Goal: Task Accomplishment & Management: Manage account settings

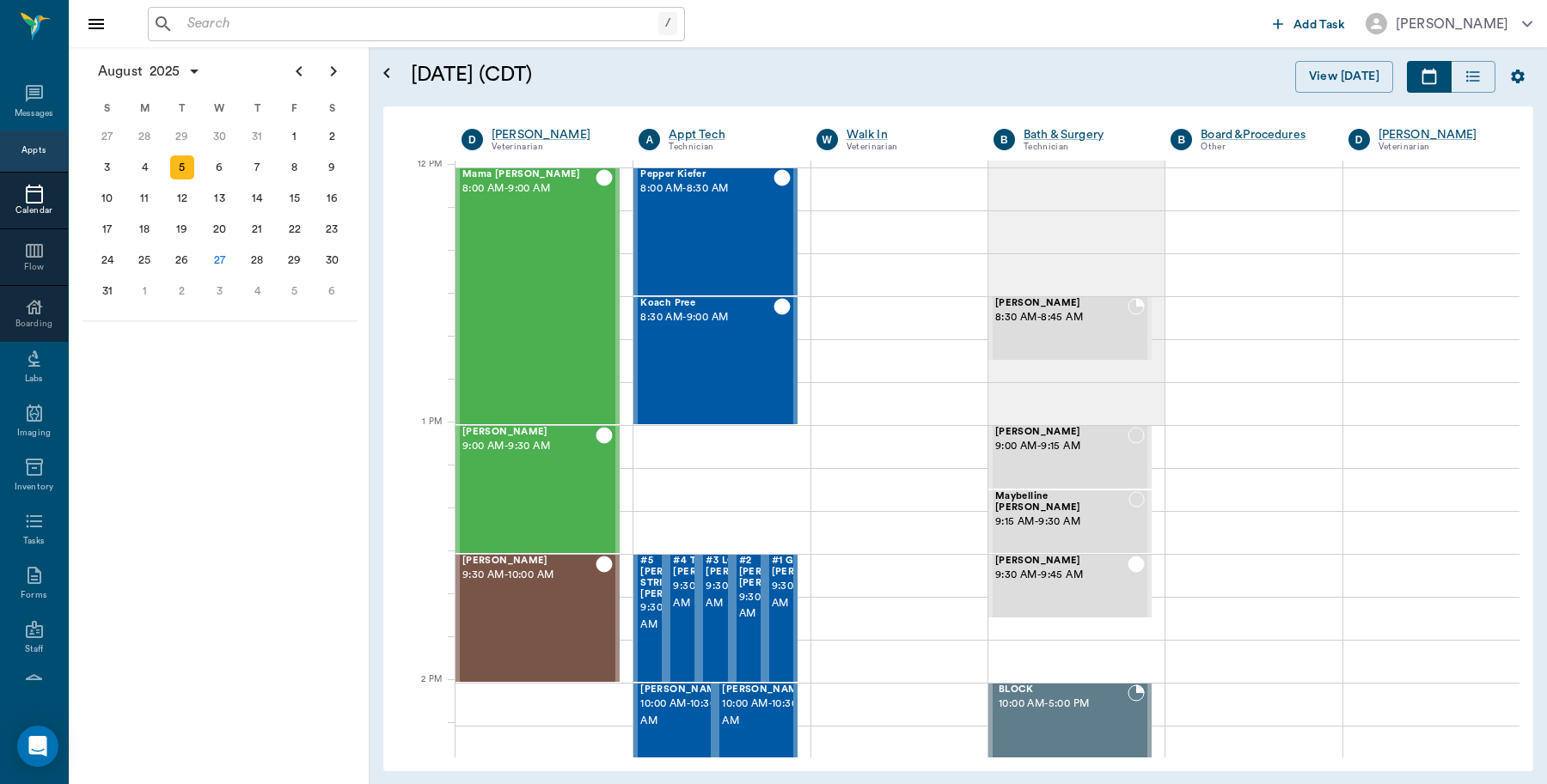
scroll to position [1033, 0]
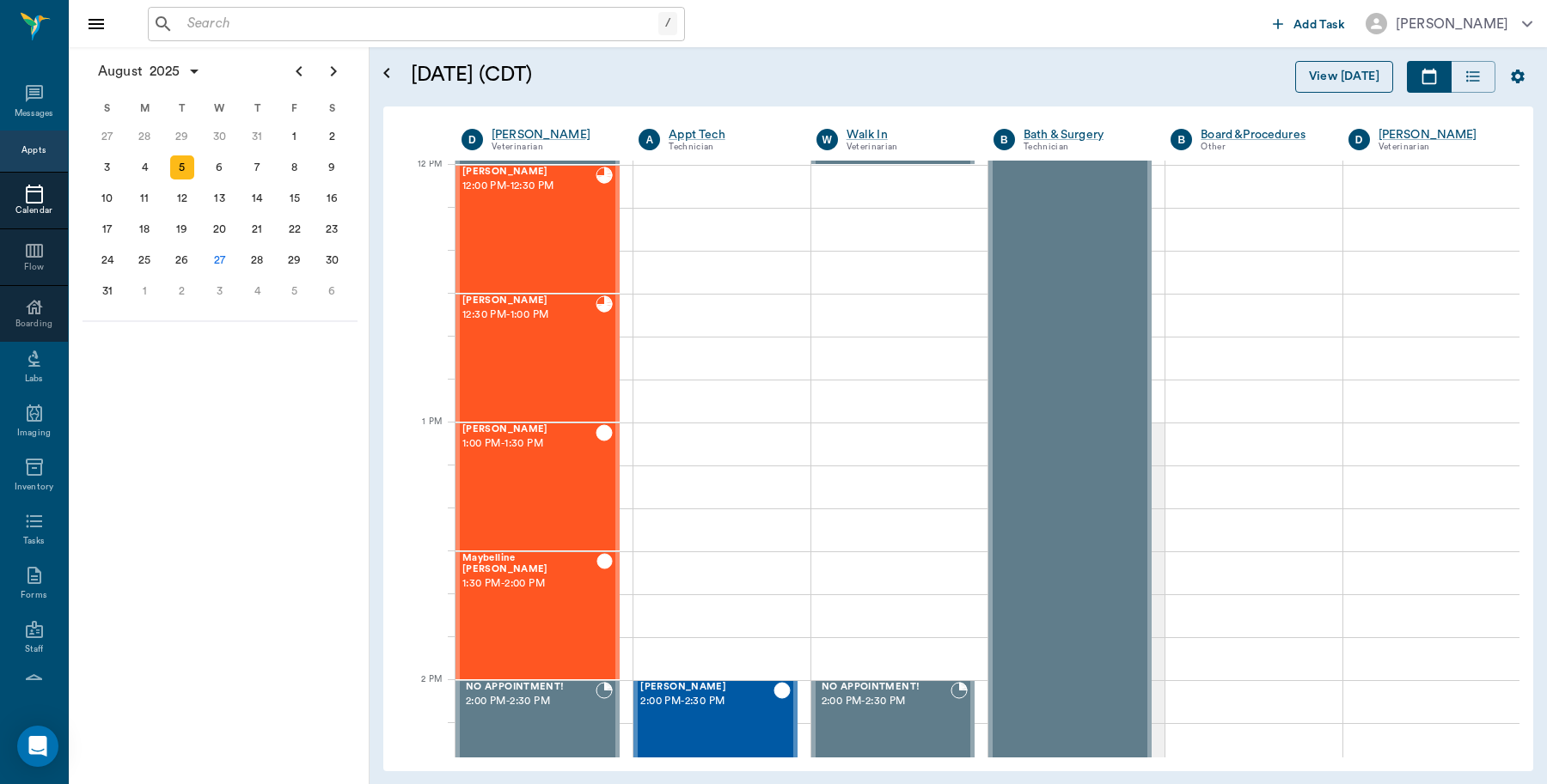
click at [1341, 67] on button "View [DATE]" at bounding box center [1344, 76] width 98 height 32
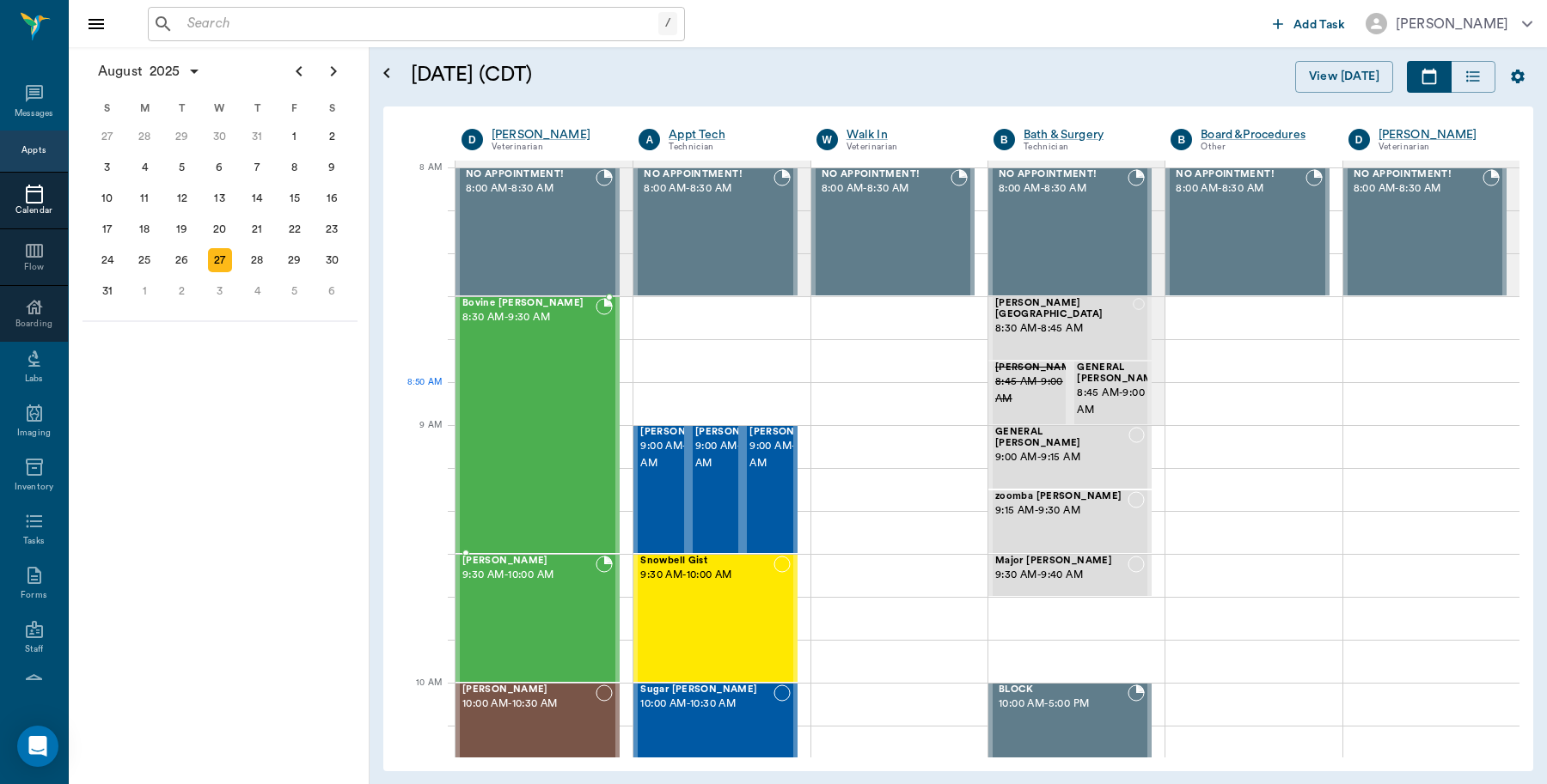
click at [563, 417] on div "Bovine [PERSON_NAME] 8:30 AM - 9:30 AM" at bounding box center [528, 425] width 133 height 254
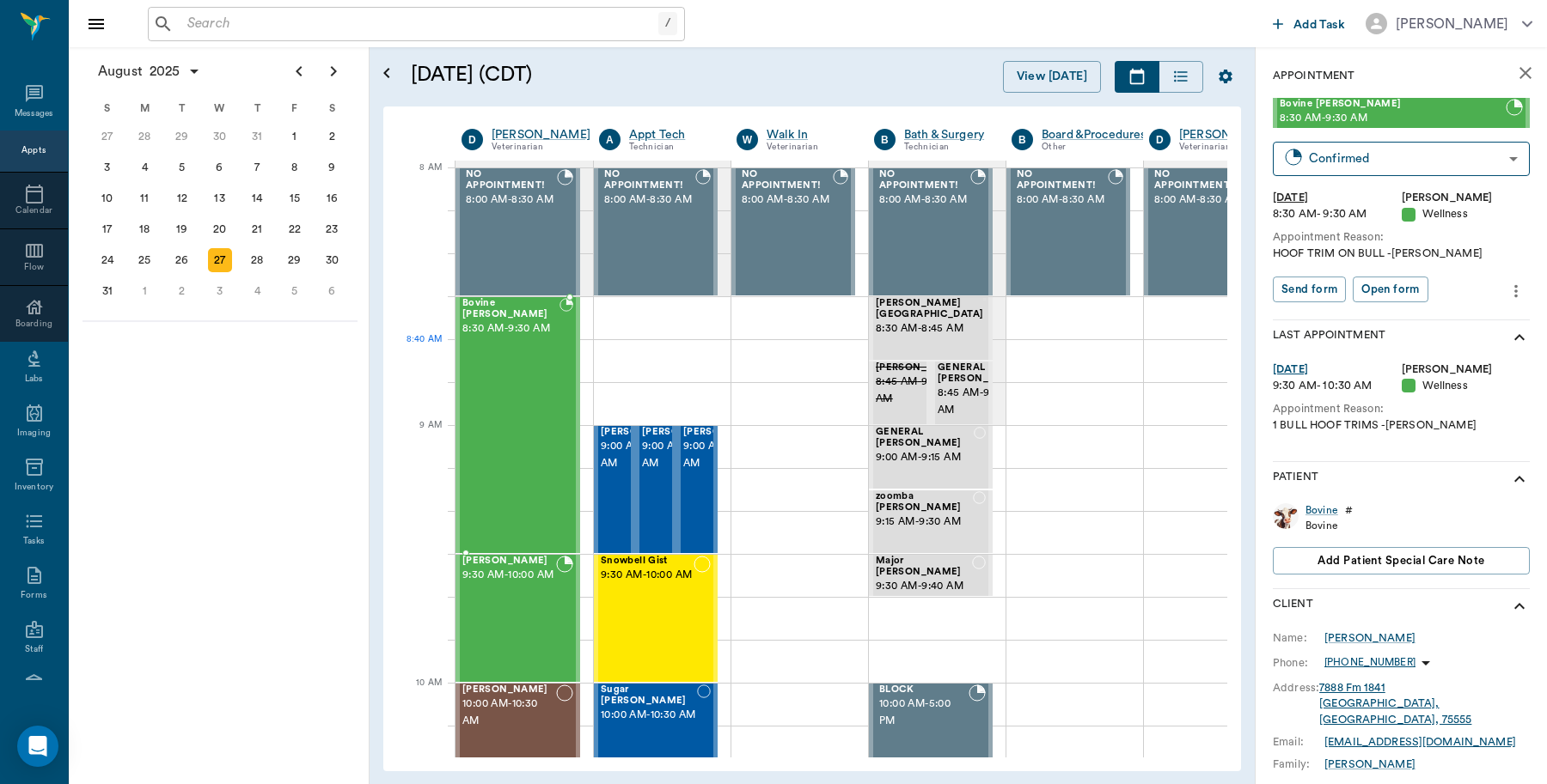
click at [543, 381] on div "Bovine Wilburn 8:30 AM - 9:30 AM" at bounding box center [510, 425] width 97 height 254
click at [207, 20] on input "text" at bounding box center [419, 24] width 478 height 24
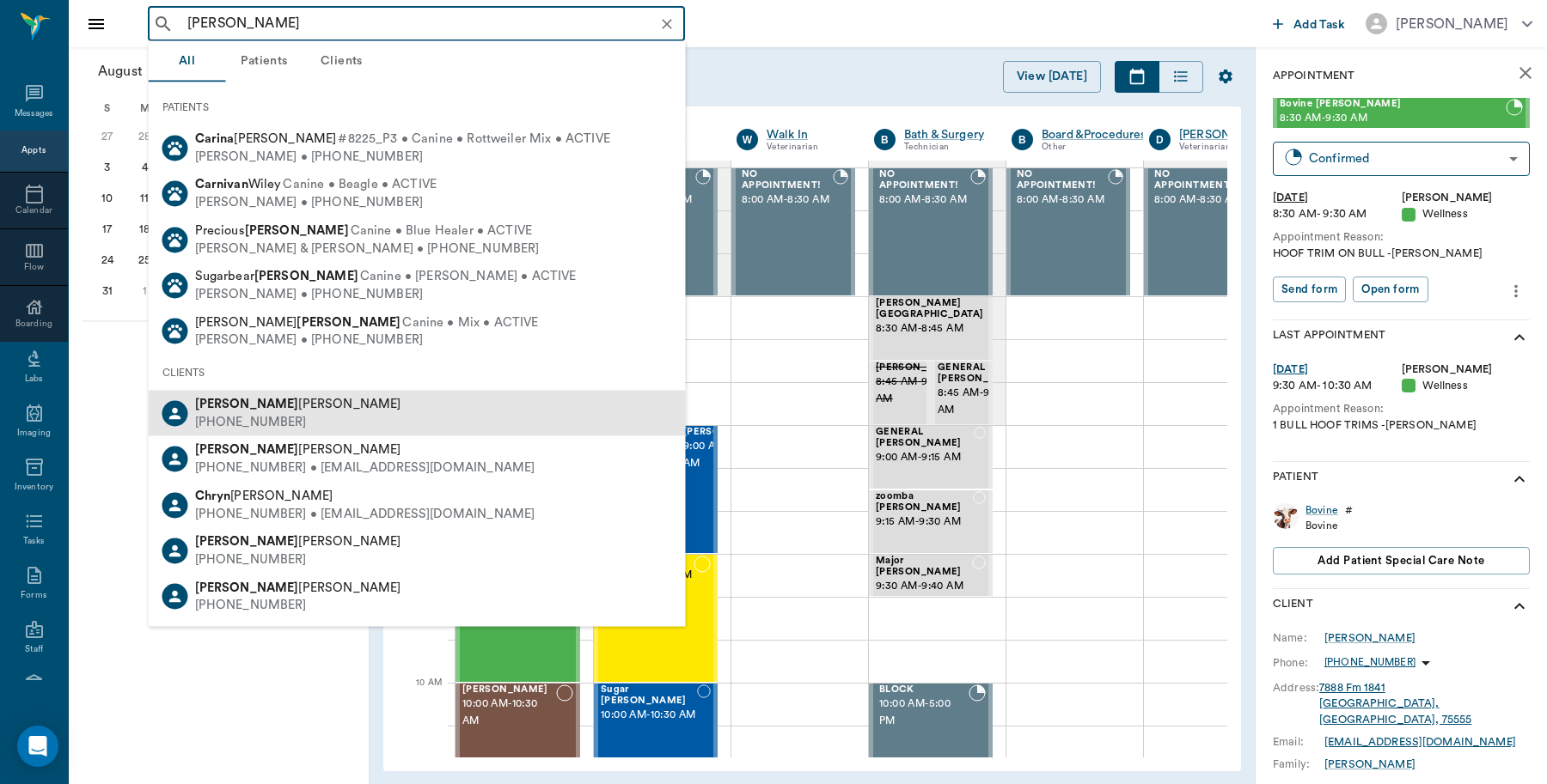
click at [265, 414] on div "(903) 513-7708" at bounding box center [298, 422] width 206 height 18
type input "caryn"
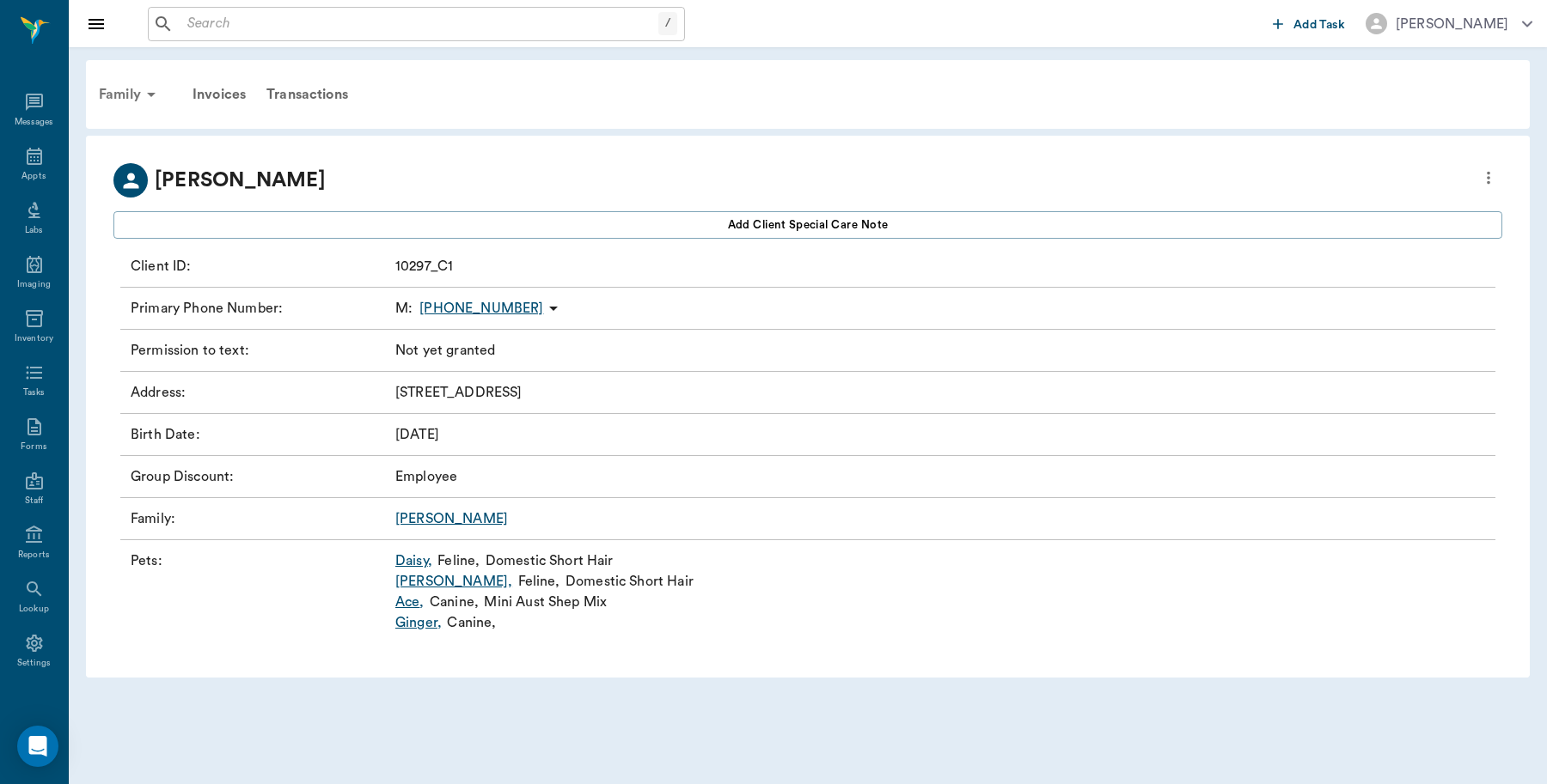
click at [112, 87] on div "Family" at bounding box center [130, 94] width 84 height 41
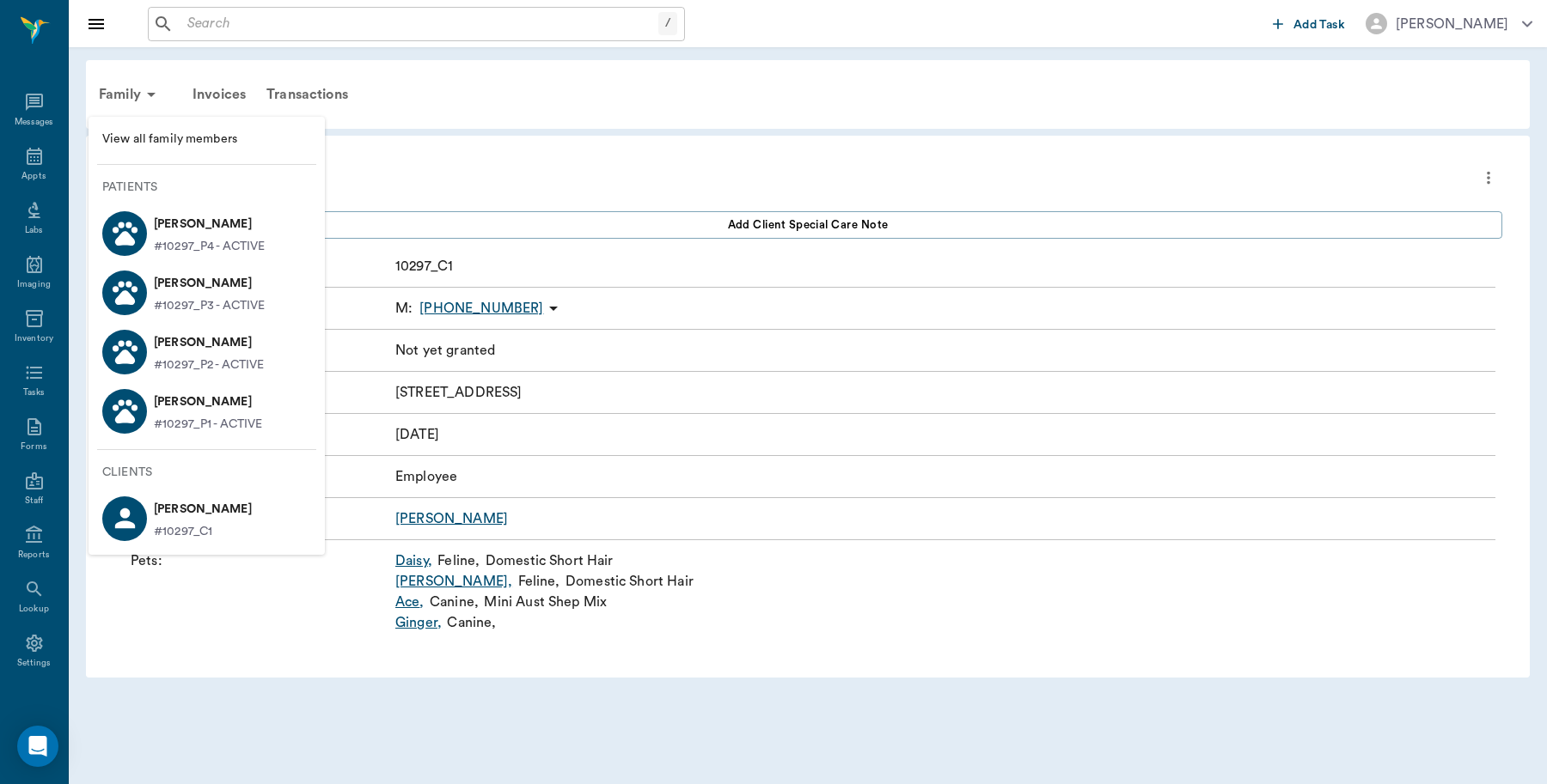
click at [146, 140] on span "View all family members" at bounding box center [206, 139] width 209 height 18
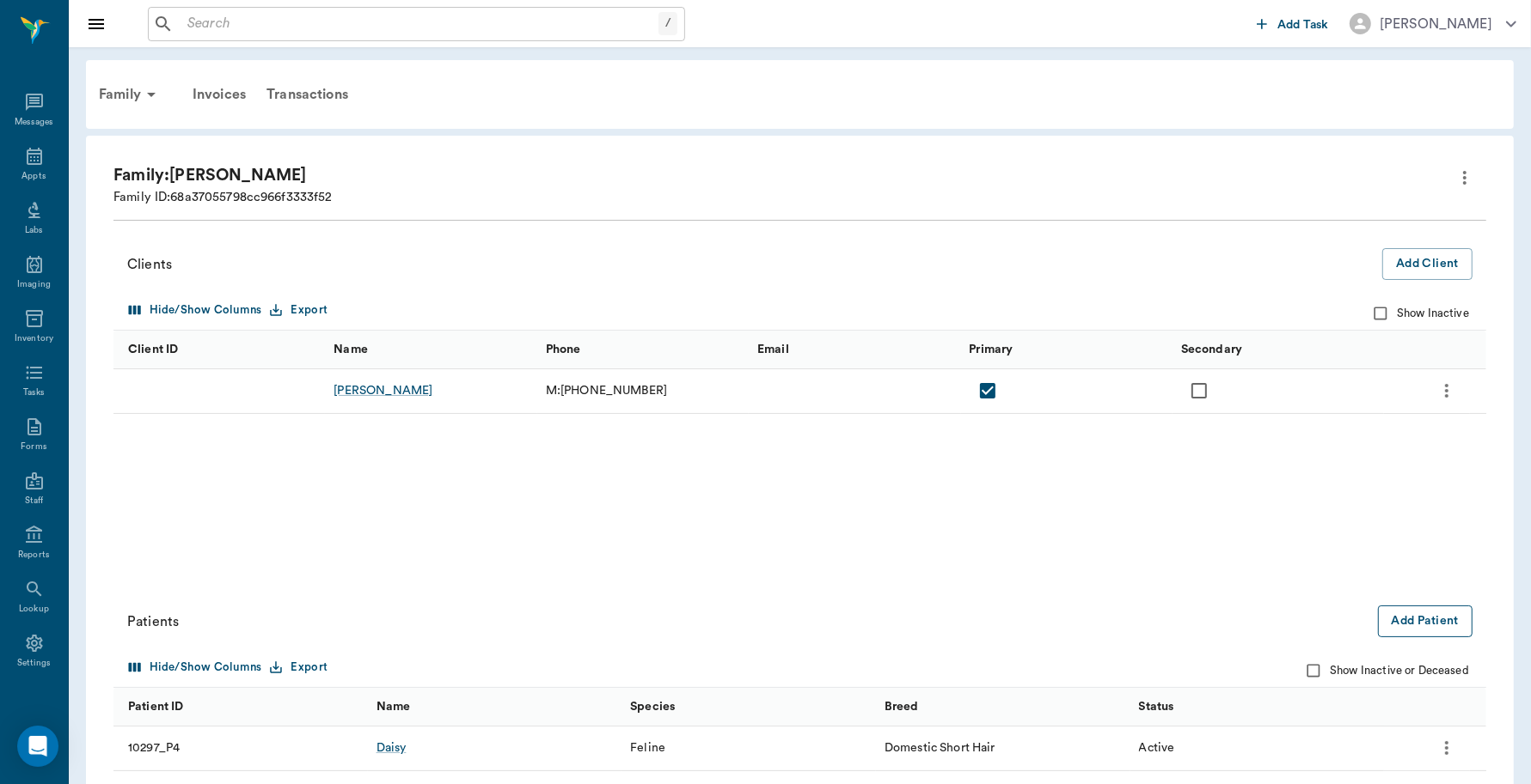
click at [1442, 610] on button "Add Patient" at bounding box center [1425, 621] width 94 height 32
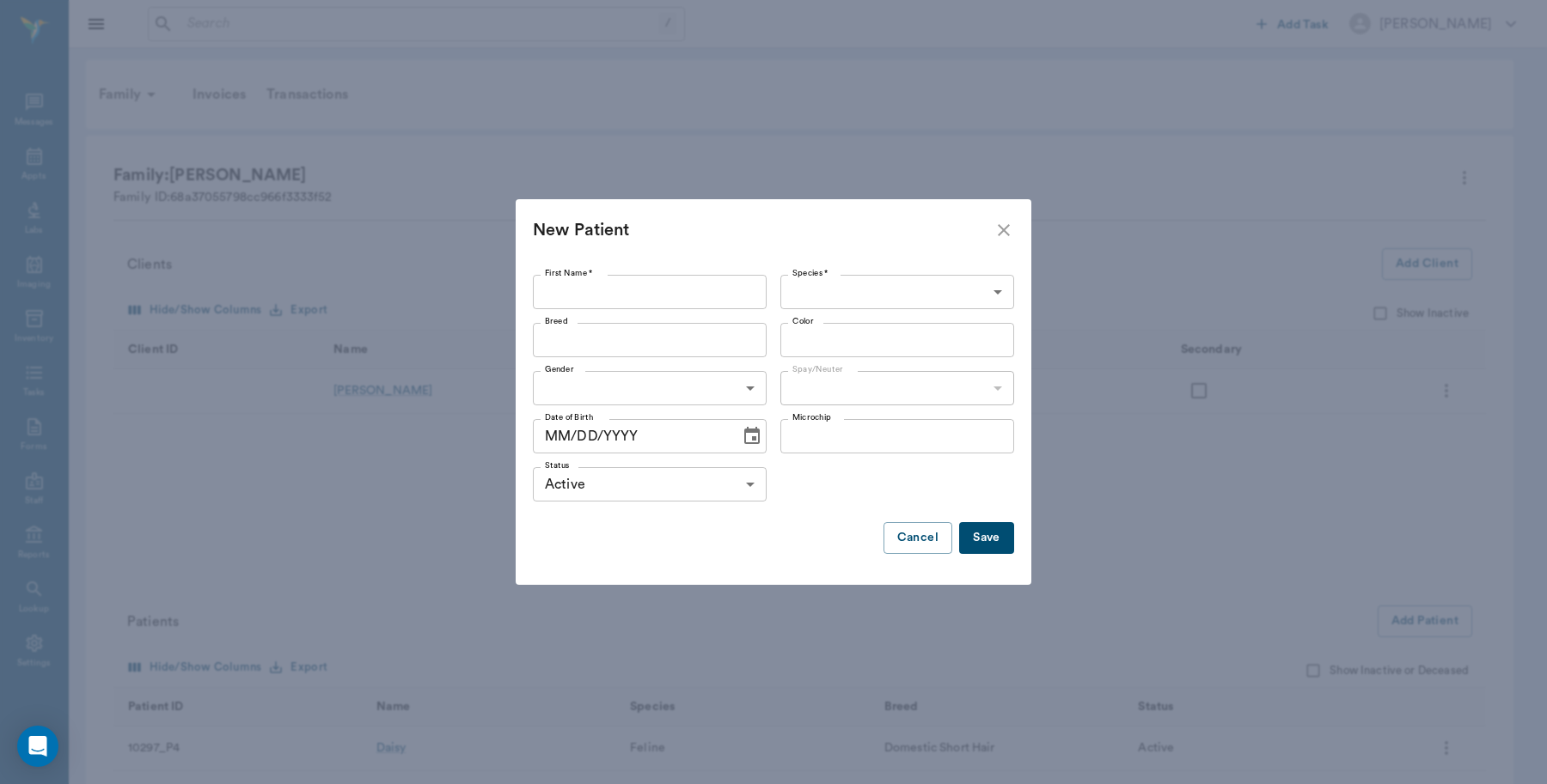
click at [631, 286] on input "First Name *" at bounding box center [649, 292] width 234 height 35
type input "Pug Pup"
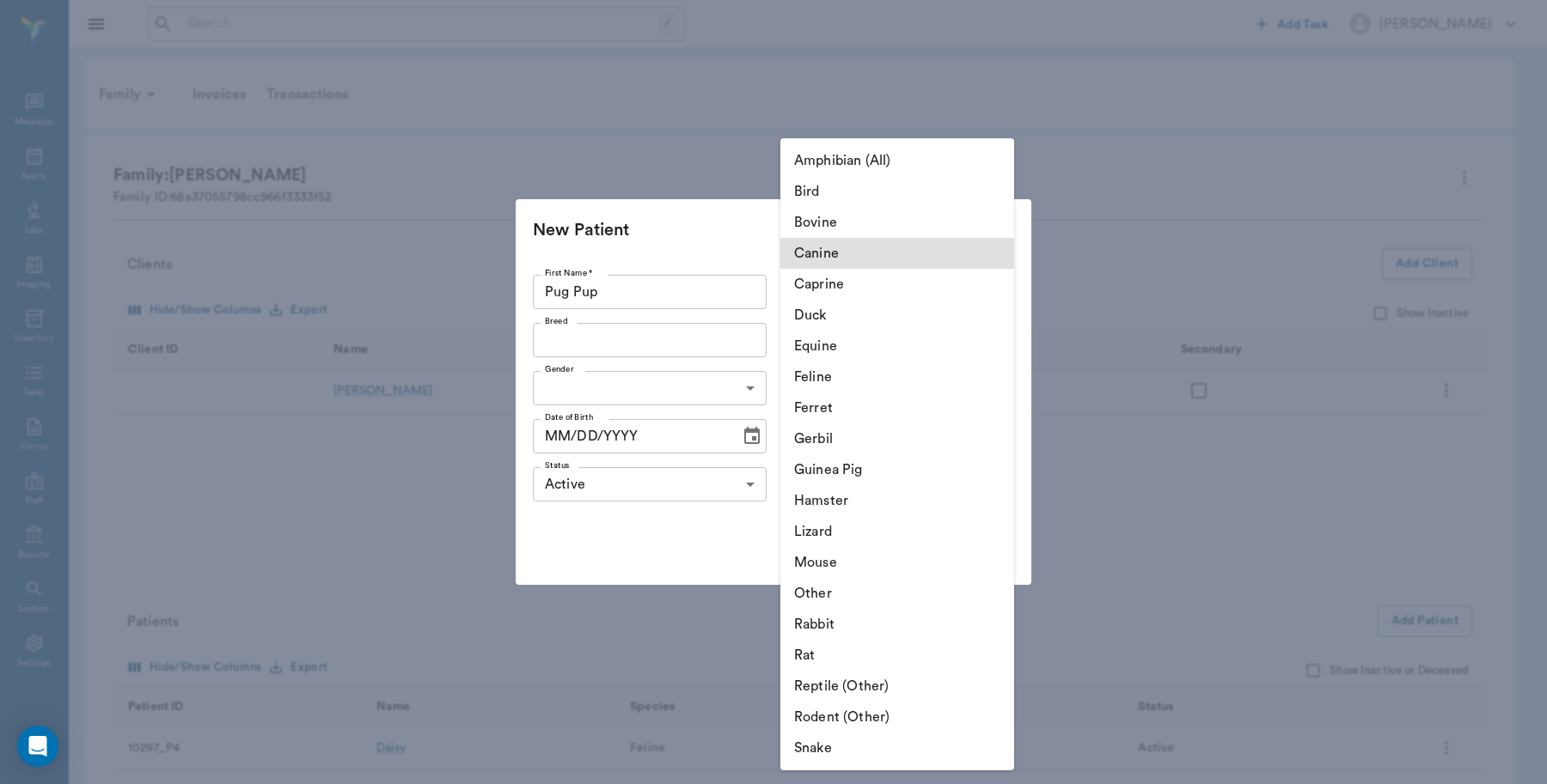
type input "Canine"
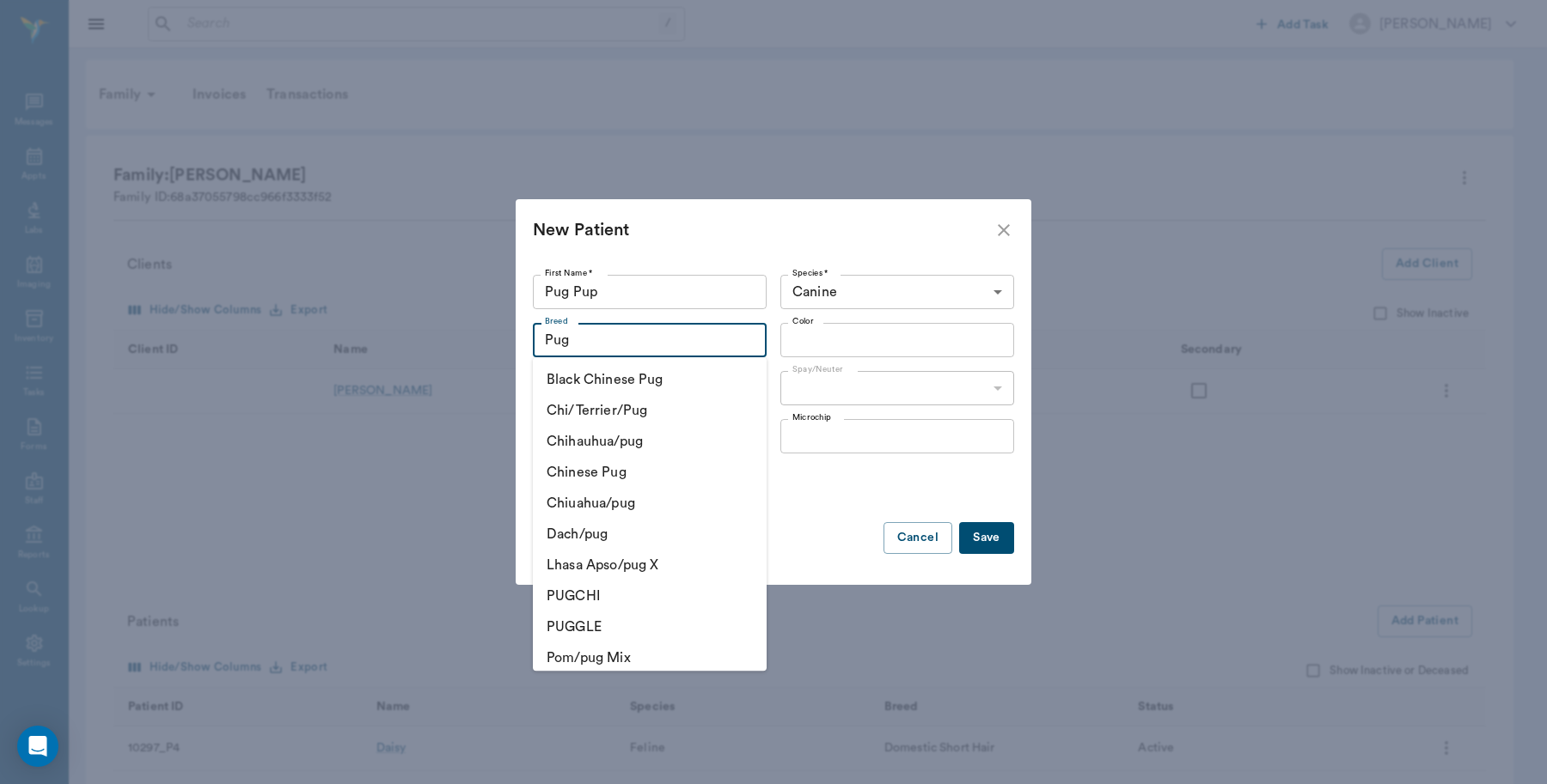
type input "Pug"
click at [904, 349] on input "Color" at bounding box center [882, 340] width 195 height 24
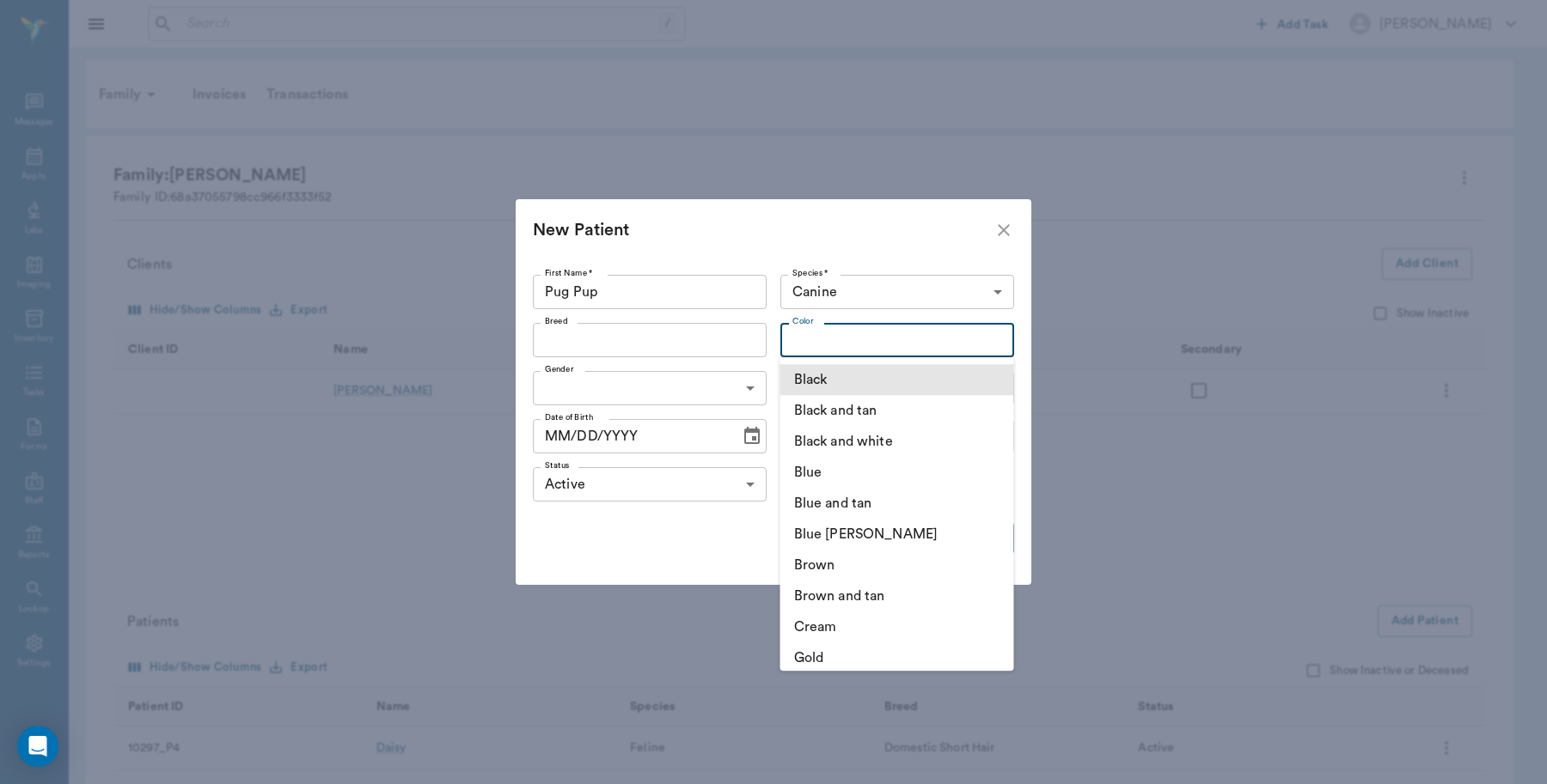
click at [800, 379] on li "Black" at bounding box center [897, 380] width 234 height 31
type input "Black"
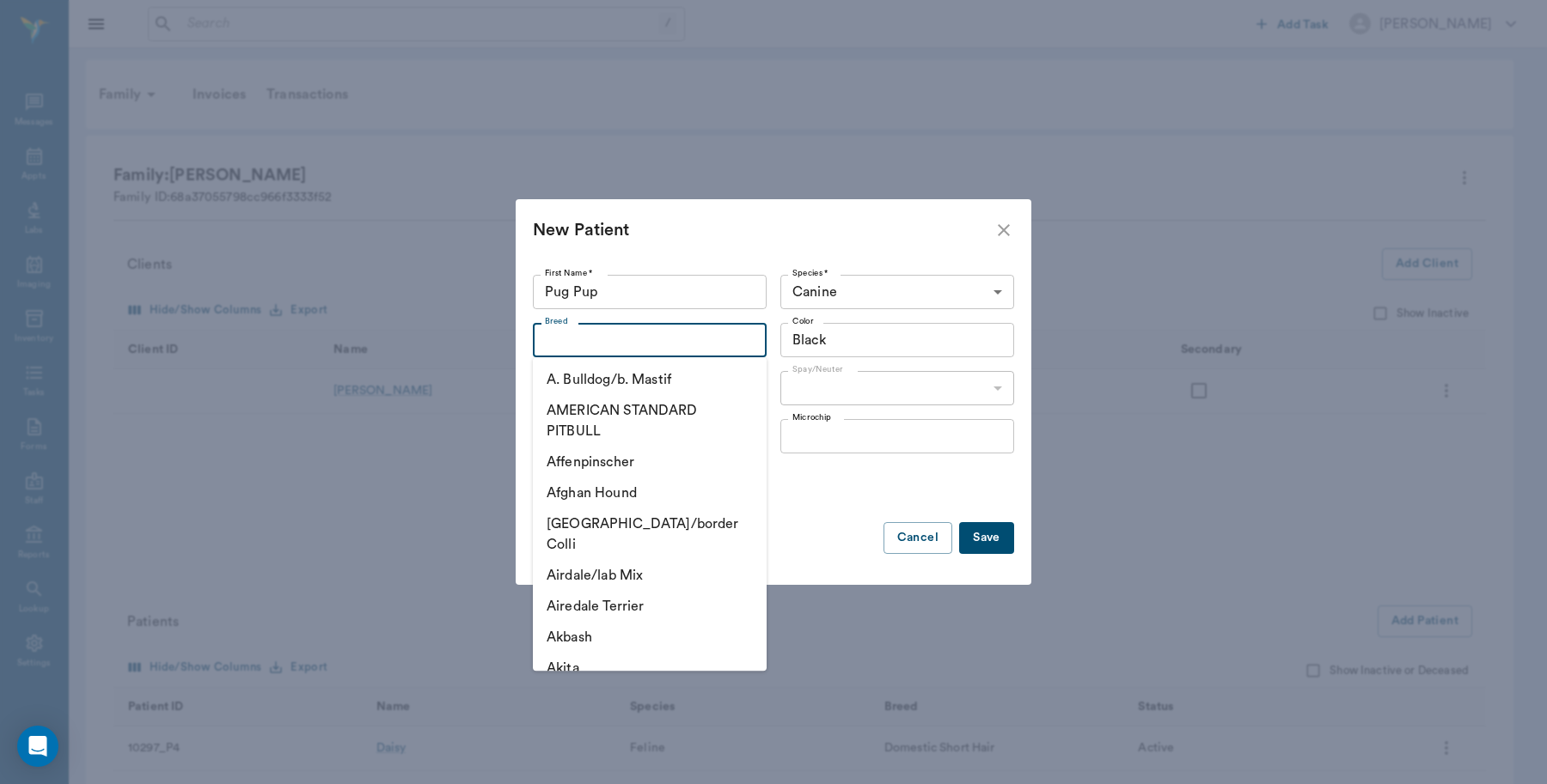
click at [675, 348] on input "Breed" at bounding box center [635, 340] width 195 height 24
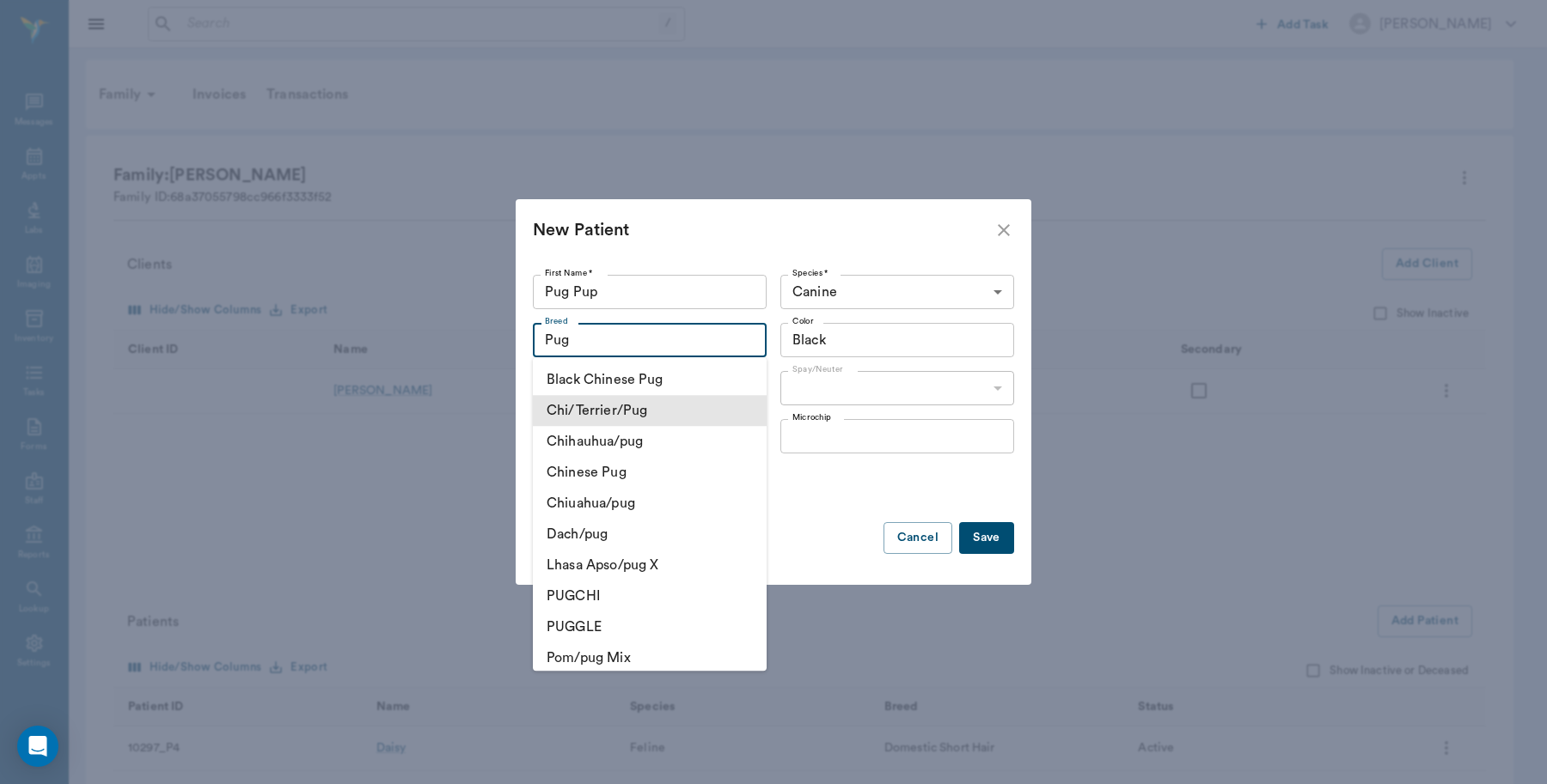
click at [723, 399] on ul "Black Chinese Pug Chi/Terrier/Pug Chihauhua/pug Chinese Pug Chiuahua/pug Dach/p…" at bounding box center [649, 515] width 234 height 314
click at [709, 374] on li "Black Chinese Pug" at bounding box center [649, 380] width 234 height 31
type input "Black Chinese Pug"
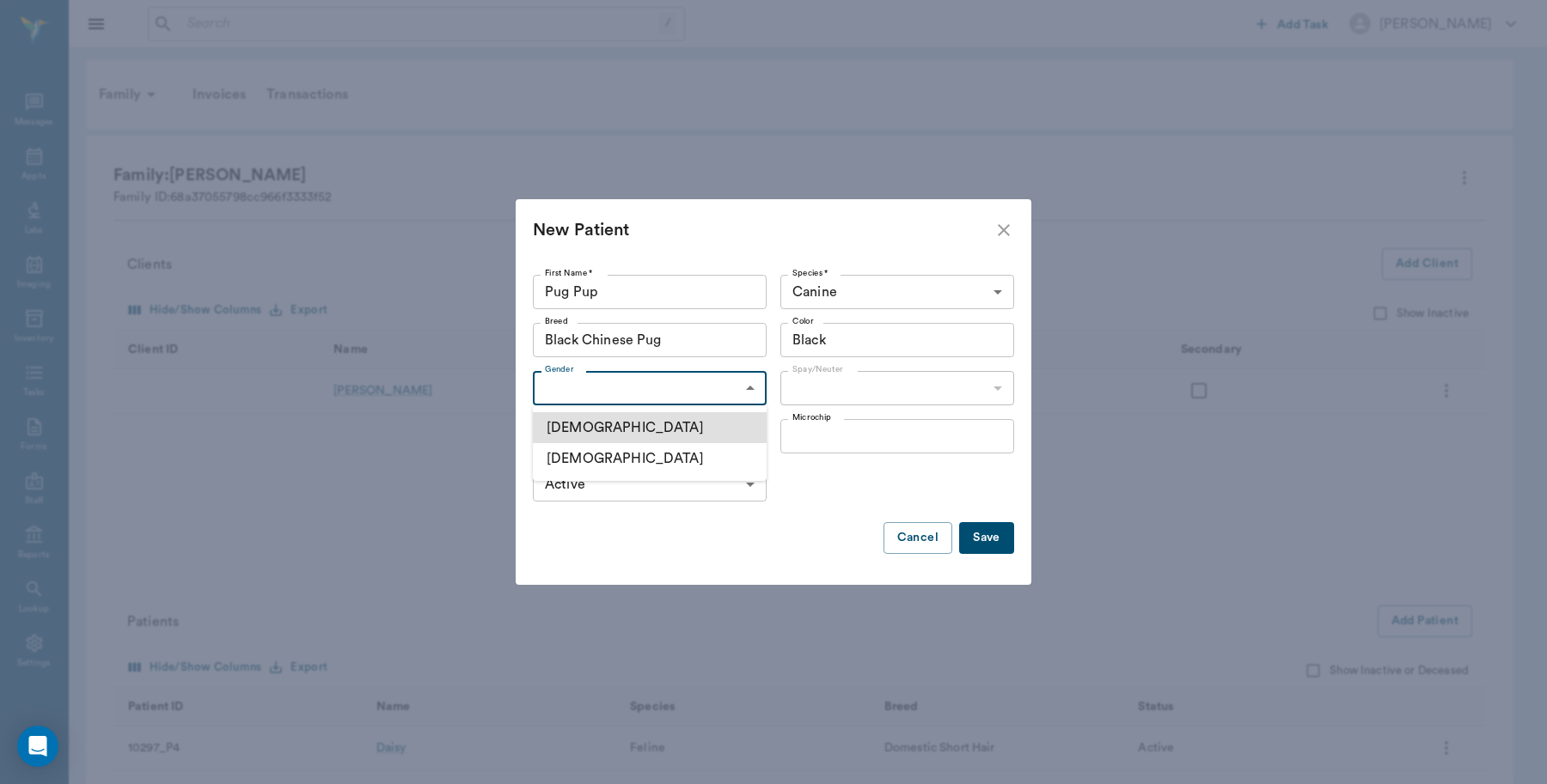
click at [711, 388] on body "/ ​ Add Task Dr. Bert Ellsworth Nectar Messages Appts Labs Imaging Inventory Ta…" at bounding box center [774, 484] width 1547 height 969
click at [646, 435] on li "[DEMOGRAPHIC_DATA]" at bounding box center [649, 428] width 234 height 31
type input "MALE"
click at [862, 392] on body "/ ​ Add Task Dr. Bert Ellsworth Nectar Messages Appts Labs Imaging Inventory Ta…" at bounding box center [774, 484] width 1547 height 969
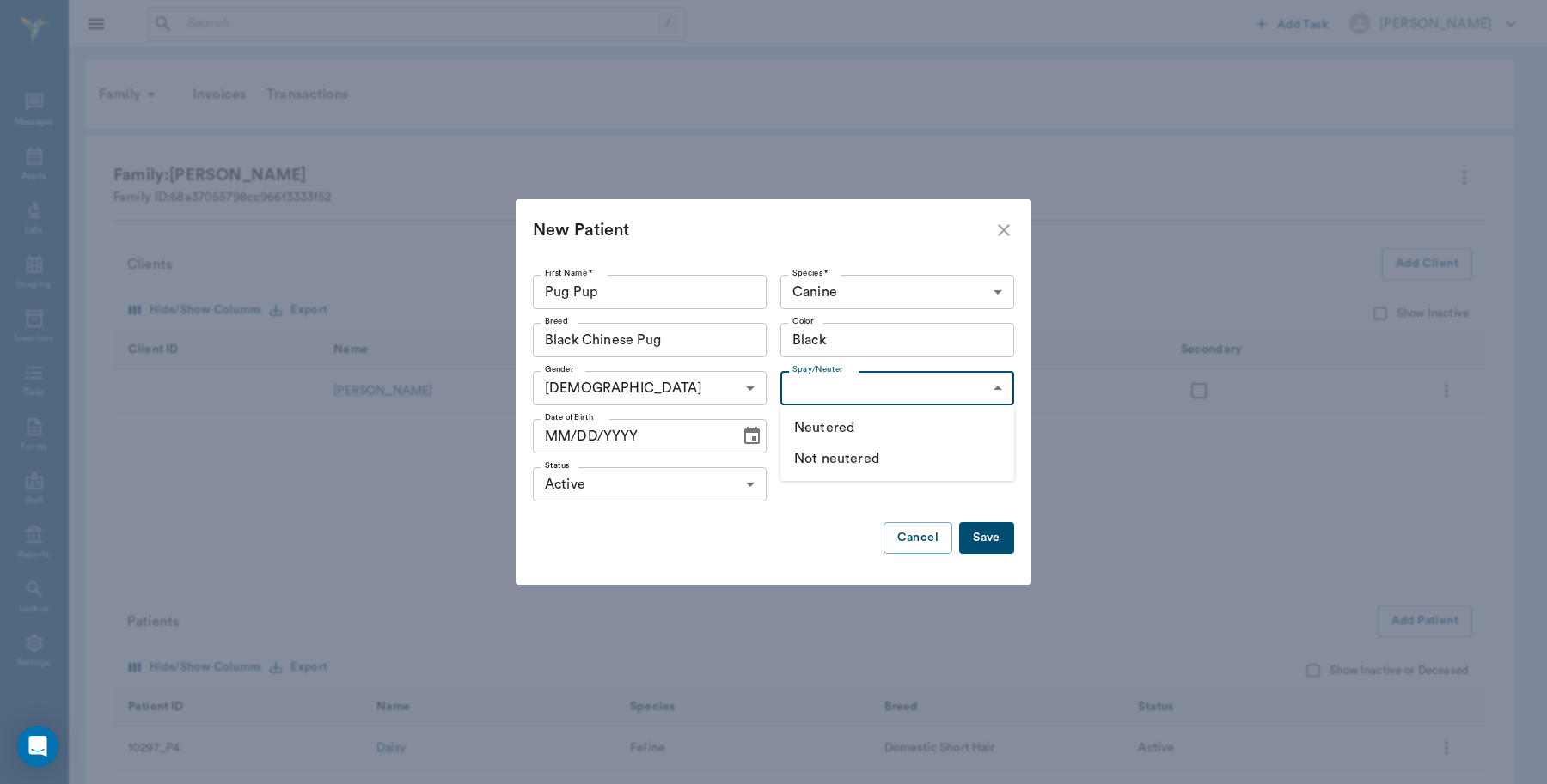
click at [848, 461] on li "Not neutered" at bounding box center [897, 459] width 234 height 31
type input "false"
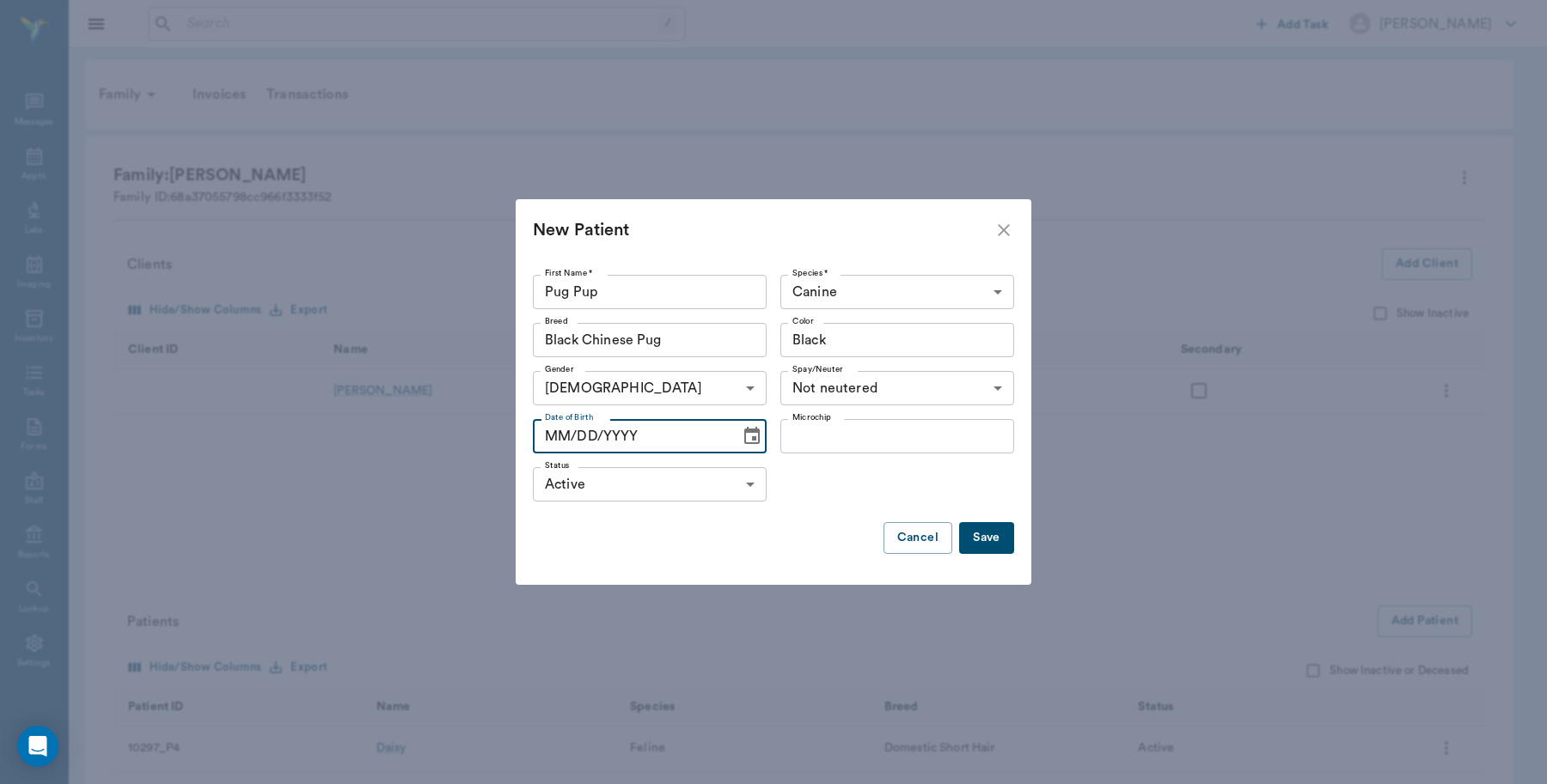
click at [637, 431] on input "MM/DD/YYYY" at bounding box center [630, 437] width 195 height 35
type input "06/28/2025"
click at [801, 486] on div "Status Active ACTIVE Status" at bounding box center [774, 485] width 481 height 48
click at [982, 540] on button "Save" at bounding box center [986, 538] width 55 height 32
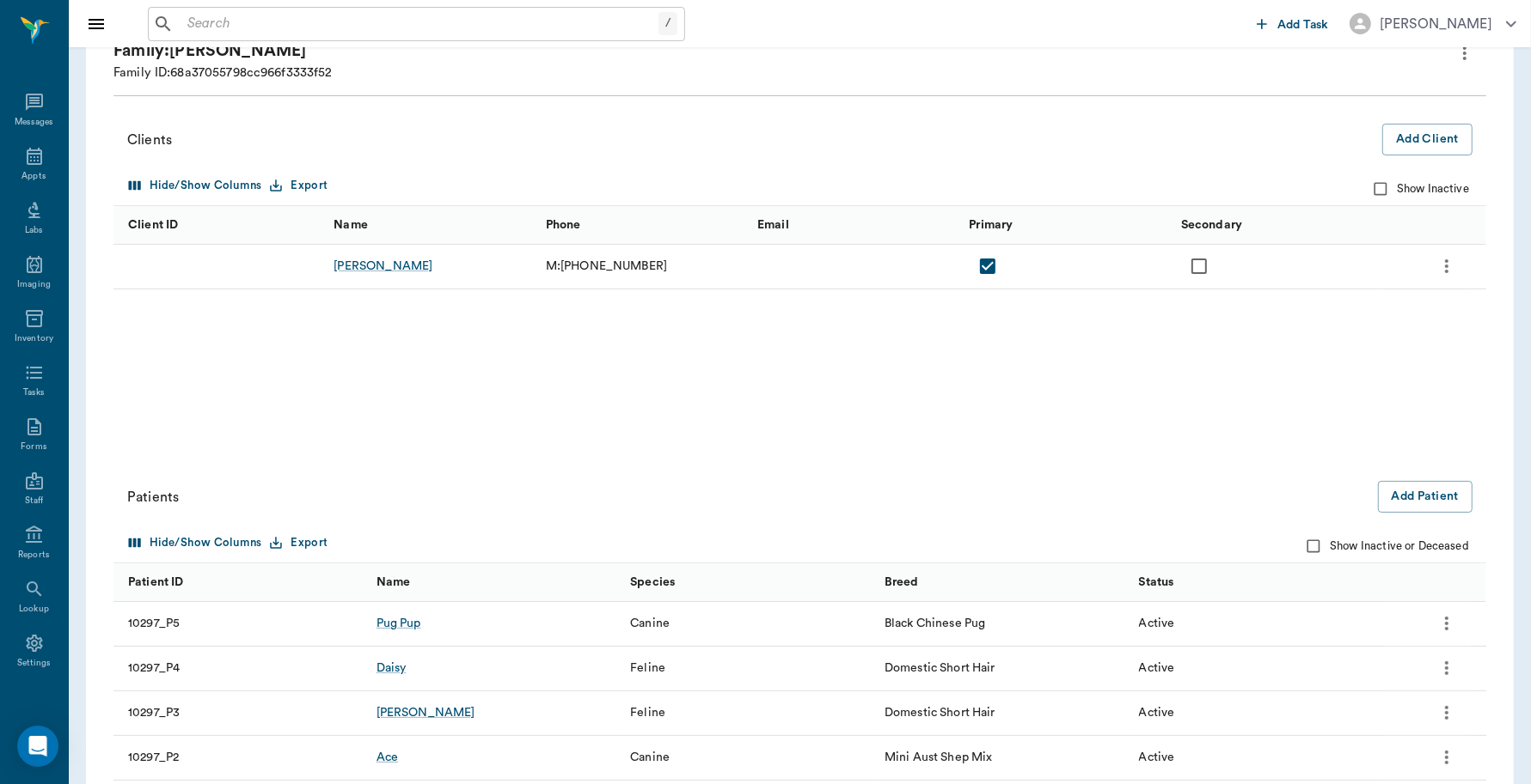
scroll to position [199, 0]
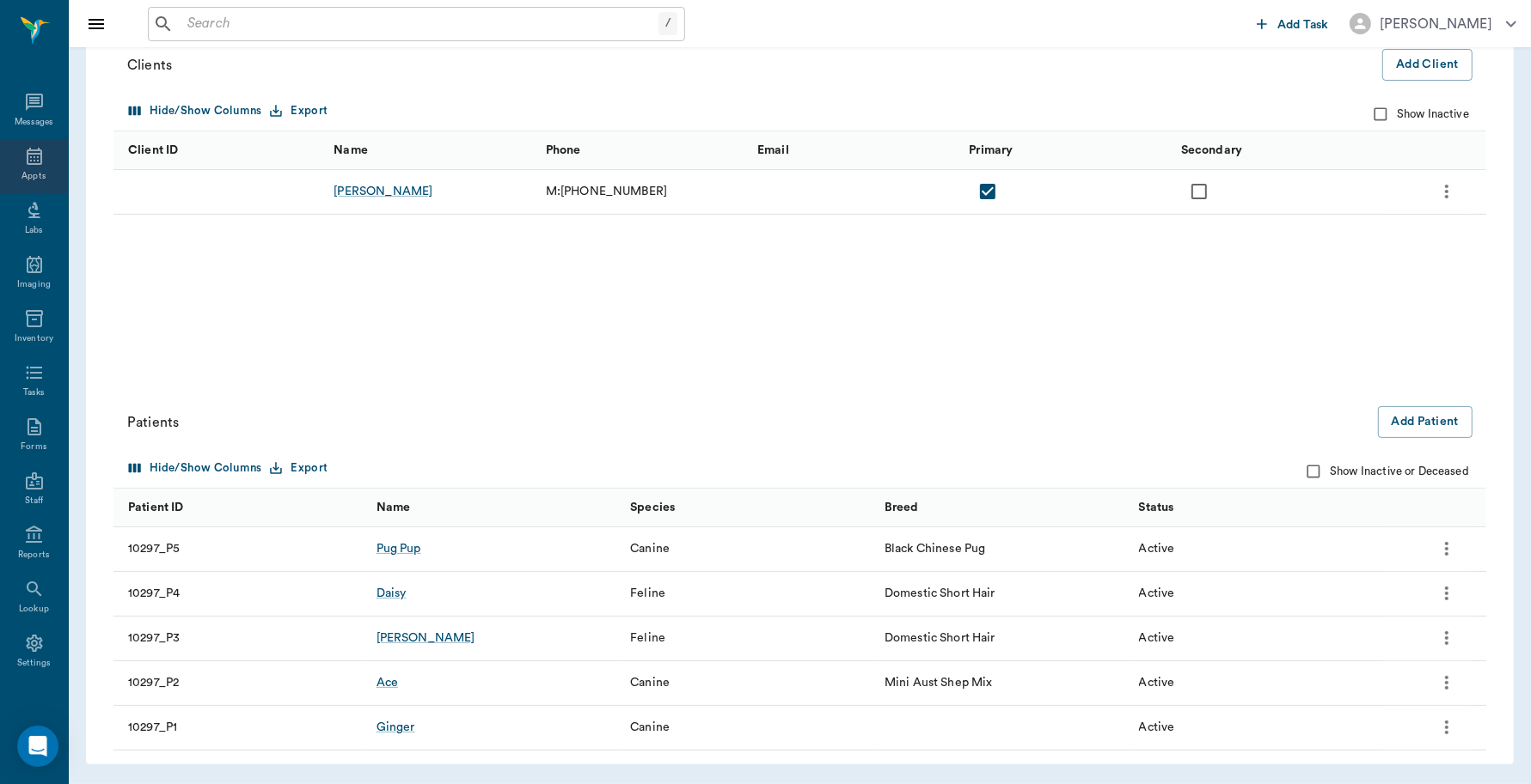
click at [33, 172] on div "Appts" at bounding box center [33, 176] width 24 height 13
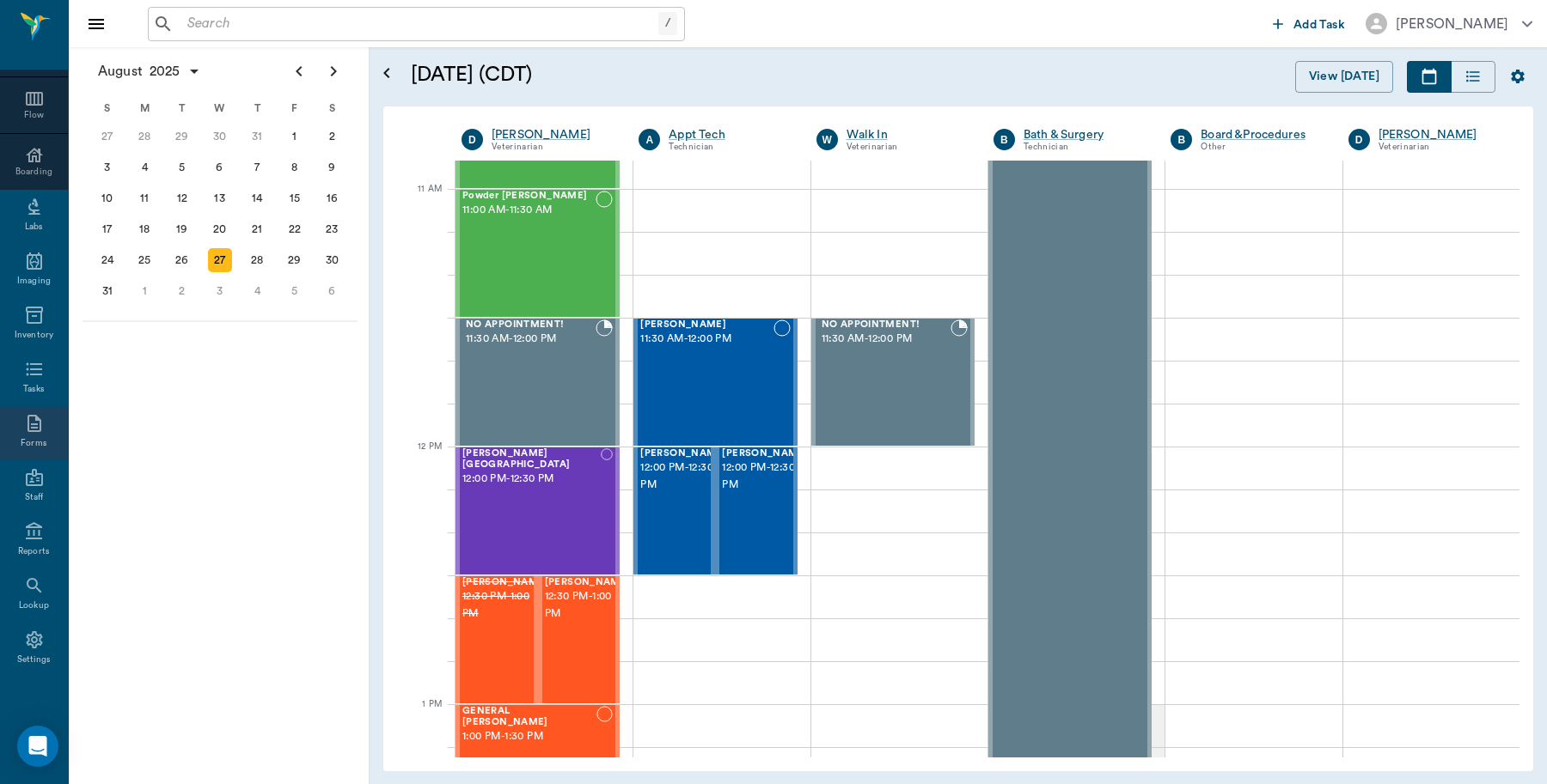
scroll to position [153, 0]
click at [17, 653] on div "Settings" at bounding box center [35, 659] width 35 height 13
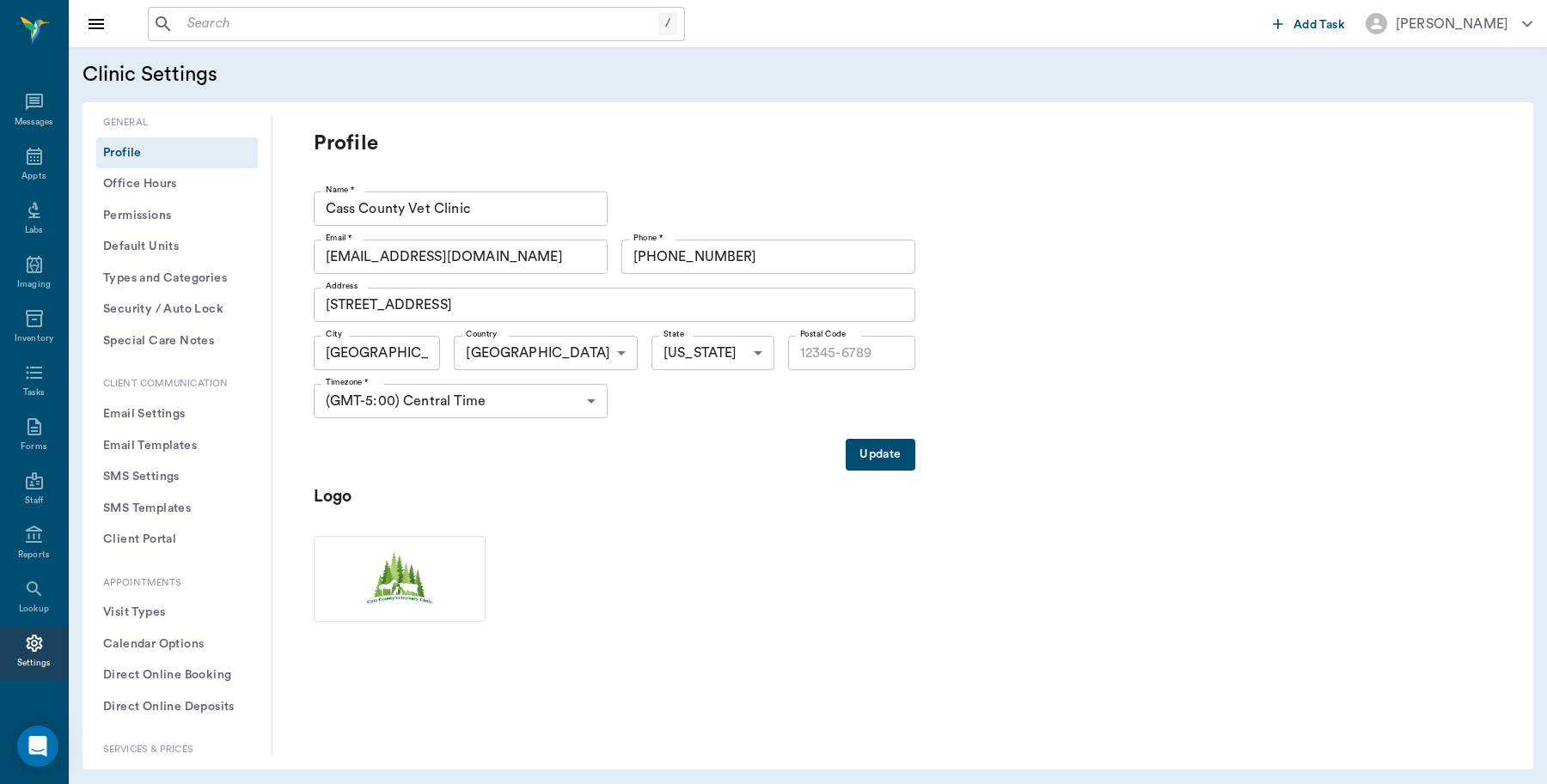
type input "75551"
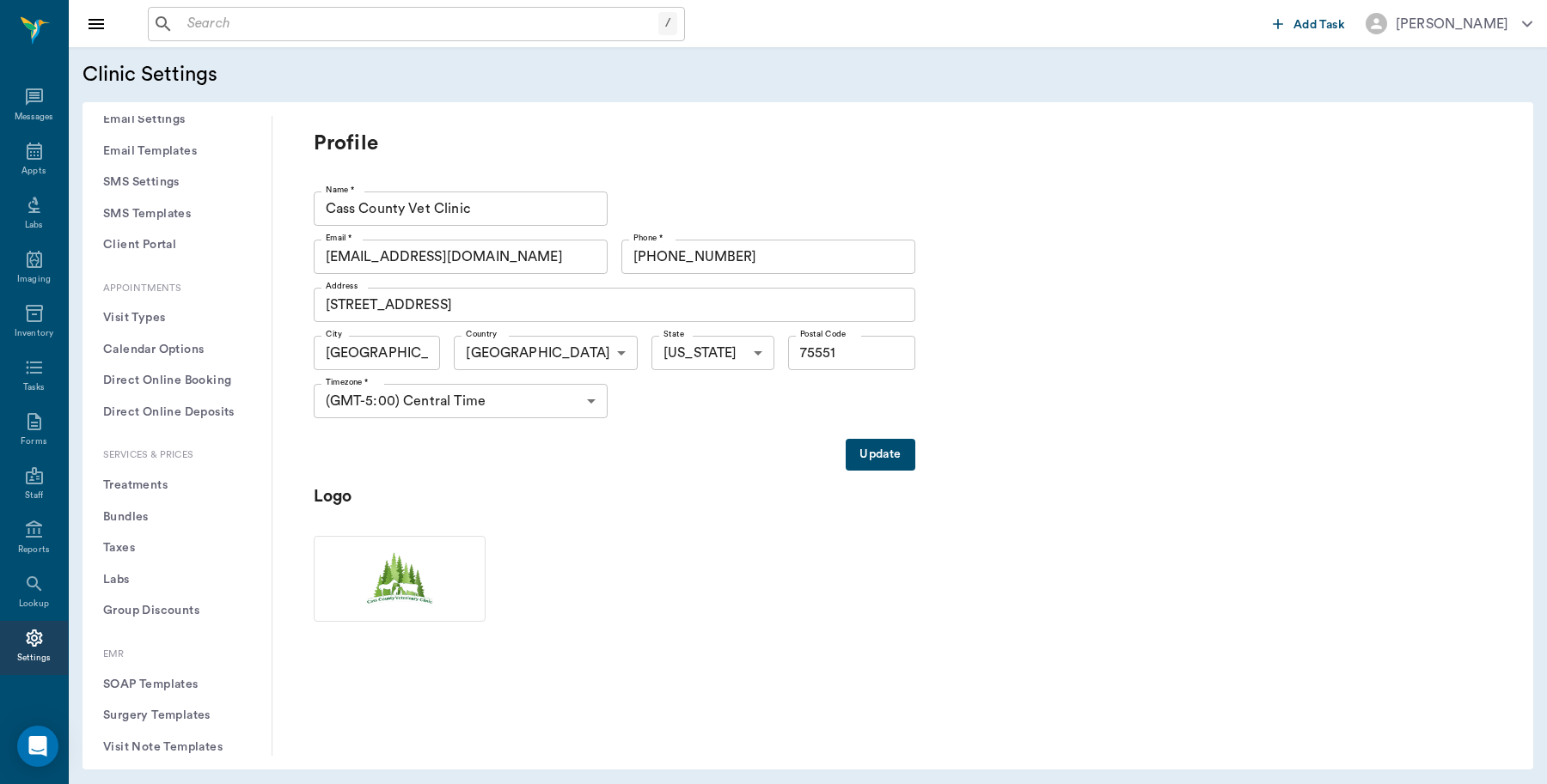
scroll to position [322, 0]
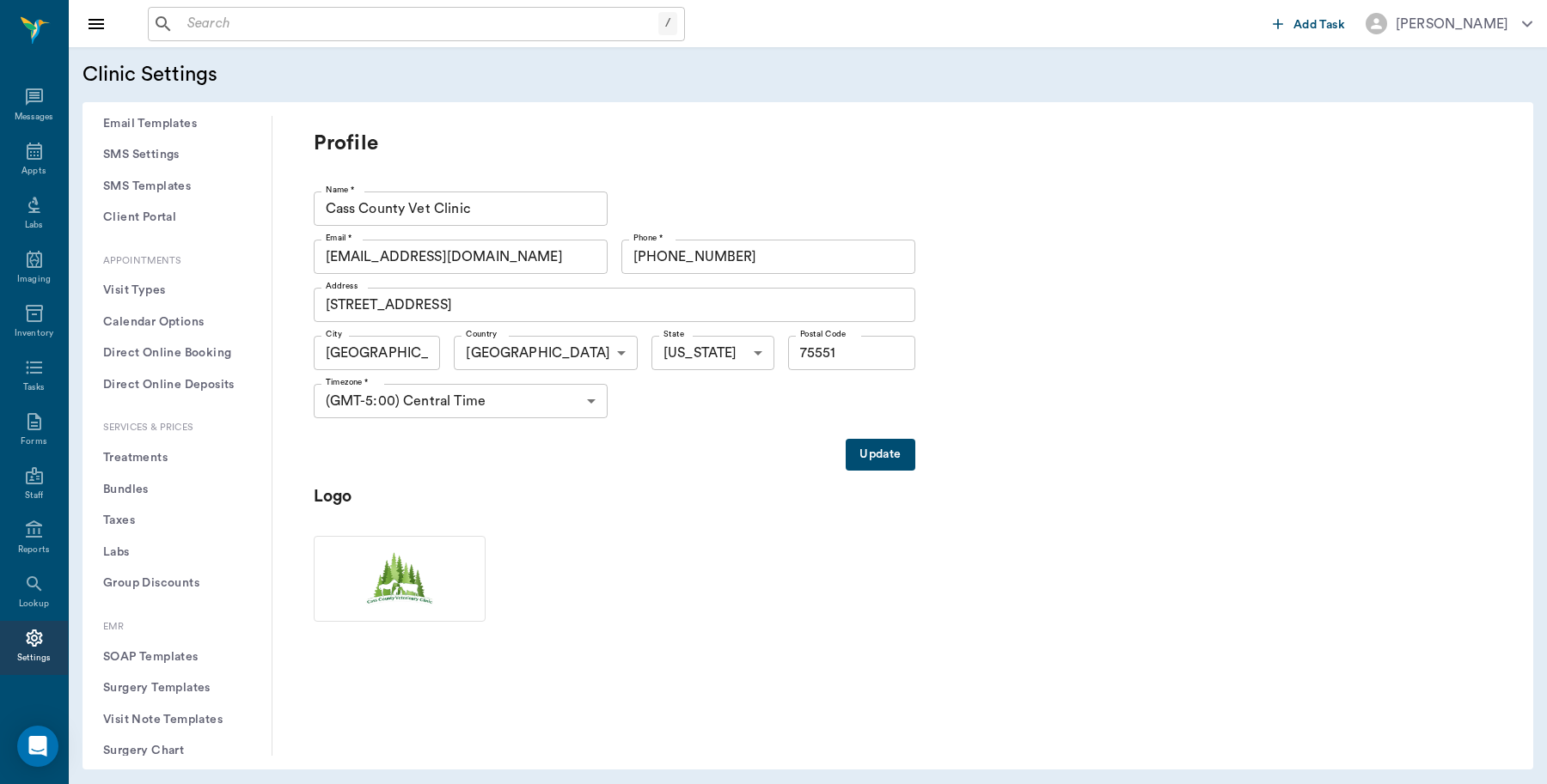
click at [169, 457] on button "Treatments" at bounding box center [177, 458] width 162 height 32
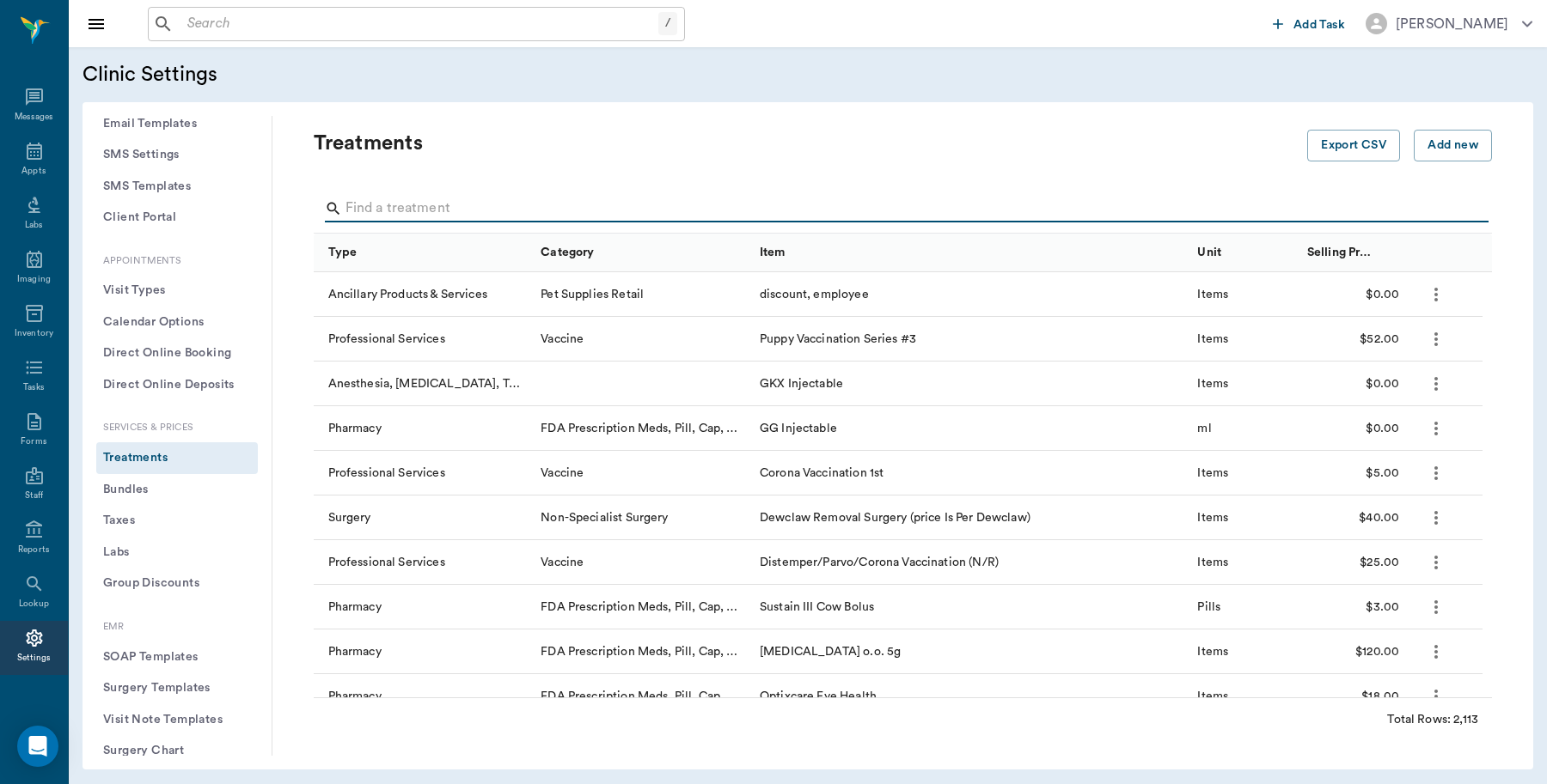
click at [434, 200] on input "Search" at bounding box center [903, 209] width 1117 height 28
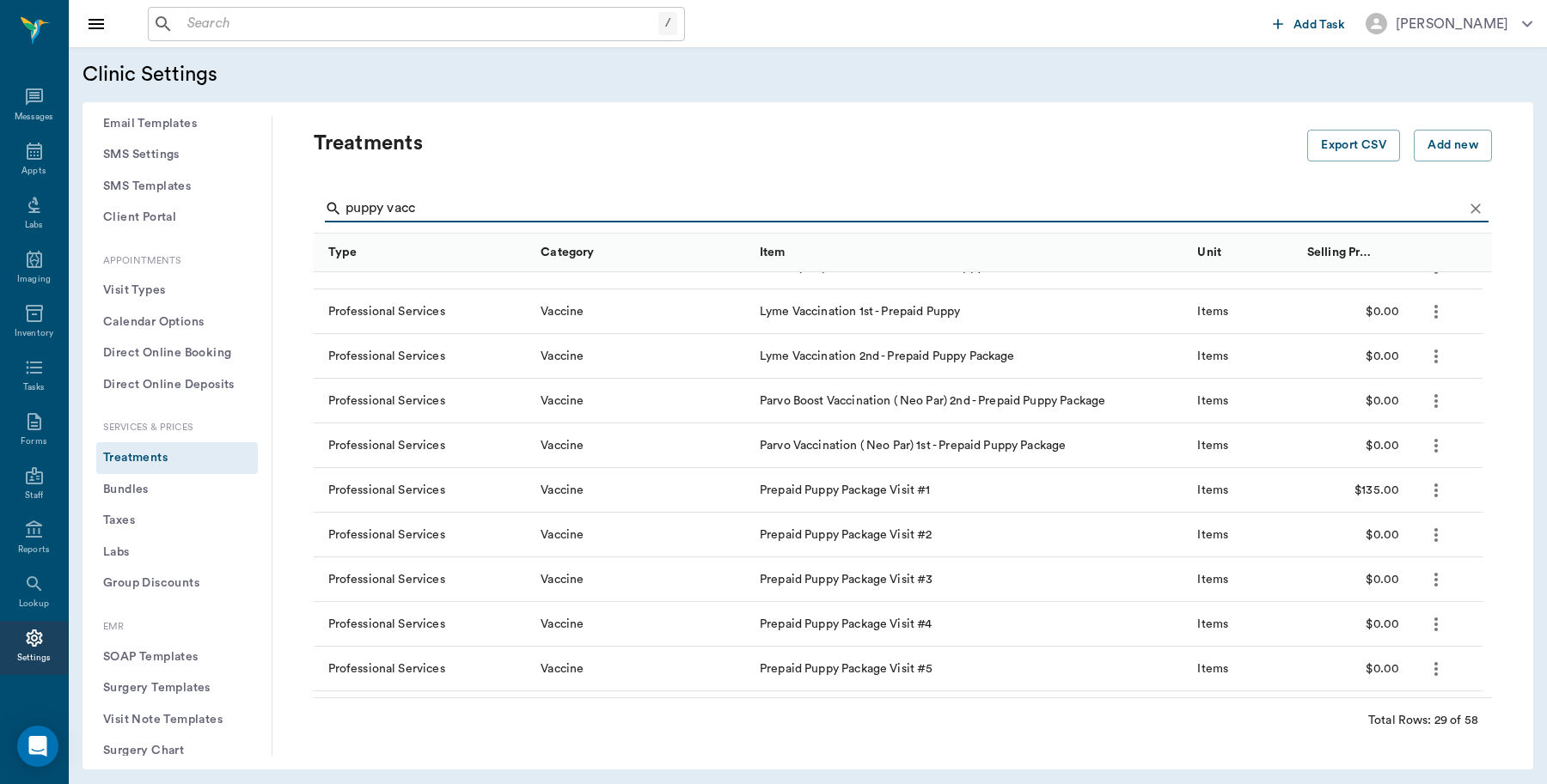
scroll to position [655, 0]
type input "puppy vacc"
click at [33, 151] on icon at bounding box center [35, 151] width 15 height 17
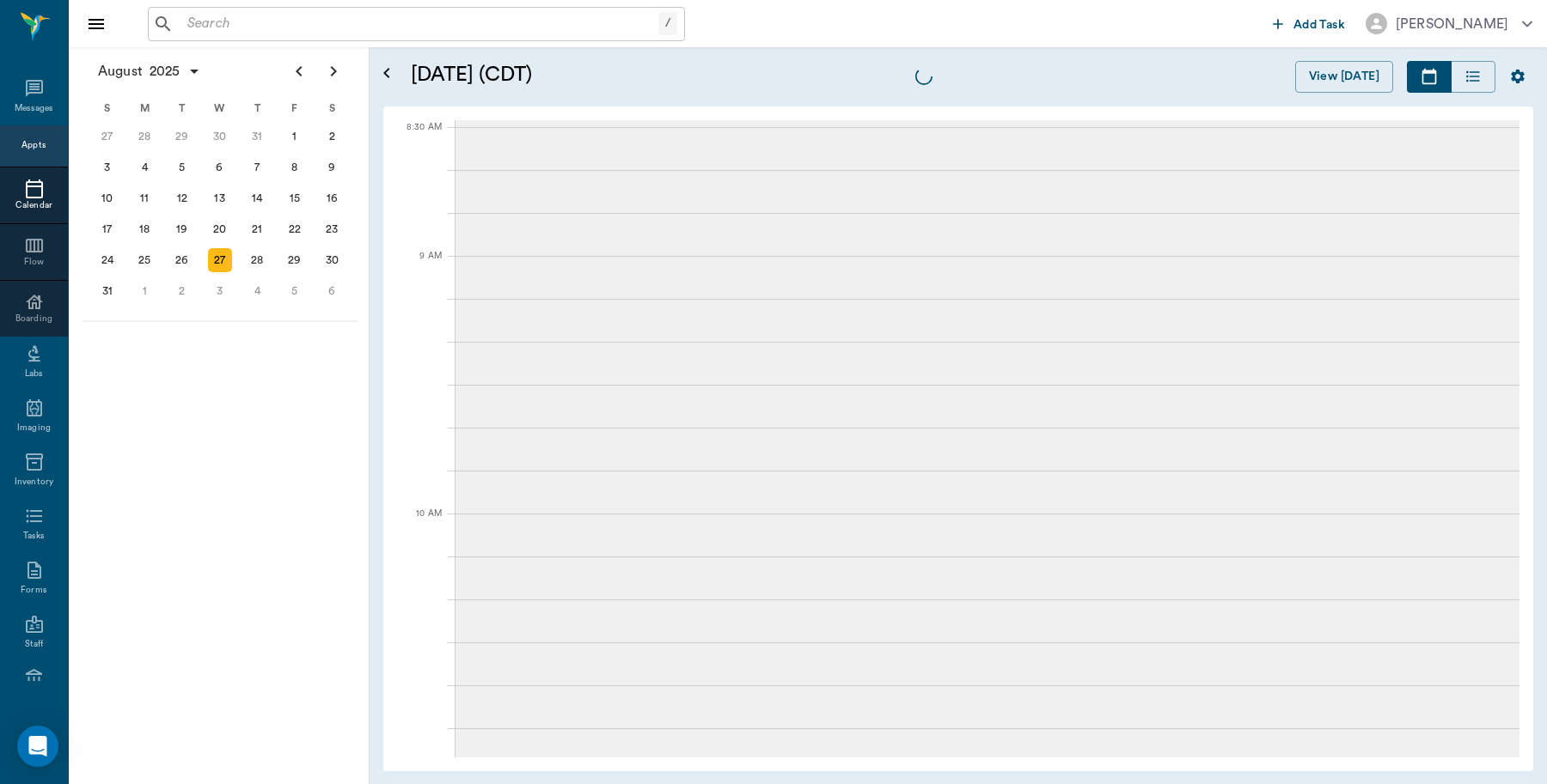
scroll to position [3, 0]
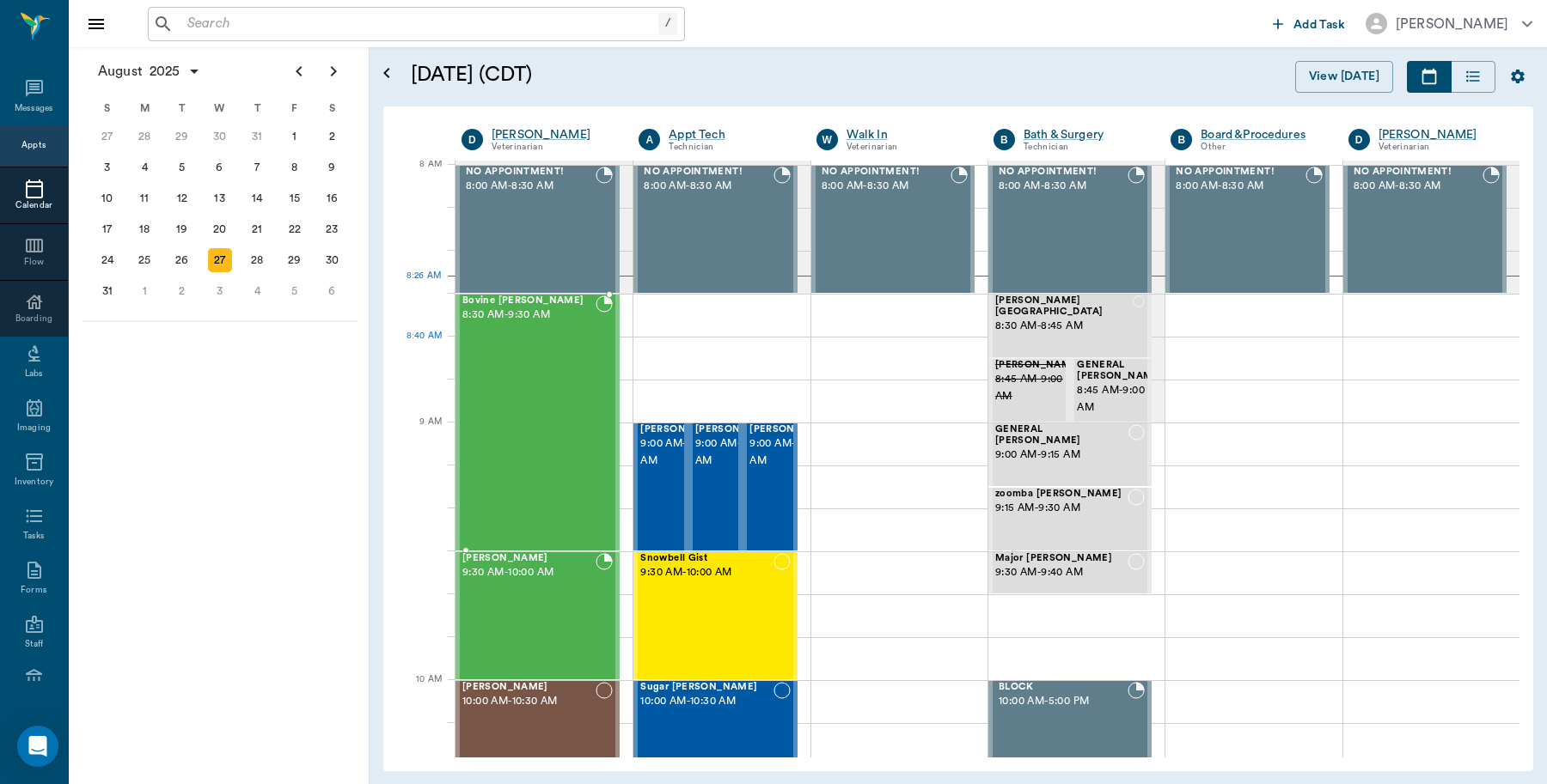
click at [519, 346] on div "Bovine Wilburn 8:30 AM - 9:30 AM" at bounding box center [528, 422] width 133 height 254
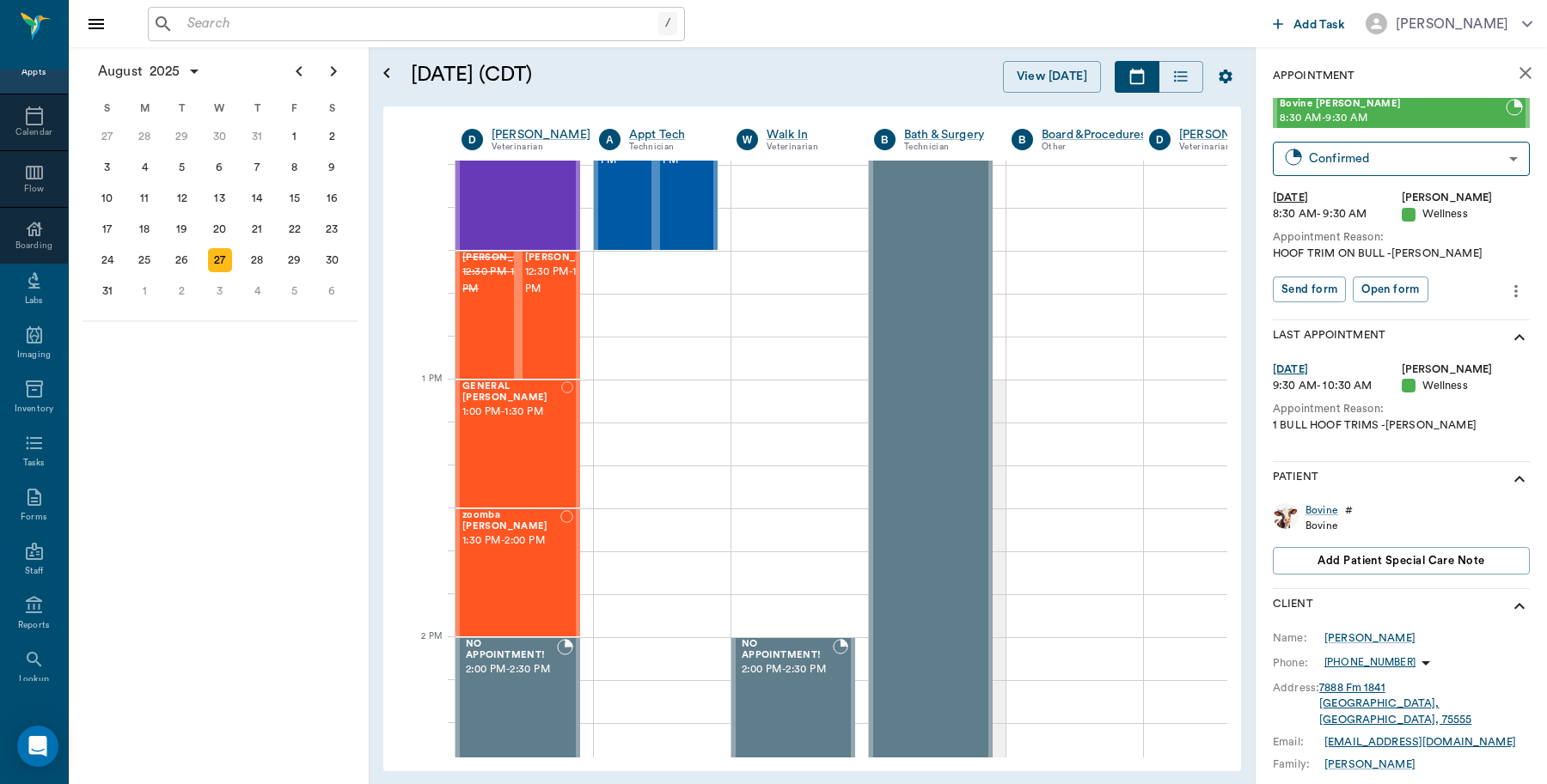
scroll to position [153, 0]
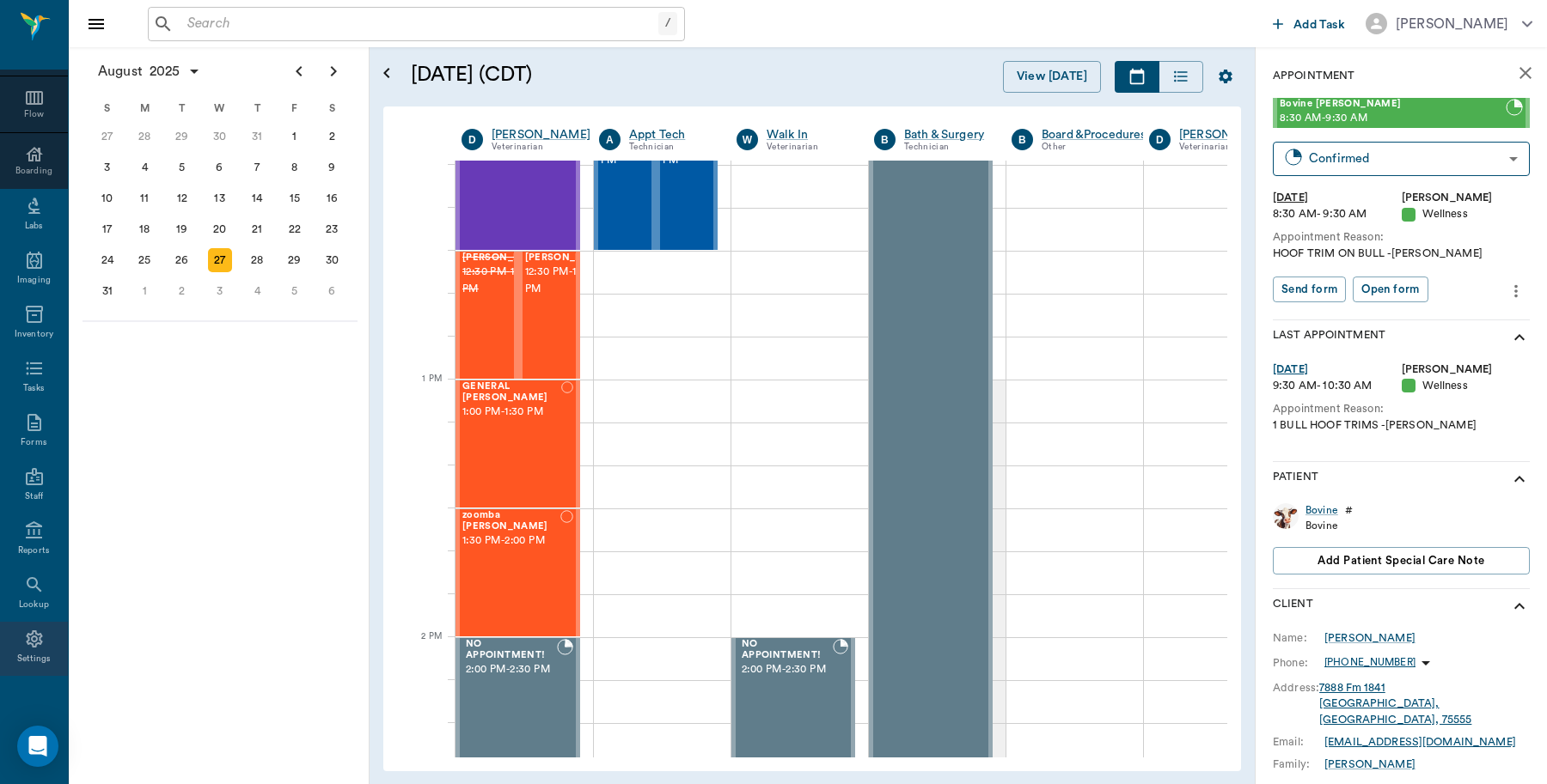
click at [44, 646] on div "Settings" at bounding box center [34, 649] width 68 height 54
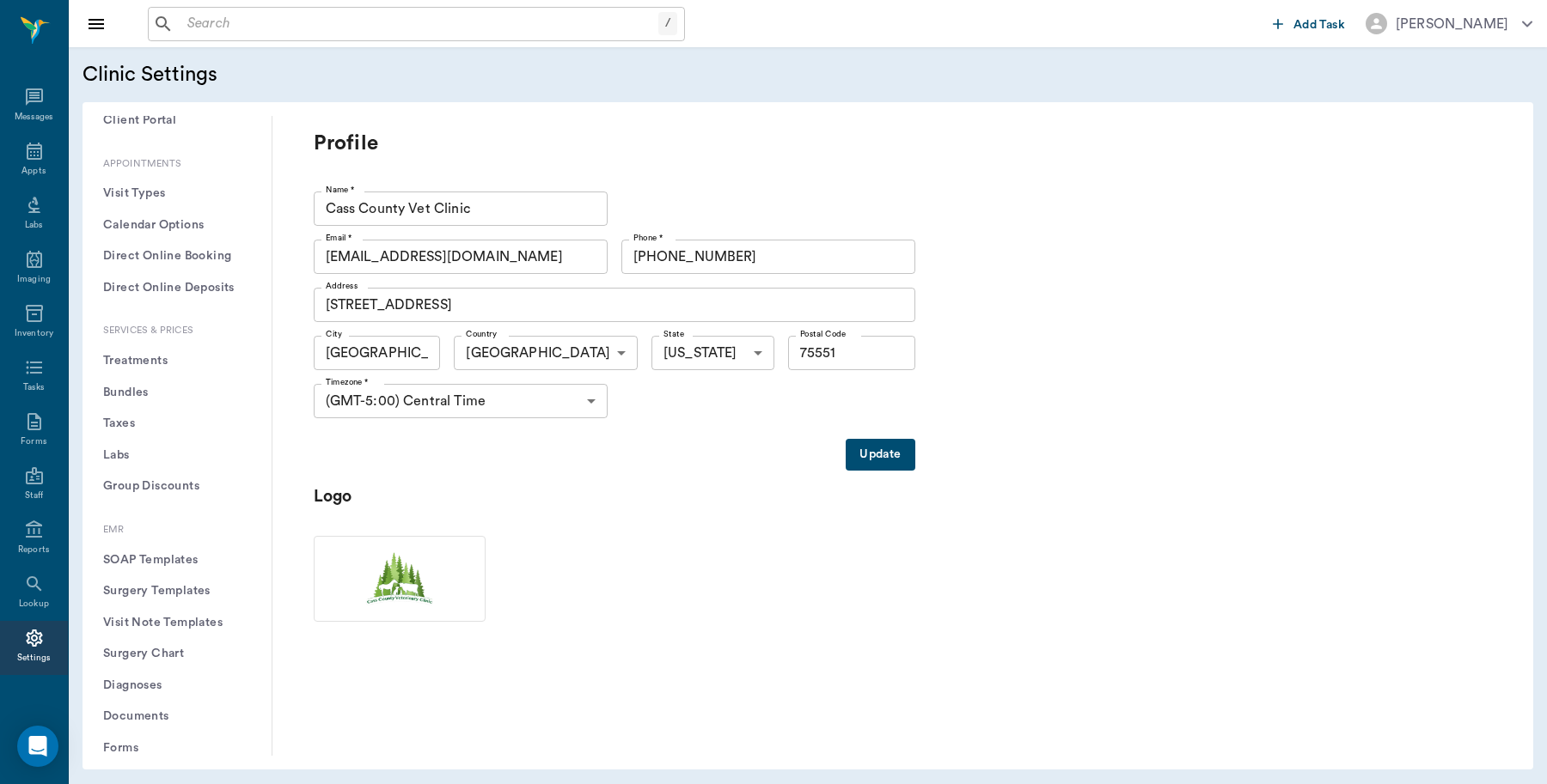
scroll to position [430, 0]
click at [142, 353] on button "Treatments" at bounding box center [177, 350] width 162 height 32
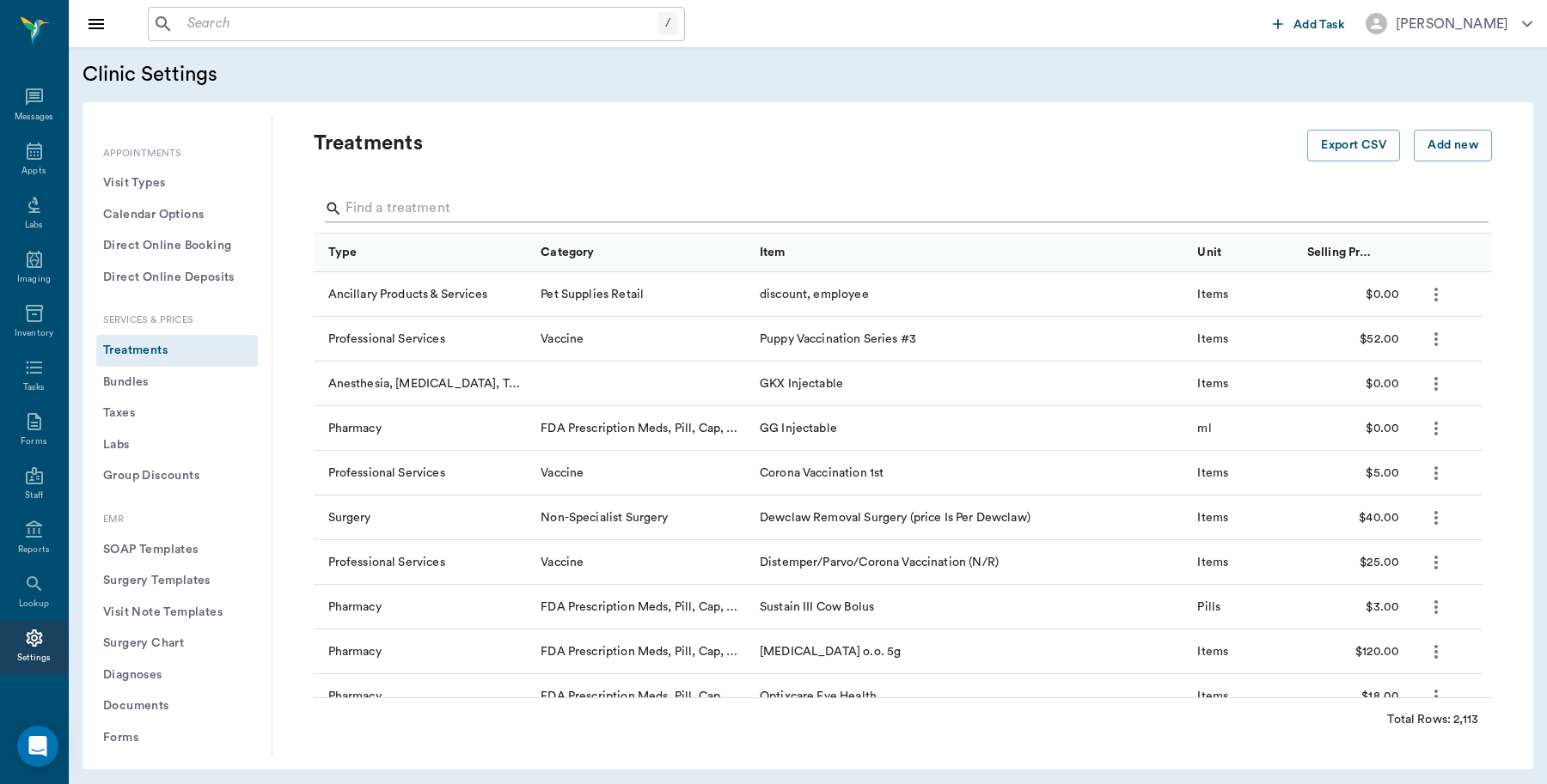
click at [547, 204] on input "Search" at bounding box center [903, 209] width 1117 height 28
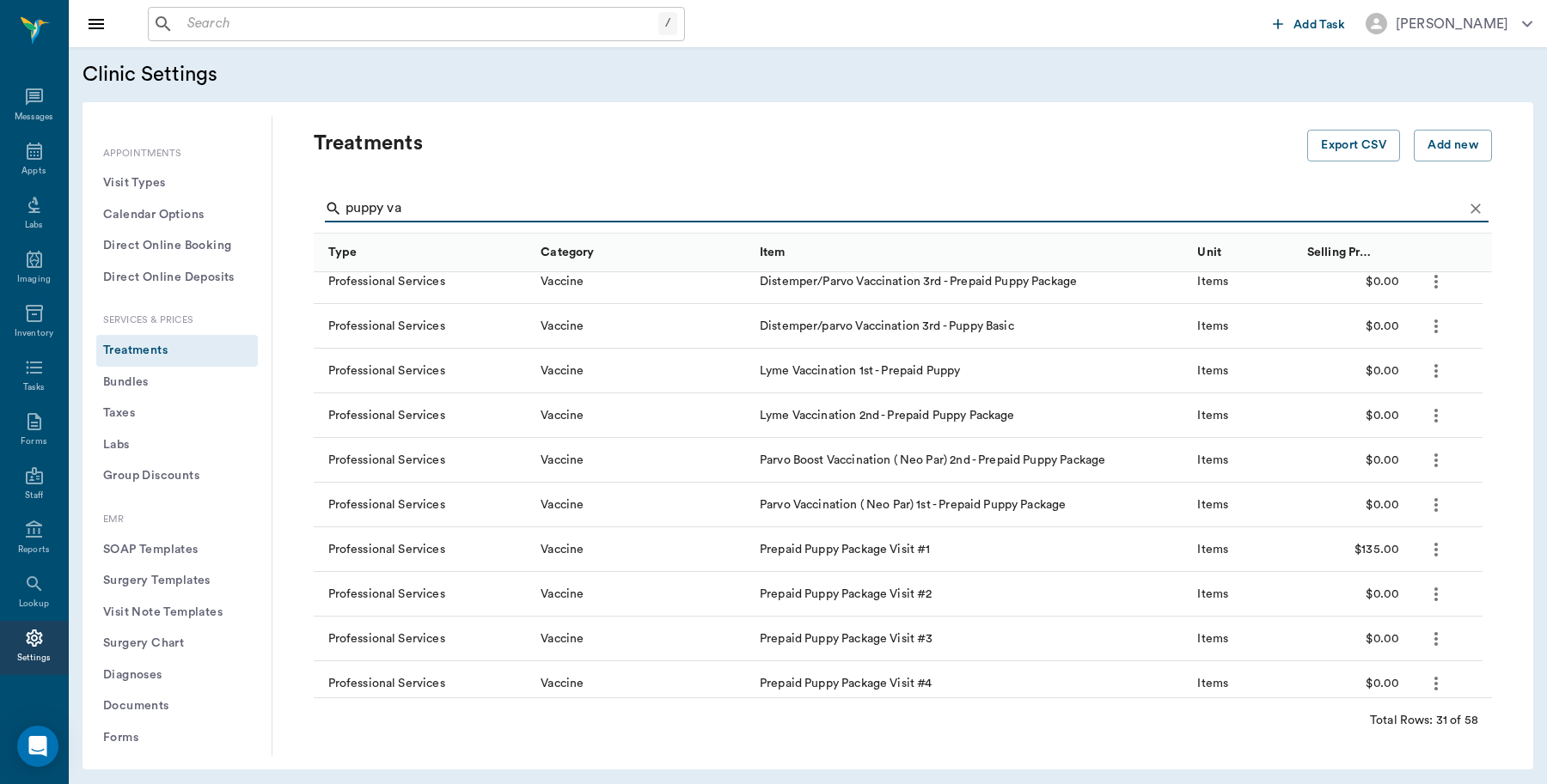
scroll to position [751, 0]
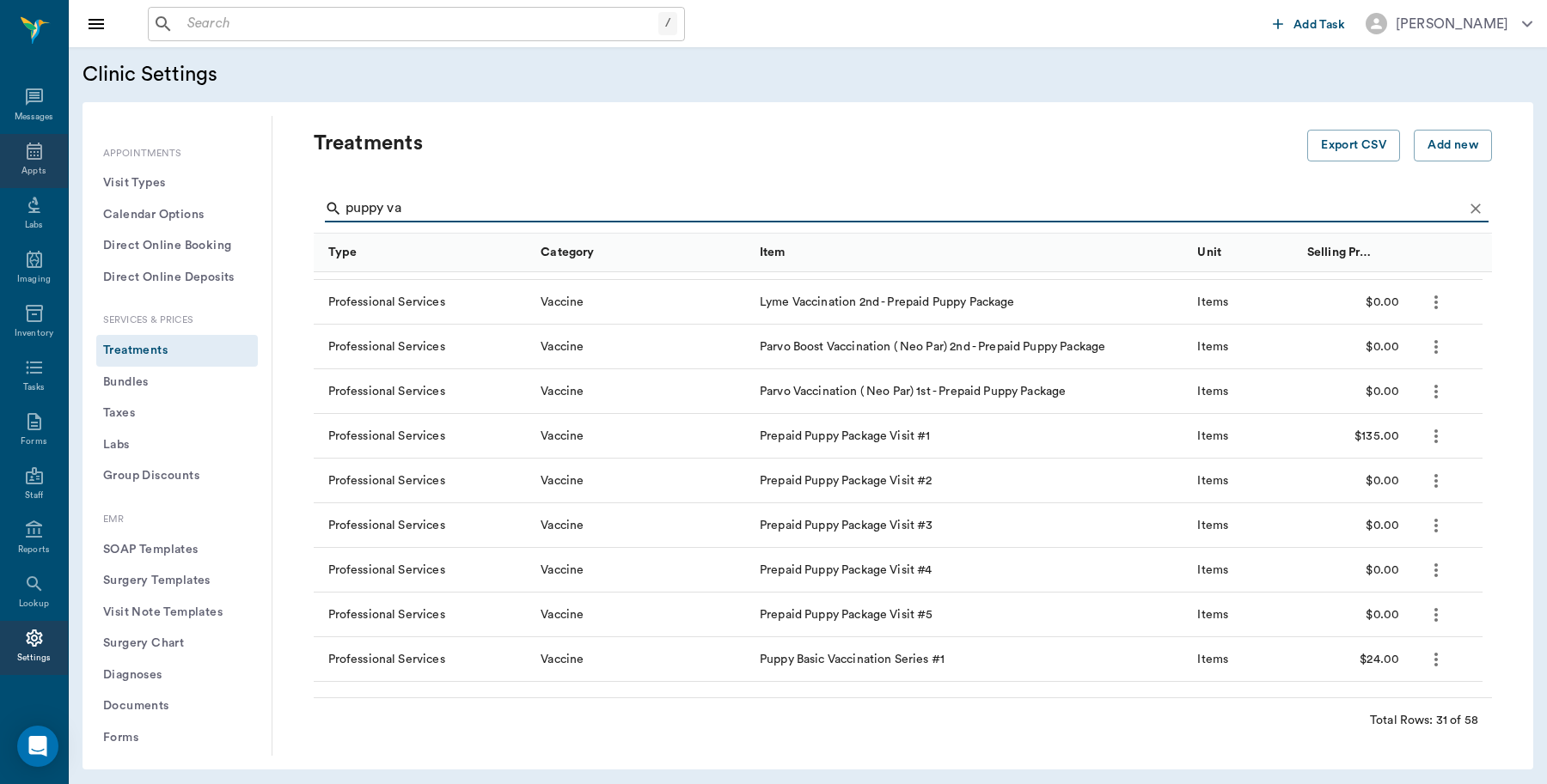
type input "puppy va"
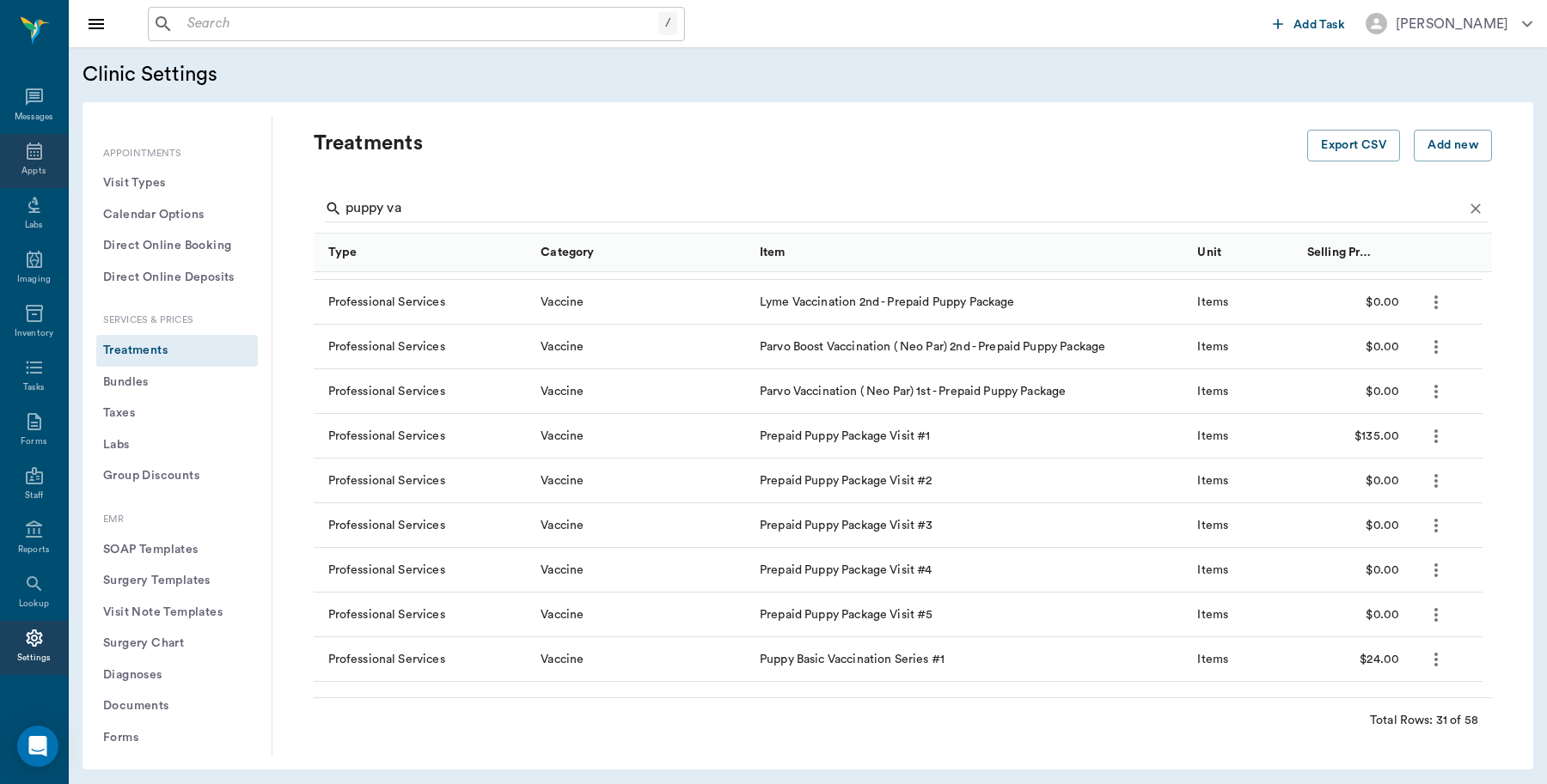
click at [24, 155] on icon at bounding box center [34, 150] width 20 height 20
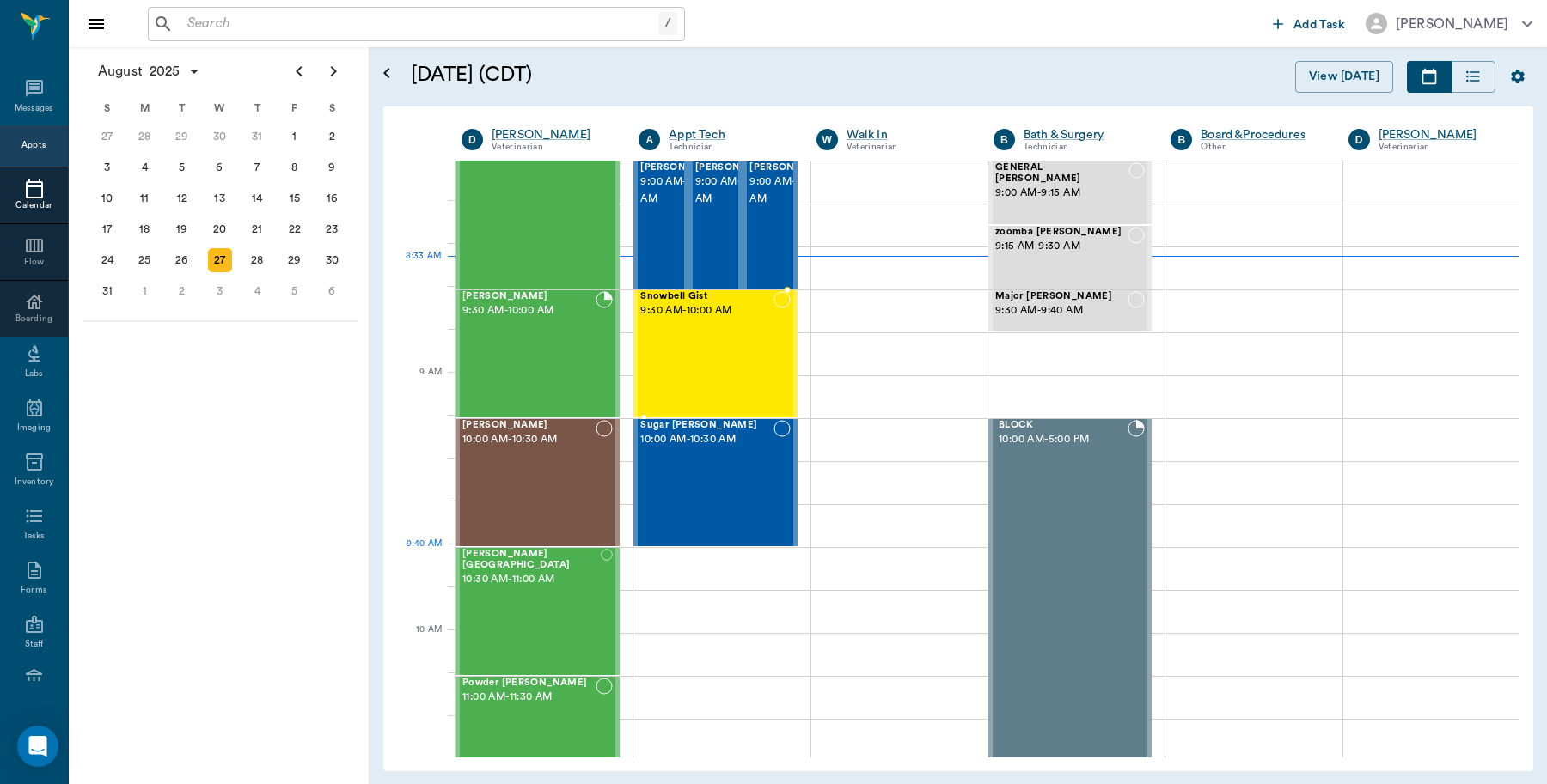
scroll to position [434, 0]
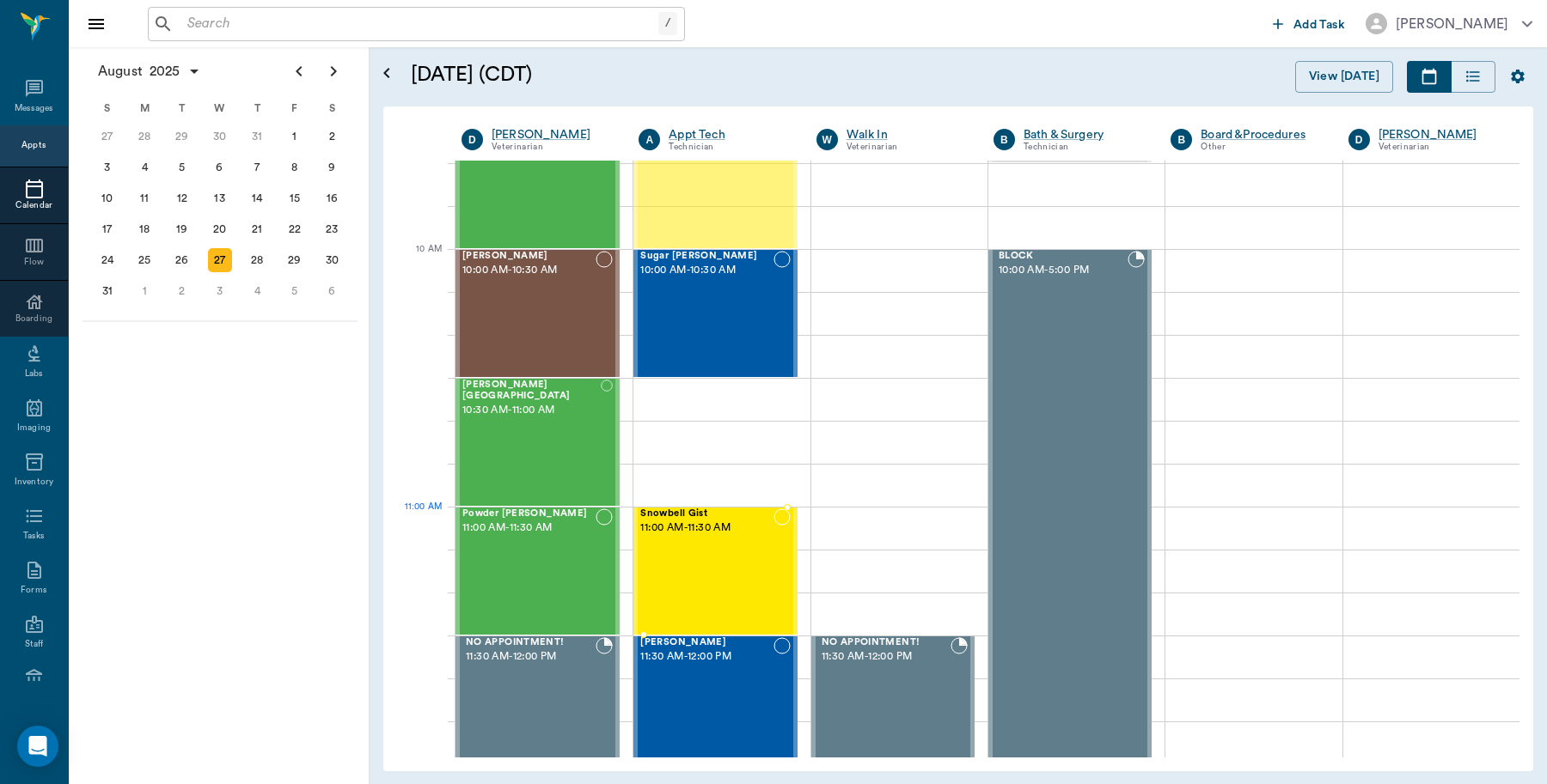
drag, startPoint x: 737, startPoint y: 188, endPoint x: 739, endPoint y: 572, distance: 384.0
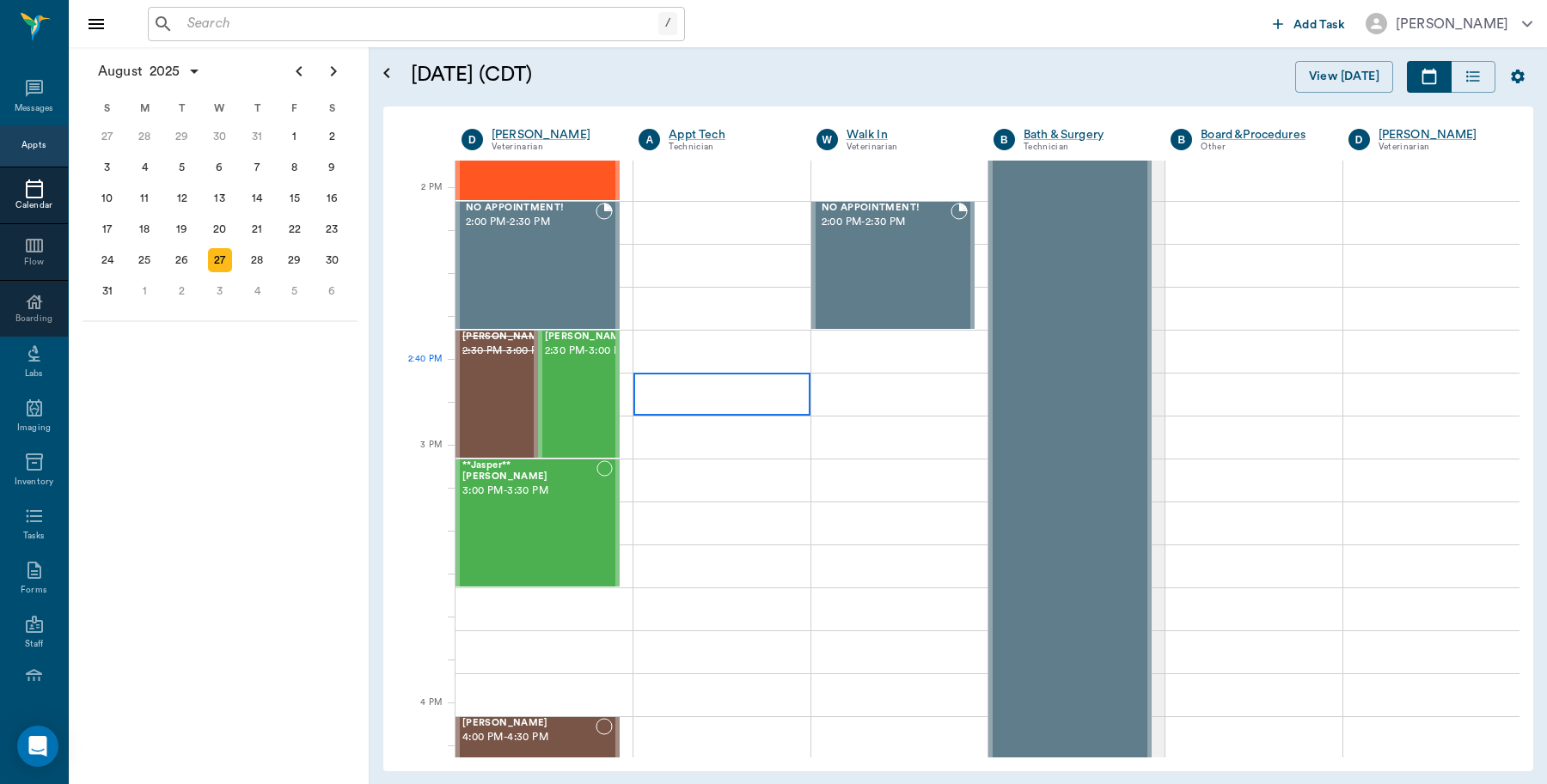
scroll to position [1507, 0]
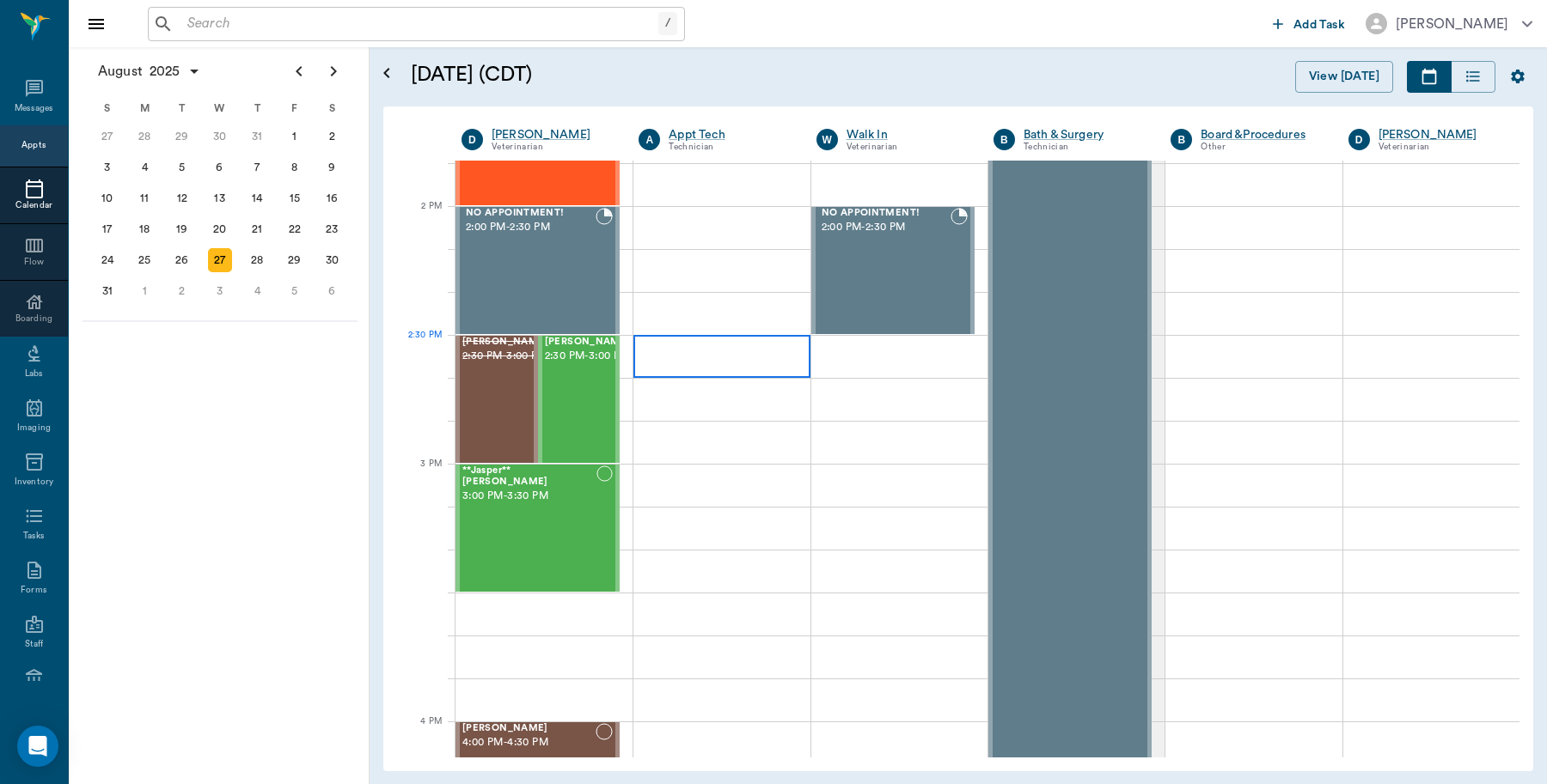
click at [658, 350] on div at bounding box center [721, 356] width 176 height 43
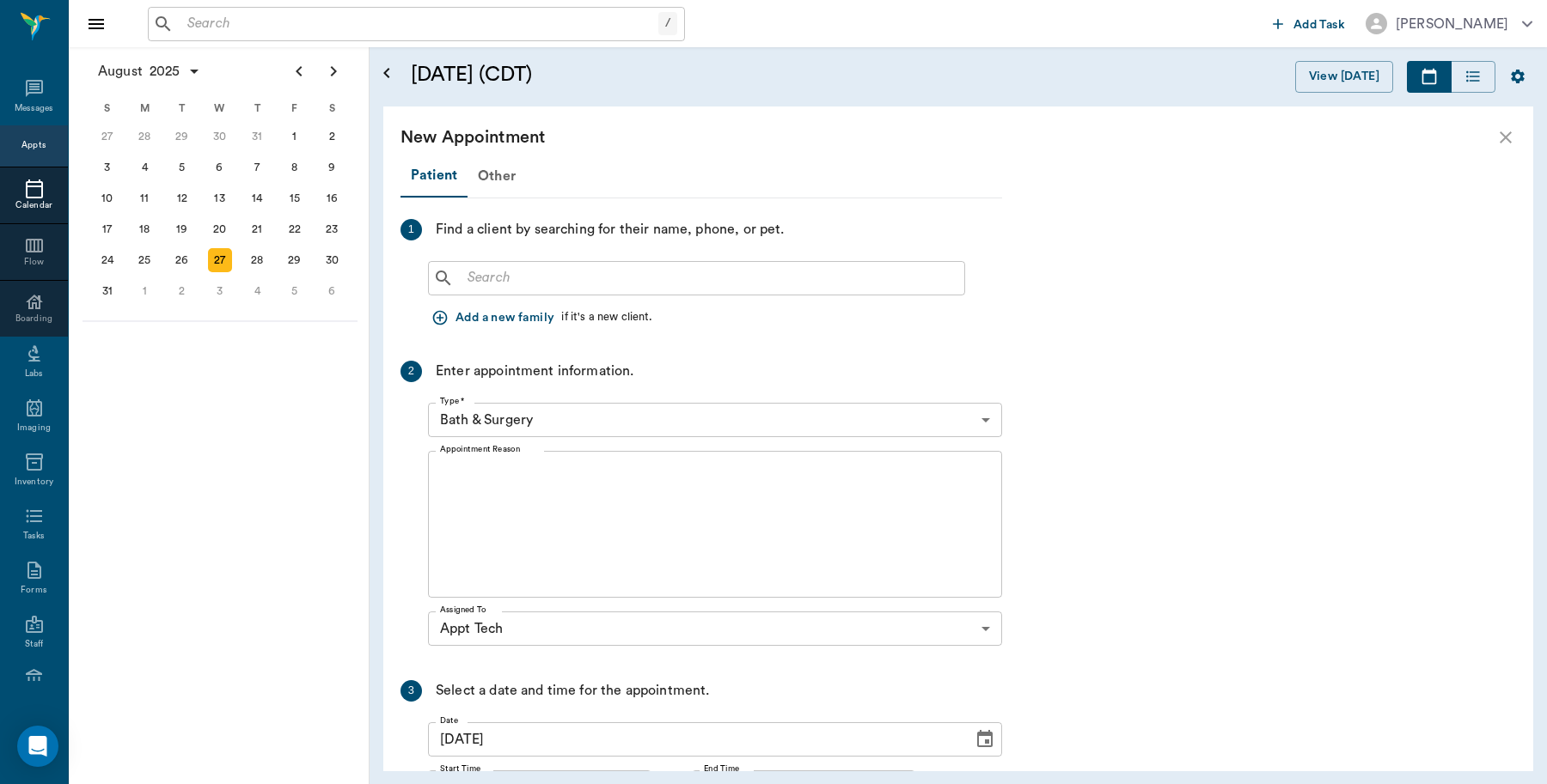
click at [508, 284] on input "text" at bounding box center [709, 278] width 496 height 24
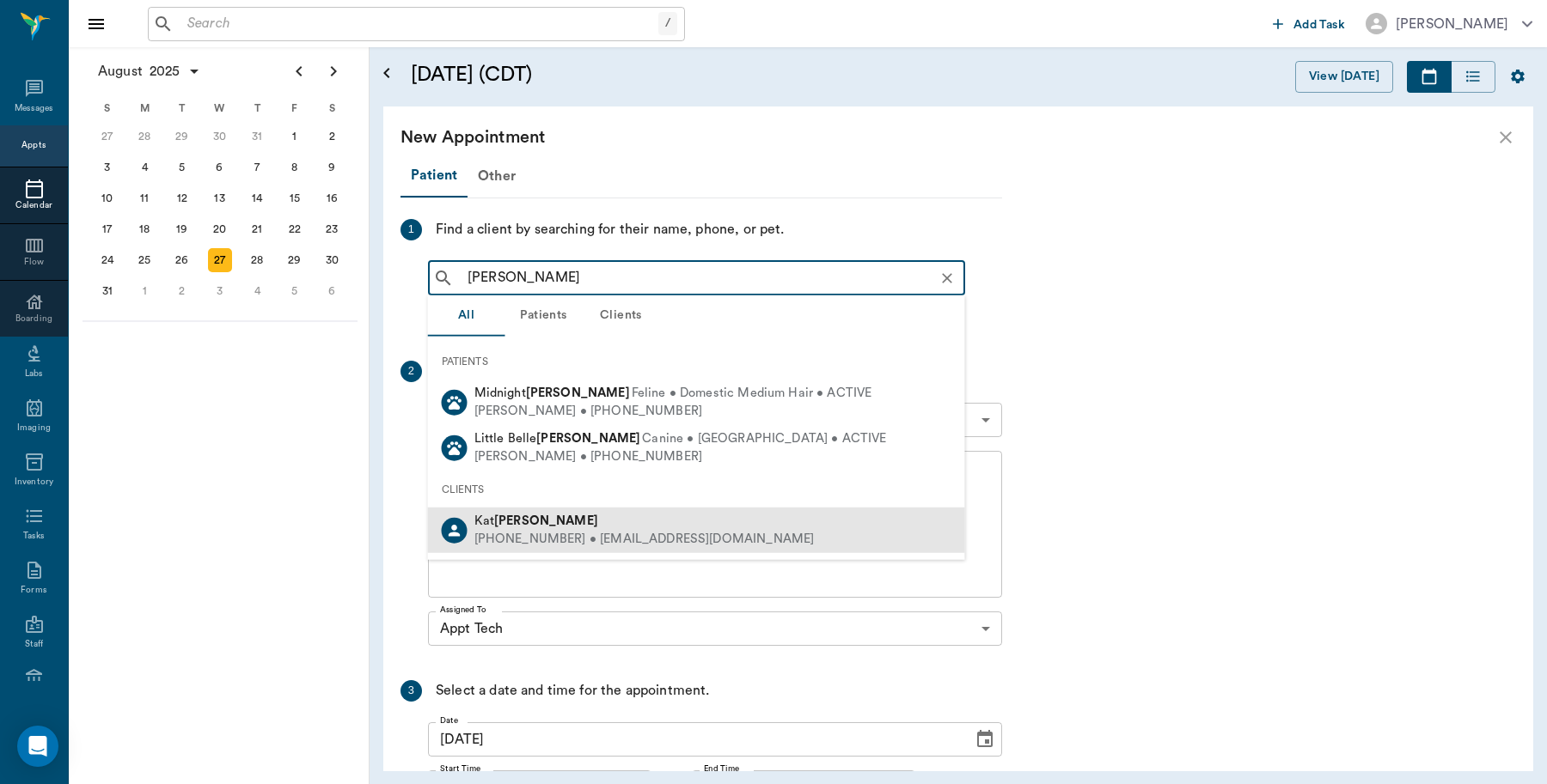
click at [524, 522] on b "Palisi" at bounding box center [546, 520] width 104 height 13
type input "Palisi"
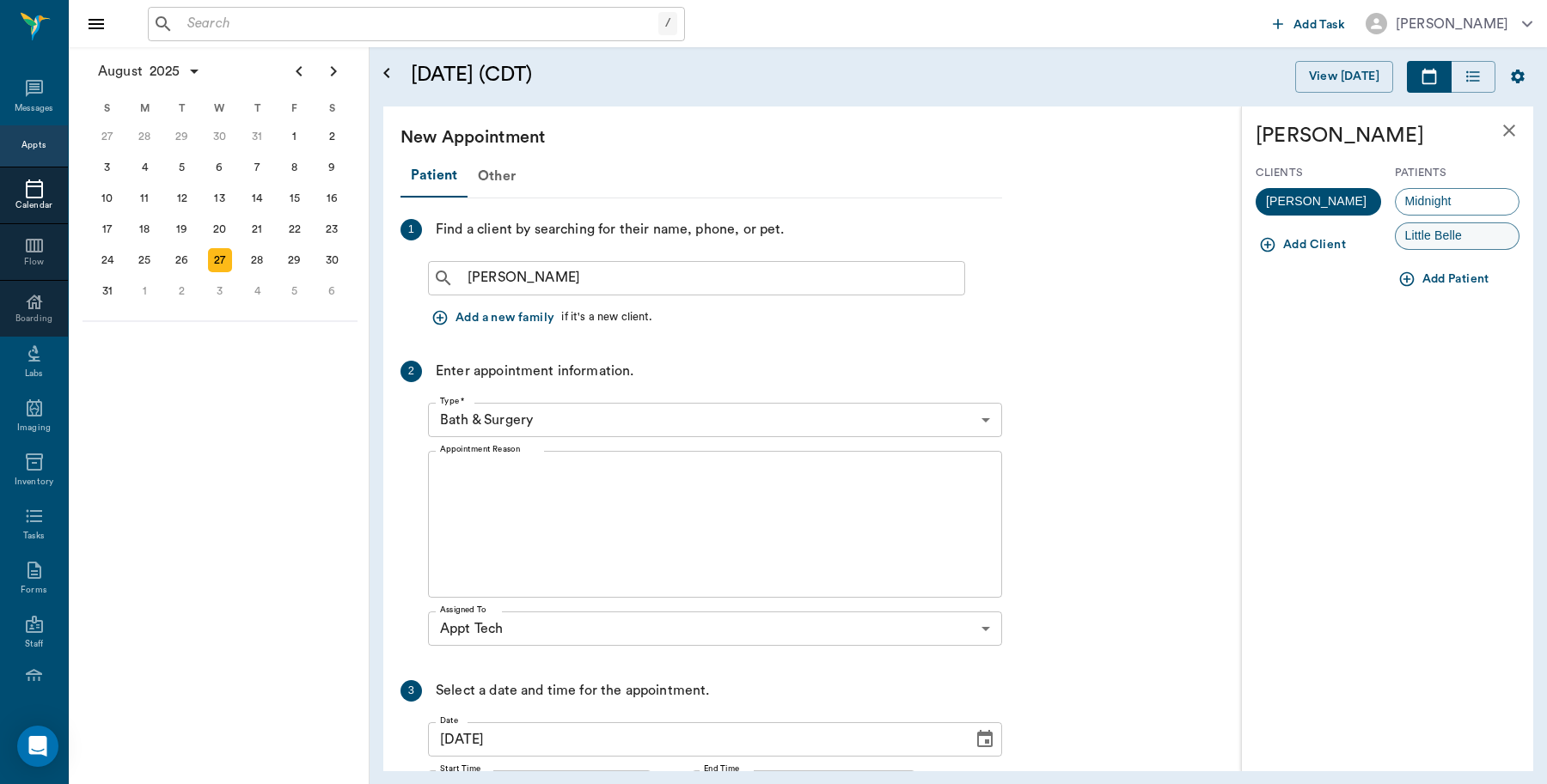
click at [1474, 232] on div "Little Belle" at bounding box center [1457, 236] width 125 height 28
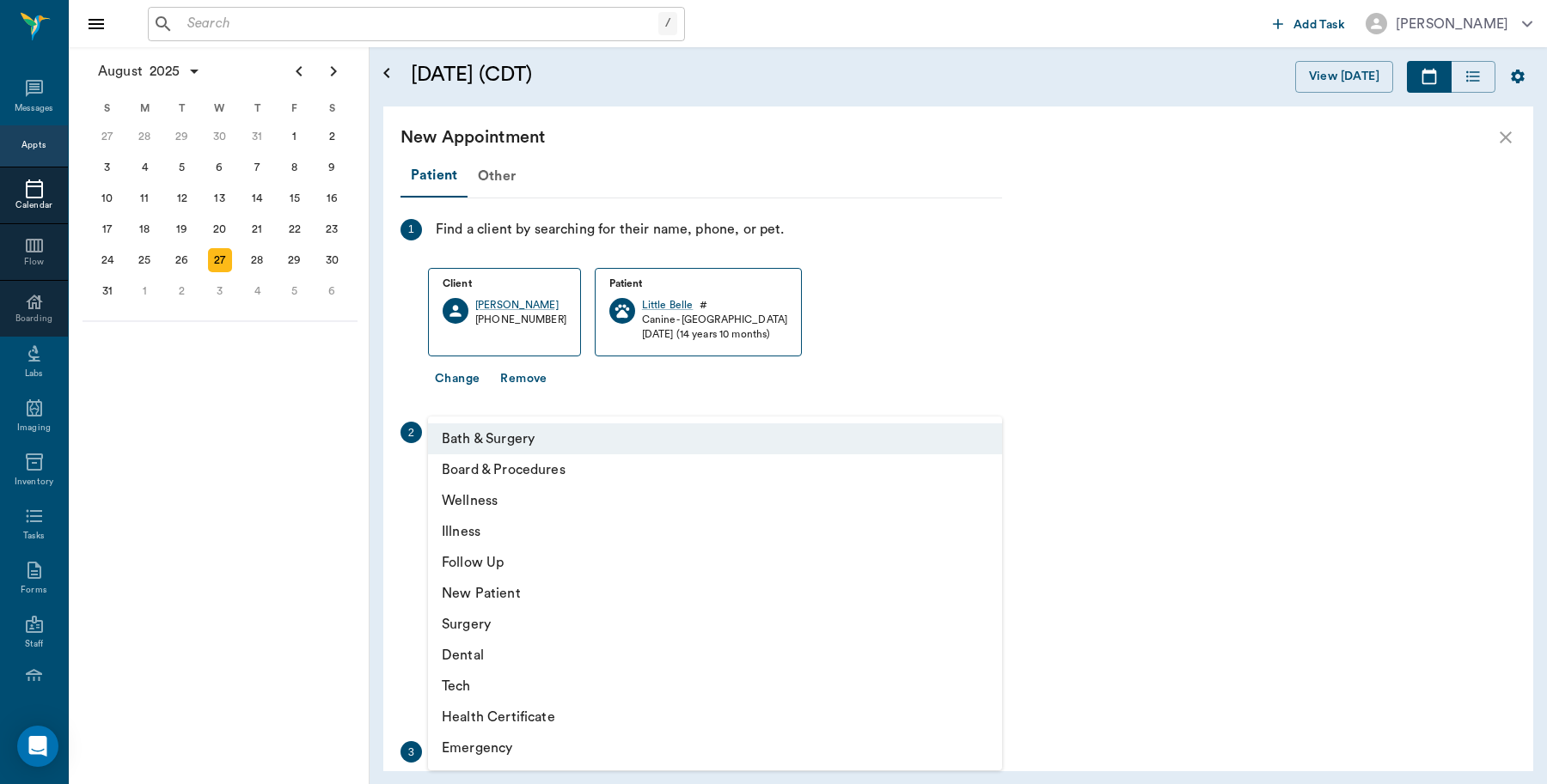
click at [589, 481] on body "/ ​ Add Task Dr. Bert Ellsworth Nectar Messages Appts Calendar Flow Boarding La…" at bounding box center [774, 392] width 1547 height 784
drag, startPoint x: 462, startPoint y: 679, endPoint x: 469, endPoint y: 664, distance: 16.6
click at [464, 679] on li "Tech" at bounding box center [715, 687] width 574 height 31
type input "65d2be4f46e3a538d89b8c1a"
type input "03:00 PM"
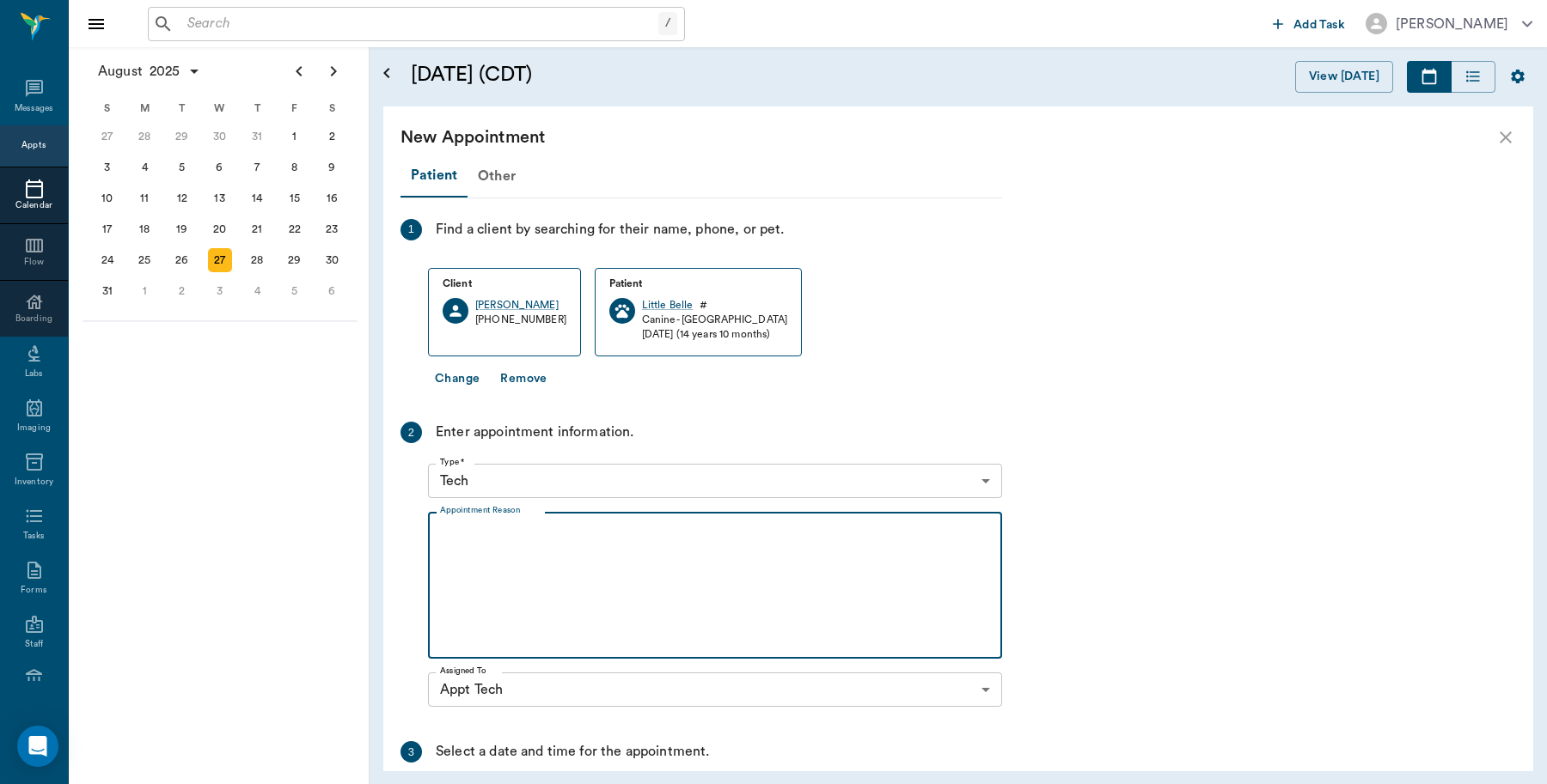
click at [548, 542] on textarea "Appointment Reason" at bounding box center [715, 585] width 550 height 118
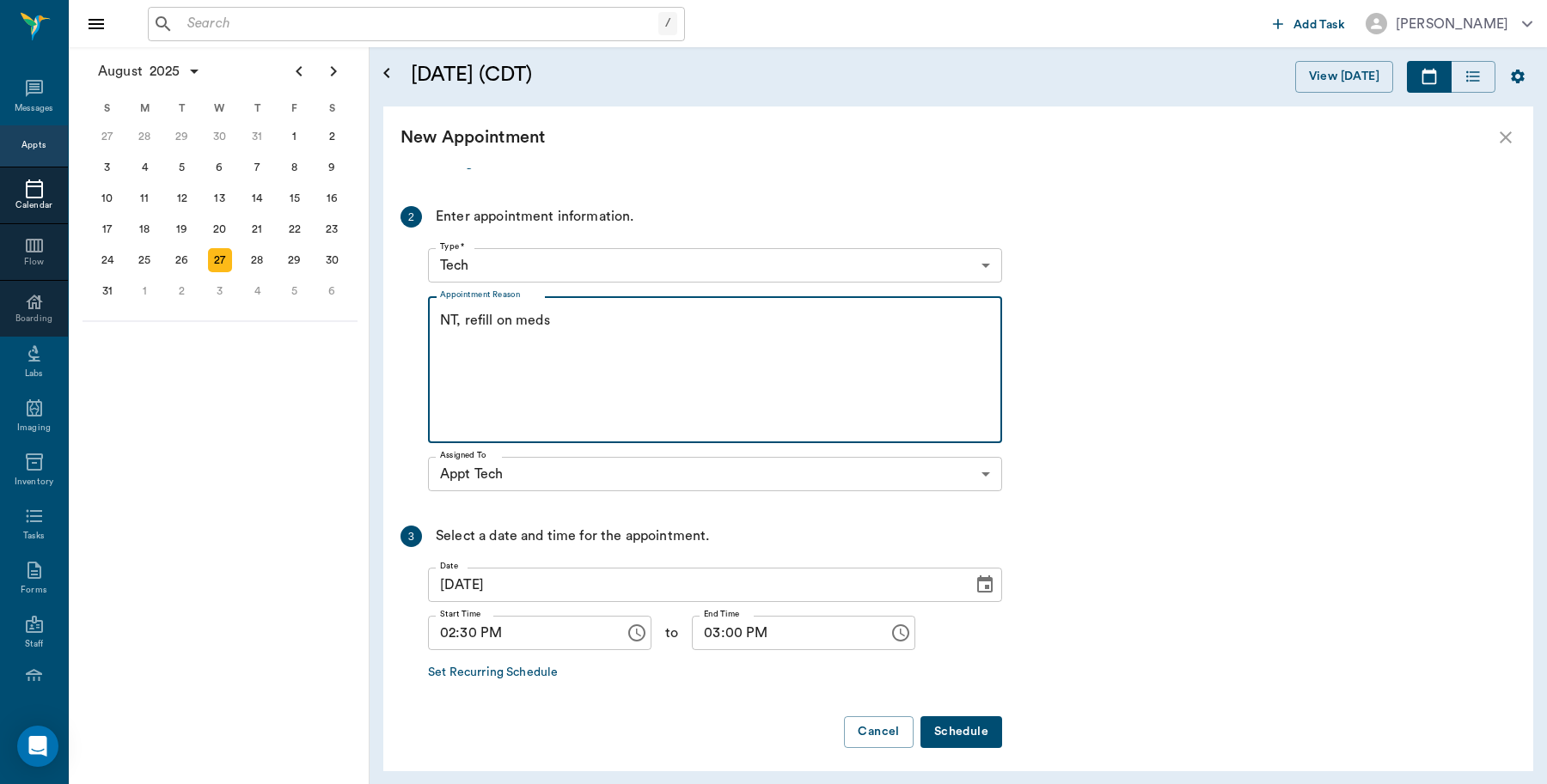
scroll to position [223, 0]
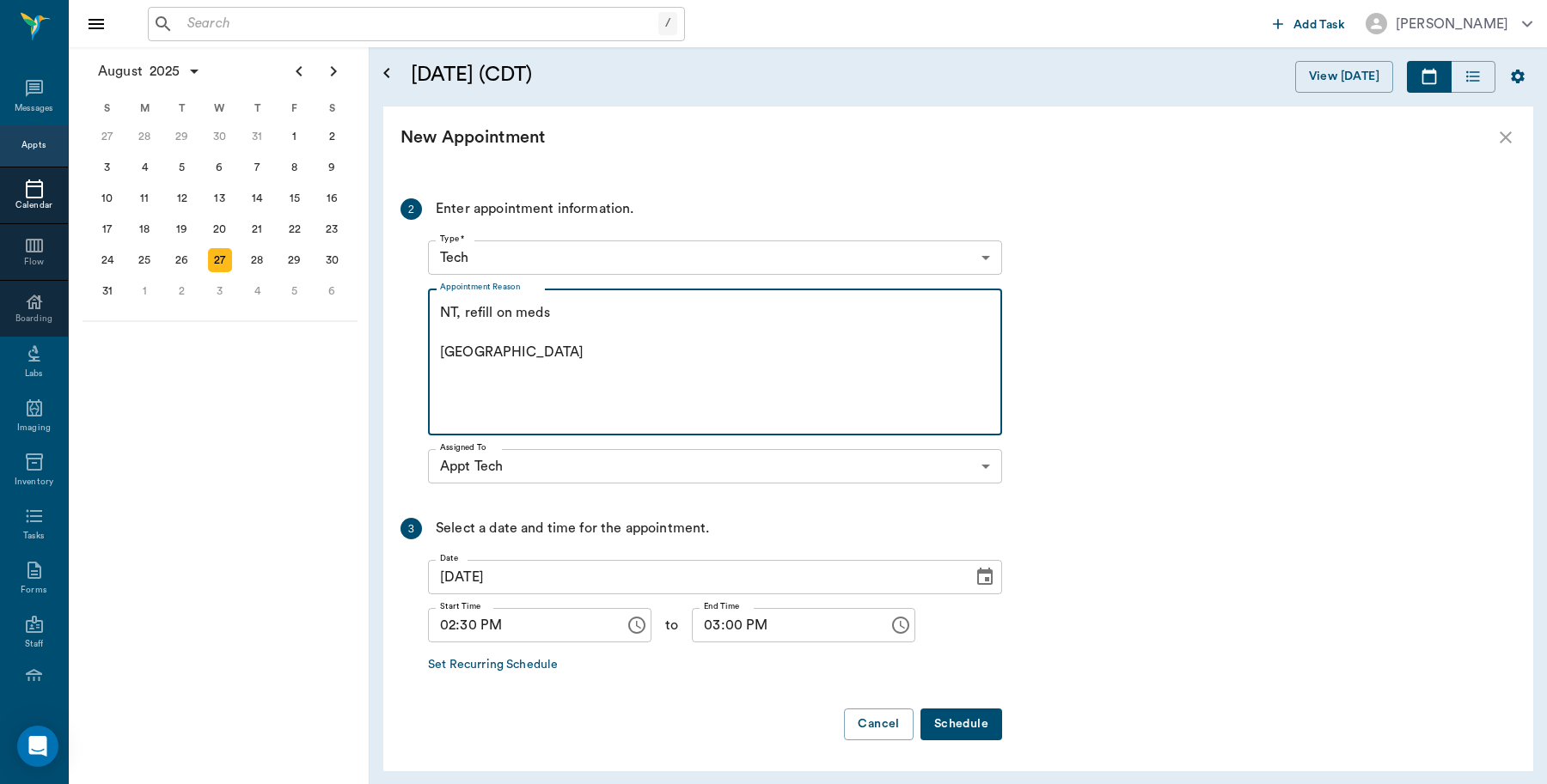
type textarea "NT, refill on meds Caryn"
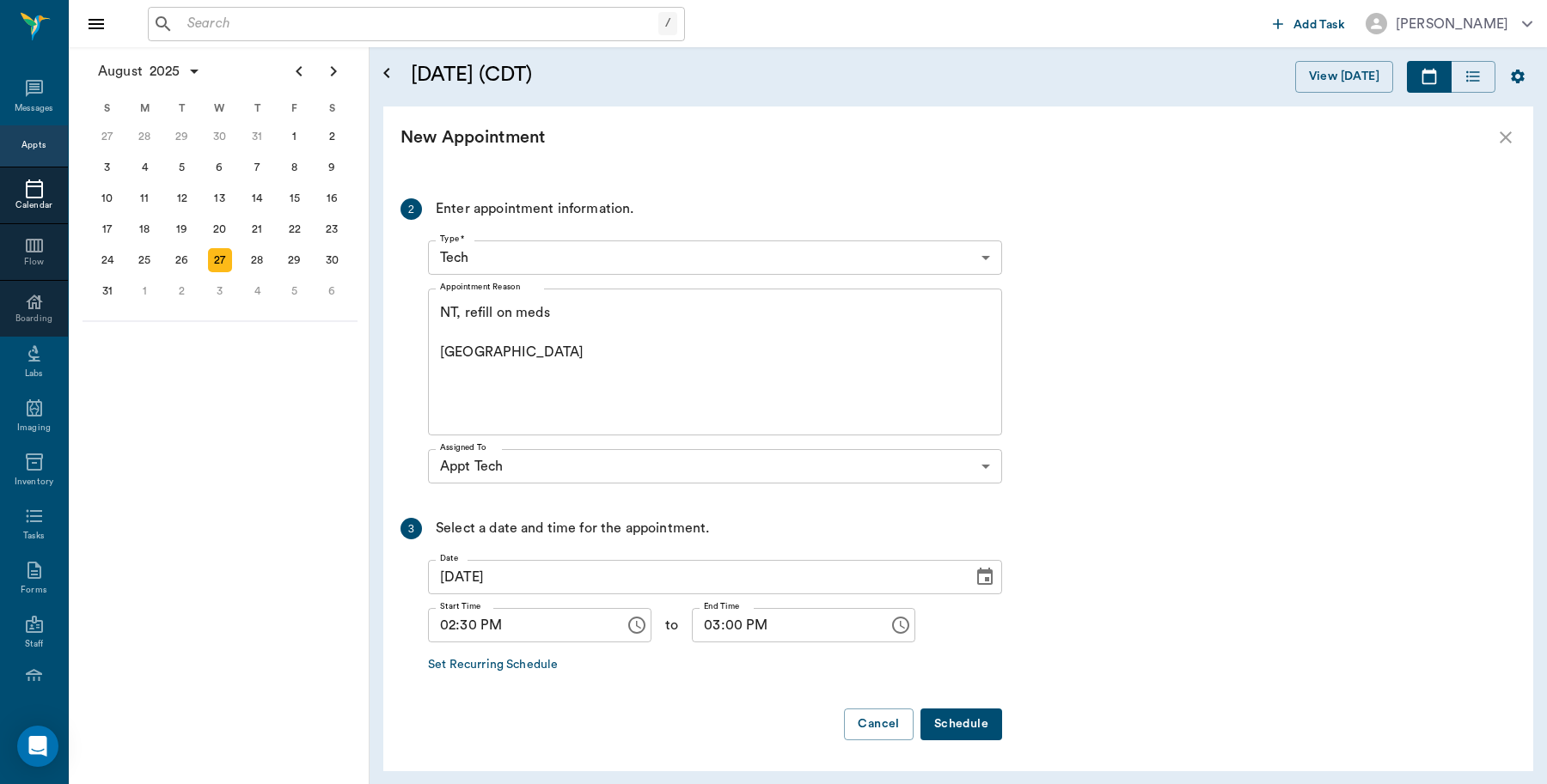
click at [981, 719] on button "Schedule" at bounding box center [961, 724] width 82 height 32
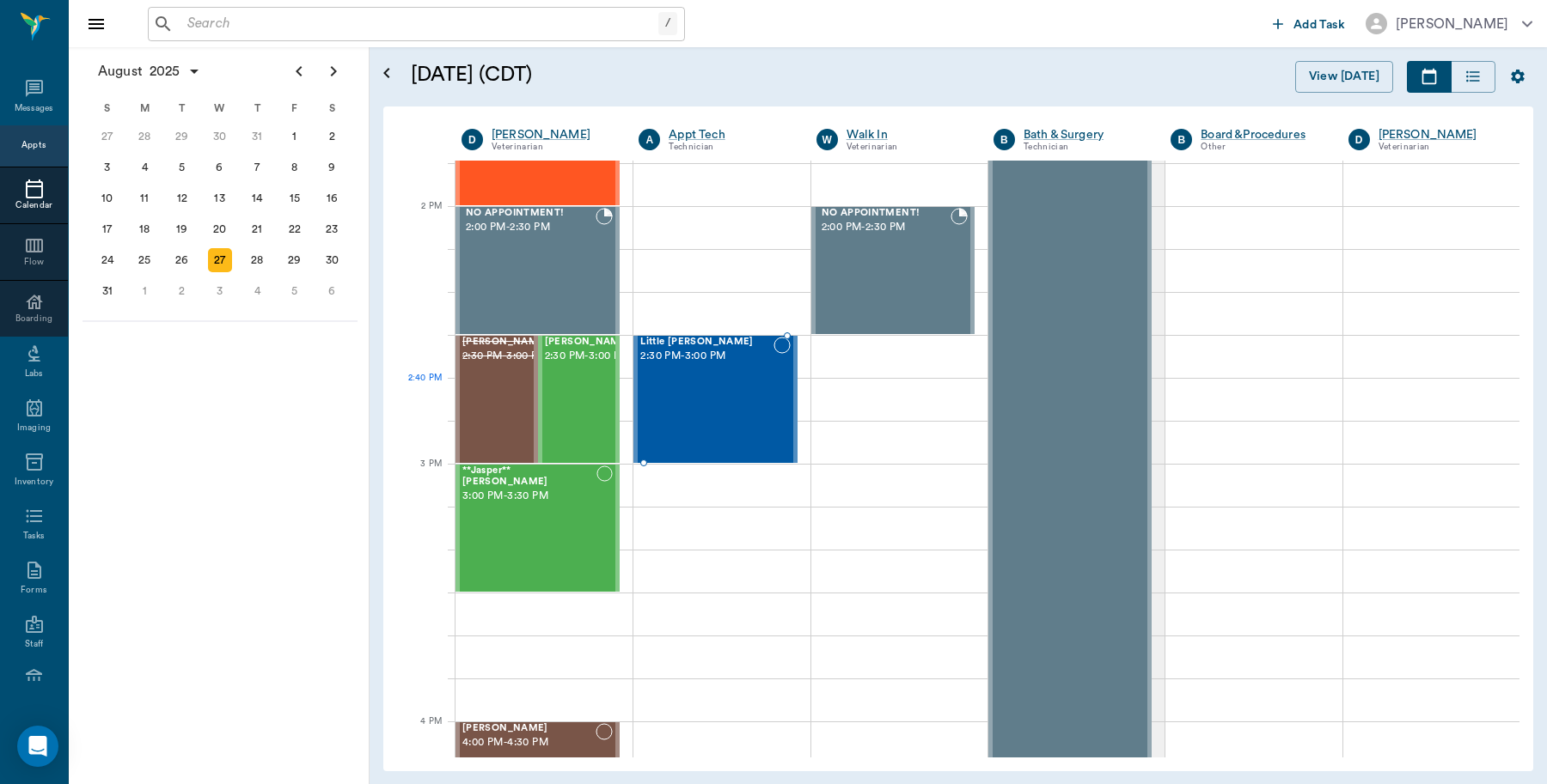
click at [687, 414] on div "Little Belle Palisi 2:30 PM - 3:00 PM" at bounding box center [706, 399] width 133 height 125
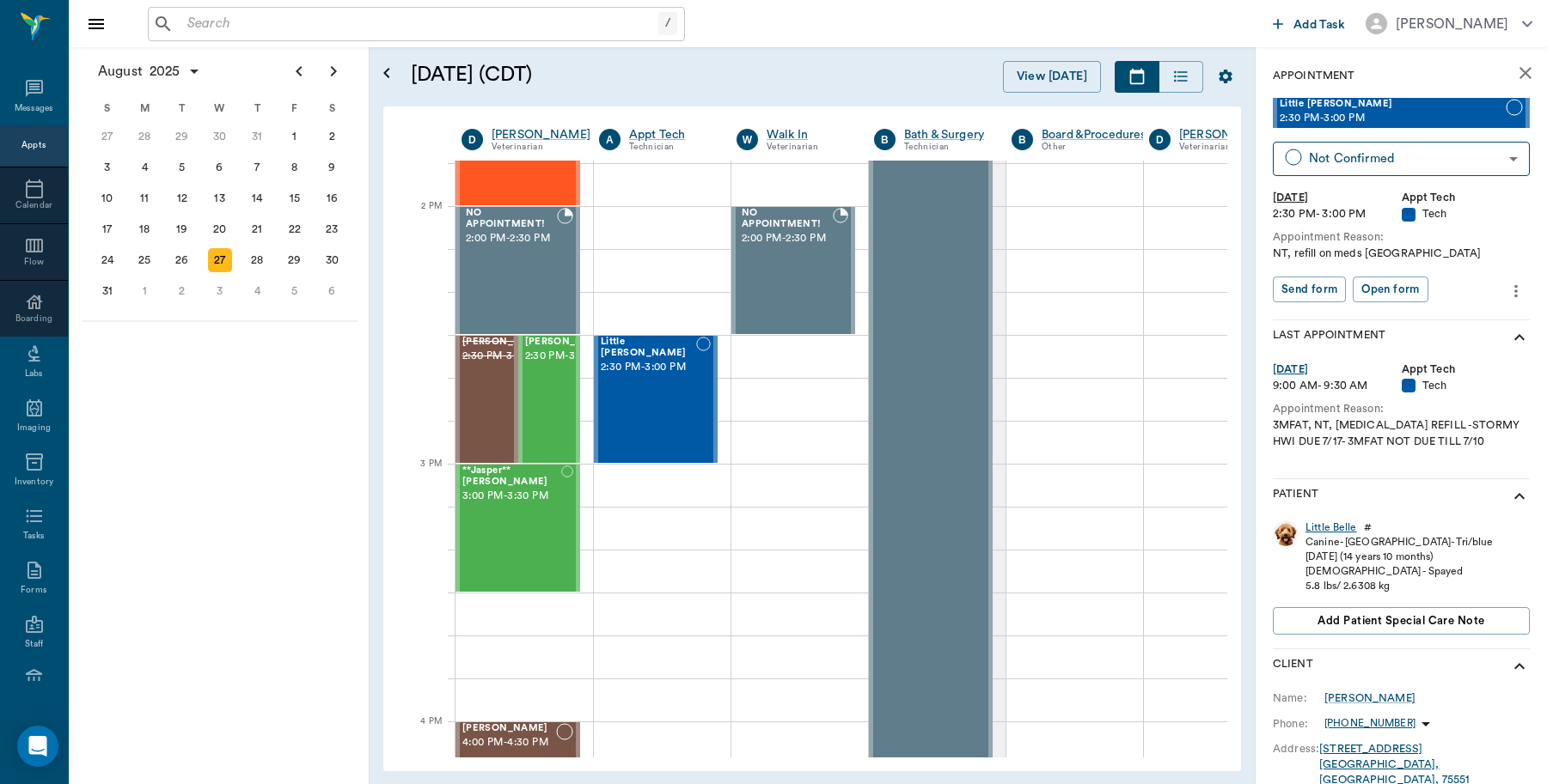
click at [1326, 526] on div "Little Belle" at bounding box center [1331, 527] width 52 height 14
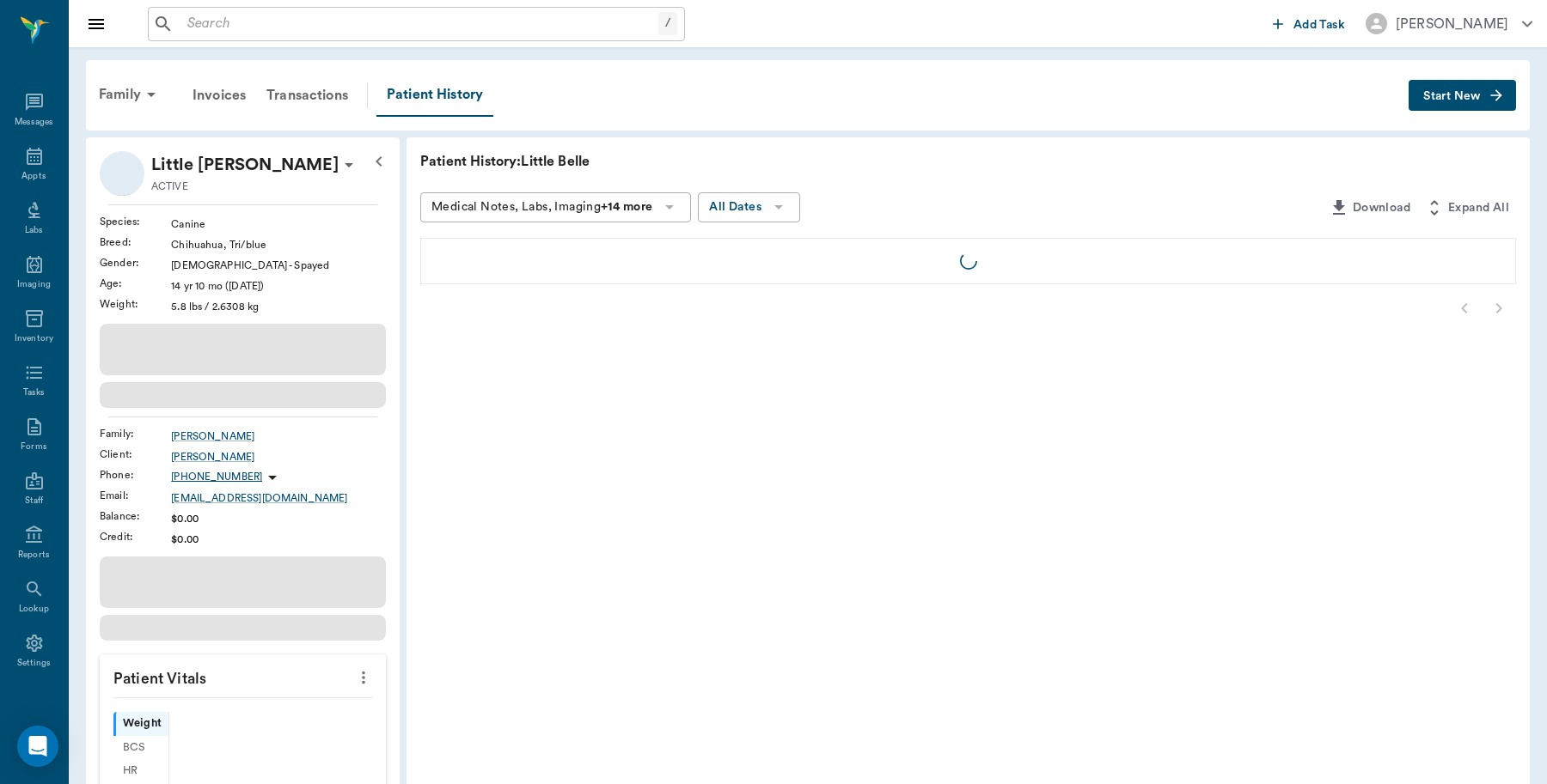
scroll to position [5, 0]
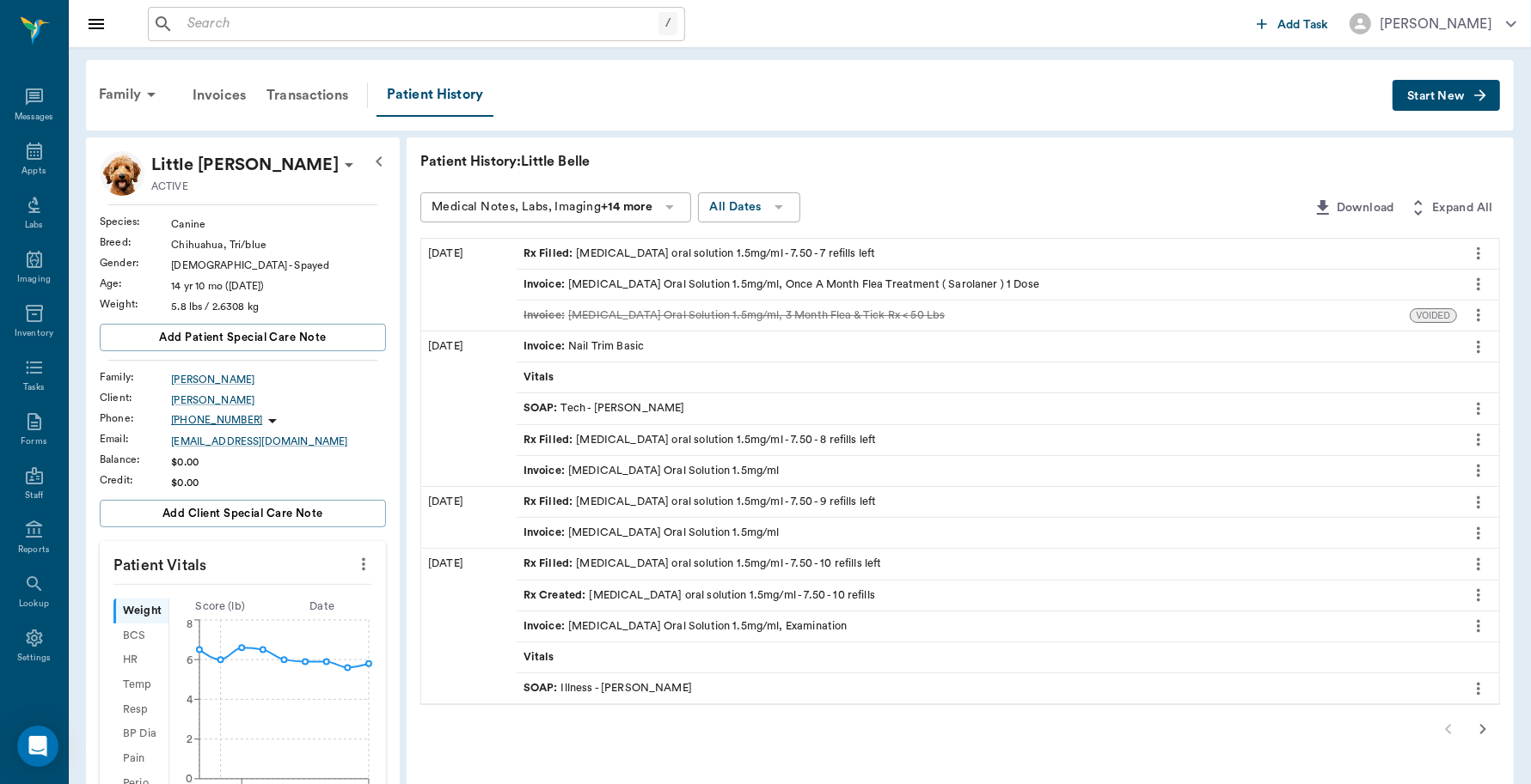
click at [1485, 251] on icon "more" at bounding box center [1478, 253] width 19 height 20
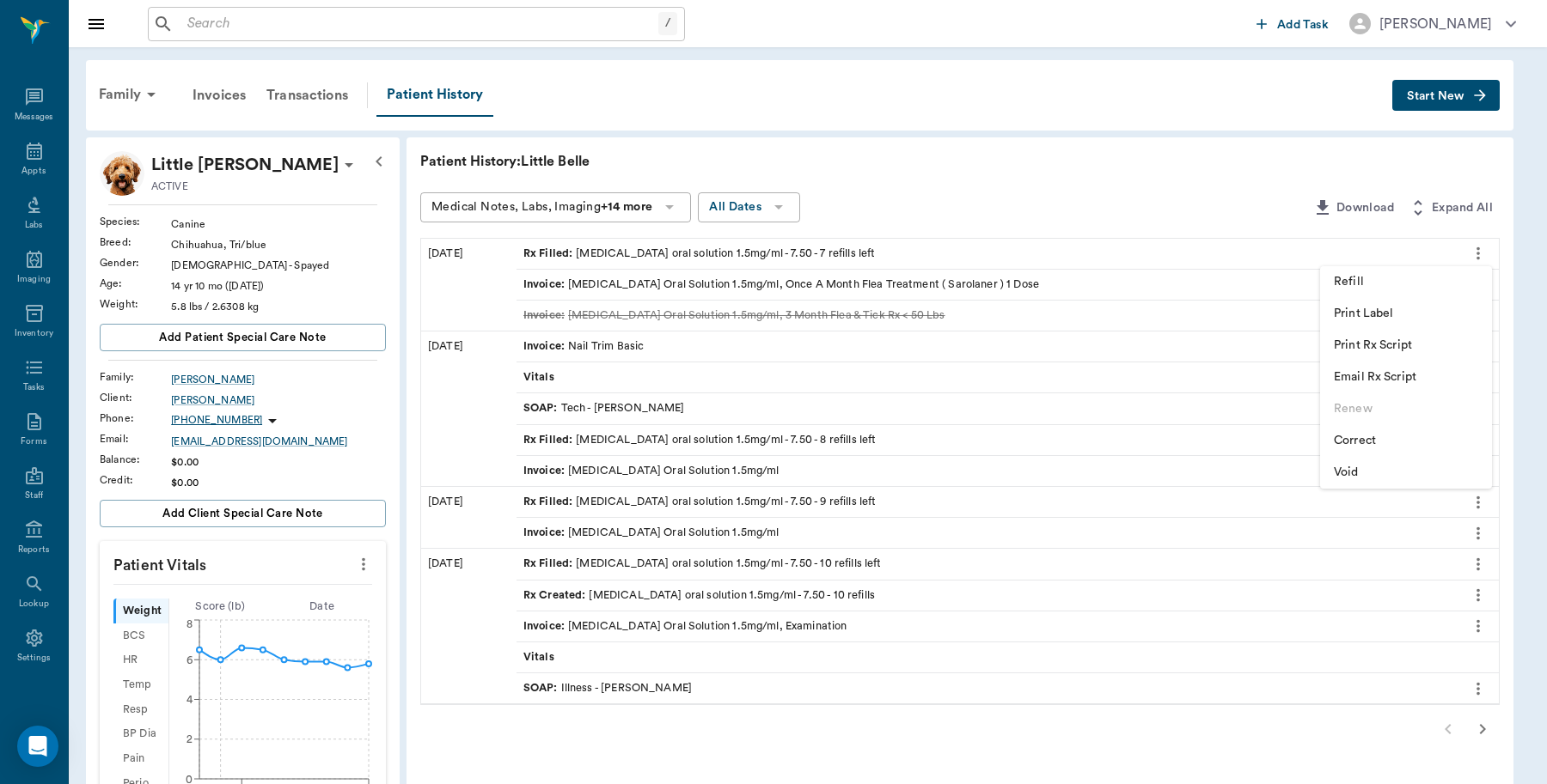
click at [1402, 348] on span "Print Rx Script" at bounding box center [1406, 345] width 144 height 18
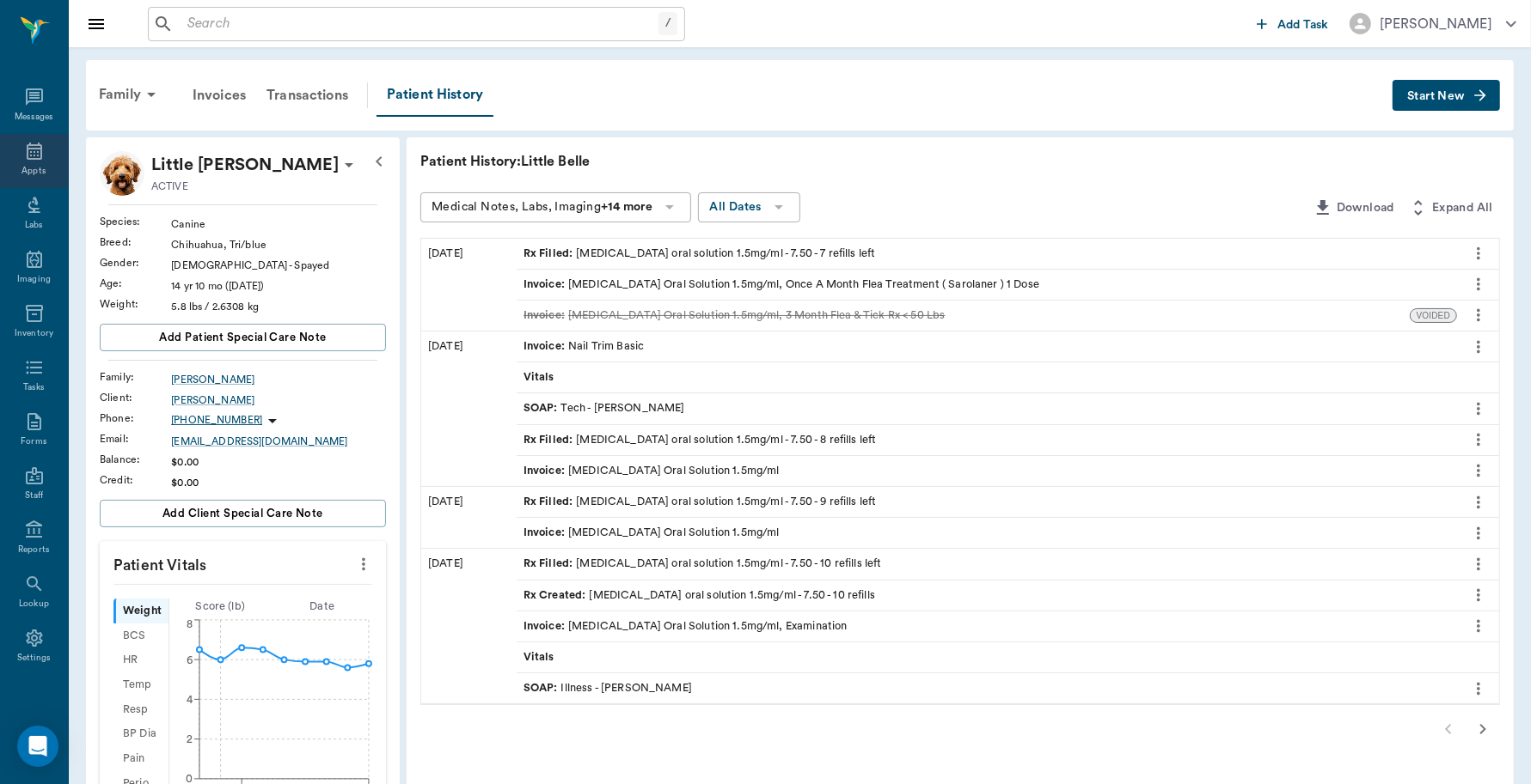
click at [32, 157] on icon at bounding box center [35, 151] width 15 height 17
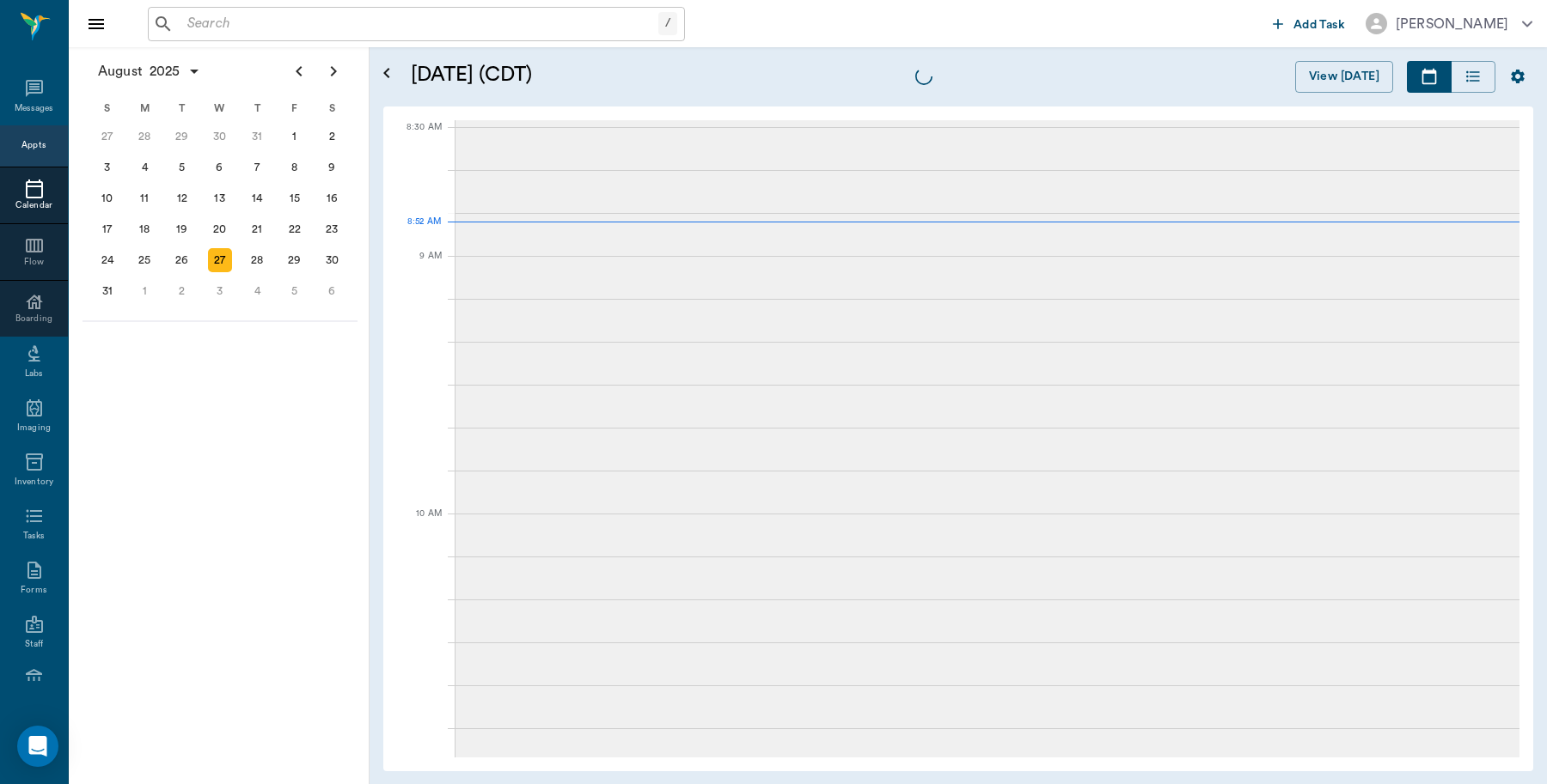
scroll to position [2, 0]
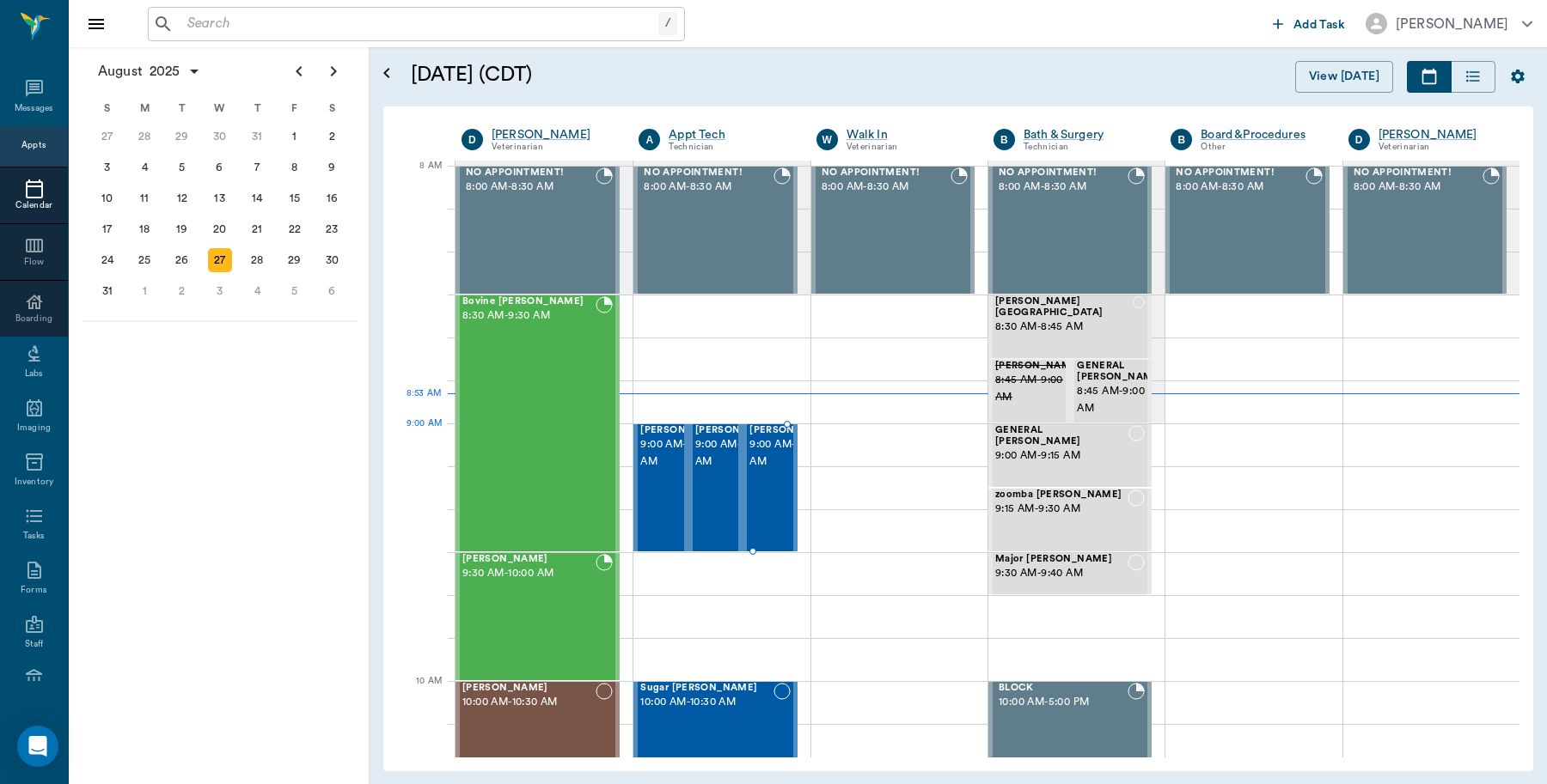
click at [775, 437] on span "Sisi Detwiler" at bounding box center [792, 431] width 86 height 12
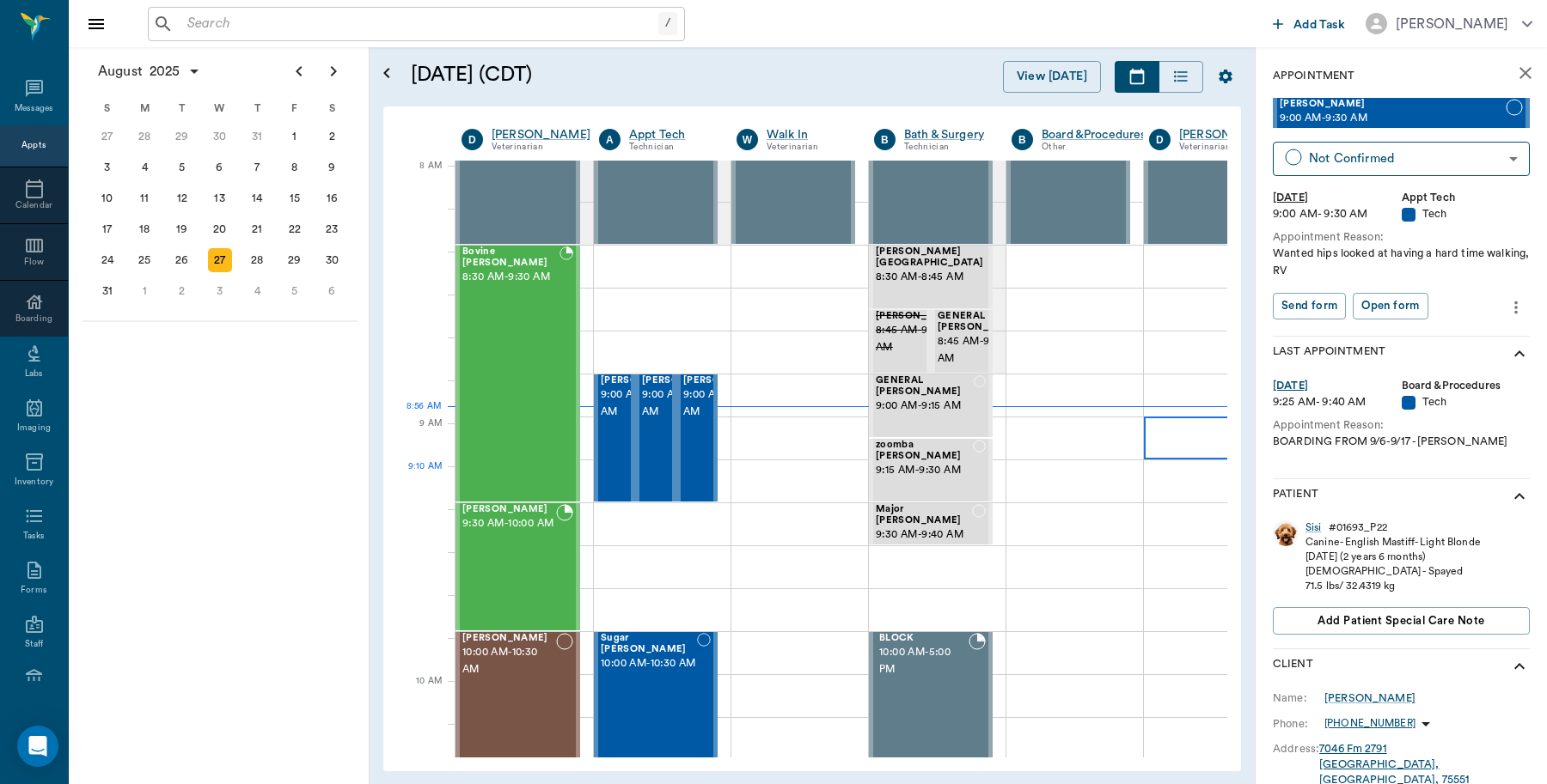
scroll to position [2, 0]
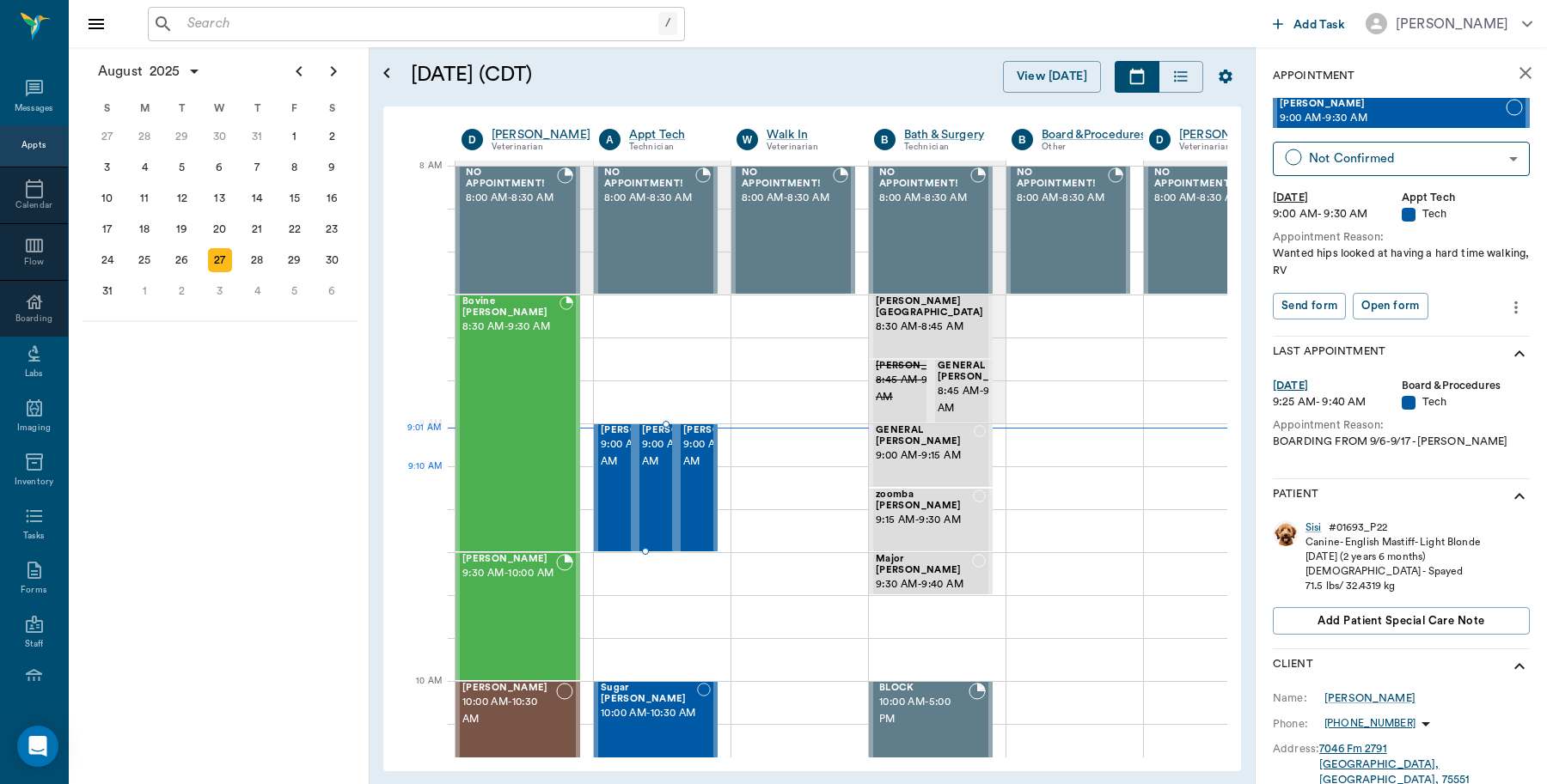
click at [646, 470] on span "9:00 AM - 9:30 AM" at bounding box center [684, 454] width 86 height 35
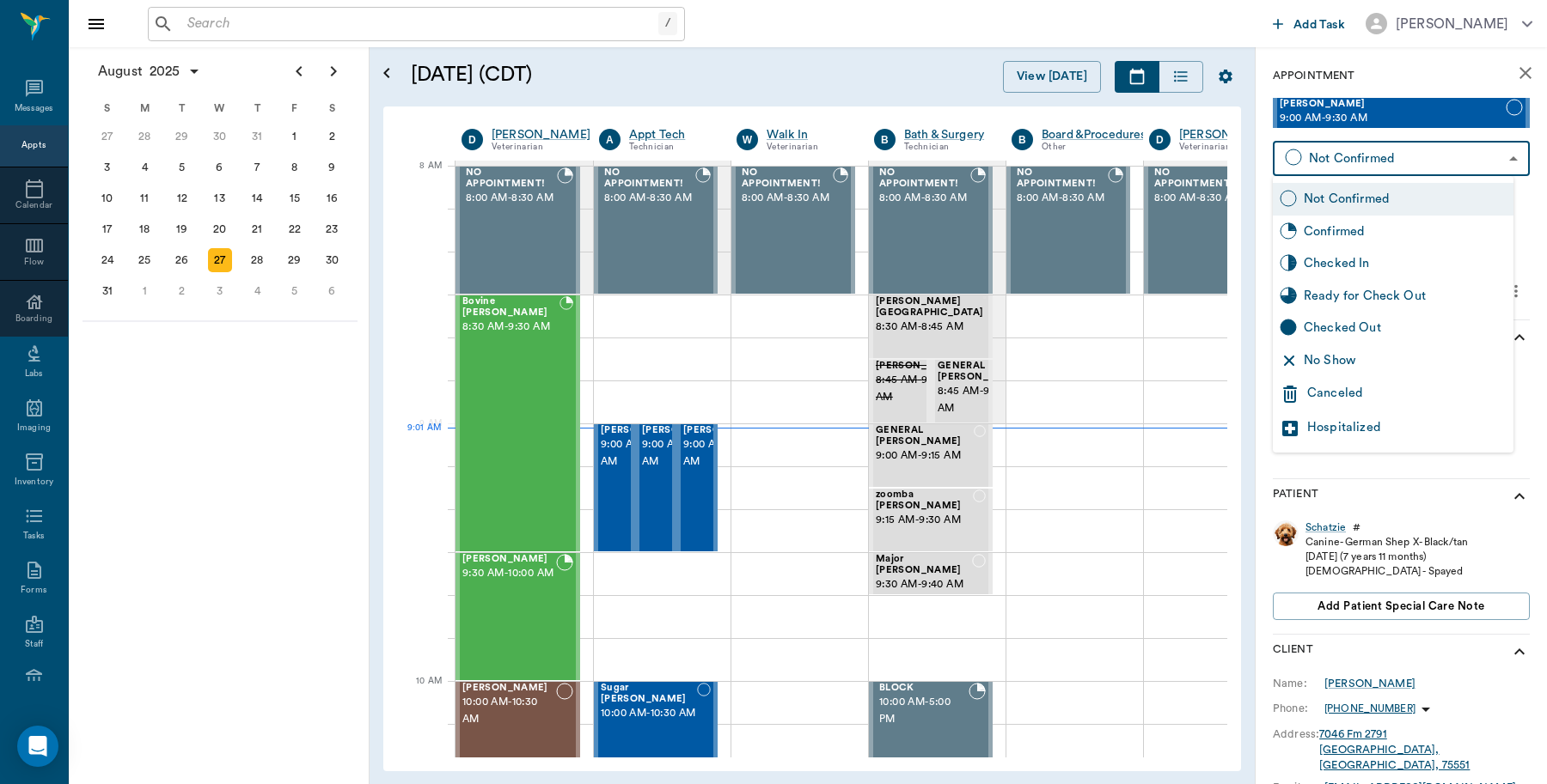
click at [1420, 164] on body "/ ​ Add Task Dr. Bert Ellsworth Nectar Messages Appts Calendar Flow Boarding La…" at bounding box center [774, 392] width 1547 height 784
click at [1358, 261] on div "Checked In" at bounding box center [1405, 264] width 203 height 19
type input "CHECKED_IN"
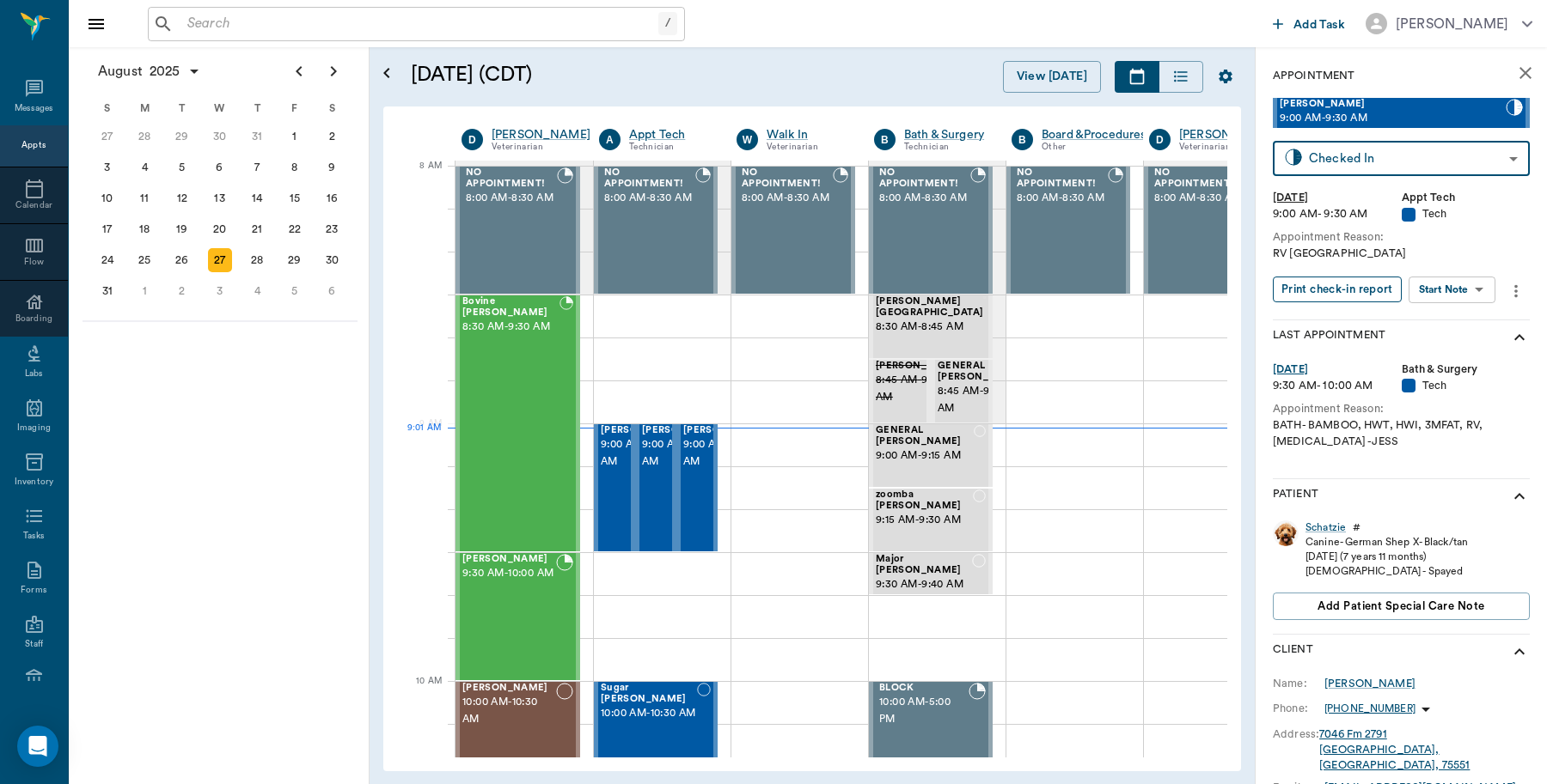
click at [1326, 288] on button "Print check-in report" at bounding box center [1337, 291] width 129 height 27
click at [655, 470] on span "9:00 AM - 9:30 AM" at bounding box center [684, 454] width 86 height 35
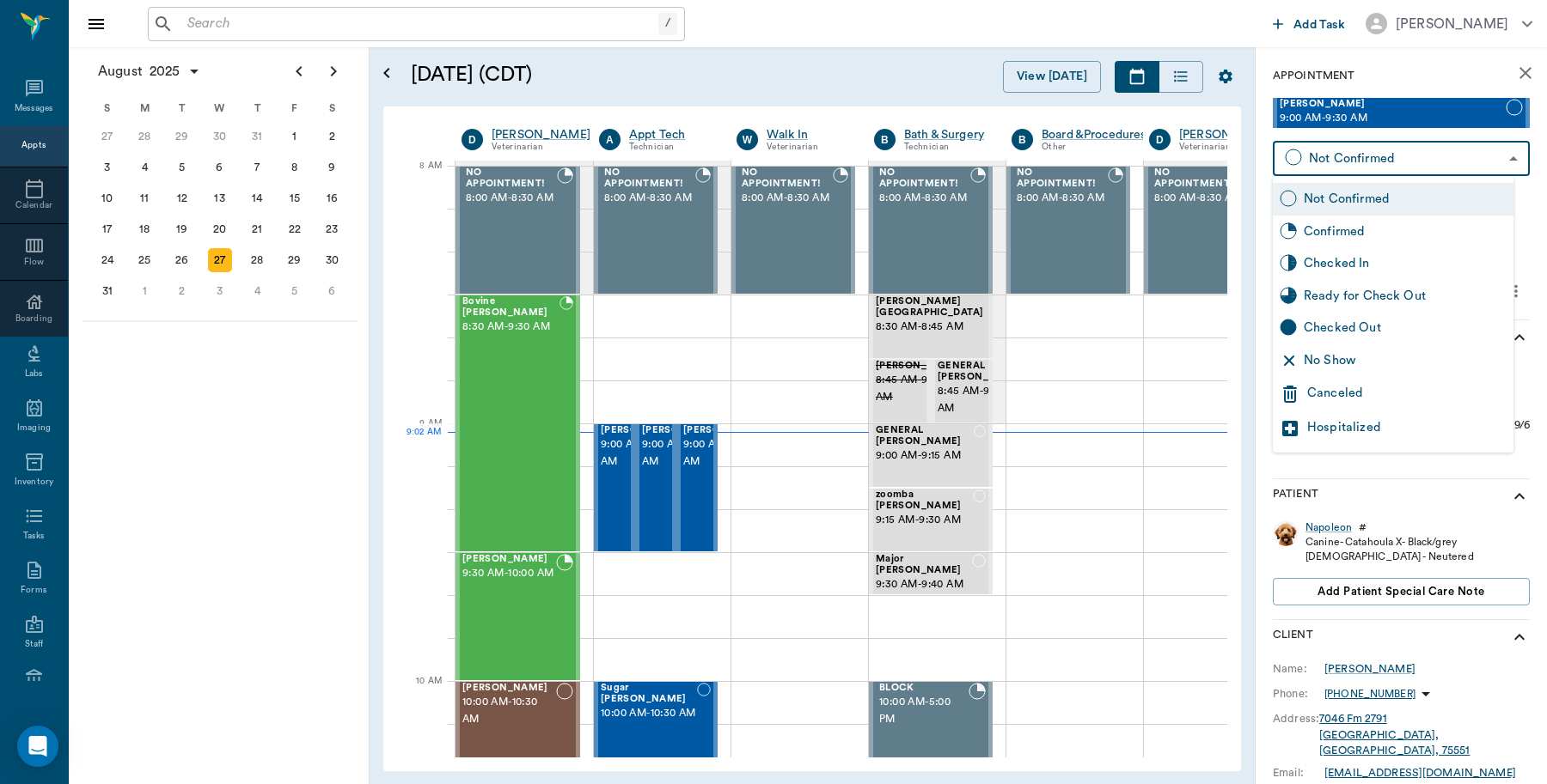
click at [1444, 159] on body "/ ​ Add Task Dr. Bert Ellsworth Nectar Messages Appts Calendar Flow Boarding La…" at bounding box center [774, 392] width 1547 height 784
click at [1362, 264] on div "Checked In" at bounding box center [1405, 264] width 203 height 19
type input "CHECKED_IN"
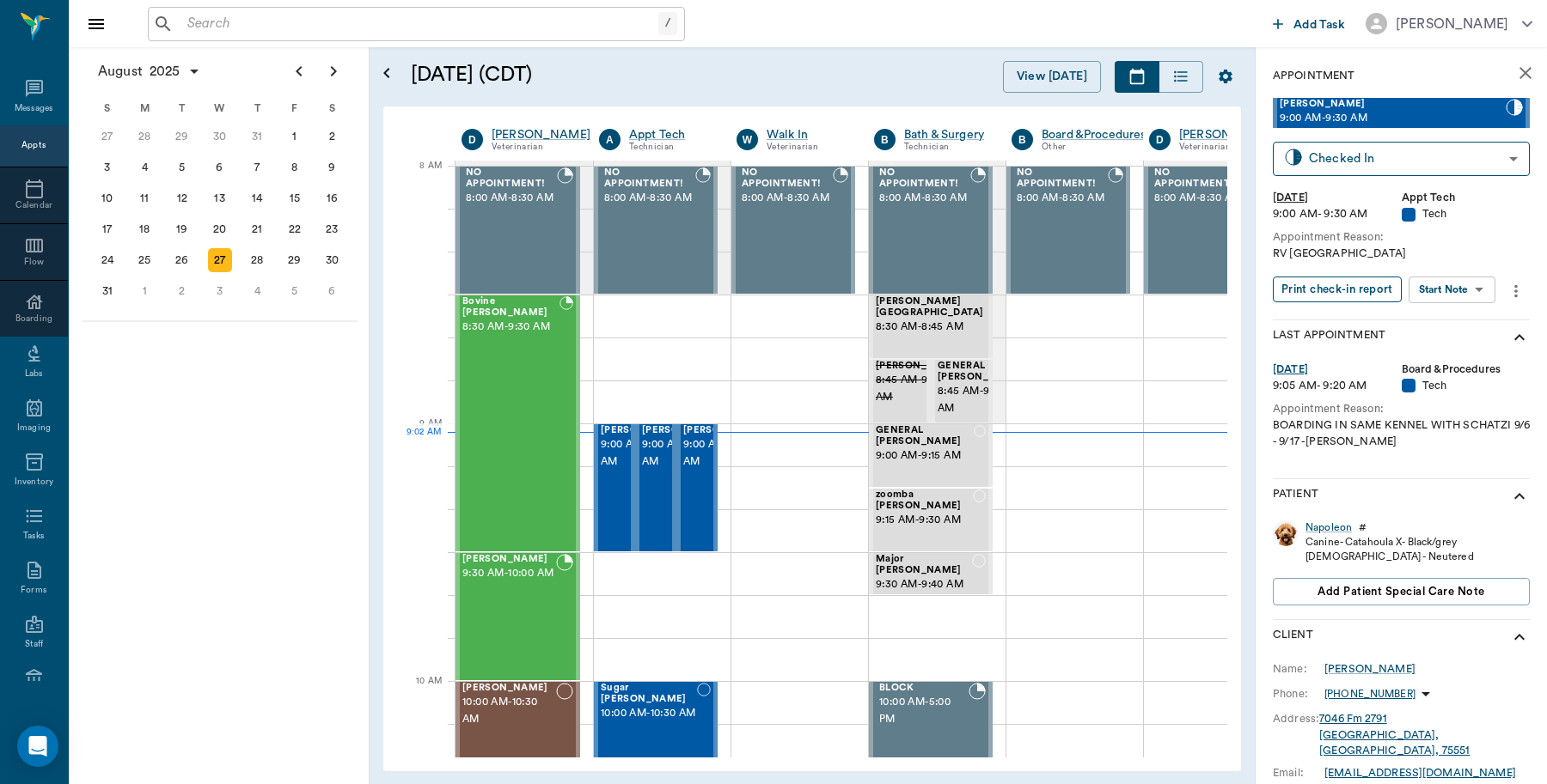
click at [1320, 286] on button "Print check-in report" at bounding box center [1337, 291] width 129 height 27
click at [688, 470] on span "9:00 AM - 9:30 AM" at bounding box center [725, 454] width 86 height 35
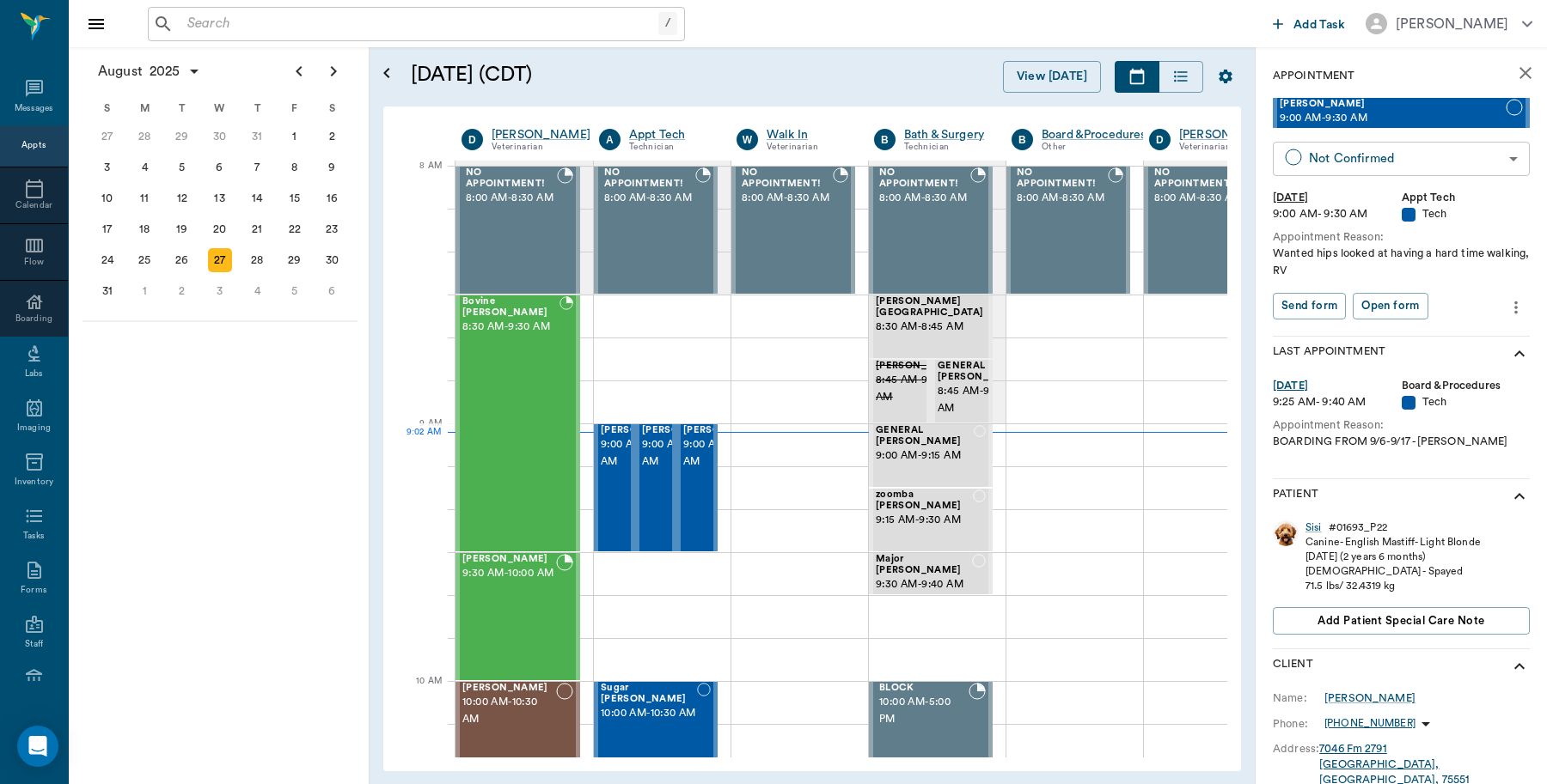
click at [1369, 156] on body "/ ​ Add Task Dr. Bert Ellsworth Nectar Messages Appts Calendar Flow Boarding La…" at bounding box center [774, 392] width 1547 height 784
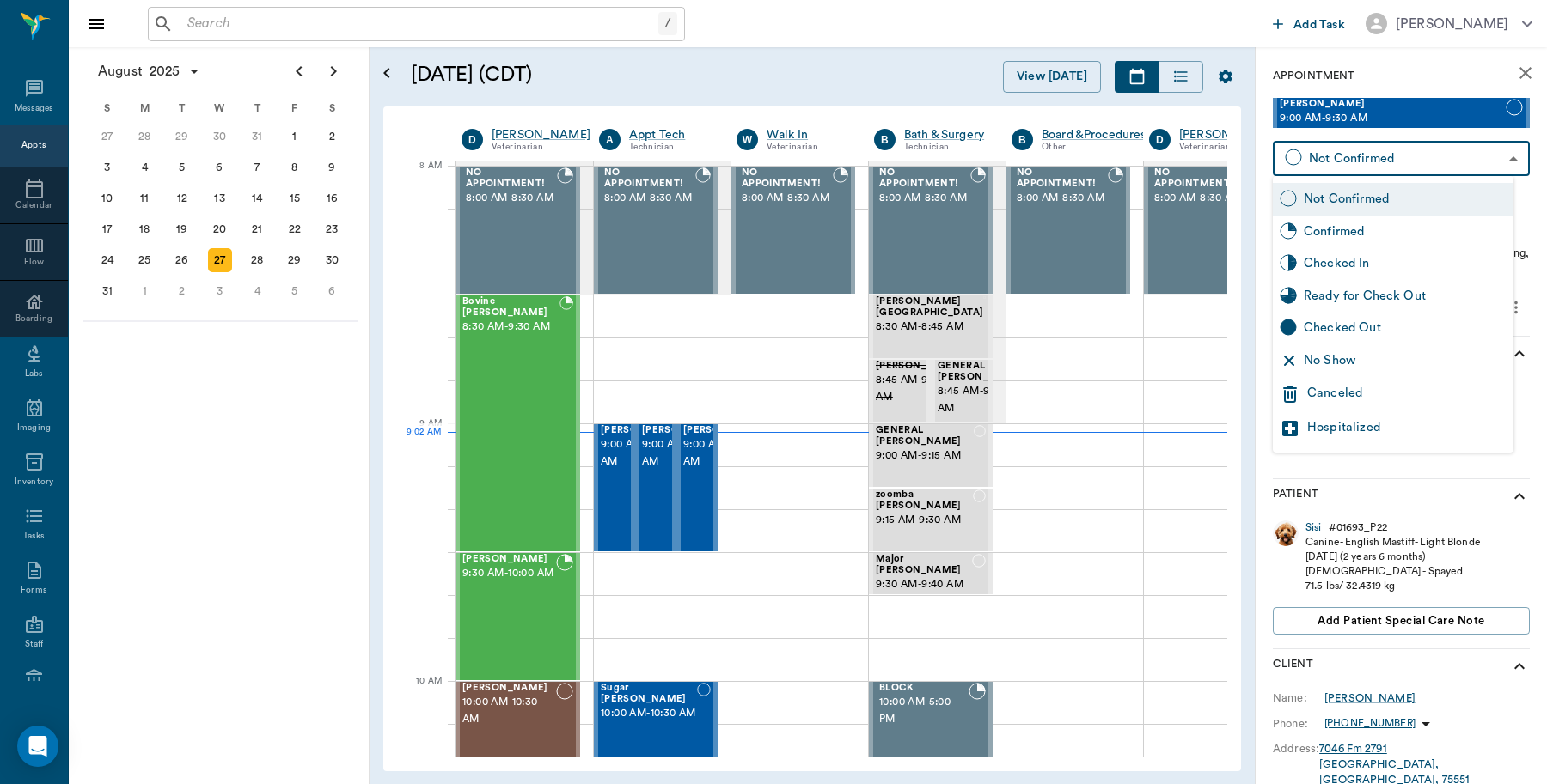
click at [1332, 263] on div "Checked In" at bounding box center [1405, 264] width 203 height 19
type input "CHECKED_IN"
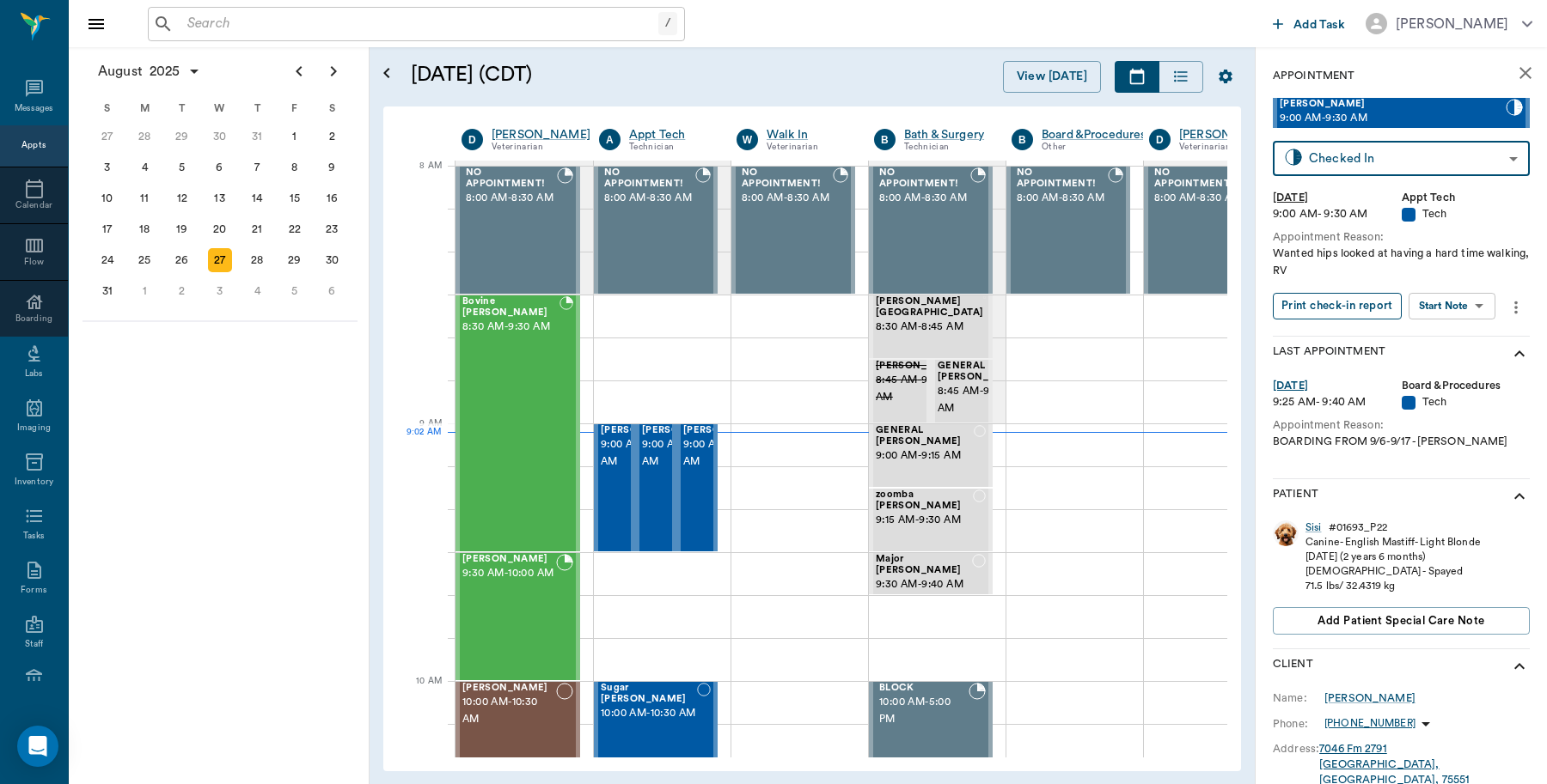
click at [1329, 301] on button "Print check-in report" at bounding box center [1337, 307] width 129 height 27
click at [296, 252] on div "29" at bounding box center [294, 260] width 24 height 24
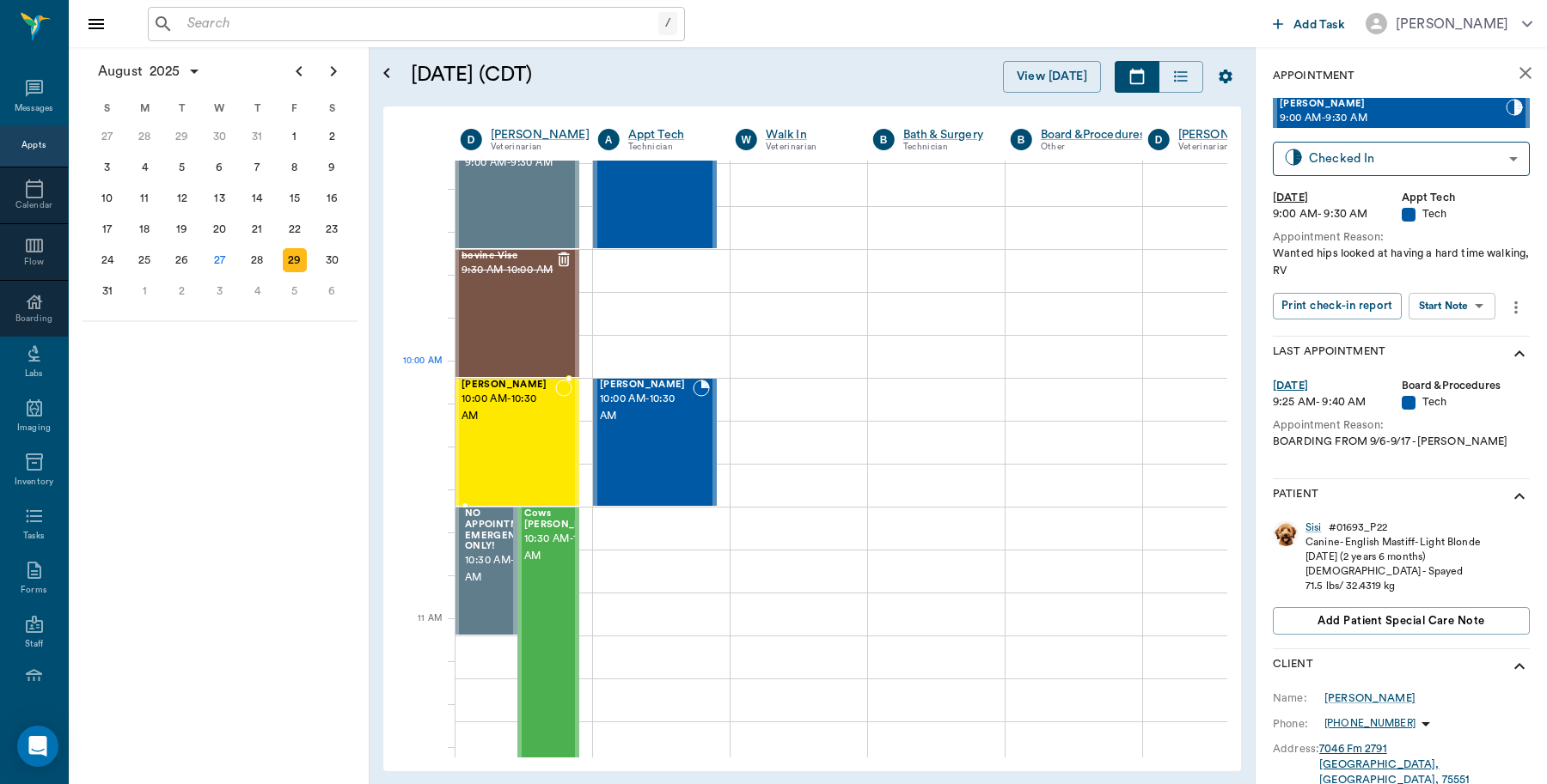
scroll to position [322, 1]
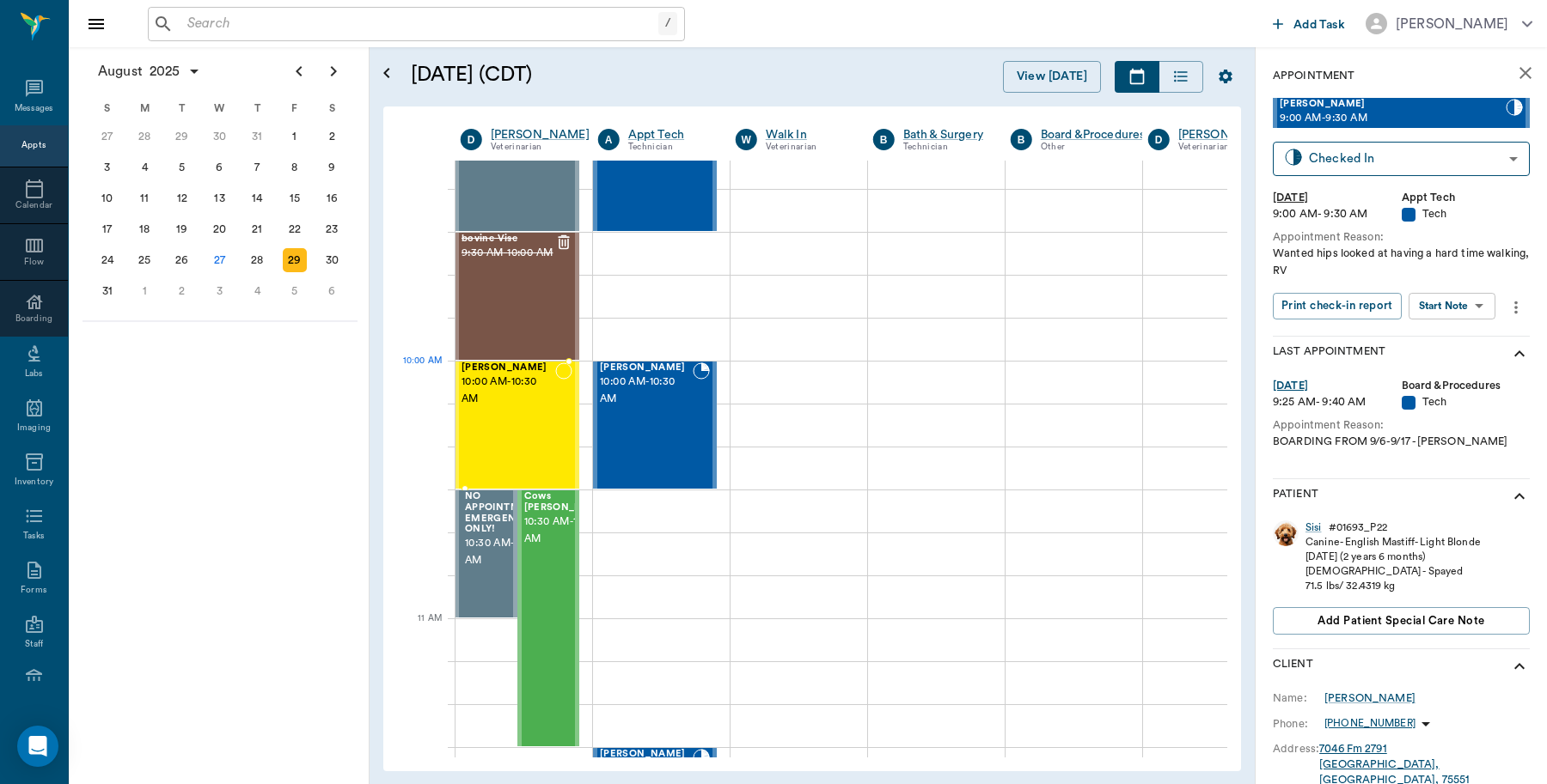
click at [509, 404] on span "10:00 AM - 10:30 AM" at bounding box center [508, 391] width 93 height 35
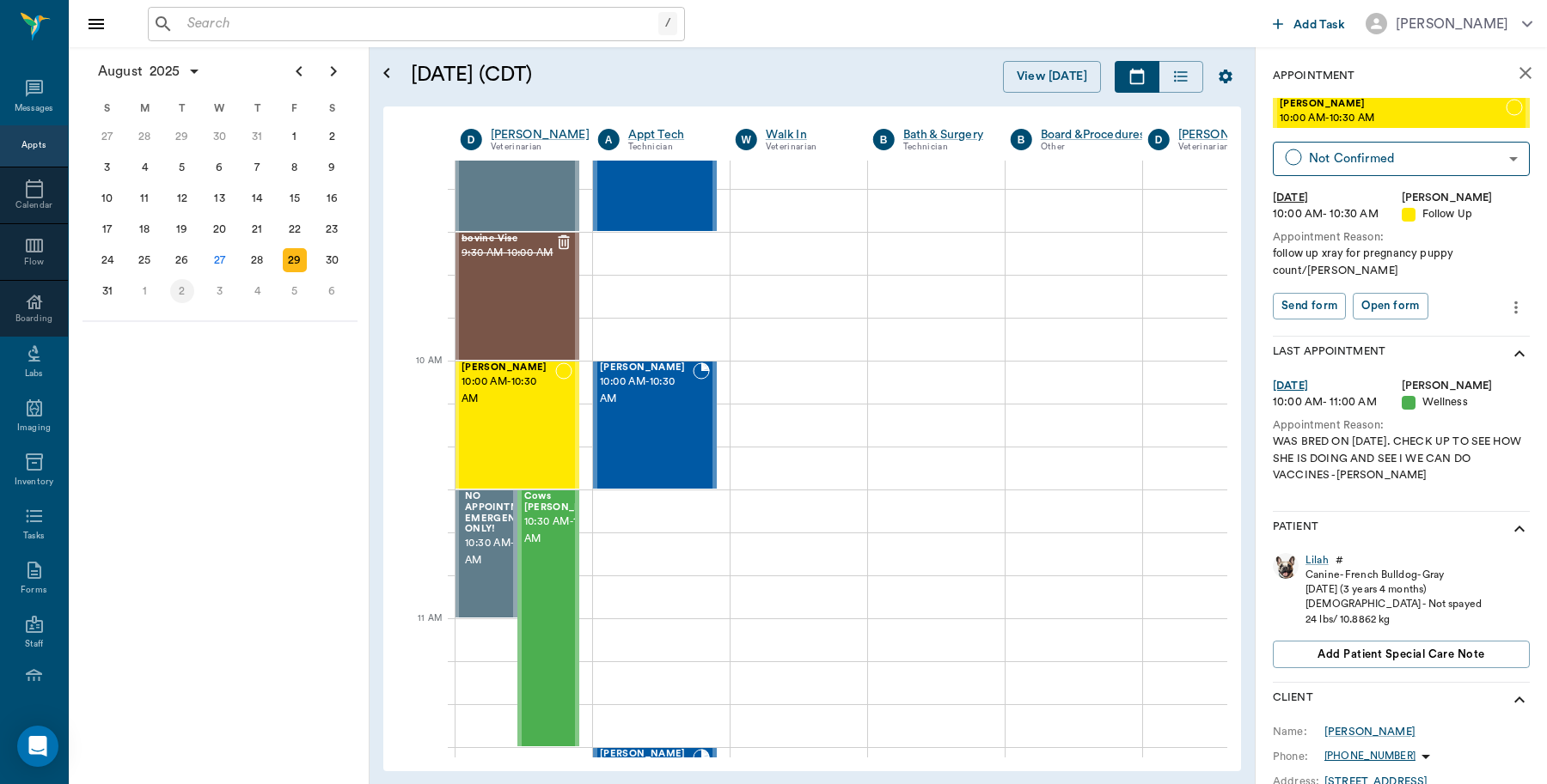
click at [182, 289] on div "2" at bounding box center [182, 291] width 24 height 24
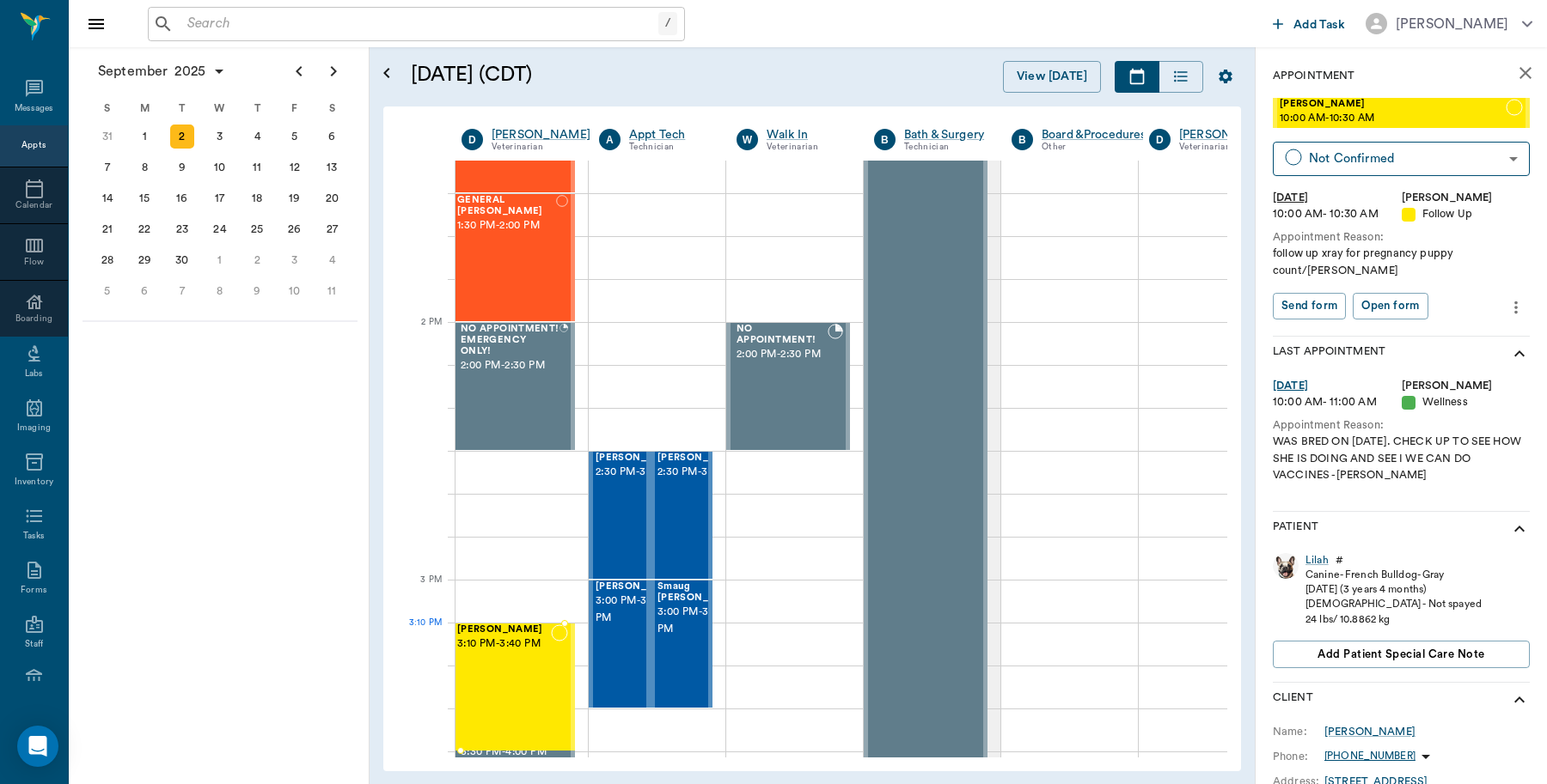
scroll to position [1392, 0]
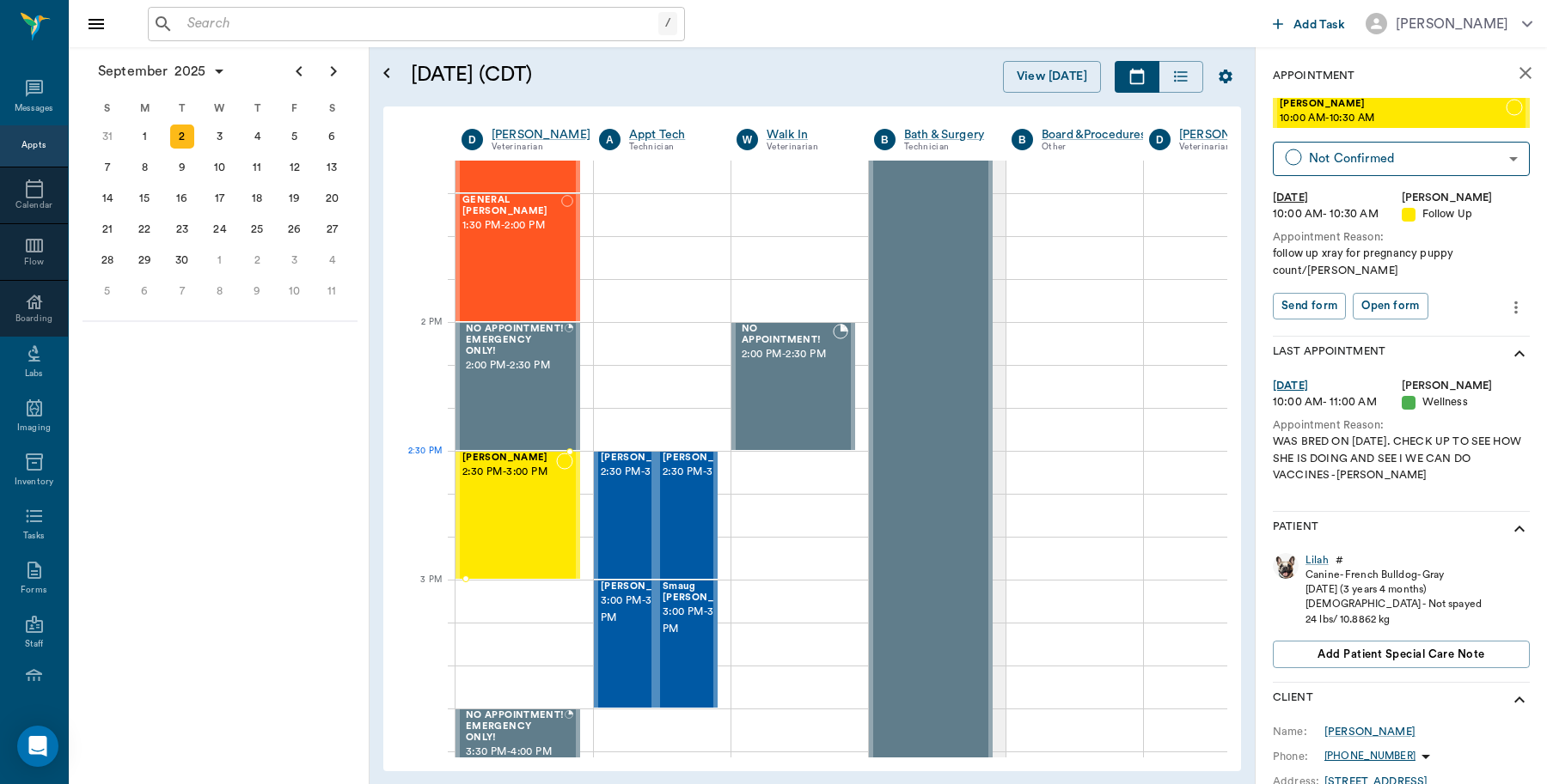
drag, startPoint x: 1372, startPoint y: 114, endPoint x: 495, endPoint y: 470, distance: 946.5
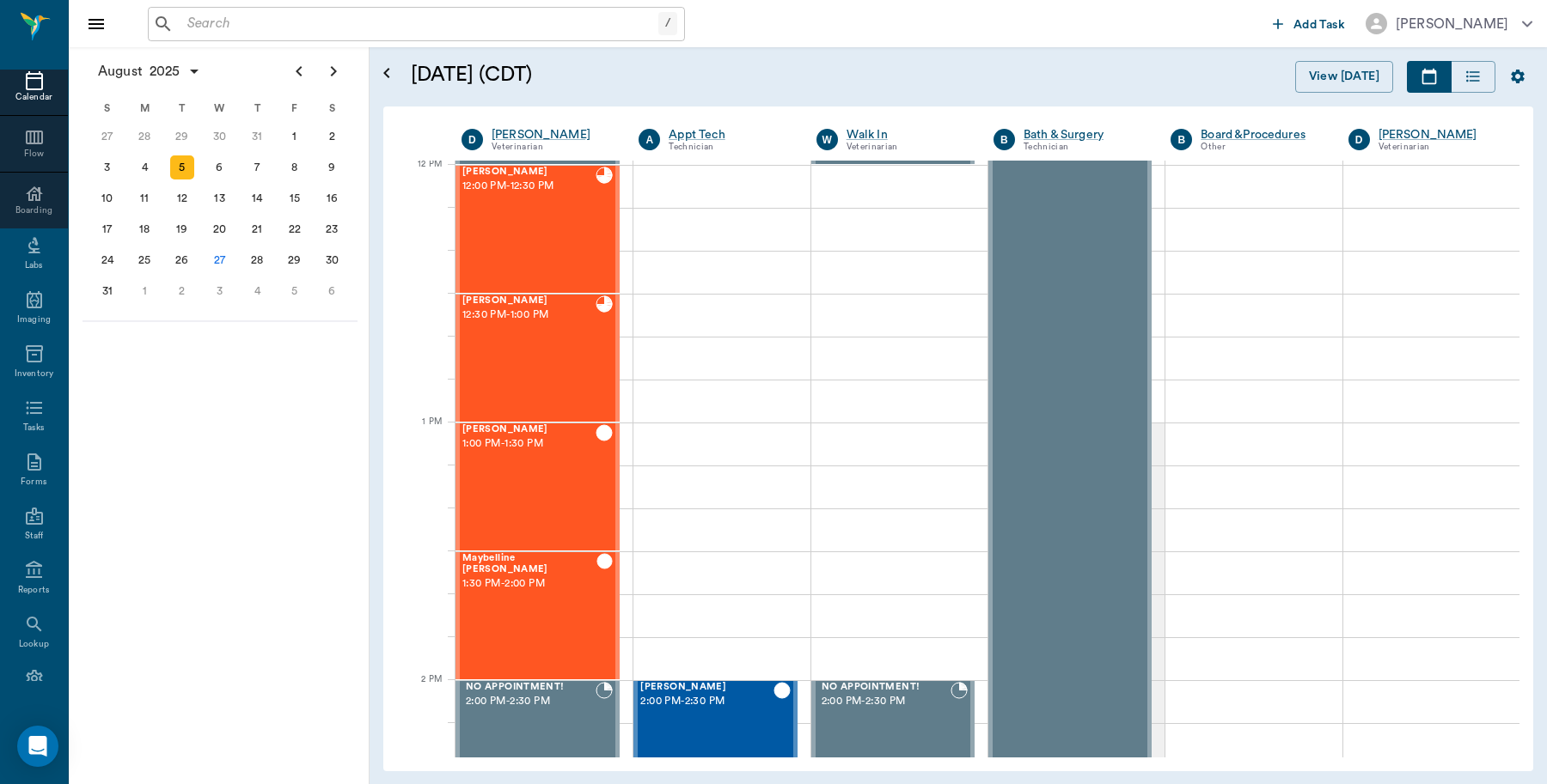
scroll to position [153, 0]
click at [28, 646] on icon at bounding box center [34, 639] width 20 height 20
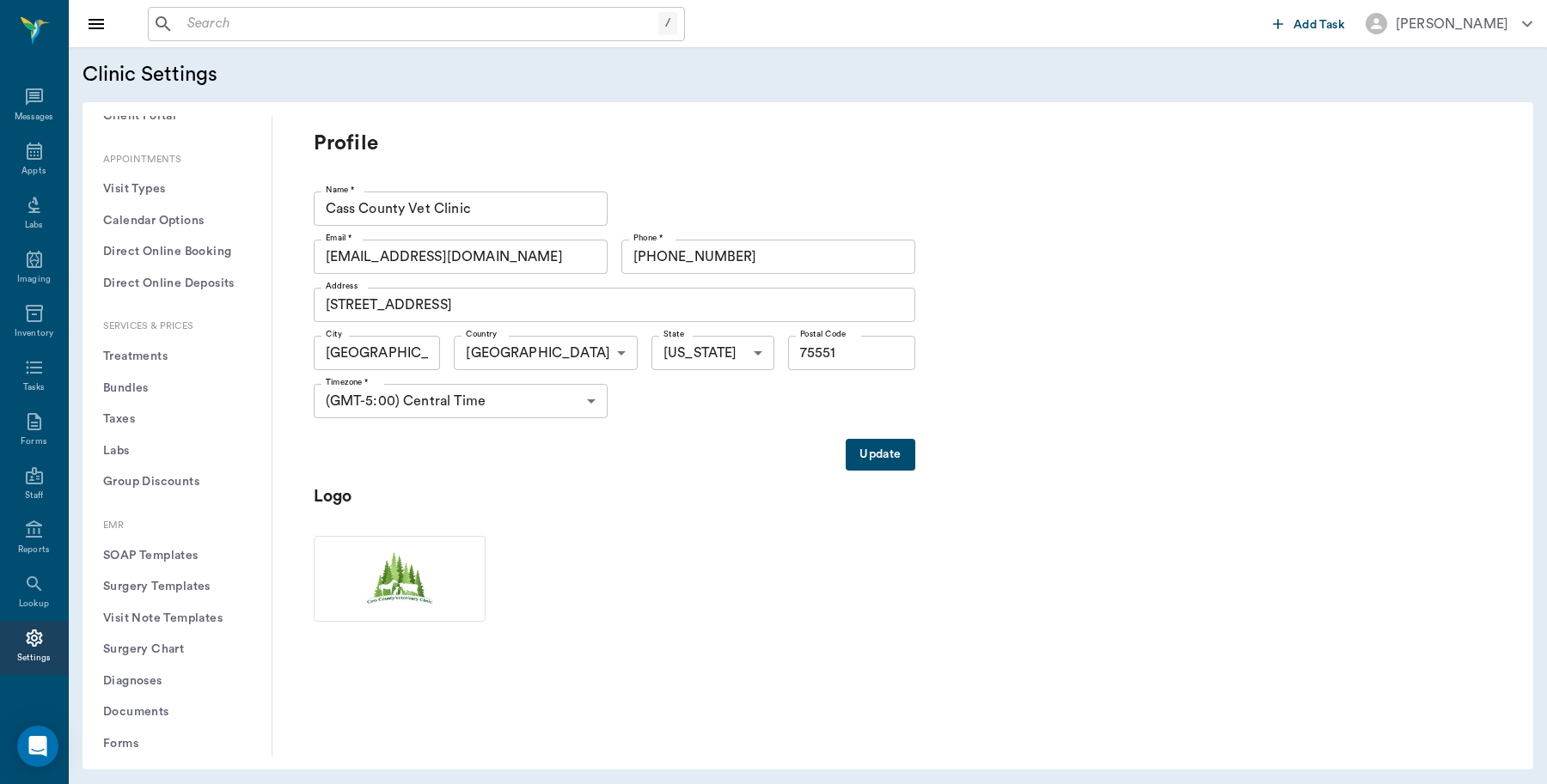
scroll to position [430, 0]
click at [165, 350] on button "Treatments" at bounding box center [177, 350] width 162 height 32
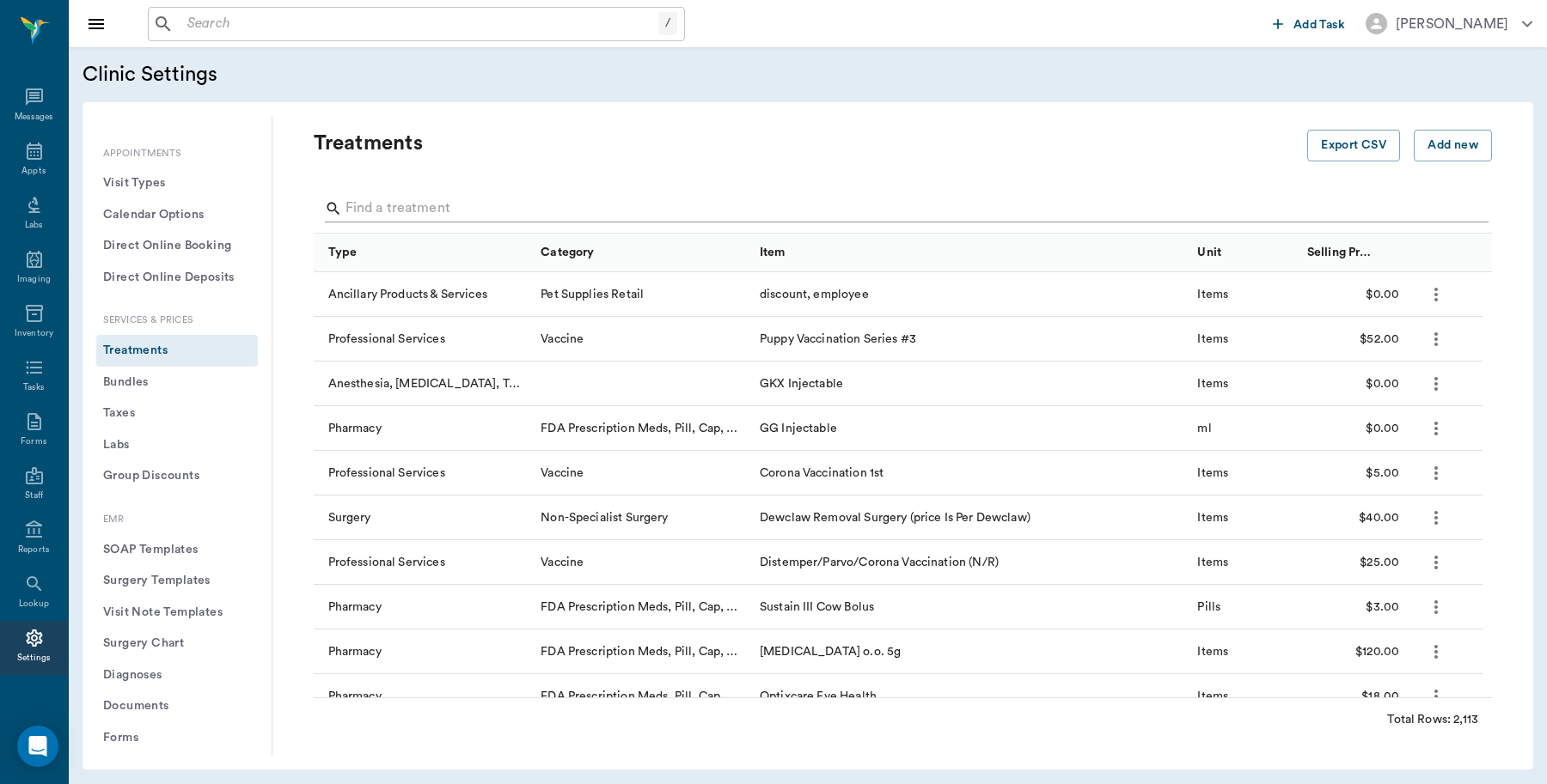
click at [513, 207] on input "Search" at bounding box center [903, 209] width 1117 height 28
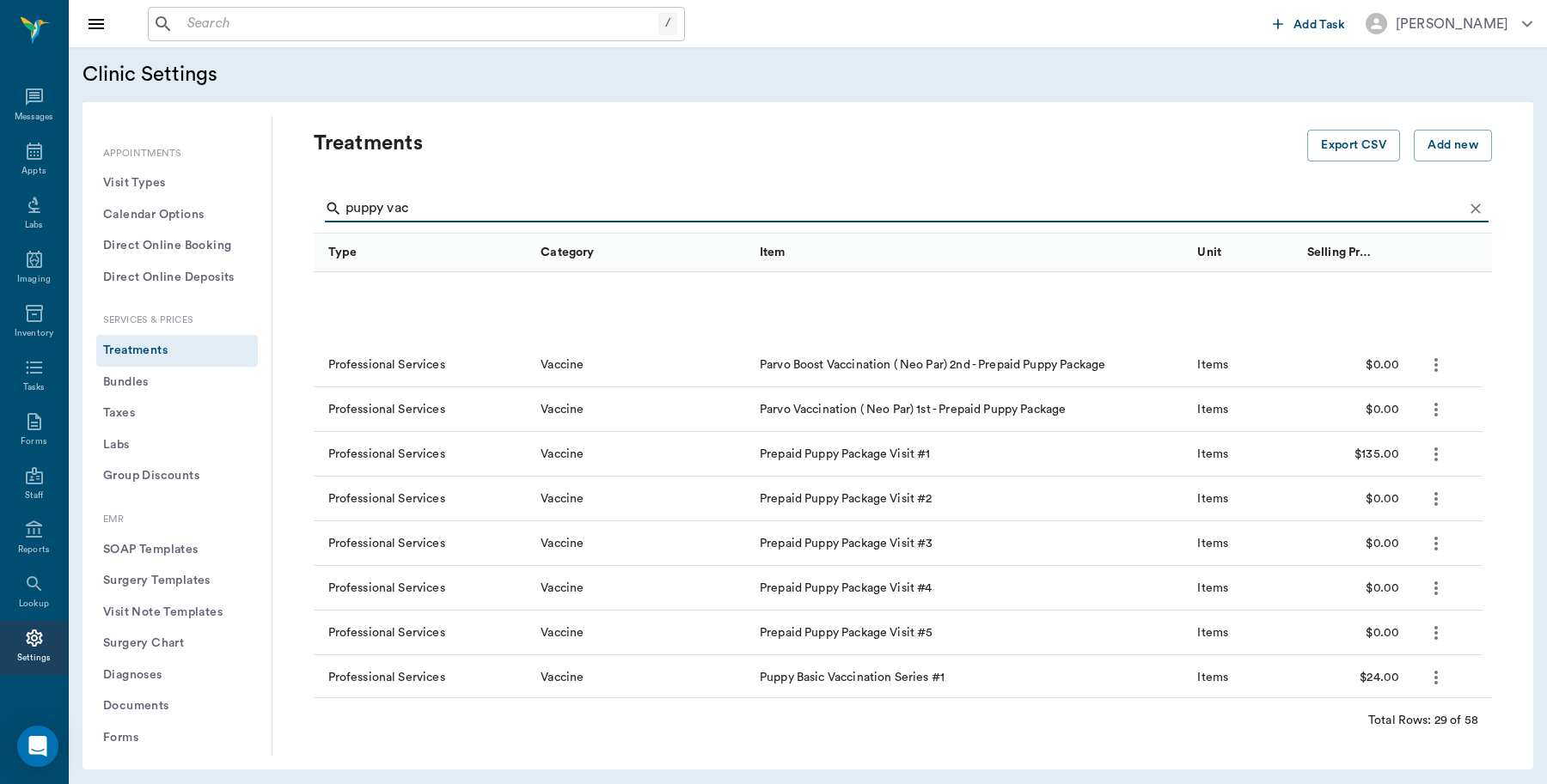
scroll to position [859, 0]
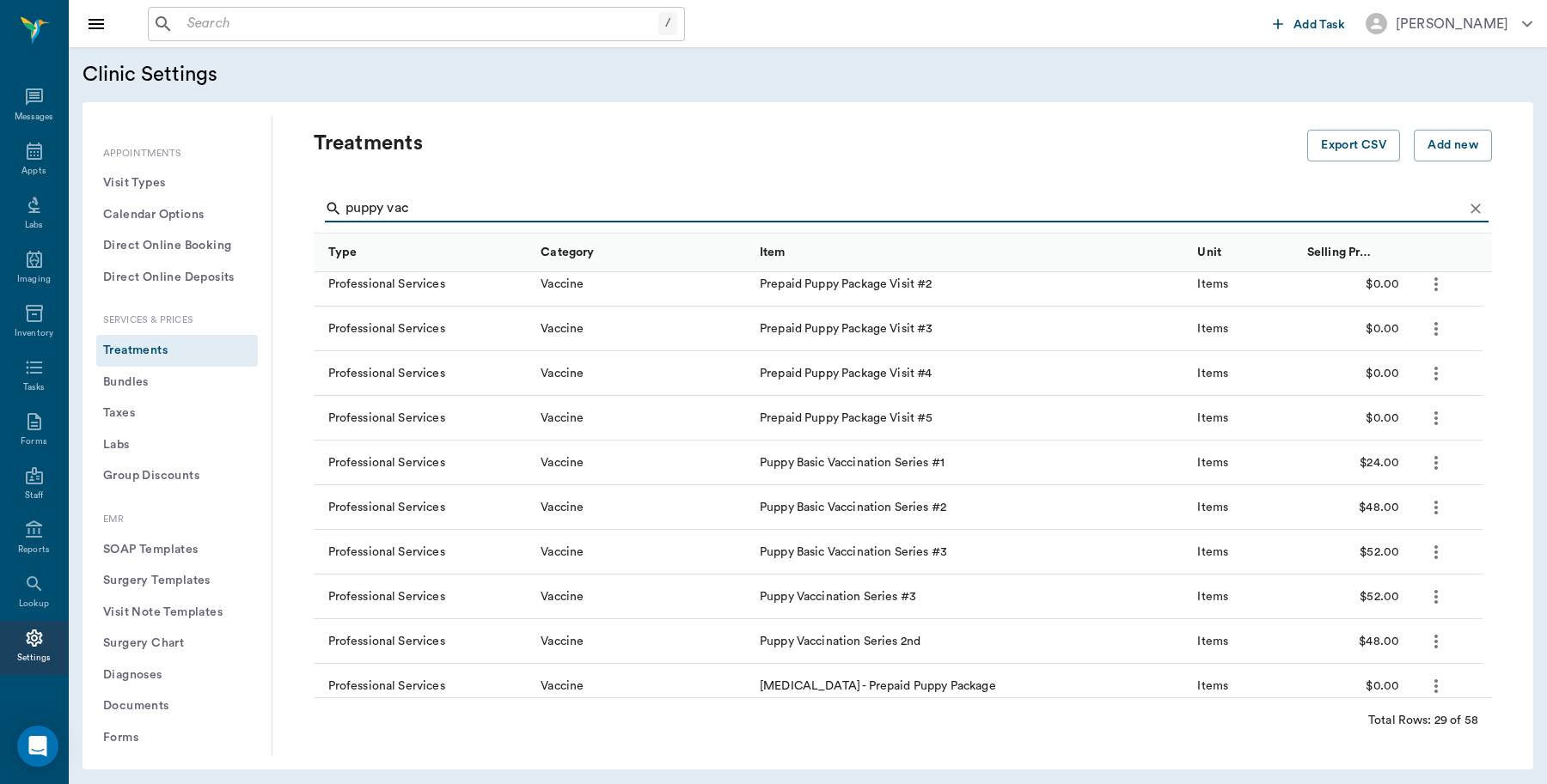
type input "puppy vac"
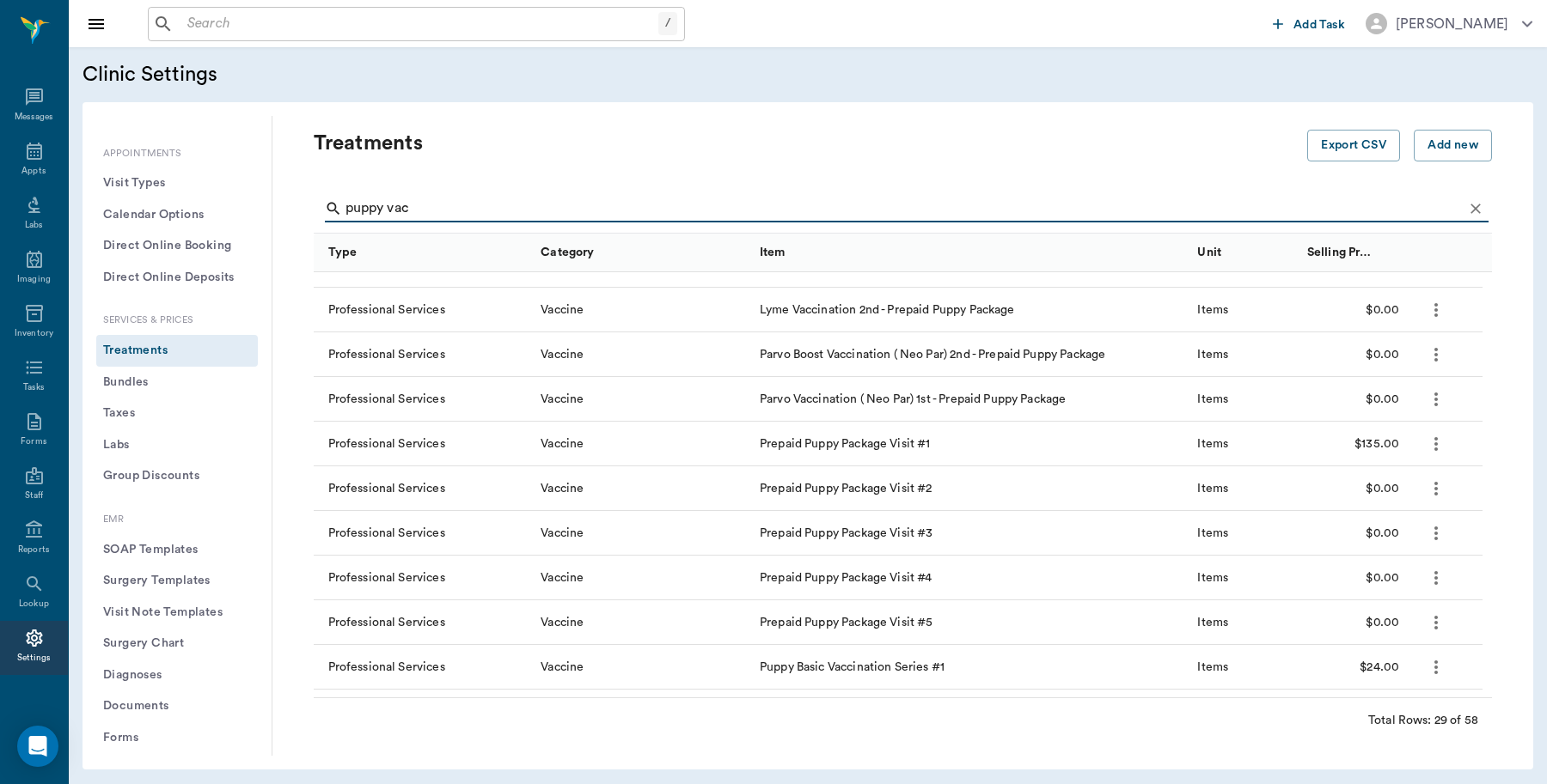
scroll to position [869, 0]
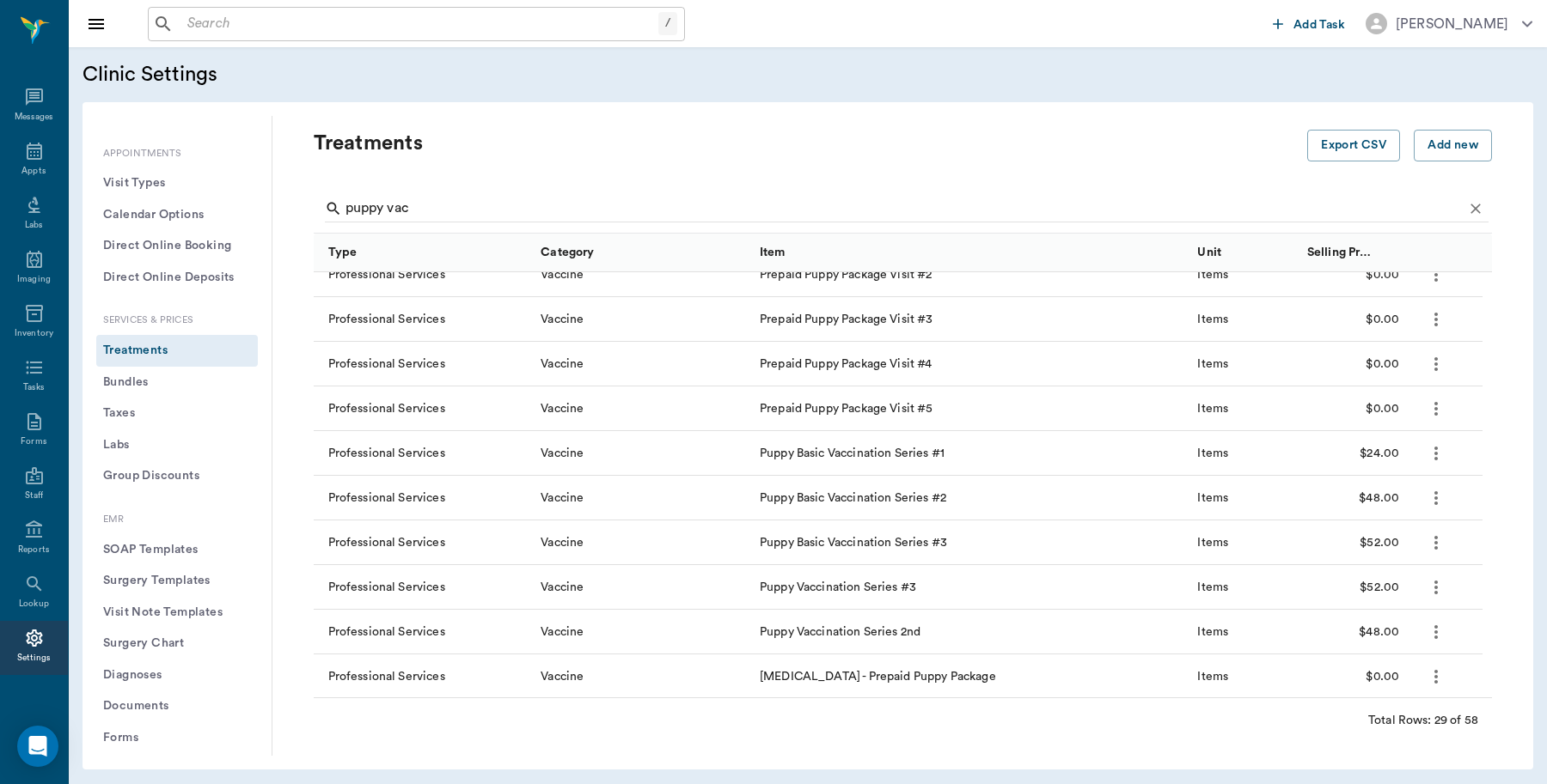
click at [123, 387] on button "Bundles" at bounding box center [177, 382] width 162 height 32
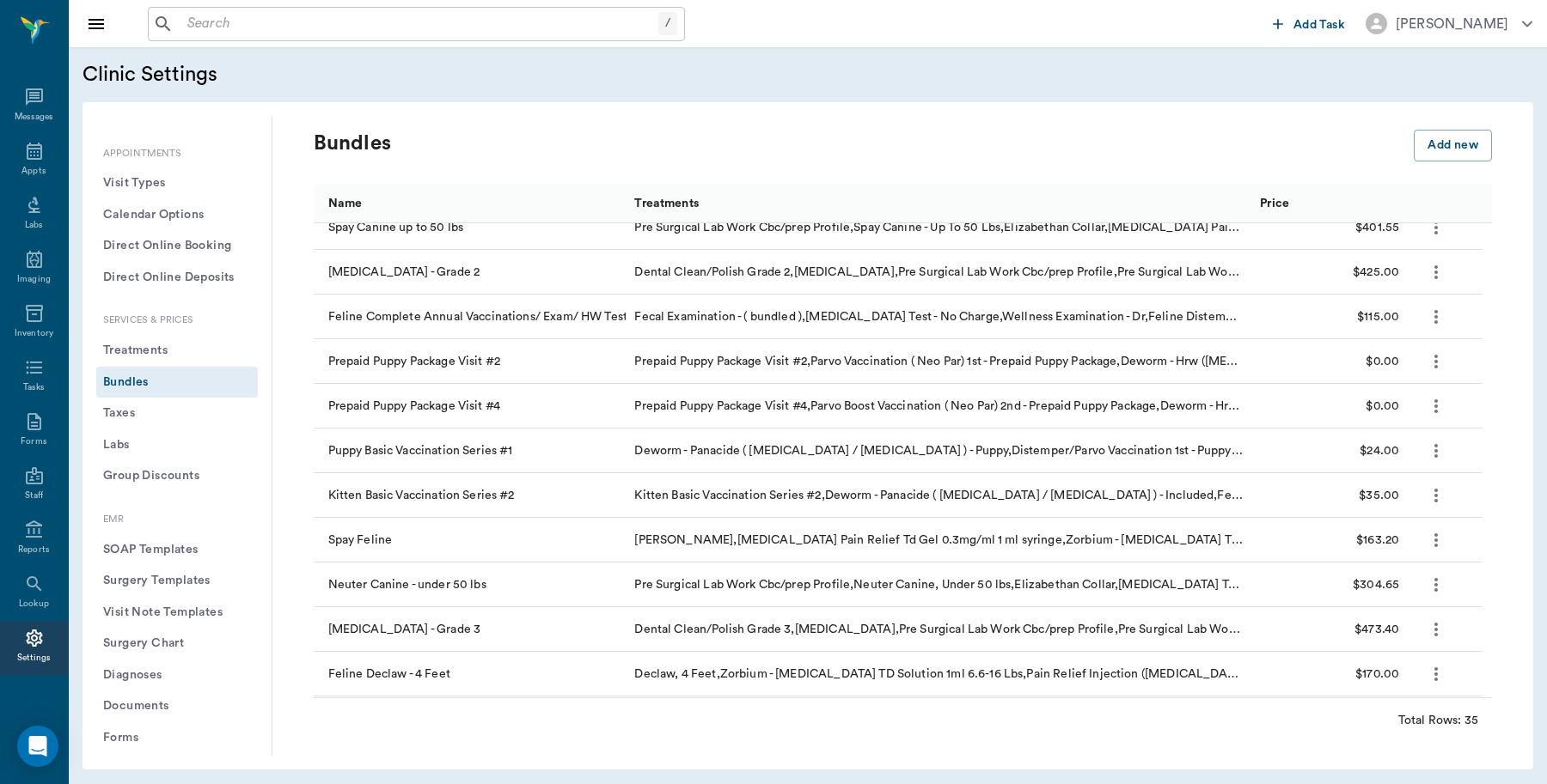
scroll to position [967, 0]
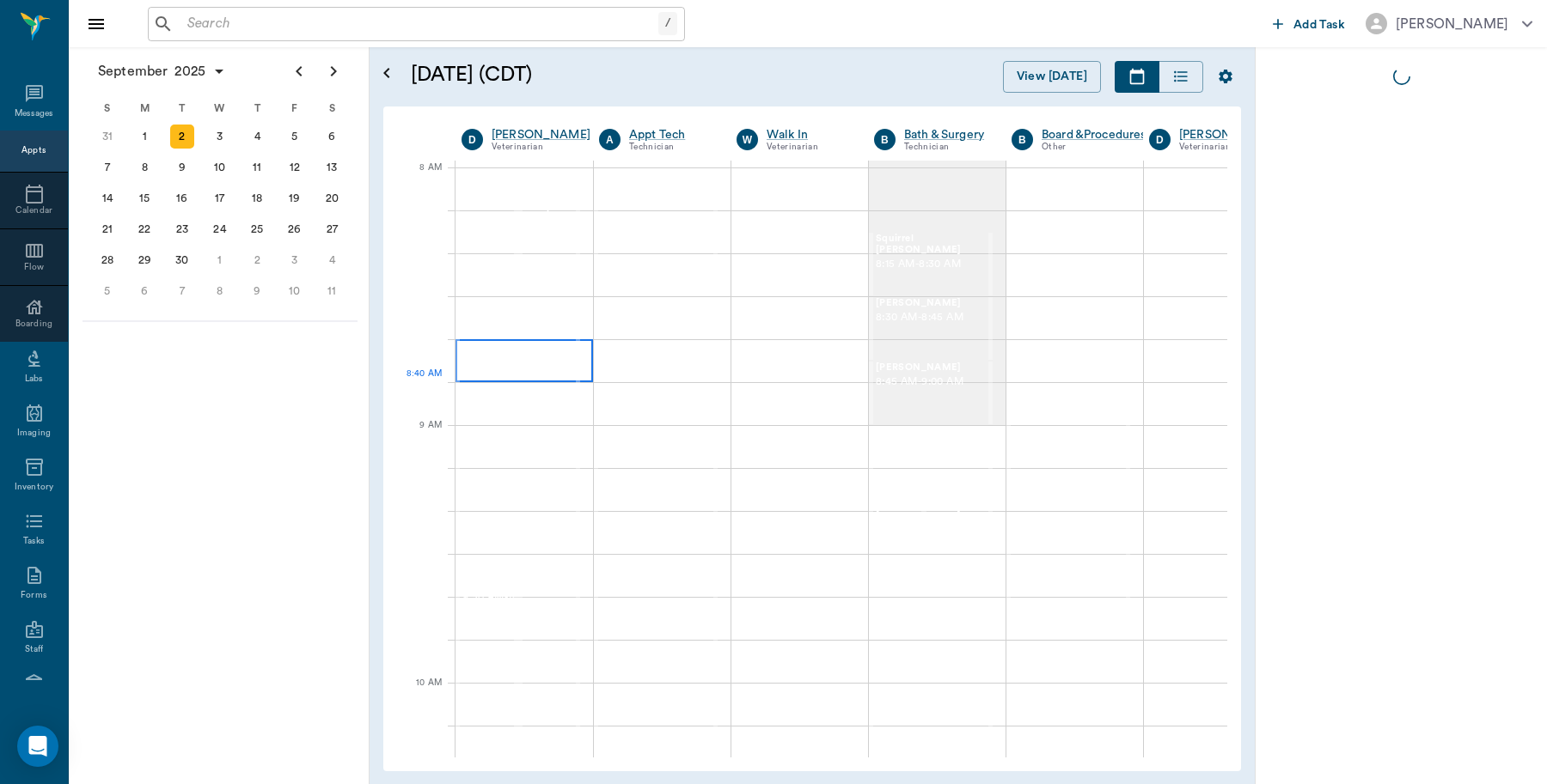
scroll to position [0, 1]
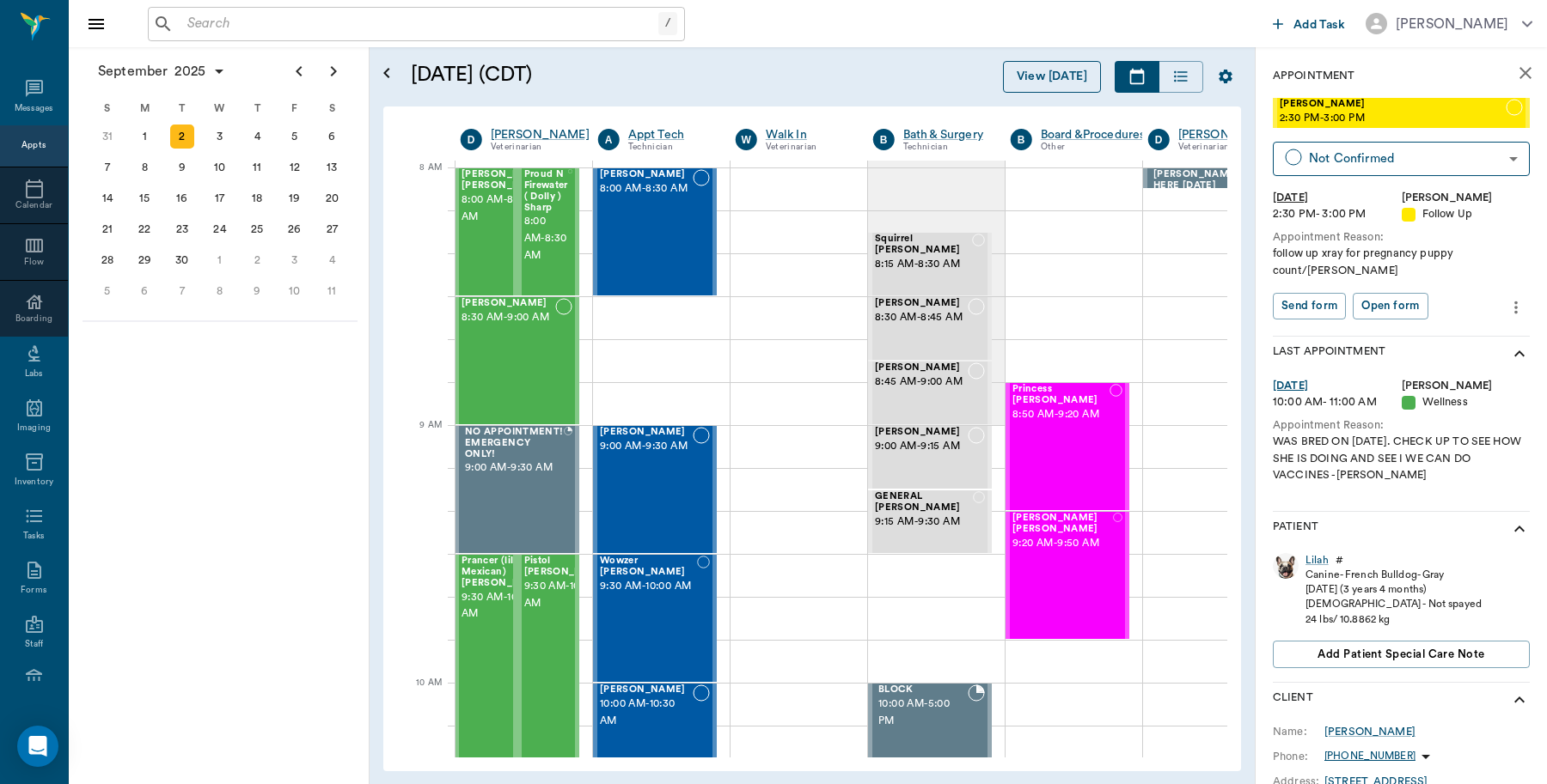
click at [1042, 69] on button "View [DATE]" at bounding box center [1052, 76] width 98 height 32
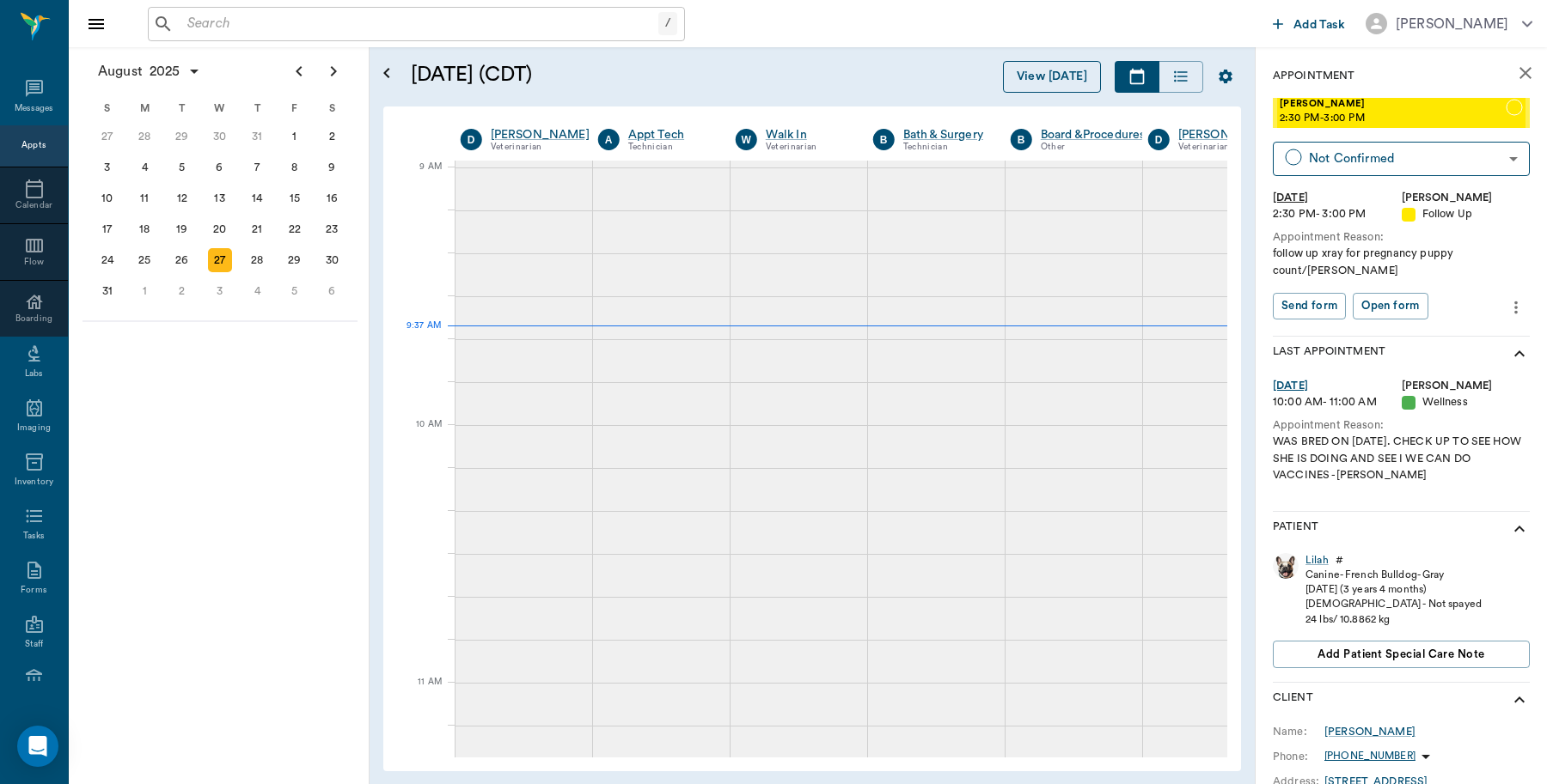
scroll to position [259, 1]
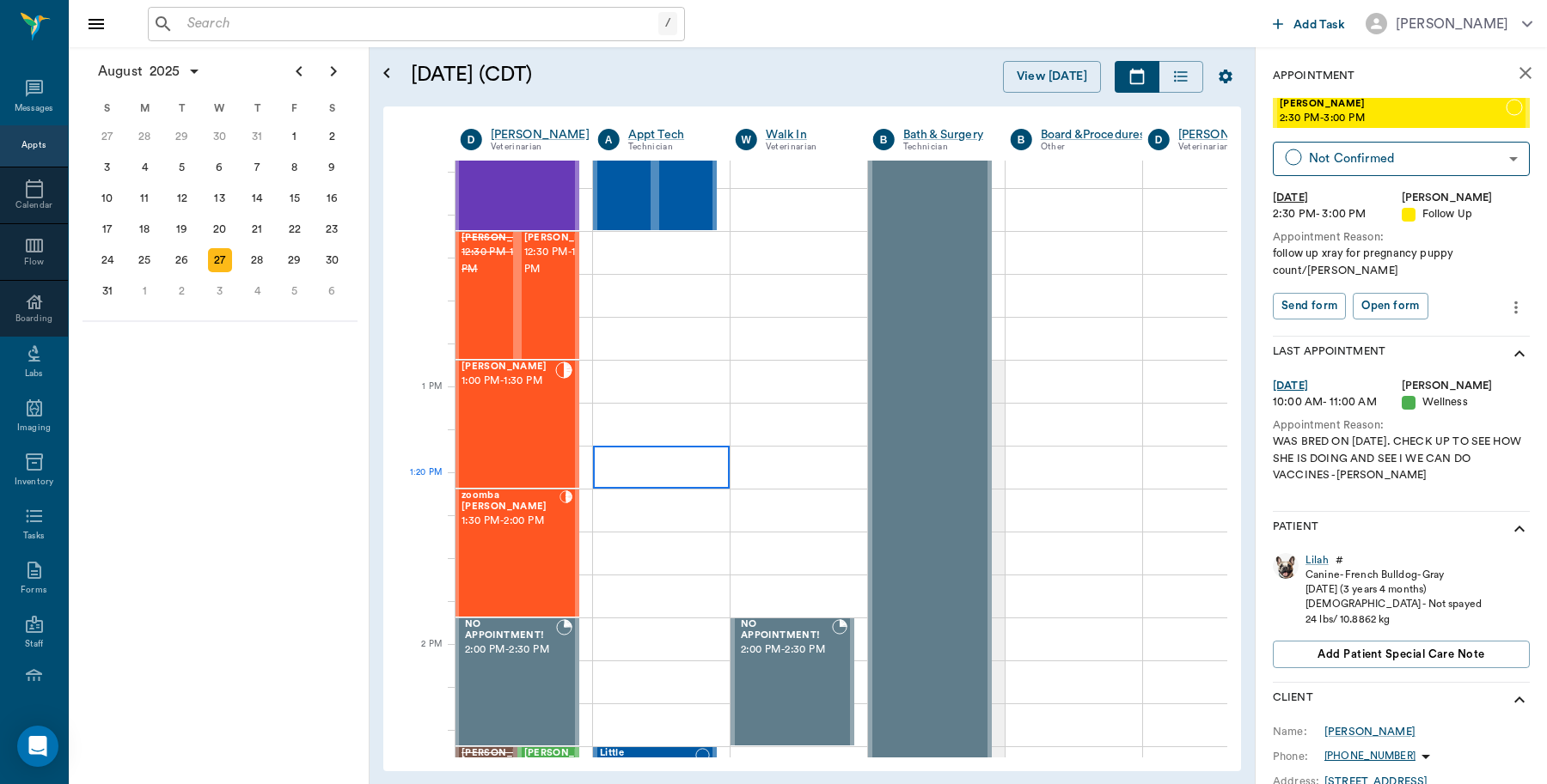
scroll to position [967, 1]
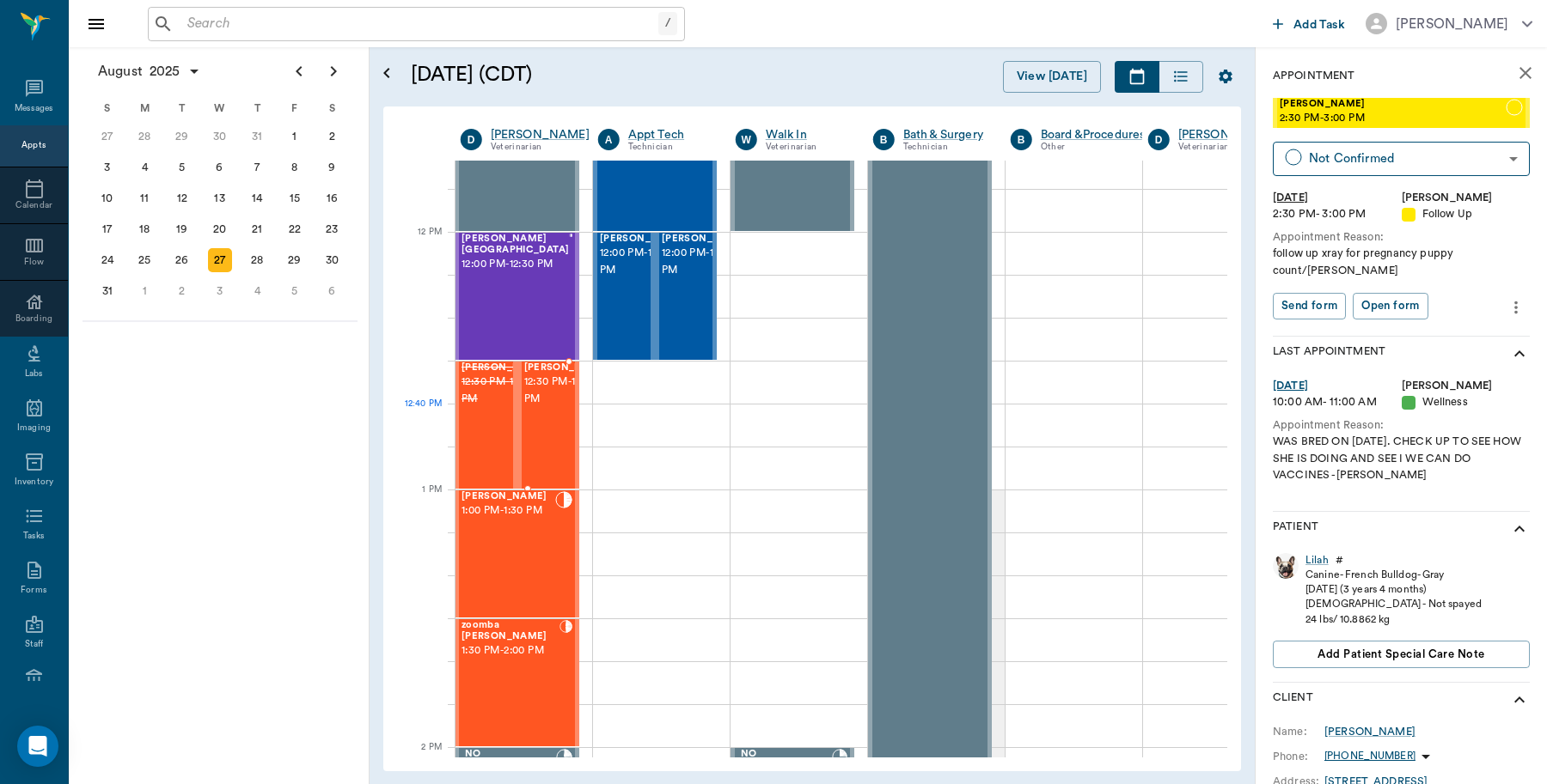
click at [548, 408] on span "12:30 PM - 1:00 PM" at bounding box center [567, 391] width 86 height 35
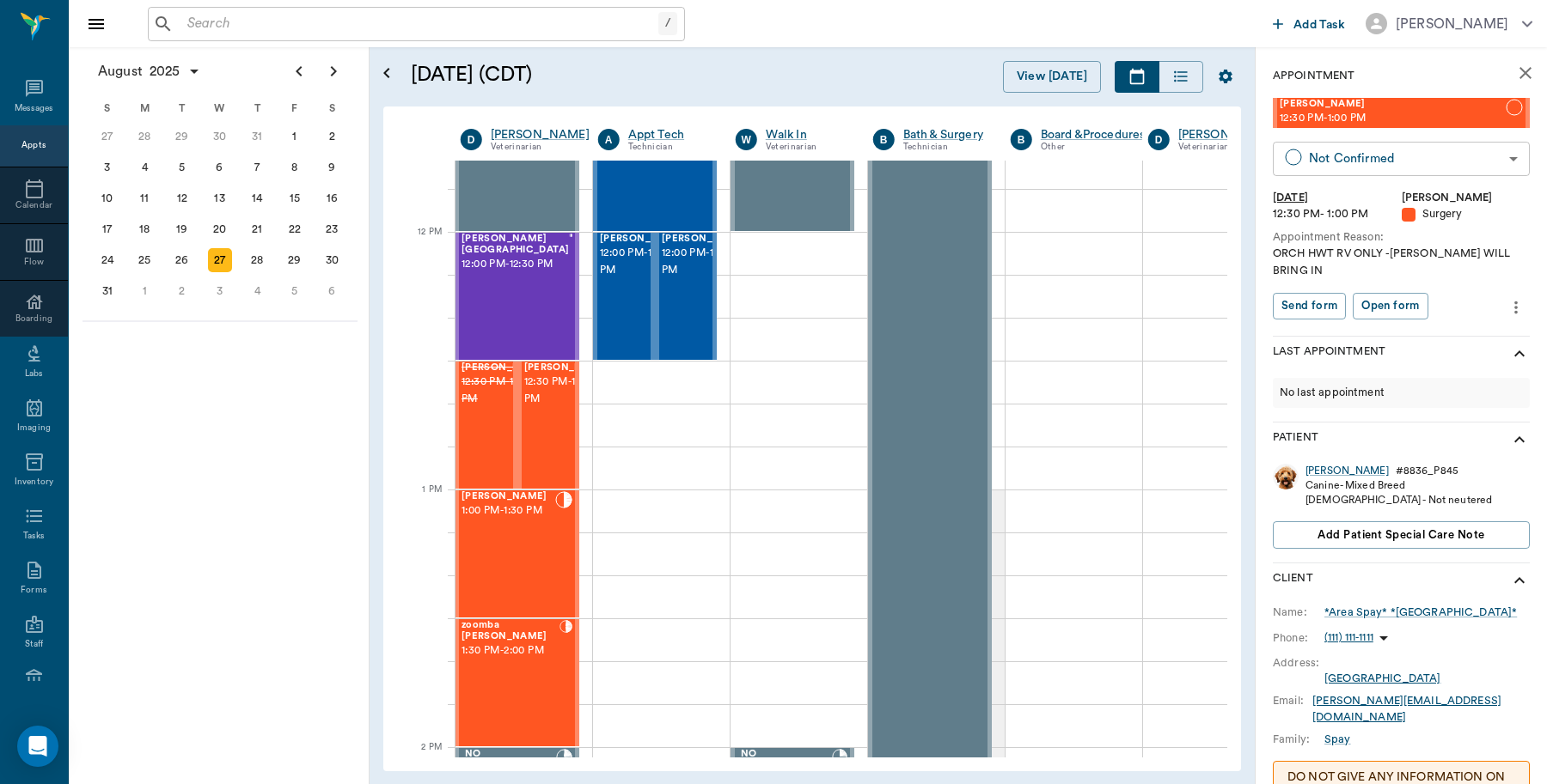
click at [1341, 159] on body "/ ​ Add Task Dr. Bert Ellsworth Nectar Messages Appts Calendar Flow Boarding La…" at bounding box center [774, 392] width 1547 height 784
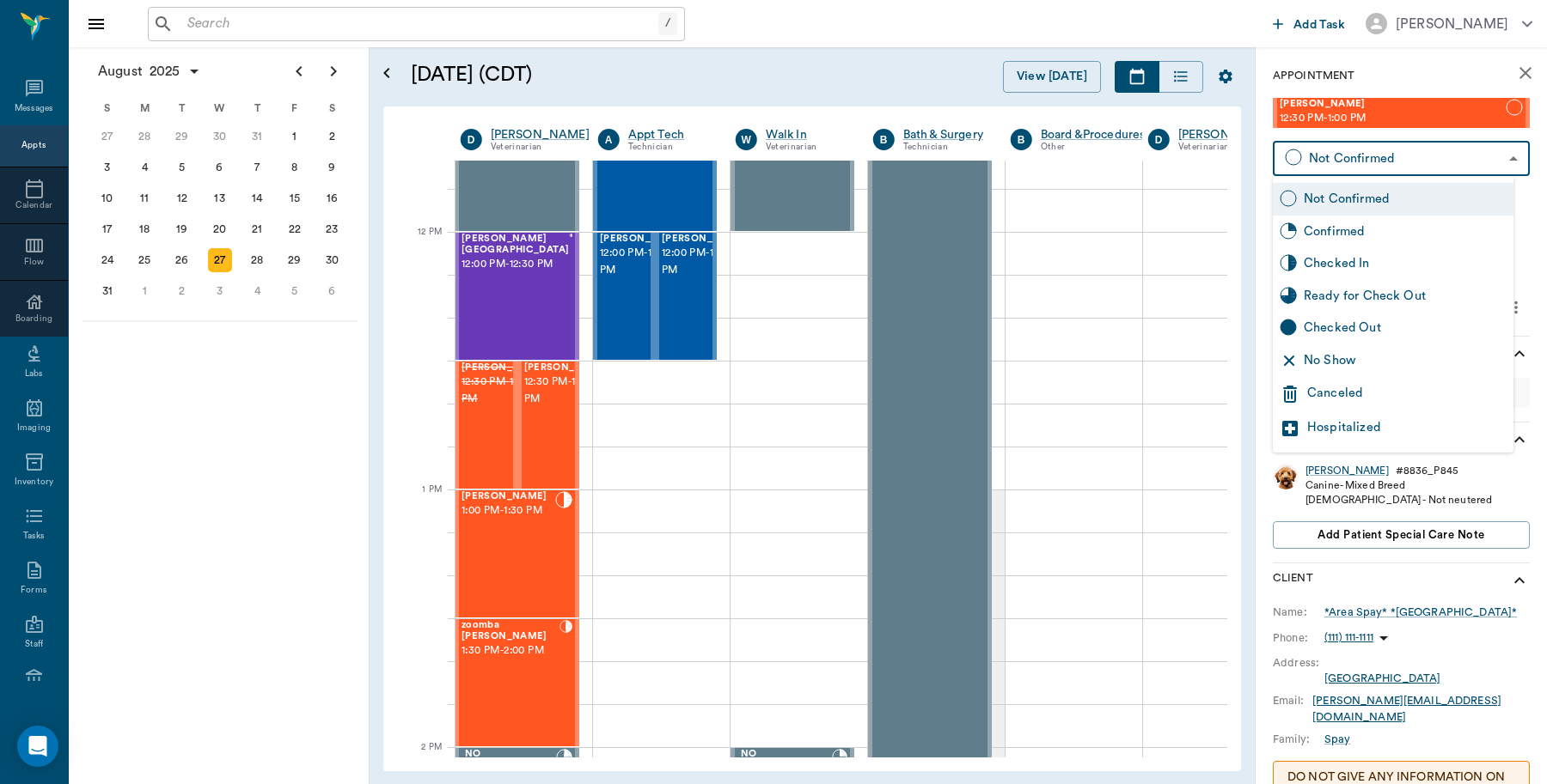
click at [1311, 263] on div "Checked In" at bounding box center [1405, 264] width 203 height 19
type input "CHECKED_IN"
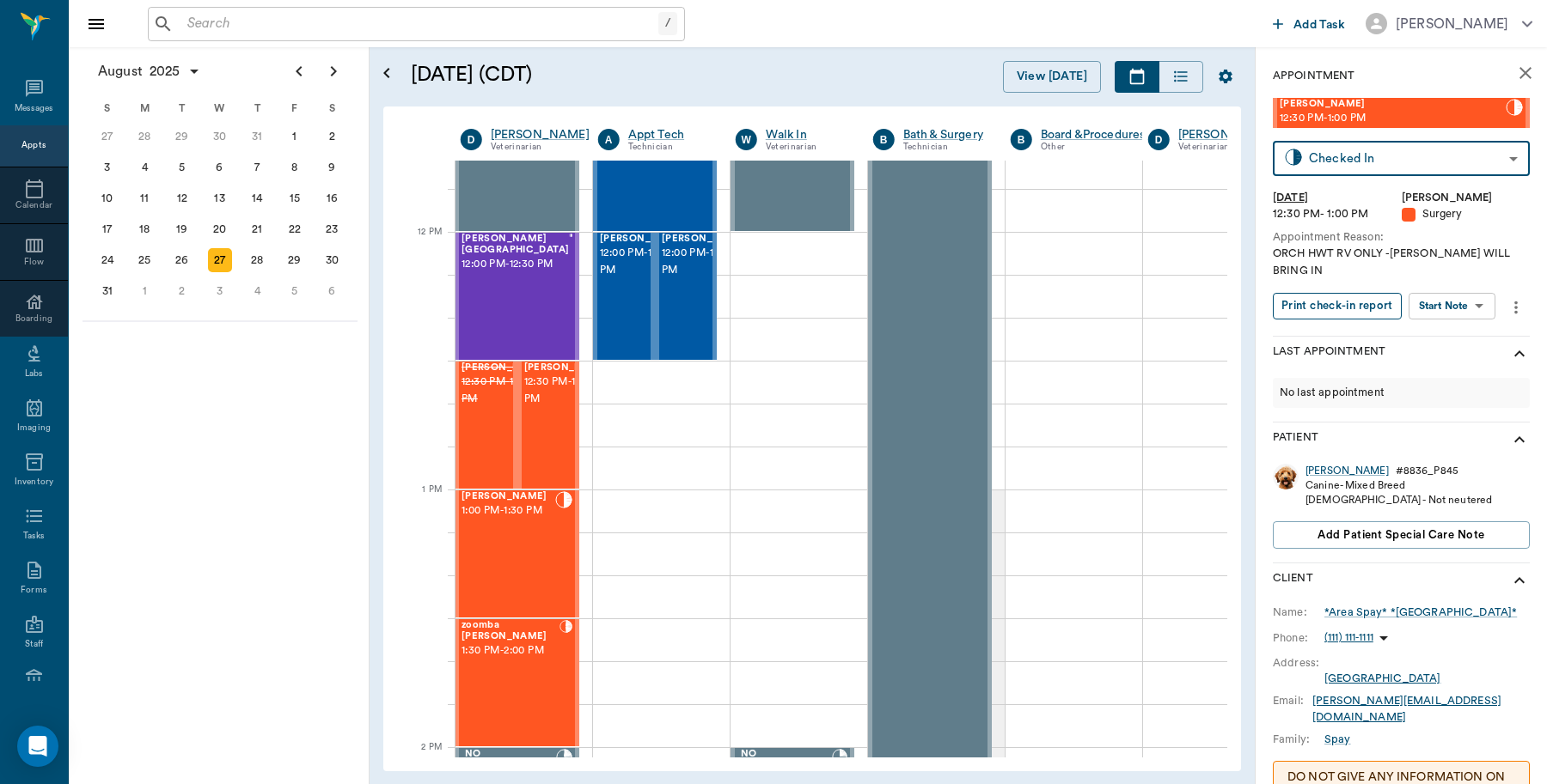
click at [1314, 305] on button "Print check-in report" at bounding box center [1337, 307] width 129 height 27
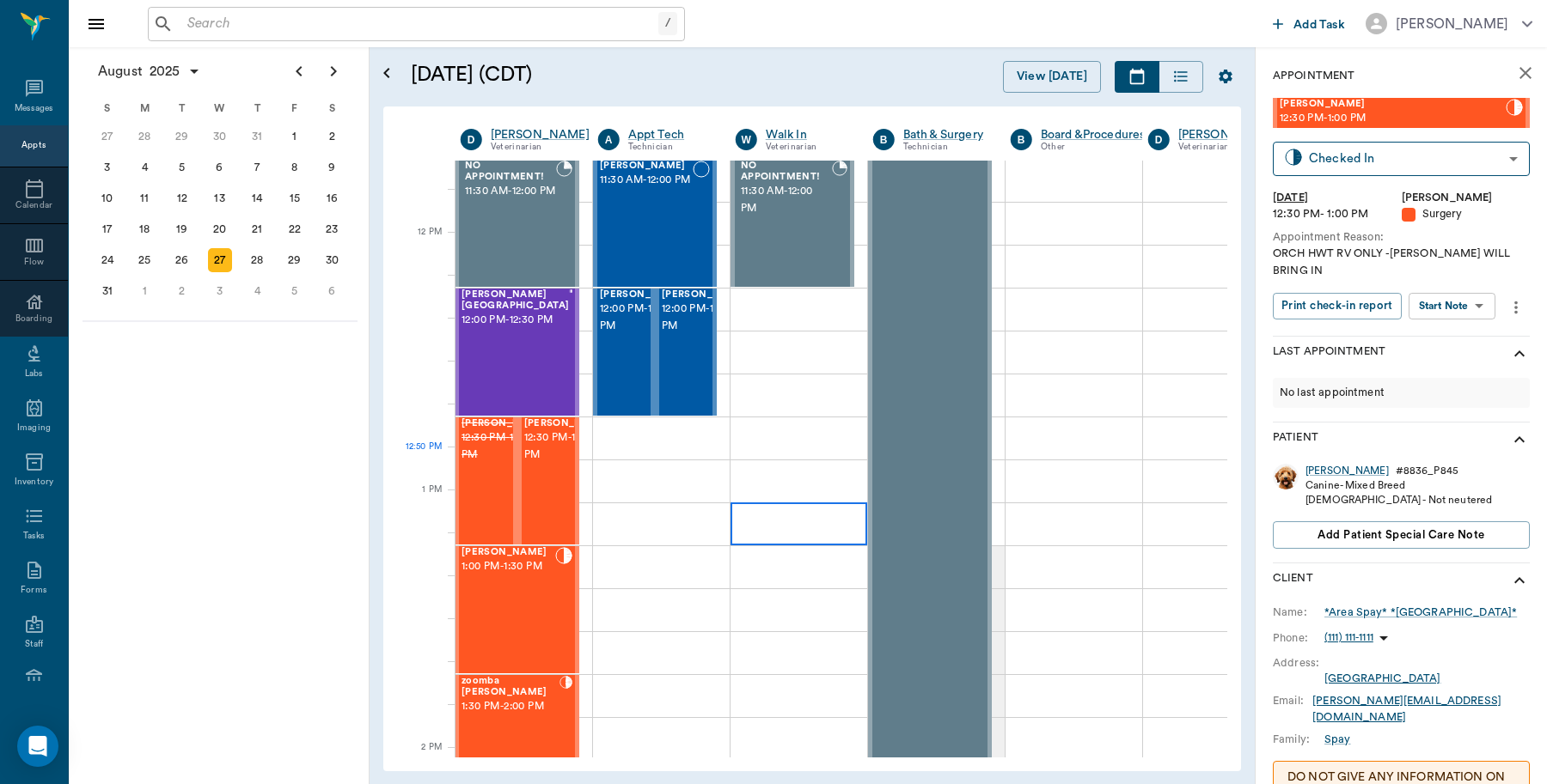
drag, startPoint x: 739, startPoint y: 484, endPoint x: 735, endPoint y: 470, distance: 14.6
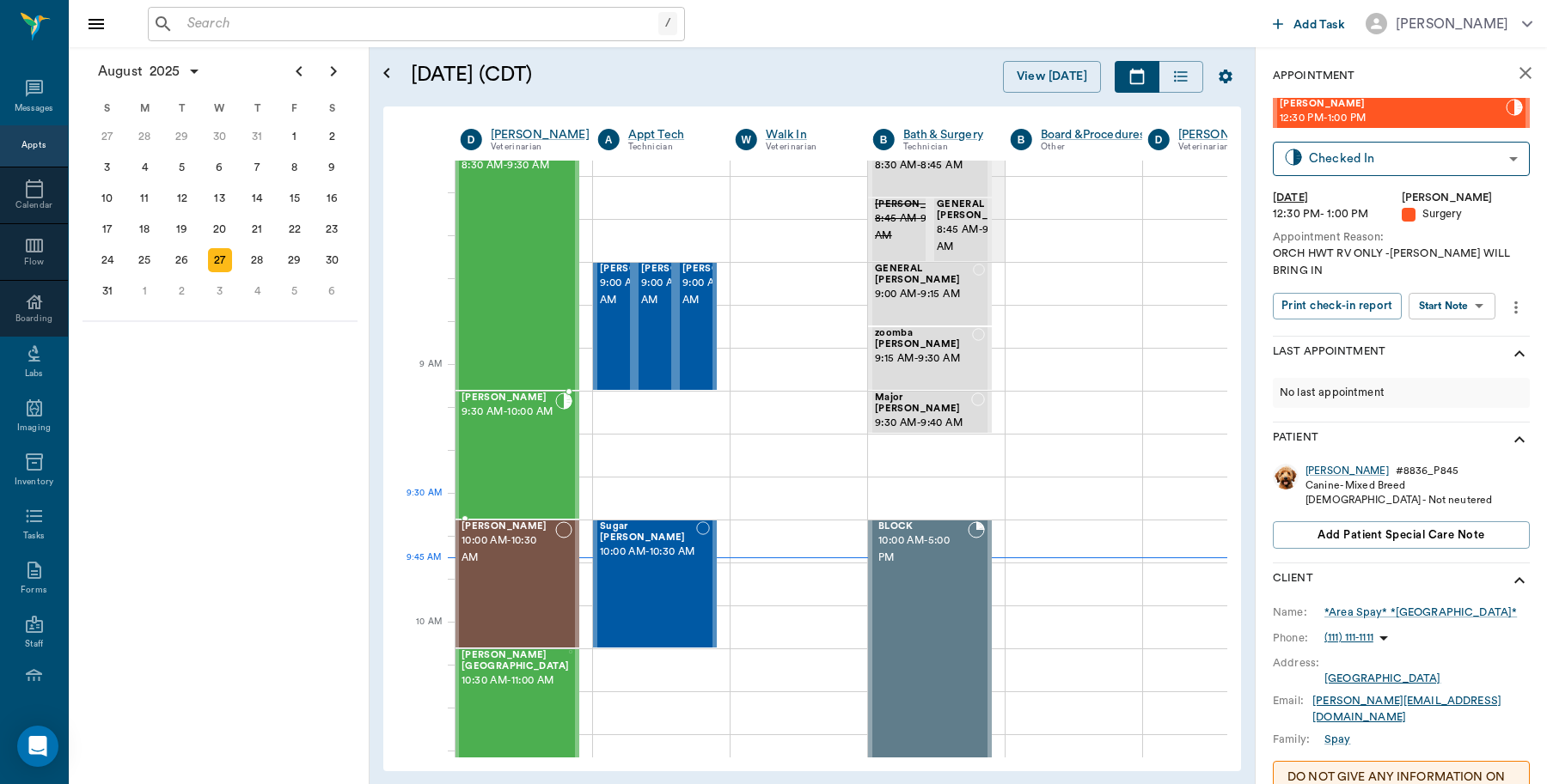
scroll to position [0, 1]
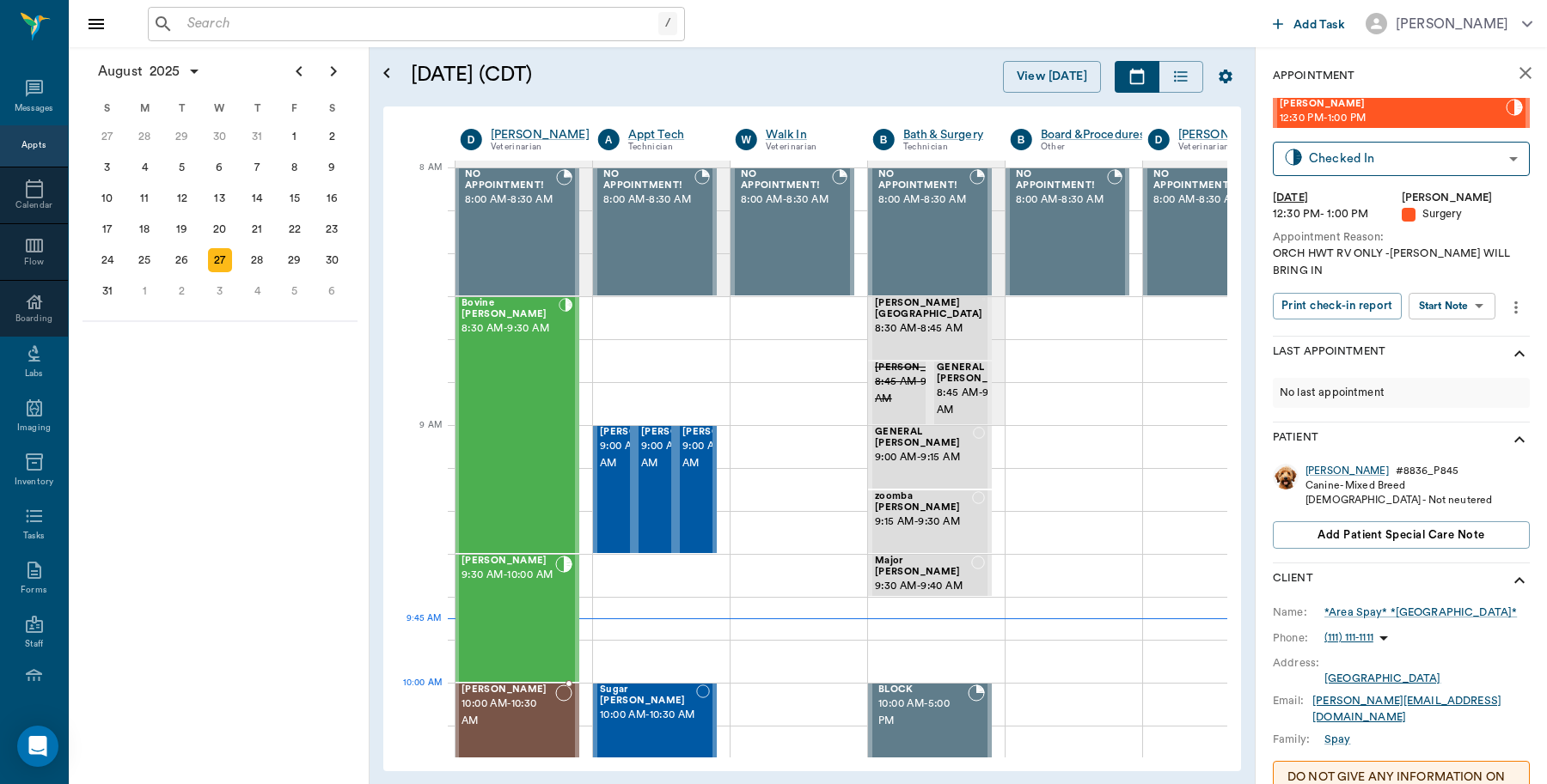
click at [522, 706] on span "10:00 AM - 10:30 AM" at bounding box center [508, 713] width 93 height 35
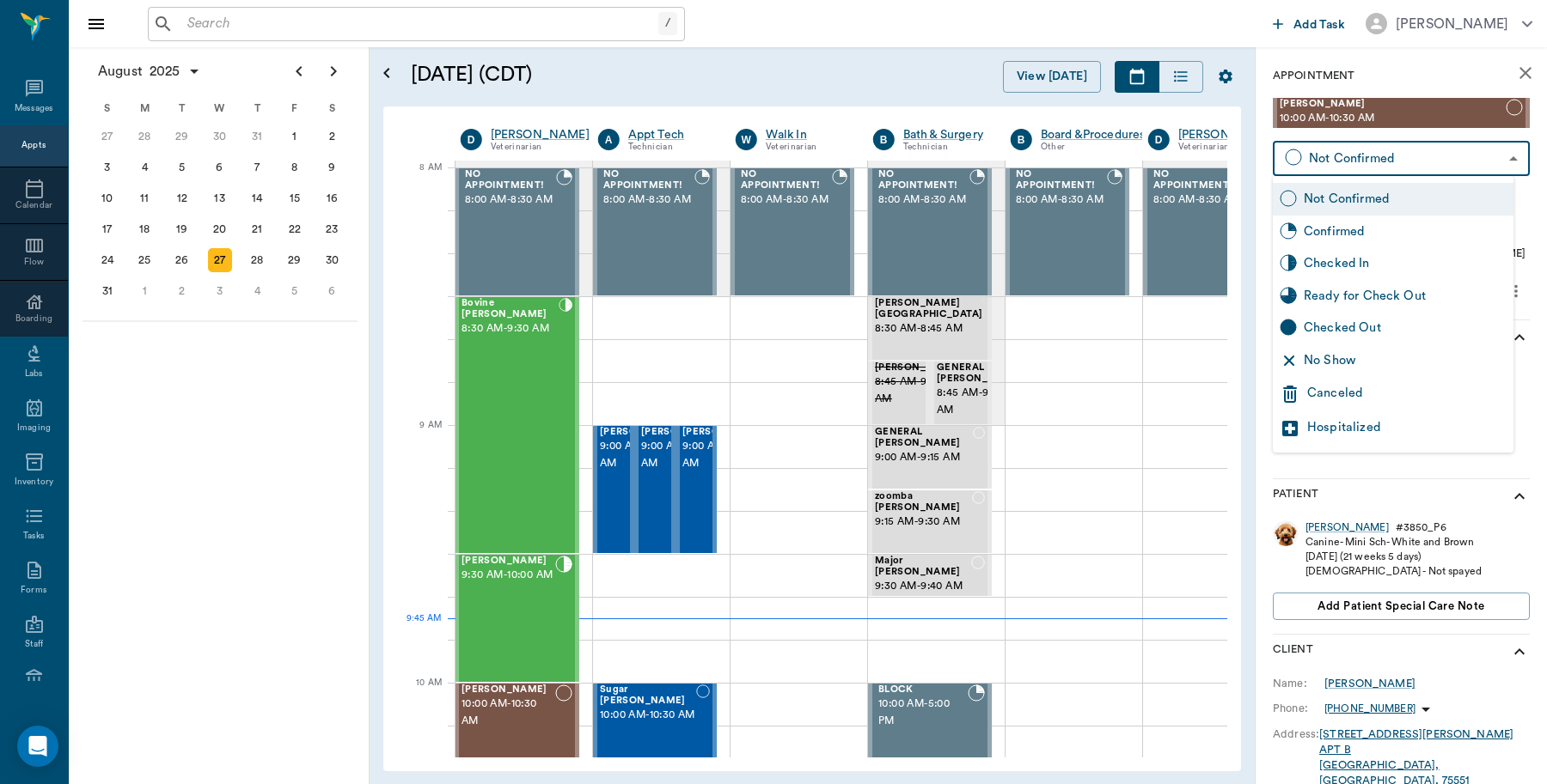
click at [1355, 164] on body "/ ​ Add Task Dr. Bert Ellsworth Nectar Messages Appts Calendar Flow Boarding La…" at bounding box center [774, 392] width 1547 height 784
click at [1337, 265] on div "Checked In" at bounding box center [1405, 264] width 203 height 19
type input "CHECKED_IN"
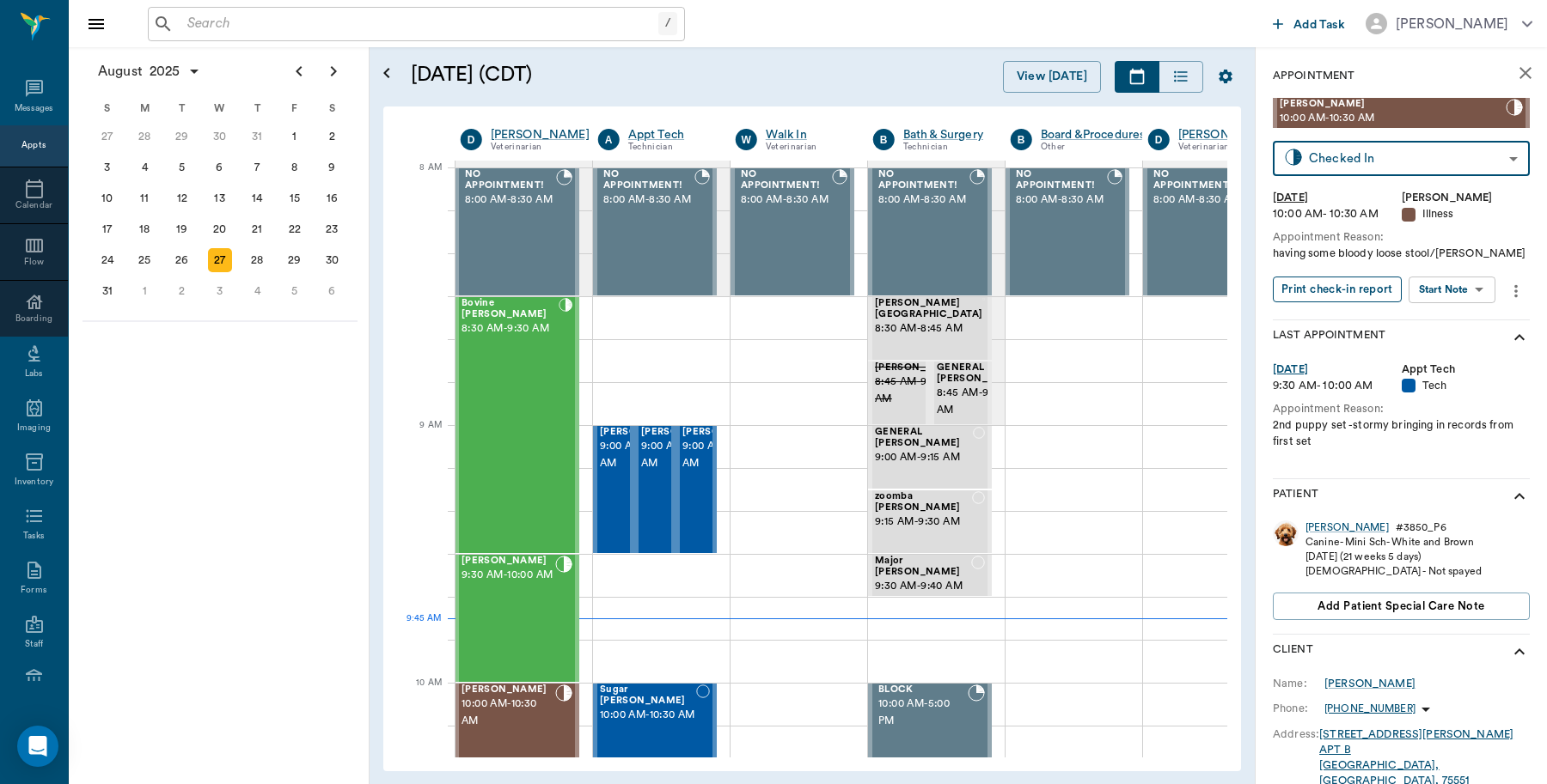
click at [1331, 289] on button "Print check-in report" at bounding box center [1337, 291] width 129 height 27
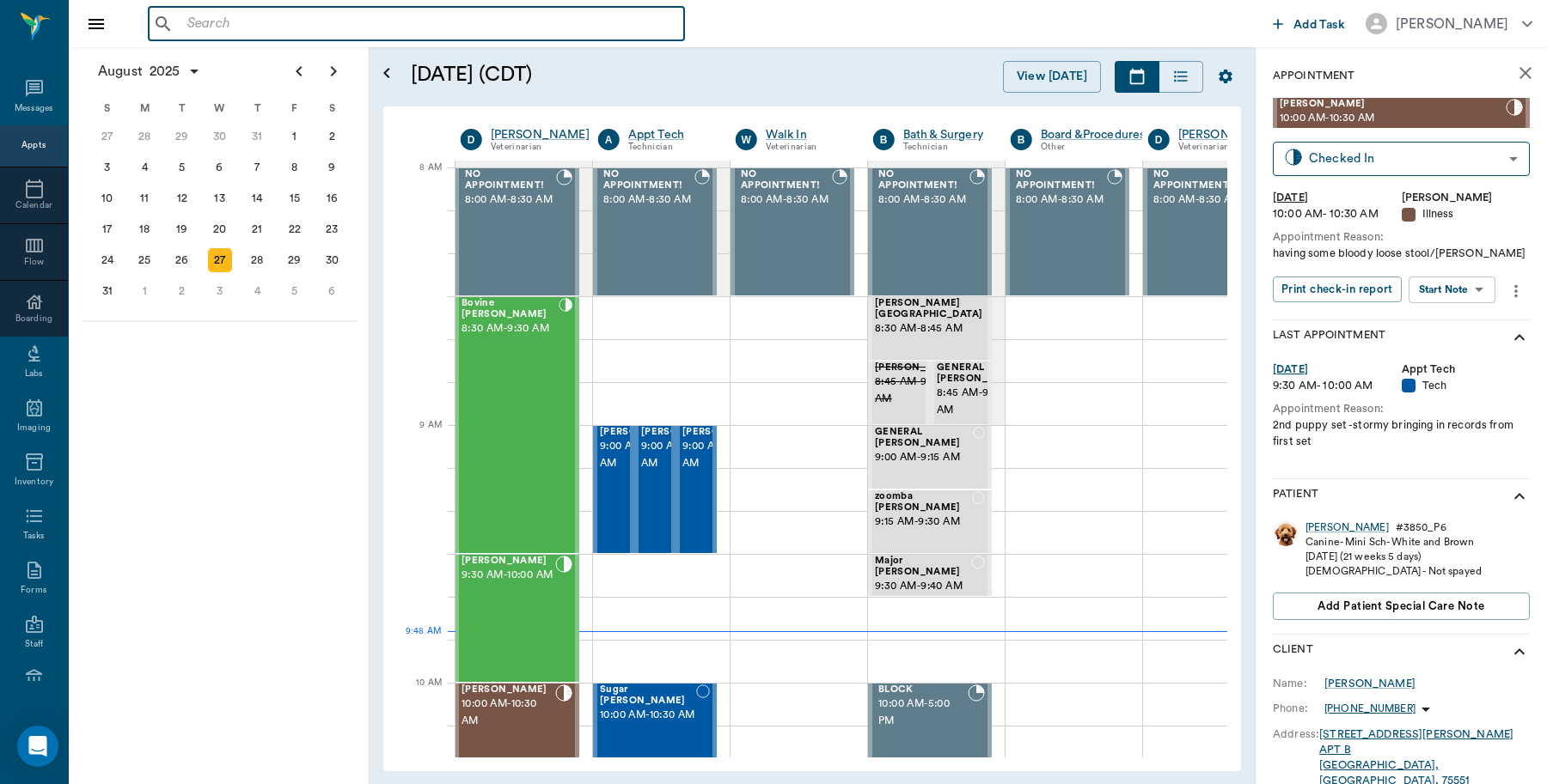
click at [190, 23] on input "text" at bounding box center [429, 24] width 496 height 24
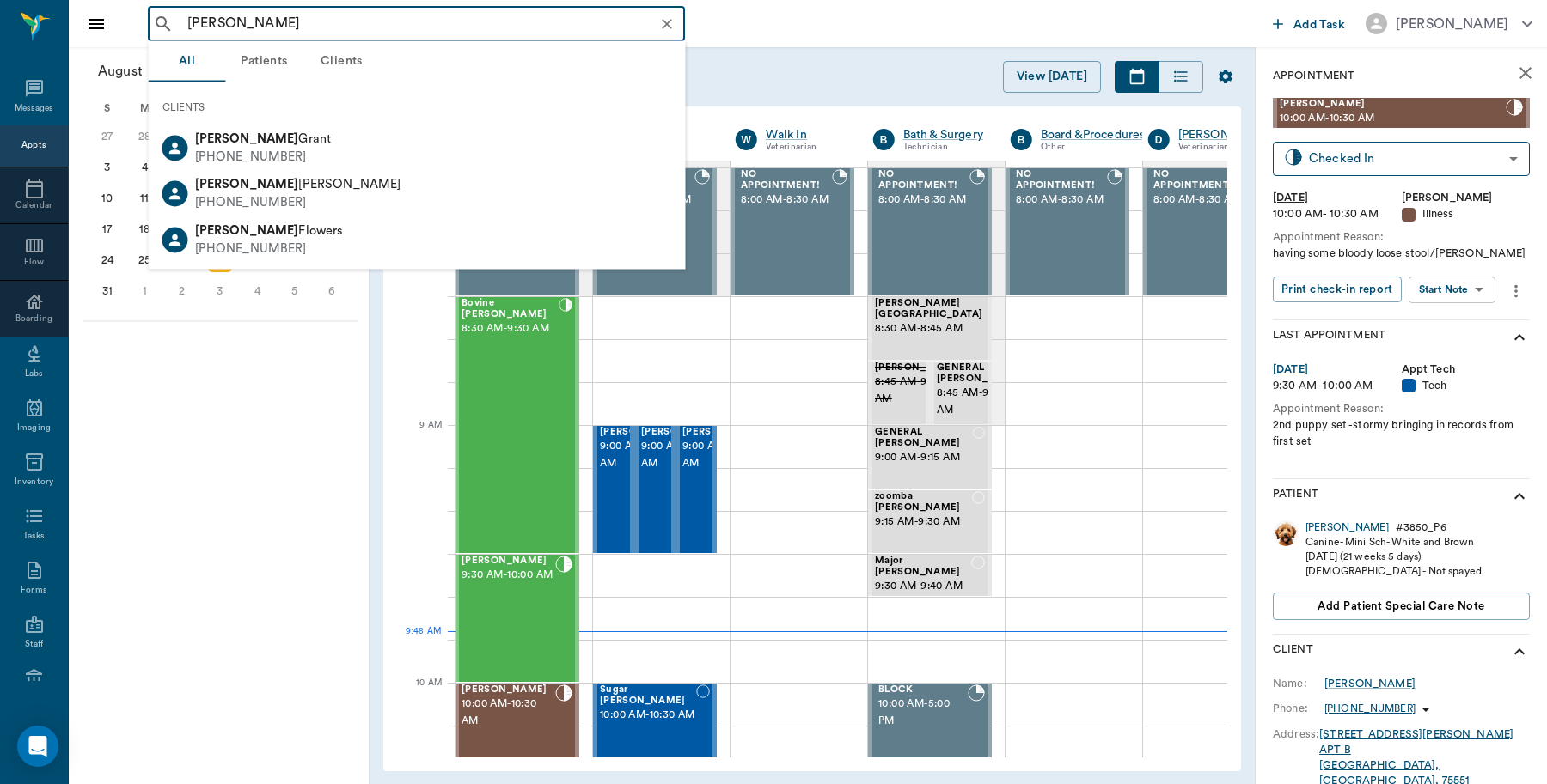
click at [229, 139] on b "Monique" at bounding box center [247, 139] width 104 height 13
type input "monique"
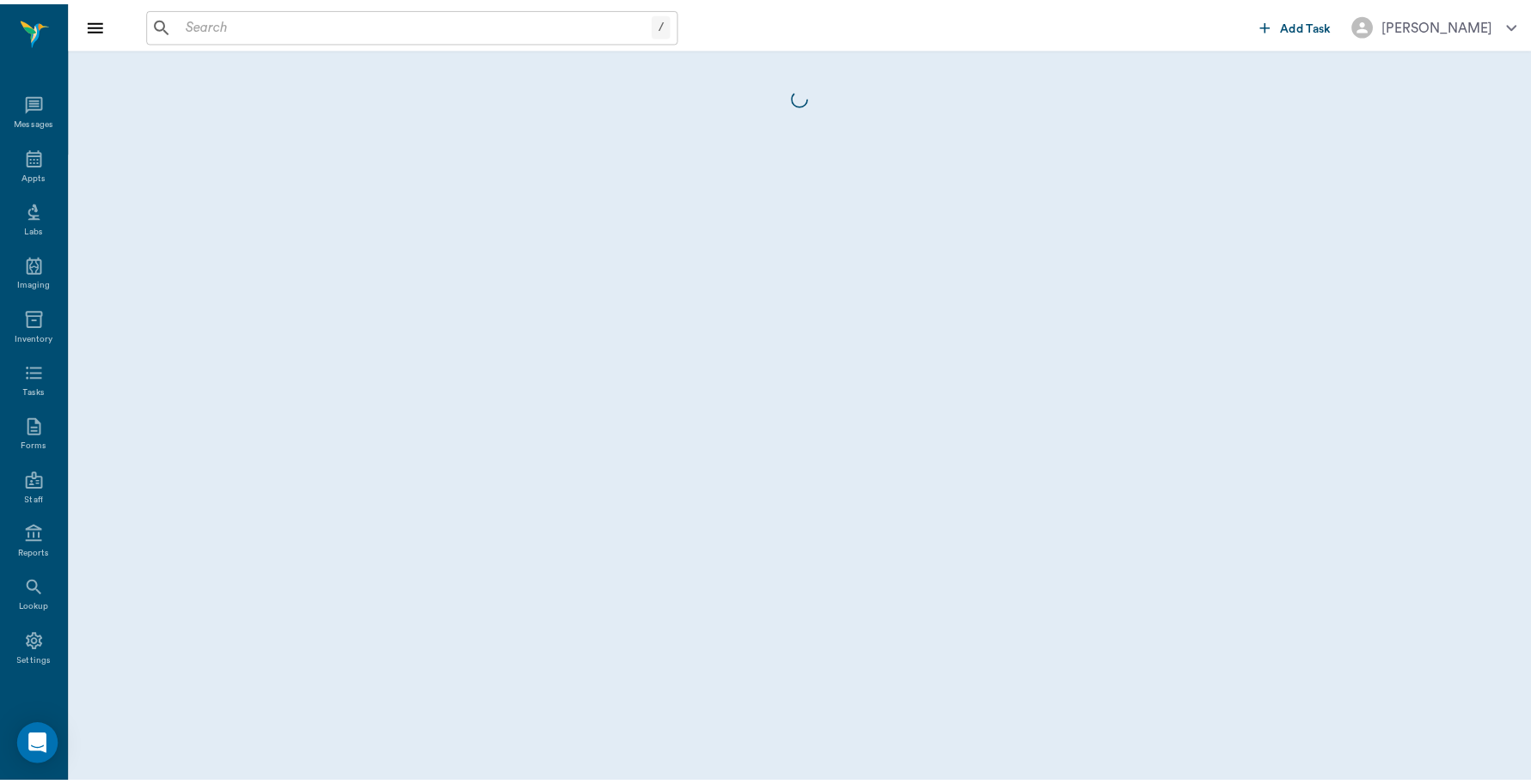
scroll to position [5, 0]
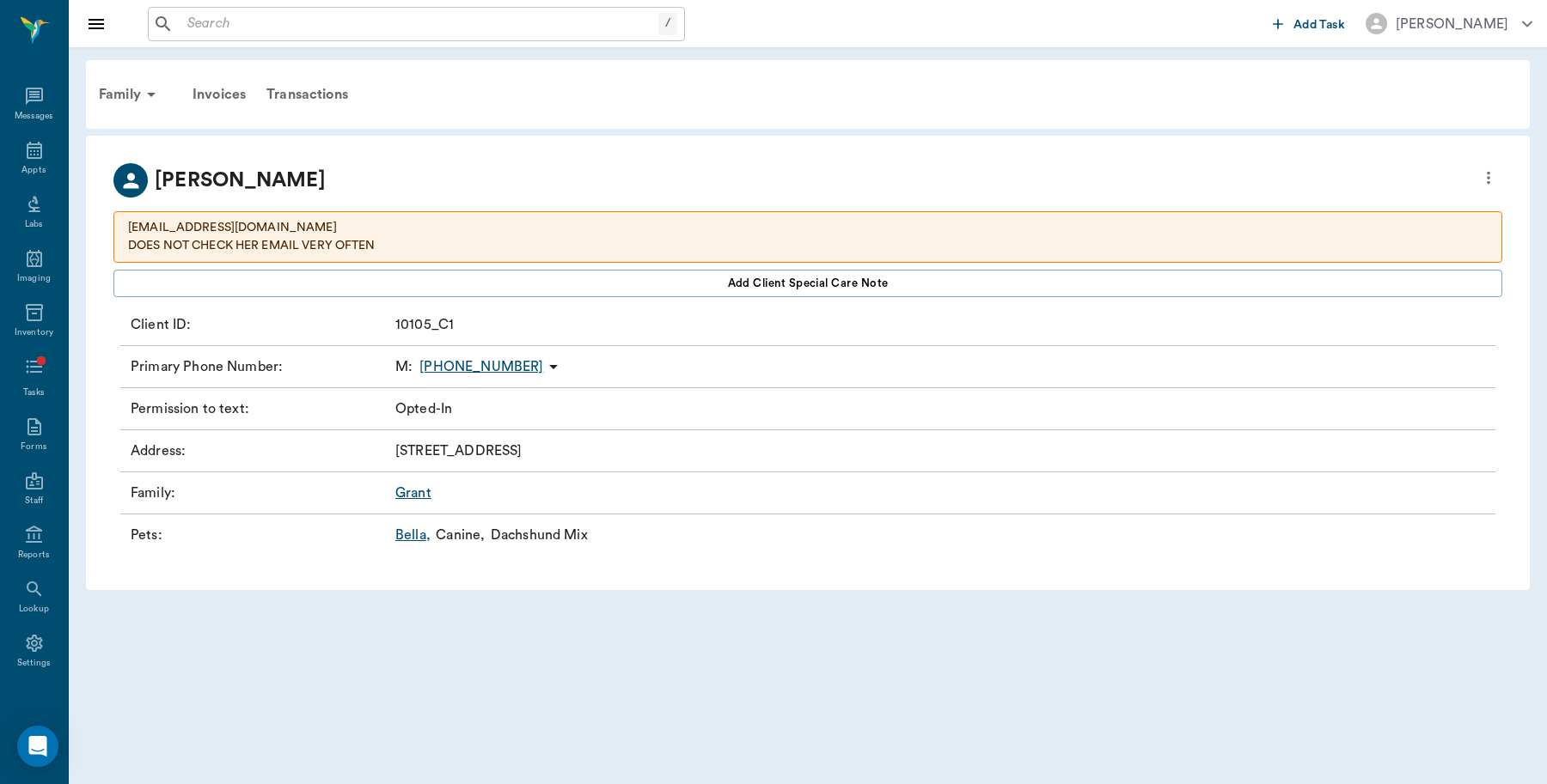
click at [413, 538] on link "Bella ," at bounding box center [413, 535] width 36 height 20
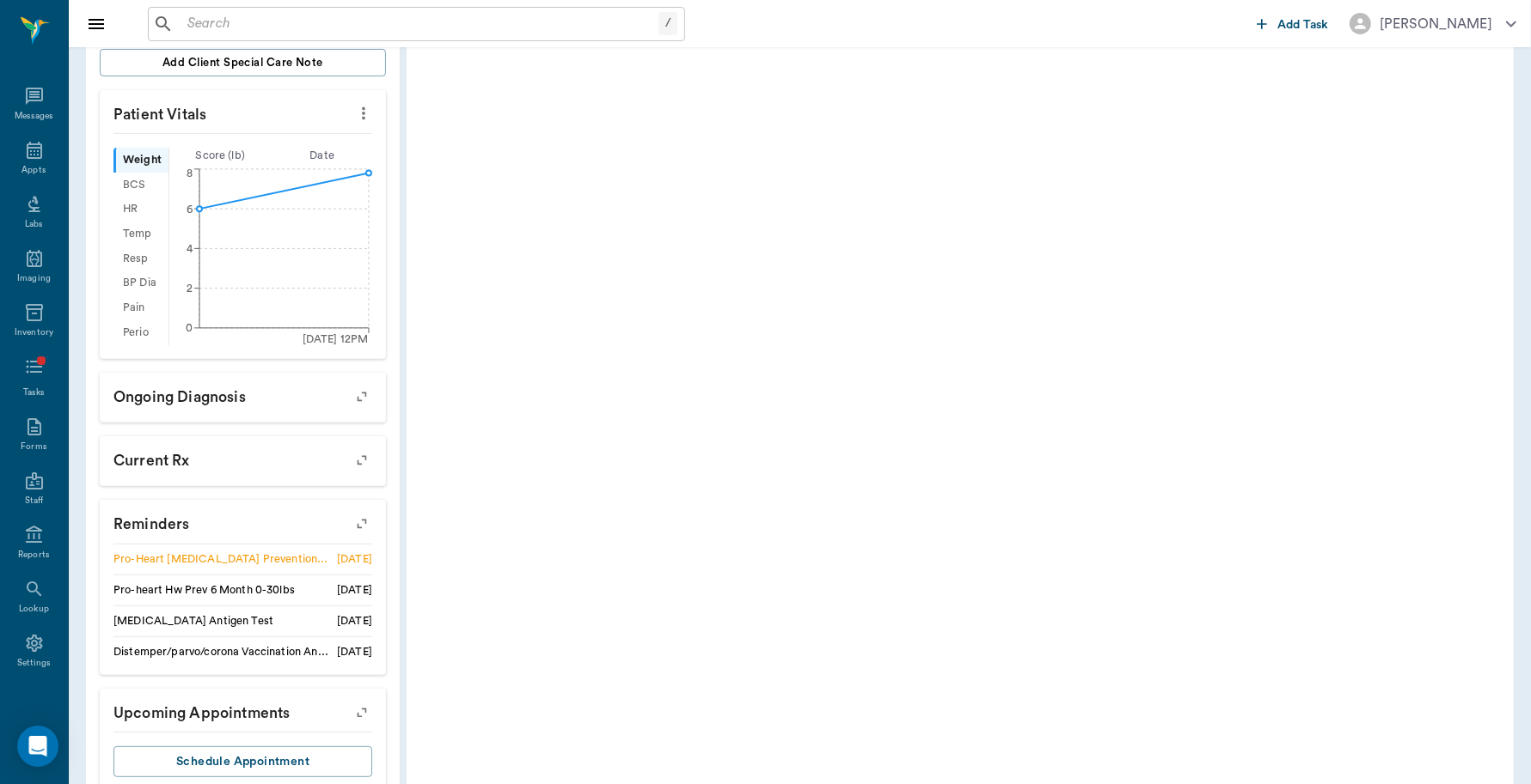
scroll to position [538, 0]
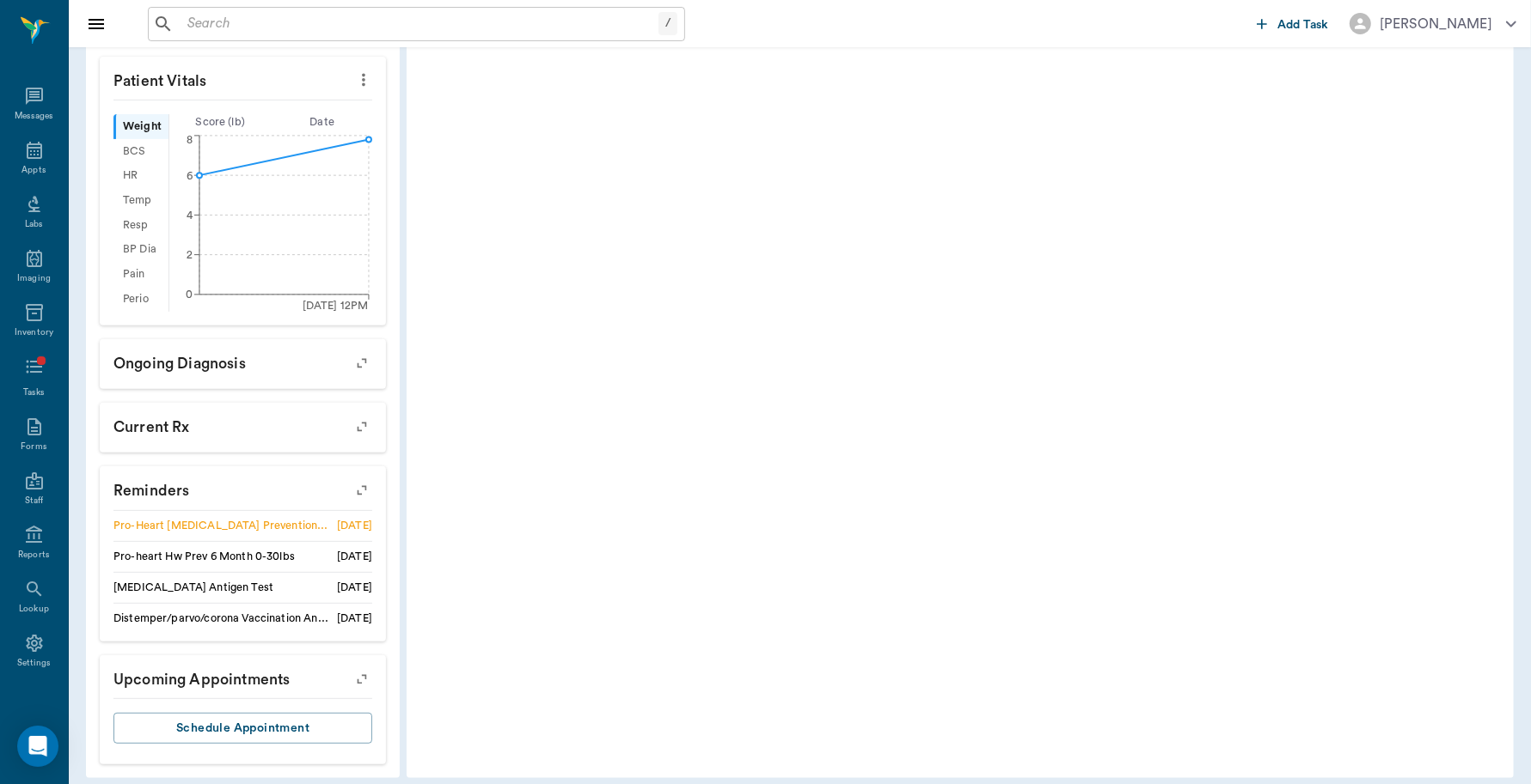
click at [361, 478] on icon "button" at bounding box center [361, 490] width 24 height 24
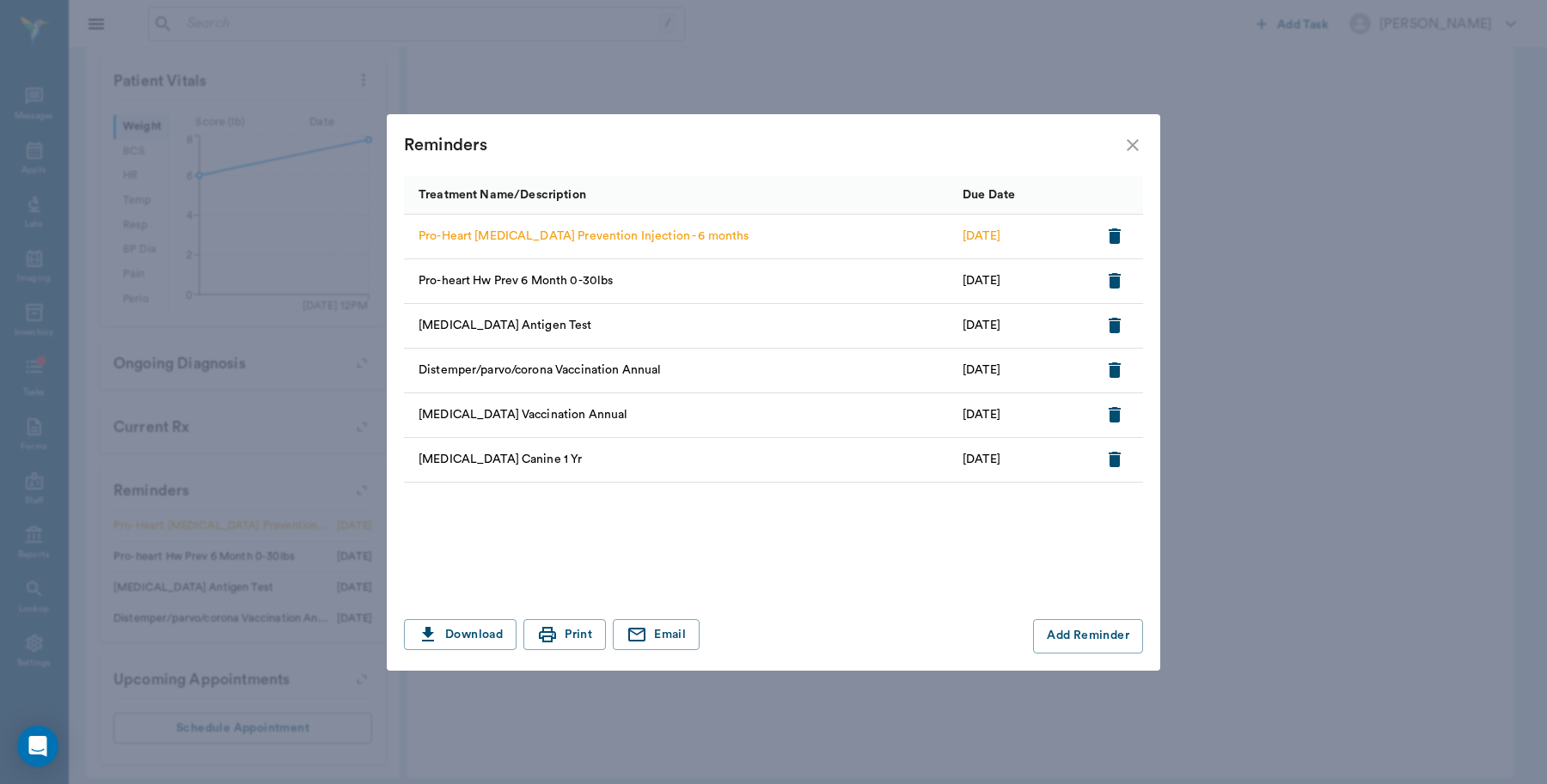
click at [1108, 240] on icon "button" at bounding box center [1114, 236] width 20 height 20
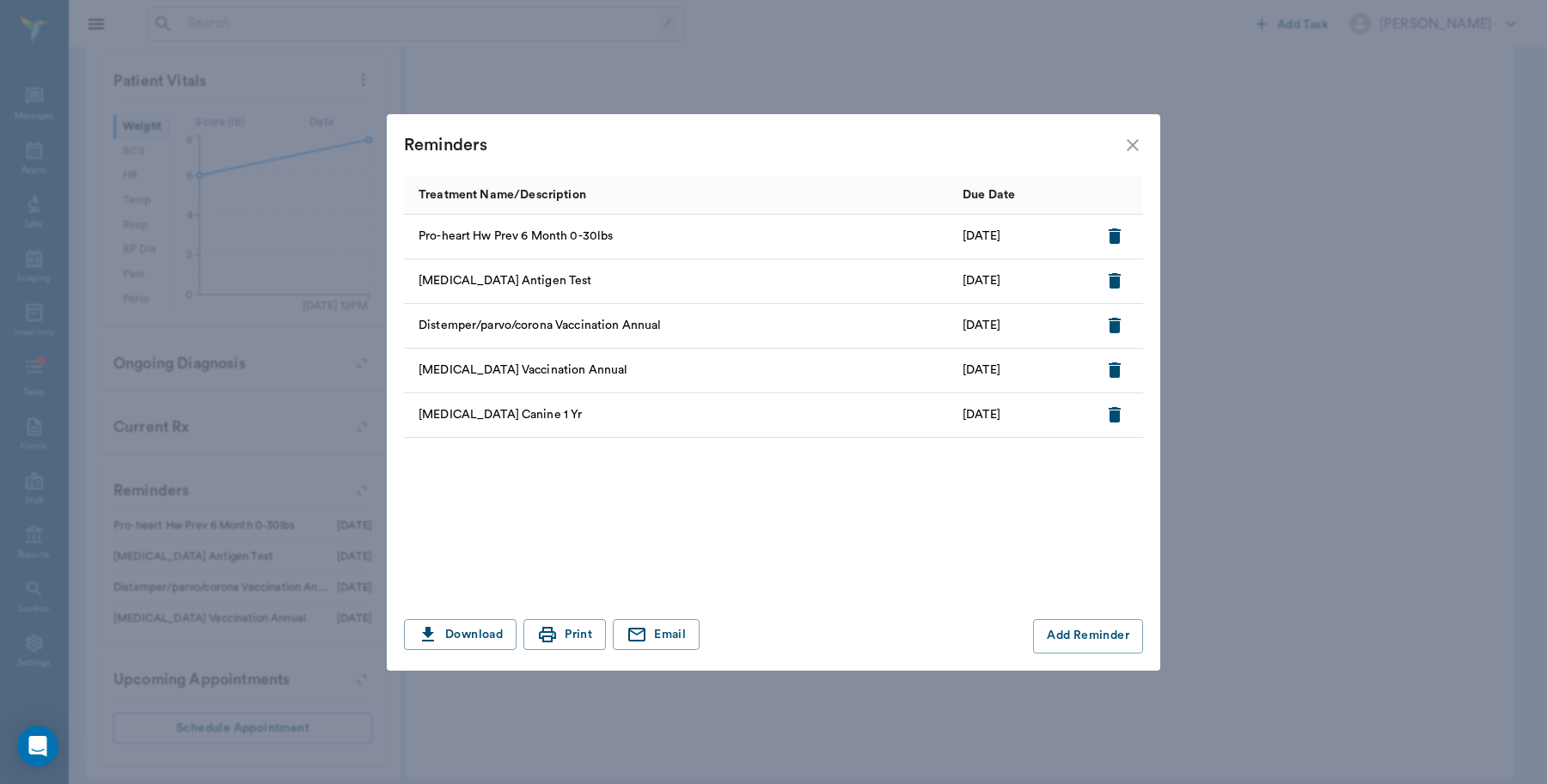
click at [1130, 143] on icon "close" at bounding box center [1132, 145] width 13 height 13
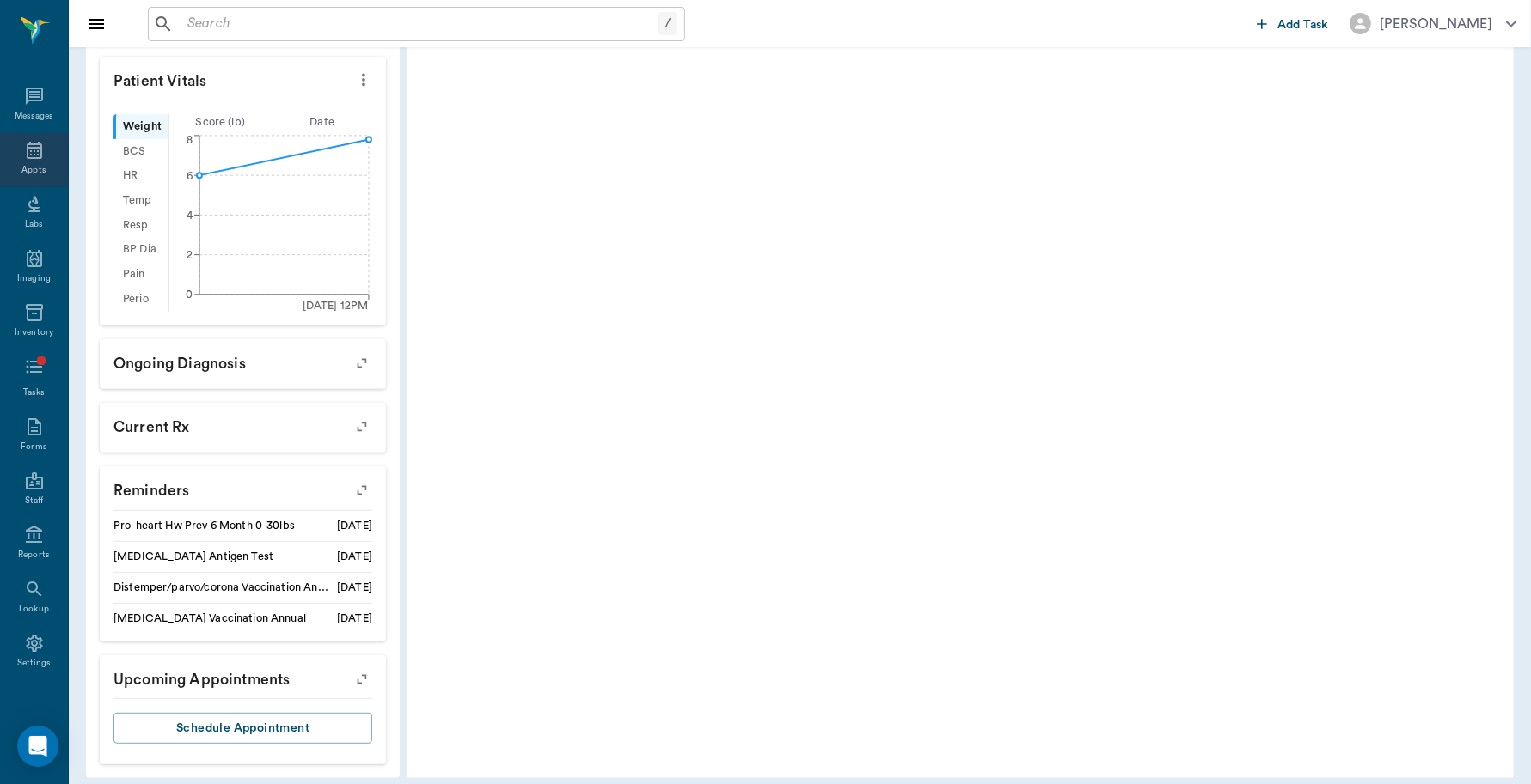
click at [28, 164] on div "Appts" at bounding box center [33, 170] width 24 height 13
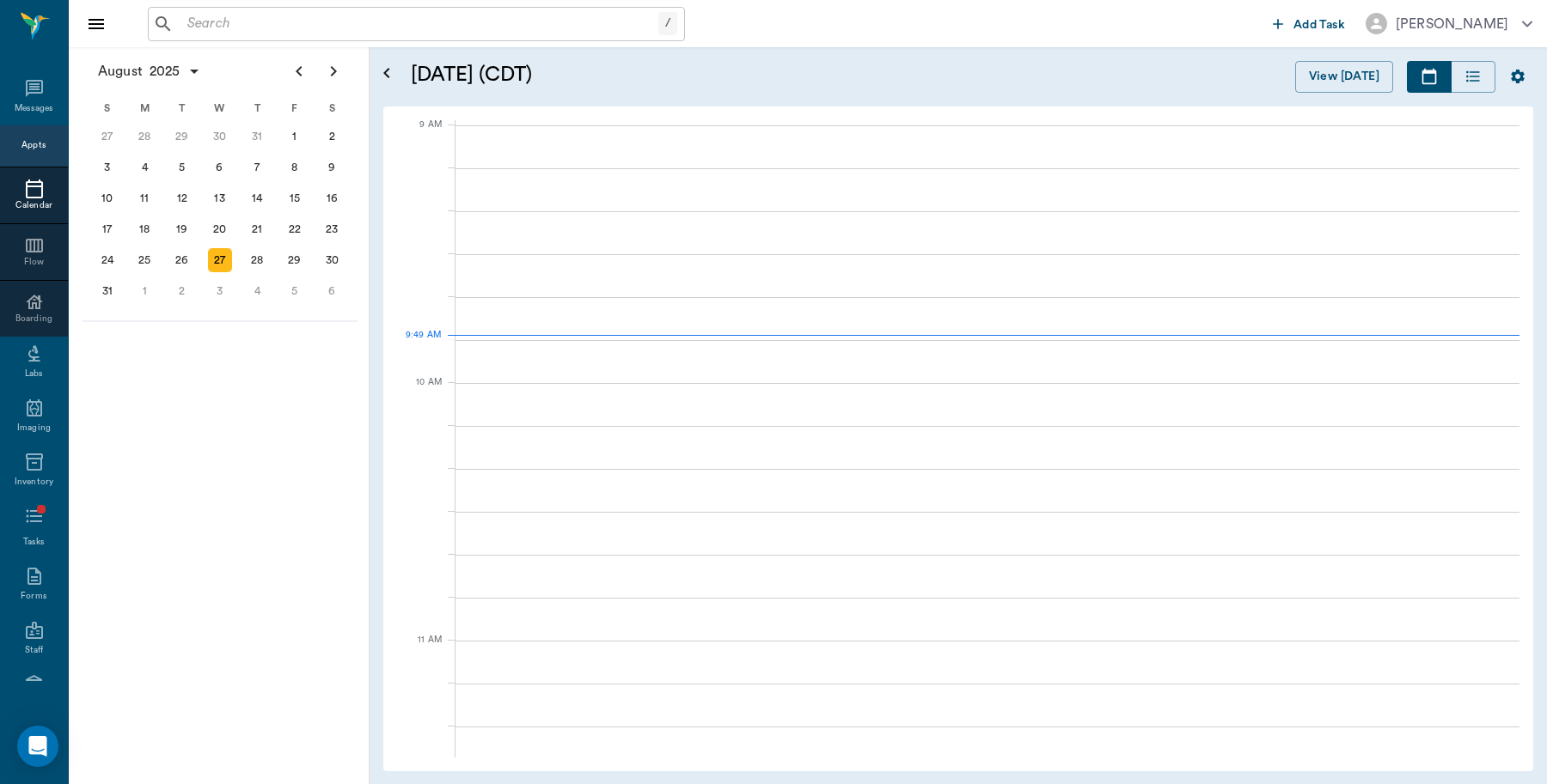
scroll to position [260, 0]
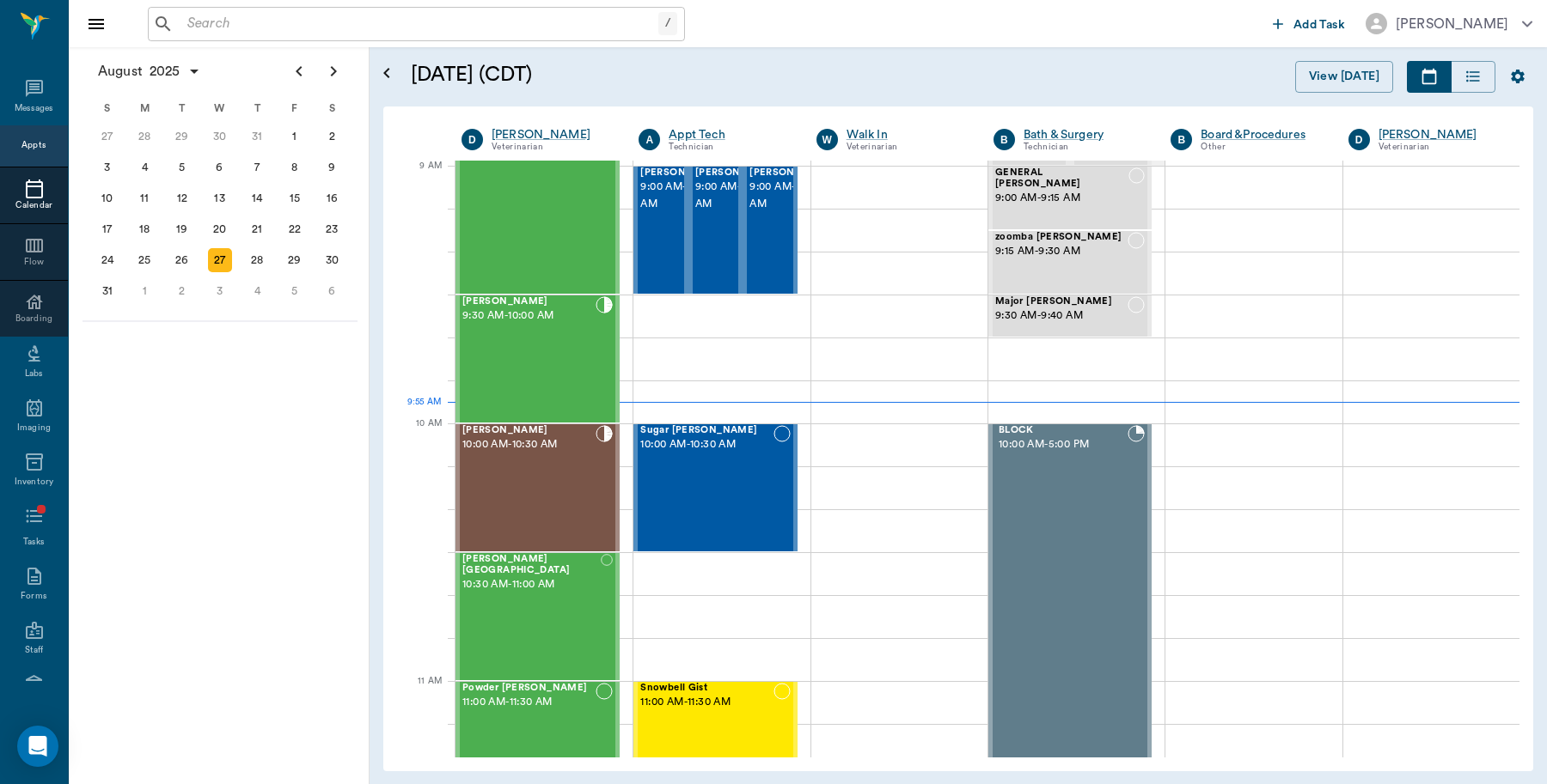
click at [310, 30] on input "text" at bounding box center [419, 24] width 478 height 24
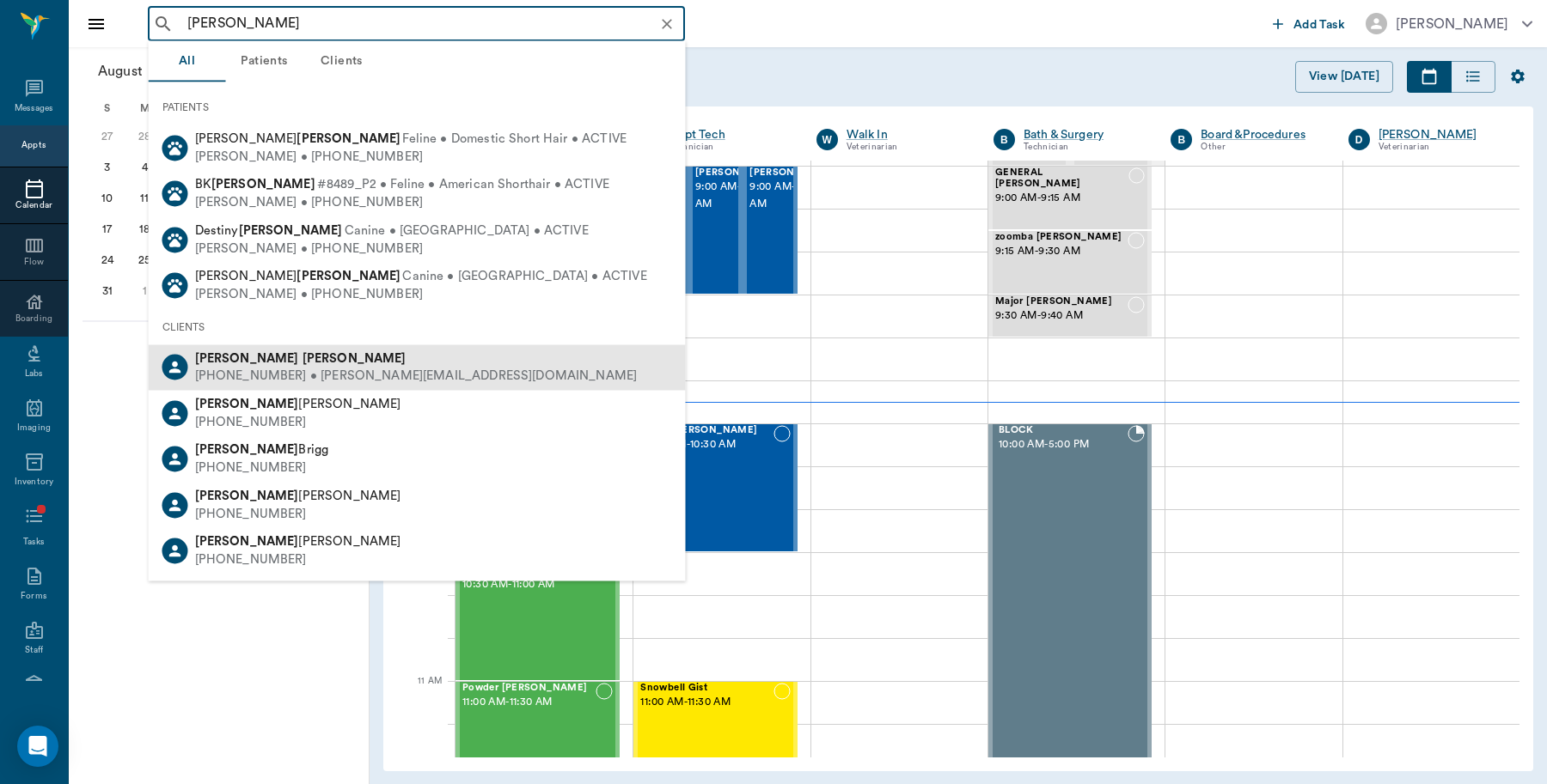
click at [337, 359] on div "Phyllis Verner" at bounding box center [417, 358] width 443 height 18
type input "phyllis verner"
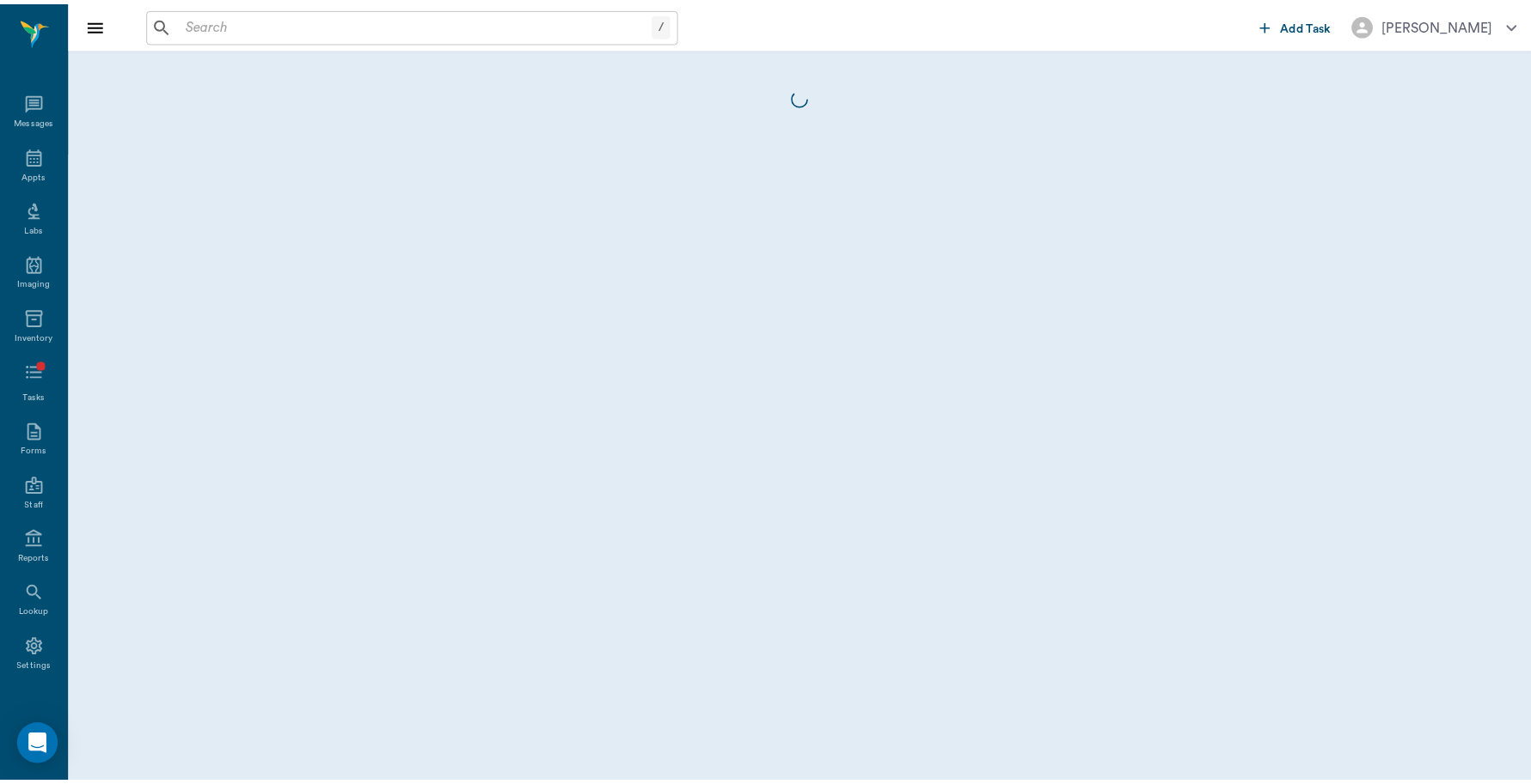
scroll to position [5, 0]
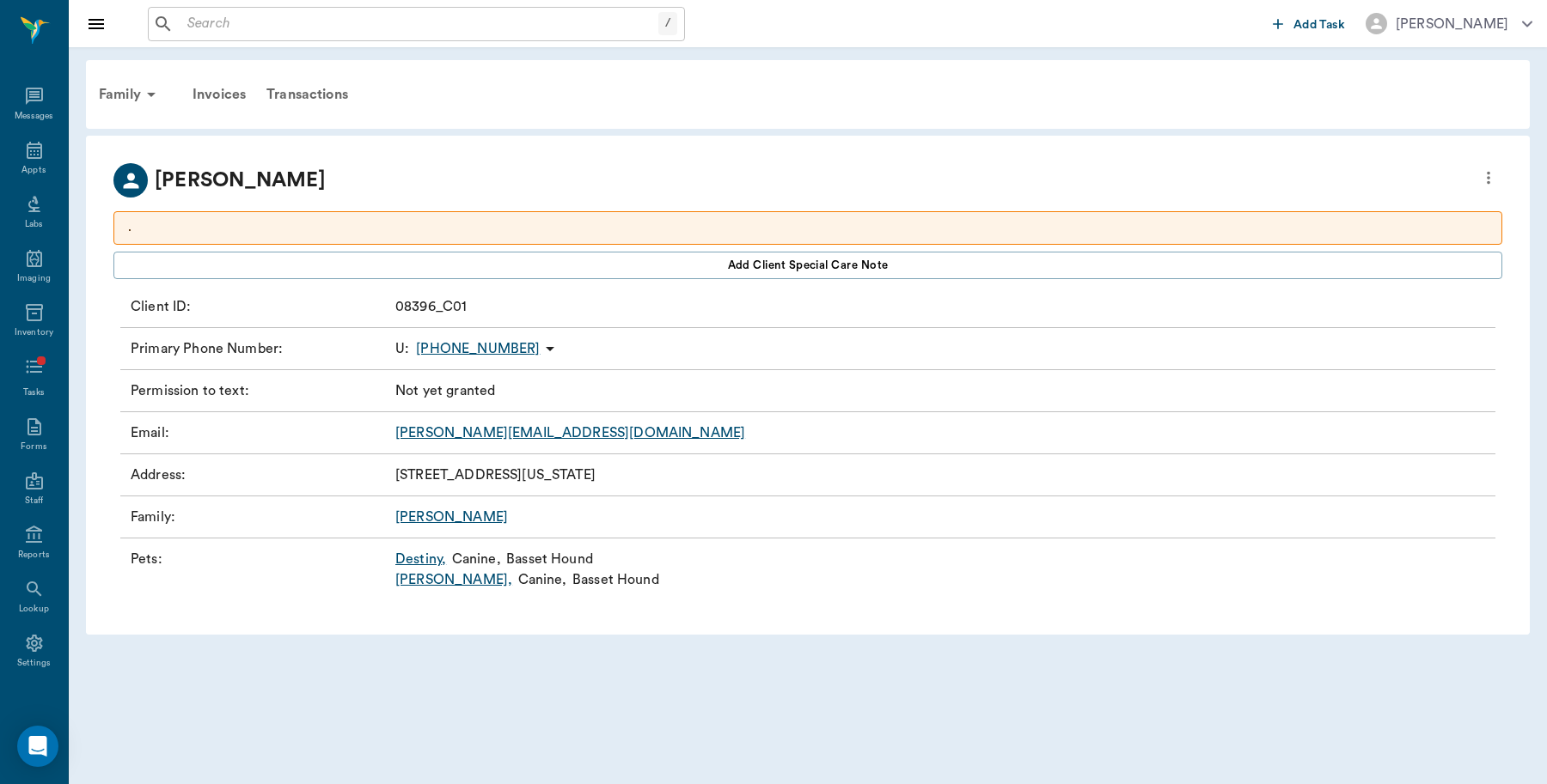
click at [434, 560] on link "Destiny ," at bounding box center [420, 559] width 51 height 20
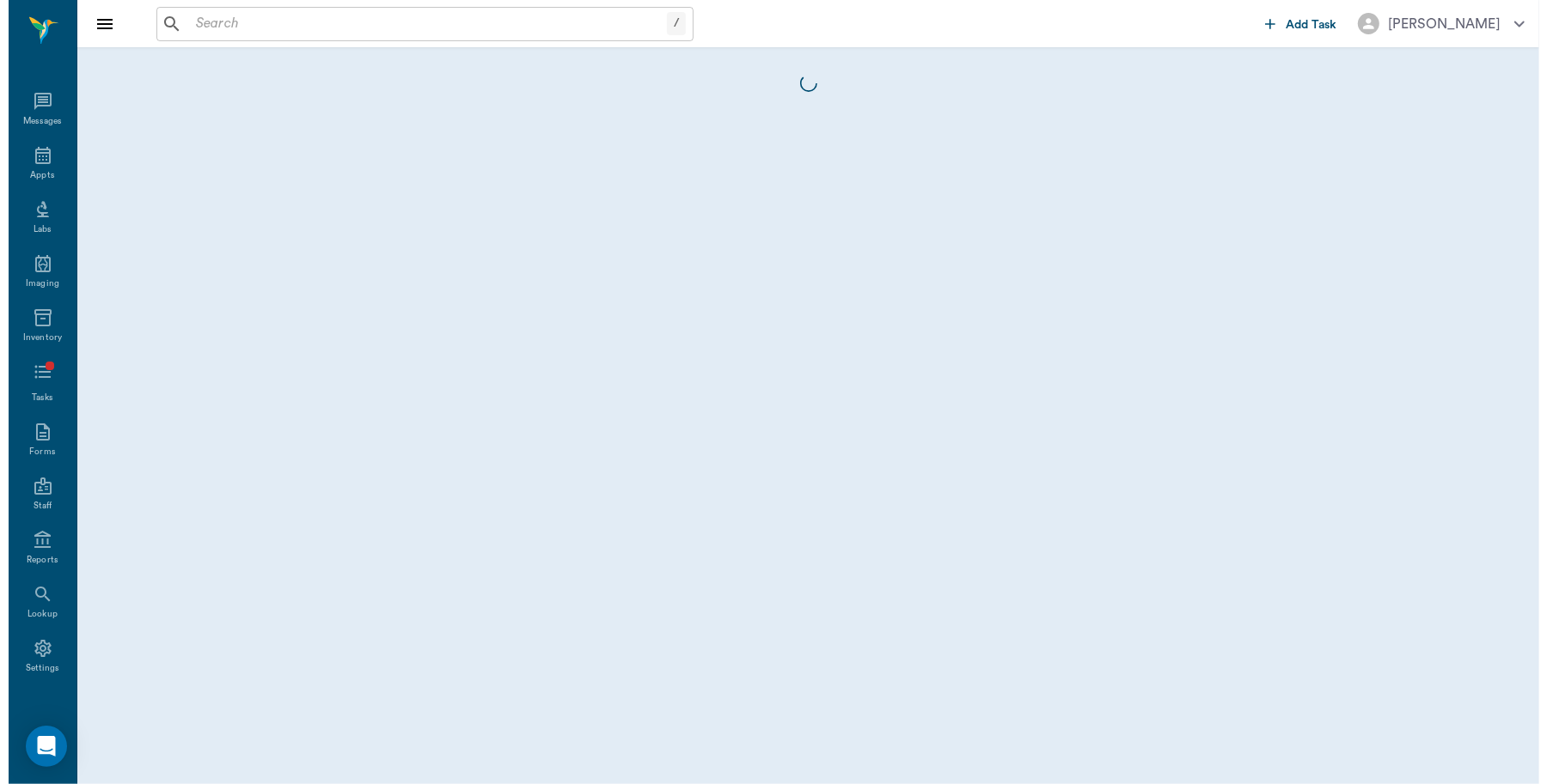
scroll to position [5, 0]
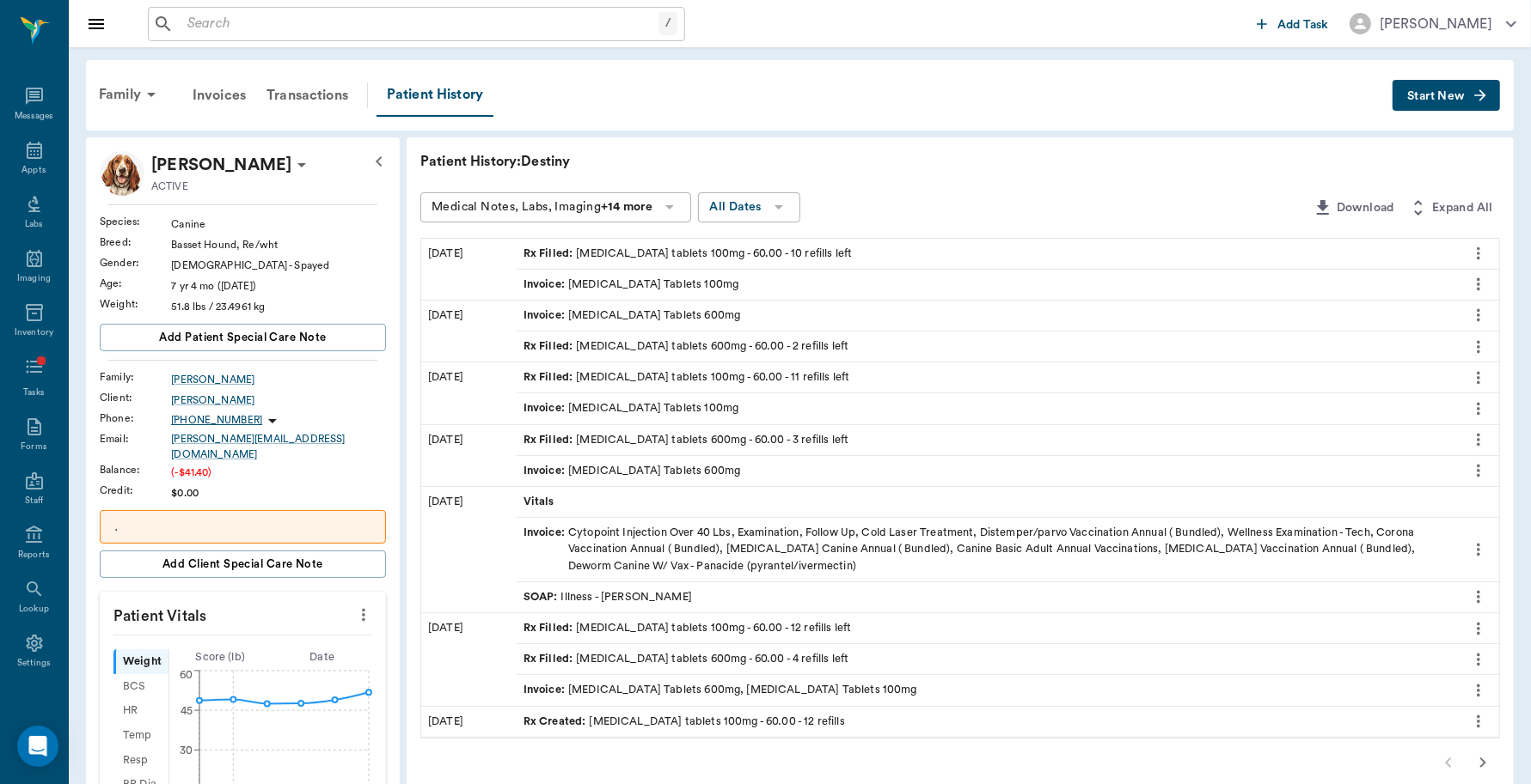
click at [623, 282] on div "Invoice : Carprofen Tablets 100mg" at bounding box center [630, 285] width 215 height 16
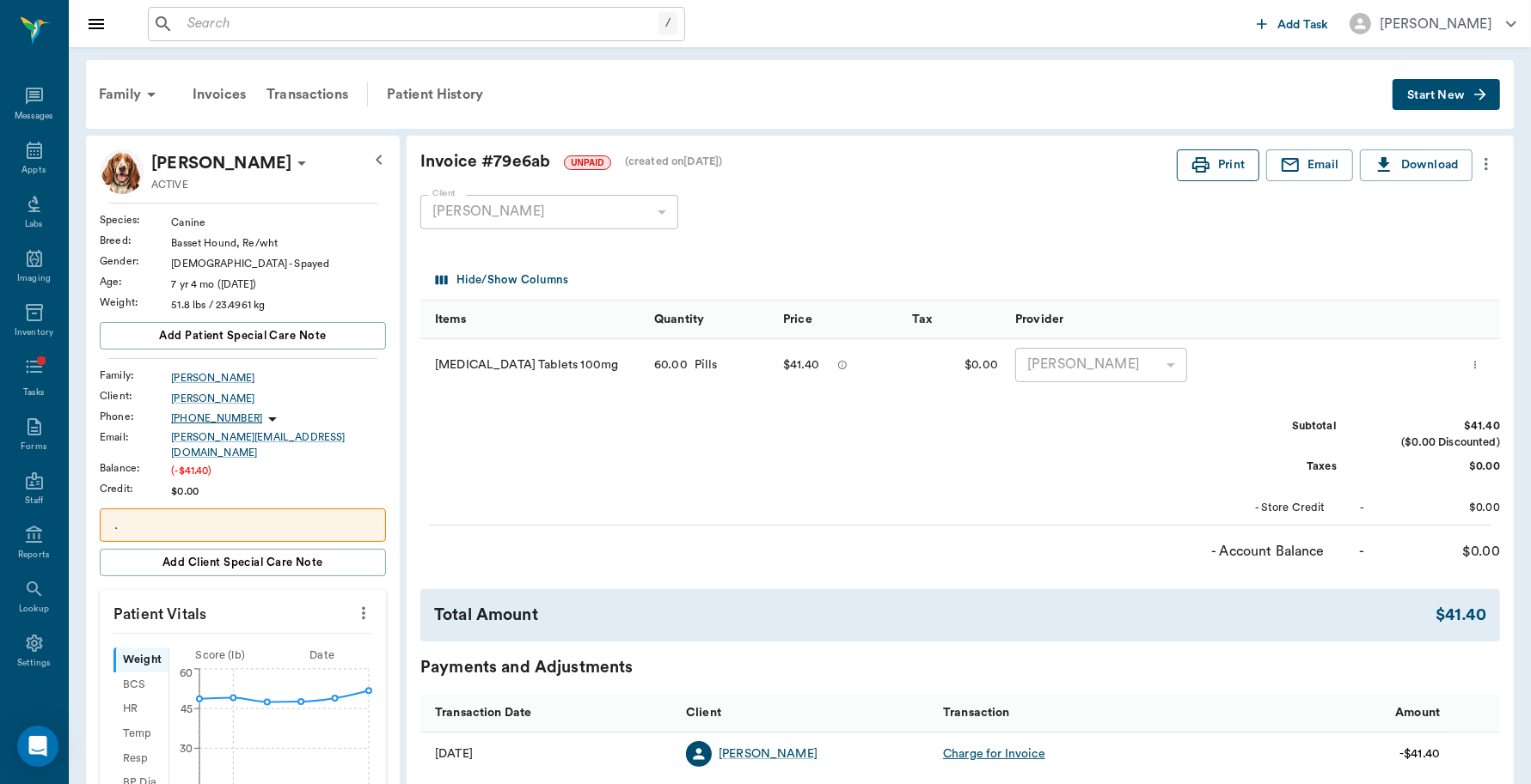
click at [1226, 170] on button "Print" at bounding box center [1218, 164] width 83 height 32
click at [296, 94] on div "Transactions" at bounding box center [307, 94] width 102 height 41
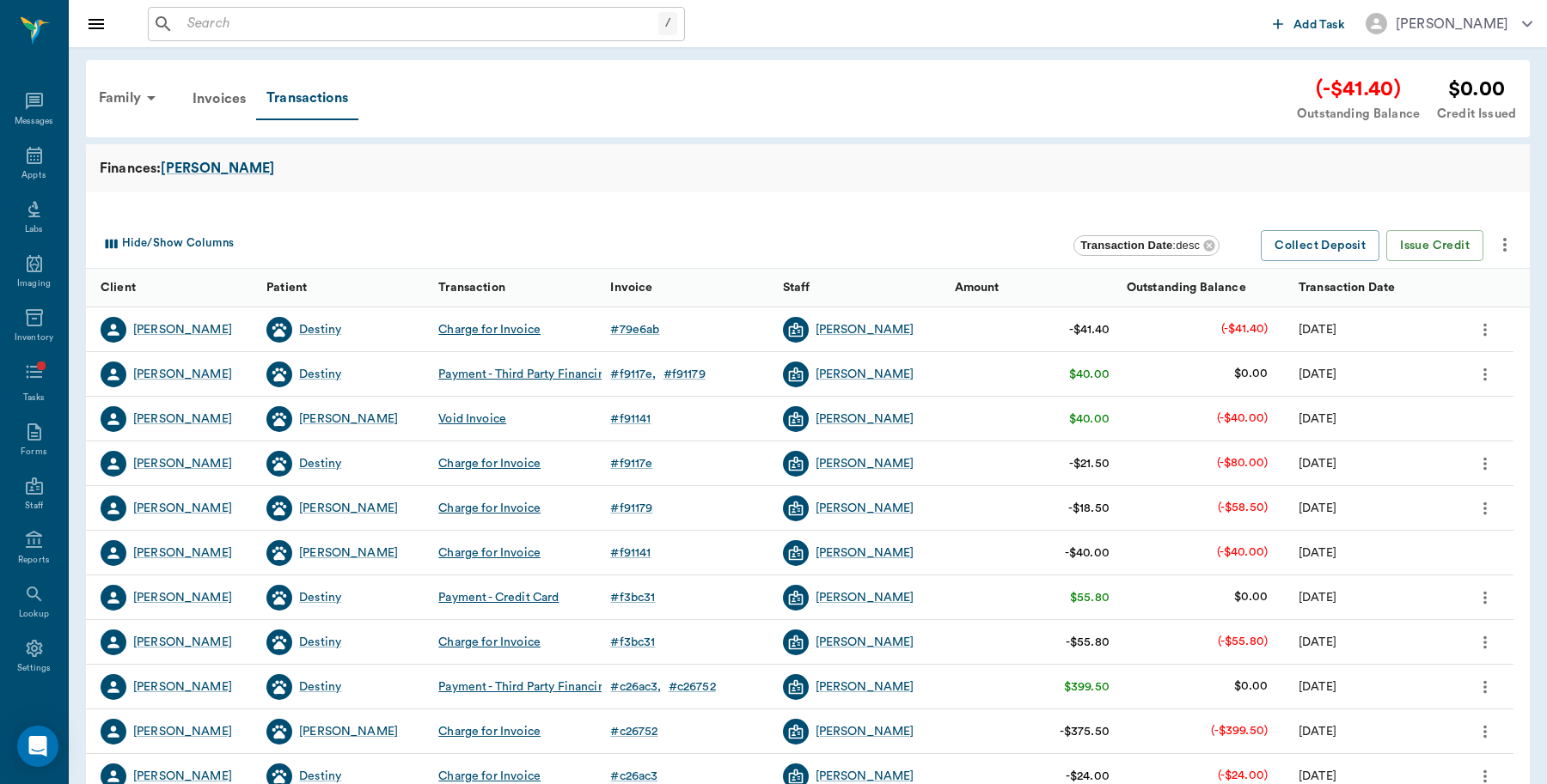
scroll to position [5, 0]
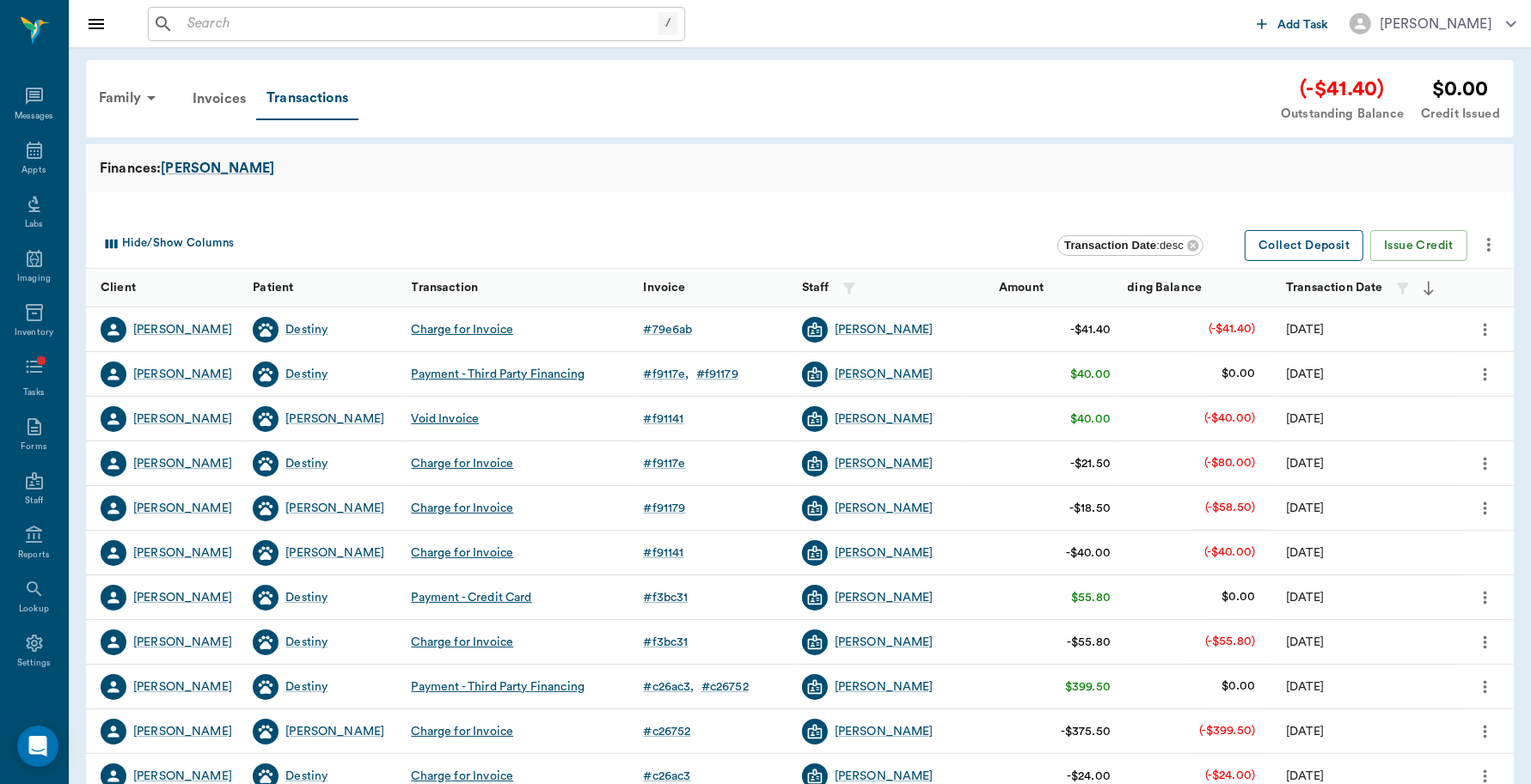
click at [1334, 245] on button "Collect Deposit" at bounding box center [1303, 245] width 118 height 32
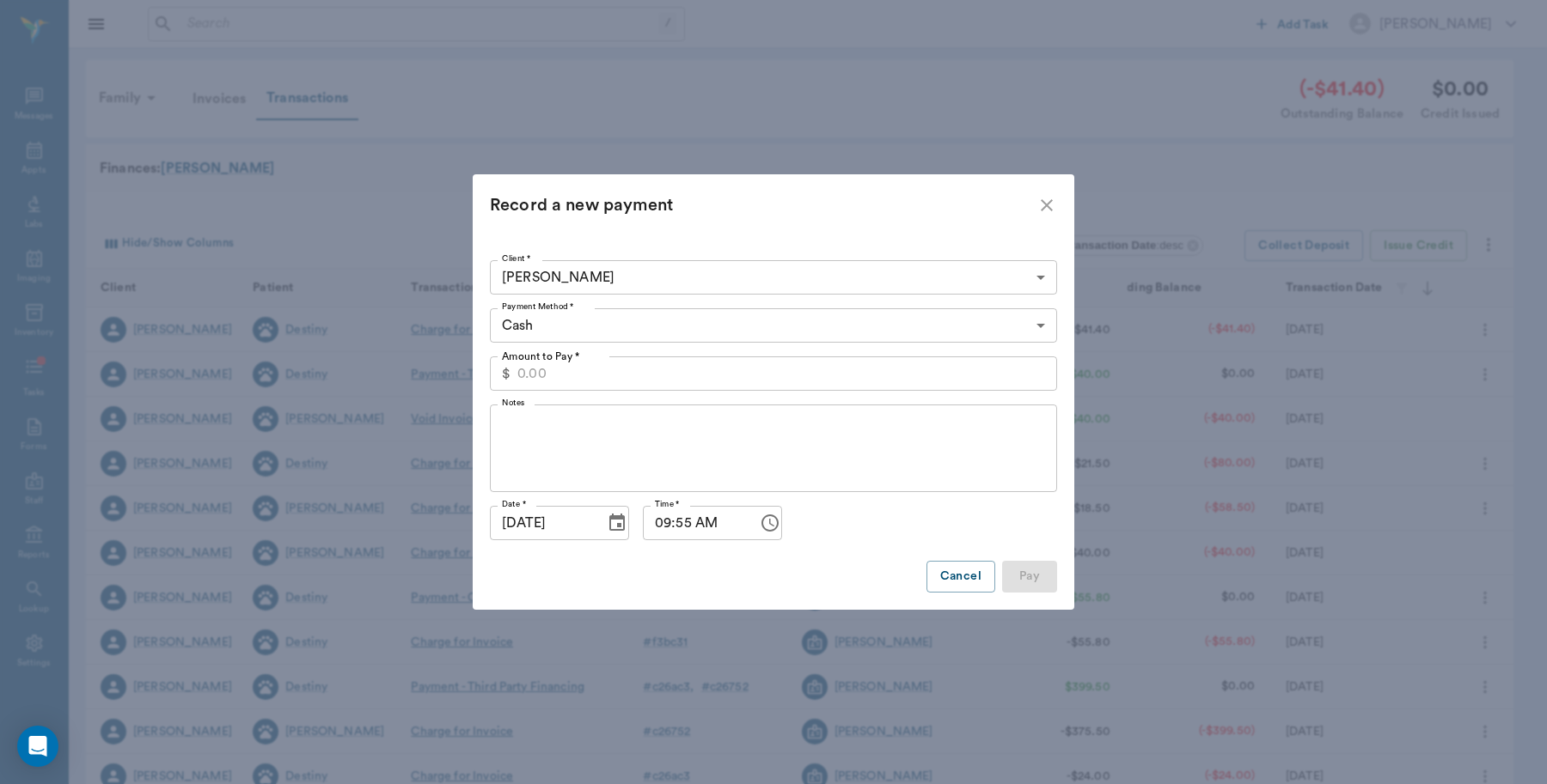
click at [636, 323] on body "/ ​ Add Task Dr. Bert Ellsworth Nectar Messages Appts Labs Imaging Inventory Ta…" at bounding box center [774, 528] width 1547 height 1057
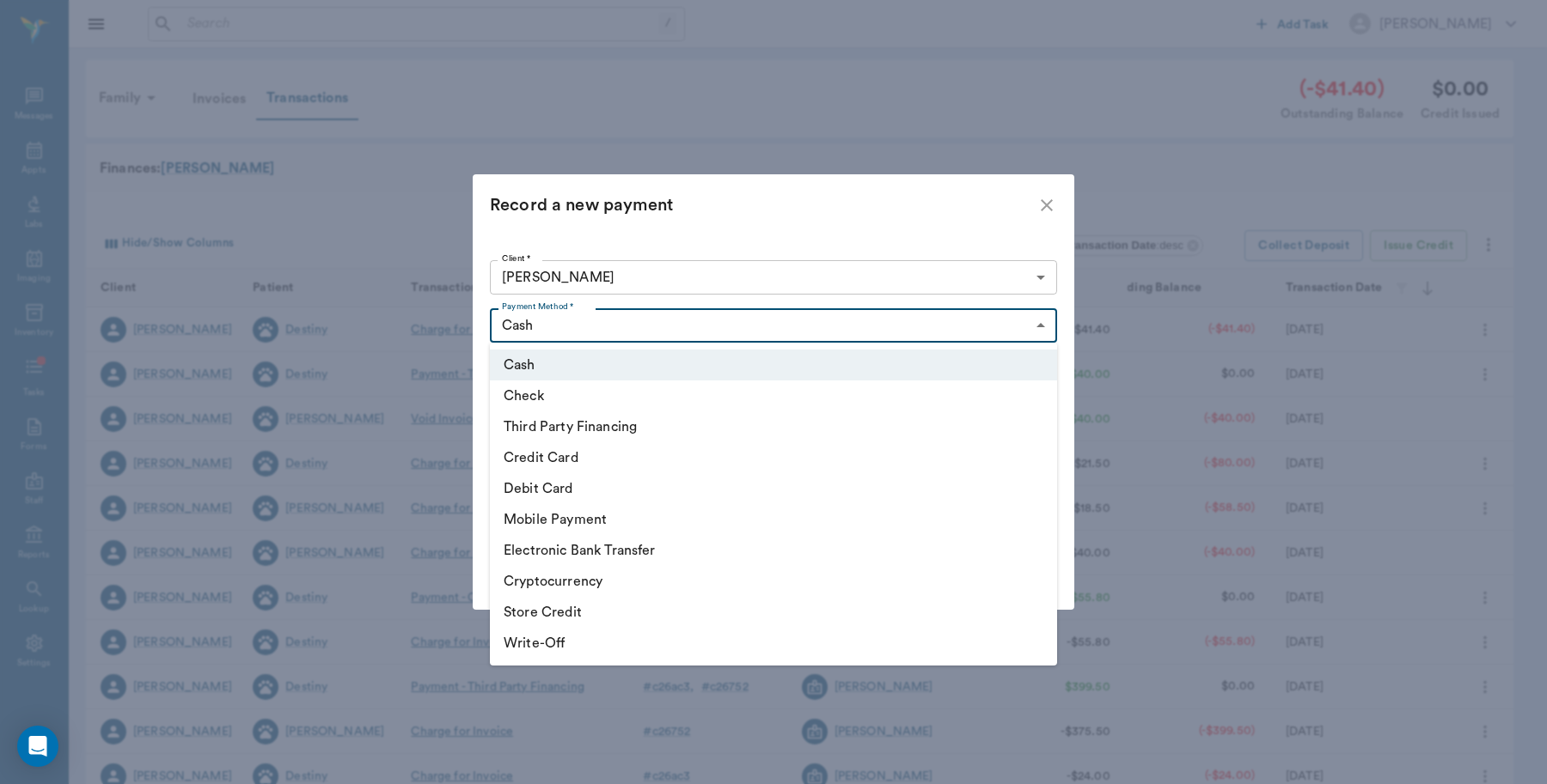
click at [607, 434] on li "Third Party Financing" at bounding box center [773, 427] width 567 height 31
type input "CREDIT"
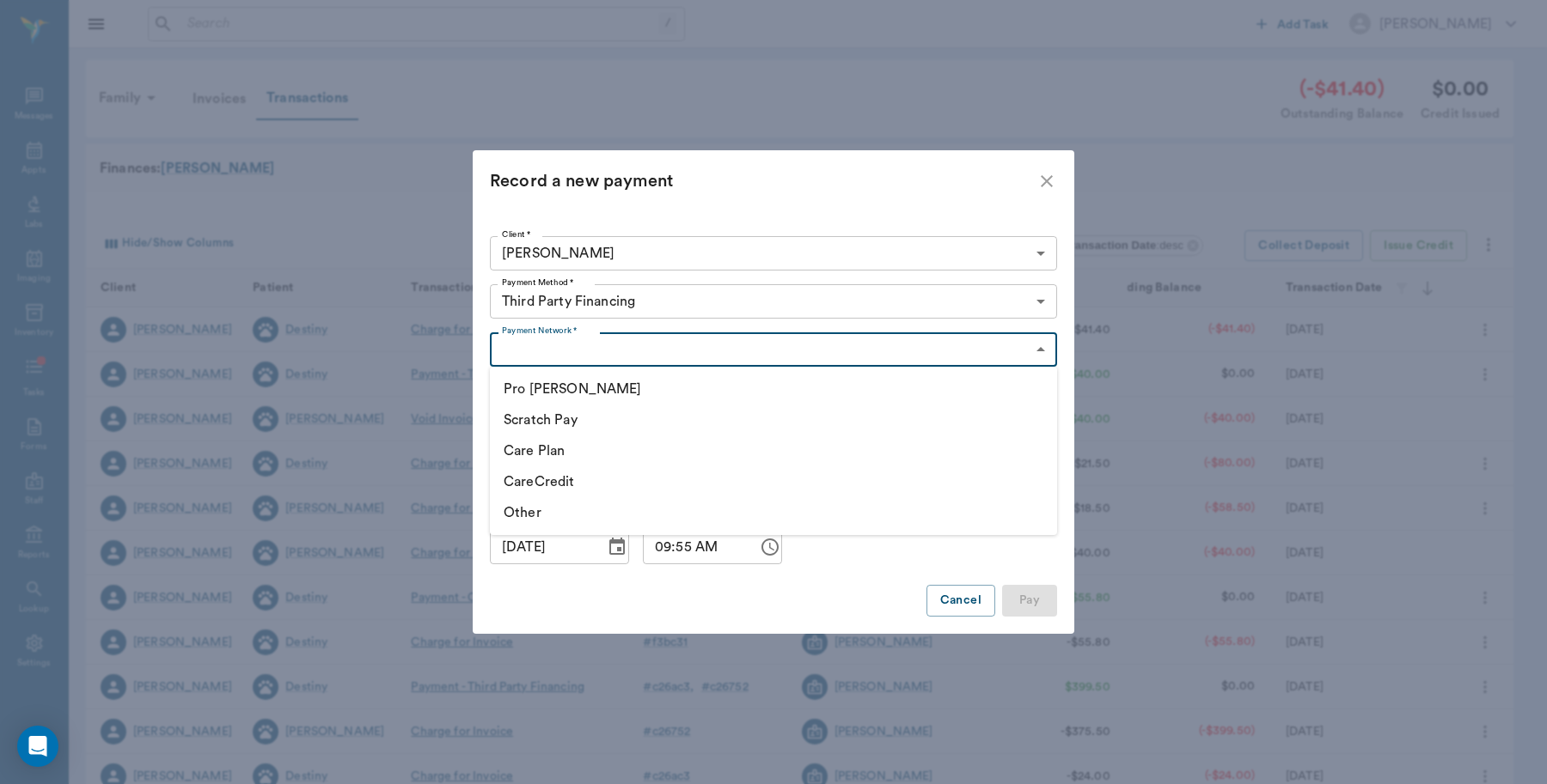
click at [570, 348] on body "/ ​ Add Task Dr. Bert Ellsworth Nectar Messages Appts Labs Imaging Inventory Ta…" at bounding box center [774, 528] width 1547 height 1057
click at [566, 477] on li "CareCredit" at bounding box center [773, 482] width 567 height 31
type input "CARE_CREDIT"
click at [775, 405] on input "Amount to Pay *" at bounding box center [787, 398] width 540 height 35
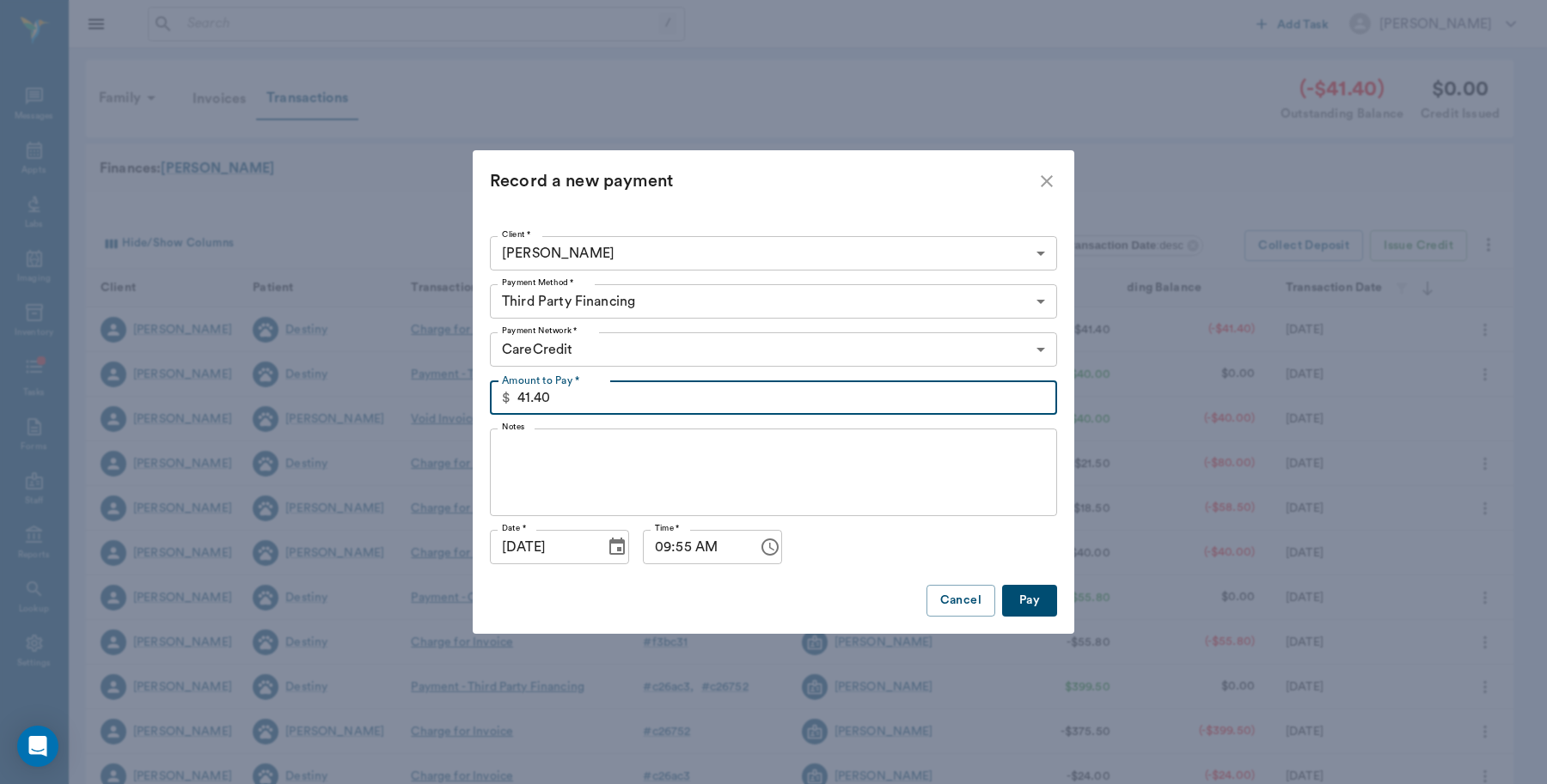
type input "41.40"
click at [1028, 595] on button "Pay" at bounding box center [1028, 600] width 55 height 32
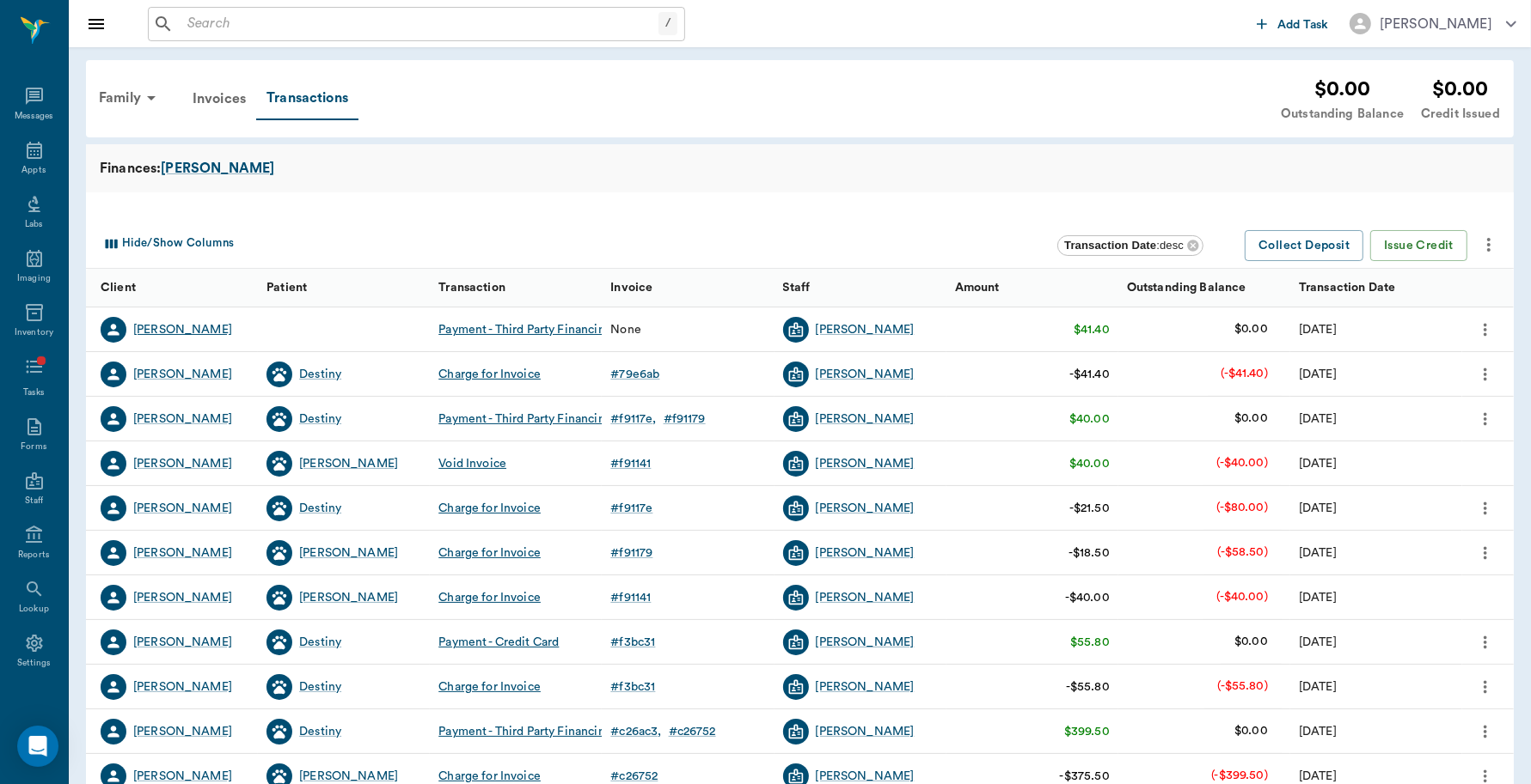
click at [149, 325] on div "Phyllis Verner" at bounding box center [182, 330] width 99 height 17
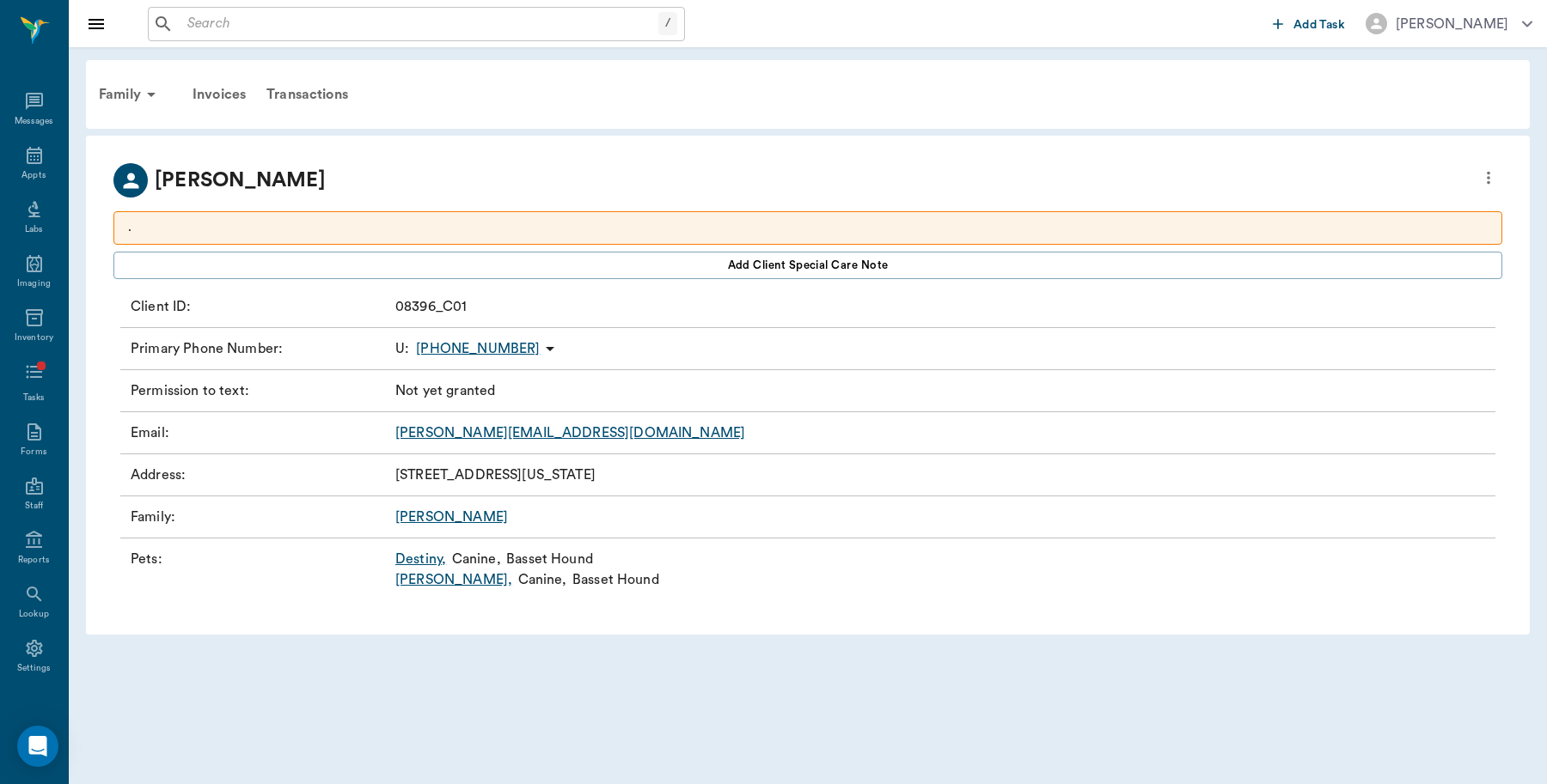
scroll to position [5, 0]
click at [305, 23] on input "text" at bounding box center [419, 24] width 478 height 24
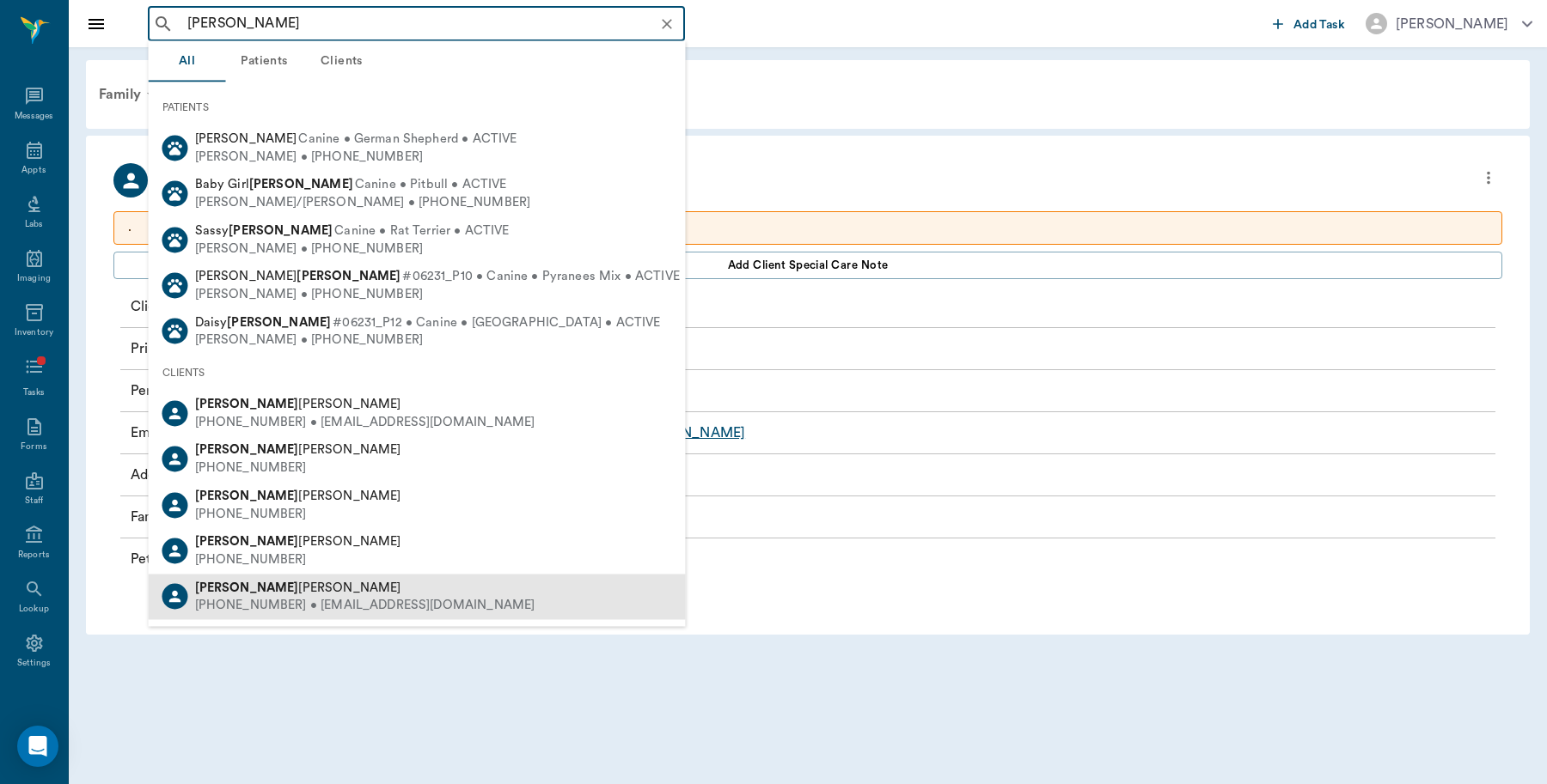
click at [305, 580] on div "Allison Buhrer" at bounding box center [366, 588] width 341 height 18
type input "allison"
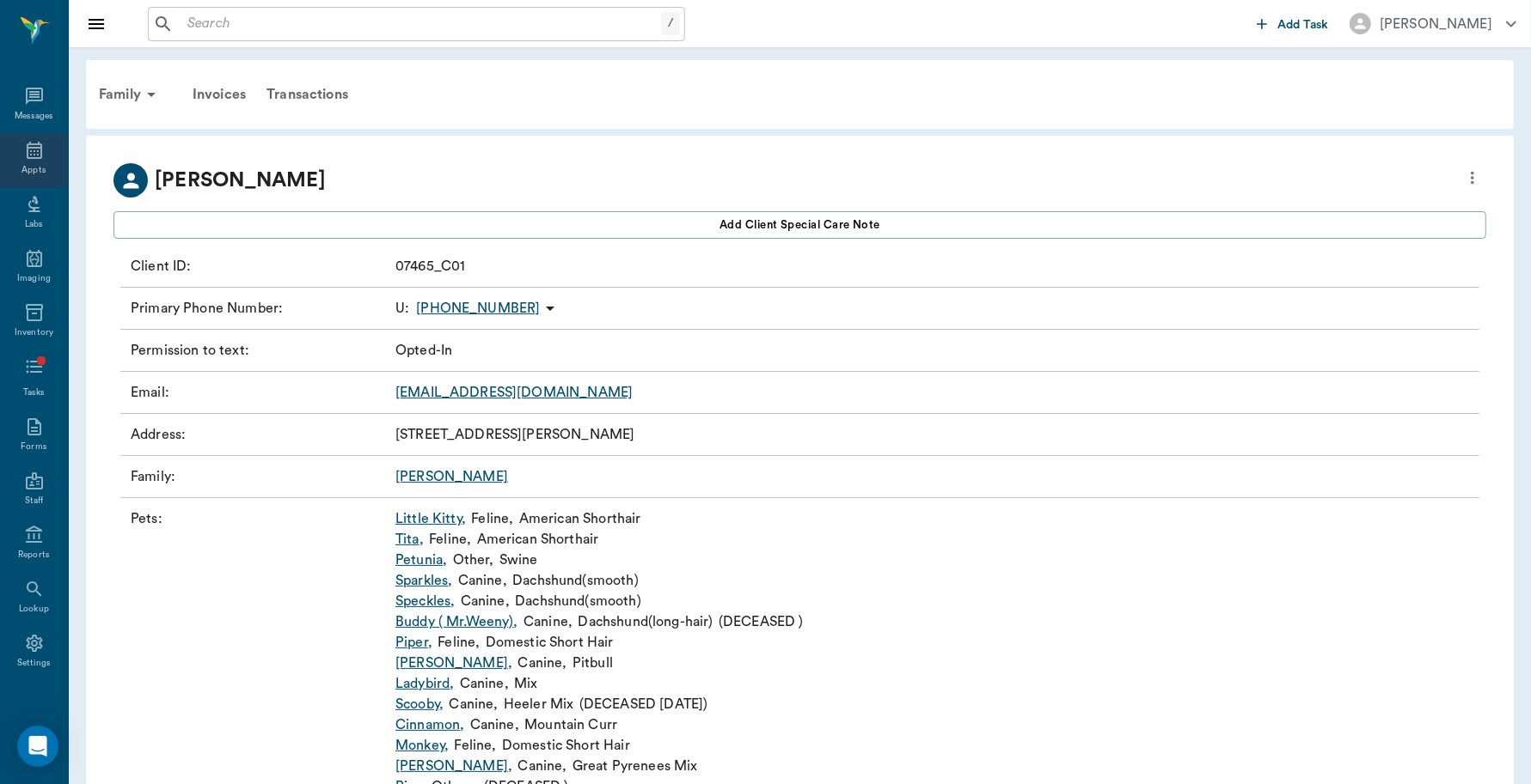
click at [26, 161] on div "Appts" at bounding box center [34, 160] width 68 height 54
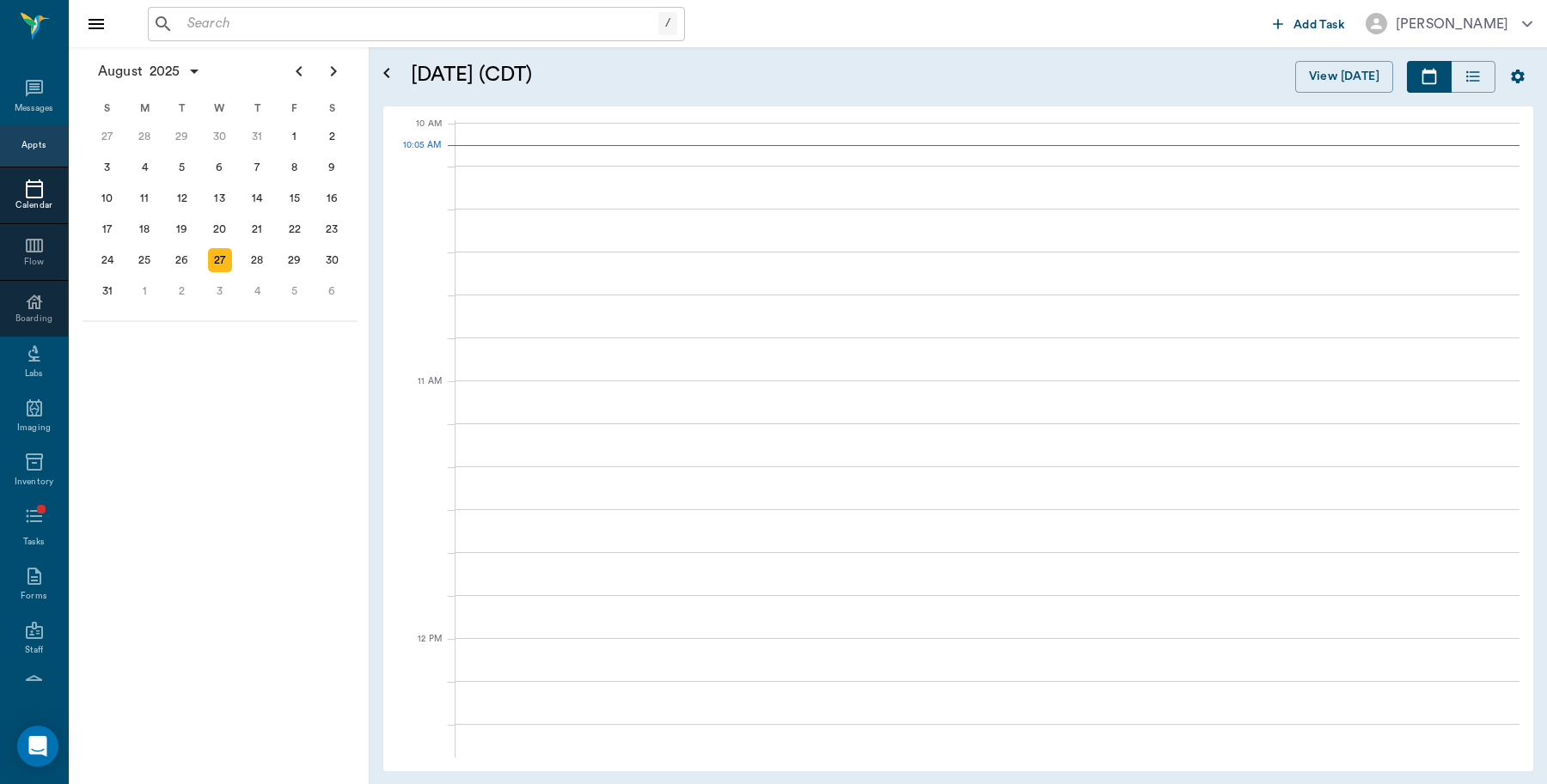
scroll to position [518, 0]
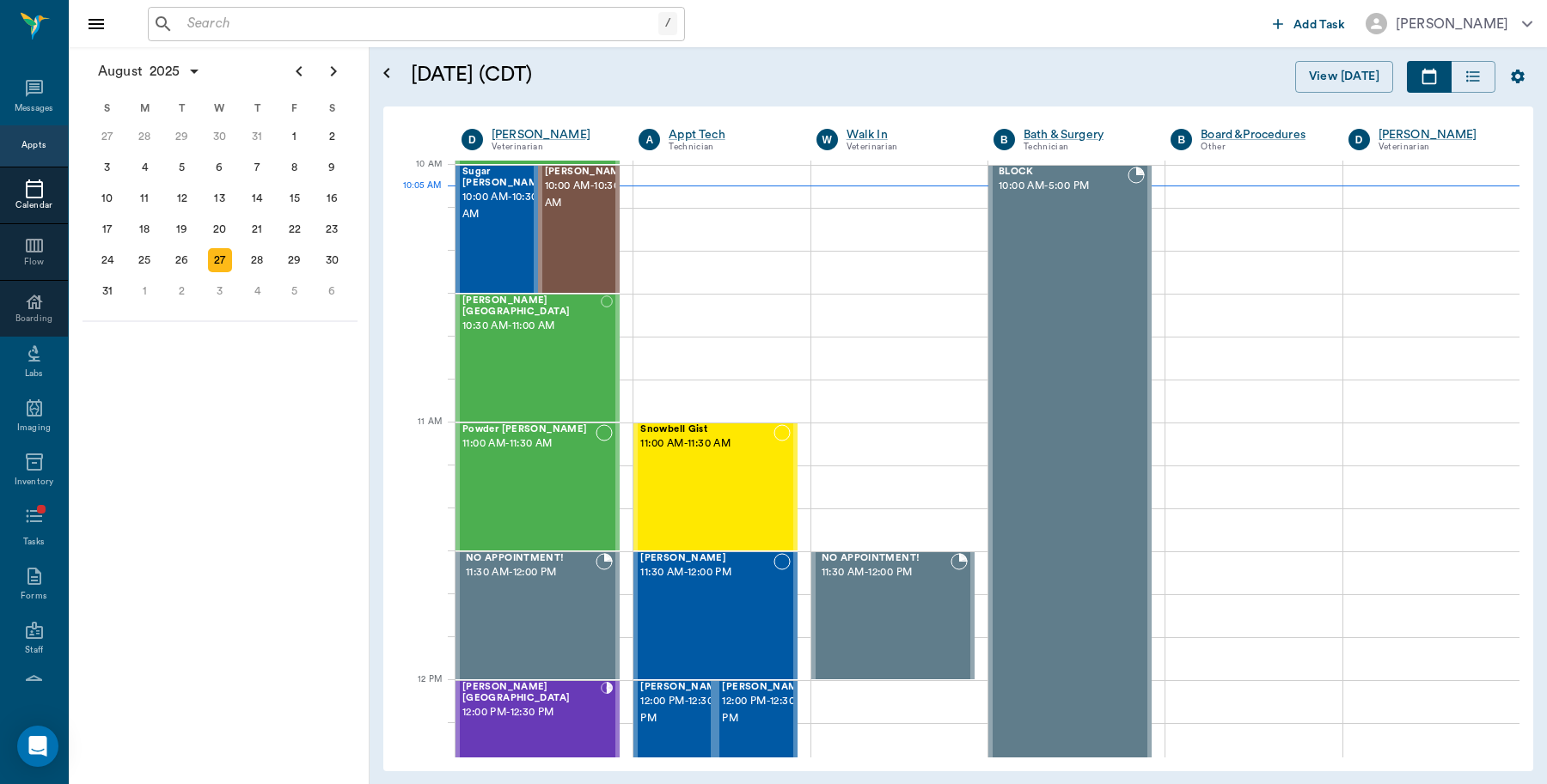
click at [216, 261] on div "27" at bounding box center [219, 260] width 24 height 24
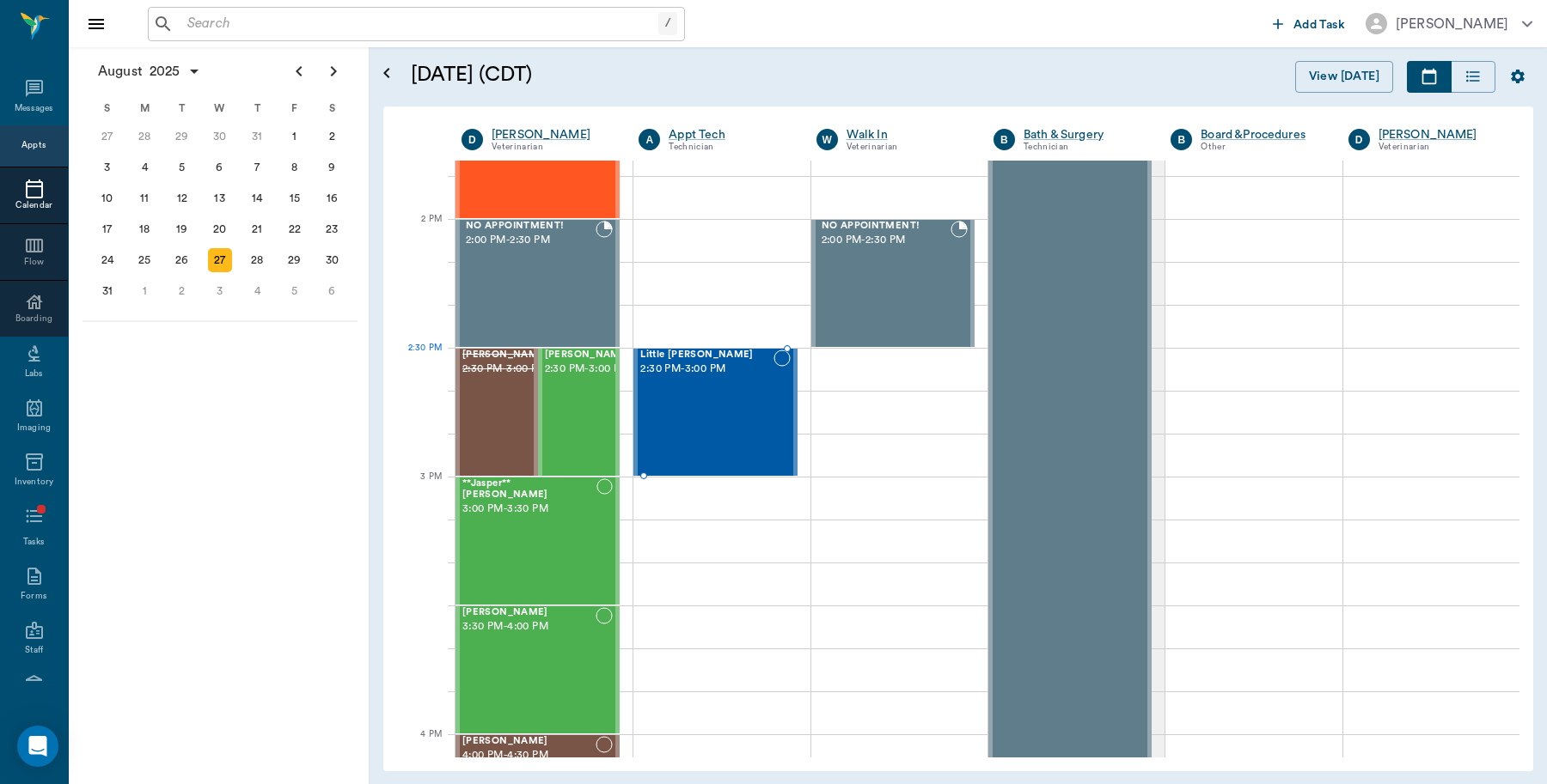
scroll to position [1718, 0]
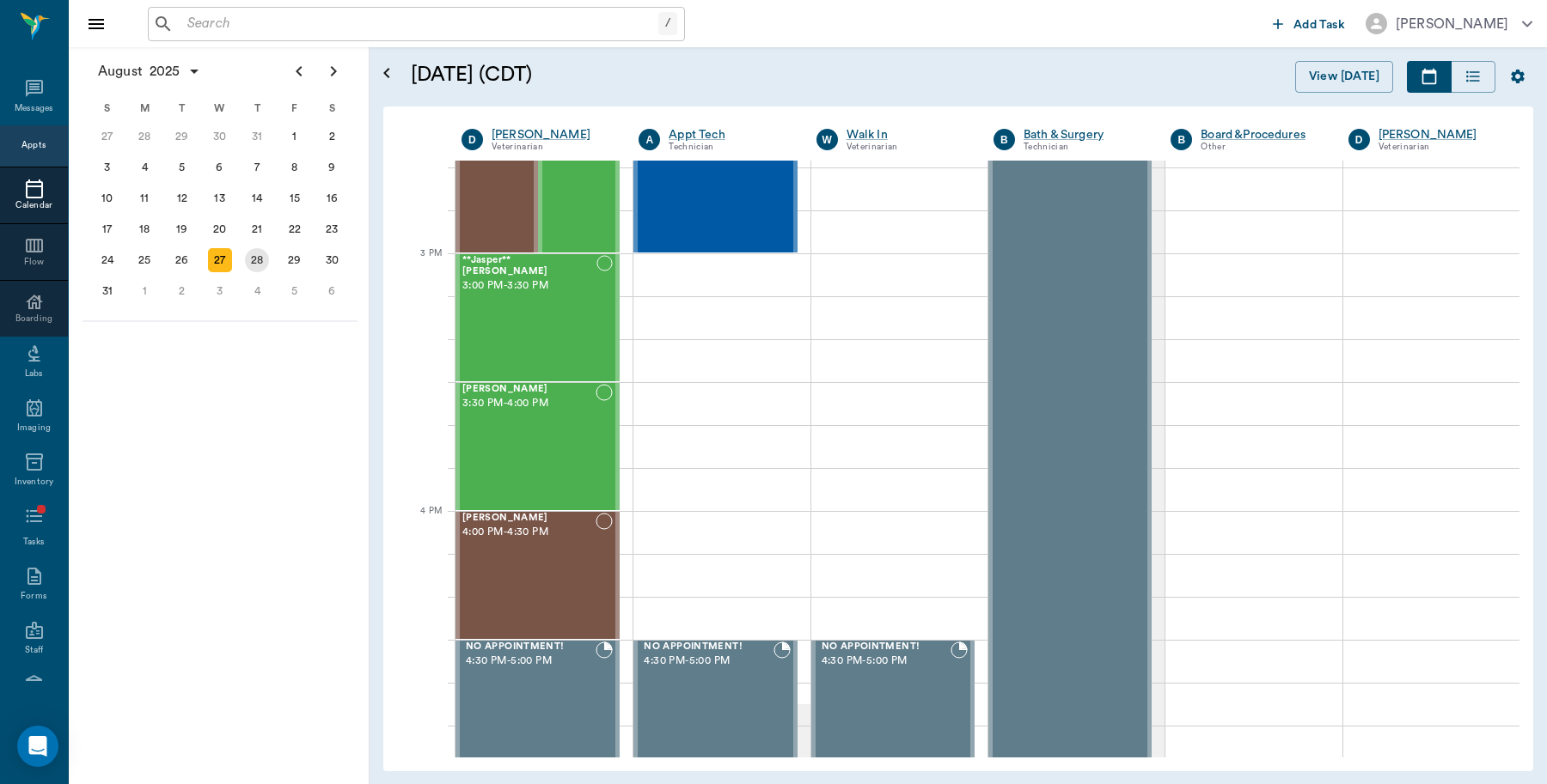
click at [261, 259] on div "28" at bounding box center [257, 260] width 24 height 24
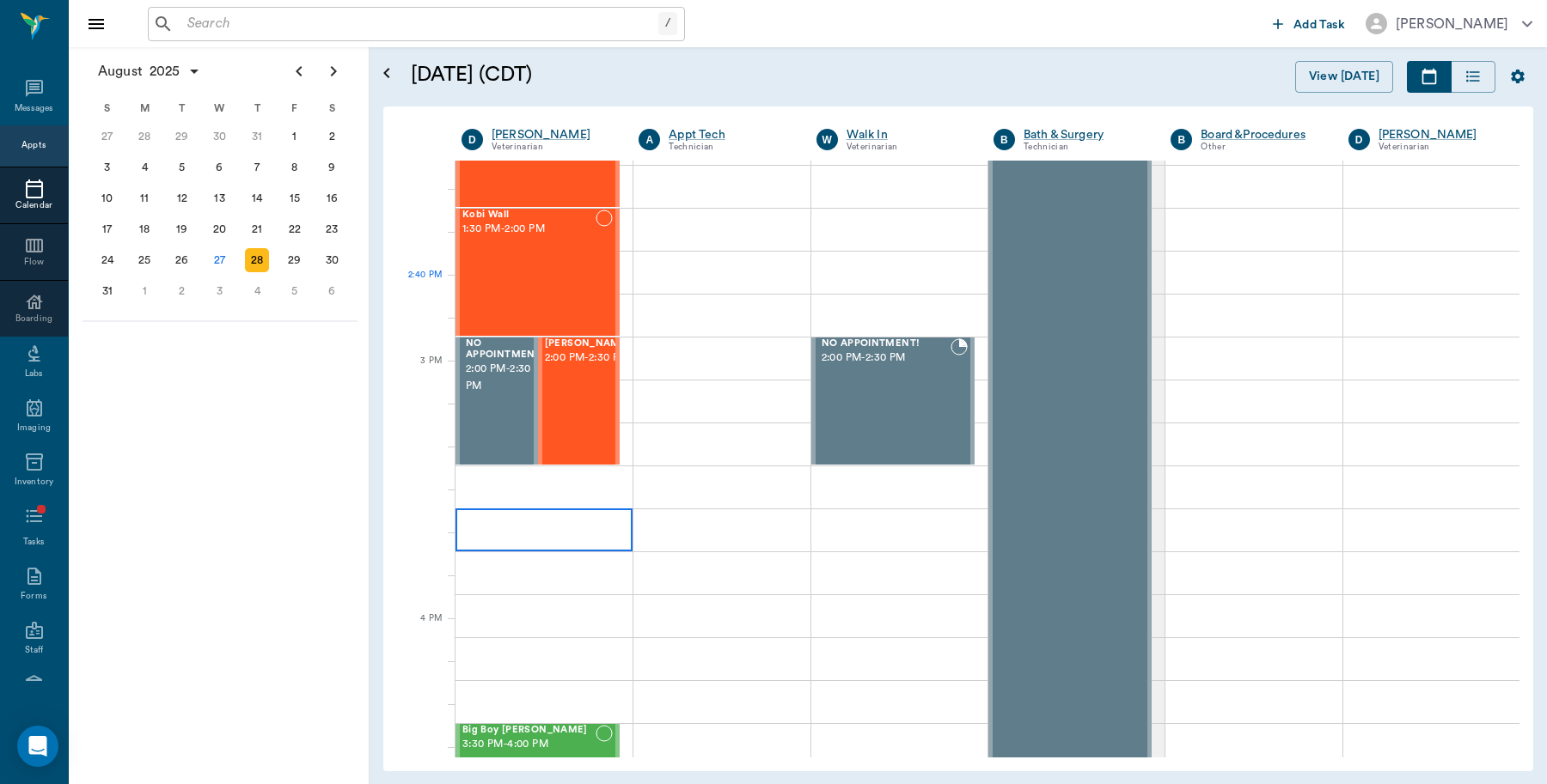
scroll to position [1611, 0]
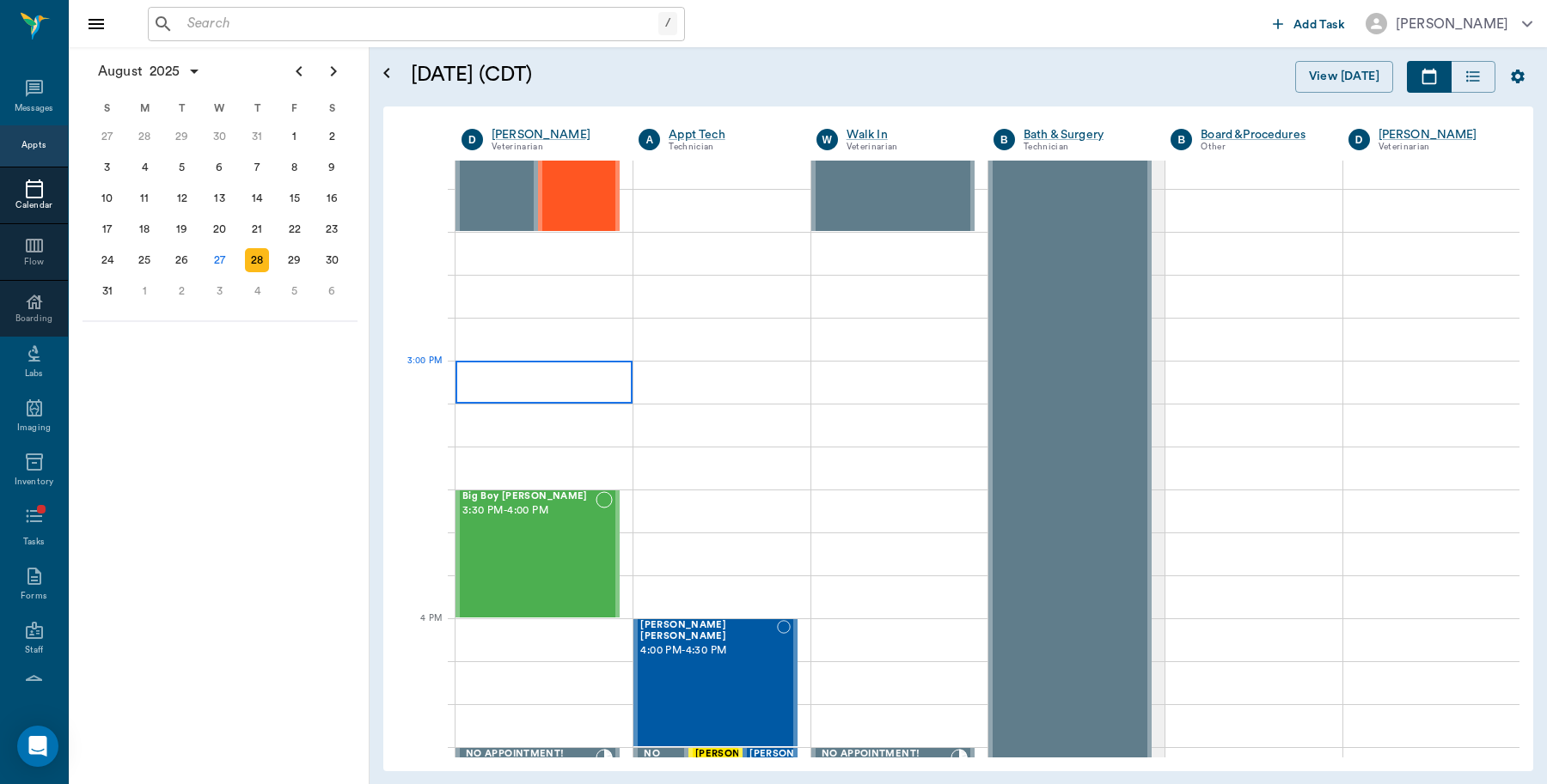
drag, startPoint x: 533, startPoint y: 352, endPoint x: 535, endPoint y: 338, distance: 14.1
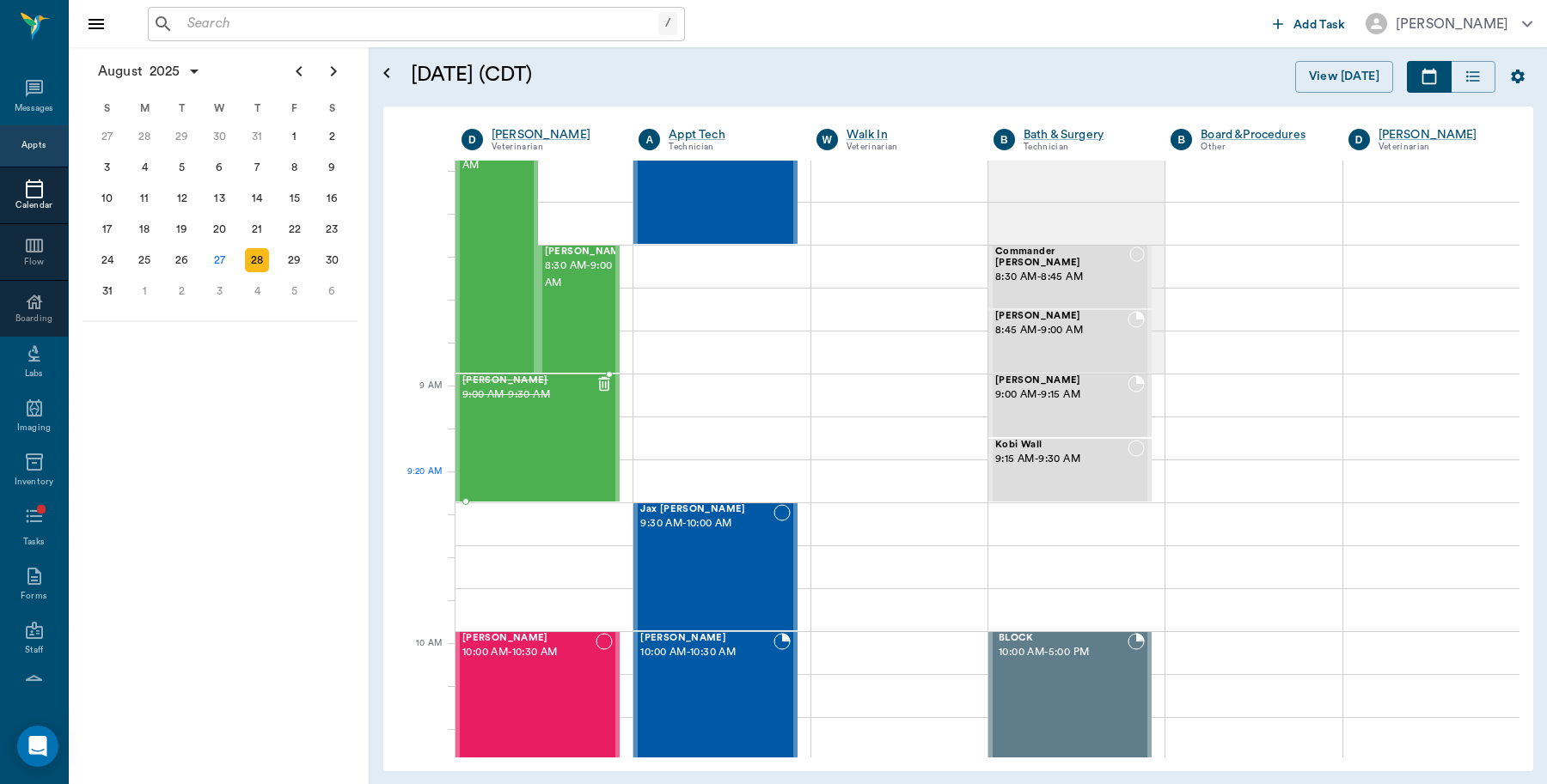
scroll to position [39, 0]
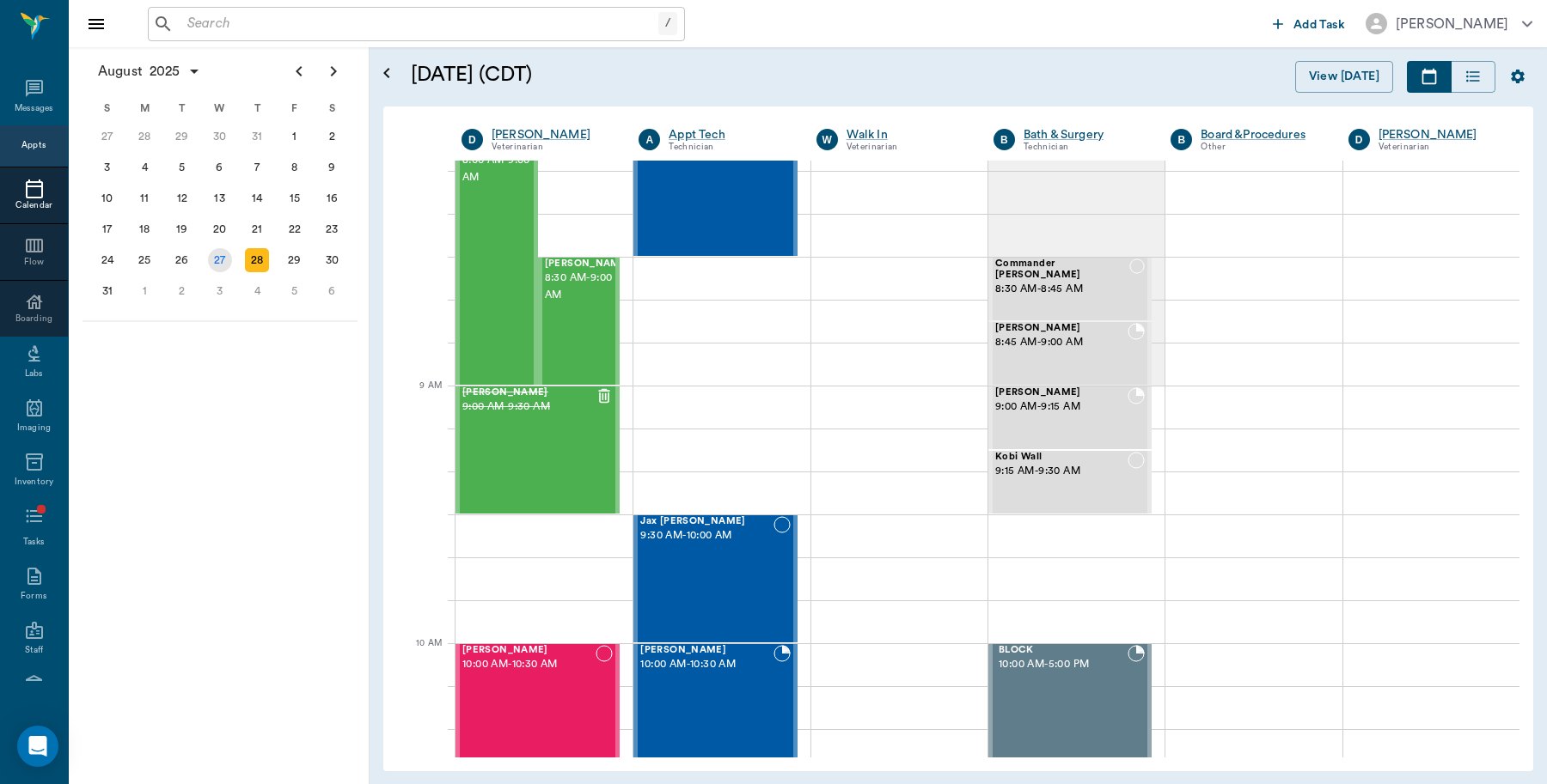
click at [223, 260] on div "27" at bounding box center [219, 260] width 24 height 24
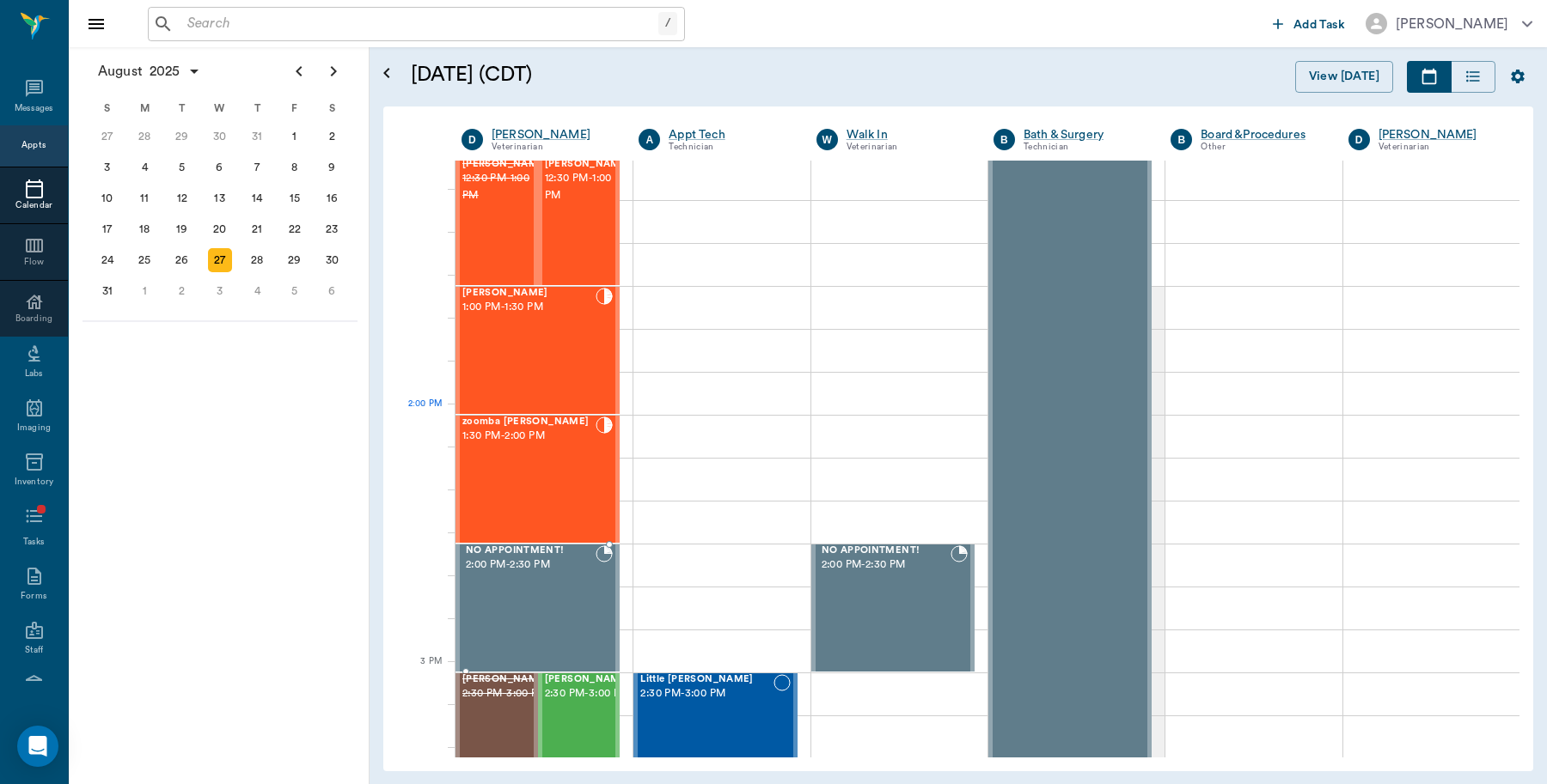
scroll to position [1396, 0]
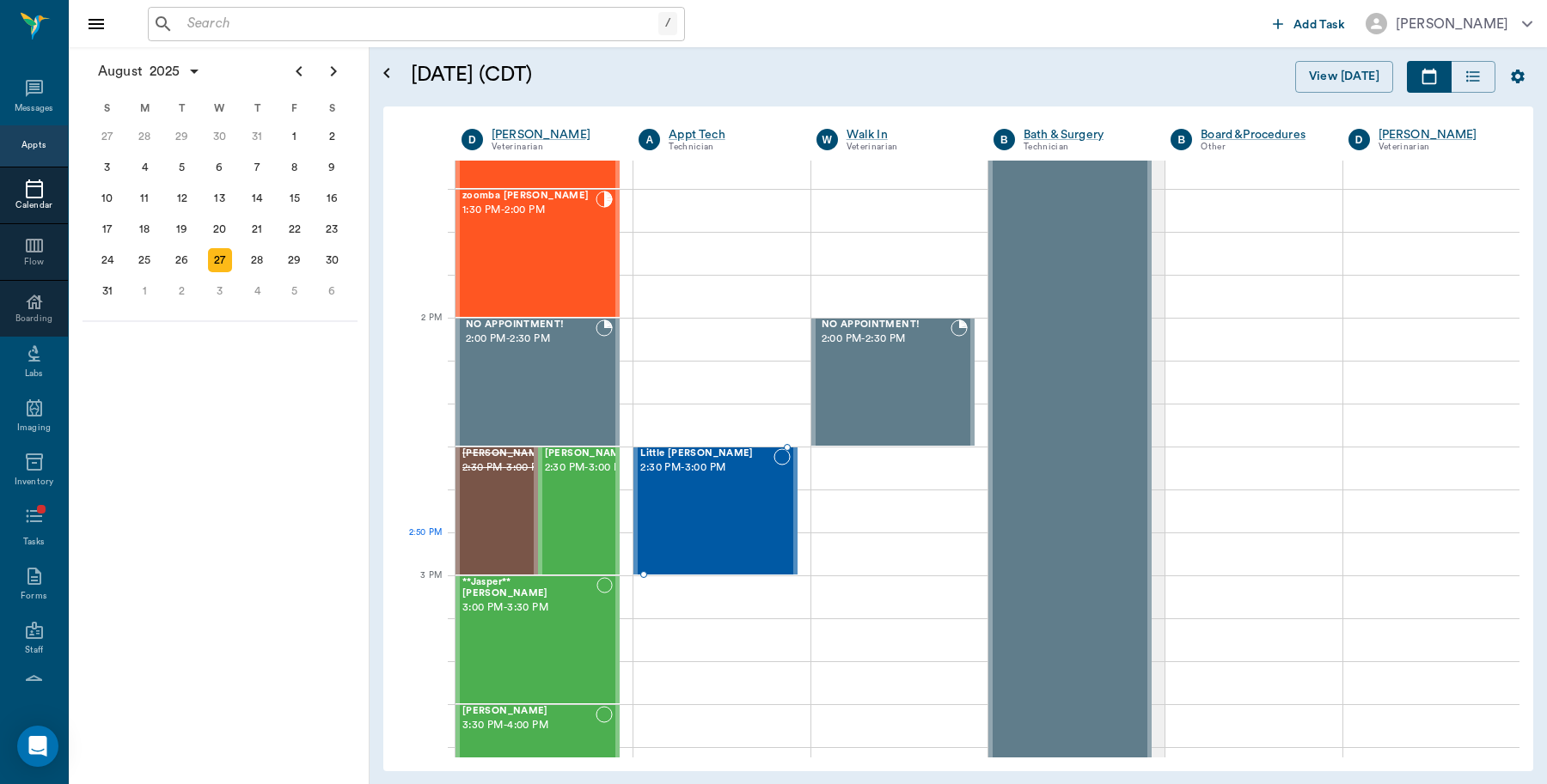
click at [723, 537] on div "Little Belle Palisi 2:30 PM - 3:00 PM" at bounding box center [706, 511] width 133 height 125
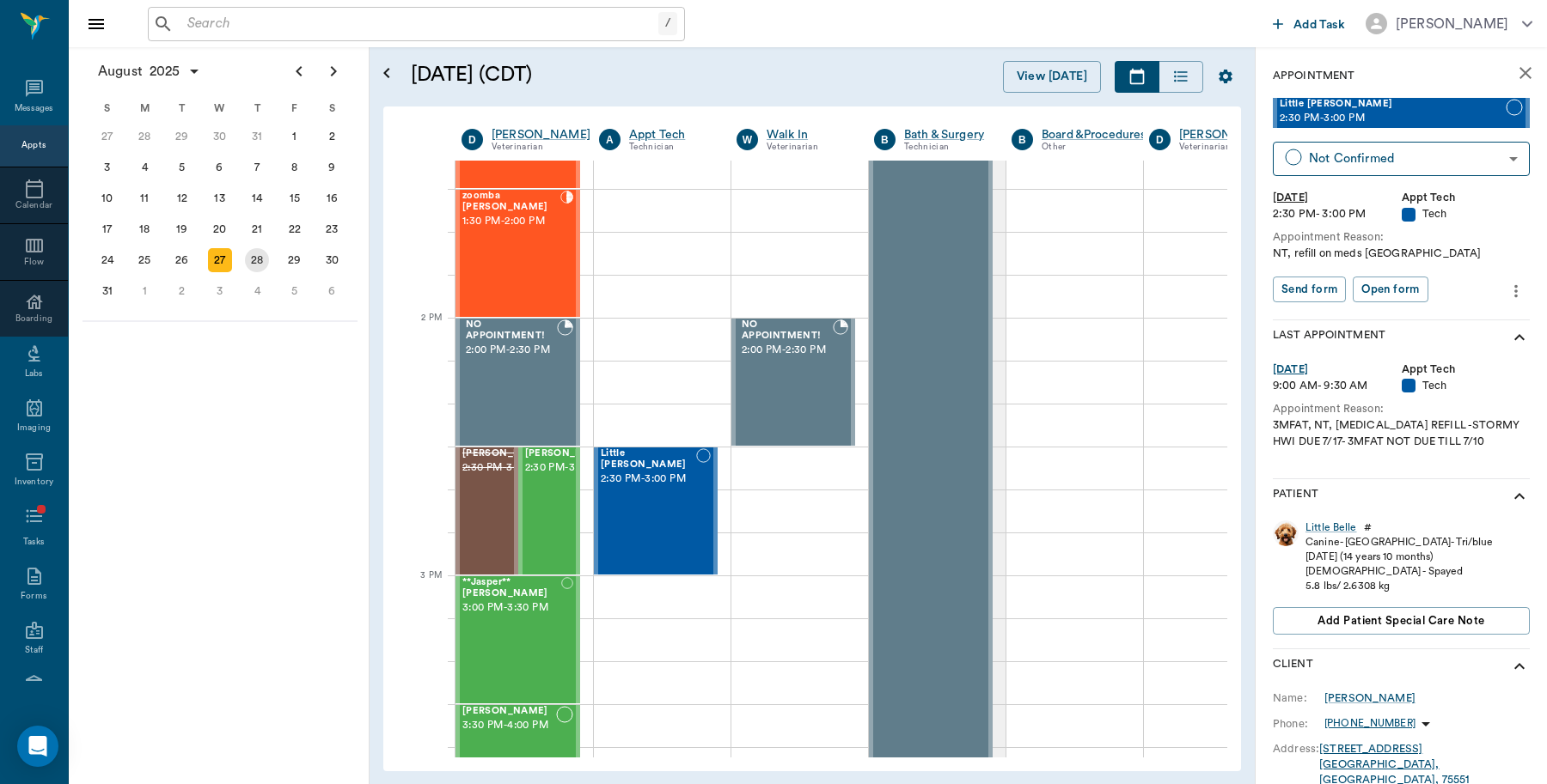
click at [264, 261] on div "28" at bounding box center [257, 260] width 24 height 24
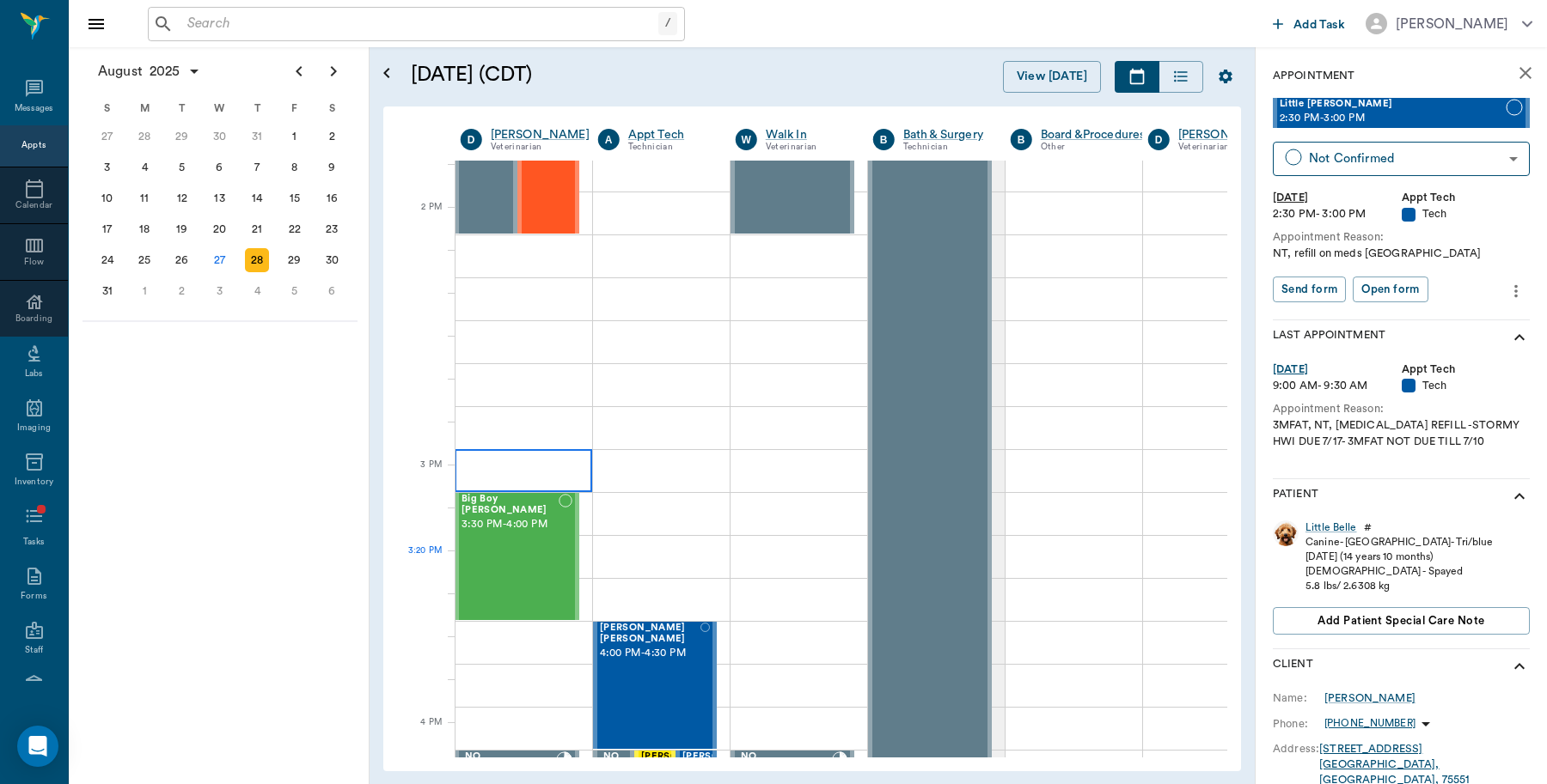
scroll to position [1611, 1]
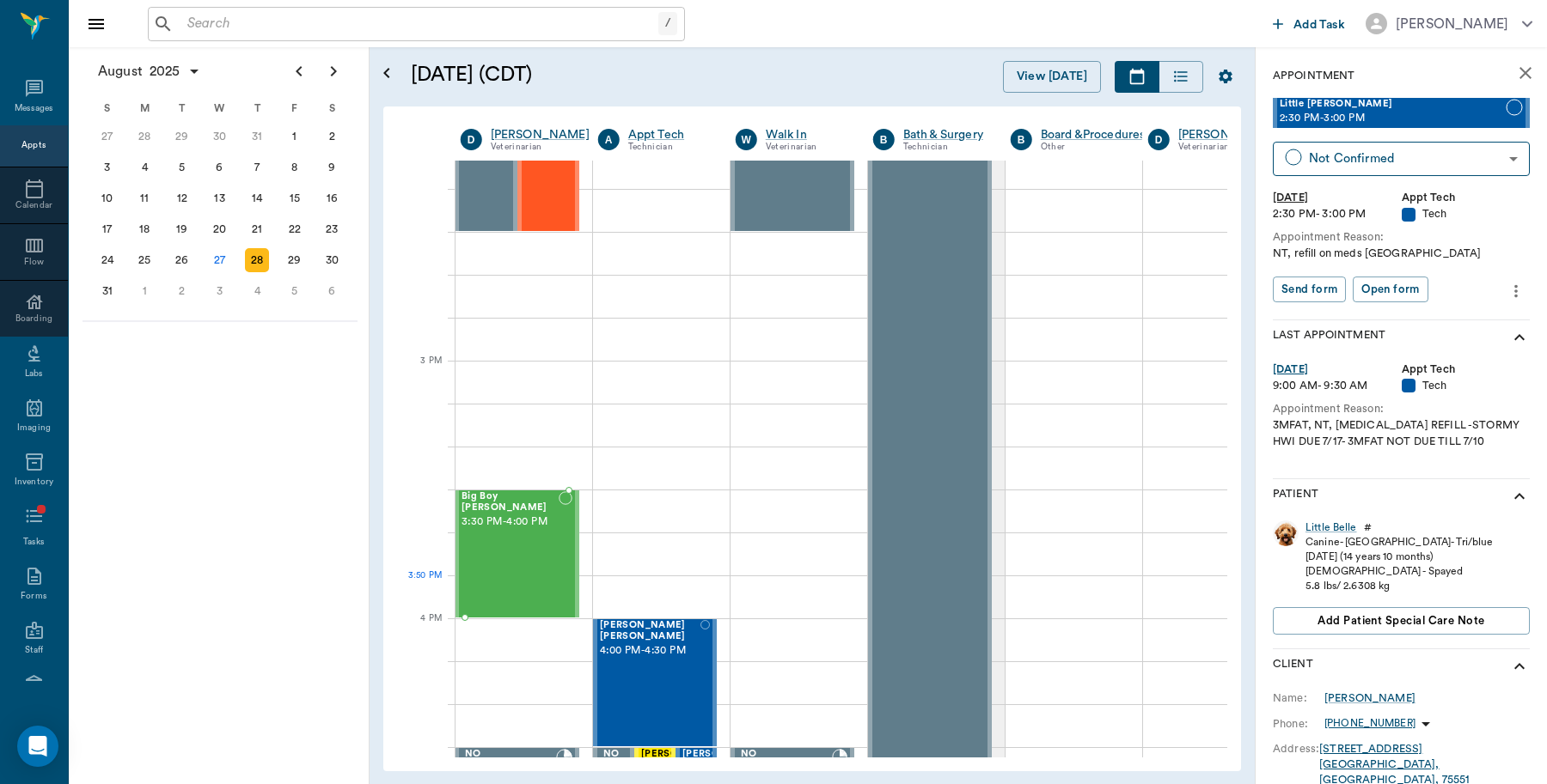
drag, startPoint x: 503, startPoint y: 586, endPoint x: 509, endPoint y: 569, distance: 18.0
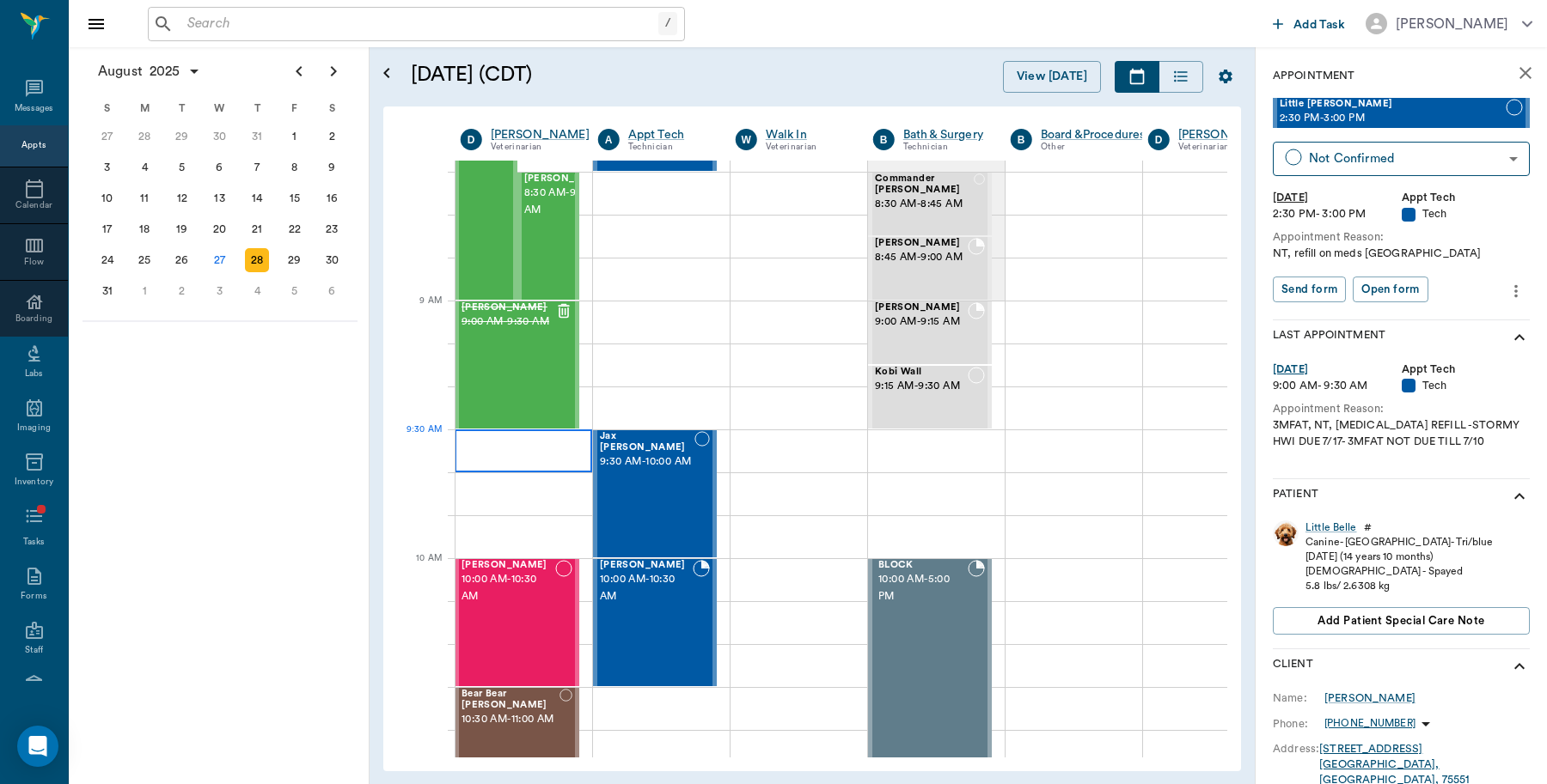
scroll to position [120, 1]
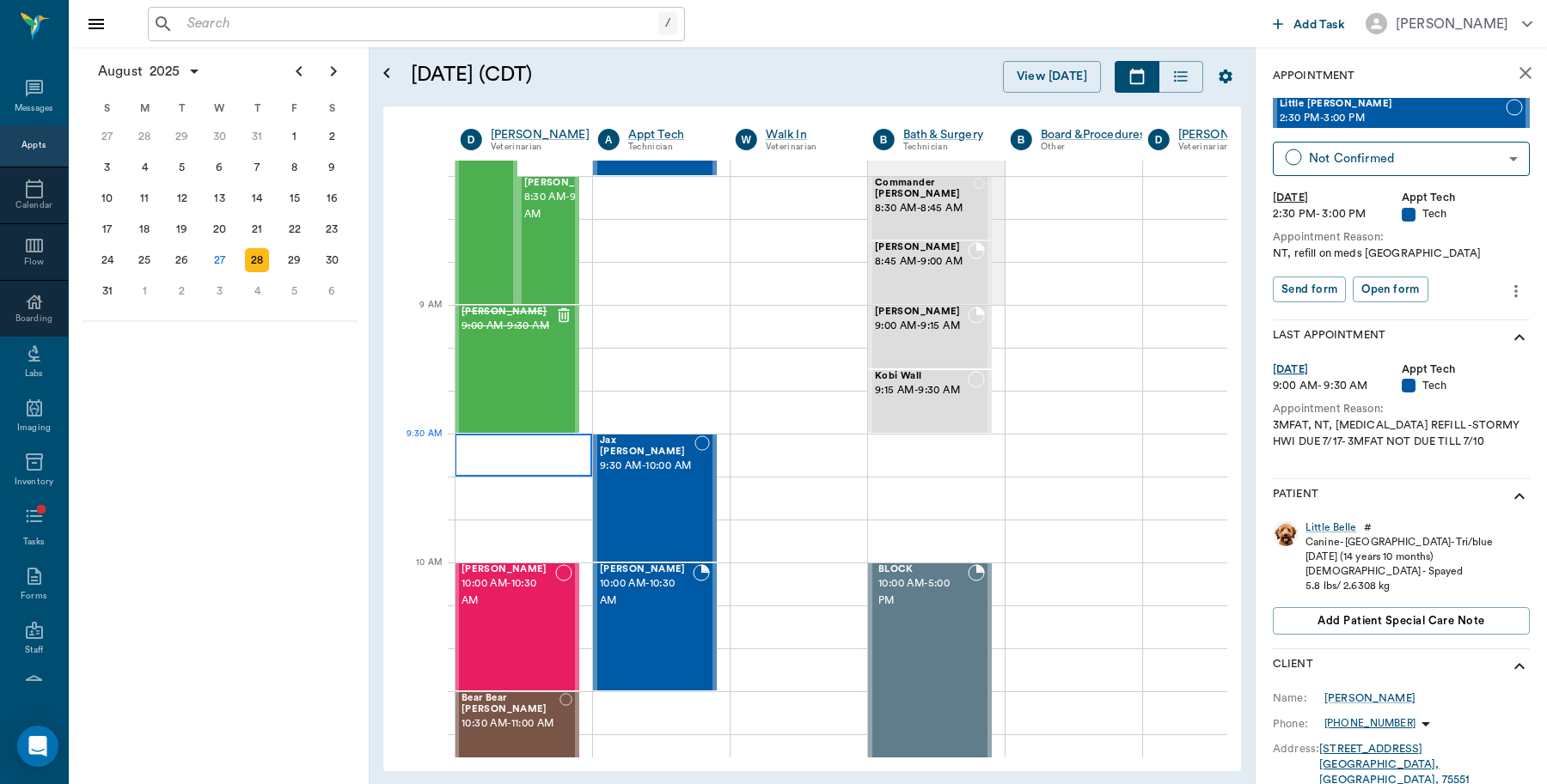
click at [460, 440] on div at bounding box center [522, 455] width 138 height 43
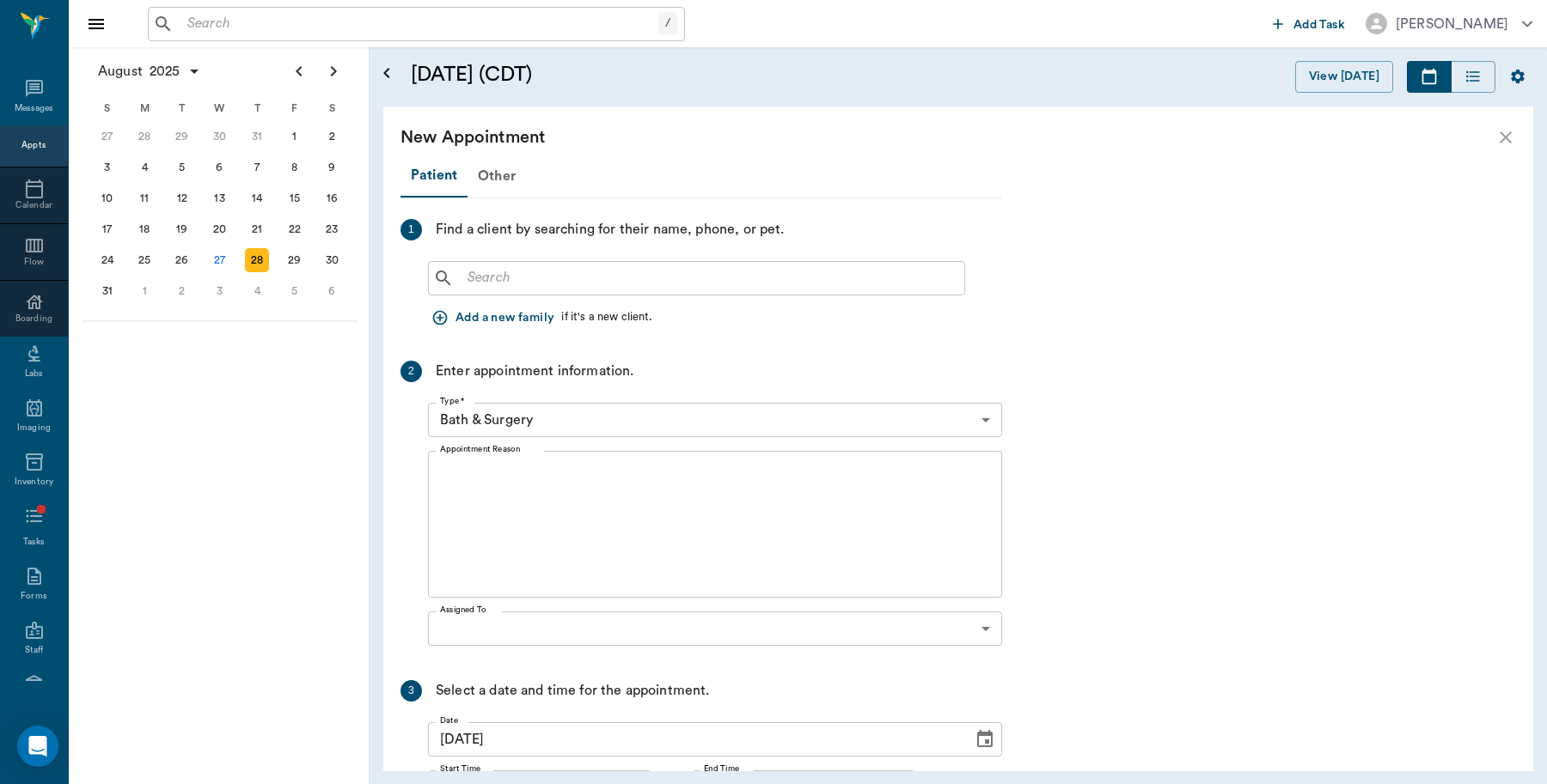
scroll to position [120, 0]
click at [460, 440] on div "Type * Bath & Surgery 67479aab0de4f58b269e34fc Type *" at bounding box center [715, 420] width 574 height 48
click at [492, 280] on input "text" at bounding box center [709, 278] width 496 height 24
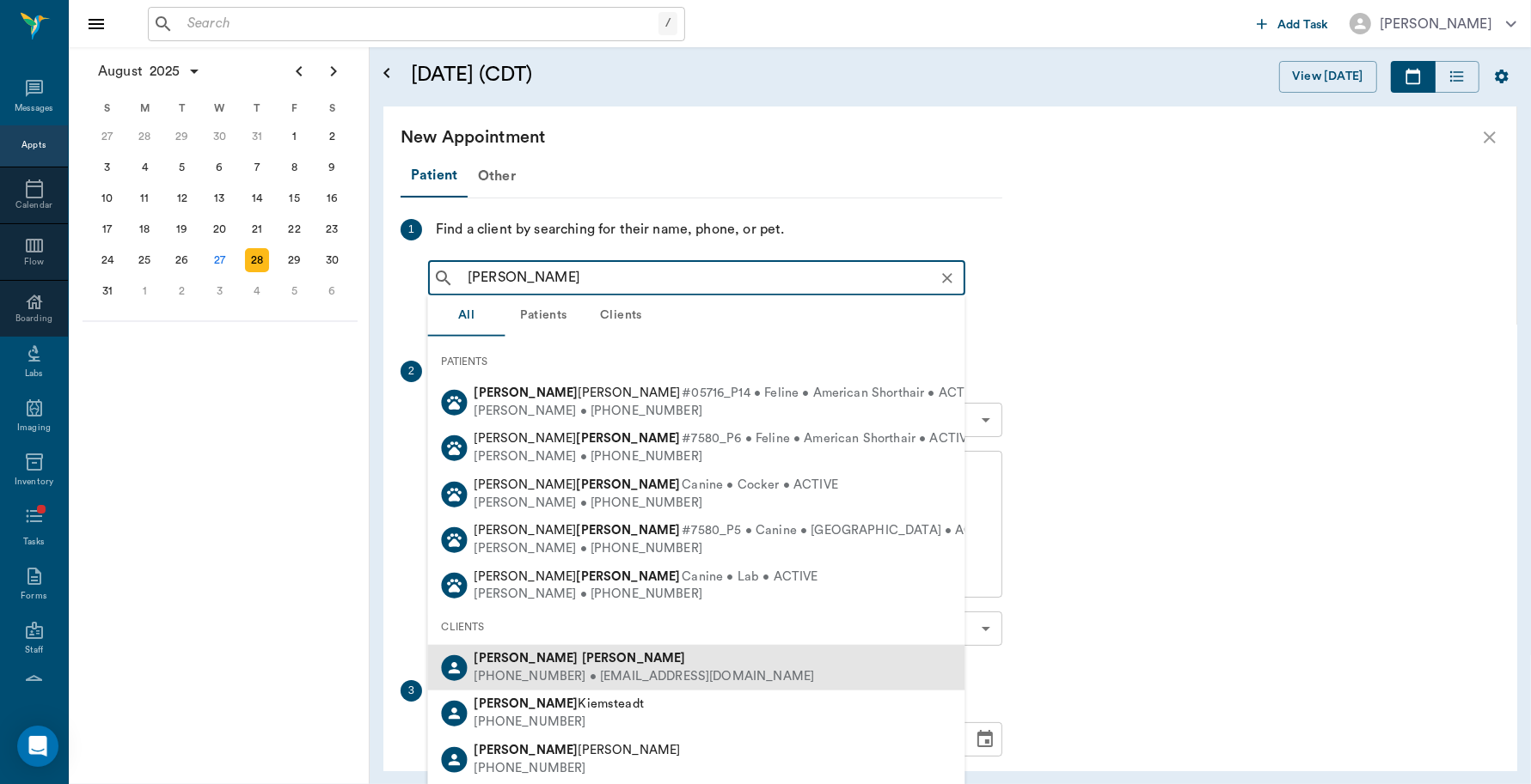
click at [547, 671] on div "(719) 247-0561 • kayweimer@yahoo.com" at bounding box center [645, 676] width 341 height 18
type input "karen weimer"
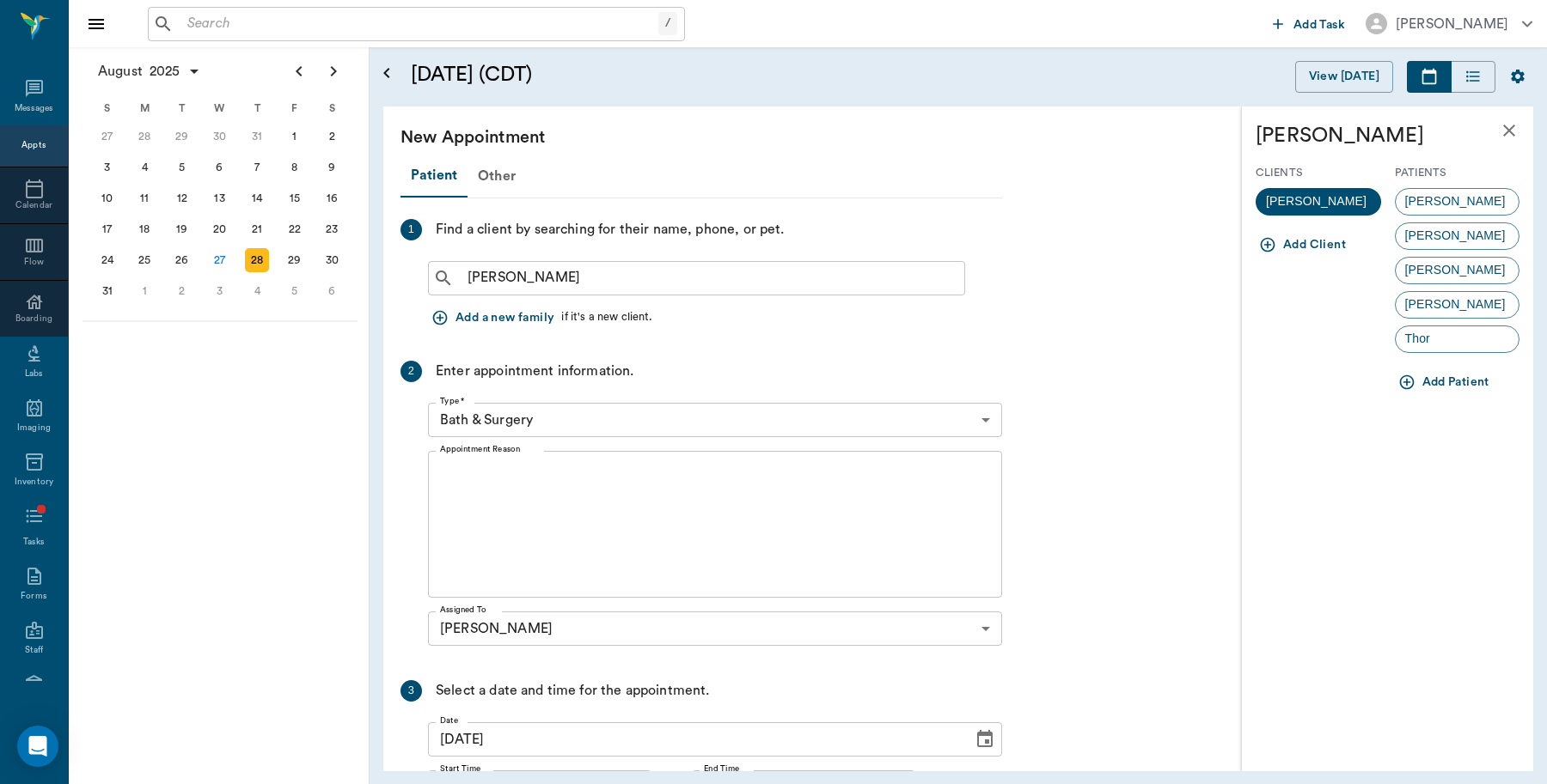
click at [1409, 381] on icon "button" at bounding box center [1407, 382] width 17 height 17
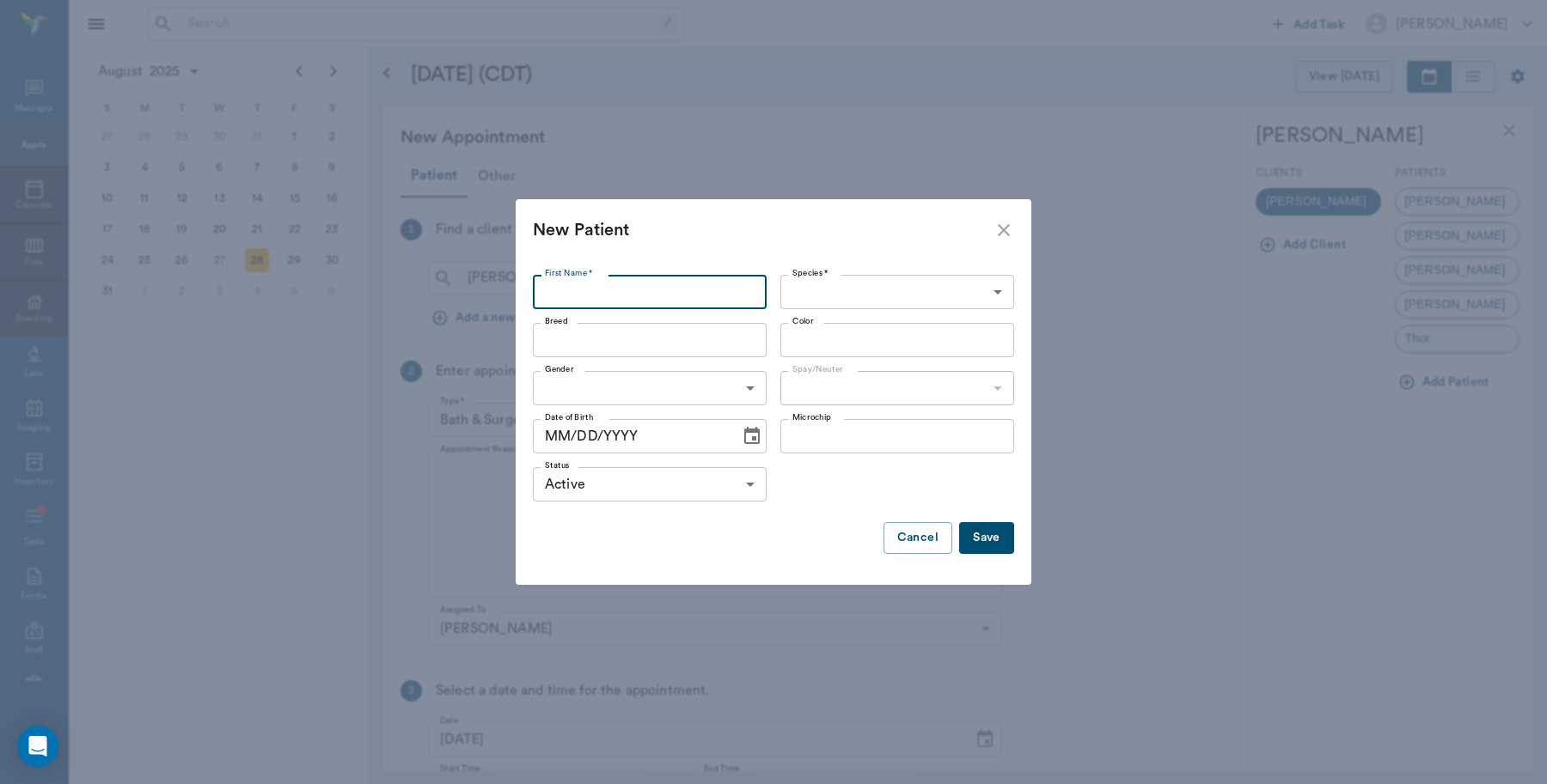
click at [616, 284] on input "First Name *" at bounding box center [649, 292] width 234 height 35
type input "Chia"
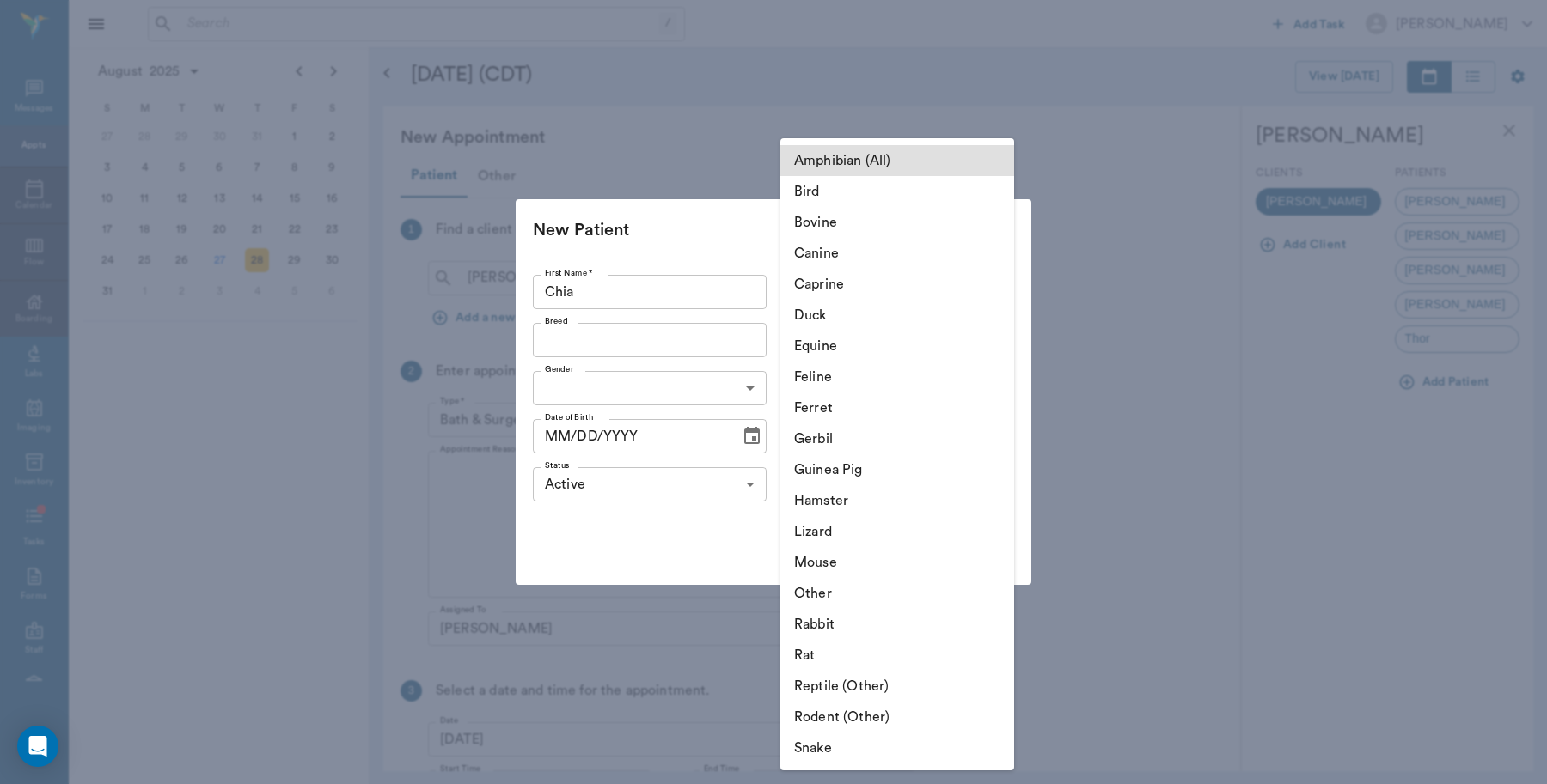
click at [882, 303] on body "/ ​ Add Task Dr. Bert Ellsworth Nectar Messages Appts Calendar Flow Boarding La…" at bounding box center [774, 392] width 1547 height 784
click at [831, 258] on li "Canine" at bounding box center [897, 253] width 234 height 31
type input "Canine"
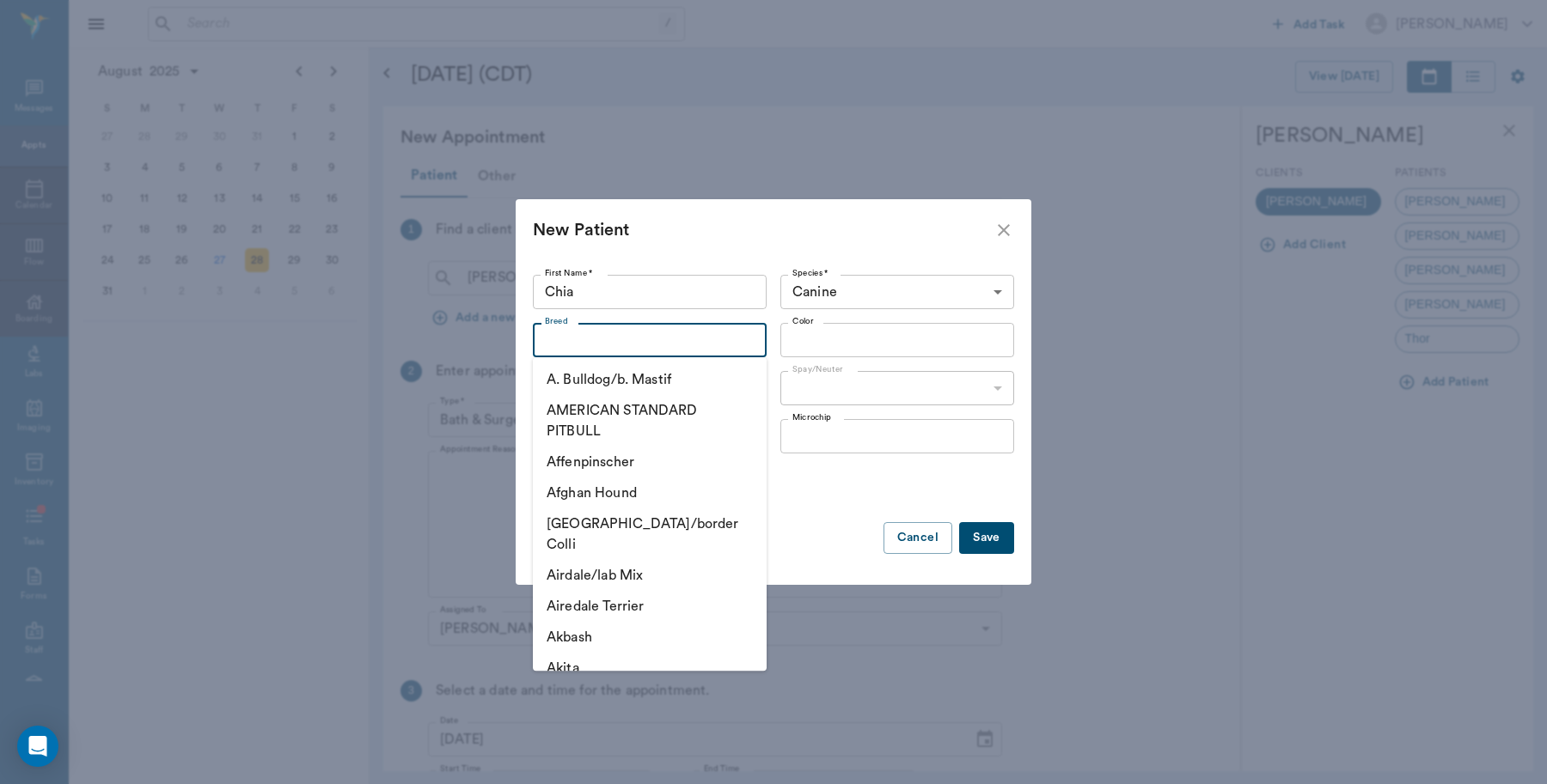
click at [601, 344] on input "Breed" at bounding box center [635, 340] width 195 height 24
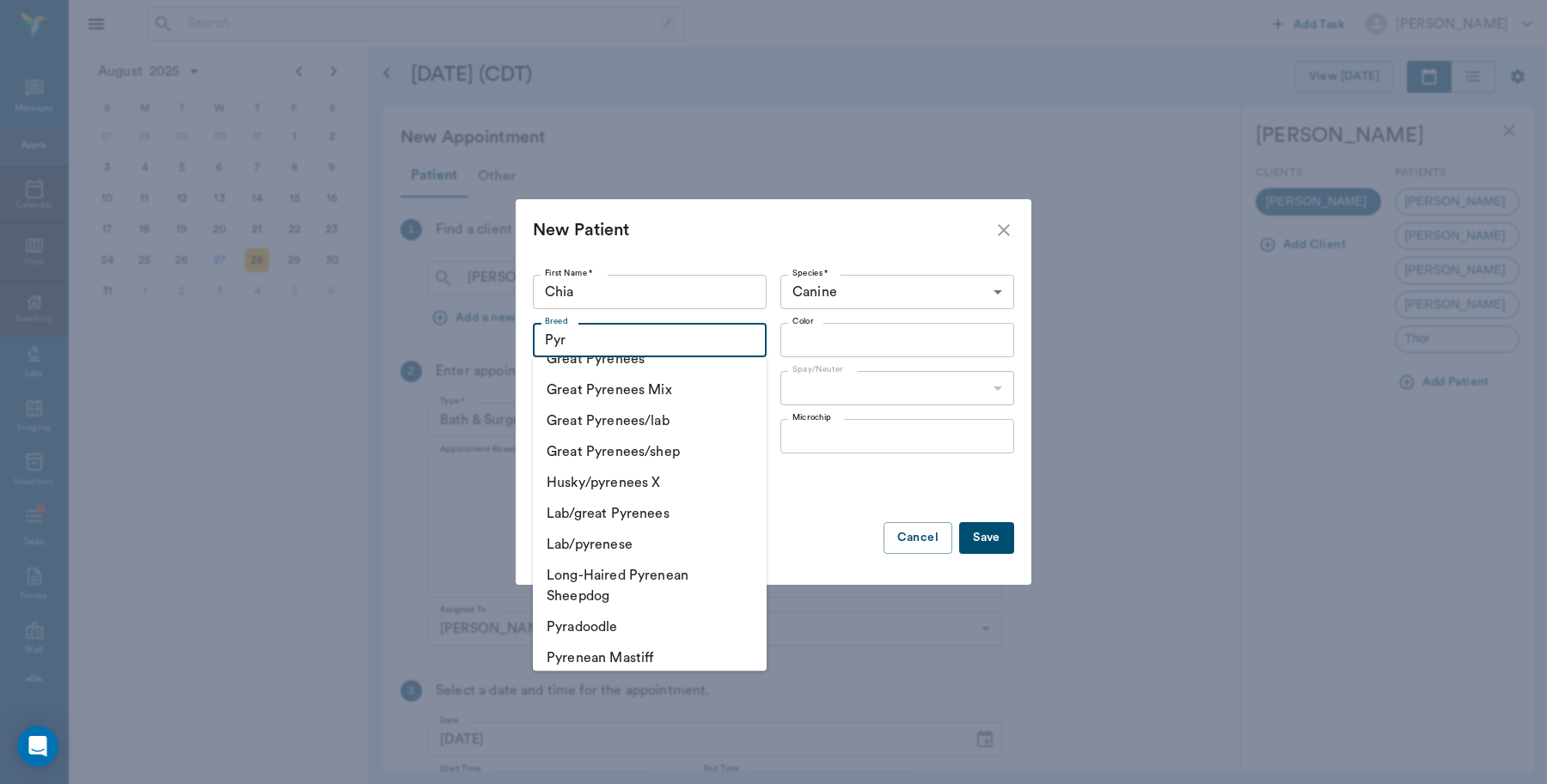
scroll to position [243, 0]
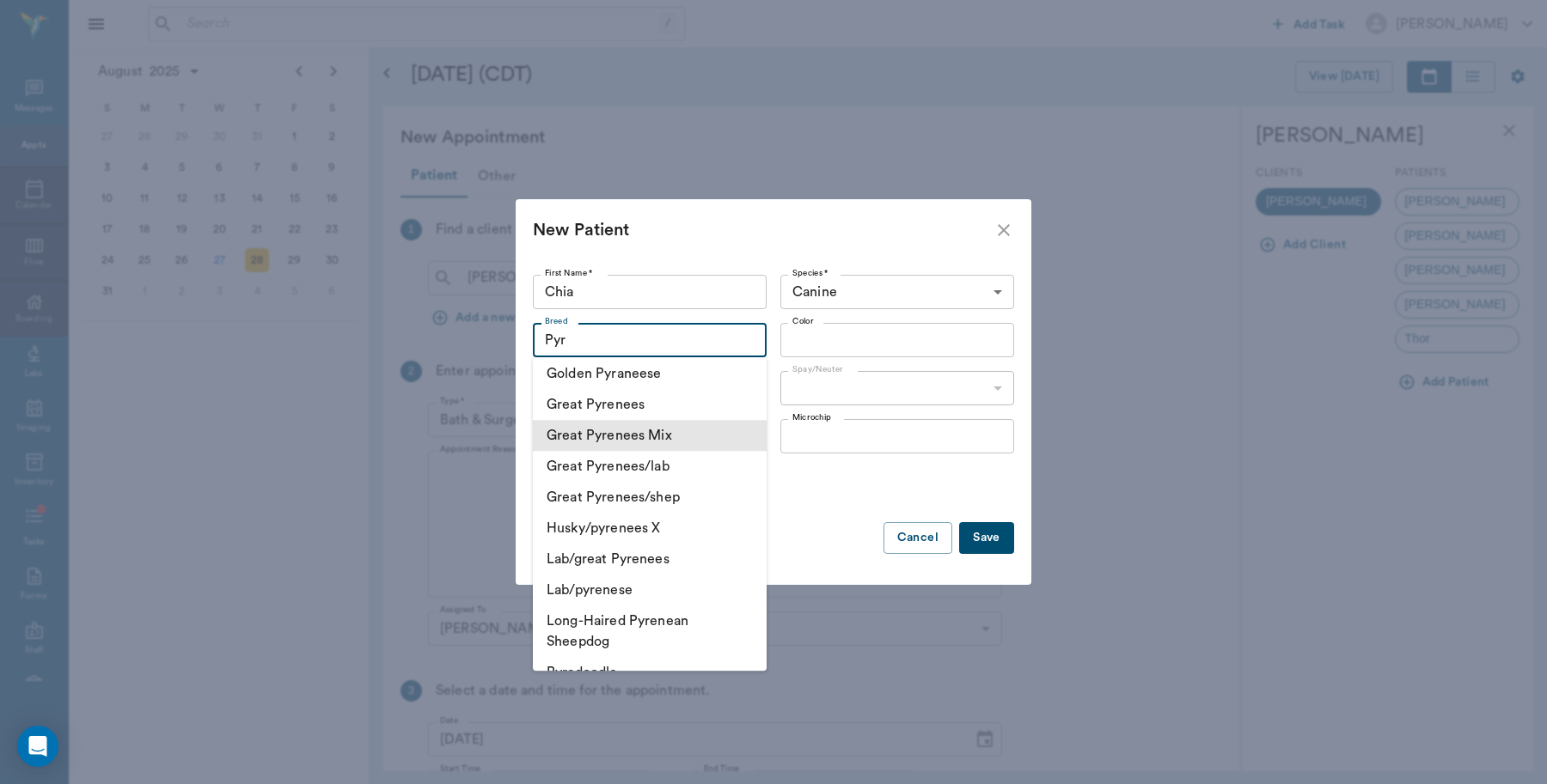
click at [615, 430] on li "Great Pyrenees Mix" at bounding box center [649, 436] width 234 height 31
type input "Great Pyrenees Mix"
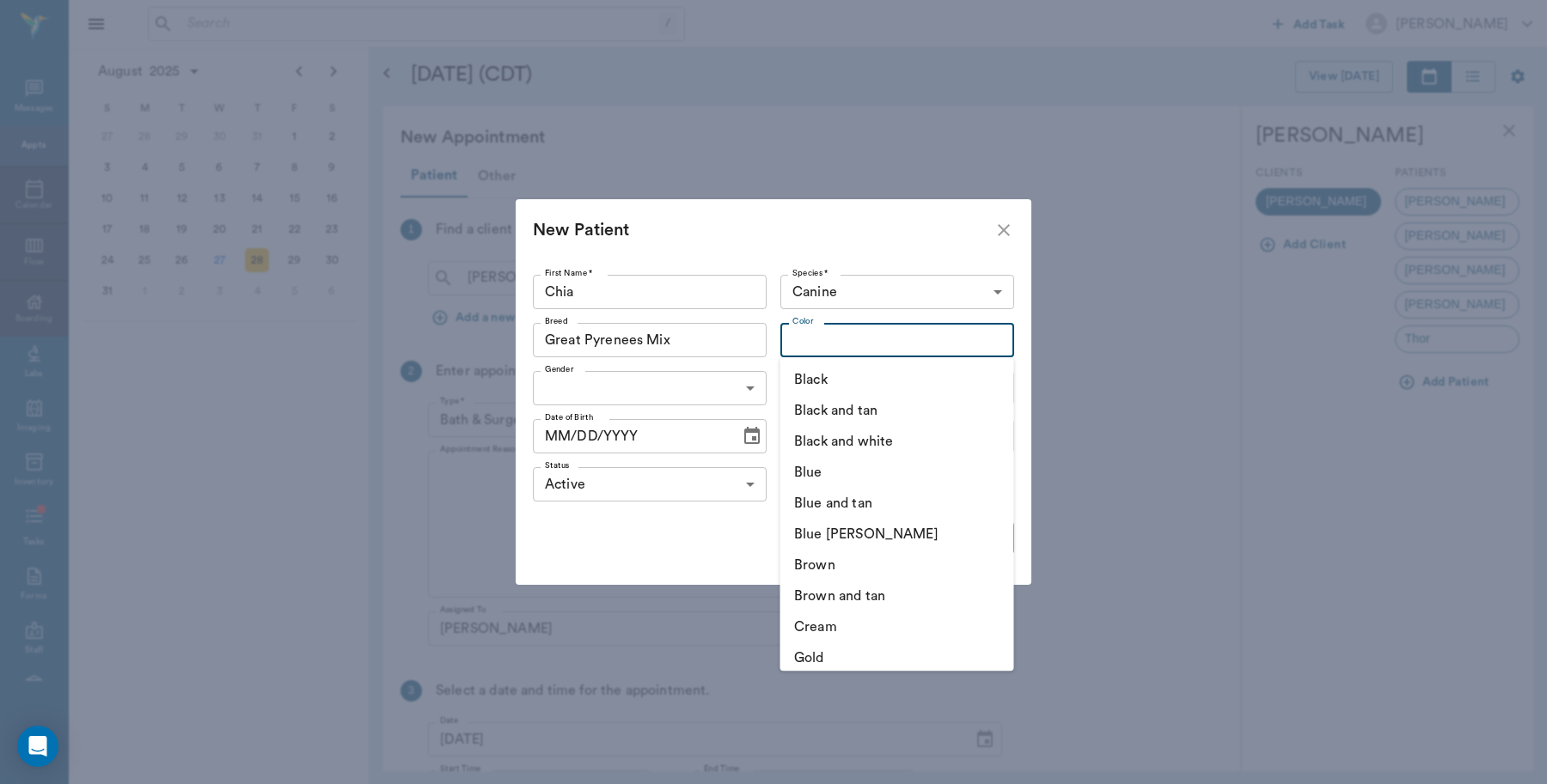
click at [830, 343] on input "Color" at bounding box center [882, 340] width 195 height 24
click at [832, 417] on li "Black and tan" at bounding box center [897, 411] width 234 height 31
type input "Black and tan"
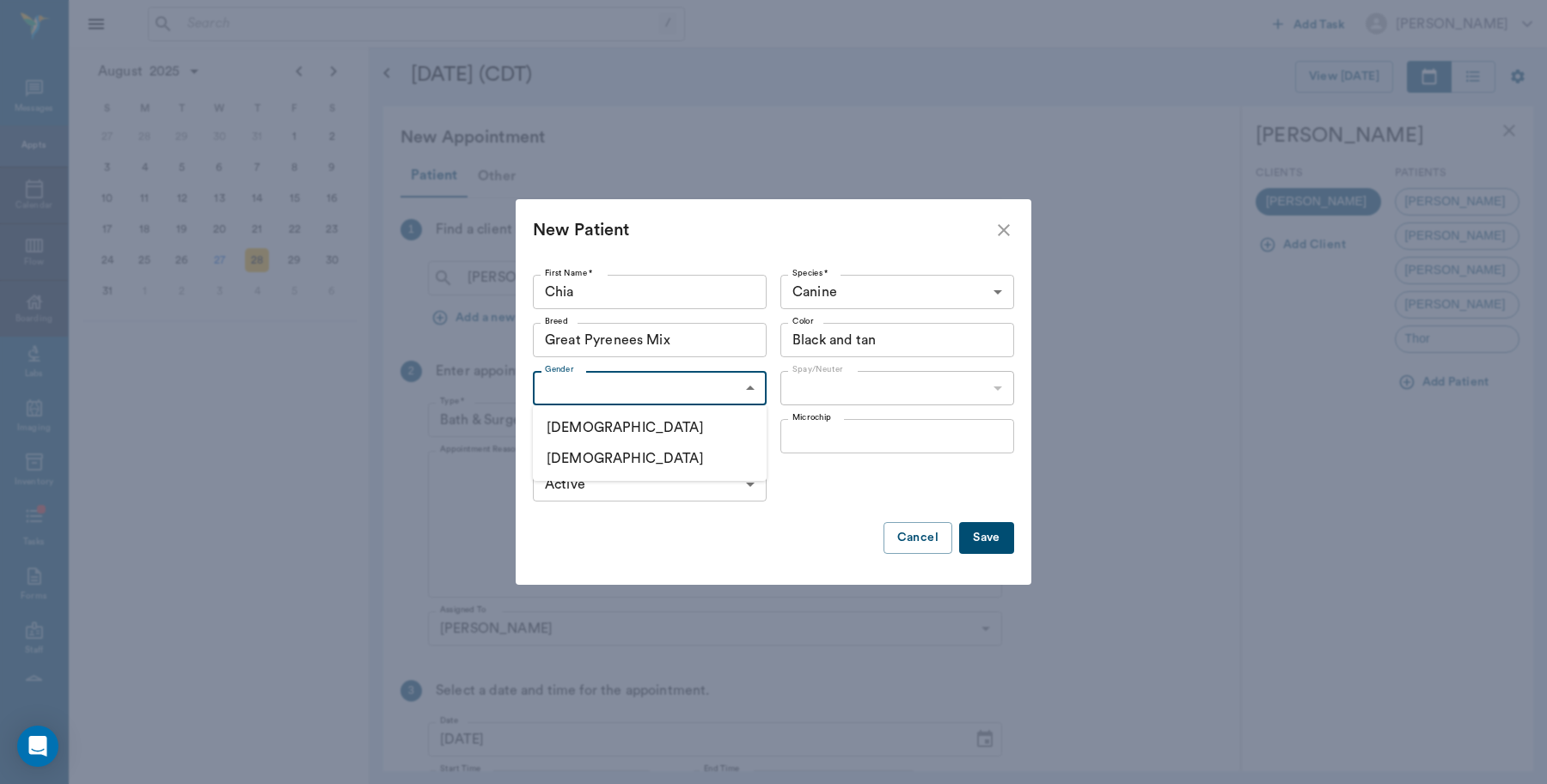
click at [581, 395] on body "/ ​ Add Task Dr. Bert Ellsworth Nectar Messages Appts Calendar Flow Boarding La…" at bounding box center [774, 392] width 1547 height 784
click at [577, 457] on li "Female" at bounding box center [649, 459] width 234 height 31
type input "FEMALE"
click at [800, 398] on body "/ ​ Add Task Dr. Bert Ellsworth Nectar Messages Appts Calendar Flow Boarding La…" at bounding box center [774, 392] width 1547 height 784
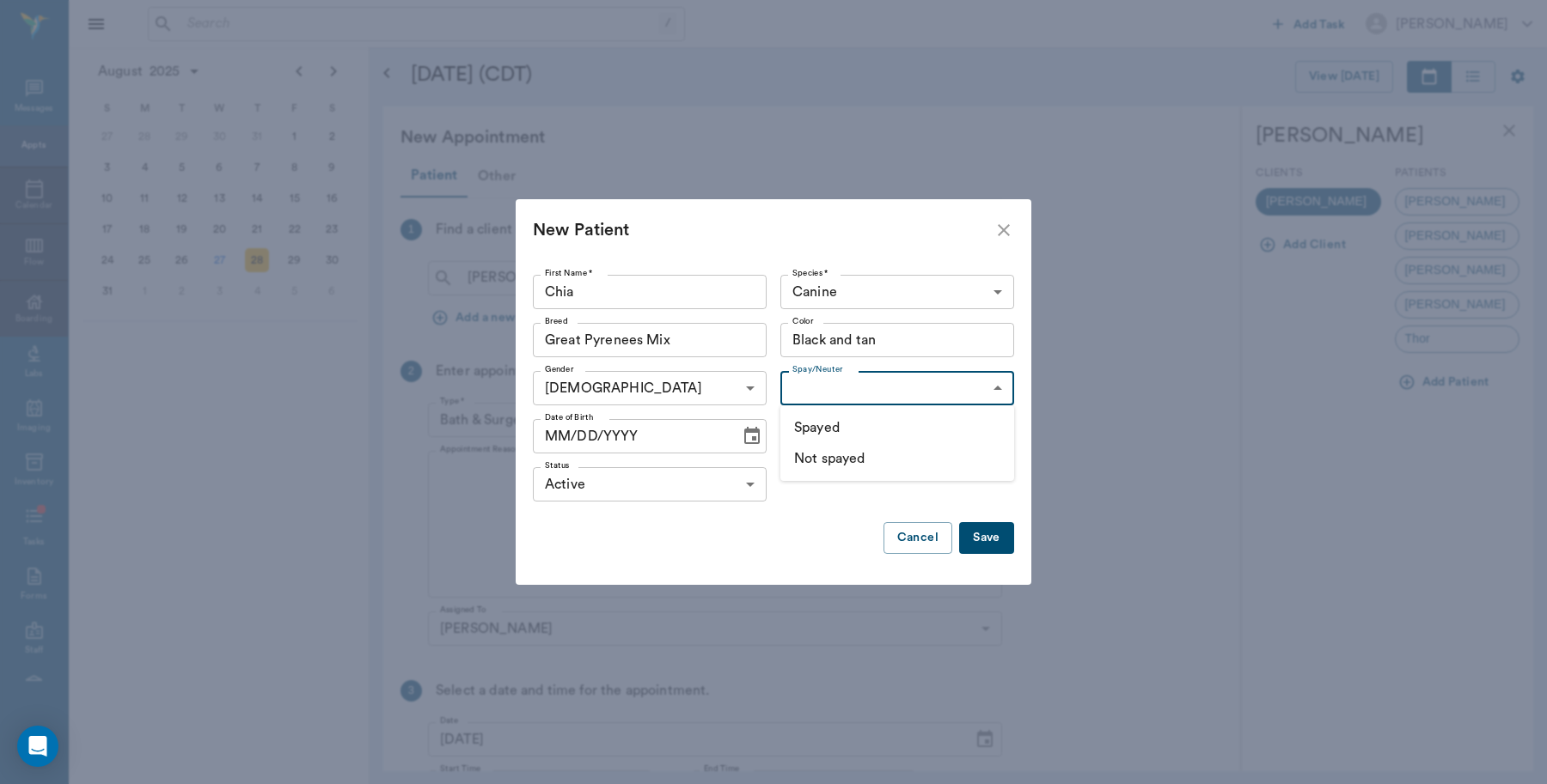
click at [827, 456] on li "Not spayed" at bounding box center [897, 459] width 234 height 31
type input "false"
click at [744, 441] on icon "Choose date" at bounding box center [751, 436] width 20 height 20
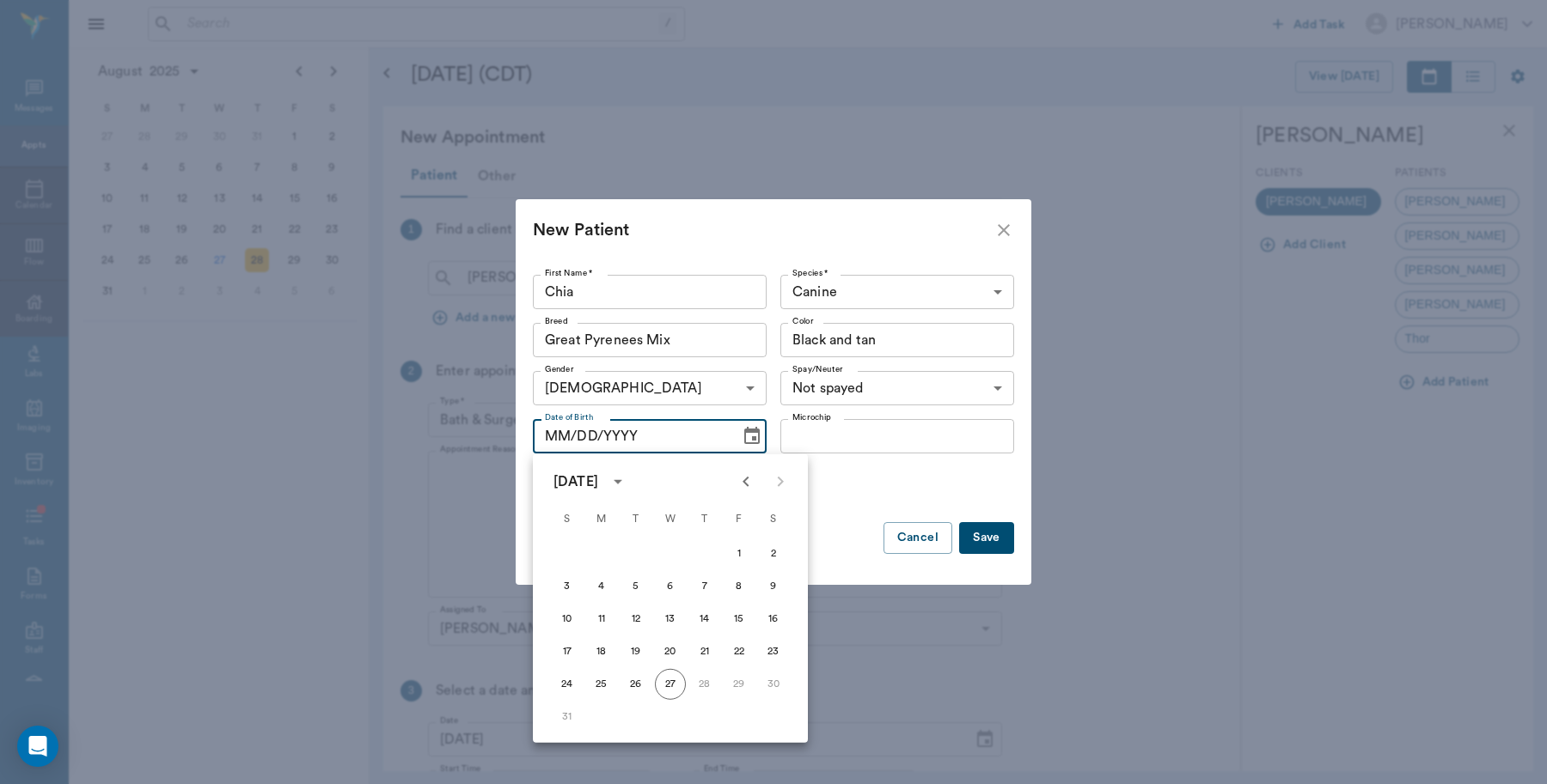
click at [744, 486] on icon "Previous month" at bounding box center [745, 481] width 20 height 20
click at [766, 586] on button "14" at bounding box center [774, 587] width 31 height 31
type input "06/14/2025"
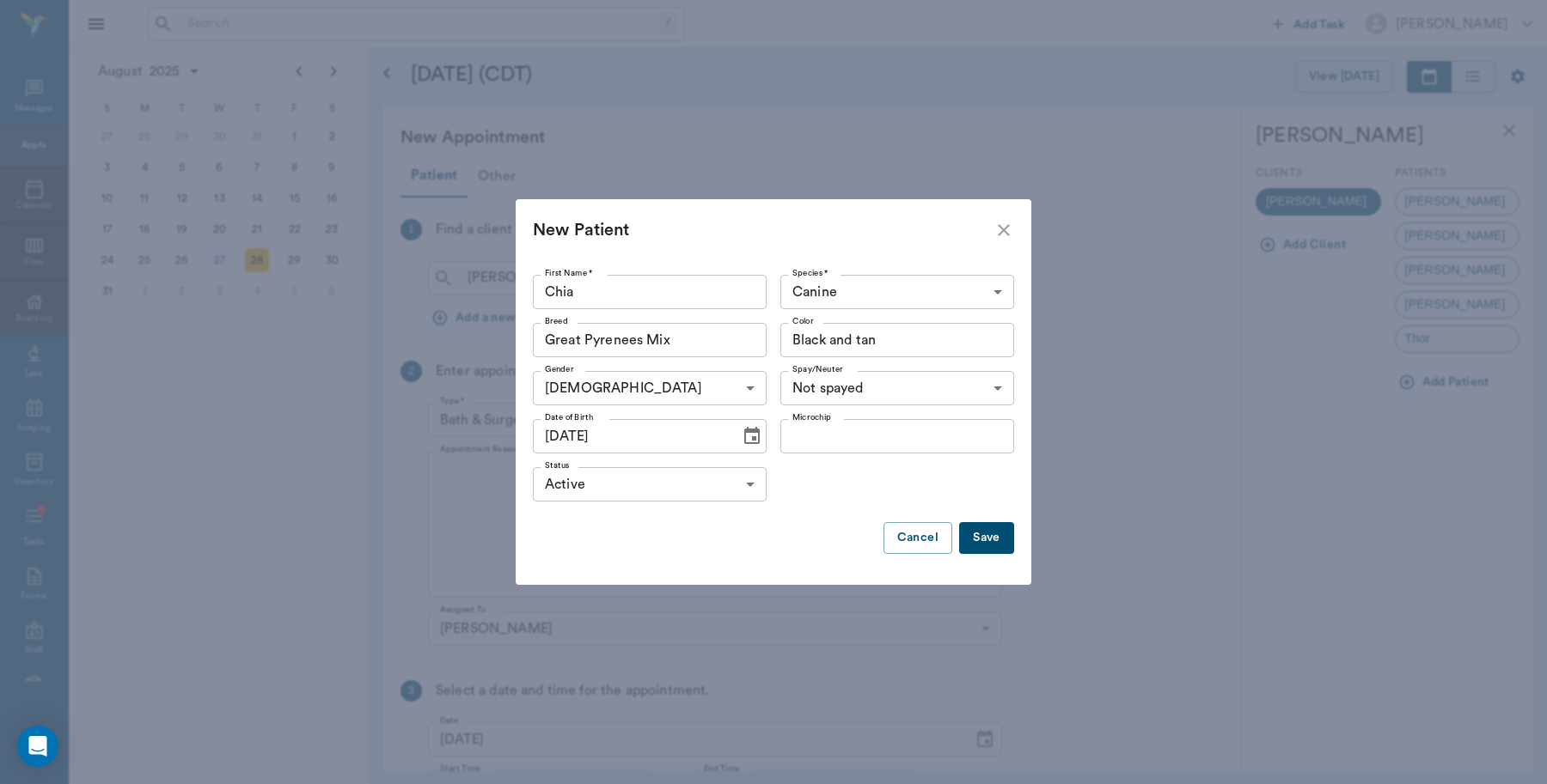
click at [982, 542] on button "Save" at bounding box center [986, 538] width 55 height 32
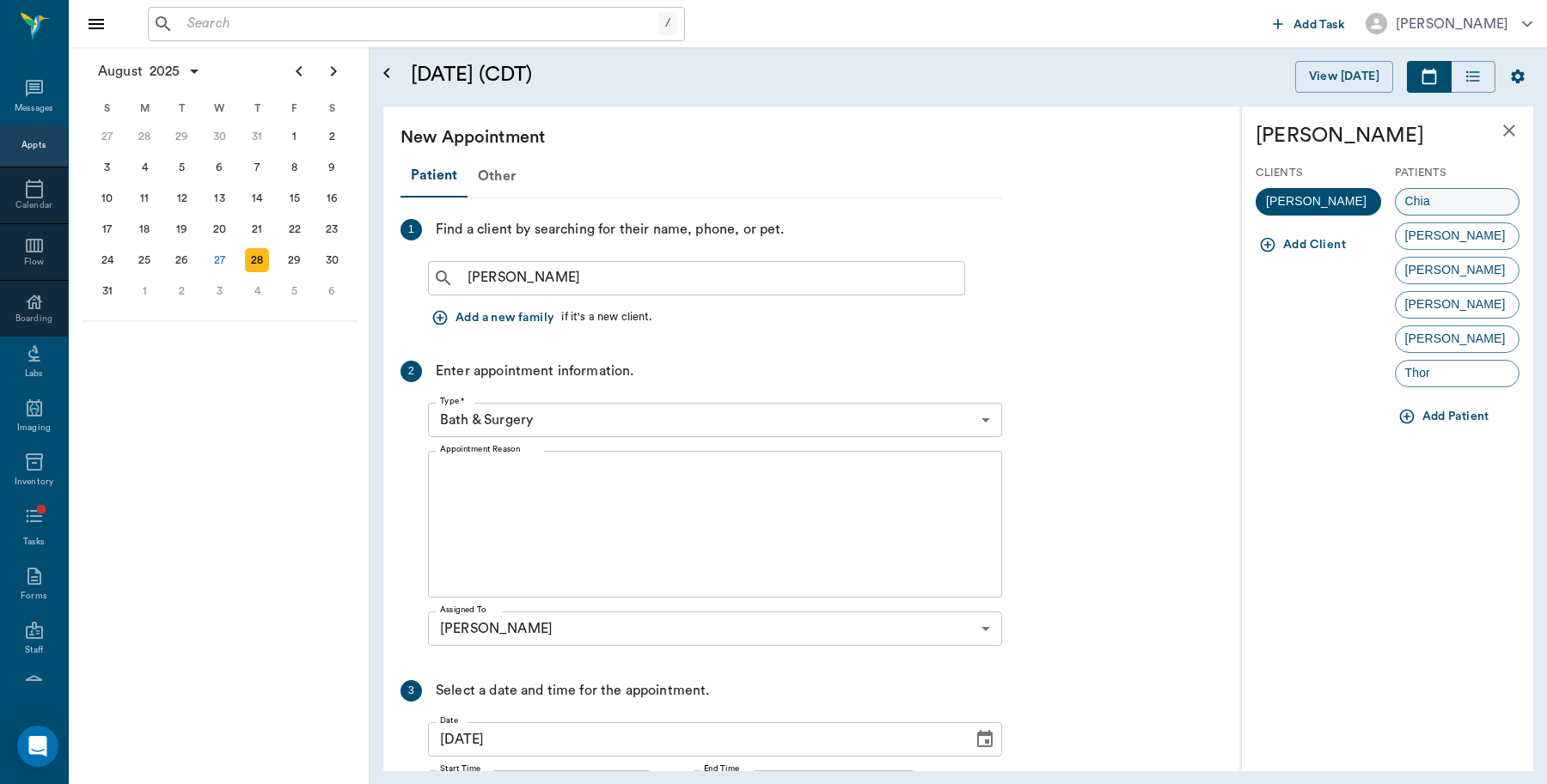
click at [1418, 206] on span "Chia" at bounding box center [1417, 201] width 44 height 18
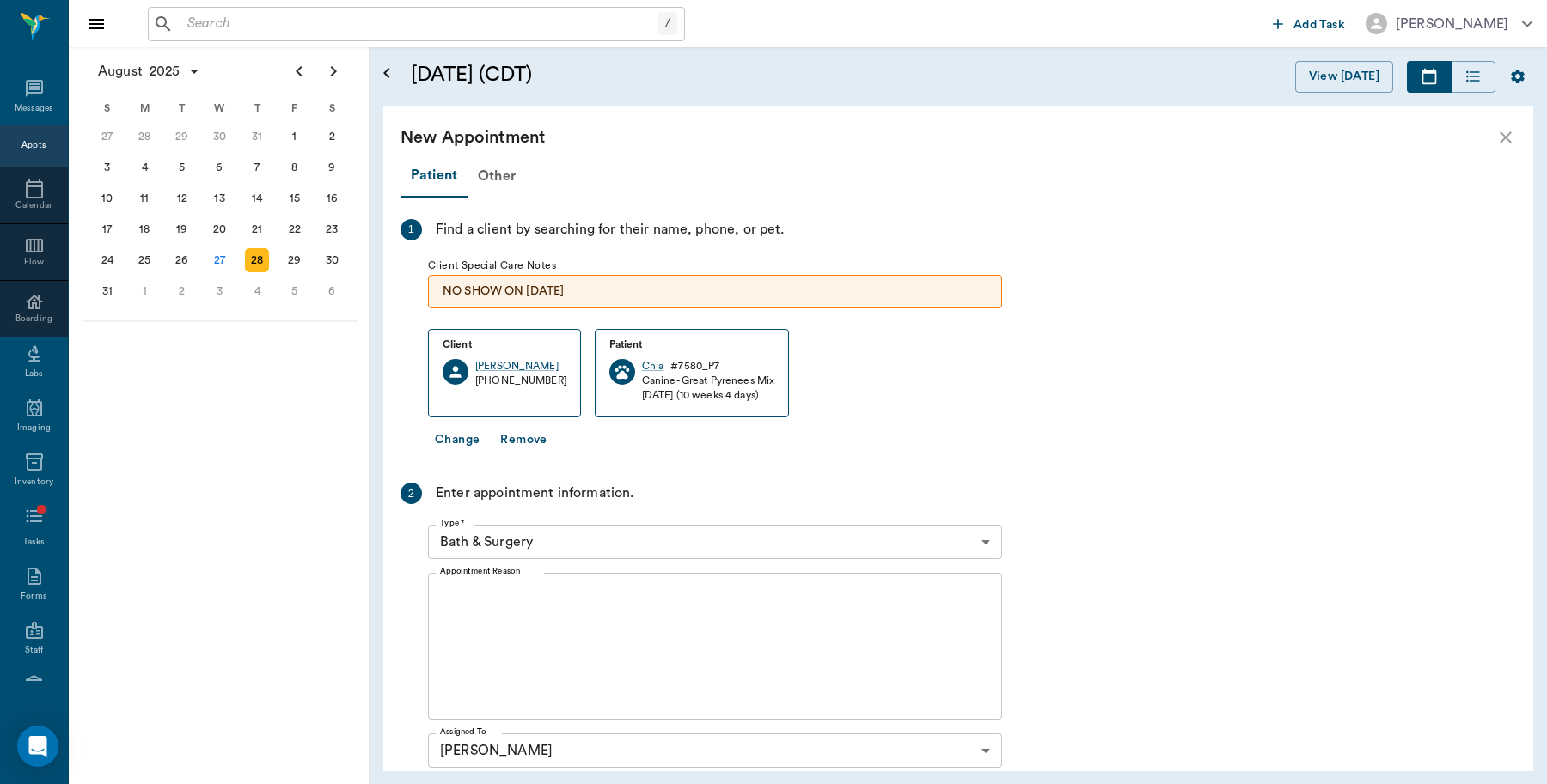
click at [512, 535] on body "/ ​ Add Task Dr. Bert Ellsworth Nectar Messages Appts Calendar Flow Boarding La…" at bounding box center [774, 392] width 1547 height 784
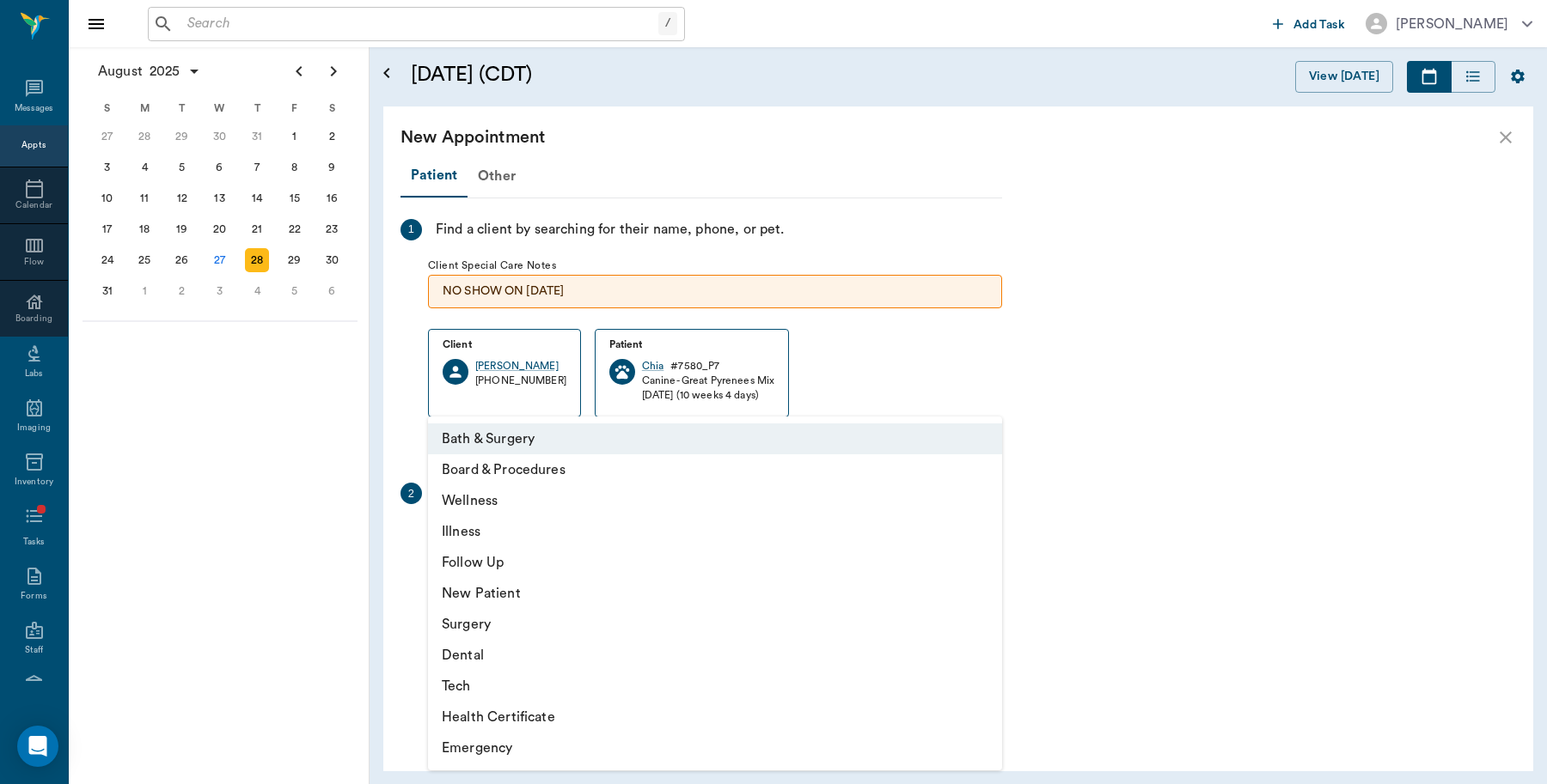
click at [470, 502] on li "Wellness" at bounding box center [715, 501] width 574 height 31
type input "65d2be4f46e3a538d89b8c14"
type input "10:00 AM"
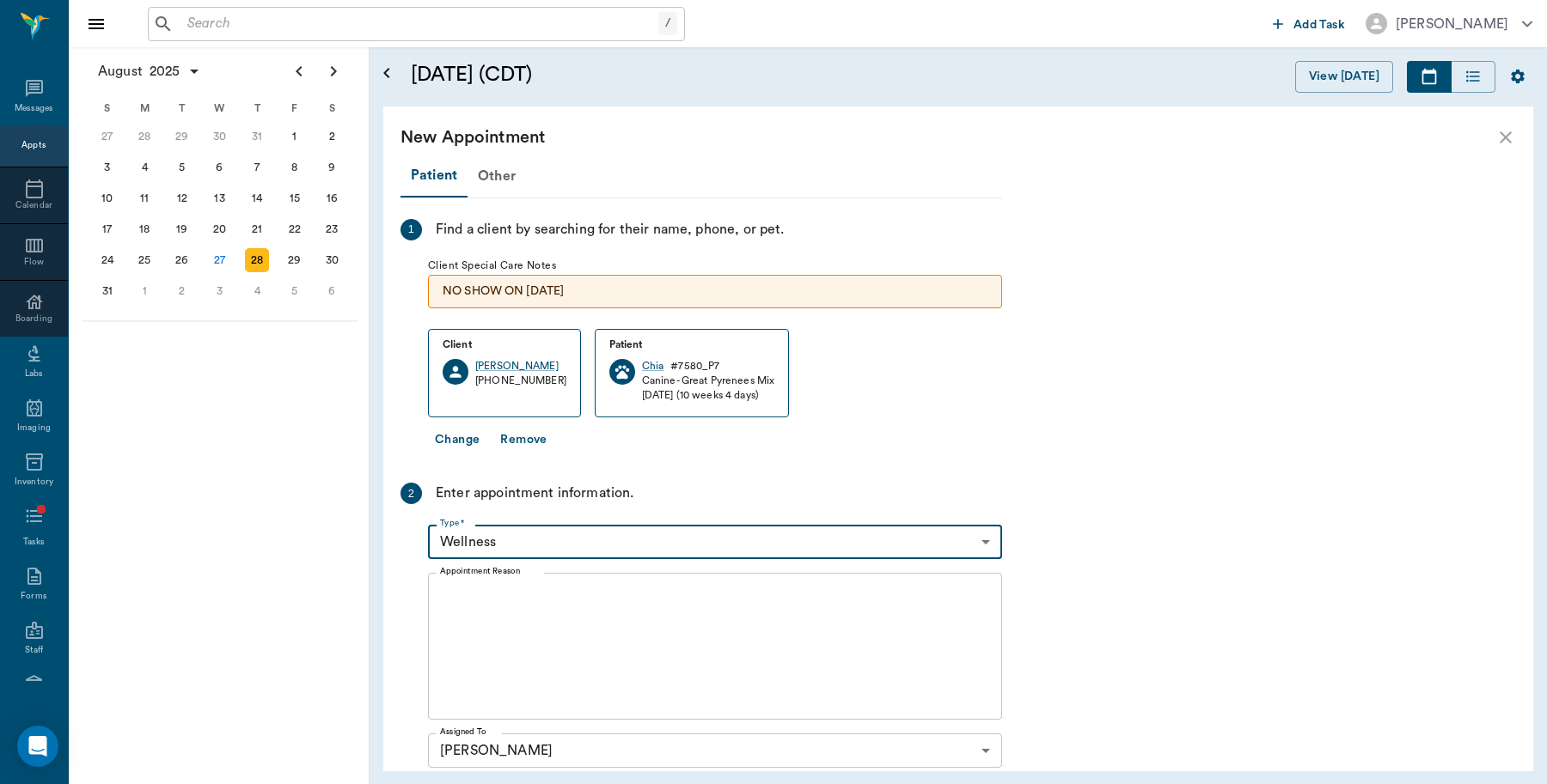
click at [454, 593] on textarea "Appointment Reason" at bounding box center [715, 646] width 550 height 118
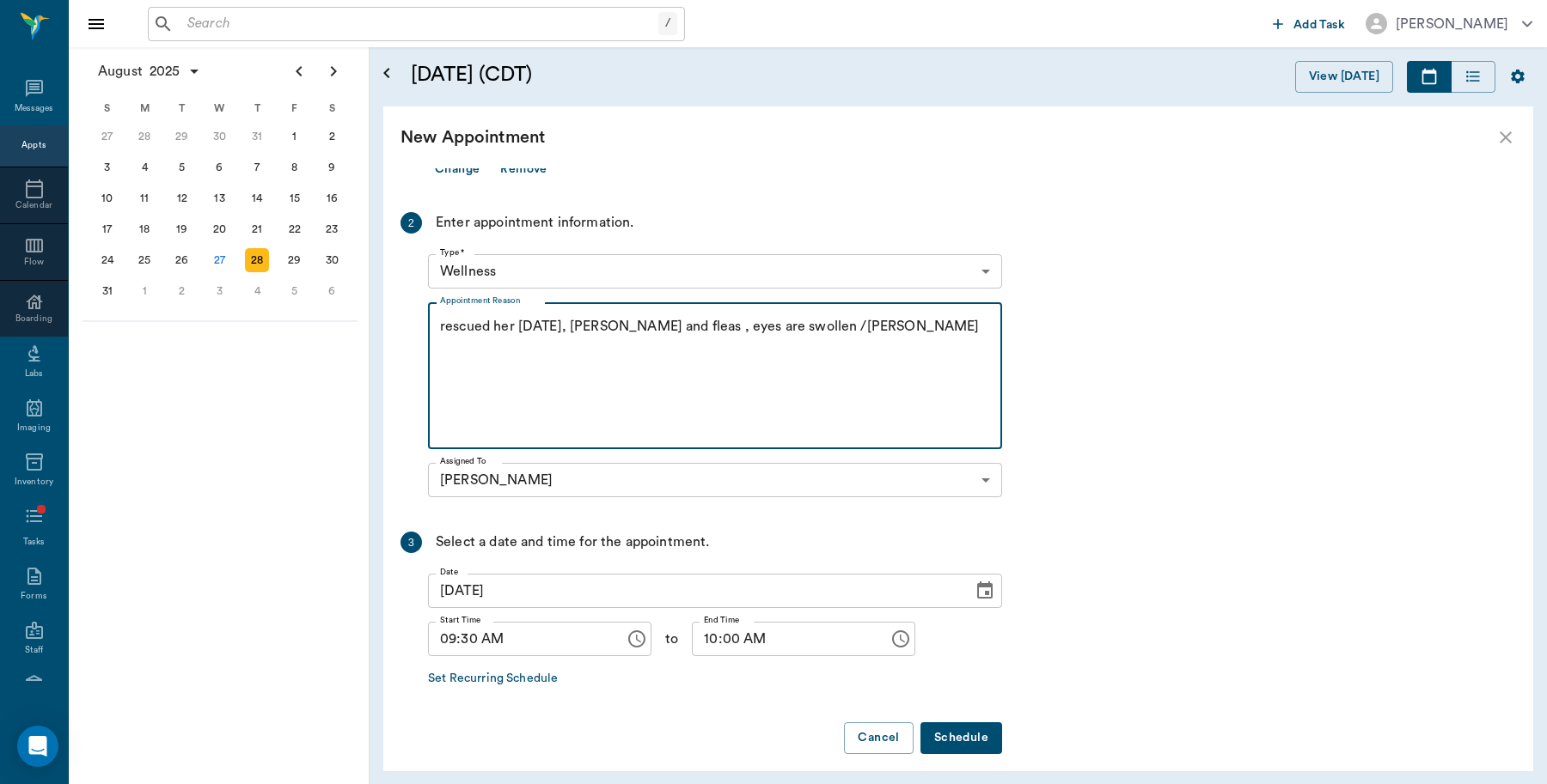
scroll to position [285, 0]
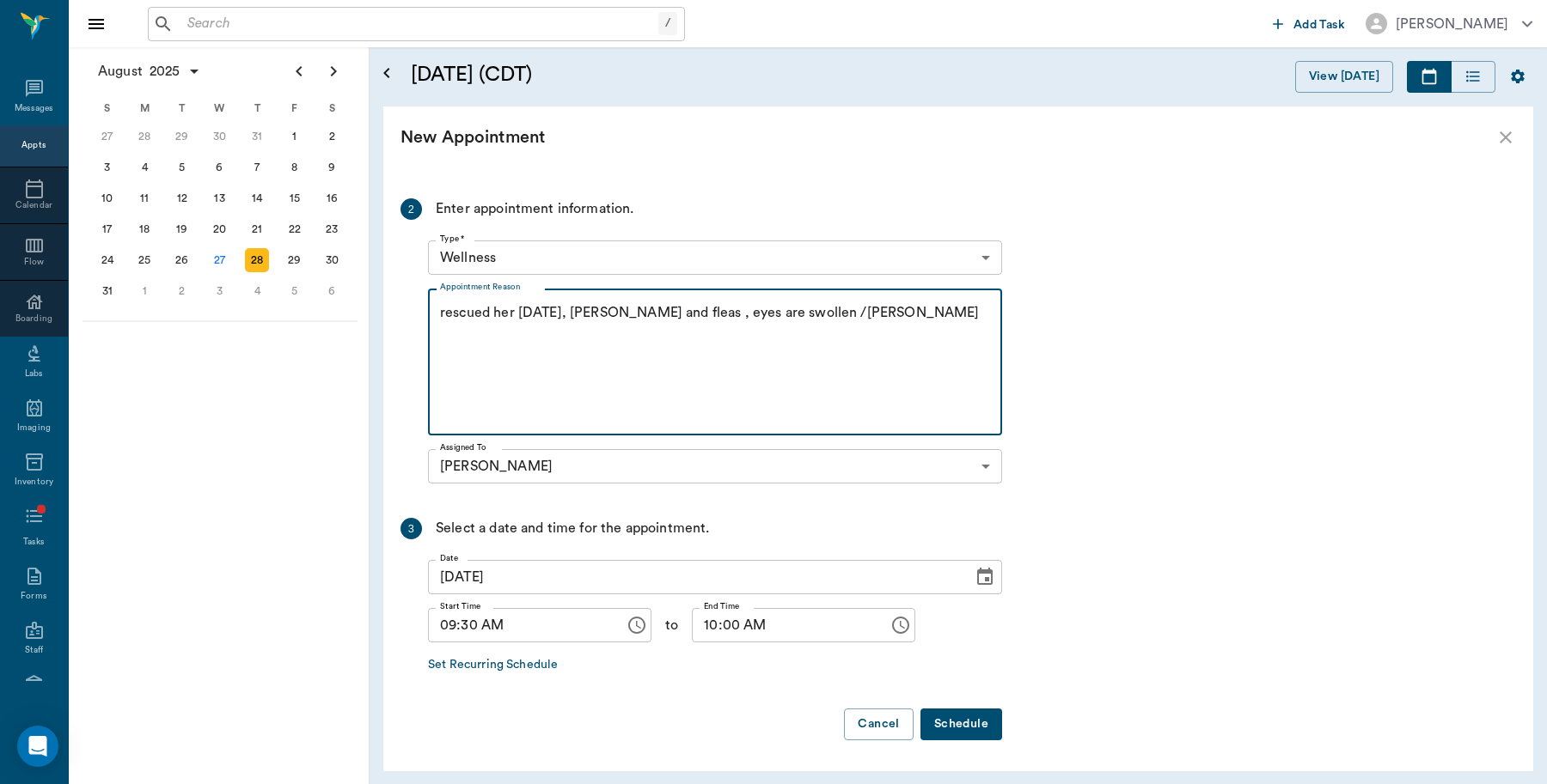
type textarea "rescued her on tuesday, wormy and fleas , eyes are swollen /Lisa"
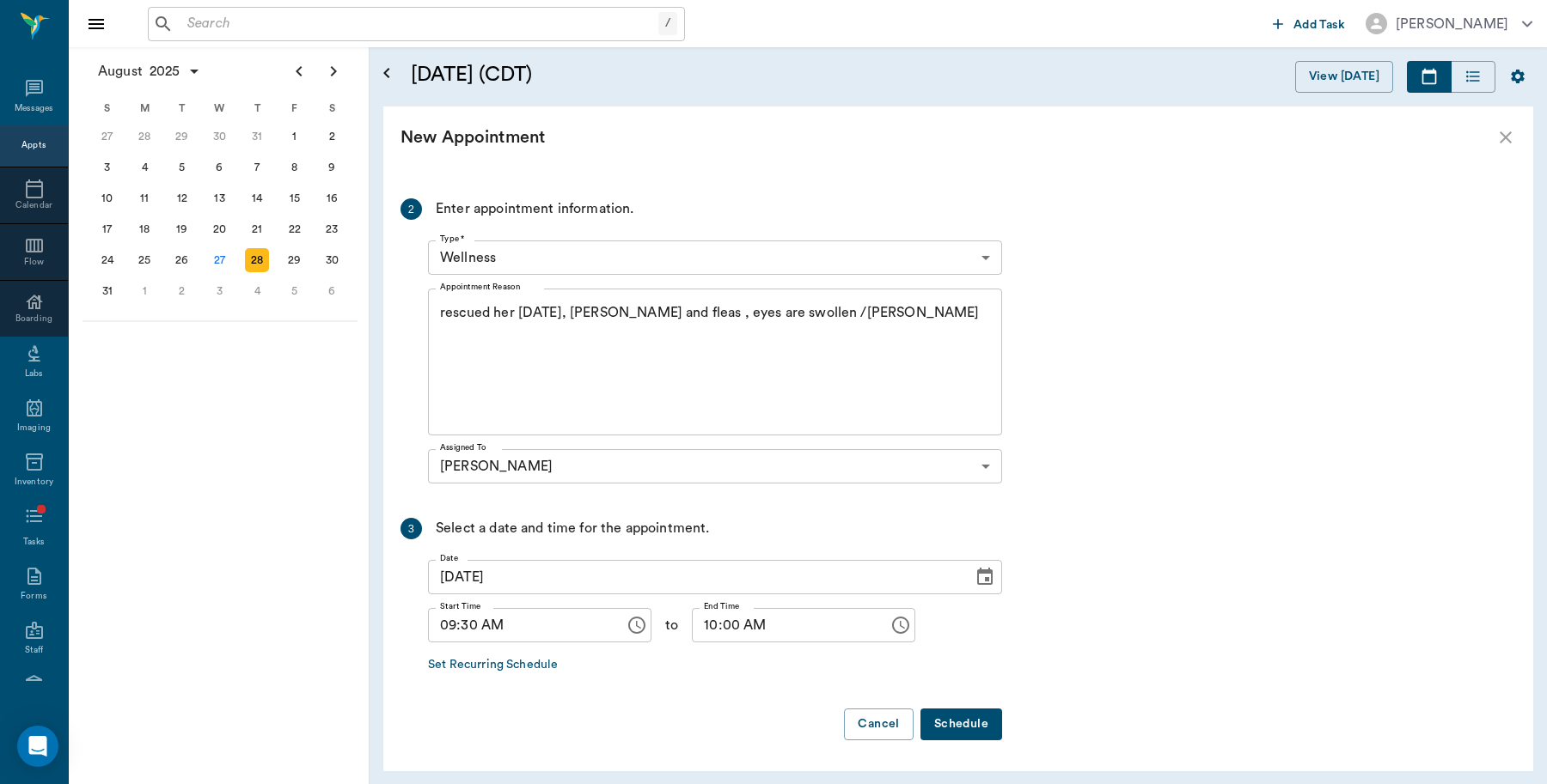
click at [974, 724] on button "Schedule" at bounding box center [961, 724] width 82 height 32
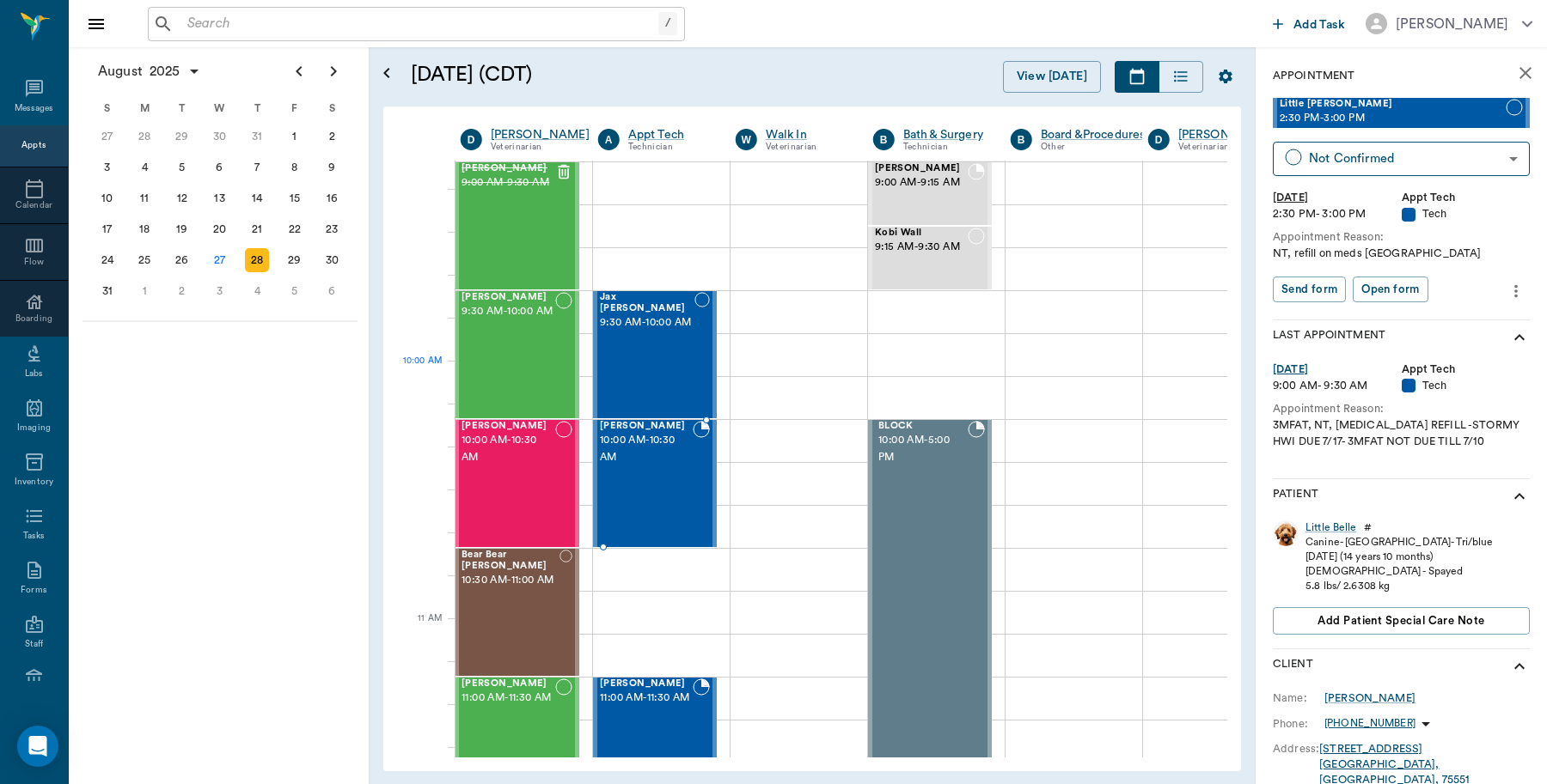
scroll to position [322, 1]
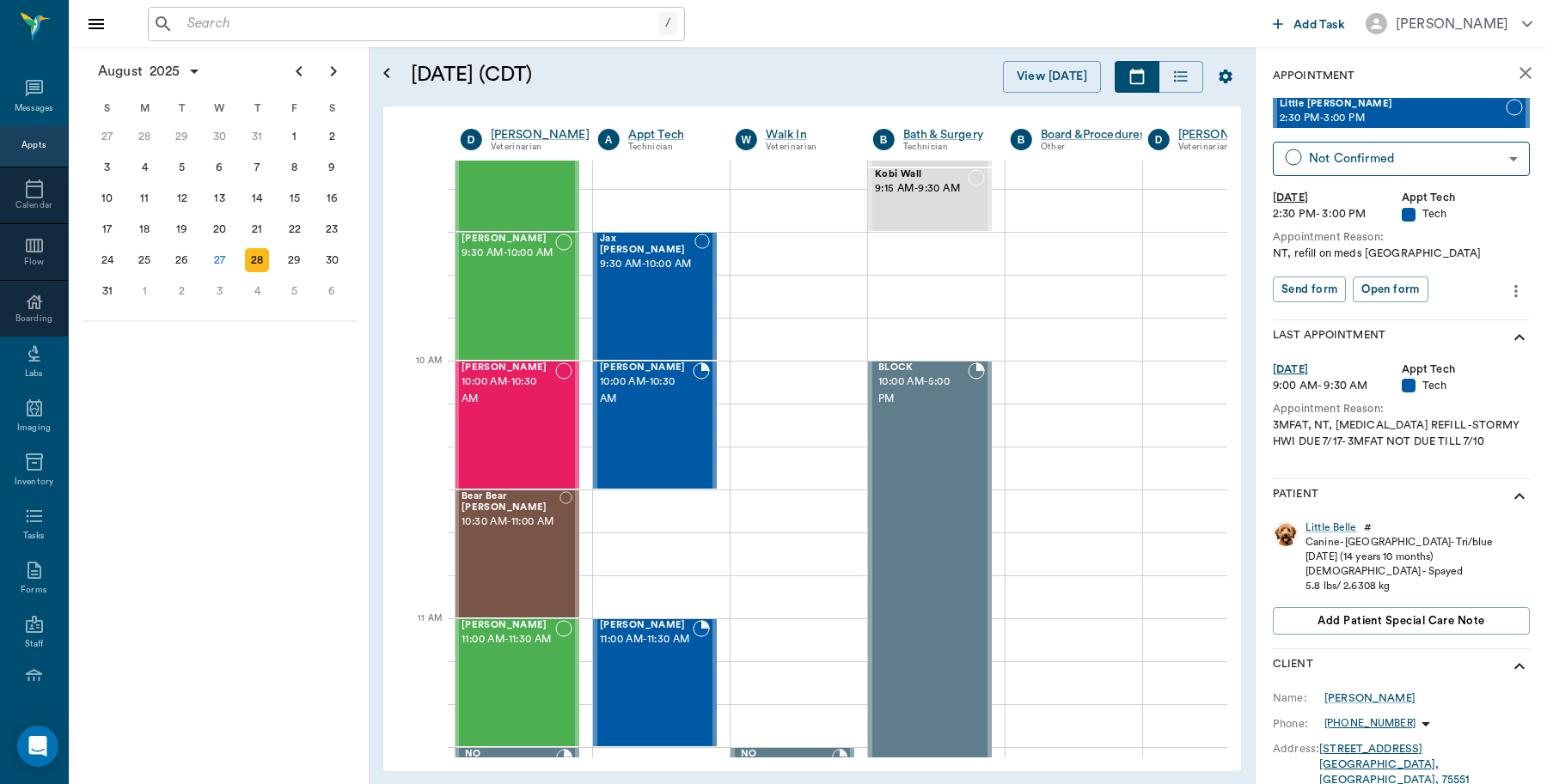
click at [11, 144] on div "Appts" at bounding box center [34, 145] width 68 height 41
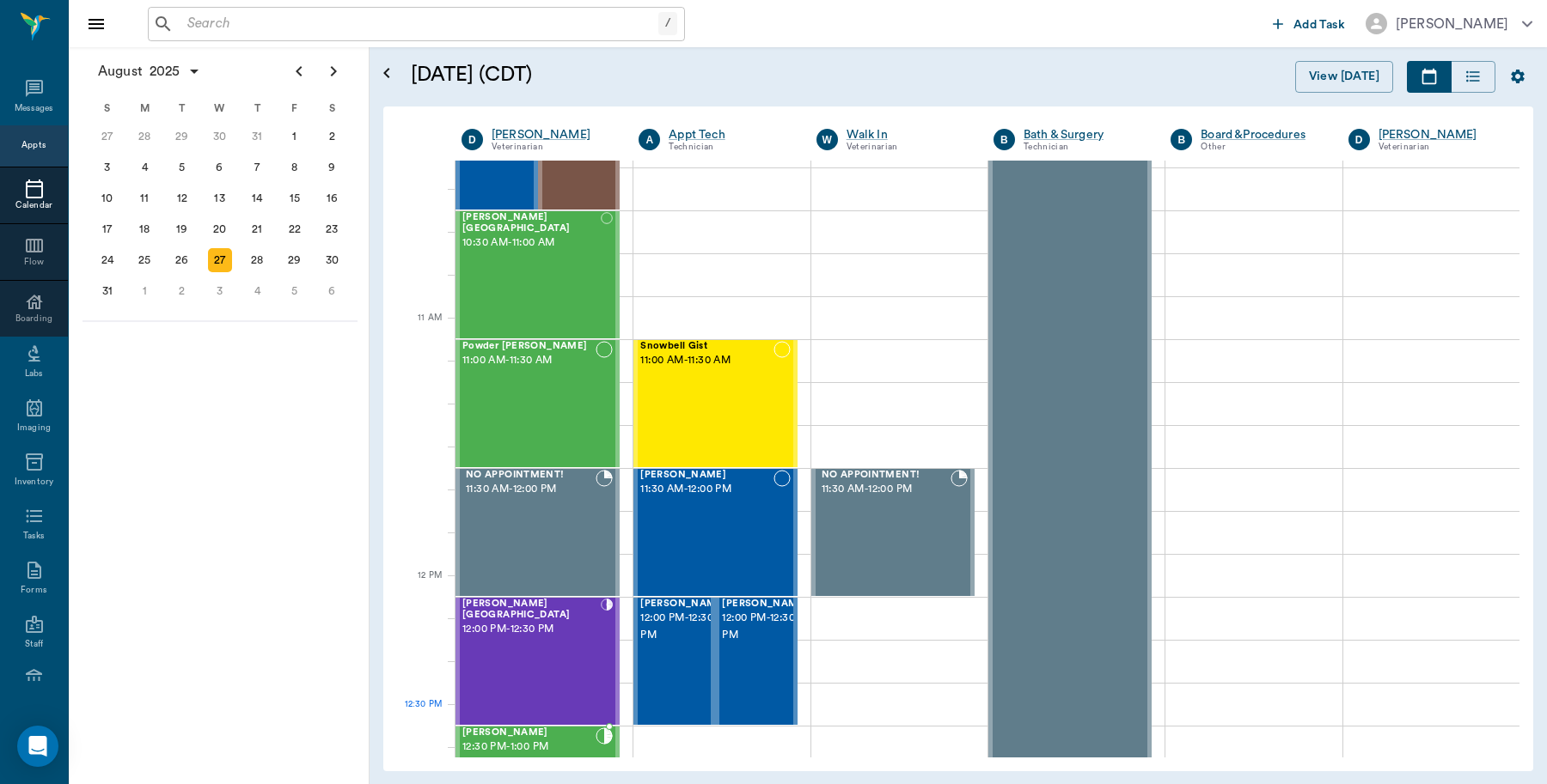
scroll to position [622, 0]
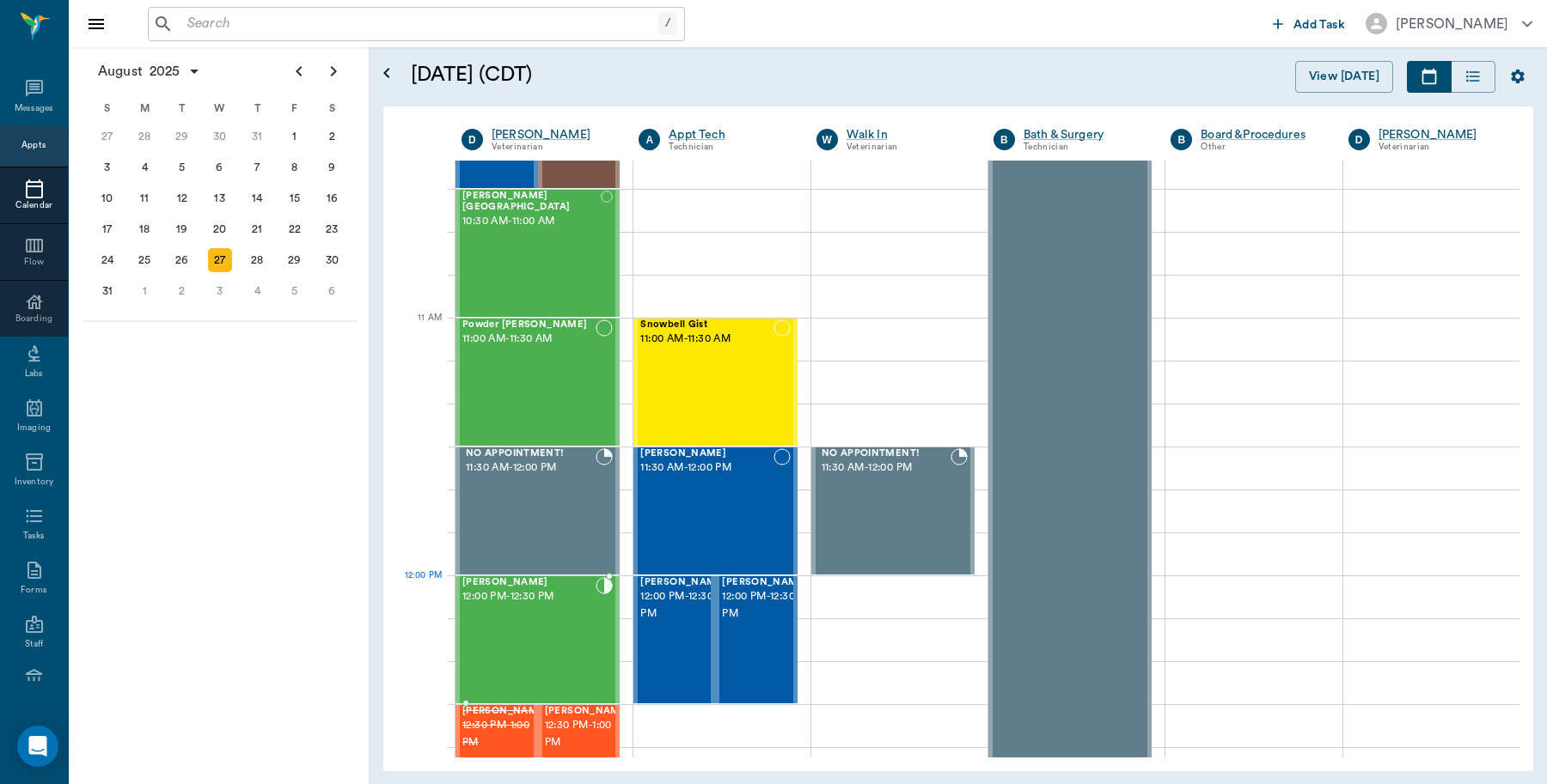
drag, startPoint x: 526, startPoint y: 586, endPoint x: 550, endPoint y: 613, distance: 36.1
click at [503, 606] on span "12:00 PM - 12:30 PM" at bounding box center [504, 606] width 86 height 35
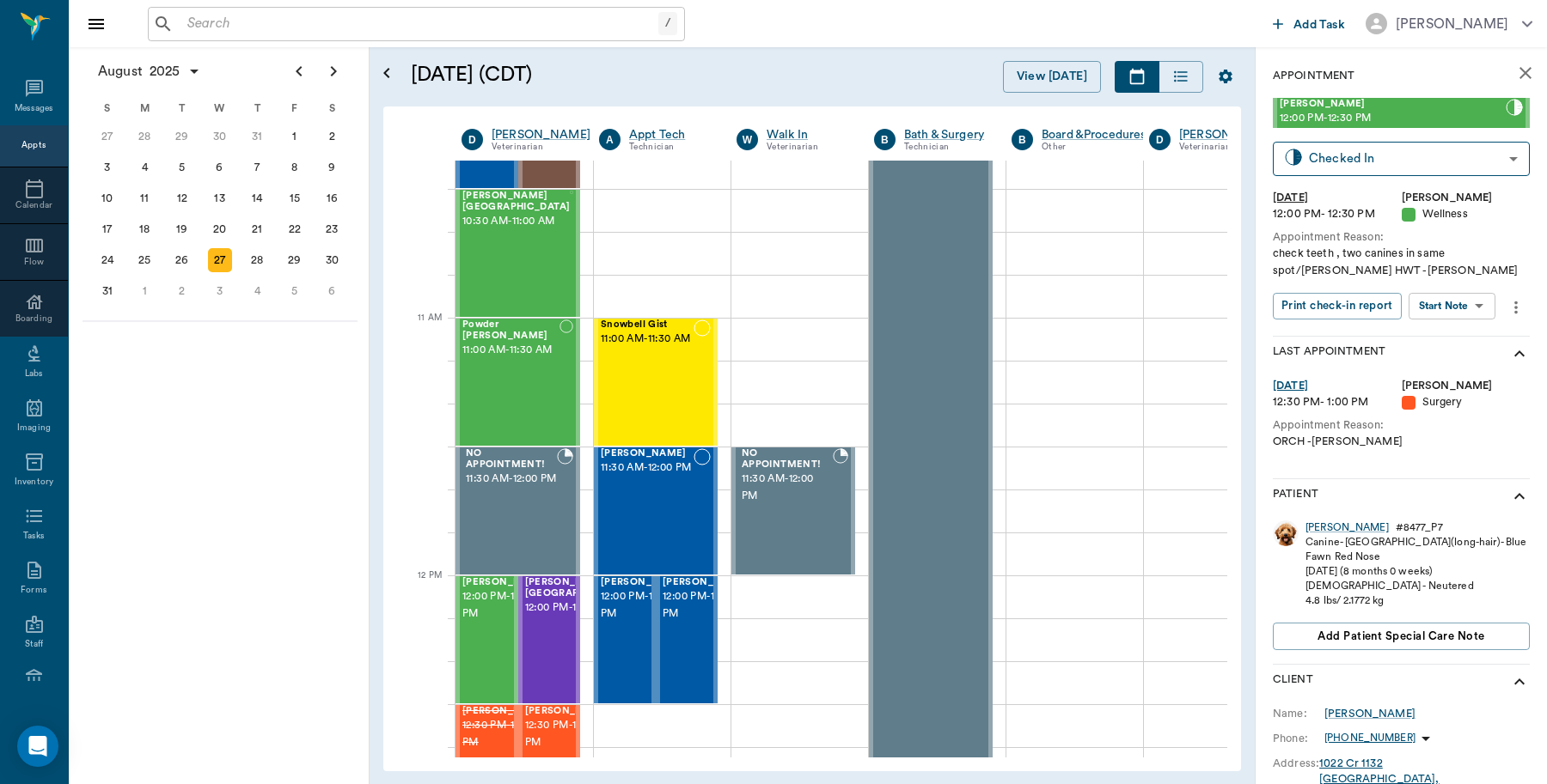
click at [1509, 311] on icon "more" at bounding box center [1516, 307] width 19 height 20
click at [1407, 417] on span "Edit appointment" at bounding box center [1440, 418] width 144 height 18
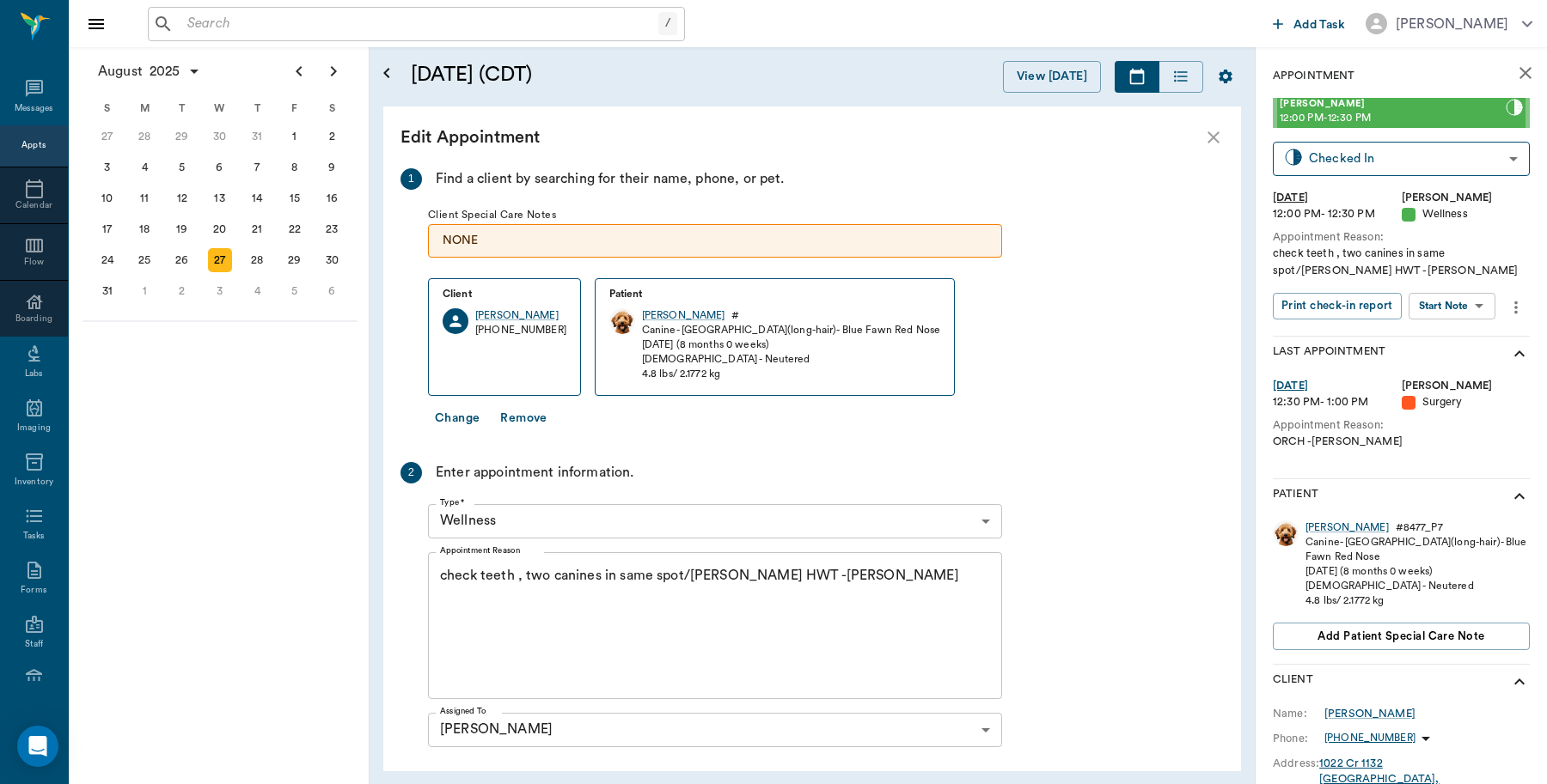
click at [505, 518] on body "/ ​ Add Task Dr. Bert Ellsworth Nectar Messages Appts Calendar Flow Boarding La…" at bounding box center [774, 392] width 1547 height 784
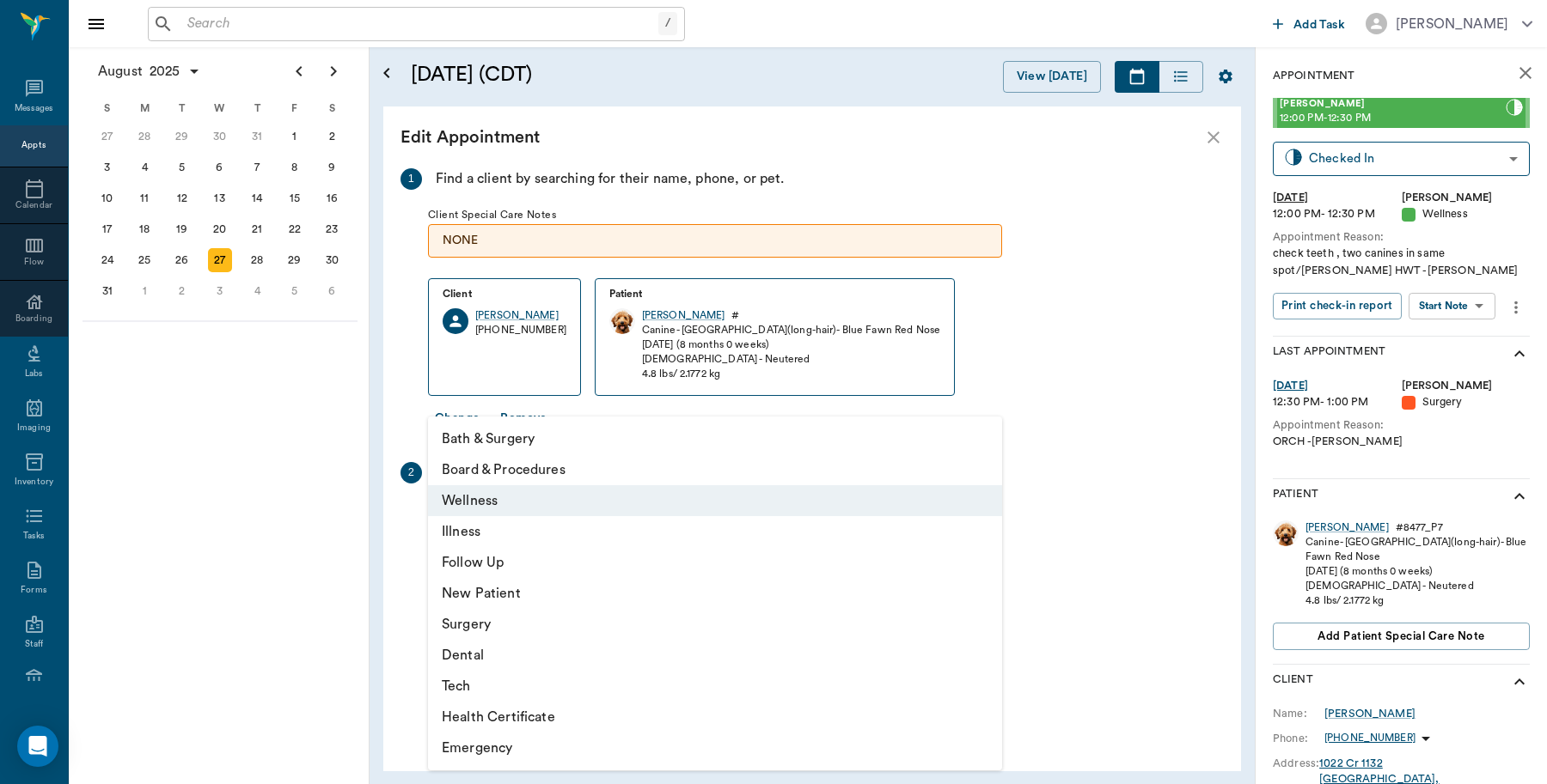
click at [470, 621] on li "Surgery" at bounding box center [715, 624] width 574 height 31
type input "65d2be4f46e3a538d89b8c18"
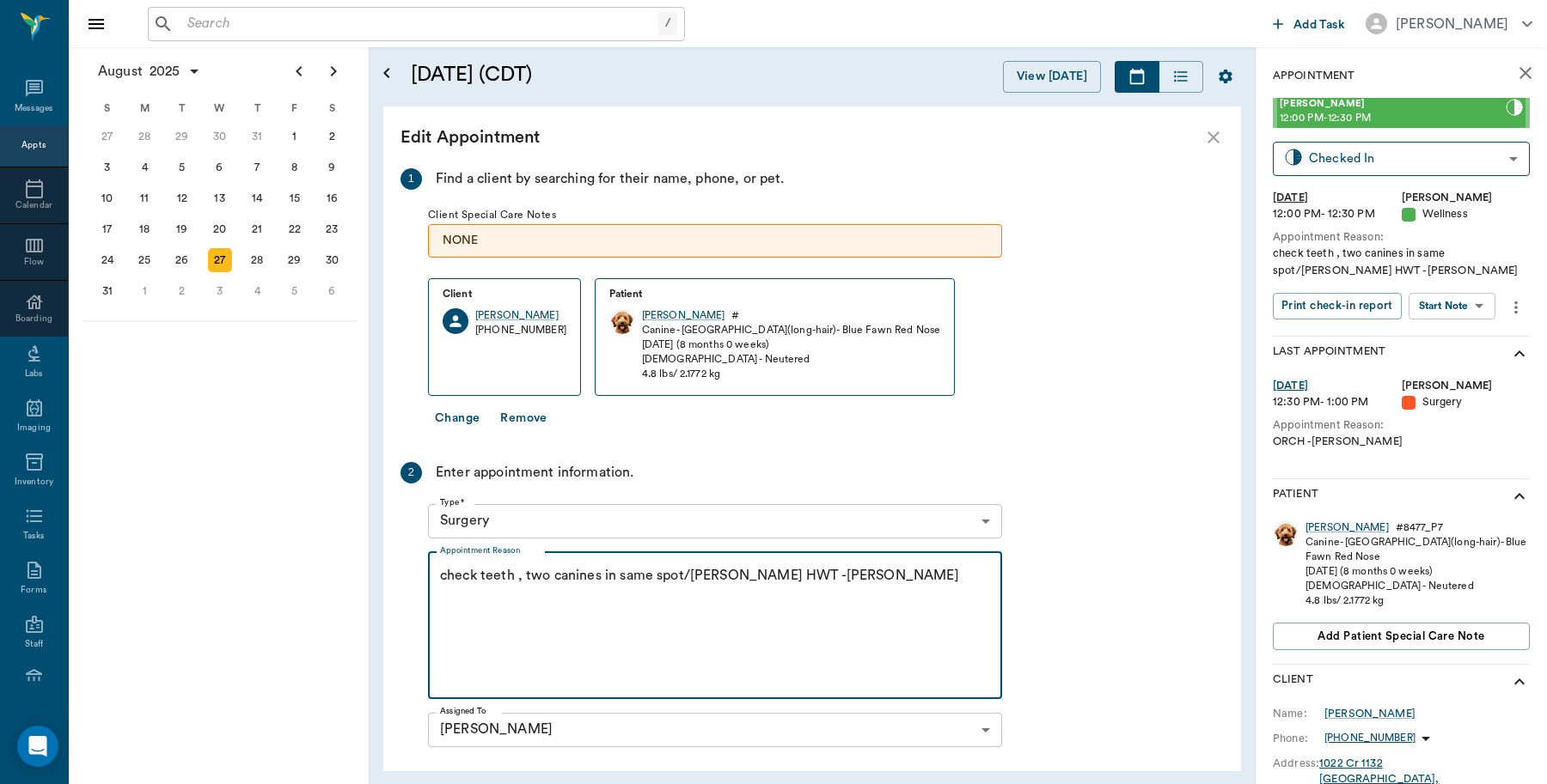
click at [813, 573] on textarea "check teeth , two canines in same spot/Lisa HWT -Hunt" at bounding box center [715, 625] width 550 height 118
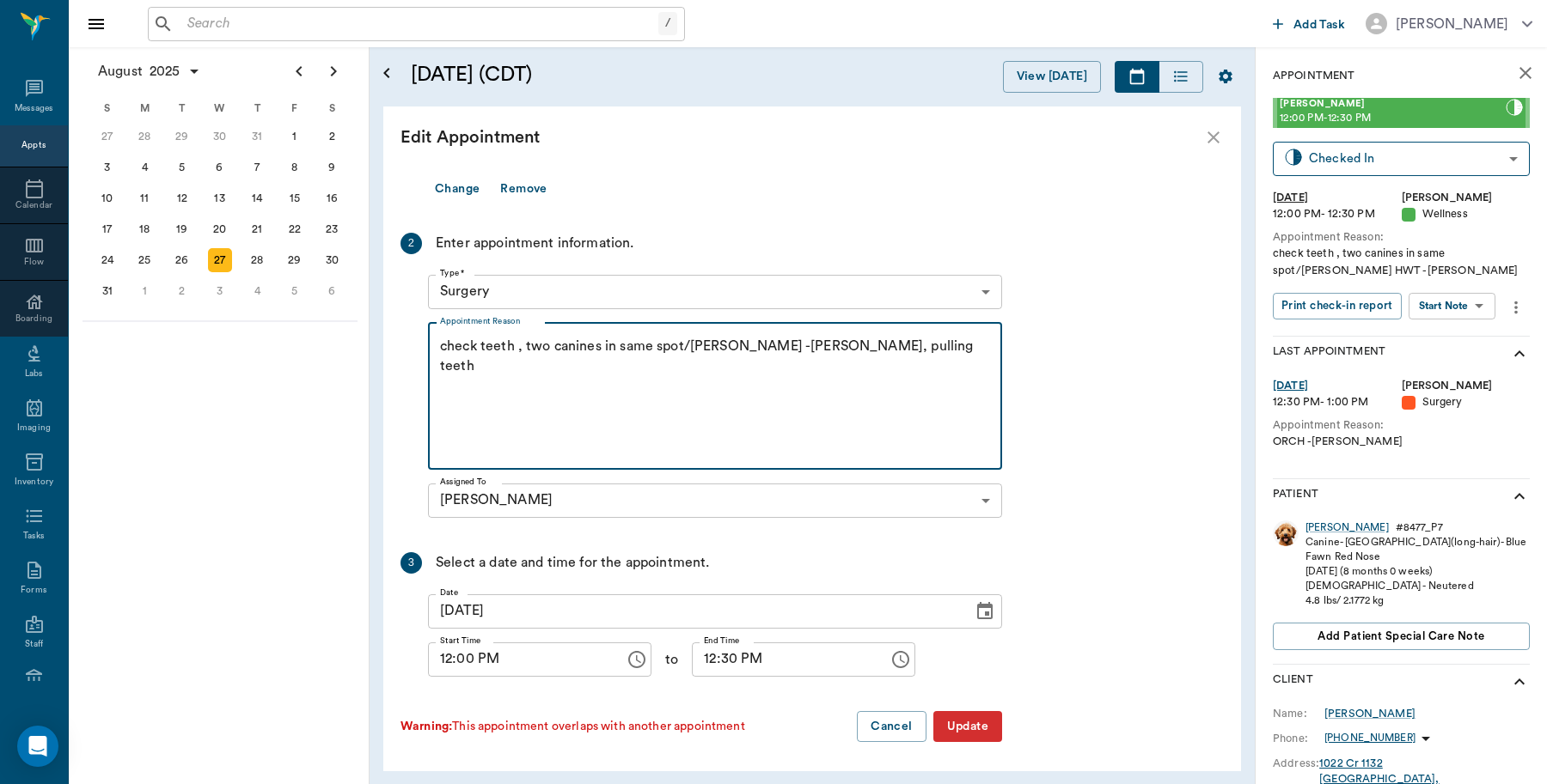
scroll to position [232, 0]
type textarea "check teeth , two canines in same spot/Lisa HWT -Hunt, pulling teeth"
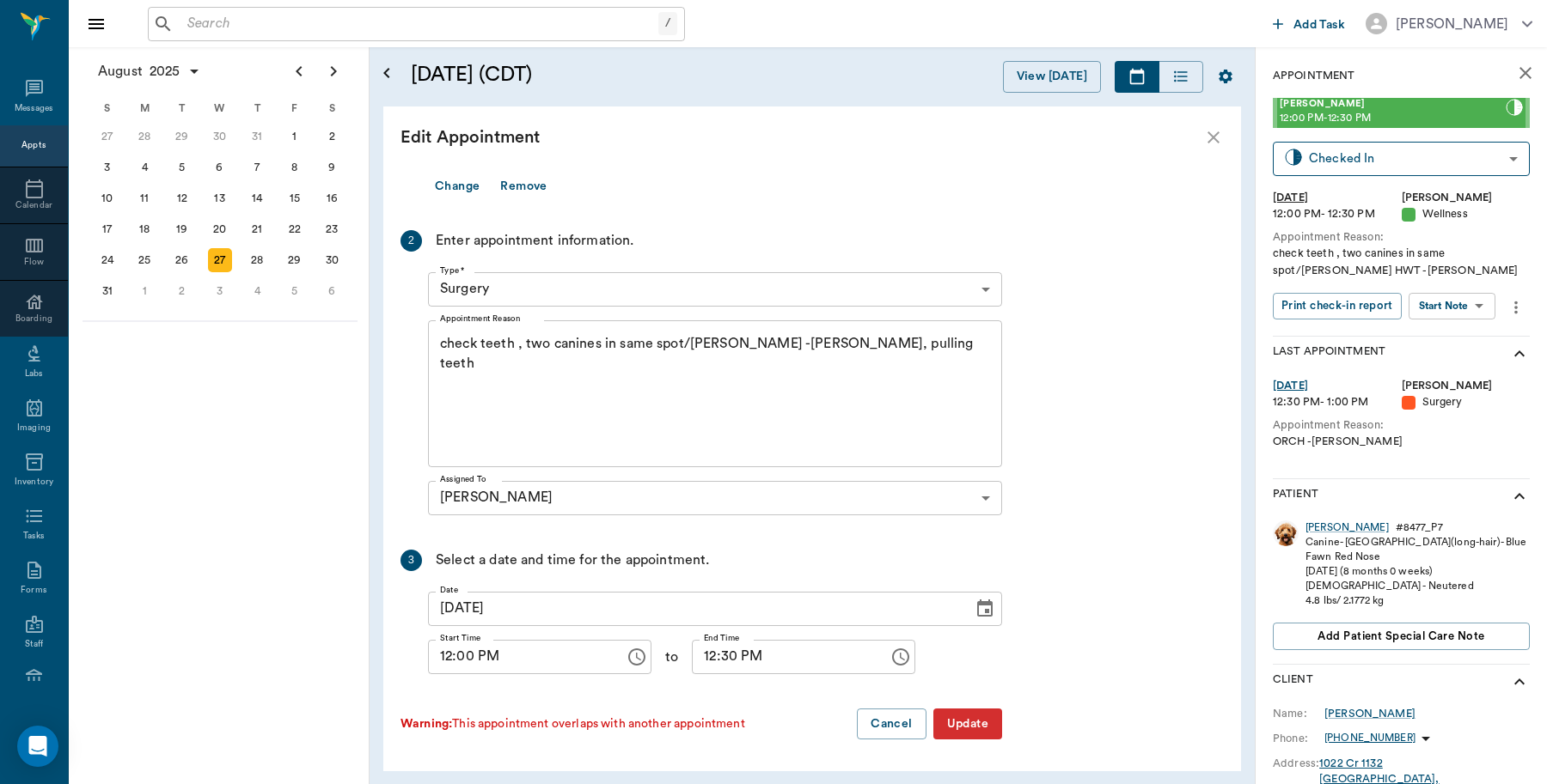
click at [976, 724] on button "Update" at bounding box center [967, 724] width 68 height 32
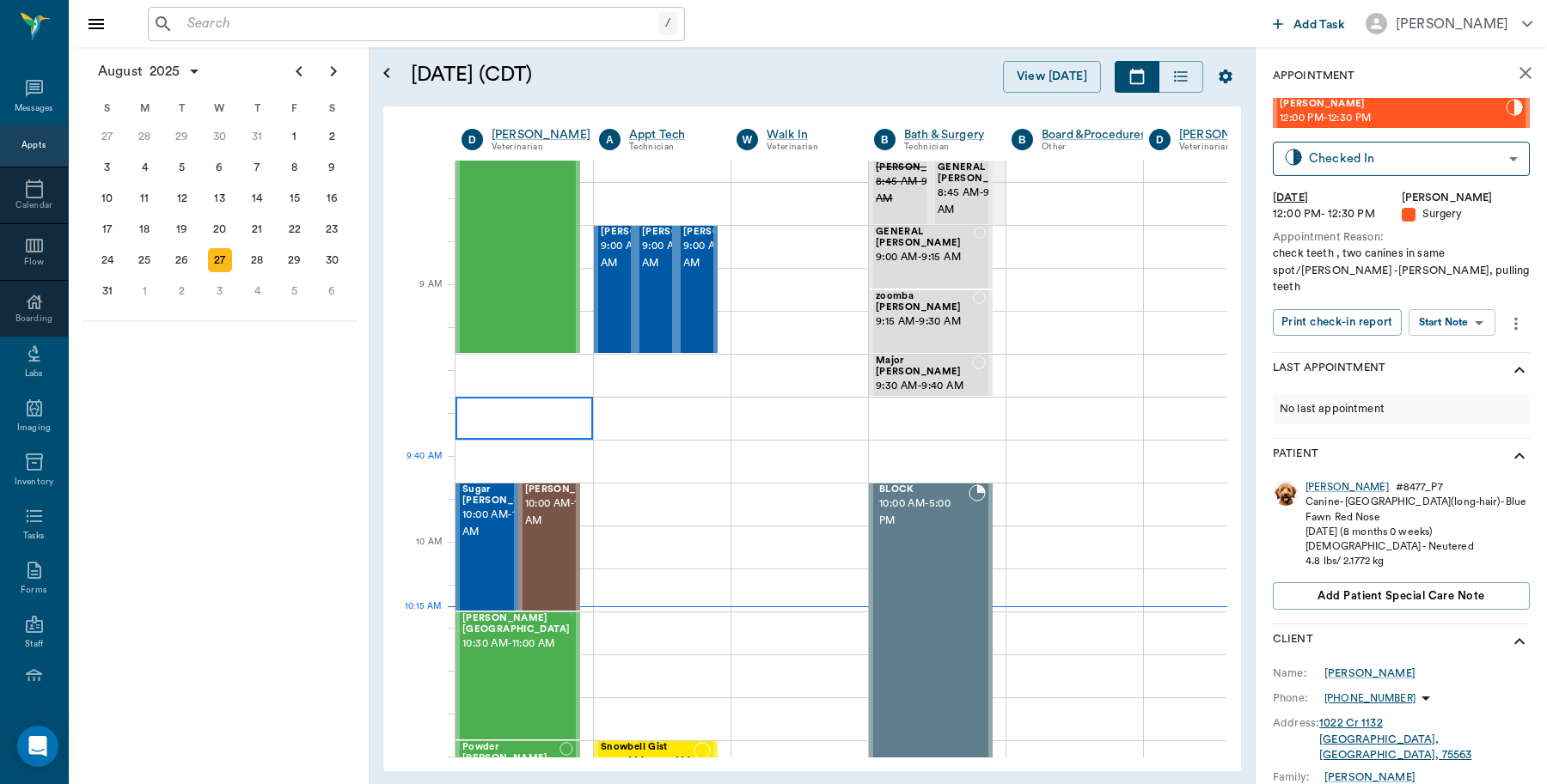
scroll to position [215, 0]
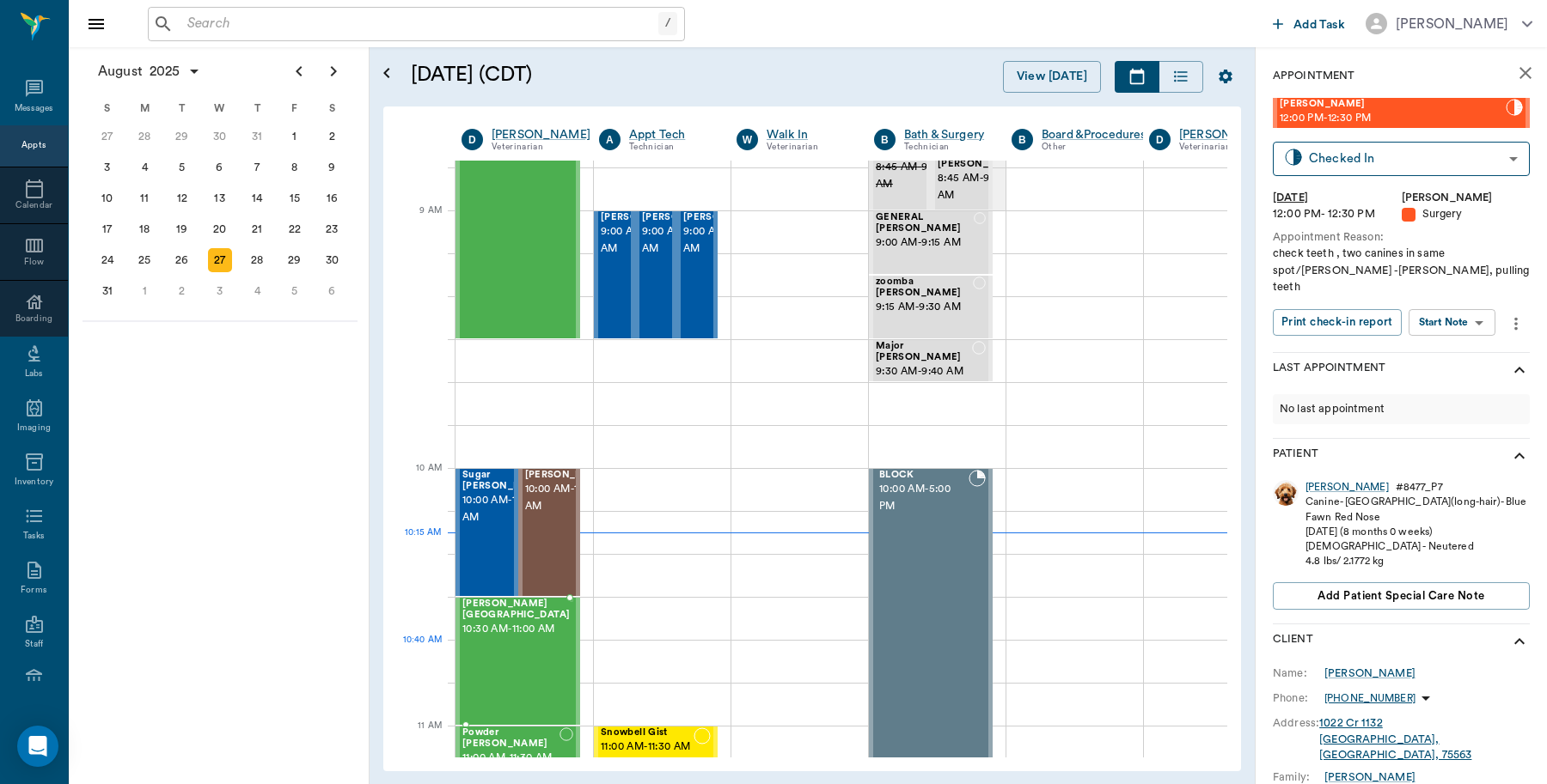
click at [500, 646] on div "LIZ Birmingham 10:30 AM - 11:00 AM" at bounding box center [516, 661] width 108 height 125
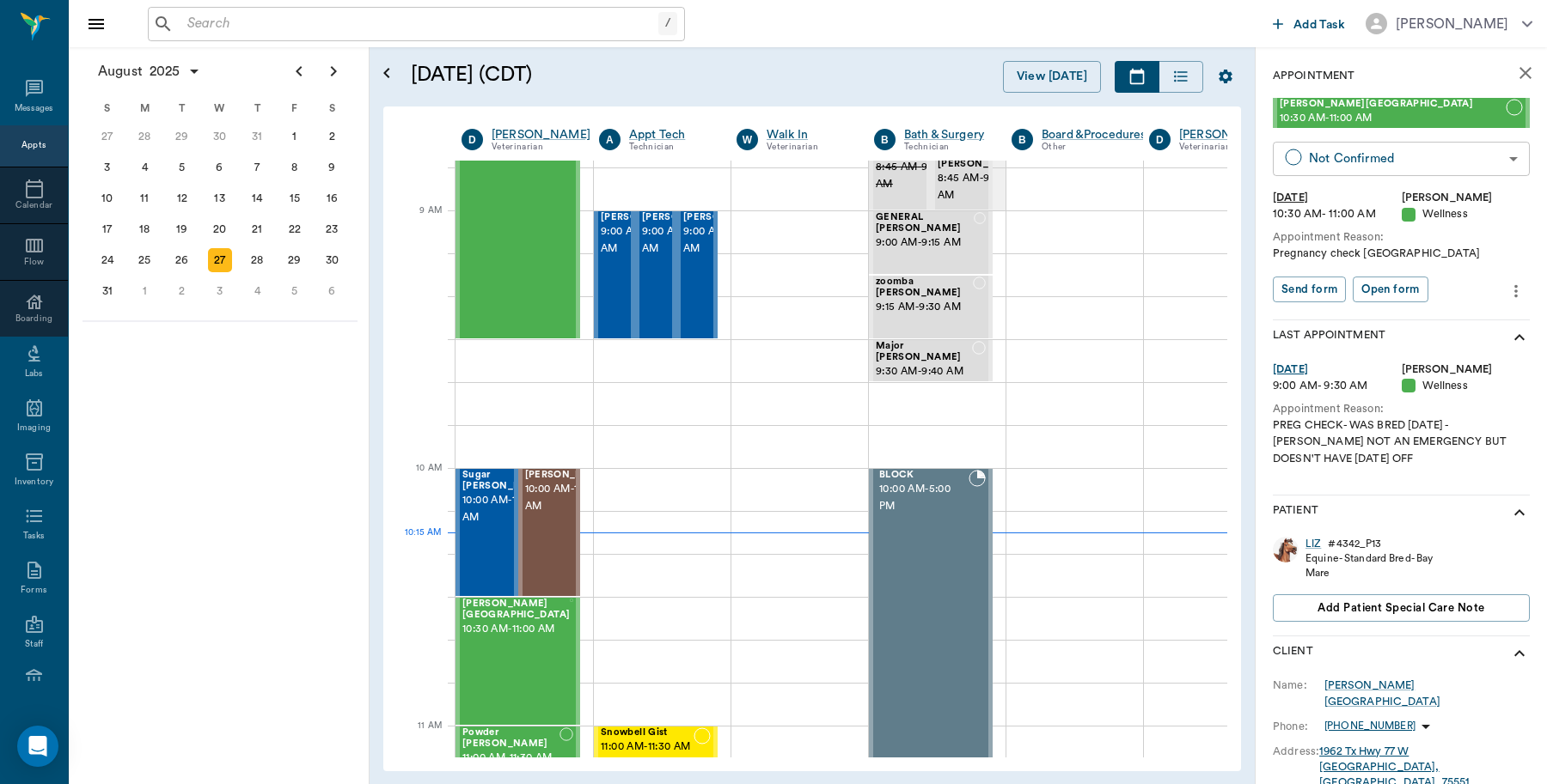
click at [1321, 157] on body "/ ​ Add Task Dr. Bert Ellsworth Nectar Messages Appts Calendar Flow Boarding La…" at bounding box center [774, 392] width 1547 height 784
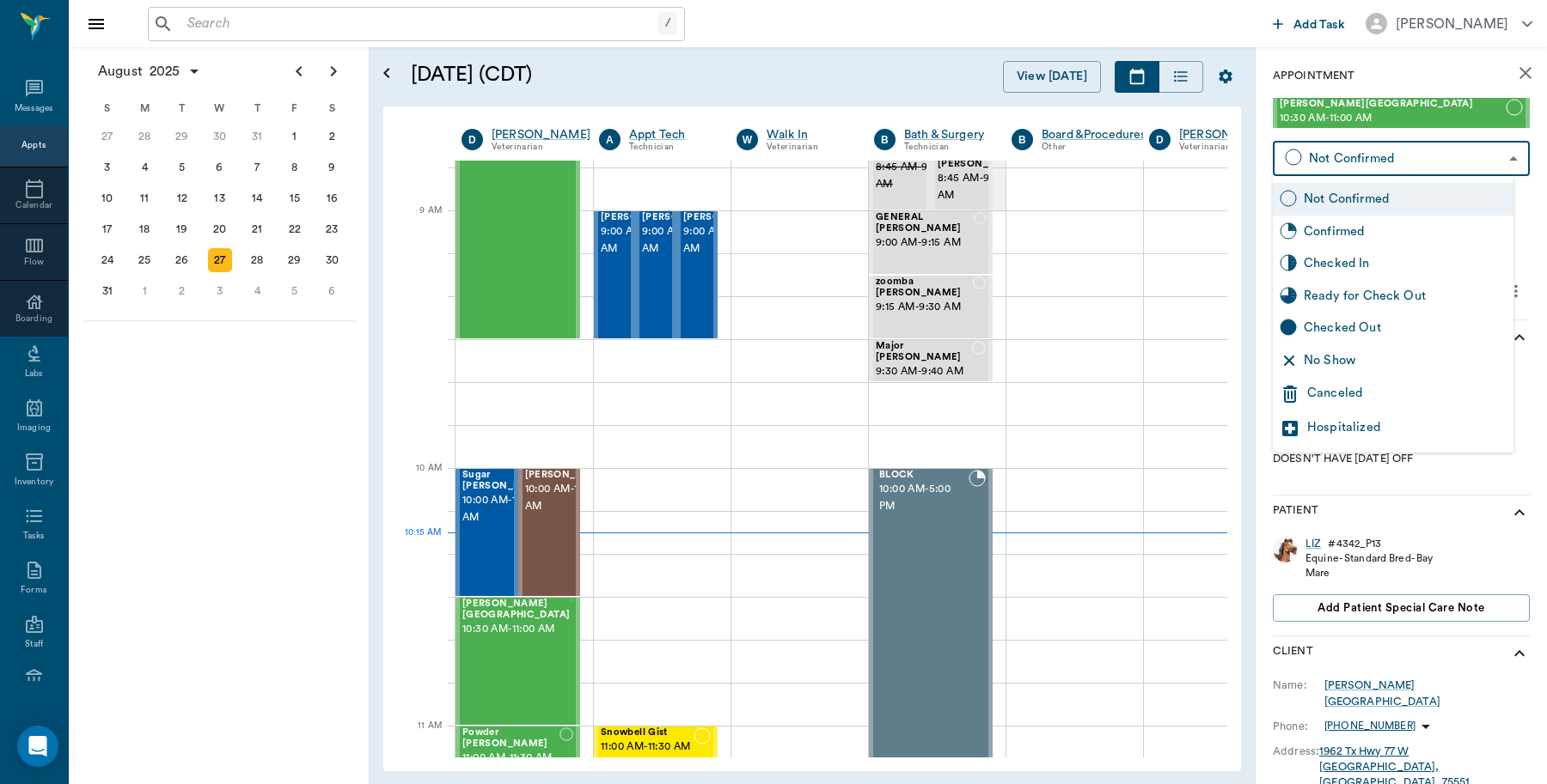
click at [1336, 260] on div "Checked In" at bounding box center [1405, 264] width 203 height 19
type input "CHECKED_IN"
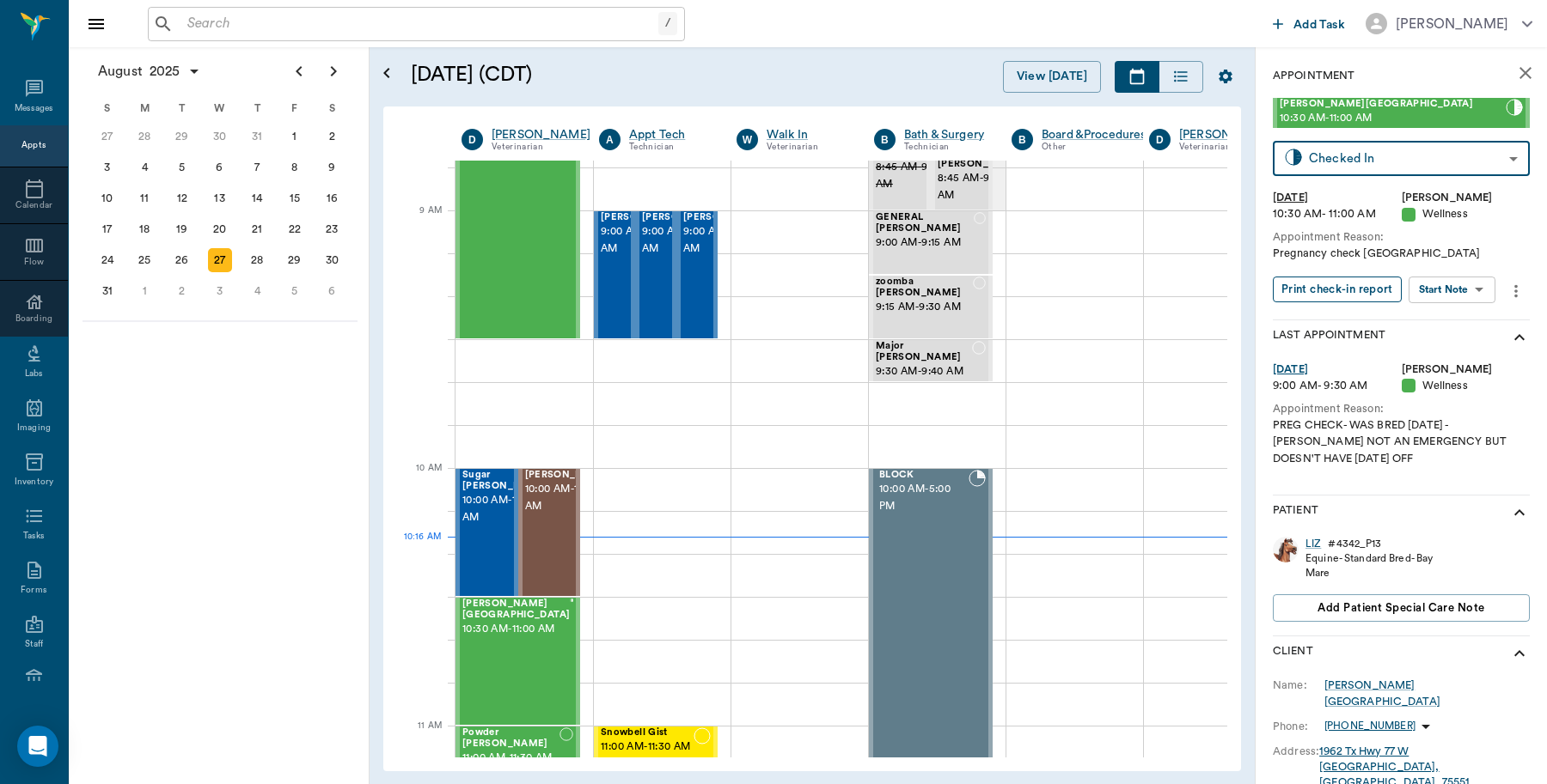
click at [1317, 288] on button "Print check-in report" at bounding box center [1337, 291] width 129 height 27
click at [610, 529] on div at bounding box center [610, 533] width 0 height 125
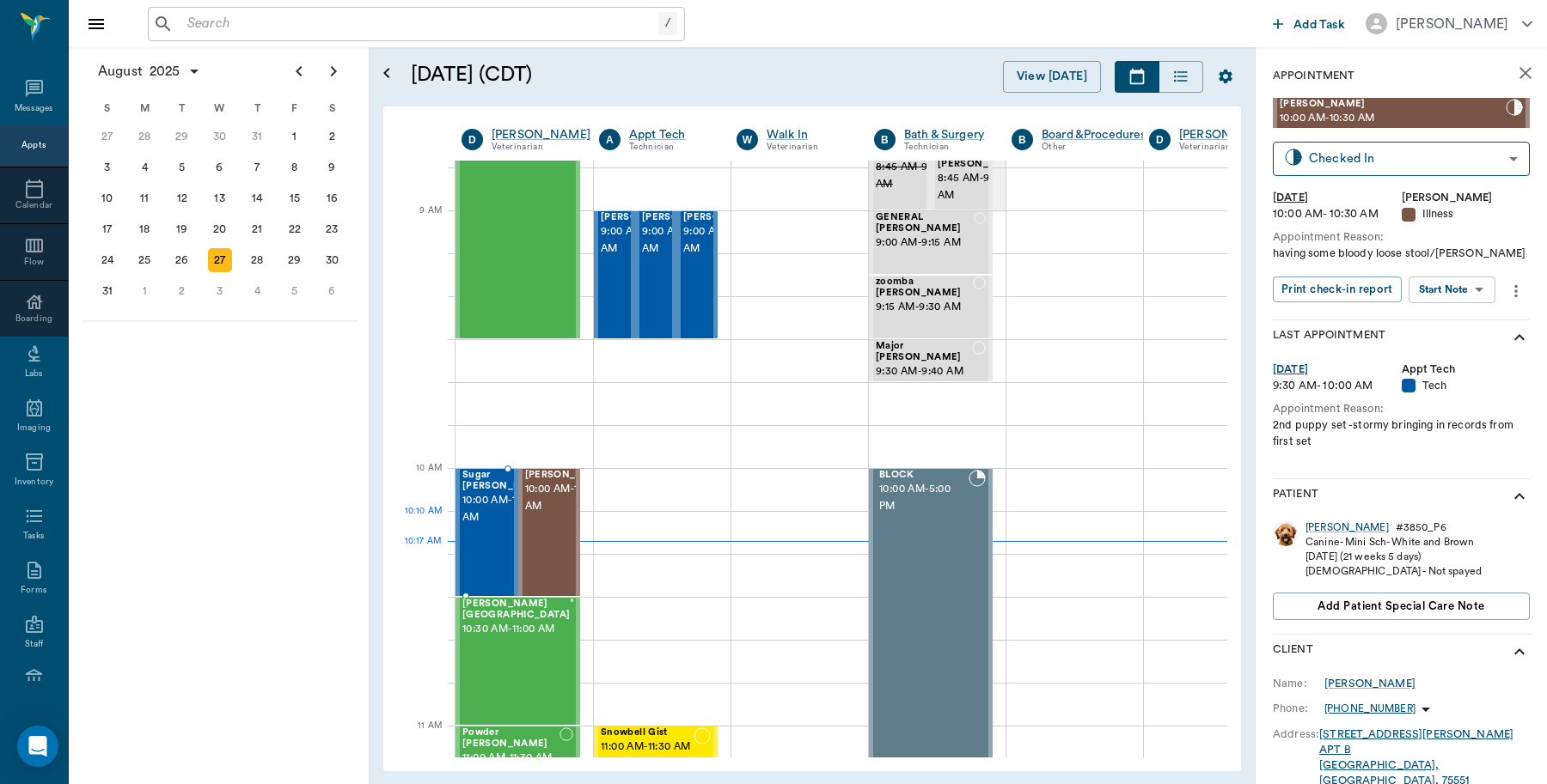
click at [493, 526] on span "10:00 AM - 10:30 AM" at bounding box center [504, 510] width 86 height 35
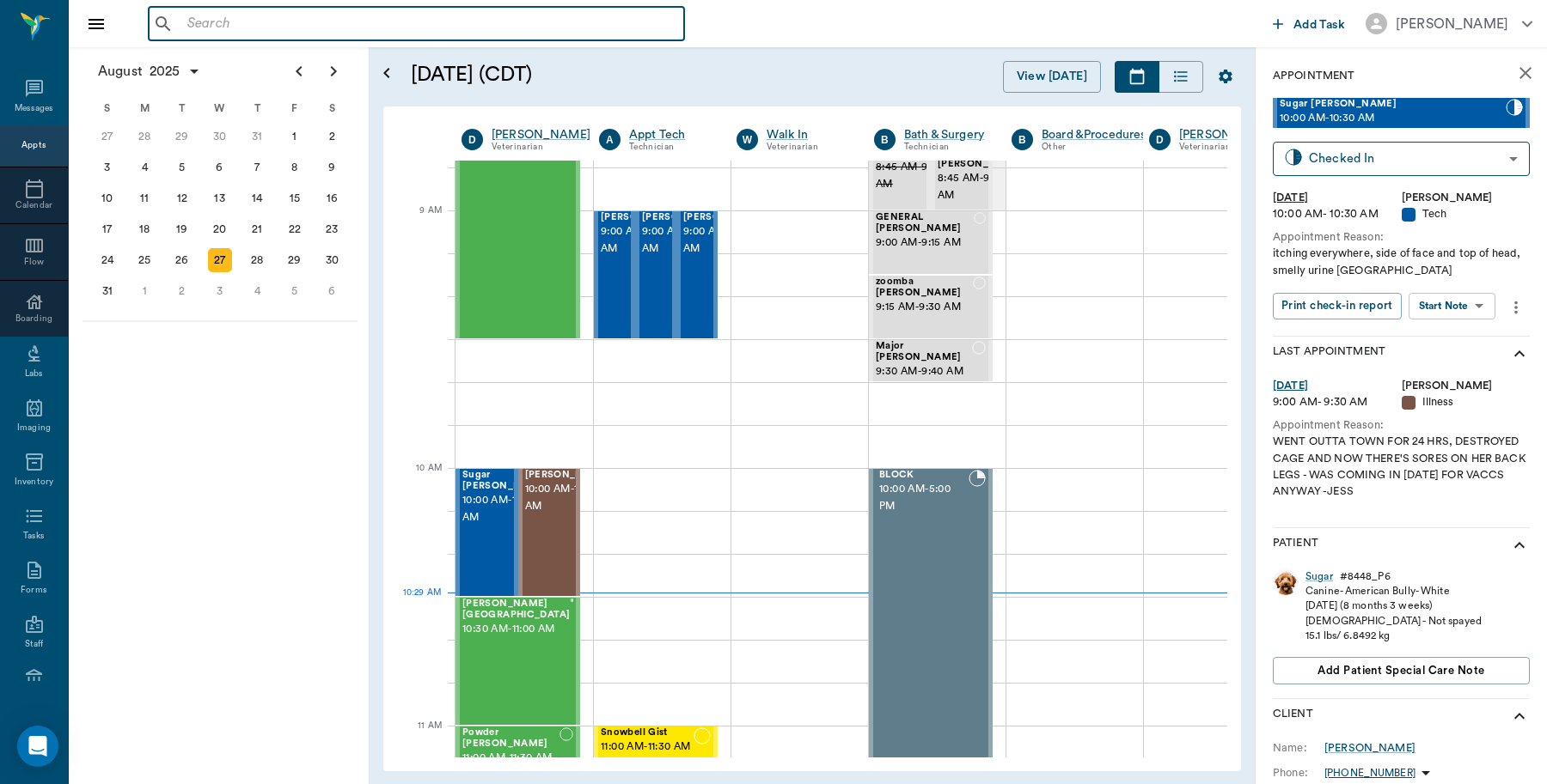
click at [261, 23] on input "text" at bounding box center [429, 24] width 496 height 24
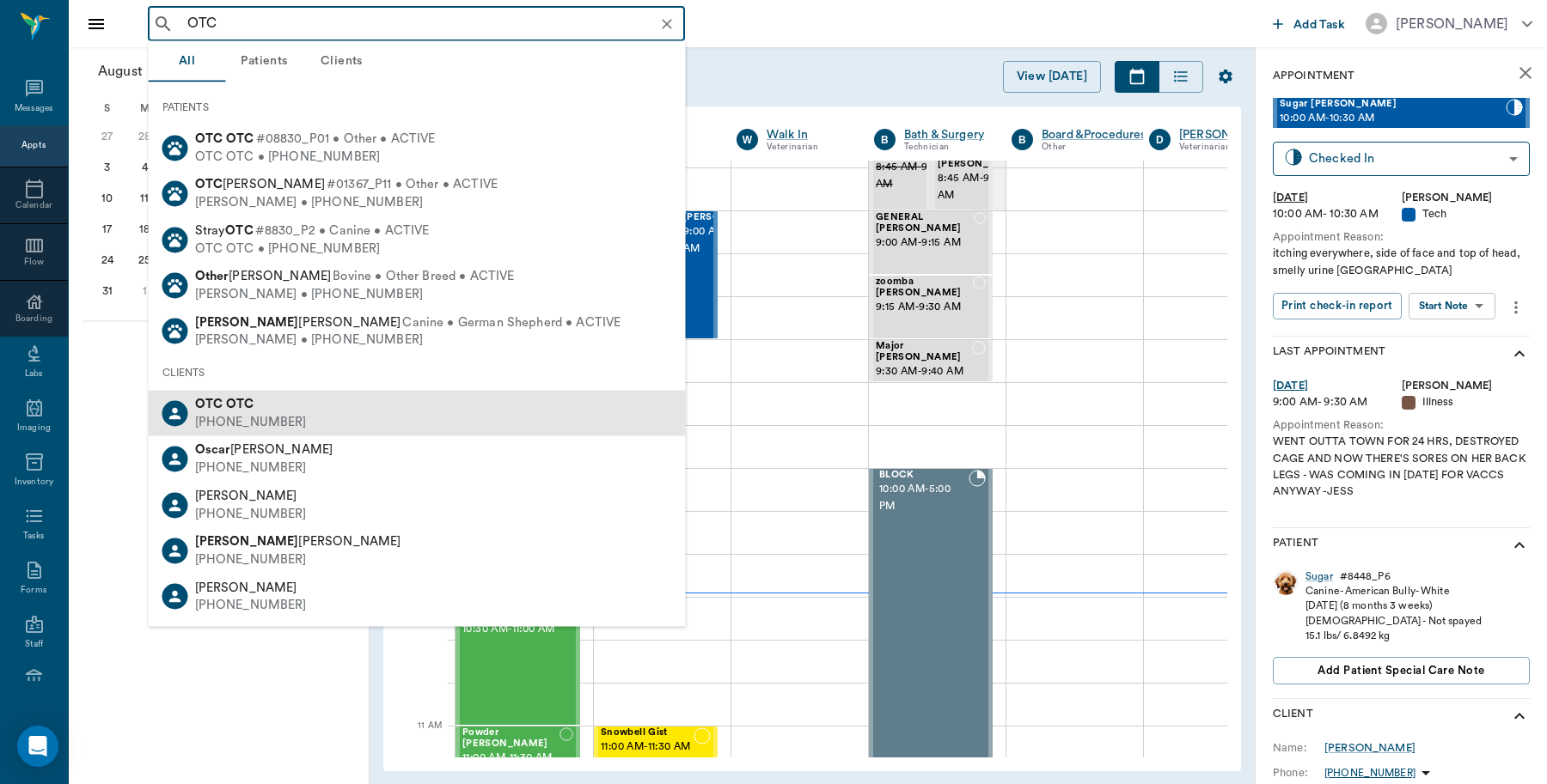
click at [215, 402] on b "OTC" at bounding box center [209, 404] width 28 height 13
type input "OTC"
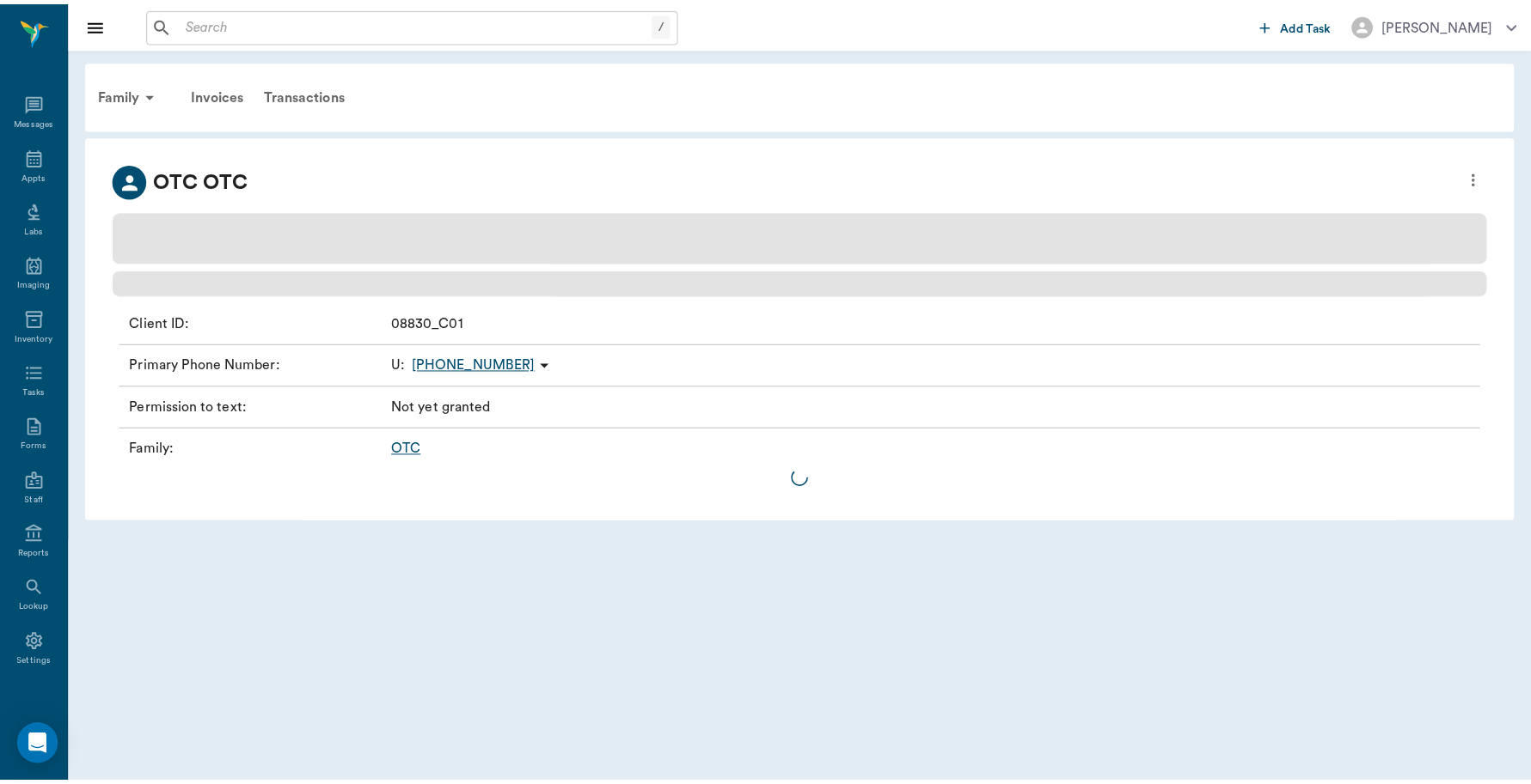
scroll to position [5, 0]
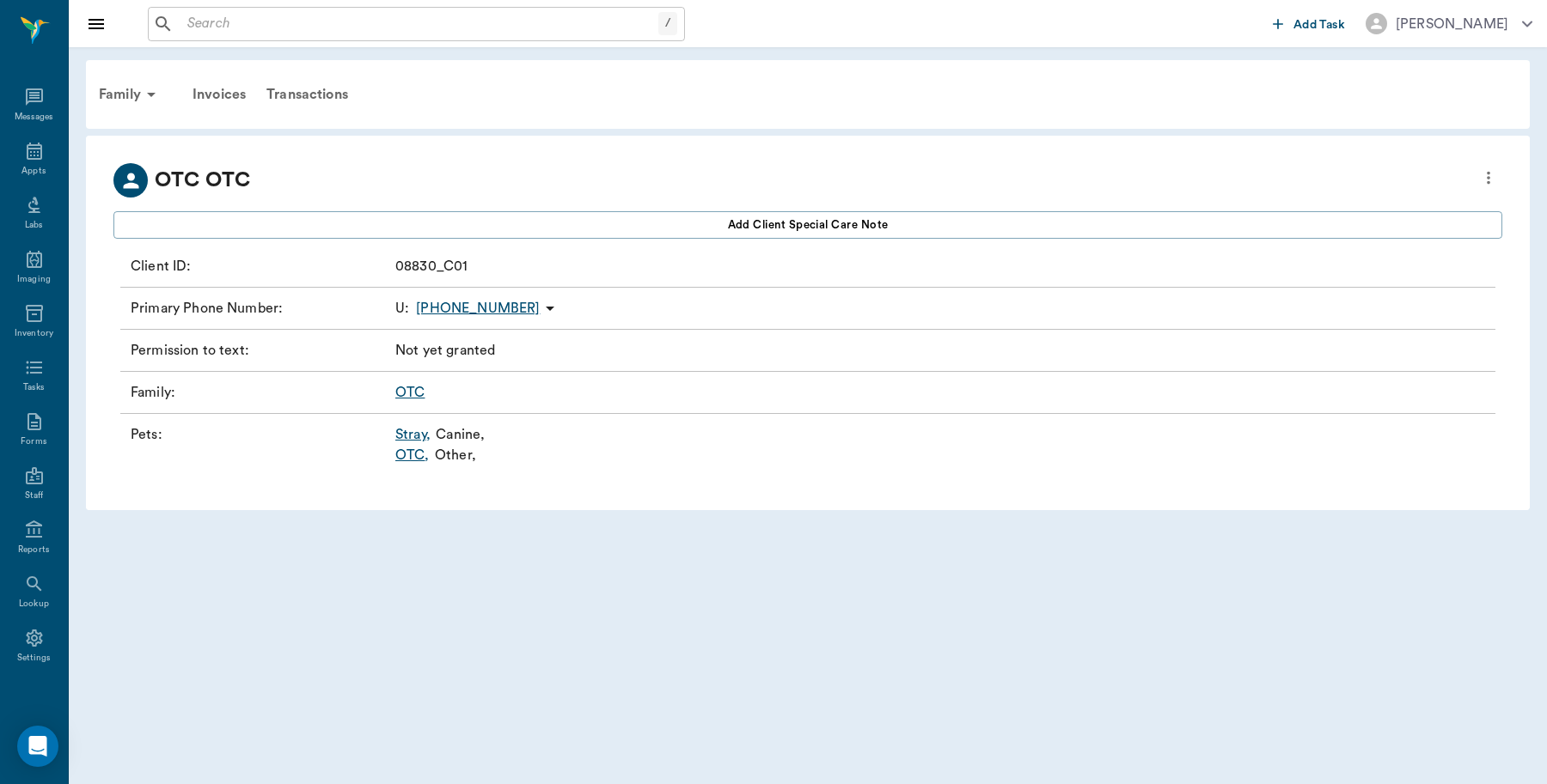
click at [415, 456] on link "OTC ," at bounding box center [413, 455] width 35 height 20
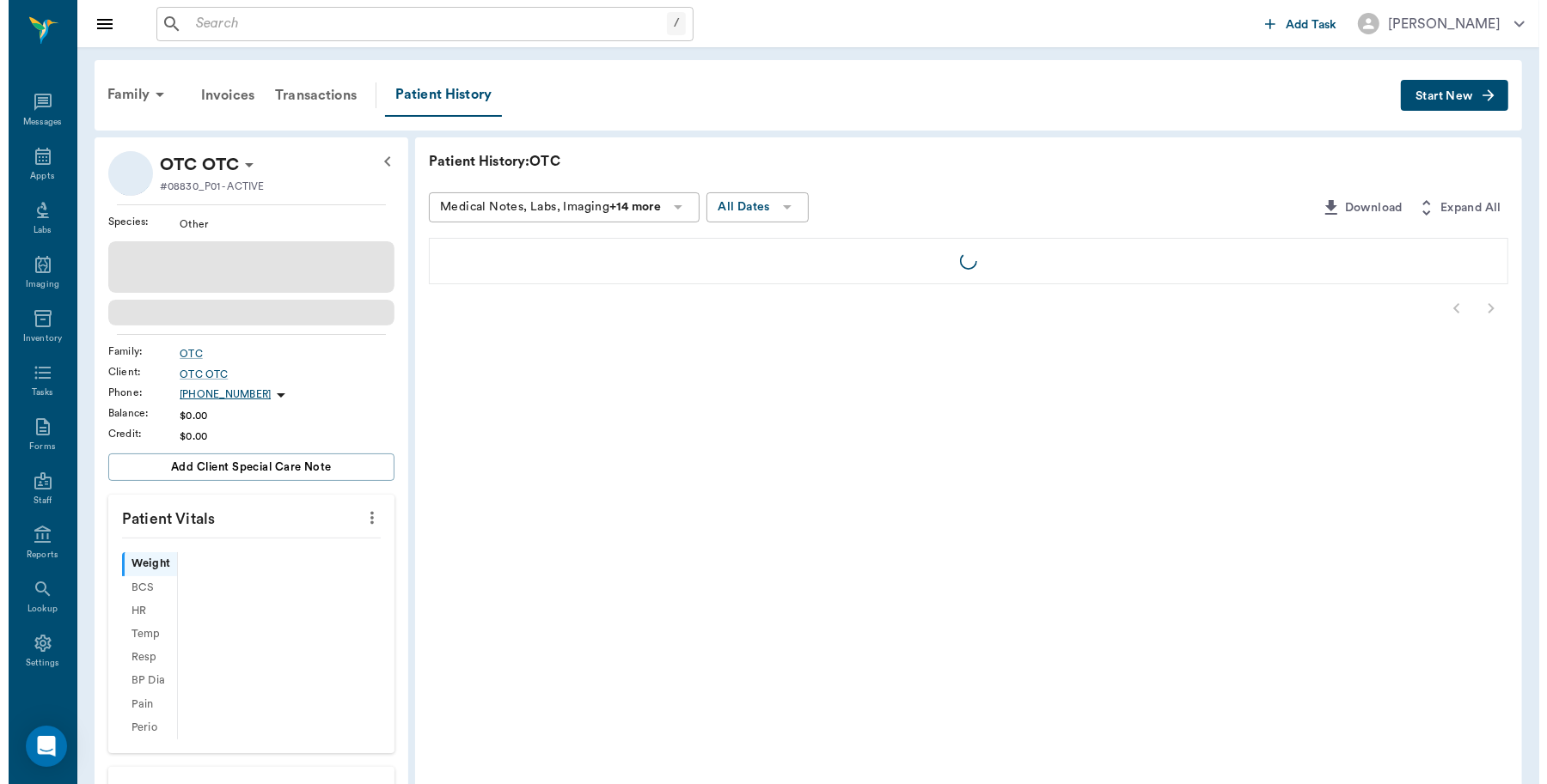
scroll to position [5, 0]
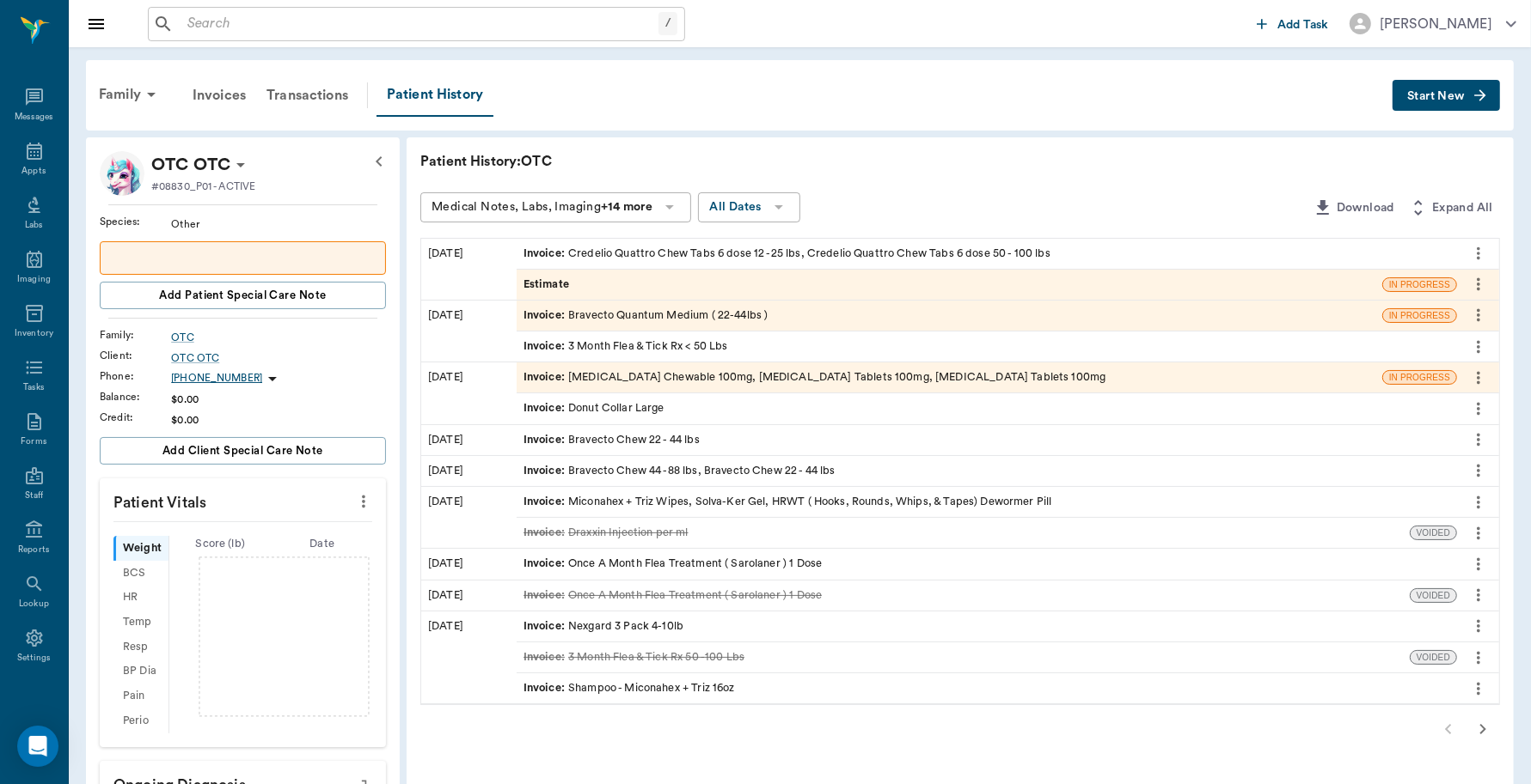
click at [271, 19] on input "text" at bounding box center [420, 24] width 478 height 24
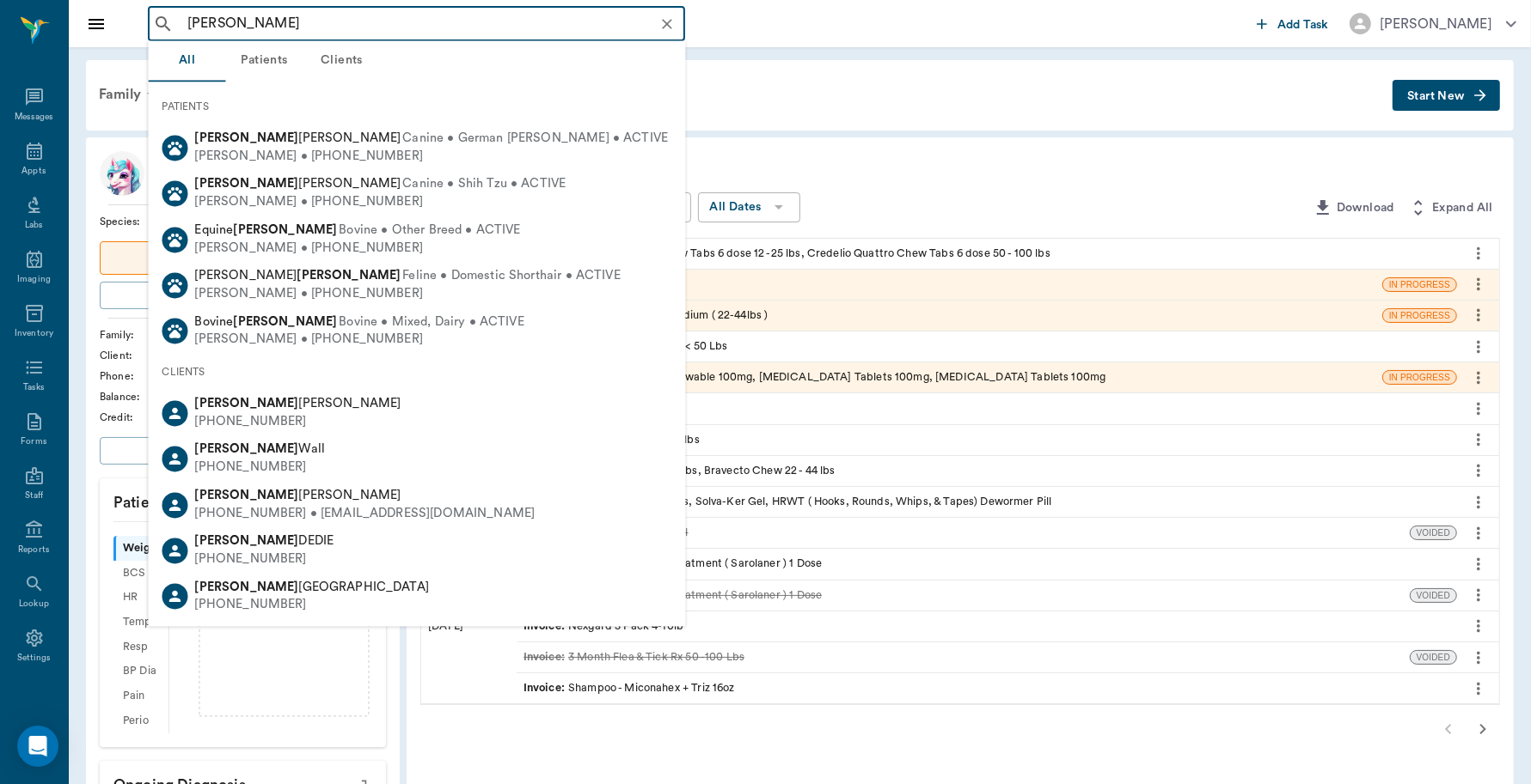
drag, startPoint x: 319, startPoint y: 19, endPoint x: 174, endPoint y: 23, distance: 145.1
click at [174, 23] on div "Taylor Slwoo ​" at bounding box center [417, 24] width 537 height 35
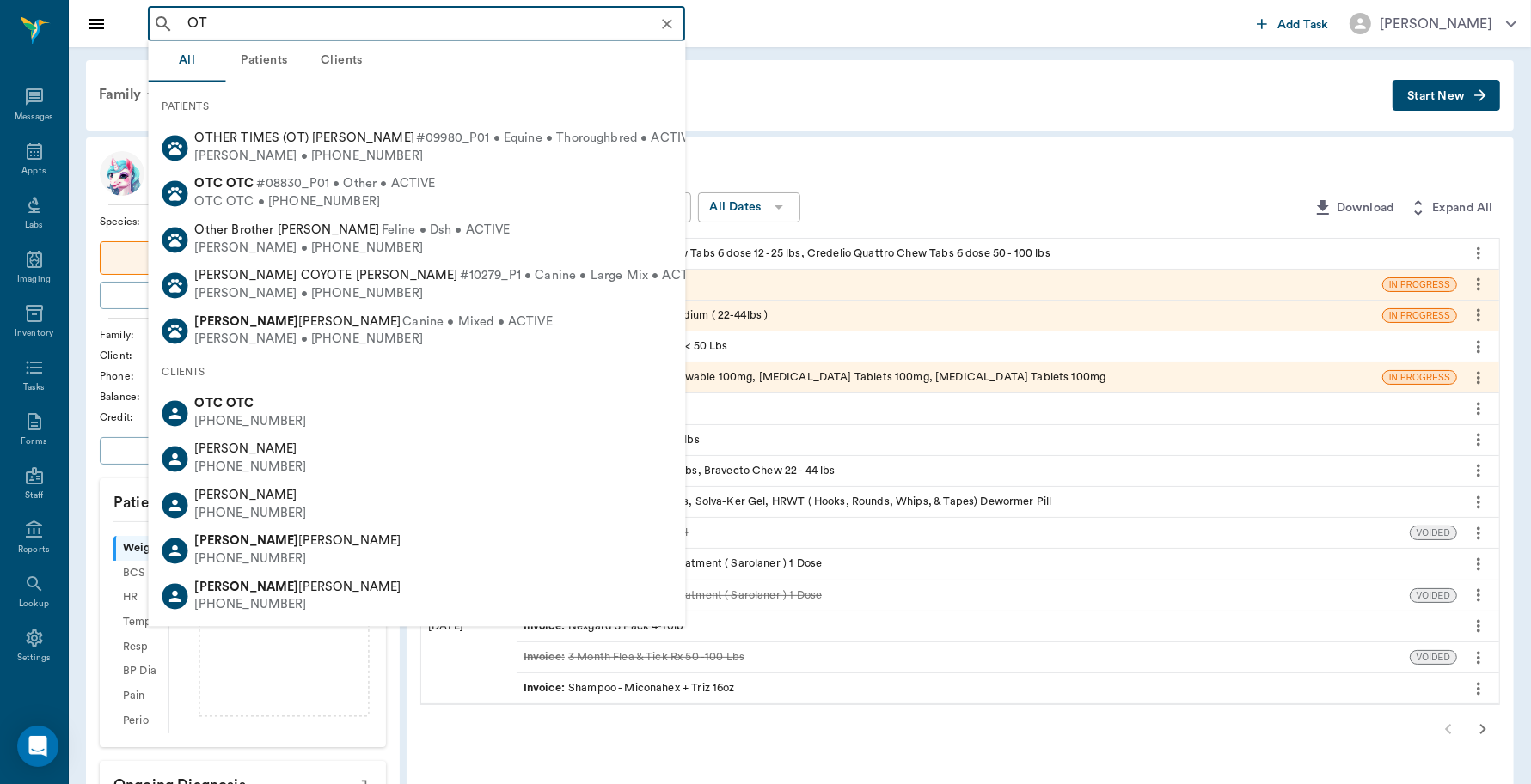
type input "OTC"
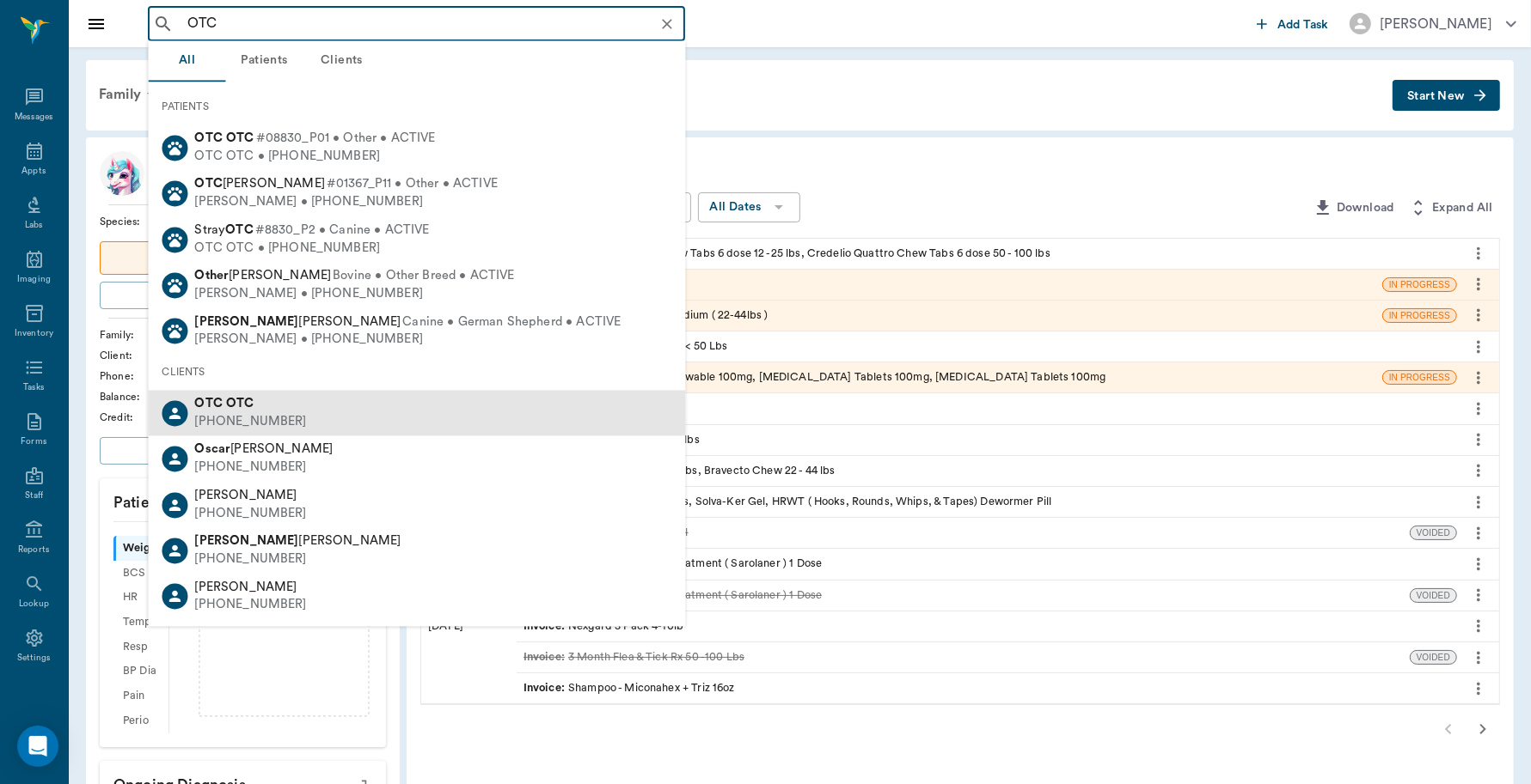
click at [221, 406] on span "OTC OTC" at bounding box center [225, 404] width 60 height 13
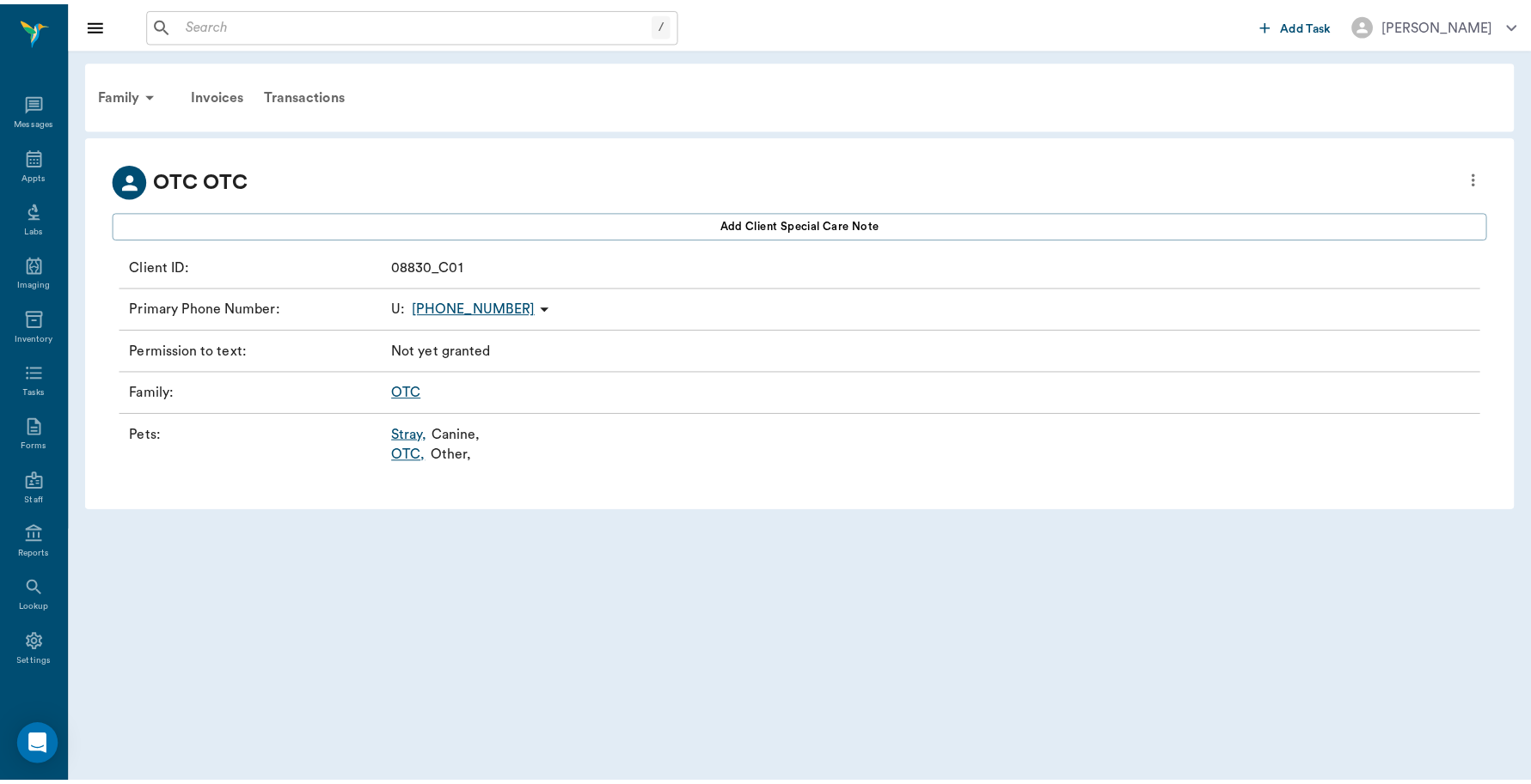
scroll to position [5, 0]
click at [408, 462] on link "OTC ," at bounding box center [413, 455] width 35 height 20
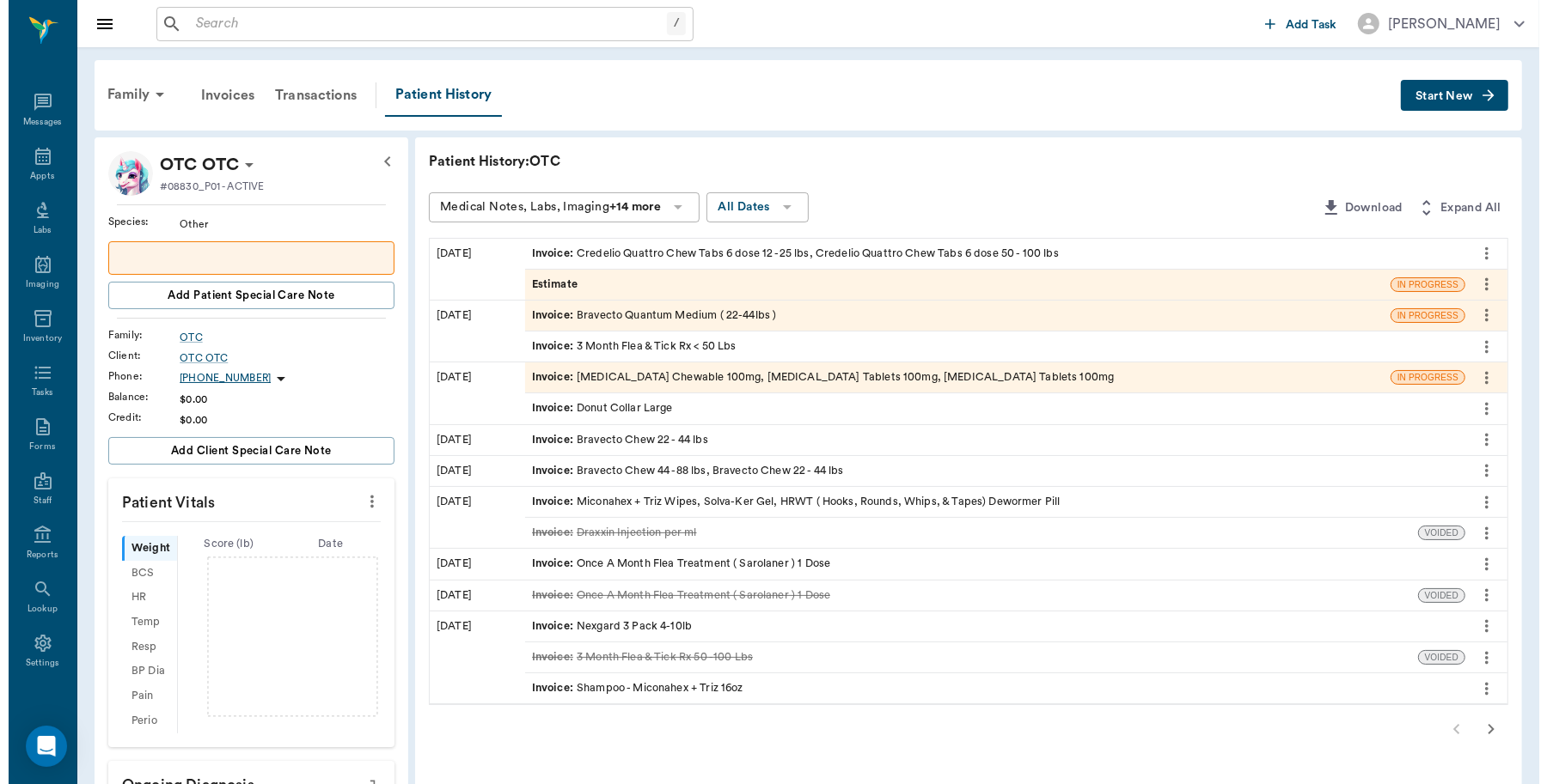
scroll to position [5, 0]
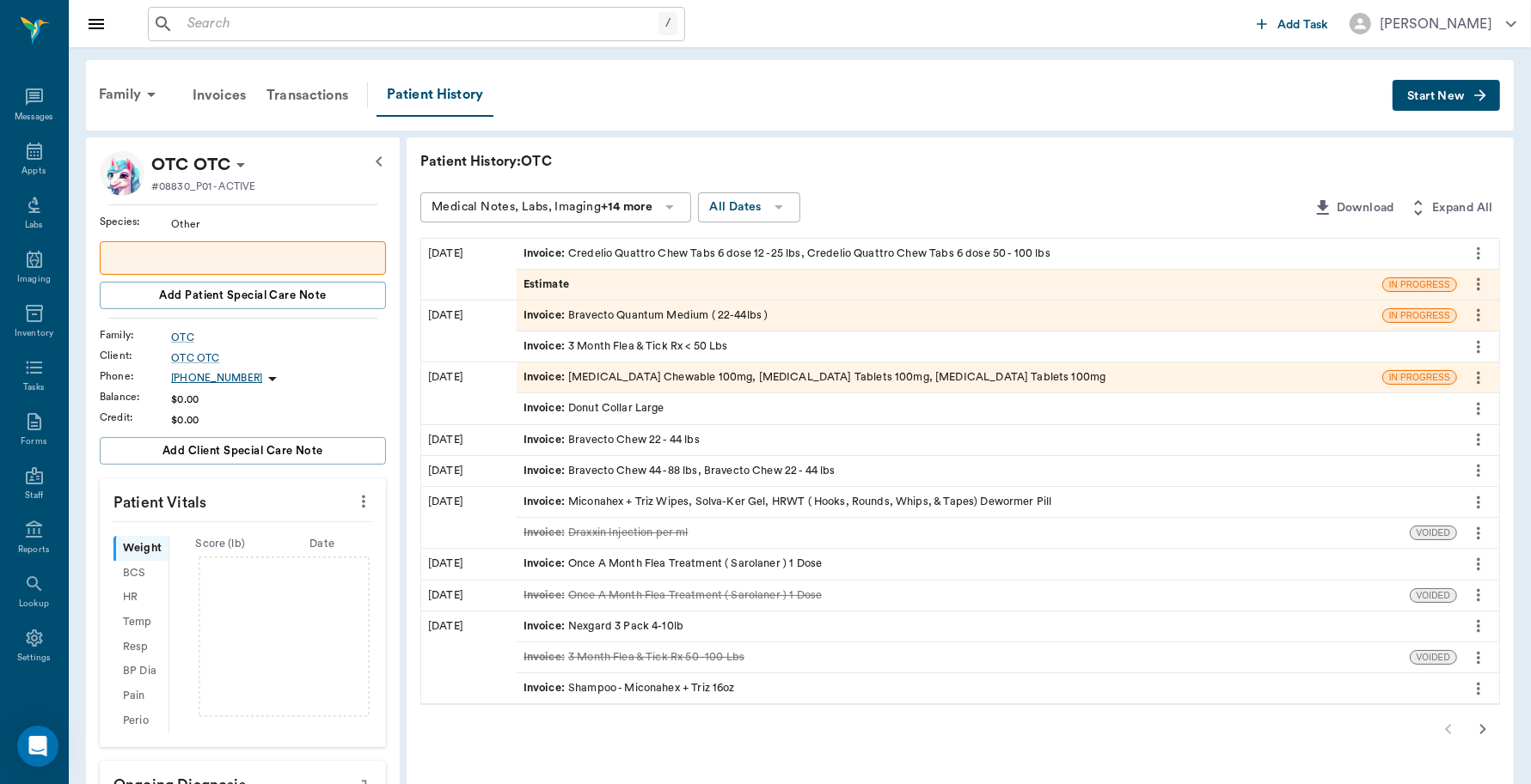
click at [1438, 96] on span "Start New" at bounding box center [1436, 96] width 58 height 0
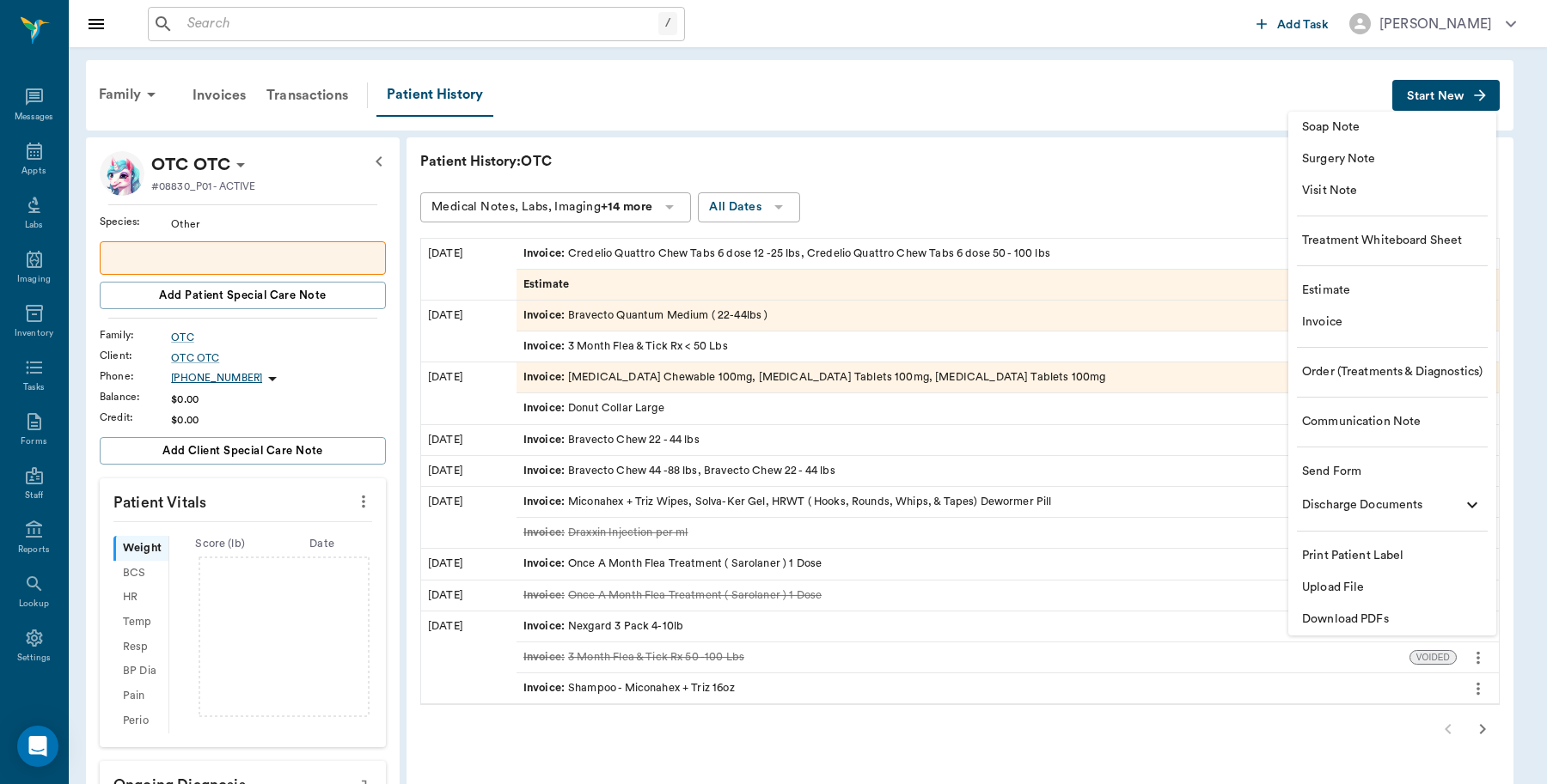
click at [1376, 325] on span "Invoice" at bounding box center [1392, 322] width 181 height 18
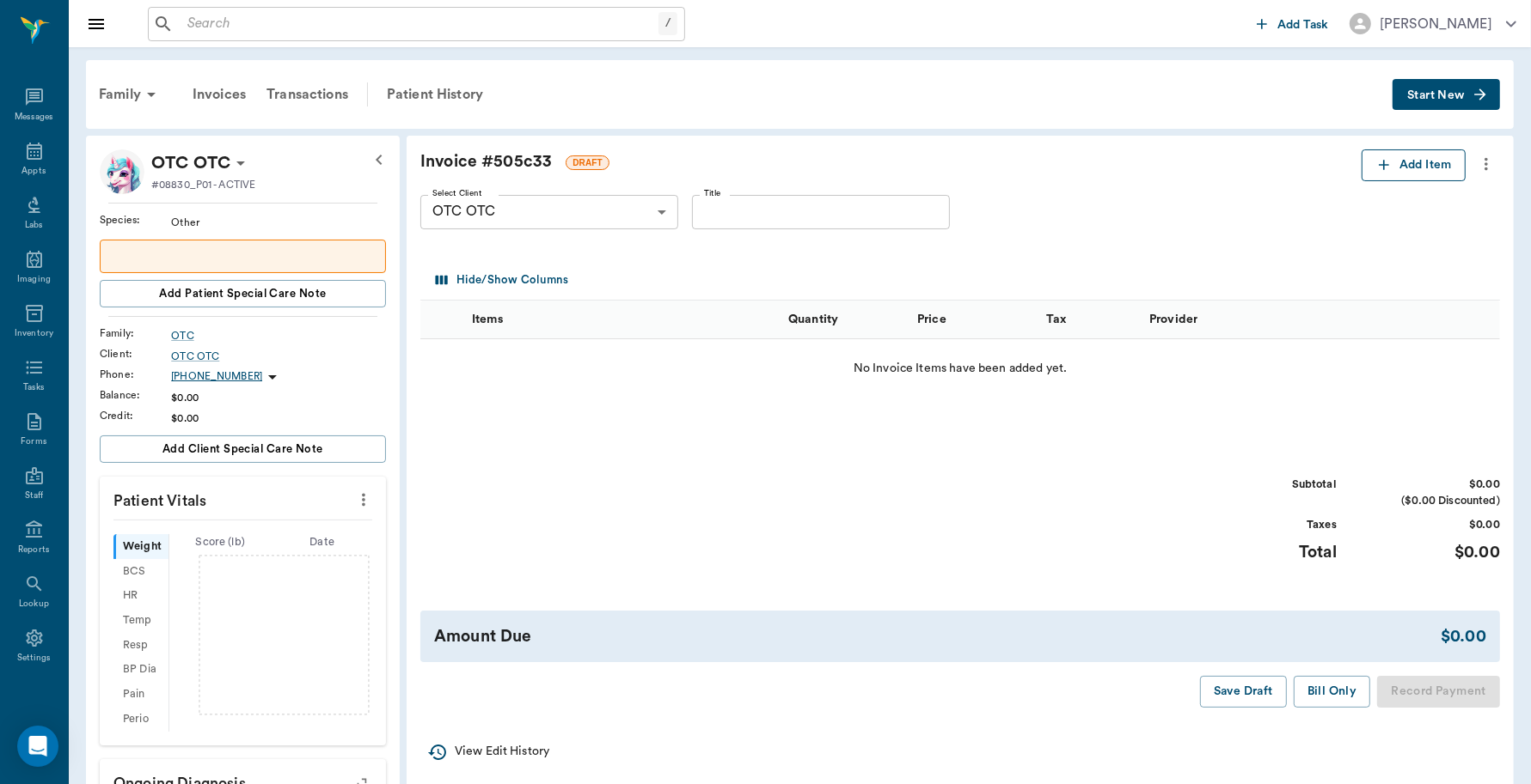
click at [1422, 157] on button "Add Item" at bounding box center [1414, 164] width 104 height 32
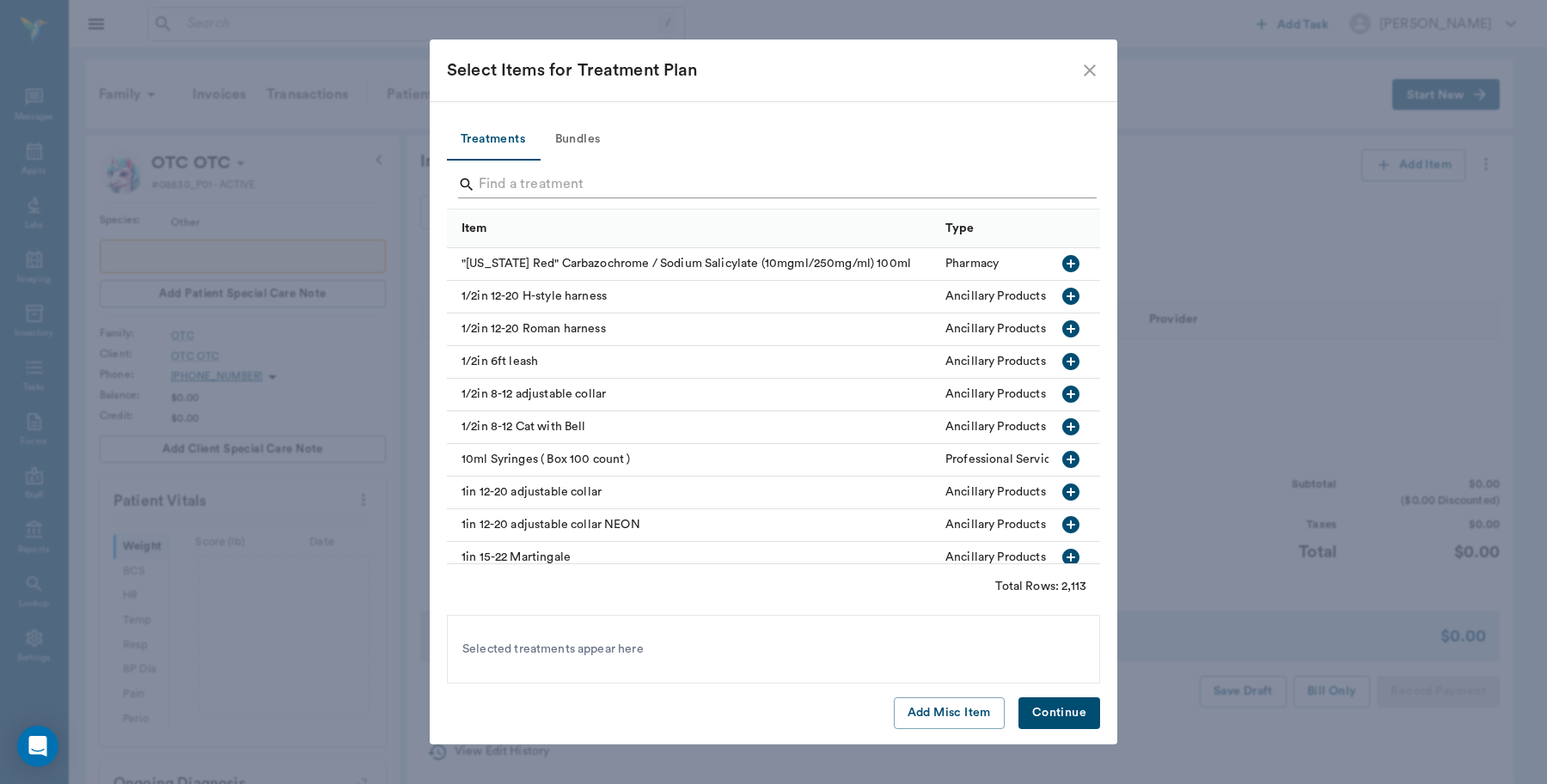
click at [572, 181] on input "Search" at bounding box center [774, 185] width 592 height 28
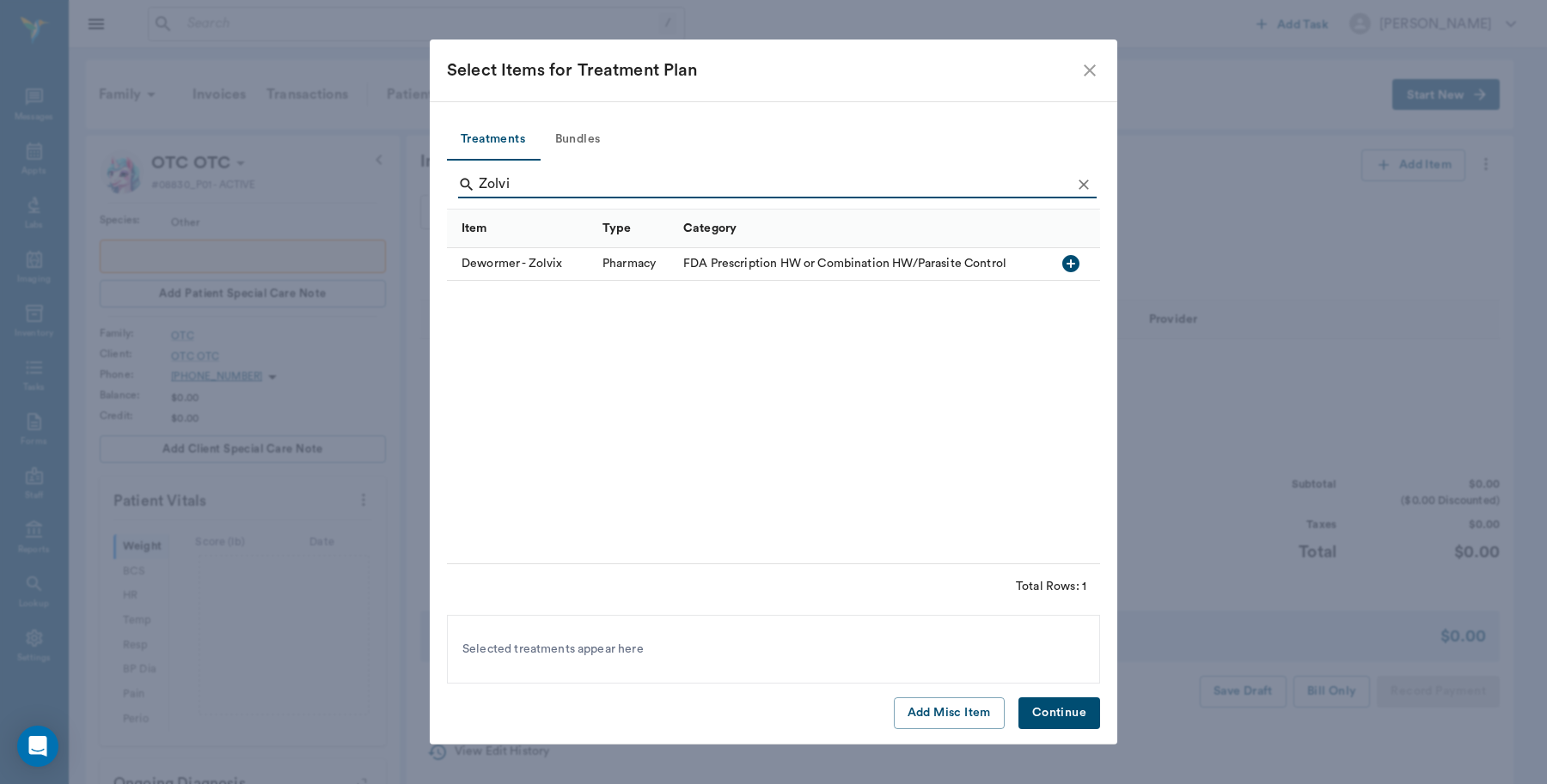
type input "Zolvi"
click at [1073, 262] on icon "button" at bounding box center [1071, 264] width 17 height 17
click at [1051, 713] on button "Continue" at bounding box center [1058, 713] width 82 height 32
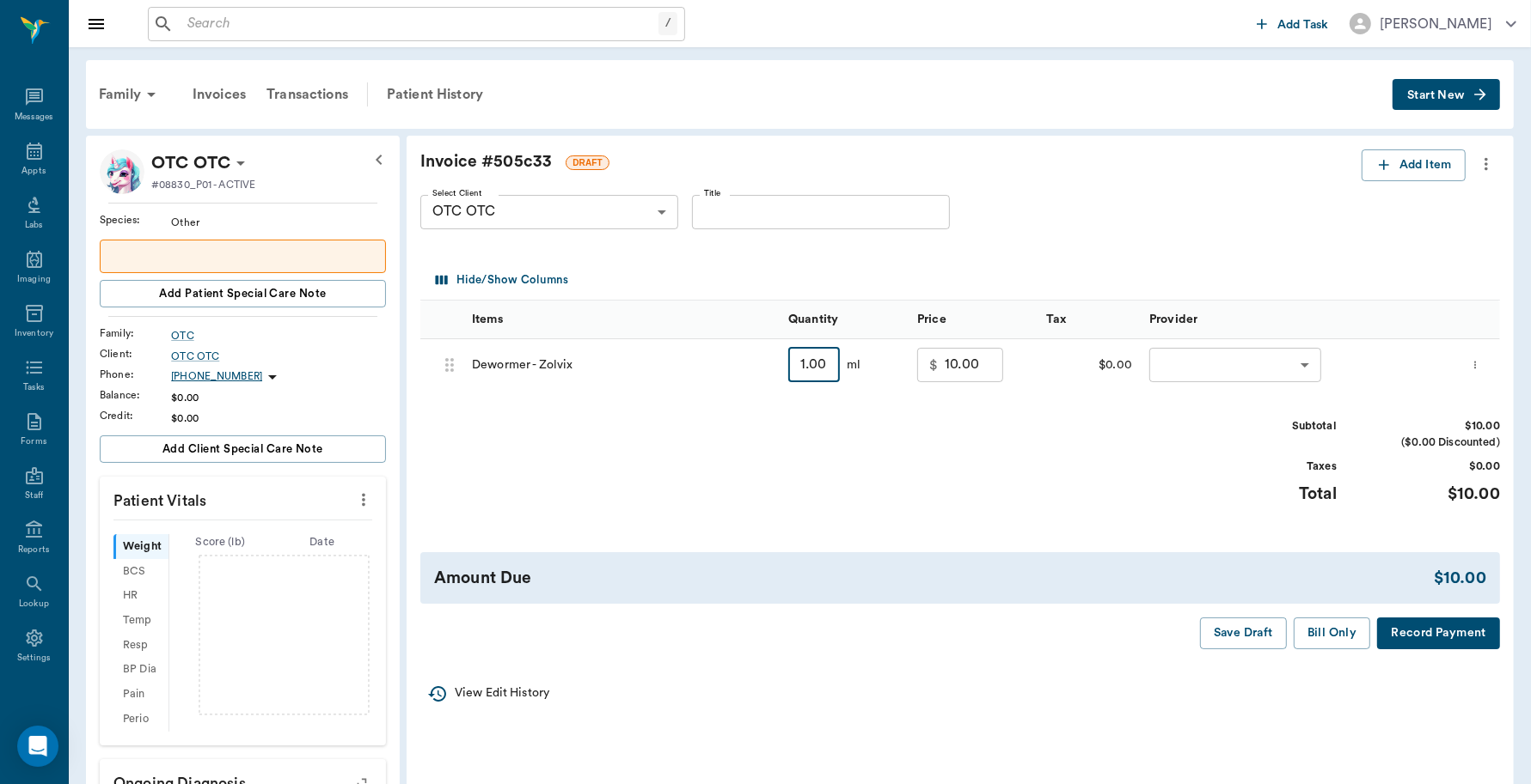
type input "3"
type input "12.00"
type input "30"
type input "39.00"
type input "30"
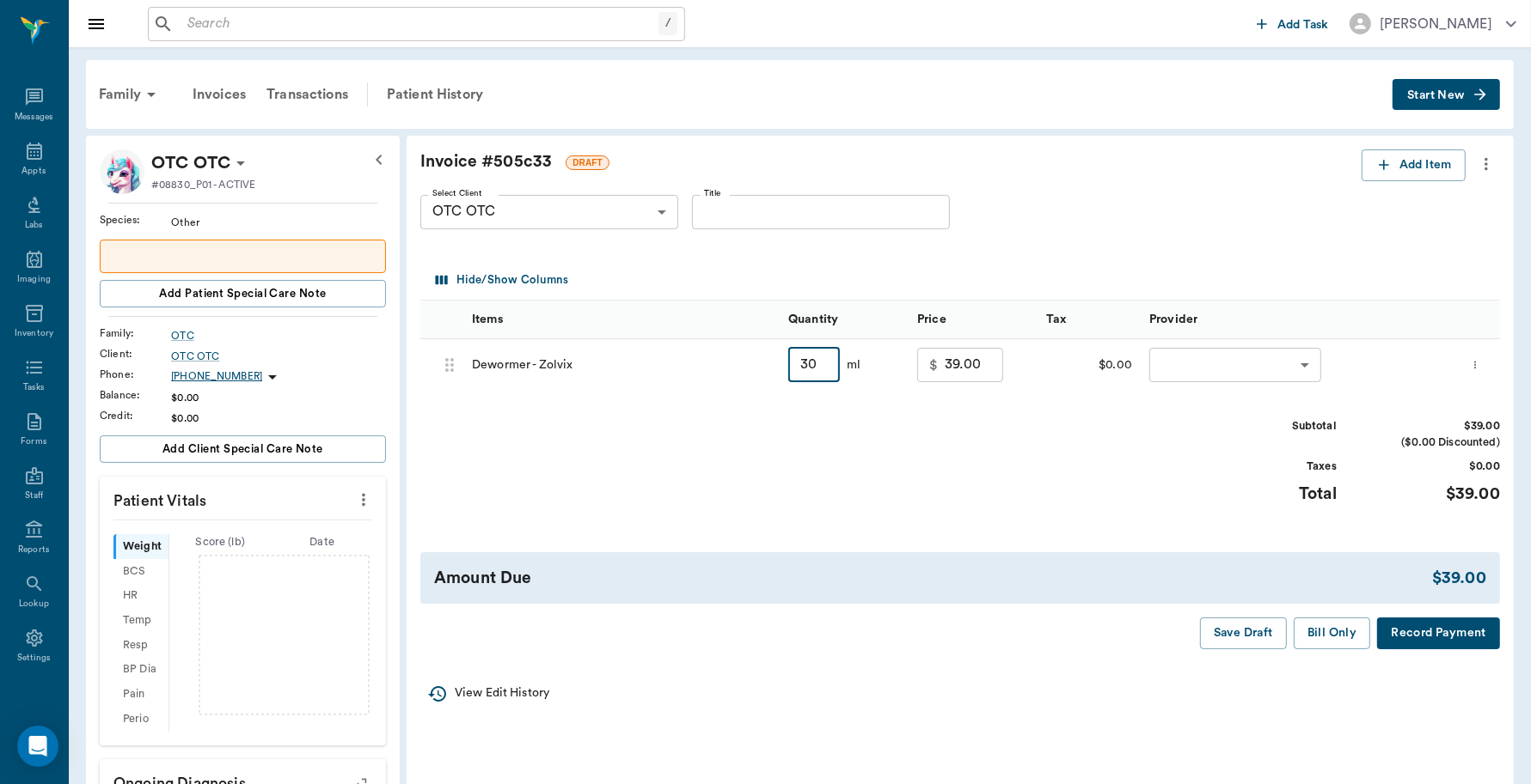
click at [1285, 371] on body "/ ​ Add Task Dr. Bert Ellsworth Nectar Messages Appts Labs Imaging Inventory Ta…" at bounding box center [765, 641] width 1531 height 1281
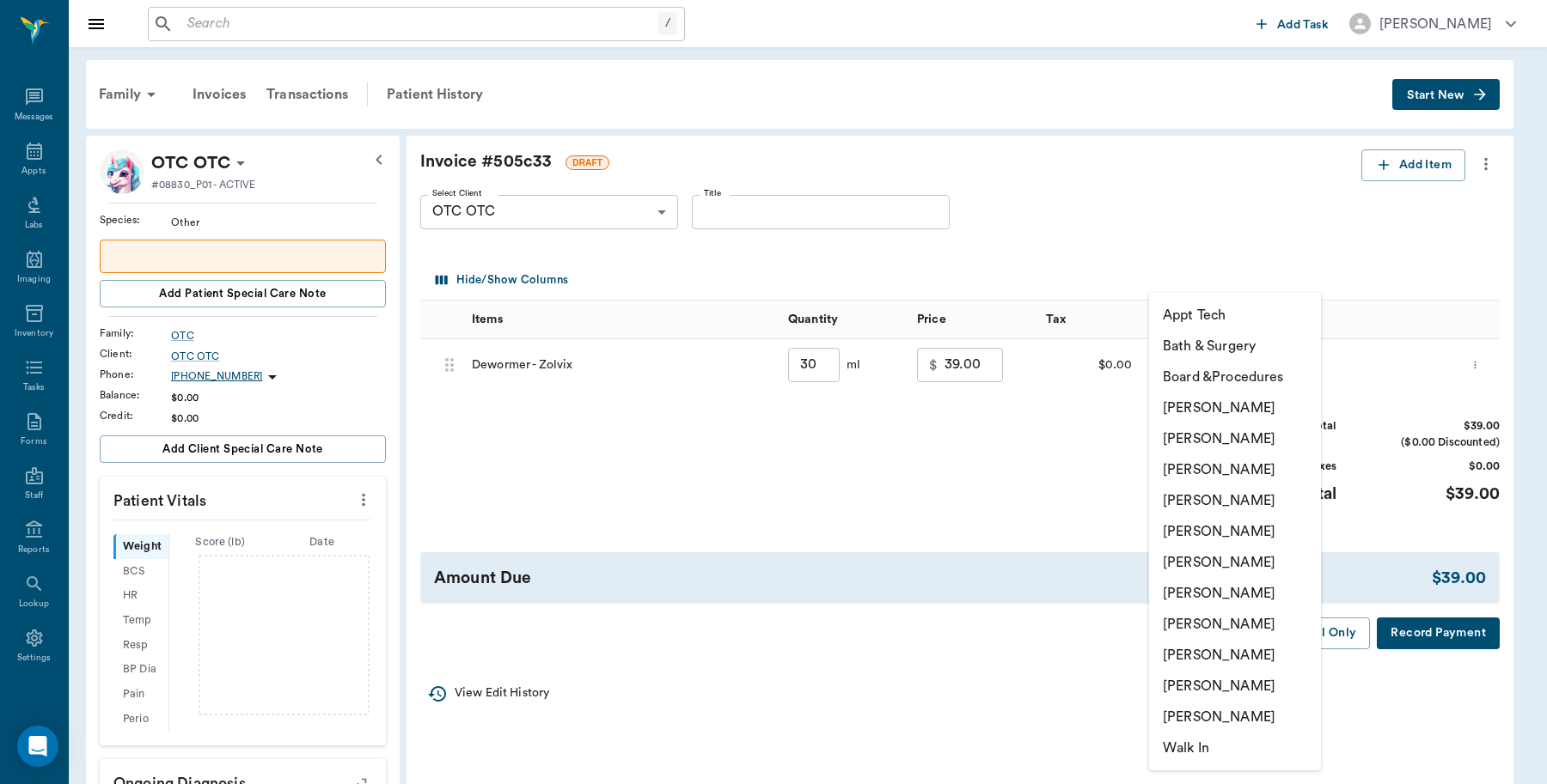
click at [1255, 415] on li "Caryn Watson" at bounding box center [1234, 408] width 172 height 31
type input "none-6899ea08ed37b777db10de45"
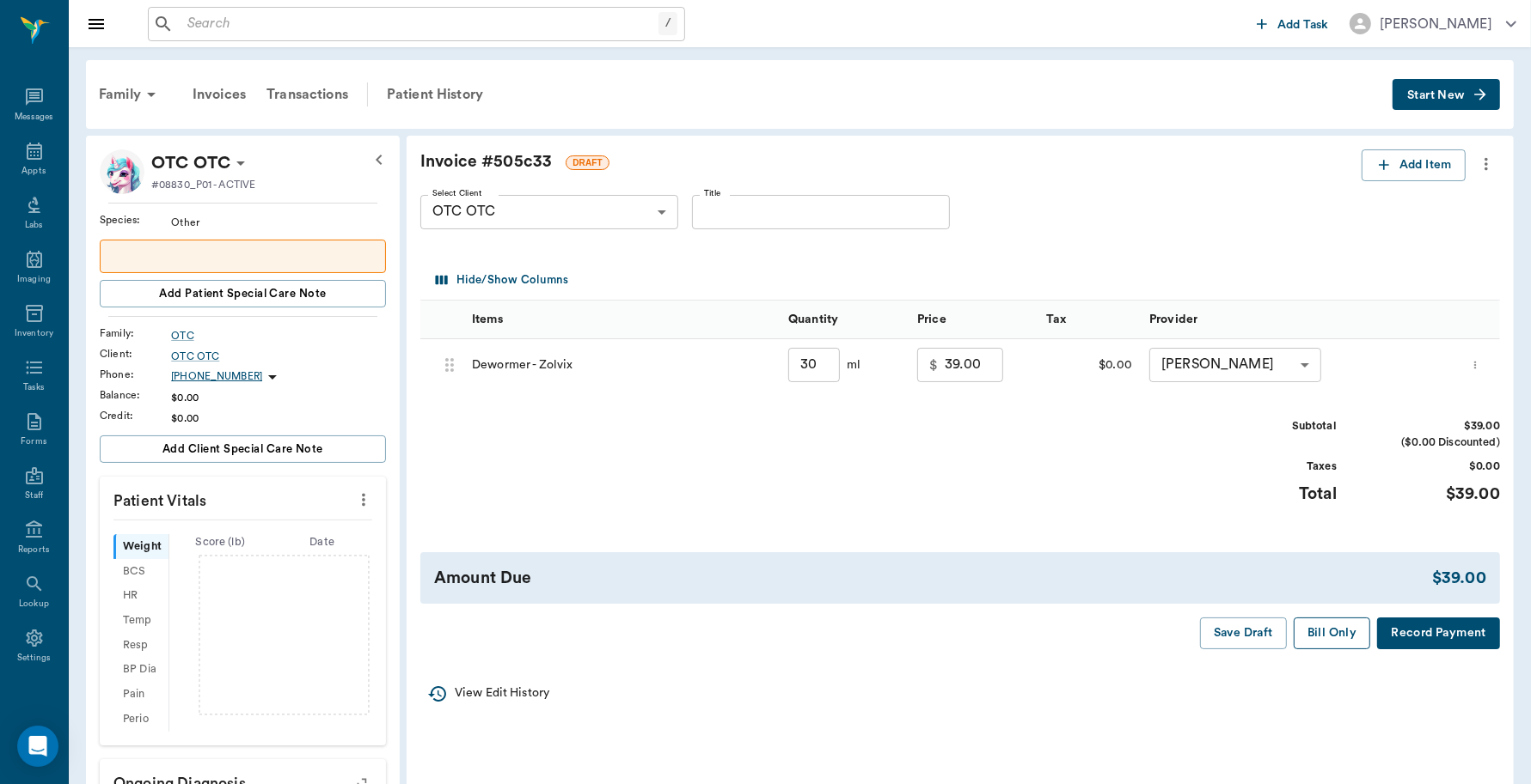
click at [1345, 640] on button "Bill Only" at bounding box center [1332, 633] width 77 height 32
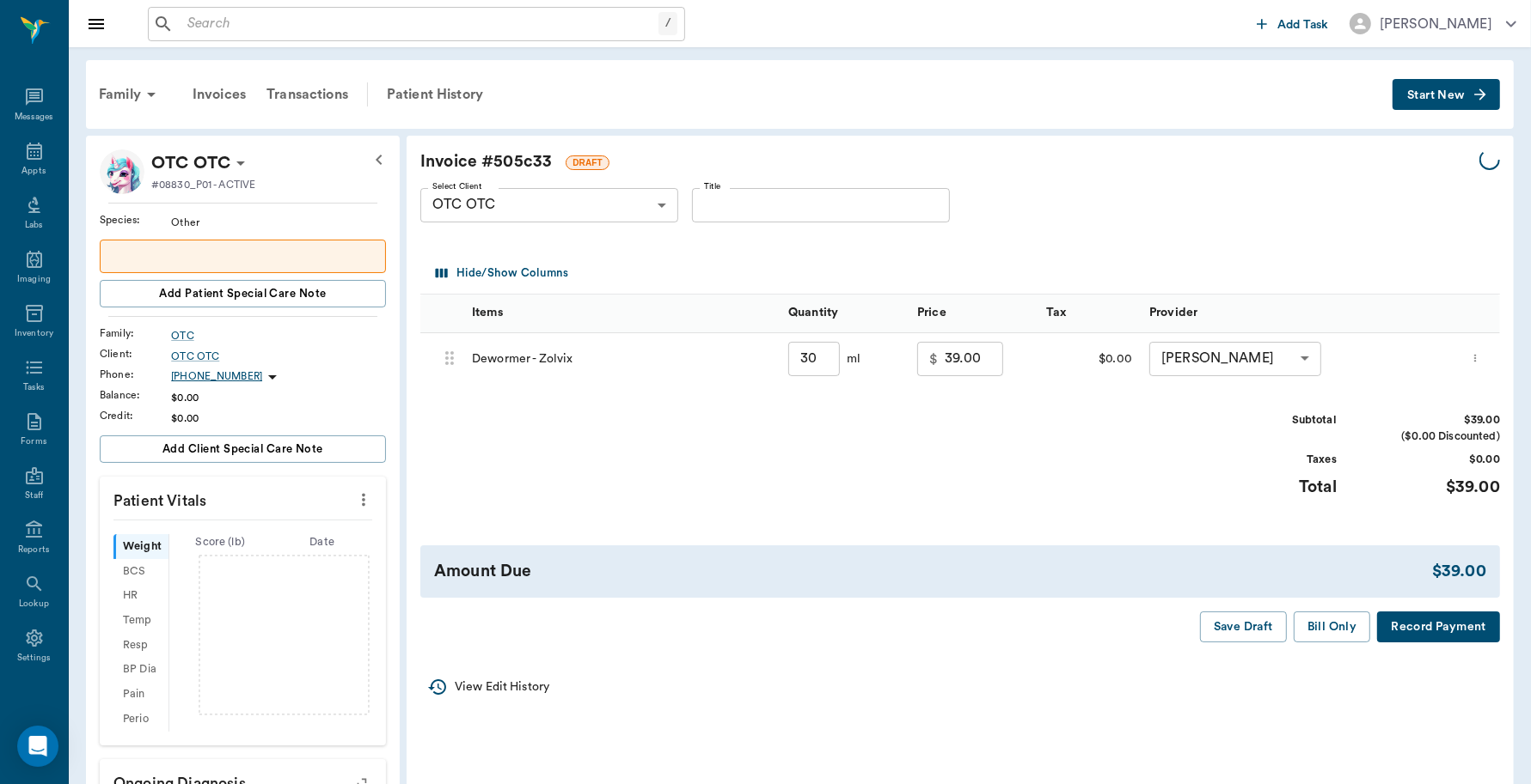
type input "30.00"
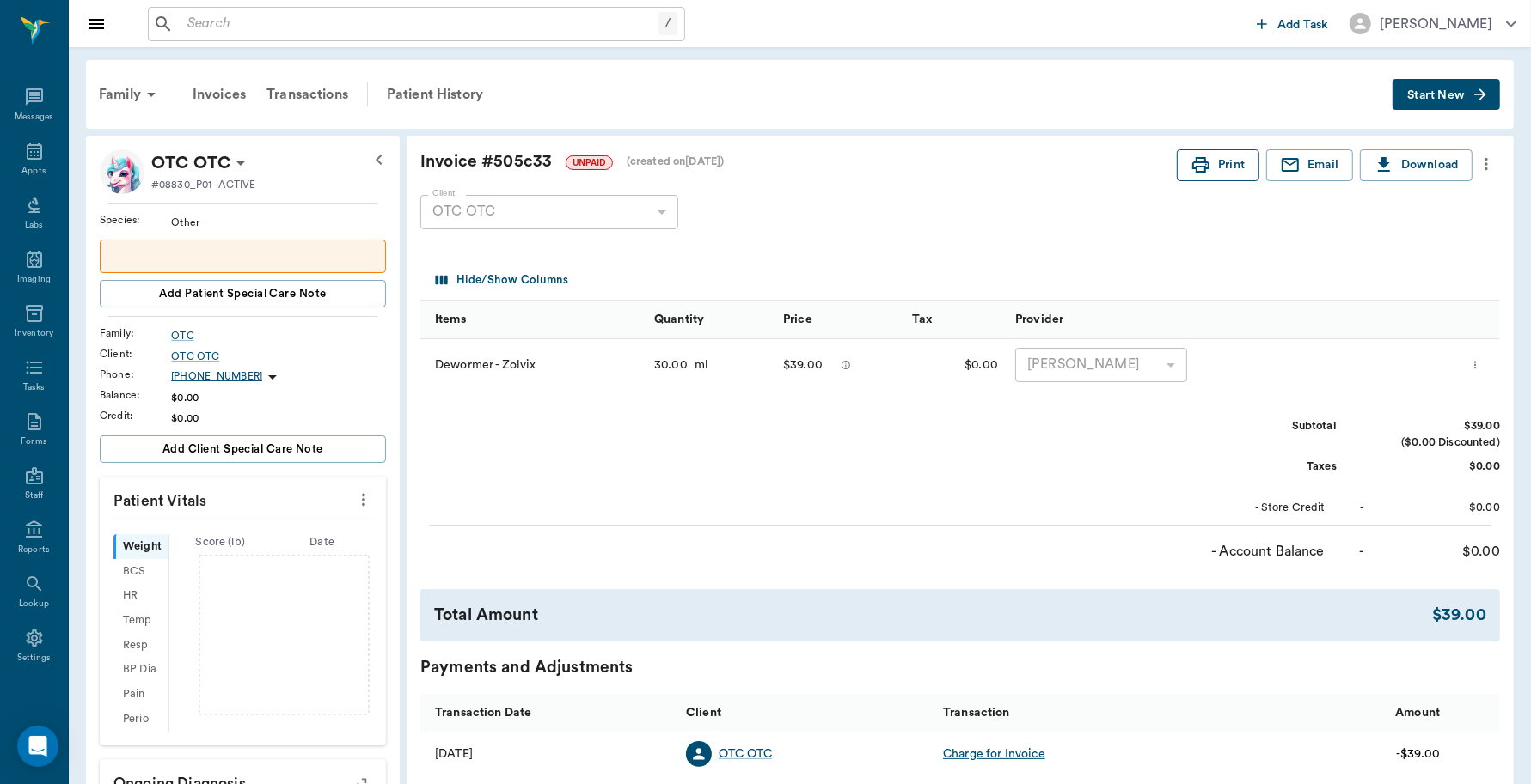
click at [1238, 170] on button "Print" at bounding box center [1218, 164] width 83 height 32
click at [31, 146] on icon at bounding box center [34, 150] width 20 height 20
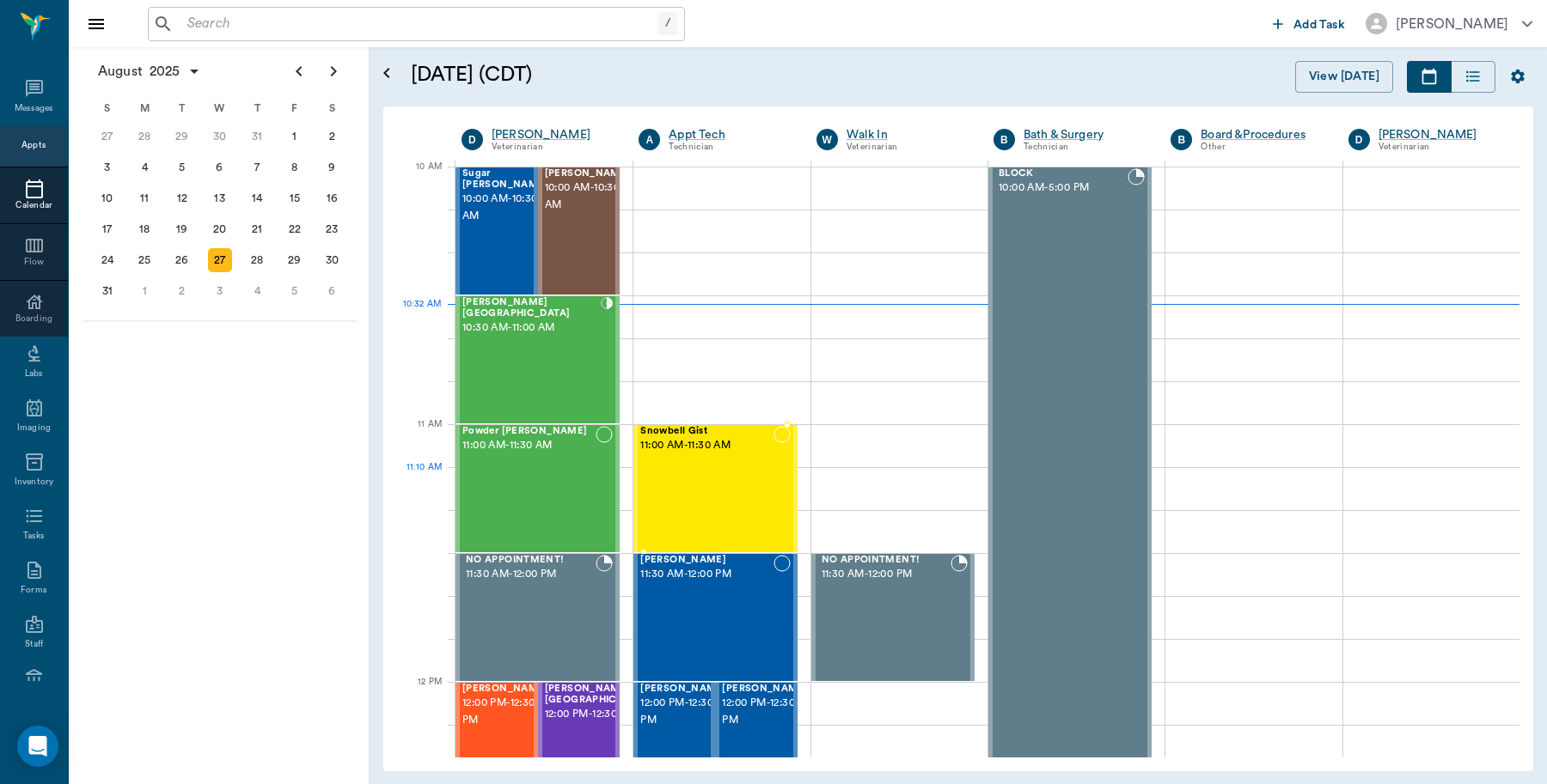
scroll to position [409, 0]
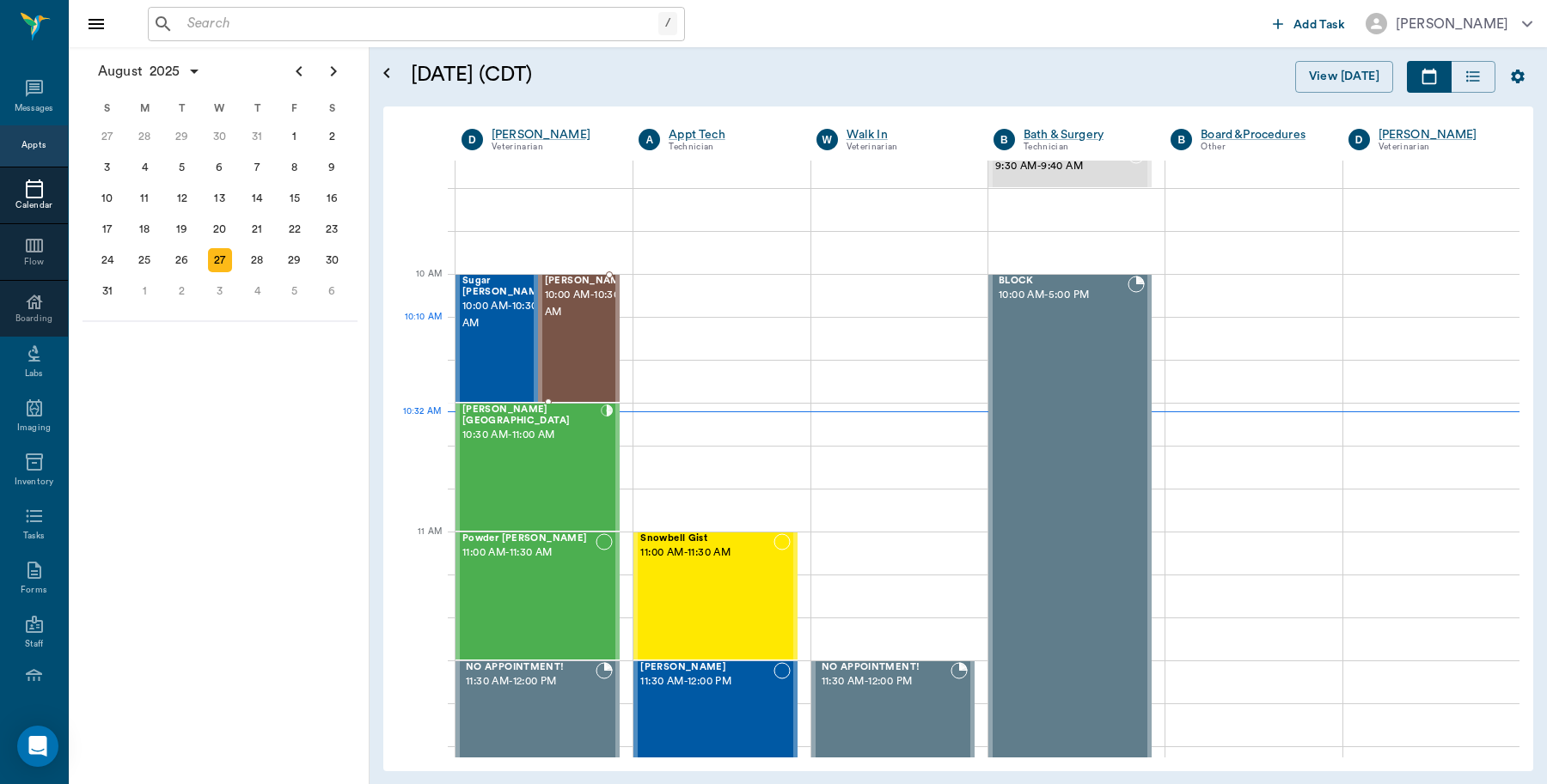
click at [572, 335] on div "Millie Segura 10:00 AM - 10:30 AM" at bounding box center [587, 339] width 86 height 125
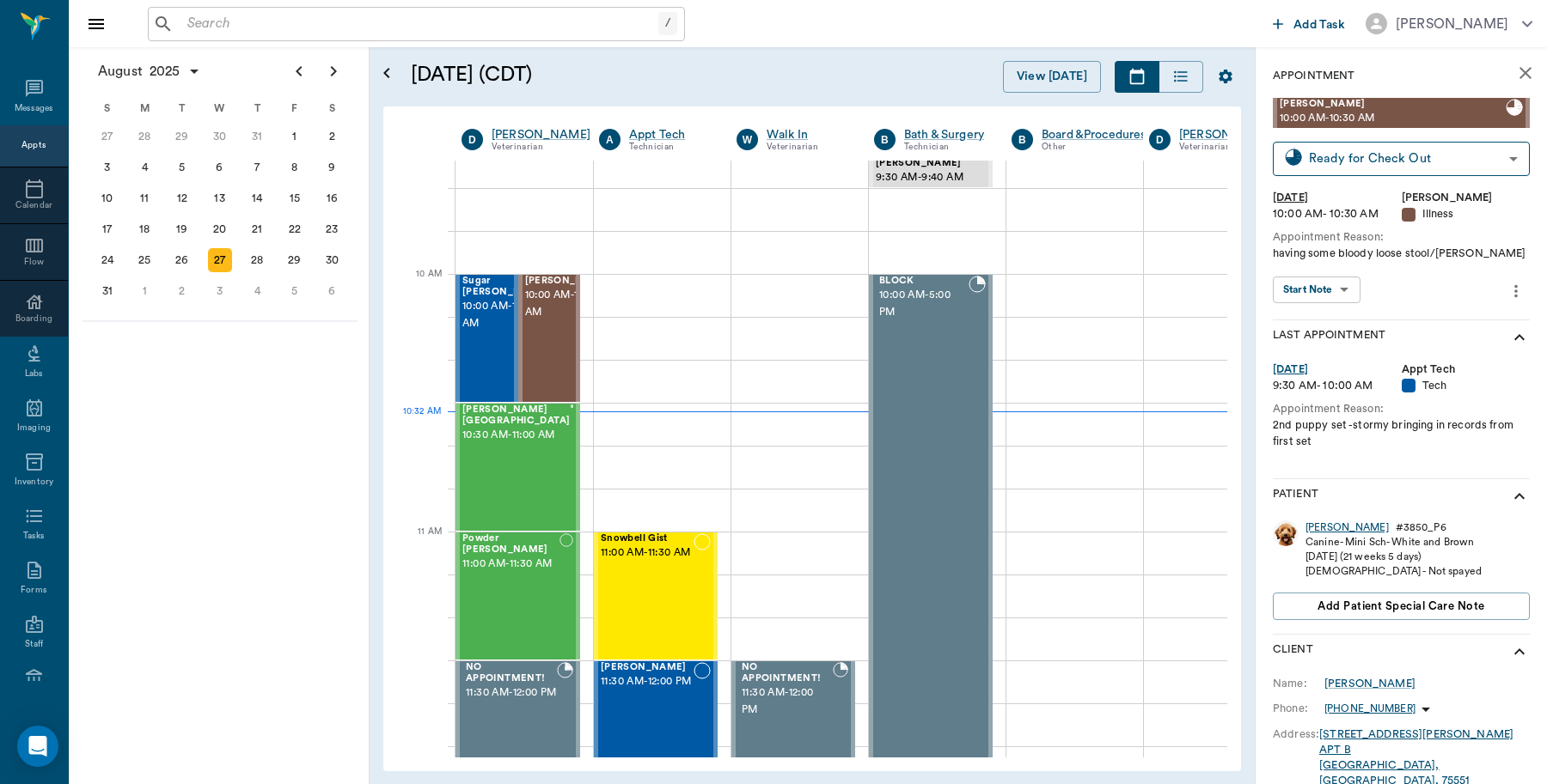
click at [1320, 526] on div "Millie" at bounding box center [1347, 527] width 84 height 14
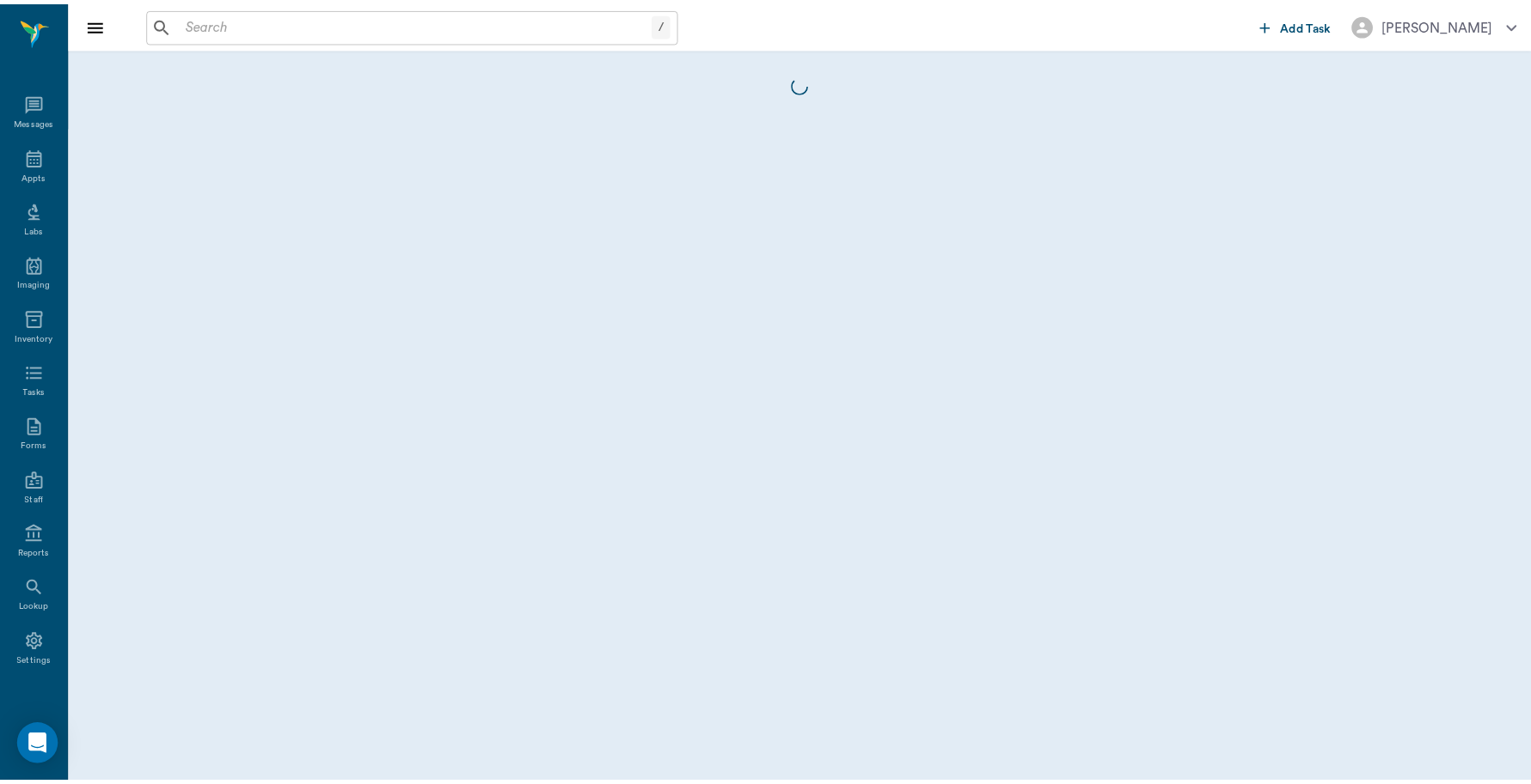
scroll to position [5, 0]
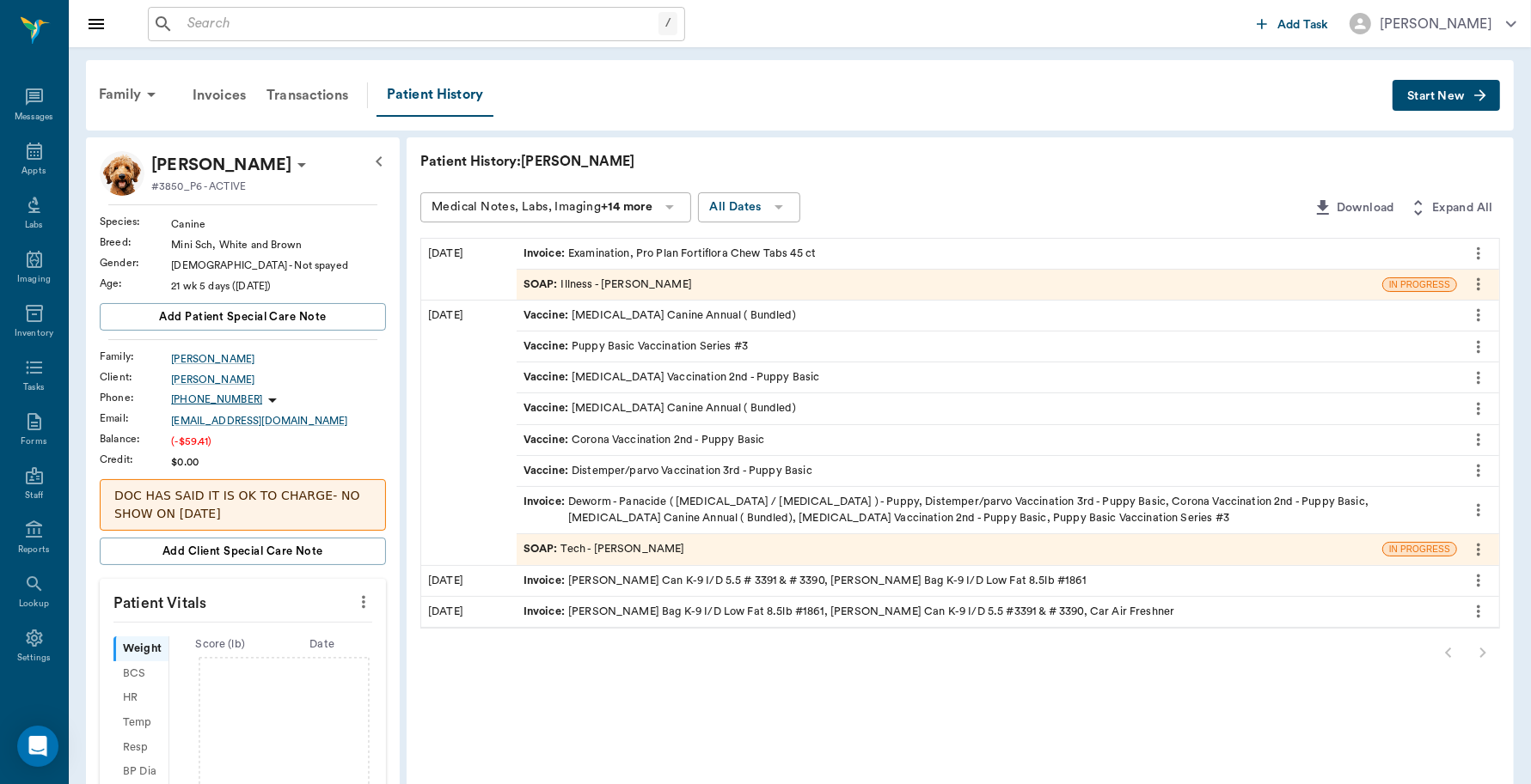
click at [810, 255] on div "Invoice : Examination, Pro Plan Fortiflora Chew Tabs 45 ct" at bounding box center [670, 253] width 293 height 16
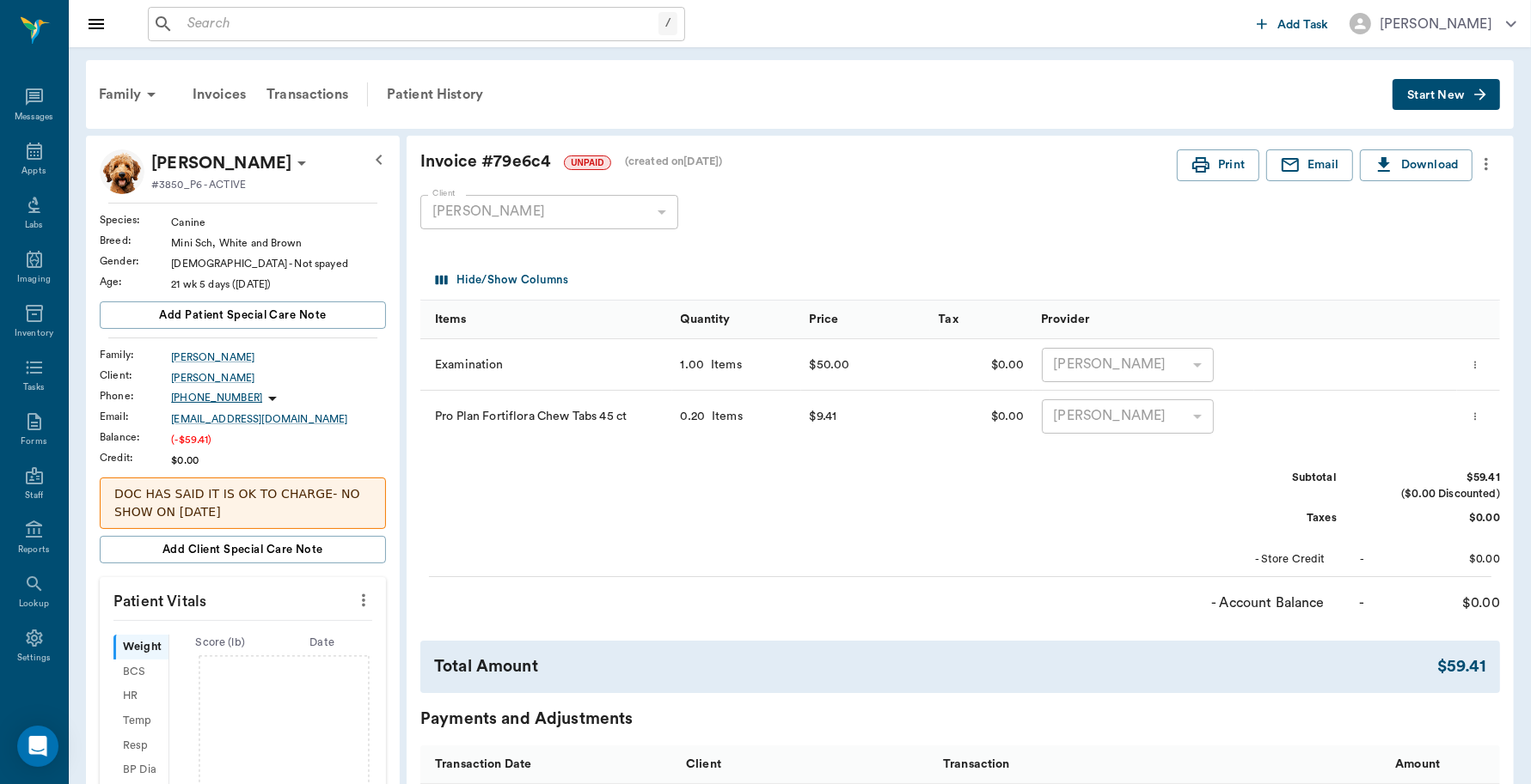
click at [1487, 159] on icon "more" at bounding box center [1486, 164] width 4 height 13
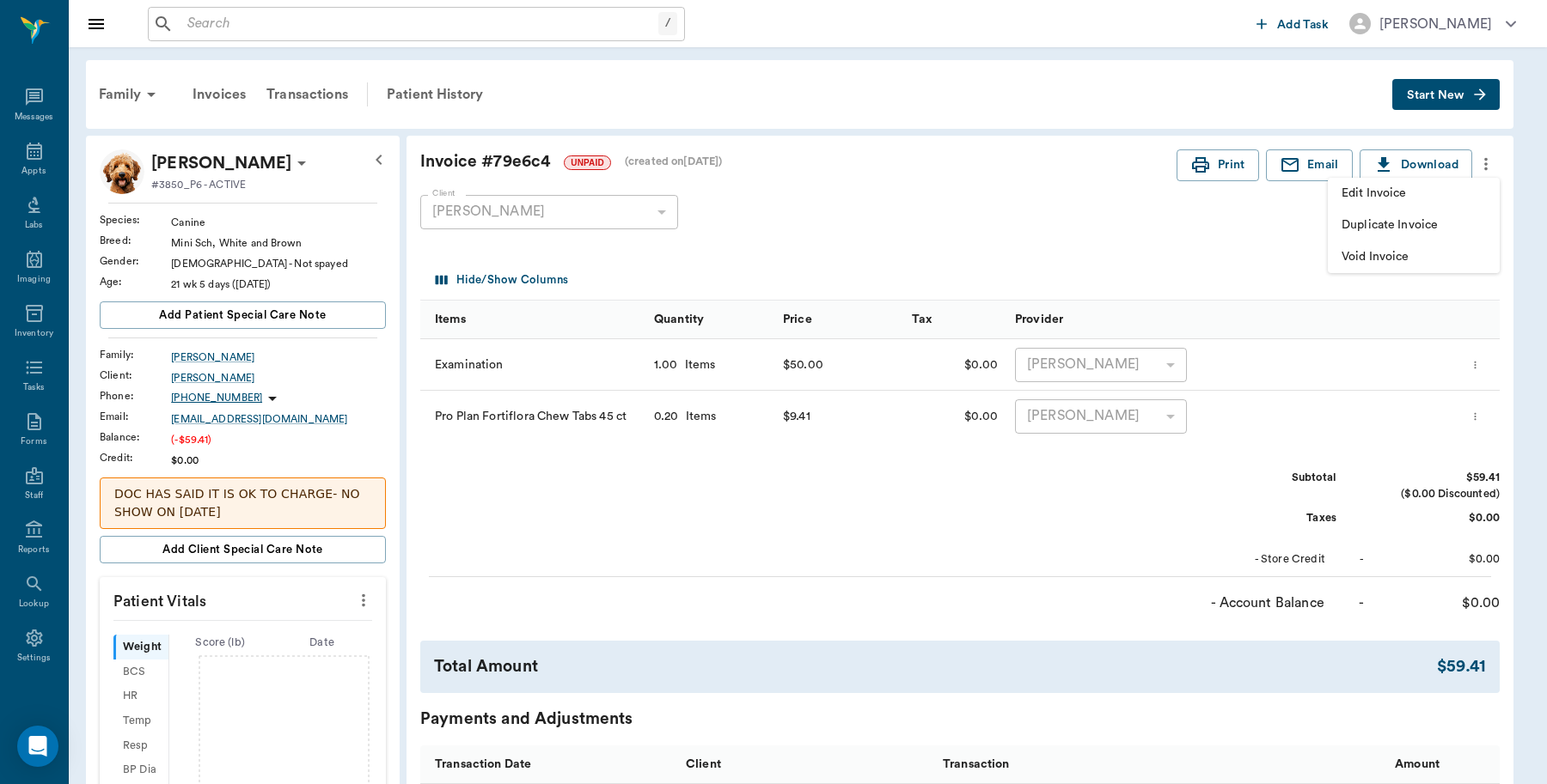
click at [1384, 191] on span "Edit Invoice" at bounding box center [1413, 193] width 144 height 18
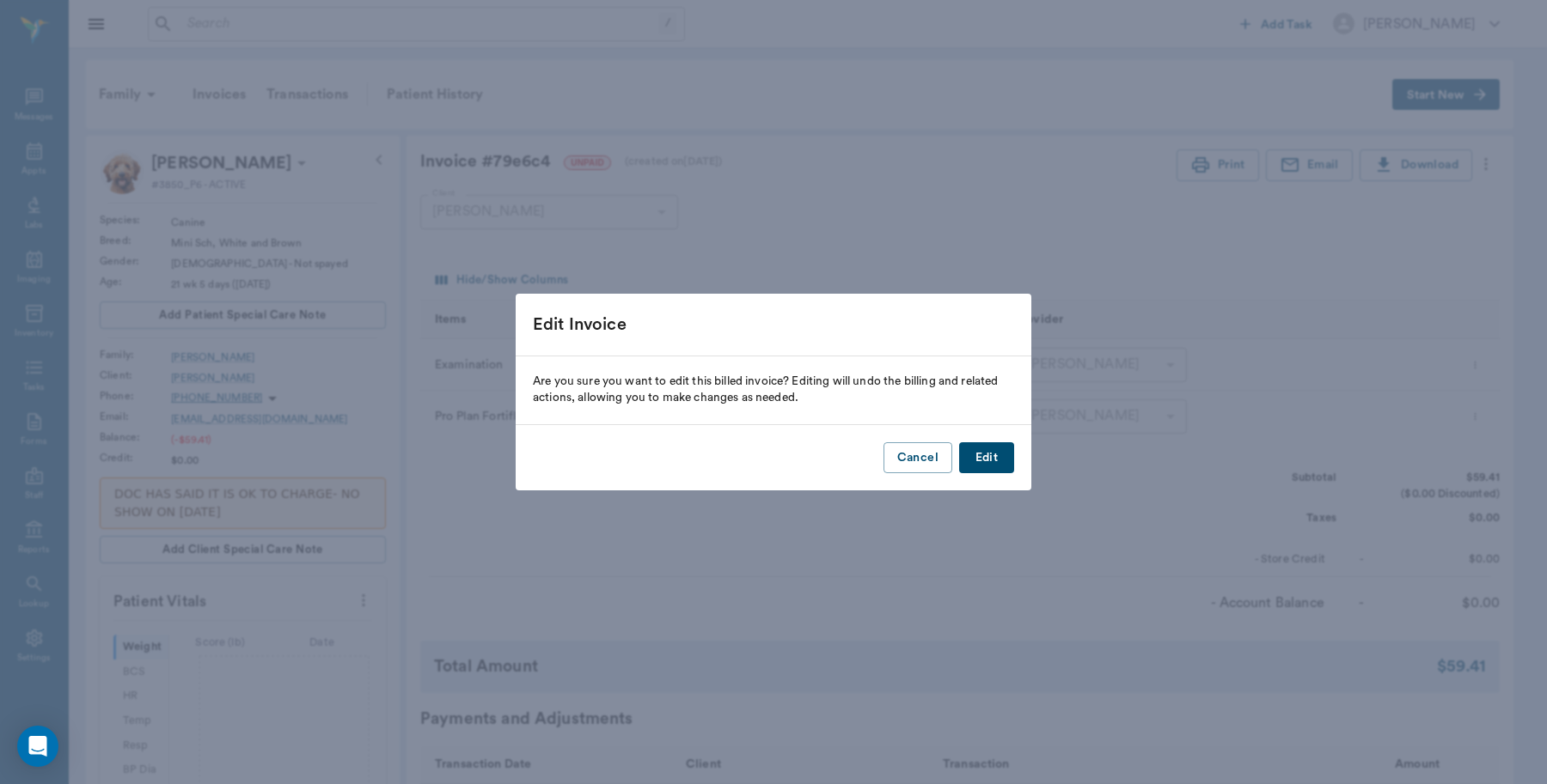
click at [1001, 456] on button "Edit" at bounding box center [986, 458] width 55 height 32
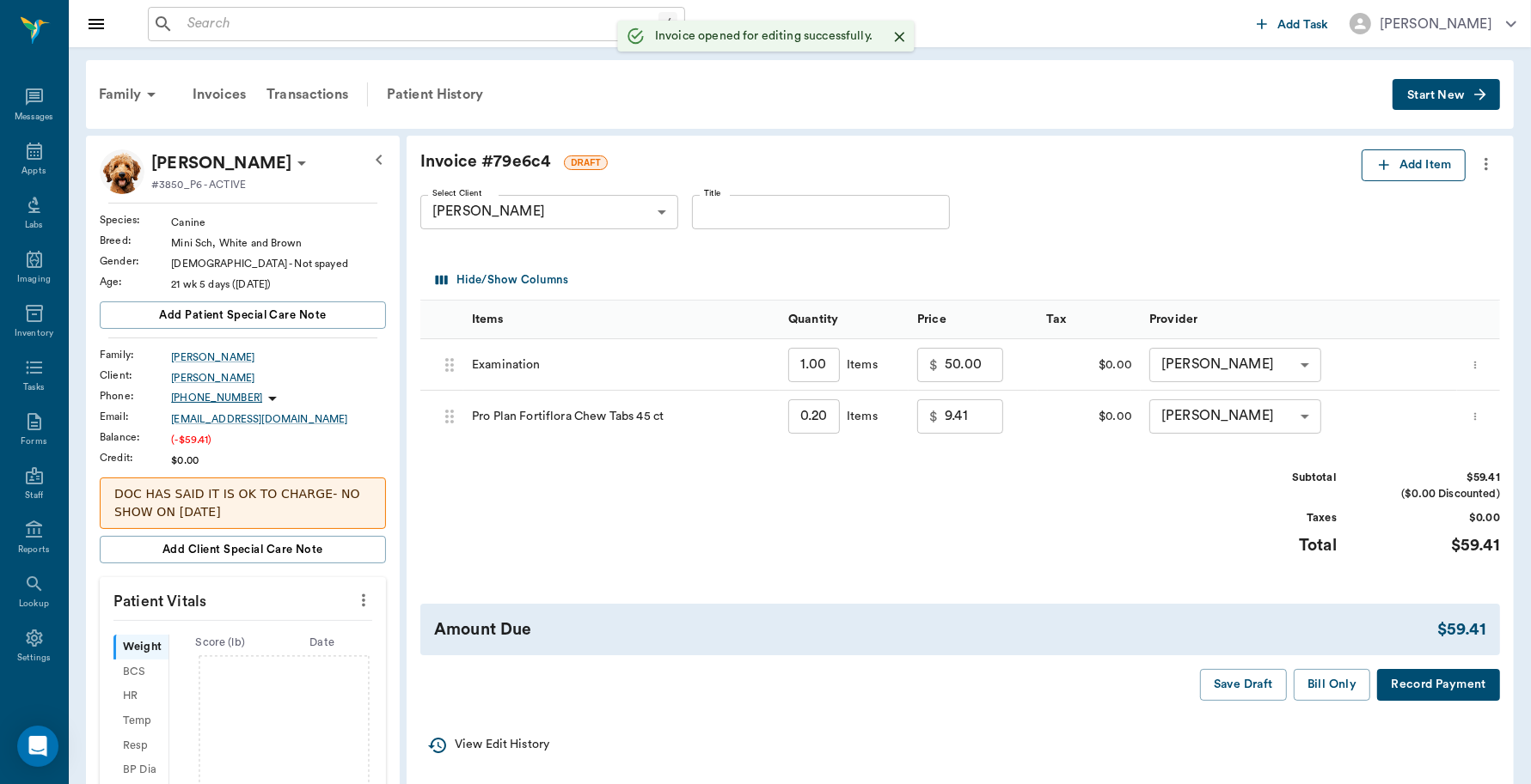
click at [1416, 169] on button "Add Item" at bounding box center [1414, 164] width 104 height 32
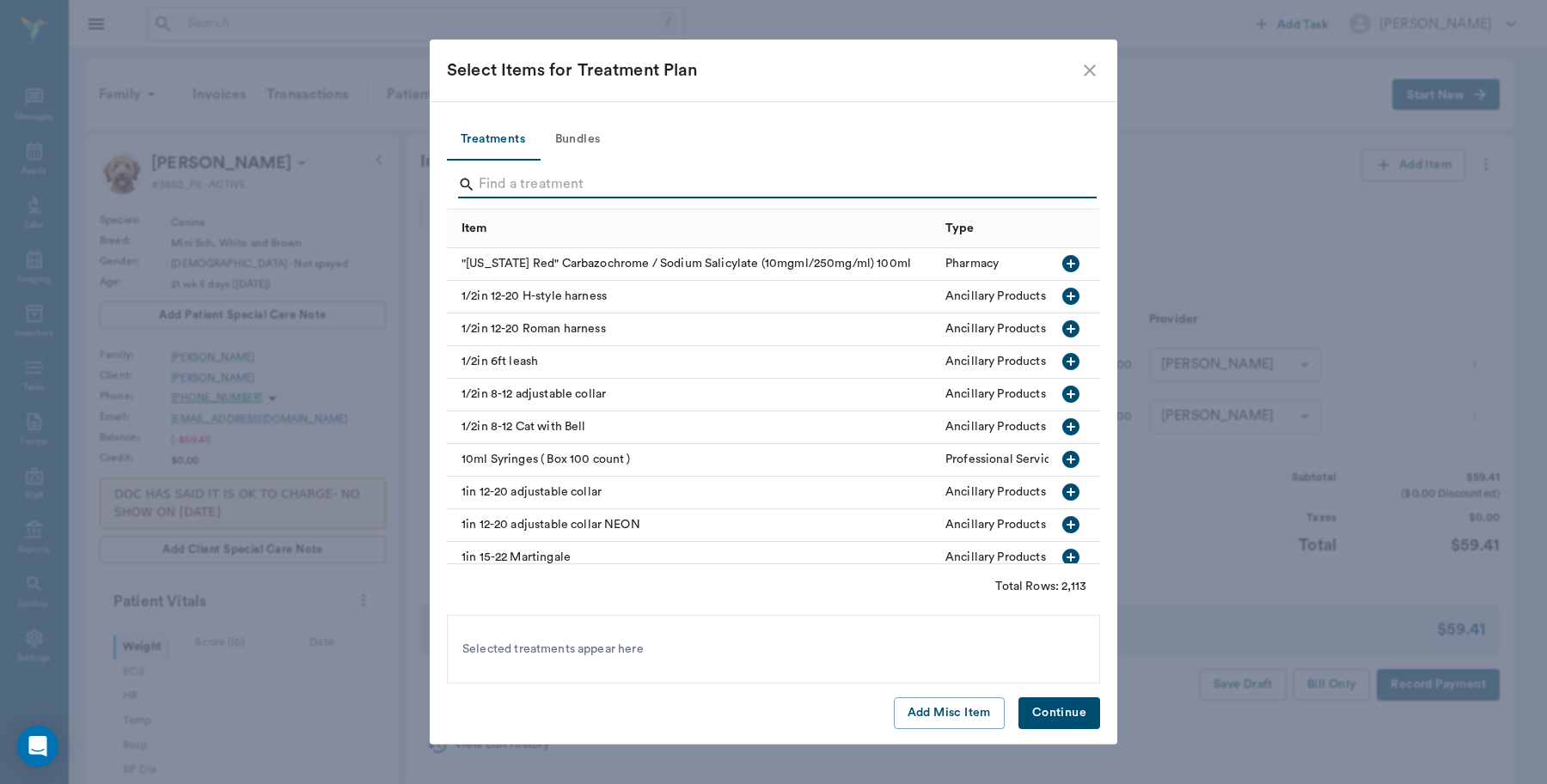
click at [751, 185] on input "Search" at bounding box center [774, 185] width 592 height 28
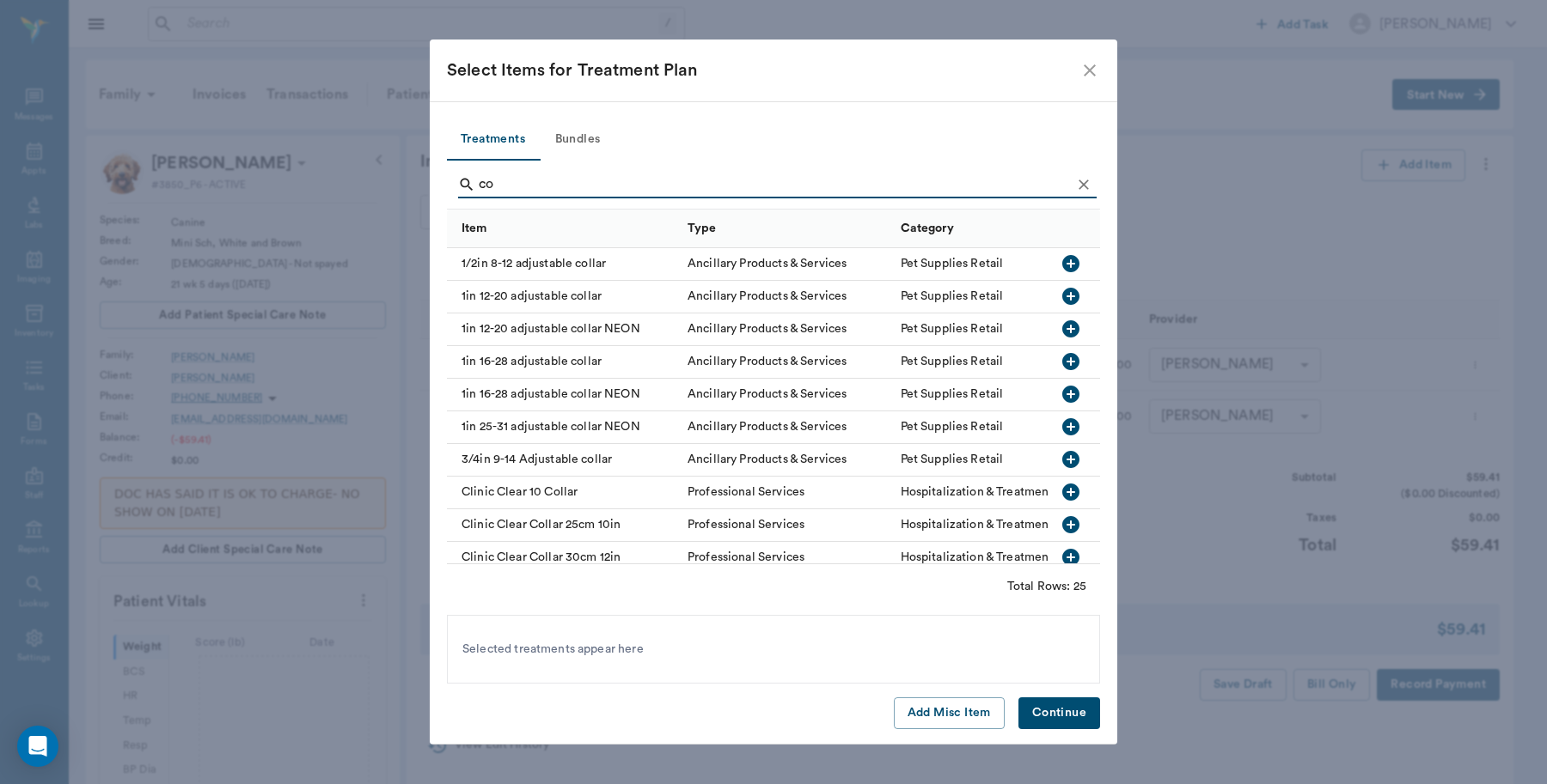
type input "c"
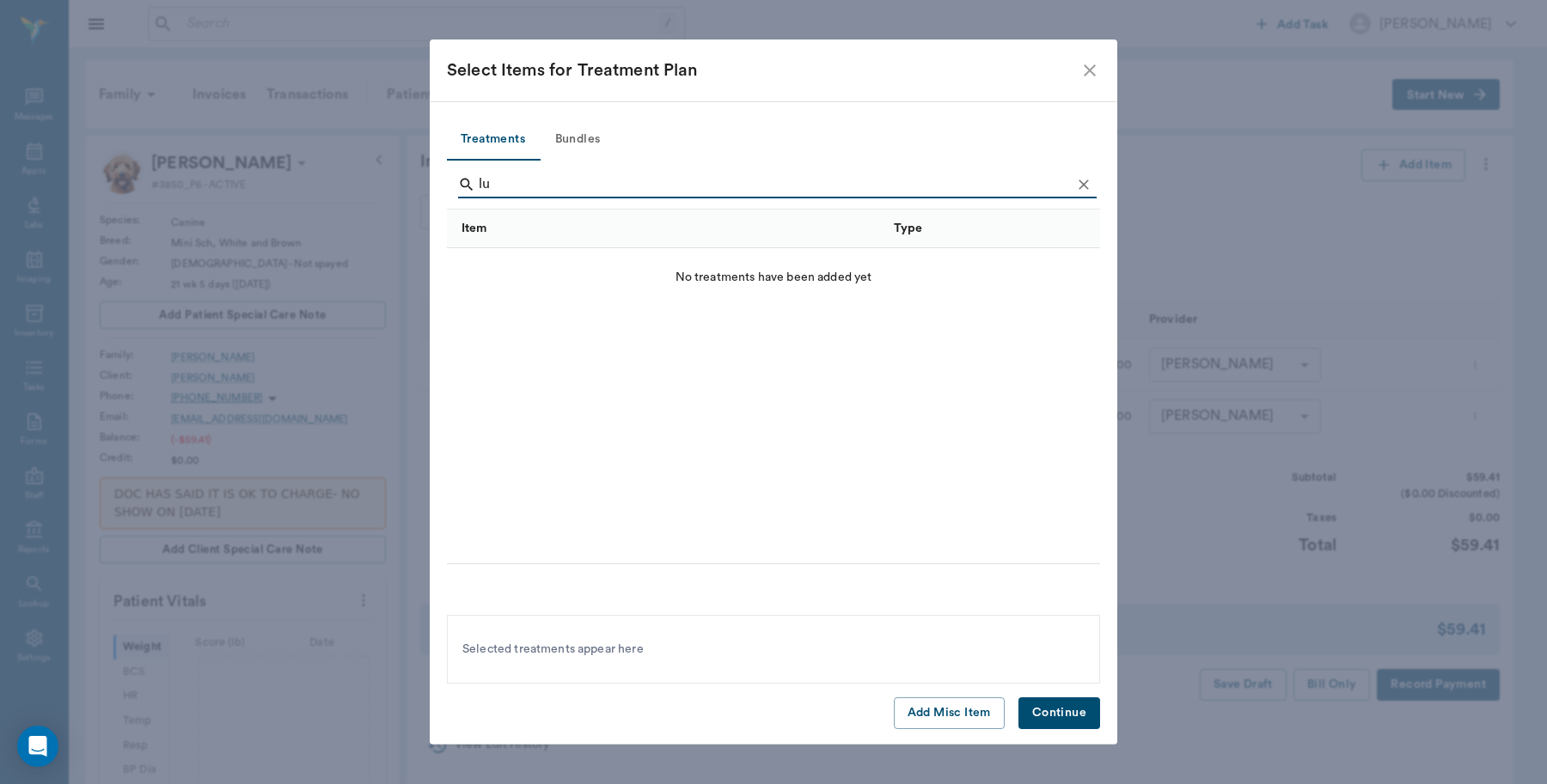
type input "l"
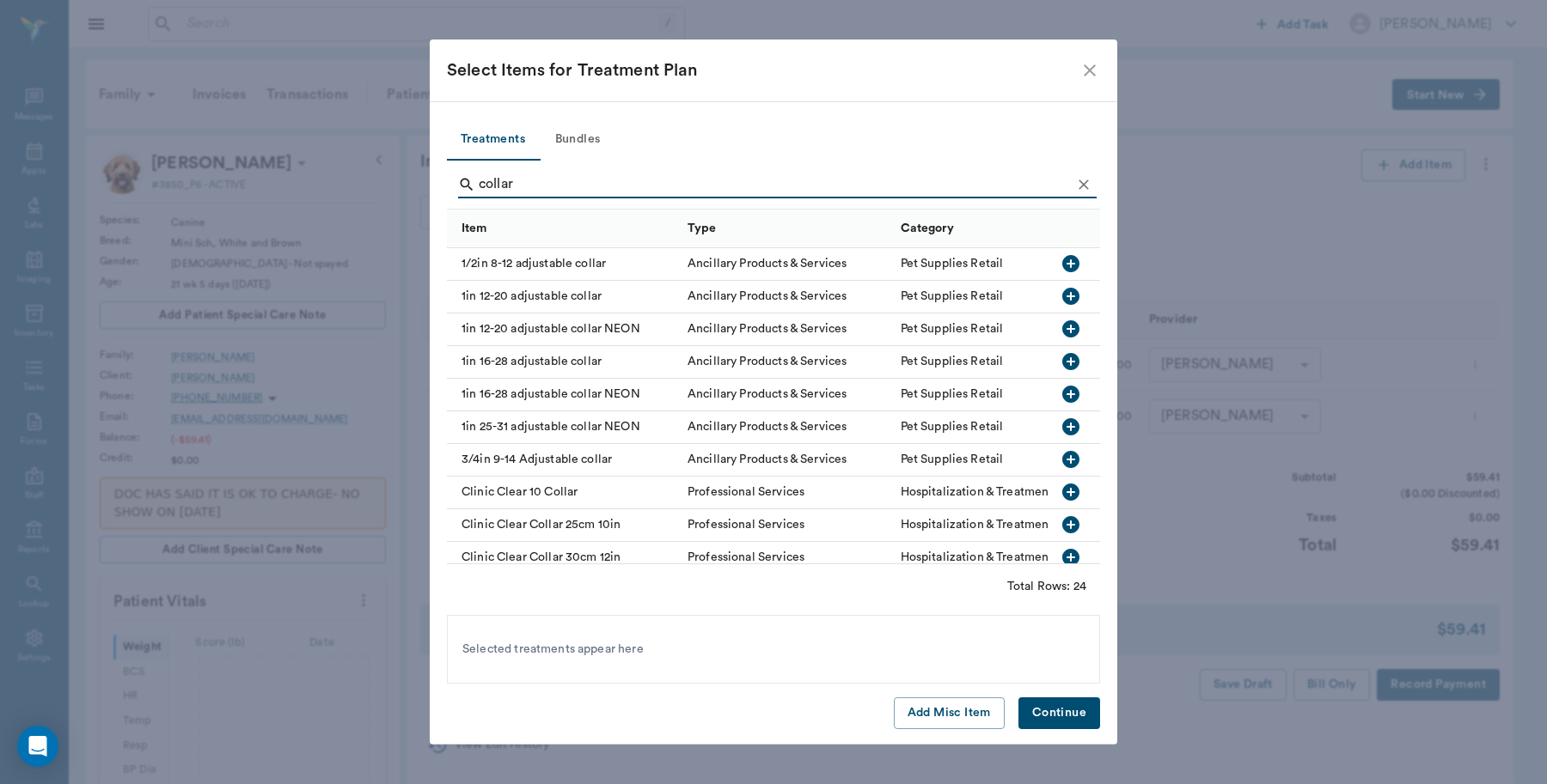
type input "collar"
click at [1062, 261] on icon "button" at bounding box center [1071, 264] width 17 height 17
click at [1063, 711] on button "Continue" at bounding box center [1058, 713] width 82 height 32
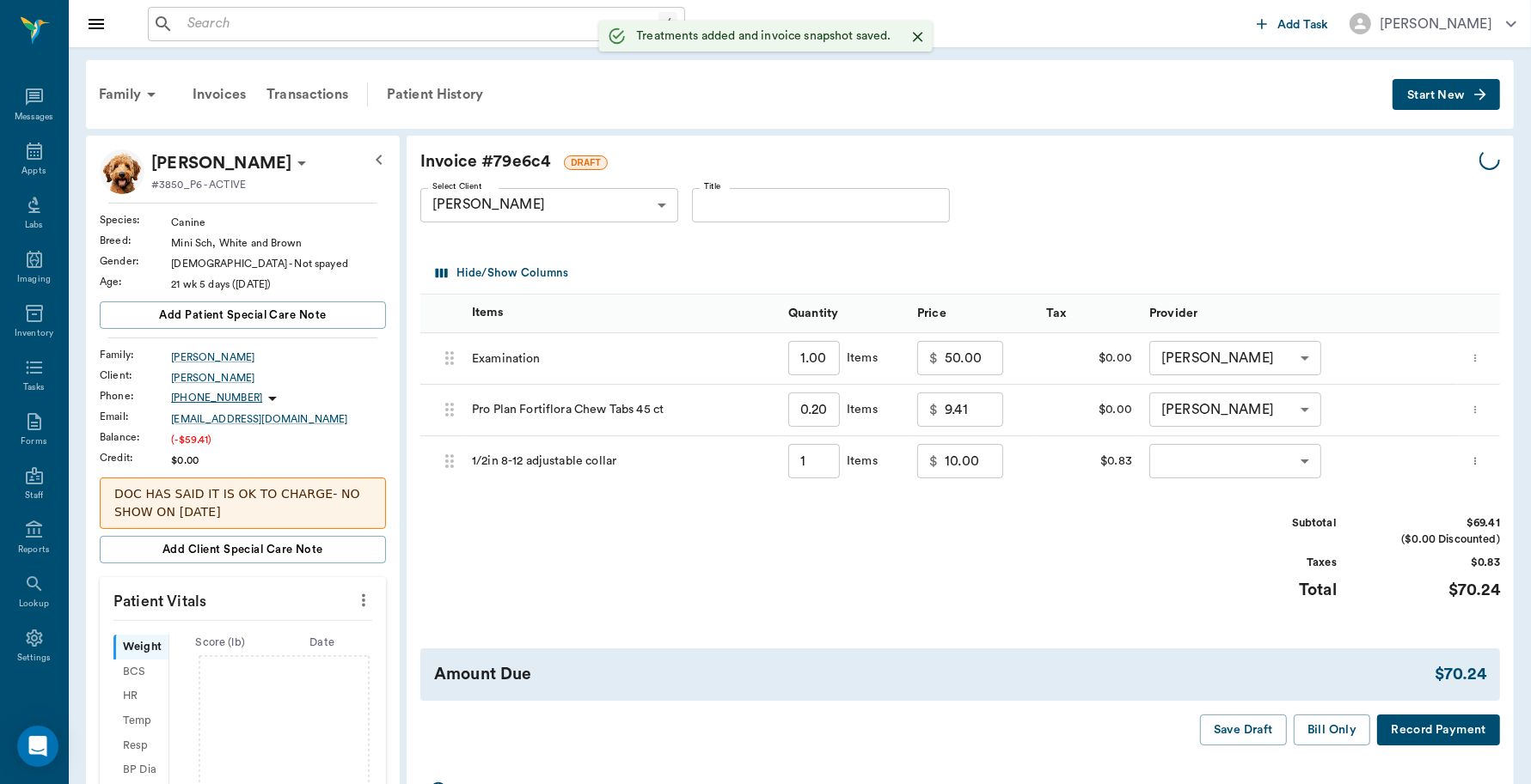
type input "1.00"
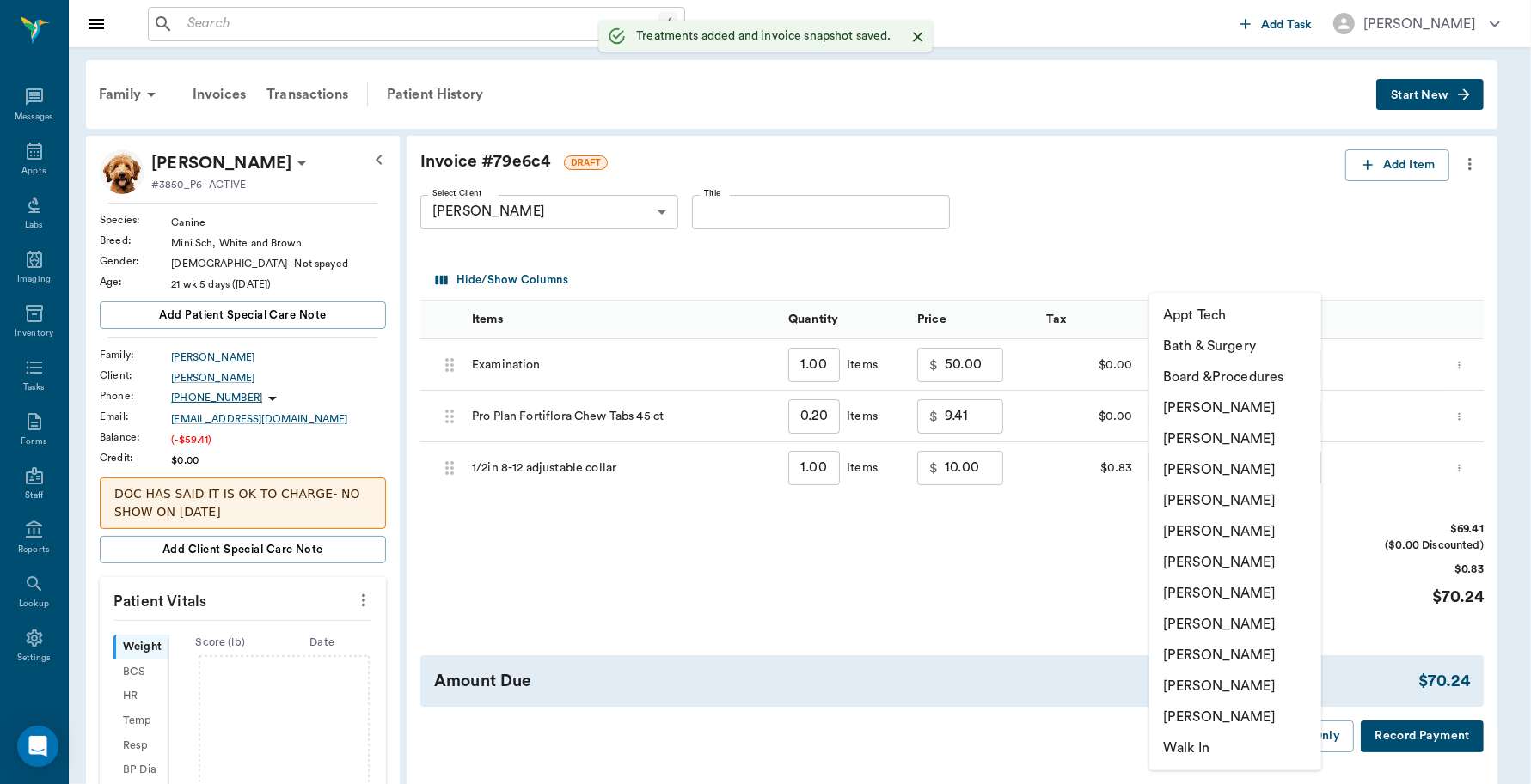
click at [1307, 467] on body "/ ​ Add Task Dr. Bert Ellsworth Nectar Messages Appts Labs Imaging Inventory Ta…" at bounding box center [765, 644] width 1531 height 1288
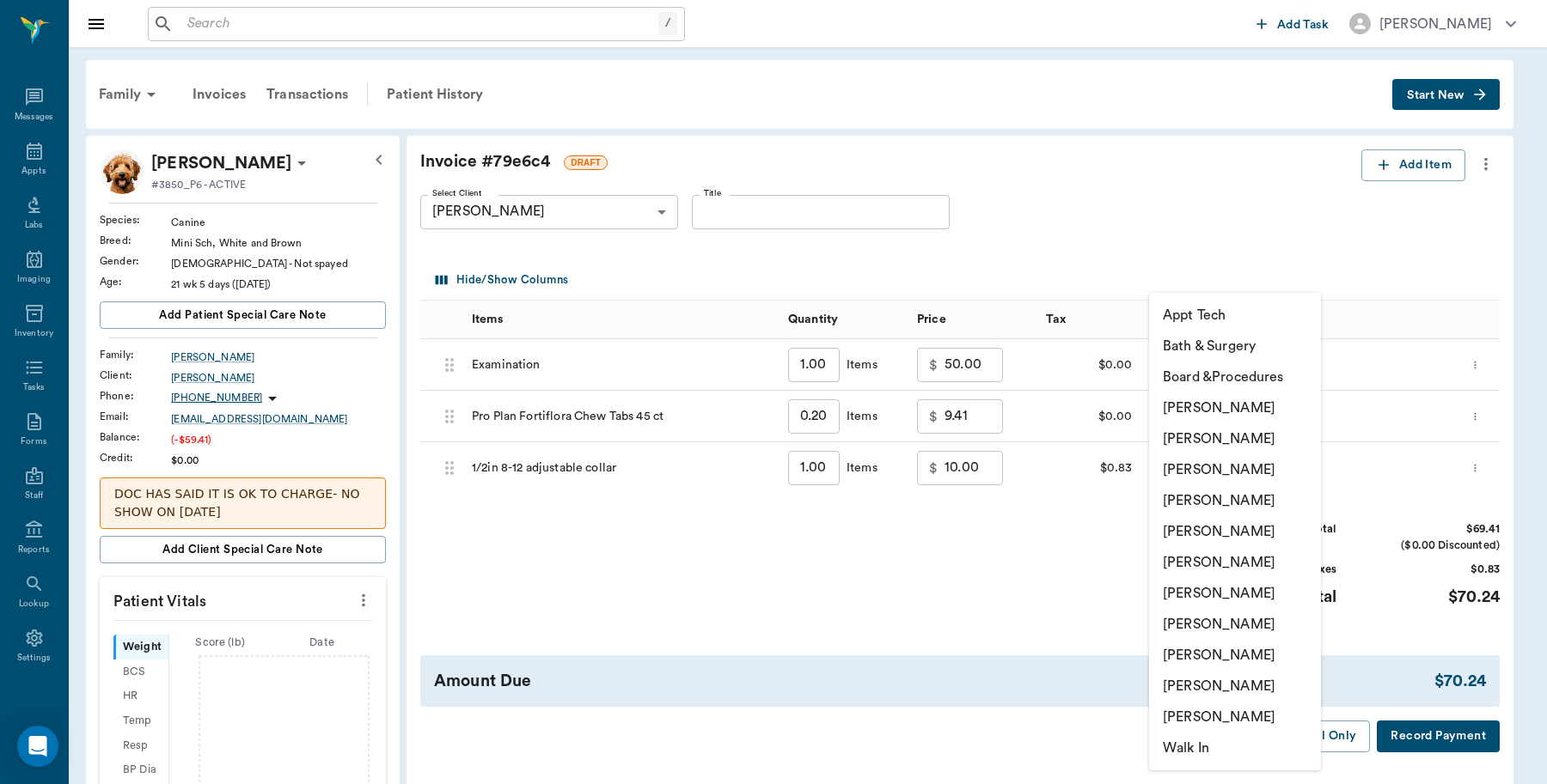
click at [1239, 408] on li "Caryn Watson" at bounding box center [1234, 408] width 172 height 31
type input "none-6899ea08ed37b777db10de45"
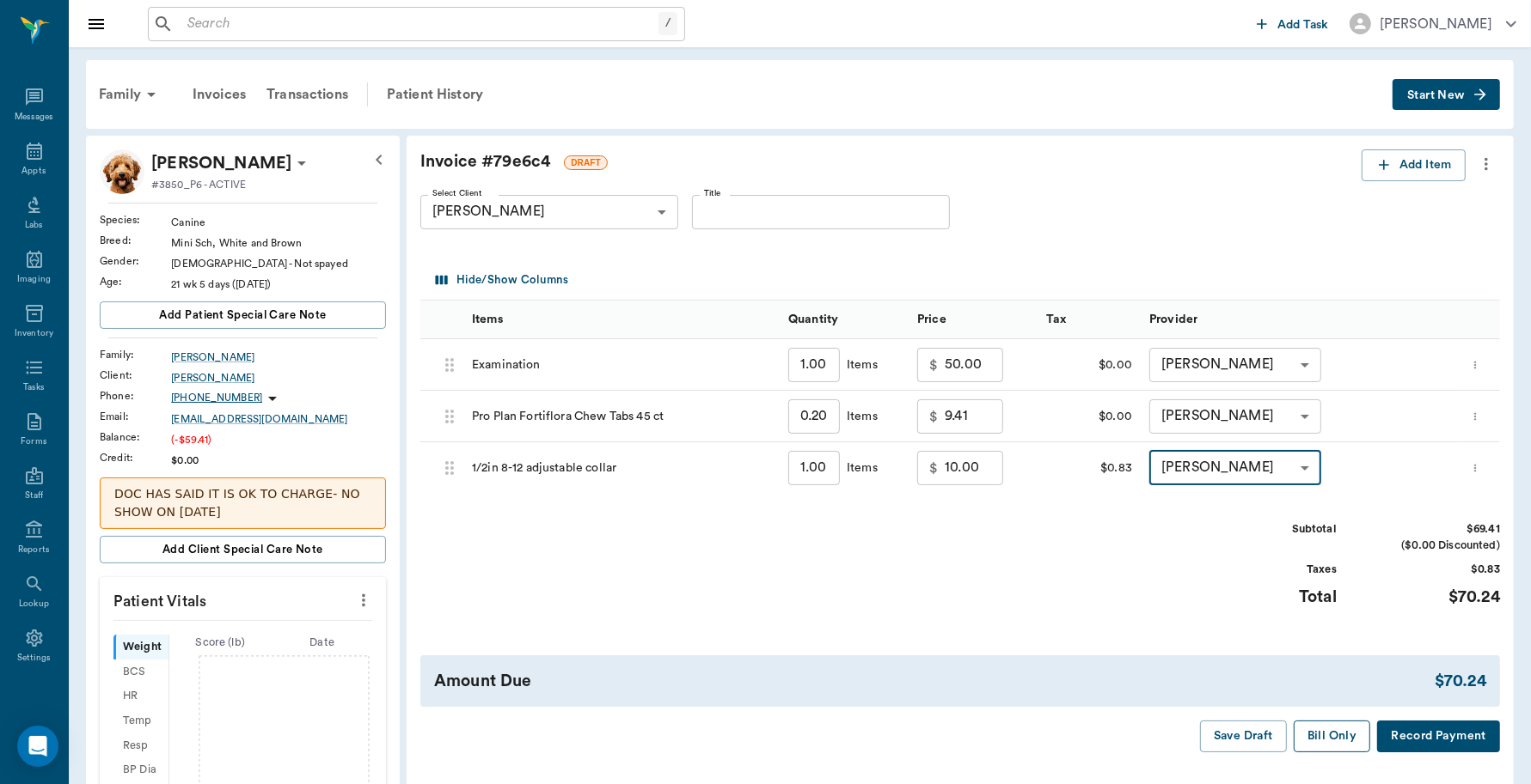
click at [1325, 724] on button "Bill Only" at bounding box center [1332, 736] width 77 height 32
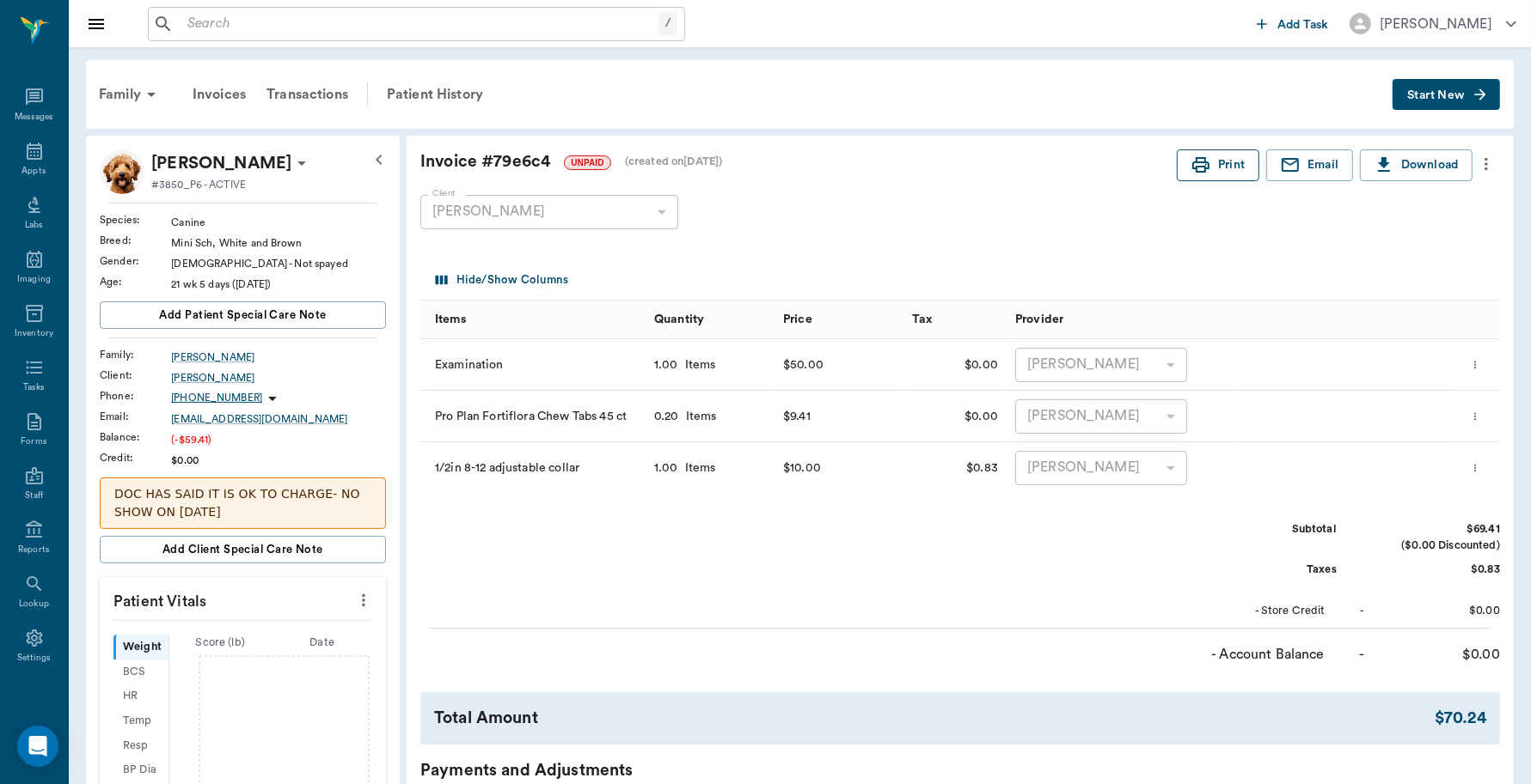
click at [1212, 164] on button "Print" at bounding box center [1218, 164] width 83 height 32
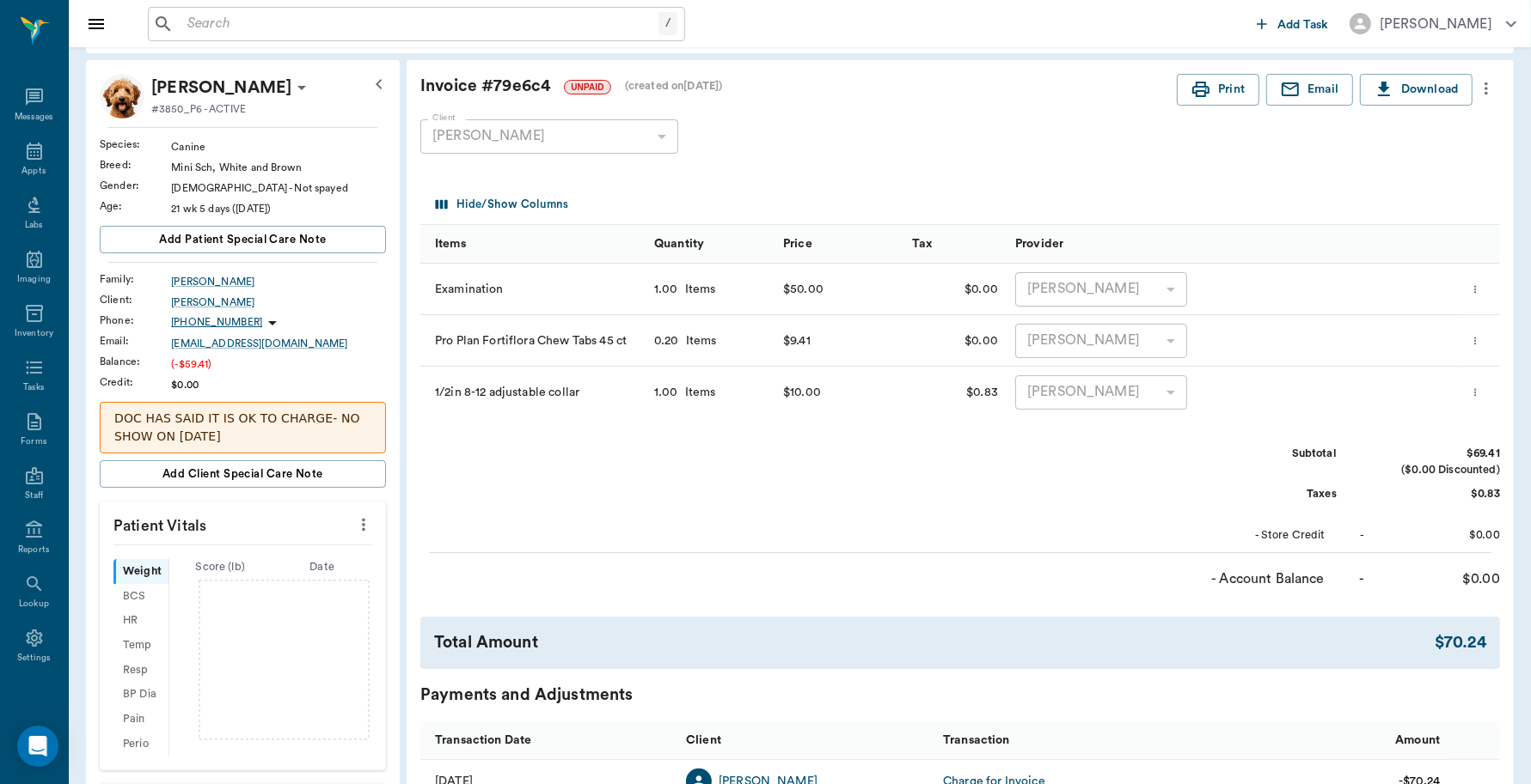
scroll to position [505, 0]
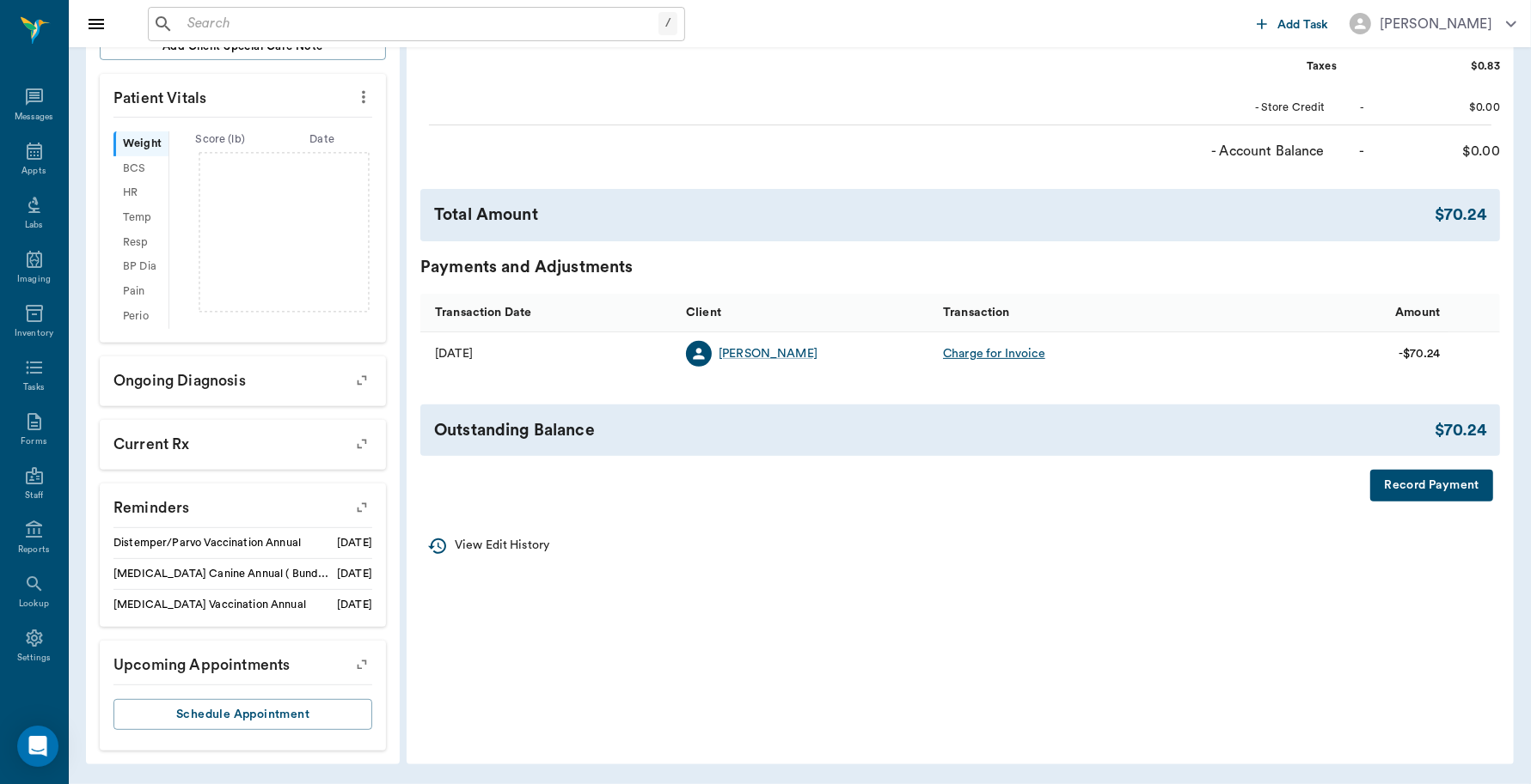
click at [1437, 478] on button "Record Payment" at bounding box center [1432, 486] width 123 height 32
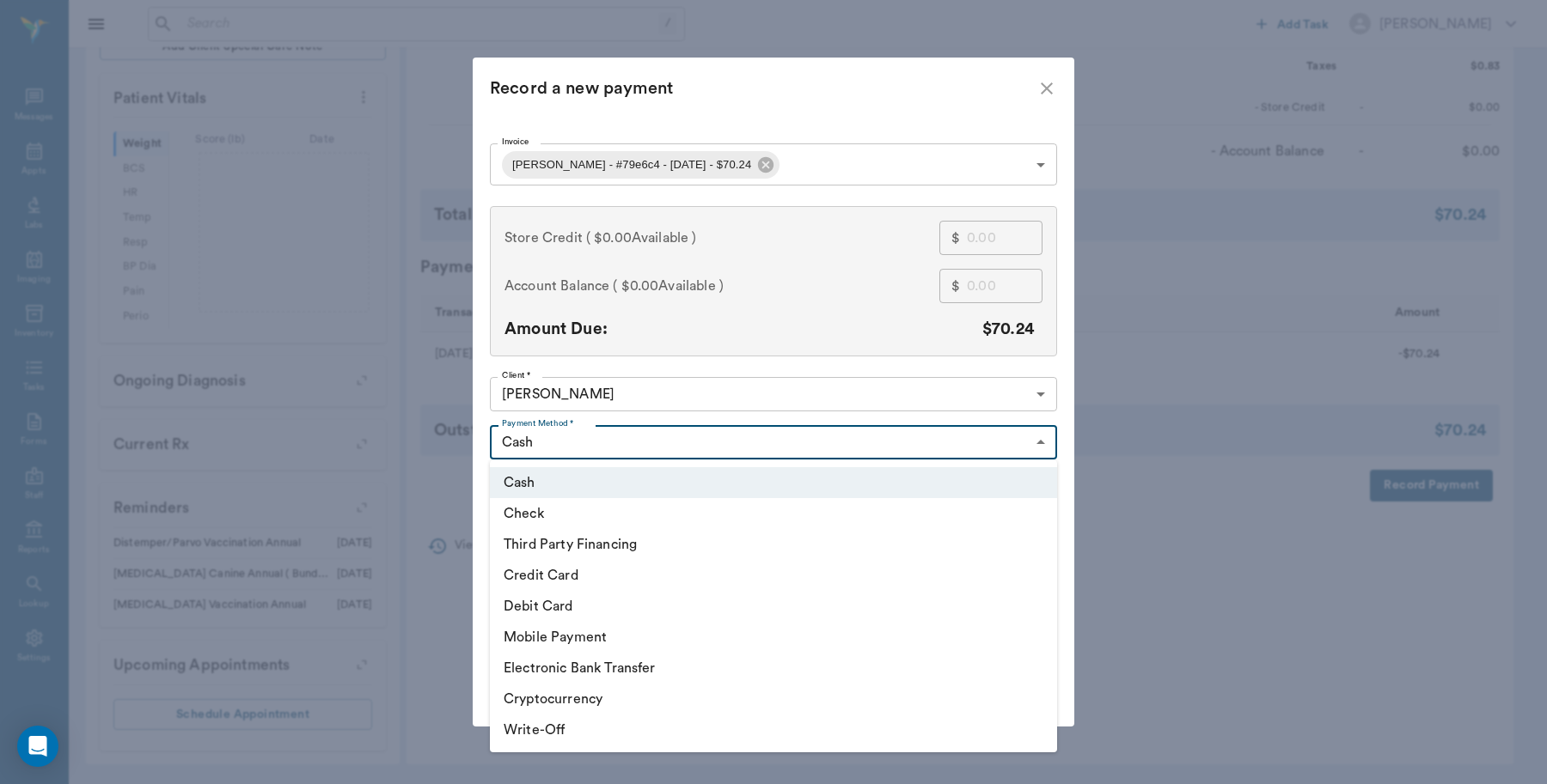
click at [662, 435] on body "/ ​ Add Task Dr. Bert Ellsworth Nectar Messages Appts Labs Imaging Inventory Ta…" at bounding box center [774, 140] width 1547 height 1288
click at [548, 607] on li "Debit Card" at bounding box center [773, 606] width 567 height 31
type input "DEBIT_CARD"
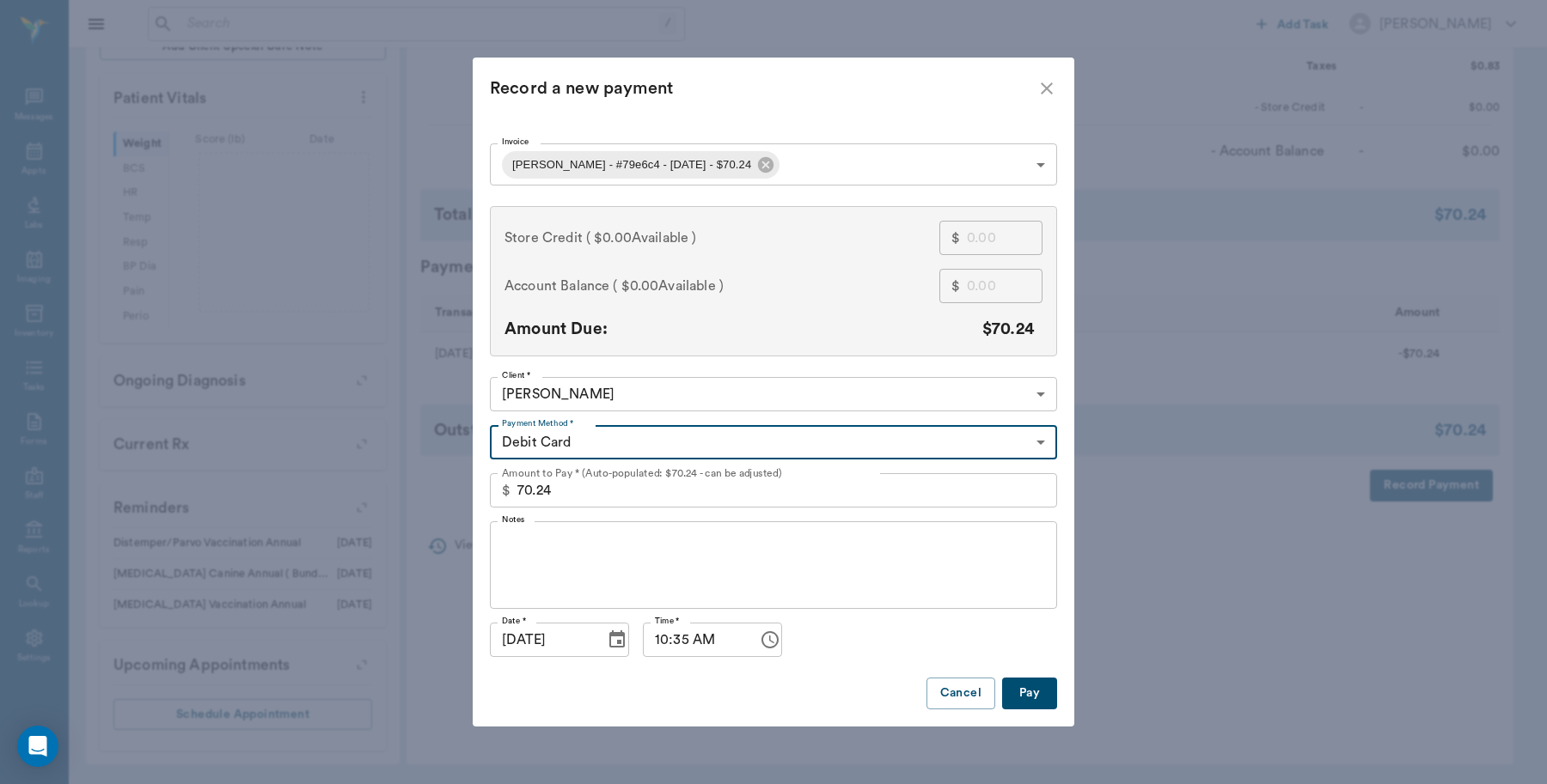
click at [1029, 698] on button "Pay" at bounding box center [1028, 694] width 55 height 32
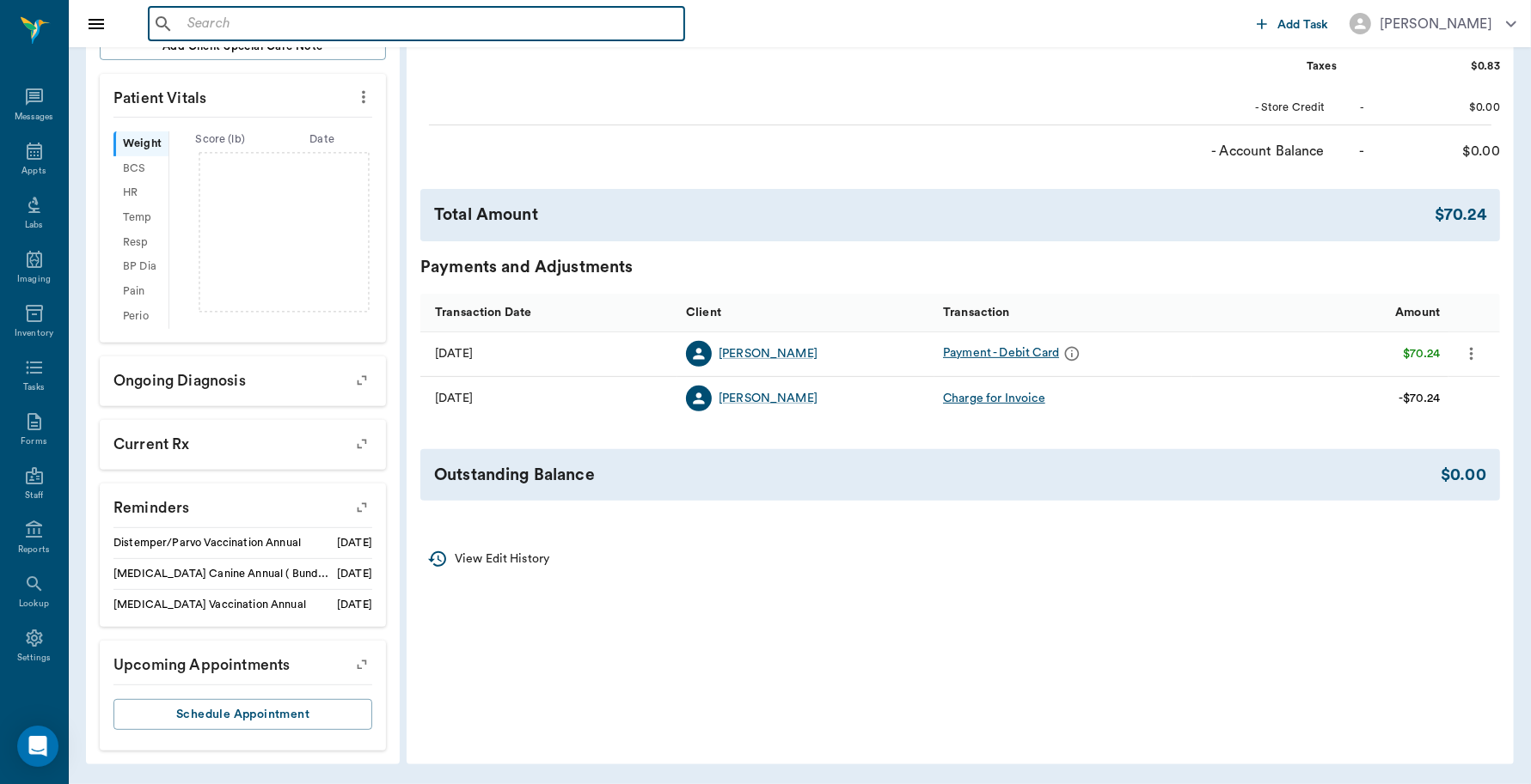
click at [293, 28] on input "text" at bounding box center [429, 24] width 497 height 24
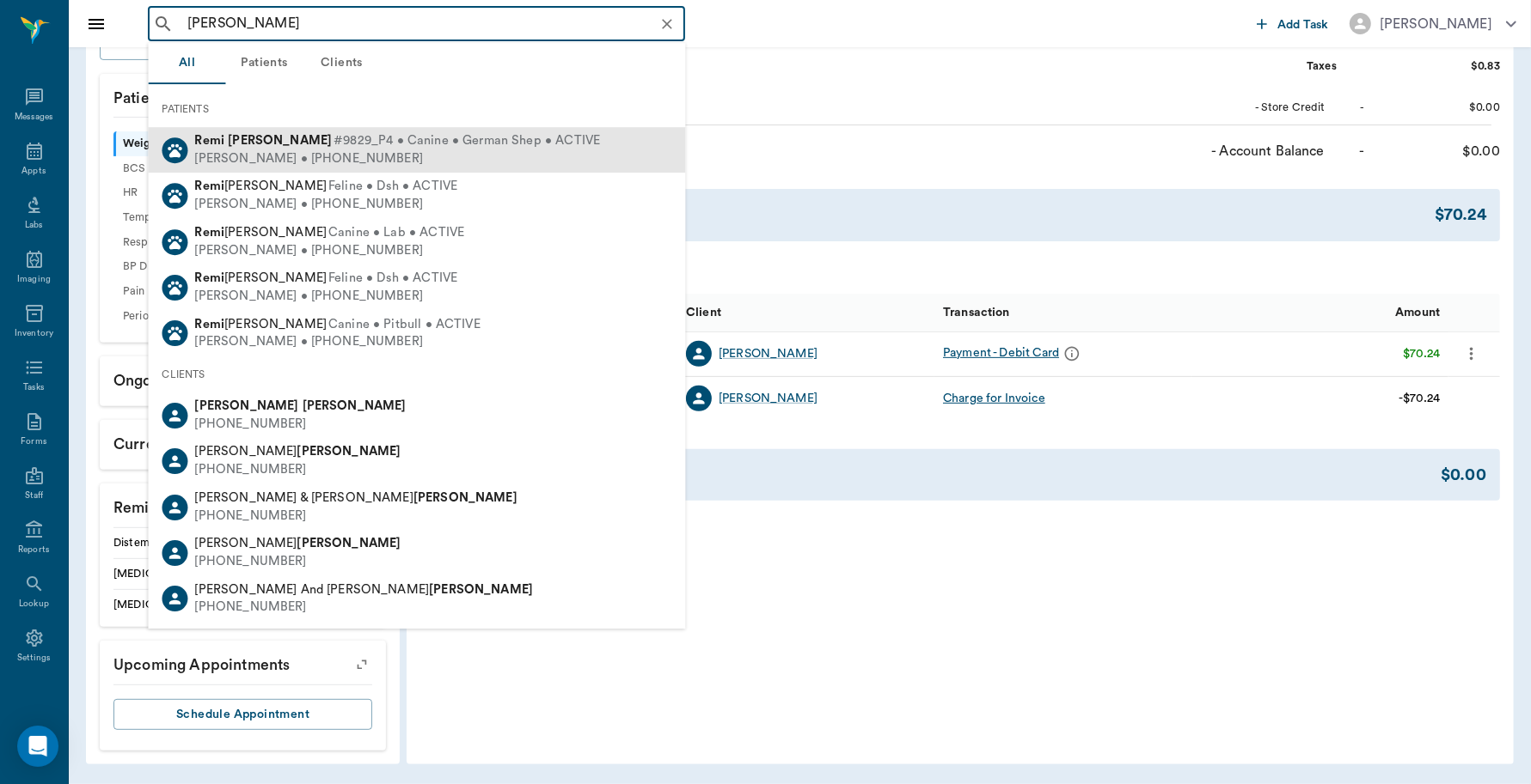
click at [259, 139] on b "McGlone" at bounding box center [280, 139] width 104 height 13
type input "Remi McG"
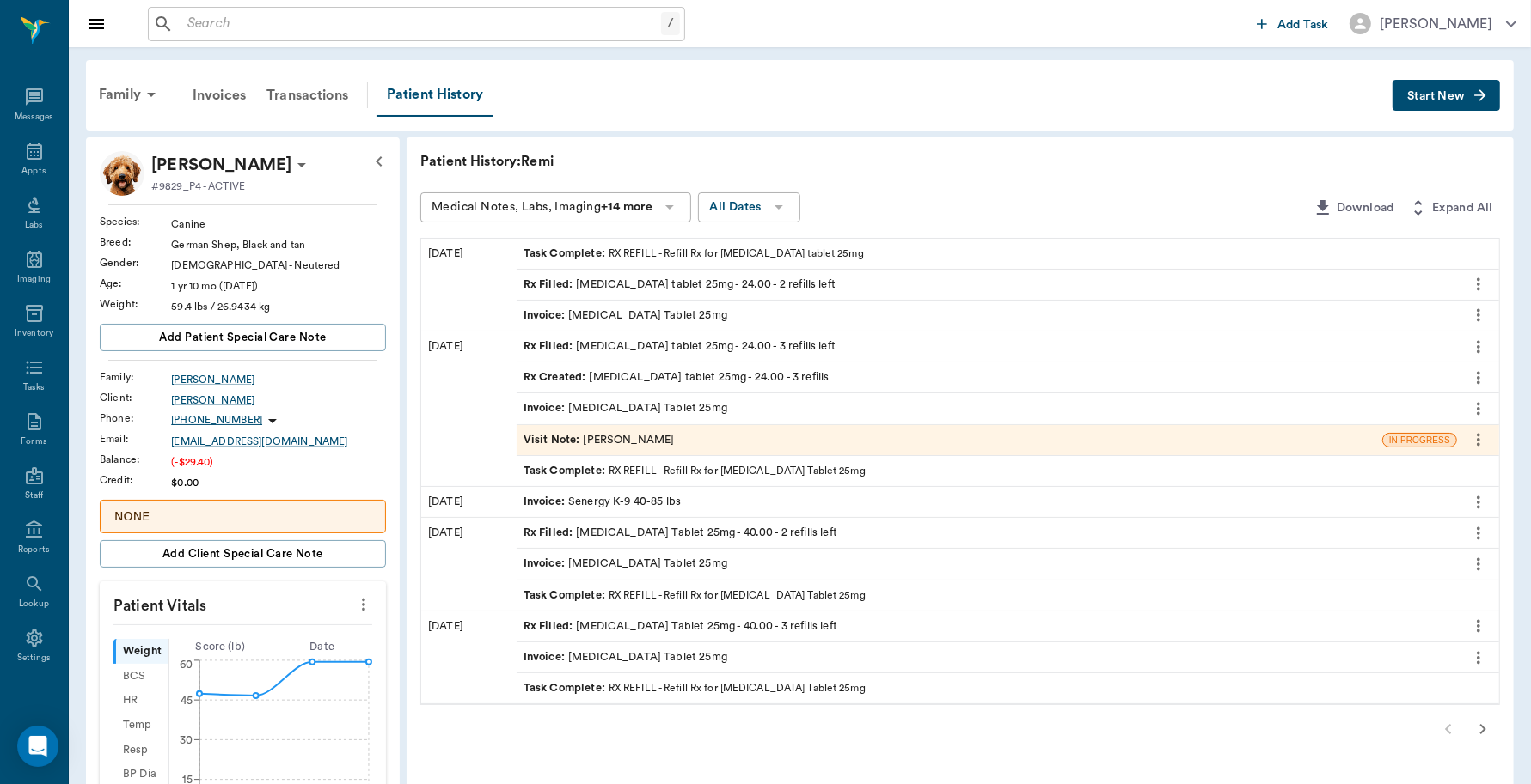
click at [676, 311] on div "Invoice : Acepromazine Tablet 25mg" at bounding box center [625, 316] width 204 height 16
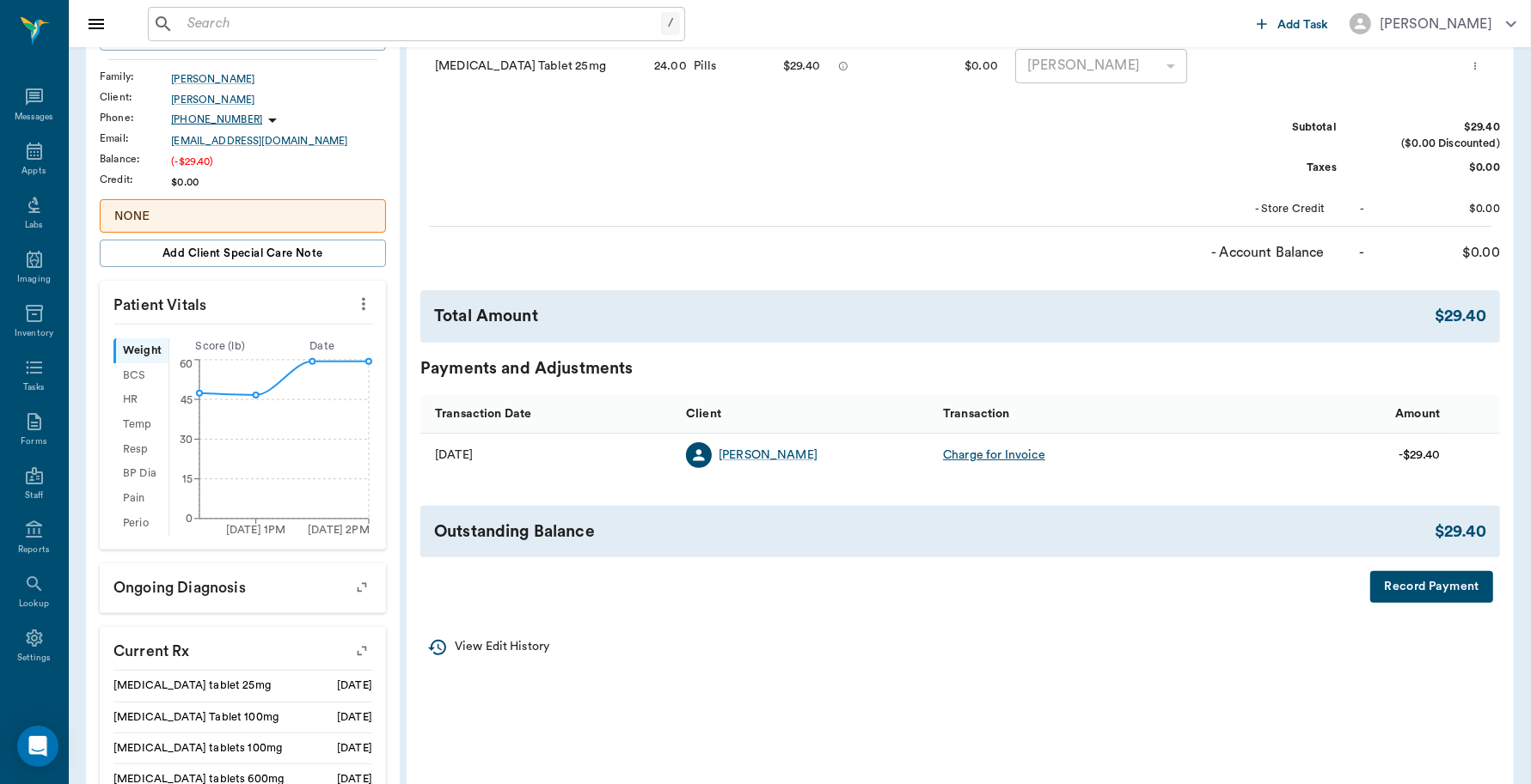
scroll to position [322, 0]
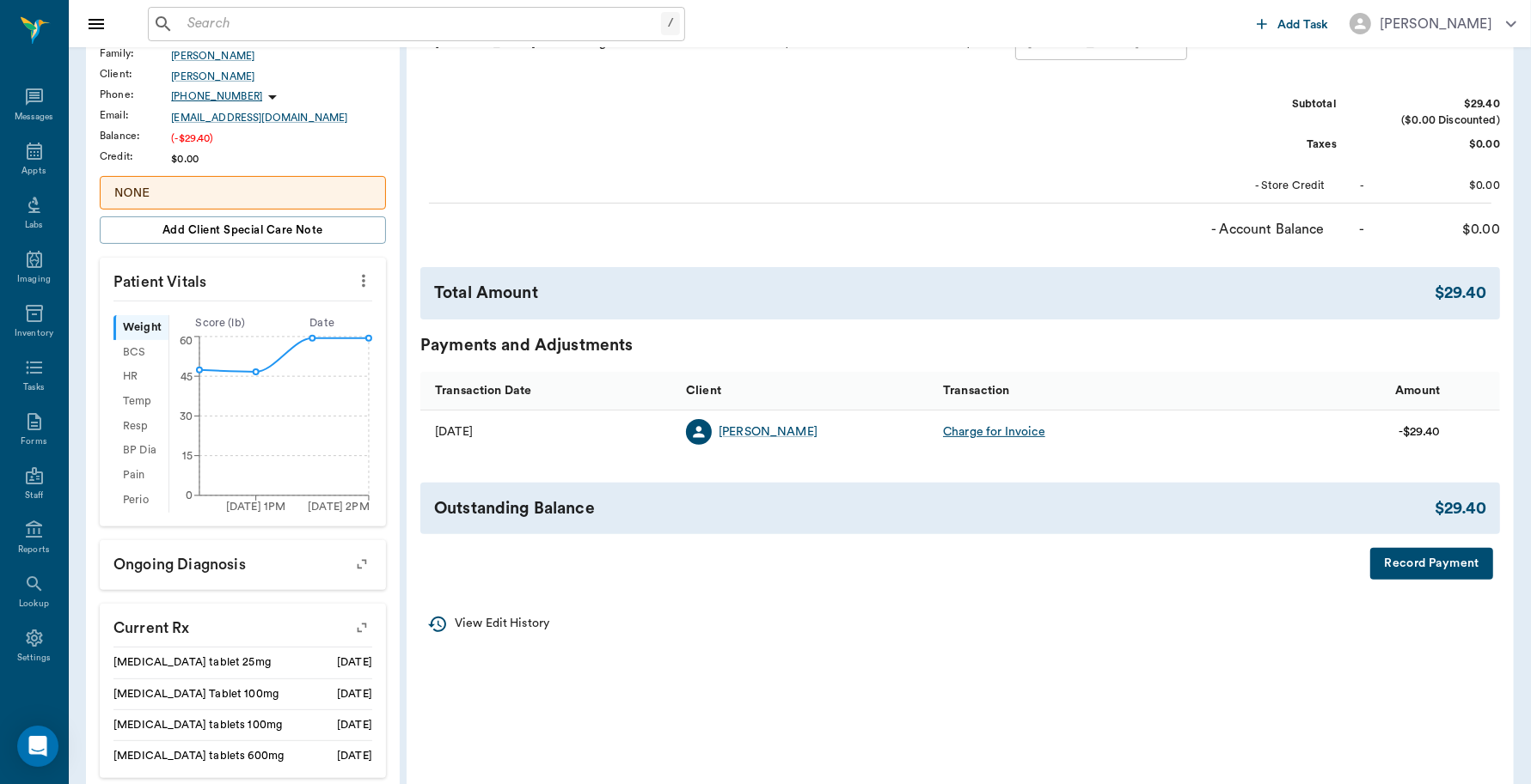
click at [1444, 557] on button "Record Payment" at bounding box center [1432, 564] width 123 height 32
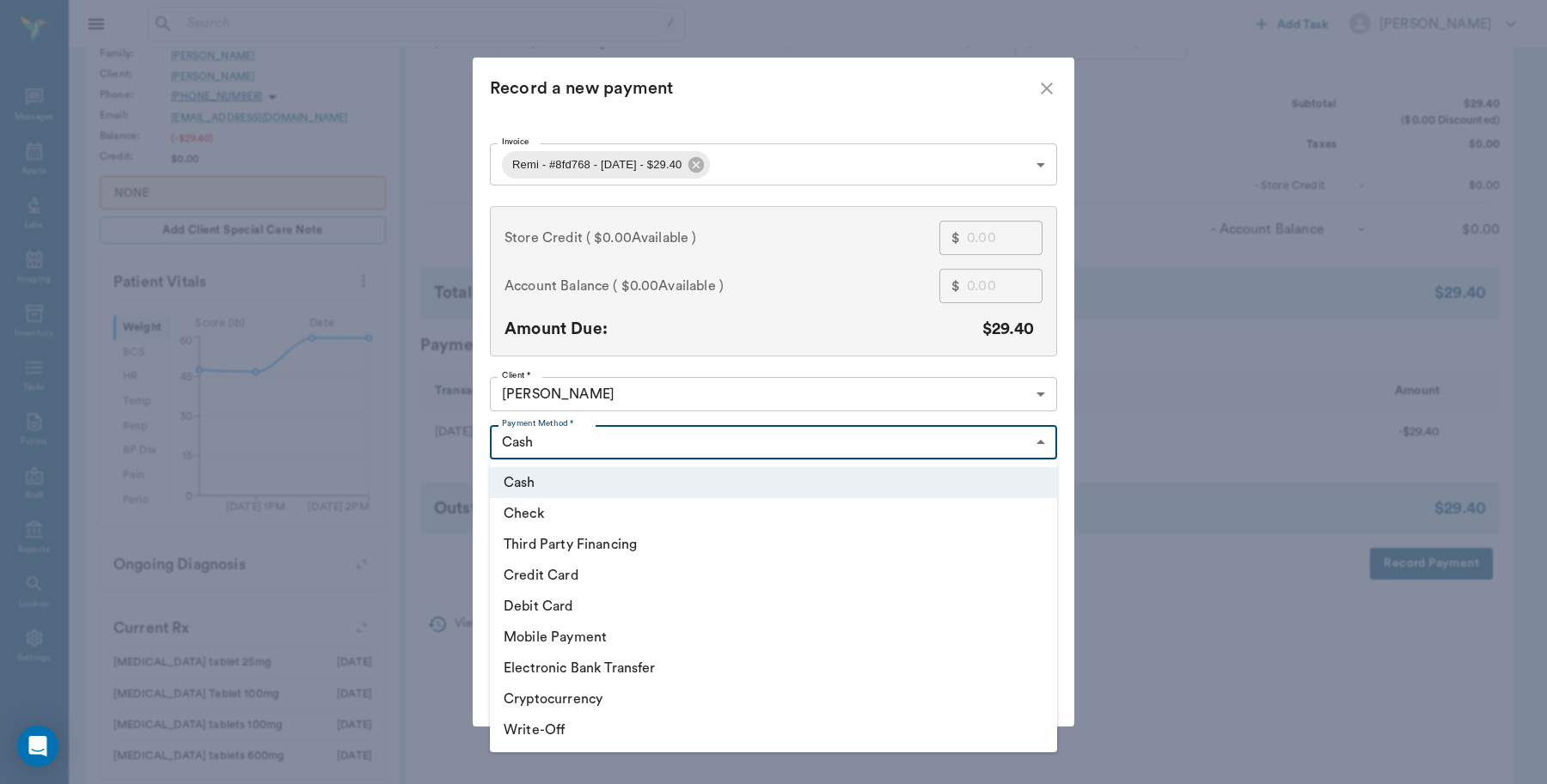
click at [631, 434] on body "/ ​ Add Task Dr. Bert Ellsworth Nectar Messages Appts Labs Imaging Inventory Ta…" at bounding box center [774, 400] width 1547 height 1446
click at [573, 612] on li "Debit Card" at bounding box center [773, 606] width 567 height 31
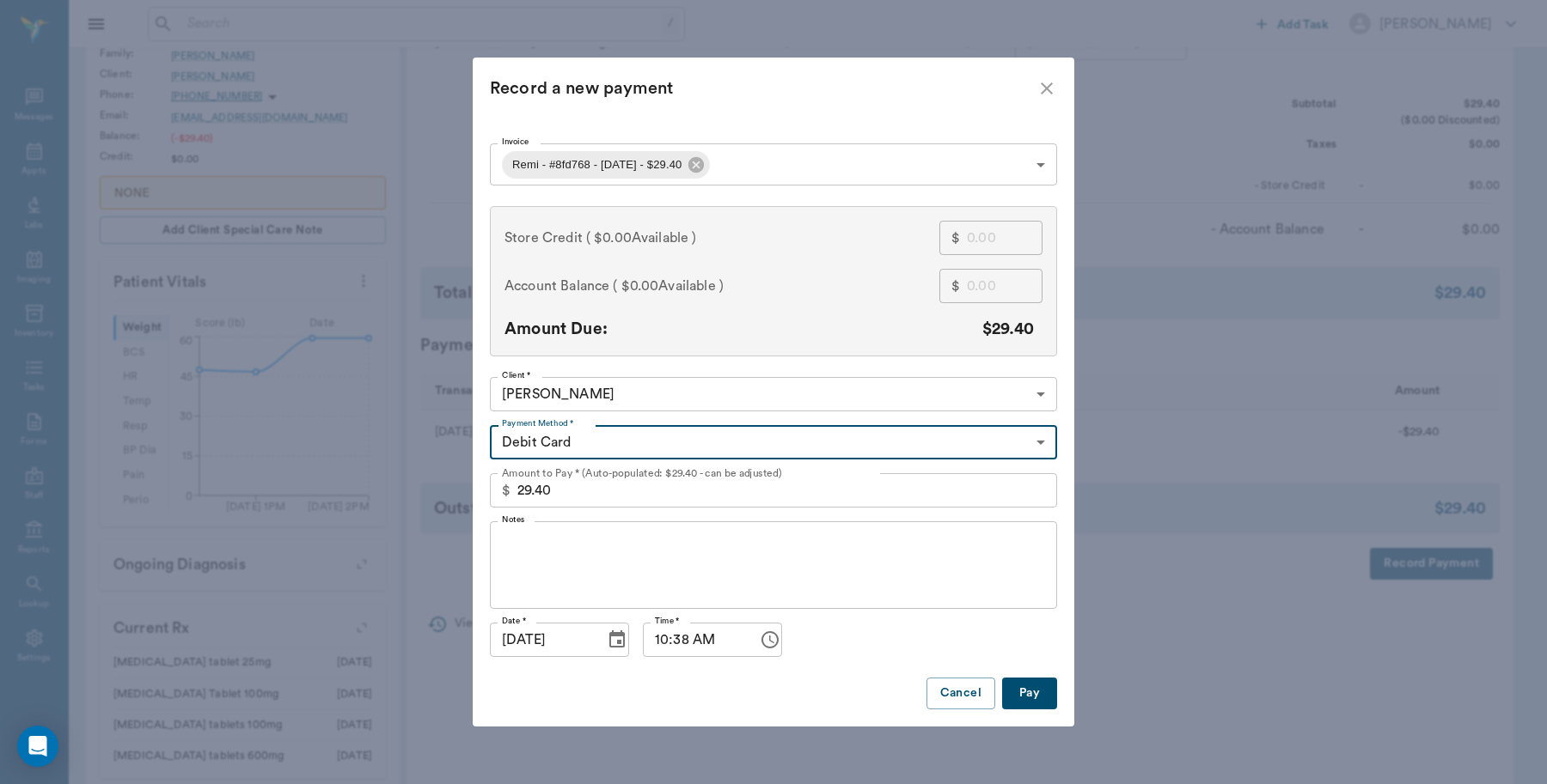
click at [723, 444] on body "/ ​ Add Task Dr. Bert Ellsworth Nectar Messages Appts Labs Imaging Inventory Ta…" at bounding box center [774, 400] width 1547 height 1446
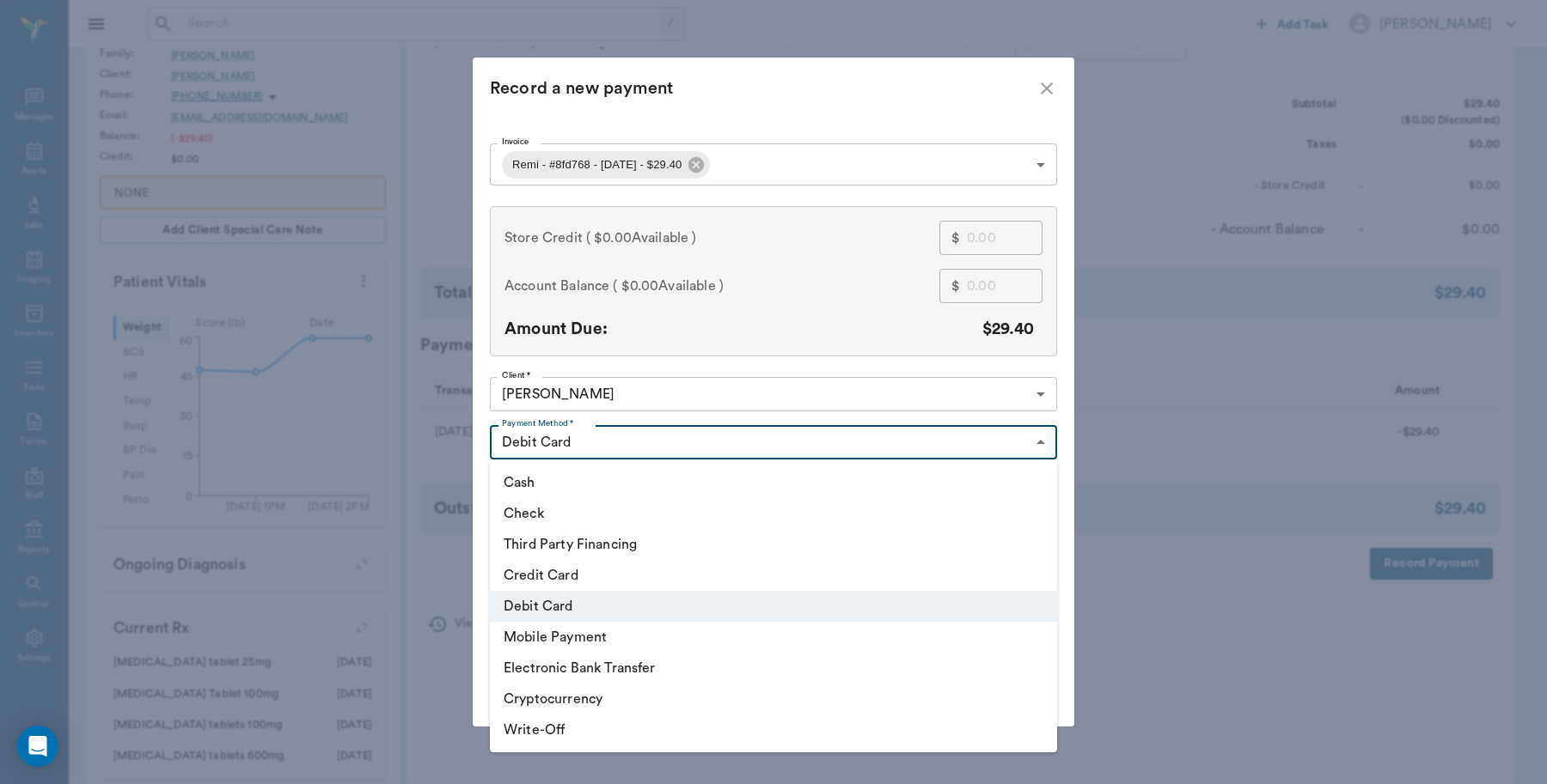
click at [572, 545] on li "Third Party Financing" at bounding box center [773, 544] width 567 height 31
type input "CREDIT"
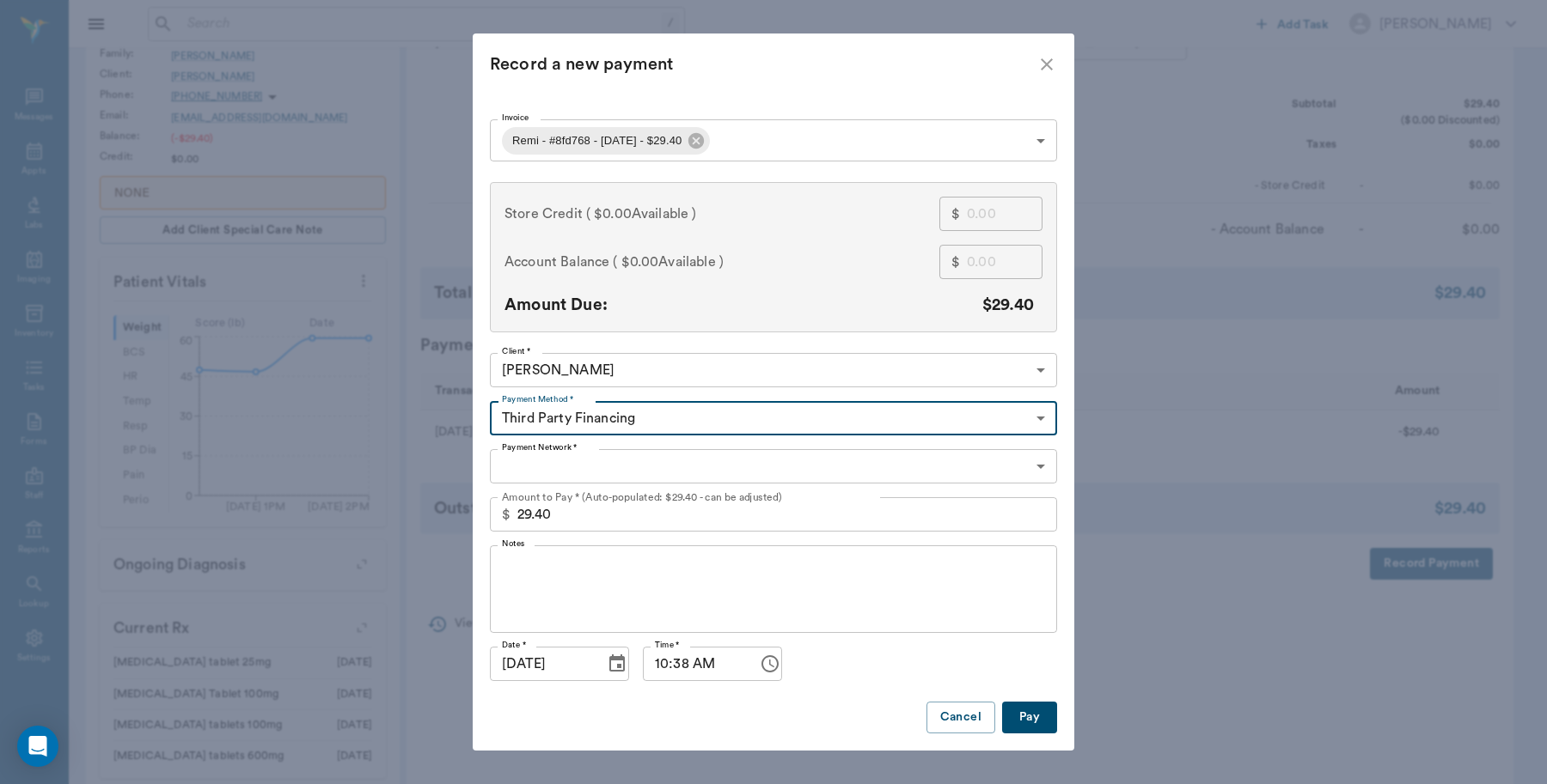
click at [570, 465] on body "/ ​ Add Task Dr. Bert Ellsworth Nectar Messages Appts Labs Imaging Inventory Ta…" at bounding box center [774, 400] width 1547 height 1446
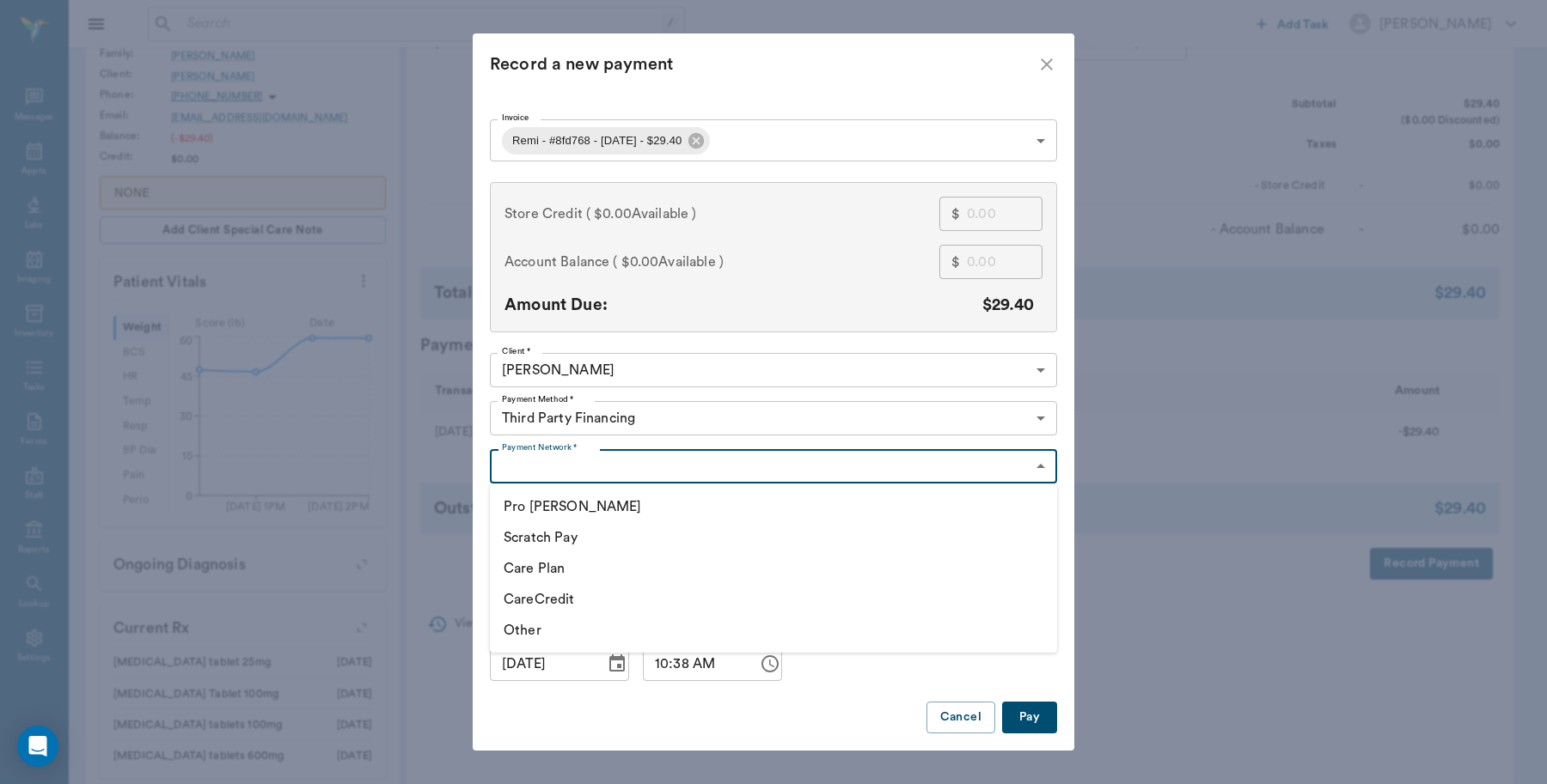
click at [551, 597] on li "CareCredit" at bounding box center [773, 599] width 567 height 31
type input "CARE_CREDIT"
click at [1028, 718] on button "Pay" at bounding box center [1028, 718] width 55 height 32
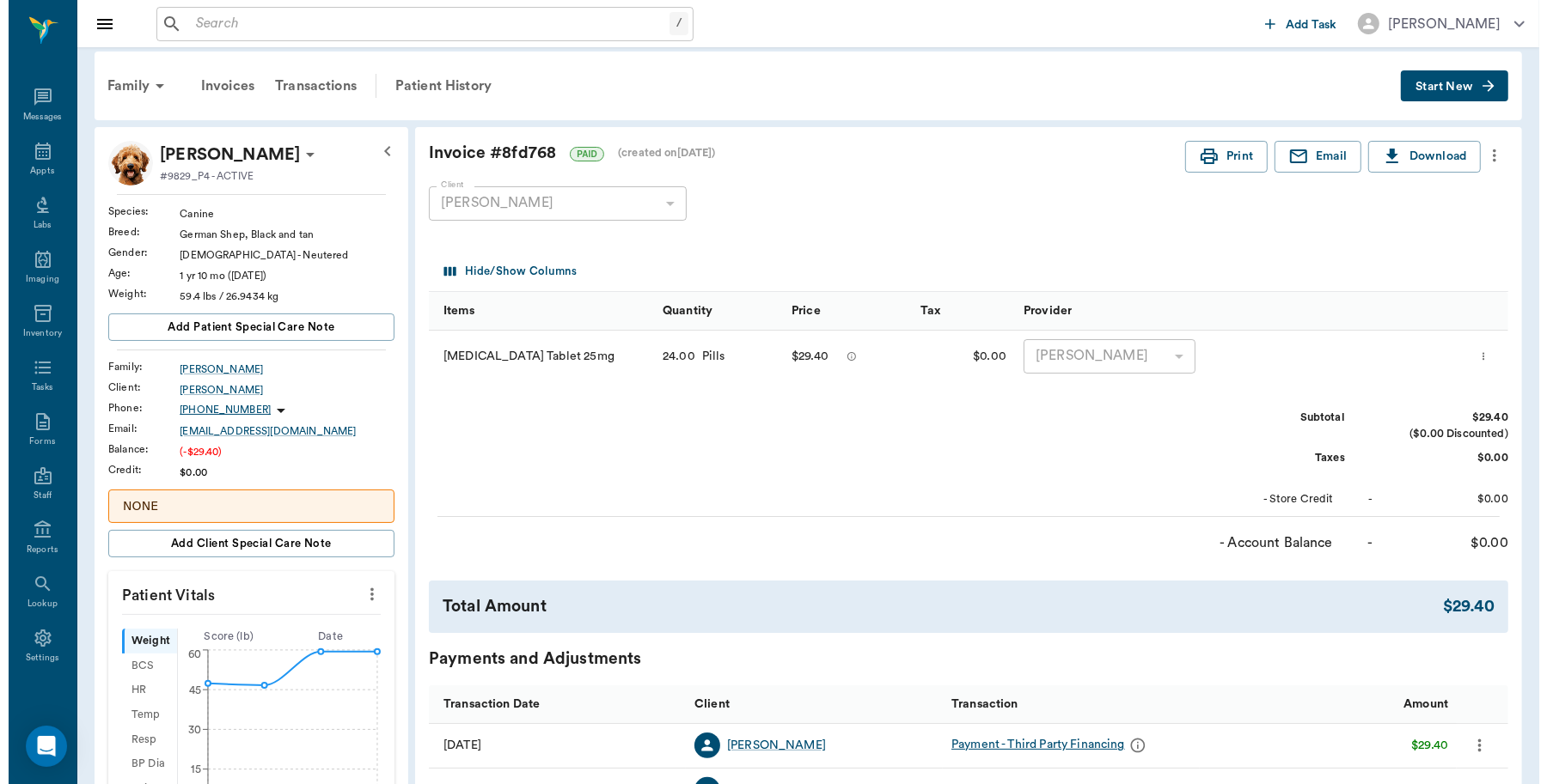
scroll to position [0, 0]
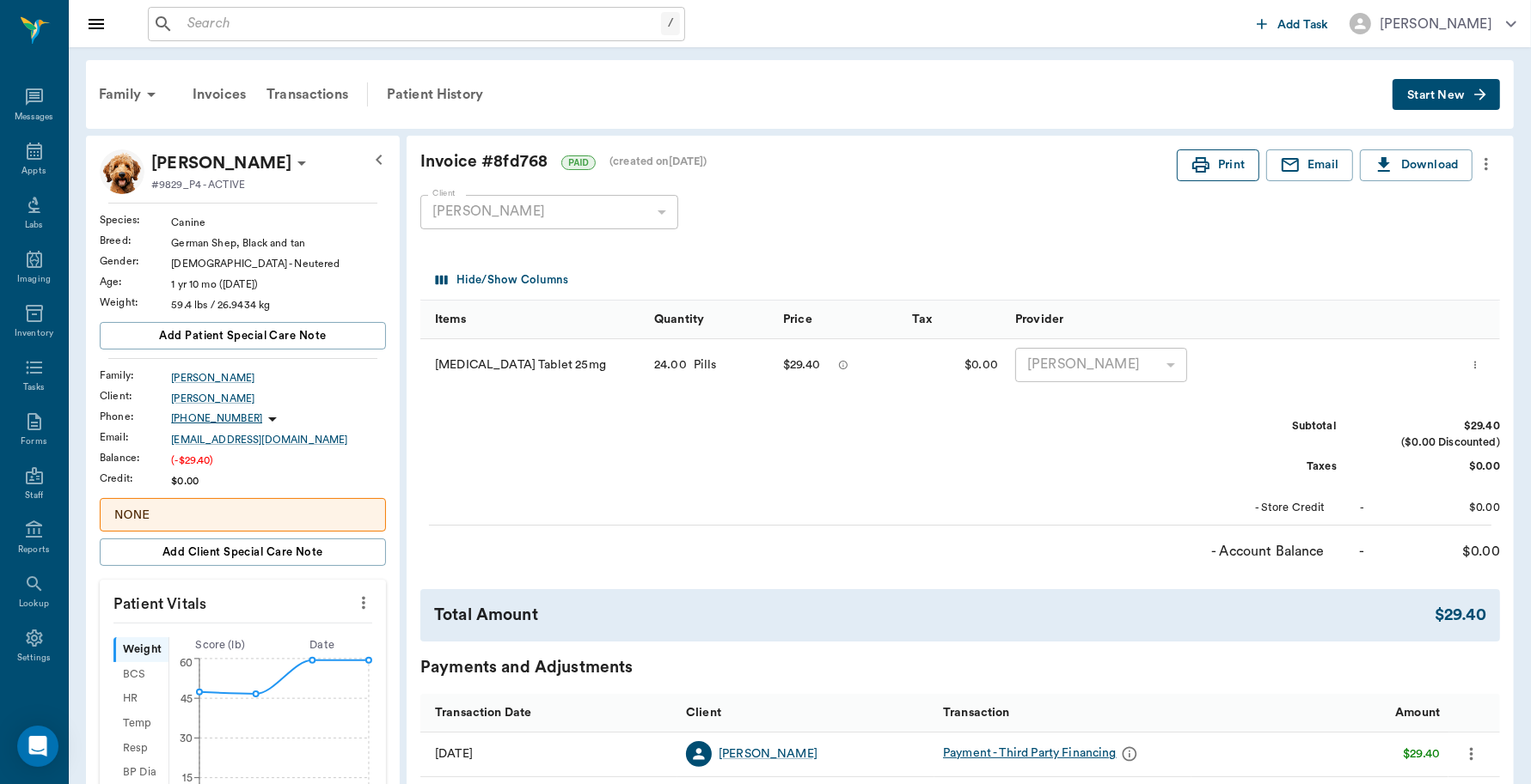
click at [1234, 160] on button "Print" at bounding box center [1218, 164] width 83 height 32
click at [28, 153] on icon at bounding box center [34, 150] width 20 height 20
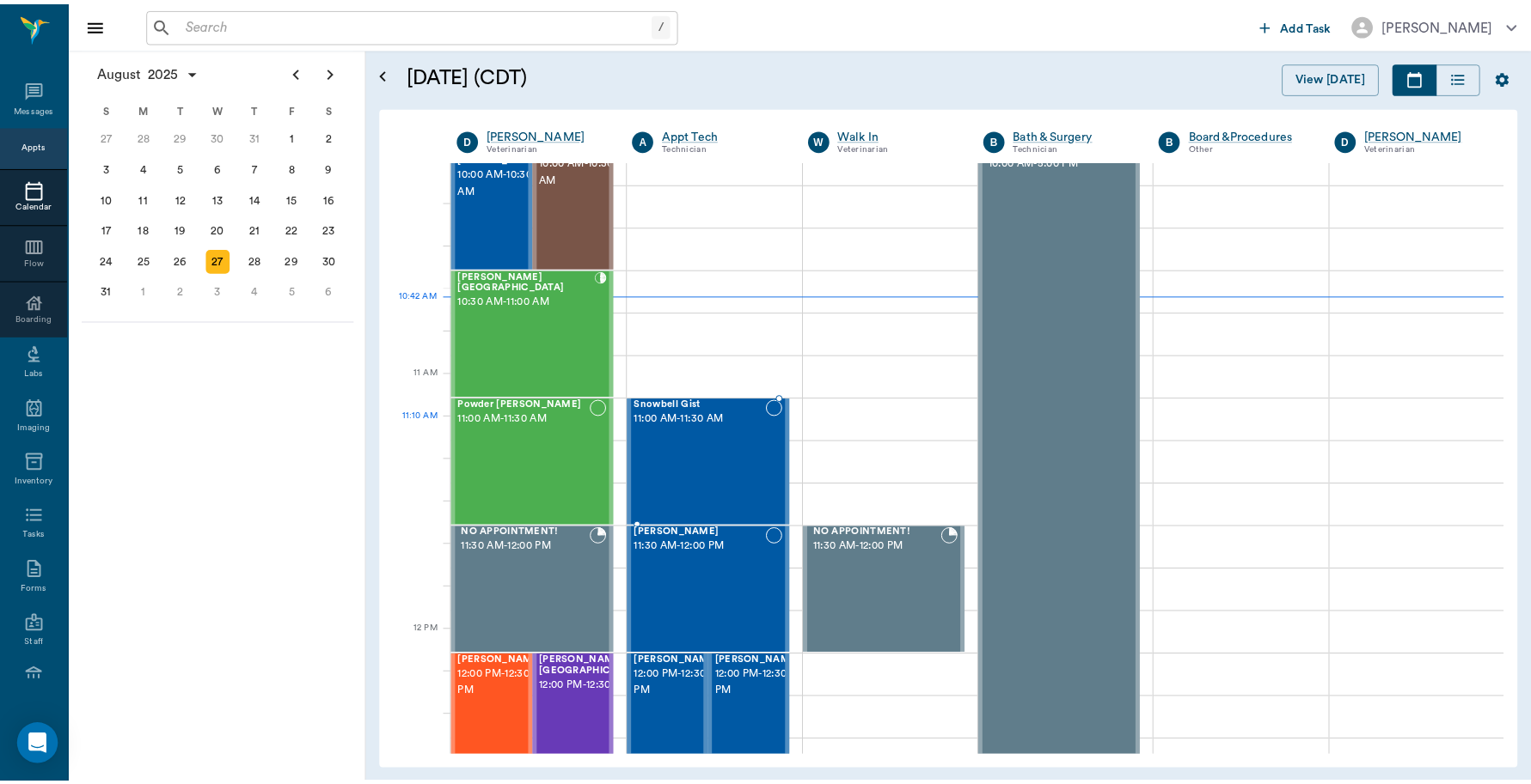
scroll to position [518, 0]
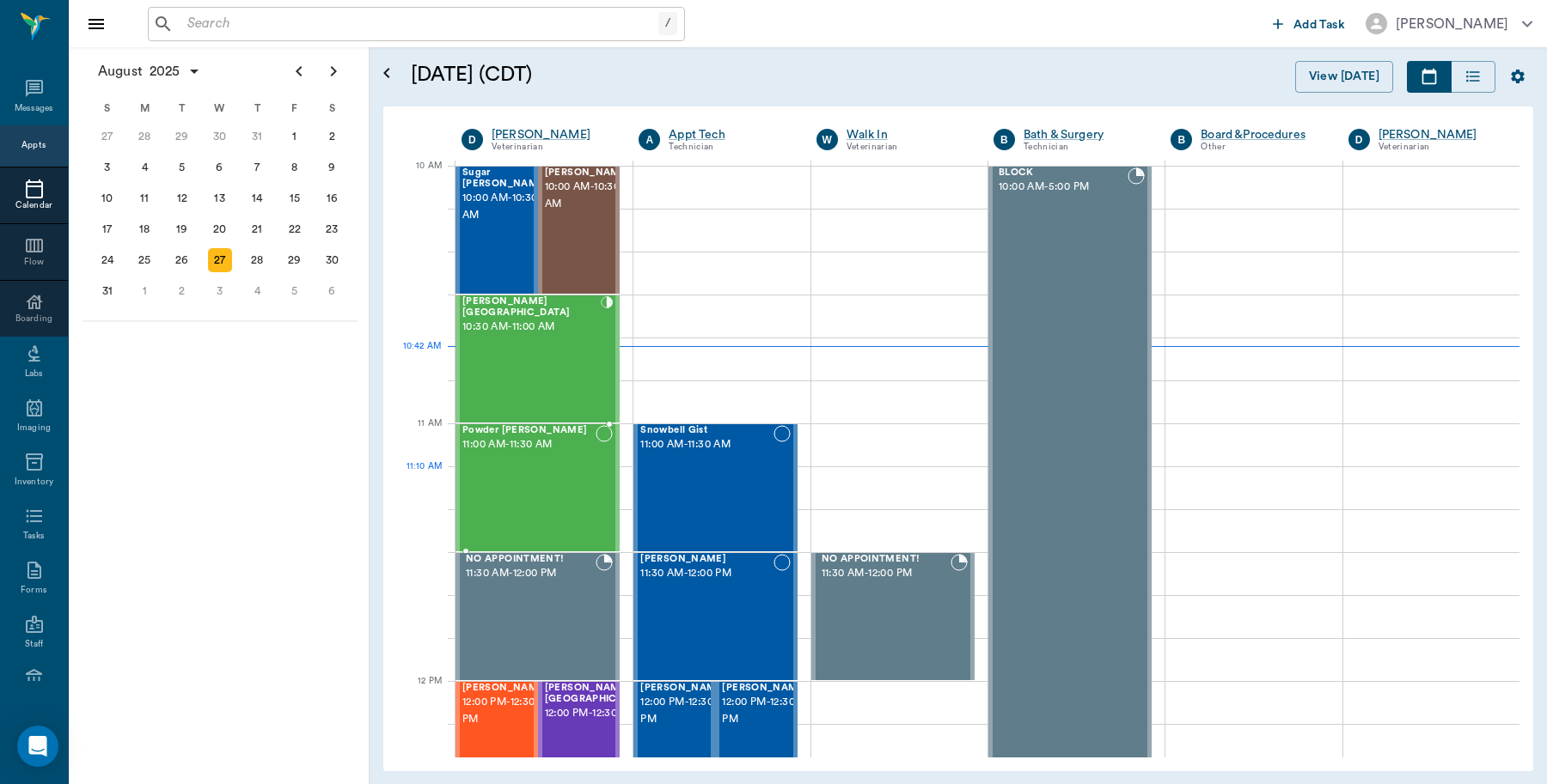
click at [567, 473] on div "Powder Burley 11:00 AM - 11:30 AM" at bounding box center [528, 488] width 133 height 125
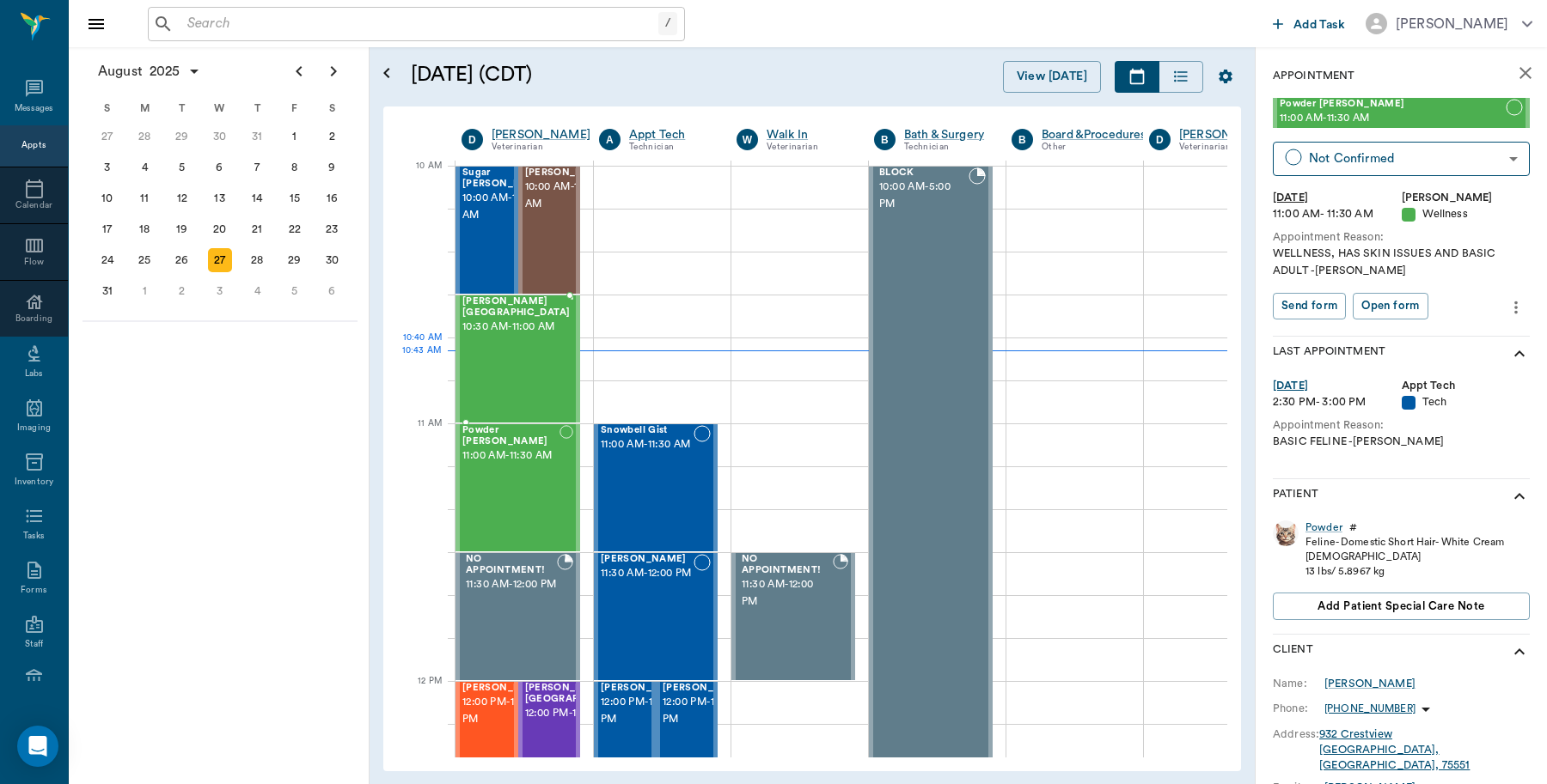
click at [509, 379] on div "LIZ Birmingham 10:30 AM - 11:00 AM" at bounding box center [516, 359] width 108 height 125
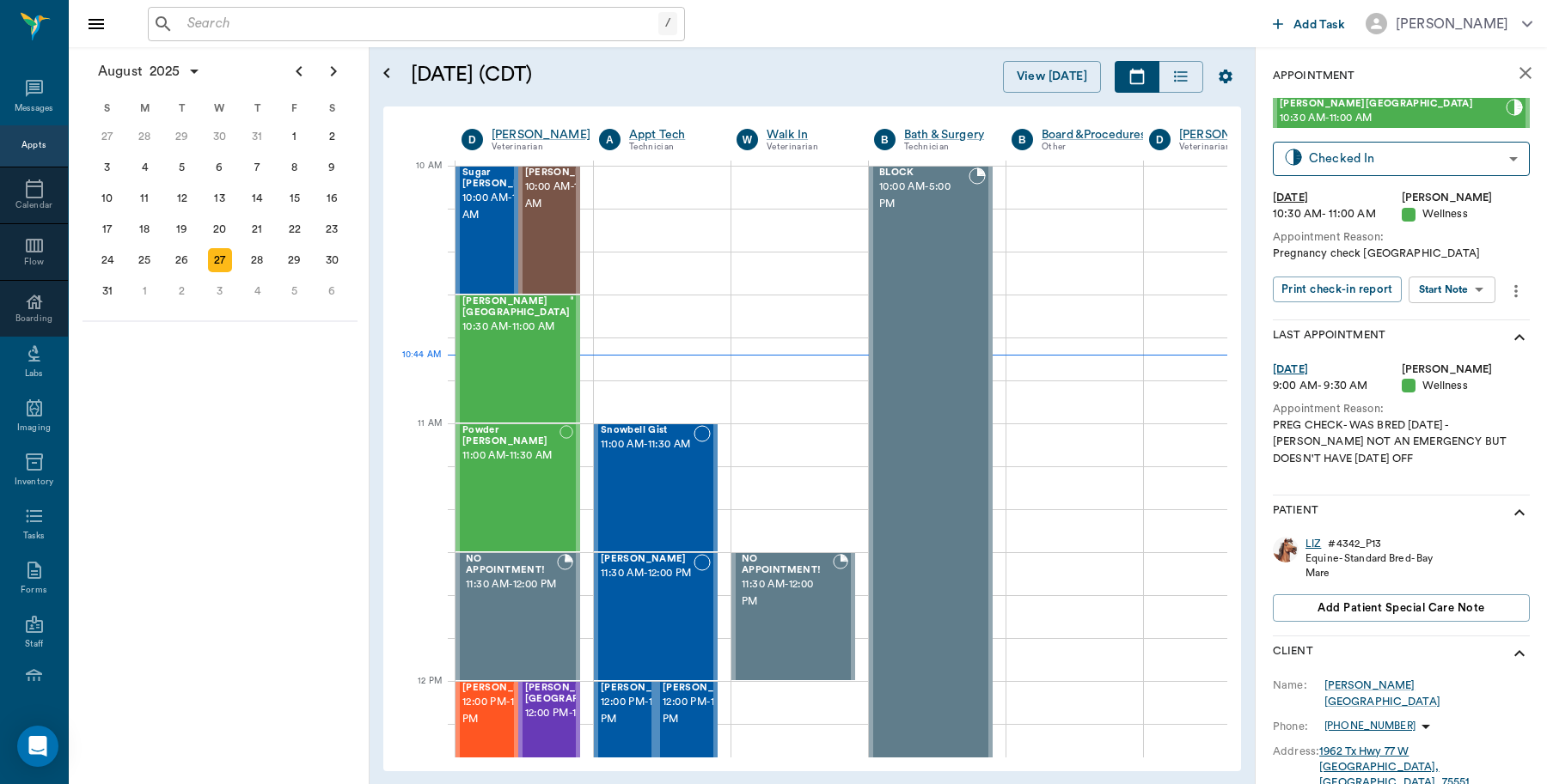
click at [1308, 543] on div "LIZ" at bounding box center [1313, 544] width 15 height 14
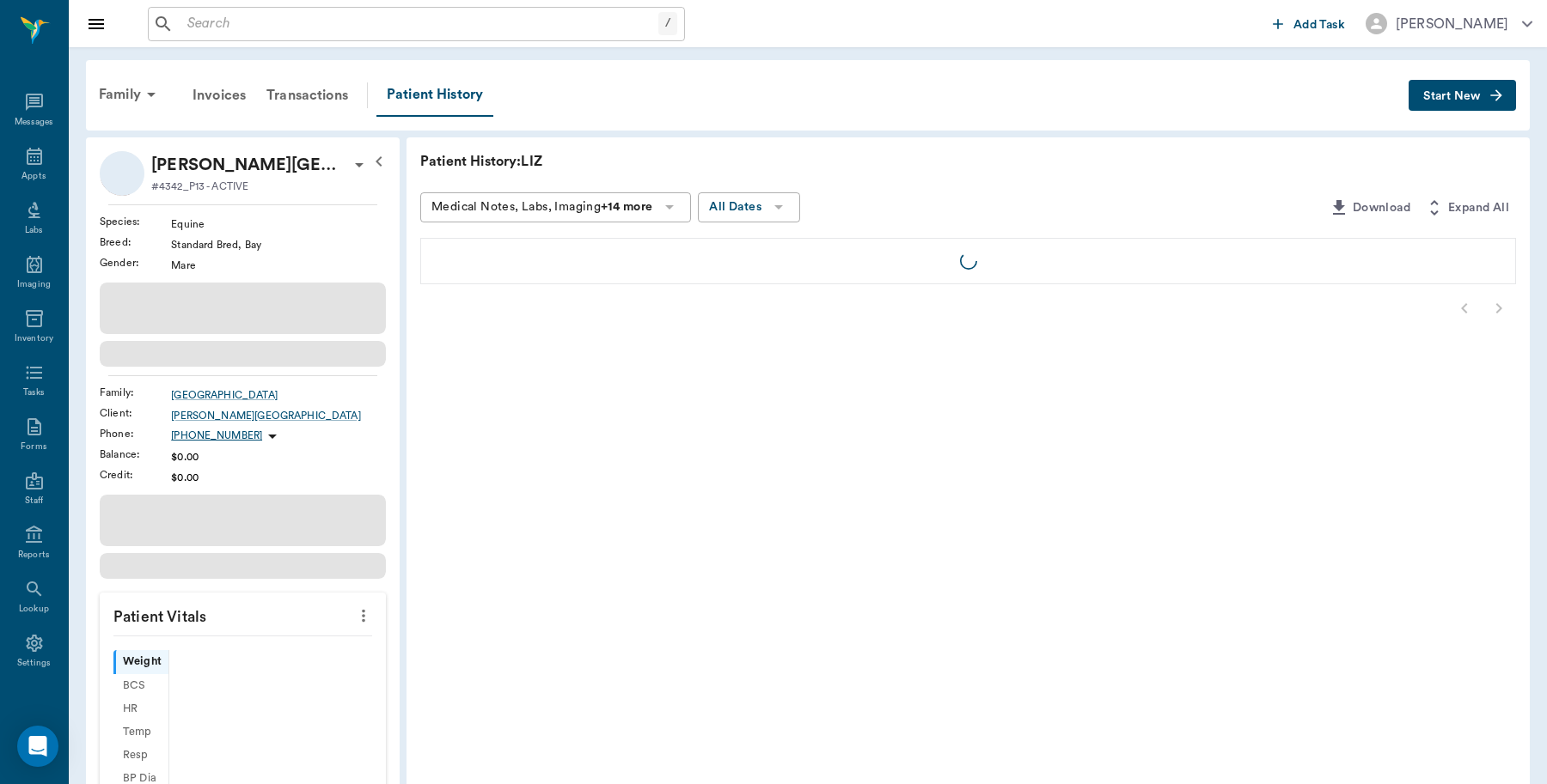
scroll to position [5, 0]
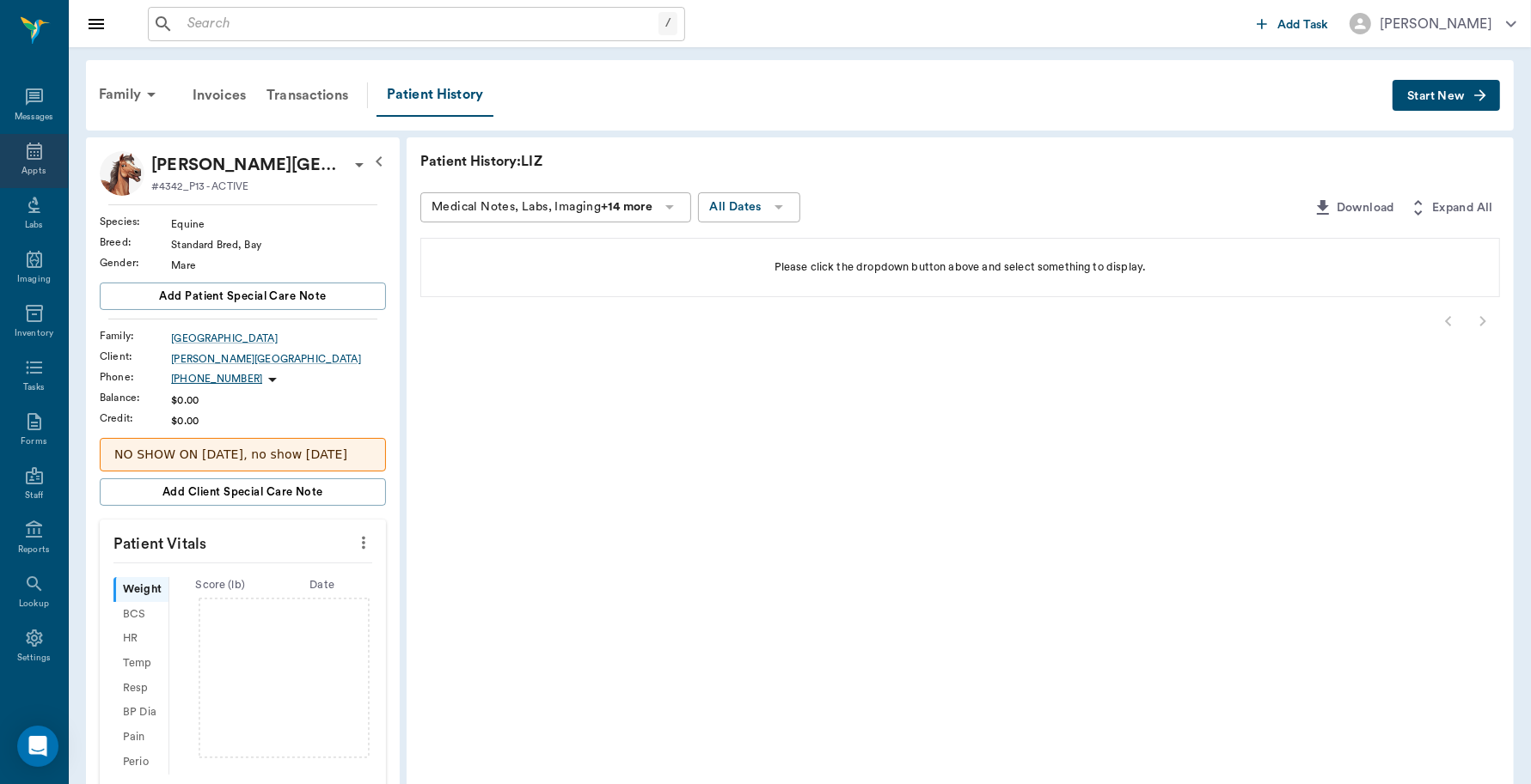
click at [28, 150] on icon at bounding box center [34, 150] width 20 height 20
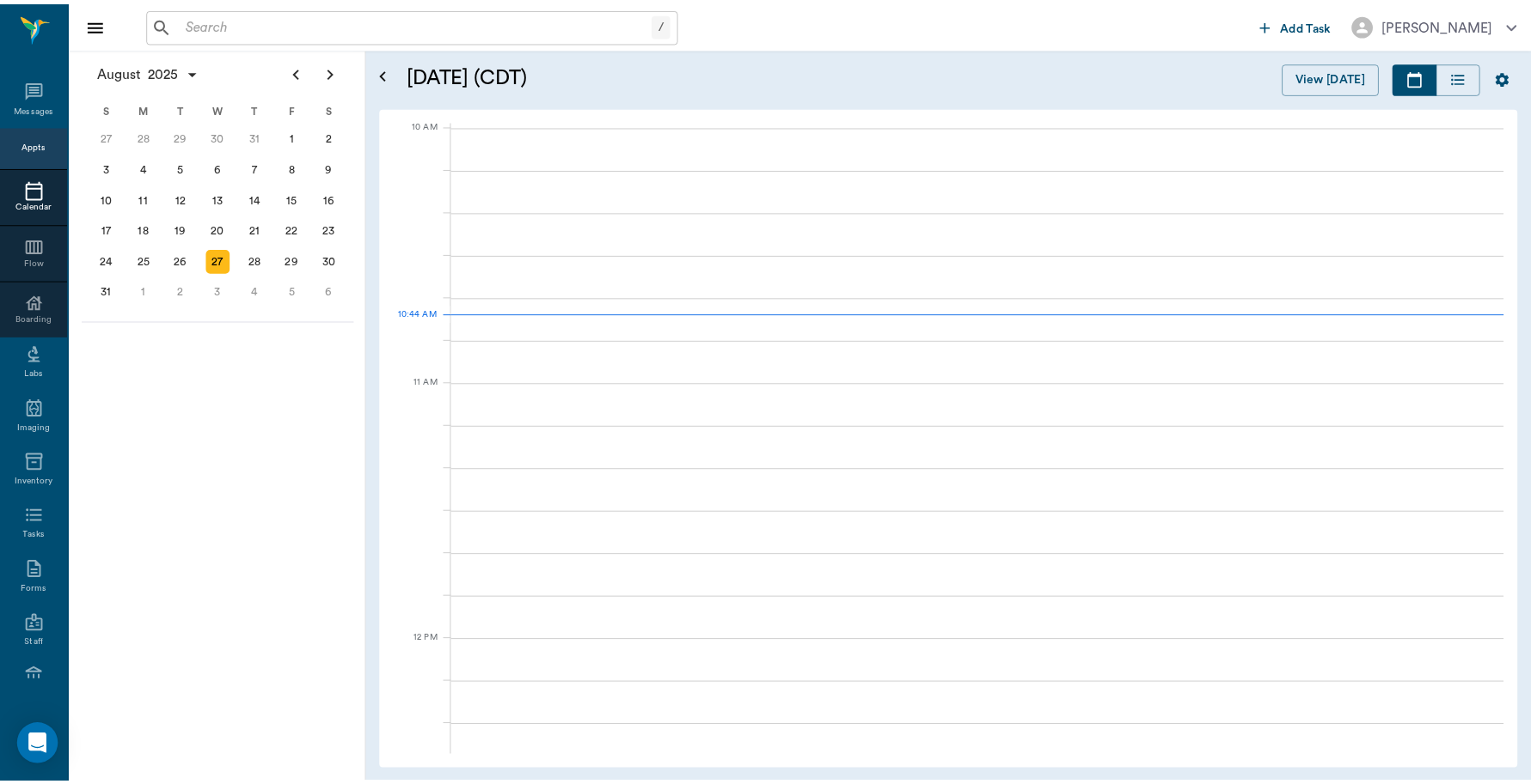
scroll to position [518, 0]
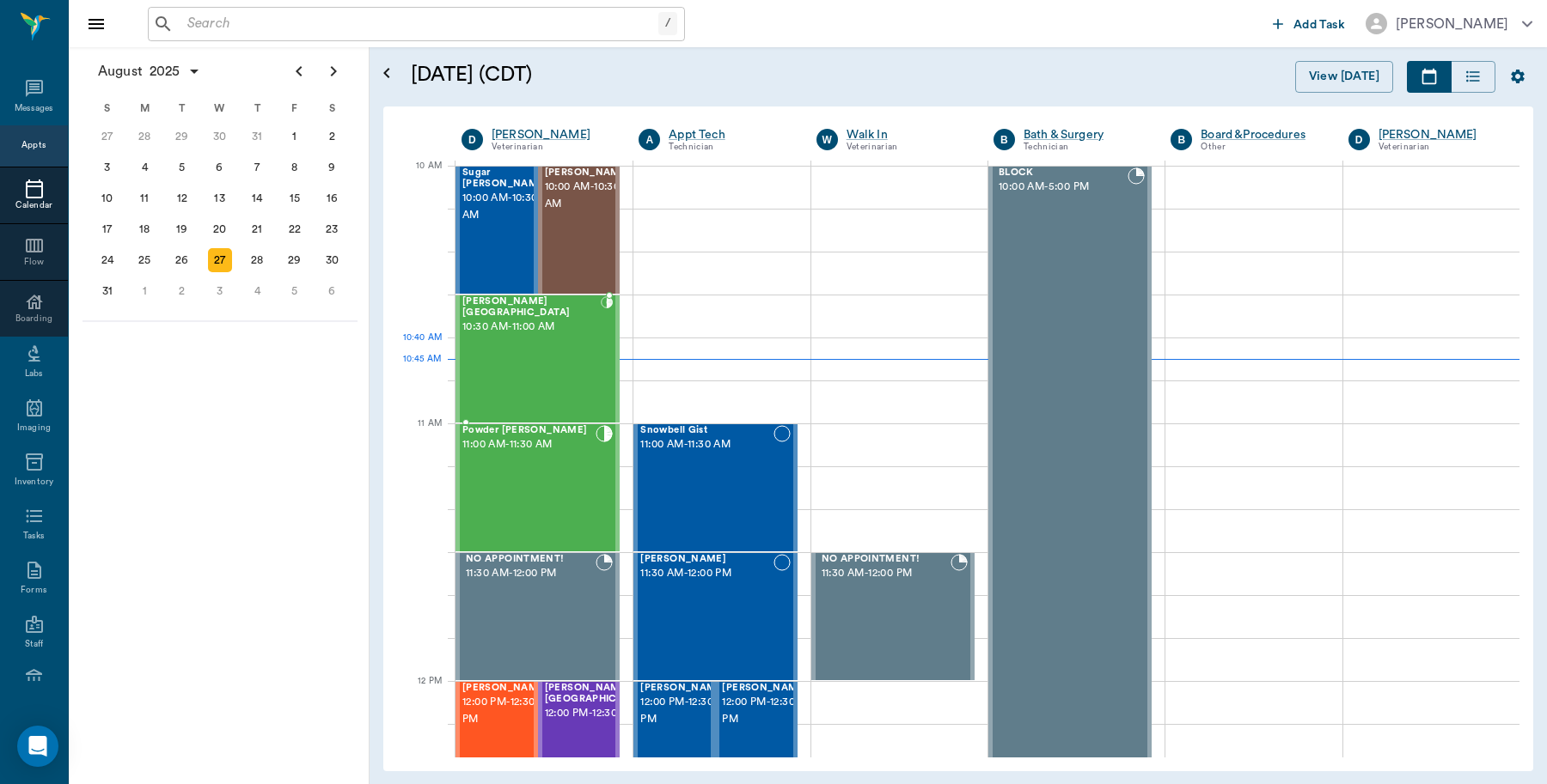
click at [502, 343] on div "LIZ Birmingham 10:30 AM - 11:00 AM" at bounding box center [531, 359] width 139 height 125
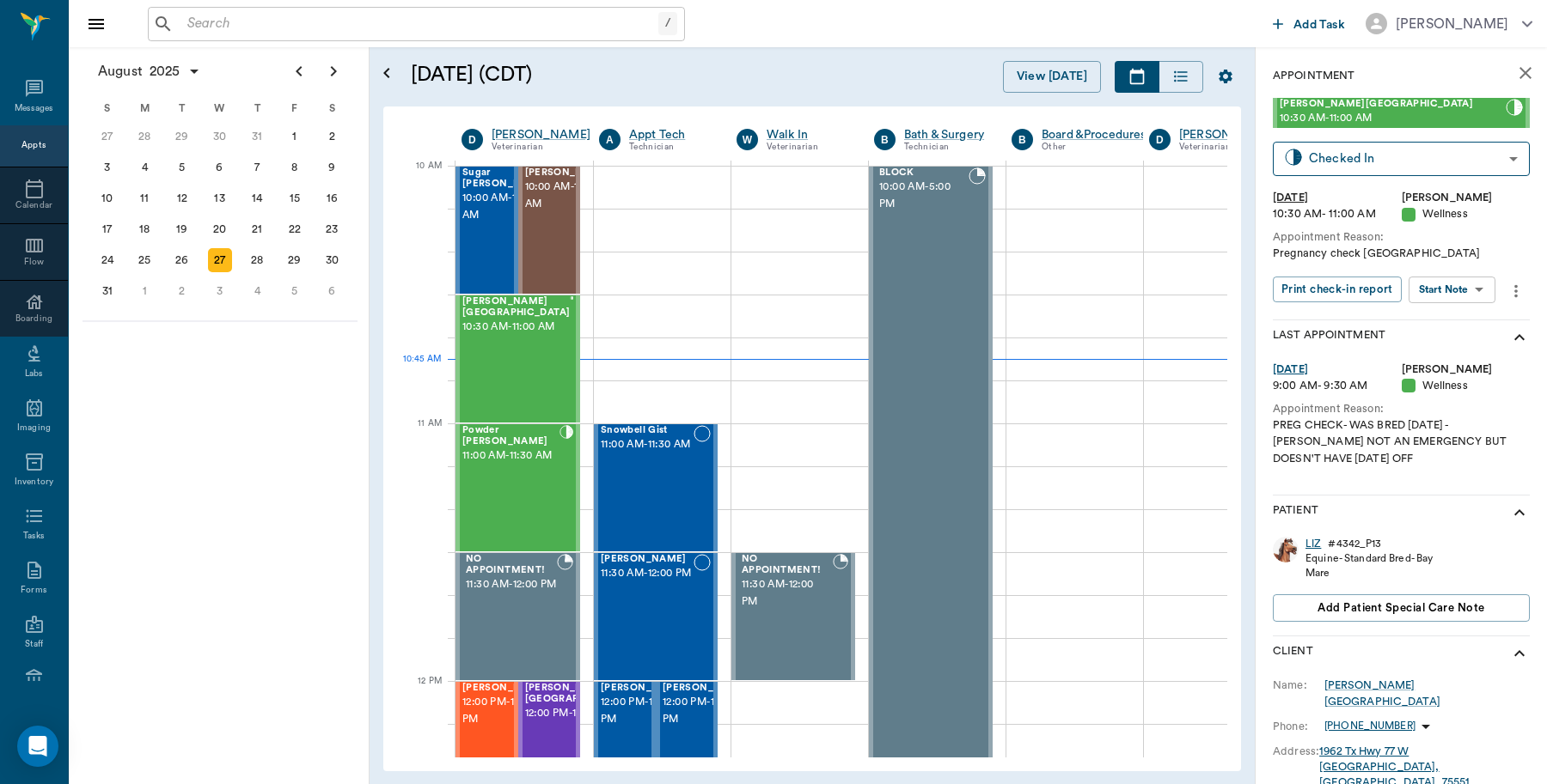
click at [1315, 539] on div "LIZ" at bounding box center [1313, 544] width 15 height 14
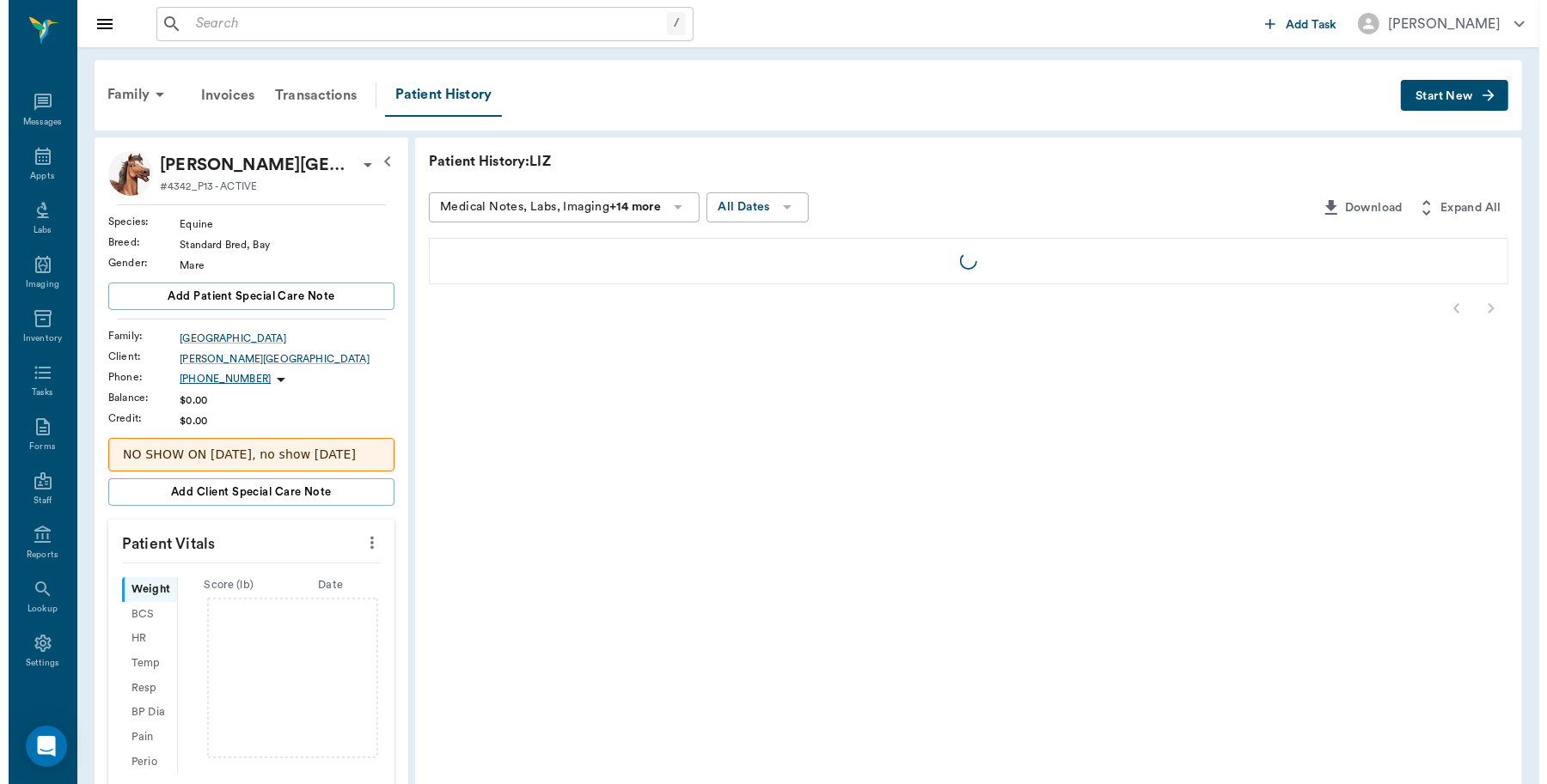
scroll to position [5, 0]
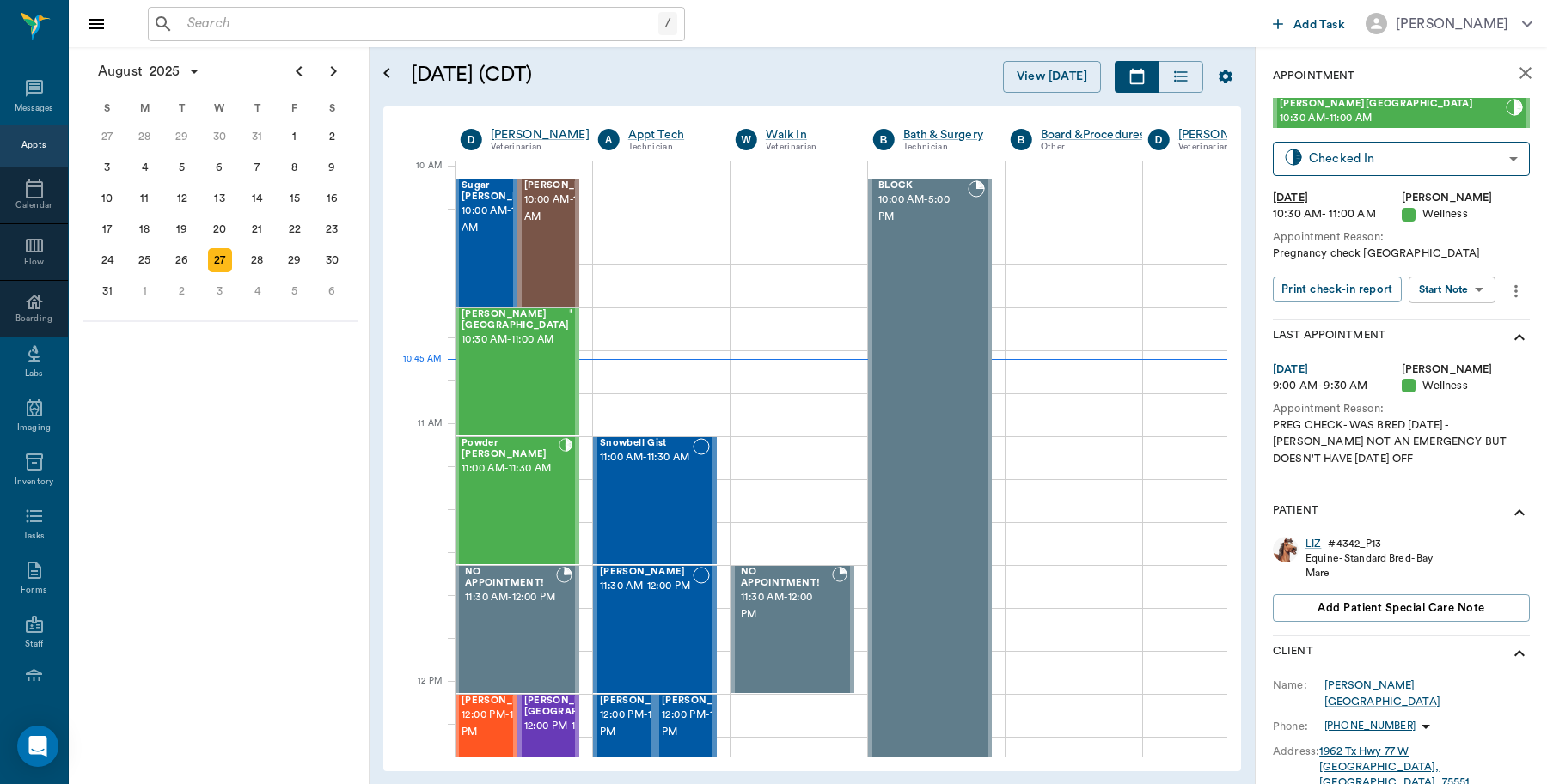
scroll to position [518, 1]
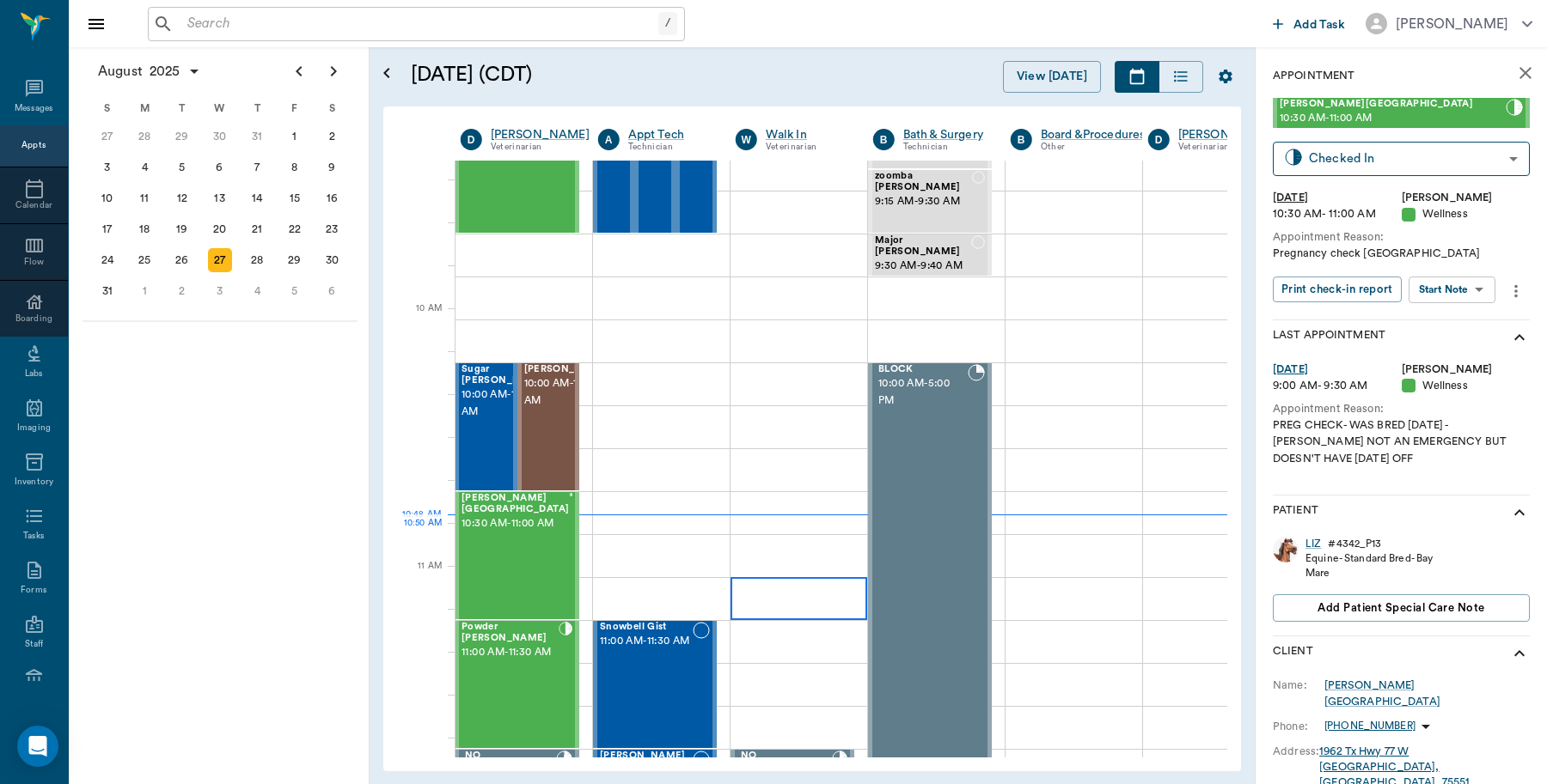
scroll to position [302, 1]
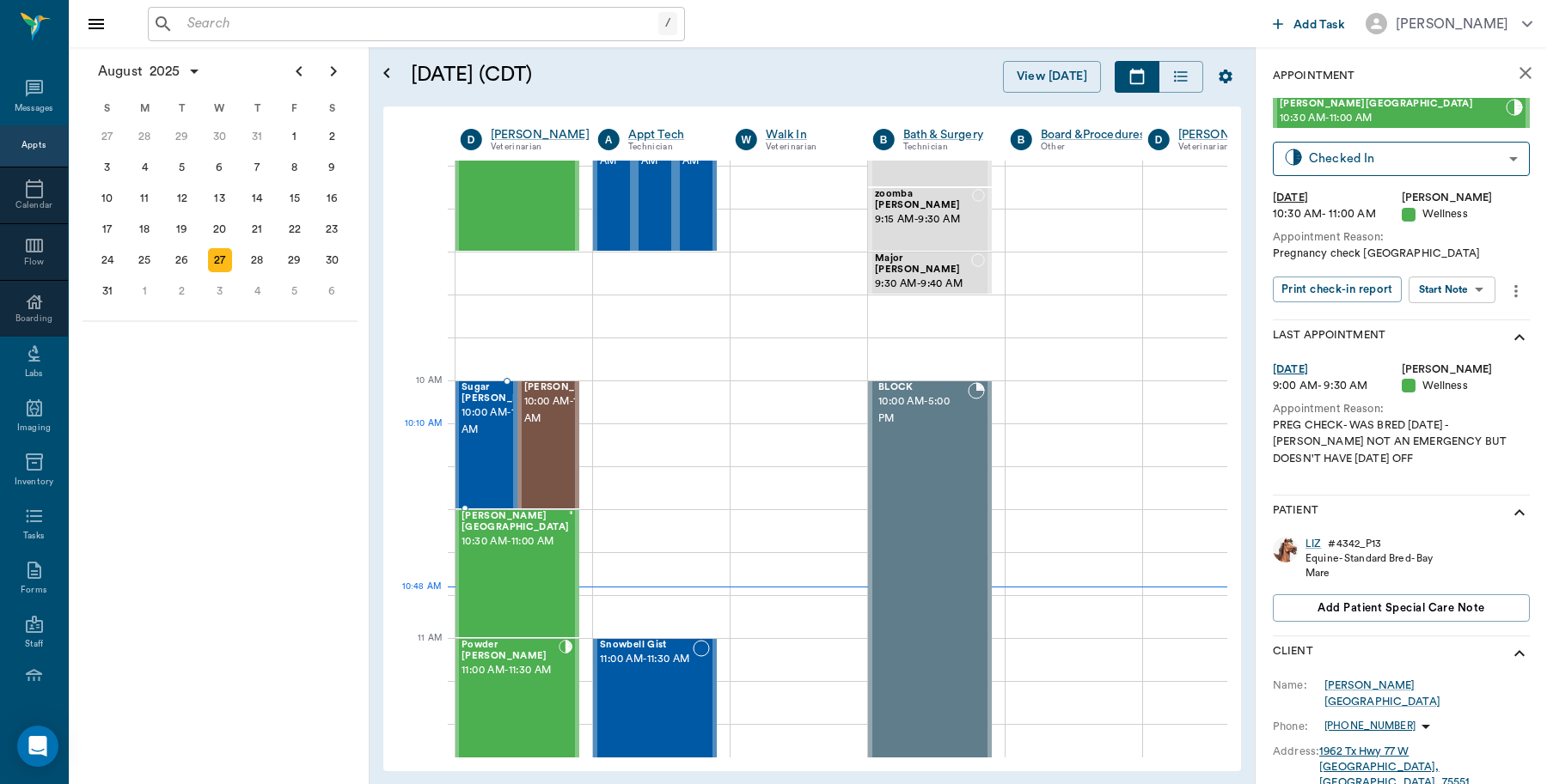
click at [478, 430] on span "10:00 AM - 10:30 AM" at bounding box center [504, 422] width 86 height 35
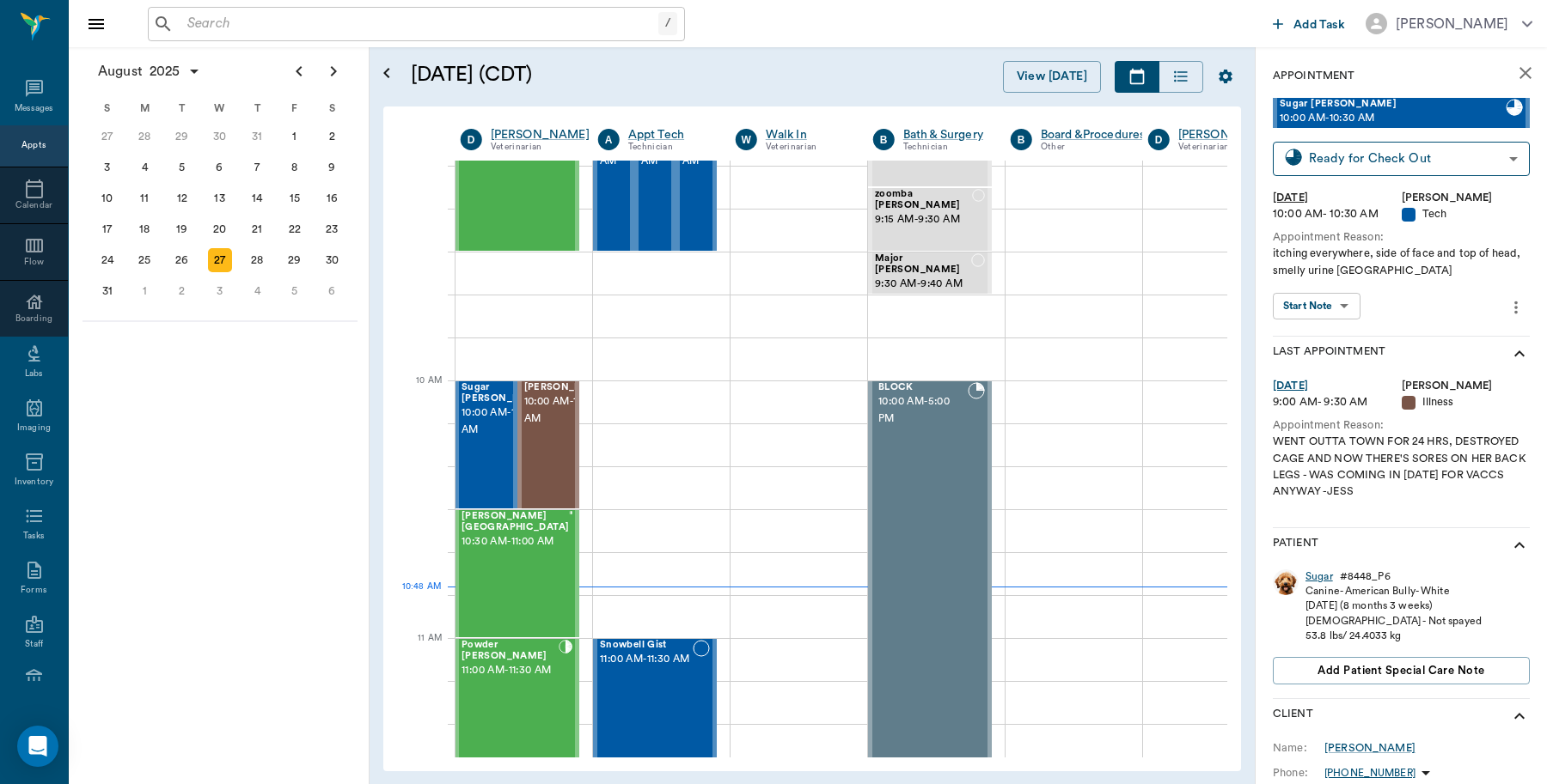
click at [1315, 580] on div "Sugar" at bounding box center [1319, 576] width 28 height 14
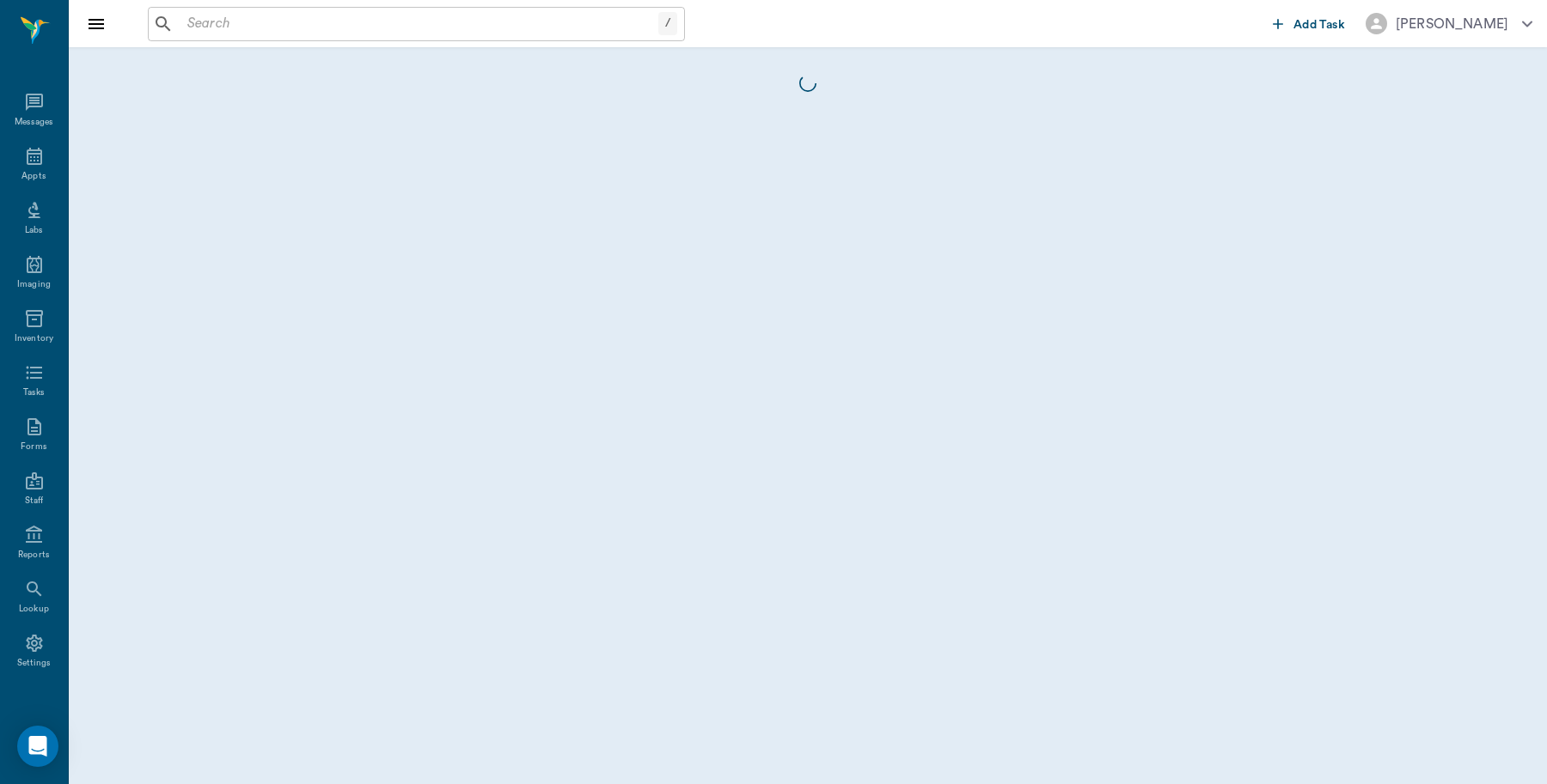
scroll to position [5, 0]
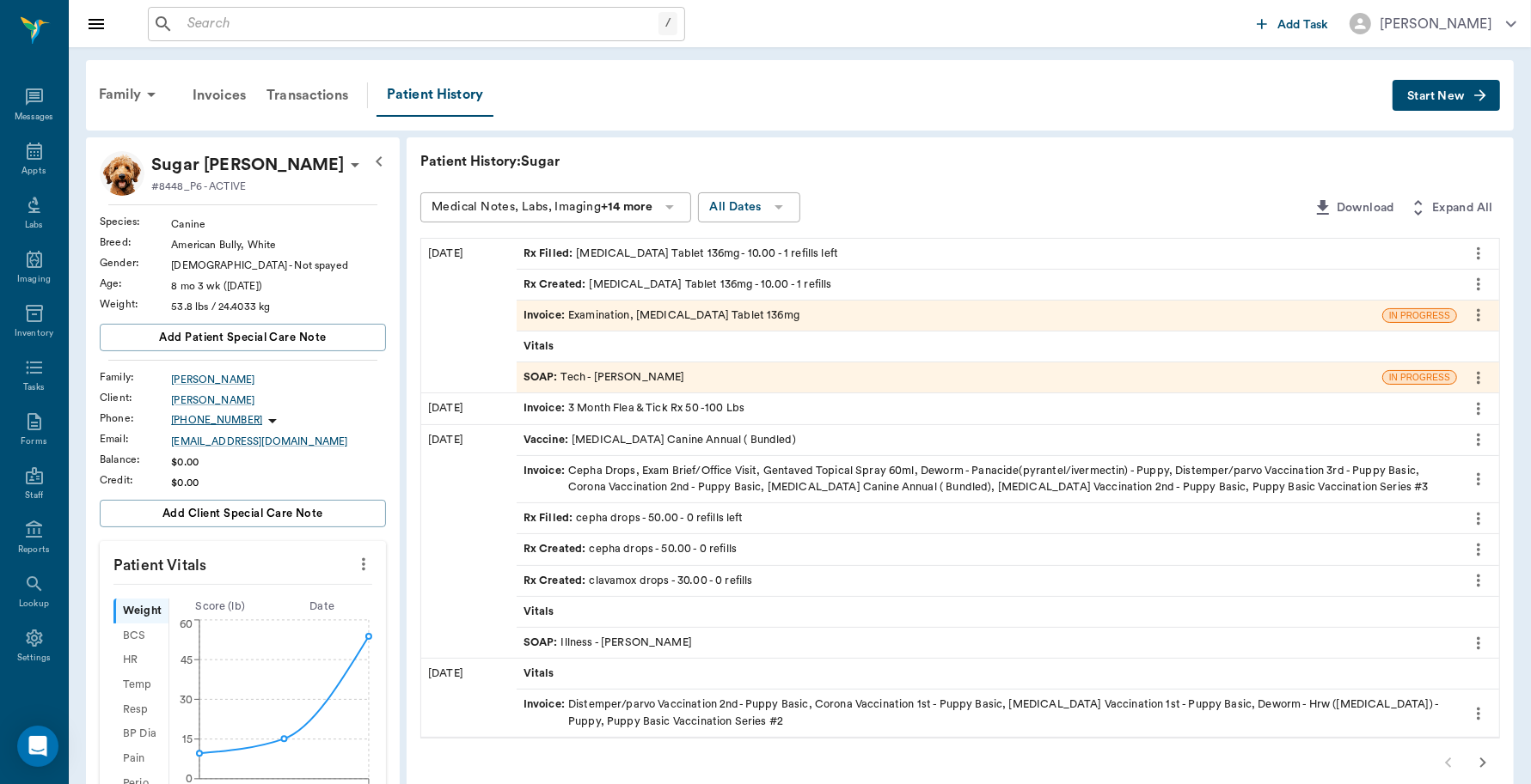
click at [643, 316] on div "Invoice : Examination, [MEDICAL_DATA] Tablet 136mg" at bounding box center [661, 316] width 276 height 16
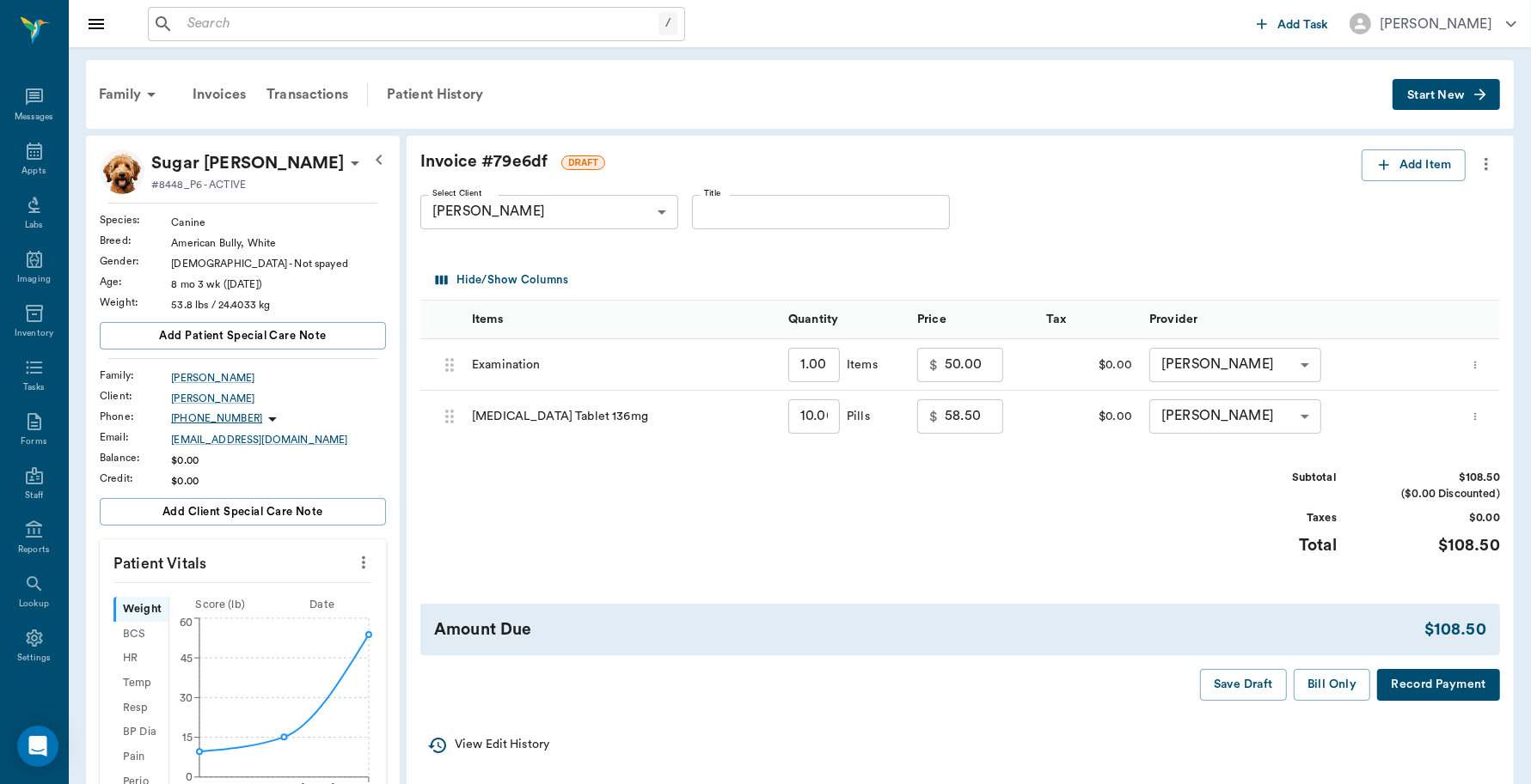
click at [1433, 685] on button "Record Payment" at bounding box center [1439, 685] width 123 height 32
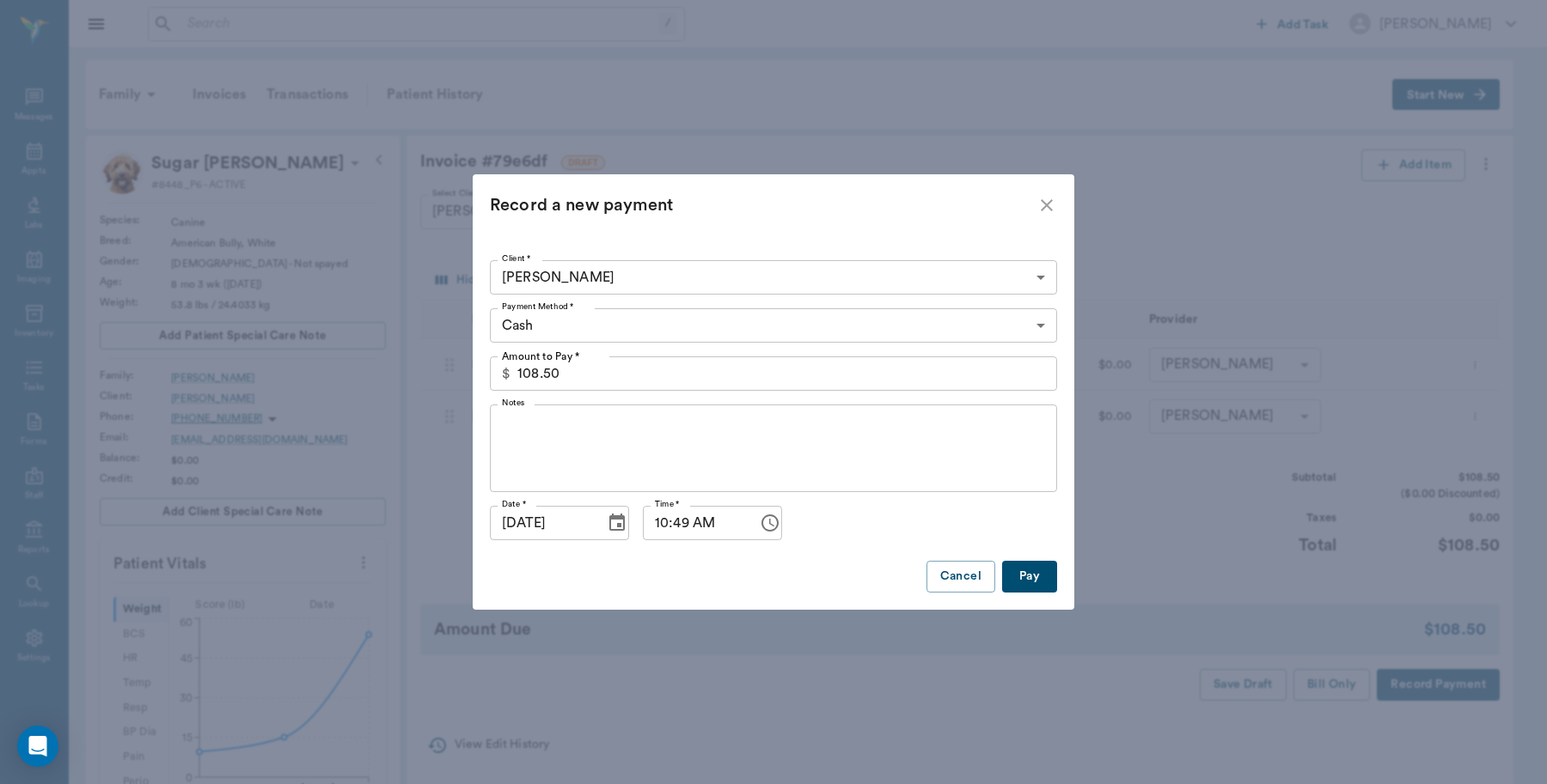
click at [587, 322] on body "/ ​ Add Task [PERSON_NAME] Nectar Messages Appts Labs Imaging Inventory Tasks F…" at bounding box center [774, 687] width 1547 height 1375
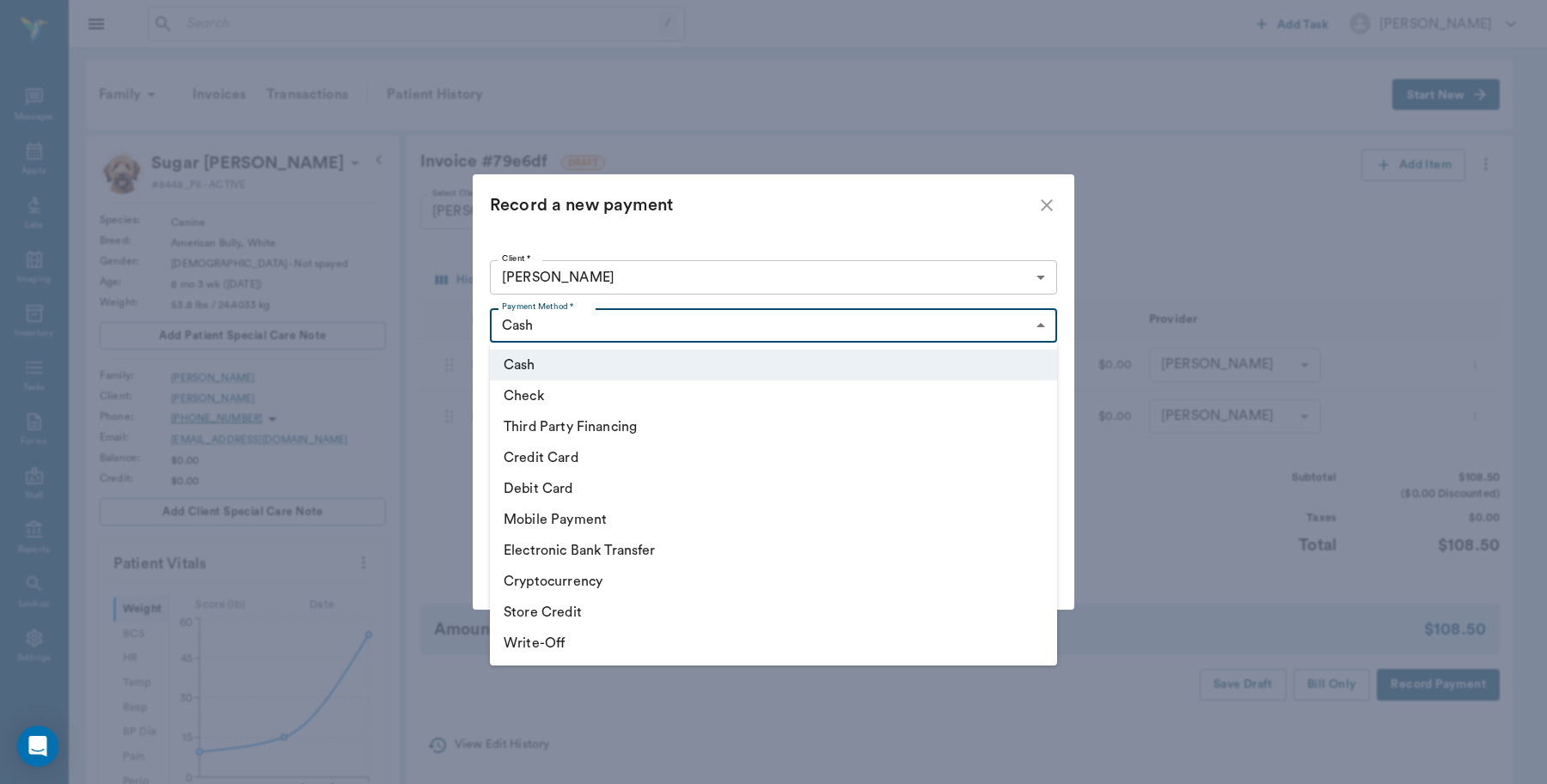
click at [571, 486] on li "Debit Card" at bounding box center [773, 489] width 567 height 31
type input "DEBIT_CARD"
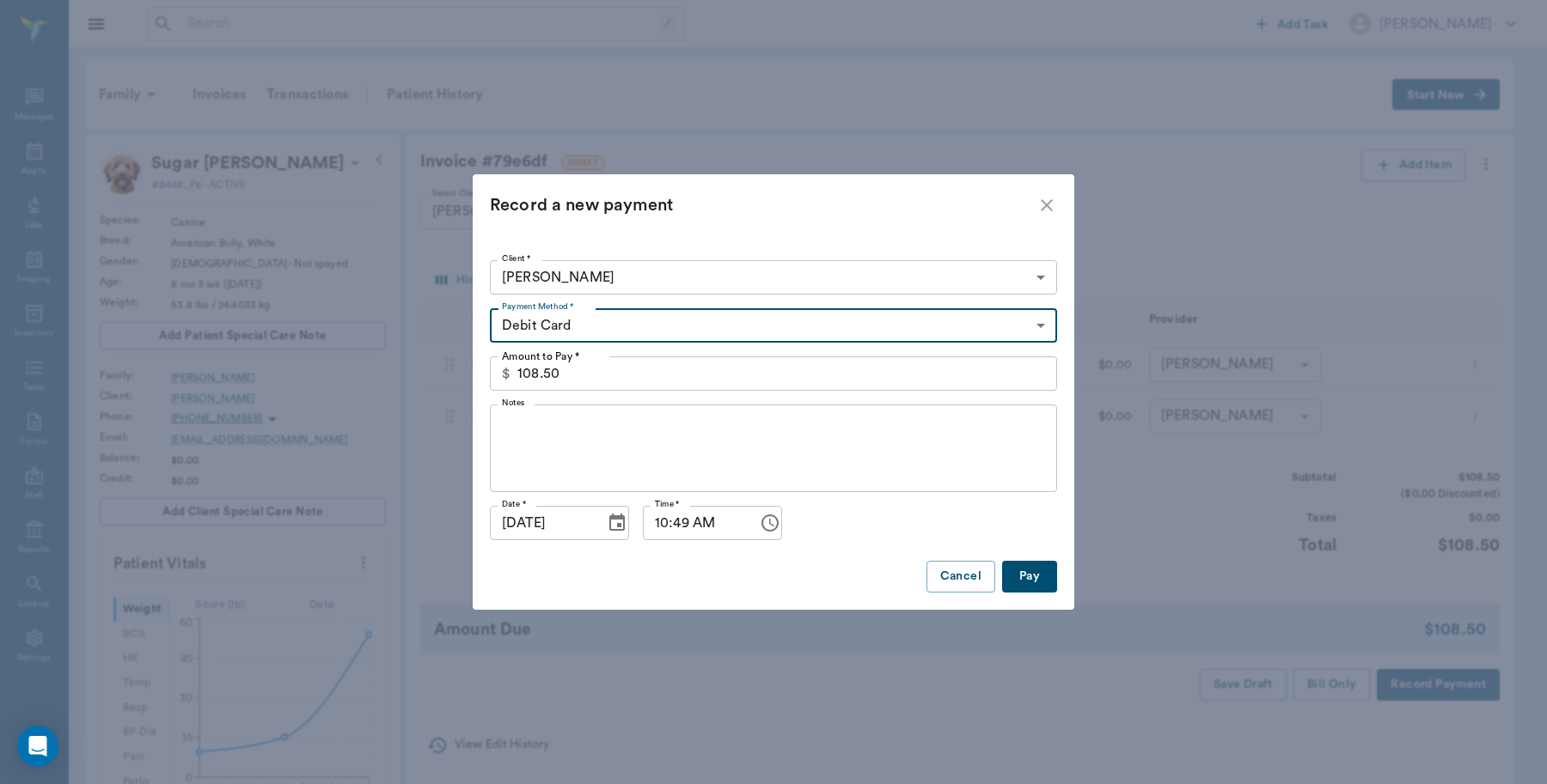
click at [1037, 577] on button "Pay" at bounding box center [1028, 576] width 55 height 32
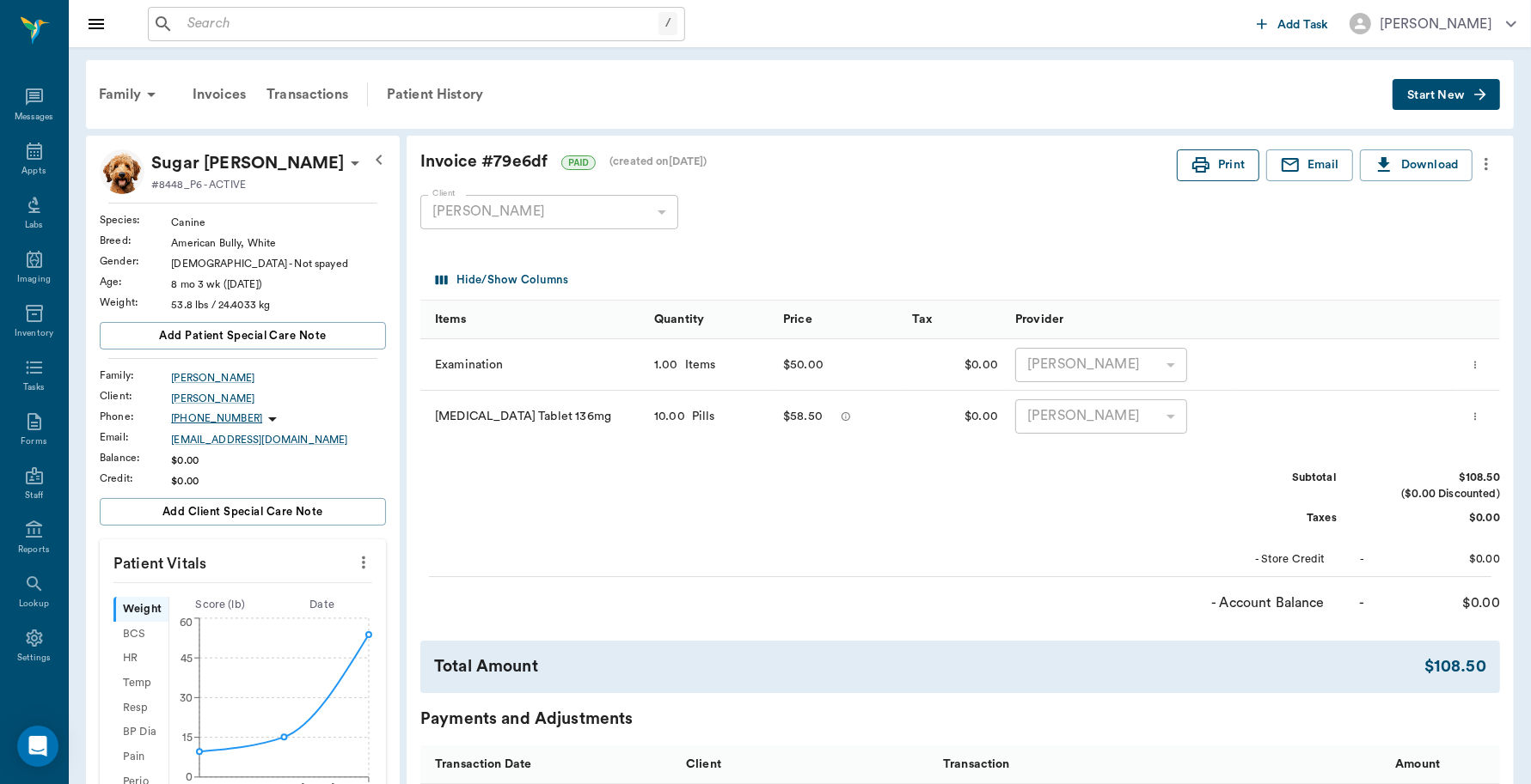
click at [1234, 161] on button "Print" at bounding box center [1218, 164] width 83 height 32
click at [24, 141] on icon at bounding box center [34, 150] width 20 height 20
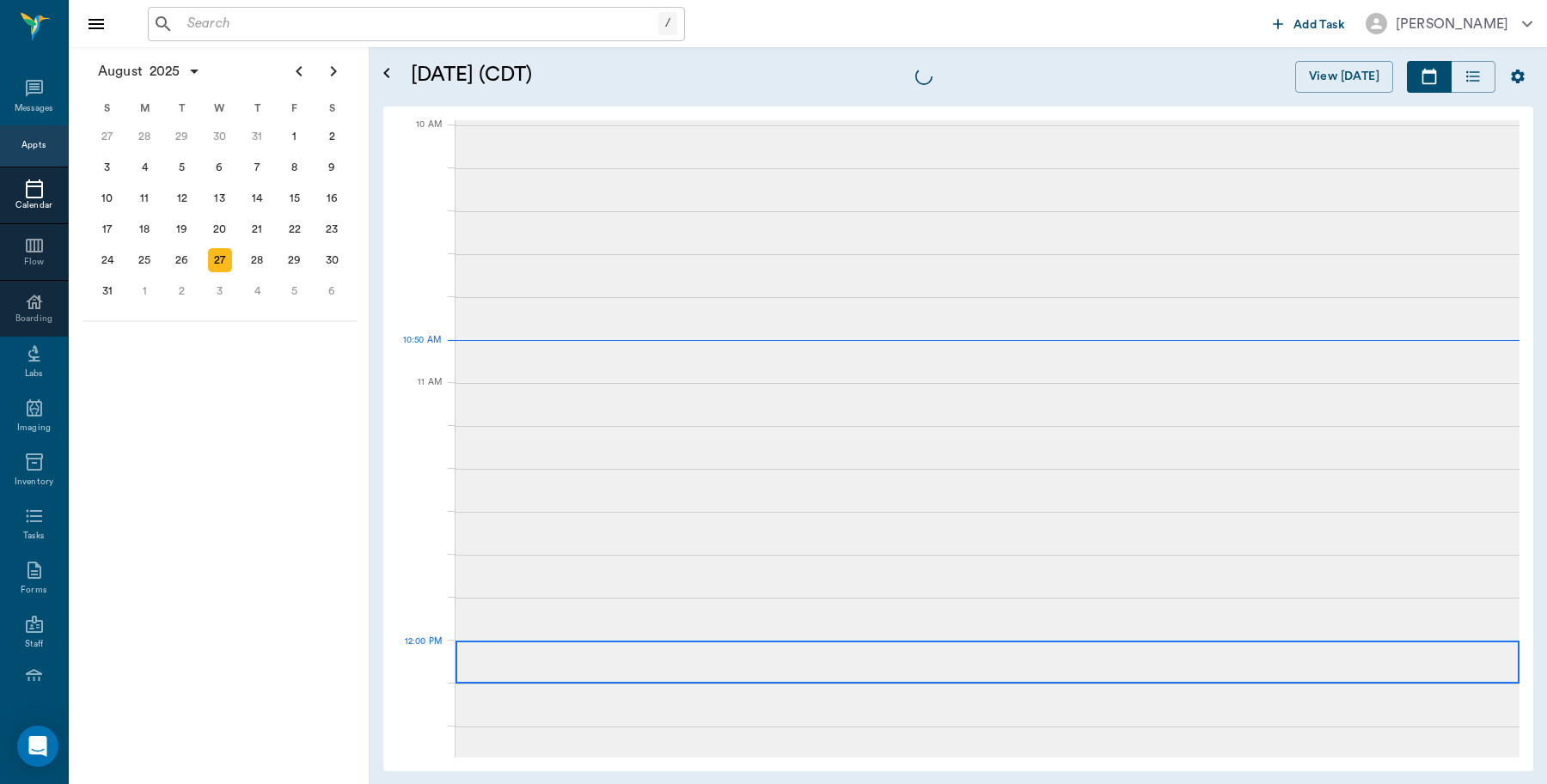
scroll to position [518, 0]
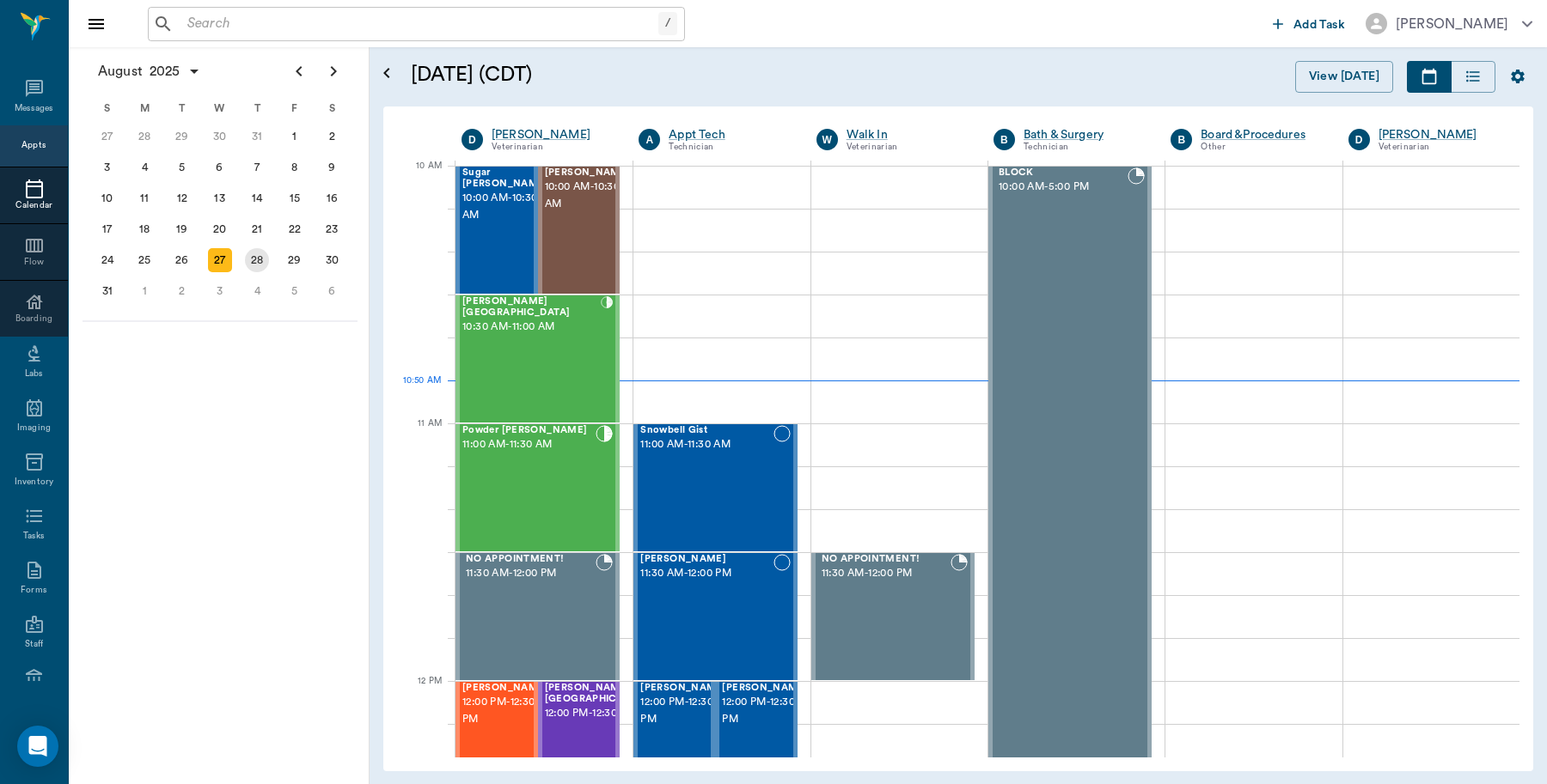
click at [264, 253] on div "28" at bounding box center [257, 260] width 24 height 24
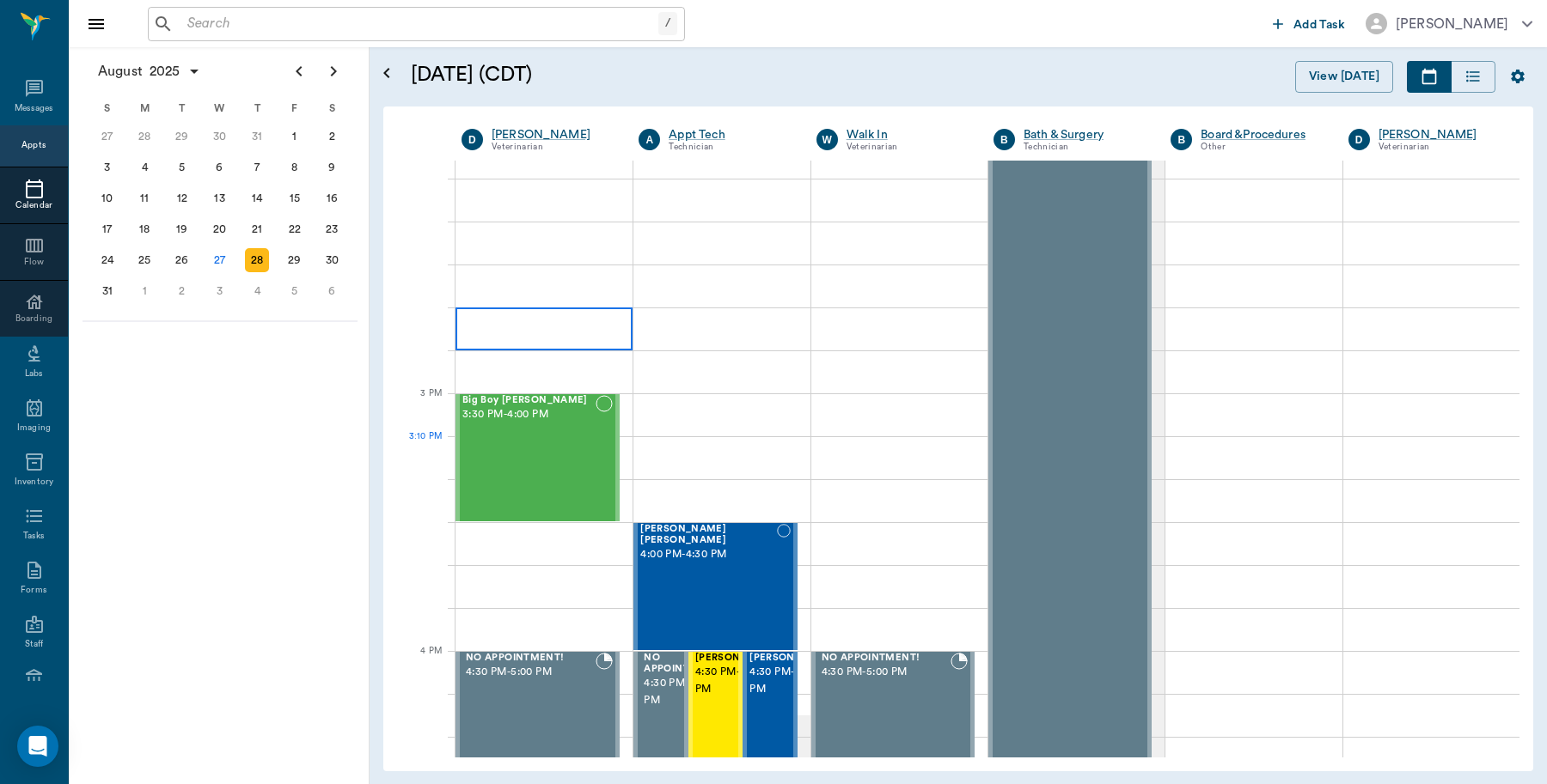
scroll to position [1826, 0]
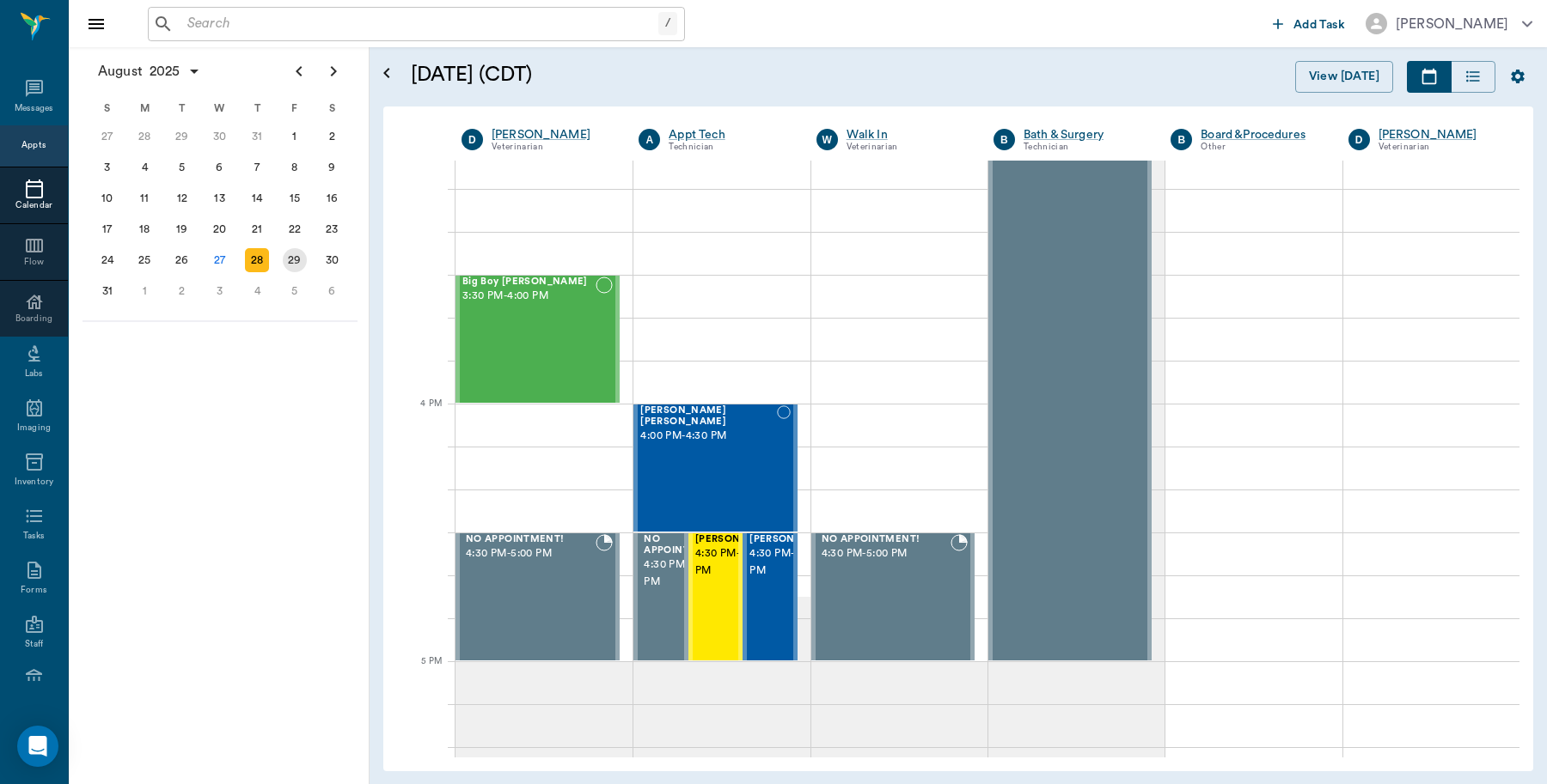
click at [296, 252] on div "29" at bounding box center [294, 260] width 24 height 24
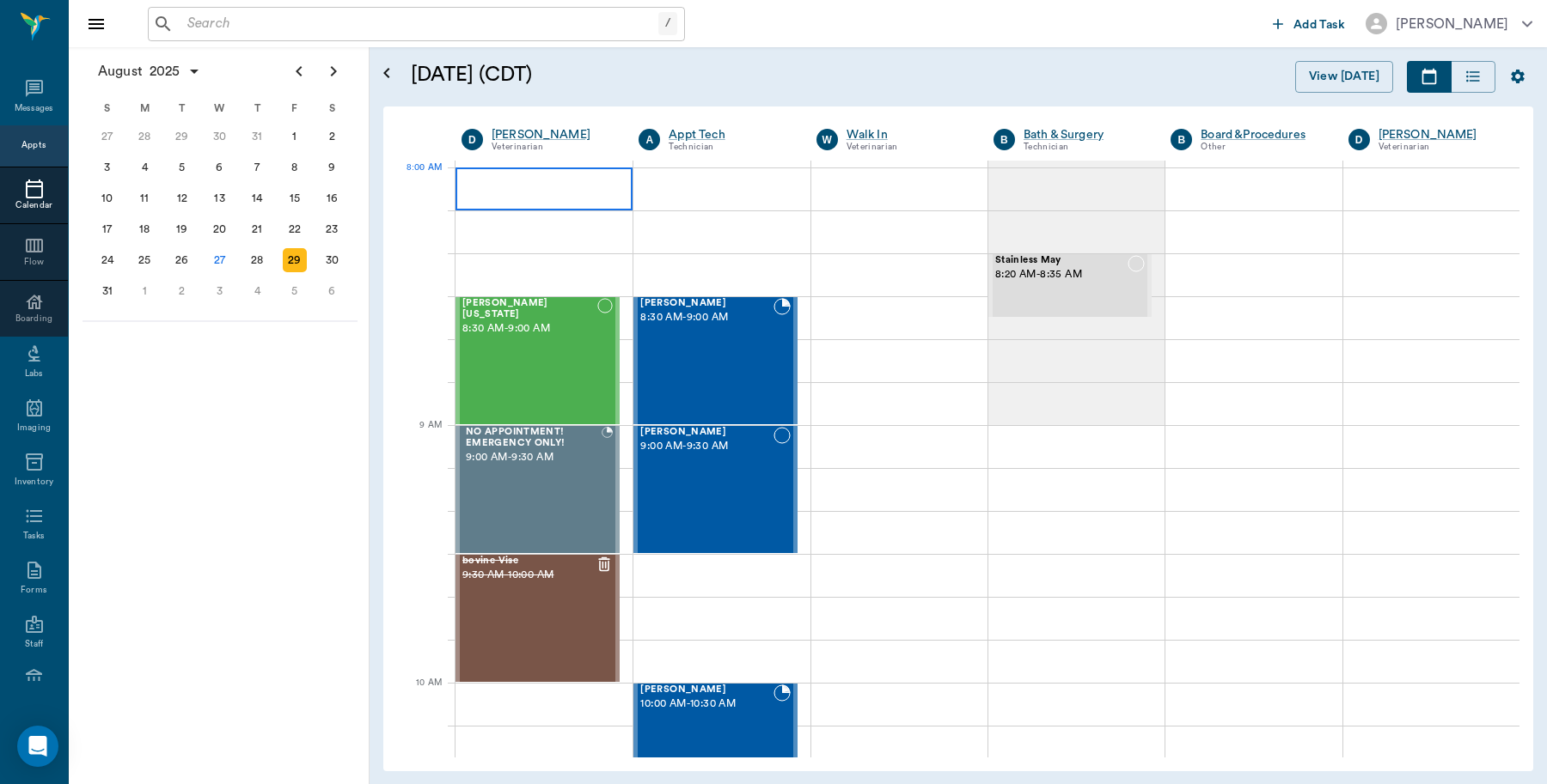
click at [521, 198] on div at bounding box center [544, 189] width 177 height 43
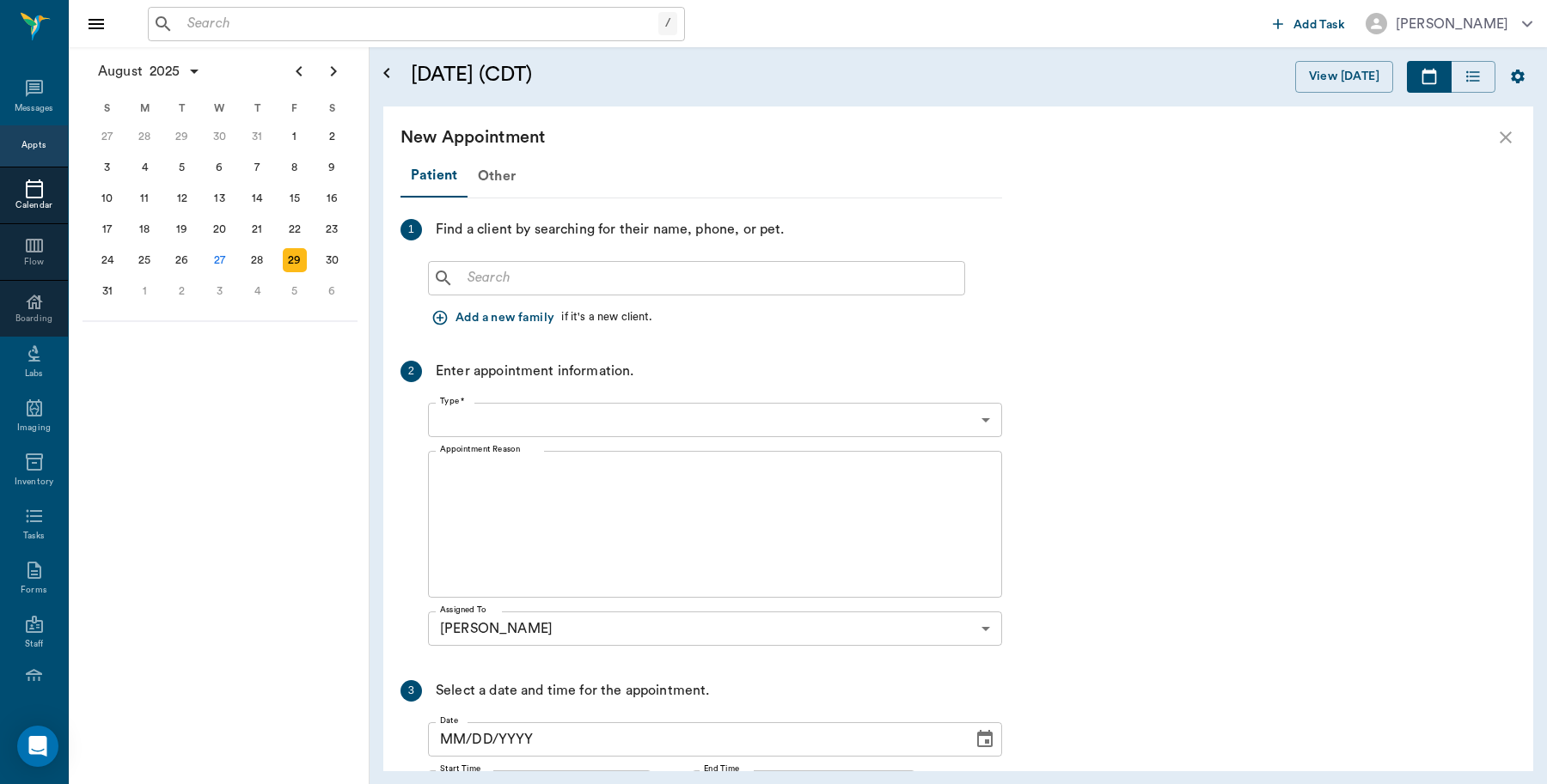
type input "[DATE]"
type input "08:00 AM"
type input "08:15 AM"
click at [591, 279] on input "text" at bounding box center [709, 278] width 496 height 24
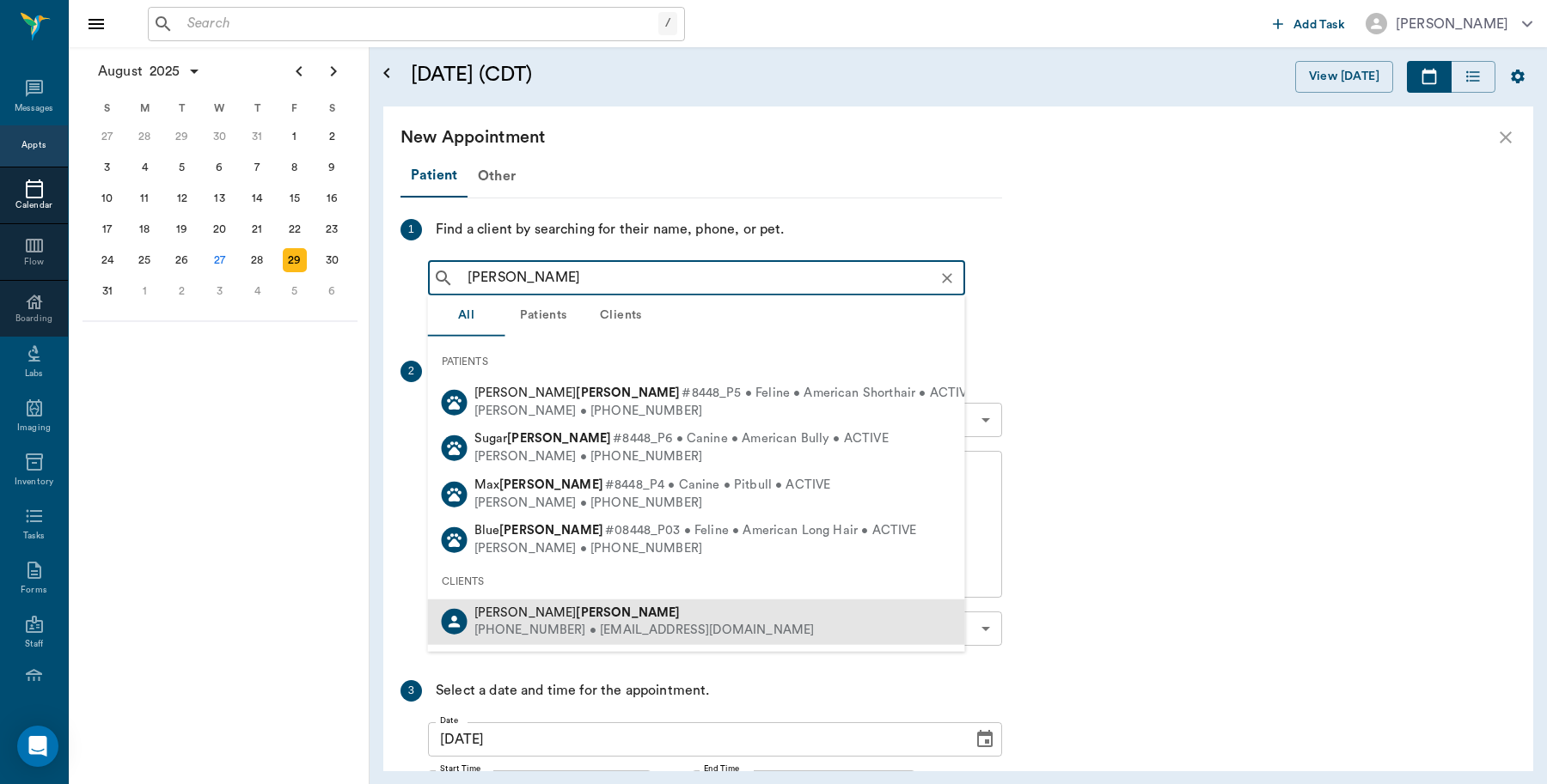
click at [575, 615] on b "[PERSON_NAME]" at bounding box center [627, 612] width 104 height 13
type input "[PERSON_NAME]"
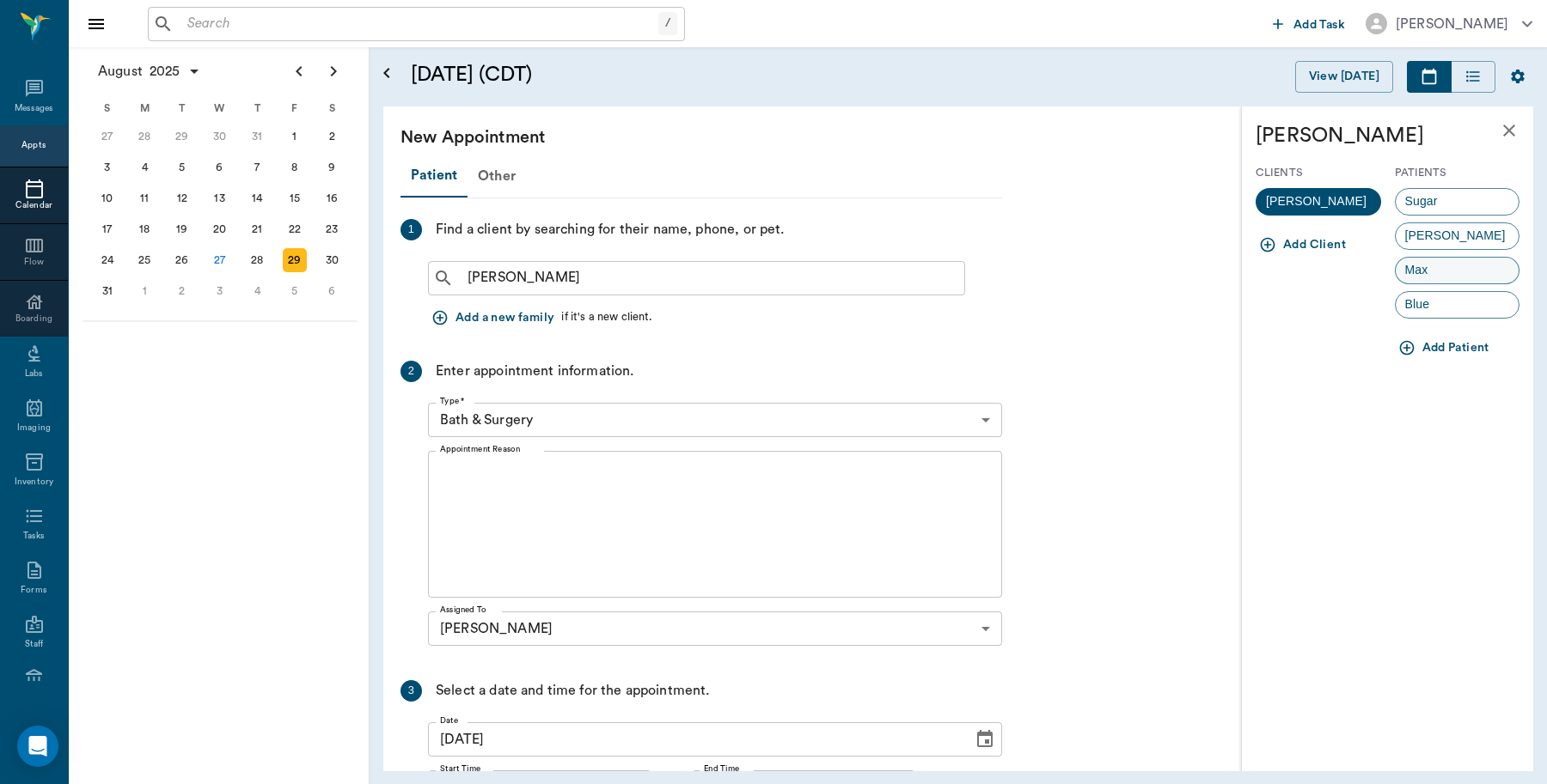
click at [1460, 267] on div "Max" at bounding box center [1457, 270] width 125 height 28
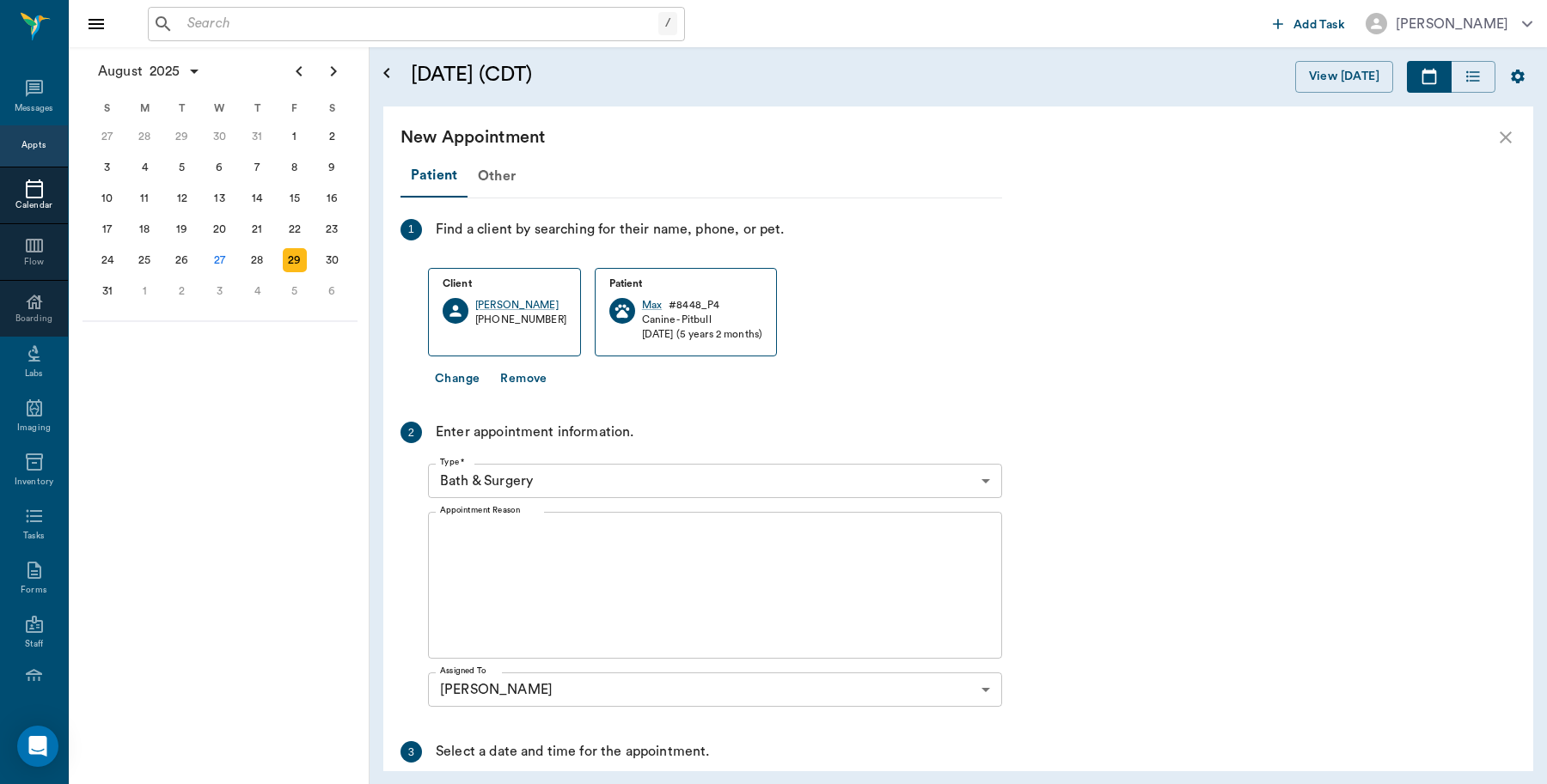
click at [573, 486] on body "/ ​ Add Task [PERSON_NAME] Nectar Messages Appts Calendar Flow Boarding Labs Im…" at bounding box center [774, 392] width 1547 height 784
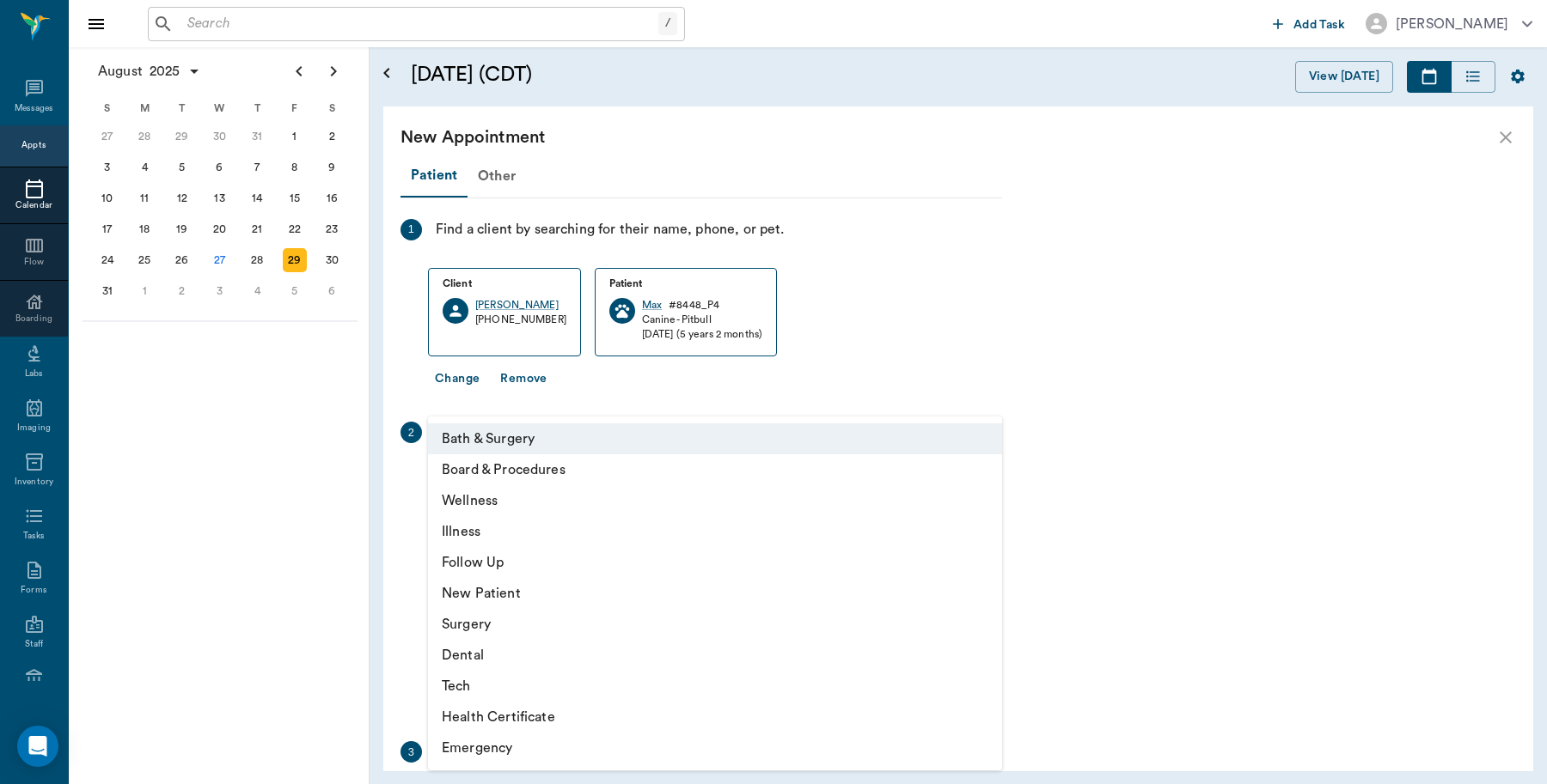
click at [488, 529] on li "Illness" at bounding box center [715, 532] width 574 height 31
type input "65d2be4f46e3a538d89b8c15"
type input "08:30 AM"
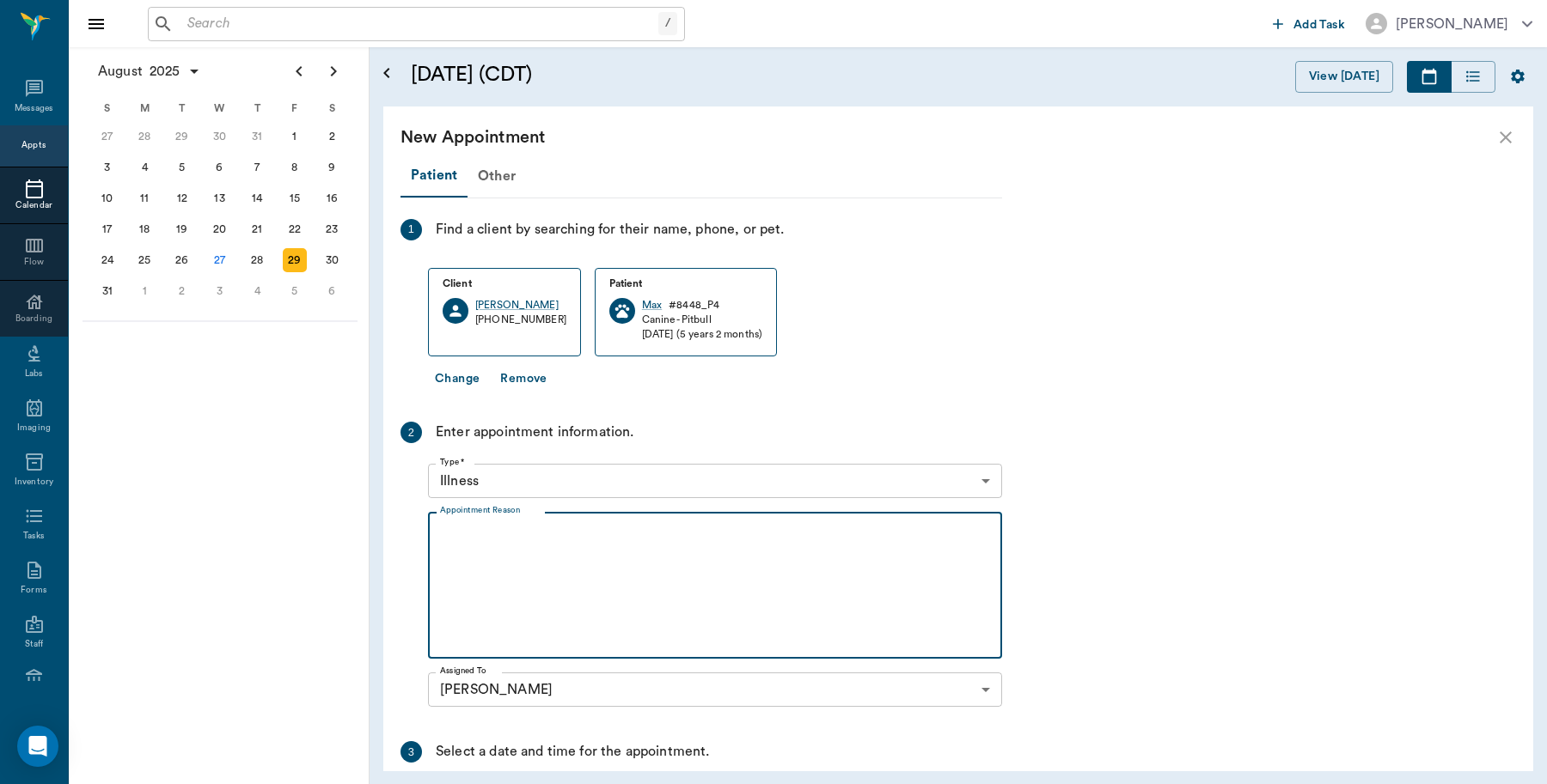
click at [570, 554] on textarea "Appointment Reason" at bounding box center [715, 585] width 550 height 118
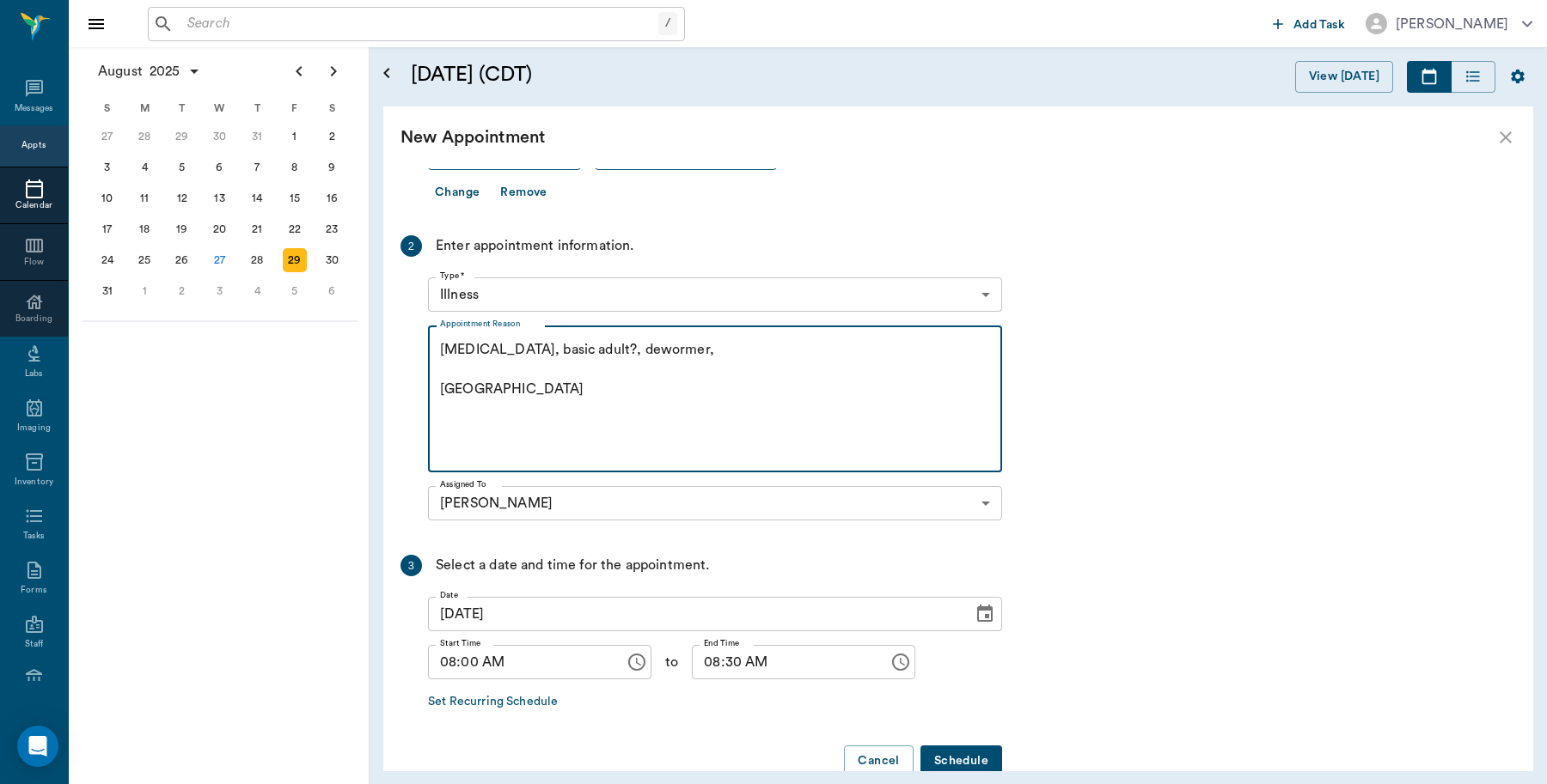
scroll to position [223, 0]
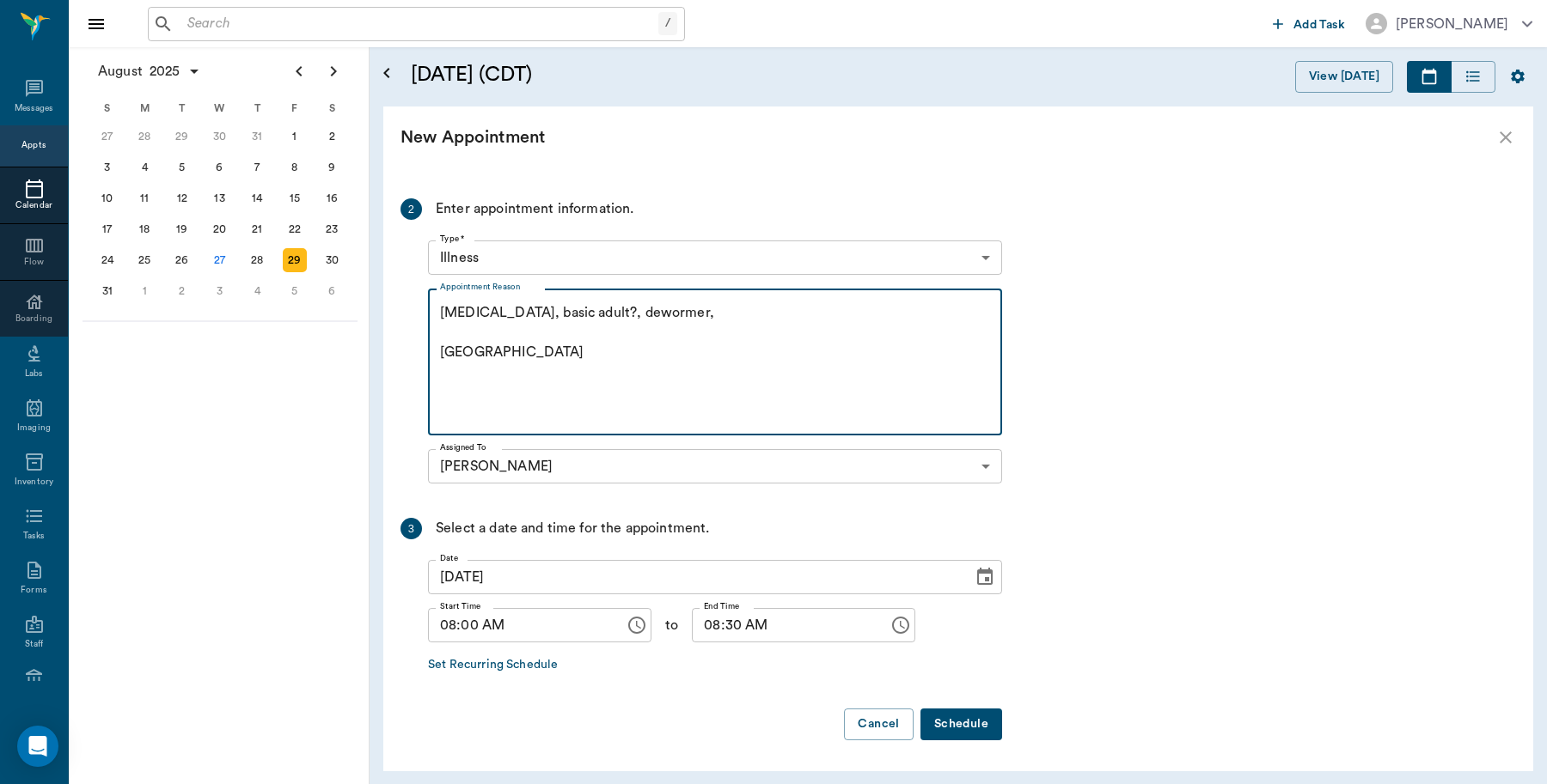
type textarea "[MEDICAL_DATA], basic adult?, dewormer, [GEOGRAPHIC_DATA]"
click at [979, 723] on button "Schedule" at bounding box center [961, 724] width 82 height 32
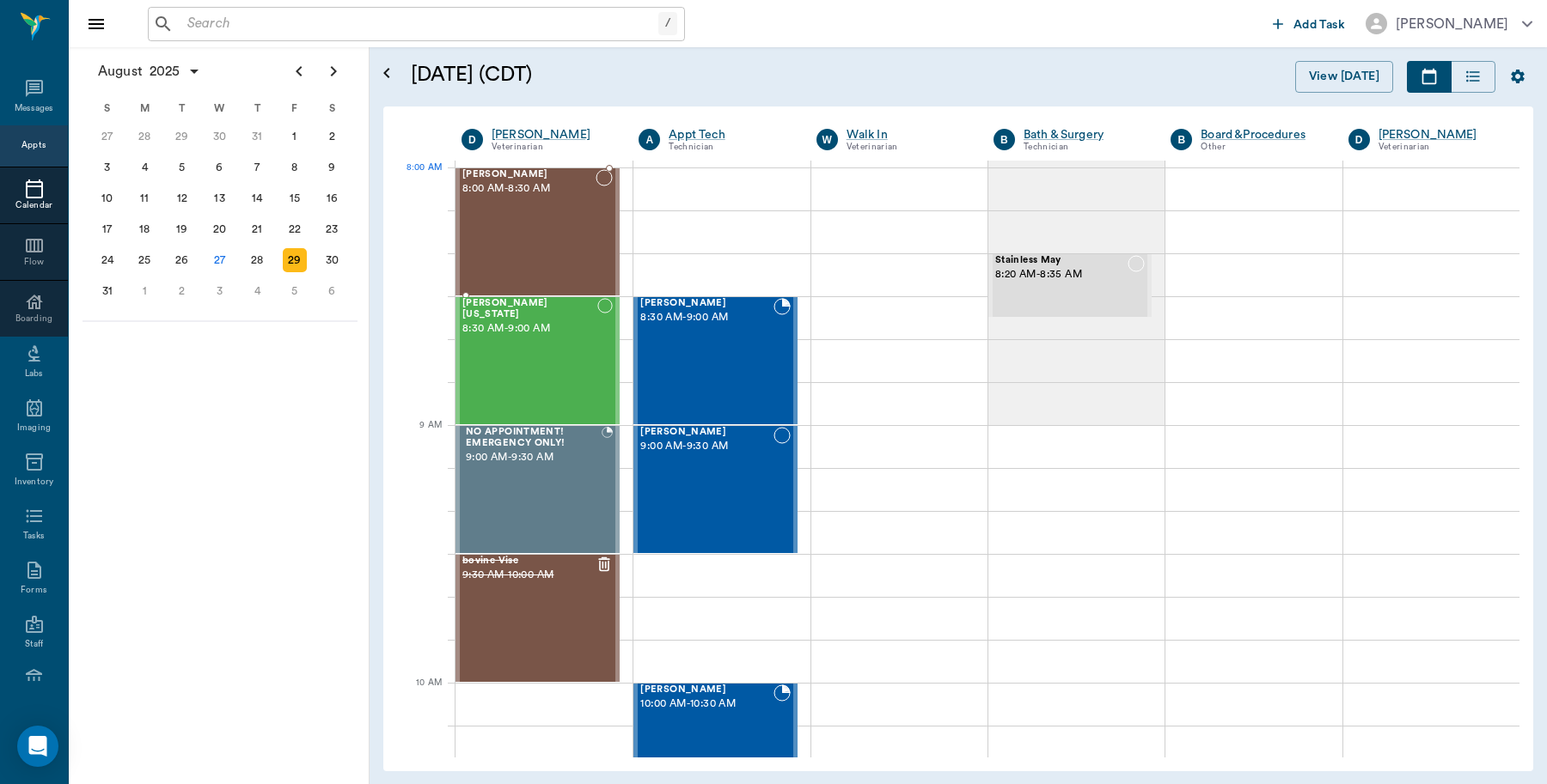
click at [482, 204] on div "[PERSON_NAME] 8:00 AM - 8:30 AM" at bounding box center [528, 232] width 133 height 125
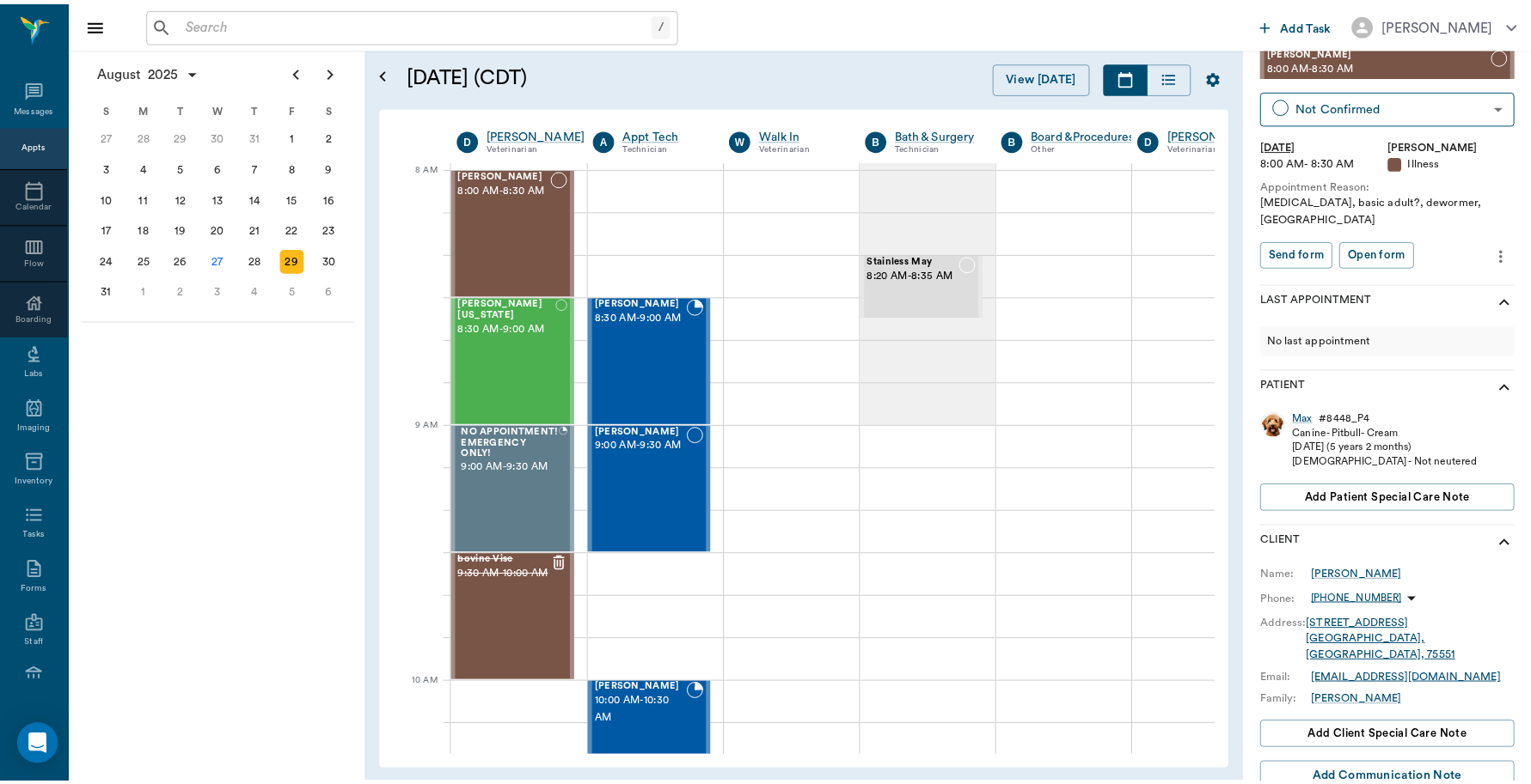
scroll to position [160, 0]
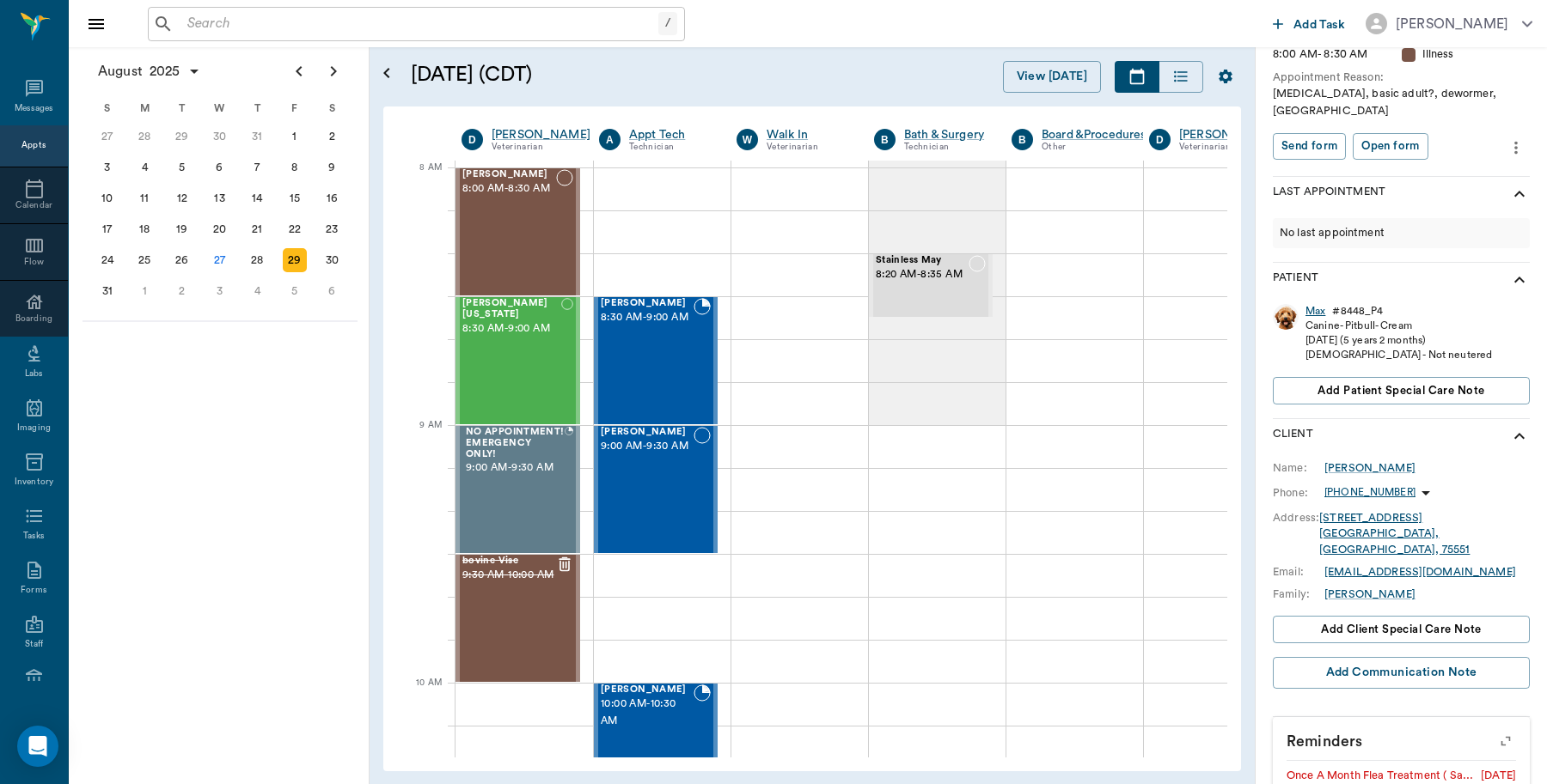
click at [1310, 304] on div "Max" at bounding box center [1315, 311] width 20 height 14
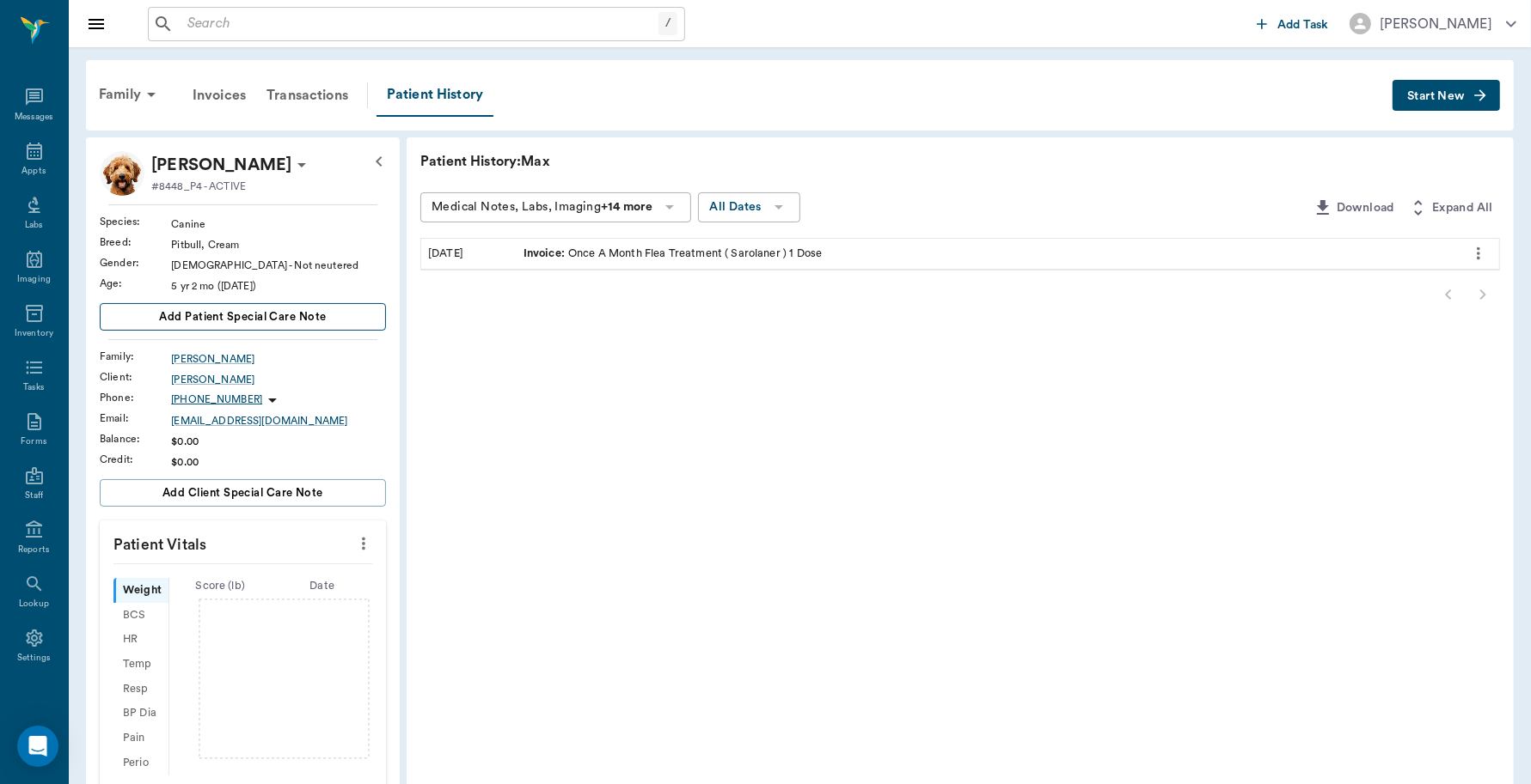
click at [281, 315] on span "Add patient Special Care Note" at bounding box center [242, 317] width 166 height 19
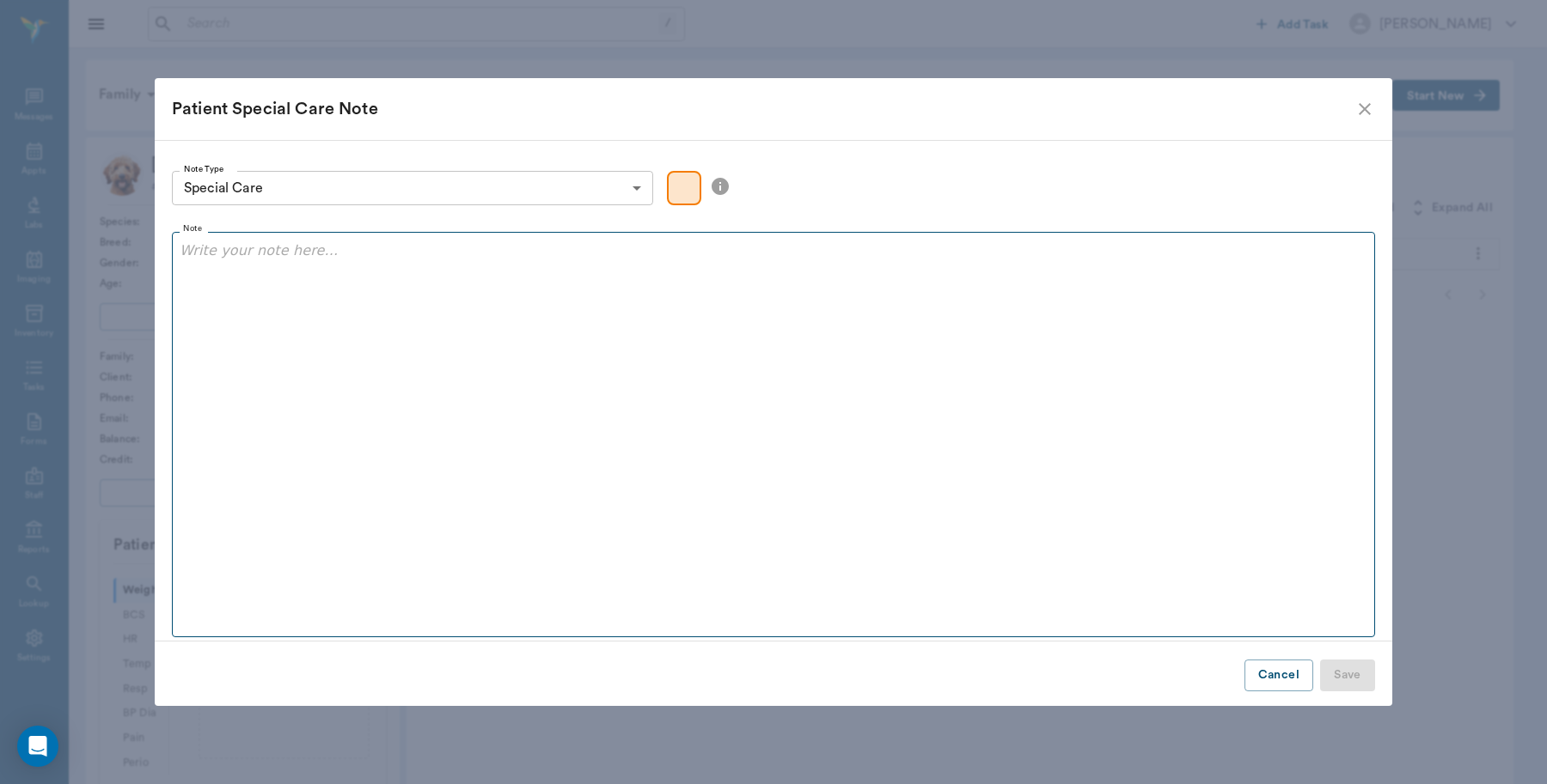
click at [376, 277] on div at bounding box center [774, 262] width 1187 height 43
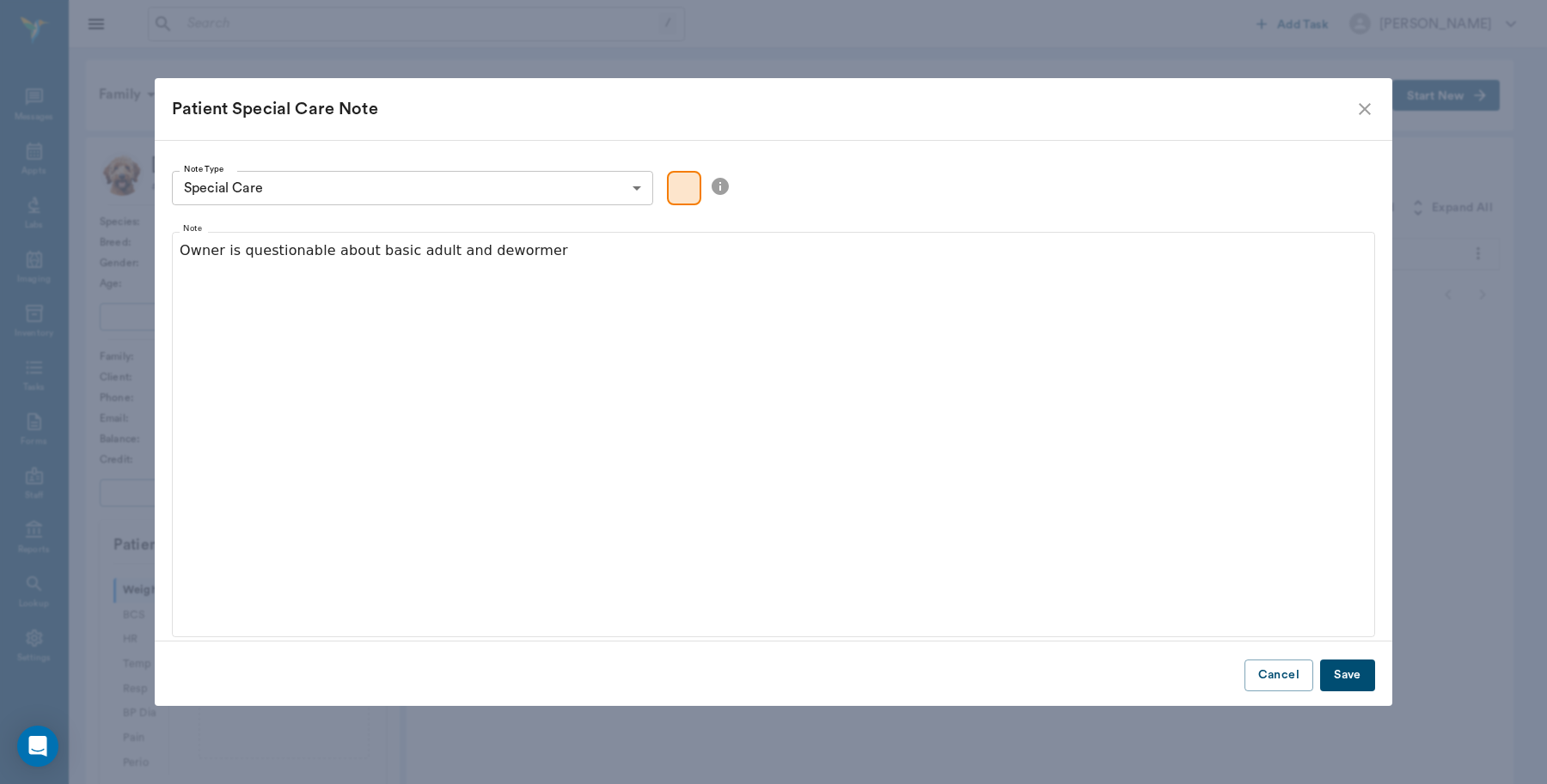
click at [1350, 679] on button "Save" at bounding box center [1347, 675] width 55 height 32
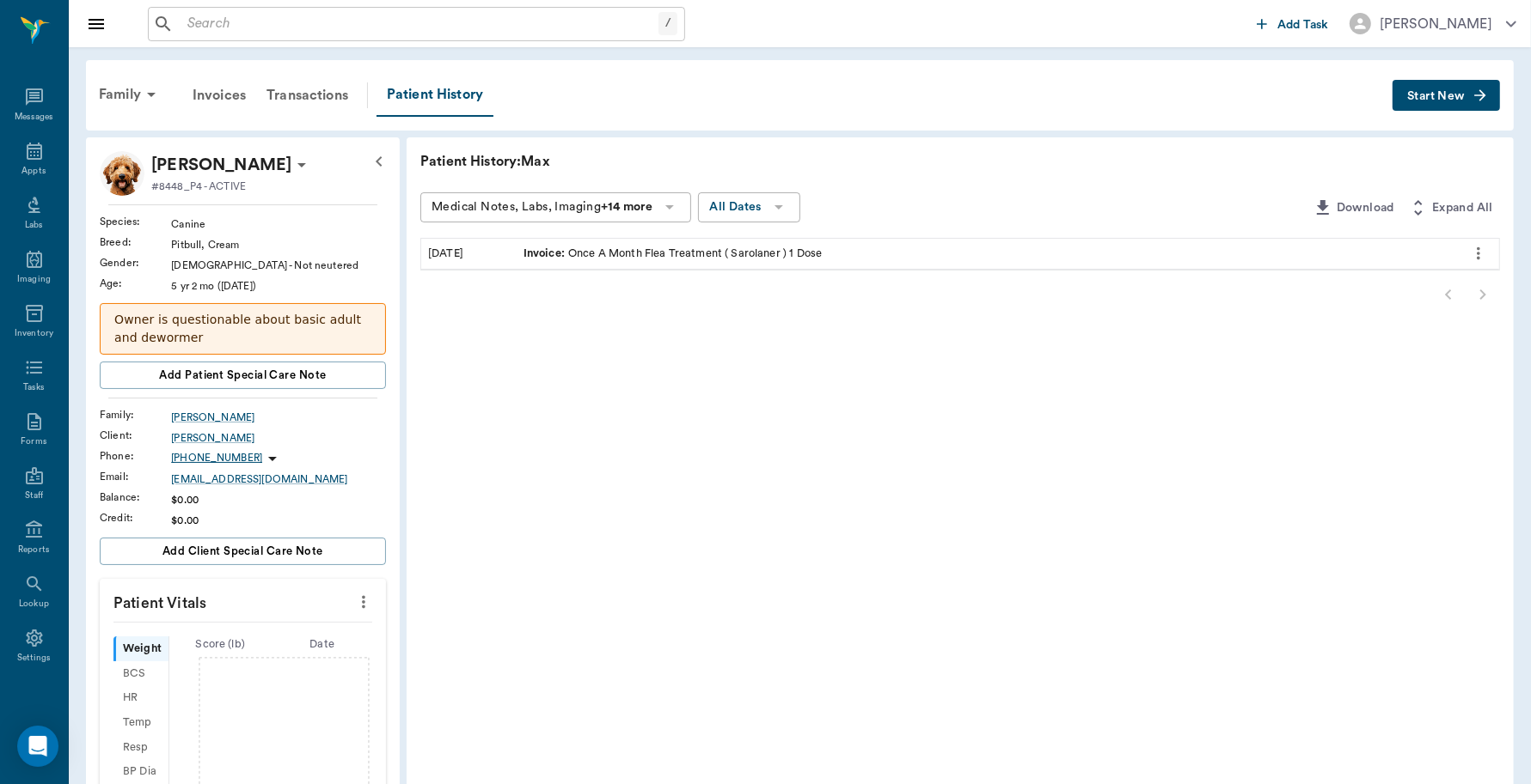
drag, startPoint x: 194, startPoint y: 326, endPoint x: 166, endPoint y: 328, distance: 28.1
click at [166, 328] on p "Owner is questionable about basic adult and dewormer" at bounding box center [242, 329] width 257 height 37
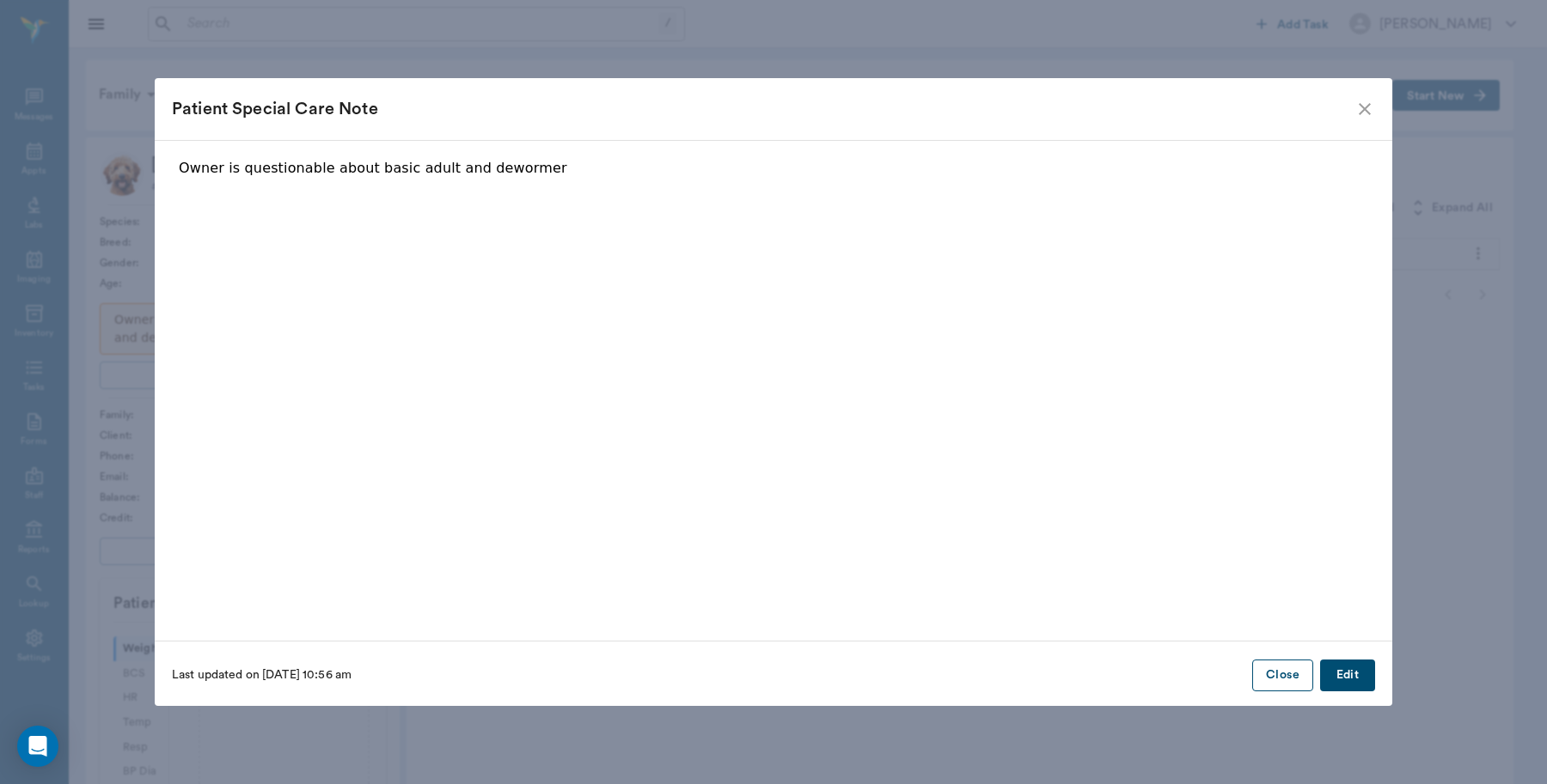
click at [1281, 675] on button "Close" at bounding box center [1281, 675] width 61 height 32
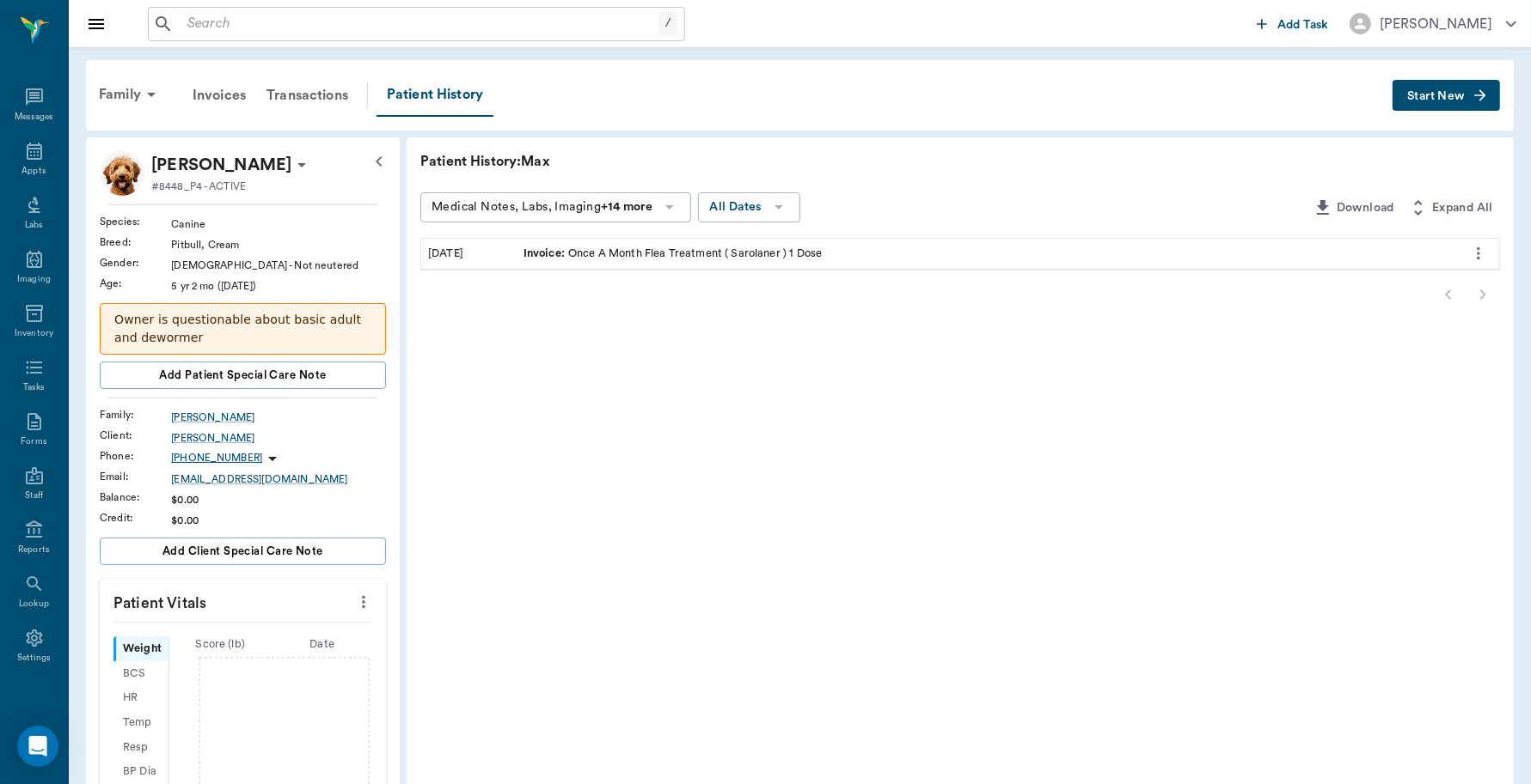
click at [293, 316] on p "Owner is questionable about basic adult and dewormer" at bounding box center [242, 329] width 257 height 37
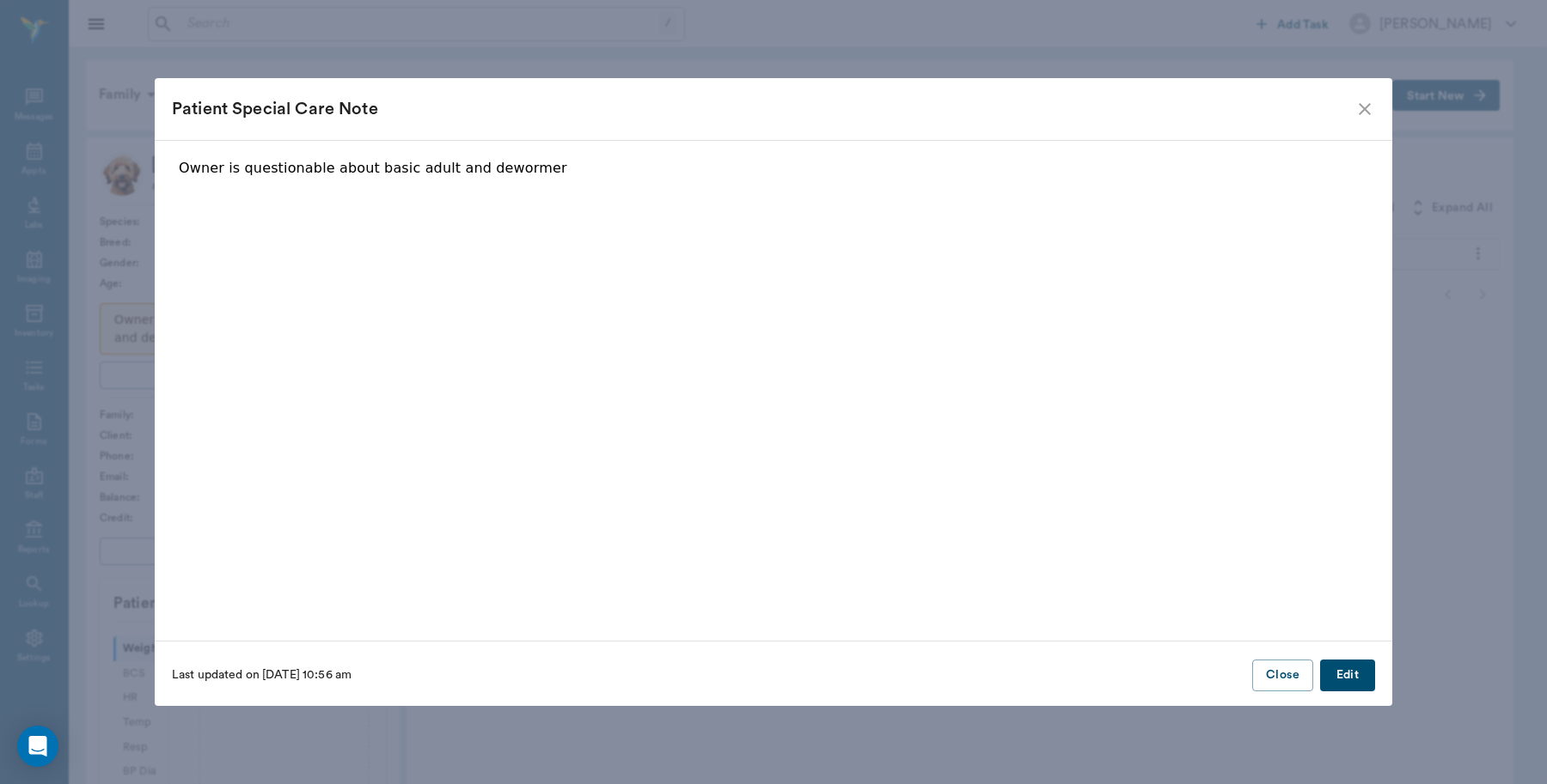
click at [1347, 676] on button "Edit" at bounding box center [1347, 675] width 55 height 32
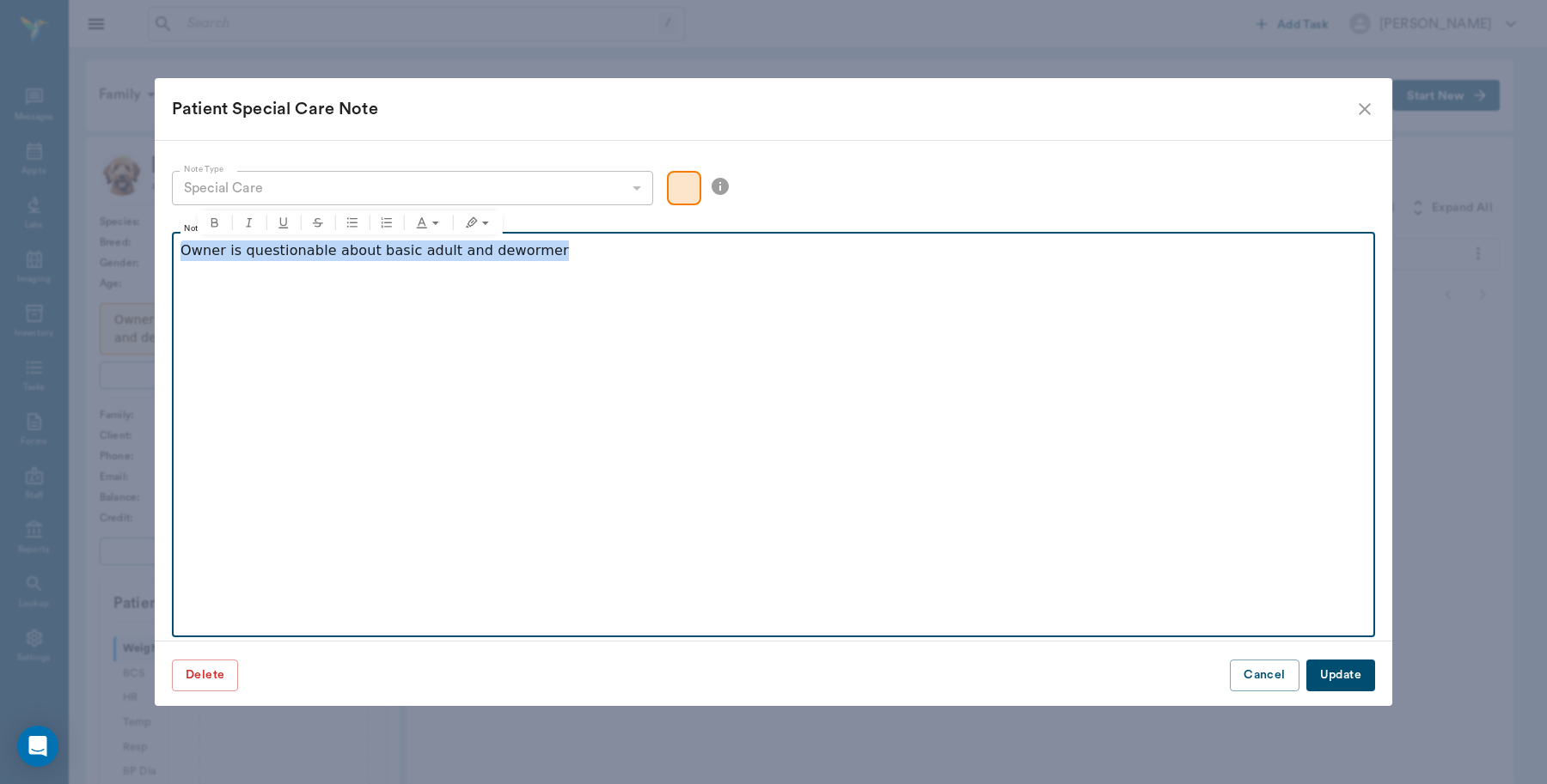
drag, startPoint x: 548, startPoint y: 254, endPoint x: 74, endPoint y: 230, distance: 474.6
click at [74, 230] on div "Patient Special Care Note Note Type Special Care special_care Note Type Note Ow…" at bounding box center [774, 392] width 1547 height 784
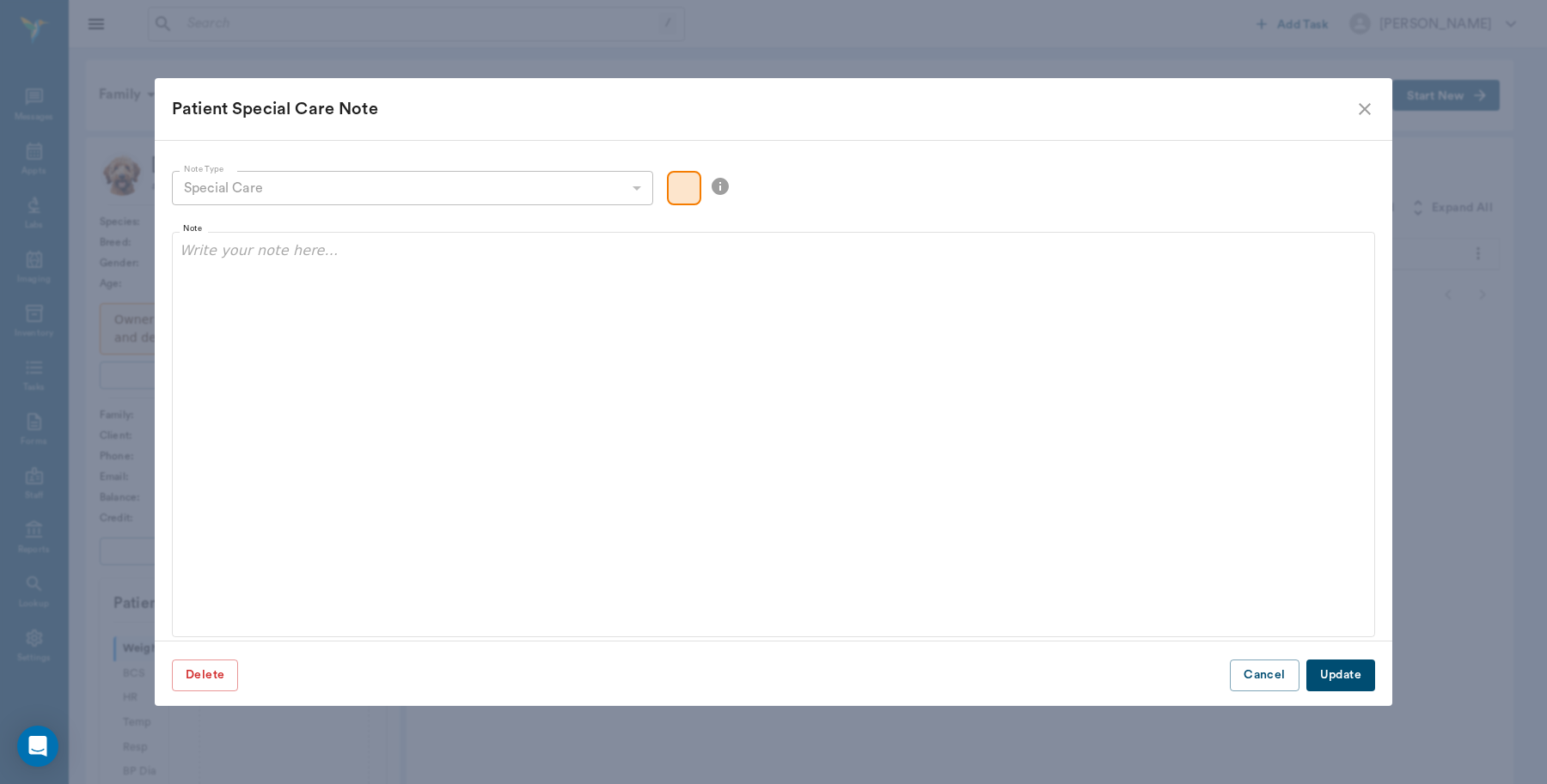
click at [1343, 679] on button "Update" at bounding box center [1340, 675] width 68 height 32
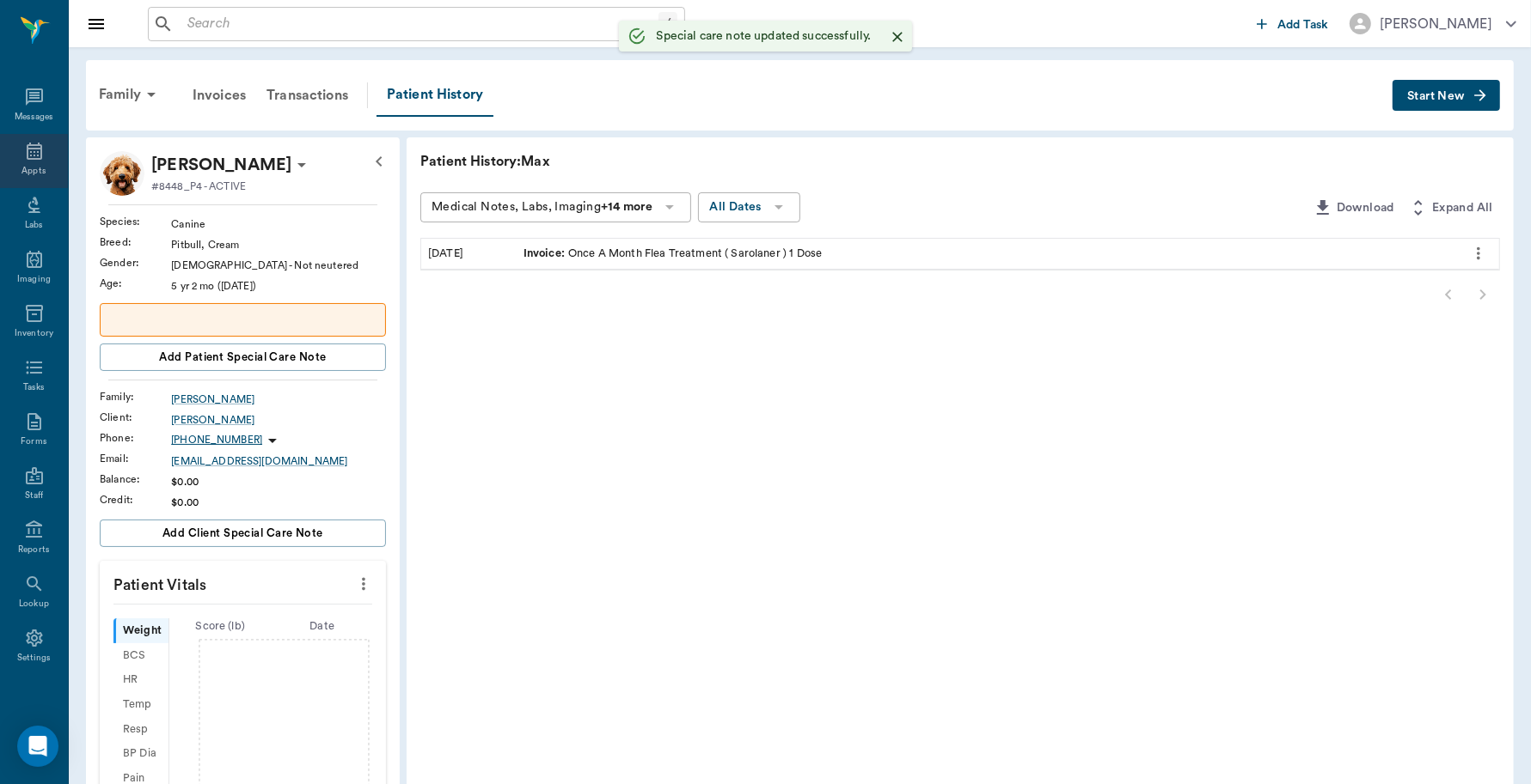
click at [15, 161] on div "Appts" at bounding box center [34, 161] width 68 height 54
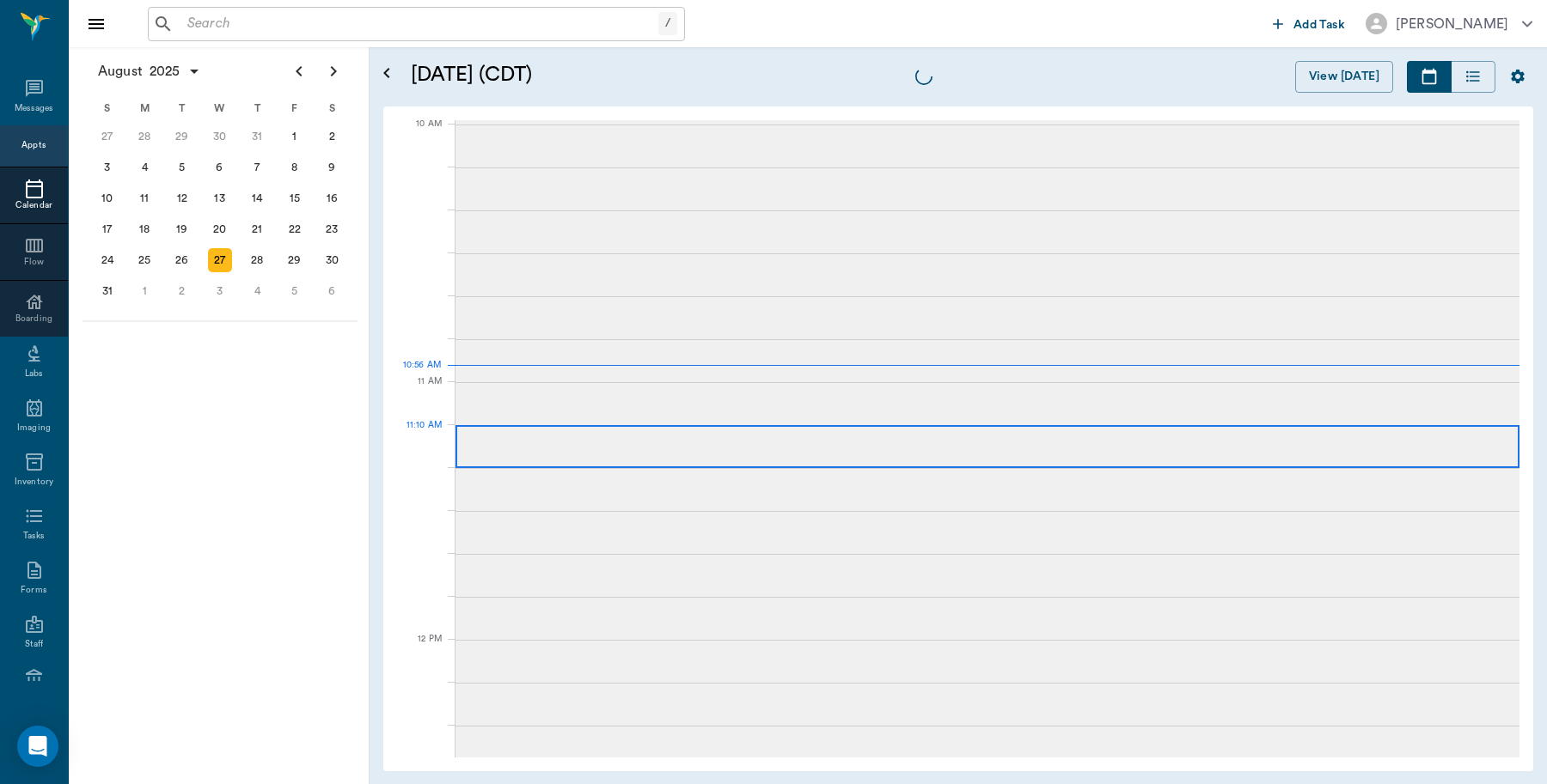
scroll to position [518, 0]
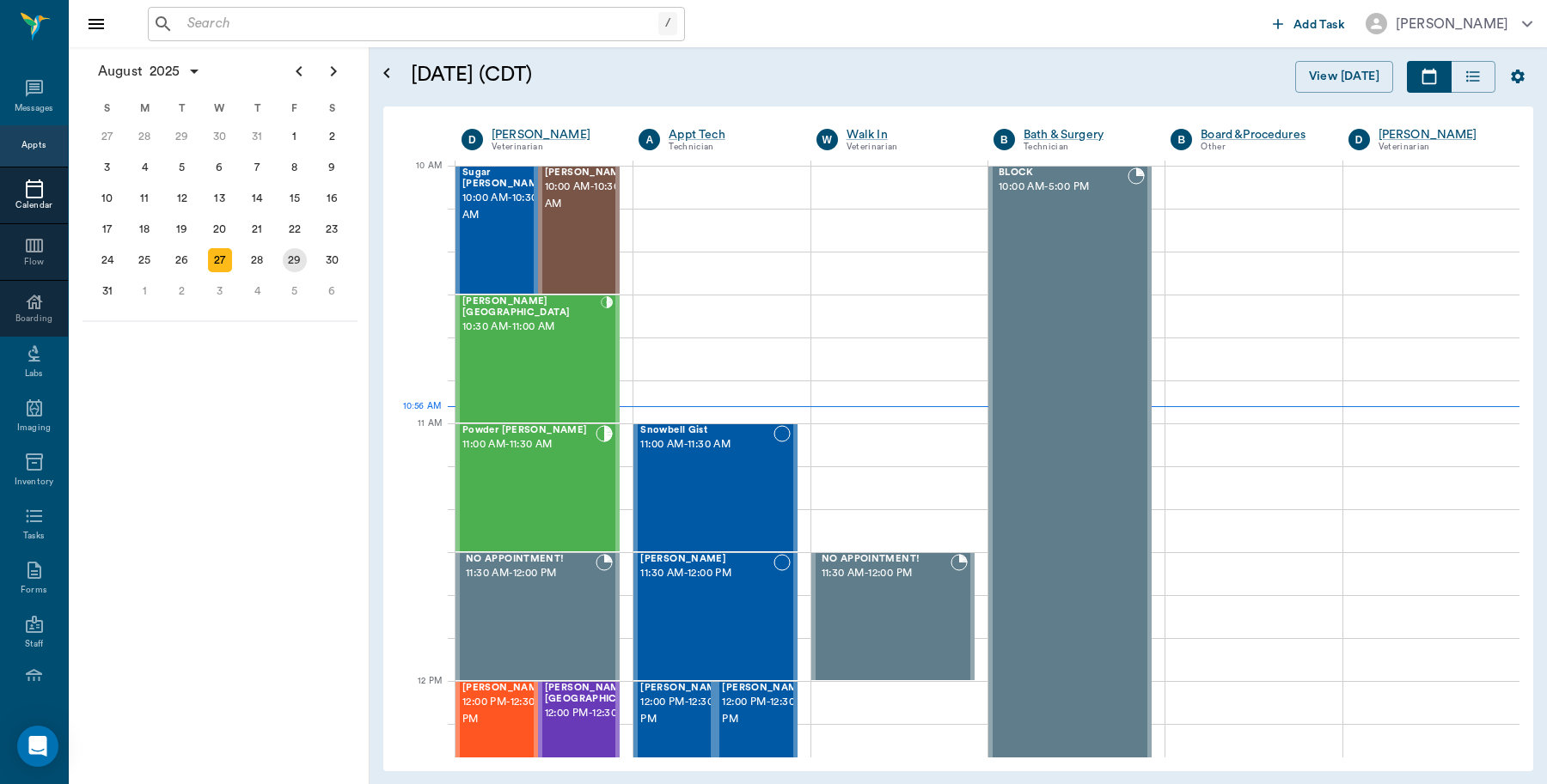
click at [299, 260] on div "29" at bounding box center [294, 260] width 24 height 24
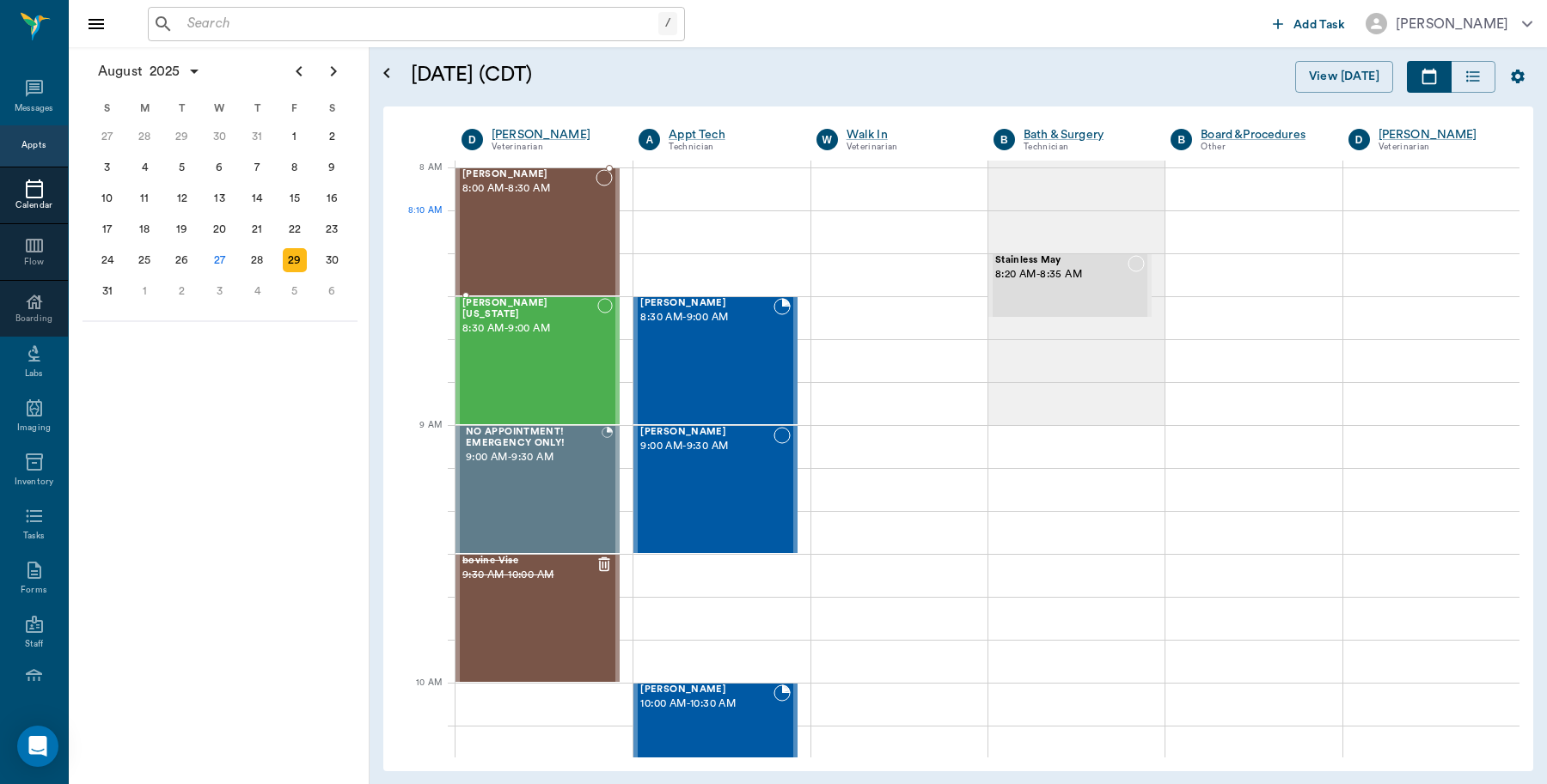
click at [529, 245] on div "Max McCright 8:00 AM - 8:30 AM" at bounding box center [528, 232] width 133 height 125
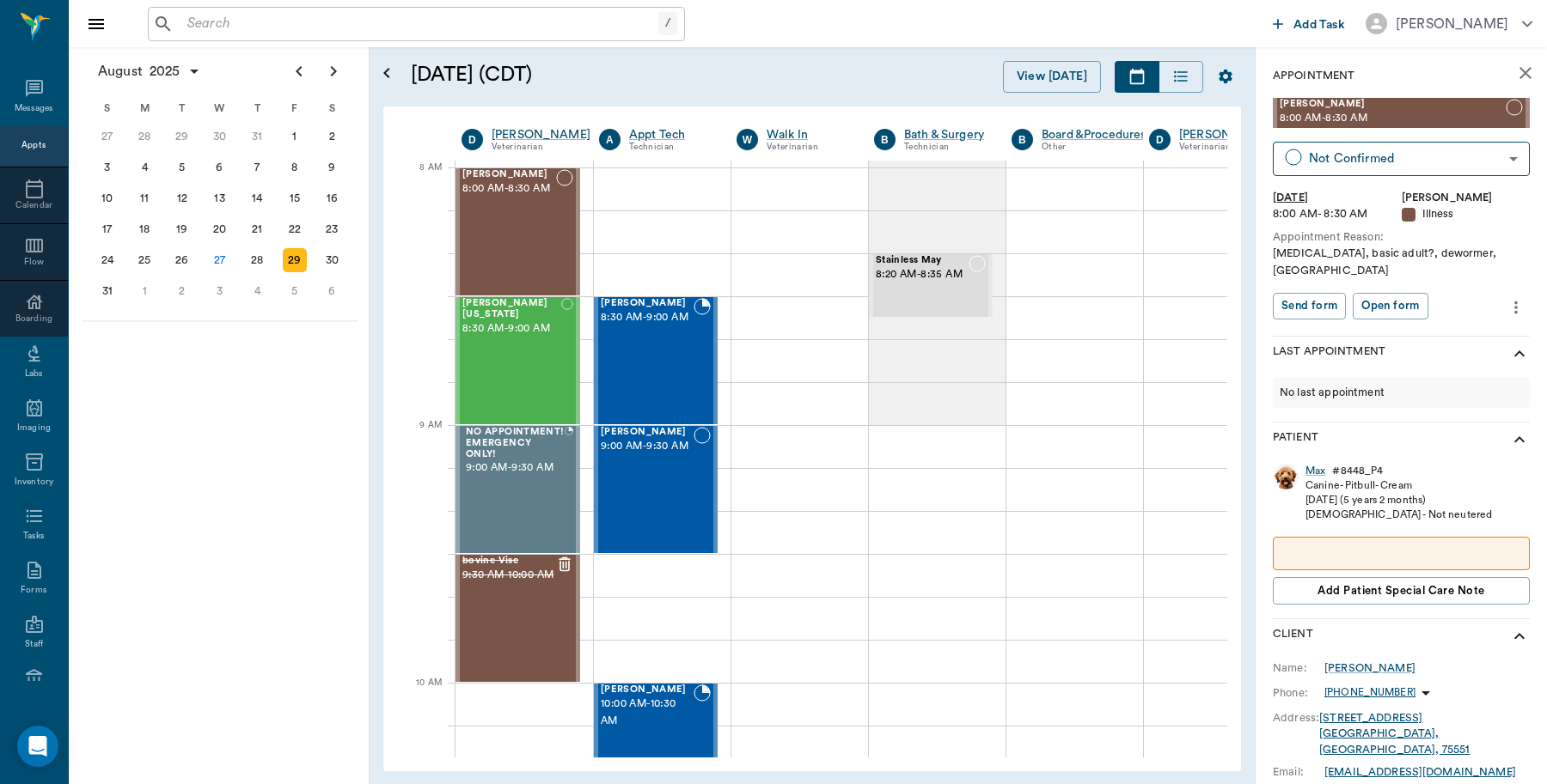
click at [1507, 297] on icon "more" at bounding box center [1516, 307] width 19 height 20
click at [1424, 316] on span "Edit appointment" at bounding box center [1427, 320] width 144 height 18
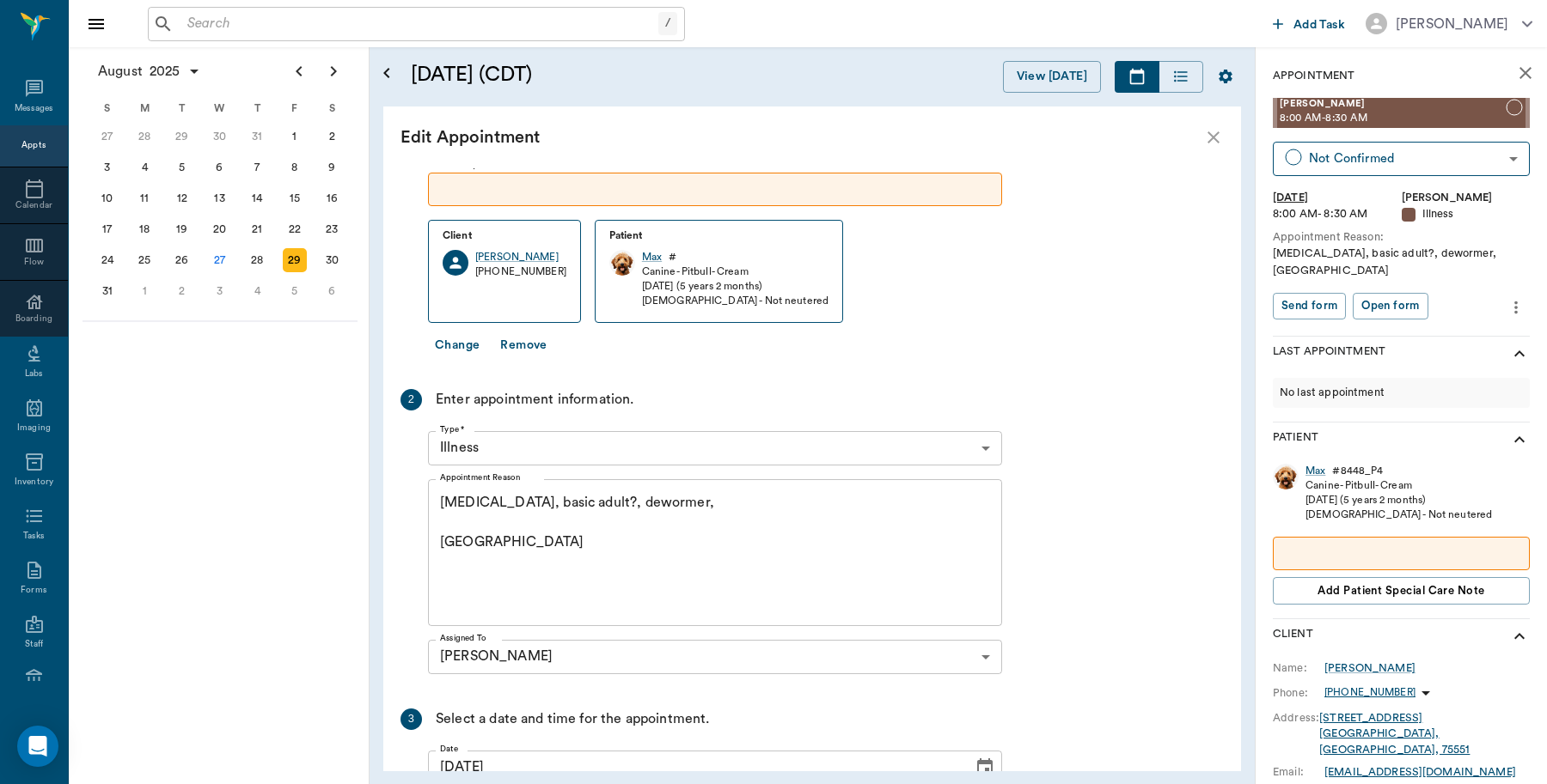
scroll to position [215, 0]
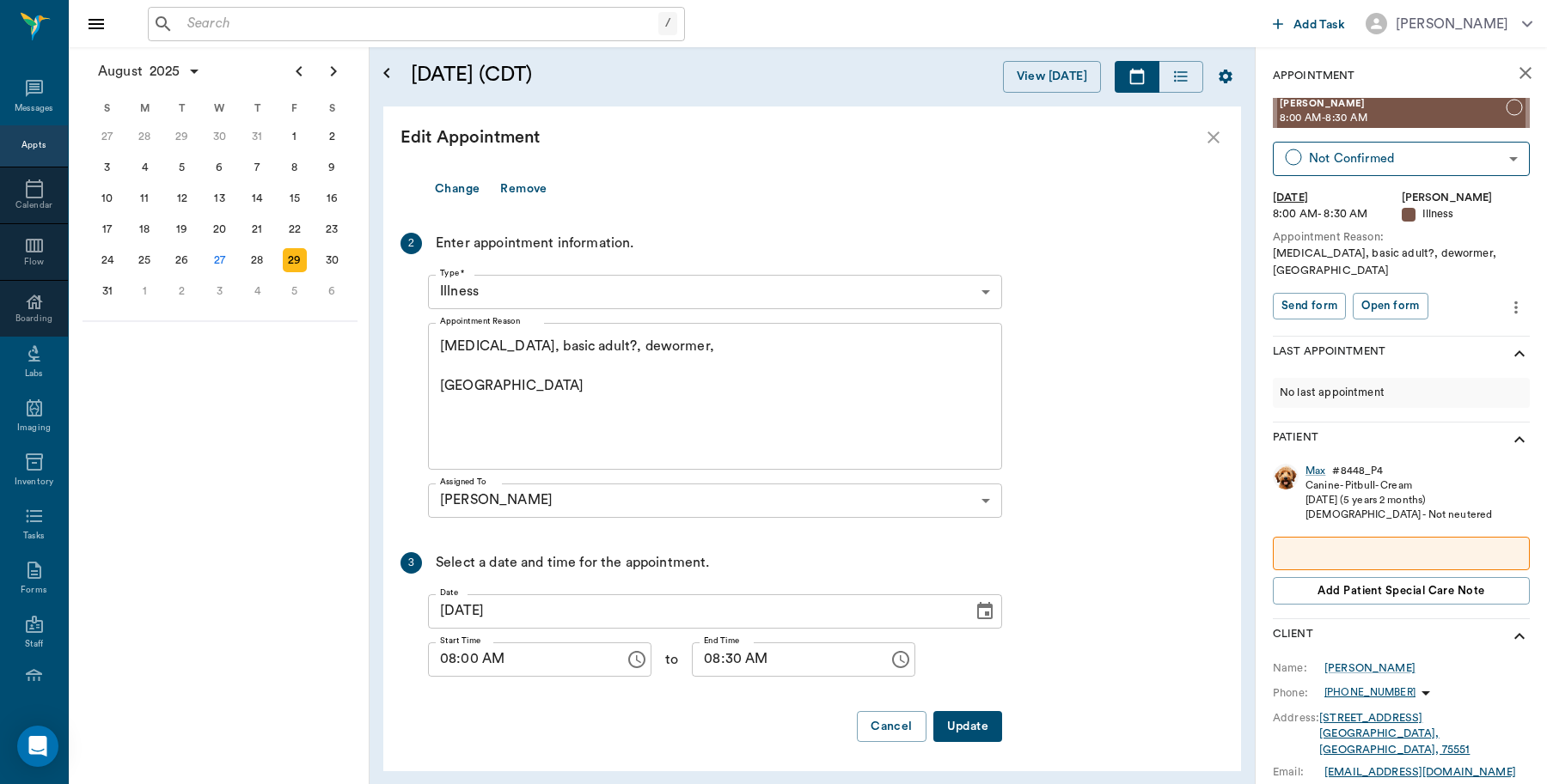
click at [447, 426] on textarea "Loss of weight, basic adult?, dewormer, Caryn" at bounding box center [715, 395] width 550 height 118
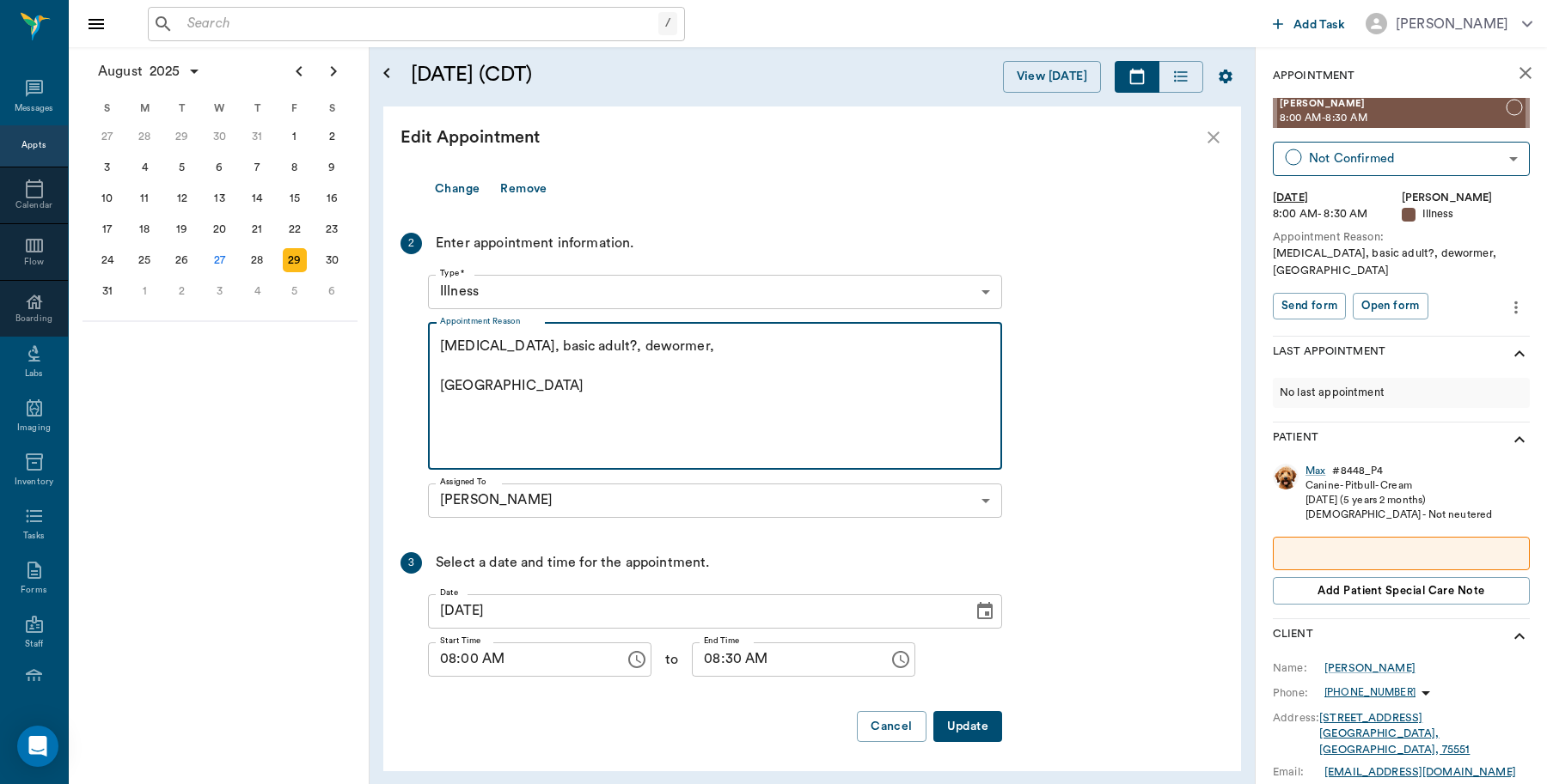
click at [727, 343] on textarea "Loss of weight, basic adult?, dewormer, Caryn" at bounding box center [715, 395] width 550 height 118
type textarea "Loss of weight, basic adult?, dewormer~ owner is questionable about vaccs and d…"
click at [985, 723] on button "Update" at bounding box center [967, 726] width 68 height 32
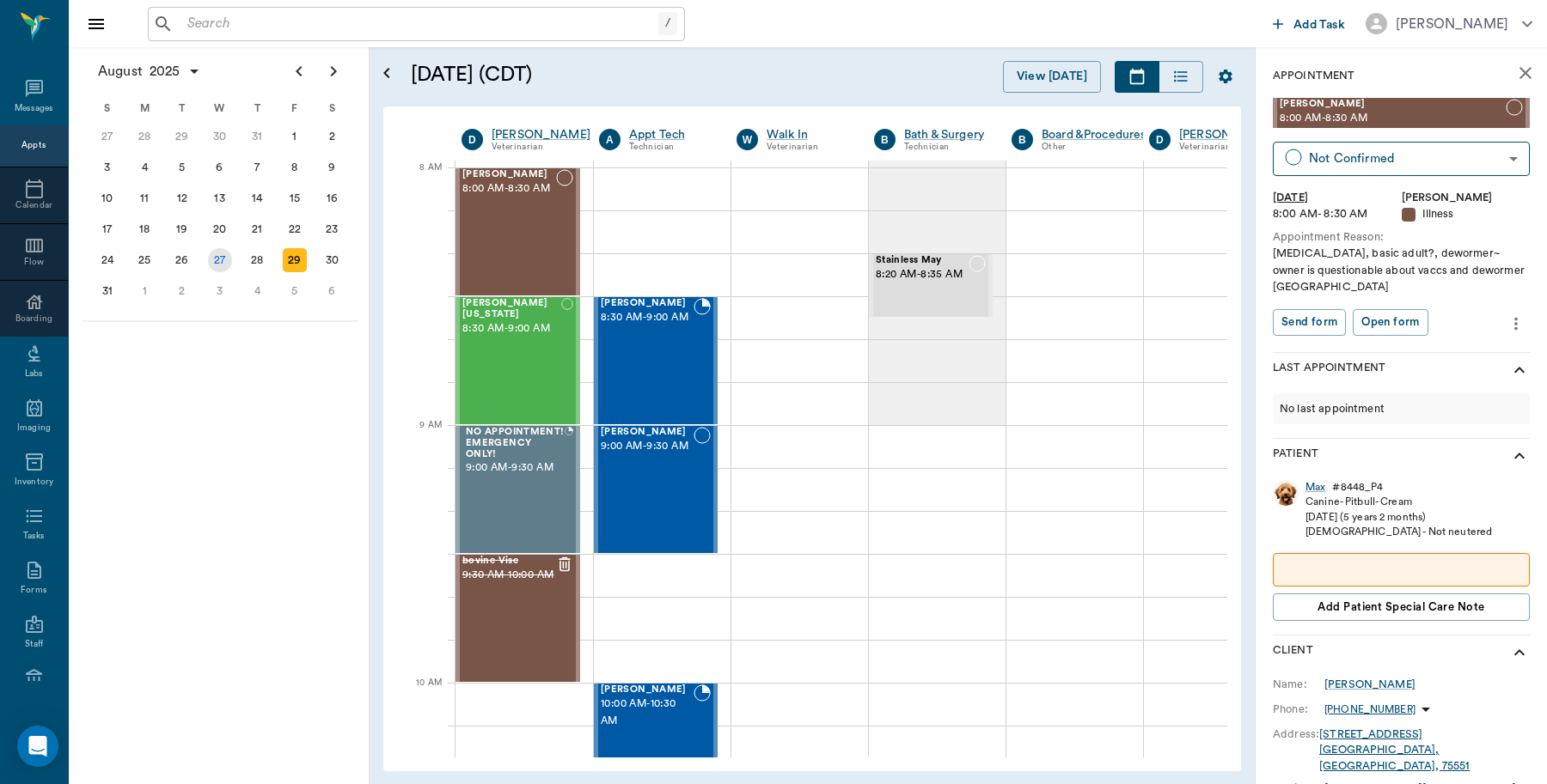
click at [229, 256] on div "27" at bounding box center [219, 260] width 24 height 24
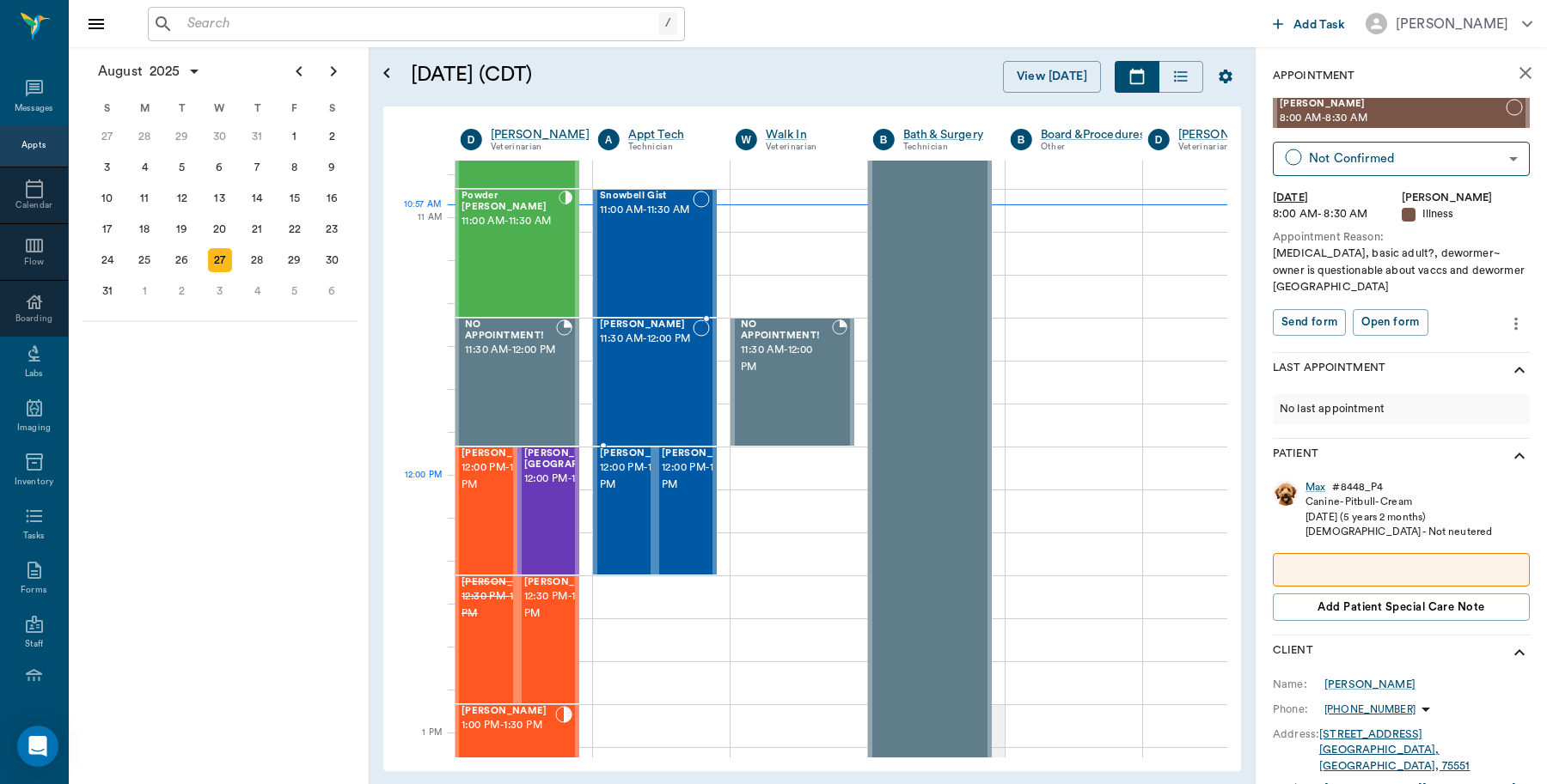
scroll to position [645, 1]
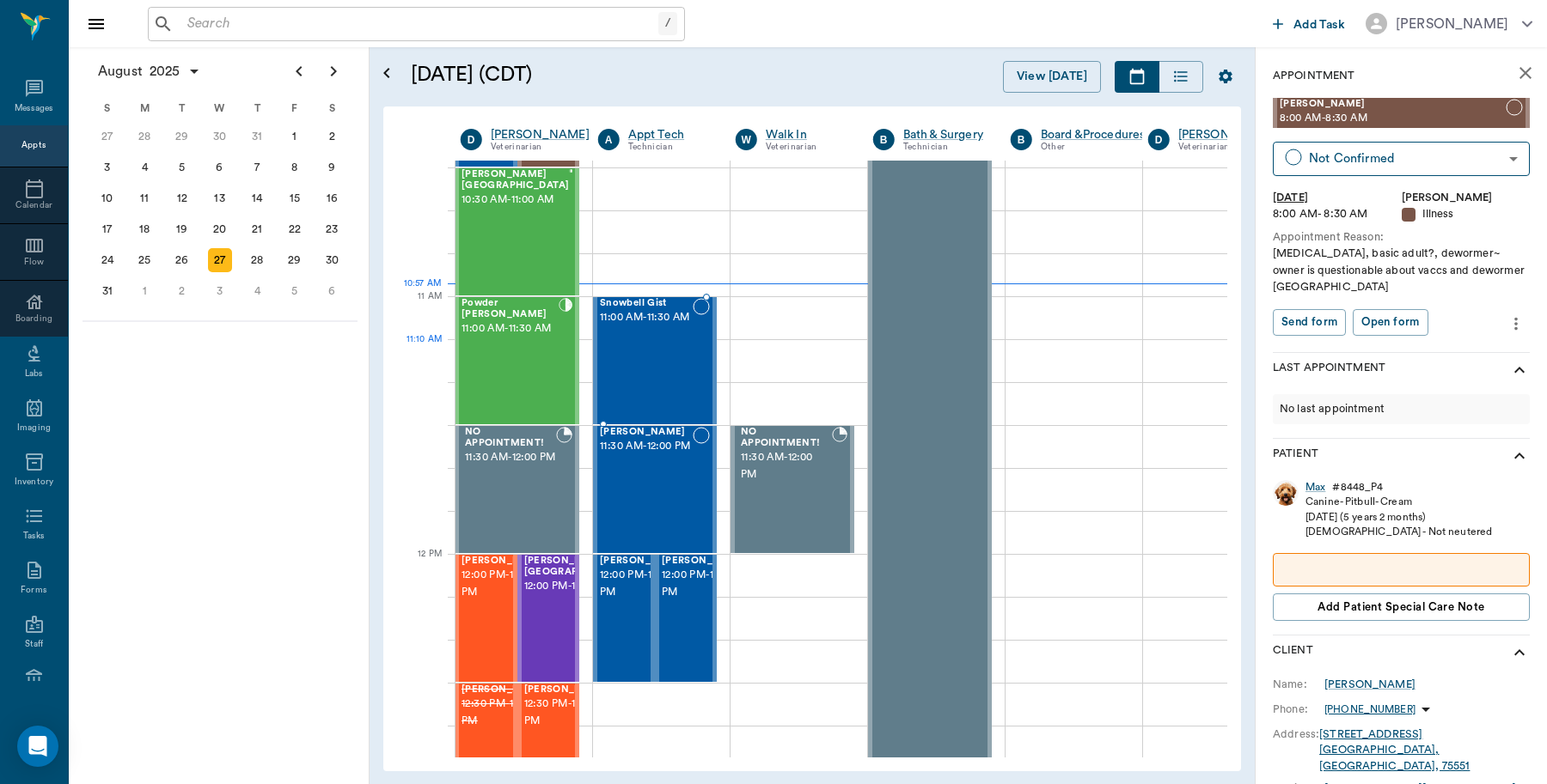
click at [662, 348] on div "Snowbell Gist 11:00 AM - 11:30 AM" at bounding box center [646, 361] width 92 height 125
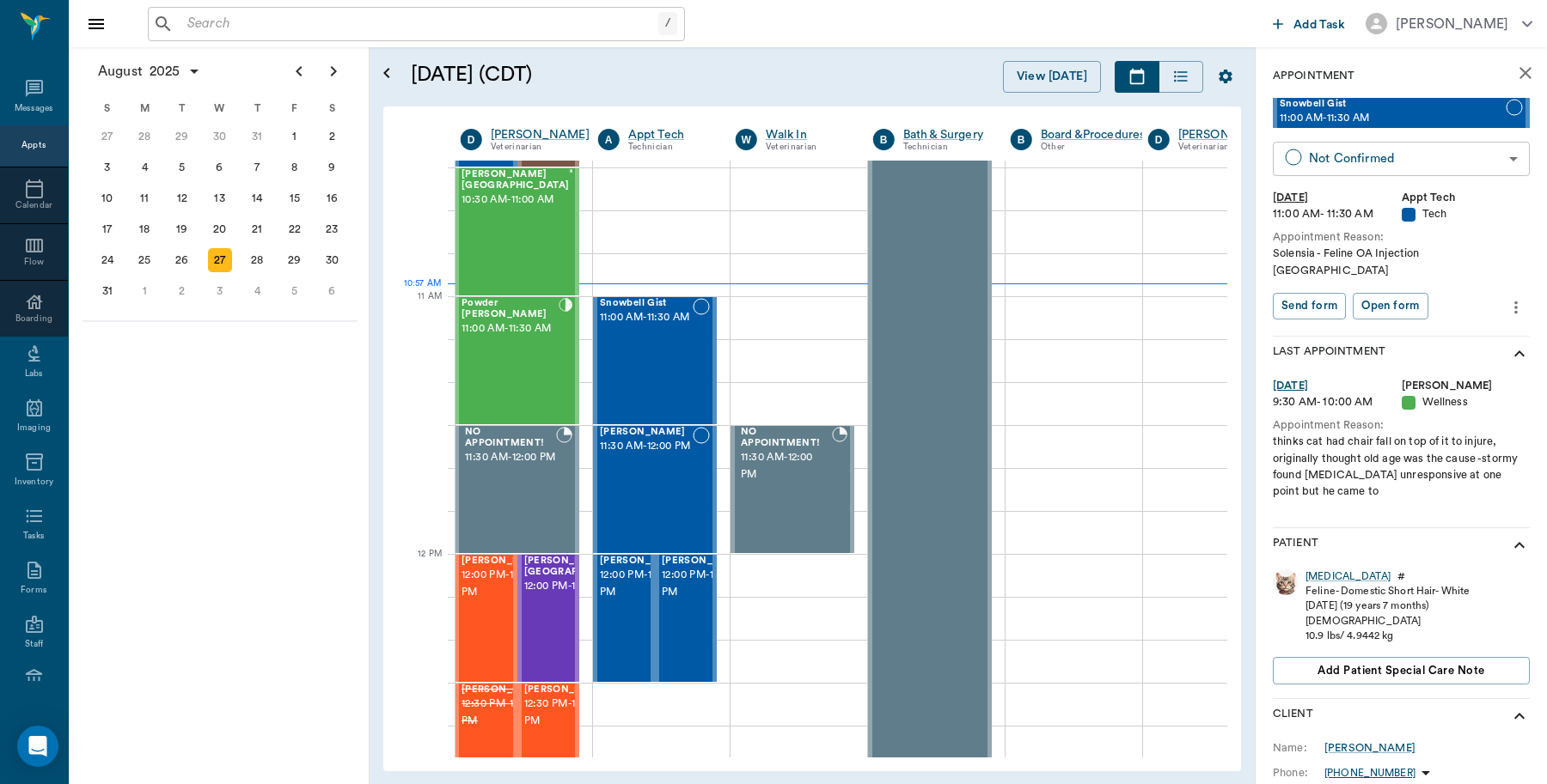
click at [1427, 156] on body "/ ​ Add Task Dr. Bert Ellsworth Nectar Messages Appts Calendar Flow Boarding La…" at bounding box center [774, 392] width 1547 height 784
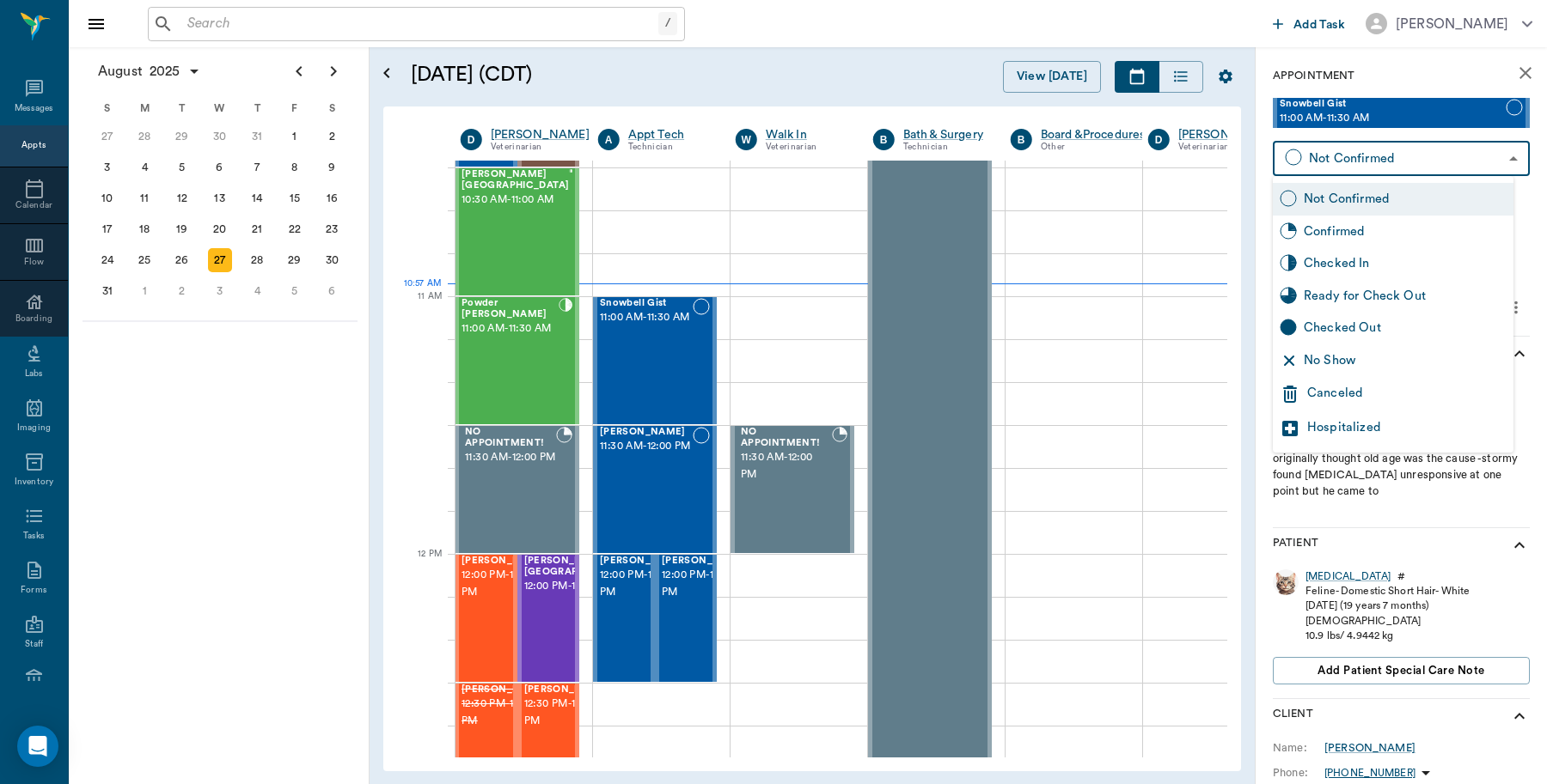
click at [1363, 263] on div "Checked In" at bounding box center [1405, 264] width 203 height 19
type input "CHECKED_IN"
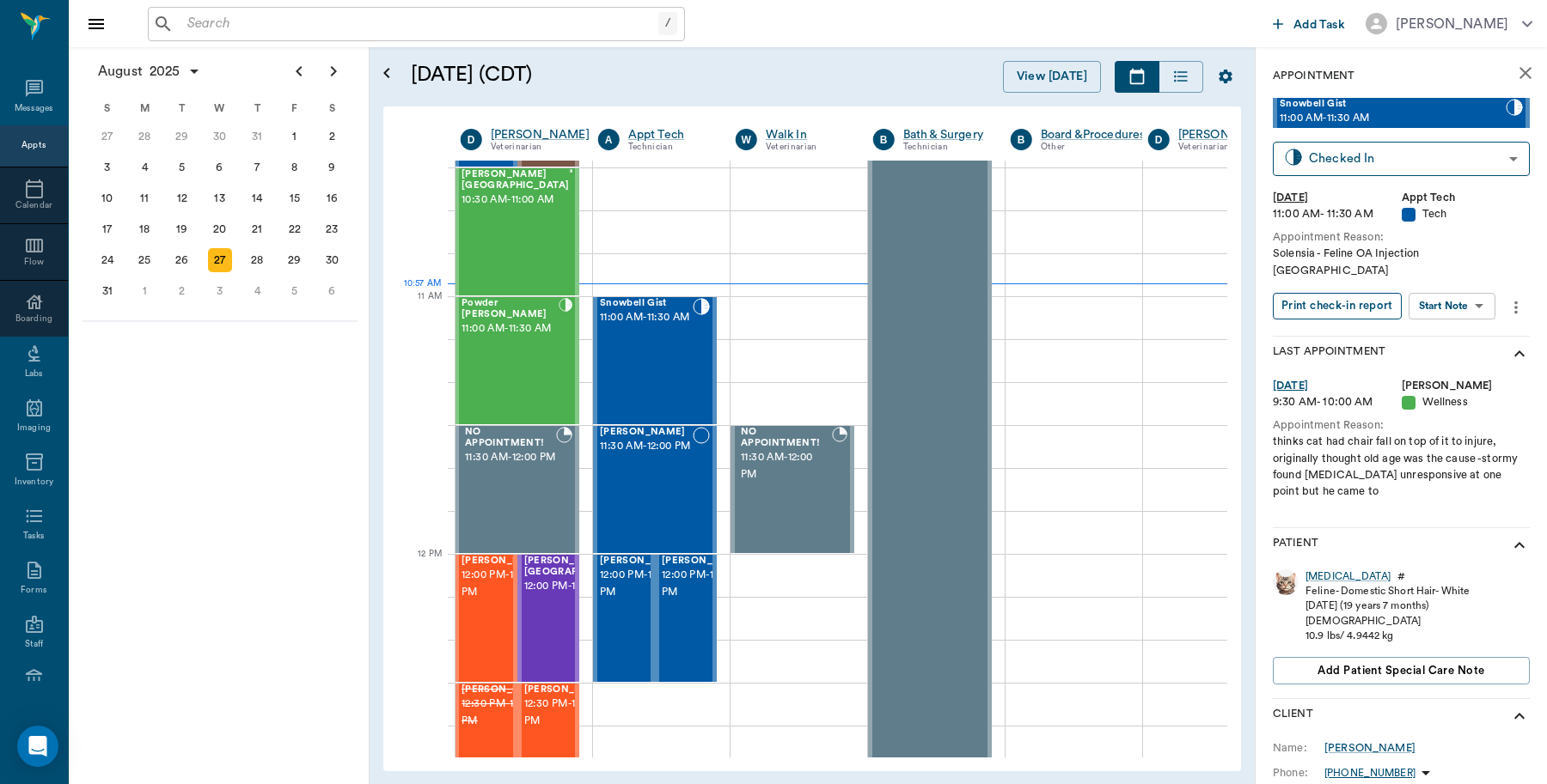
click at [1346, 293] on button "Print check-in report" at bounding box center [1337, 307] width 129 height 27
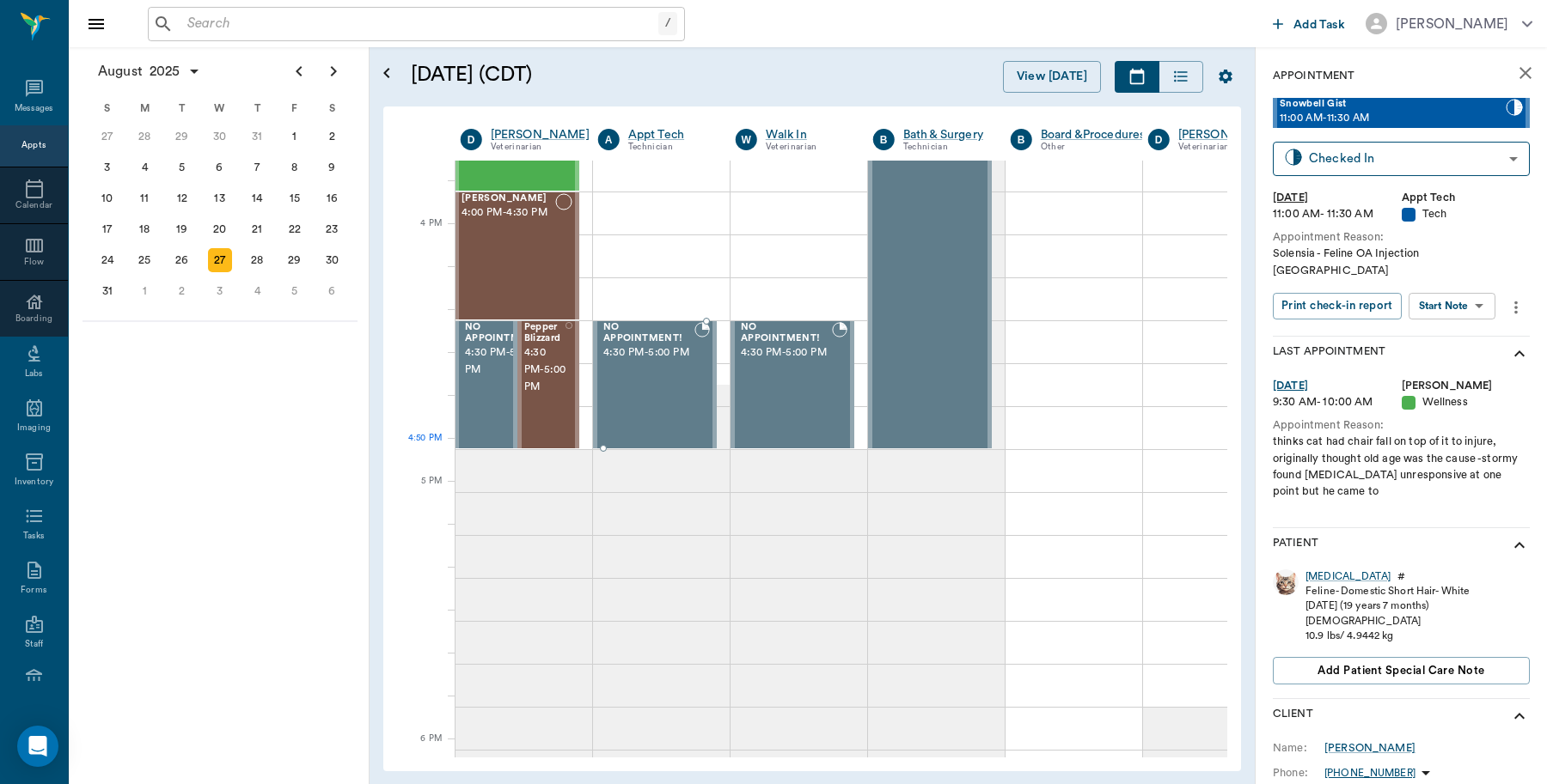
scroll to position [2040, 1]
click at [260, 254] on div "28" at bounding box center [257, 260] width 24 height 24
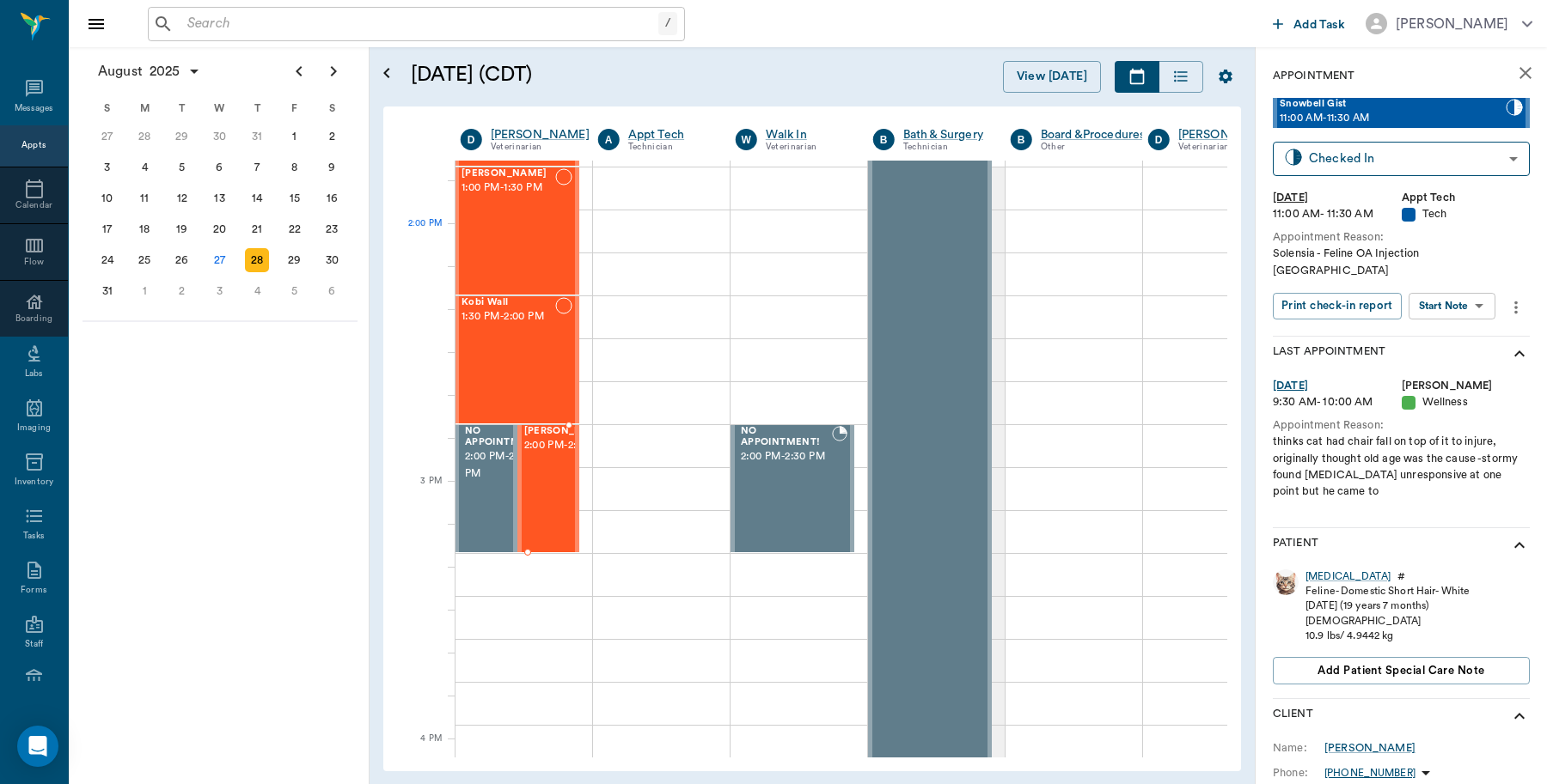
scroll to position [1611, 1]
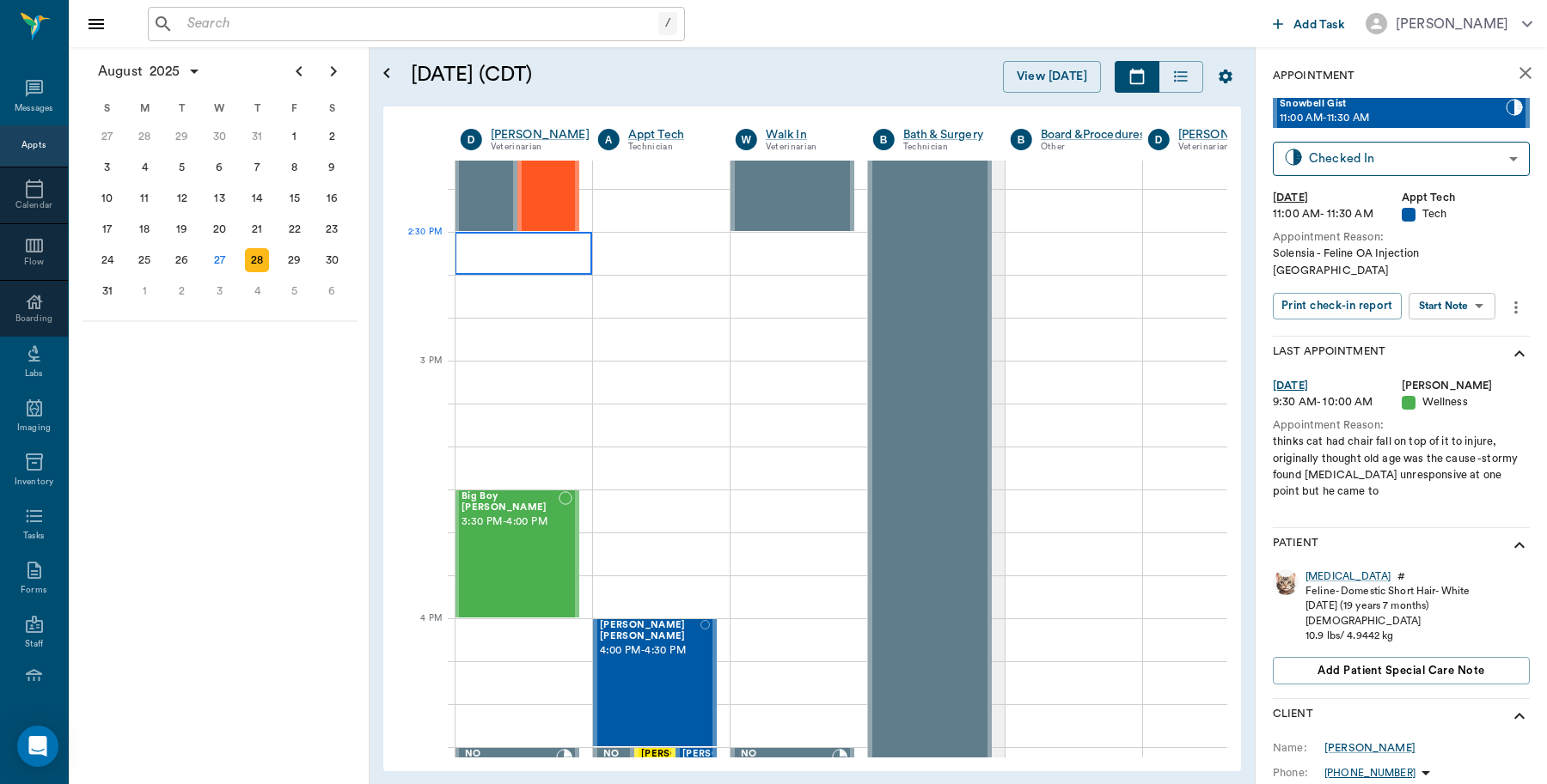
click at [538, 247] on div at bounding box center [522, 253] width 138 height 43
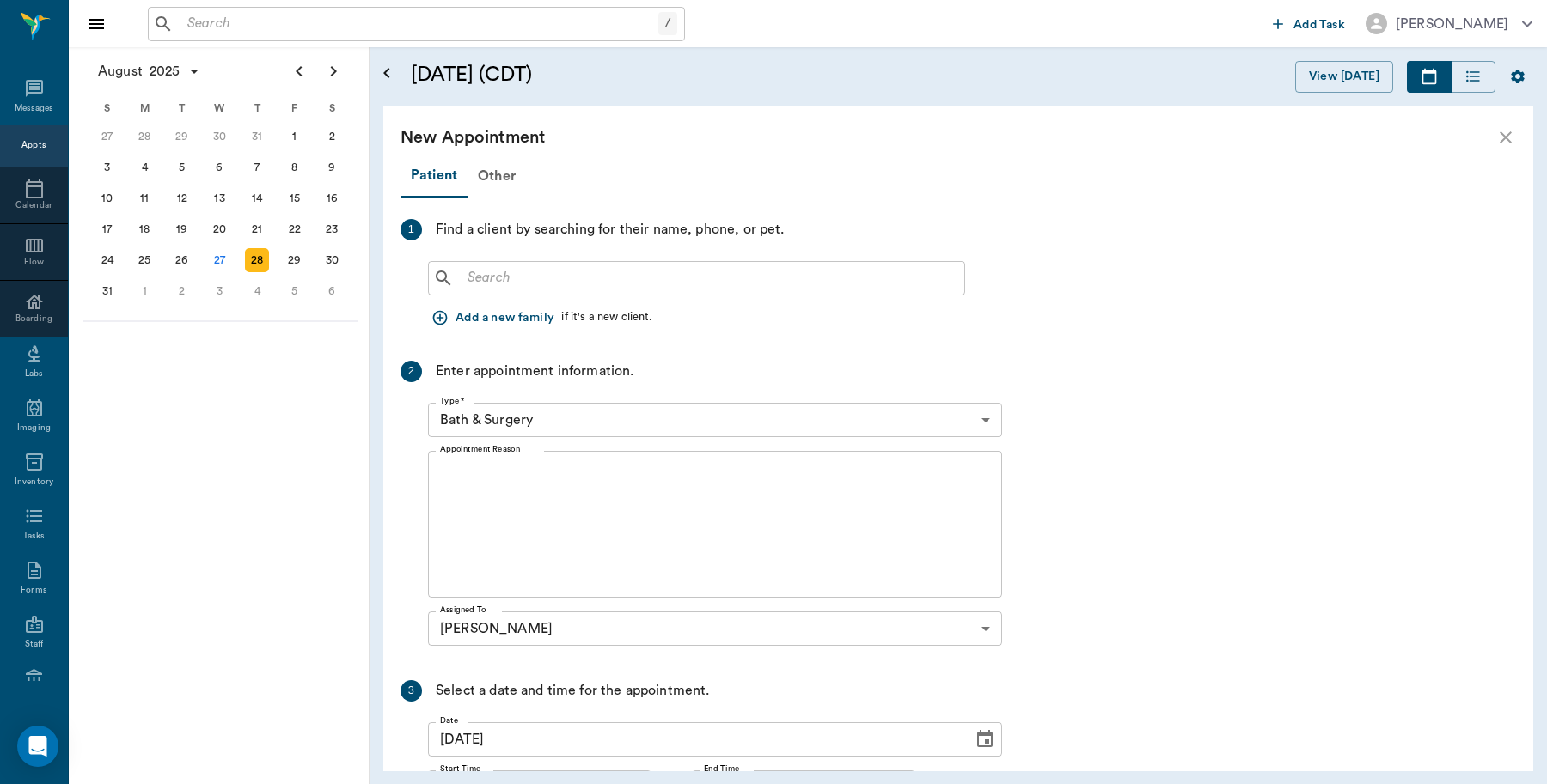
scroll to position [1611, 0]
click at [574, 276] on input "text" at bounding box center [709, 278] width 496 height 24
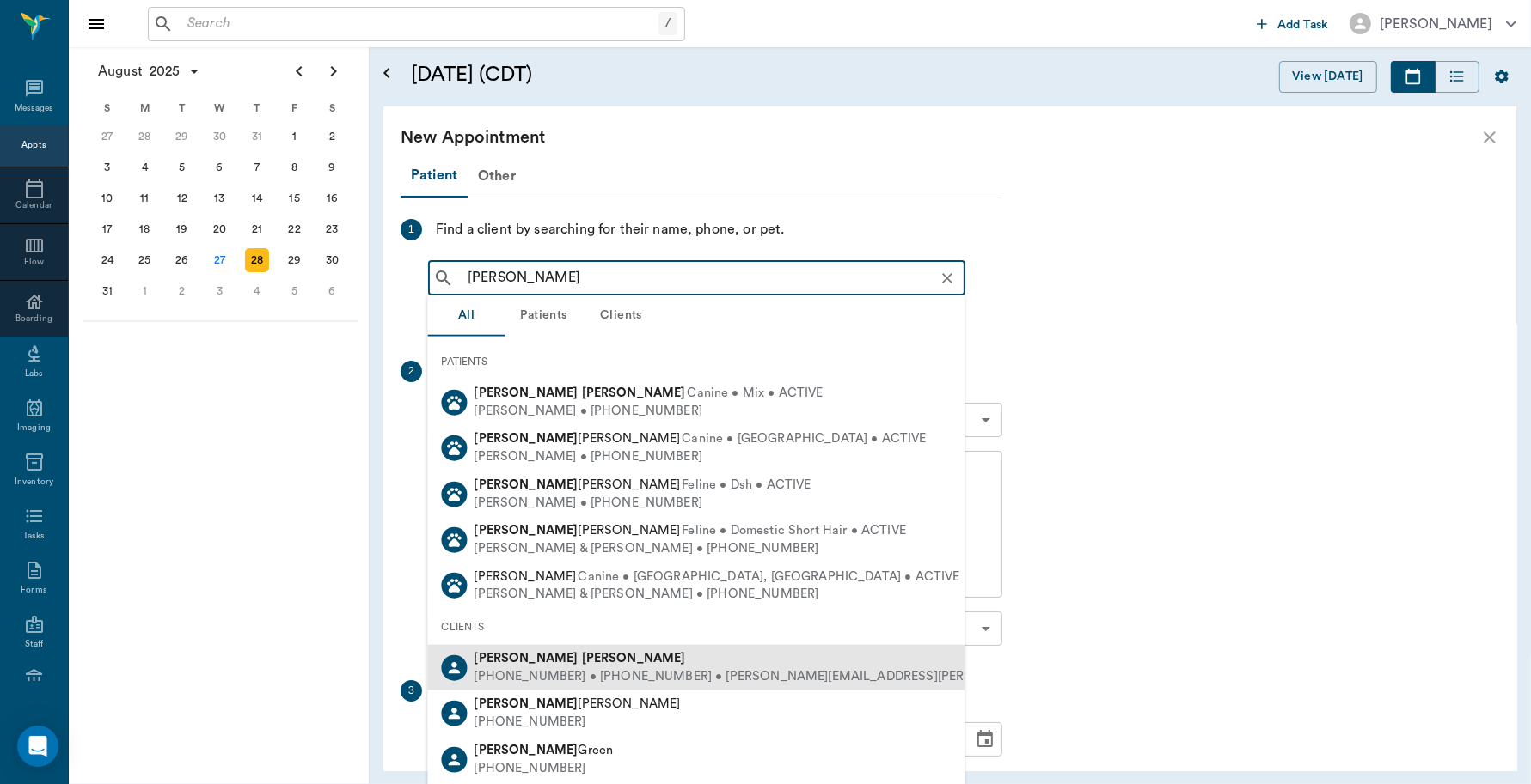
click at [569, 668] on div "(318) 773-4633 • (318) 773-4622 • glenn.brackman@gmail.com" at bounding box center [809, 676] width 671 height 18
type input "Sara Brackman"
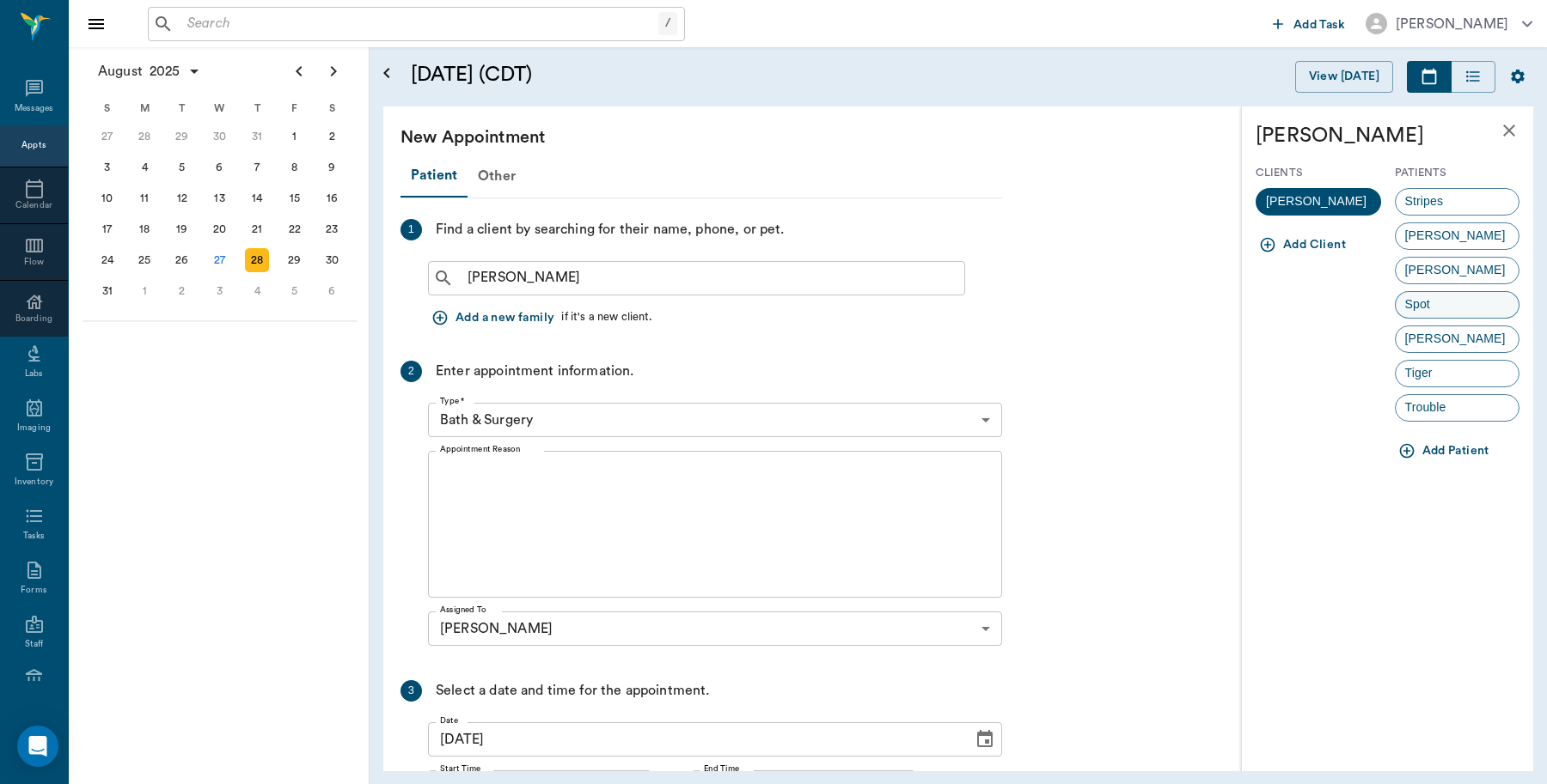
click at [1457, 305] on div "Spot" at bounding box center [1457, 305] width 125 height 28
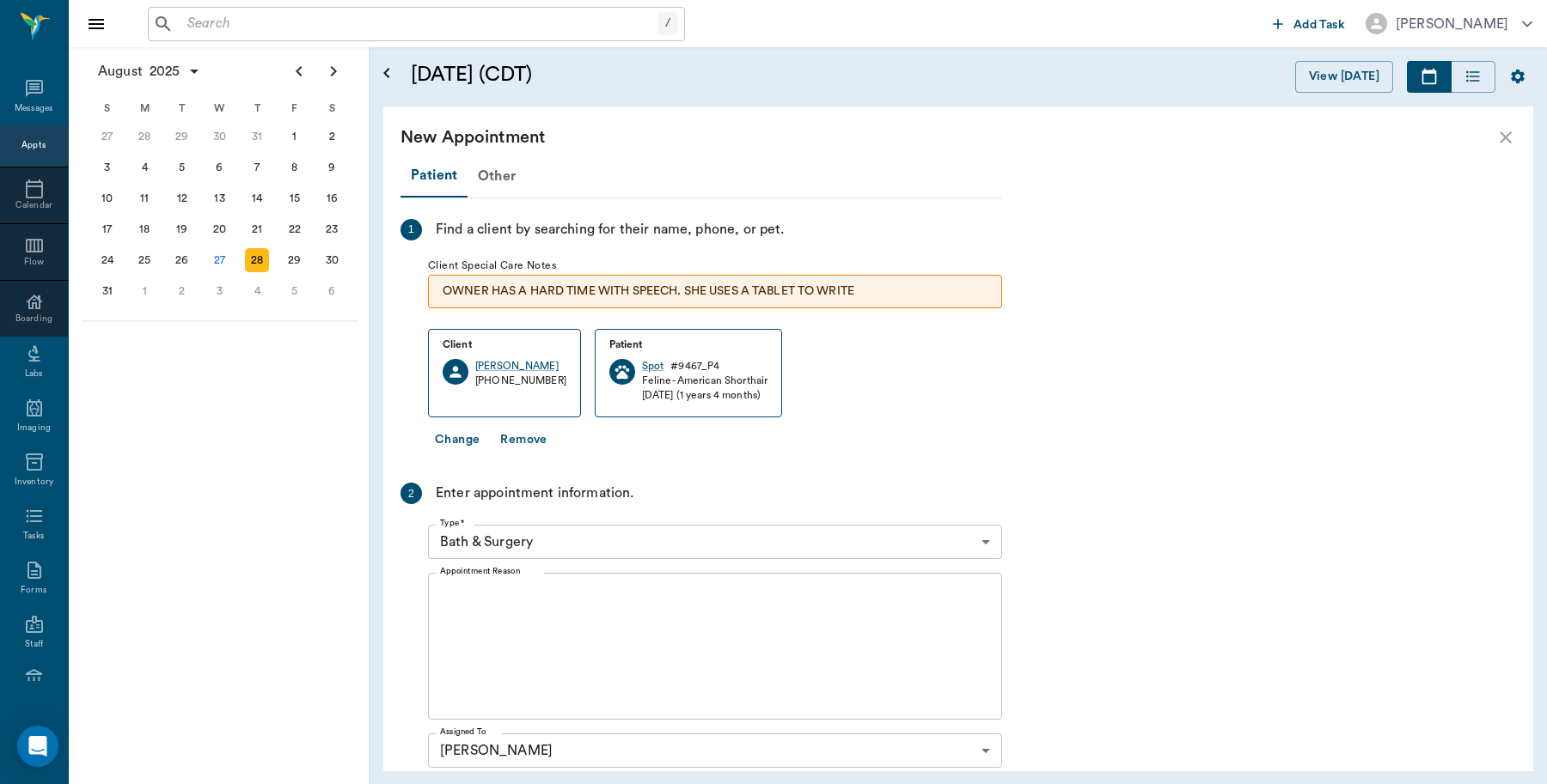
click at [580, 550] on body "/ ​ Add Task Dr. Bert Ellsworth Nectar Messages Appts Calendar Flow Boarding La…" at bounding box center [774, 392] width 1547 height 784
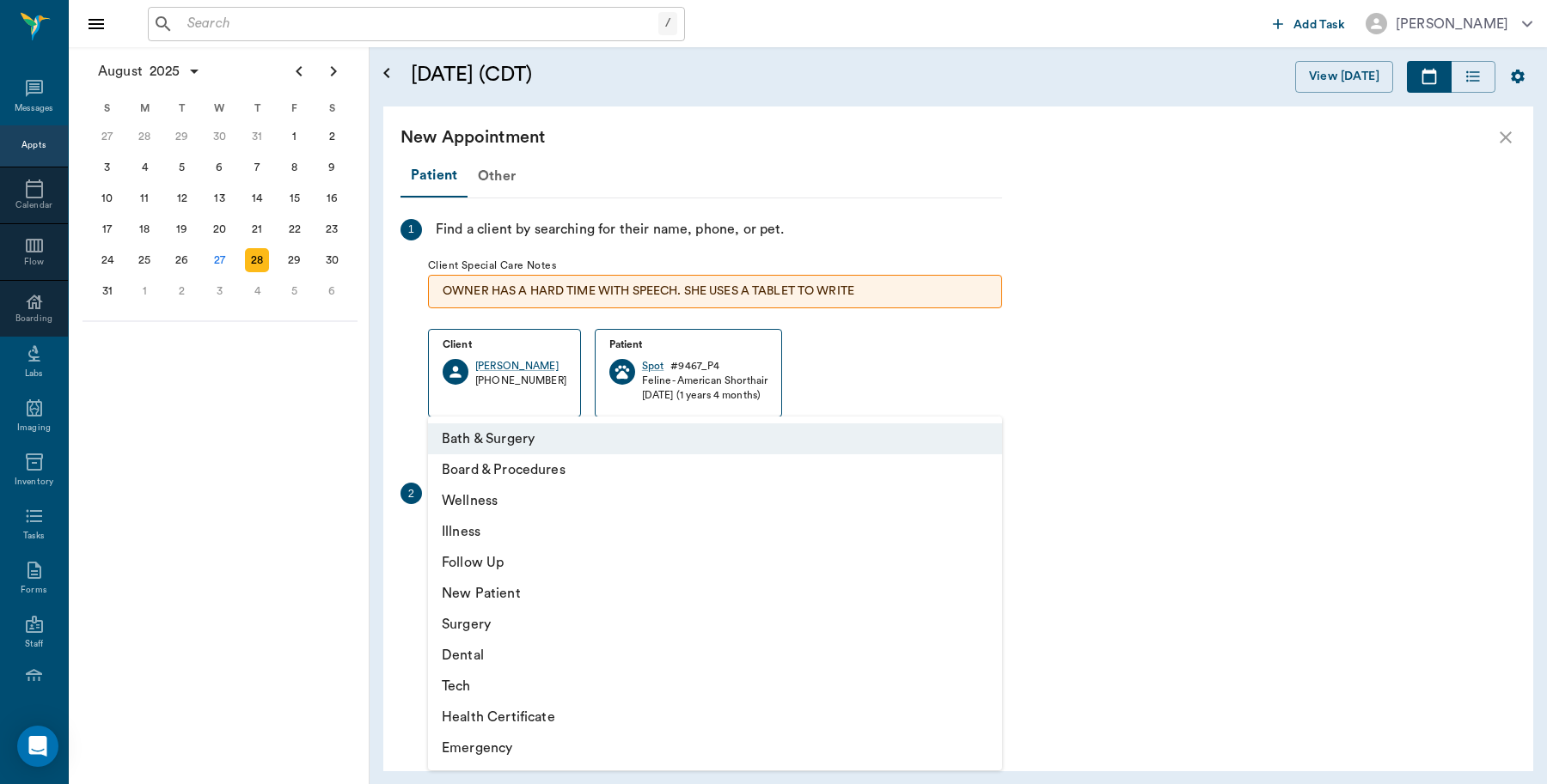
click at [478, 530] on li "Illness" at bounding box center [715, 532] width 574 height 31
type input "65d2be4f46e3a538d89b8c15"
type input "03:00 PM"
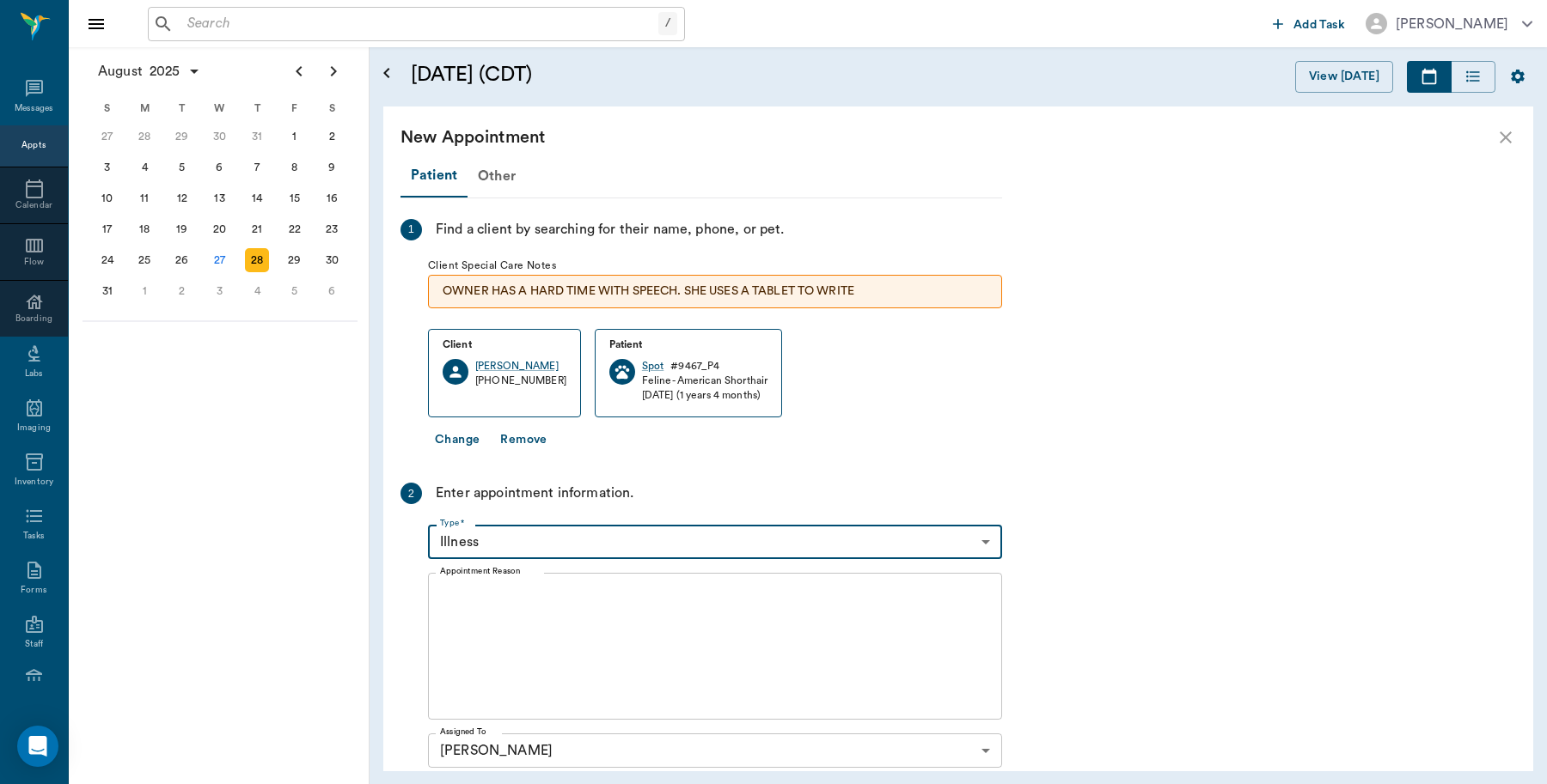
click at [542, 594] on textarea "Appointment Reason" at bounding box center [715, 646] width 550 height 118
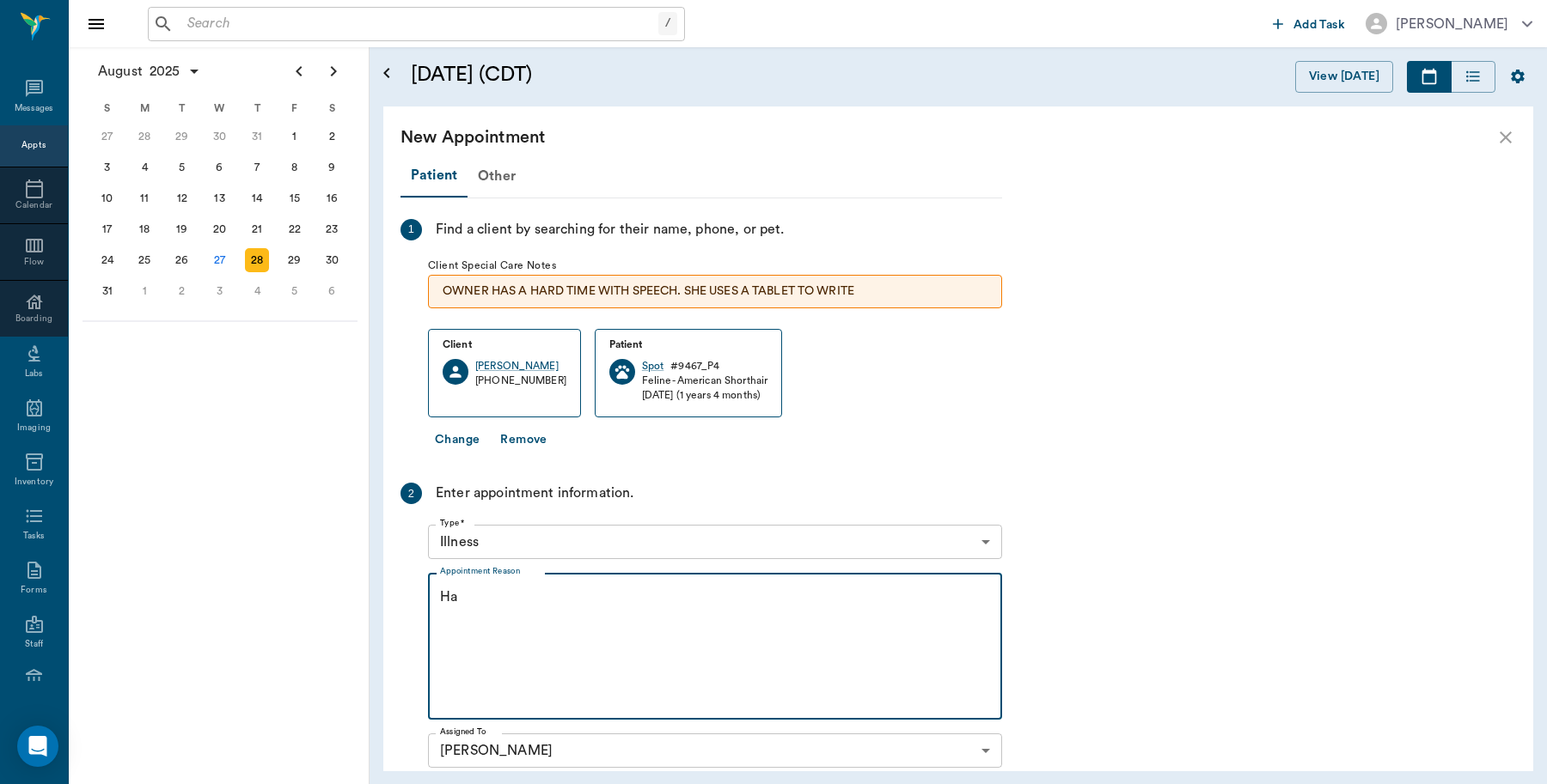
type textarea "H"
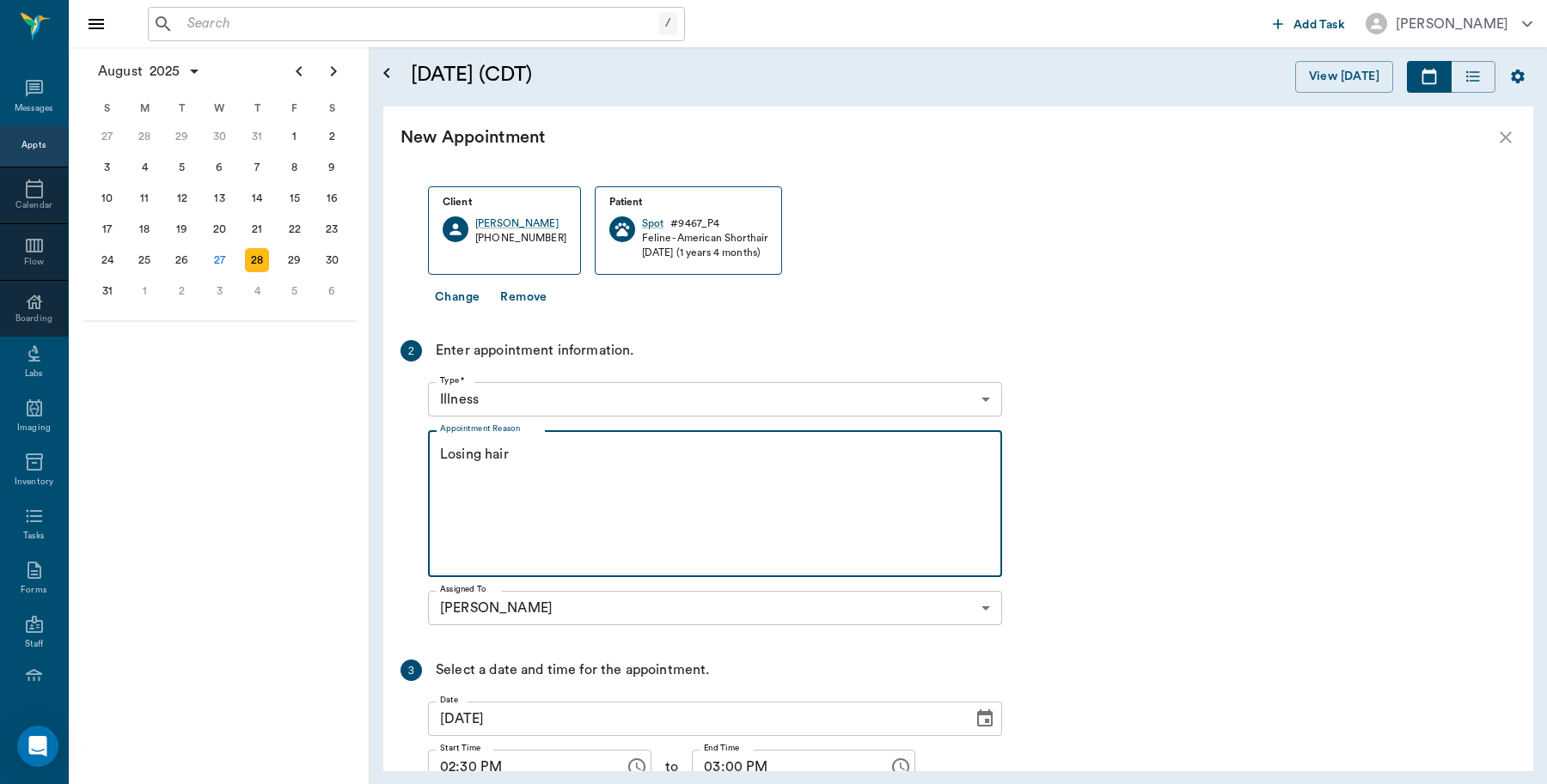
scroll to position [285, 0]
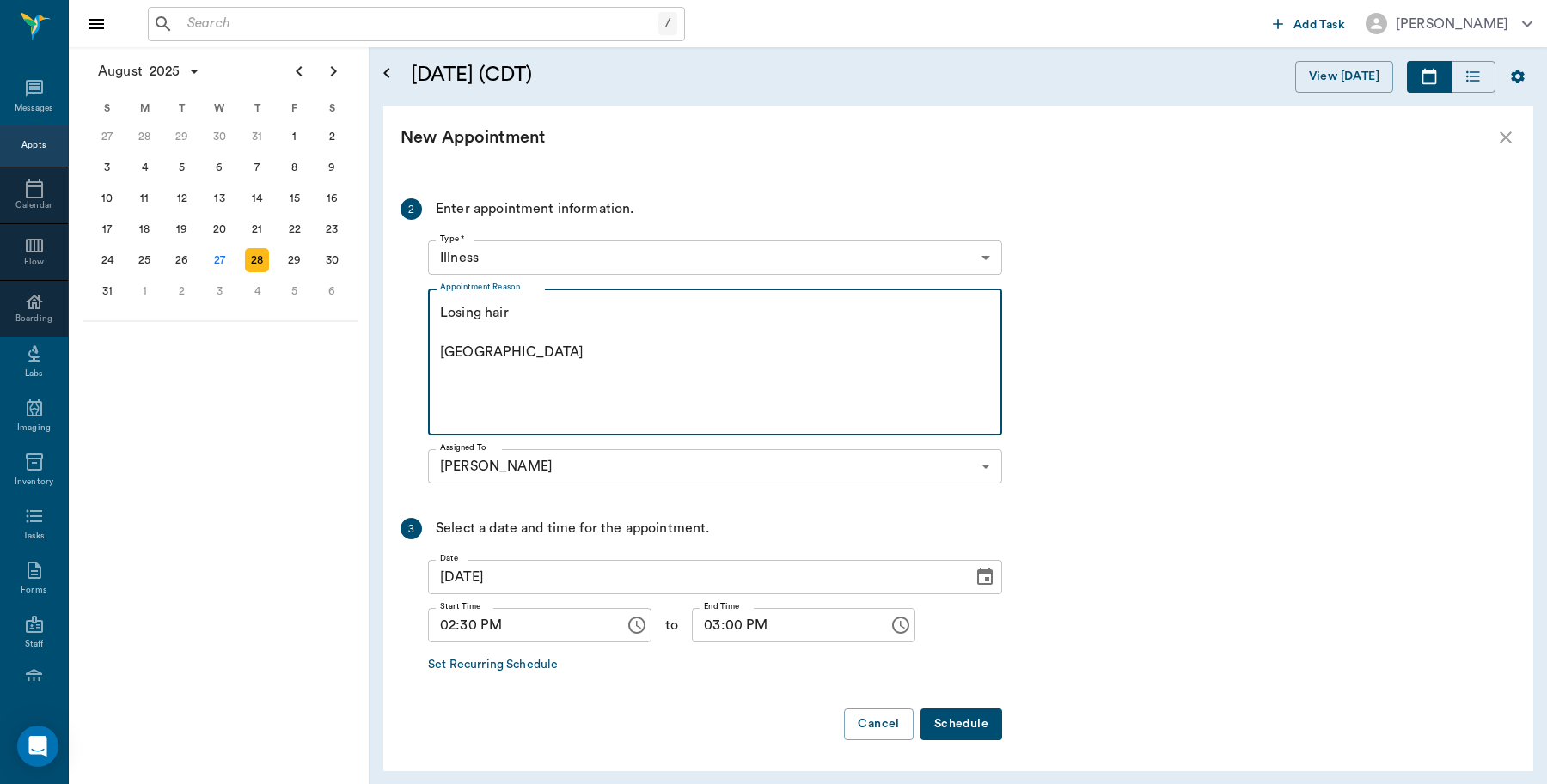
type textarea "Losing hair Caryn"
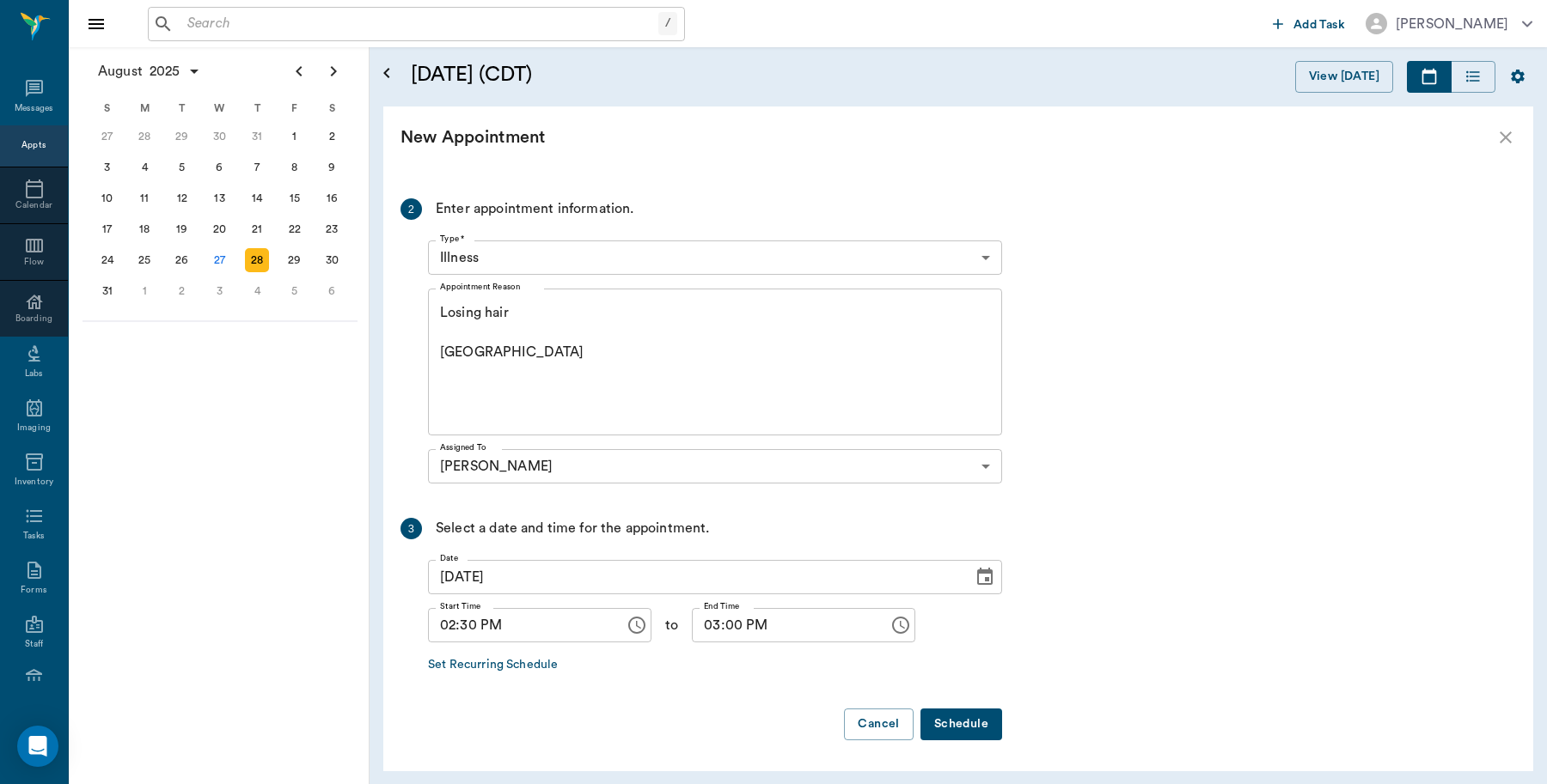
click at [969, 730] on button "Schedule" at bounding box center [961, 724] width 82 height 32
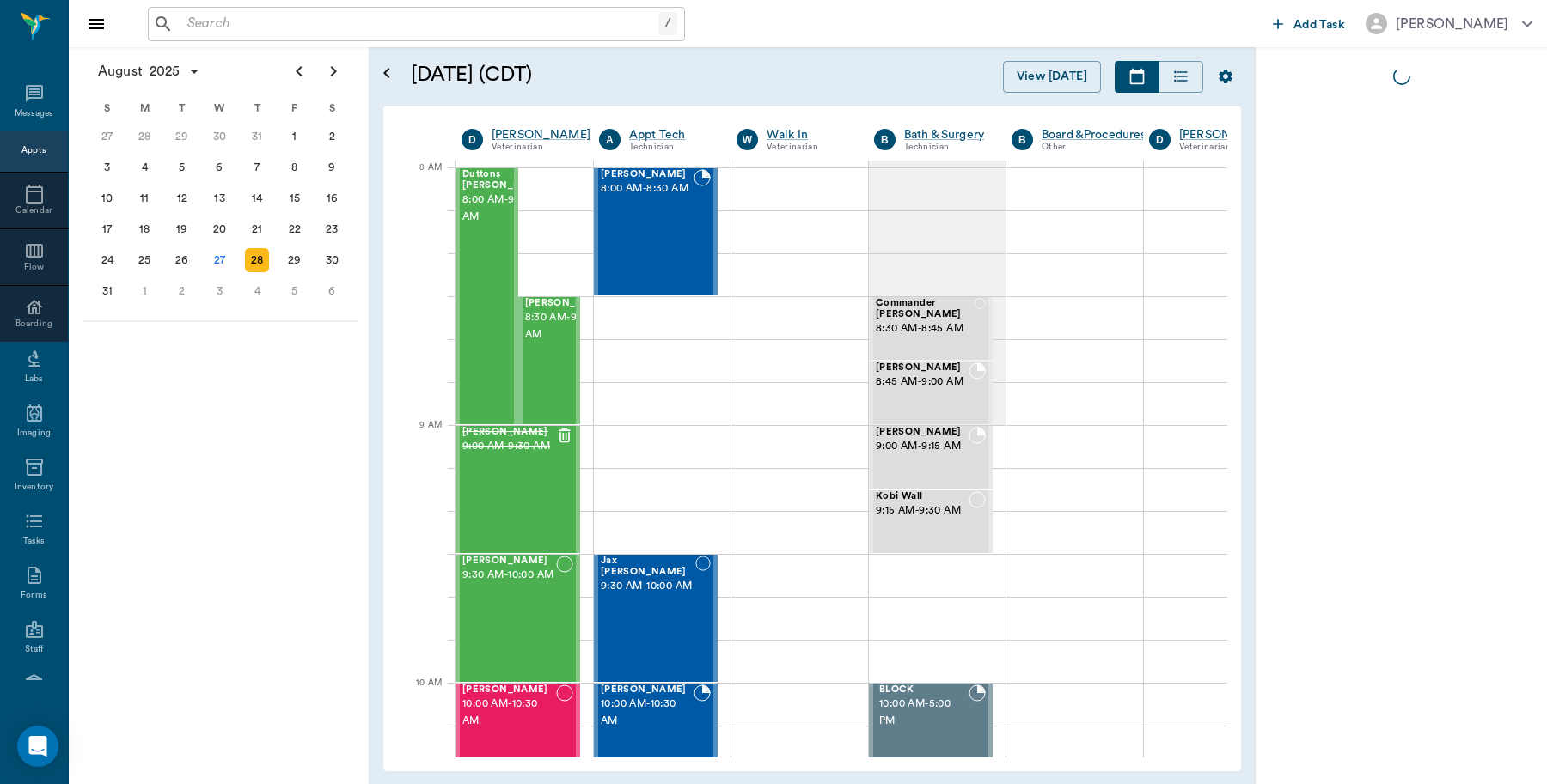
scroll to position [0, 1]
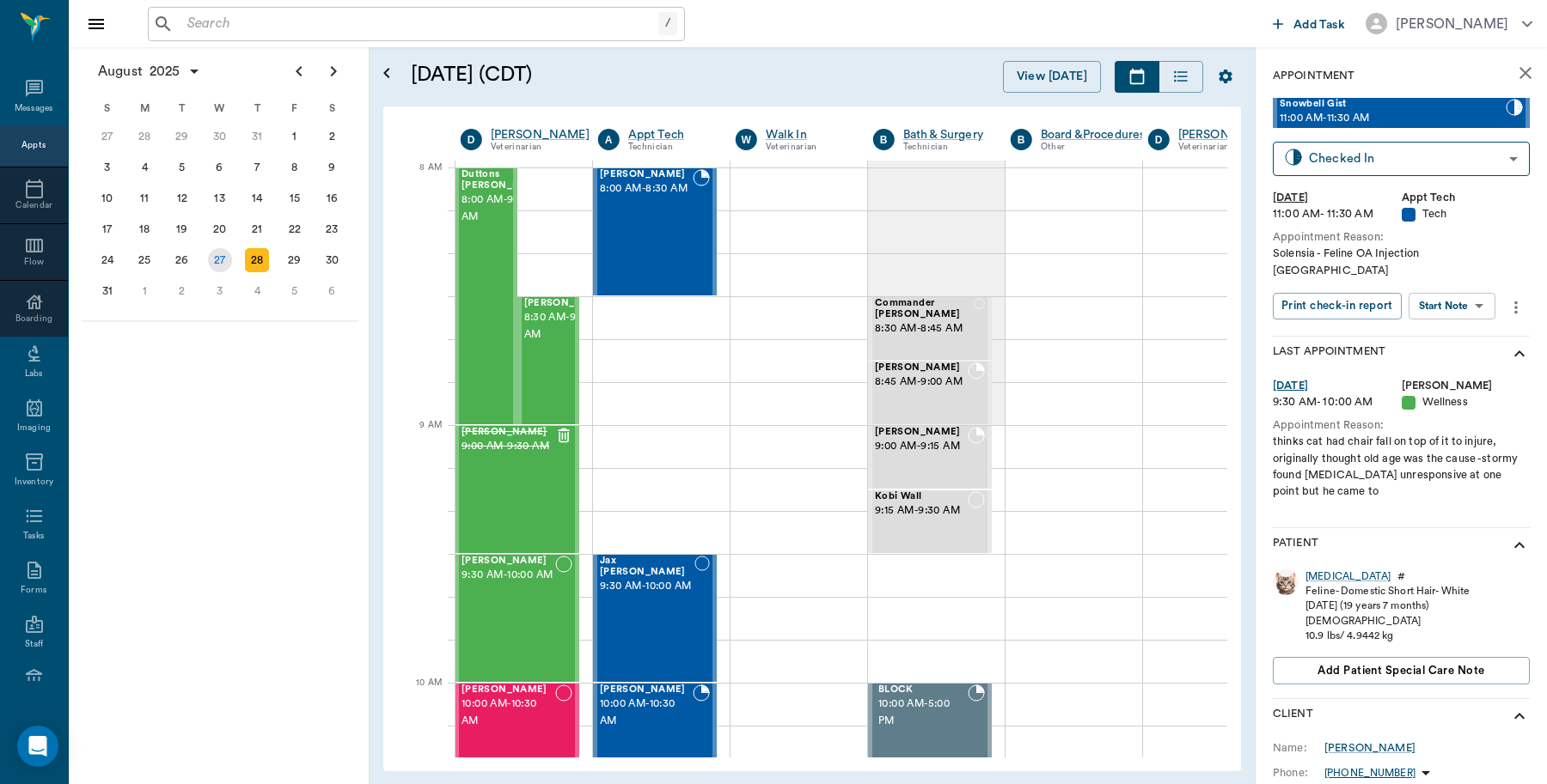
click at [230, 251] on div "27" at bounding box center [219, 261] width 38 height 31
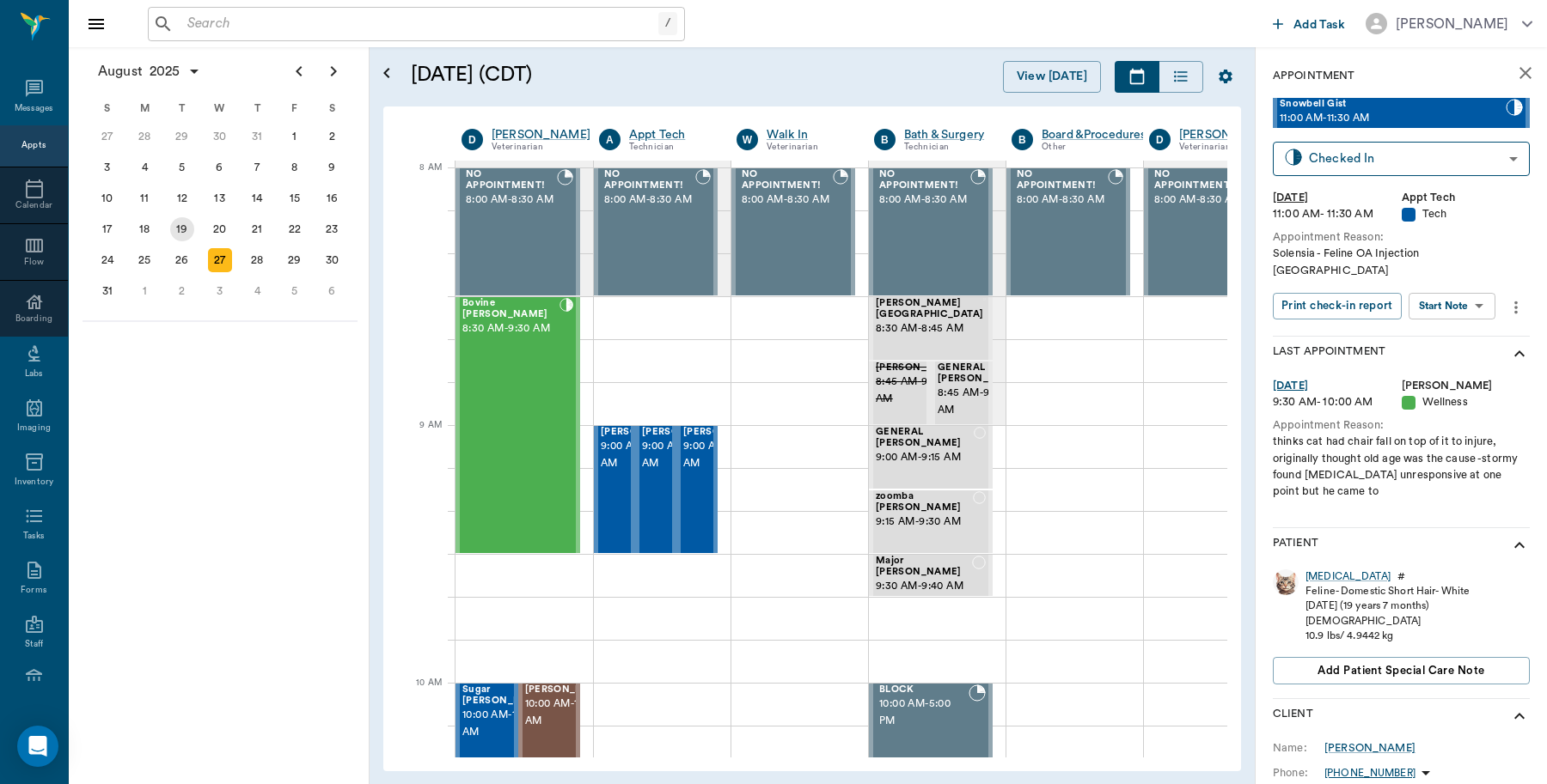
scroll to position [0, 1]
click at [607, 472] on span "9:00 AM - 9:30 AM" at bounding box center [642, 455] width 86 height 35
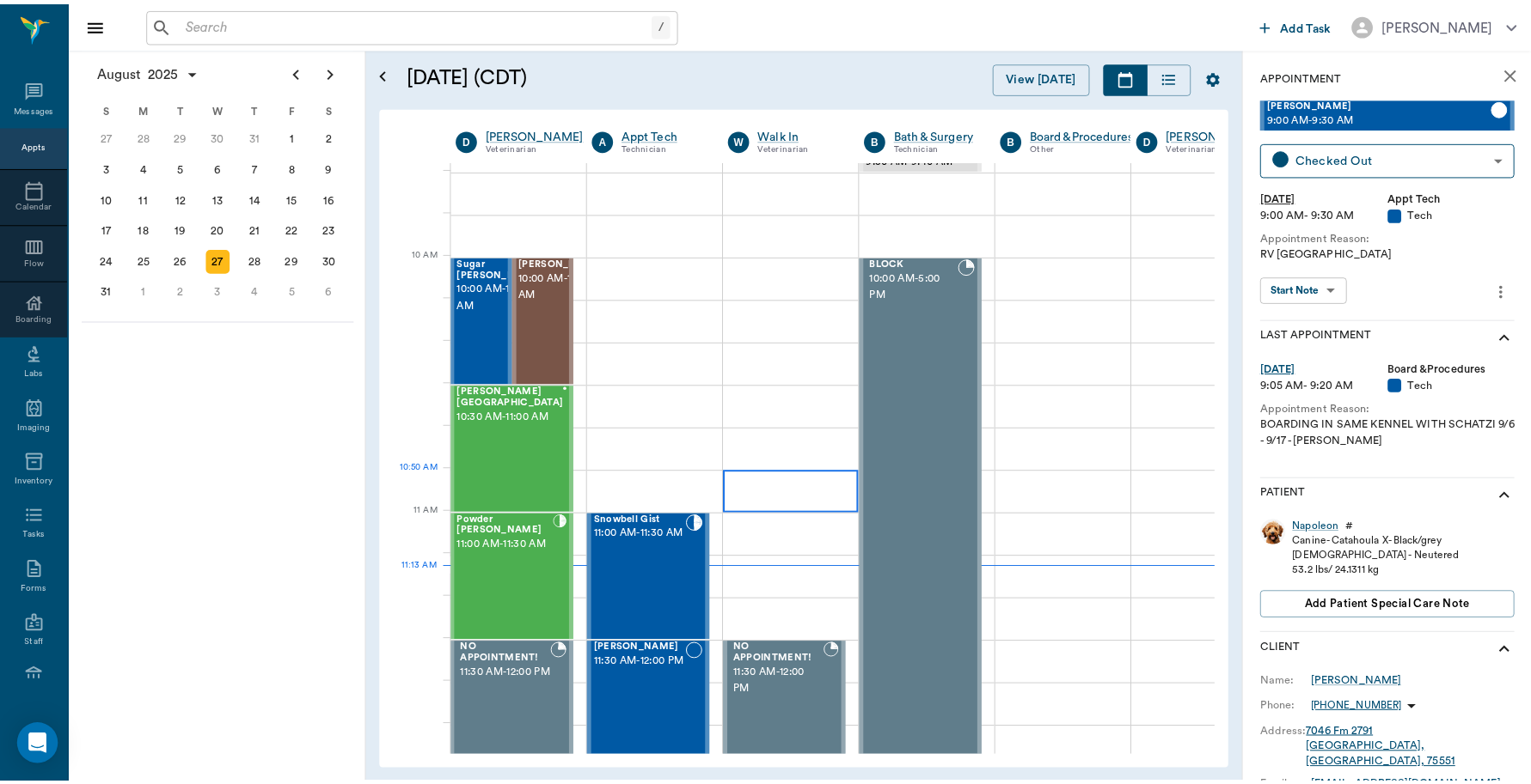
scroll to position [430, 1]
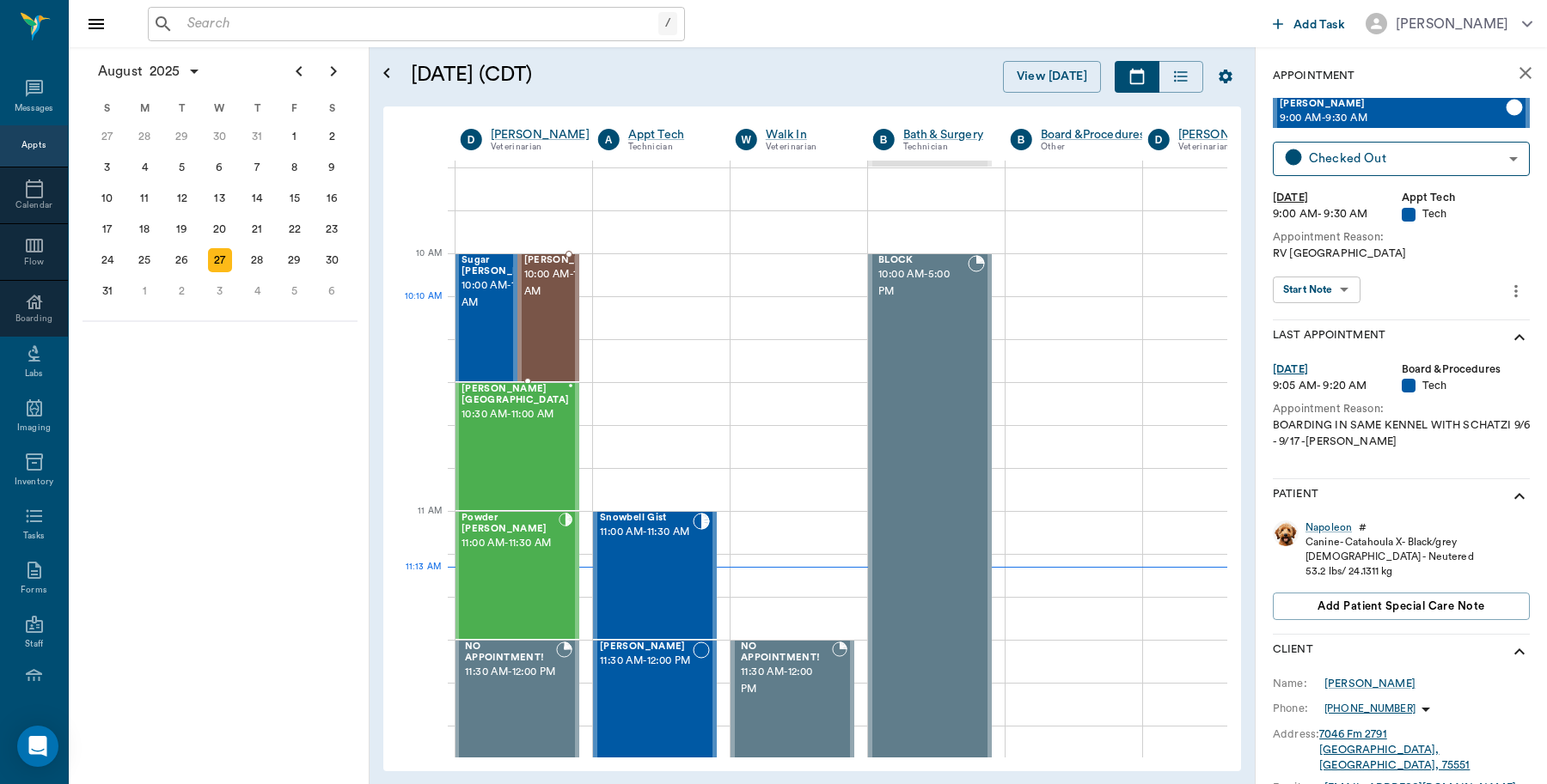
click at [547, 301] on span "10:00 AM - 10:30 AM" at bounding box center [567, 284] width 86 height 35
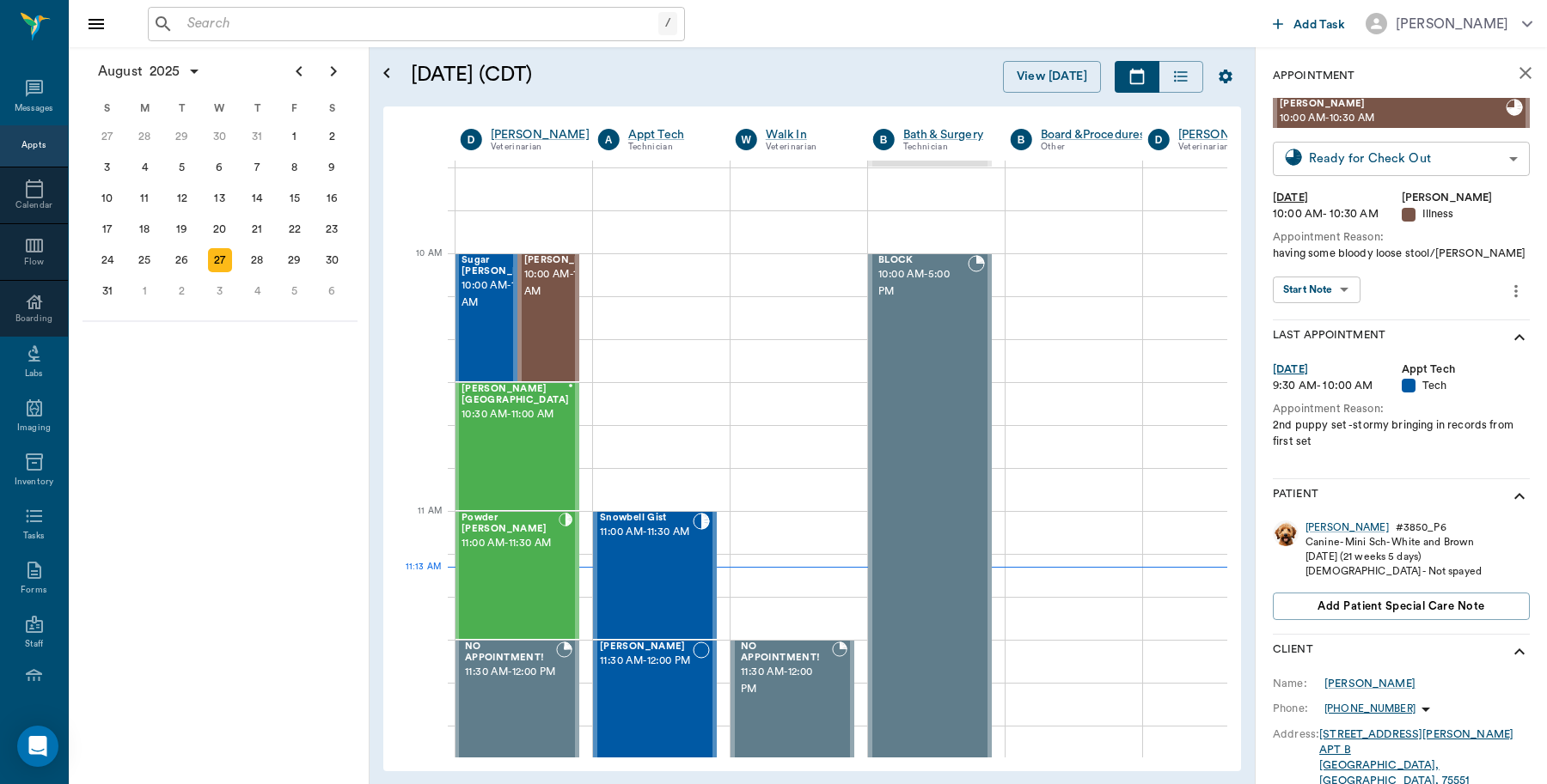
click at [1443, 159] on body "/ ​ Add Task Dr. Bert Ellsworth Nectar Messages Appts Calendar Flow Boarding La…" at bounding box center [774, 392] width 1547 height 784
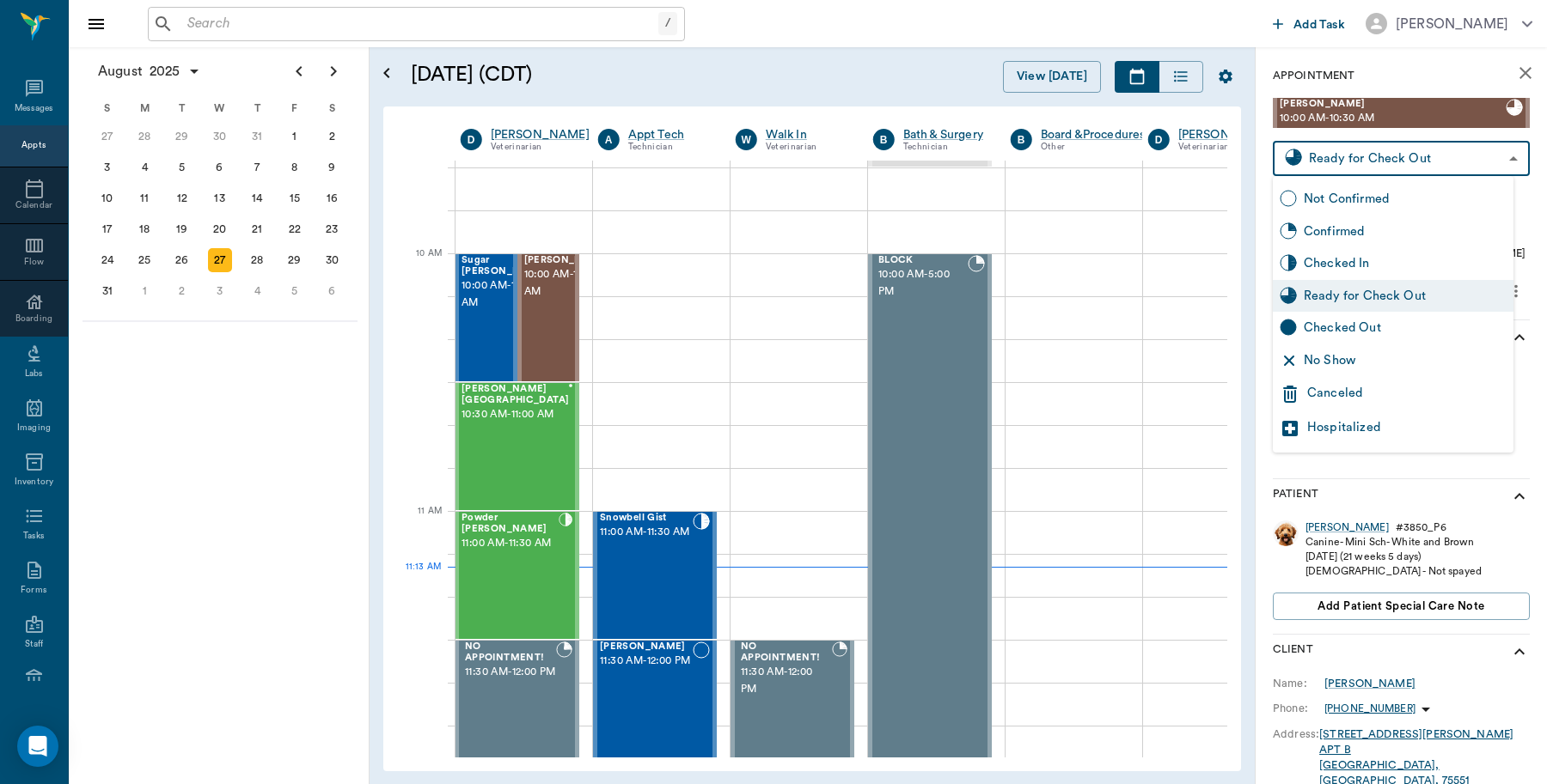
click at [1323, 327] on div "Checked Out" at bounding box center [1405, 328] width 203 height 19
type input "CHECKED_OUT"
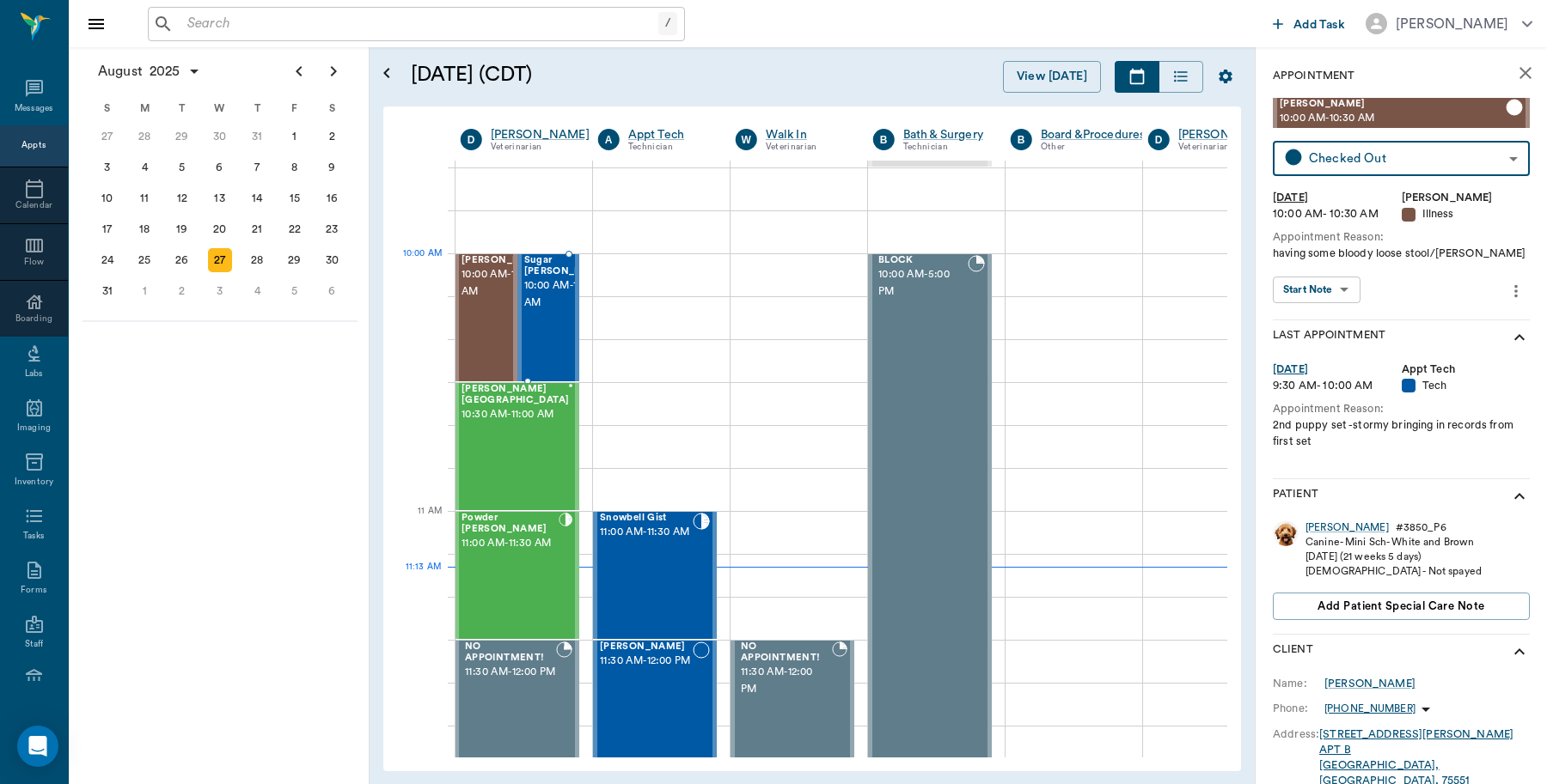
click at [545, 294] on span "10:00 AM - 10:30 AM" at bounding box center [567, 294] width 86 height 35
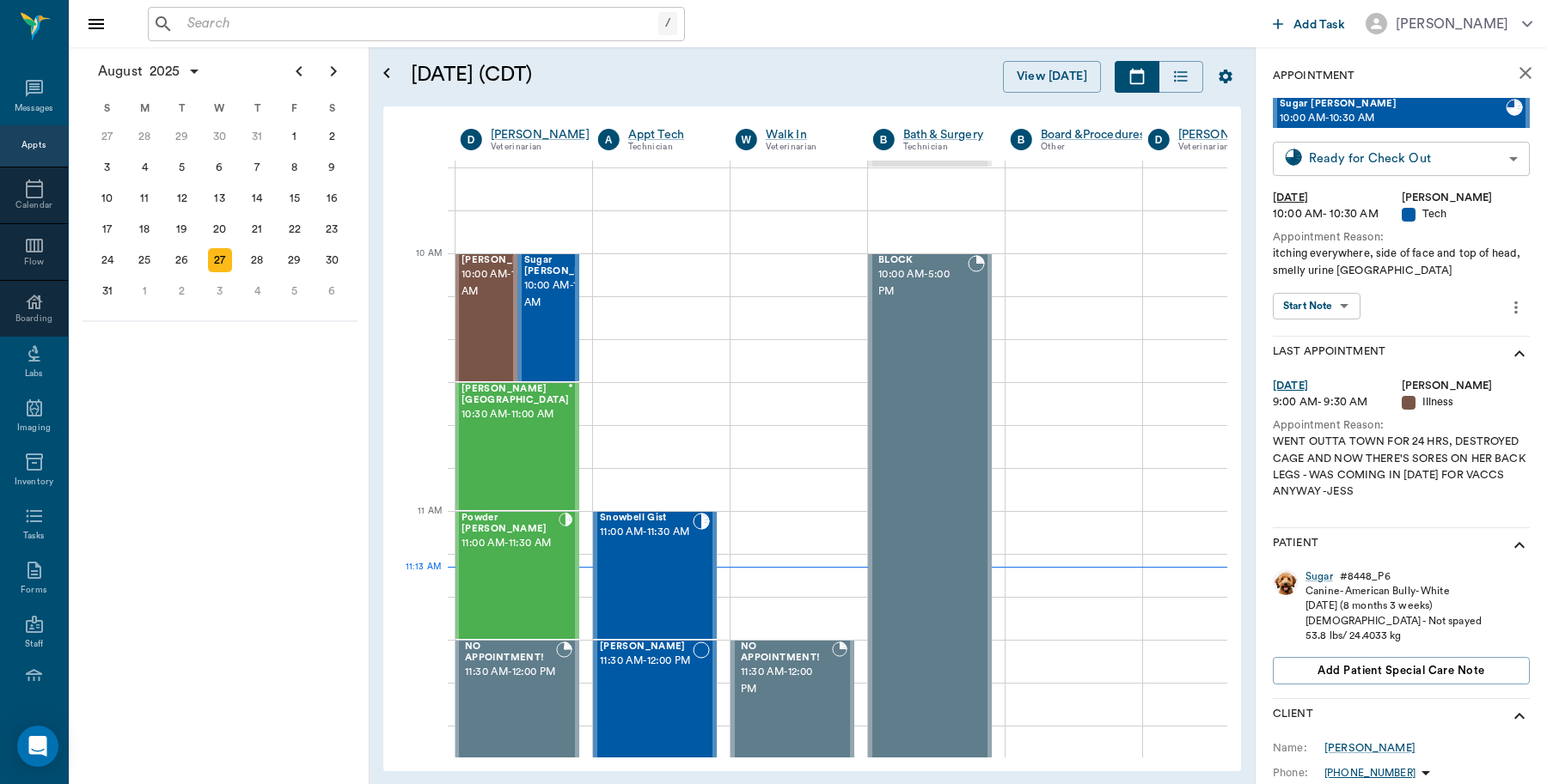
click at [1408, 144] on body "/ ​ Add Task Dr. Bert Ellsworth Nectar Messages Appts Calendar Flow Boarding La…" at bounding box center [774, 392] width 1547 height 784
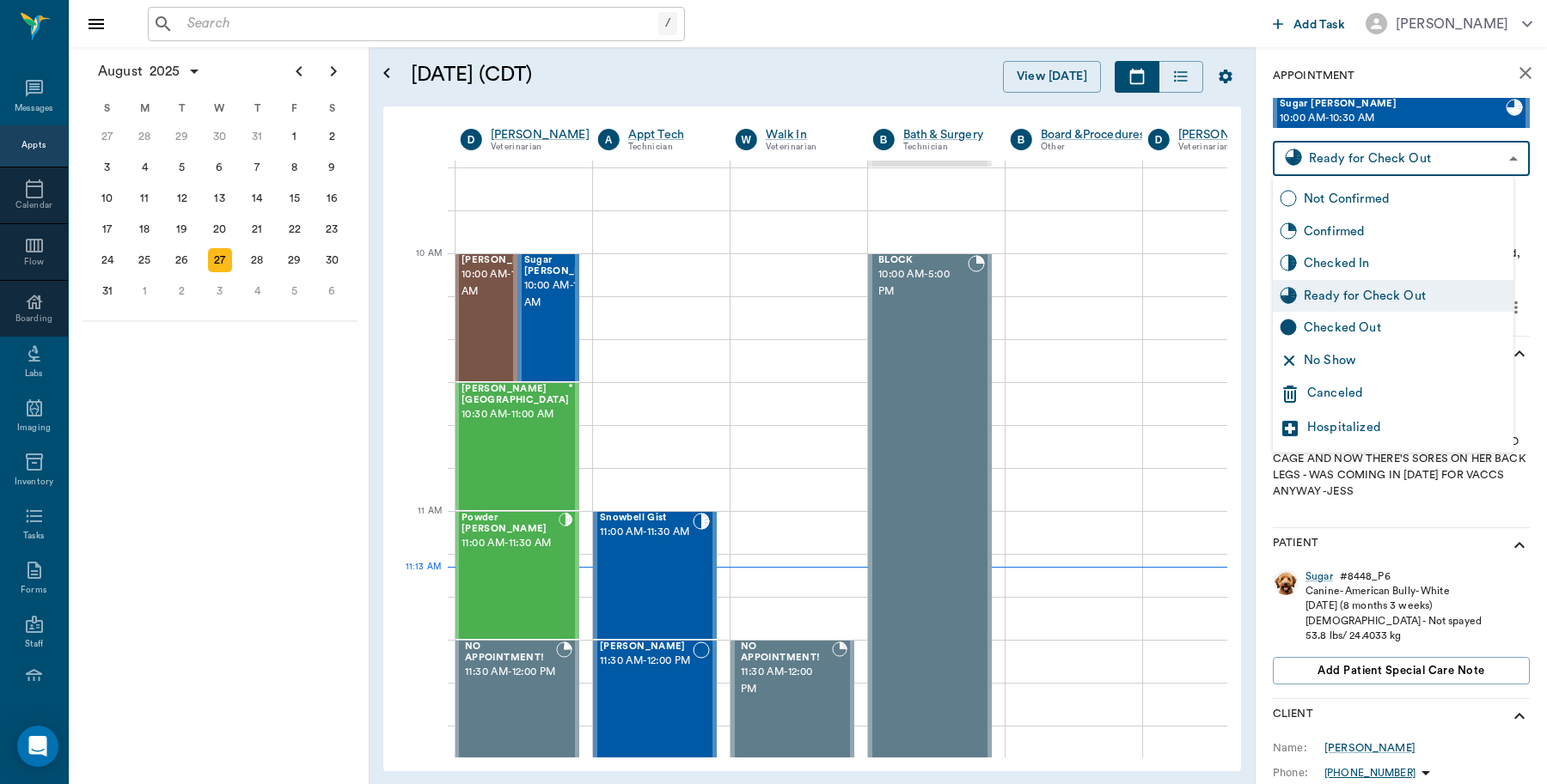
click at [1349, 325] on div "Checked Out" at bounding box center [1405, 328] width 203 height 19
type input "CHECKED_OUT"
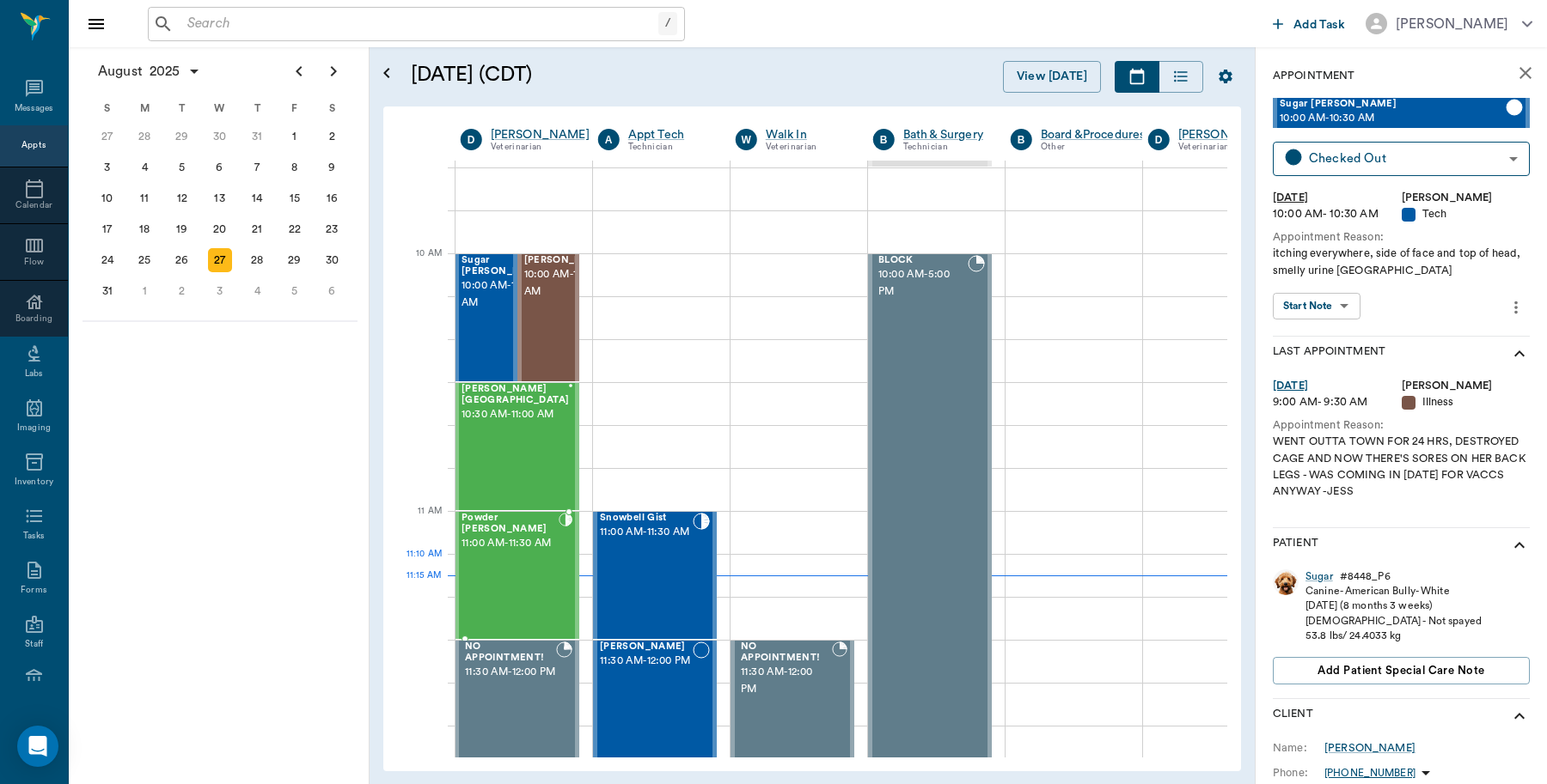
click at [511, 575] on div "Powder Burley 11:00 AM - 11:30 AM" at bounding box center [510, 575] width 97 height 125
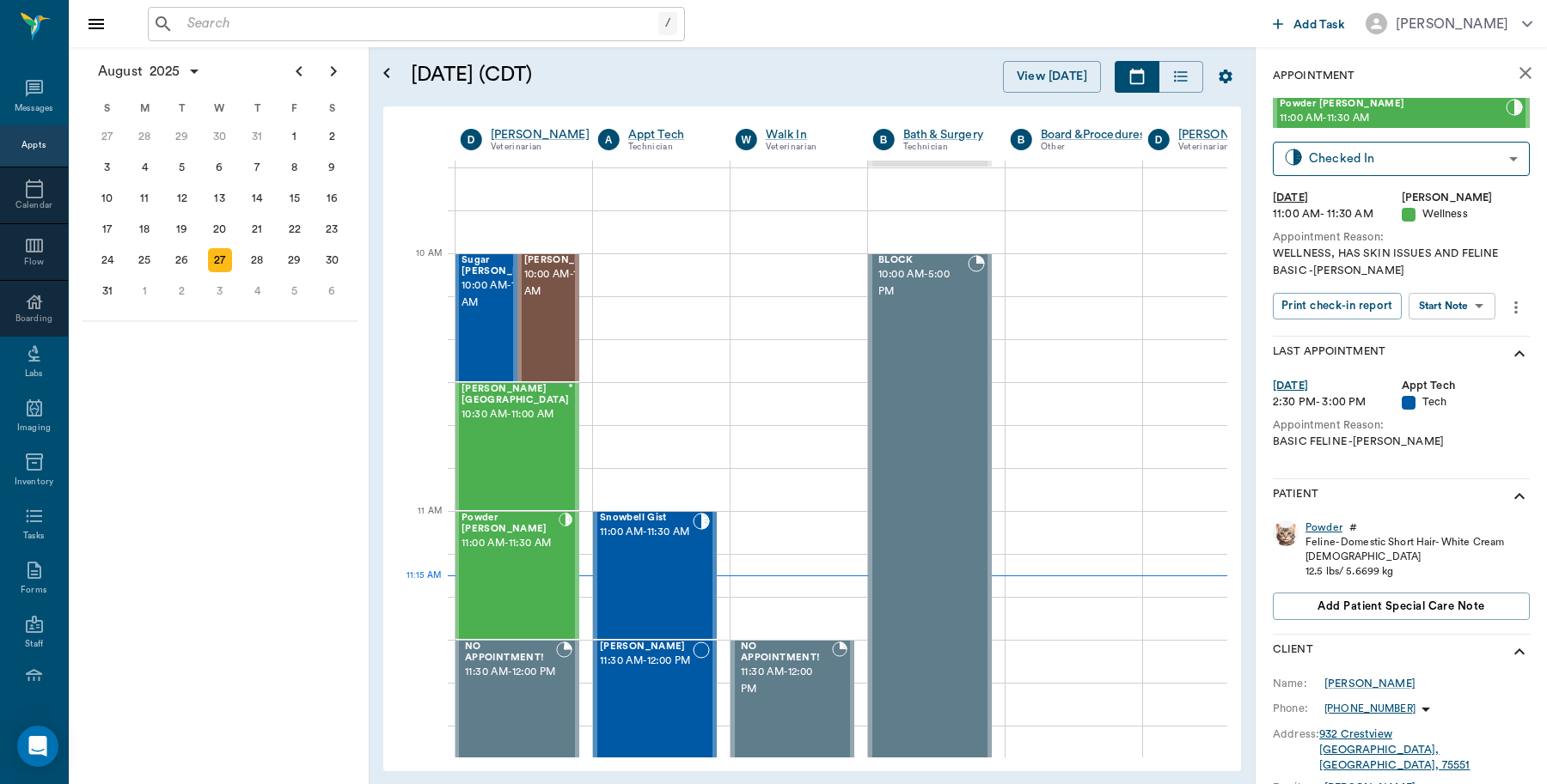
click at [1322, 529] on div "Powder" at bounding box center [1324, 527] width 37 height 14
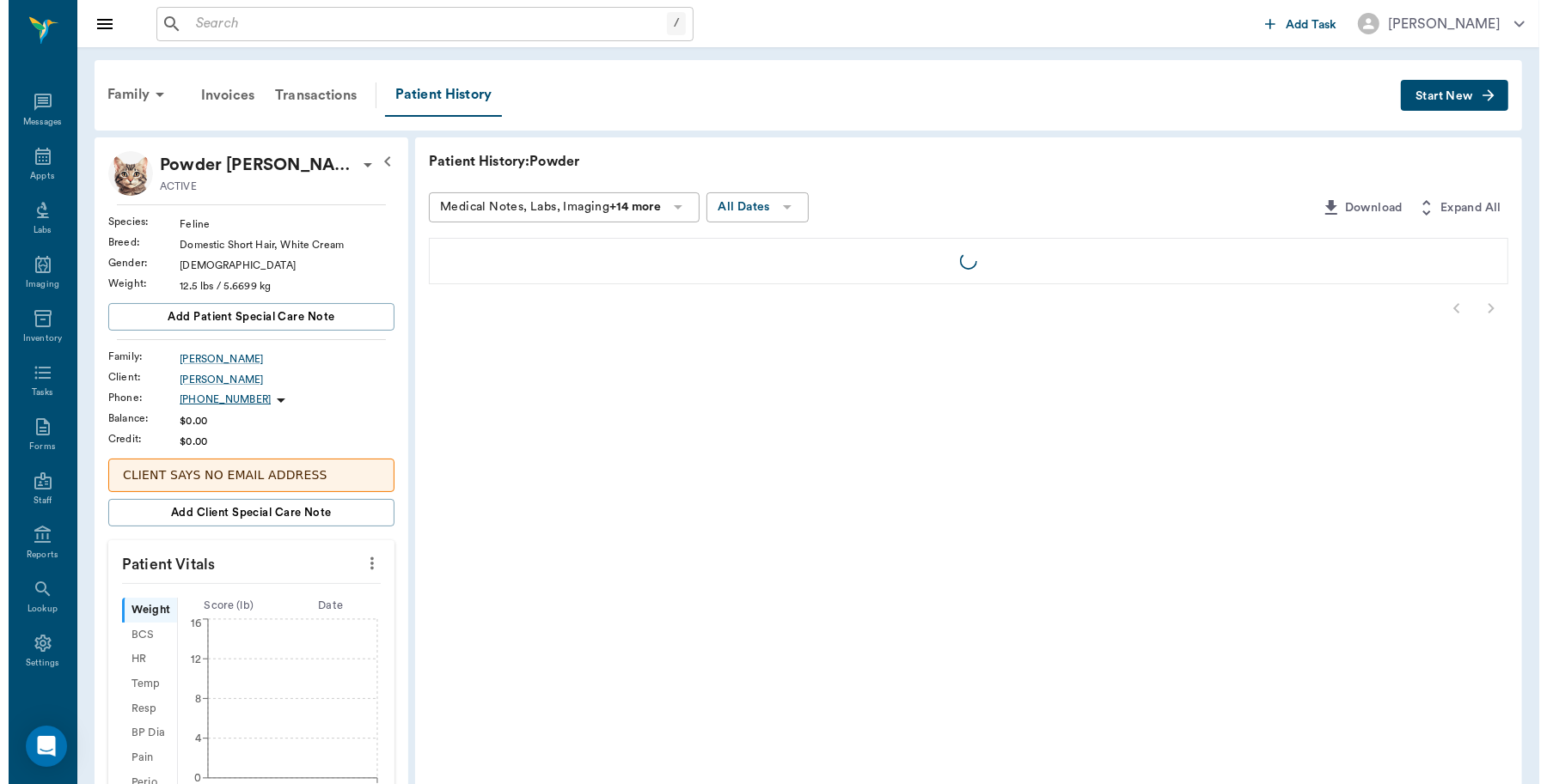
scroll to position [5, 0]
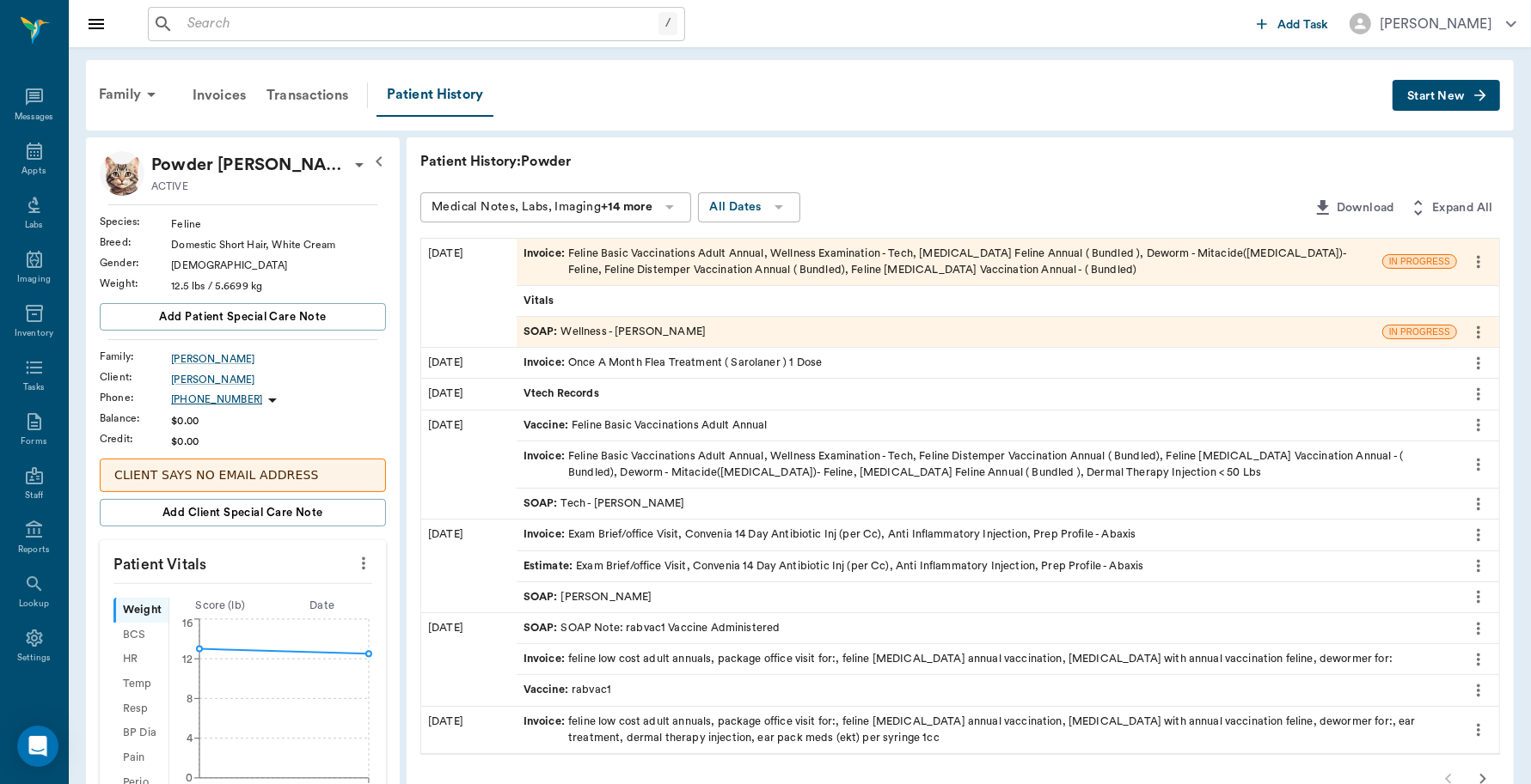
click at [871, 341] on div "SOAP : Wellness - Dr. Bert Ellsworth" at bounding box center [949, 332] width 865 height 30
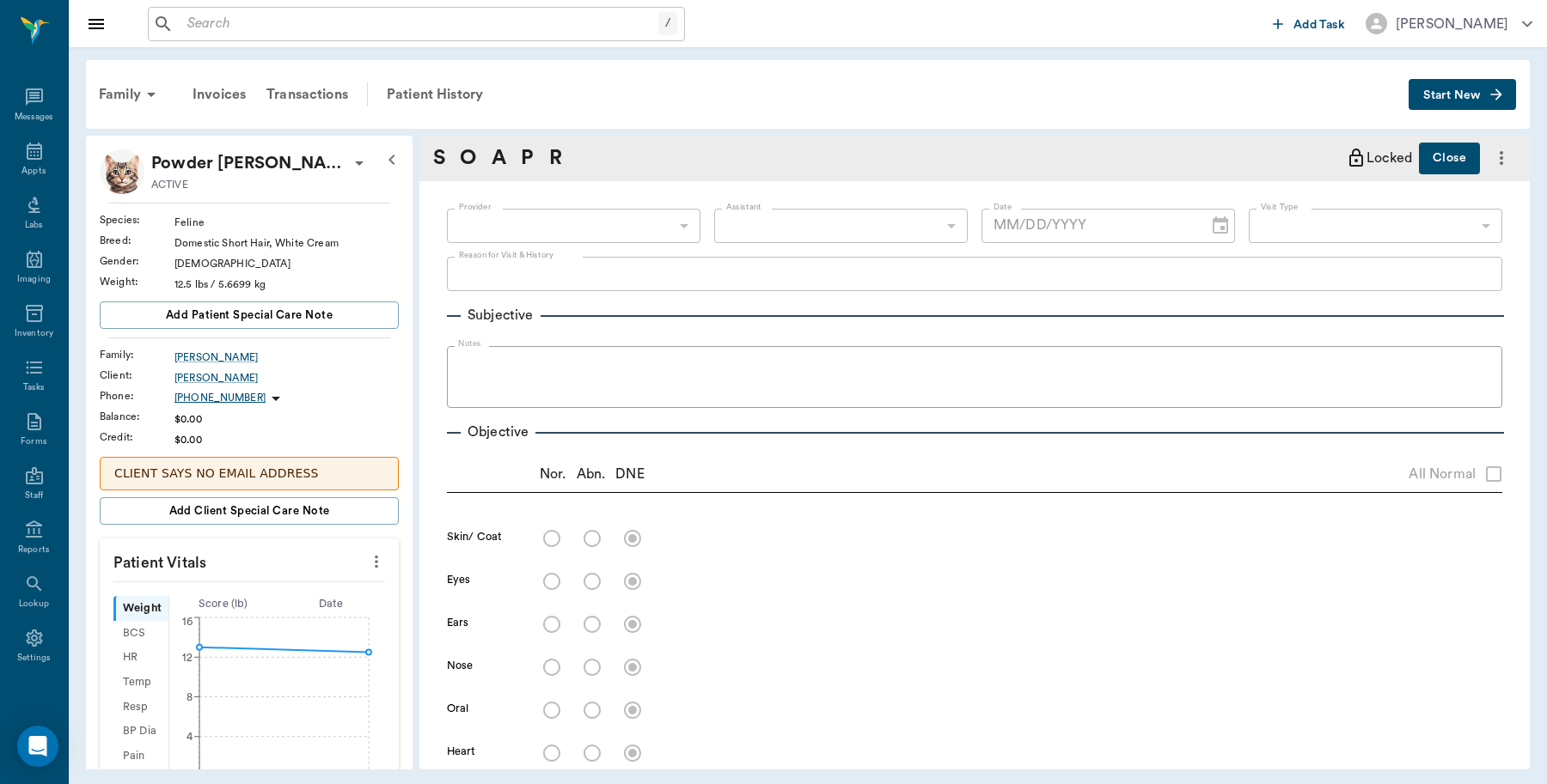
type input "63ec2f075fda476ae8351a4d"
type input "63ec2e7e52e12b0ba117b124"
type input "65d2be4f46e3a538d89b8c14"
type textarea "WELLNESS, HAS SKIN ISSUES AND FELINE BASIC -LORY"
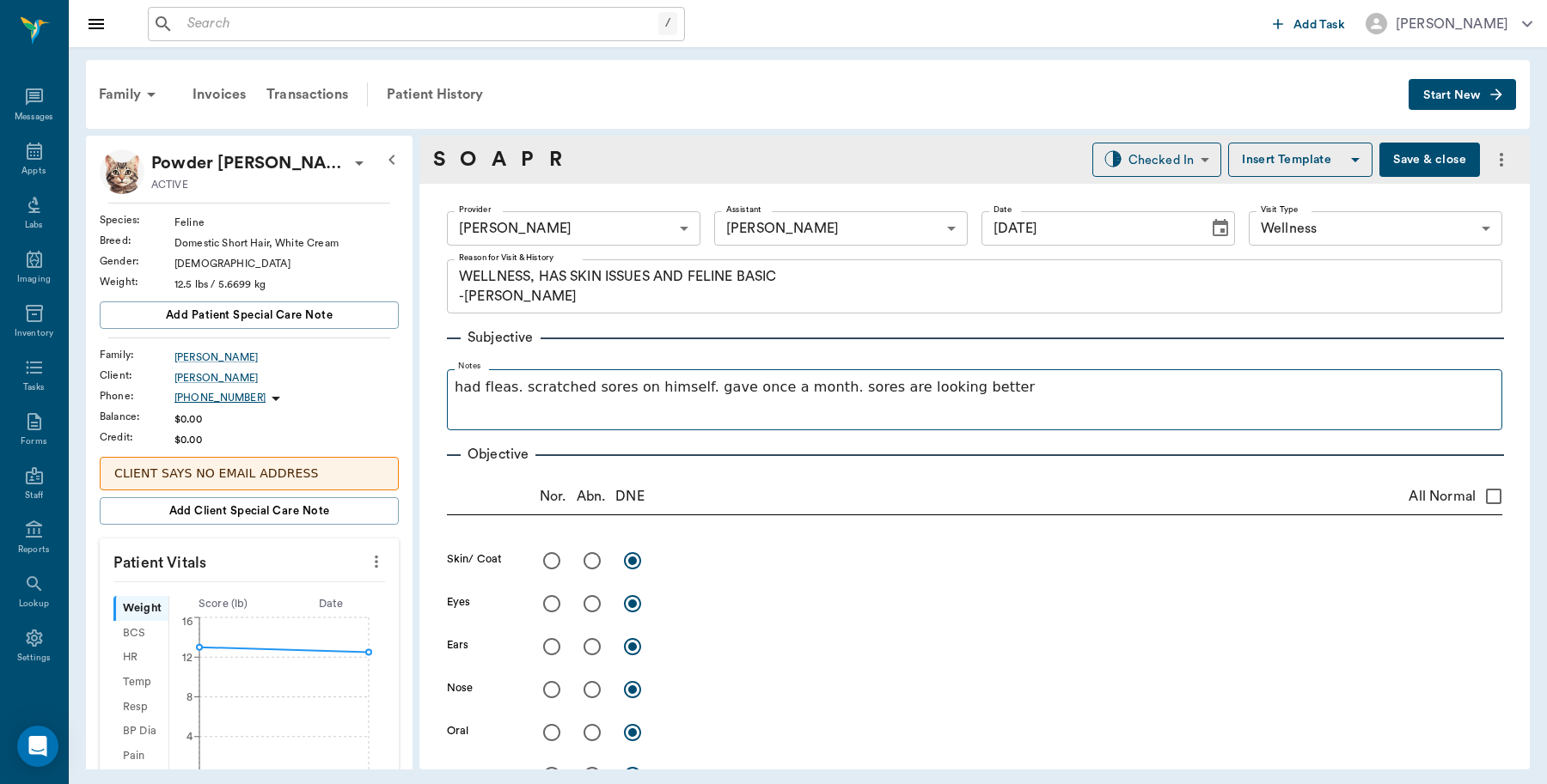
type input "[DATE]"
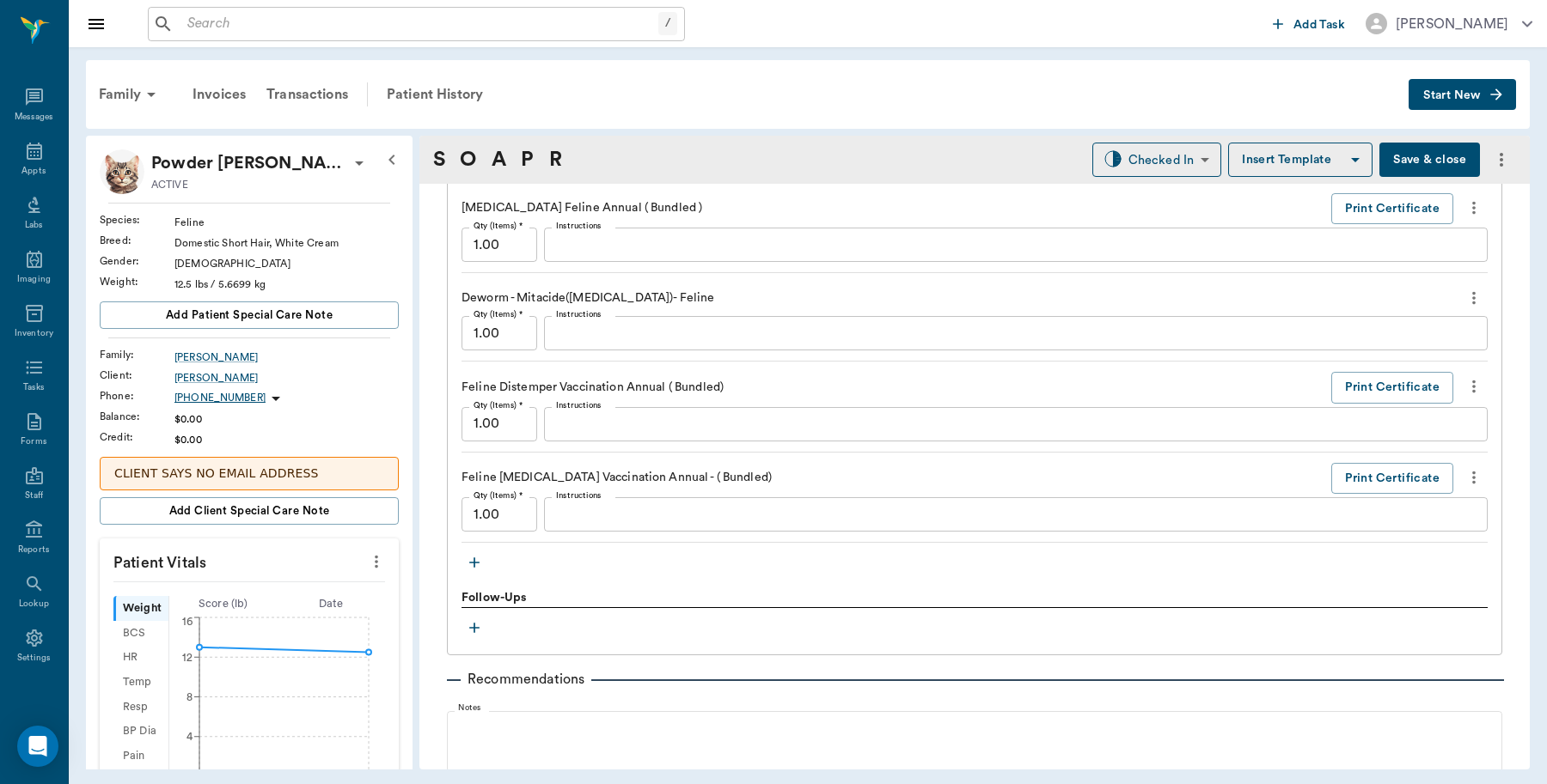
scroll to position [1289, 0]
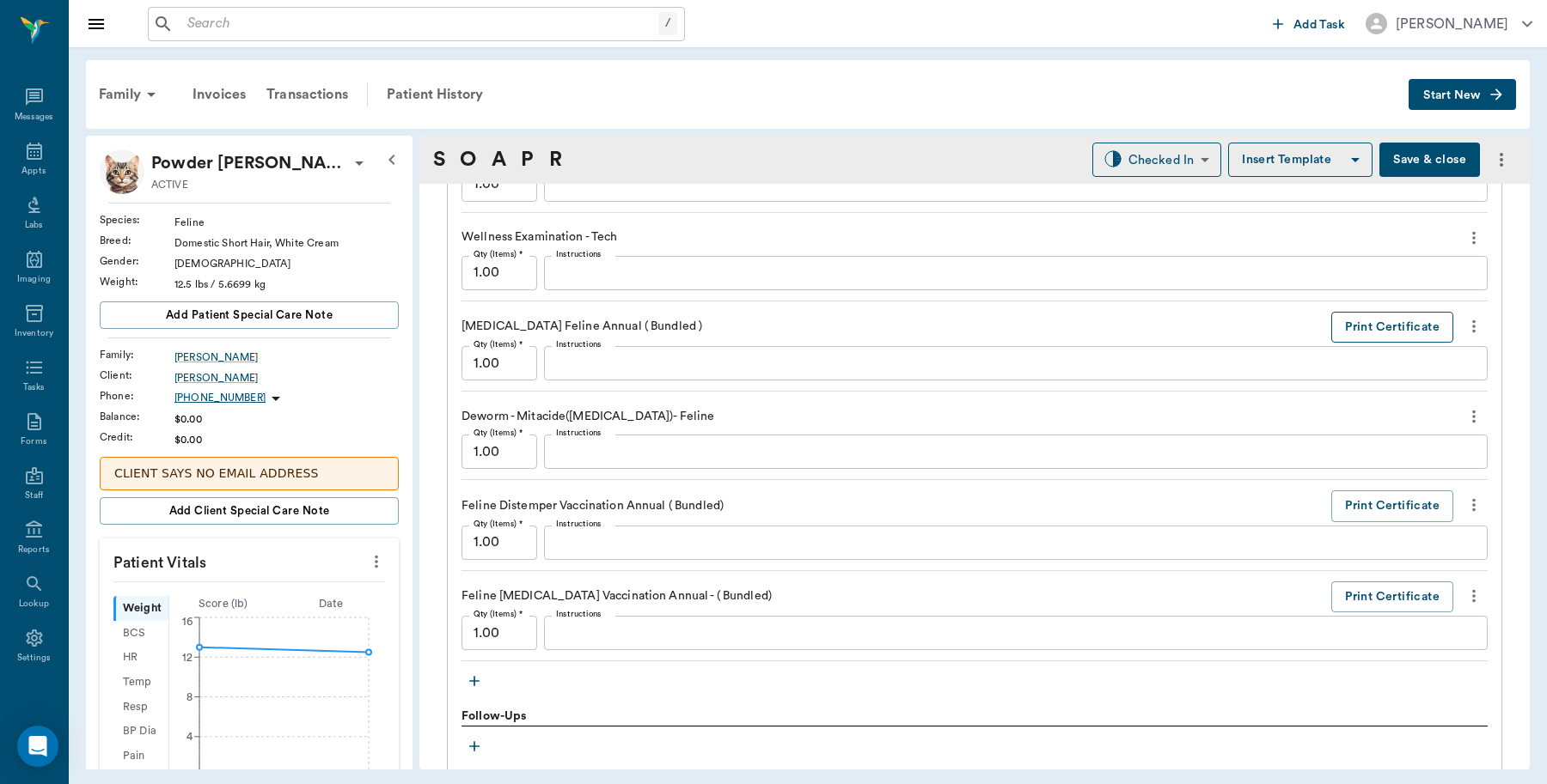
click at [1403, 332] on button "Print Certificate" at bounding box center [1391, 327] width 122 height 32
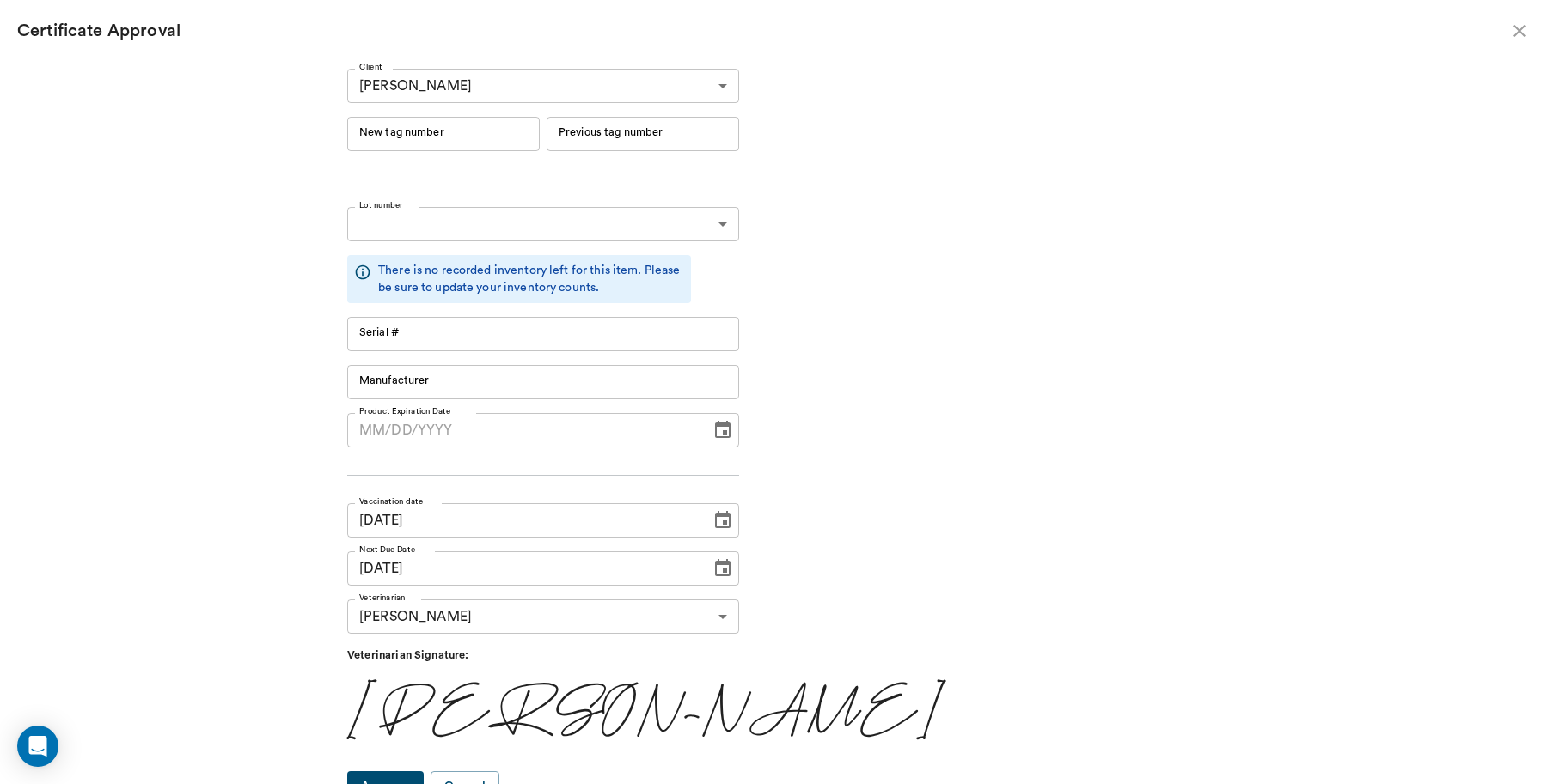
type input "RM384R9"
type input "11148"
type input "Boehringer Ingelheim"
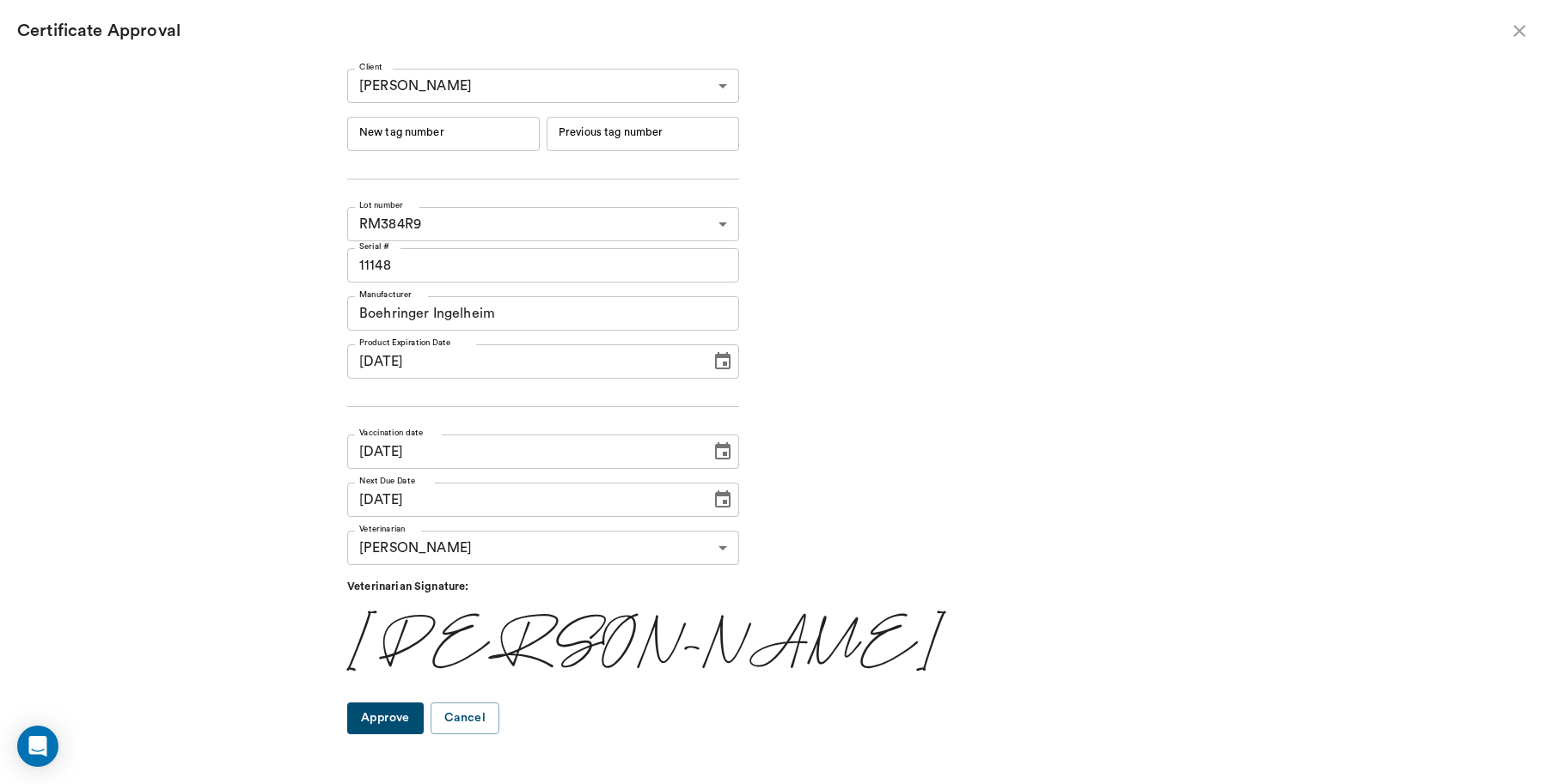
type input "06/19/2026"
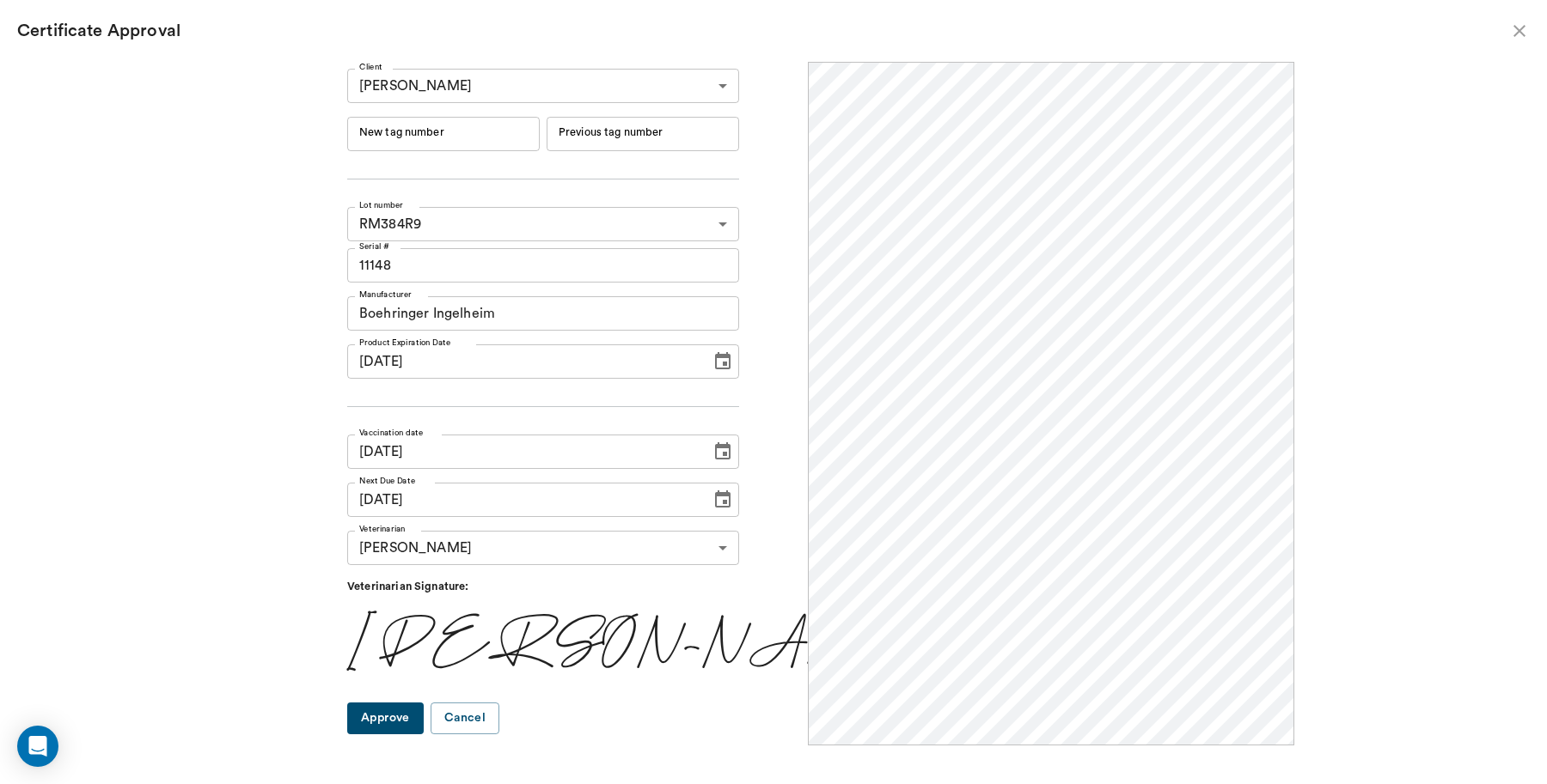
scroll to position [0, 0]
click at [518, 135] on input "New tag number" at bounding box center [444, 134] width 192 height 35
type input "251044"
click at [409, 721] on button "Approve" at bounding box center [385, 719] width 76 height 32
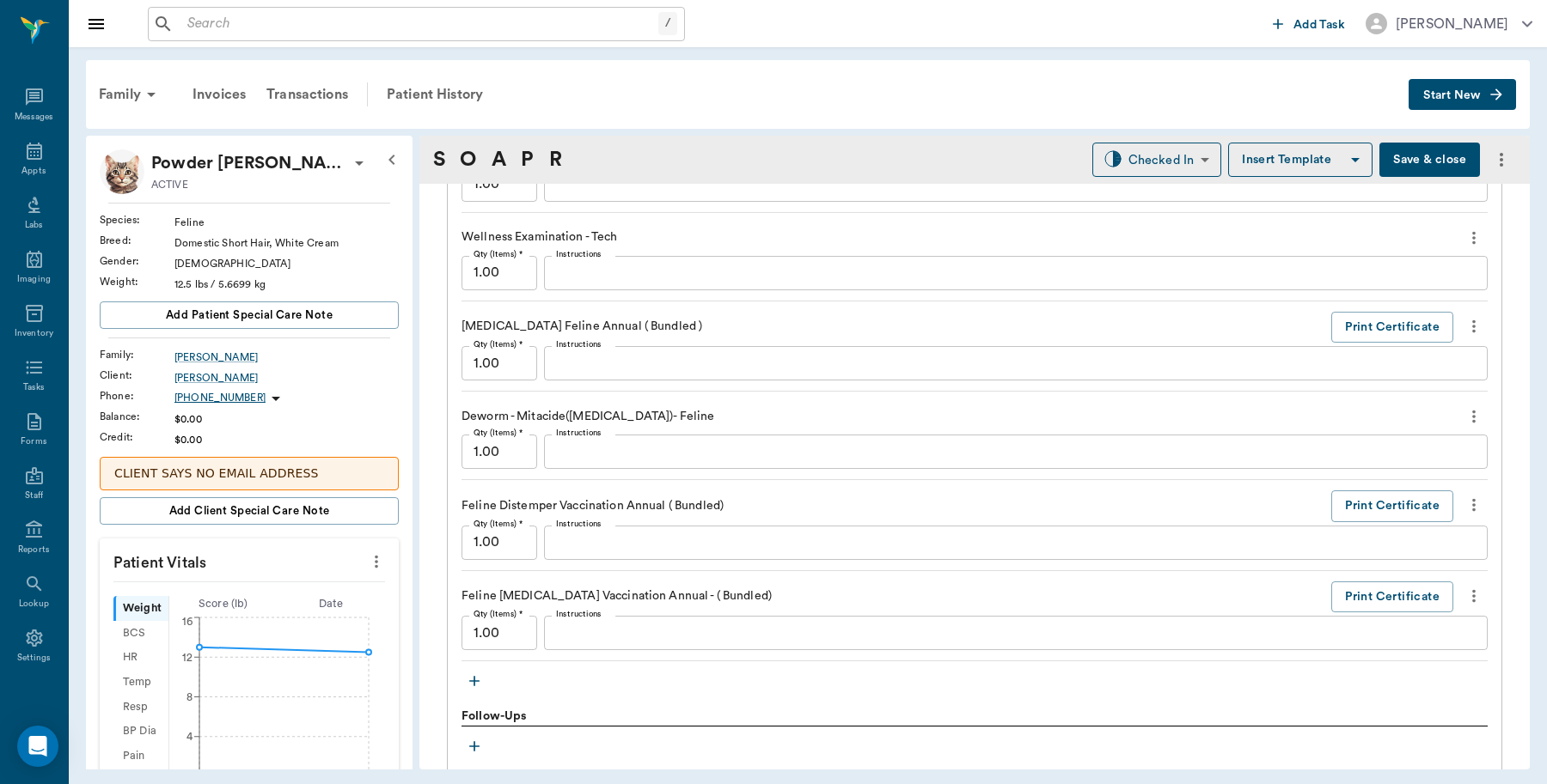
click at [1418, 155] on button "Save & close" at bounding box center [1429, 160] width 100 height 35
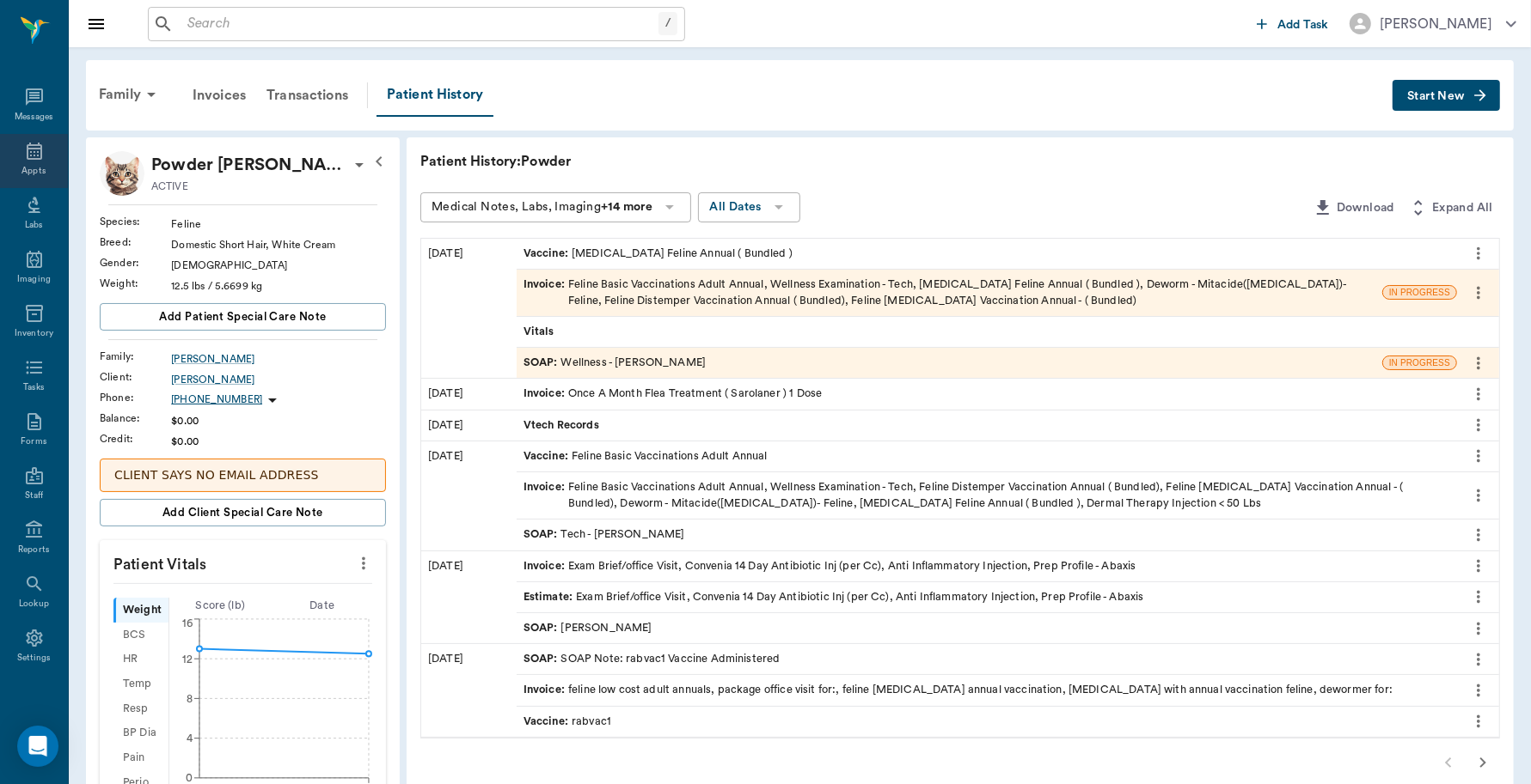
click at [12, 155] on div "Appts" at bounding box center [34, 161] width 68 height 54
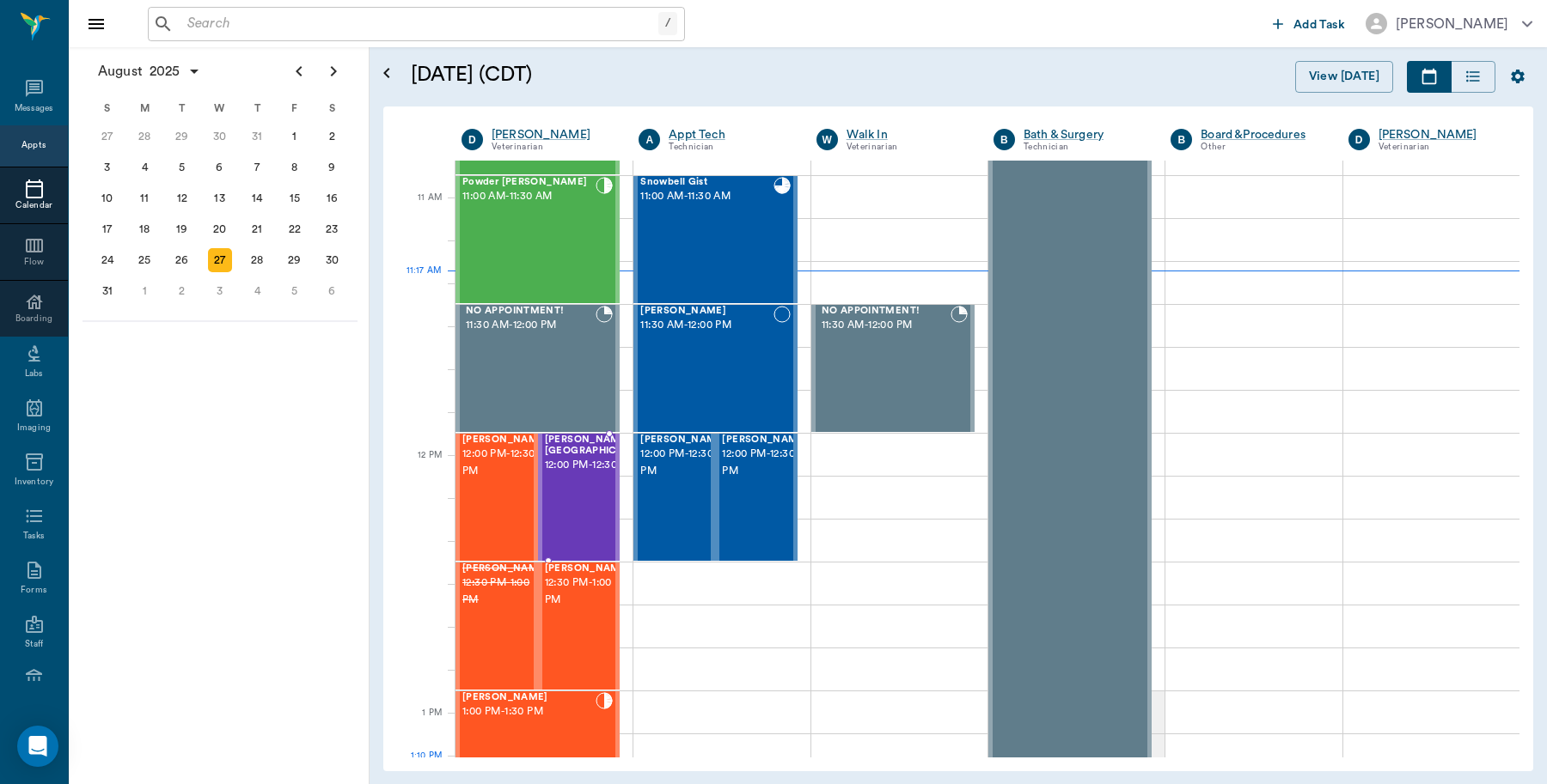
scroll to position [775, 0]
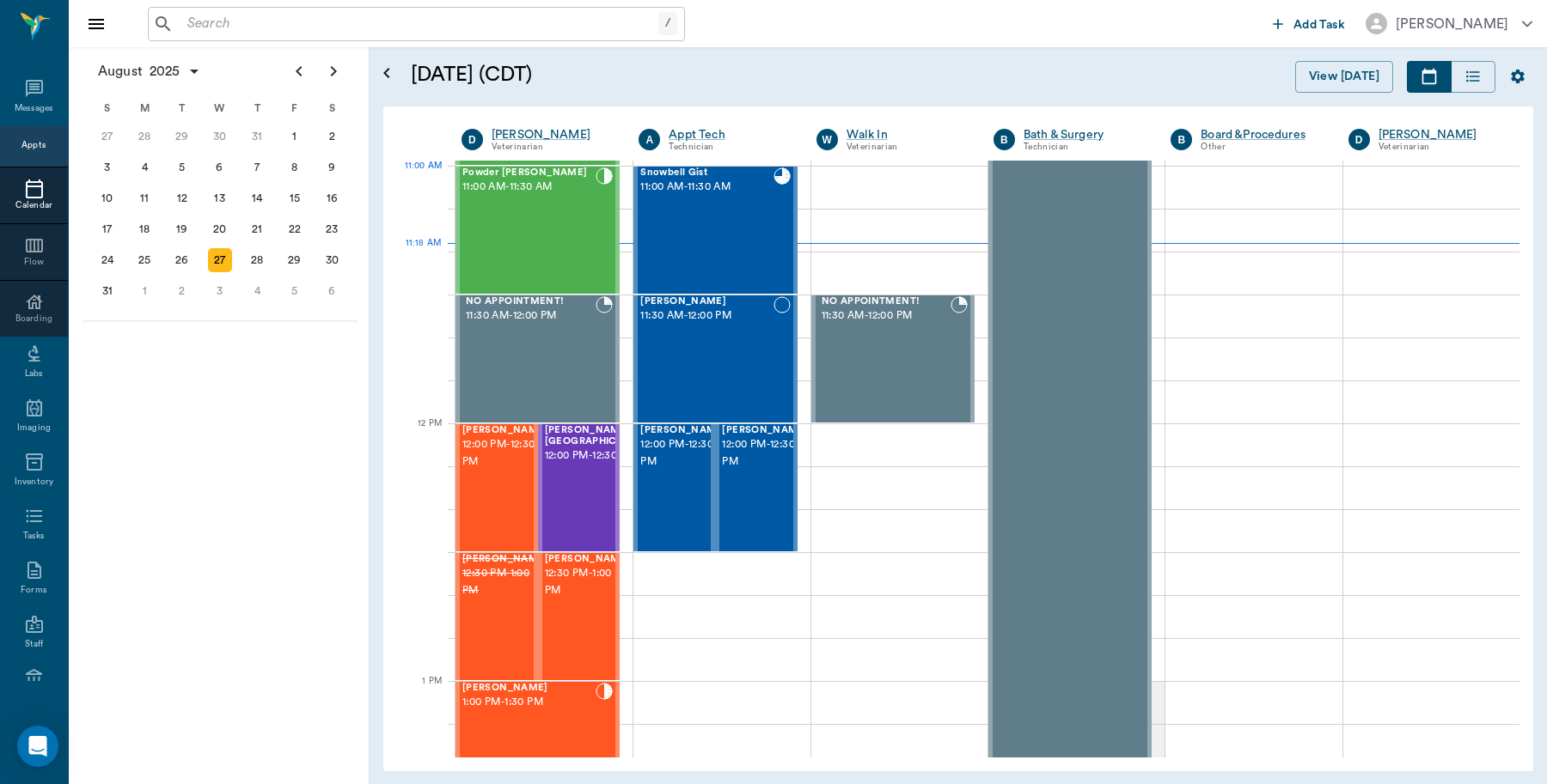
click at [542, 221] on div "Powder Burley 11:00 AM - 11:30 AM" at bounding box center [528, 230] width 133 height 125
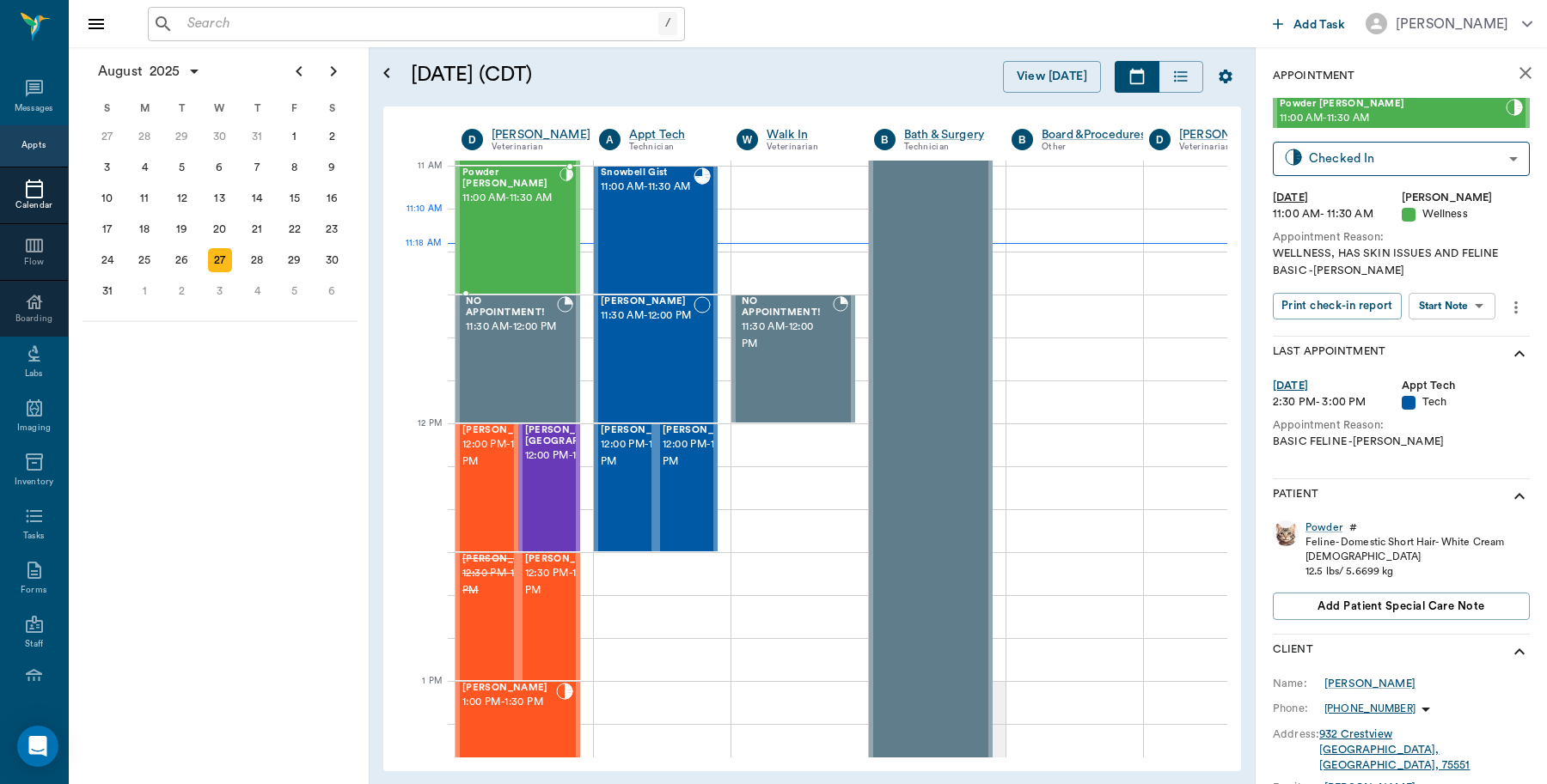
type input "READY_TO_CHECKOUT"
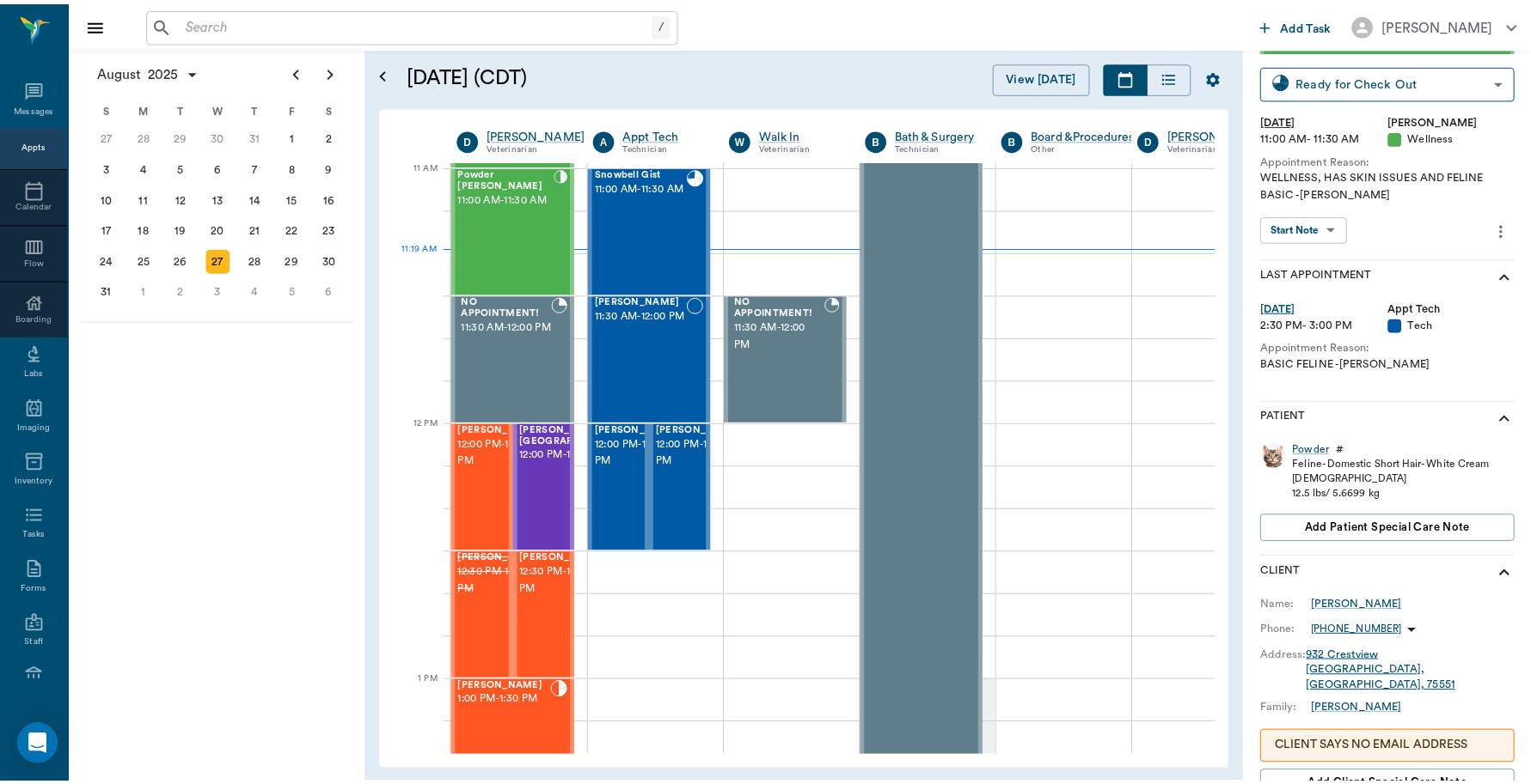
scroll to position [22, 0]
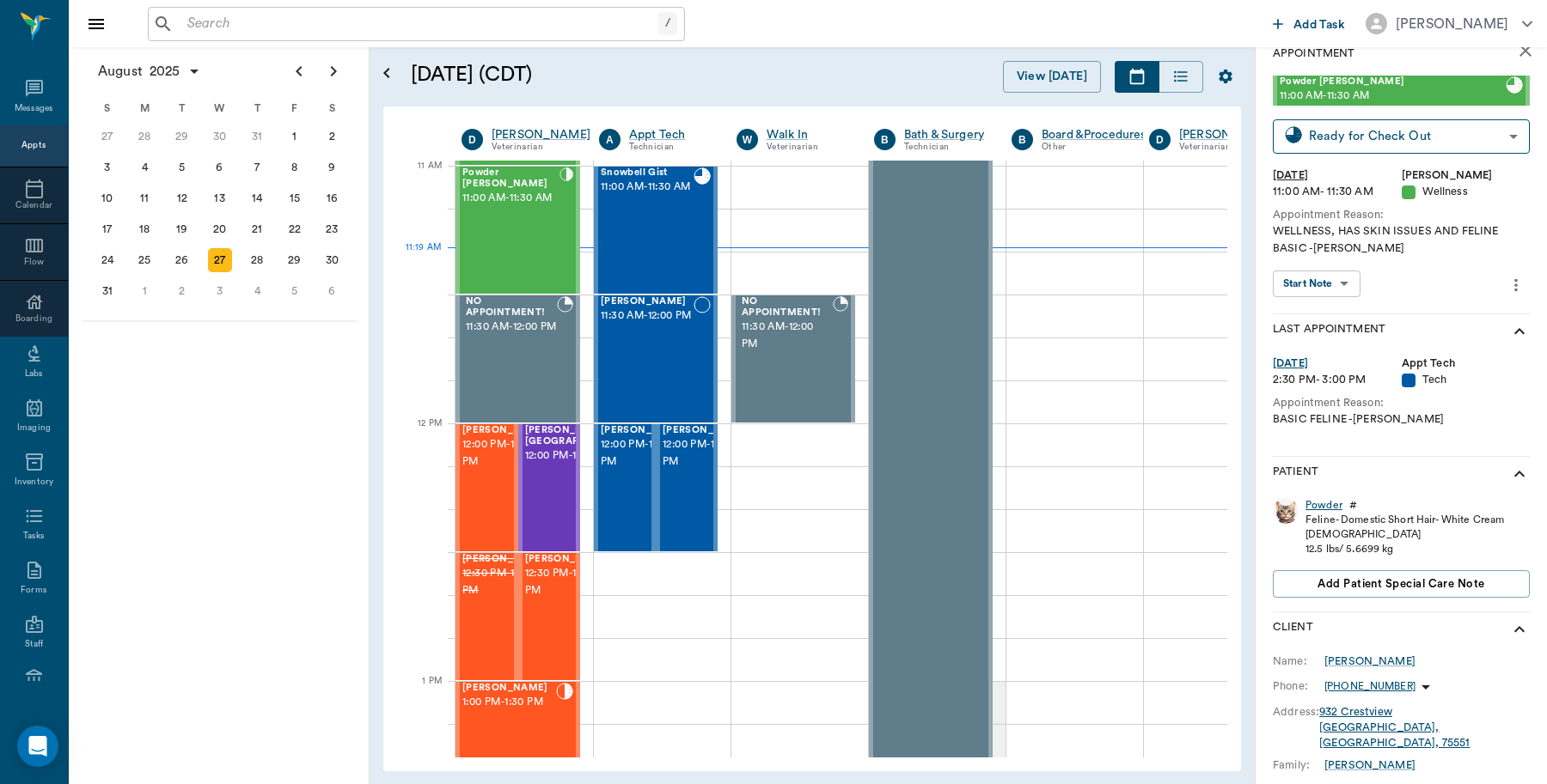
click at [1325, 501] on div "Powder" at bounding box center [1324, 505] width 37 height 14
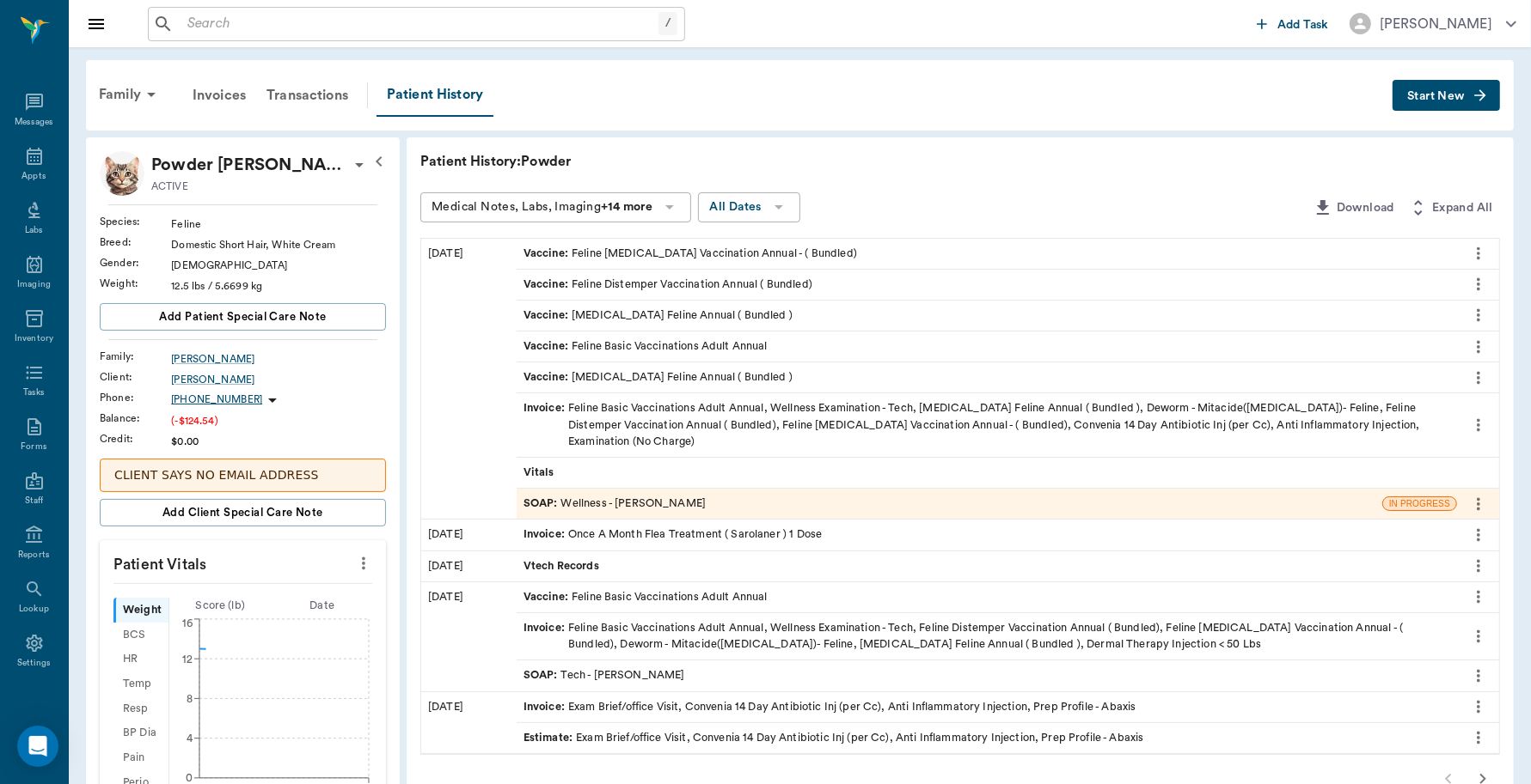
scroll to position [5, 0]
click at [668, 419] on div "Invoice : Feline Basic Vaccinations Adult Annual, Wellness Examination - Tech, …" at bounding box center [986, 425] width 927 height 50
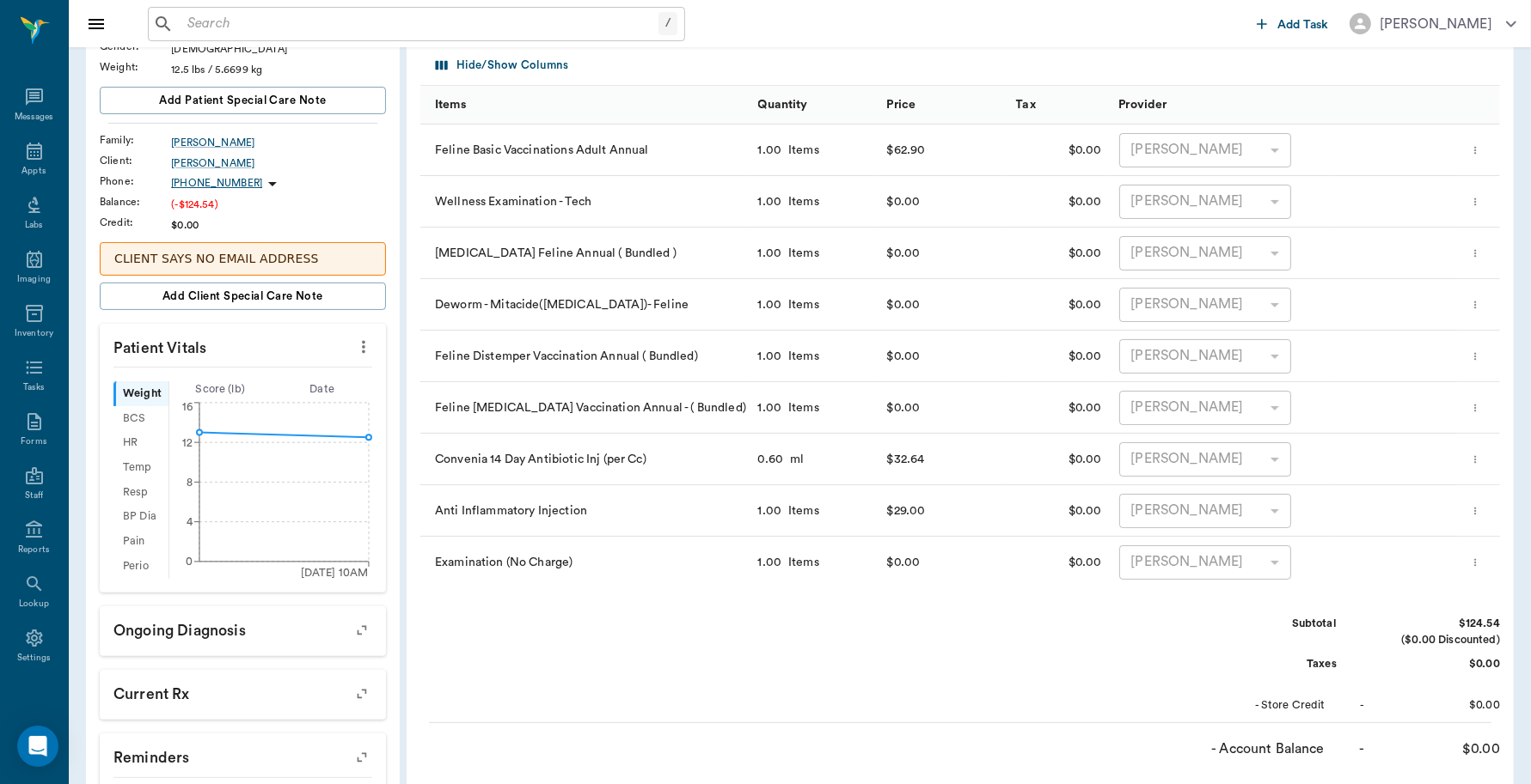
scroll to position [537, 0]
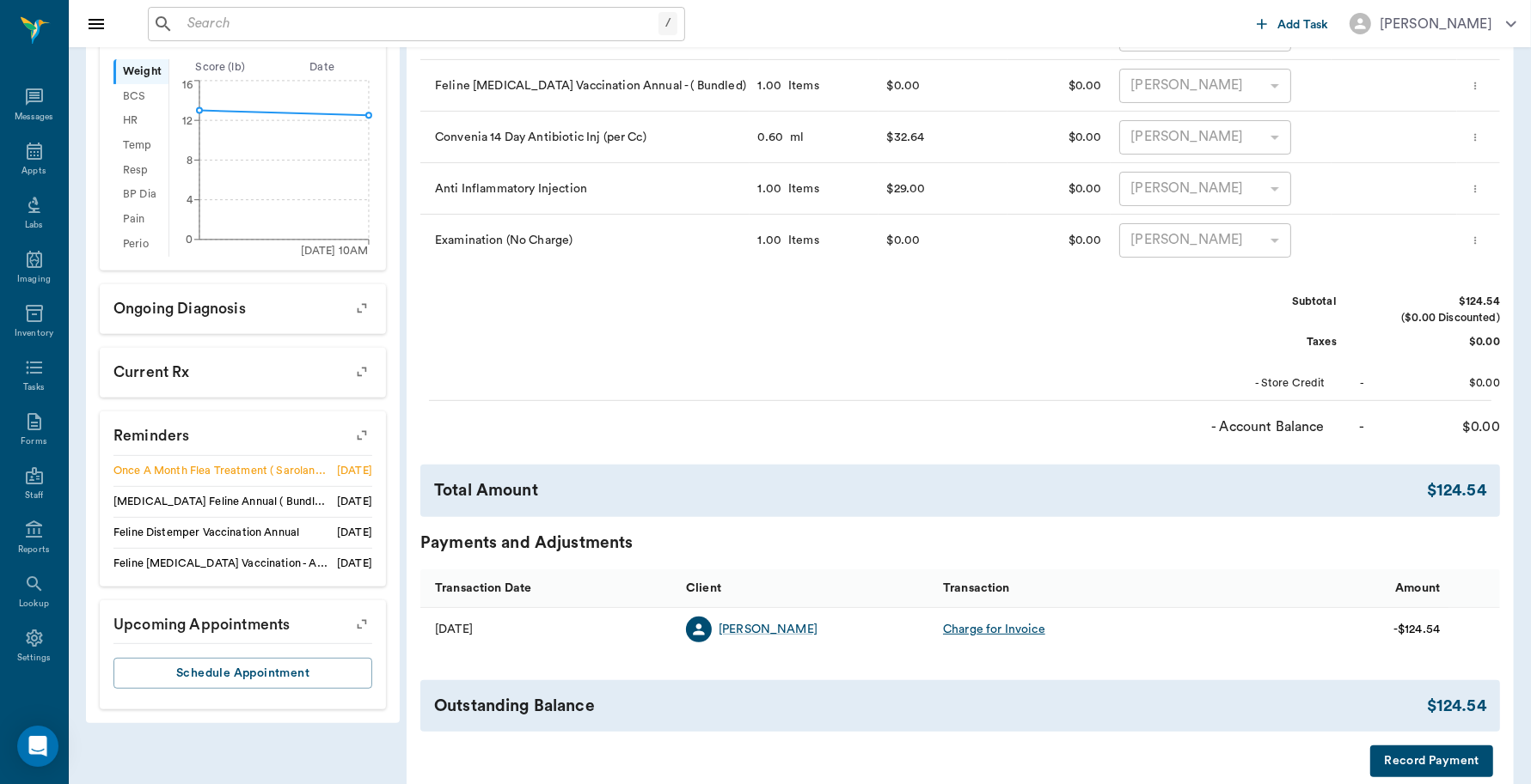
click at [1407, 763] on button "Record Payment" at bounding box center [1432, 761] width 123 height 32
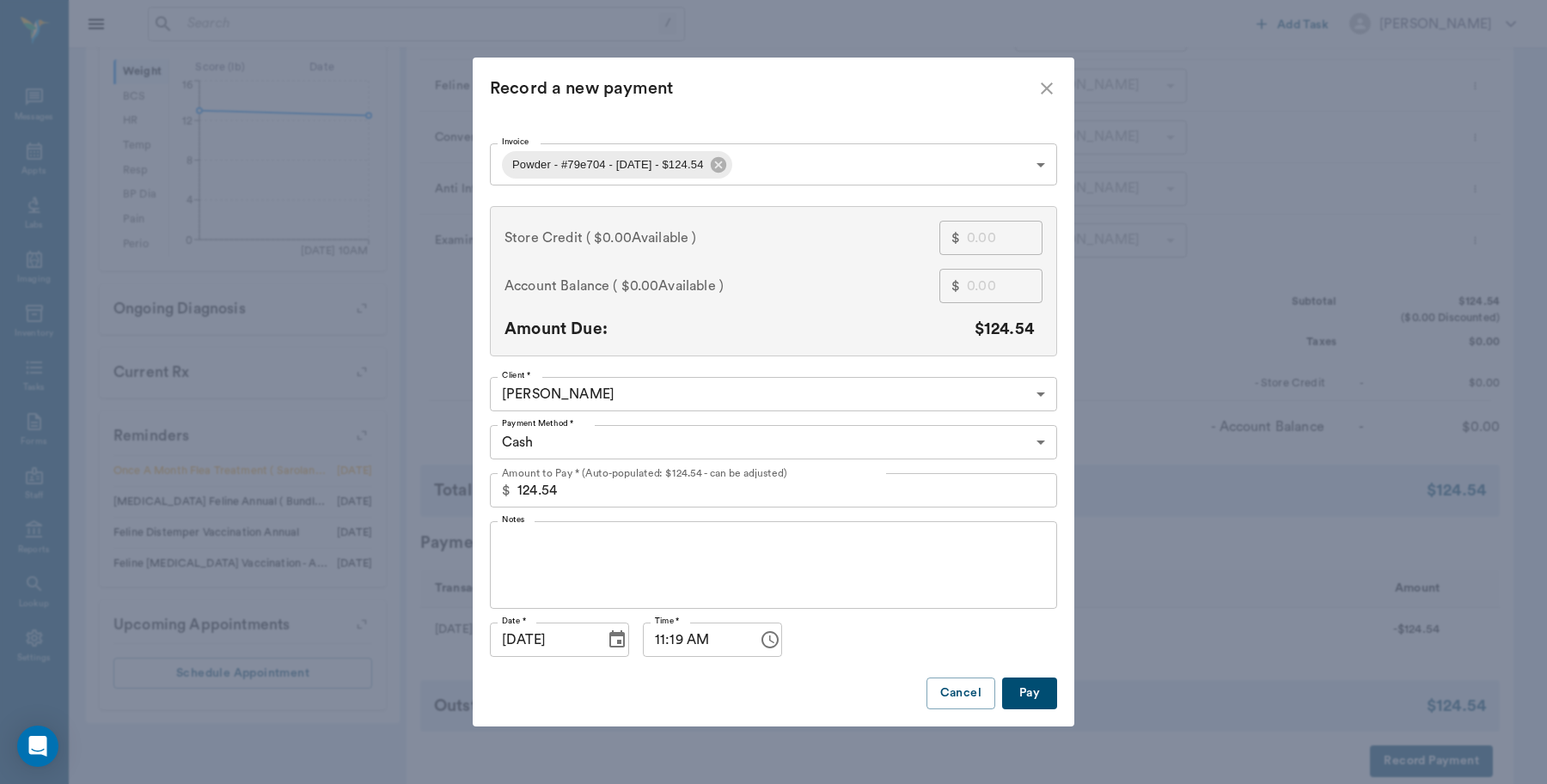
click at [671, 427] on body "/ ​ Add Task Dr. Bert Ellsworth Nectar Messages Appts Labs Imaging Inventory Ta…" at bounding box center [774, 168] width 1547 height 1410
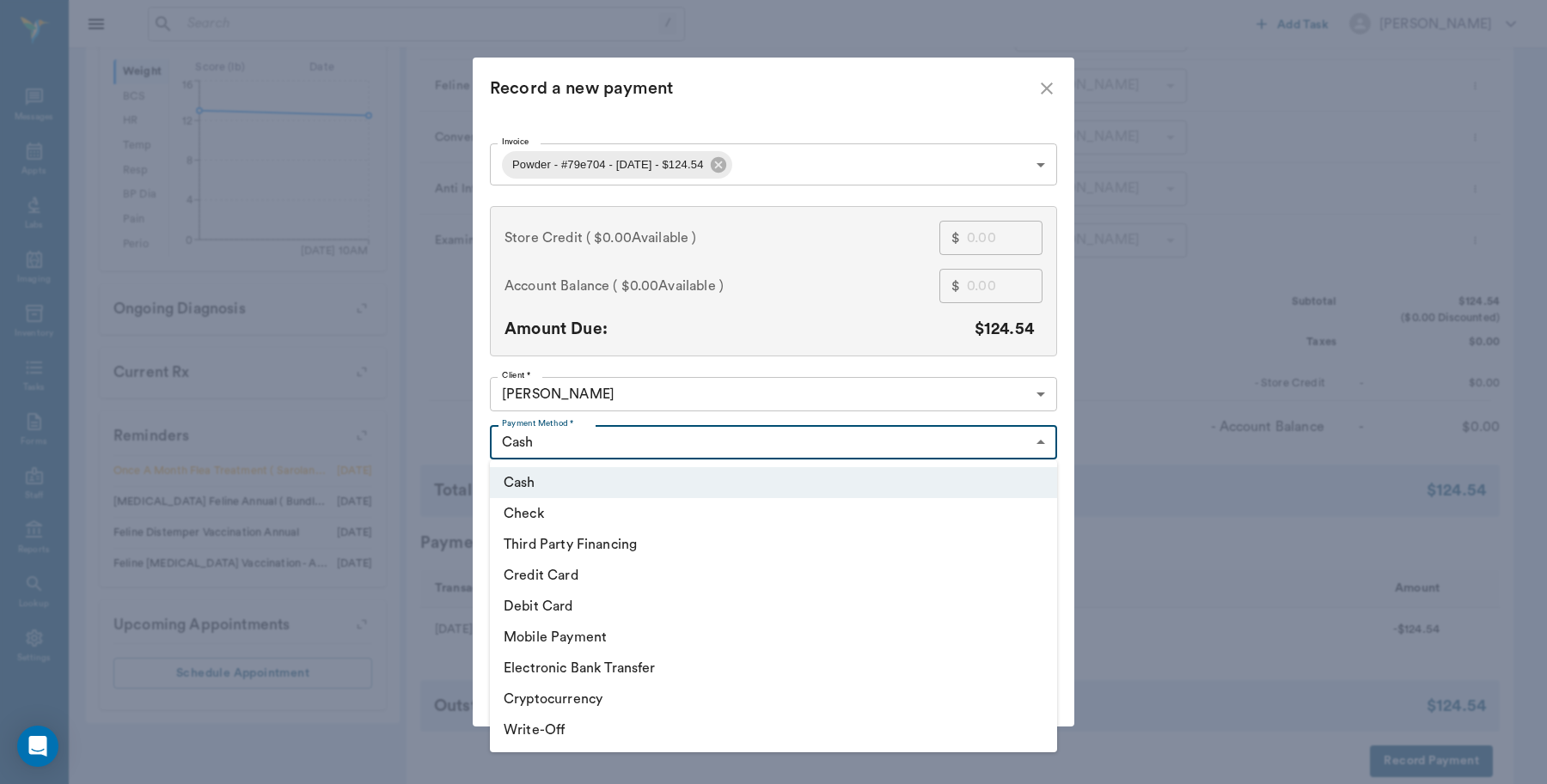
click at [564, 606] on li "Debit Card" at bounding box center [773, 606] width 567 height 31
type input "DEBIT_CARD"
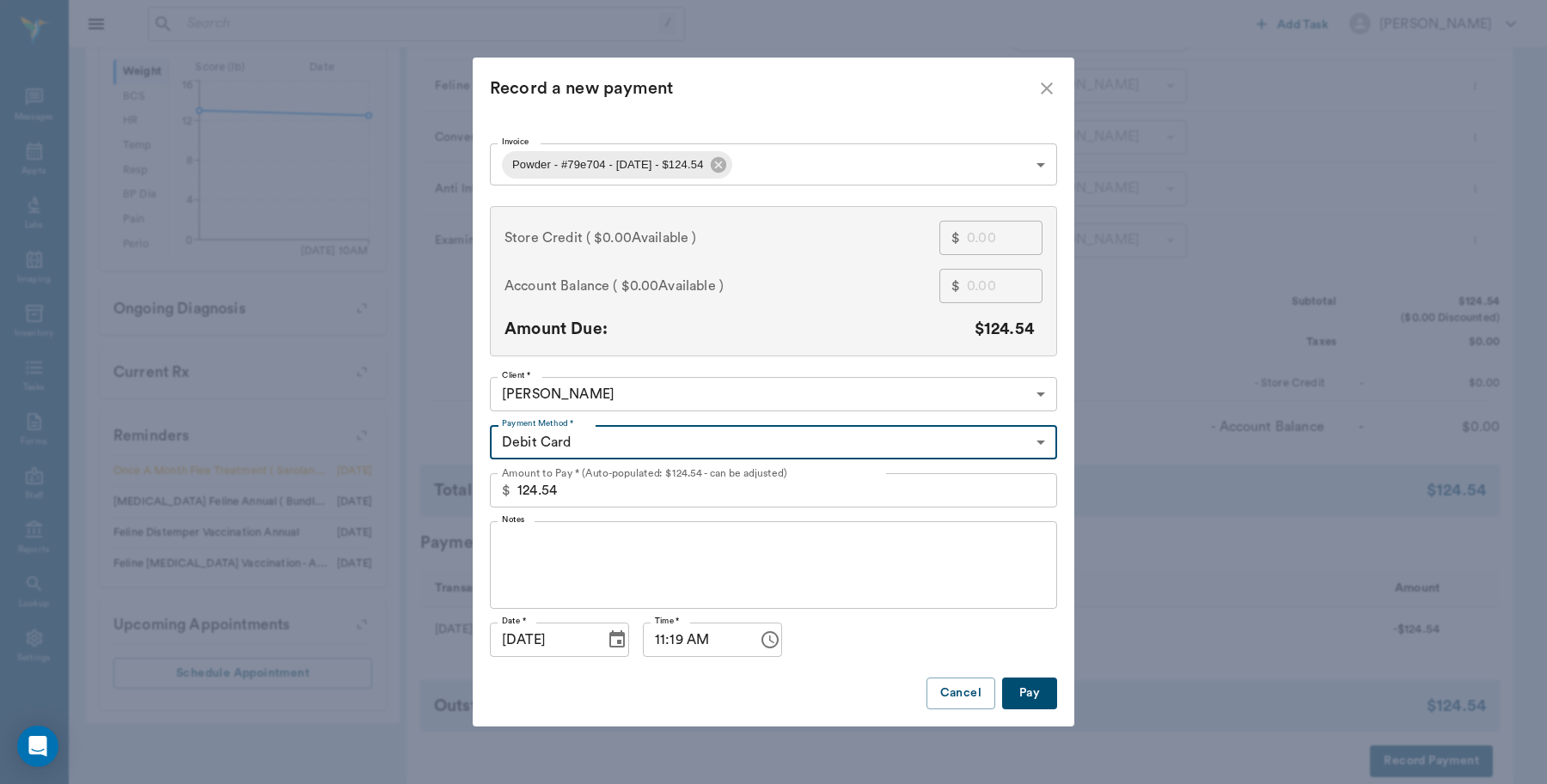
click at [1038, 689] on button "Pay" at bounding box center [1028, 694] width 55 height 32
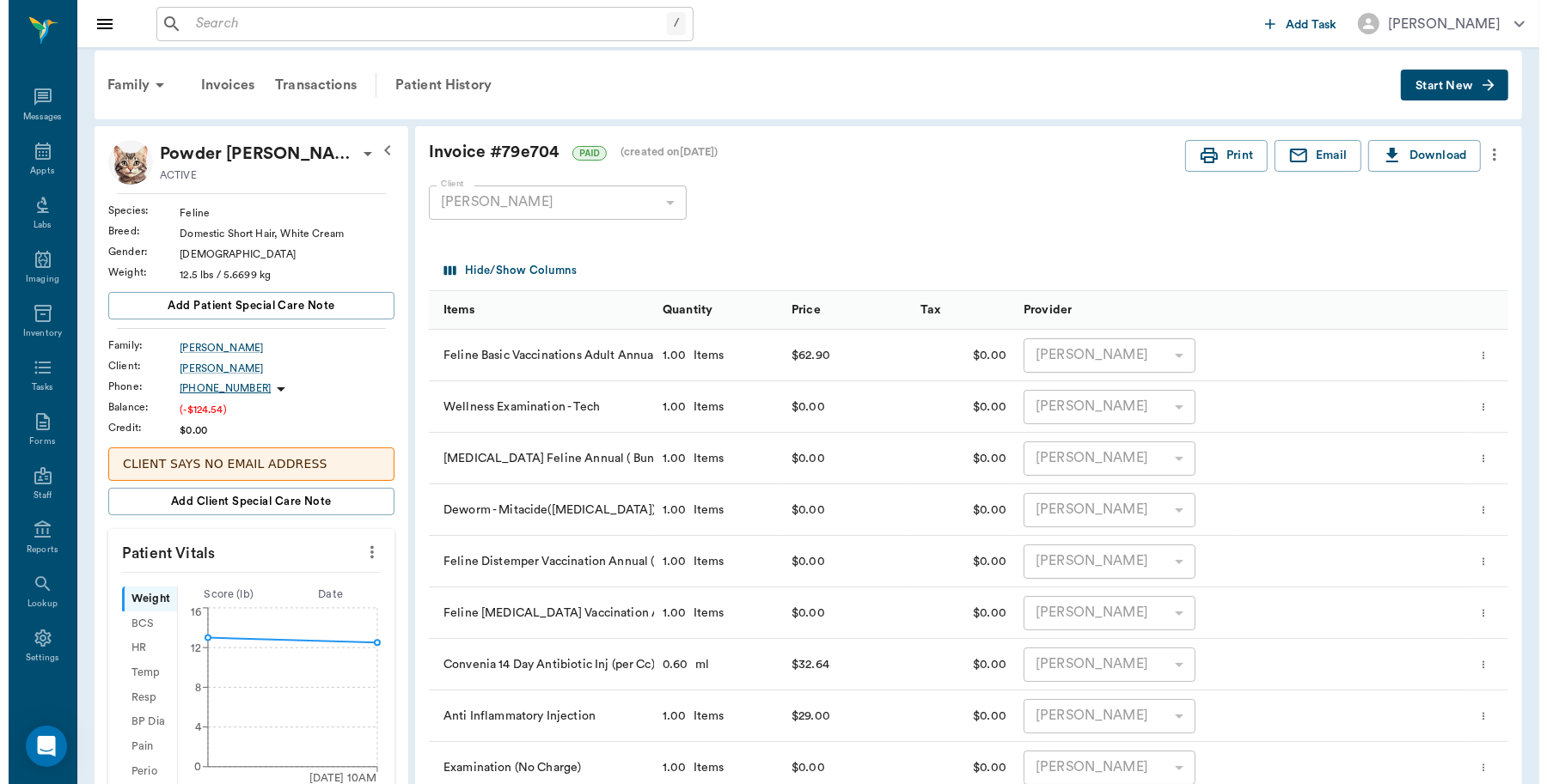
scroll to position [0, 0]
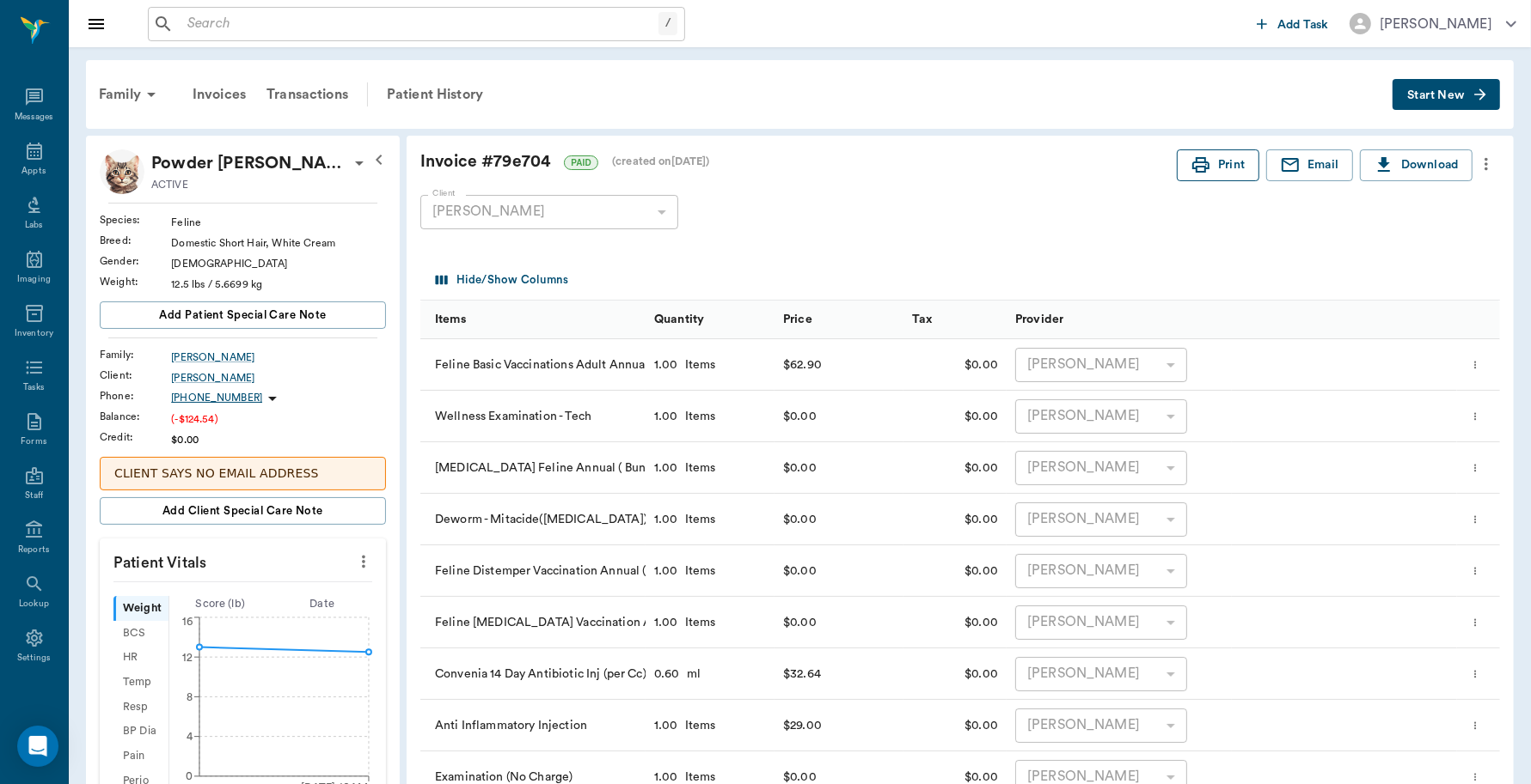
click at [1205, 173] on icon "button" at bounding box center [1200, 164] width 20 height 20
click at [27, 157] on icon at bounding box center [34, 150] width 20 height 20
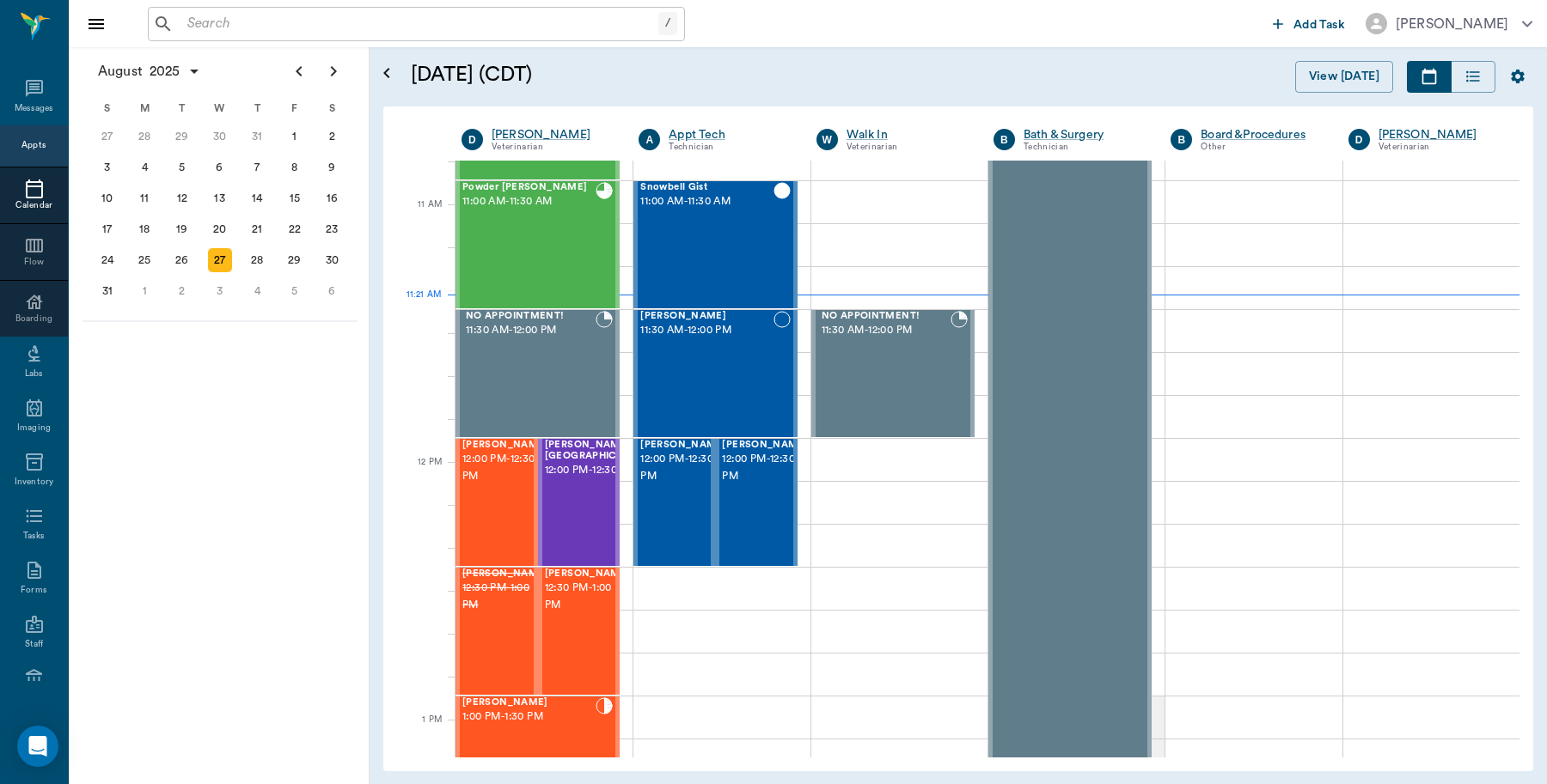
scroll to position [775, 0]
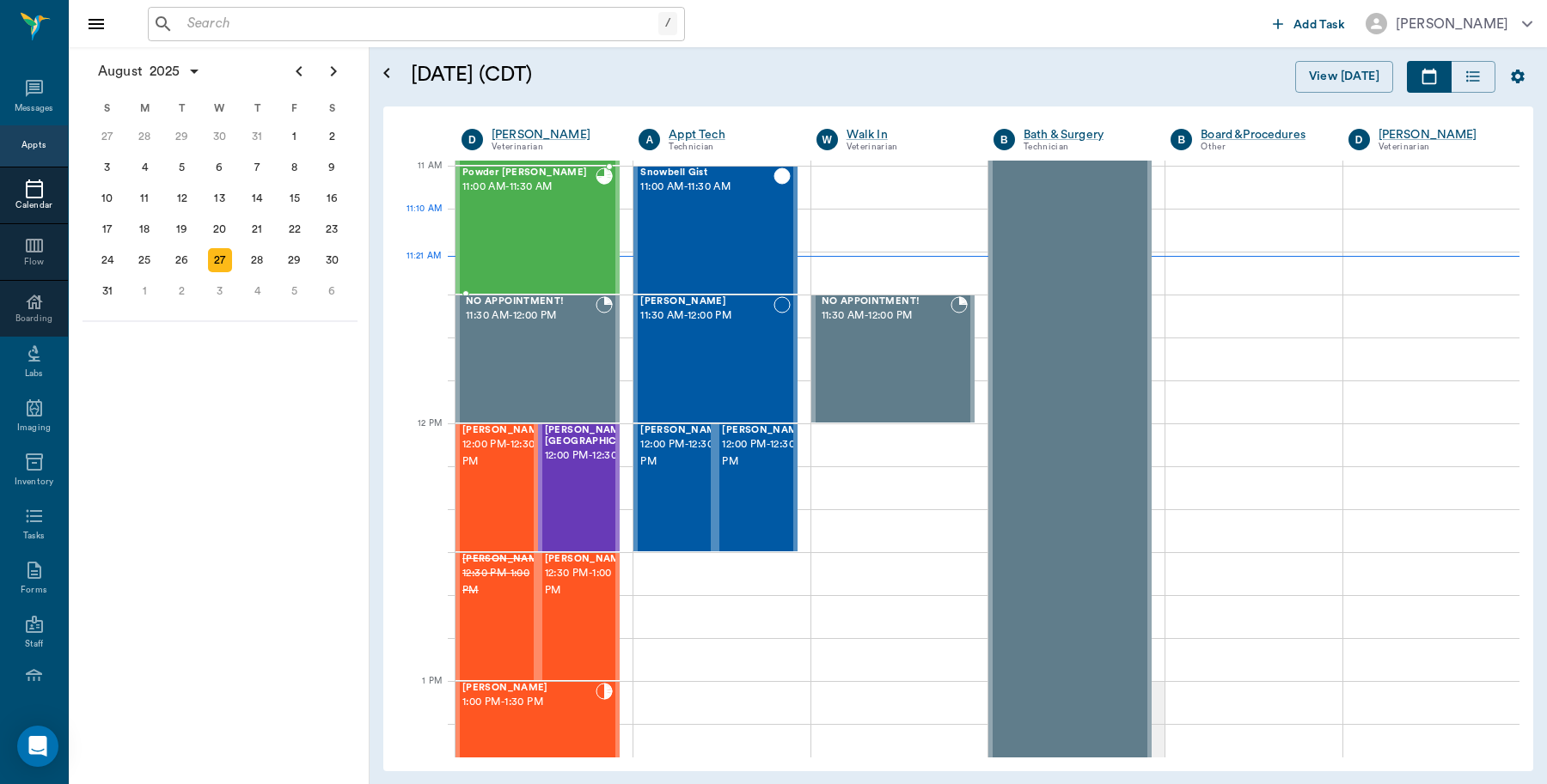
click at [511, 239] on div "Powder Burley 11:00 AM - 11:30 AM" at bounding box center [528, 230] width 133 height 125
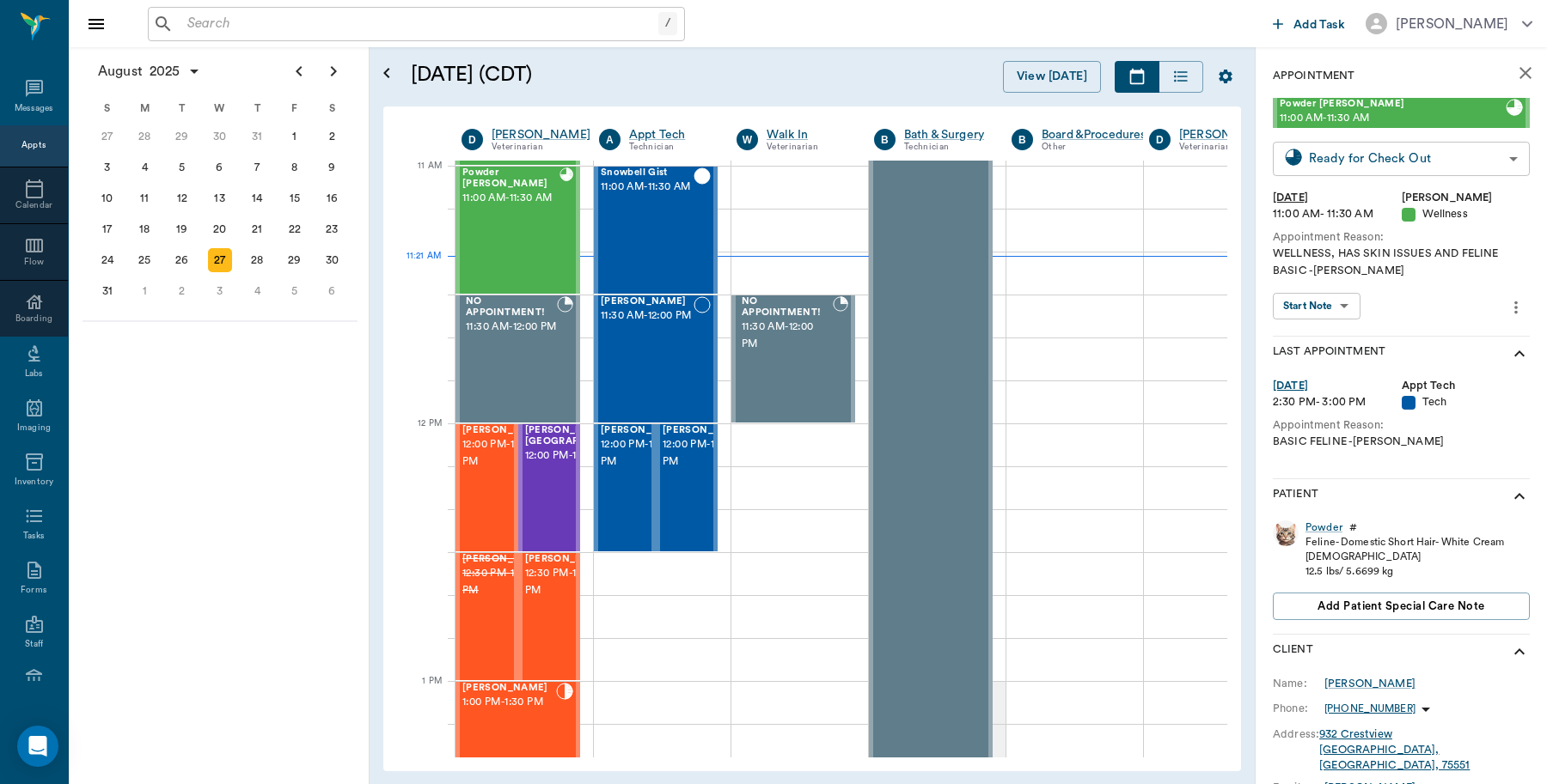
click at [1386, 153] on body "/ ​ Add Task Dr. Bert Ellsworth Nectar Messages Appts Calendar Flow Boarding La…" at bounding box center [774, 392] width 1547 height 784
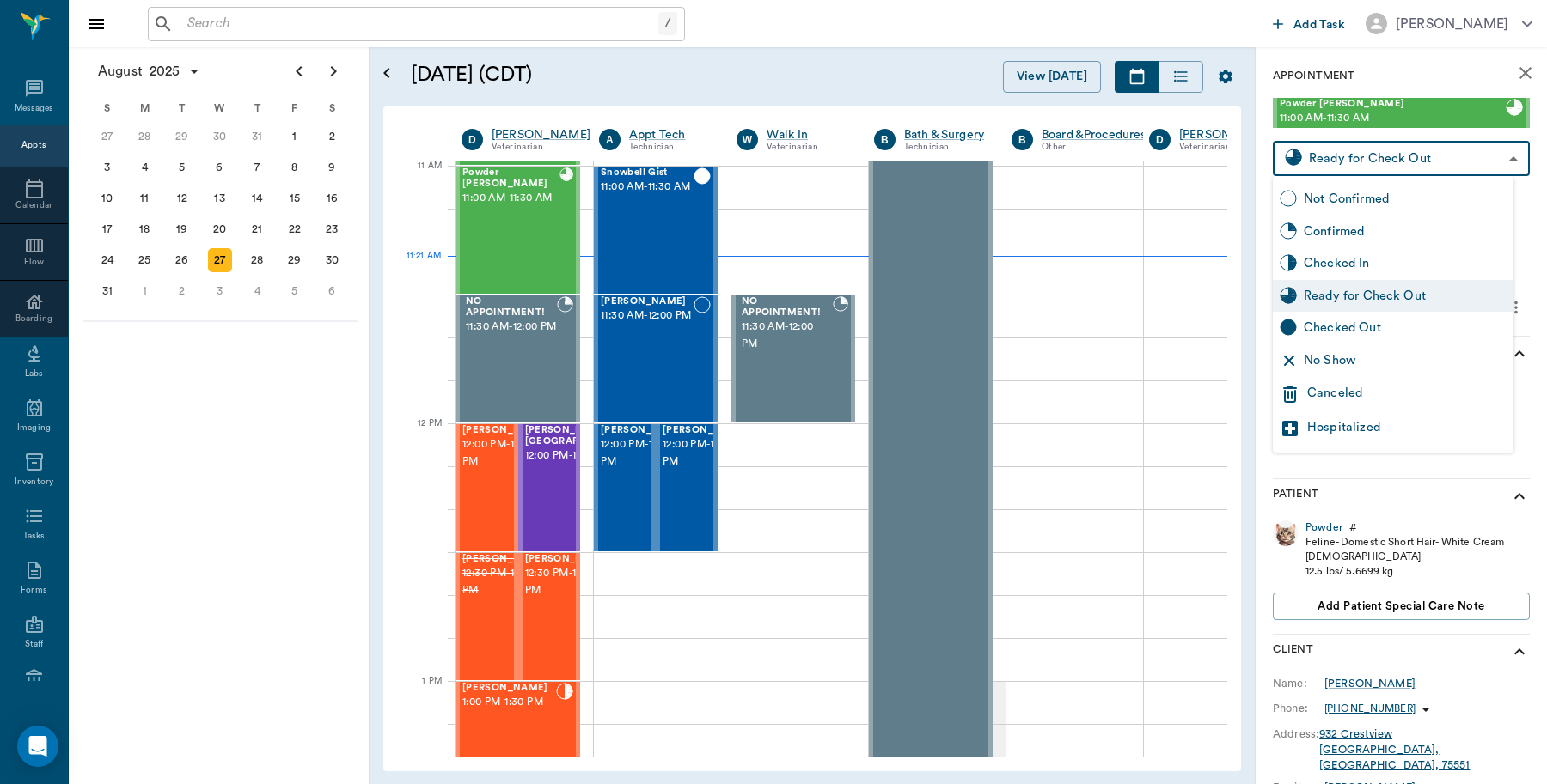
click at [1320, 332] on div "Checked Out" at bounding box center [1405, 328] width 203 height 19
type input "CHECKED_OUT"
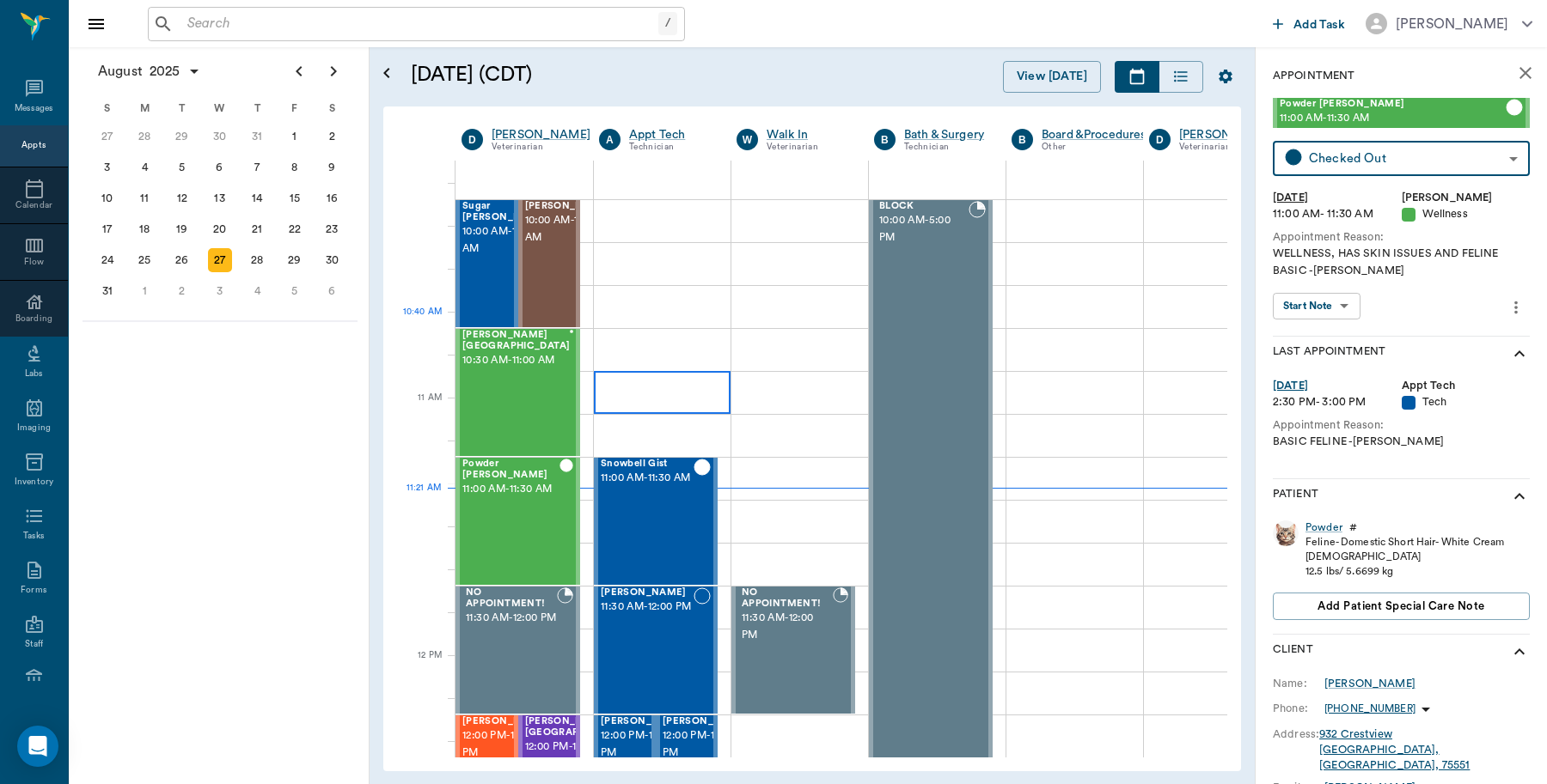
scroll to position [453, 0]
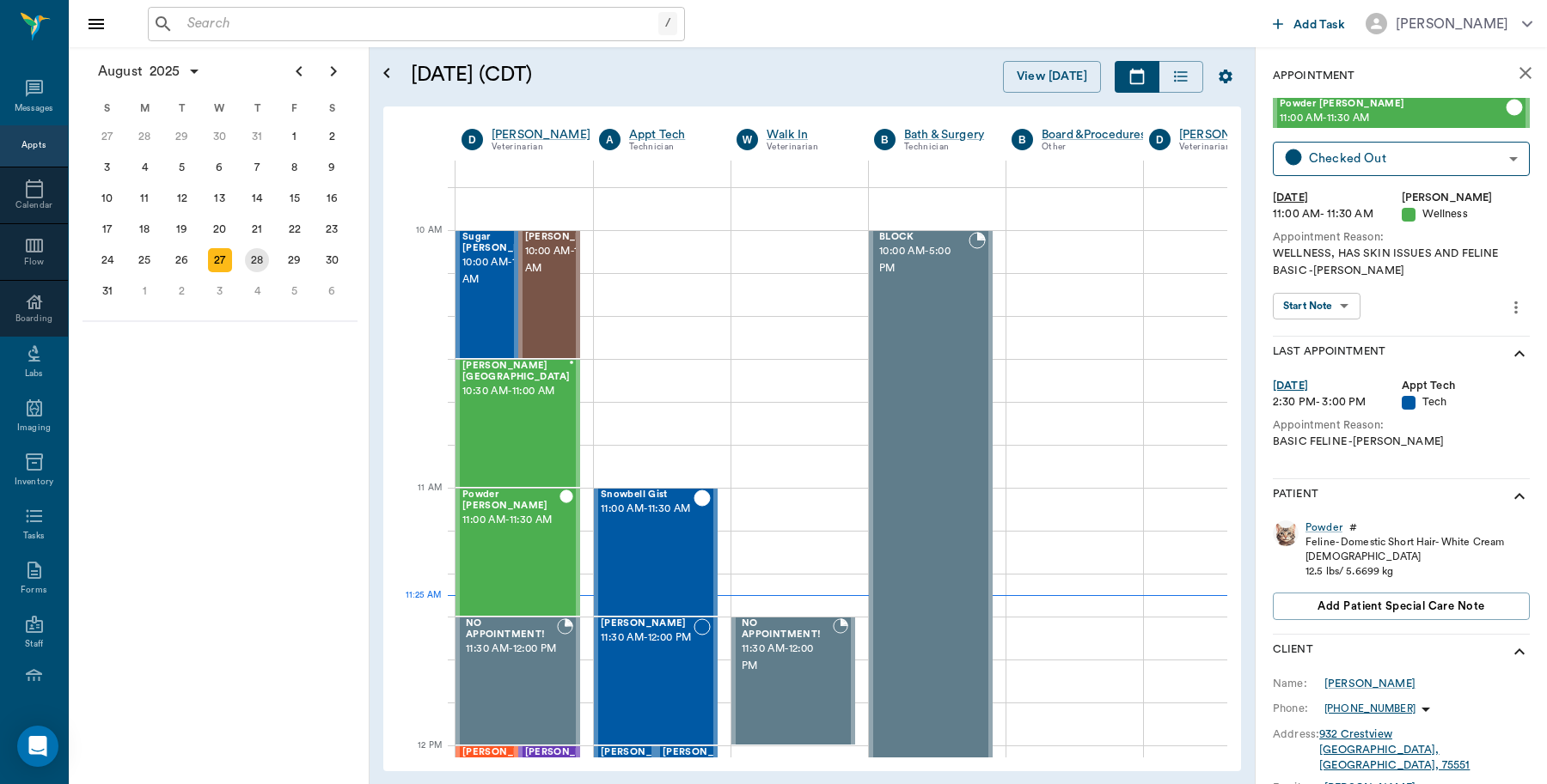
click at [260, 259] on div "28" at bounding box center [257, 260] width 24 height 24
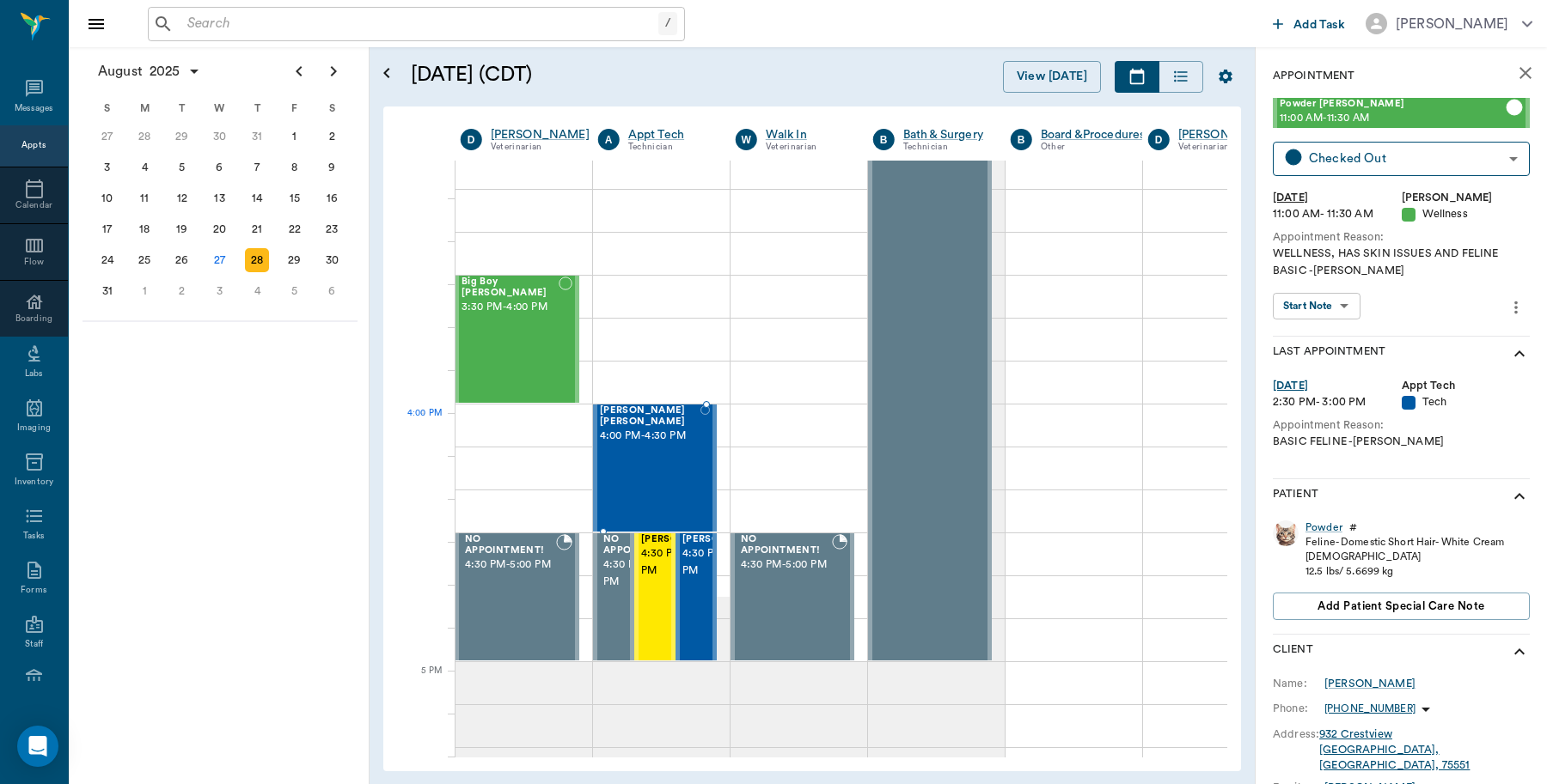
scroll to position [1718, 1]
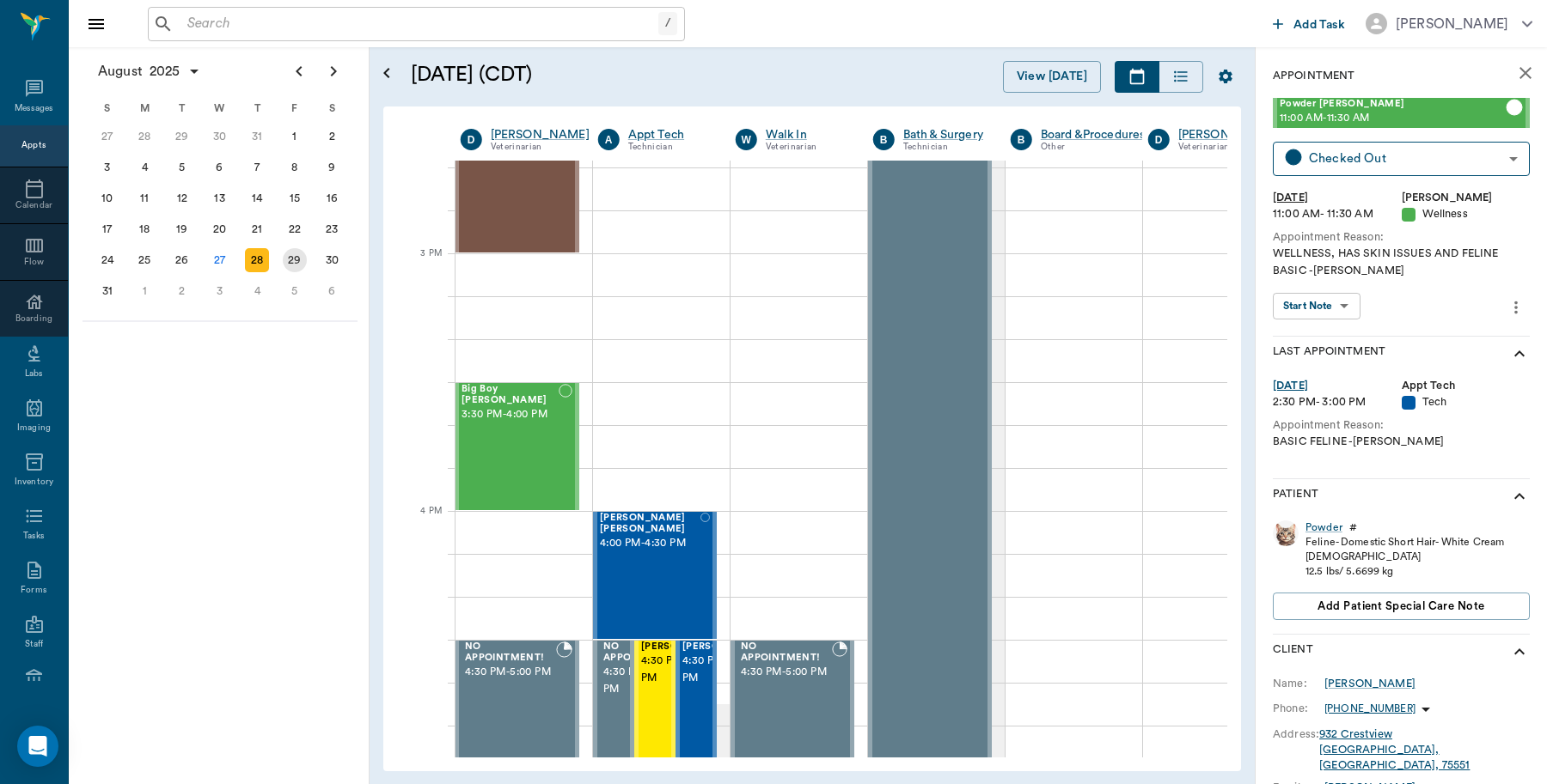
click at [292, 266] on div "29" at bounding box center [294, 260] width 24 height 24
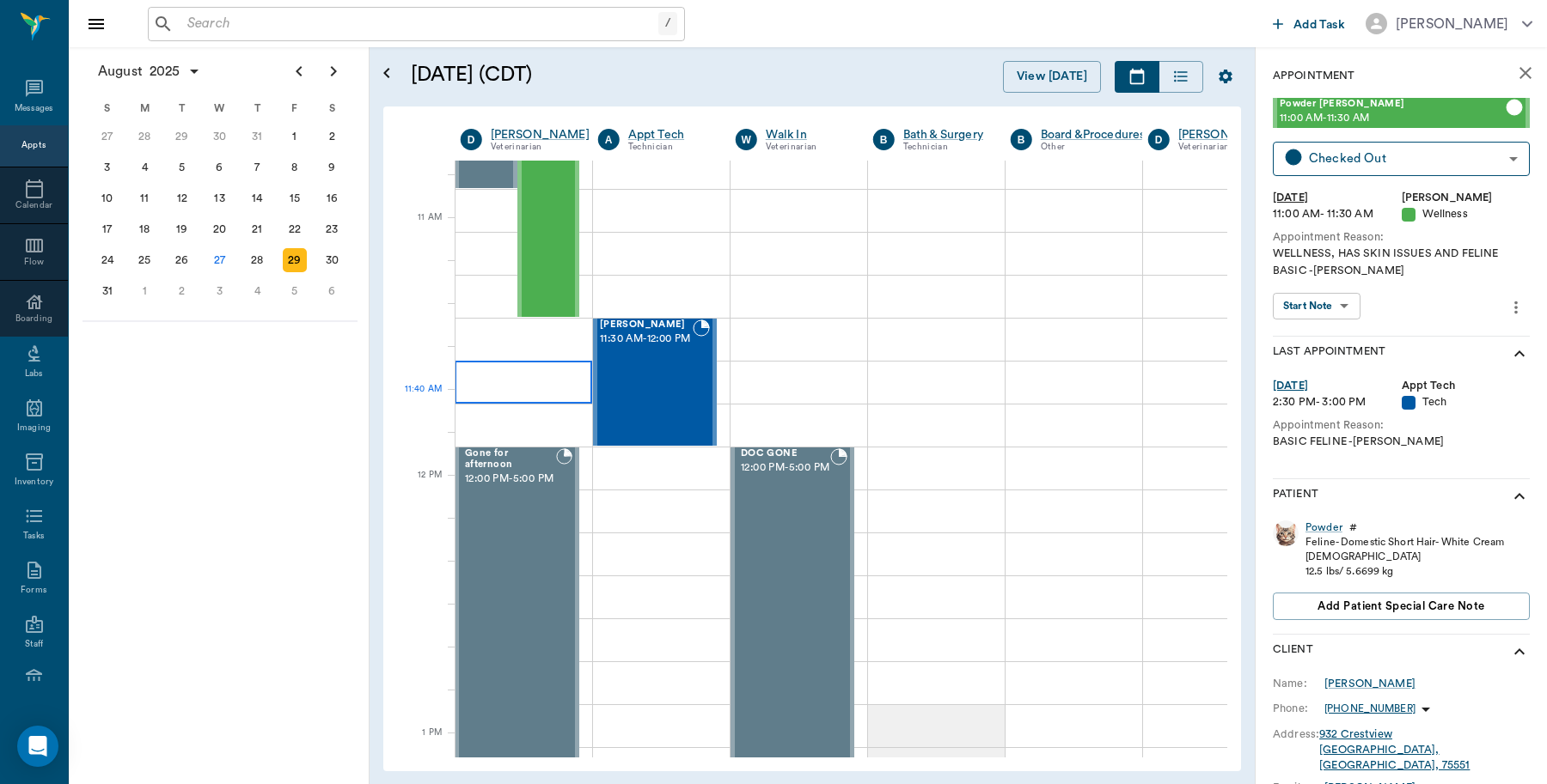
scroll to position [645, 1]
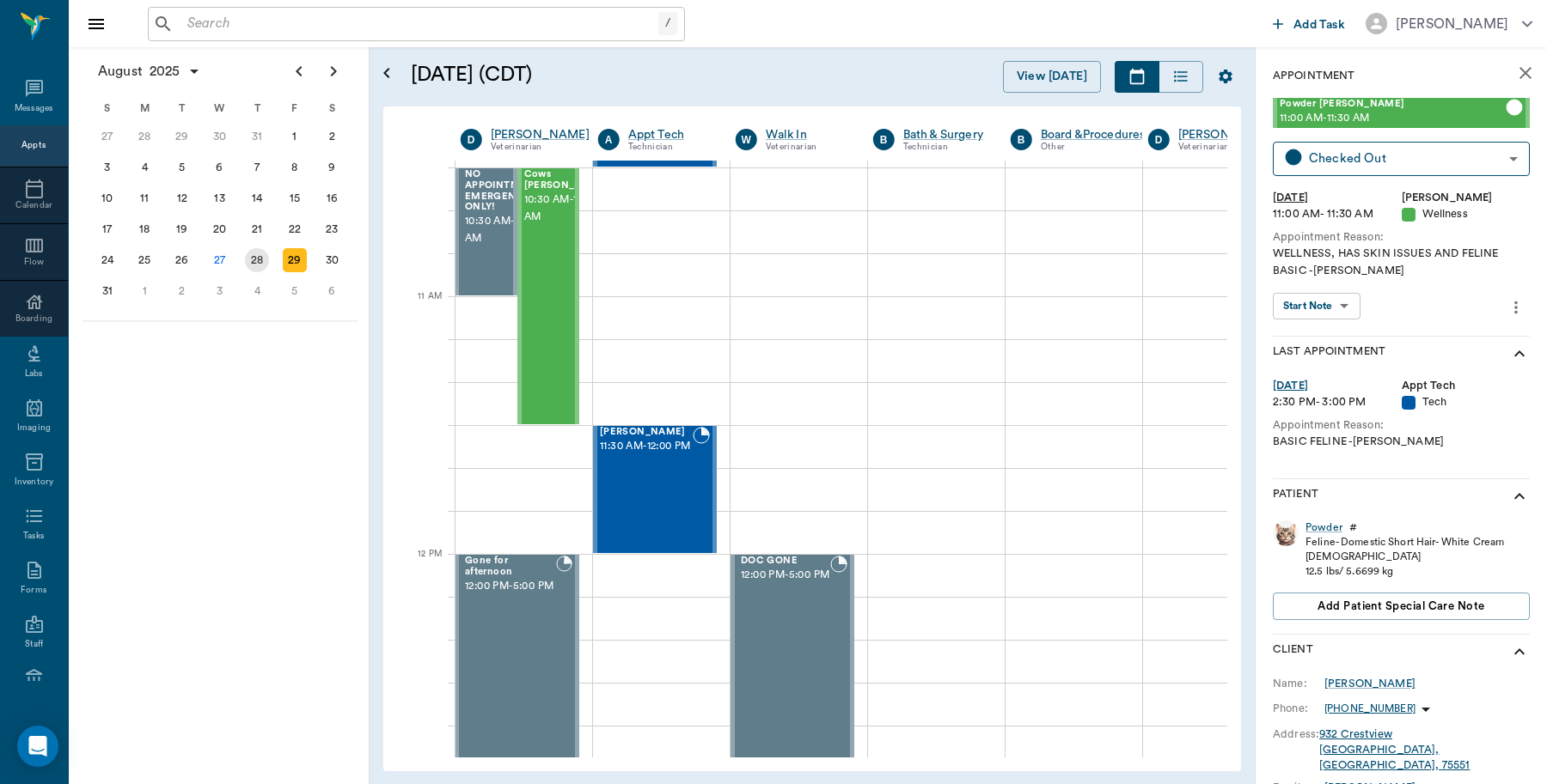
click at [247, 261] on div "28" at bounding box center [257, 260] width 24 height 24
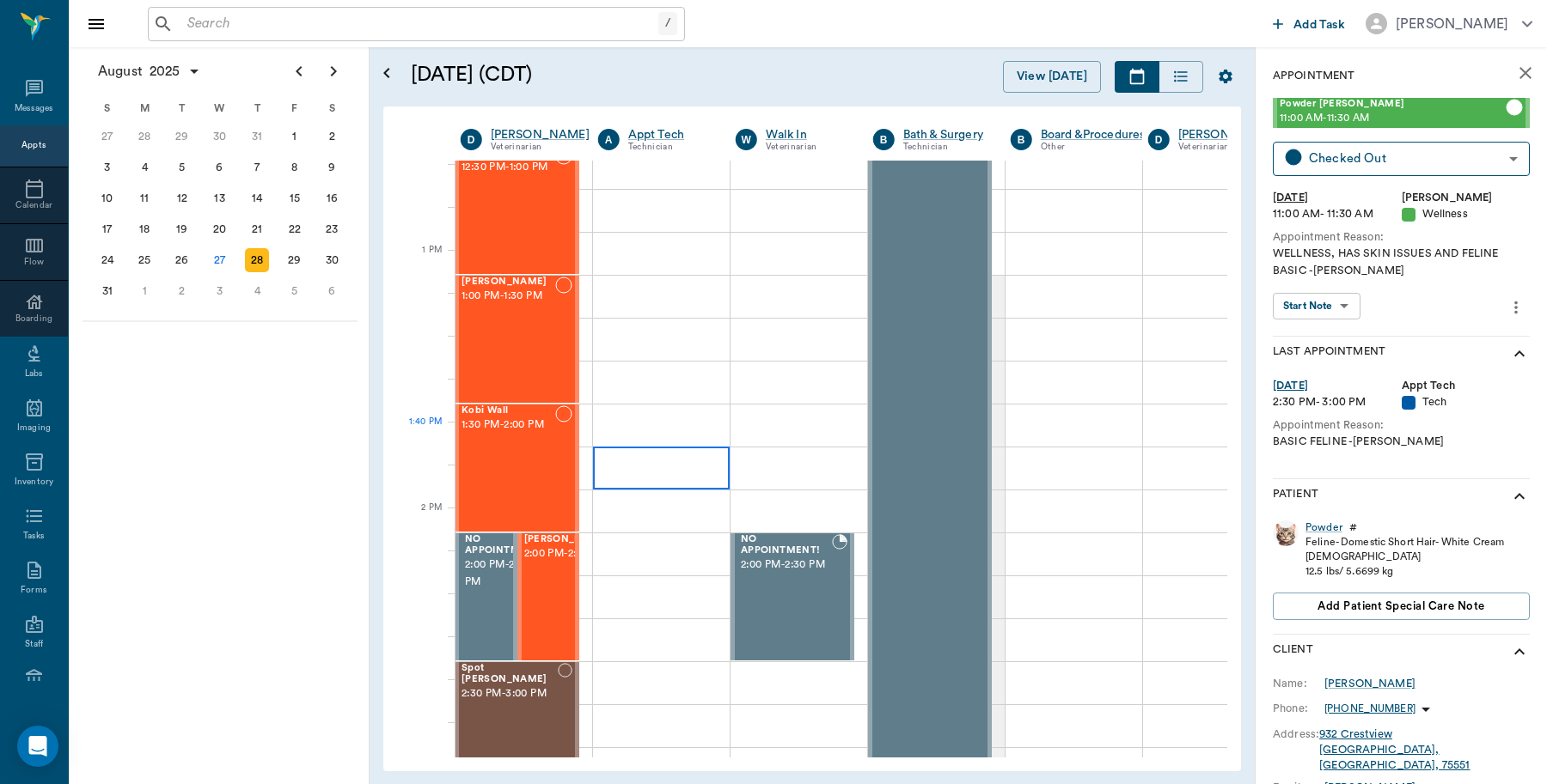
scroll to position [1718, 1]
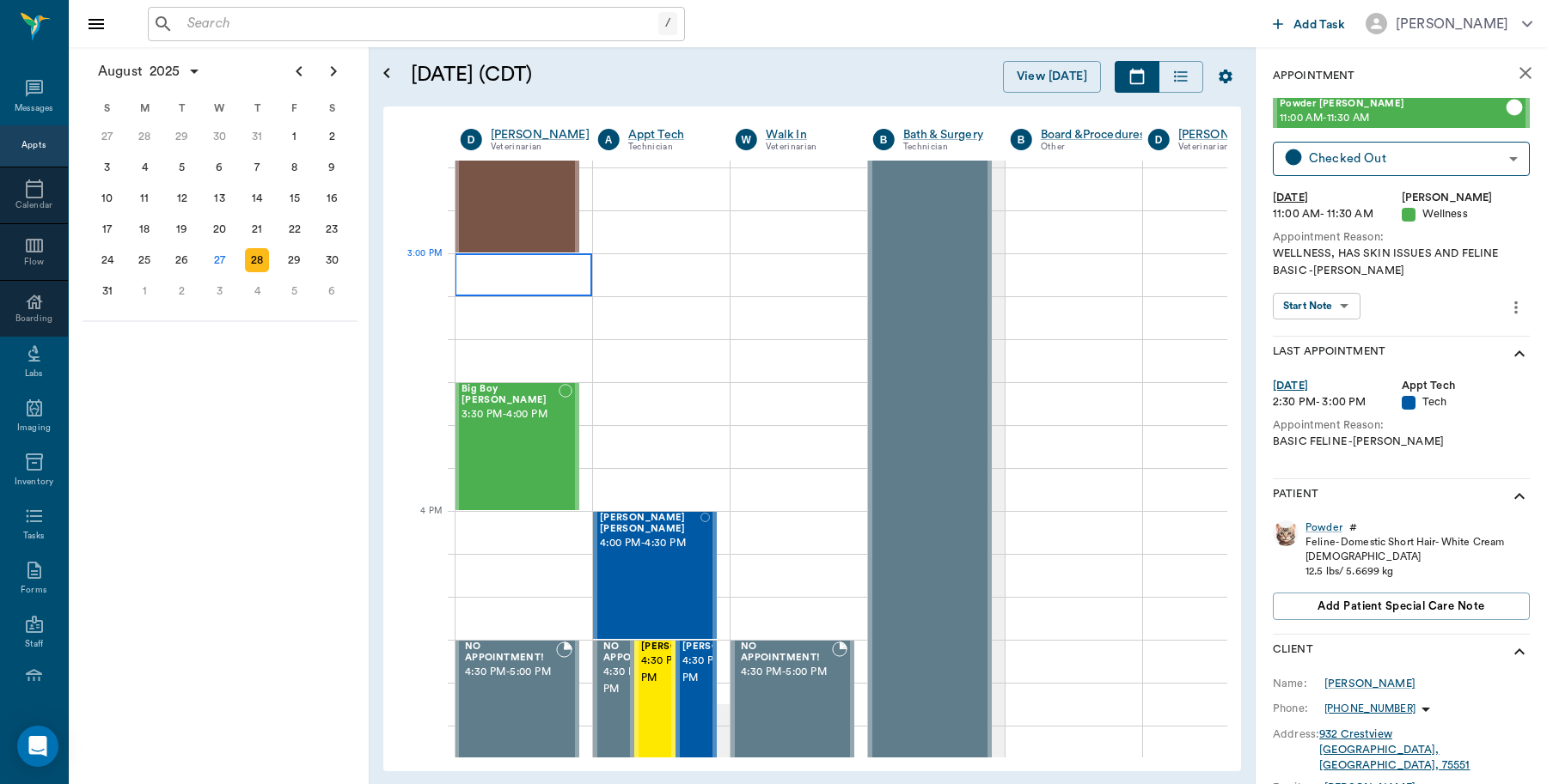
click at [495, 277] on div at bounding box center [522, 274] width 138 height 43
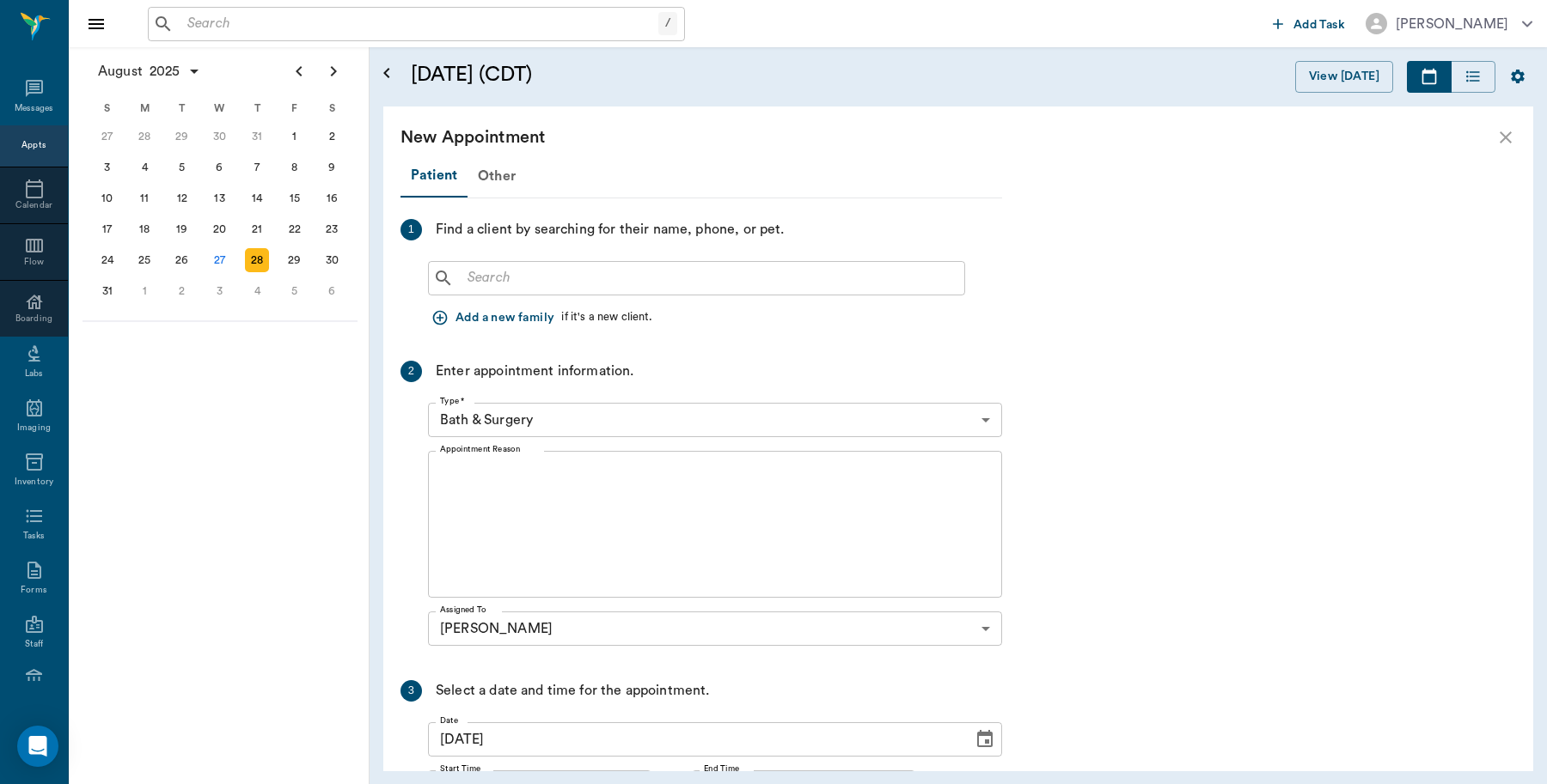
scroll to position [1718, 0]
click at [559, 277] on input "text" at bounding box center [709, 278] width 496 height 24
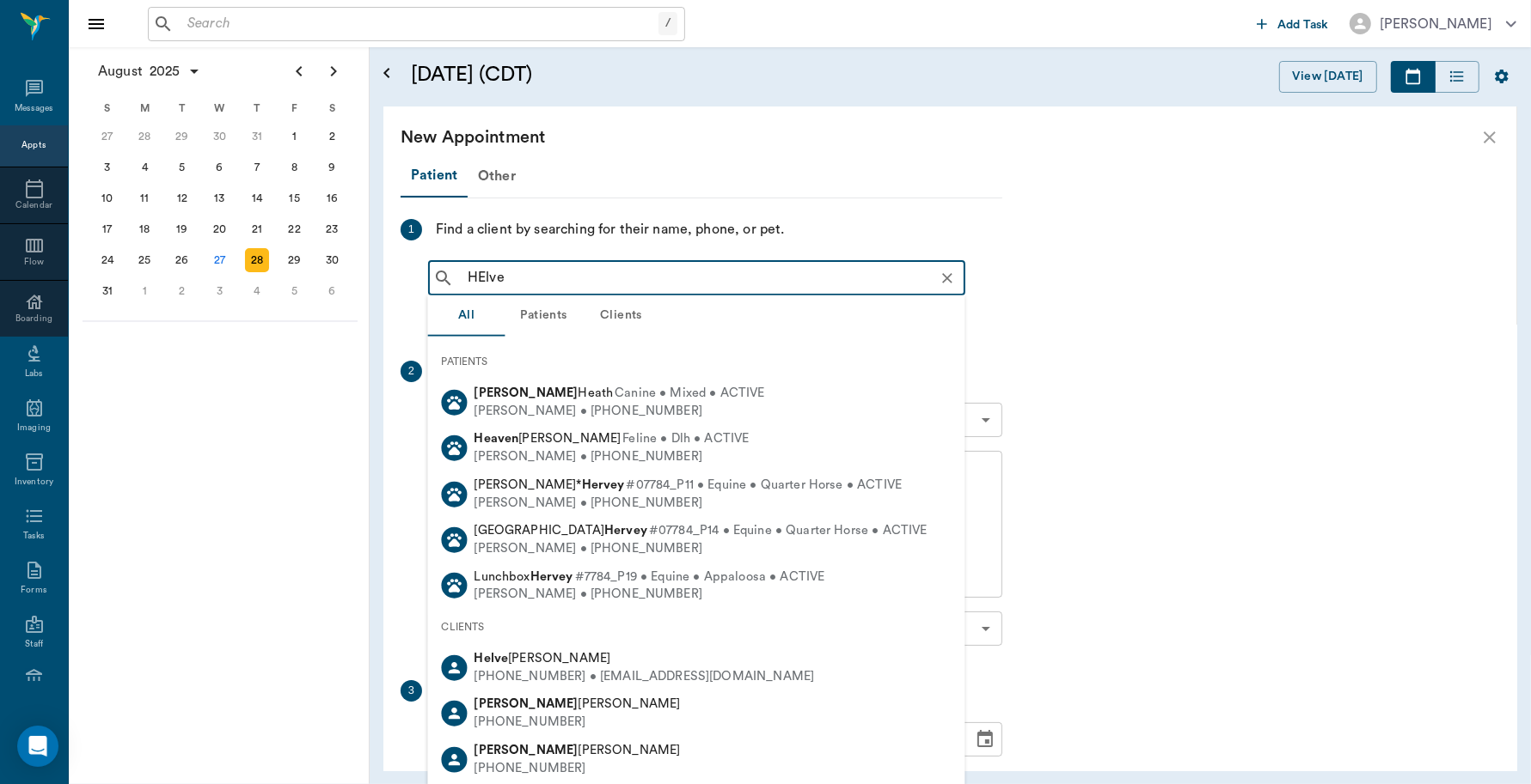
click at [517, 668] on div "(430) 249-9199 • helvethomas@gmail.com" at bounding box center [645, 676] width 341 height 18
type input "HElve"
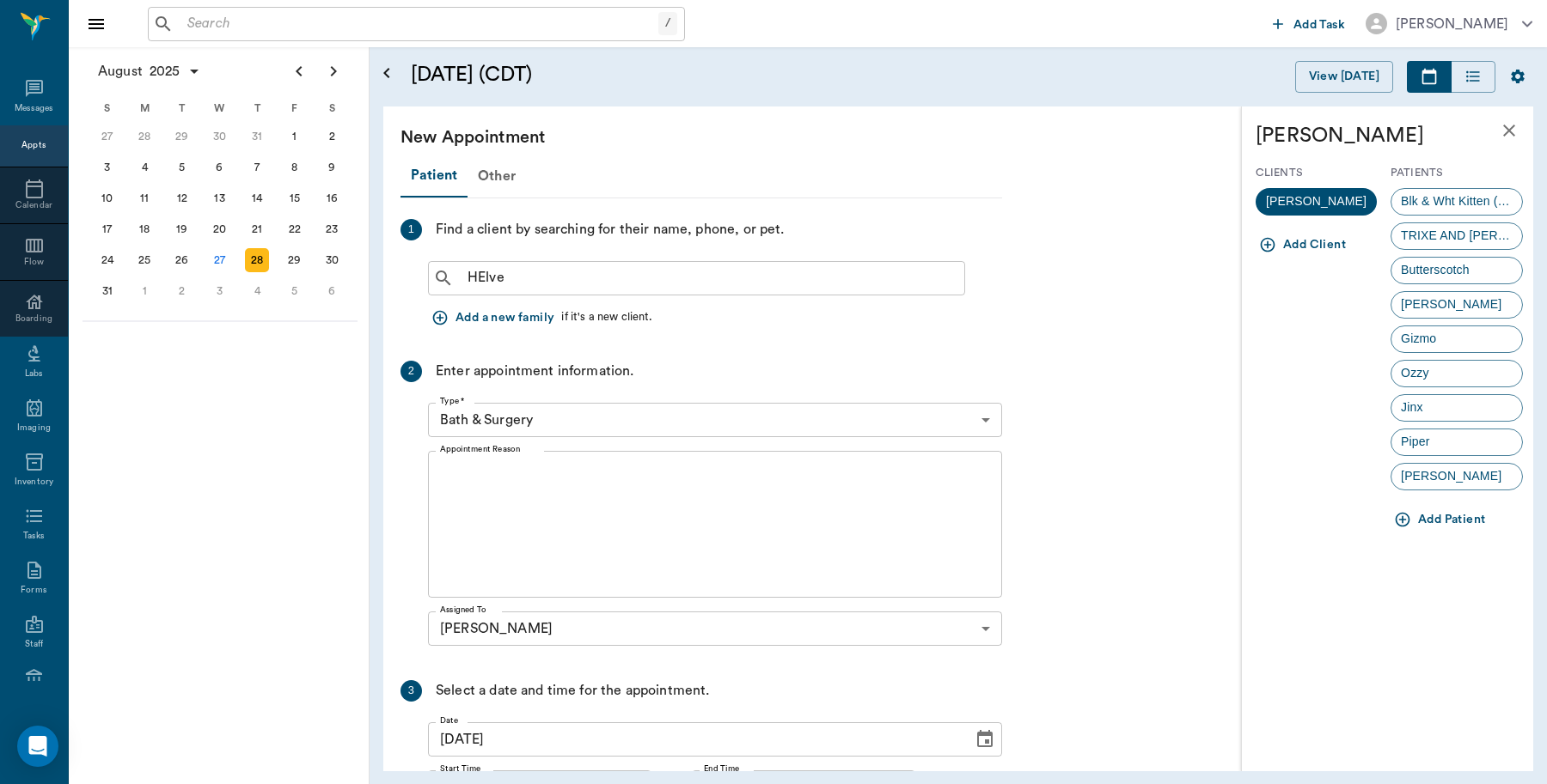
click at [608, 427] on body "/ ​ Add Task Dr. Bert Ellsworth Nectar Messages Appts Calendar Flow Boarding La…" at bounding box center [774, 392] width 1547 height 784
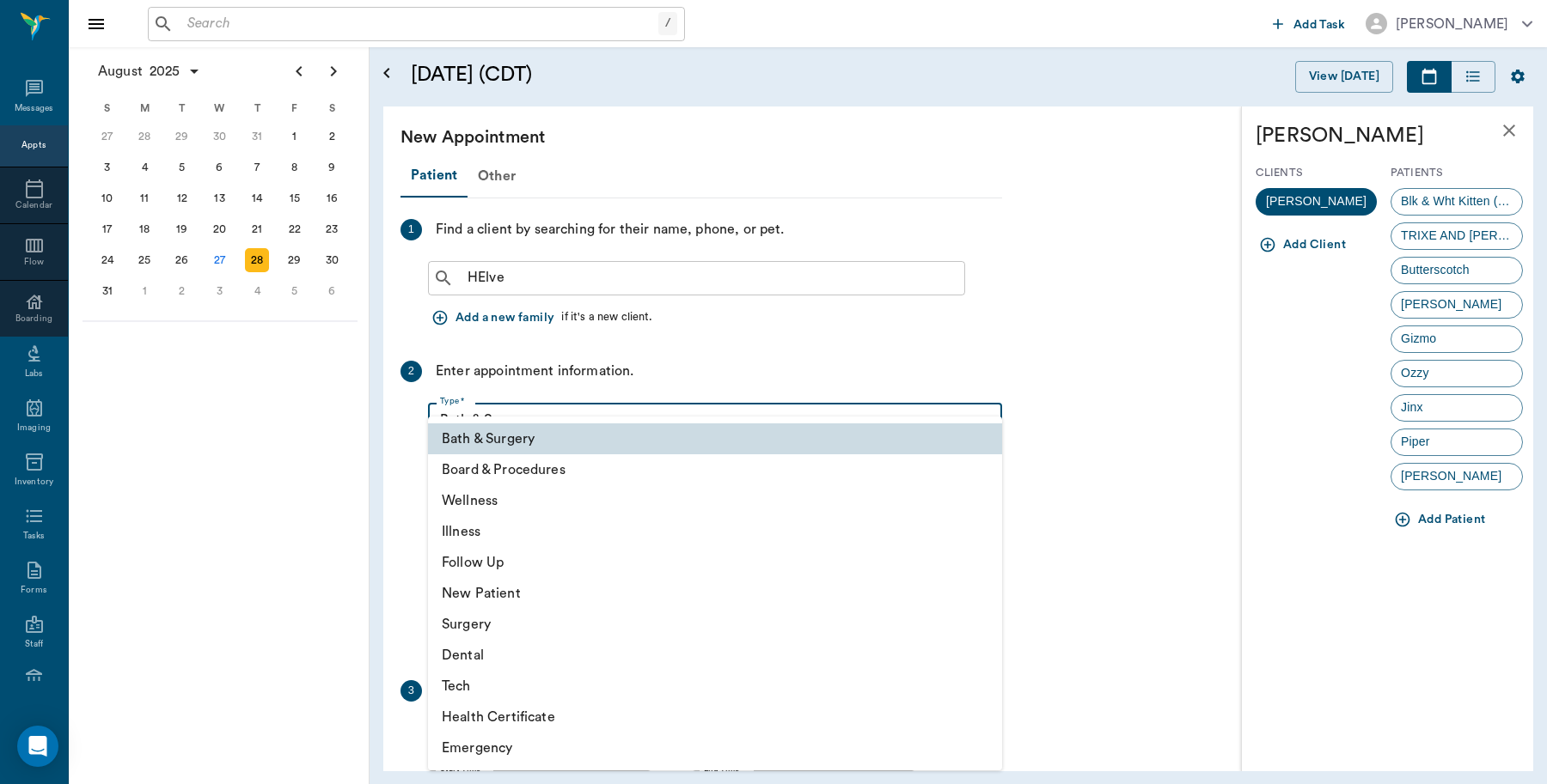
click at [504, 505] on li "Wellness" at bounding box center [715, 501] width 574 height 31
type input "65d2be4f46e3a538d89b8c14"
type input "03:30 PM"
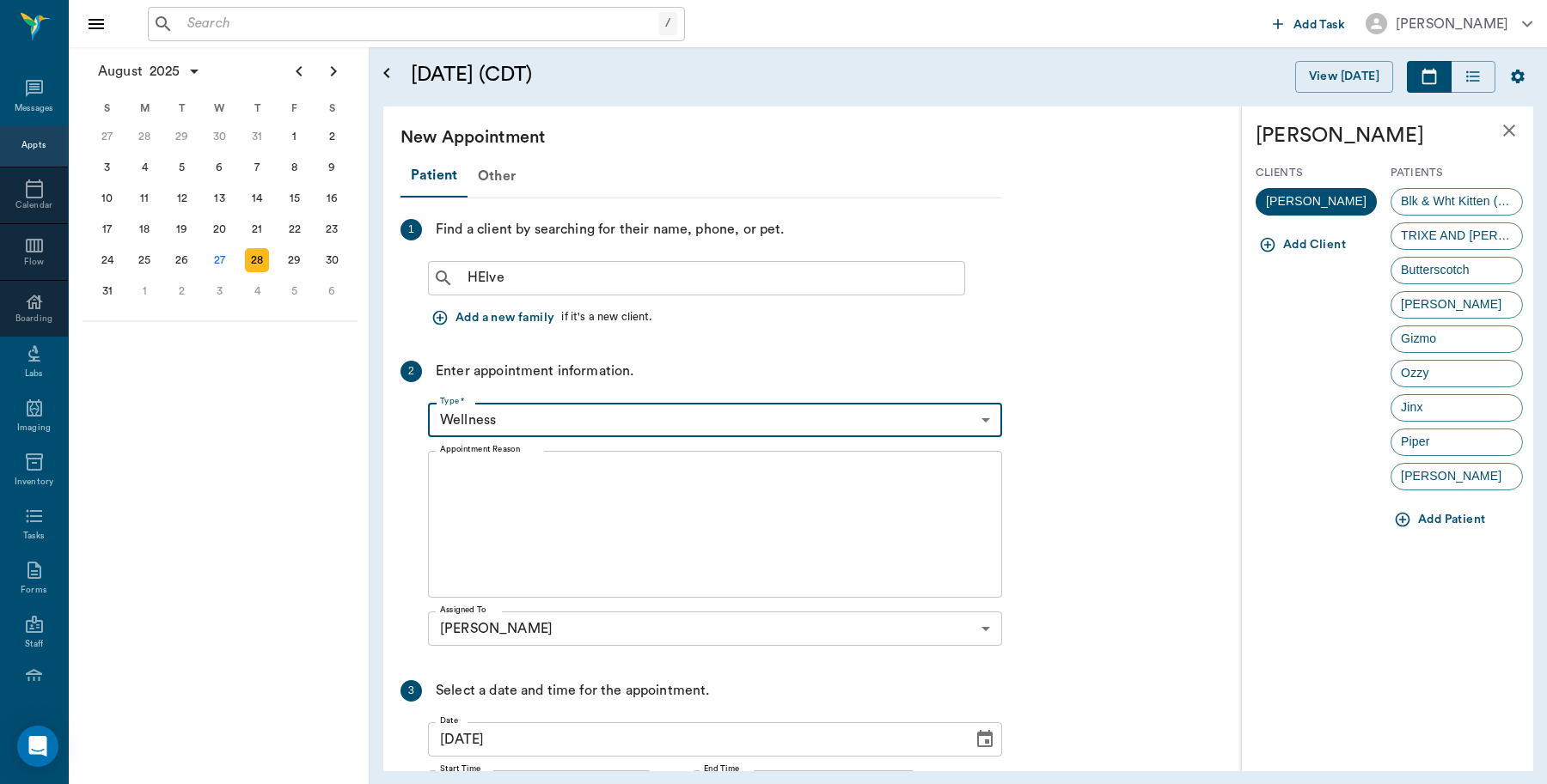
click at [1428, 444] on span "Piper" at bounding box center [1414, 442] width 47 height 18
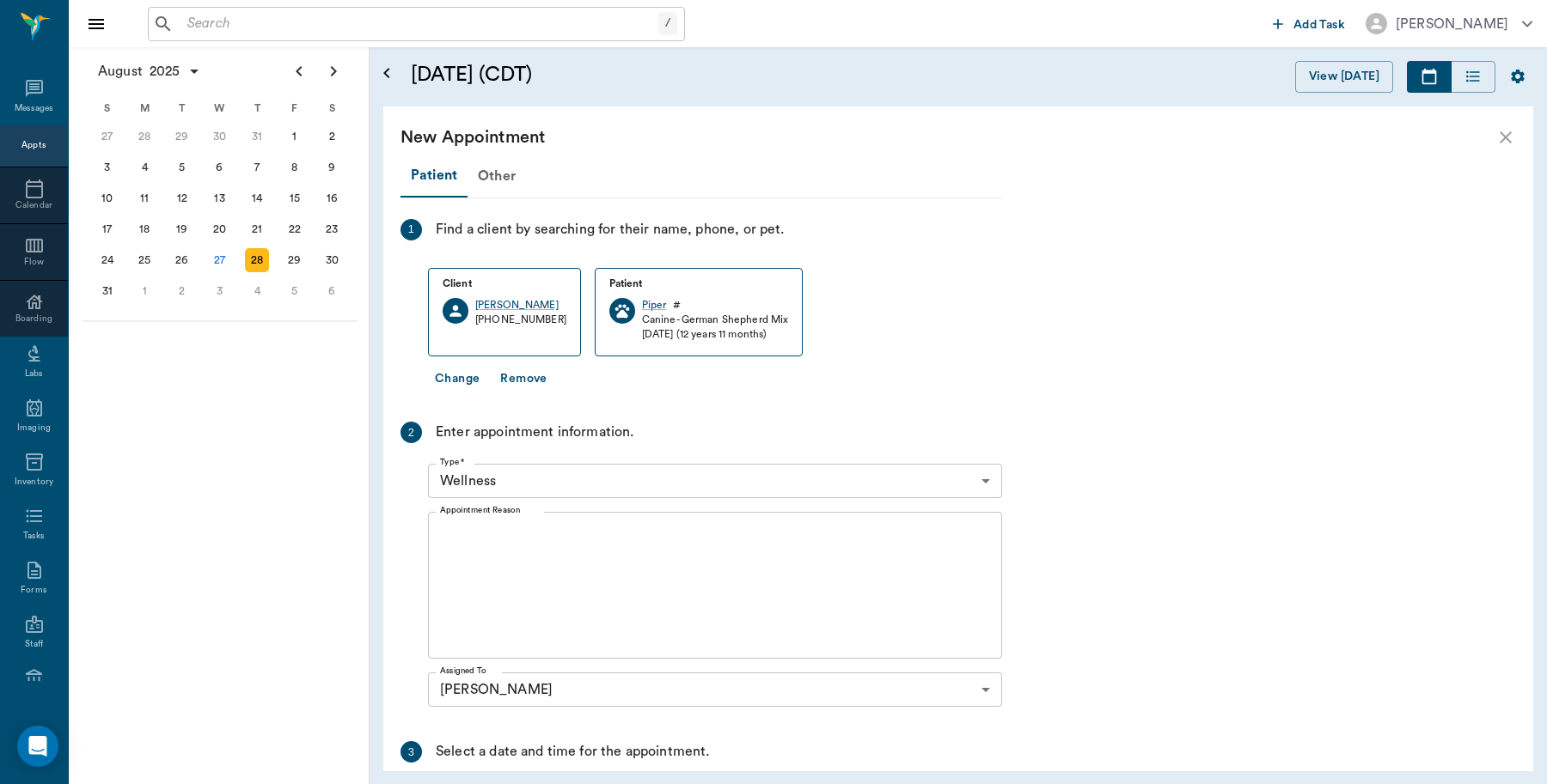
click at [573, 529] on textarea "Appointment Reason" at bounding box center [715, 585] width 550 height 118
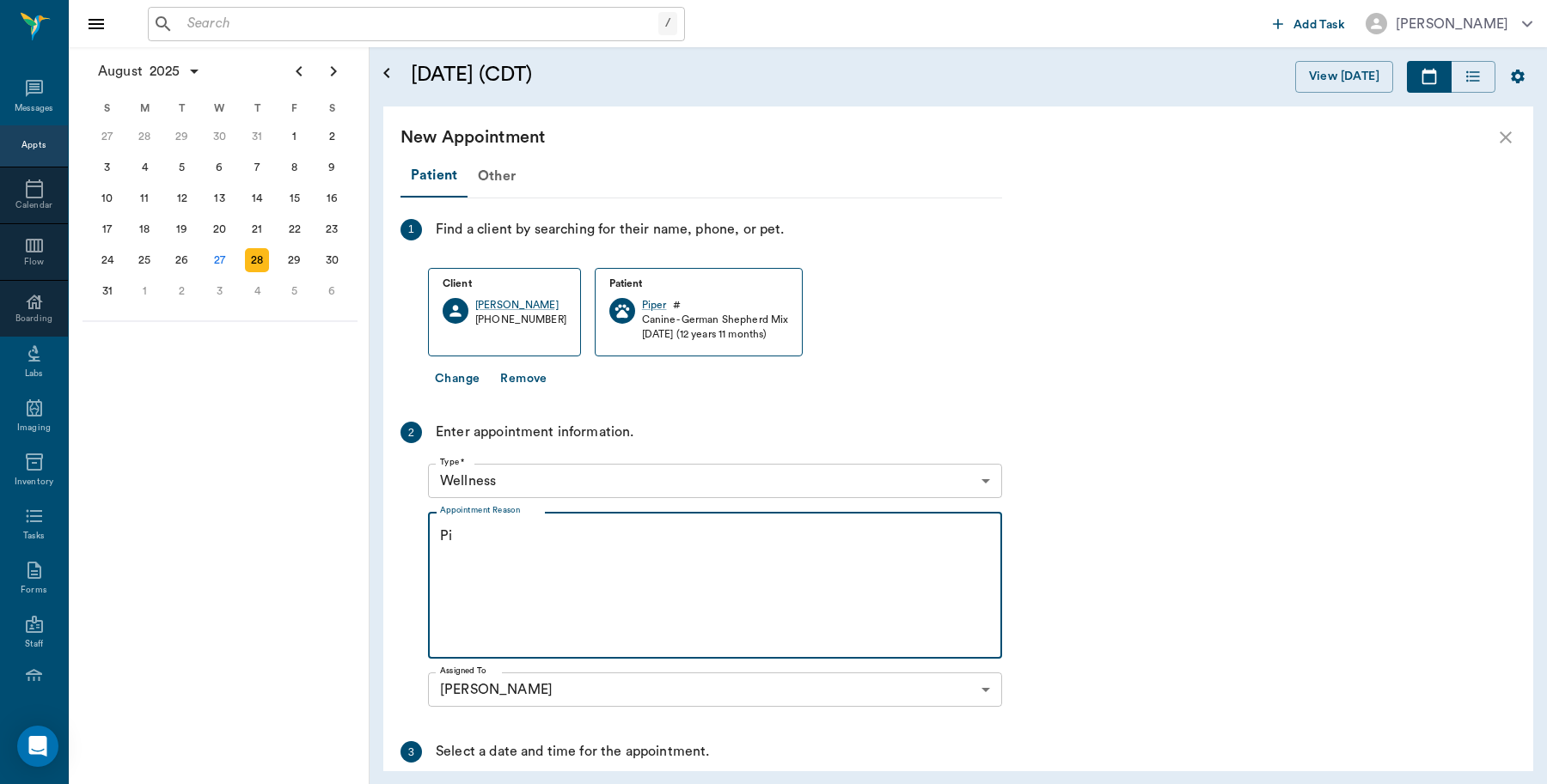
type textarea "P"
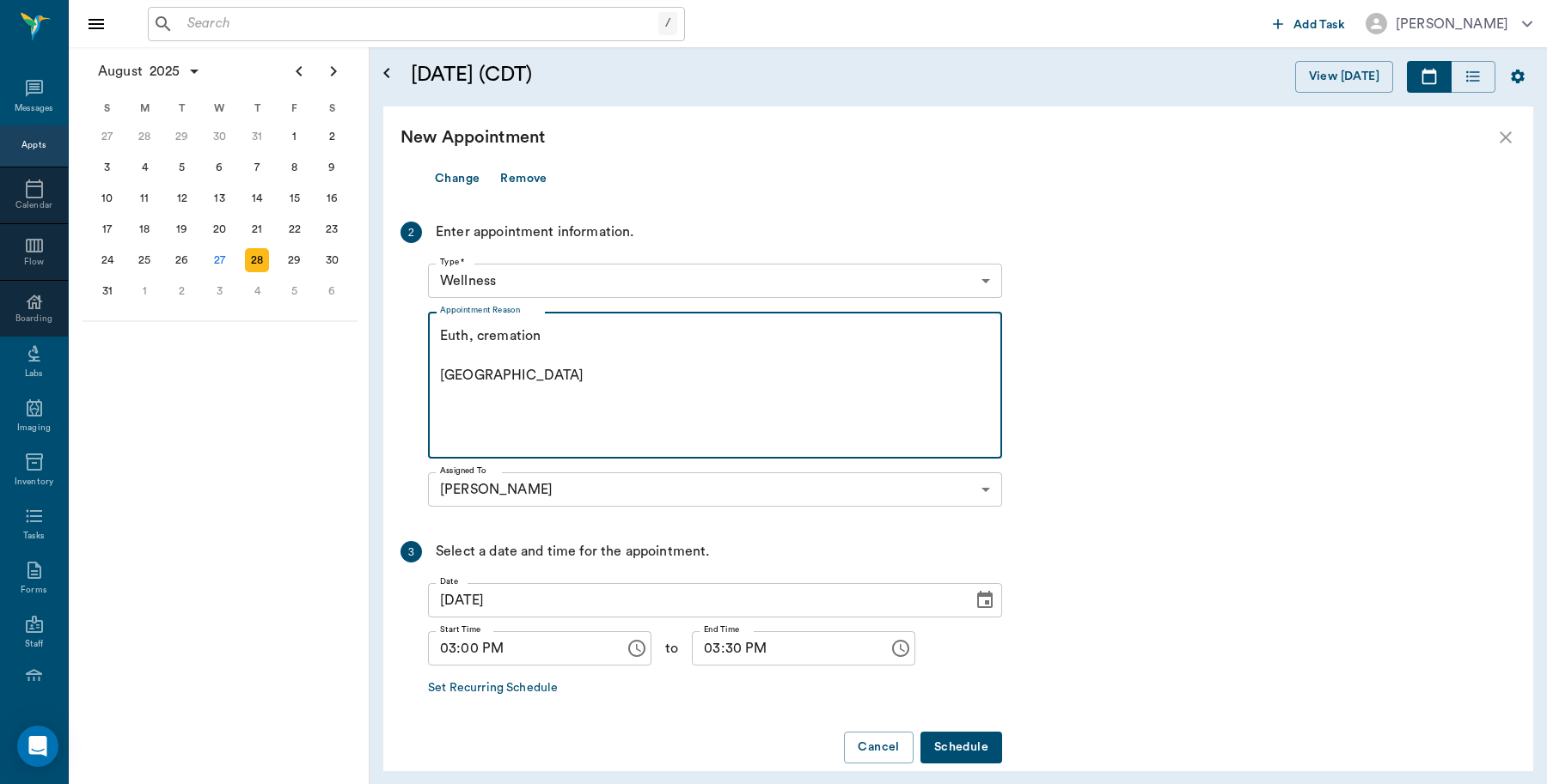
scroll to position [223, 0]
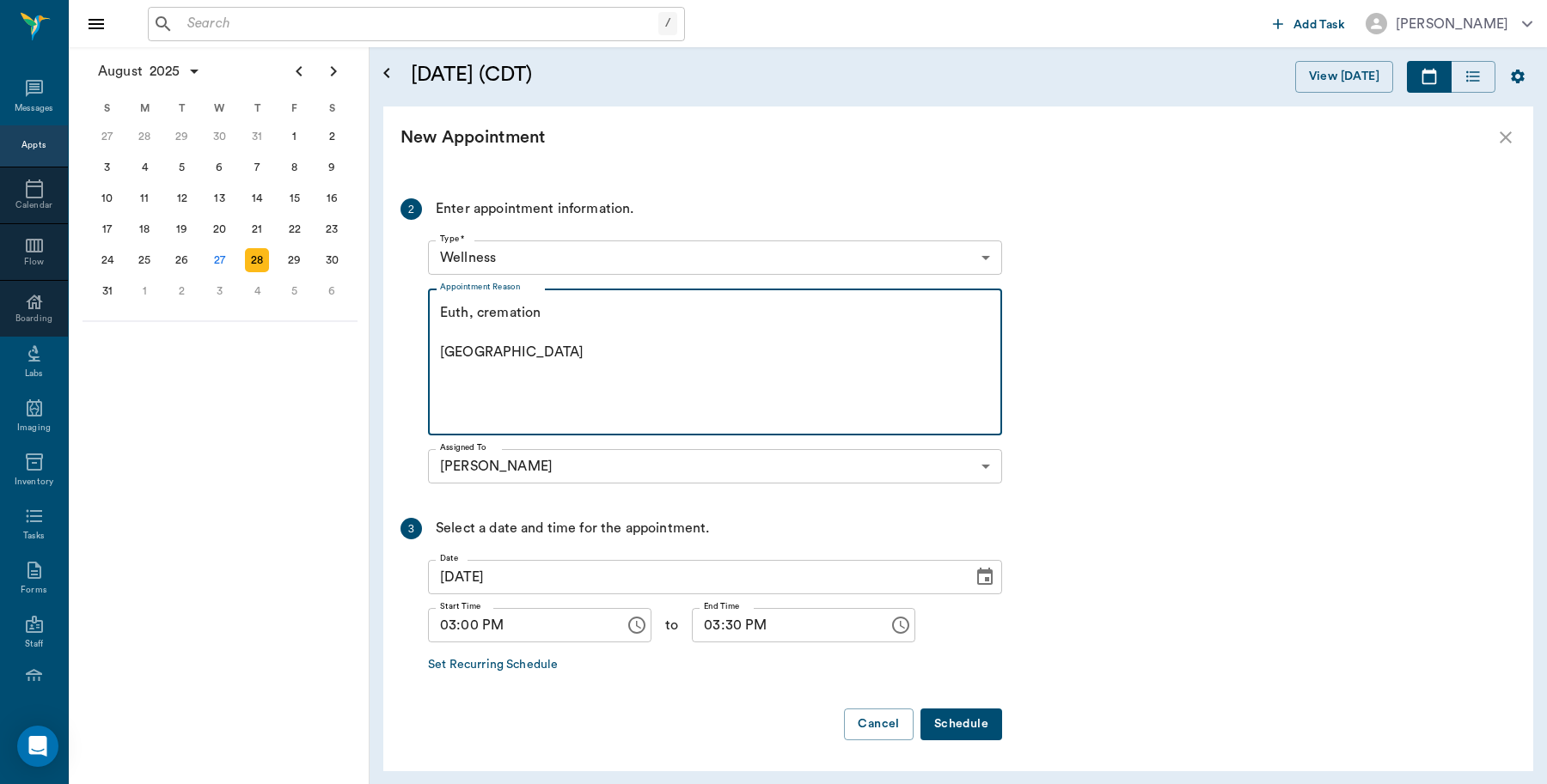
type textarea "Euth, cremation Caryn"
click at [954, 713] on button "Schedule" at bounding box center [961, 724] width 82 height 32
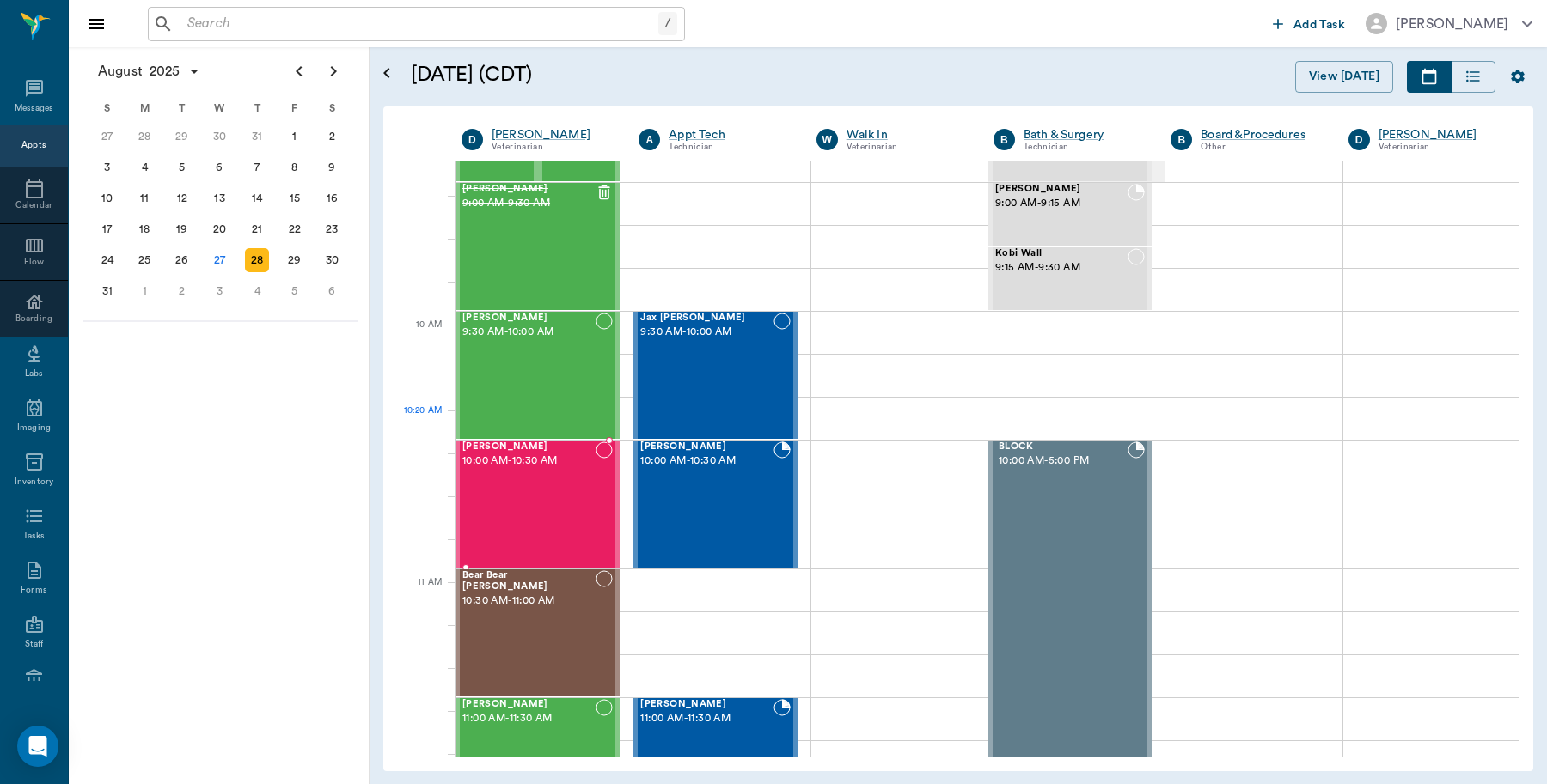
scroll to position [215, 0]
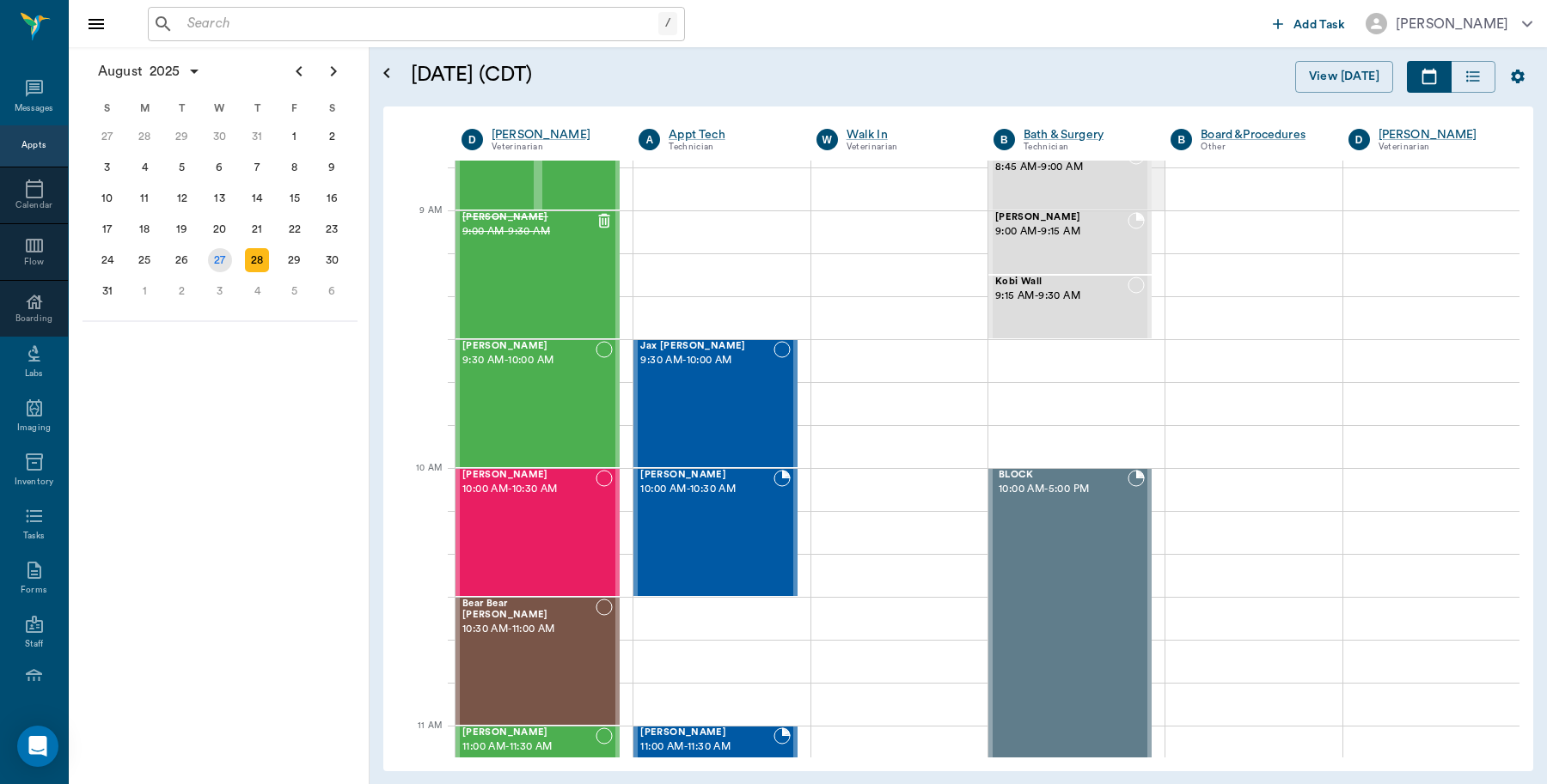
click at [221, 259] on div "27" at bounding box center [219, 260] width 24 height 24
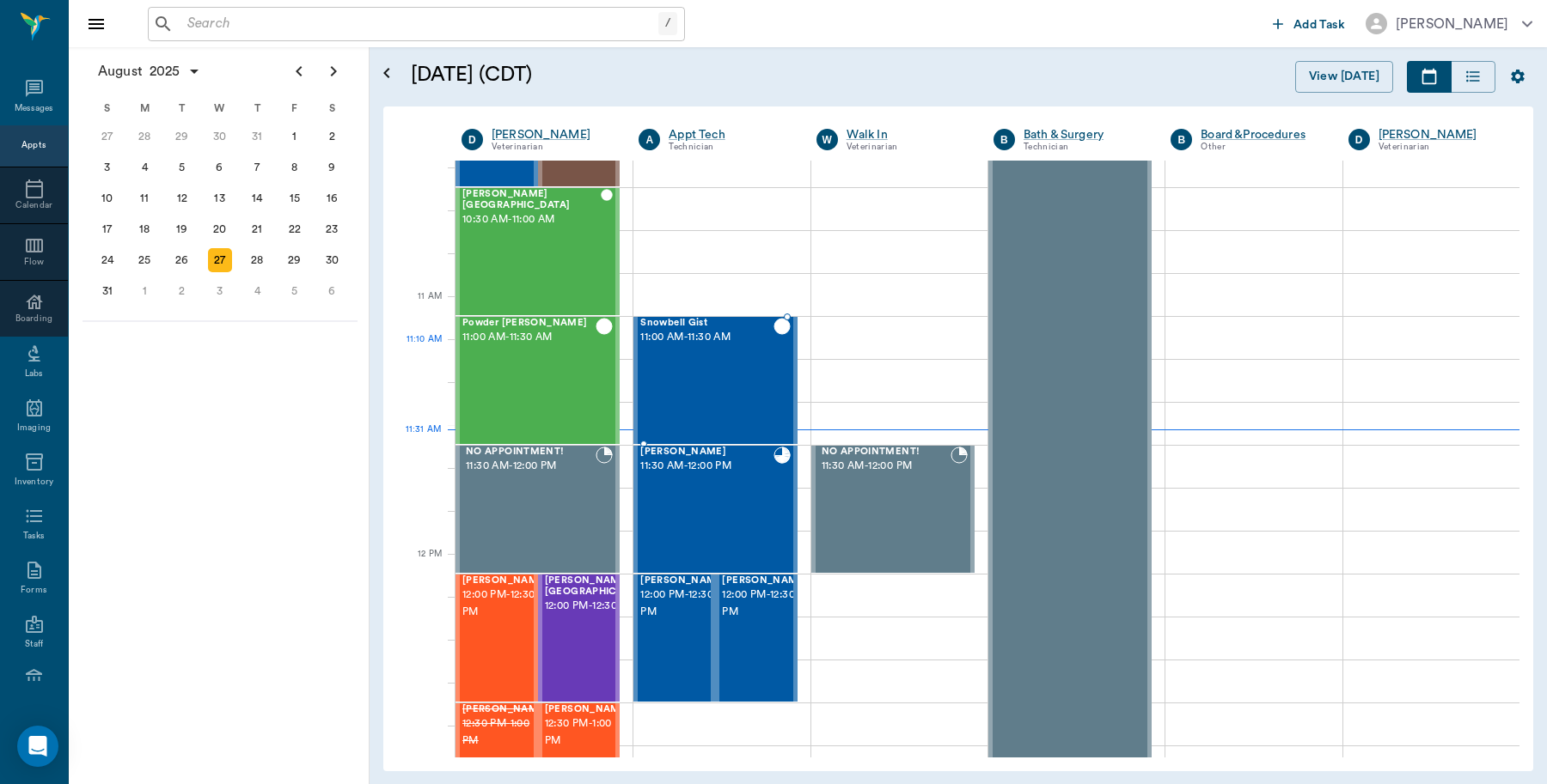
scroll to position [645, 0]
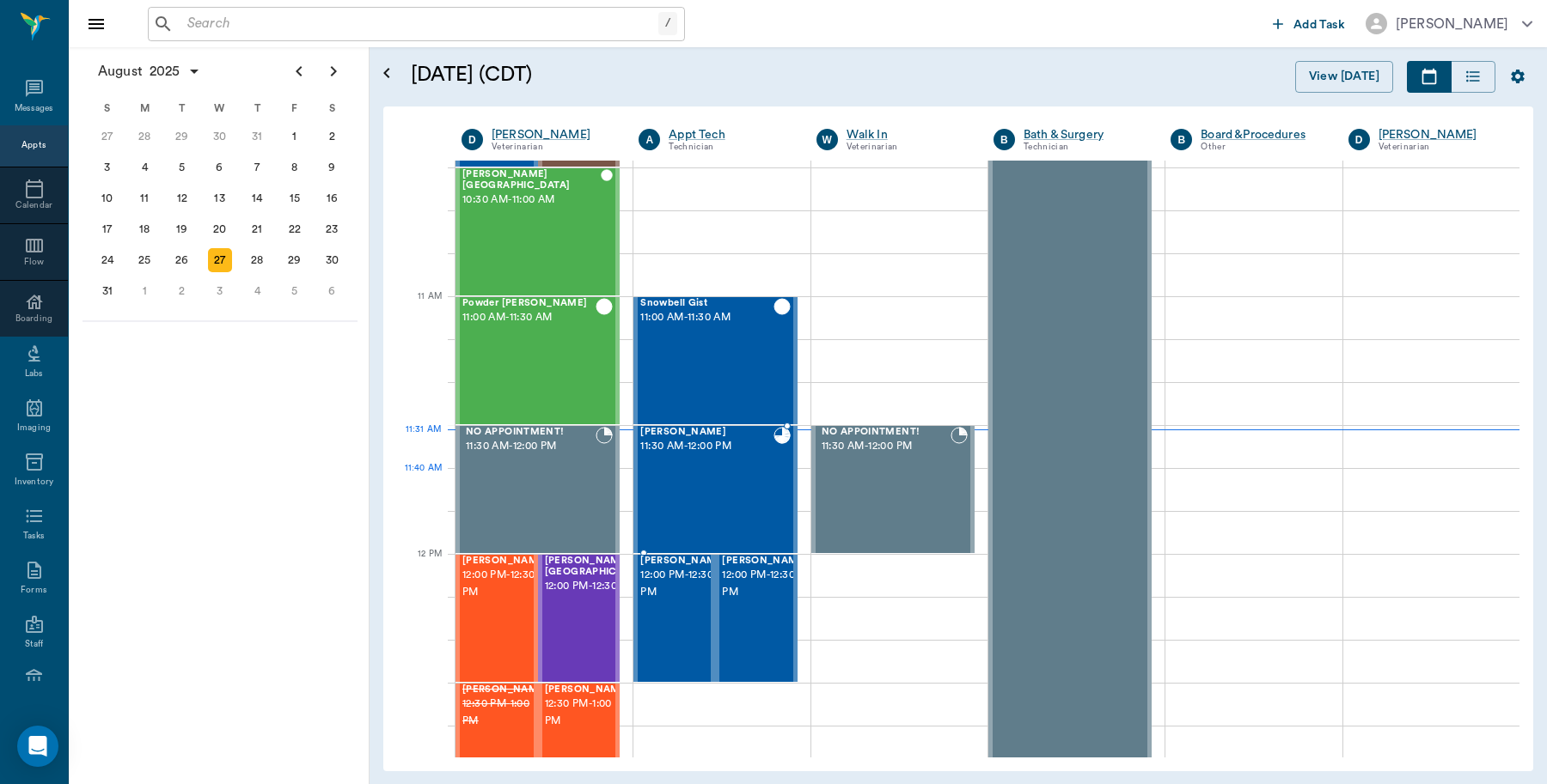
click at [713, 474] on div "ZIVA White 11:30 AM - 12:00 PM" at bounding box center [706, 490] width 133 height 125
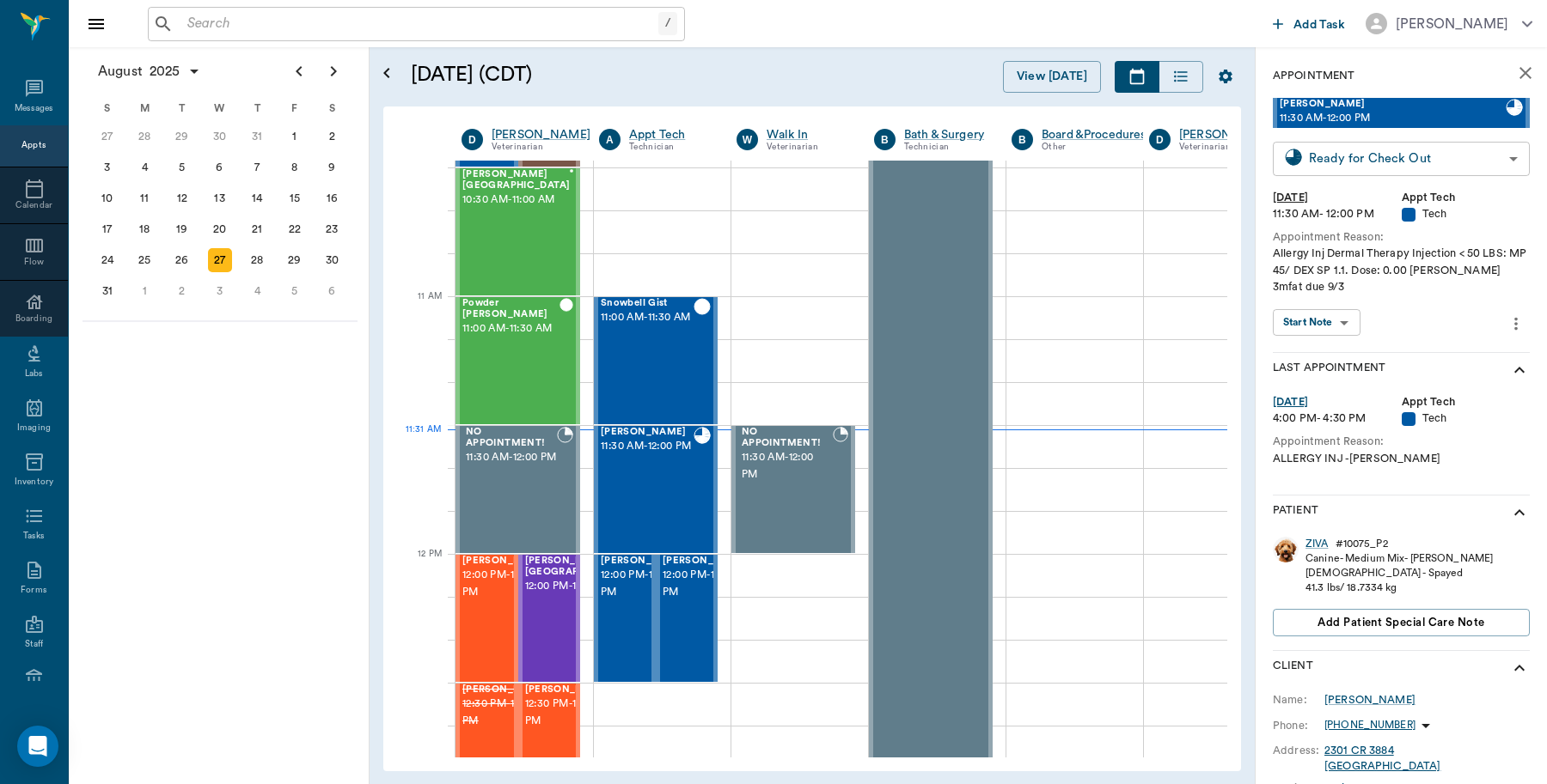
click at [1433, 157] on body "/ ​ Add Task Dr. Bert Ellsworth Nectar Messages Appts Calendar Flow Boarding La…" at bounding box center [774, 392] width 1547 height 784
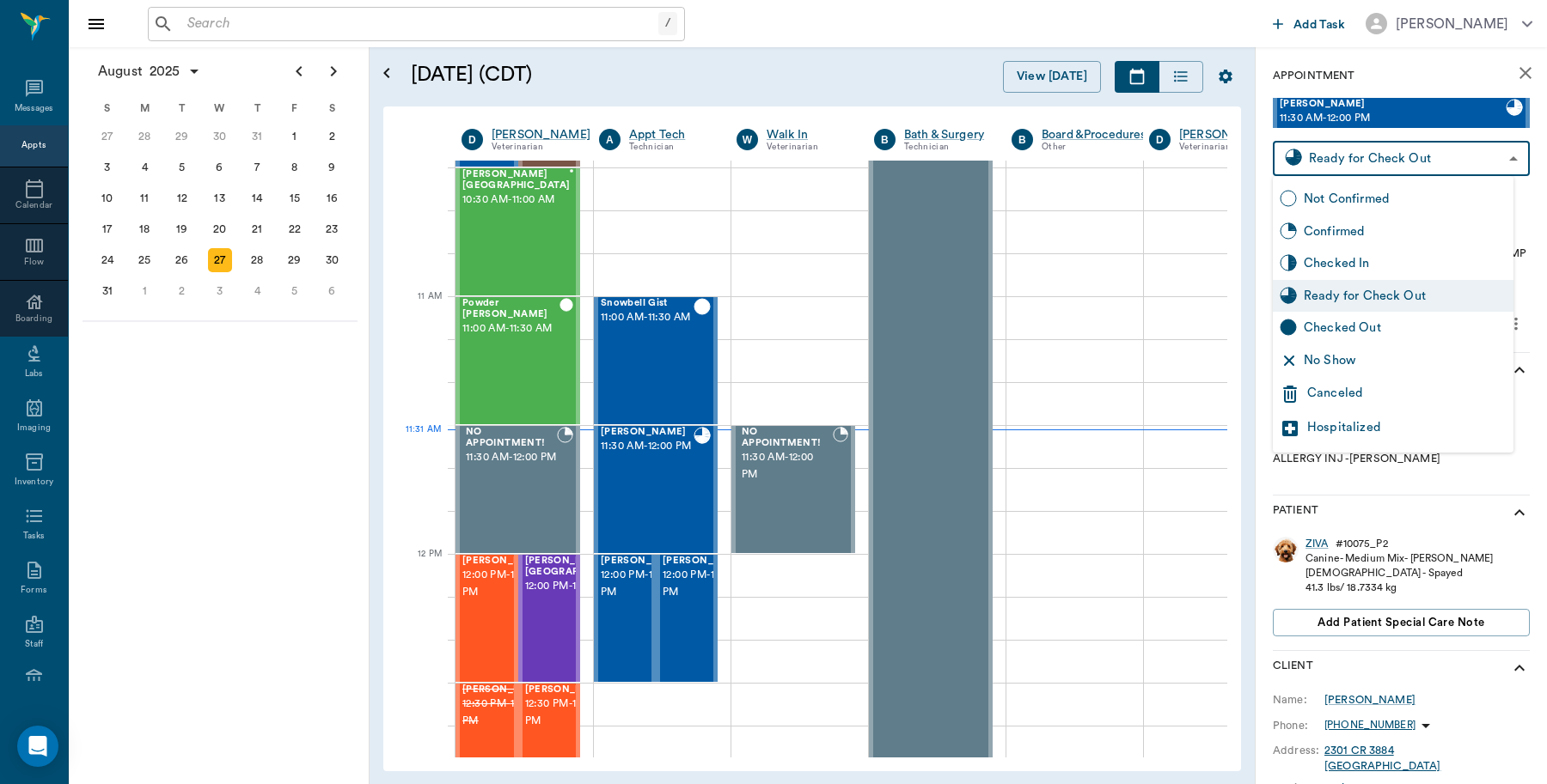
click at [1403, 66] on div at bounding box center [774, 392] width 1547 height 784
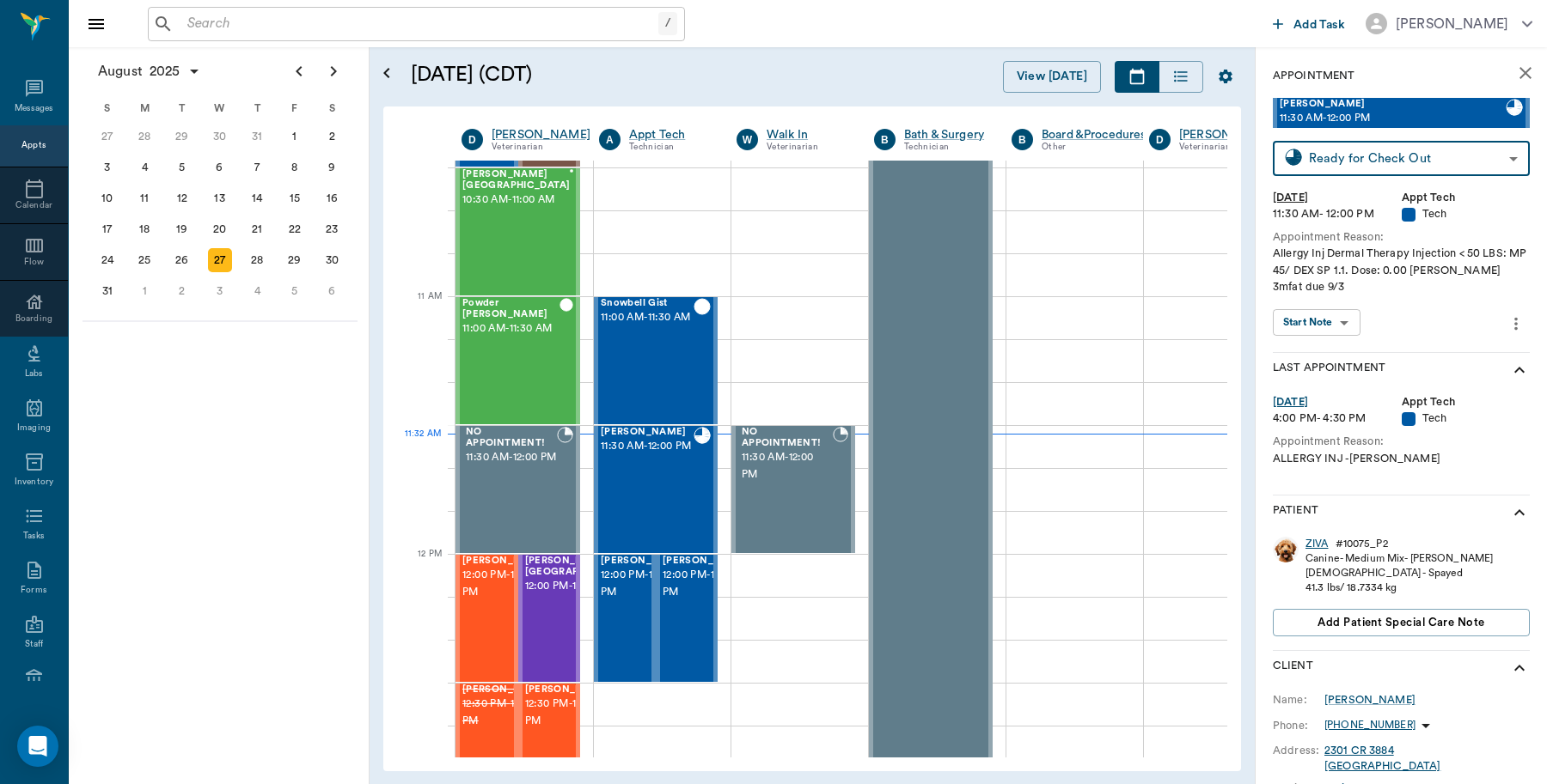
click at [1316, 543] on div "ZIVA" at bounding box center [1317, 544] width 23 height 14
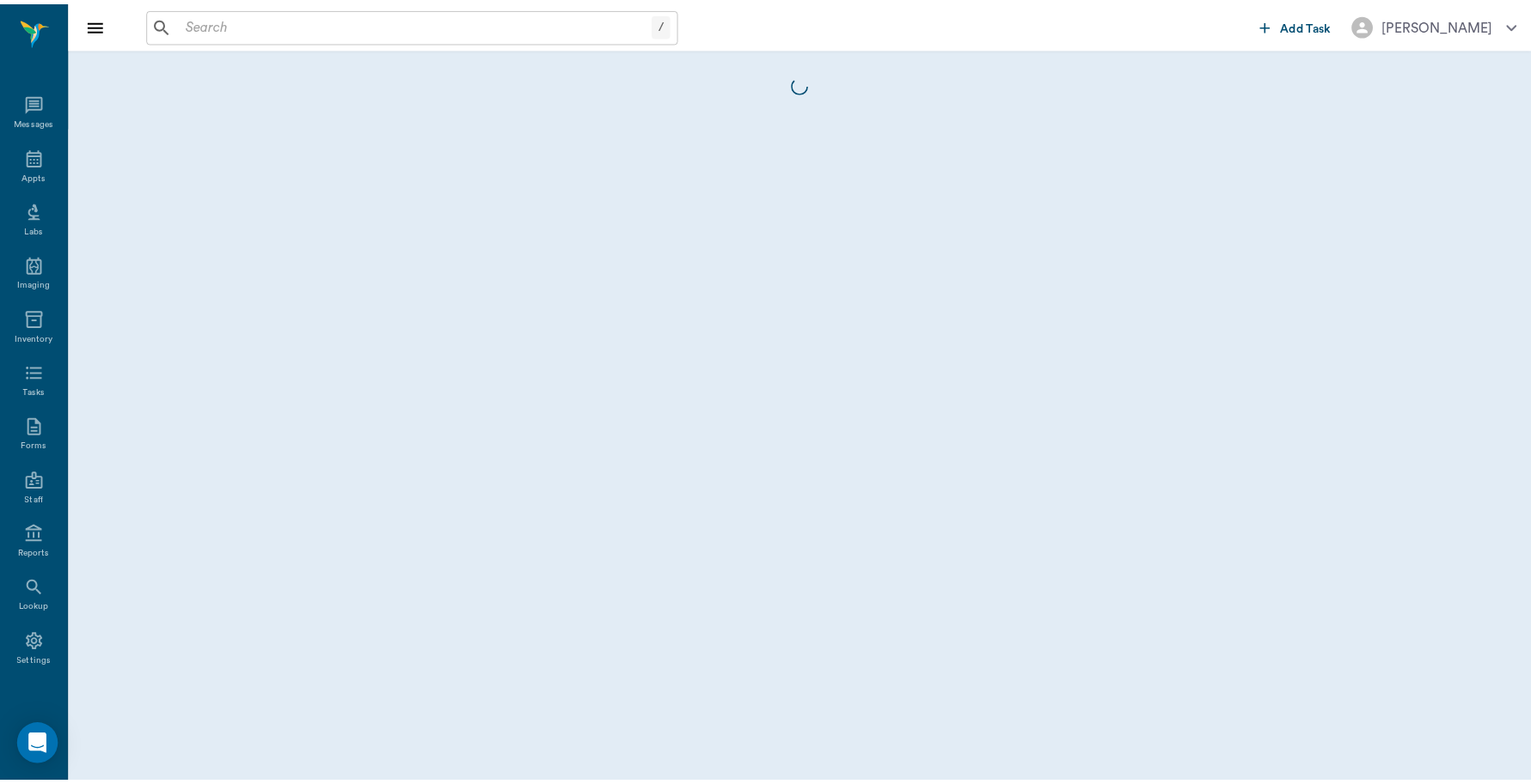
scroll to position [5, 0]
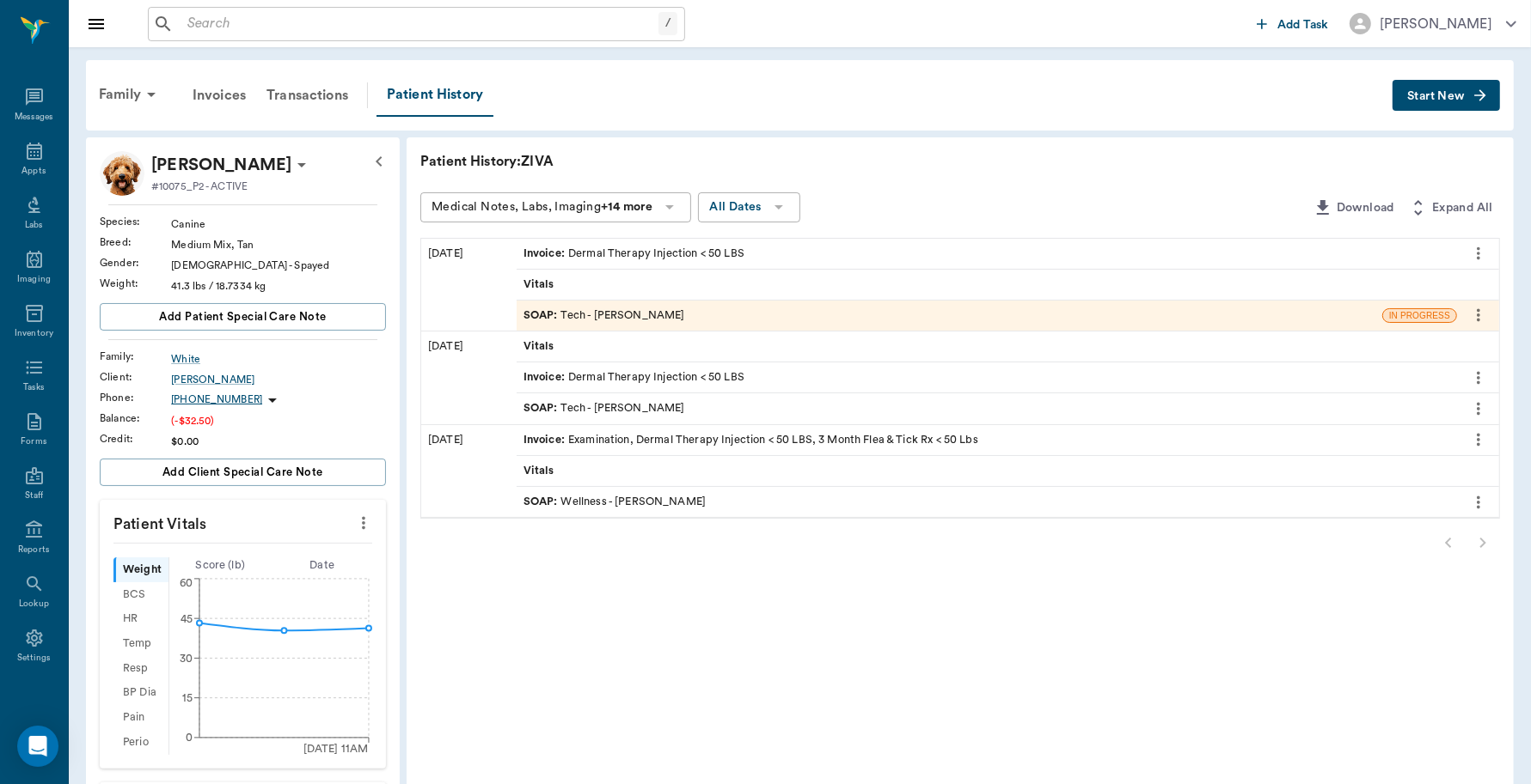
click at [679, 251] on div "Invoice : Dermal Therapy Injection < 50 LBS" at bounding box center [634, 253] width 221 height 16
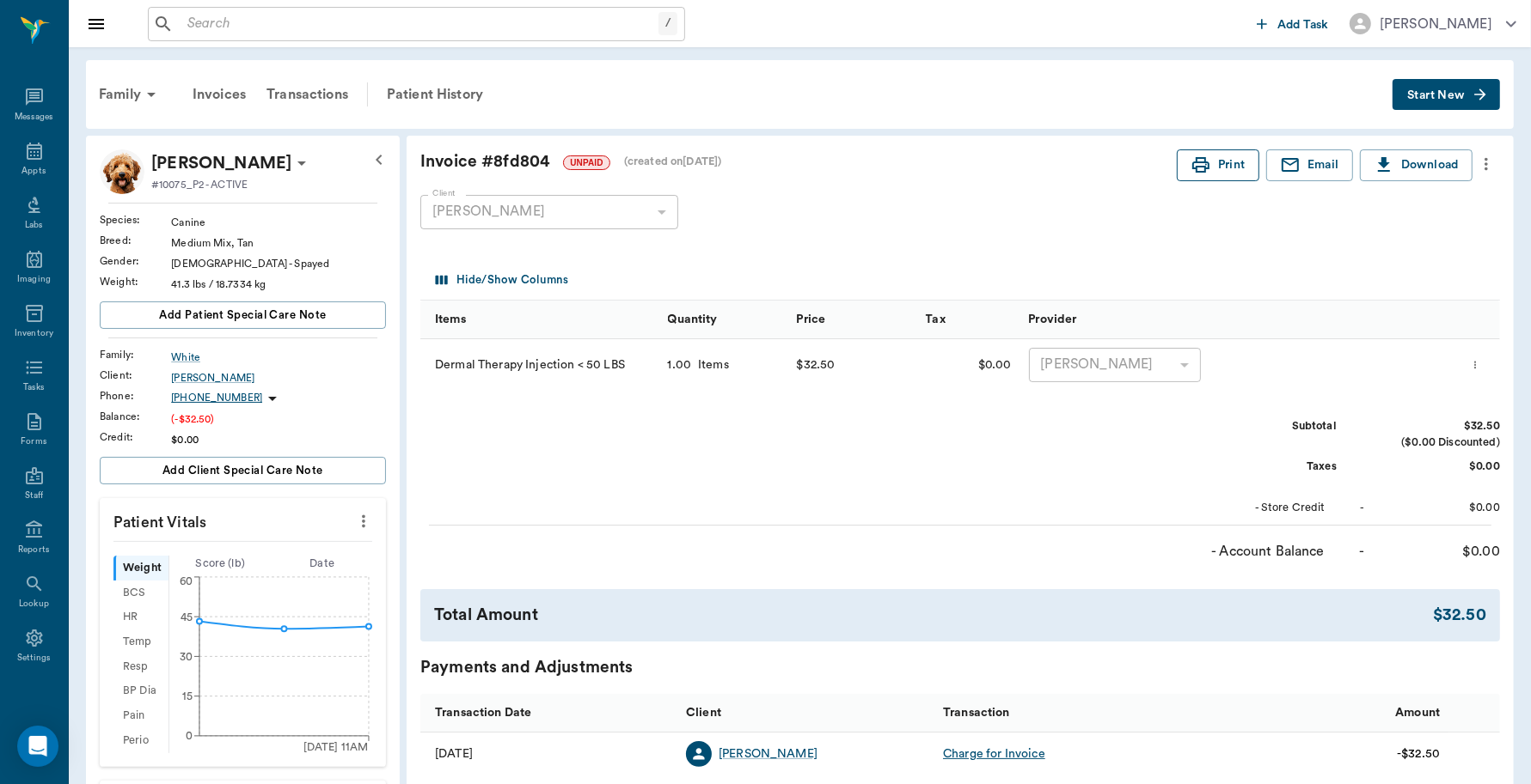
click at [1230, 170] on button "Print" at bounding box center [1218, 164] width 83 height 32
click at [310, 88] on div "Transactions" at bounding box center [307, 94] width 102 height 41
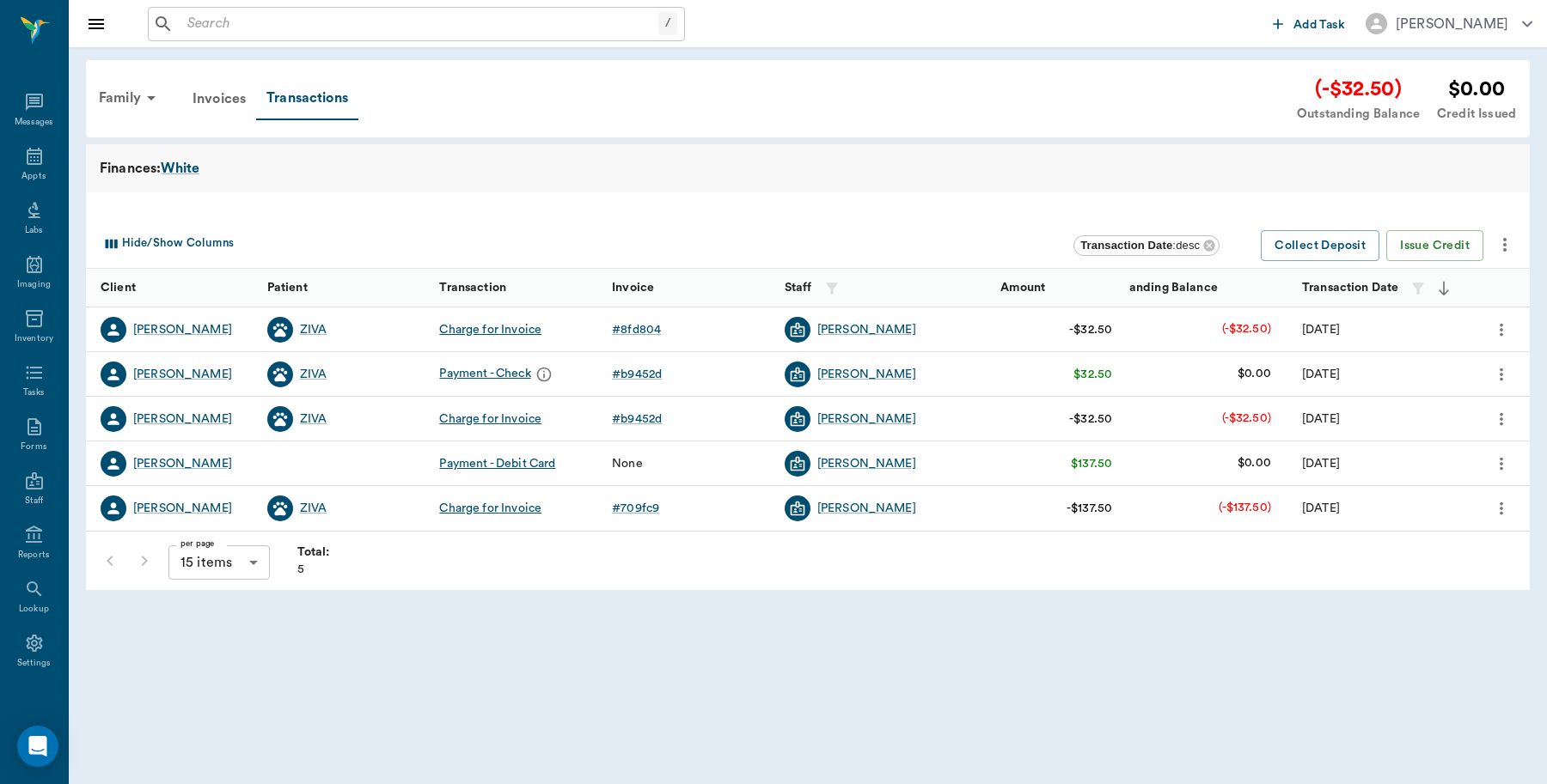
scroll to position [5, 0]
click at [1298, 241] on button "Collect Deposit" at bounding box center [1319, 245] width 118 height 32
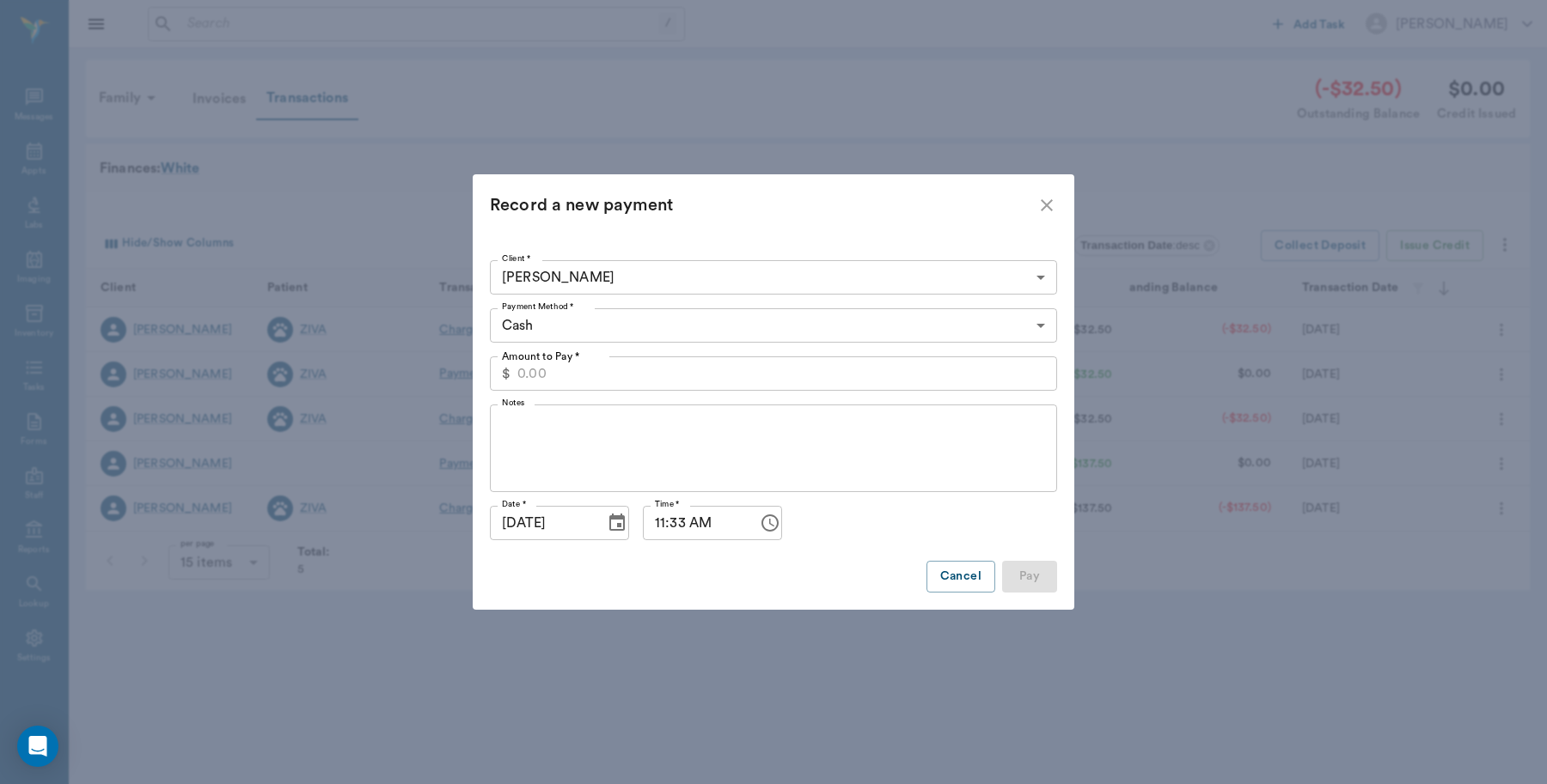
click at [1042, 328] on body "/ ​ Add Task Dr. Bert Ellsworth Nectar Messages Appts Labs Imaging Inventory Ta…" at bounding box center [774, 392] width 1547 height 784
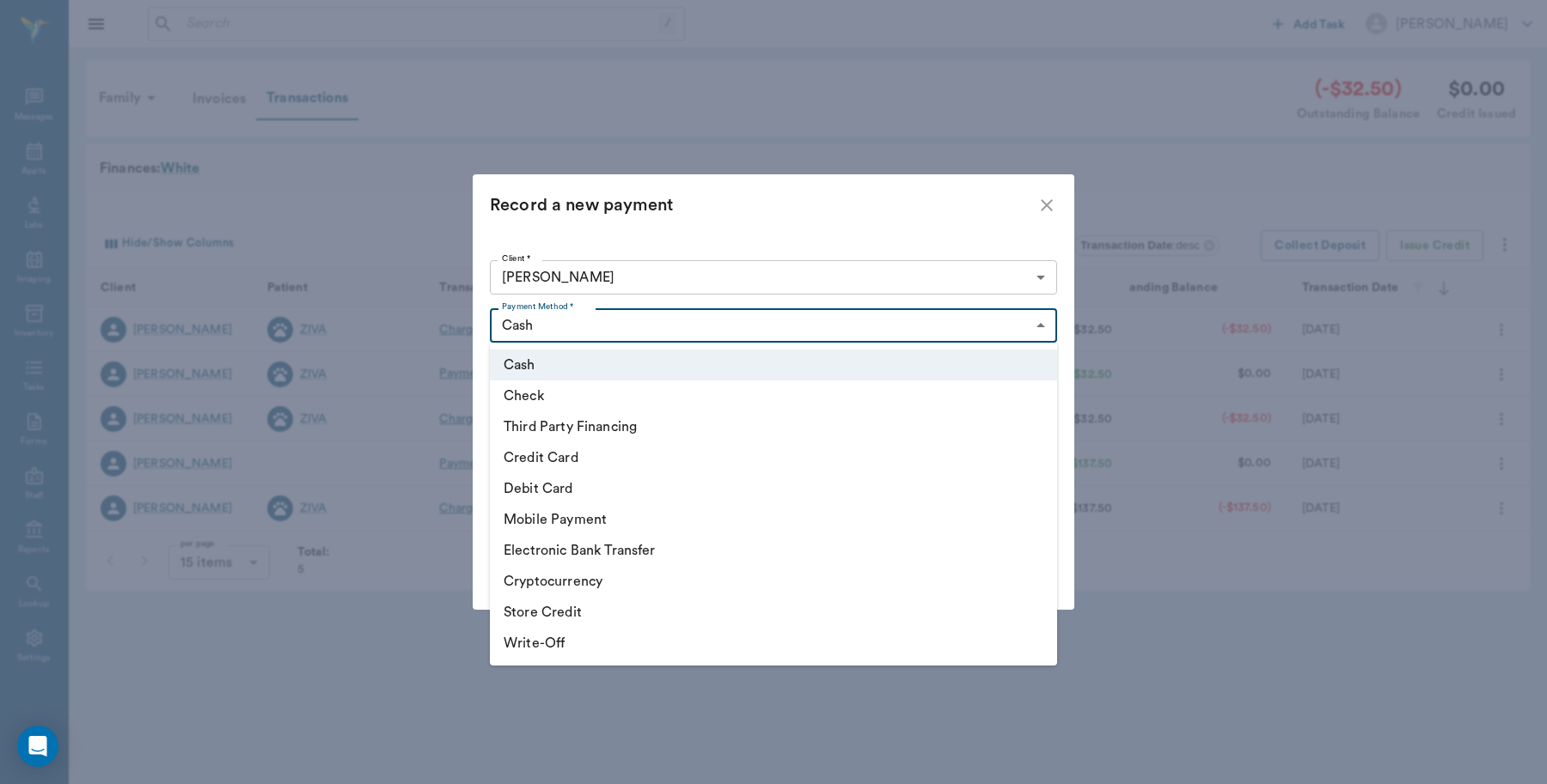
click at [783, 495] on li "Debit Card" at bounding box center [773, 489] width 567 height 31
type input "DEBIT_CARD"
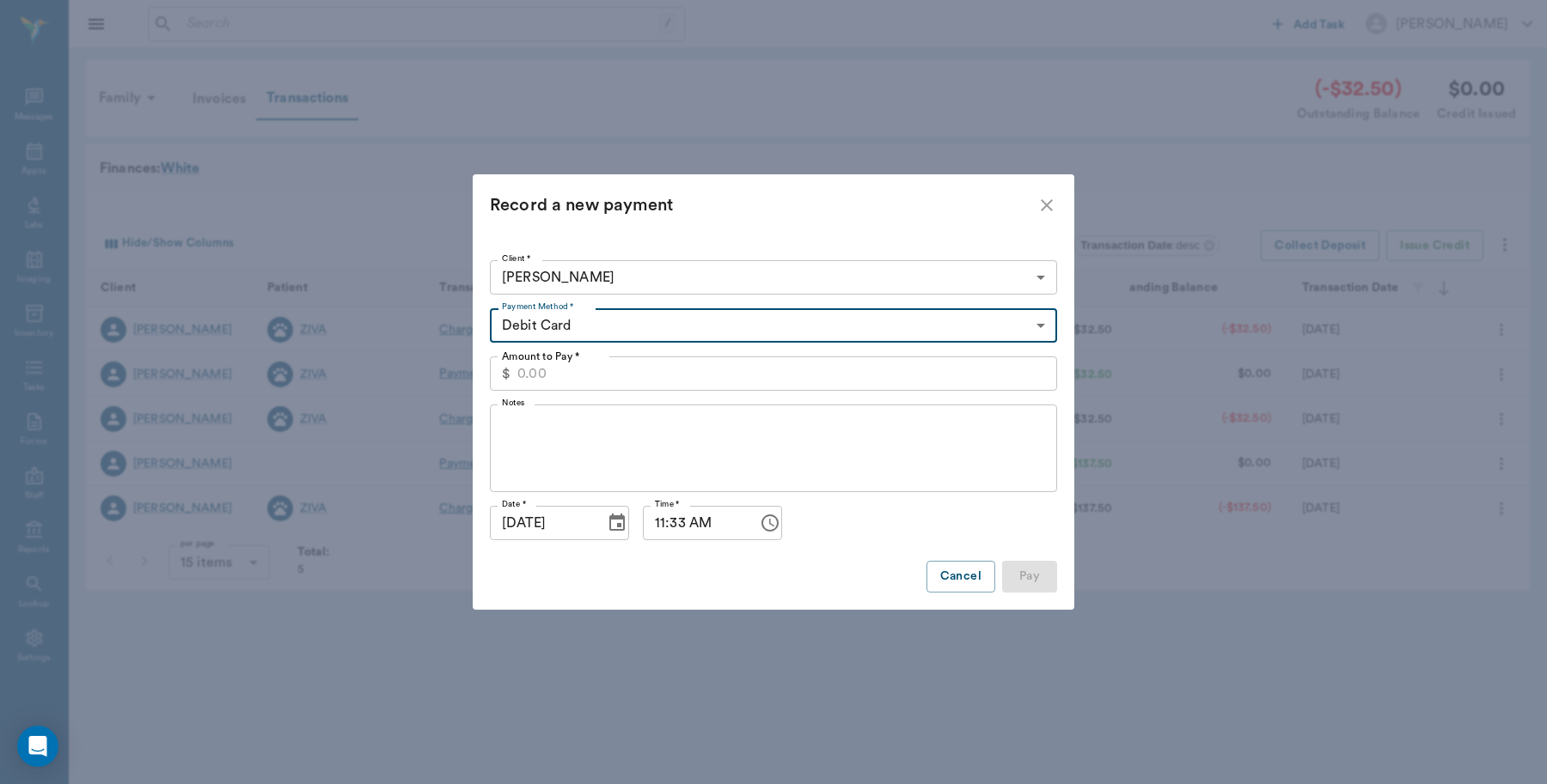
click at [522, 371] on input "Amount to Pay *" at bounding box center [787, 374] width 540 height 35
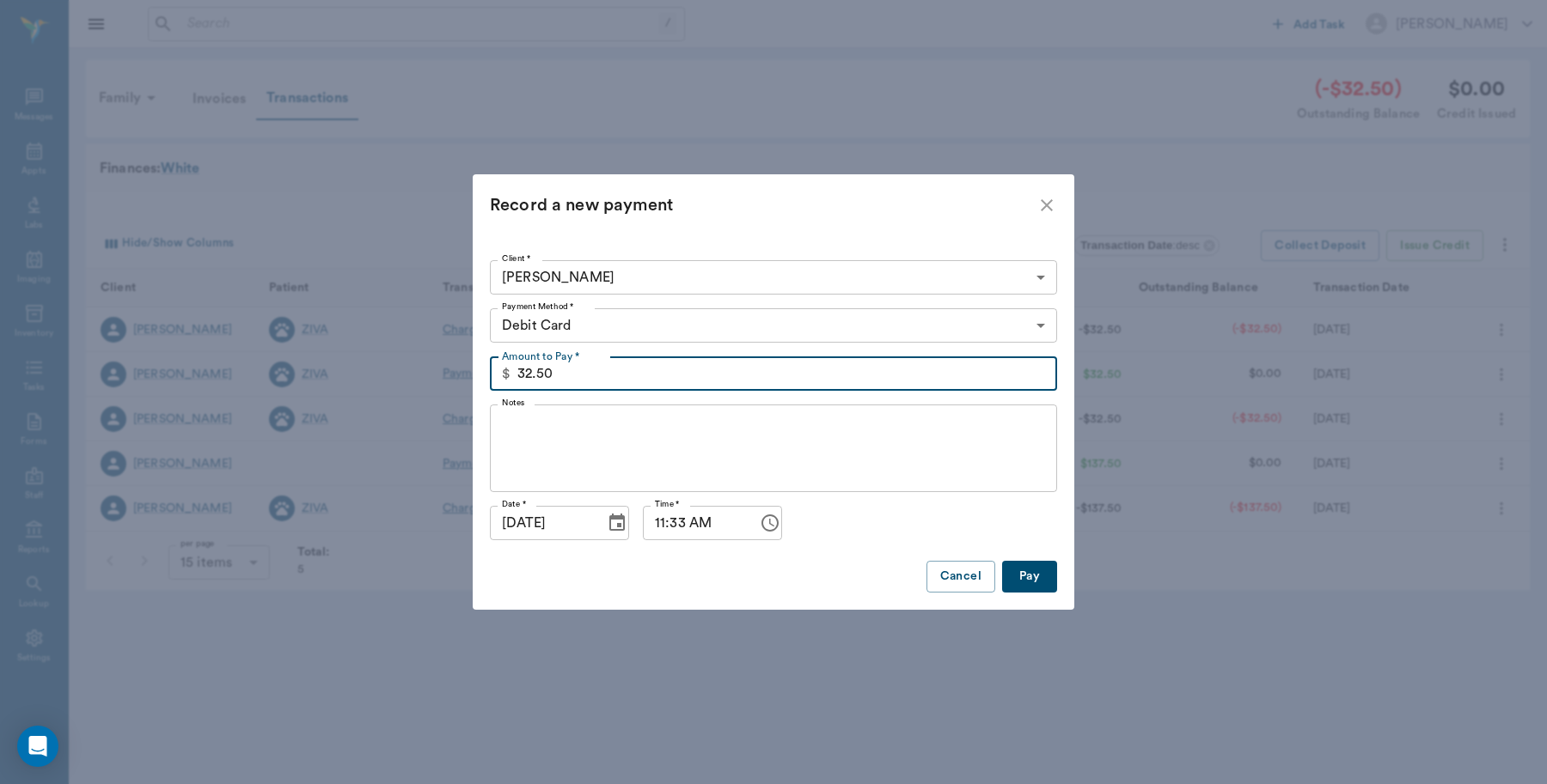
type input "32.50"
click at [1027, 578] on button "Pay" at bounding box center [1028, 576] width 55 height 32
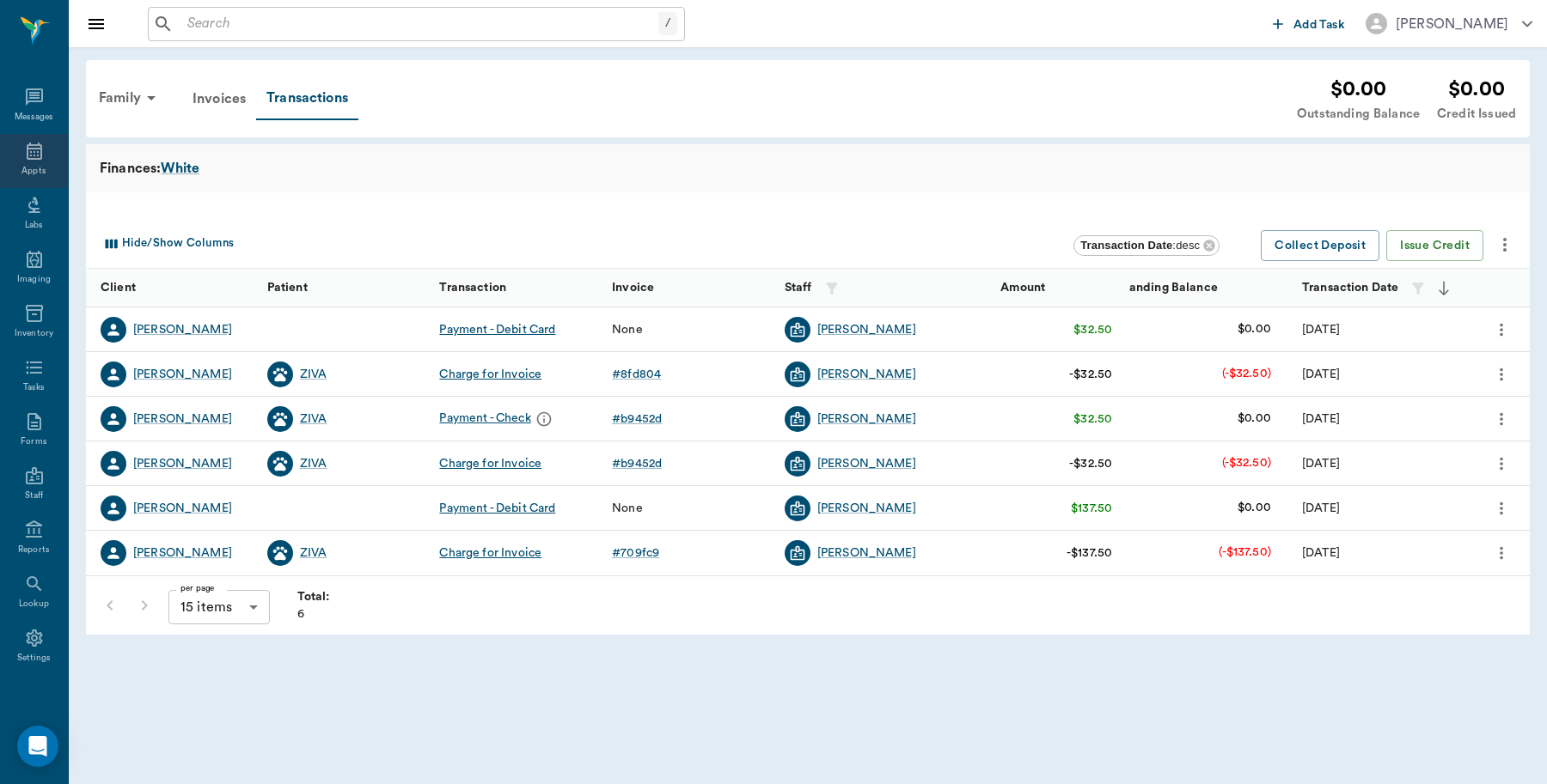
click at [17, 164] on div "Appts" at bounding box center [34, 161] width 68 height 54
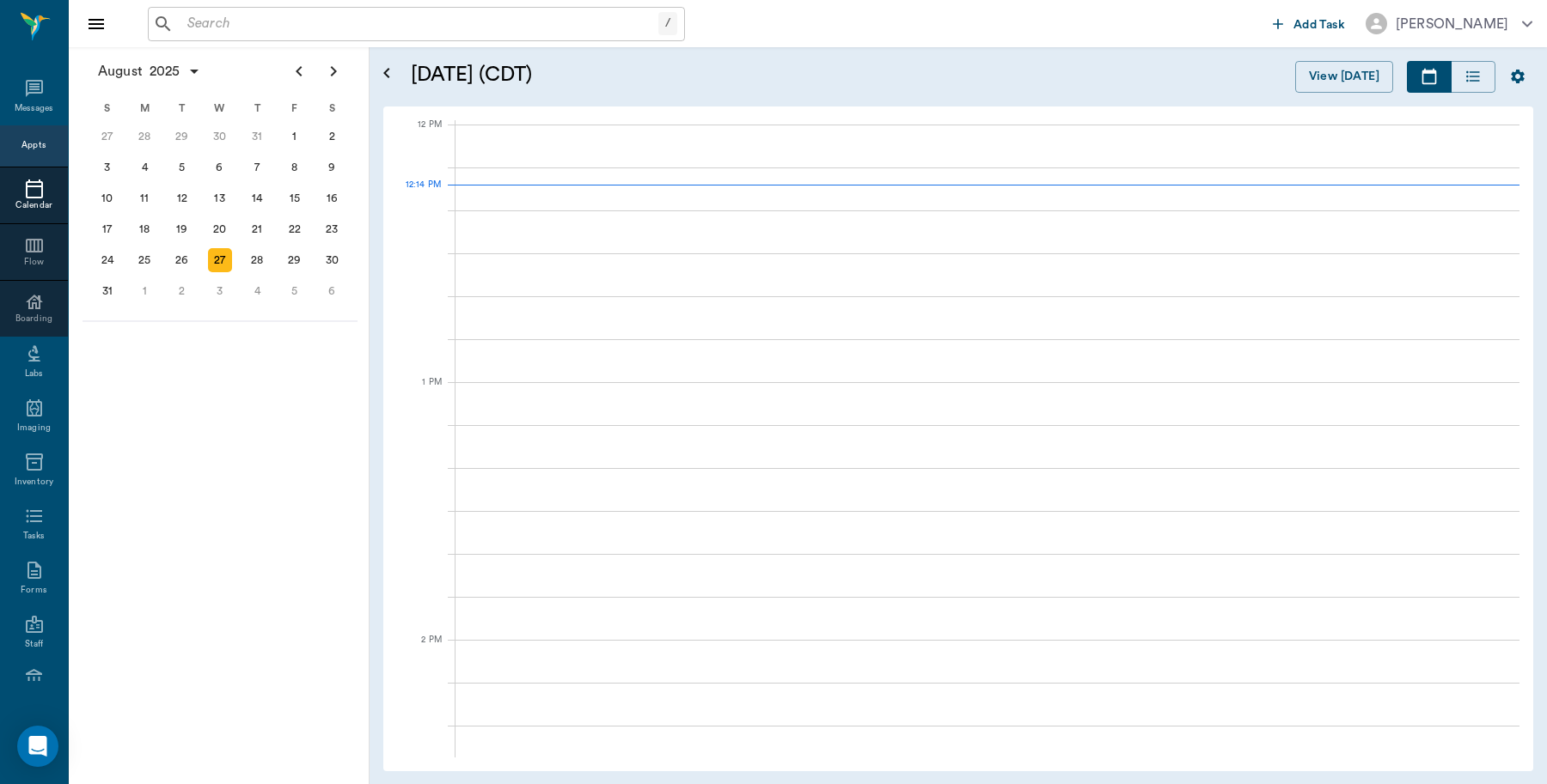
scroll to position [1032, 0]
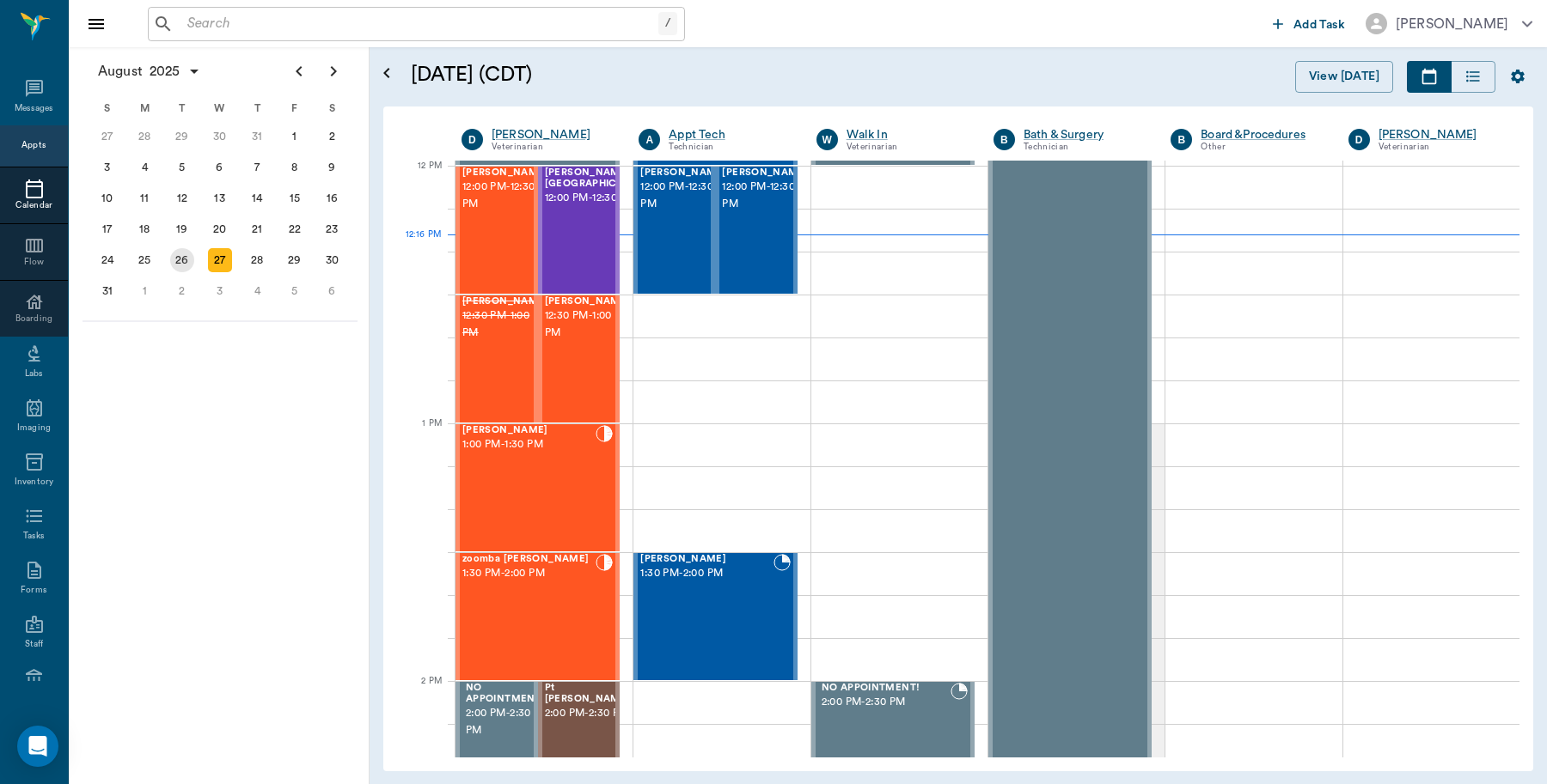
click at [181, 263] on div "26" at bounding box center [182, 260] width 24 height 24
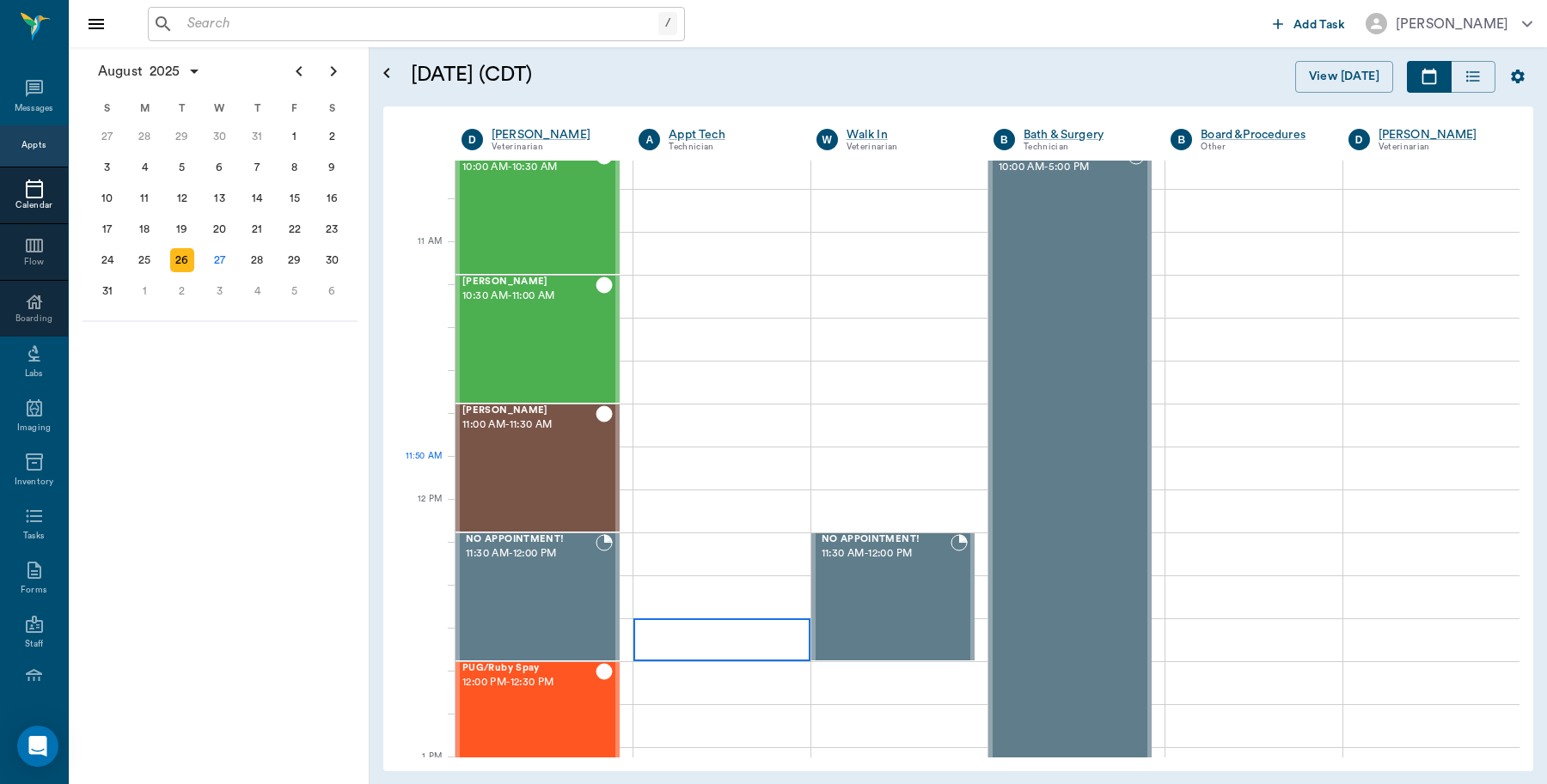
scroll to position [1181, 0]
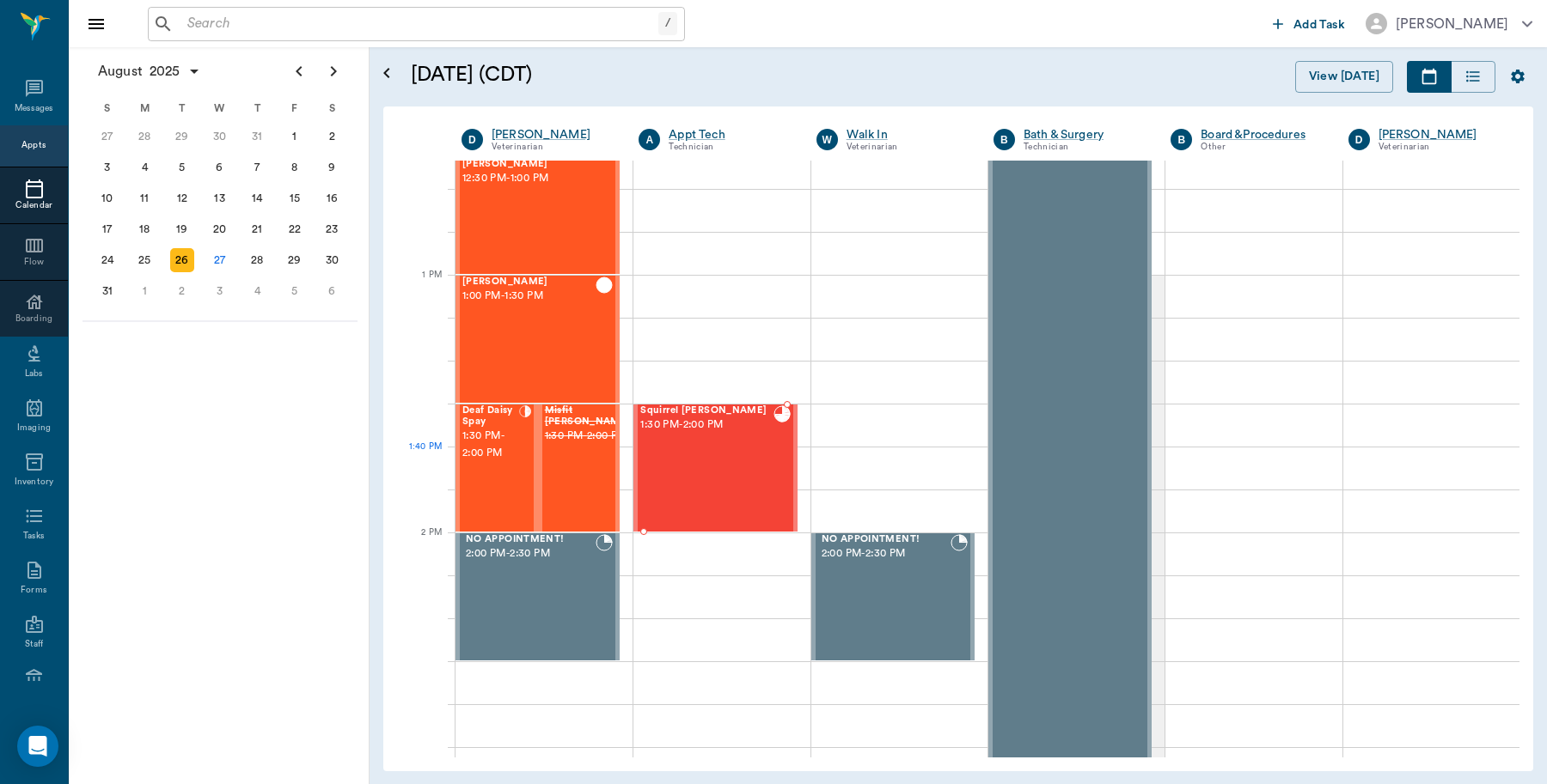
click at [765, 481] on div "Squirrel Eaton 1:30 PM - 2:00 PM" at bounding box center [706, 468] width 133 height 125
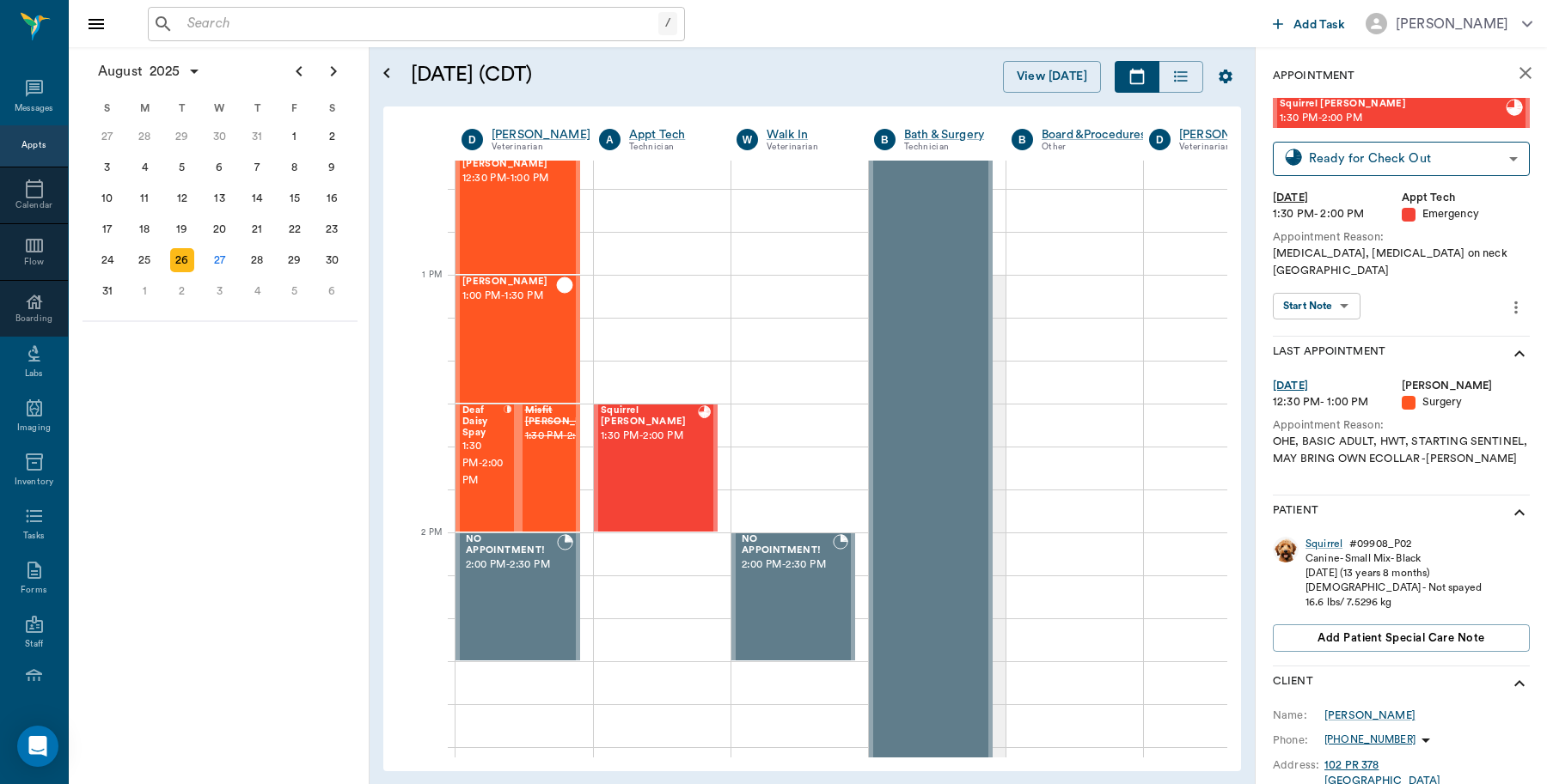
click at [271, 23] on input "text" at bounding box center [419, 24] width 478 height 24
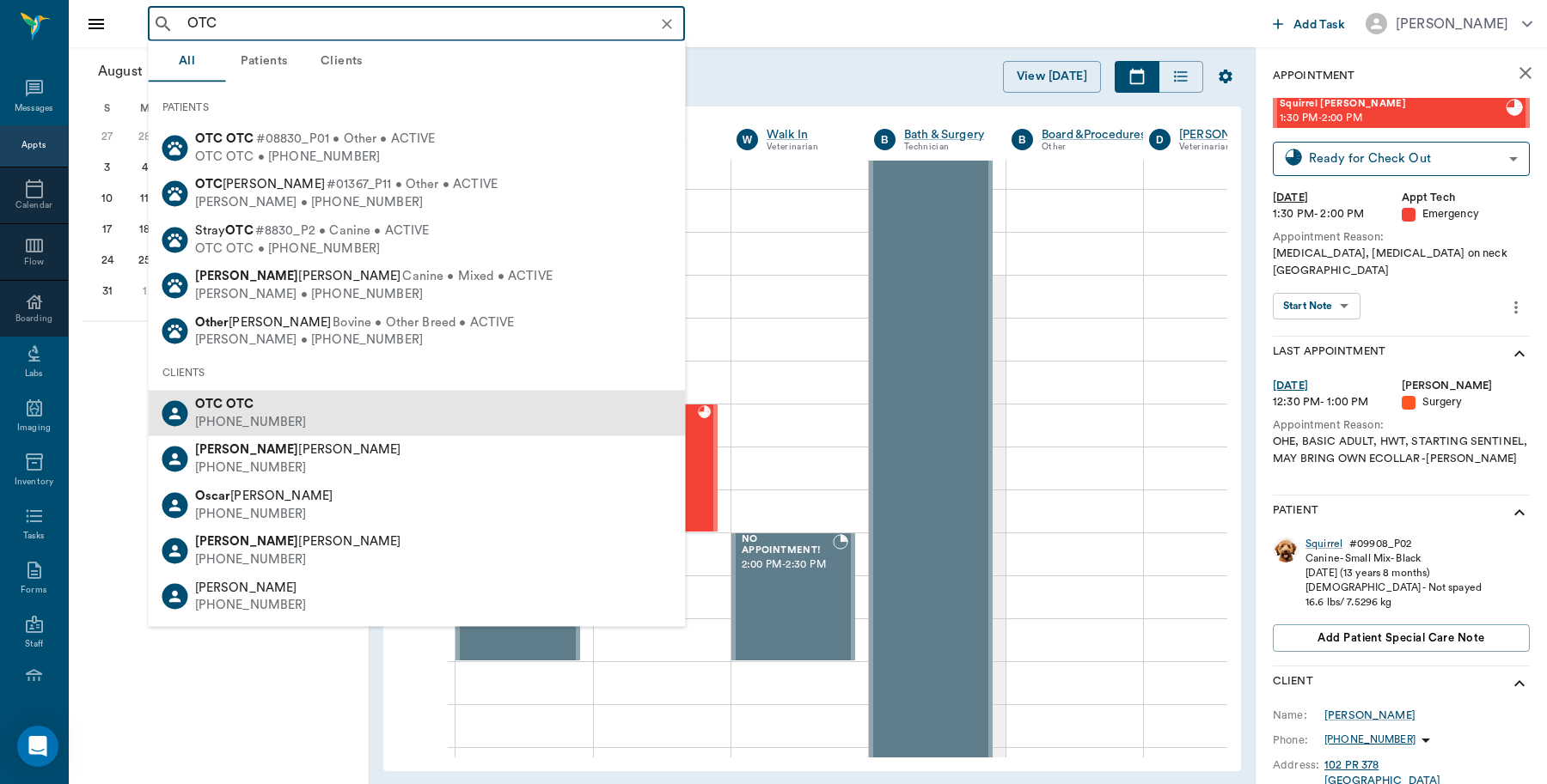
click at [228, 417] on div "(555) 555-5555" at bounding box center [251, 422] width 112 height 18
type input "OTC"
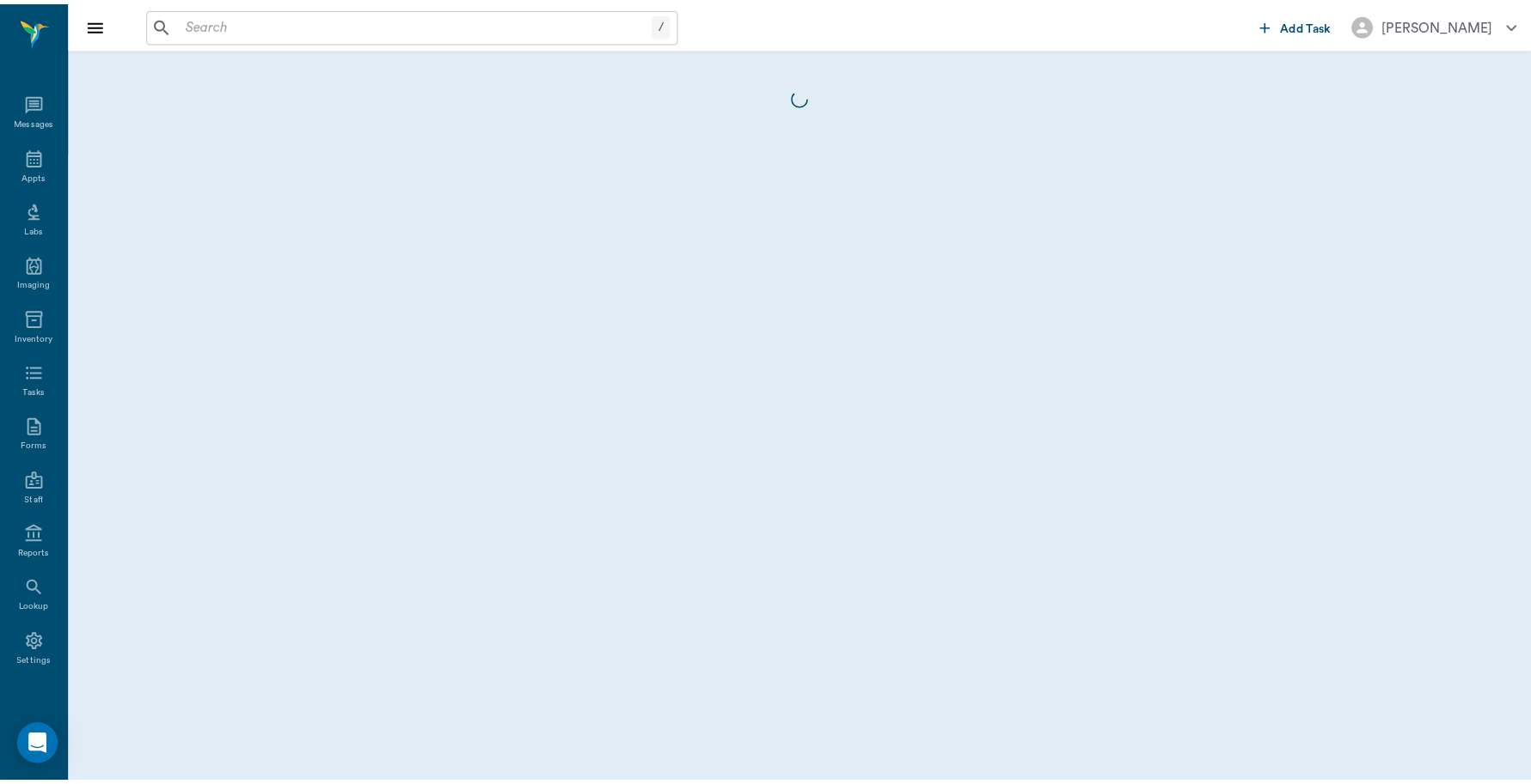
scroll to position [5, 0]
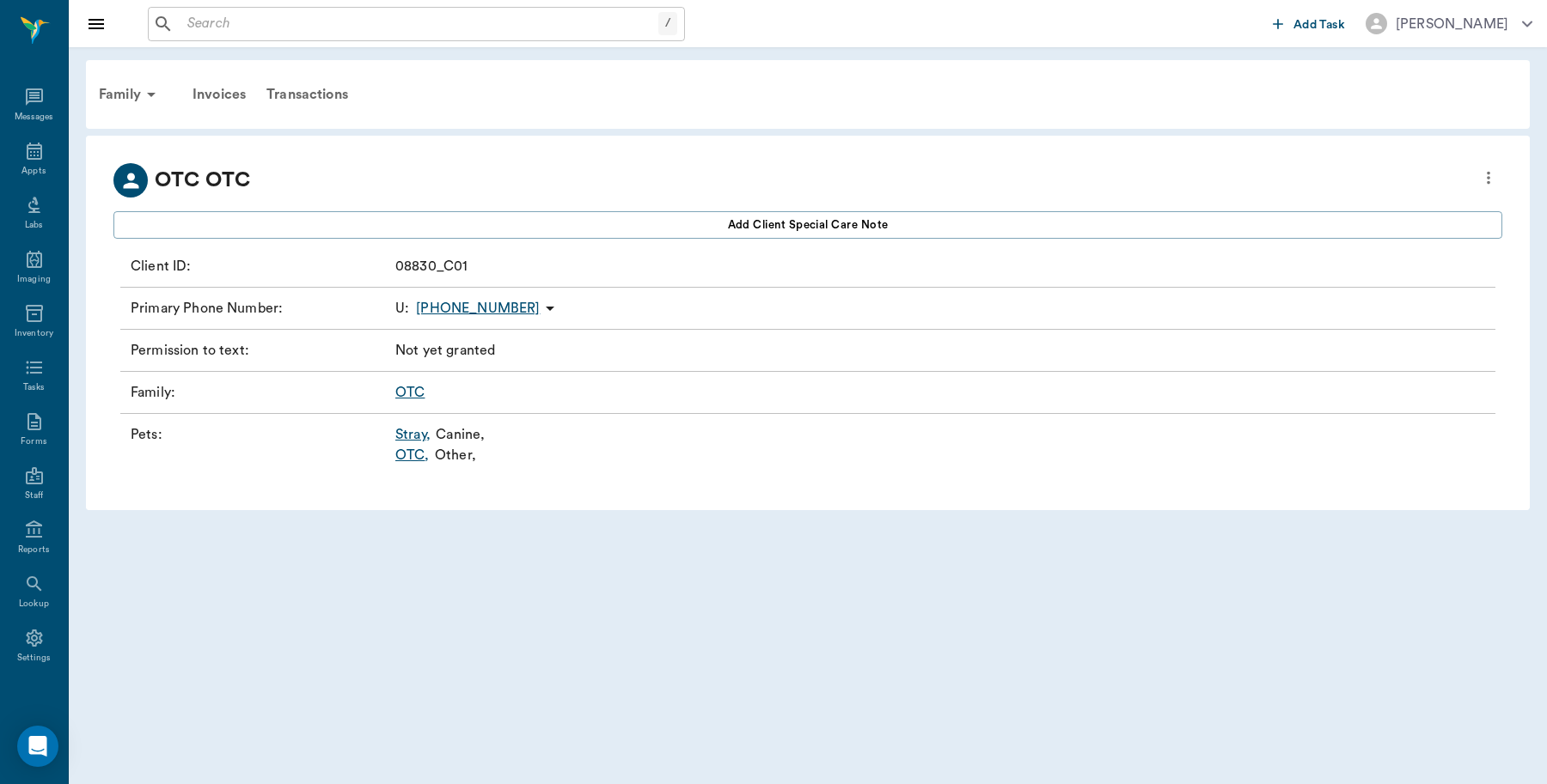
click at [413, 456] on link "OTC ," at bounding box center [413, 455] width 35 height 20
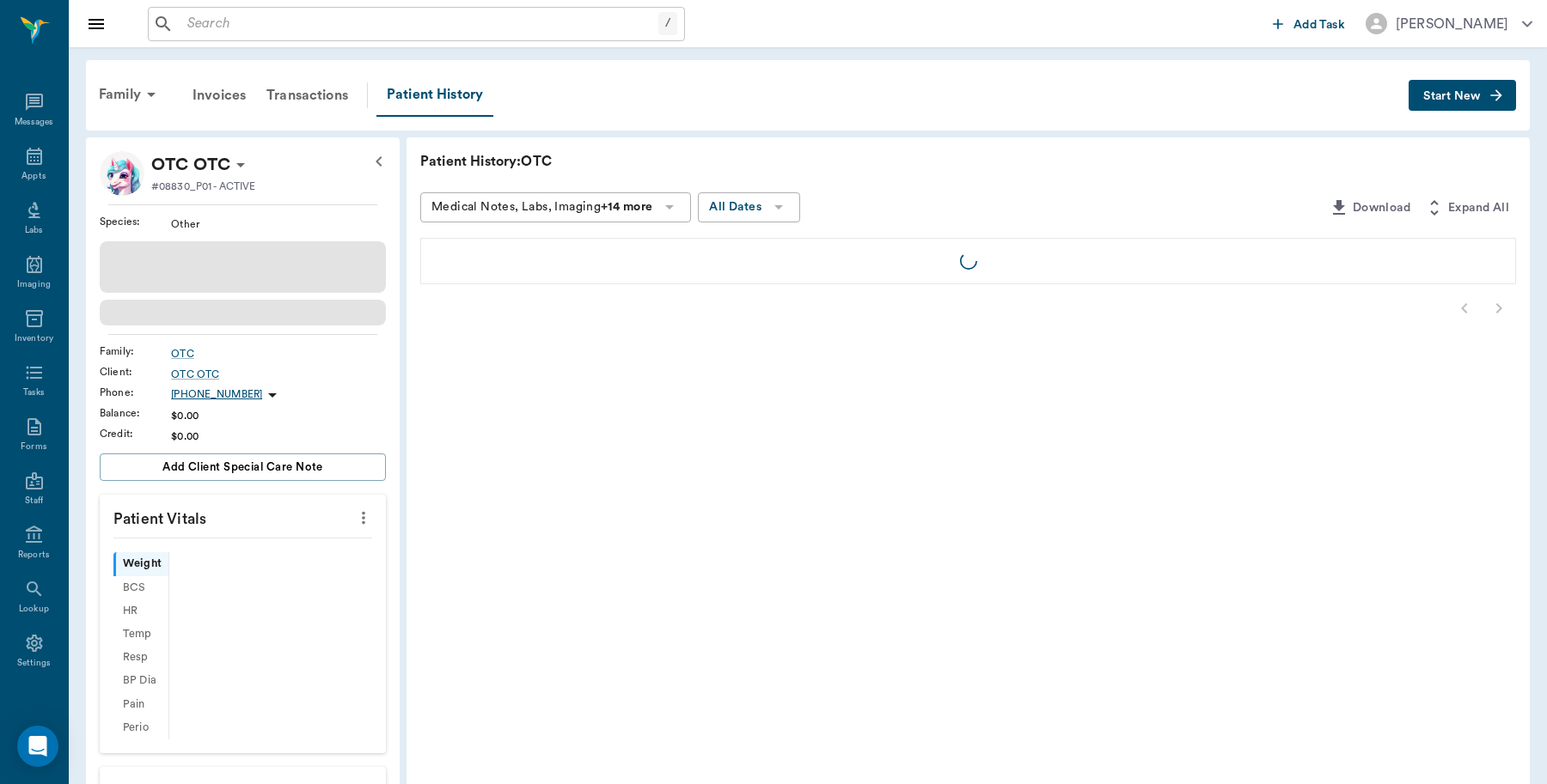
scroll to position [5, 0]
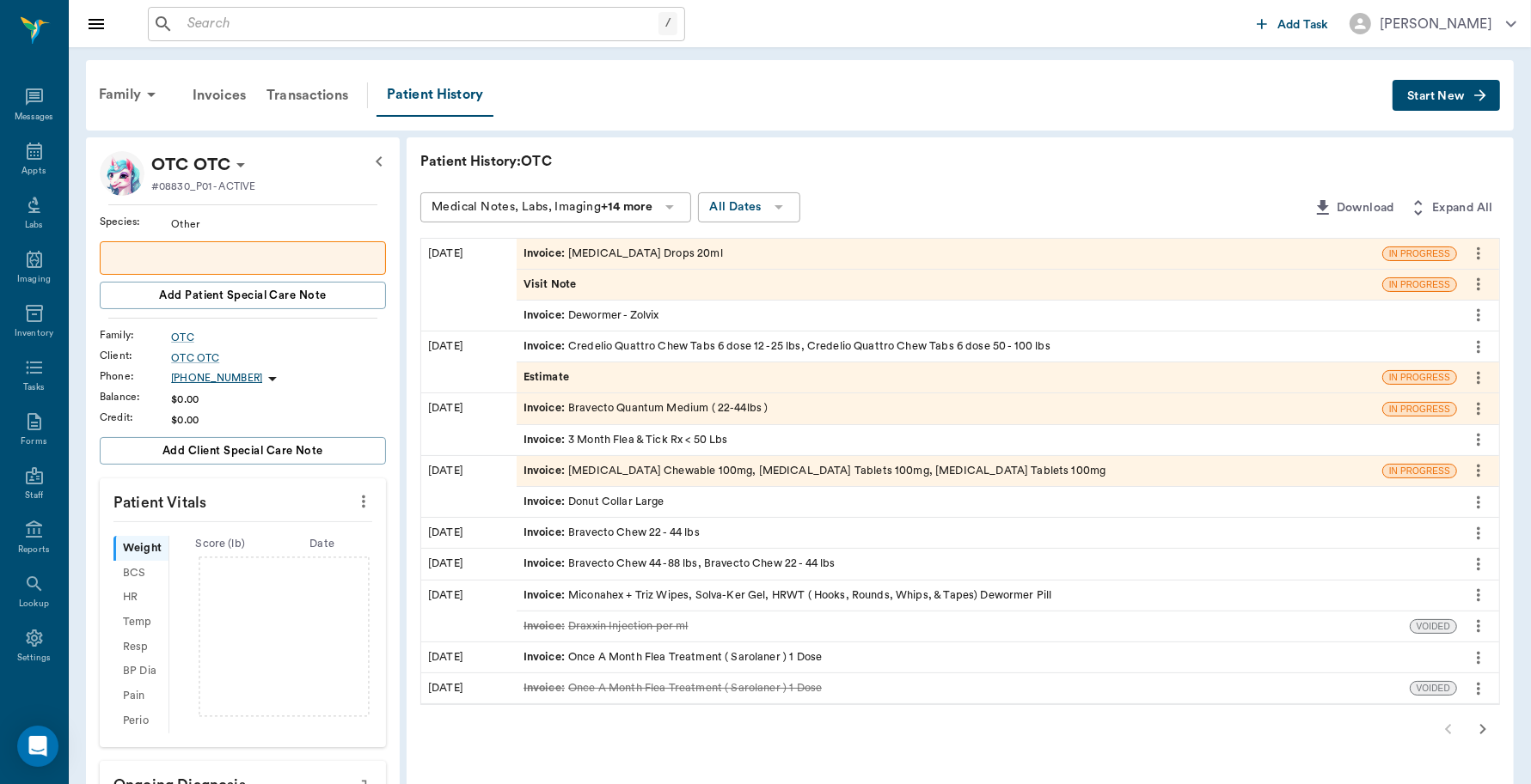
click at [1432, 96] on span "Start New" at bounding box center [1436, 96] width 58 height 0
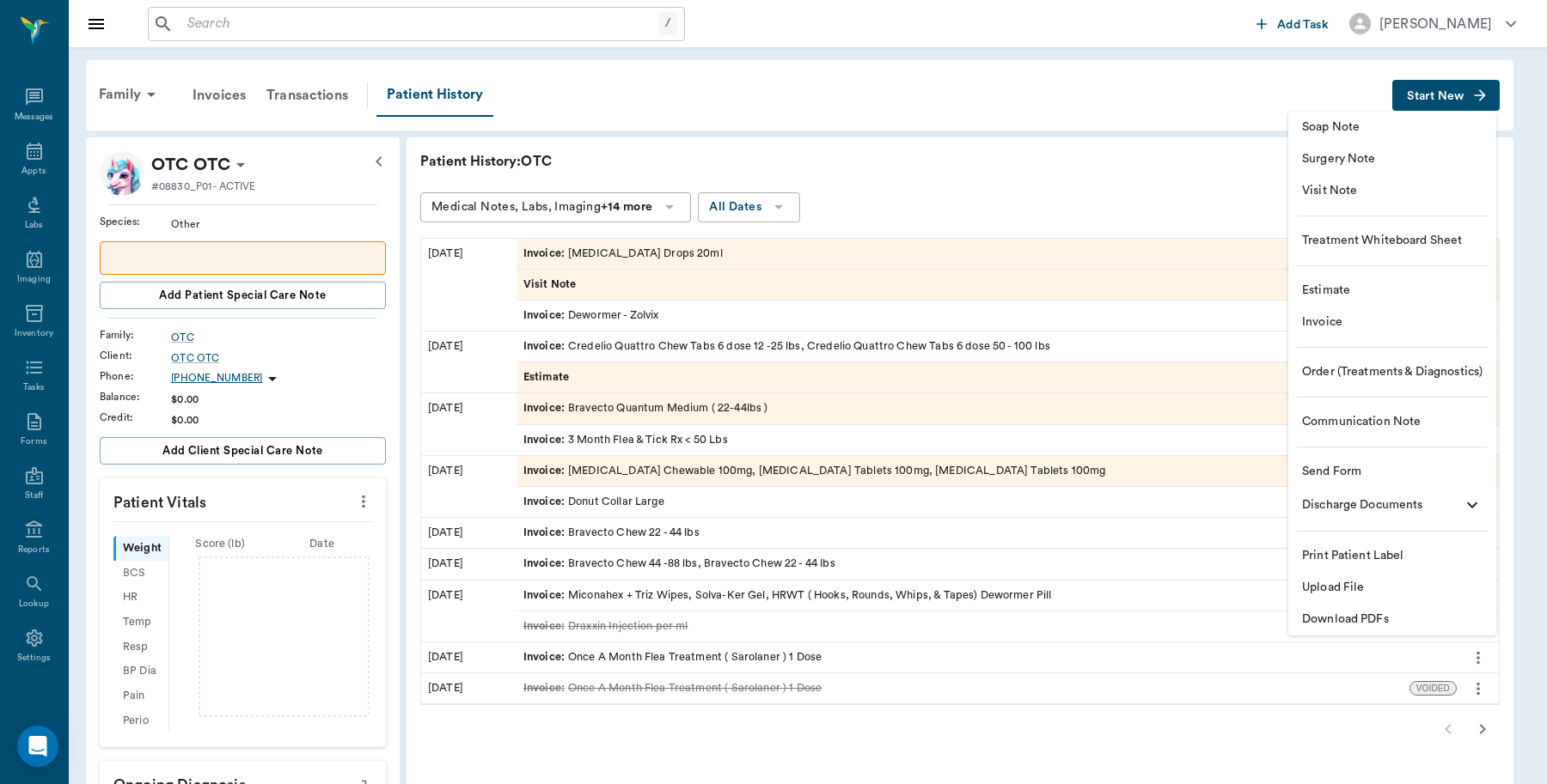
click at [1332, 316] on span "Invoice" at bounding box center [1392, 322] width 181 height 18
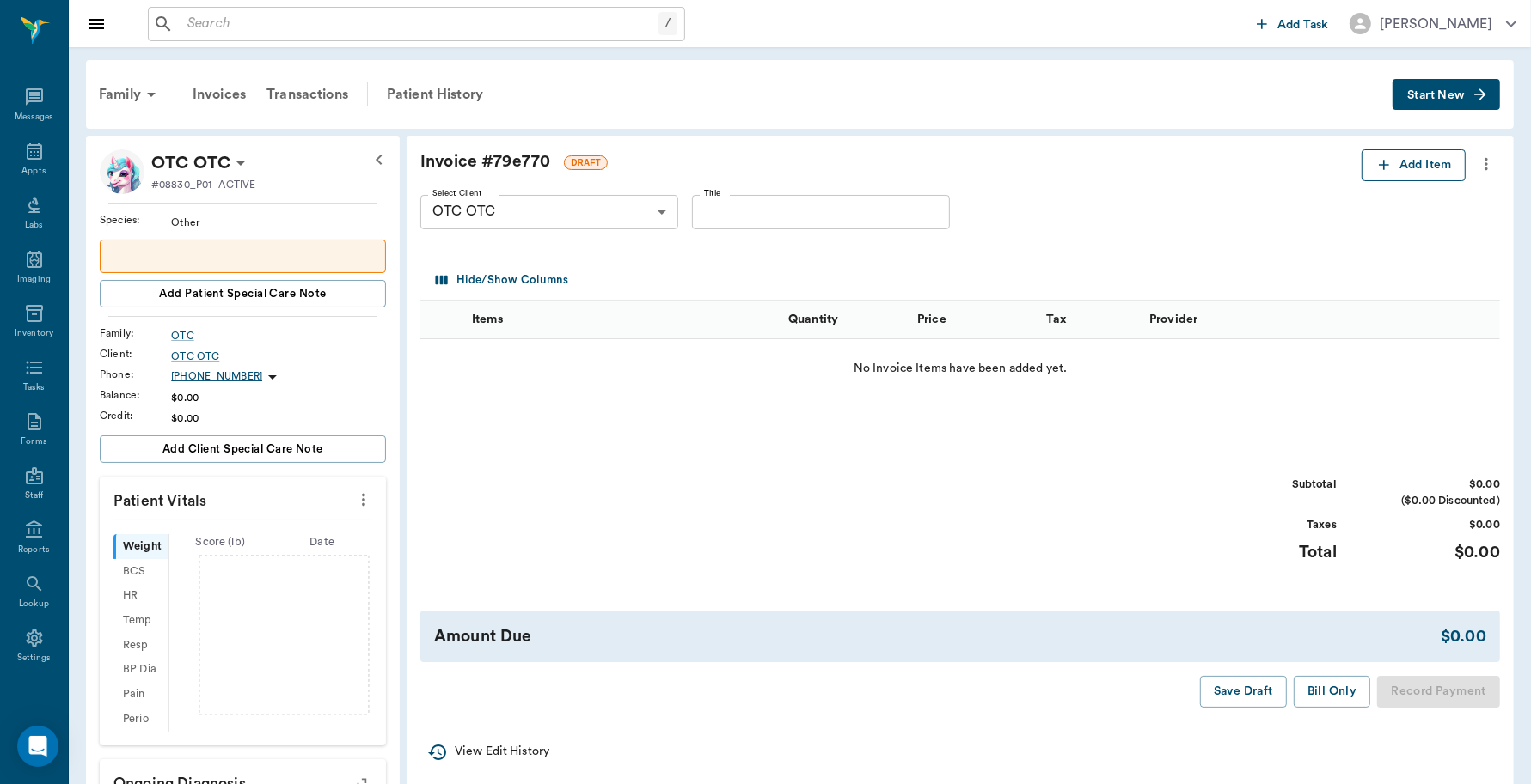
click at [1401, 164] on button "Add Item" at bounding box center [1414, 164] width 104 height 32
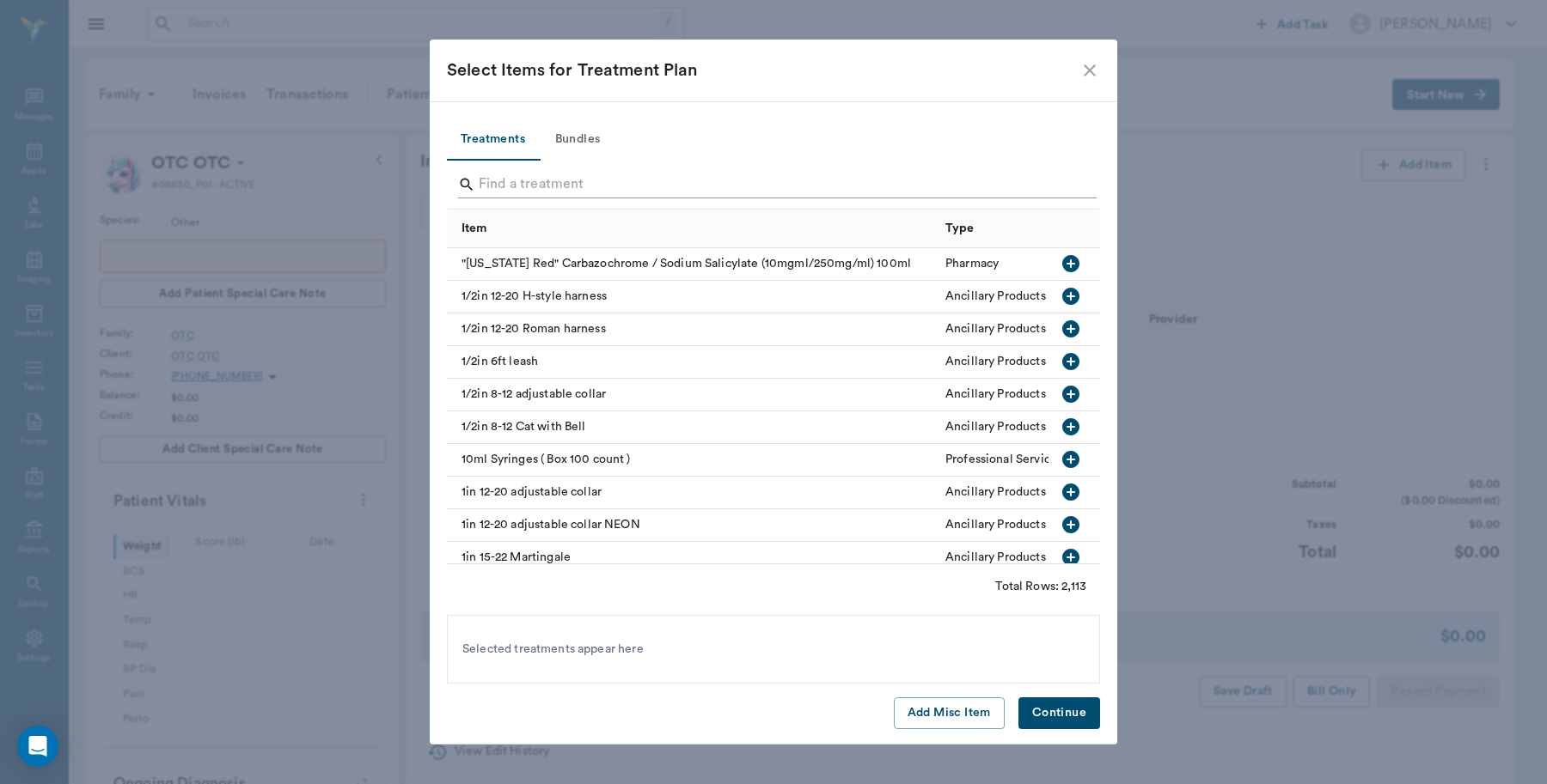
click at [559, 187] on input "Search" at bounding box center [774, 185] width 592 height 28
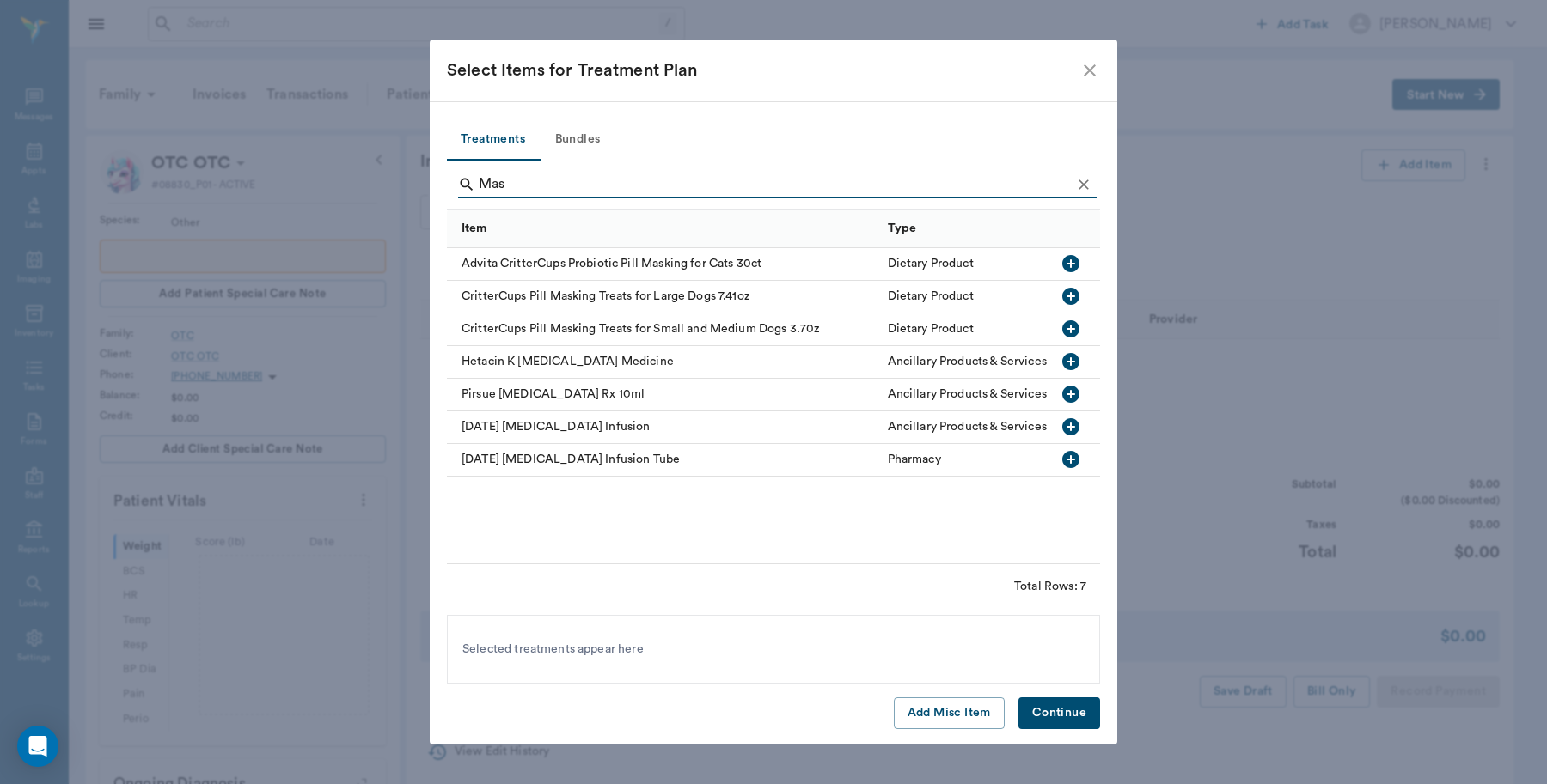
type input "Mas"
click at [1068, 430] on icon "button" at bounding box center [1071, 427] width 17 height 17
click at [1061, 713] on button "Continue" at bounding box center [1058, 713] width 82 height 32
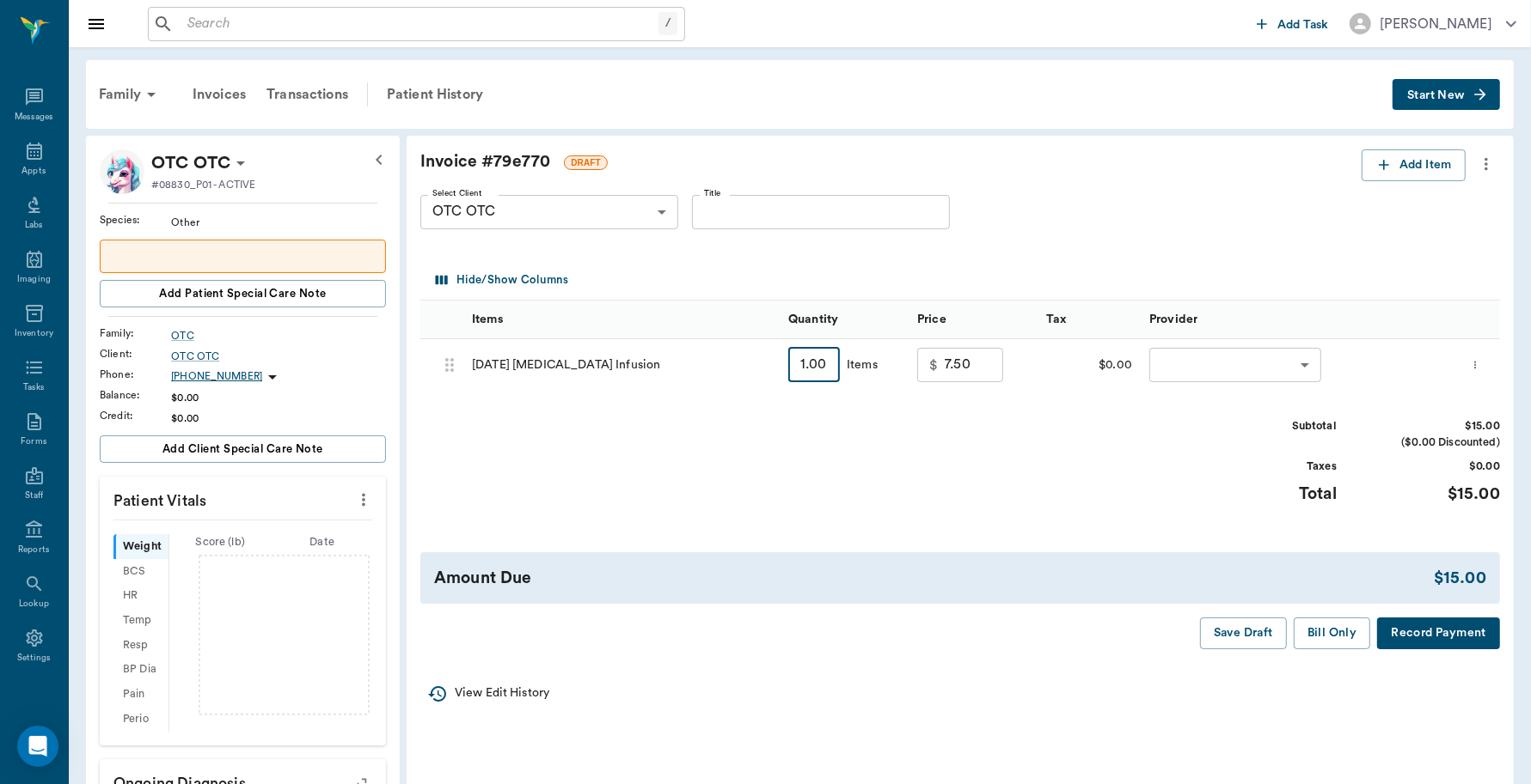
type input "2"
type input "15.00"
type input "2"
click at [1287, 366] on body "/ ​ Add Task Dr. Bert Ellsworth Nectar Messages Appts Labs Imaging Inventory Ta…" at bounding box center [765, 641] width 1531 height 1281
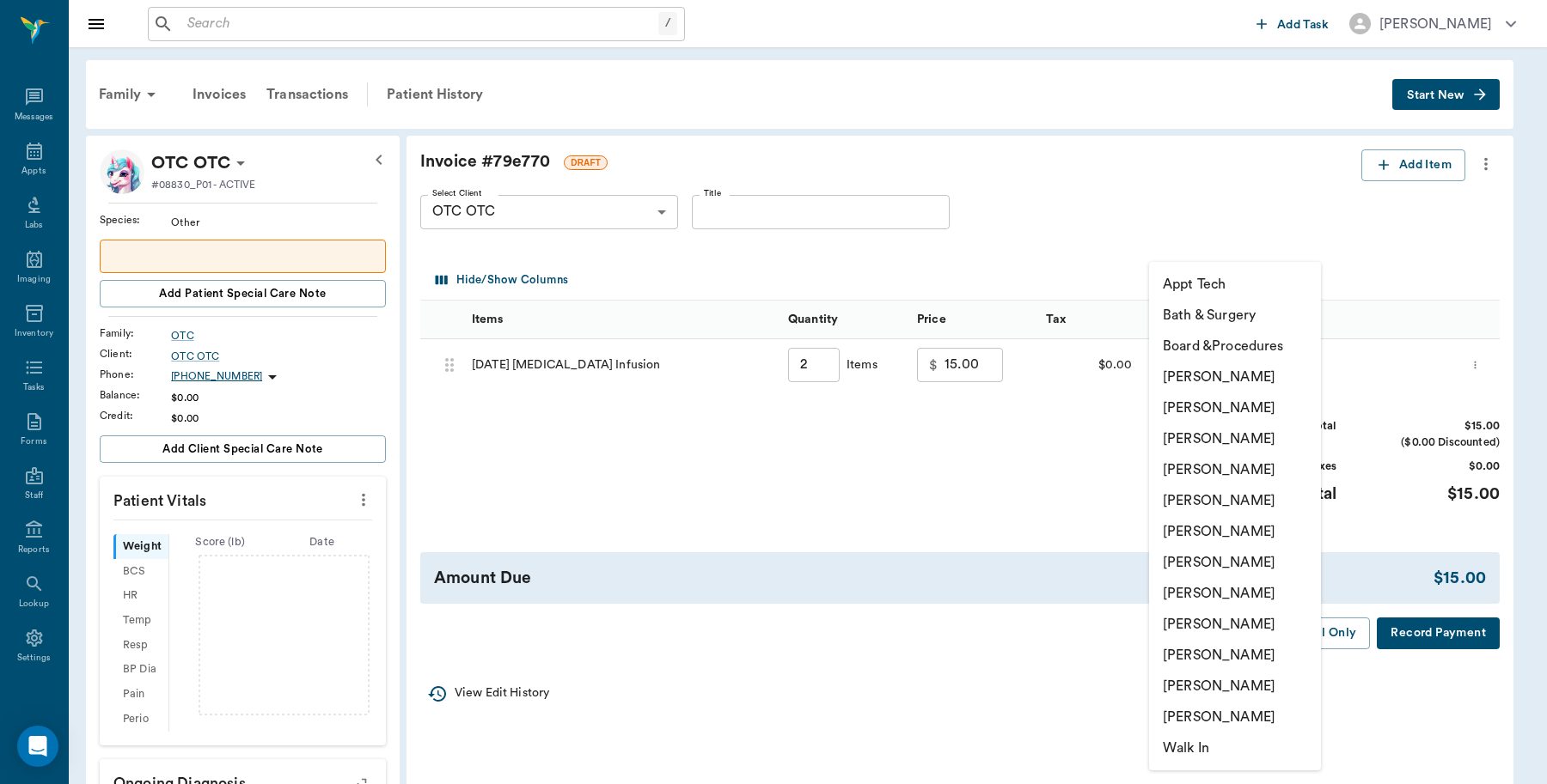
click at [1240, 378] on li "[PERSON_NAME]" at bounding box center [1234, 377] width 172 height 31
type input "none-6899ea08ed37b777db10de45"
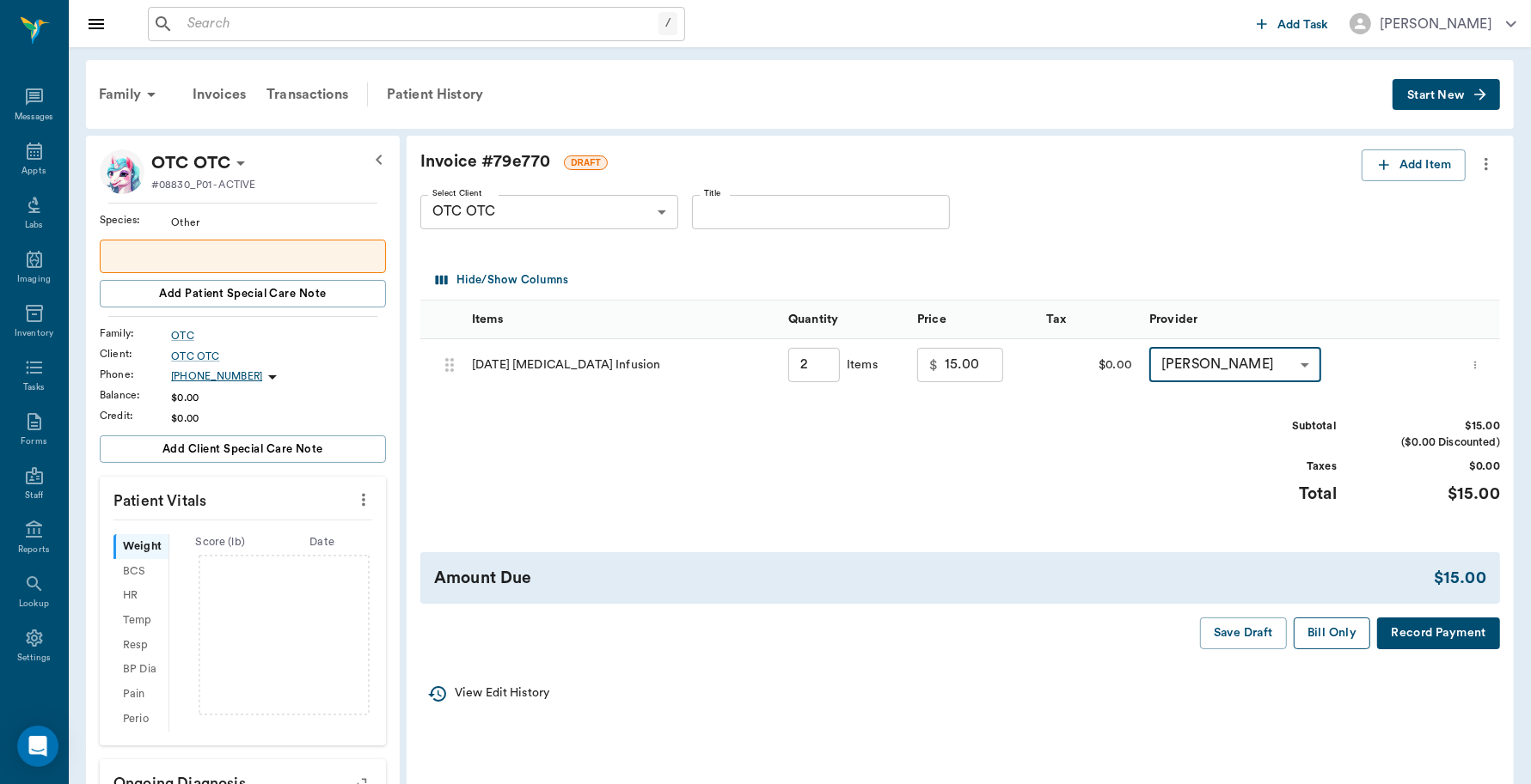
click at [1338, 628] on button "Bill Only" at bounding box center [1332, 633] width 77 height 32
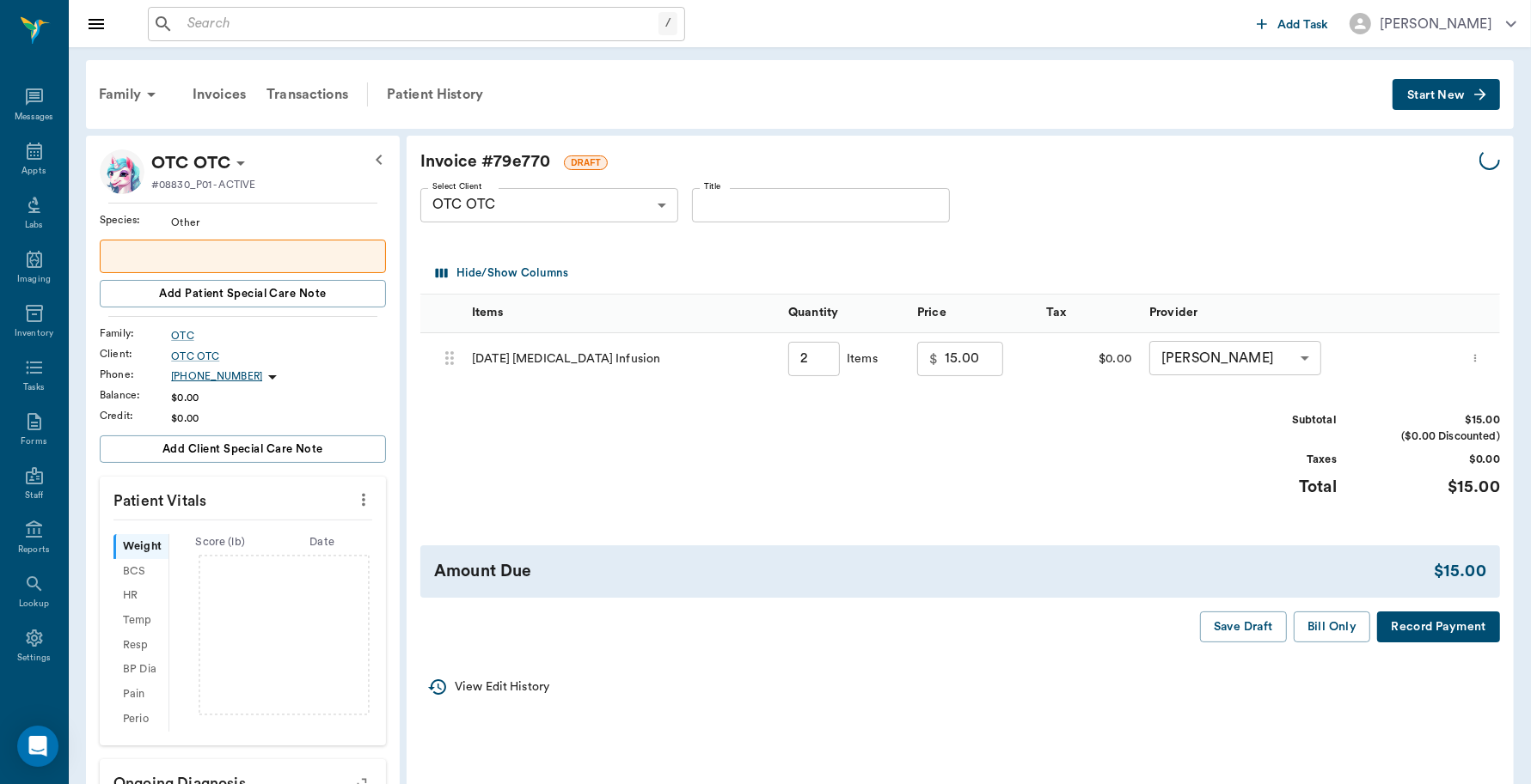
type input "2.00"
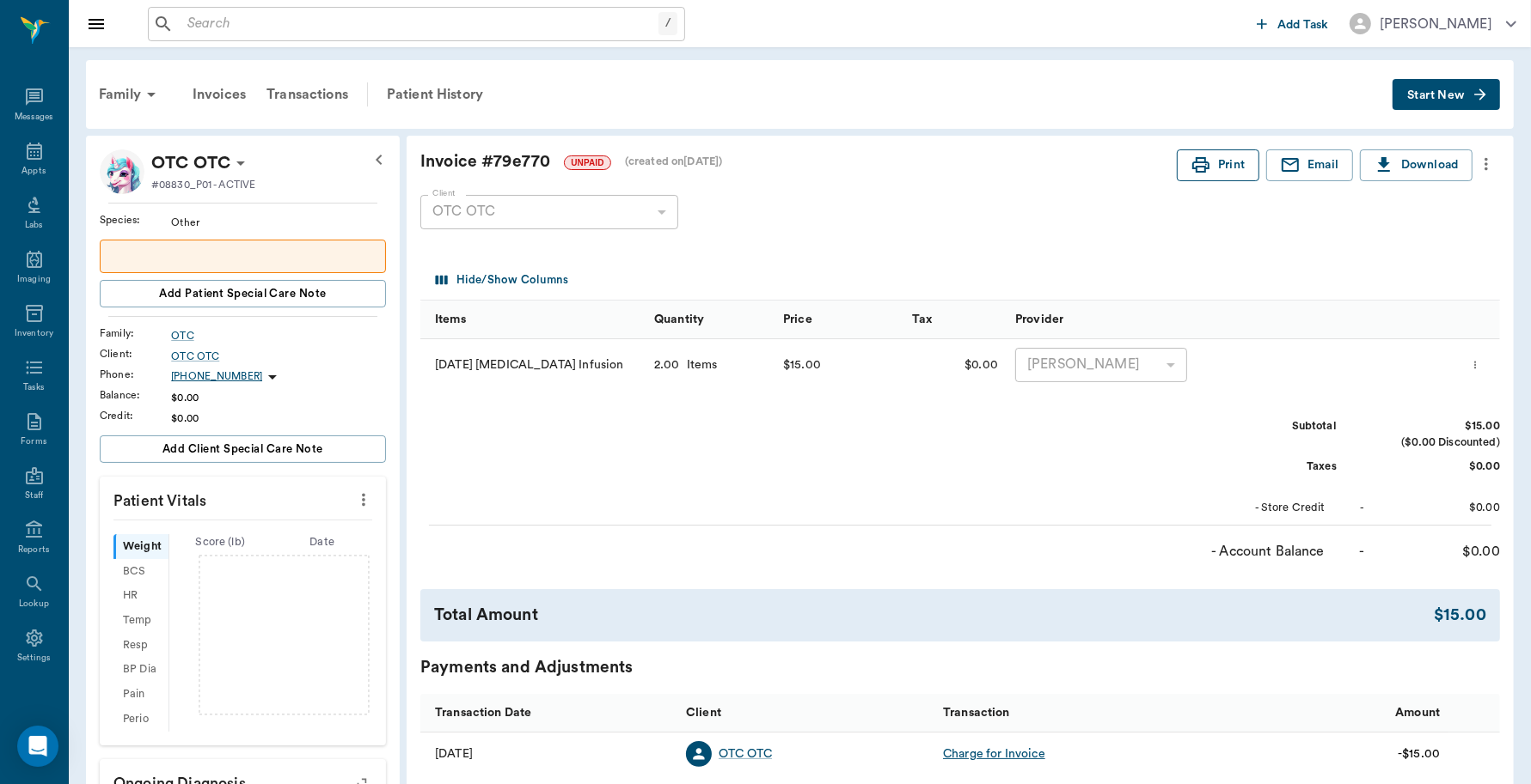
click at [1222, 168] on button "Print" at bounding box center [1218, 164] width 83 height 32
click at [224, 22] on input "text" at bounding box center [420, 24] width 478 height 24
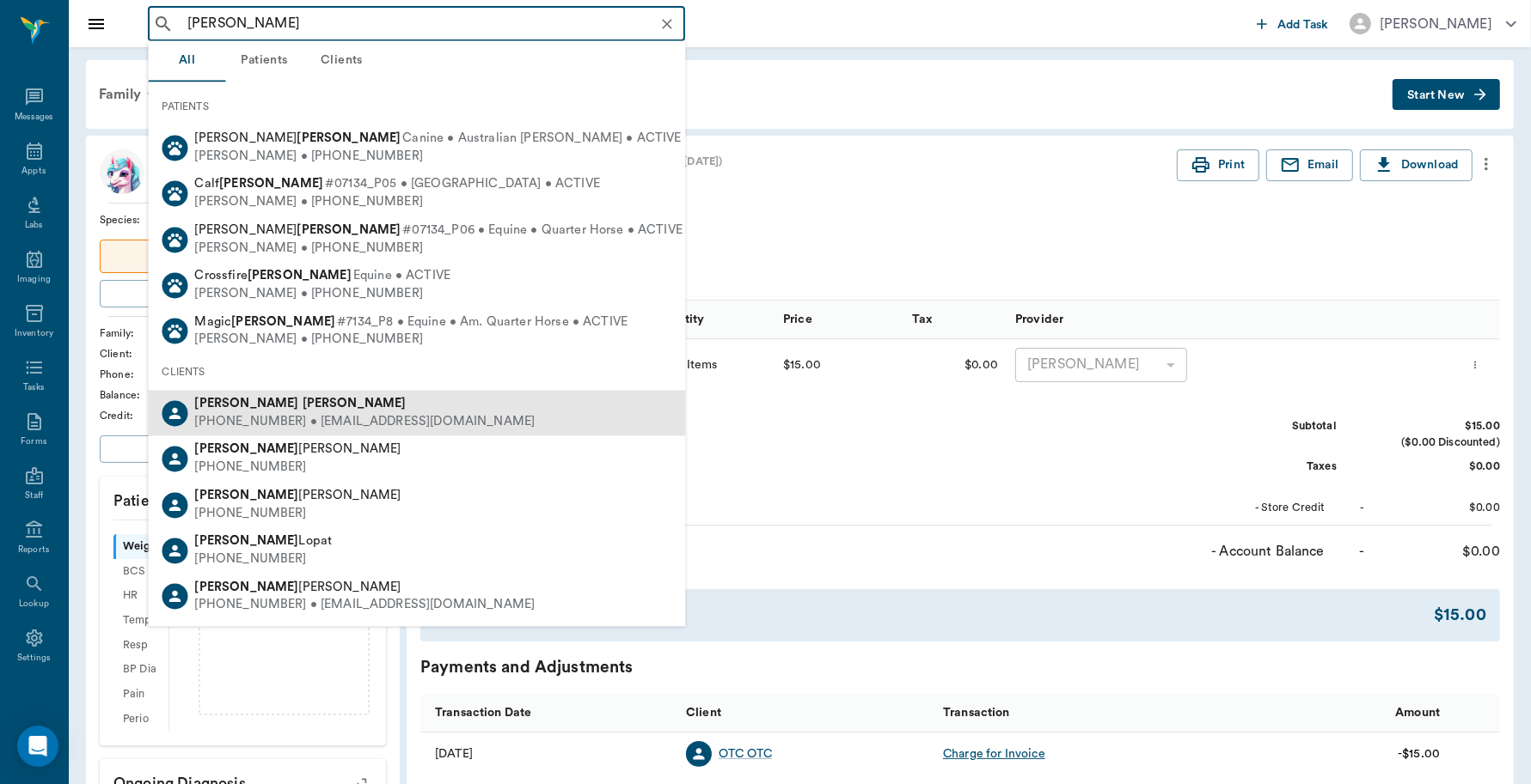
click at [302, 408] on b "Almeida" at bounding box center [354, 404] width 104 height 13
type input "Melissa Alme"
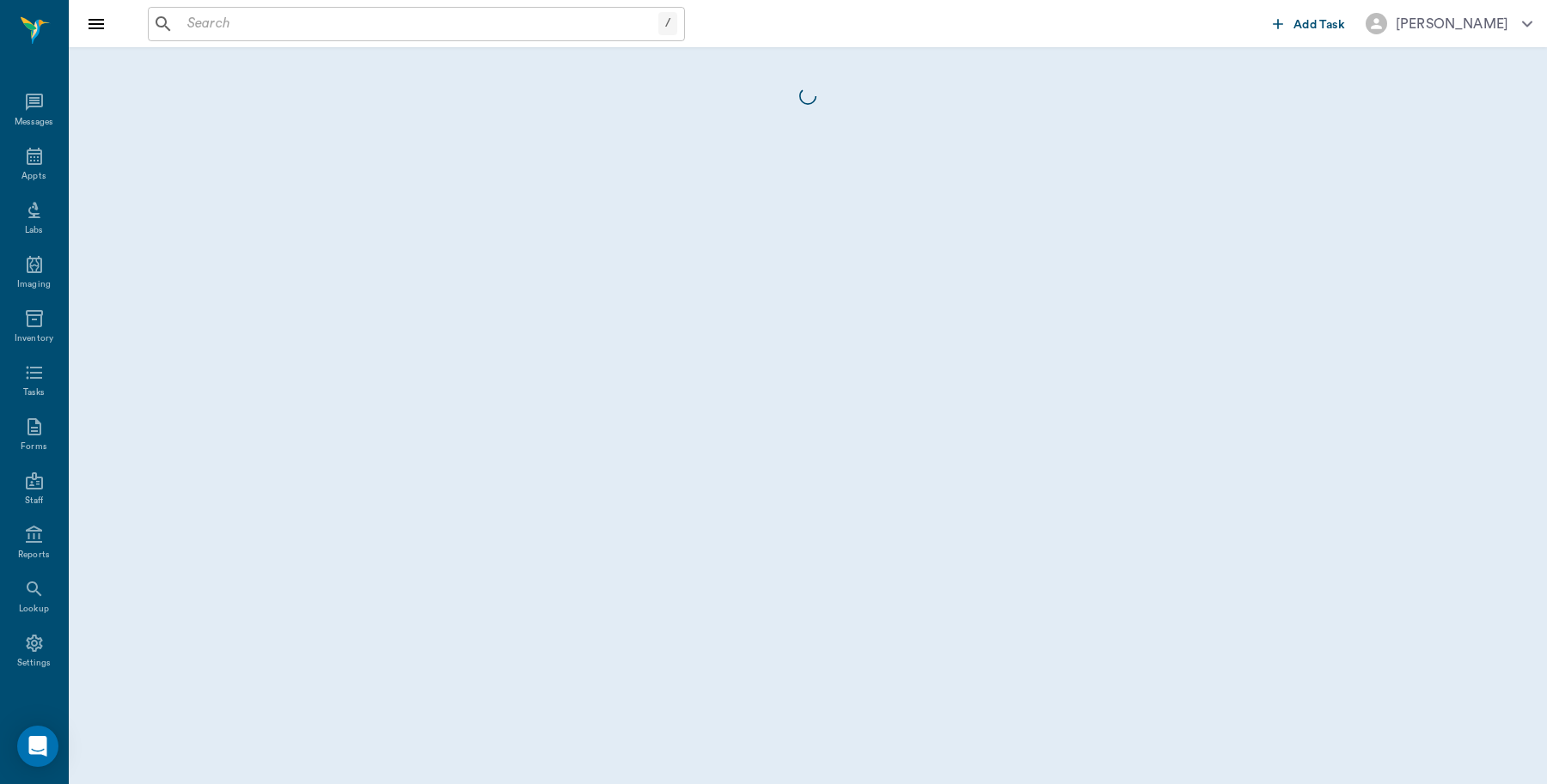
scroll to position [5, 0]
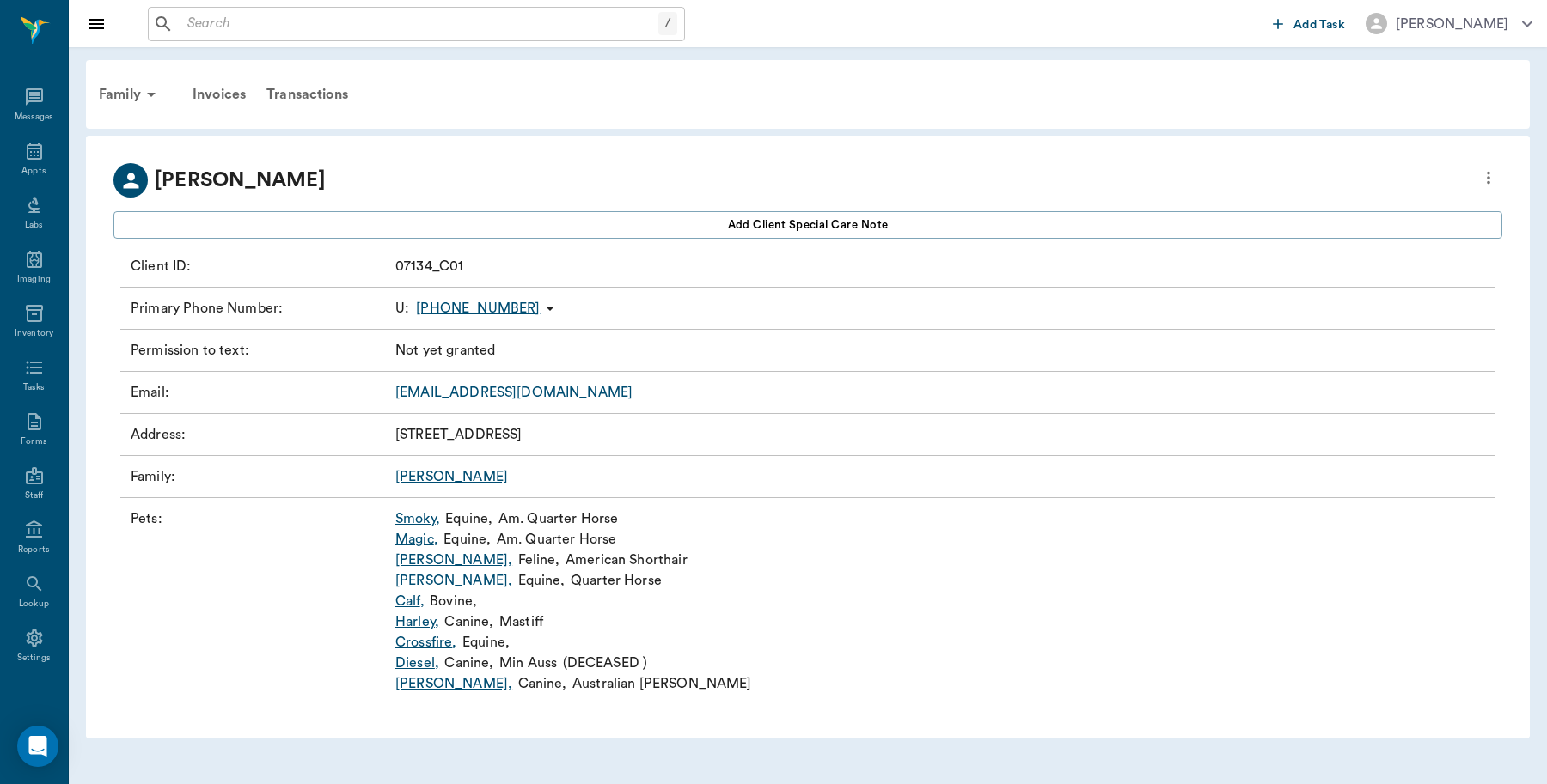
click at [417, 540] on link "Magic ," at bounding box center [417, 539] width 43 height 20
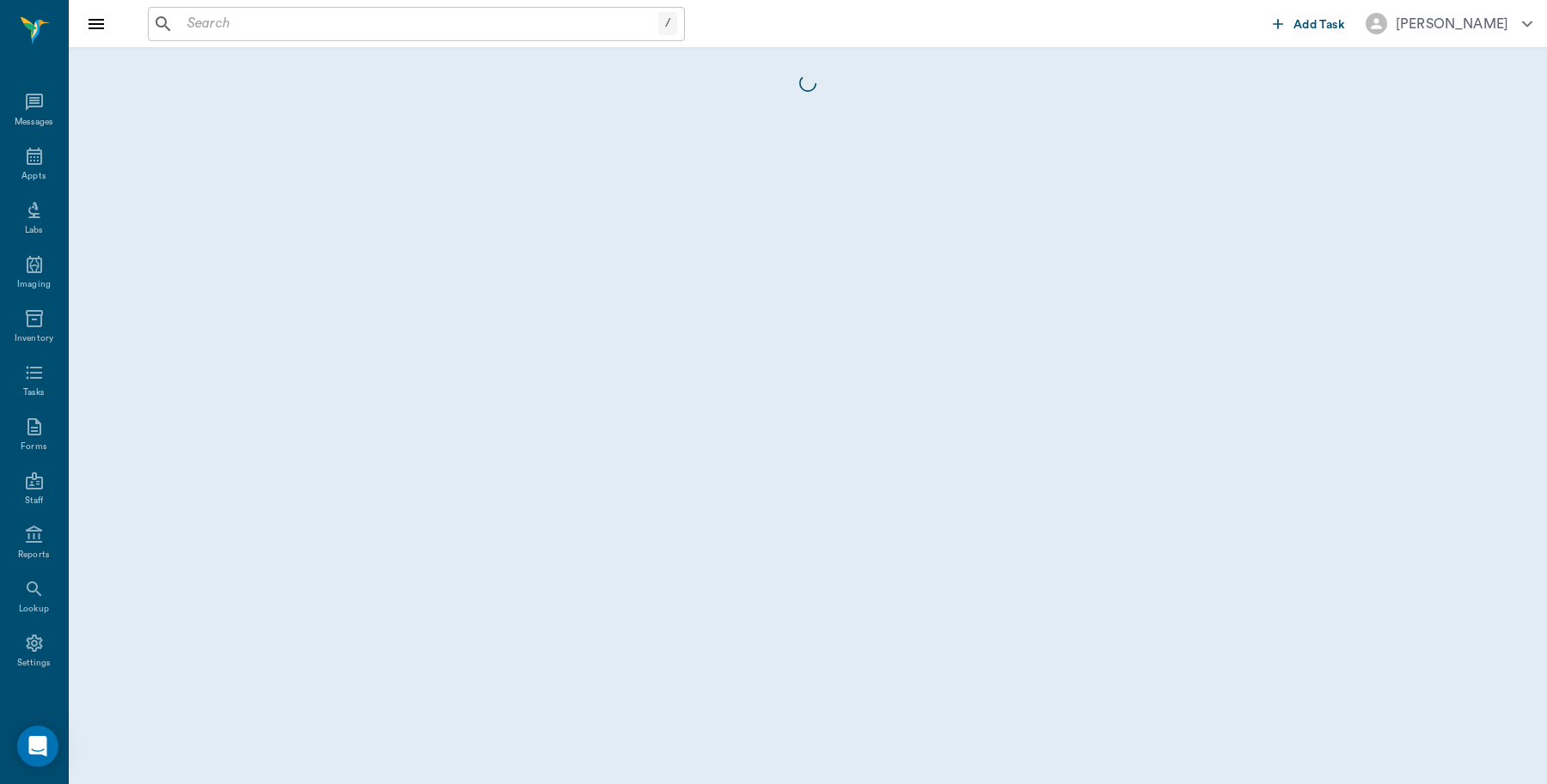
scroll to position [5, 0]
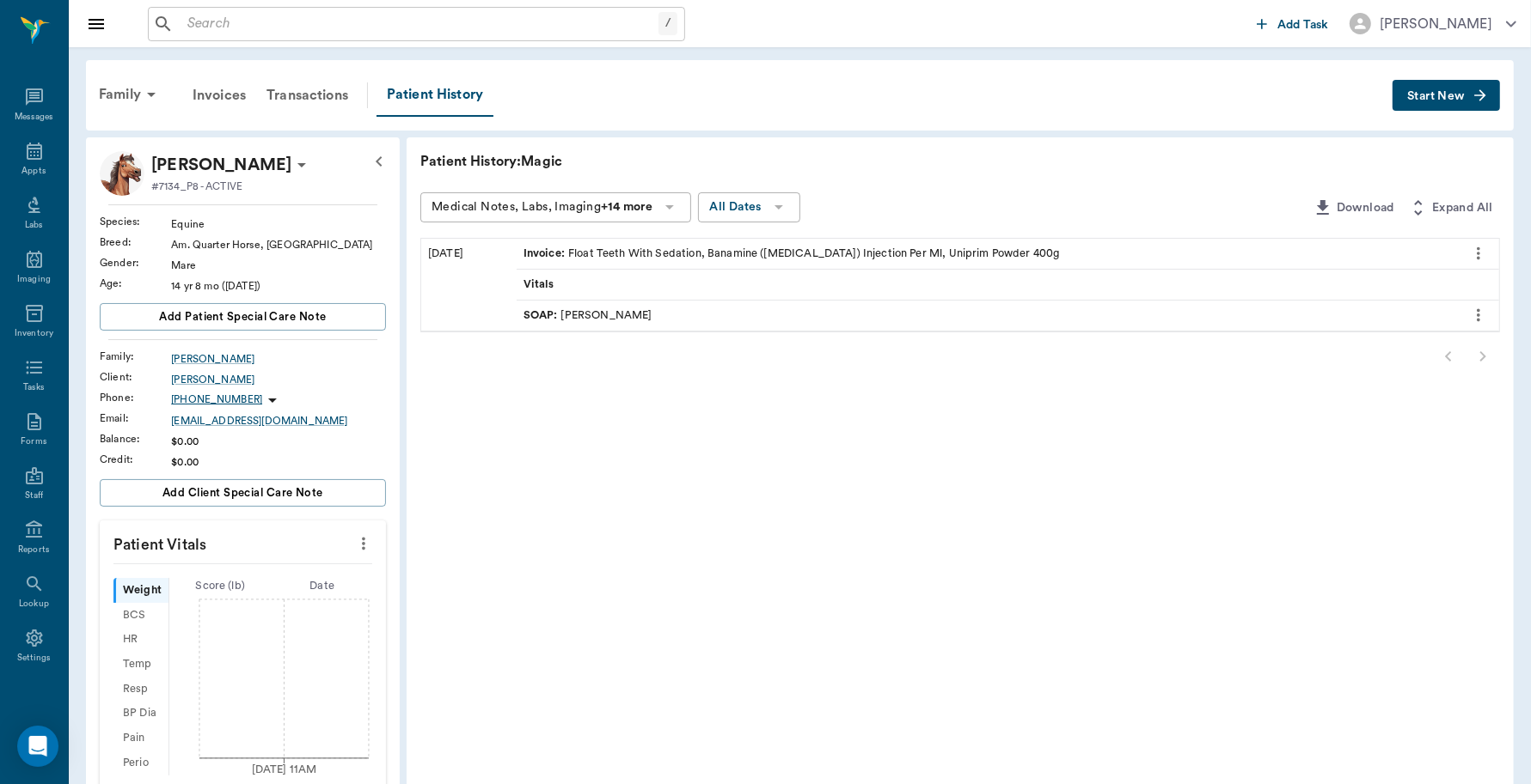
click at [1441, 84] on button "Start New" at bounding box center [1446, 95] width 108 height 32
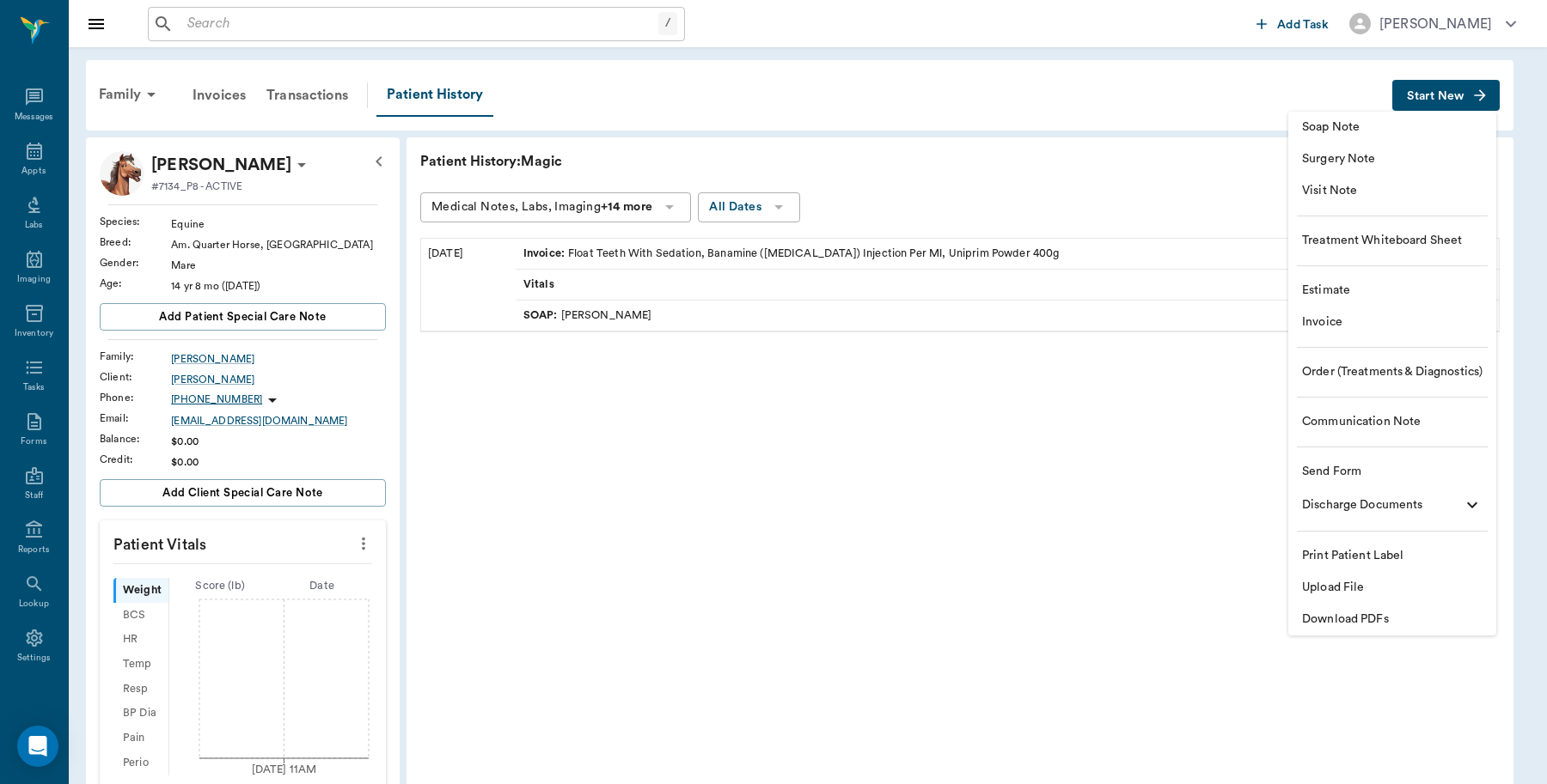
click at [1336, 320] on span "Invoice" at bounding box center [1392, 322] width 181 height 18
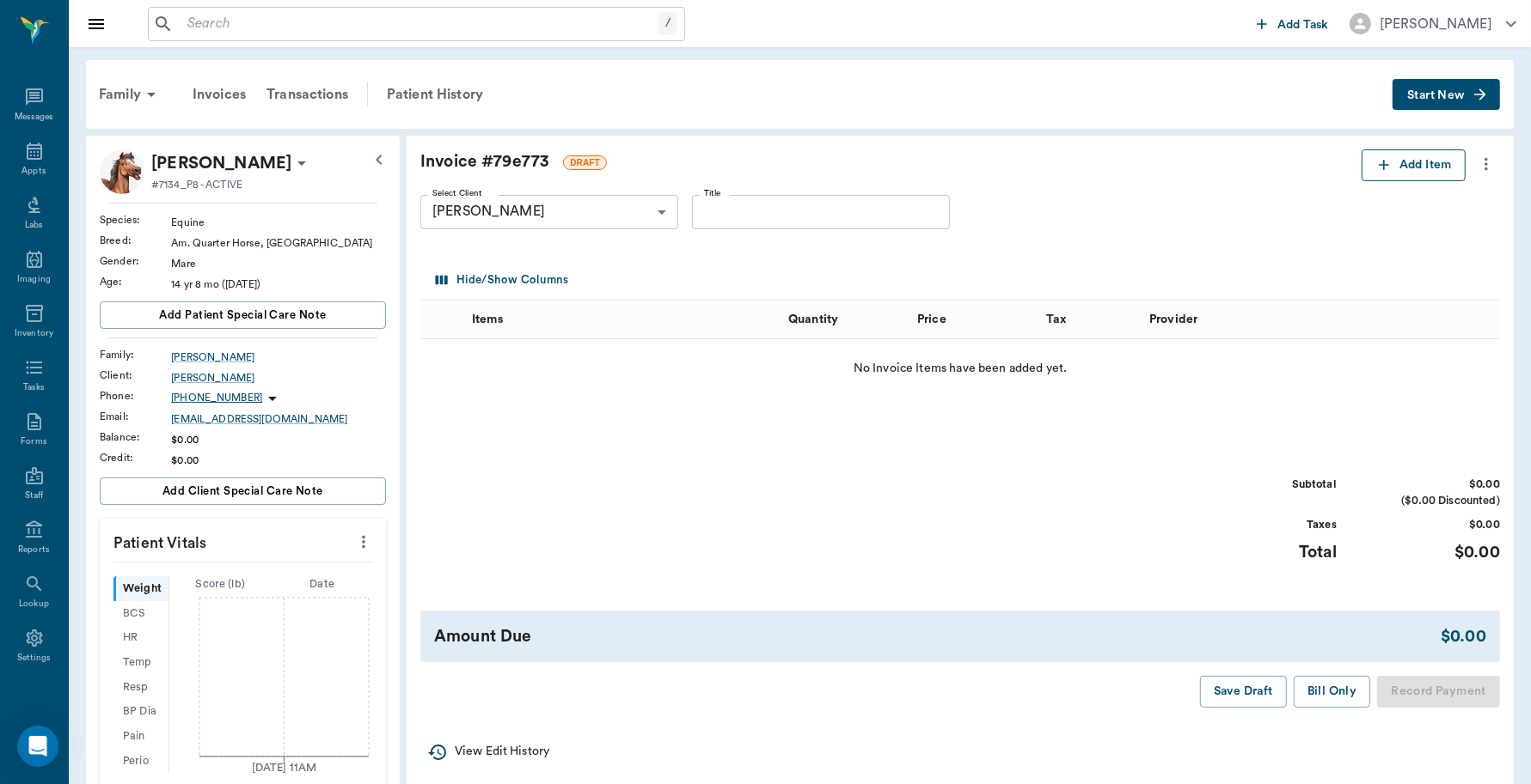
click at [1396, 167] on button "Add Item" at bounding box center [1414, 164] width 104 height 32
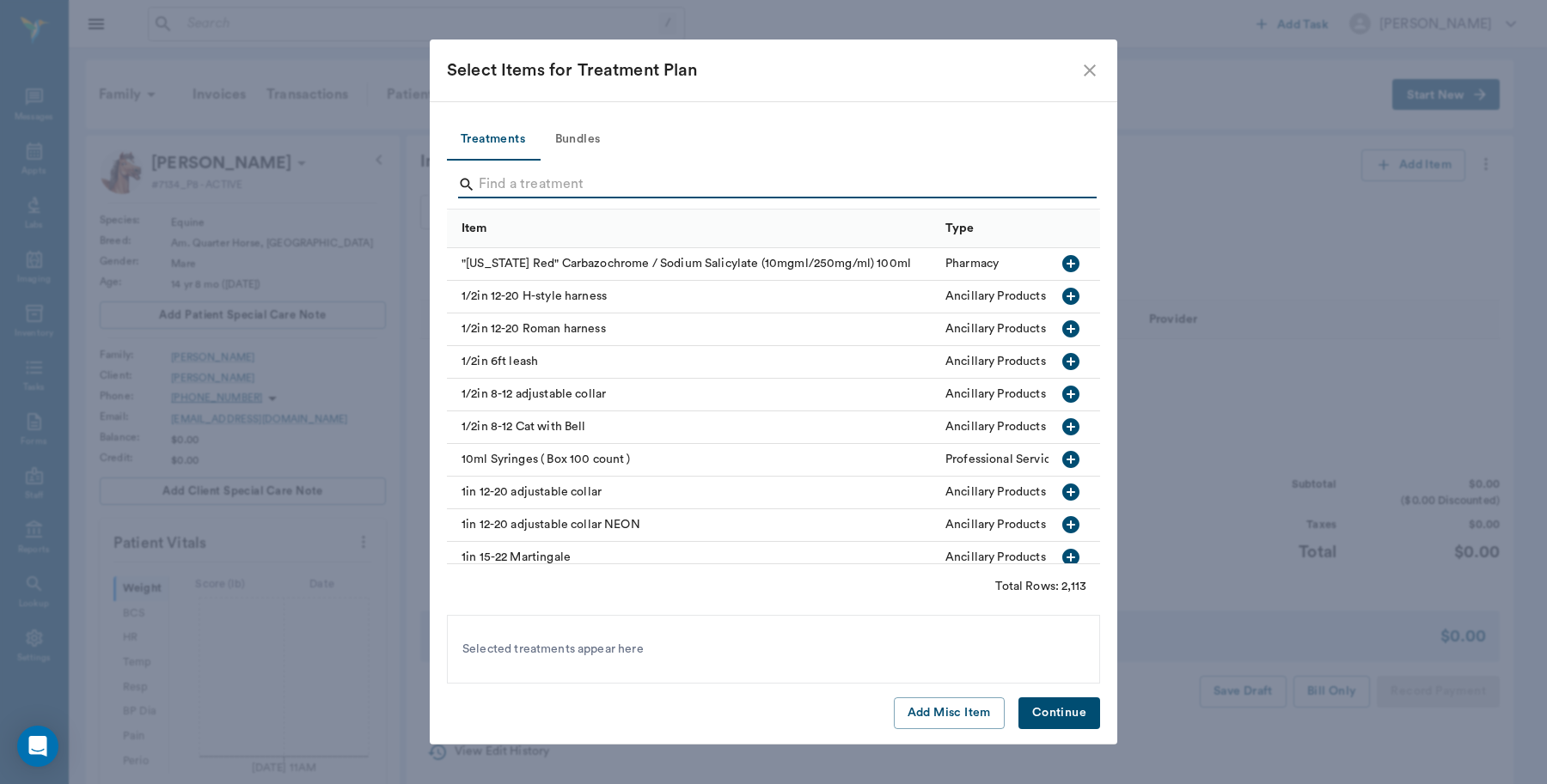
click at [748, 174] on input "Search" at bounding box center [774, 185] width 592 height 28
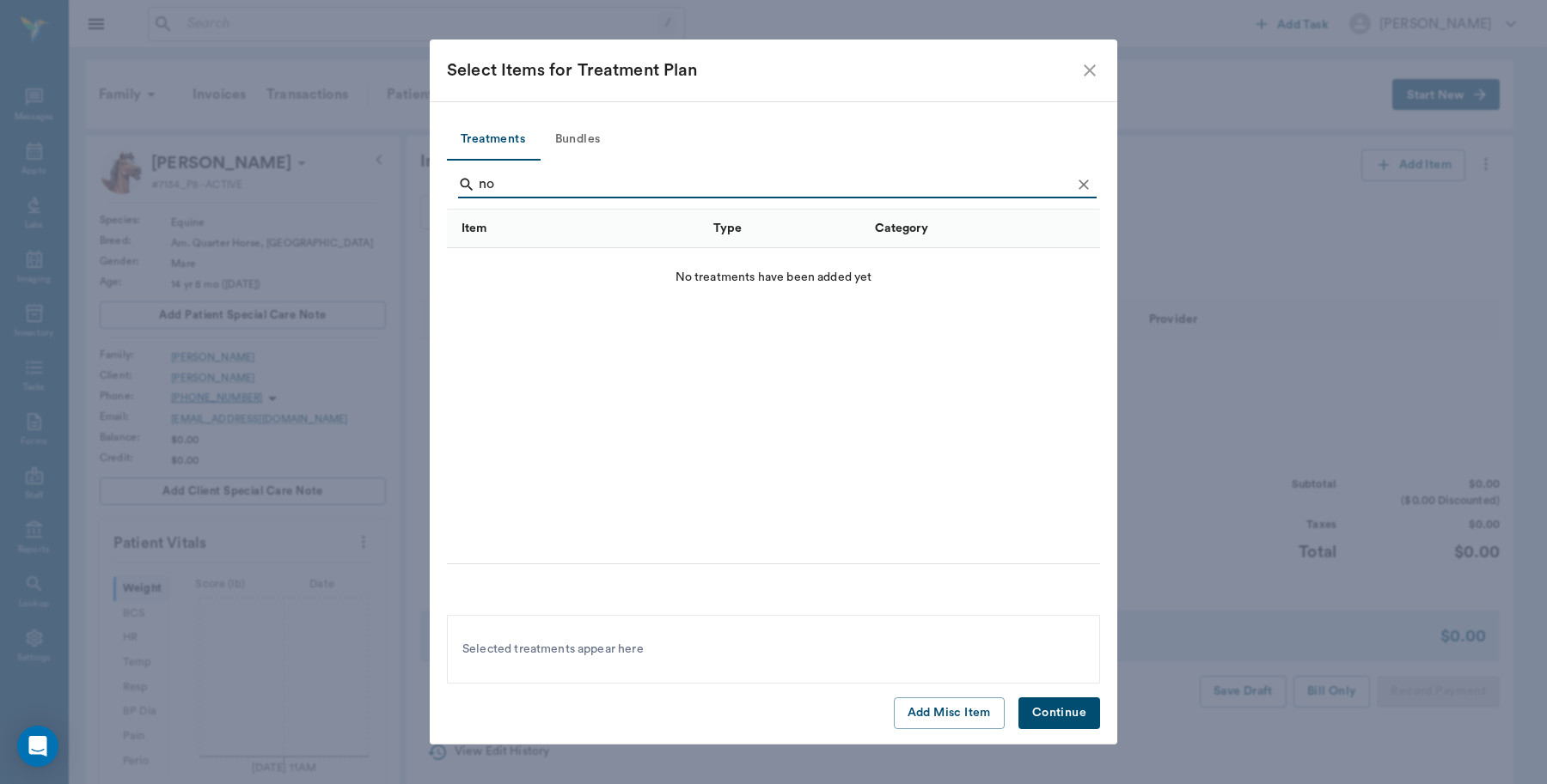
type input "n"
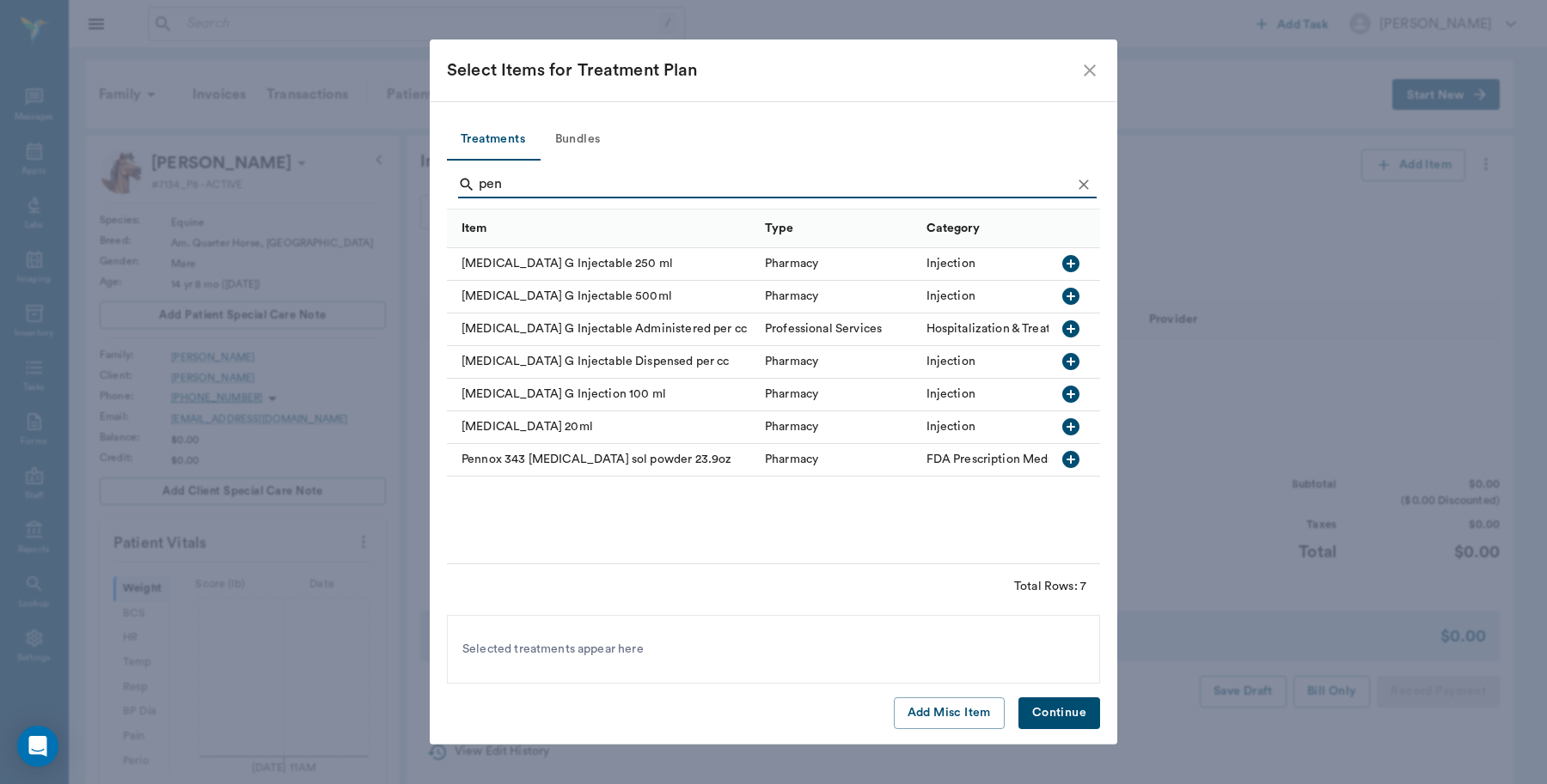
type input "pen"
click at [1077, 264] on icon "button" at bounding box center [1071, 264] width 17 height 17
click at [1042, 710] on button "Continue" at bounding box center [1058, 713] width 82 height 32
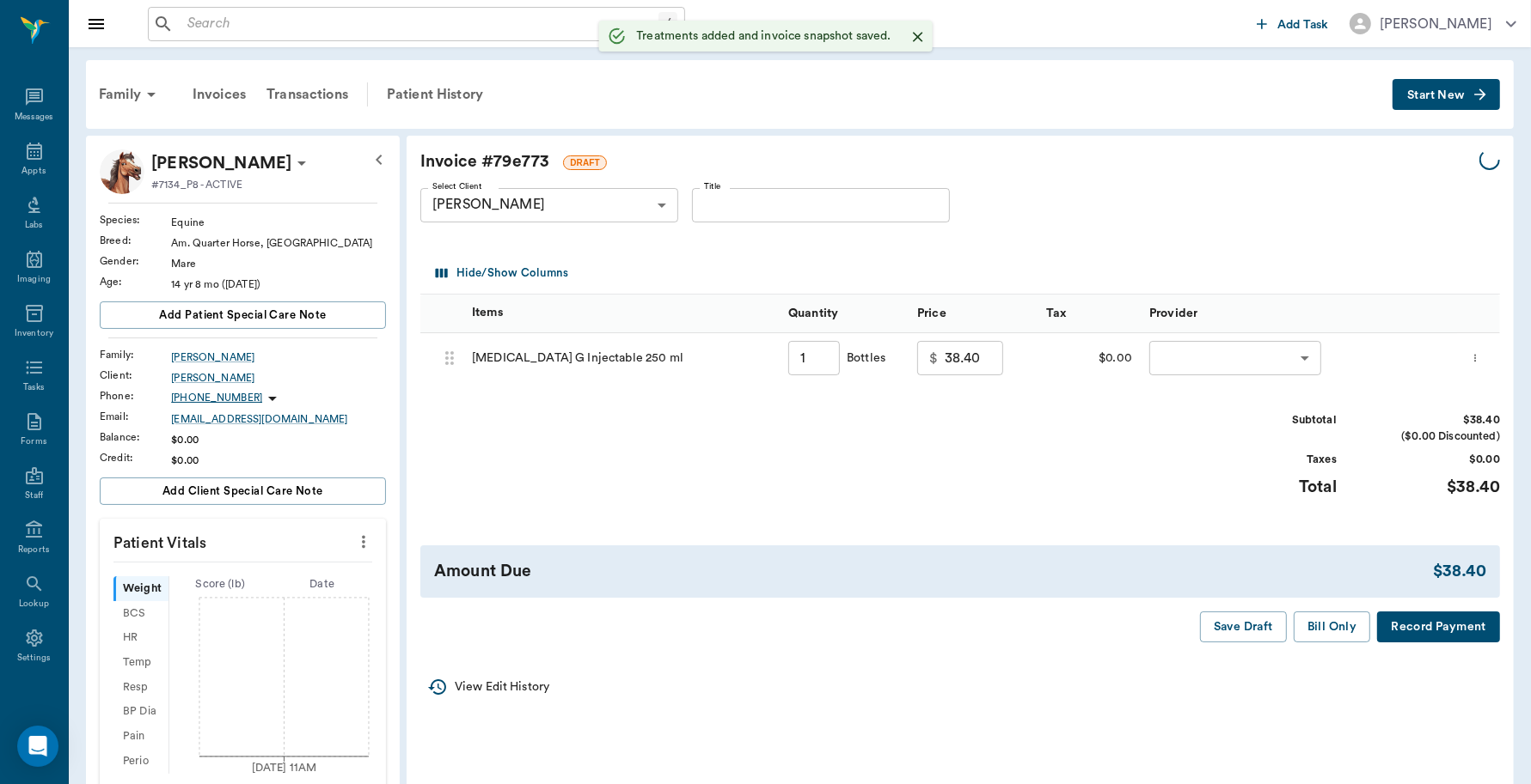
type input "1.00"
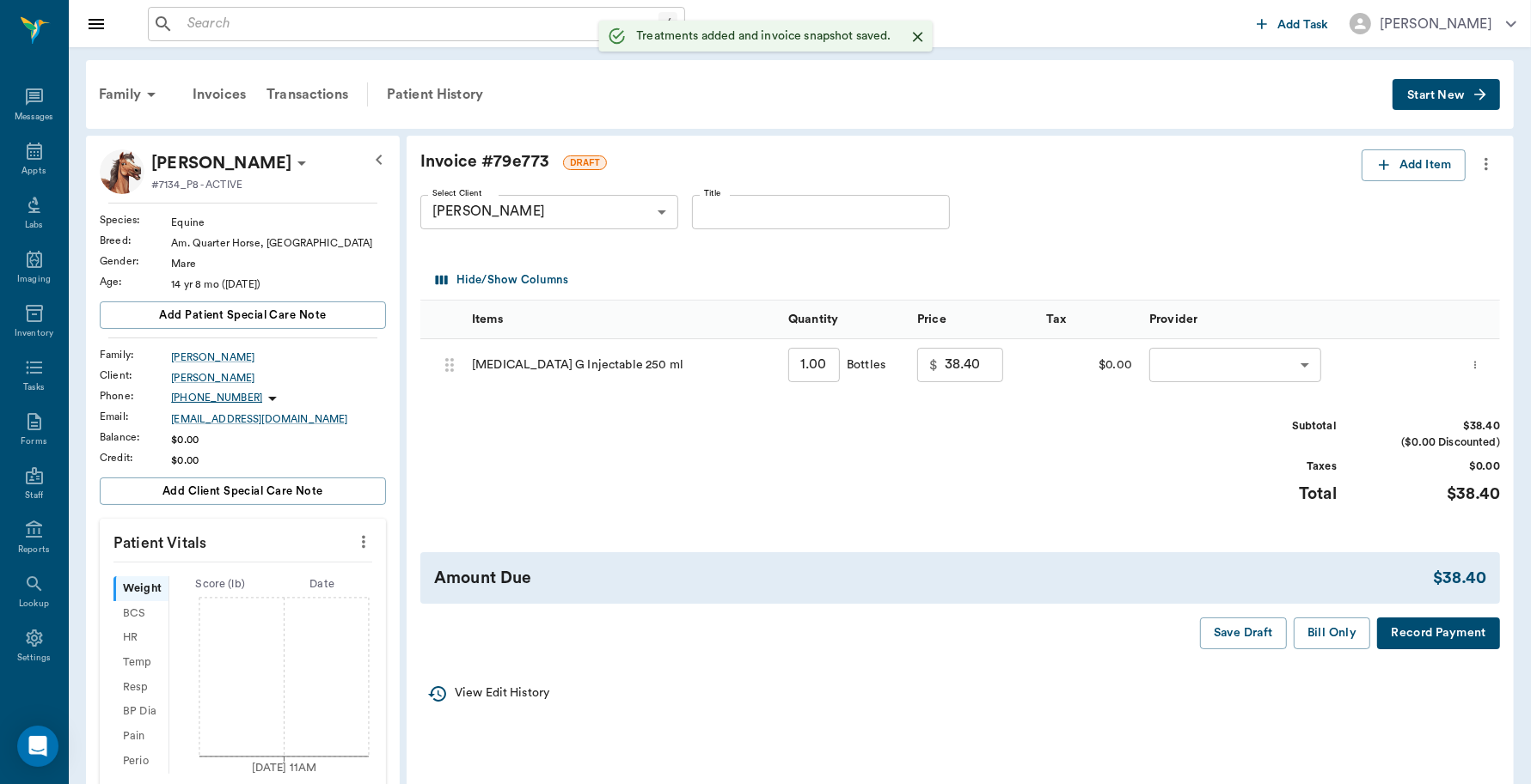
click at [1247, 371] on body "/ ​ Add Task Dr. Bert Ellsworth Nectar Messages Appts Labs Imaging Inventory Ta…" at bounding box center [765, 569] width 1531 height 1137
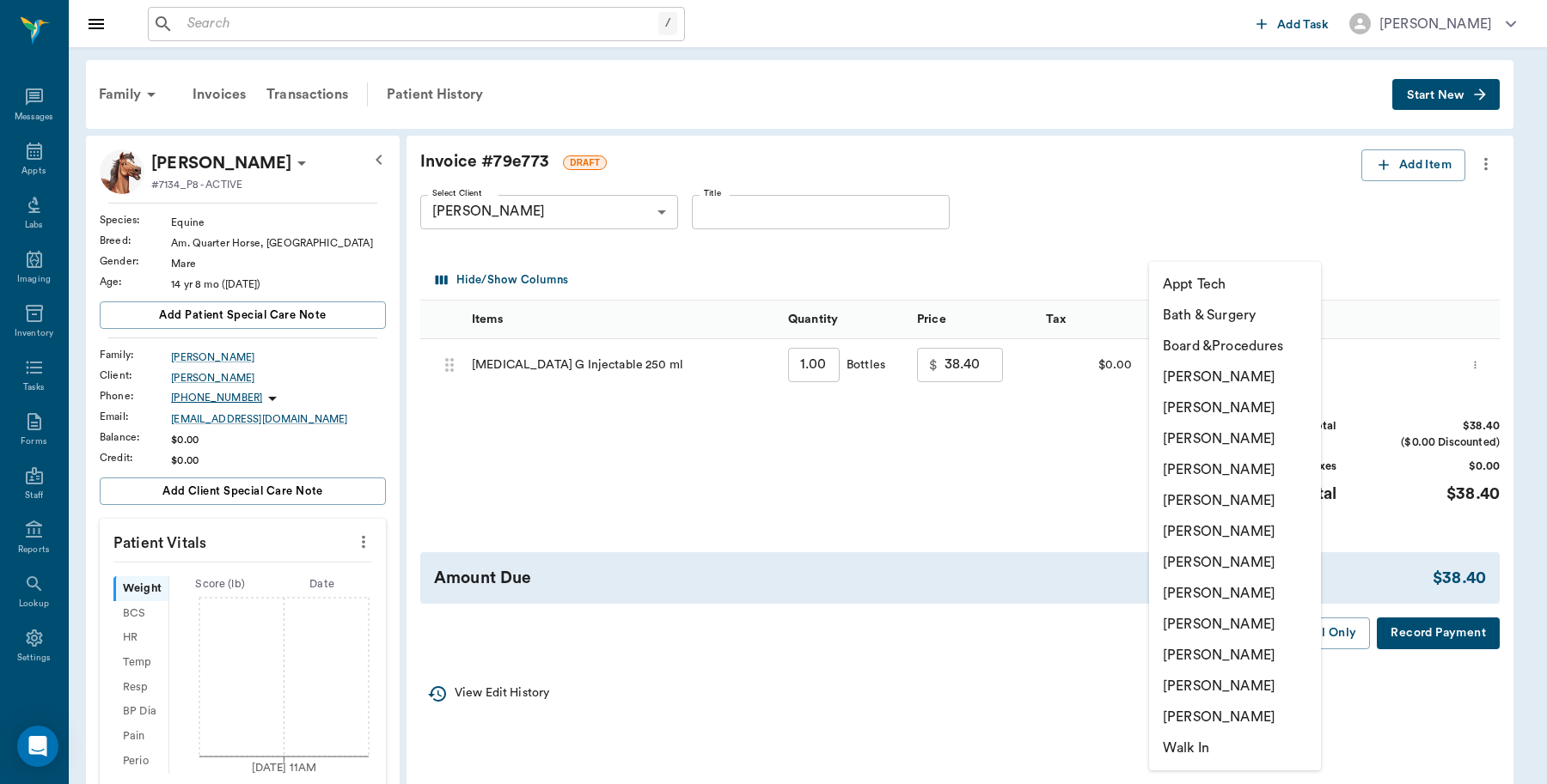
click at [1239, 371] on li "[PERSON_NAME]" at bounding box center [1234, 377] width 172 height 31
type input "none-6899ea08ed37b777db10de45"
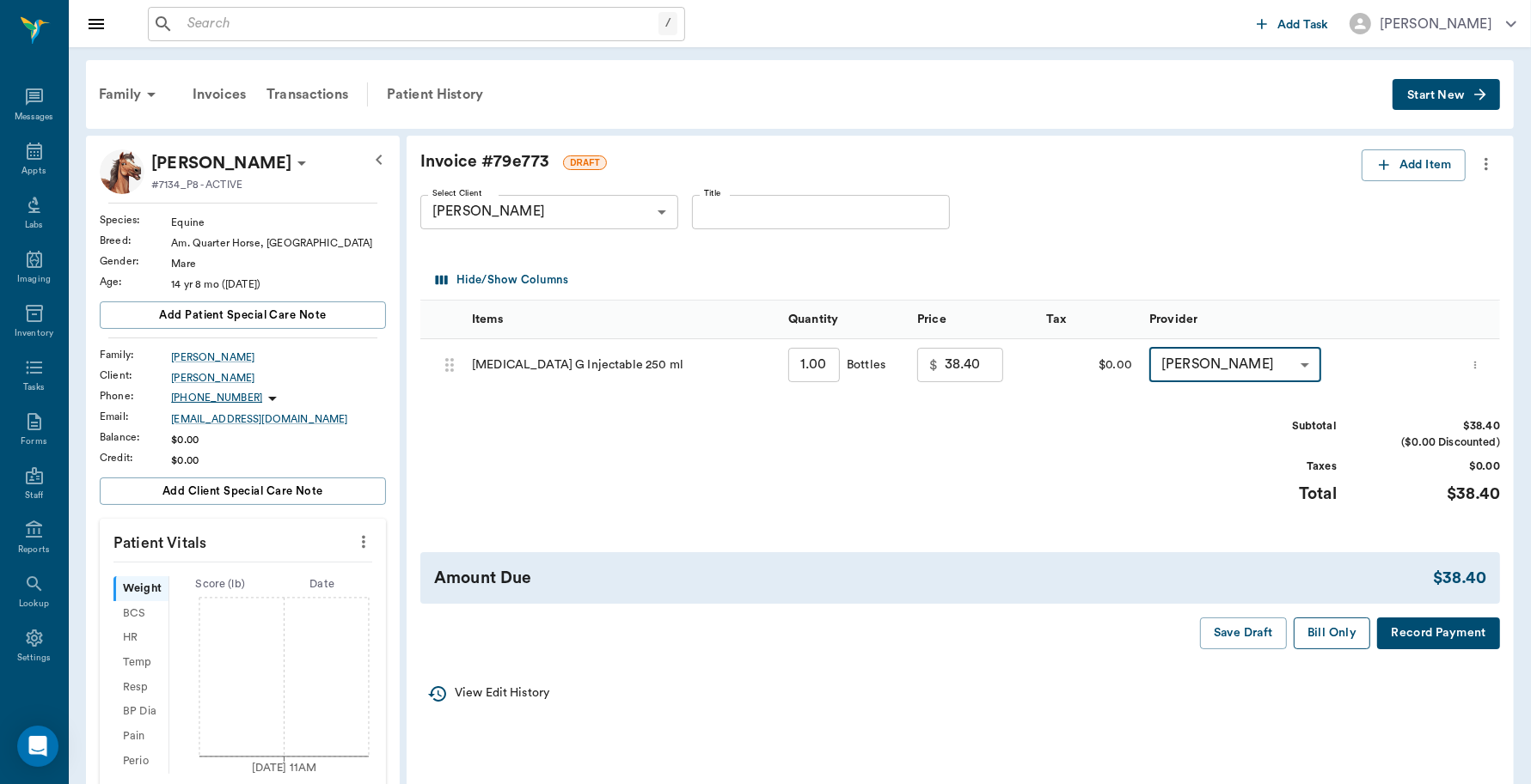
click at [1328, 643] on button "Bill Only" at bounding box center [1332, 633] width 77 height 32
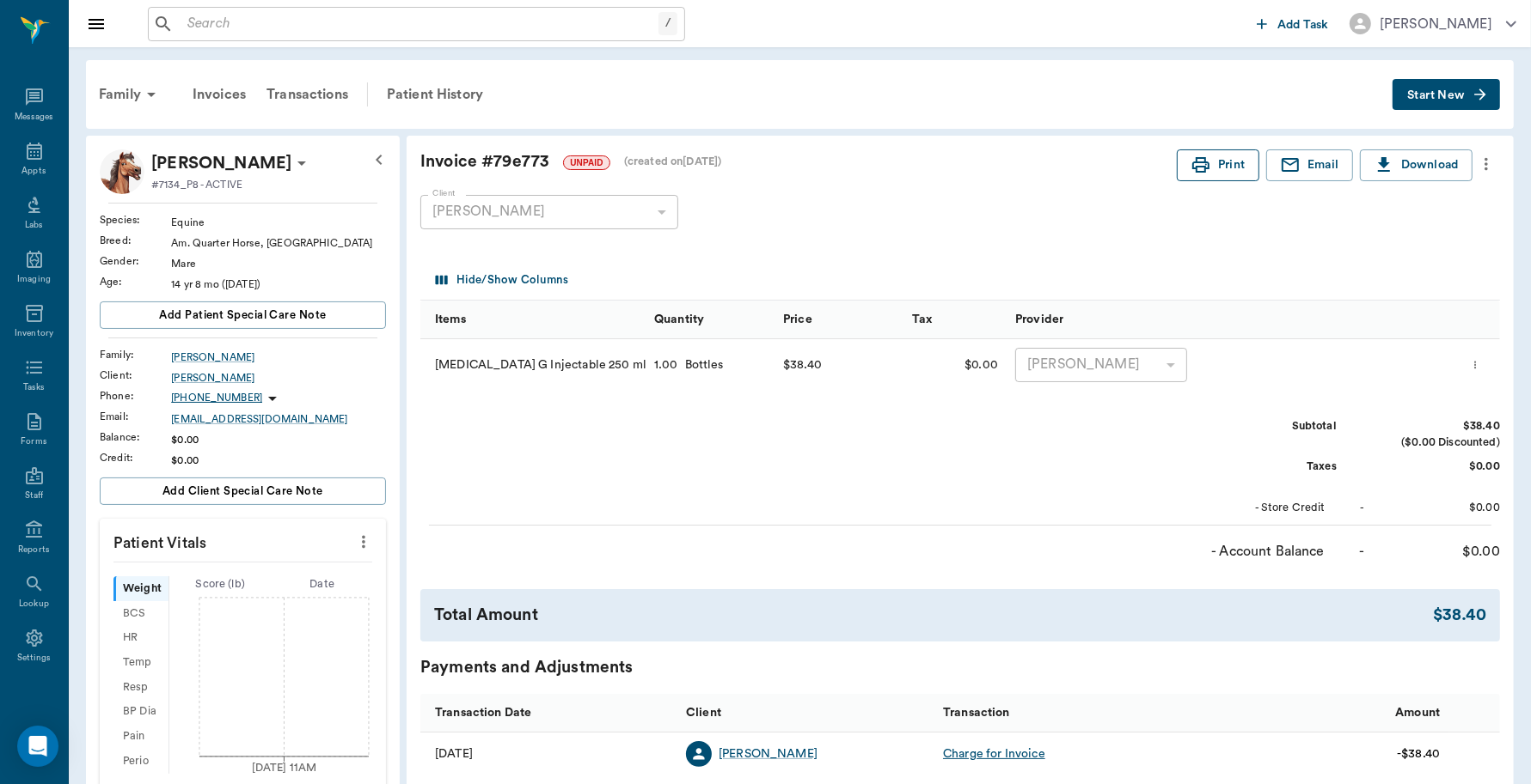
click at [1204, 168] on icon "button" at bounding box center [1201, 164] width 17 height 15
click at [30, 149] on icon at bounding box center [34, 150] width 20 height 20
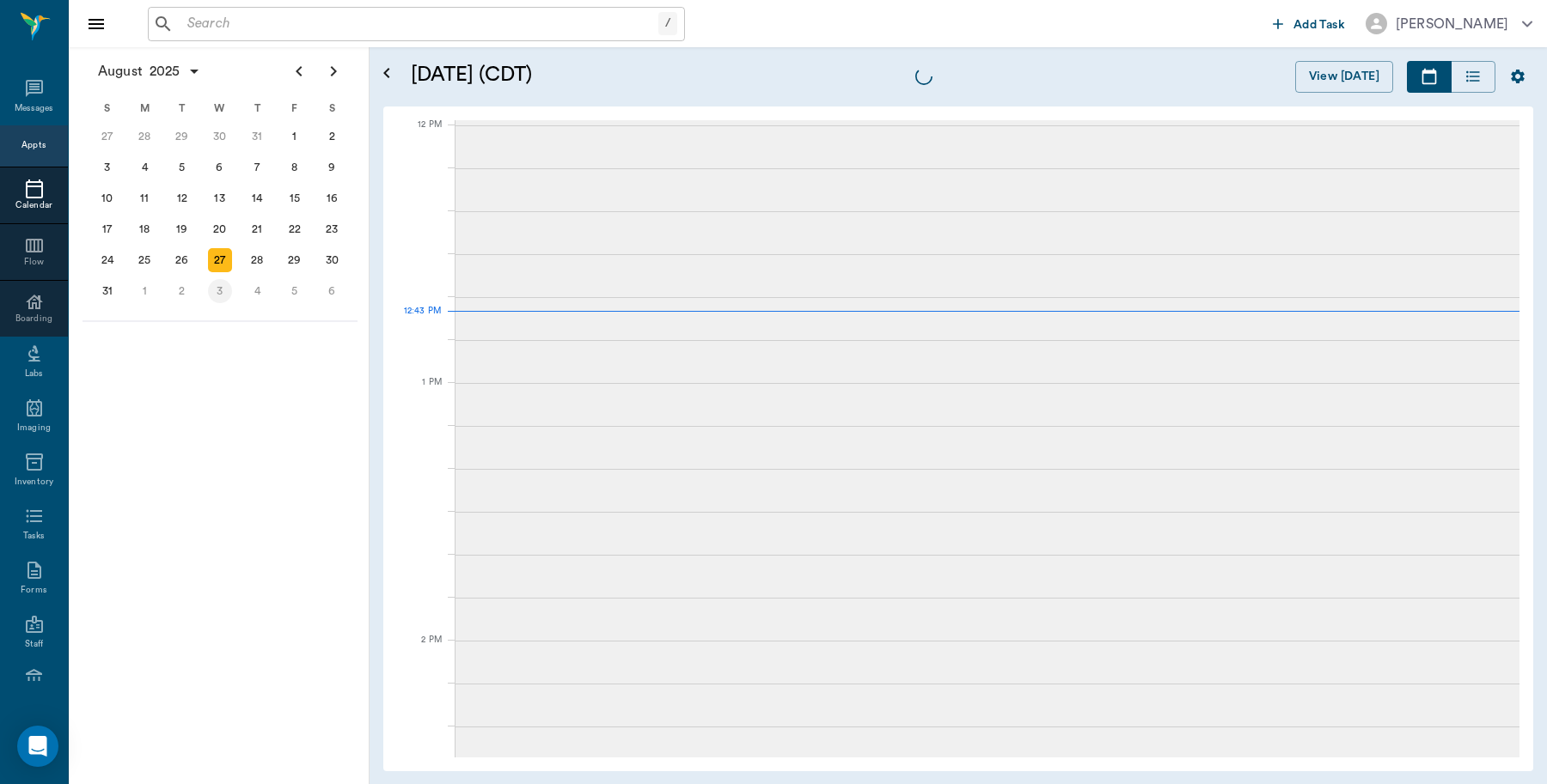
scroll to position [1032, 0]
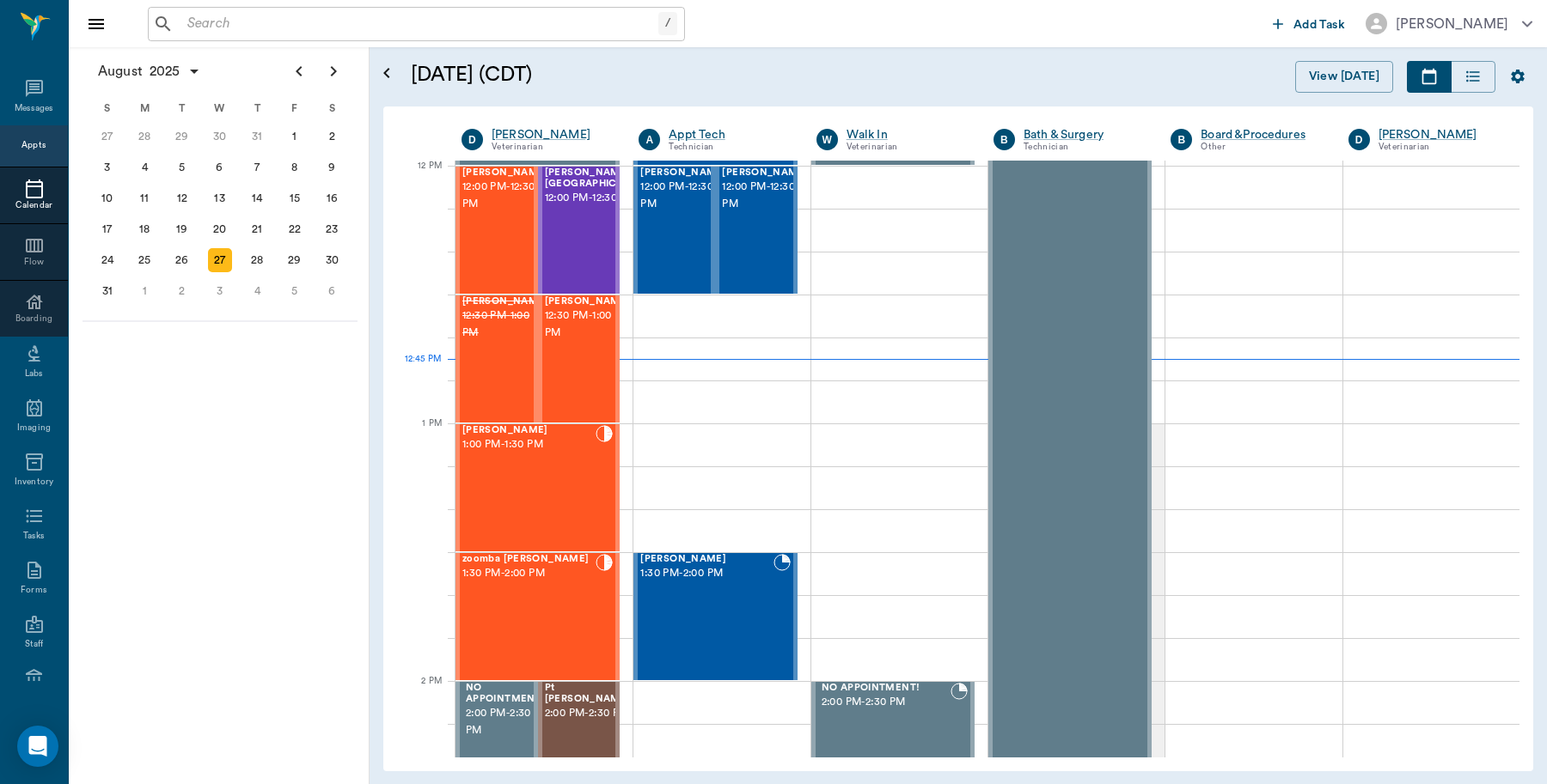
click at [268, 21] on input "text" at bounding box center [419, 24] width 478 height 24
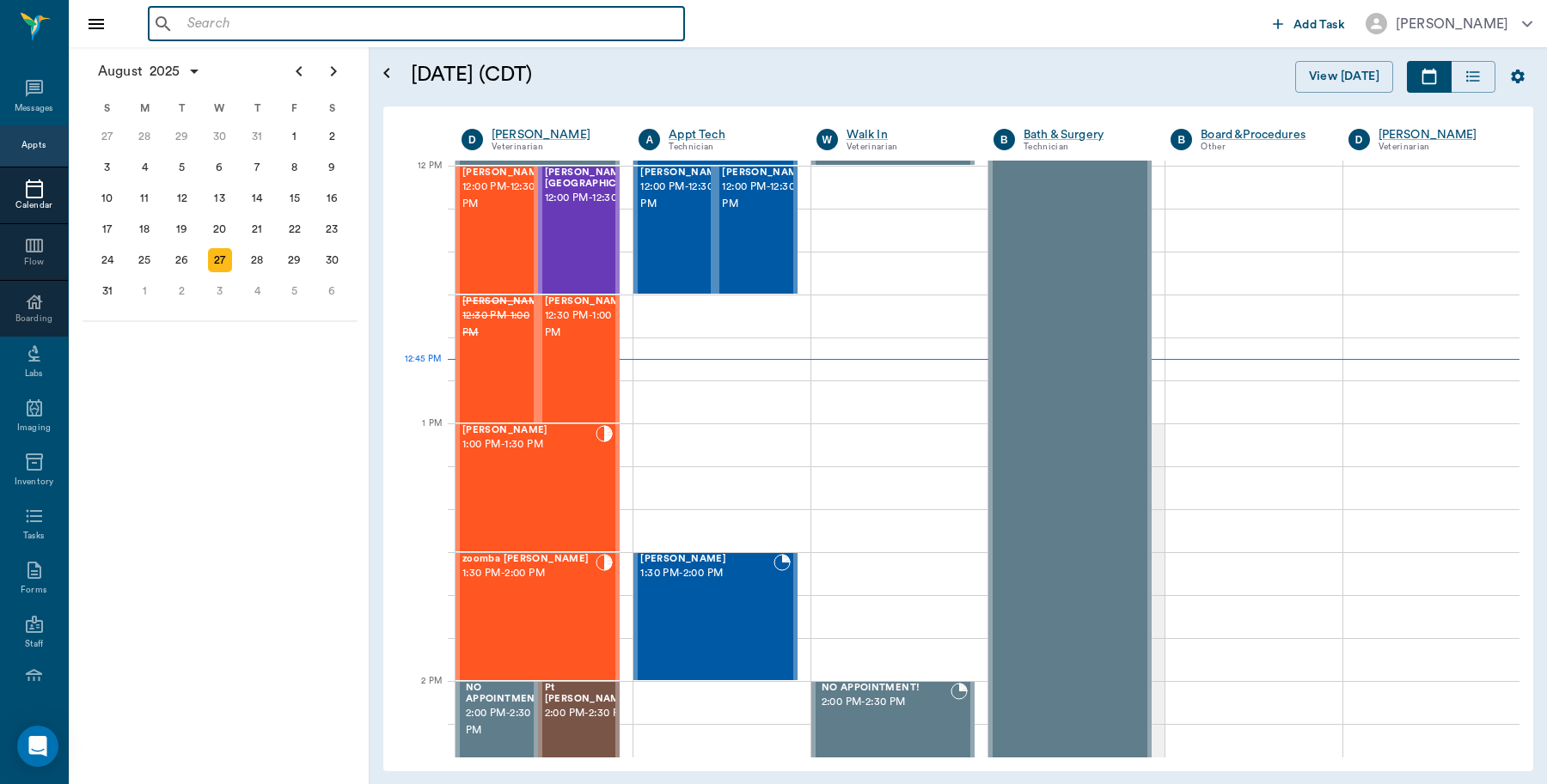
type input "K"
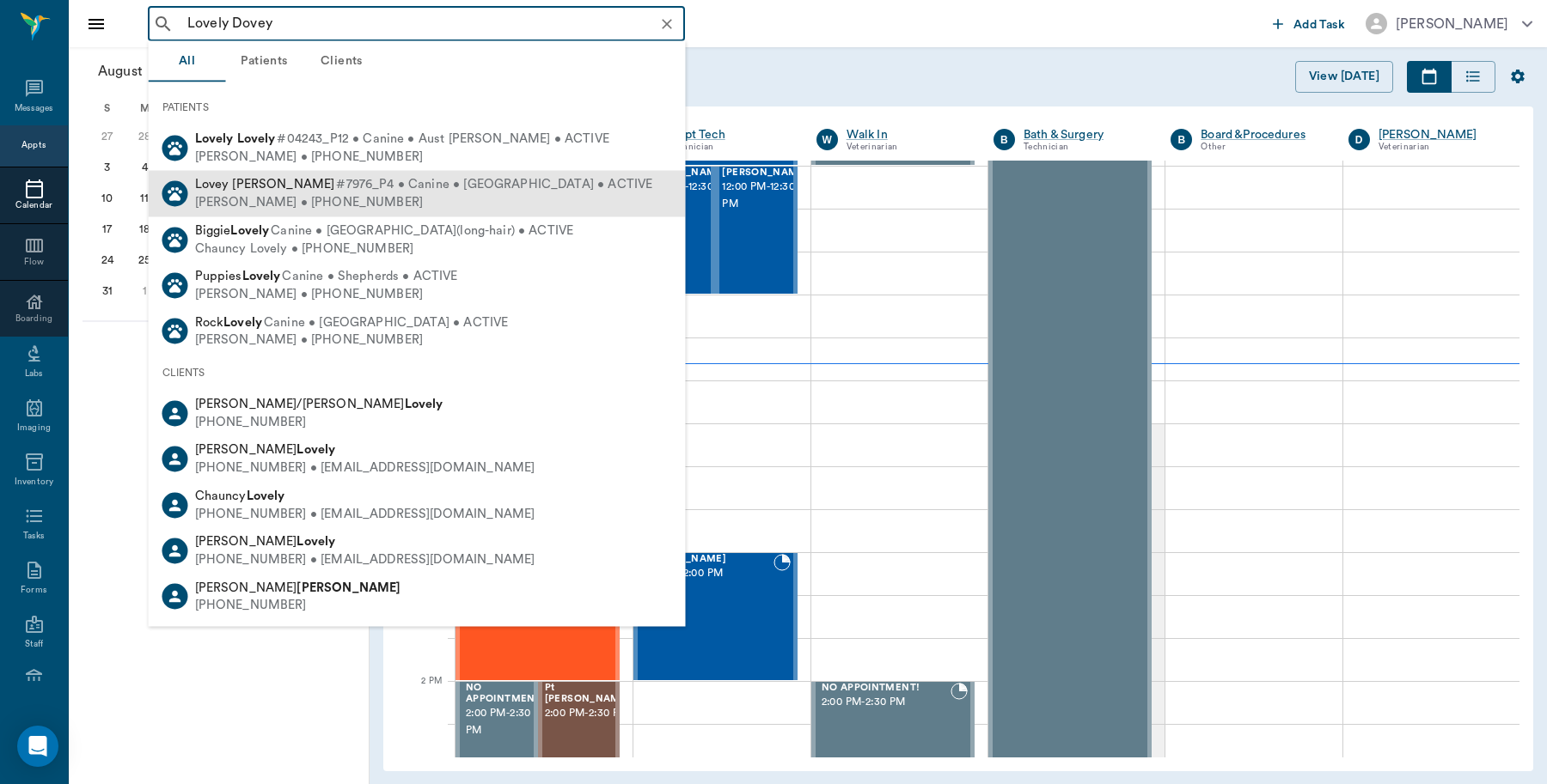
click at [252, 185] on span "Lovey Dovey Delese" at bounding box center [266, 184] width 140 height 13
type input "Lovely Dovey"
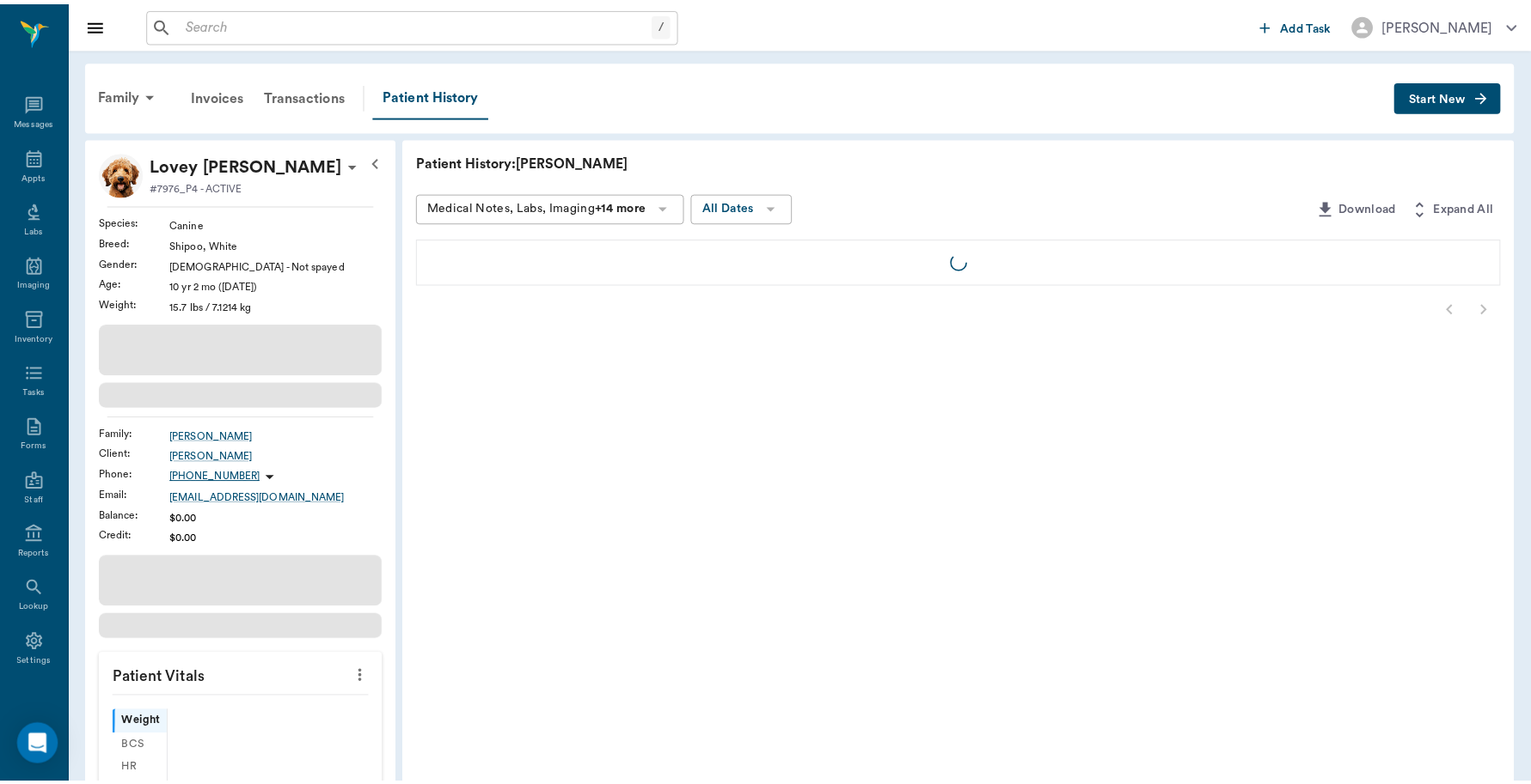
scroll to position [5, 0]
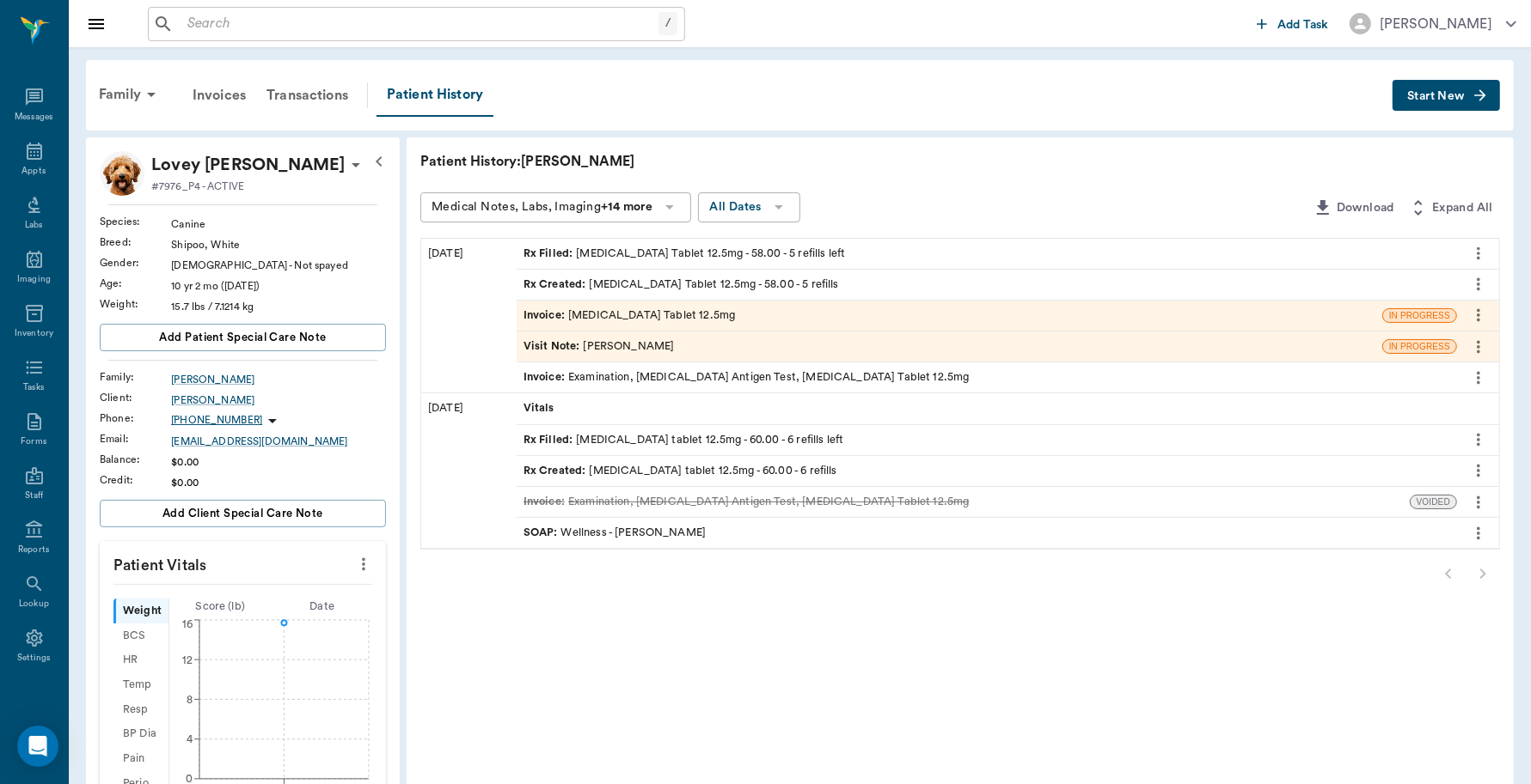
click at [647, 314] on div "Invoice : Furosemide Tablet 12.5mg" at bounding box center [629, 316] width 212 height 16
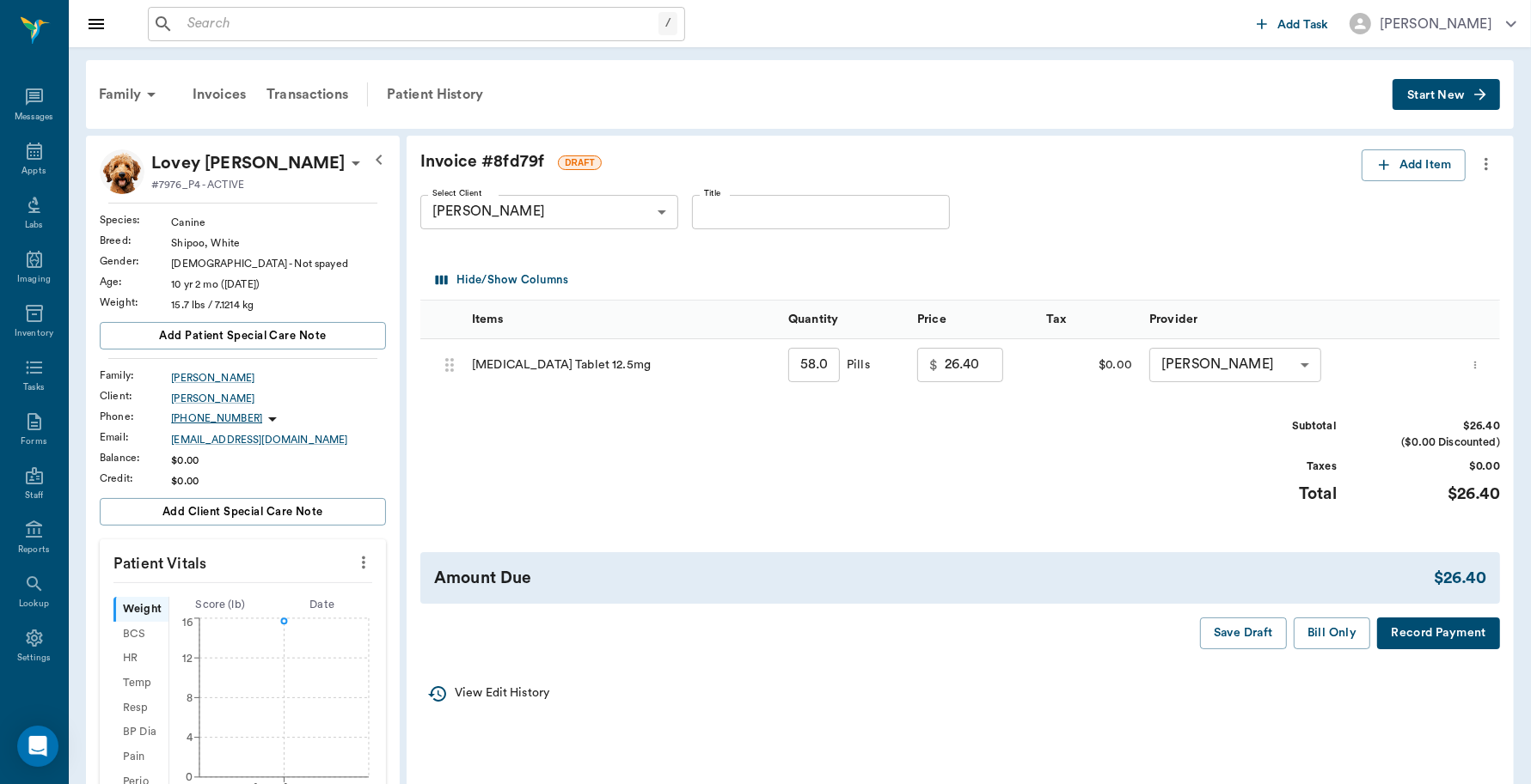
click at [1427, 642] on button "Record Payment" at bounding box center [1439, 633] width 123 height 32
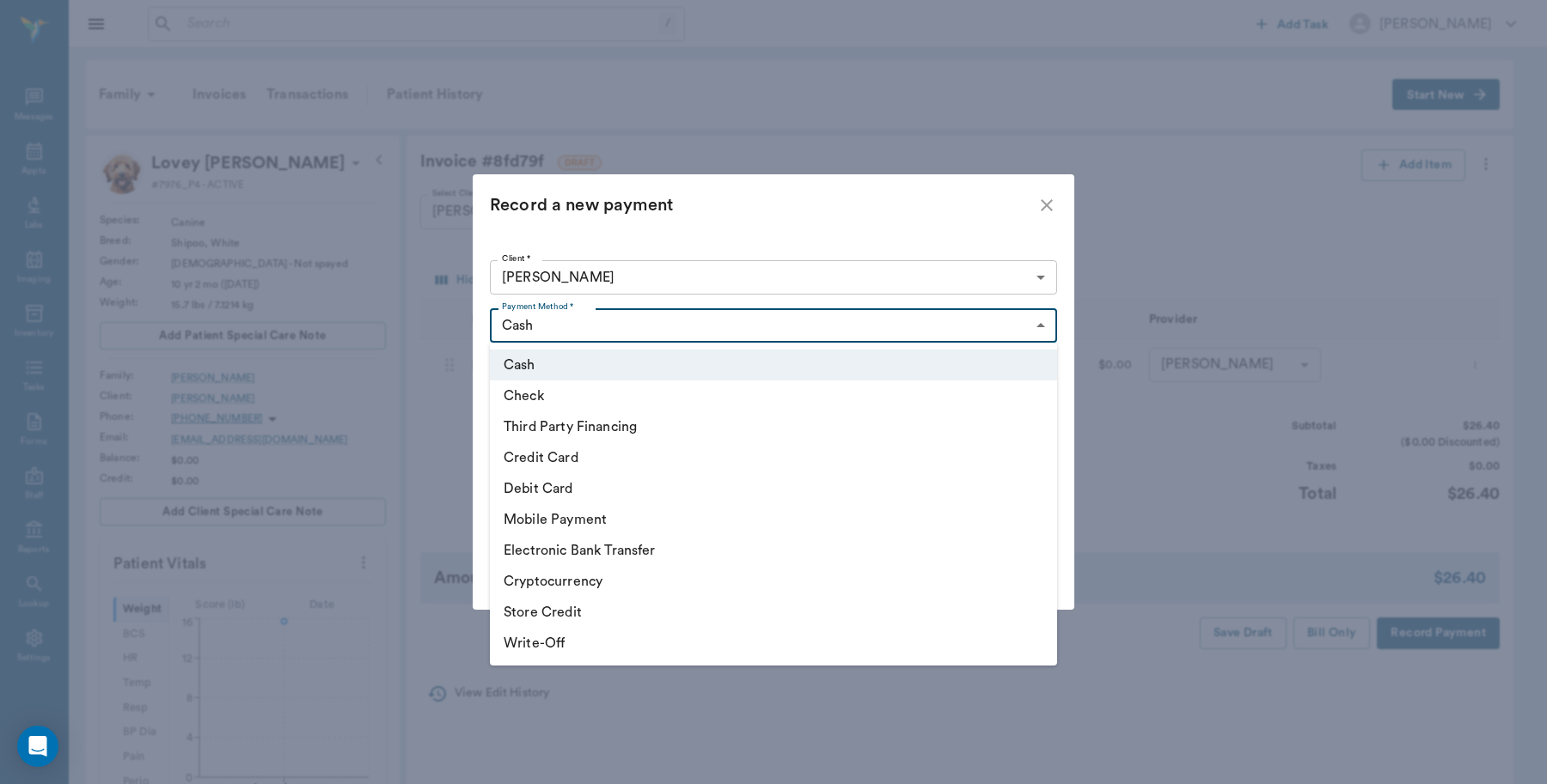
click at [751, 325] on body "/ ​ Add Task Dr. Bert Ellsworth Nectar Messages Appts Labs Imaging Inventory Ta…" at bounding box center [774, 624] width 1547 height 1250
click at [583, 488] on li "Debit Card" at bounding box center [773, 489] width 567 height 31
type input "DEBIT_CARD"
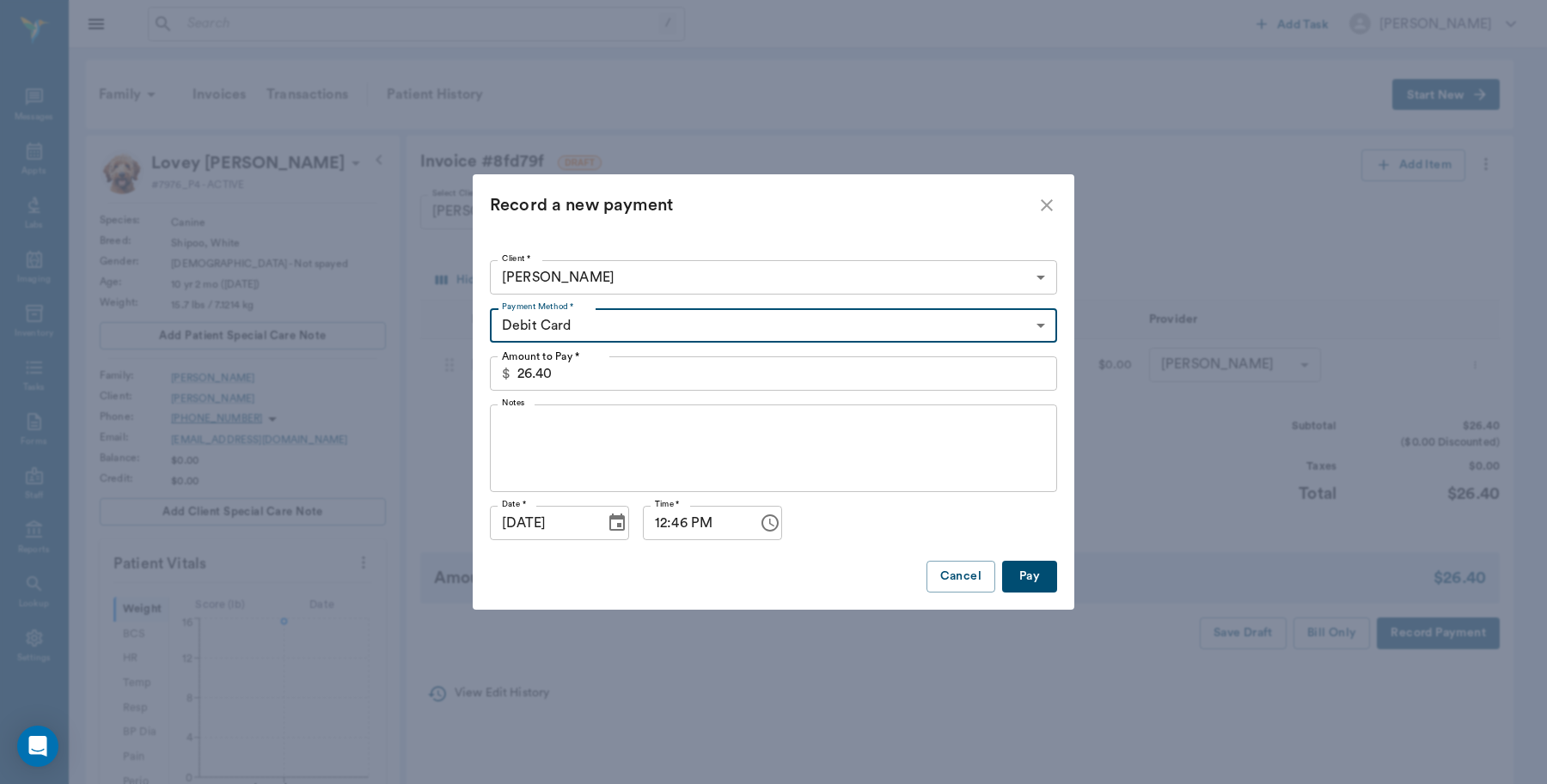
click at [1021, 578] on button "Pay" at bounding box center [1028, 576] width 55 height 32
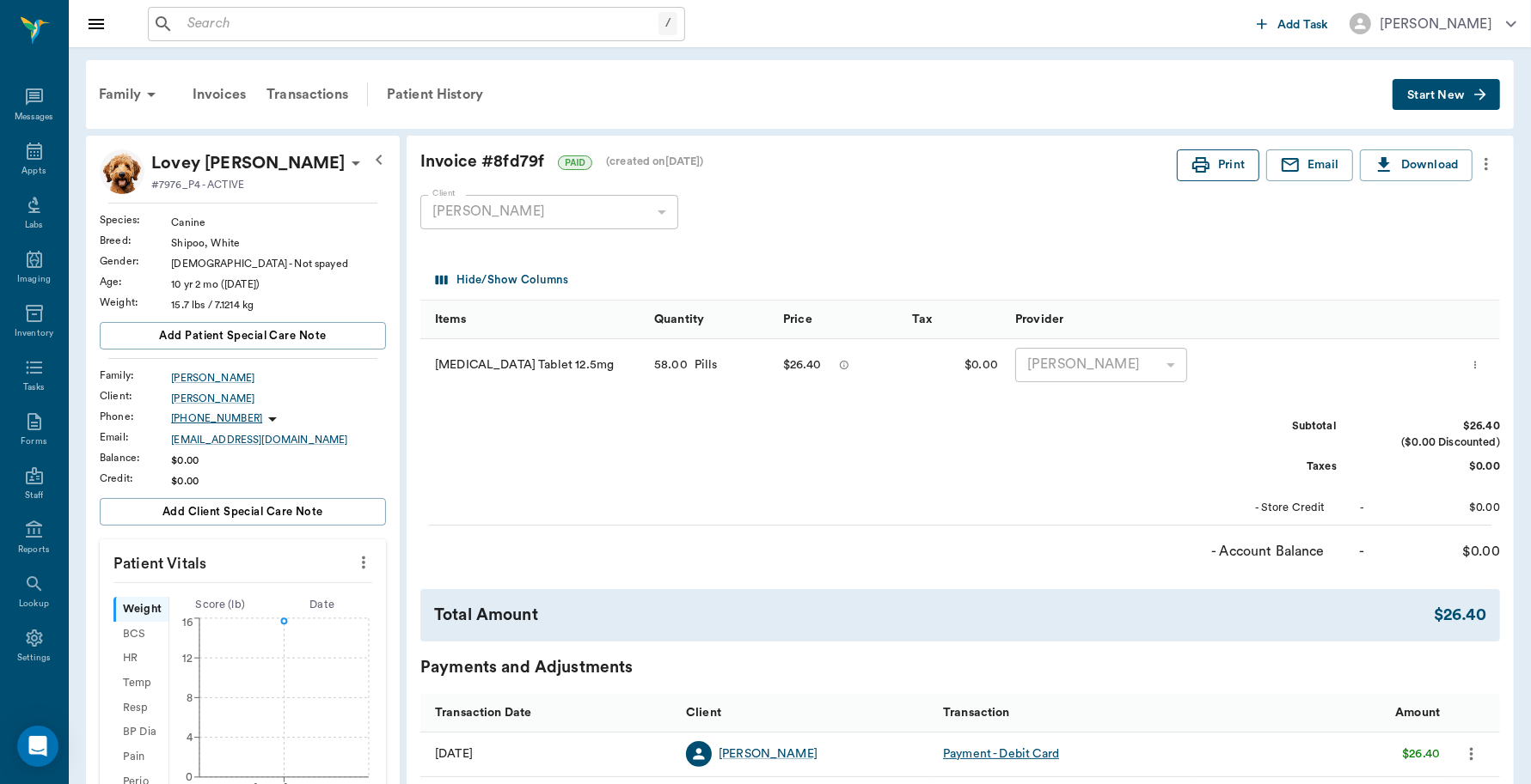
click at [1196, 168] on icon "button" at bounding box center [1200, 164] width 20 height 20
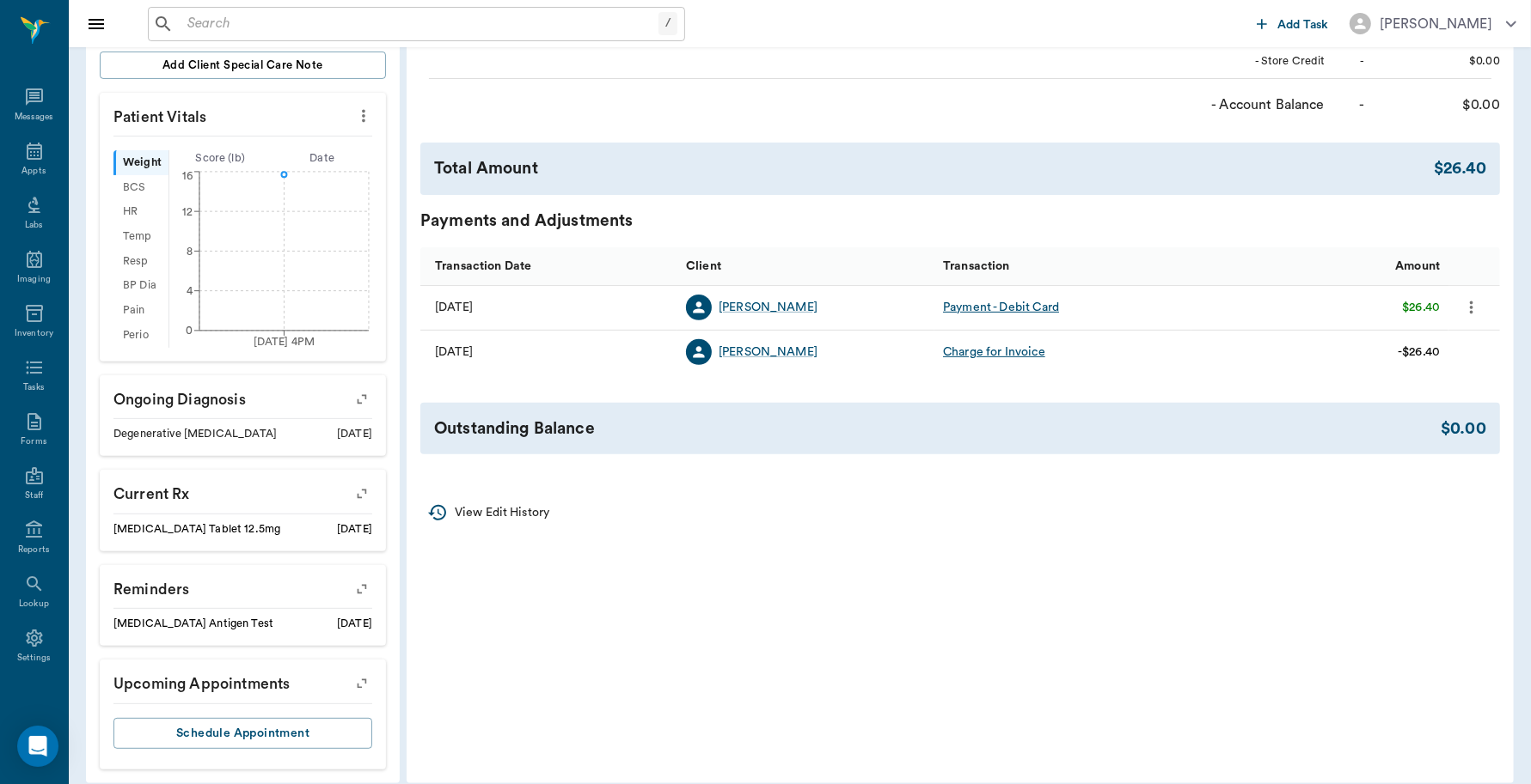
scroll to position [467, 0]
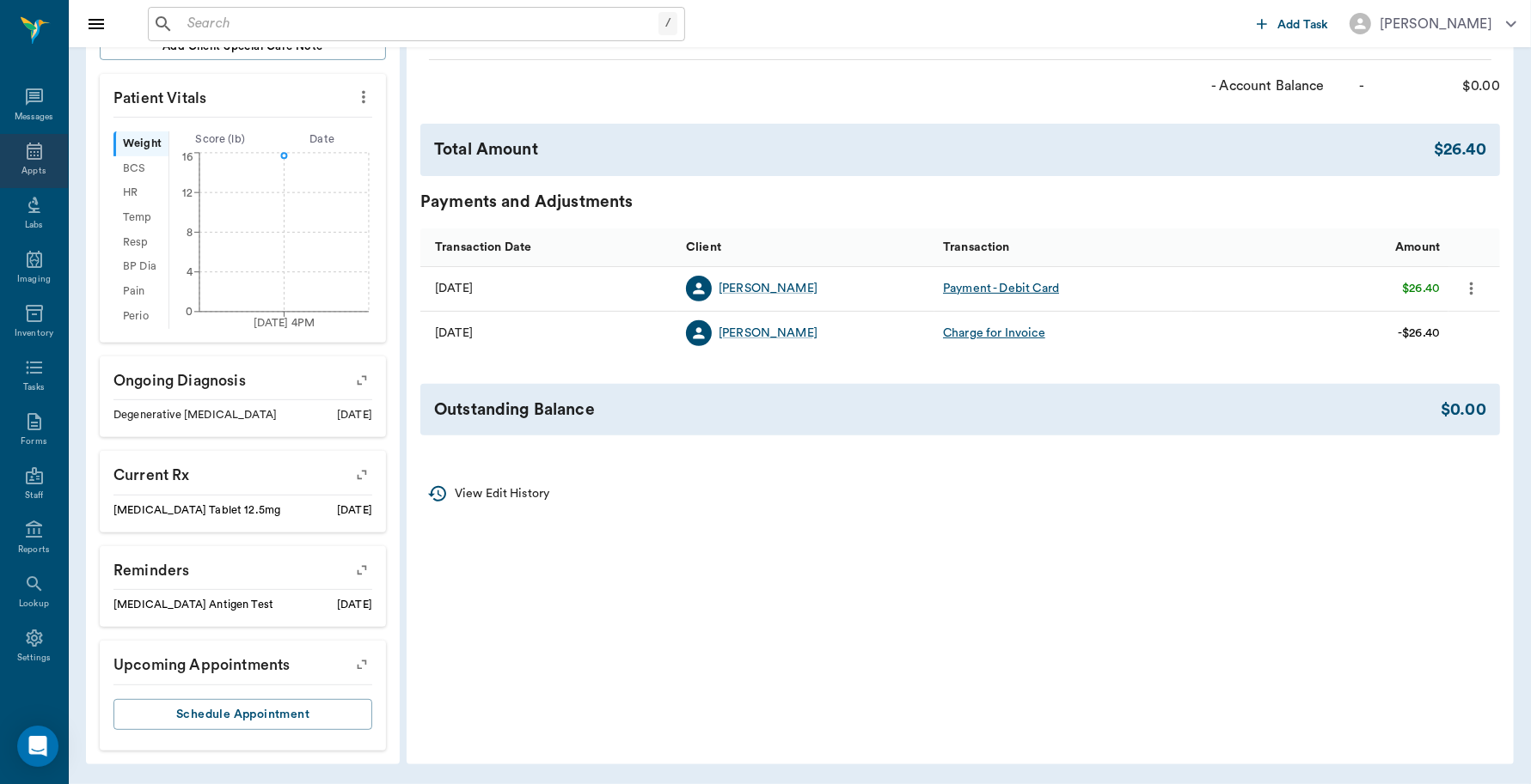
click at [21, 170] on div "Appts" at bounding box center [33, 170] width 24 height 13
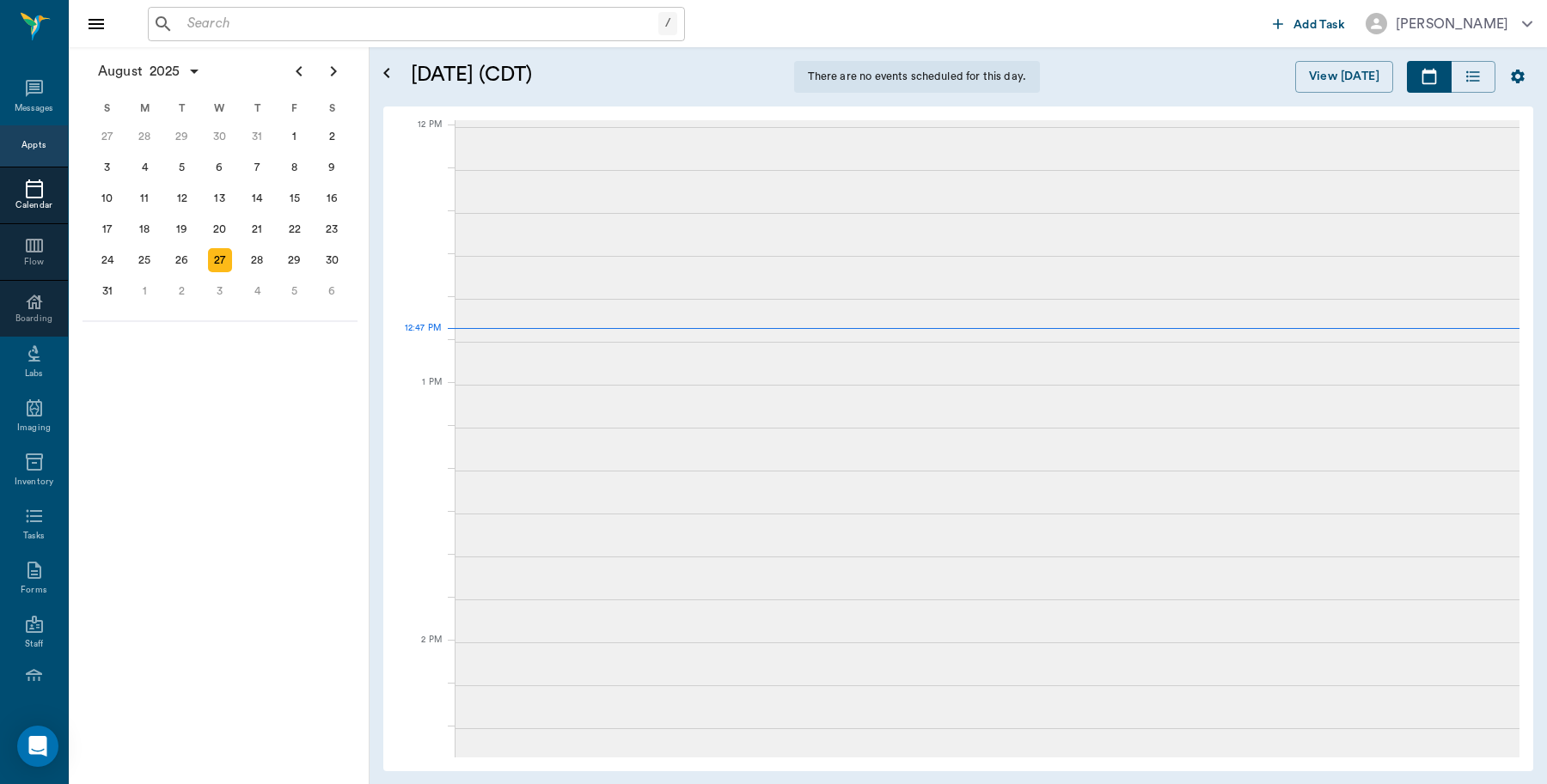
scroll to position [904, 0]
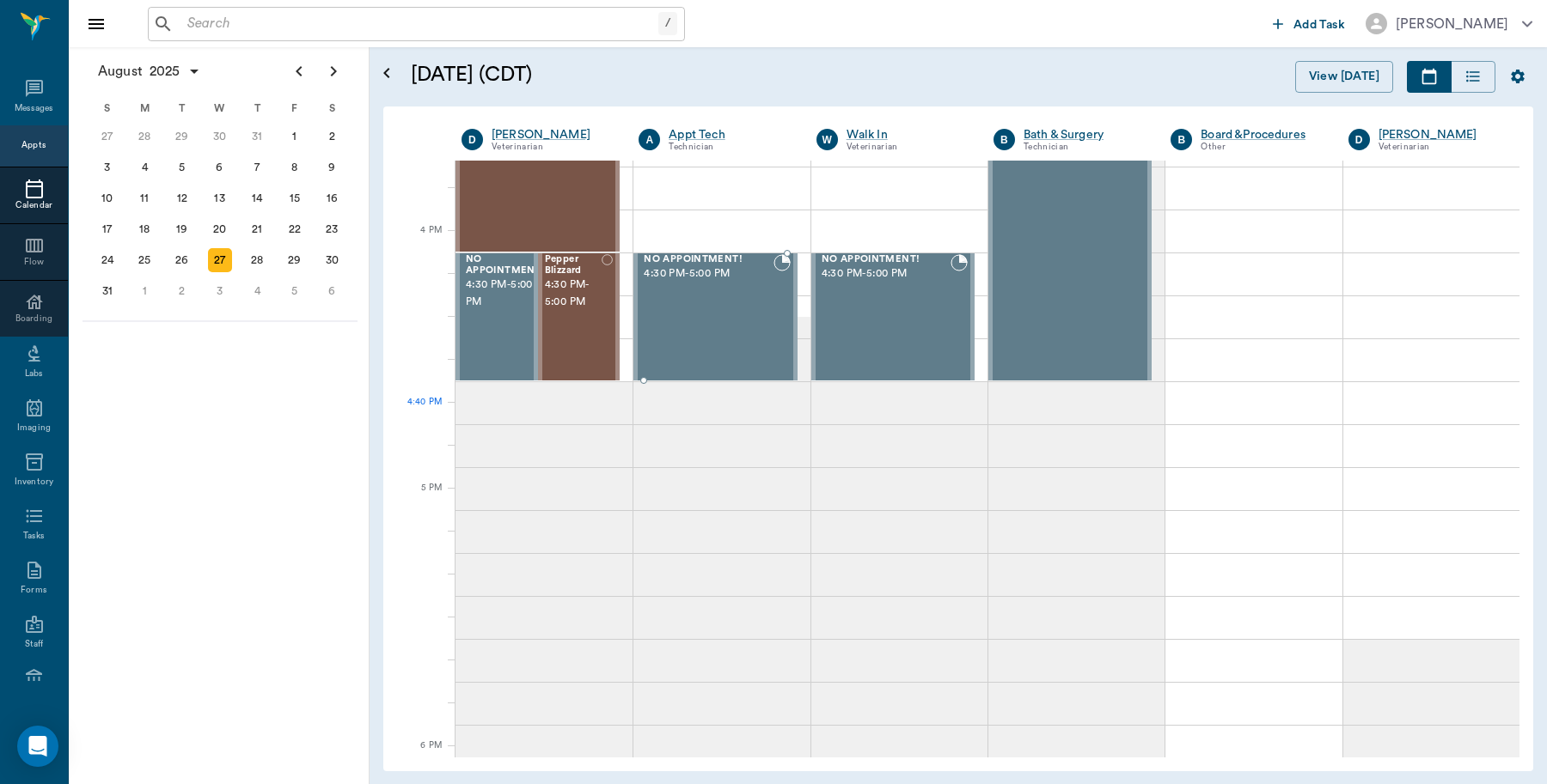
scroll to position [1999, 0]
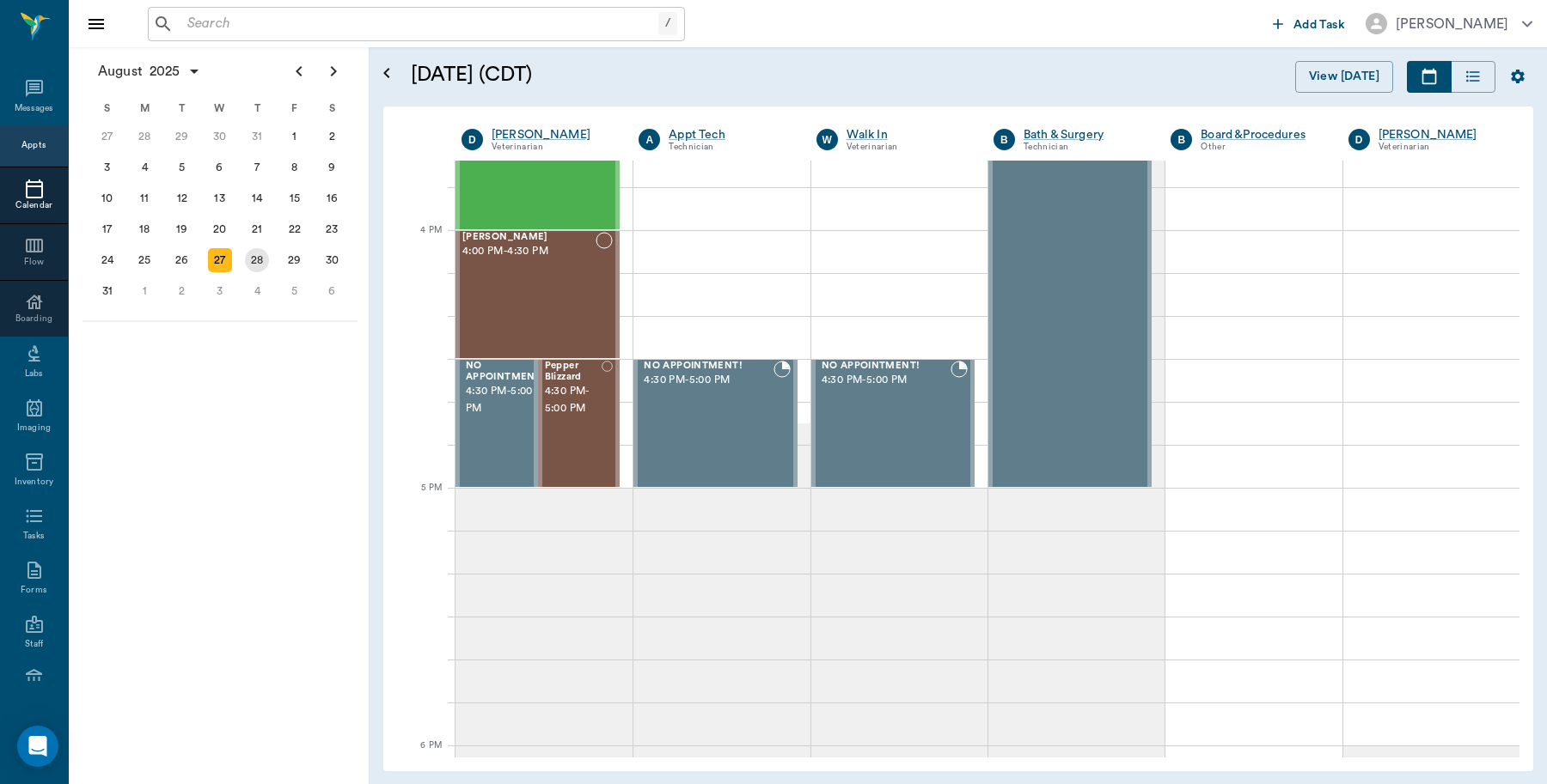
click at [253, 262] on div "28" at bounding box center [257, 260] width 24 height 24
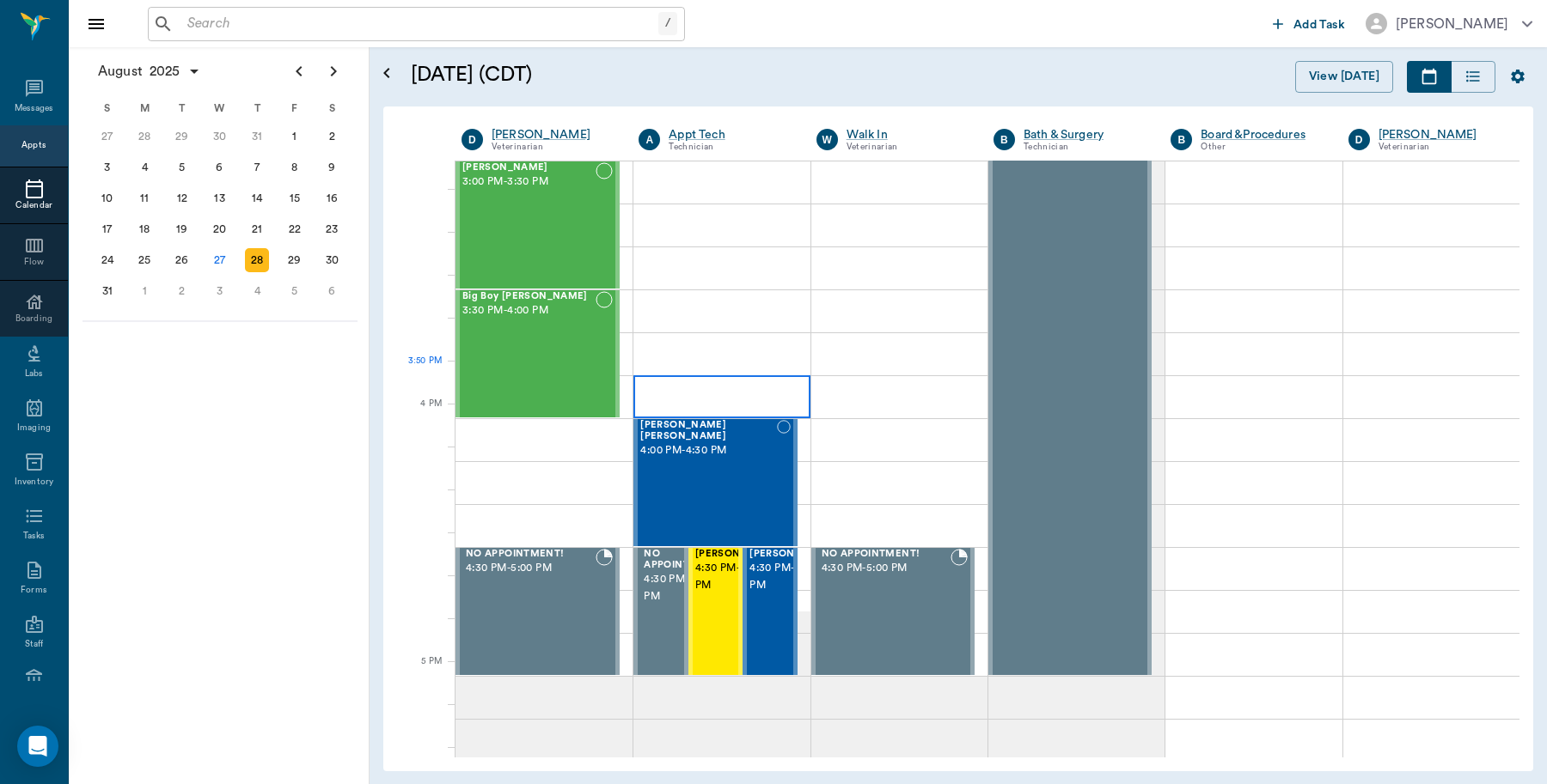
scroll to position [1826, 0]
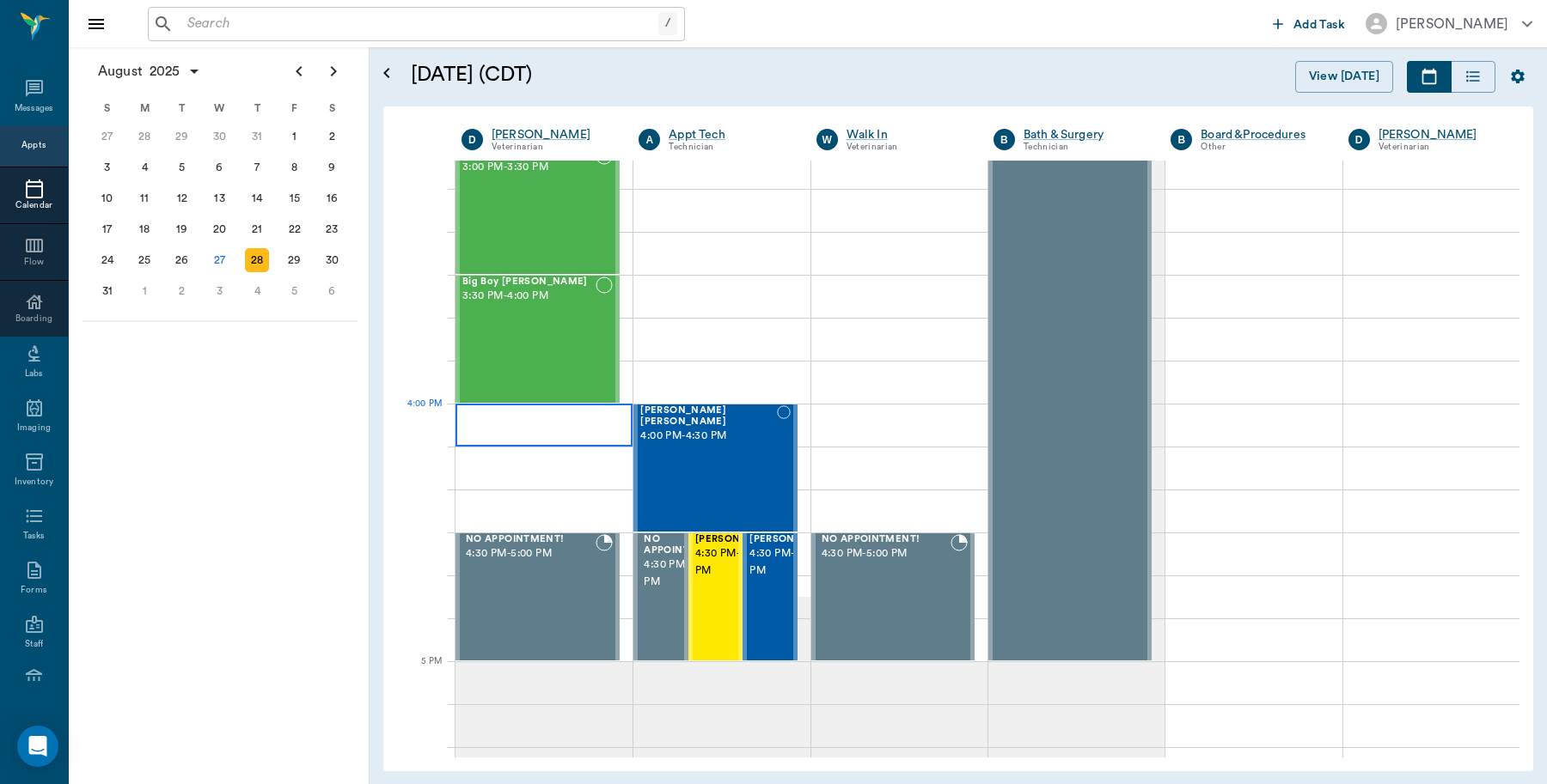
click at [619, 422] on div at bounding box center [544, 425] width 177 height 43
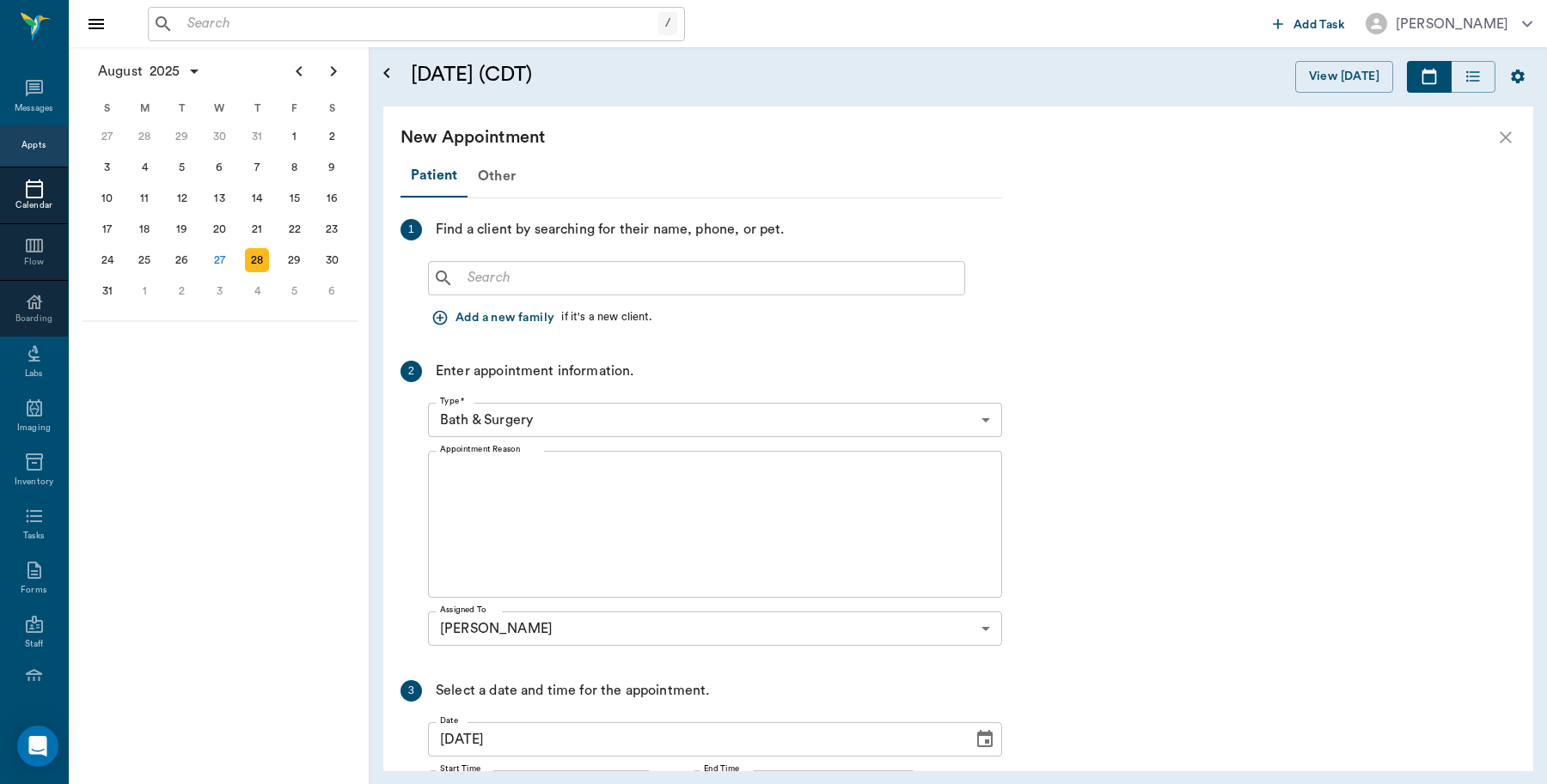
click at [575, 286] on input "text" at bounding box center [709, 278] width 496 height 24
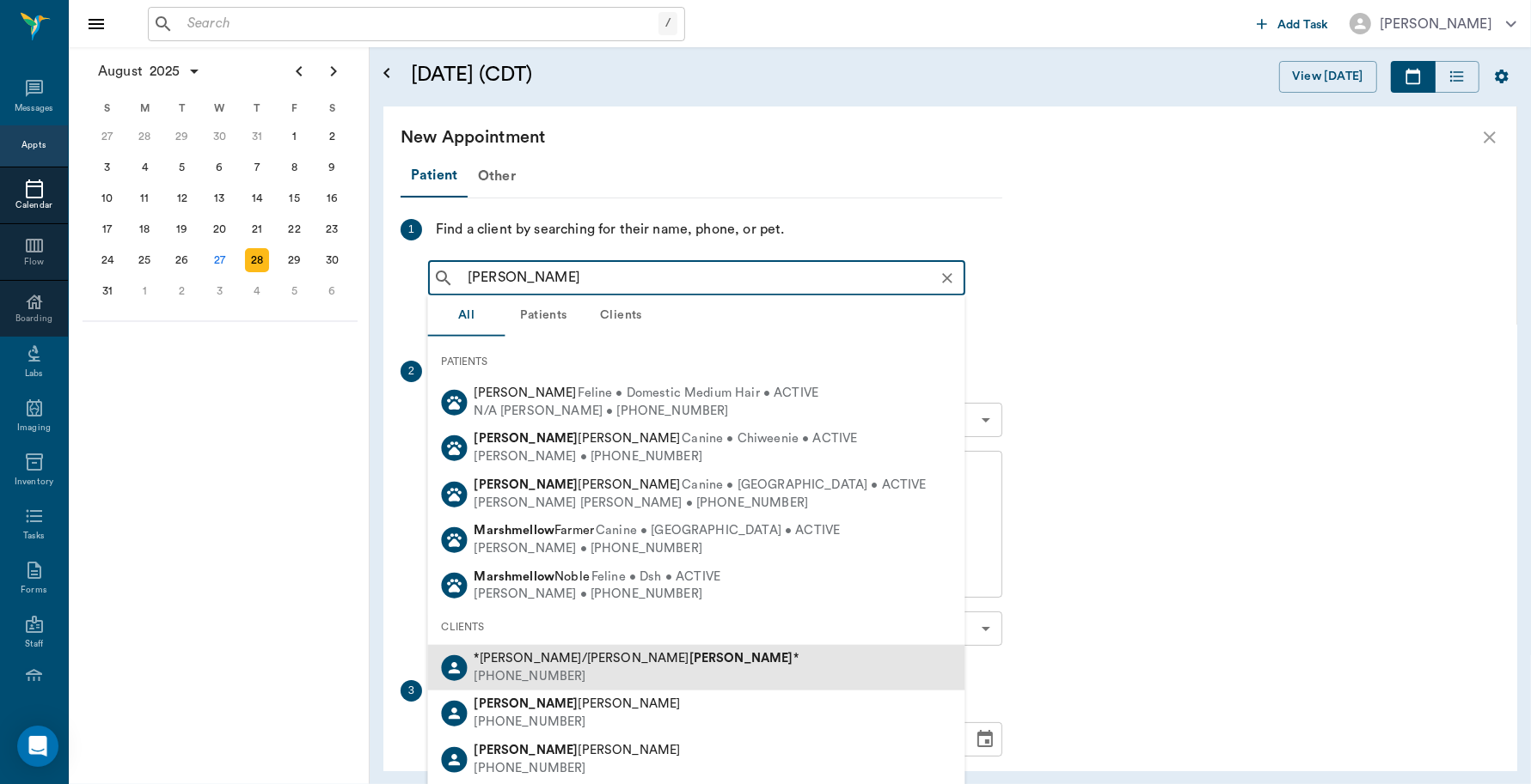
click at [689, 655] on b "Marsh" at bounding box center [741, 658] width 104 height 13
type input "Sandra Marsh"
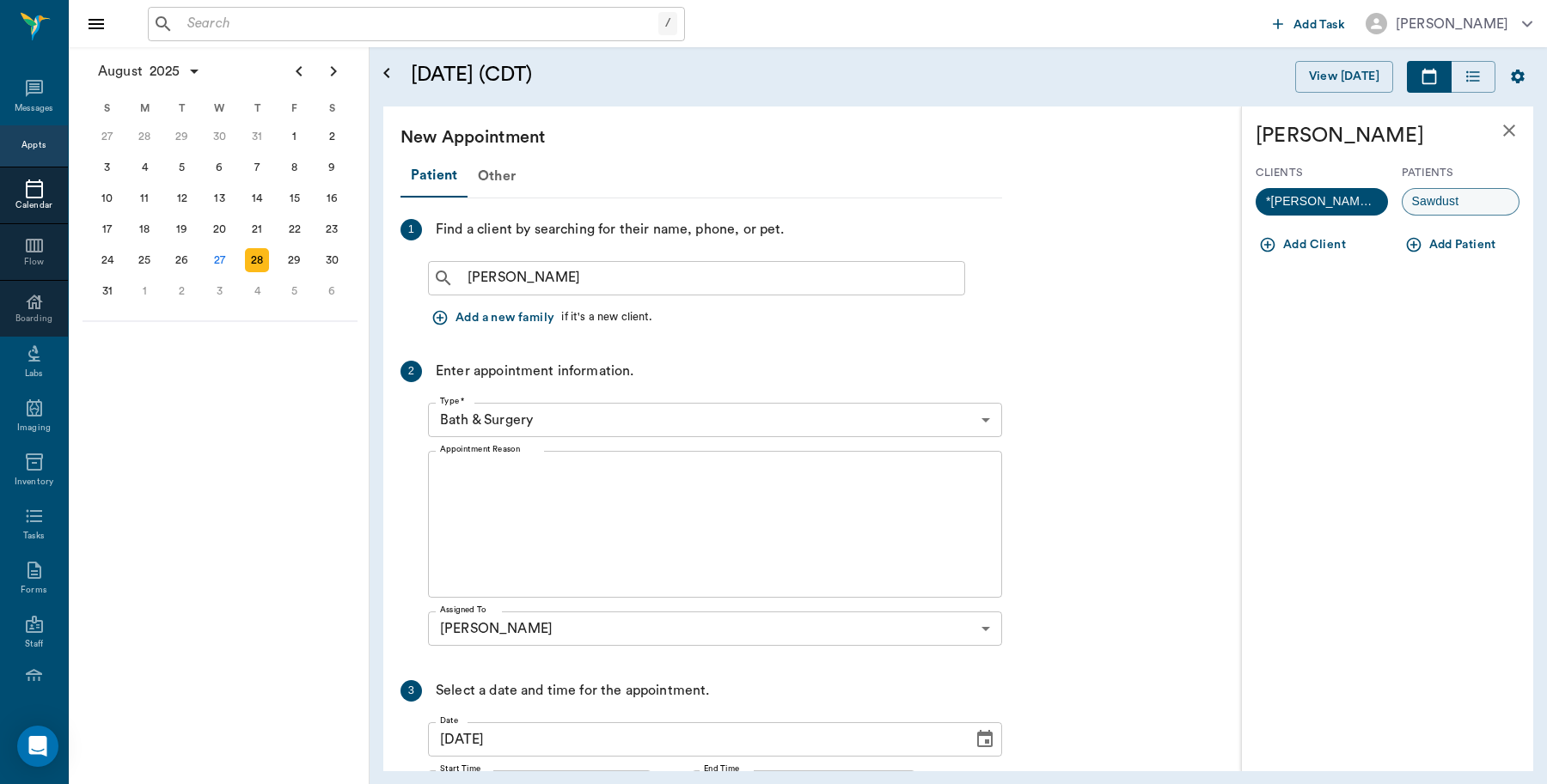
click at [1455, 200] on span "Sawdust" at bounding box center [1435, 201] width 66 height 18
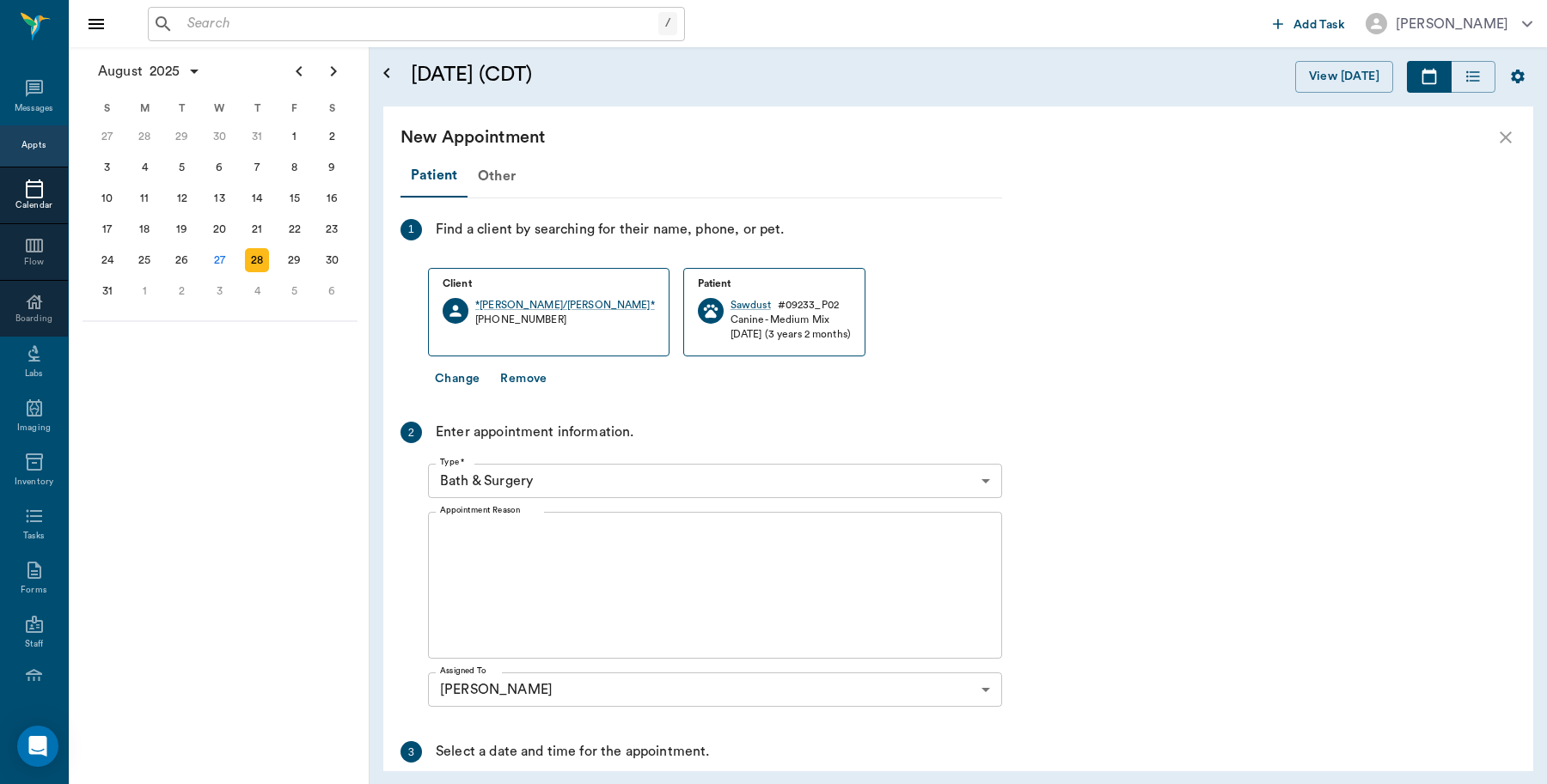
click at [585, 483] on body "/ ​ Add Task Dr. Bert Ellsworth Nectar Messages Appts Calendar Flow Boarding La…" at bounding box center [774, 392] width 1547 height 784
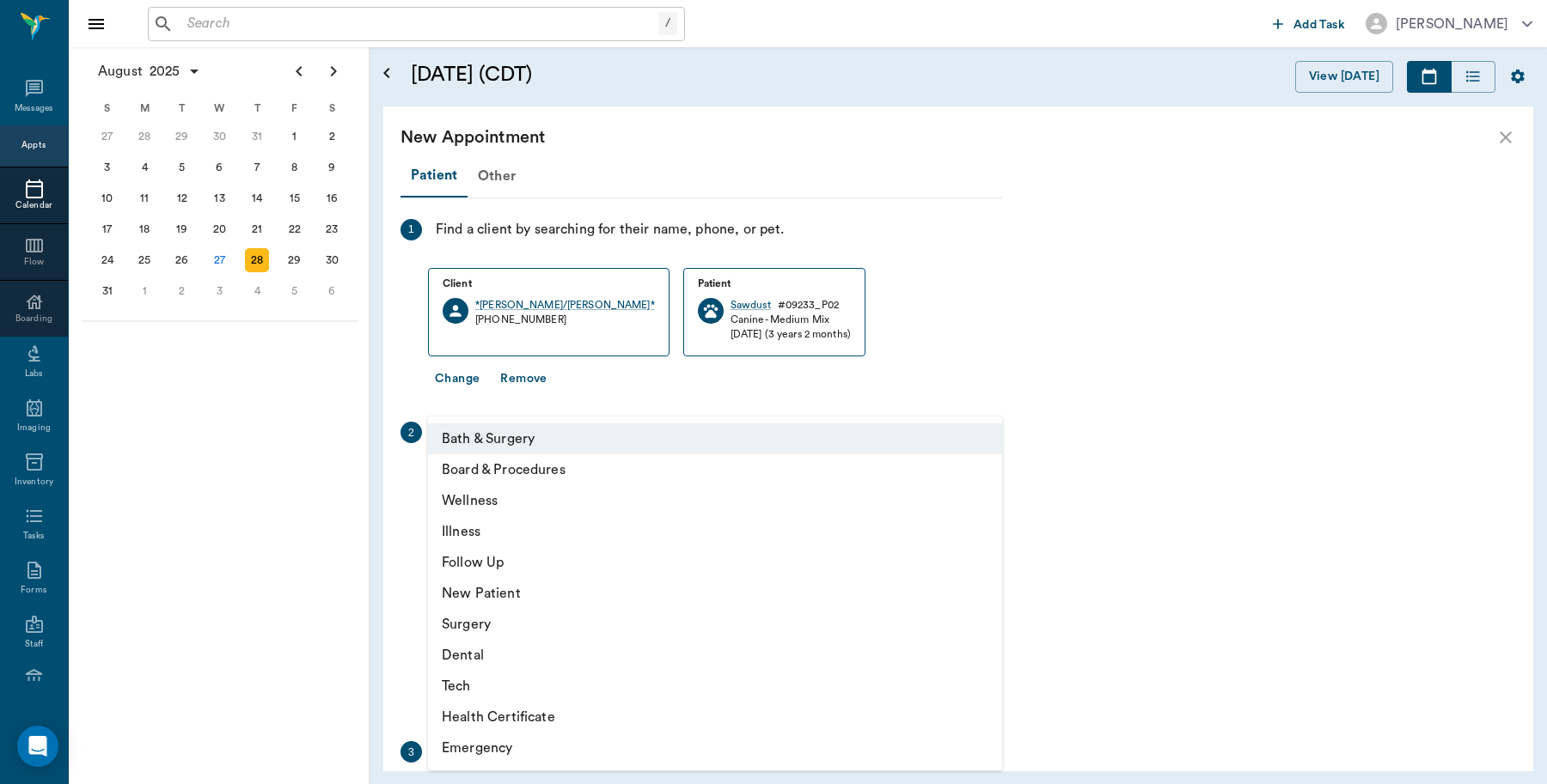
click at [505, 531] on li "Illness" at bounding box center [715, 532] width 574 height 31
type input "65d2be4f46e3a538d89b8c15"
type input "04:30 PM"
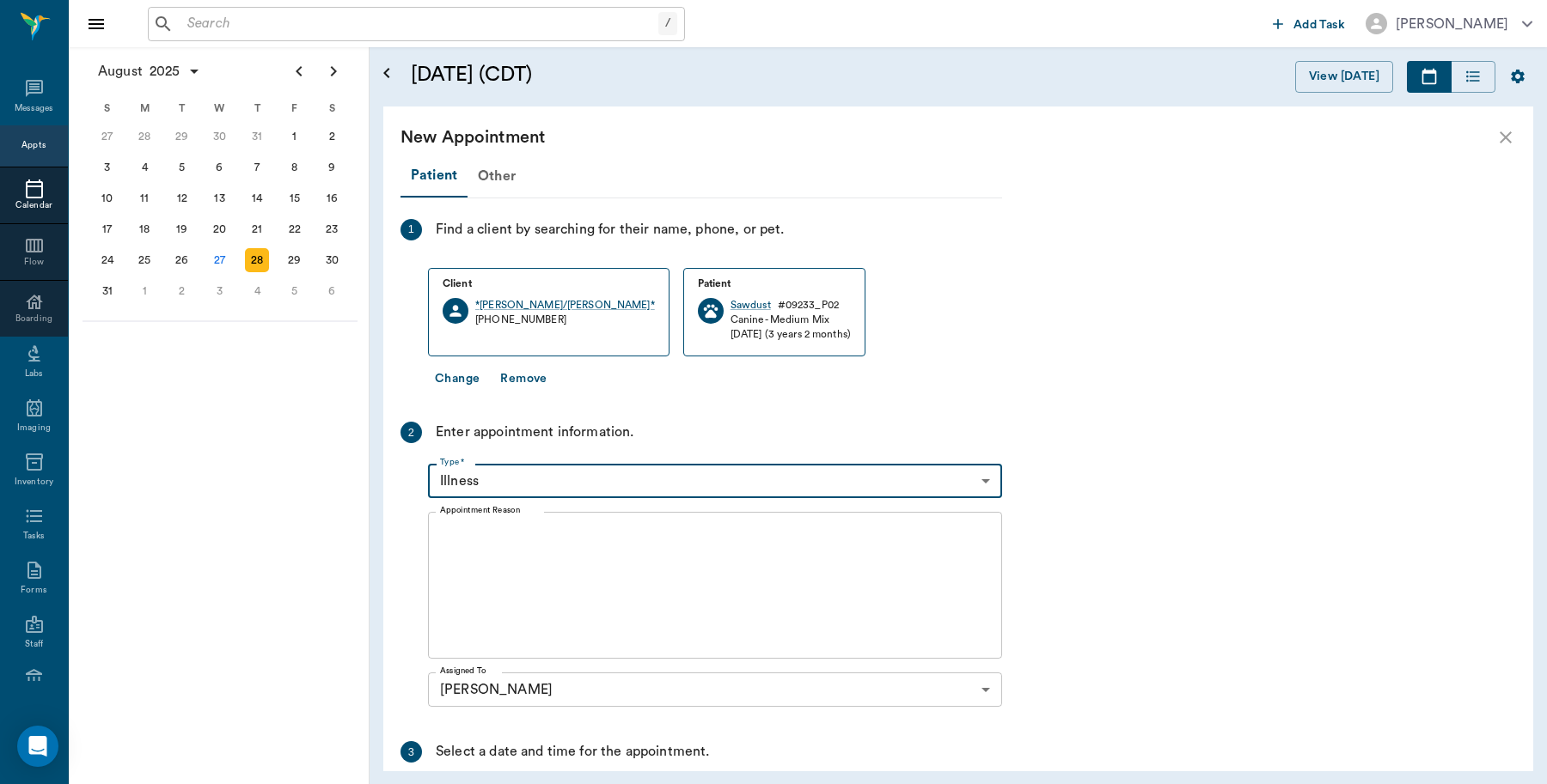
click at [587, 559] on textarea "Appointment Reason" at bounding box center [715, 585] width 550 height 118
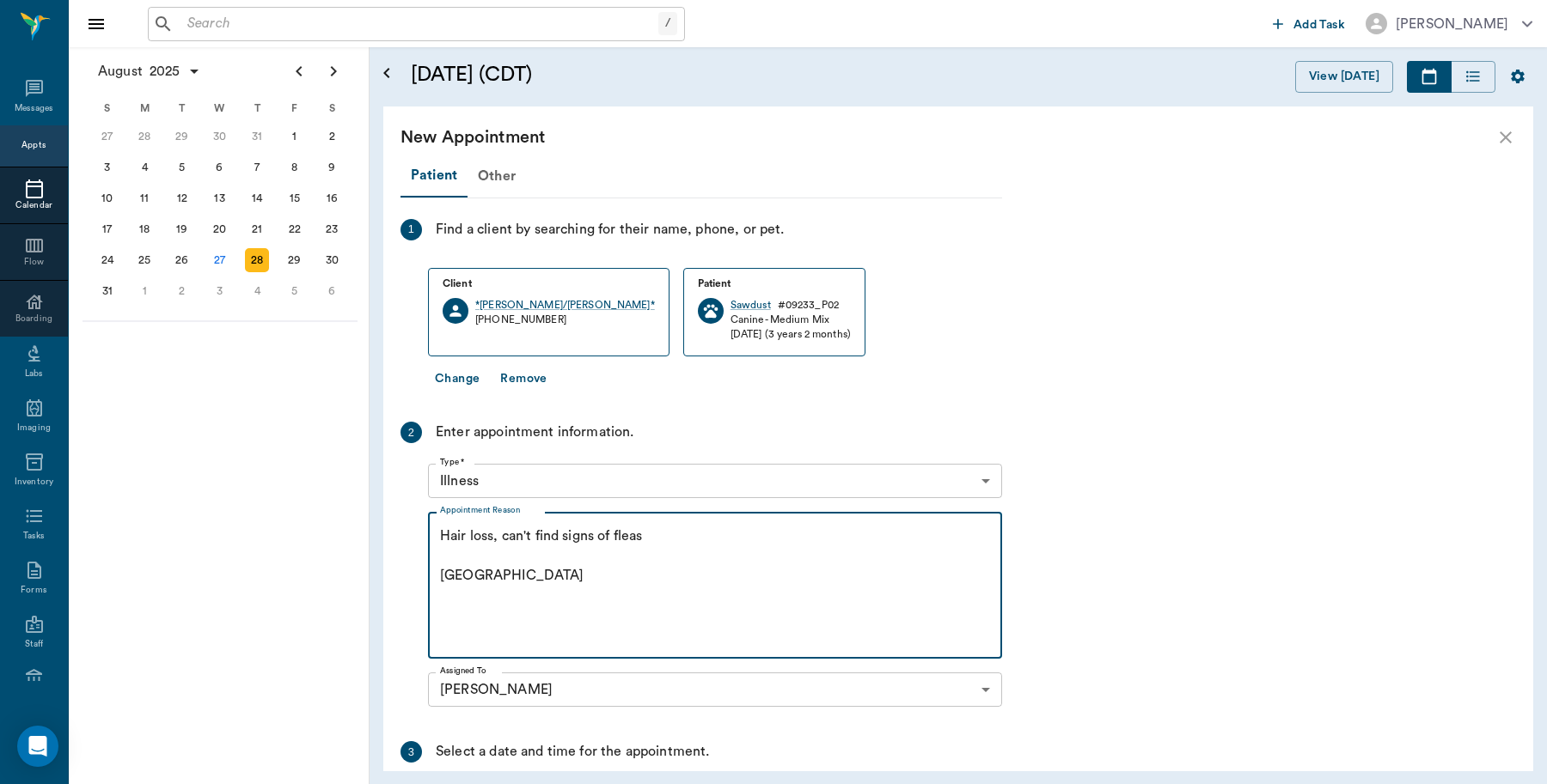
click at [672, 535] on textarea "Hair loss, can't find signs of fleas Caryn" at bounding box center [715, 585] width 550 height 118
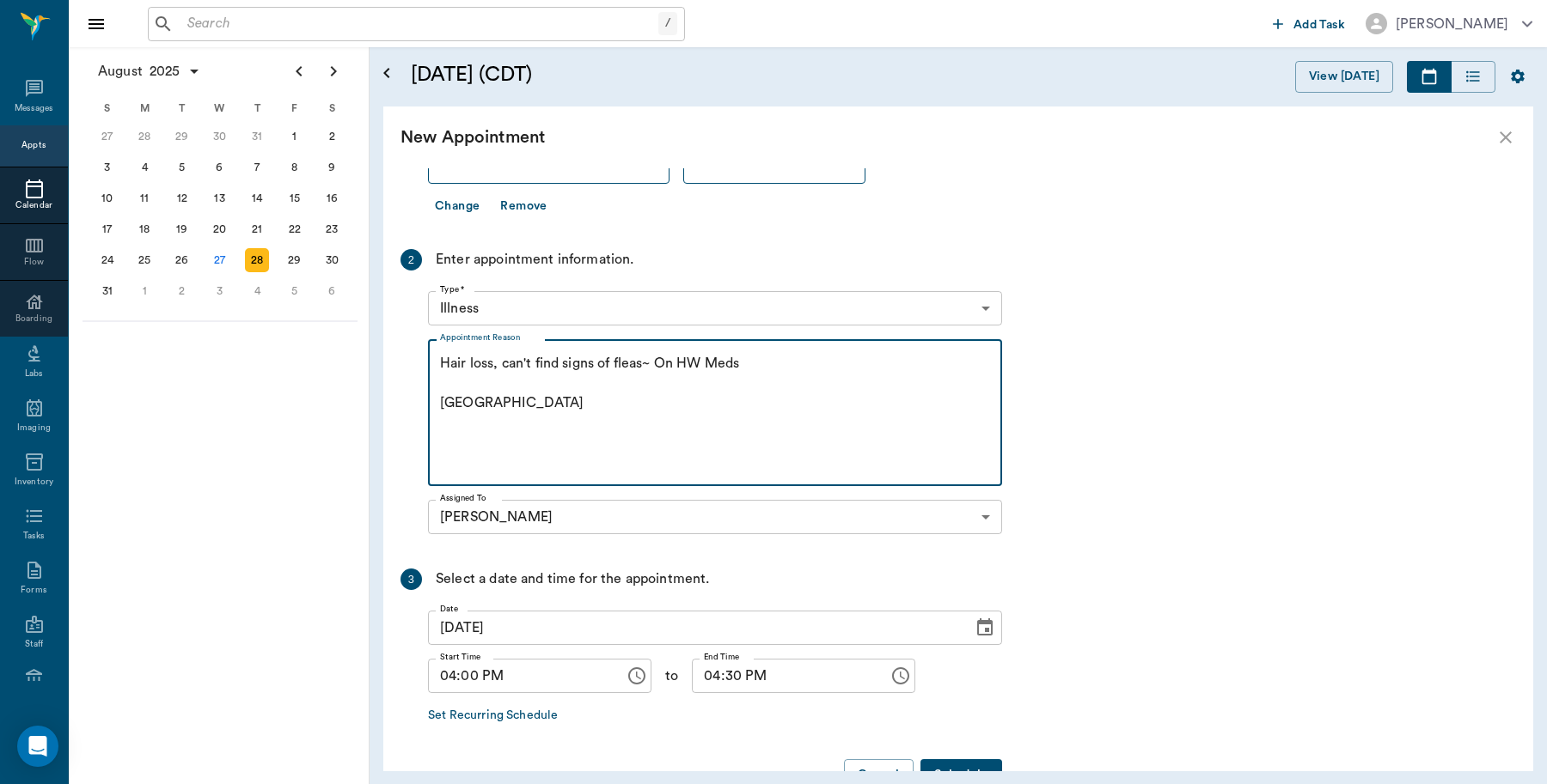
scroll to position [215, 0]
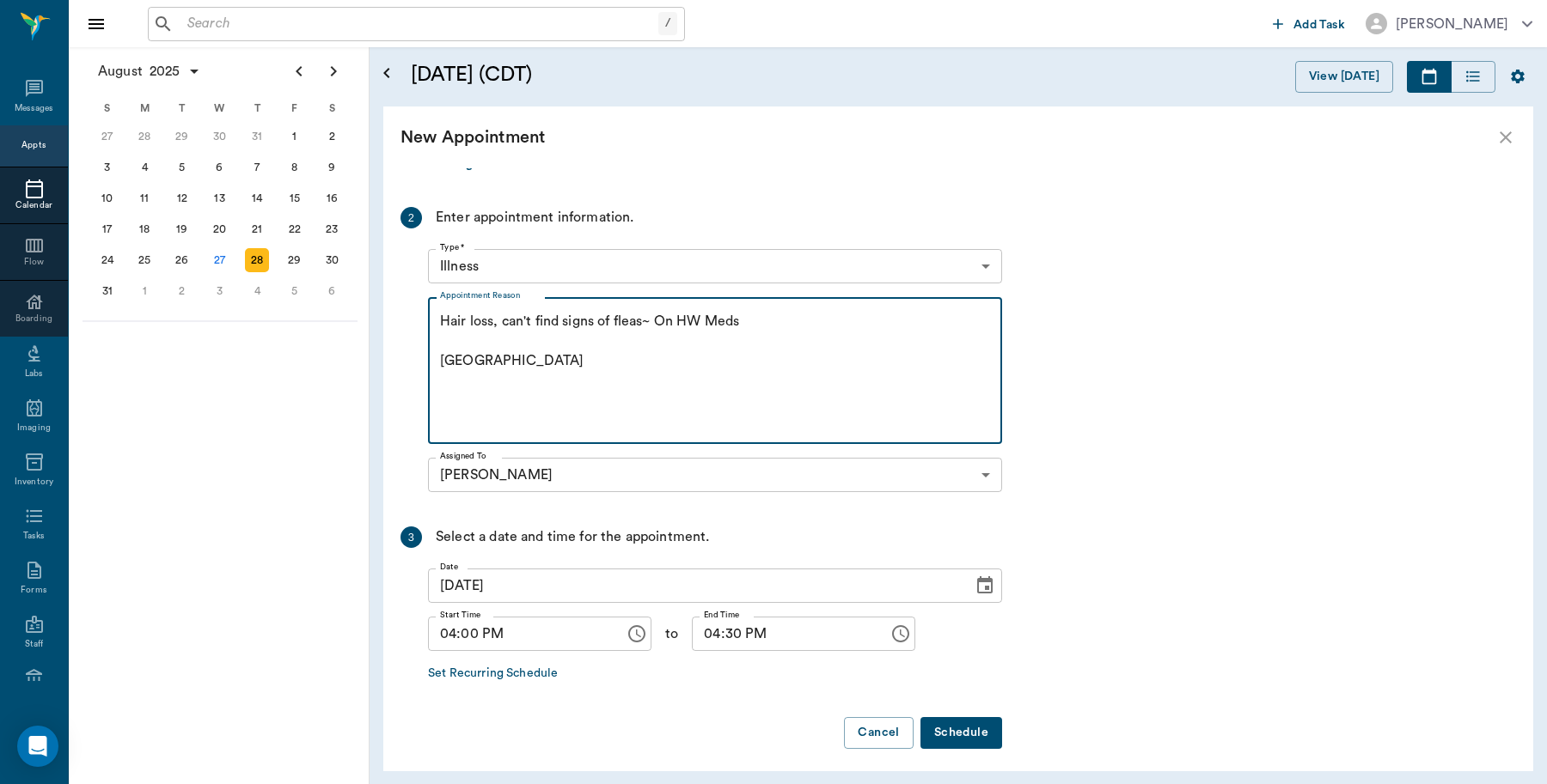
type textarea "Hair loss, can't find signs of fleas~ On HW Meds Caryn"
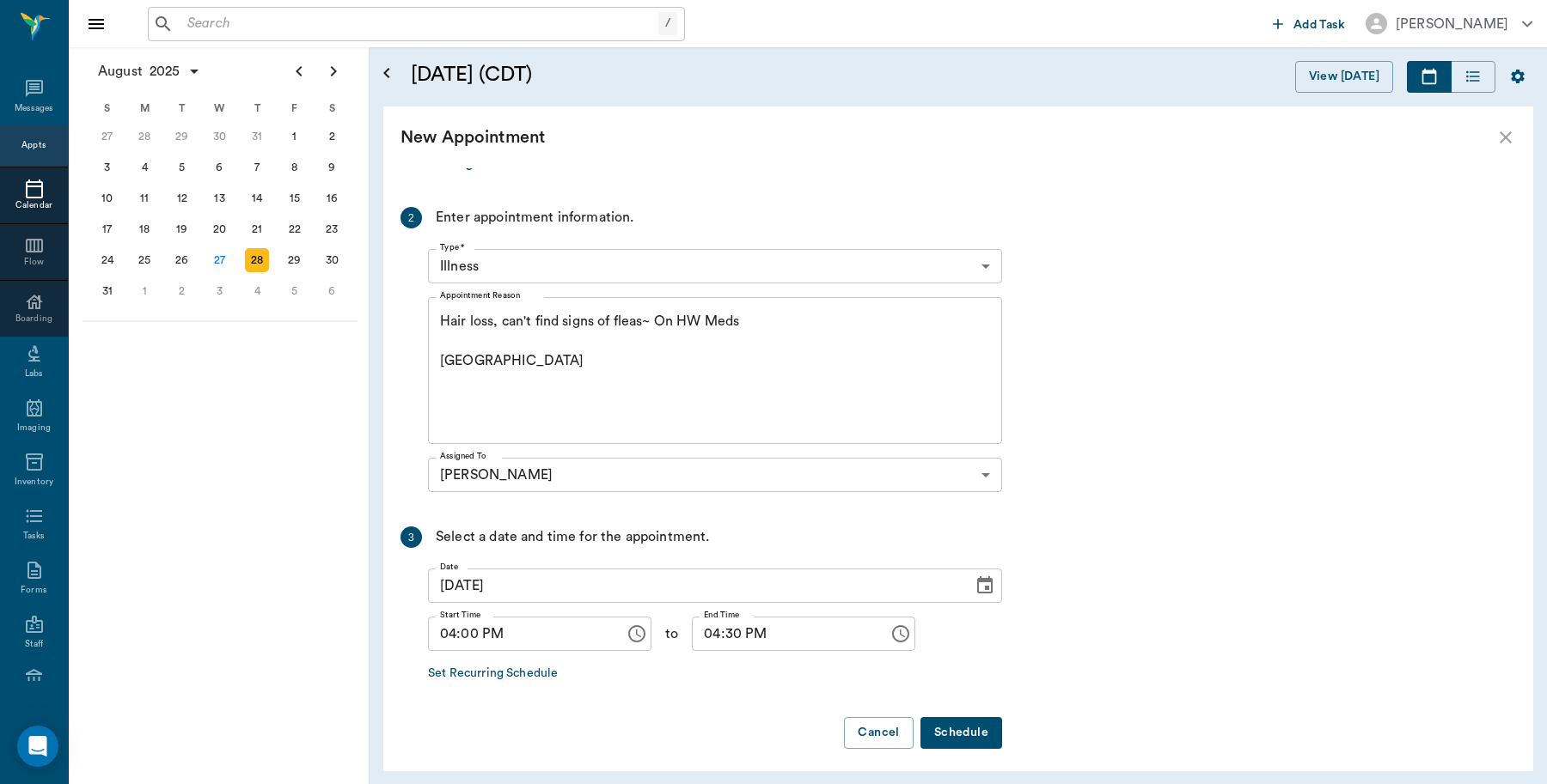
click at [946, 742] on button "Schedule" at bounding box center [961, 733] width 82 height 32
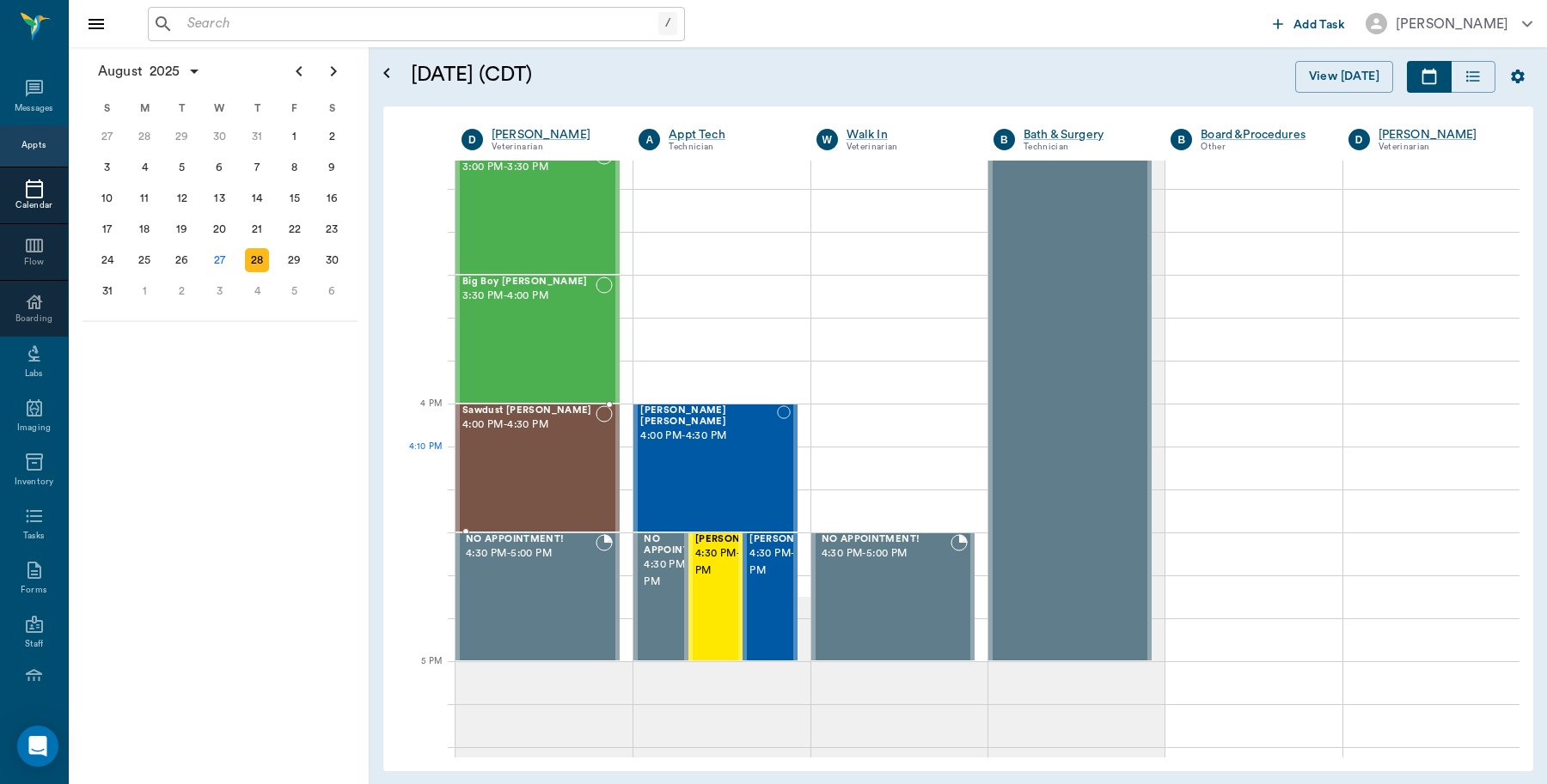
click at [539, 462] on div "Sawdust Marsh 4:00 PM - 4:30 PM" at bounding box center [528, 468] width 133 height 125
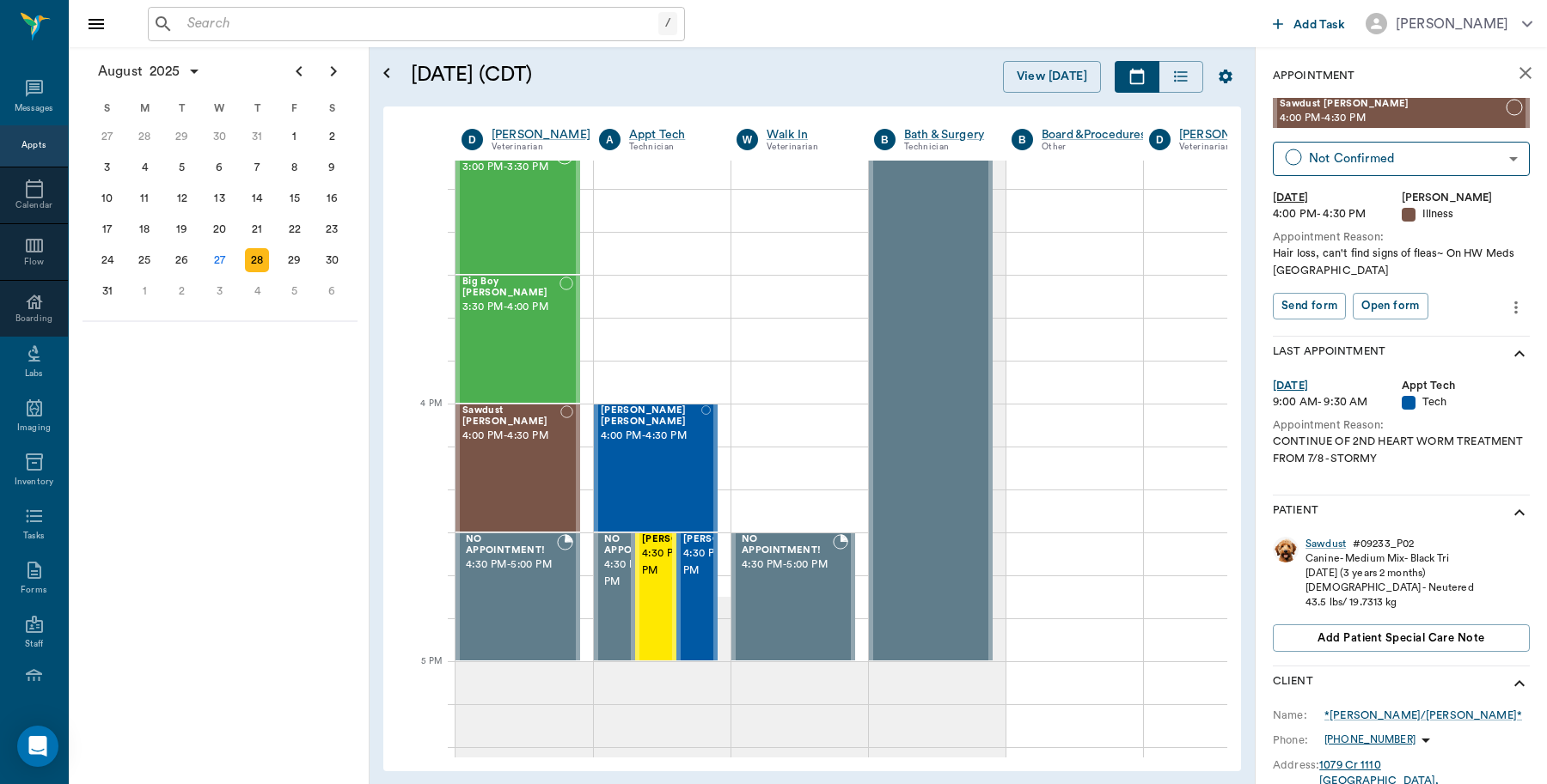
click at [254, 28] on input "text" at bounding box center [419, 24] width 478 height 24
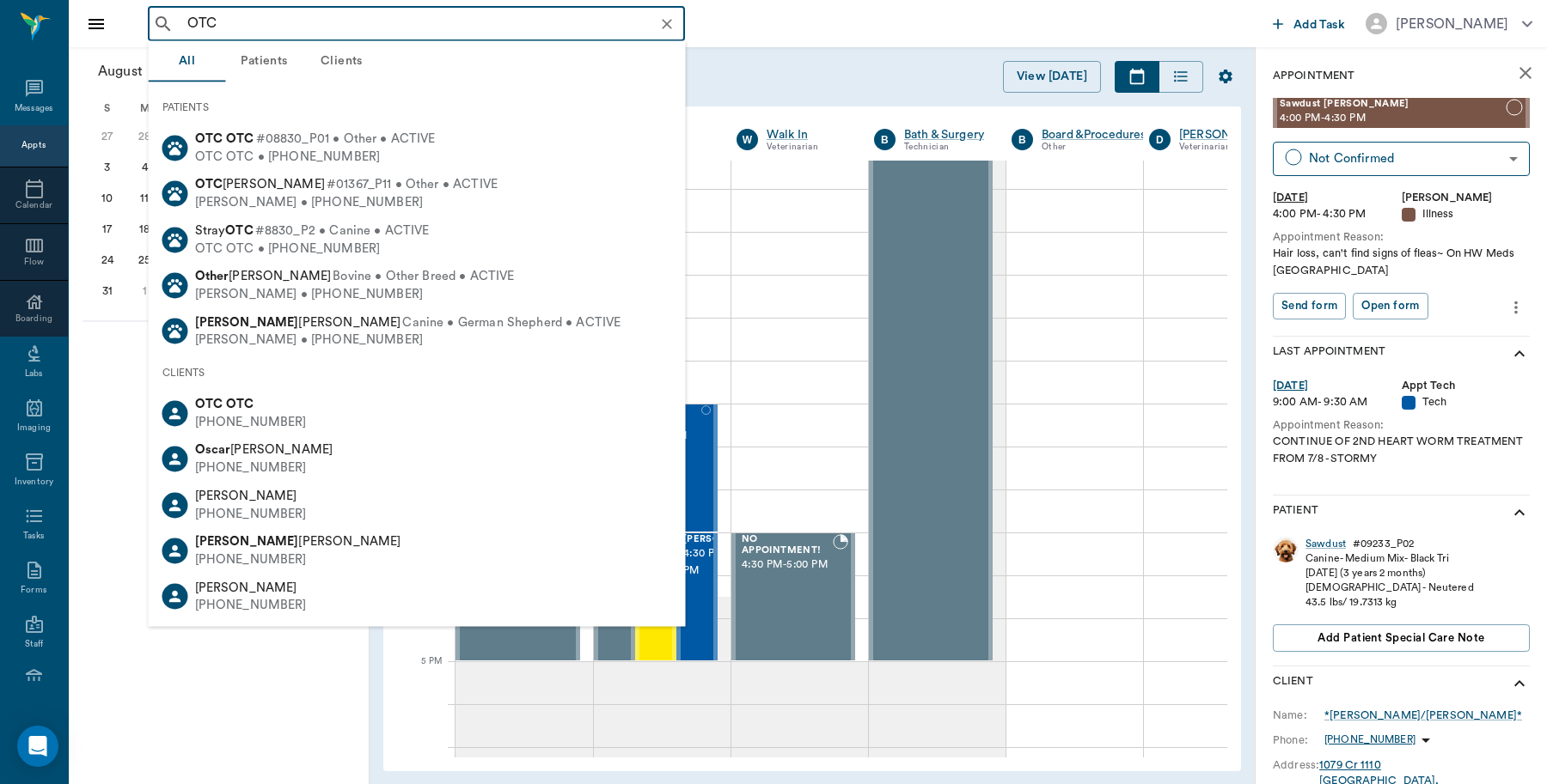
click at [262, 426] on div "(555) 555-5555" at bounding box center [251, 422] width 112 height 18
type input "OTC"
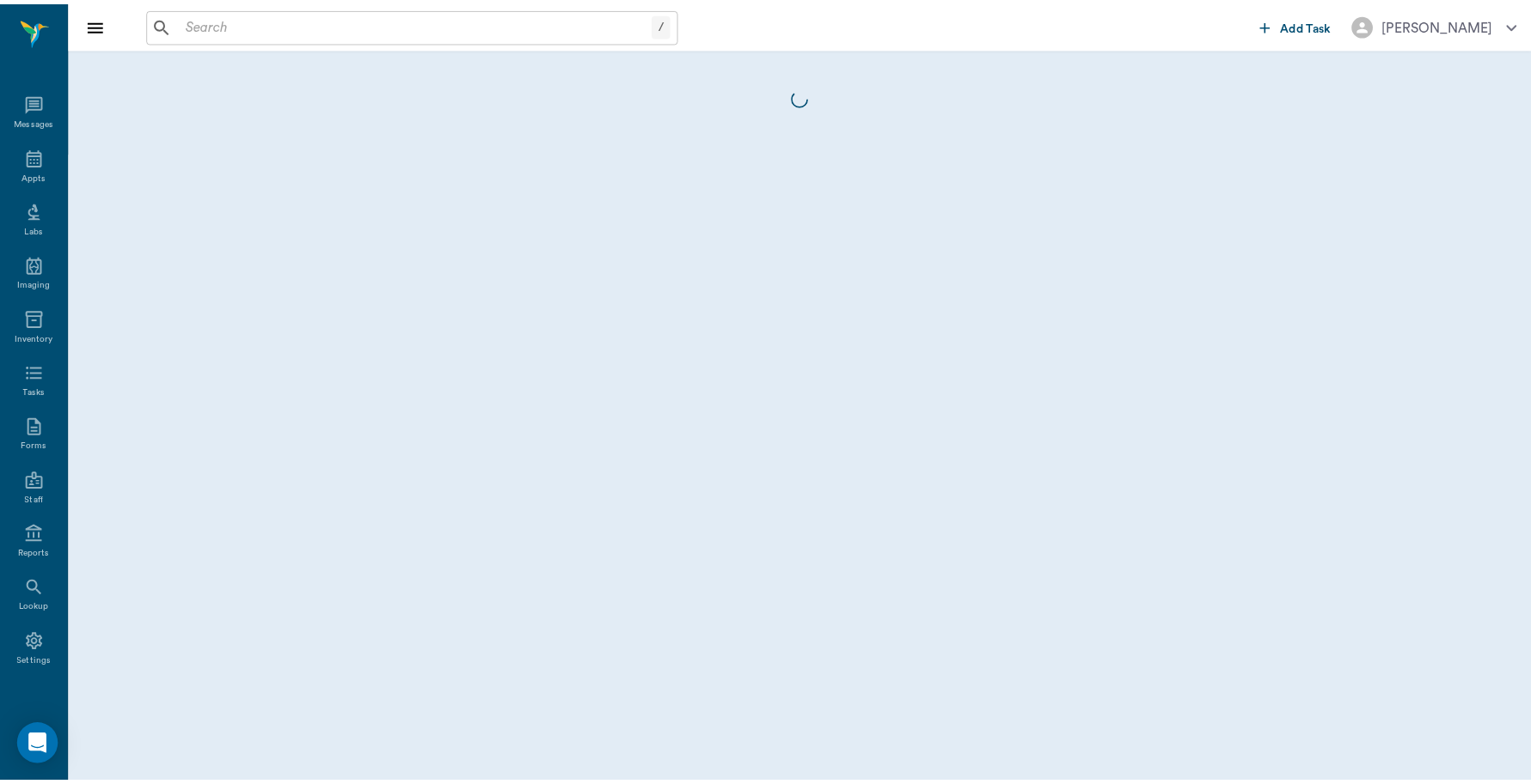
scroll to position [5, 0]
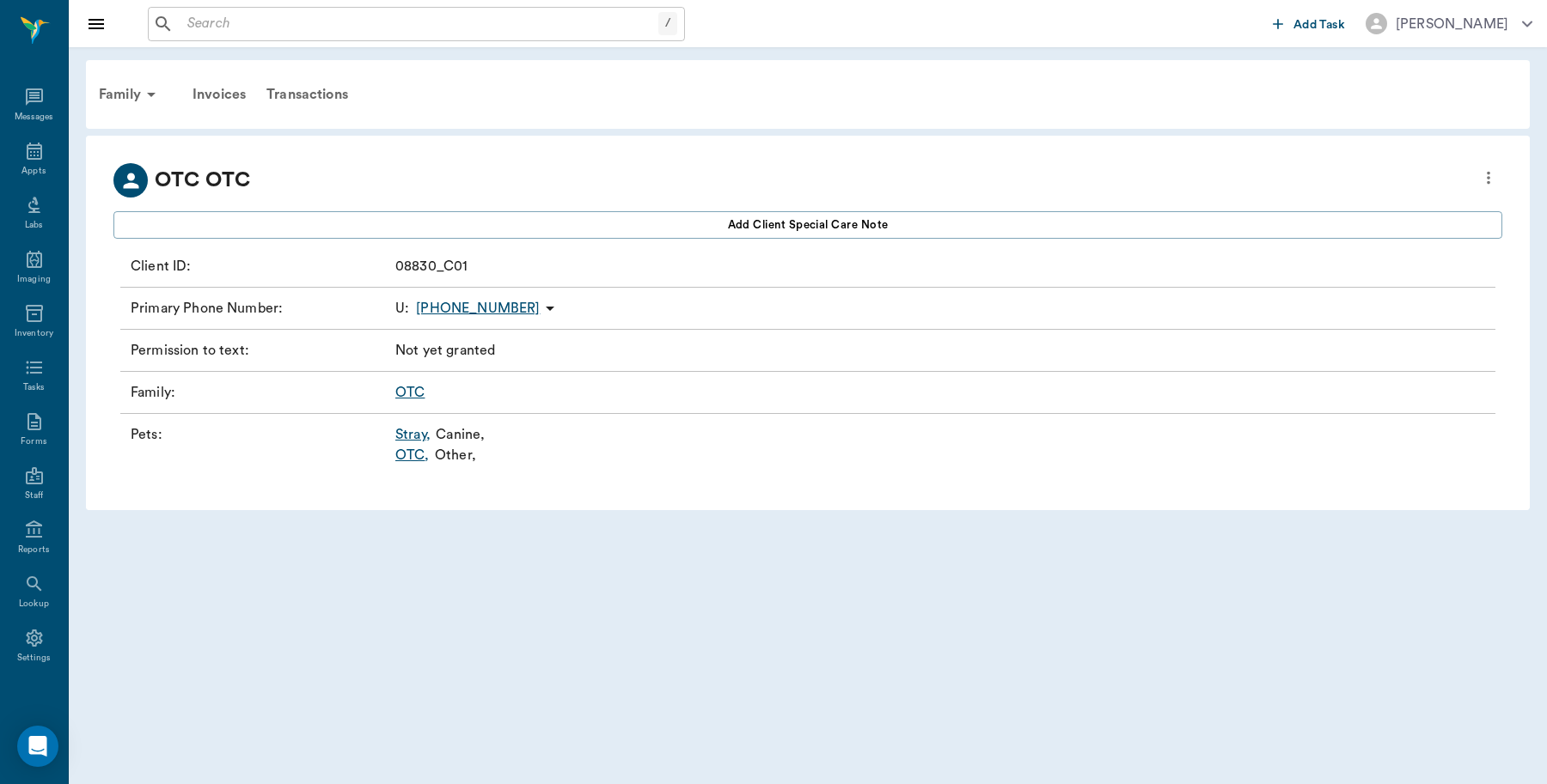
click at [411, 454] on link "OTC ," at bounding box center [413, 455] width 35 height 20
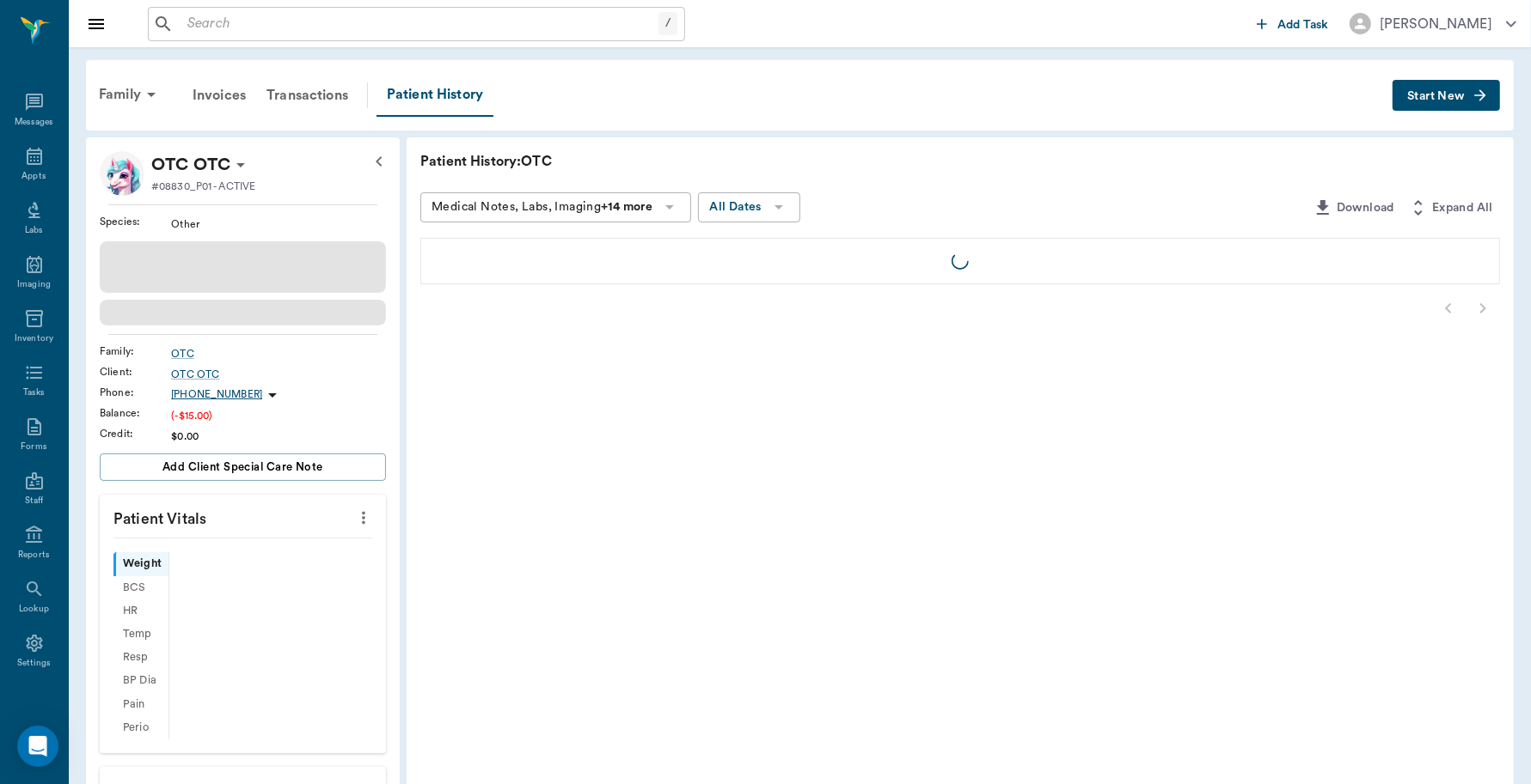
scroll to position [5, 0]
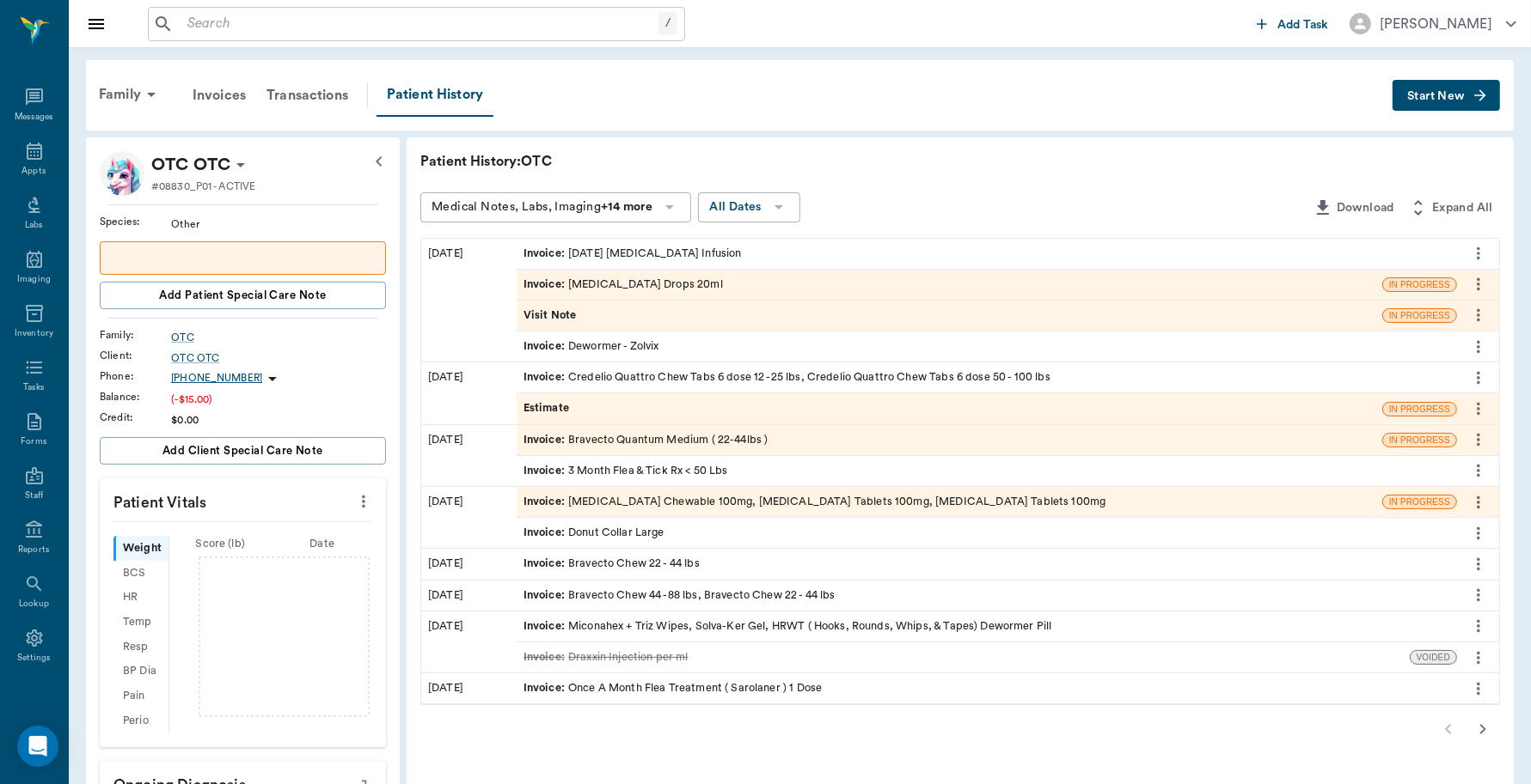
click at [657, 245] on div "Invoice : Today Mastitis Infusion" at bounding box center [632, 253] width 218 height 16
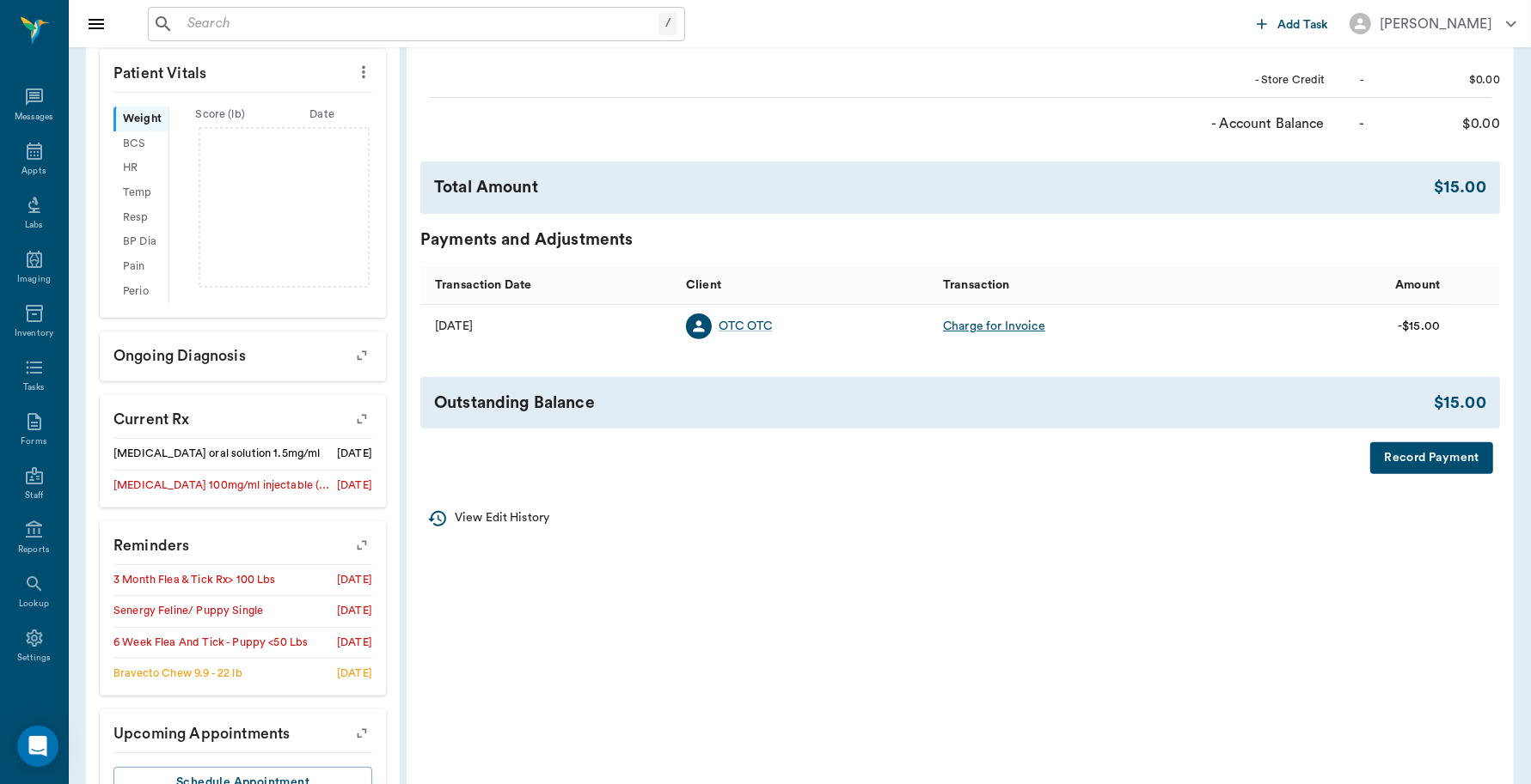
scroll to position [430, 0]
click at [1402, 456] on button "Record Payment" at bounding box center [1432, 456] width 123 height 32
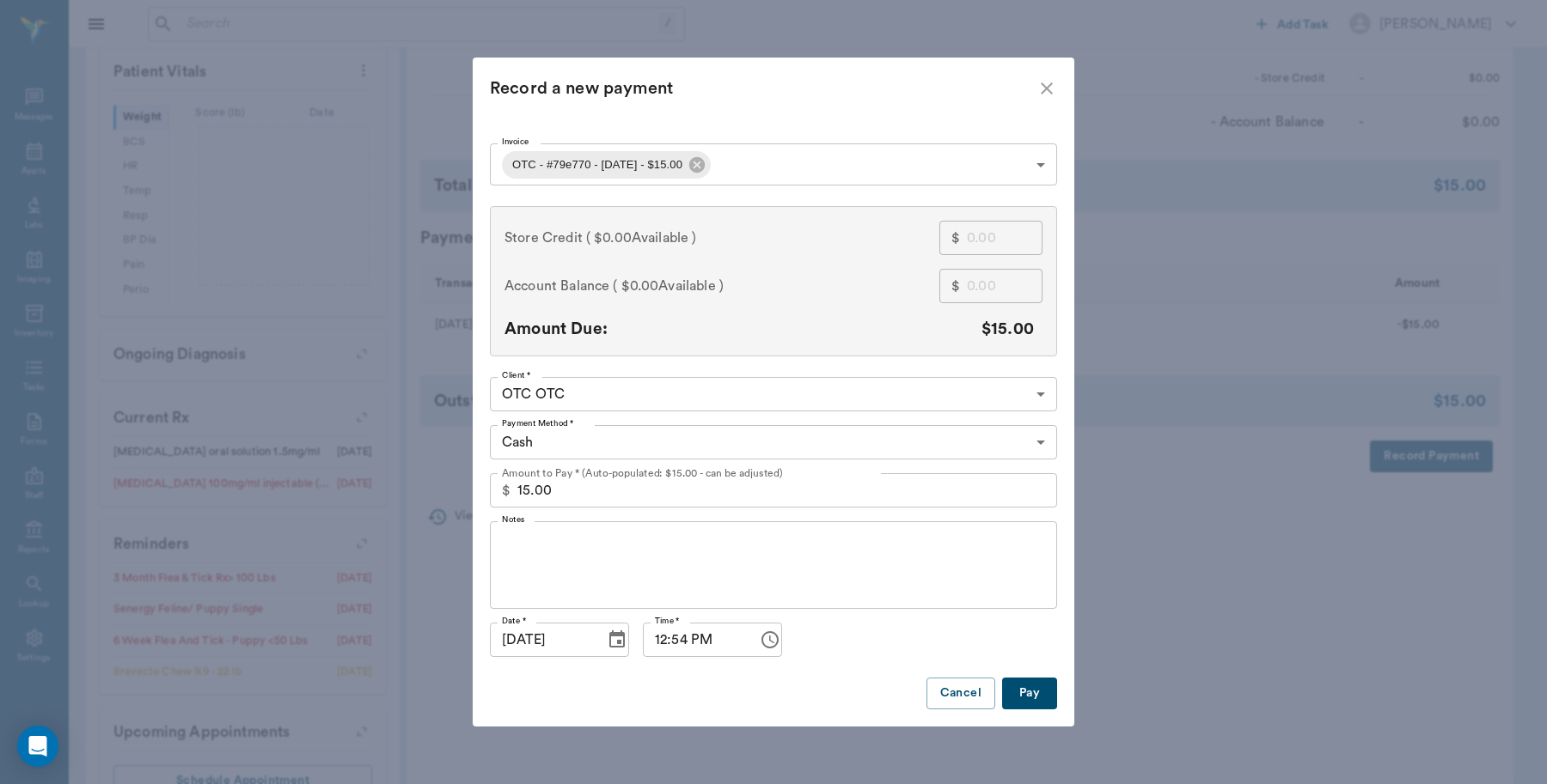
click at [671, 443] on body "/ ​ Add Task Dr. Bert Ellsworth Nectar Messages Appts Labs Imaging Inventory Ta…" at bounding box center [774, 211] width 1547 height 1281
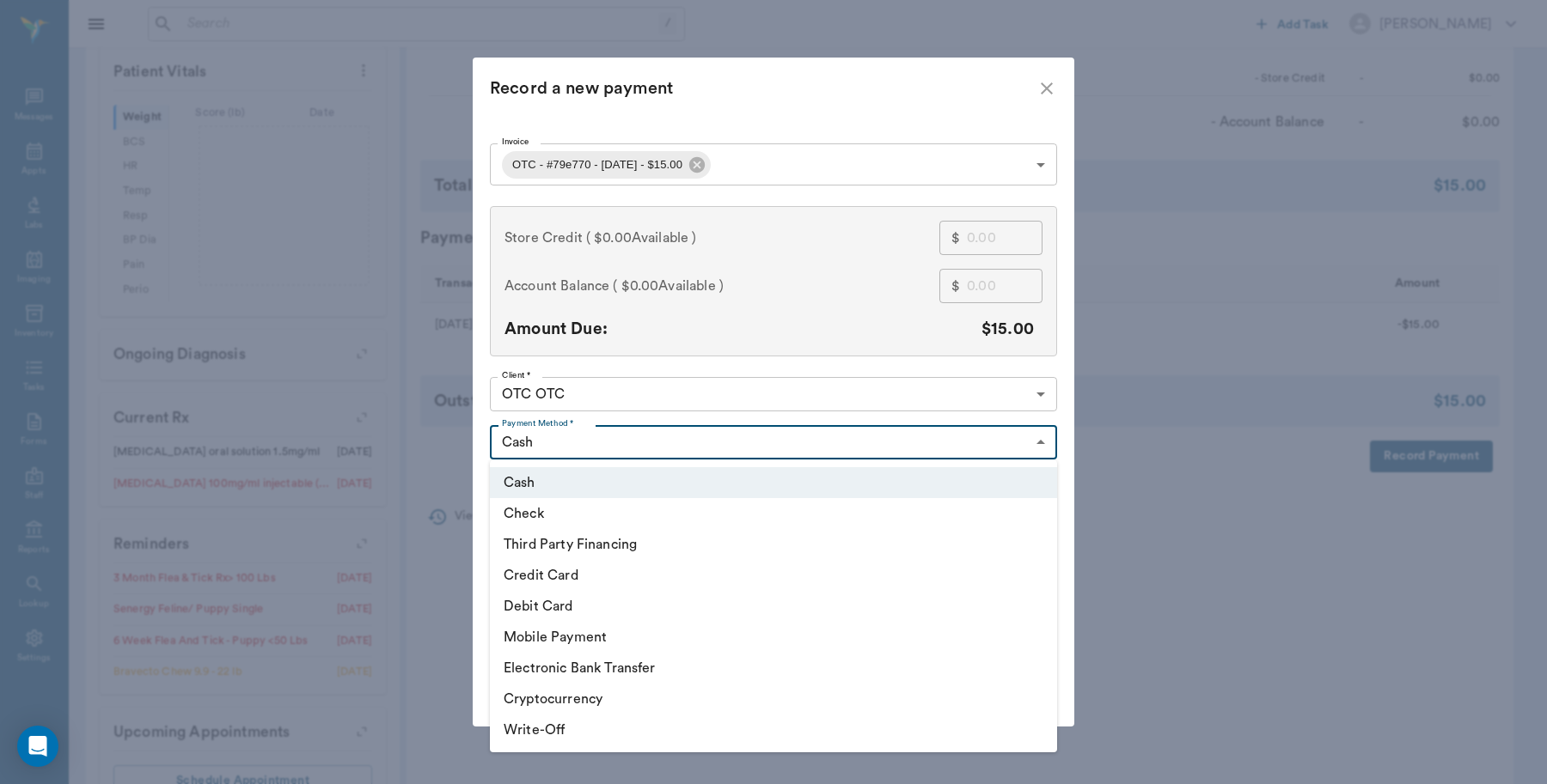
click at [572, 602] on li "Debit Card" at bounding box center [773, 606] width 567 height 31
type input "DEBIT_CARD"
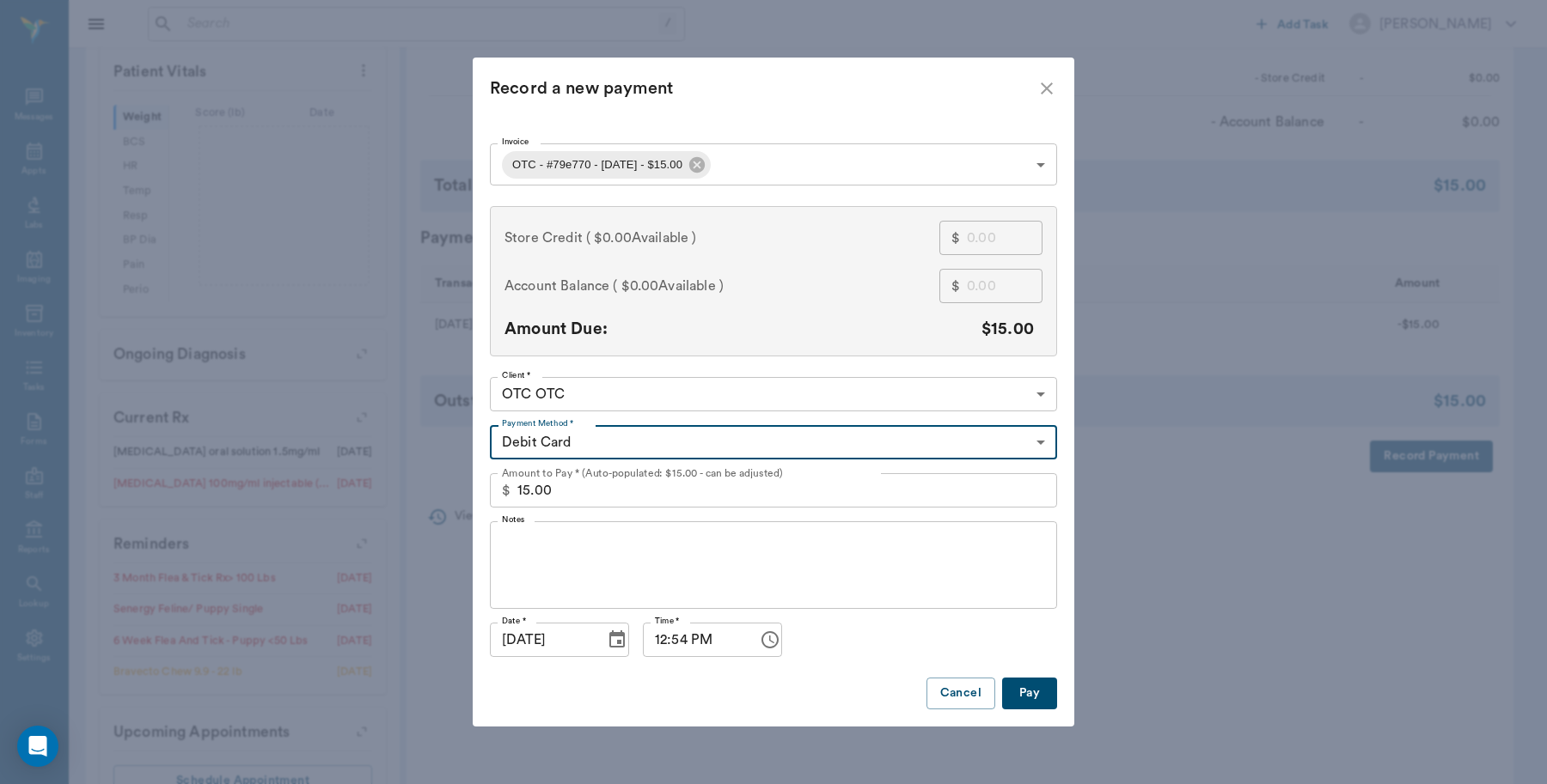
click at [1032, 688] on button "Pay" at bounding box center [1028, 694] width 55 height 32
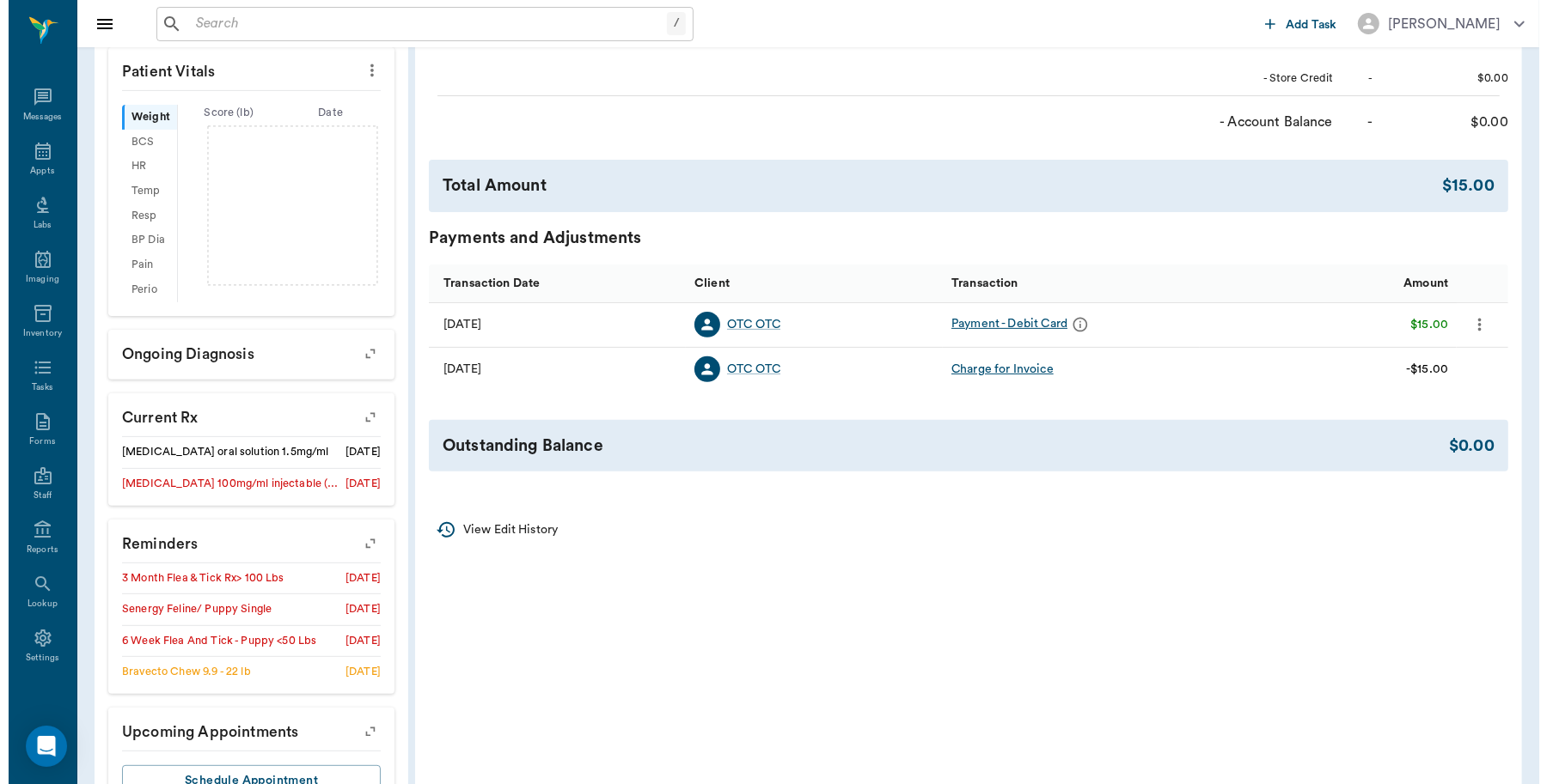
scroll to position [0, 0]
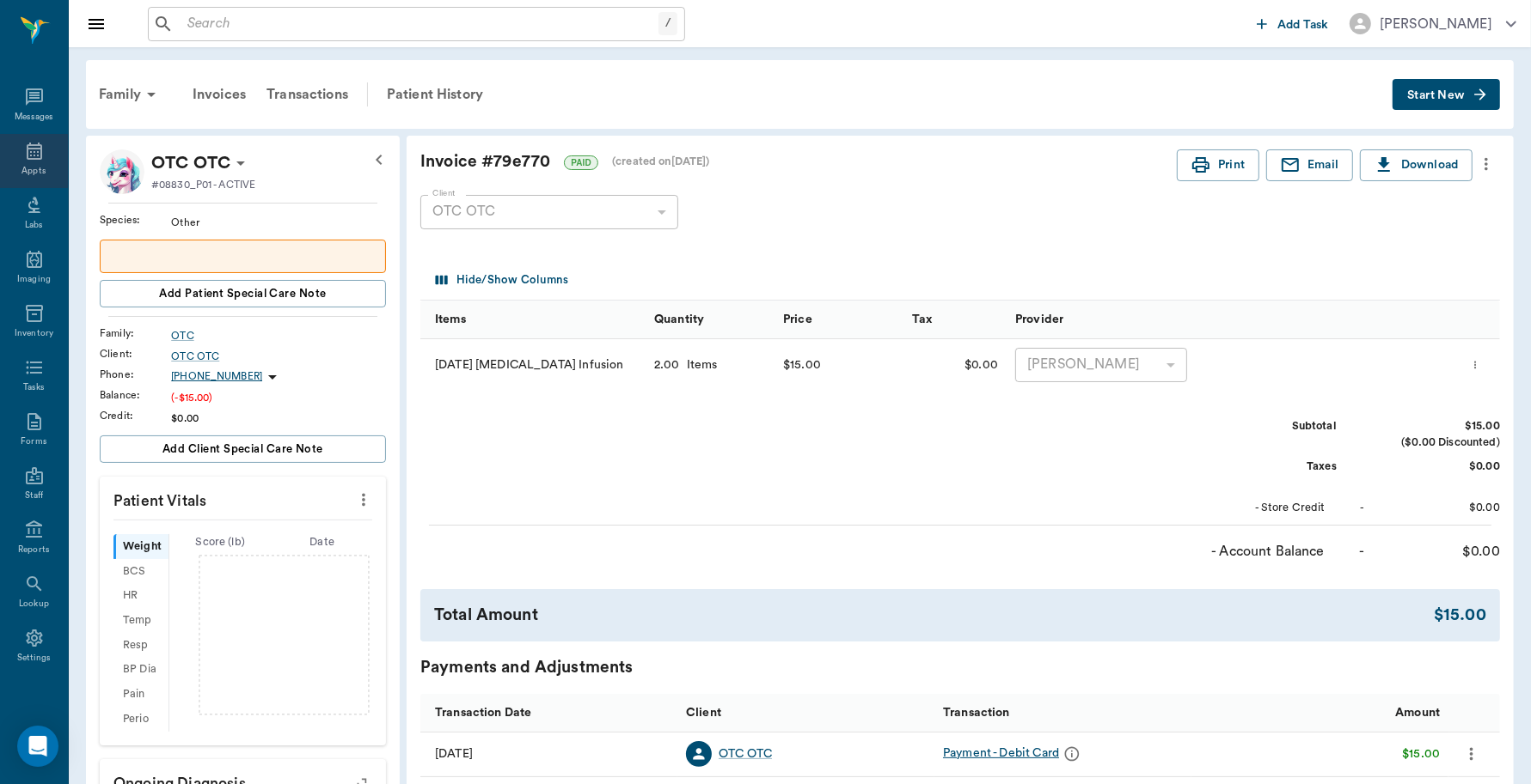
click at [26, 170] on div "Appts" at bounding box center [33, 170] width 24 height 13
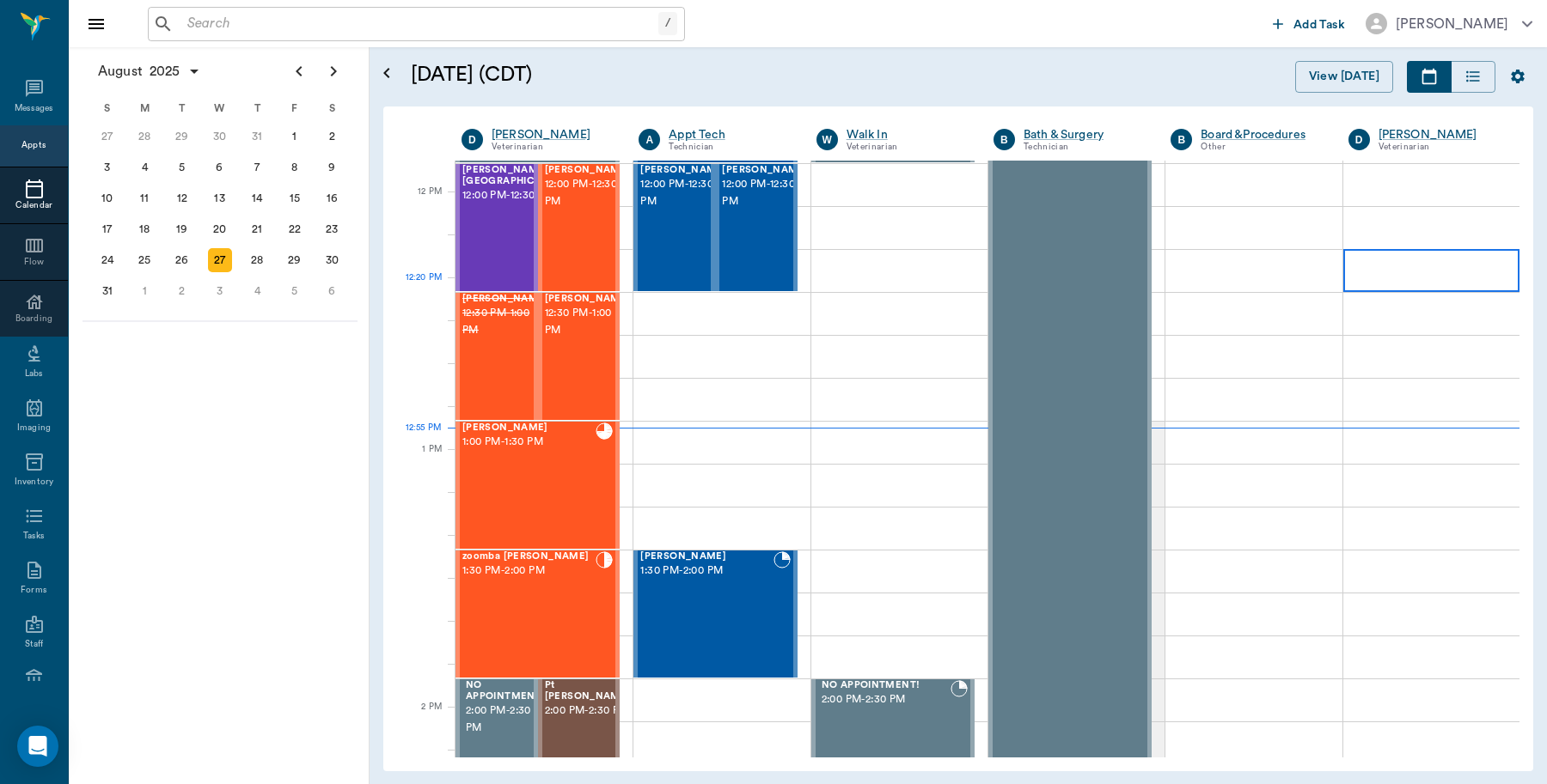
scroll to position [1035, 0]
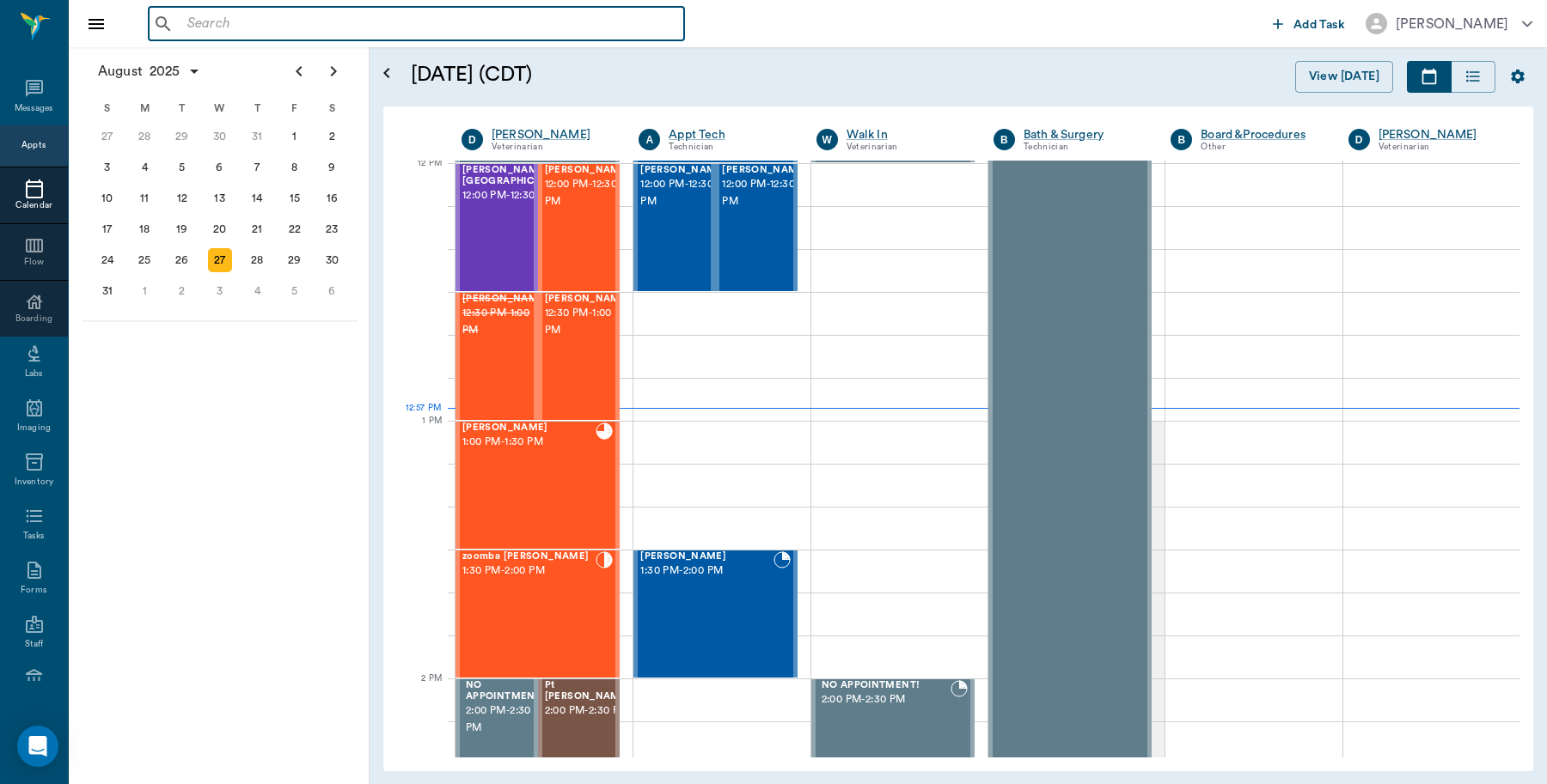
click at [272, 27] on input "text" at bounding box center [429, 24] width 496 height 24
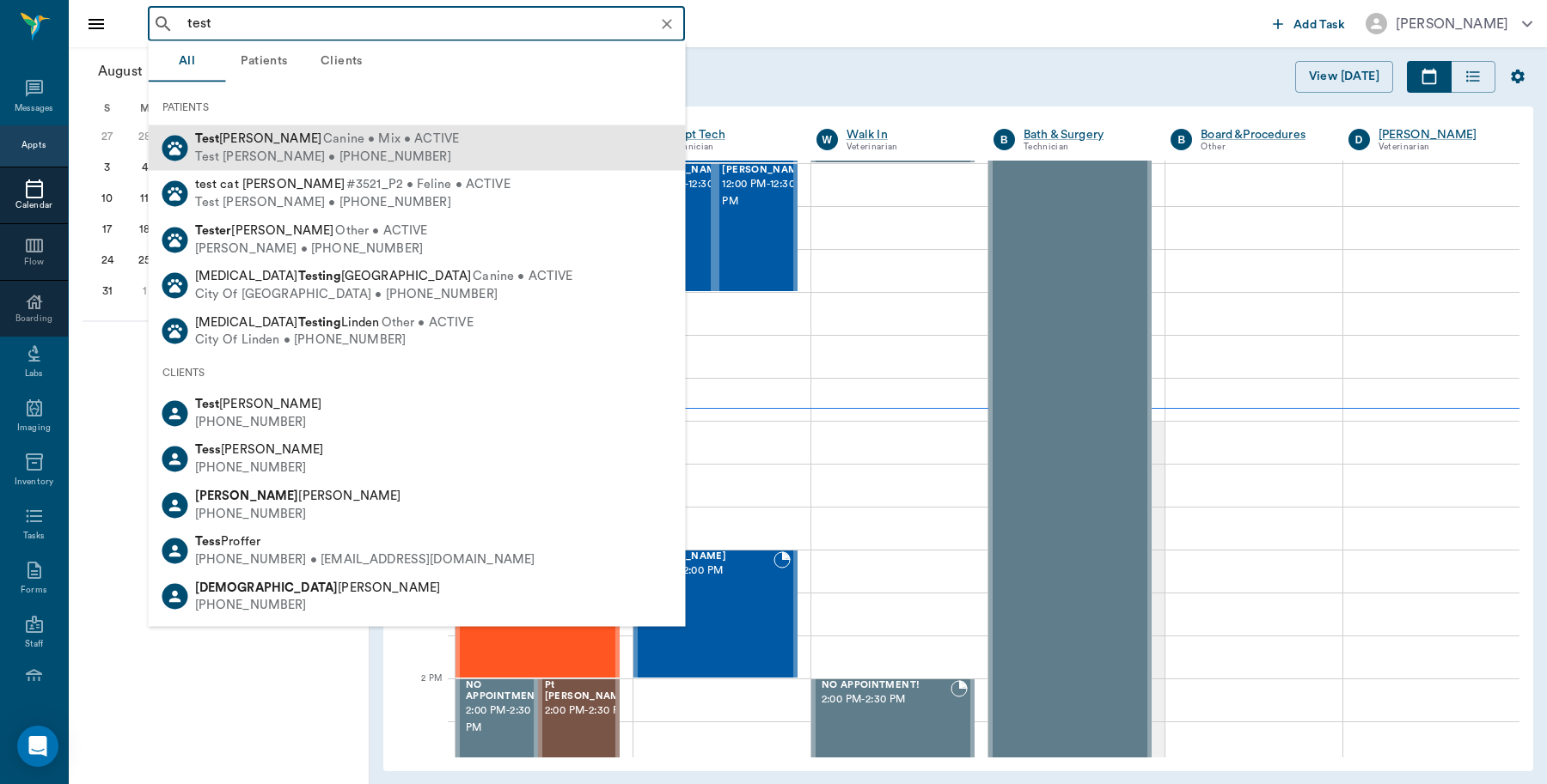
click at [323, 142] on span "Canine • Mix • ACTIVE" at bounding box center [391, 139] width 136 height 18
type input "test"
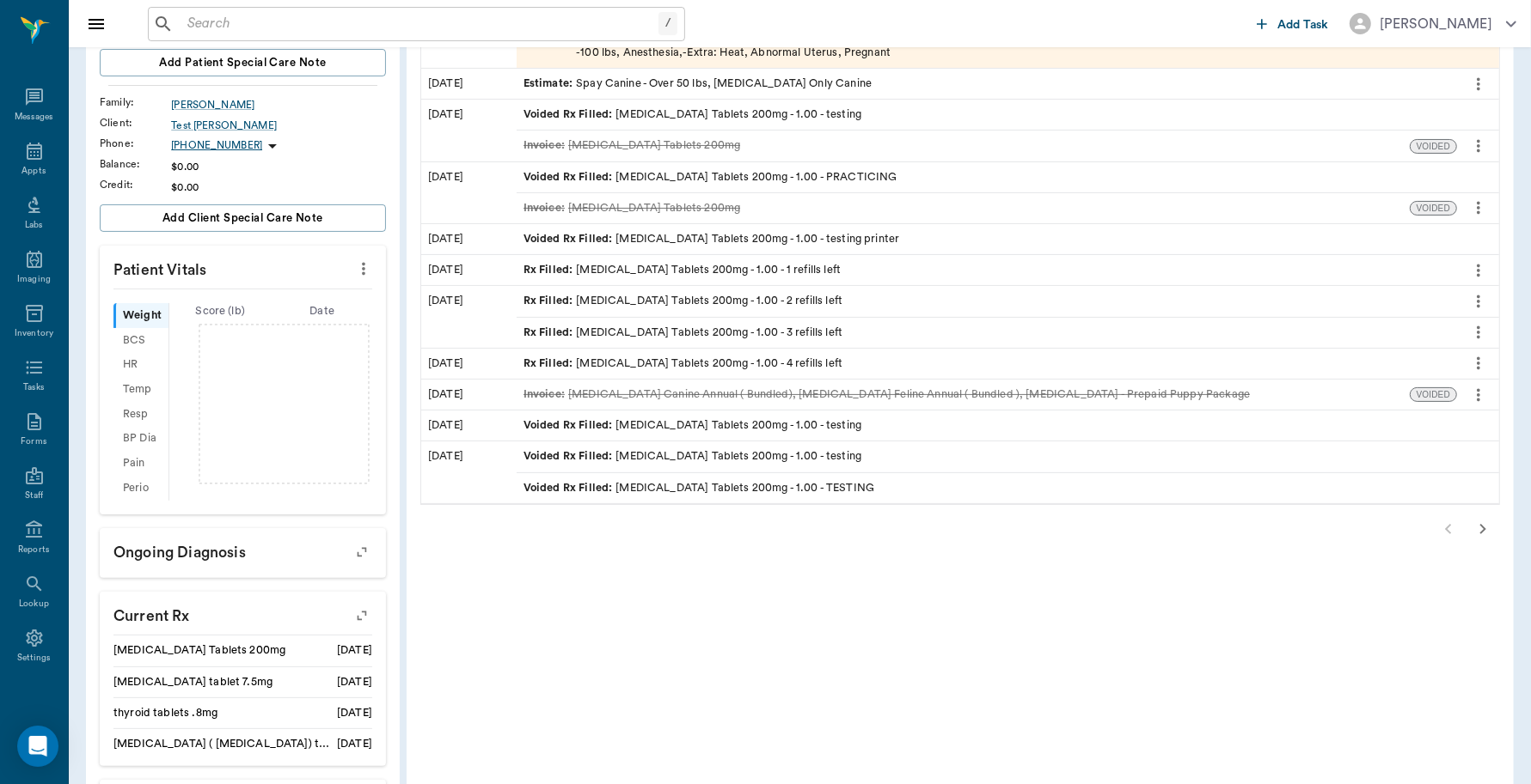
scroll to position [531, 0]
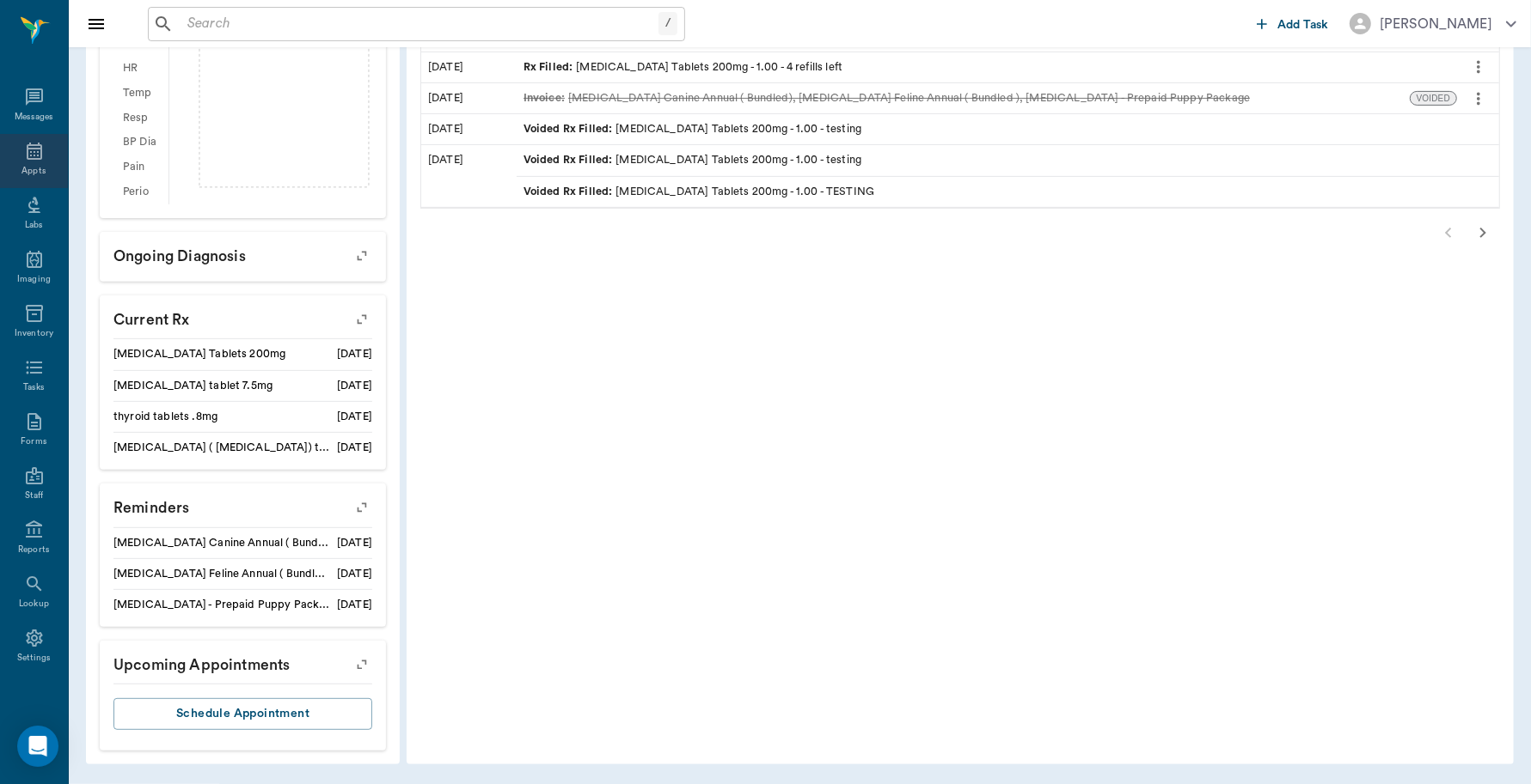
click at [27, 159] on icon at bounding box center [35, 151] width 15 height 17
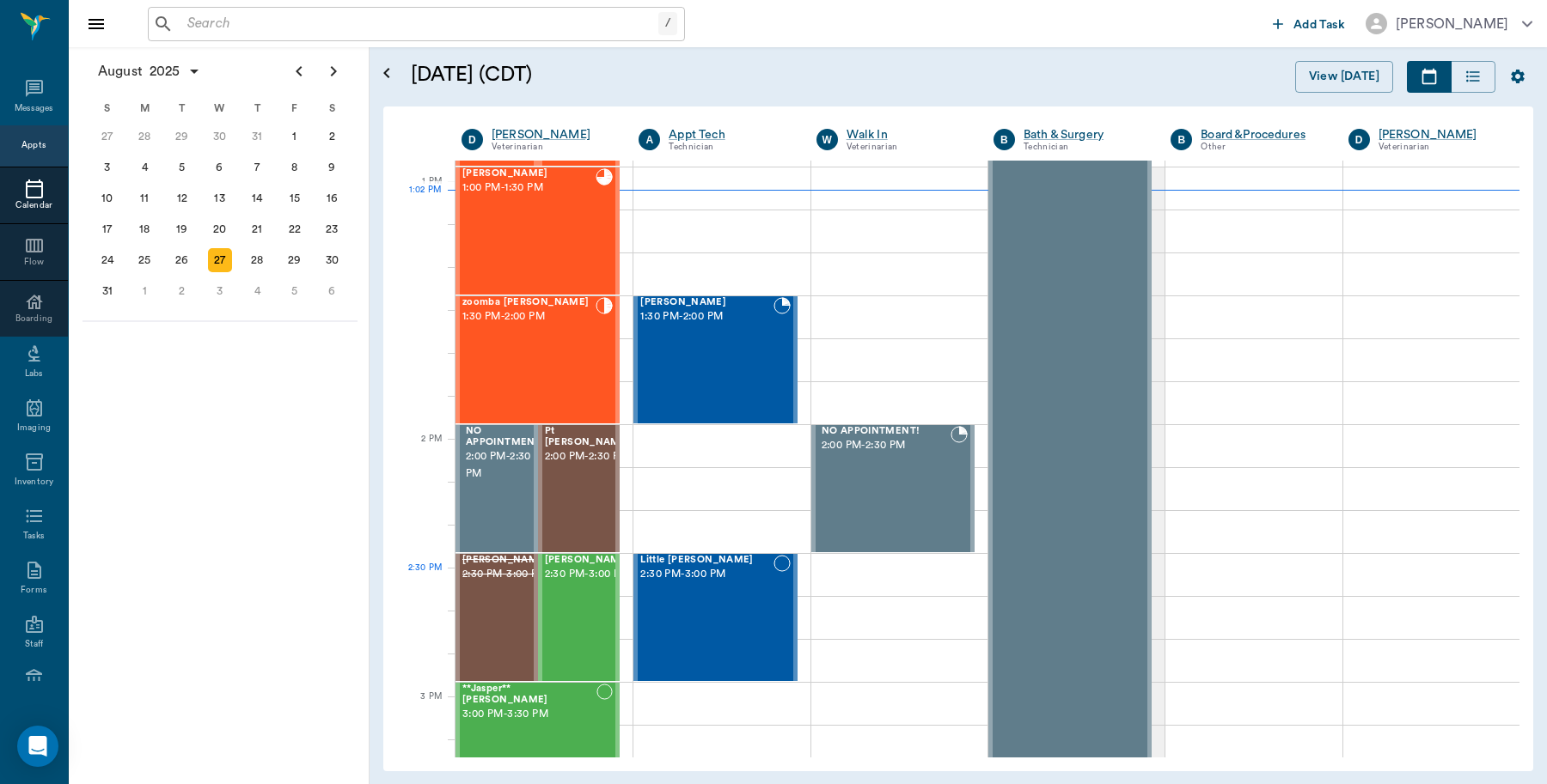
scroll to position [1290, 0]
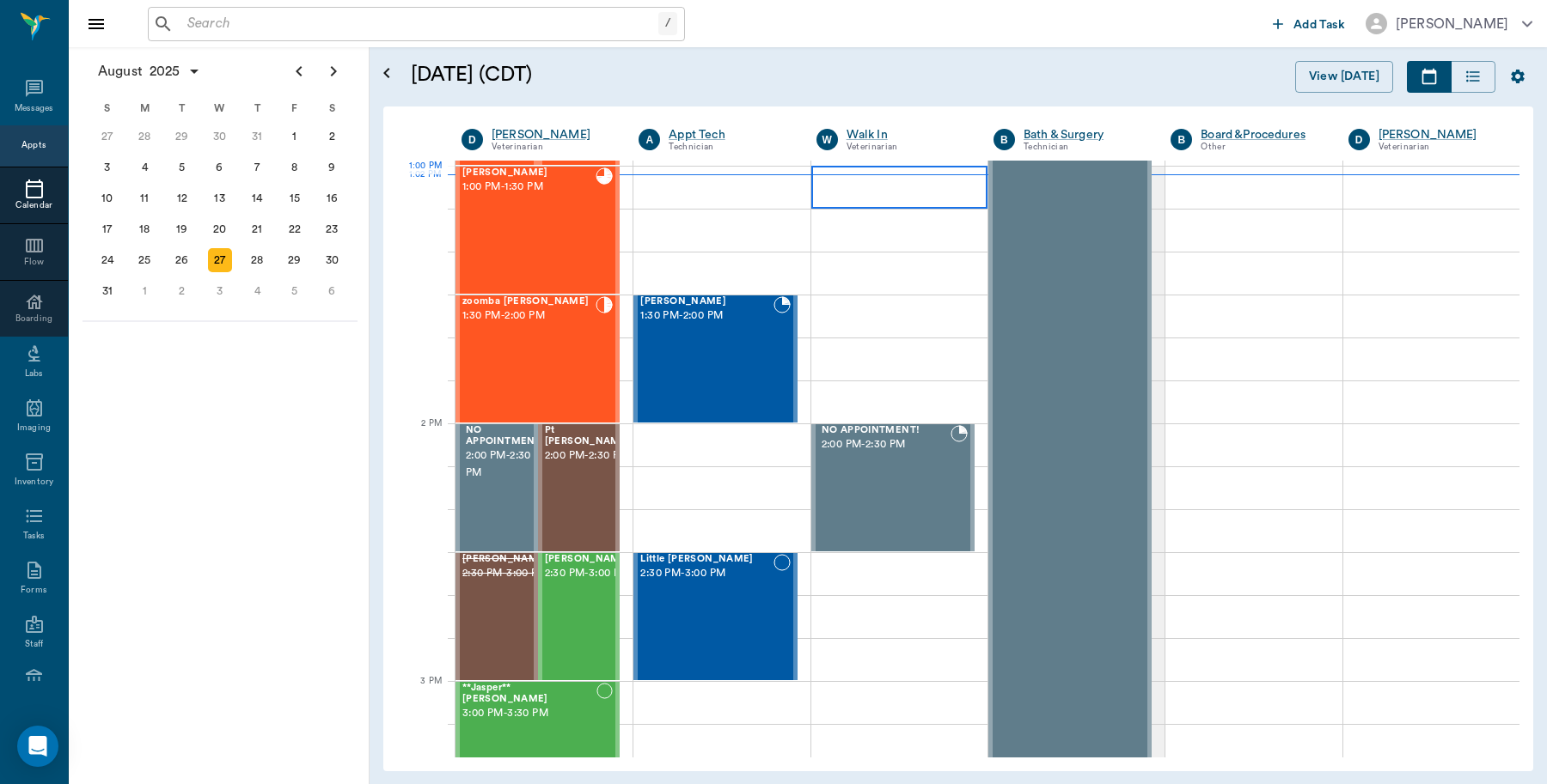
click at [896, 198] on div at bounding box center [899, 187] width 176 height 43
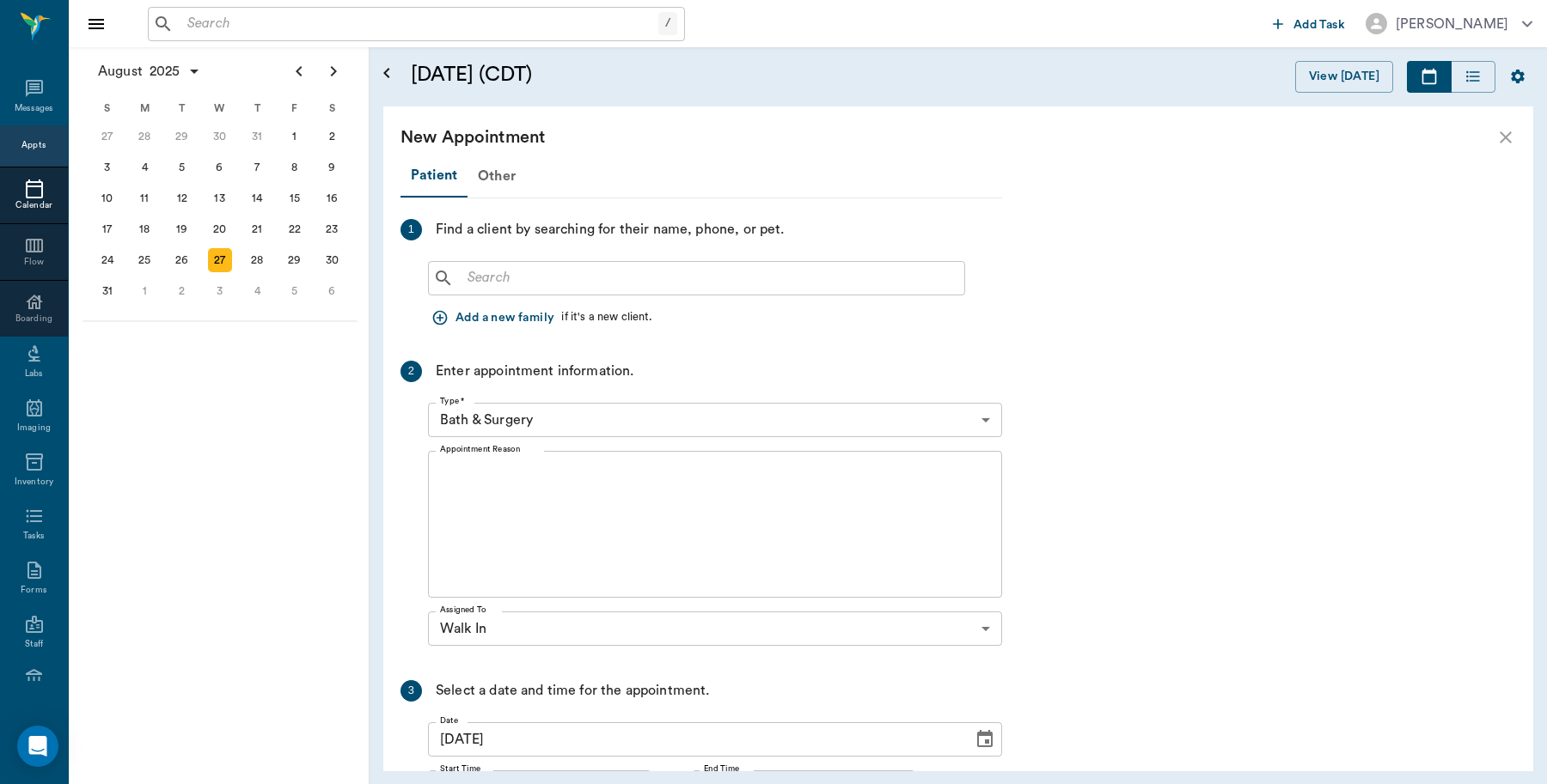
click at [984, 413] on body "/ ​ Add Task Dr. Bert Ellsworth Nectar Messages Appts Calendar Flow Boarding La…" at bounding box center [774, 392] width 1547 height 784
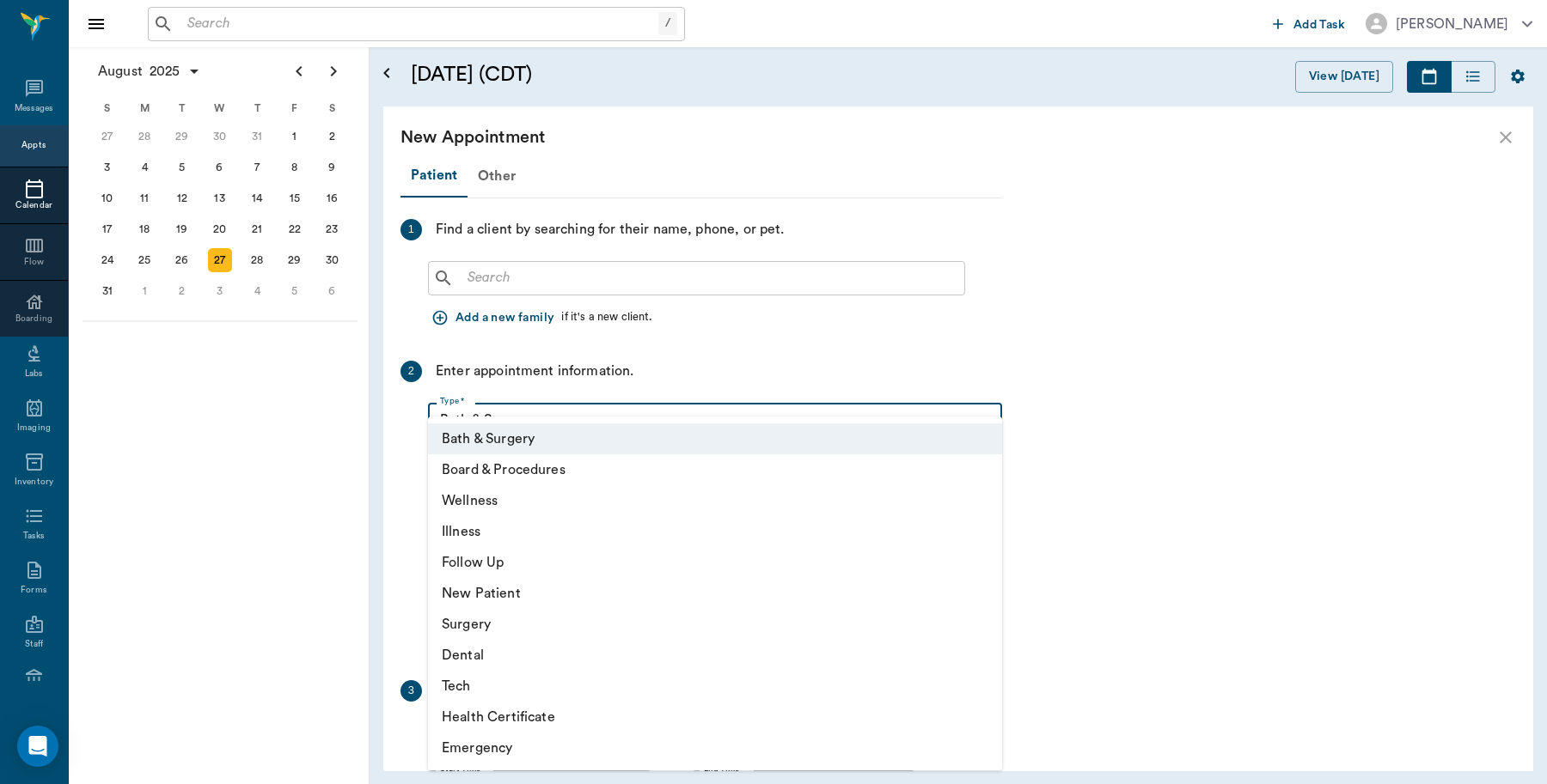
click at [1498, 139] on div at bounding box center [774, 392] width 1547 height 784
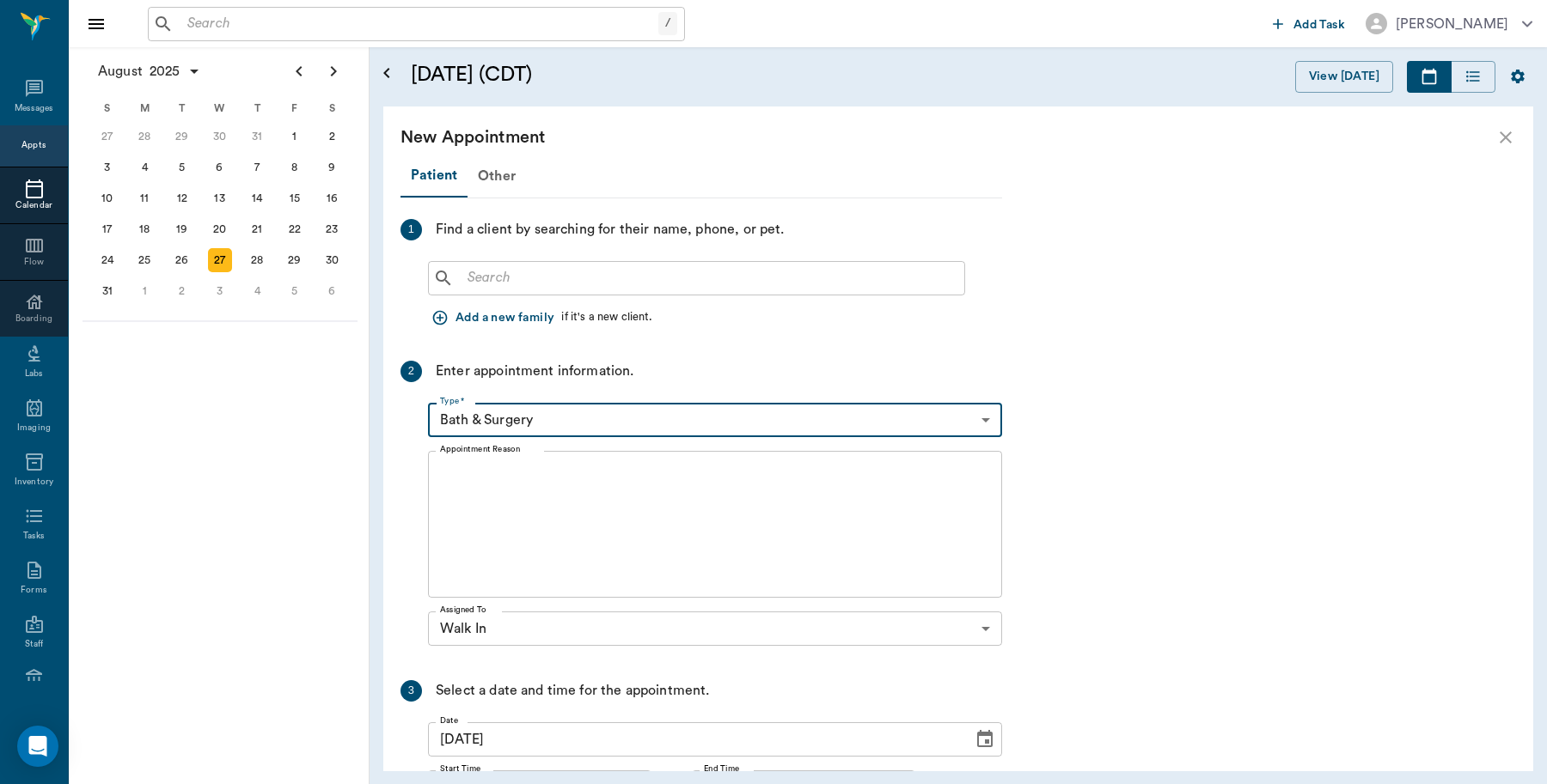
click at [1501, 139] on icon "close" at bounding box center [1505, 137] width 20 height 20
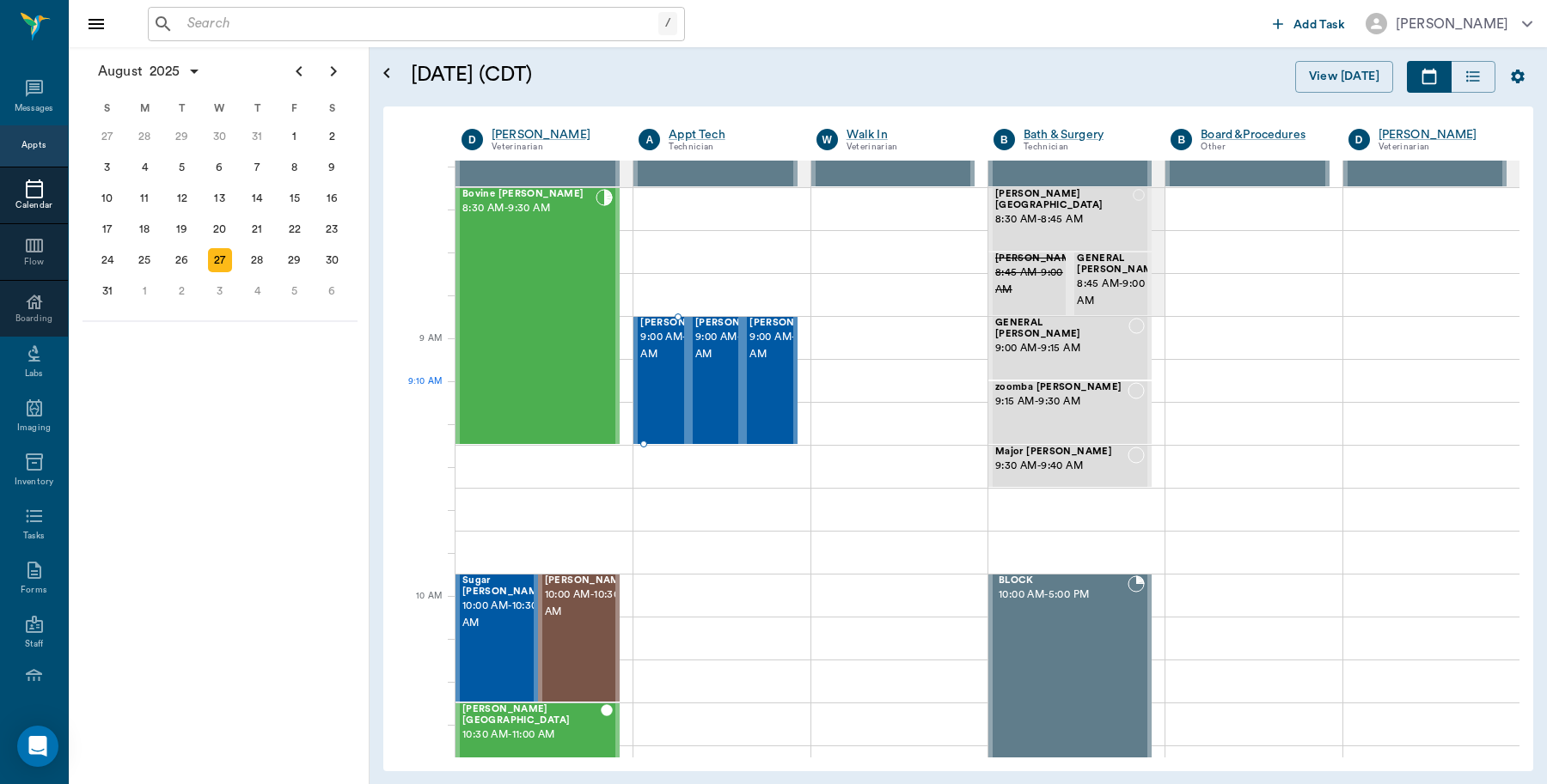
scroll to position [0, 0]
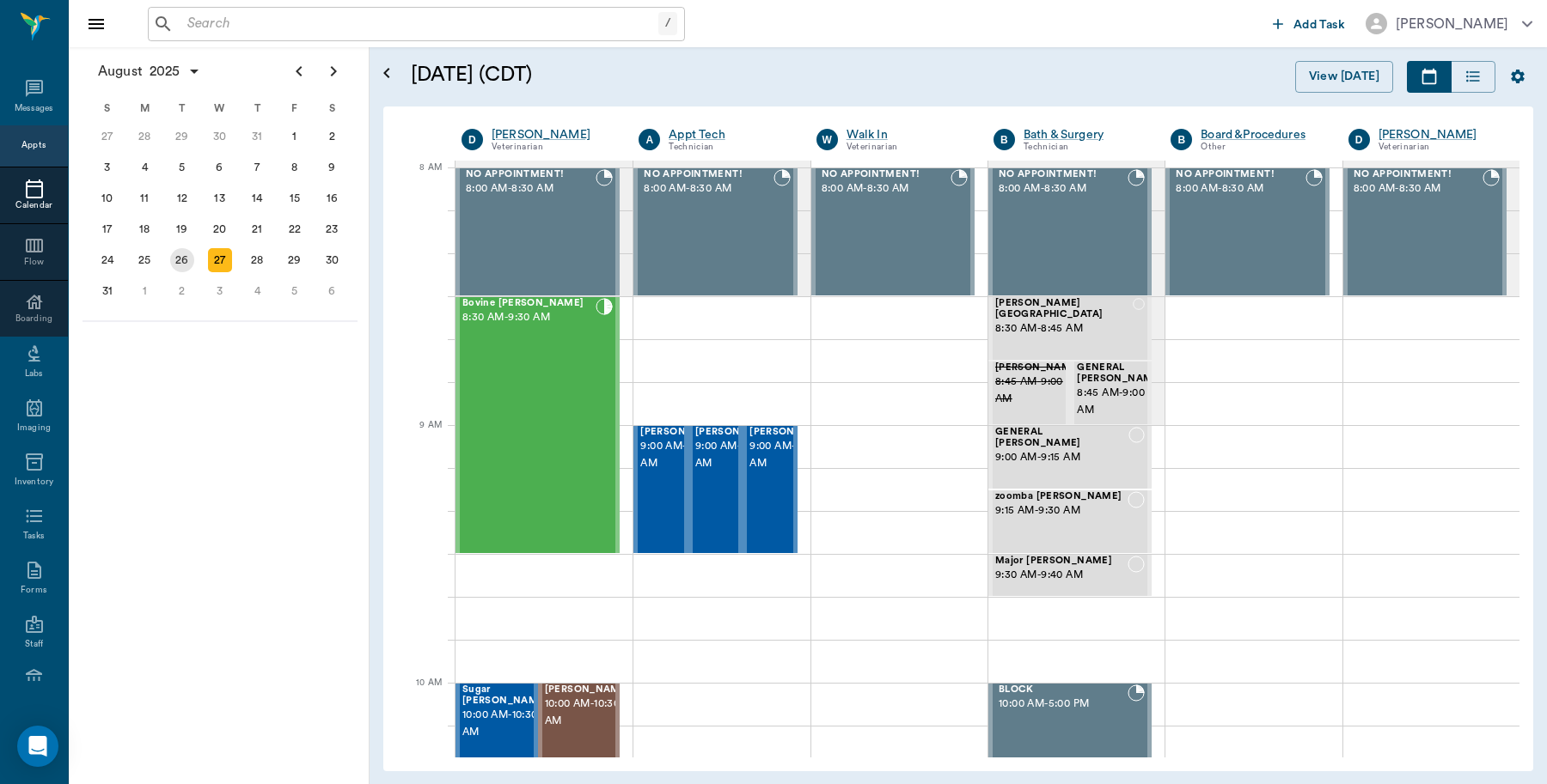
click at [179, 256] on div "26" at bounding box center [182, 260] width 24 height 24
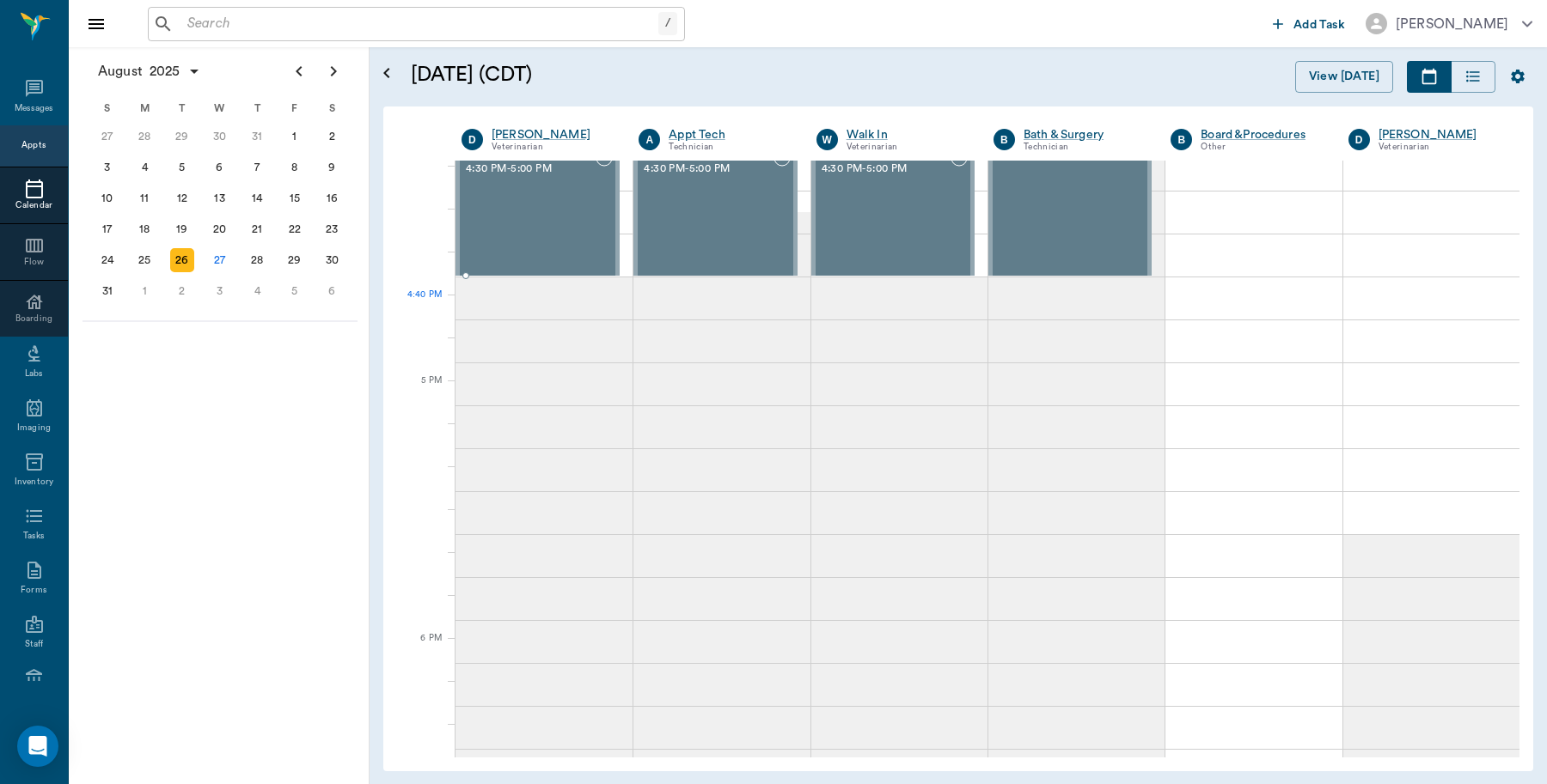
scroll to position [2470, 0]
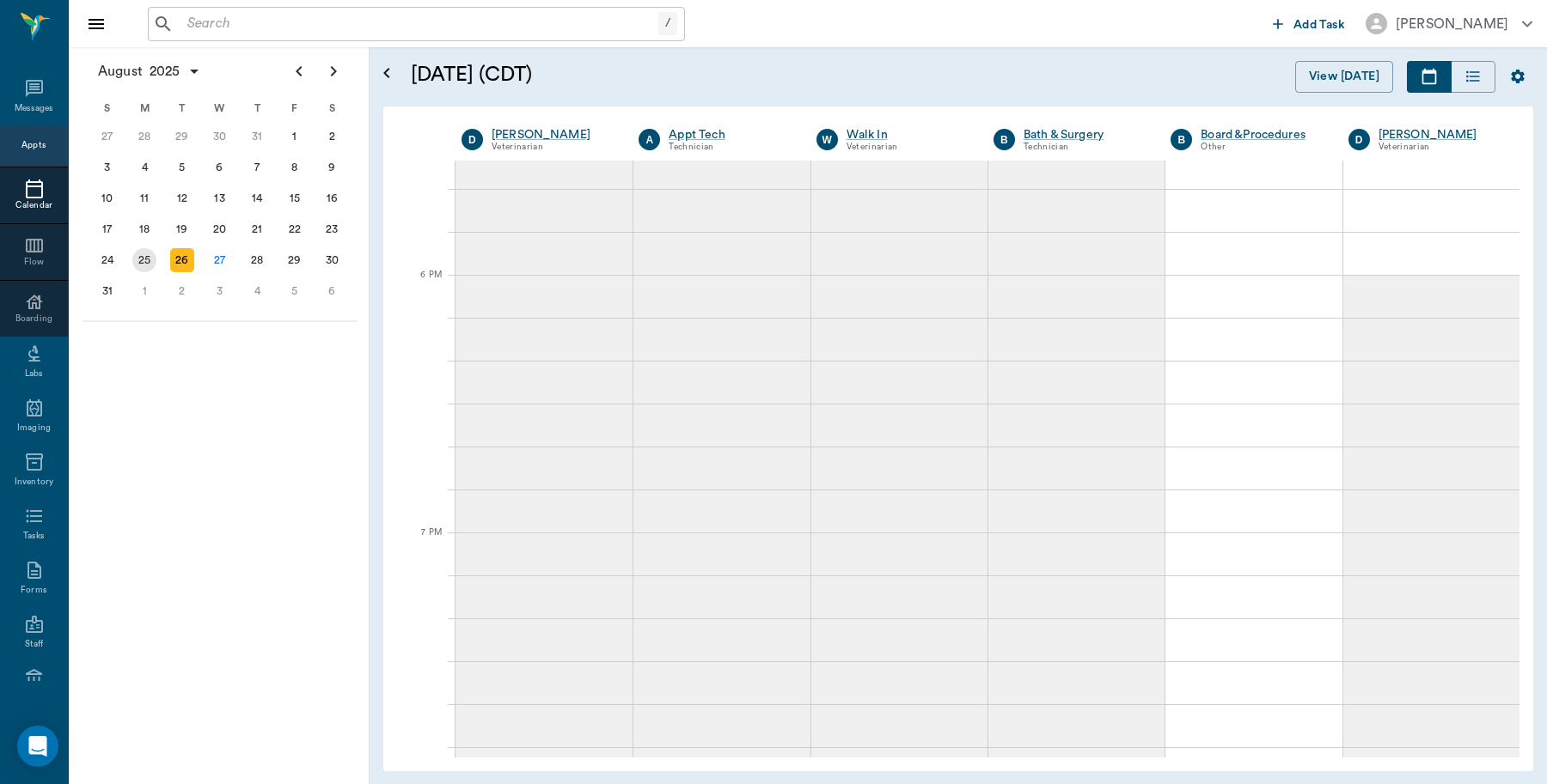
click at [136, 263] on div "25" at bounding box center [144, 260] width 24 height 24
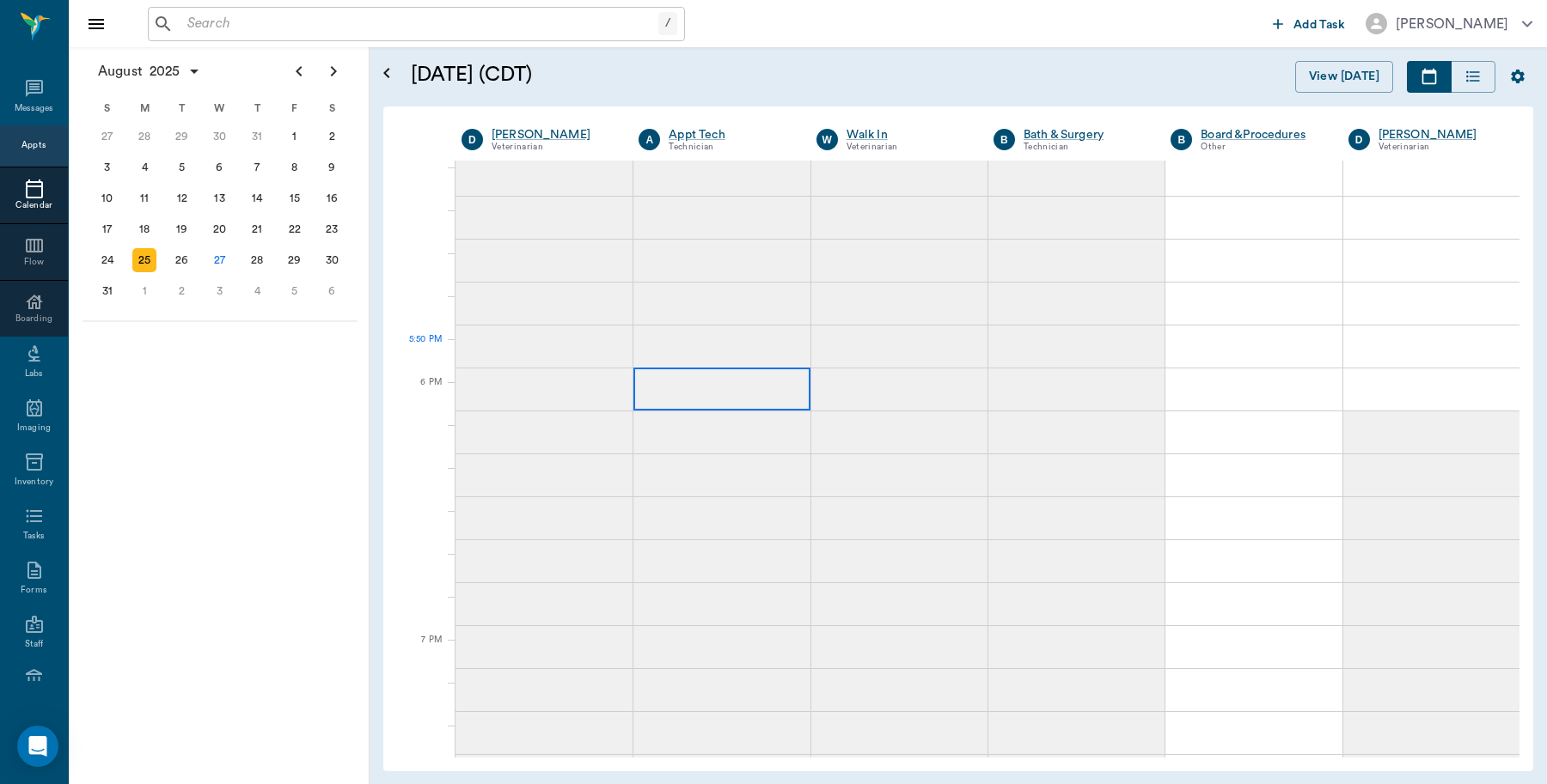
scroll to position [2363, 0]
click at [293, 228] on div "22" at bounding box center [294, 229] width 24 height 24
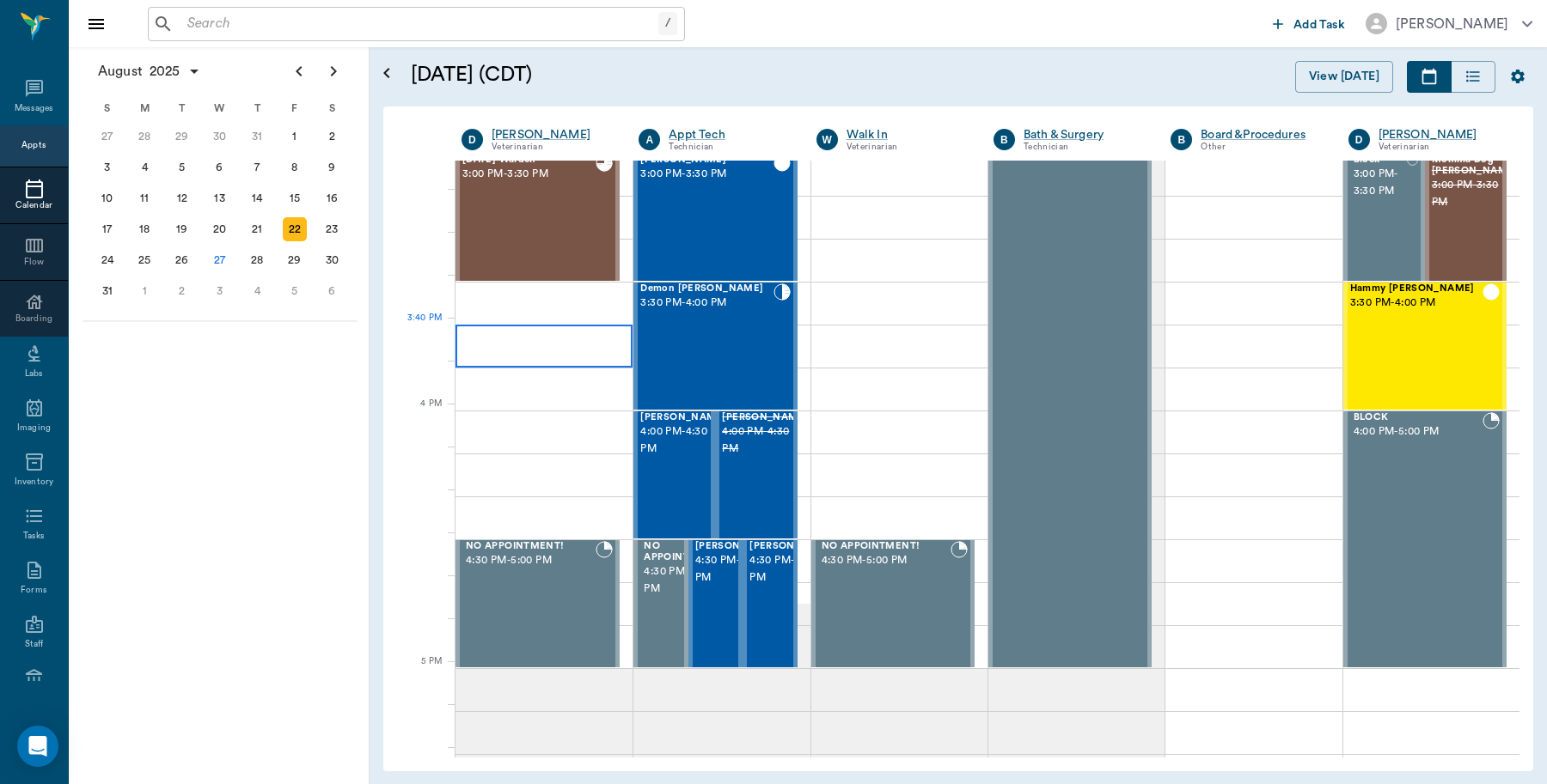
scroll to position [1826, 0]
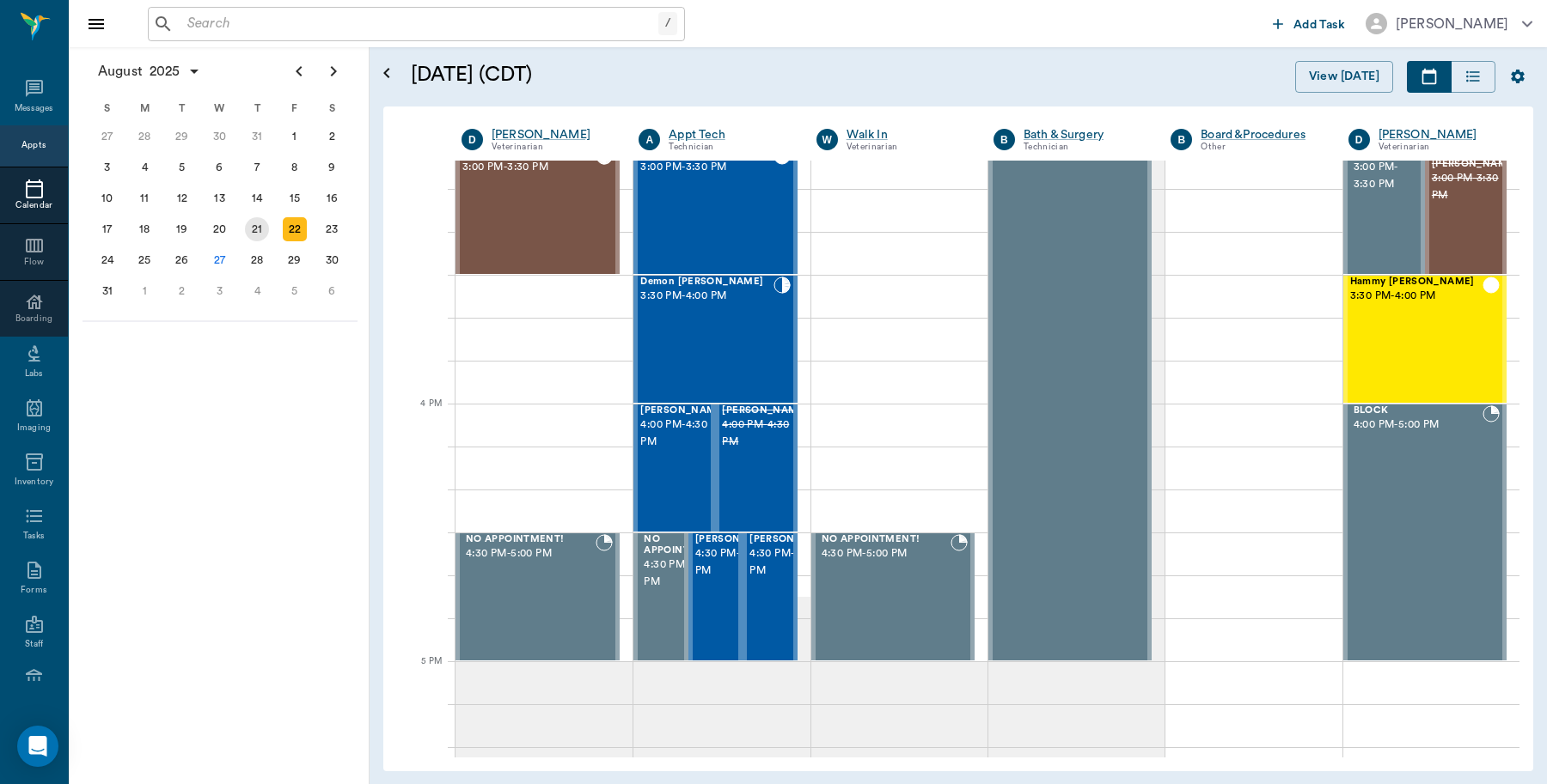
click at [260, 221] on div "21" at bounding box center [257, 229] width 24 height 24
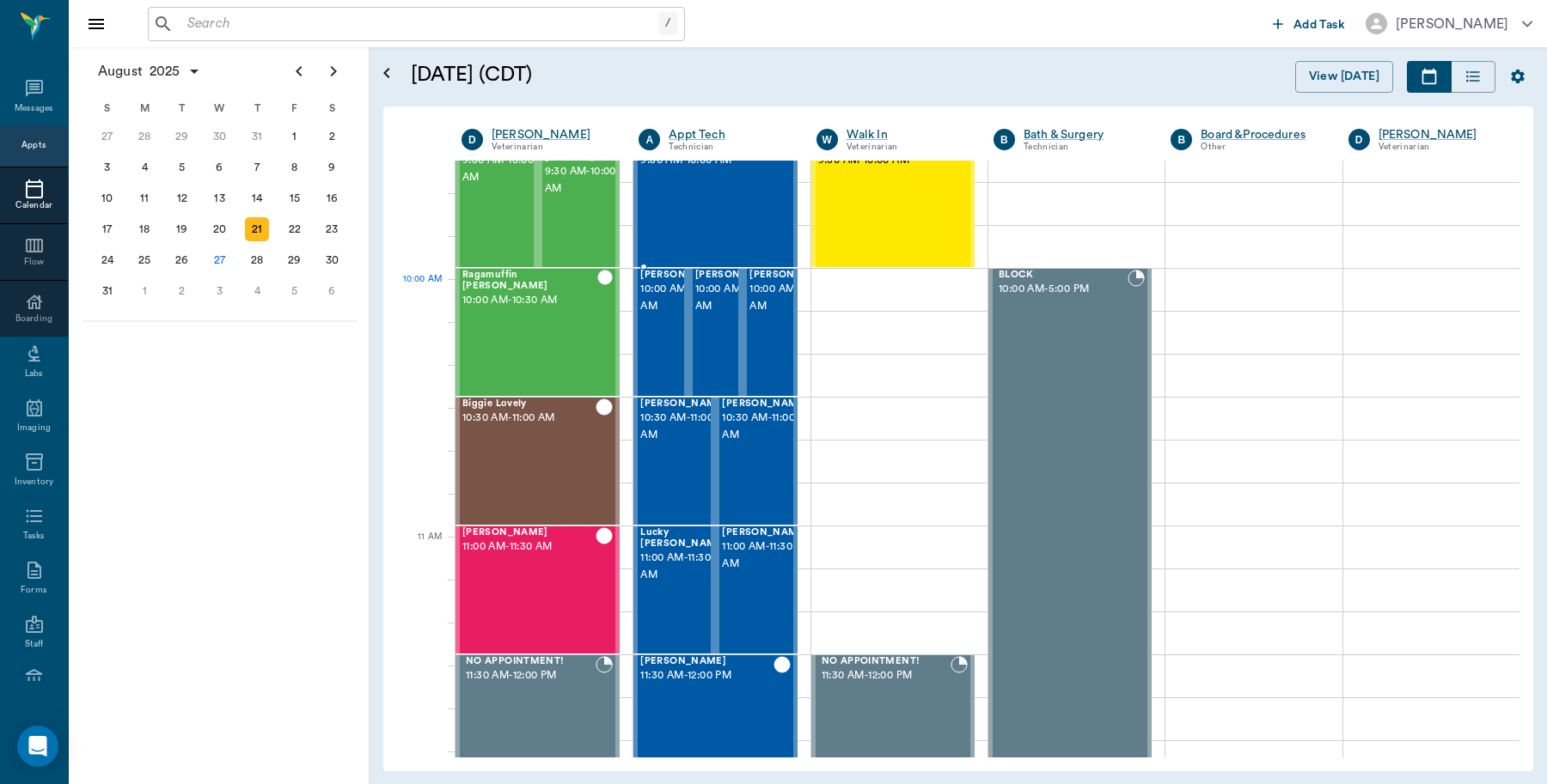
scroll to position [430, 0]
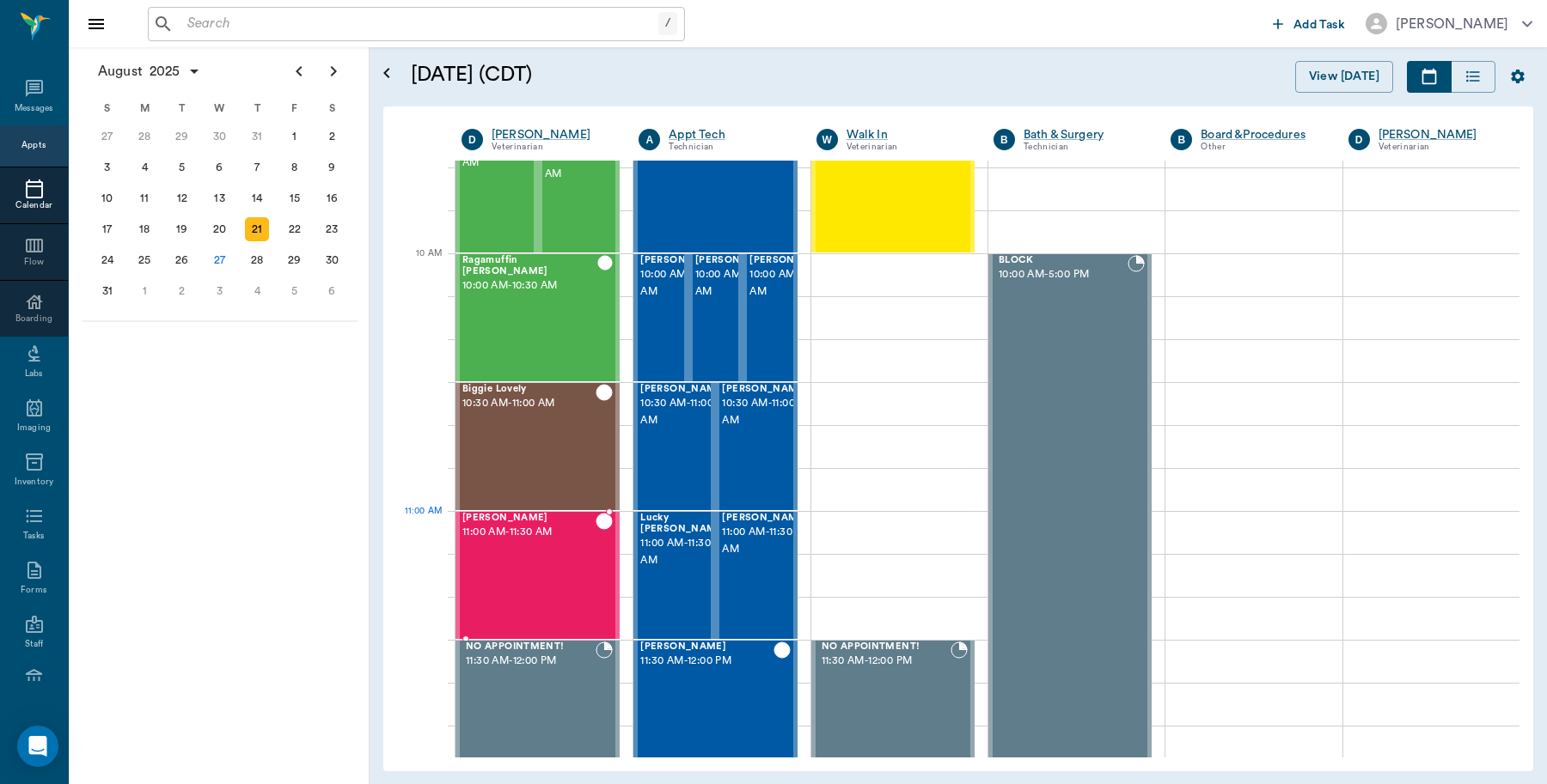
click at [487, 551] on div "Anna Kelley 11:00 AM - 11:30 AM" at bounding box center [528, 575] width 133 height 125
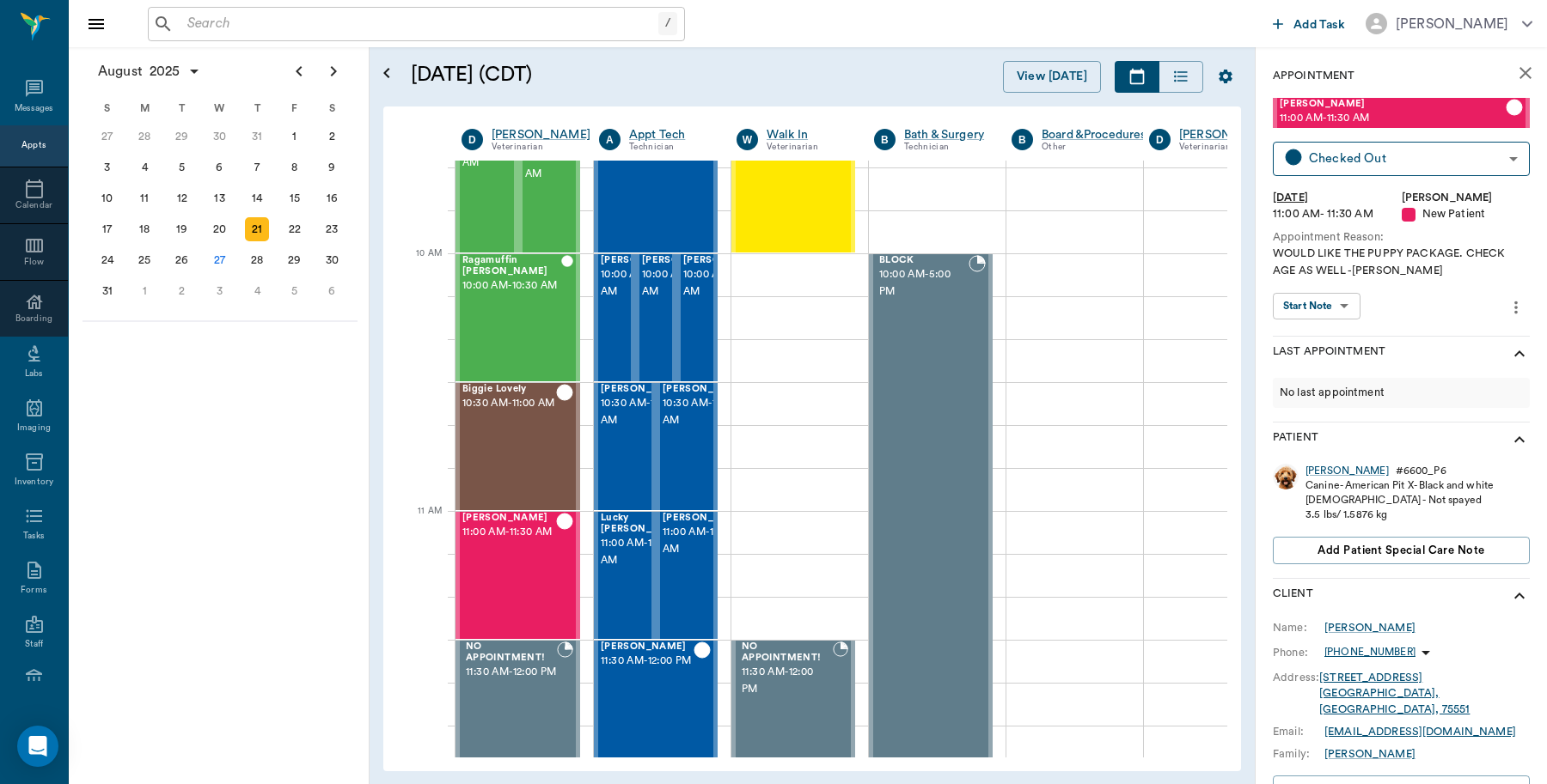
click at [216, 19] on input "text" at bounding box center [419, 24] width 478 height 24
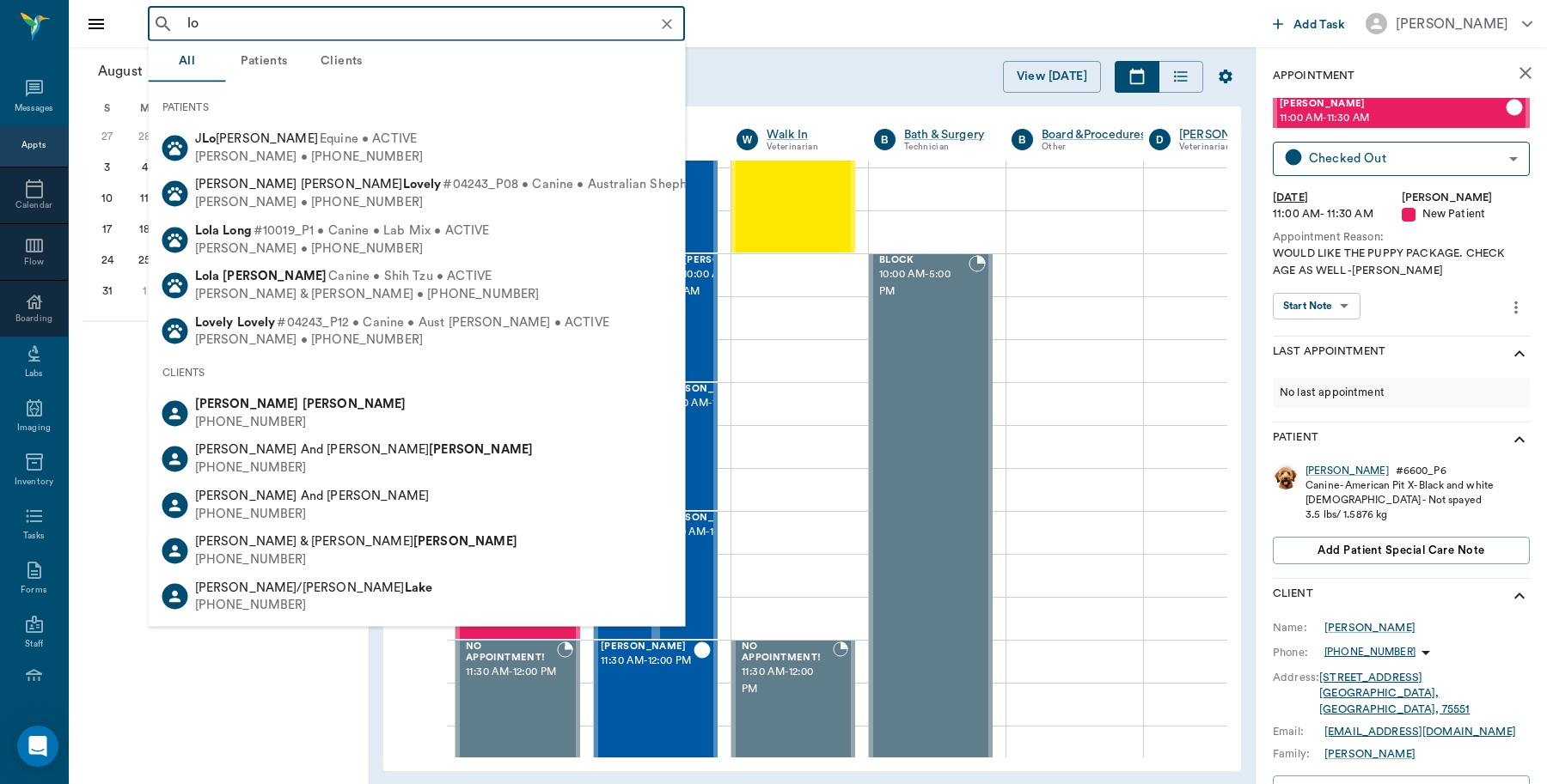
type input "l"
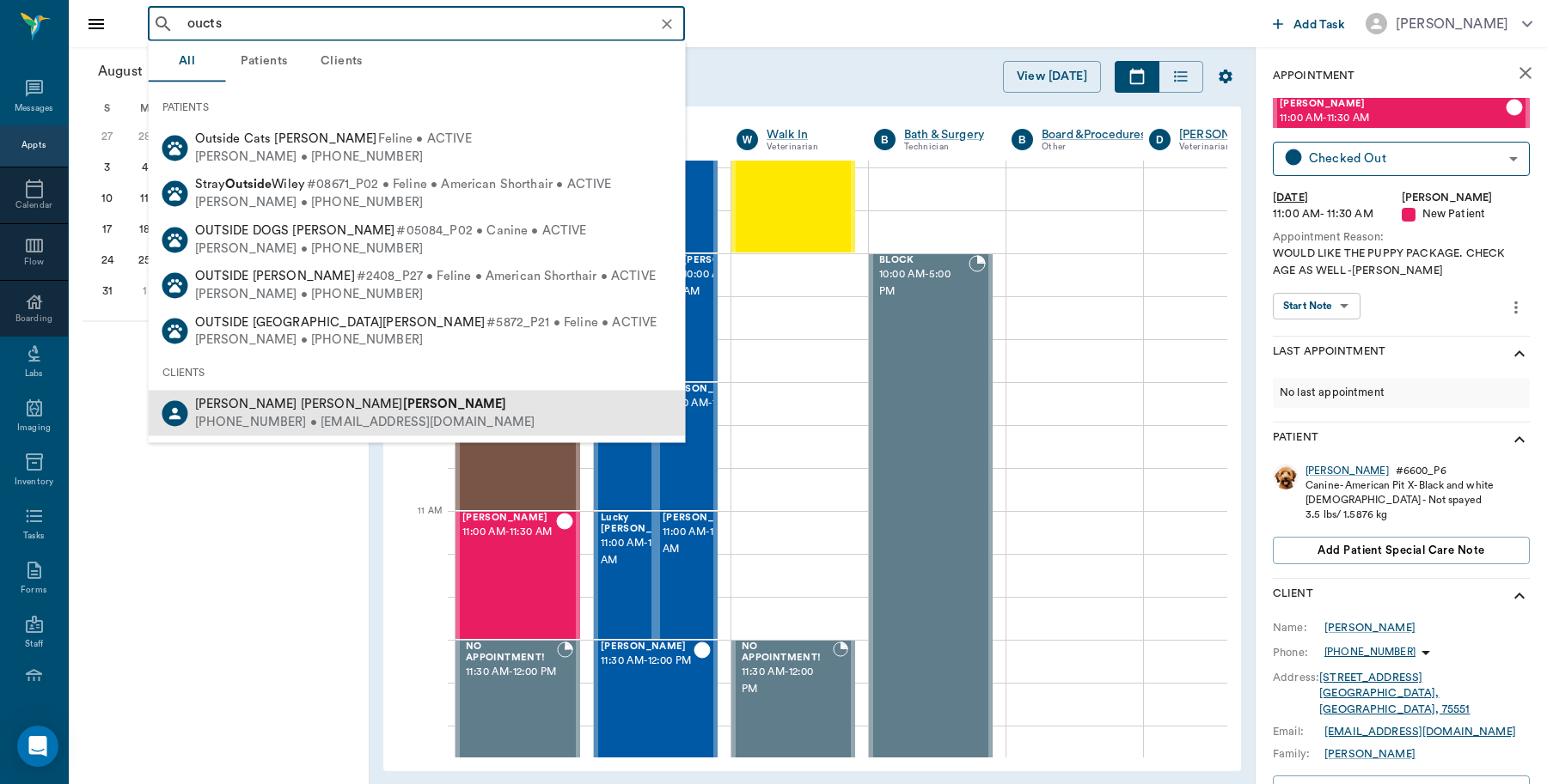
click at [403, 405] on b "Ouzts" at bounding box center [455, 404] width 104 height 13
type input "oucts"
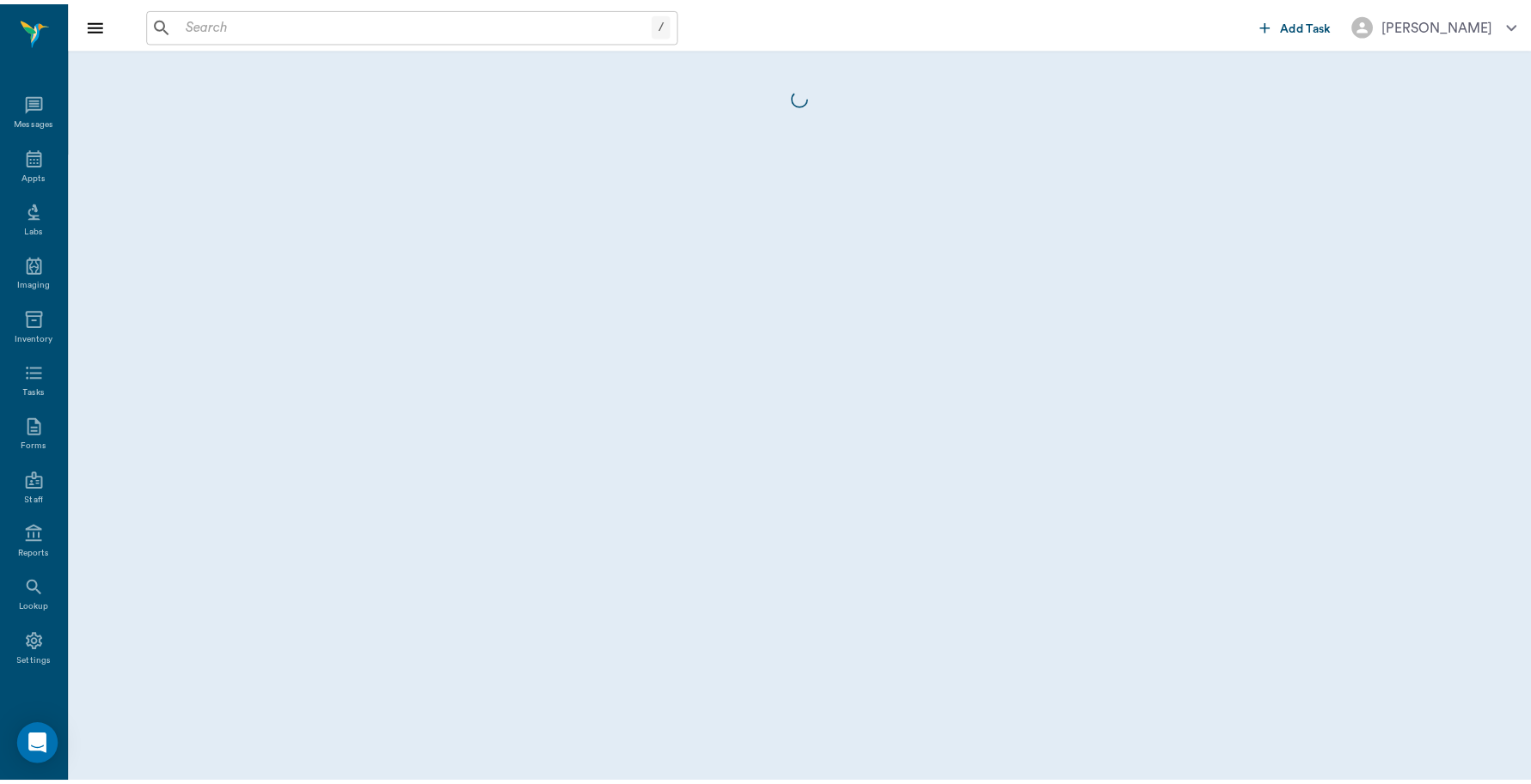
scroll to position [5, 0]
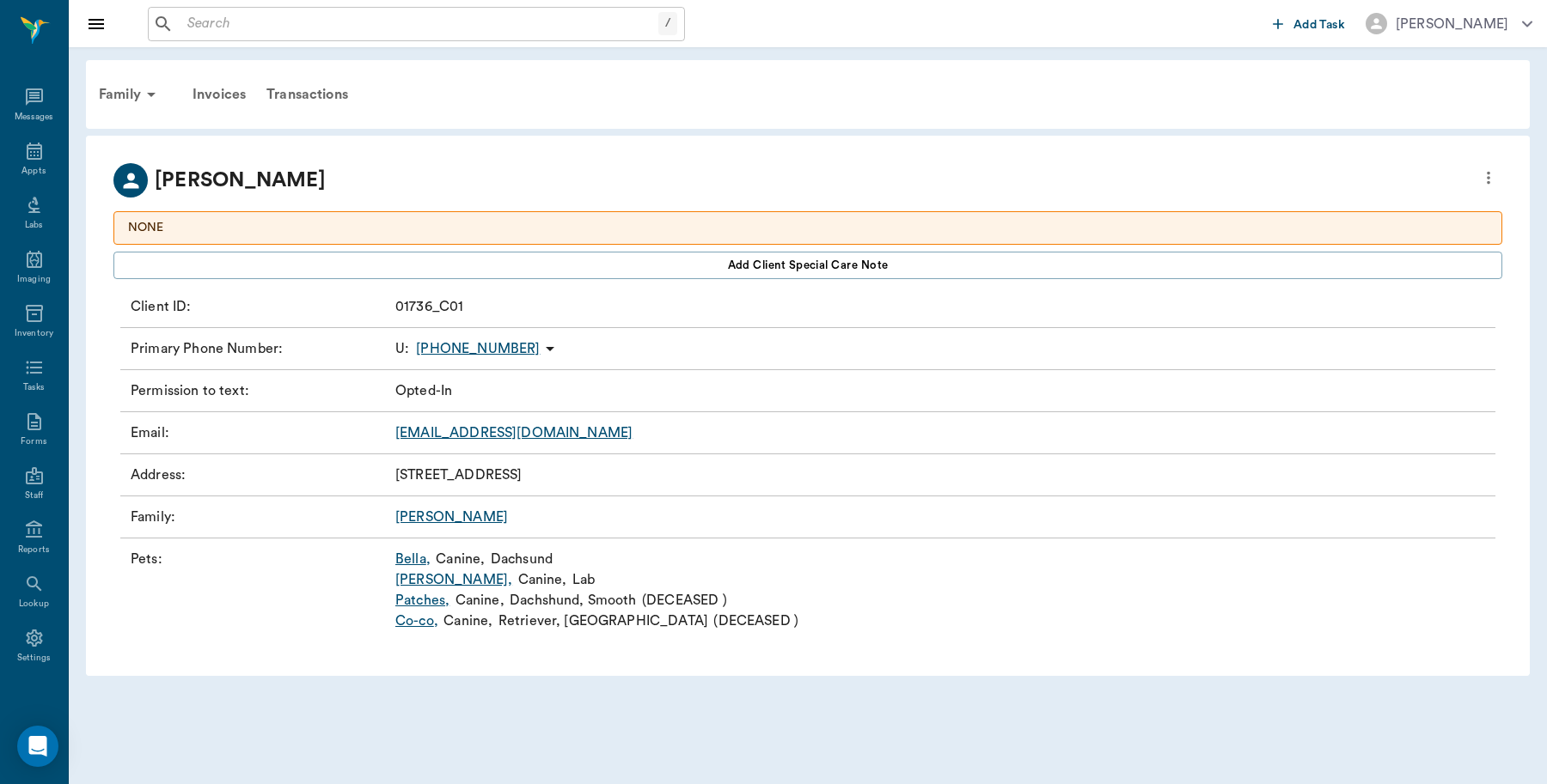
click at [419, 581] on link "Tara ," at bounding box center [453, 579] width 116 height 20
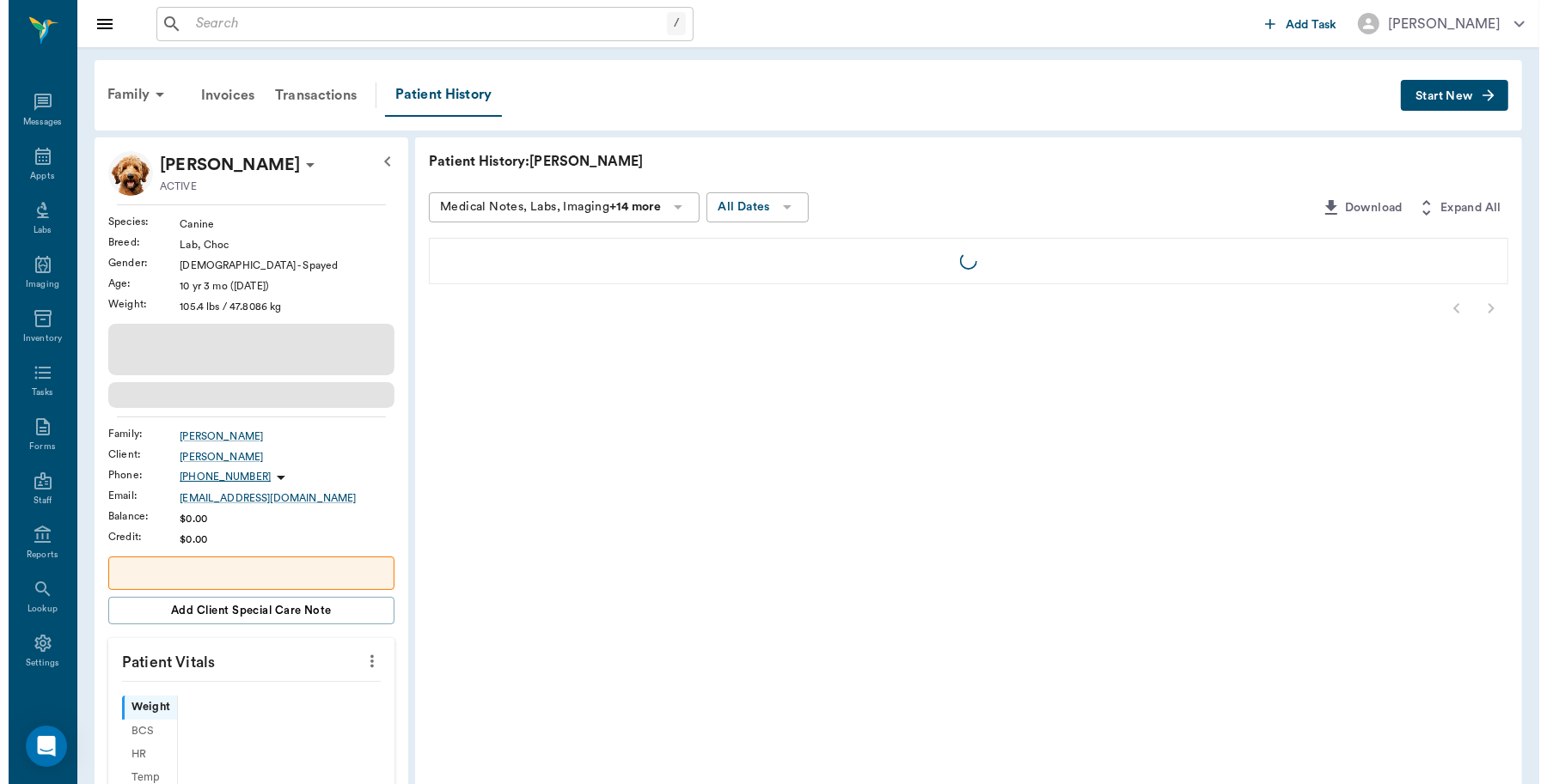
scroll to position [5, 0]
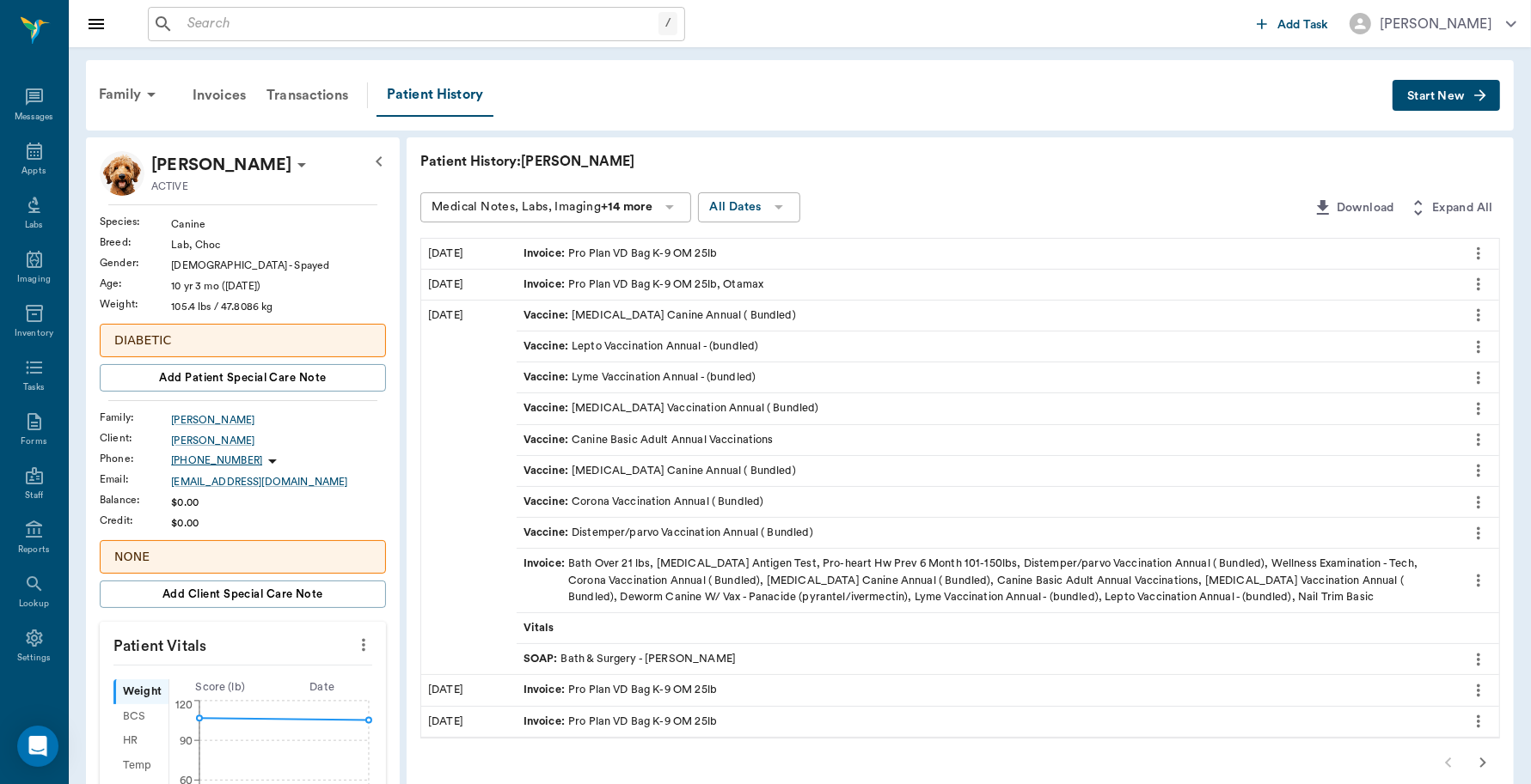
click at [1441, 96] on span "Start New" at bounding box center [1436, 96] width 58 height 0
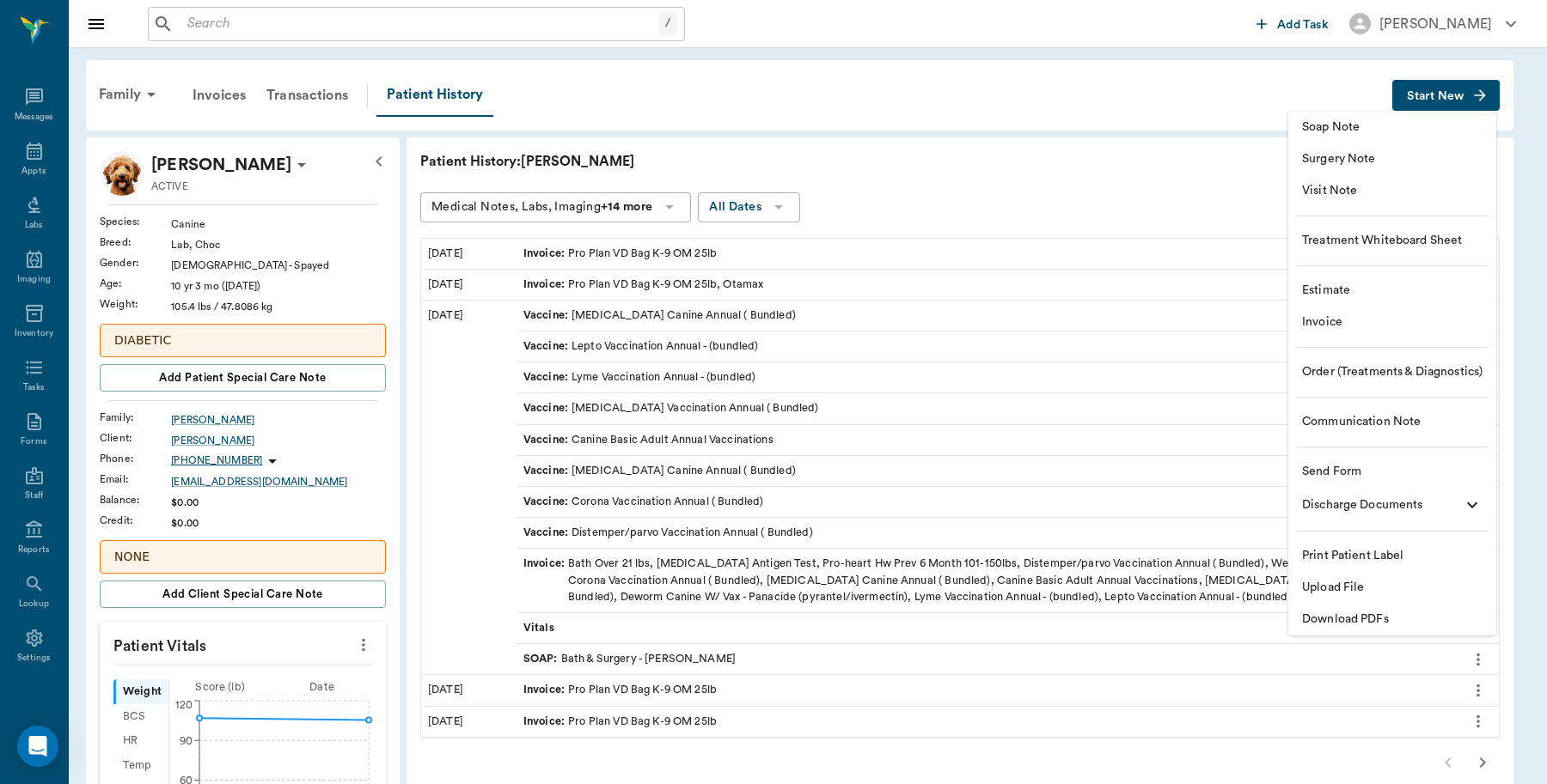
click at [1328, 316] on span "Invoice" at bounding box center [1392, 322] width 181 height 18
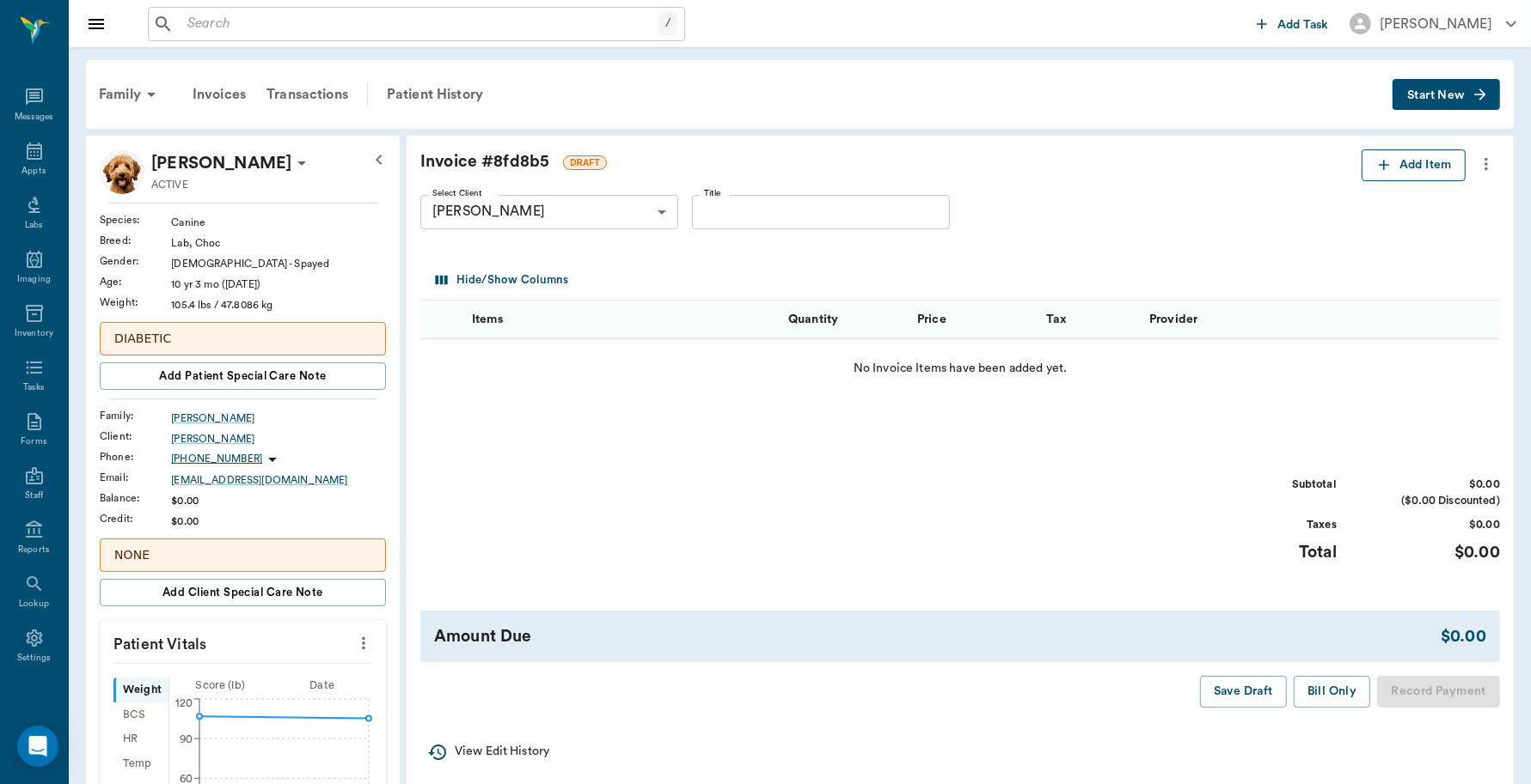
click at [1411, 153] on button "Add Item" at bounding box center [1414, 164] width 104 height 32
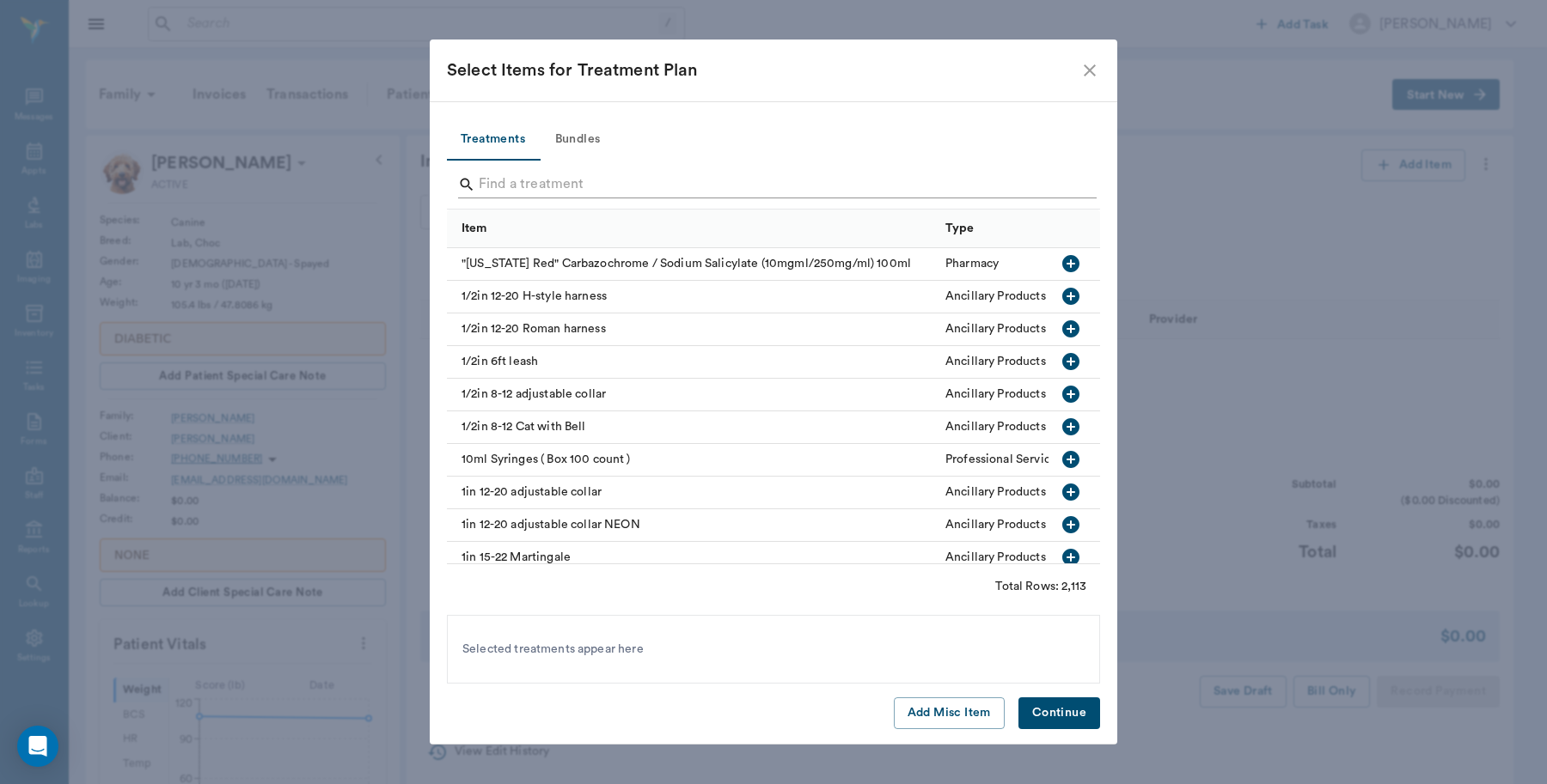
click at [565, 177] on input "Search" at bounding box center [774, 185] width 592 height 28
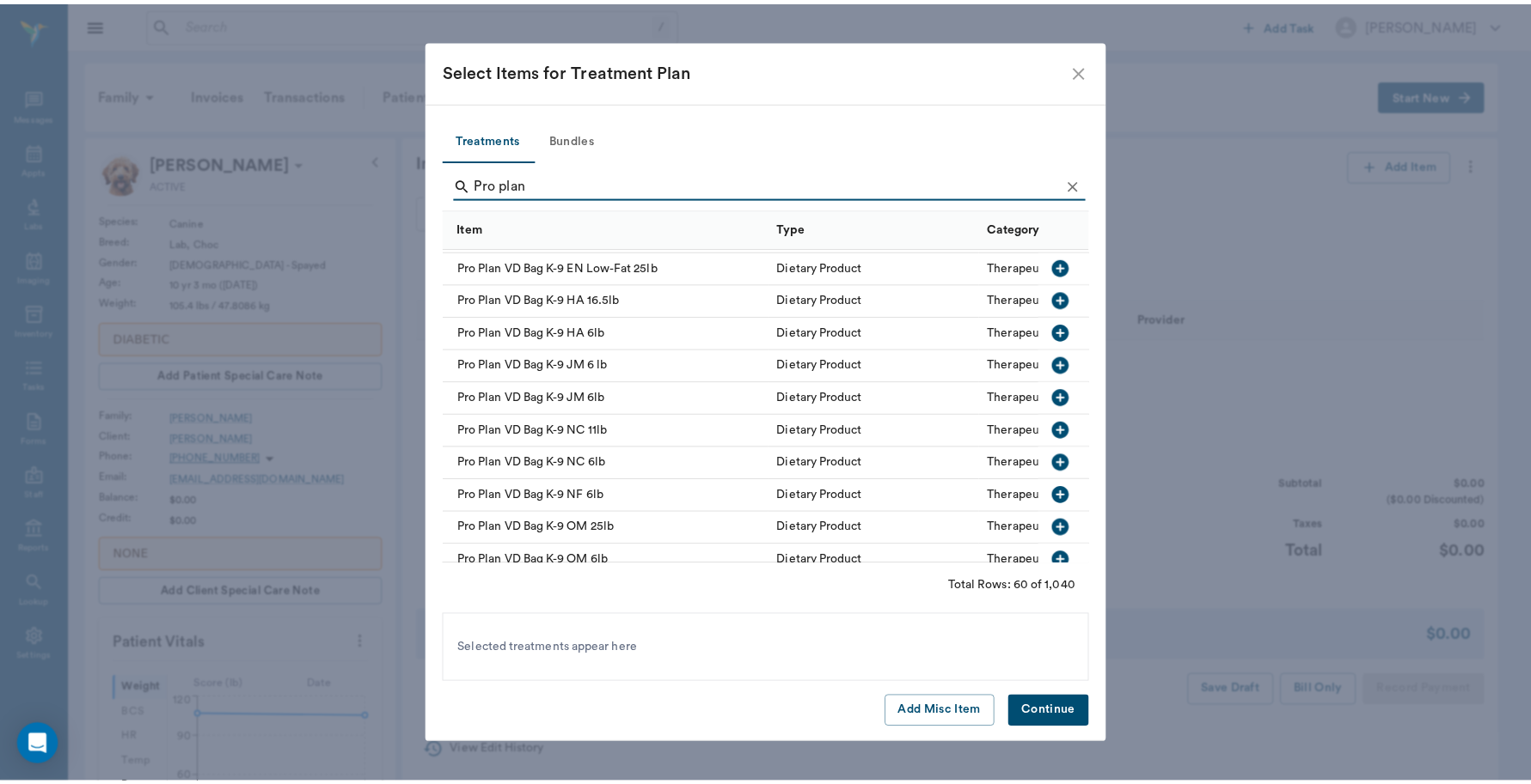
scroll to position [1181, 0]
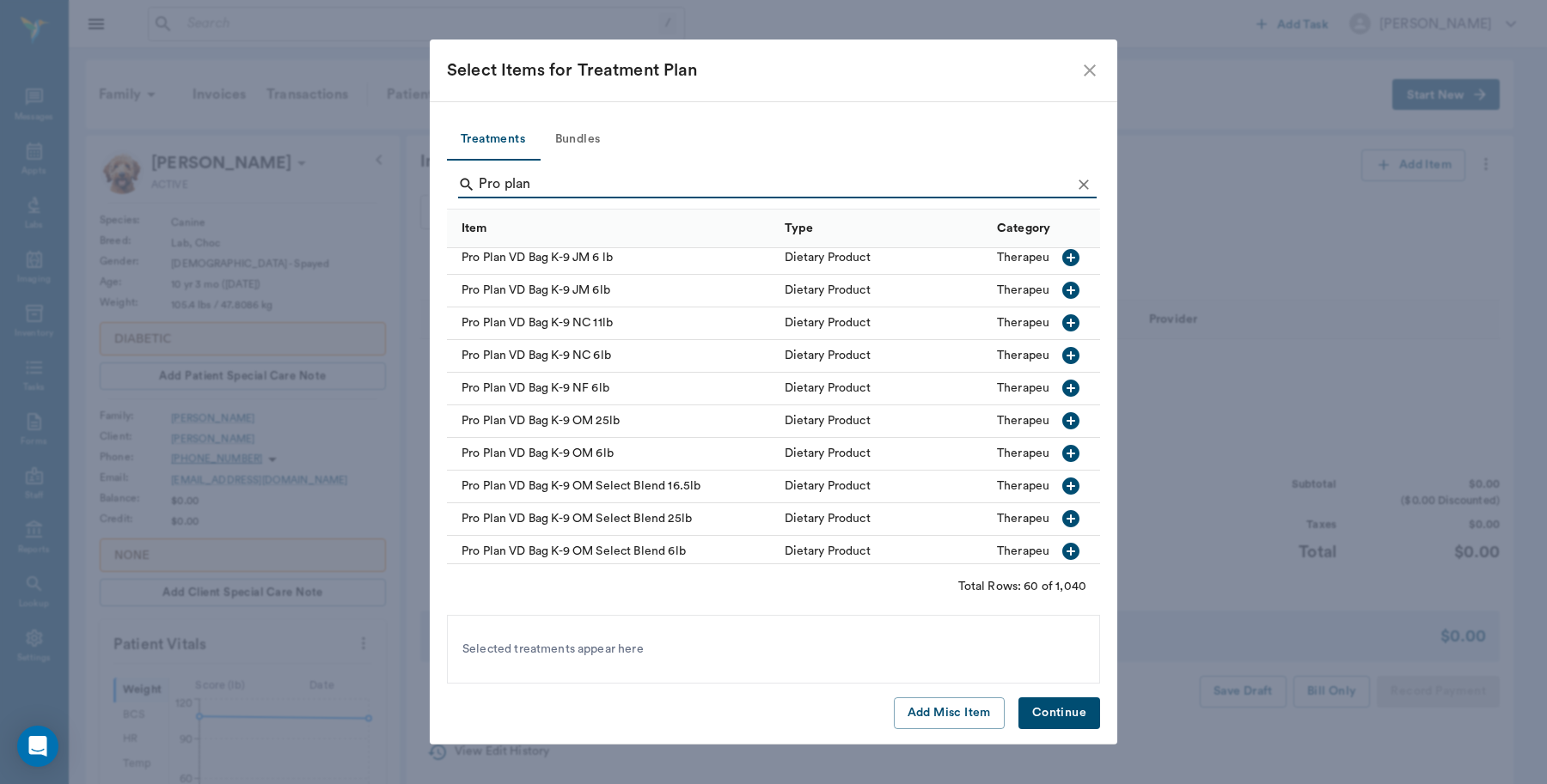
type input "Pro plan"
click at [1060, 417] on icon "button" at bounding box center [1070, 420] width 20 height 20
click at [1053, 714] on button "Continue" at bounding box center [1058, 713] width 82 height 32
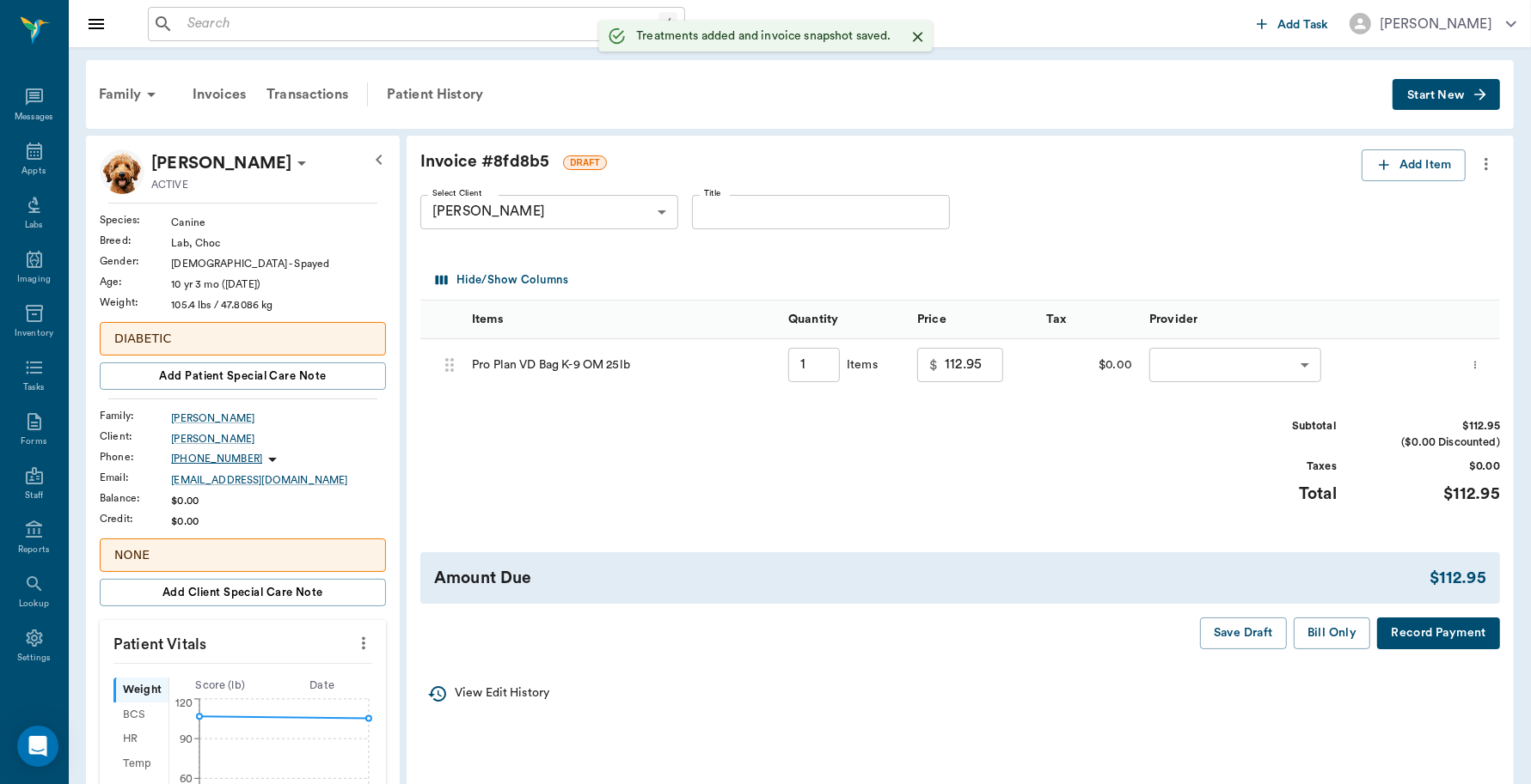
type input "1.00"
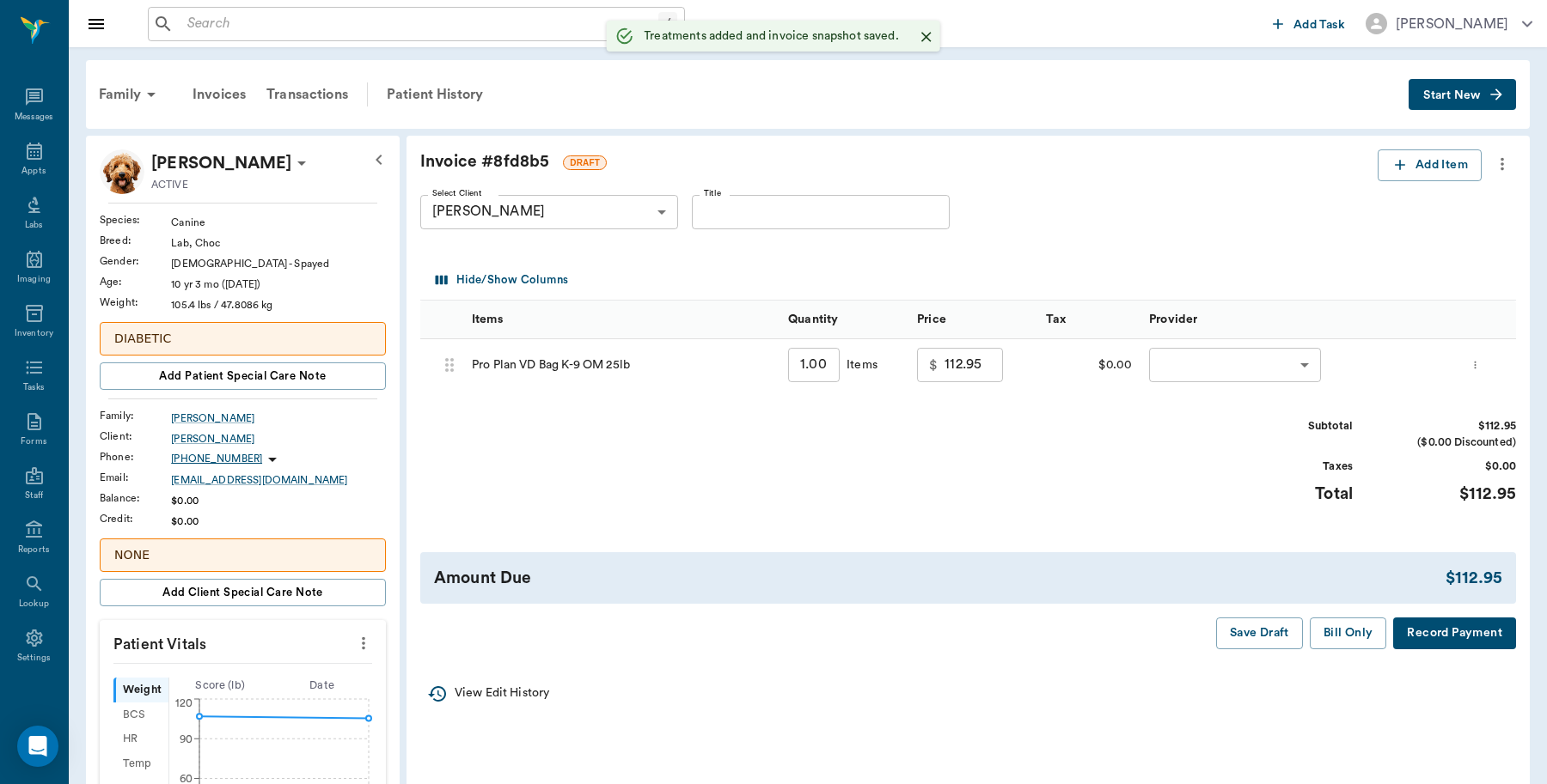
click at [1286, 369] on body "/ ​ Add Task Dr. Bert Ellsworth Nectar Messages Appts Labs Imaging Inventory Ta…" at bounding box center [774, 712] width 1547 height 1425
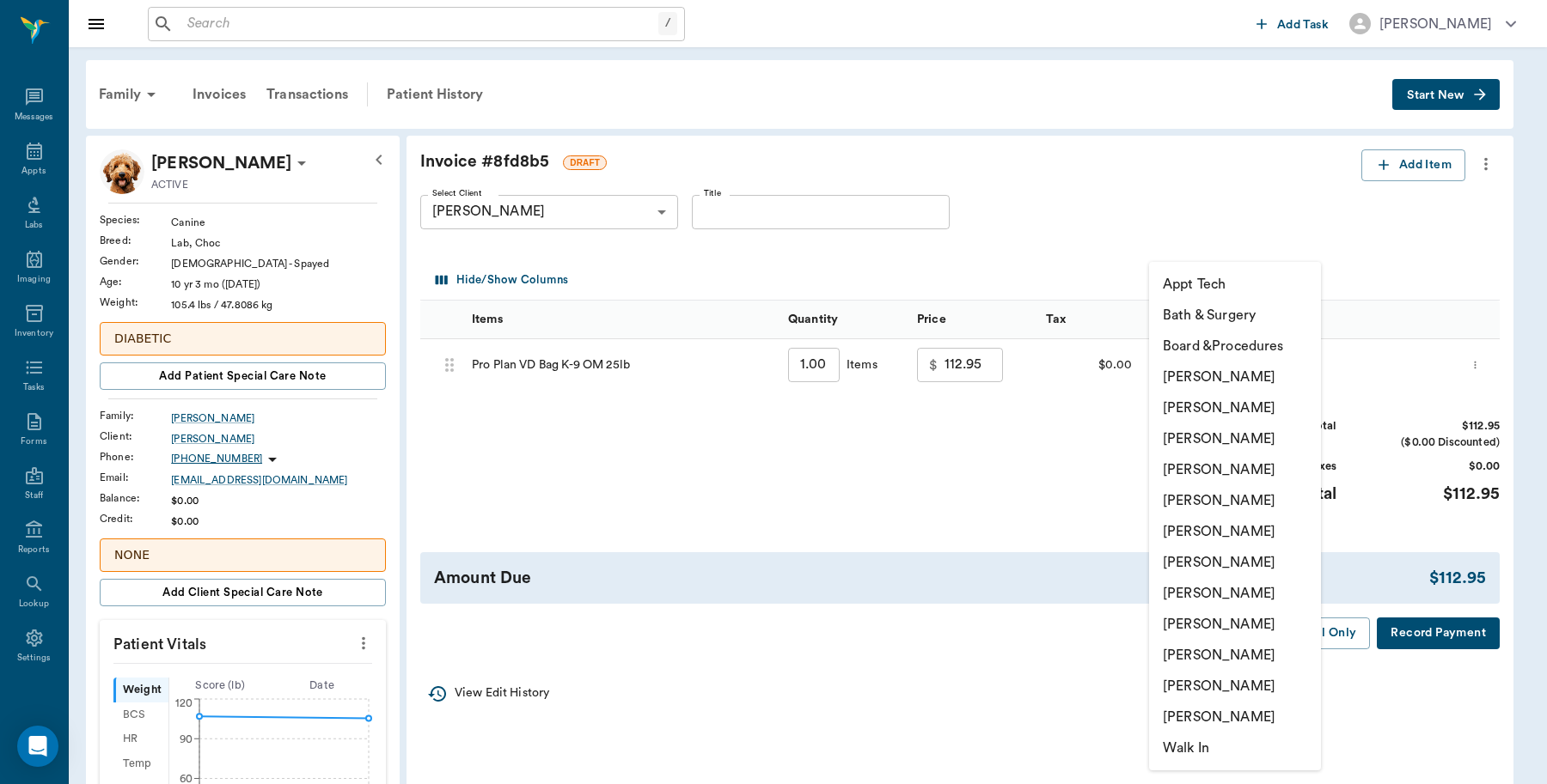
click at [1242, 372] on li "Caryn Watson" at bounding box center [1234, 377] width 172 height 31
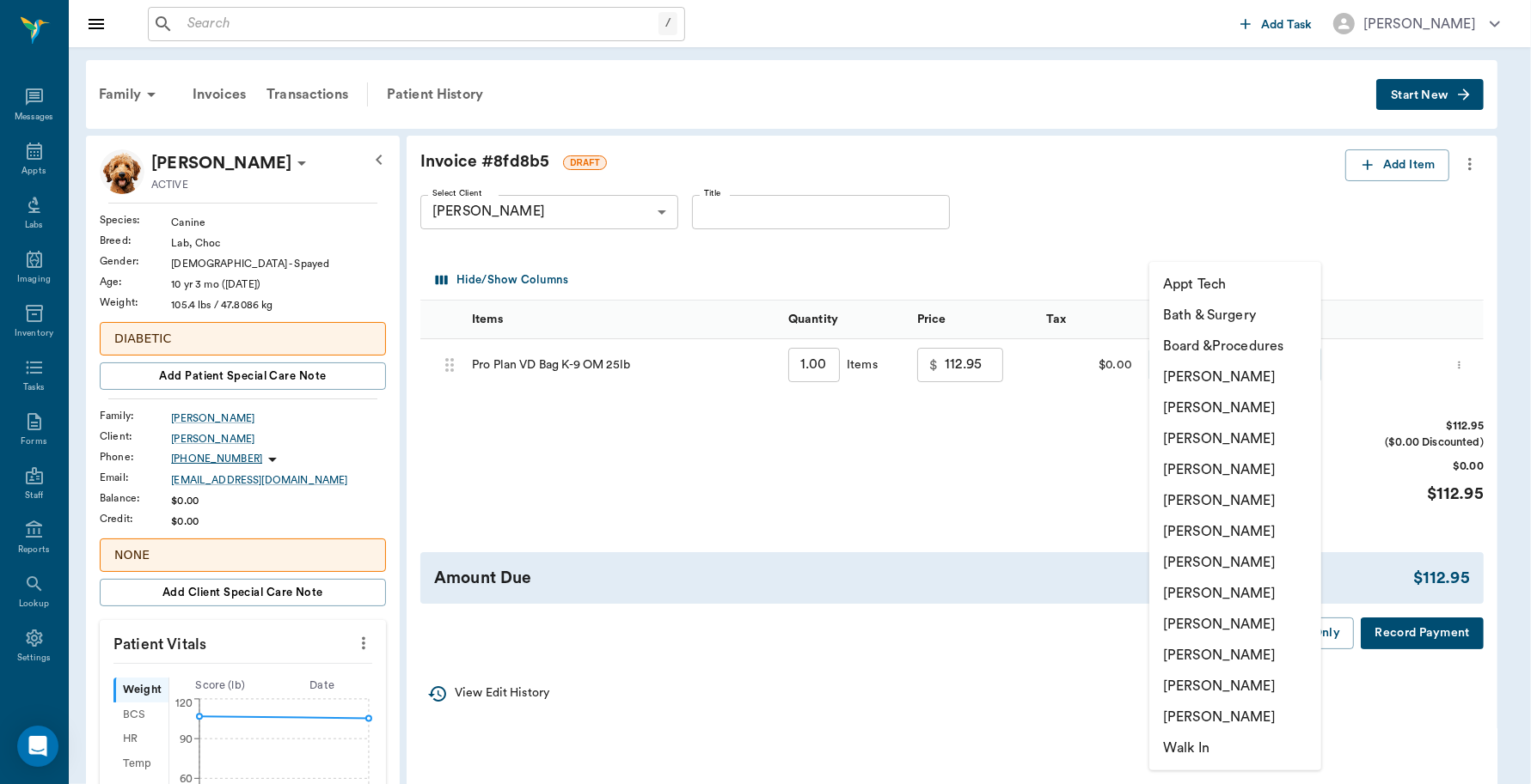
type input "none-6899ea08ed37b777db10de45"
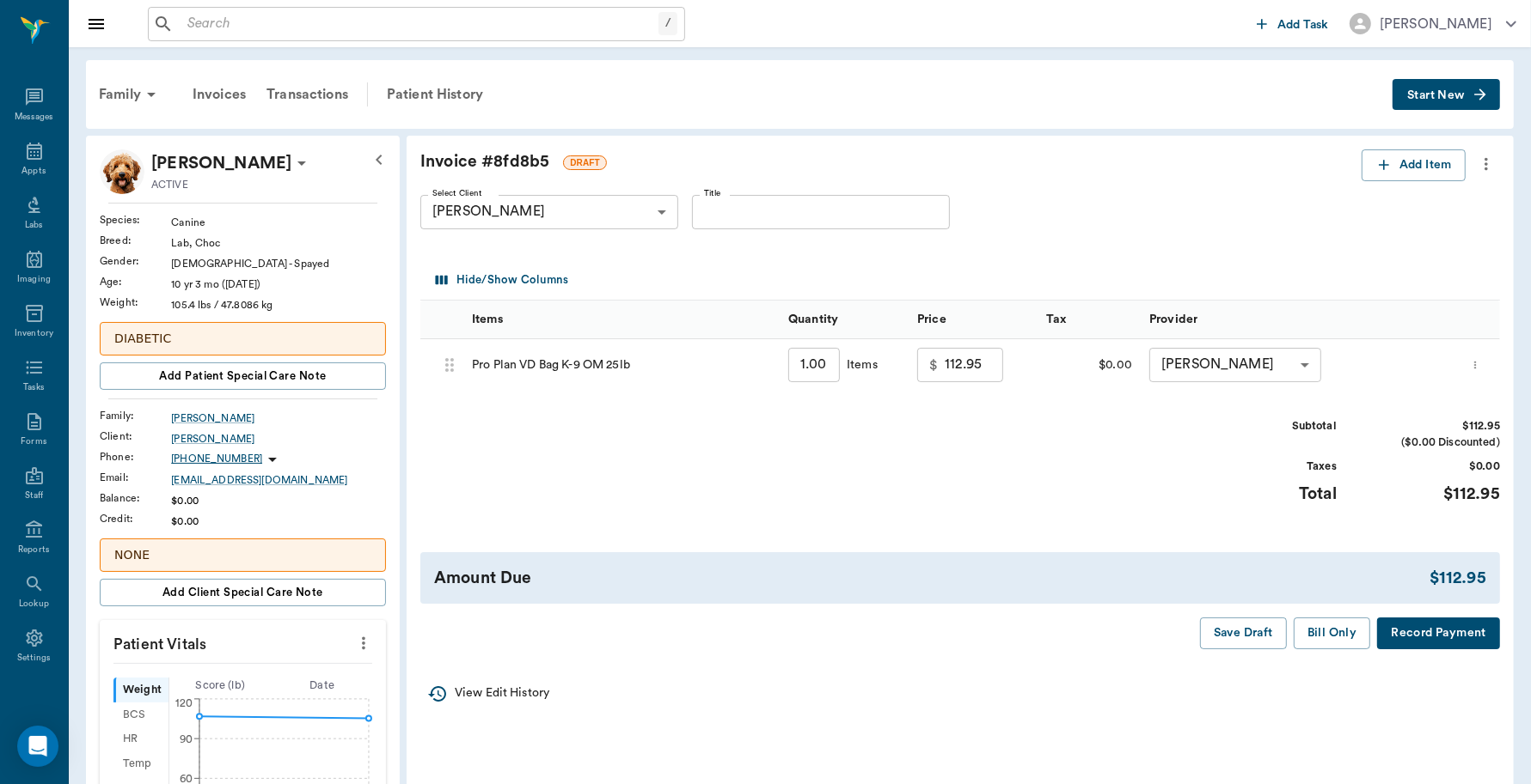
click at [1394, 631] on button "Record Payment" at bounding box center [1439, 633] width 123 height 32
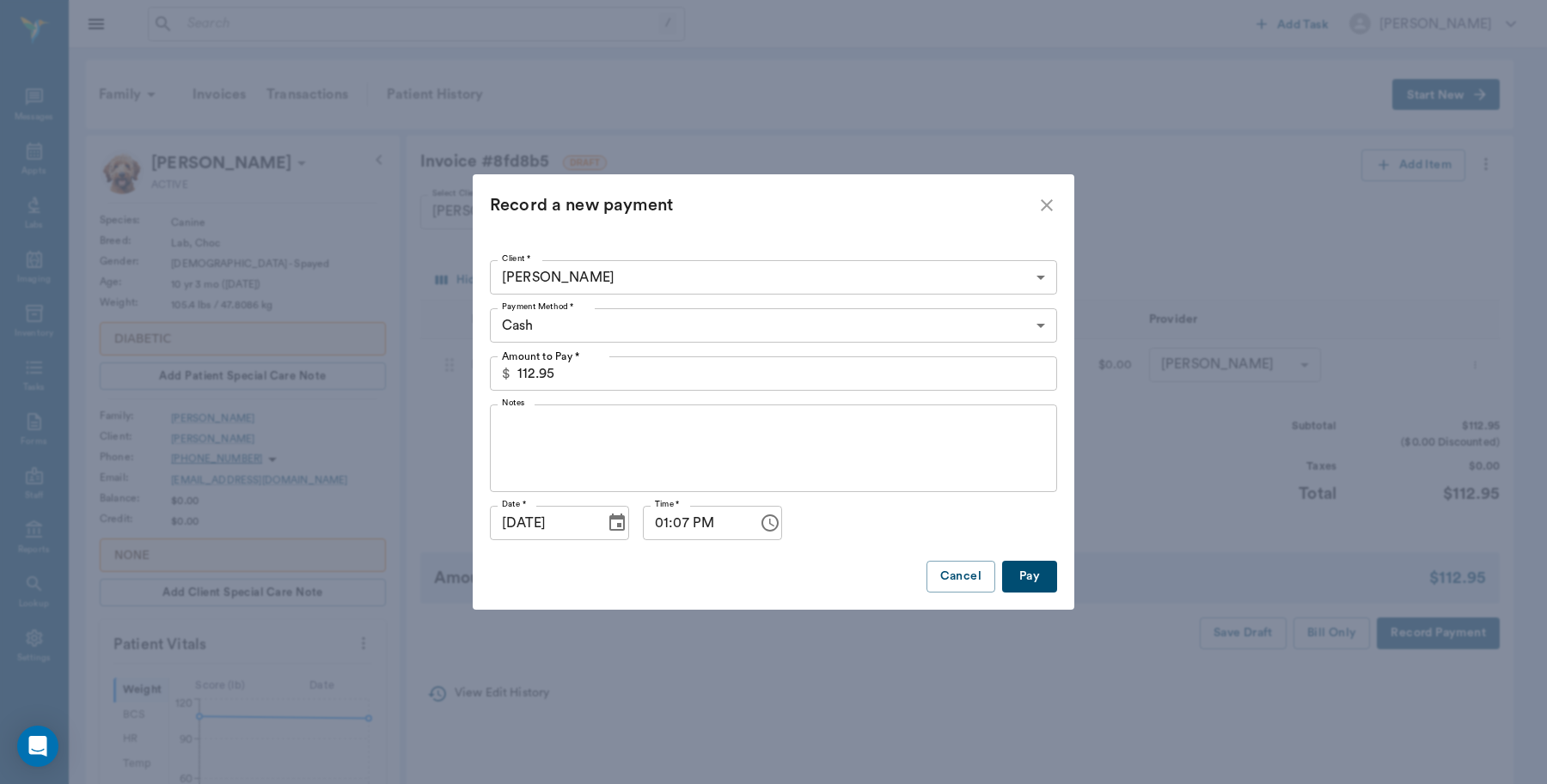
click at [575, 320] on body "/ ​ Add Task Dr. Bert Ellsworth Nectar Messages Appts Labs Imaging Inventory Ta…" at bounding box center [774, 712] width 1547 height 1425
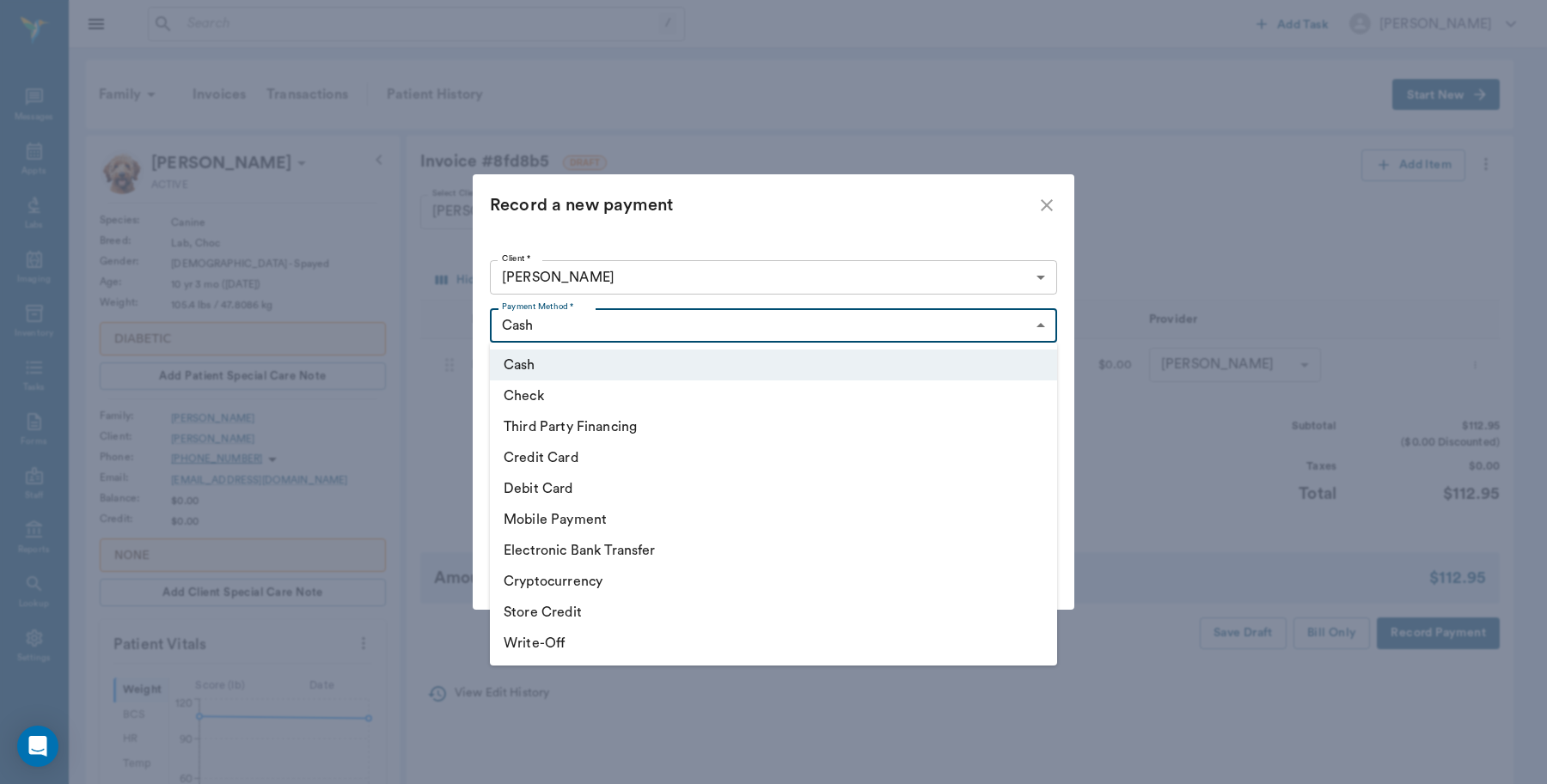
click at [595, 498] on li "Debit Card" at bounding box center [773, 489] width 567 height 31
type input "DEBIT_CARD"
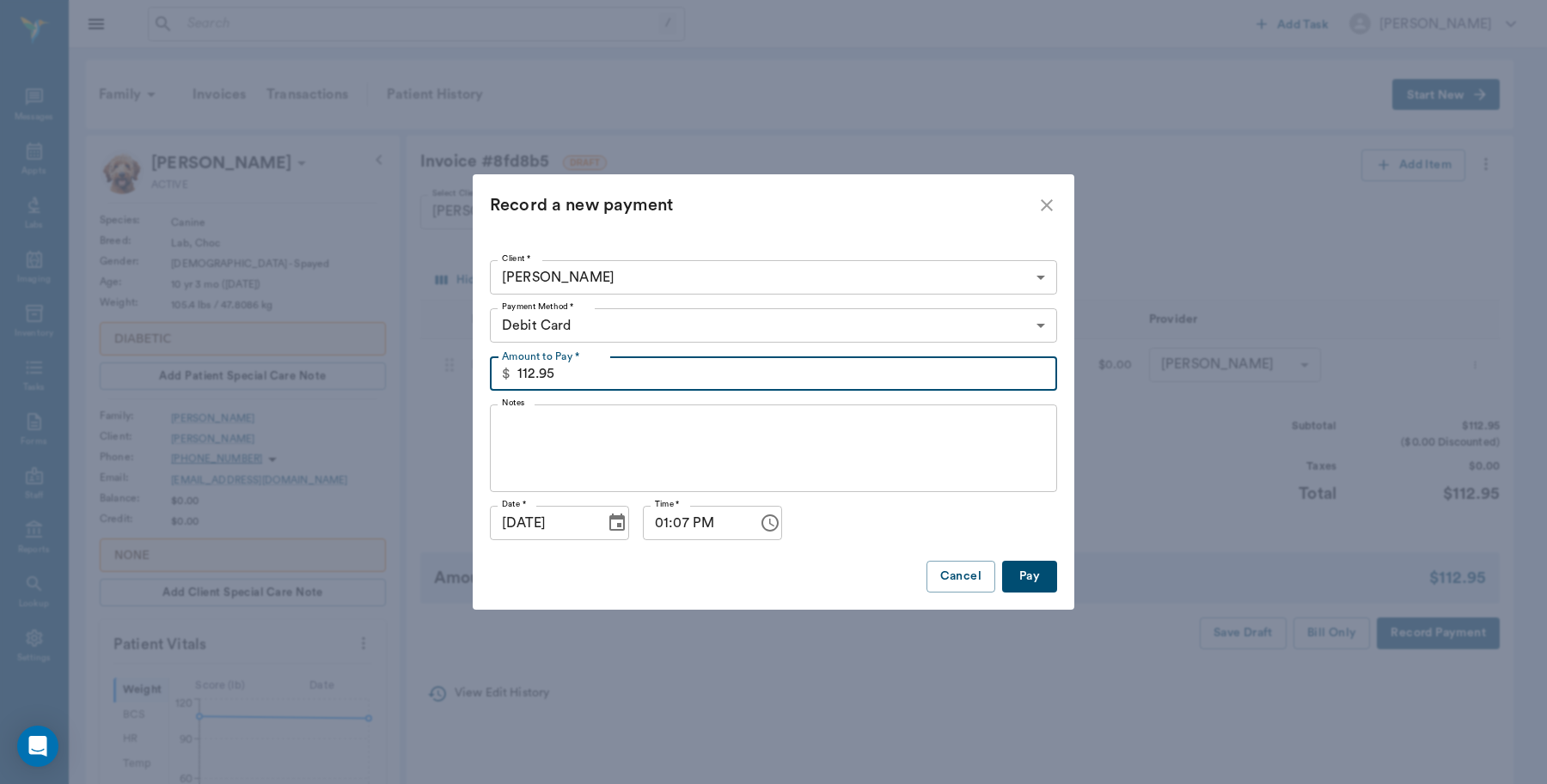
click at [594, 367] on input "112.95" at bounding box center [787, 374] width 540 height 35
type input "20.00"
click at [1032, 576] on button "Pay" at bounding box center [1028, 576] width 55 height 32
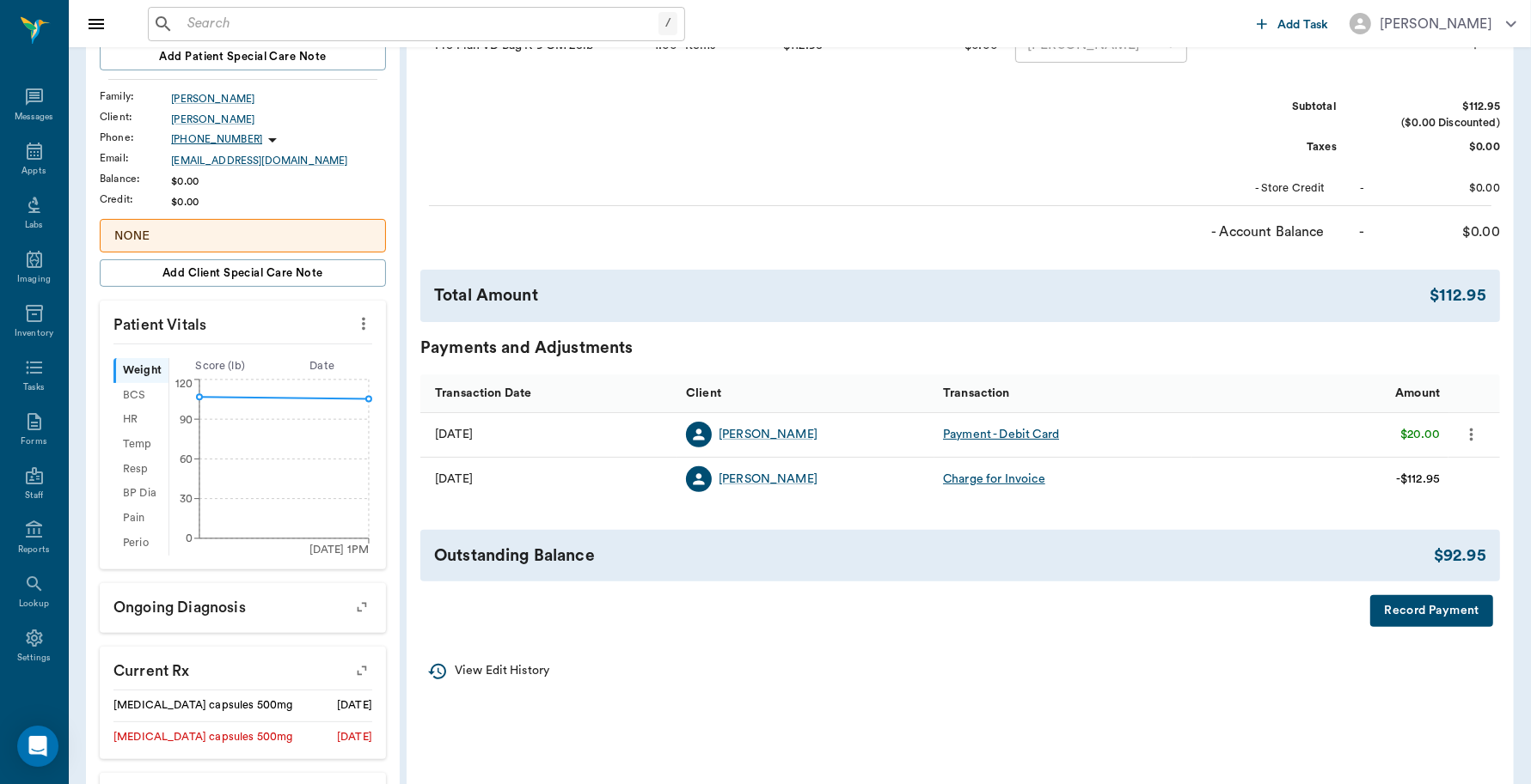
scroll to position [430, 0]
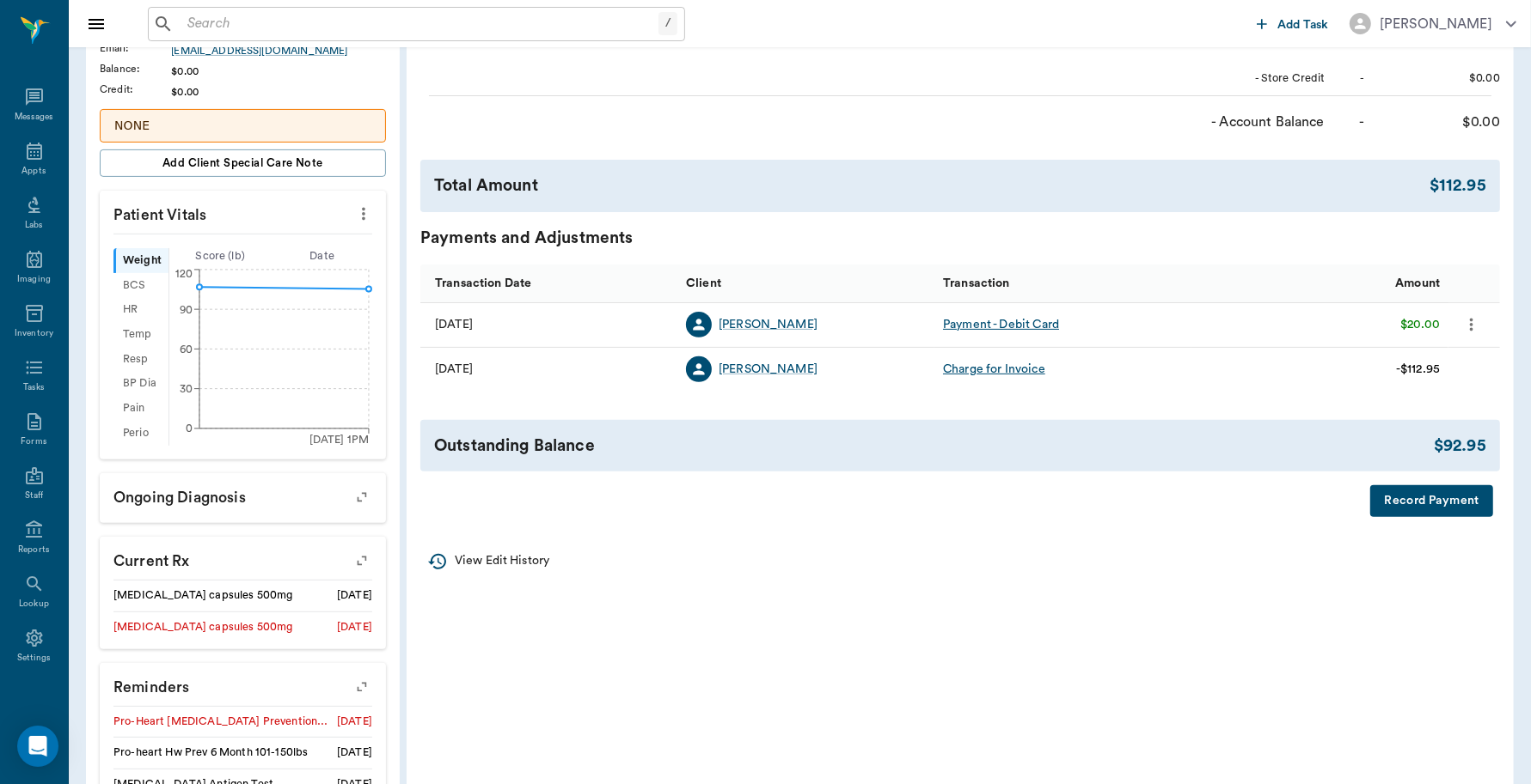
click at [1419, 513] on button "Record Payment" at bounding box center [1432, 501] width 123 height 32
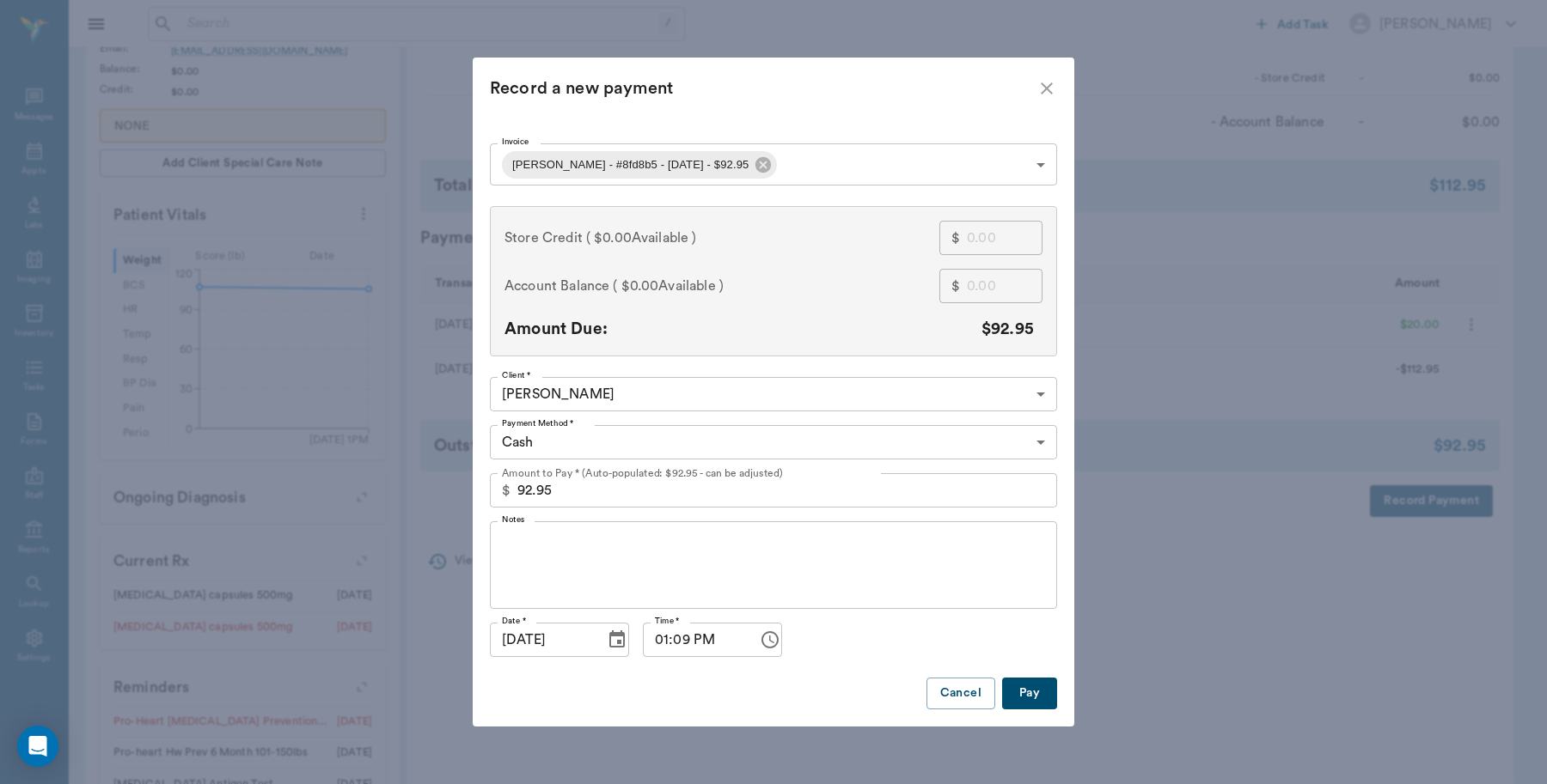
click at [672, 439] on body "/ ​ Add Task Dr. Bert Ellsworth Nectar Messages Appts Labs Imaging Inventory Ta…" at bounding box center [774, 282] width 1547 height 1425
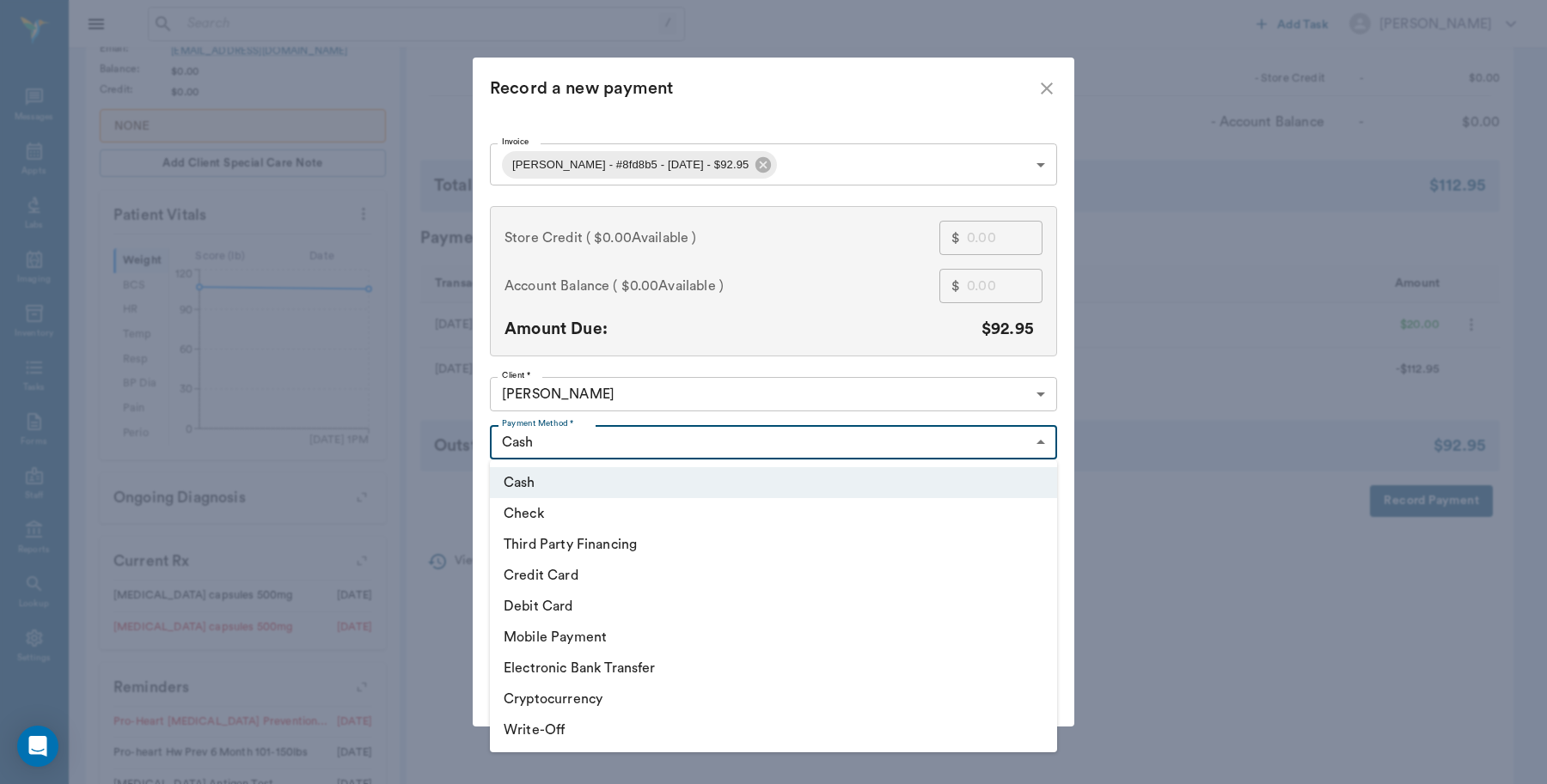
click at [570, 607] on li "Debit Card" at bounding box center [773, 606] width 567 height 31
type input "DEBIT_CARD"
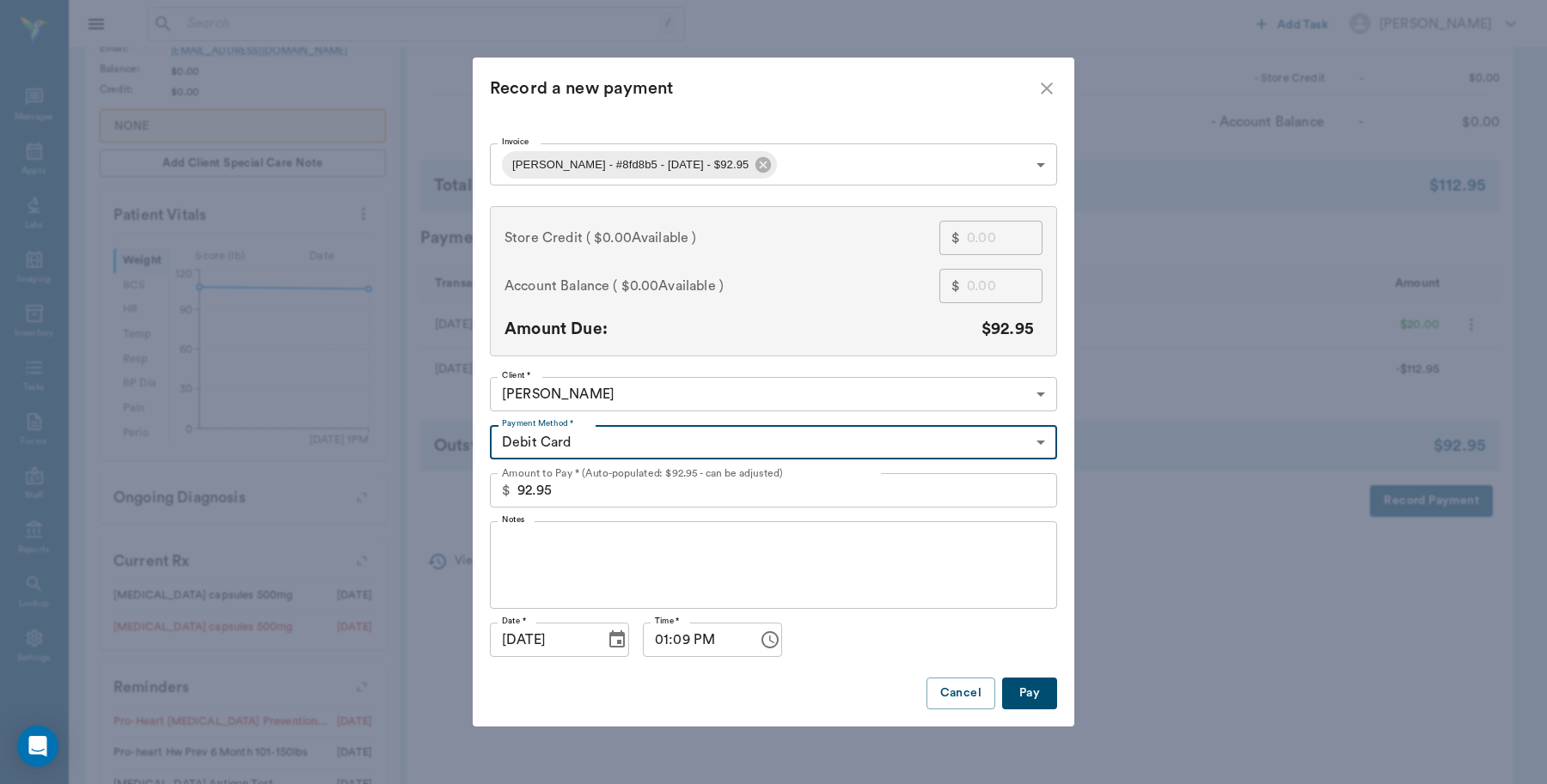
click at [1024, 690] on button "Pay" at bounding box center [1028, 694] width 55 height 32
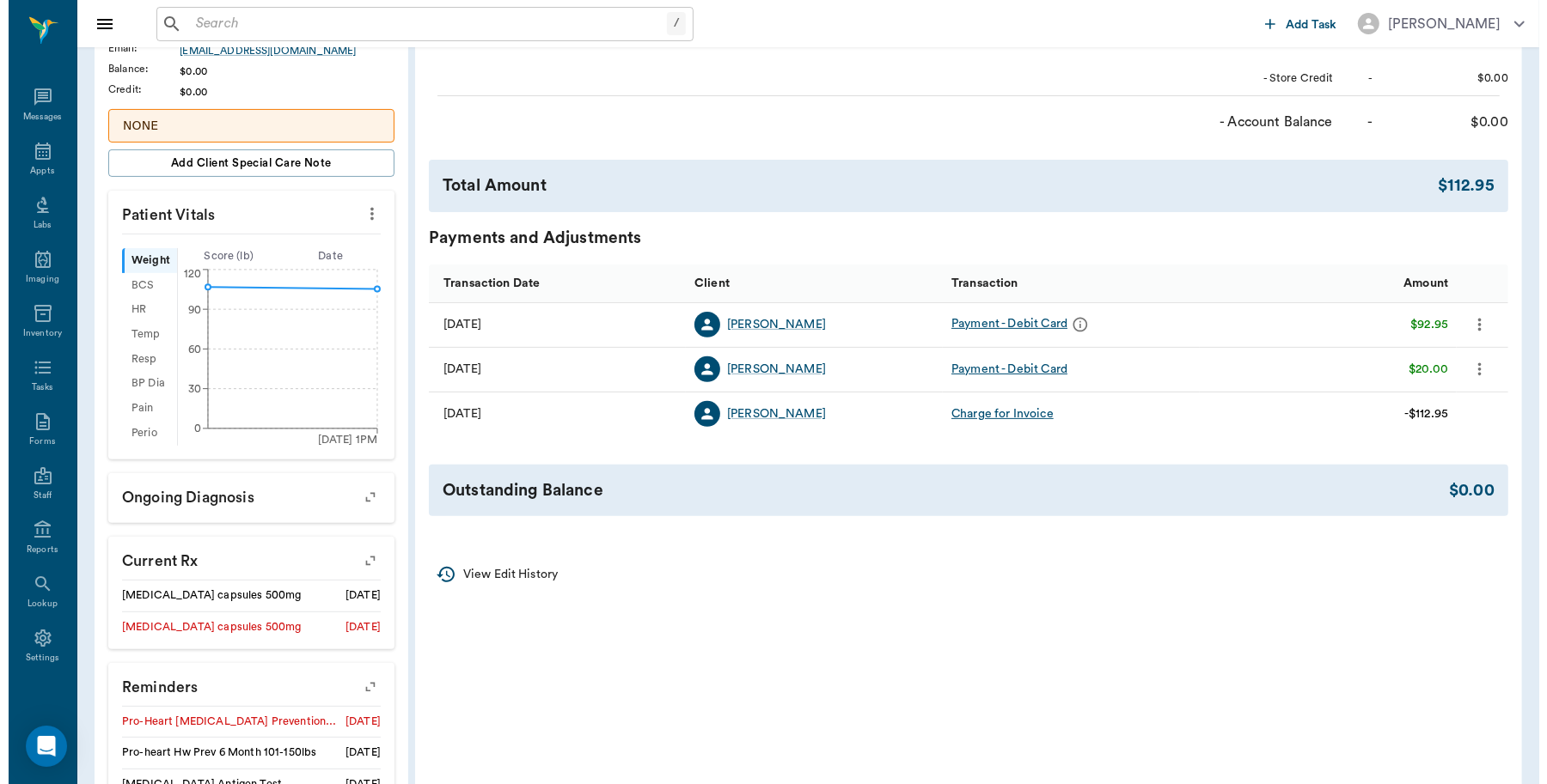
scroll to position [0, 0]
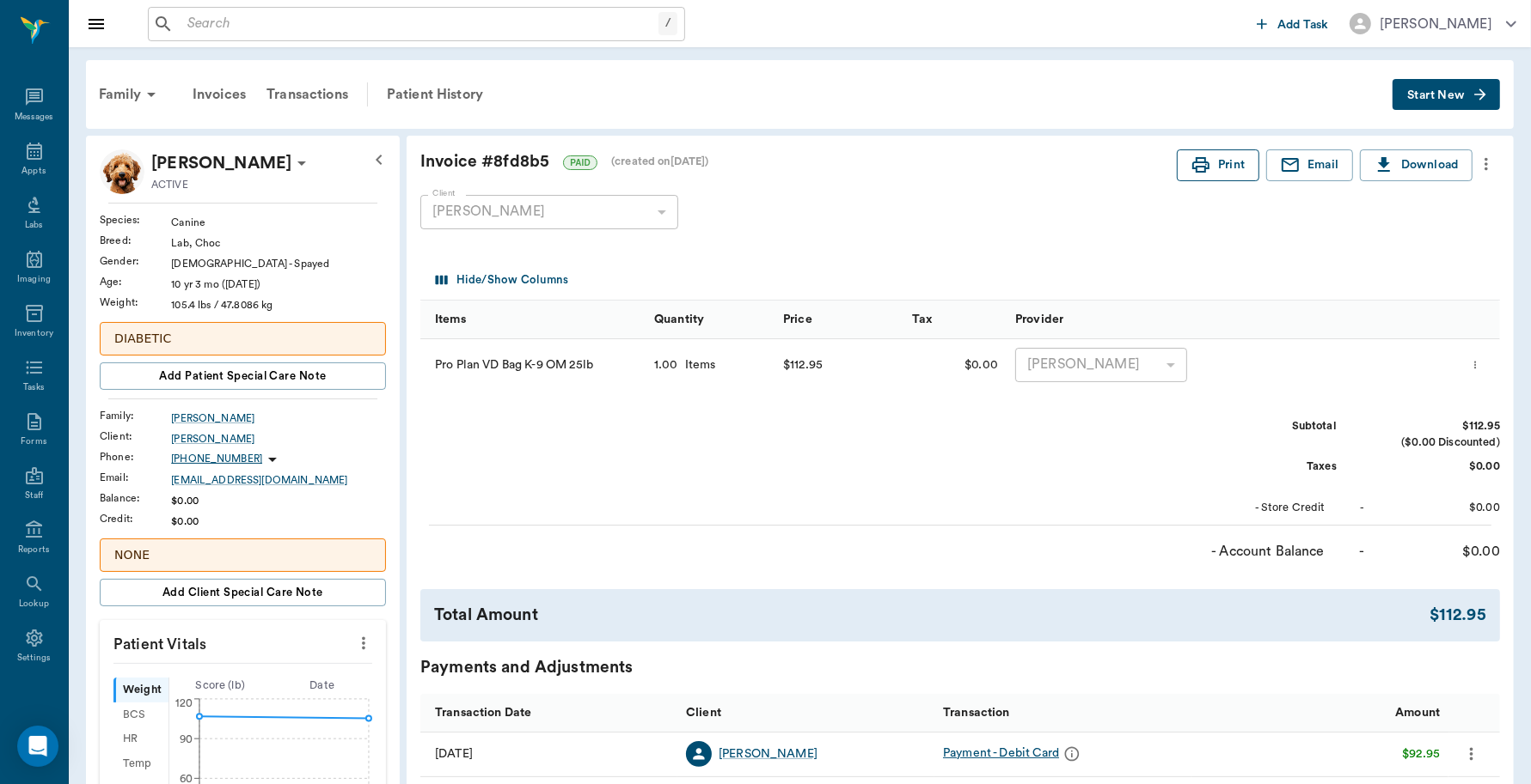
click at [1234, 164] on button "Print" at bounding box center [1218, 164] width 83 height 32
click at [24, 147] on icon at bounding box center [34, 150] width 20 height 20
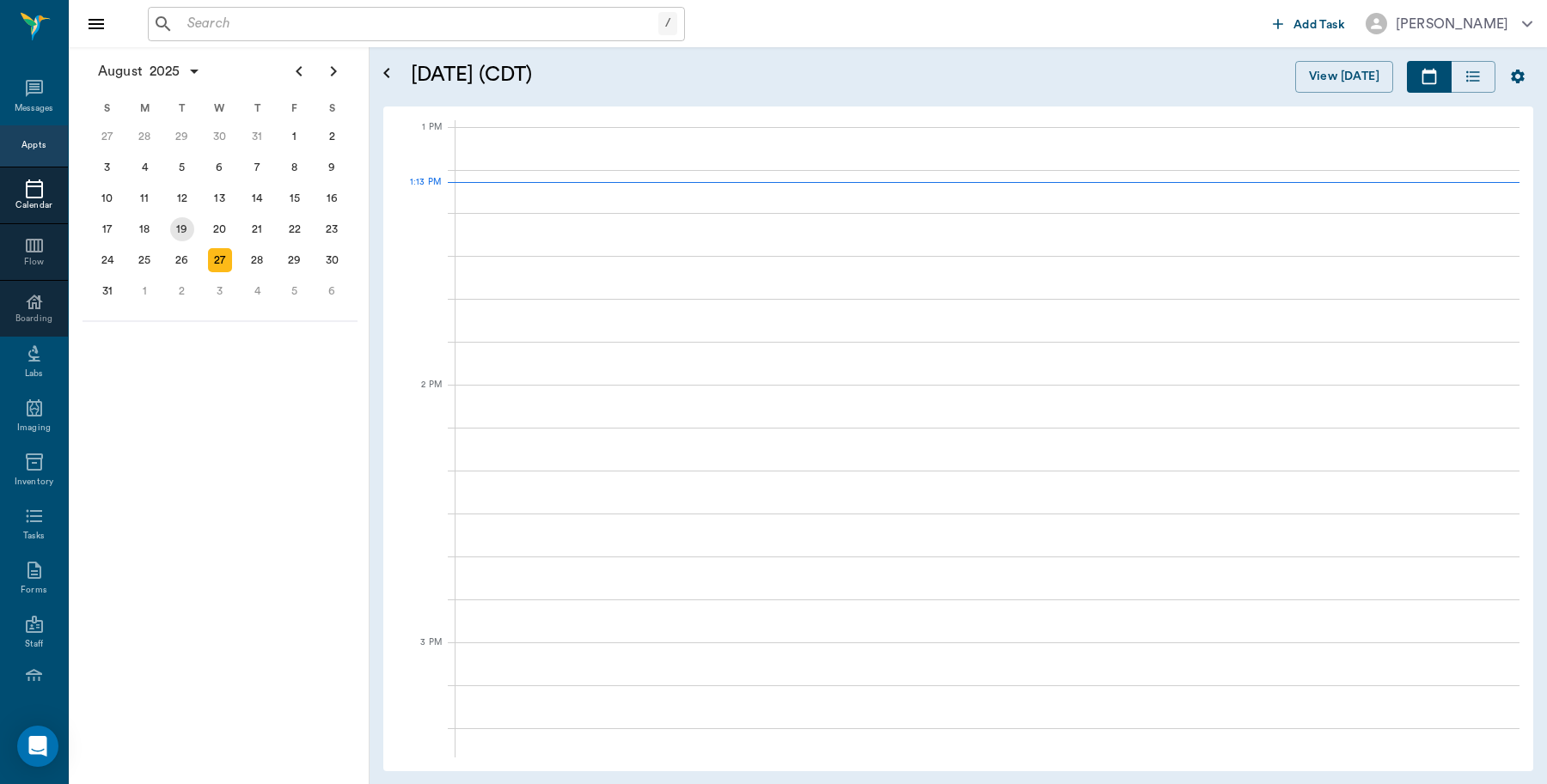
scroll to position [1289, 0]
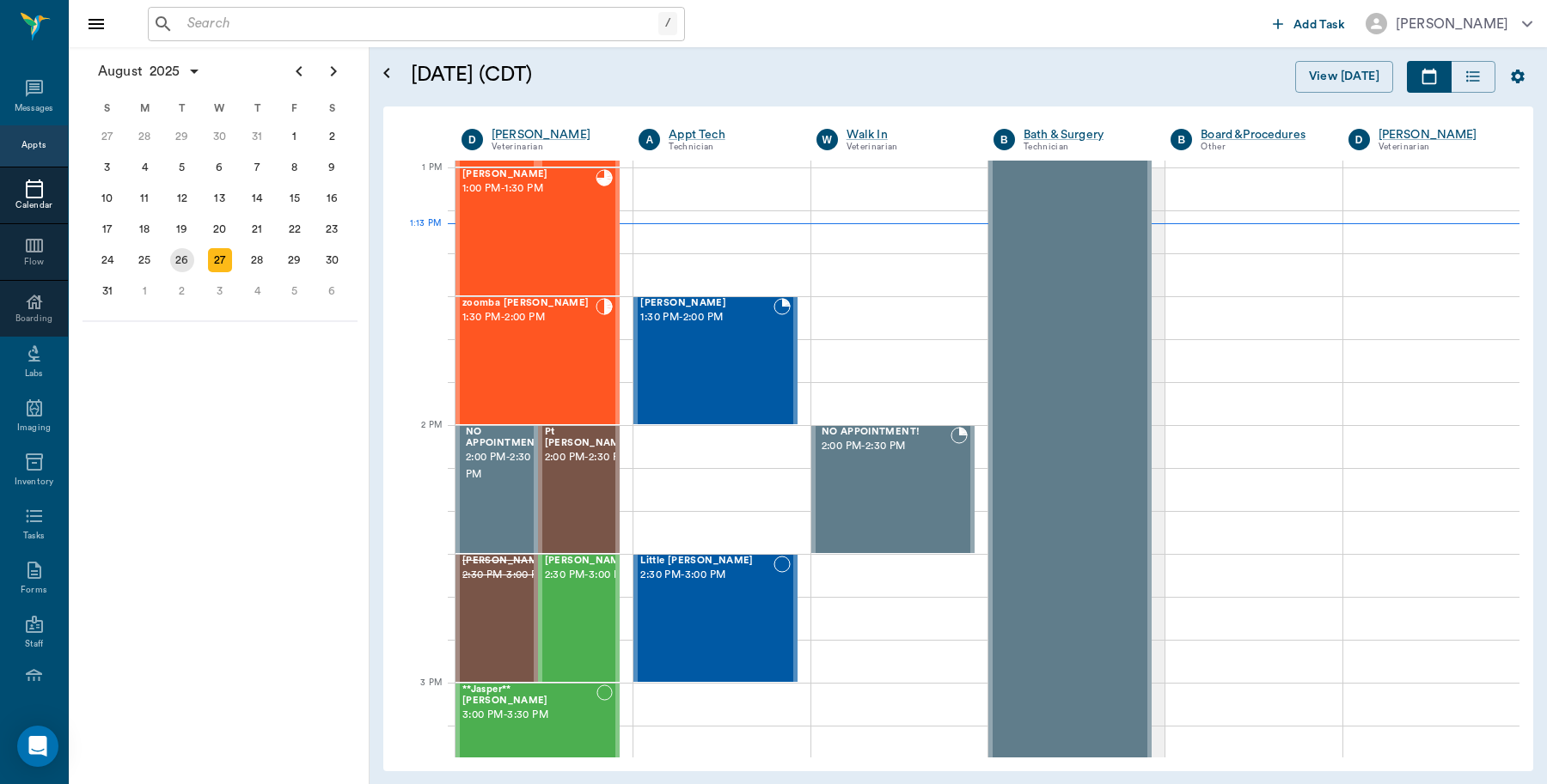
click at [189, 253] on div "26" at bounding box center [182, 260] width 24 height 24
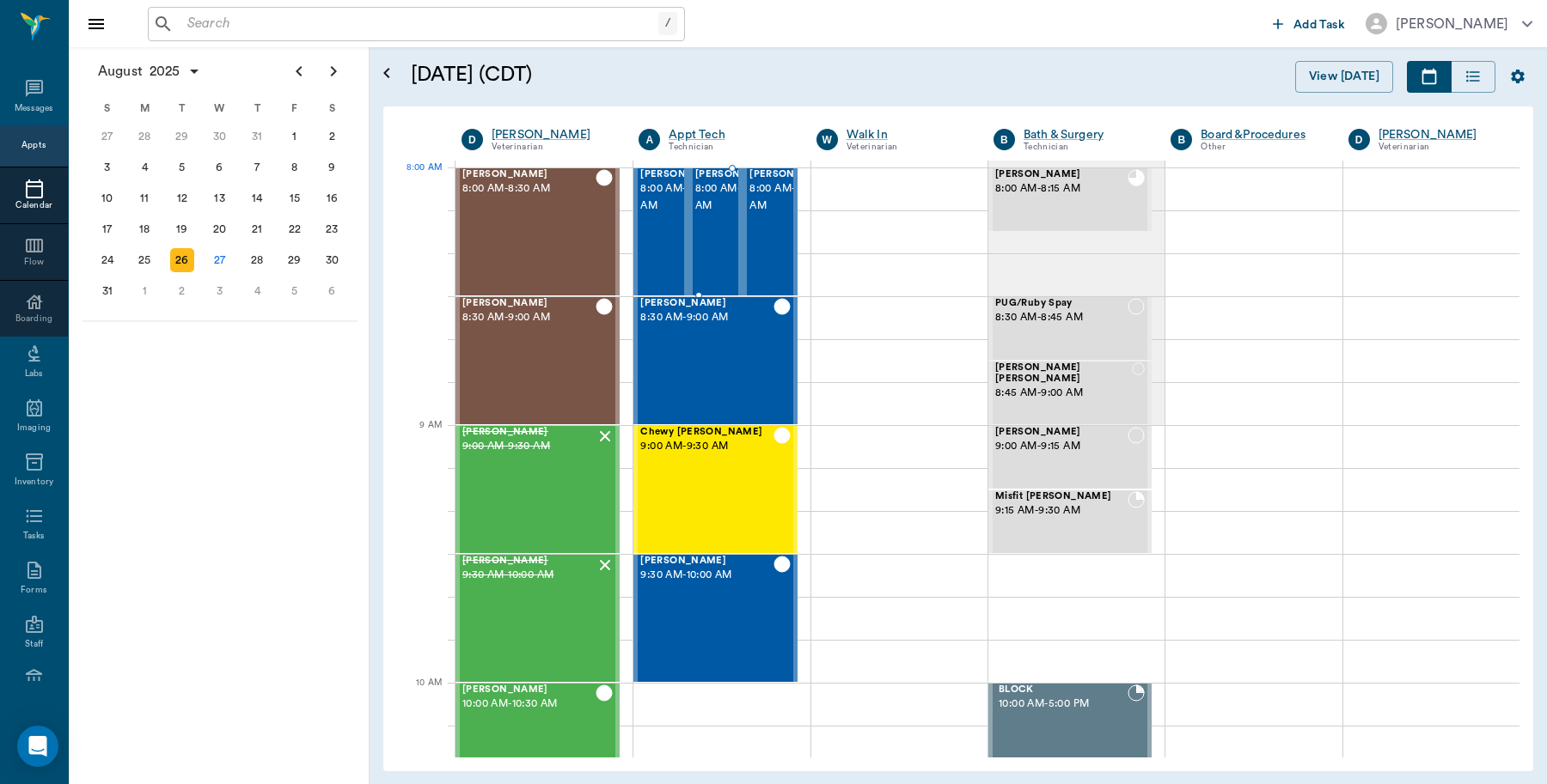
click at [720, 211] on span "8:00 AM - 8:30 AM" at bounding box center [738, 198] width 86 height 35
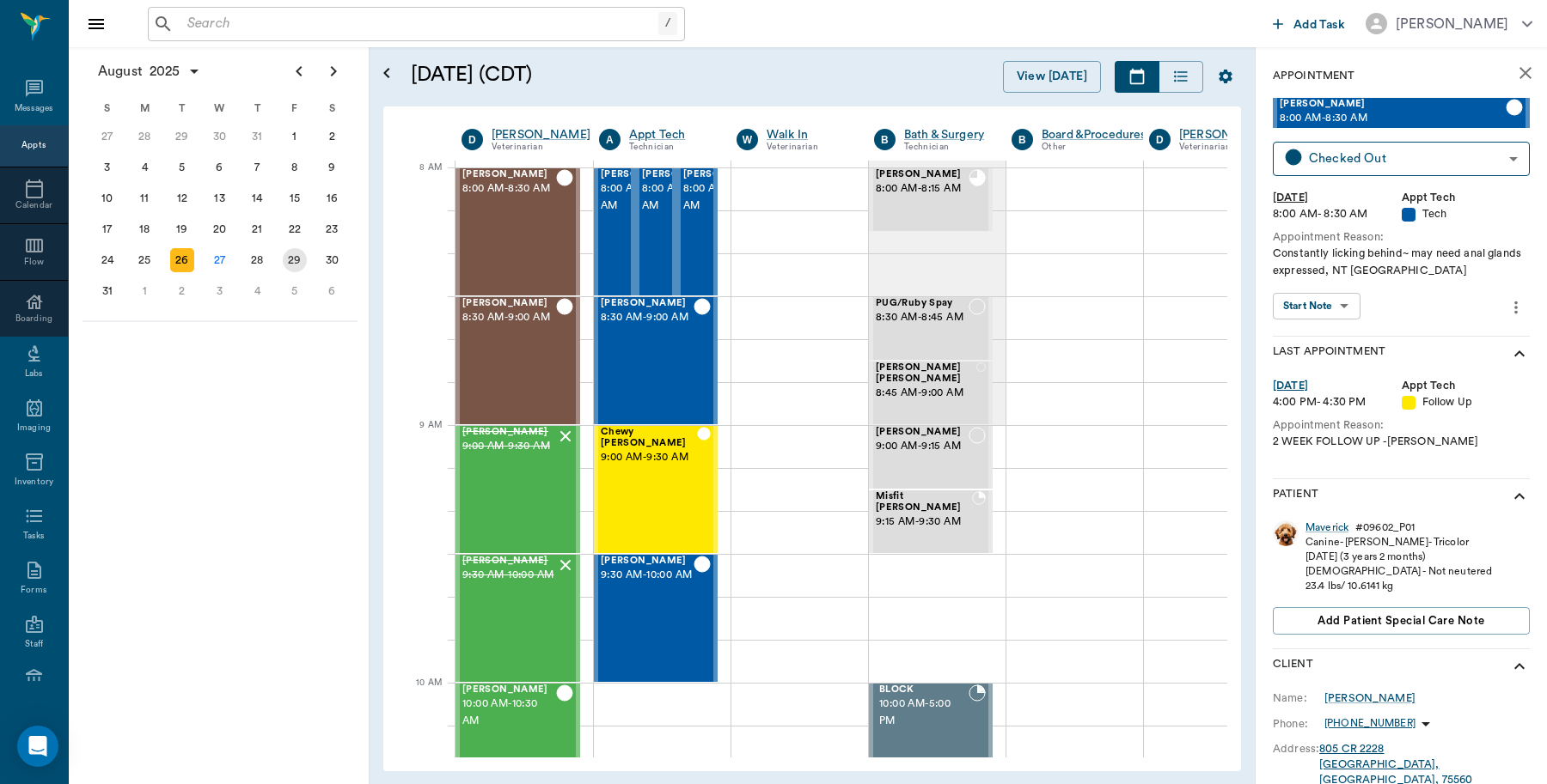
click at [292, 253] on div "29" at bounding box center [294, 260] width 24 height 24
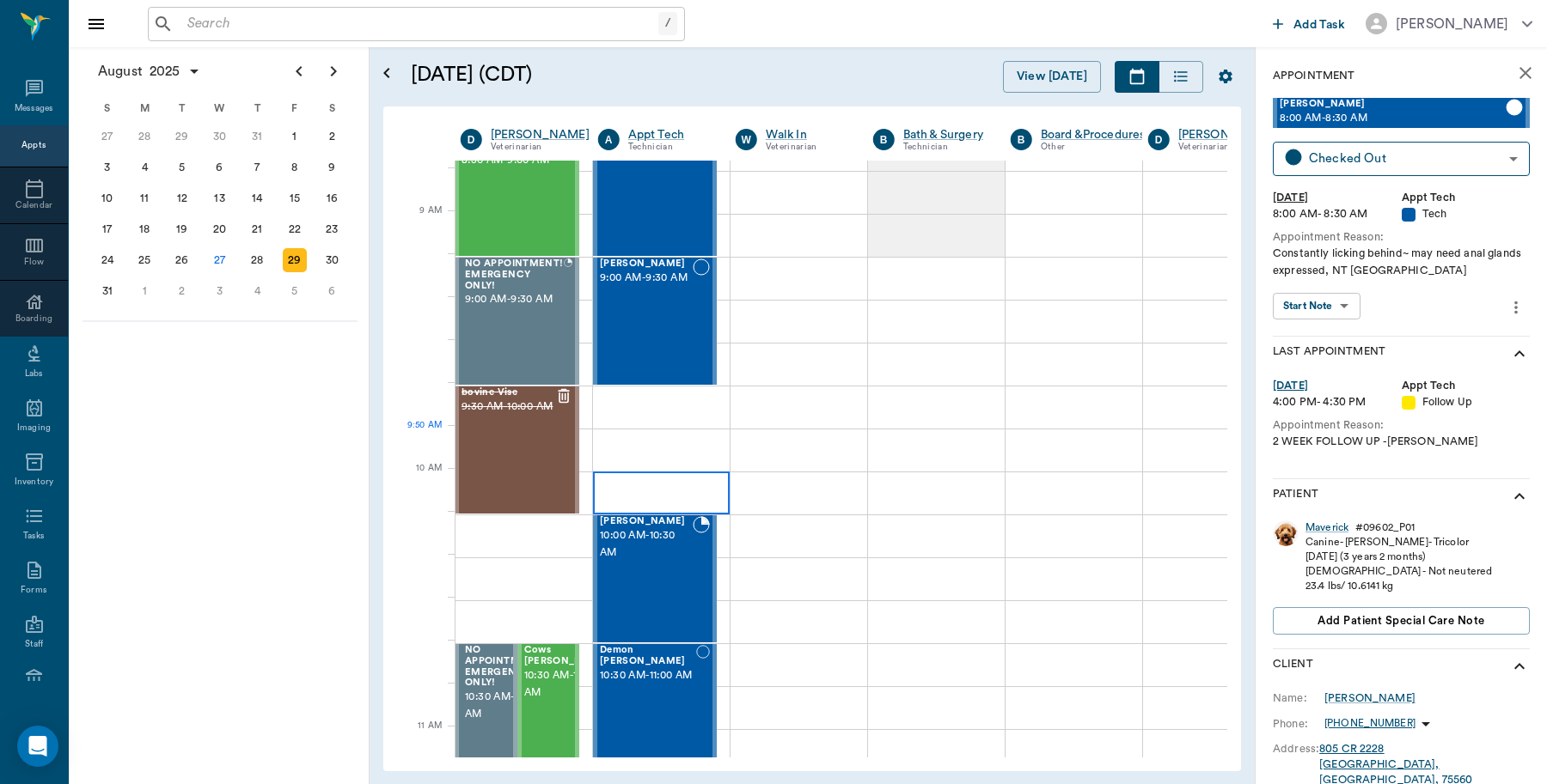
scroll to position [215, 1]
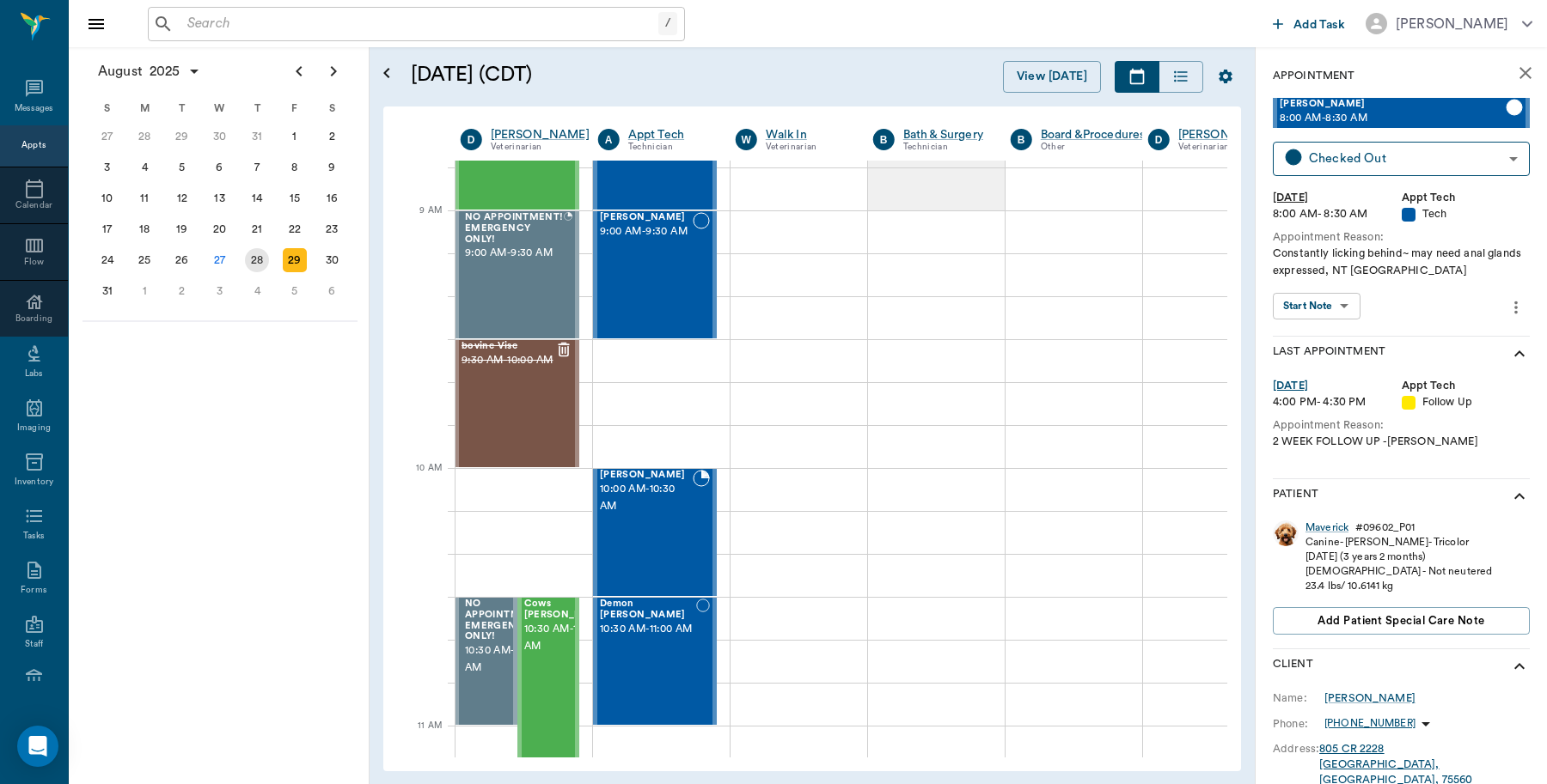
click at [265, 260] on div "28" at bounding box center [257, 260] width 24 height 24
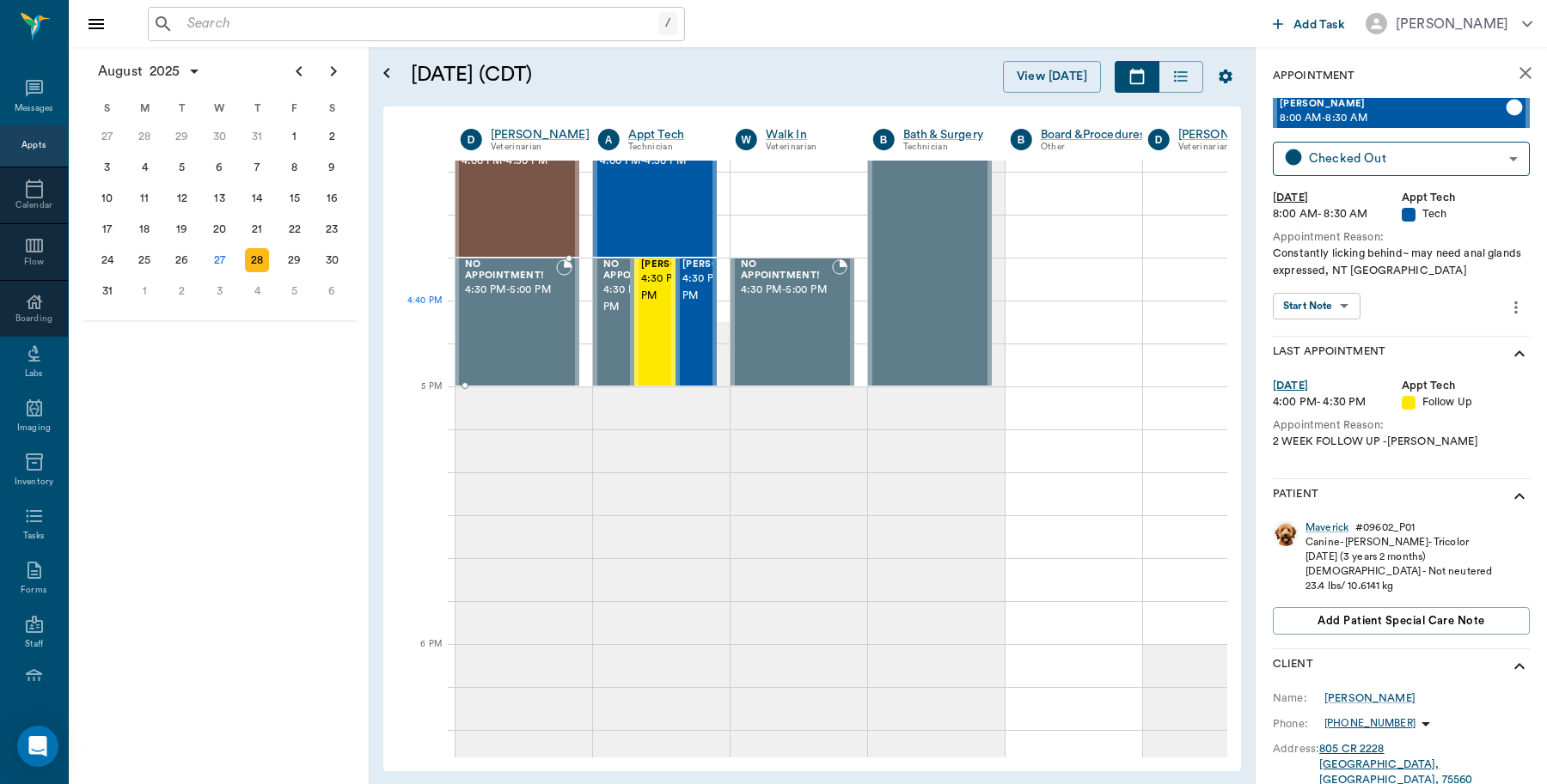
scroll to position [2255, 1]
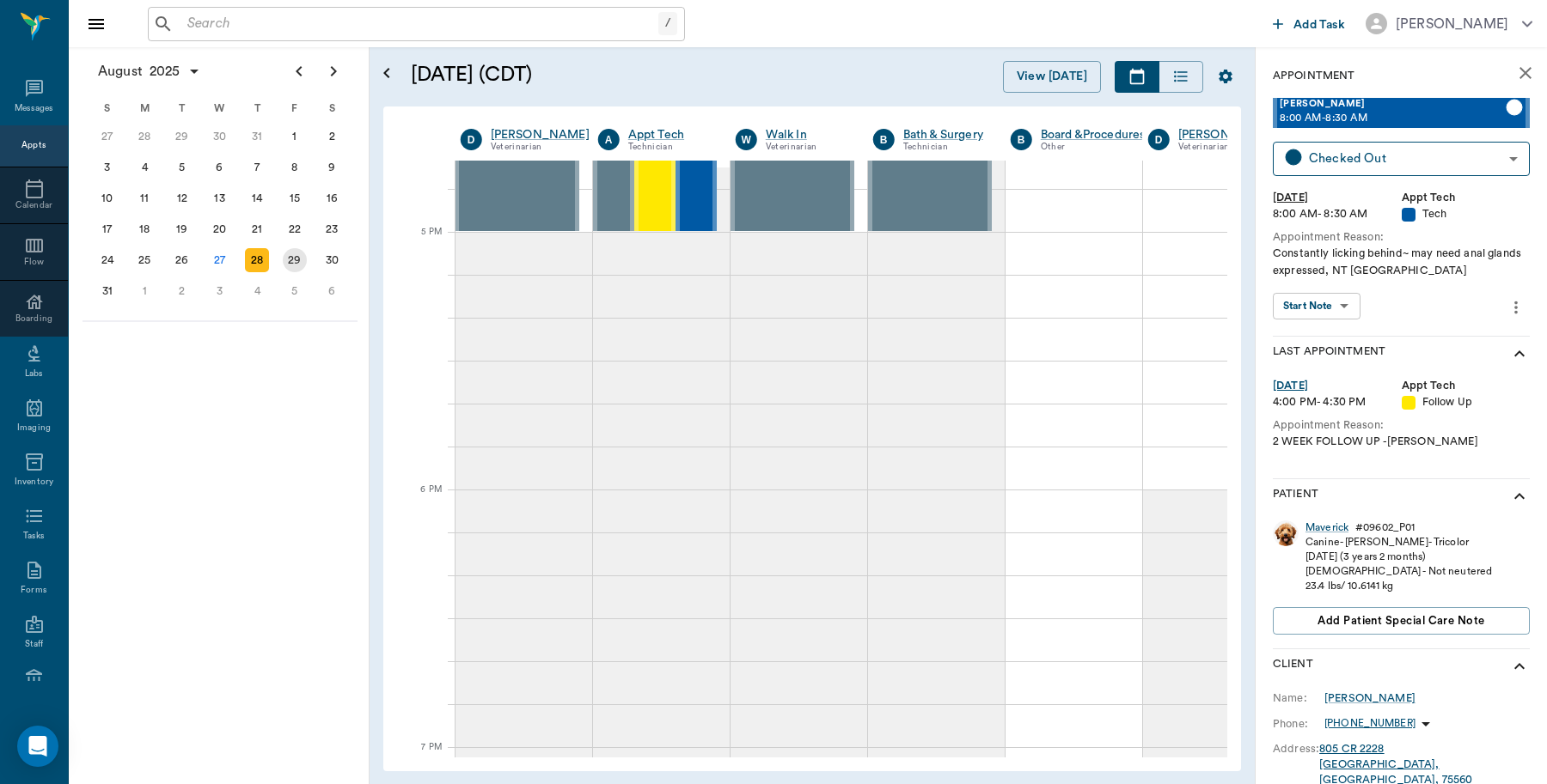
click at [289, 255] on div "29" at bounding box center [294, 260] width 24 height 24
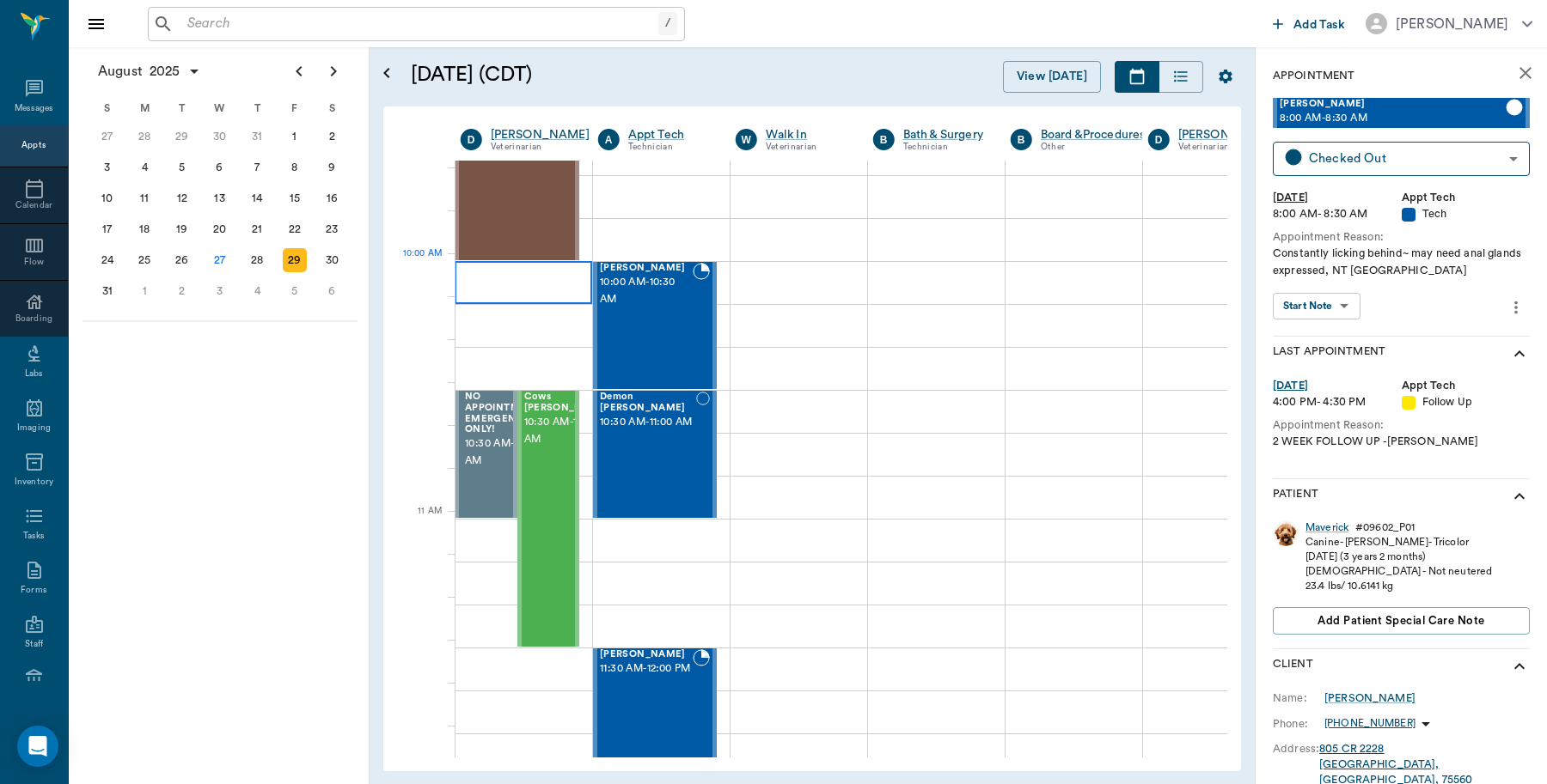
scroll to position [430, 1]
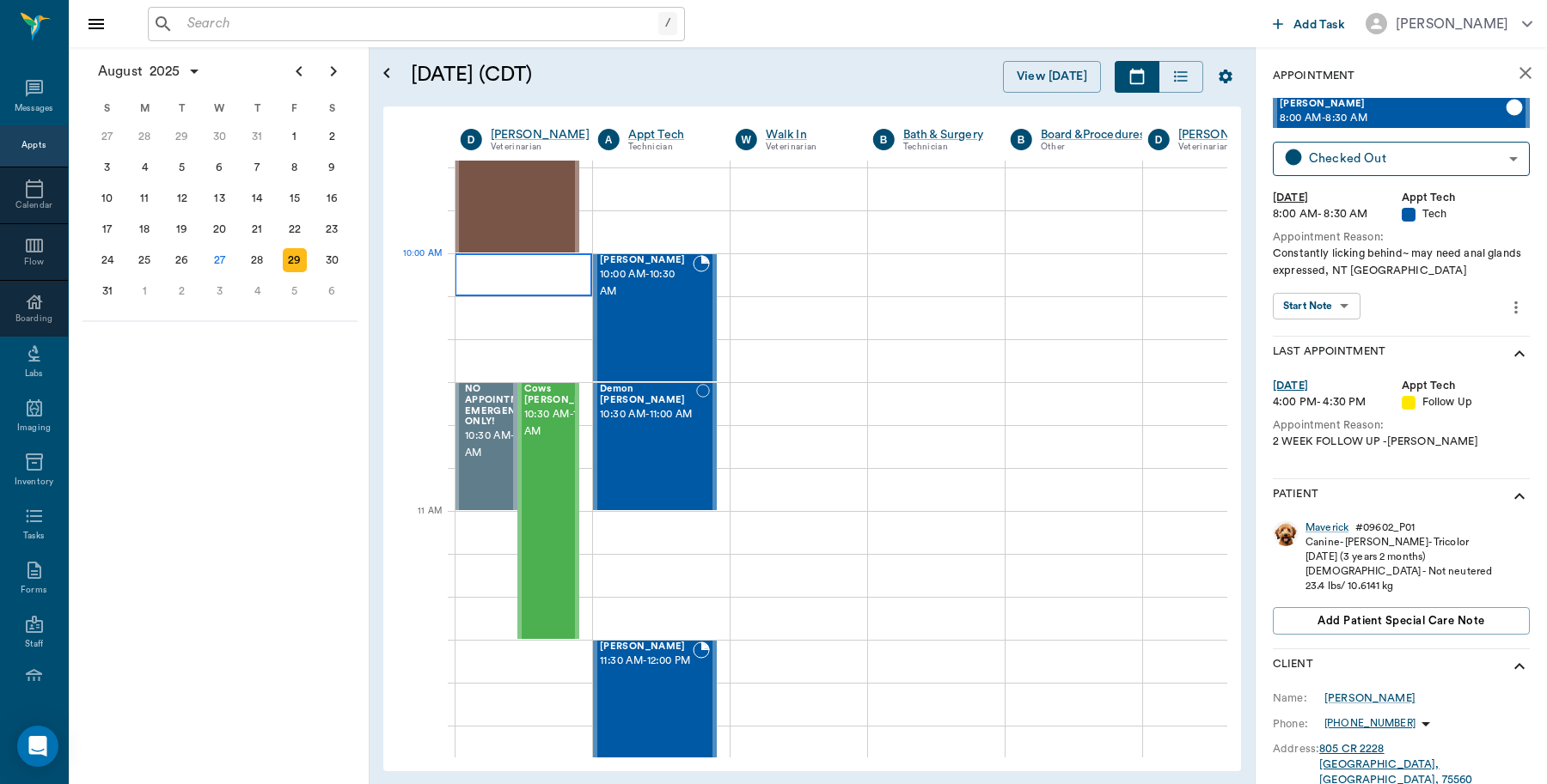
click at [521, 276] on div at bounding box center [522, 274] width 138 height 43
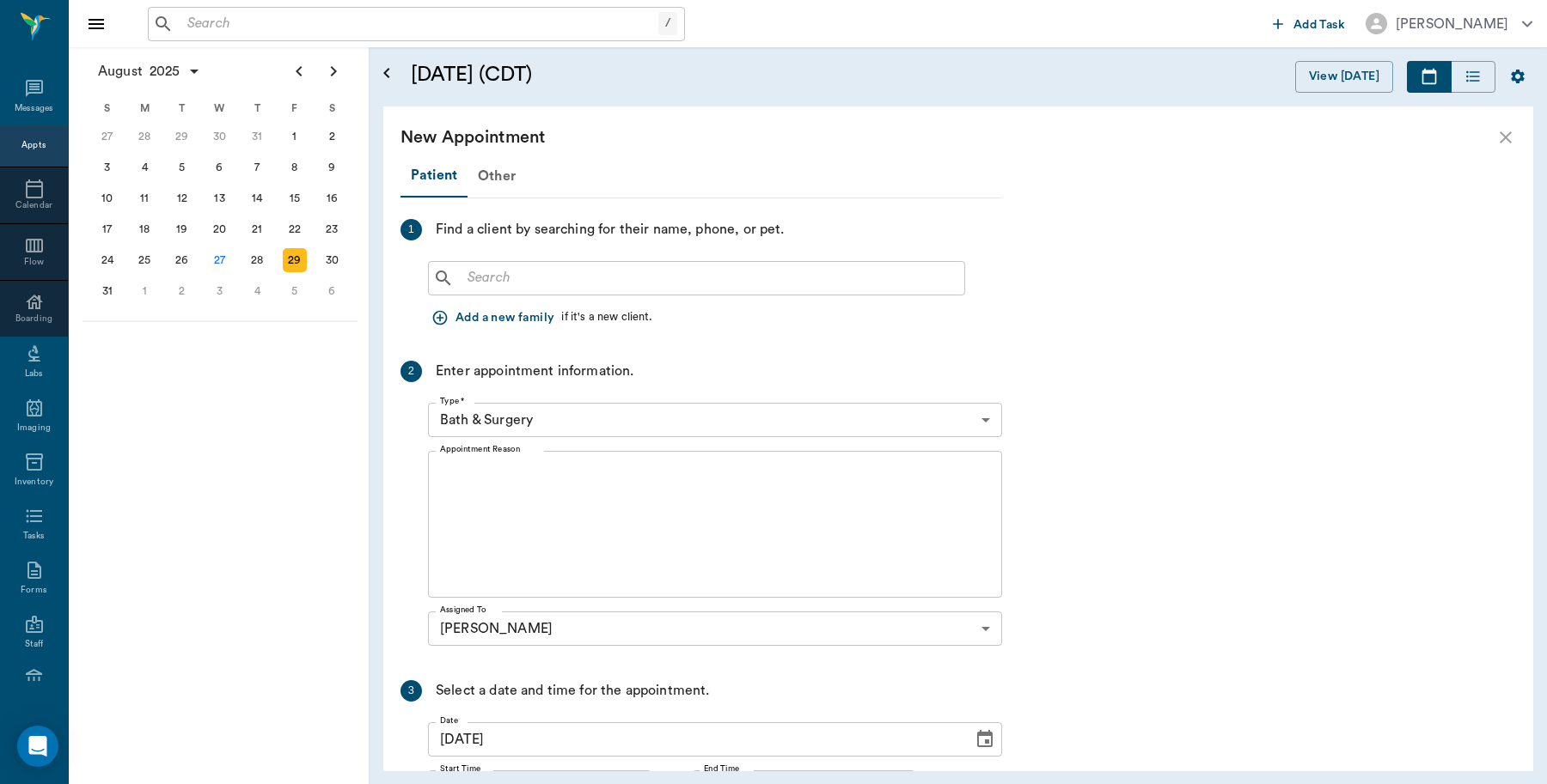
scroll to position [430, 0]
click at [521, 276] on input "text" at bounding box center [709, 278] width 496 height 24
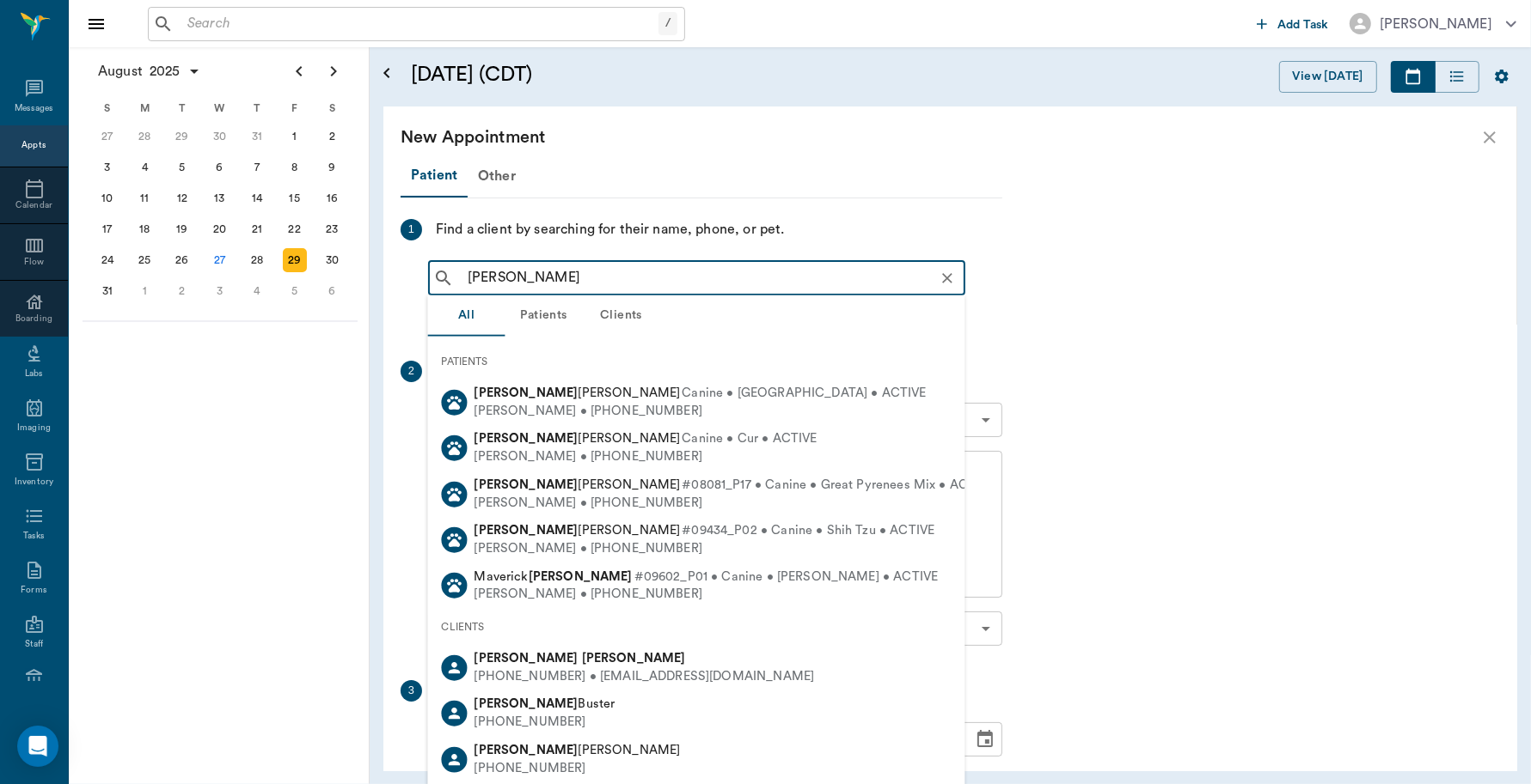
click at [582, 660] on b "Schanuel" at bounding box center [634, 658] width 104 height 13
type input "Kelly schanuel"
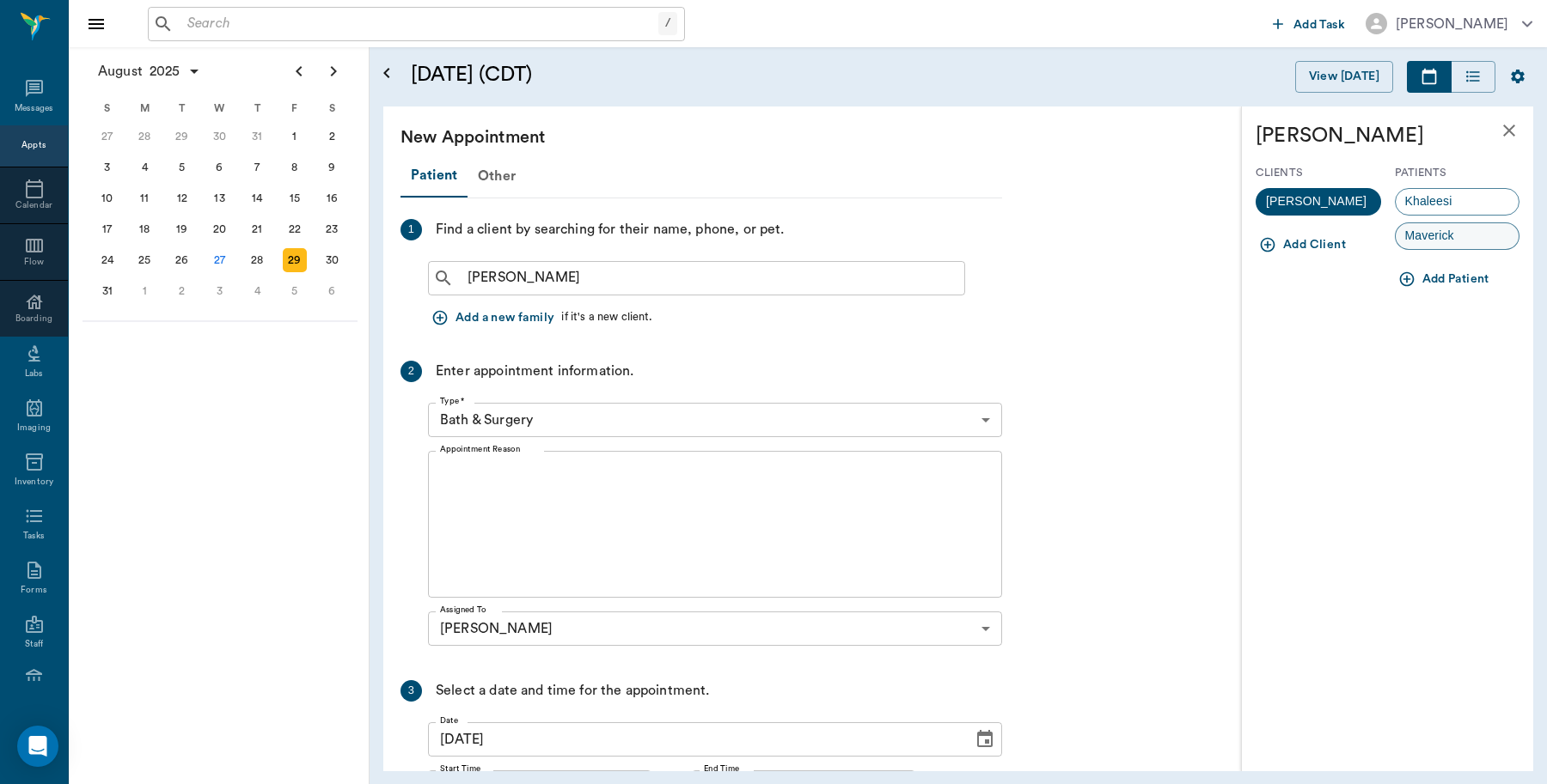
click at [1446, 239] on span "Maverick" at bounding box center [1429, 236] width 68 height 18
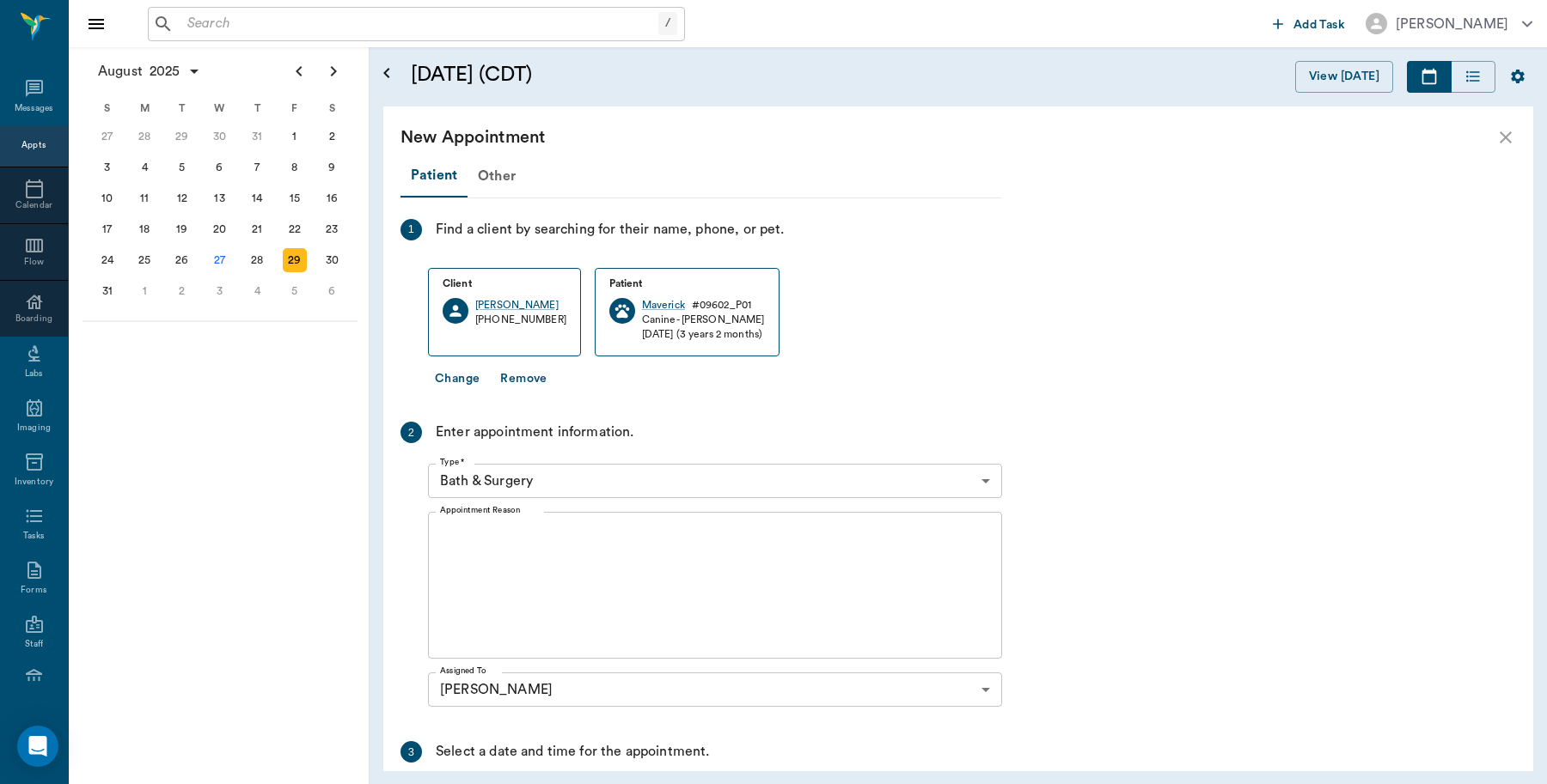
click at [595, 488] on body "/ ​ Add Task Dr. Bert Ellsworth Nectar Messages Appts Calendar Flow Boarding La…" at bounding box center [774, 392] width 1547 height 784
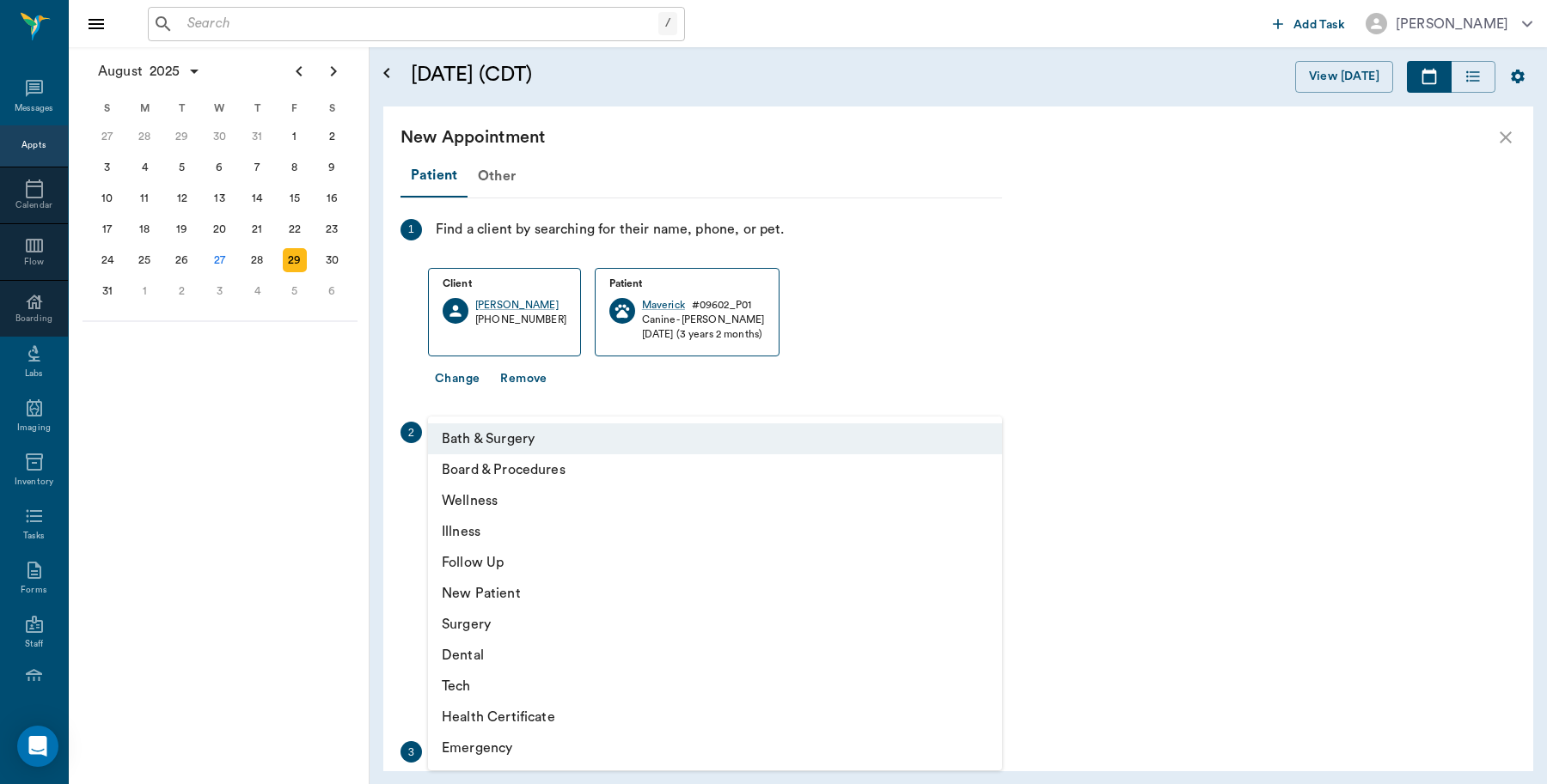
click at [508, 518] on li "Illness" at bounding box center [715, 532] width 574 height 31
type input "65d2be4f46e3a538d89b8c15"
type input "10:30 AM"
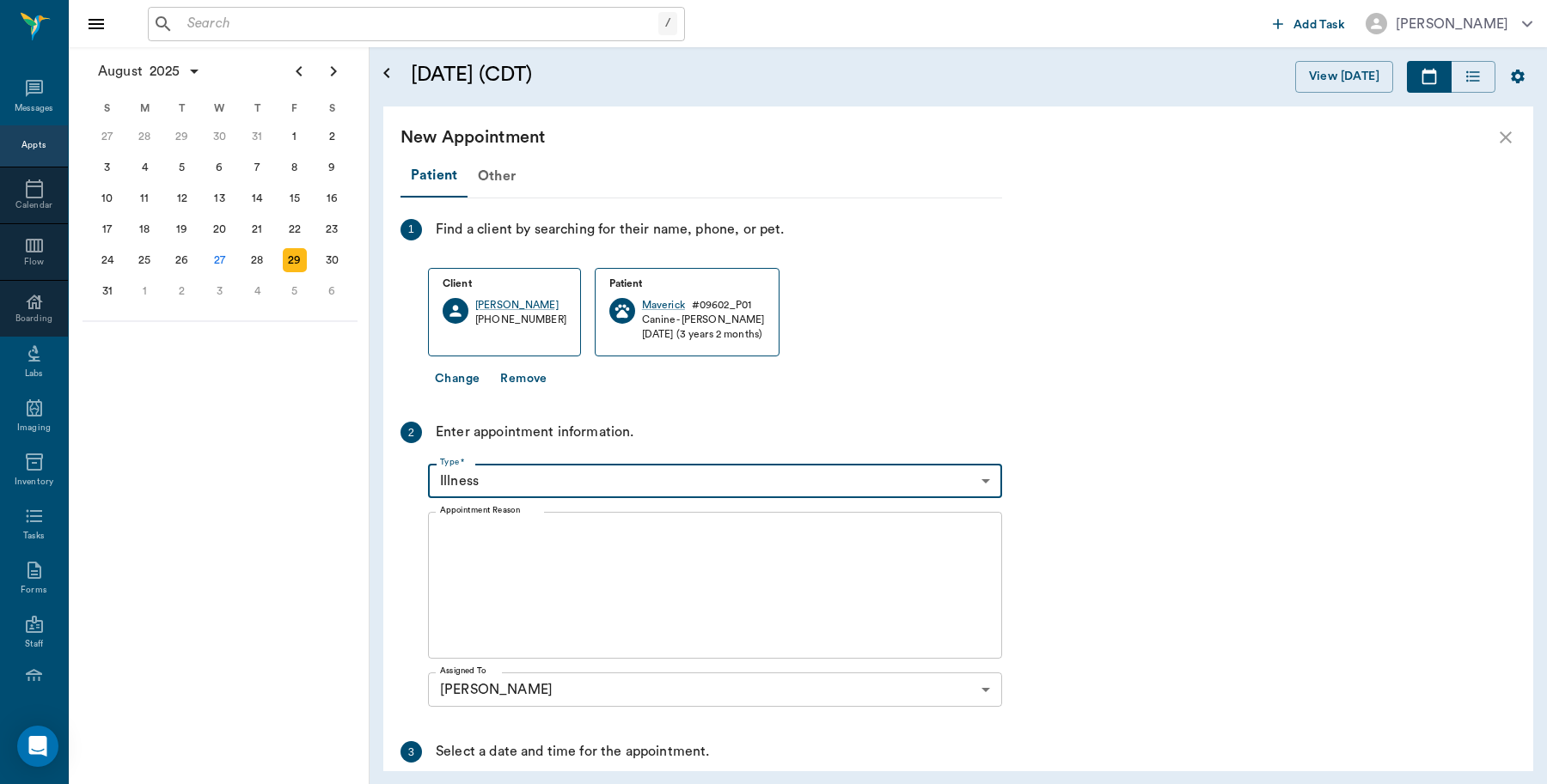
click at [574, 535] on textarea "Appointment Reason" at bounding box center [715, 585] width 550 height 118
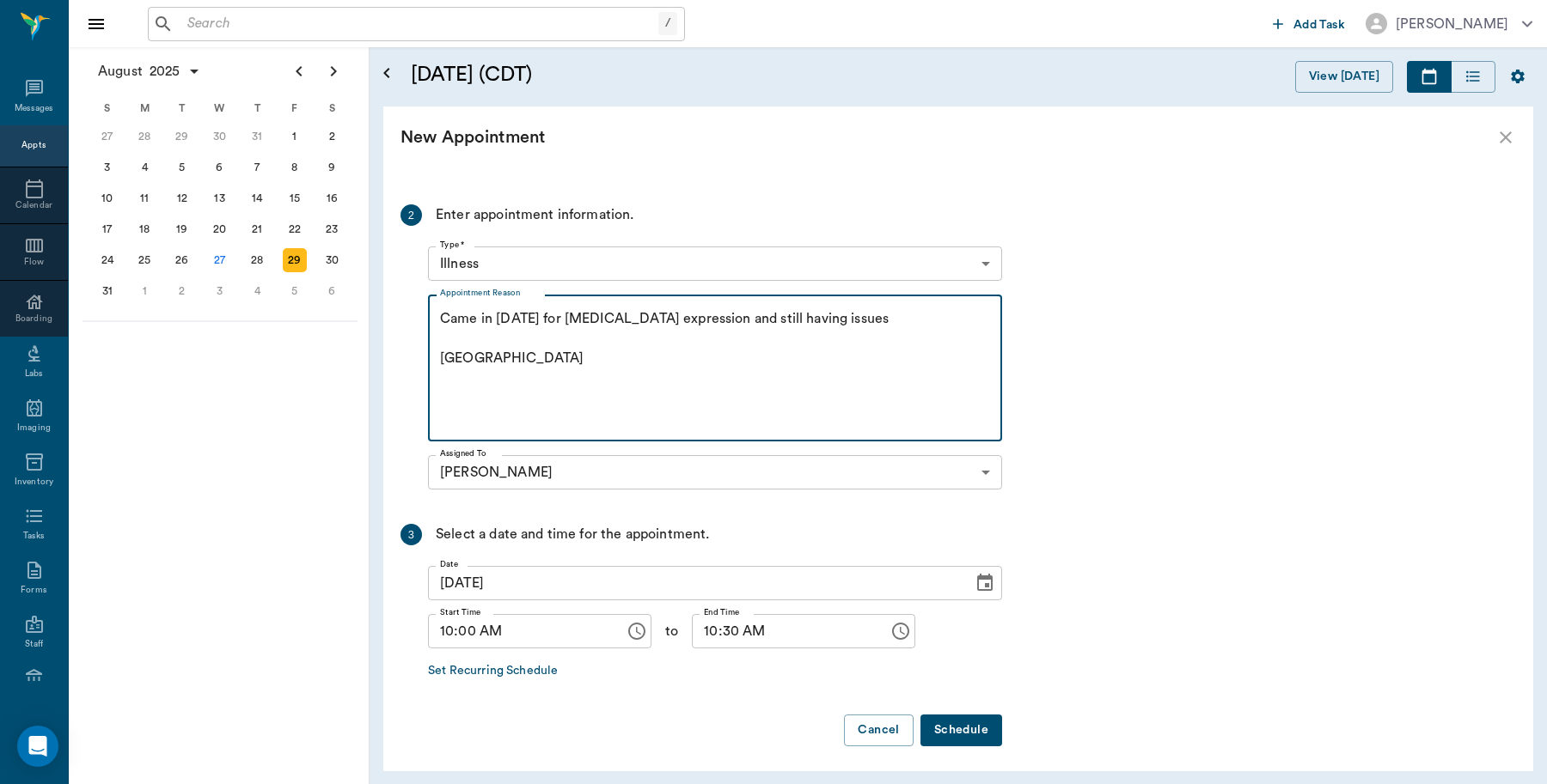
scroll to position [223, 0]
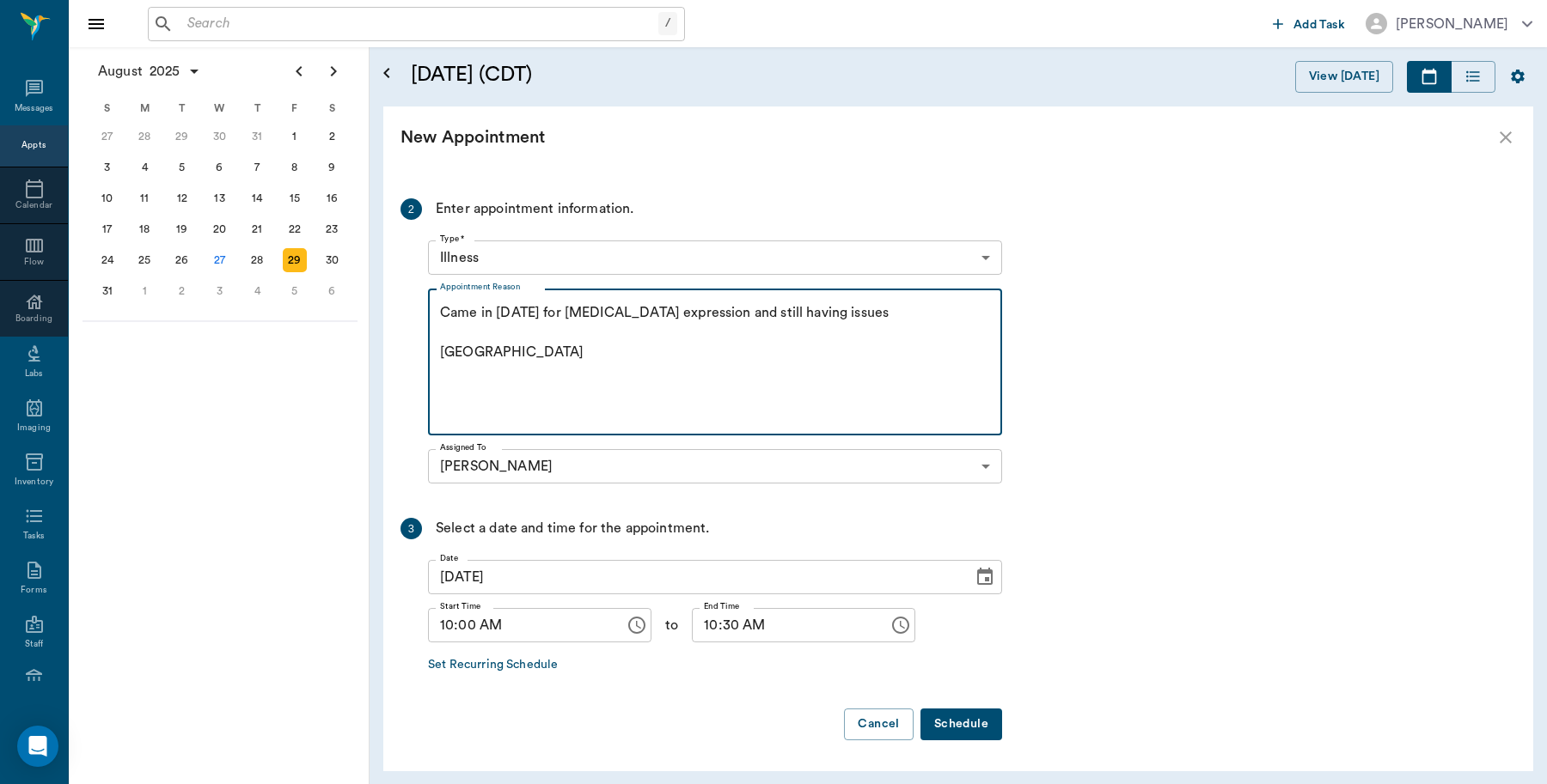
type textarea "Came in yesterday 8/26 for anal gland expression and still having issues Caryn"
click at [971, 719] on button "Schedule" at bounding box center [961, 724] width 82 height 32
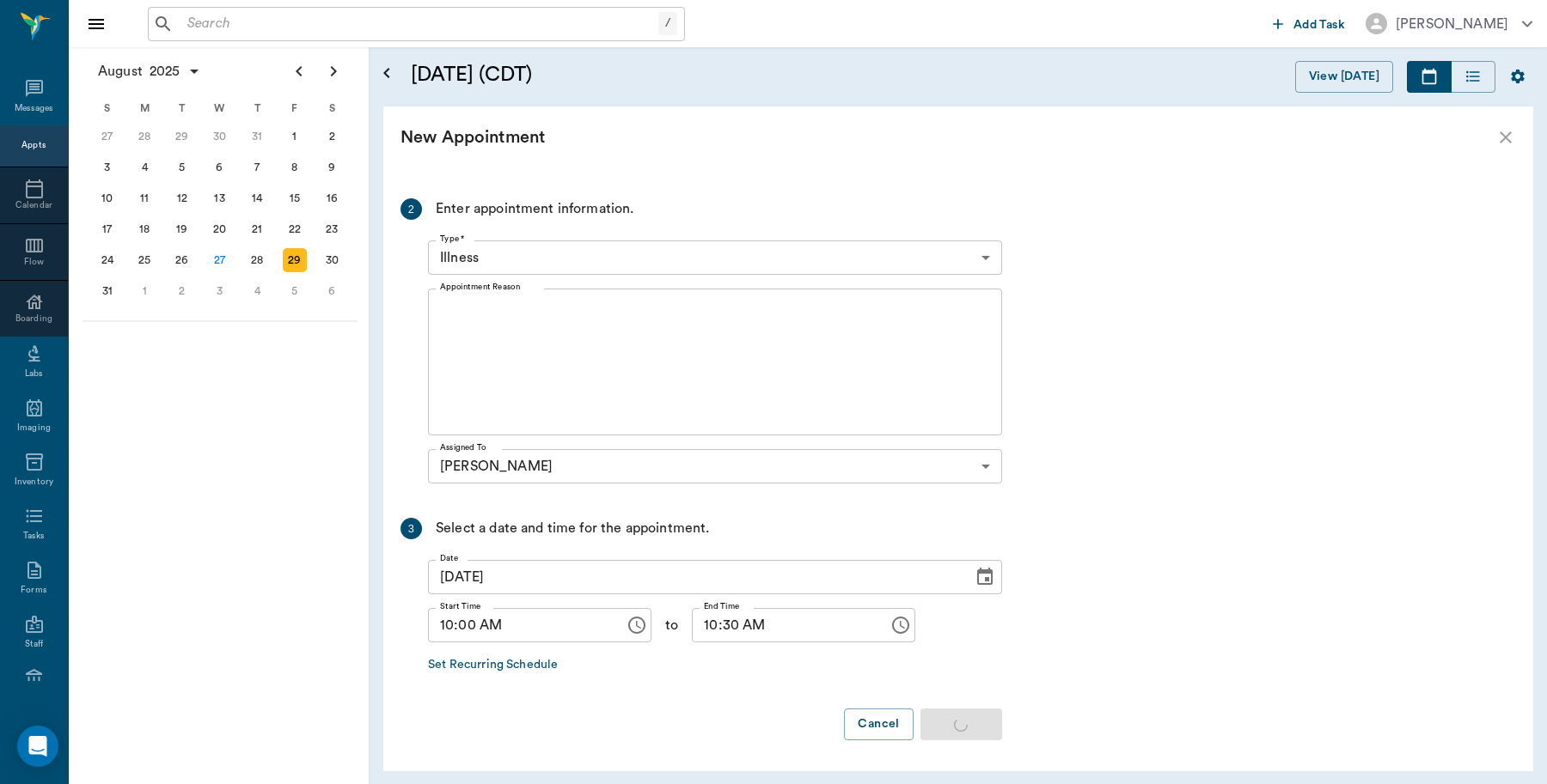
scroll to position [0, 0]
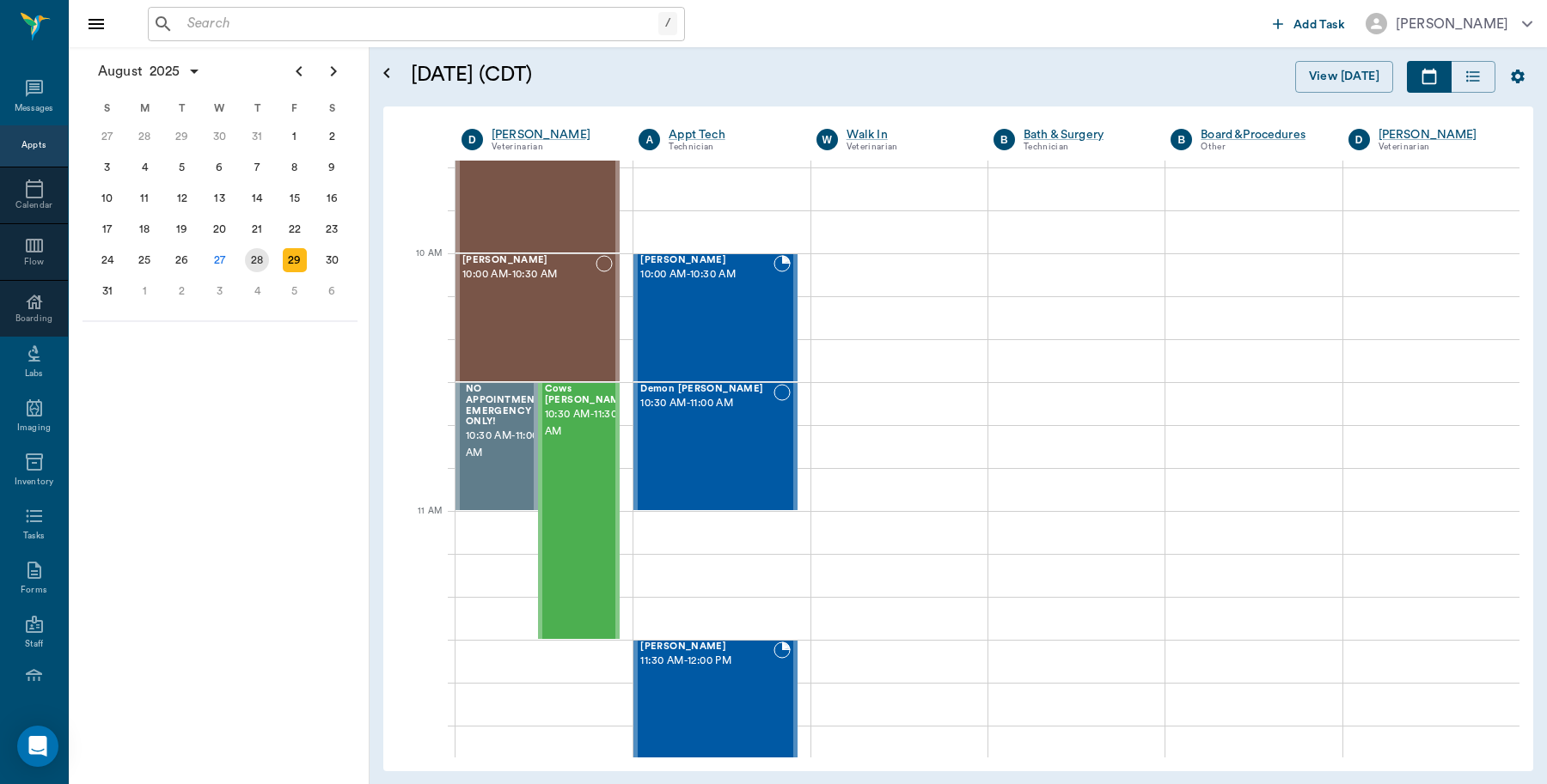
click at [251, 260] on div "28" at bounding box center [257, 260] width 24 height 24
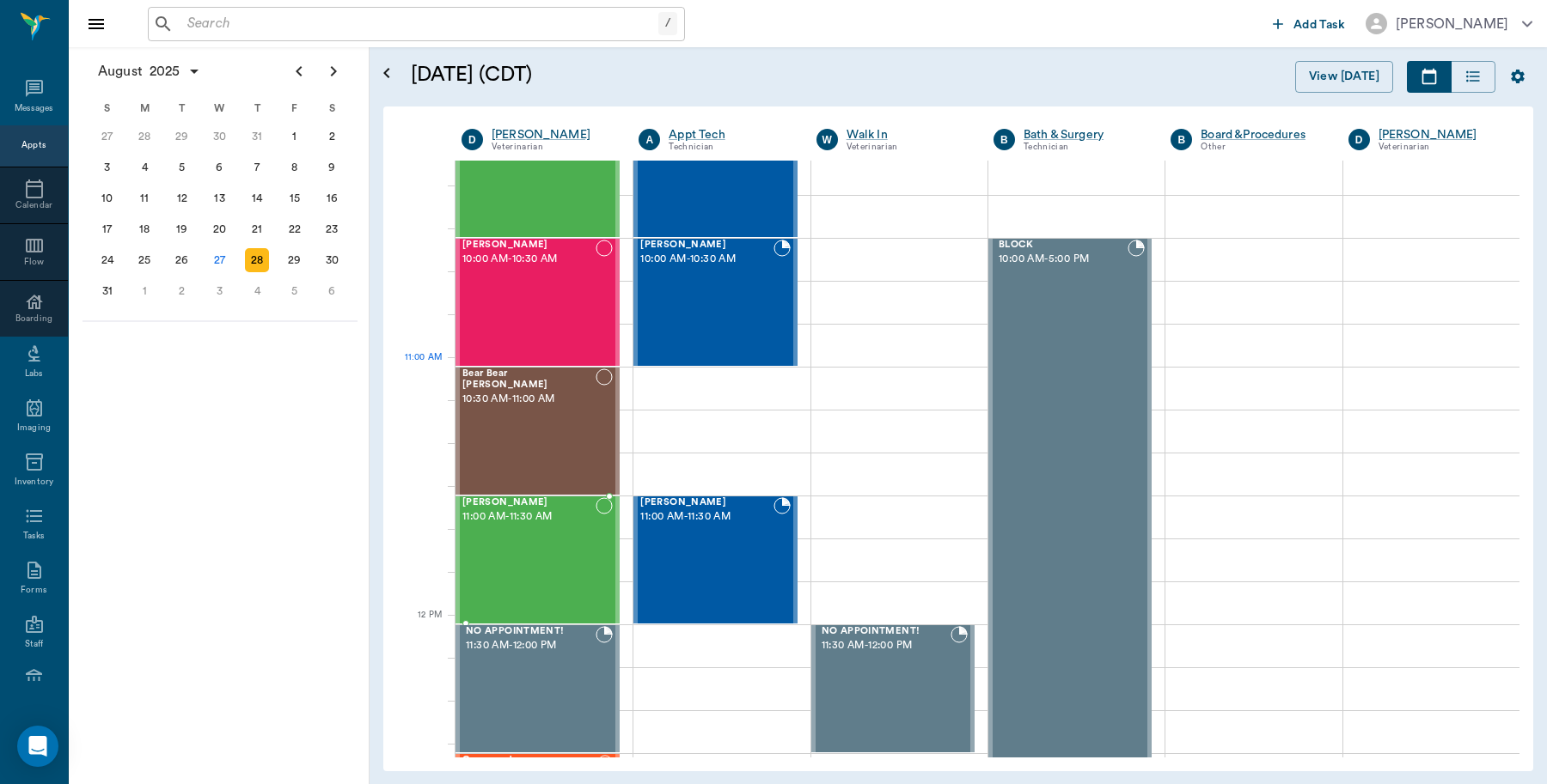
scroll to position [430, 0]
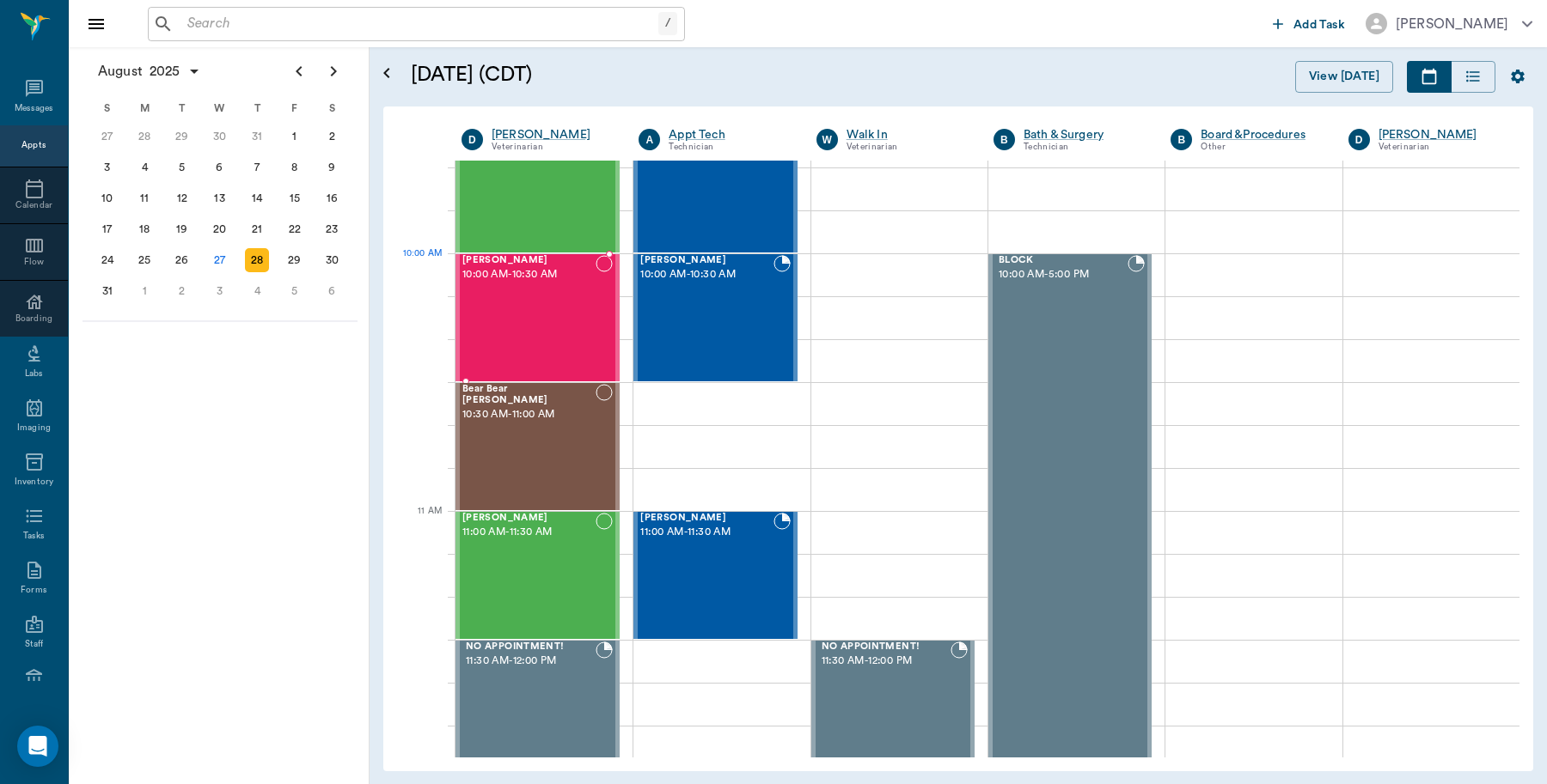
click at [550, 286] on div "Chase Miller 10:00 AM - 10:30 AM" at bounding box center [528, 317] width 133 height 125
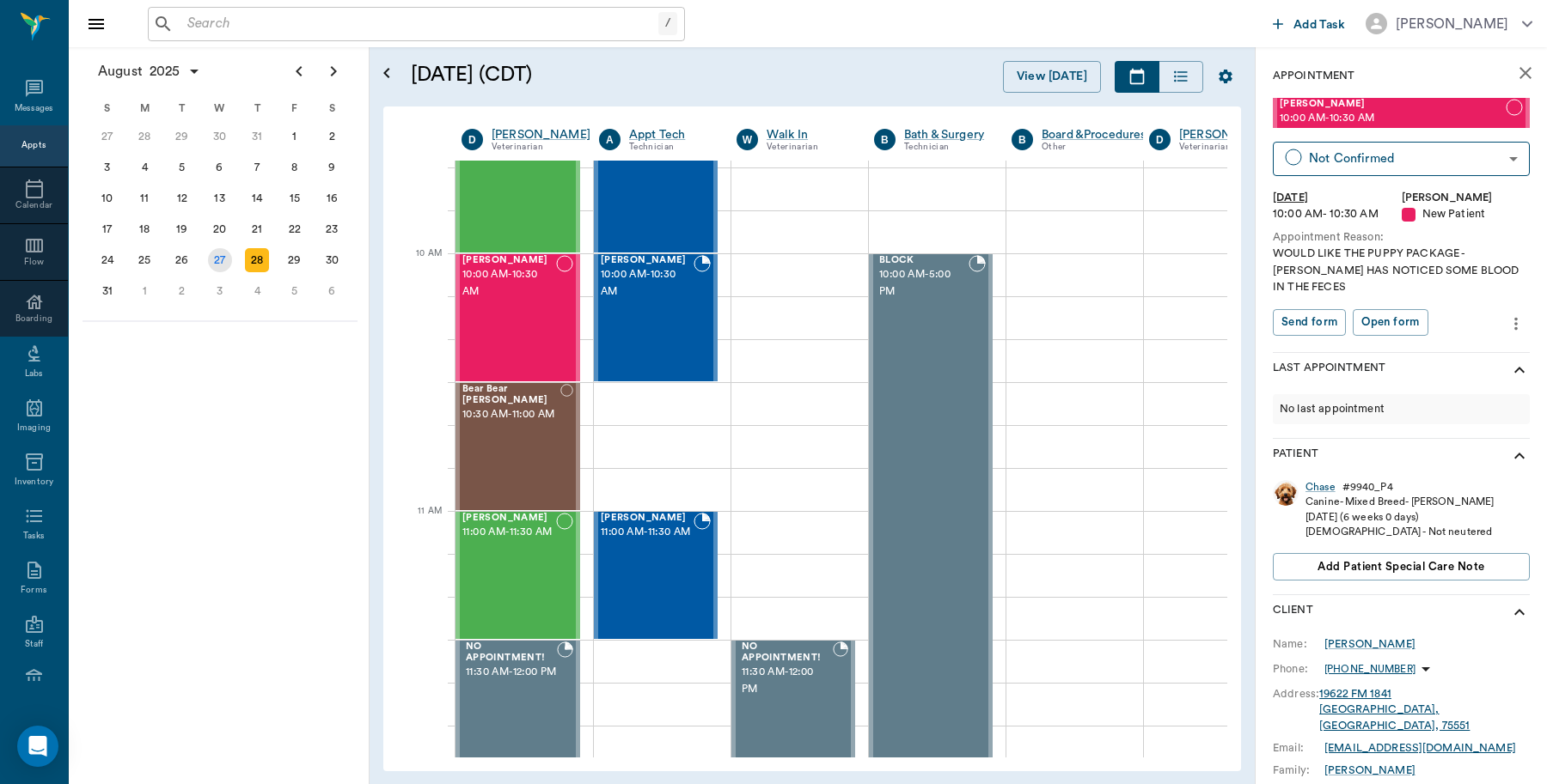
click at [226, 260] on div "27" at bounding box center [219, 260] width 24 height 24
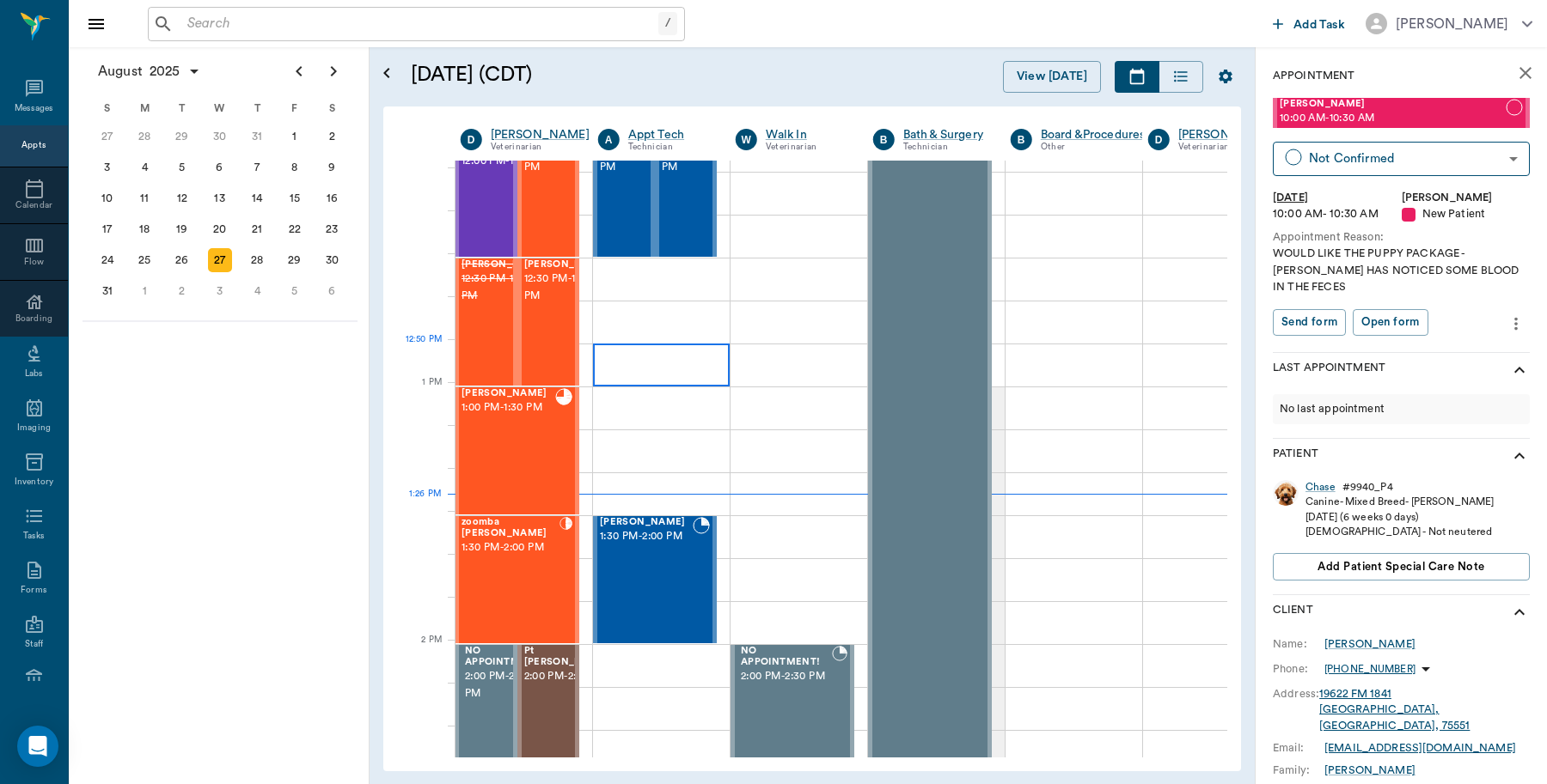
scroll to position [1074, 1]
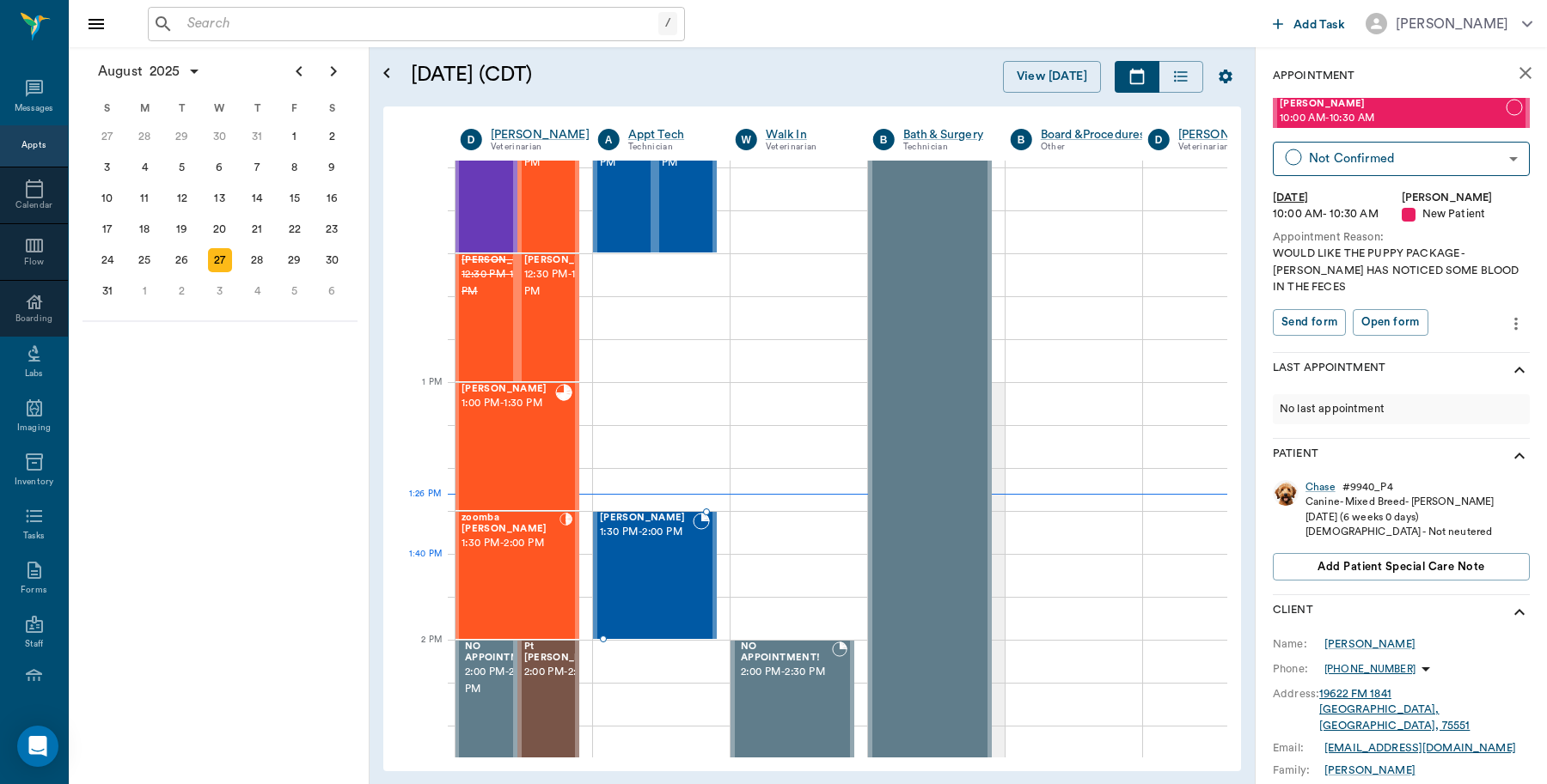
click at [693, 557] on div at bounding box center [701, 575] width 17 height 125
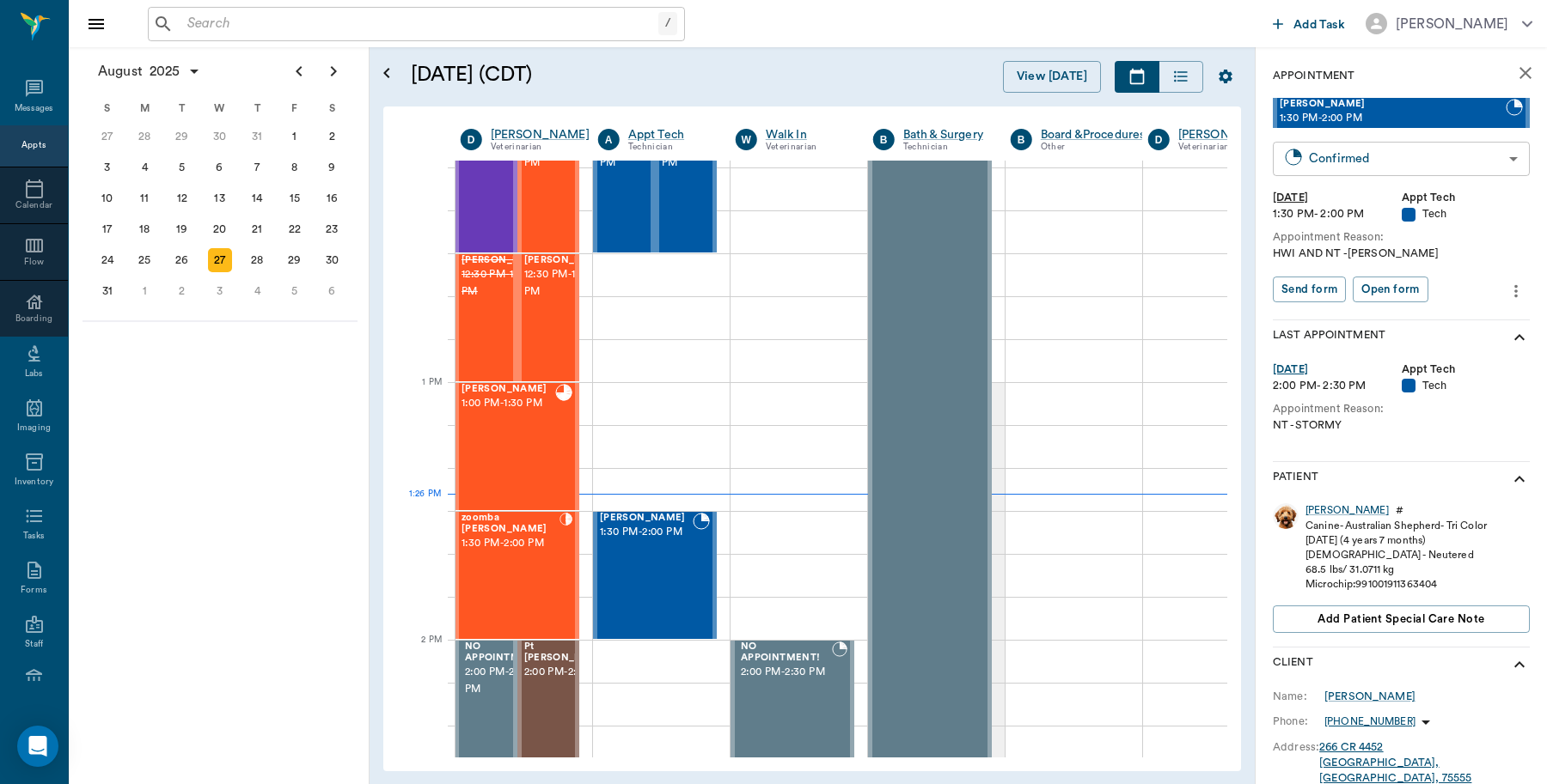
click at [1394, 160] on body "/ ​ Add Task Dr. Bert Ellsworth Nectar Messages Appts Calendar Flow Boarding La…" at bounding box center [774, 392] width 1547 height 784
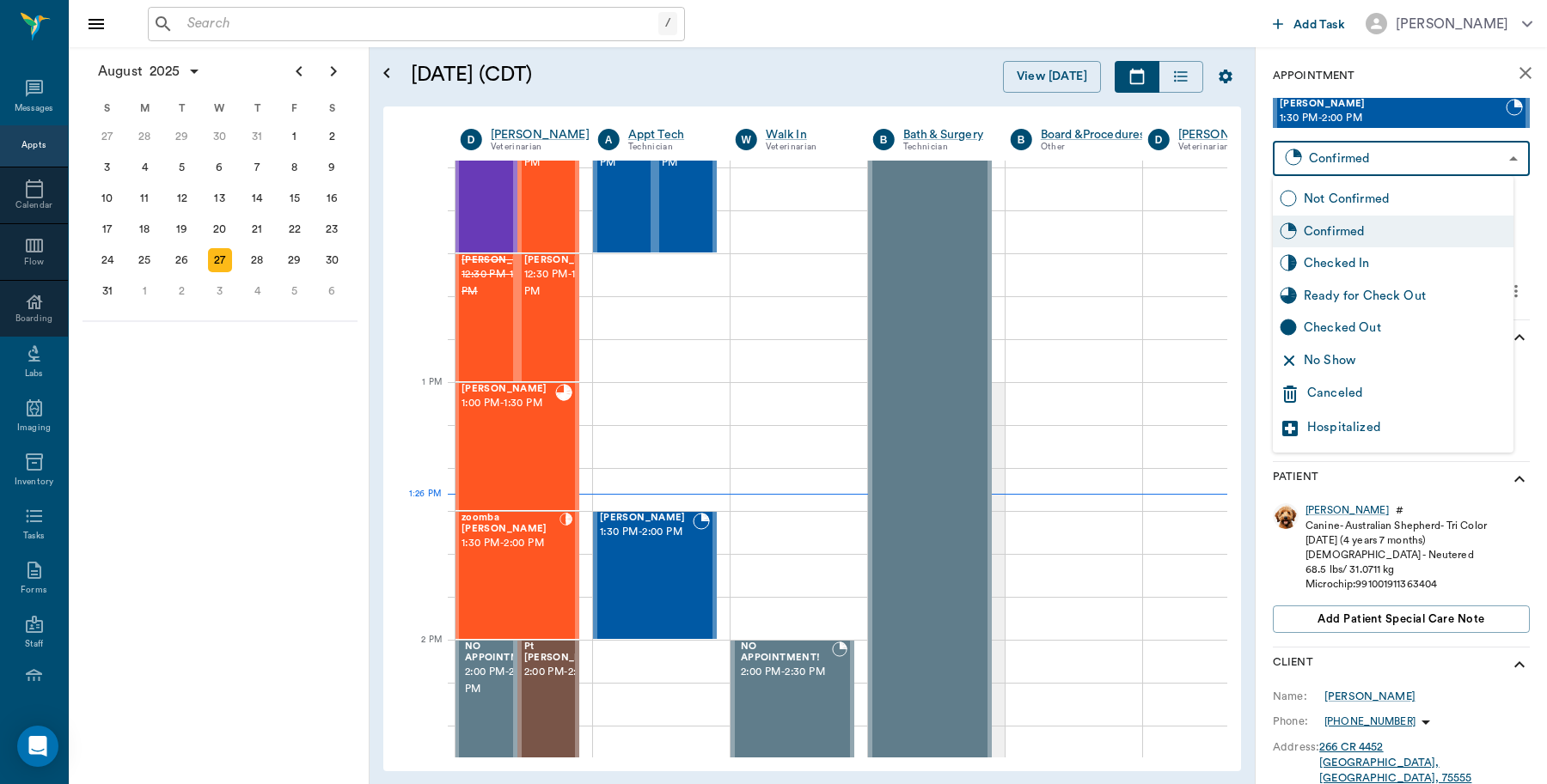
click at [1354, 265] on div "Checked In" at bounding box center [1405, 264] width 203 height 19
type input "CHECKED_IN"
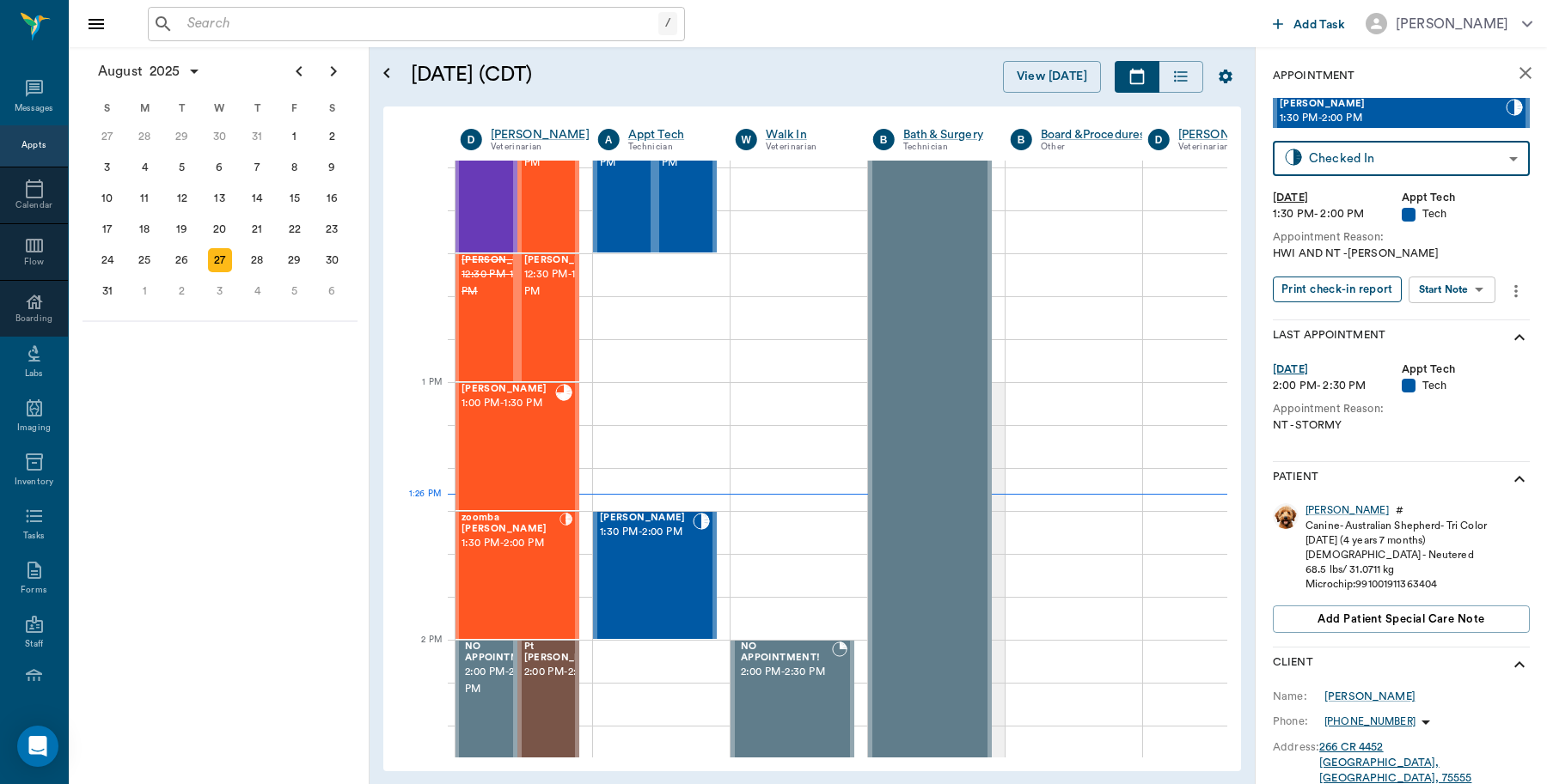
click at [1338, 285] on button "Print check-in report" at bounding box center [1337, 291] width 129 height 27
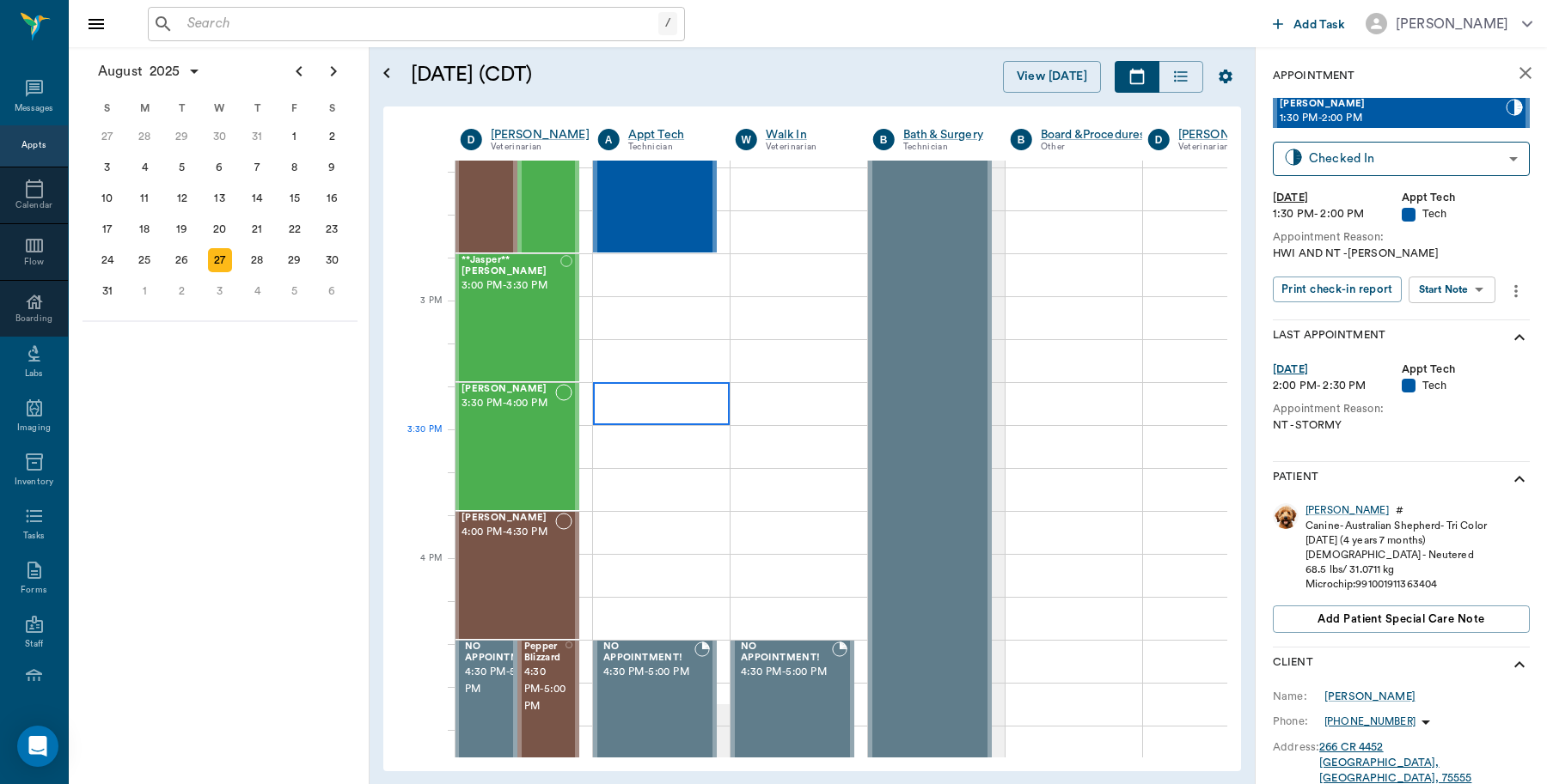
scroll to position [1504, 1]
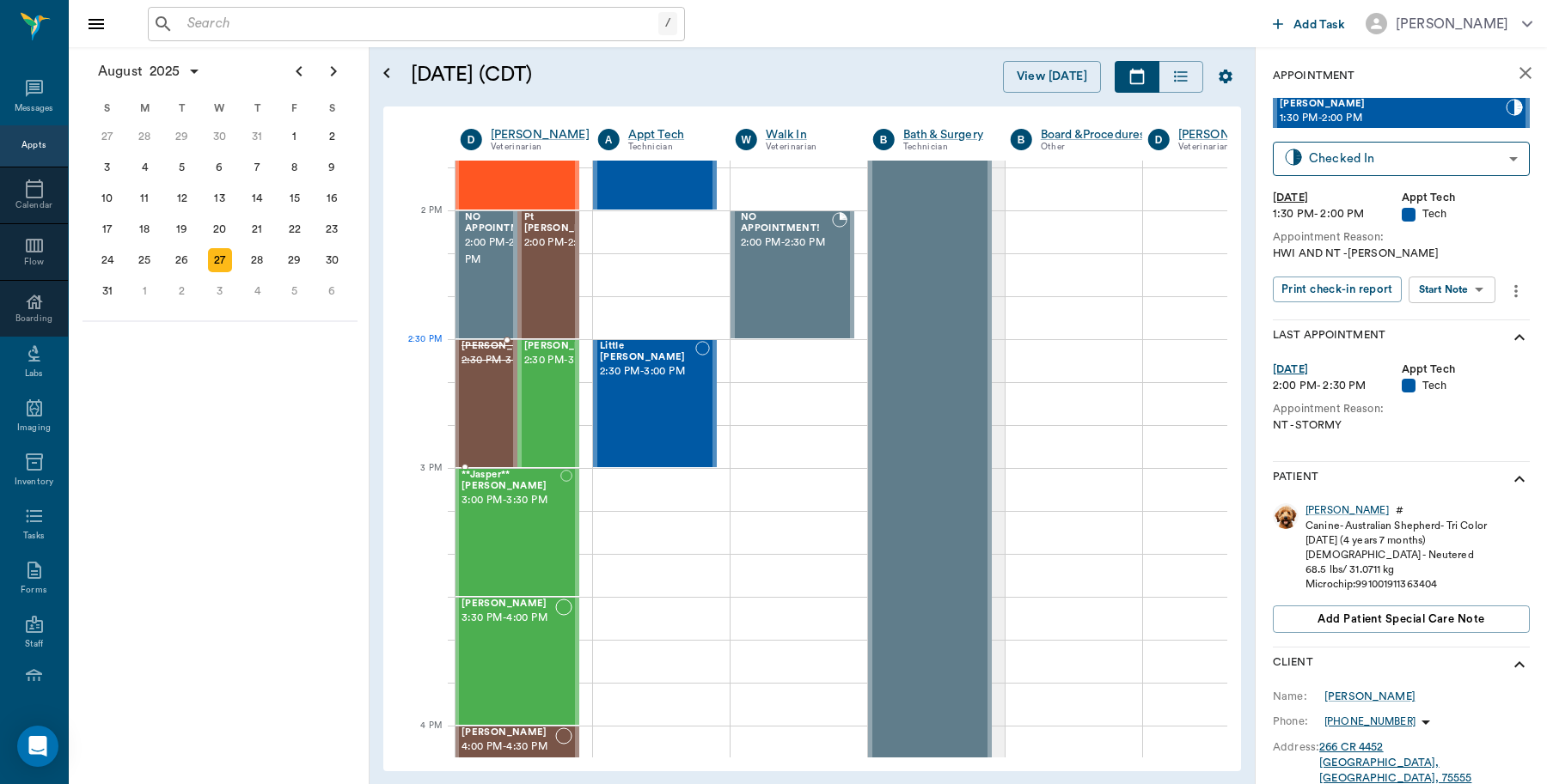
click at [479, 369] on span "2:30 PM - 3:00 PM" at bounding box center [504, 361] width 86 height 17
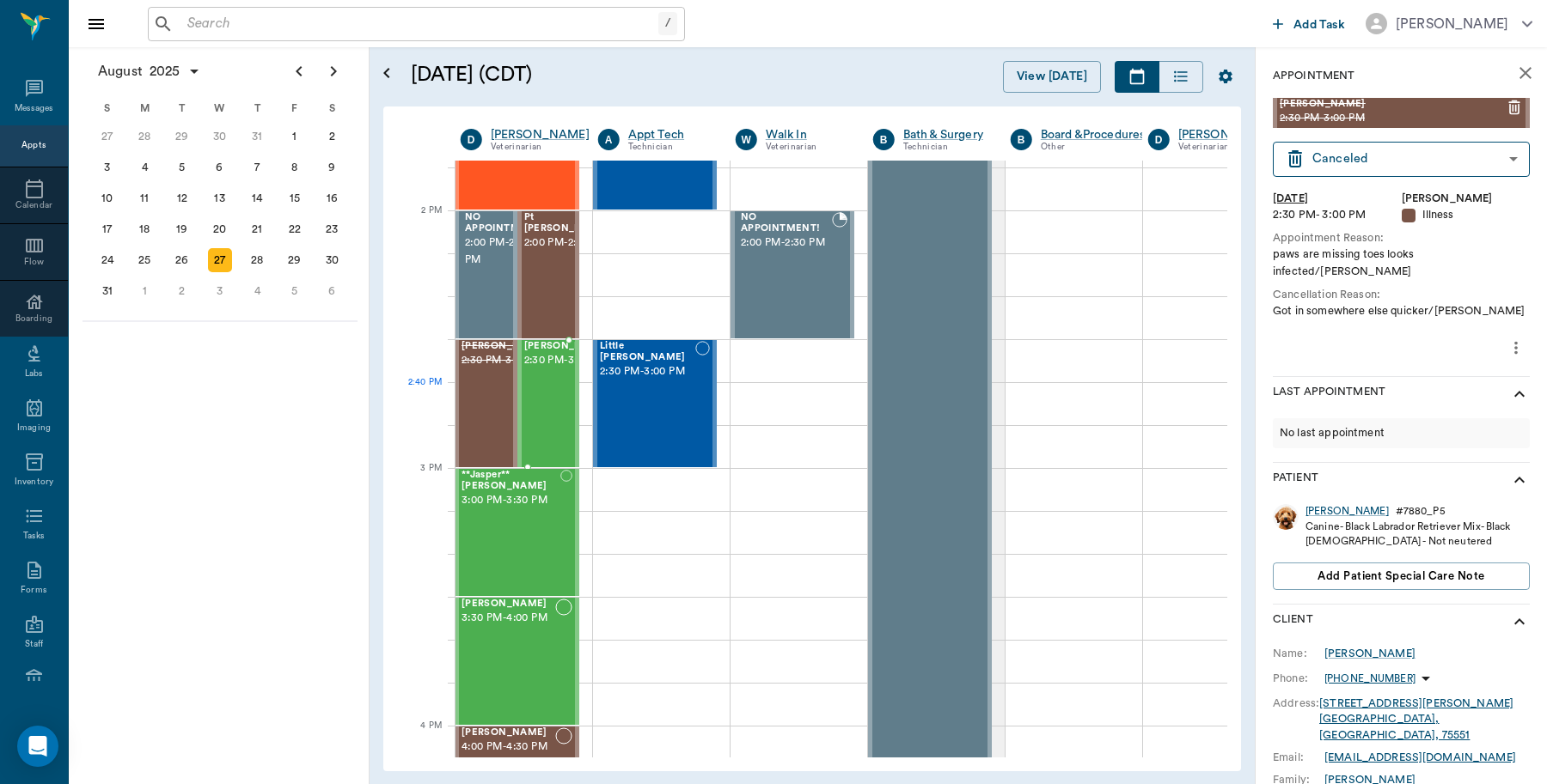
click at [546, 369] on span "2:30 PM - 3:00 PM" at bounding box center [567, 361] width 86 height 17
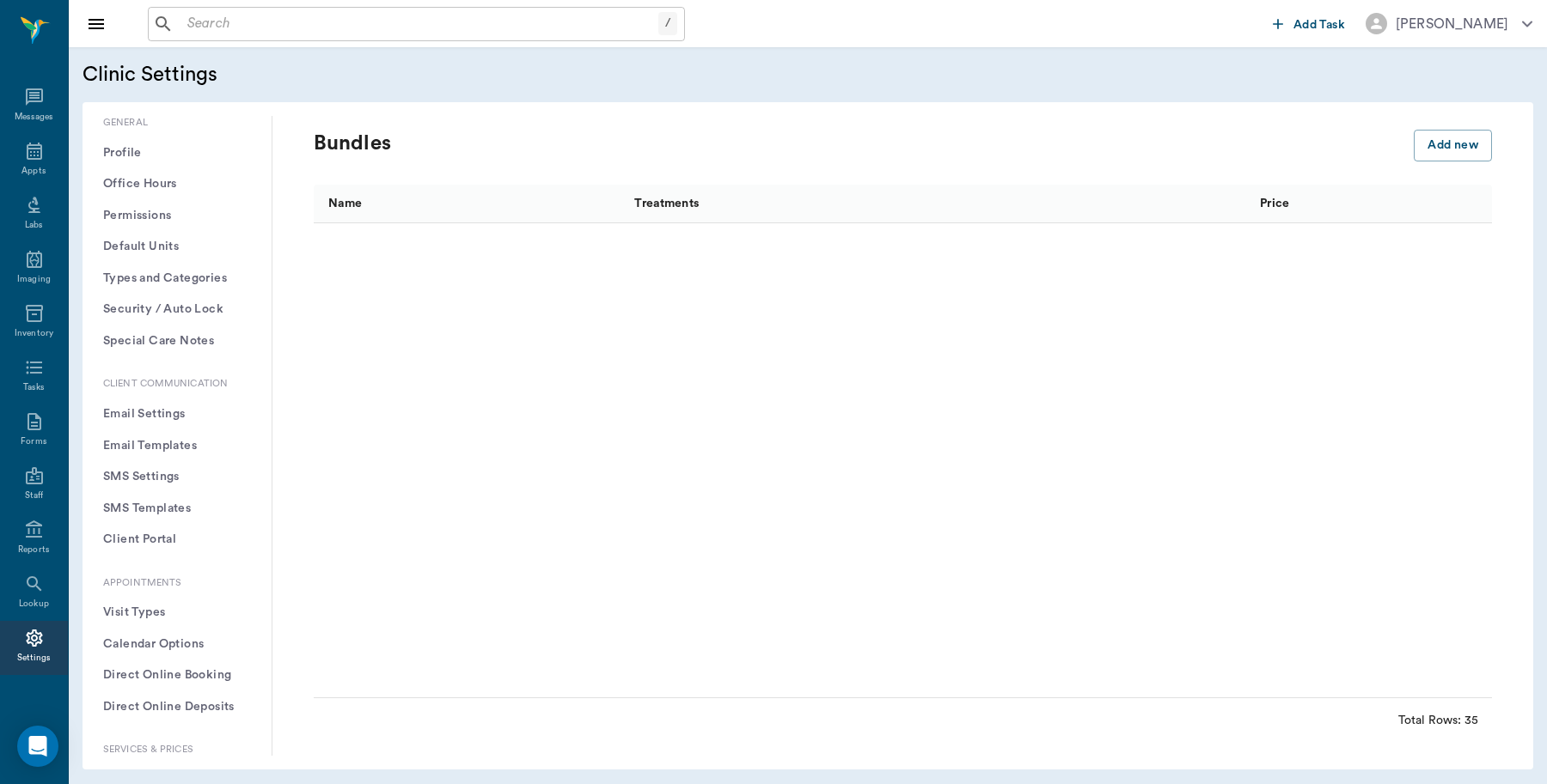
scroll to position [967, 0]
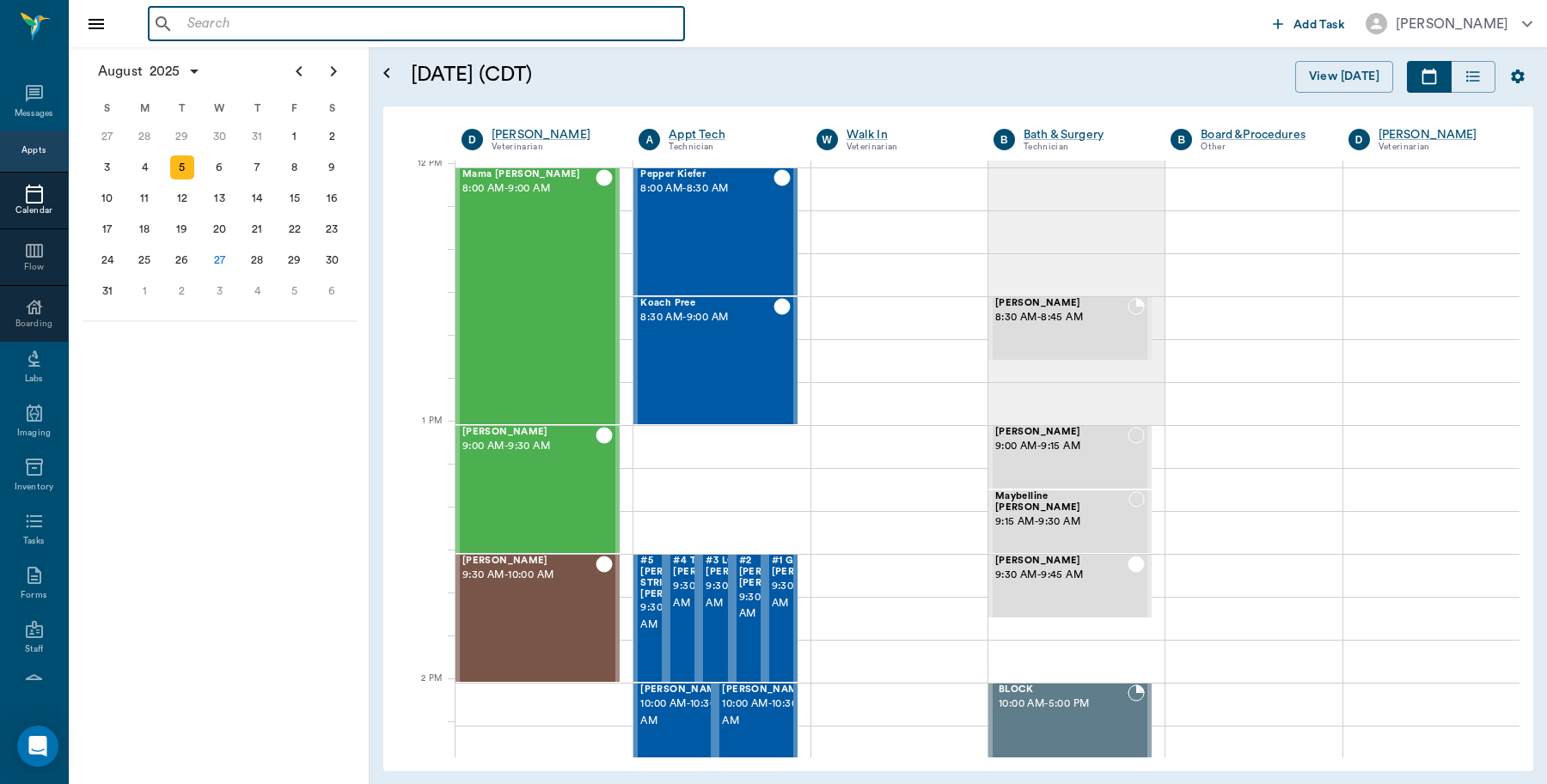
click at [326, 30] on input "text" at bounding box center [429, 24] width 496 height 24
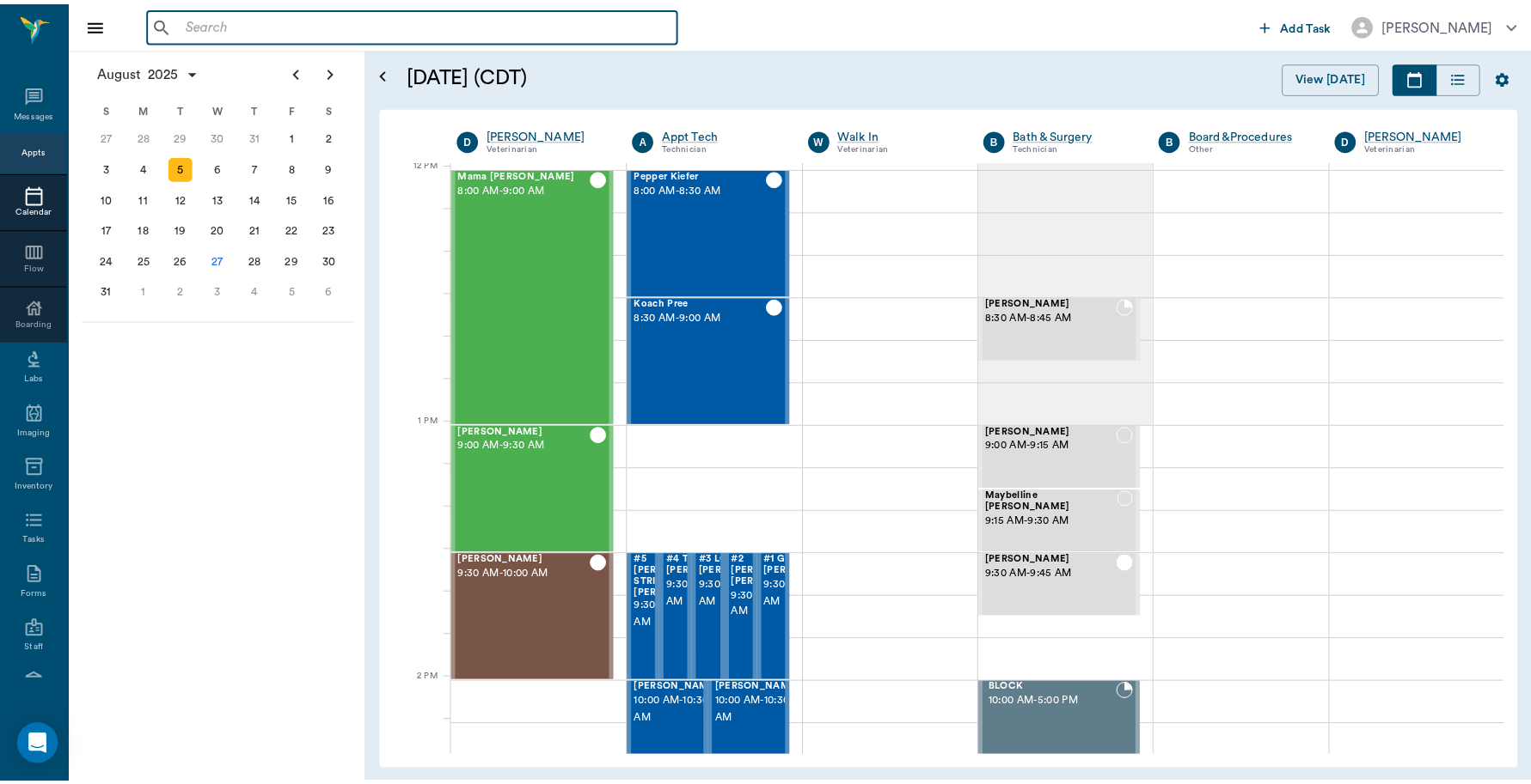
scroll to position [1033, 0]
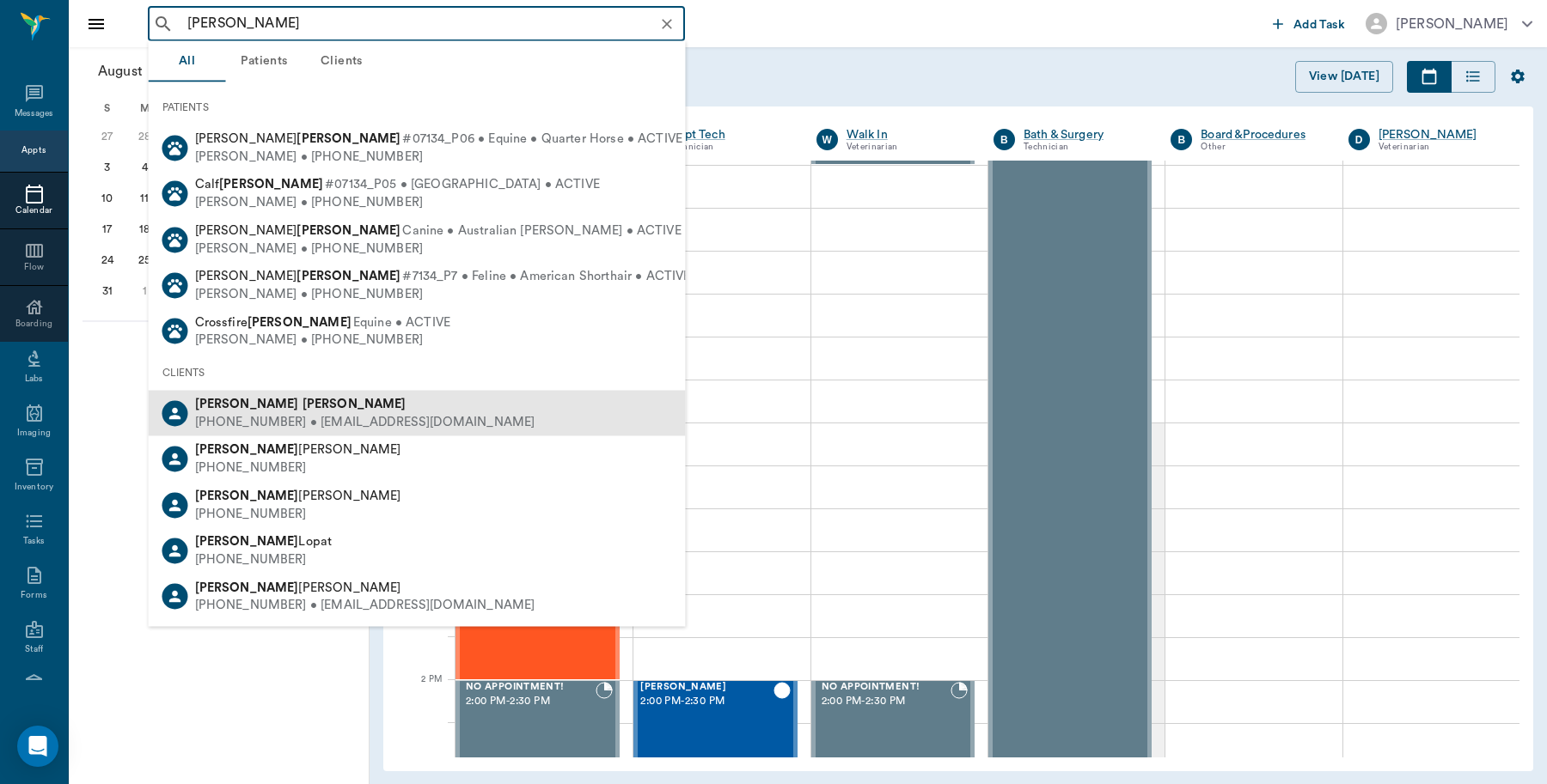
click at [341, 402] on div "[PERSON_NAME]" at bounding box center [366, 405] width 341 height 18
type input "[PERSON_NAME]"
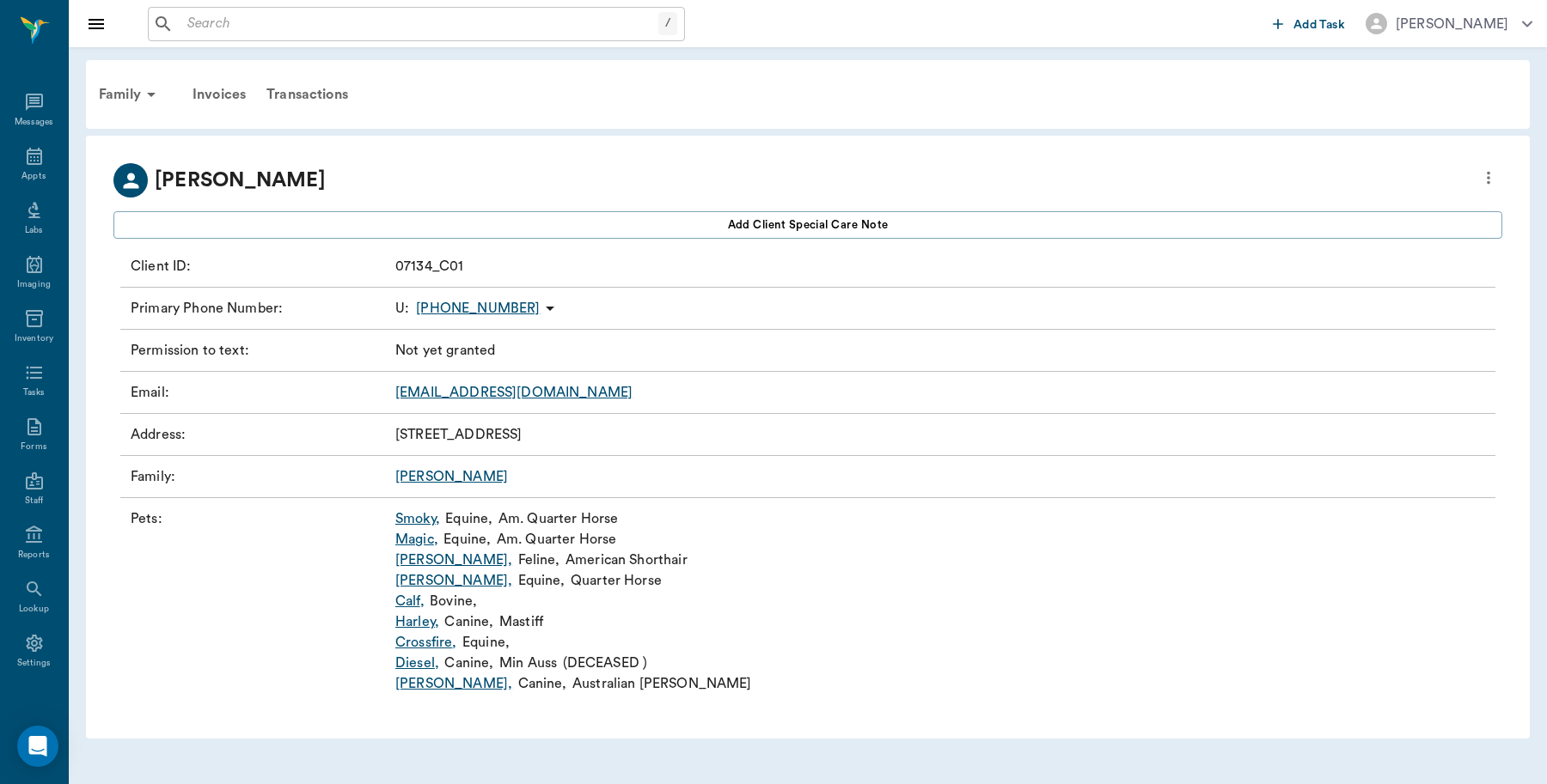
click at [414, 540] on link "Magic ," at bounding box center [417, 539] width 43 height 20
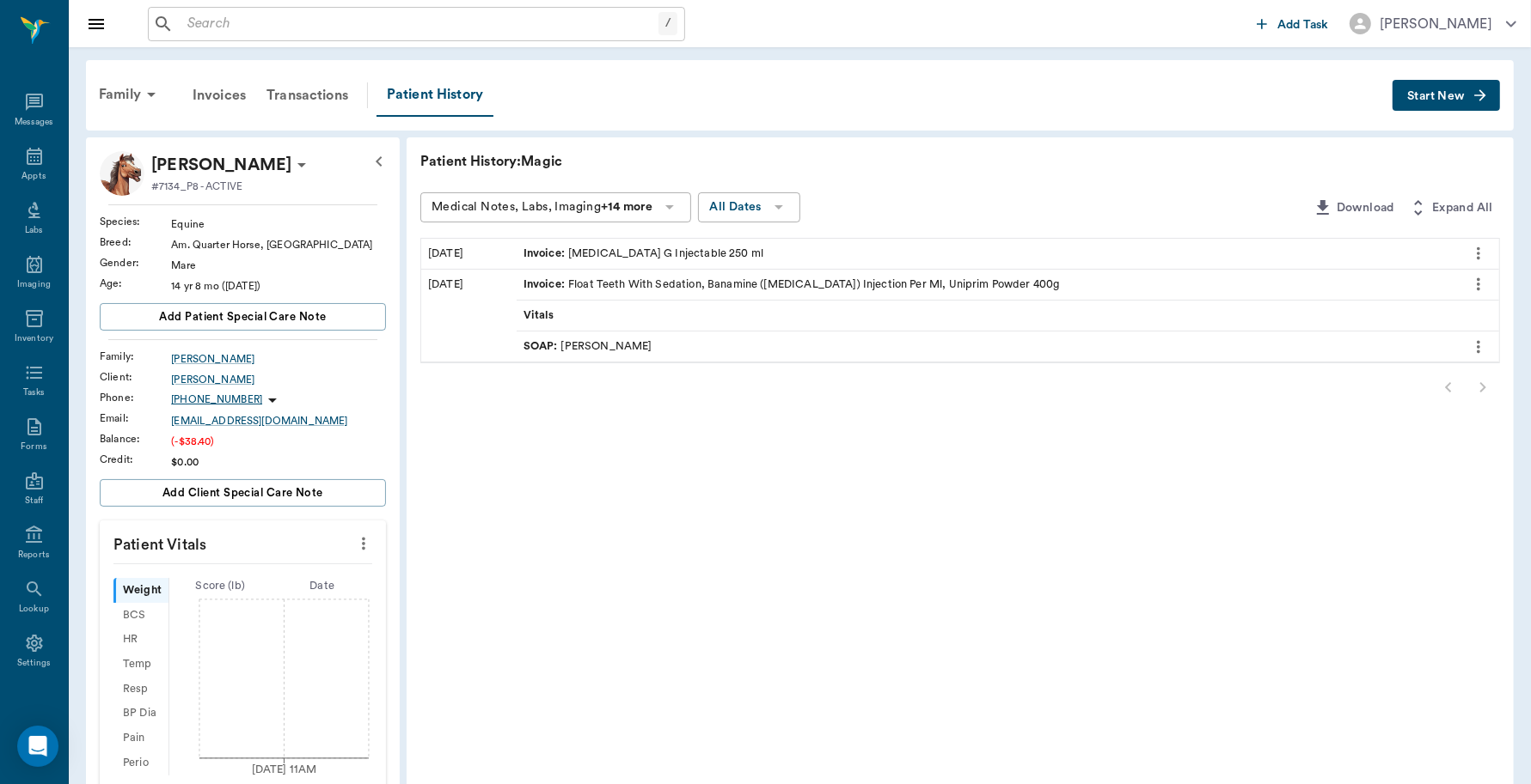
click at [706, 247] on div "Invoice : [MEDICAL_DATA] G Injectable 250 ml" at bounding box center [643, 253] width 240 height 16
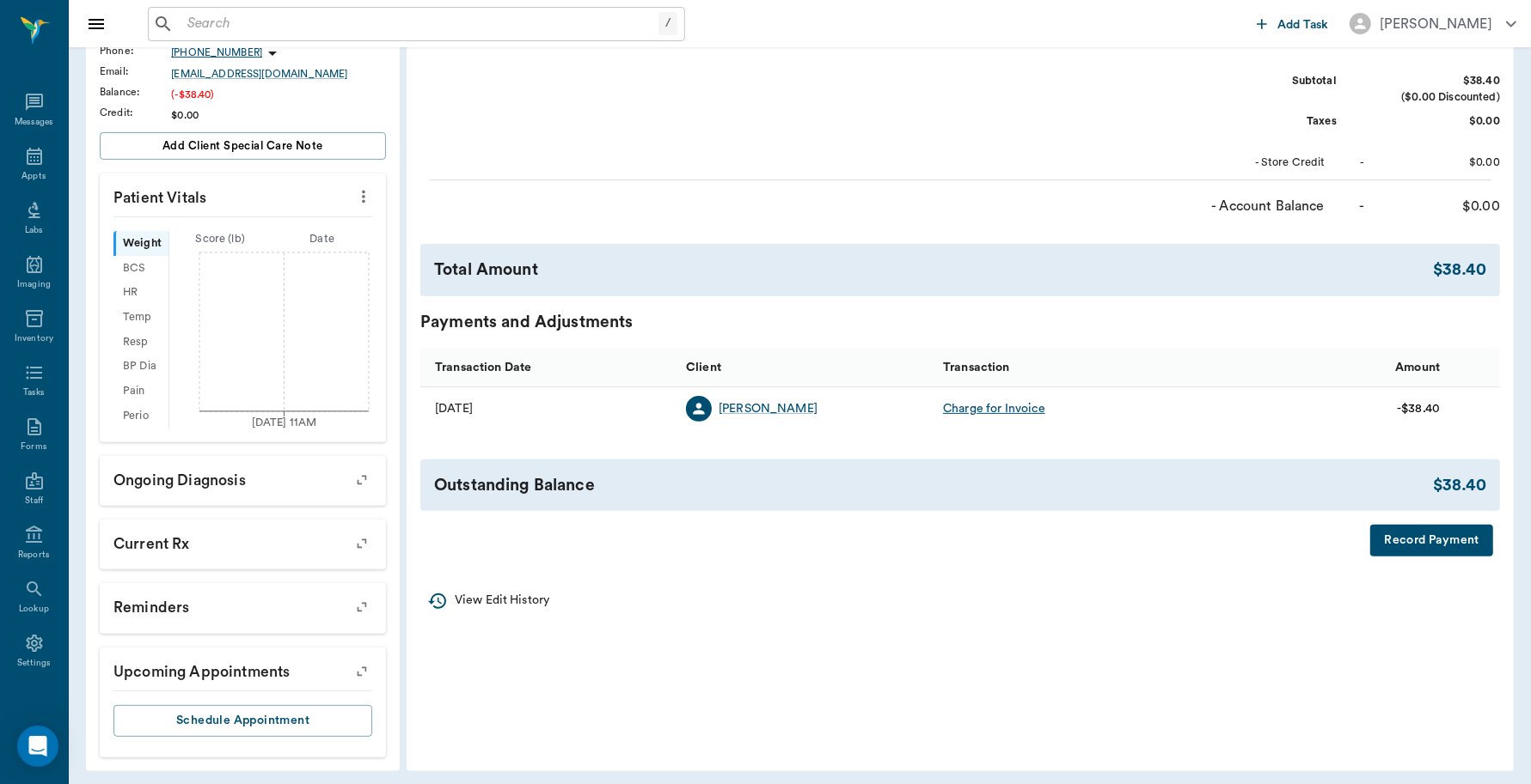
scroll to position [353, 0]
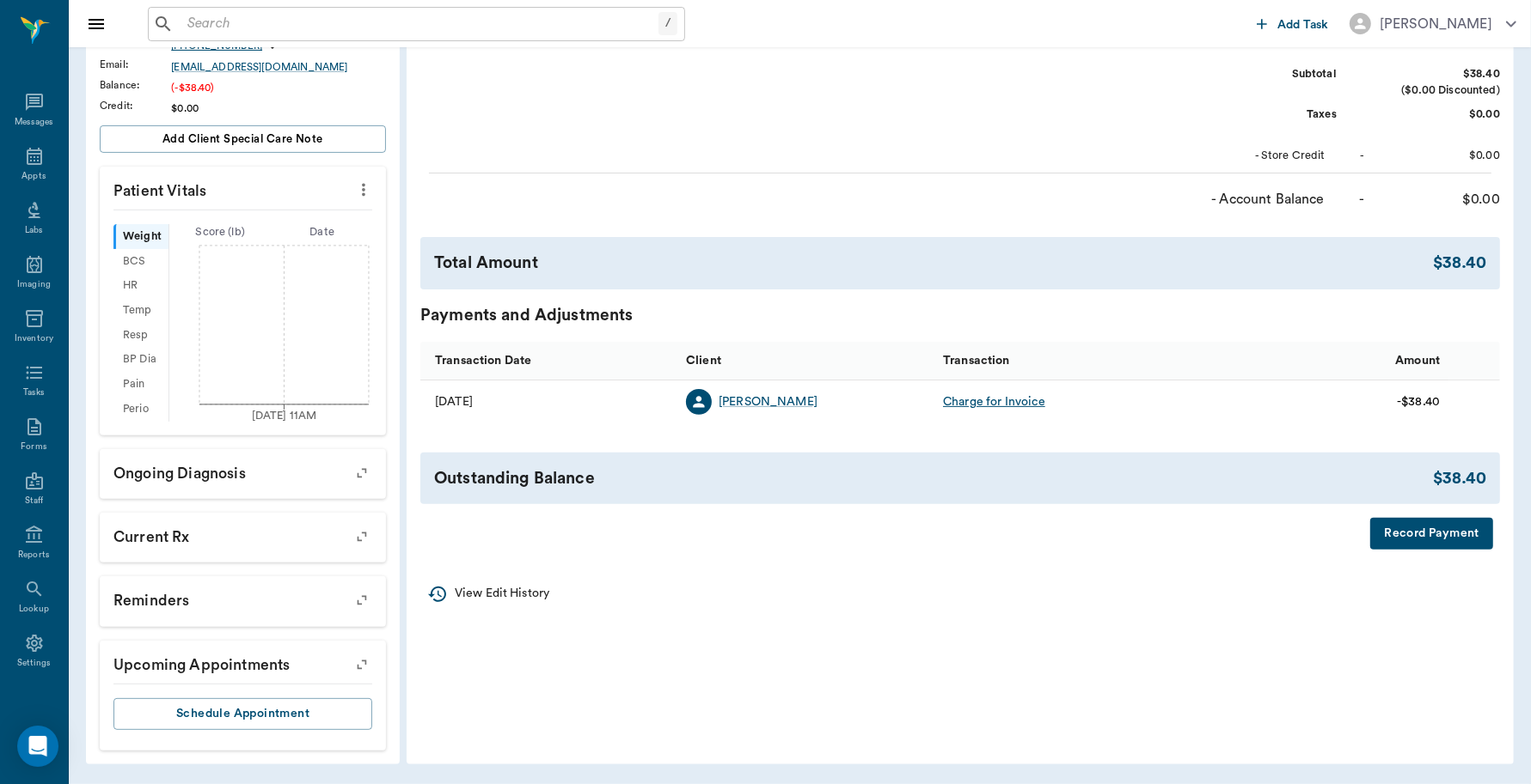
click at [1398, 543] on button "Record Payment" at bounding box center [1432, 534] width 123 height 32
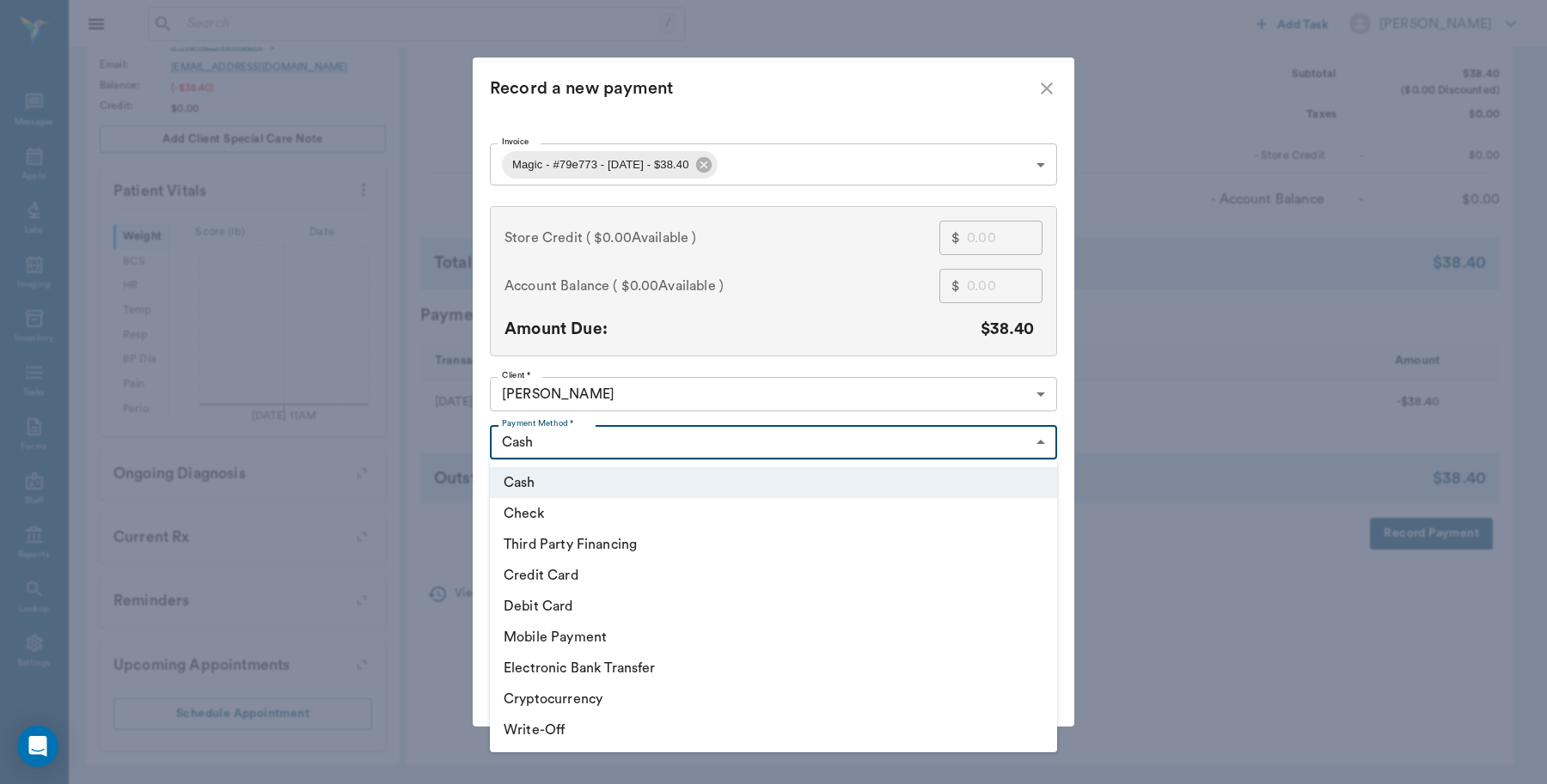
click at [714, 447] on body "/ ​ Add Task [PERSON_NAME] Nectar Messages Appts Labs Imaging Inventory Tasks F…" at bounding box center [774, 216] width 1547 height 1137
click at [574, 603] on li "Debit Card" at bounding box center [773, 606] width 567 height 31
type input "DEBIT_CARD"
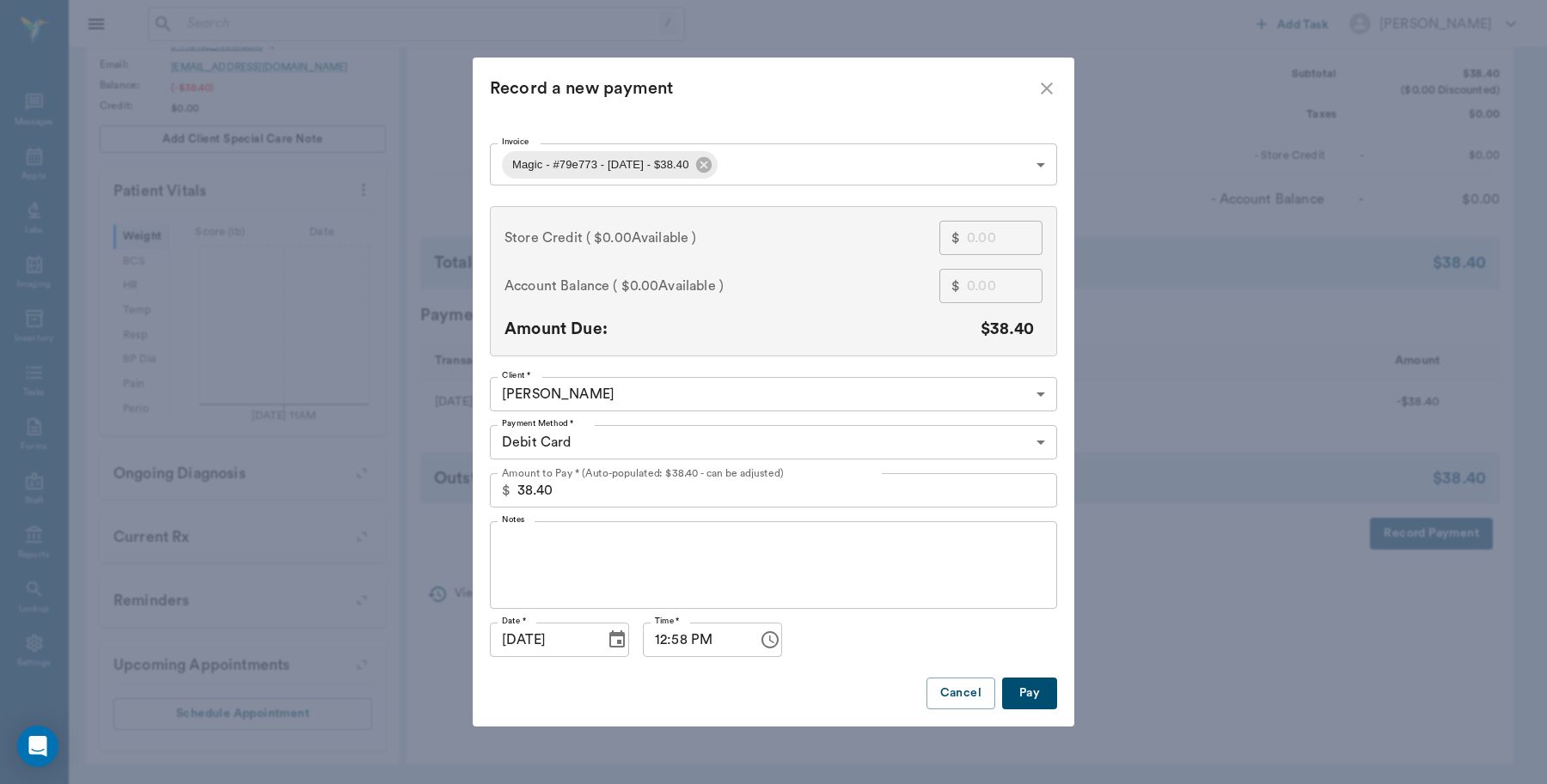
click at [1029, 695] on button "Pay" at bounding box center [1028, 694] width 55 height 32
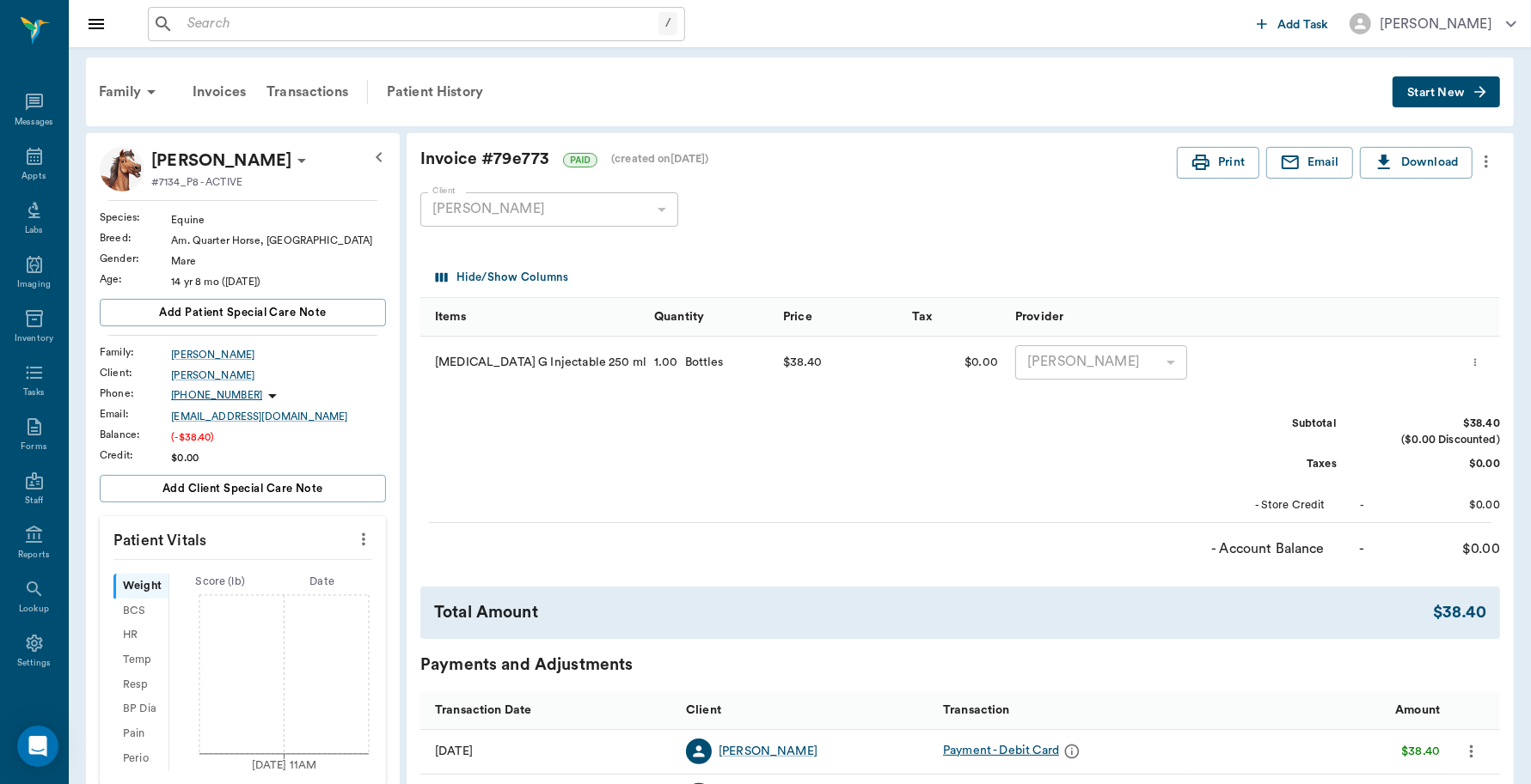
scroll to position [0, 0]
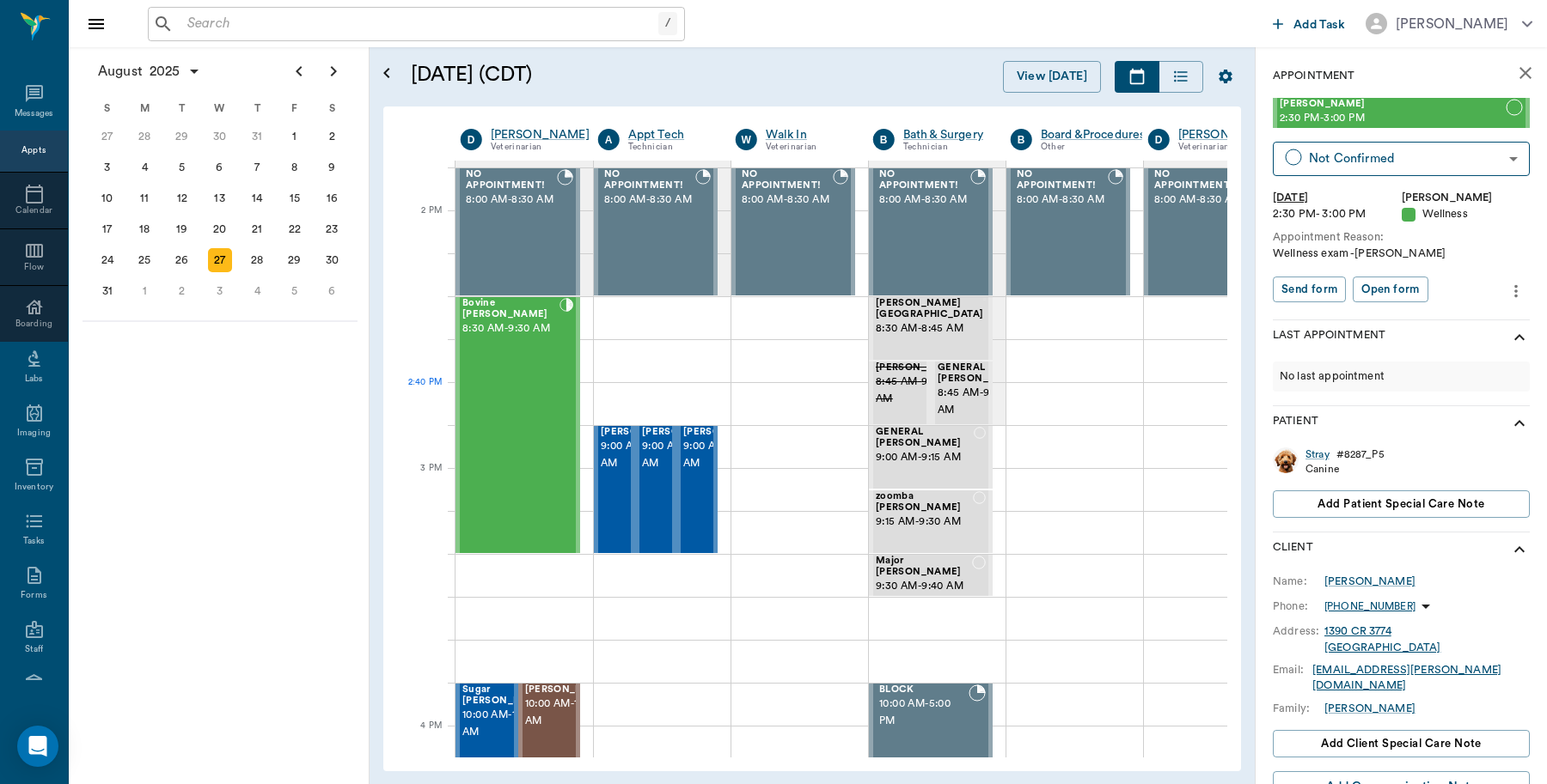
scroll to position [1504, 1]
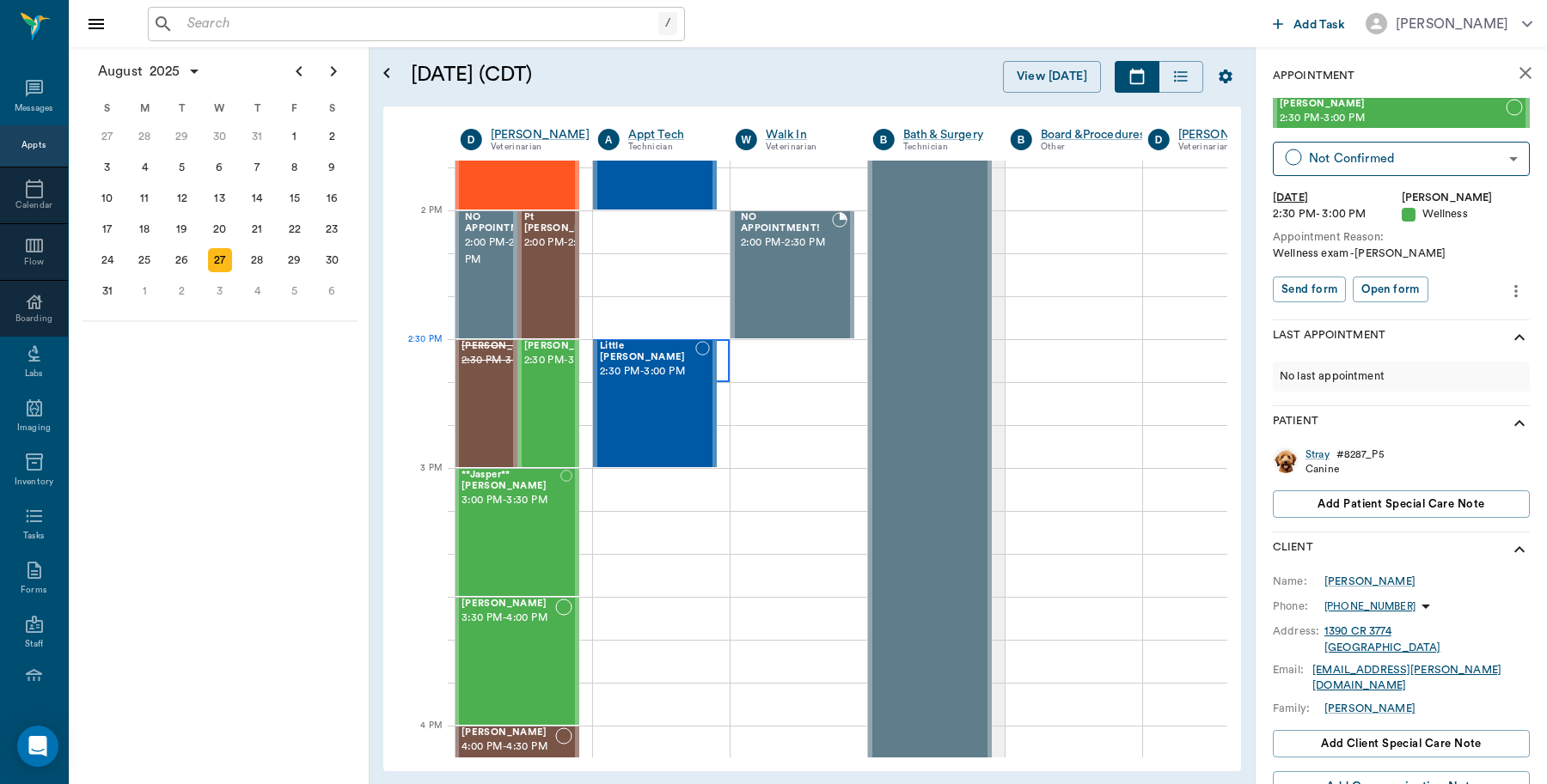
click at [727, 366] on div at bounding box center [661, 361] width 137 height 43
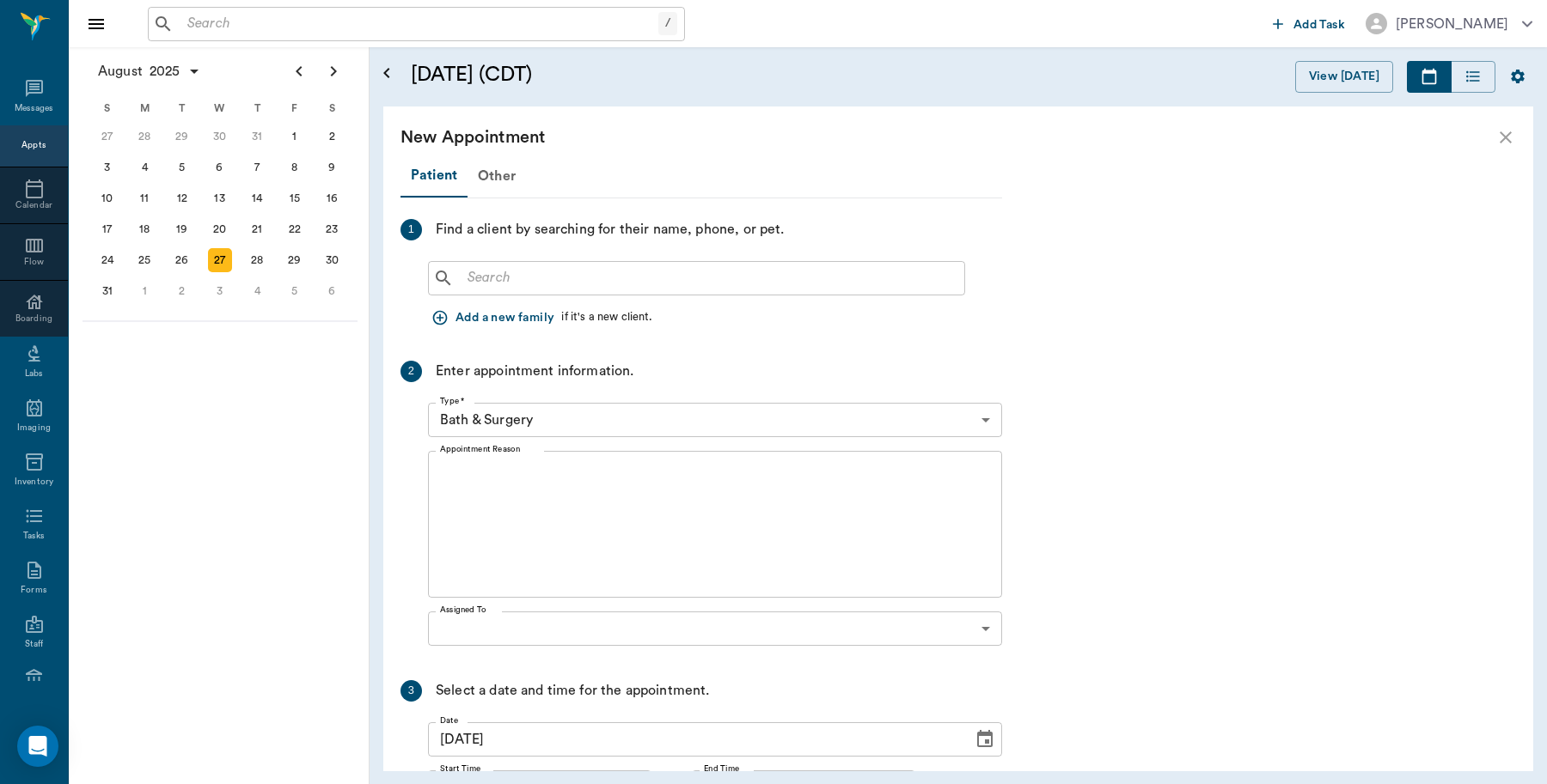
scroll to position [1504, 0]
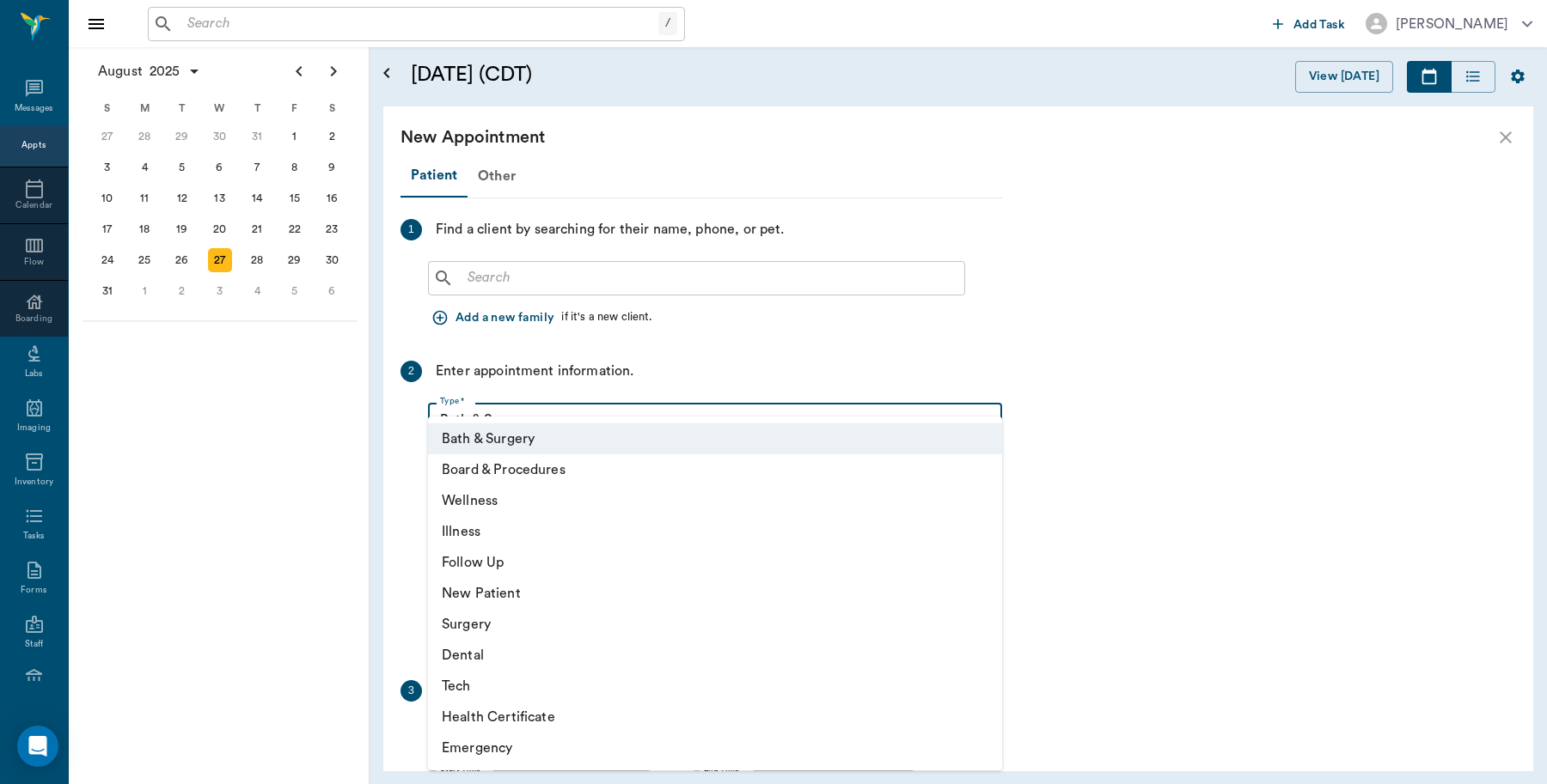
click at [832, 430] on body "/ ​ Add Task [PERSON_NAME] Nectar Messages Appts Calendar Flow Boarding Labs Im…" at bounding box center [774, 392] width 1547 height 784
click at [1231, 315] on div at bounding box center [774, 392] width 1547 height 784
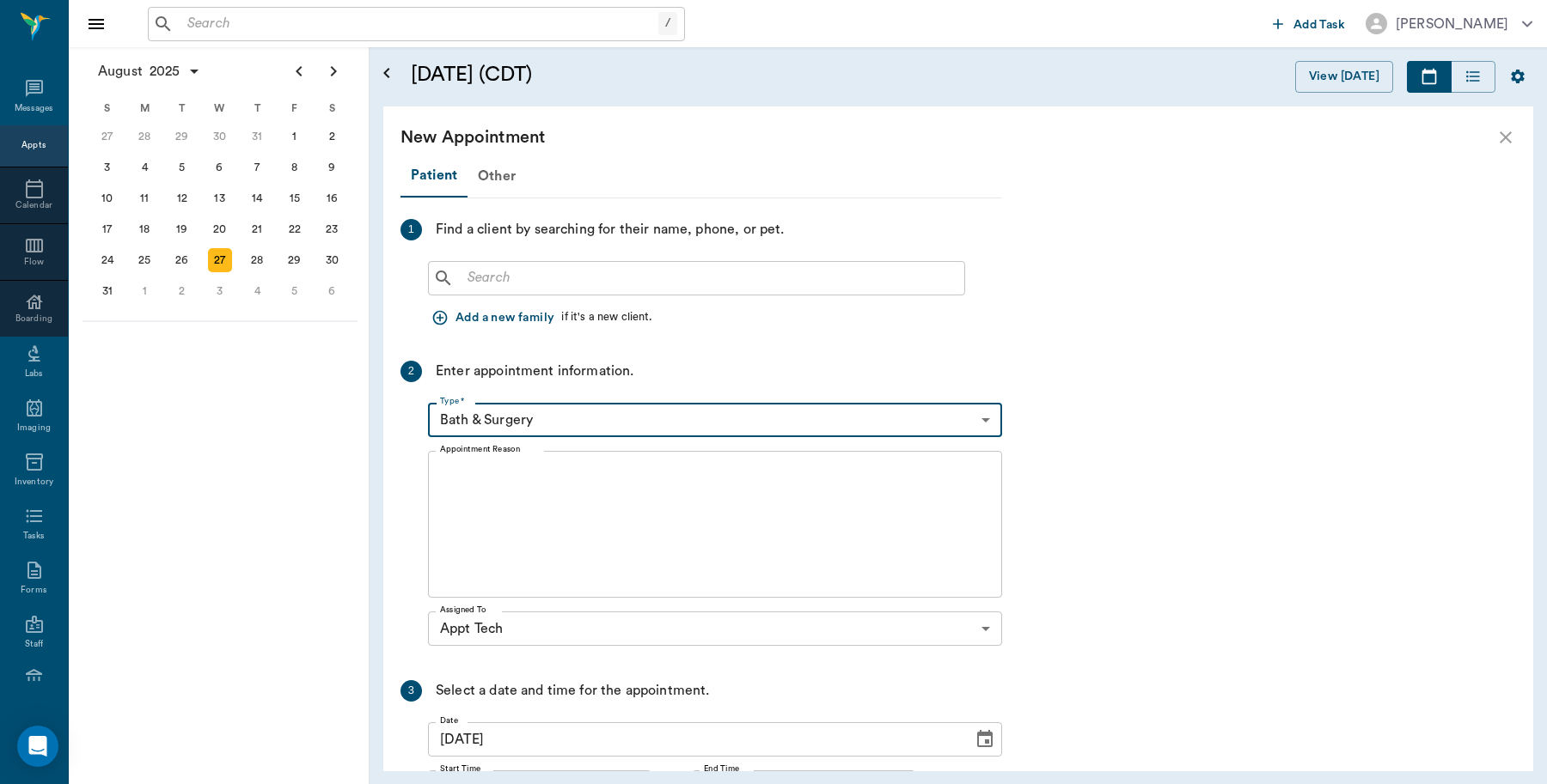
click at [1497, 139] on icon "close" at bounding box center [1505, 137] width 20 height 20
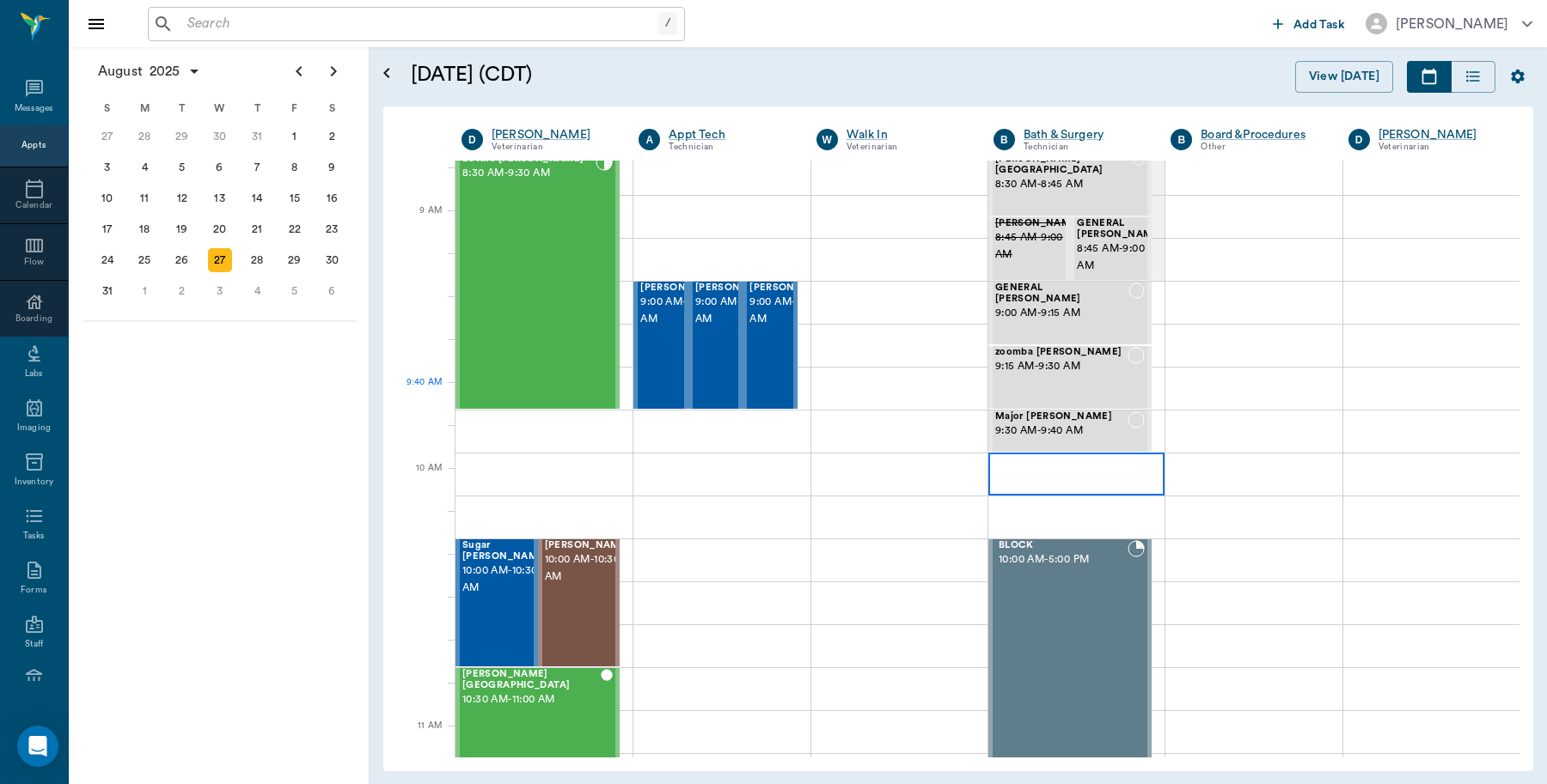
scroll to position [108, 0]
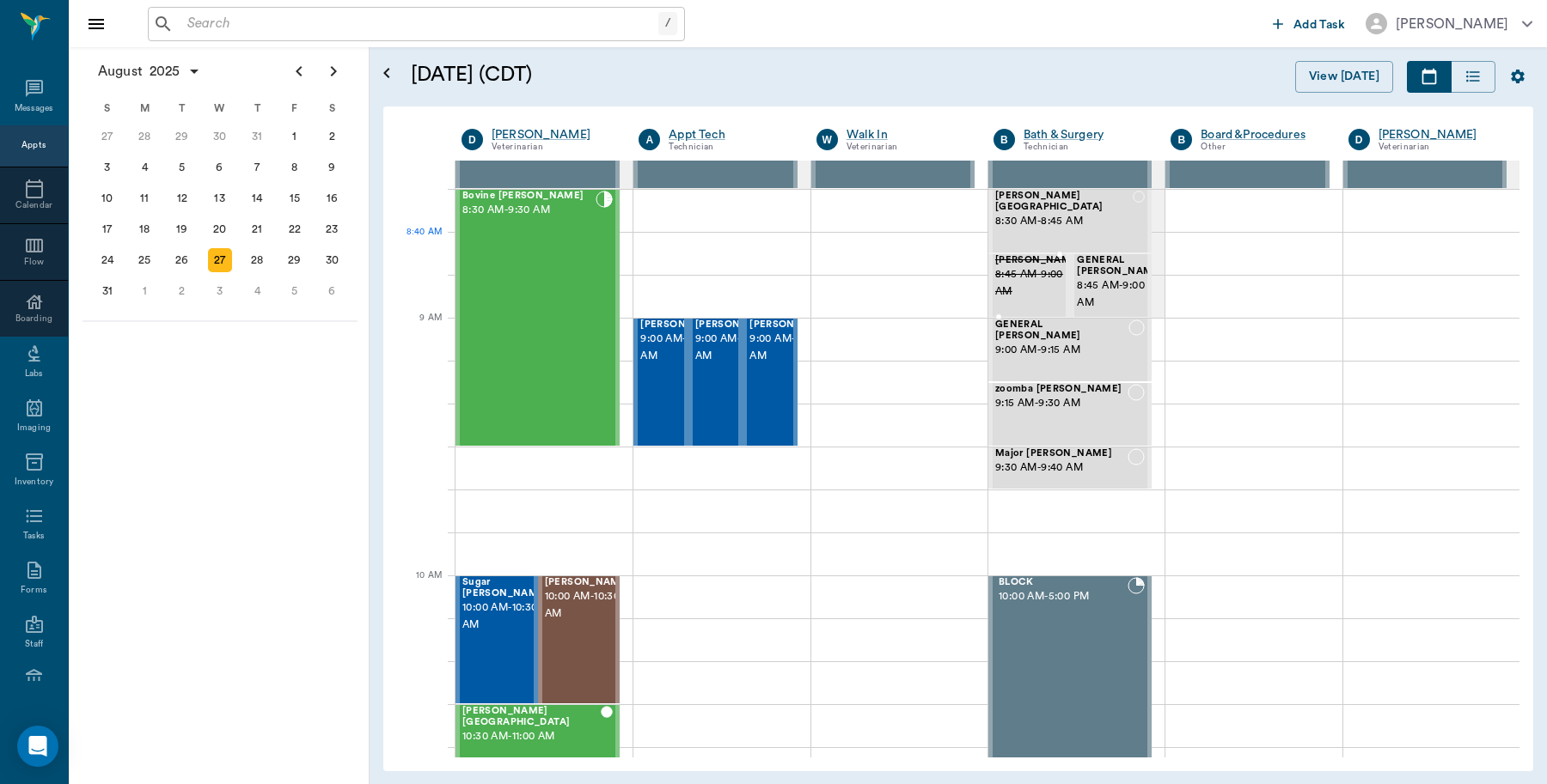
click at [1023, 271] on span "8:45 AM - 9:00 AM" at bounding box center [1037, 284] width 86 height 35
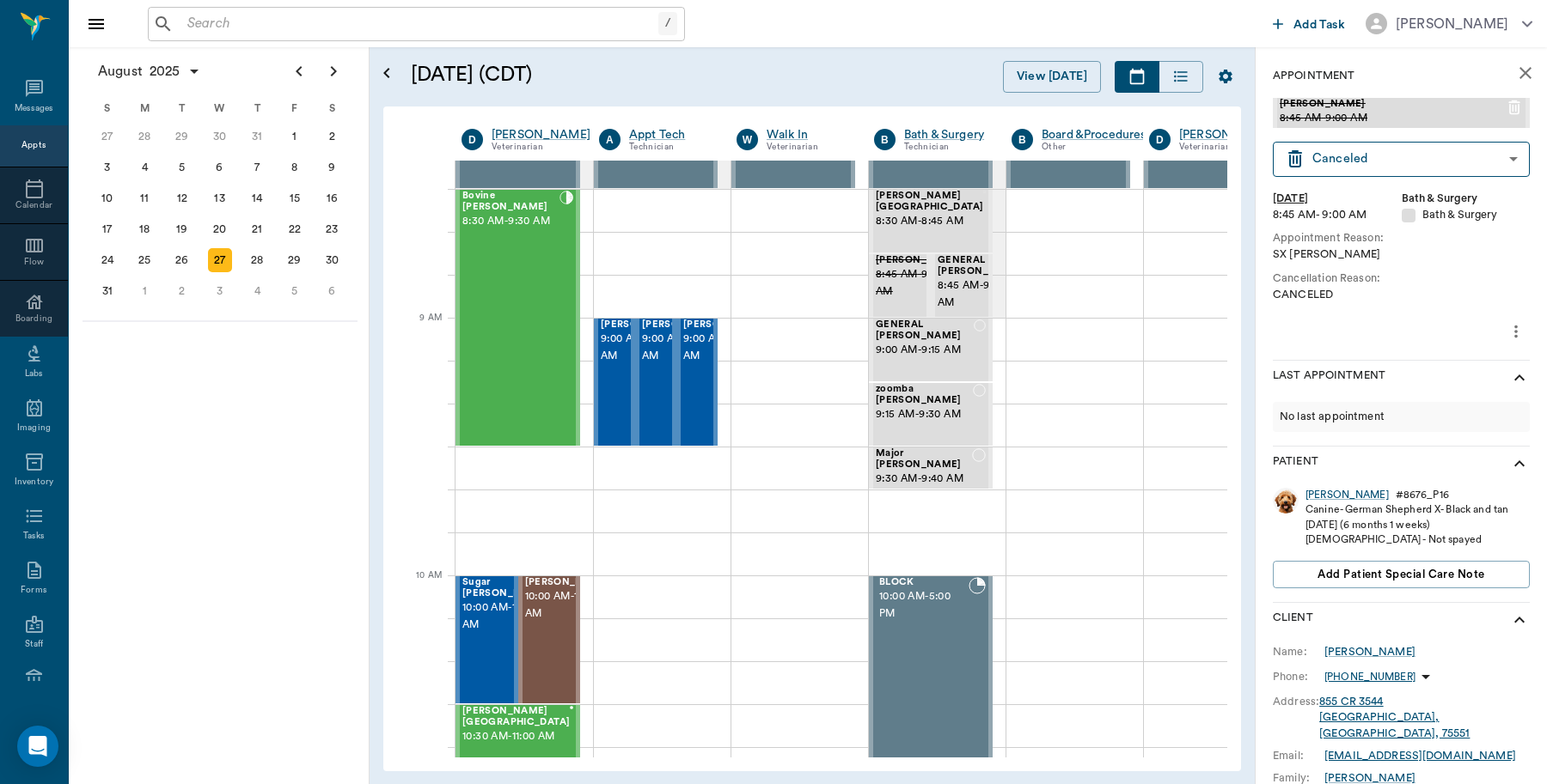
click at [320, 21] on input "text" at bounding box center [419, 24] width 478 height 24
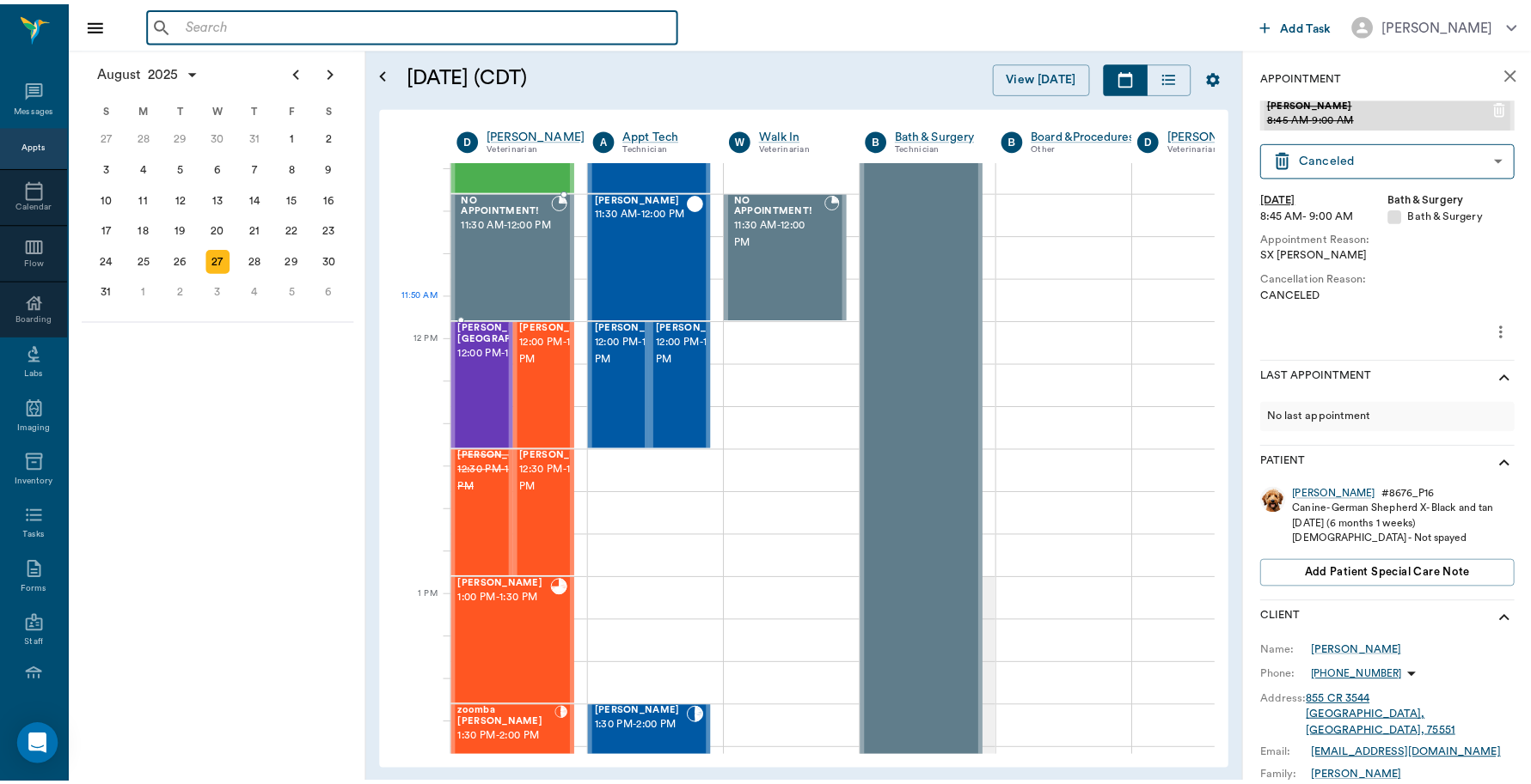
scroll to position [859, 0]
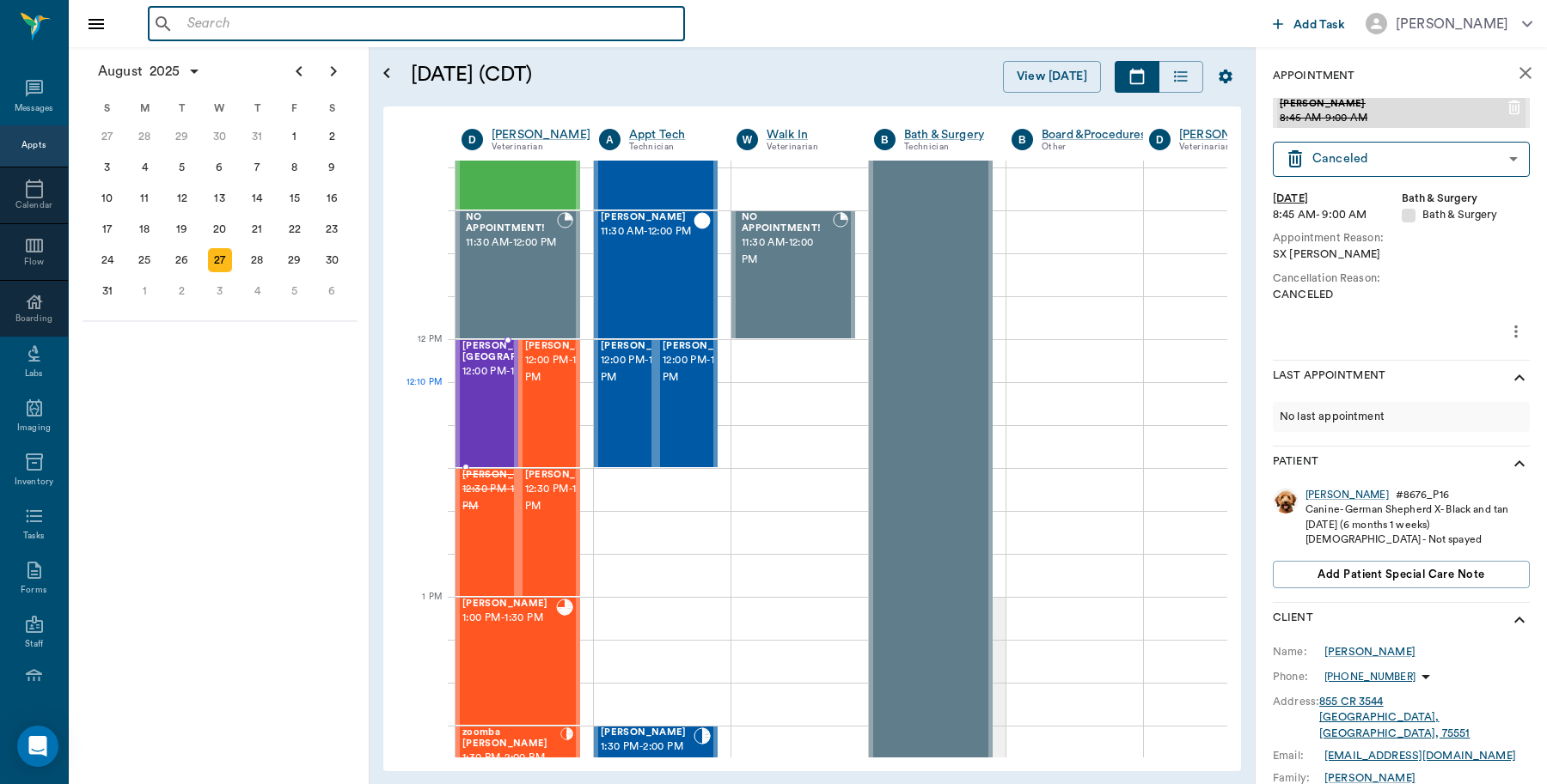
click at [473, 381] on span "12:00 PM - 12:30 PM" at bounding box center [516, 372] width 108 height 17
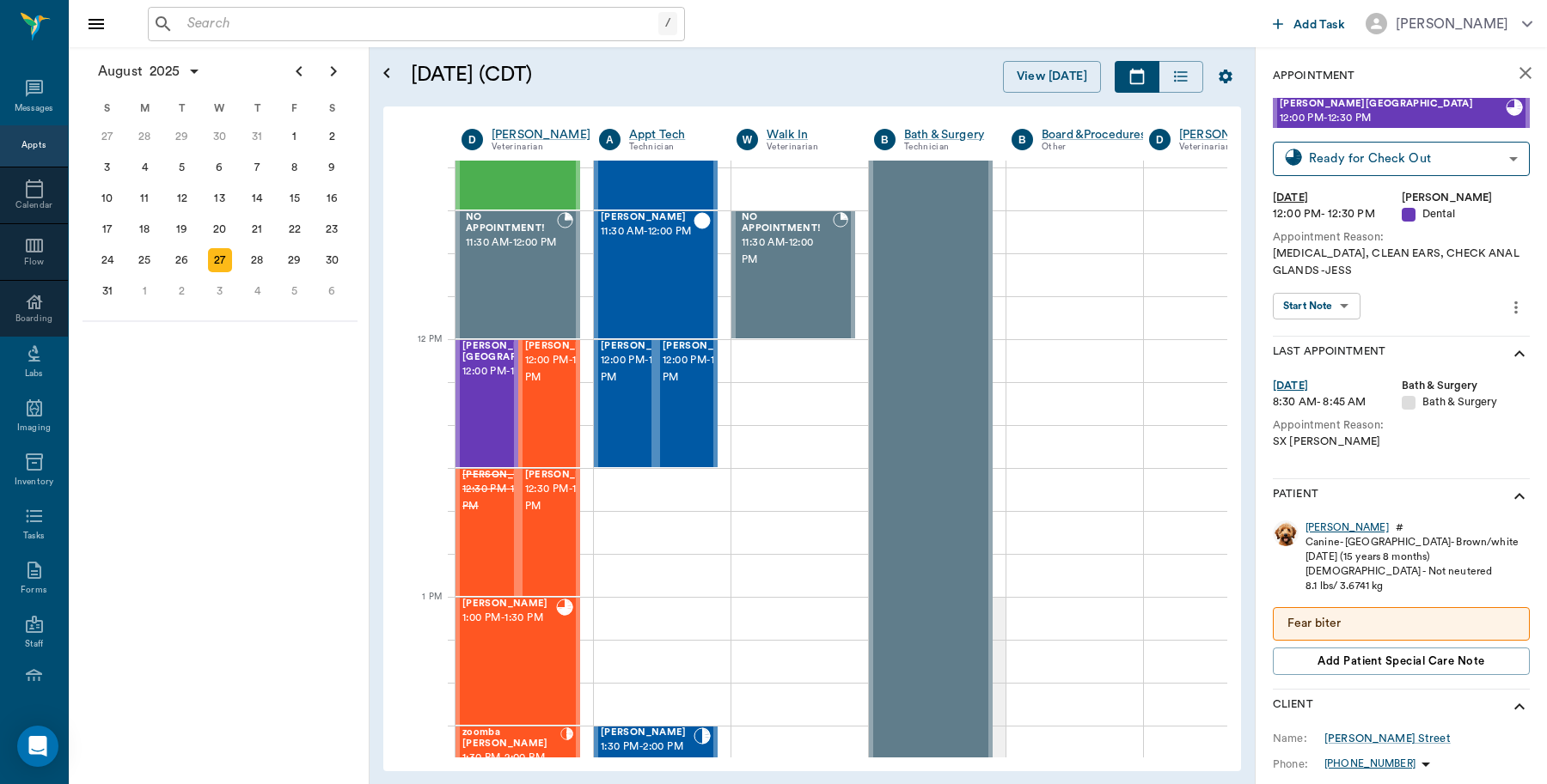
click at [1328, 529] on div "[PERSON_NAME]" at bounding box center [1347, 527] width 84 height 14
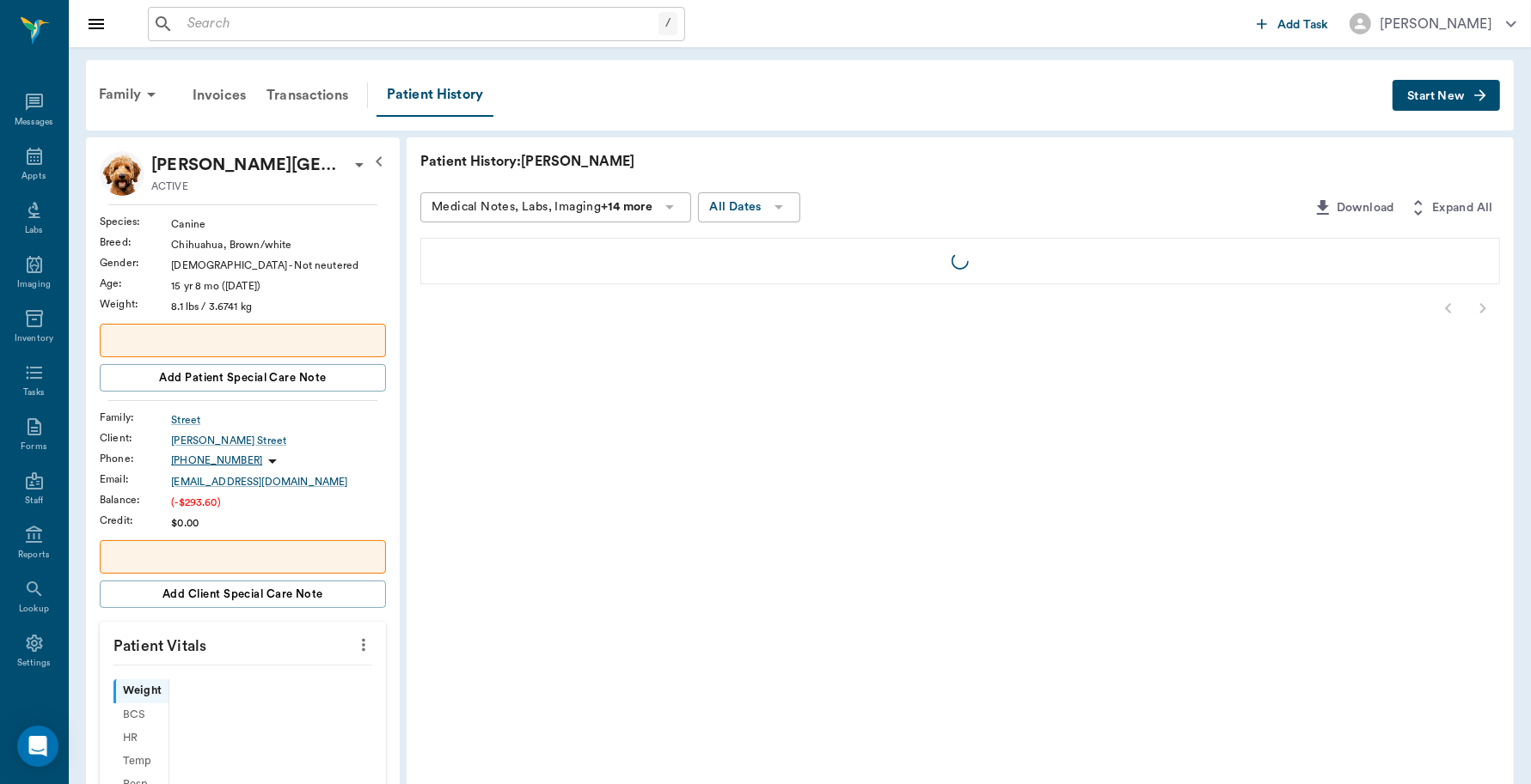
scroll to position [5, 0]
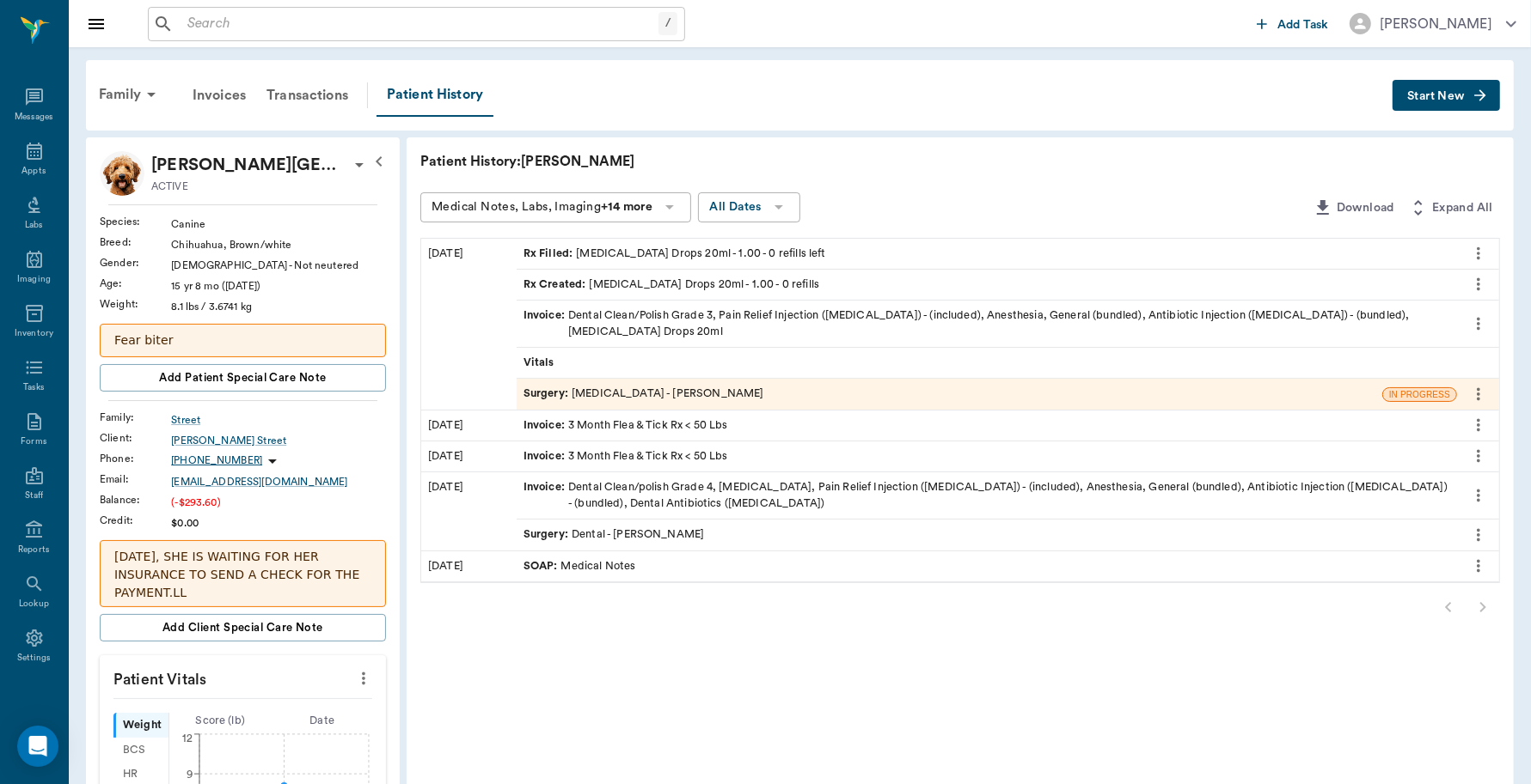
click at [802, 314] on div "Invoice : Dental Clean/Polish Grade 3, Pain Relief Injection ([MEDICAL_DATA]) -…" at bounding box center [986, 324] width 927 height 33
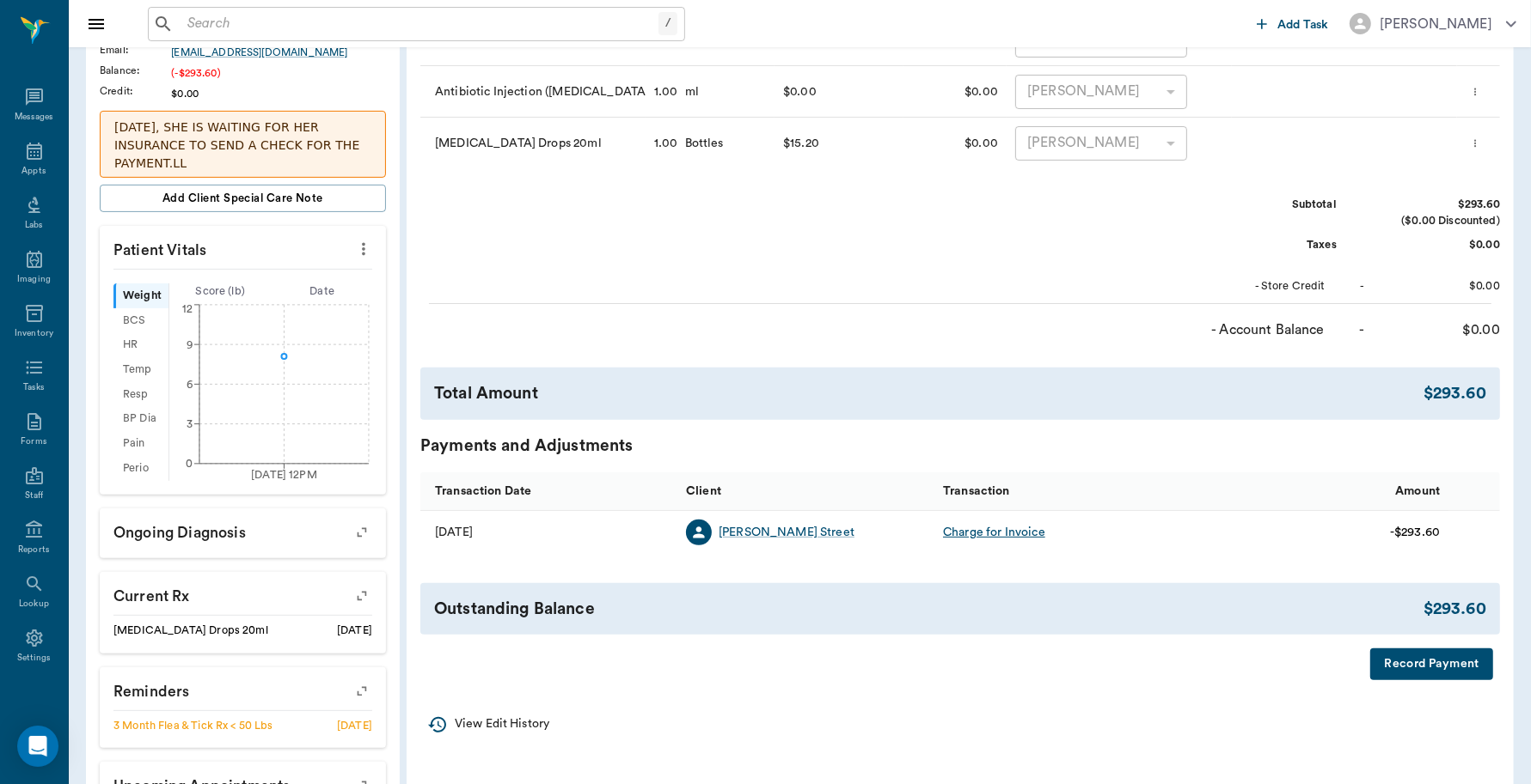
scroll to position [430, 0]
click at [1379, 667] on button "Record Payment" at bounding box center [1432, 662] width 123 height 32
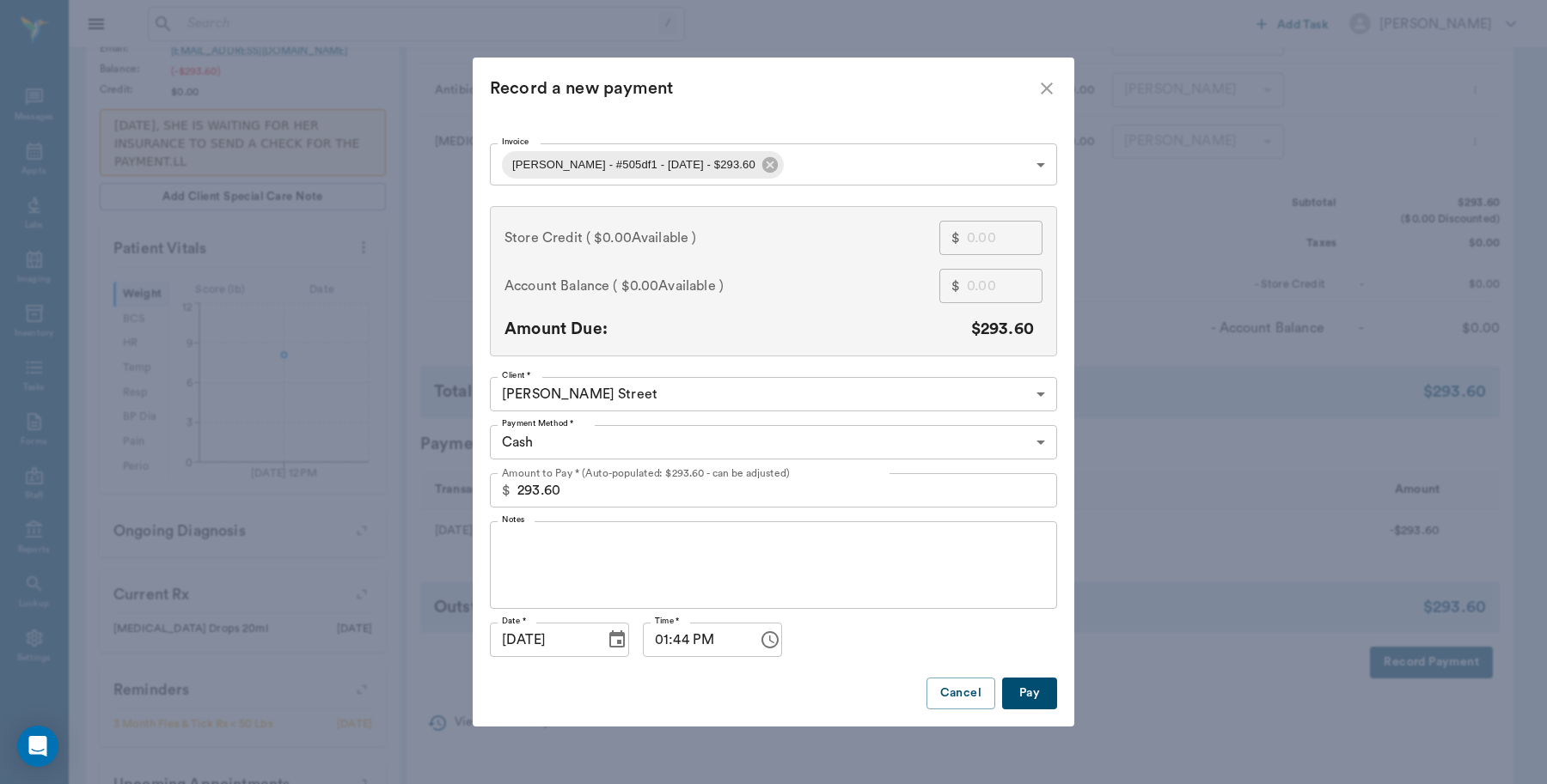
click at [731, 452] on body "/ ​ Add Task [PERSON_NAME] Nectar Messages Appts Labs Imaging Inventory Tasks F…" at bounding box center [774, 237] width 1547 height 1333
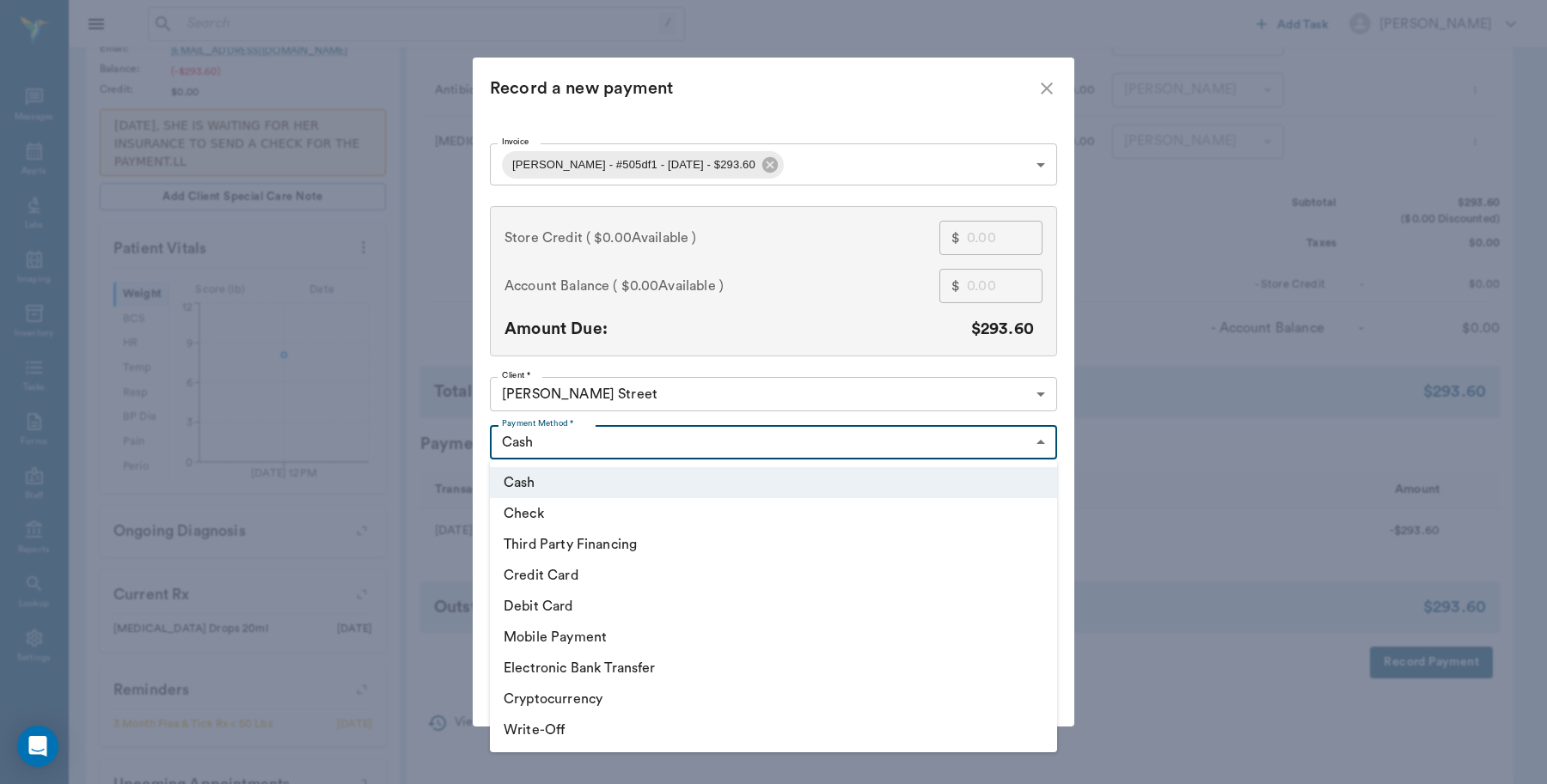
click at [606, 613] on li "Debit Card" at bounding box center [773, 606] width 567 height 31
type input "DEBIT_CARD"
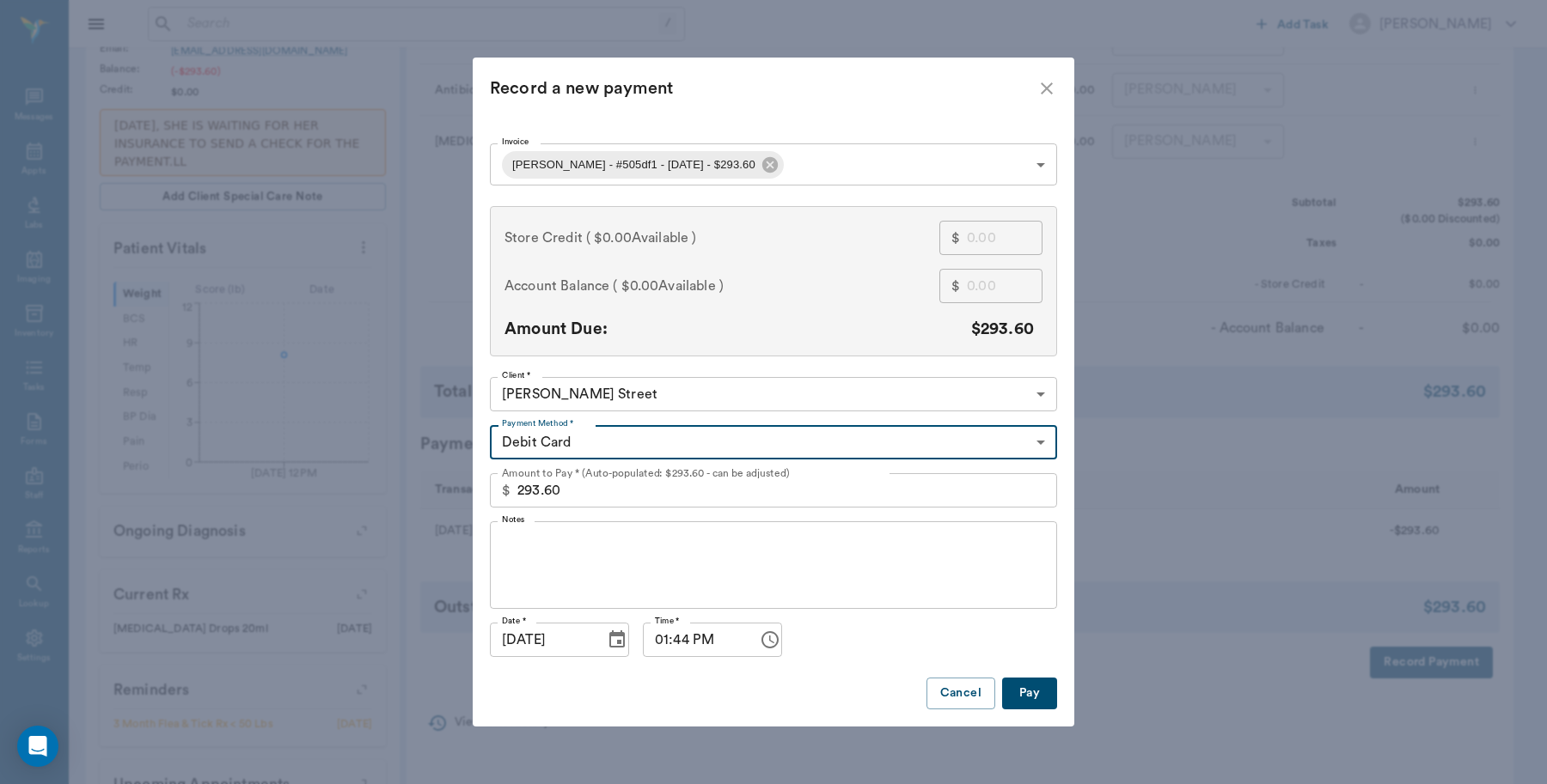
click at [1032, 690] on button "Pay" at bounding box center [1028, 694] width 55 height 32
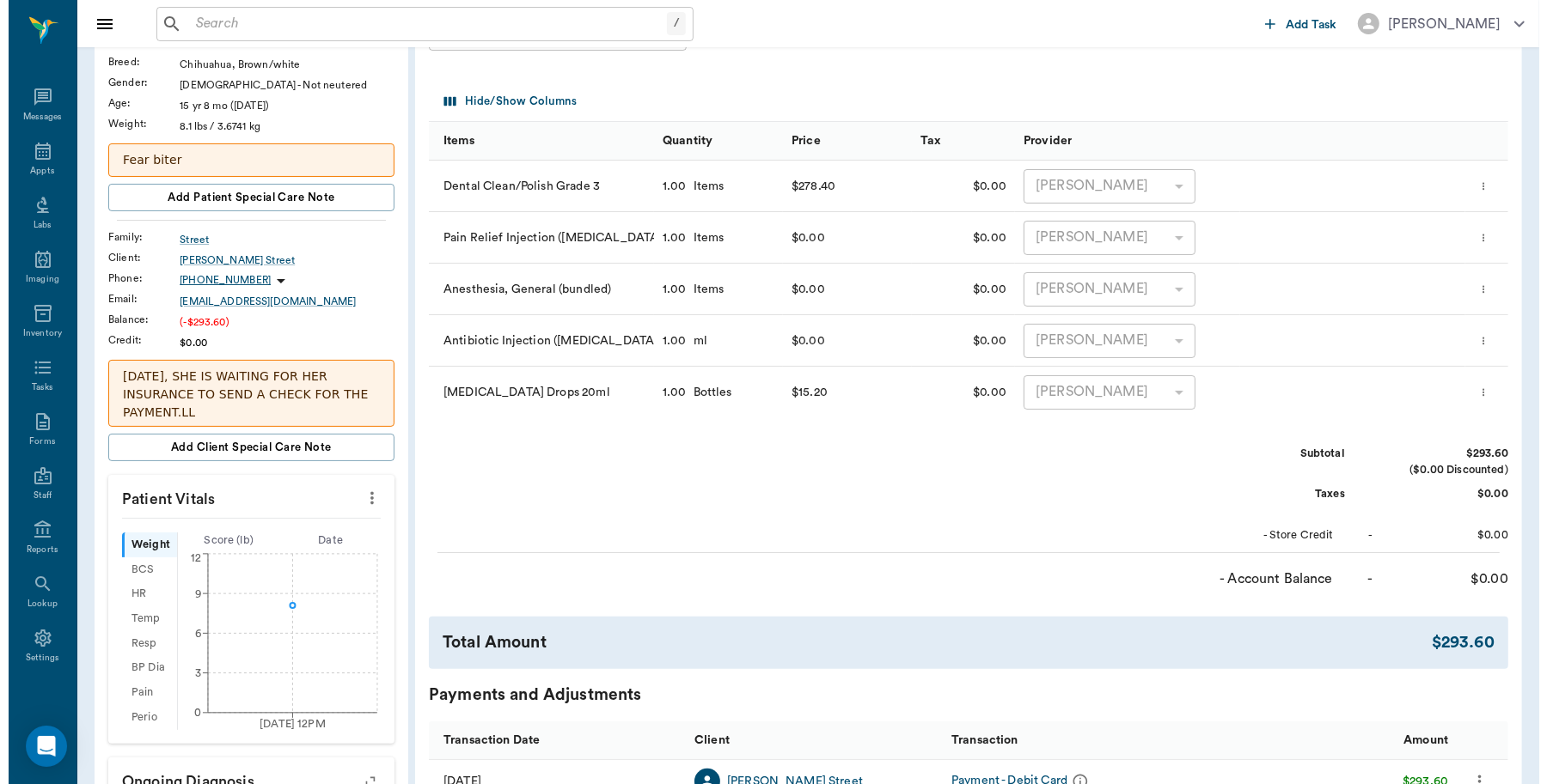
scroll to position [0, 0]
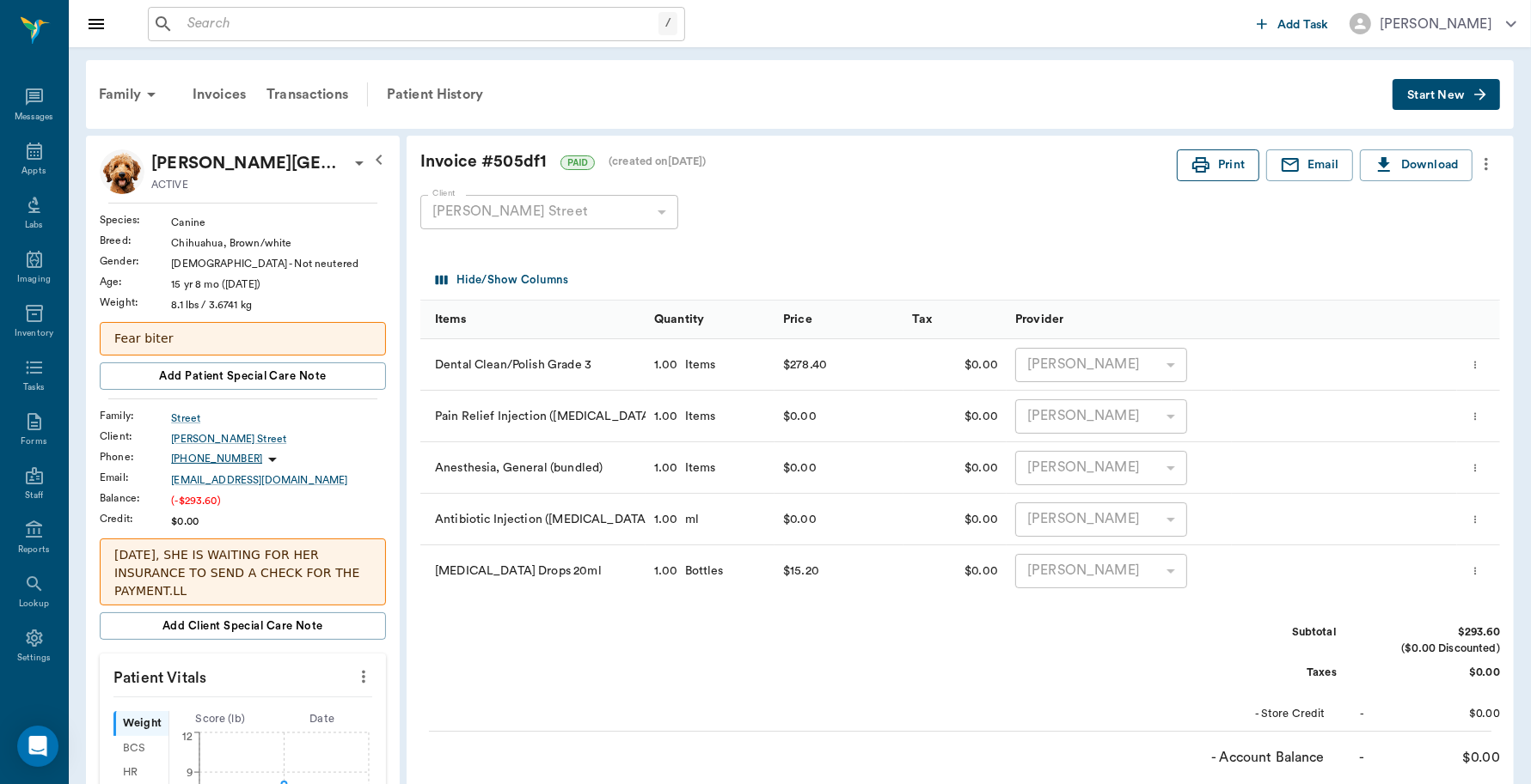
click at [1217, 164] on button "Print" at bounding box center [1218, 164] width 83 height 32
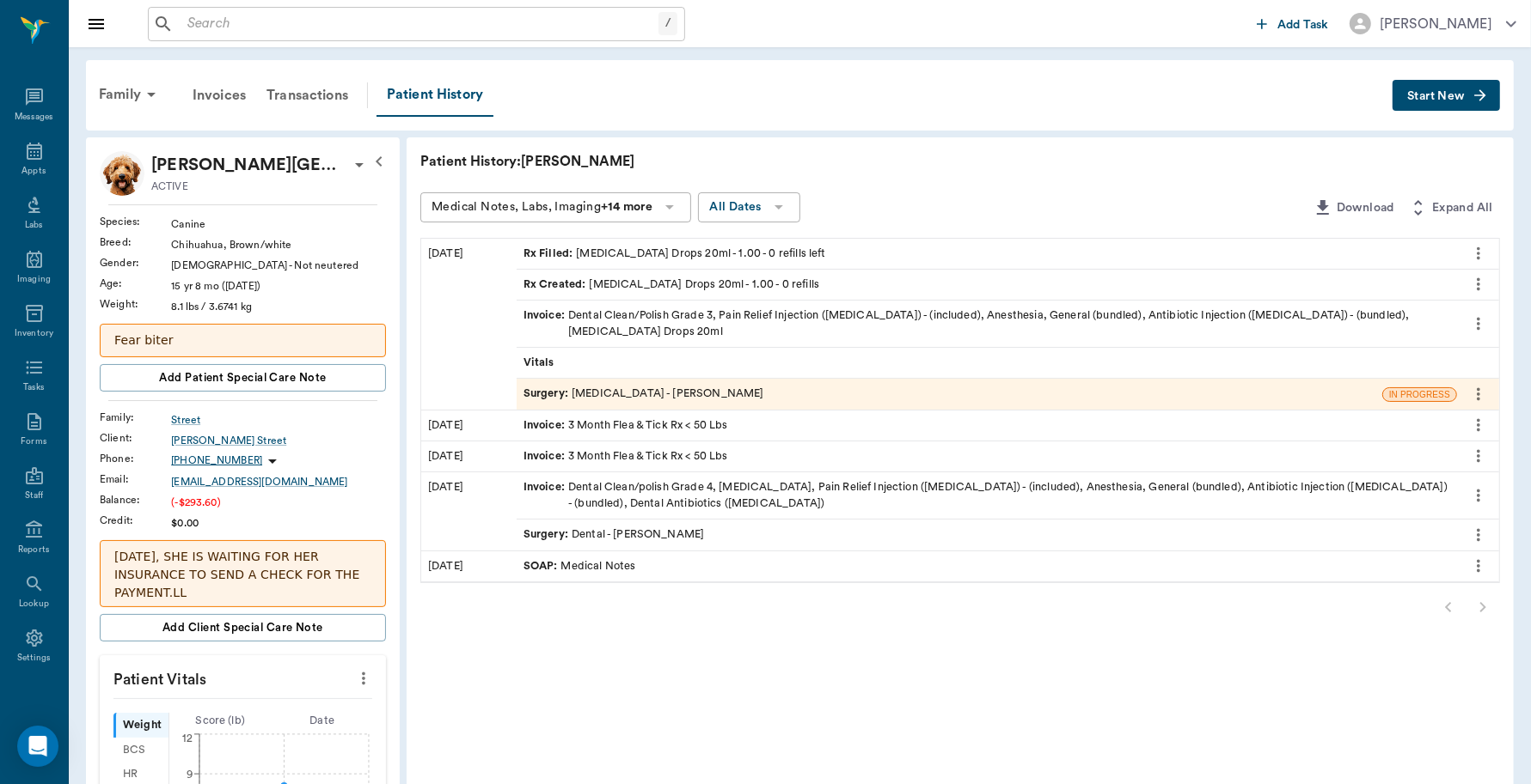
click at [649, 392] on div "Surgery : [MEDICAL_DATA] - [PERSON_NAME]" at bounding box center [644, 393] width 241 height 16
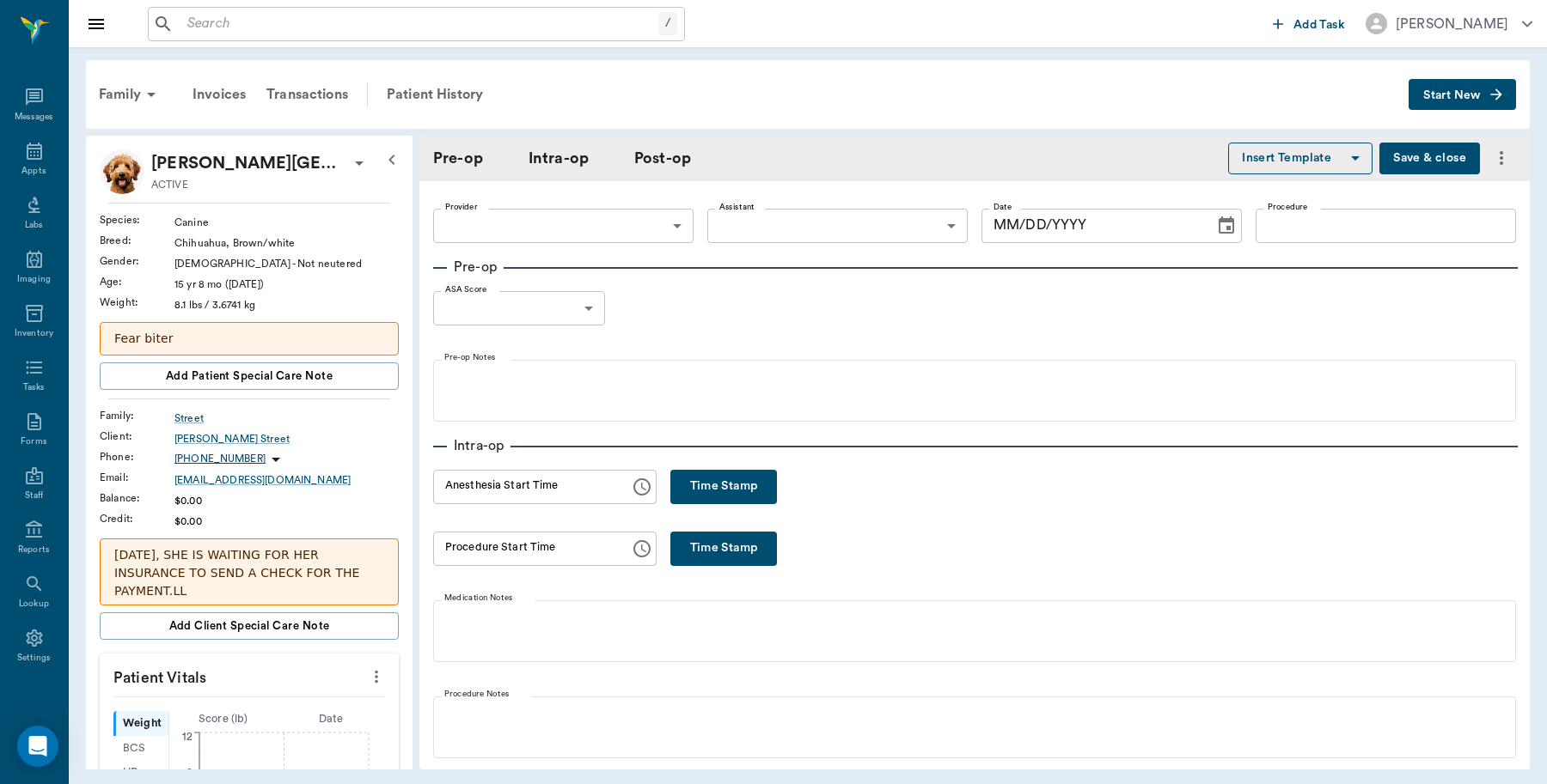
type input "63ec2f075fda476ae8351a4d"
type input "642ef10e332a41444de2bad1"
type input "[MEDICAL_DATA]"
type input "3"
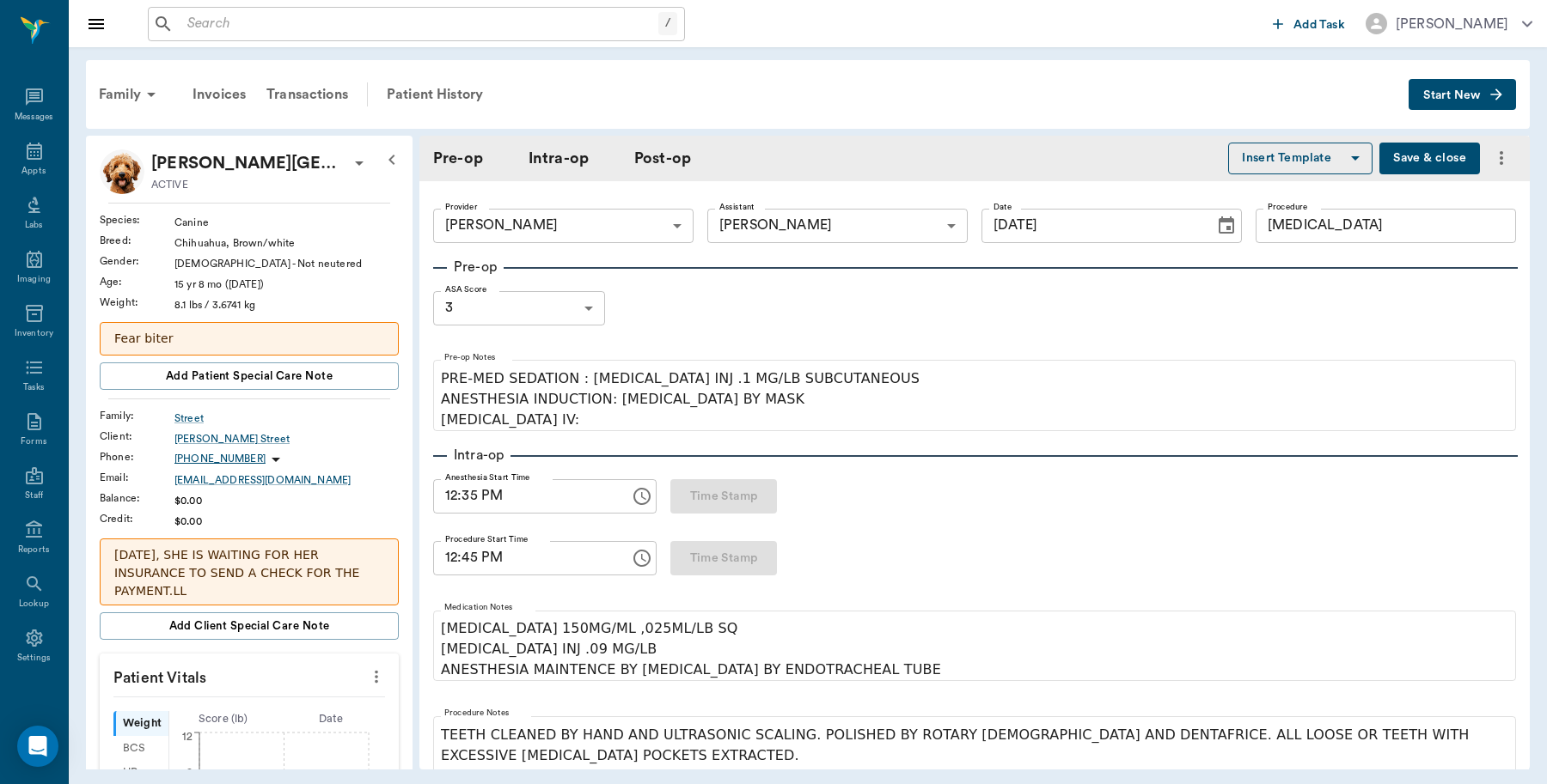
type input "[DATE]"
type input "12:35 PM"
type input "12:45 PM"
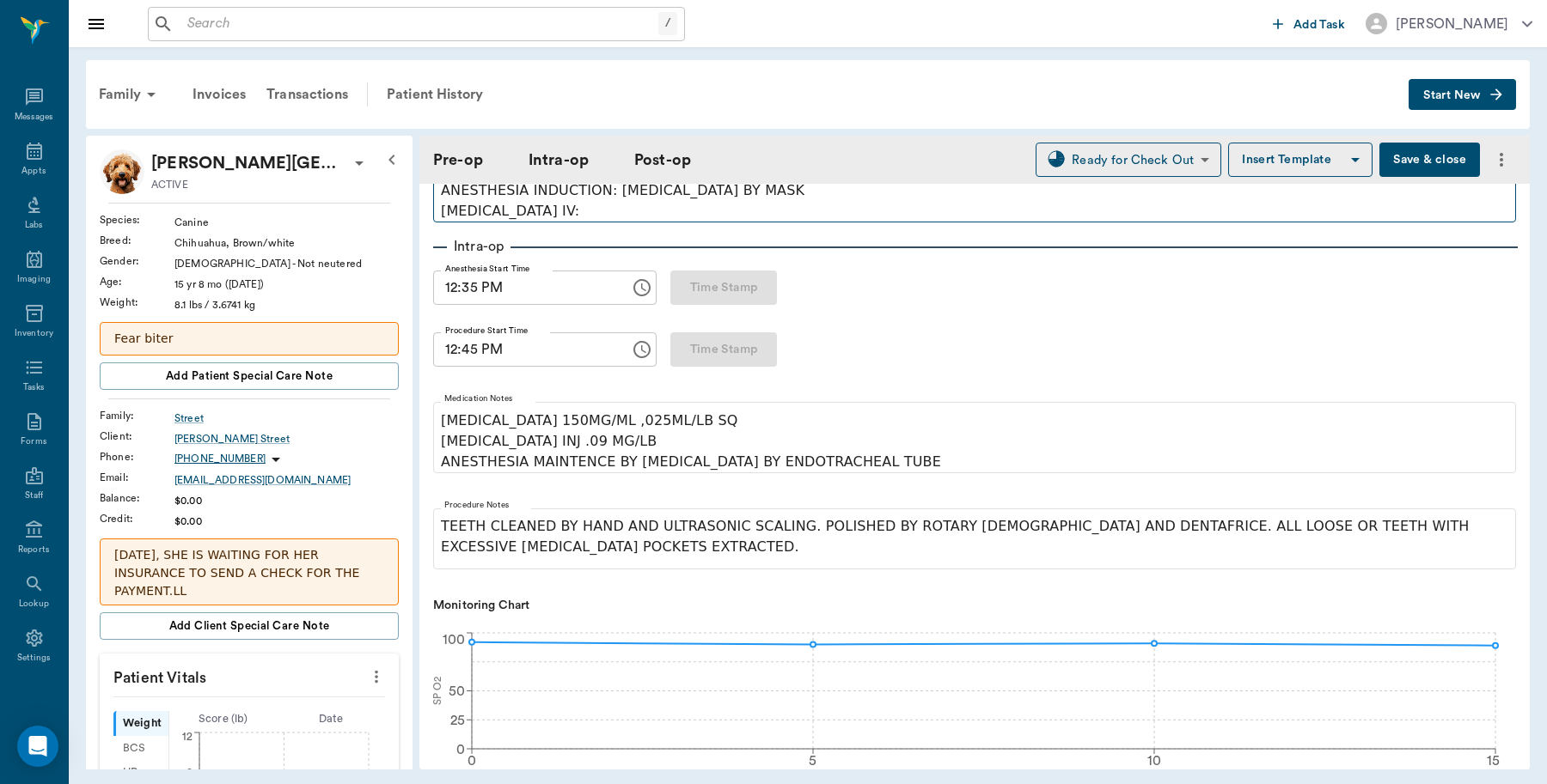
scroll to position [215, 0]
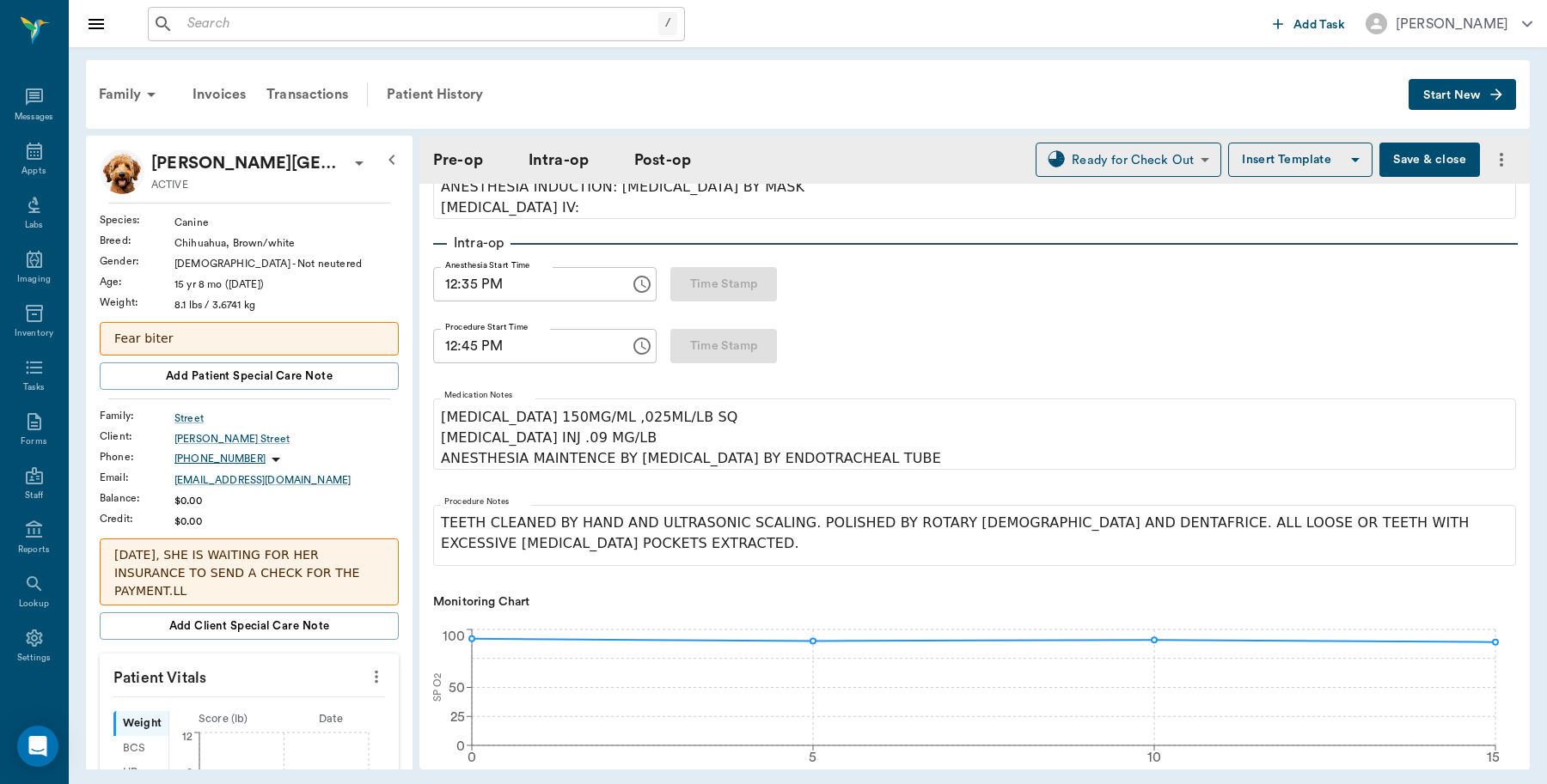
click at [1425, 144] on button "Save & close" at bounding box center [1429, 160] width 100 height 35
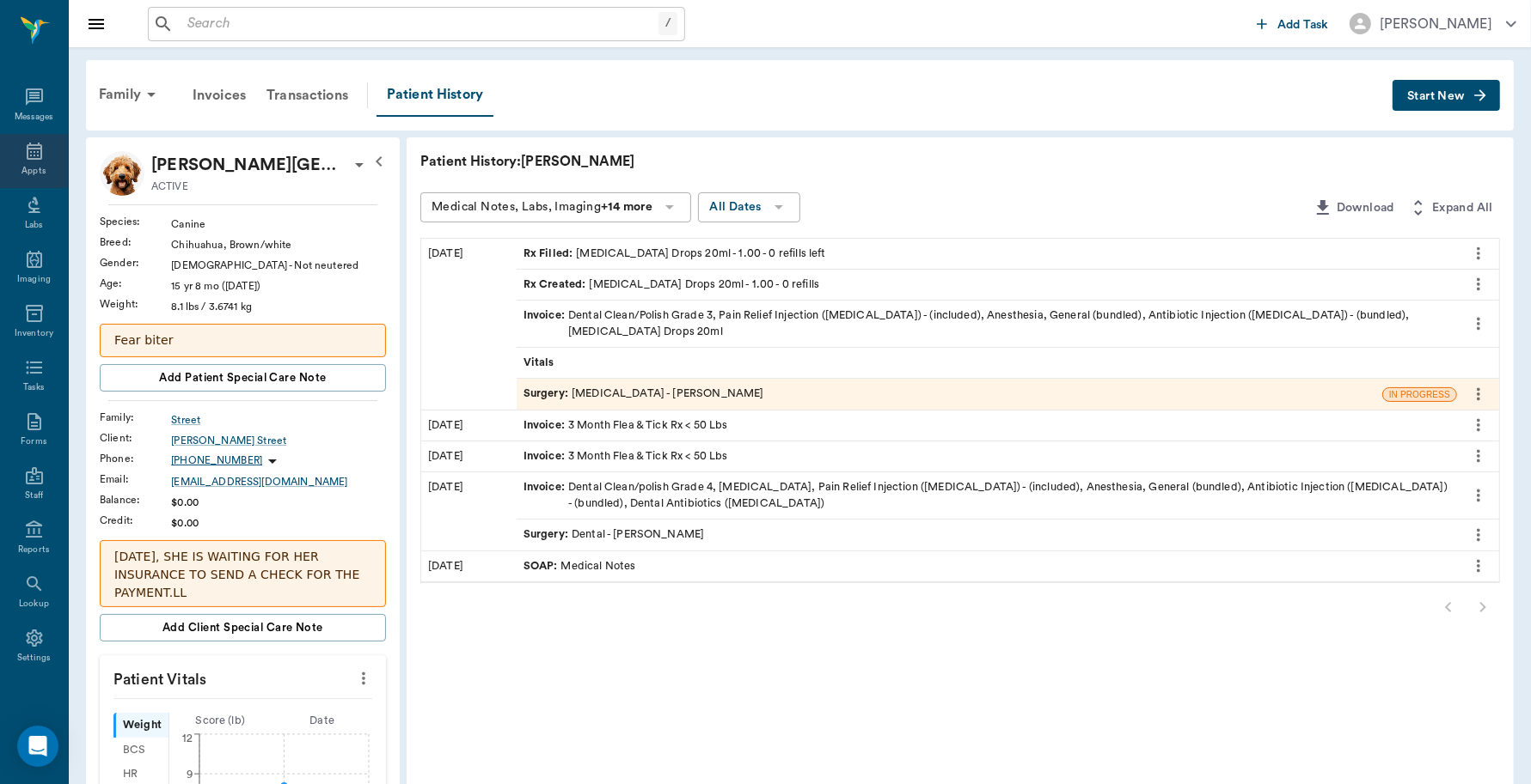
click at [13, 169] on div "Appts" at bounding box center [34, 161] width 68 height 54
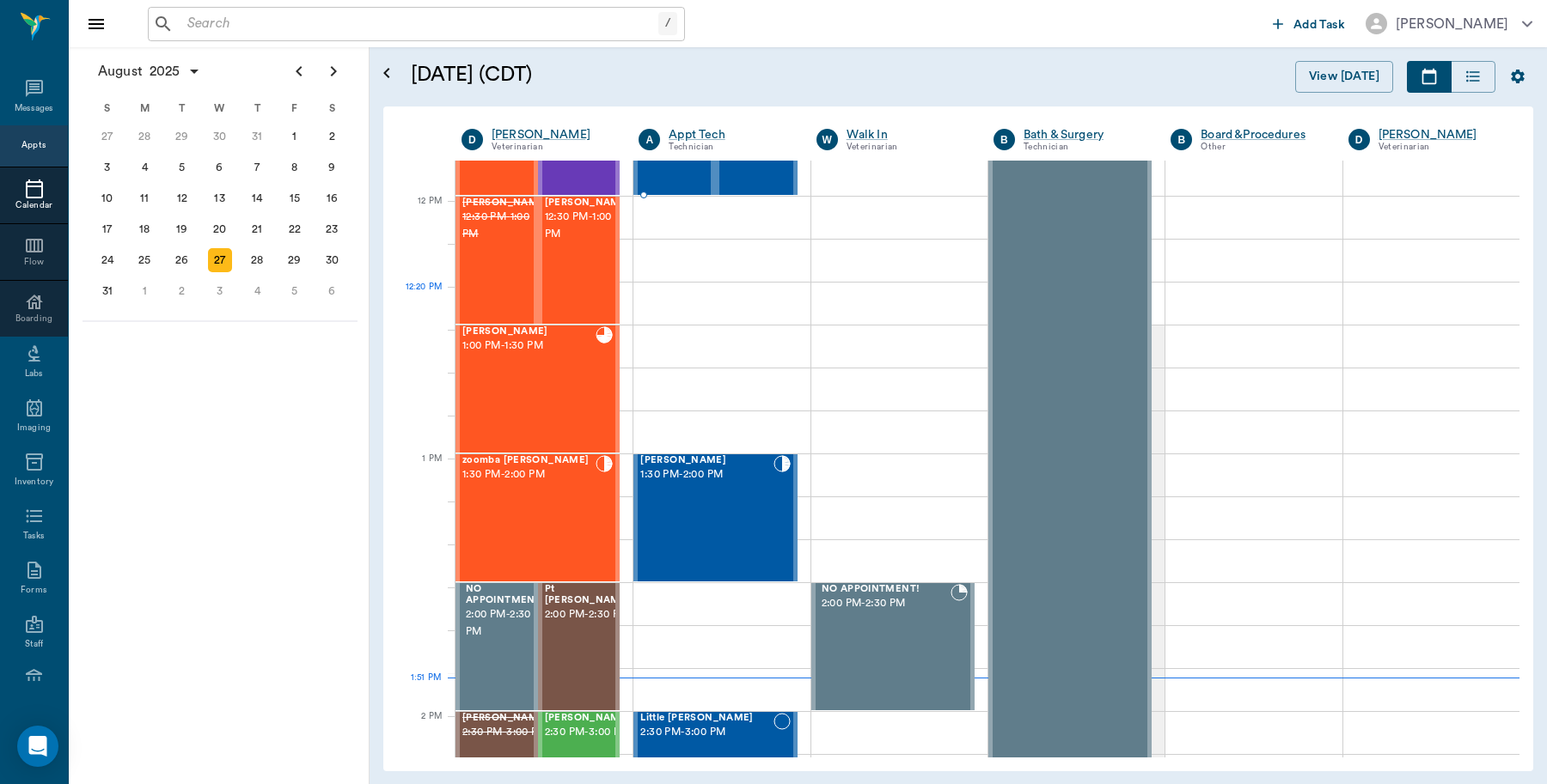
scroll to position [969, 0]
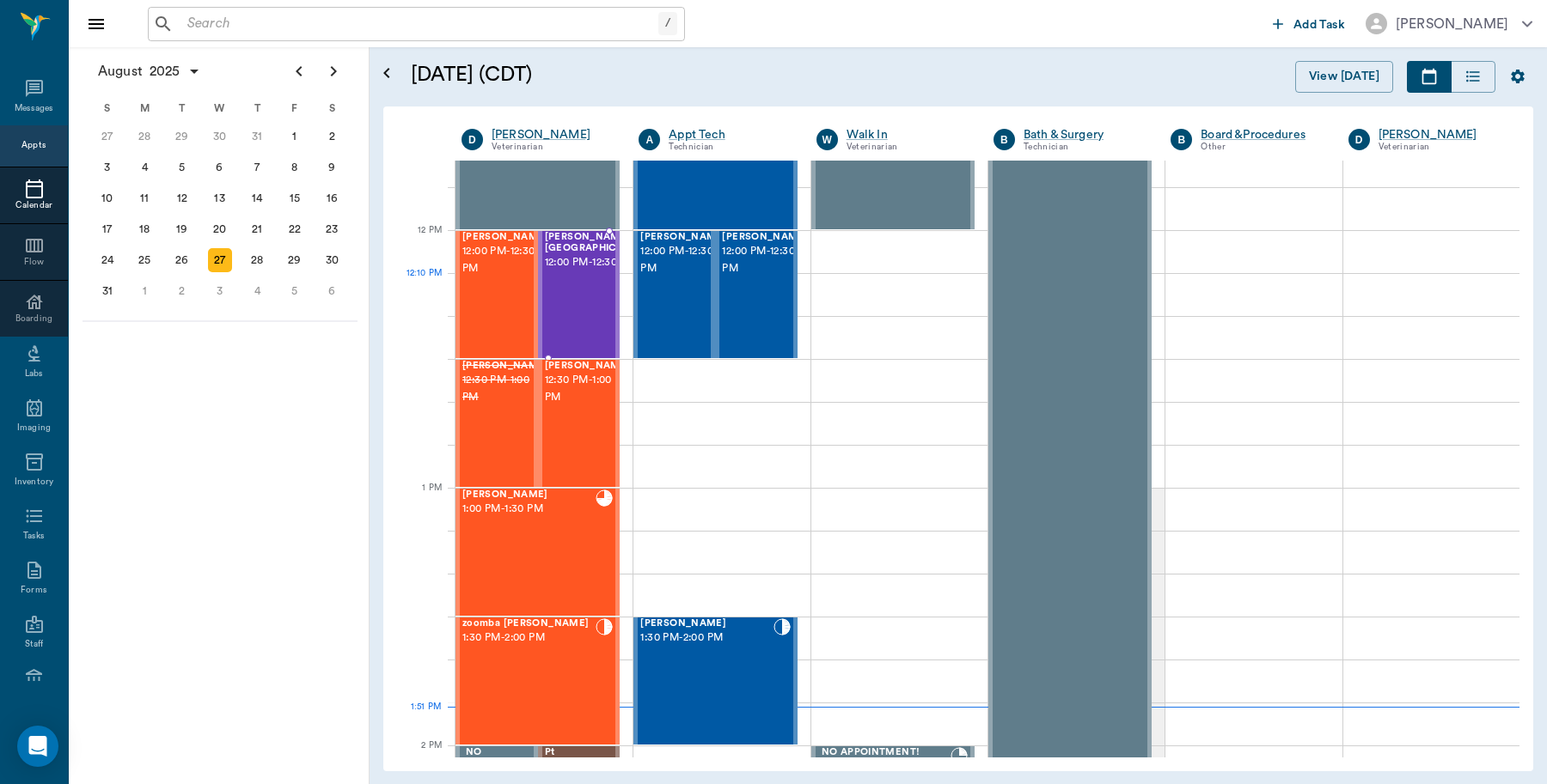
click at [591, 271] on span "12:00 PM - 12:30 PM" at bounding box center [598, 263] width 108 height 17
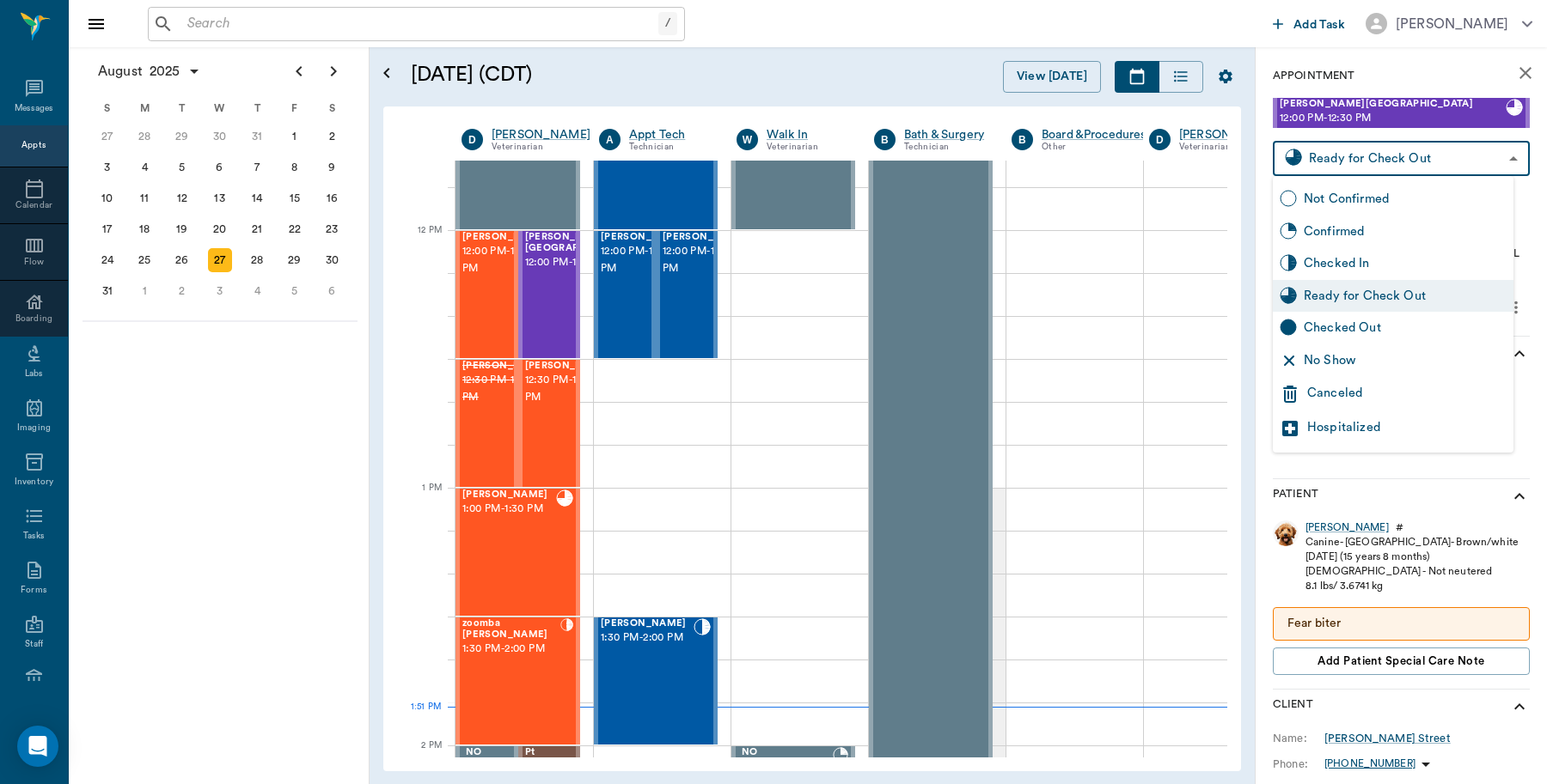
click at [1433, 164] on body "/ ​ Add Task [PERSON_NAME] Nectar Messages Appts Calendar Flow Boarding Labs Im…" at bounding box center [774, 392] width 1547 height 784
click at [1351, 324] on div "Checked Out" at bounding box center [1405, 328] width 203 height 19
type input "CHECKED_OUT"
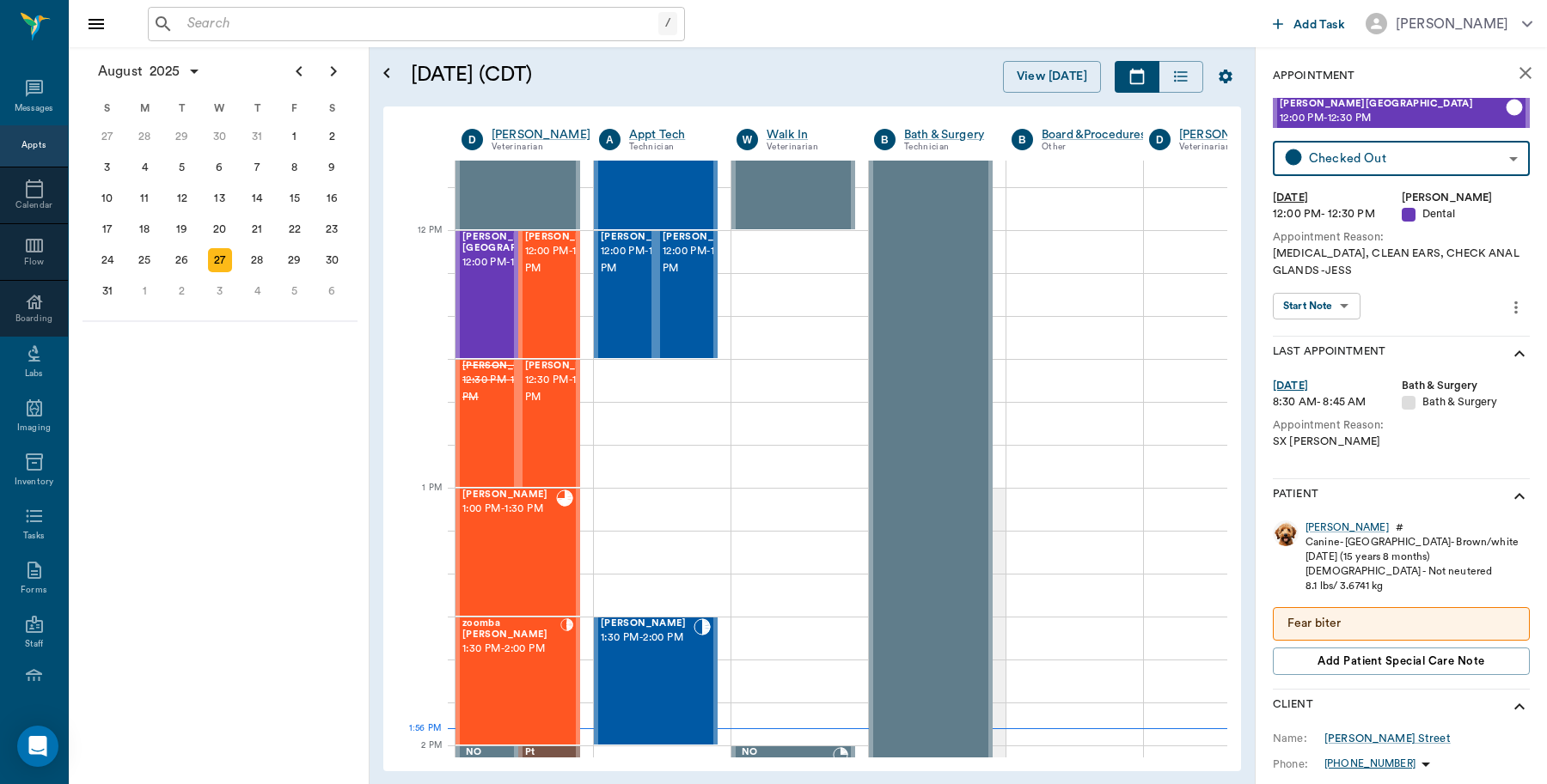
click at [268, 24] on input "text" at bounding box center [419, 24] width 478 height 24
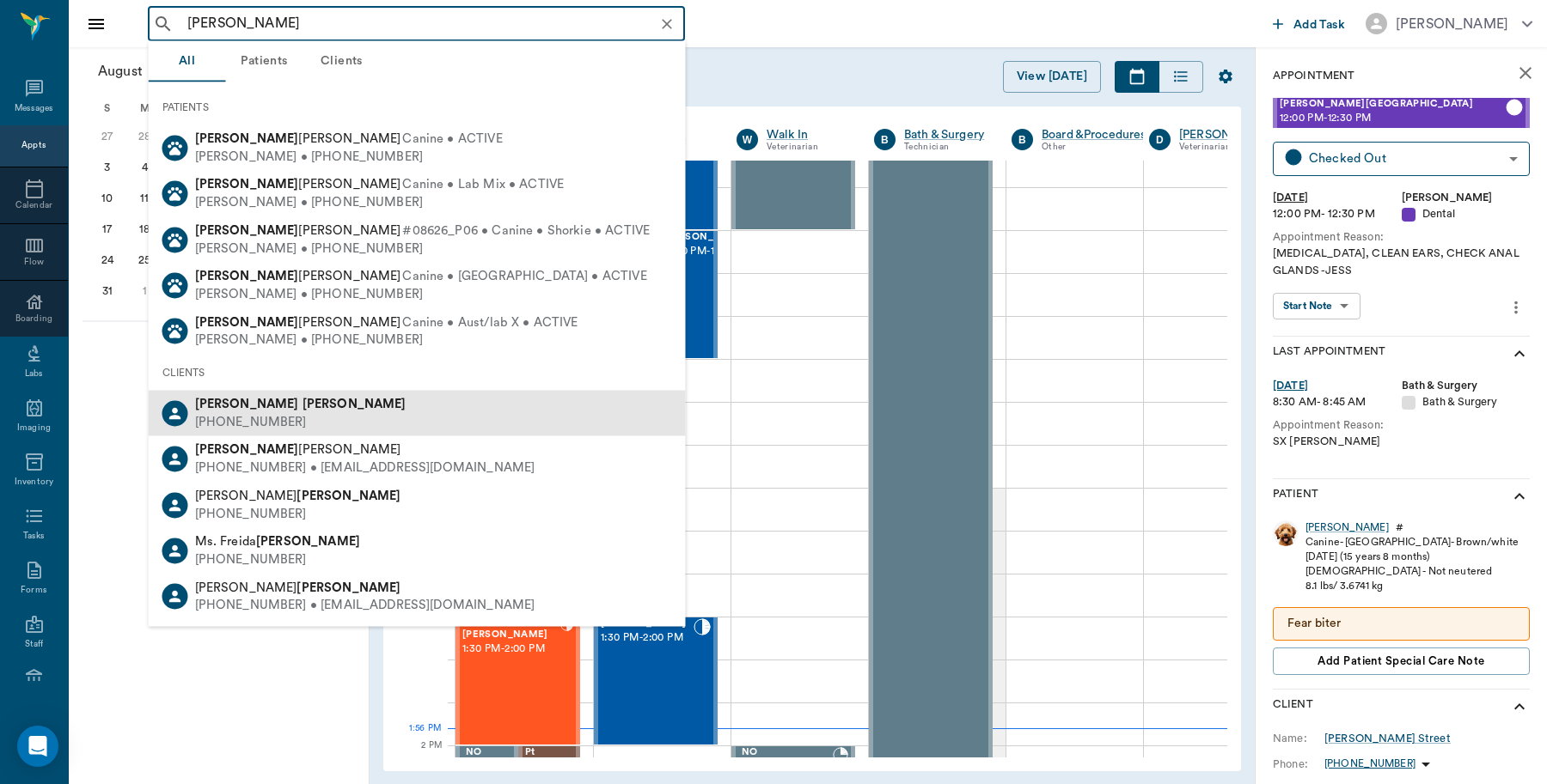
click at [302, 398] on b "[PERSON_NAME]" at bounding box center [354, 404] width 104 height 13
type input "[PERSON_NAME]"
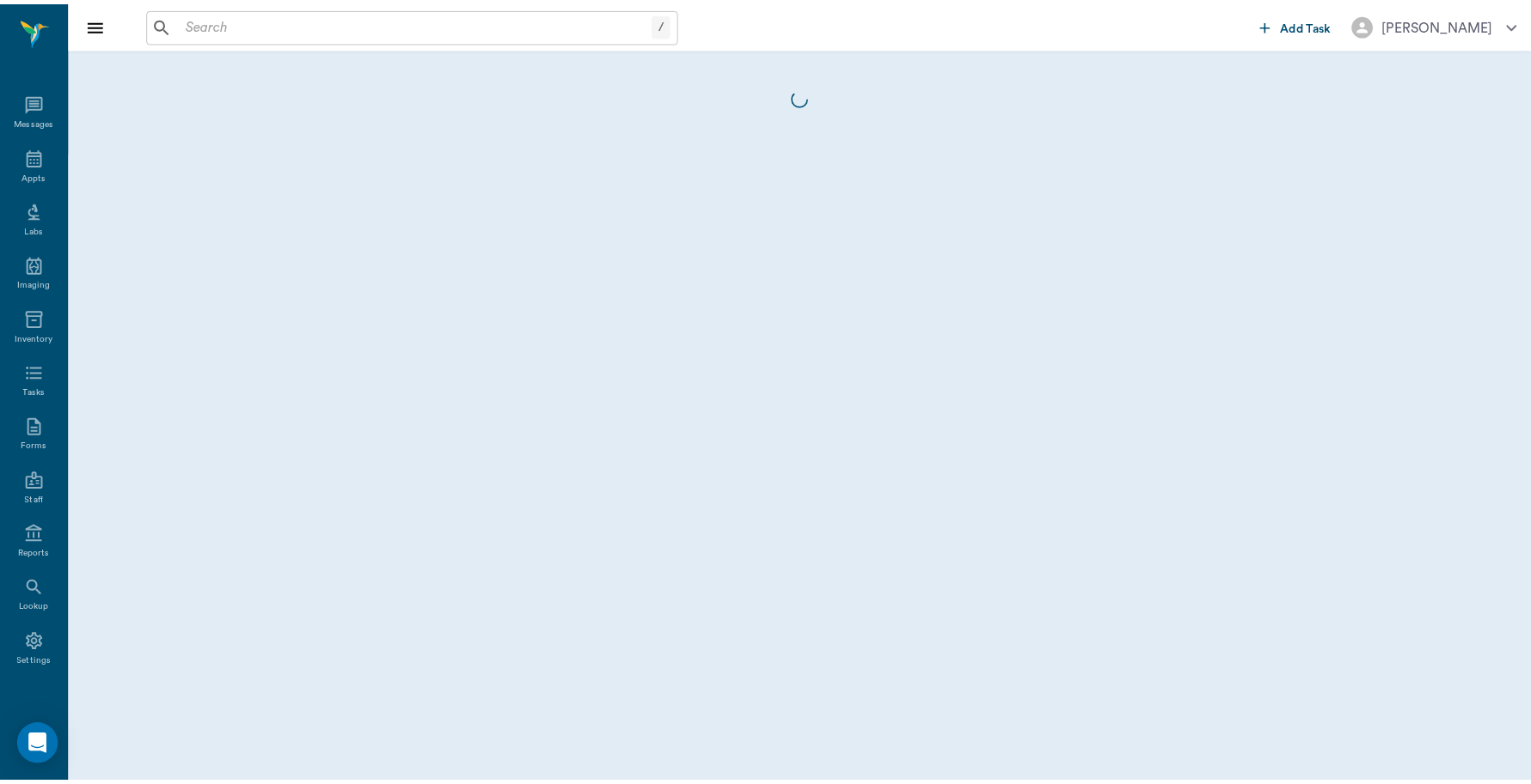
scroll to position [5, 0]
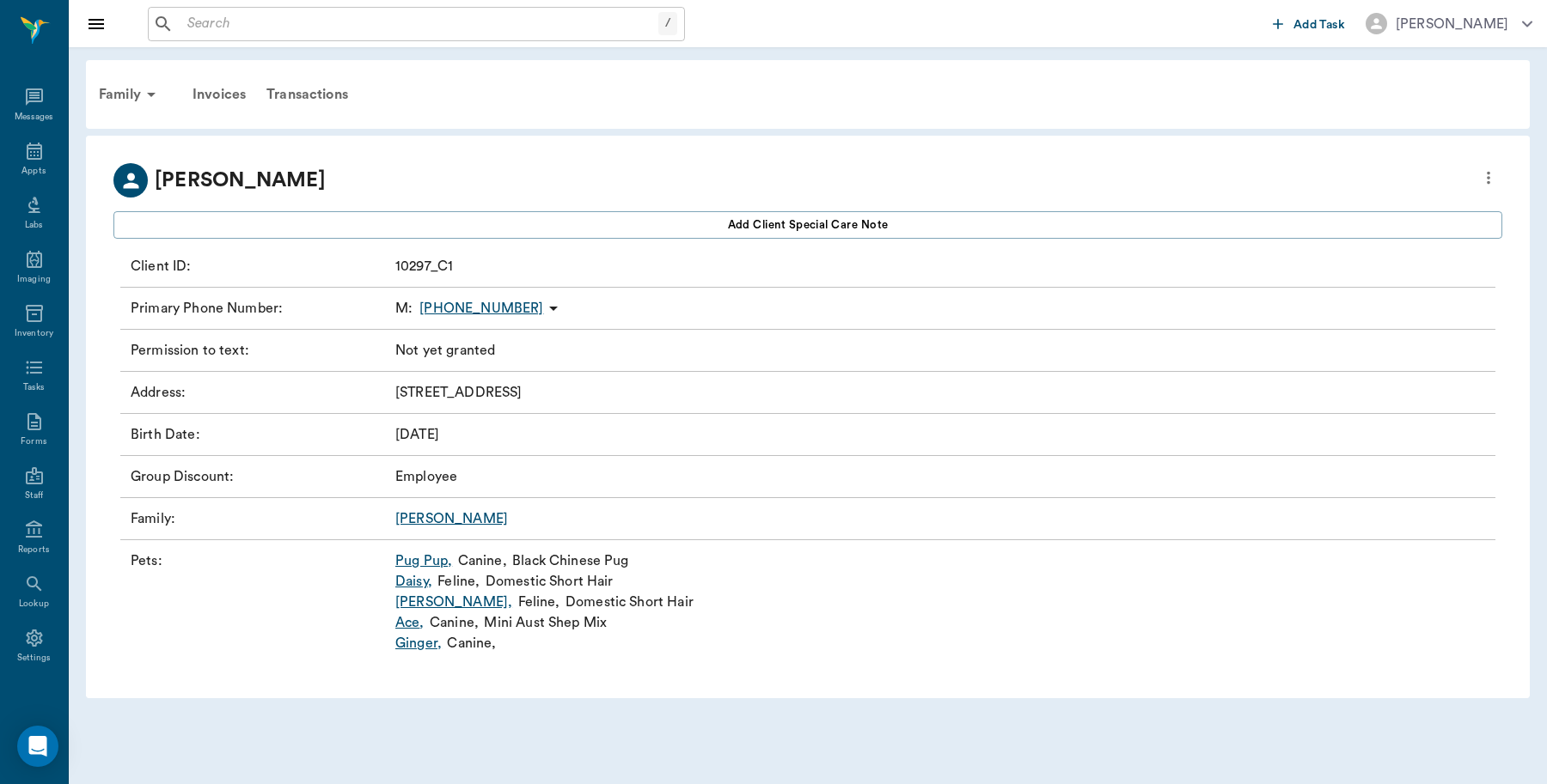
click at [428, 559] on link "Pug Pup ," at bounding box center [423, 560] width 57 height 20
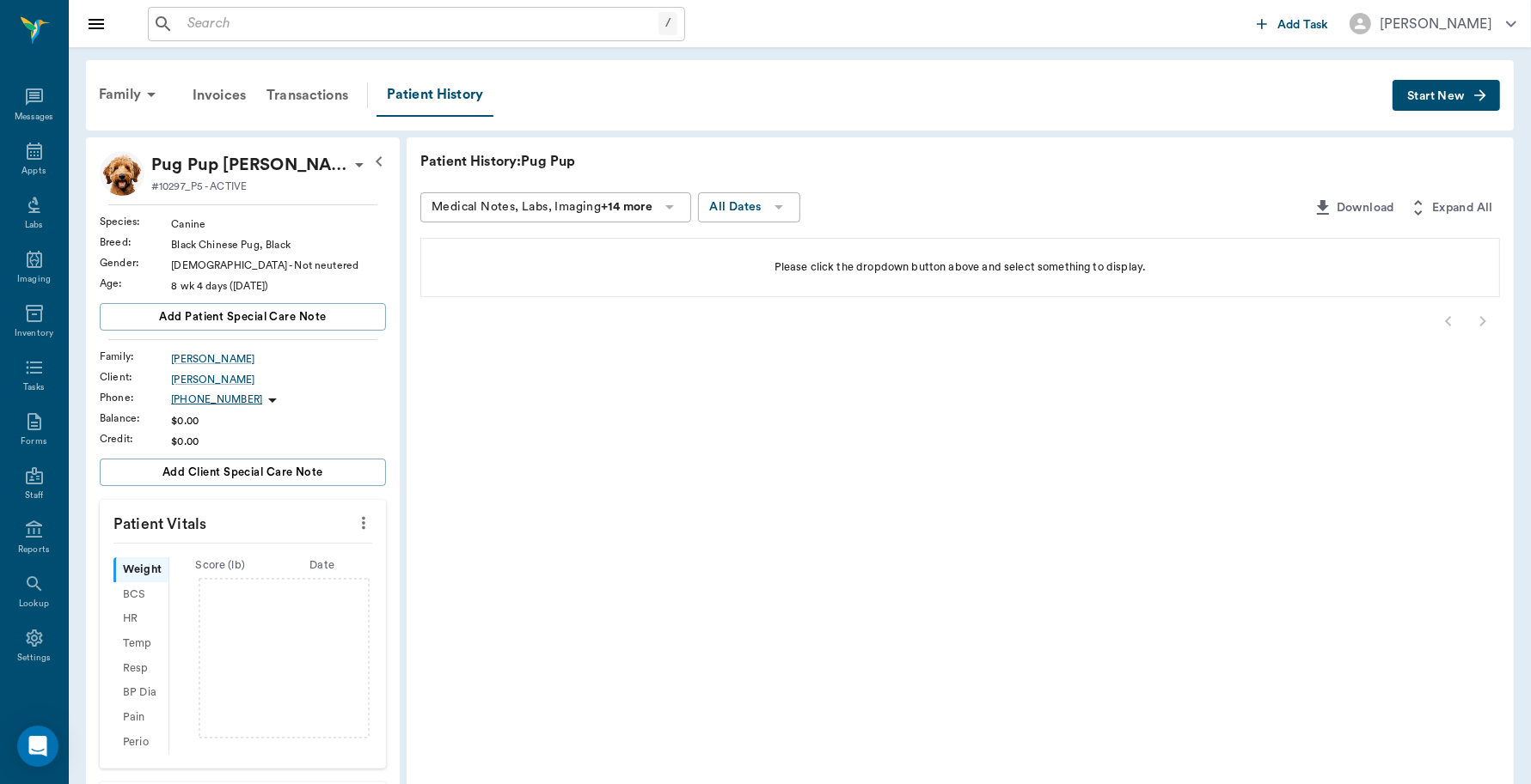
click at [1420, 103] on button "Start New" at bounding box center [1446, 95] width 108 height 32
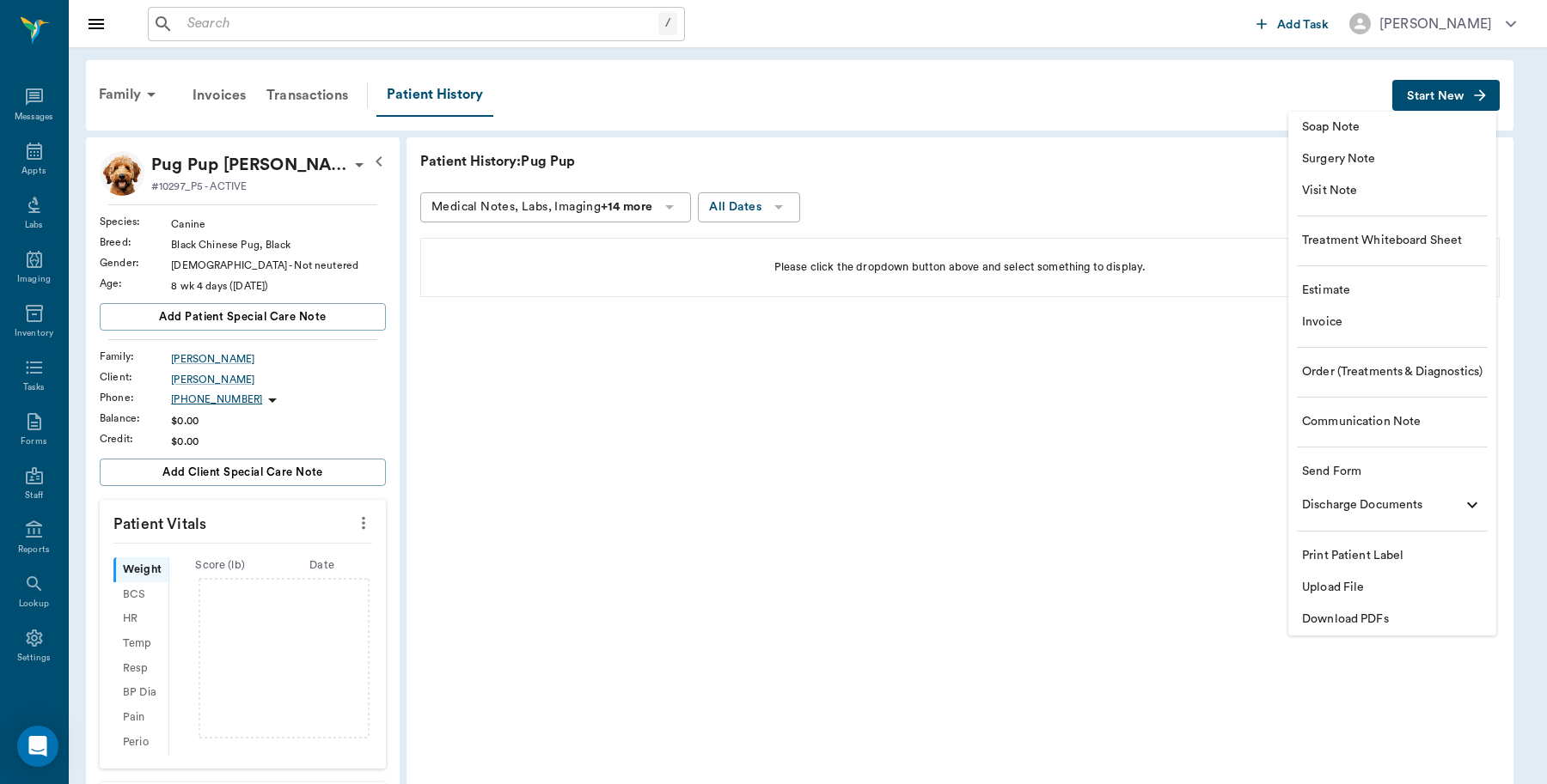
click at [1389, 418] on span "Communication Note" at bounding box center [1392, 422] width 181 height 18
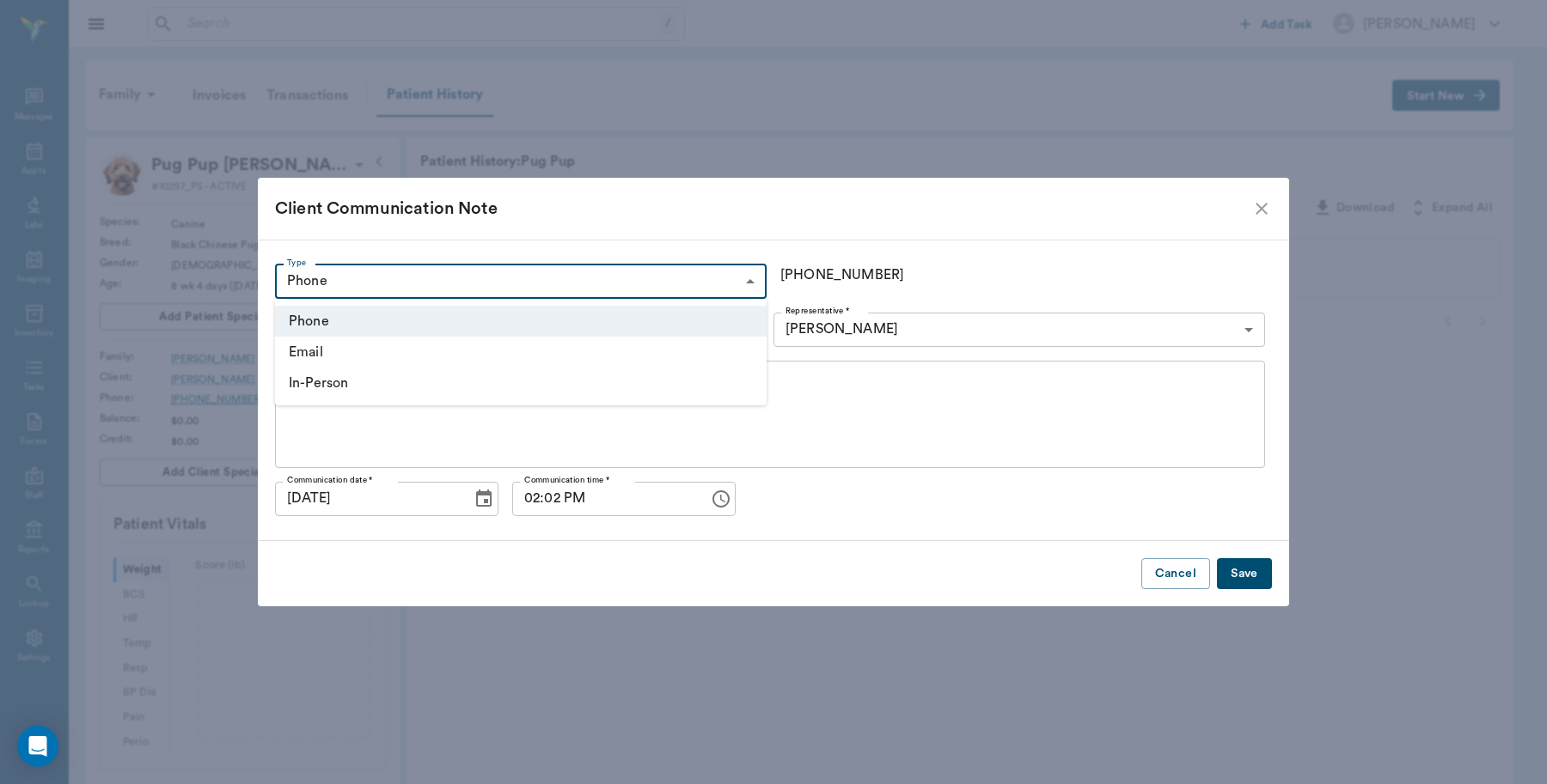
click at [444, 275] on body "/ ​ Add Task [PERSON_NAME] Nectar Messages Appts Labs Imaging Inventory Tasks F…" at bounding box center [774, 559] width 1547 height 1118
click at [366, 385] on li "In-Person" at bounding box center [520, 383] width 492 height 31
type input "IN_PERSON"
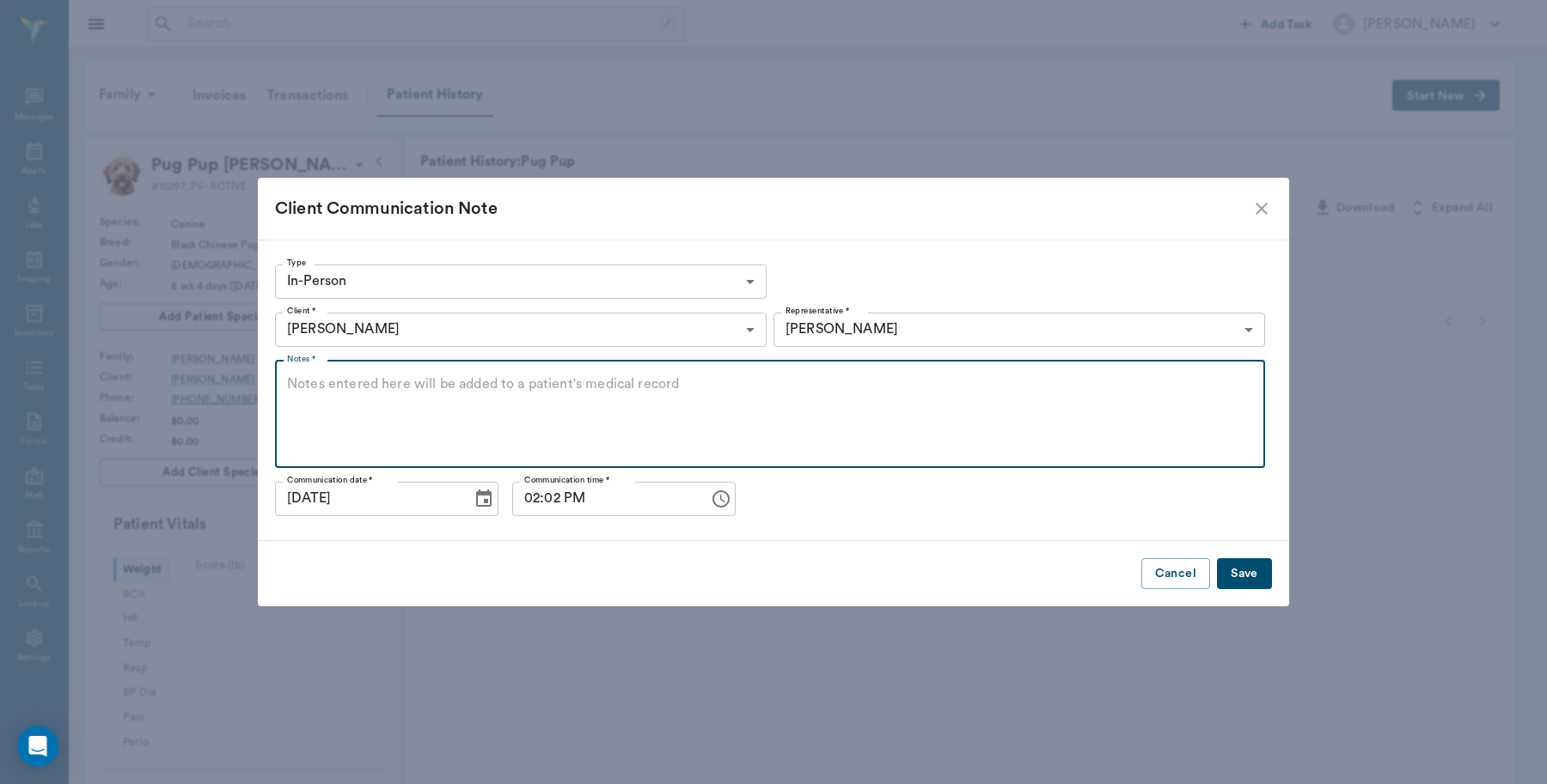
click at [570, 409] on textarea "Notes *" at bounding box center [770, 414] width 966 height 79
click at [479, 396] on textarea "Notes *" at bounding box center [770, 414] width 966 height 79
type textarea "S"
type textarea "1st round of shots were given [DATE]"
click at [1257, 580] on button "Save" at bounding box center [1244, 574] width 55 height 32
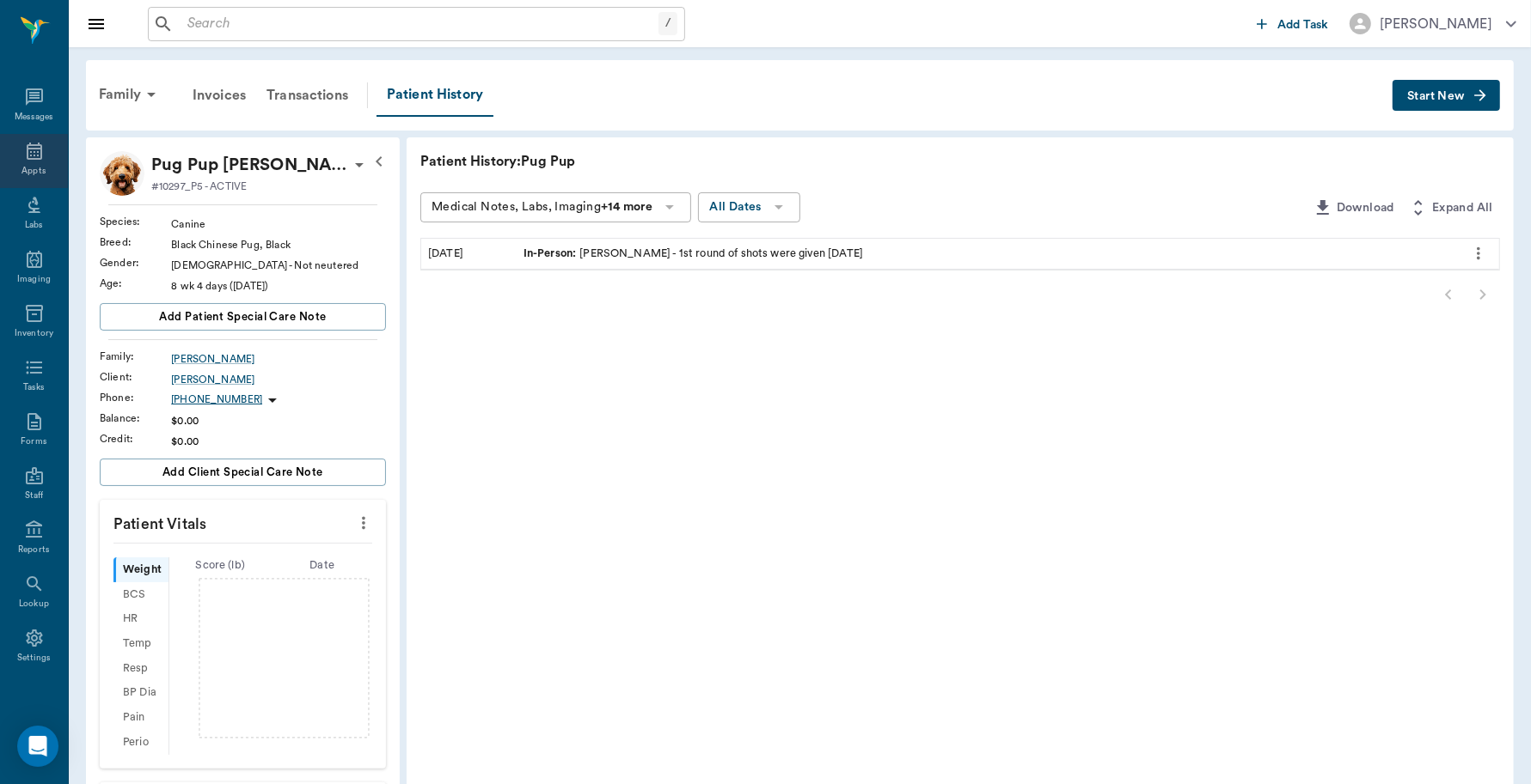
click at [23, 165] on div "Appts" at bounding box center [33, 170] width 24 height 13
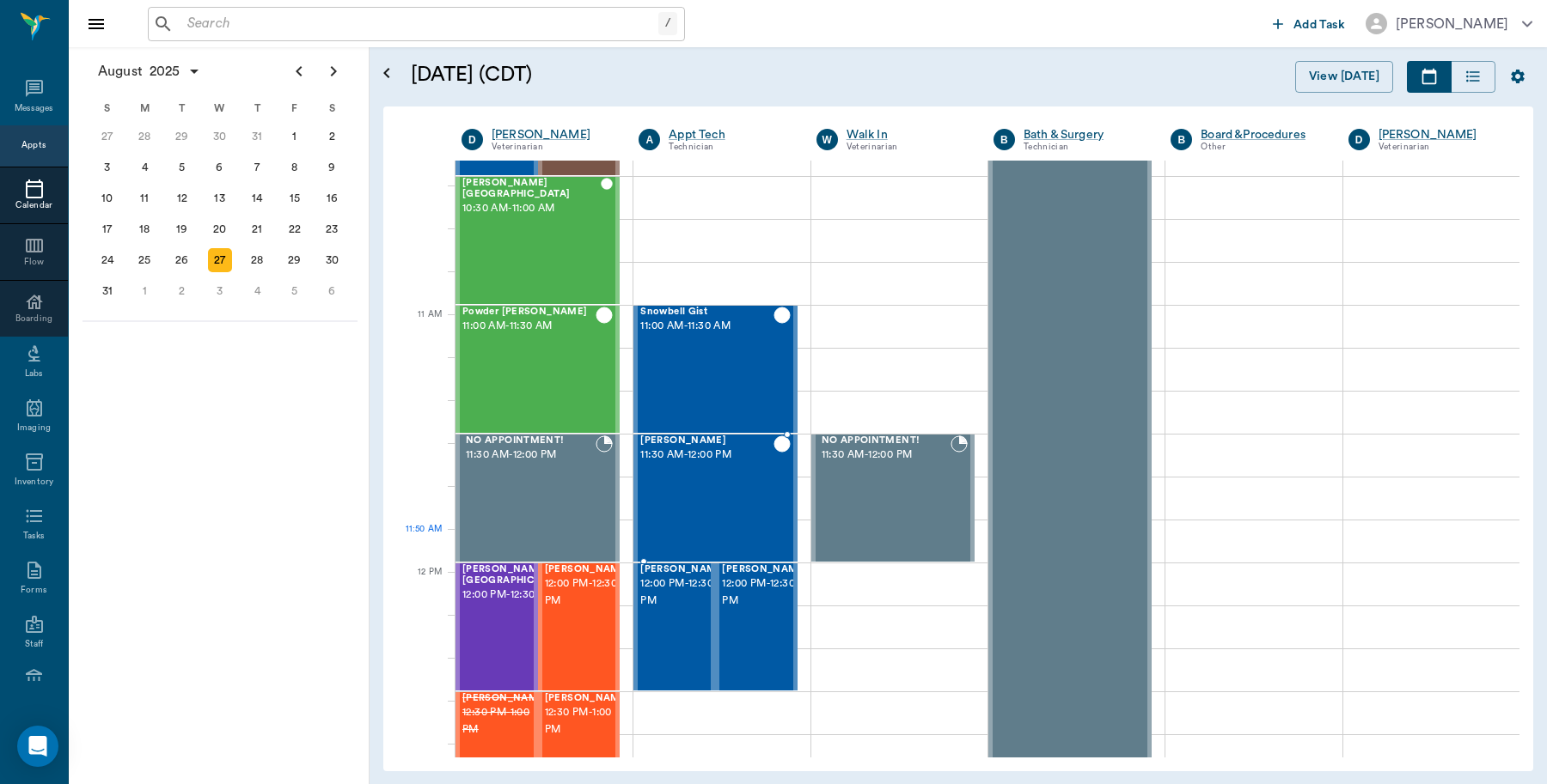
scroll to position [645, 0]
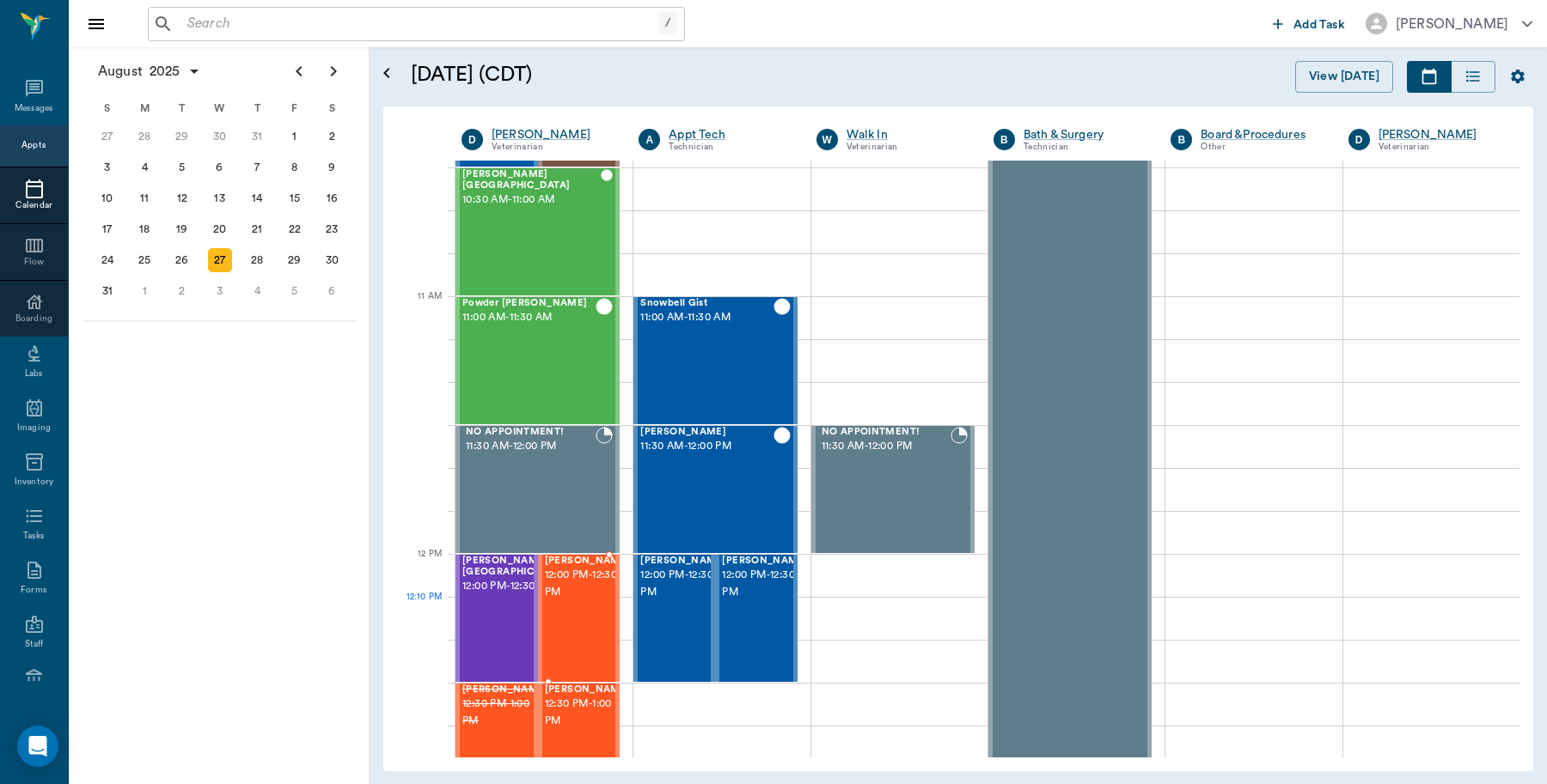
click at [593, 601] on span "12:00 PM - 12:30 PM" at bounding box center [587, 584] width 86 height 35
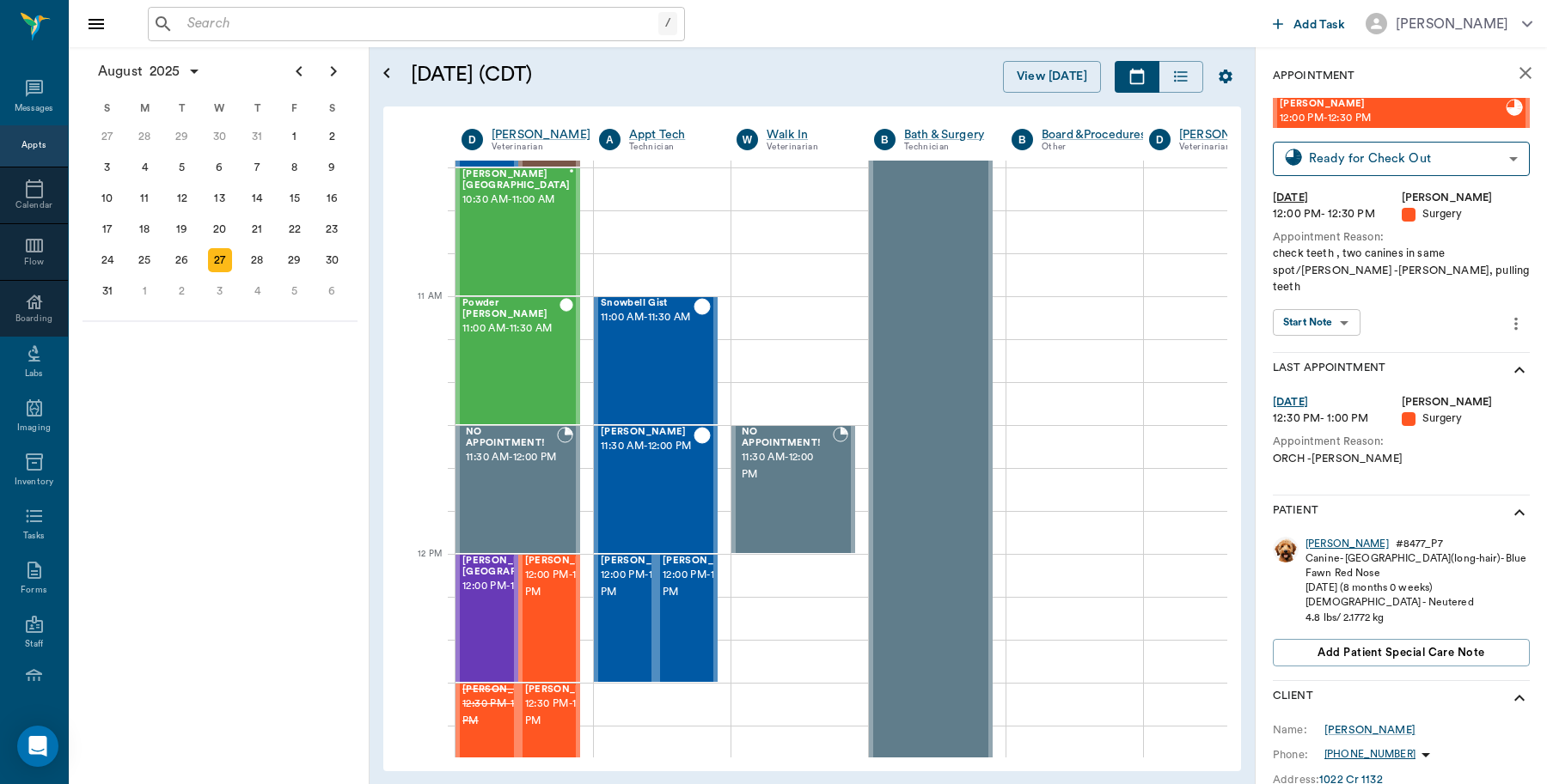
click at [1313, 537] on div "[PERSON_NAME]" at bounding box center [1347, 544] width 84 height 14
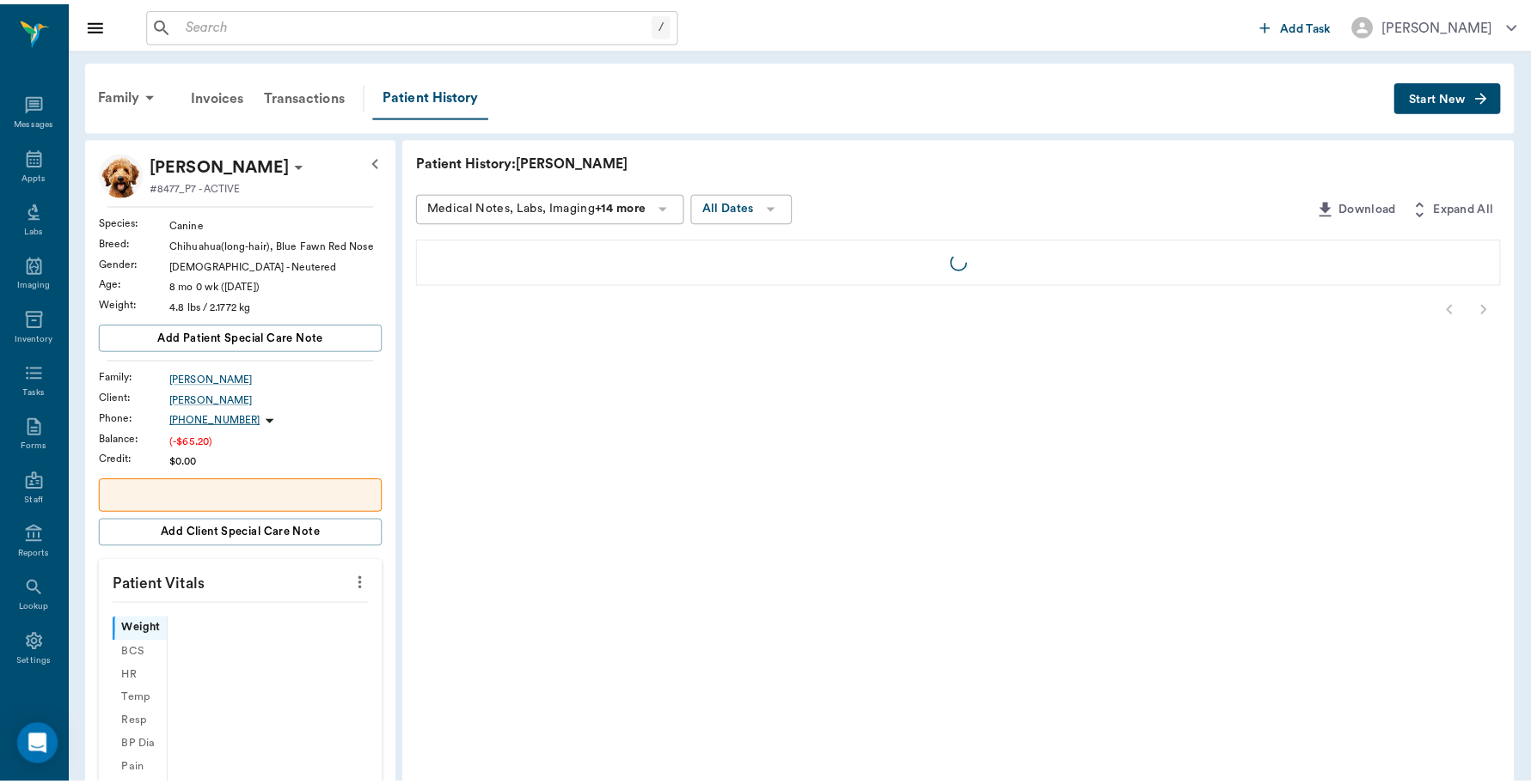
scroll to position [5, 0]
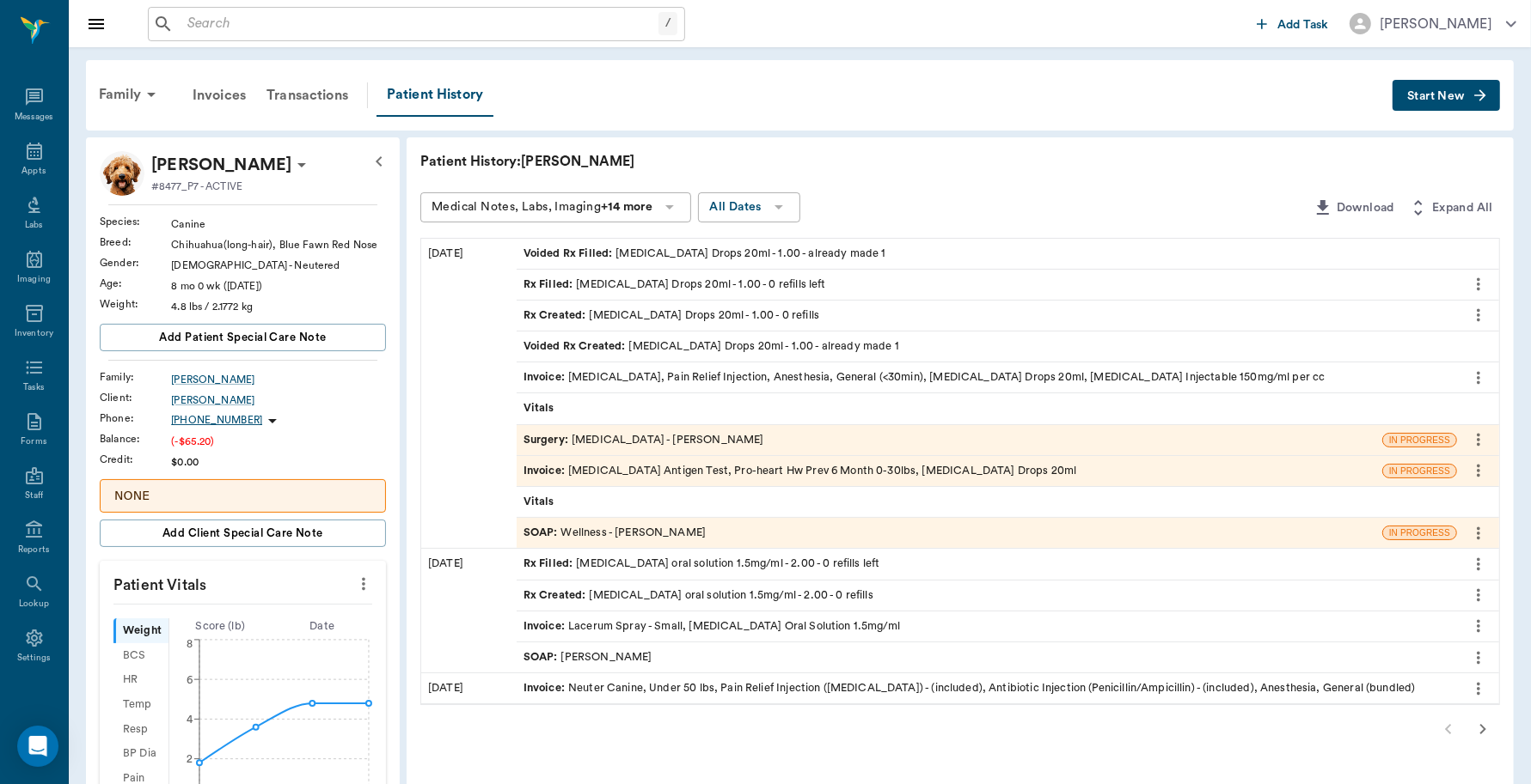
click at [584, 468] on div "Invoice : [MEDICAL_DATA] Antigen Test, Pro-heart Hw Prev 6 Month 0-30lbs, [MEDI…" at bounding box center [800, 470] width 553 height 16
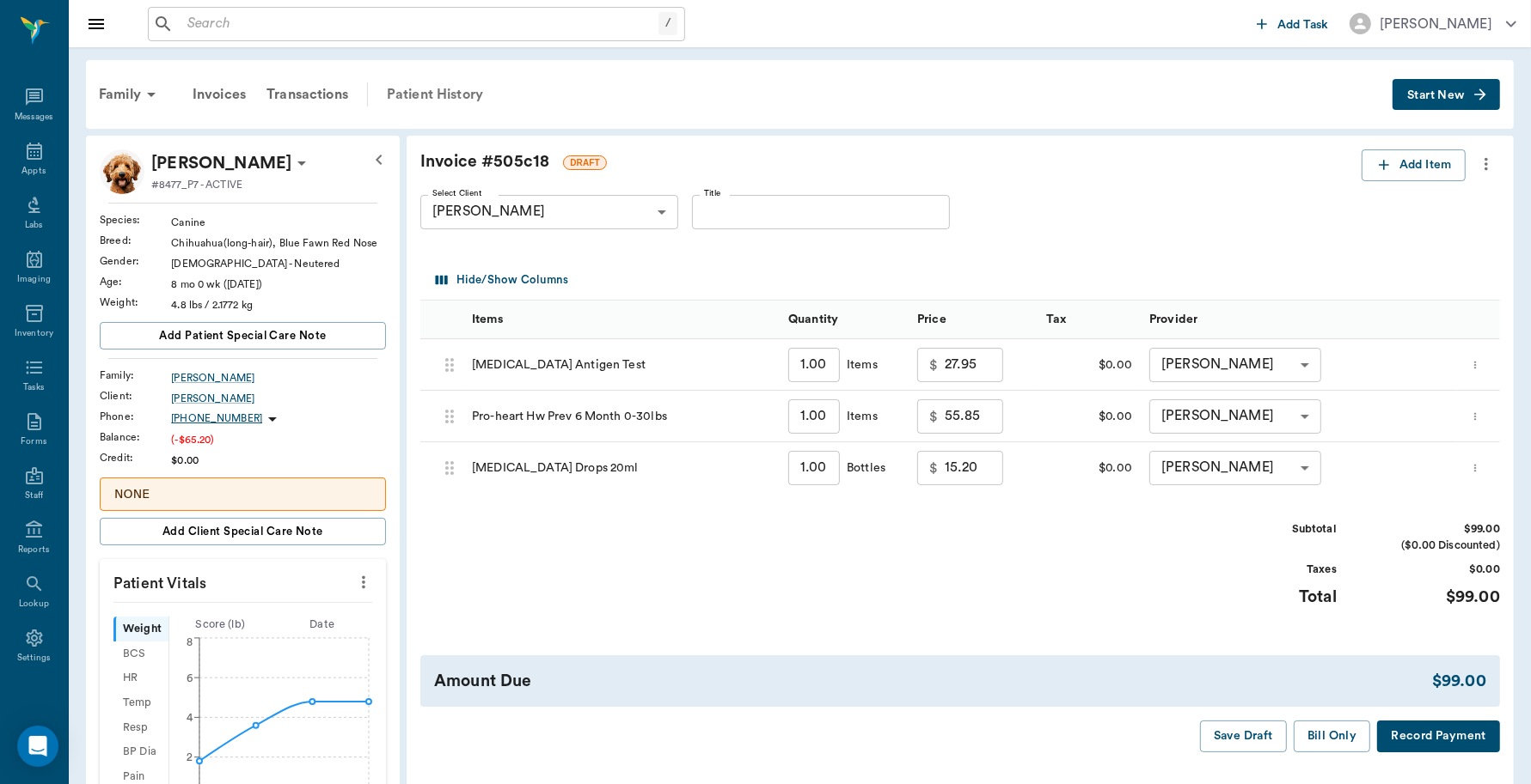
click at [466, 95] on div "Patient History" at bounding box center [434, 94] width 116 height 41
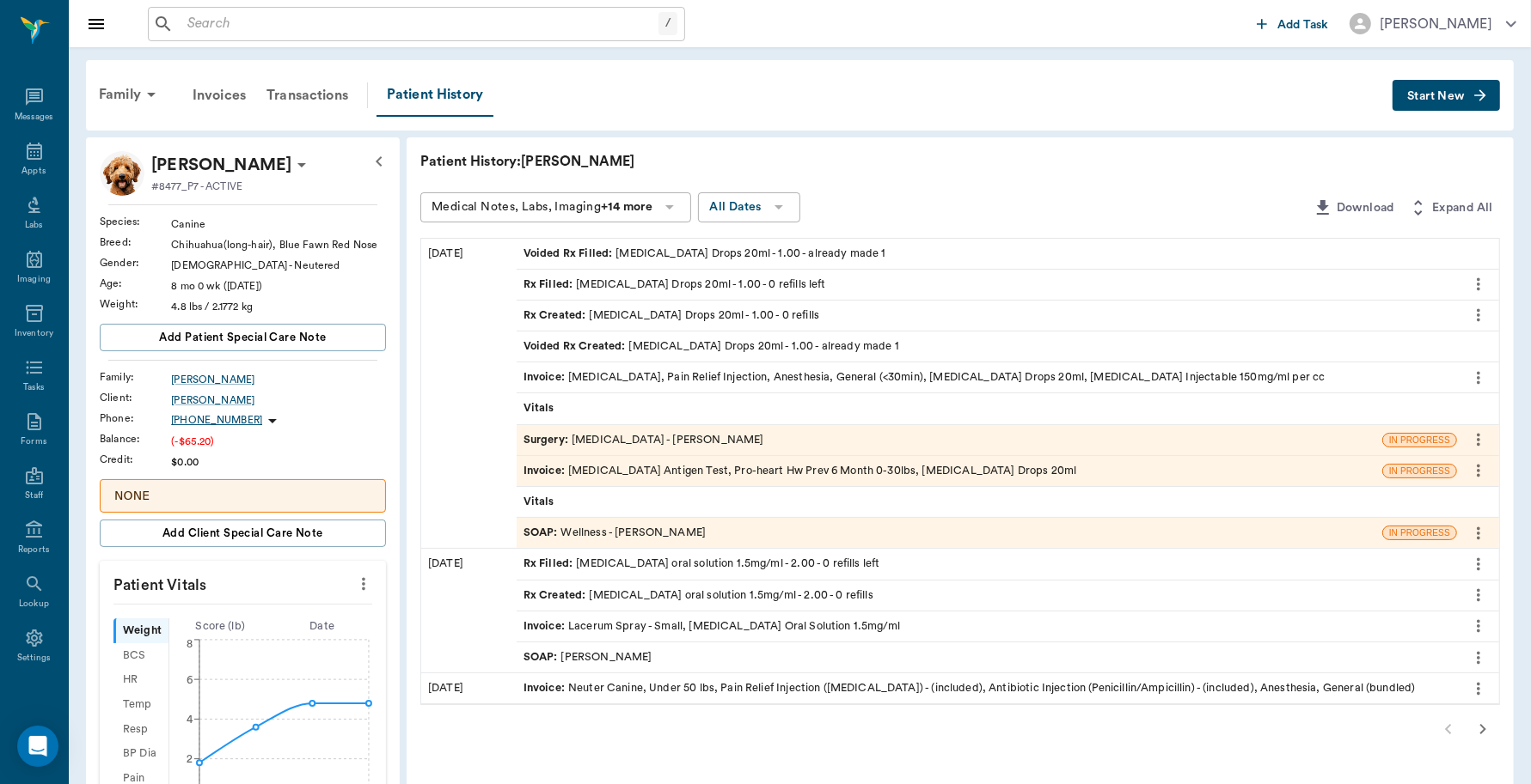
click at [638, 374] on div "Invoice : [MEDICAL_DATA], Pain Relief Injection, Anesthesia, General (<30min), …" at bounding box center [924, 377] width 802 height 16
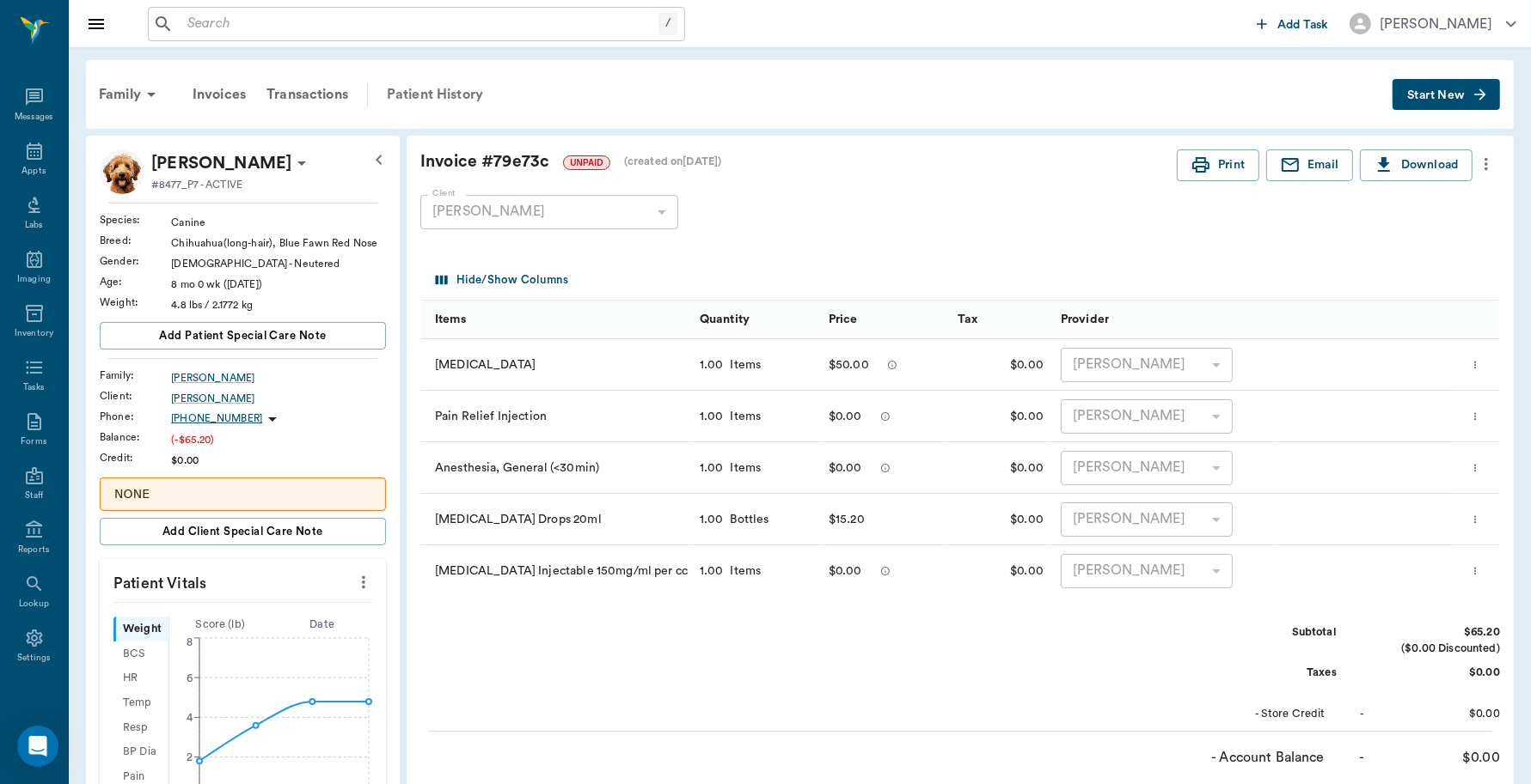
click at [421, 89] on div "Patient History" at bounding box center [434, 94] width 116 height 41
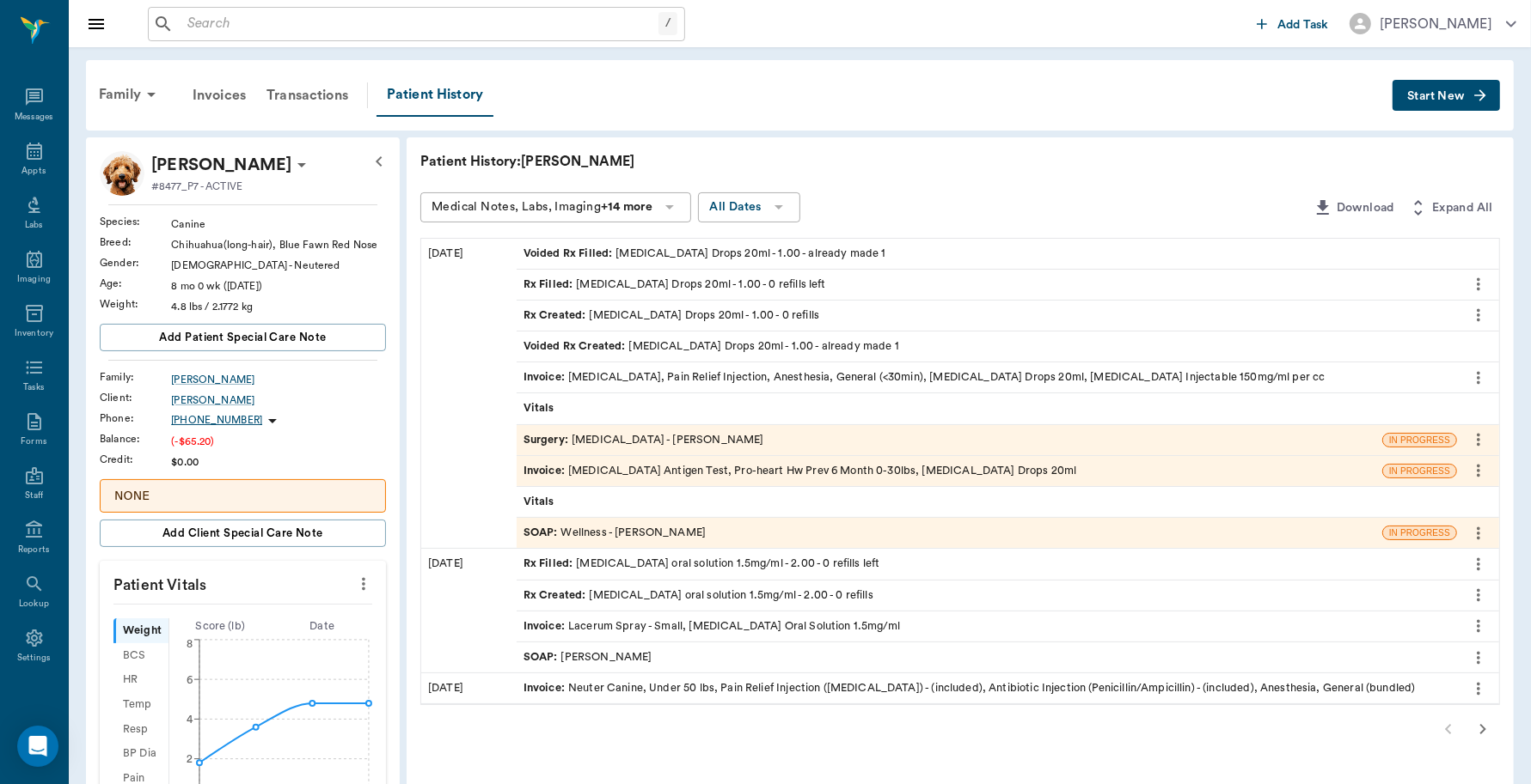
click at [753, 375] on div "Invoice : [MEDICAL_DATA], Pain Relief Injection, Anesthesia, General (<30min), …" at bounding box center [924, 377] width 802 height 16
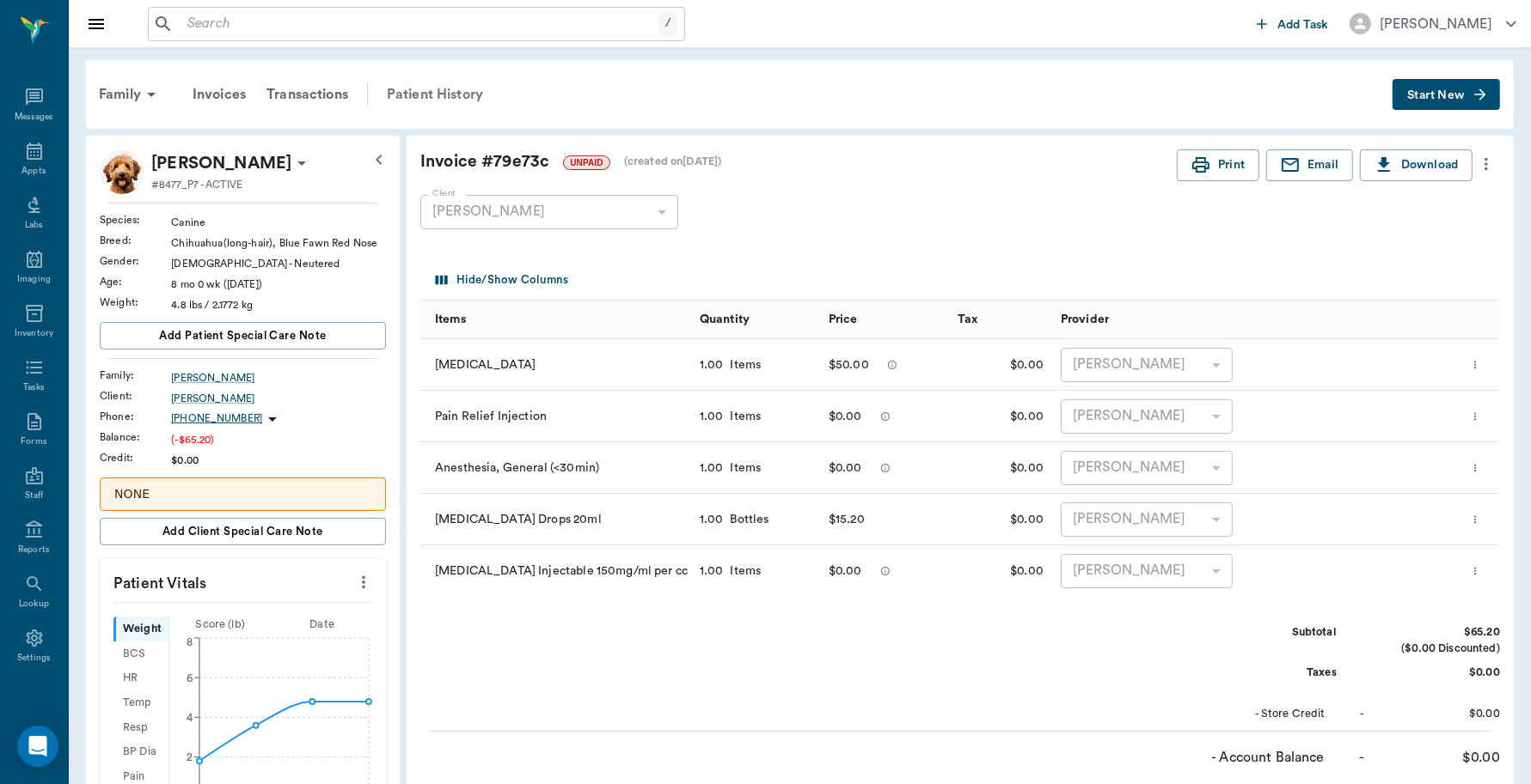
click at [426, 100] on div "Patient History" at bounding box center [434, 94] width 116 height 41
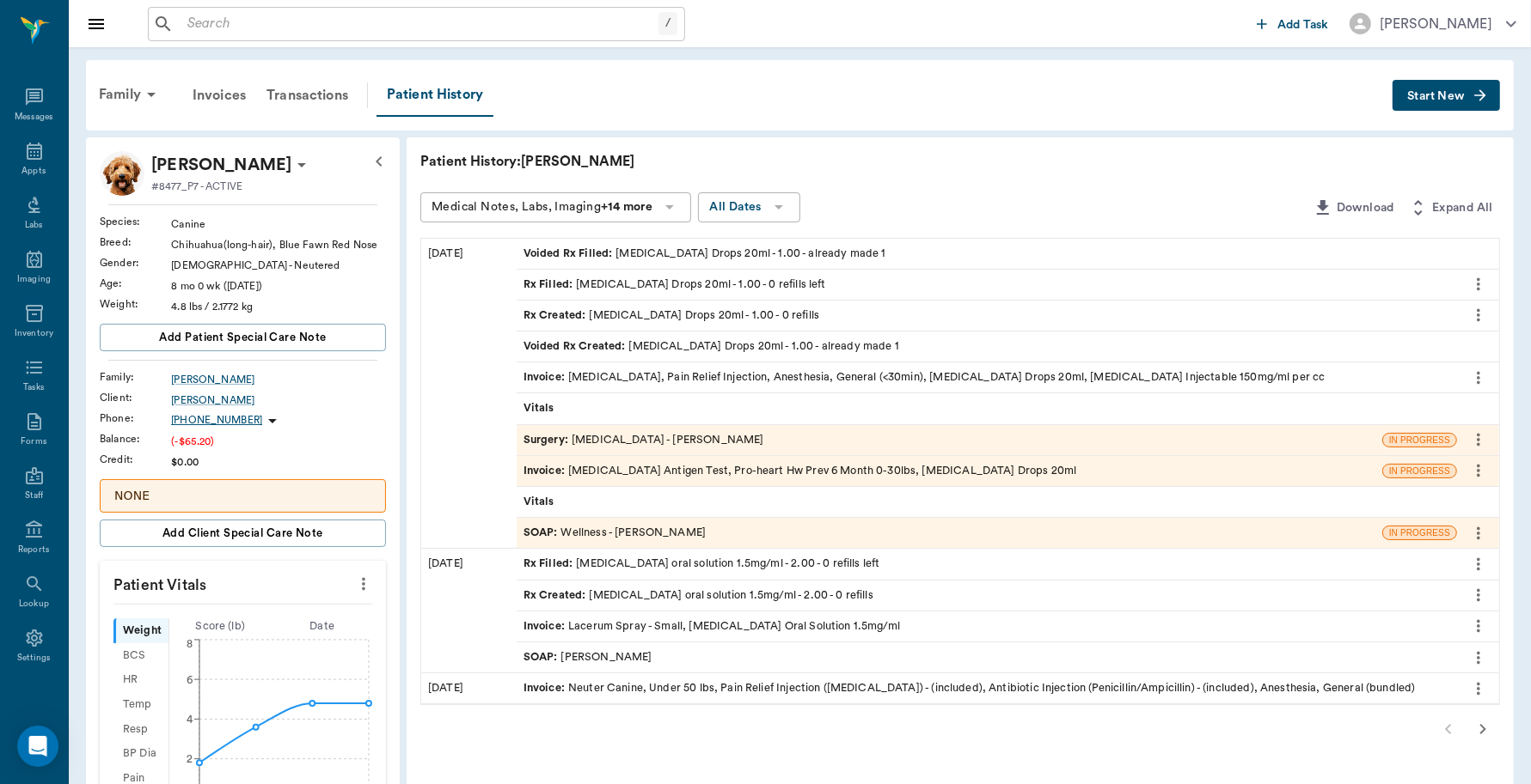
click at [591, 470] on div "Invoice : [MEDICAL_DATA] Antigen Test, Pro-heart Hw Prev 6 Month 0-30lbs, [MEDI…" at bounding box center [800, 470] width 553 height 16
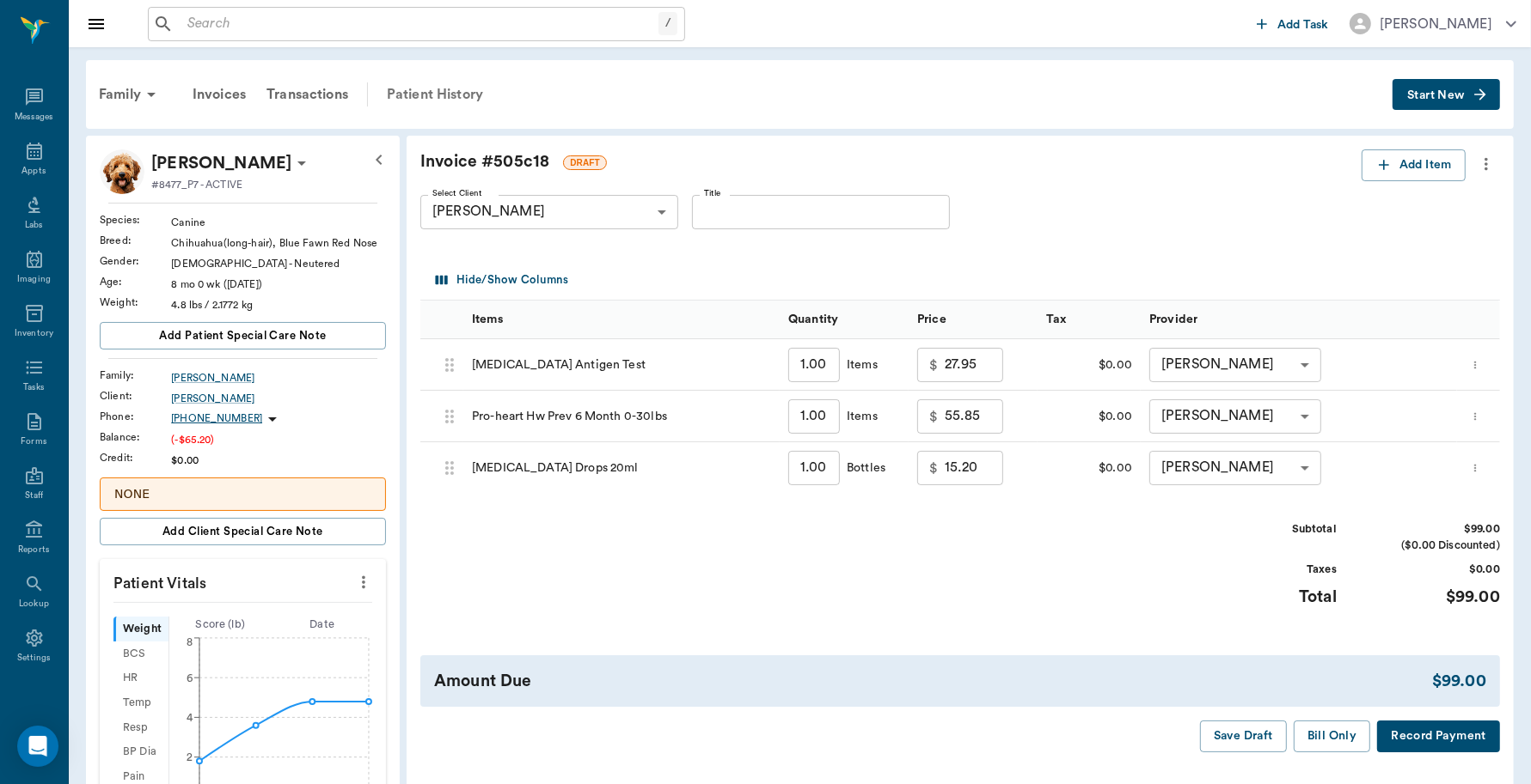
click at [440, 92] on div "Patient History" at bounding box center [434, 94] width 116 height 41
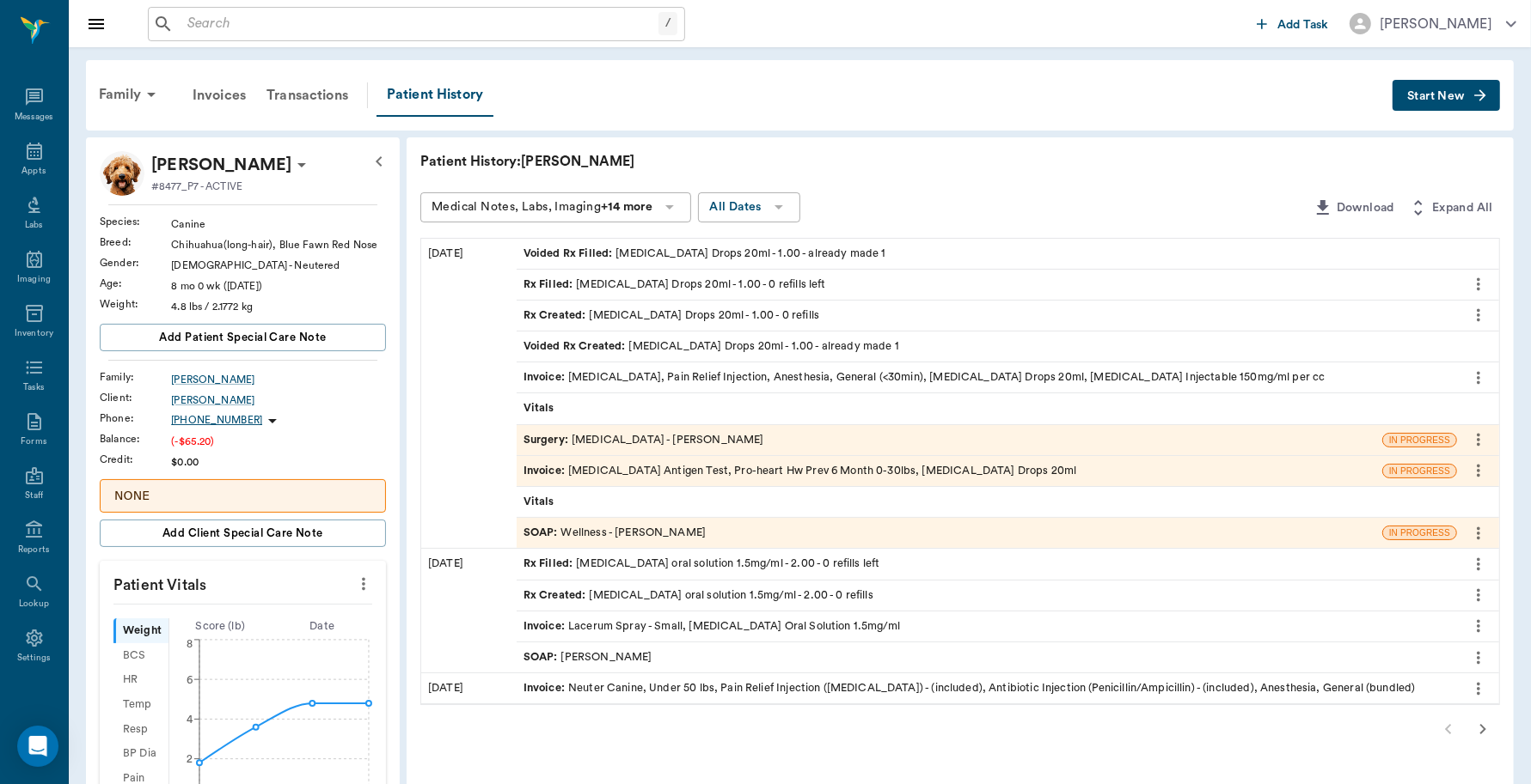
click at [784, 373] on div "Invoice : [MEDICAL_DATA], Pain Relief Injection, Anesthesia, General (<30min), …" at bounding box center [924, 377] width 802 height 16
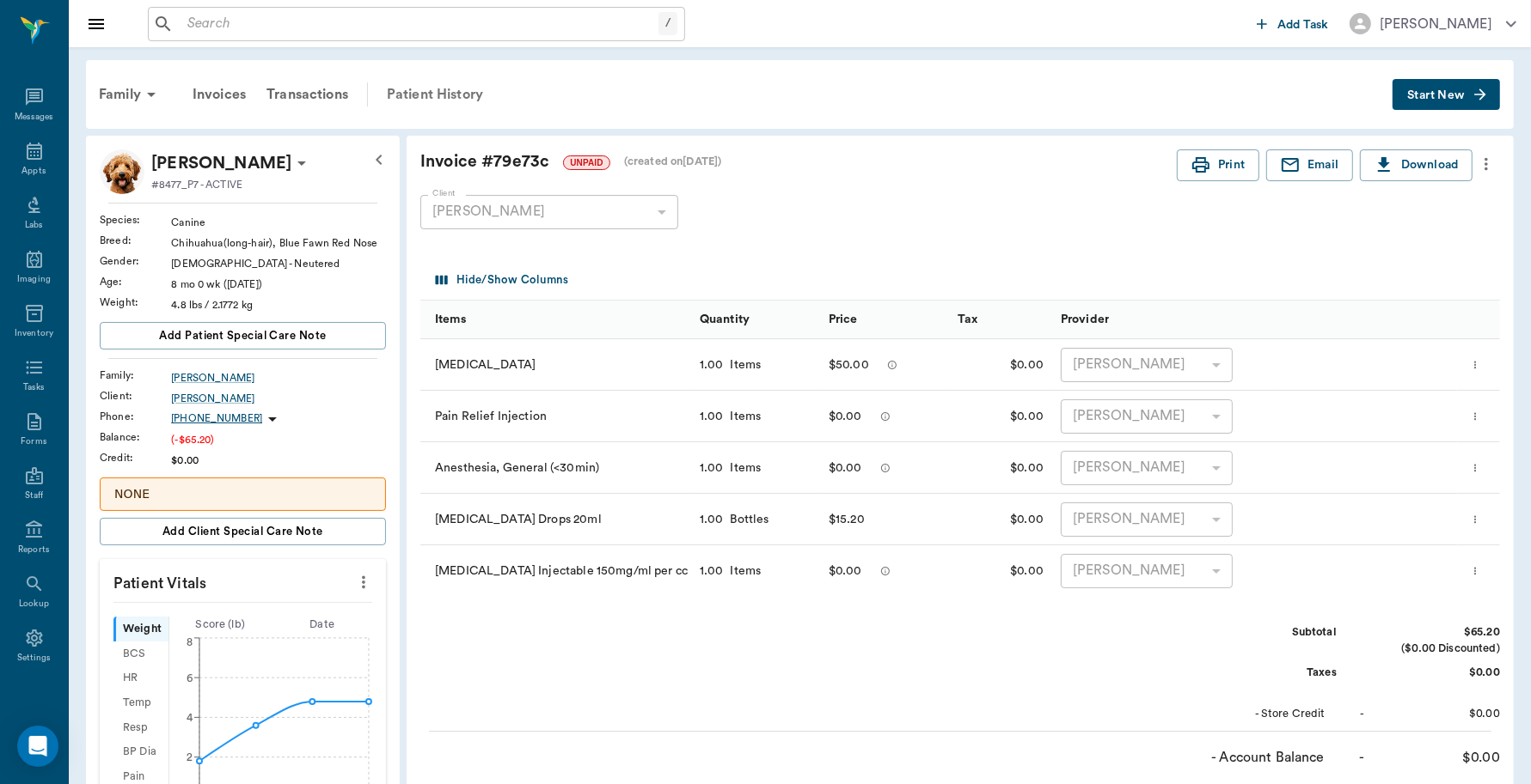
click at [465, 89] on div "Patient History" at bounding box center [434, 94] width 116 height 41
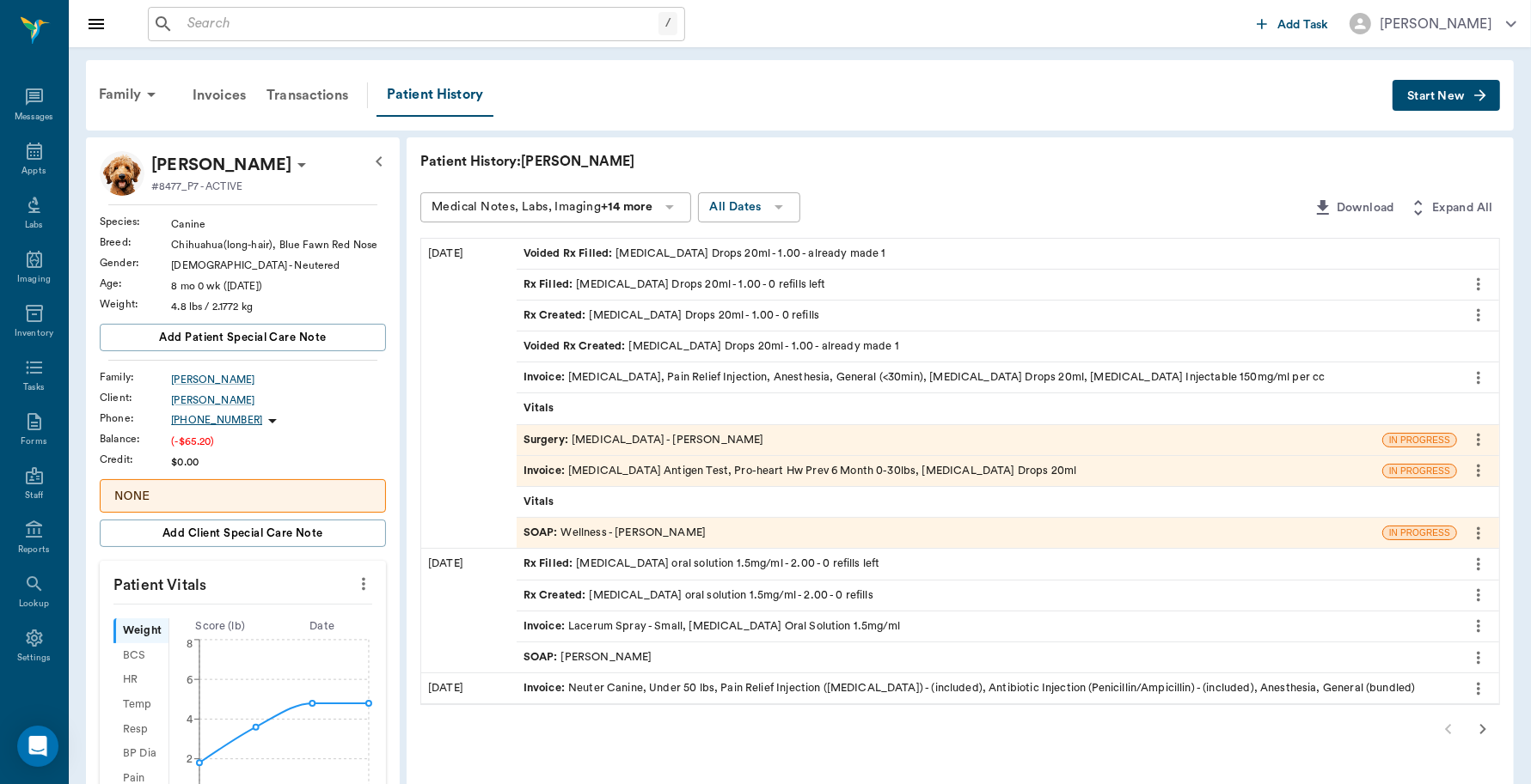
click at [613, 460] on div "Invoice : [MEDICAL_DATA] Antigen Test, Pro-heart Hw Prev 6 Month 0-30lbs, [MEDI…" at bounding box center [949, 470] width 865 height 30
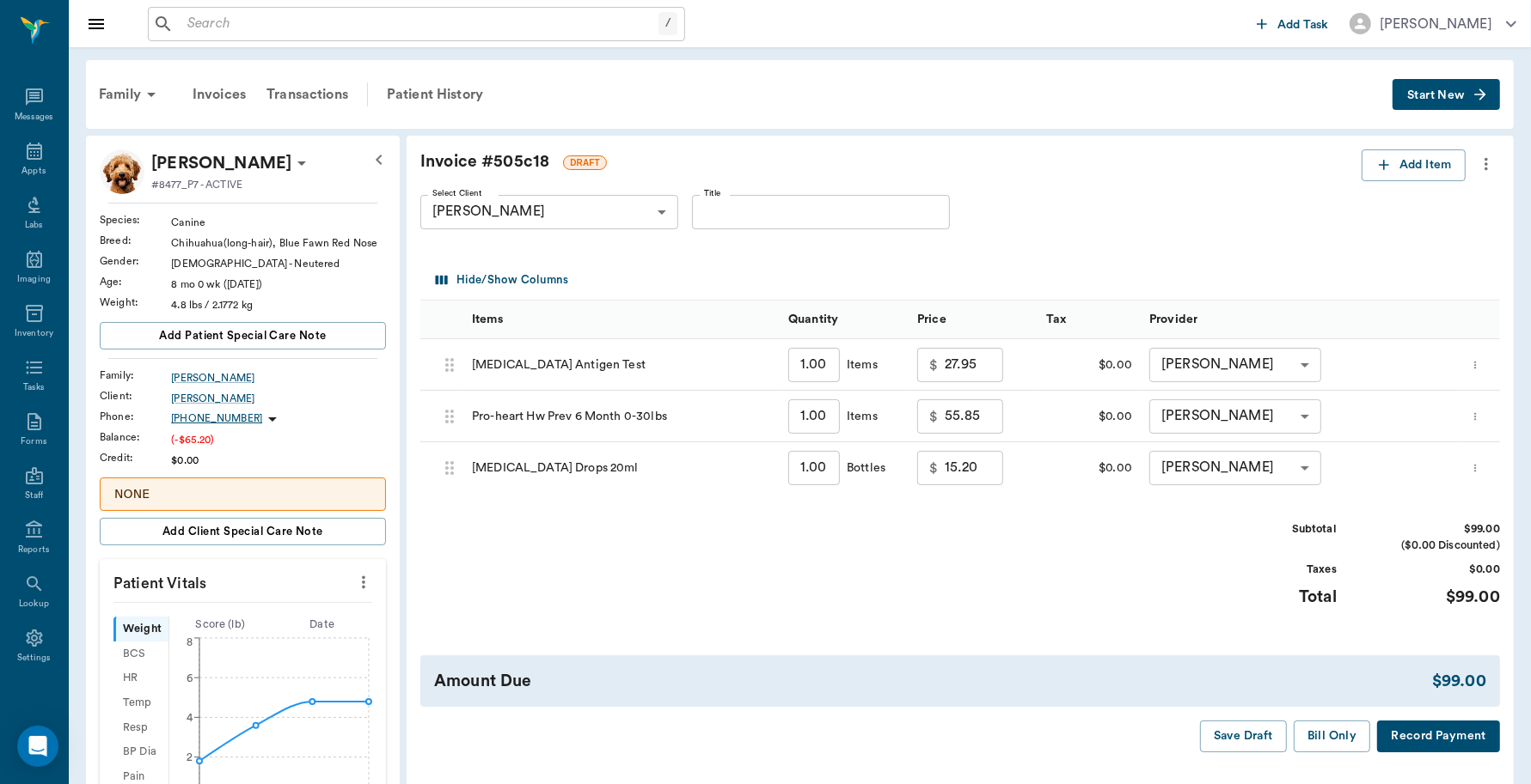
click at [1481, 469] on icon "more" at bounding box center [1475, 468] width 12 height 20
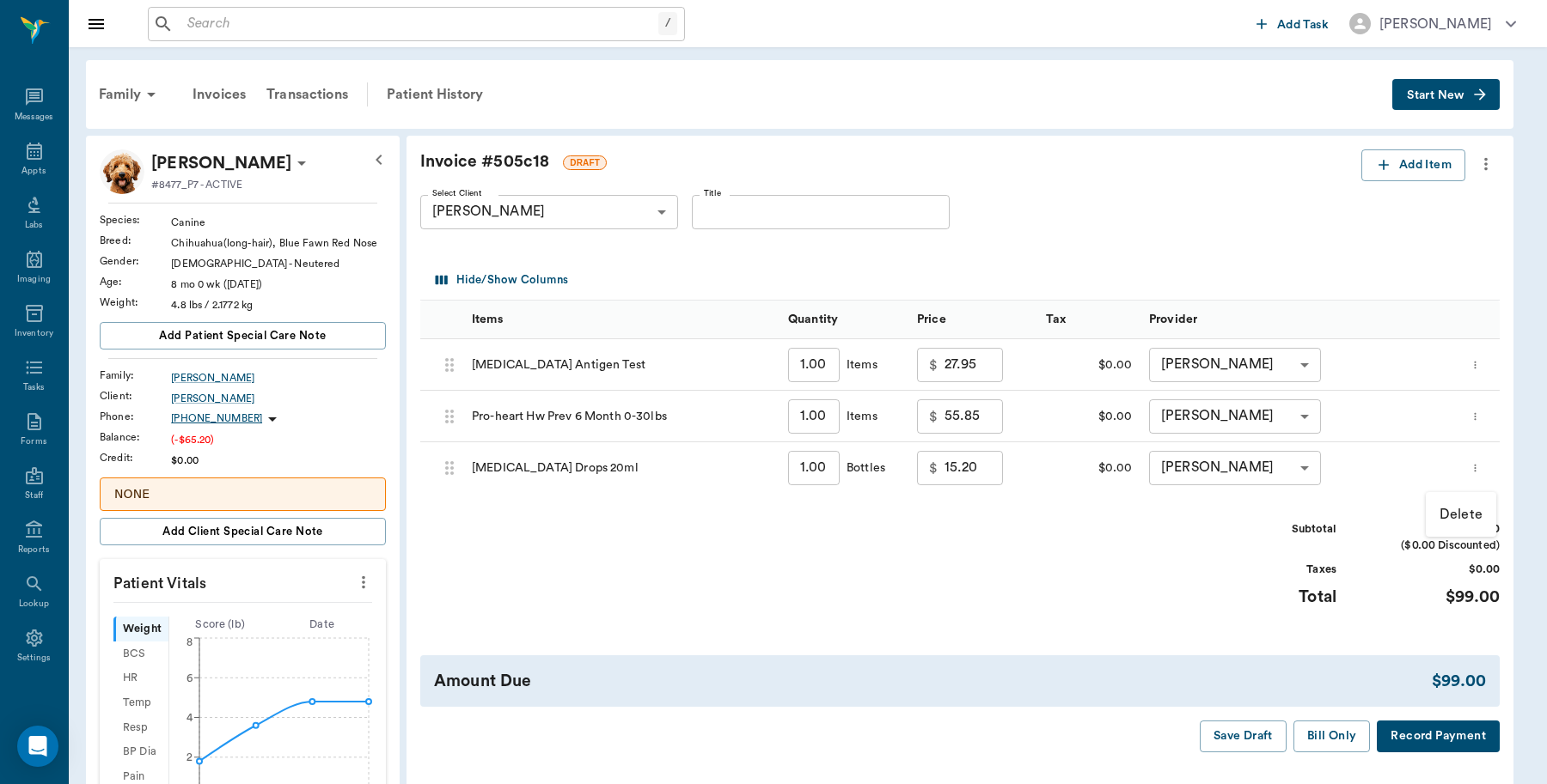
click at [1449, 510] on p "Delete" at bounding box center [1460, 514] width 43 height 20
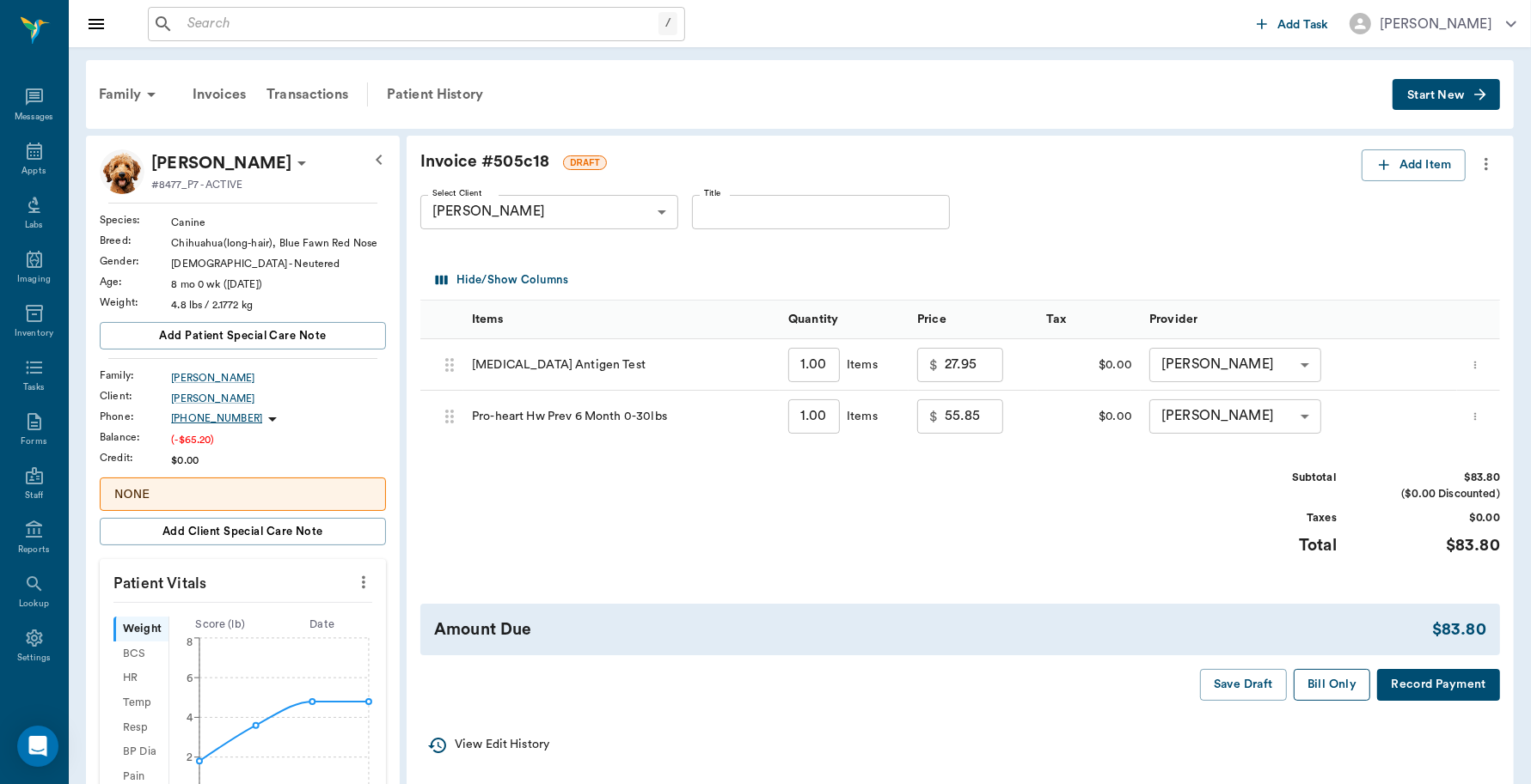
click at [1317, 676] on button "Bill Only" at bounding box center [1332, 685] width 77 height 32
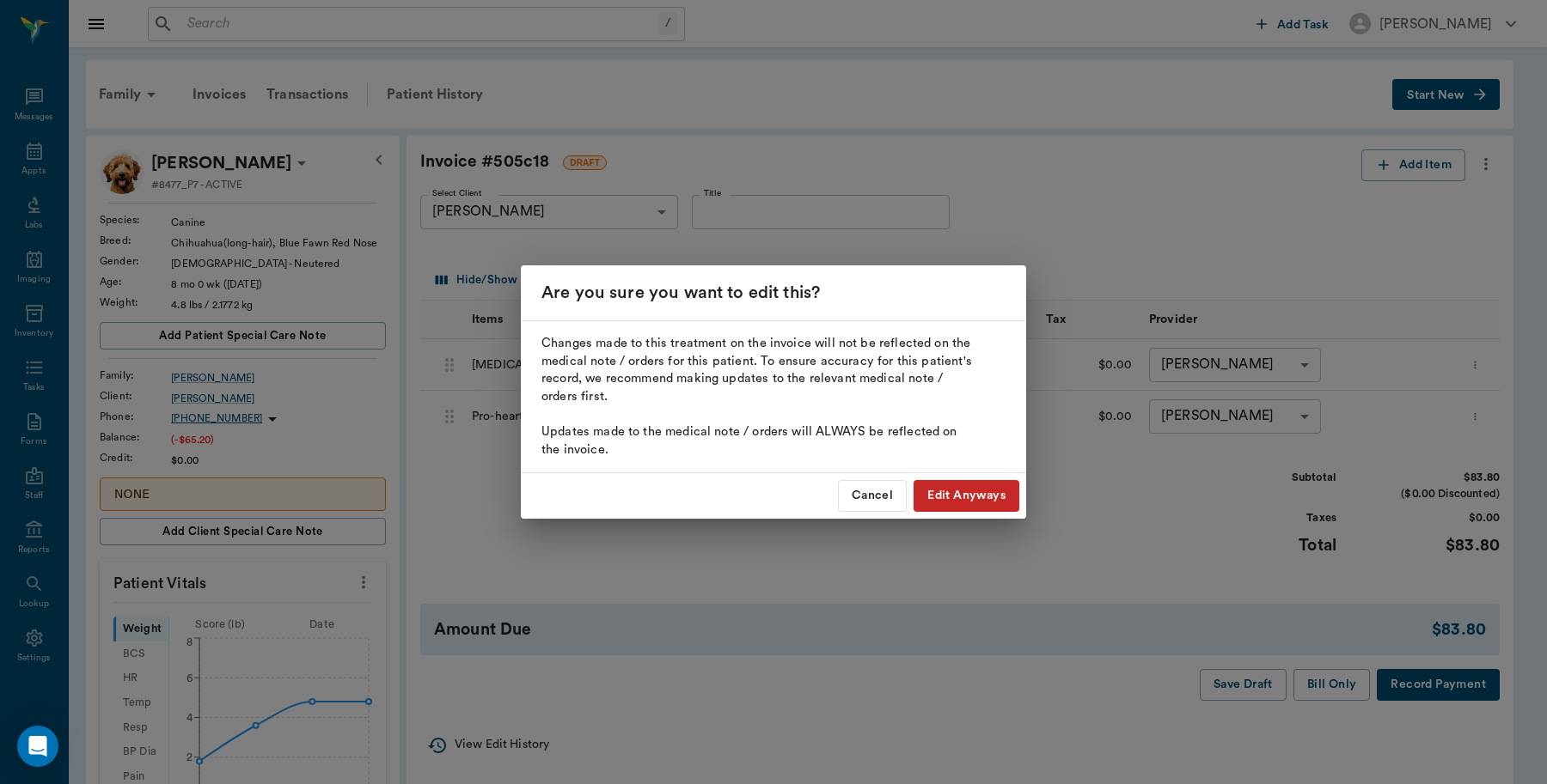
click at [971, 490] on button "Edit Anyways" at bounding box center [966, 495] width 106 height 32
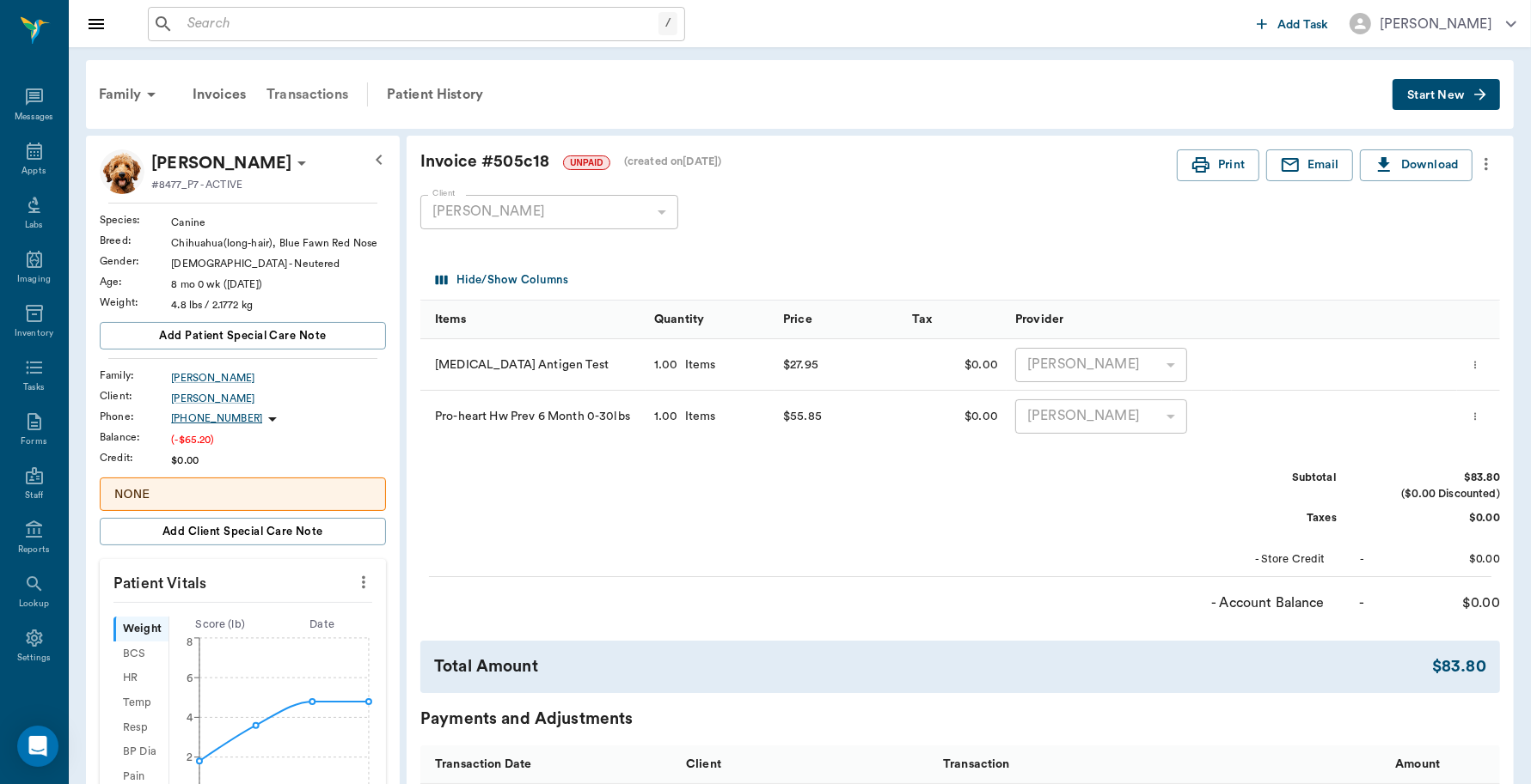
click at [317, 91] on div "Transactions" at bounding box center [307, 94] width 102 height 41
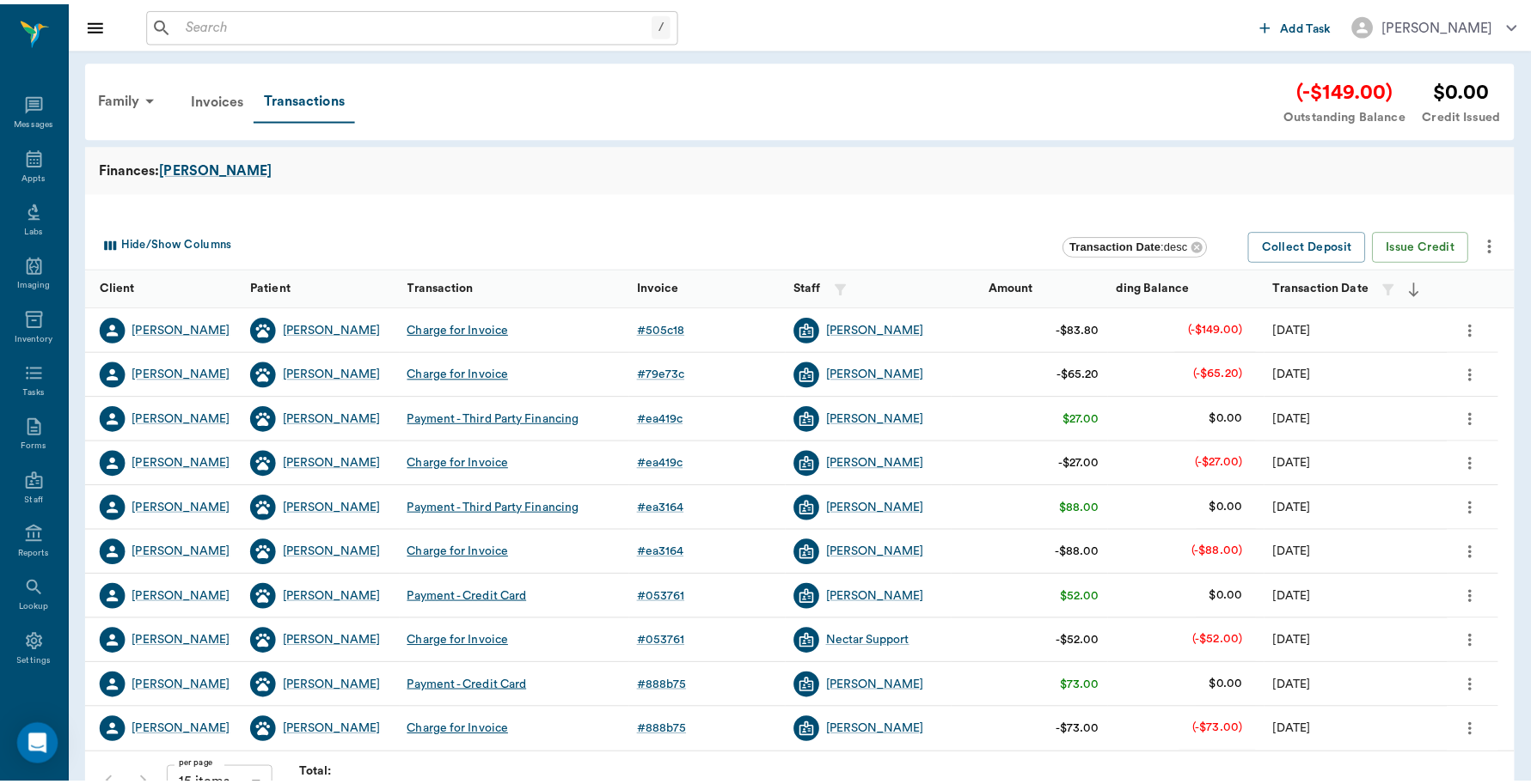
scroll to position [5, 0]
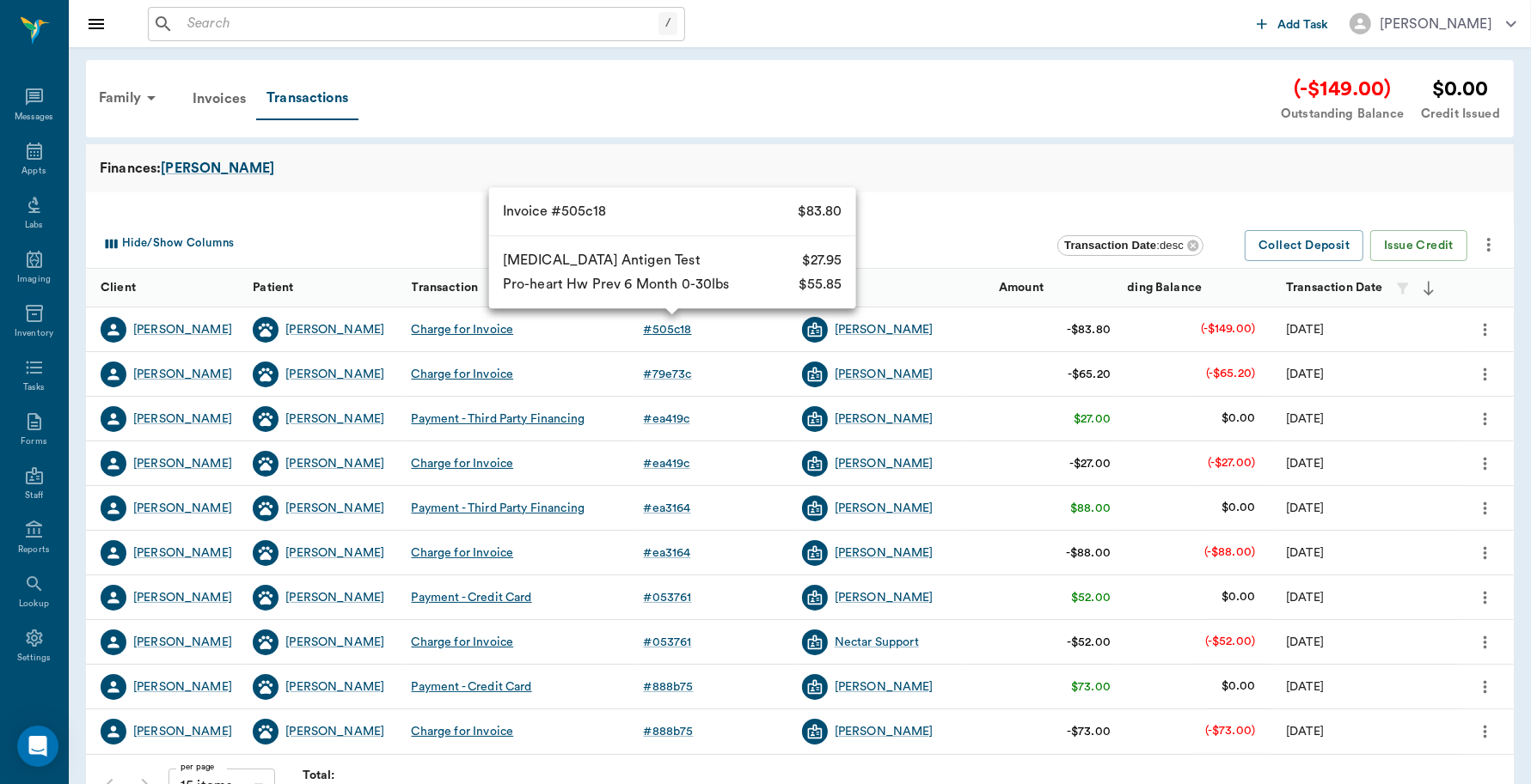
click at [673, 332] on div "# 505c18" at bounding box center [668, 330] width 48 height 17
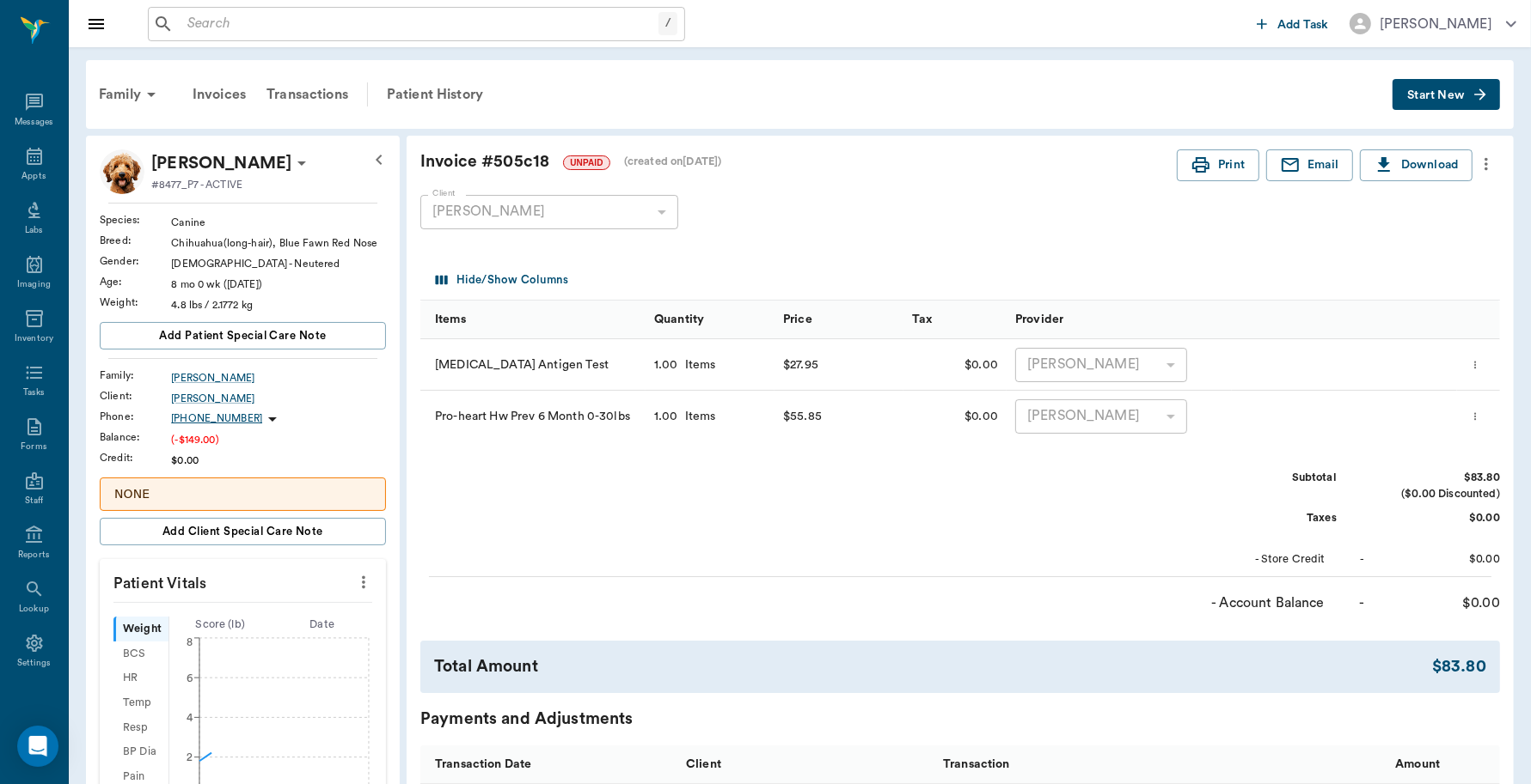
scroll to position [5, 0]
click at [447, 89] on div "Patient History" at bounding box center [434, 94] width 116 height 41
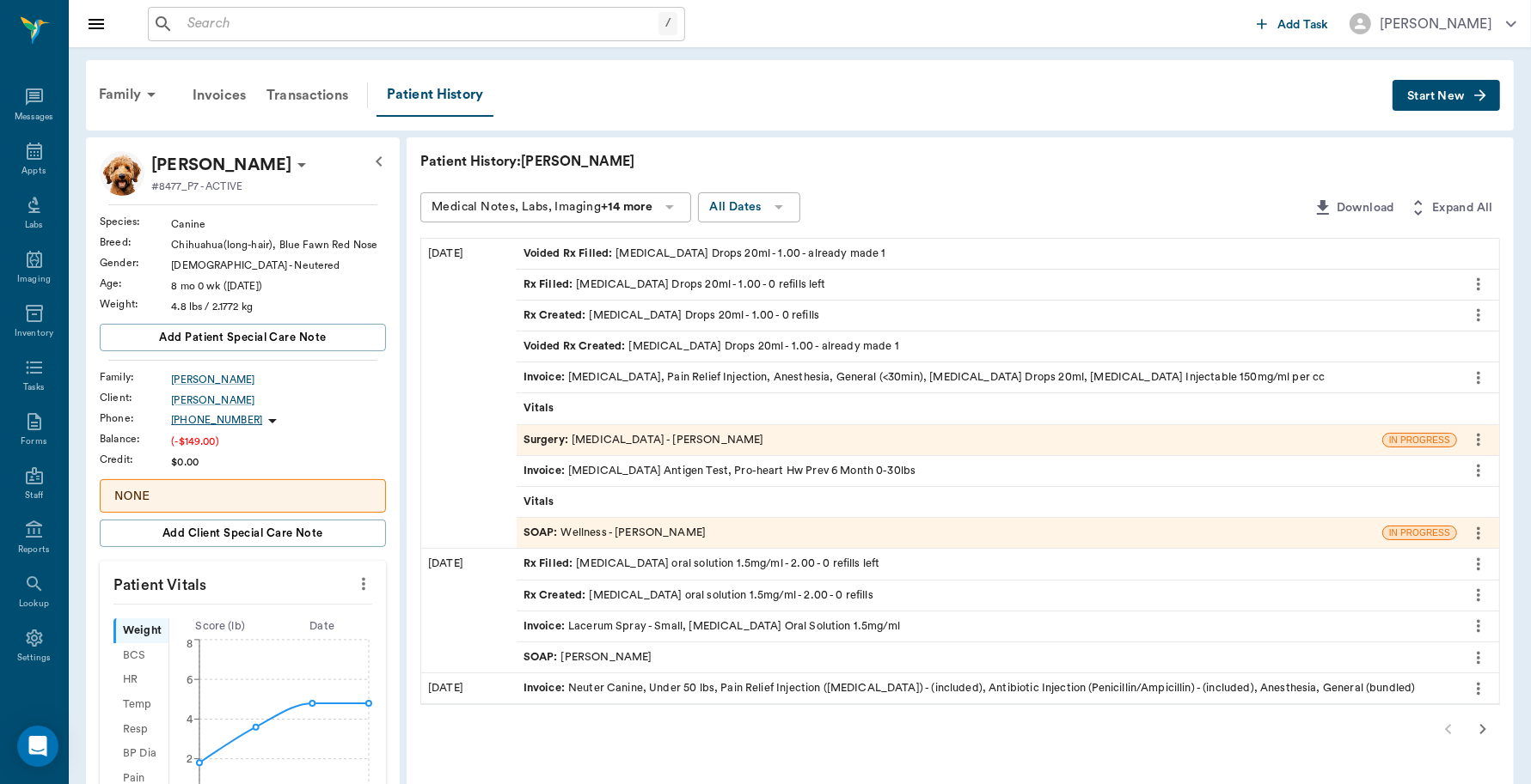
click at [1424, 96] on span "Start New" at bounding box center [1436, 96] width 58 height 0
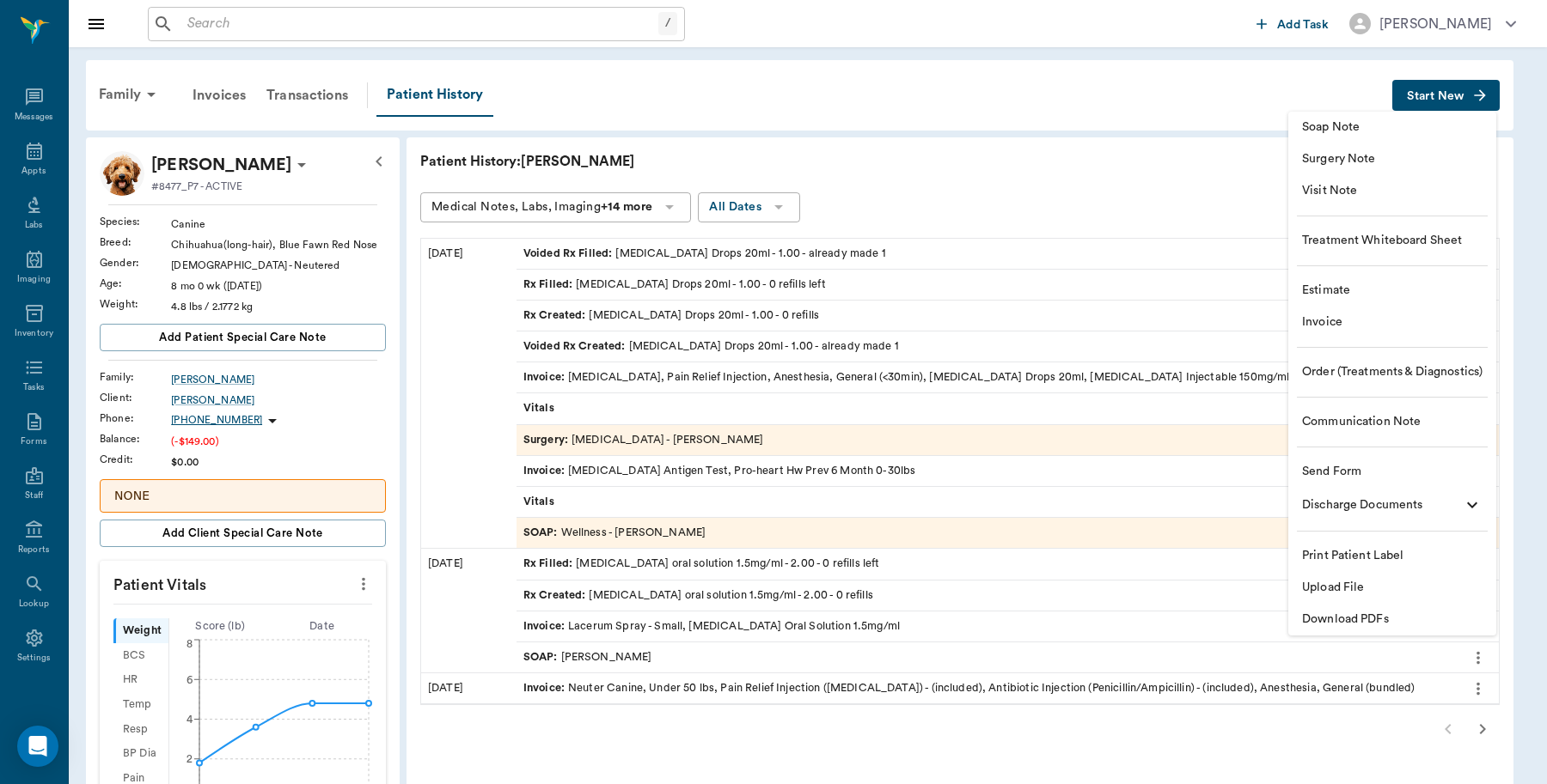
click at [1340, 316] on span "Invoice" at bounding box center [1392, 322] width 181 height 18
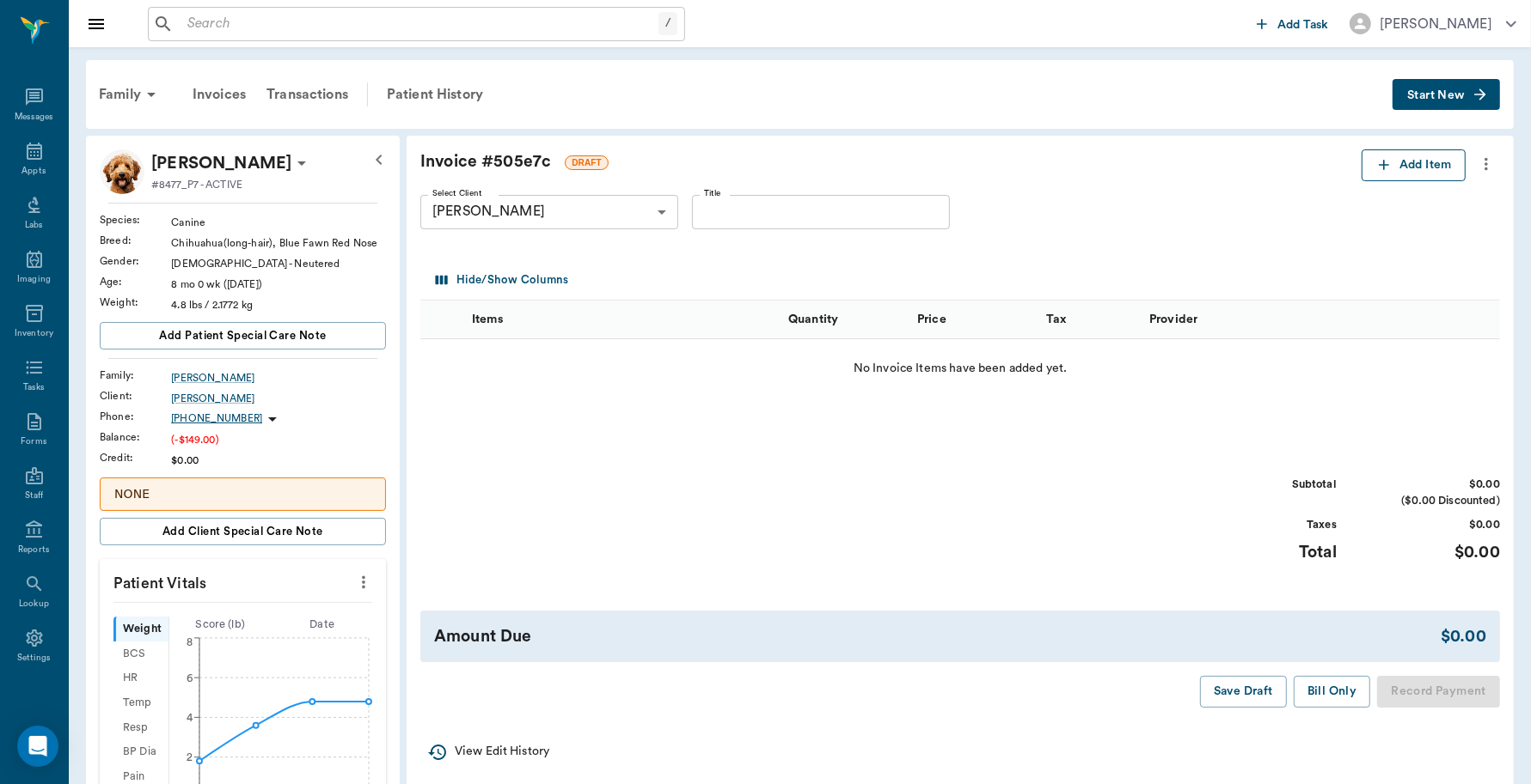
click at [1401, 167] on button "Add Item" at bounding box center [1414, 164] width 104 height 32
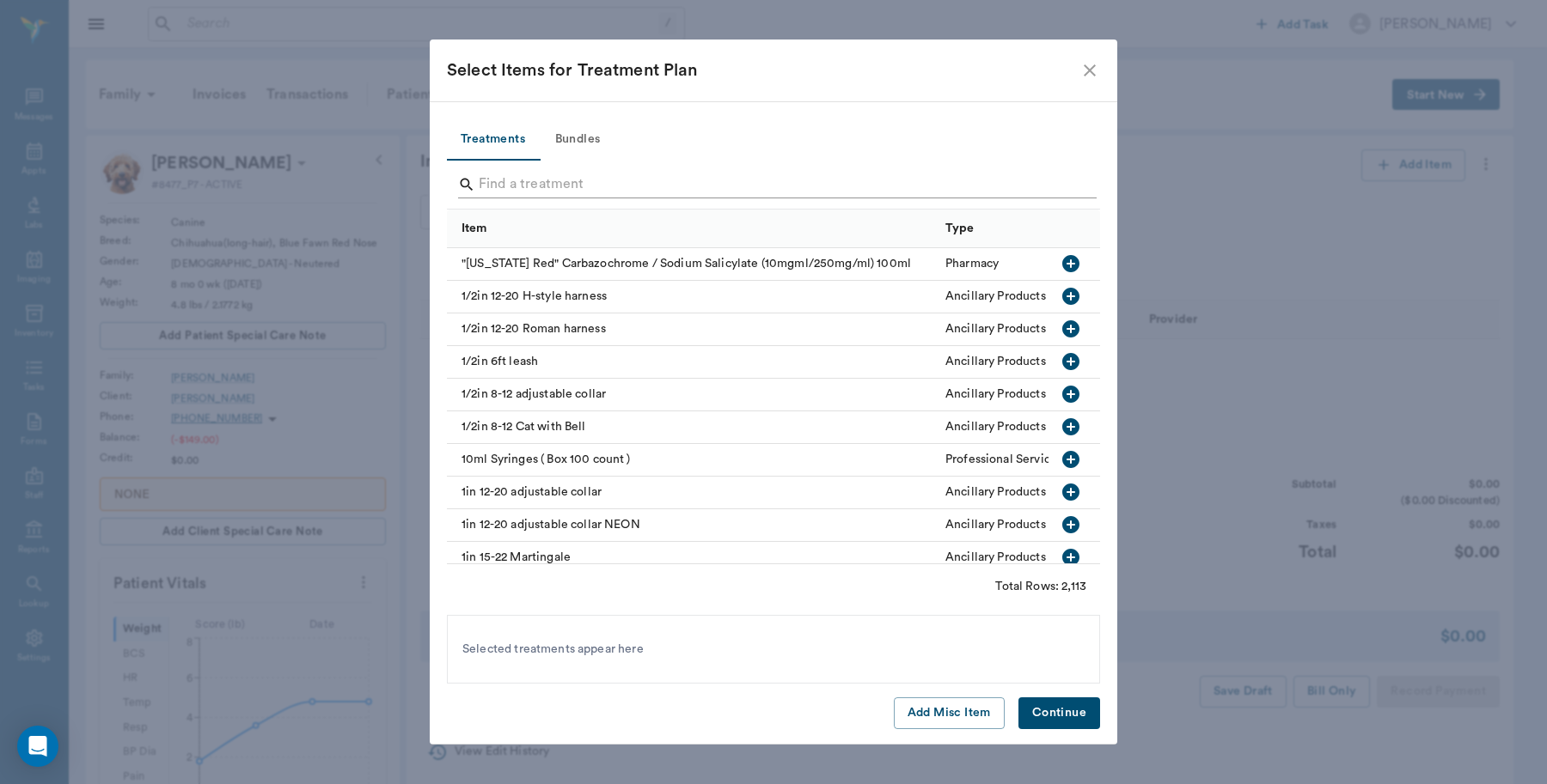
click at [659, 173] on input "Search" at bounding box center [774, 185] width 592 height 28
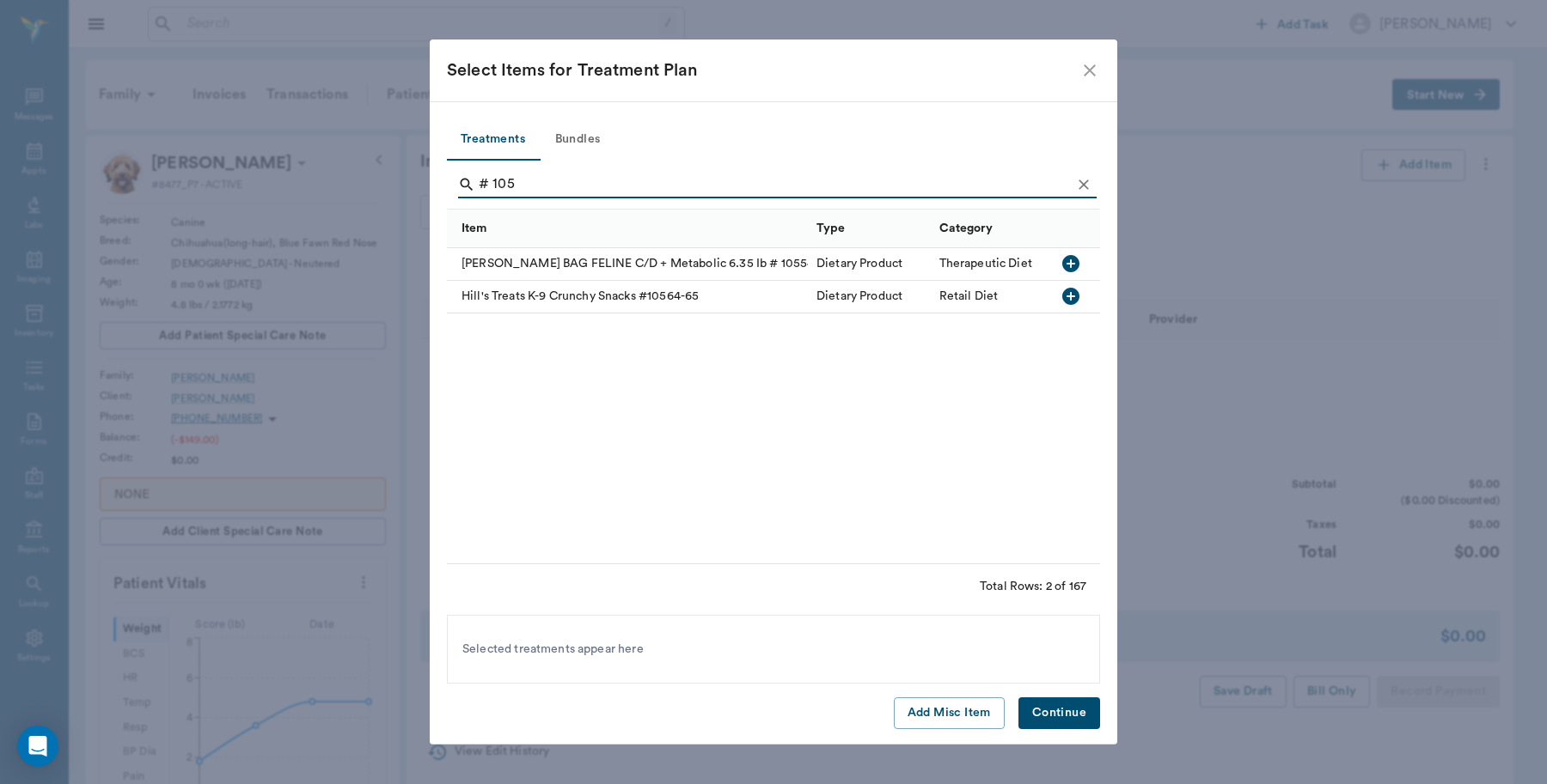
type input "# 105"
click at [1072, 298] on icon "button" at bounding box center [1071, 296] width 17 height 17
click at [1052, 720] on button "Continue" at bounding box center [1058, 713] width 82 height 32
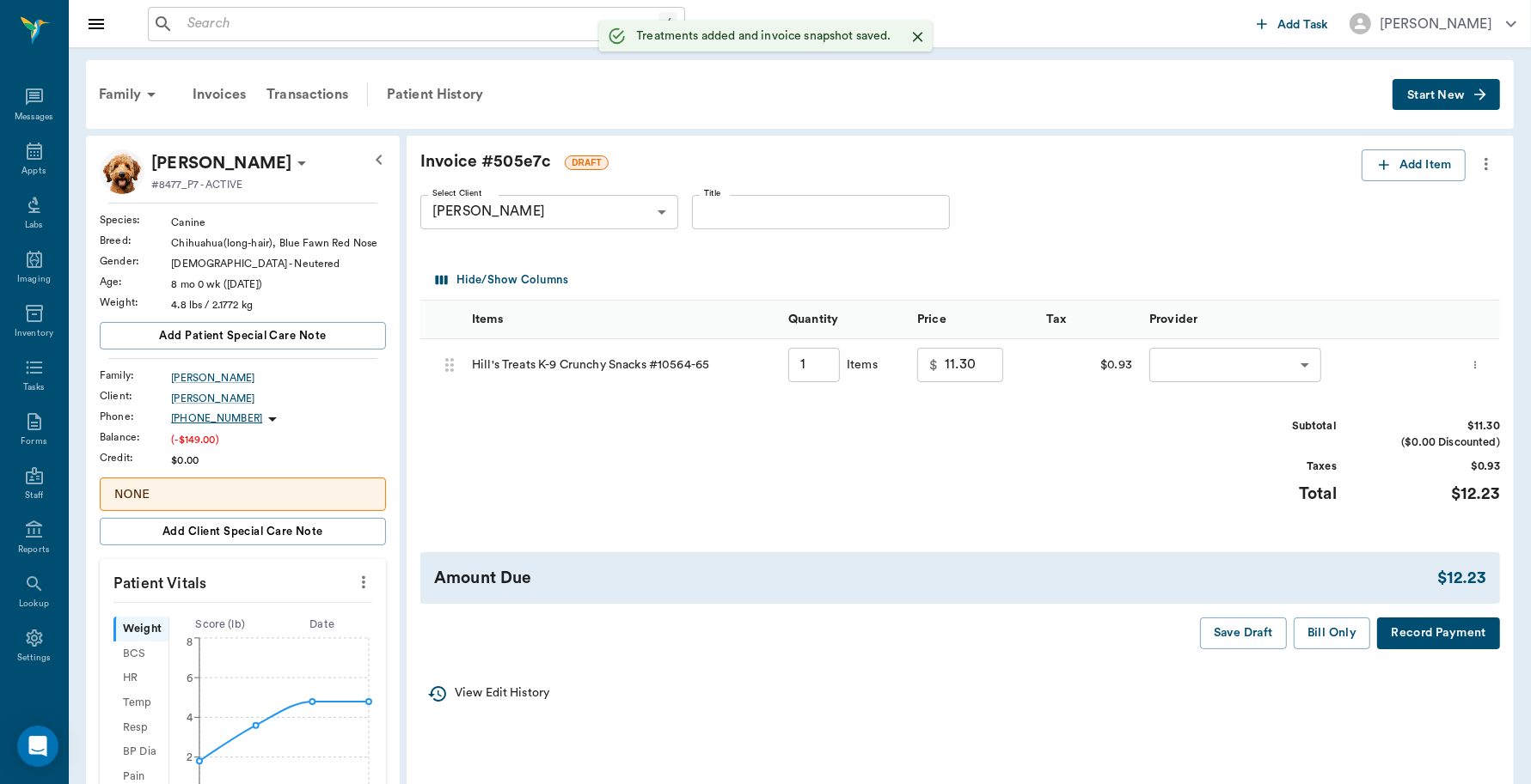
type input "1.00"
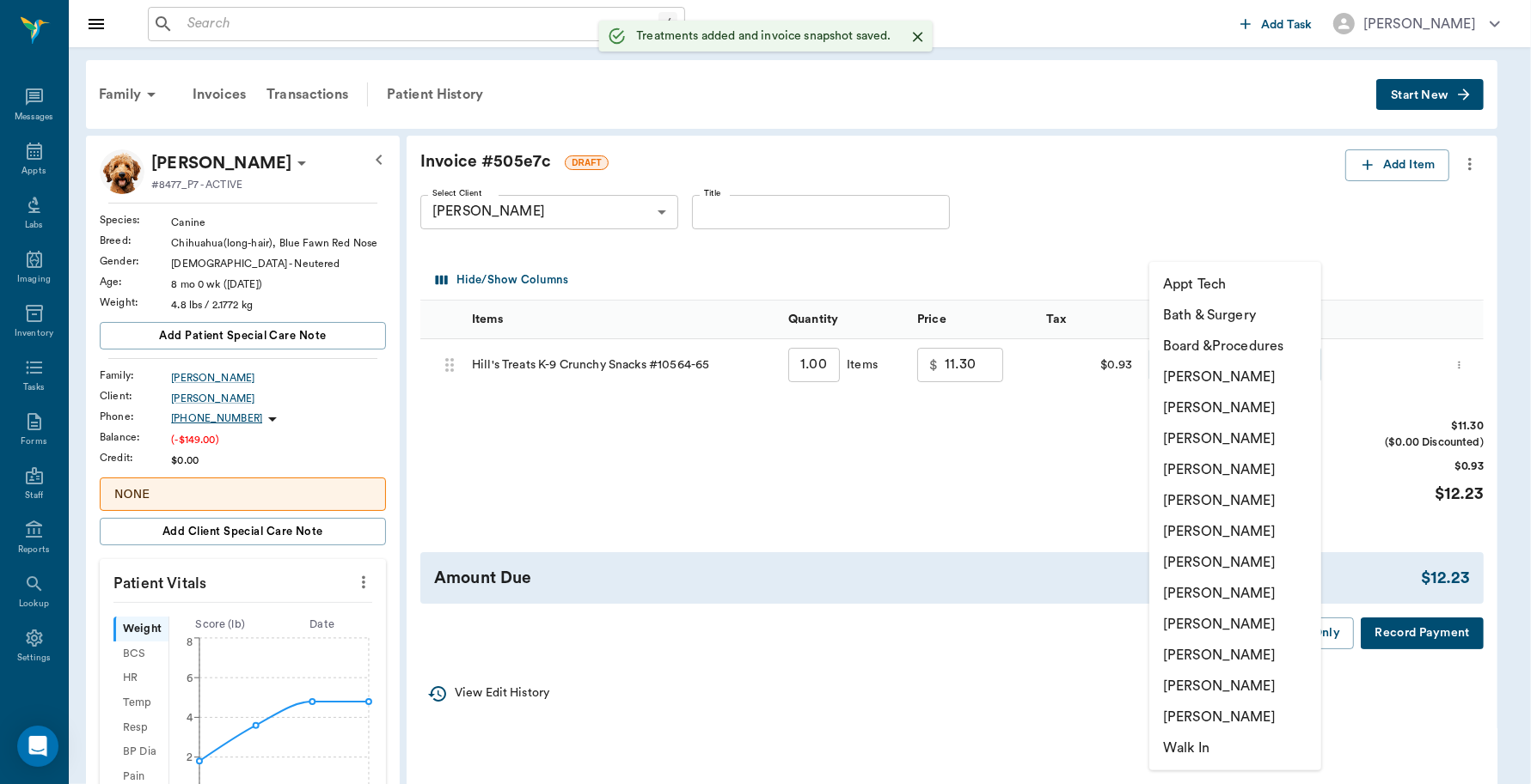
click at [1204, 359] on body "/ ​ Add Task Dr. Bert Ellsworth Nectar Messages Appts Labs Imaging Inventory Ta…" at bounding box center [765, 681] width 1531 height 1363
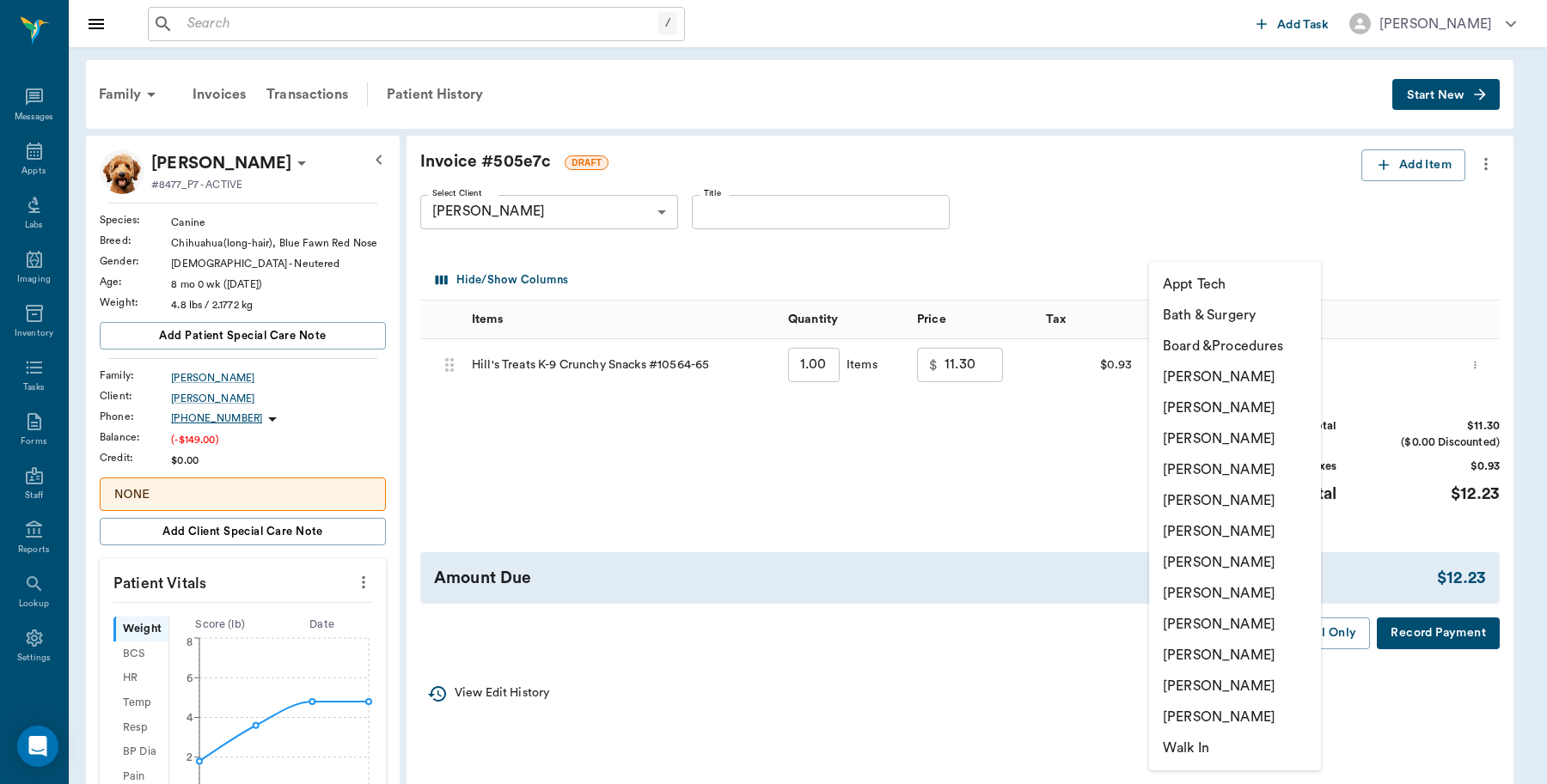
click at [1204, 679] on li "Lorean Lingle" at bounding box center [1234, 687] width 172 height 31
type input "none-63ec2ece52e12b0ba117cc90"
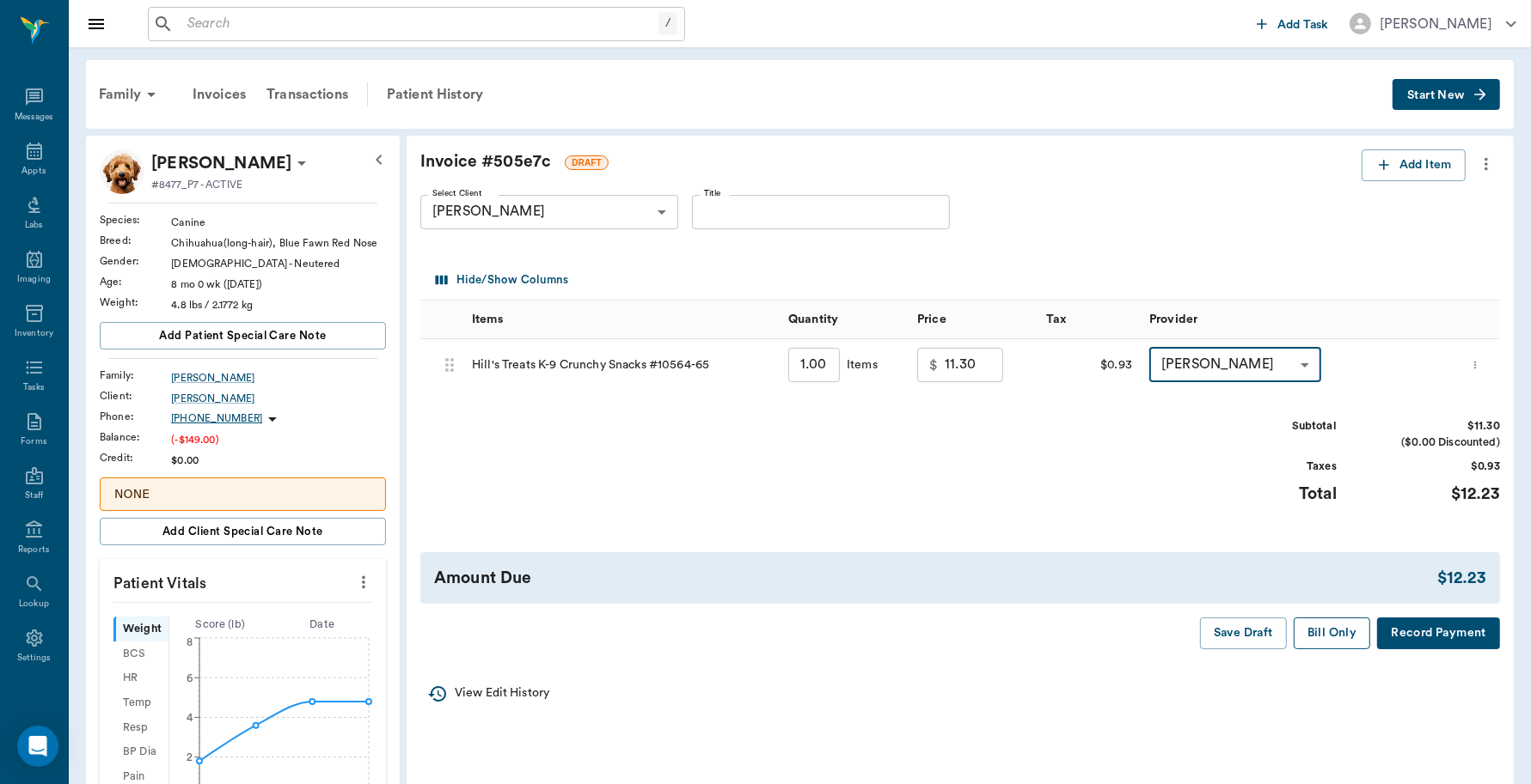
click at [1321, 633] on button "Bill Only" at bounding box center [1332, 633] width 77 height 32
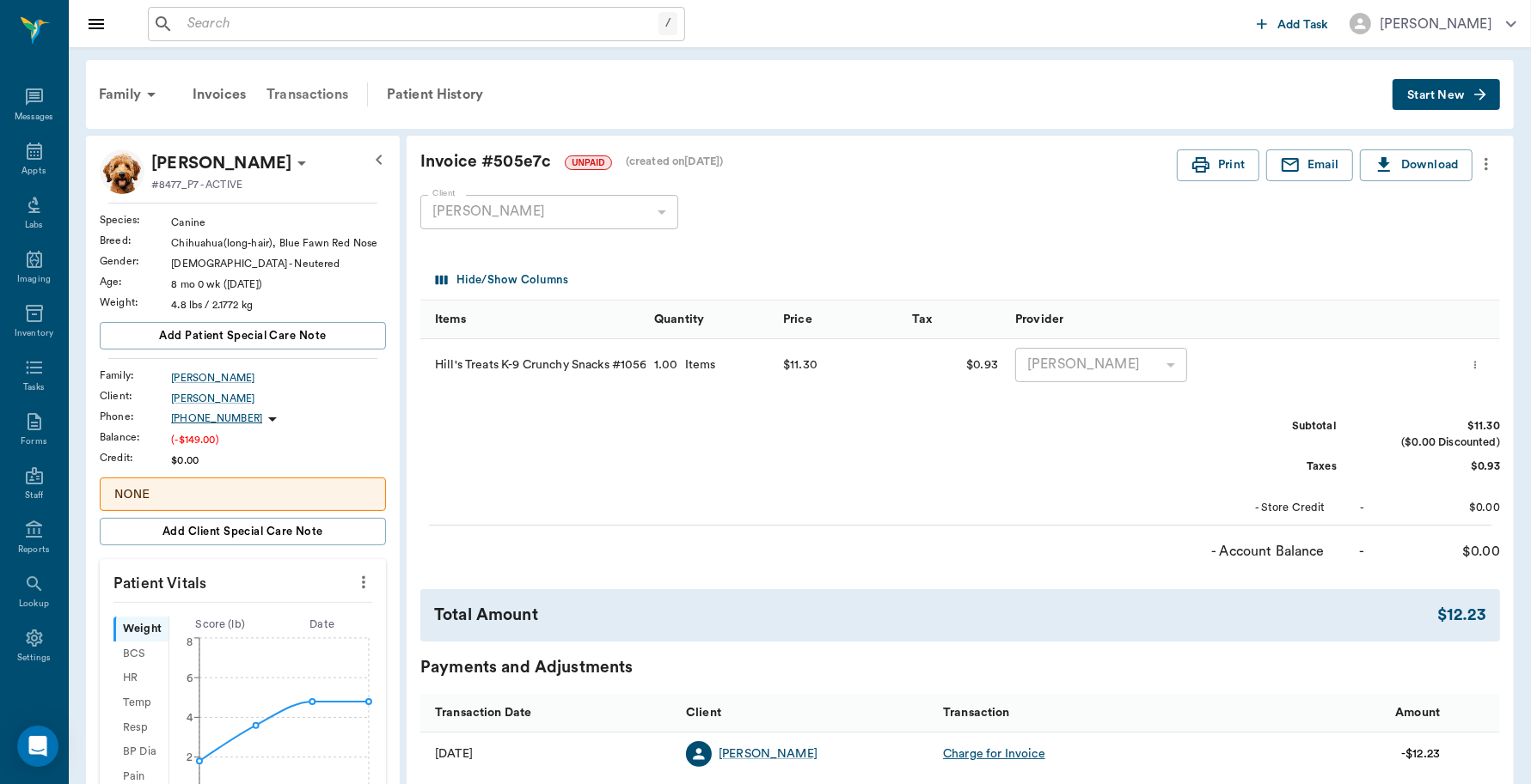
click at [327, 85] on div "Transactions" at bounding box center [307, 94] width 102 height 41
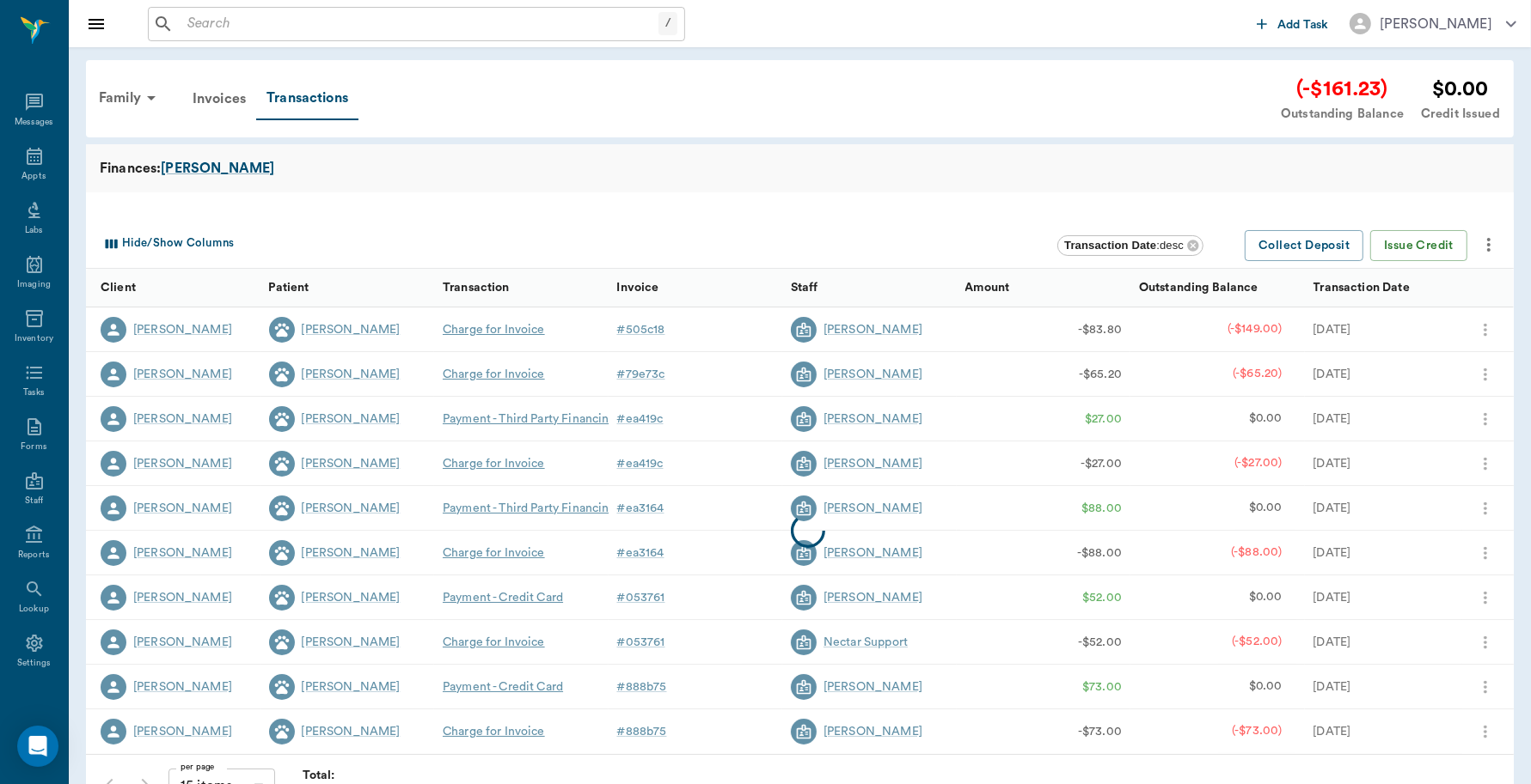
scroll to position [5, 0]
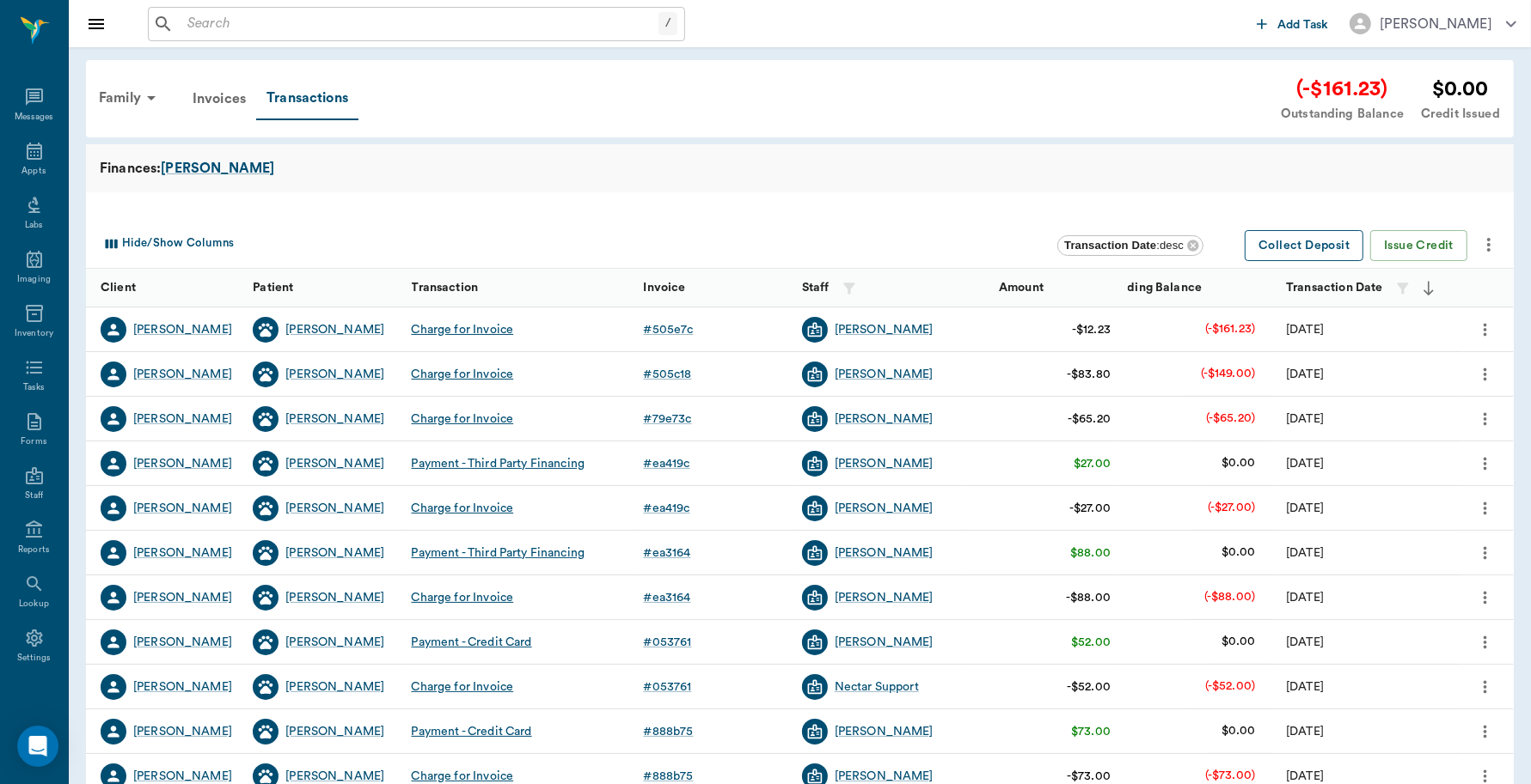
click at [1312, 240] on button "Collect Deposit" at bounding box center [1303, 245] width 118 height 32
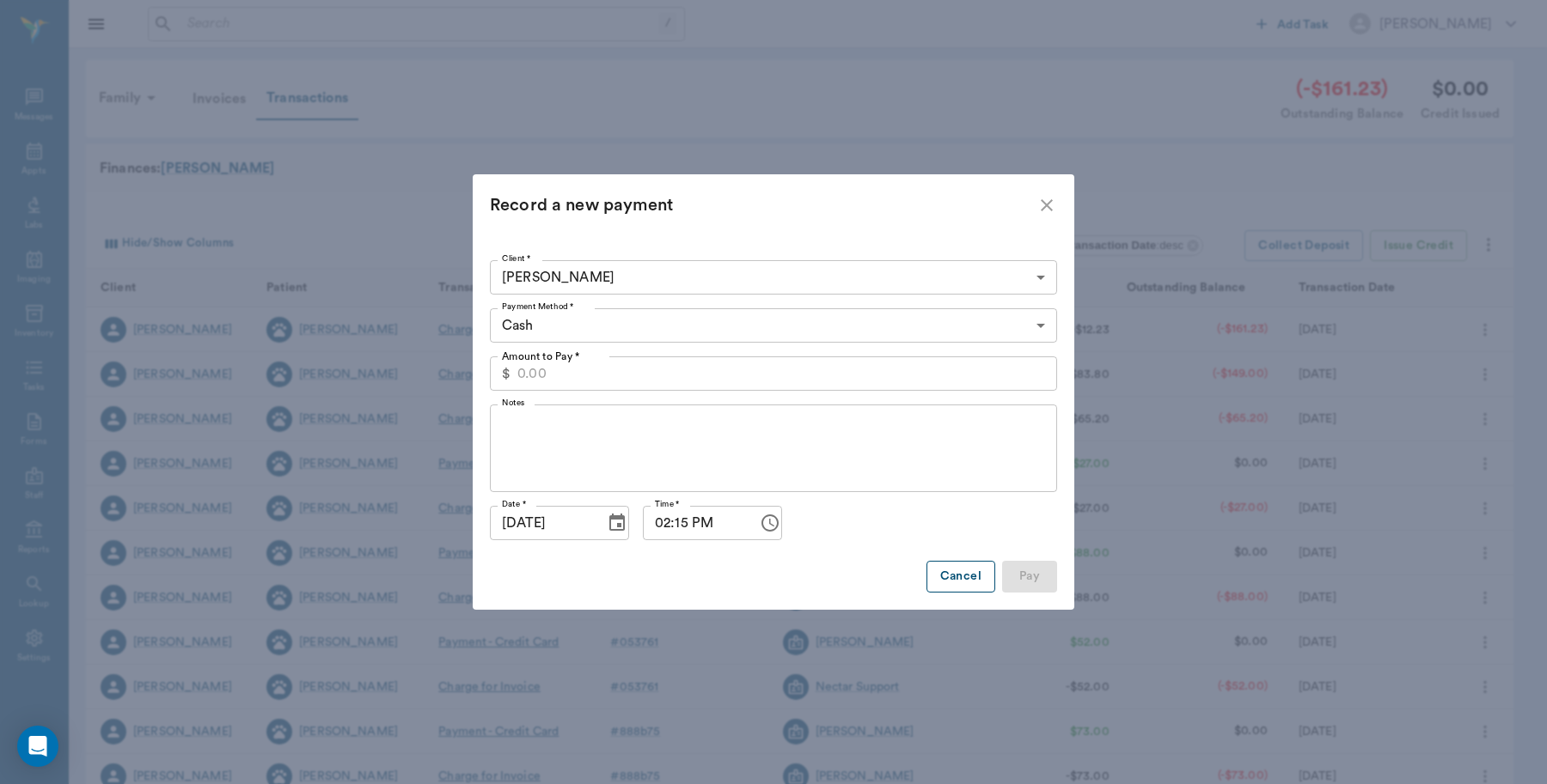
click at [955, 574] on button "Cancel" at bounding box center [960, 576] width 68 height 32
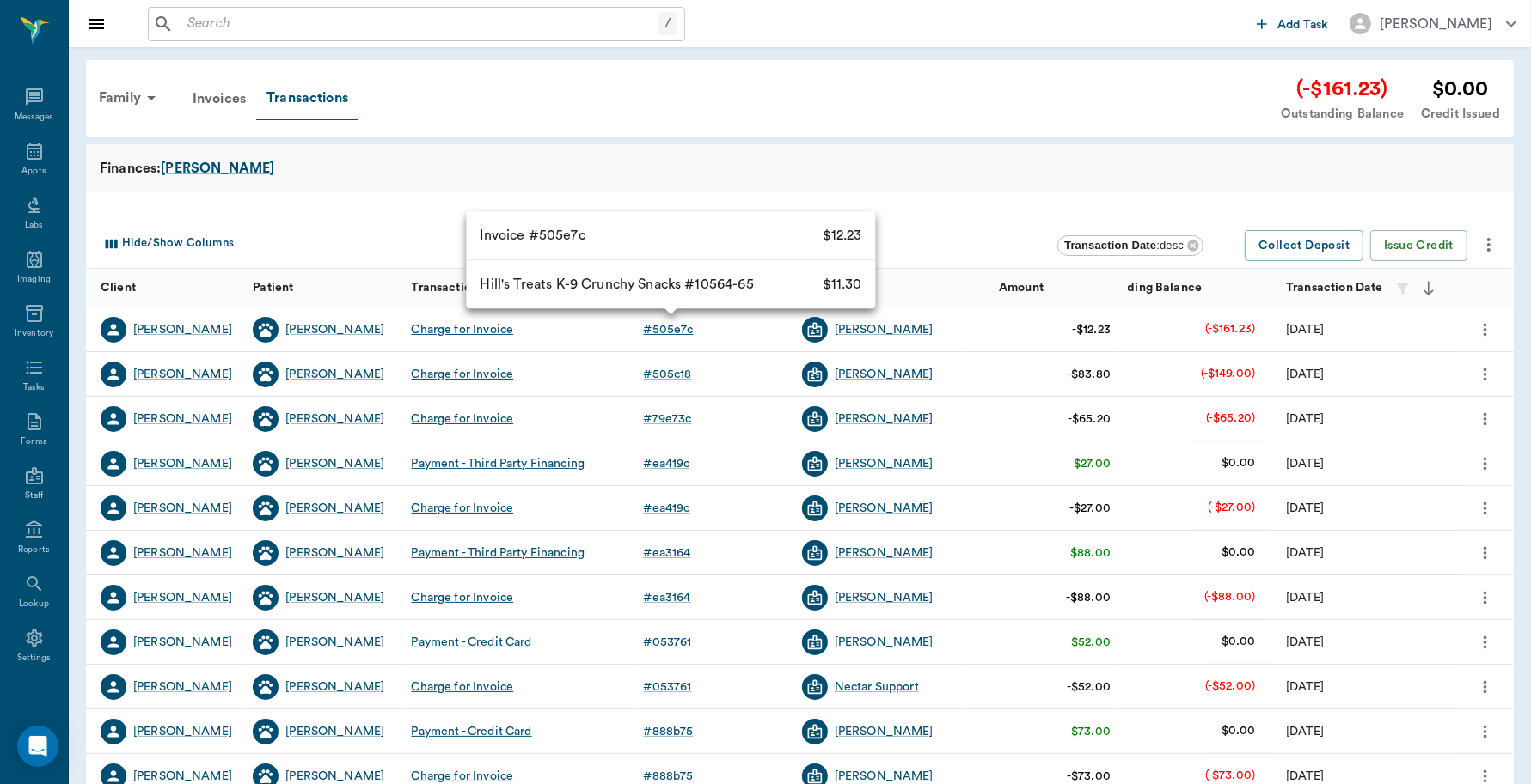
click at [666, 323] on div "# 505e7c" at bounding box center [669, 330] width 50 height 17
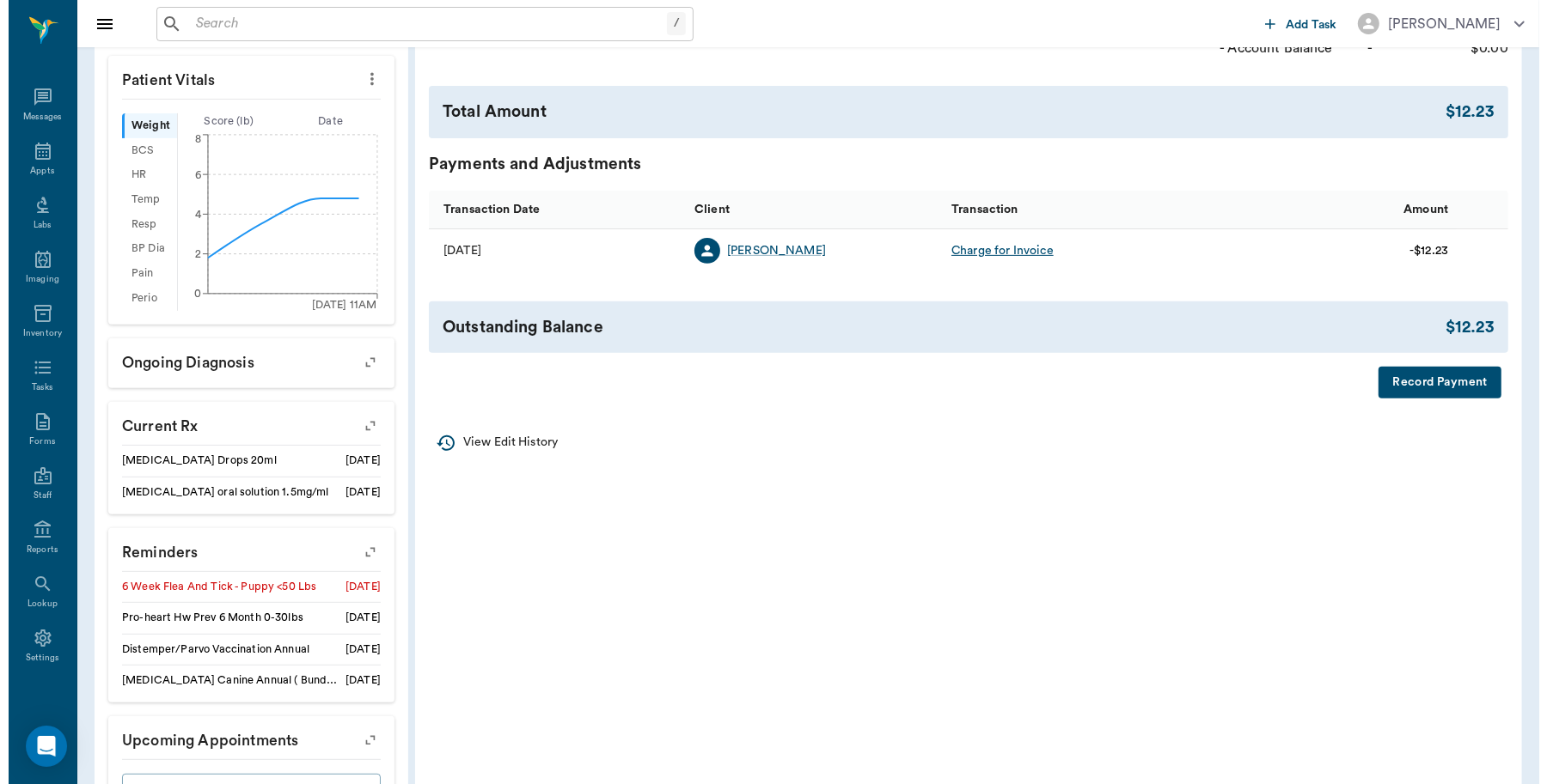
scroll to position [581, 0]
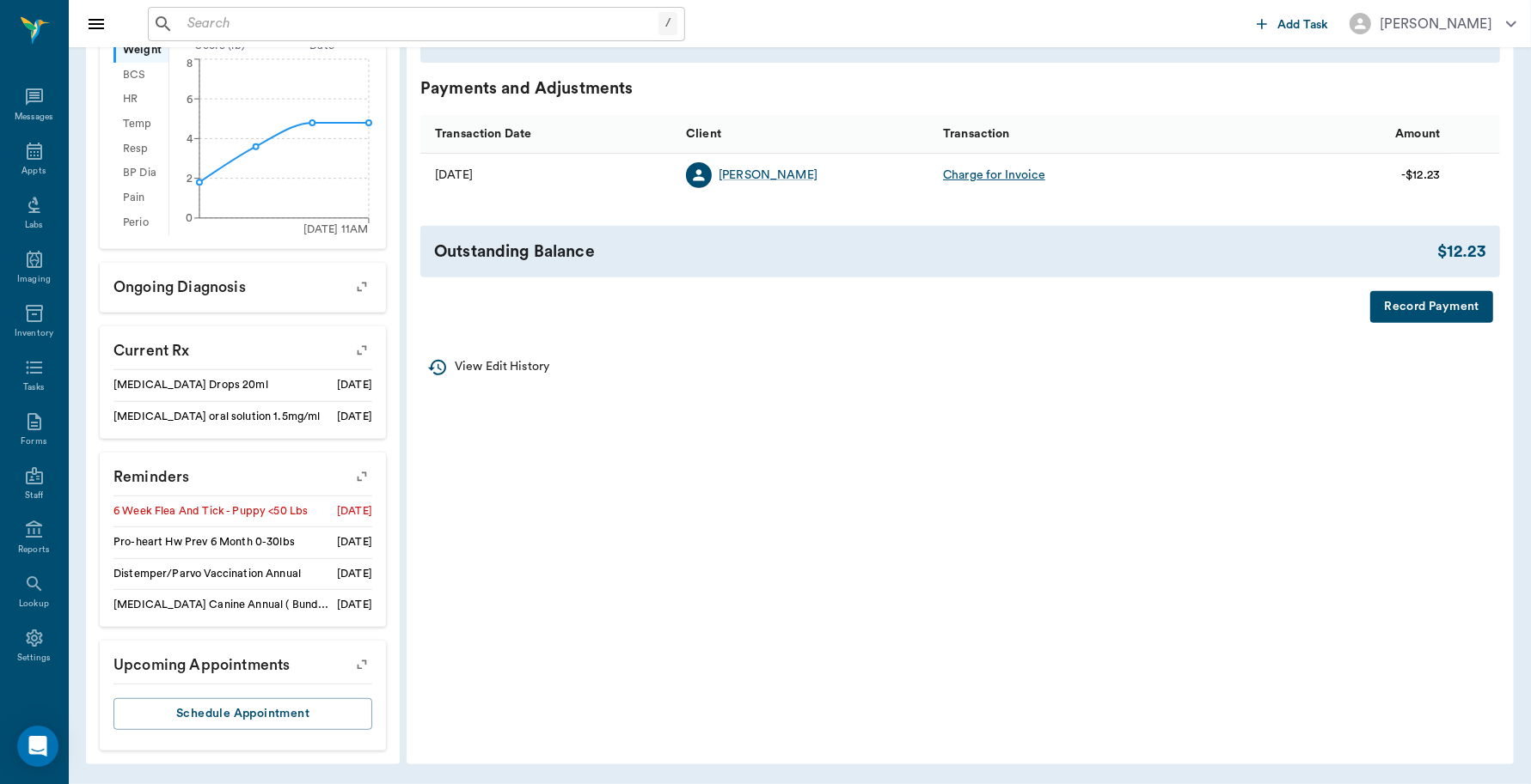
click at [1398, 306] on button "Record Payment" at bounding box center [1432, 307] width 123 height 32
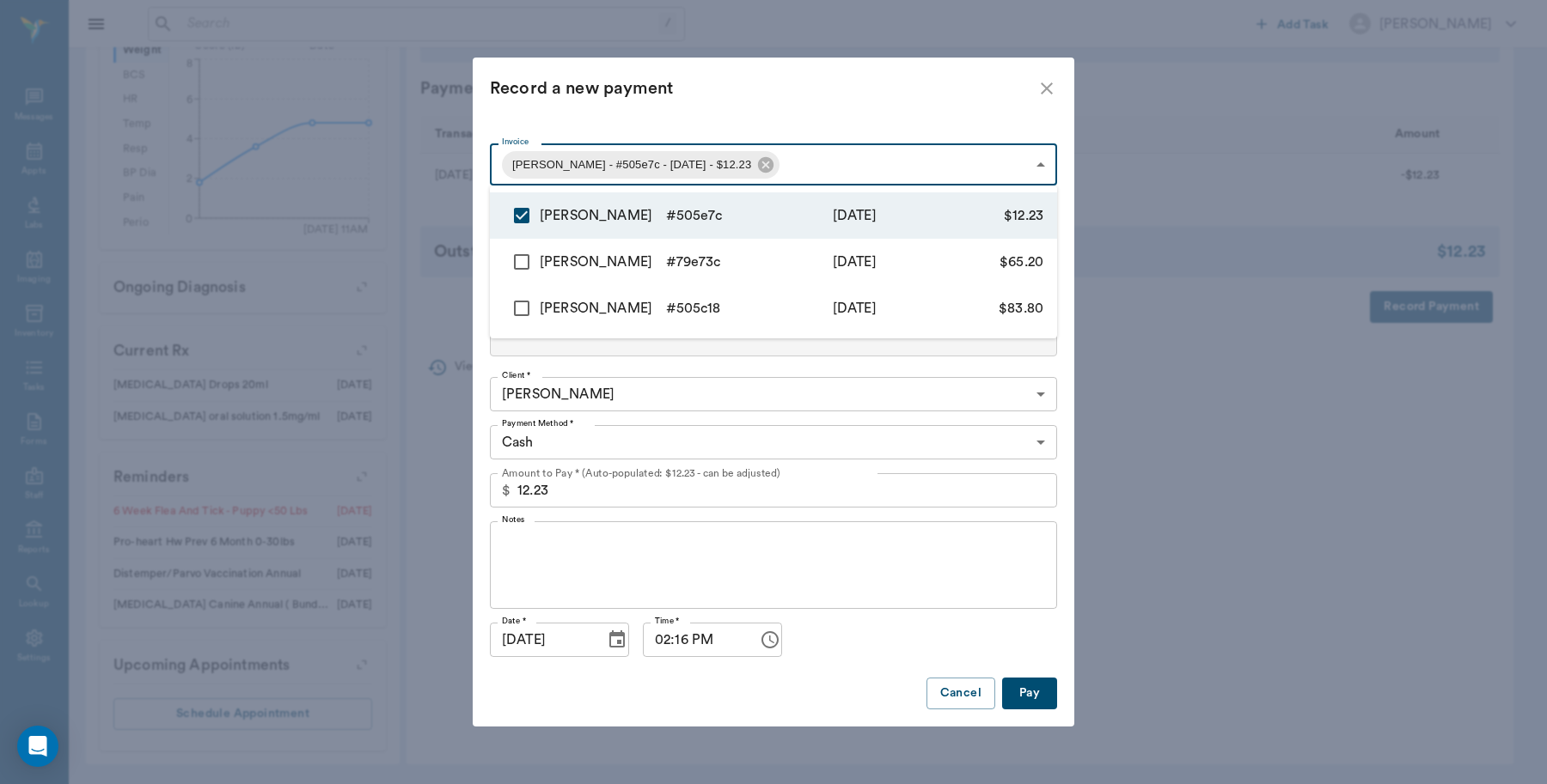
click at [772, 164] on body "/ ​ Add Task Dr. Bert Ellsworth Nectar Messages Appts Labs Imaging Inventory Ta…" at bounding box center [774, 102] width 1547 height 1363
click at [513, 264] on input "checkbox" at bounding box center [521, 263] width 37 height 37
checkbox input "true"
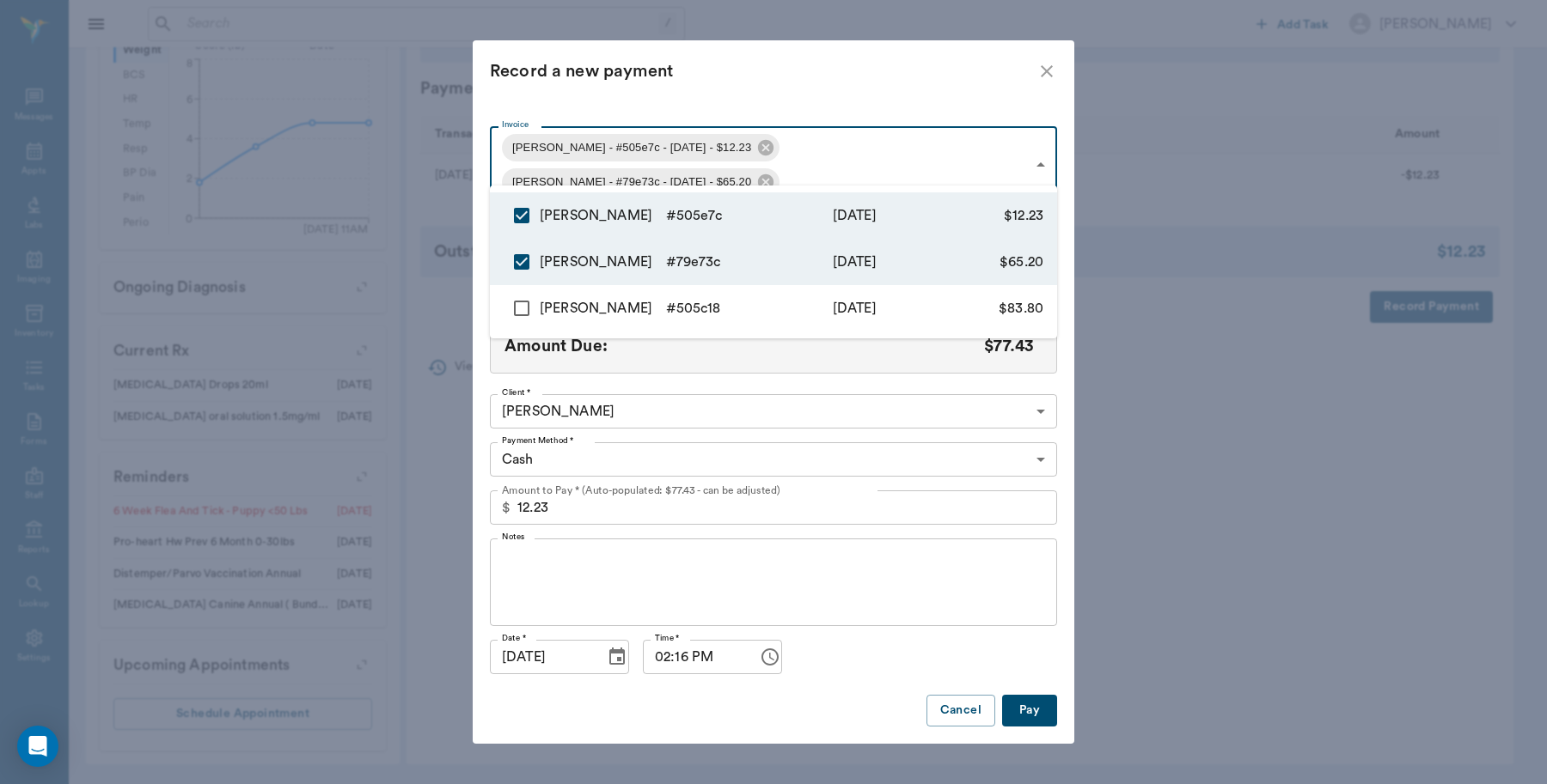
type input "68af594fe06c0de542505e7c,68af356e960dfe926b79e73c"
type input "77.43"
click at [517, 301] on input "checkbox" at bounding box center [521, 309] width 37 height 37
checkbox input "true"
type input "68af594fe06c0de542505e7c,68af356e960dfe926b79e73c,68af185de06c0de542505c18"
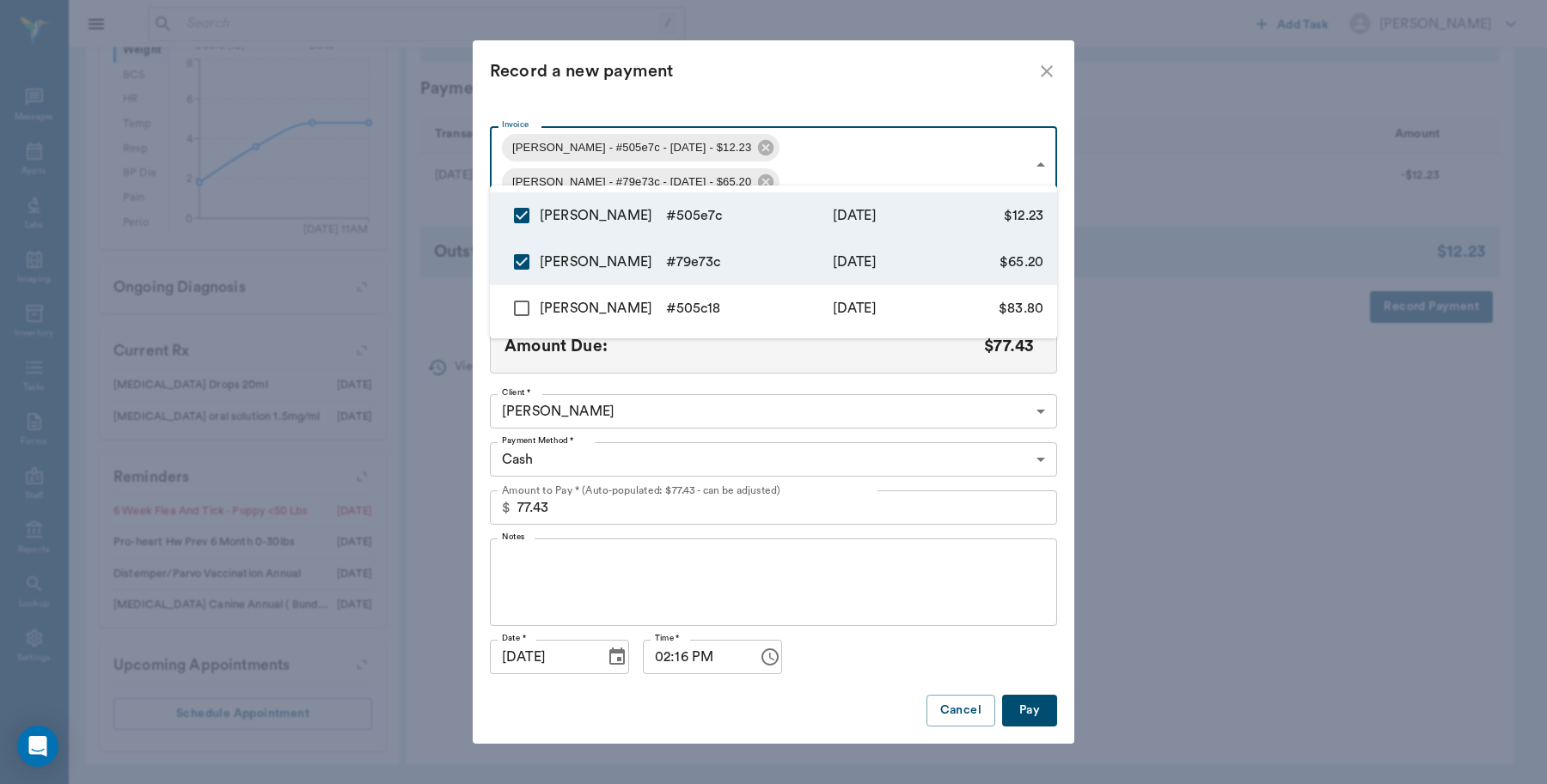
type input "161.23"
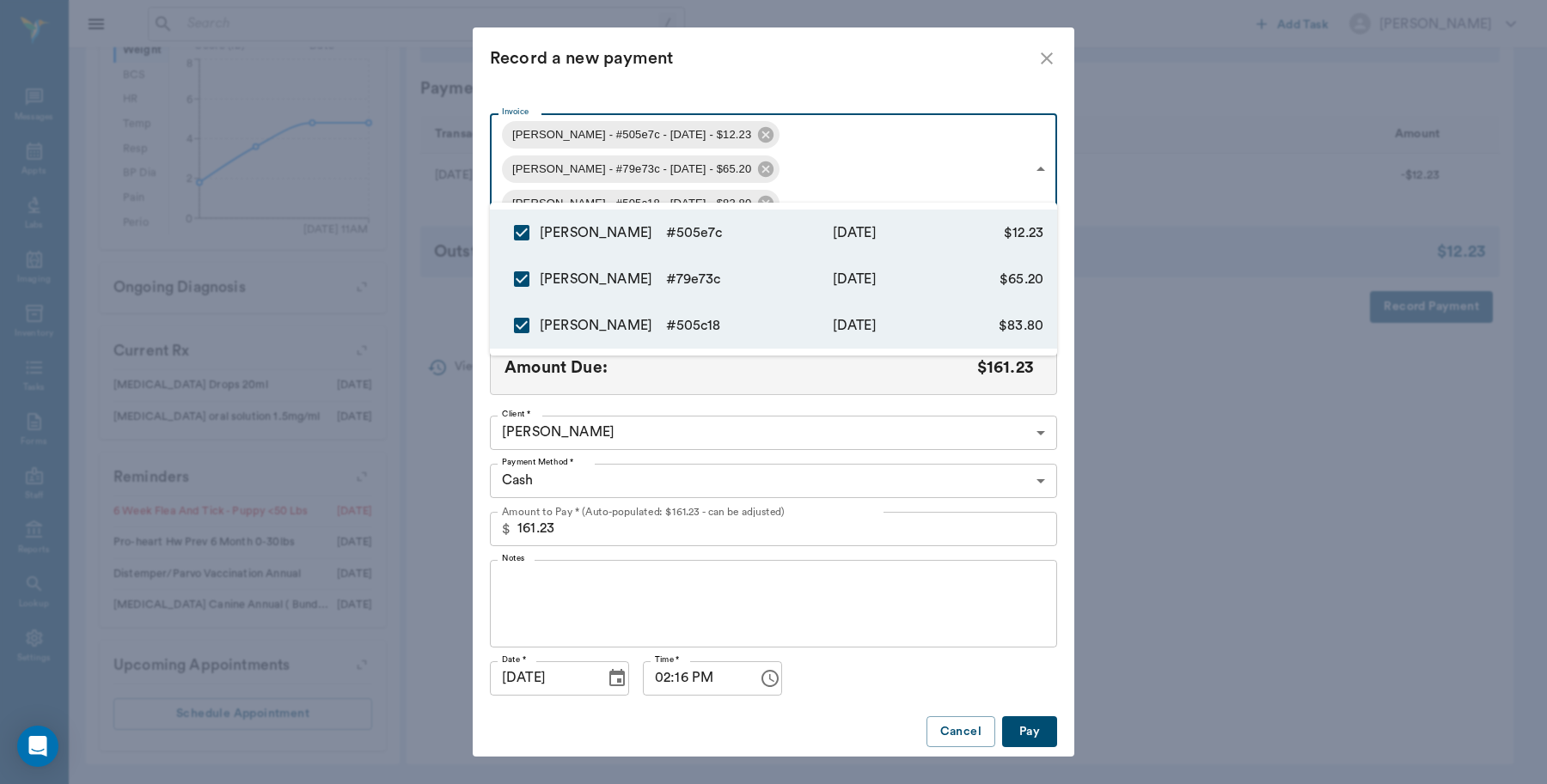
click at [737, 95] on div at bounding box center [774, 392] width 1547 height 784
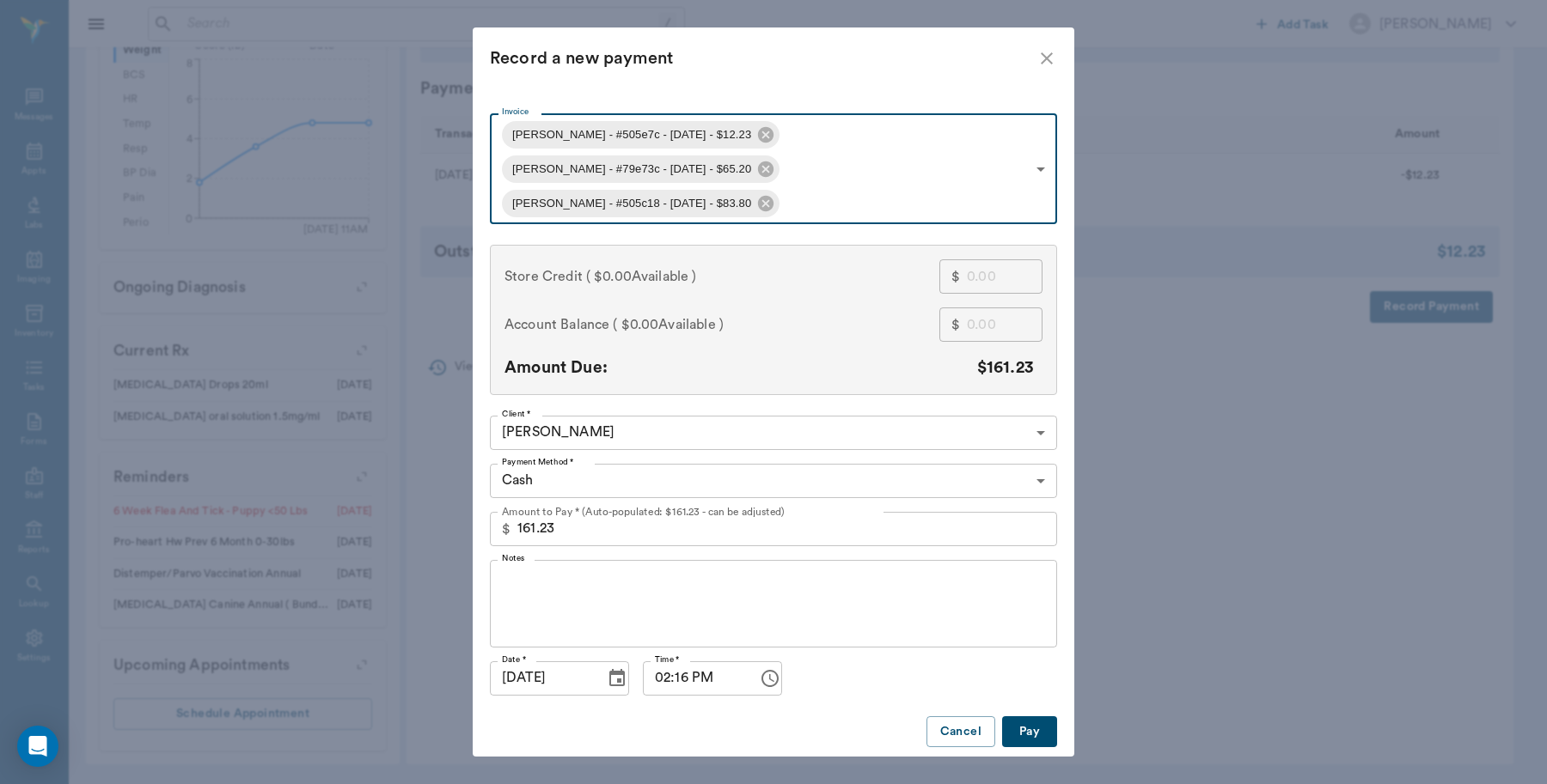
click at [603, 458] on body "/ ​ Add Task Dr. Bert Ellsworth Nectar Messages Appts Labs Imaging Inventory Ta…" at bounding box center [774, 102] width 1547 height 1363
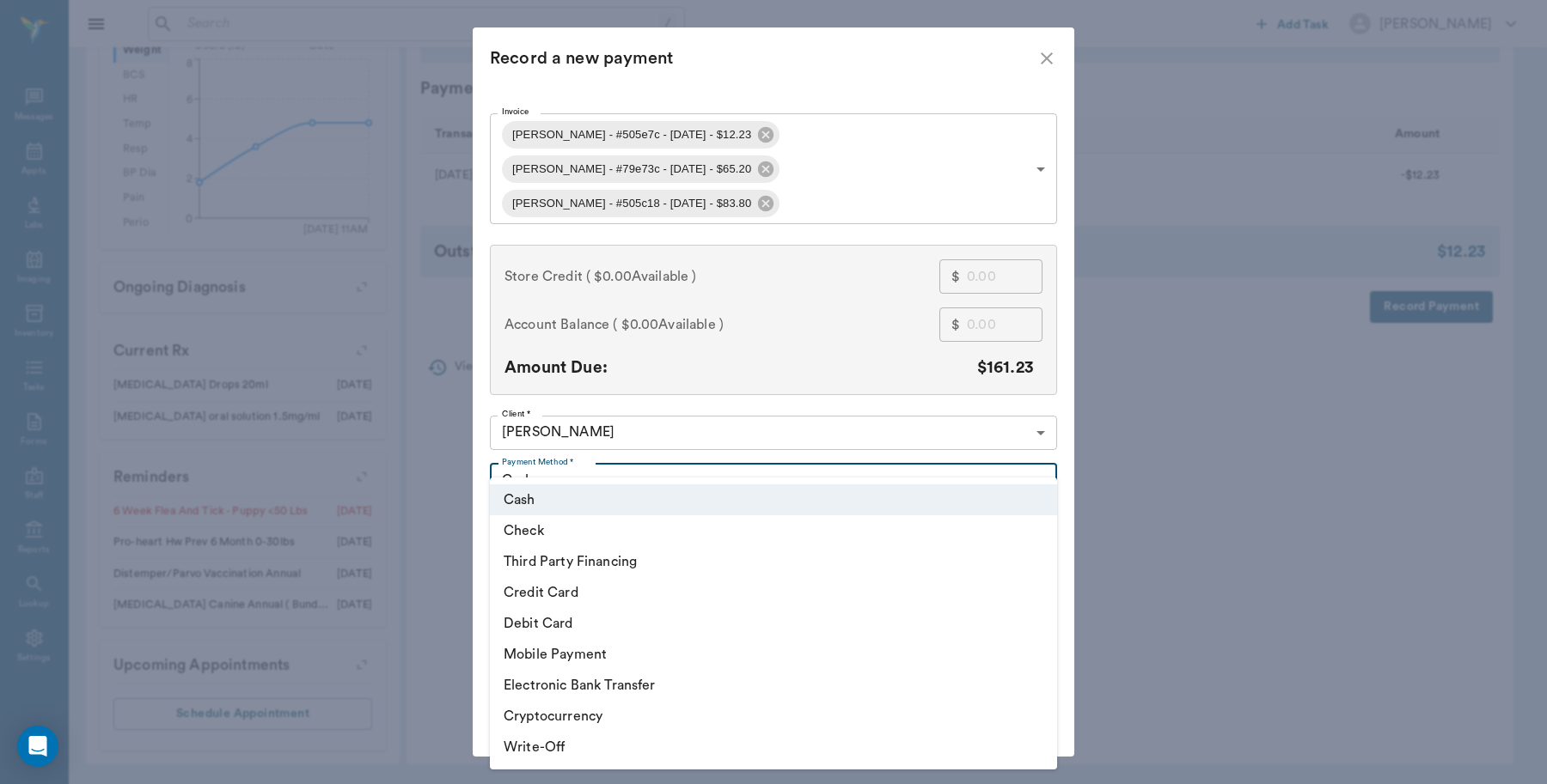
click at [571, 594] on li "Credit Card" at bounding box center [773, 593] width 567 height 31
type input "CREDIT_CARD"
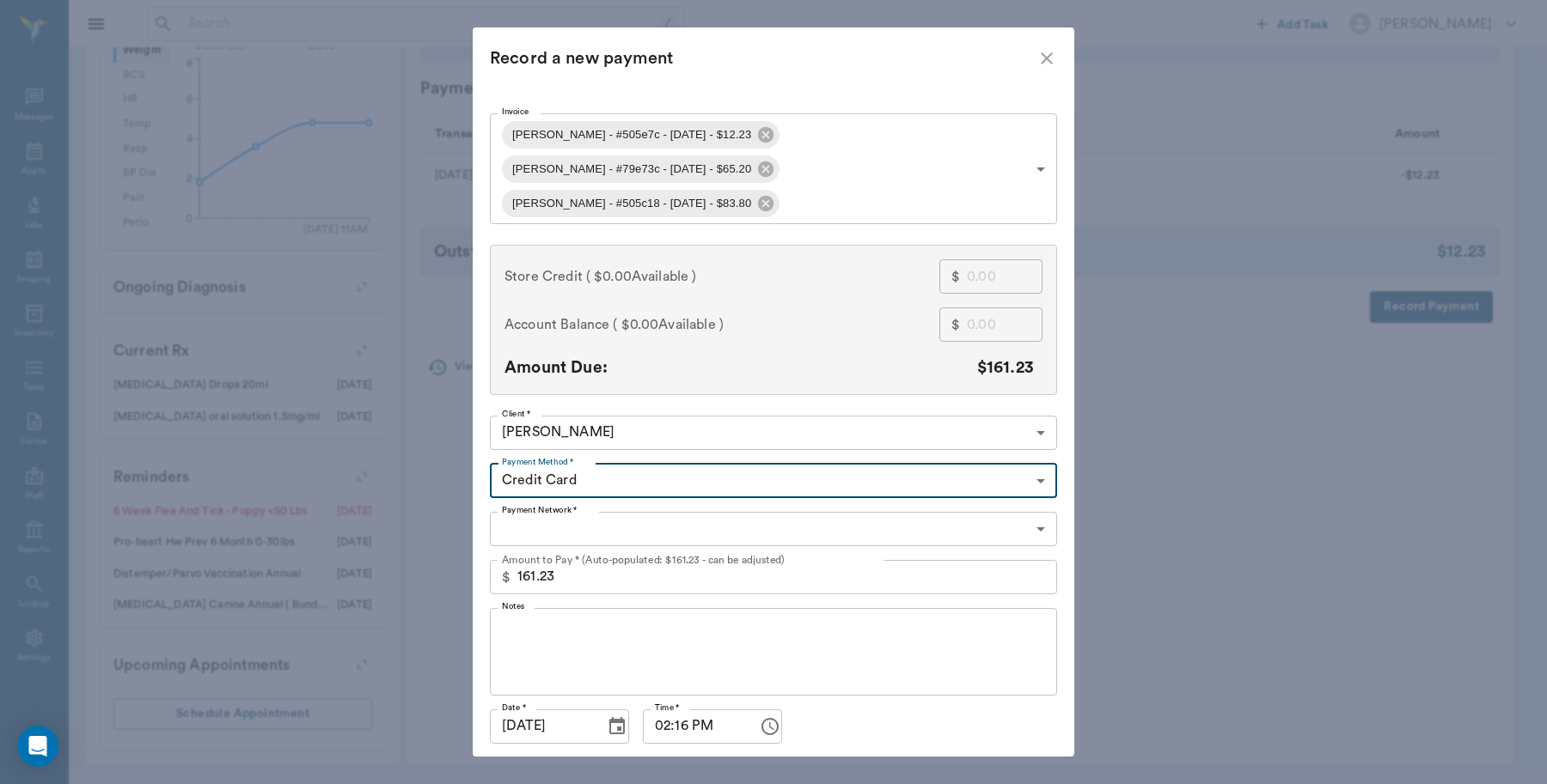
click at [590, 496] on body "/ ​ Add Task Dr. Bert Ellsworth Nectar Messages Appts Labs Imaging Inventory Ta…" at bounding box center [774, 102] width 1547 height 1363
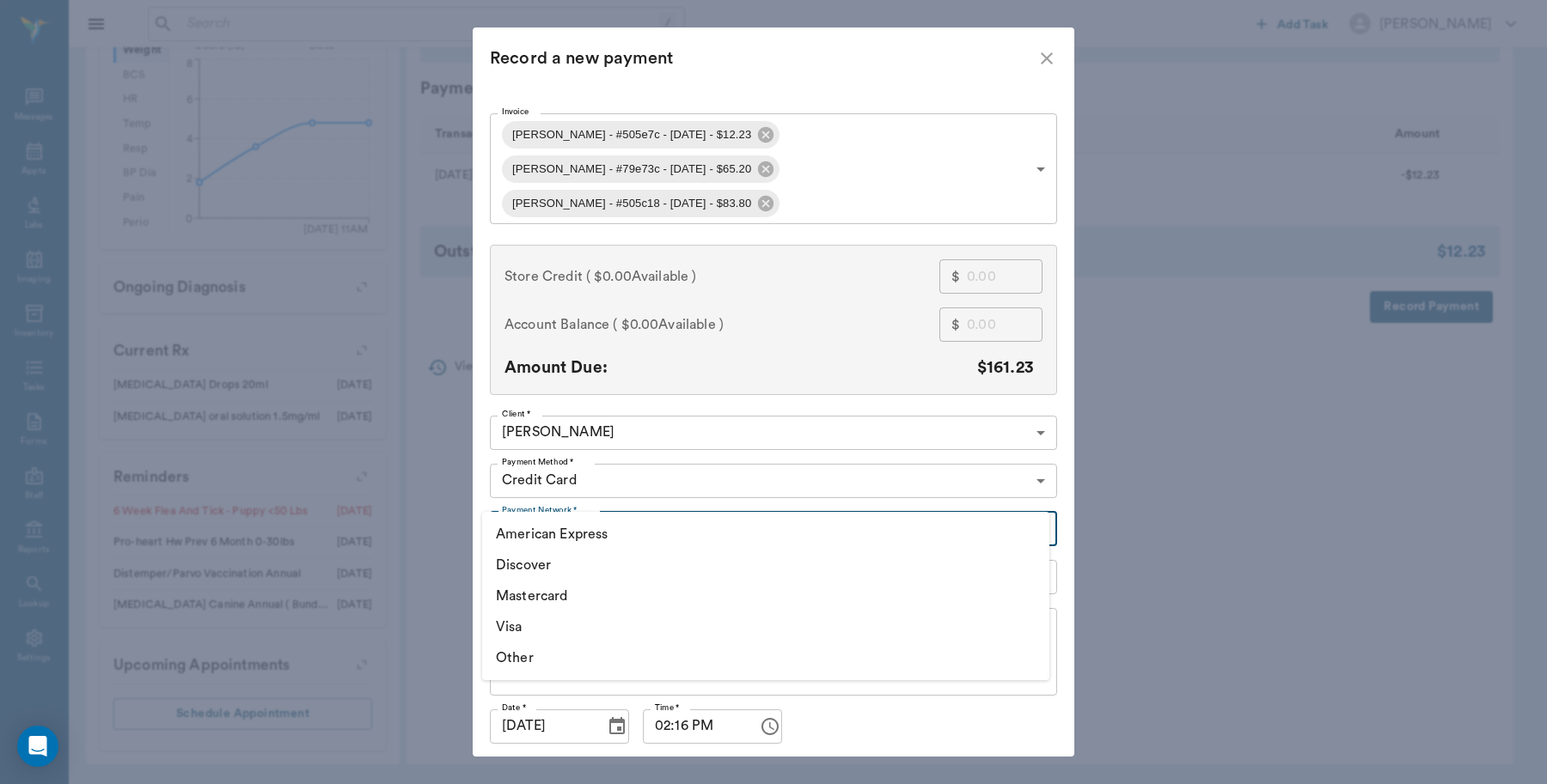
click at [502, 627] on li "Visa" at bounding box center [765, 627] width 567 height 31
type input "VISA"
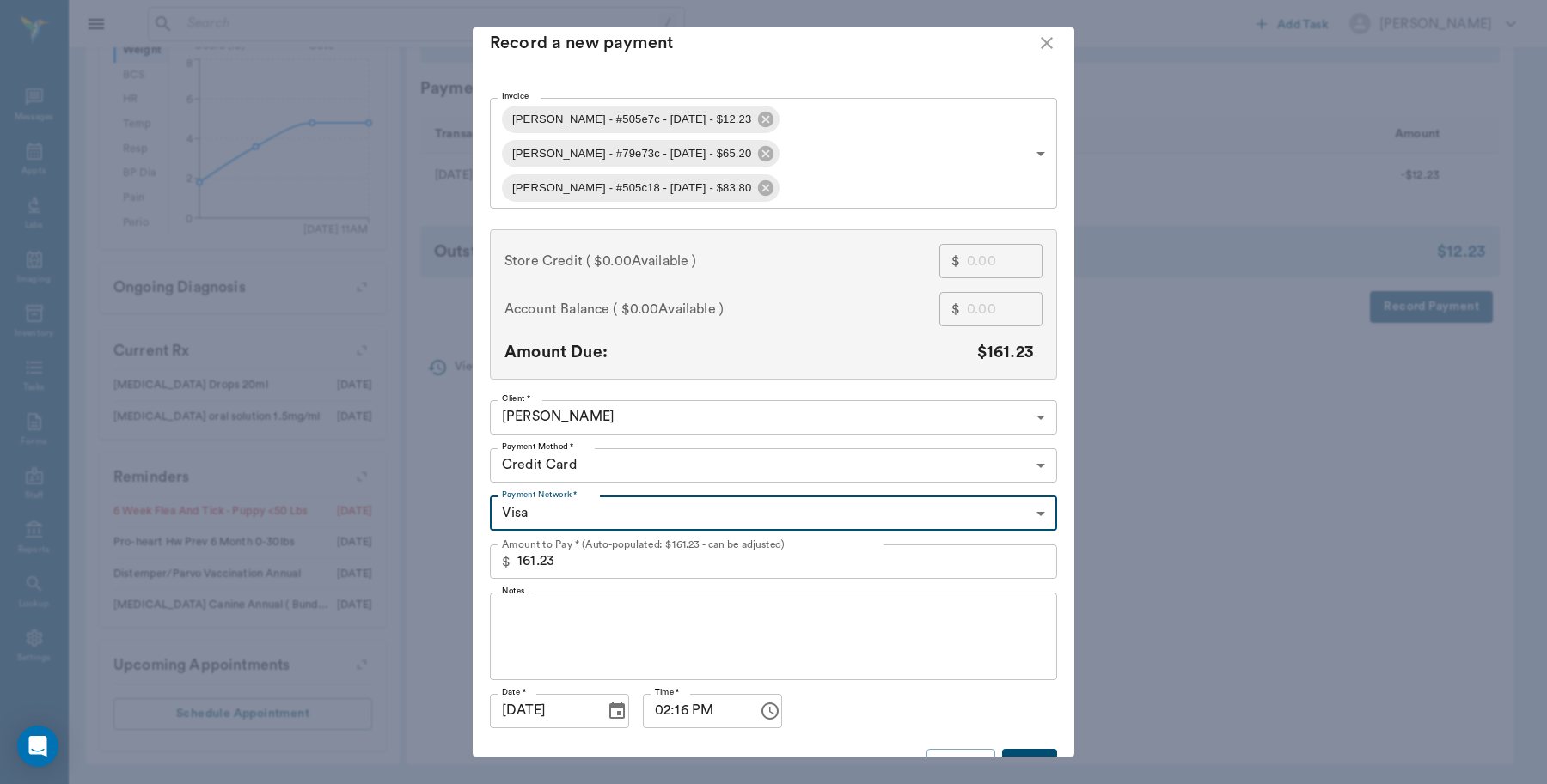
scroll to position [21, 0]
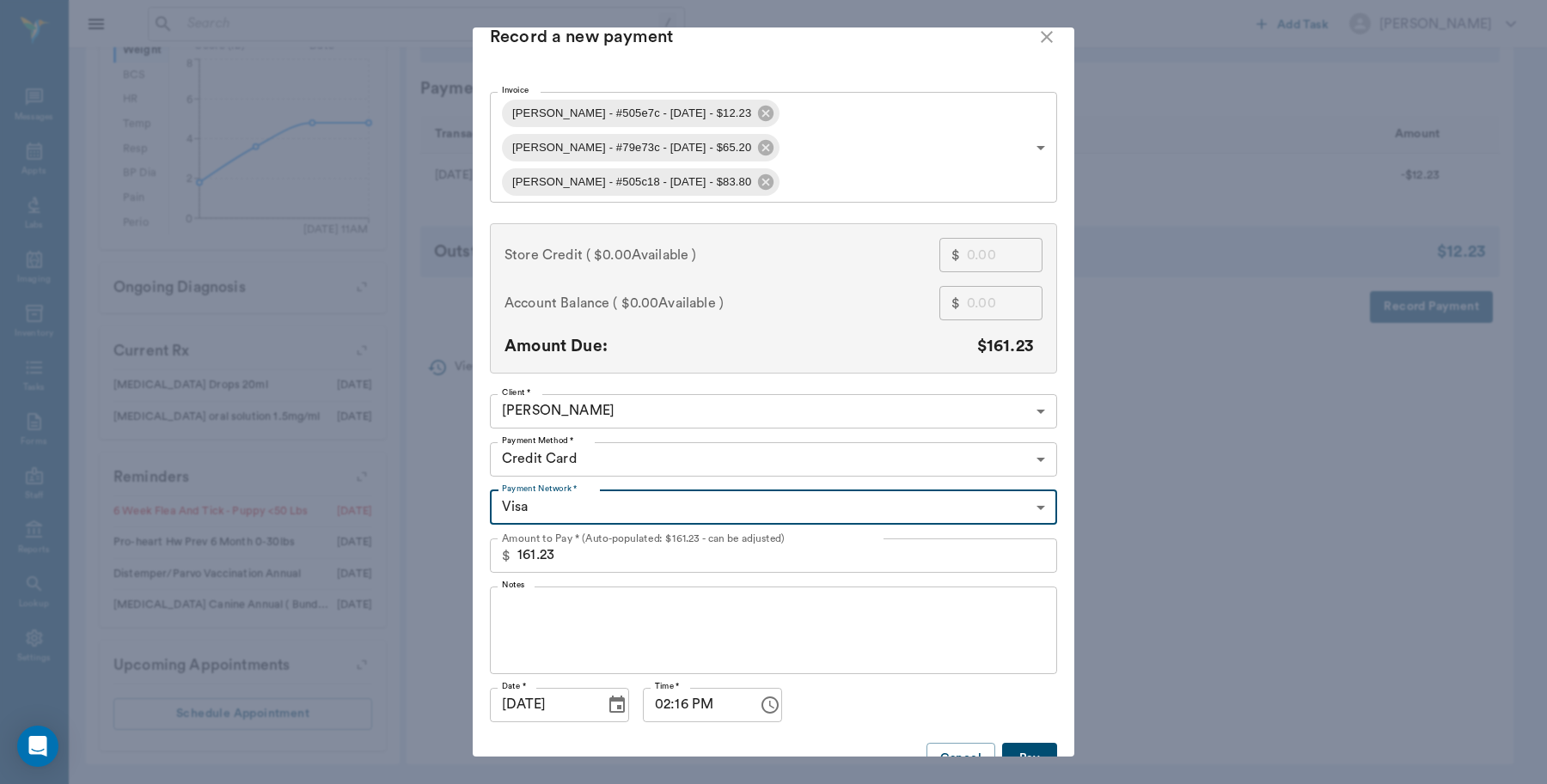
type input "68af594fe06c0de542505e7c"
type input "12.23"
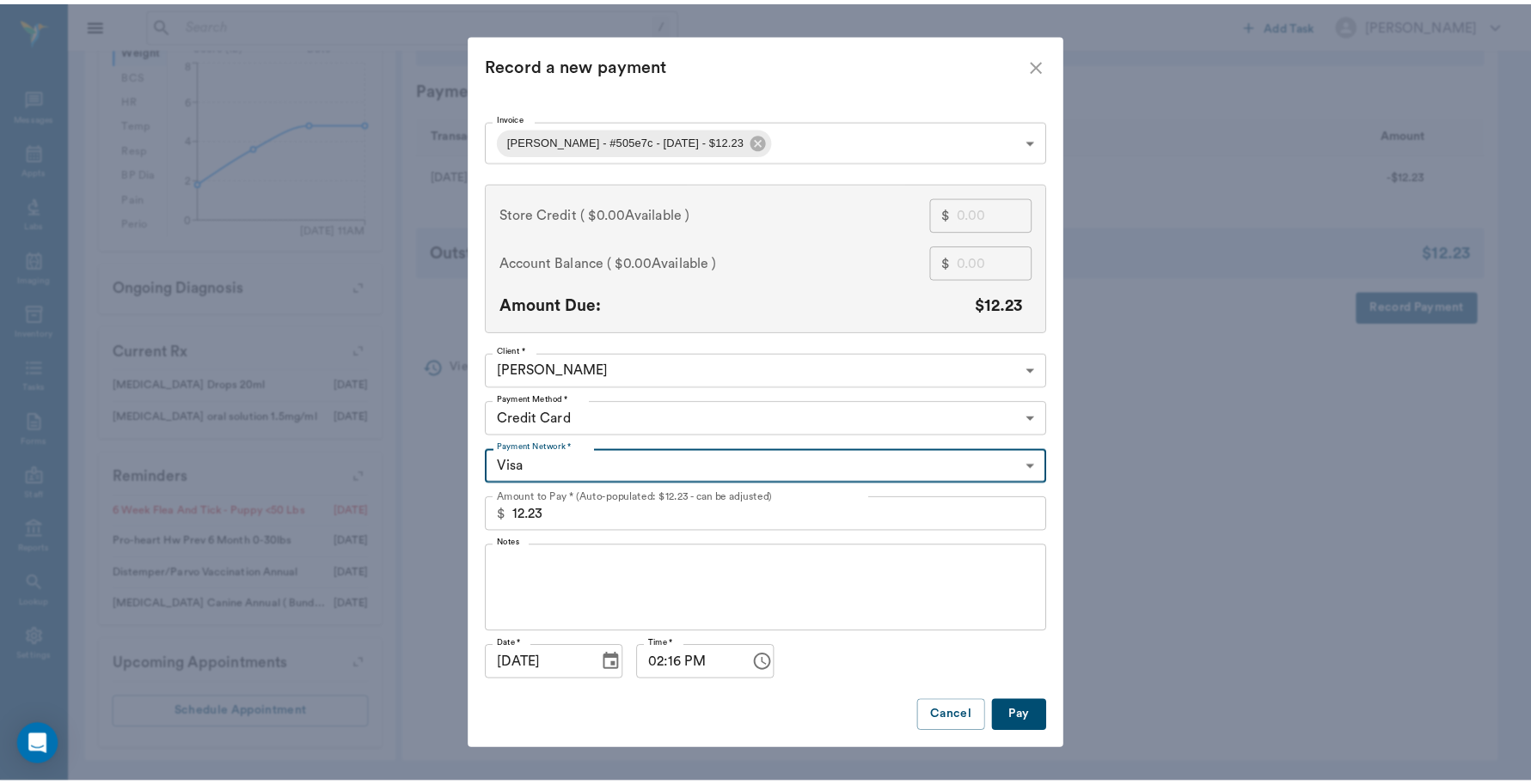
scroll to position [0, 0]
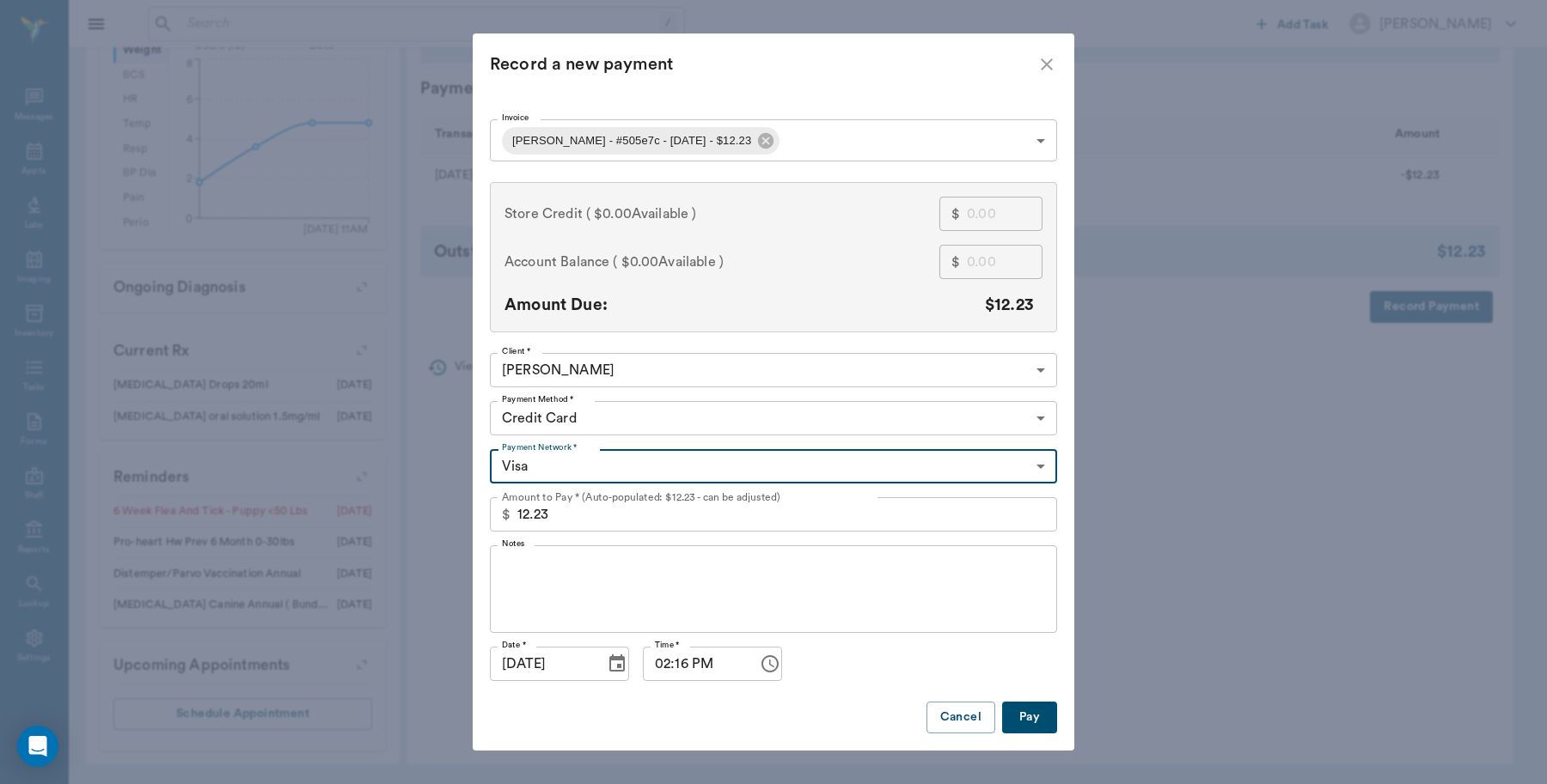
click at [810, 133] on body "/ ​ Add Task Dr. Bert Ellsworth Nectar Messages Appts Labs Imaging Inventory Ta…" at bounding box center [774, 102] width 1547 height 1363
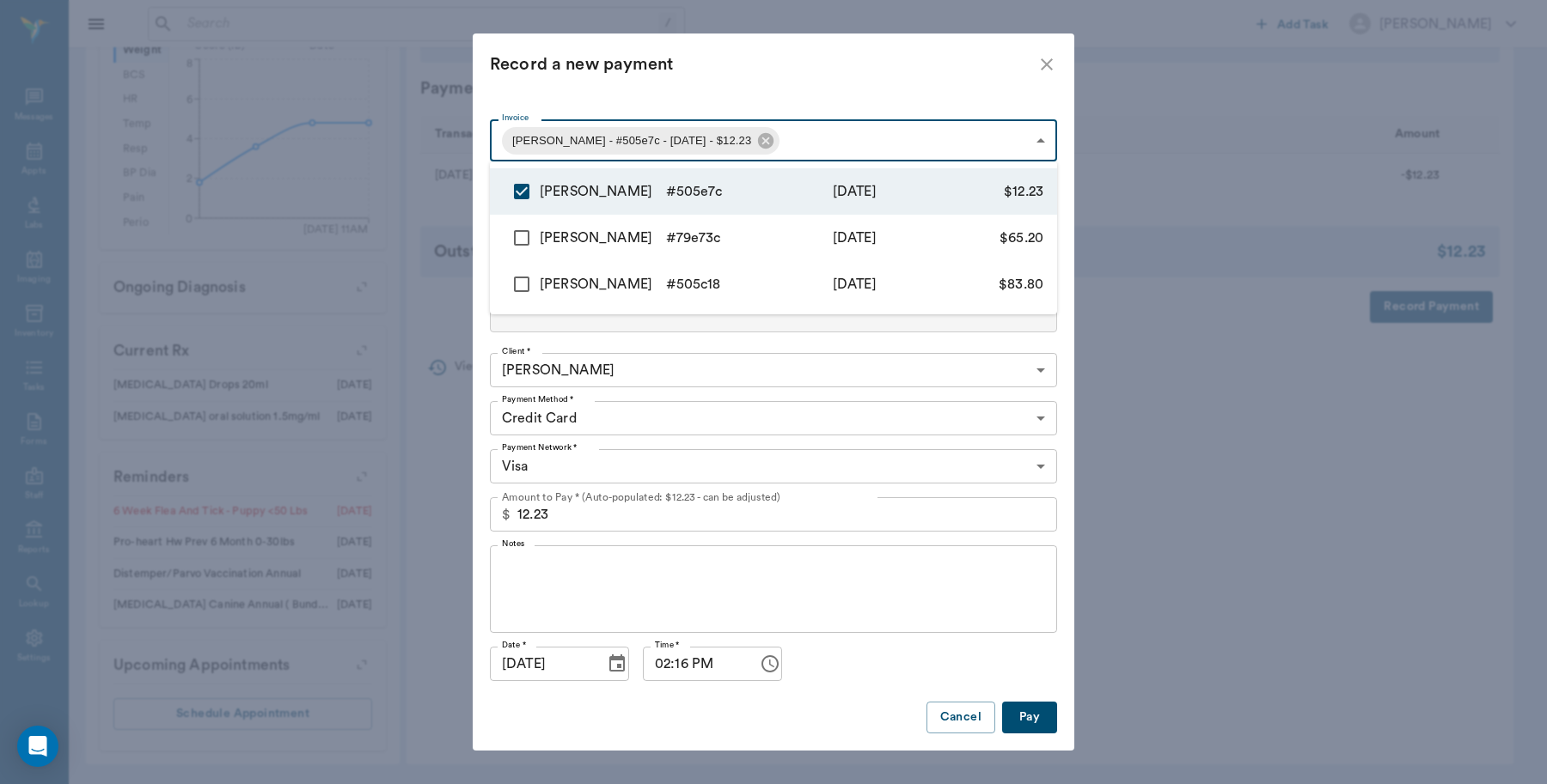
click at [525, 240] on input "checkbox" at bounding box center [521, 239] width 37 height 37
checkbox input "true"
type input "68af594fe06c0de542505e7c,68af356e960dfe926b79e73c"
type input "77.43"
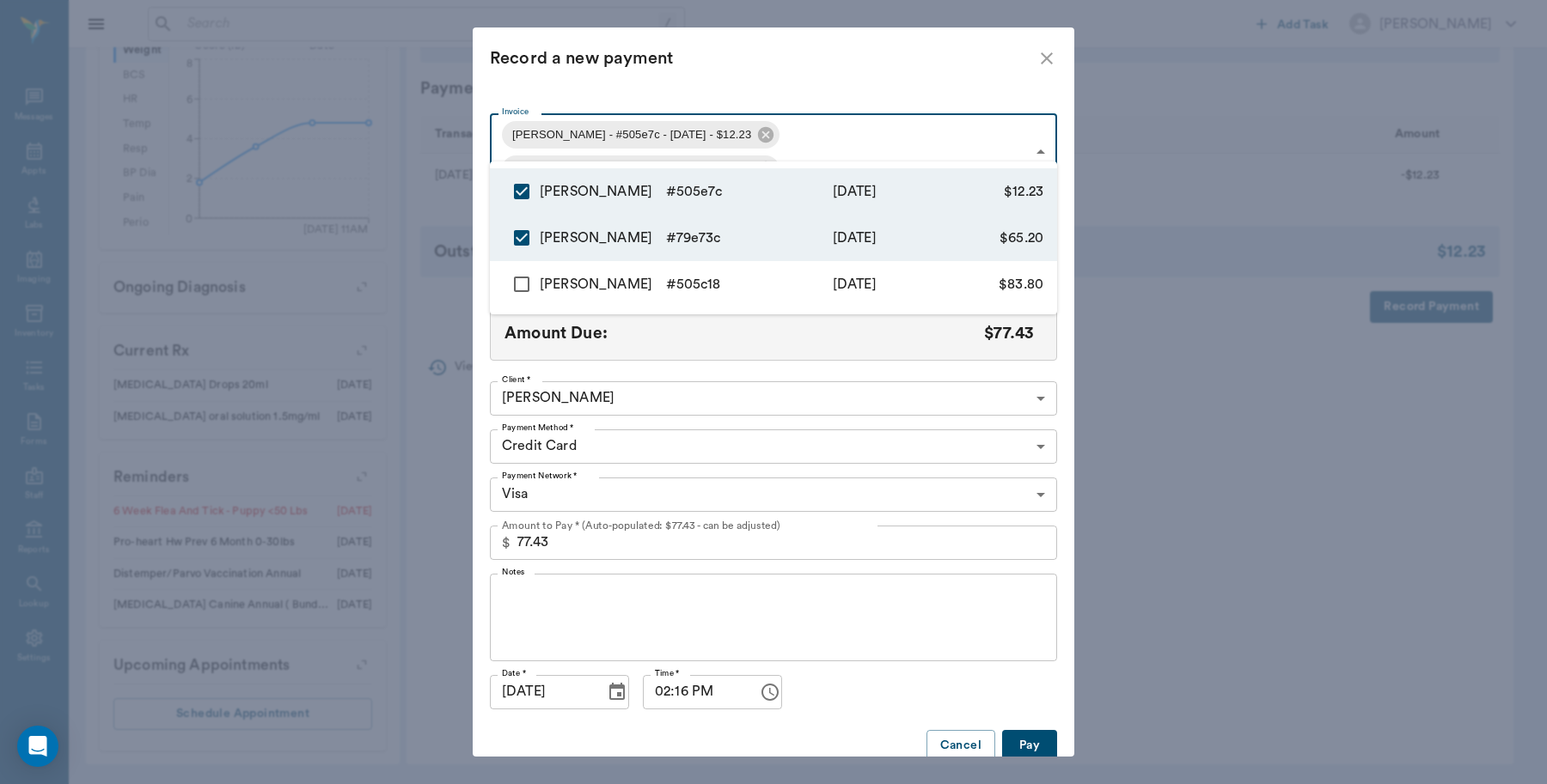
click at [522, 286] on input "checkbox" at bounding box center [521, 285] width 37 height 37
checkbox input "true"
type input "68af594fe06c0de542505e7c,68af356e960dfe926b79e73c,68af185de06c0de542505c18"
type input "161.23"
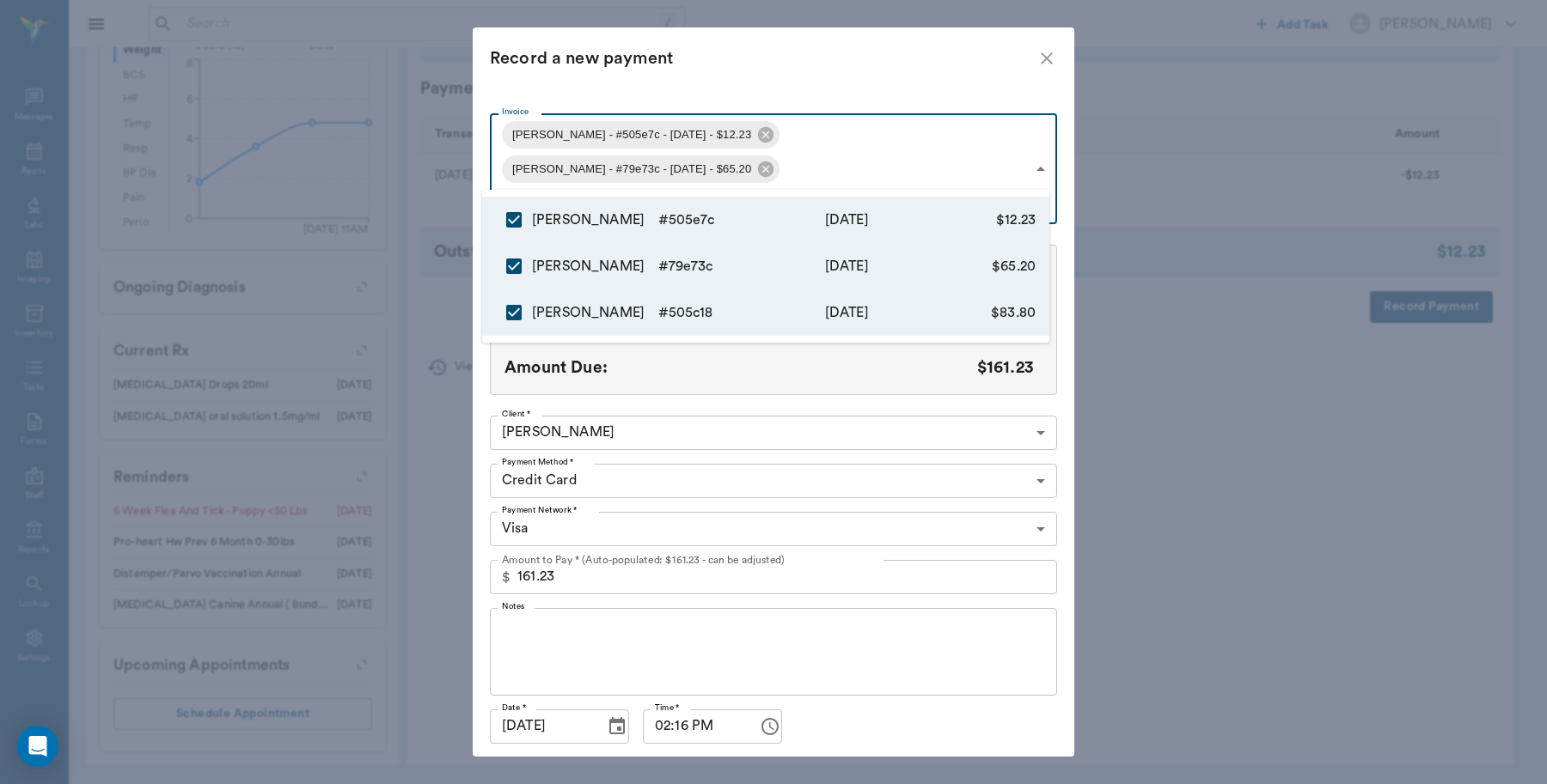
click at [754, 82] on div at bounding box center [774, 392] width 1547 height 784
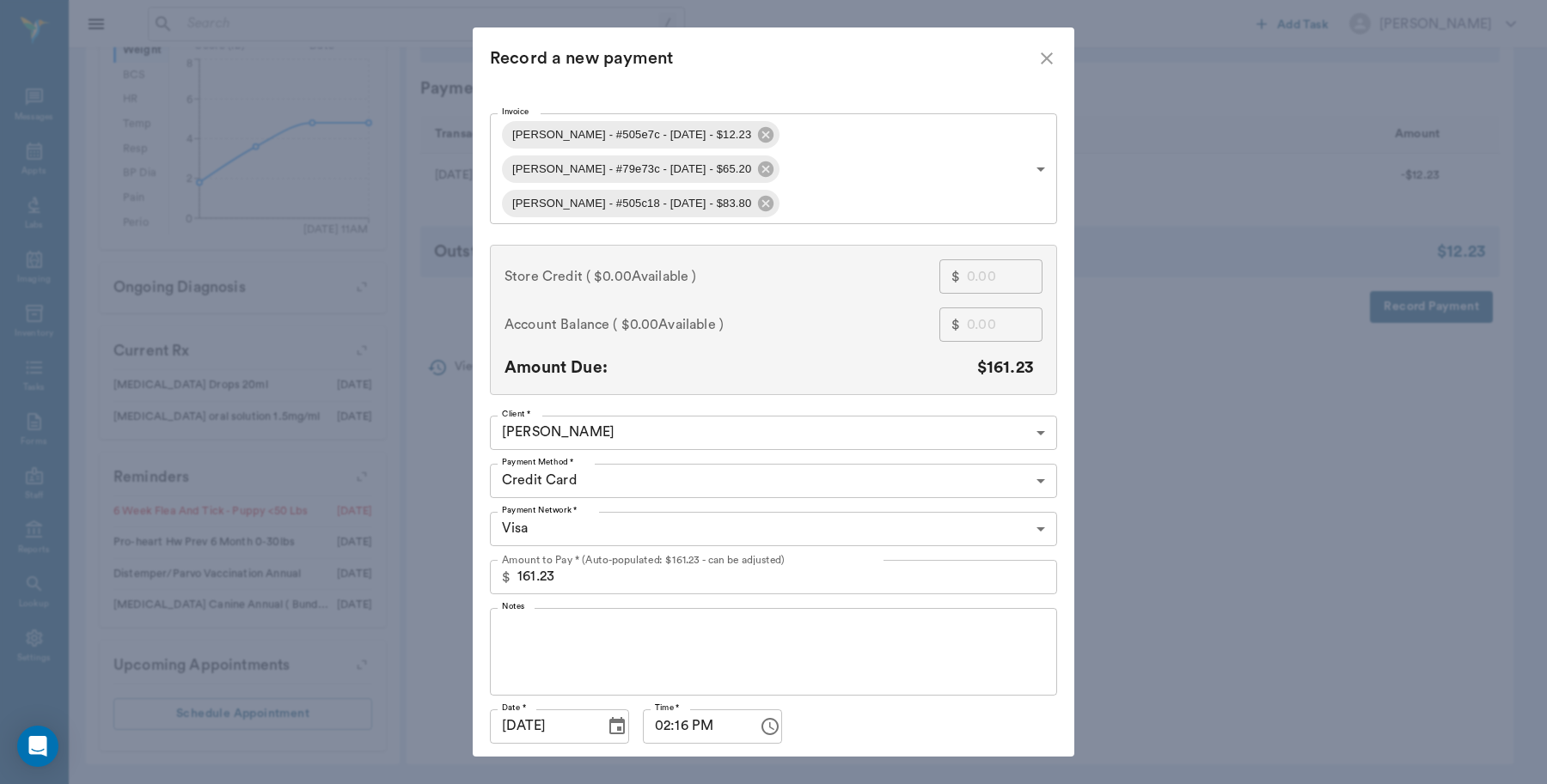
click at [1032, 765] on button "Pay" at bounding box center [1028, 780] width 55 height 32
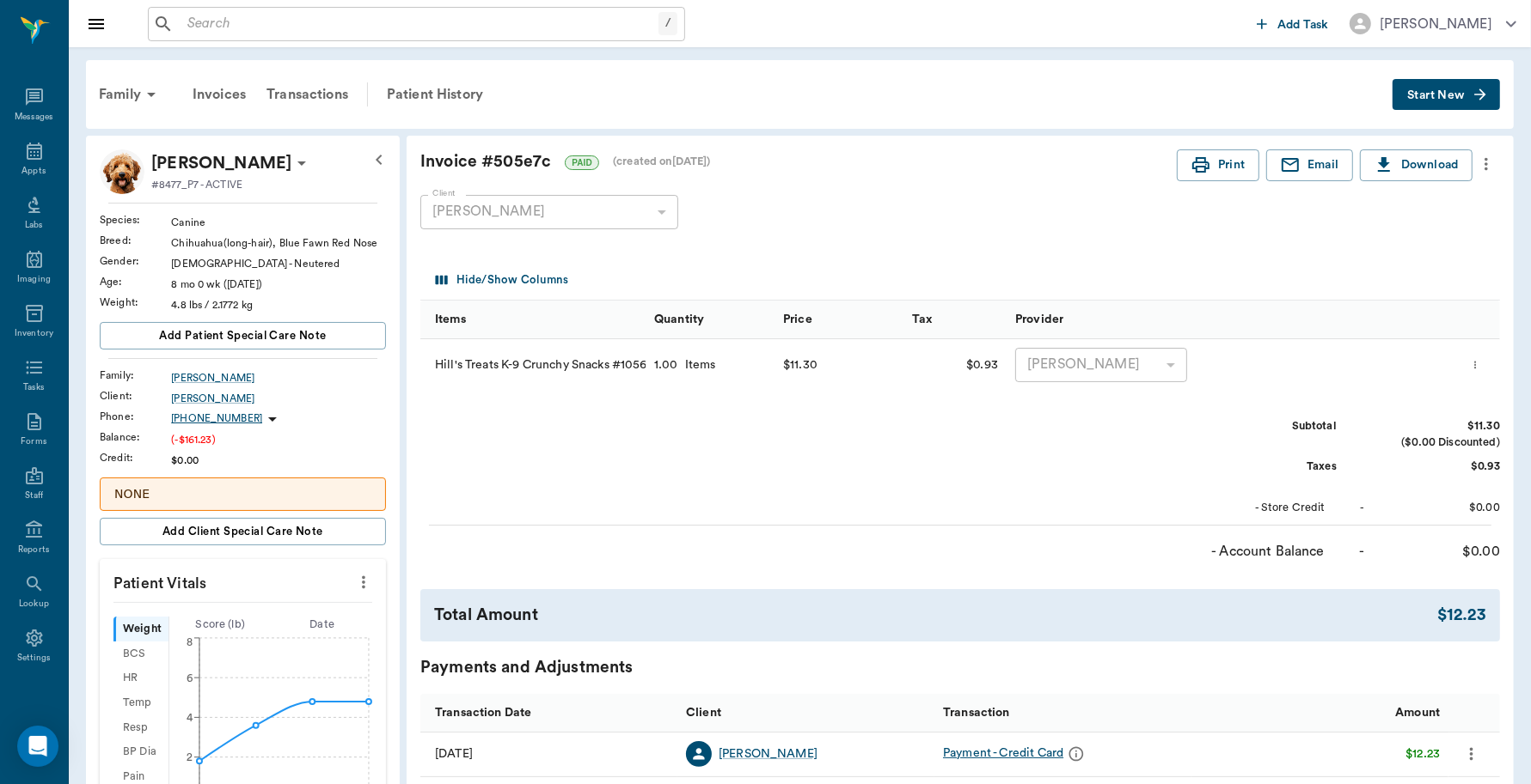
click at [1412, 95] on span "Start New" at bounding box center [1436, 95] width 58 height 0
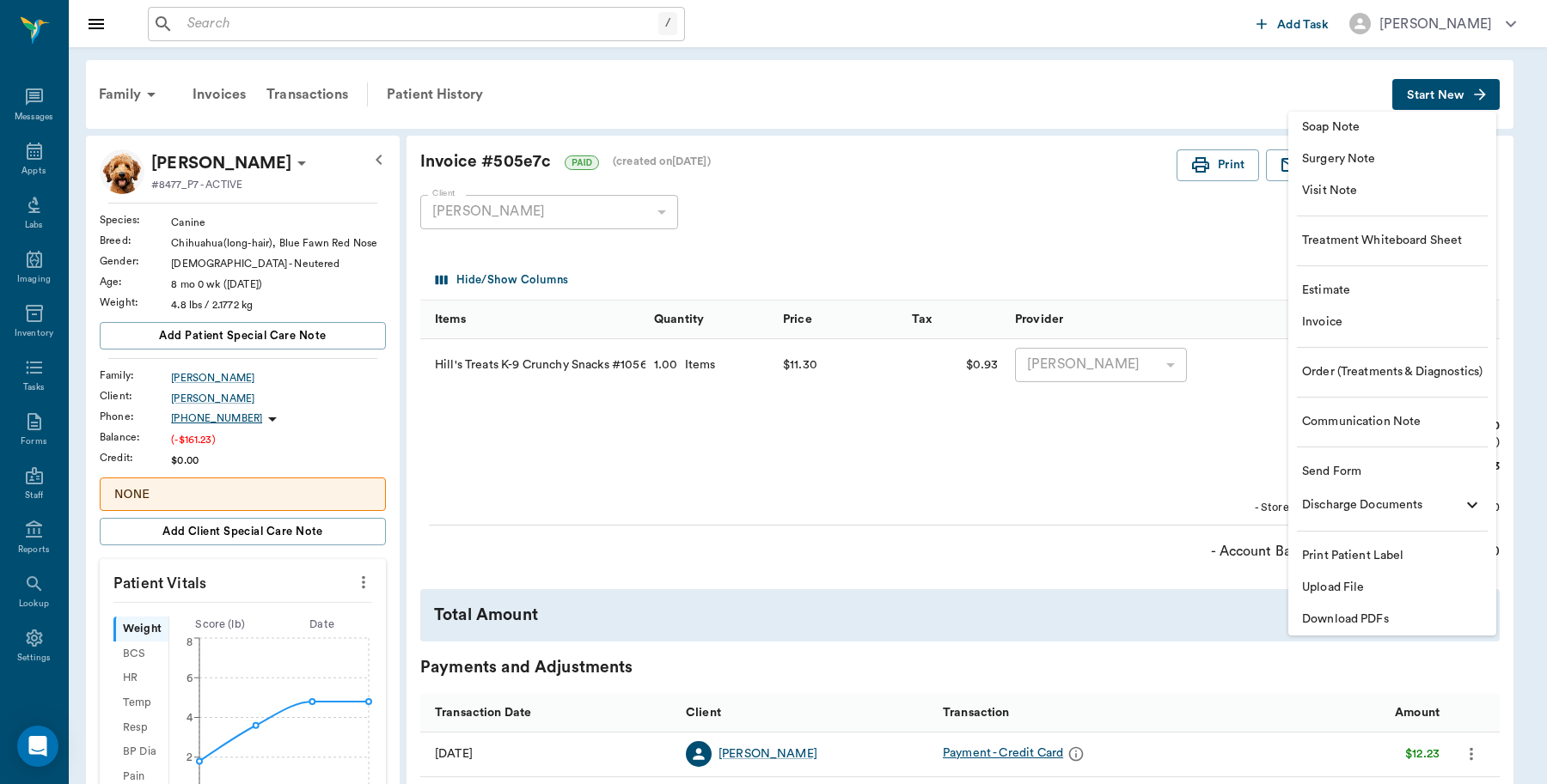
click at [1324, 315] on span "Invoice" at bounding box center [1392, 322] width 181 height 18
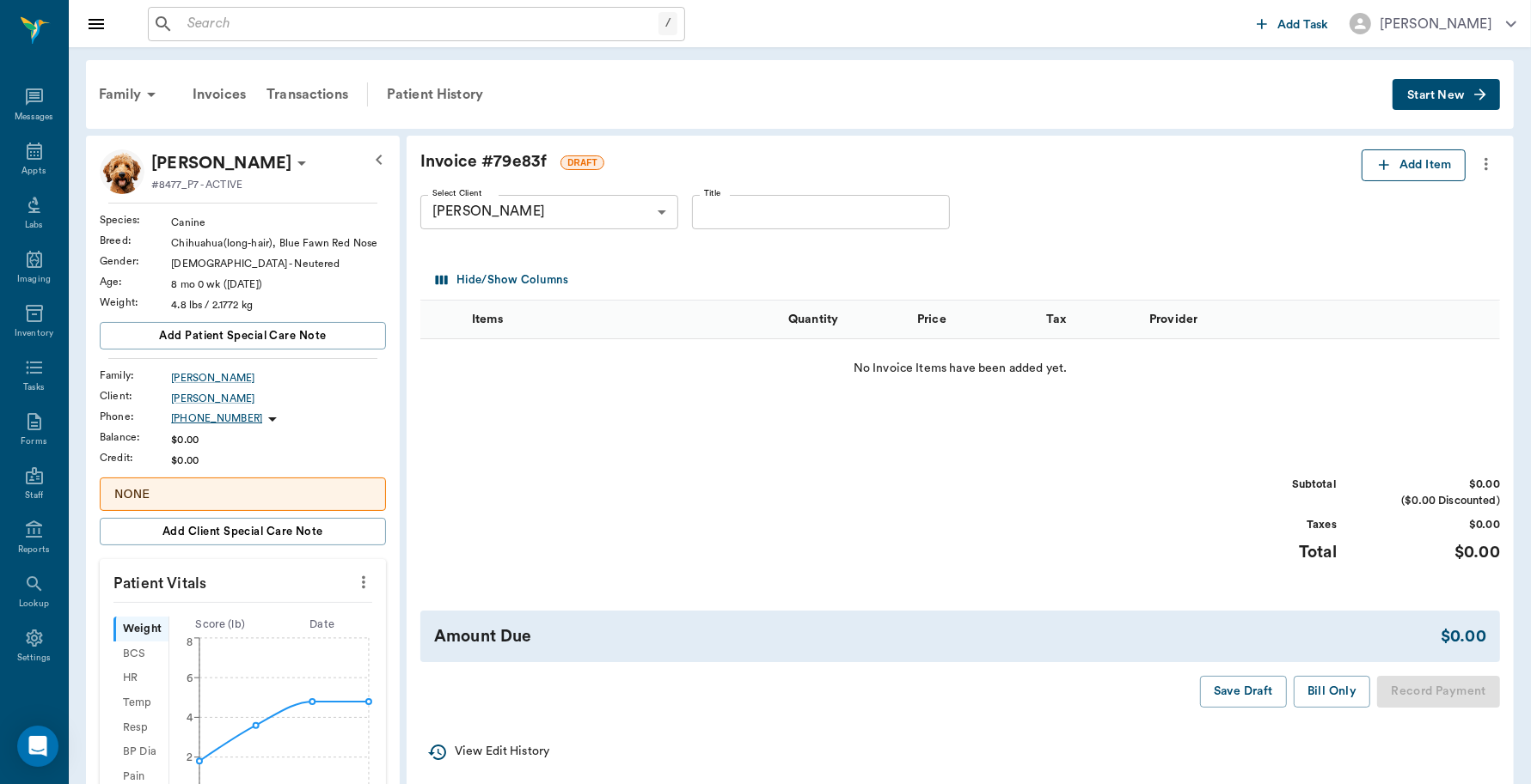
click at [1416, 164] on button "Add Item" at bounding box center [1414, 164] width 104 height 32
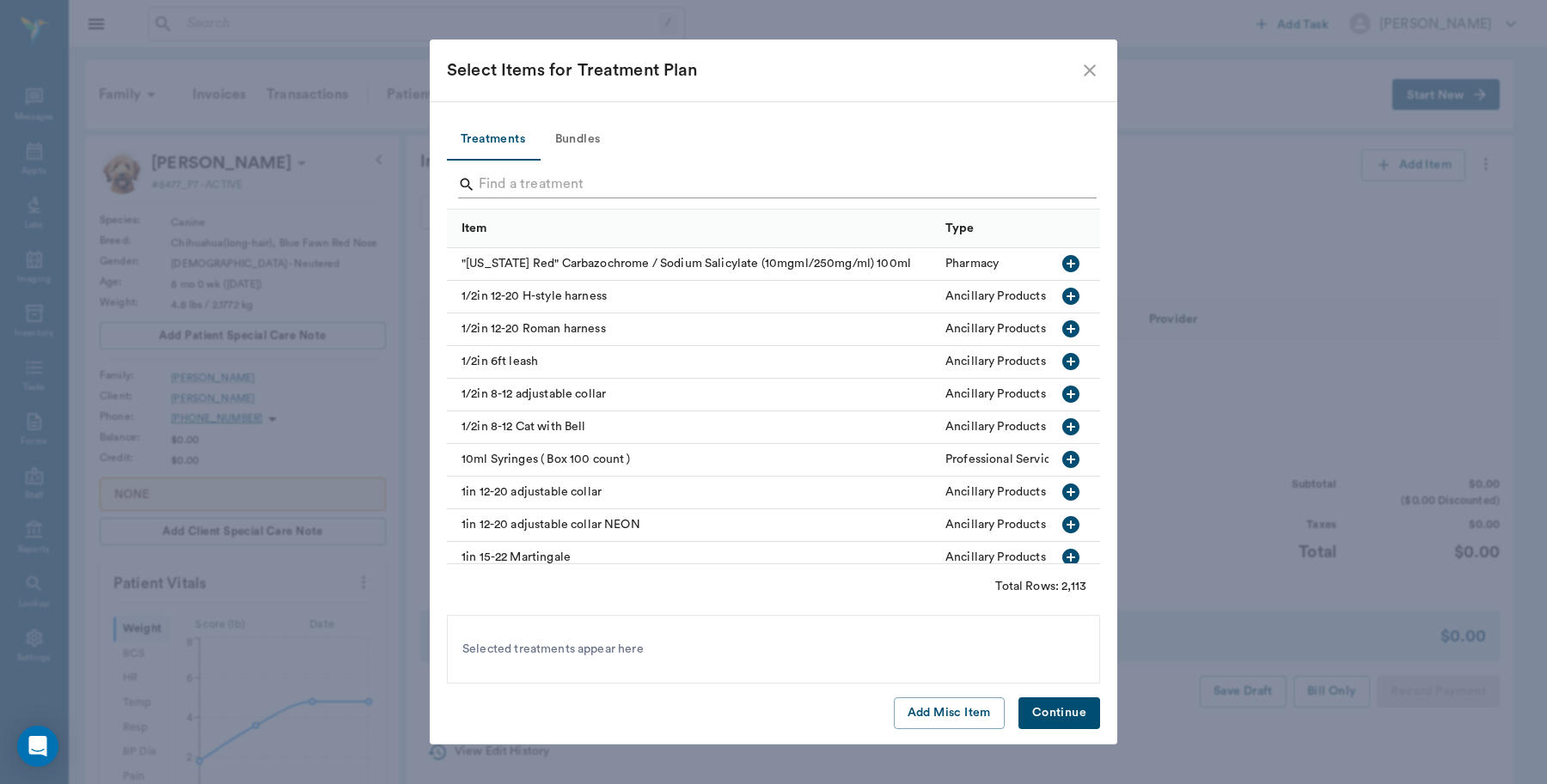
click at [663, 187] on input "Search" at bounding box center [774, 185] width 592 height 28
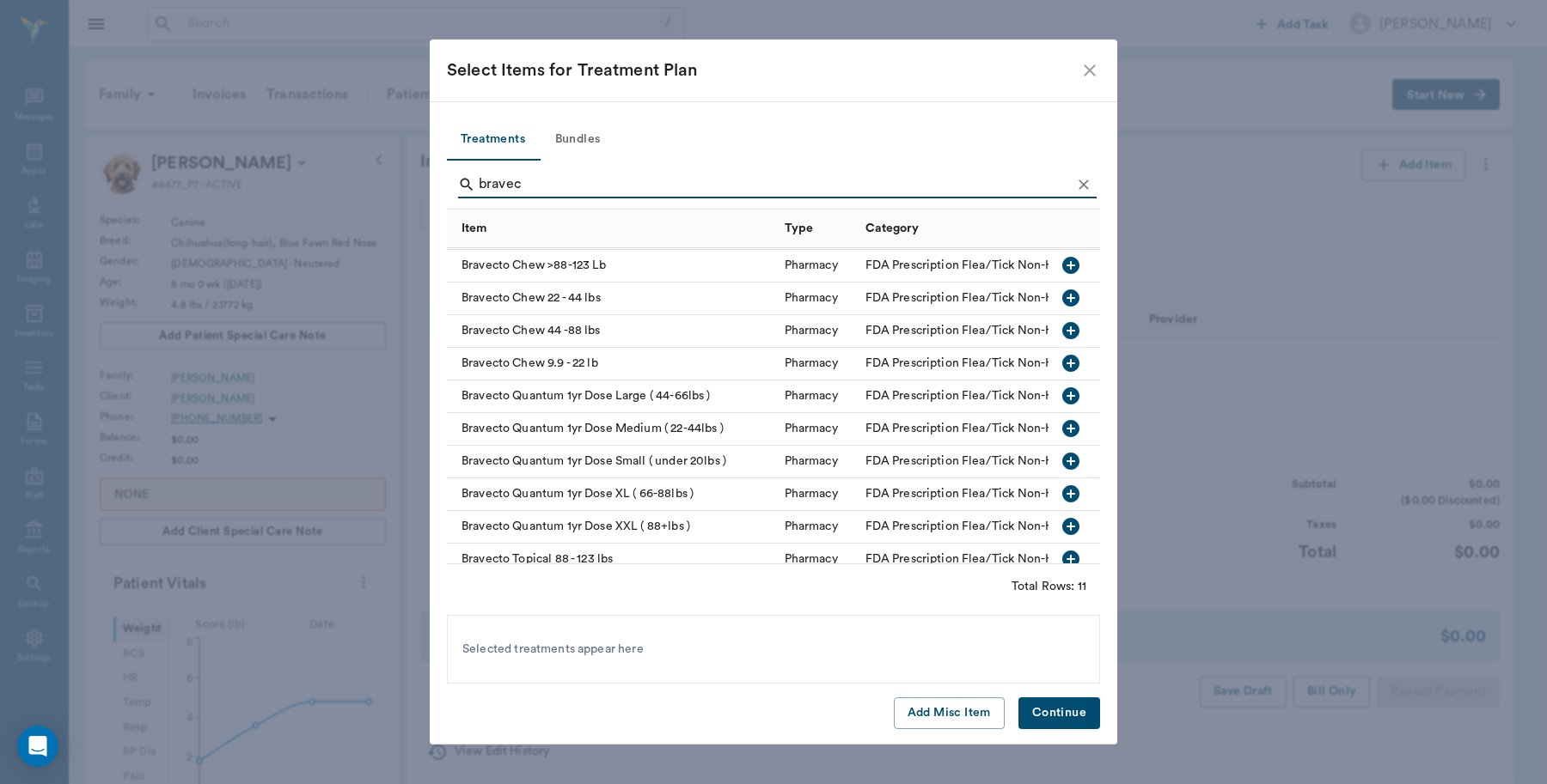
scroll to position [59, 0]
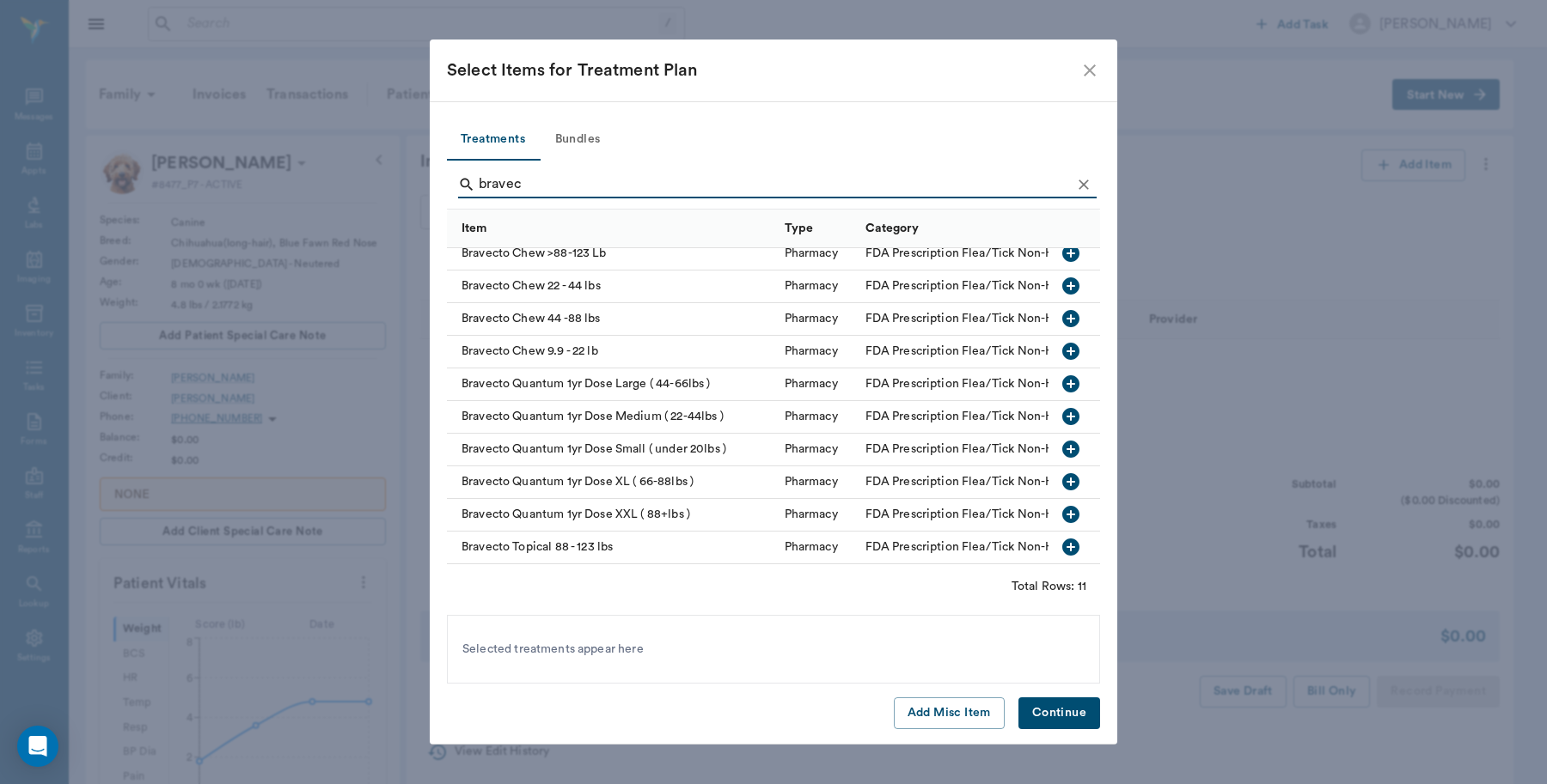
type input "bravec"
click at [1062, 441] on icon "button" at bounding box center [1071, 449] width 17 height 17
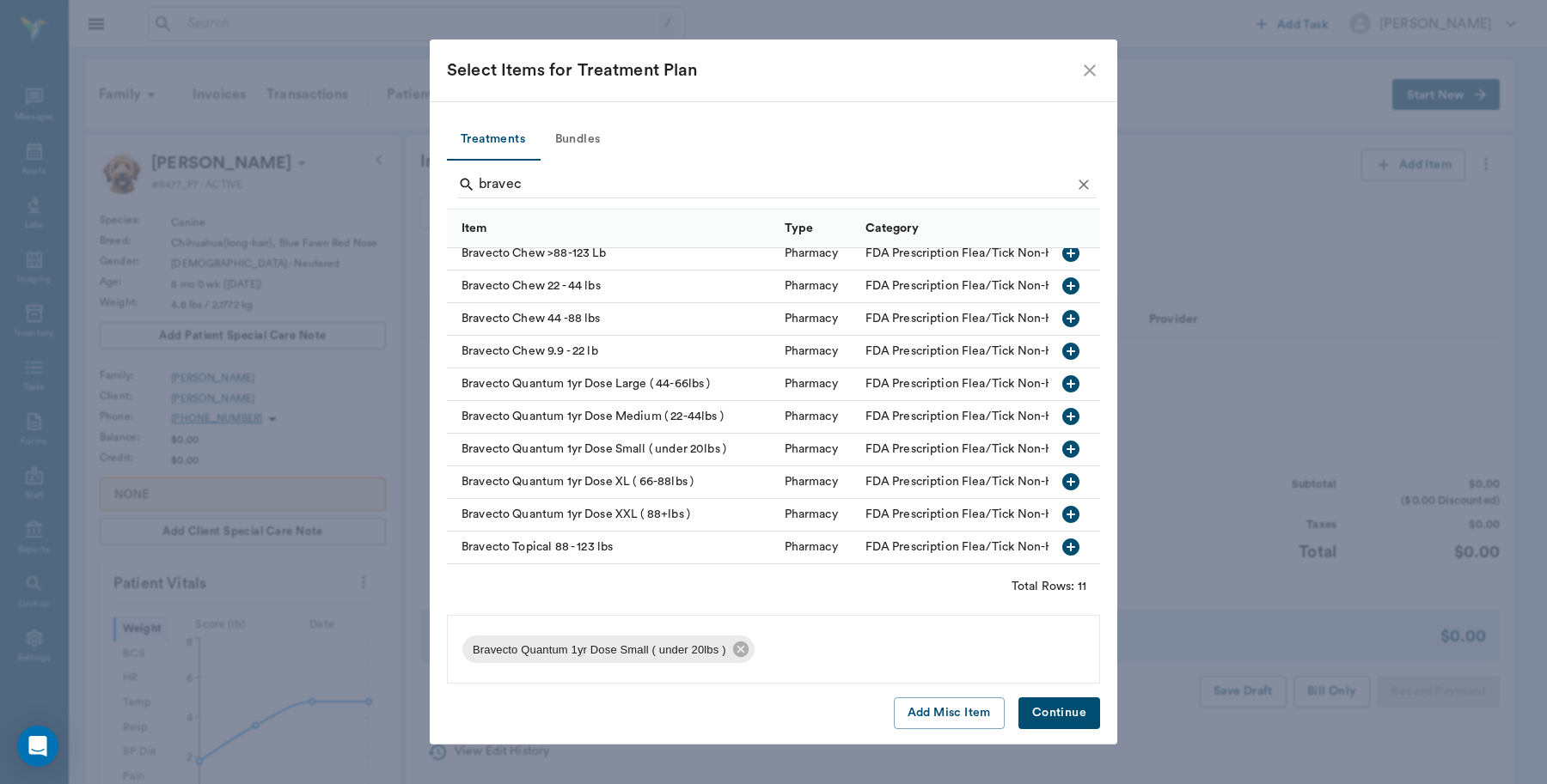
click at [1049, 711] on button "Continue" at bounding box center [1058, 713] width 82 height 32
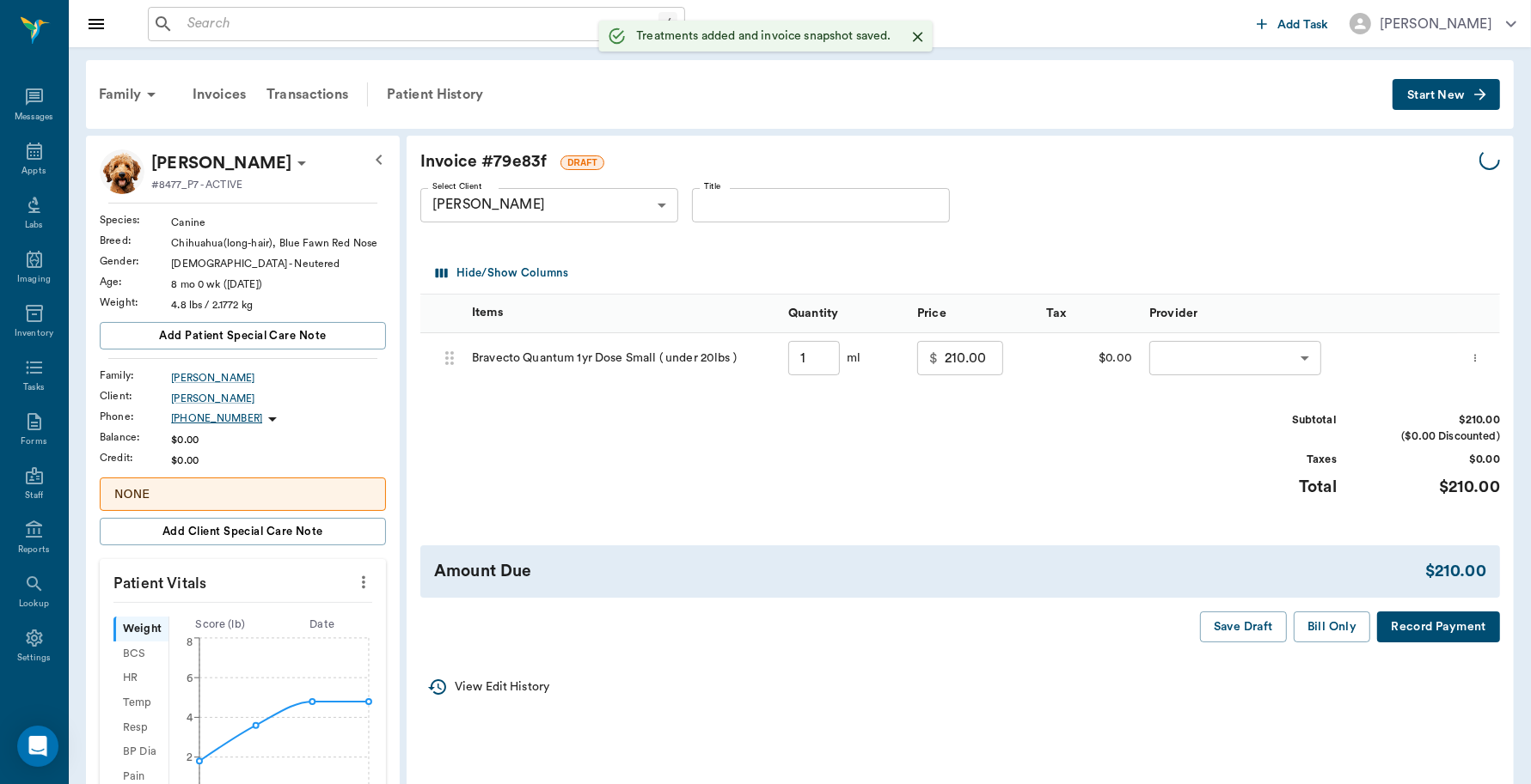
type input "1.00"
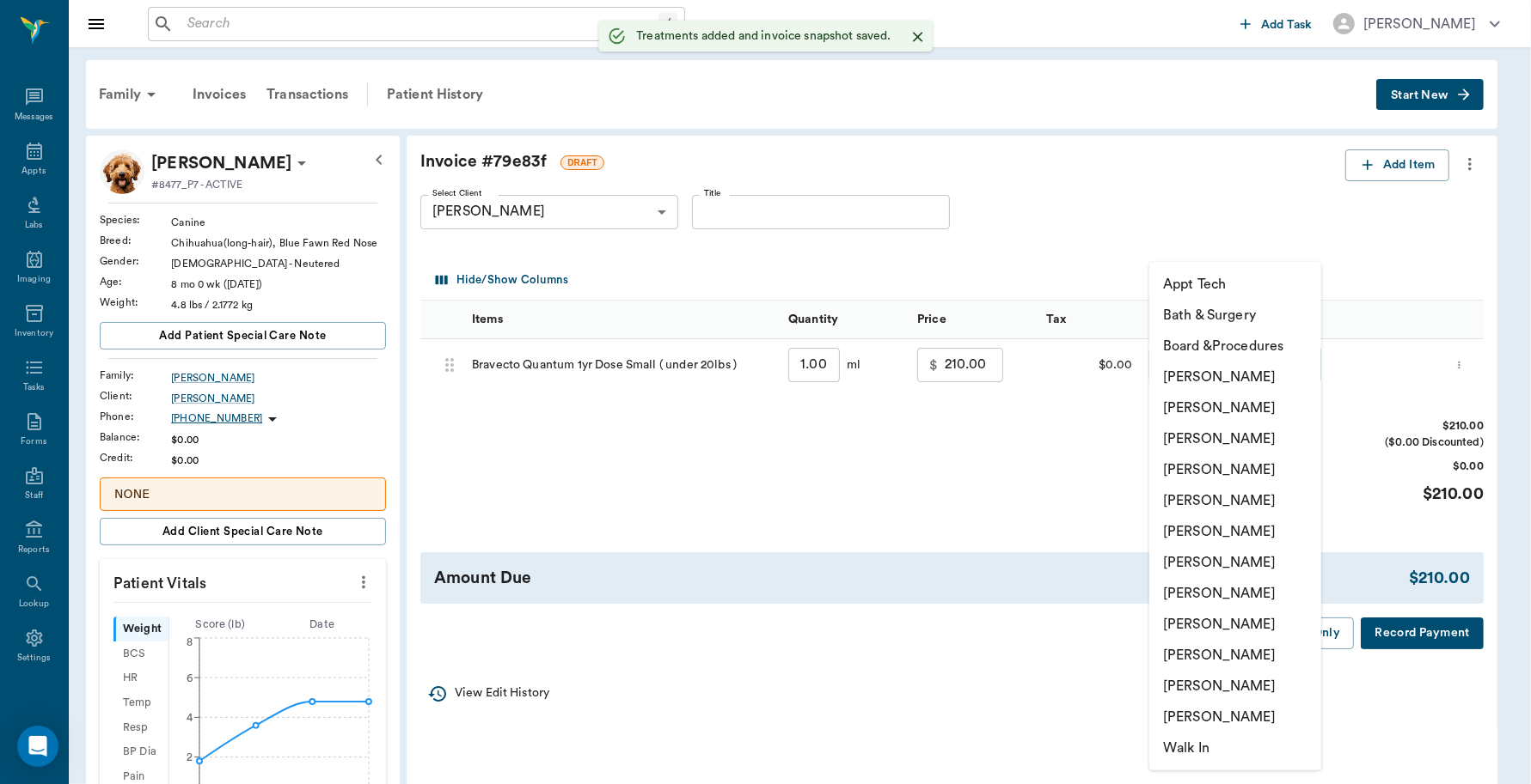
click at [1176, 364] on body "/ ​ Add Task Dr. Bert Ellsworth Nectar Messages Appts Labs Imaging Inventory Ta…" at bounding box center [765, 681] width 1531 height 1363
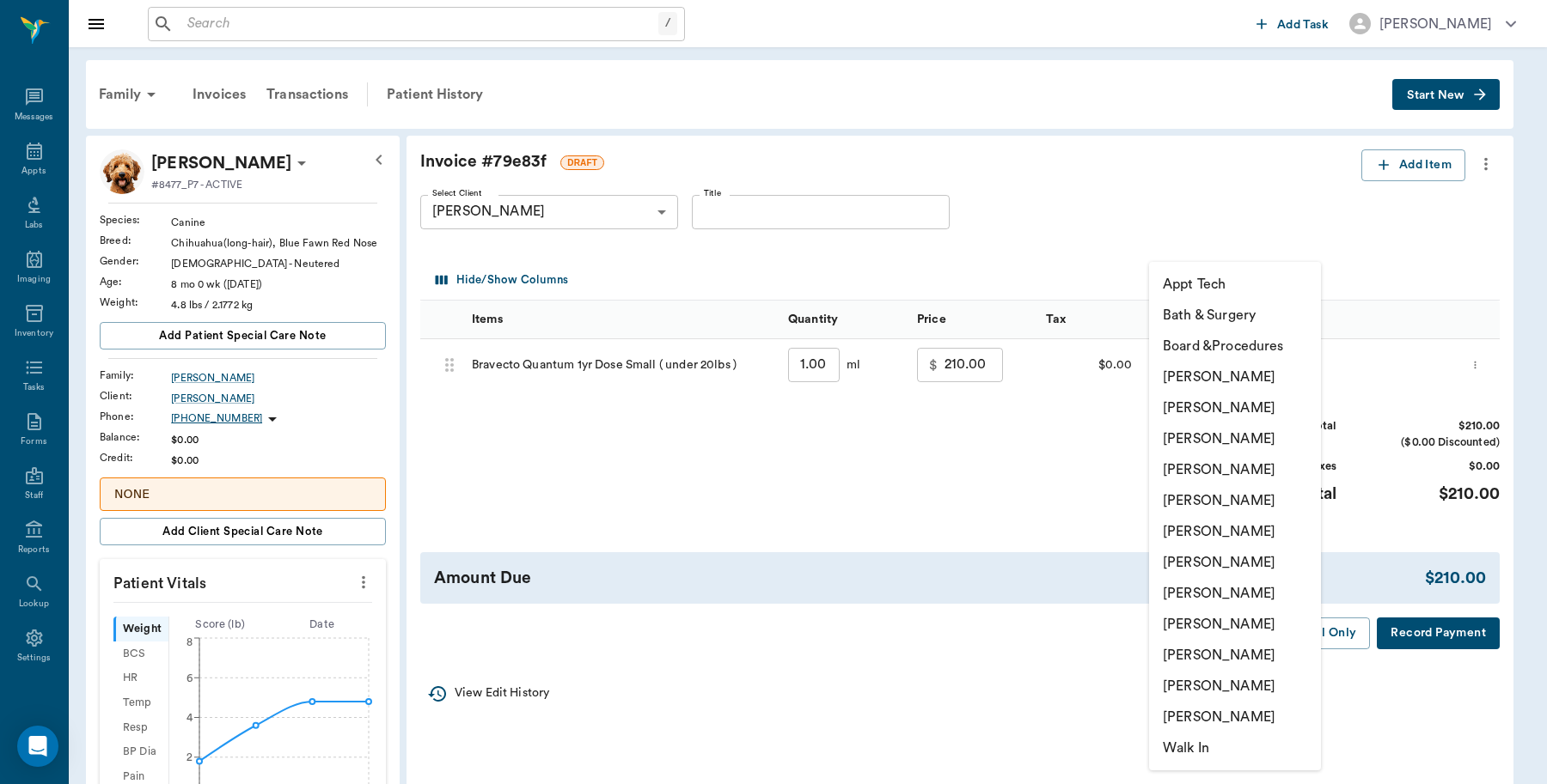
click at [1178, 679] on li "[PERSON_NAME]" at bounding box center [1234, 687] width 172 height 31
type input "none-63ec2ece52e12b0ba117cc90"
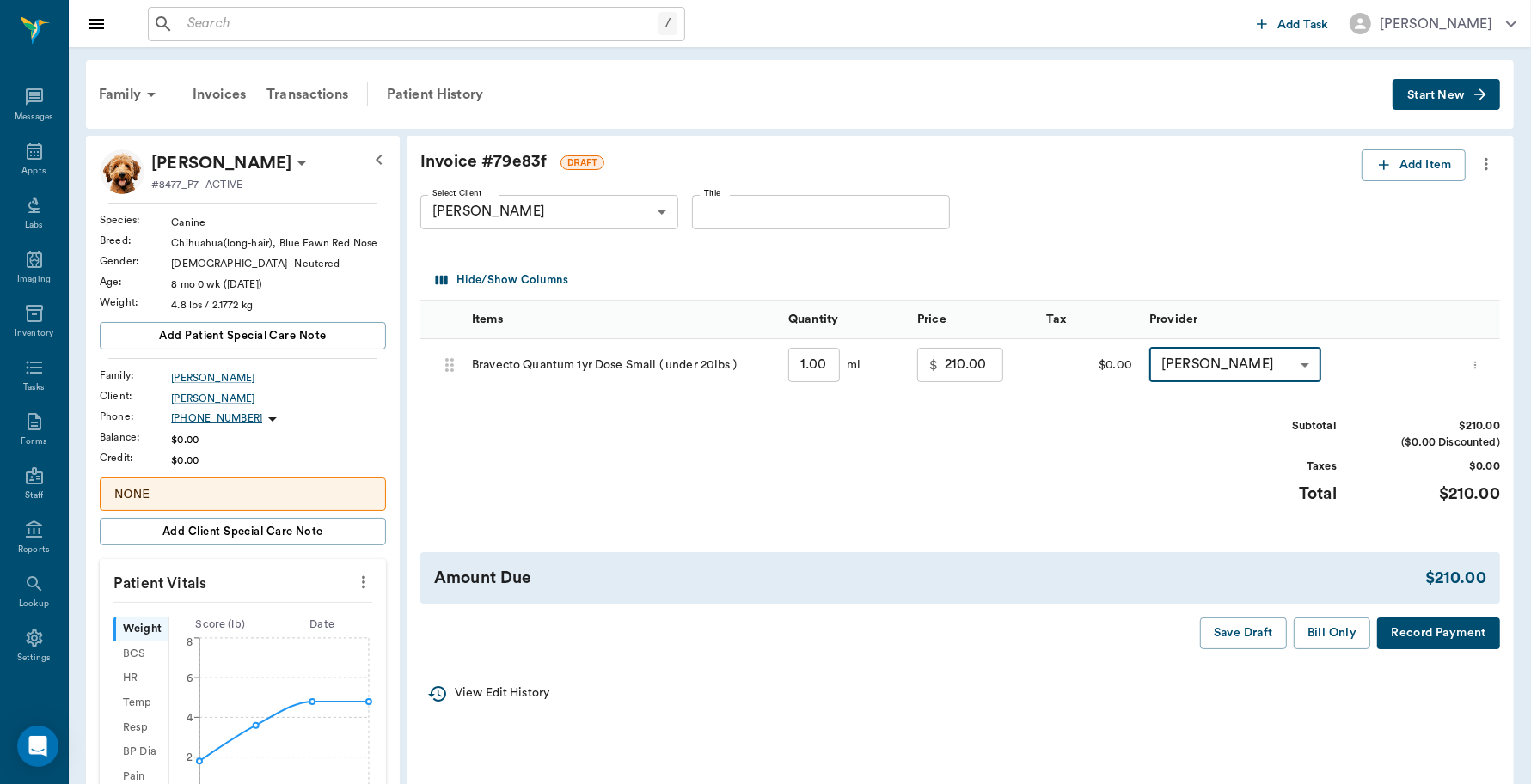
click at [1394, 633] on button "Record Payment" at bounding box center [1439, 633] width 123 height 32
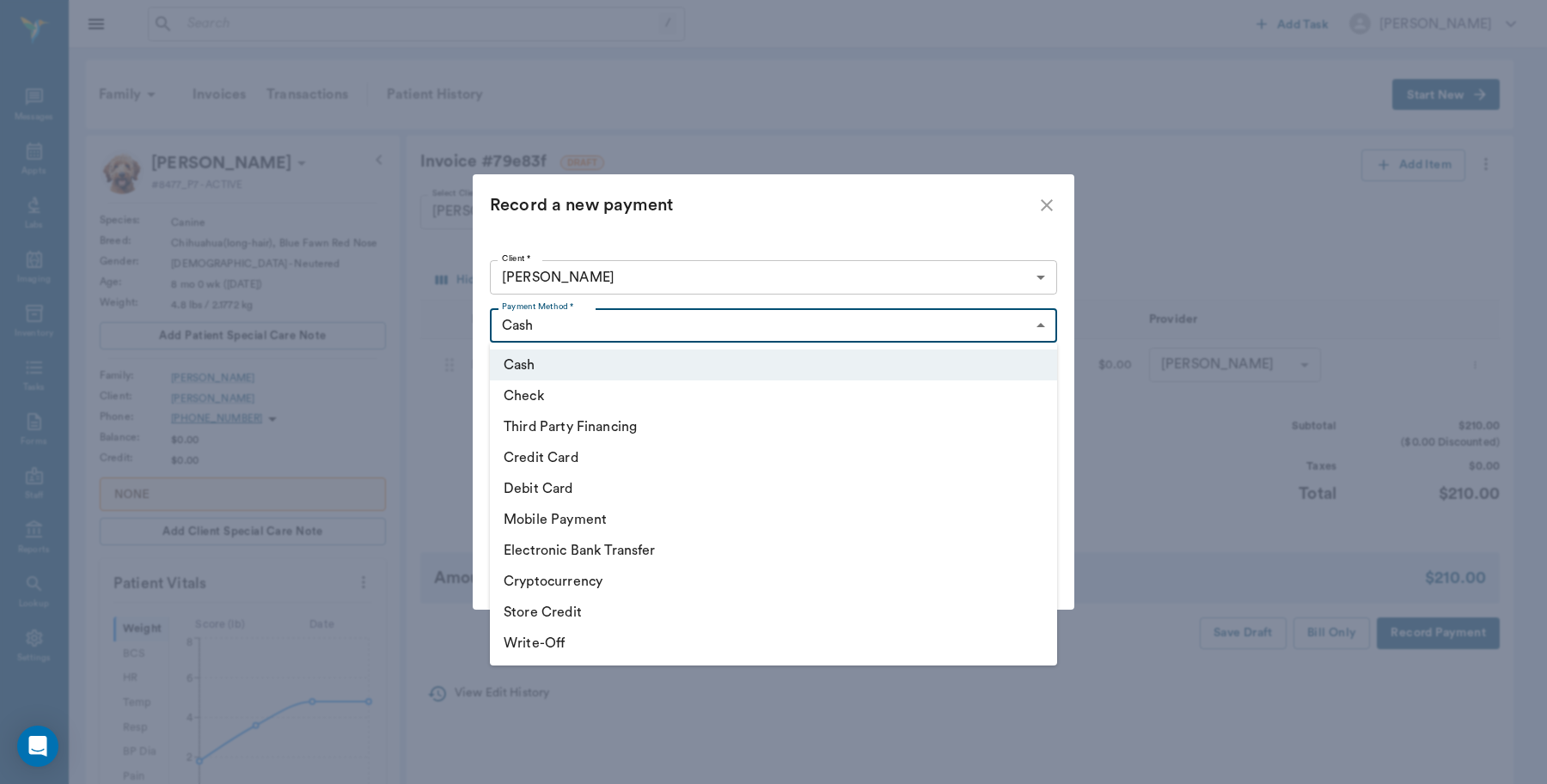
click at [599, 327] on body "/ ​ Add Task Dr. Bert Ellsworth Nectar Messages Appts Labs Imaging Inventory Ta…" at bounding box center [774, 681] width 1547 height 1363
click at [587, 425] on li "Third Party Financing" at bounding box center [773, 427] width 567 height 31
type input "CREDIT"
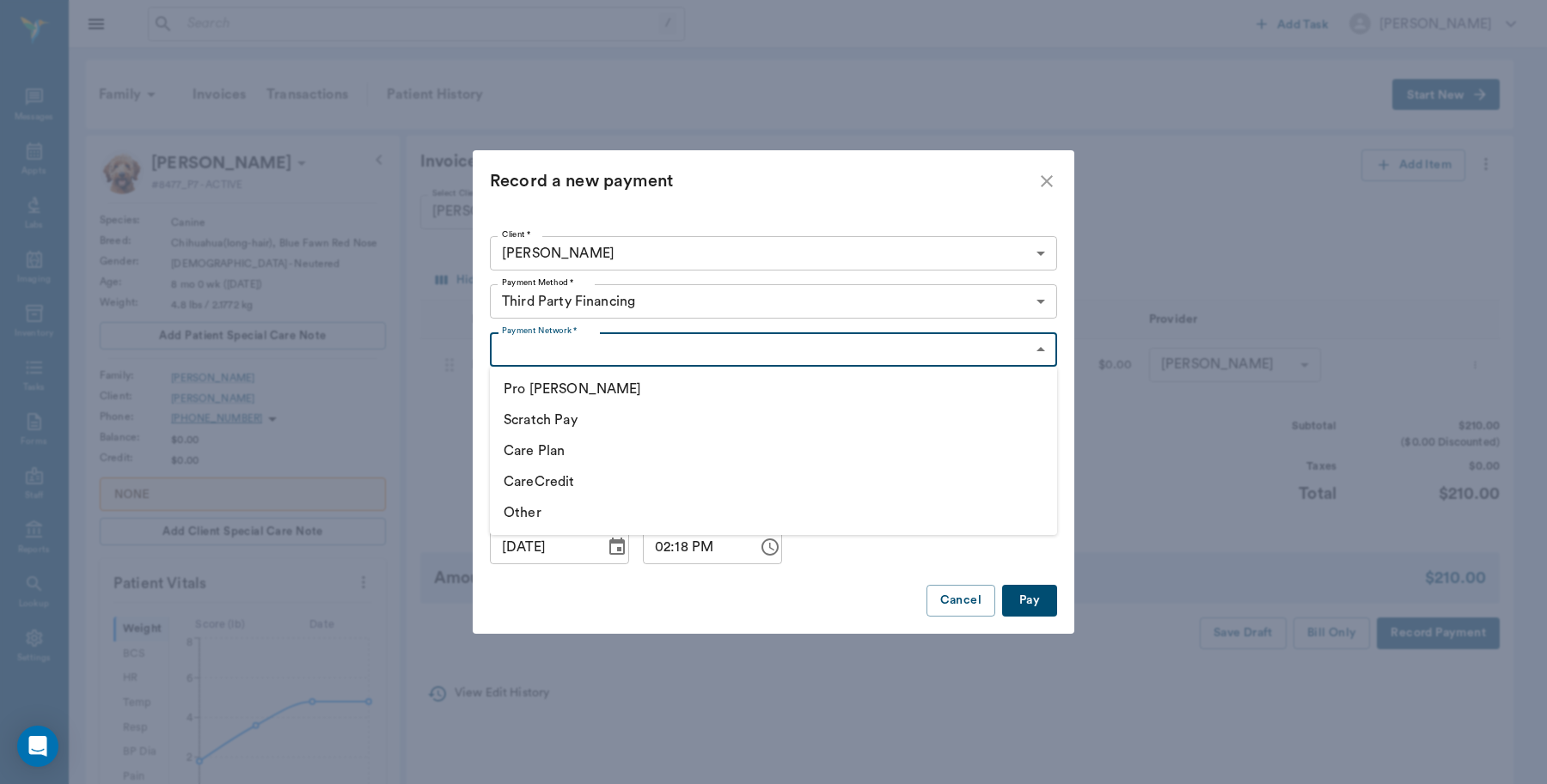
click at [586, 349] on body "/ ​ Add Task Dr. Bert Ellsworth Nectar Messages Appts Labs Imaging Inventory Ta…" at bounding box center [774, 681] width 1547 height 1363
click at [547, 475] on li "CareCredit" at bounding box center [773, 482] width 567 height 31
type input "CARE_CREDIT"
click at [1038, 606] on button "Pay" at bounding box center [1028, 600] width 55 height 32
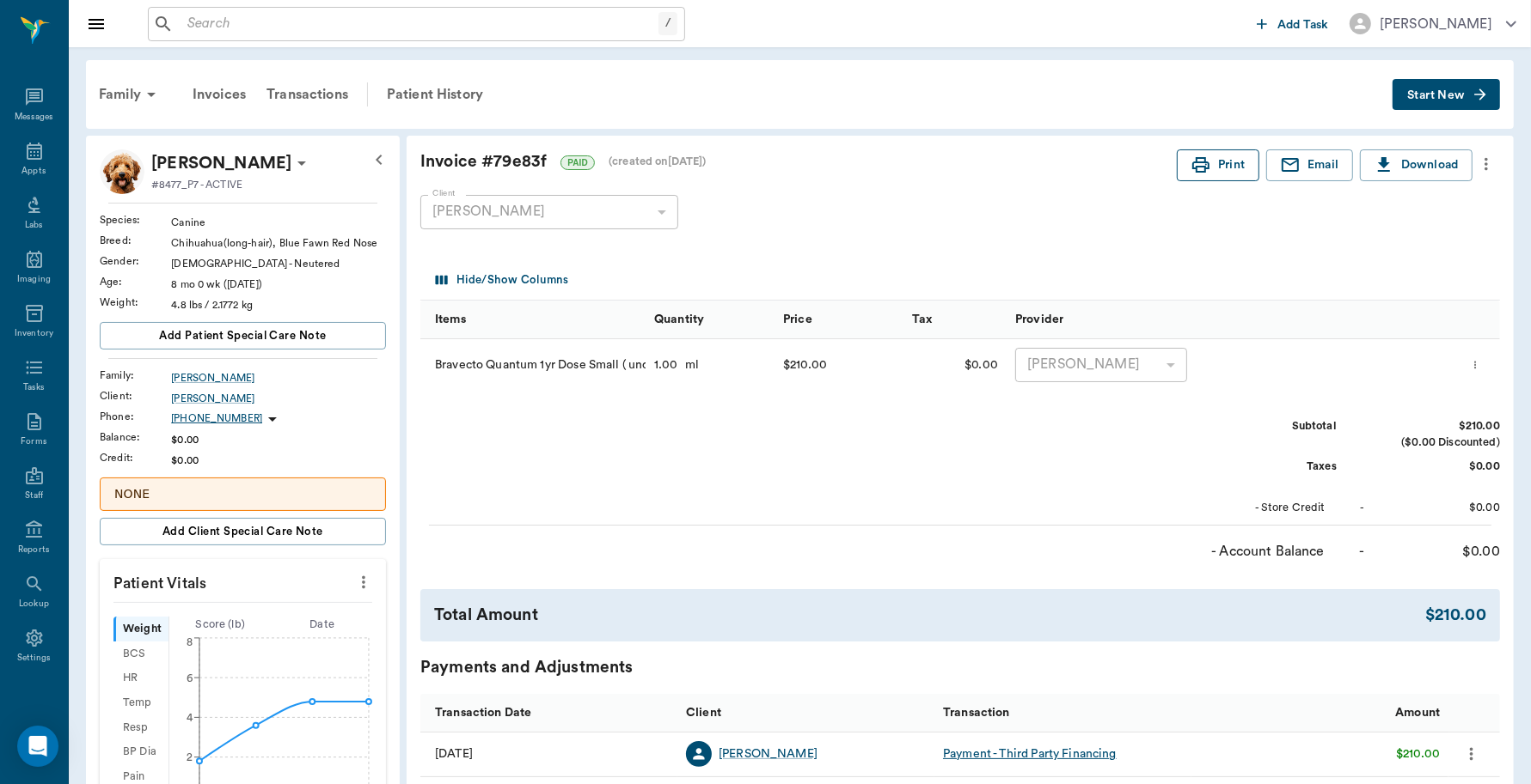
click at [1229, 168] on button "Print" at bounding box center [1218, 164] width 83 height 32
click at [466, 84] on div "Patient History" at bounding box center [434, 94] width 116 height 41
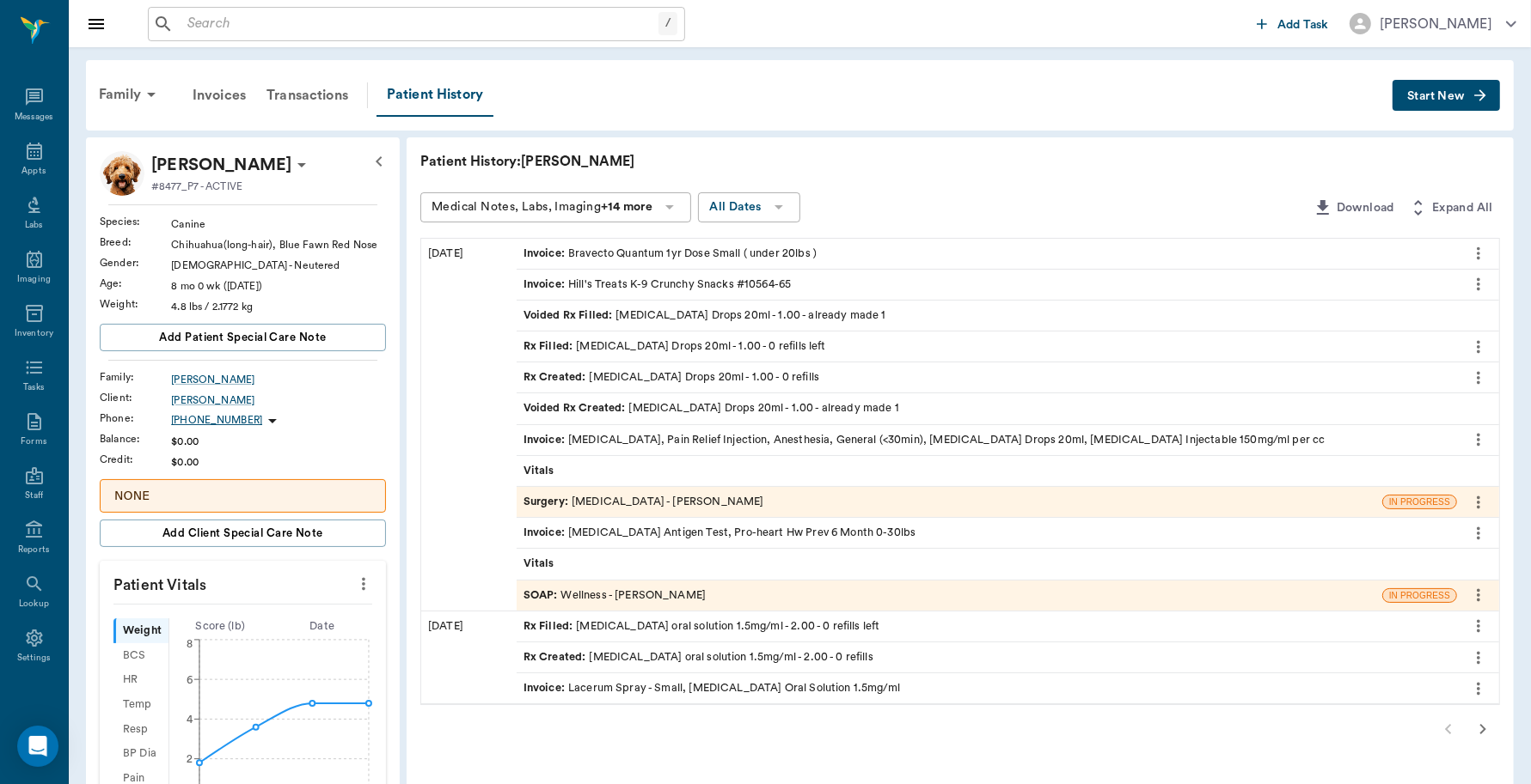
click at [613, 437] on div "Invoice : Dental Extraction, Pain Relief Injection, Anesthesia, General (<30min…" at bounding box center [924, 440] width 802 height 16
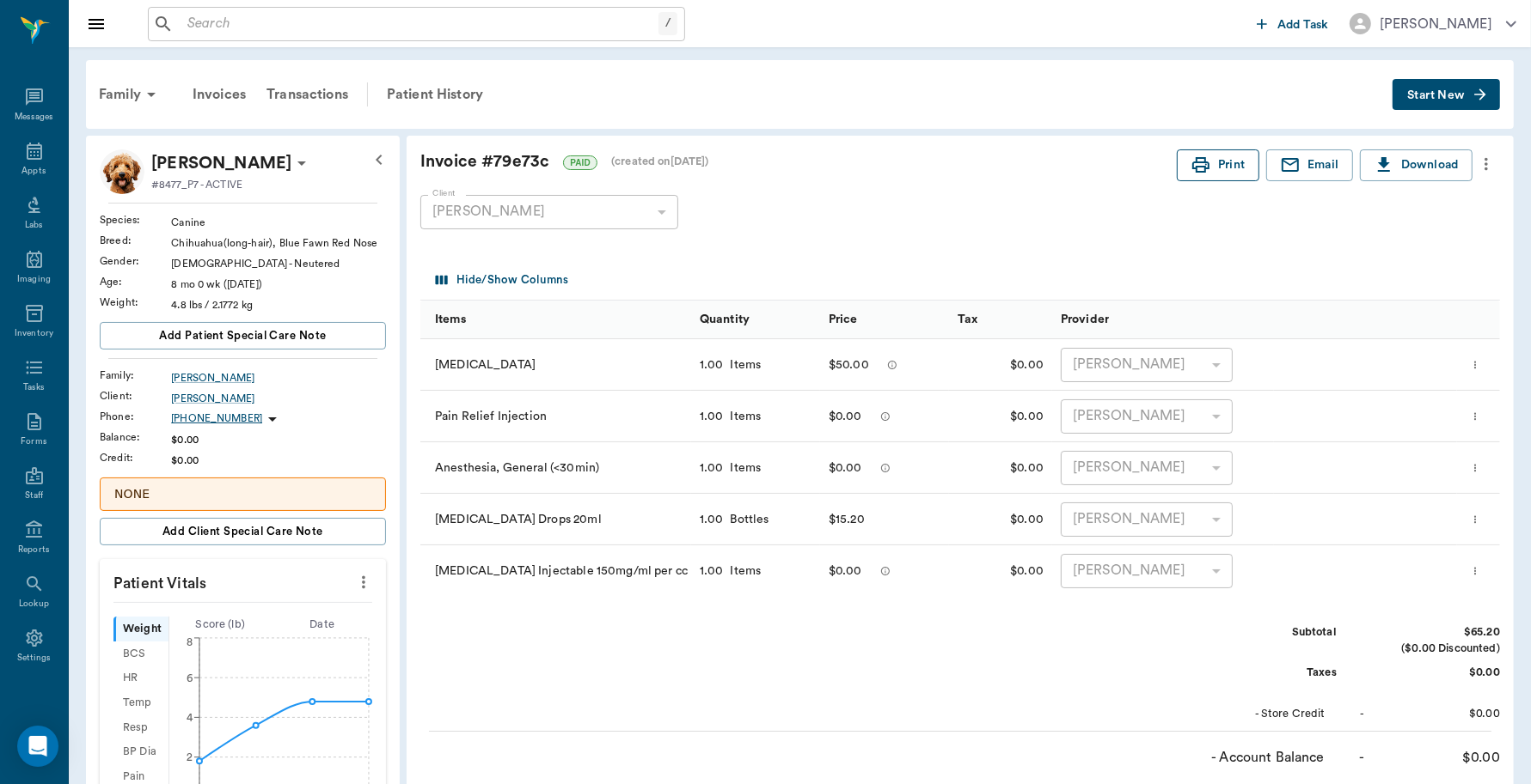
click at [1226, 165] on button "Print" at bounding box center [1218, 164] width 83 height 32
click at [447, 90] on div "Patient History" at bounding box center [434, 94] width 116 height 41
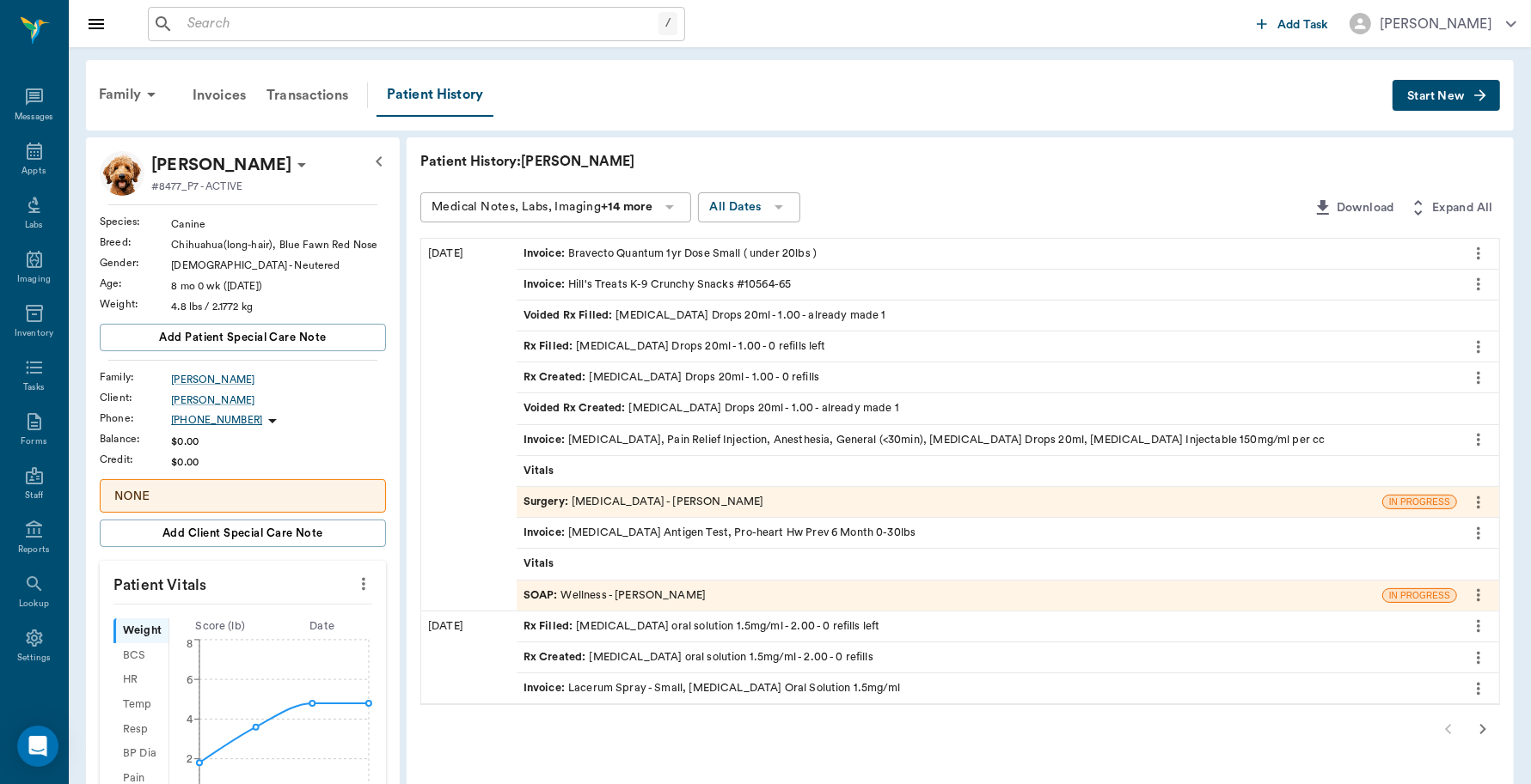
click at [583, 535] on div "Invoice : Heartworm Antigen Test, Pro-heart Hw Prev 6 Month 0-30lbs" at bounding box center [720, 533] width 393 height 16
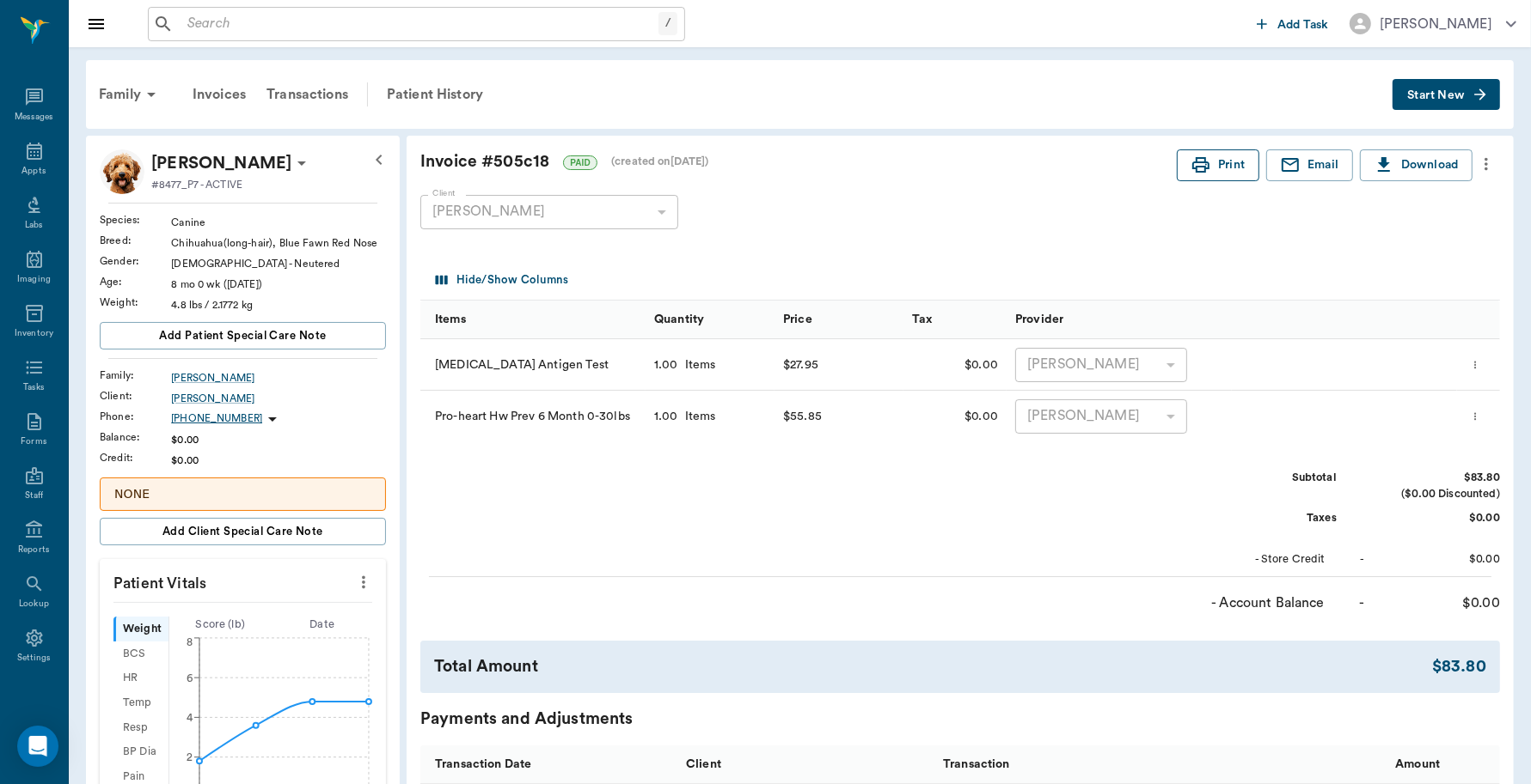
click at [1208, 162] on icon "button" at bounding box center [1200, 164] width 20 height 20
click at [28, 164] on div "Appts" at bounding box center [33, 170] width 24 height 13
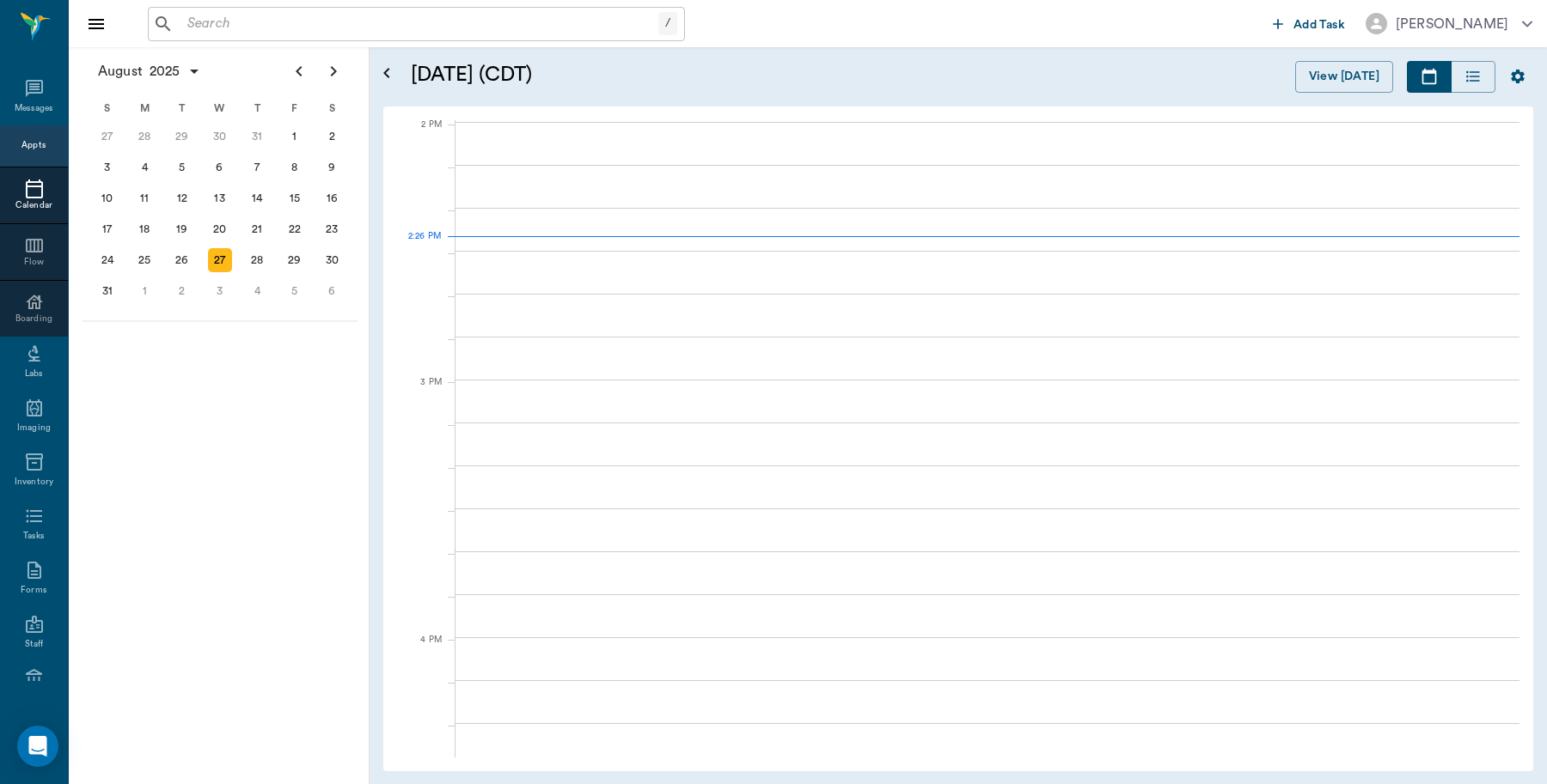
scroll to position [1548, 0]
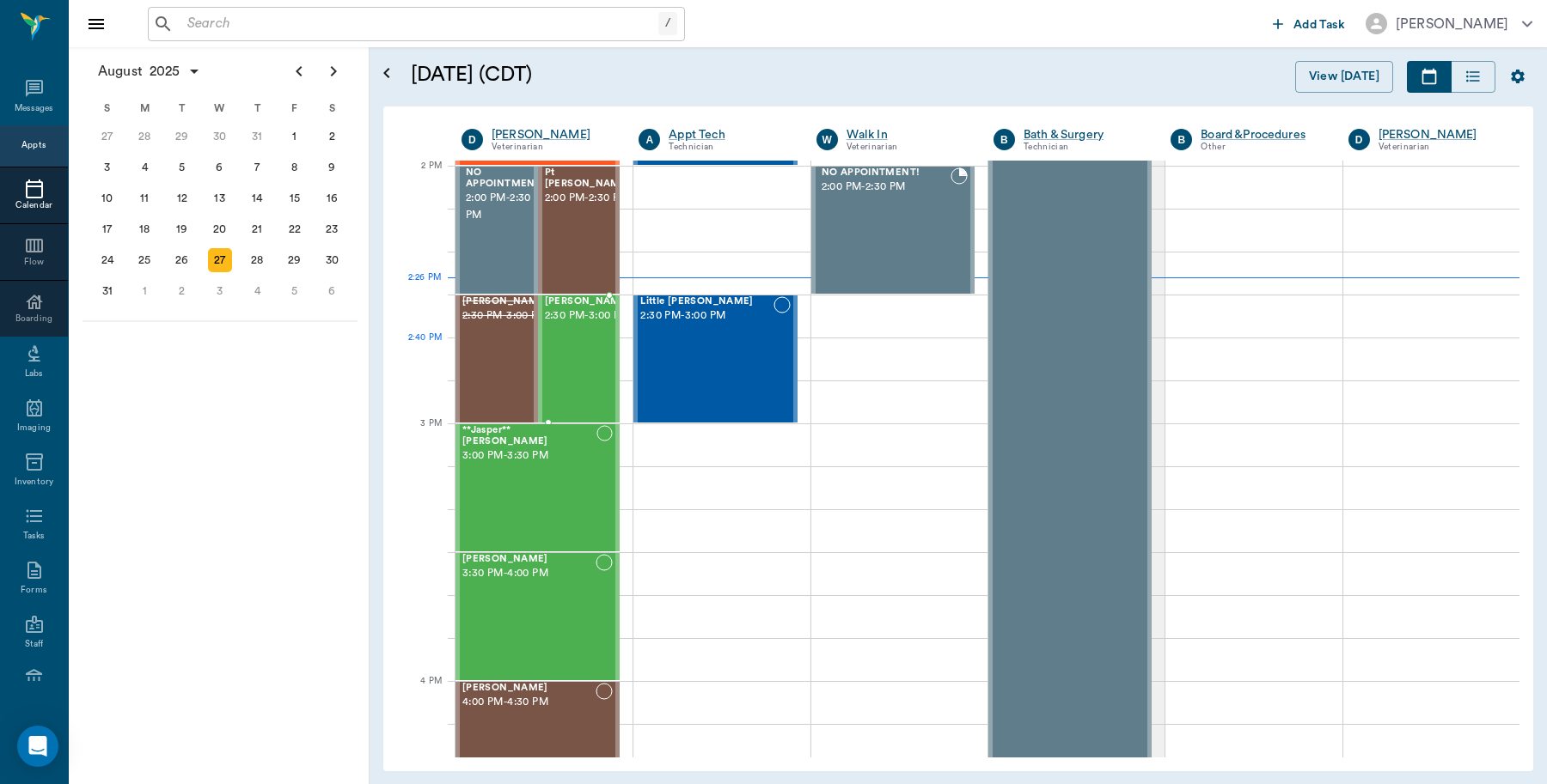
click at [578, 372] on div "Stray O'brien 2:30 PM - 3:00 PM" at bounding box center [587, 359] width 86 height 125
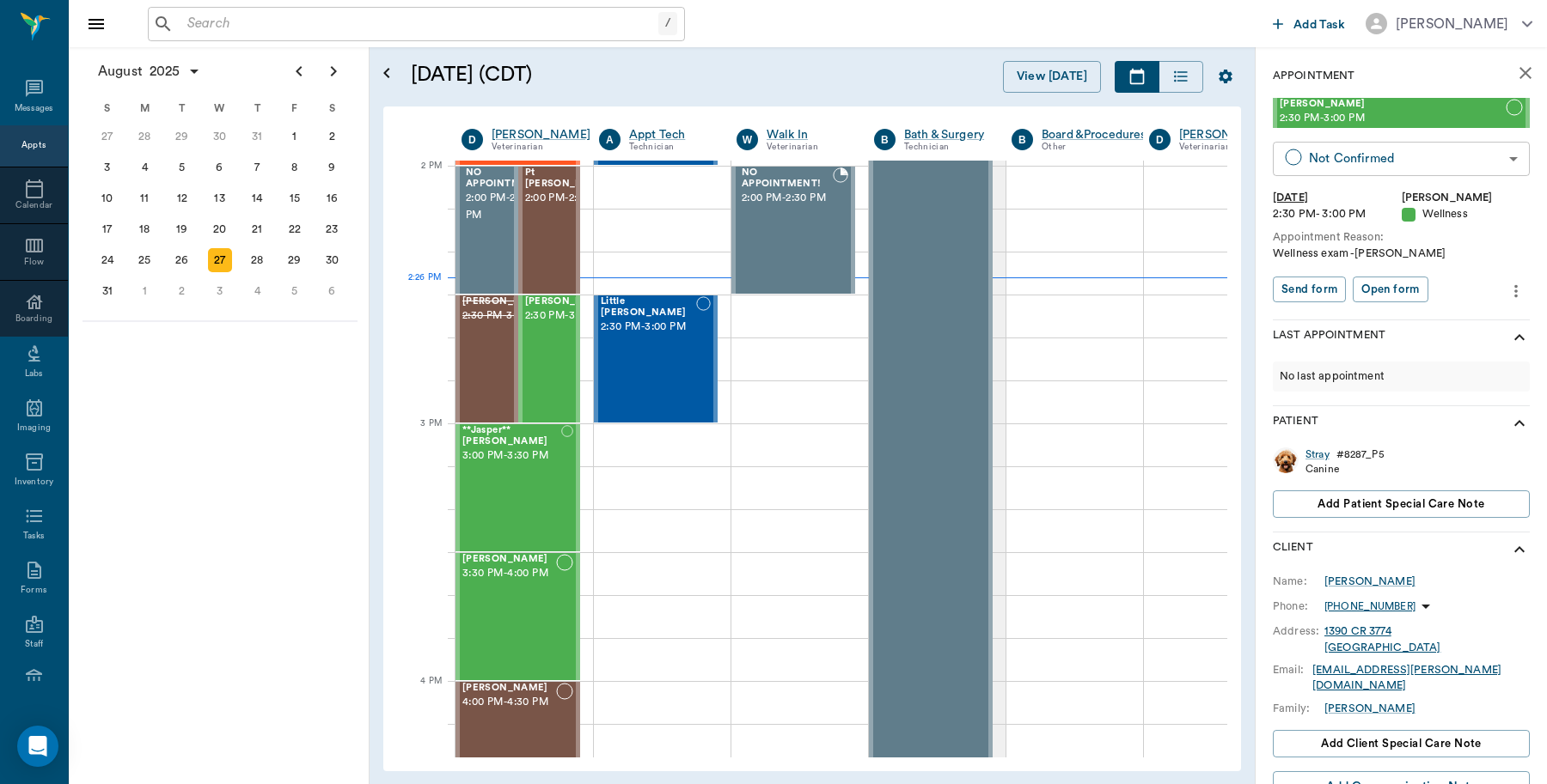
click at [1342, 164] on body "/ ​ Add Task Dr. Bert Ellsworth Nectar Messages Appts Calendar Flow Boarding La…" at bounding box center [774, 392] width 1547 height 784
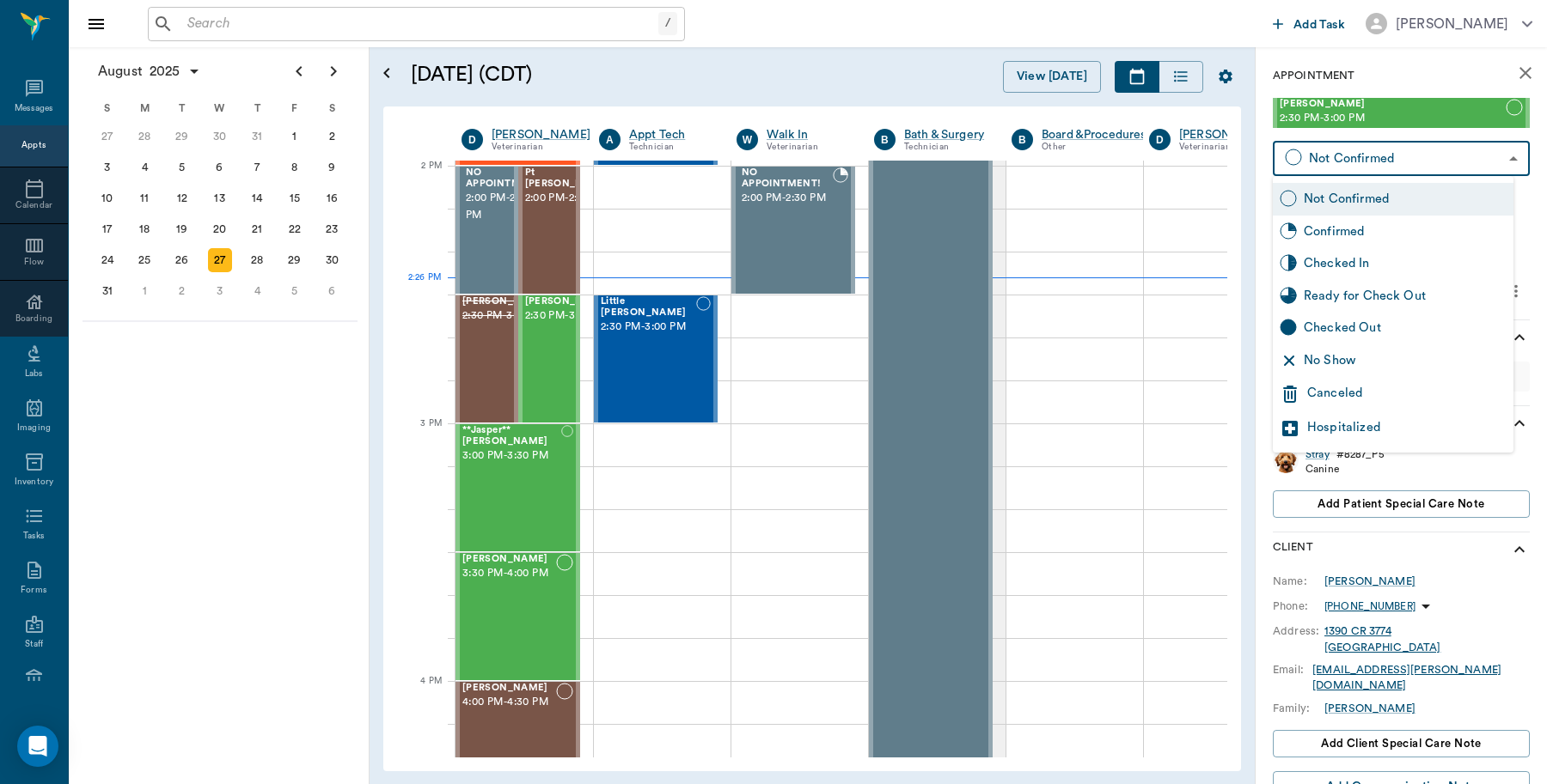
click at [1334, 264] on div "Checked In" at bounding box center [1405, 264] width 203 height 19
type input "CHECKED_IN"
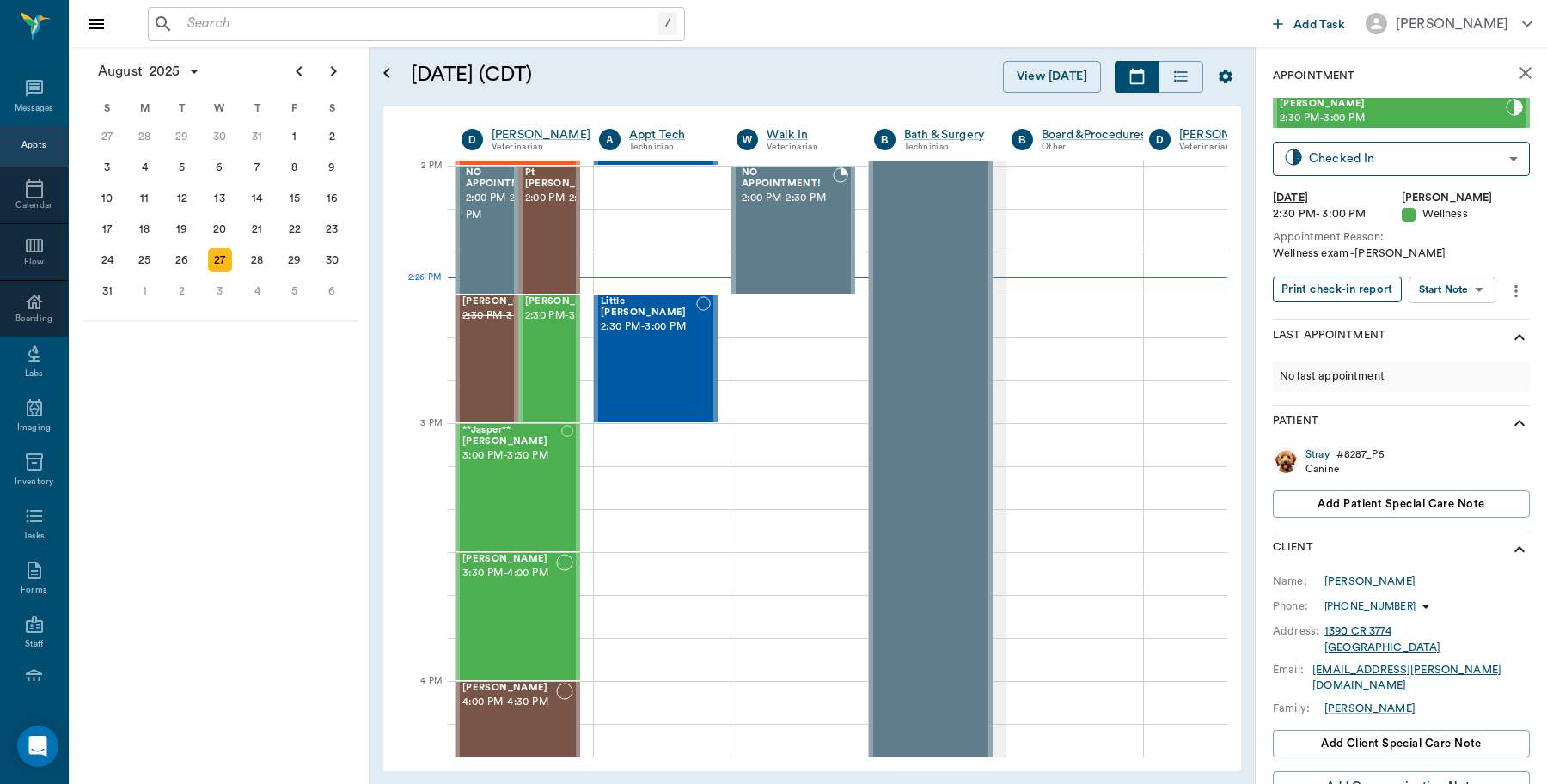
click at [1336, 290] on button "Print check-in report" at bounding box center [1337, 291] width 129 height 27
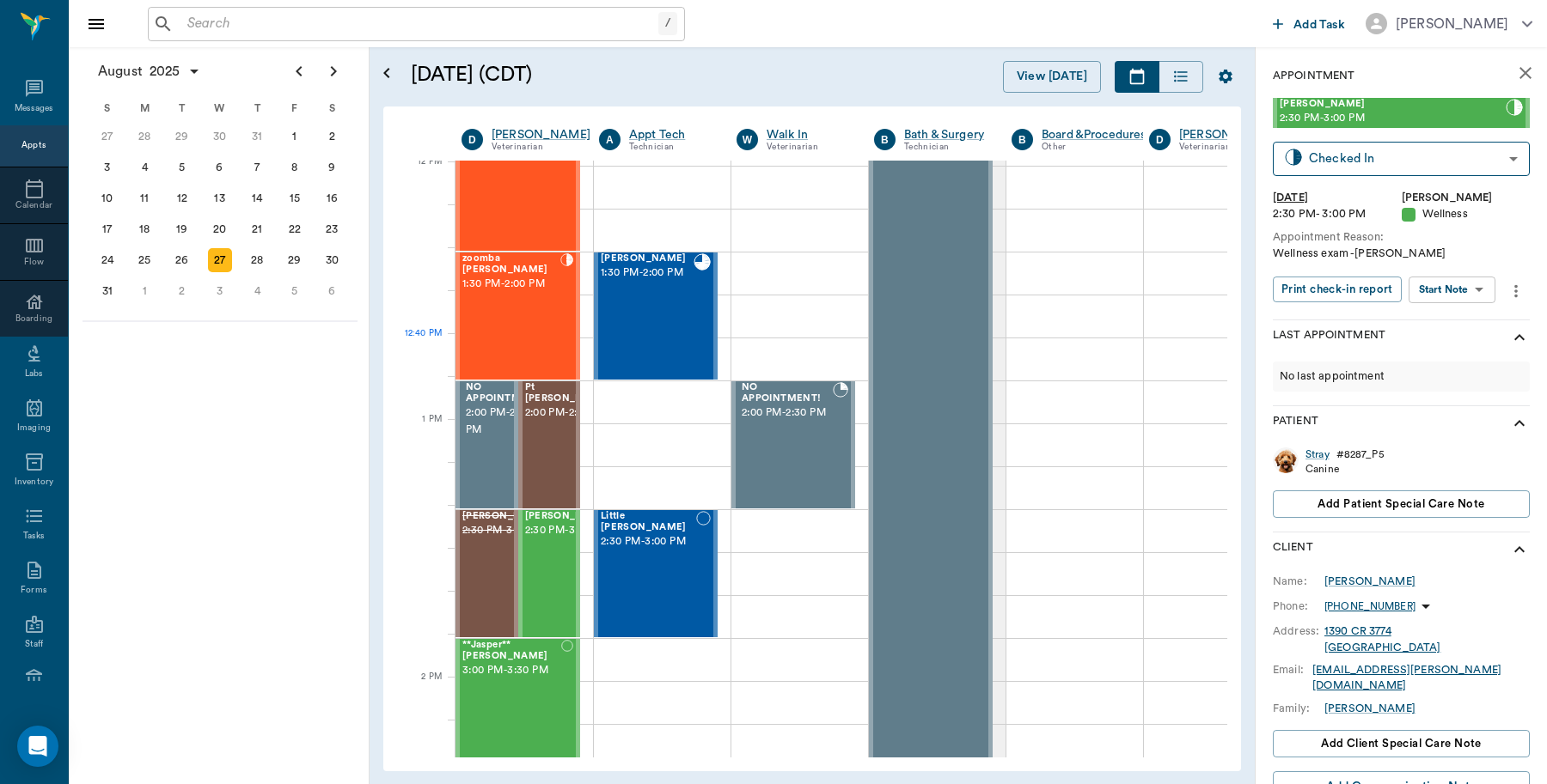
scroll to position [1011, 0]
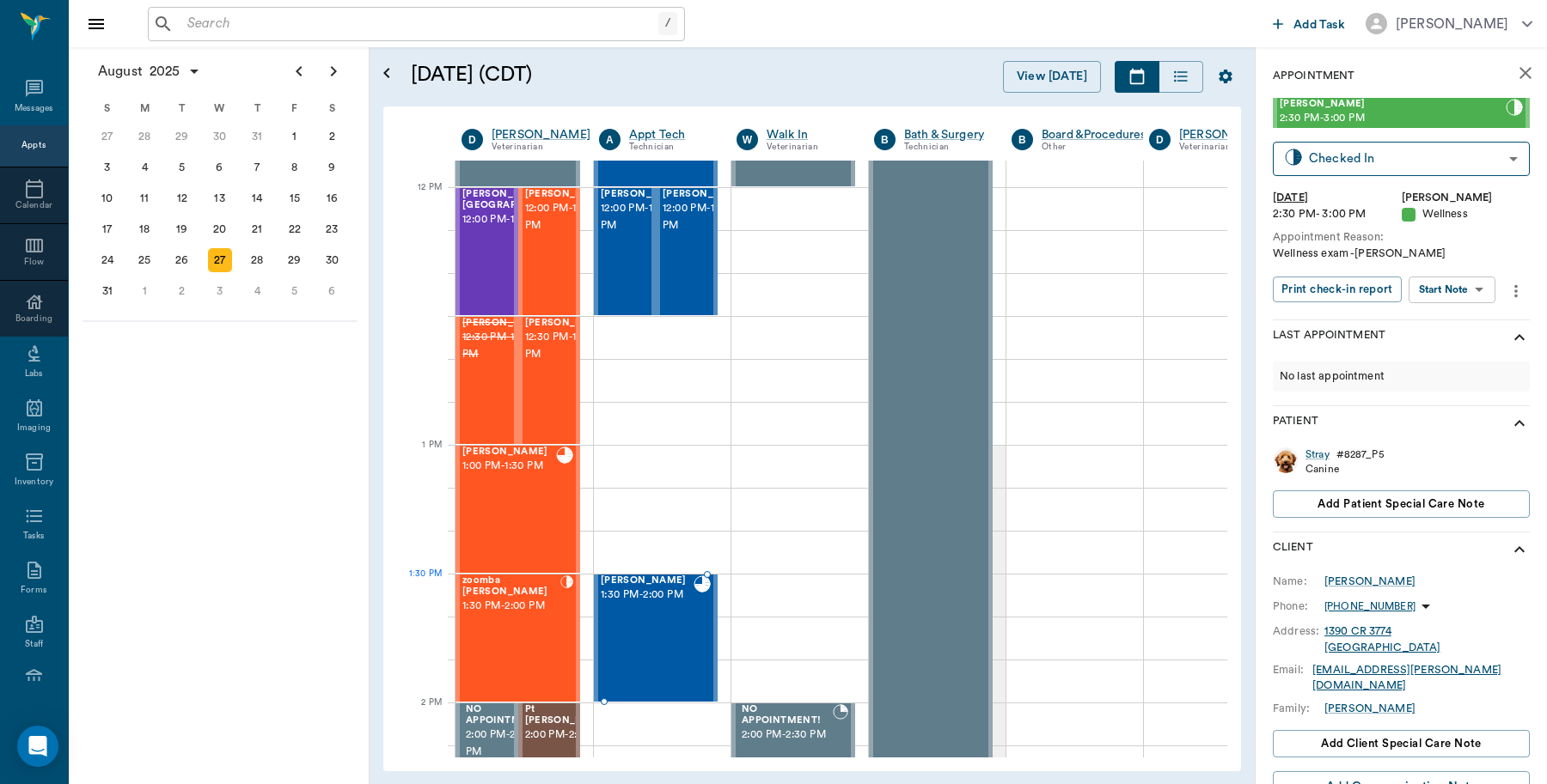
click at [654, 623] on div "Tucker Bertrand 1:30 PM - 2:00 PM" at bounding box center [647, 638] width 92 height 125
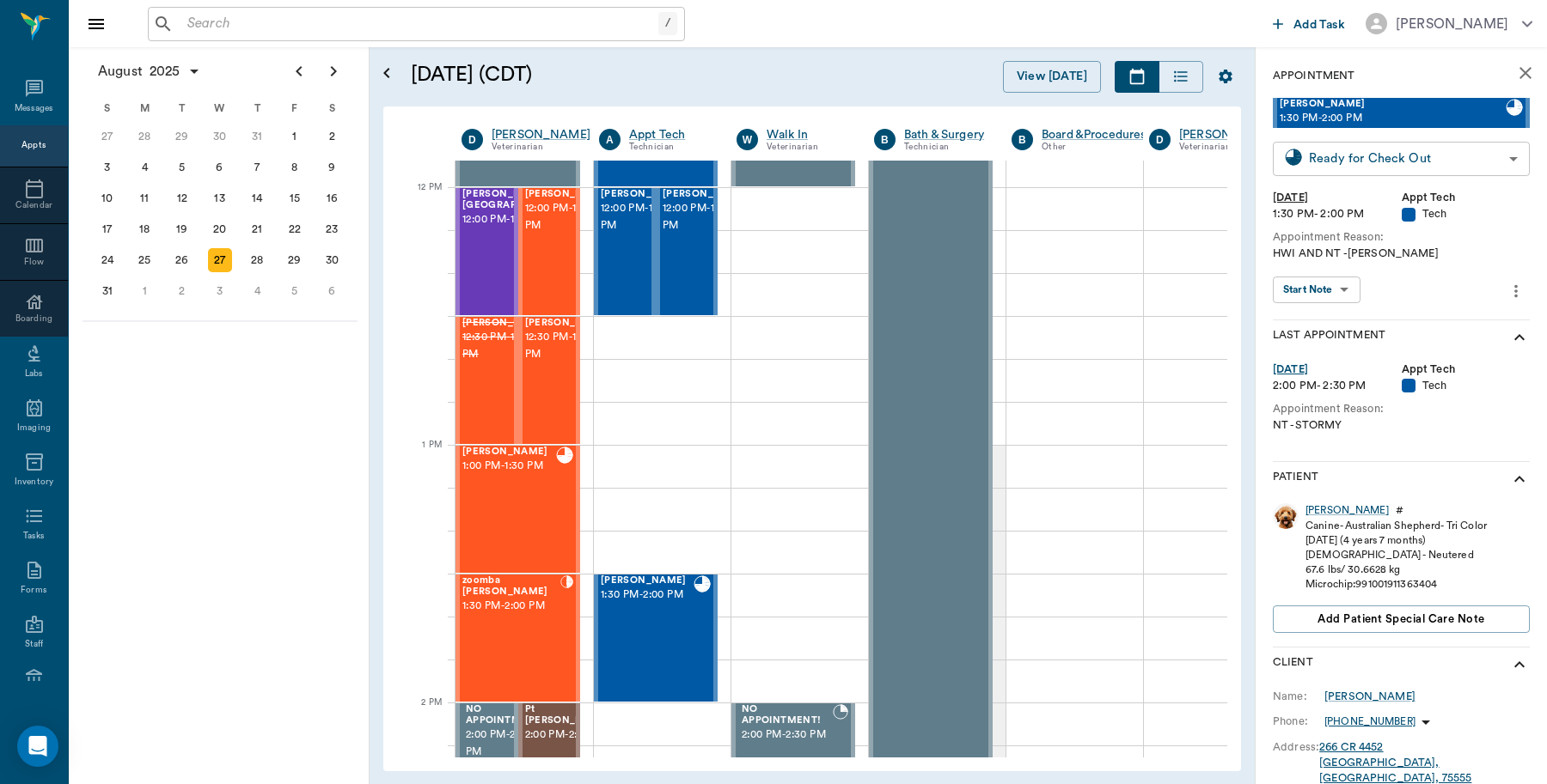
click at [1385, 168] on body "/ ​ Add Task Dr. Bert Ellsworth Nectar Messages Appts Calendar Flow Boarding La…" at bounding box center [774, 392] width 1547 height 784
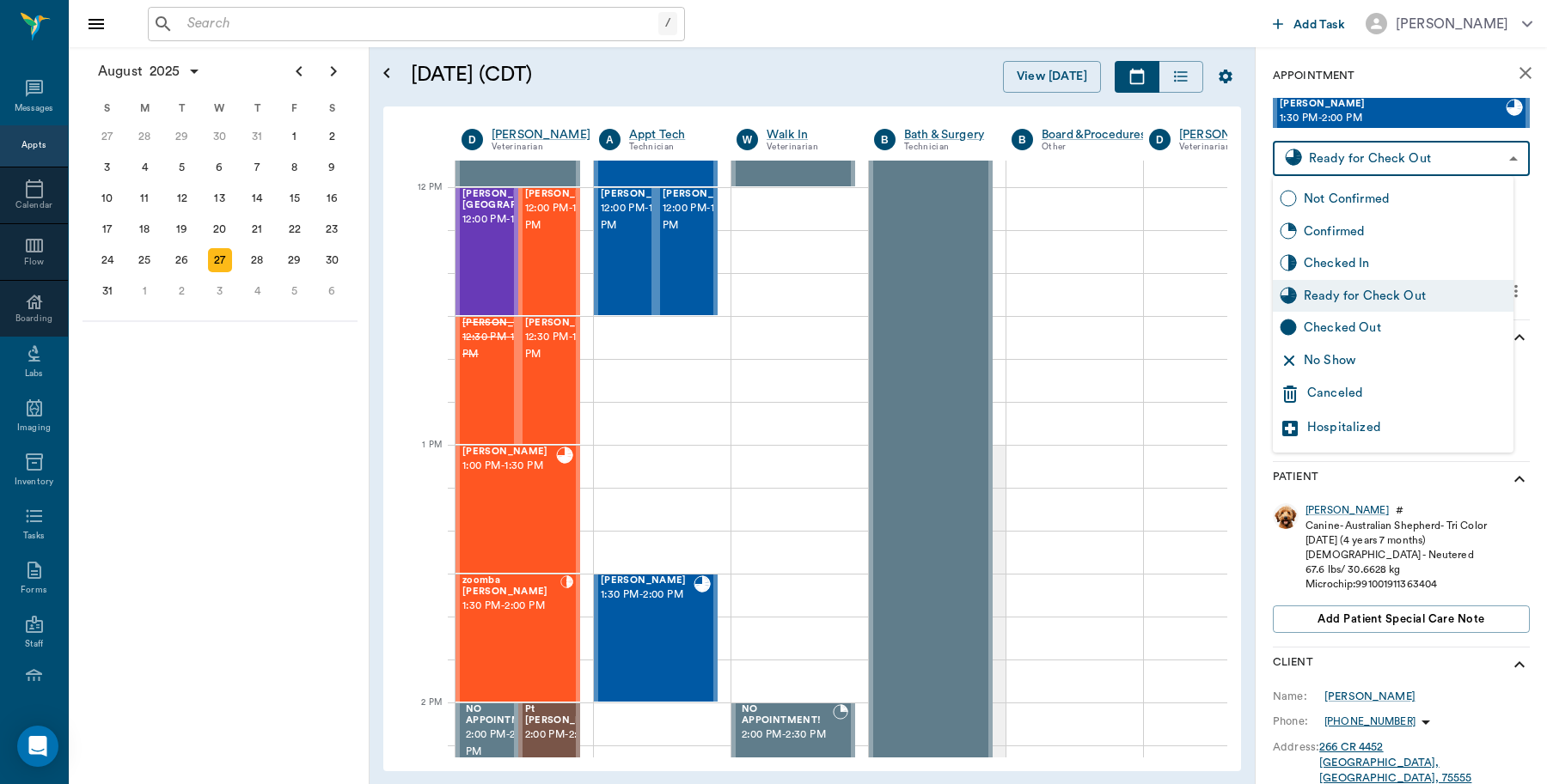
click at [1346, 320] on div "Checked Out" at bounding box center [1405, 328] width 203 height 19
type input "CHECKED_OUT"
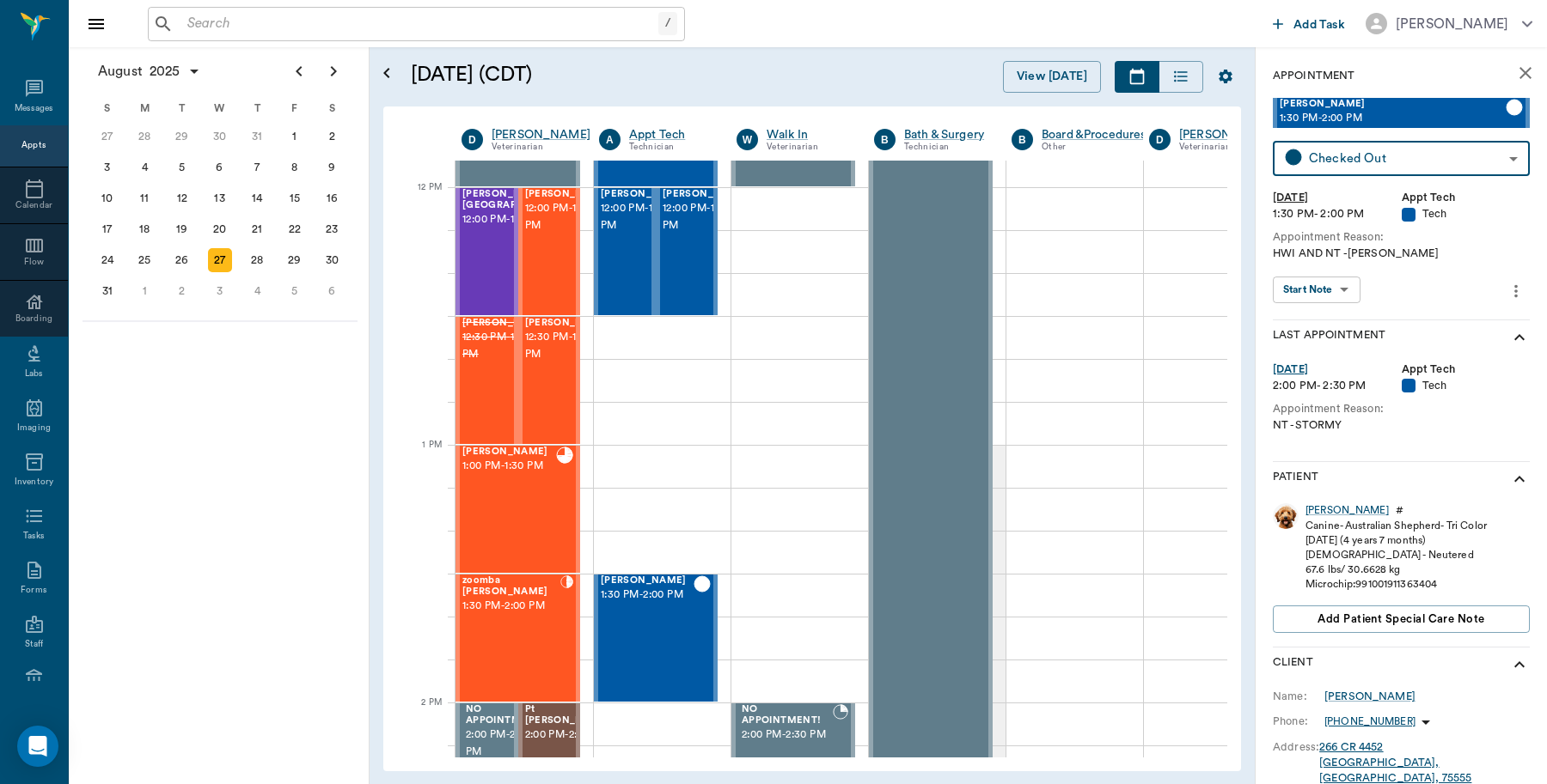
click at [1510, 84] on button "close" at bounding box center [1525, 73] width 35 height 35
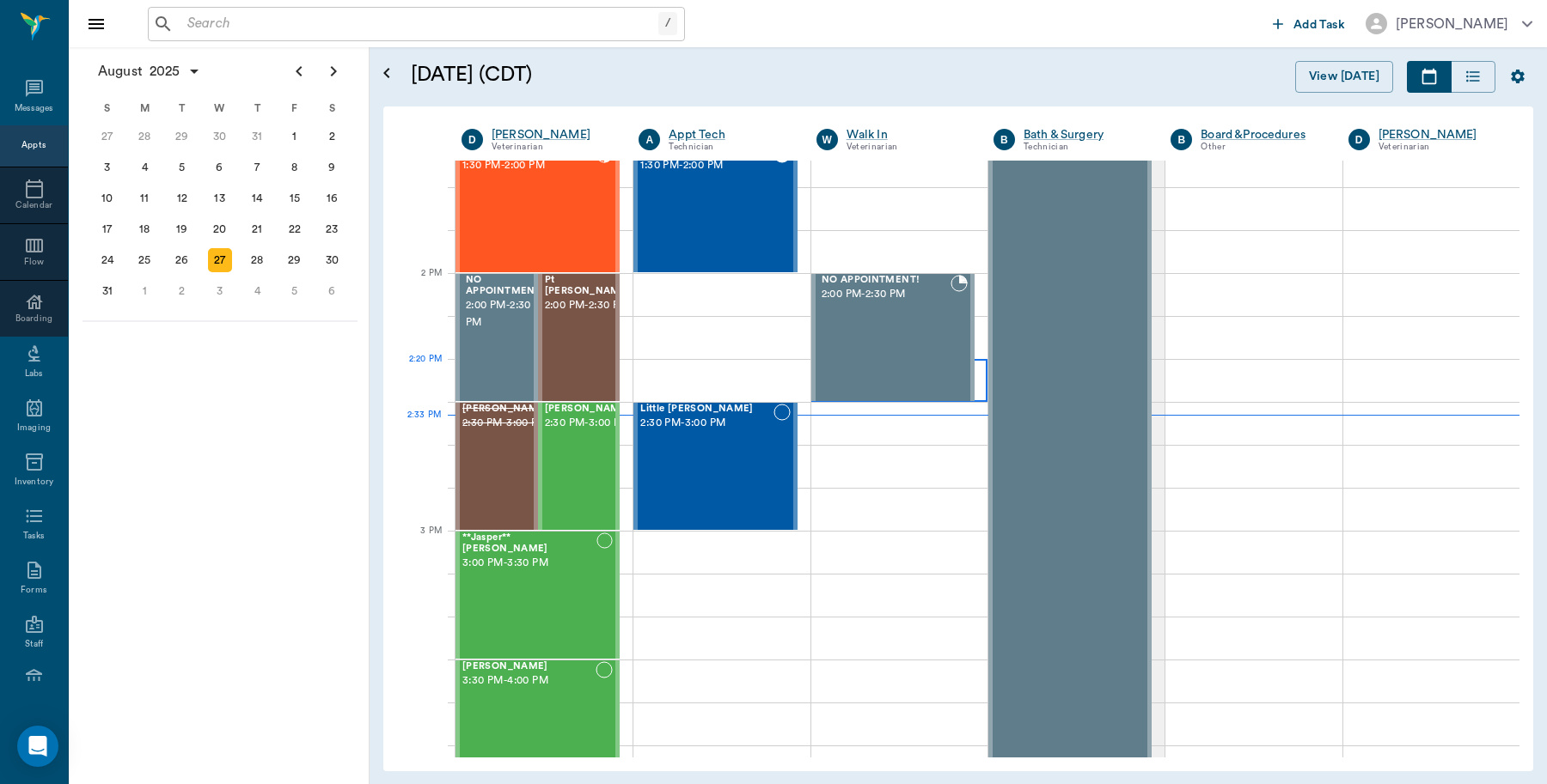
scroll to position [1496, 0]
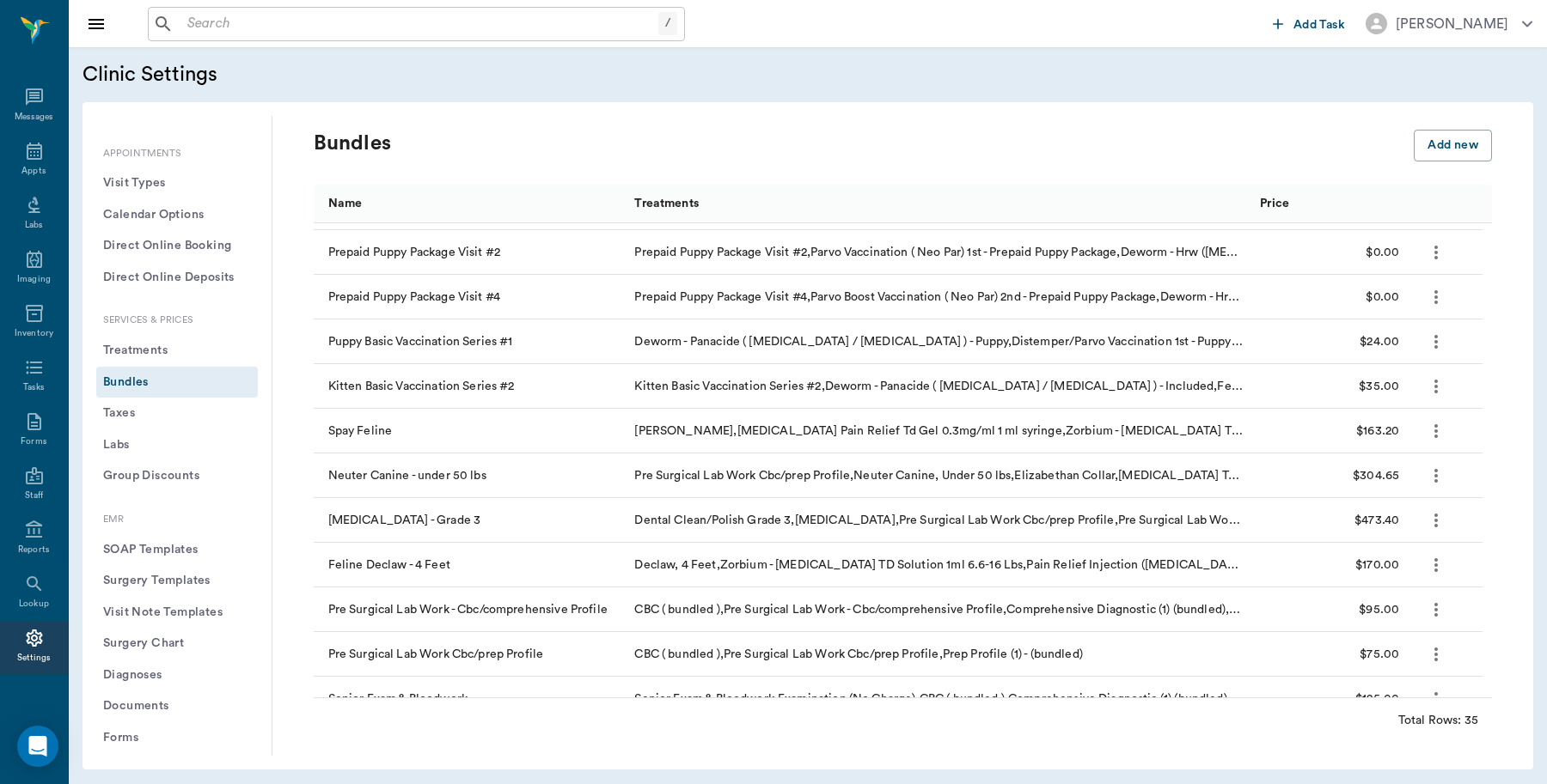
scroll to position [1089, 0]
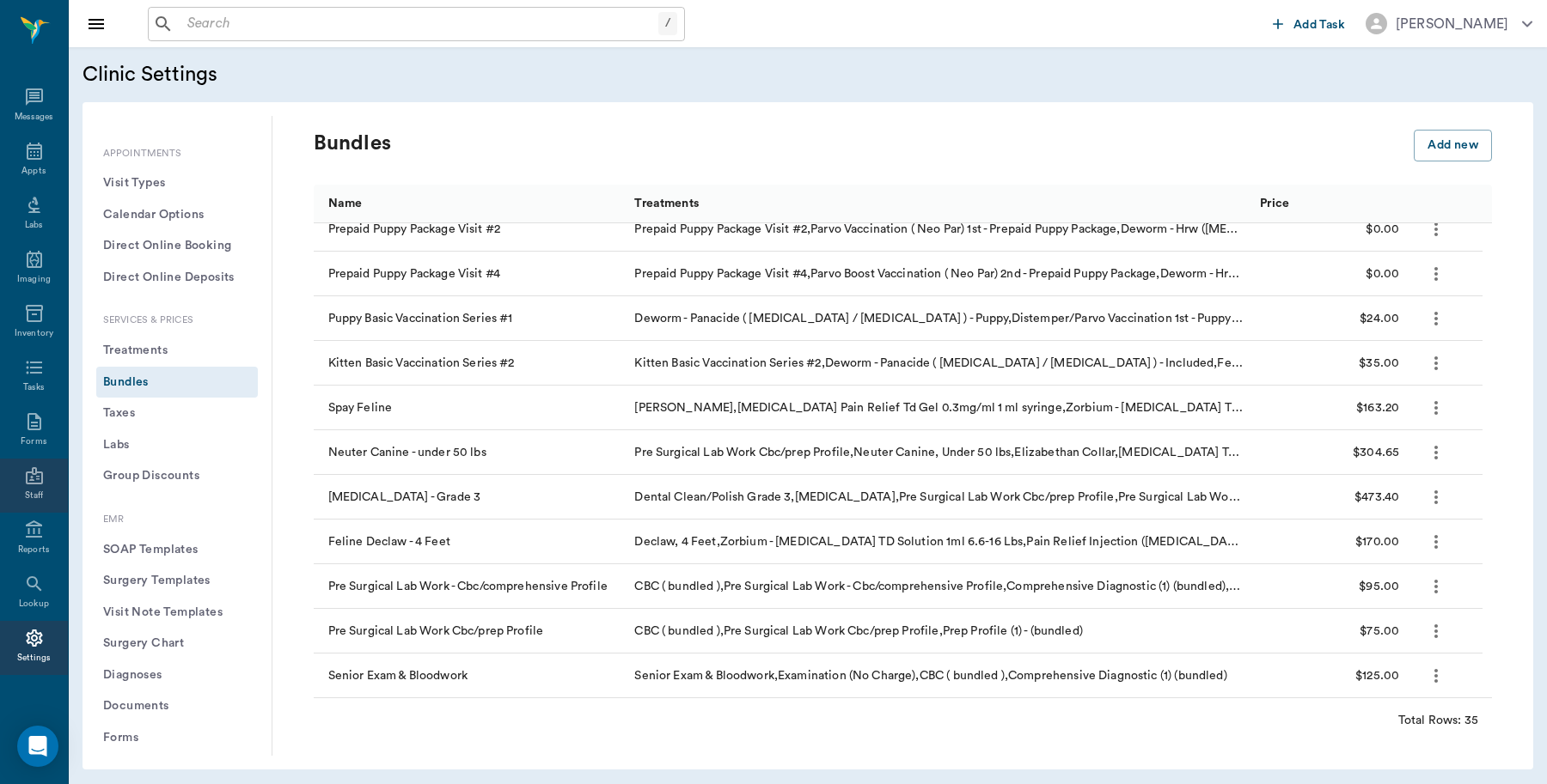
scroll to position [4, 0]
click at [138, 346] on button "Treatments" at bounding box center [177, 350] width 162 height 32
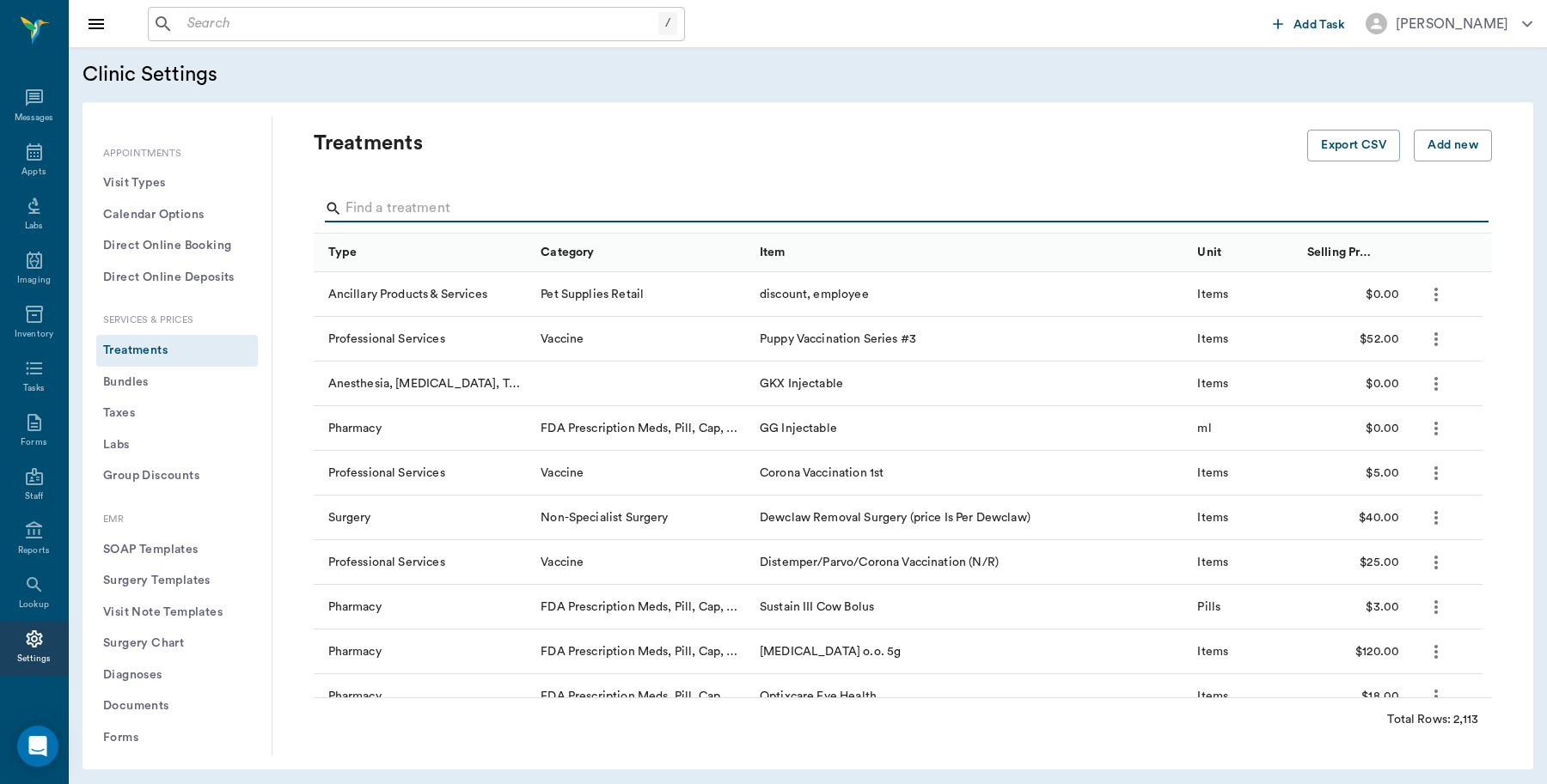
click at [441, 204] on input "Search" at bounding box center [903, 209] width 1117 height 28
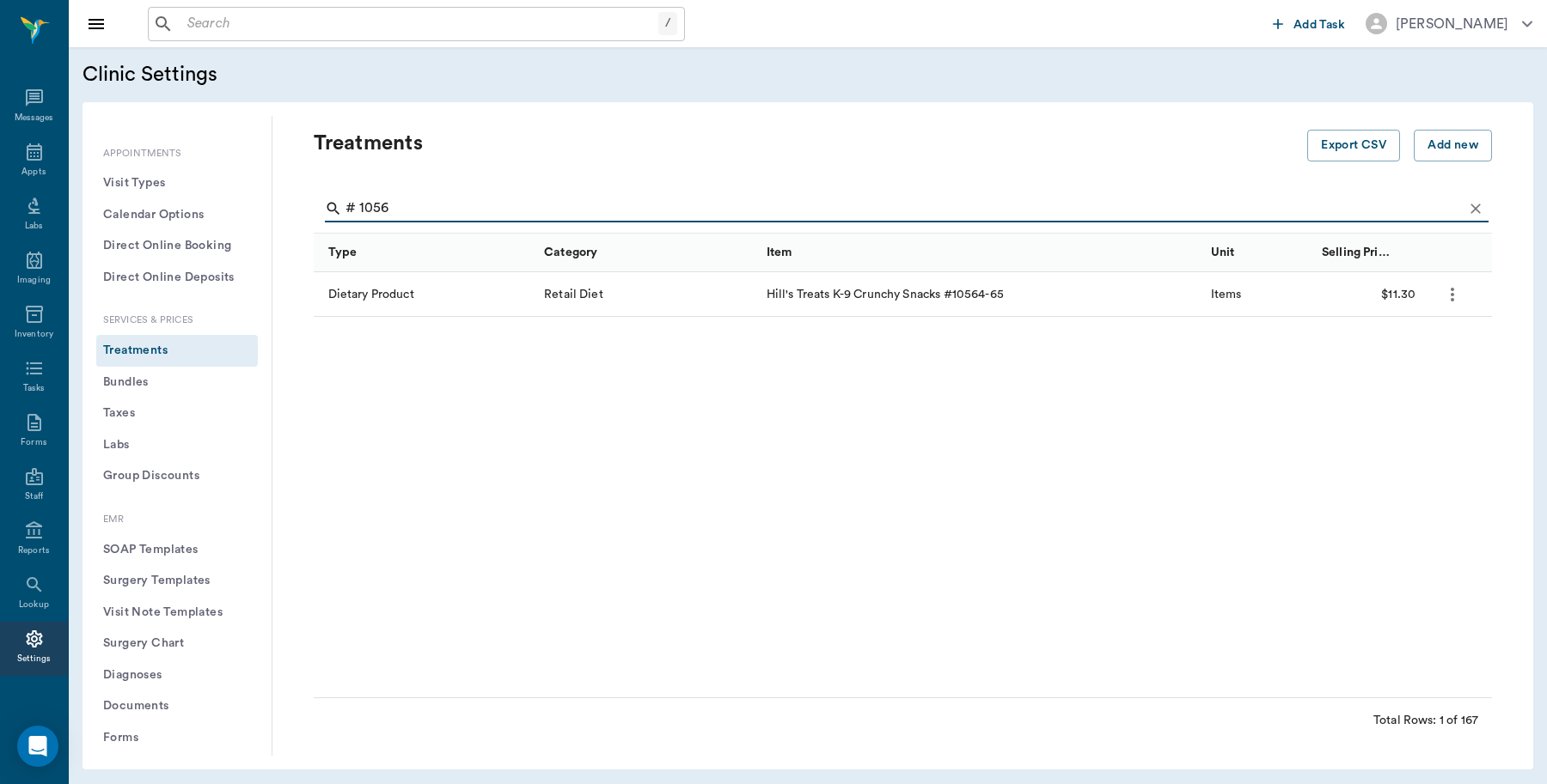
type input "# 1056"
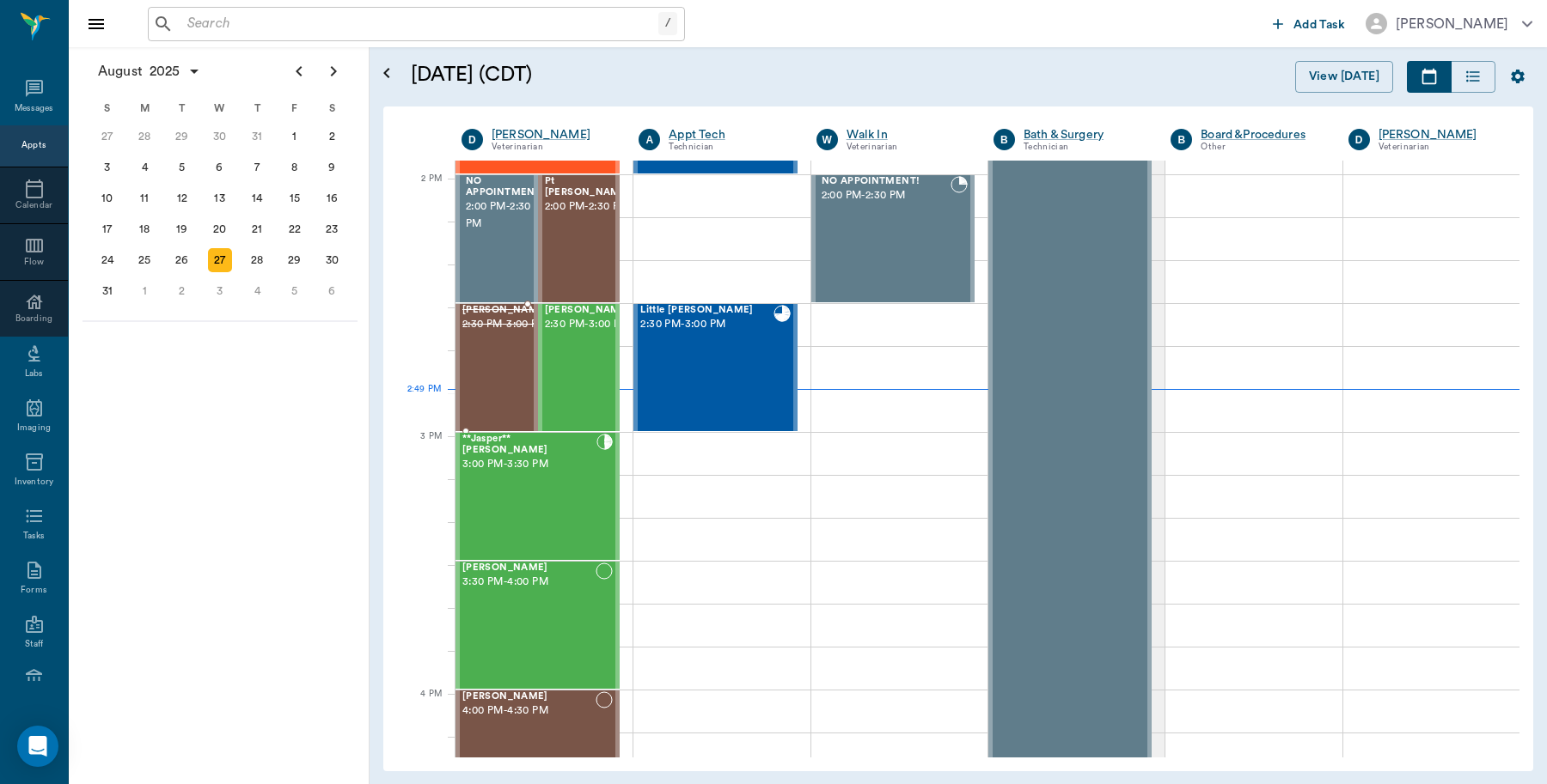
scroll to position [1548, 0]
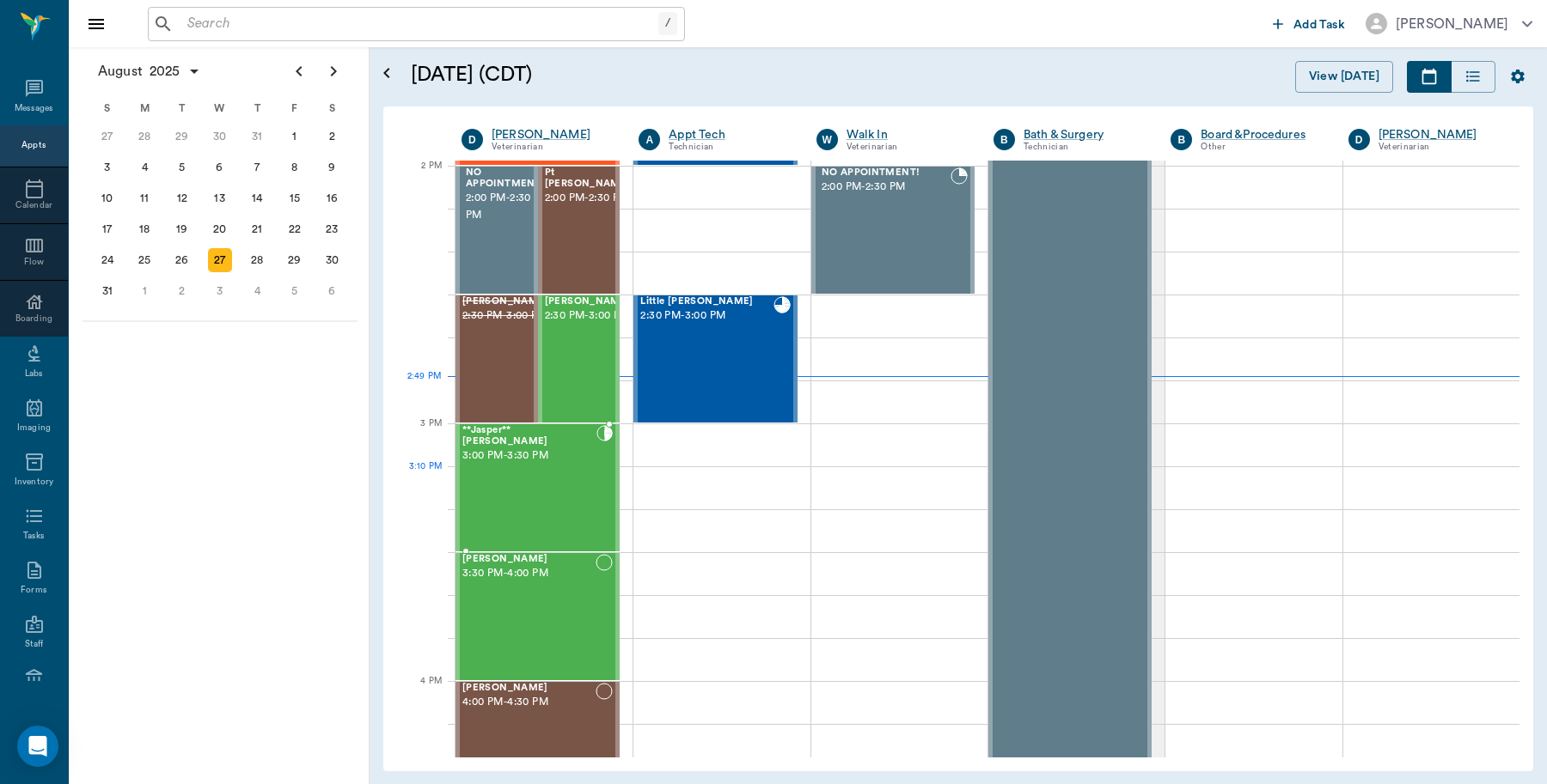
click at [572, 470] on div "**Jasper** [PERSON_NAME] 3:00 PM - 3:30 PM" at bounding box center [528, 488] width 134 height 125
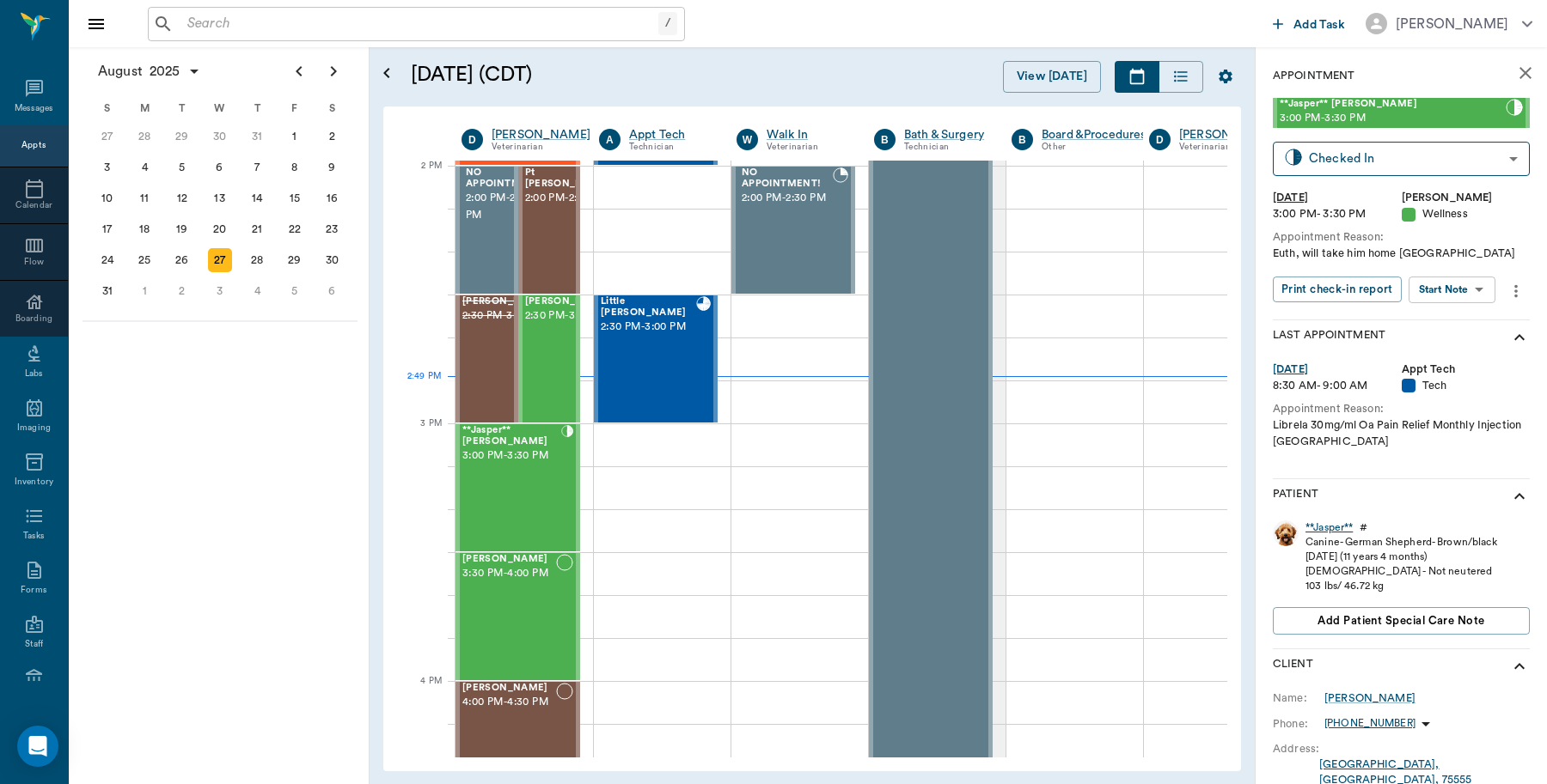
click at [1319, 525] on div "**Jasper**" at bounding box center [1329, 527] width 47 height 14
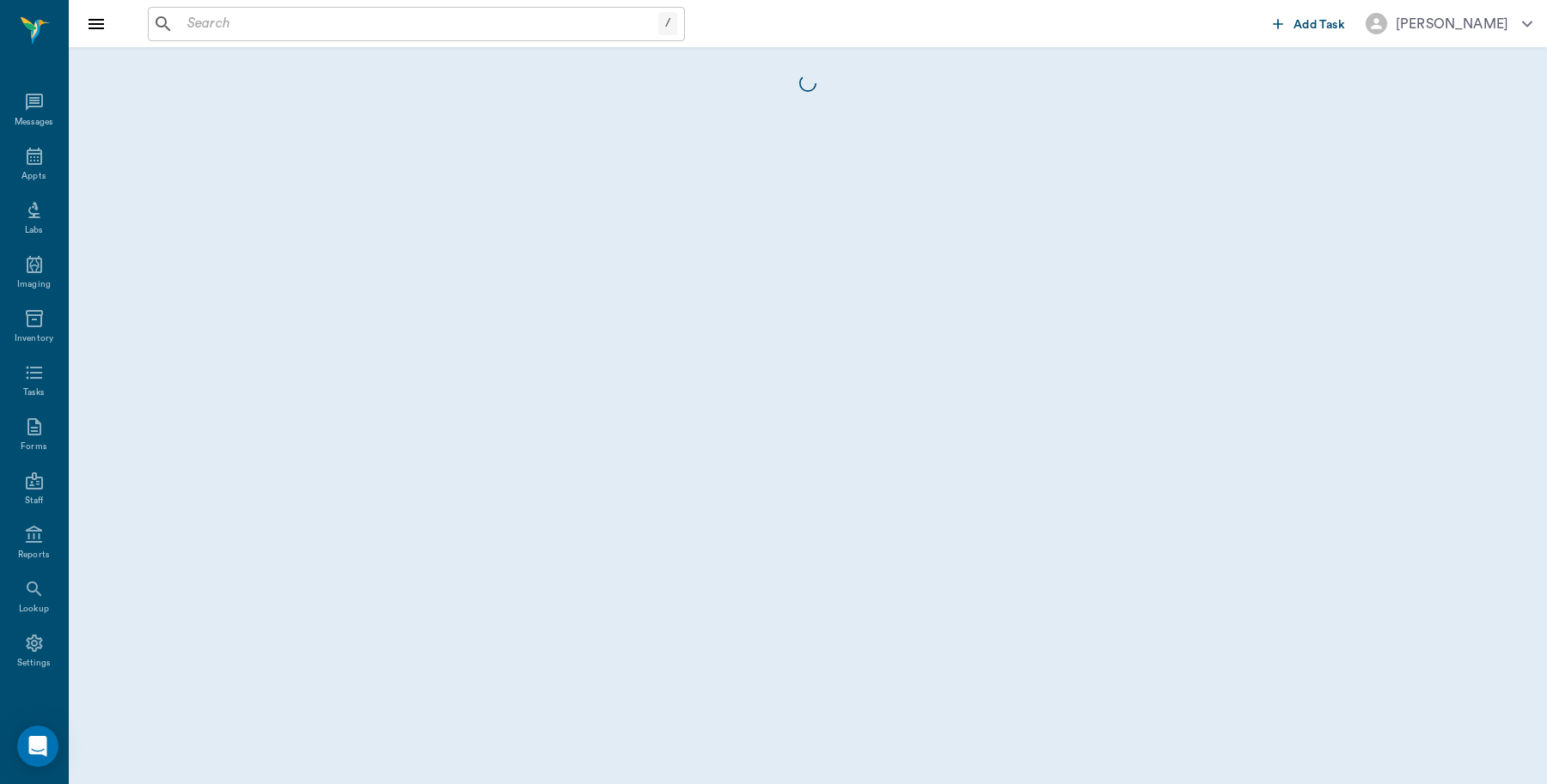
scroll to position [5, 0]
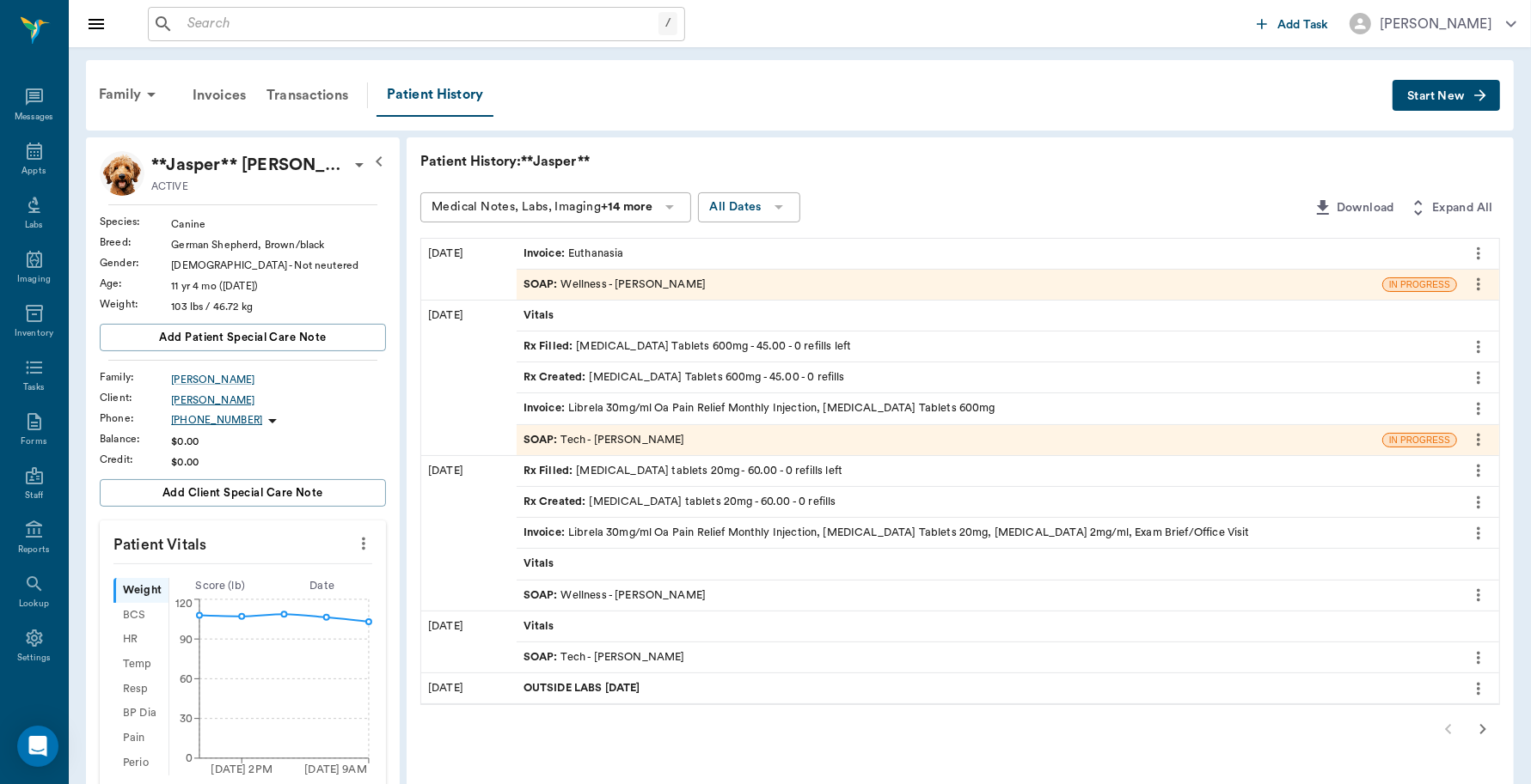
click at [219, 402] on div "[PERSON_NAME]" at bounding box center [278, 400] width 215 height 15
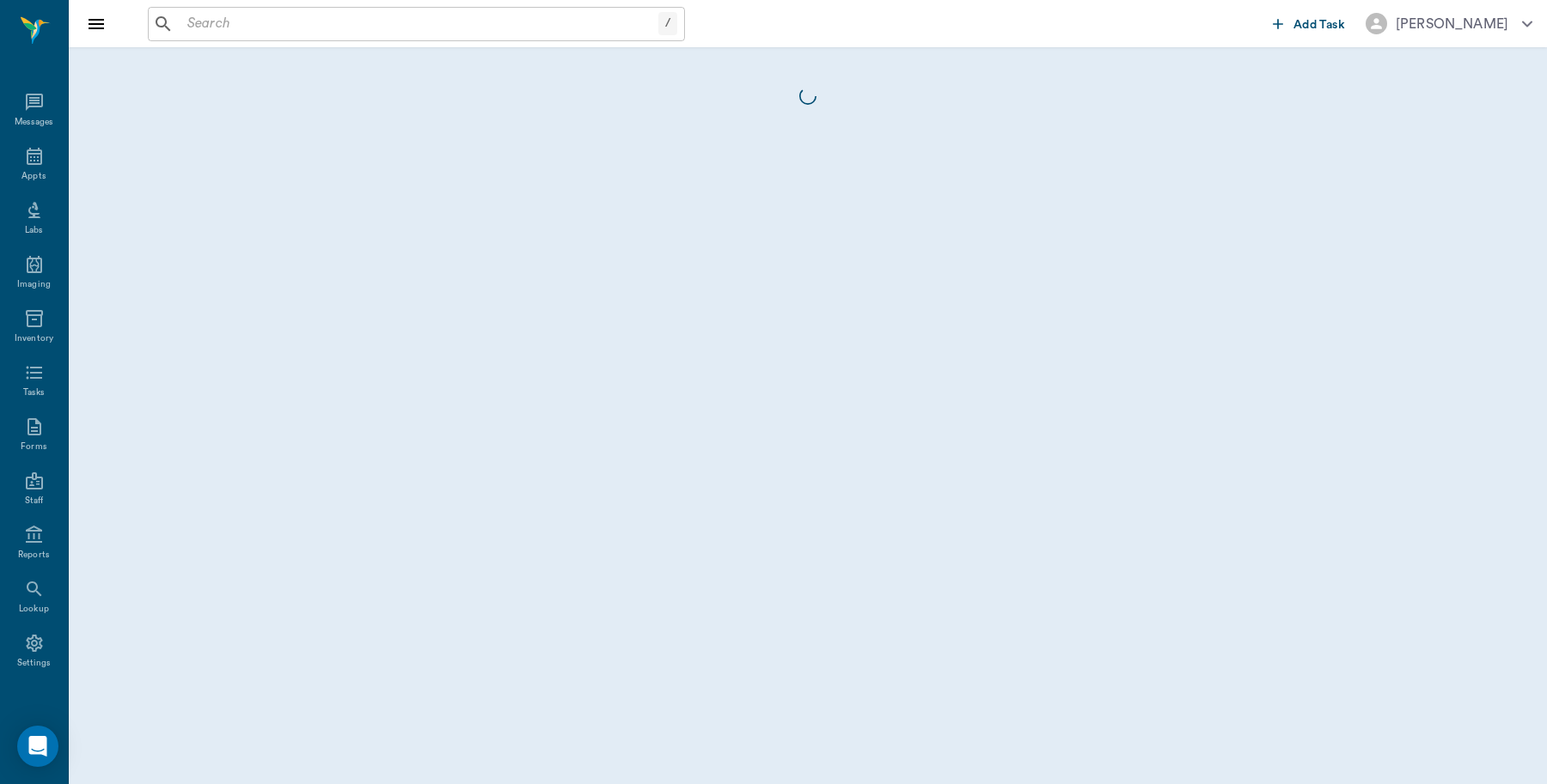
scroll to position [5, 0]
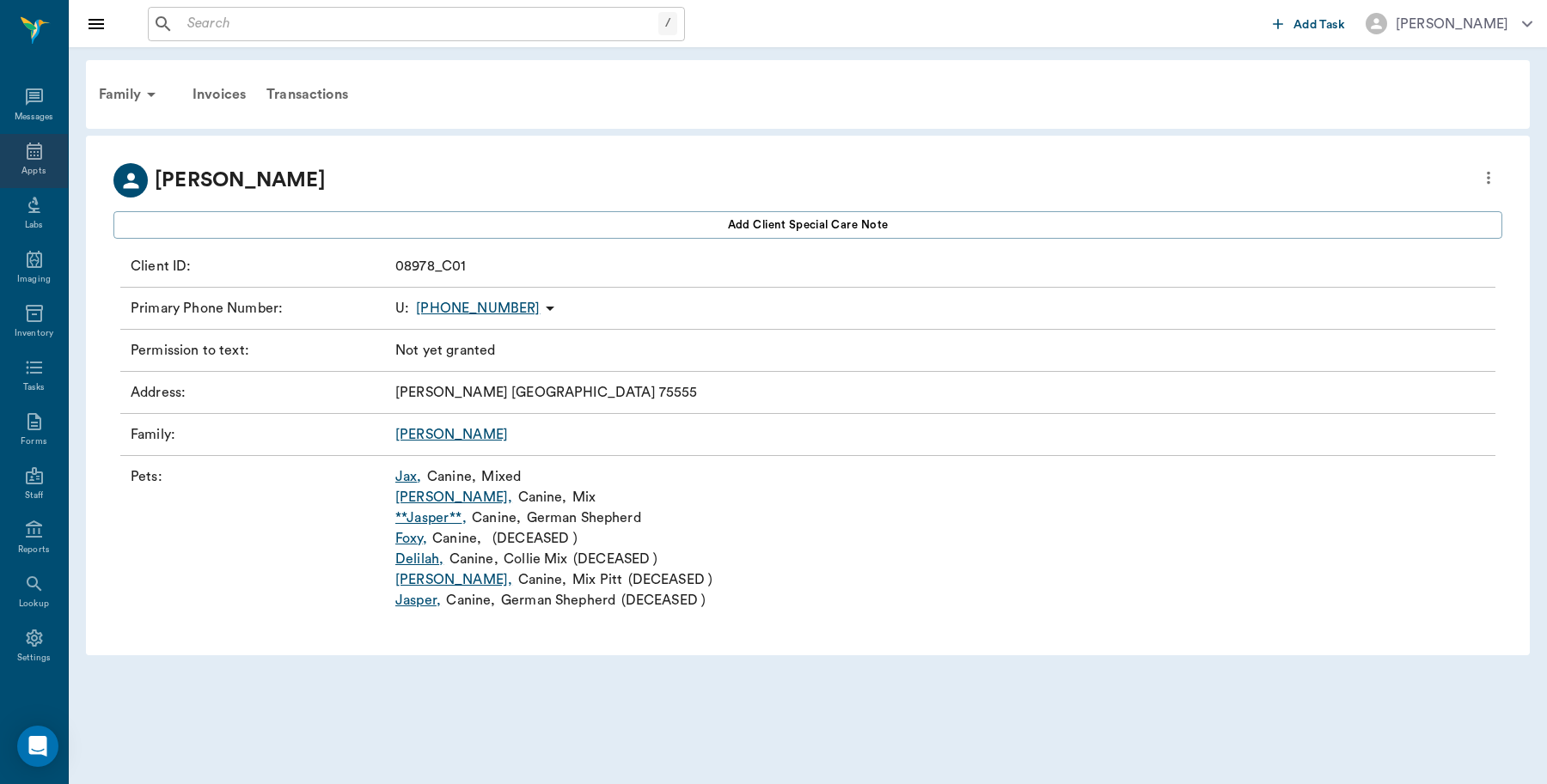
click at [27, 157] on icon at bounding box center [35, 151] width 15 height 17
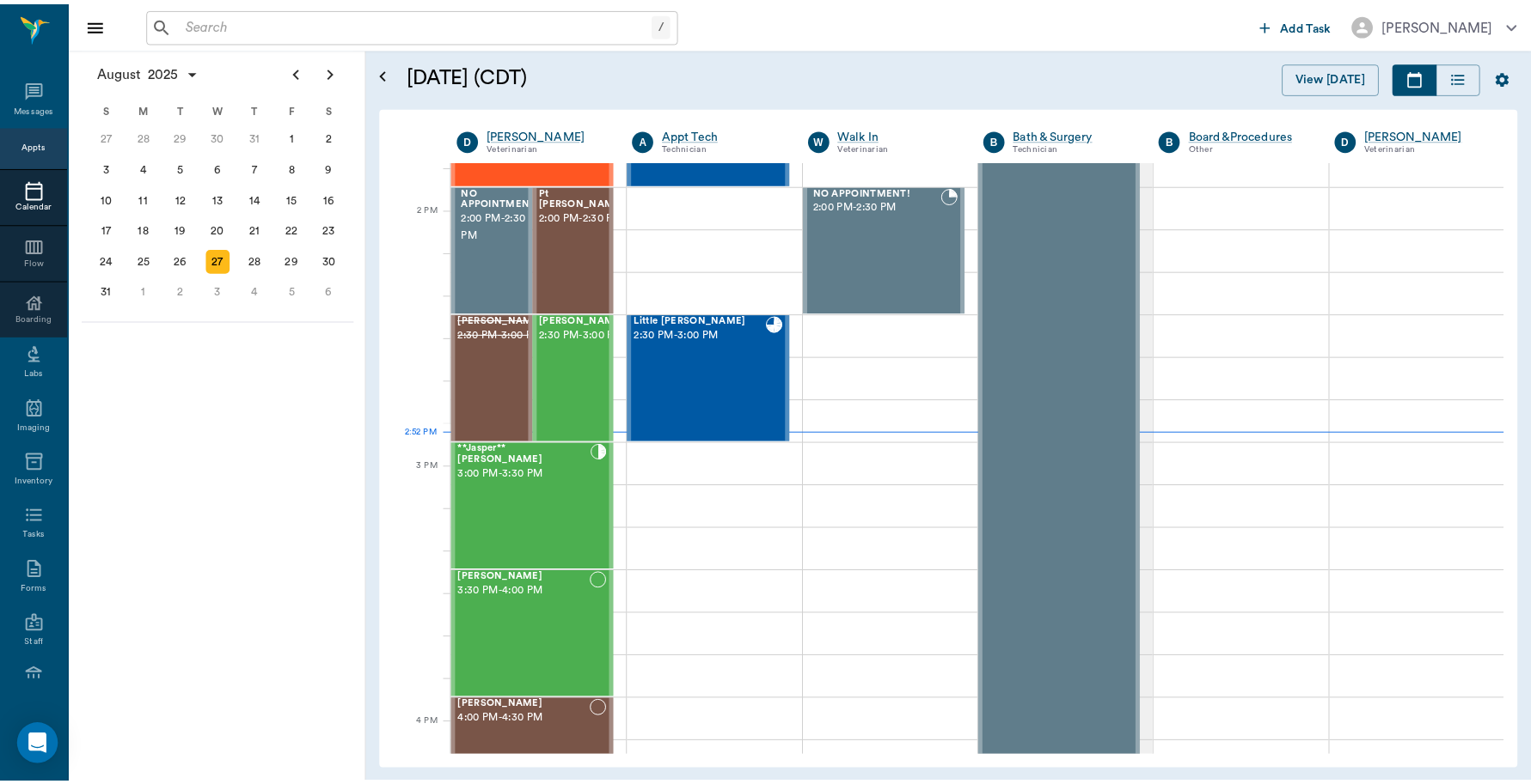
scroll to position [1547, 0]
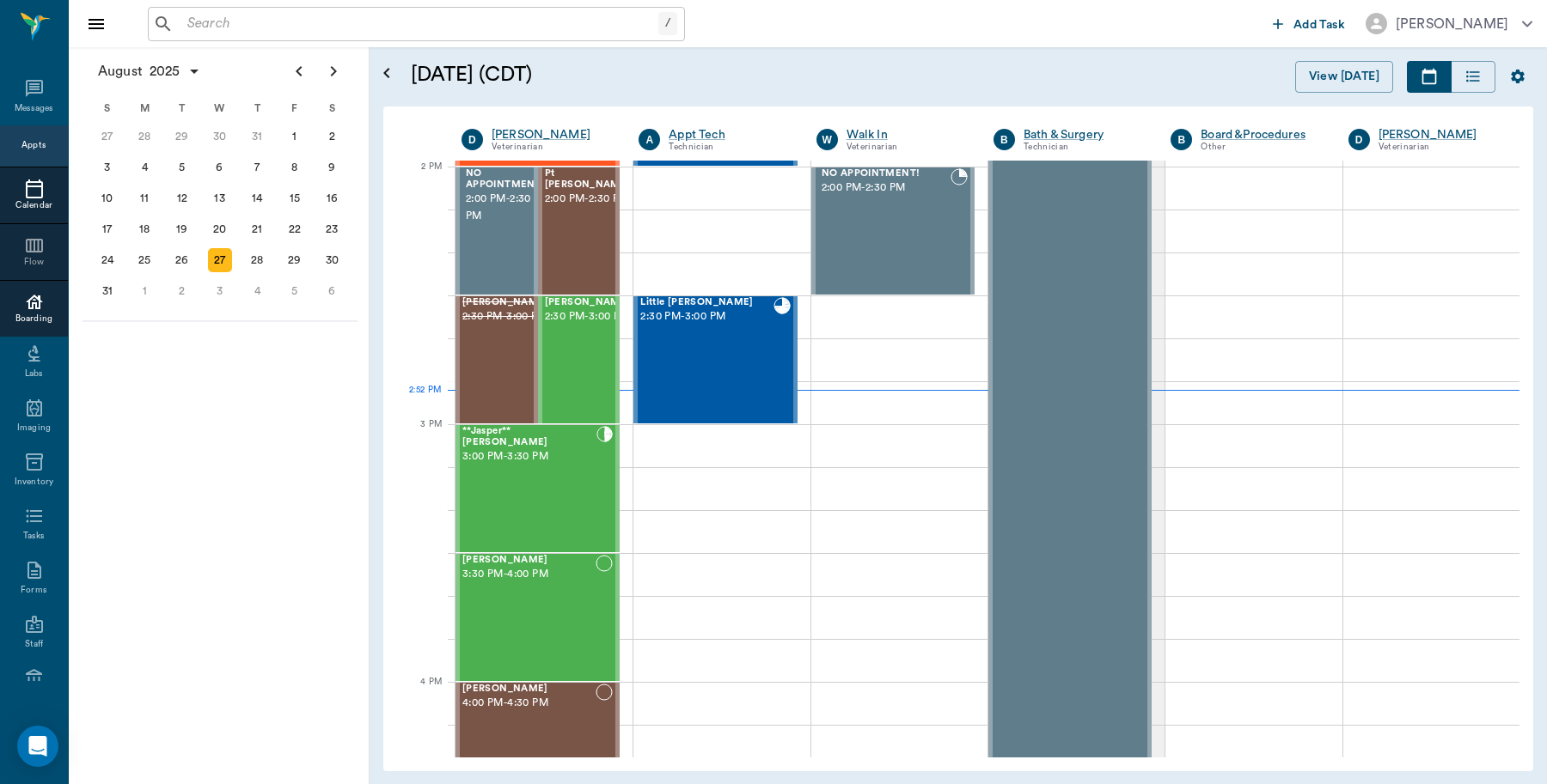
click at [32, 315] on div "Boarding" at bounding box center [34, 318] width 68 height 13
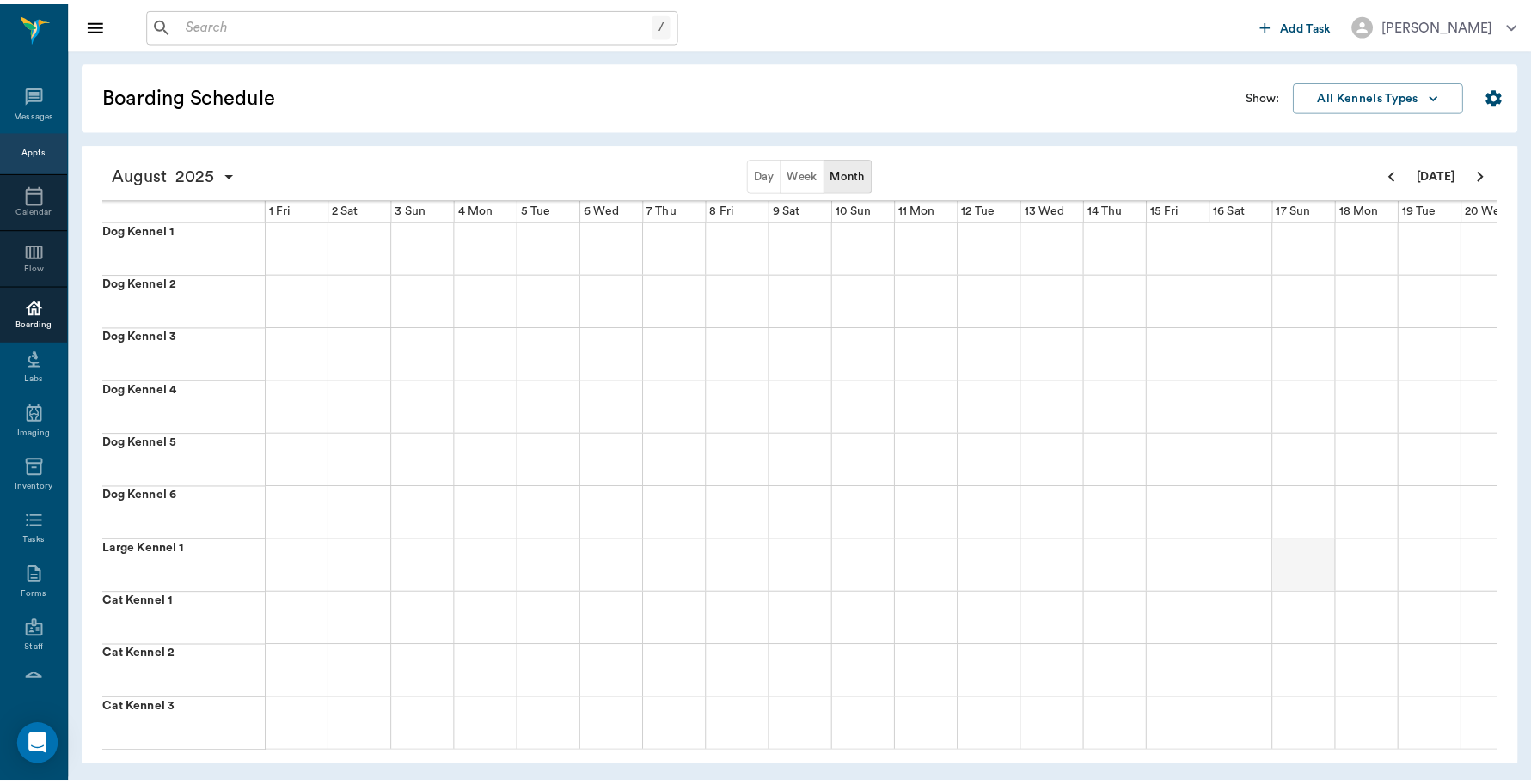
scroll to position [5, 0]
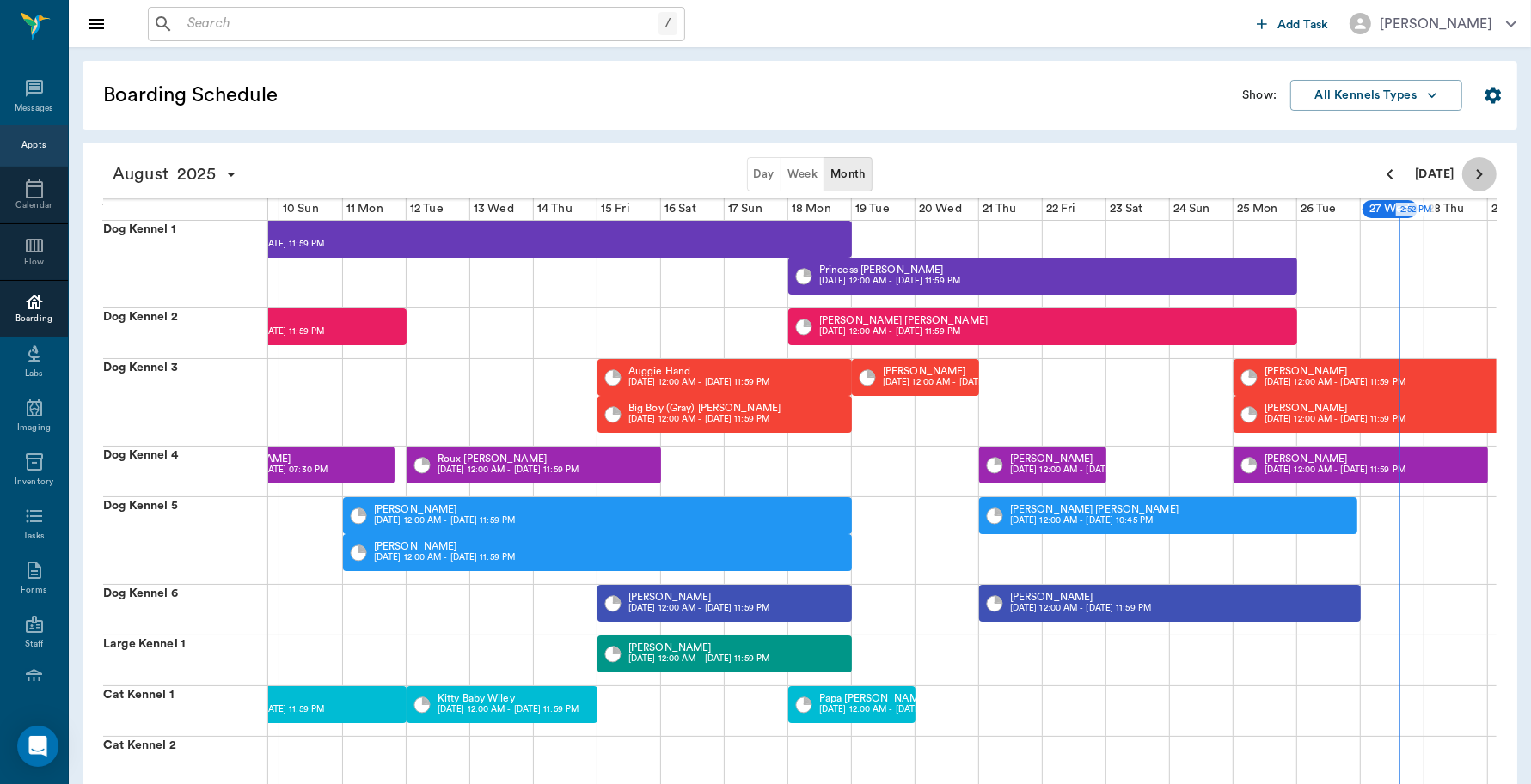
click at [1475, 172] on icon "Next page" at bounding box center [1478, 174] width 20 height 20
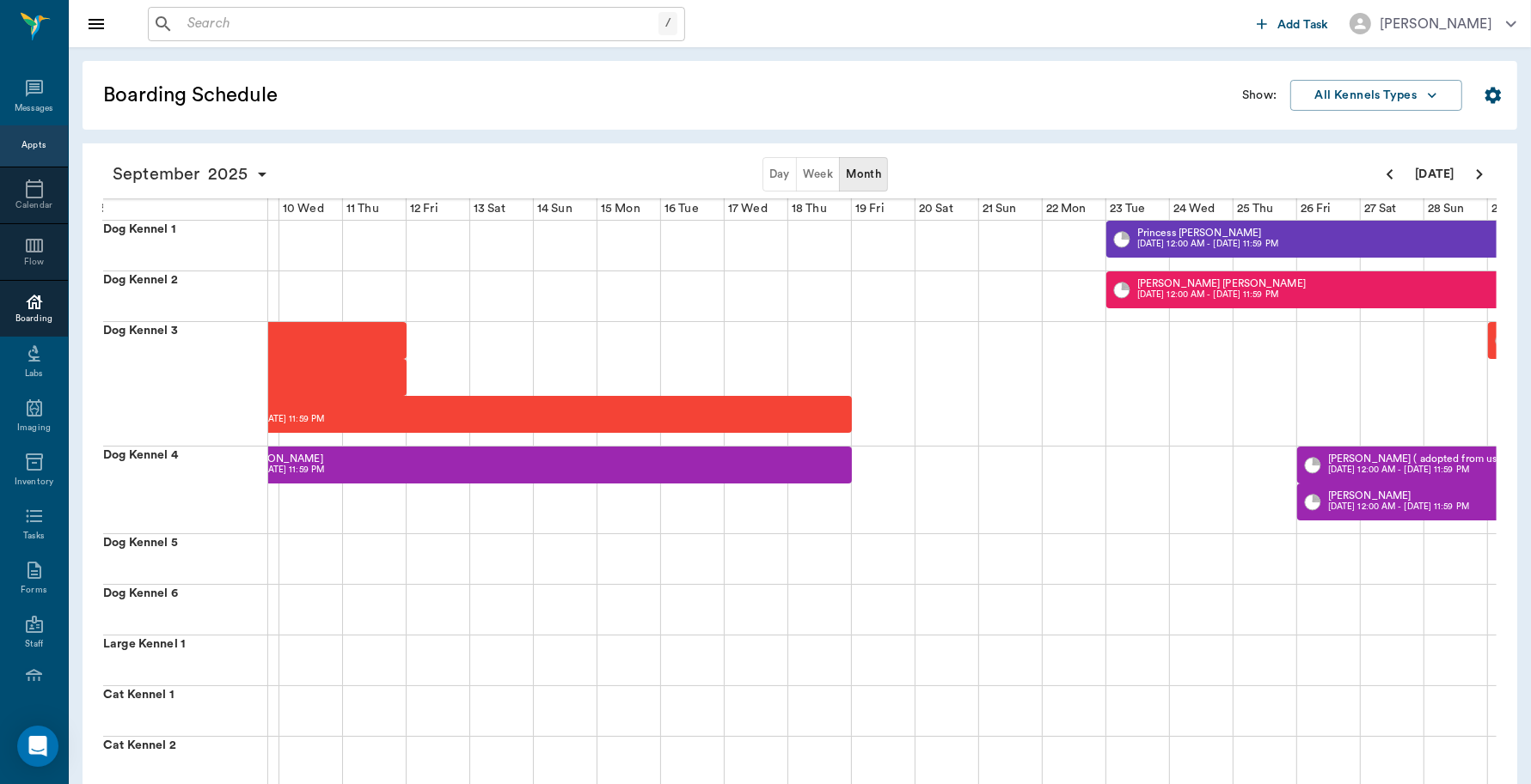
click at [821, 165] on button "Week" at bounding box center [818, 174] width 44 height 35
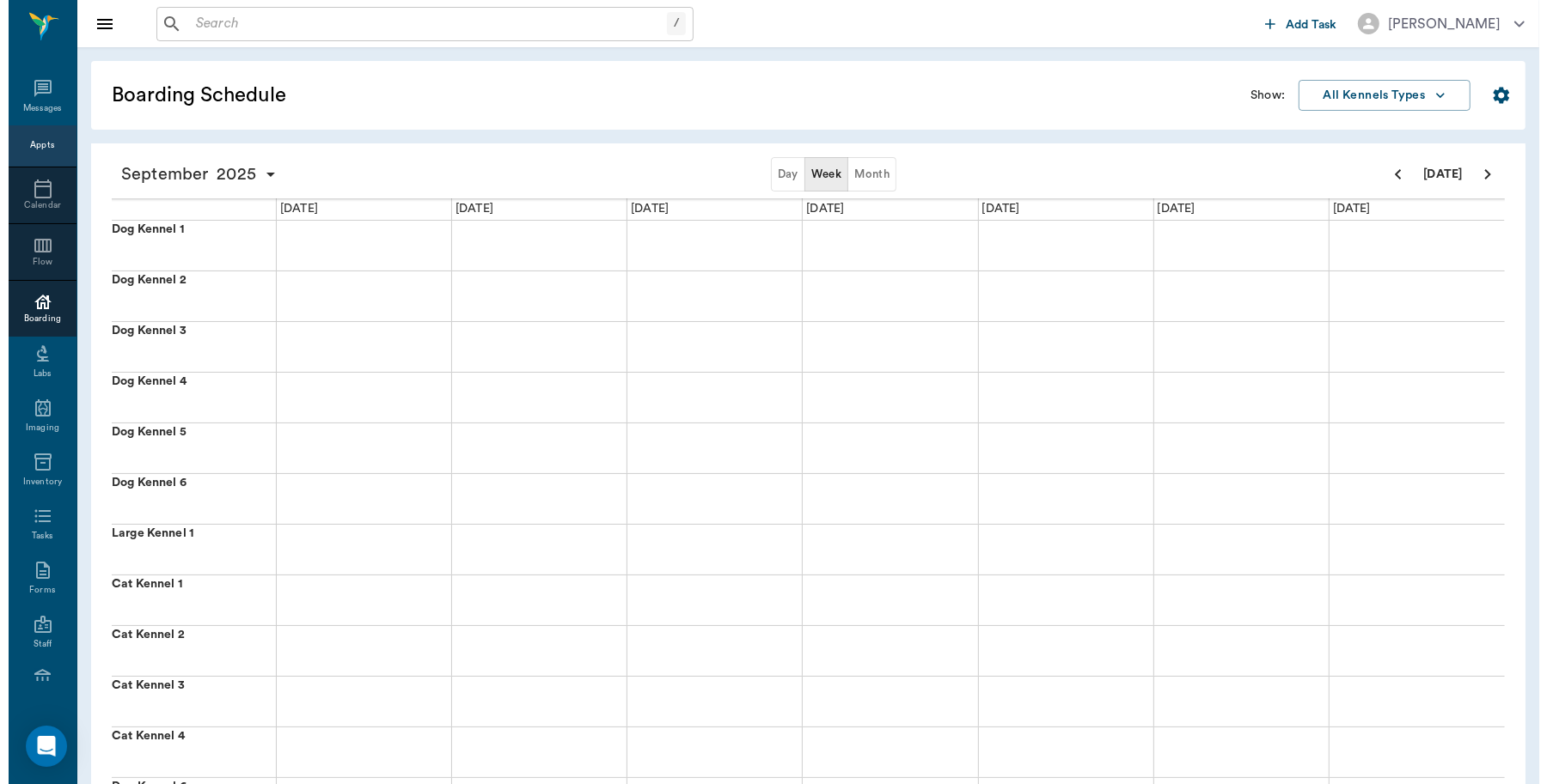
scroll to position [0, 0]
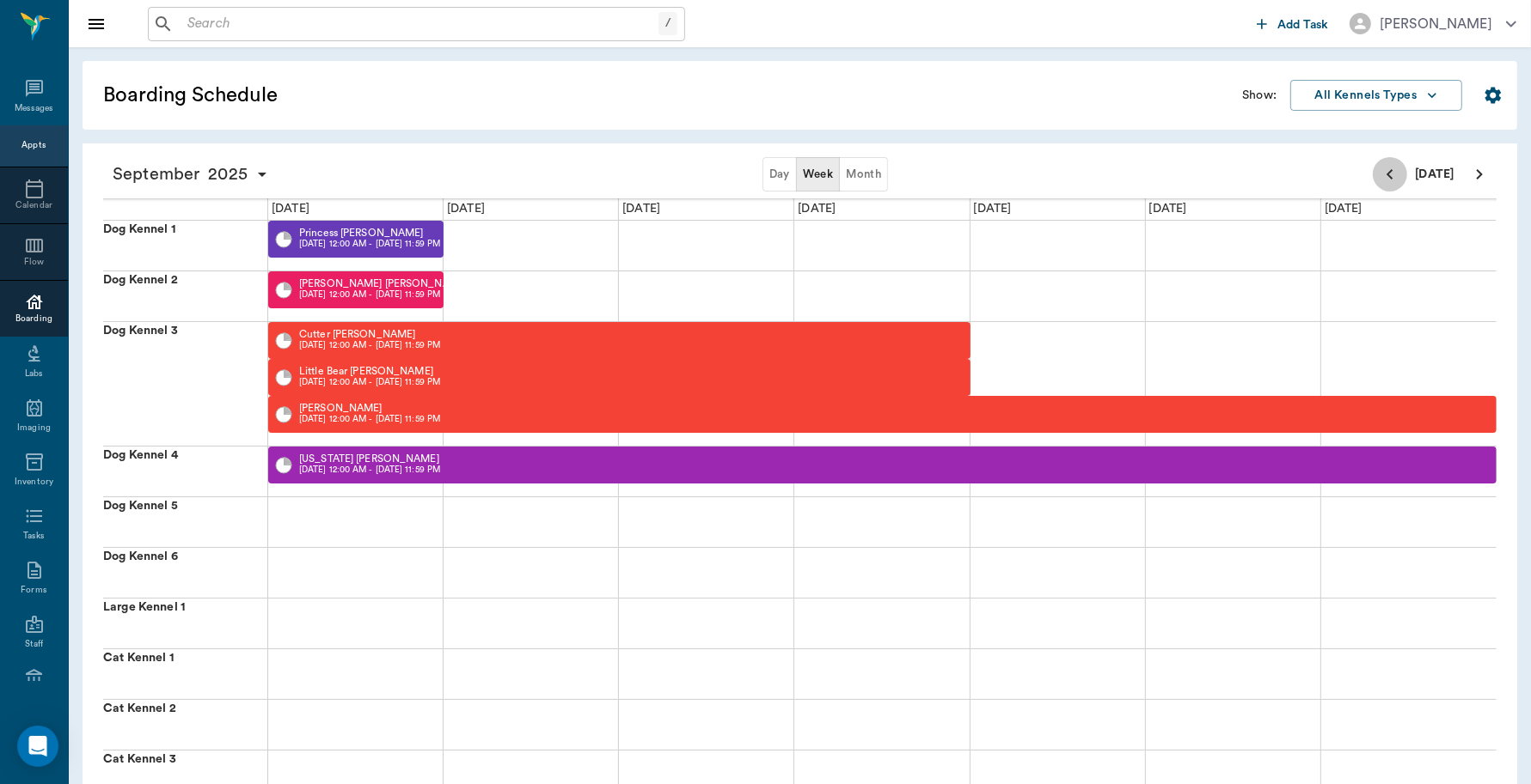
click at [1397, 178] on icon "Previous page" at bounding box center [1389, 174] width 20 height 20
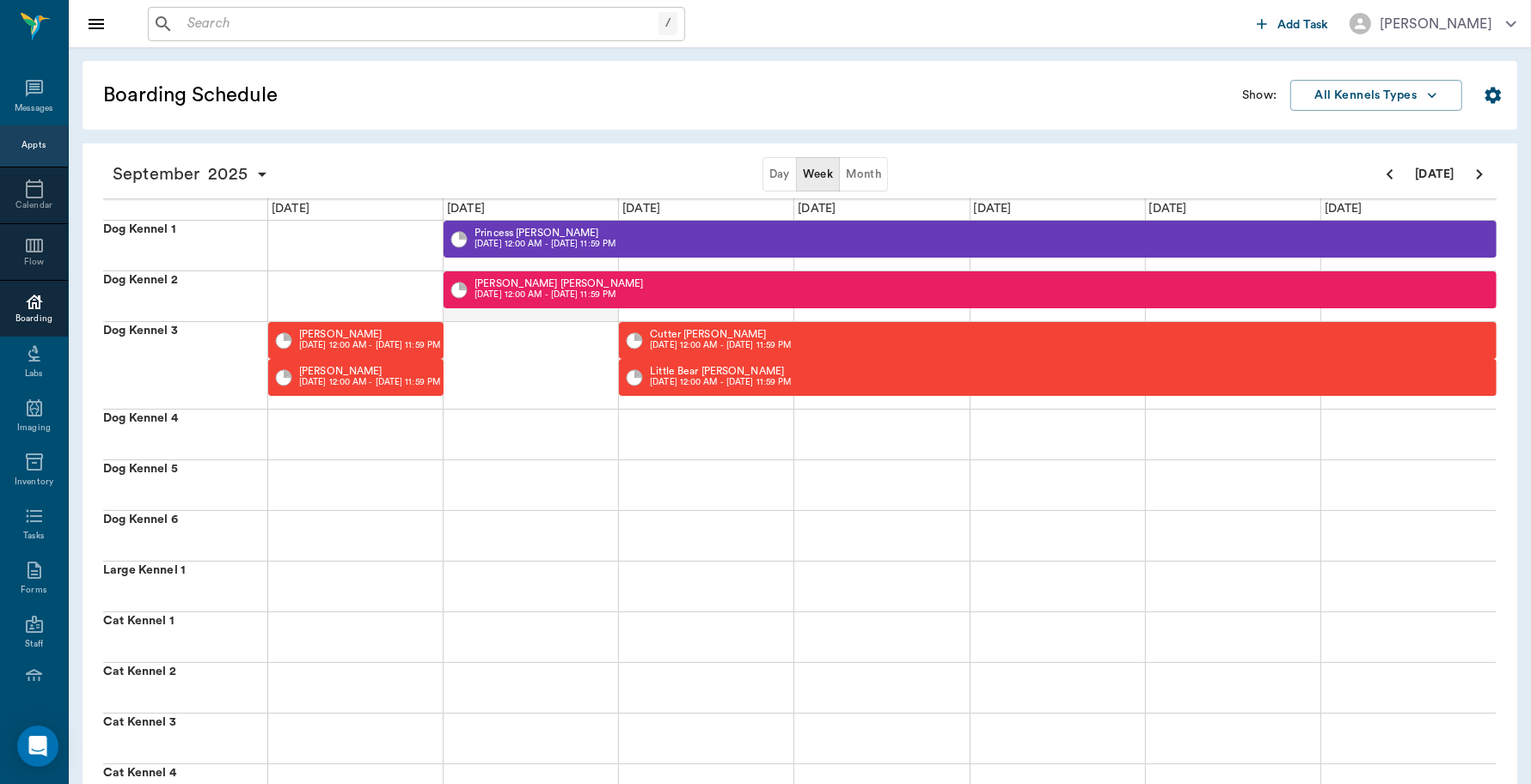
click at [479, 315] on div at bounding box center [531, 296] width 175 height 50
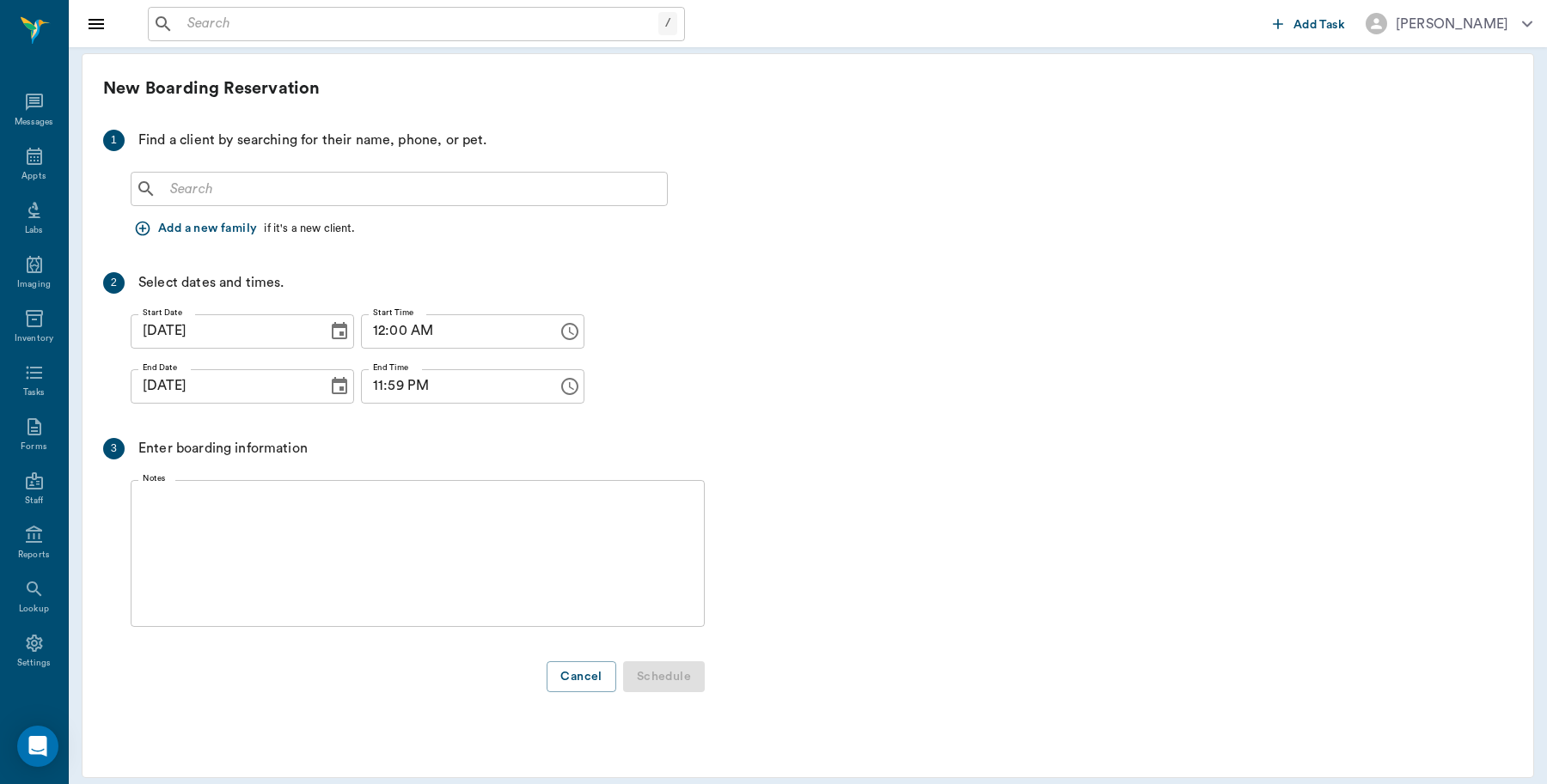
scroll to position [5, 0]
click at [391, 182] on input "text" at bounding box center [412, 189] width 496 height 24
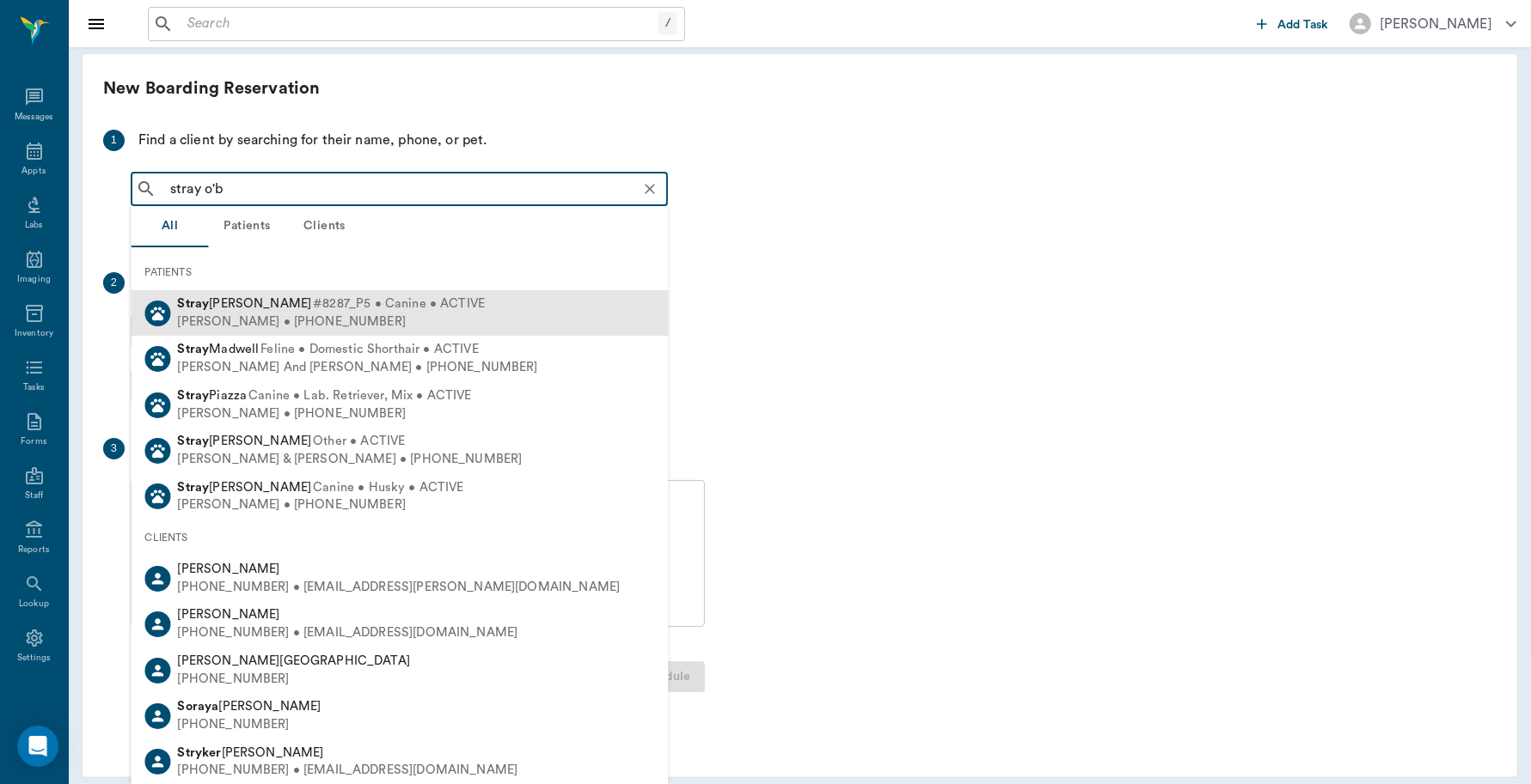
click at [313, 311] on span "#8287_P5 • Canine • ACTIVE" at bounding box center [398, 304] width 172 height 18
type input "stray o'b"
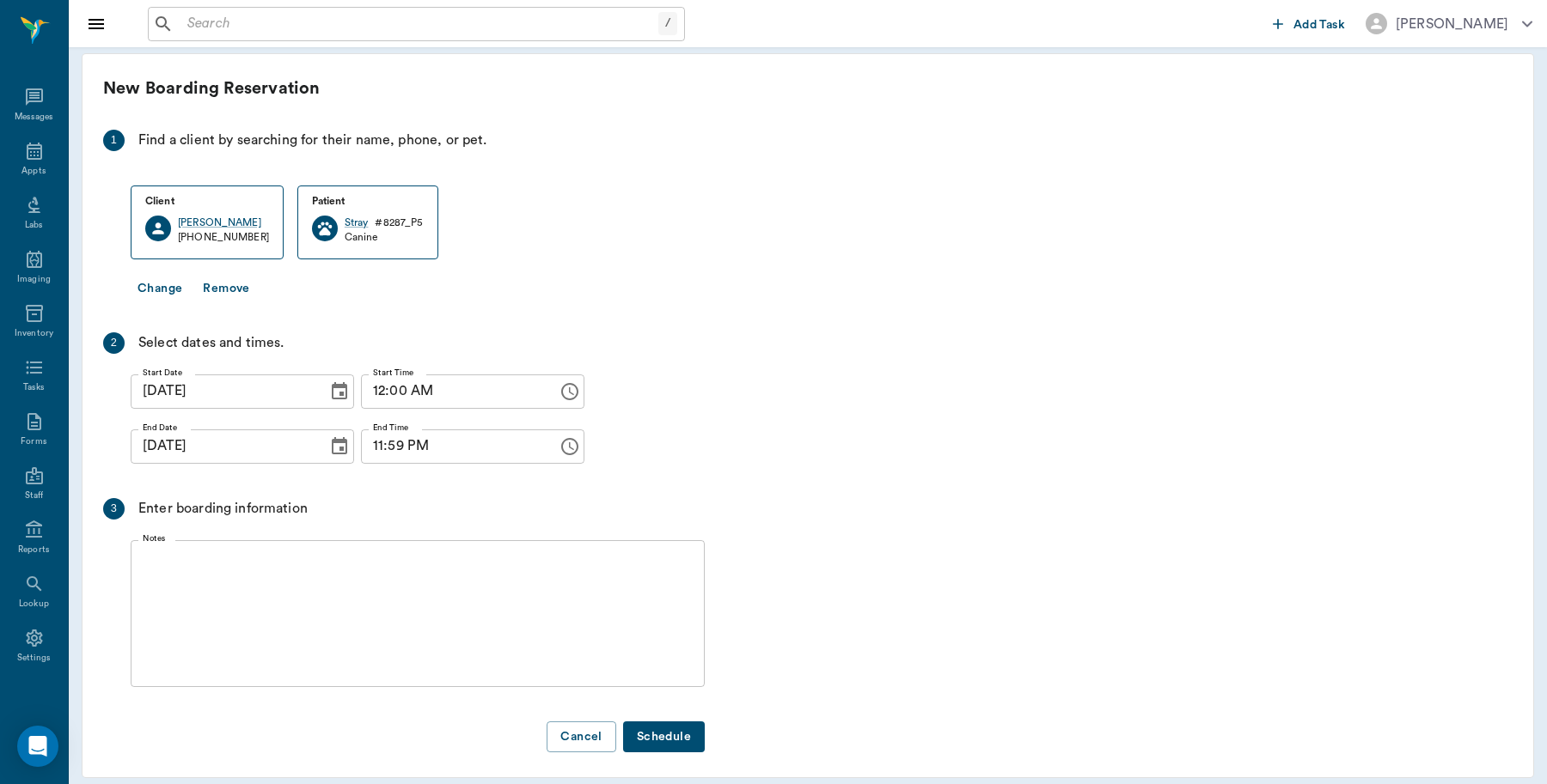
click at [329, 449] on icon "Choose date, selected date is Sep 2, 2025" at bounding box center [339, 446] width 20 height 20
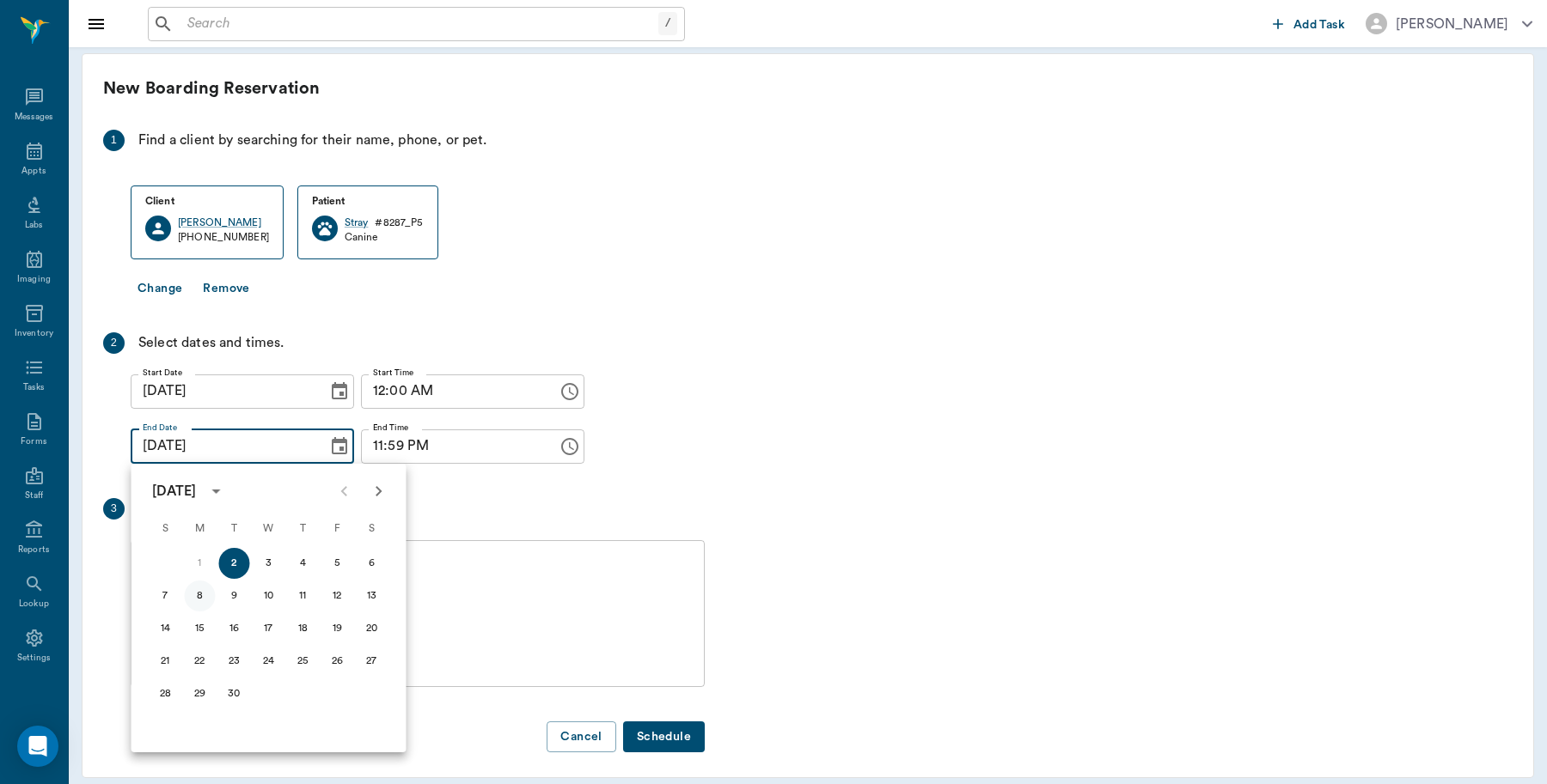
click at [195, 591] on button "8" at bounding box center [200, 596] width 31 height 31
type input "[DATE]"
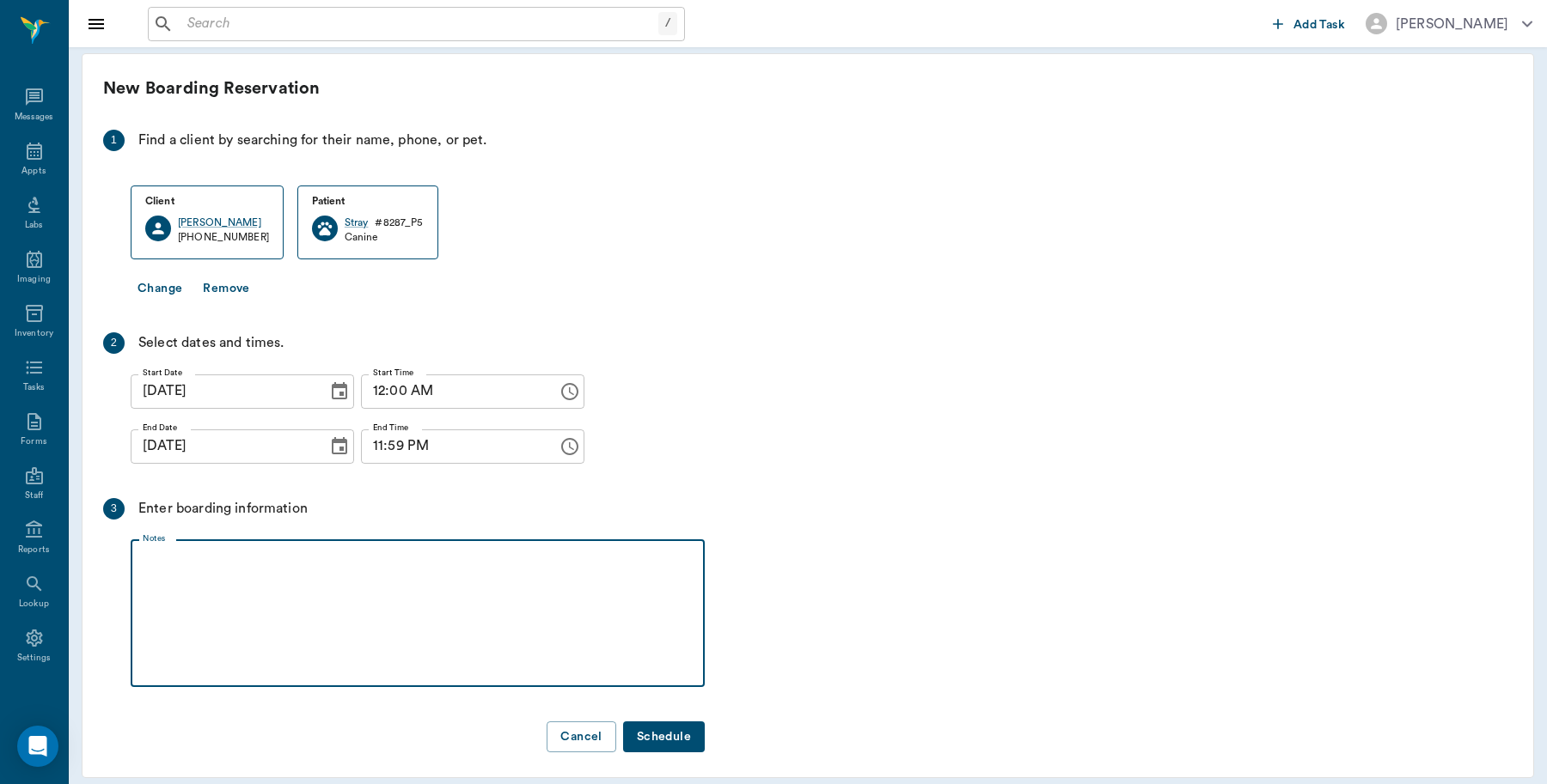
click at [294, 601] on textarea "Notes" at bounding box center [418, 613] width 550 height 118
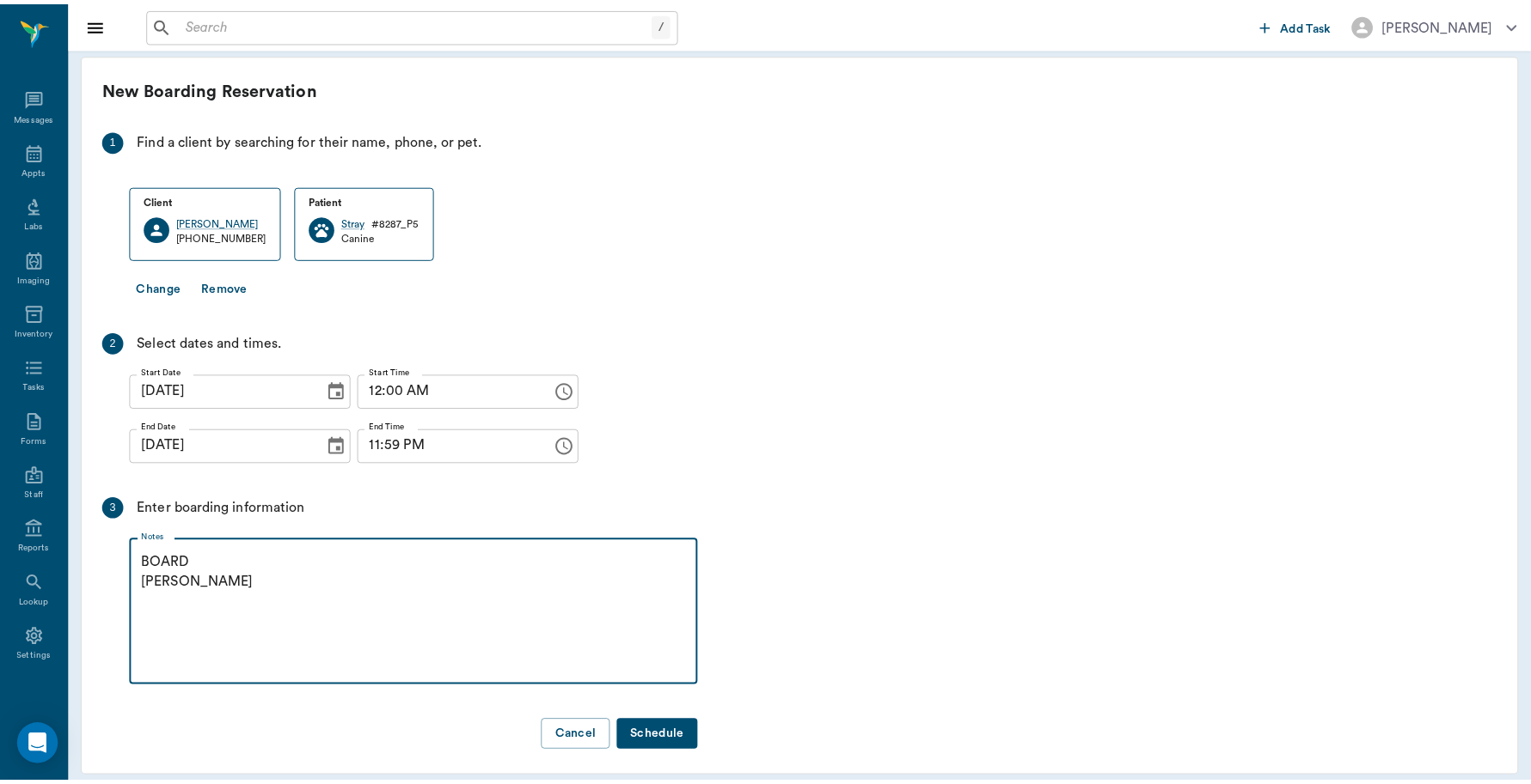
scroll to position [12, 0]
type textarea "BOARD [PERSON_NAME]"
click at [685, 732] on button "Schedule" at bounding box center [663, 737] width 82 height 32
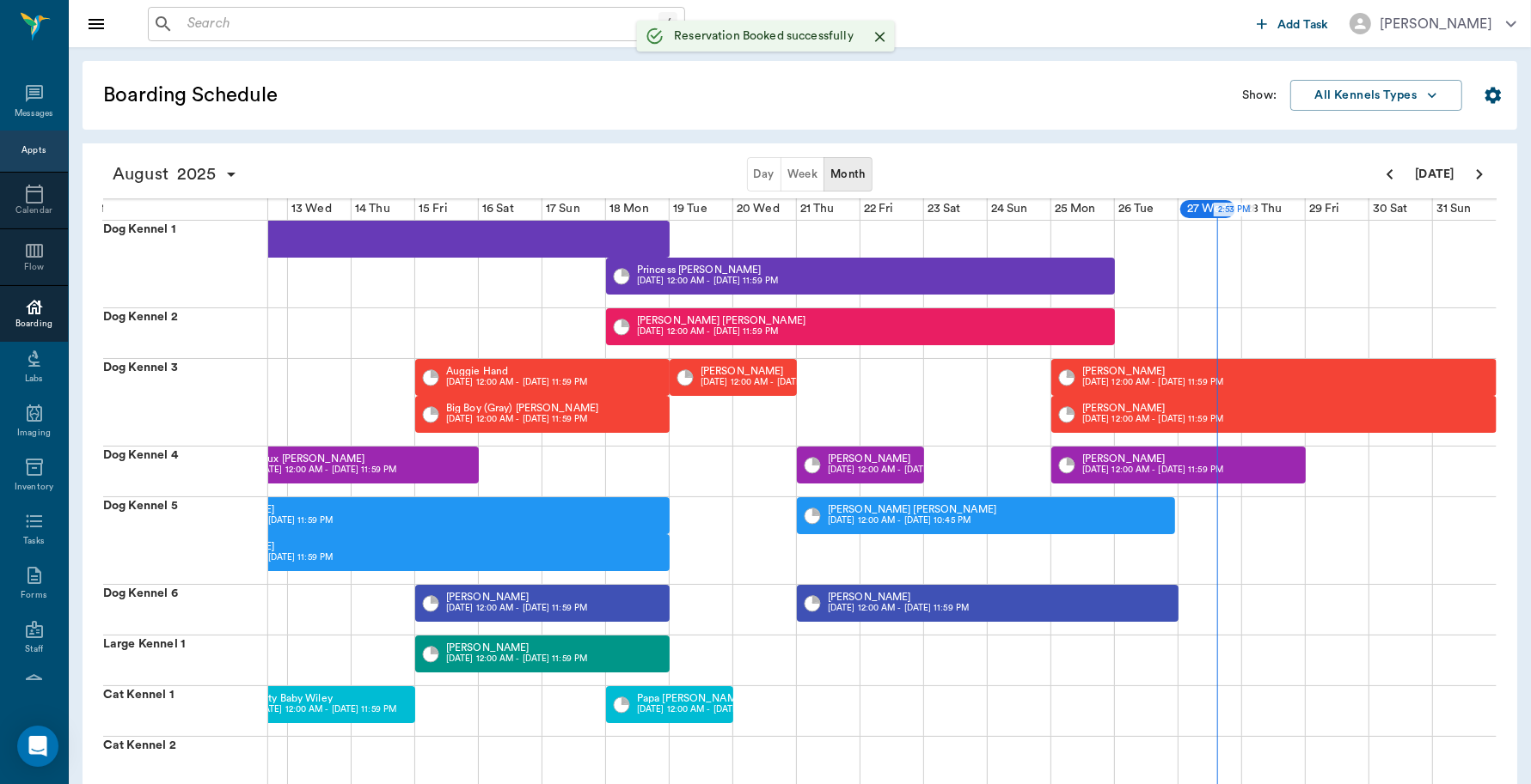
scroll to position [5, 0]
click at [810, 174] on button "Week" at bounding box center [803, 174] width 44 height 35
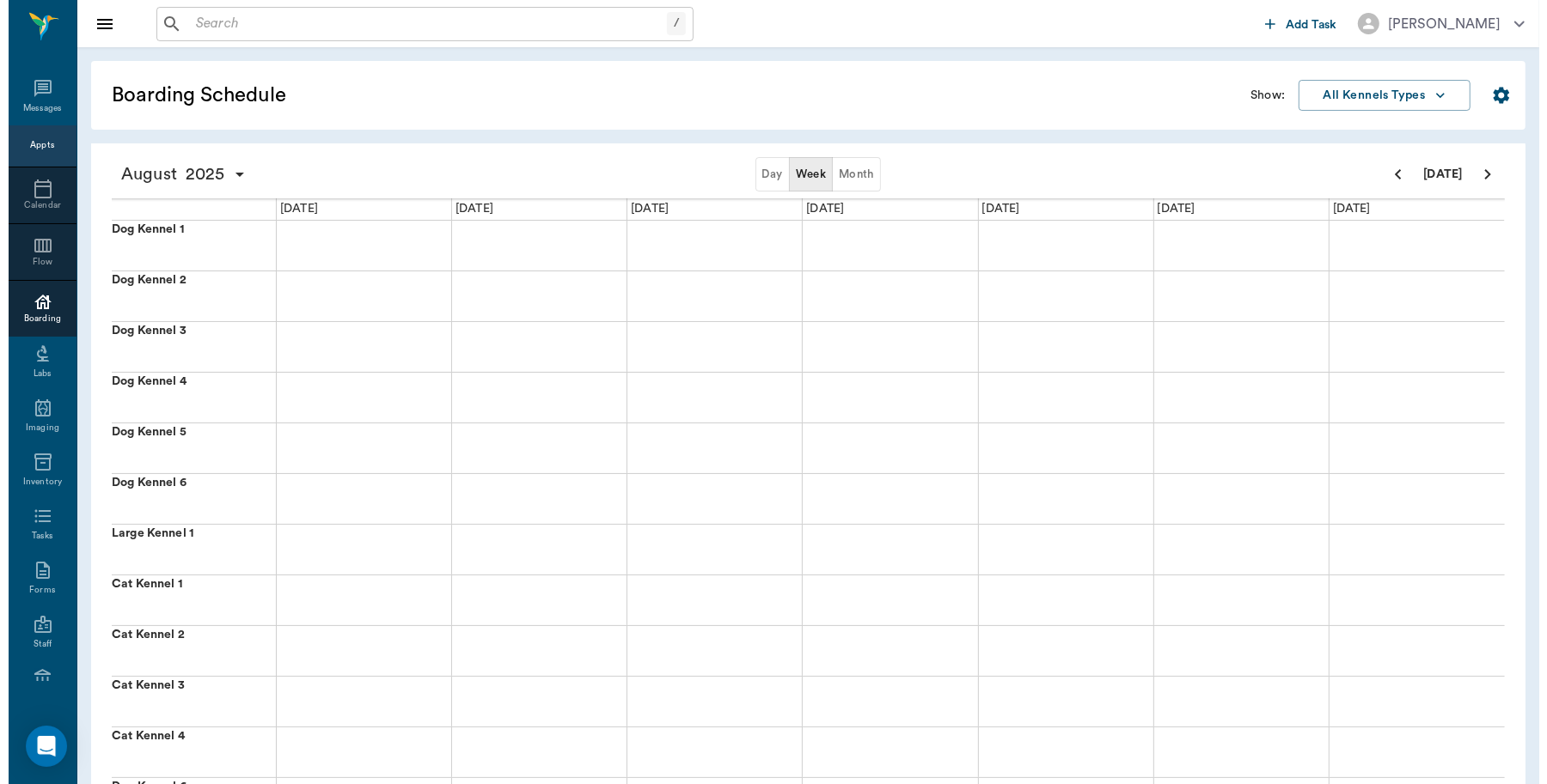
scroll to position [0, 0]
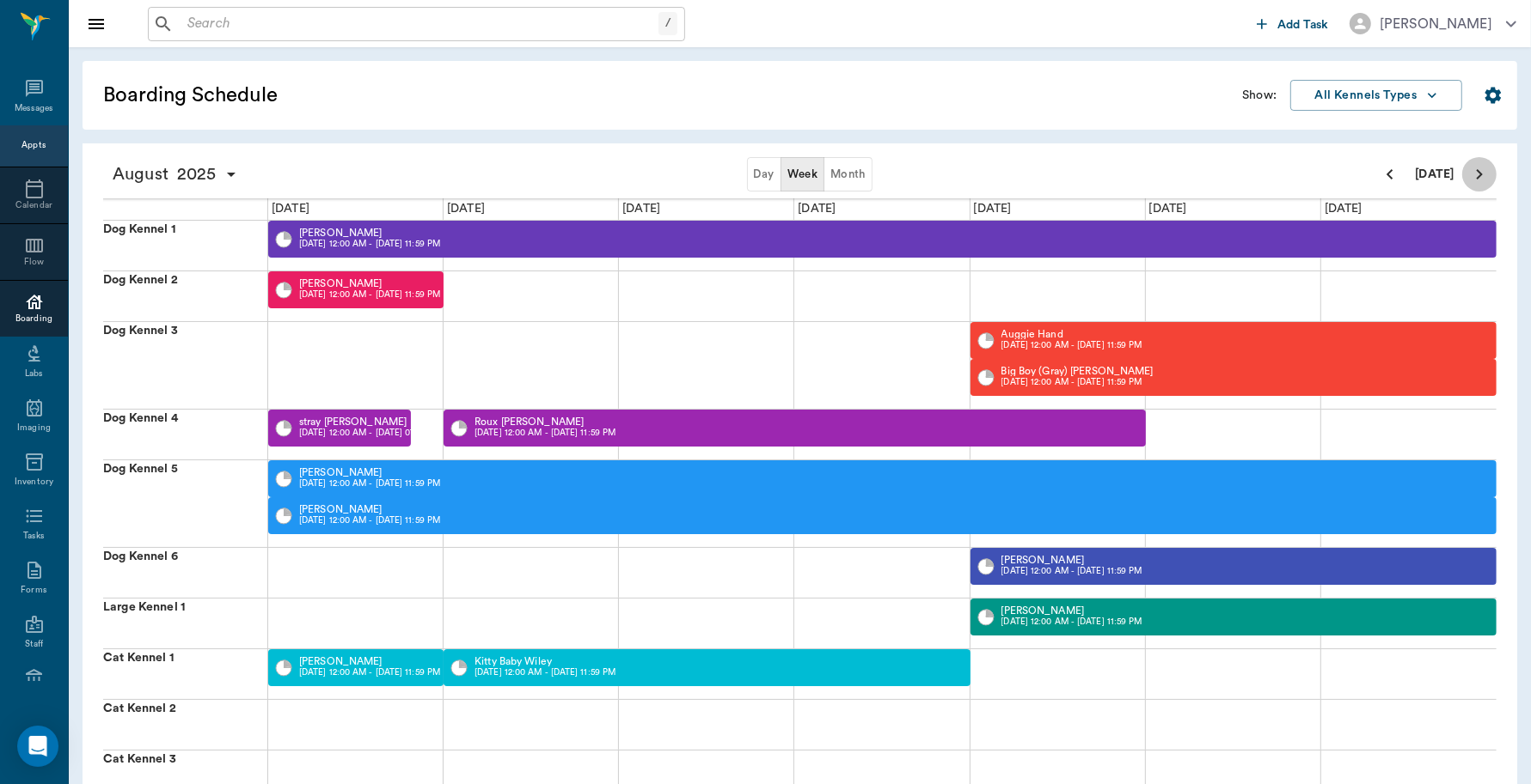
click at [1474, 168] on icon "Next page" at bounding box center [1478, 174] width 20 height 20
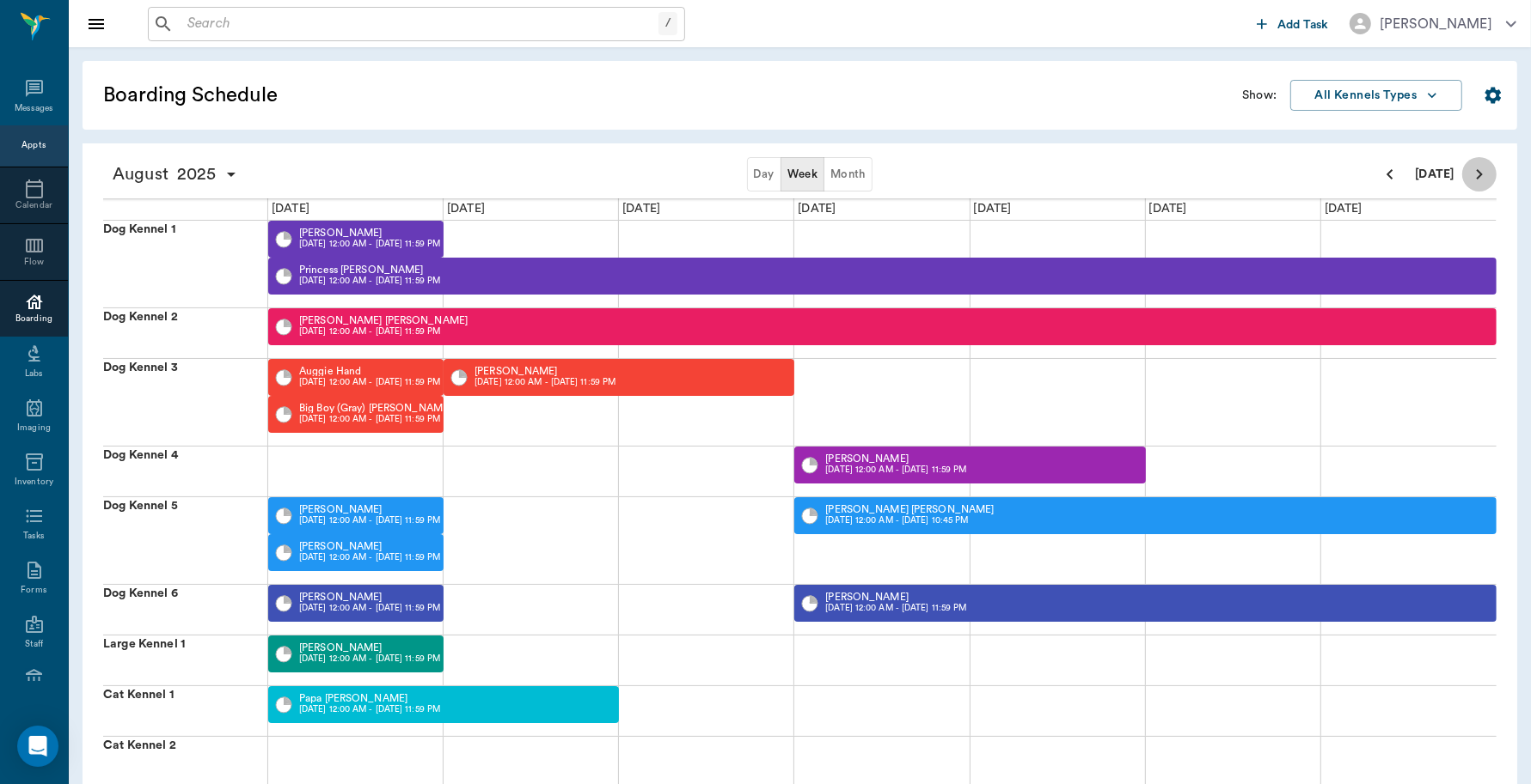
click at [1474, 168] on icon "Next page" at bounding box center [1478, 174] width 20 height 20
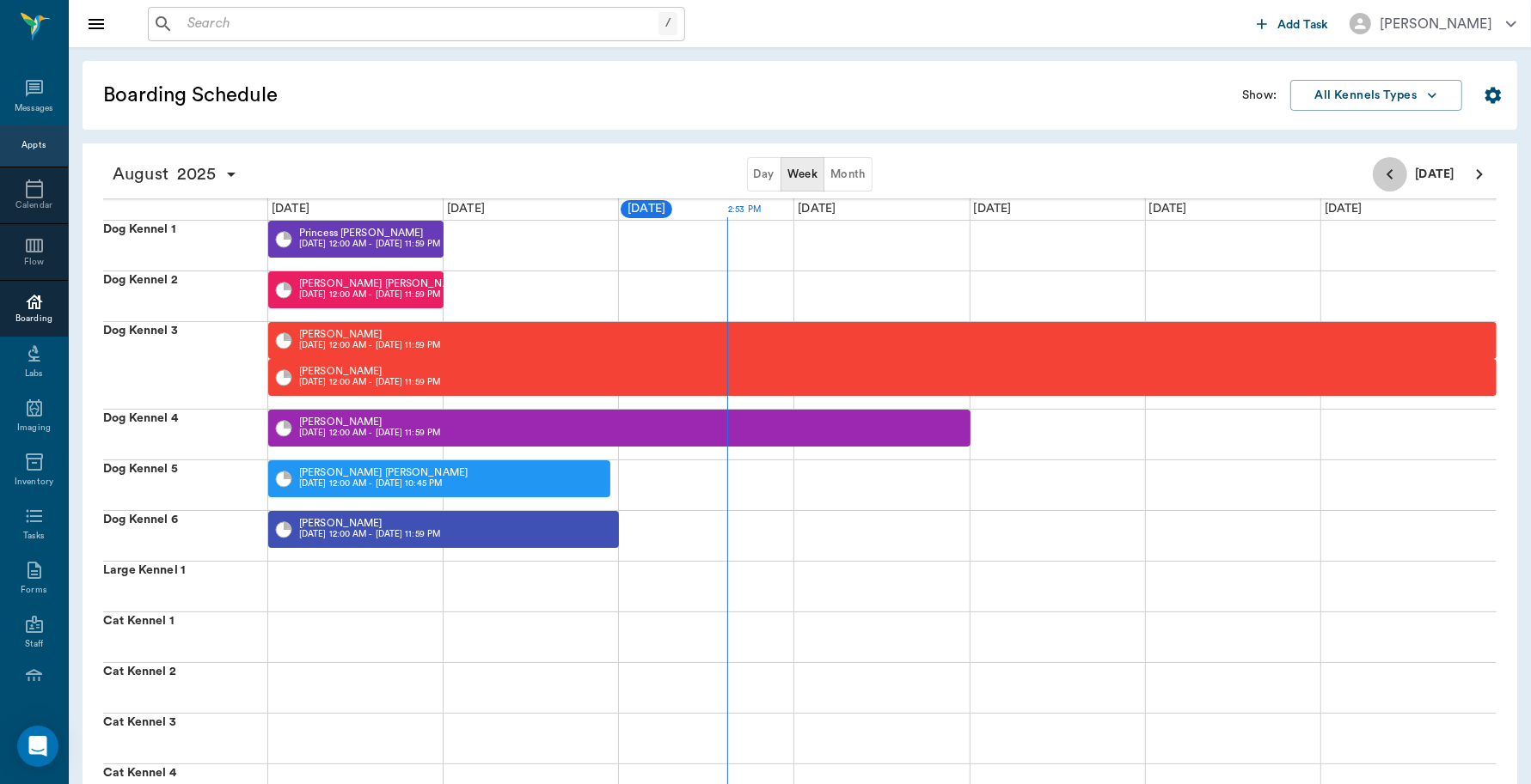
click at [1403, 173] on button "Previous page" at bounding box center [1390, 174] width 35 height 35
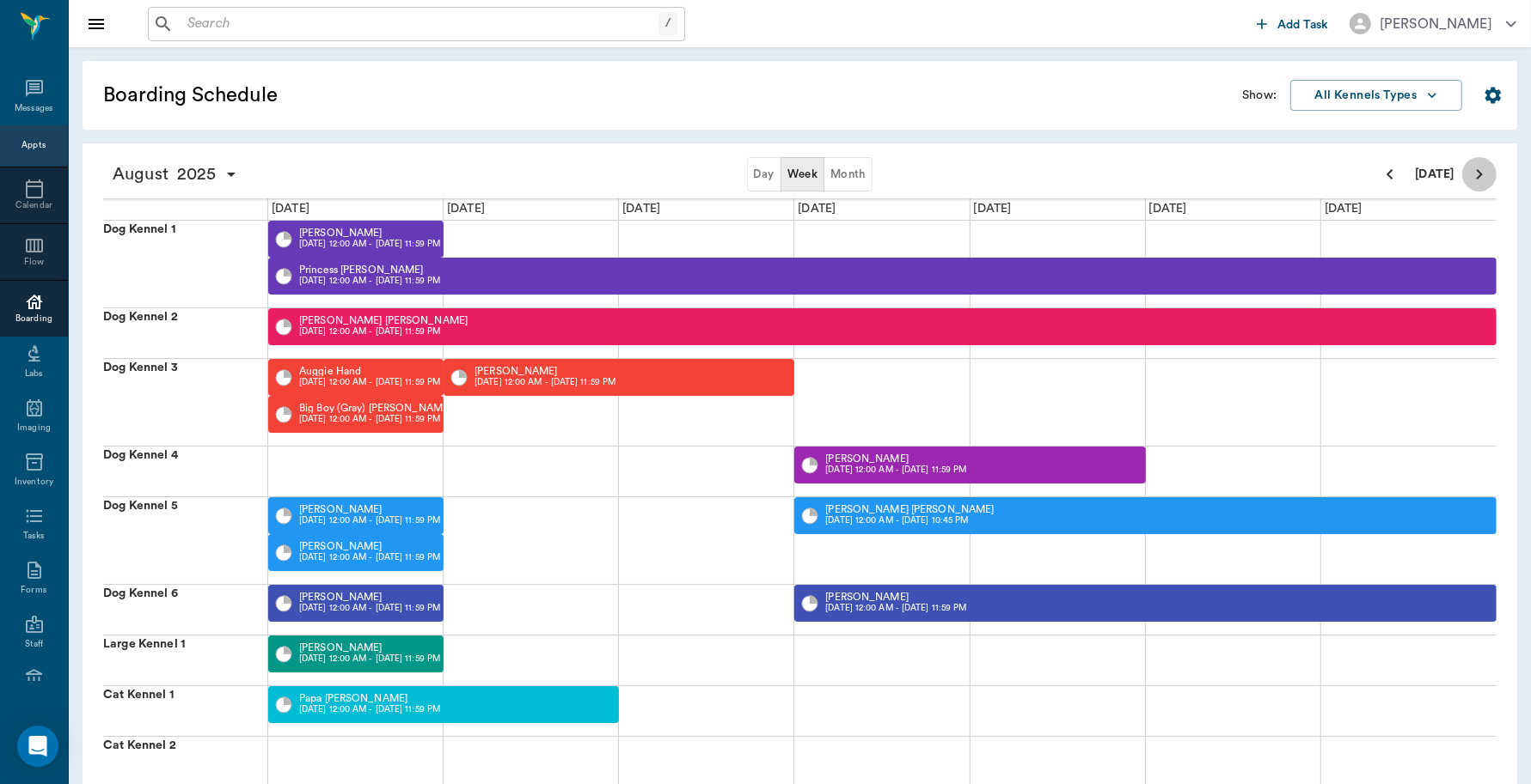
click at [1479, 181] on icon "Next page" at bounding box center [1478, 174] width 20 height 20
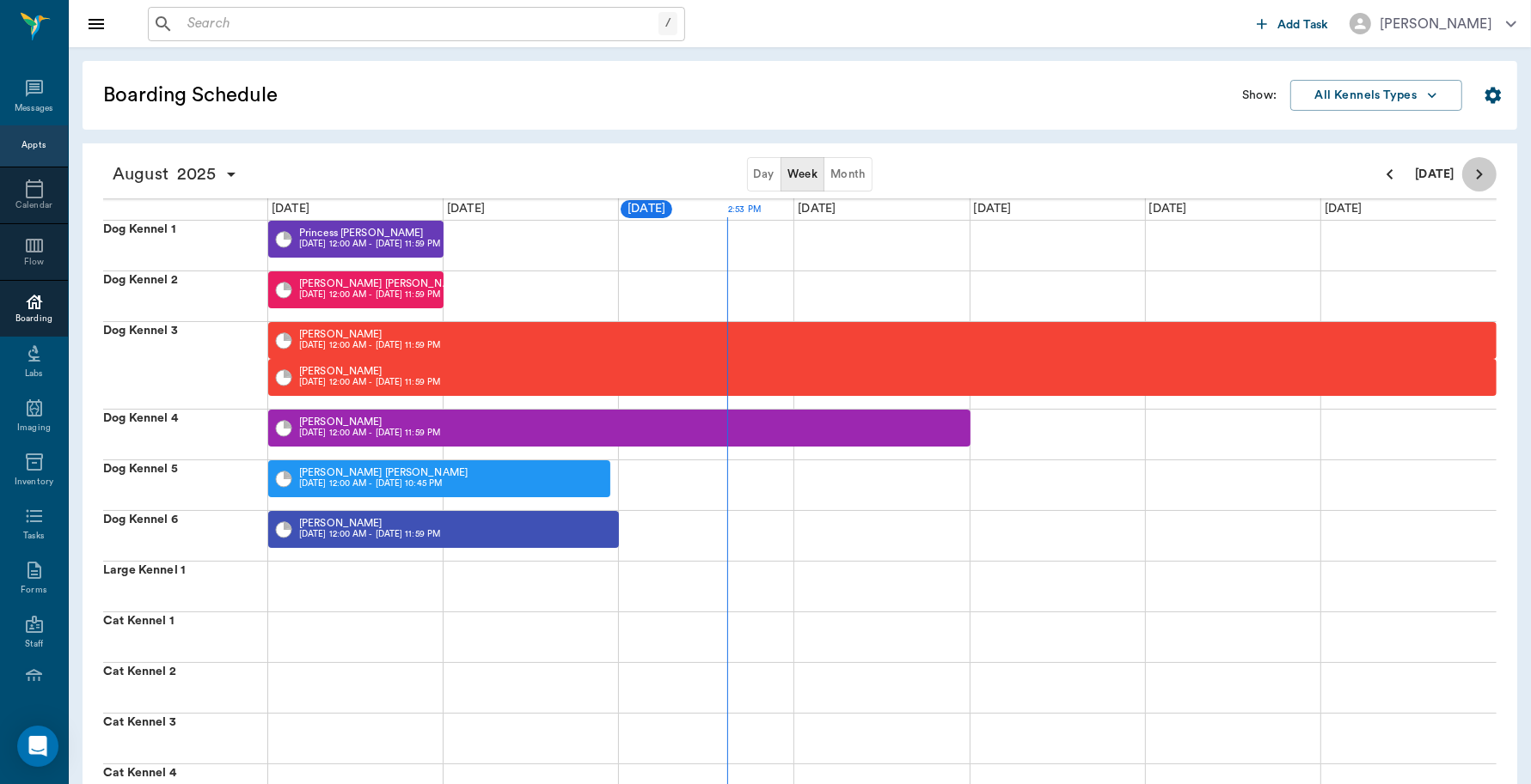
click at [1479, 181] on icon "Next page" at bounding box center [1478, 174] width 20 height 20
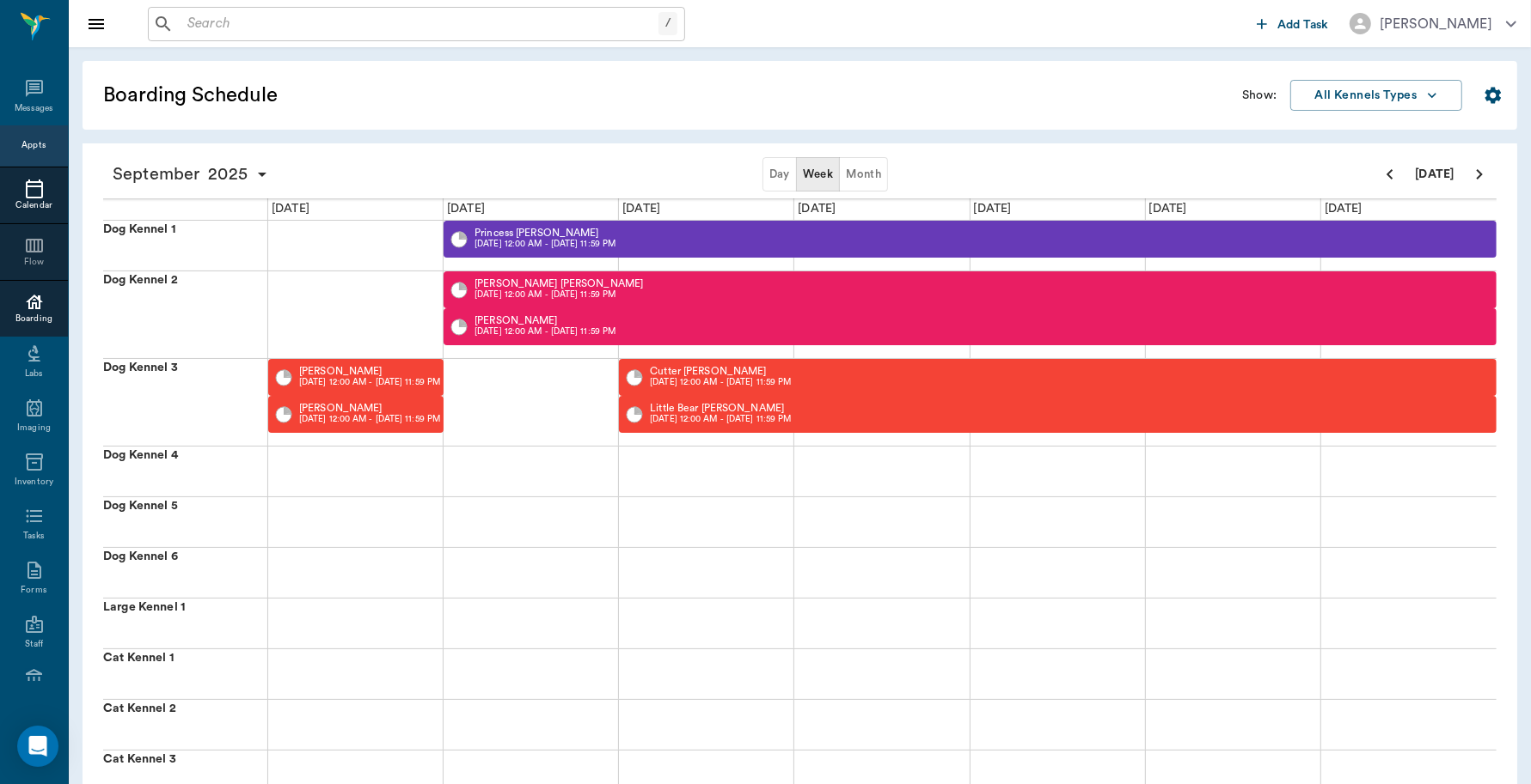
click at [24, 193] on icon at bounding box center [34, 189] width 20 height 20
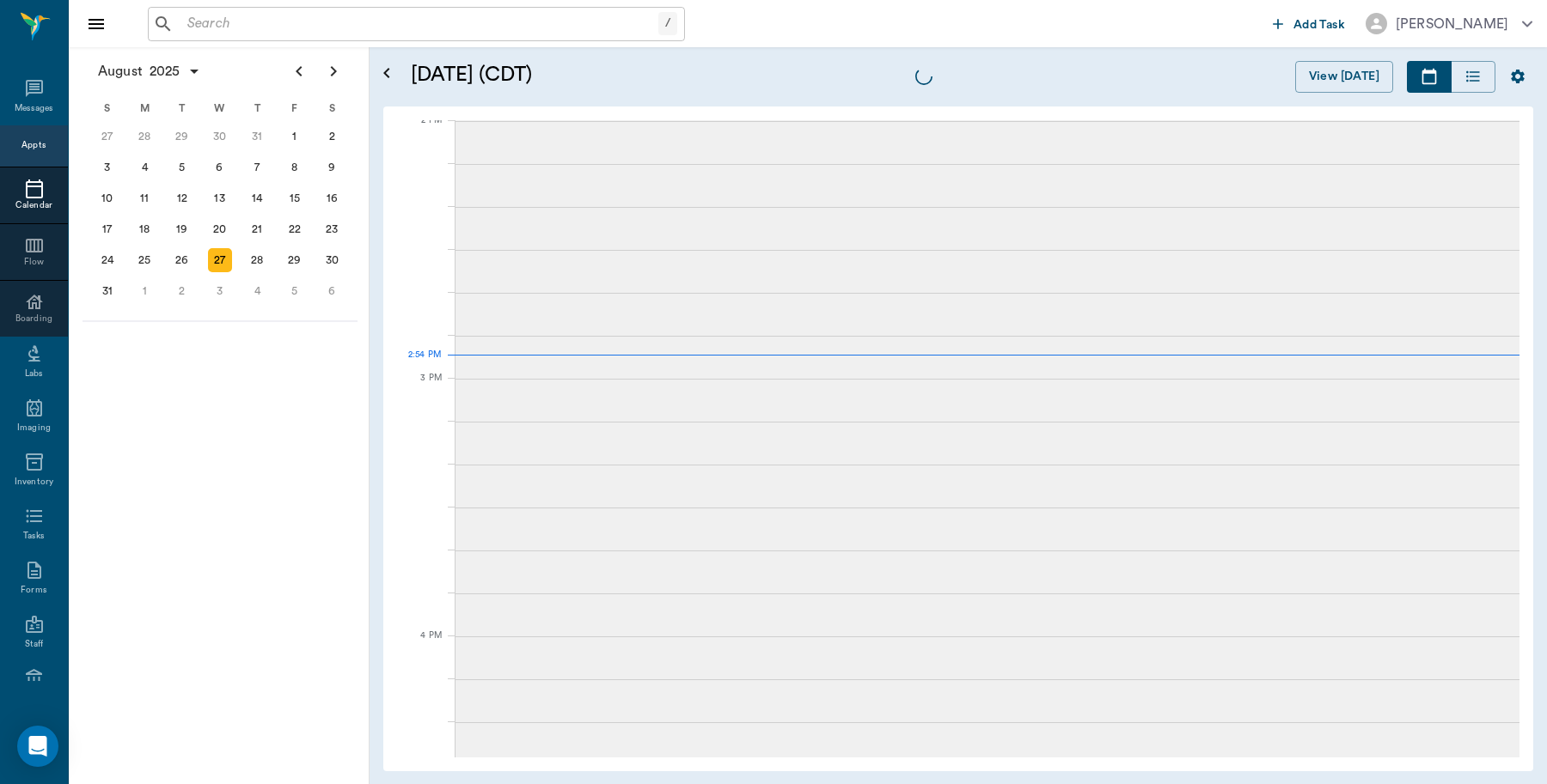
scroll to position [1549, 0]
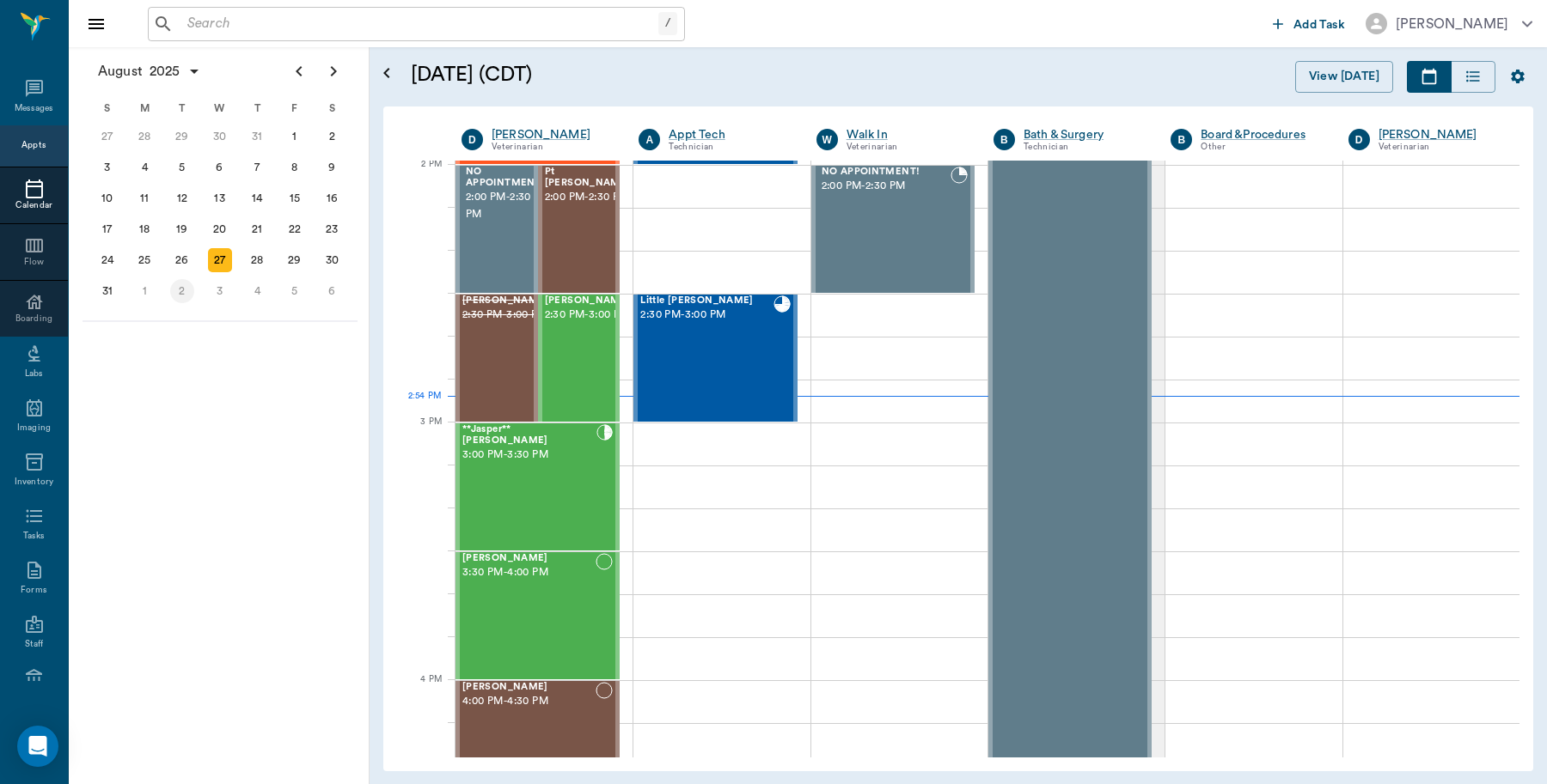
click at [185, 286] on div "2" at bounding box center [182, 291] width 24 height 24
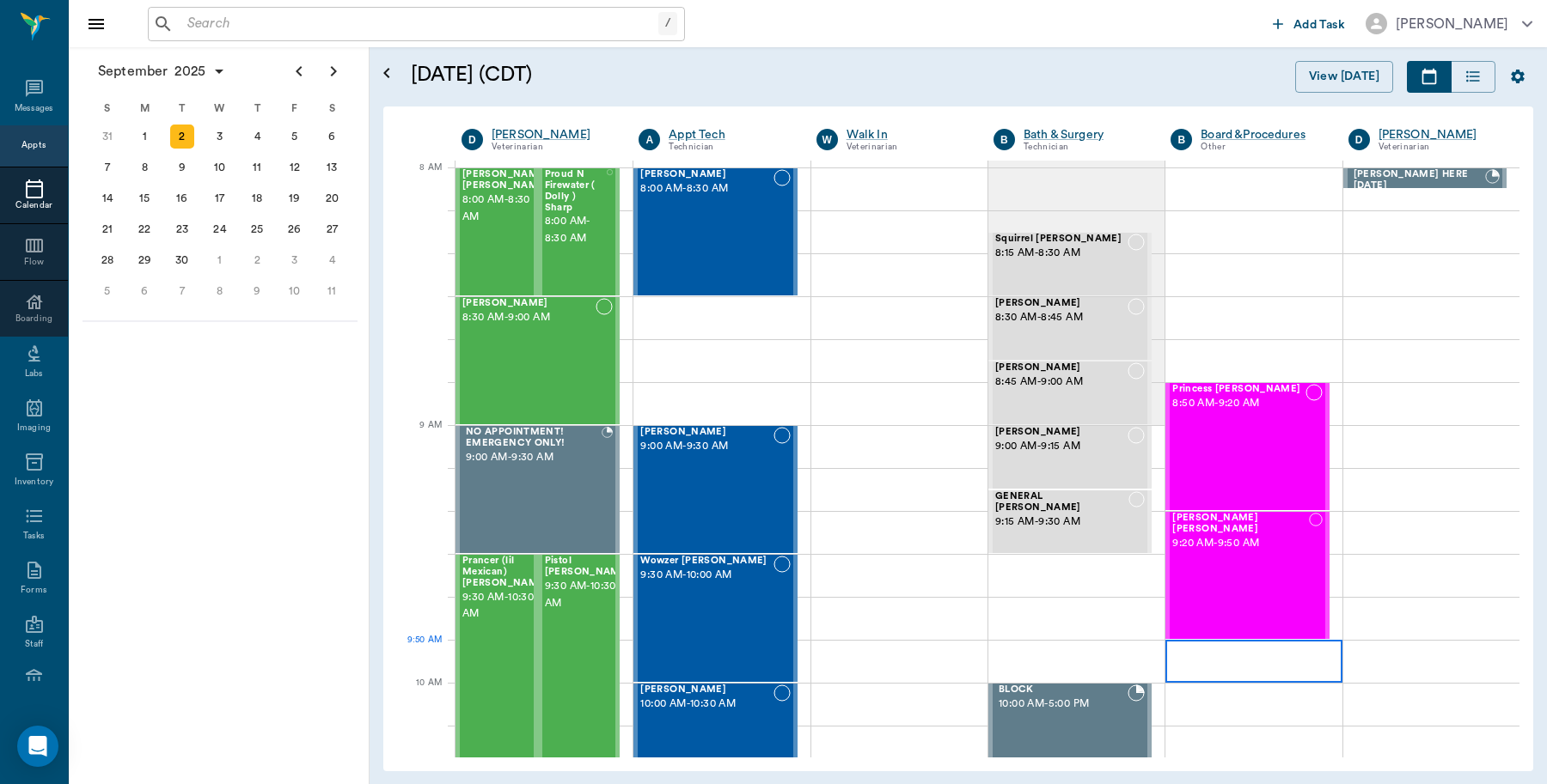
click at [1225, 657] on div at bounding box center [1253, 661] width 176 height 43
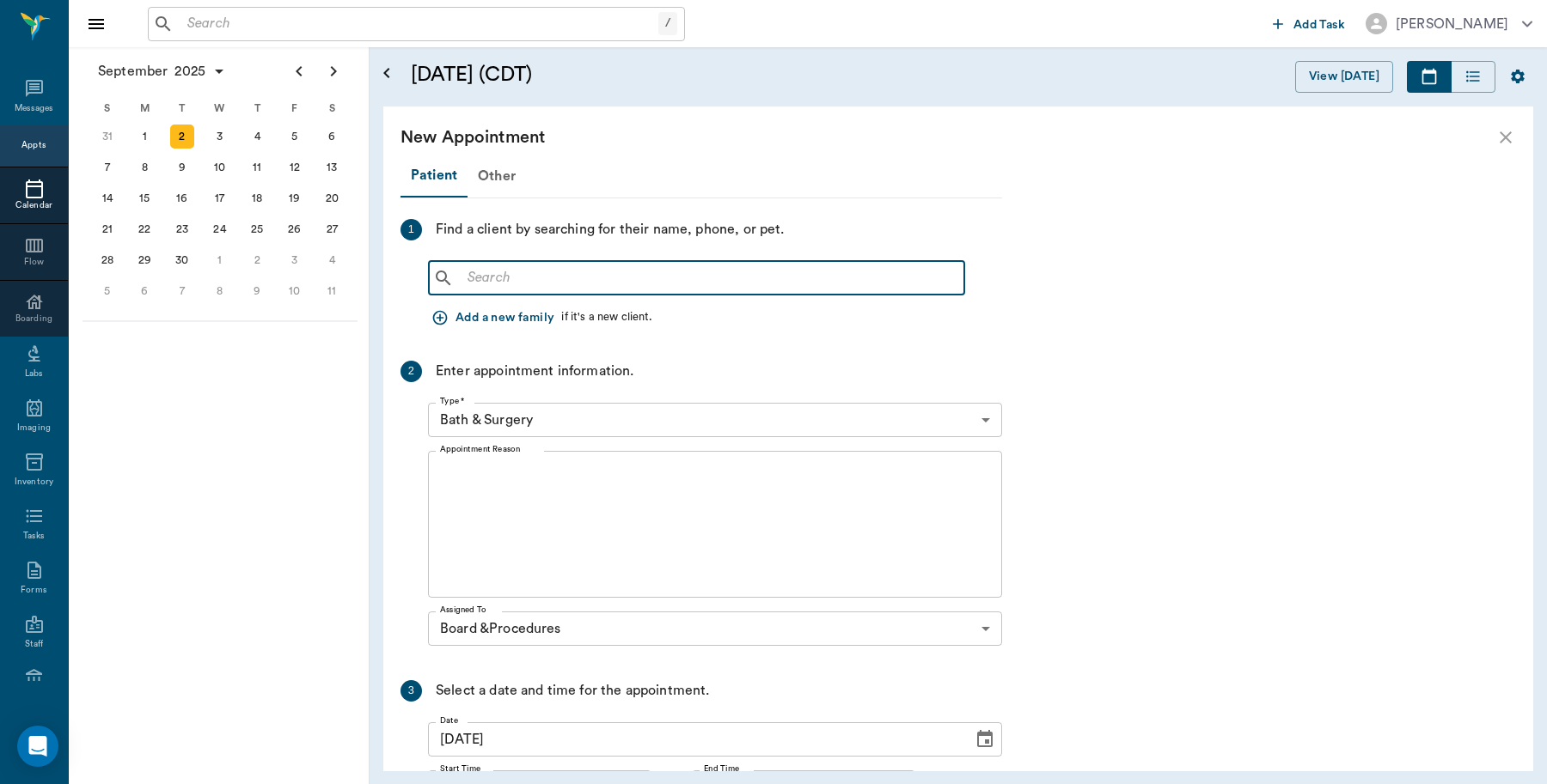
click at [580, 276] on input "text" at bounding box center [709, 278] width 496 height 24
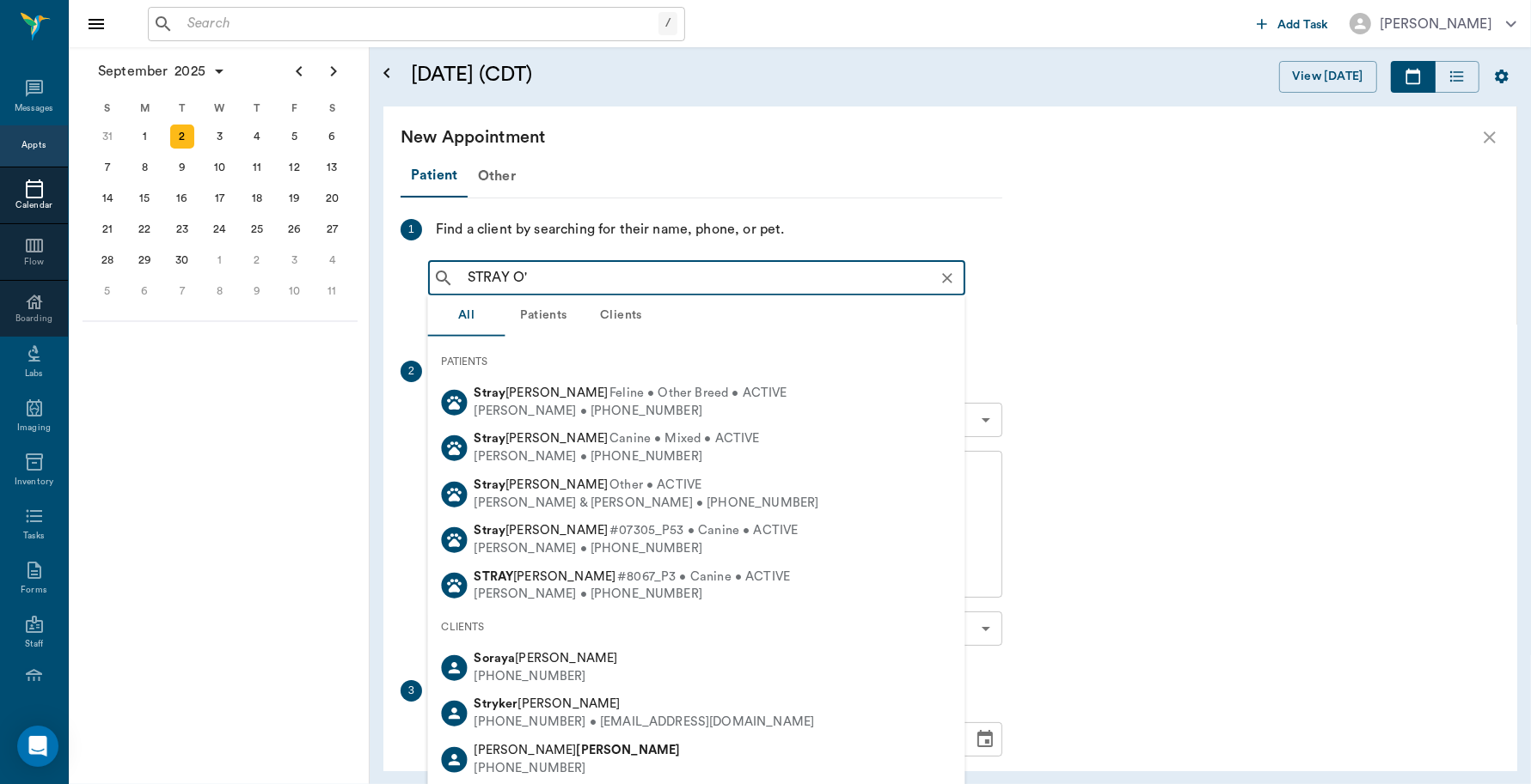
type input "STRAY O'B"
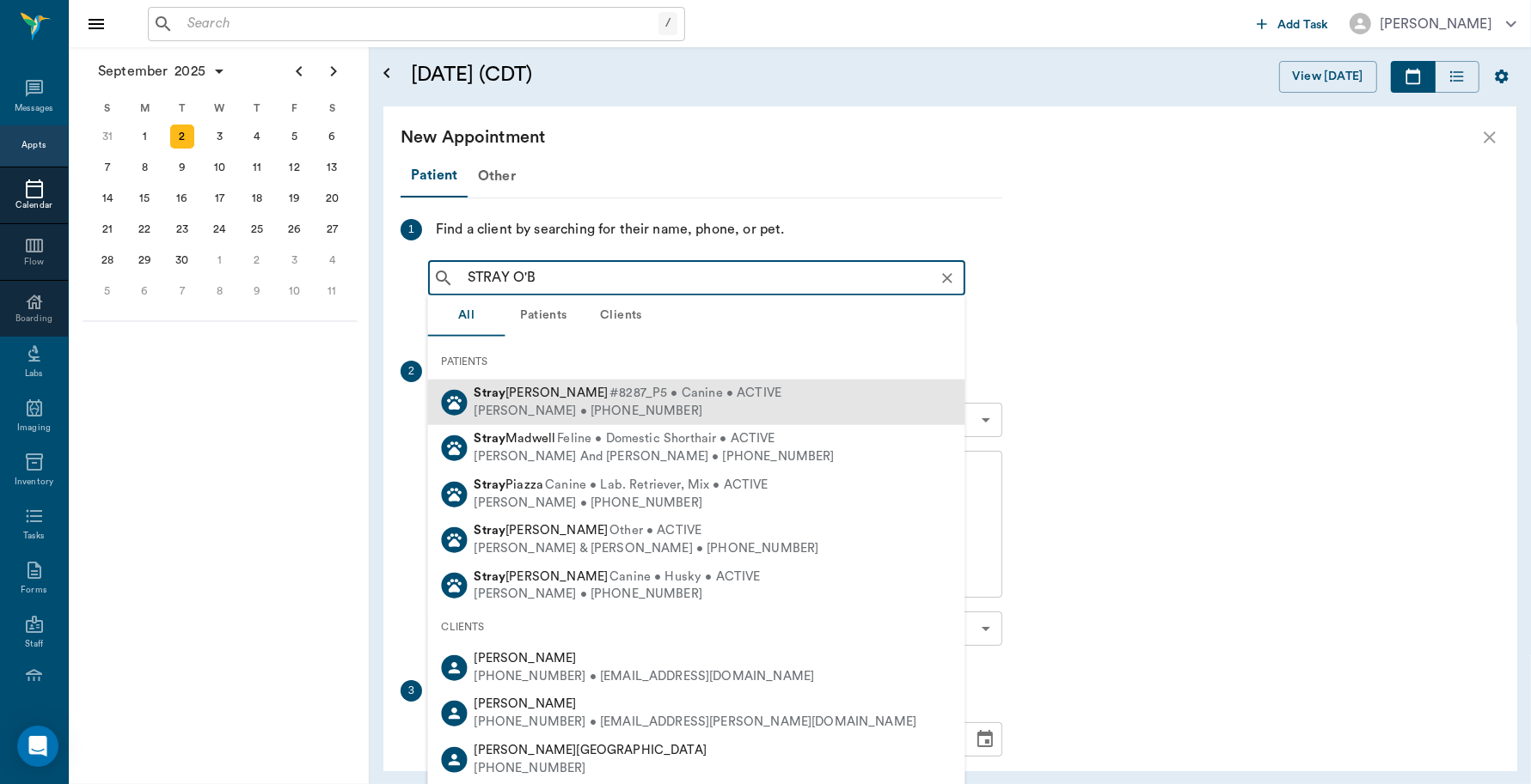
click at [609, 385] on span "#8287_P5 • Canine • ACTIVE" at bounding box center [695, 393] width 172 height 18
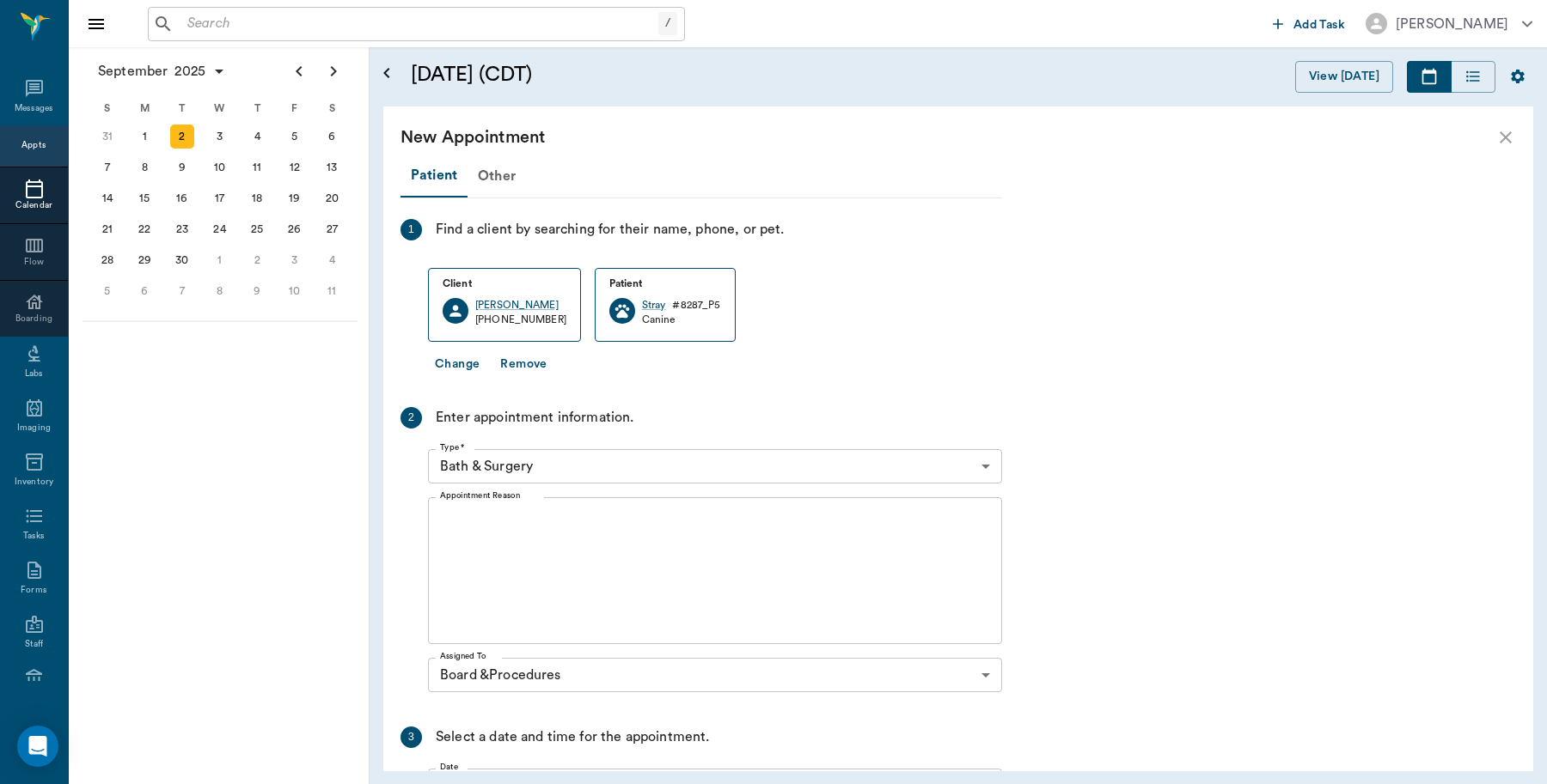
click at [552, 467] on body "/ ​ Add Task [PERSON_NAME] Nectar Messages Appts Calendar Flow Boarding Labs Im…" at bounding box center [774, 392] width 1547 height 784
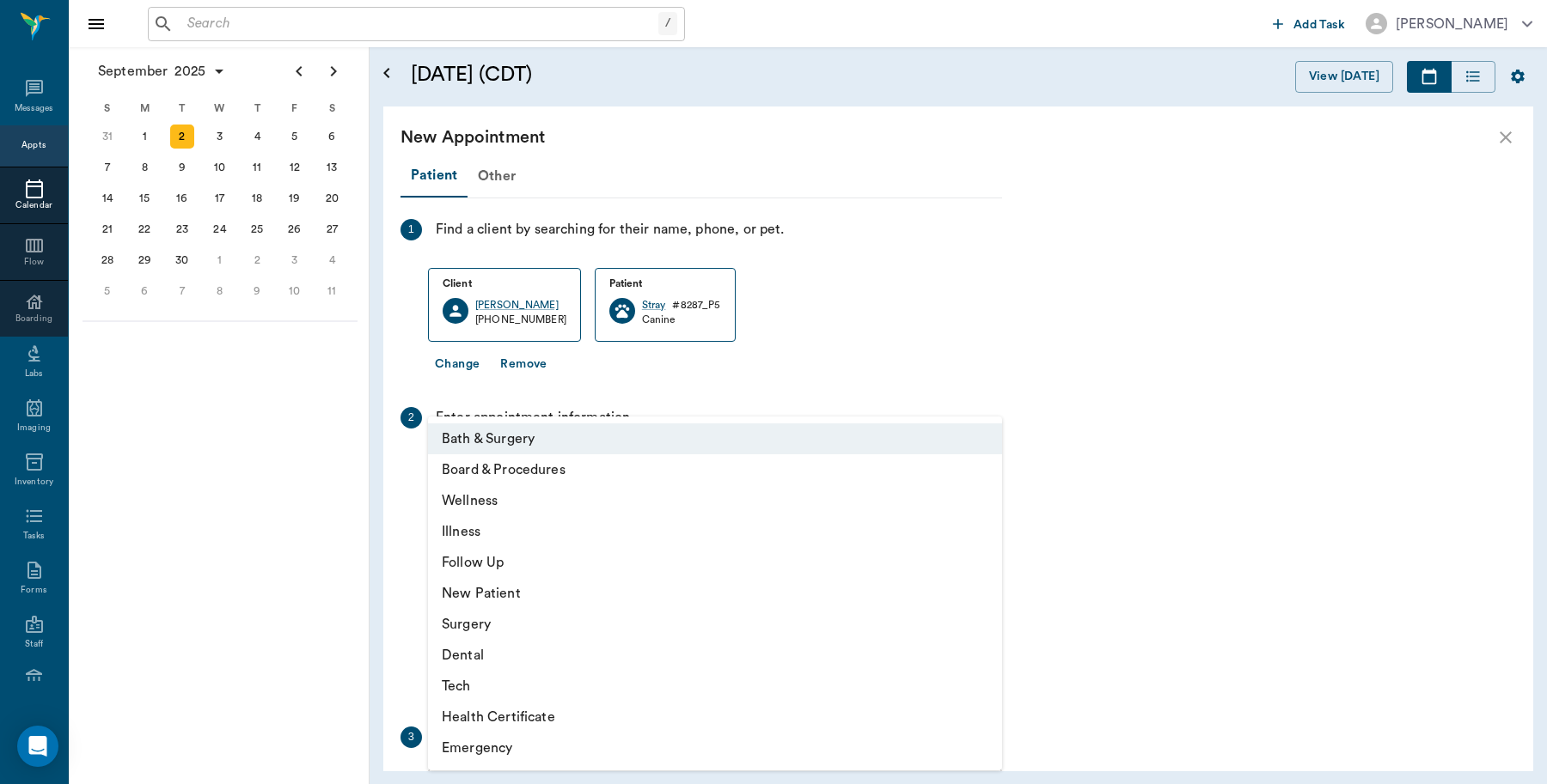
click at [520, 465] on li "Board & Procedures" at bounding box center [715, 469] width 574 height 31
type input "67816c1cf444b6f7d0a603e8"
type input "10:20 AM"
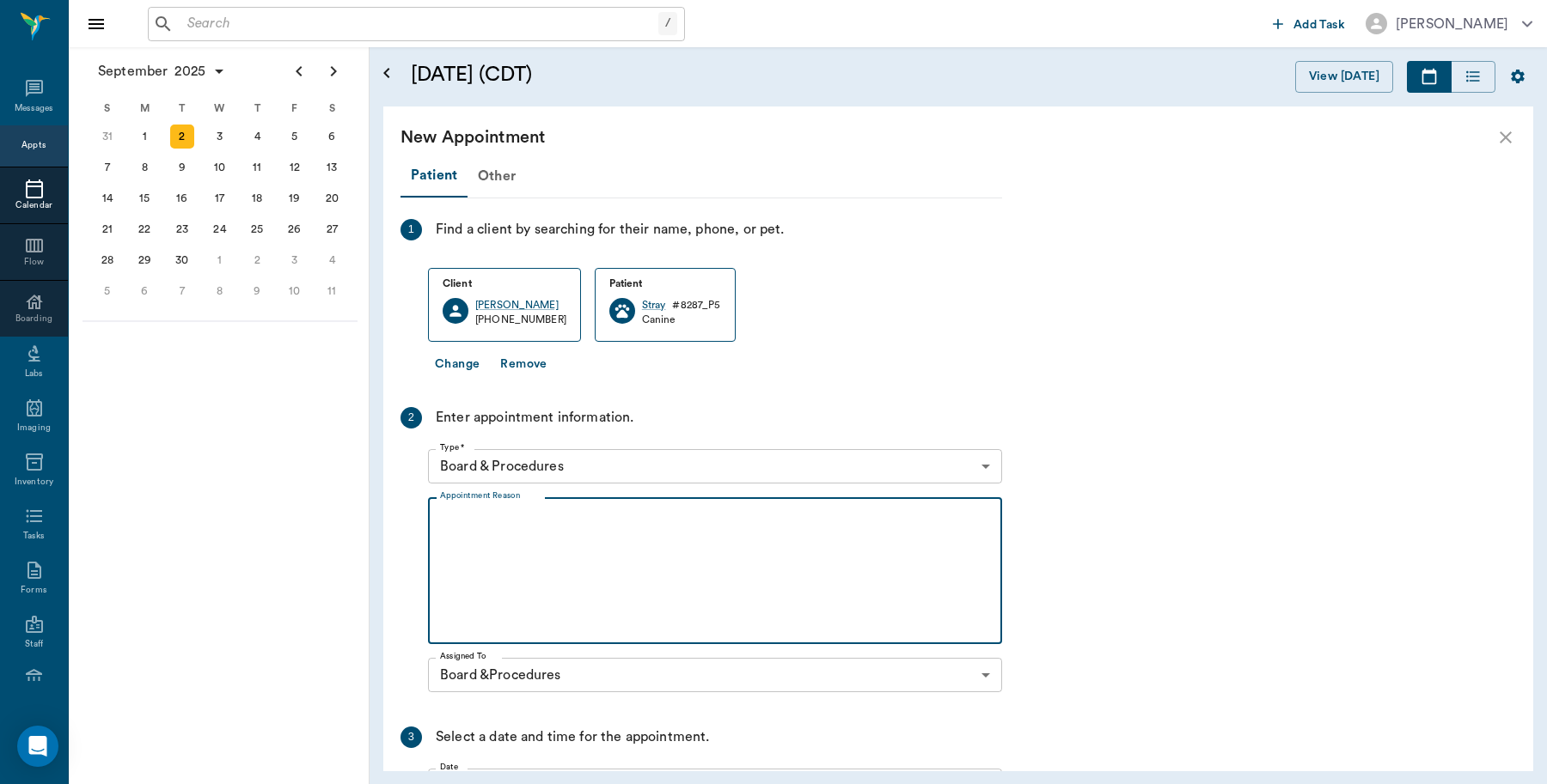
click at [526, 535] on textarea "Appointment Reason" at bounding box center [715, 570] width 550 height 118
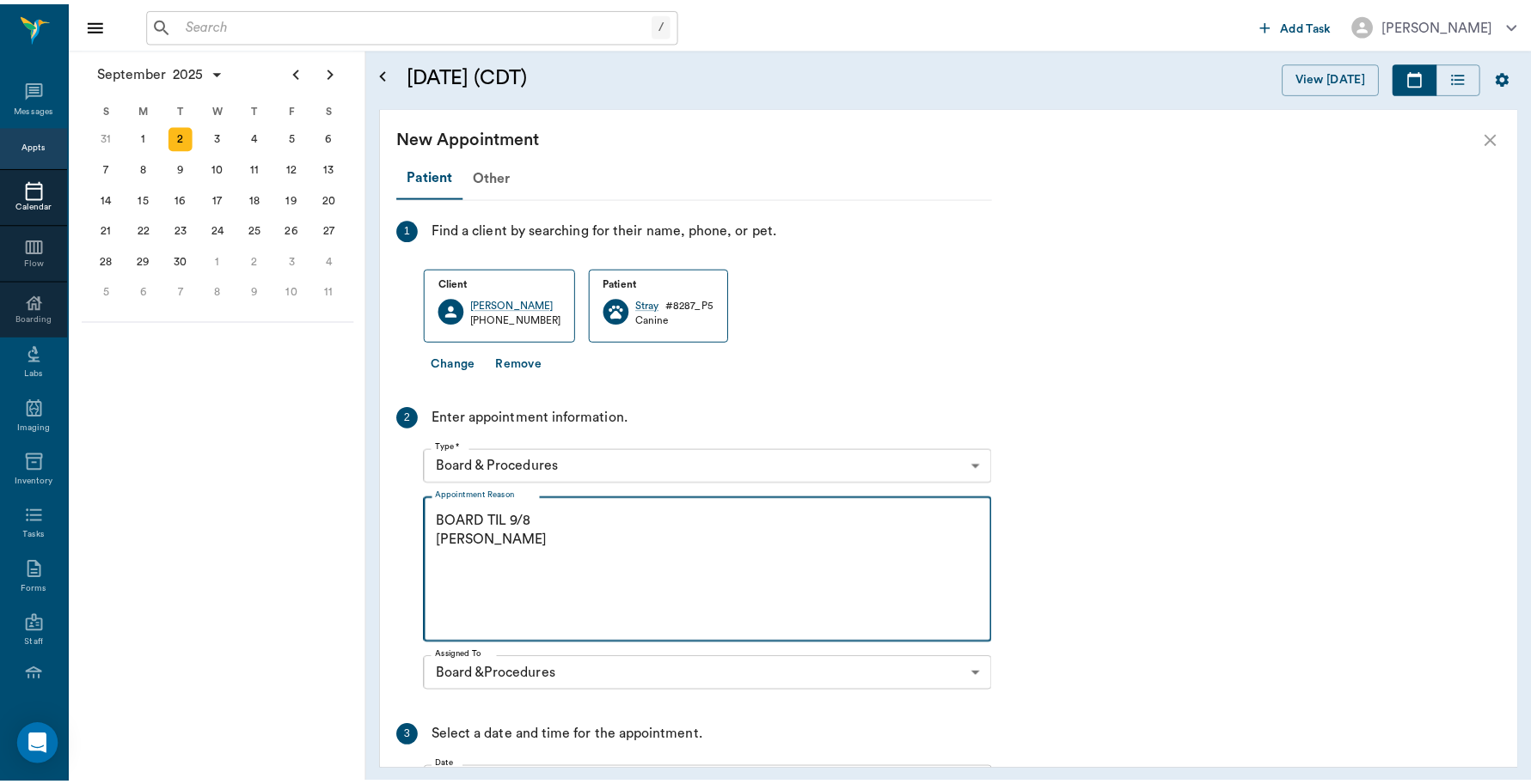
scroll to position [208, 0]
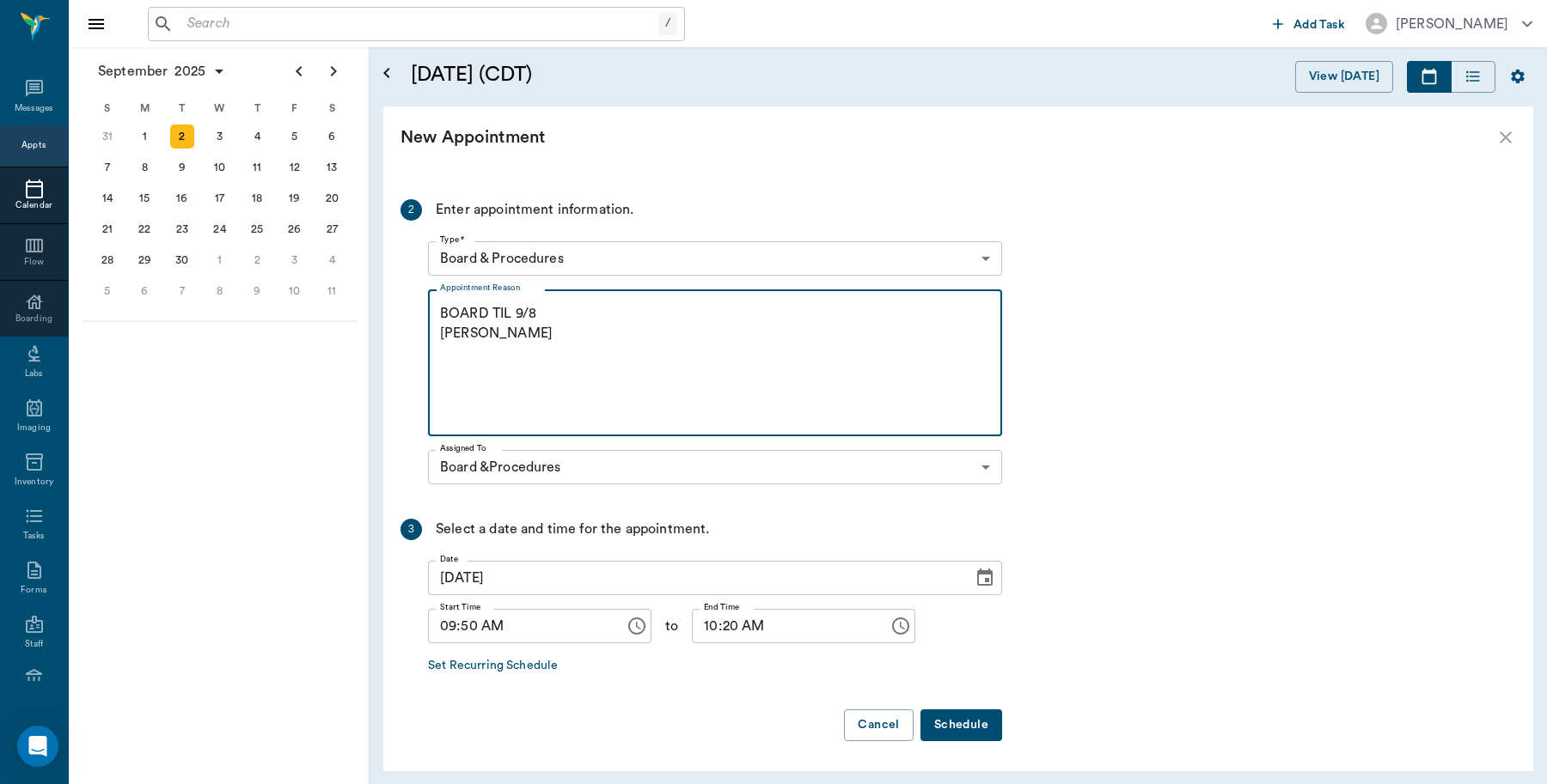
type textarea "BOARD TIL 9/8 [PERSON_NAME]"
click at [977, 727] on button "Schedule" at bounding box center [961, 725] width 82 height 32
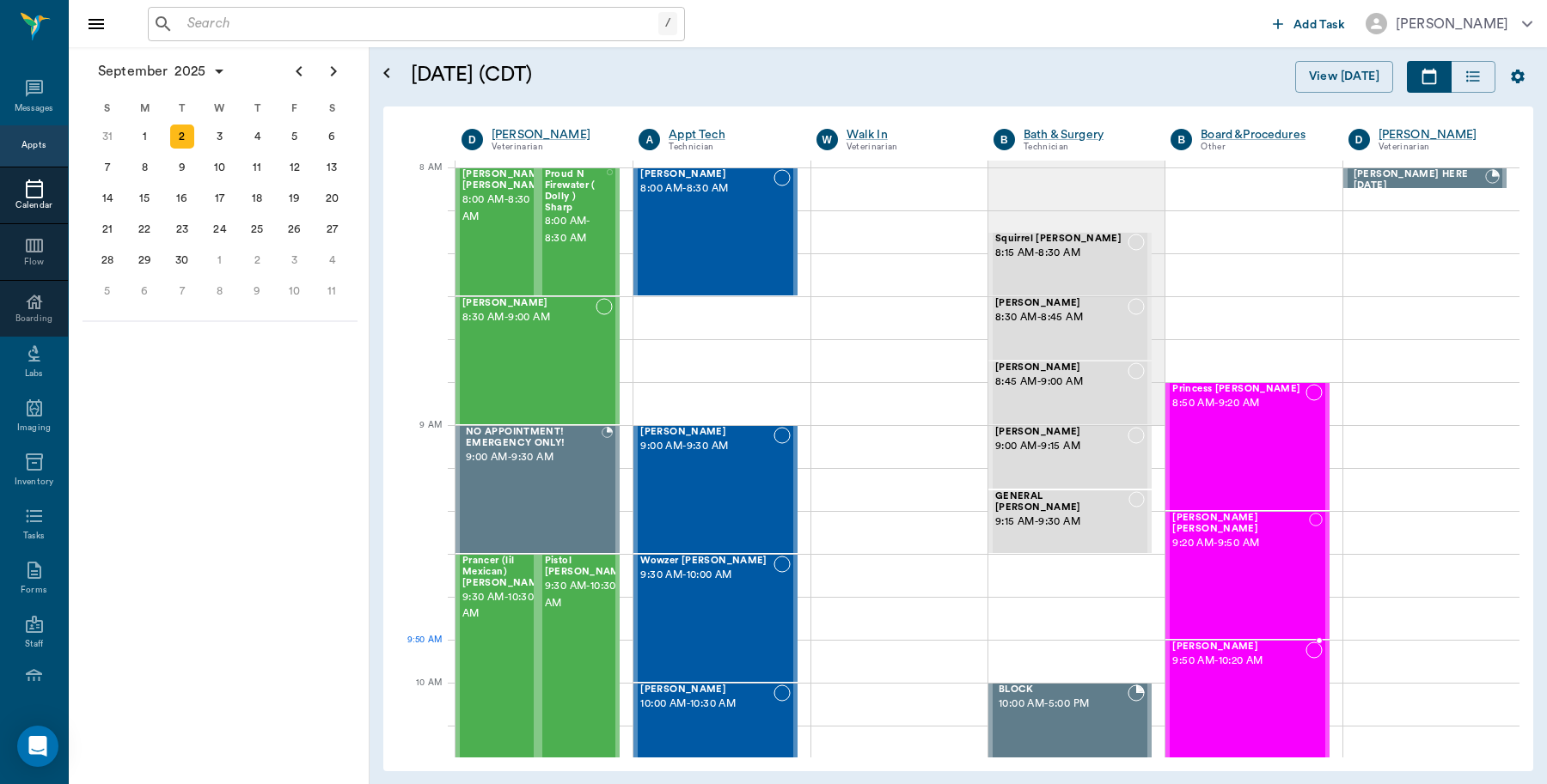
click at [1226, 672] on div "[PERSON_NAME] 9:50 AM - 10:20 AM" at bounding box center [1238, 704] width 133 height 125
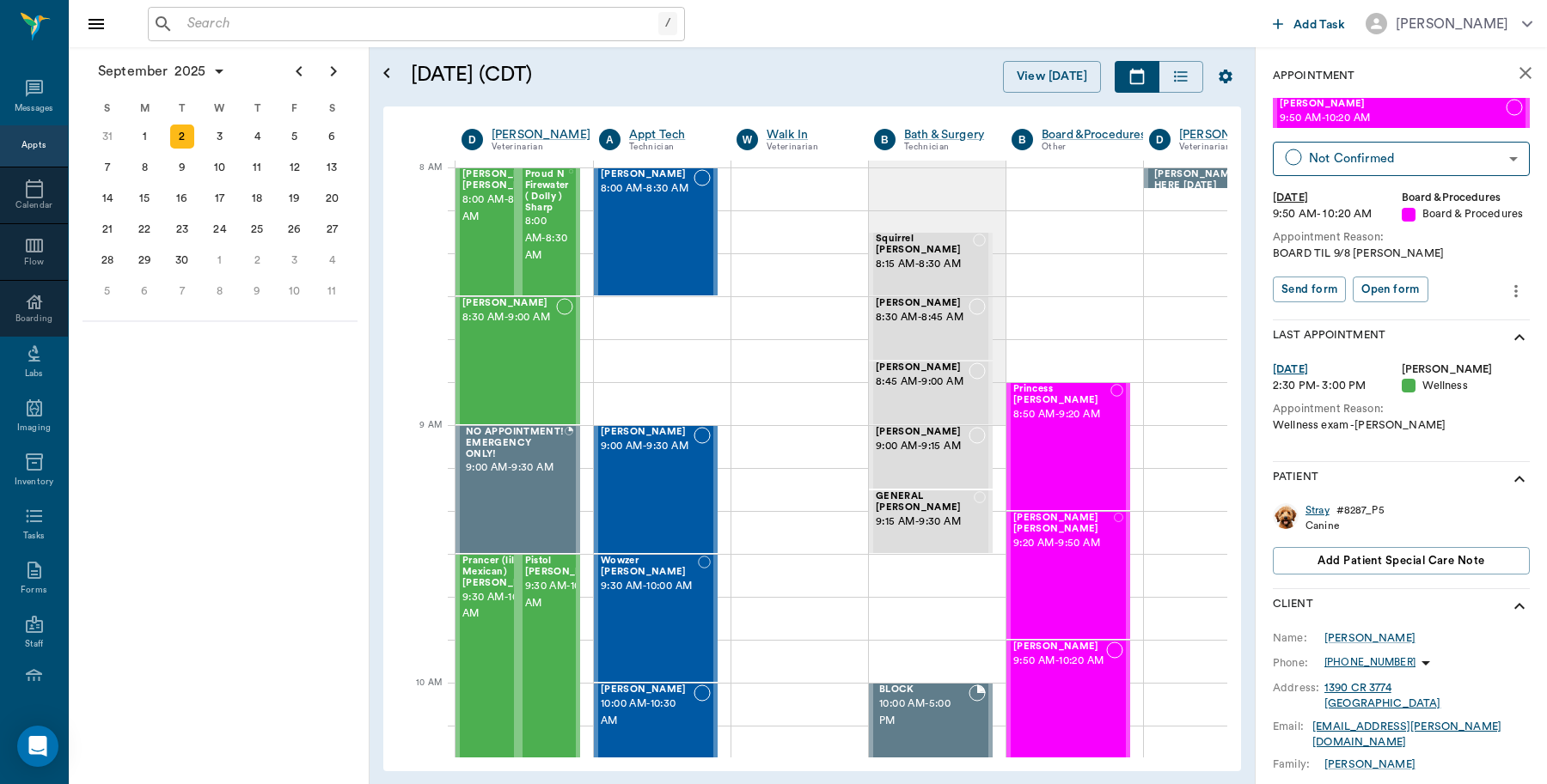
click at [1323, 518] on div "Stray" at bounding box center [1317, 510] width 24 height 14
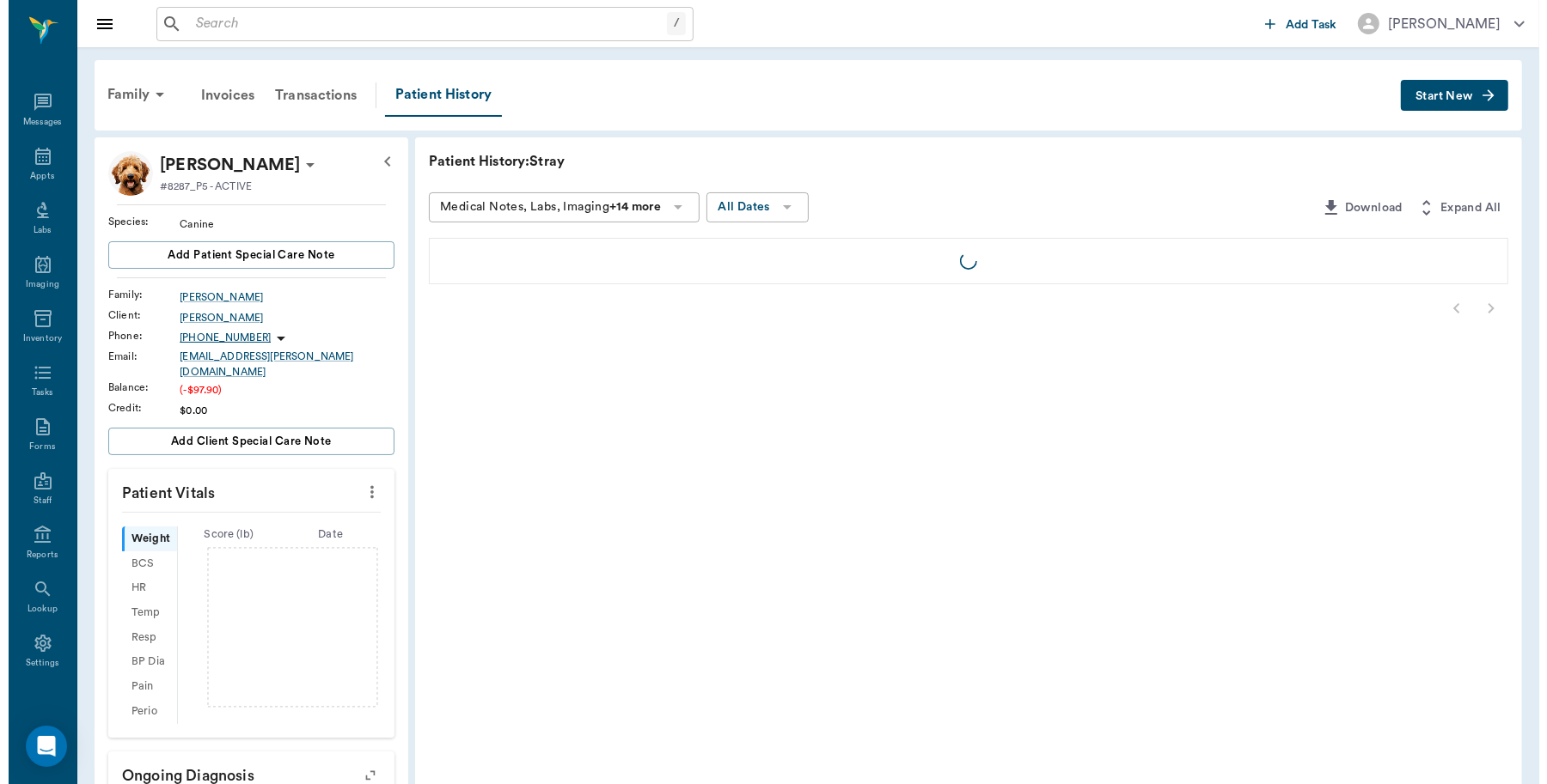
scroll to position [5, 0]
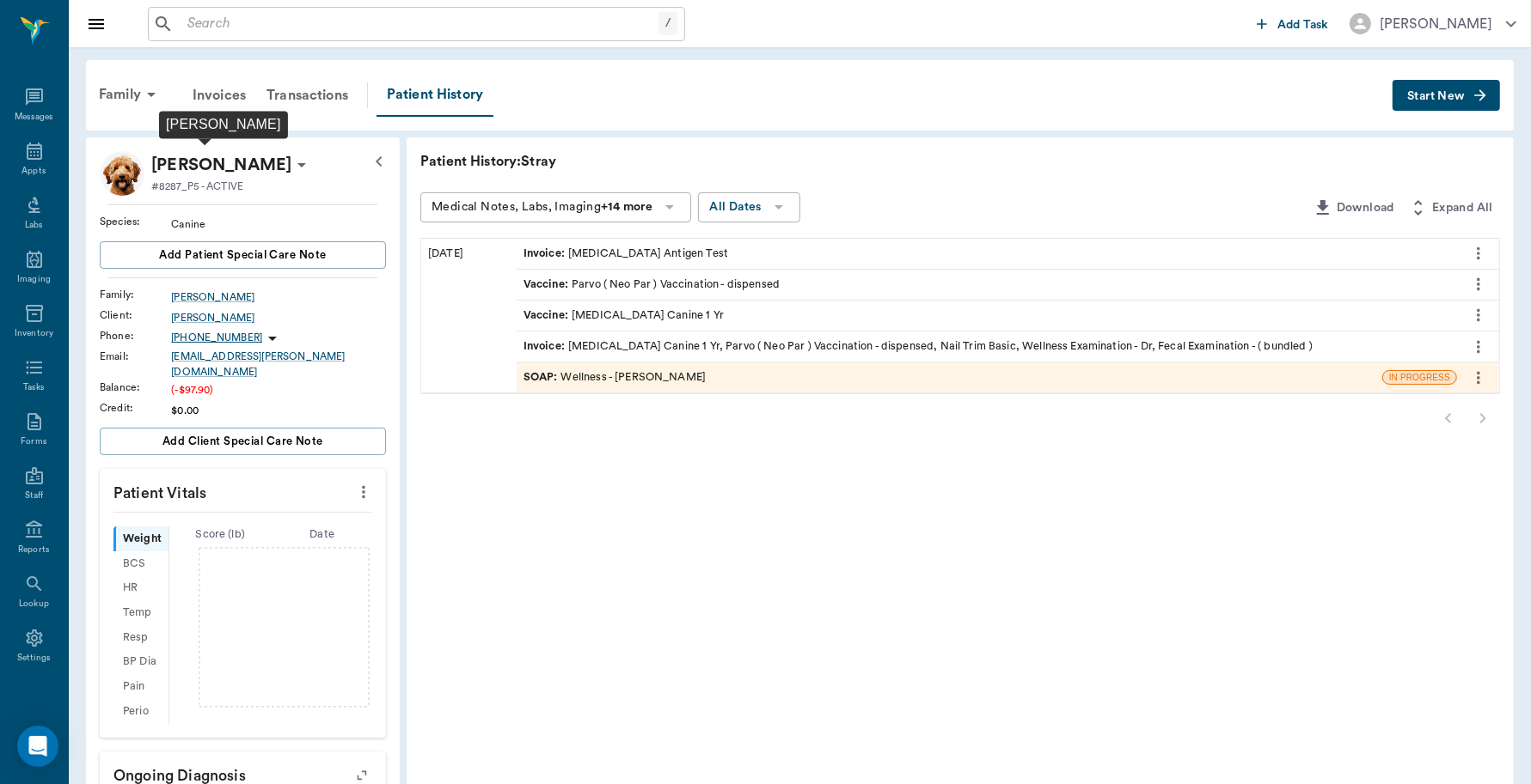
click at [209, 161] on p "[PERSON_NAME]" at bounding box center [221, 164] width 140 height 28
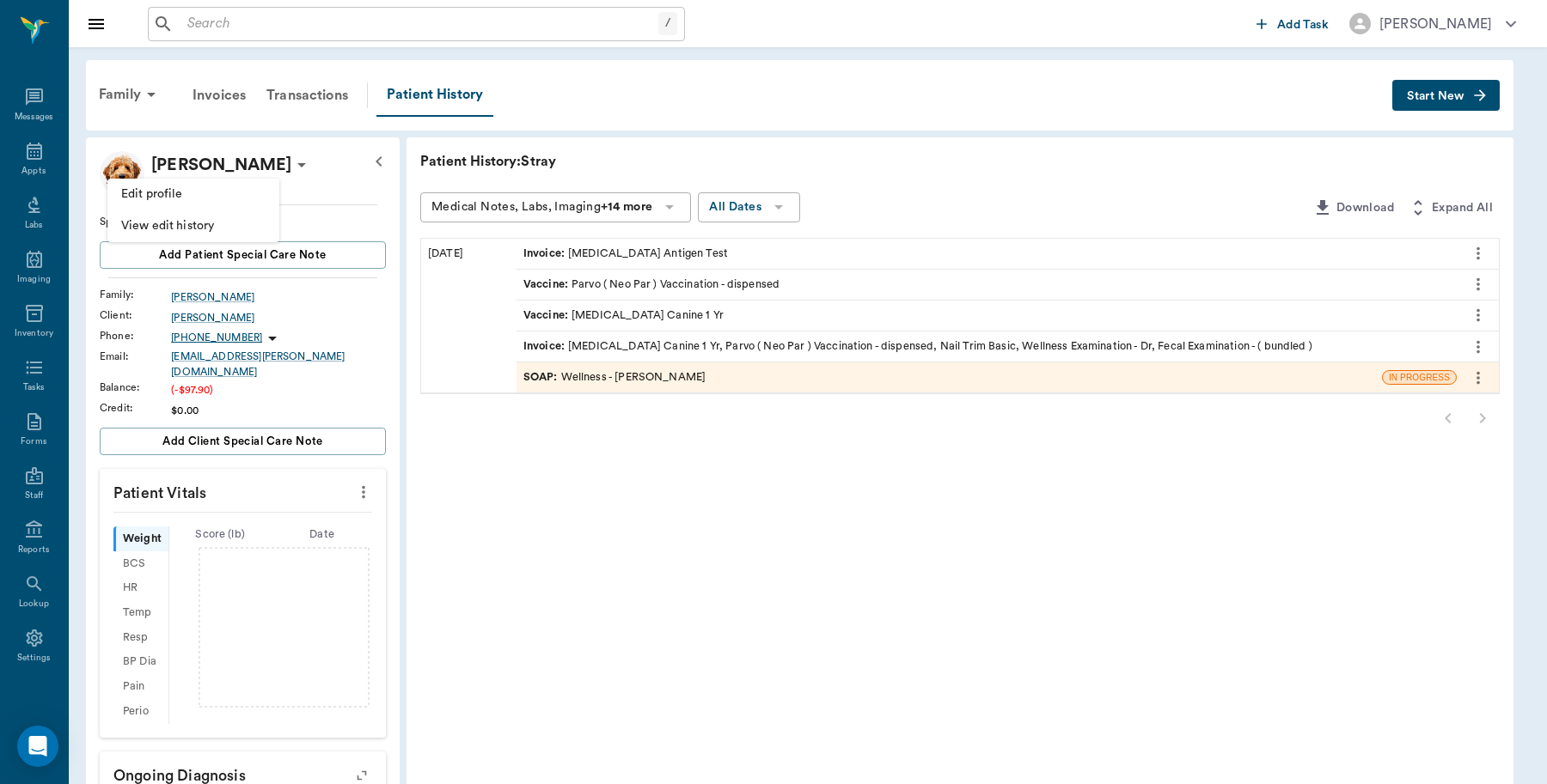
click at [164, 188] on span "Edit profile" at bounding box center [193, 194] width 144 height 18
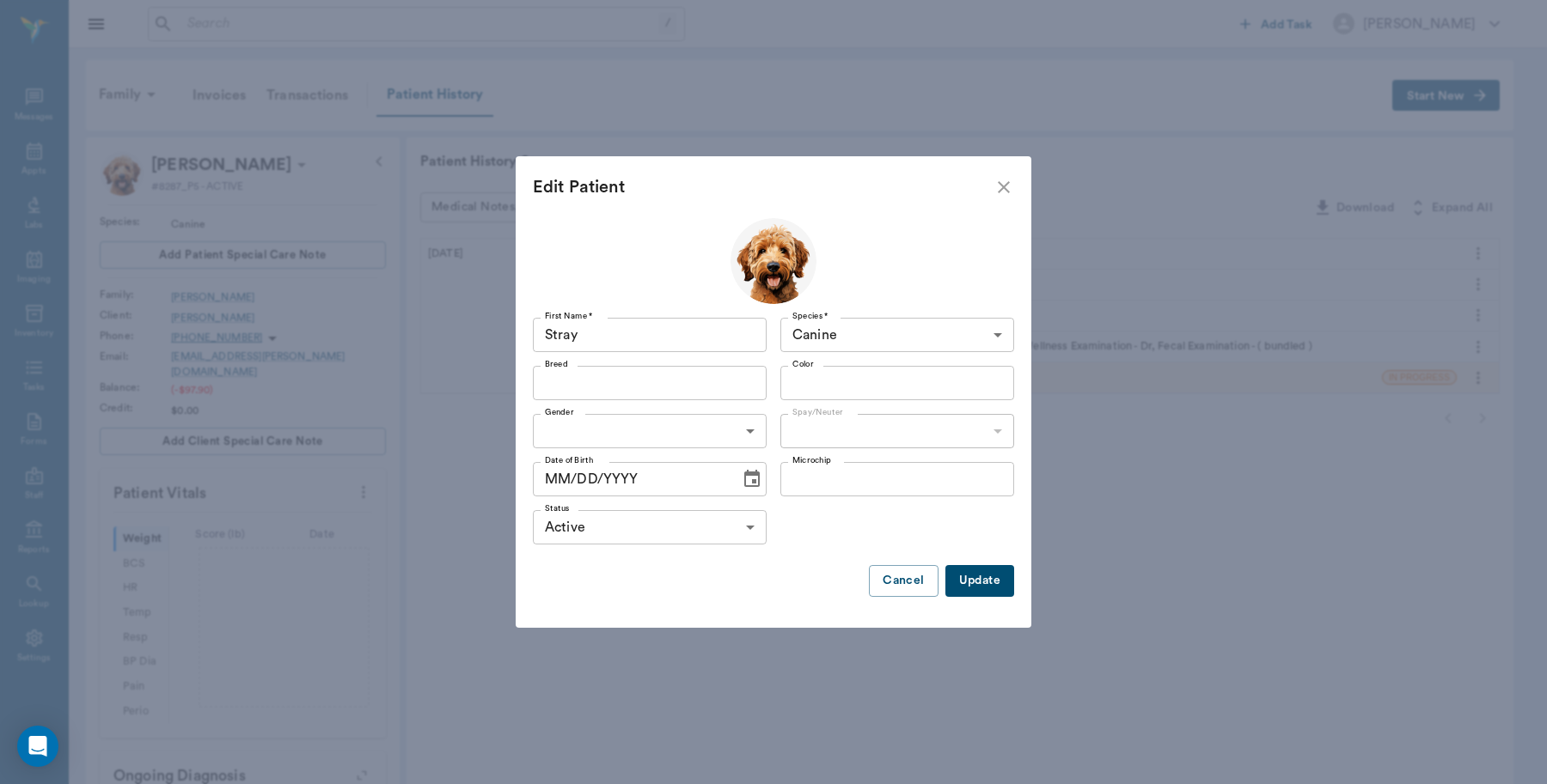
click at [707, 345] on input "Stray" at bounding box center [649, 335] width 234 height 35
type input "S"
type input "J.P."
click at [703, 371] on input "Breed" at bounding box center [635, 383] width 195 height 24
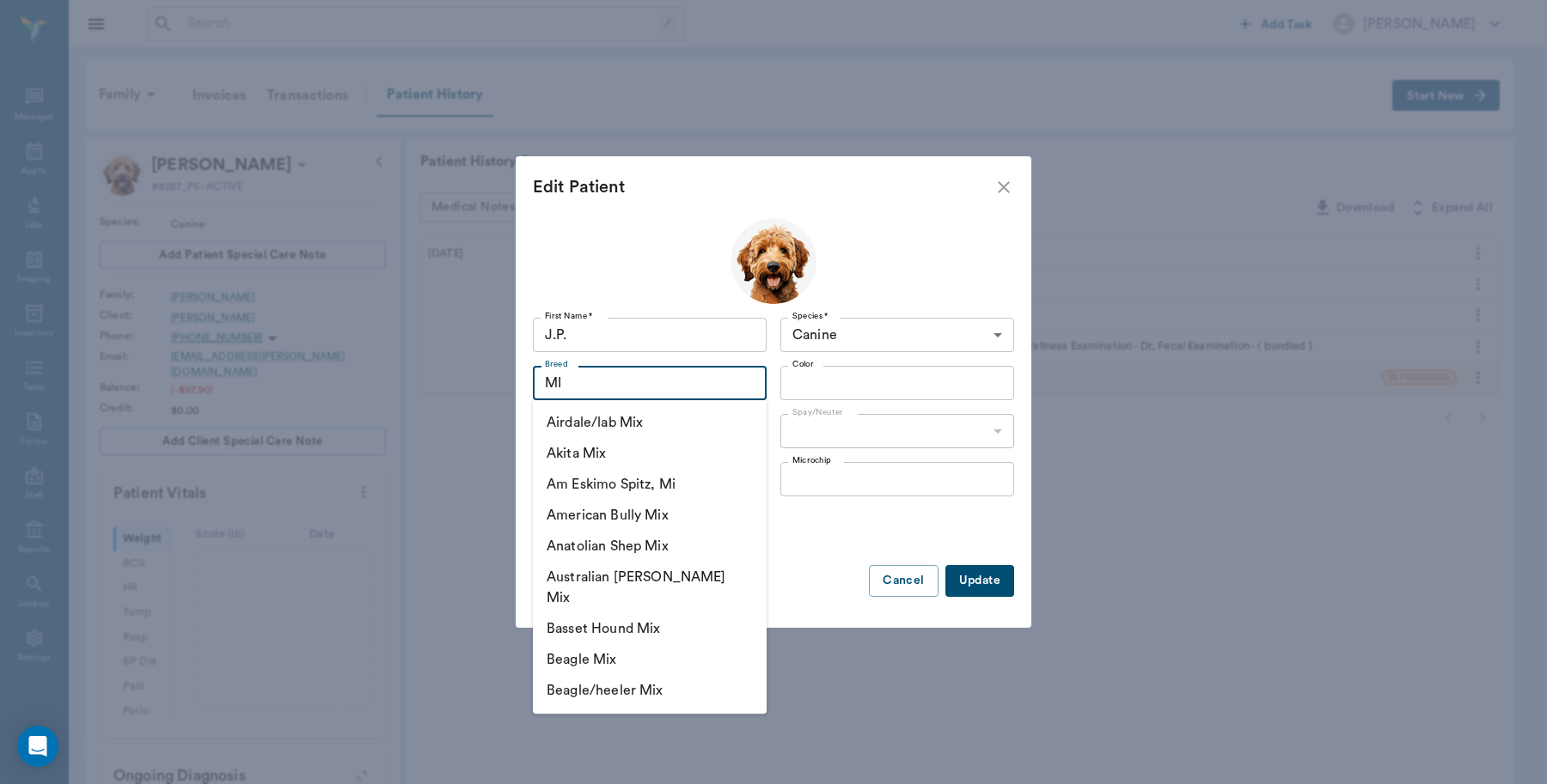
type input "M"
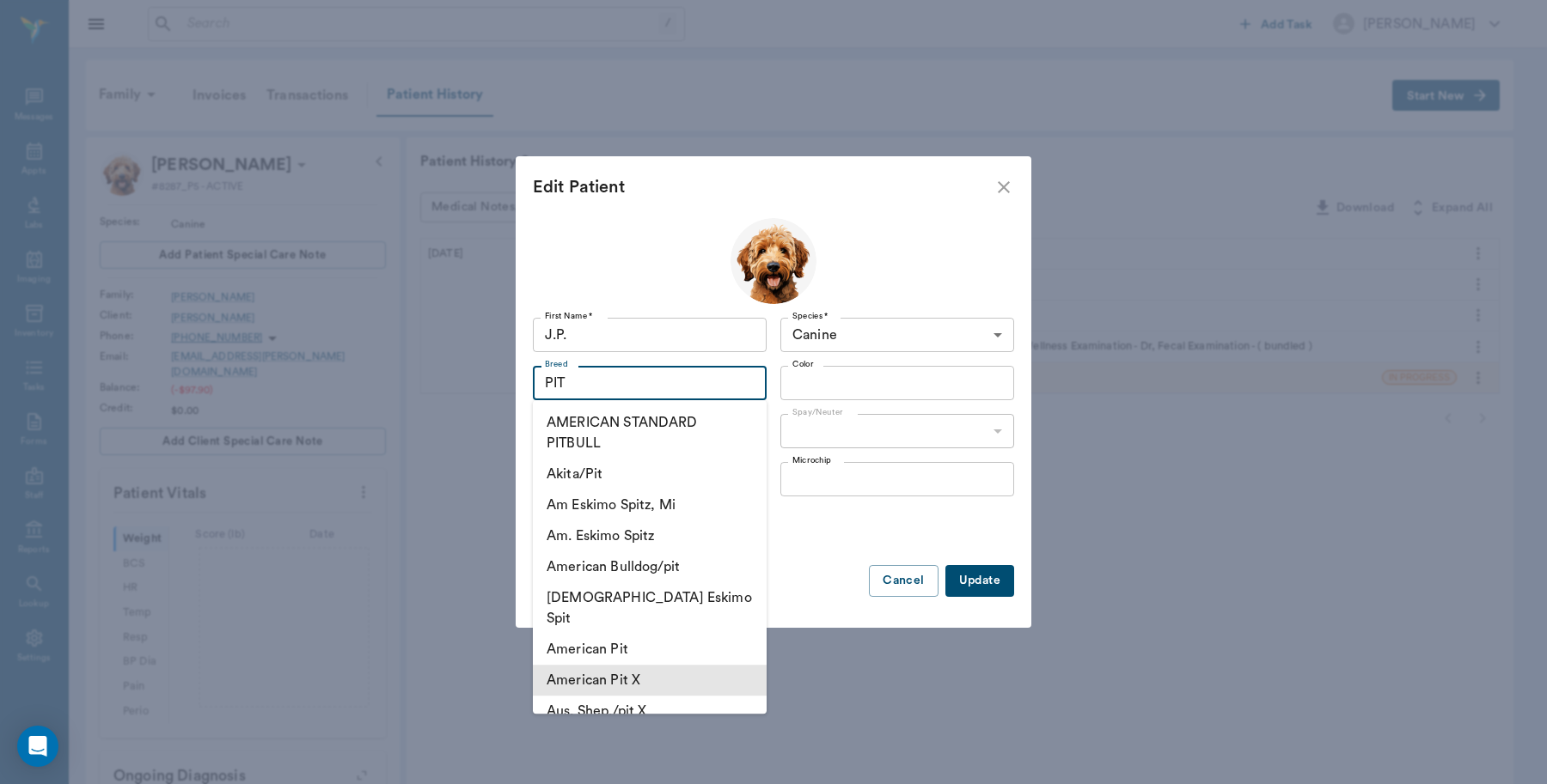
click at [606, 665] on li "American Pit X" at bounding box center [649, 680] width 234 height 31
type input "American Pit X"
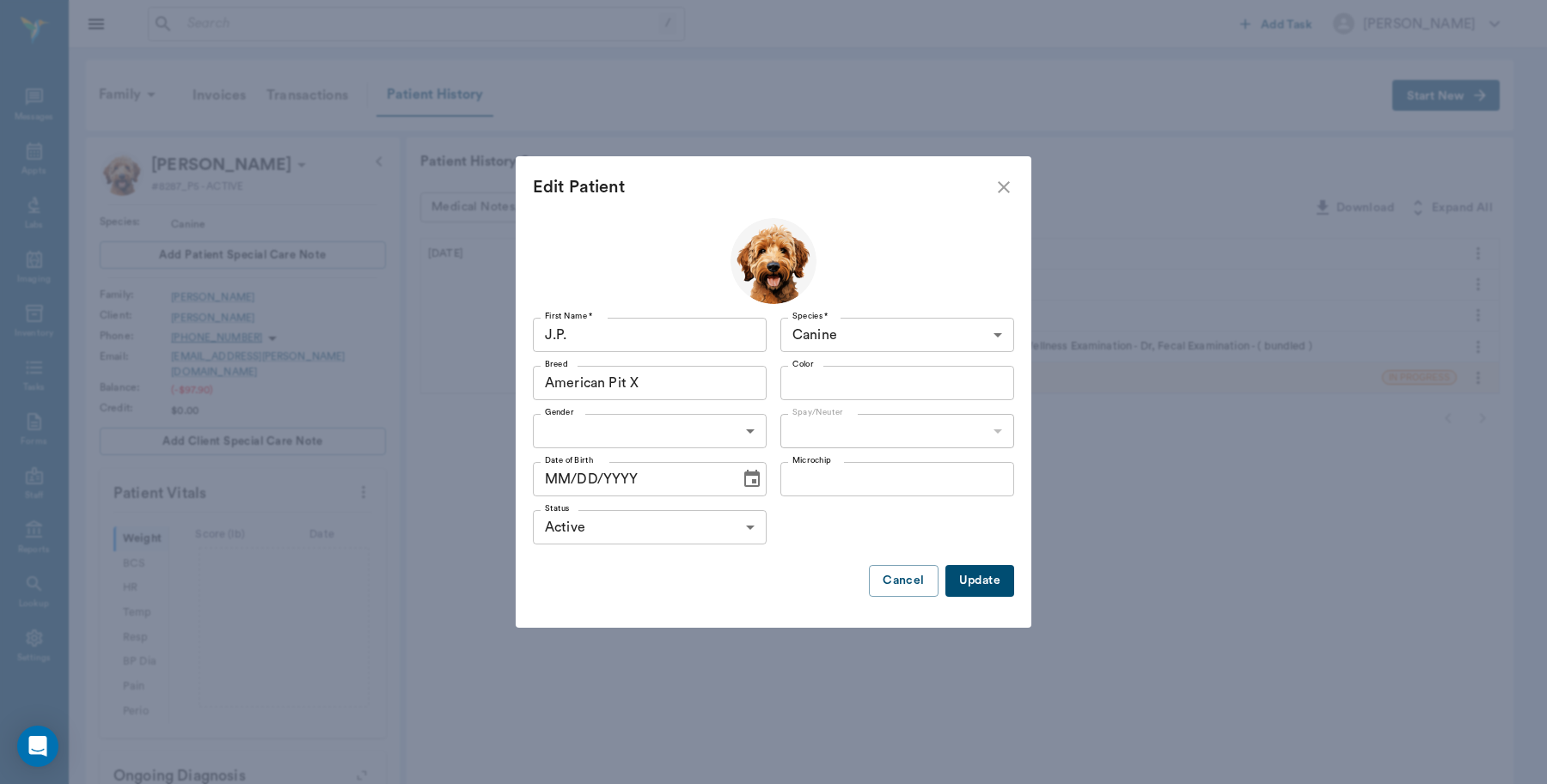
click at [864, 388] on input "Color" at bounding box center [882, 383] width 195 height 24
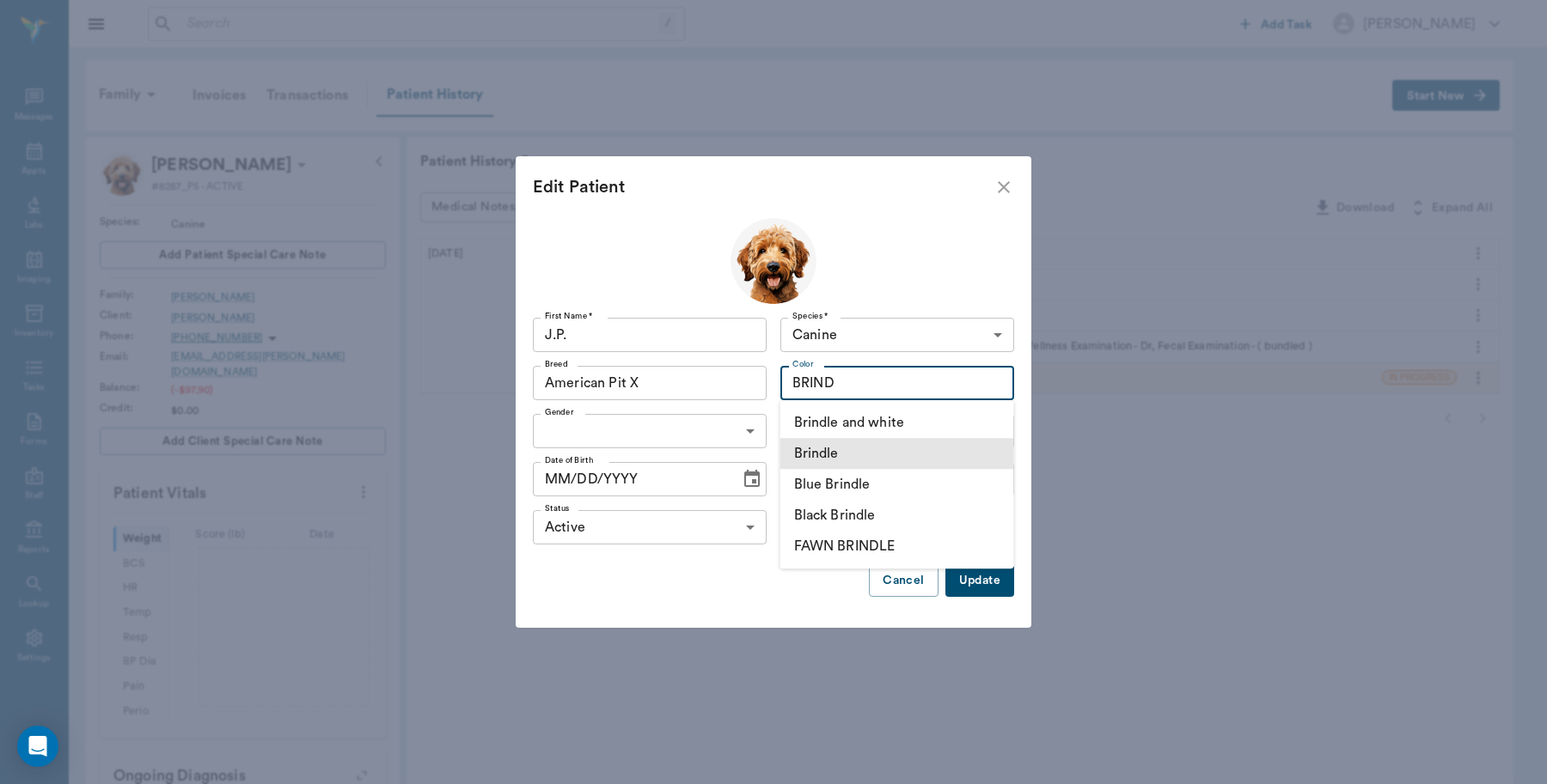
click at [843, 444] on li "Brindle" at bounding box center [897, 453] width 234 height 31
type input "Brindle"
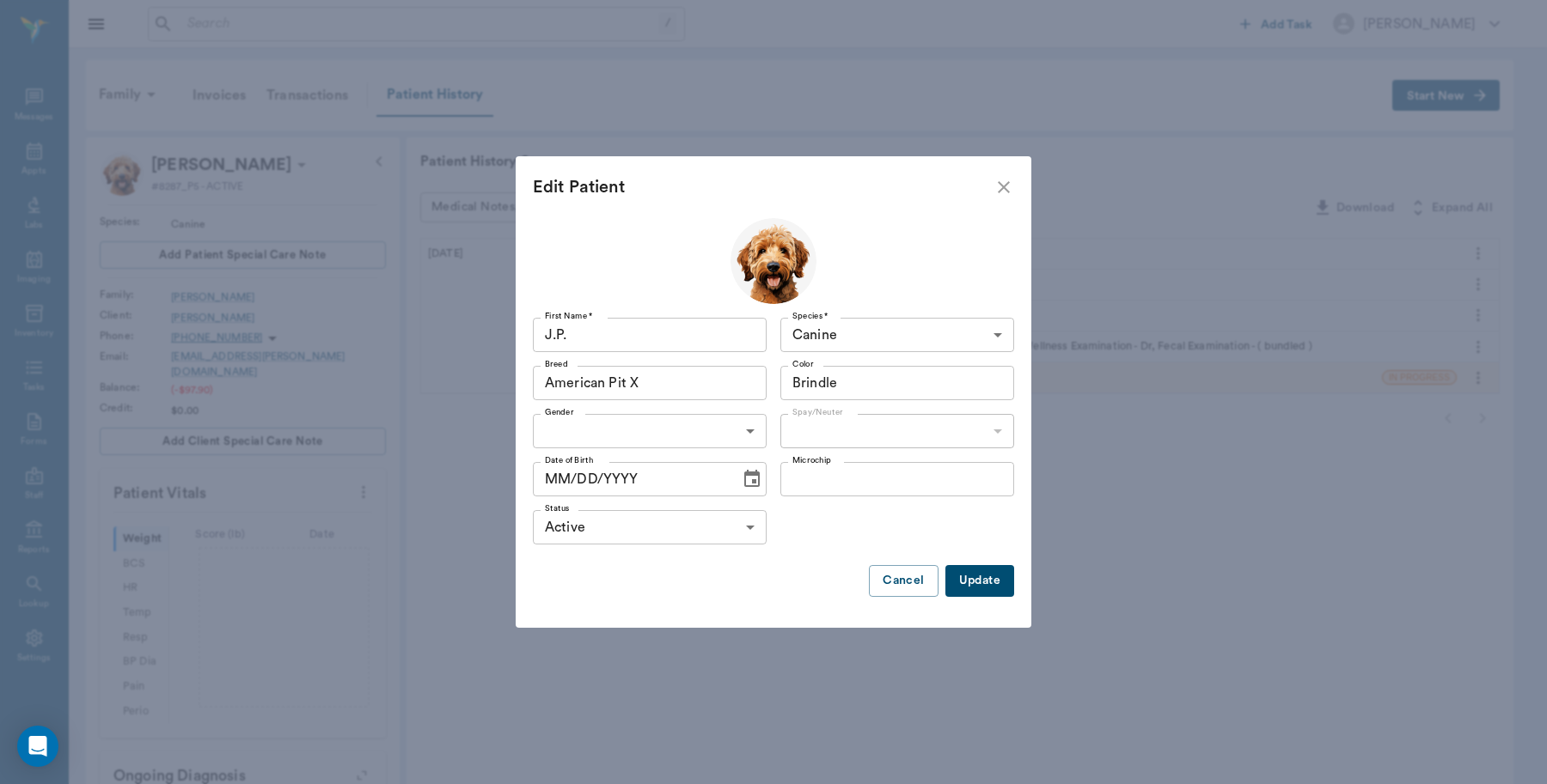
click at [753, 430] on body "/ ​ Add Task [PERSON_NAME] Nectar Messages Appts Labs Imaging Inventory Tasks F…" at bounding box center [774, 590] width 1547 height 1179
click at [591, 491] on li "[DEMOGRAPHIC_DATA]" at bounding box center [649, 501] width 234 height 31
type input "[DEMOGRAPHIC_DATA]"
click at [833, 426] on body "/ ​ Add Task [PERSON_NAME] Nectar Messages Appts Labs Imaging Inventory Tasks F…" at bounding box center [774, 590] width 1547 height 1179
click at [806, 505] on li "Not spayed" at bounding box center [897, 501] width 234 height 31
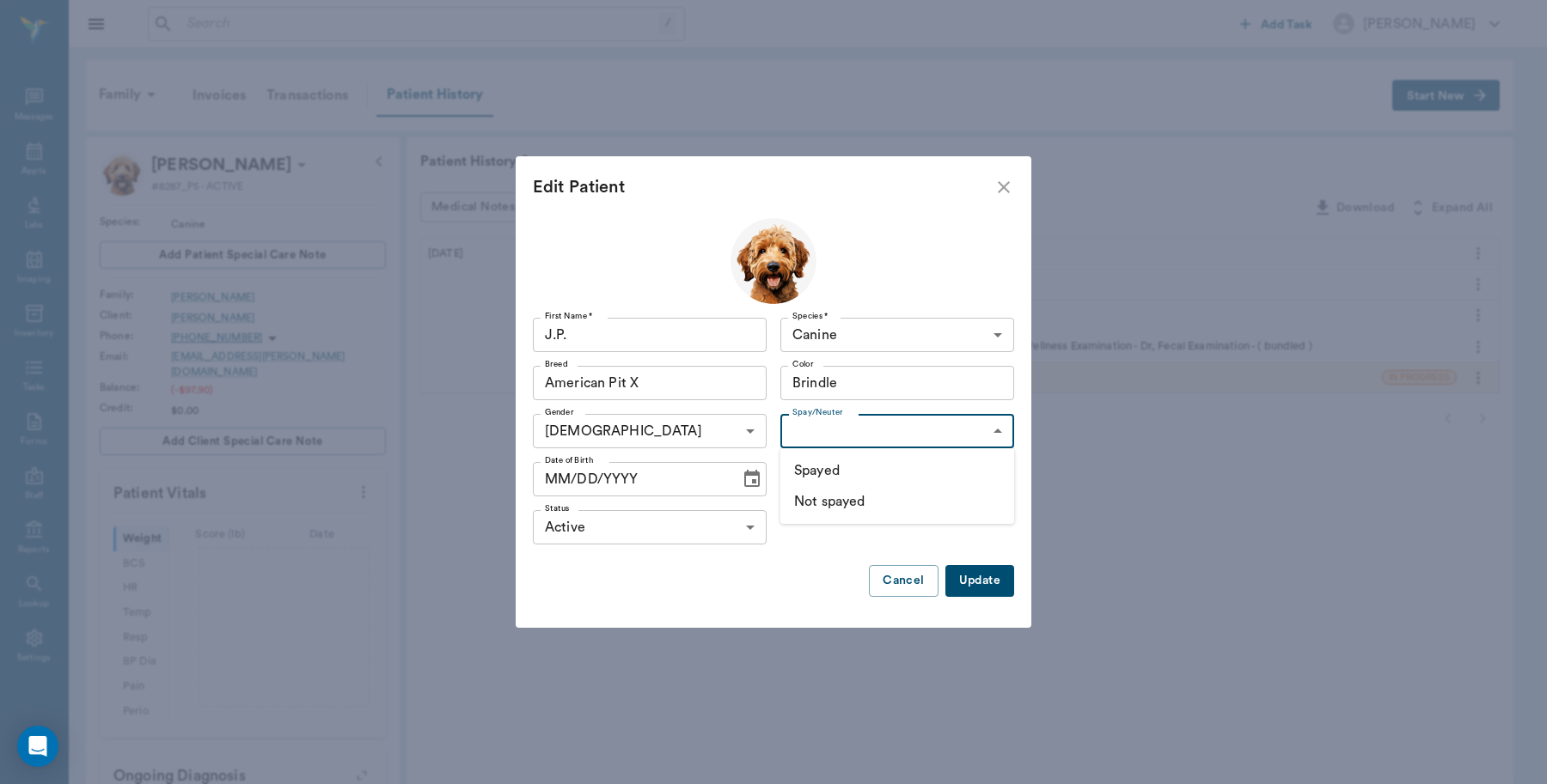
type input "false"
click at [748, 479] on icon "Choose date" at bounding box center [751, 479] width 20 height 20
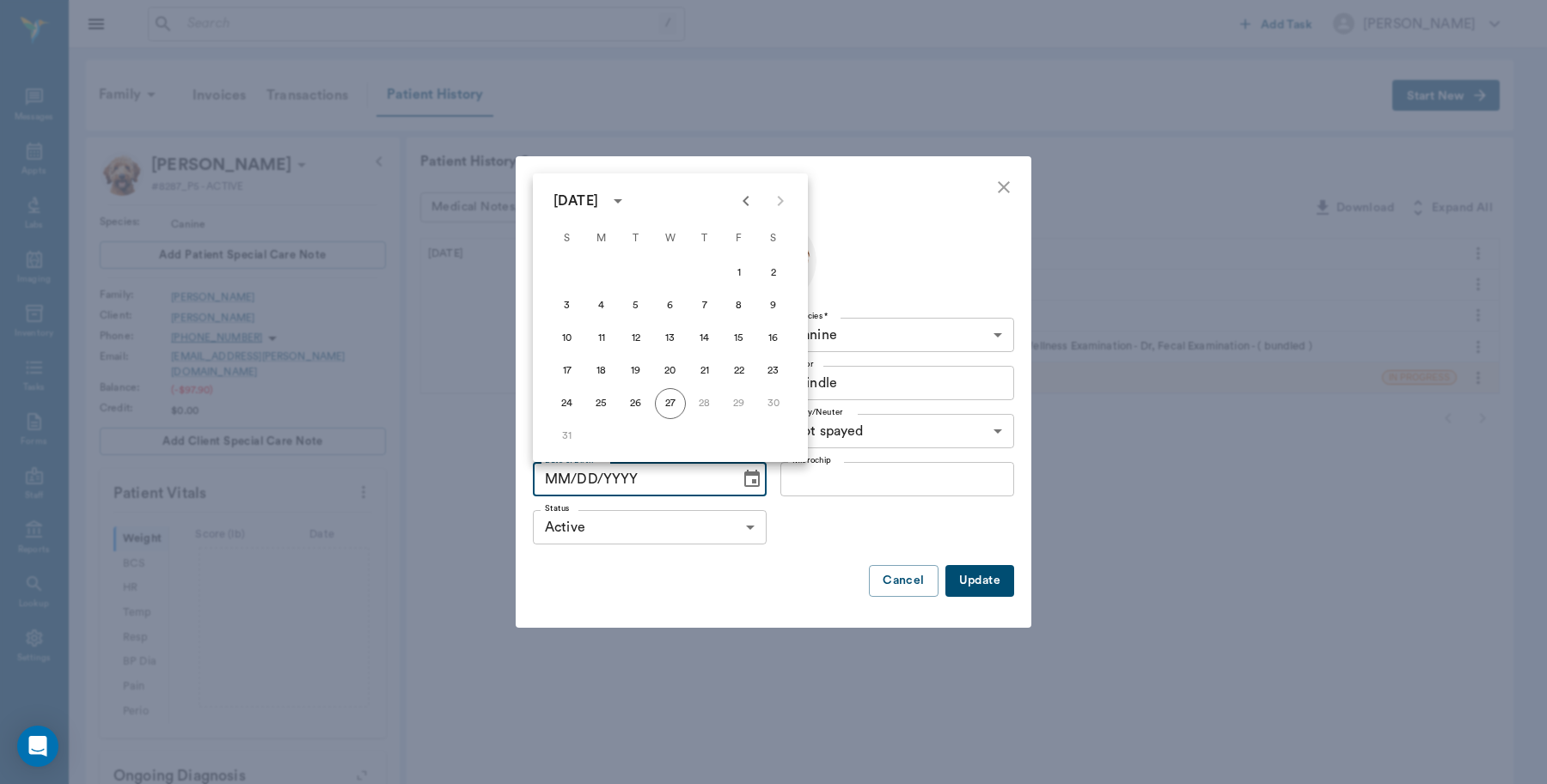
click at [751, 203] on icon "Previous month" at bounding box center [745, 200] width 20 height 20
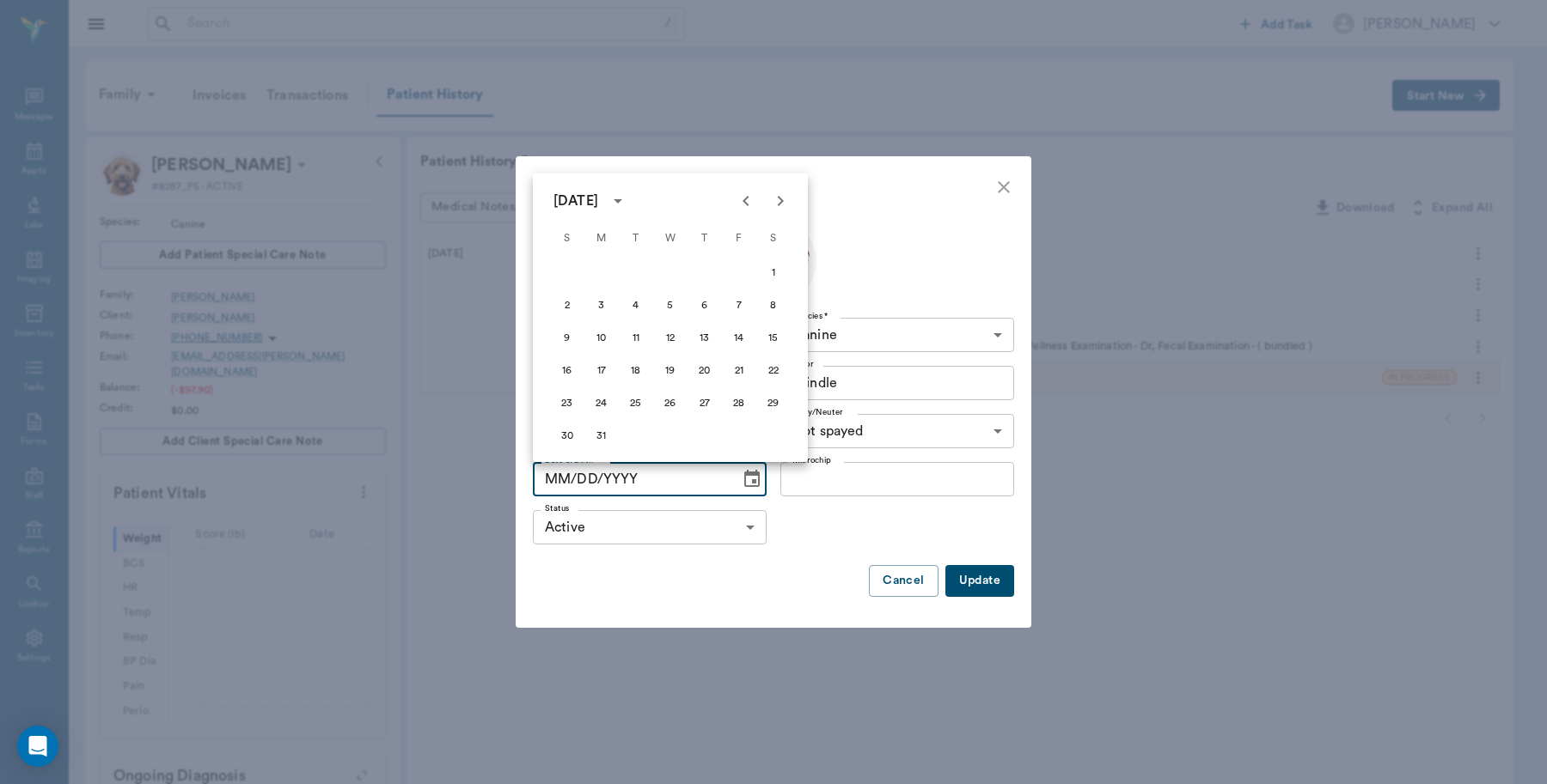
click at [751, 203] on icon "Previous month" at bounding box center [745, 200] width 20 height 20
click at [748, 203] on icon "Previous month" at bounding box center [745, 200] width 20 height 20
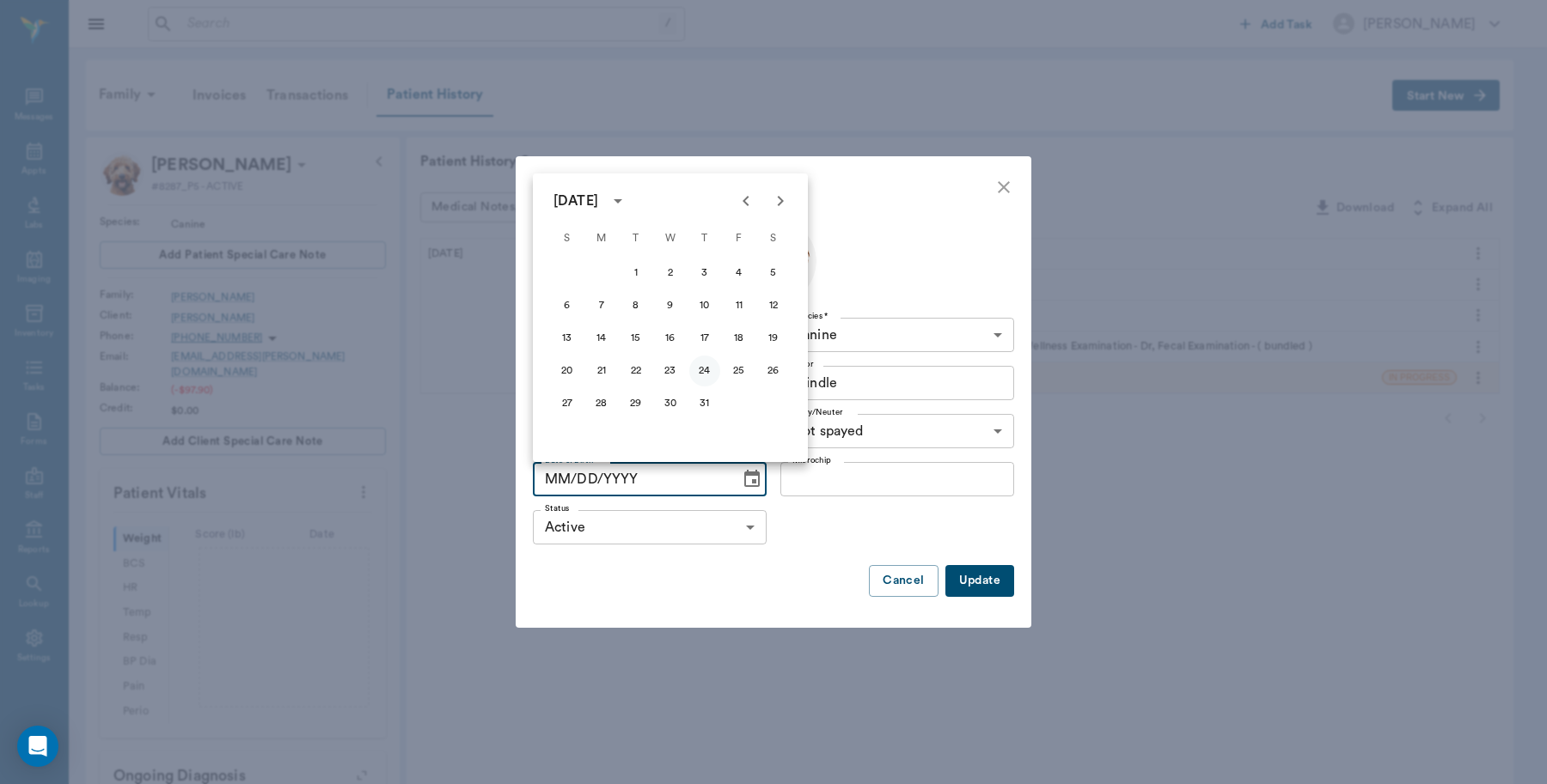
click at [701, 370] on button "24" at bounding box center [704, 371] width 31 height 31
type input "[DATE]"
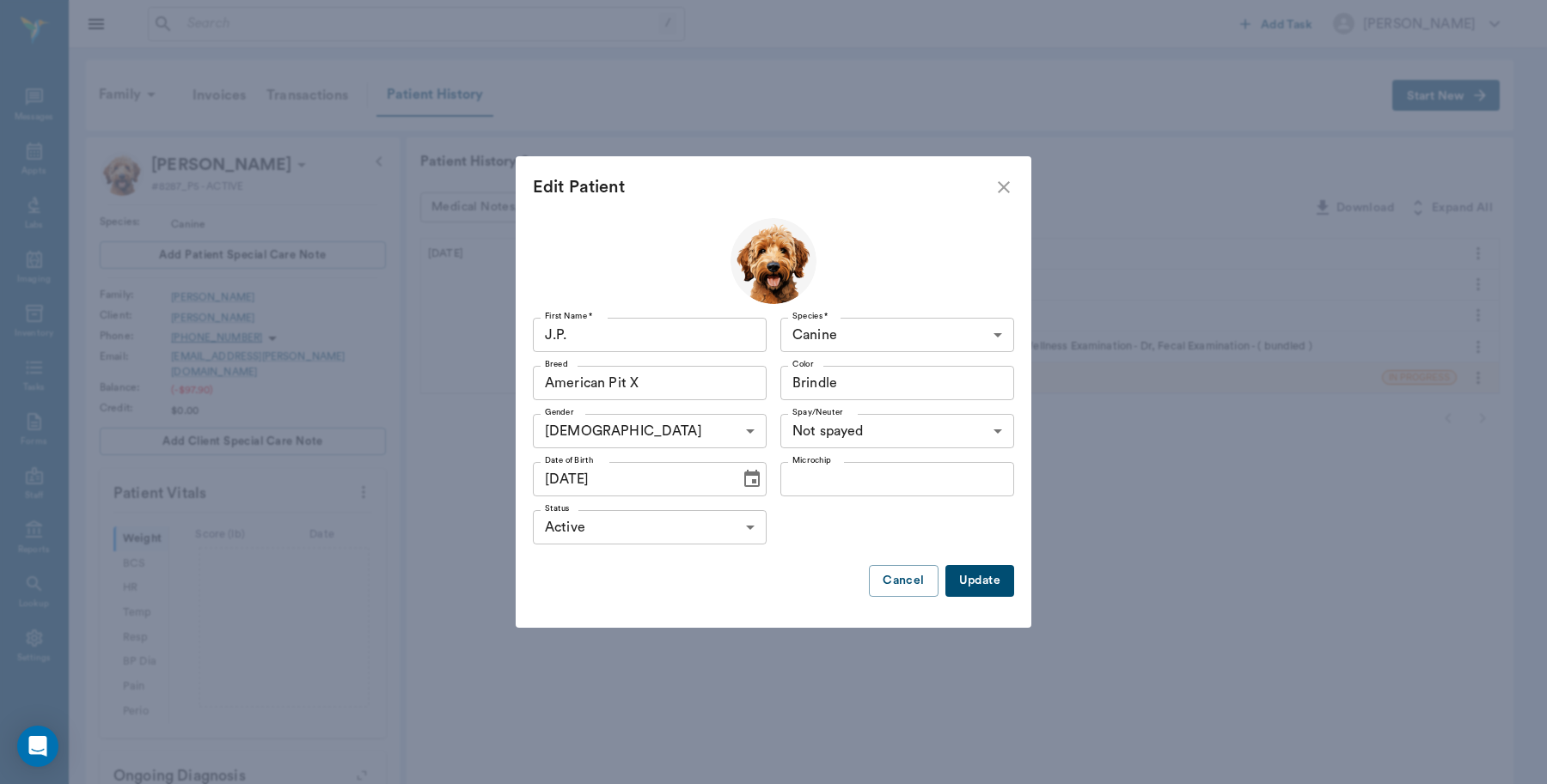
click at [973, 576] on button "Update" at bounding box center [978, 581] width 68 height 32
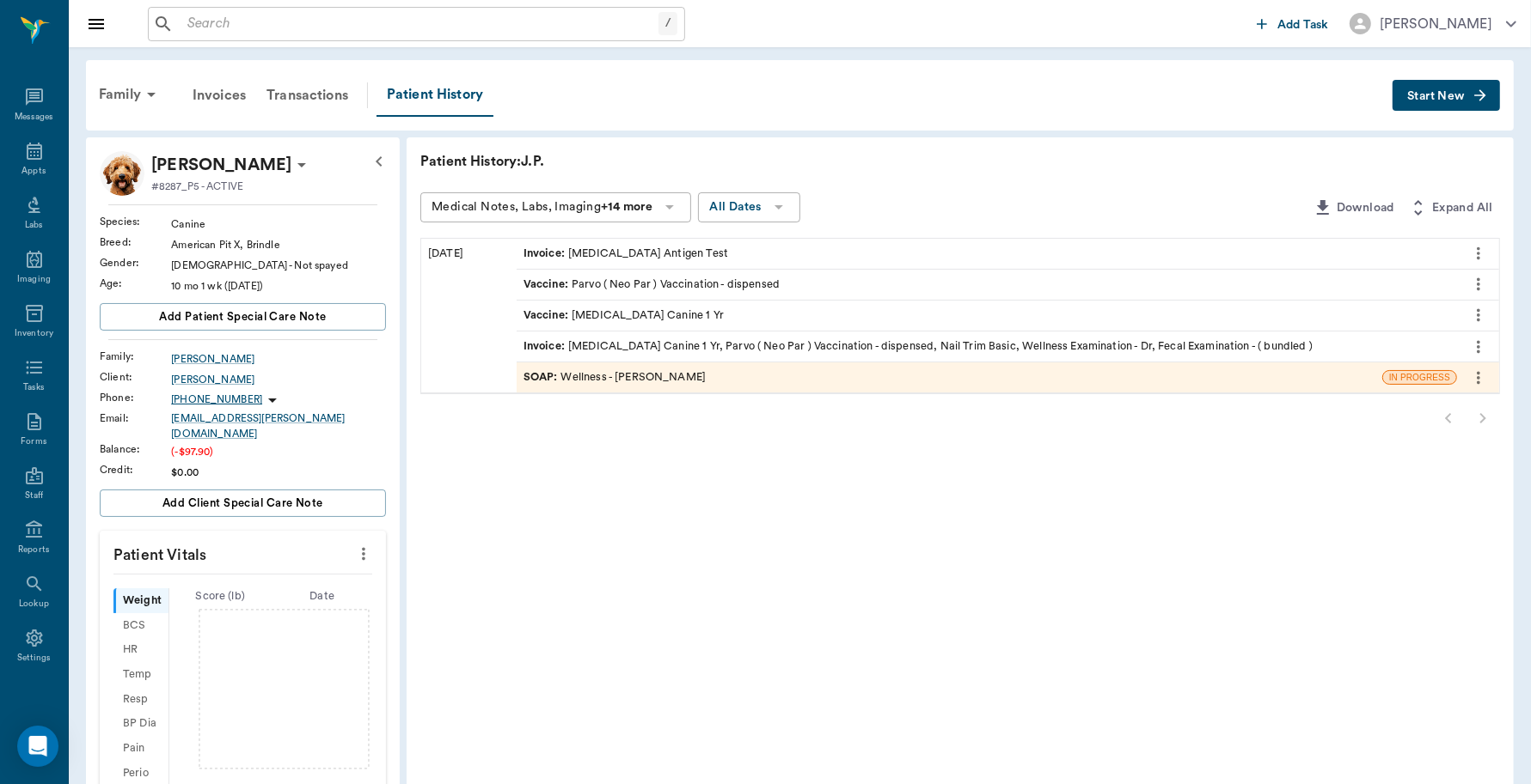
click at [633, 372] on div "SOAP : Wellness - [PERSON_NAME]" at bounding box center [614, 377] width 182 height 16
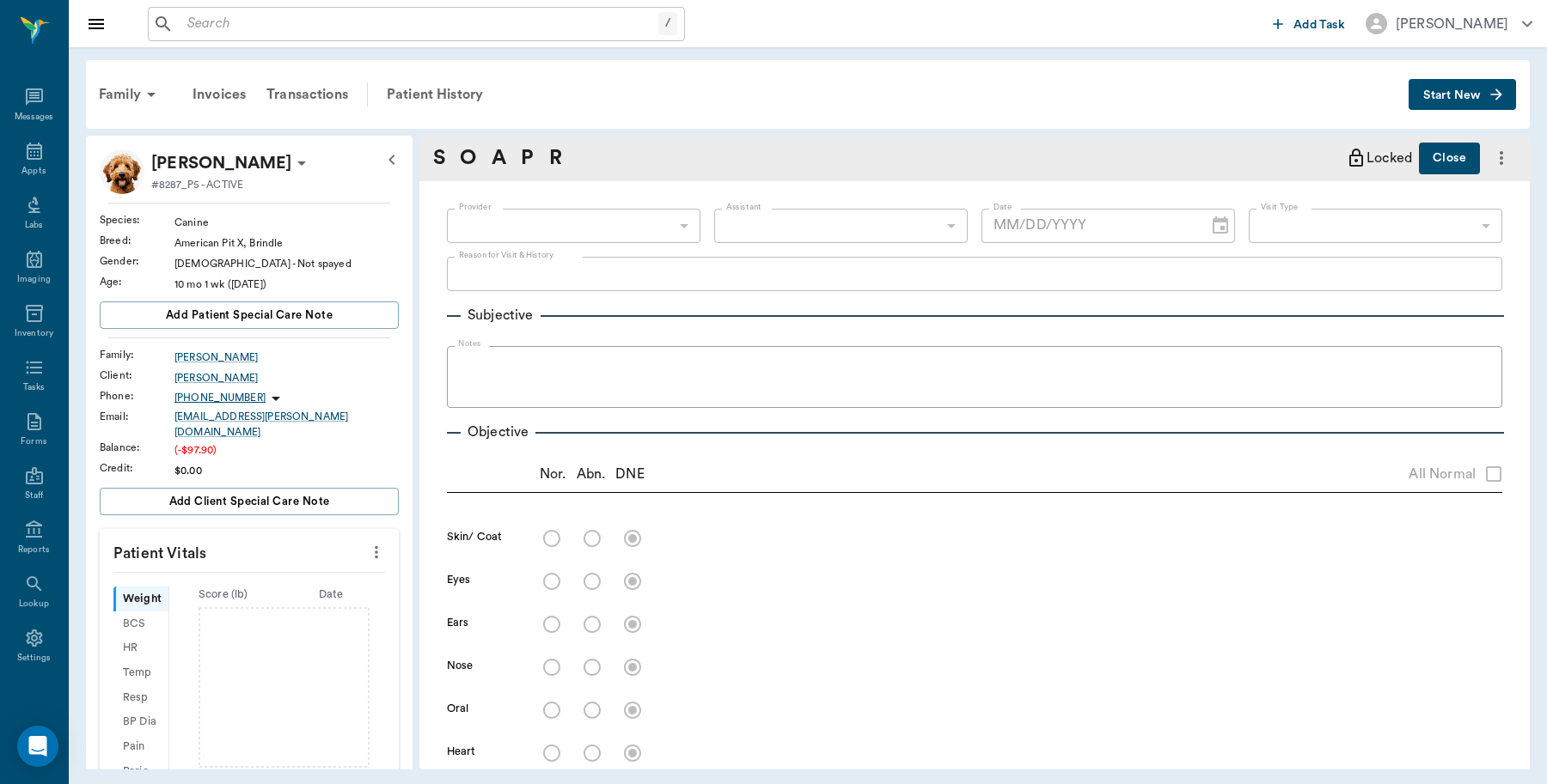
type input "63ec2f075fda476ae8351a4d"
type input "642ef10e332a41444de2bad1"
type input "65d2be4f46e3a538d89b8c14"
type textarea "Wellness exam -[PERSON_NAME]"
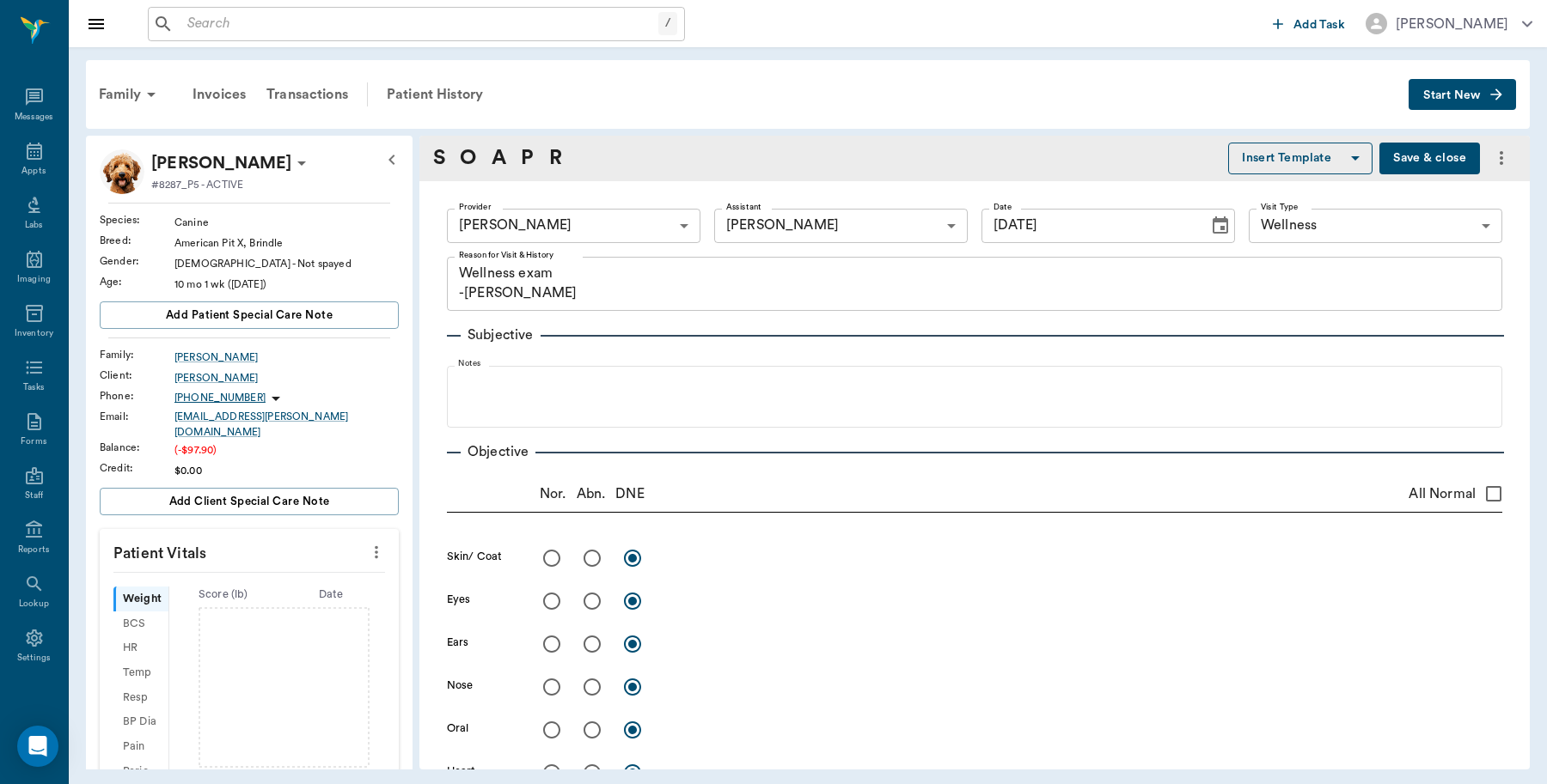
type input "[DATE]"
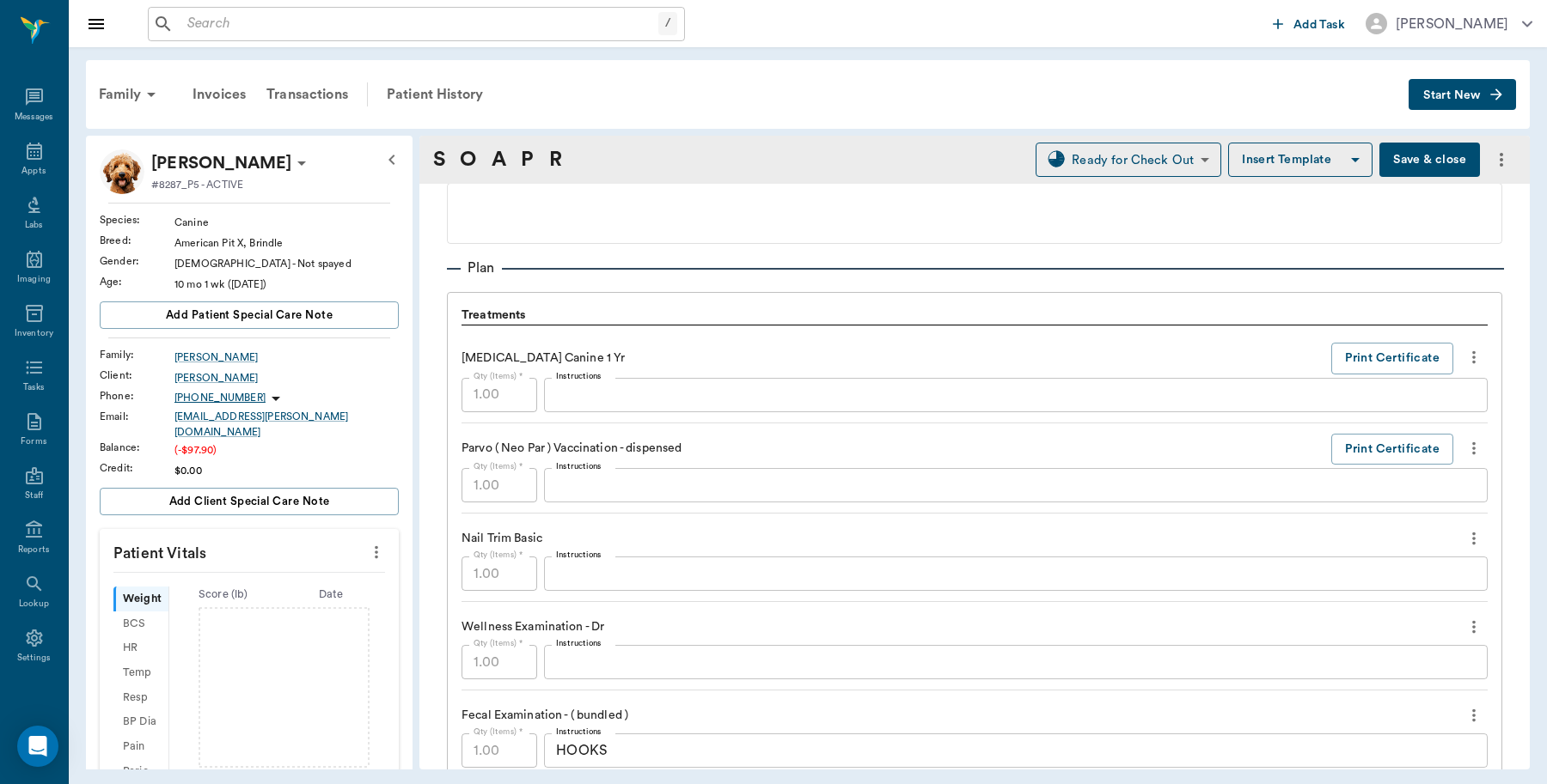
scroll to position [1074, 0]
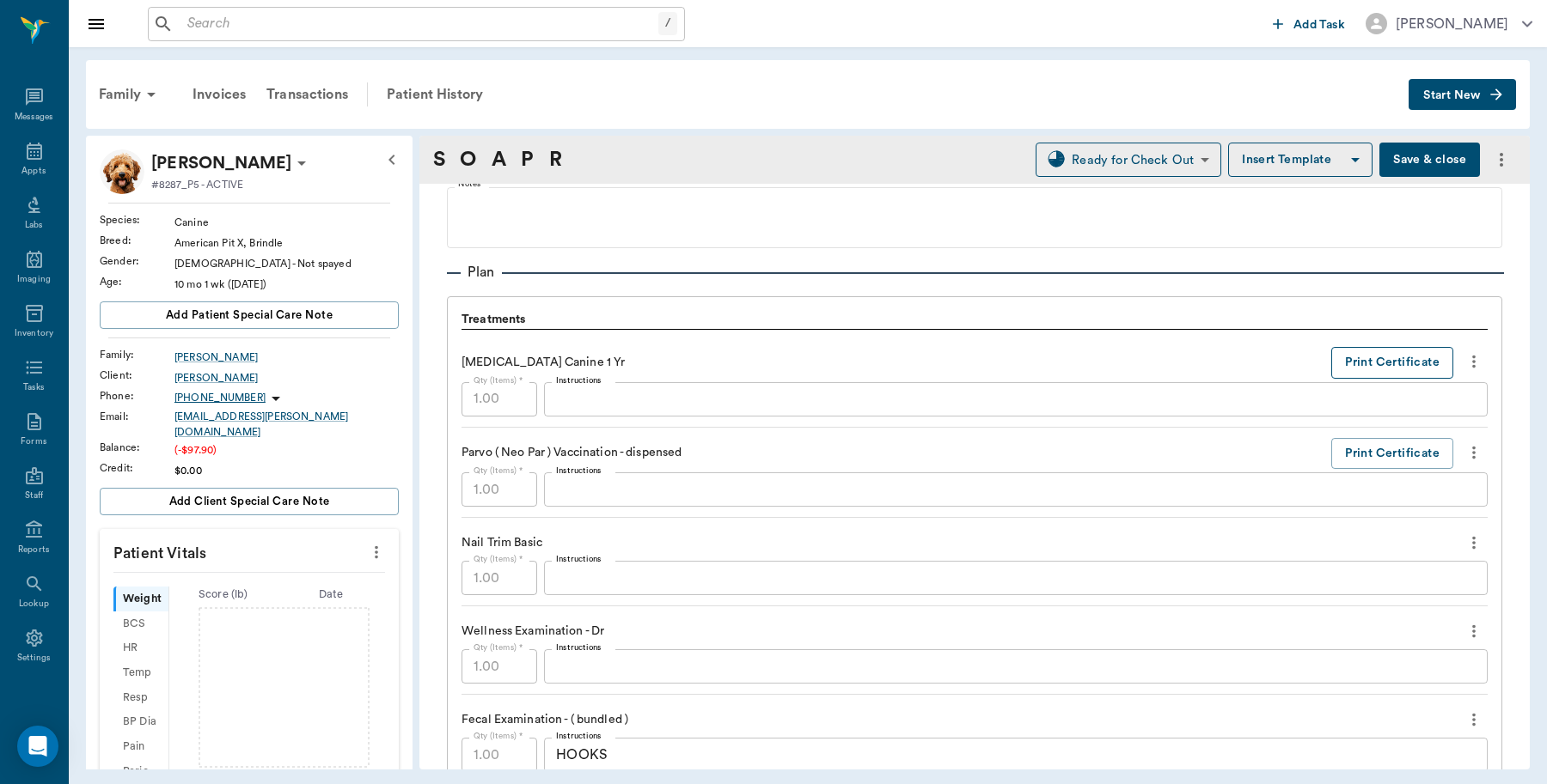
click at [1350, 367] on button "Print Certificate" at bounding box center [1391, 363] width 122 height 32
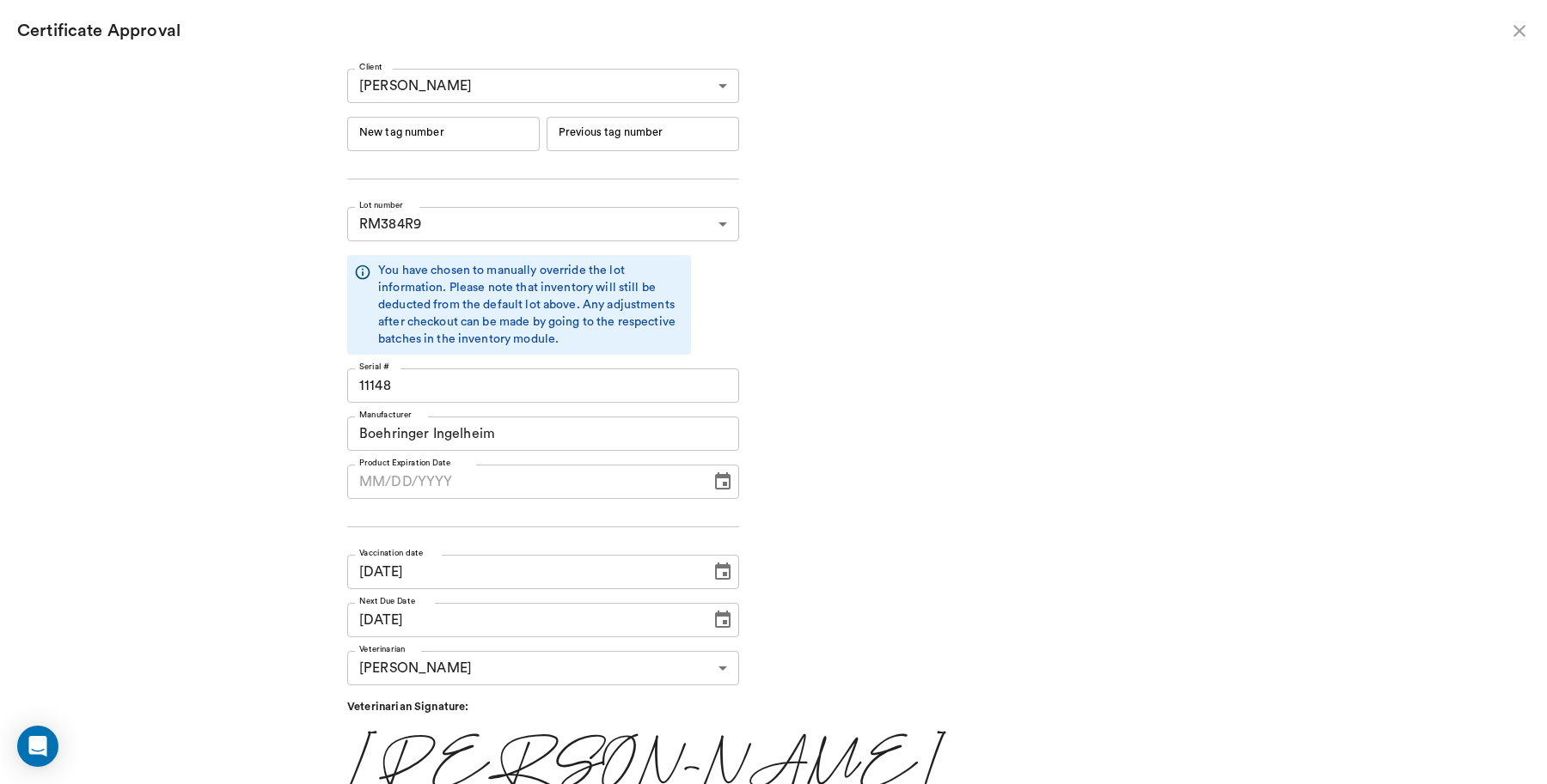
type input "[DATE]"
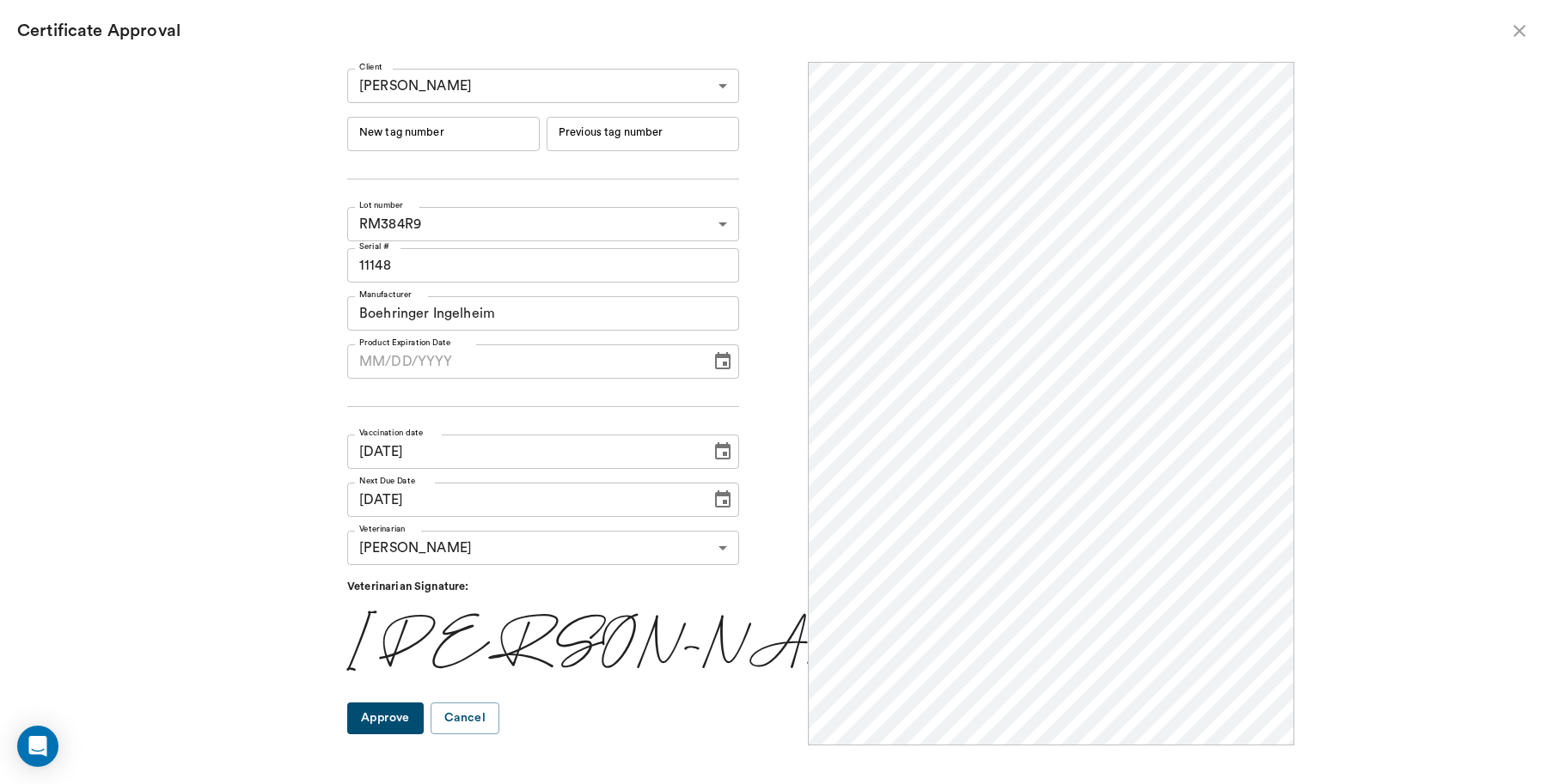
scroll to position [0, 0]
click at [477, 125] on input "New tag number" at bounding box center [444, 134] width 192 height 35
type input "251046"
click at [414, 716] on button "Approve" at bounding box center [385, 719] width 76 height 32
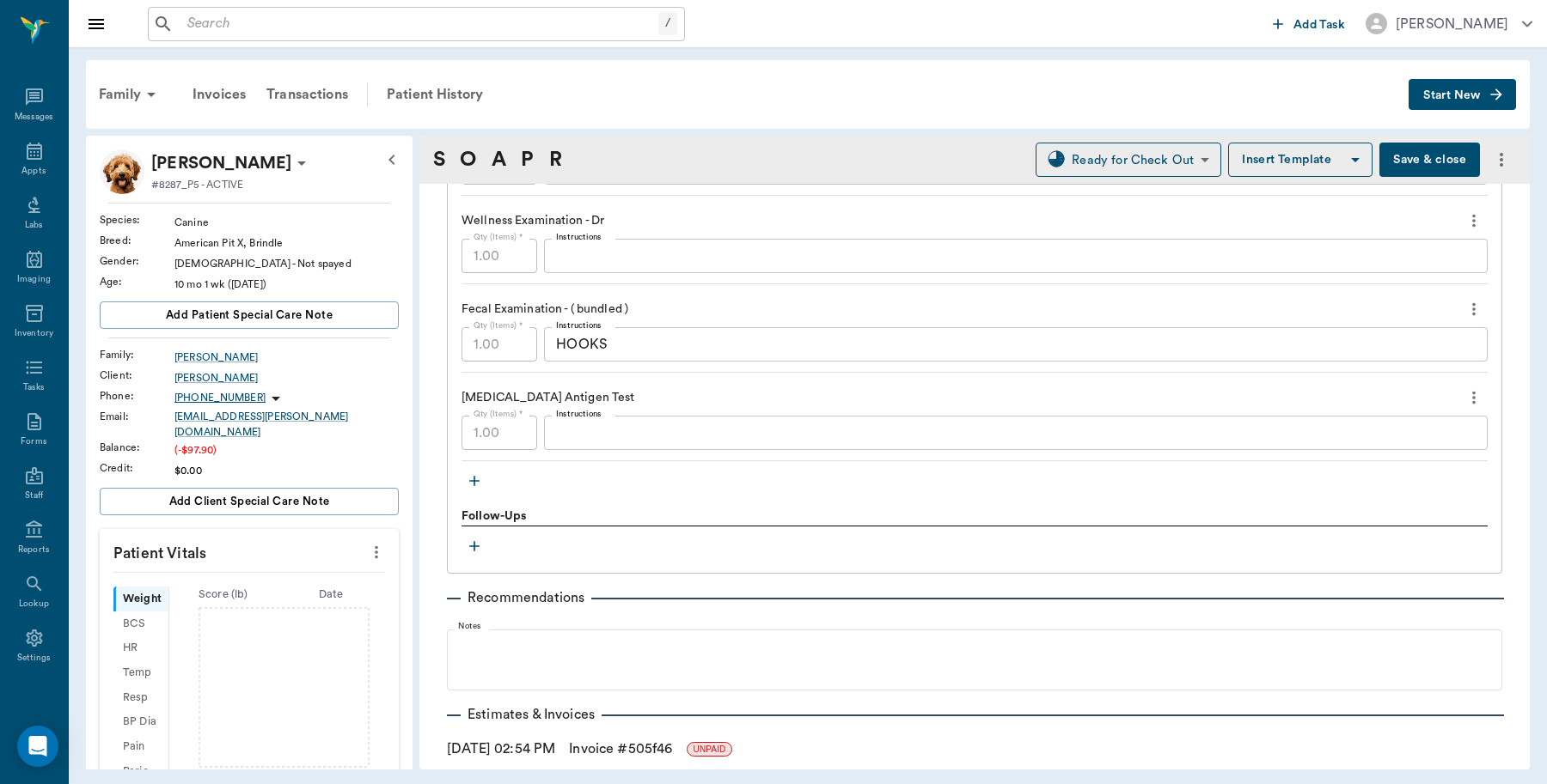
scroll to position [1611, 0]
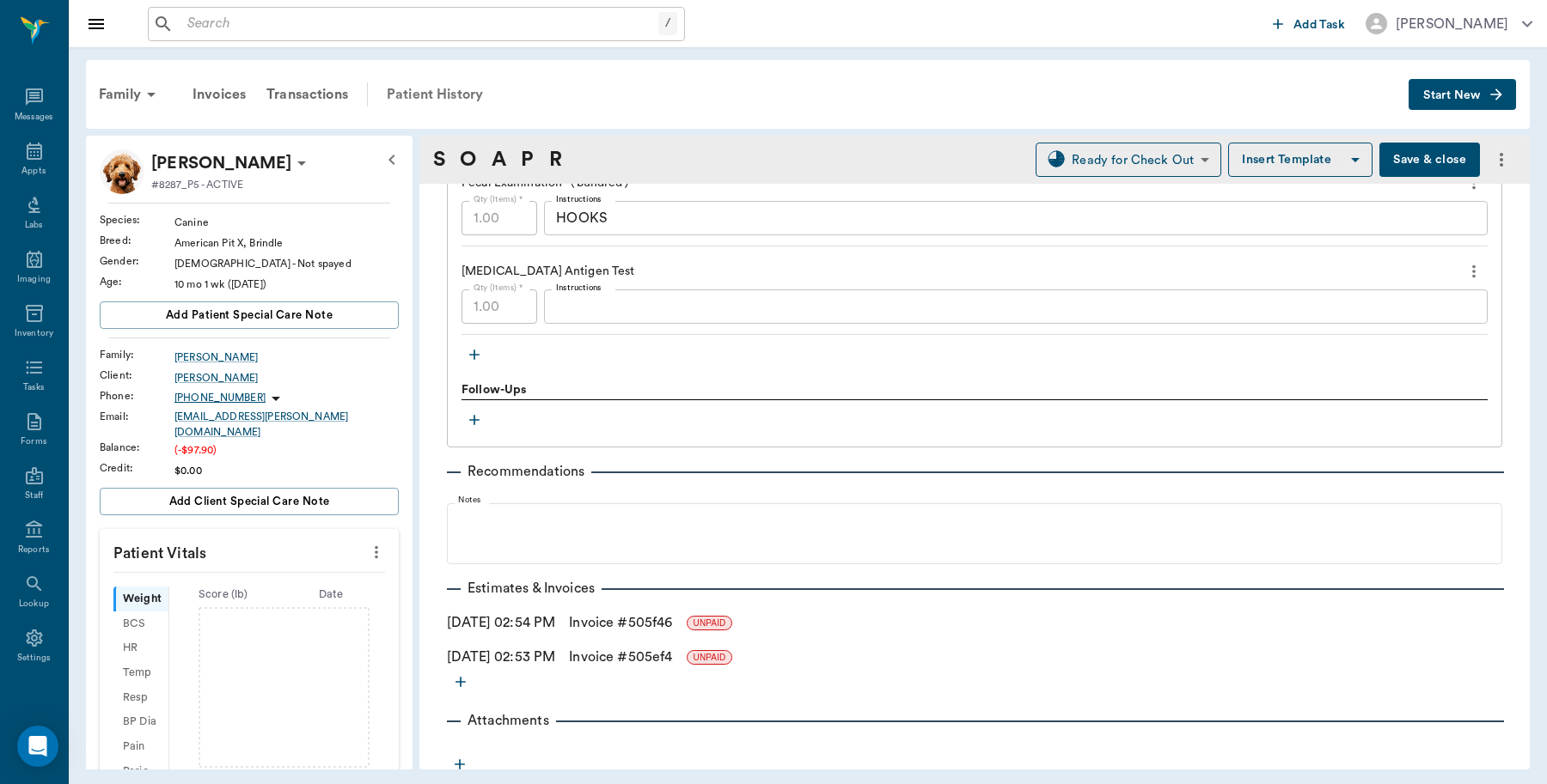
click at [448, 87] on div "Patient History" at bounding box center [434, 94] width 116 height 41
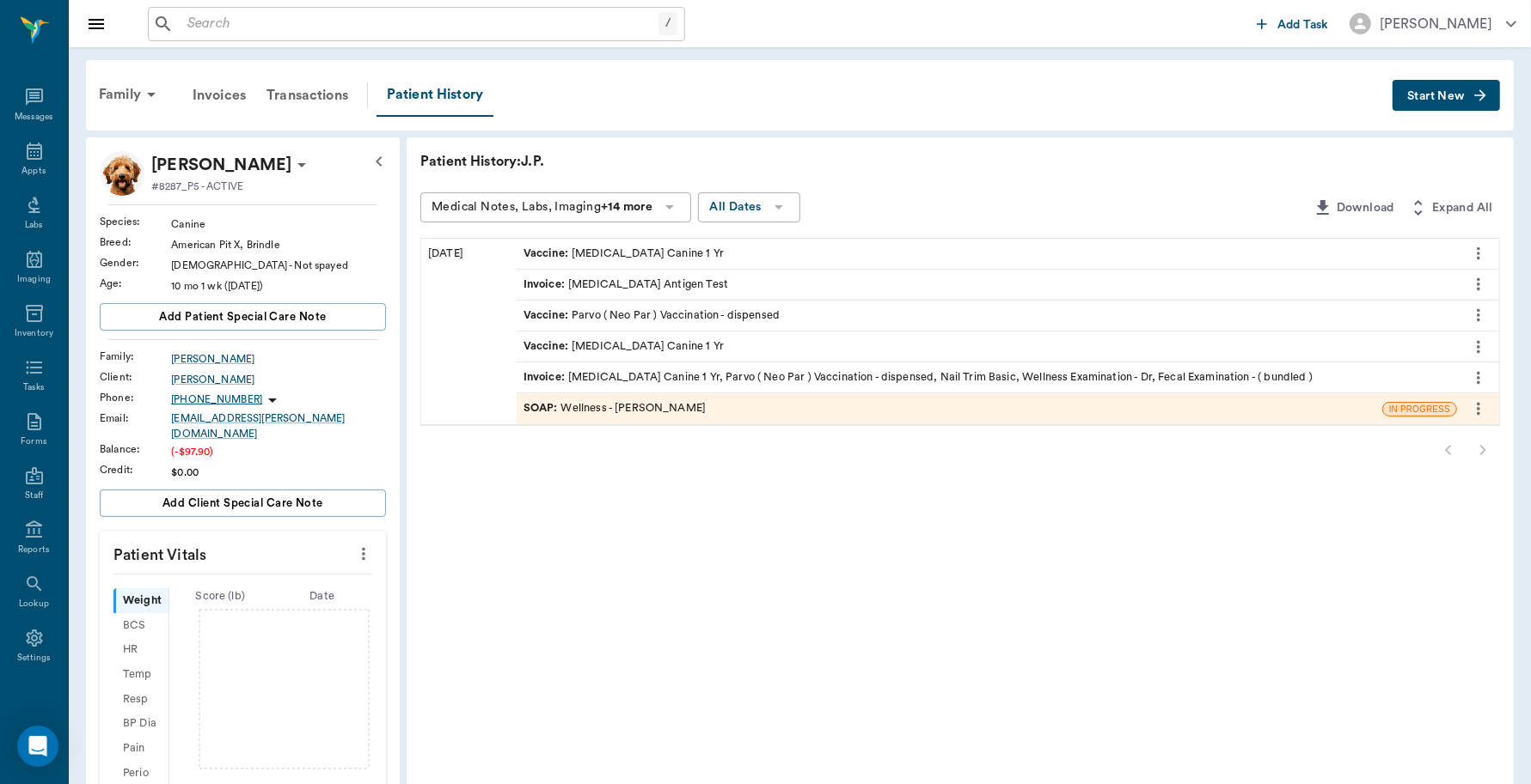
click at [741, 370] on div "Invoice : [MEDICAL_DATA] Canine 1 Yr, Parvo ( Neo Par ) Vaccination - dispensed…" at bounding box center [918, 377] width 789 height 16
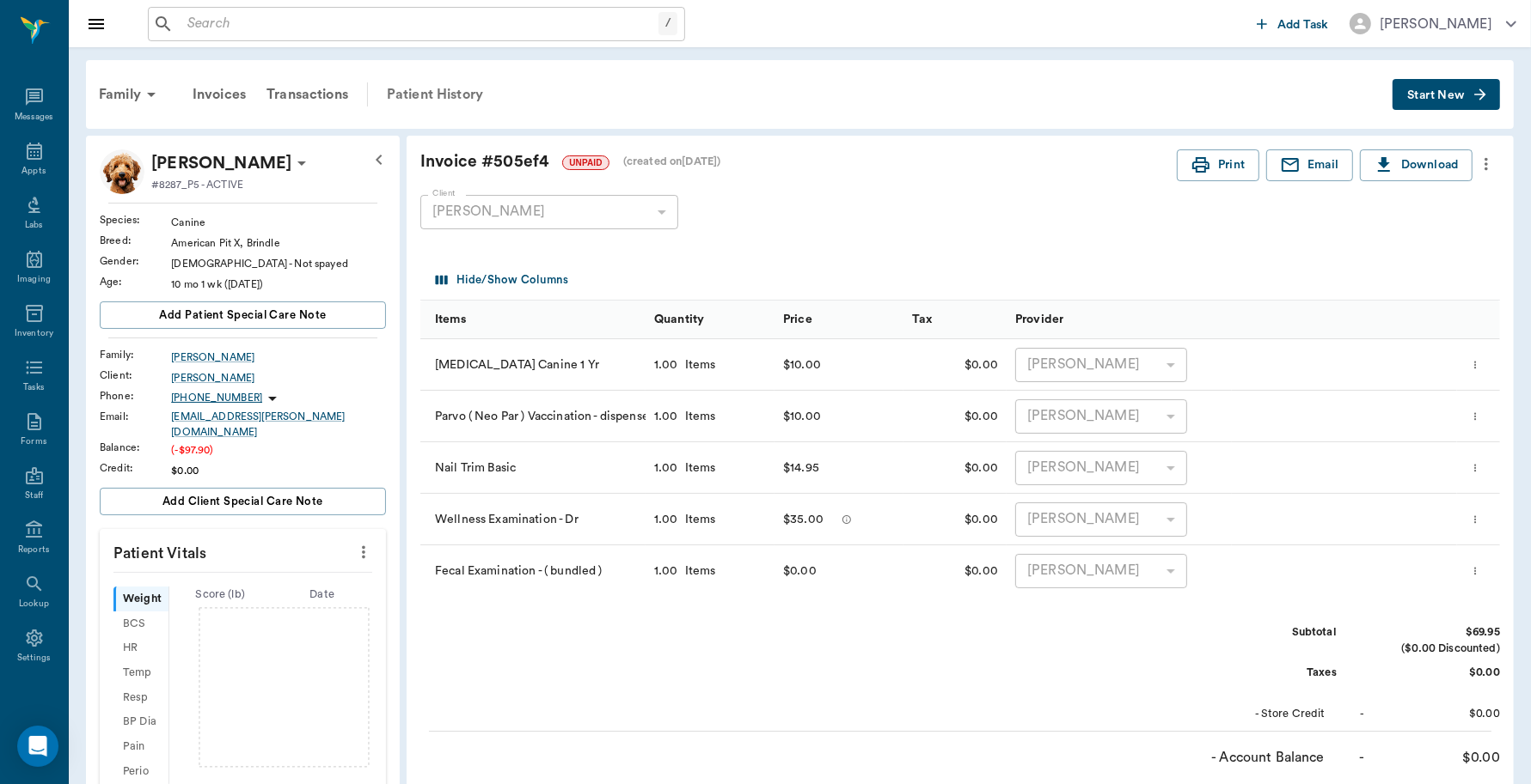
click at [419, 85] on div "Patient History" at bounding box center [434, 94] width 116 height 41
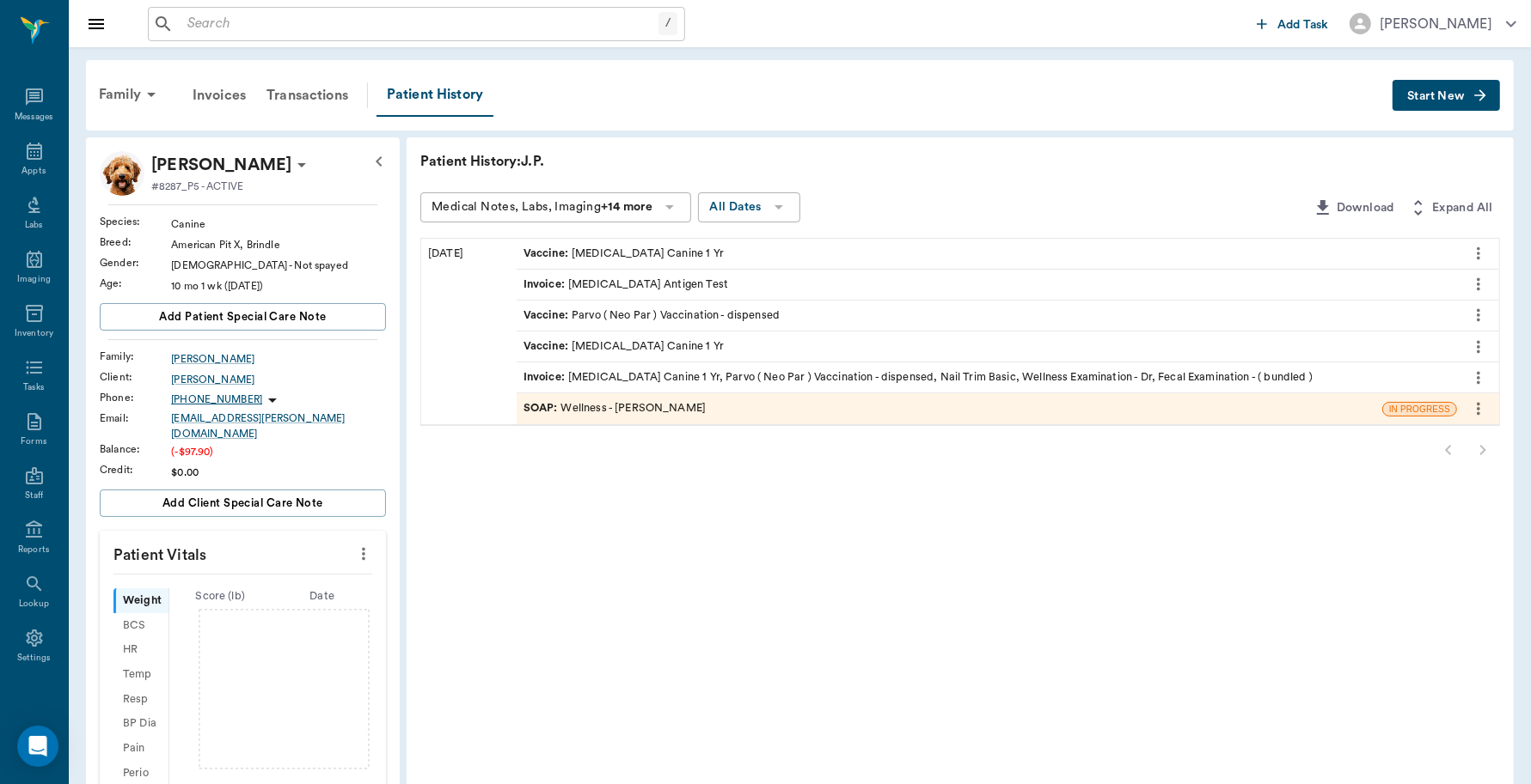
click at [1423, 96] on span "Start New" at bounding box center [1436, 96] width 58 height 0
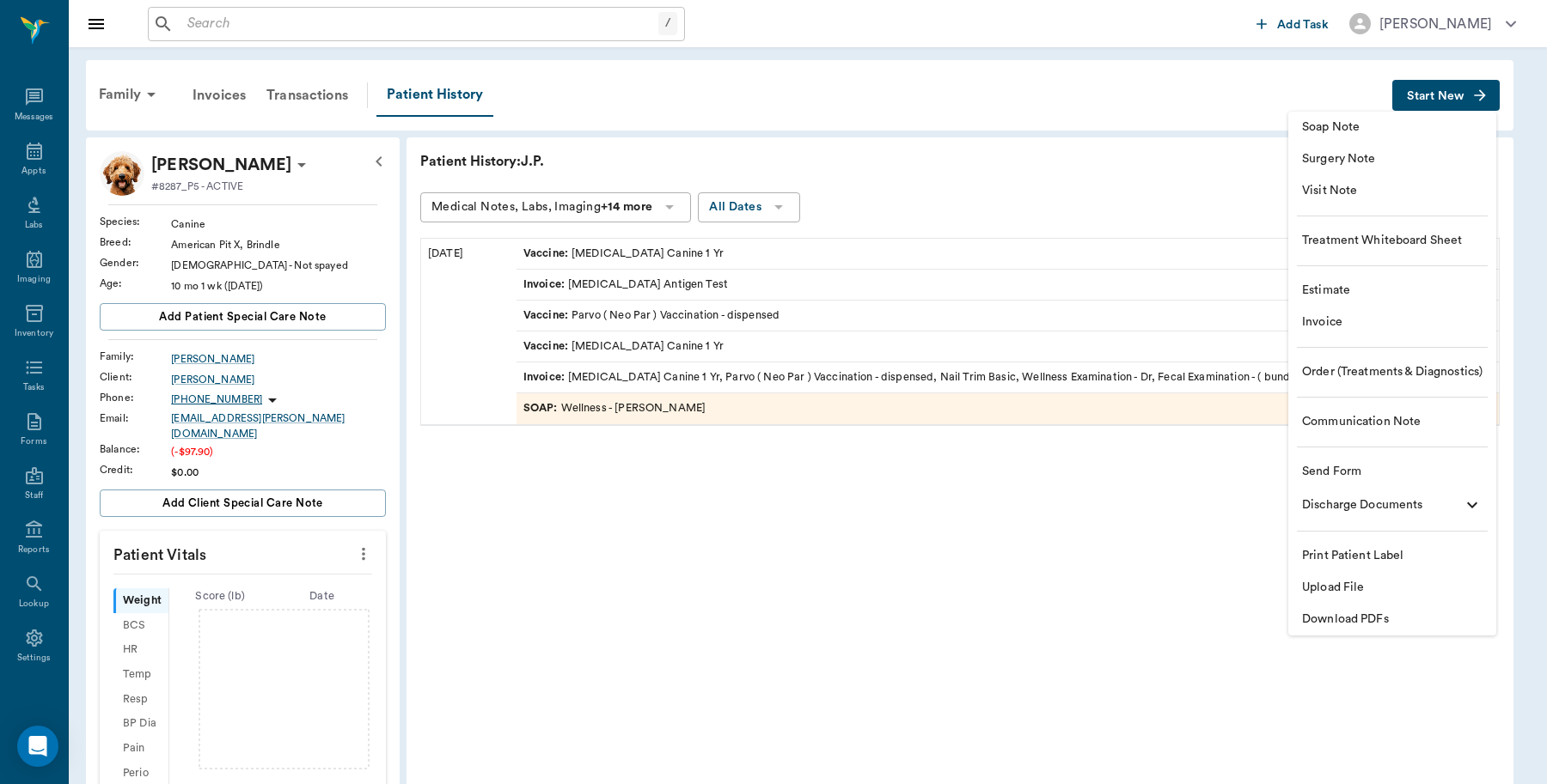
click at [1330, 318] on span "Invoice" at bounding box center [1392, 322] width 181 height 18
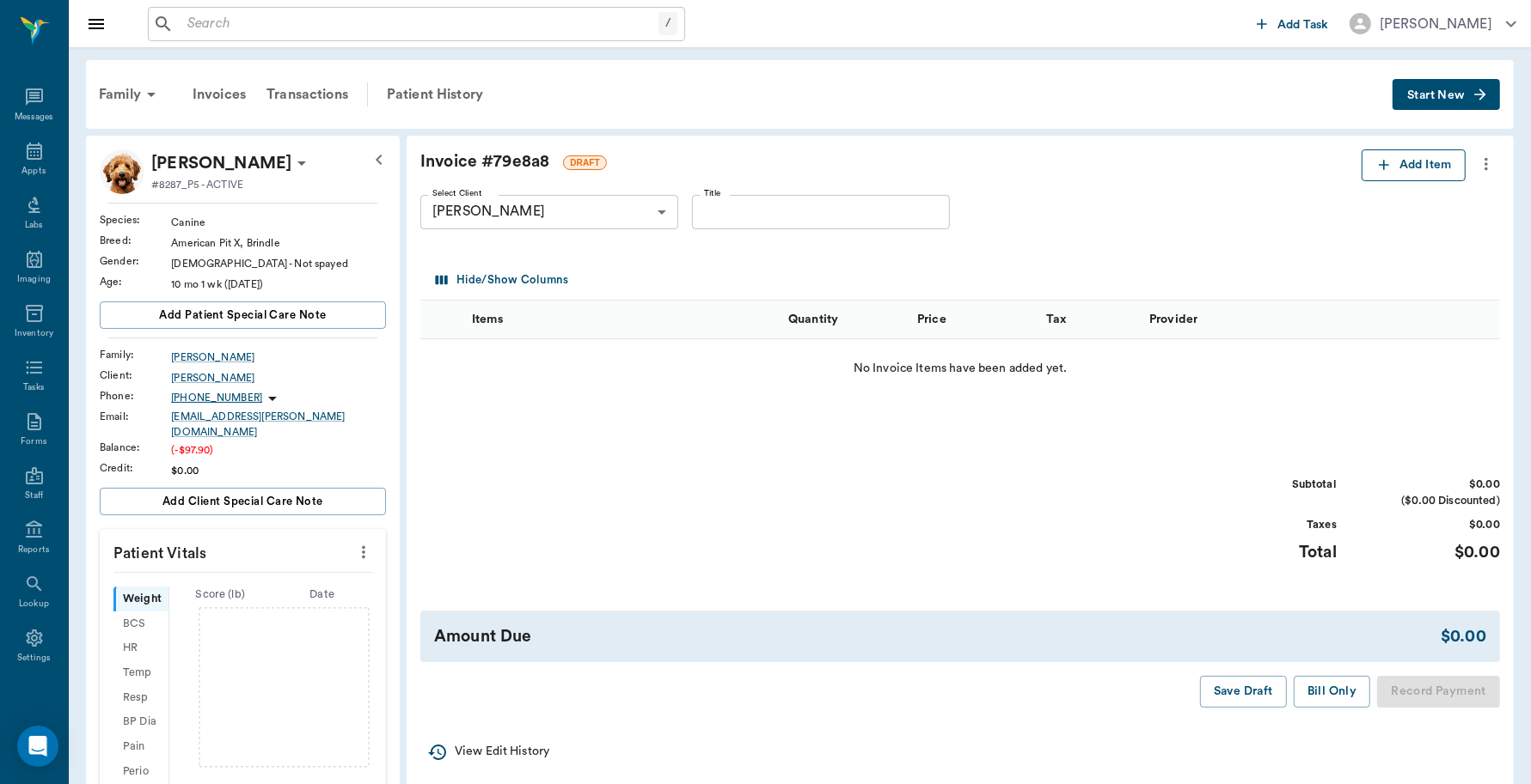
click at [1392, 157] on button "Add Item" at bounding box center [1414, 164] width 104 height 32
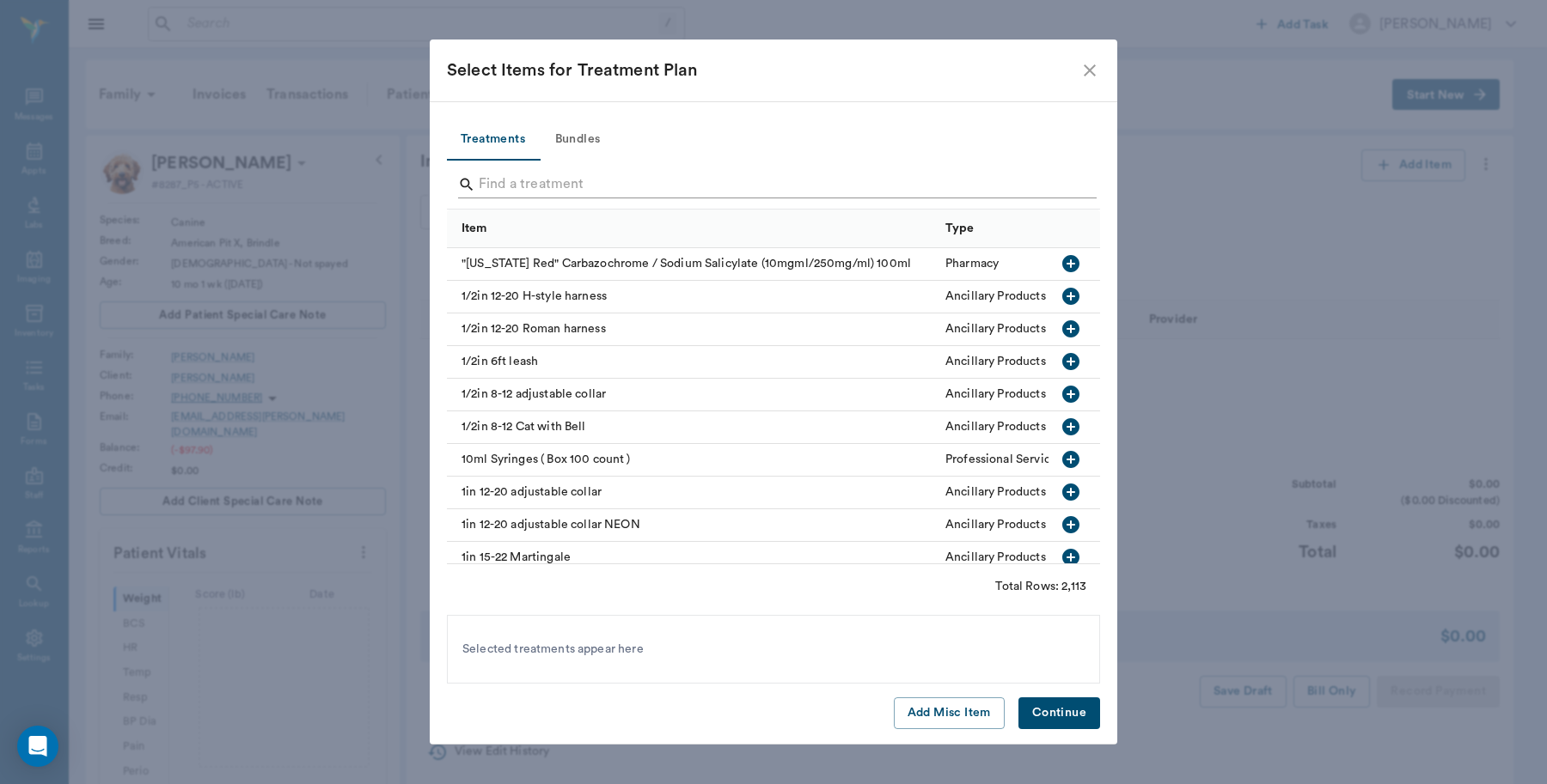
click at [847, 182] on input "Search" at bounding box center [774, 185] width 592 height 28
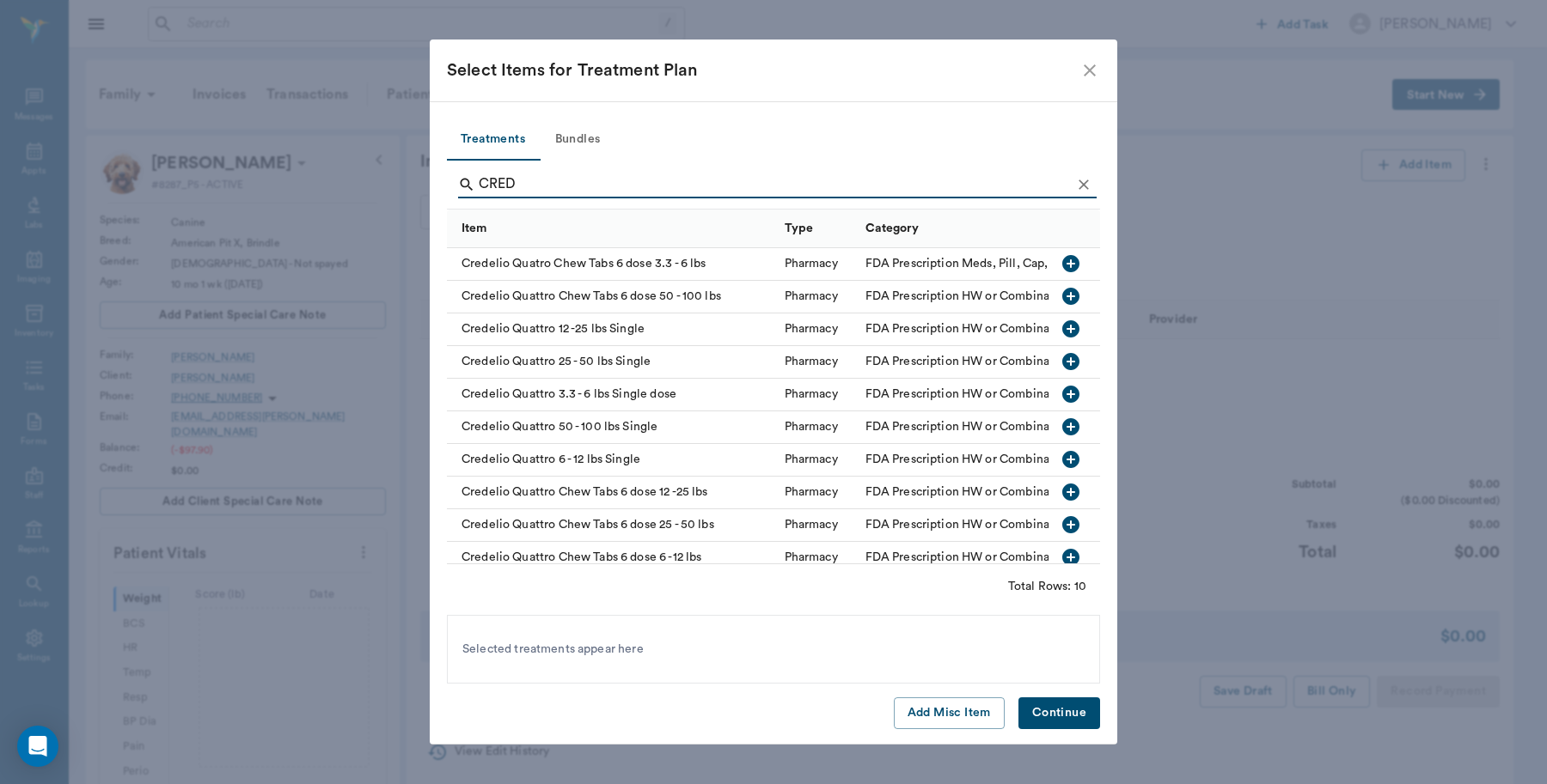
type input "CRED"
click at [1062, 366] on icon "button" at bounding box center [1071, 362] width 17 height 17
click at [1042, 713] on button "Continue" at bounding box center [1058, 713] width 82 height 32
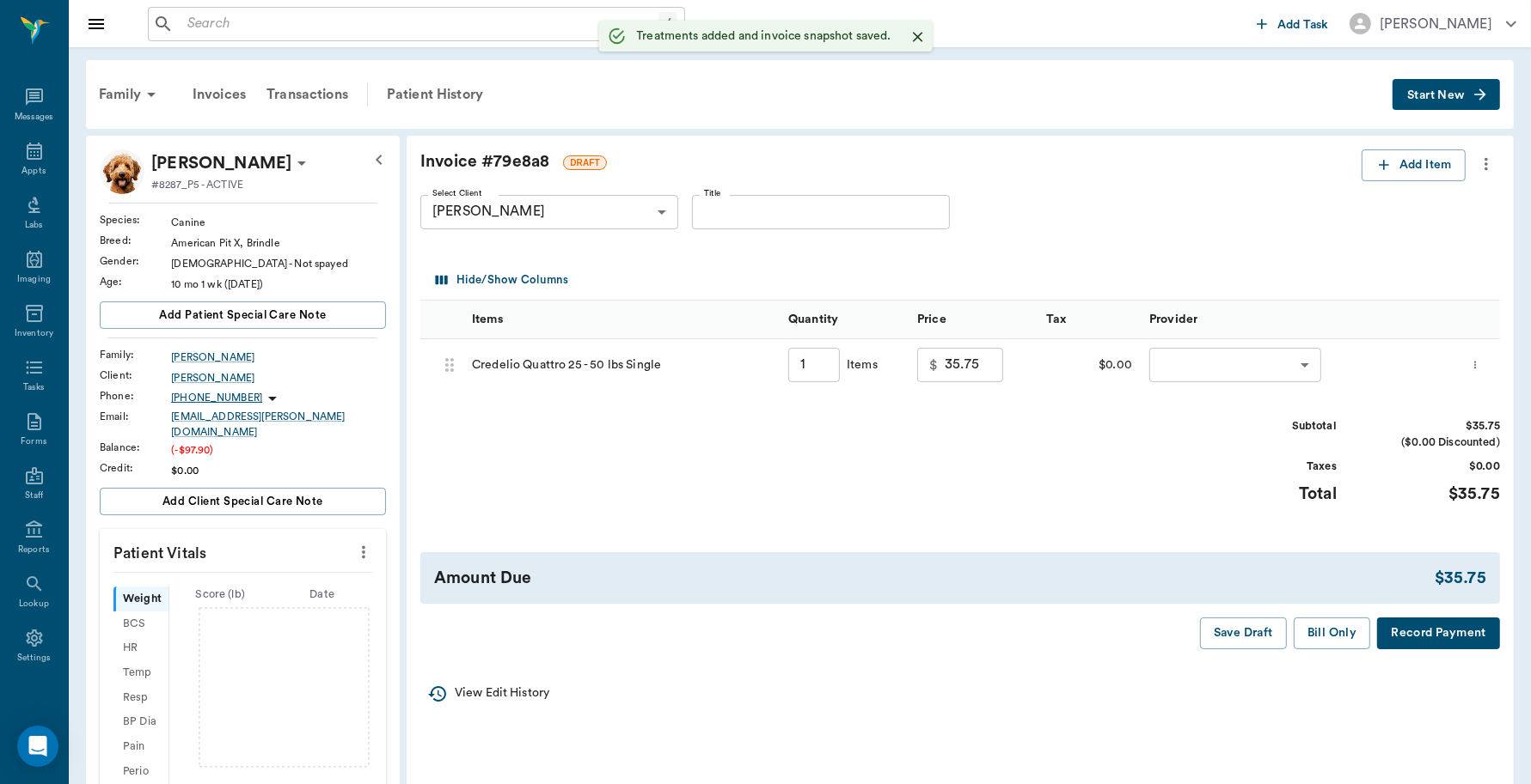
type input "1.00"
click at [1481, 369] on icon "more" at bounding box center [1475, 365] width 12 height 20
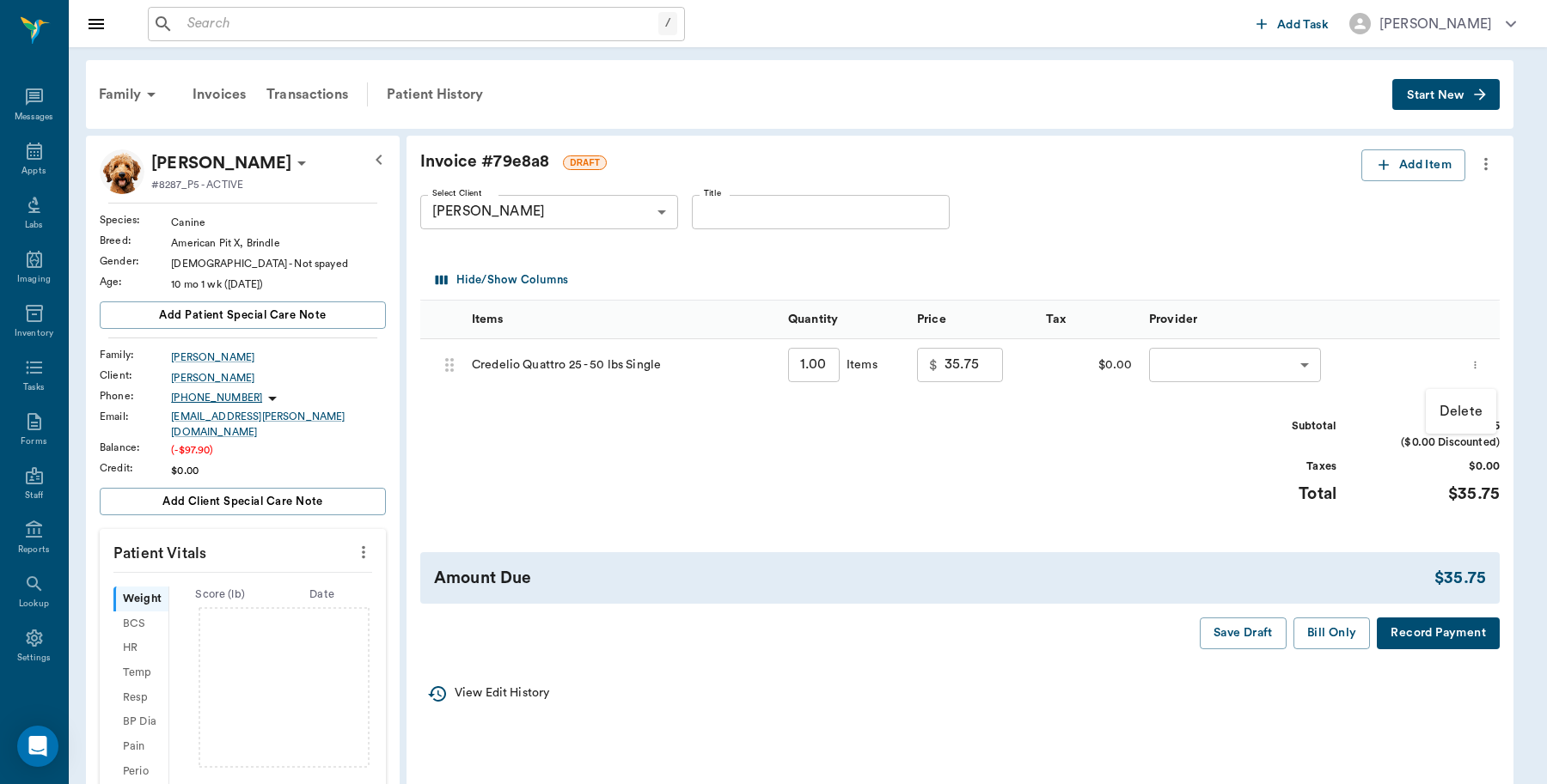
click at [1458, 399] on li "Delete" at bounding box center [1460, 412] width 70 height 31
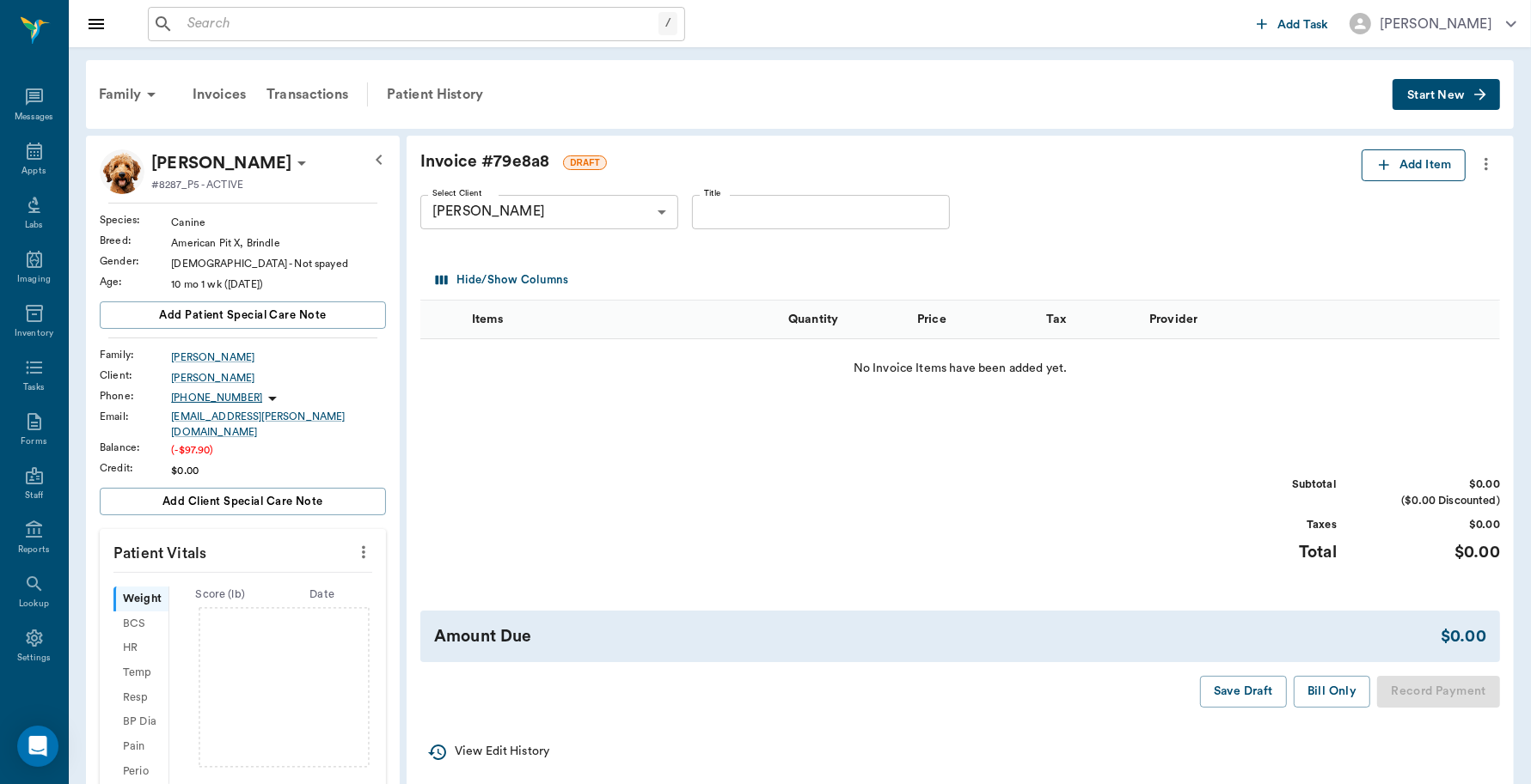
click at [1380, 157] on icon "button" at bounding box center [1384, 165] width 17 height 17
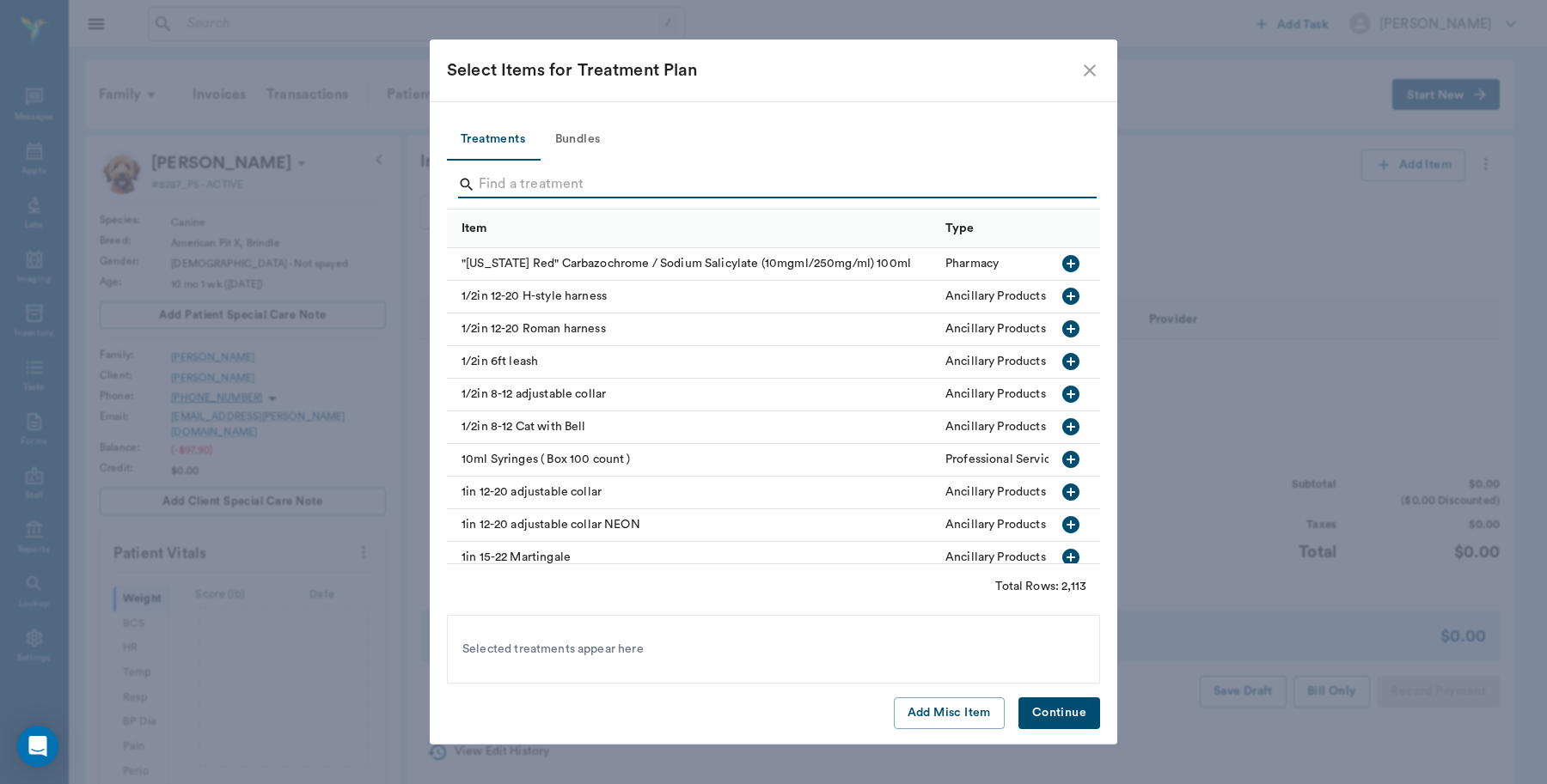
click at [692, 183] on input "Search" at bounding box center [774, 185] width 592 height 28
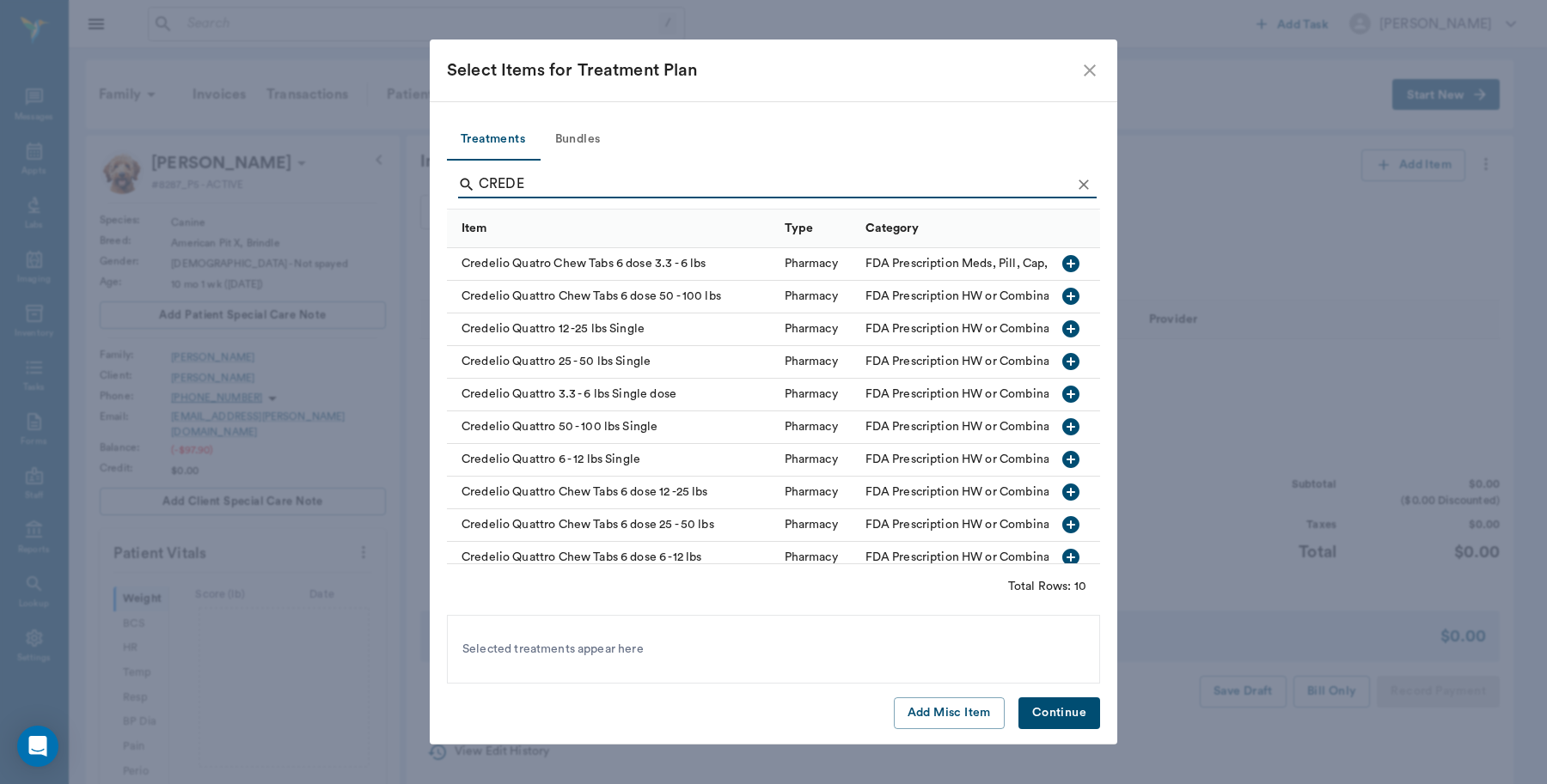
type input "CREDE"
click at [1062, 518] on icon "button" at bounding box center [1071, 525] width 17 height 17
click at [1049, 706] on button "Continue" at bounding box center [1058, 713] width 82 height 32
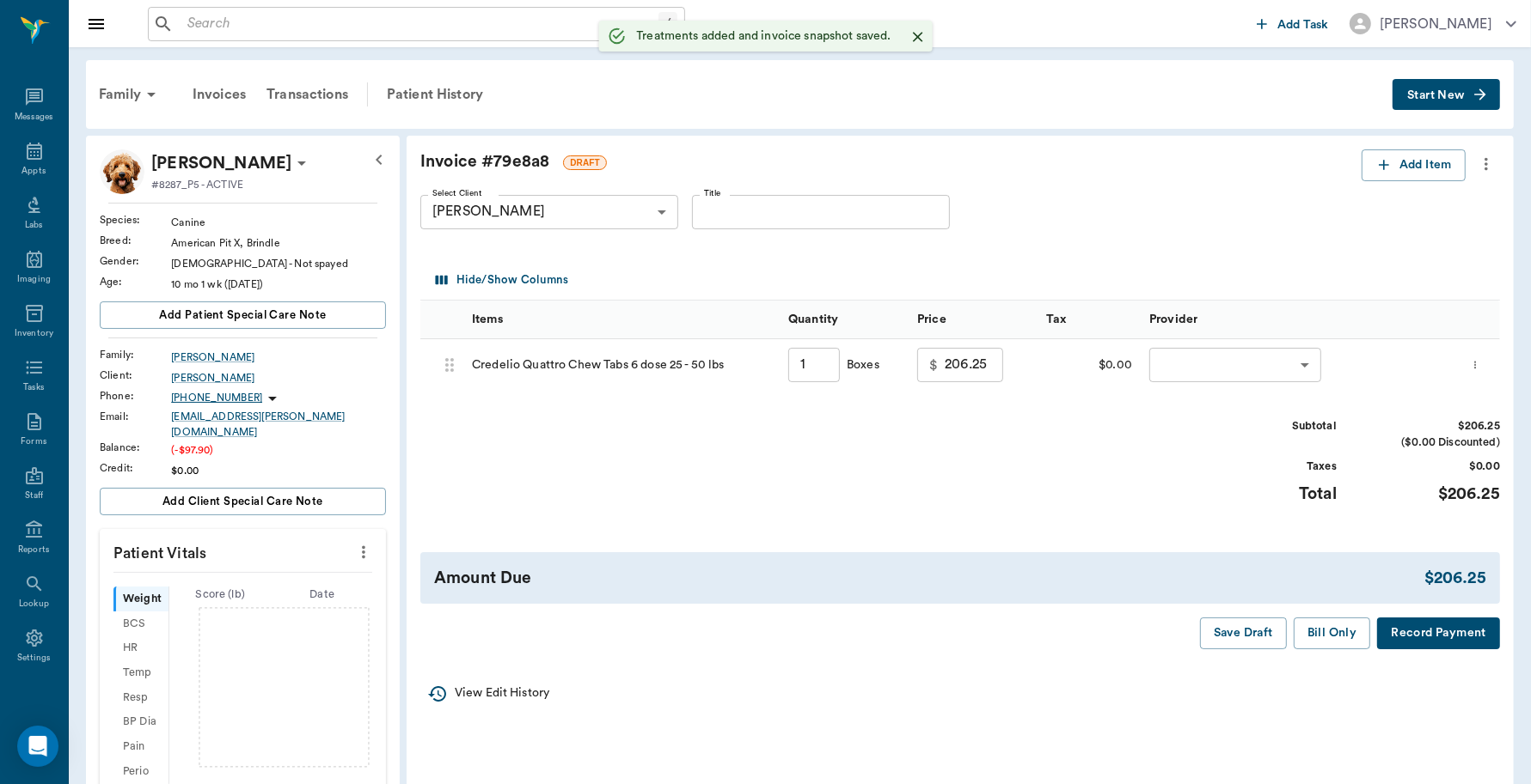
type input "1.00"
click at [1240, 367] on body "/ ​ Add Task Dr. Bert Ellsworth Nectar Messages Appts Labs Imaging Inventory Ta…" at bounding box center [765, 620] width 1531 height 1240
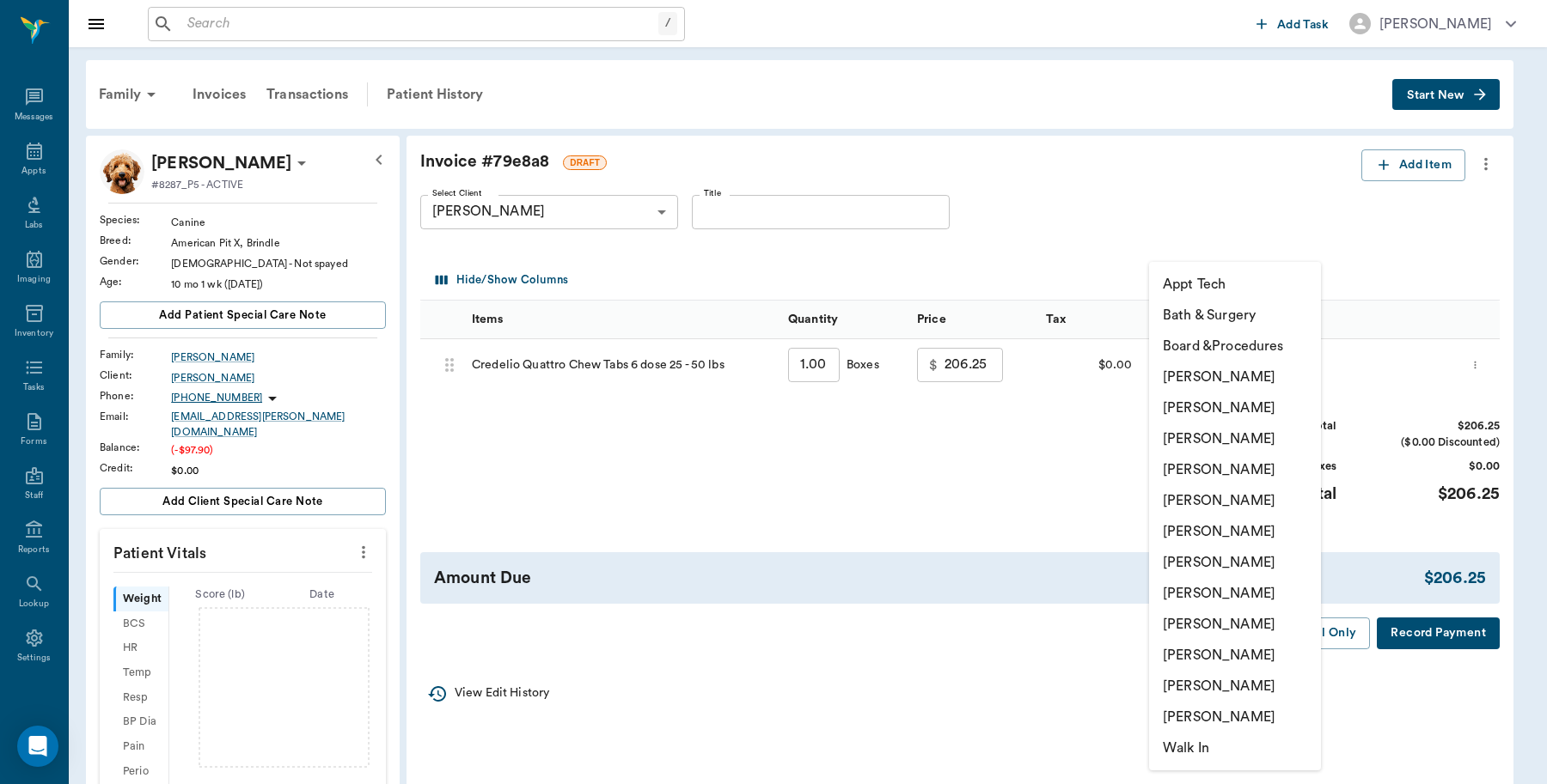
click at [1193, 683] on li "Lorean Lingle" at bounding box center [1234, 687] width 172 height 31
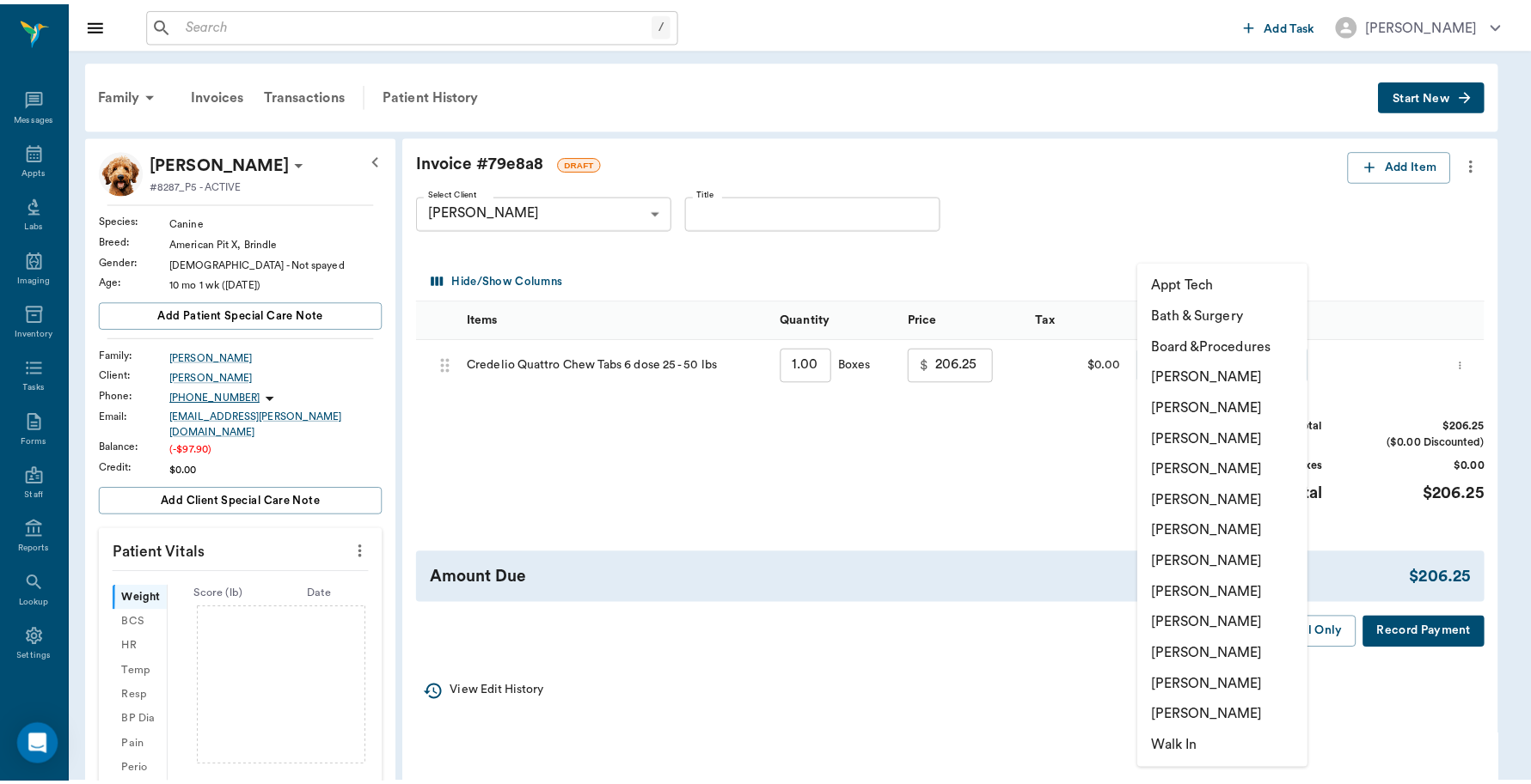
type input "none-63ec2ece52e12b0ba117cc90"
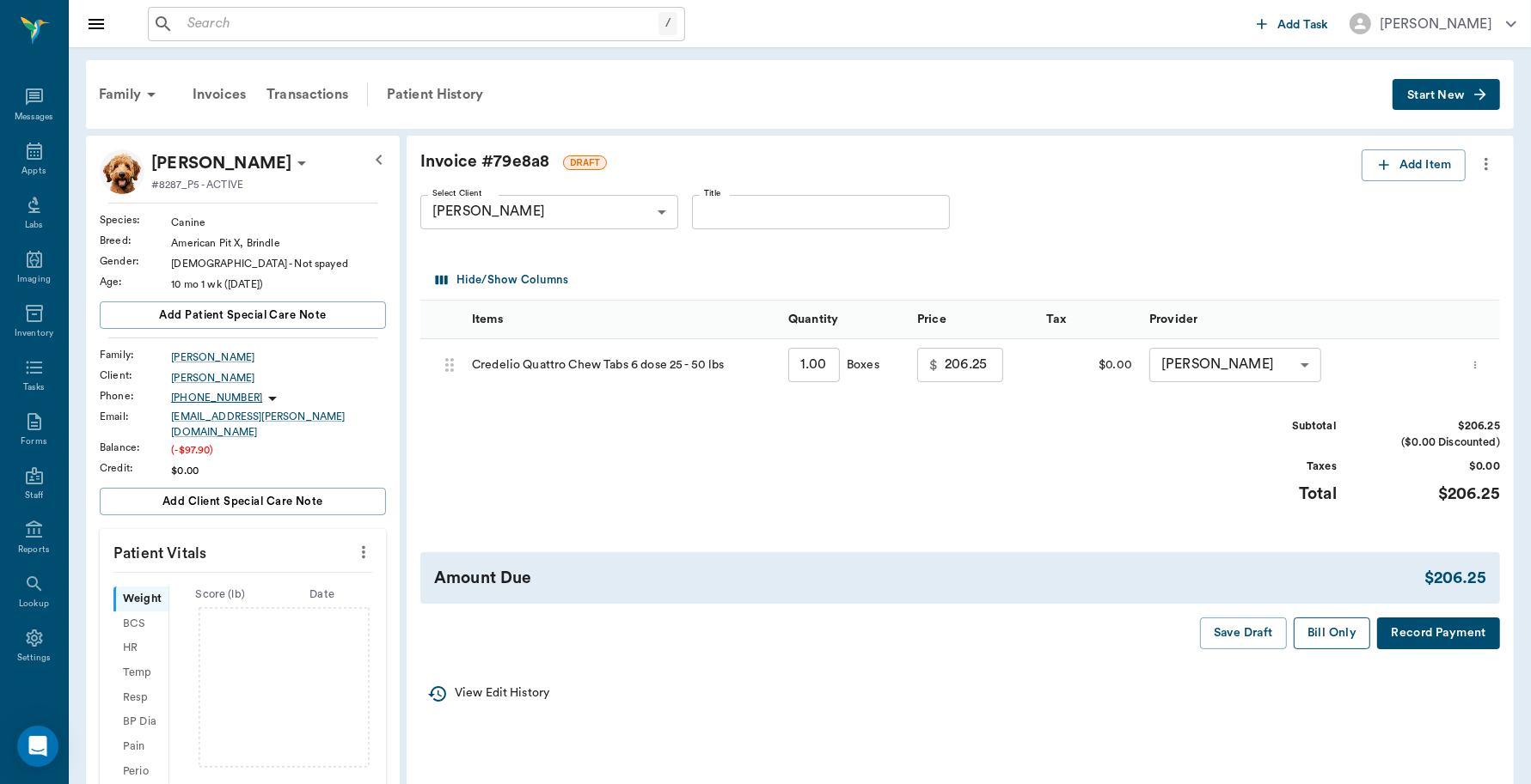
click at [1323, 628] on button "Bill Only" at bounding box center [1332, 633] width 77 height 32
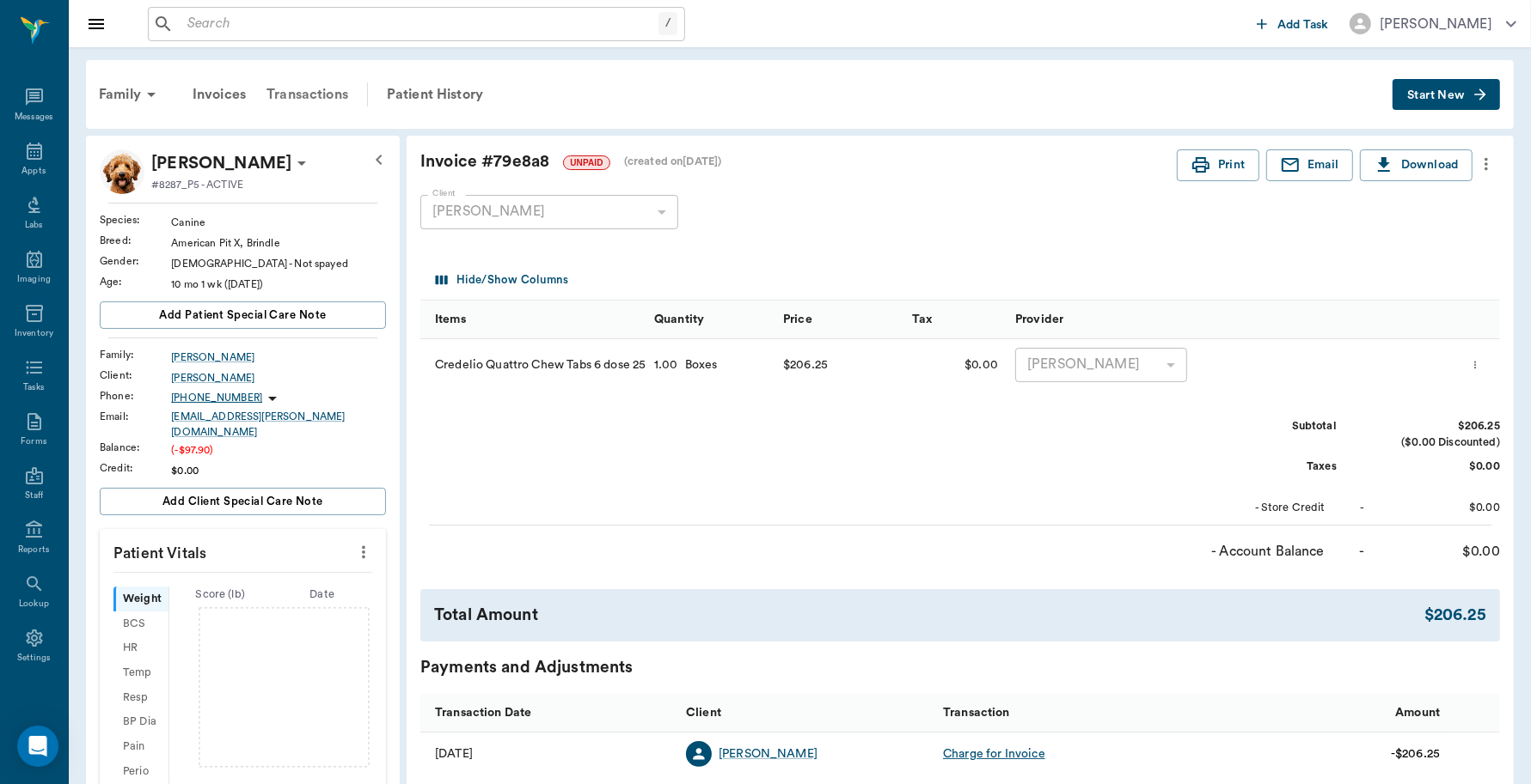
click at [334, 90] on div "Transactions" at bounding box center [307, 94] width 102 height 41
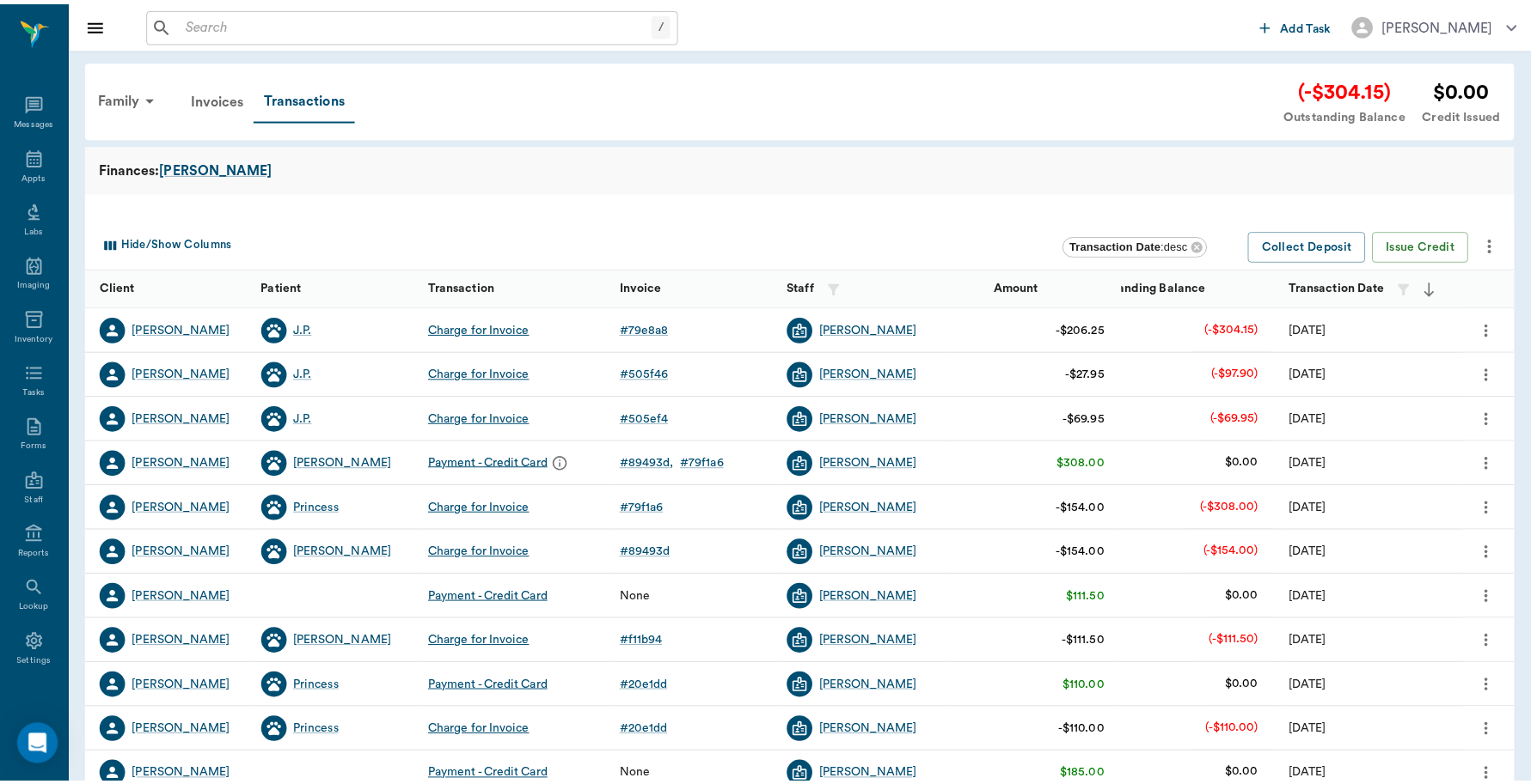
scroll to position [5, 0]
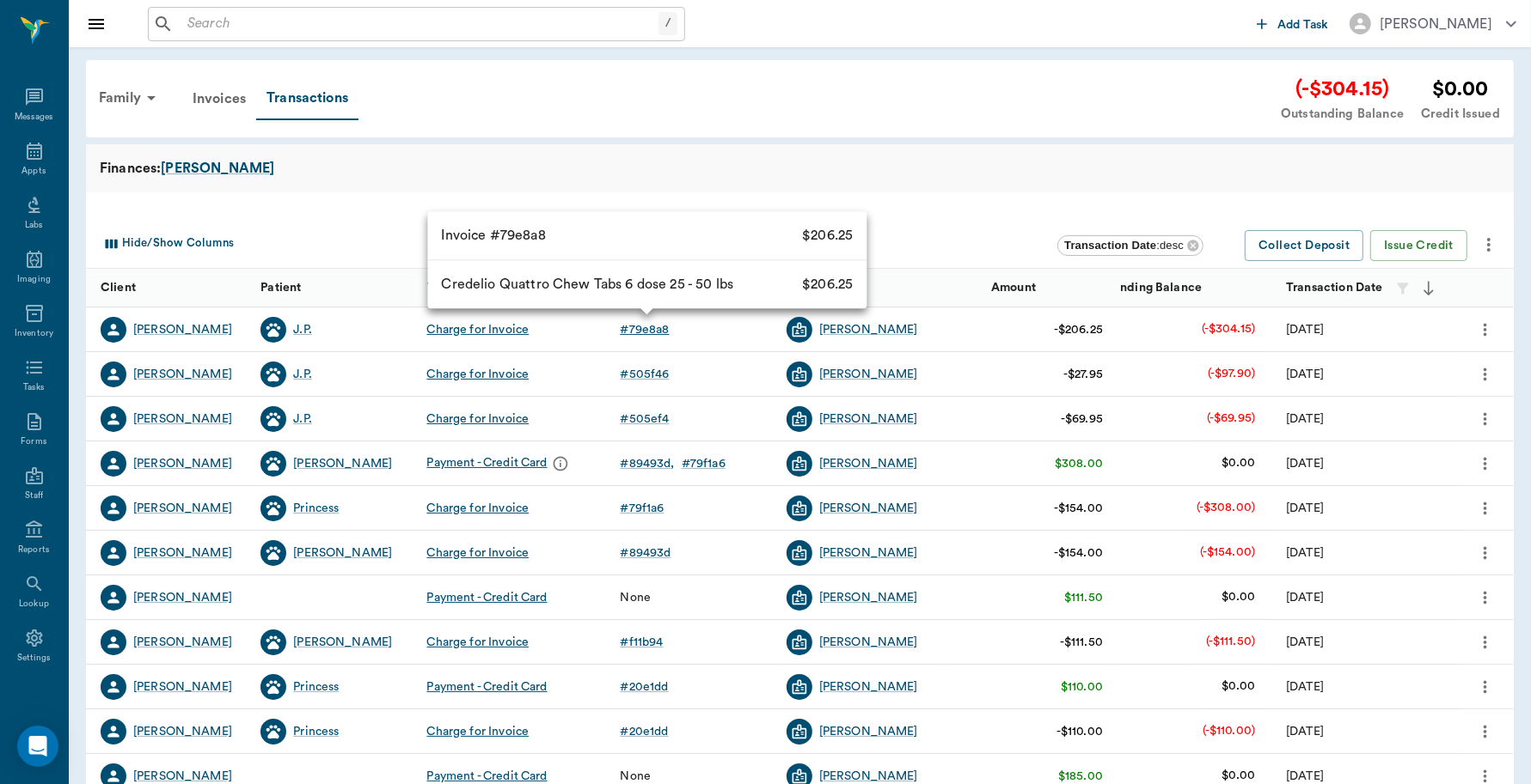
click at [651, 329] on div "# 79e8a8" at bounding box center [645, 330] width 49 height 17
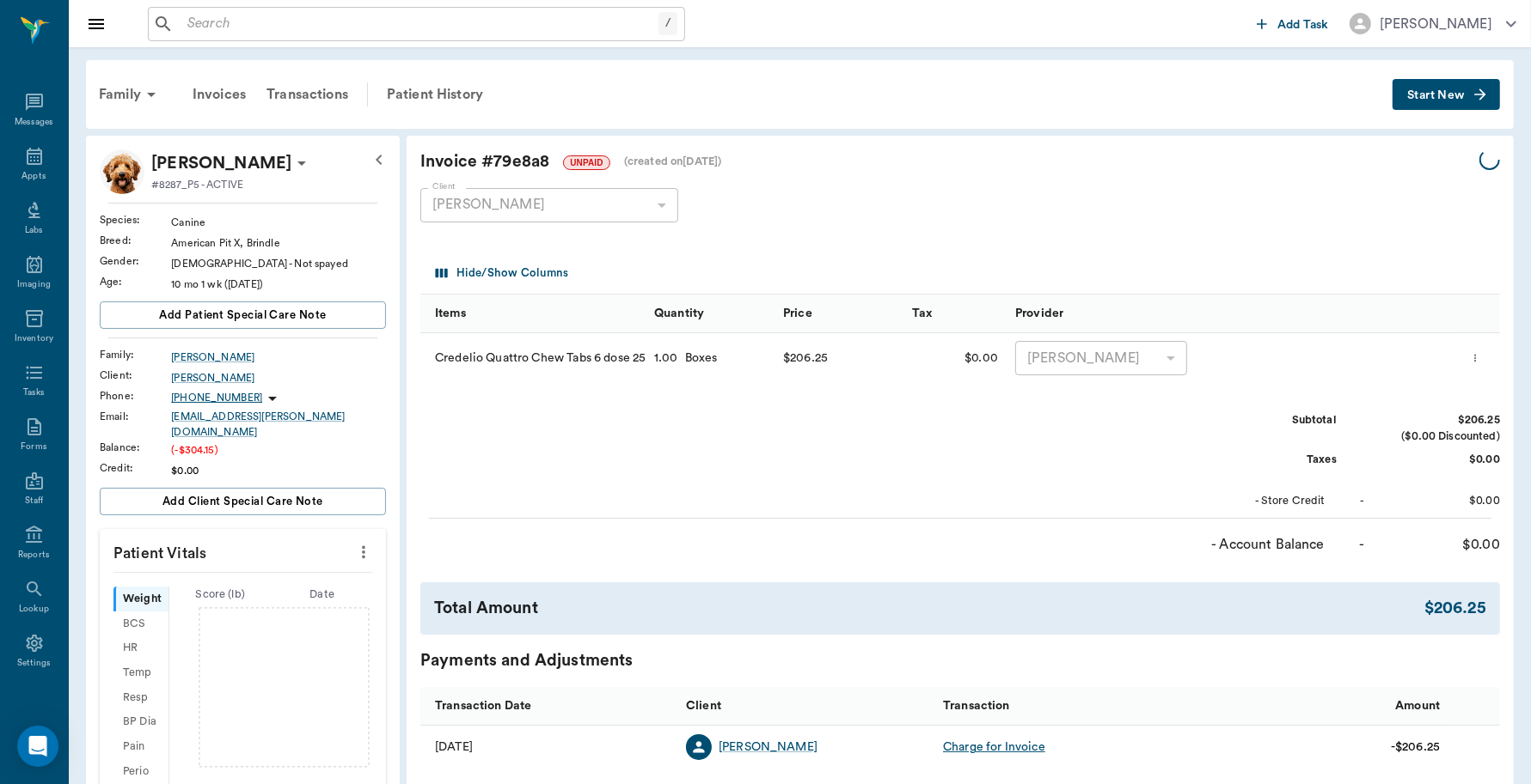
scroll to position [5, 0]
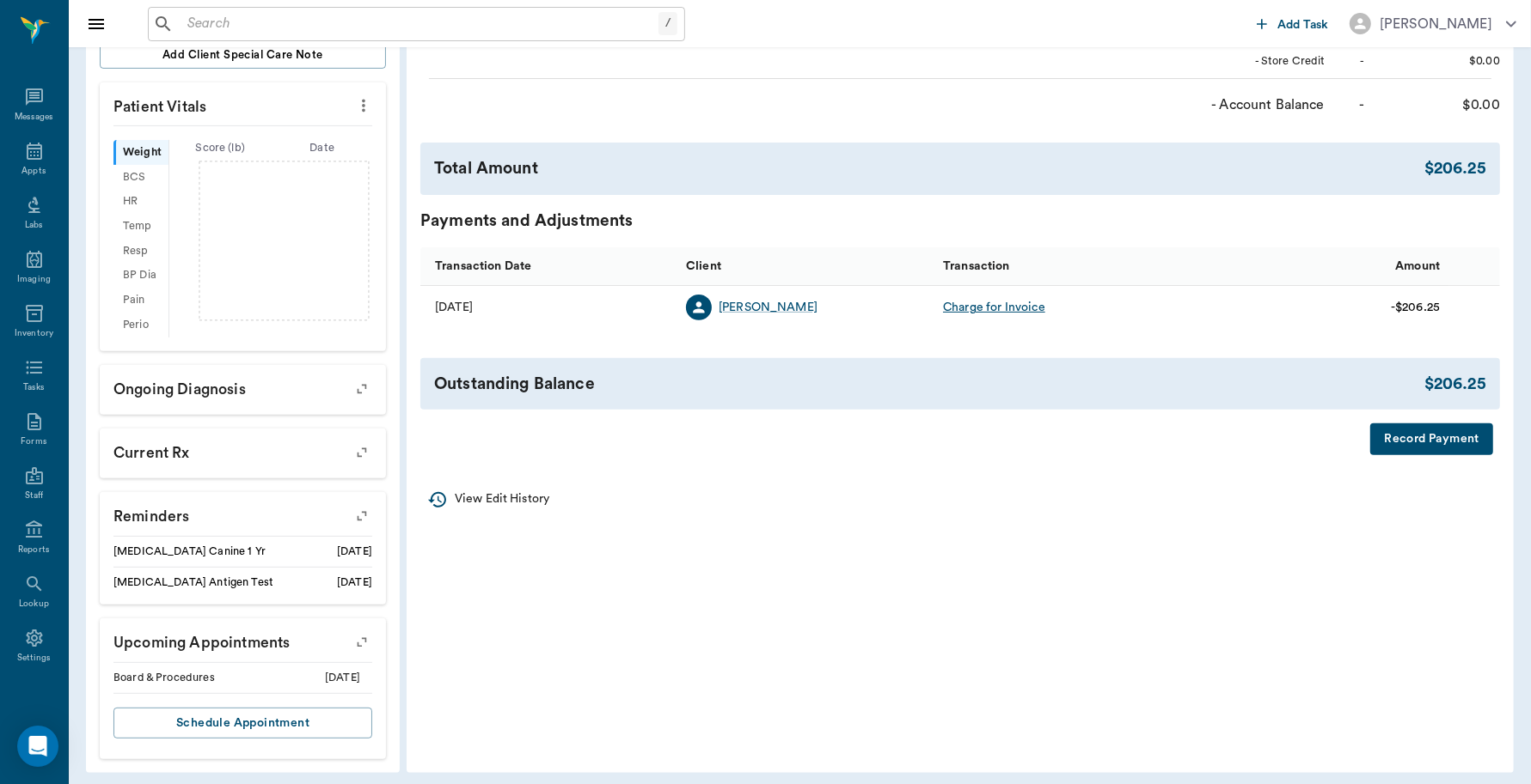
click at [1410, 443] on button "Record Payment" at bounding box center [1432, 439] width 123 height 32
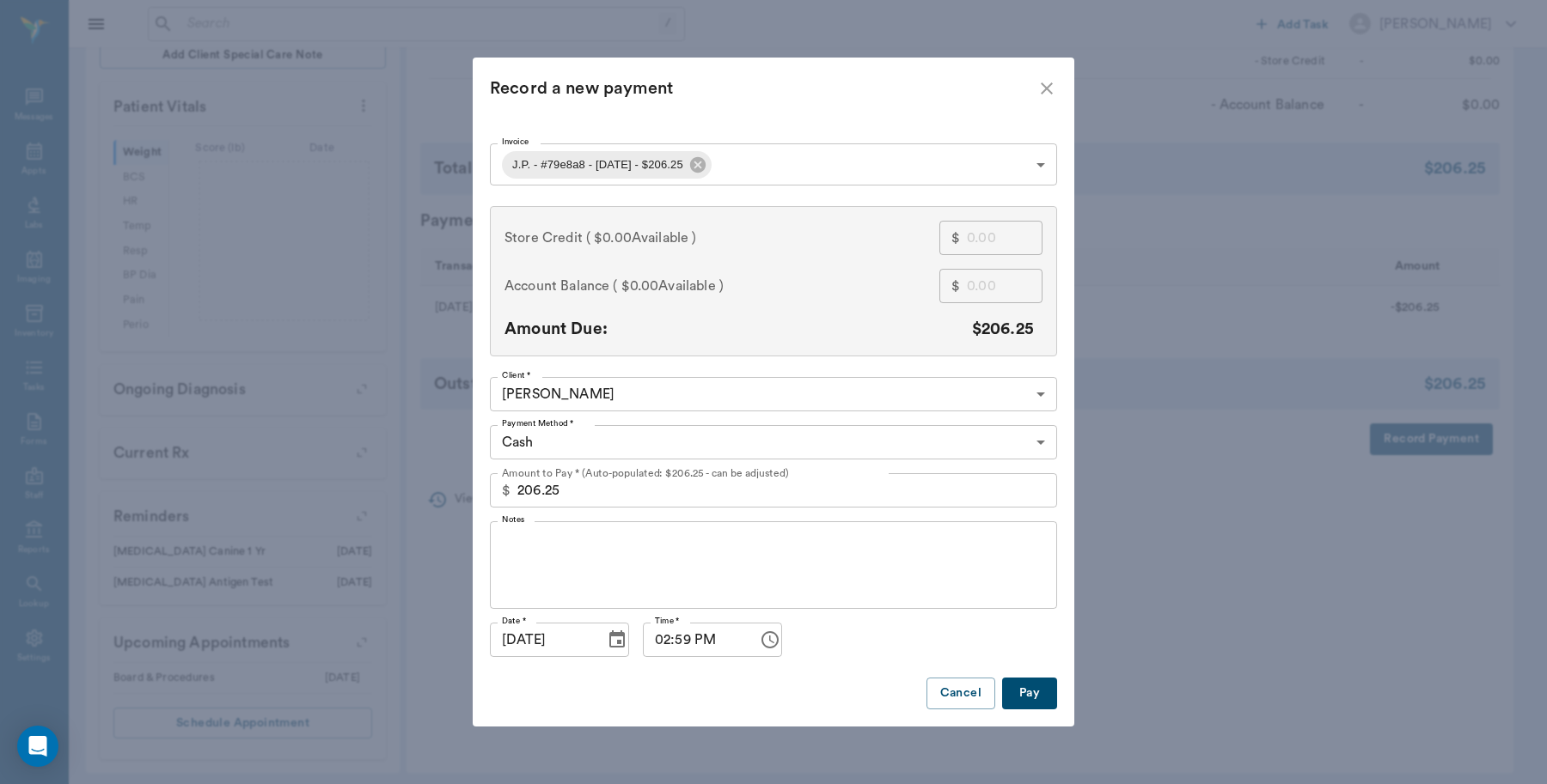
click at [758, 165] on body "/ ​ Add Task Dr. Bert Ellsworth Nectar Messages Appts Labs Imaging Inventory Ta…" at bounding box center [774, 173] width 1547 height 1240
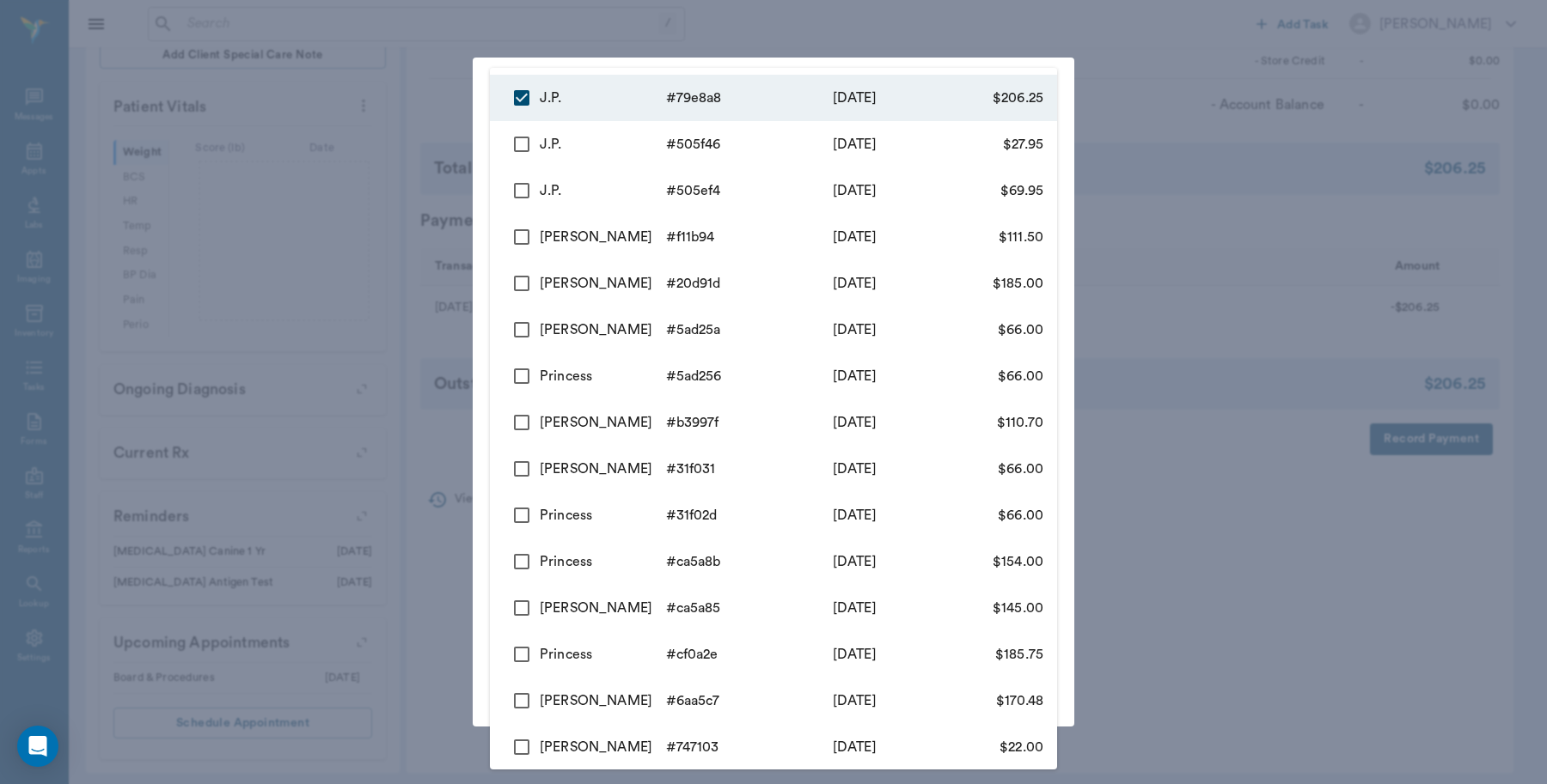
click at [522, 149] on input "checkbox" at bounding box center [521, 144] width 37 height 37
checkbox input "true"
type input "68af6344960dfe926b79e8a8,68af6279e06c0de542505f46"
type input "234.20"
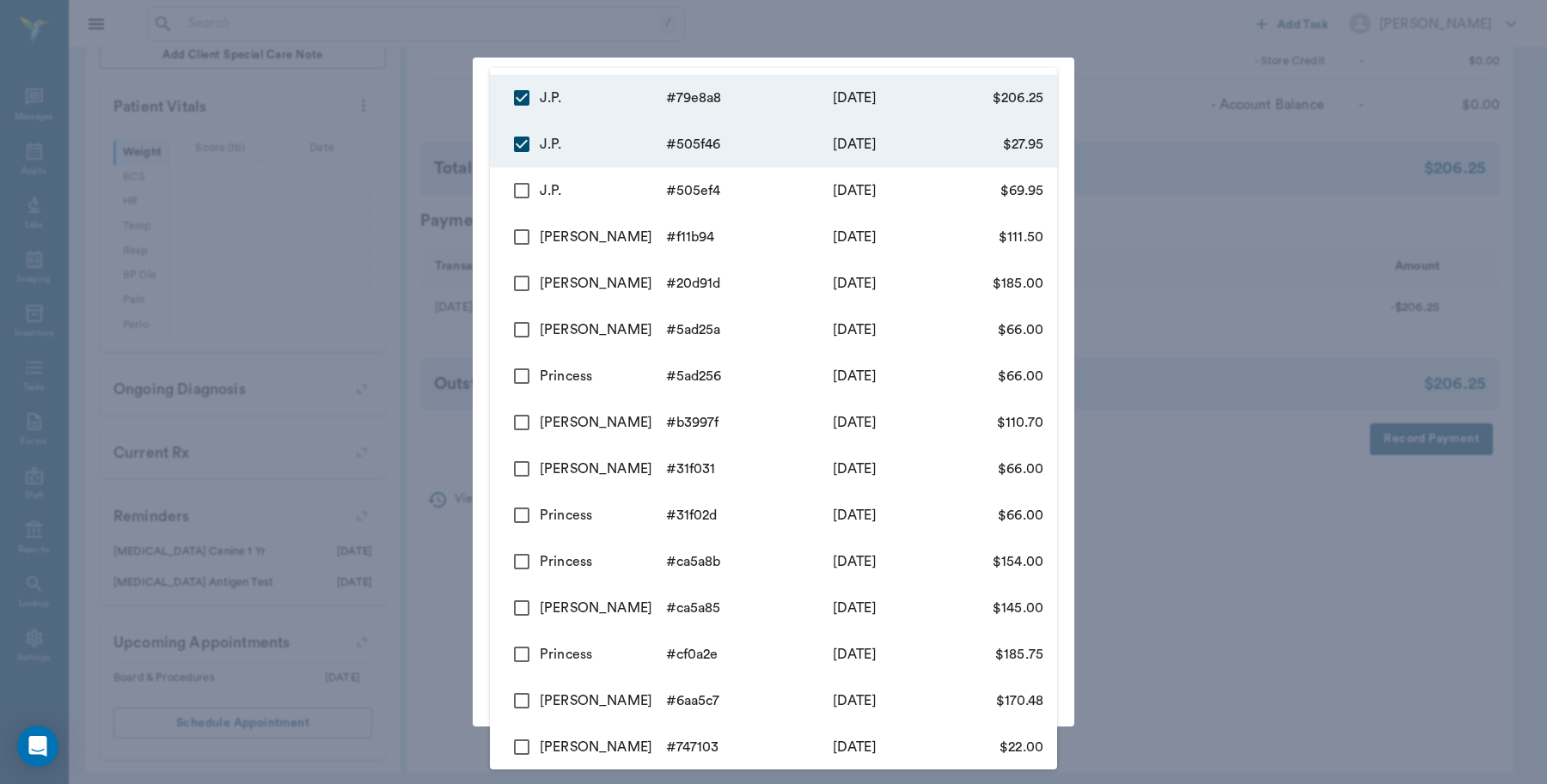
click at [516, 190] on input "checkbox" at bounding box center [521, 191] width 37 height 37
checkbox input "true"
type input "68af6344960dfe926b79e8a8,68af6279e06c0de542505f46,68af6224e06c0de542505ef4"
type input "304.15"
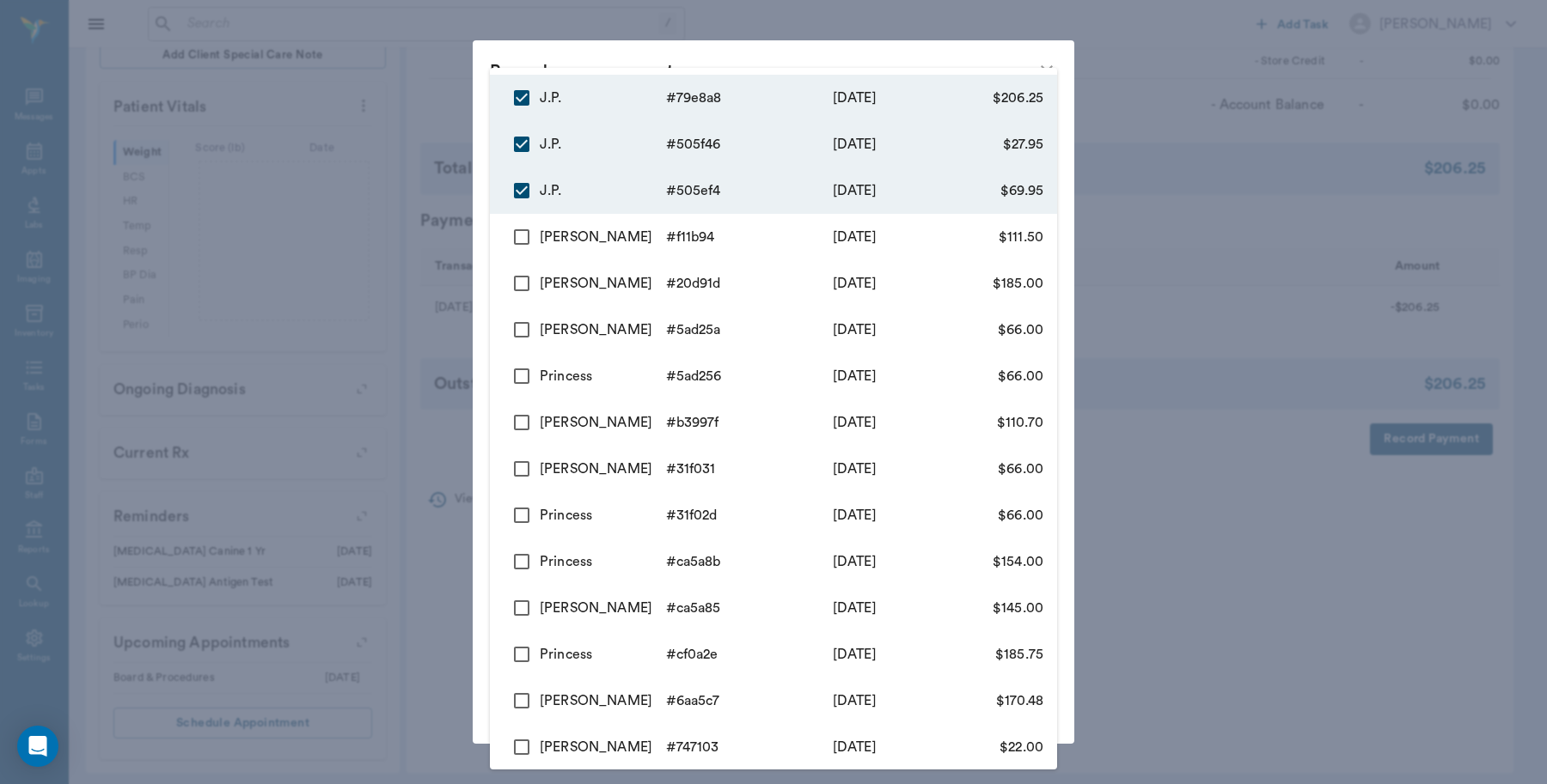
click at [398, 94] on div at bounding box center [774, 392] width 1547 height 784
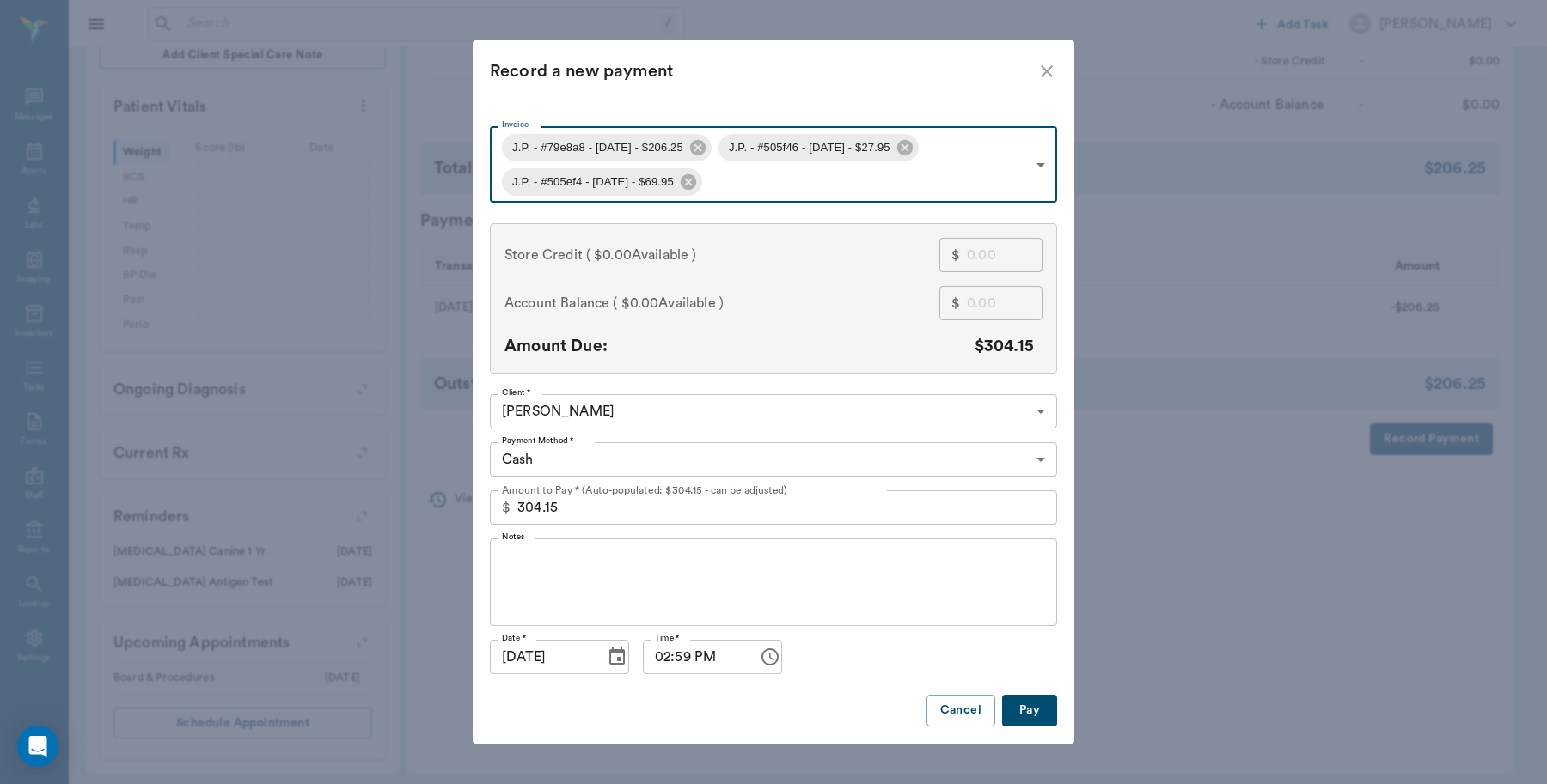
click at [1053, 77] on icon "close" at bounding box center [1046, 70] width 20 height 20
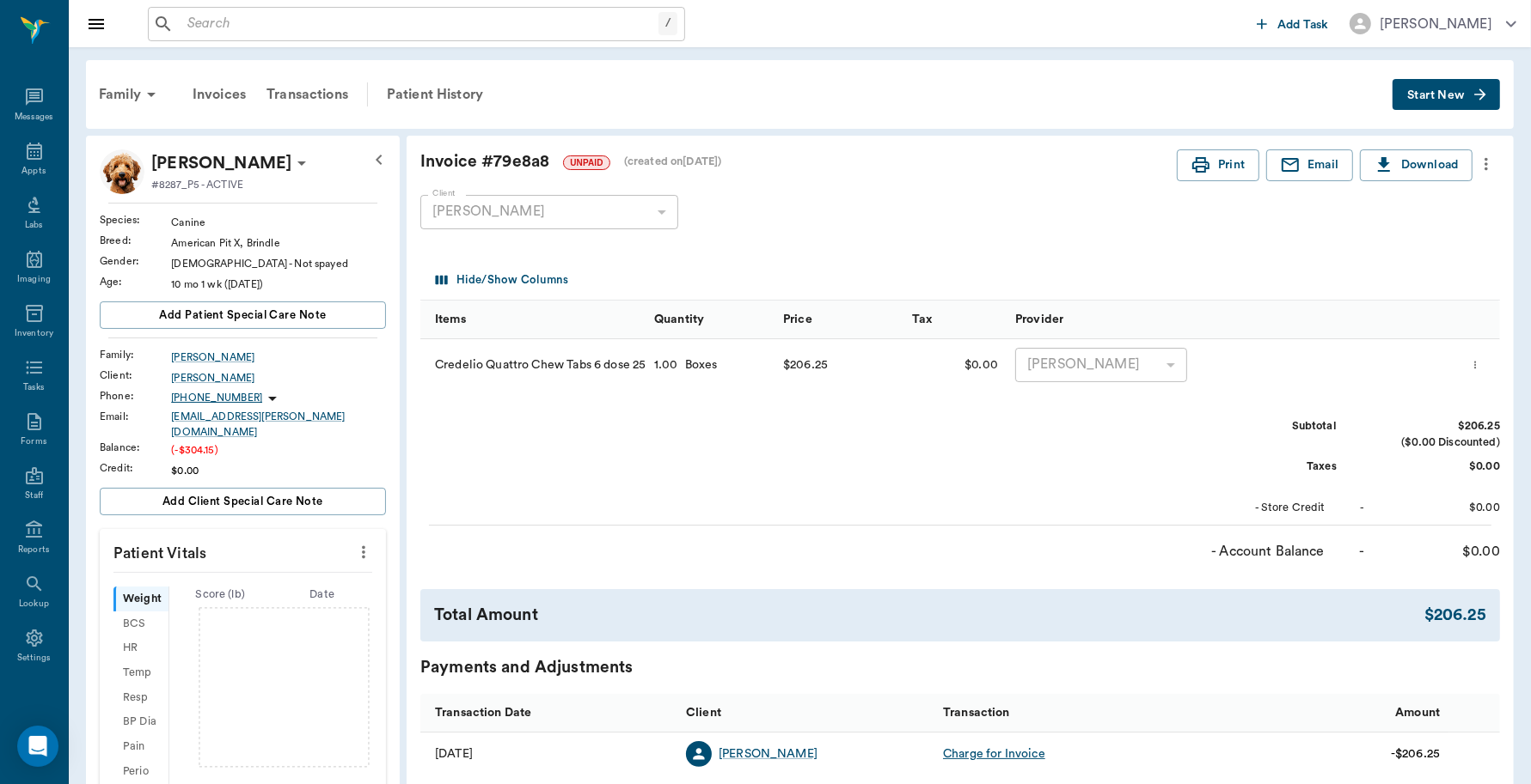
scroll to position [446, 0]
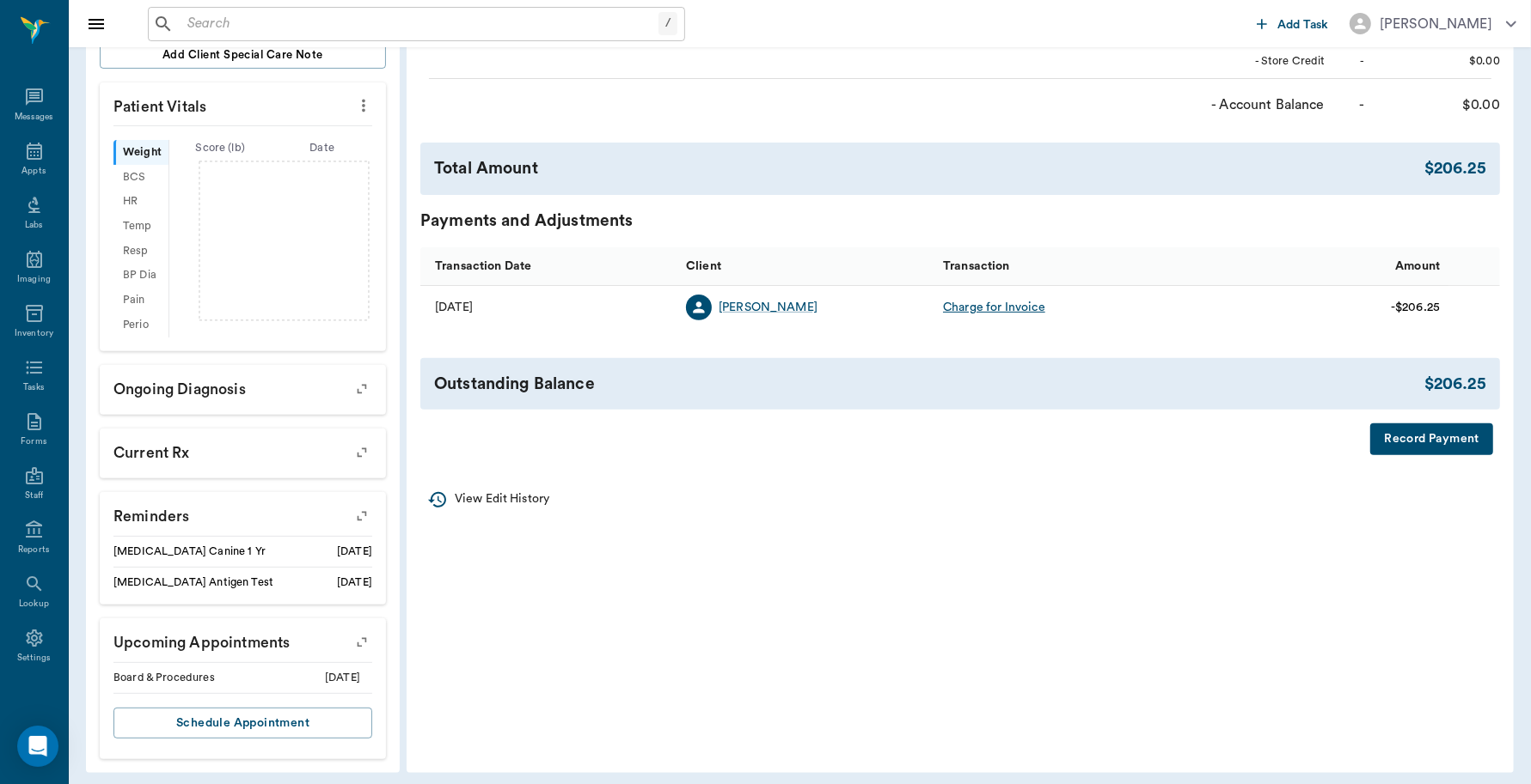
click at [1402, 437] on button "Record Payment" at bounding box center [1432, 439] width 123 height 32
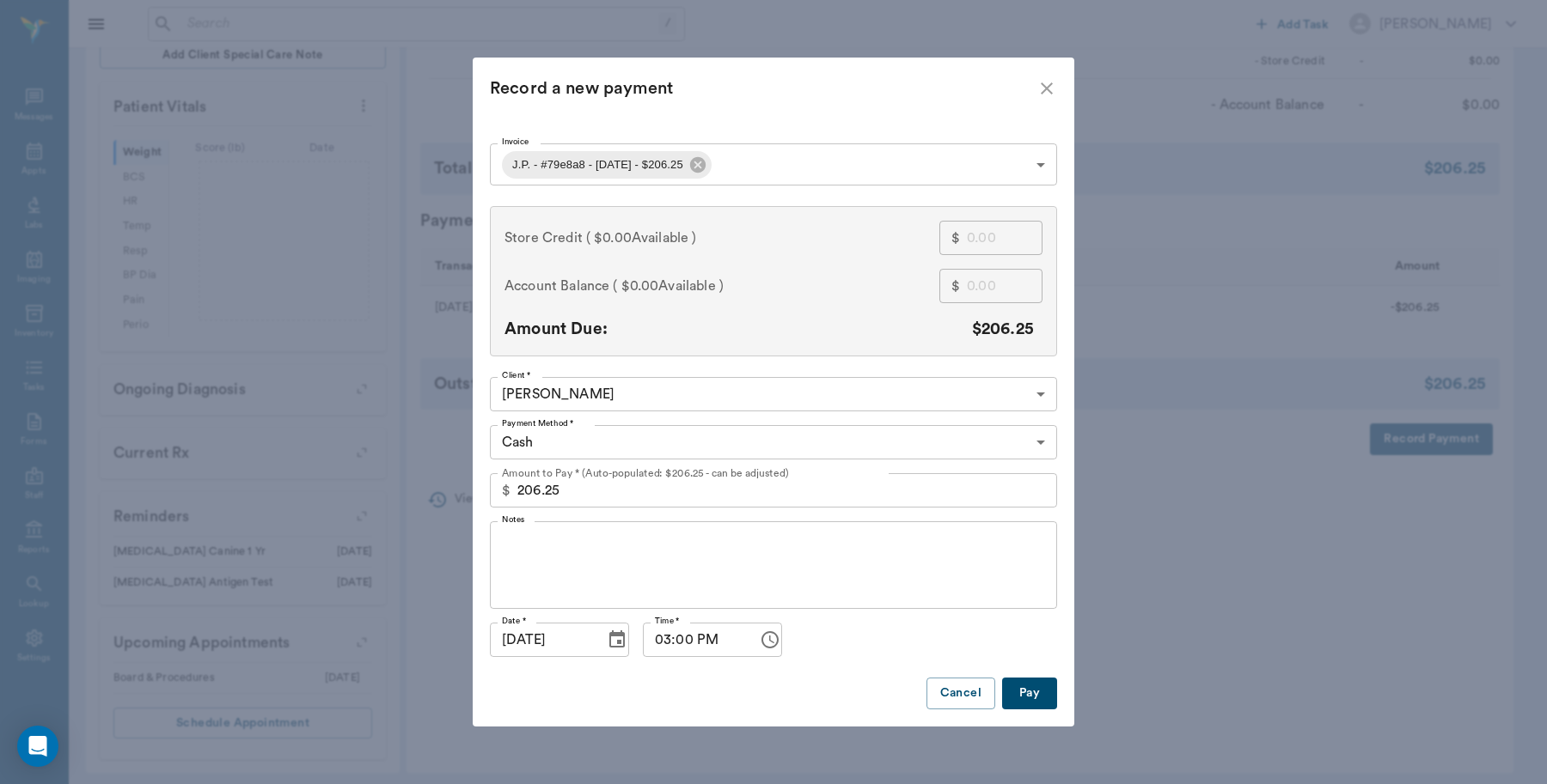
click at [760, 165] on body "/ ​ Add Task Dr. Bert Ellsworth Nectar Messages Appts Labs Imaging Inventory Ta…" at bounding box center [774, 173] width 1547 height 1240
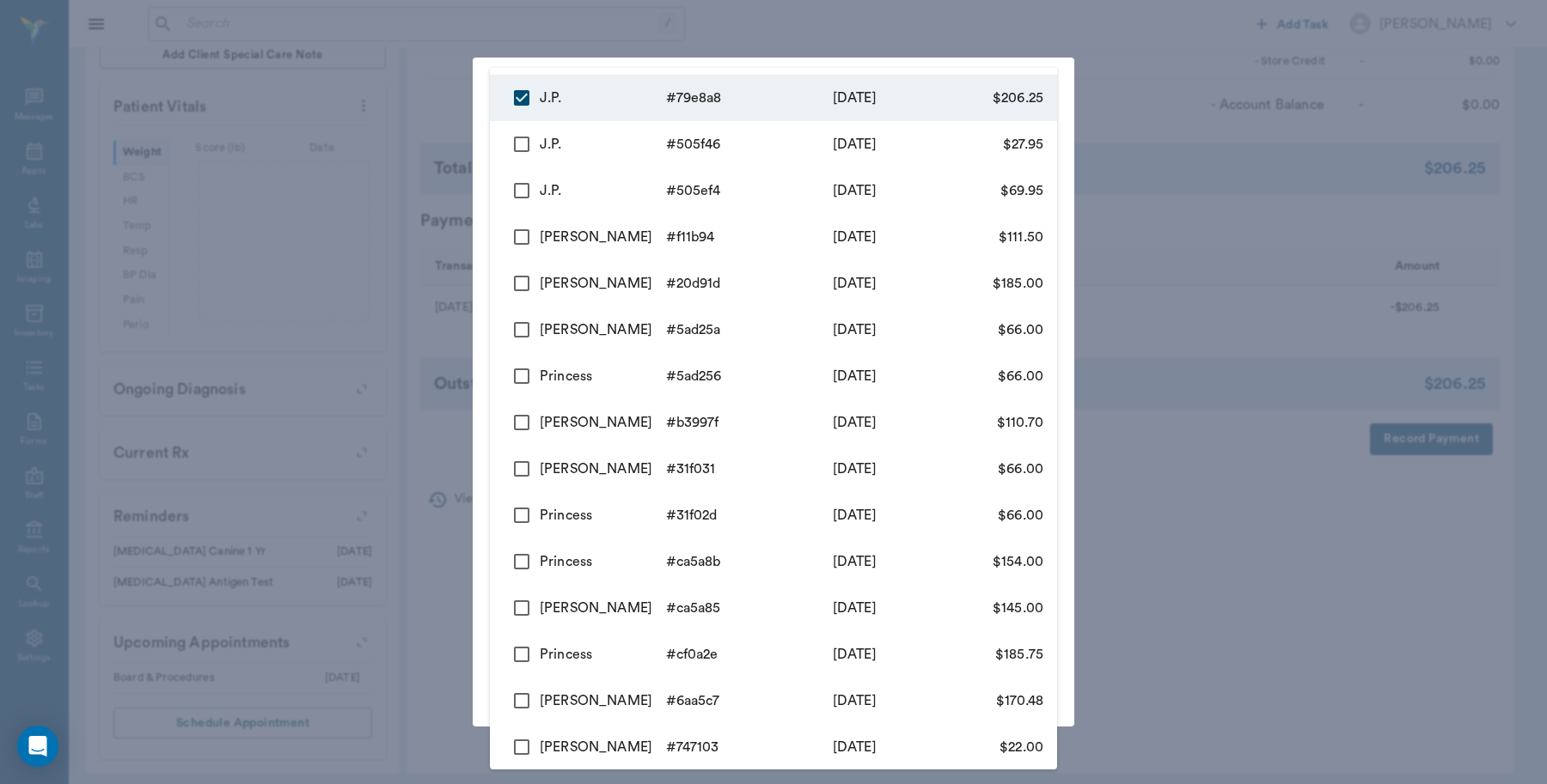
click at [517, 140] on input "checkbox" at bounding box center [521, 144] width 37 height 37
checkbox input "true"
type input "68af6344960dfe926b79e8a8,68af6279e06c0de542505f46"
type input "234.20"
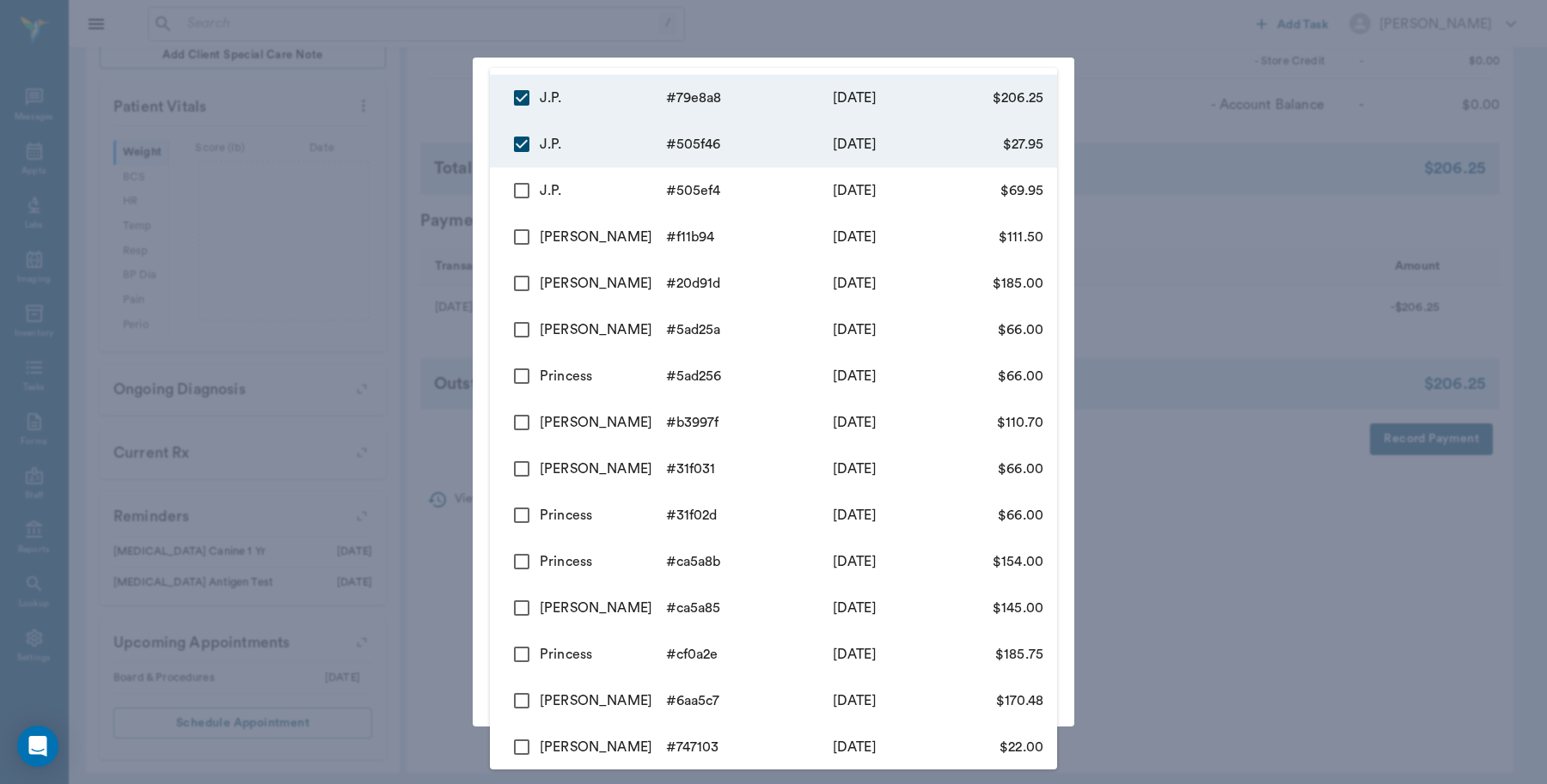
click at [516, 190] on input "checkbox" at bounding box center [521, 191] width 37 height 37
checkbox input "true"
type input "68af6344960dfe926b79e8a8,68af6279e06c0de542505f46,68af6224e06c0de542505ef4"
type input "304.15"
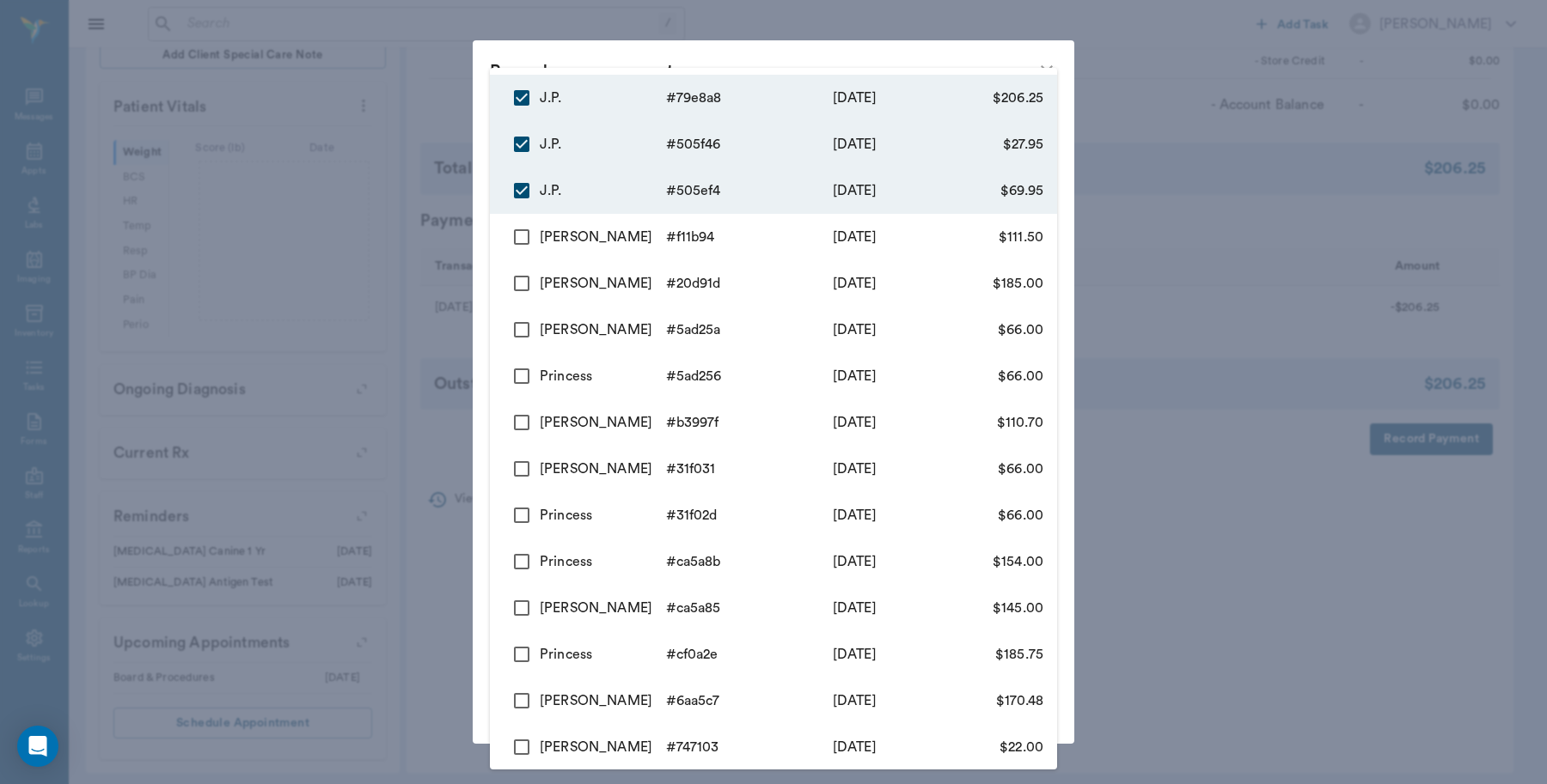
click at [418, 125] on div at bounding box center [774, 392] width 1547 height 784
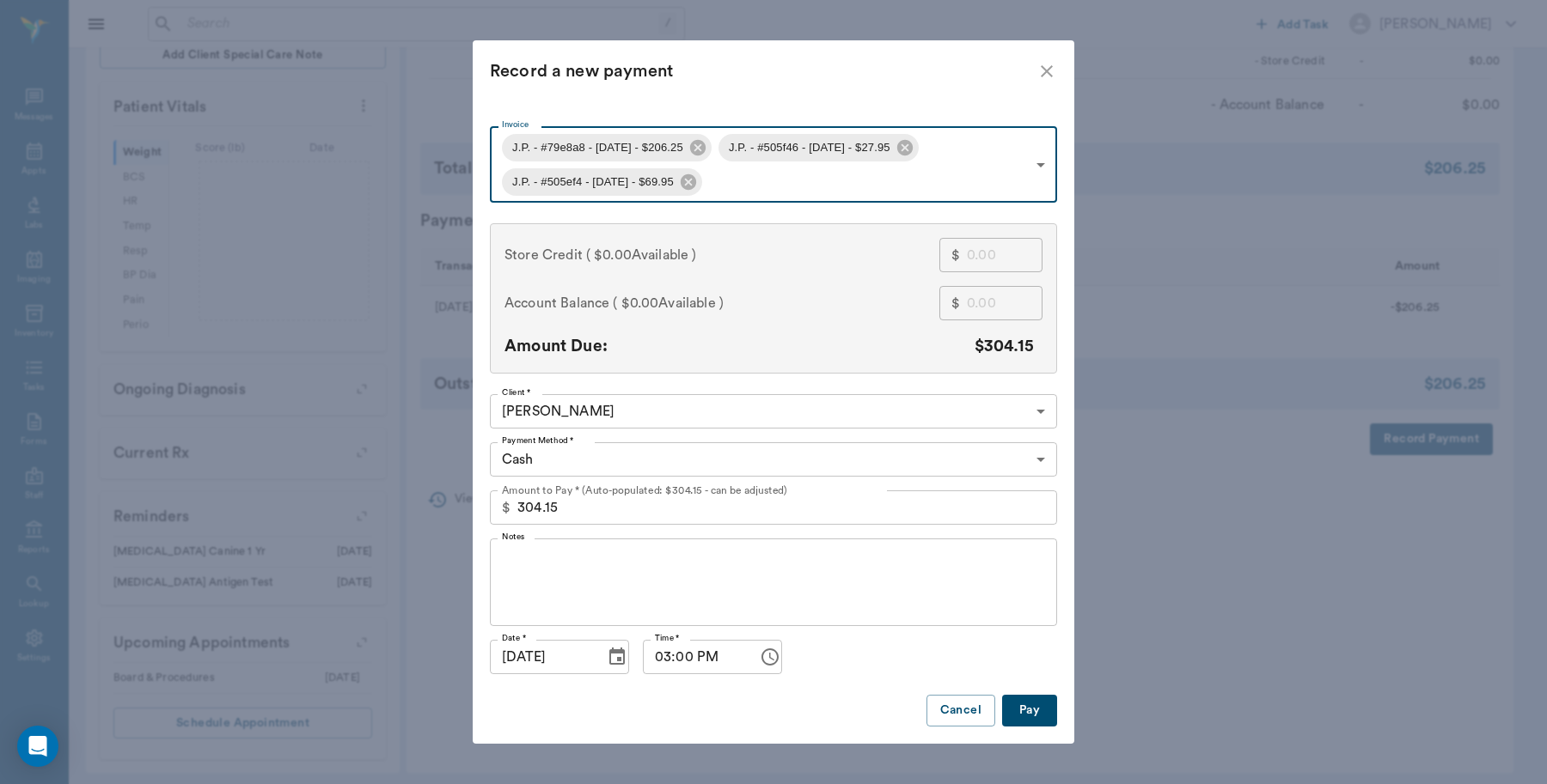
type input "68af6344960dfe926b79e8a8"
type input "206.25"
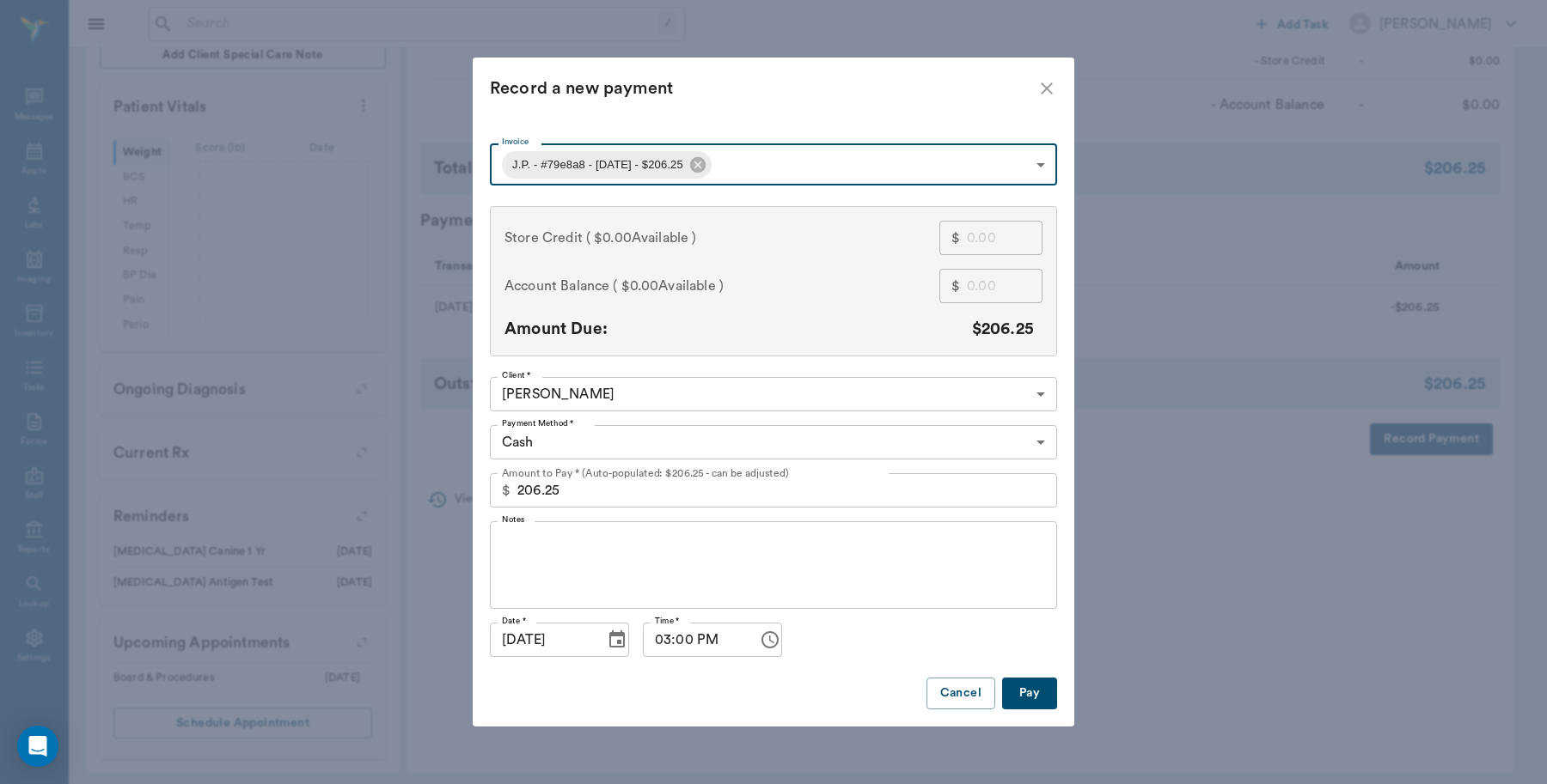
click at [778, 164] on body "/ ​ Add Task Dr. Bert Ellsworth Nectar Messages Appts Labs Imaging Inventory Ta…" at bounding box center [774, 173] width 1547 height 1240
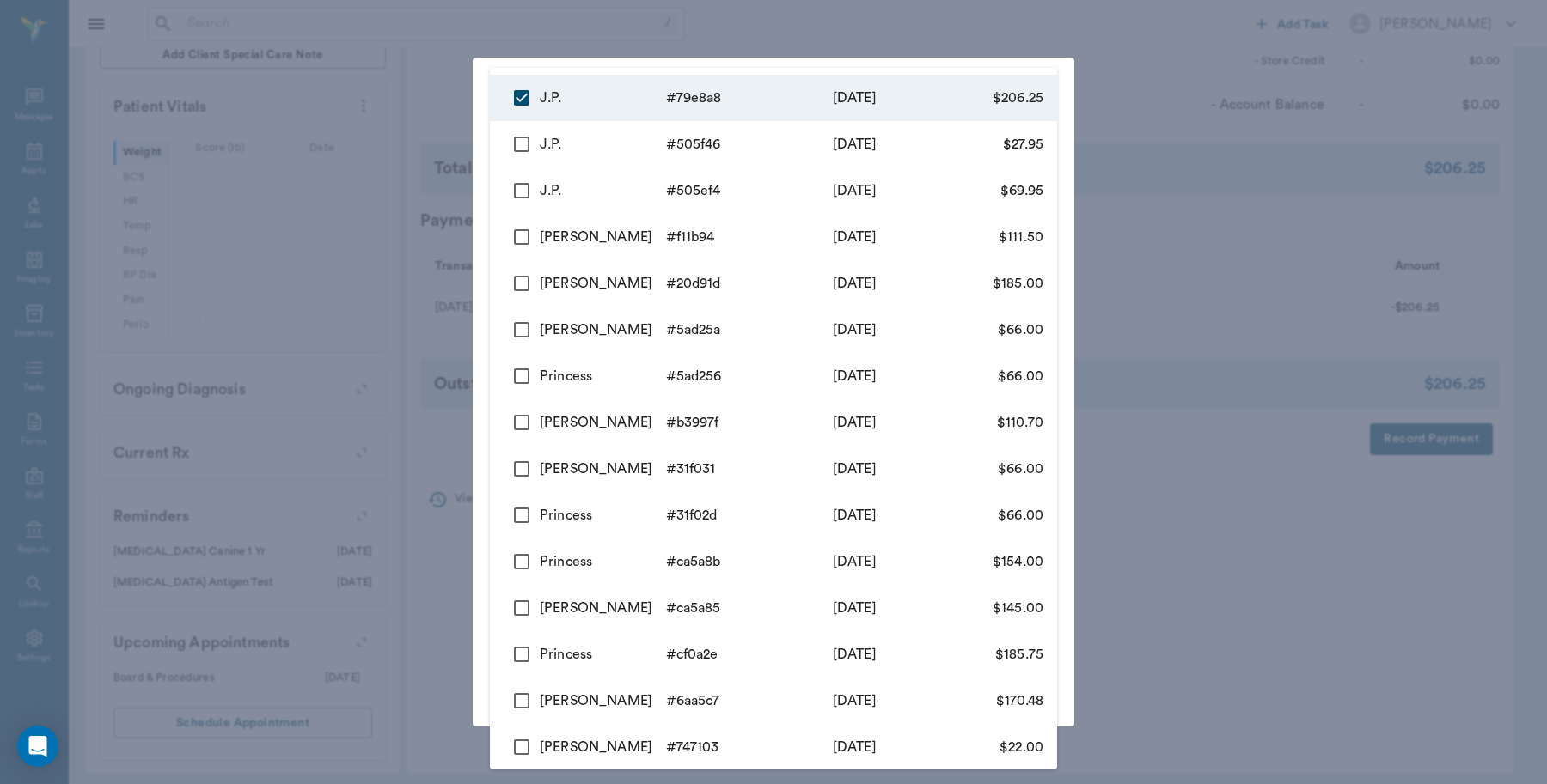
click at [525, 148] on input "checkbox" at bounding box center [521, 144] width 37 height 37
checkbox input "true"
type input "68af6344960dfe926b79e8a8,68af6279e06c0de542505f46"
type input "234.20"
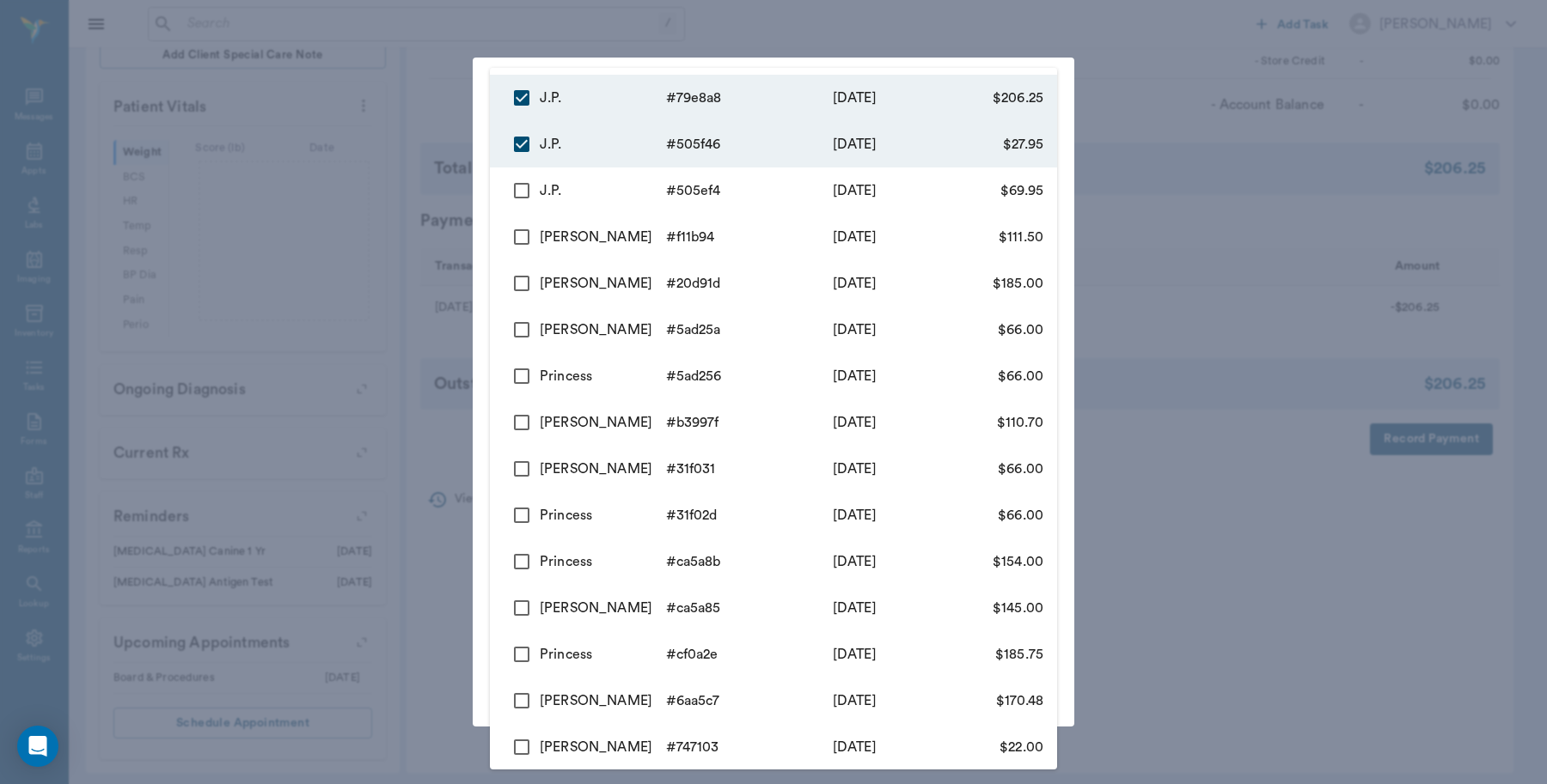
click at [519, 193] on input "checkbox" at bounding box center [521, 191] width 37 height 37
checkbox input "true"
type input "68af6344960dfe926b79e8a8,68af6279e06c0de542505f46,68af6224e06c0de542505ef4"
type input "304.15"
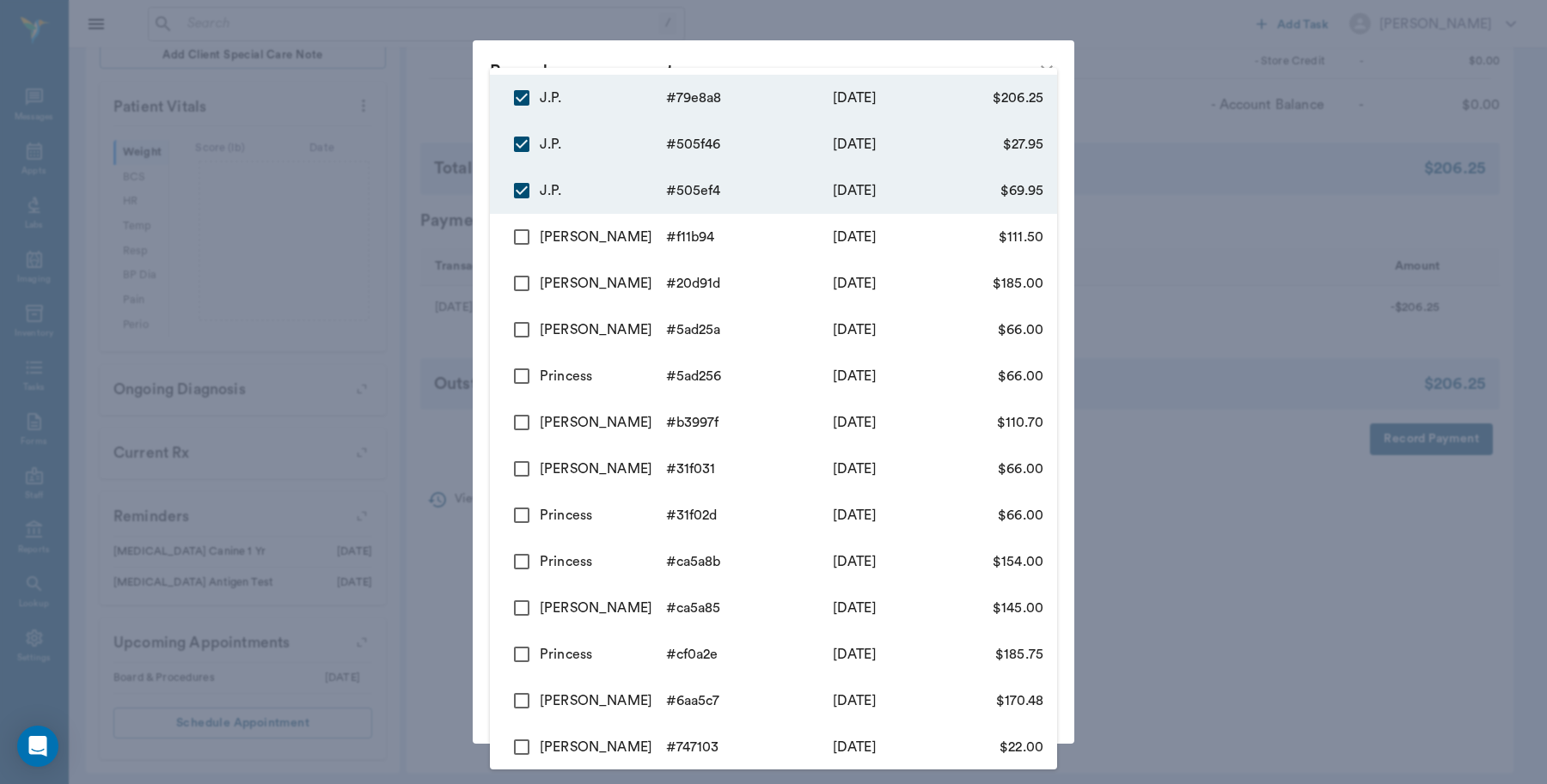
click at [404, 250] on div at bounding box center [774, 392] width 1547 height 784
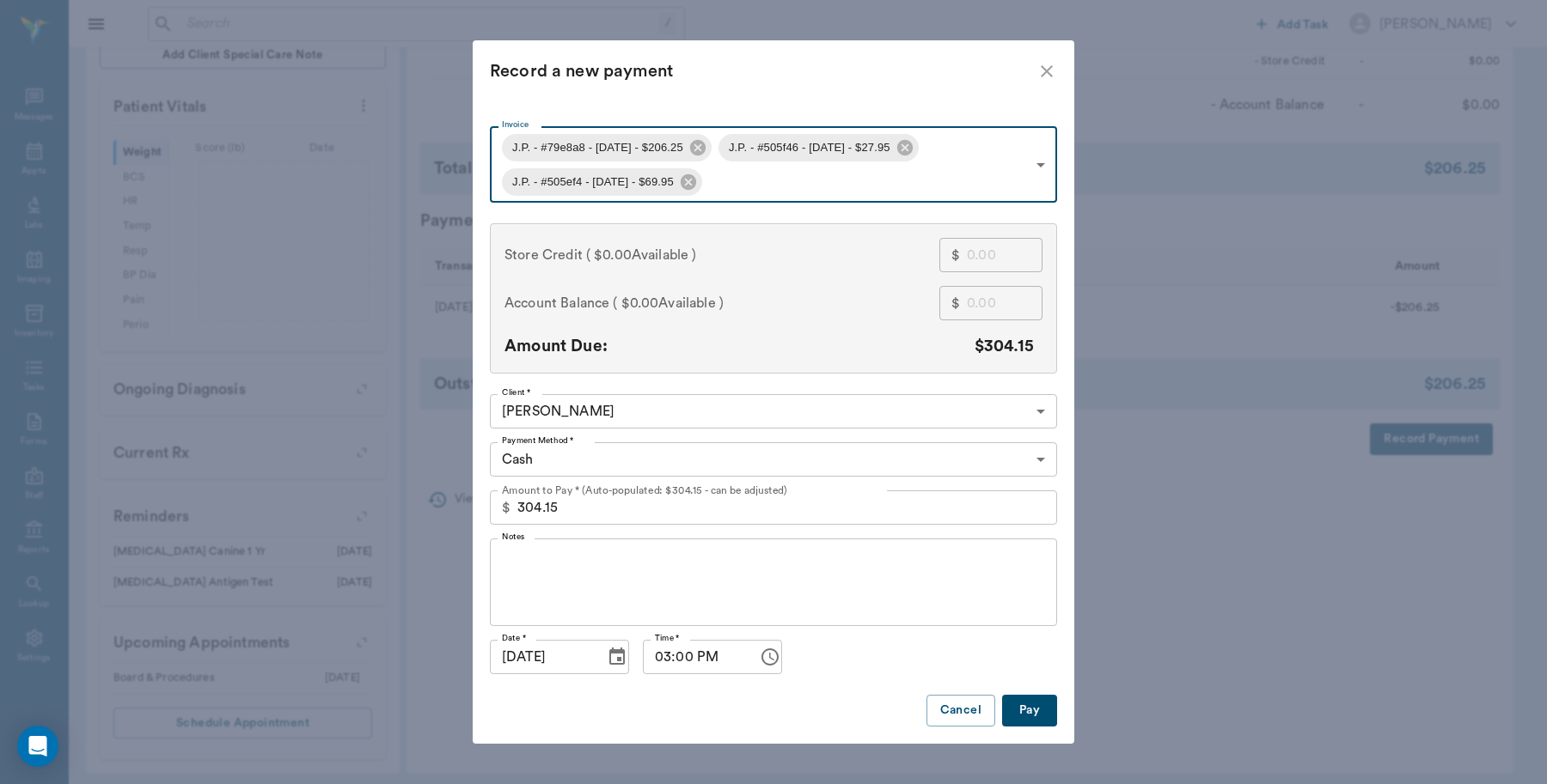
type input "68af6344960dfe926b79e8a8"
type input "206.25"
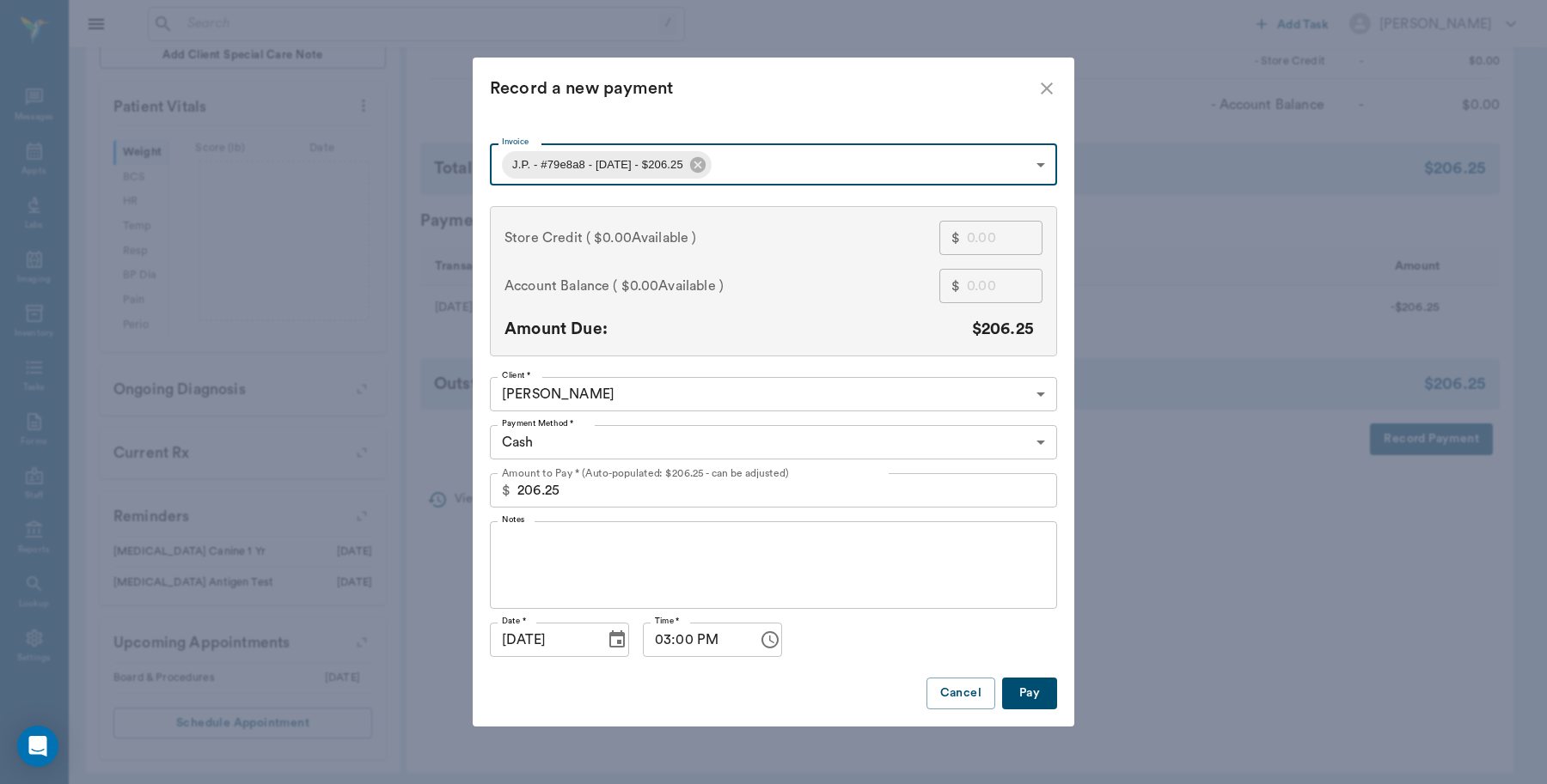
click at [1049, 88] on icon "close" at bounding box center [1047, 89] width 13 height 13
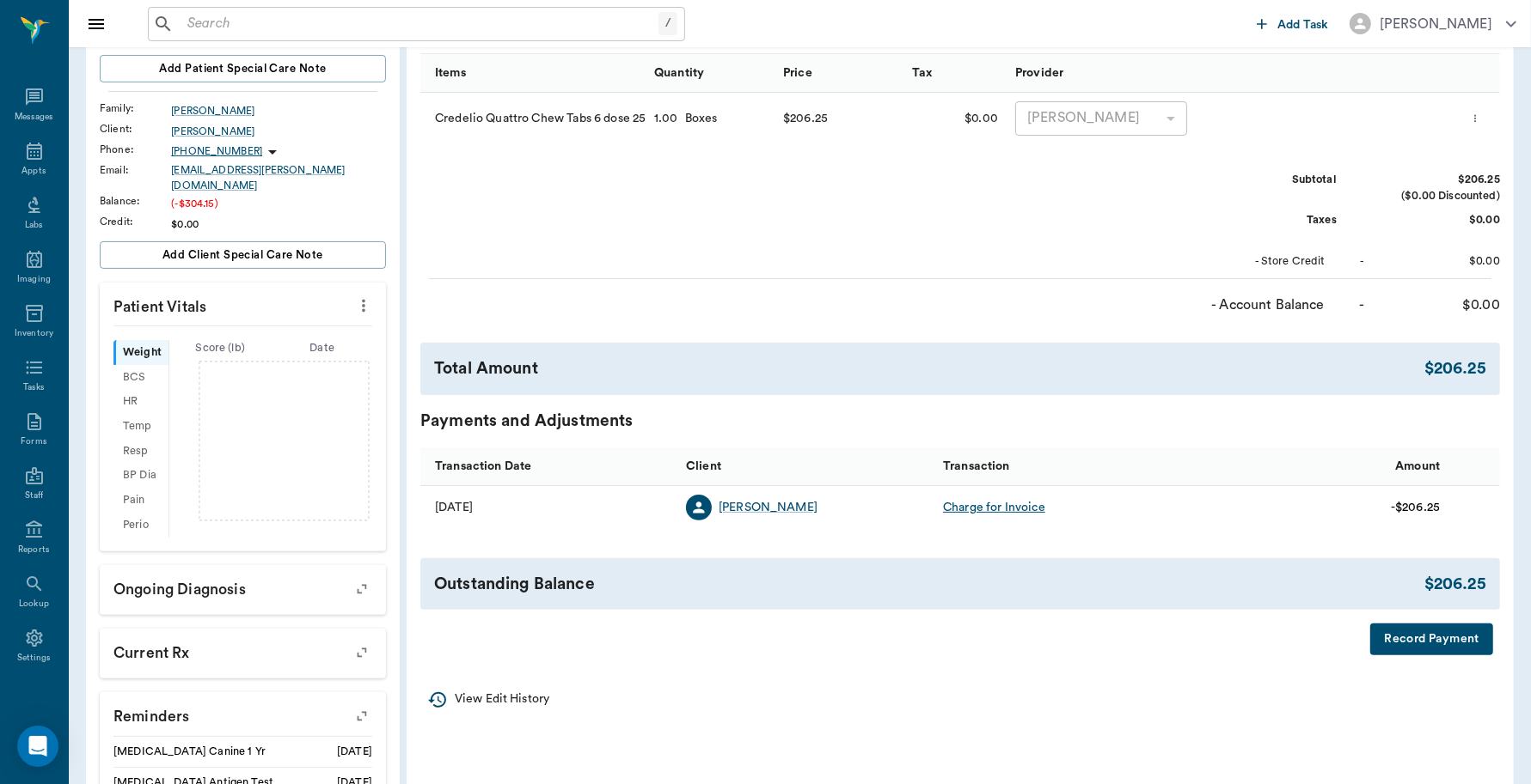
scroll to position [0, 0]
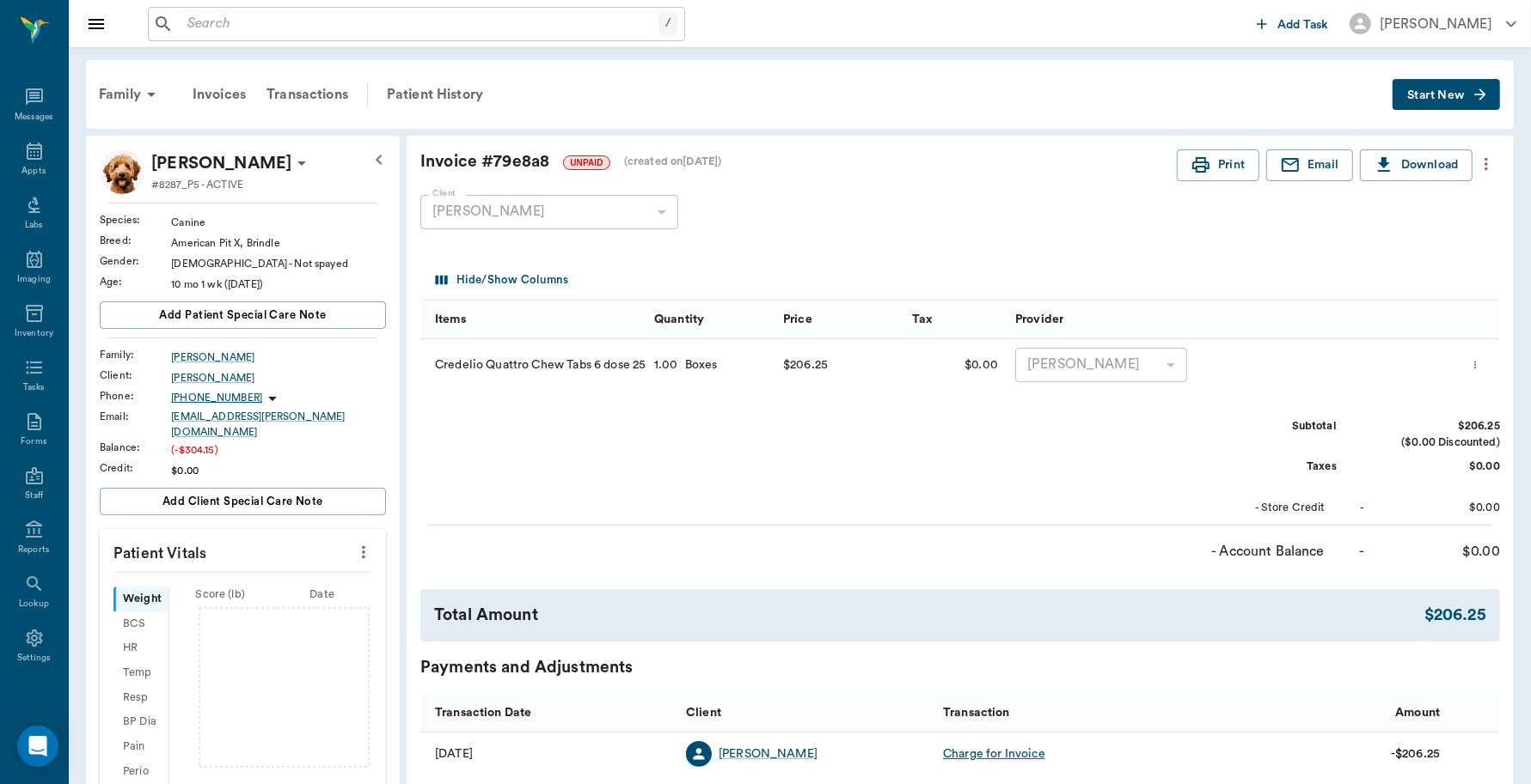
click at [1424, 88] on button "Start New" at bounding box center [1446, 94] width 108 height 32
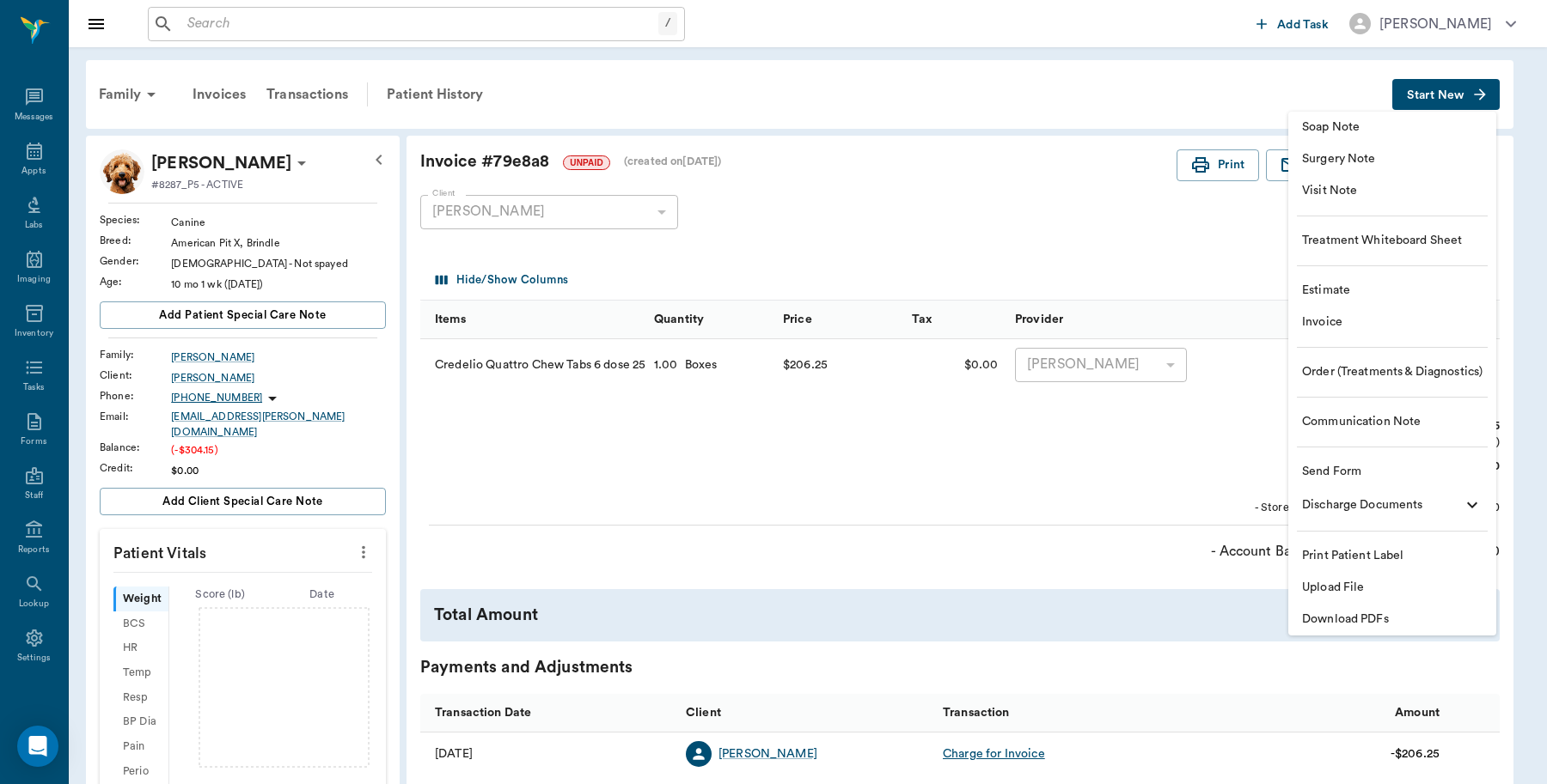
click at [1347, 315] on span "Invoice" at bounding box center [1392, 322] width 181 height 18
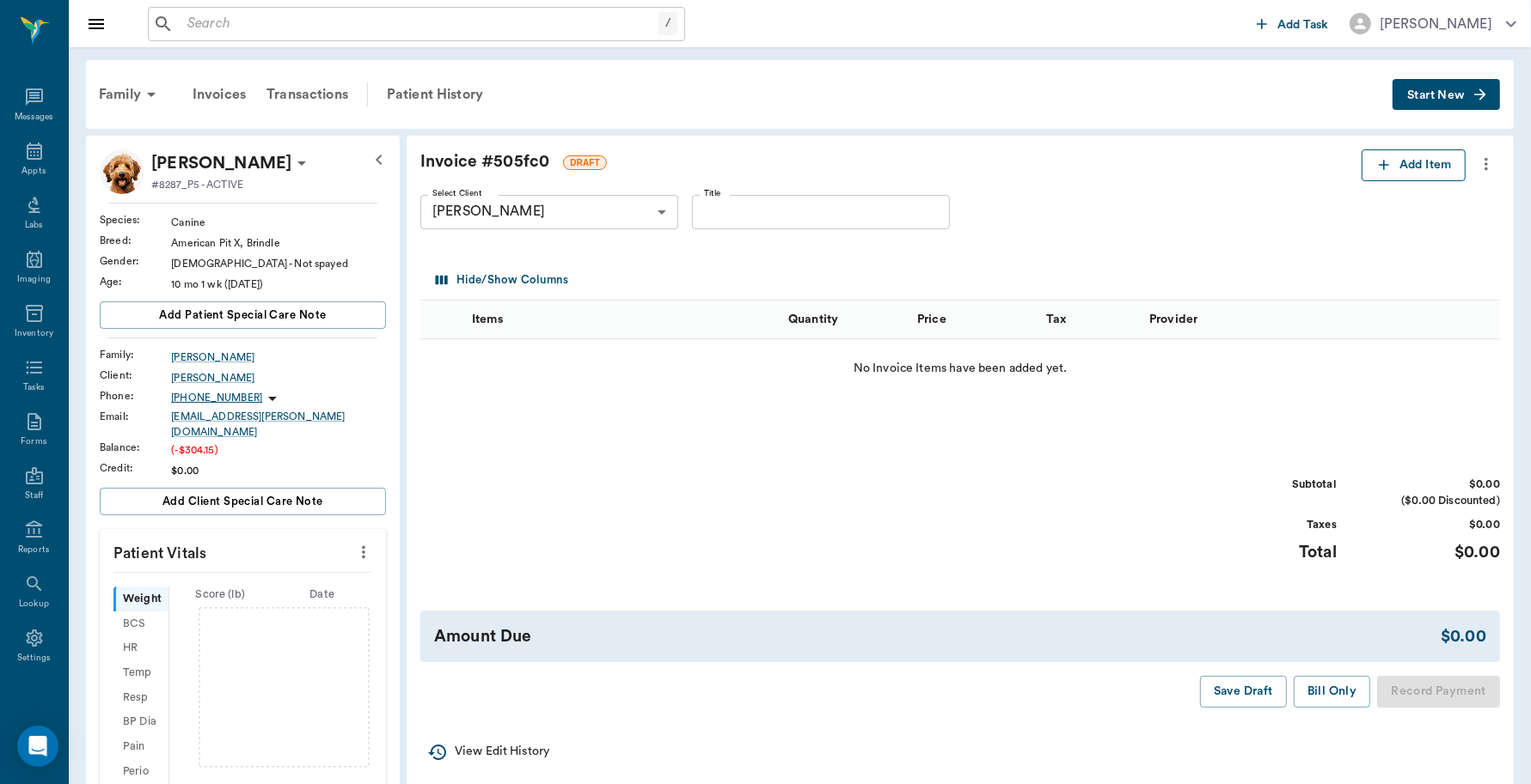
click at [1416, 160] on button "Add Item" at bounding box center [1414, 164] width 104 height 32
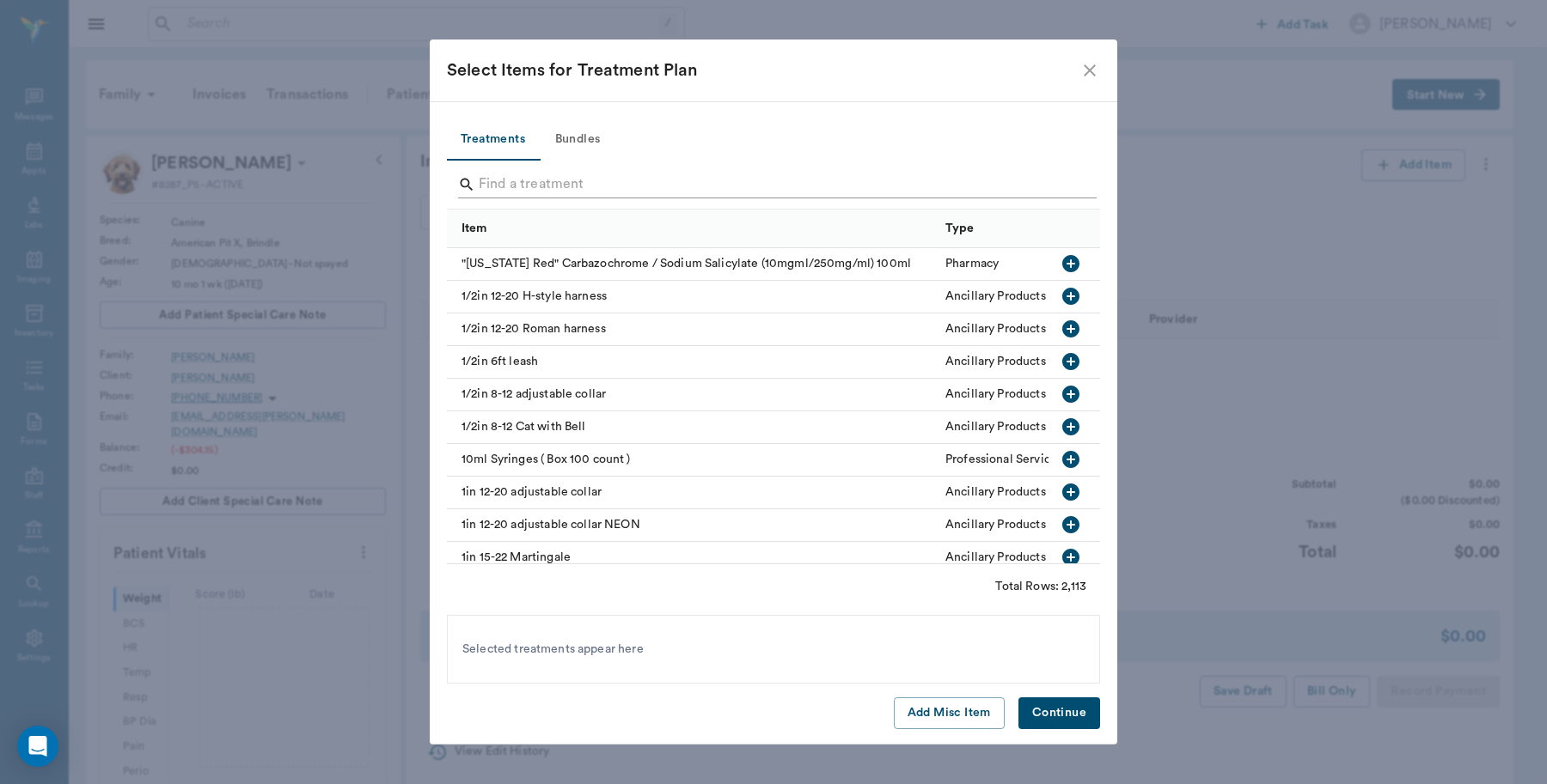
click at [520, 187] on input "Search" at bounding box center [774, 185] width 592 height 28
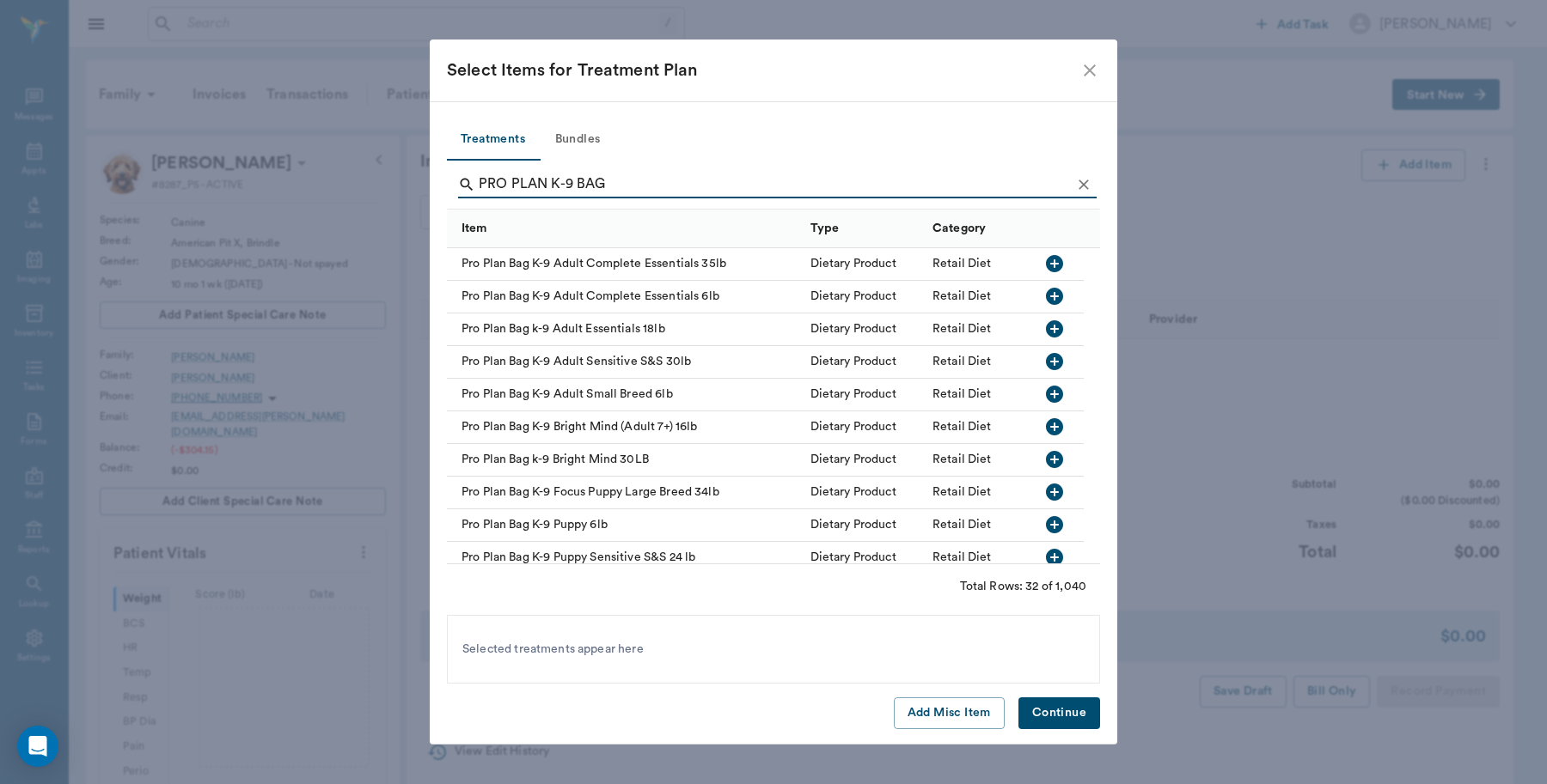
type input "PRO PLAN K-9 BAG"
click at [1052, 518] on icon "button" at bounding box center [1054, 525] width 17 height 17
click at [1063, 711] on button "Continue" at bounding box center [1058, 713] width 82 height 32
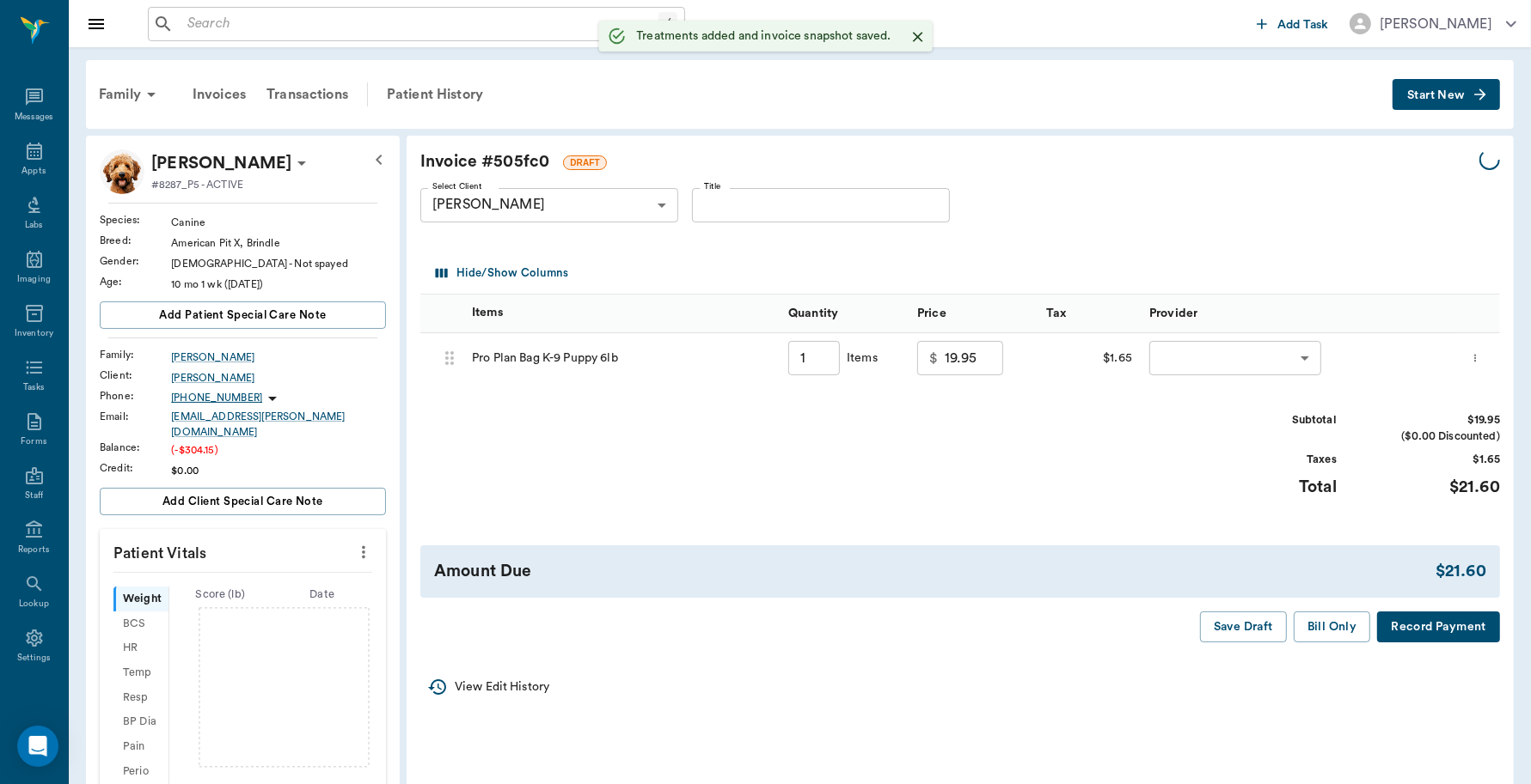
type input "1.00"
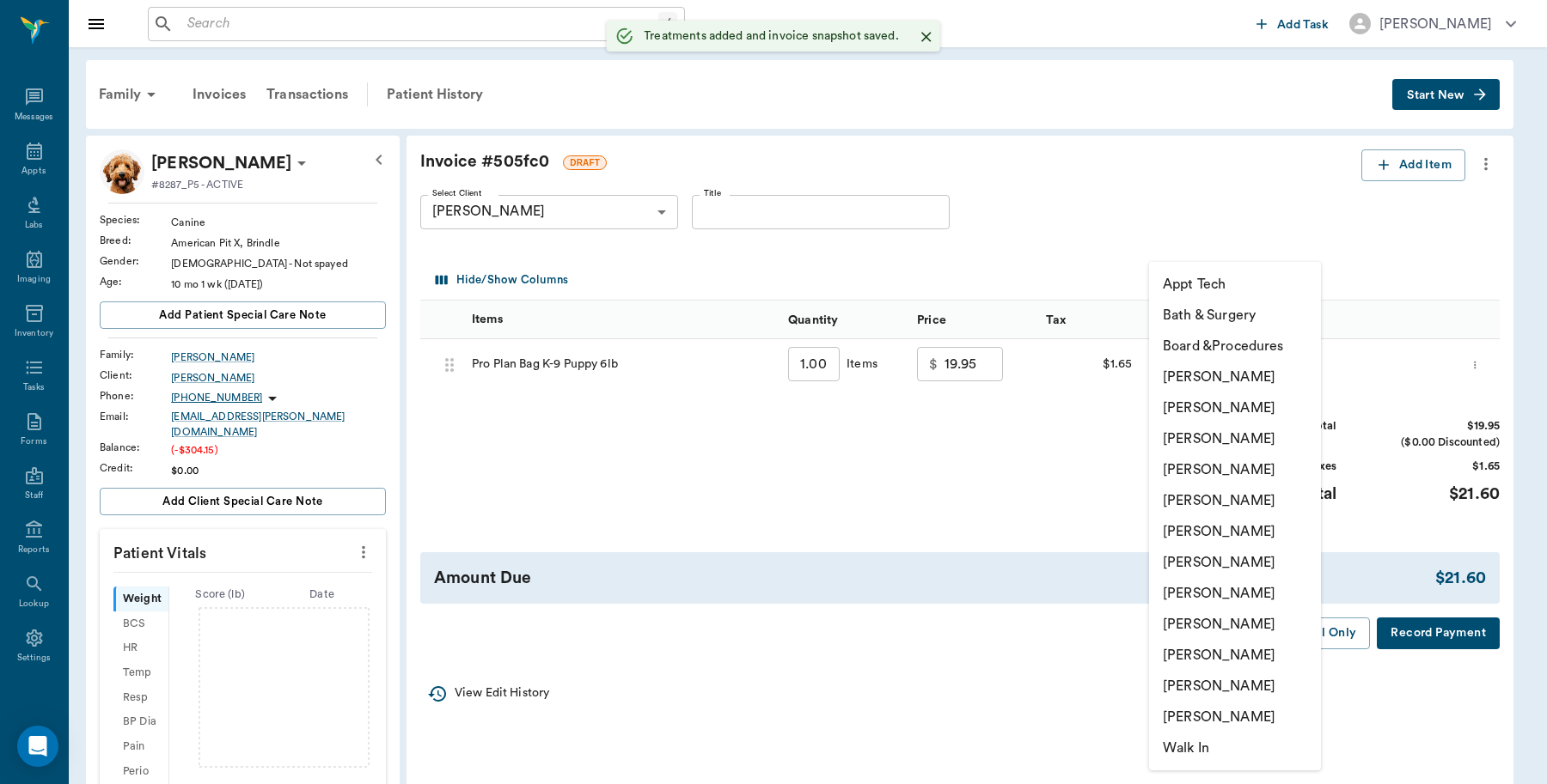
click at [1196, 371] on body "/ ​ Add Task Dr. Bert Ellsworth Nectar Messages Appts Labs Imaging Inventory Ta…" at bounding box center [774, 620] width 1547 height 1240
click at [1200, 688] on li "Lorean Lingle" at bounding box center [1234, 687] width 172 height 31
type input "none-63ec2ece52e12b0ba117cc90"
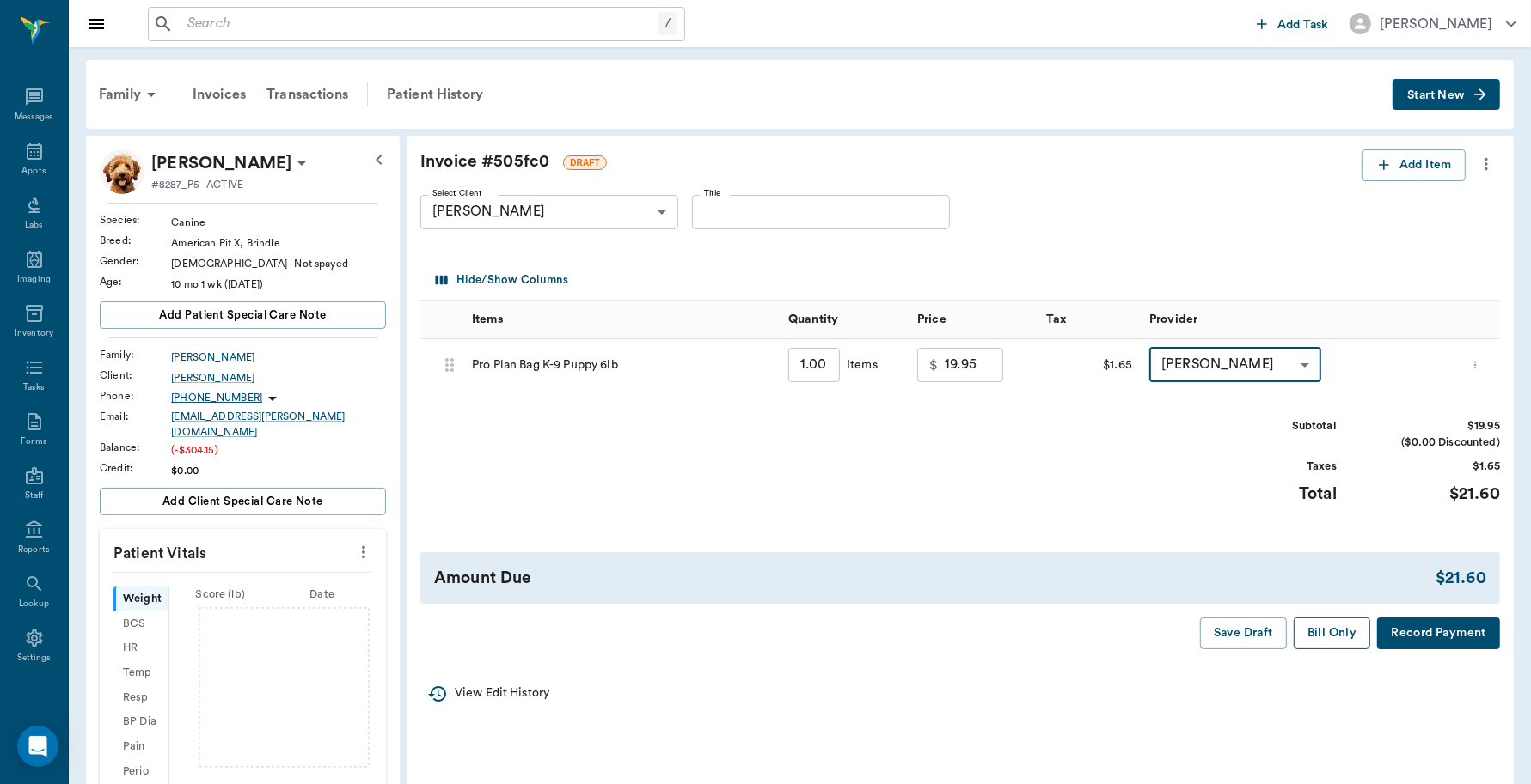
click at [1315, 628] on button "Bill Only" at bounding box center [1332, 633] width 77 height 32
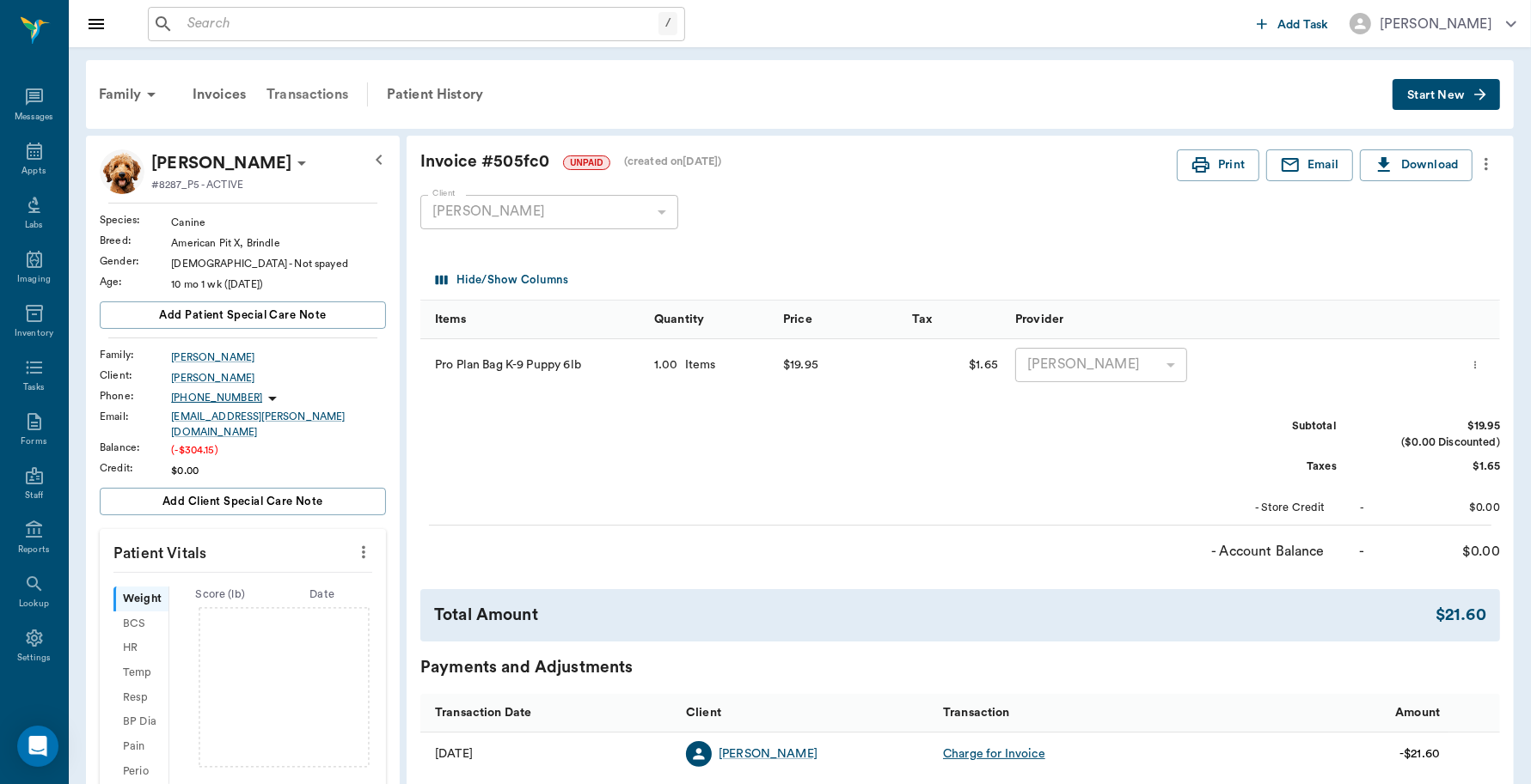
click at [310, 90] on div "Transactions" at bounding box center [307, 94] width 102 height 41
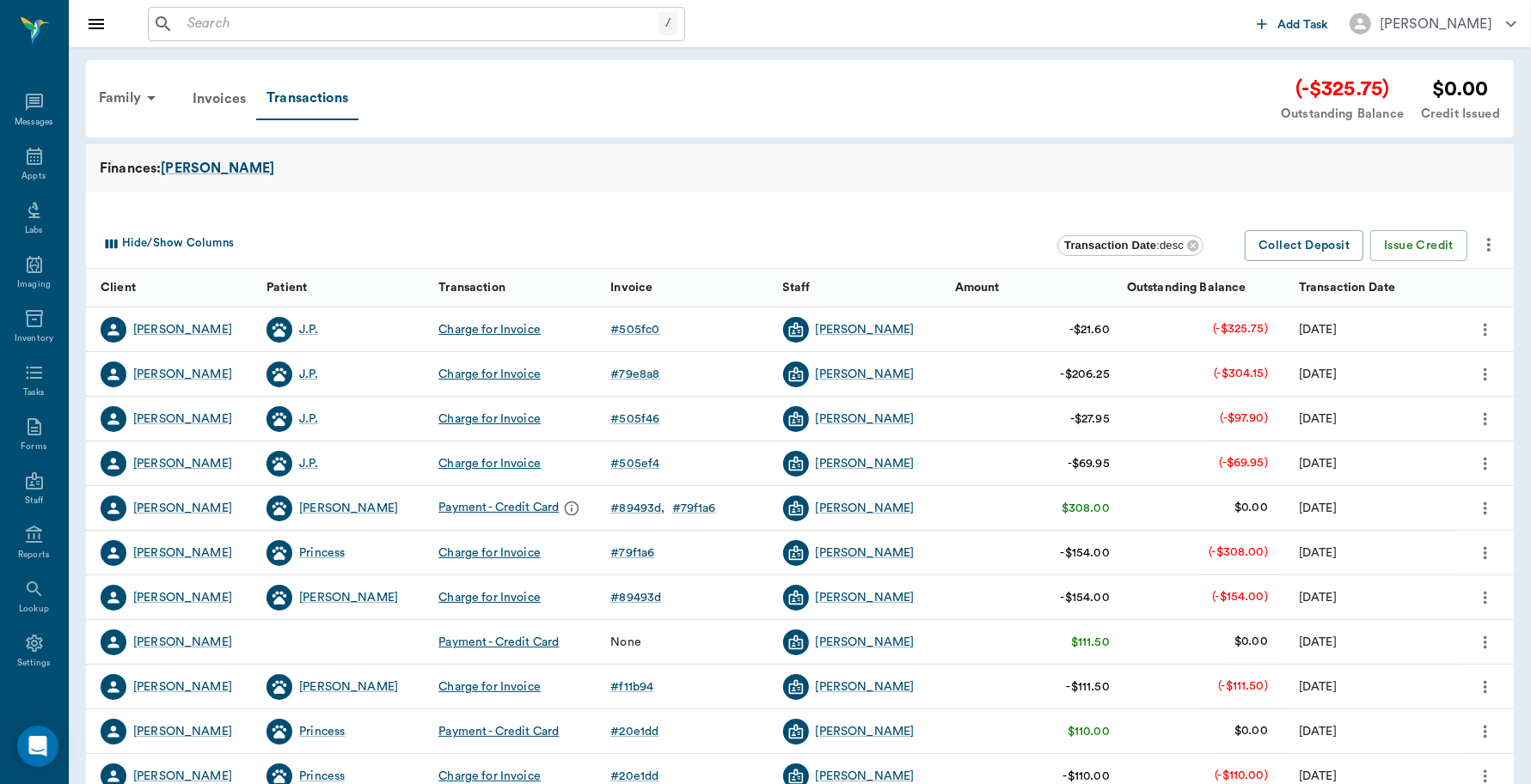
scroll to position [5, 0]
click at [638, 326] on div "# 505fc0" at bounding box center [634, 330] width 49 height 17
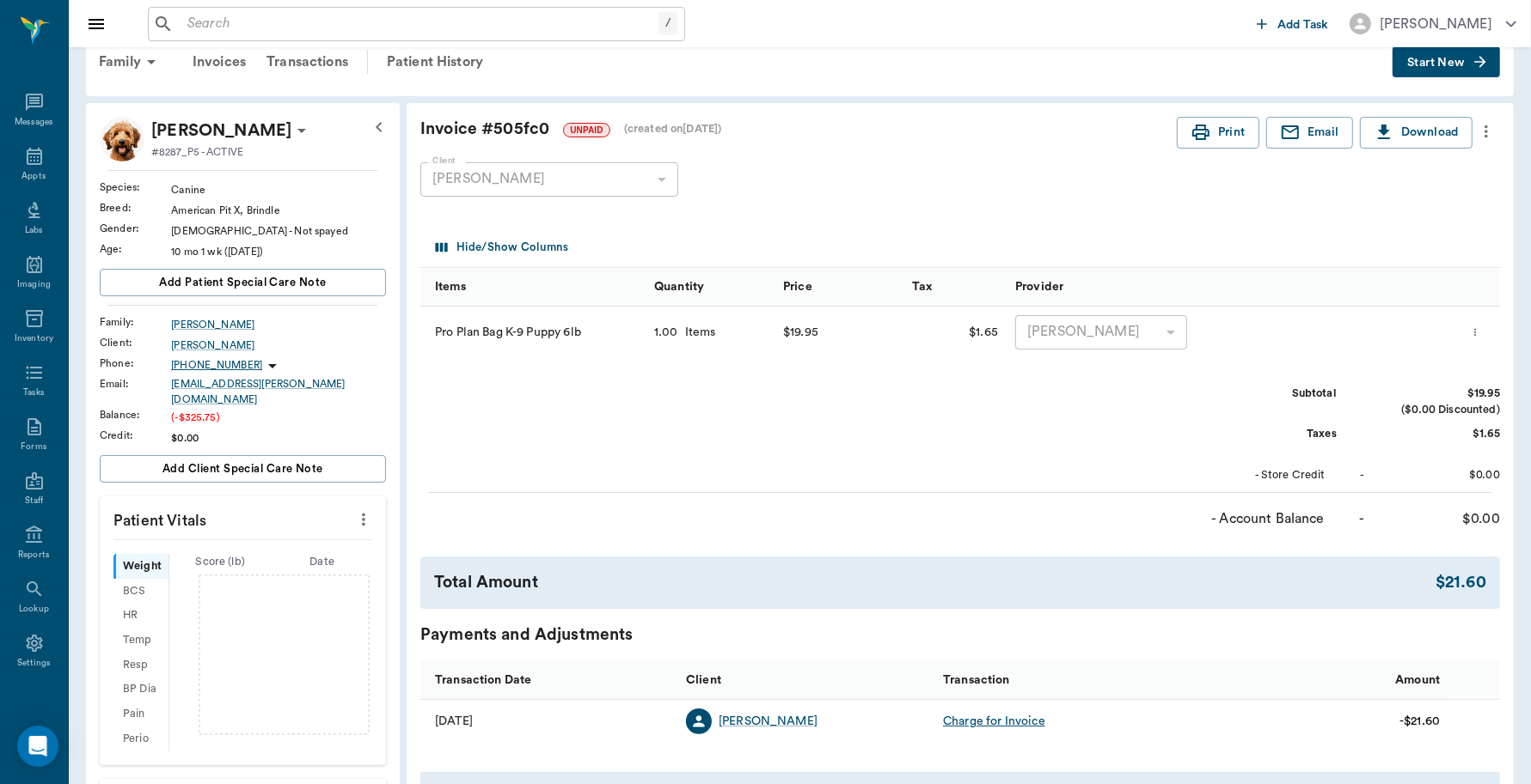
scroll to position [5, 0]
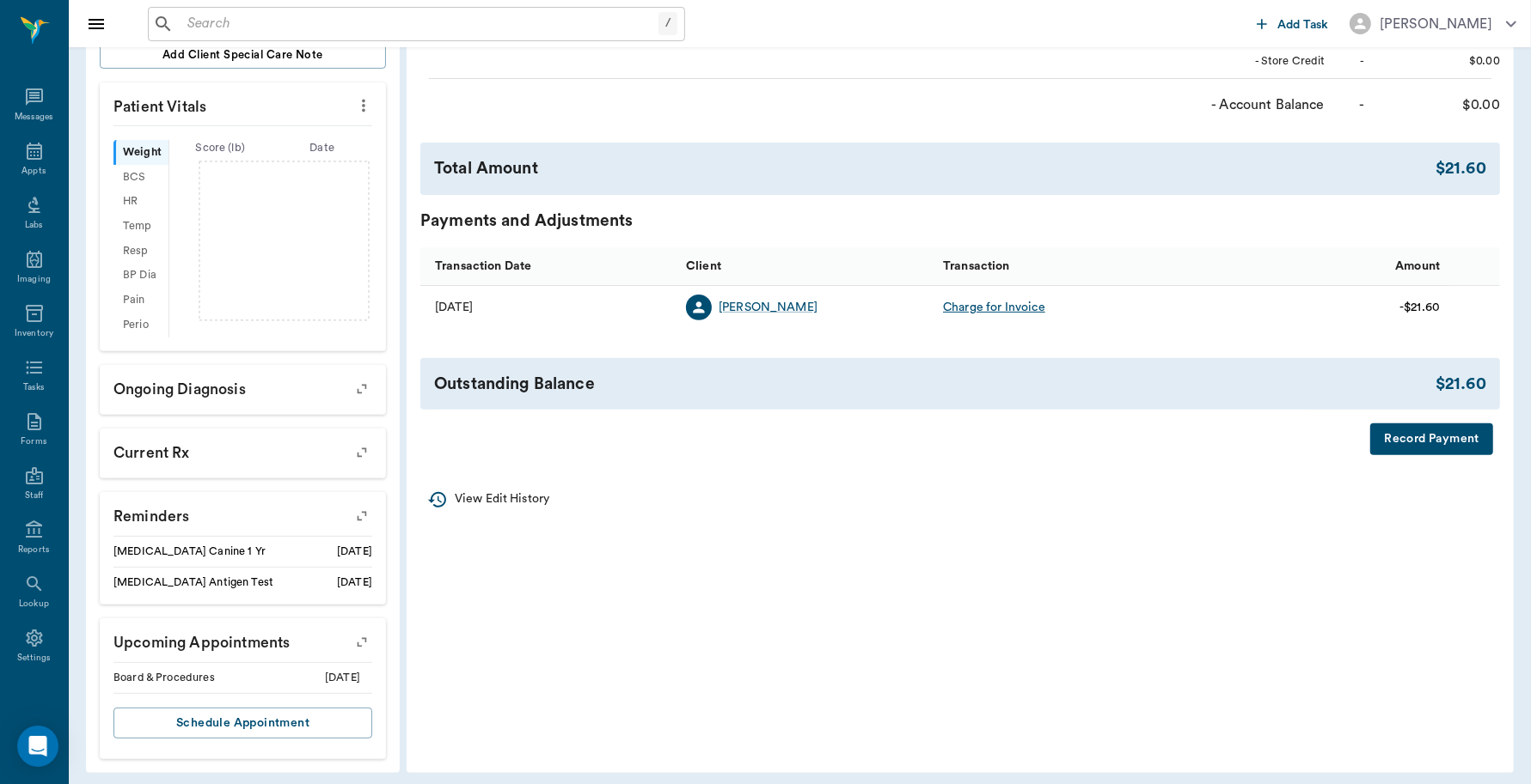
click at [1416, 443] on button "Record Payment" at bounding box center [1432, 439] width 123 height 32
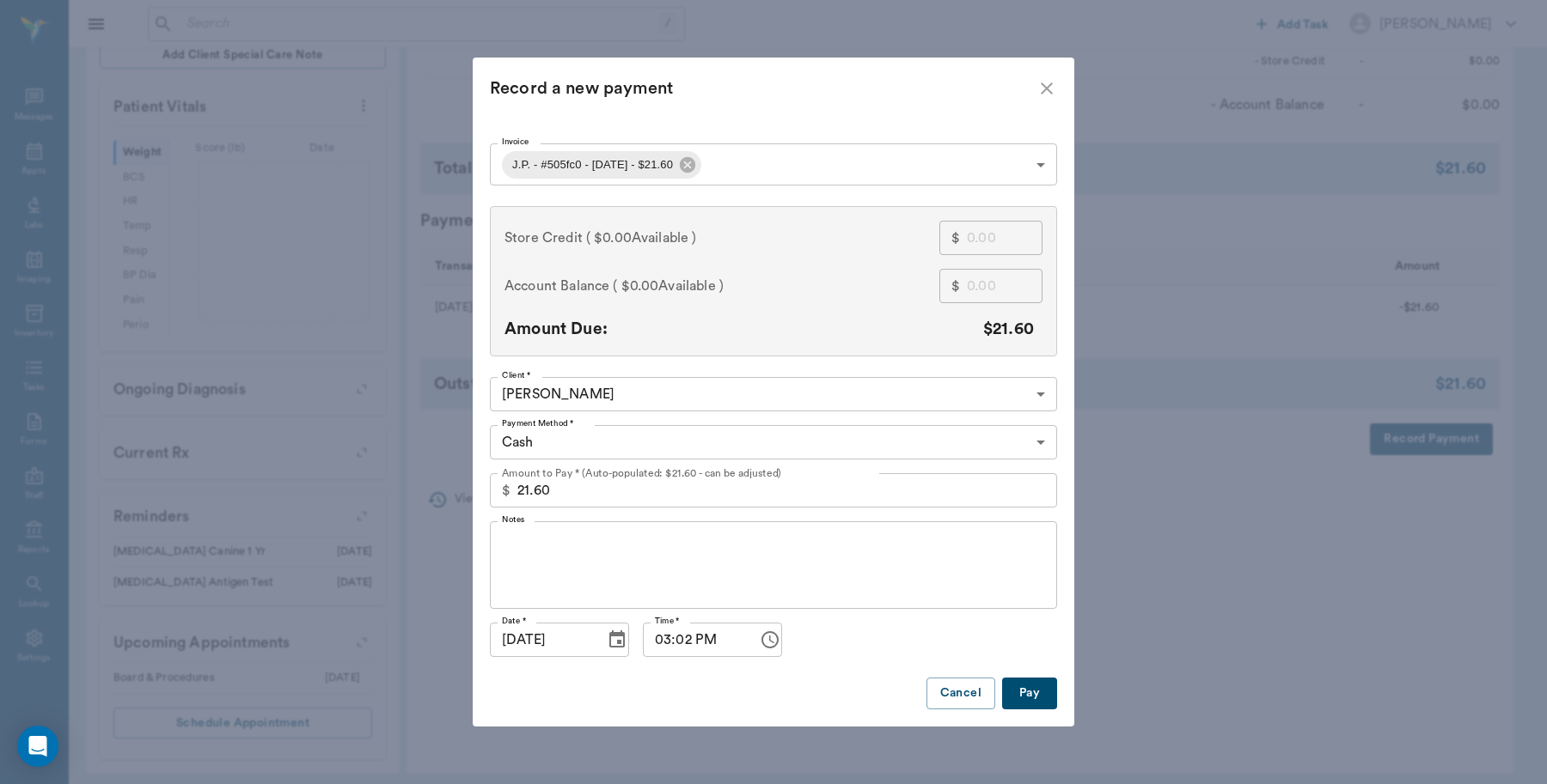
click at [746, 167] on body "/ ​ Add Task Dr. Bert Ellsworth Nectar Messages Appts Labs Imaging Inventory Ta…" at bounding box center [774, 173] width 1547 height 1240
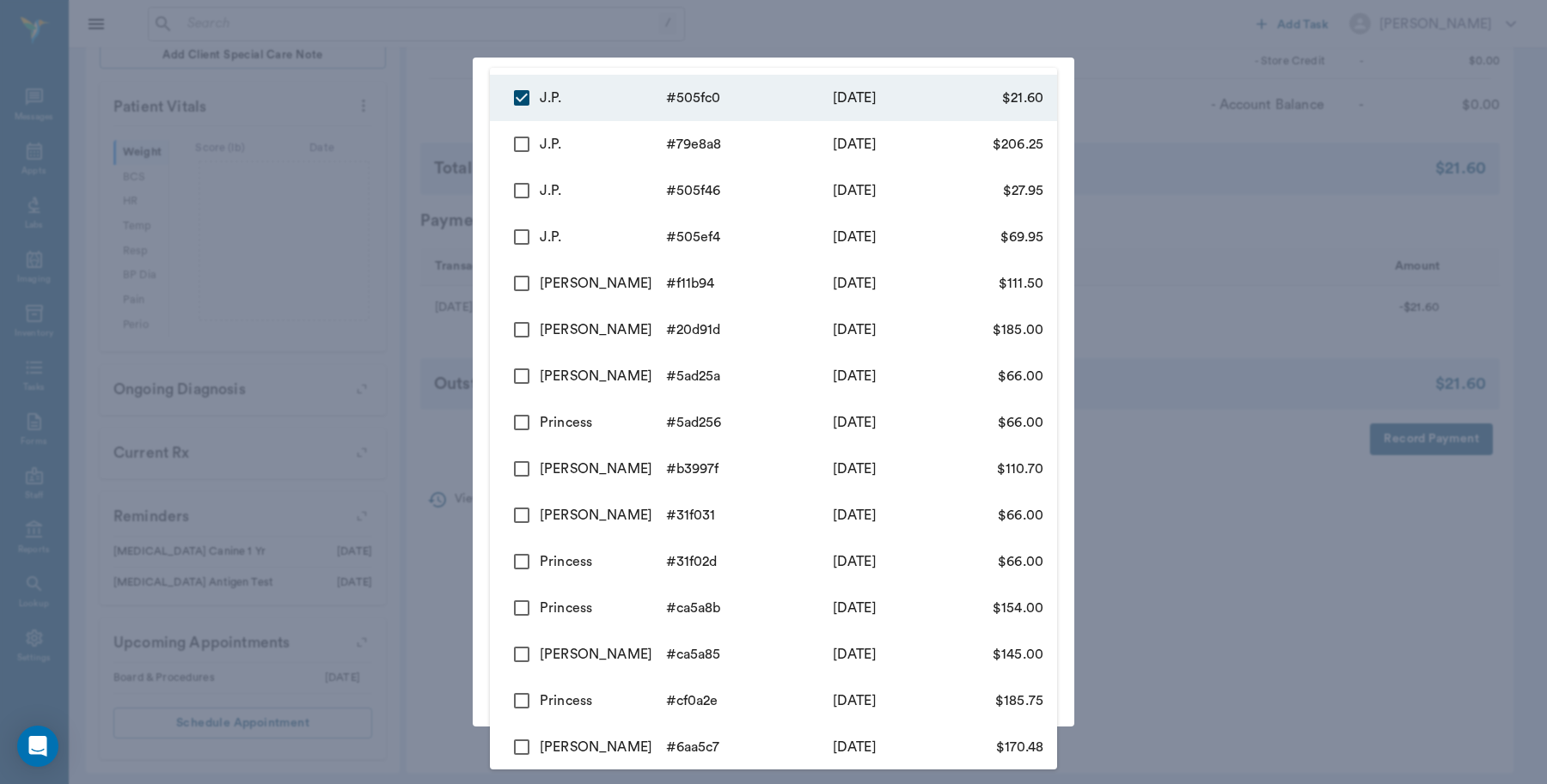
click at [516, 140] on input "checkbox" at bounding box center [521, 144] width 37 height 37
checkbox input "true"
type input "68af6412e06c0de542505fc0,68af6344960dfe926b79e8a8"
type input "227.85"
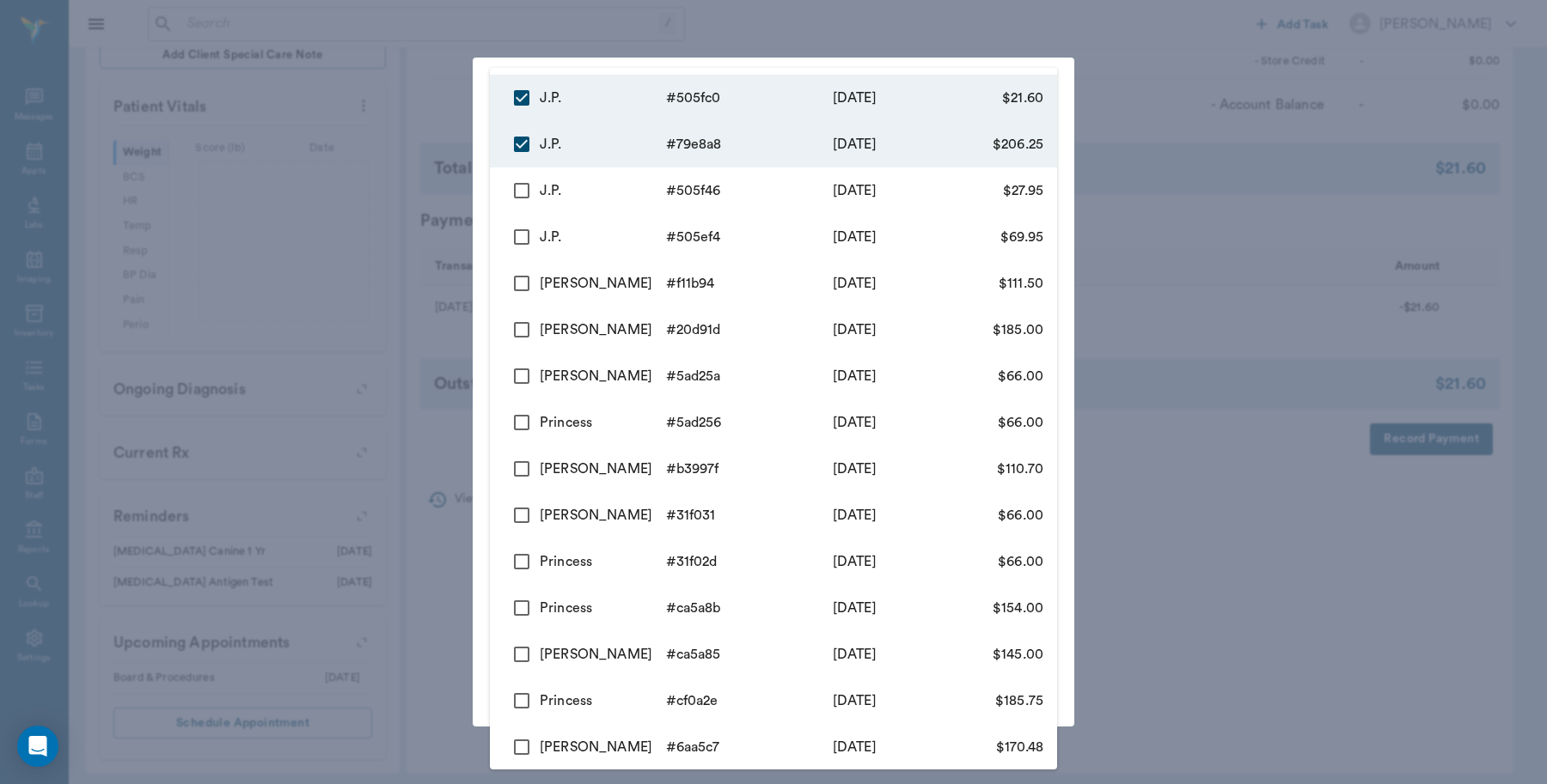
click at [526, 190] on input "checkbox" at bounding box center [521, 191] width 37 height 37
checkbox input "true"
type input "68af6412e06c0de542505fc0,68af6344960dfe926b79e8a8,68af6279e06c0de542505f46"
type input "255.80"
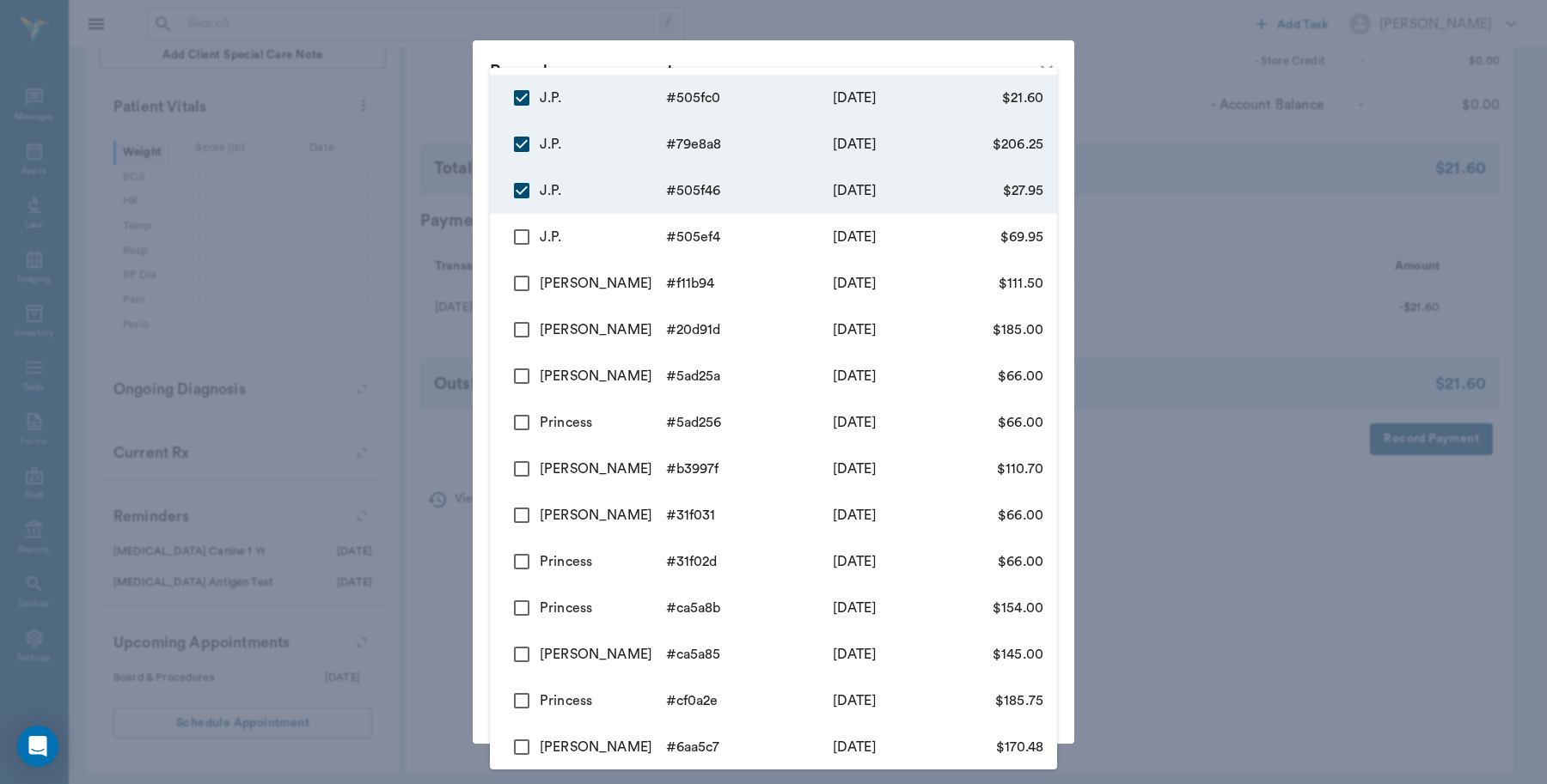
click at [520, 240] on input "checkbox" at bounding box center [521, 238] width 37 height 37
checkbox input "true"
type input "68af6412e06c0de542505fc0,68af6344960dfe926b79e8a8,68af6279e06c0de542505f46,68af…"
type input "325.75"
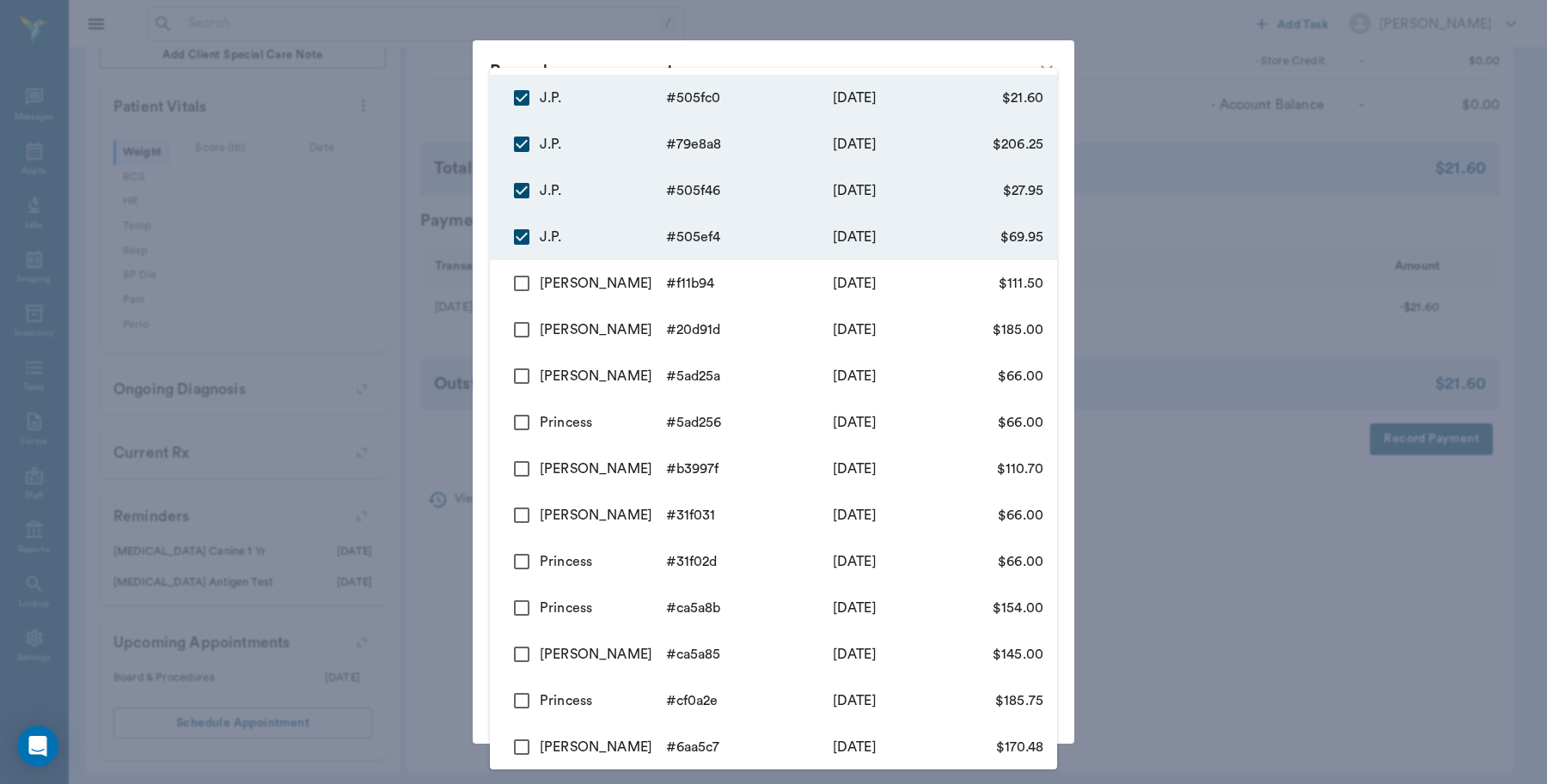
click at [444, 182] on div at bounding box center [774, 392] width 1547 height 784
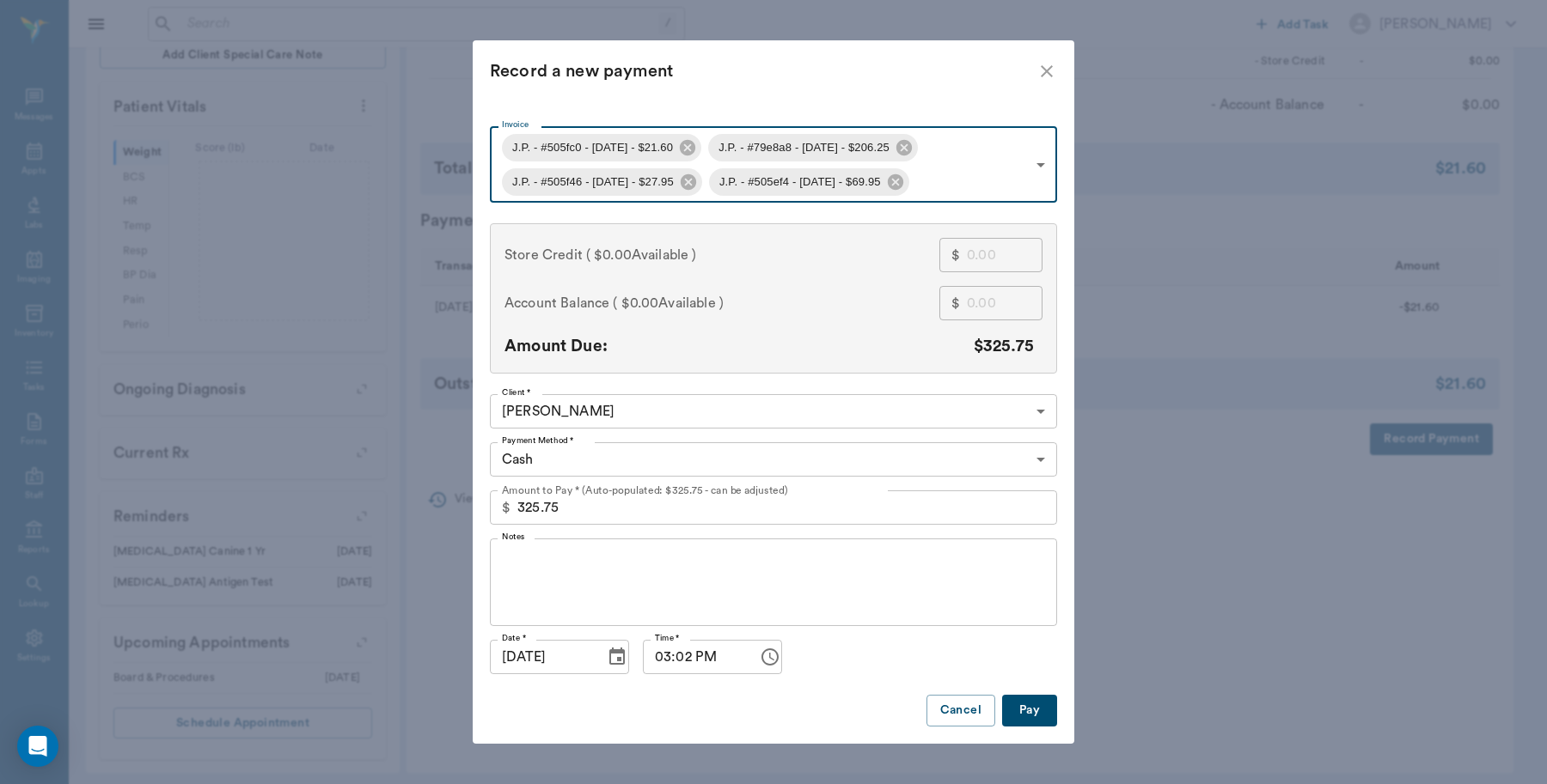
type input "68af6412e06c0de542505fc0"
type input "21.60"
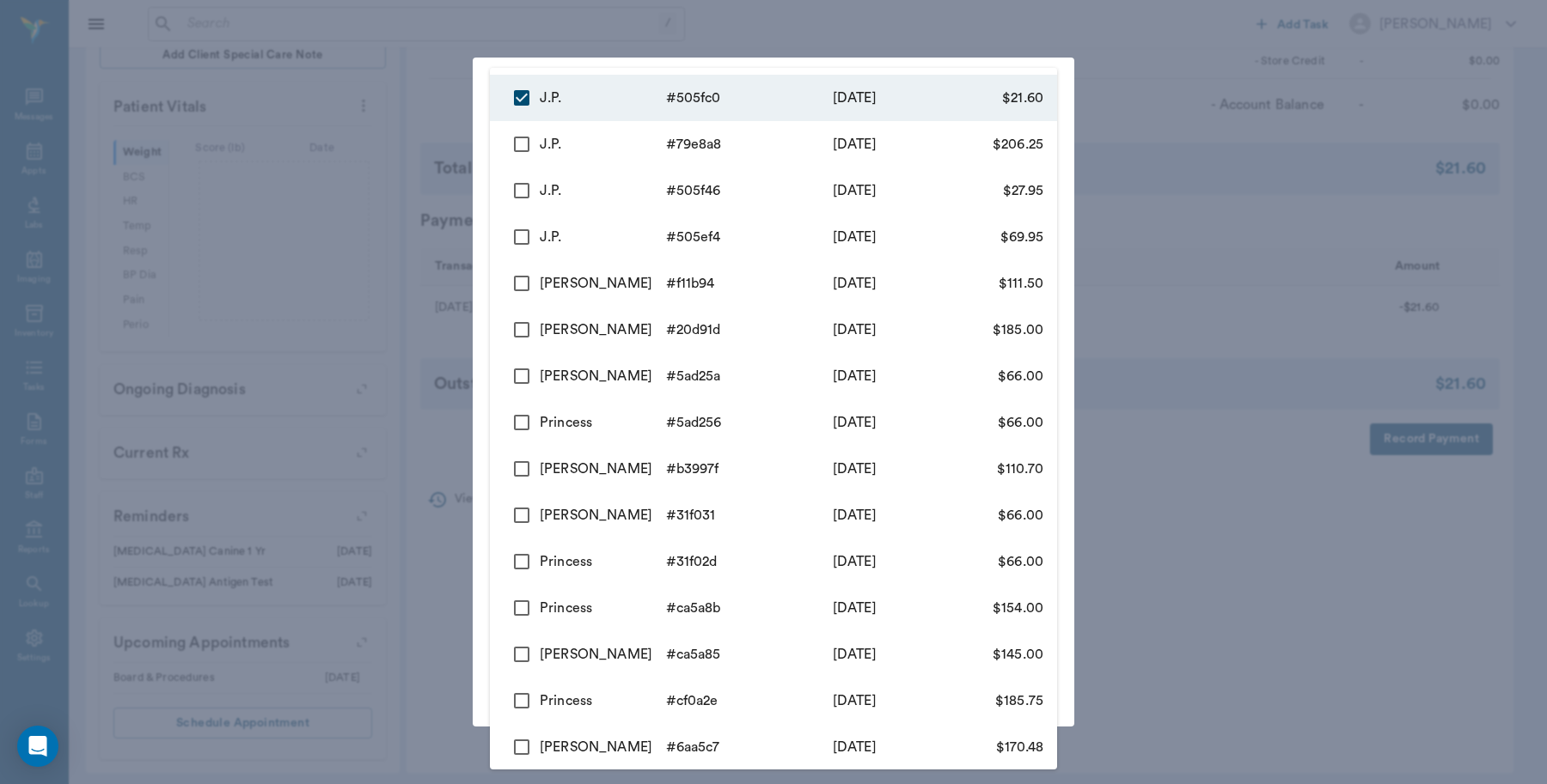
click at [772, 167] on body "/ ​ Add Task Dr. Bert Ellsworth Nectar Messages Appts Labs Imaging Inventory Ta…" at bounding box center [774, 173] width 1547 height 1240
click at [528, 147] on input "checkbox" at bounding box center [521, 144] width 37 height 37
checkbox input "true"
type input "68af6412e06c0de542505fc0,68af6344960dfe926b79e8a8"
type input "227.85"
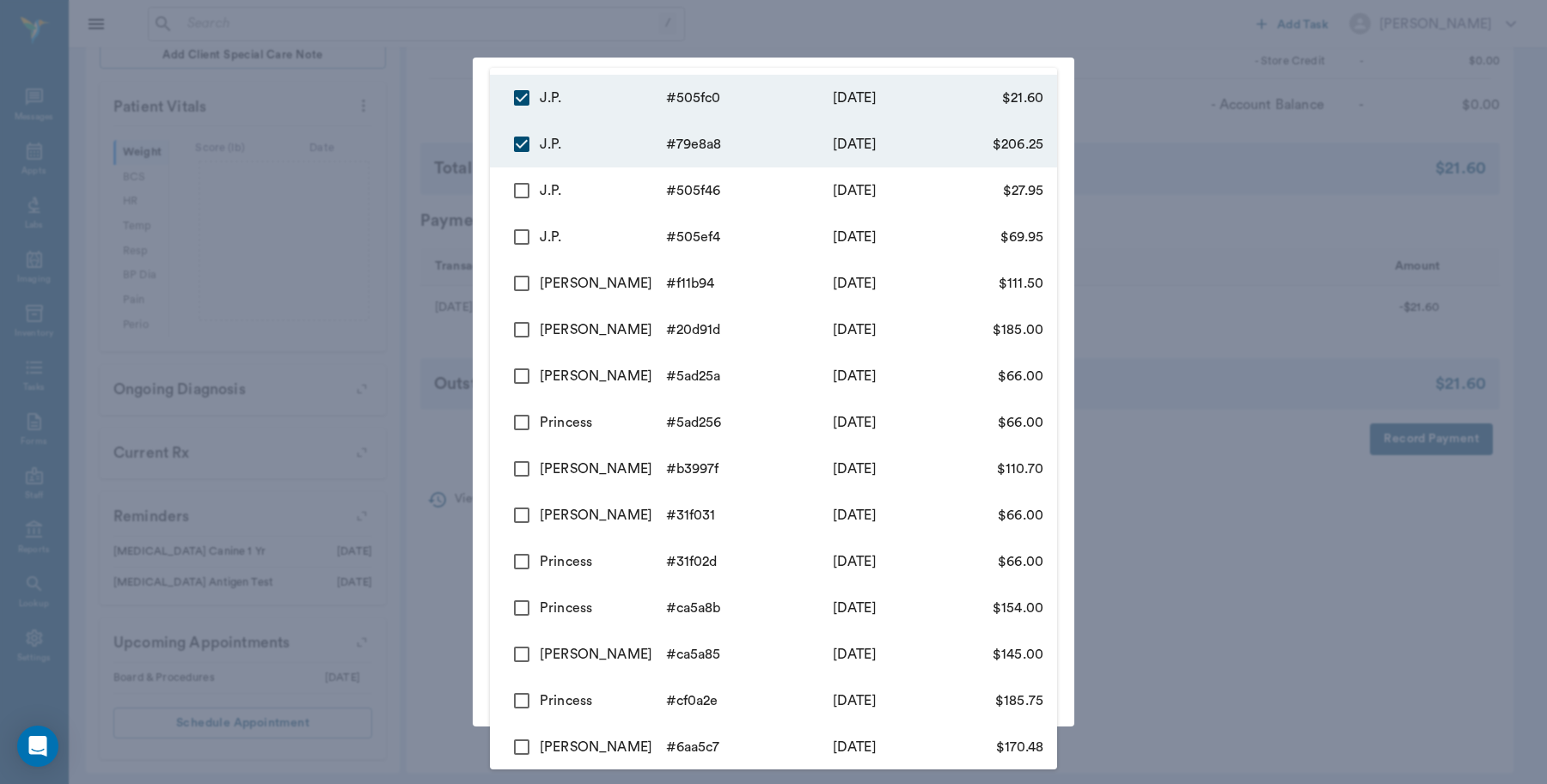
click at [518, 181] on input "checkbox" at bounding box center [521, 191] width 37 height 37
checkbox input "true"
type input "68af6412e06c0de542505fc0,68af6344960dfe926b79e8a8,68af6279e06c0de542505f46"
type input "255.80"
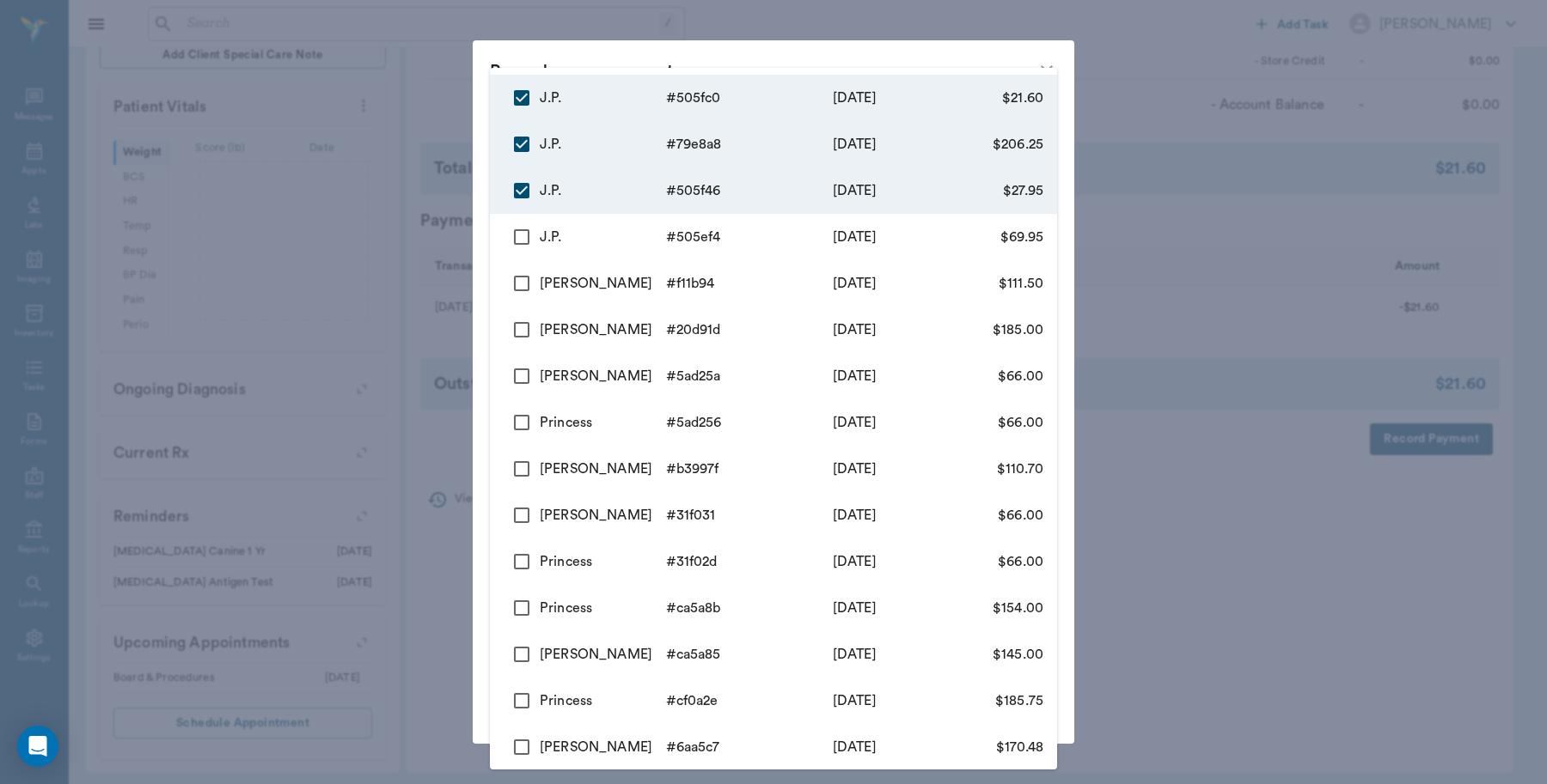
click at [519, 233] on input "checkbox" at bounding box center [521, 238] width 37 height 37
checkbox input "true"
type input "68af6412e06c0de542505fc0,68af6344960dfe926b79e8a8,68af6279e06c0de542505f46,68af…"
type input "325.75"
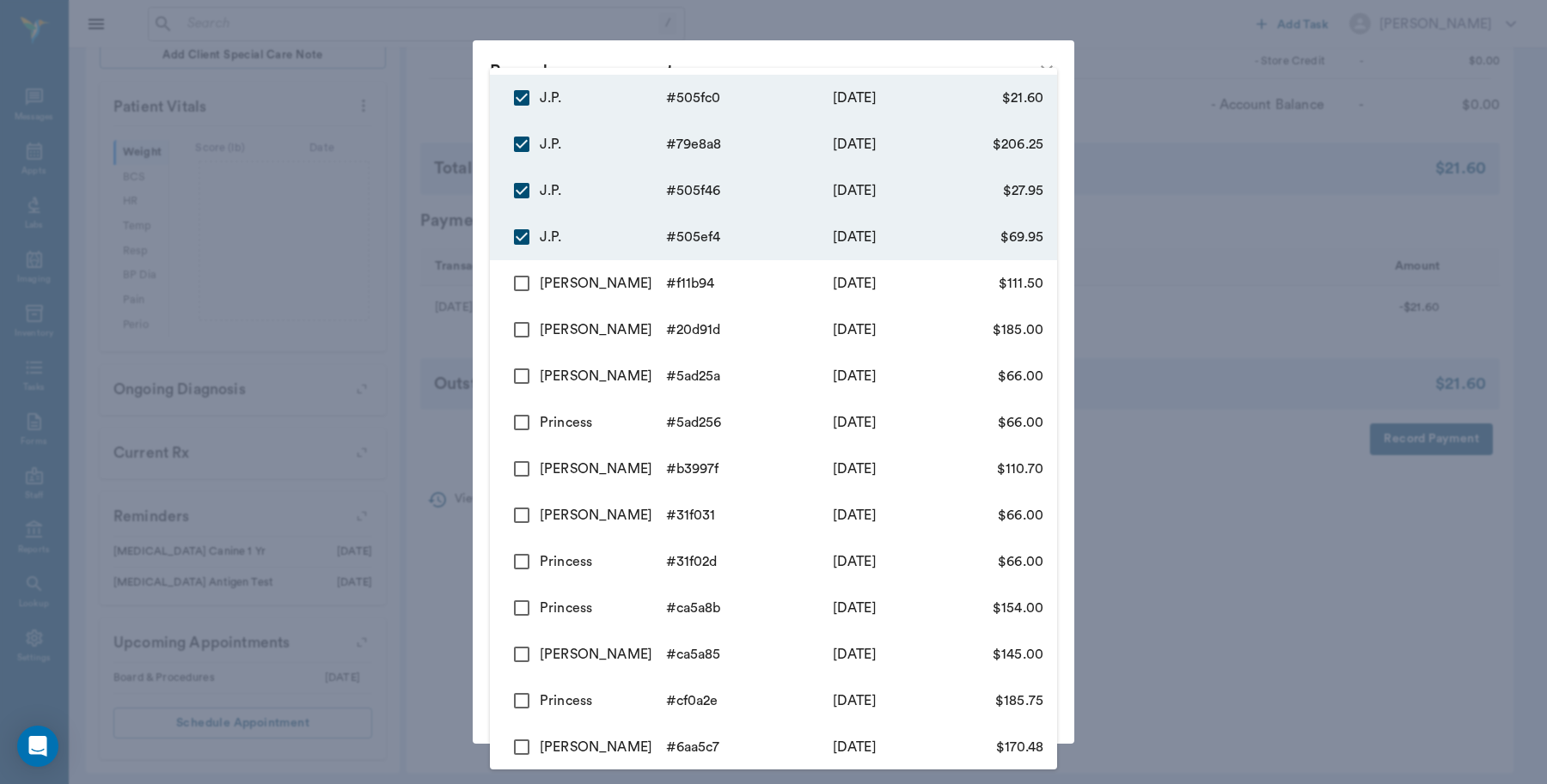
click at [625, 44] on div at bounding box center [774, 392] width 1547 height 784
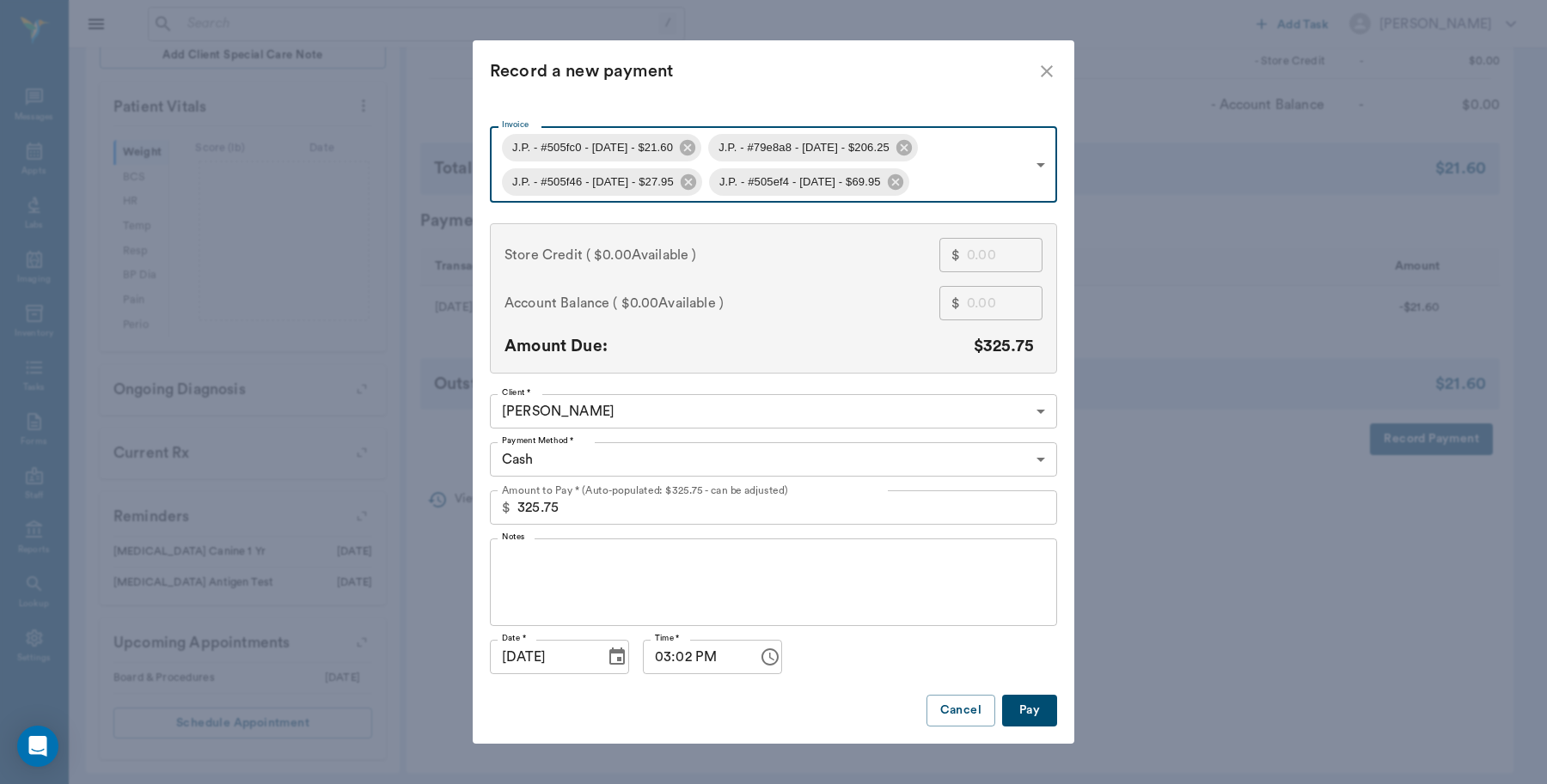
click at [620, 456] on body "/ ​ Add Task Dr. Bert Ellsworth Nectar Messages Appts Labs Imaging Inventory Ta…" at bounding box center [774, 173] width 1547 height 1240
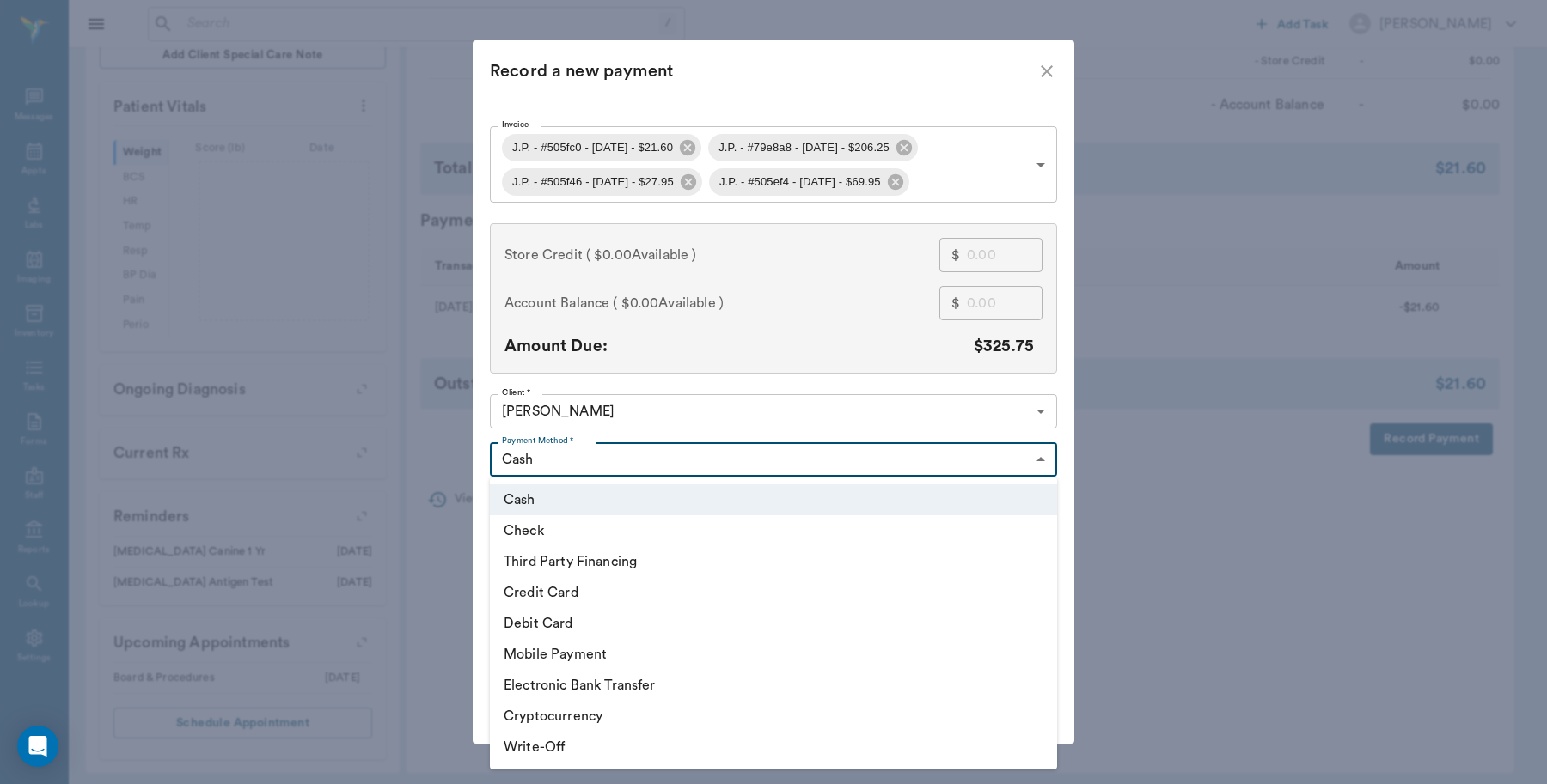
click at [538, 616] on li "Debit Card" at bounding box center [773, 623] width 567 height 31
type input "DEBIT_CARD"
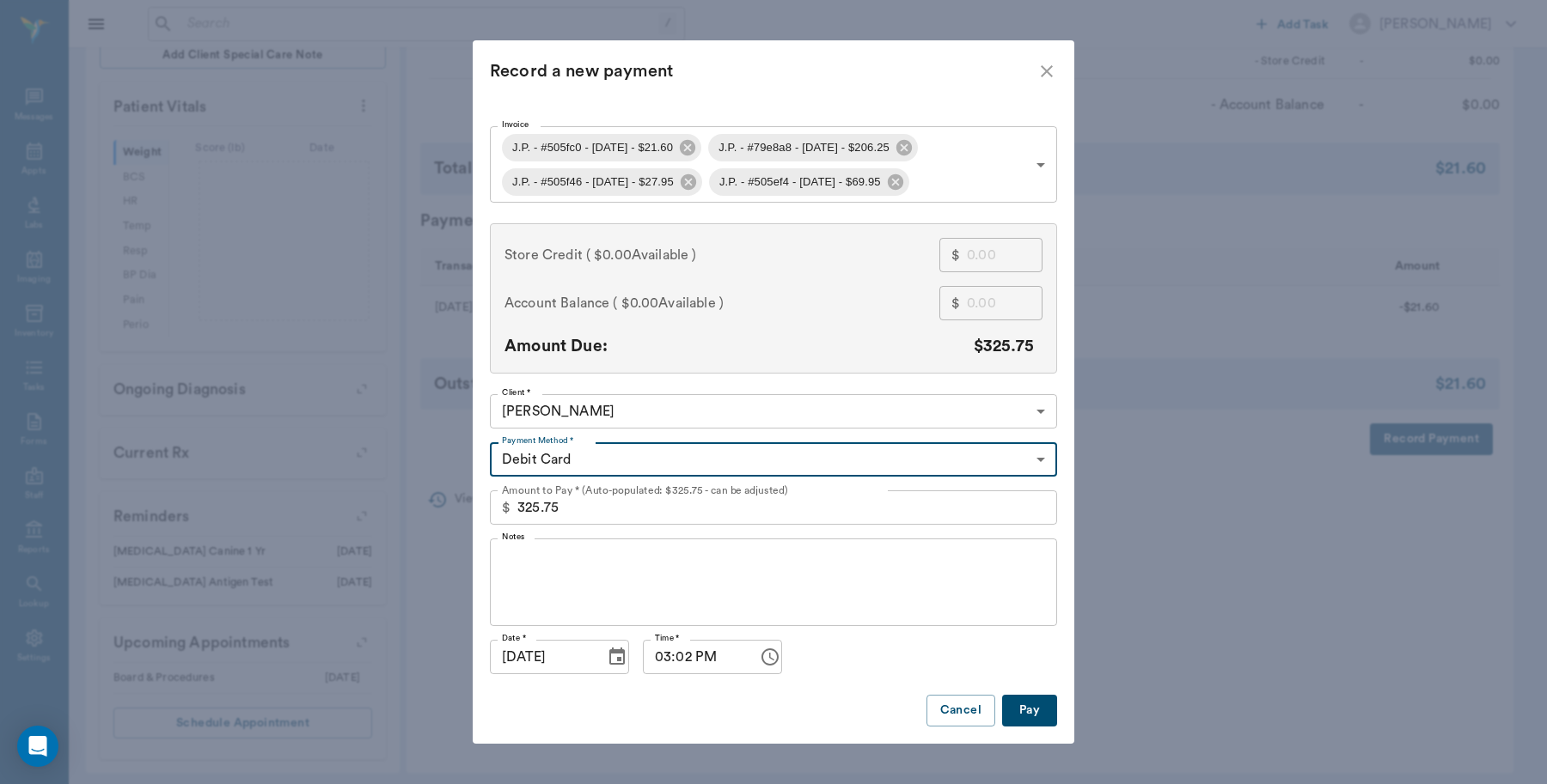
click at [1046, 711] on button "Pay" at bounding box center [1028, 711] width 55 height 32
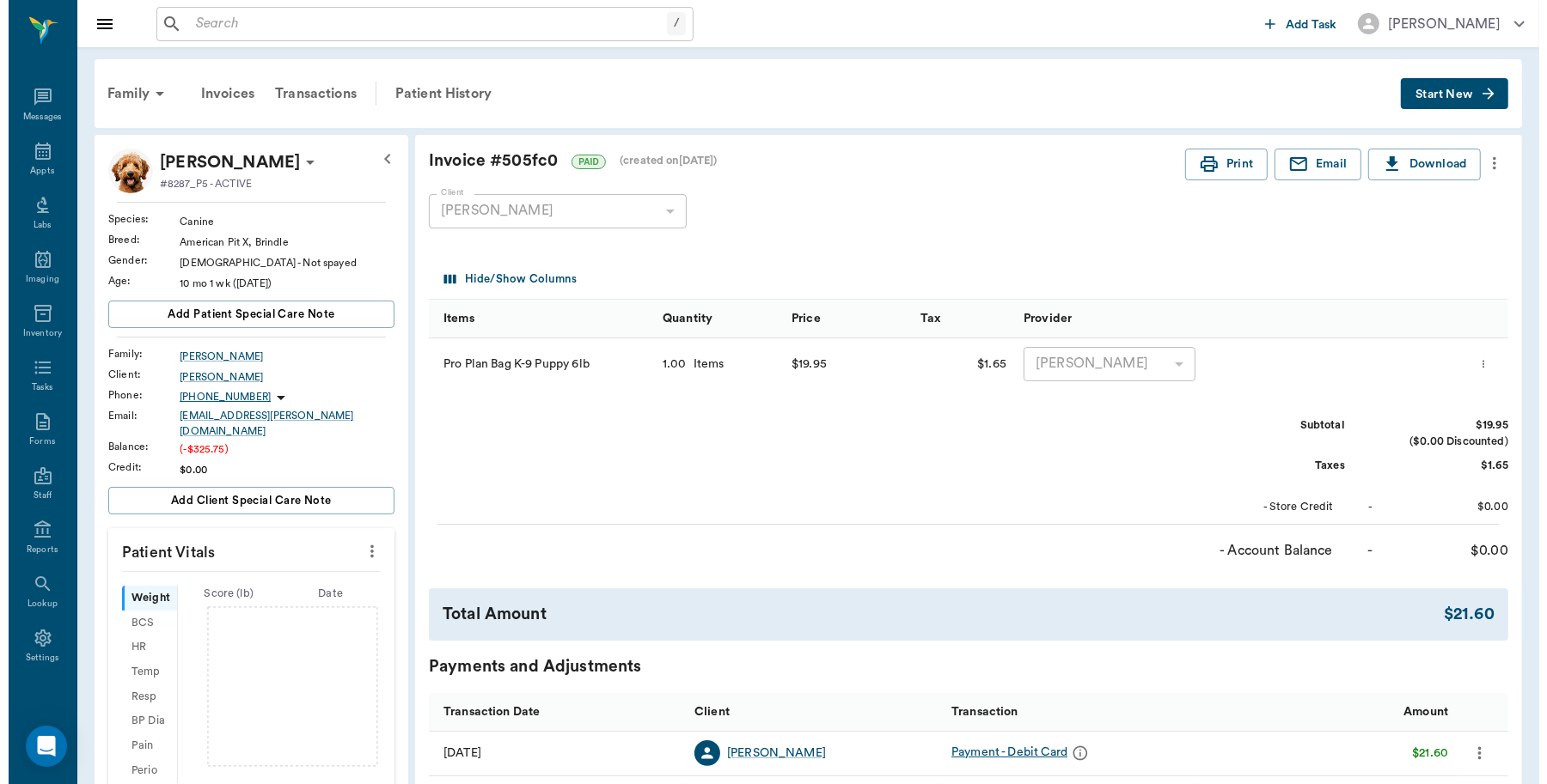
scroll to position [0, 0]
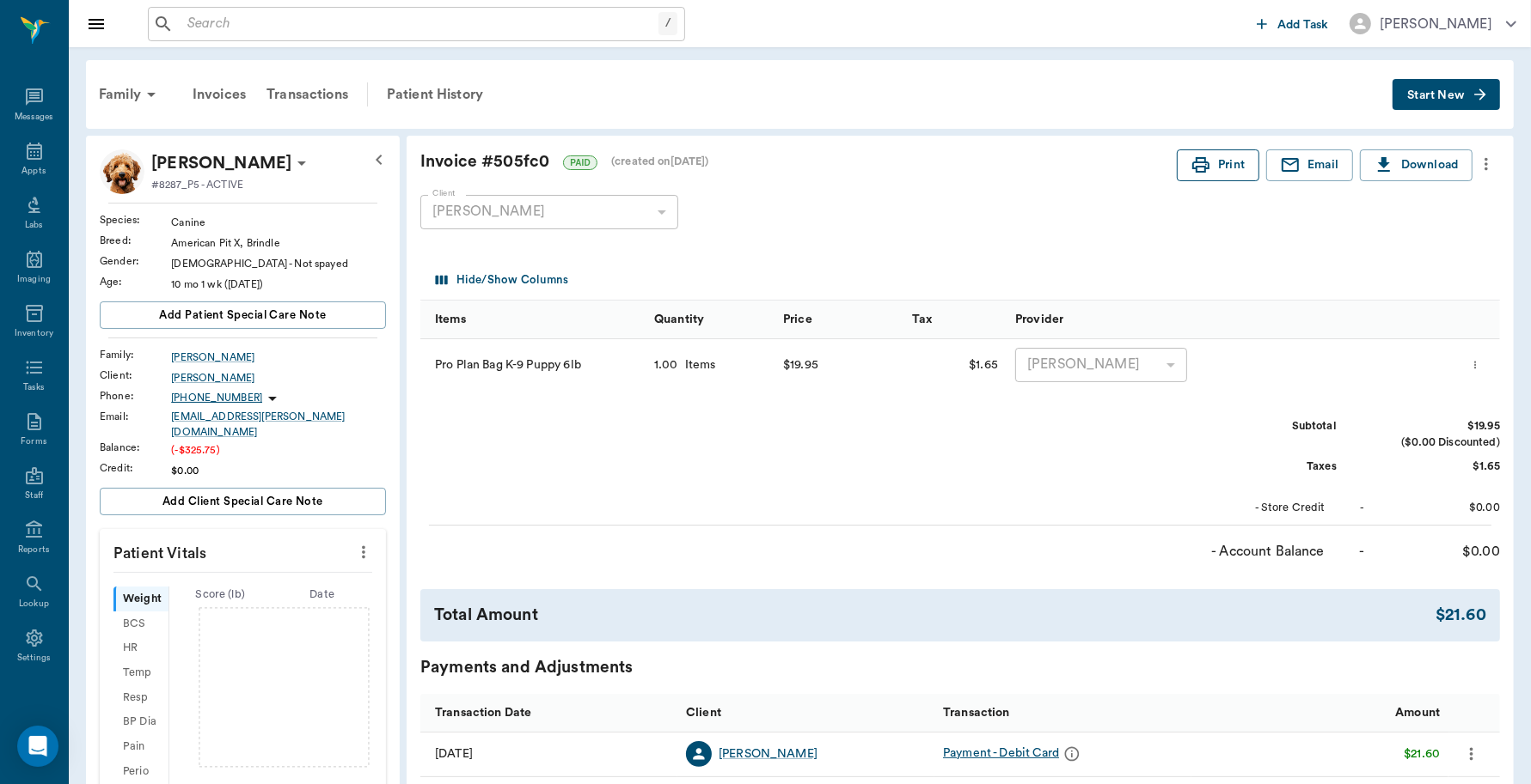
click at [1214, 161] on button "Print" at bounding box center [1218, 164] width 83 height 32
click at [454, 94] on div "Patient History" at bounding box center [434, 94] width 116 height 41
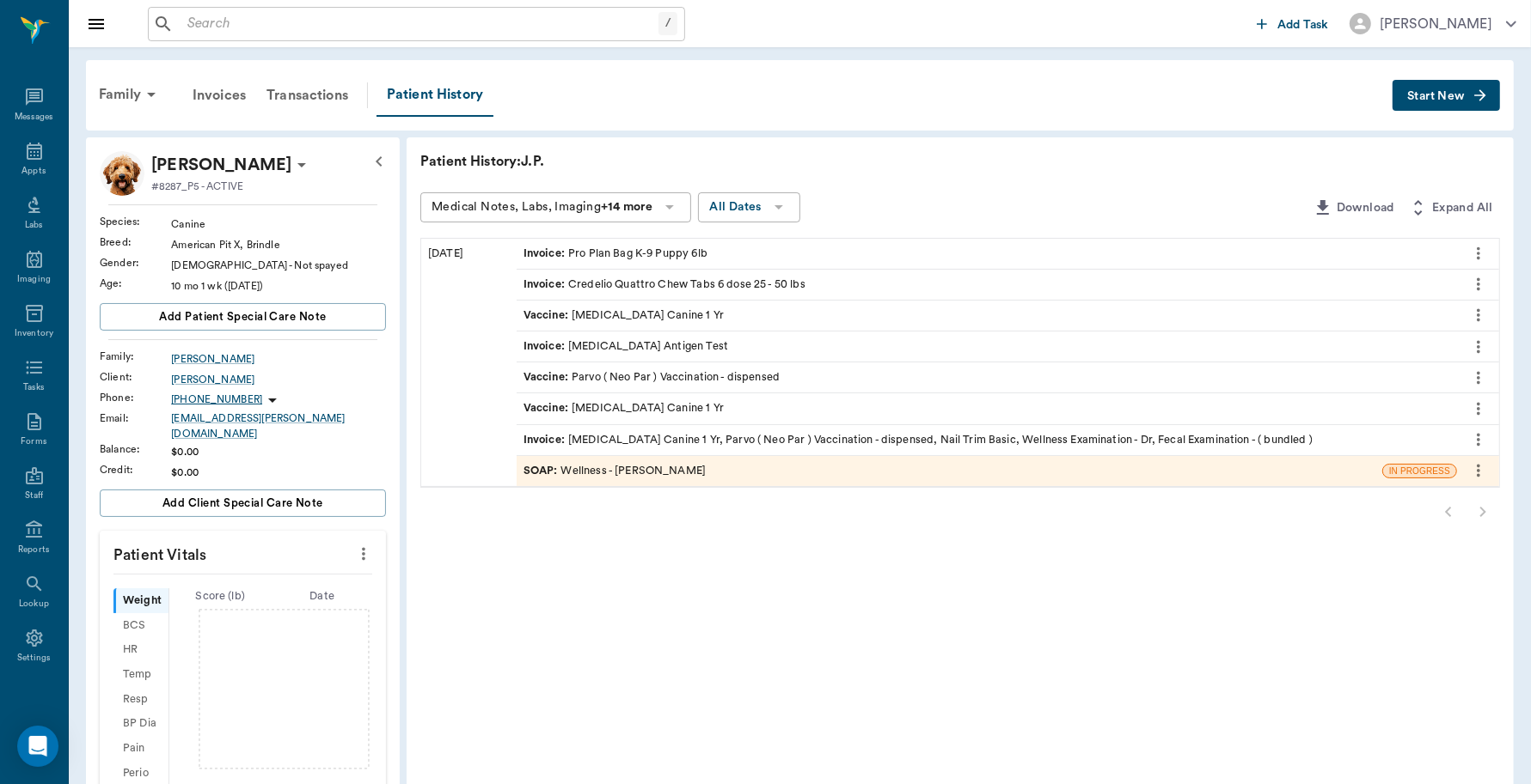
click at [581, 282] on div "Invoice : Credelio Quattro Chew Tabs 6 dose 25 - 50 lbs" at bounding box center [664, 285] width 282 height 16
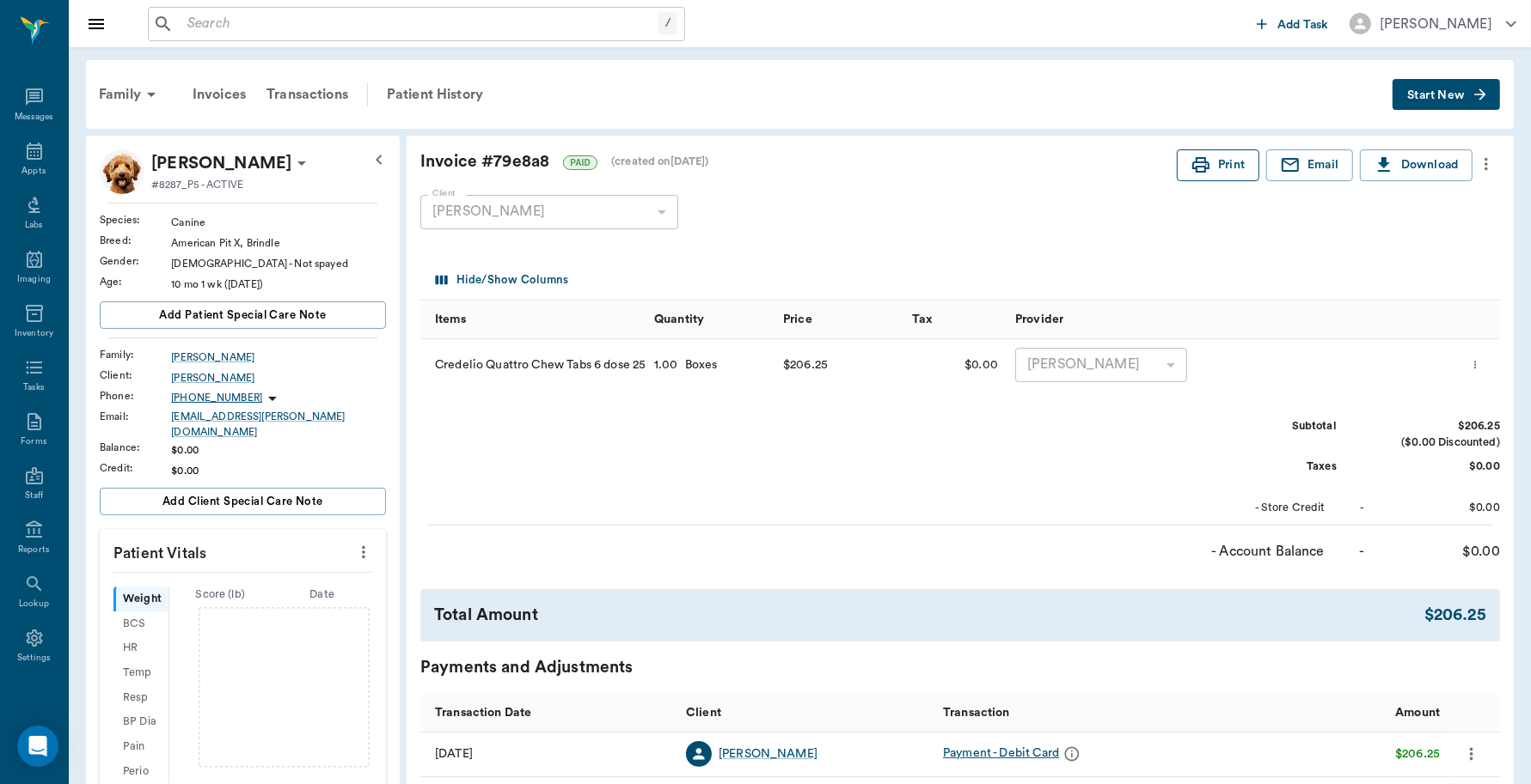
click at [1242, 168] on button "Print" at bounding box center [1218, 164] width 83 height 32
click at [477, 100] on div "Patient History" at bounding box center [434, 94] width 116 height 41
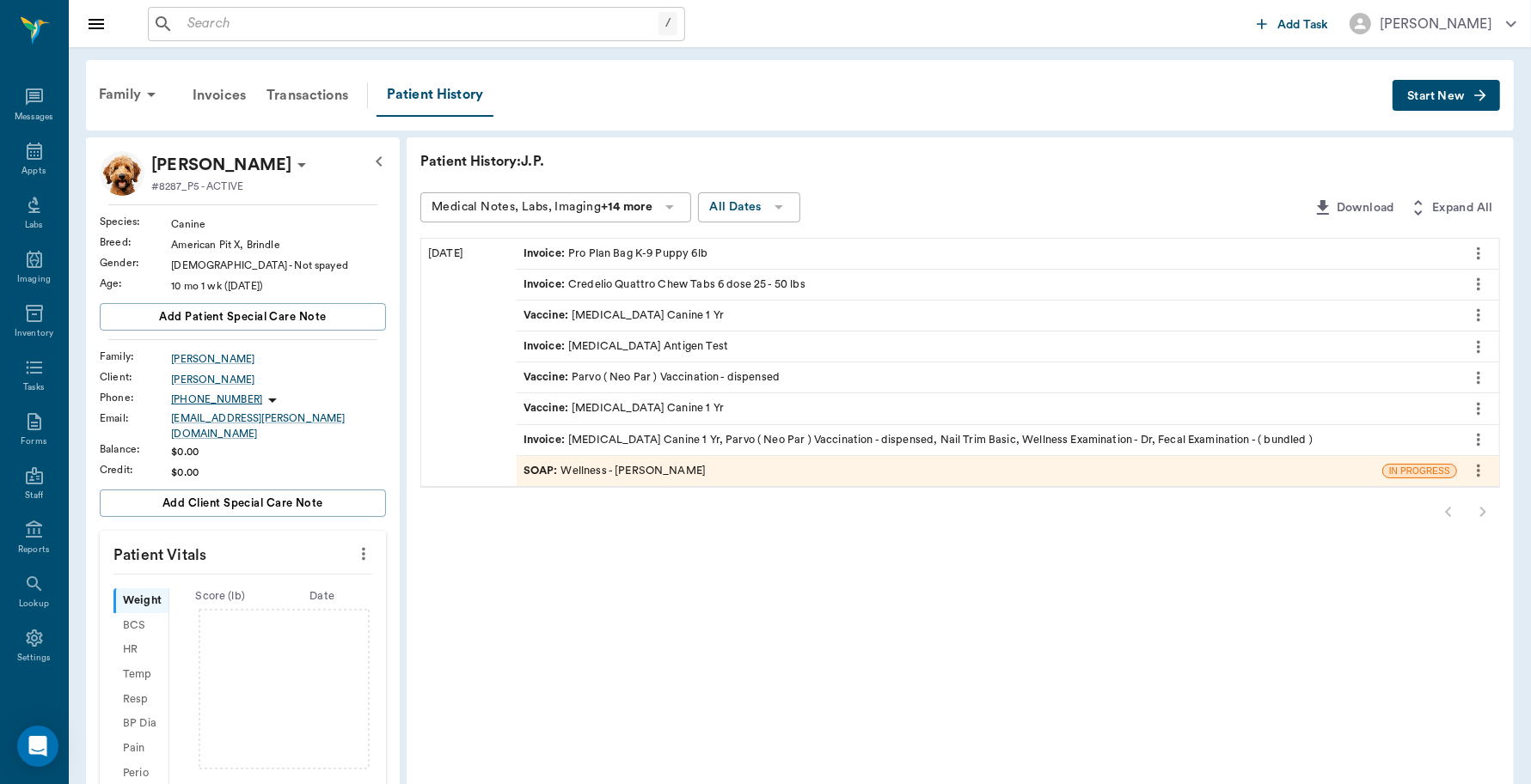
click at [594, 344] on div "Invoice : Heartworm Antigen Test" at bounding box center [625, 346] width 205 height 16
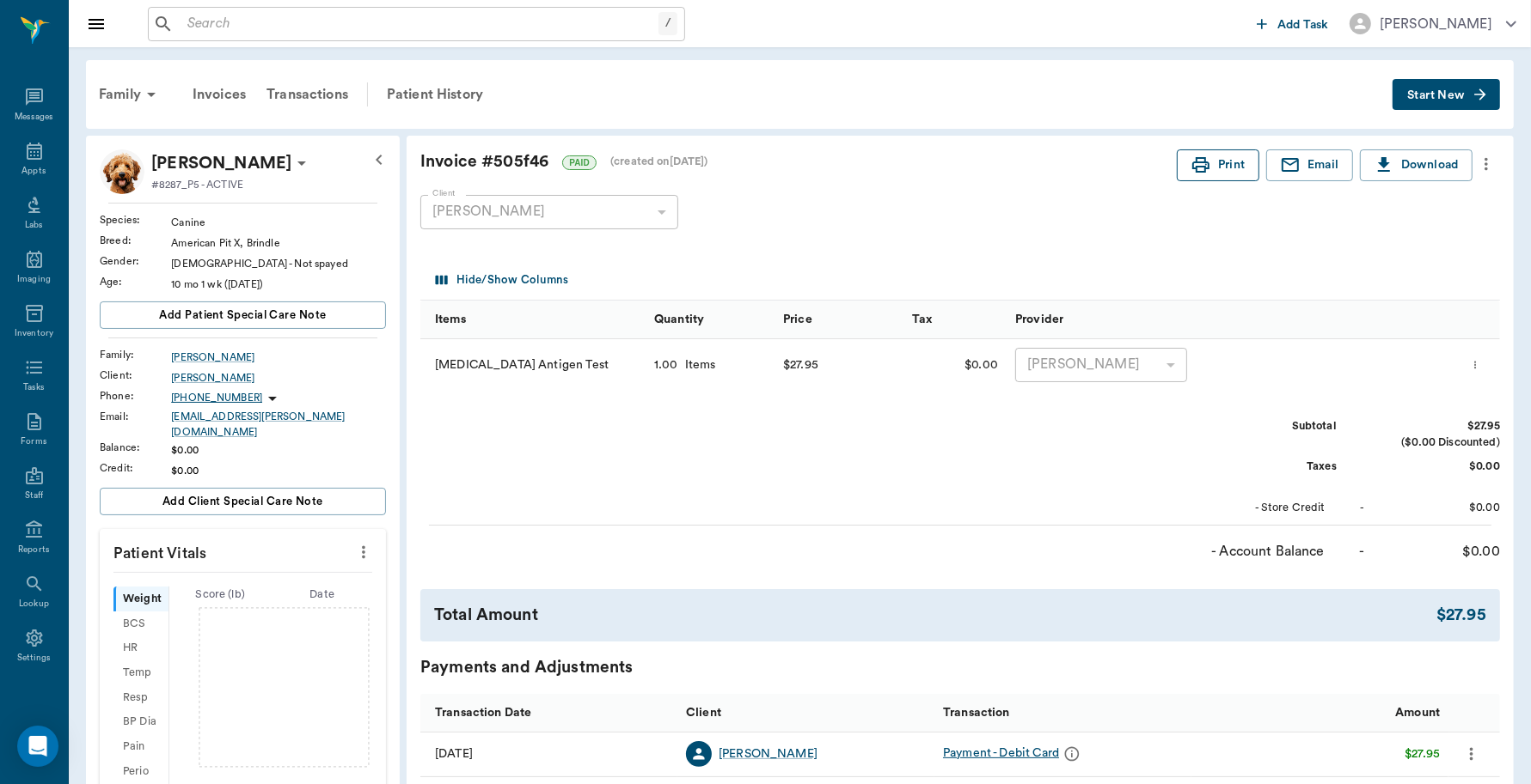
click at [1229, 164] on button "Print" at bounding box center [1218, 164] width 83 height 32
click at [458, 92] on div "Patient History" at bounding box center [434, 94] width 116 height 41
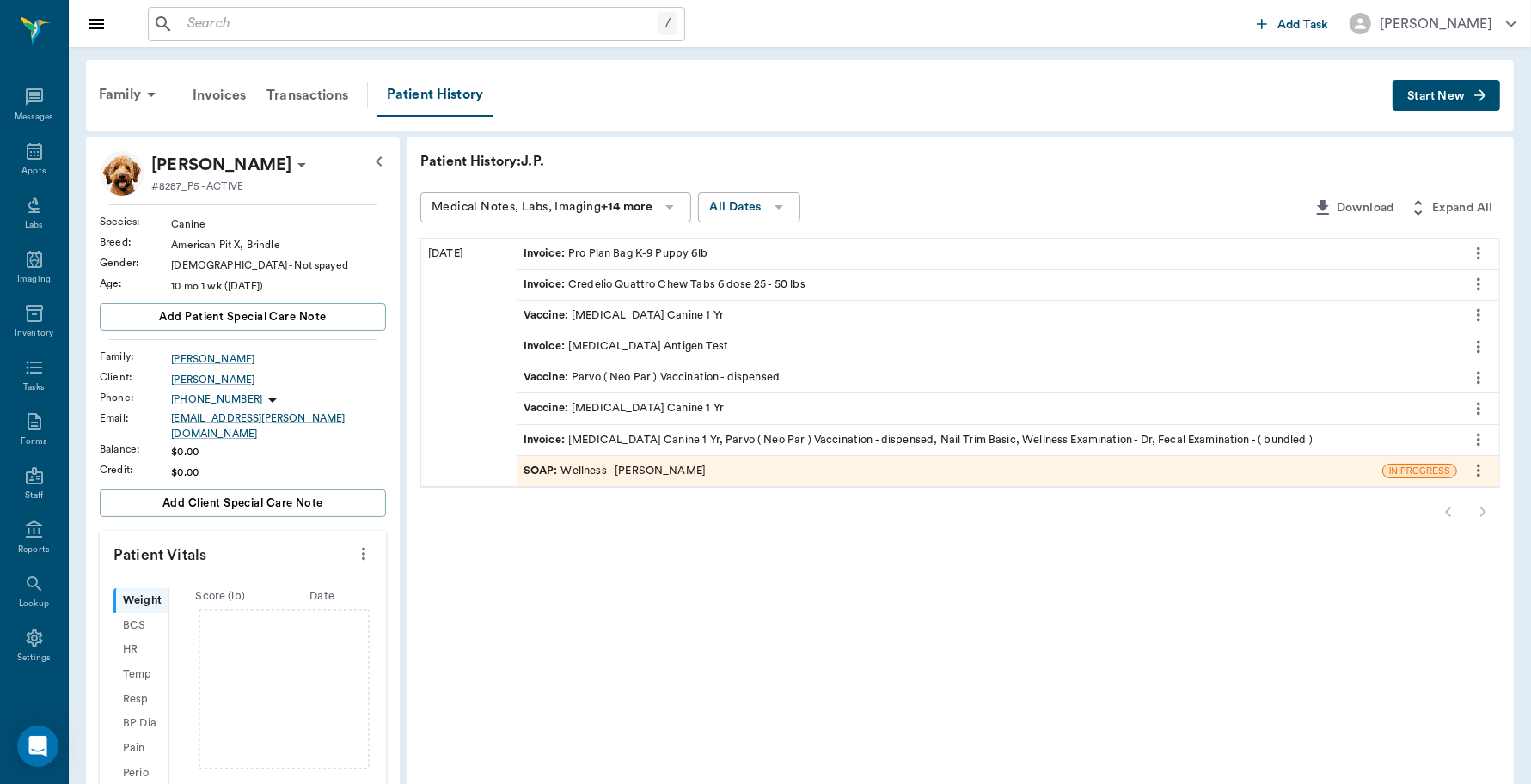
click at [612, 437] on div "Invoice : Rabies Vaccination Canine 1 Yr, Parvo ( Neo Par ) Vaccination - dispe…" at bounding box center [918, 440] width 789 height 16
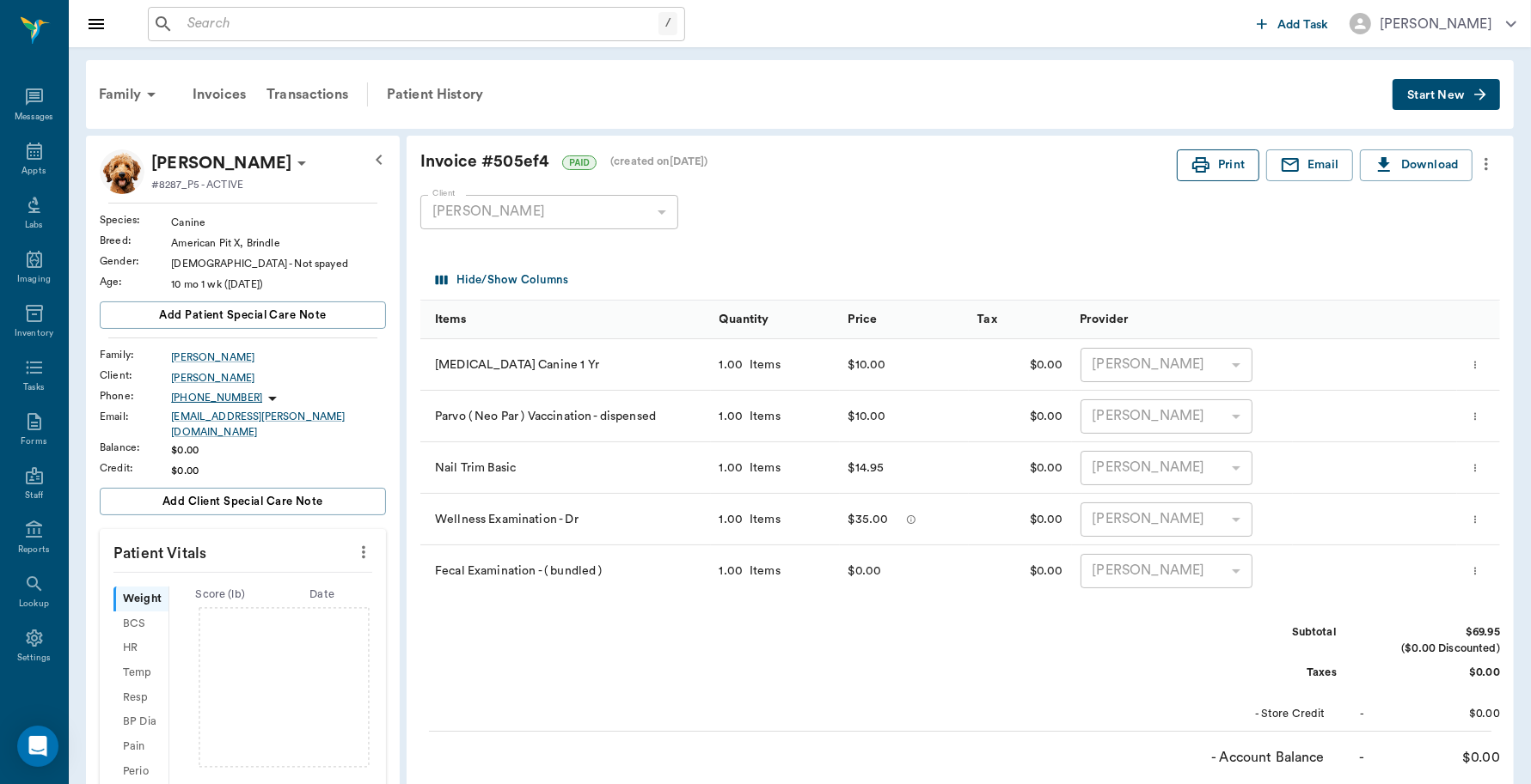
click at [1192, 157] on icon "button" at bounding box center [1200, 164] width 20 height 20
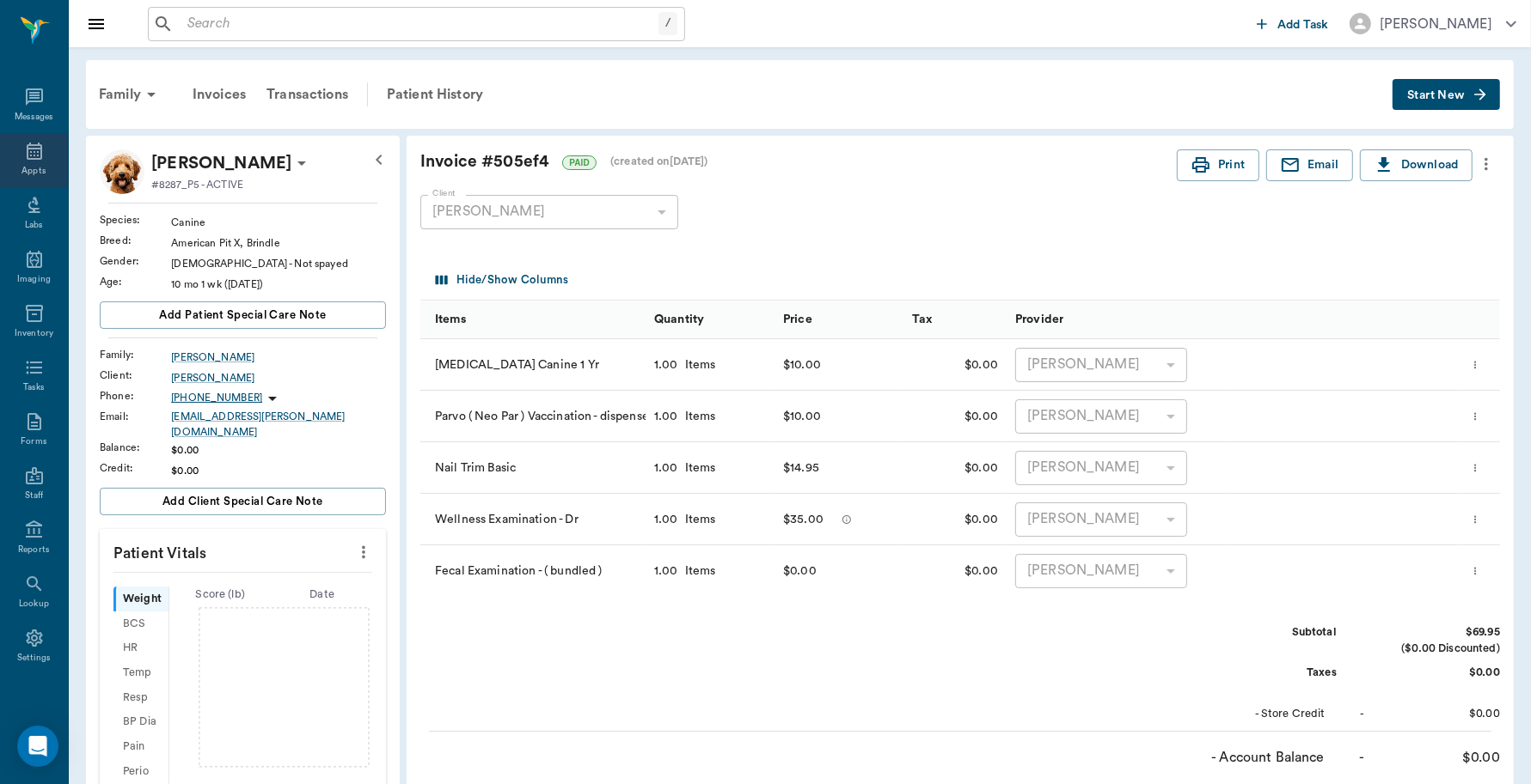
click at [14, 162] on div "Appts" at bounding box center [34, 161] width 68 height 54
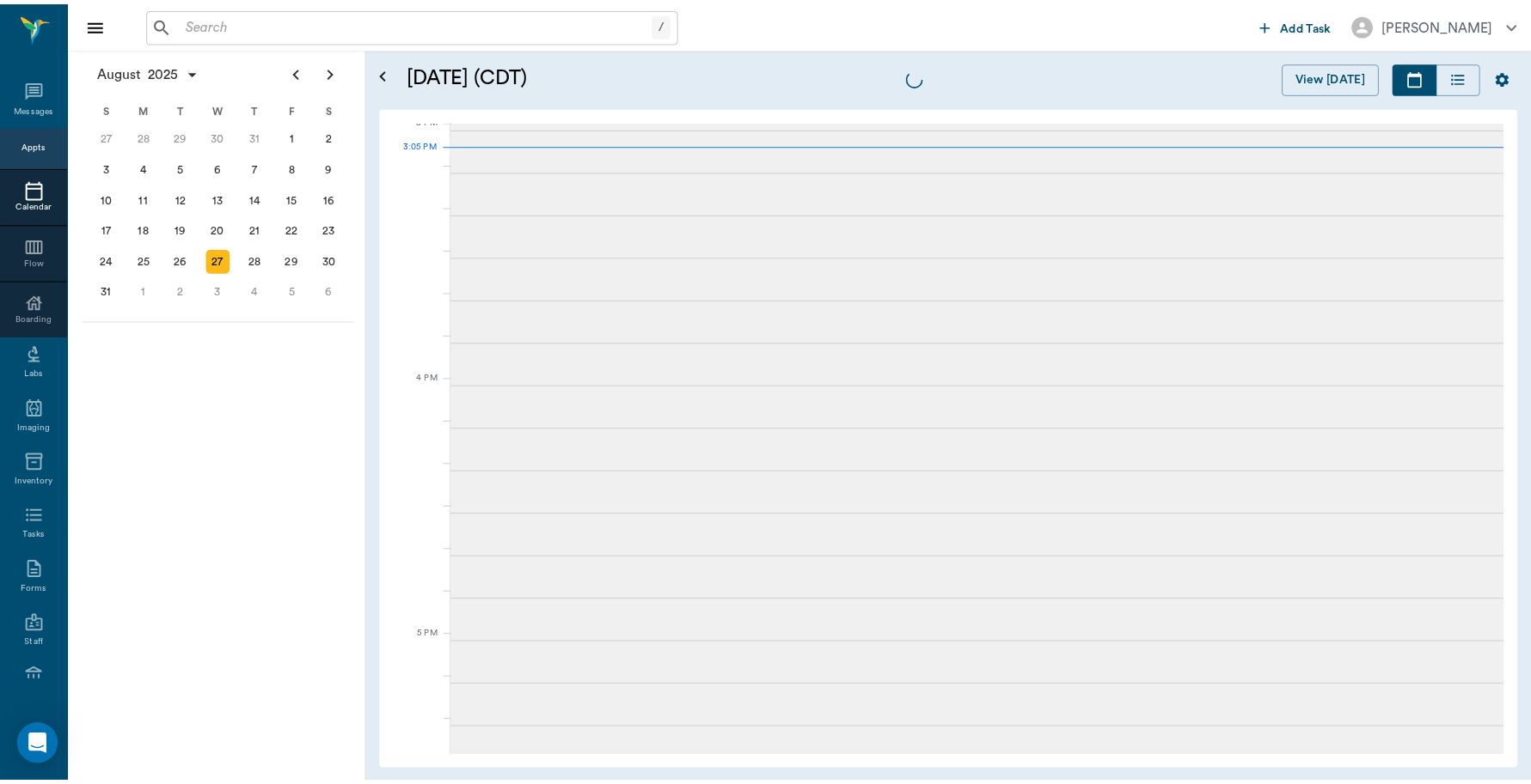
scroll to position [1807, 0]
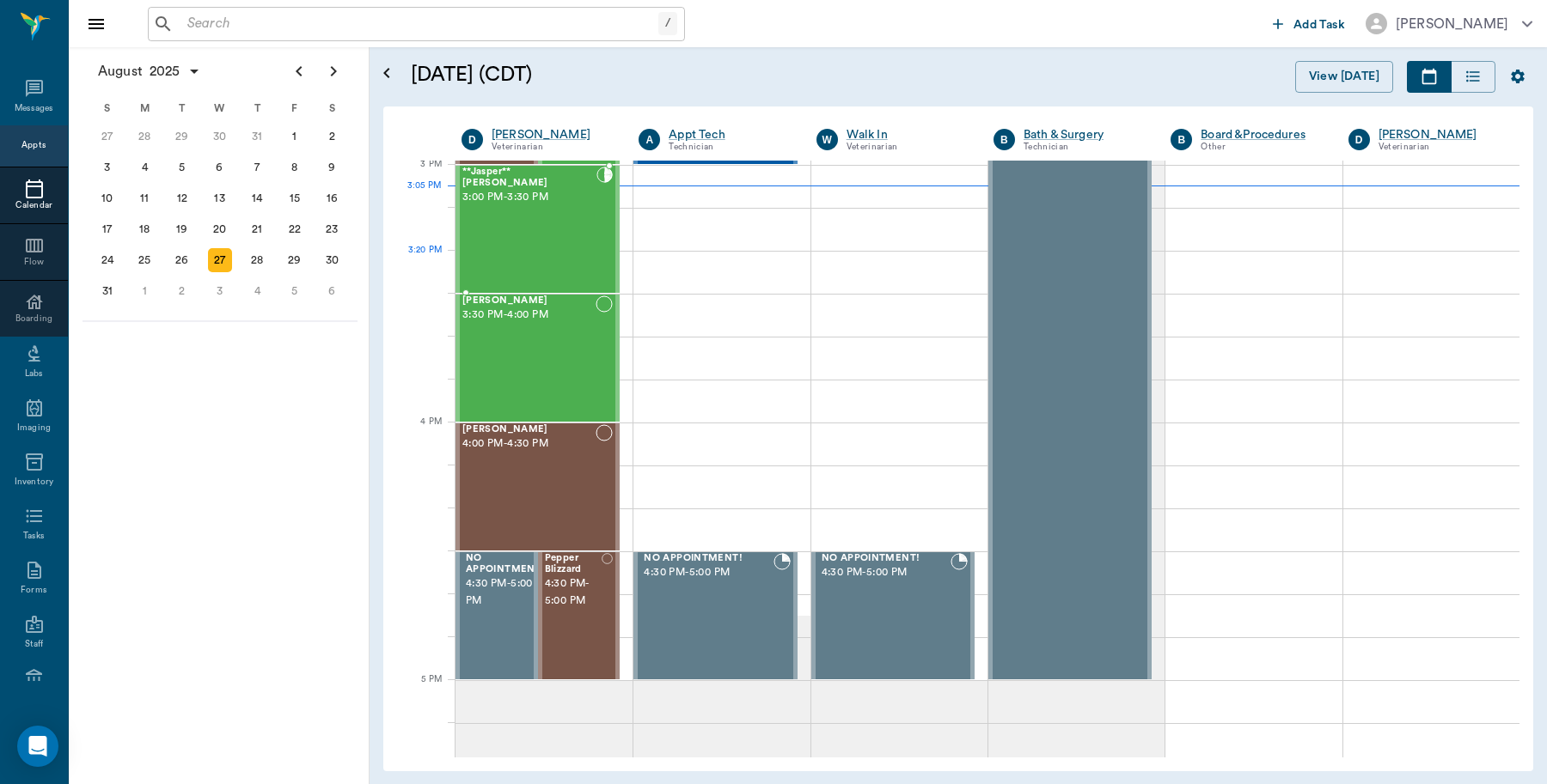
click at [563, 242] on div "**Jasper** [PERSON_NAME] 3:00 PM - 3:30 PM" at bounding box center [528, 229] width 134 height 125
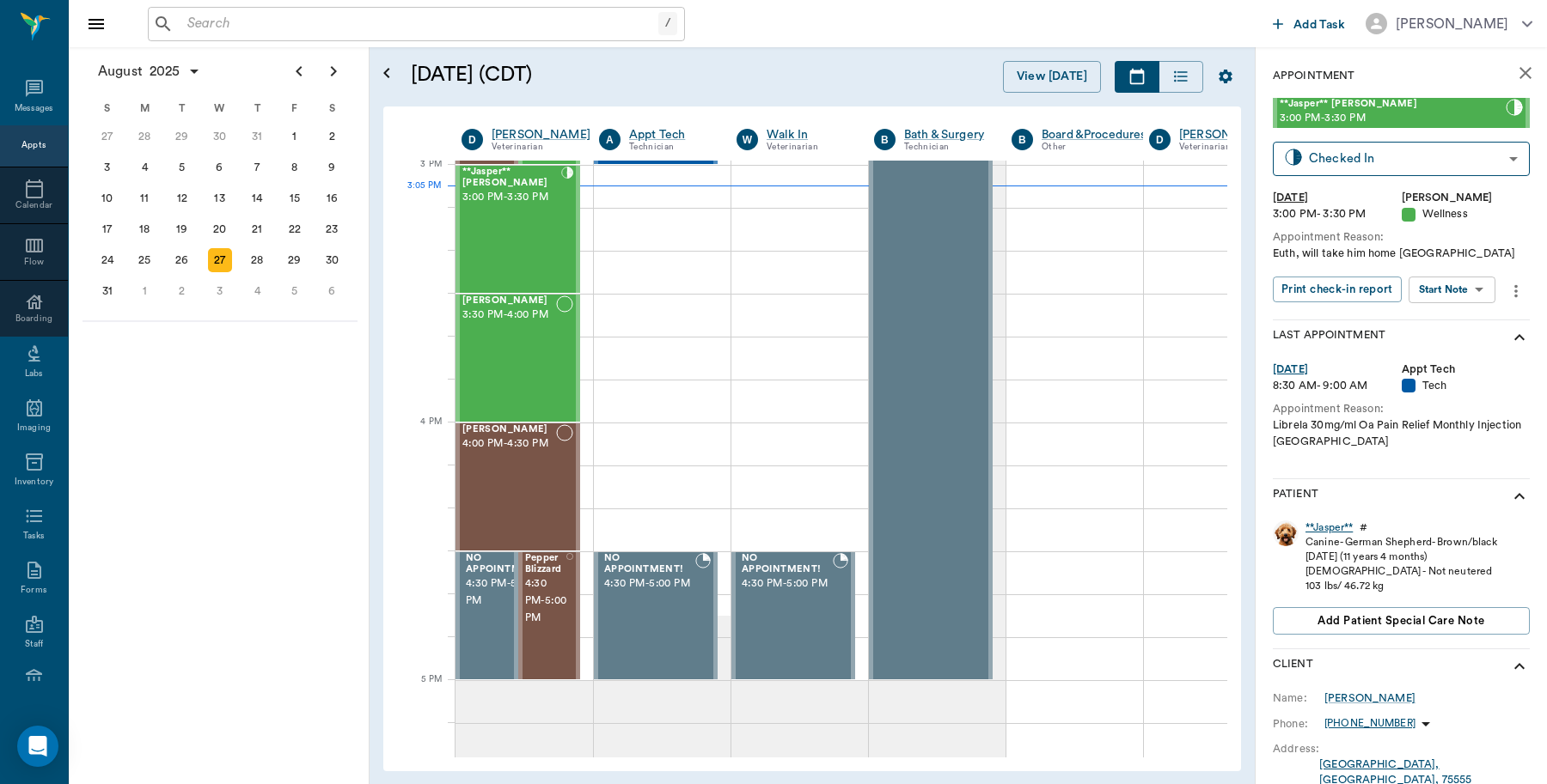
click at [1326, 526] on div "**Jasper**" at bounding box center [1329, 527] width 47 height 14
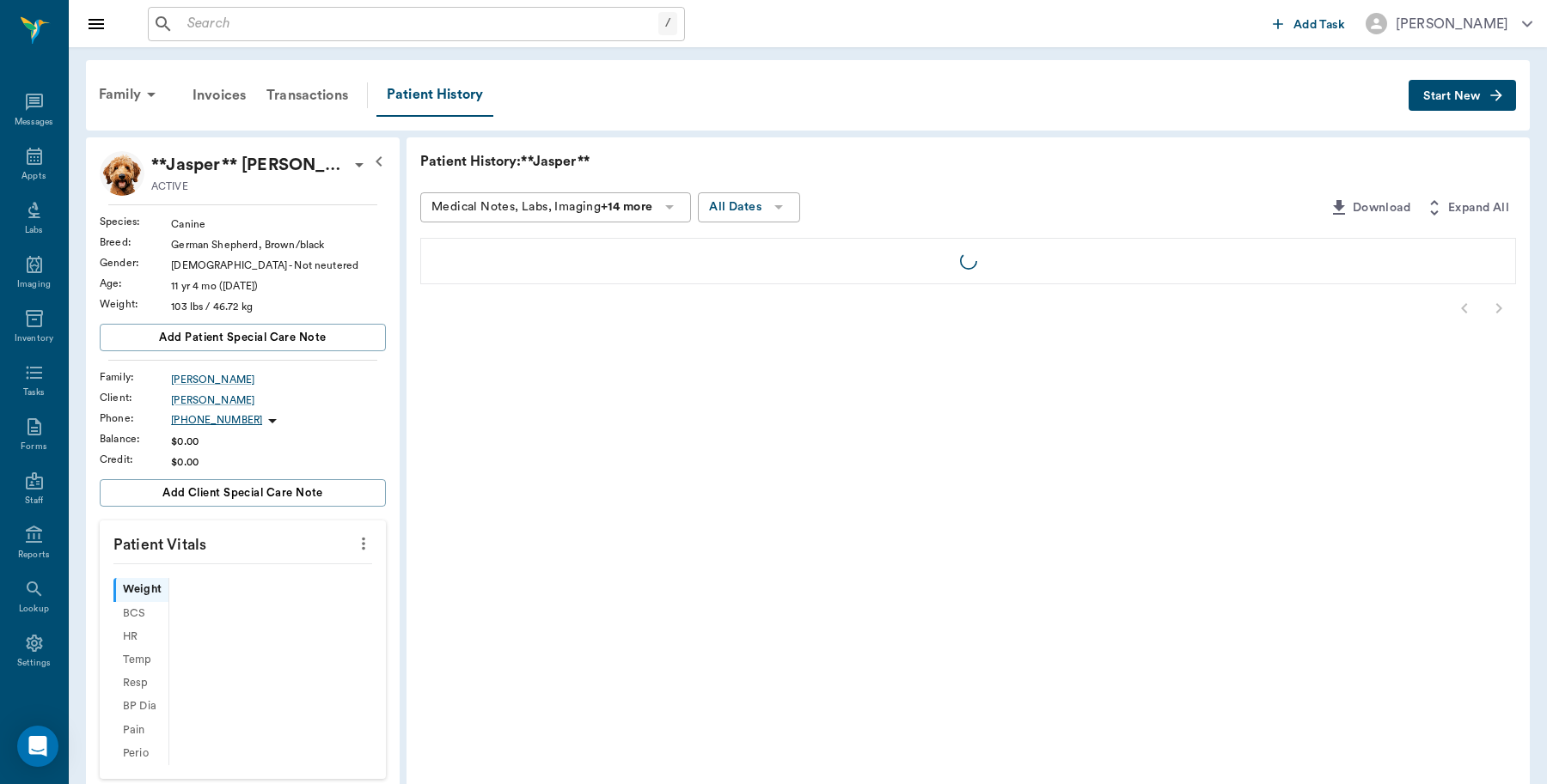
scroll to position [5, 0]
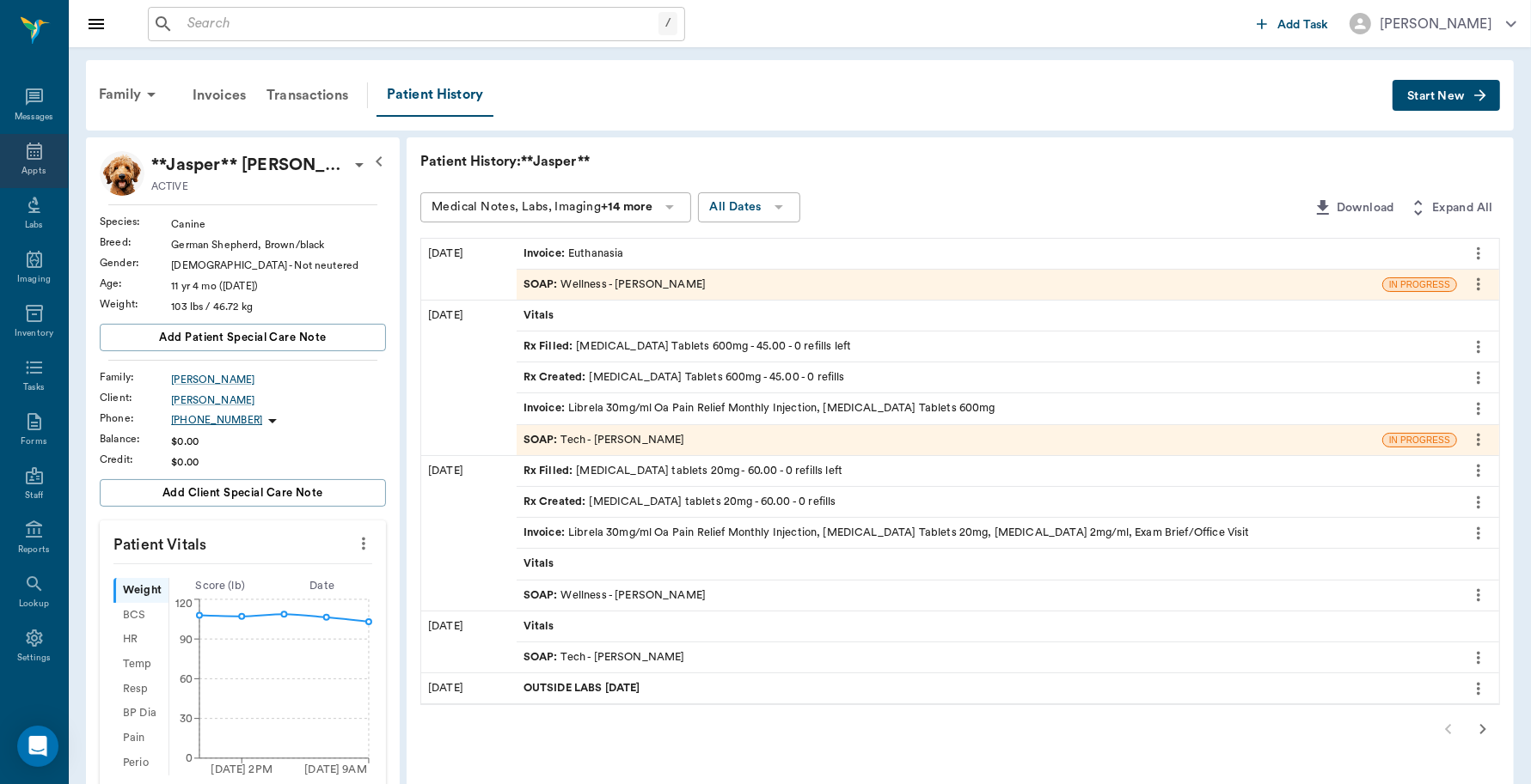
click at [24, 162] on div "Appts" at bounding box center [34, 161] width 68 height 54
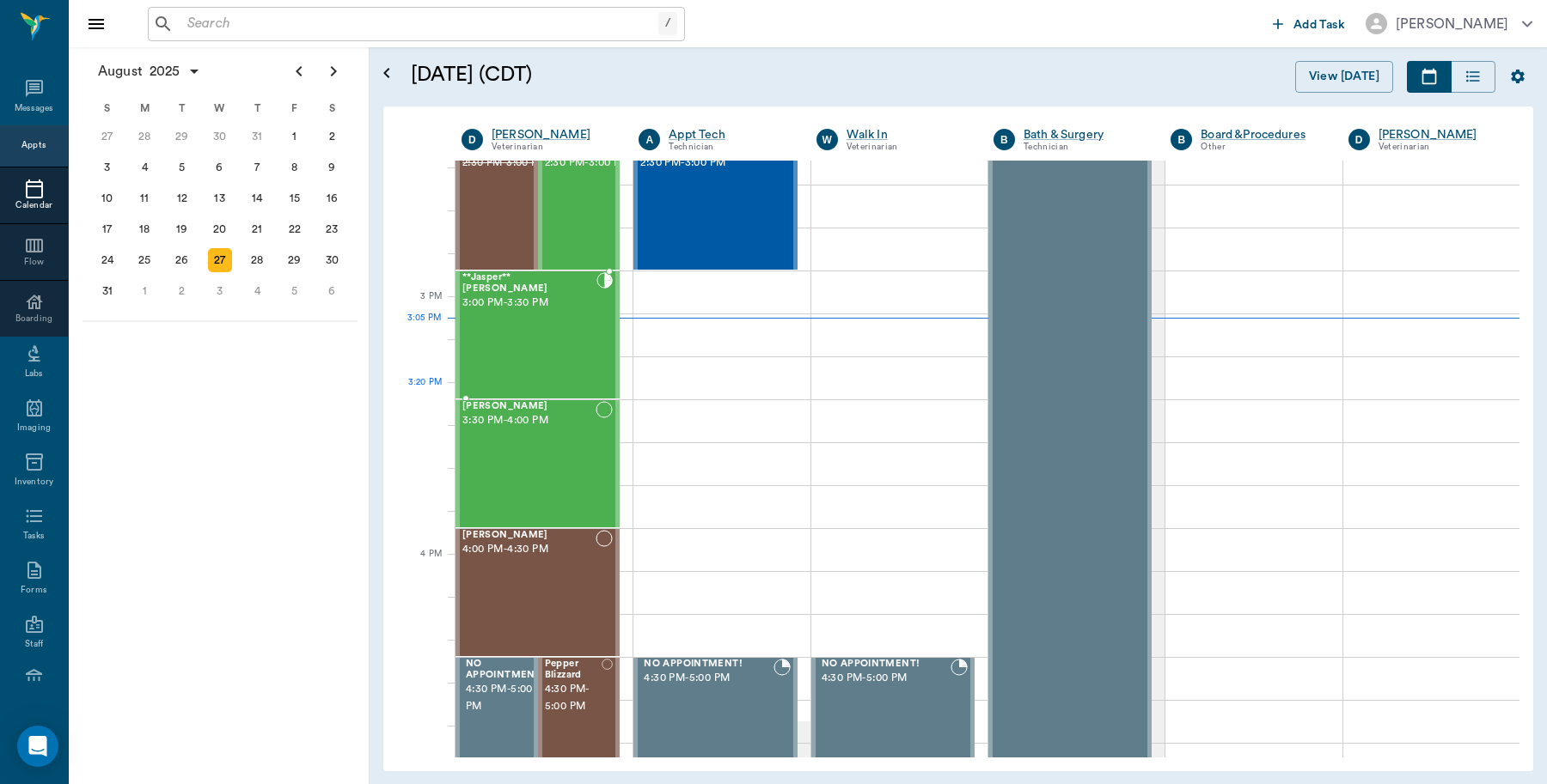
scroll to position [1594, 0]
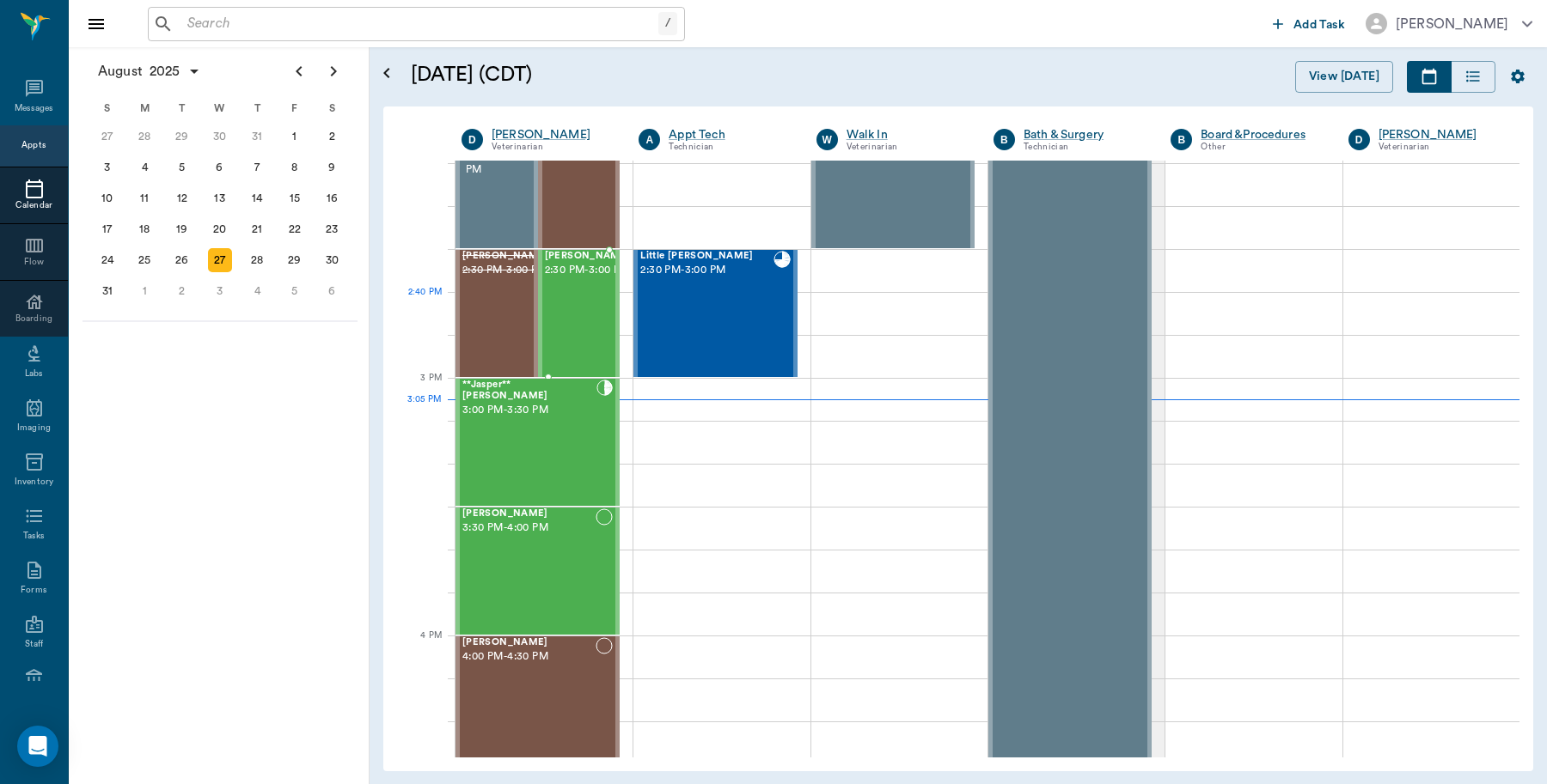
click at [574, 310] on div "J.P. O'brien 2:30 PM - 3:00 PM" at bounding box center [587, 314] width 86 height 125
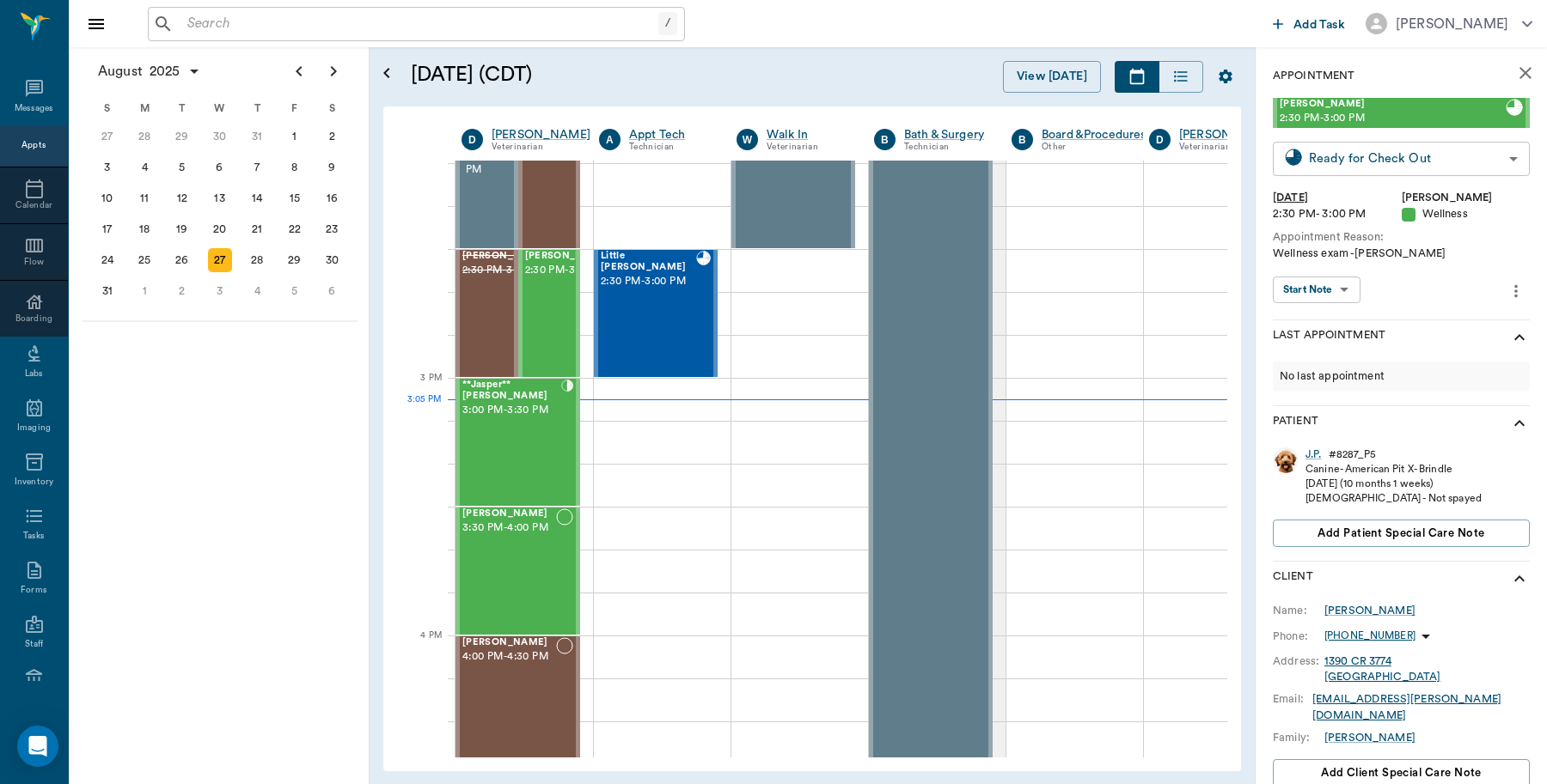
click at [1311, 156] on body "/ ​ Add Task Dr. Bert Ellsworth Nectar Messages Appts Calendar Flow Boarding La…" at bounding box center [774, 392] width 1547 height 784
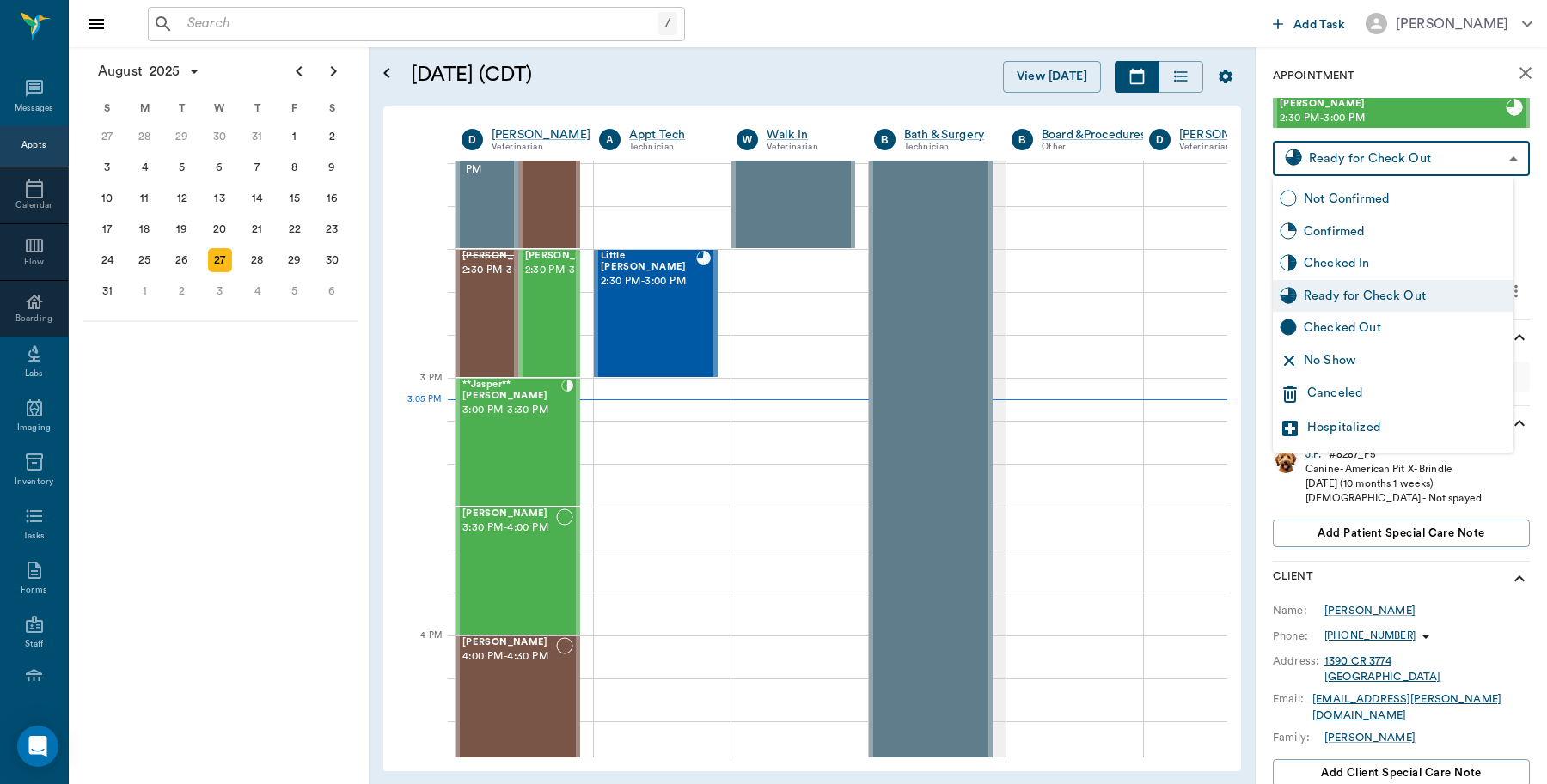
click at [1313, 318] on div "Checked Out" at bounding box center [1405, 328] width 203 height 19
type input "CHECKED_OUT"
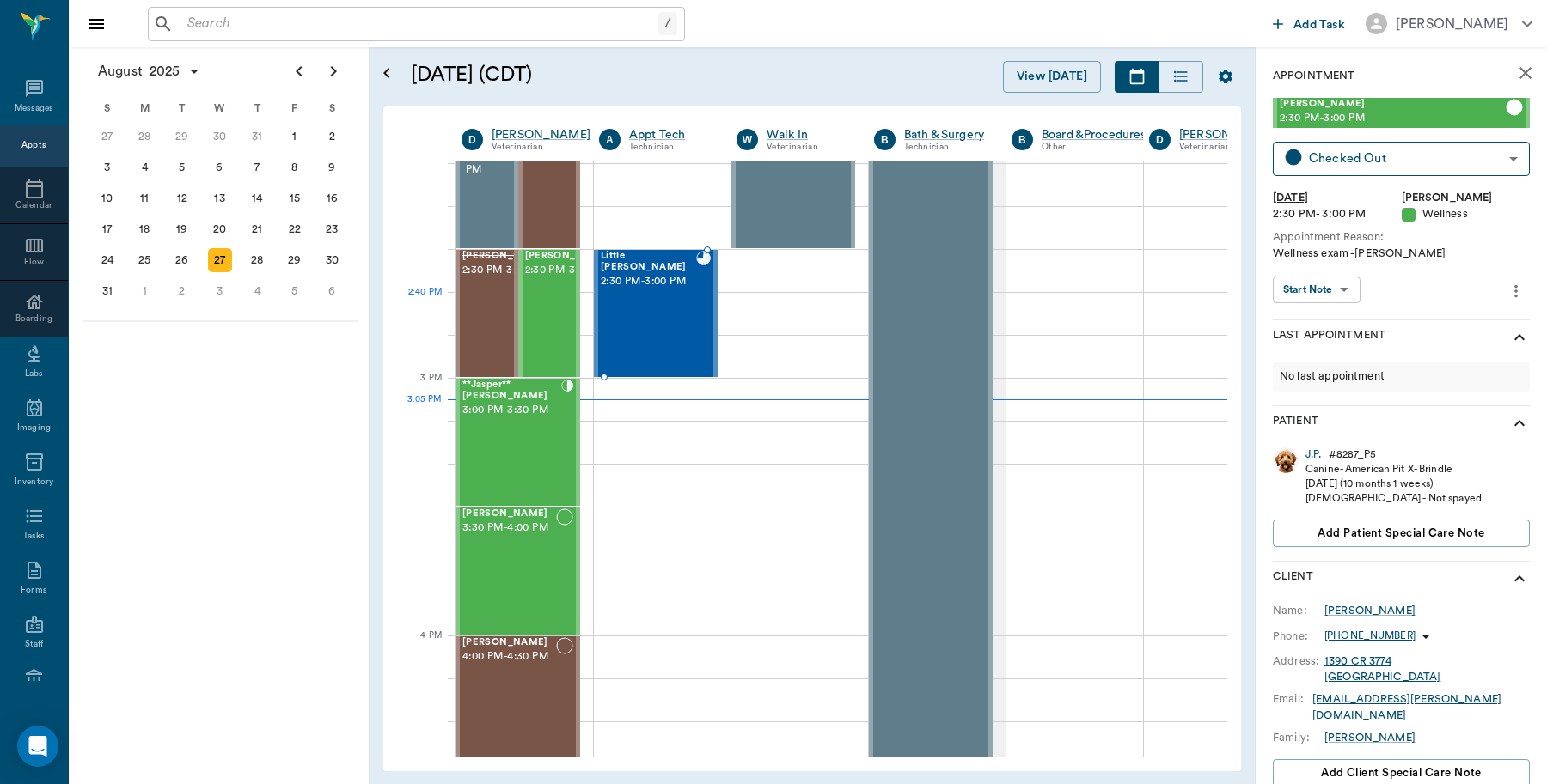
click at [676, 308] on div "Little Belle Palisi 2:30 PM - 3:00 PM" at bounding box center [647, 314] width 95 height 125
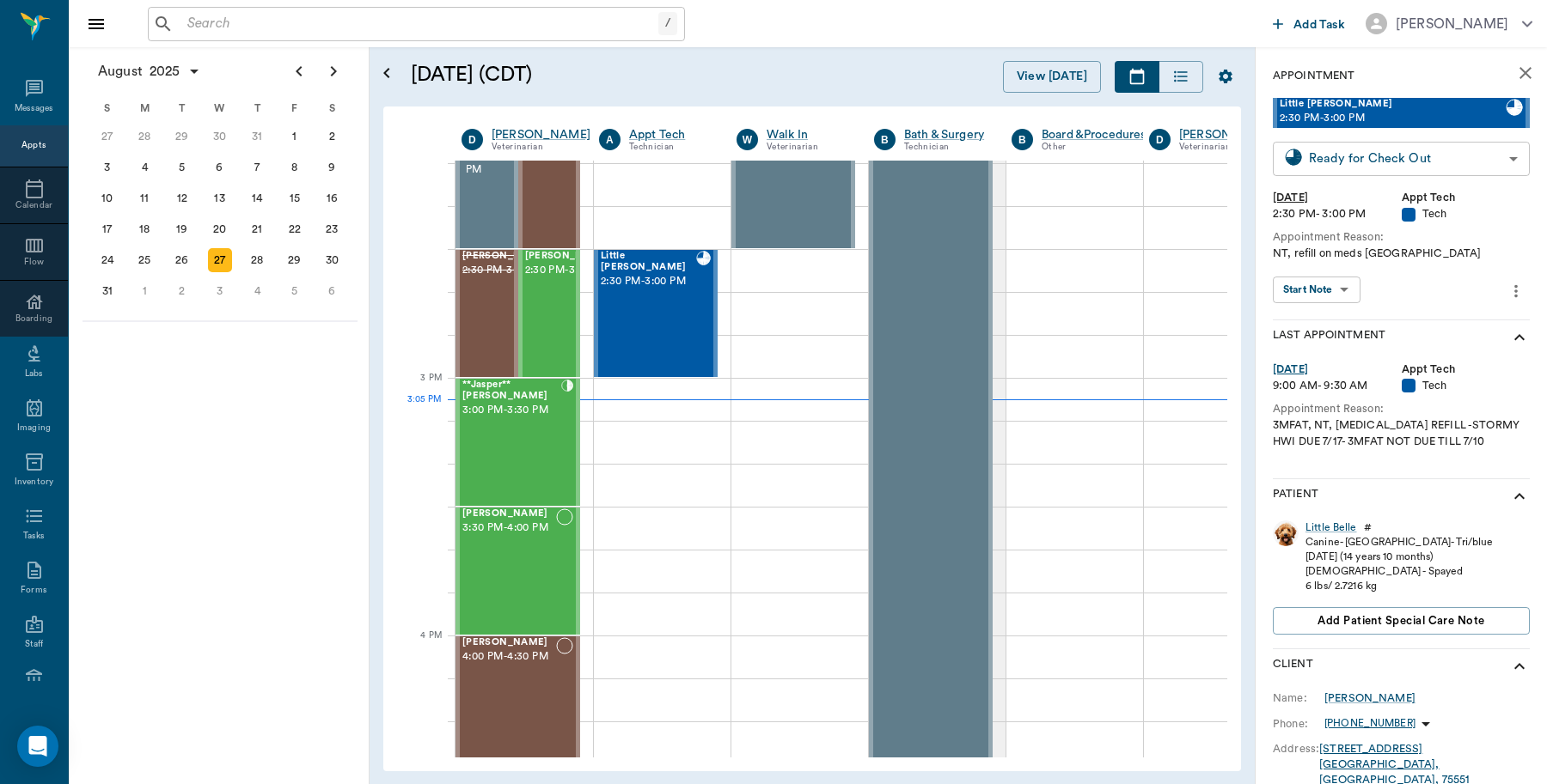
click at [1337, 156] on body "/ ​ Add Task Dr. Bert Ellsworth Nectar Messages Appts Calendar Flow Boarding La…" at bounding box center [774, 392] width 1547 height 784
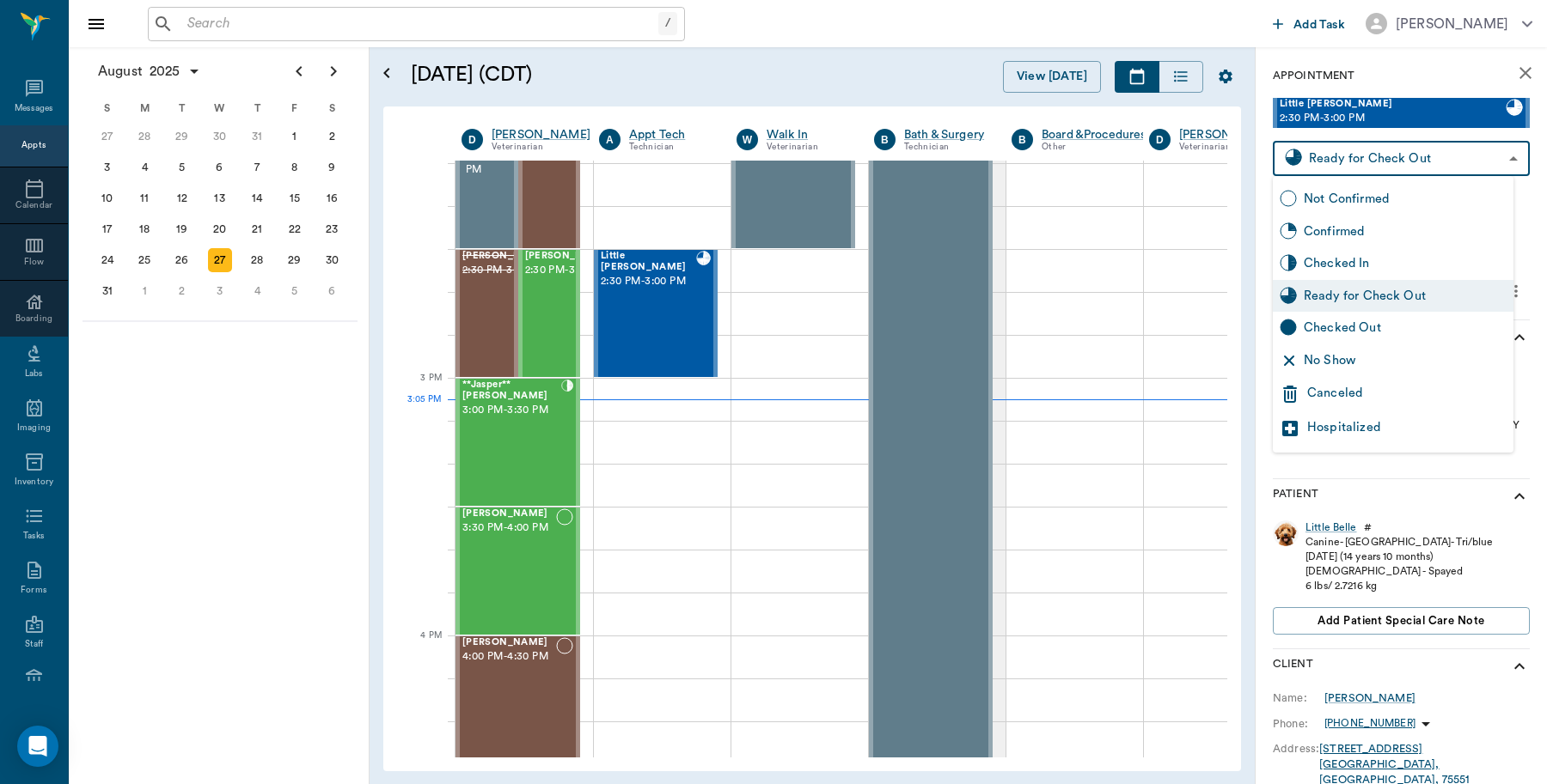
click at [1330, 326] on div "Checked Out" at bounding box center [1405, 328] width 203 height 19
type input "CHECKED_OUT"
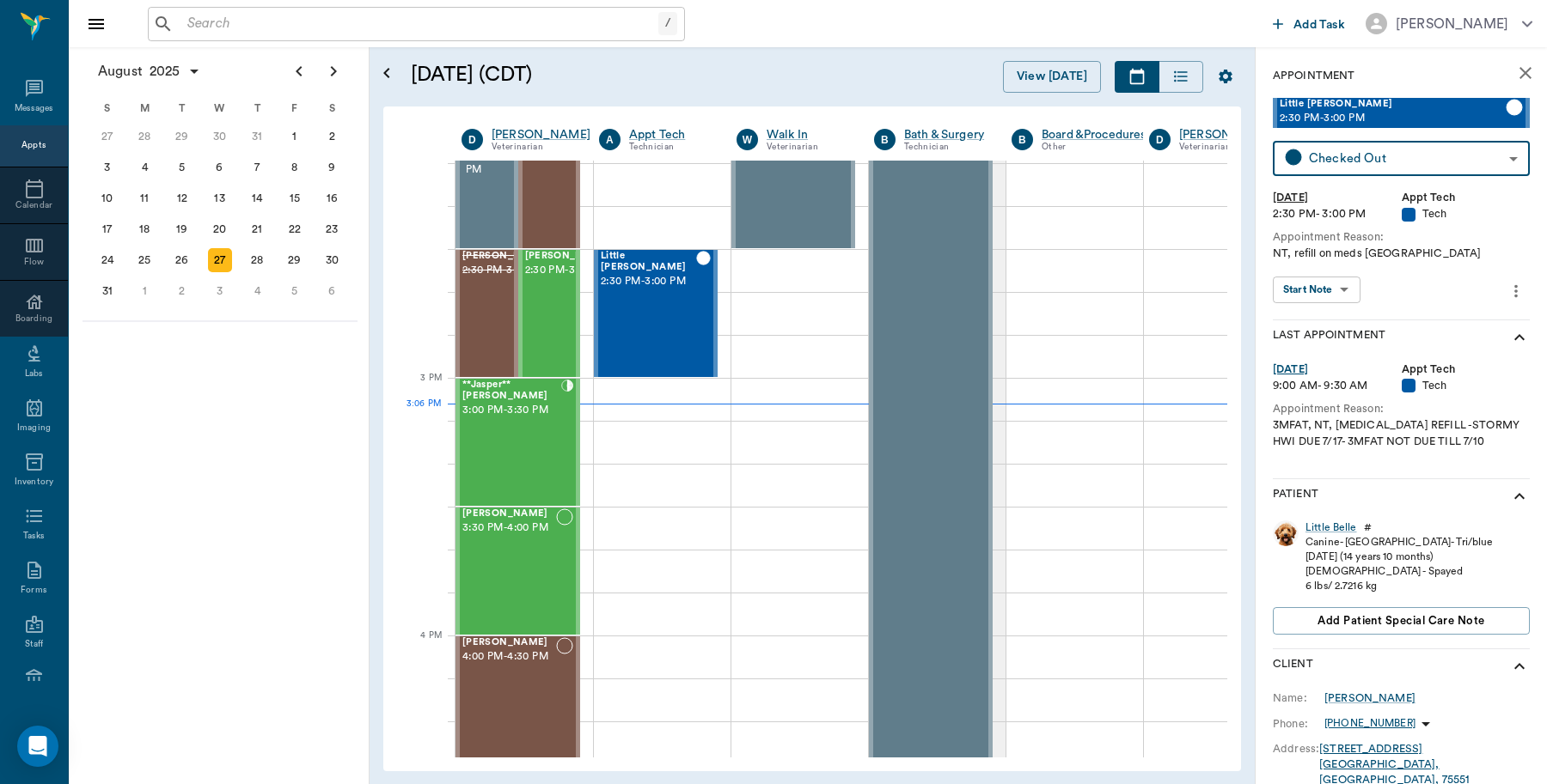
click at [1515, 82] on icon "close" at bounding box center [1525, 72] width 20 height 20
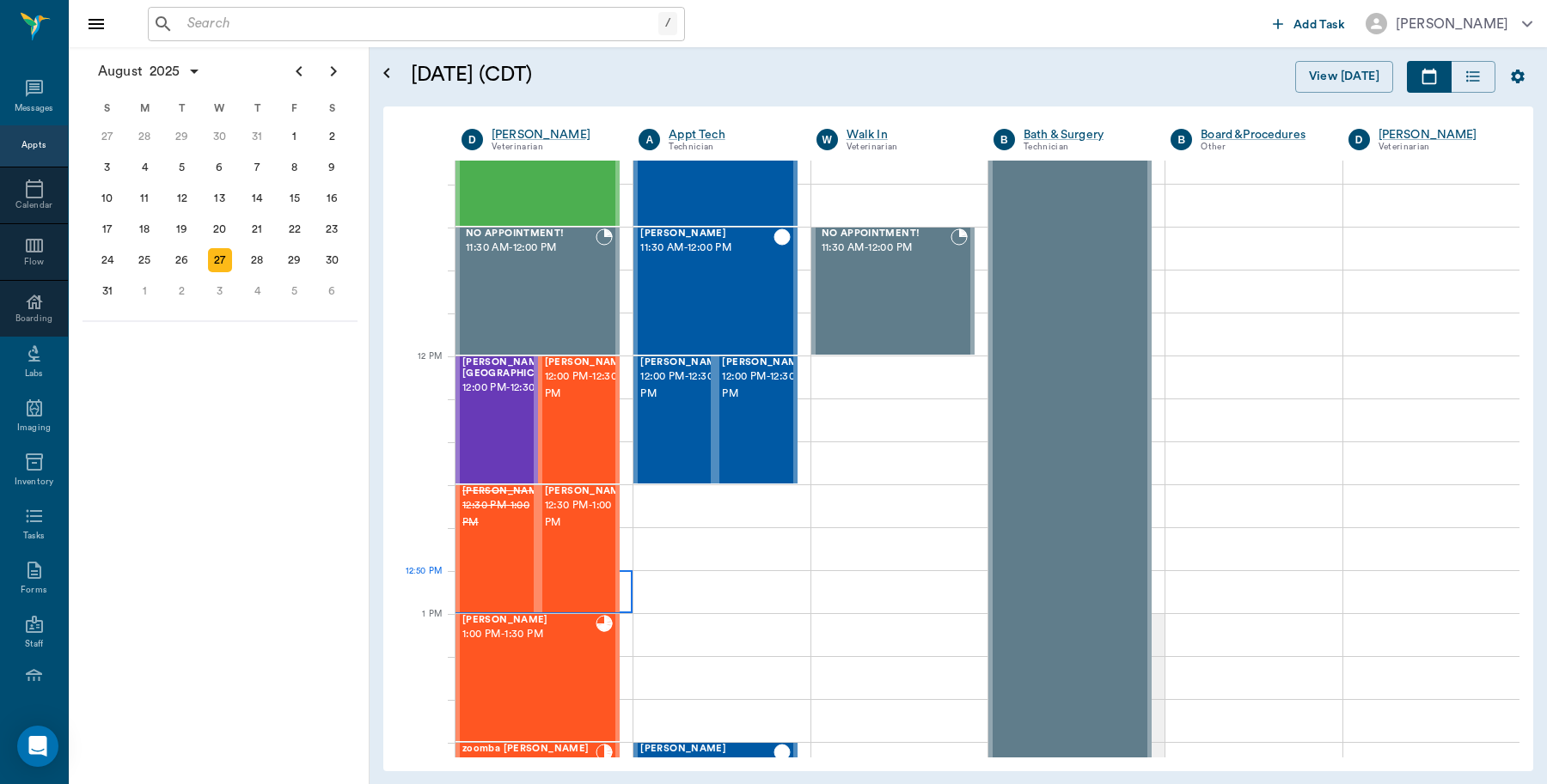
scroll to position [842, 0]
click at [573, 418] on div "Mika Sussman 12:00 PM - 12:30 PM" at bounding box center [587, 420] width 86 height 125
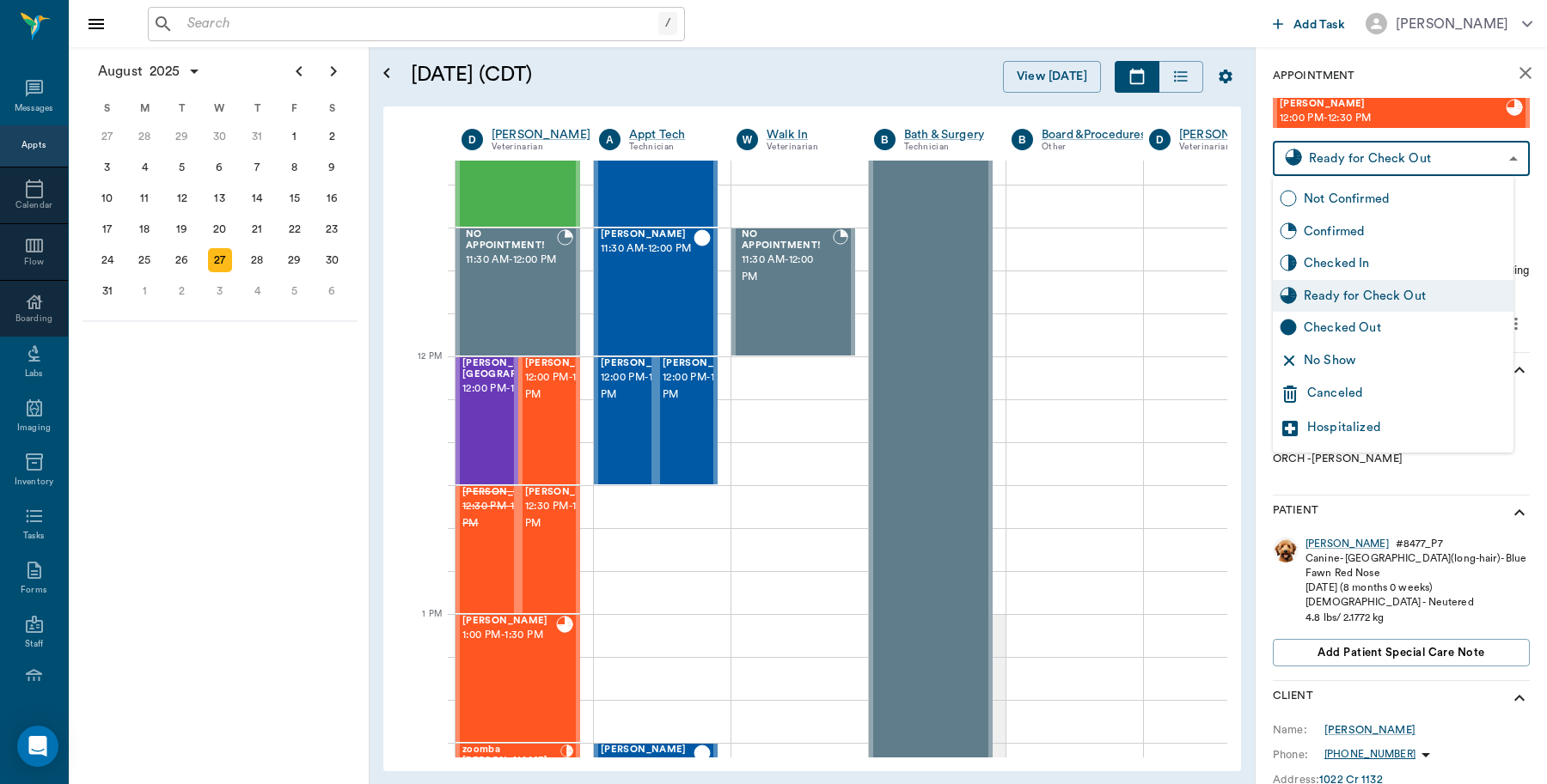
click at [1326, 159] on body "/ ​ Add Task Dr. Bert Ellsworth Nectar Messages Appts Calendar Flow Boarding La…" at bounding box center [774, 392] width 1547 height 784
click at [1314, 329] on div "Checked Out" at bounding box center [1405, 328] width 203 height 19
type input "CHECKED_OUT"
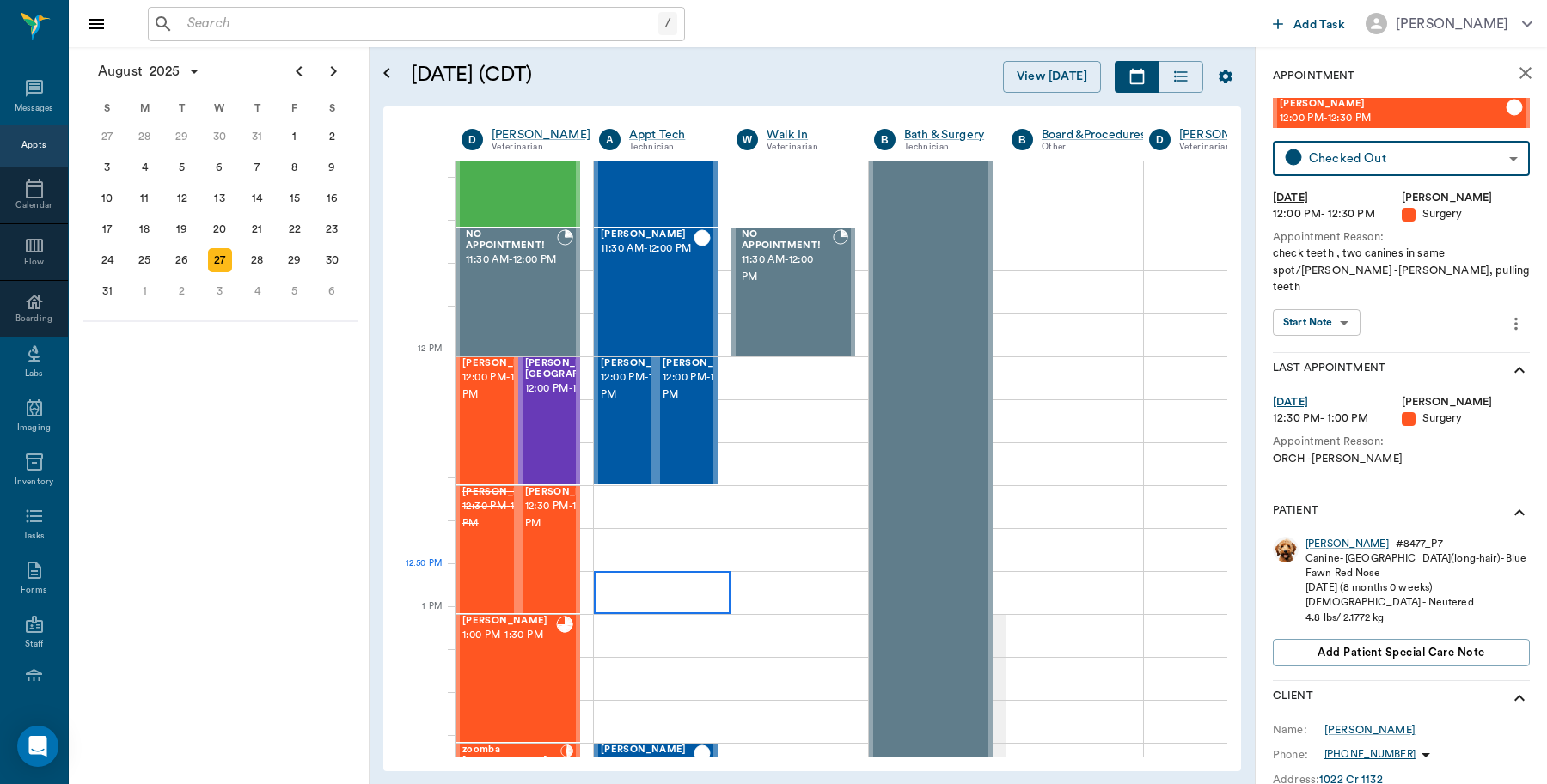
scroll to position [949, 0]
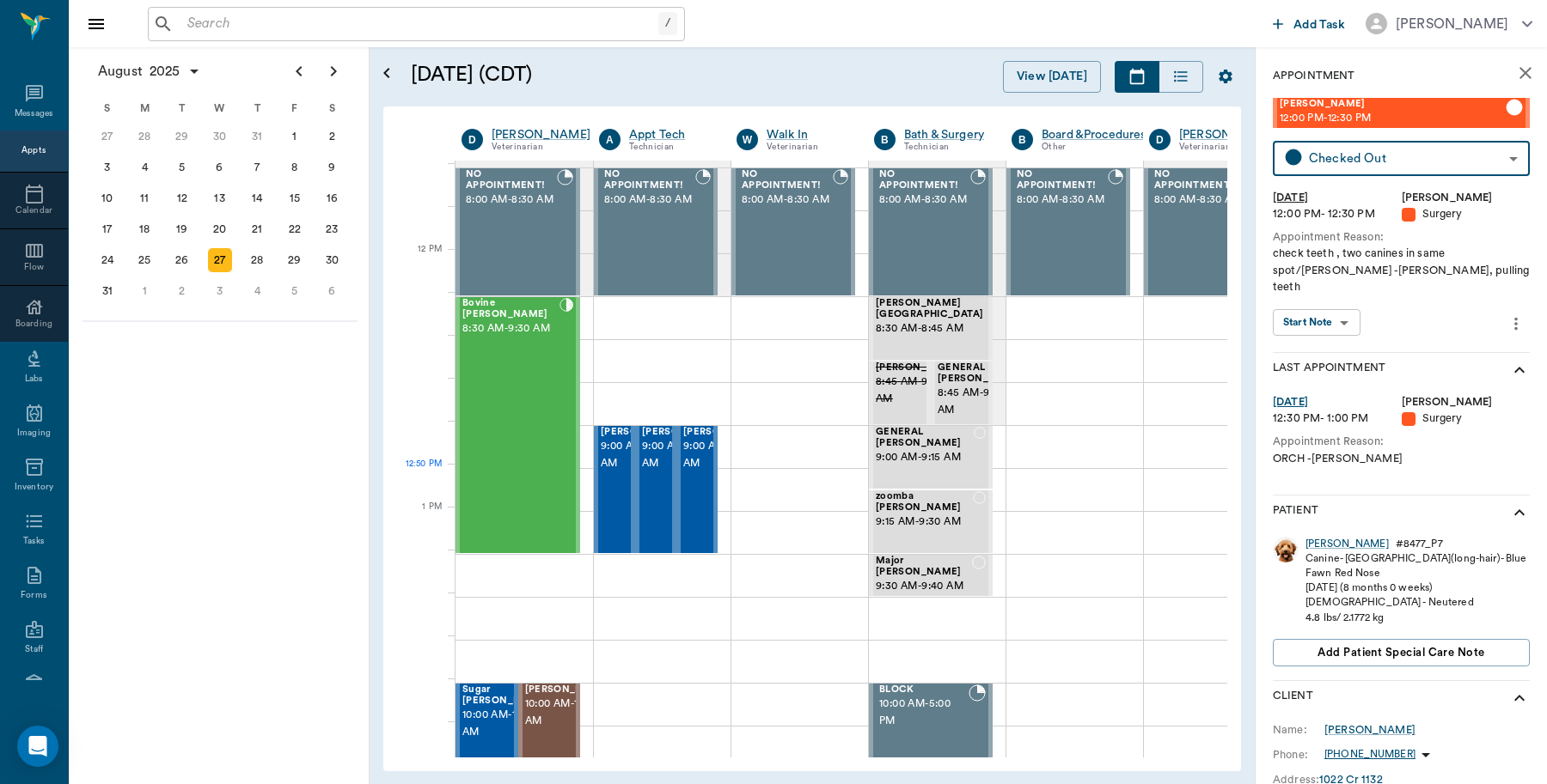
scroll to position [949, 0]
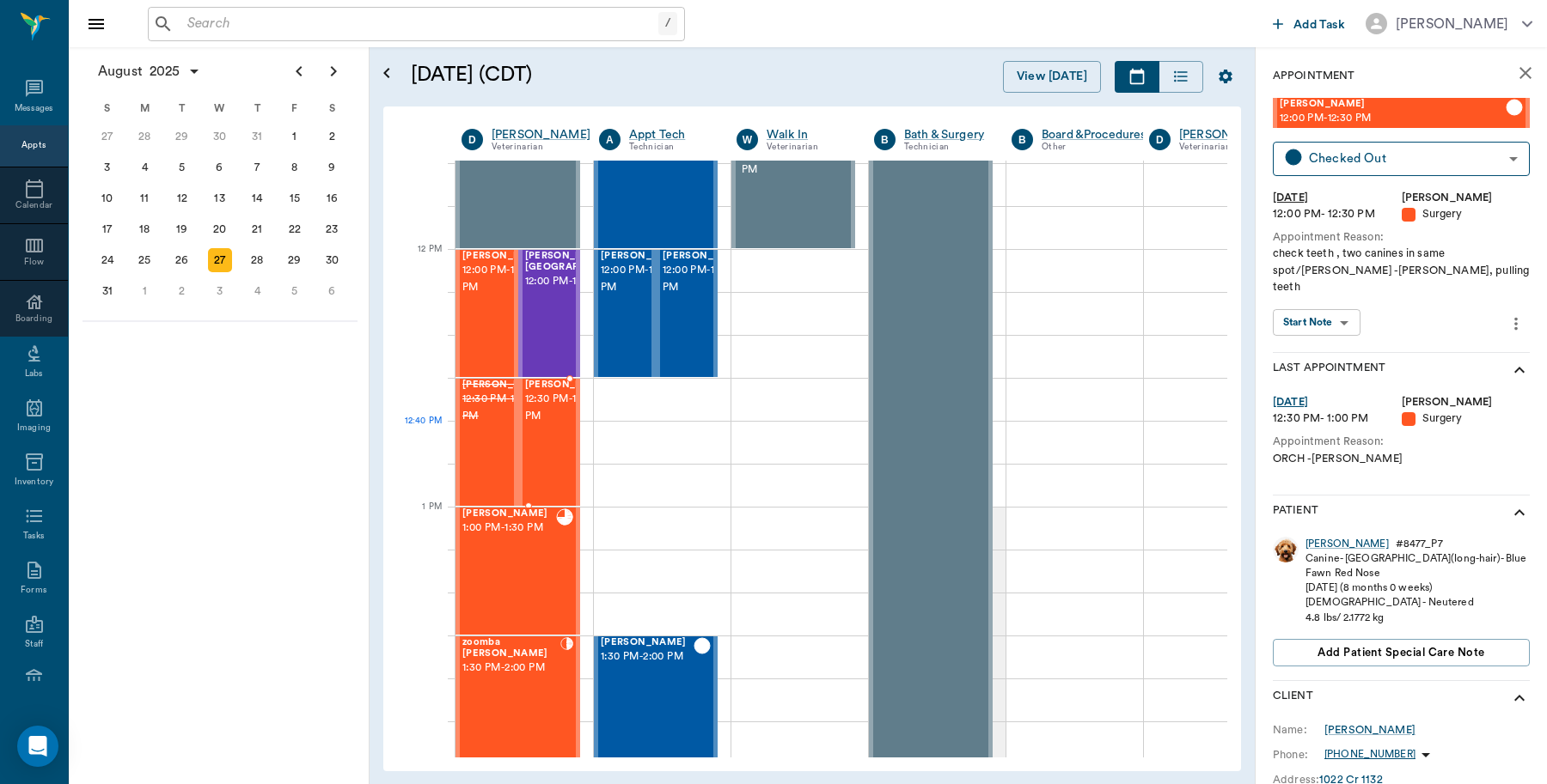
click at [551, 425] on span "12:30 PM - 1:00 PM" at bounding box center [568, 408] width 86 height 35
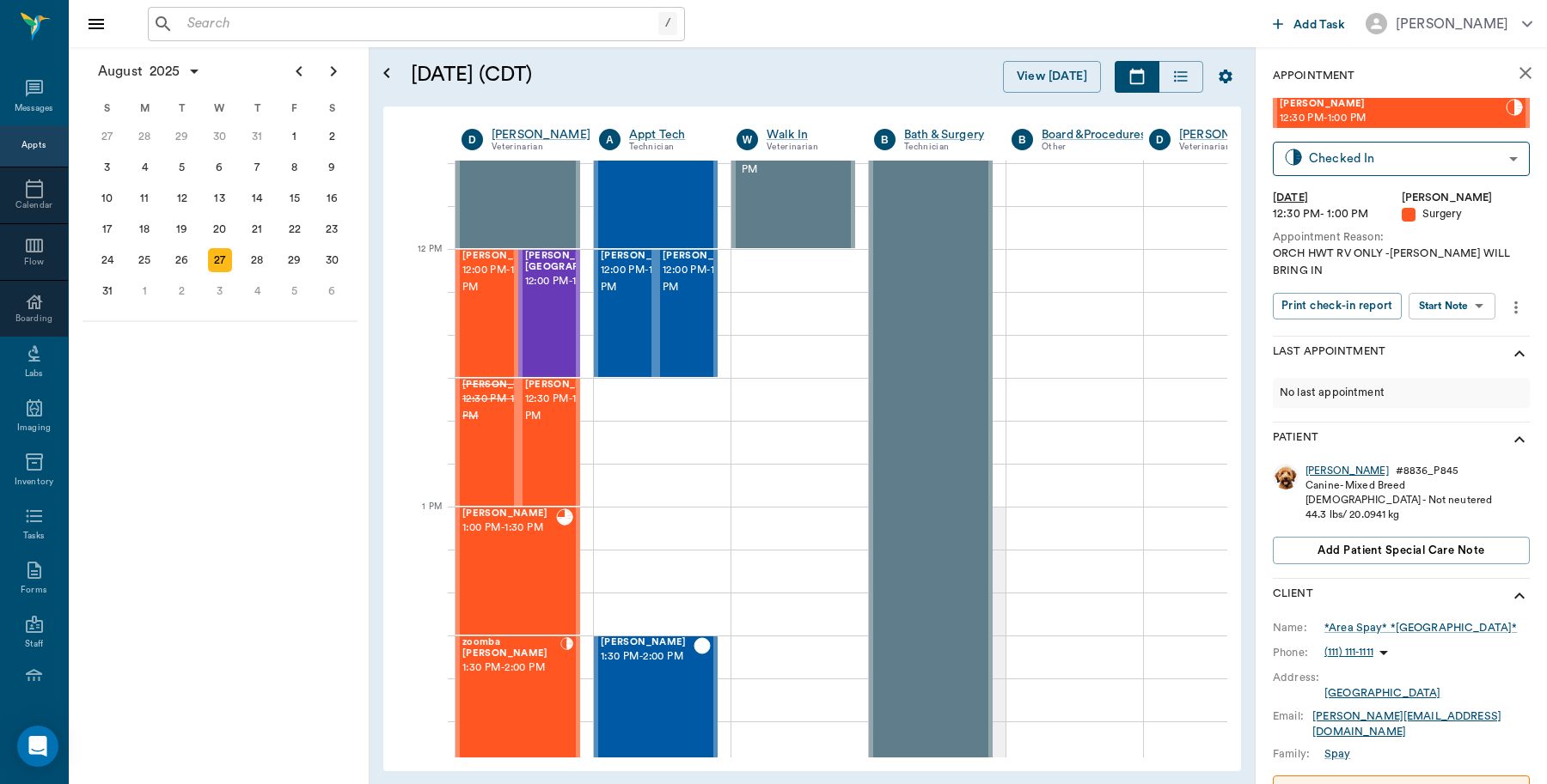
click at [1323, 468] on div "[PERSON_NAME]" at bounding box center [1347, 470] width 84 height 14
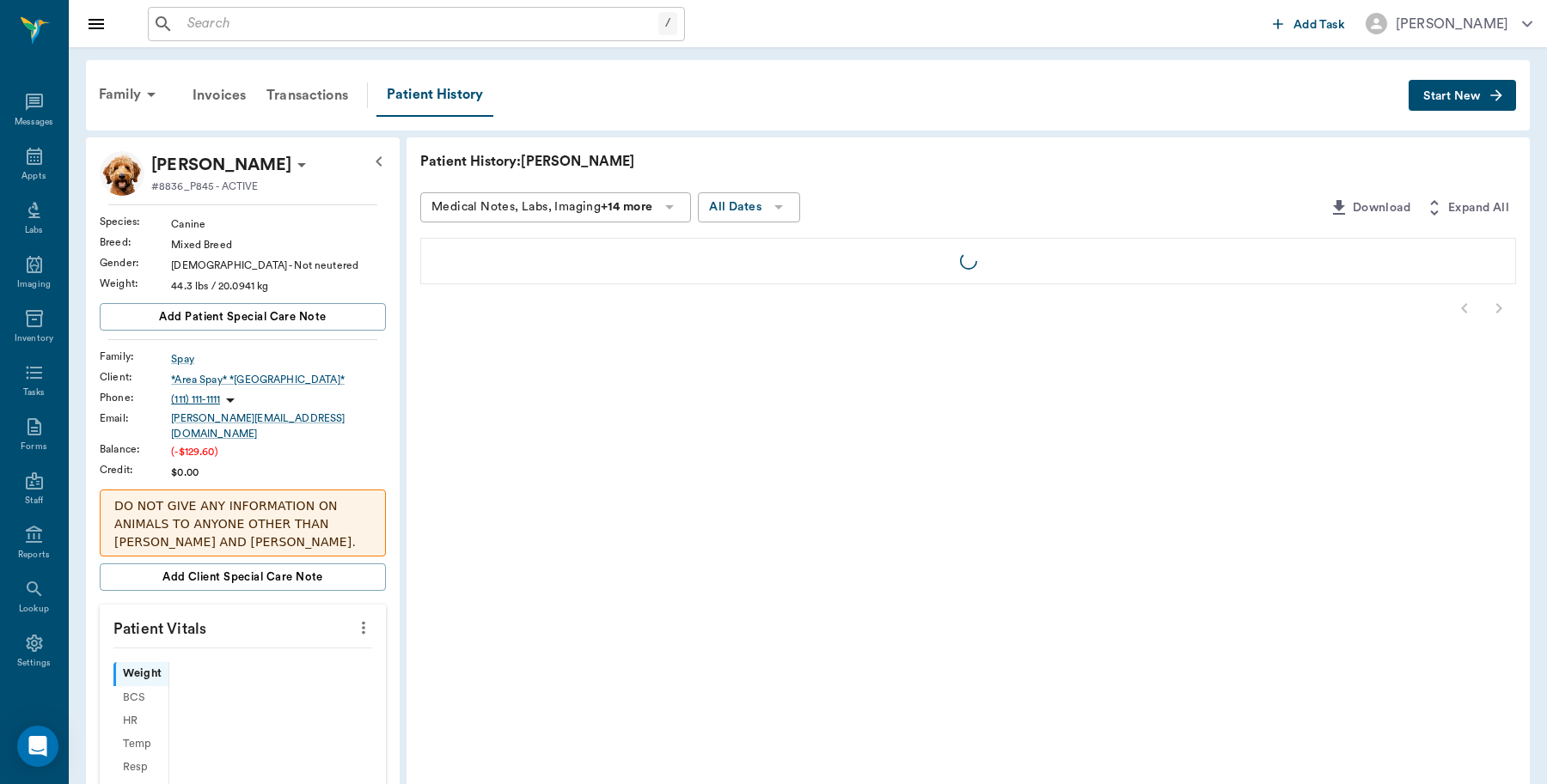
scroll to position [5, 0]
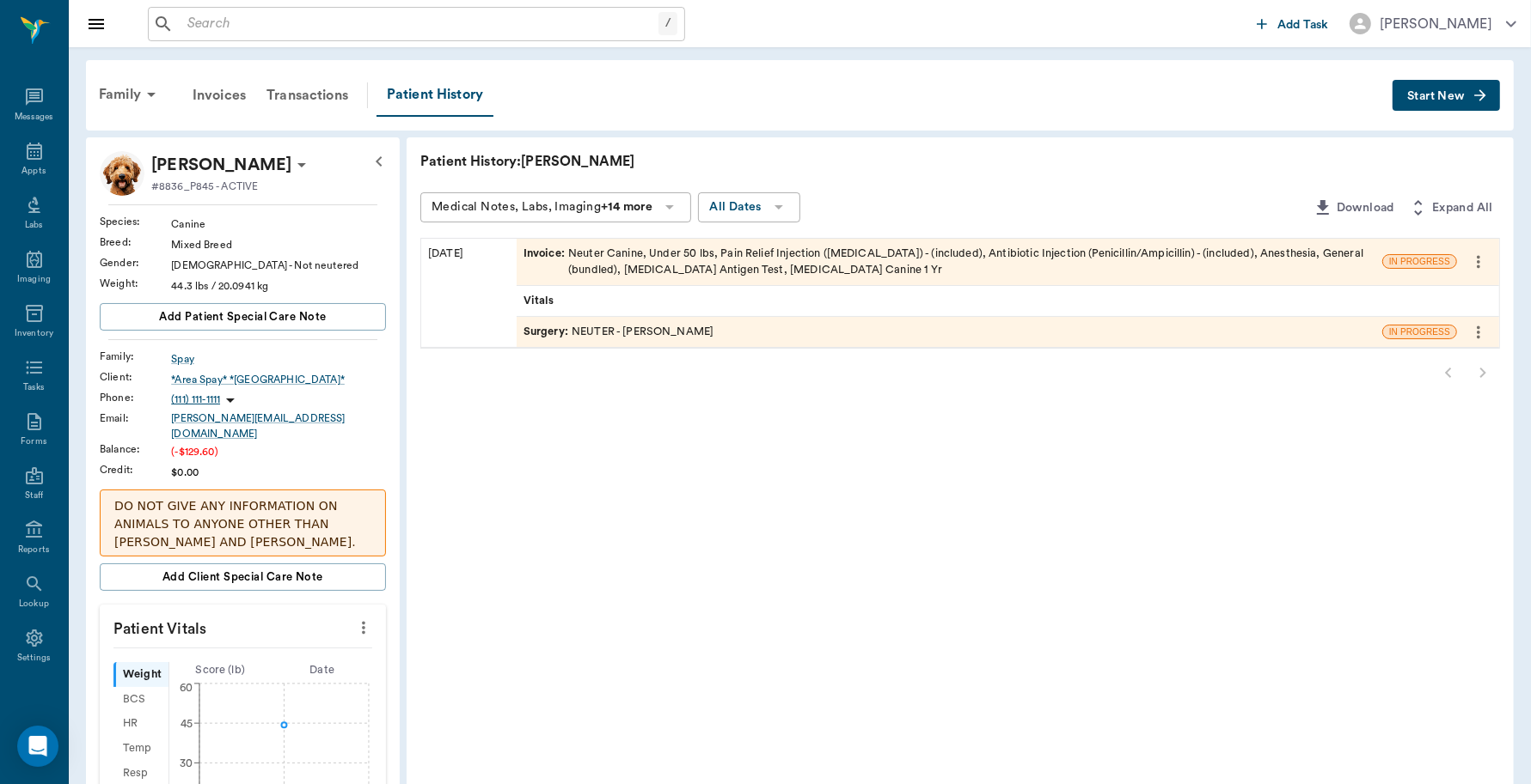
click at [663, 327] on div "Surgery : NEUTER - [PERSON_NAME]" at bounding box center [619, 332] width 191 height 16
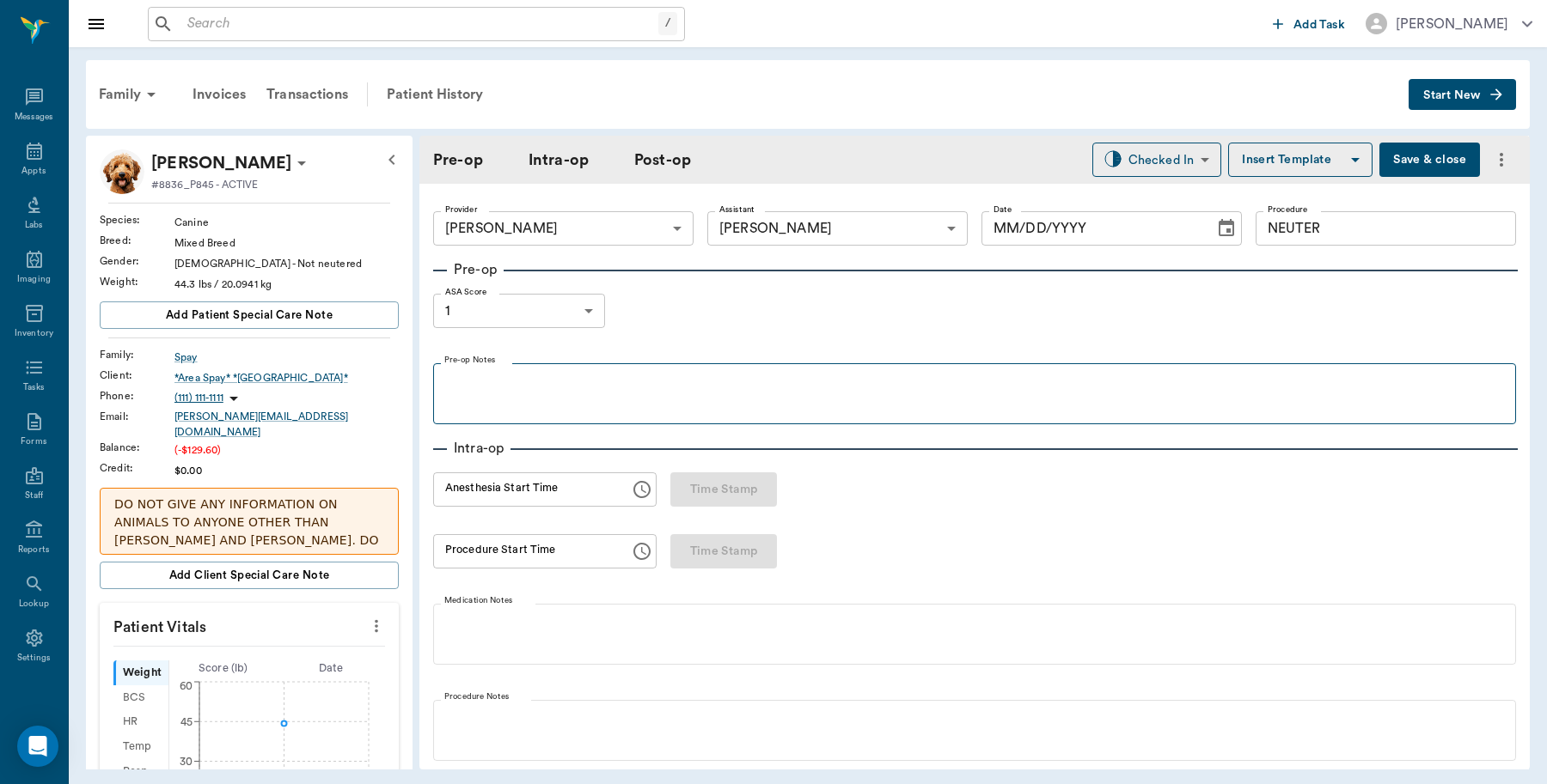
type input "63ec2f075fda476ae8351a4d"
type input "682b670d8bdc6f7f8feef3db"
type input "NEUTER"
type input "1"
radio input "true"
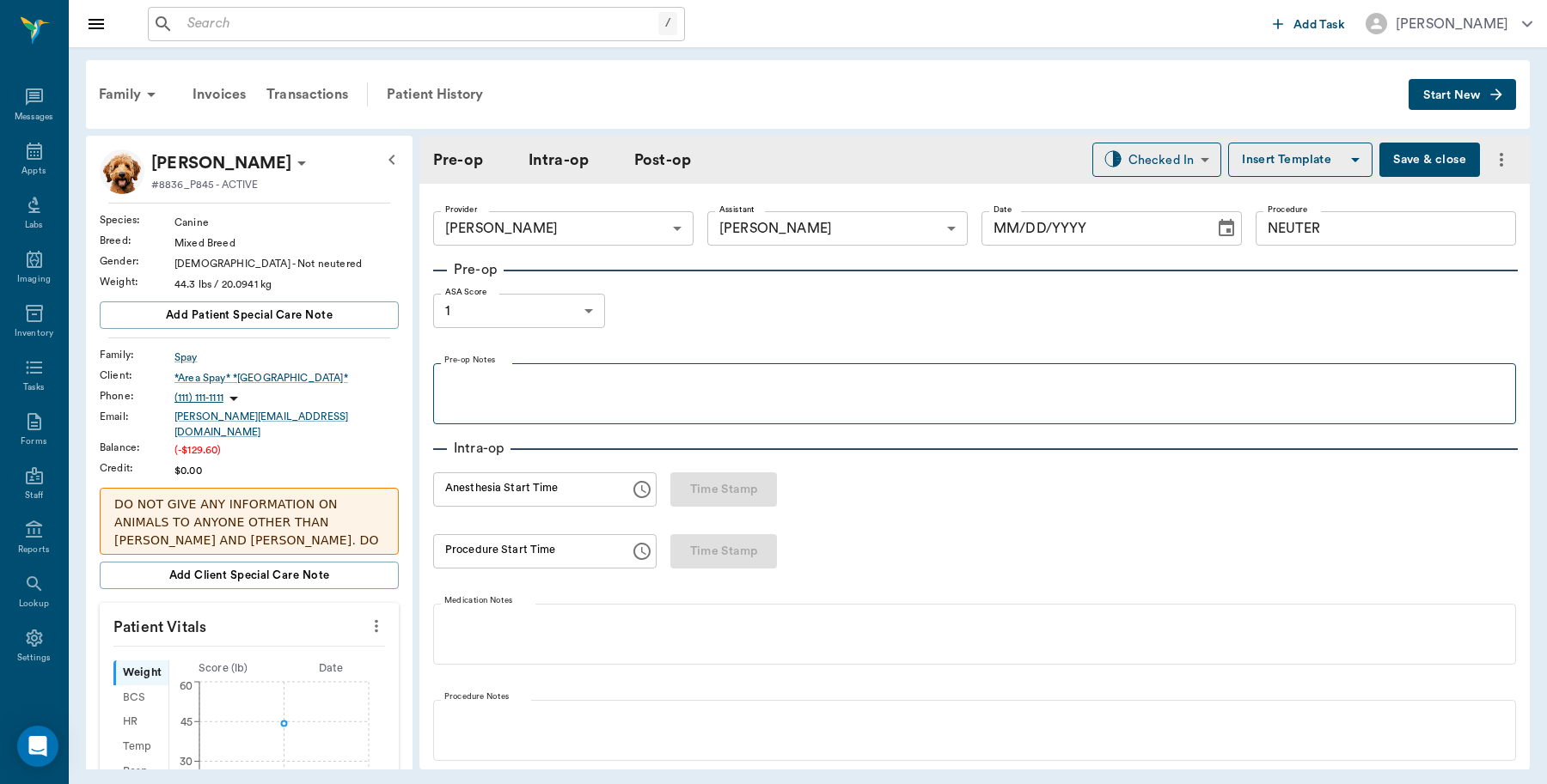
type input "[DATE]"
type input "01:22 PM"
type input "01:33 PM"
type input "01:51 PM"
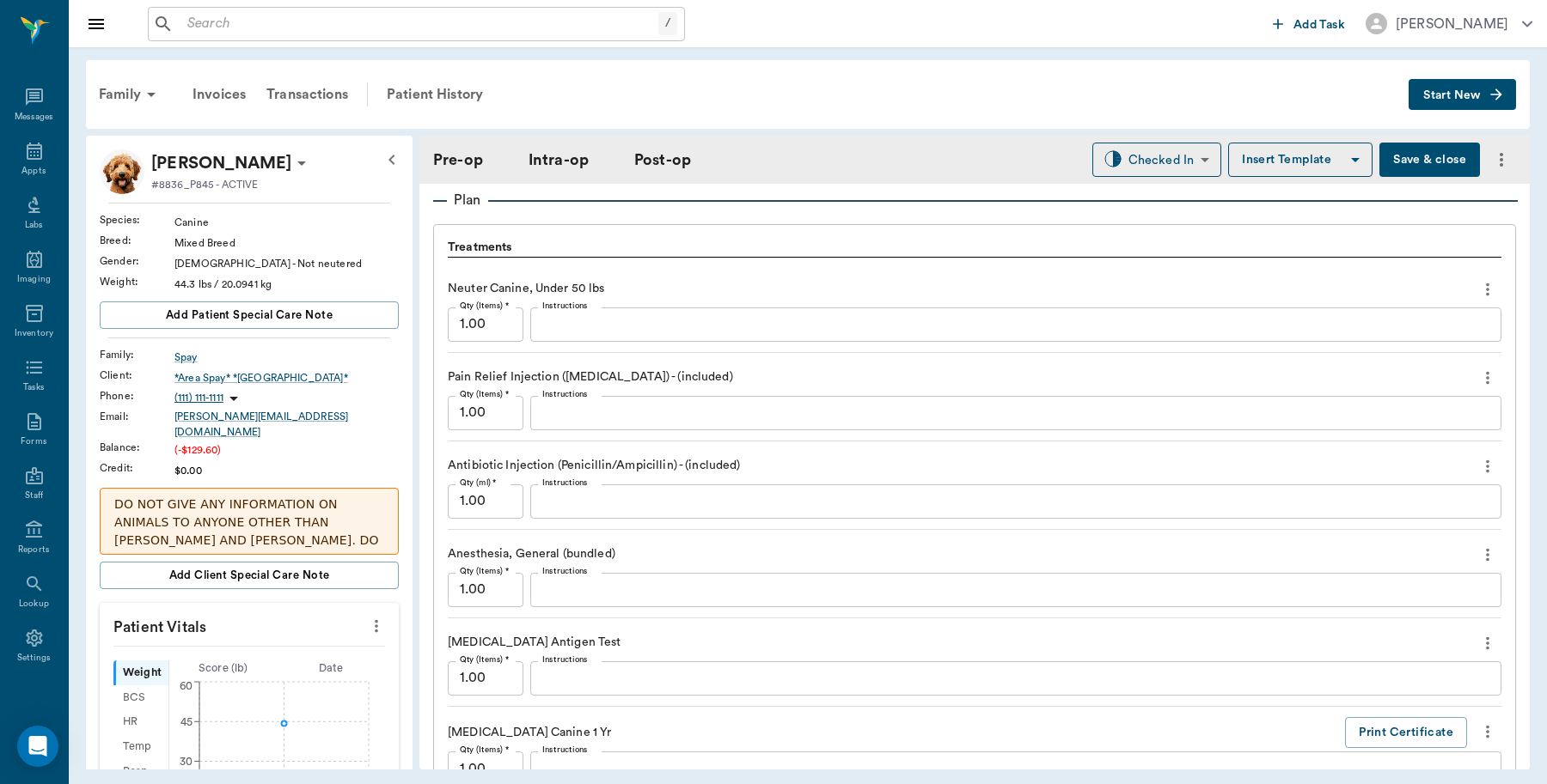
scroll to position [1611, 0]
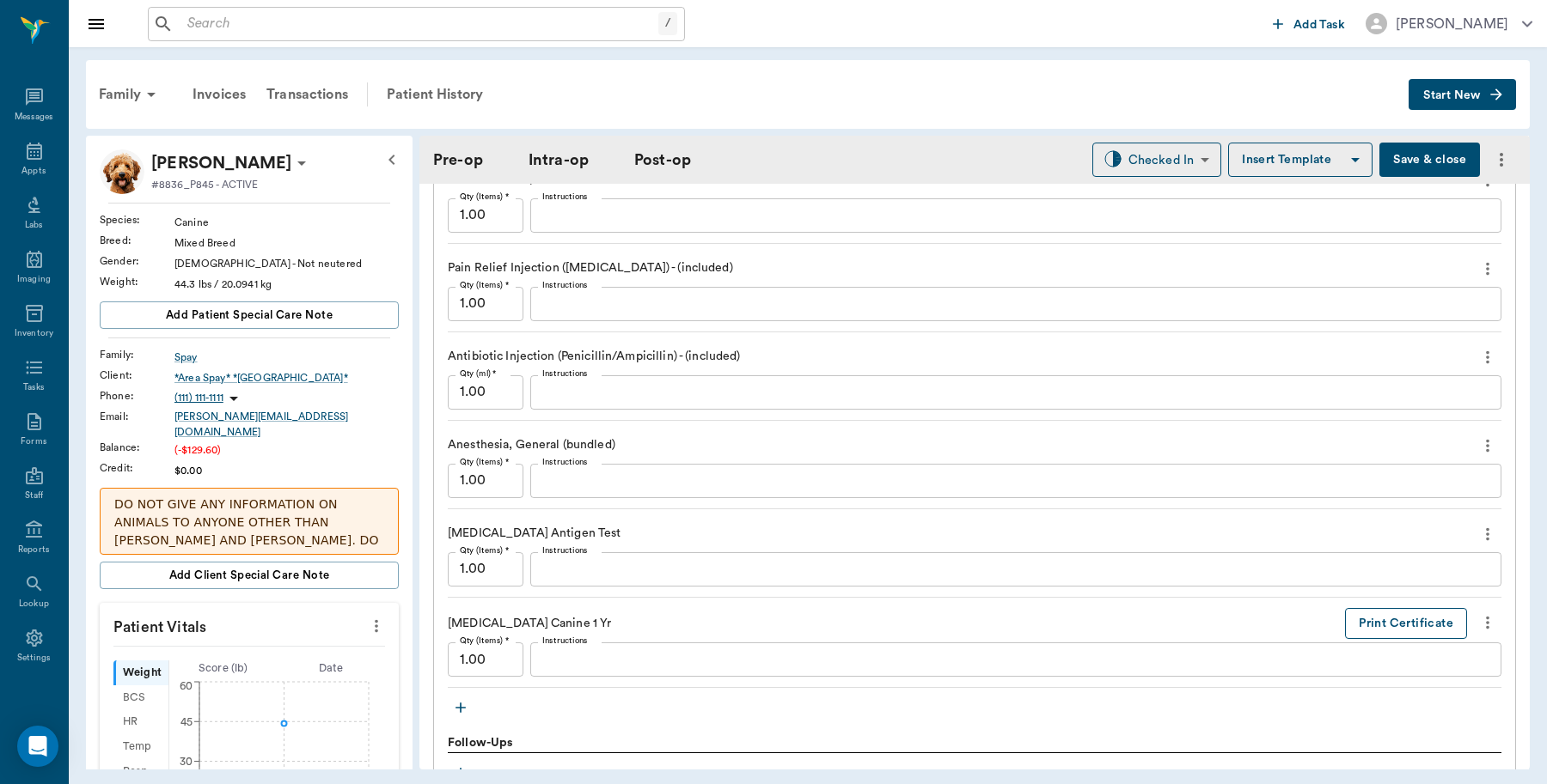
click at [1345, 615] on button "Print Certificate" at bounding box center [1406, 623] width 122 height 32
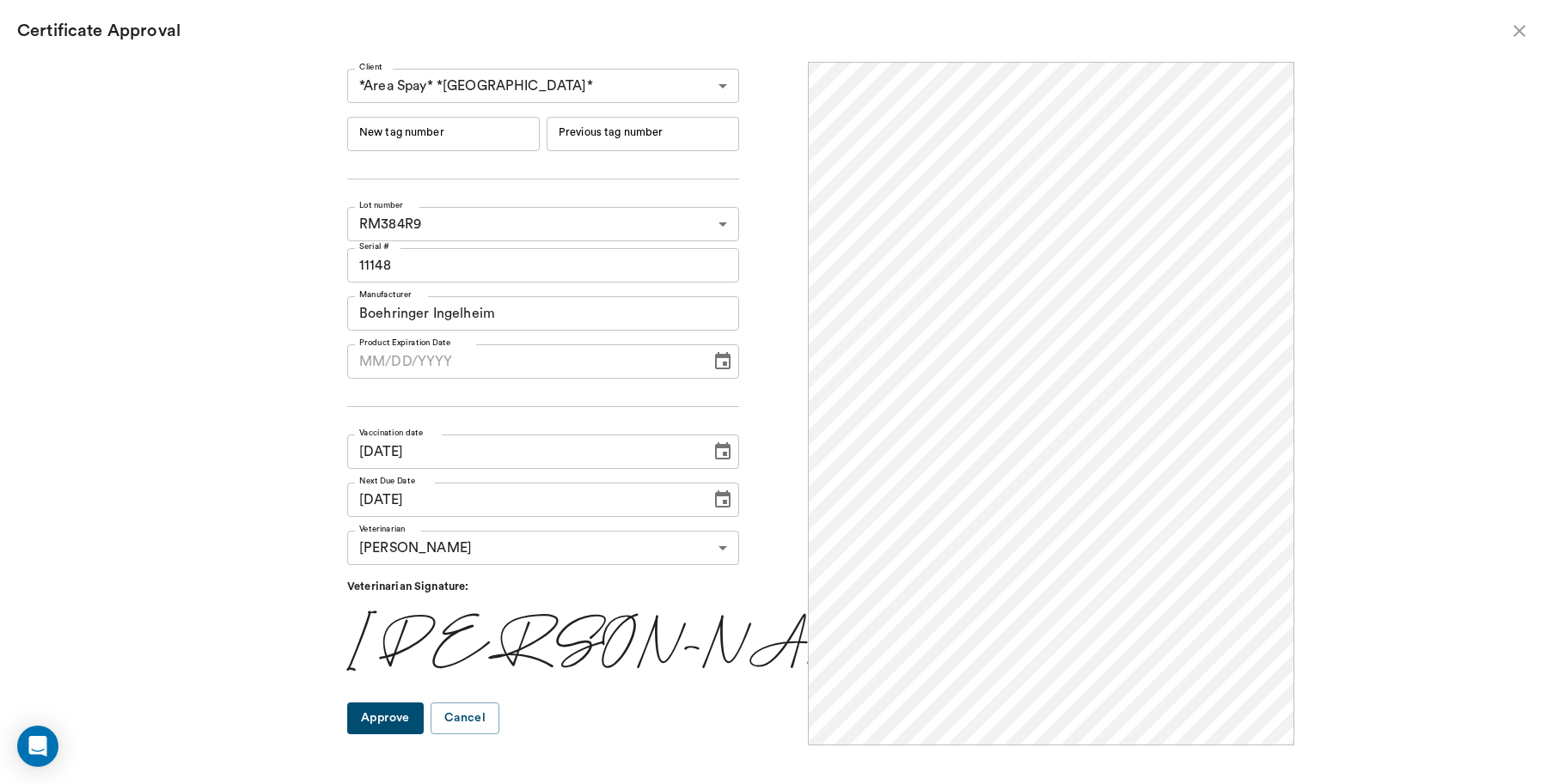
scroll to position [0, 0]
click at [533, 146] on input "New tag number" at bounding box center [444, 134] width 192 height 35
type input "251047"
click at [418, 711] on button "Approve" at bounding box center [385, 719] width 76 height 32
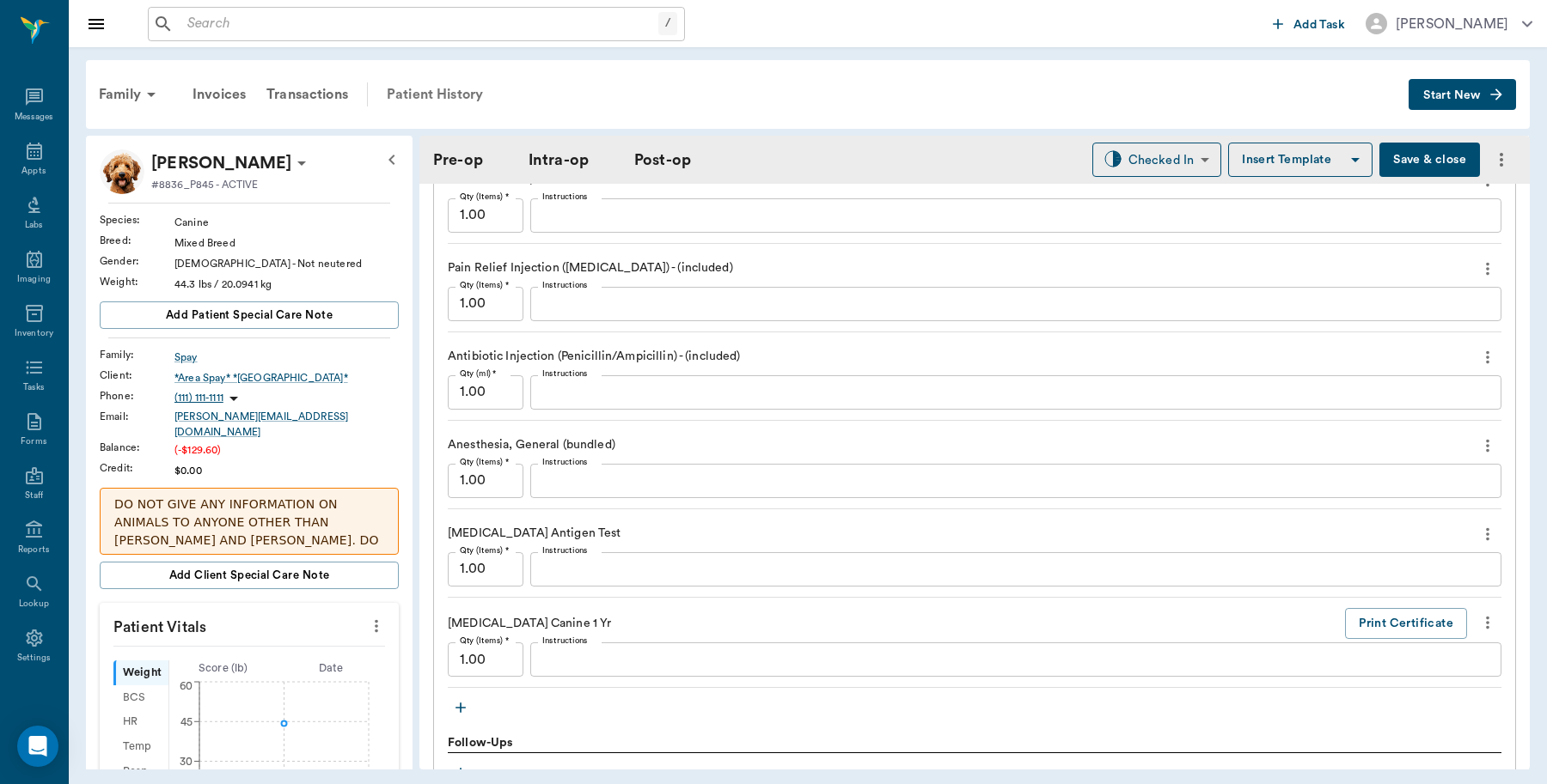
click at [464, 95] on div "Patient History" at bounding box center [434, 94] width 116 height 41
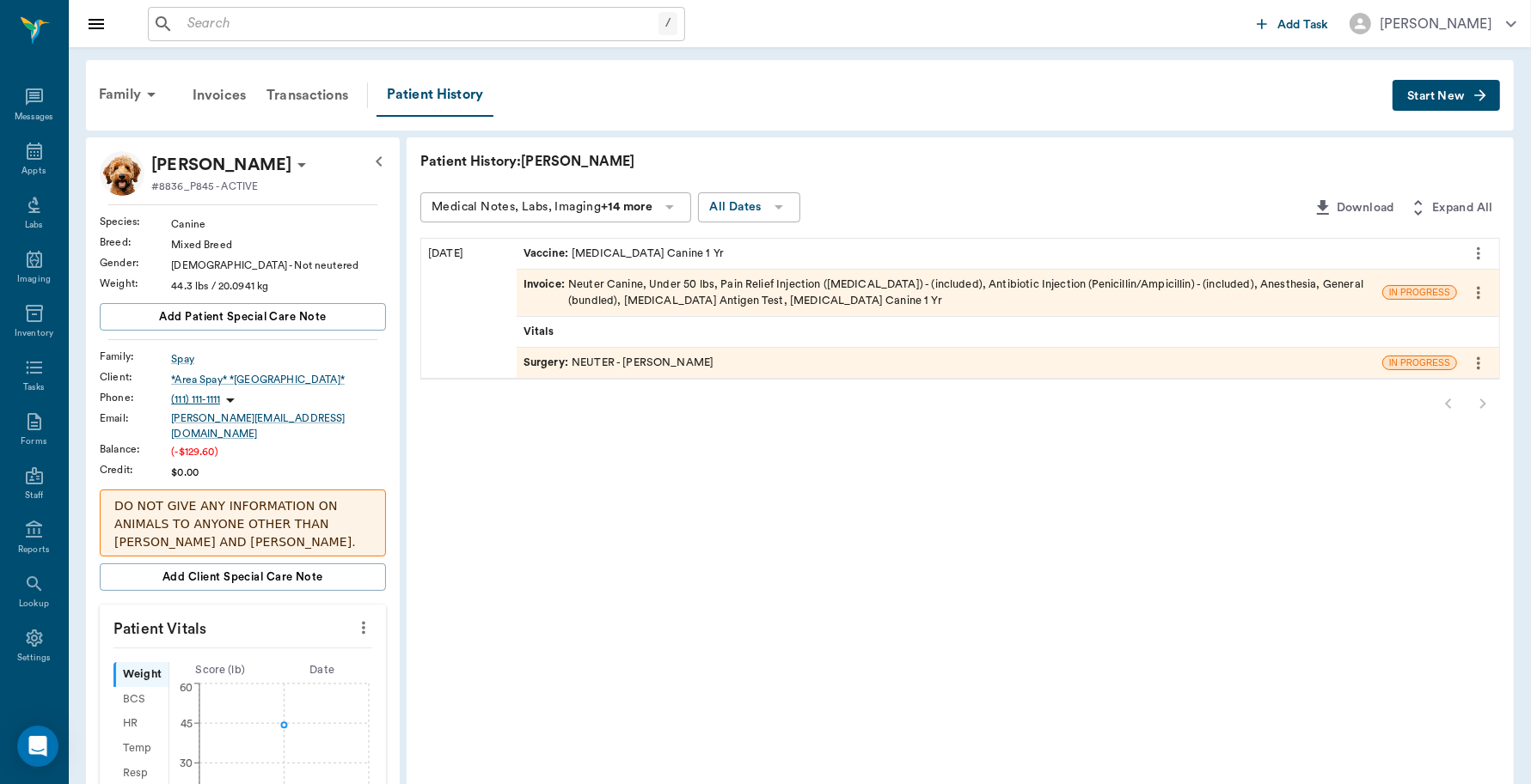
click at [714, 282] on div "Invoice : Neuter Canine, Under 50 lbs, Pain Relief Injection ([MEDICAL_DATA]) -…" at bounding box center [949, 293] width 852 height 33
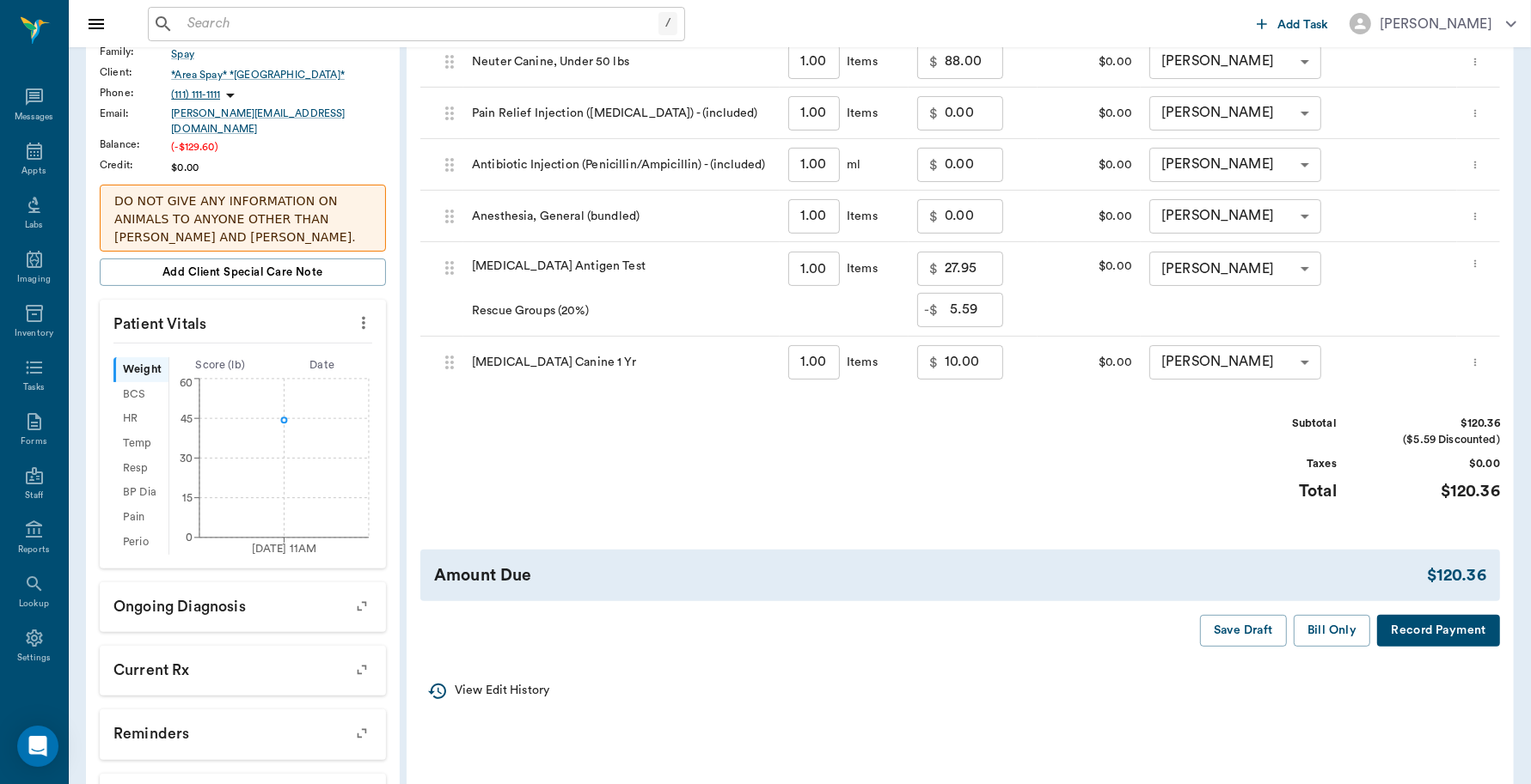
scroll to position [319, 0]
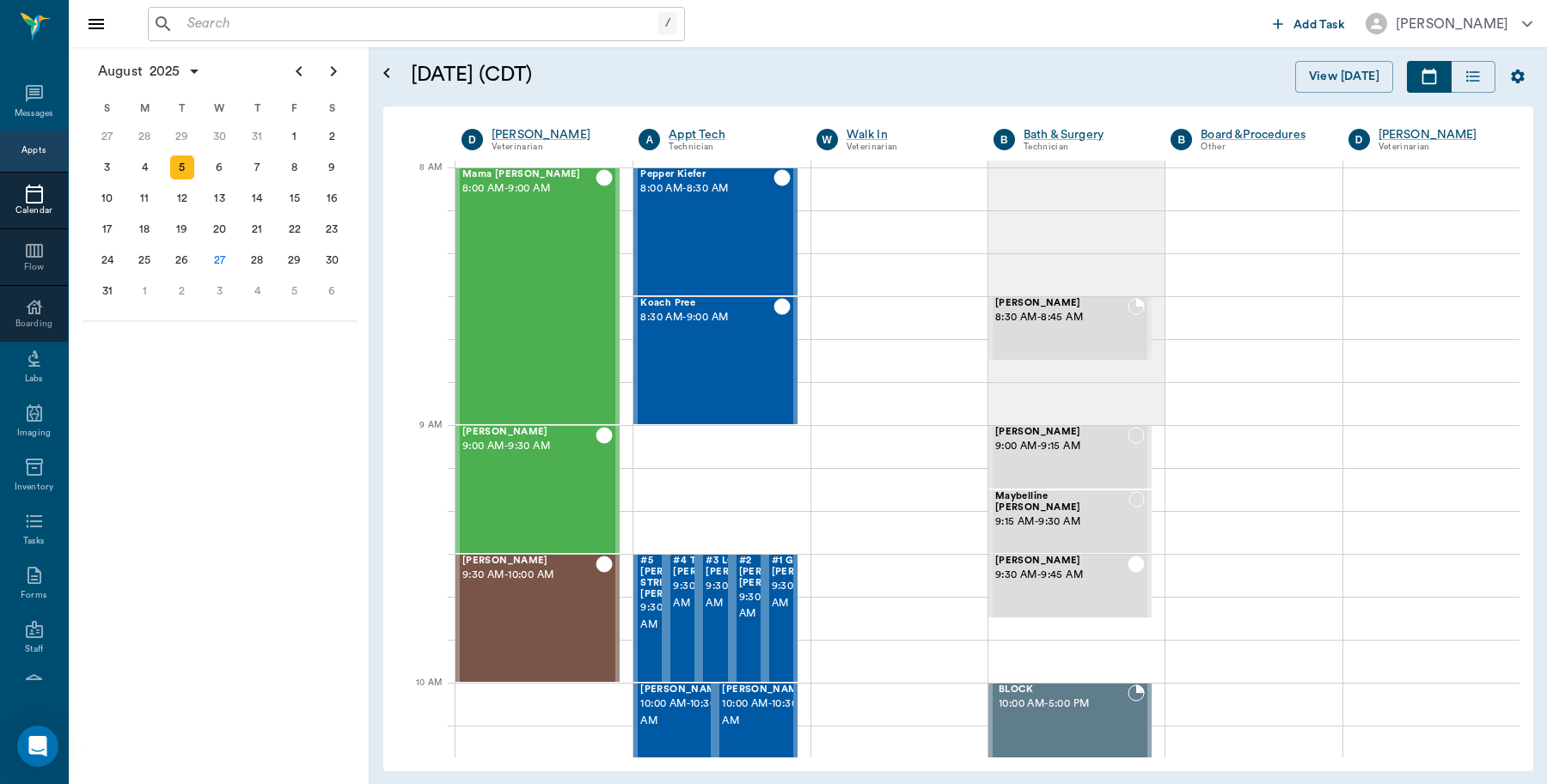
click at [33, 190] on icon at bounding box center [35, 194] width 17 height 19
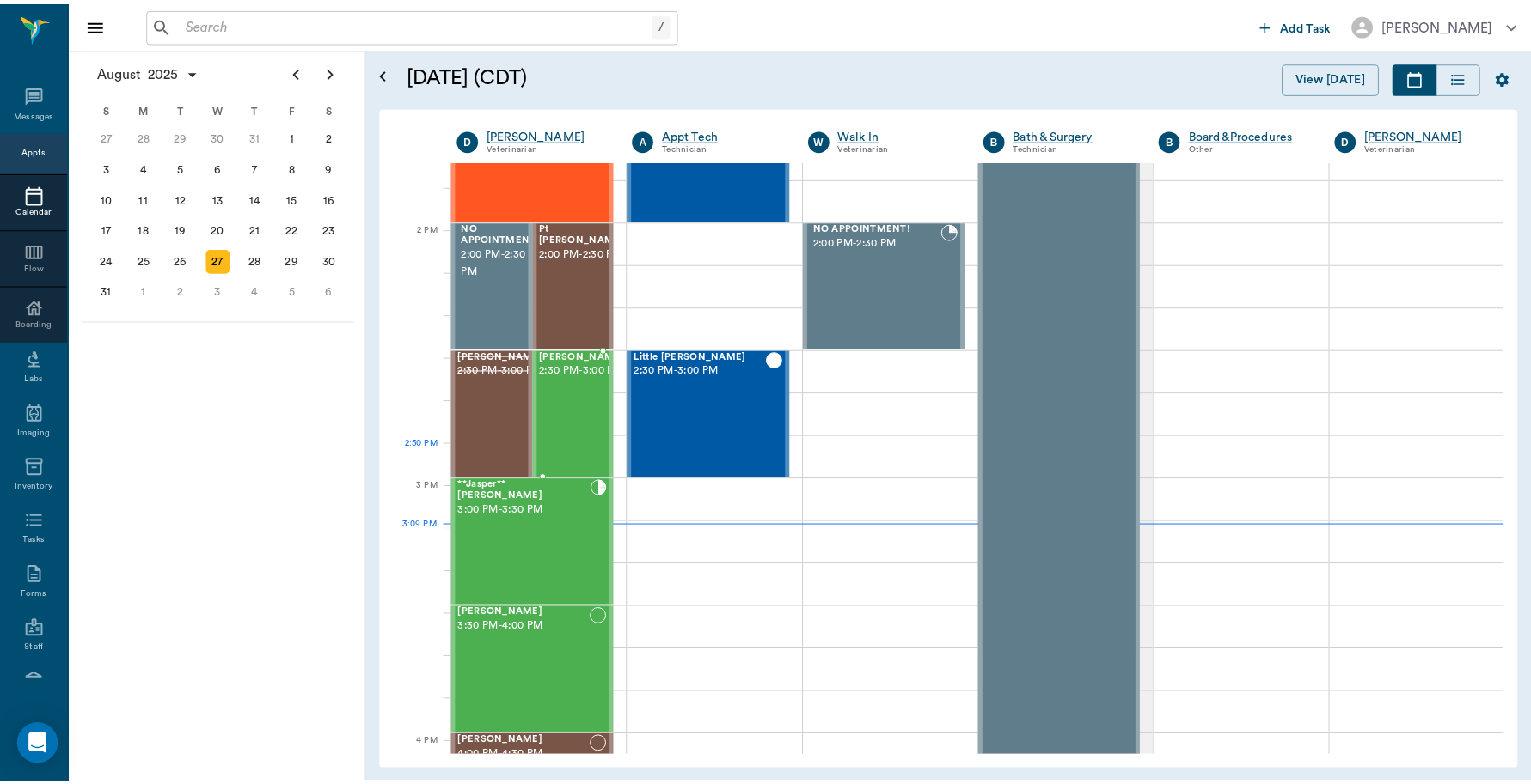
scroll to position [1484, 0]
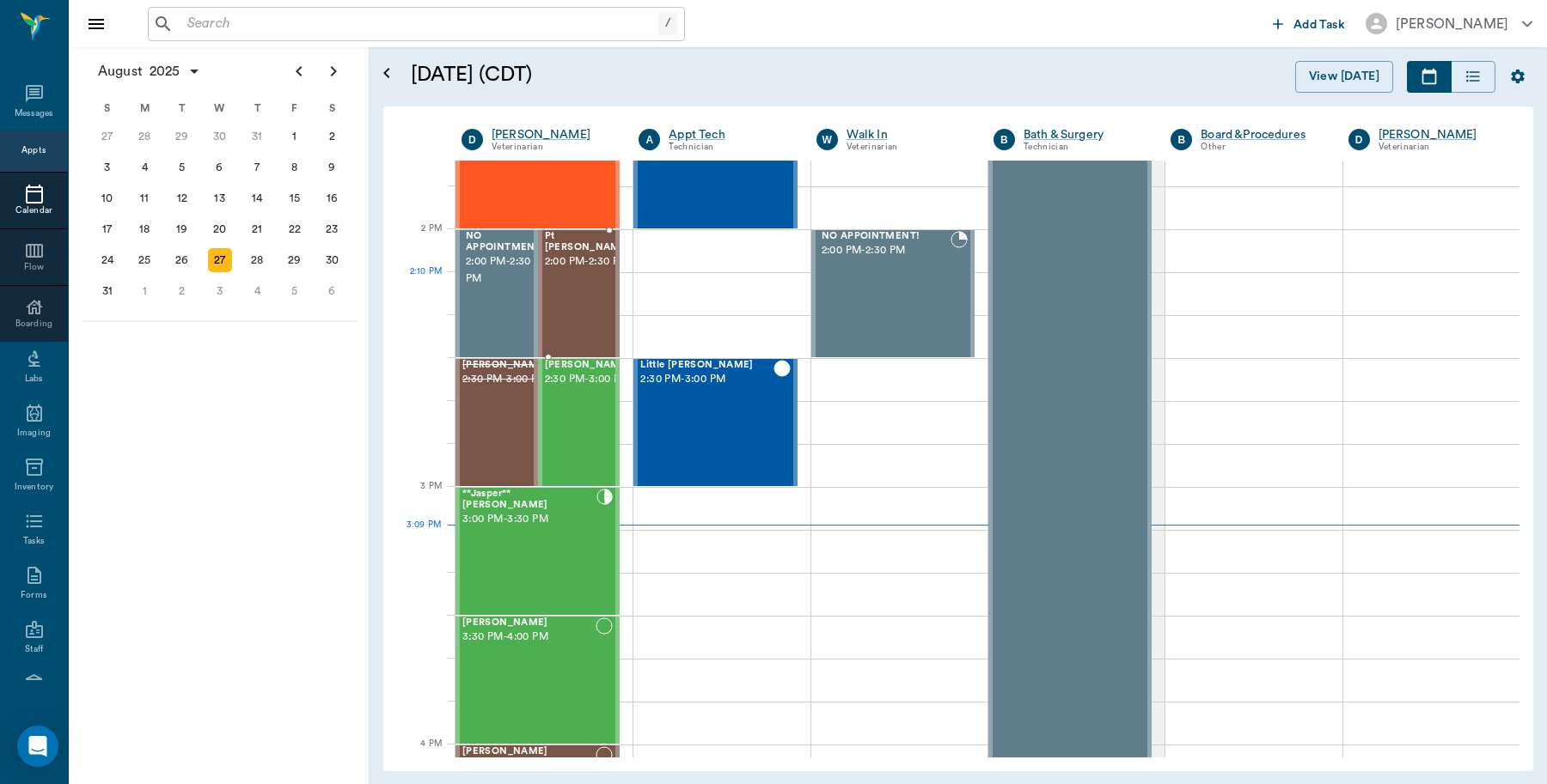
click at [582, 297] on div "Pt [PERSON_NAME] 2:00 PM - 2:30 PM" at bounding box center [587, 293] width 86 height 125
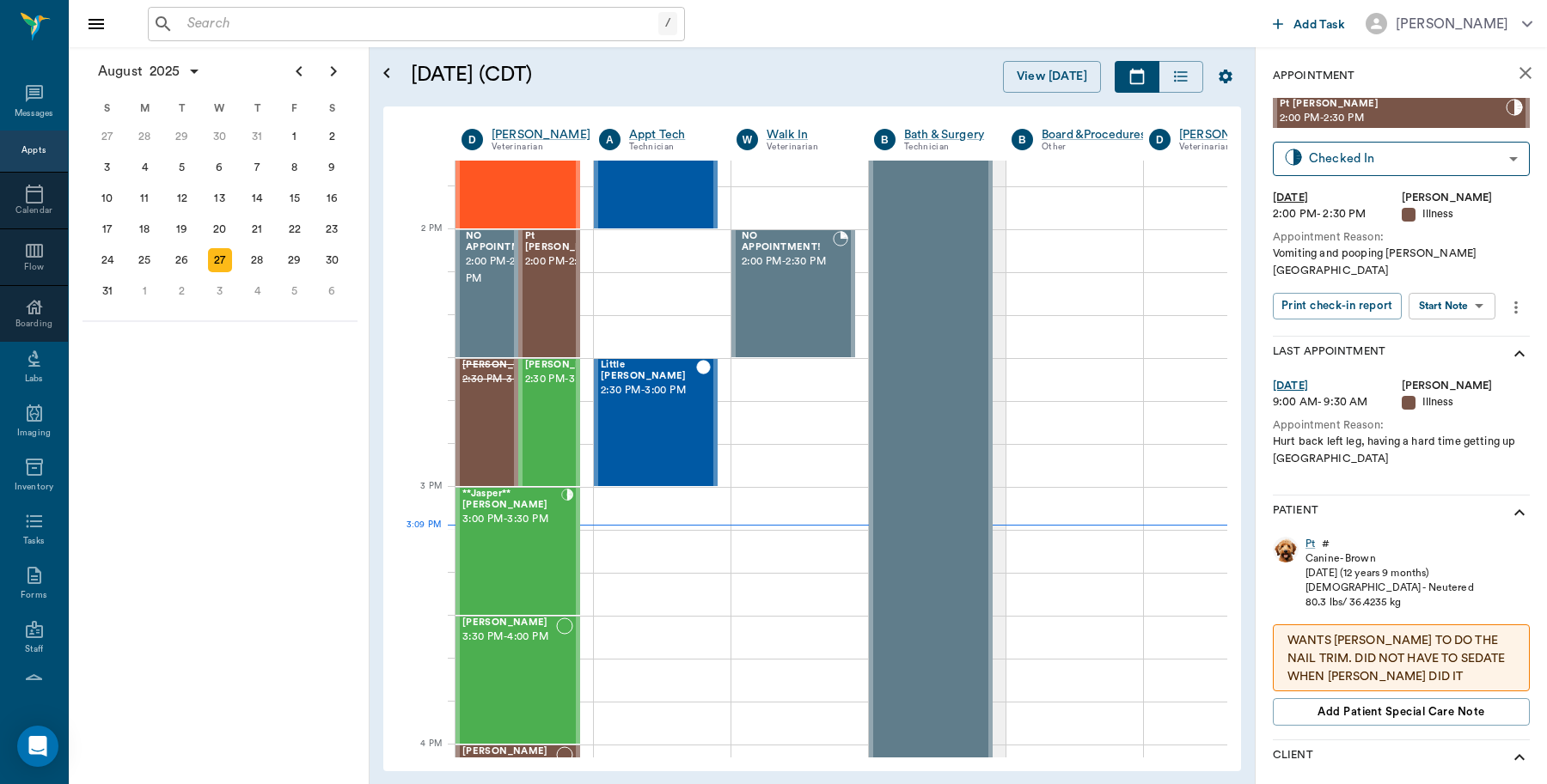
click at [1310, 537] on div "Pt" at bounding box center [1310, 544] width 10 height 14
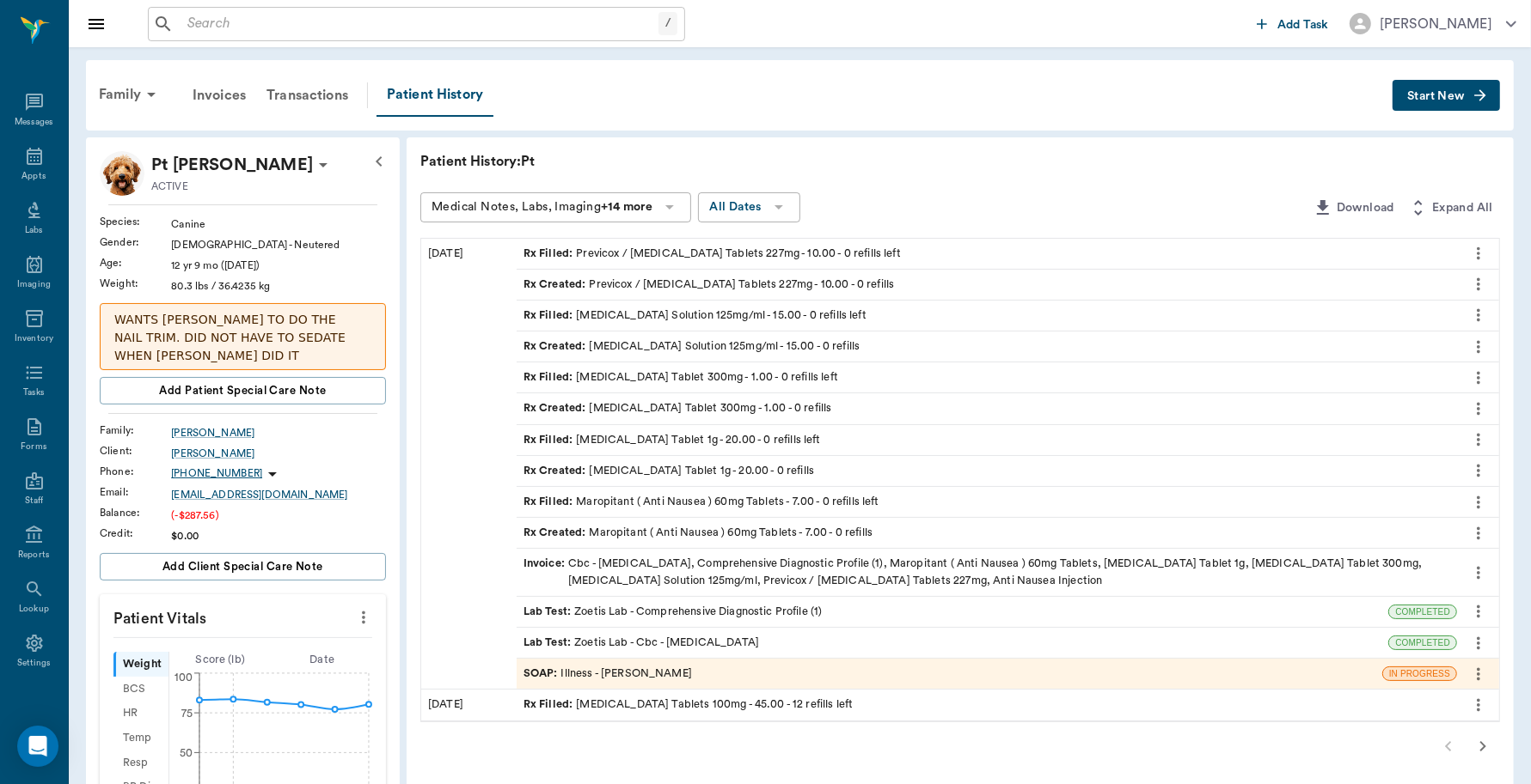
click at [684, 569] on div "Invoice : Cbc - [MEDICAL_DATA], Comprehensive Diagnostic Profile (1), Maropitan…" at bounding box center [986, 572] width 927 height 33
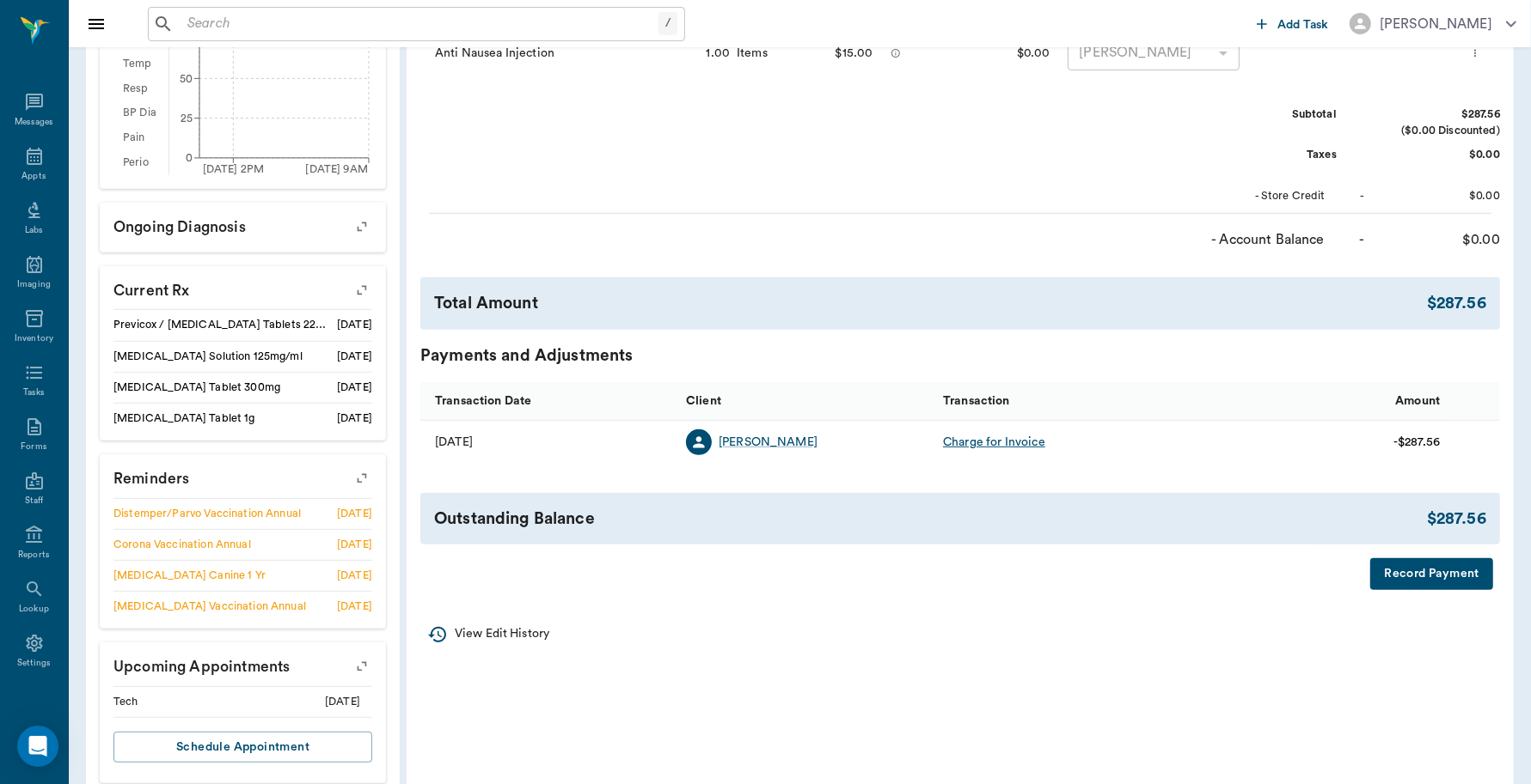
scroll to position [694, 0]
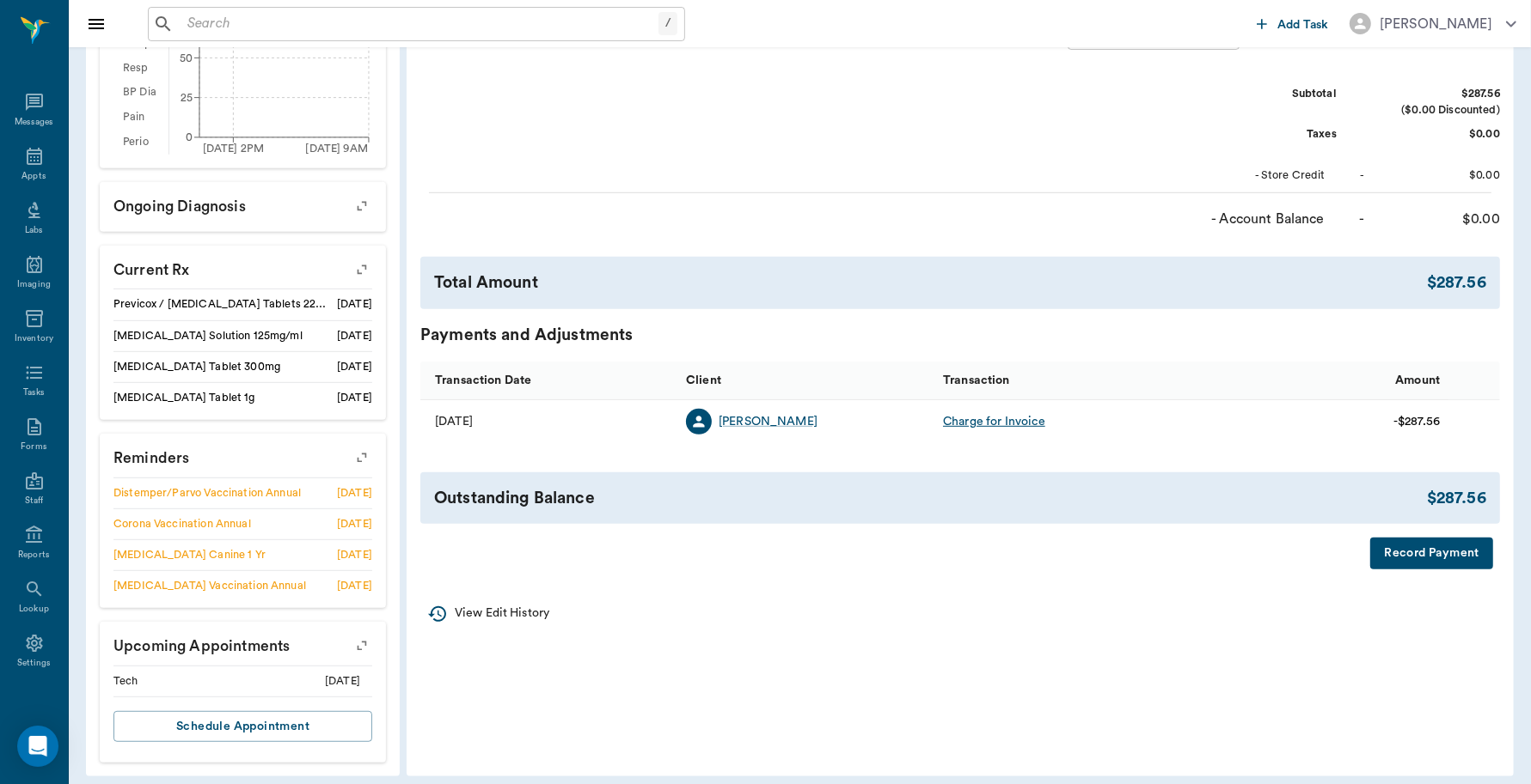
click at [1428, 560] on button "Record Payment" at bounding box center [1432, 553] width 123 height 32
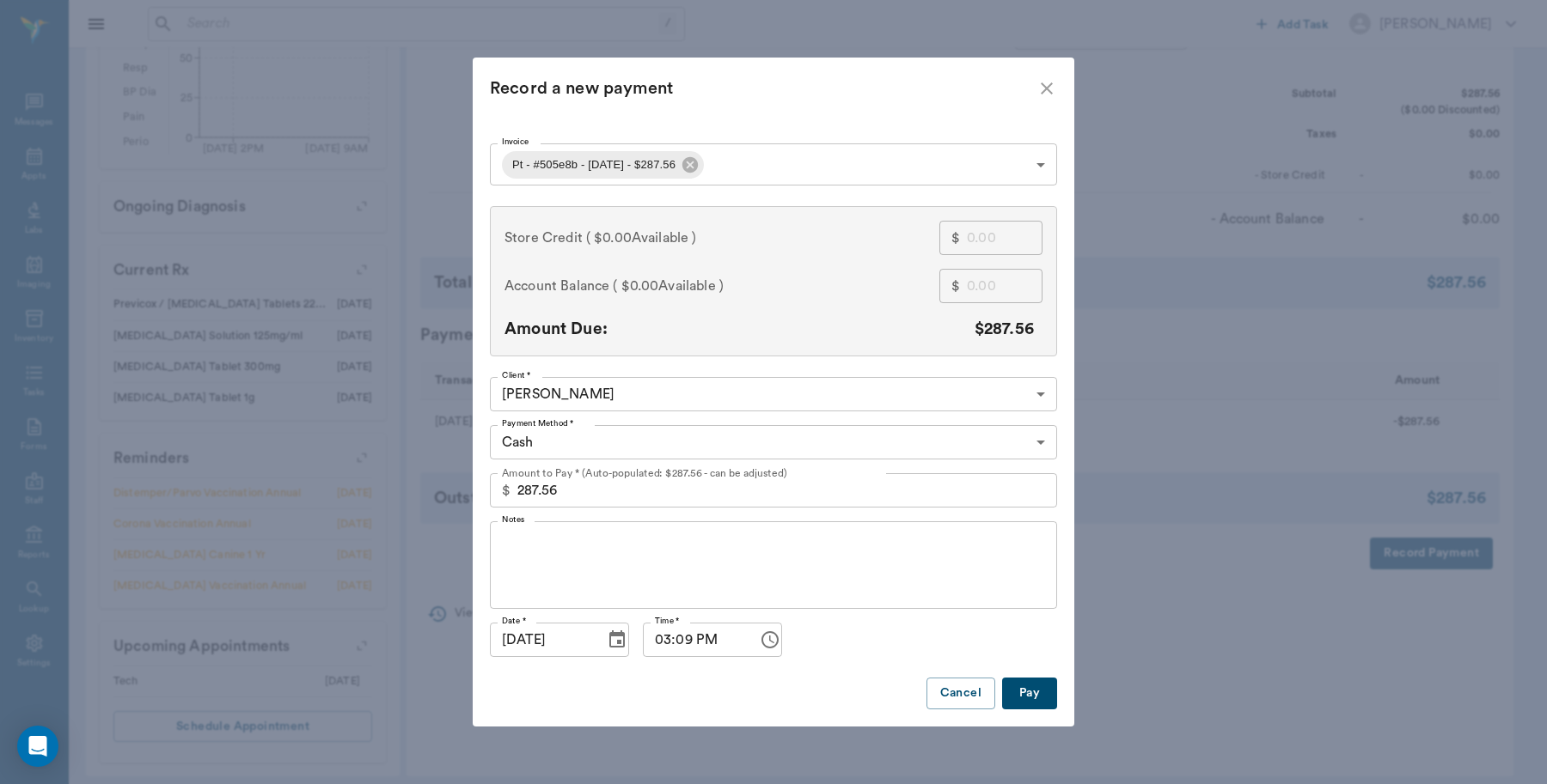
click at [623, 431] on body "/ ​ Add Task [PERSON_NAME] Nectar Messages Appts Labs Imaging Inventory Tasks F…" at bounding box center [774, 51] width 1547 height 1490
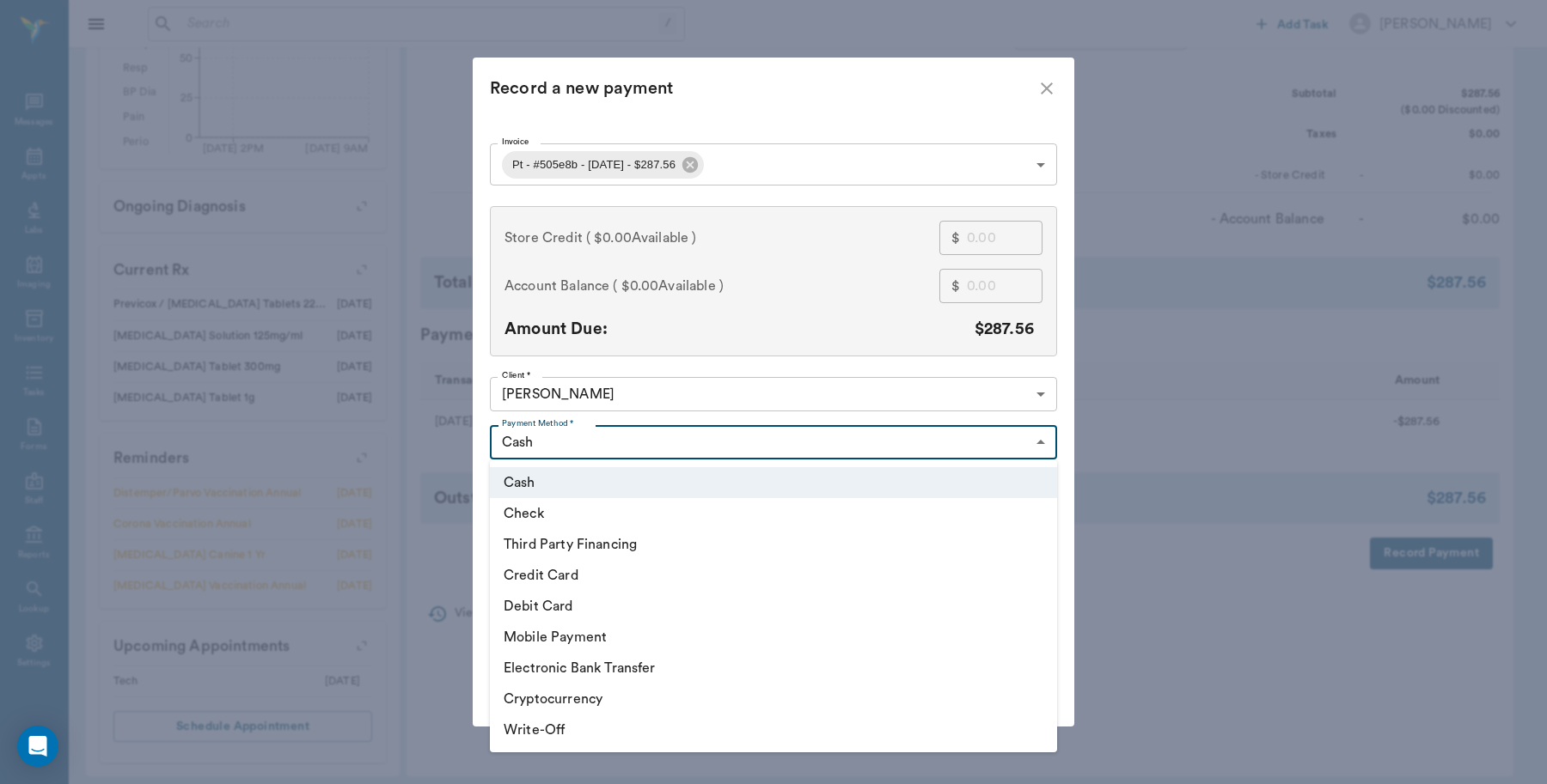
click at [543, 569] on li "Credit Card" at bounding box center [773, 575] width 567 height 31
type input "CREDIT_CARD"
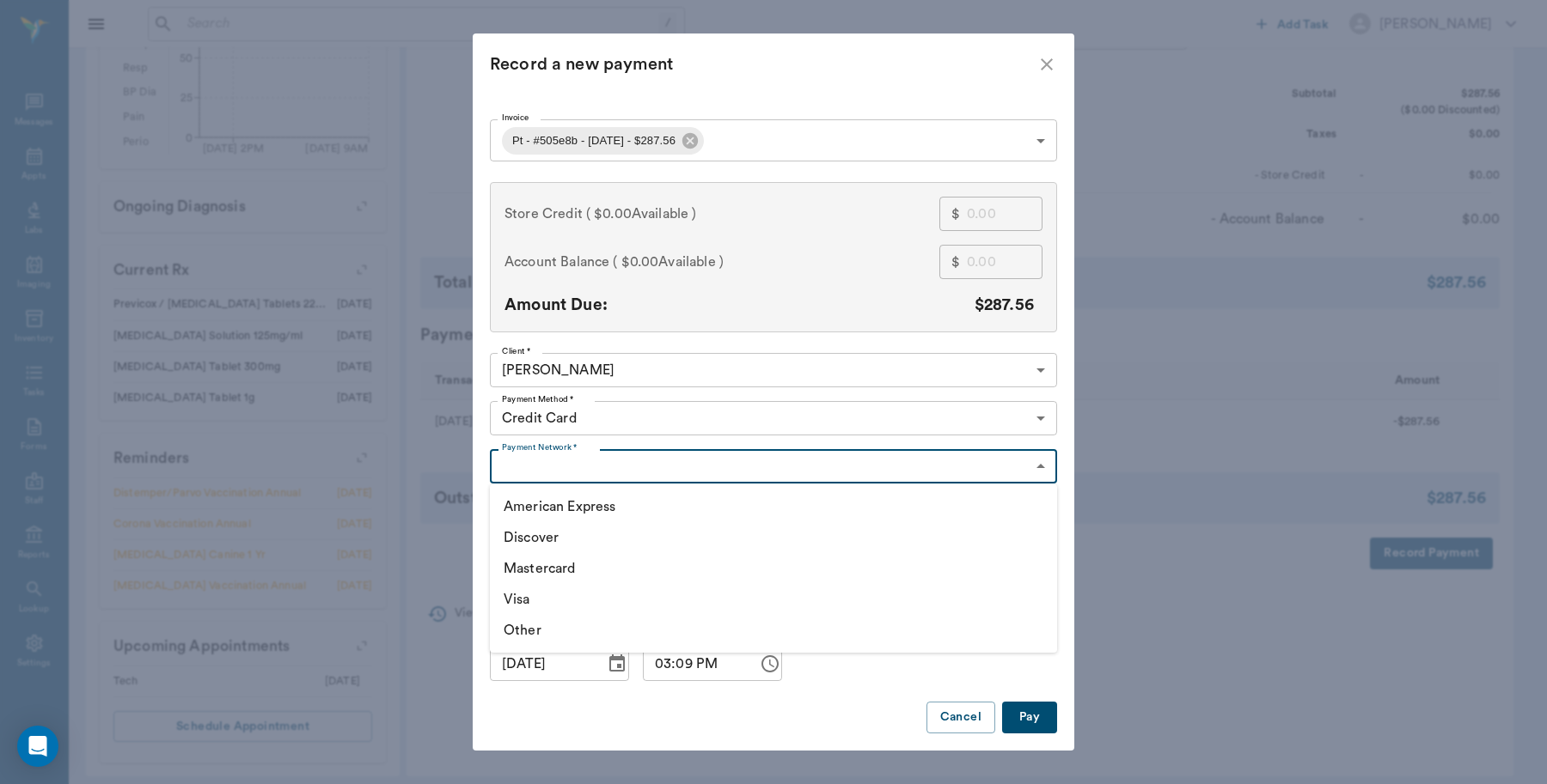
click at [593, 457] on body "/ ​ Add Task [PERSON_NAME] Nectar Messages Appts Labs Imaging Inventory Tasks F…" at bounding box center [774, 51] width 1547 height 1490
click at [528, 601] on li "Visa" at bounding box center [773, 599] width 567 height 31
type input "VISA"
click at [1033, 716] on button "Pay" at bounding box center [1028, 718] width 55 height 32
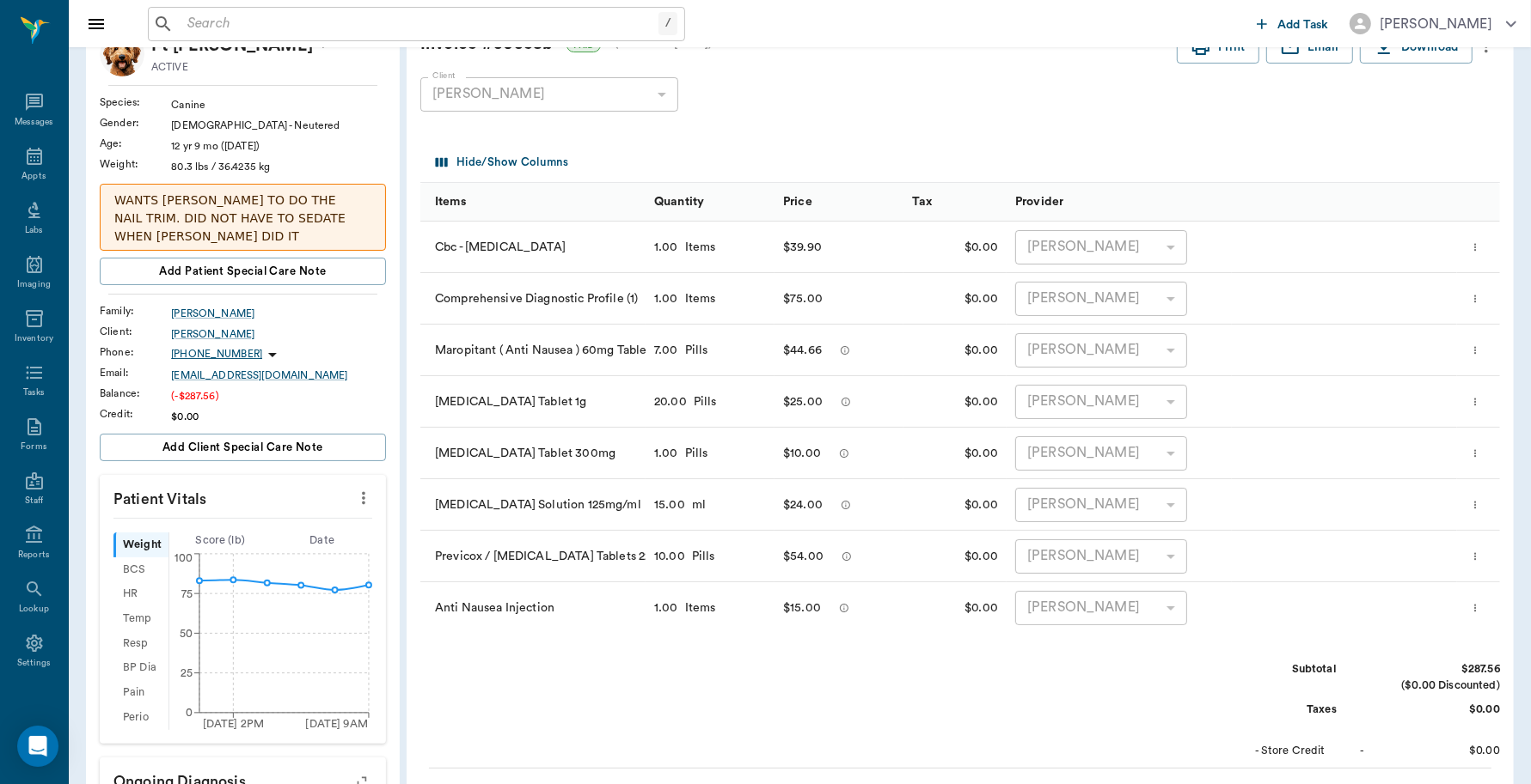
scroll to position [0, 0]
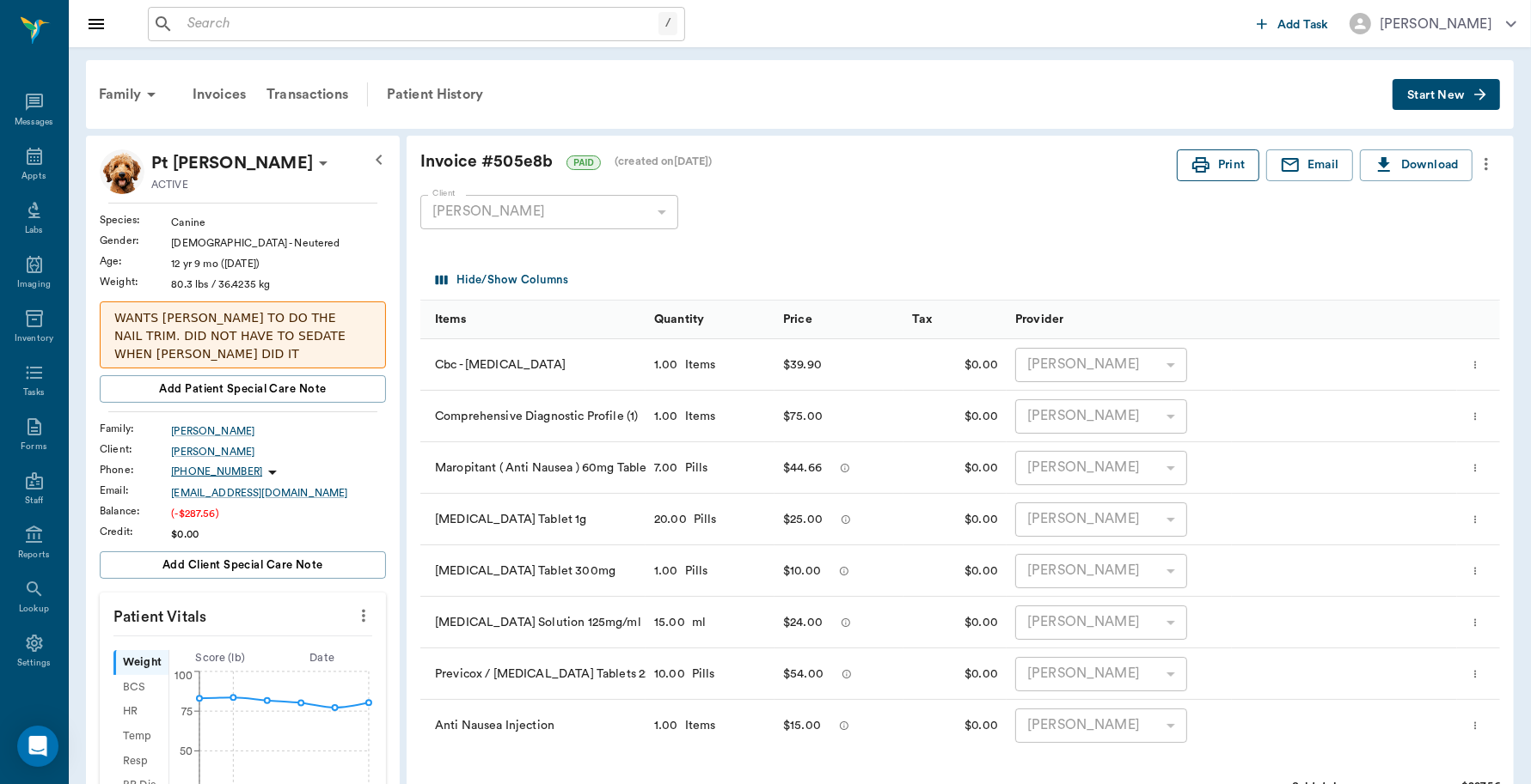
click at [1218, 164] on button "Print" at bounding box center [1218, 164] width 83 height 32
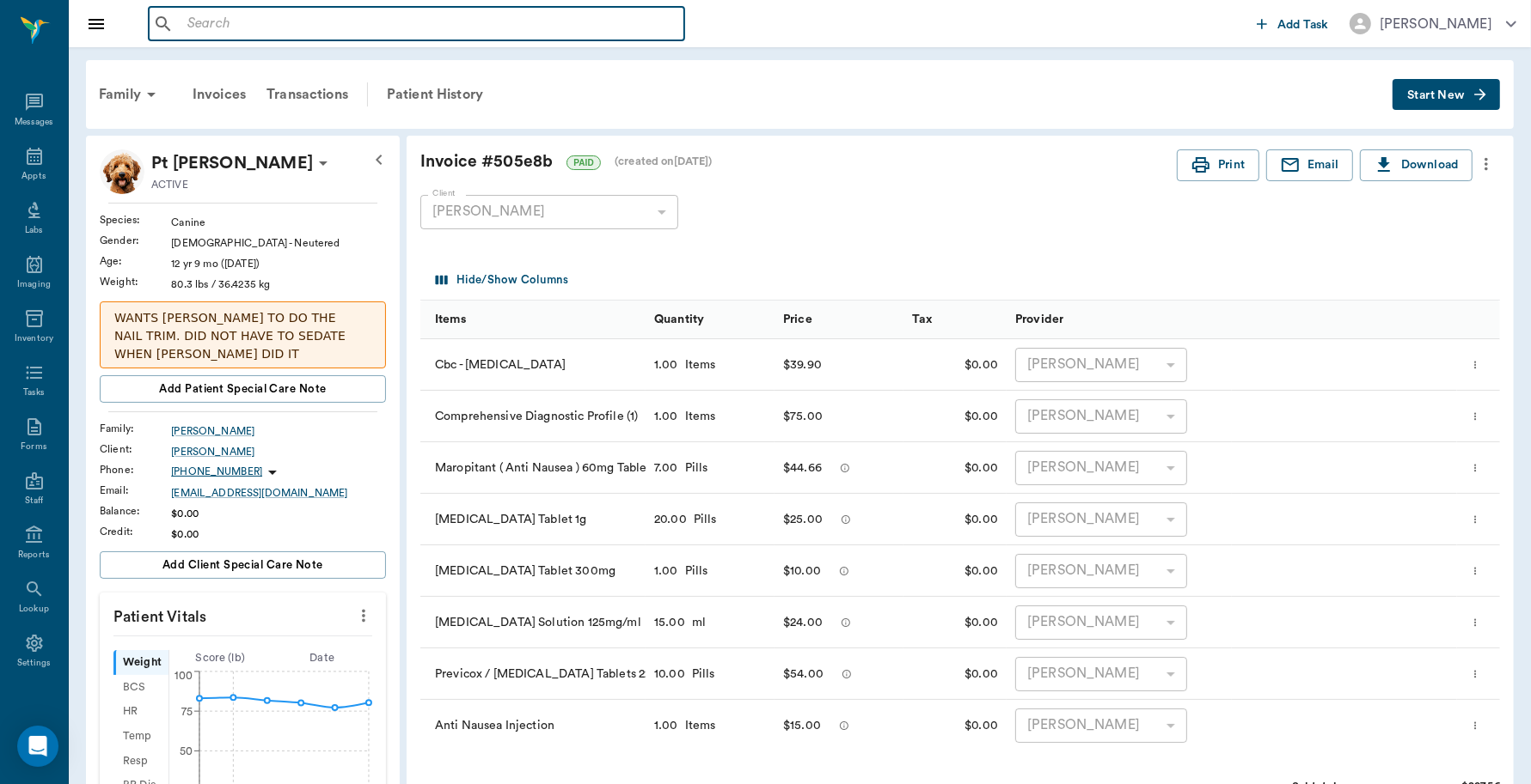
click at [391, 30] on input "text" at bounding box center [429, 24] width 497 height 24
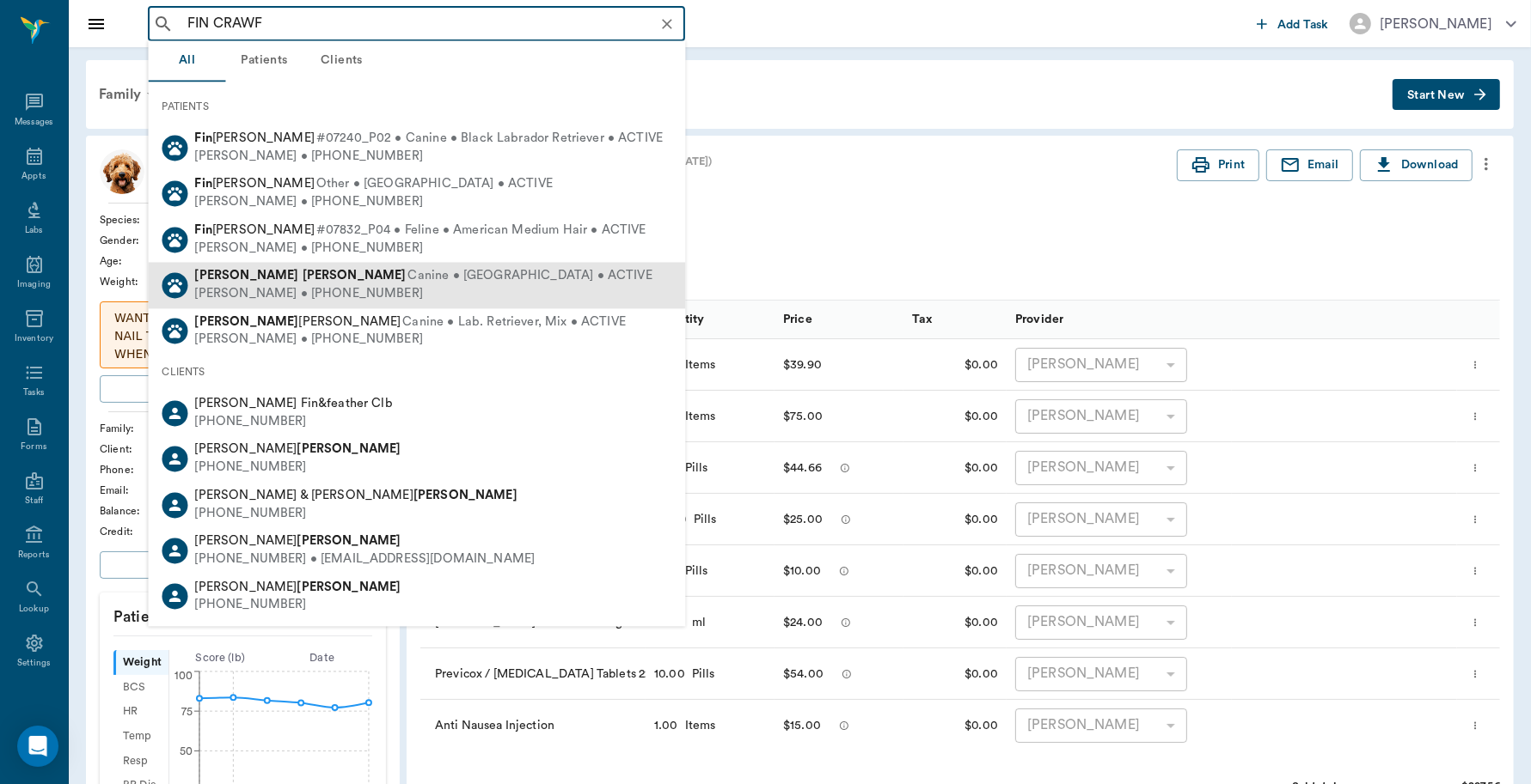
click at [302, 280] on b "[PERSON_NAME]" at bounding box center [354, 275] width 104 height 13
type input "FIN CRAWF"
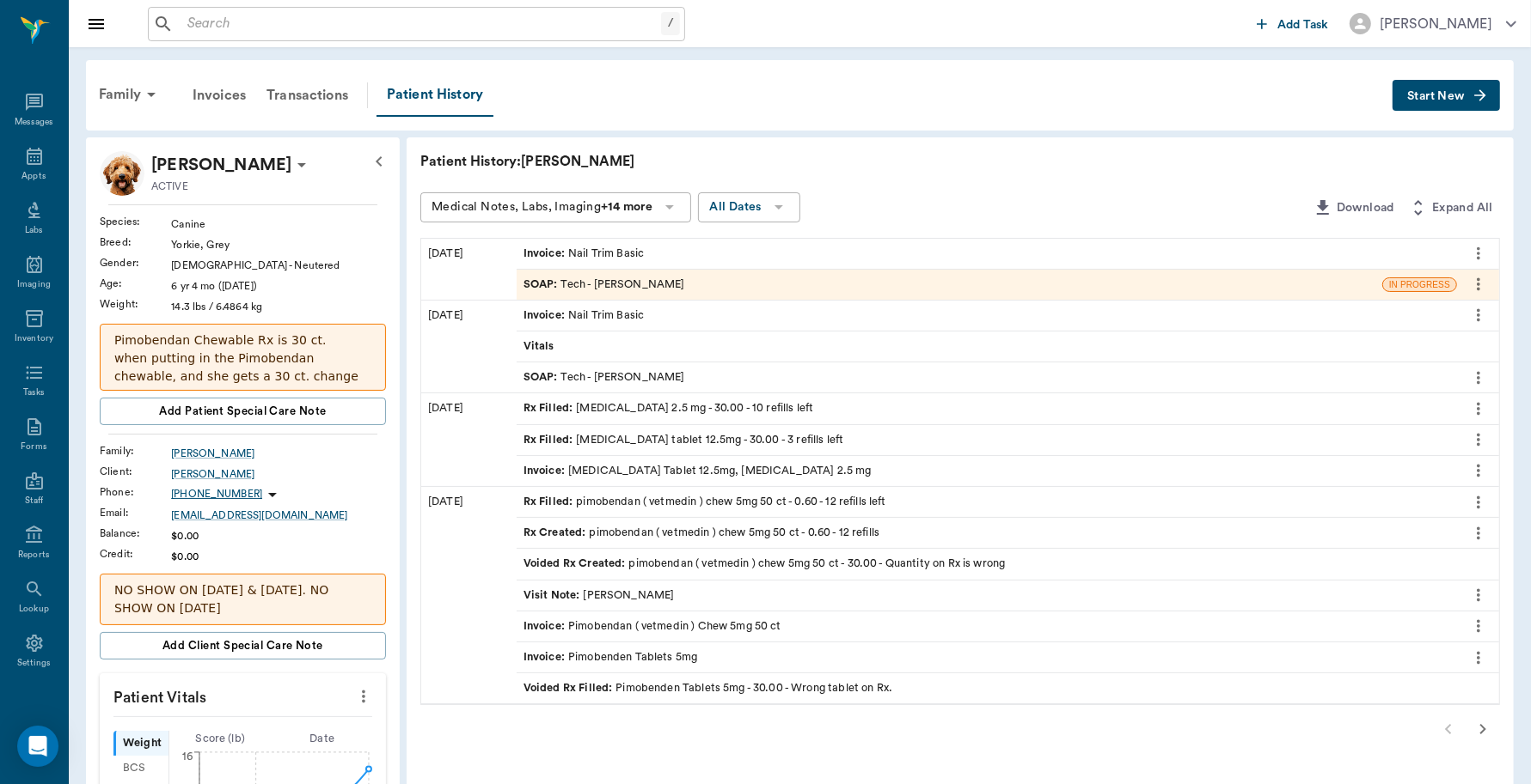
click at [1475, 495] on icon "more" at bounding box center [1478, 502] width 19 height 20
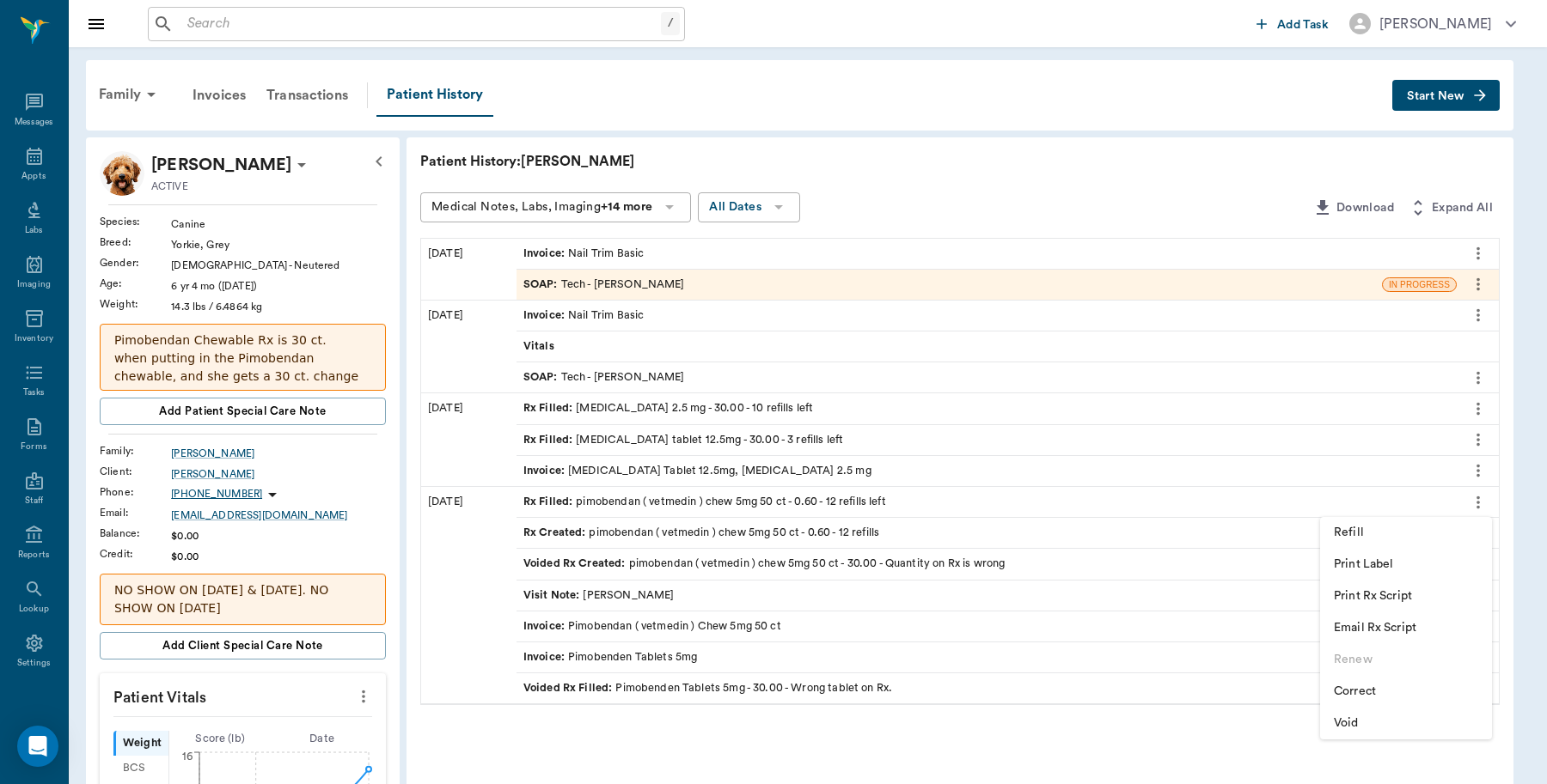
click at [690, 531] on div at bounding box center [774, 392] width 1547 height 784
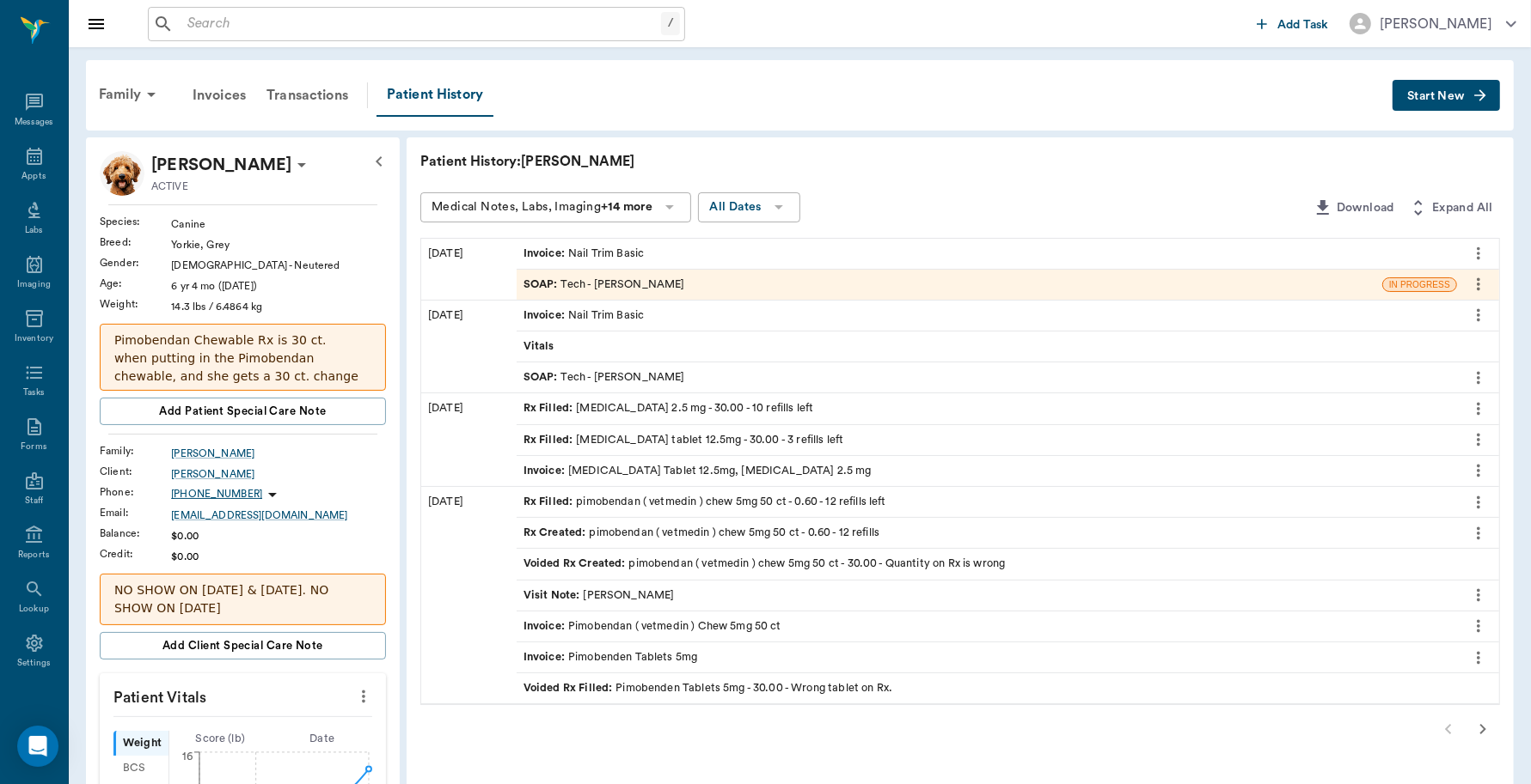
click at [1478, 500] on icon "more" at bounding box center [1478, 502] width 19 height 20
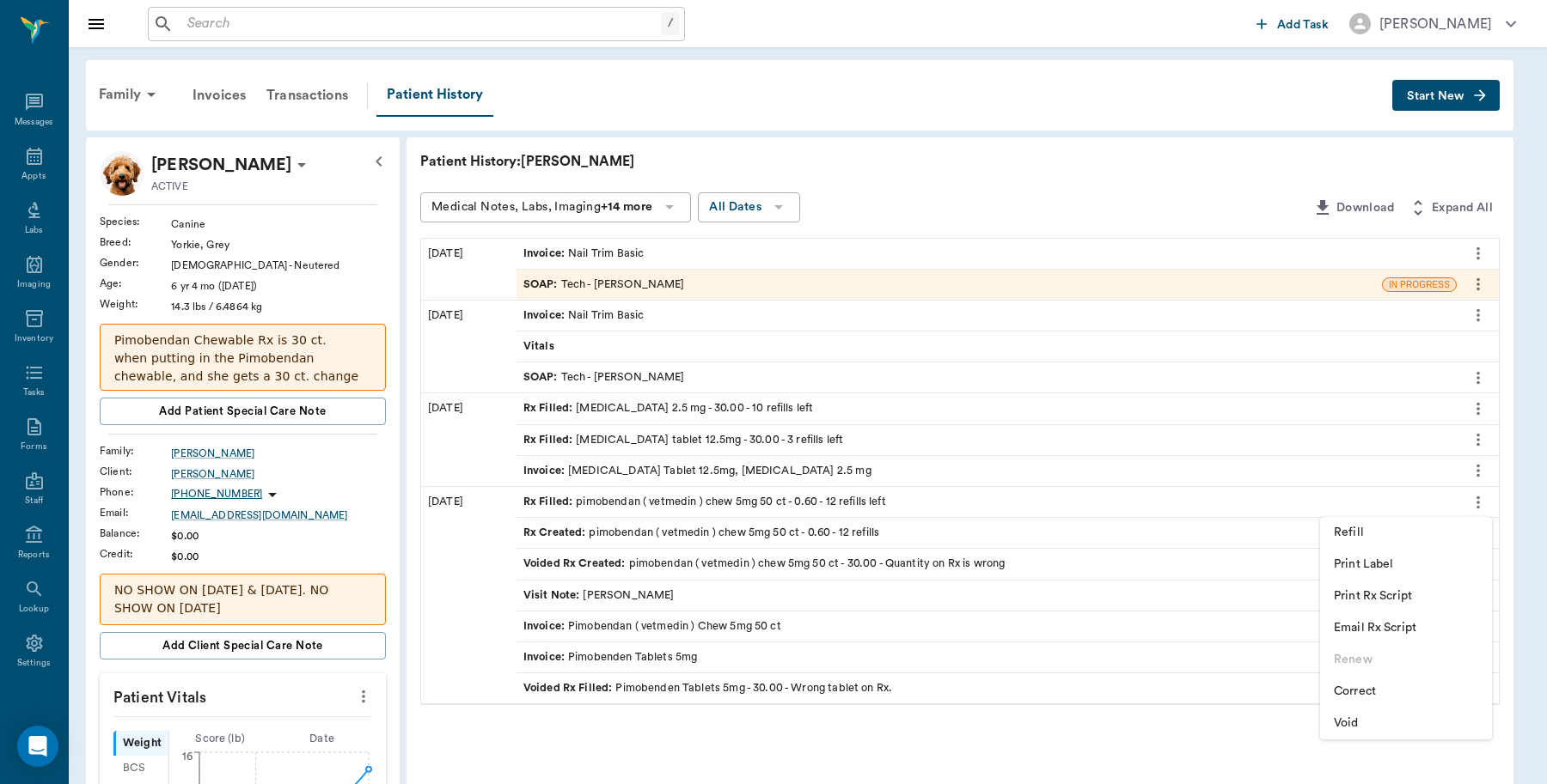
click at [1363, 591] on span "Print Rx Script" at bounding box center [1406, 596] width 144 height 18
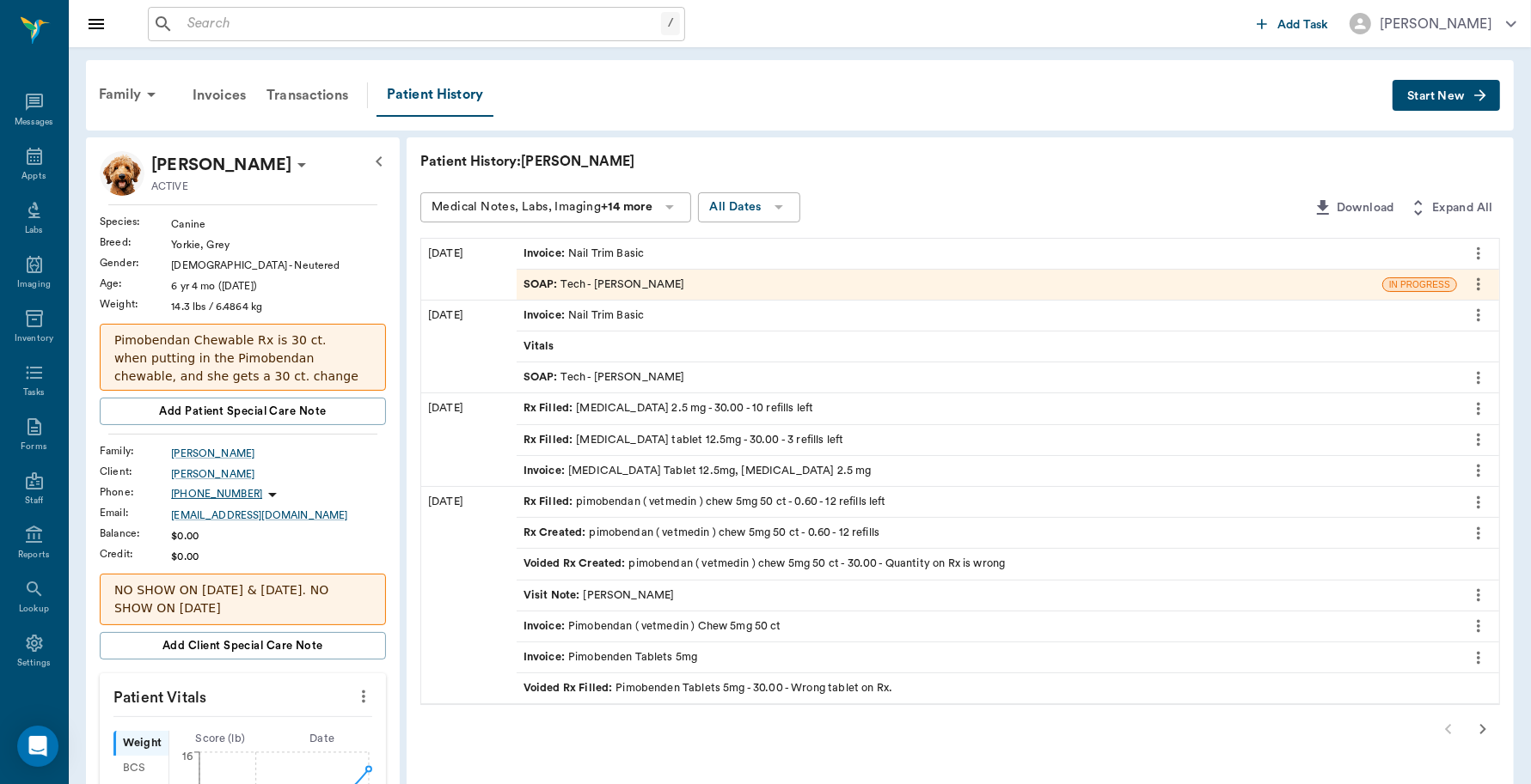
click at [1483, 503] on icon "more" at bounding box center [1478, 502] width 19 height 20
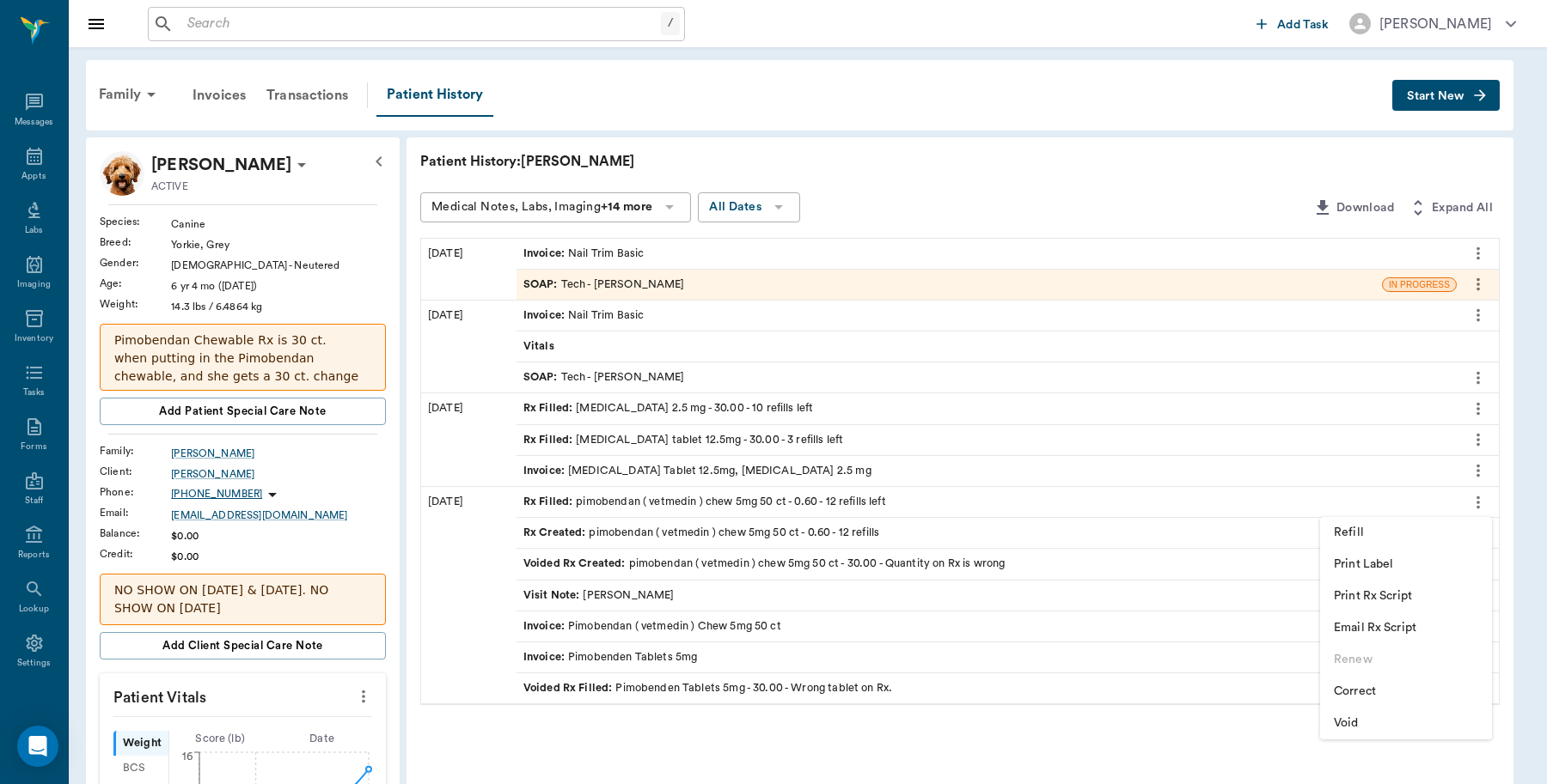
click at [1363, 528] on span "Refill" at bounding box center [1406, 533] width 144 height 18
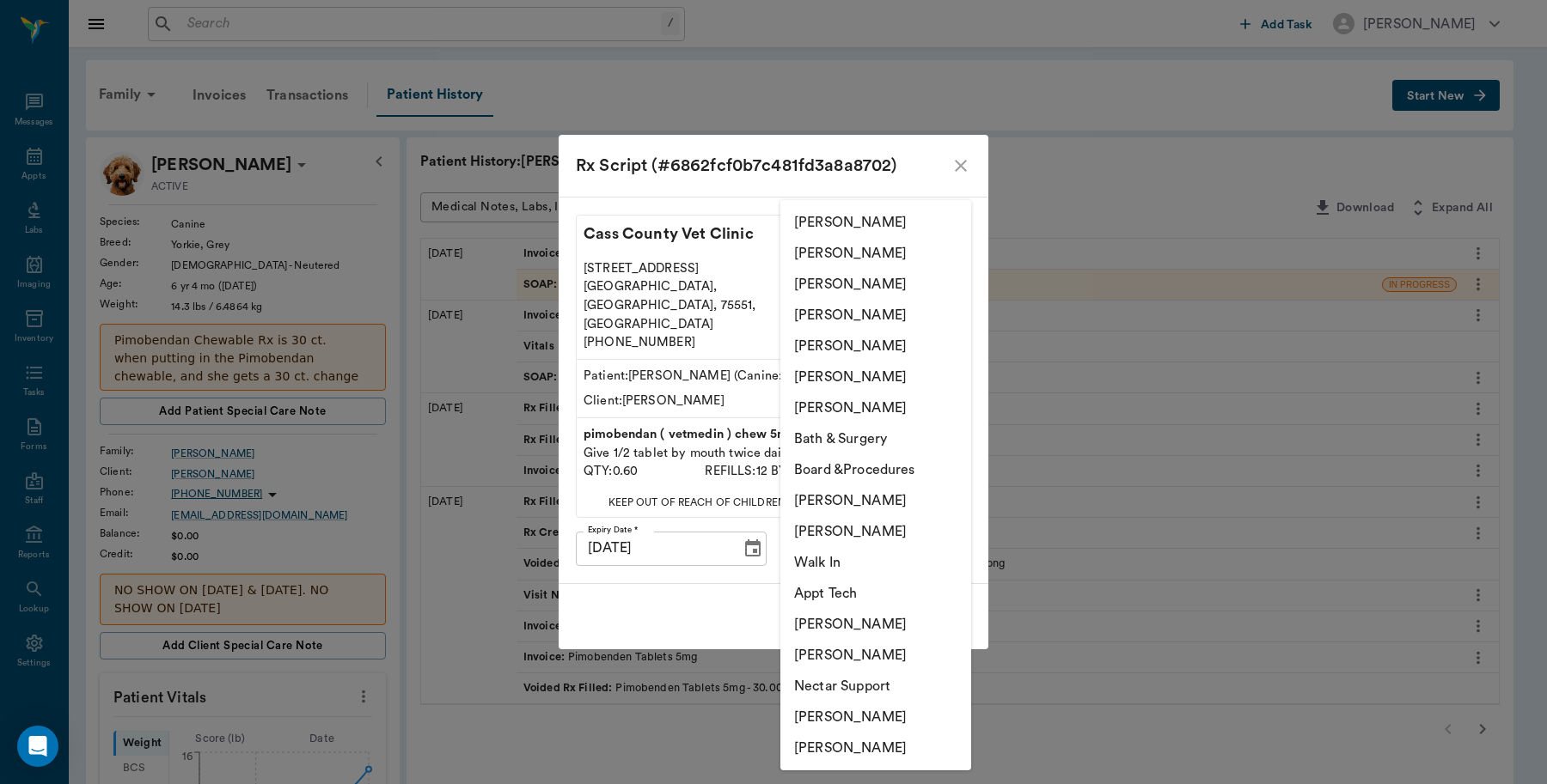
click at [921, 530] on body "/ ​ Add Task [PERSON_NAME] Nectar Messages Appts Labs Imaging Inventory Tasks F…" at bounding box center [774, 770] width 1547 height 1539
click at [845, 371] on li "Lorean Lingle" at bounding box center [875, 377] width 190 height 31
type input "63ec2ece52e12b0ba117cc90"
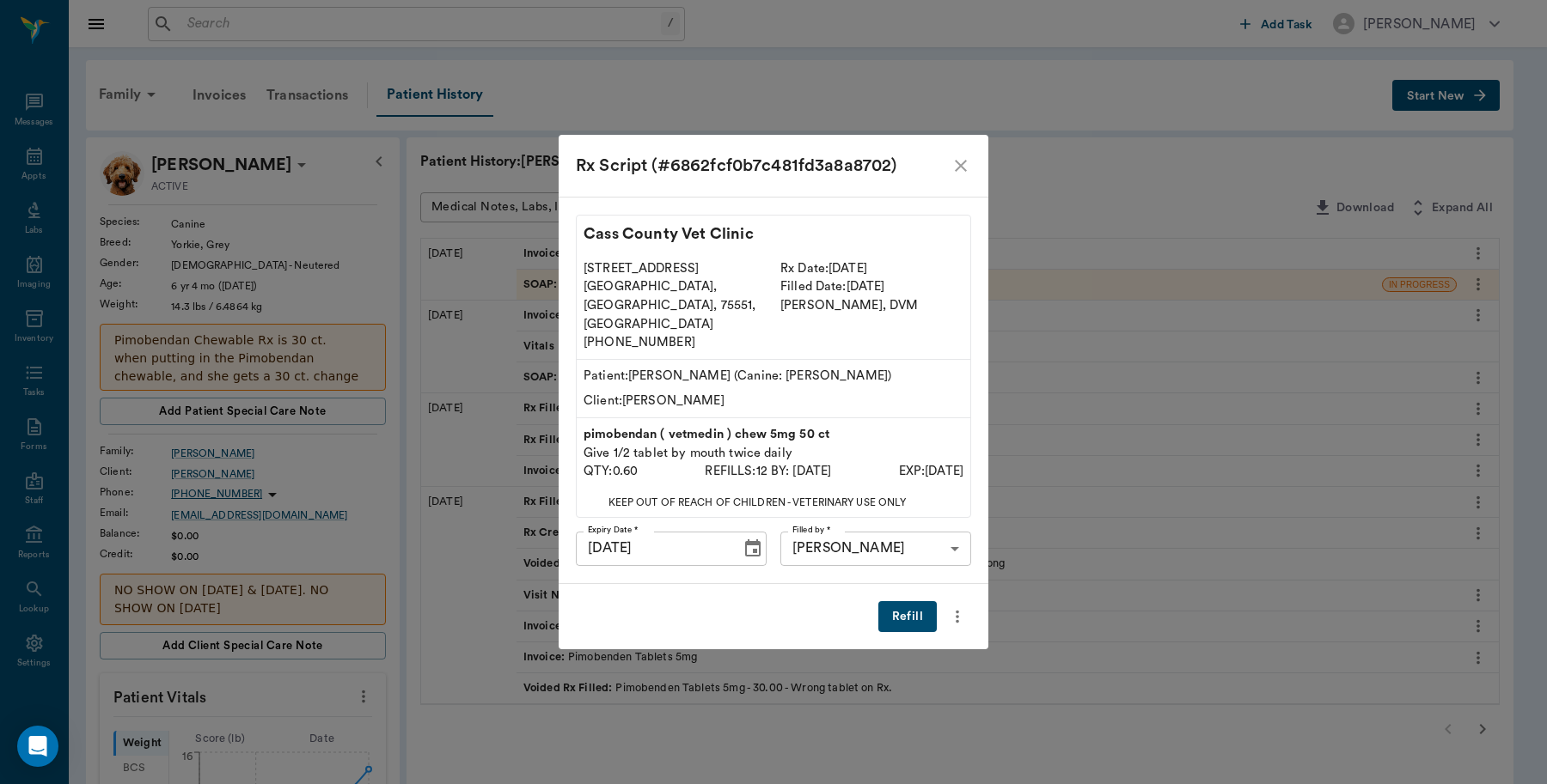
click at [899, 601] on button "Refill" at bounding box center [907, 617] width 59 height 32
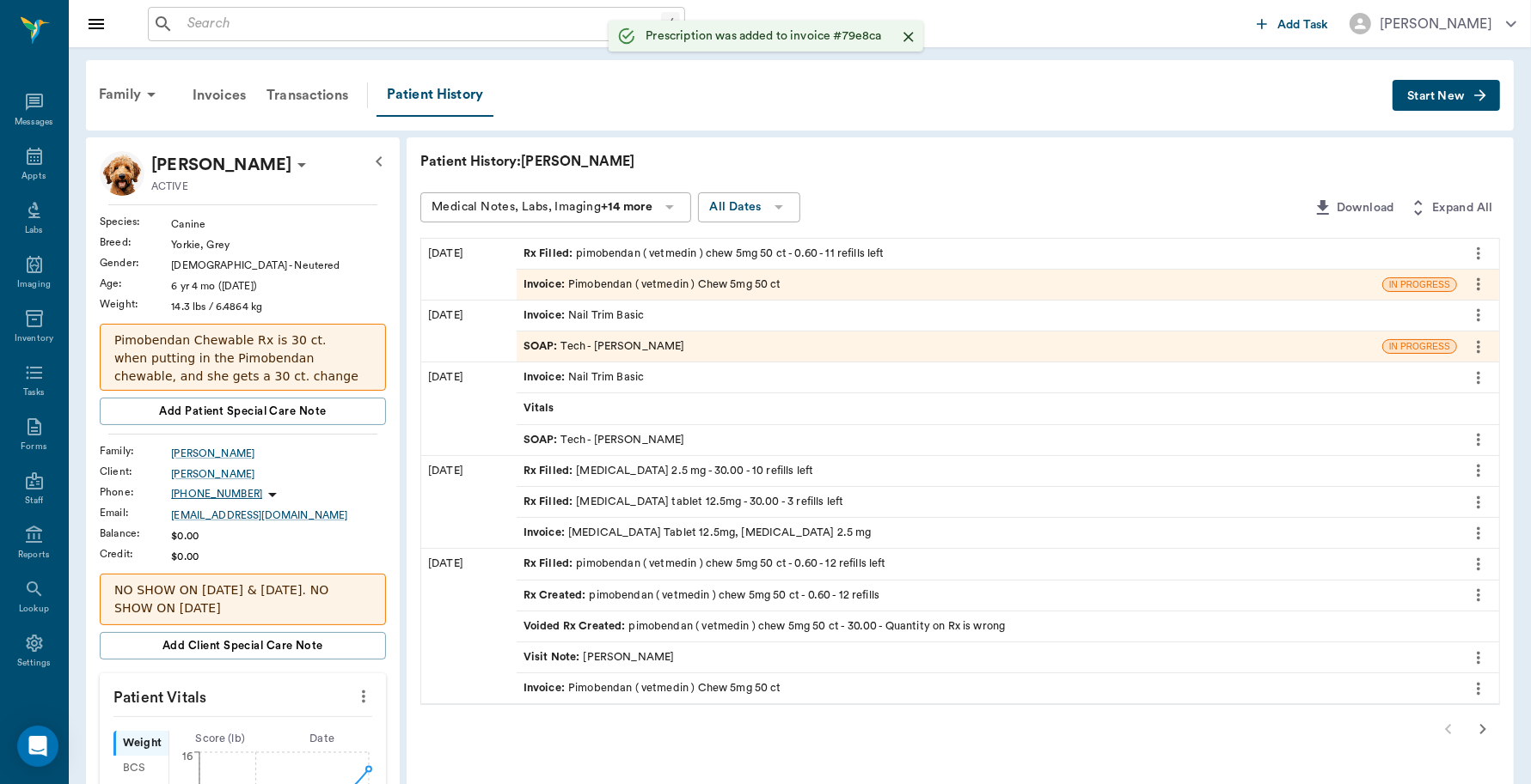
click at [704, 277] on div "Invoice : Pimobendan ( vetmedin ) Chew 5mg 50 ct" at bounding box center [652, 285] width 258 height 16
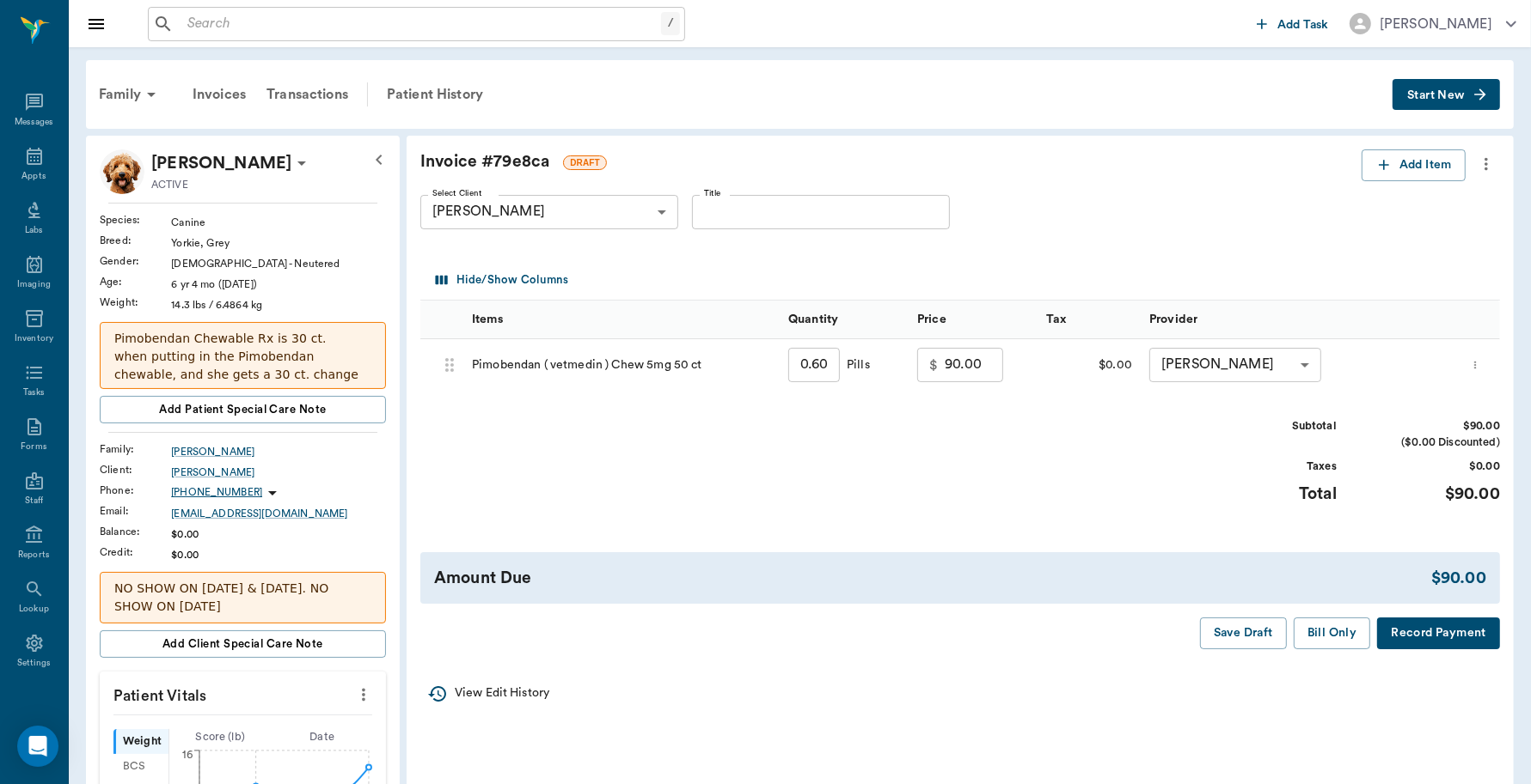
click at [301, 354] on p "Pimobendan Chewable Rx is 30 ct. when putting in the Pimobendan chewable, and s…" at bounding box center [242, 375] width 257 height 90
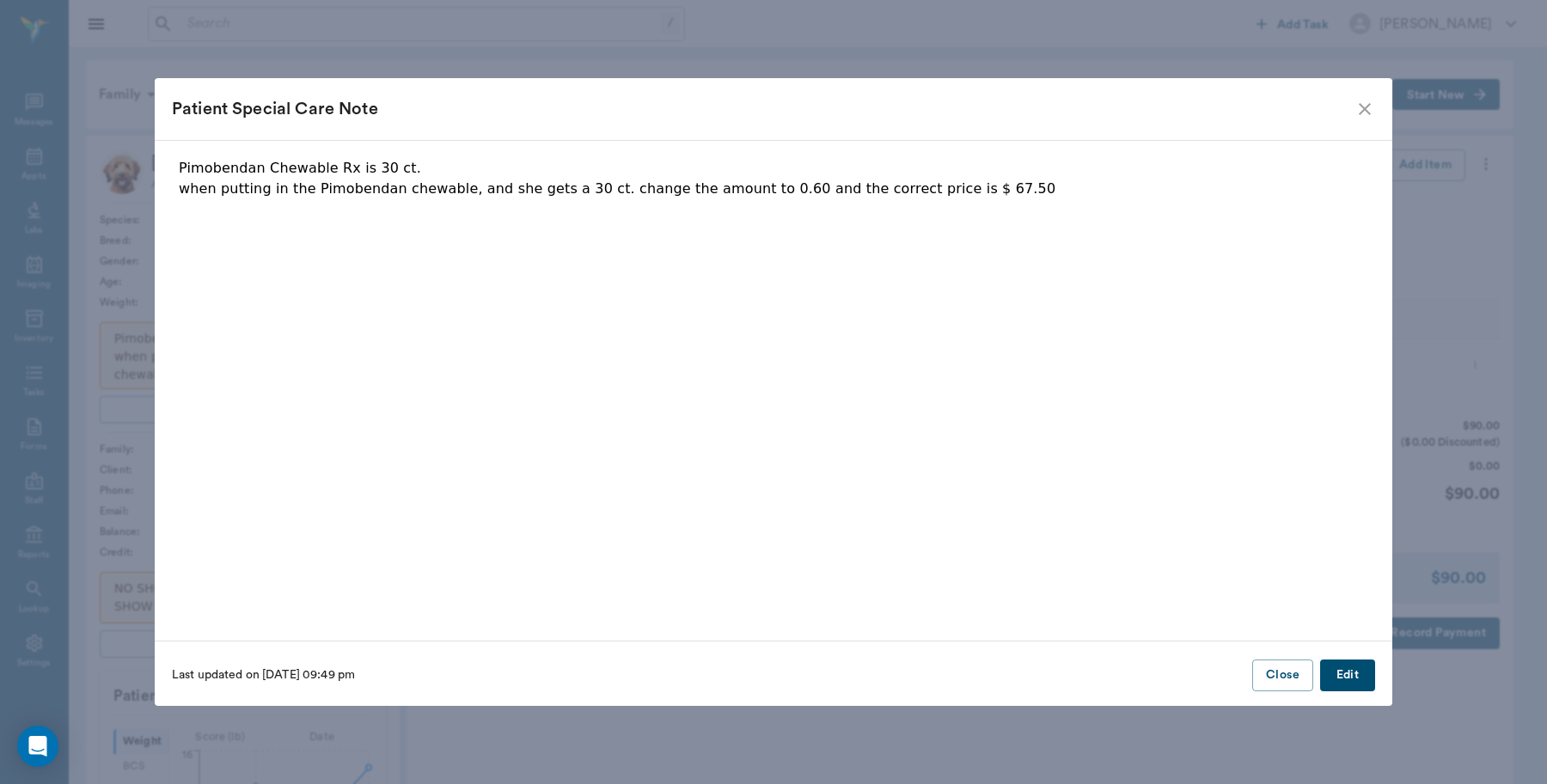
click at [1362, 114] on icon "close" at bounding box center [1364, 109] width 20 height 20
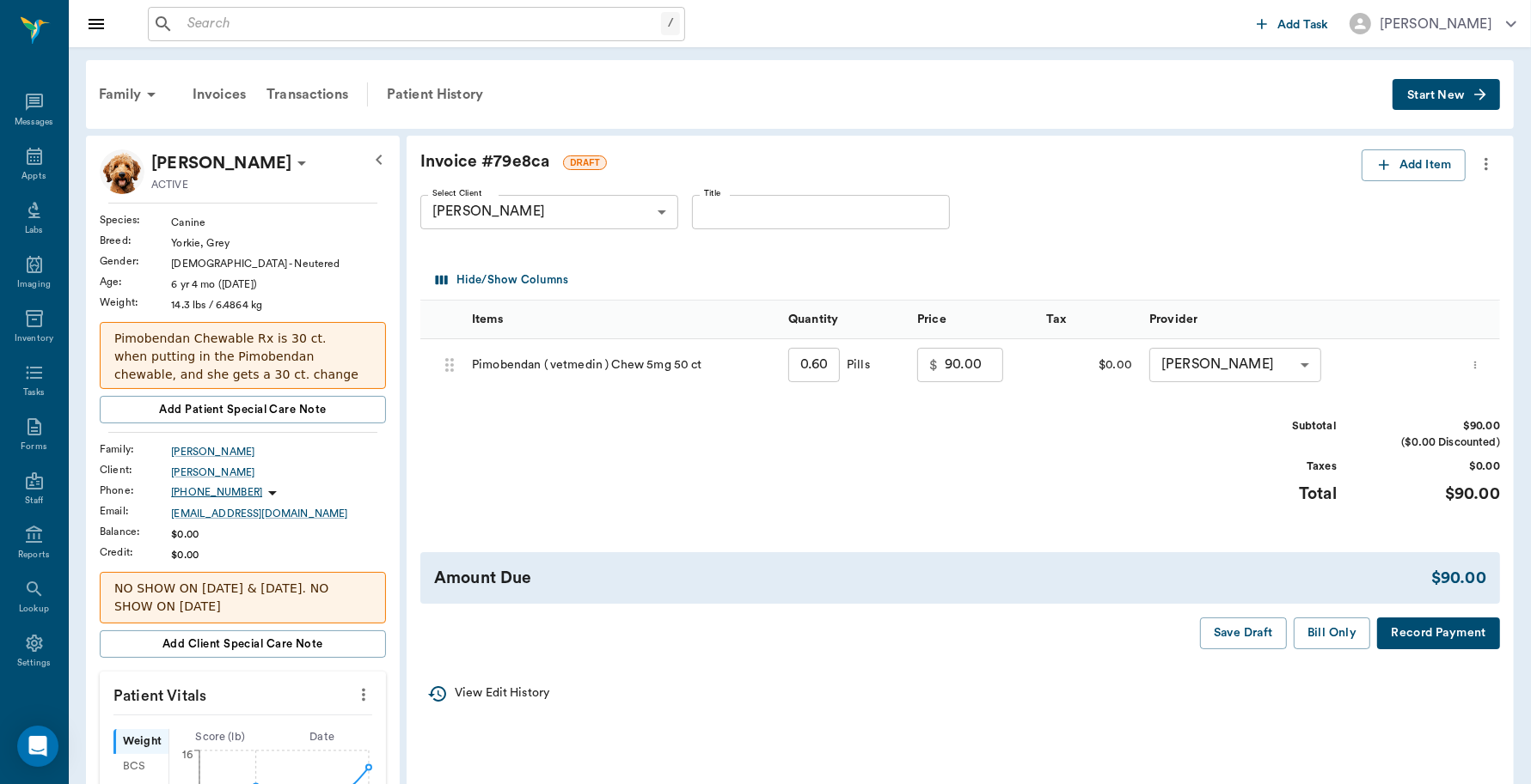
click at [1434, 634] on button "Record Payment" at bounding box center [1439, 633] width 123 height 32
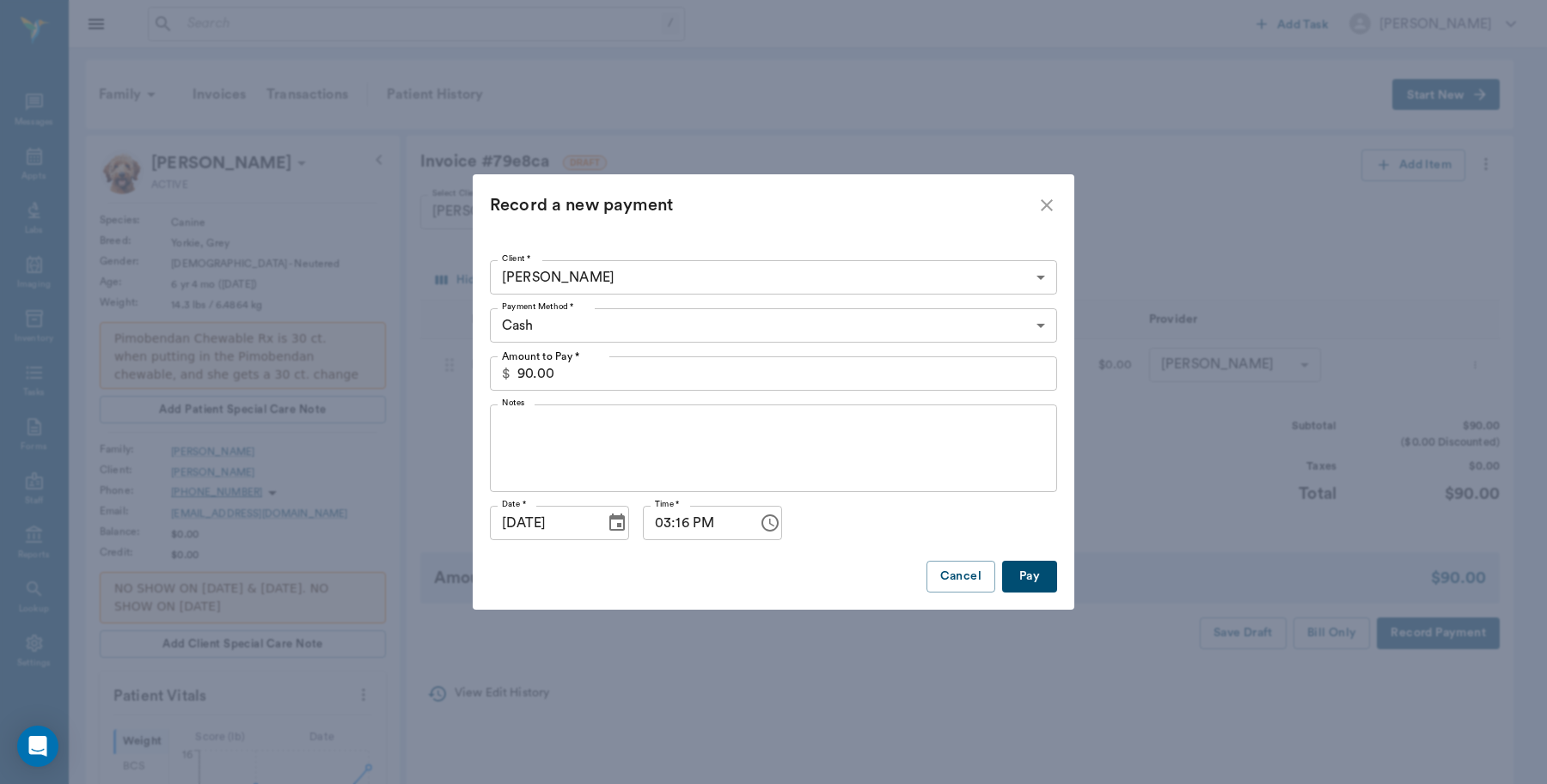
click at [570, 312] on label "Payment Method *" at bounding box center [538, 307] width 72 height 13
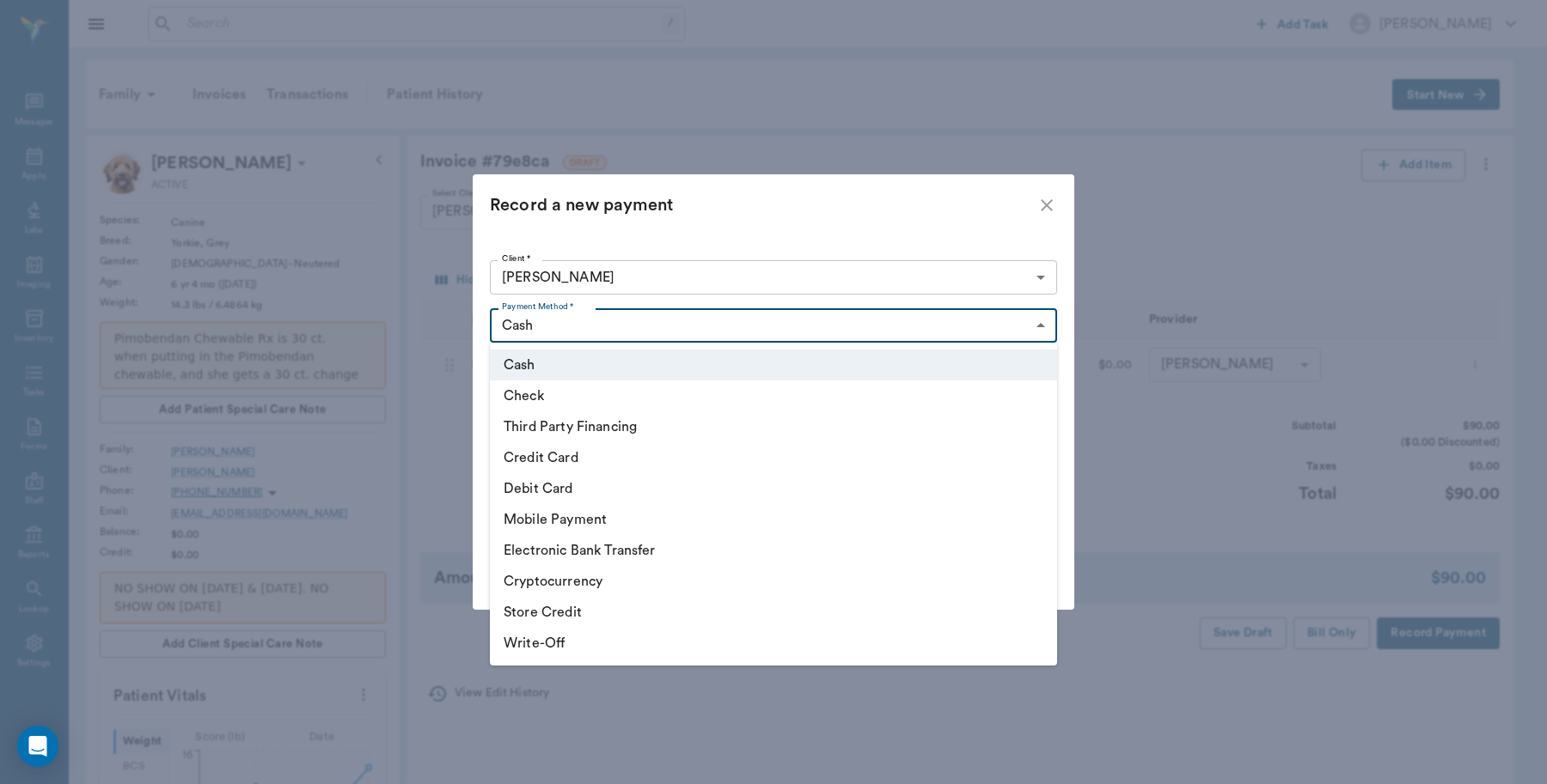
click at [570, 322] on body "/ ​ Add Task Dr. Bert Ellsworth Nectar Messages Appts Labs Imaging Inventory Ta…" at bounding box center [774, 769] width 1547 height 1538
click at [554, 453] on li "Credit Card" at bounding box center [773, 458] width 567 height 31
type input "CREDIT_CARD"
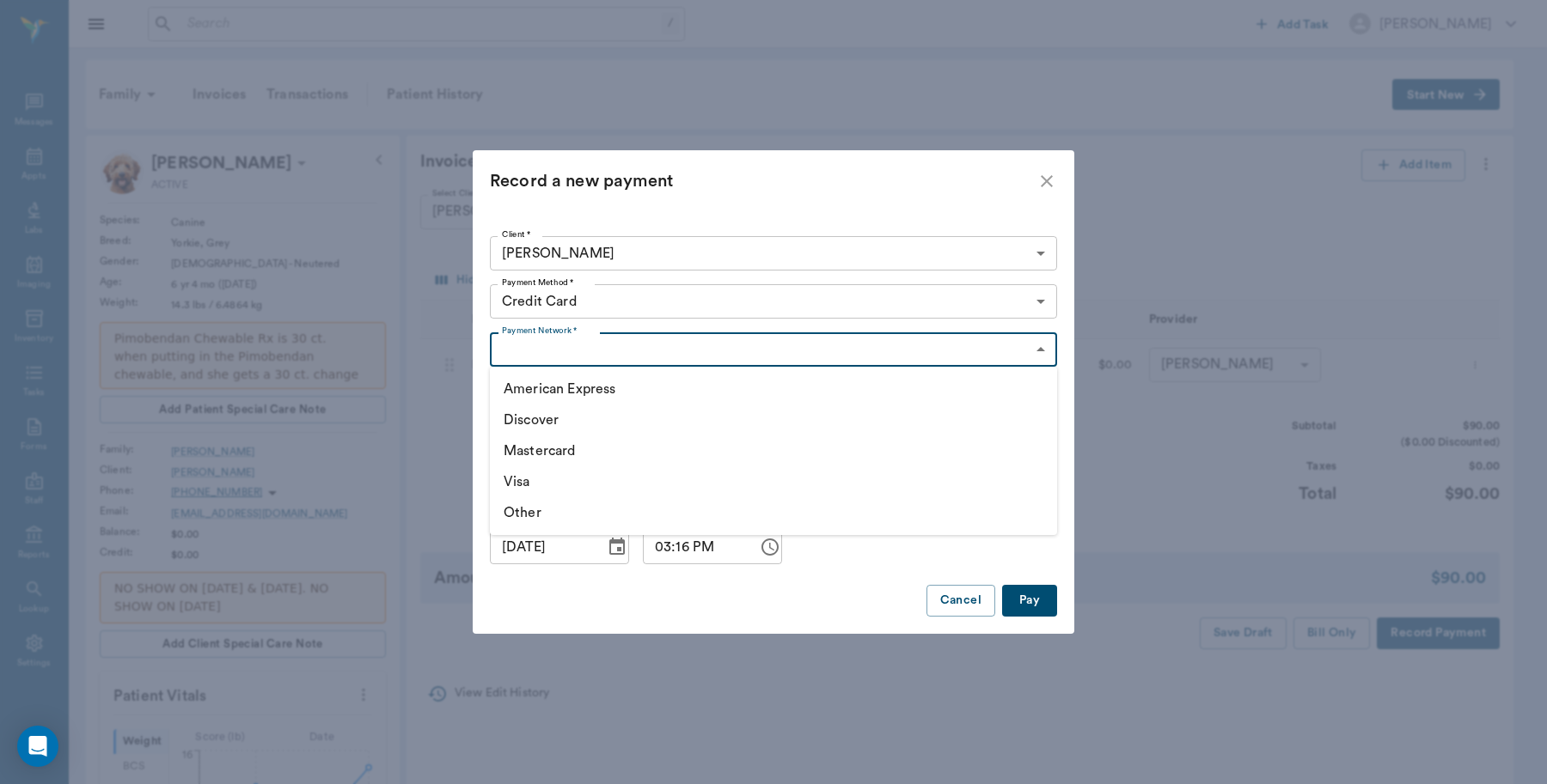
click at [608, 345] on body "/ ​ Add Task Dr. Bert Ellsworth Nectar Messages Appts Labs Imaging Inventory Ta…" at bounding box center [774, 769] width 1547 height 1538
click at [534, 474] on li "Visa" at bounding box center [773, 482] width 567 height 31
type input "VISA"
click at [1033, 595] on button "Pay" at bounding box center [1028, 600] width 55 height 32
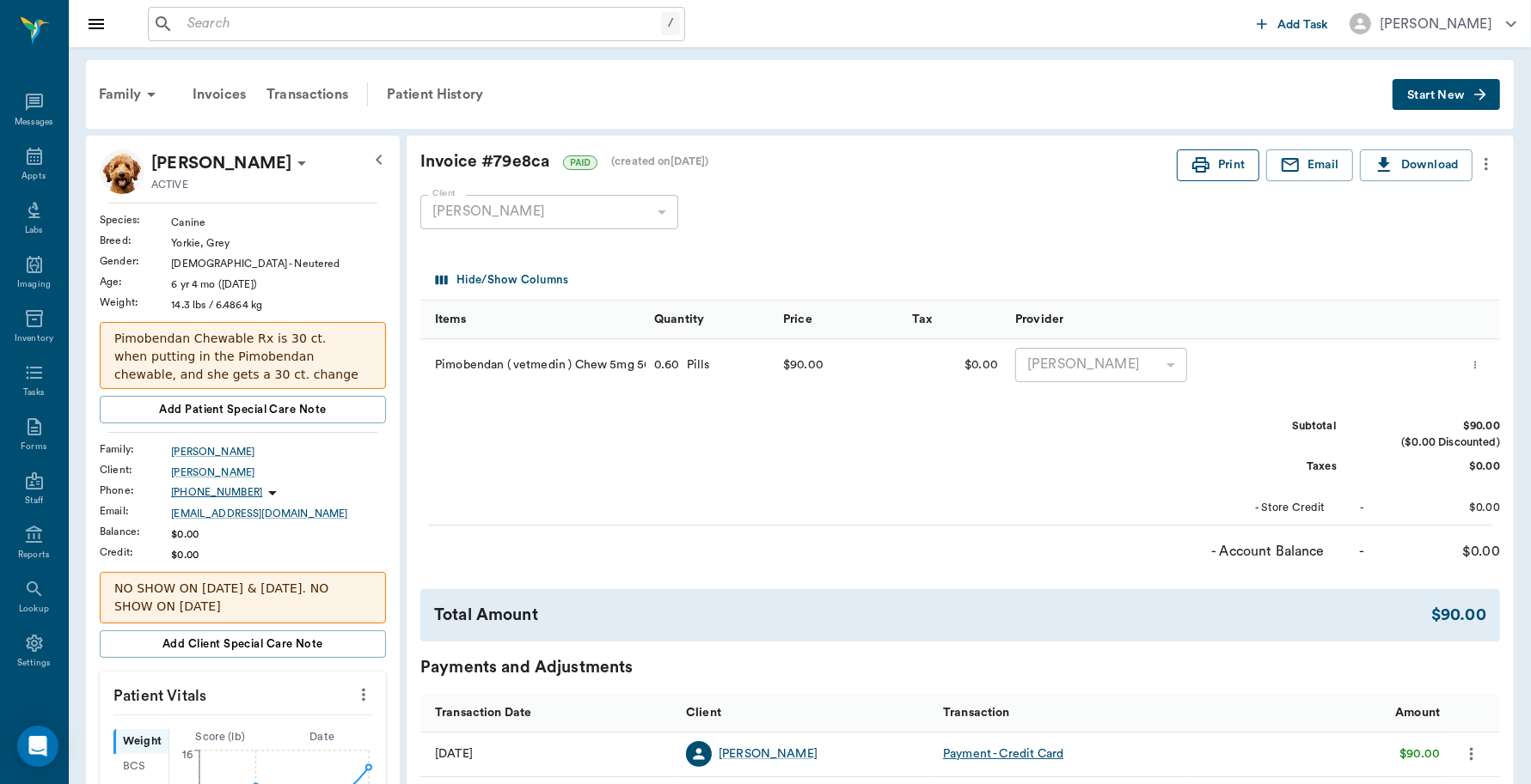
click at [1216, 161] on button "Print" at bounding box center [1218, 164] width 83 height 32
click at [24, 162] on icon at bounding box center [34, 156] width 20 height 20
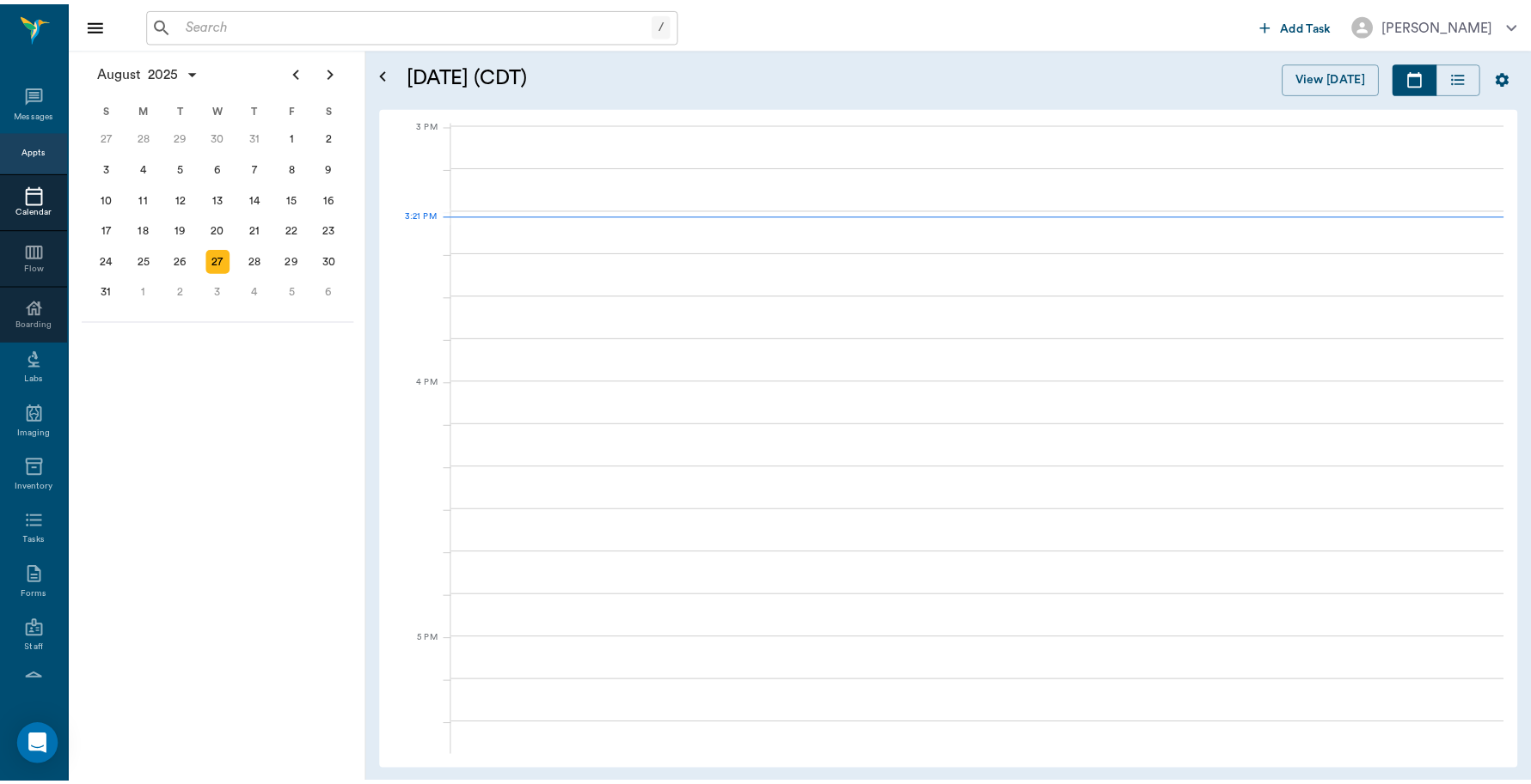
scroll to position [1806, 0]
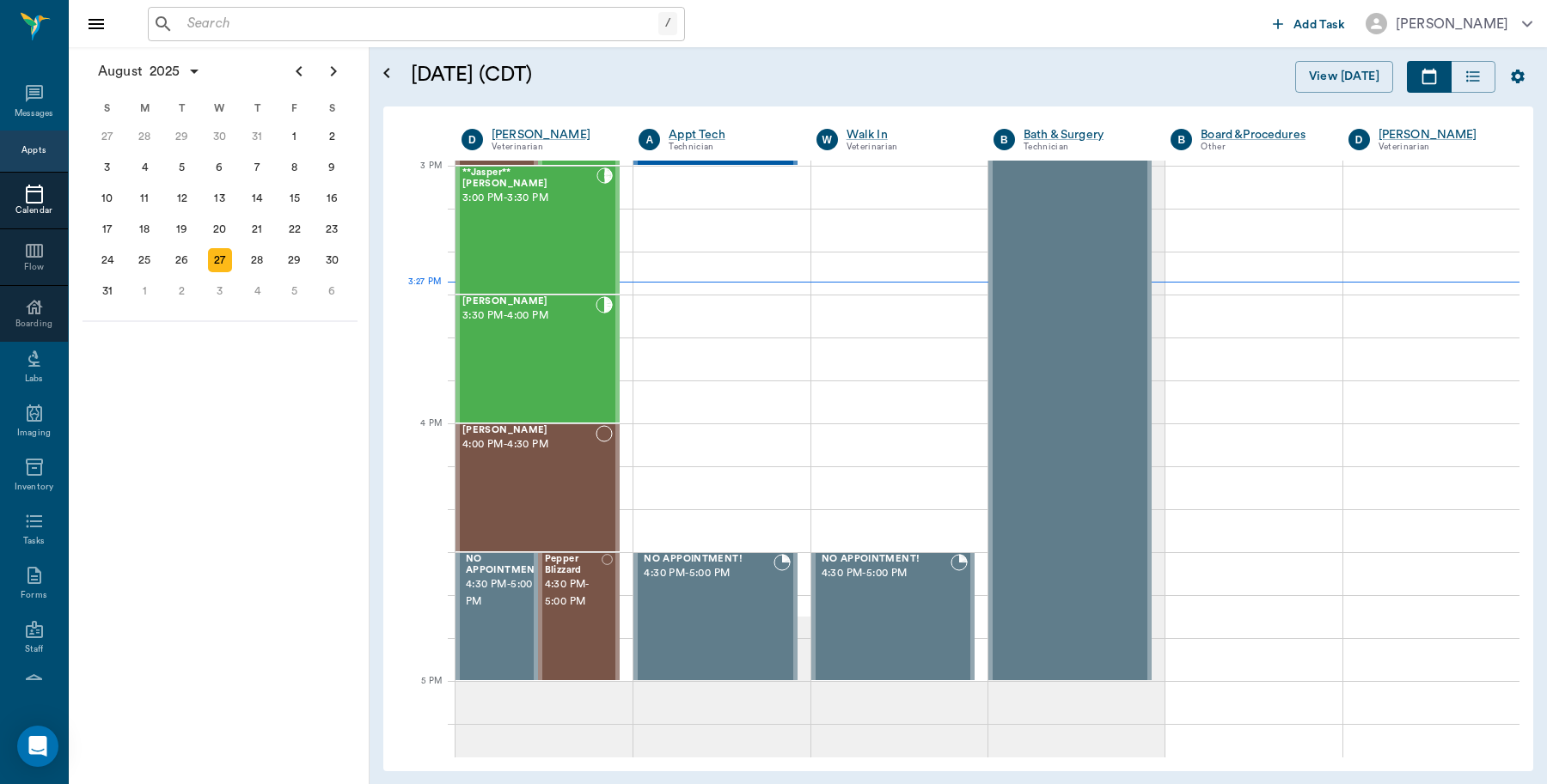
click at [219, 19] on input "text" at bounding box center [419, 24] width 478 height 24
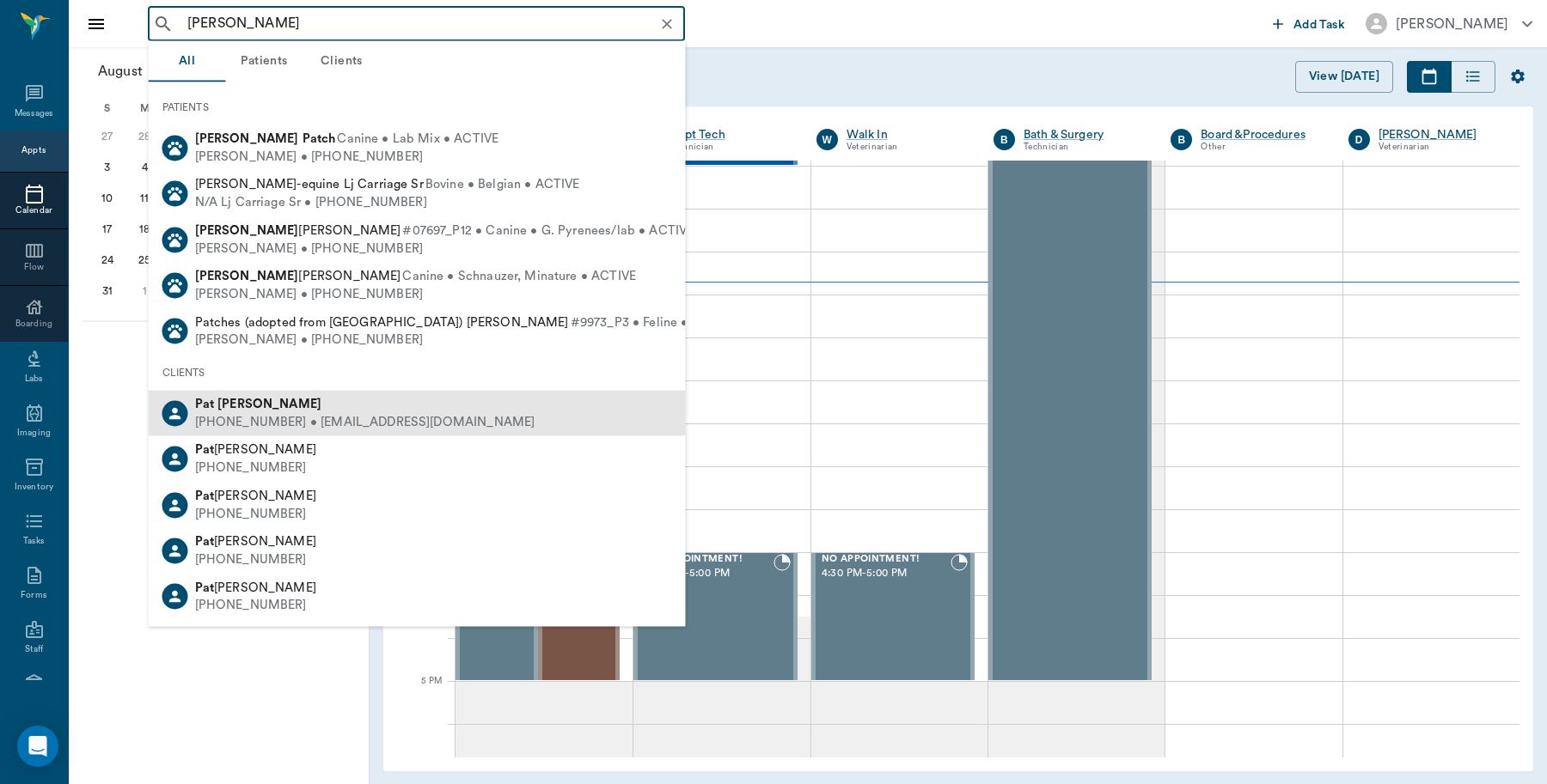
click at [241, 405] on b "Lindsey" at bounding box center [269, 404] width 104 height 13
type input "PAT LIND"
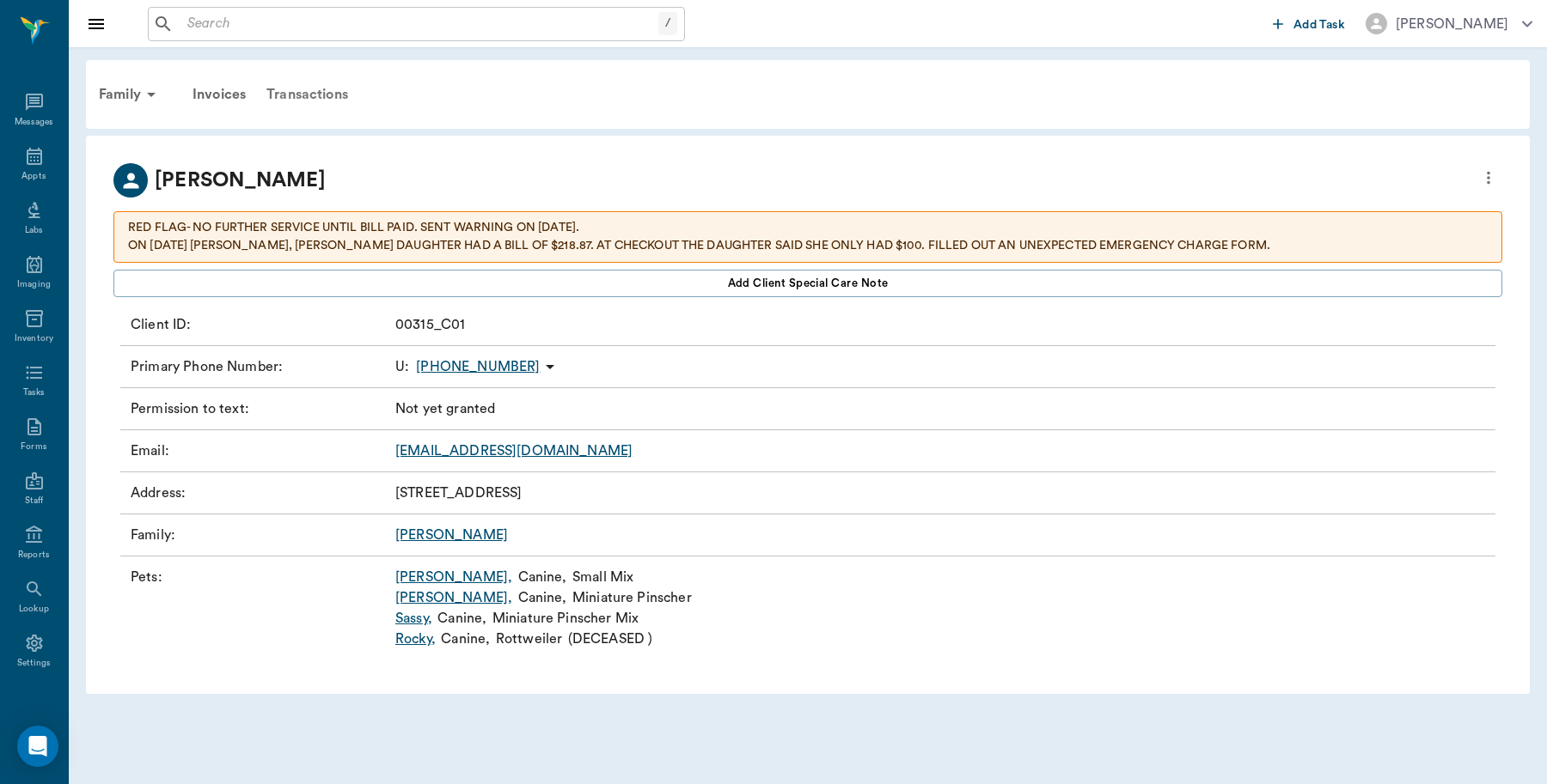
click at [312, 87] on div "Transactions" at bounding box center [307, 94] width 102 height 41
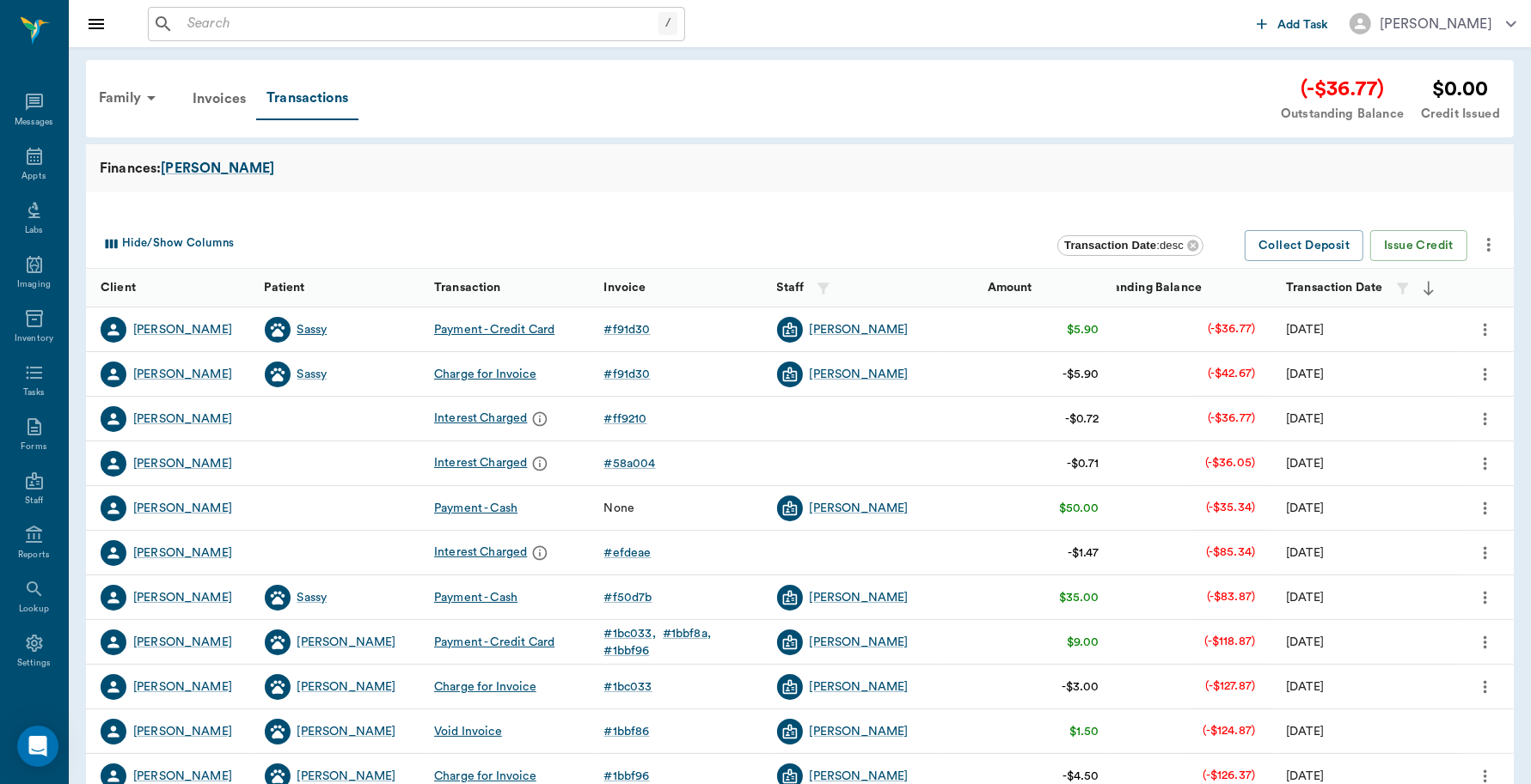
click at [307, 327] on div "Sassy" at bounding box center [312, 330] width 30 height 17
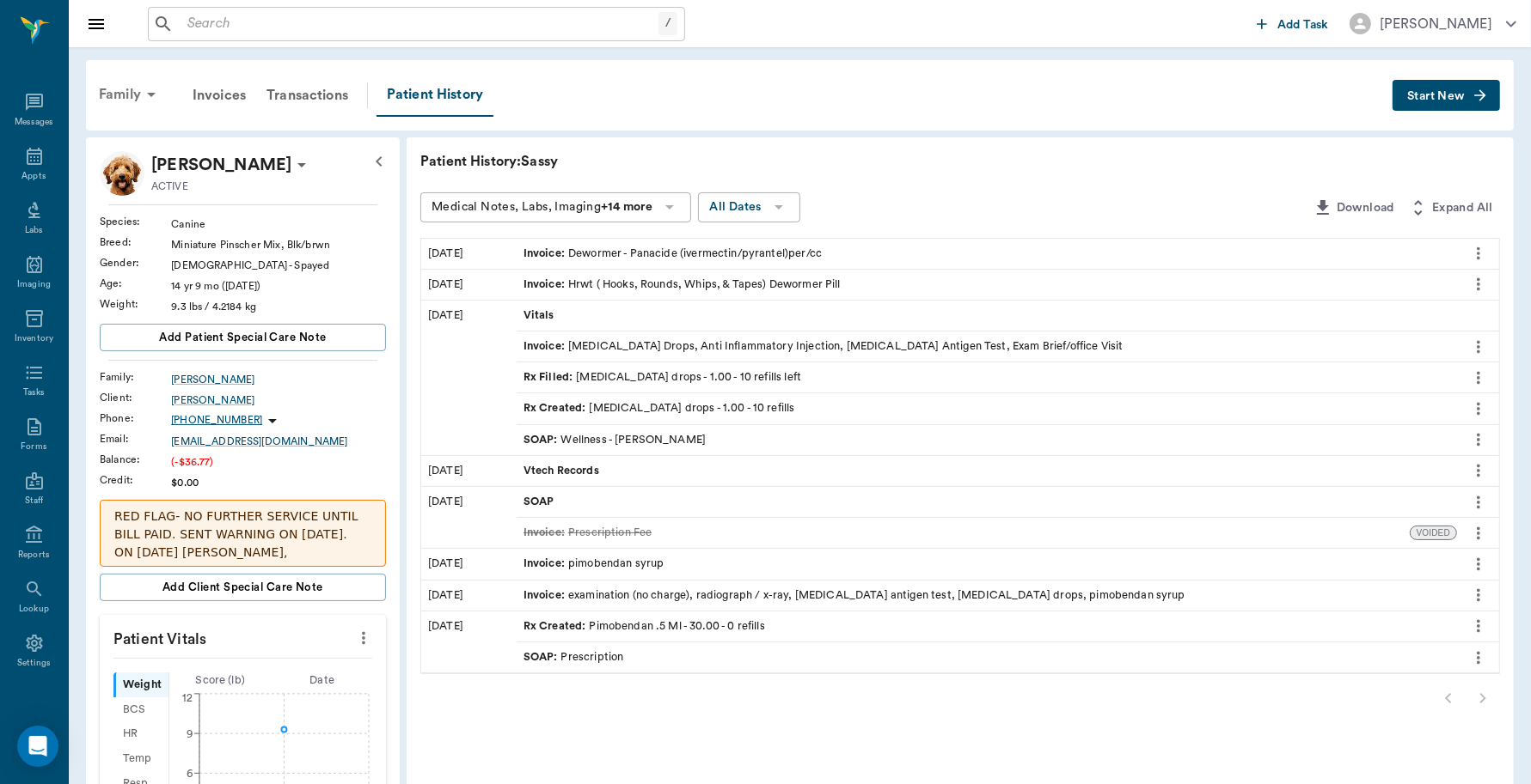
click at [114, 86] on div "Family" at bounding box center [130, 94] width 84 height 41
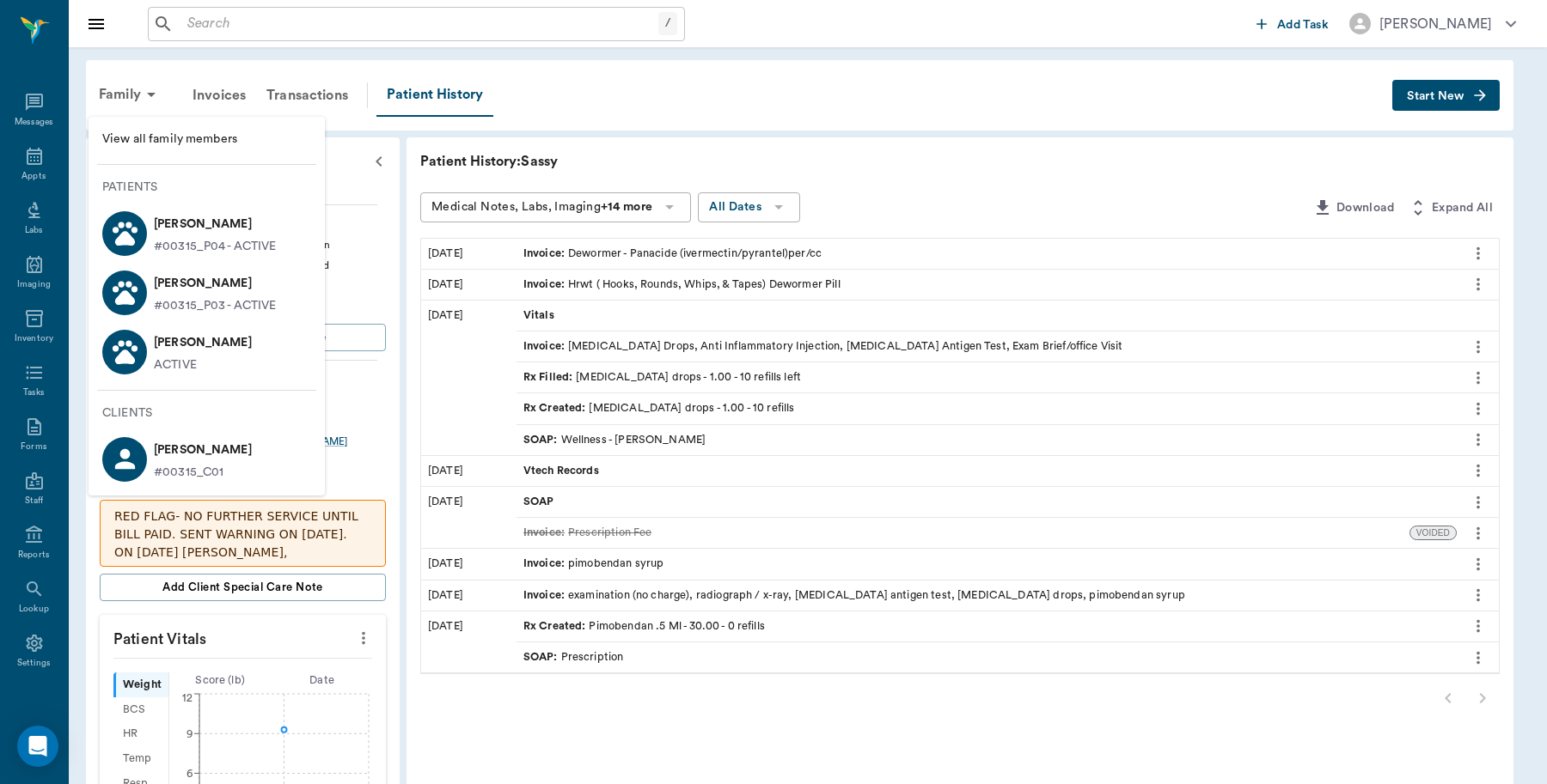
click at [167, 220] on p "Miley Lindsey" at bounding box center [216, 224] width 123 height 28
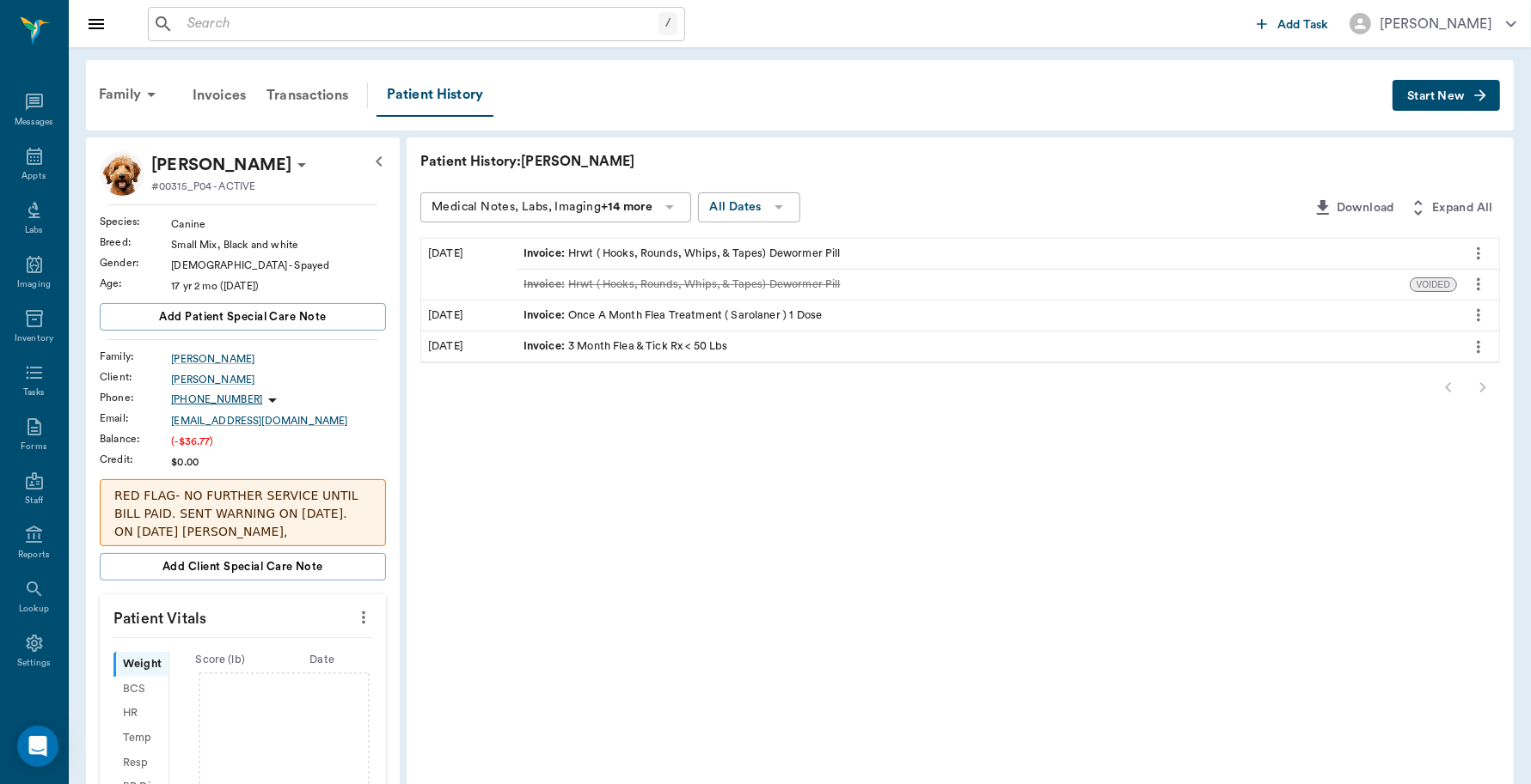
click at [292, 161] on icon at bounding box center [301, 164] width 20 height 20
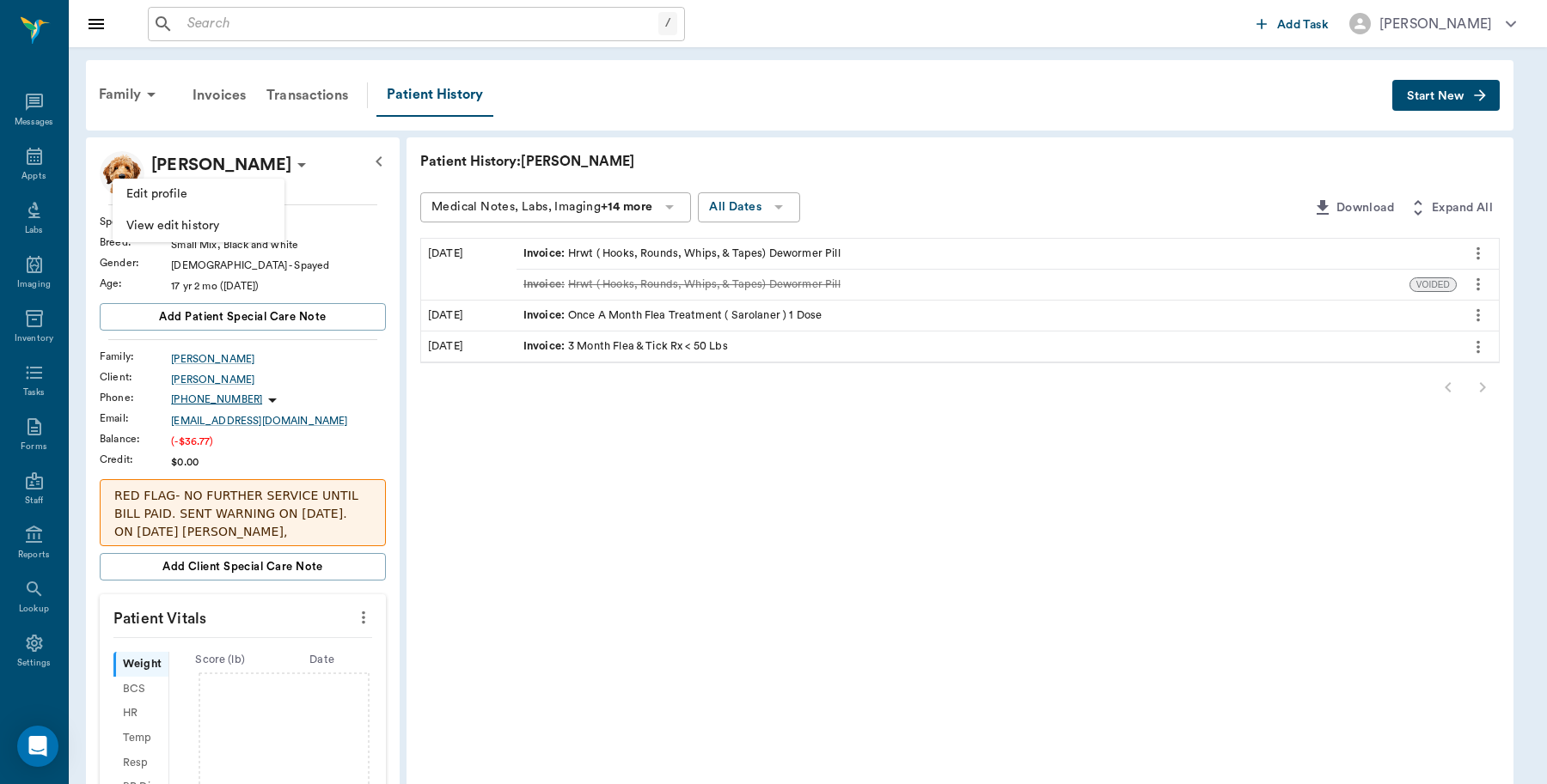
click at [208, 189] on span "Edit profile" at bounding box center [198, 194] width 144 height 18
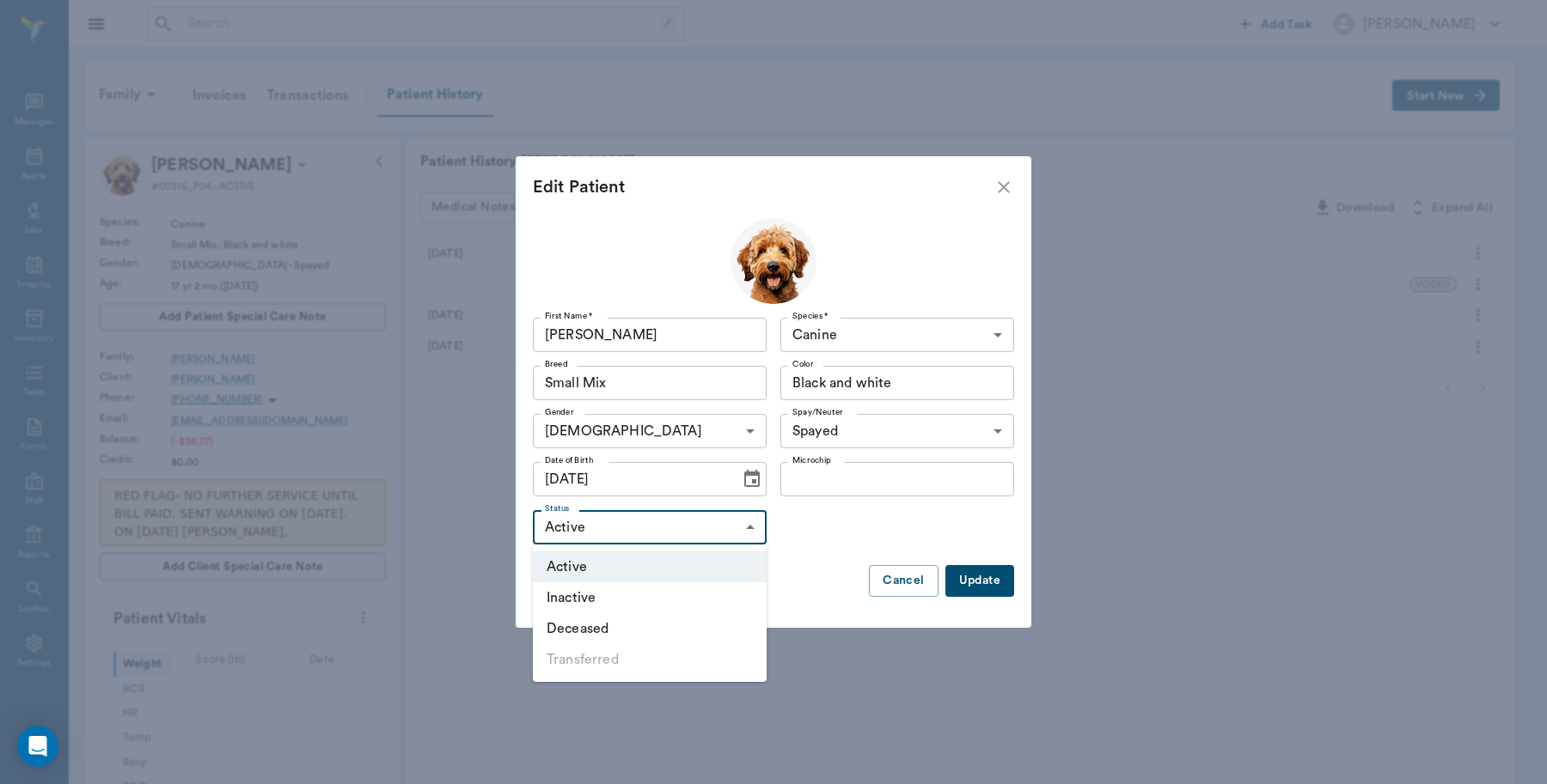
click at [598, 521] on body "/ ​ Add Task Dr. Bert Ellsworth Nectar Messages Appts Labs Imaging Inventory Ta…" at bounding box center [774, 637] width 1547 height 1274
click at [587, 620] on li "Deceased" at bounding box center [649, 629] width 234 height 31
type input "DECEASED"
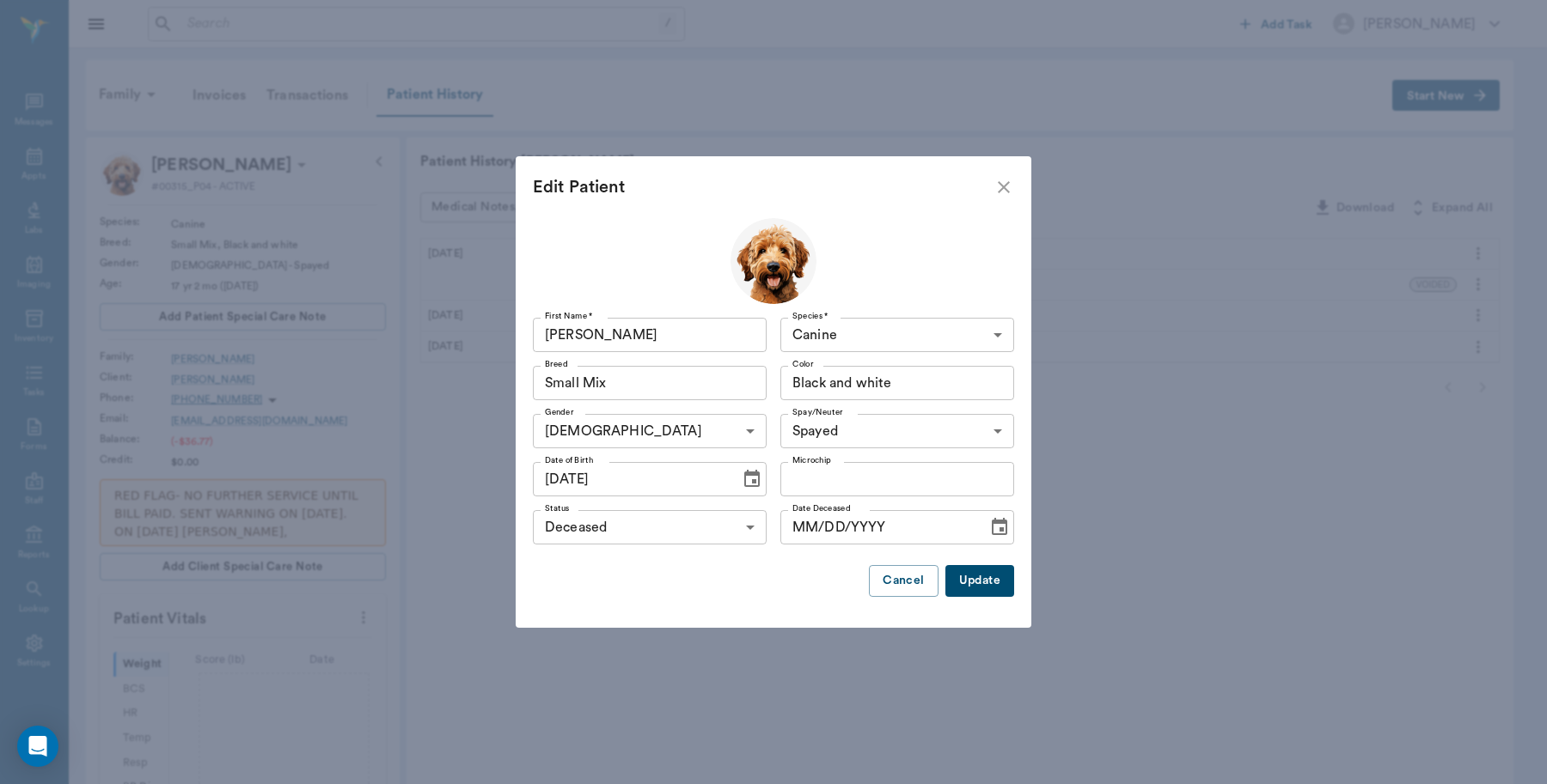
click at [964, 575] on button "Update" at bounding box center [978, 581] width 68 height 32
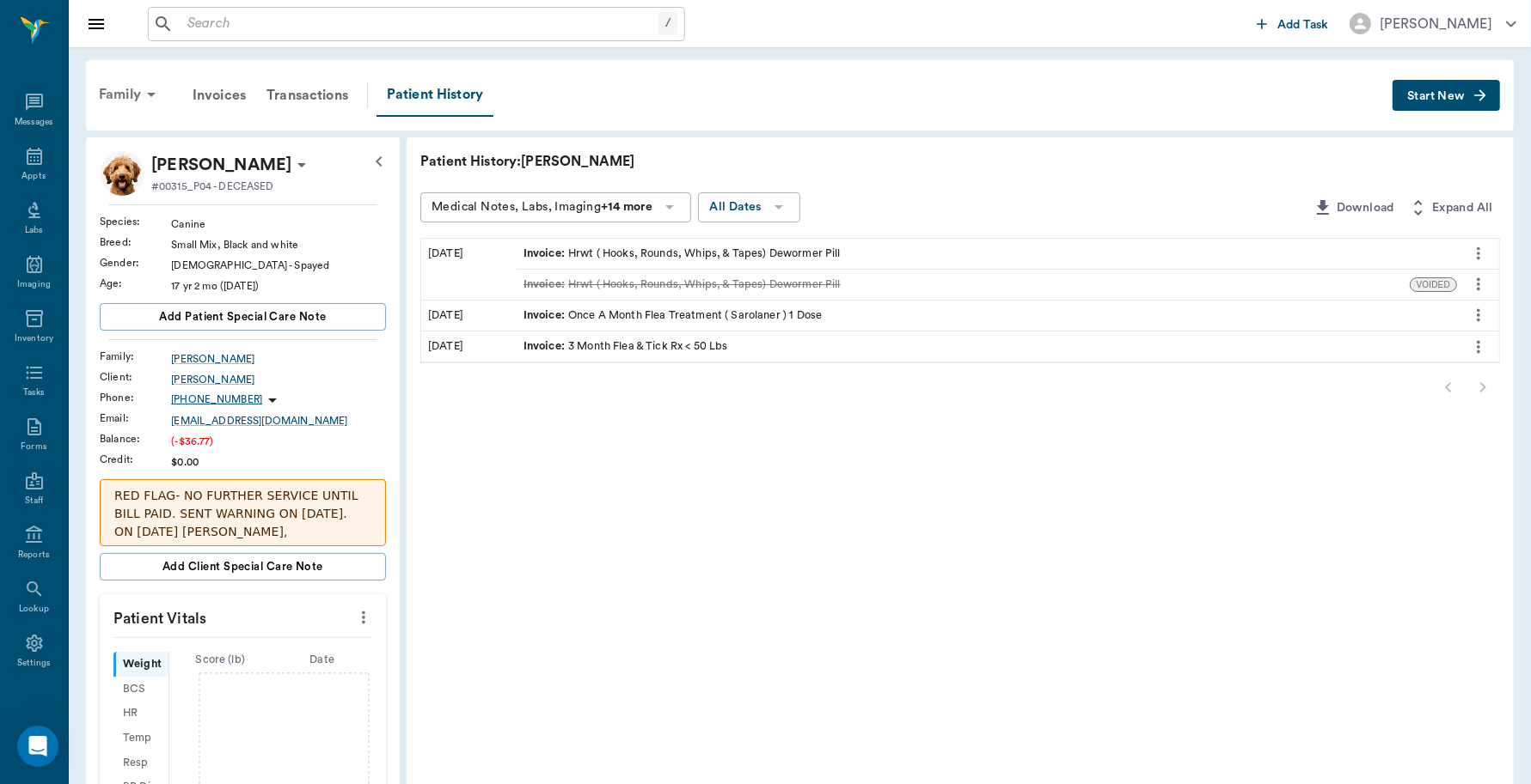
click at [122, 92] on div "Family" at bounding box center [130, 94] width 84 height 41
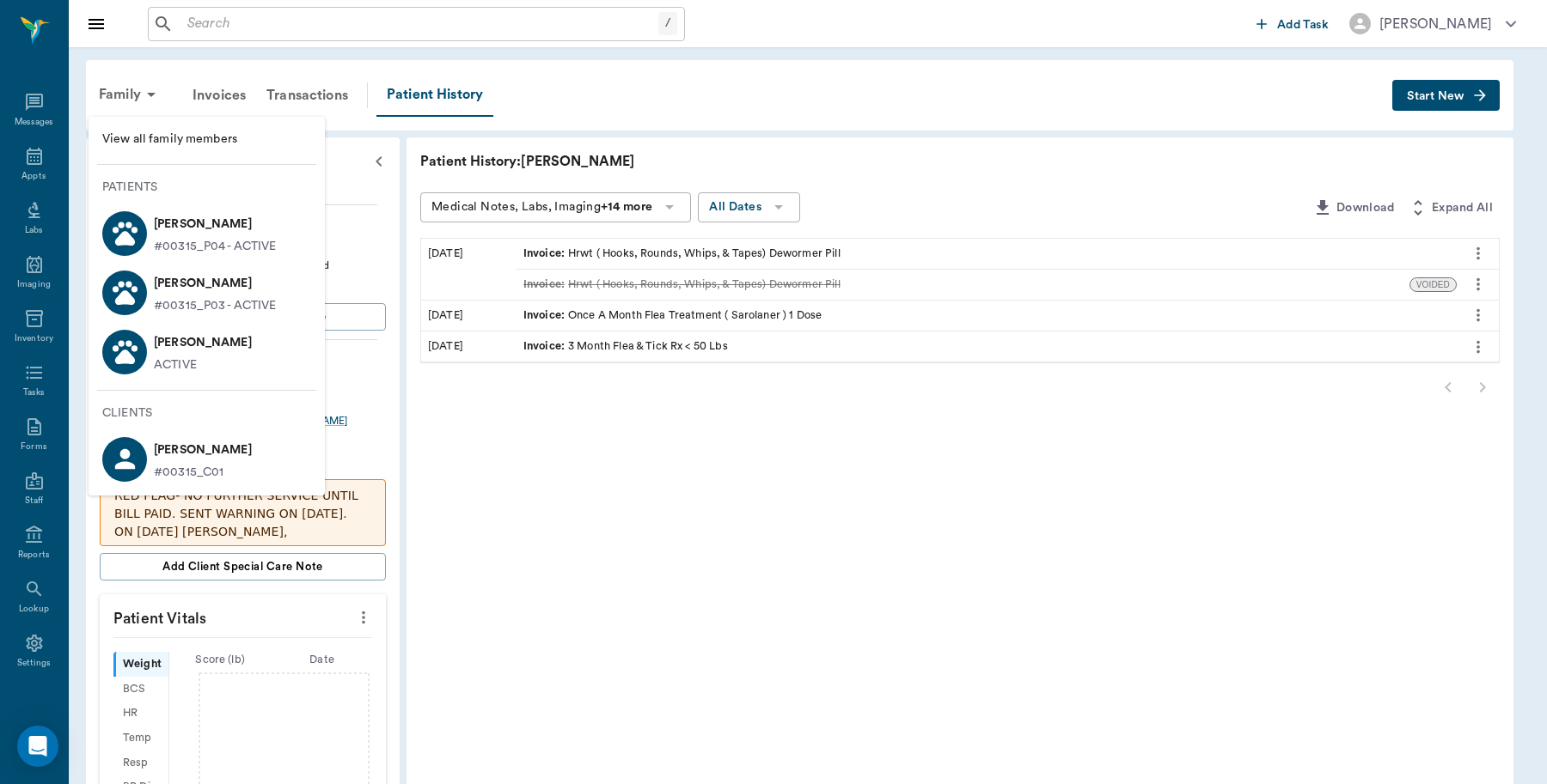
click at [164, 272] on p "Dessie Lindsey" at bounding box center [216, 283] width 123 height 28
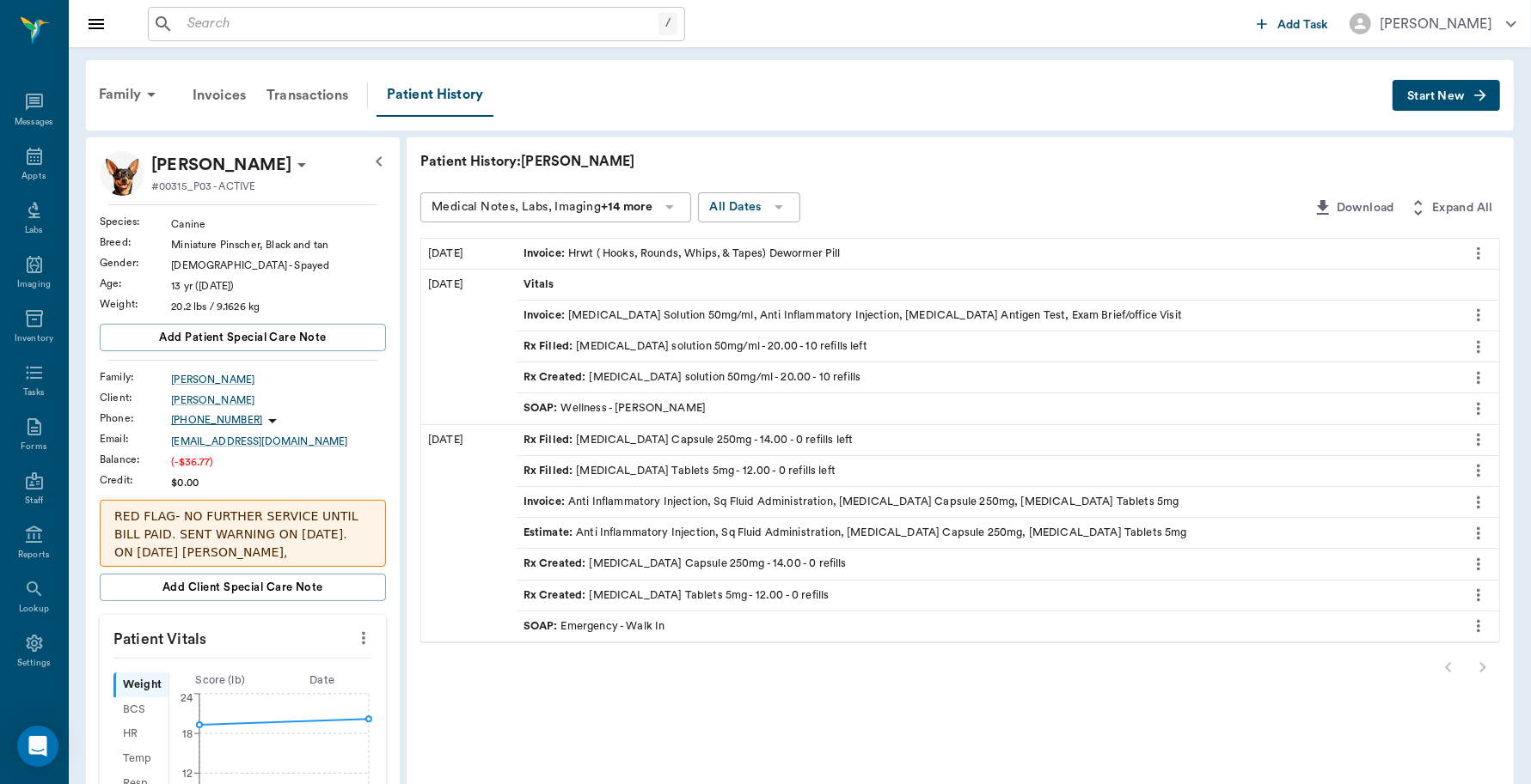
click at [1424, 96] on span "Start New" at bounding box center [1436, 96] width 58 height 0
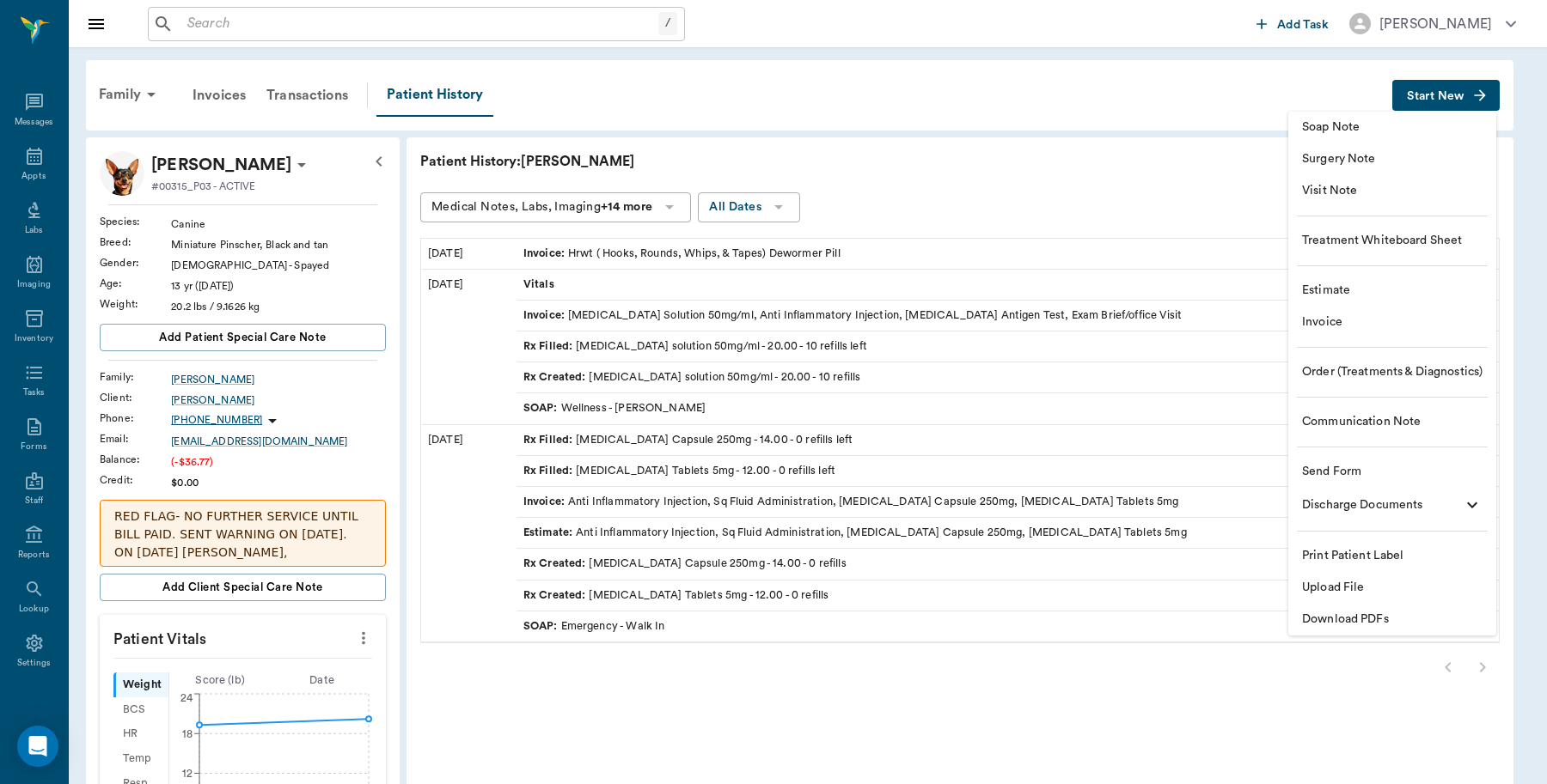
click at [1338, 323] on span "Invoice" at bounding box center [1392, 322] width 181 height 18
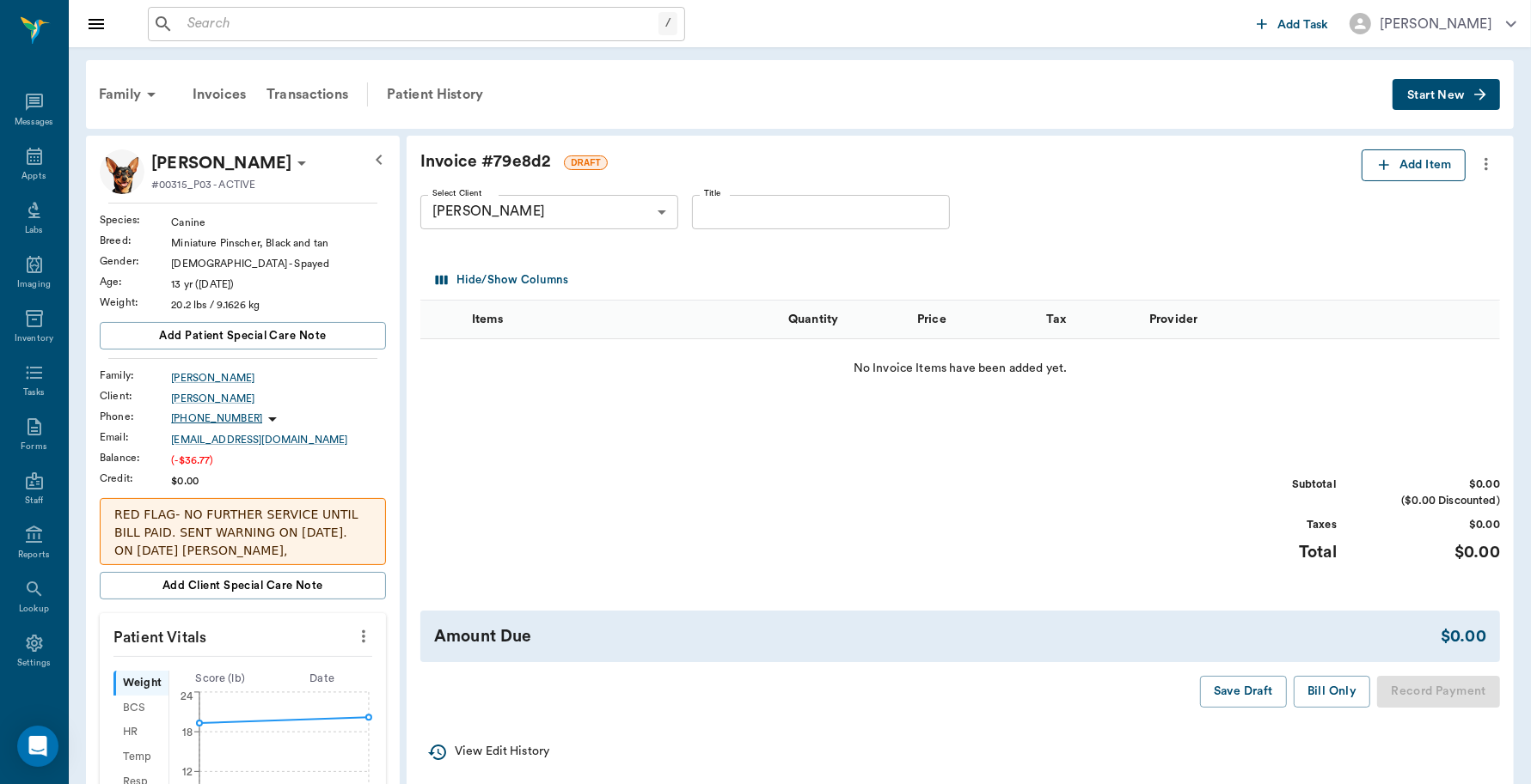
click at [1427, 159] on button "Add Item" at bounding box center [1414, 164] width 104 height 32
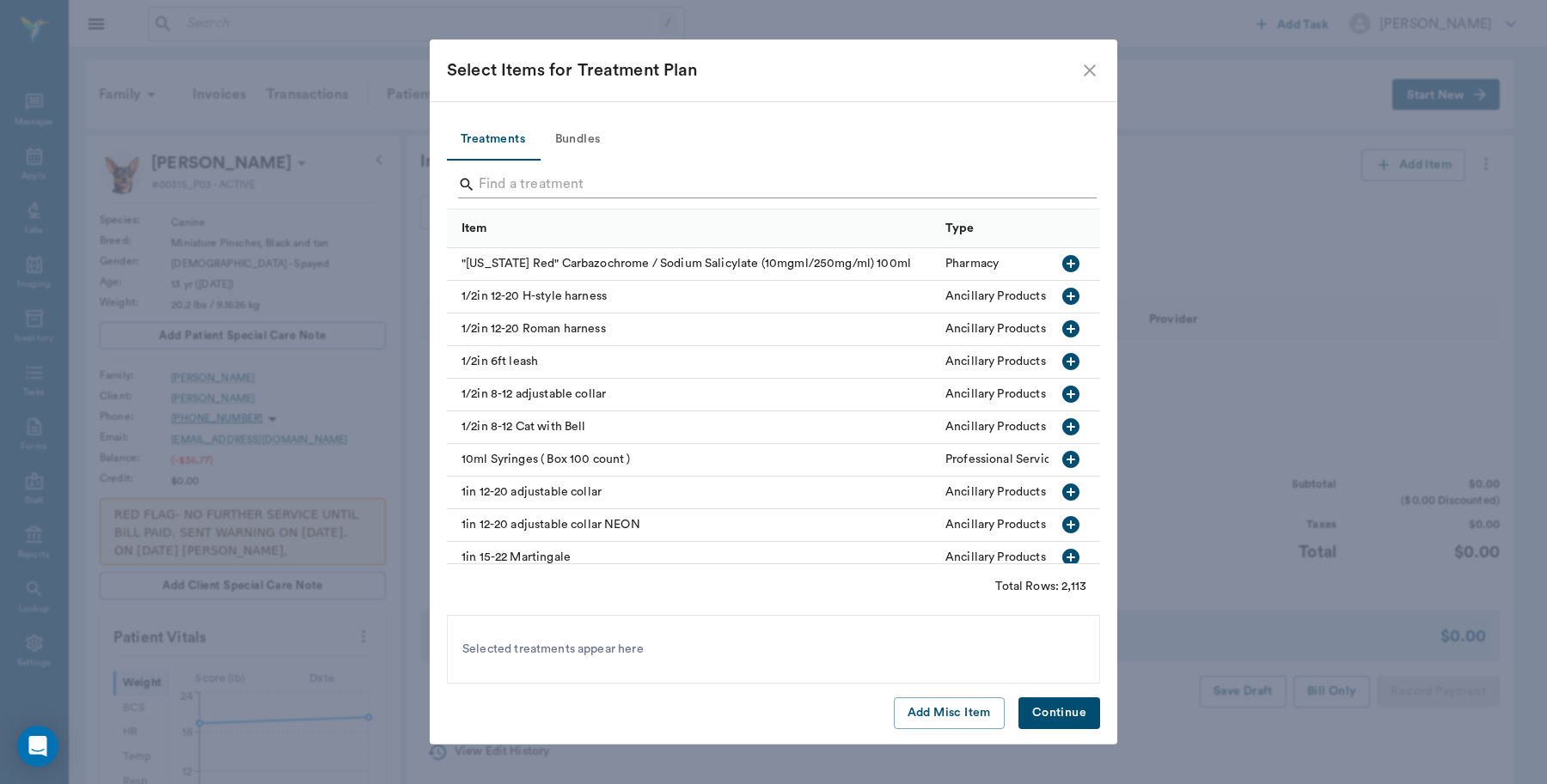
click at [735, 168] on div at bounding box center [777, 187] width 639 height 44
click at [731, 181] on input "Search" at bounding box center [774, 185] width 592 height 28
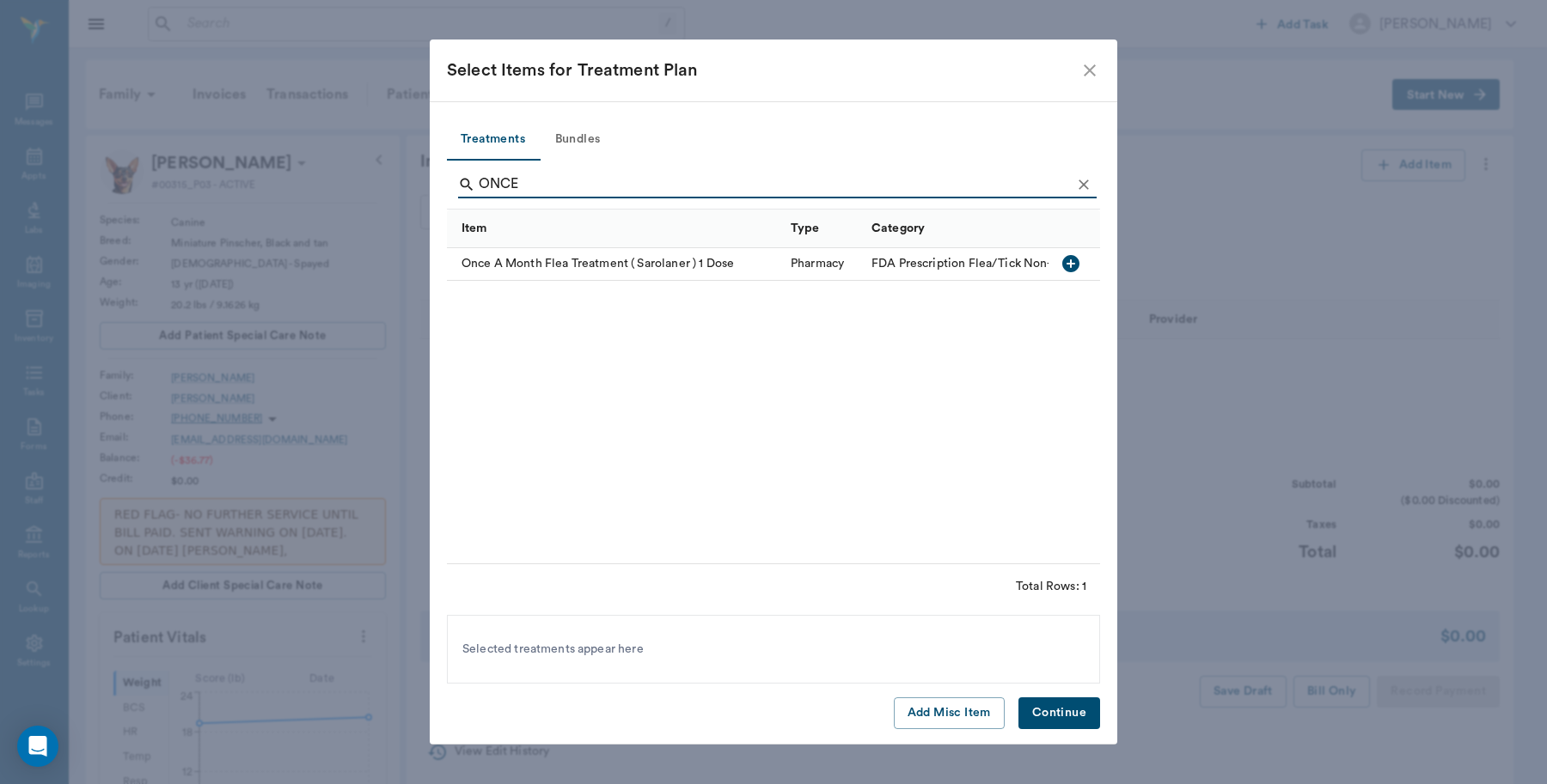
type input "ONCE"
click at [1072, 264] on icon "button" at bounding box center [1070, 263] width 20 height 20
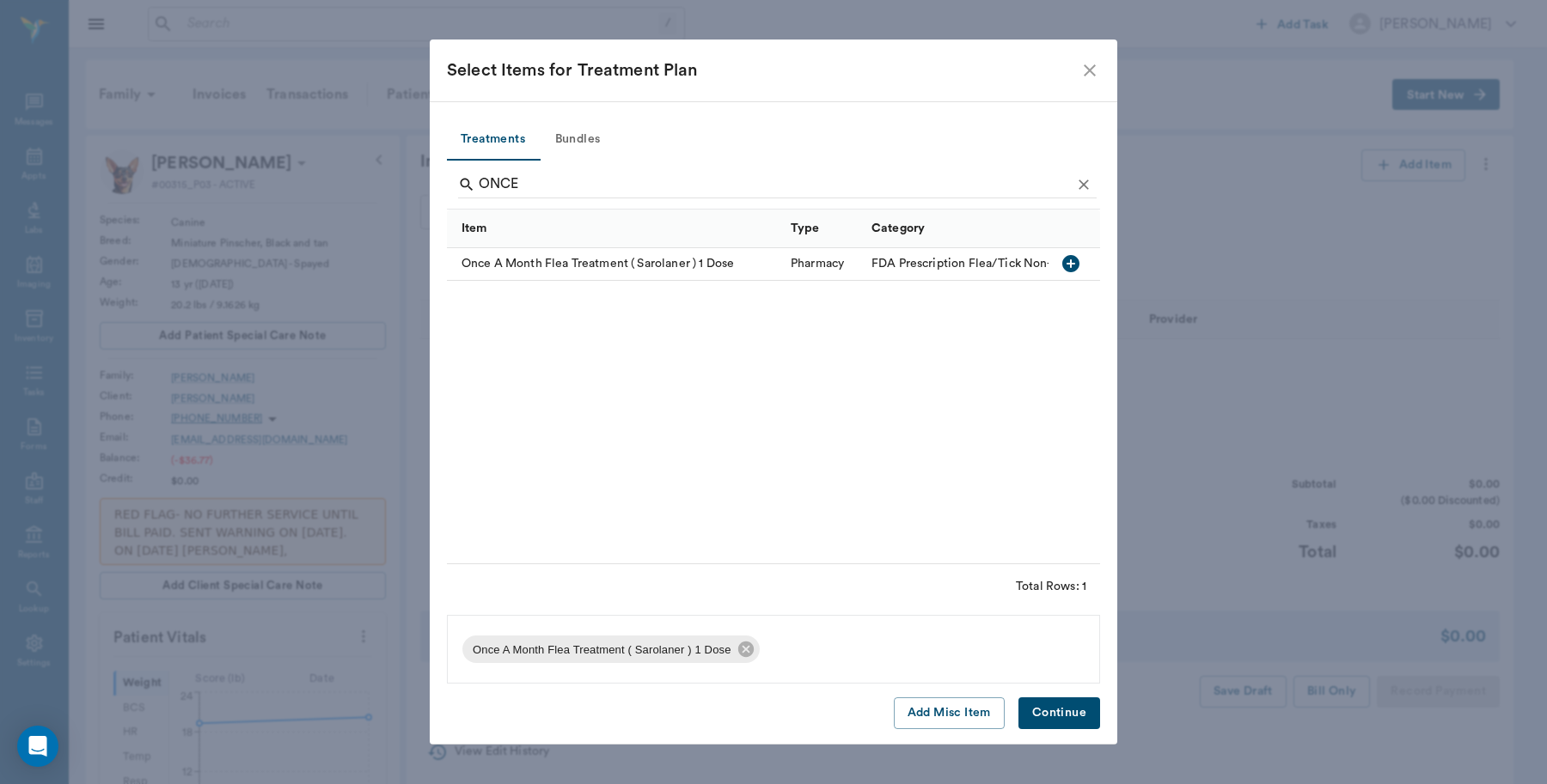
click at [1049, 718] on button "Continue" at bounding box center [1058, 713] width 82 height 32
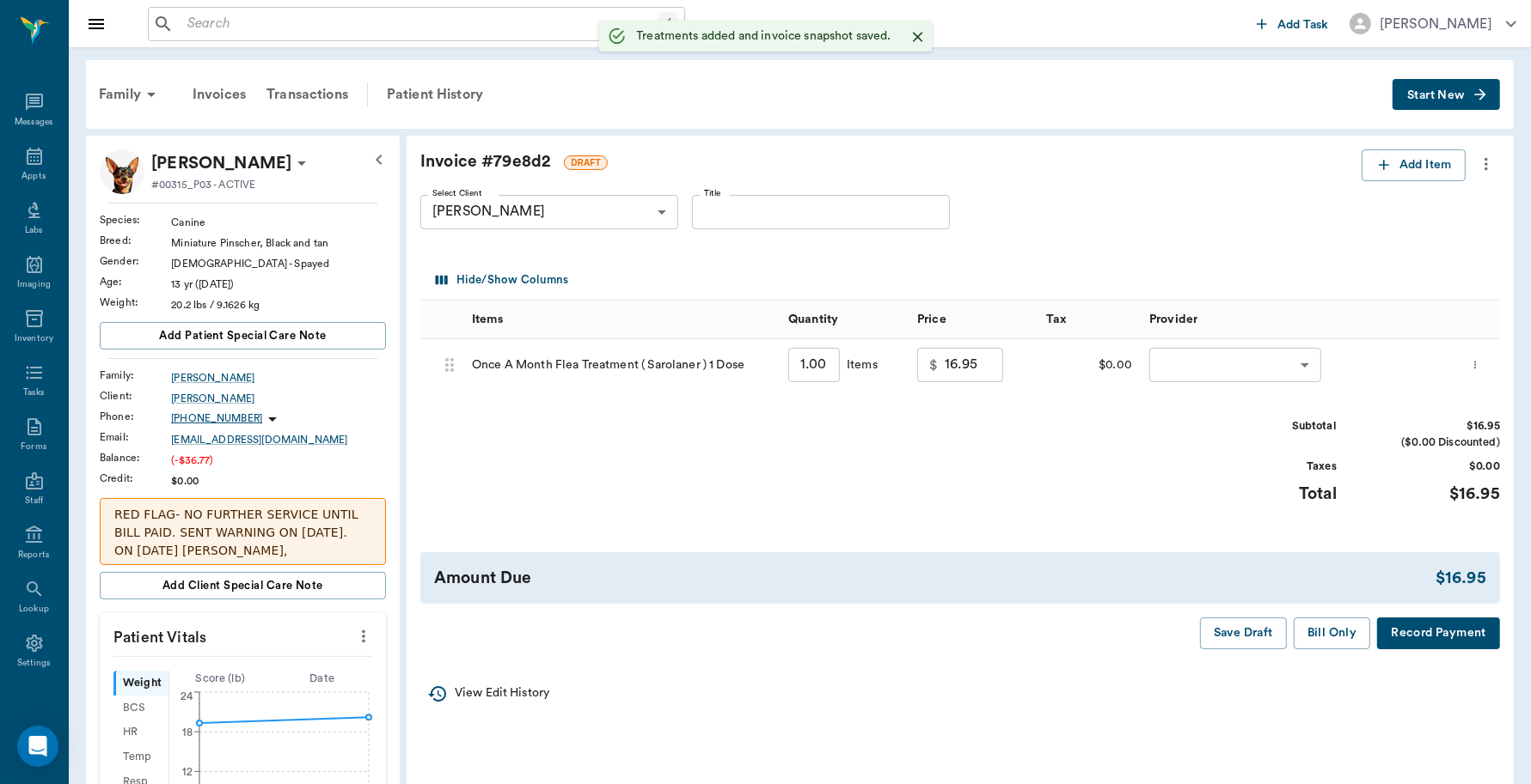
click at [834, 370] on input "1.00" at bounding box center [814, 366] width 52 height 35
type input "2"
type input "33.90"
type input "2"
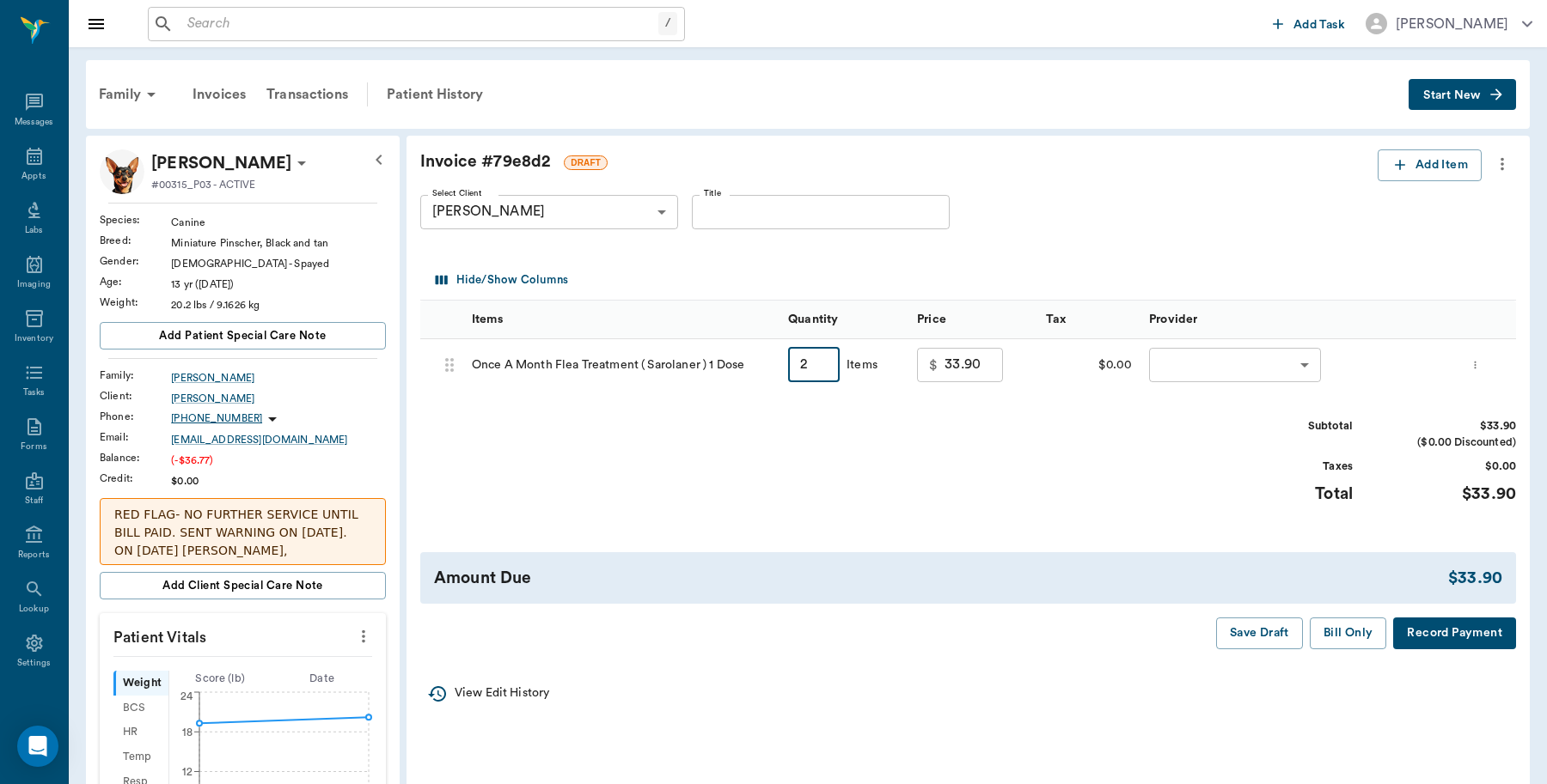
click at [1178, 374] on body "/ ​ Add Task Dr. Bert Ellsworth Nectar Messages Appts Labs Imaging Inventory Ta…" at bounding box center [774, 693] width 1547 height 1386
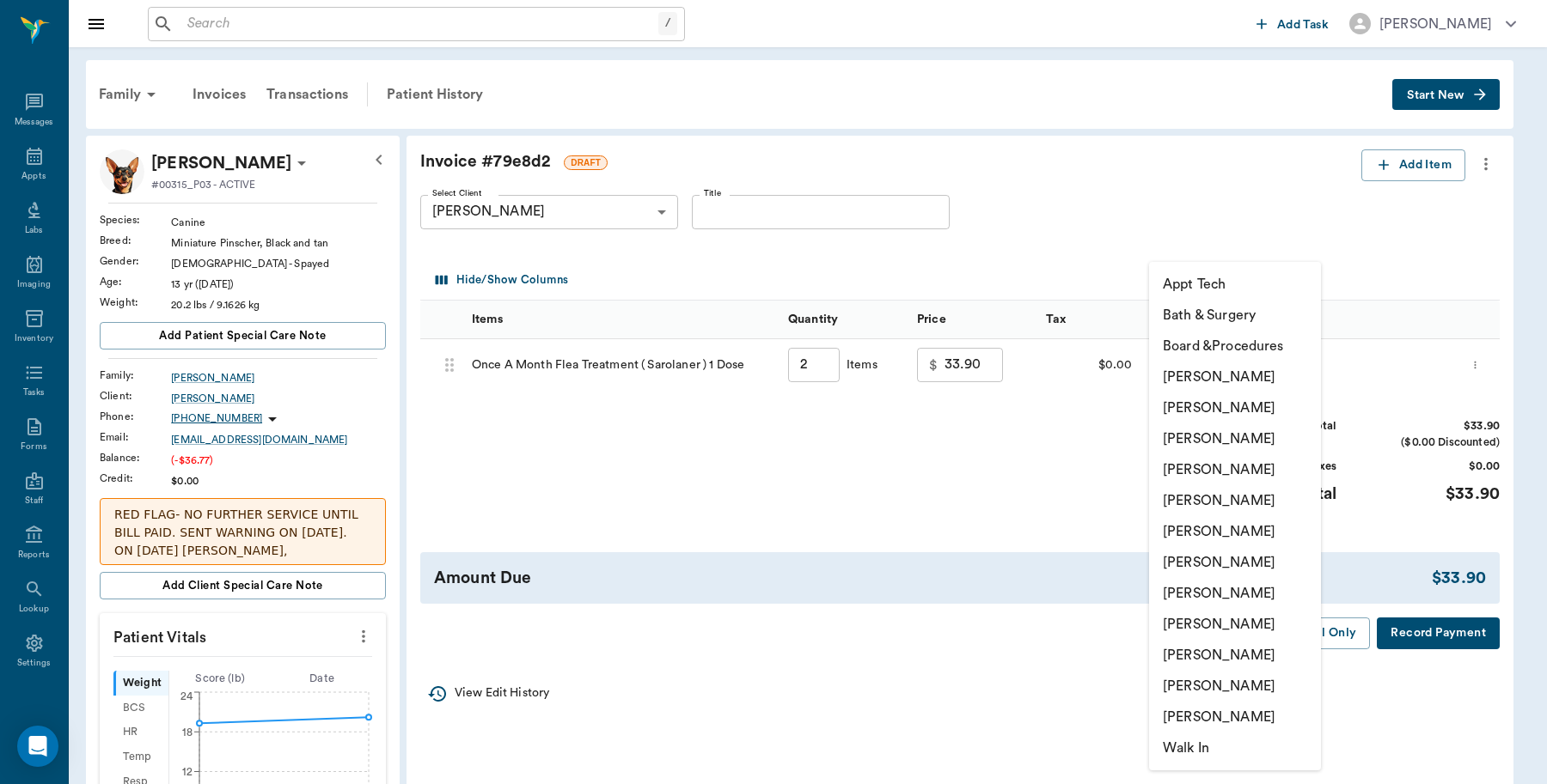
click at [1196, 680] on li "[PERSON_NAME]" at bounding box center [1234, 687] width 172 height 31
type input "none-63ec2ece52e12b0ba117cc90"
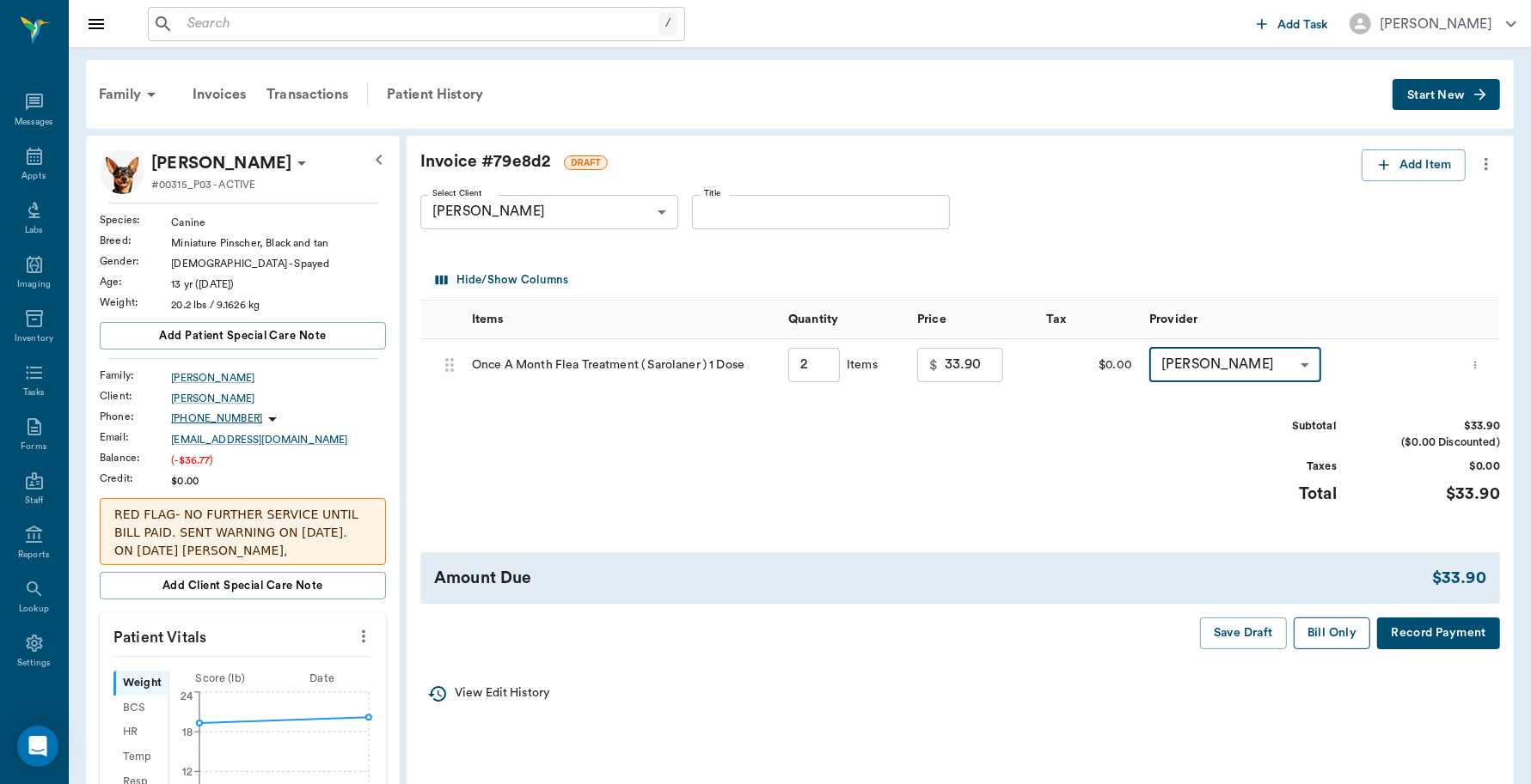
click at [1332, 632] on button "Bill Only" at bounding box center [1332, 633] width 77 height 32
type input "2.00"
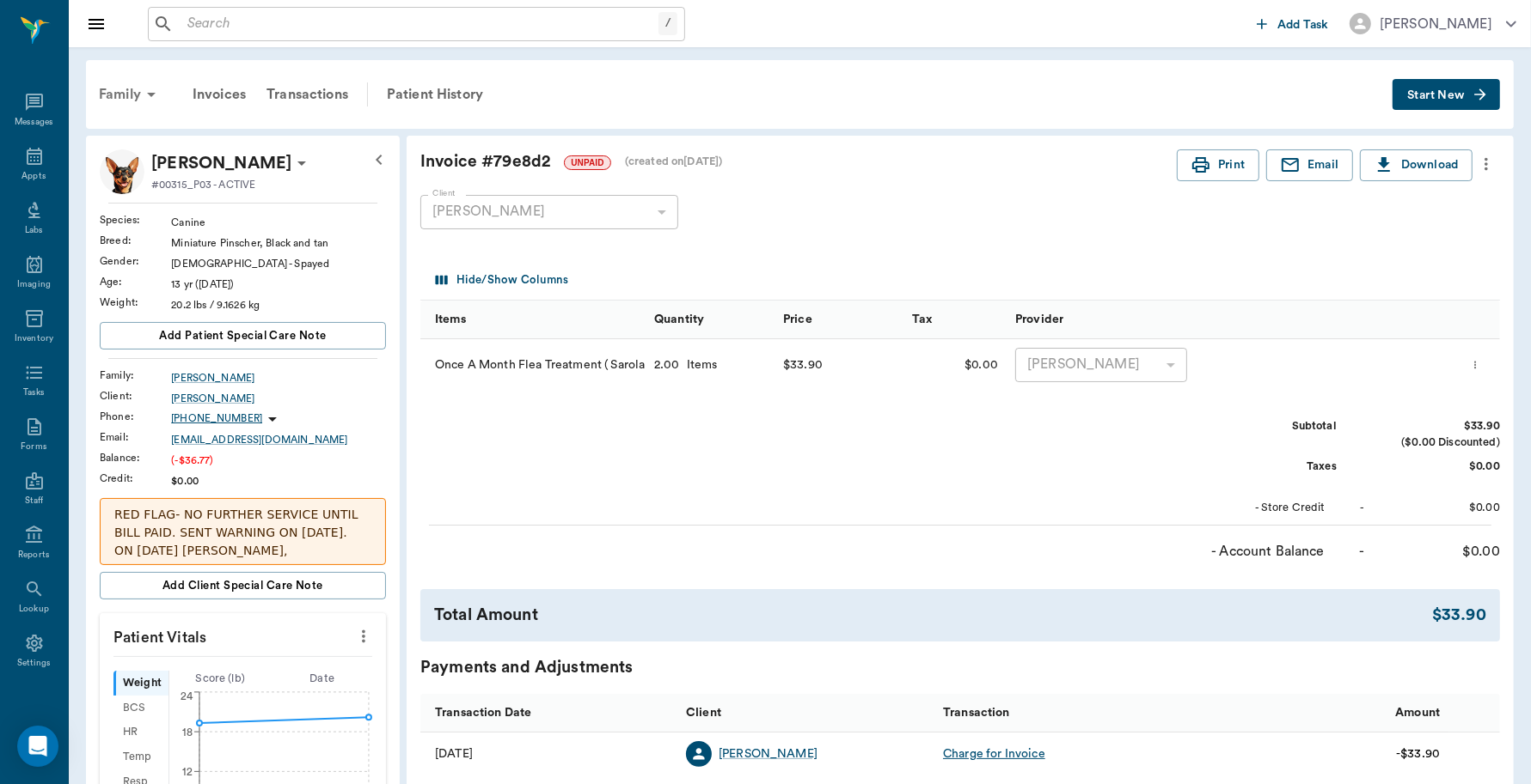
click at [131, 90] on div "Family" at bounding box center [130, 94] width 84 height 41
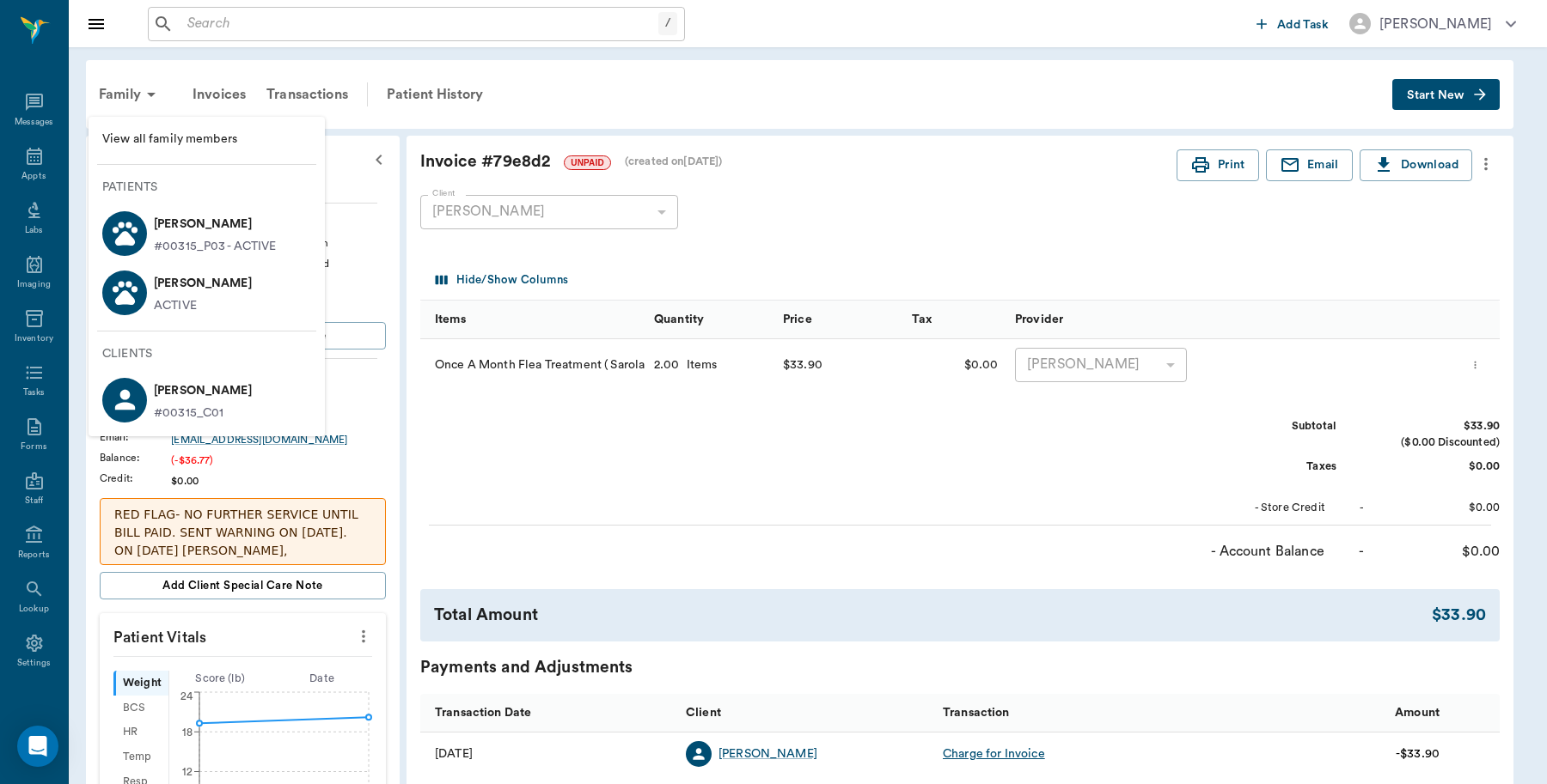
click at [174, 293] on p "Sassy Lindsey" at bounding box center [203, 283] width 98 height 28
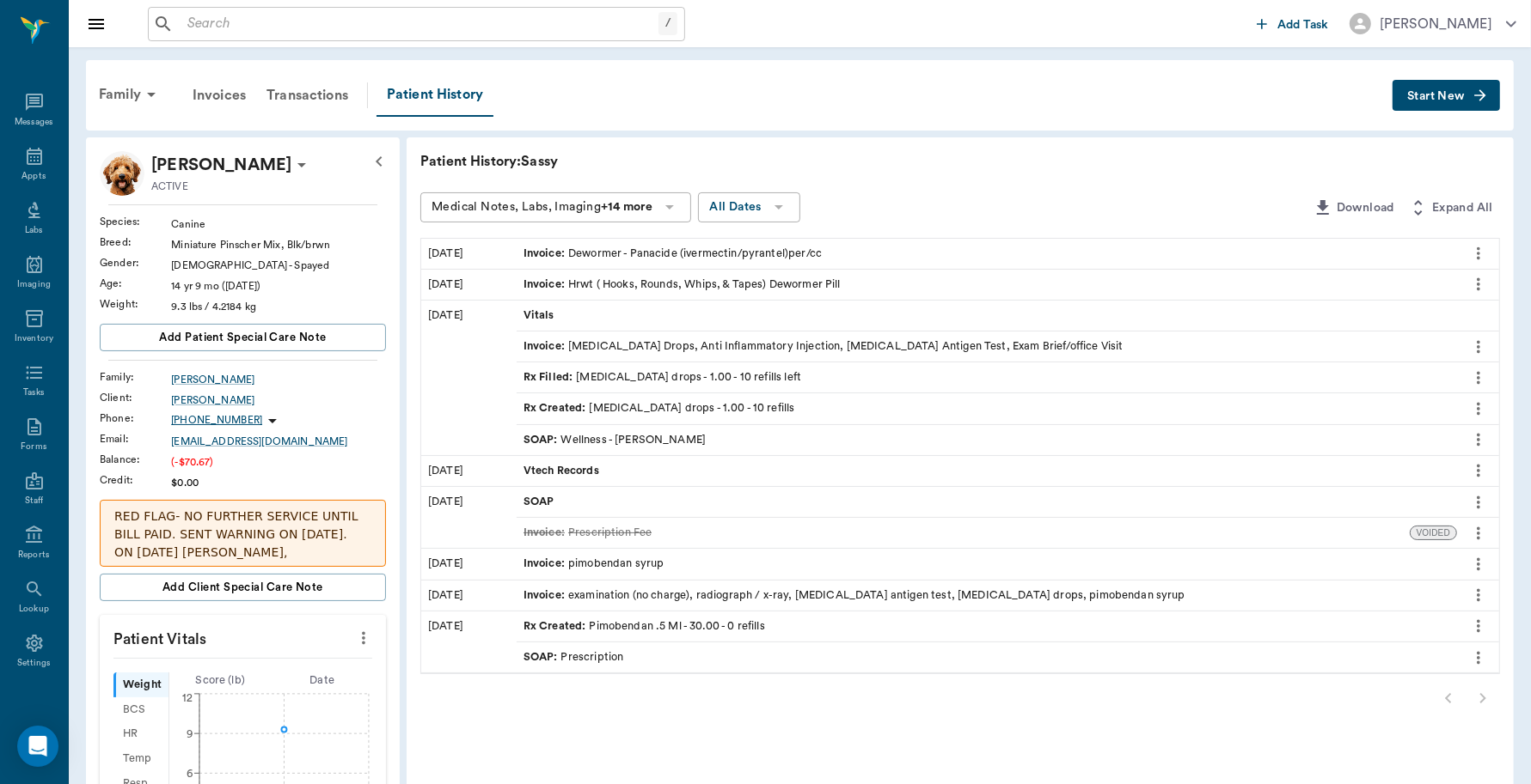
click at [1415, 96] on span "Start New" at bounding box center [1436, 96] width 58 height 0
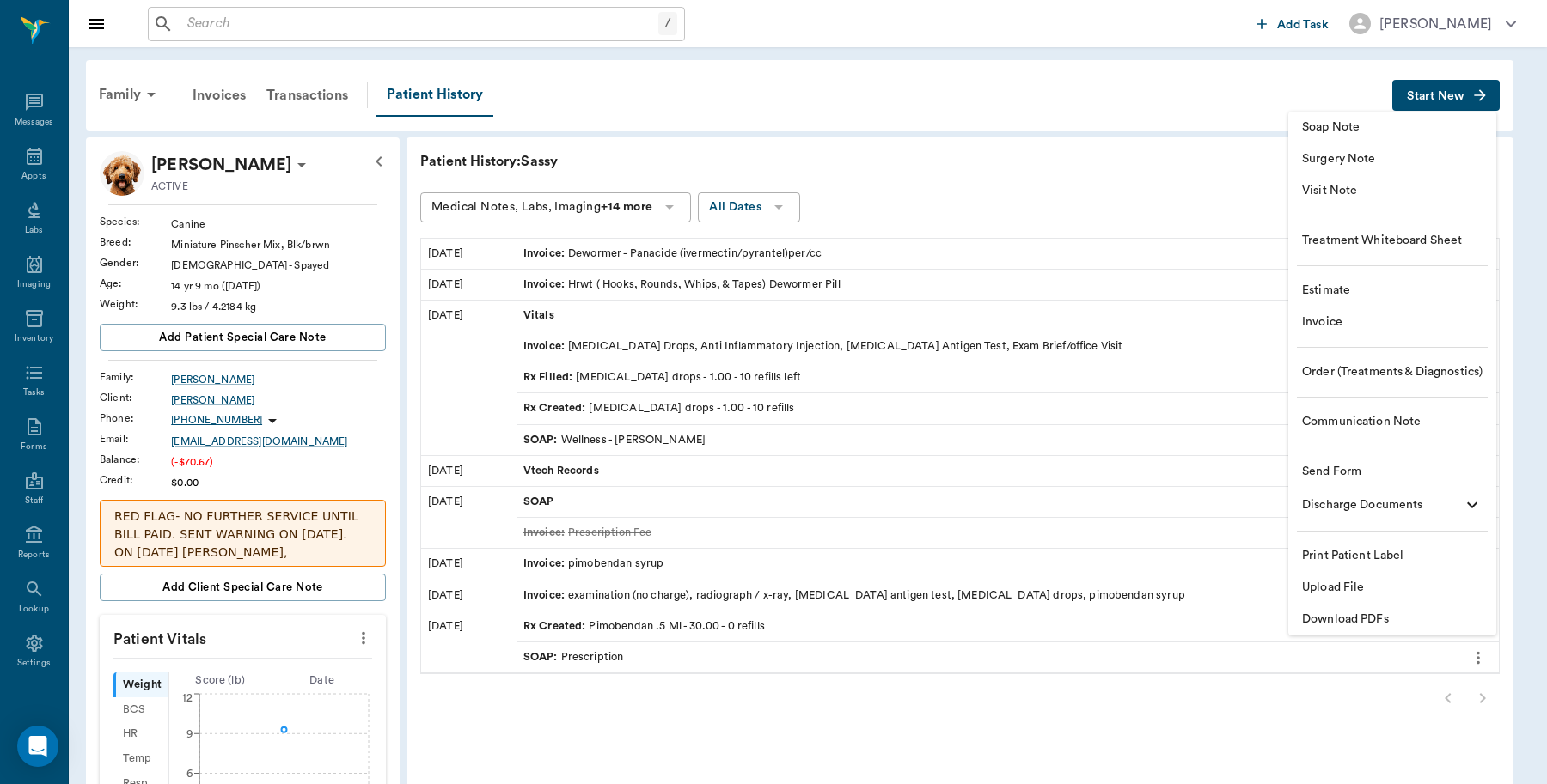
click at [1340, 326] on span "Invoice" at bounding box center [1392, 322] width 181 height 18
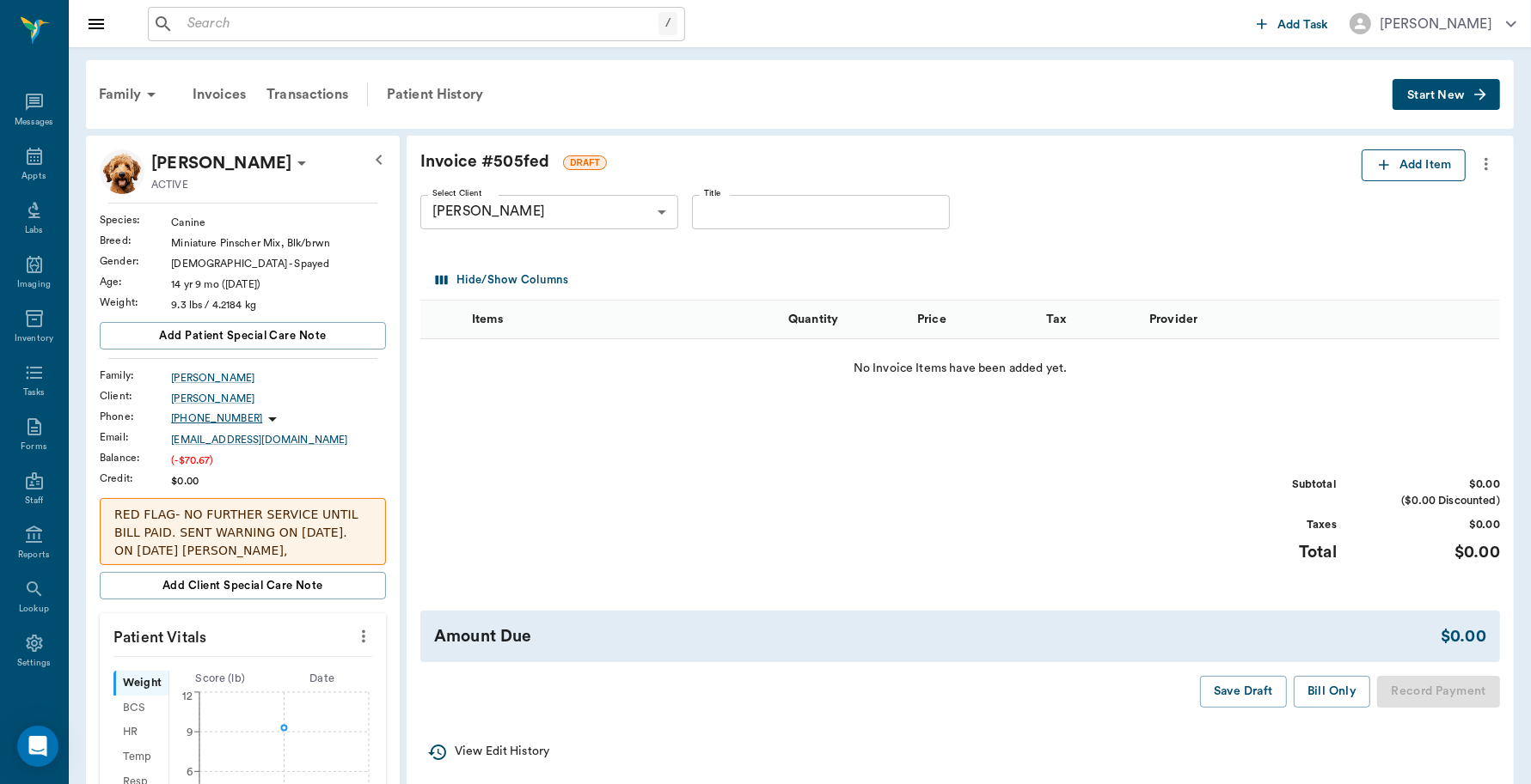
click at [1390, 162] on icon "button" at bounding box center [1384, 165] width 17 height 17
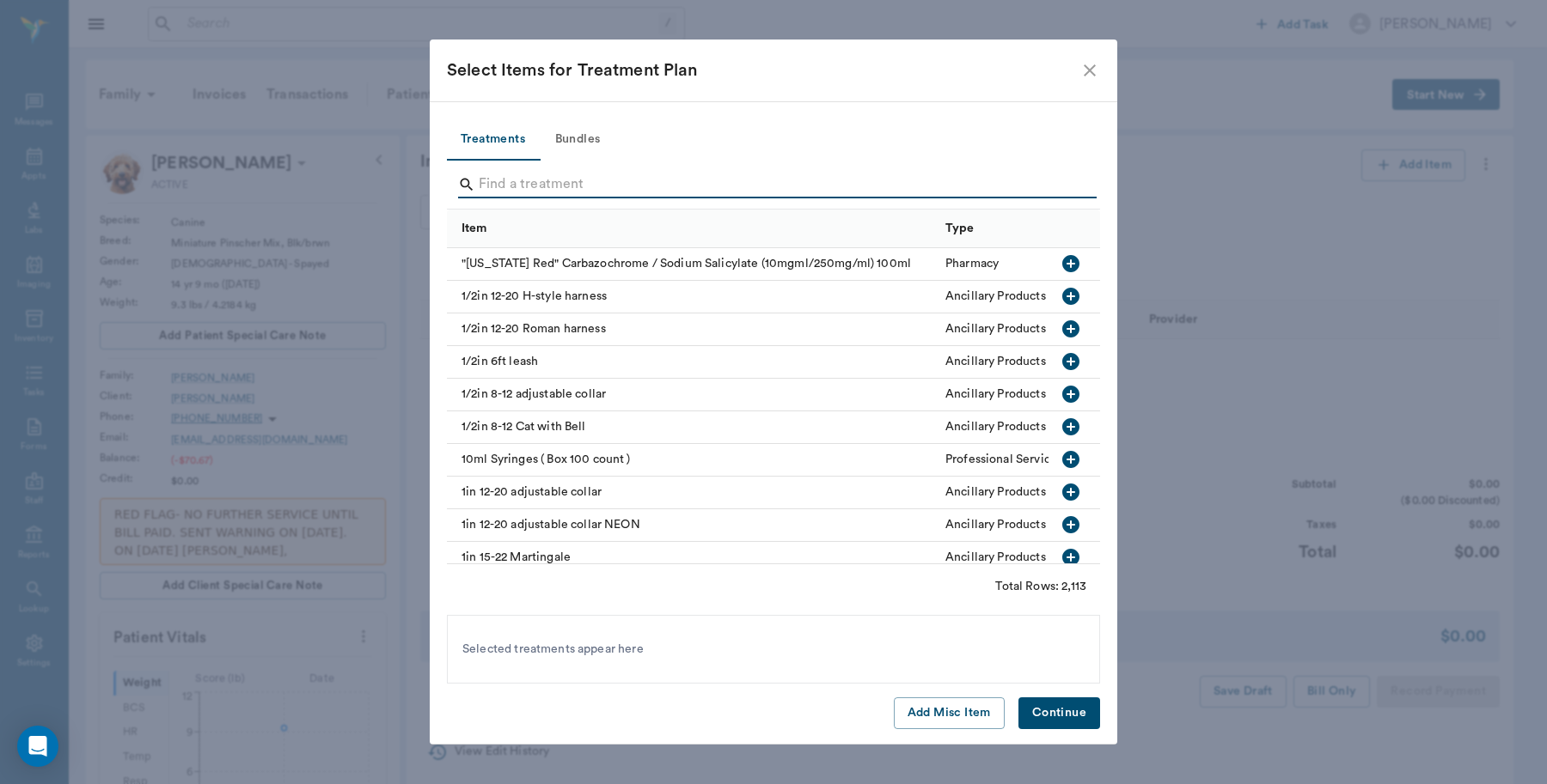
click at [707, 190] on input "Search" at bounding box center [774, 185] width 592 height 28
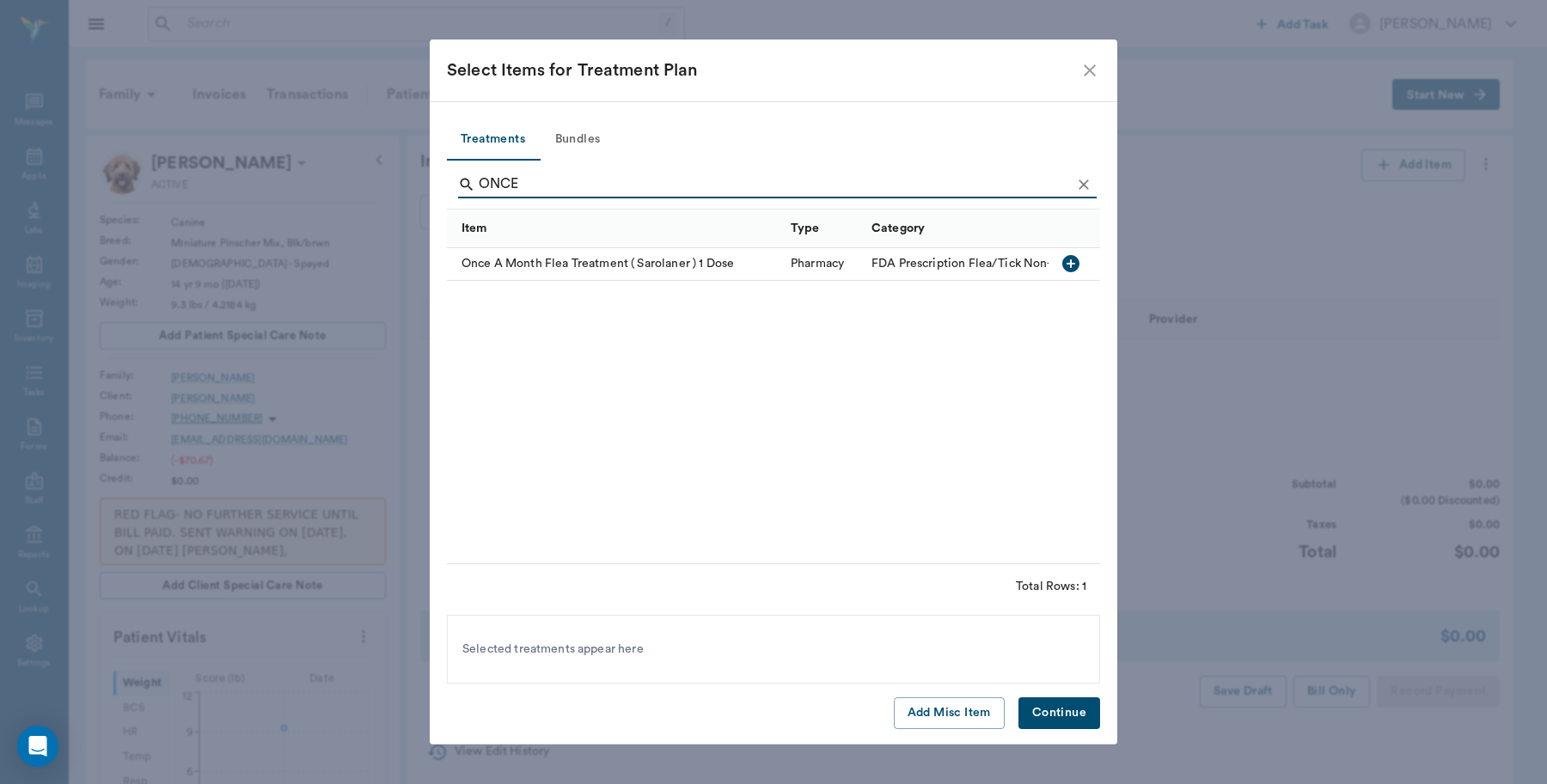
type input "ONCE"
click at [1063, 259] on icon "button" at bounding box center [1070, 263] width 20 height 20
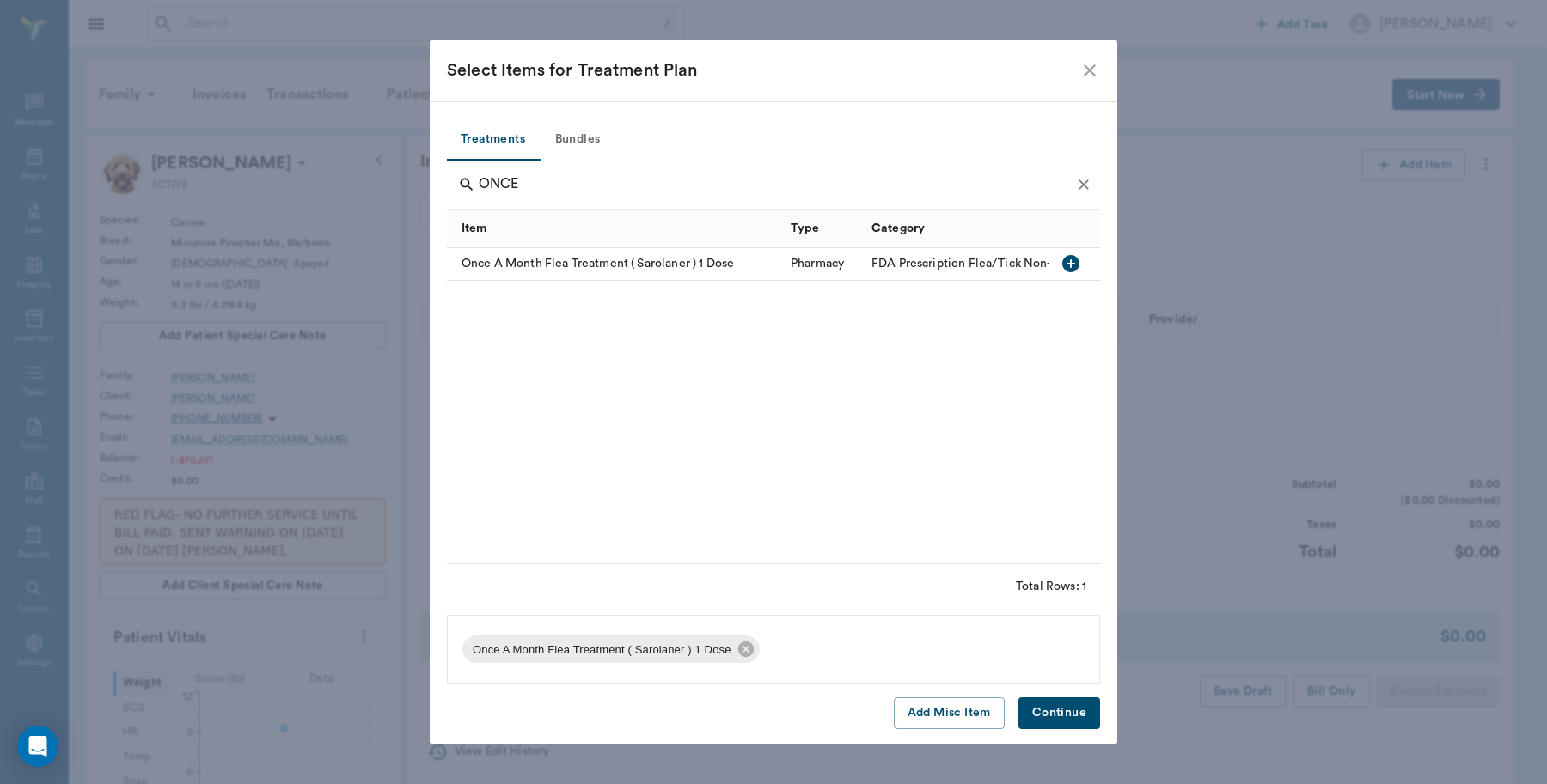
click at [1064, 704] on button "Continue" at bounding box center [1058, 713] width 82 height 32
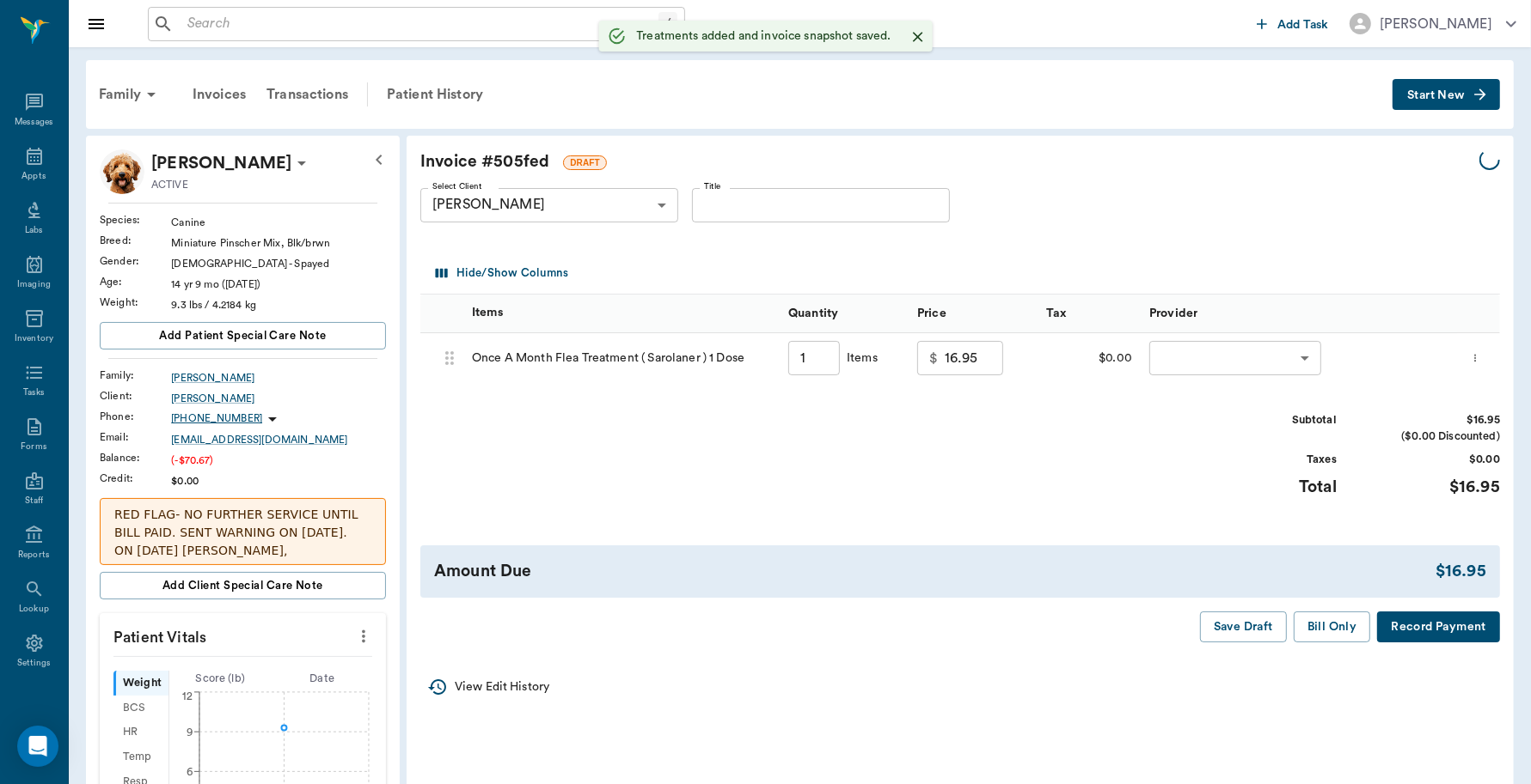
type input "1.00"
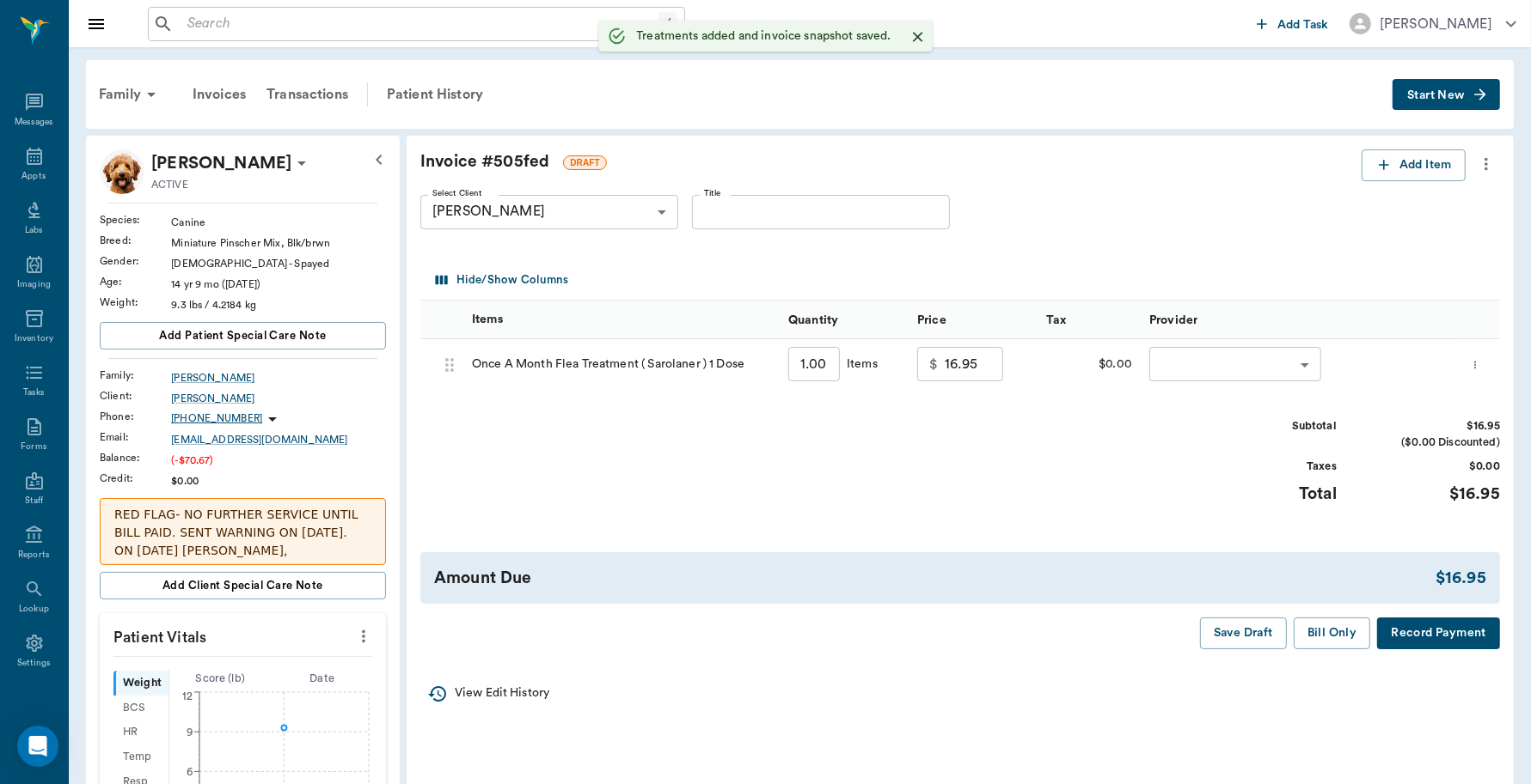
click at [1178, 371] on body "/ ​ Add Task Dr. Bert Ellsworth Nectar Messages Appts Labs Imaging Inventory Ta…" at bounding box center [765, 646] width 1531 height 1293
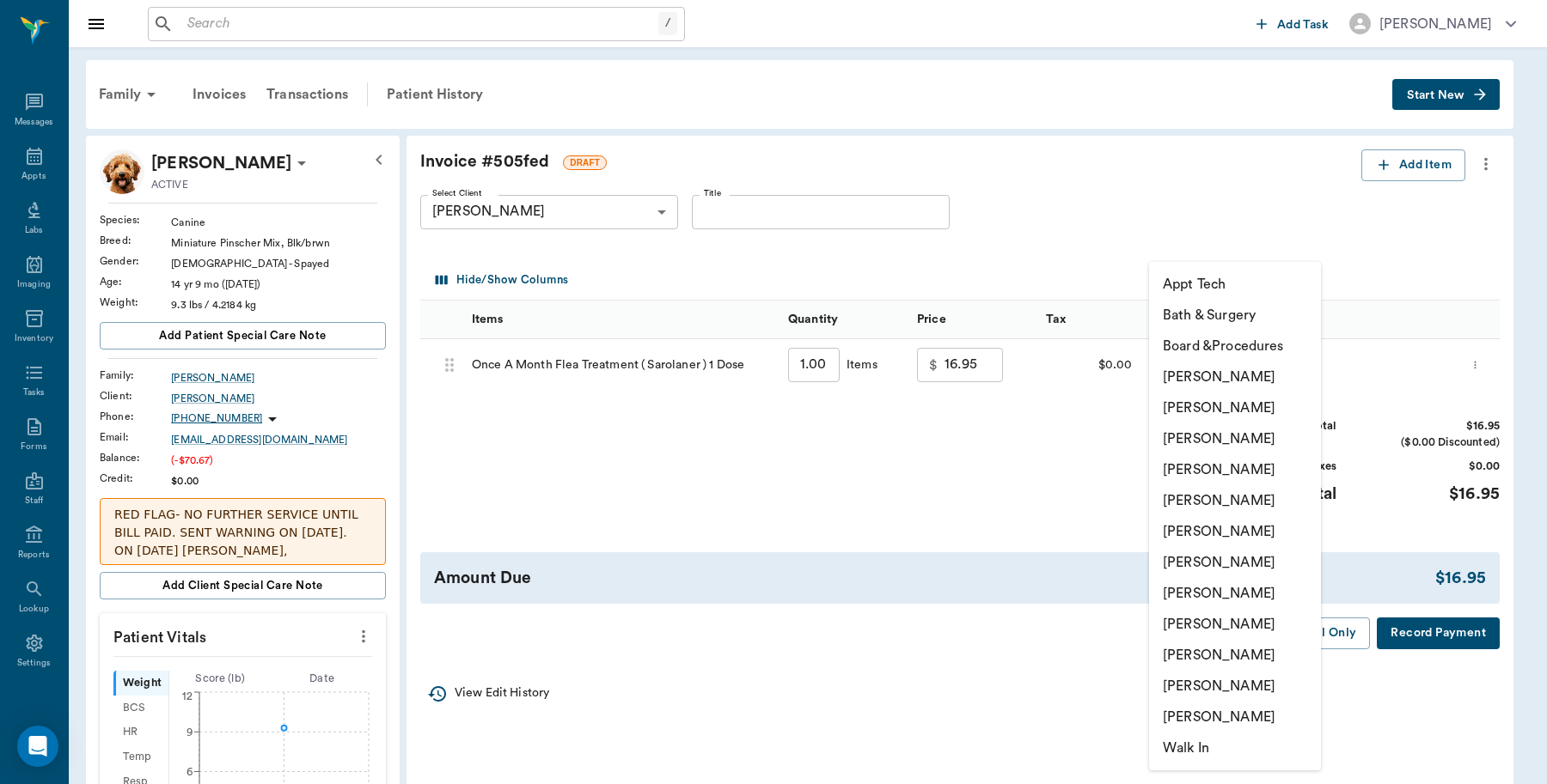
click at [1192, 679] on li "[PERSON_NAME]" at bounding box center [1234, 687] width 172 height 31
type input "none-63ec2ece52e12b0ba117cc90"
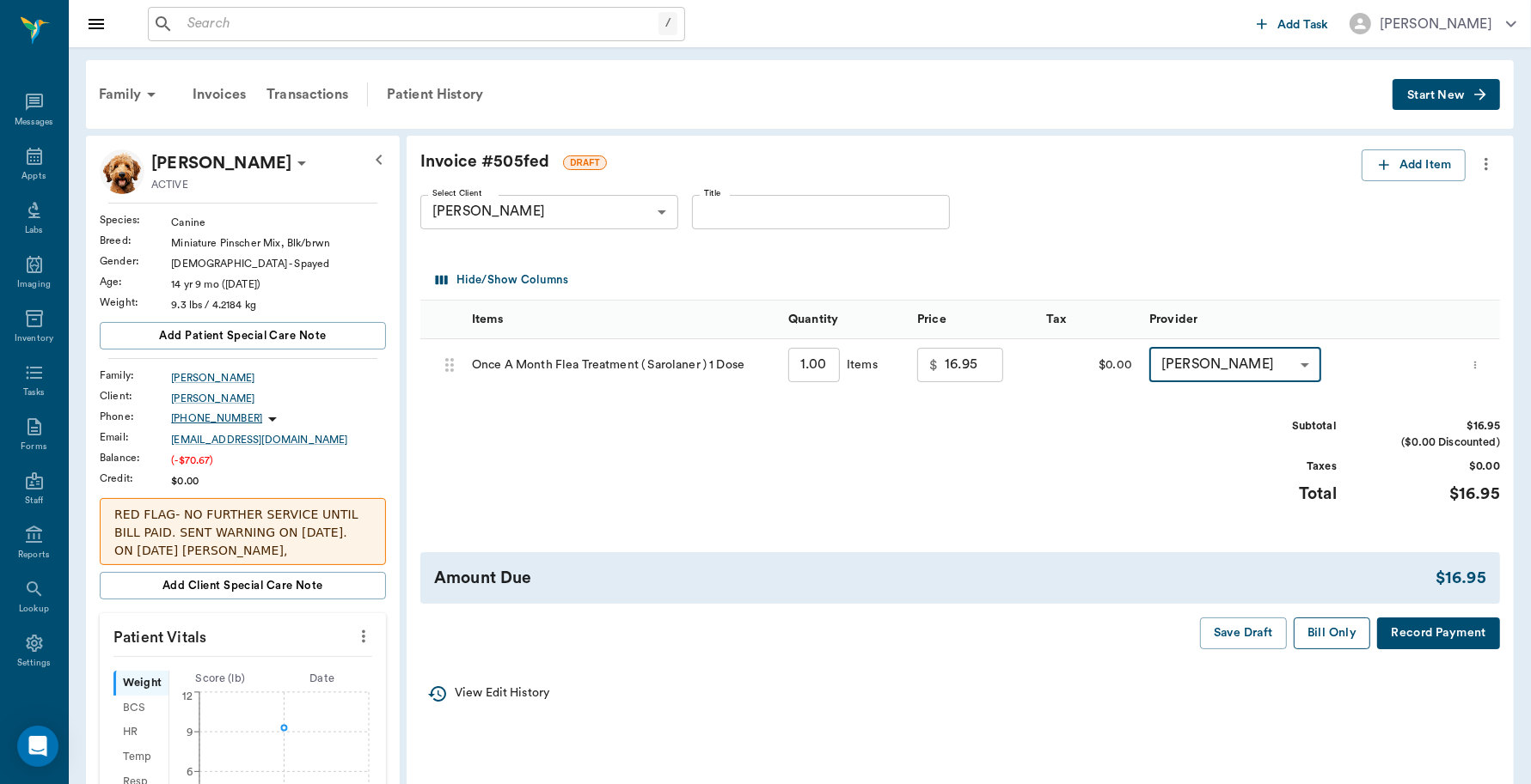
click at [1346, 633] on button "Bill Only" at bounding box center [1332, 633] width 77 height 32
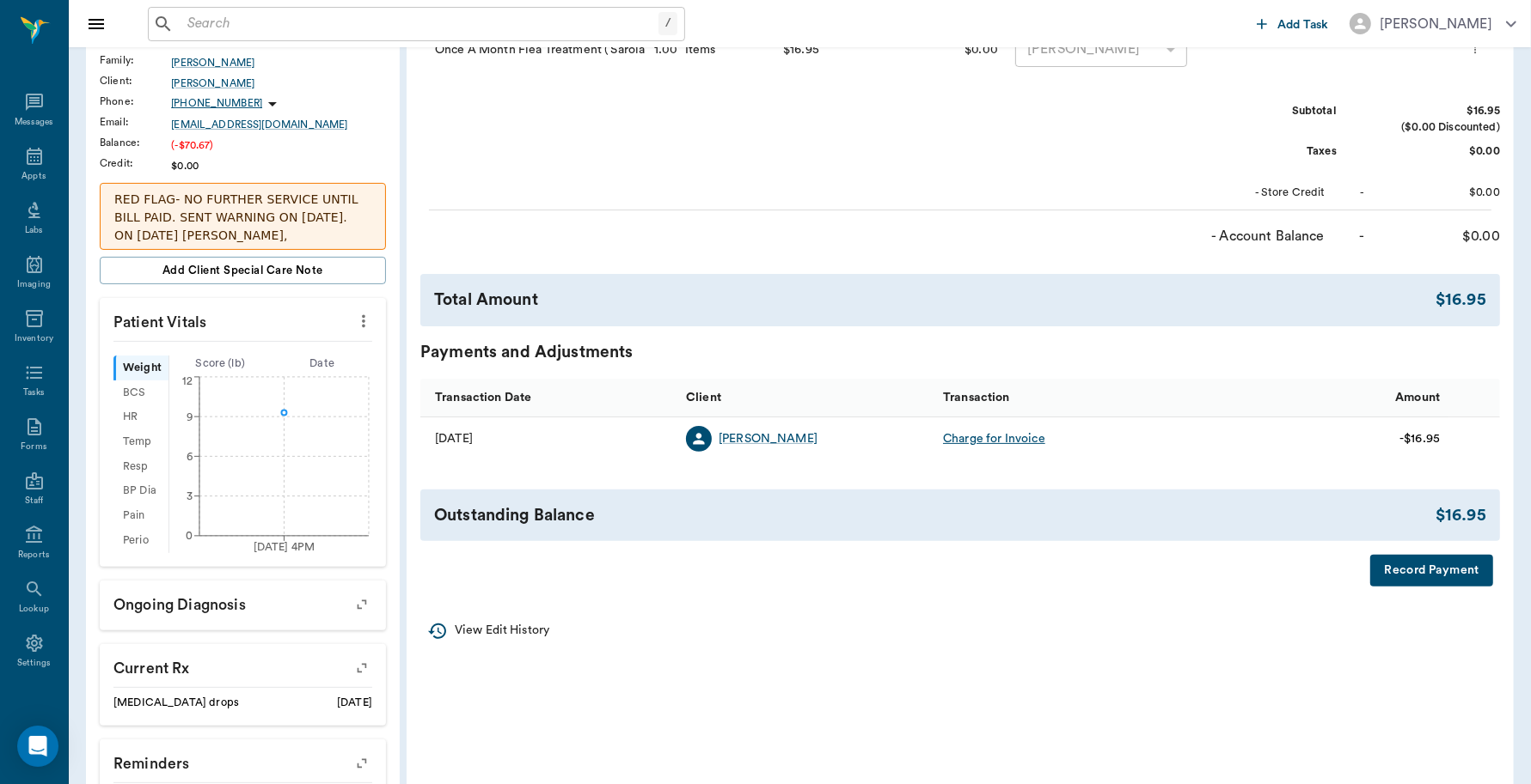
scroll to position [322, 0]
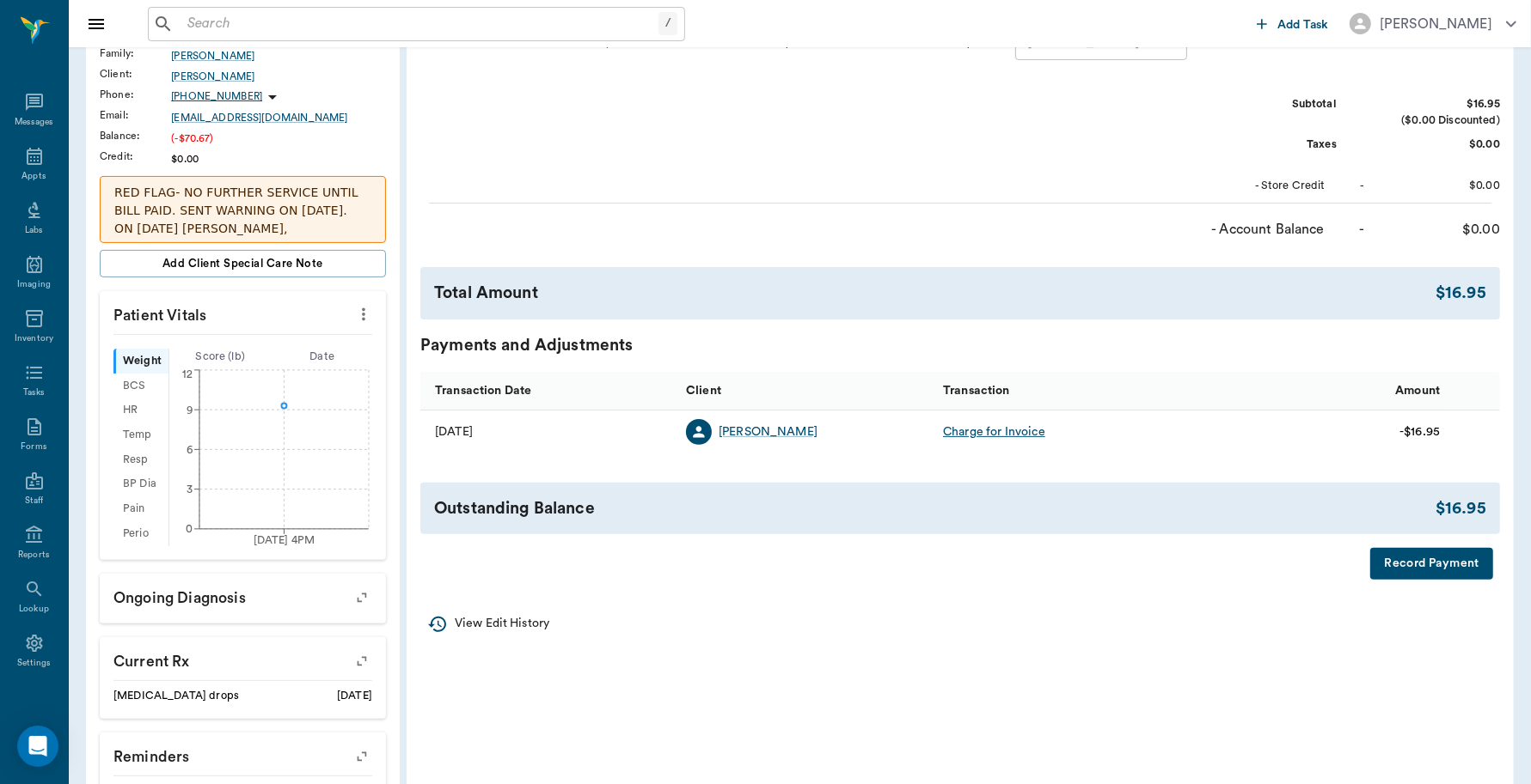
click at [1423, 569] on button "Record Payment" at bounding box center [1432, 564] width 123 height 32
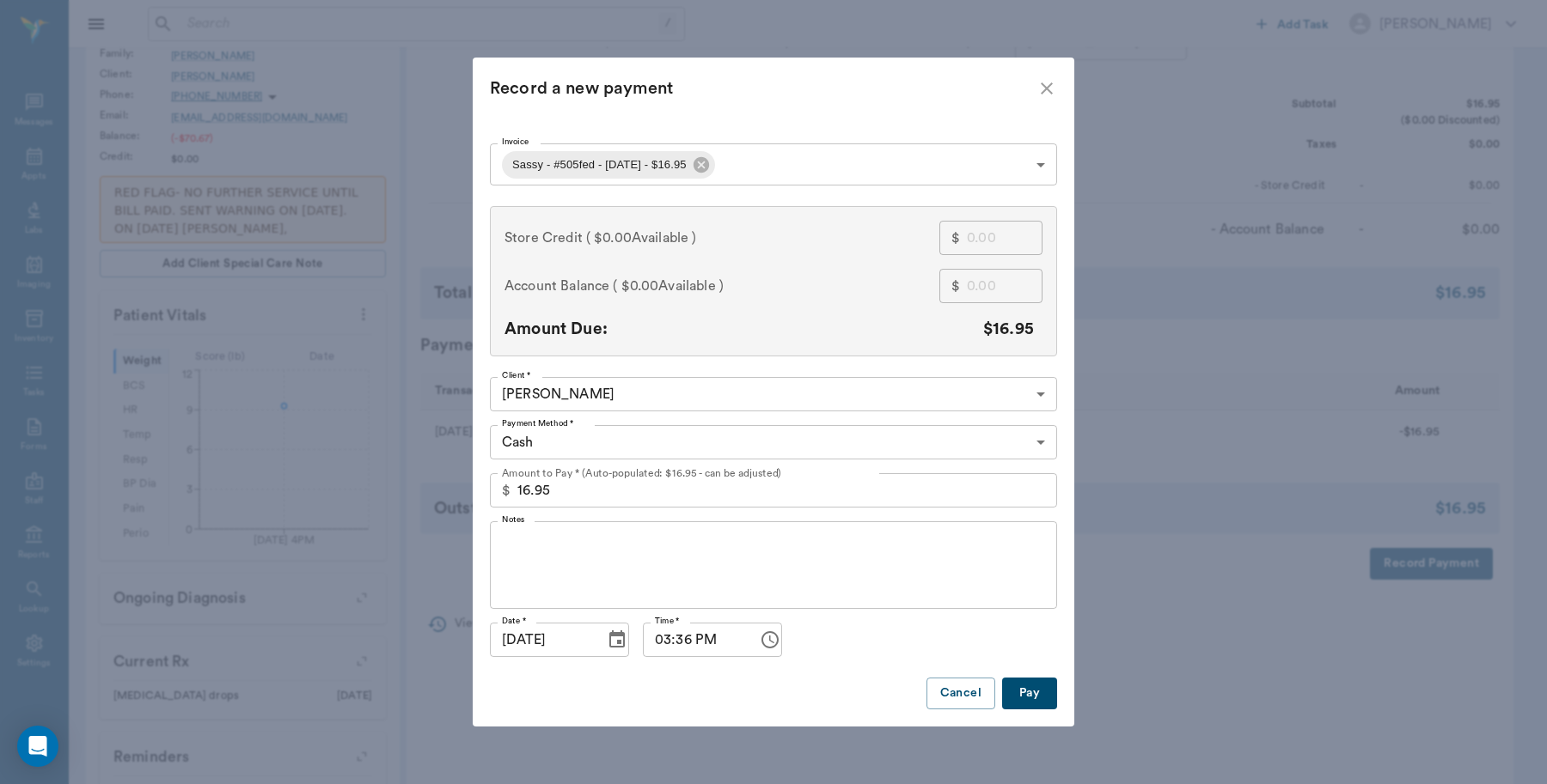
click at [756, 162] on body "/ ​ Add Task Dr. Bert Ellsworth Nectar Messages Appts Labs Imaging Inventory Ta…" at bounding box center [774, 324] width 1547 height 1293
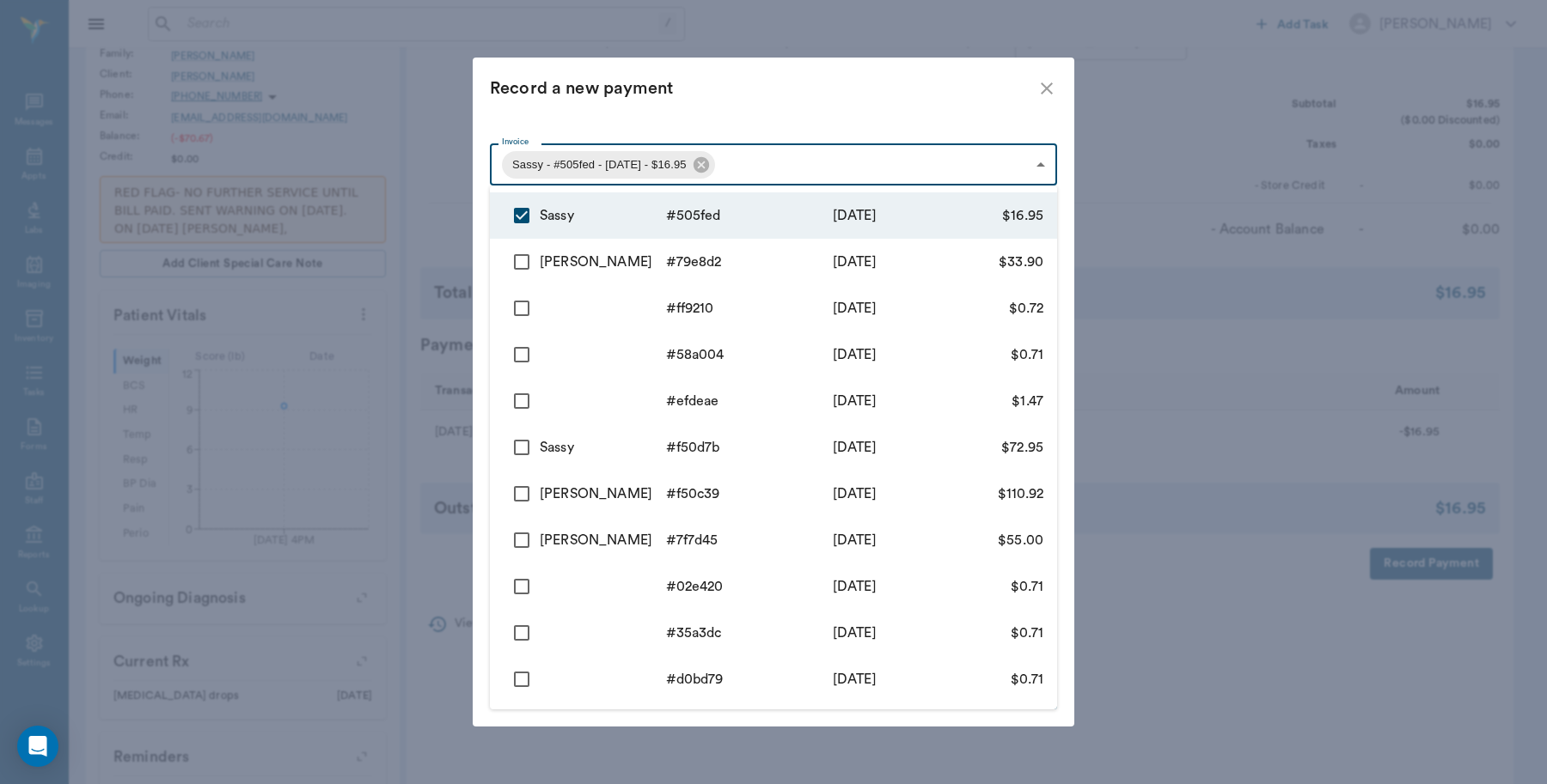
click at [512, 256] on input "checkbox" at bounding box center [521, 263] width 37 height 37
checkbox input "true"
type input "68af6c2de06c0de542505fed,68af6c16960dfe926b79e8d2"
type input "50.85"
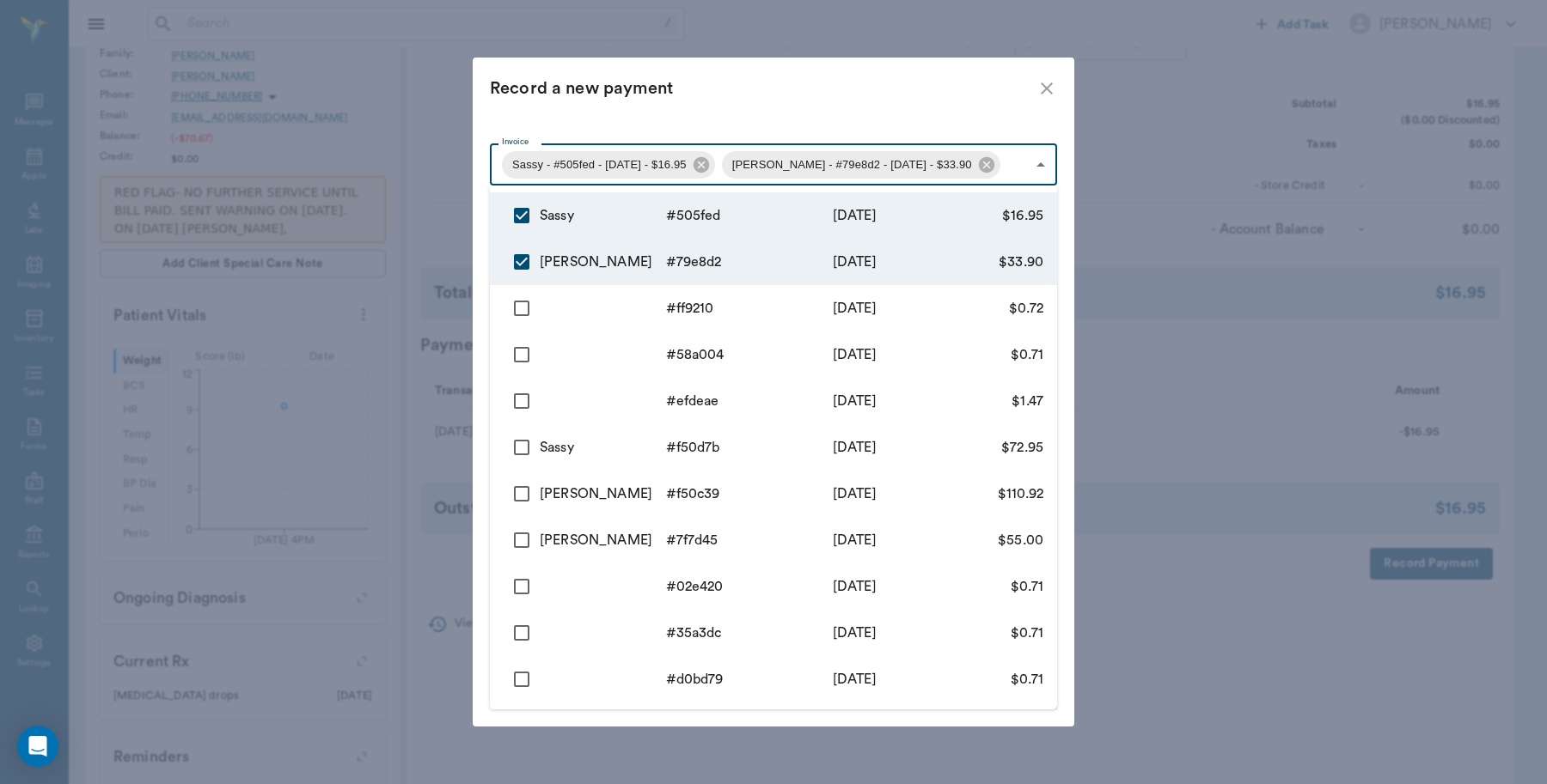
click at [706, 99] on div at bounding box center [774, 392] width 1547 height 784
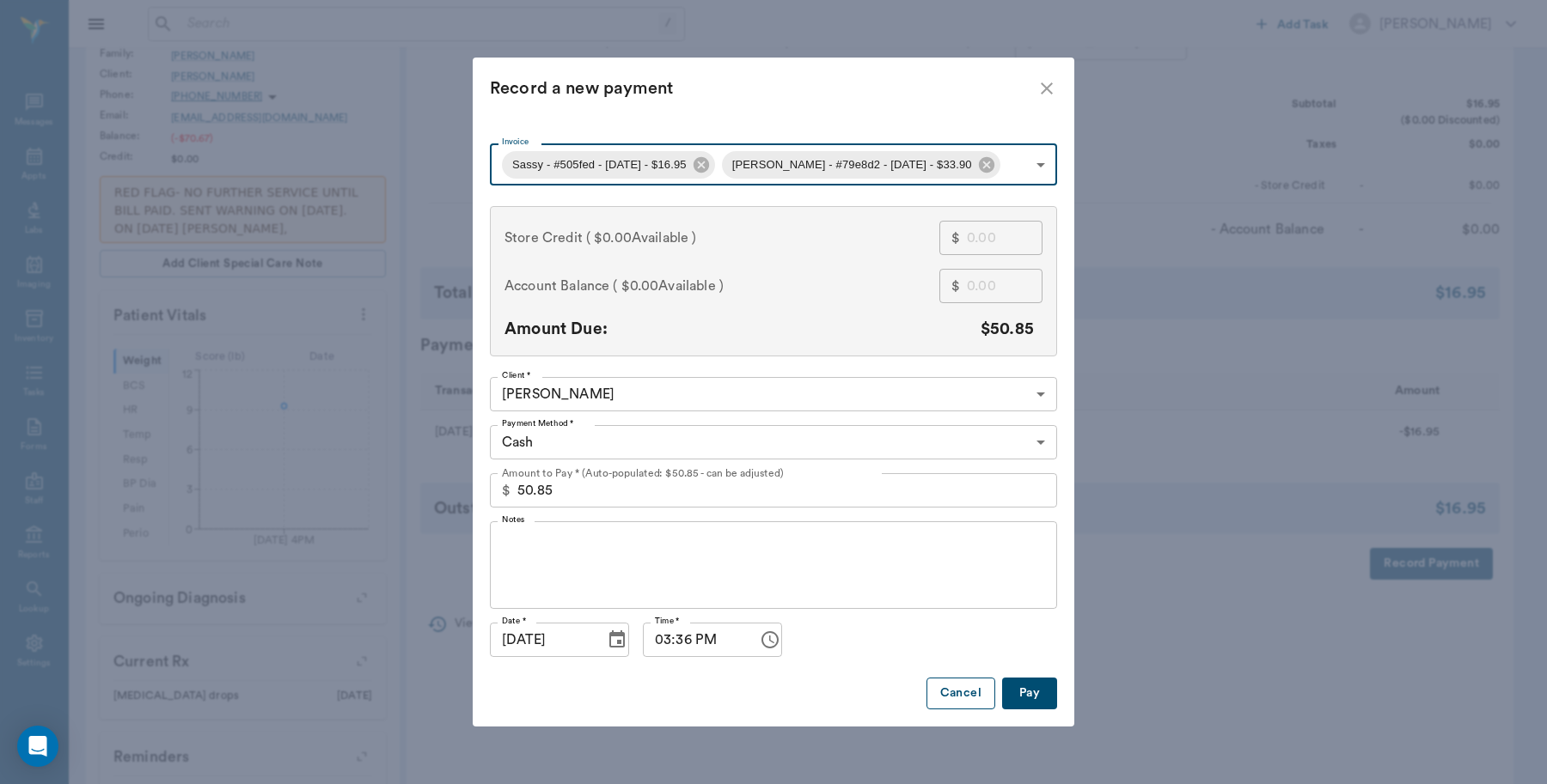
click at [973, 696] on button "Cancel" at bounding box center [960, 694] width 68 height 32
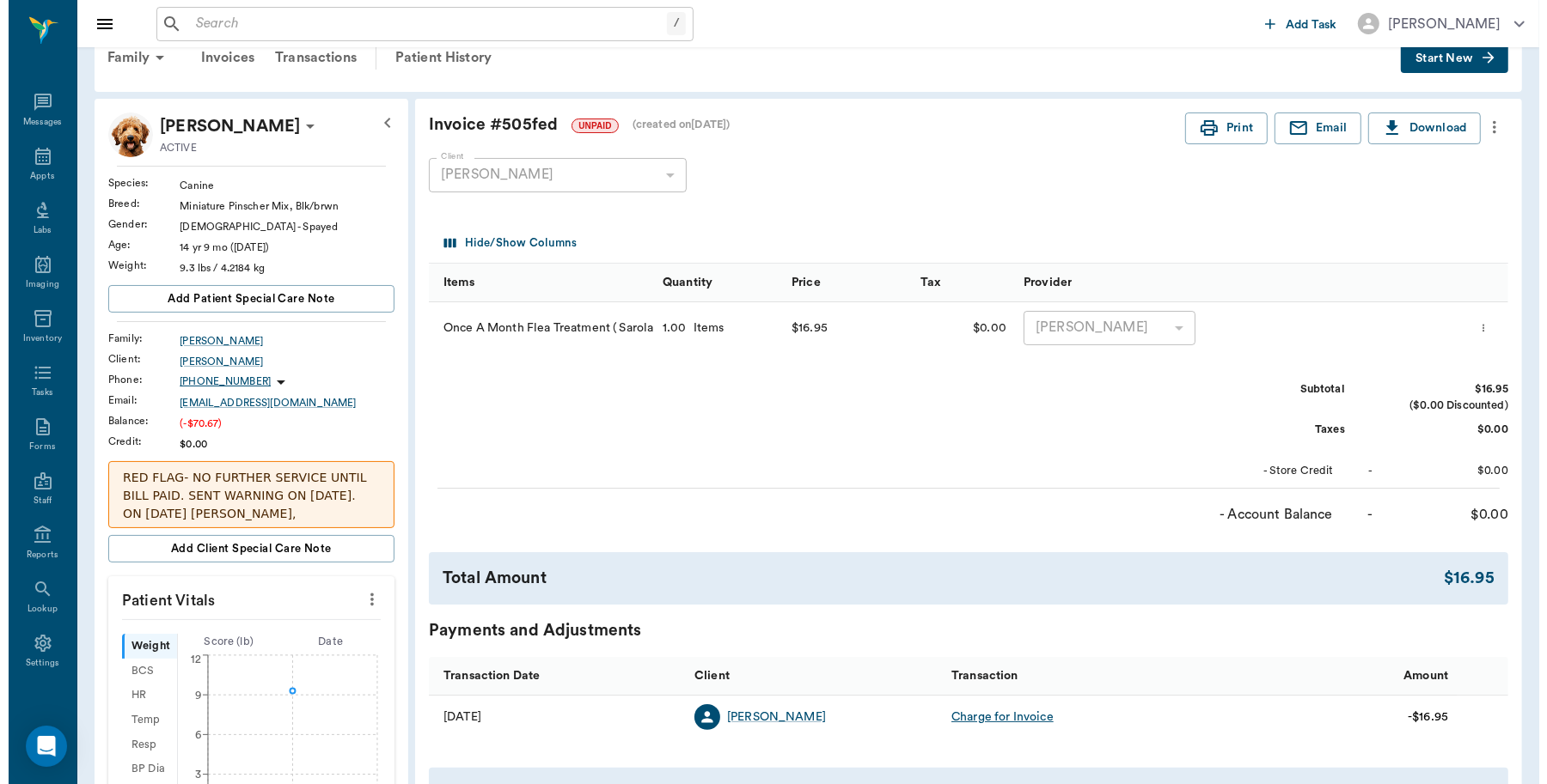
scroll to position [0, 0]
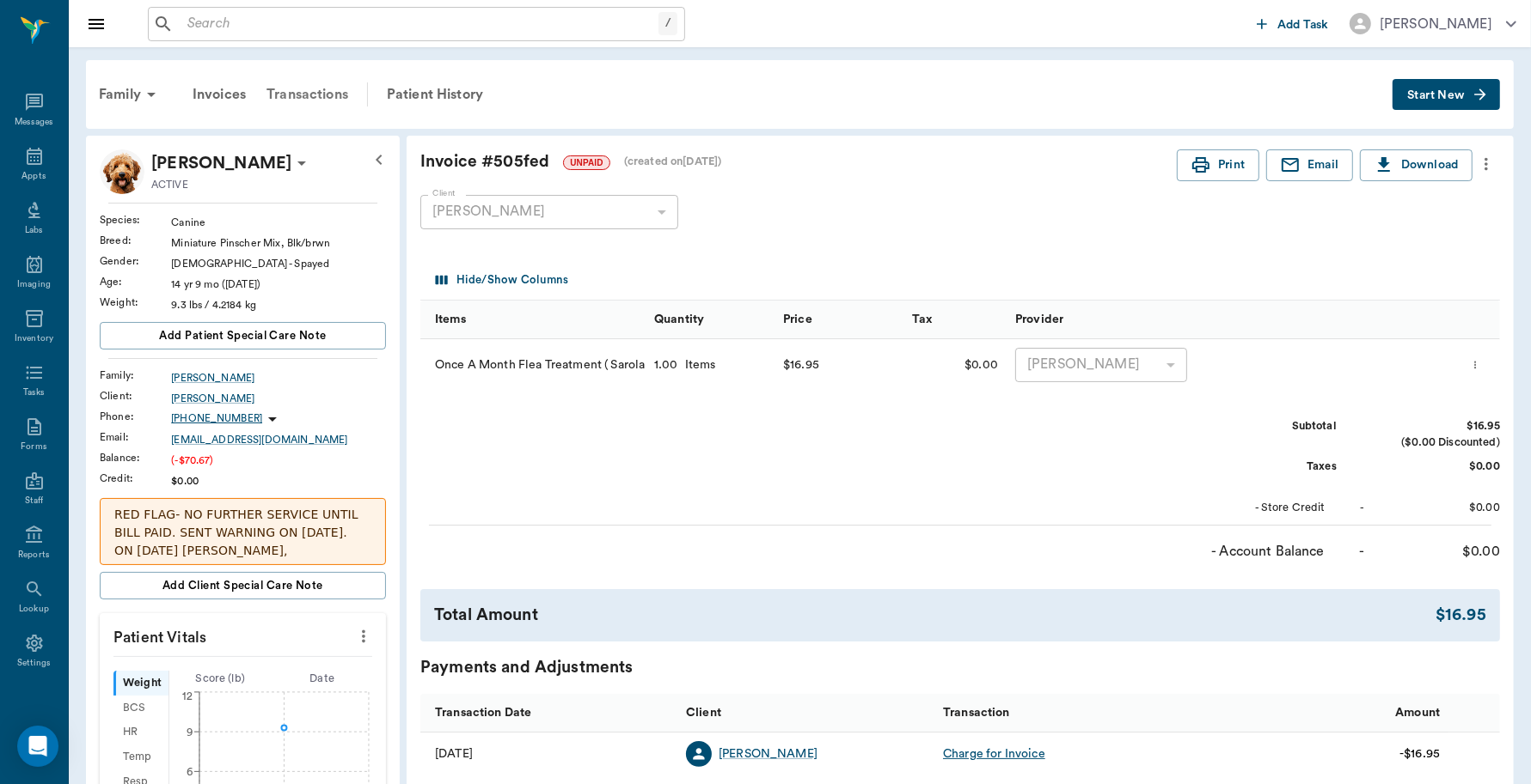
click at [301, 87] on div "Transactions" at bounding box center [307, 94] width 102 height 41
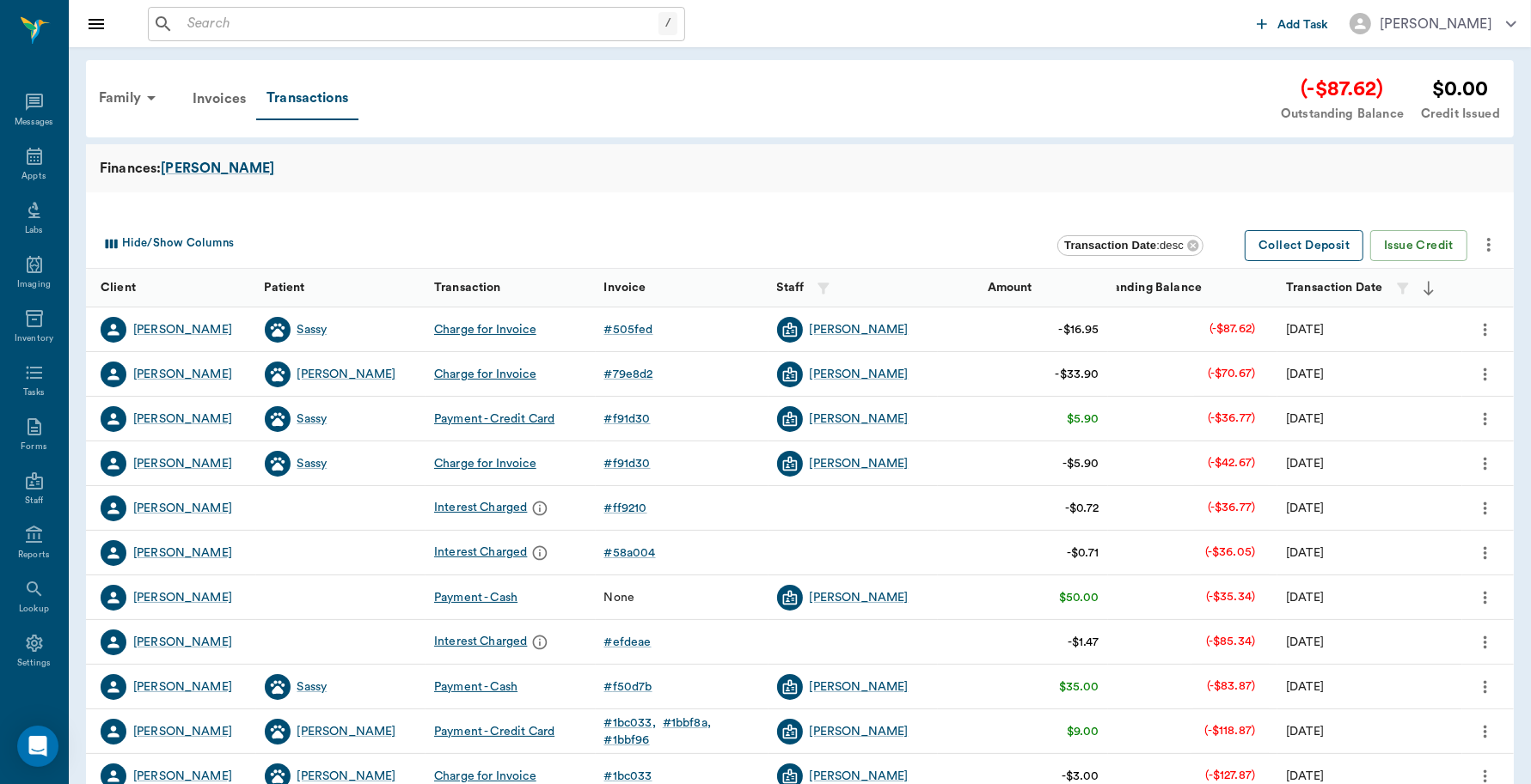
click at [1274, 245] on button "Collect Deposit" at bounding box center [1303, 245] width 118 height 32
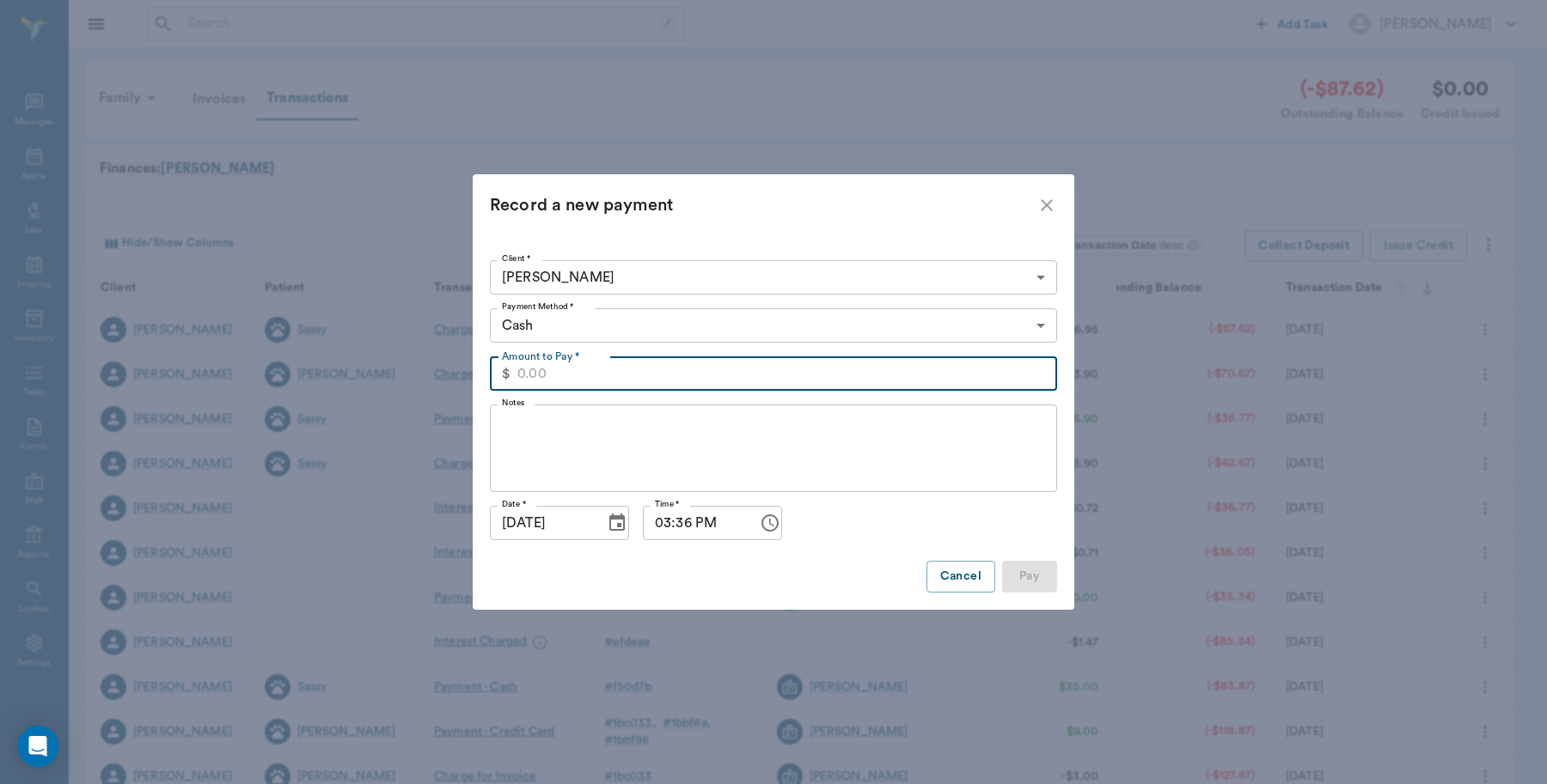
click at [630, 378] on input "Amount to Pay *" at bounding box center [787, 374] width 540 height 35
type input "87.62"
click at [595, 318] on body "/ ​ Add Task Dr. Bert Ellsworth Nectar Messages Appts Labs Imaging Inventory Ta…" at bounding box center [774, 528] width 1547 height 1057
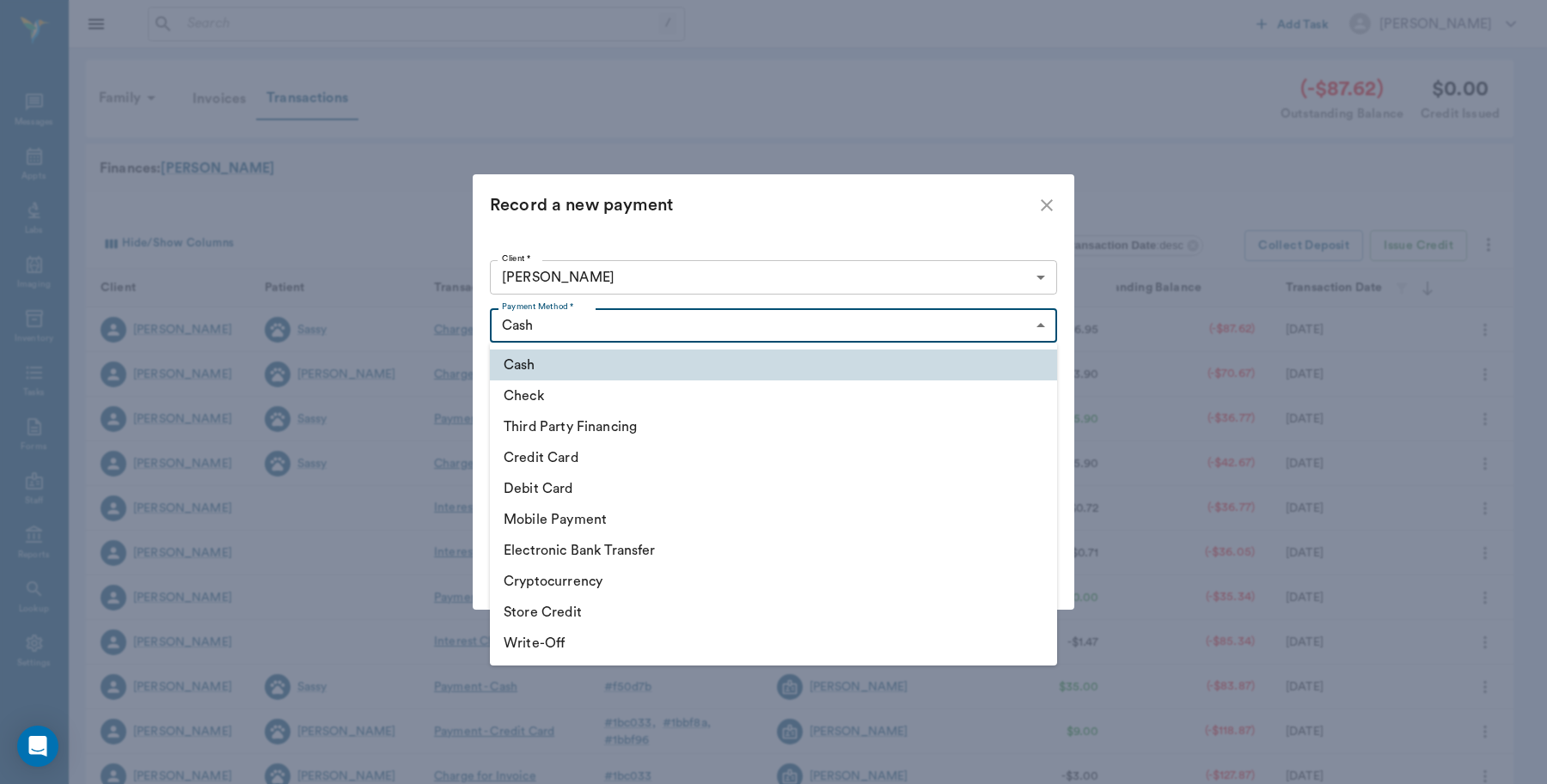
click at [529, 457] on li "Credit Card" at bounding box center [773, 458] width 567 height 31
type input "CREDIT_CARD"
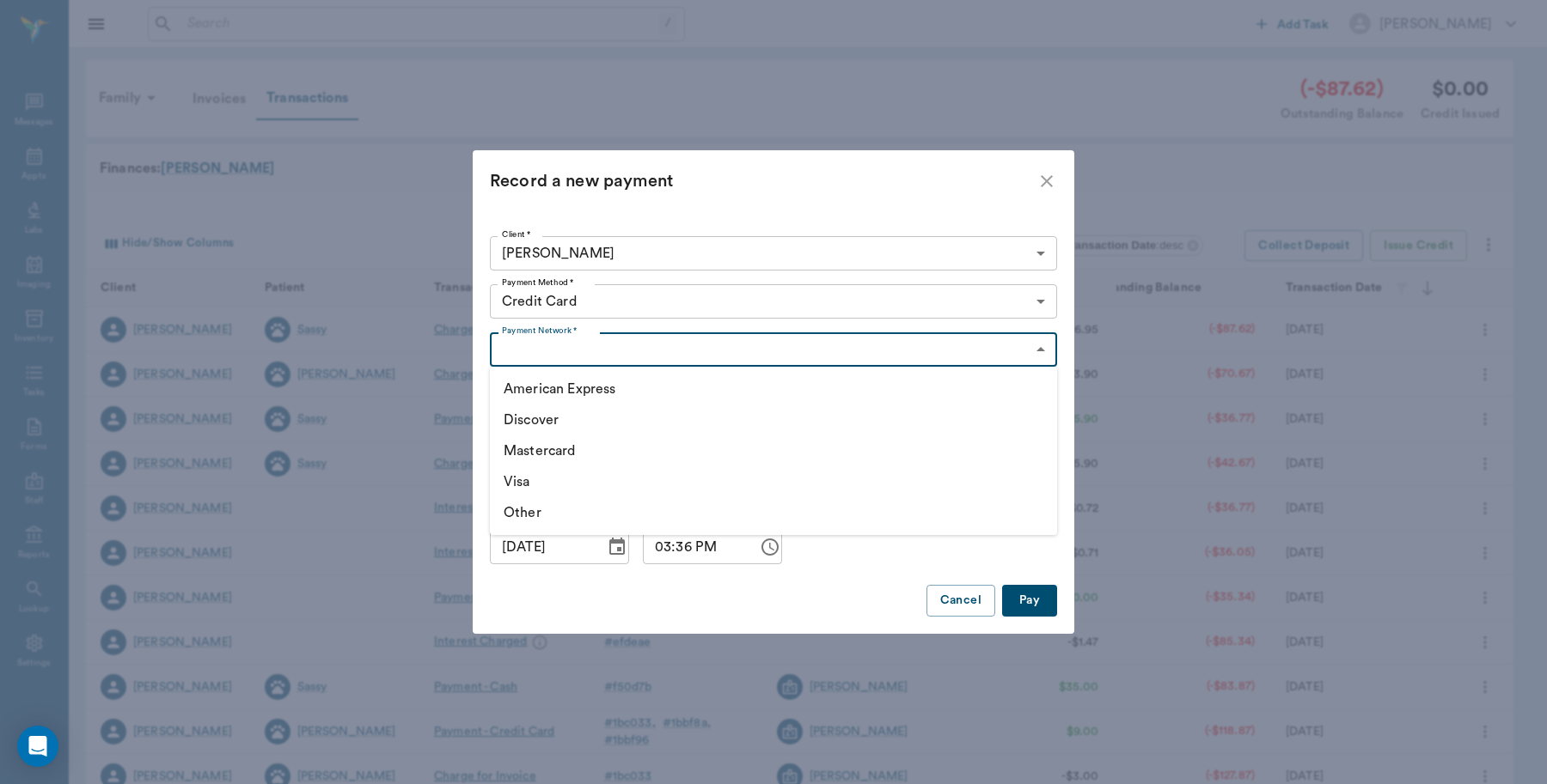
click at [591, 348] on body "/ ​ Add Task Dr. Bert Ellsworth Nectar Messages Appts Labs Imaging Inventory Ta…" at bounding box center [774, 528] width 1547 height 1057
click at [526, 474] on li "Visa" at bounding box center [773, 482] width 567 height 31
type input "VISA"
click at [1033, 598] on button "Pay" at bounding box center [1028, 600] width 55 height 32
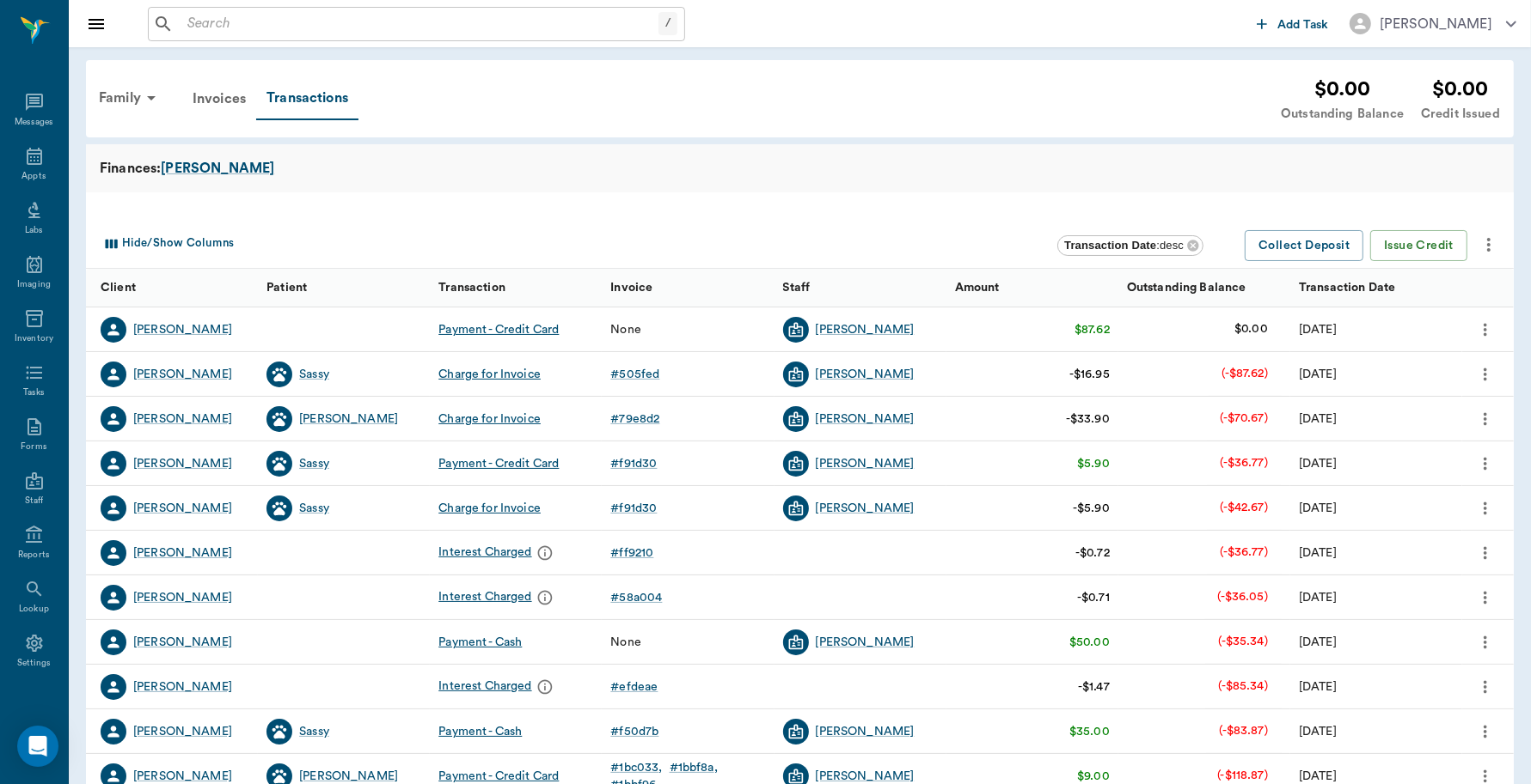
click at [1481, 326] on icon "more" at bounding box center [1485, 329] width 19 height 20
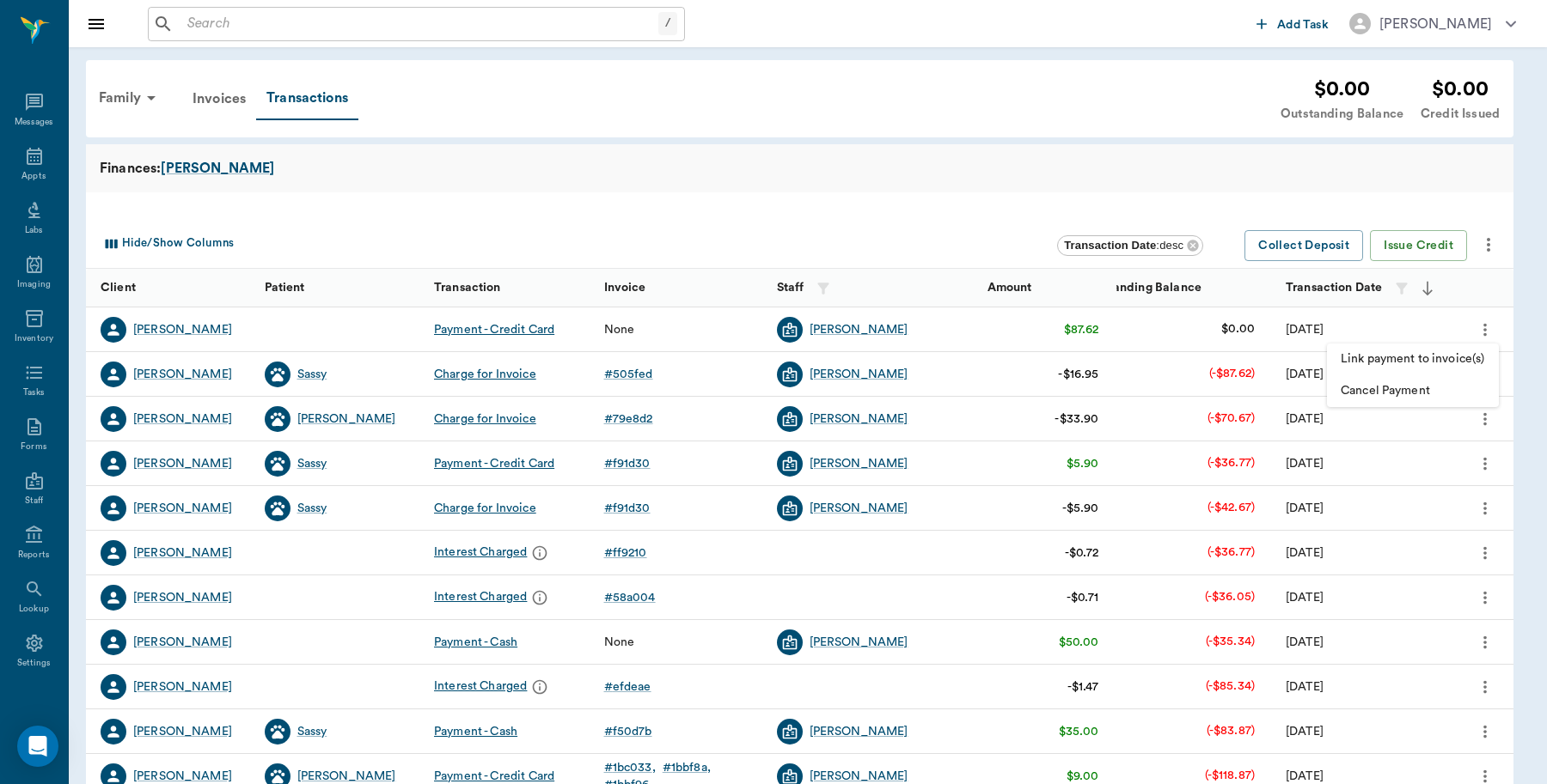
click at [1397, 355] on span "Link payment to invoice(s)" at bounding box center [1412, 359] width 144 height 18
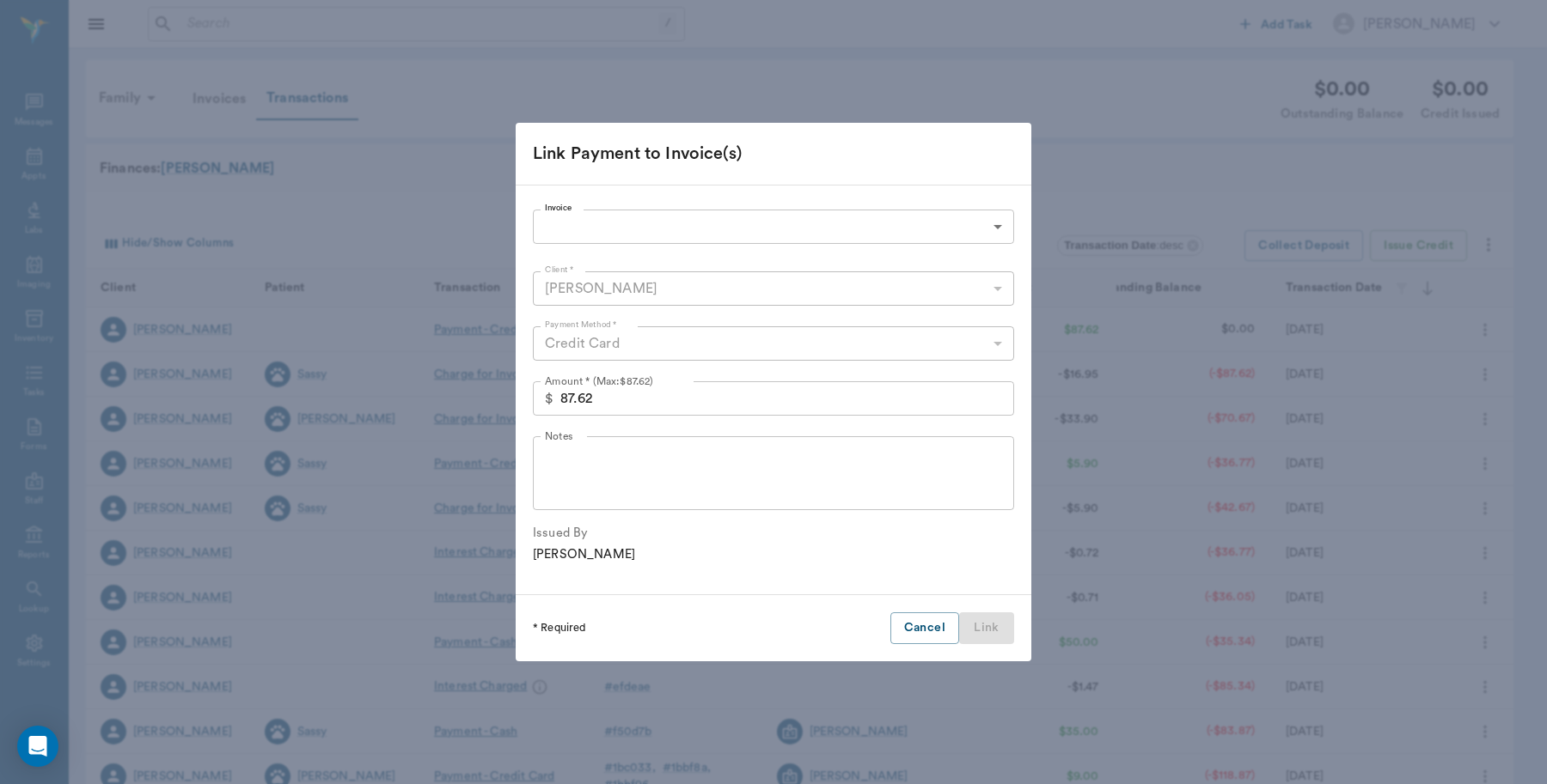
click at [586, 220] on body "/ ​ Add Task Dr. Bert Ellsworth Nectar Messages Appts Labs Imaging Inventory Ta…" at bounding box center [774, 528] width 1547 height 1057
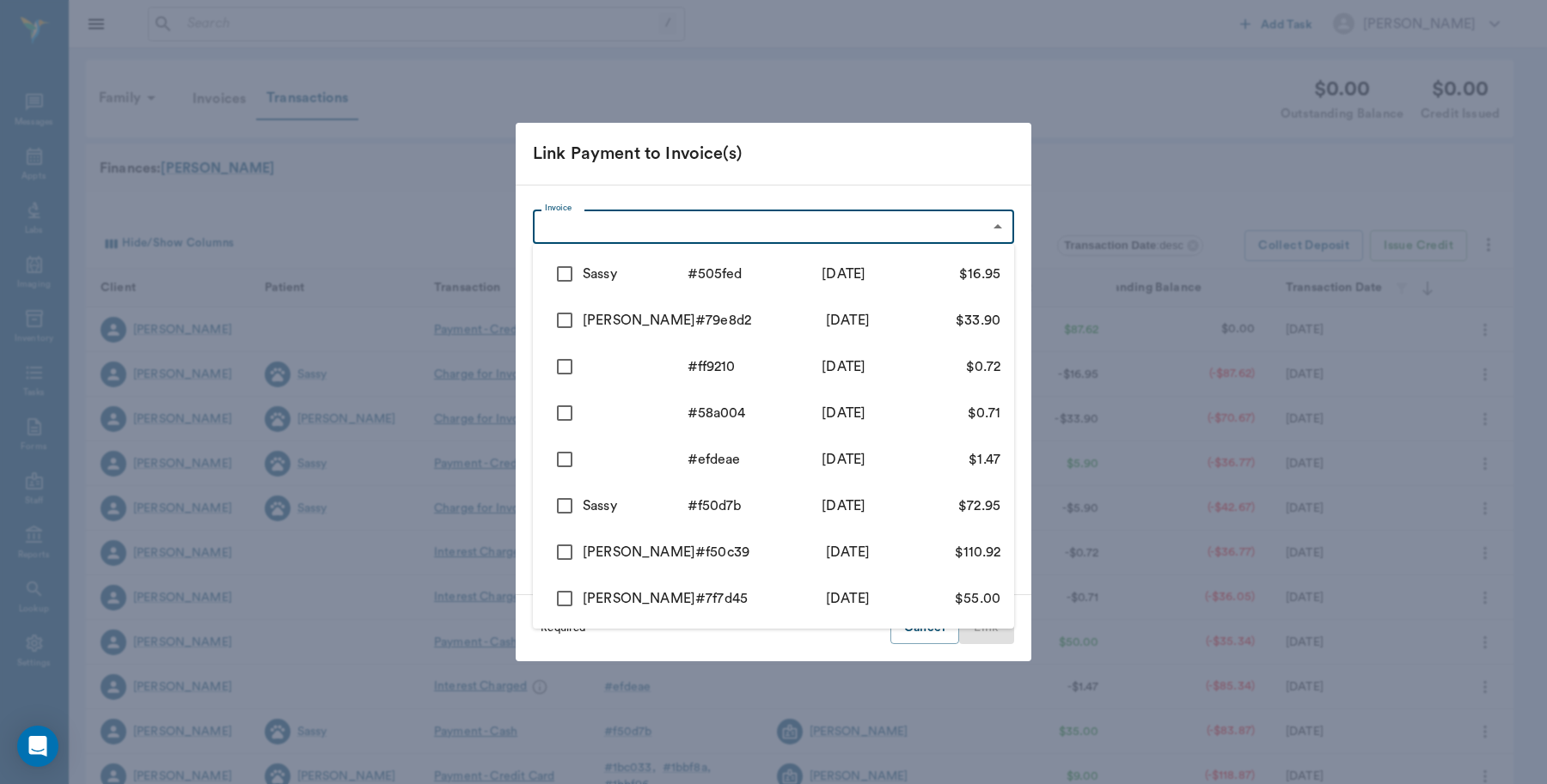
click at [556, 277] on input "checkbox" at bounding box center [565, 274] width 37 height 37
checkbox input "true"
type input "68af6c2de06c0de542505fed"
type input "16.95"
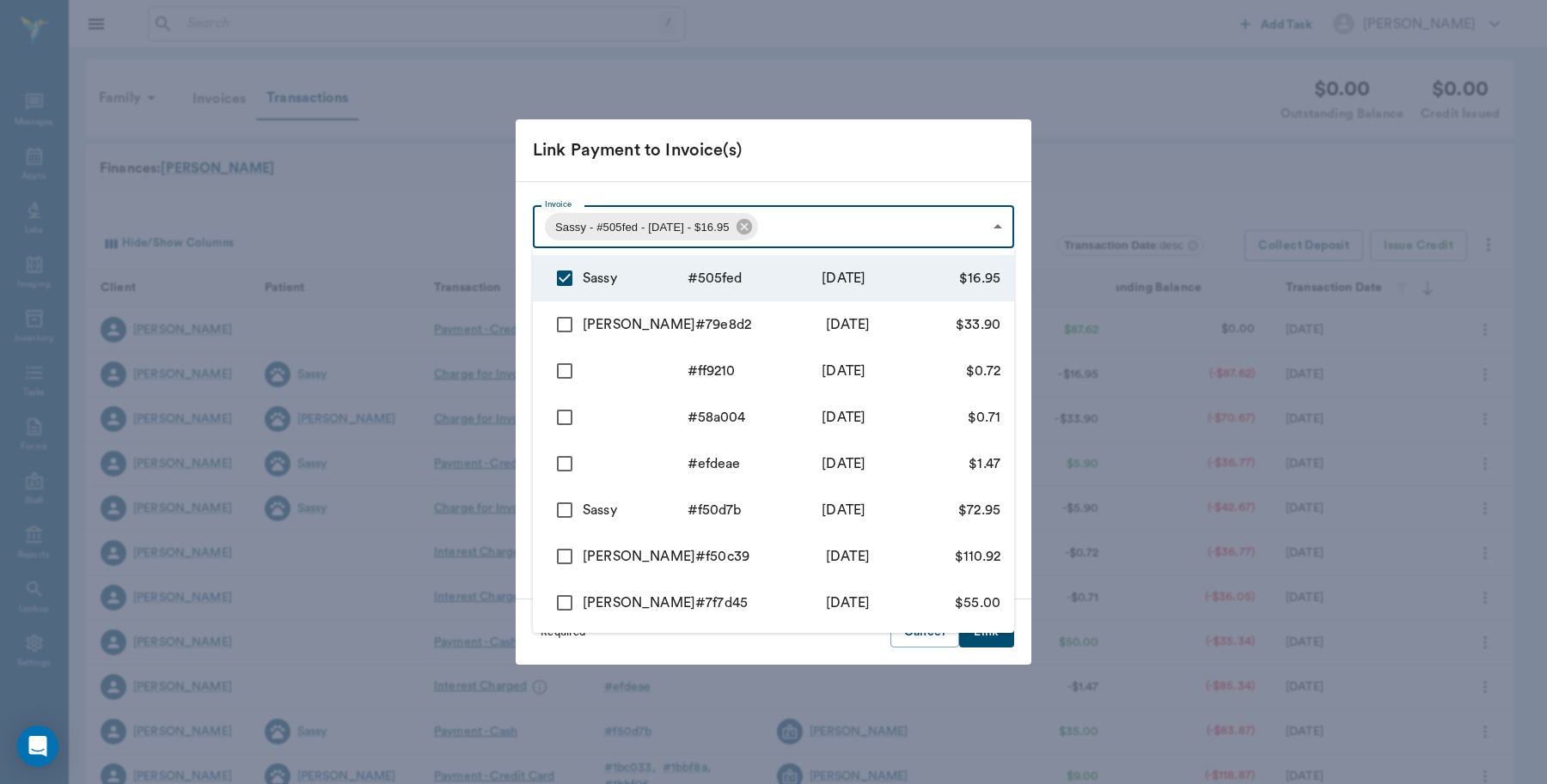
click at [559, 319] on input "checkbox" at bounding box center [565, 325] width 37 height 37
checkbox input "true"
type input "68af6c2de06c0de542505fed,68af6c16960dfe926b79e8d2"
type input "50.85"
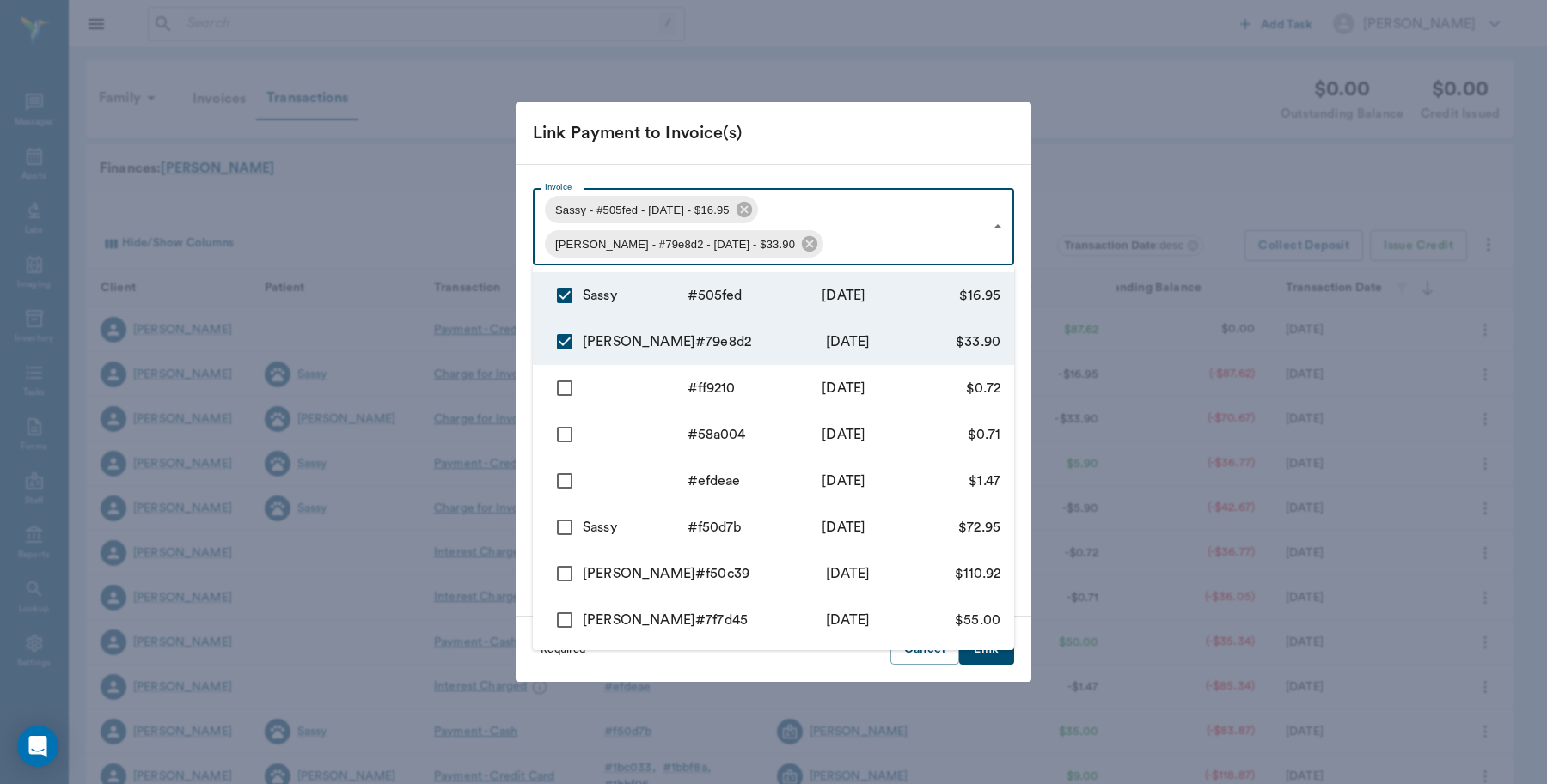
click at [792, 131] on div at bounding box center [774, 392] width 1547 height 784
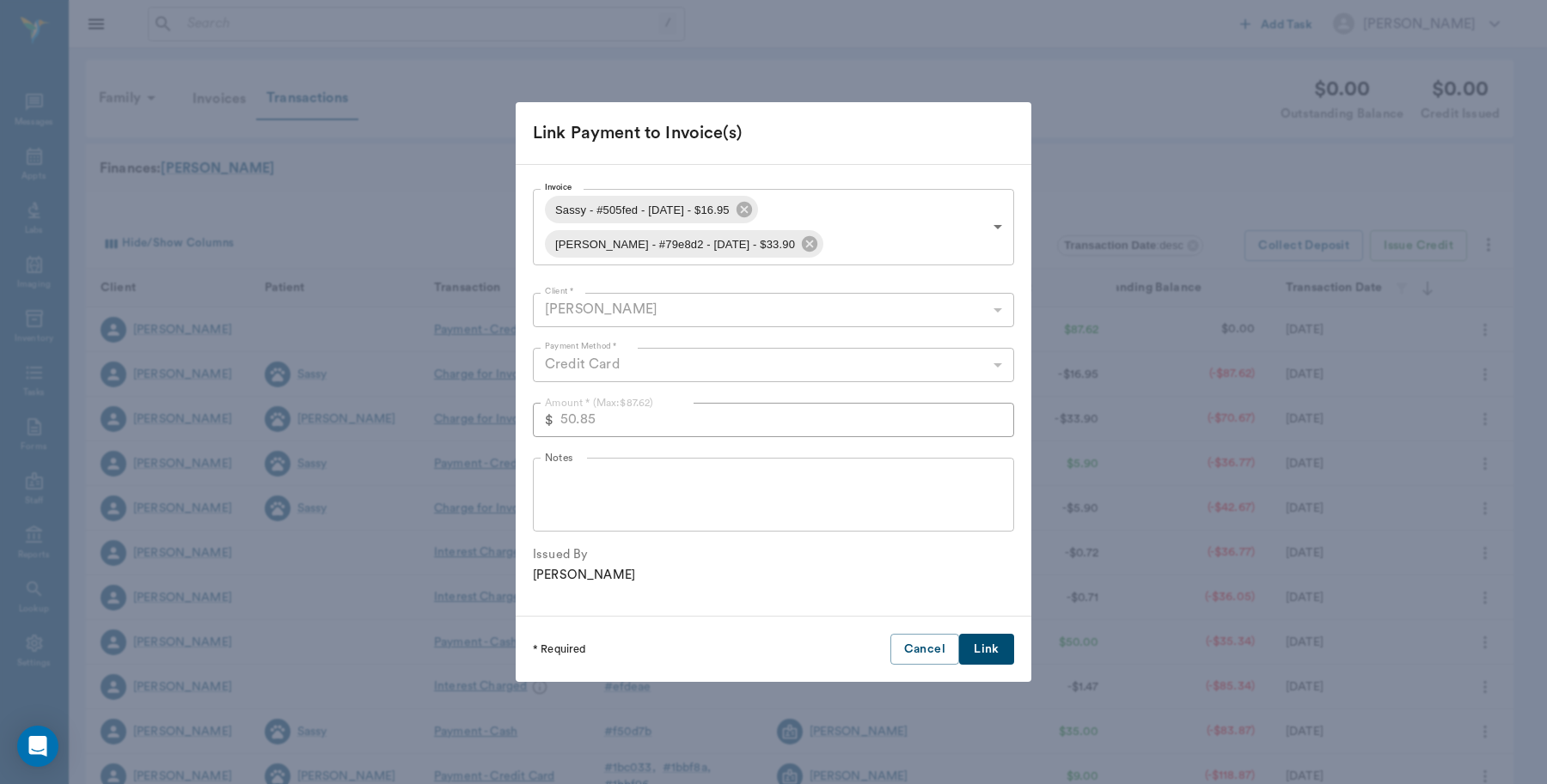
click at [972, 649] on button "Link" at bounding box center [986, 649] width 55 height 32
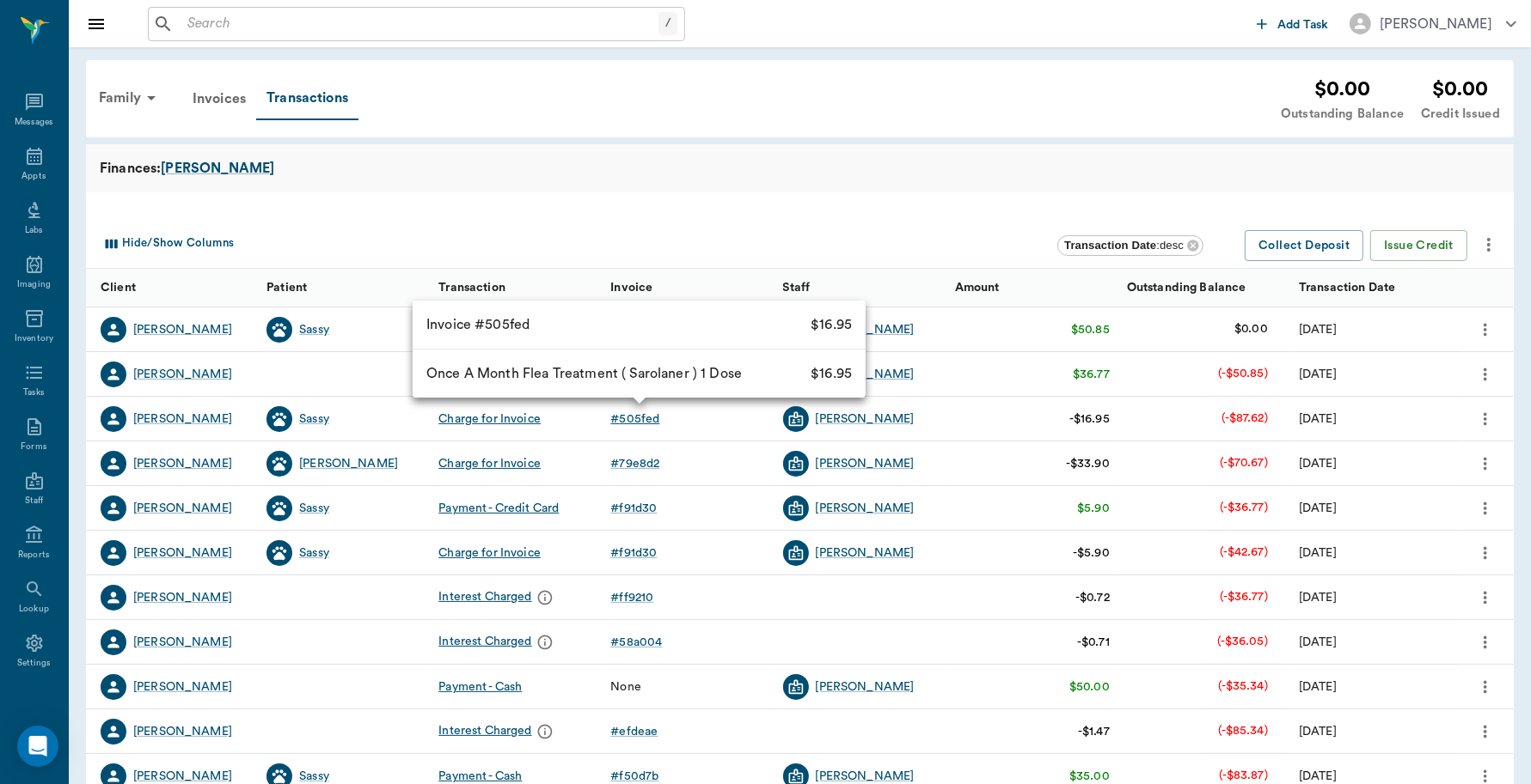
click at [641, 419] on div "# 505fed" at bounding box center [634, 419] width 49 height 17
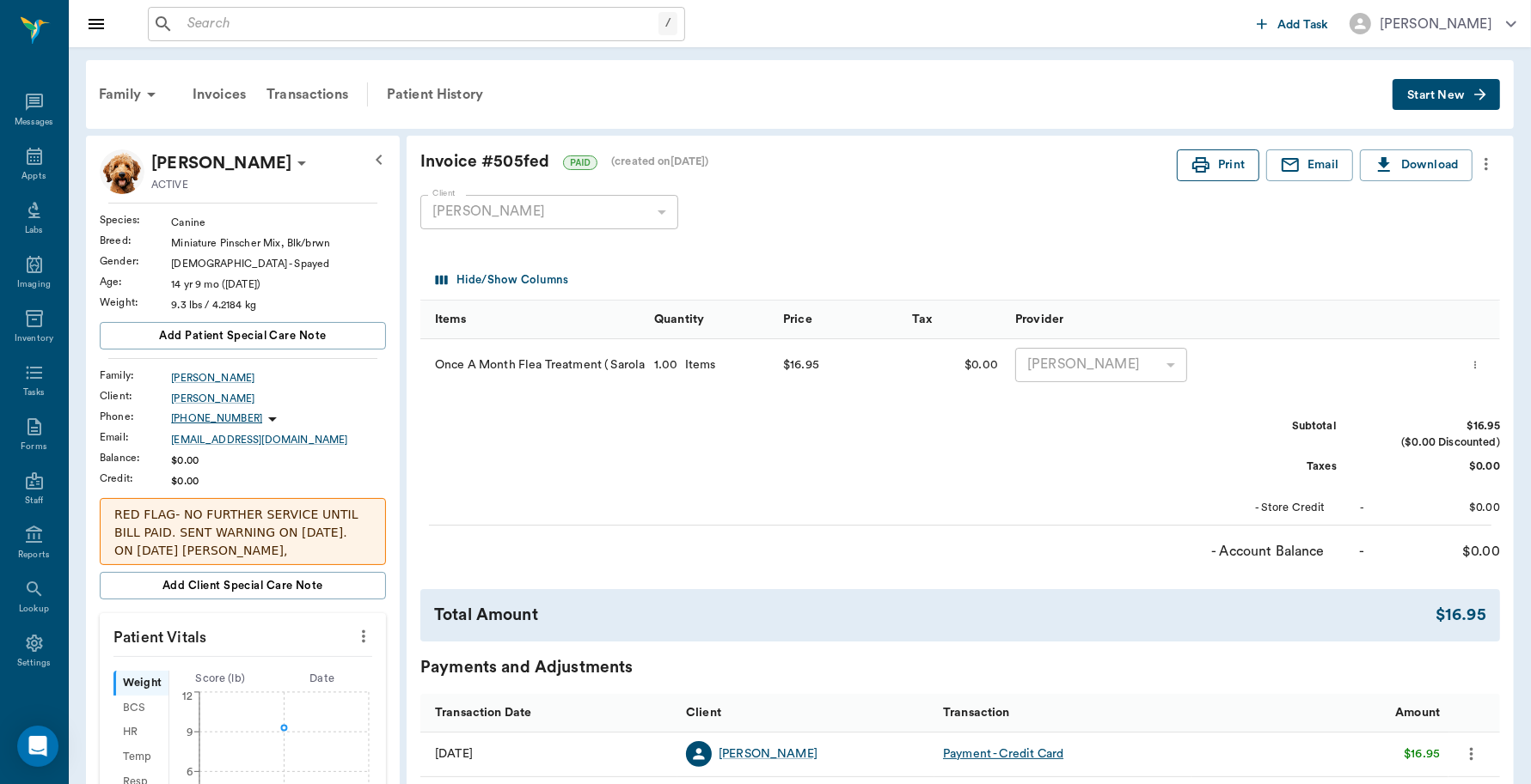
click at [1213, 164] on button "Print" at bounding box center [1218, 164] width 83 height 32
click at [336, 100] on div "Transactions" at bounding box center [307, 94] width 102 height 41
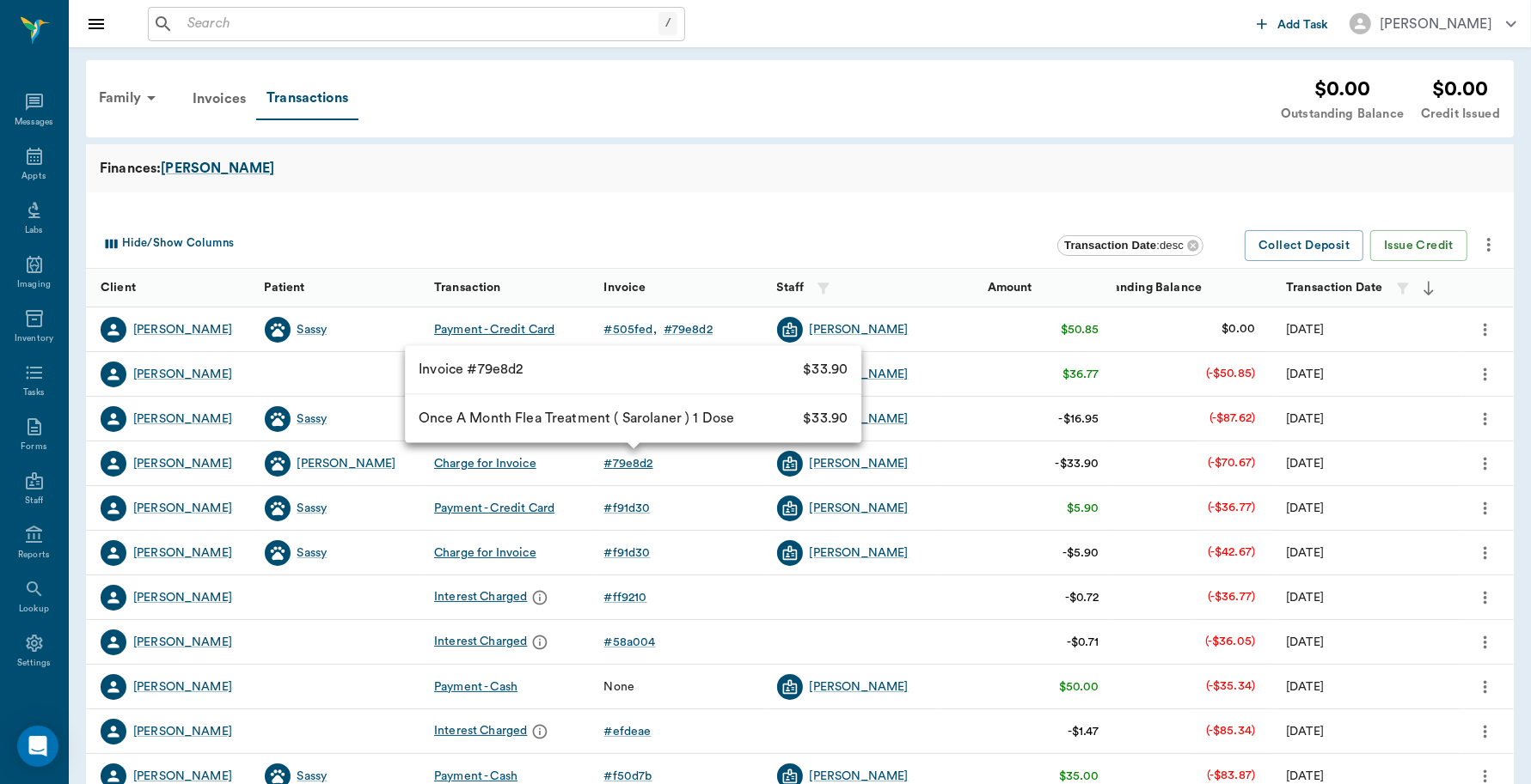
click at [623, 465] on div "# 79e8d2" at bounding box center [628, 464] width 49 height 17
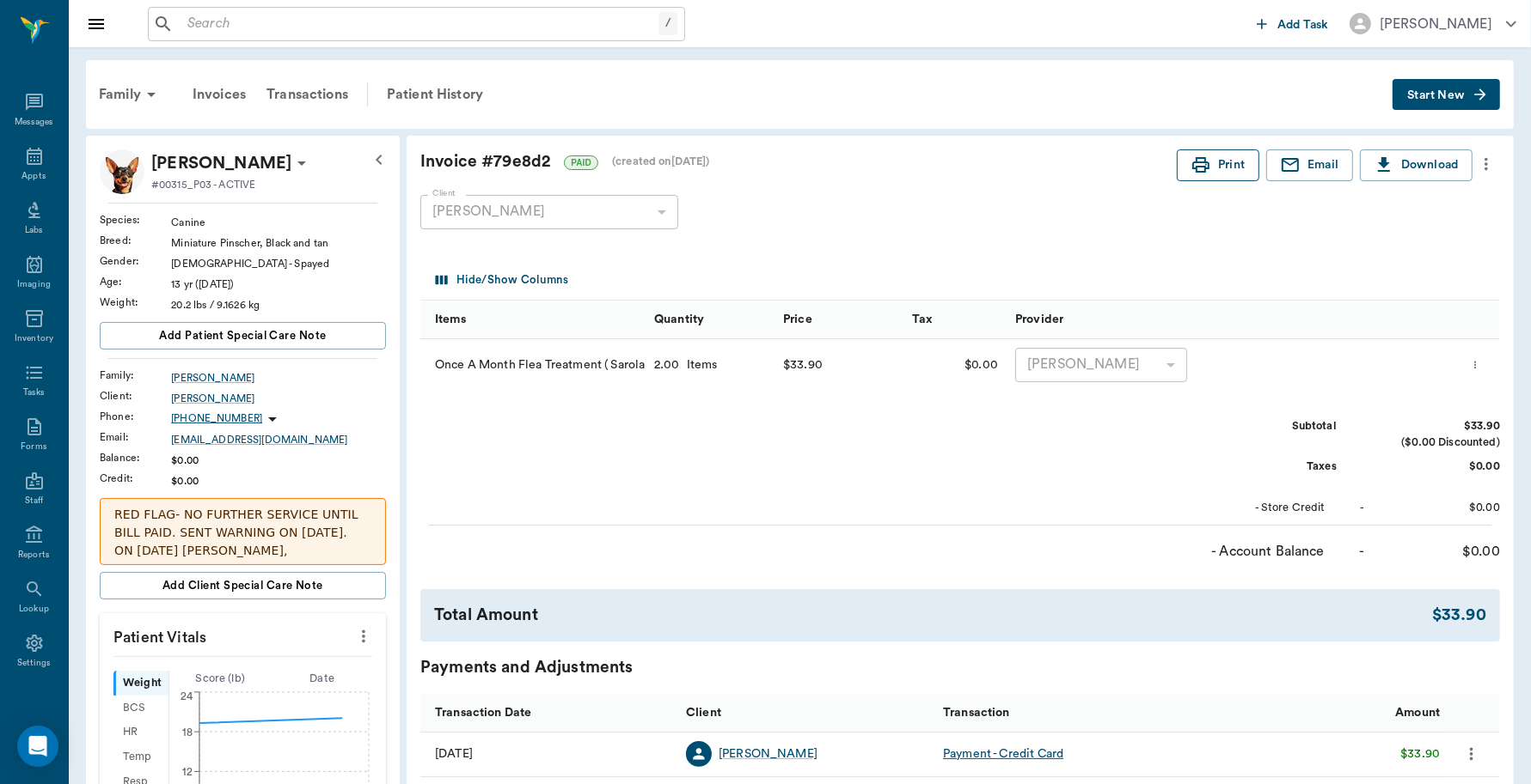
click at [1229, 161] on button "Print" at bounding box center [1218, 164] width 83 height 32
click at [242, 531] on p "RED FLAG- NO FURTHER SERVICE UNTIL BILL PAID. SENT WARNING ON JULY 1, 2025. ON …" at bounding box center [242, 578] width 257 height 144
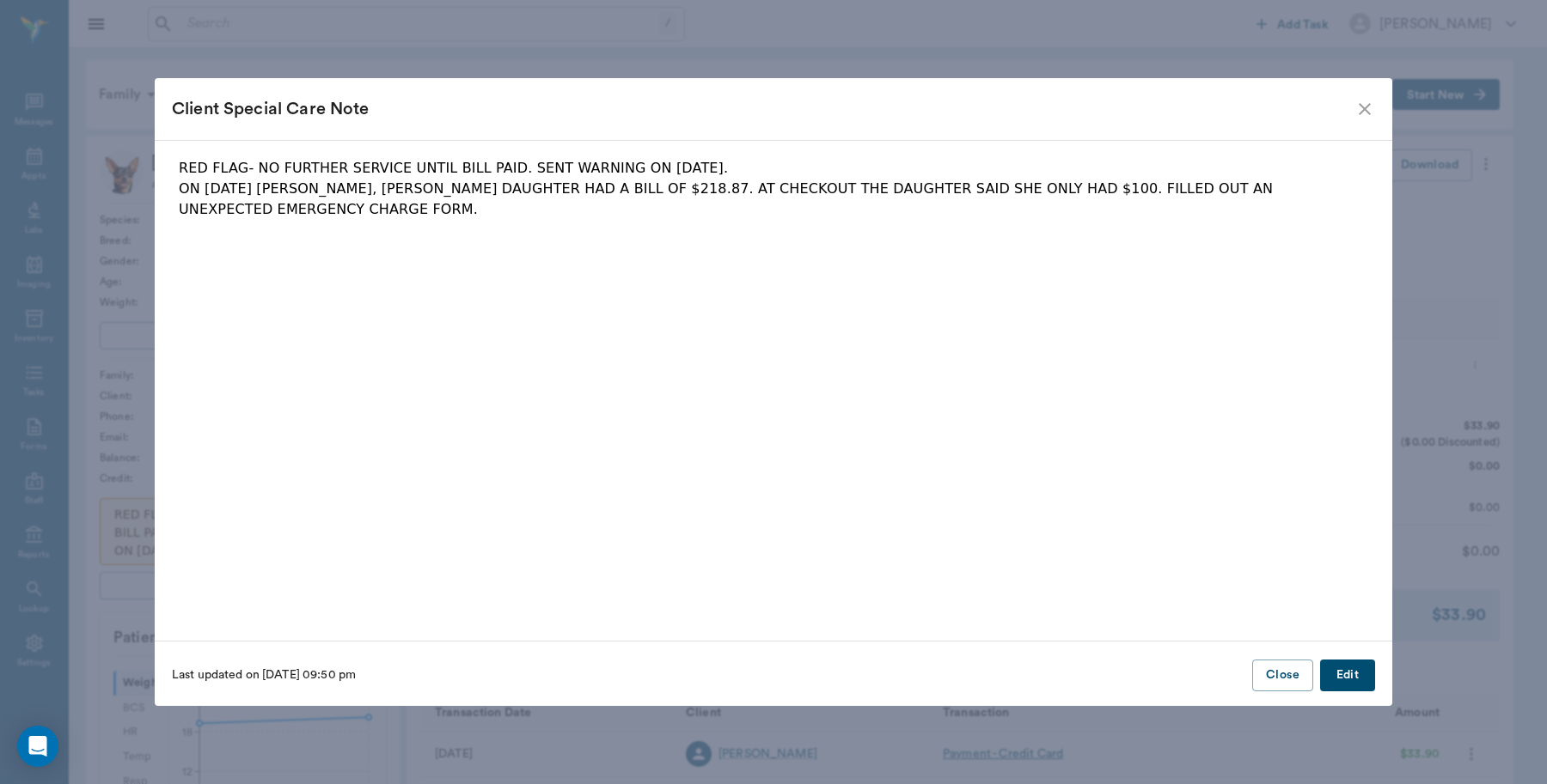
click at [1364, 110] on icon "close" at bounding box center [1364, 109] width 13 height 13
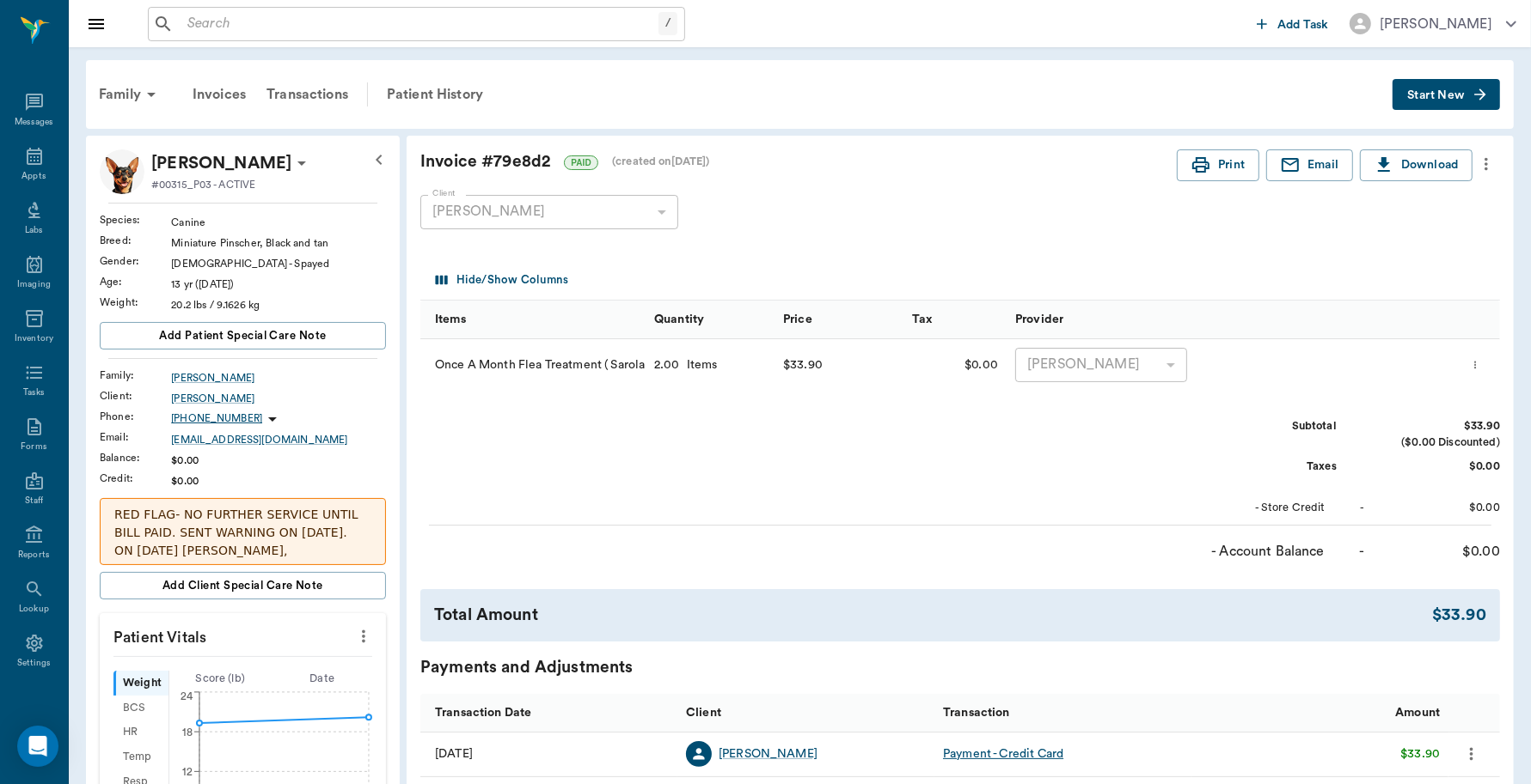
click at [352, 526] on p "RED FLAG- NO FURTHER SERVICE UNTIL BILL PAID. SENT WARNING ON JULY 1, 2025. ON …" at bounding box center [242, 578] width 257 height 144
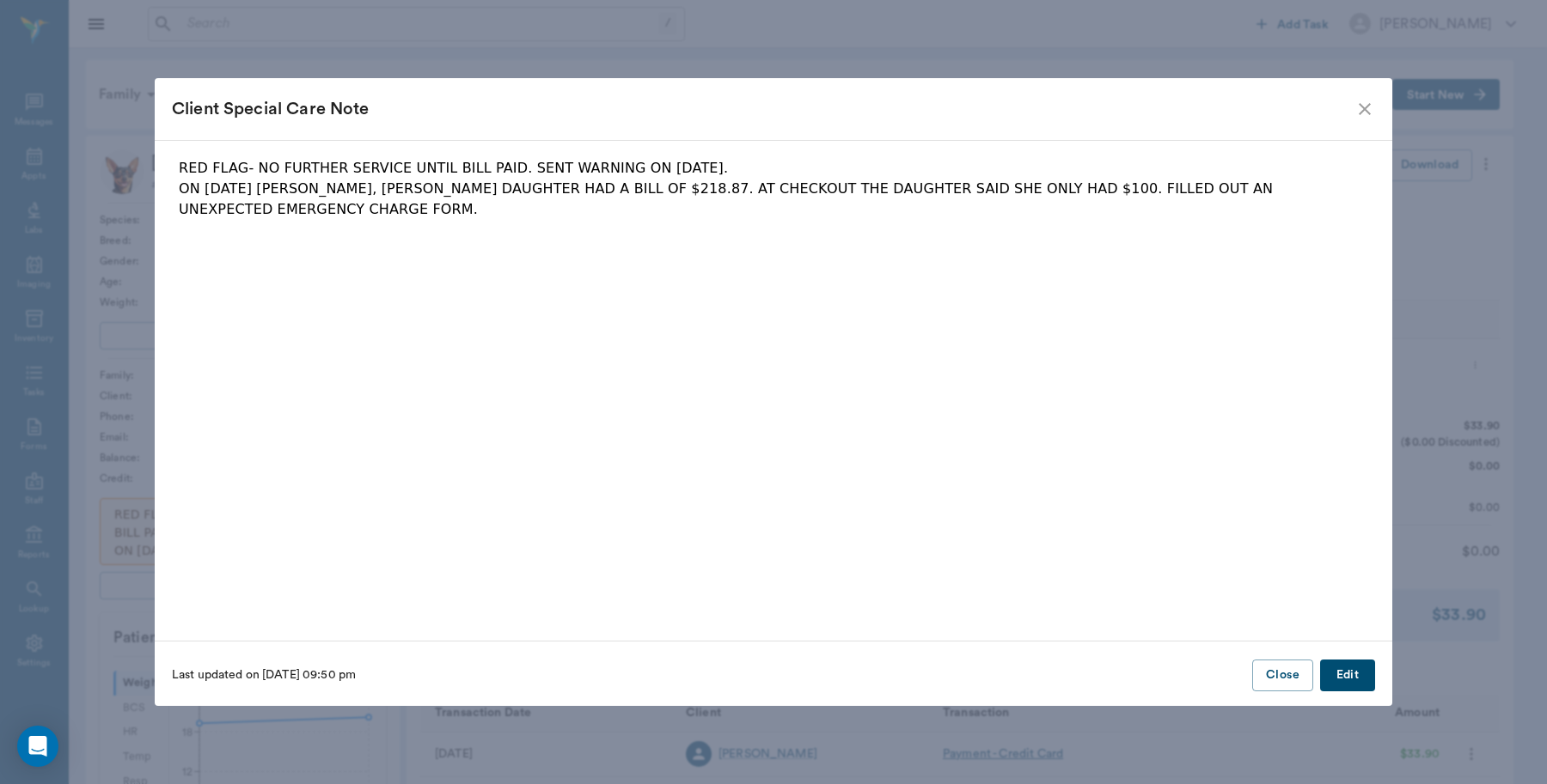
click at [1350, 679] on button "Edit" at bounding box center [1347, 675] width 55 height 32
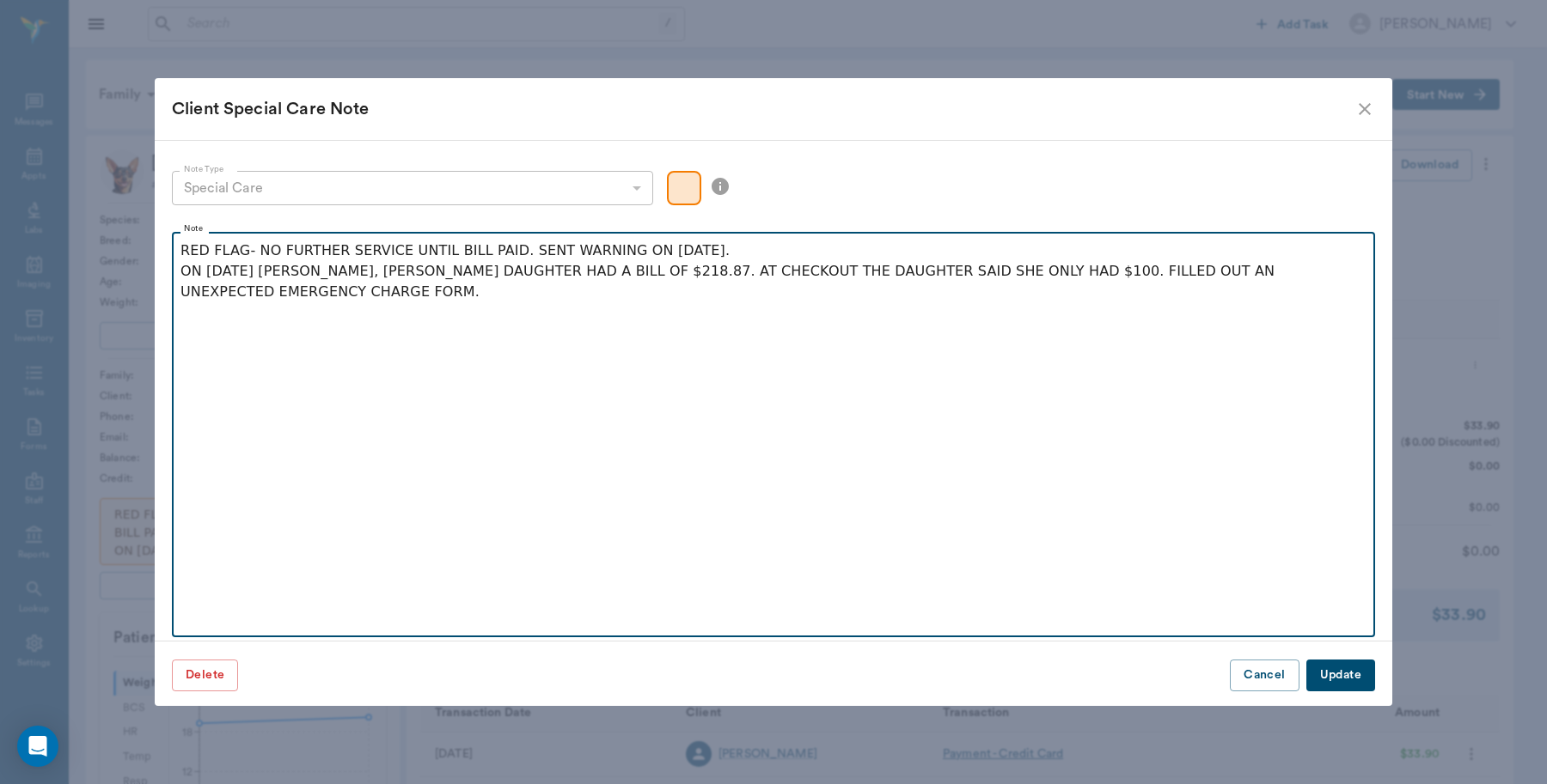
click at [293, 296] on p "RED FLAG- NO FURTHER SERVICE UNTIL BILL PAID. SENT WARNING ON JULY 1, 2025. ON …" at bounding box center [774, 271] width 1185 height 62
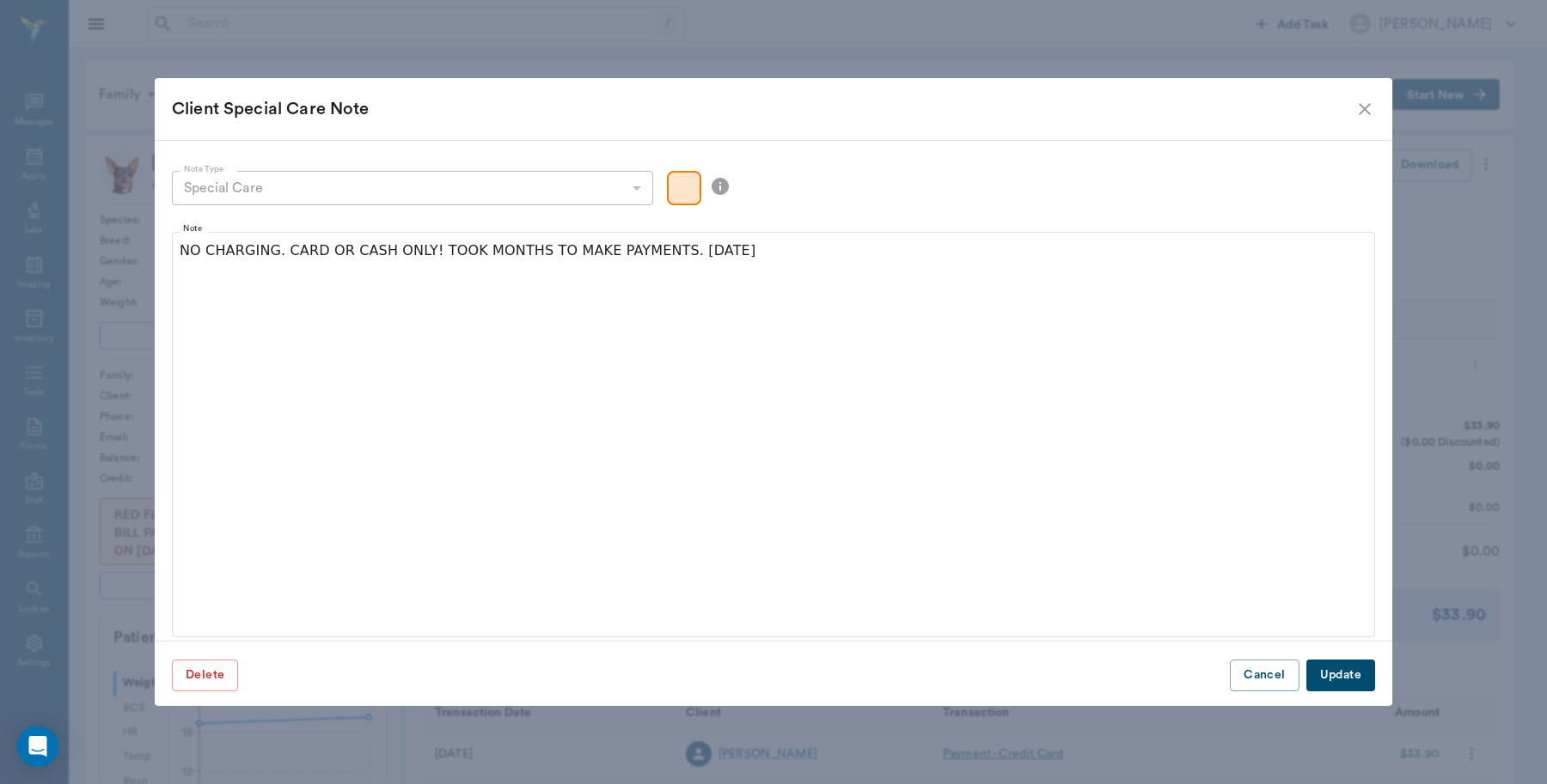
click at [1317, 675] on button "Update" at bounding box center [1340, 675] width 68 height 32
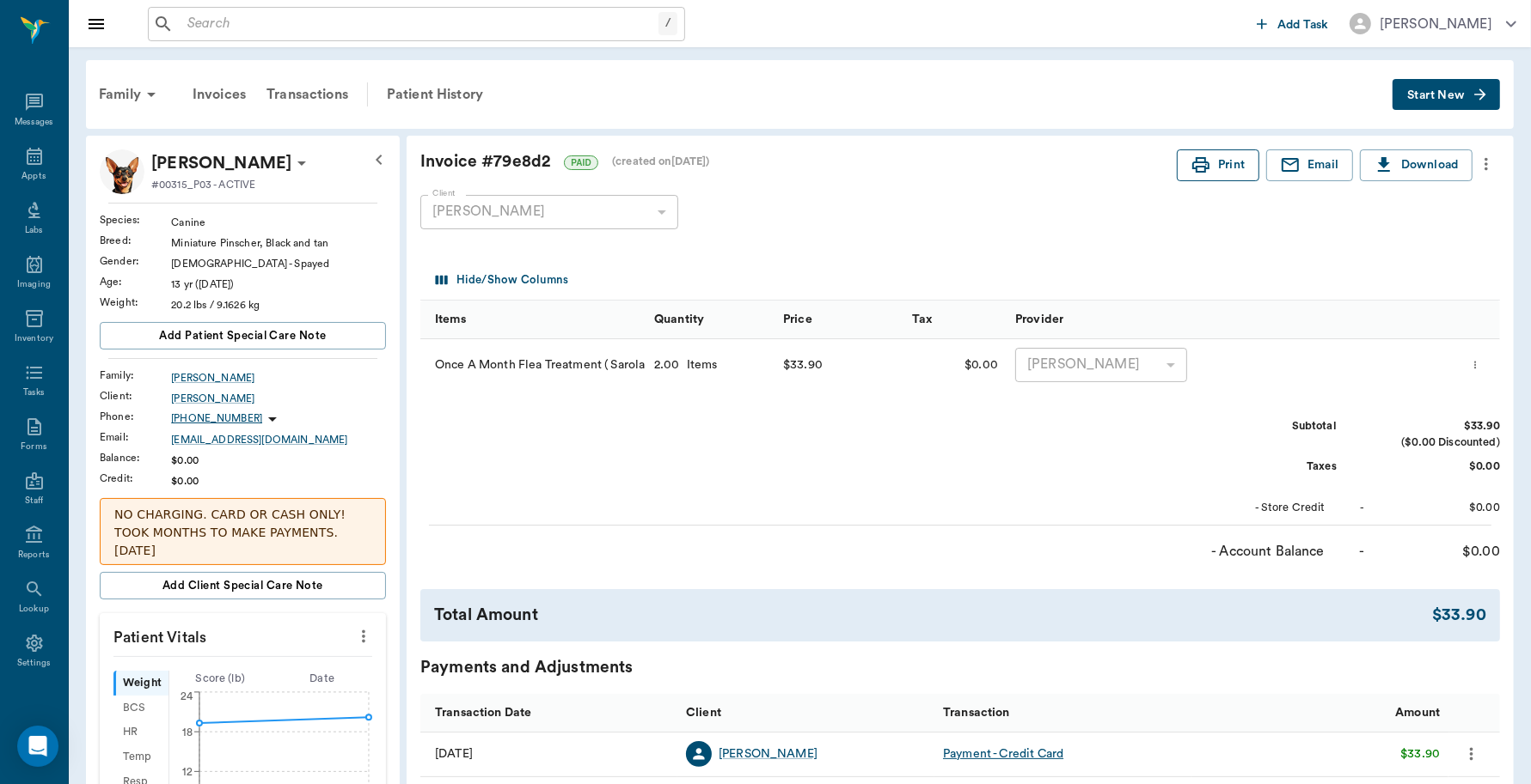
click at [1222, 162] on button "Print" at bounding box center [1218, 164] width 83 height 32
click at [27, 153] on icon at bounding box center [35, 157] width 15 height 17
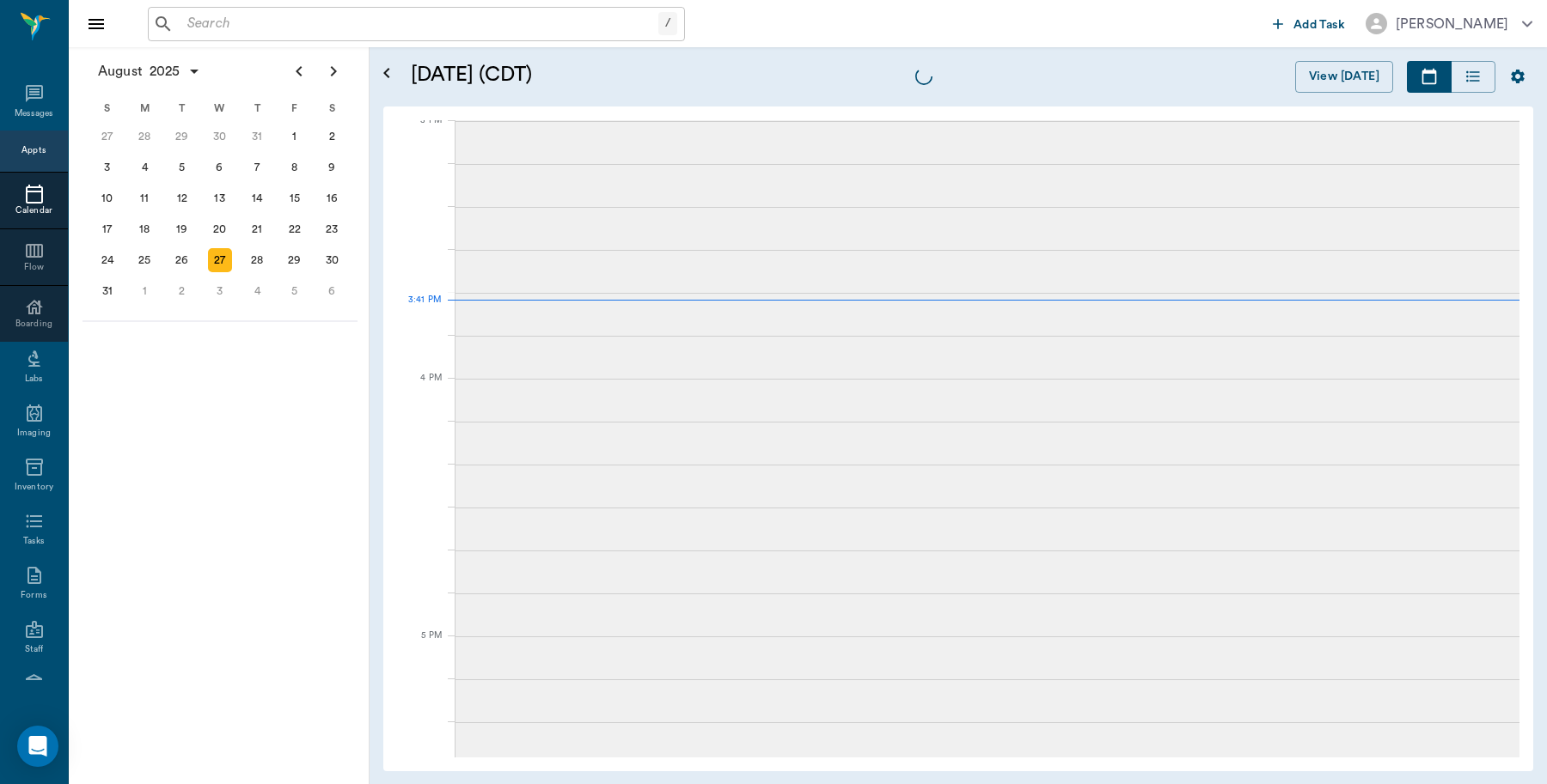
scroll to position [1806, 0]
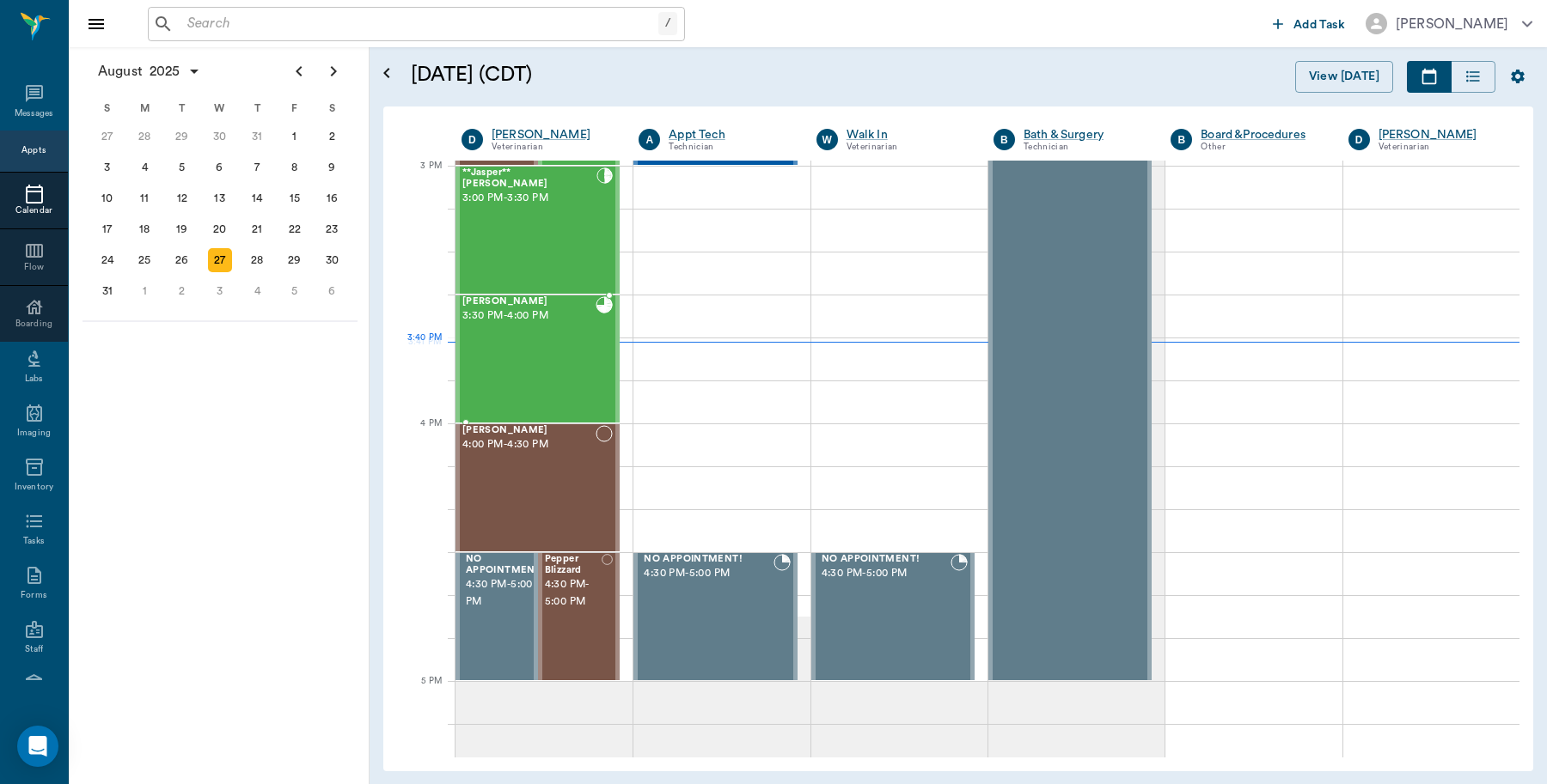
click at [547, 372] on div "June Brackman 3:30 PM - 4:00 PM" at bounding box center [528, 359] width 133 height 125
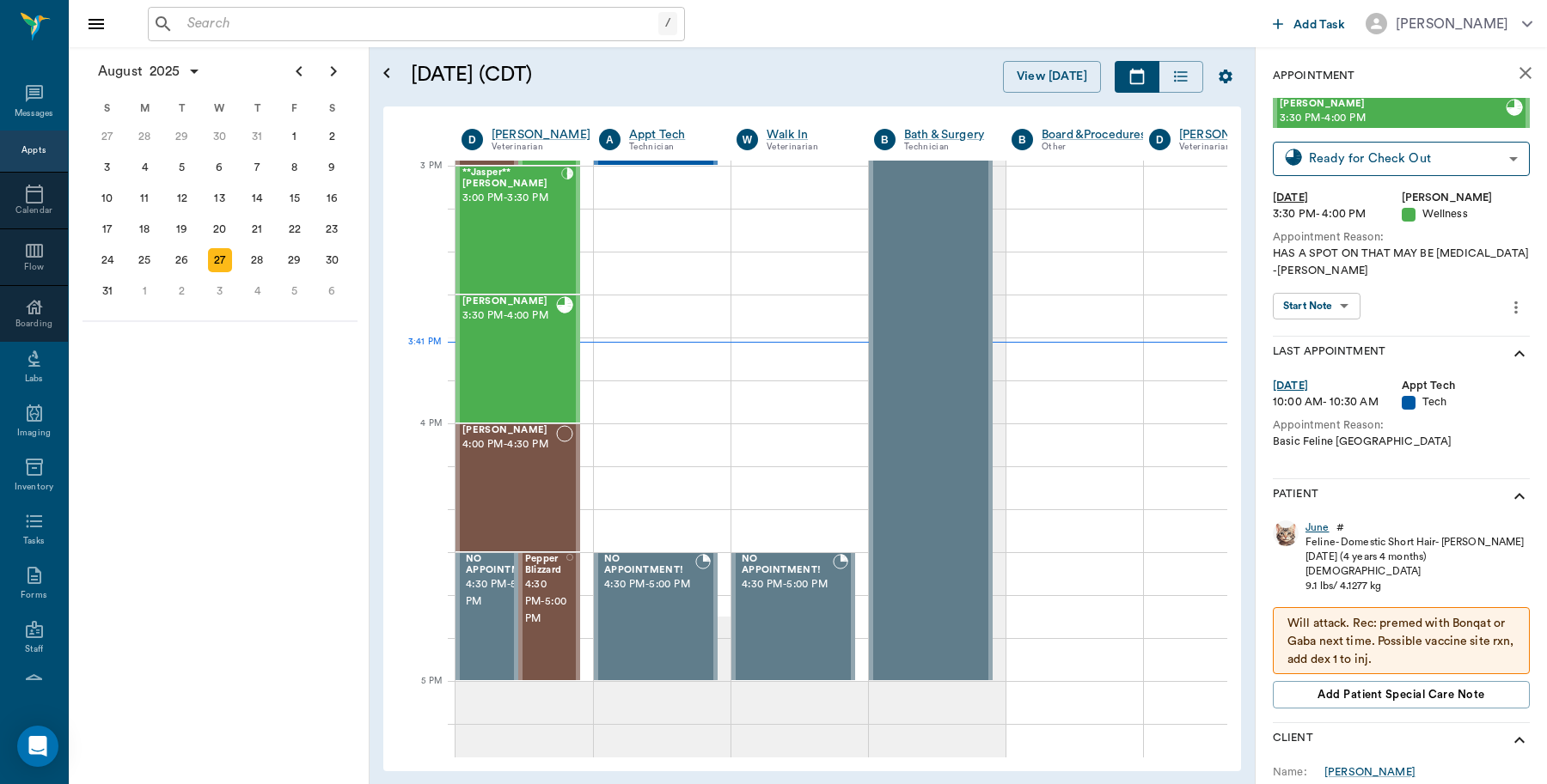
click at [1317, 533] on div "June" at bounding box center [1317, 527] width 24 height 14
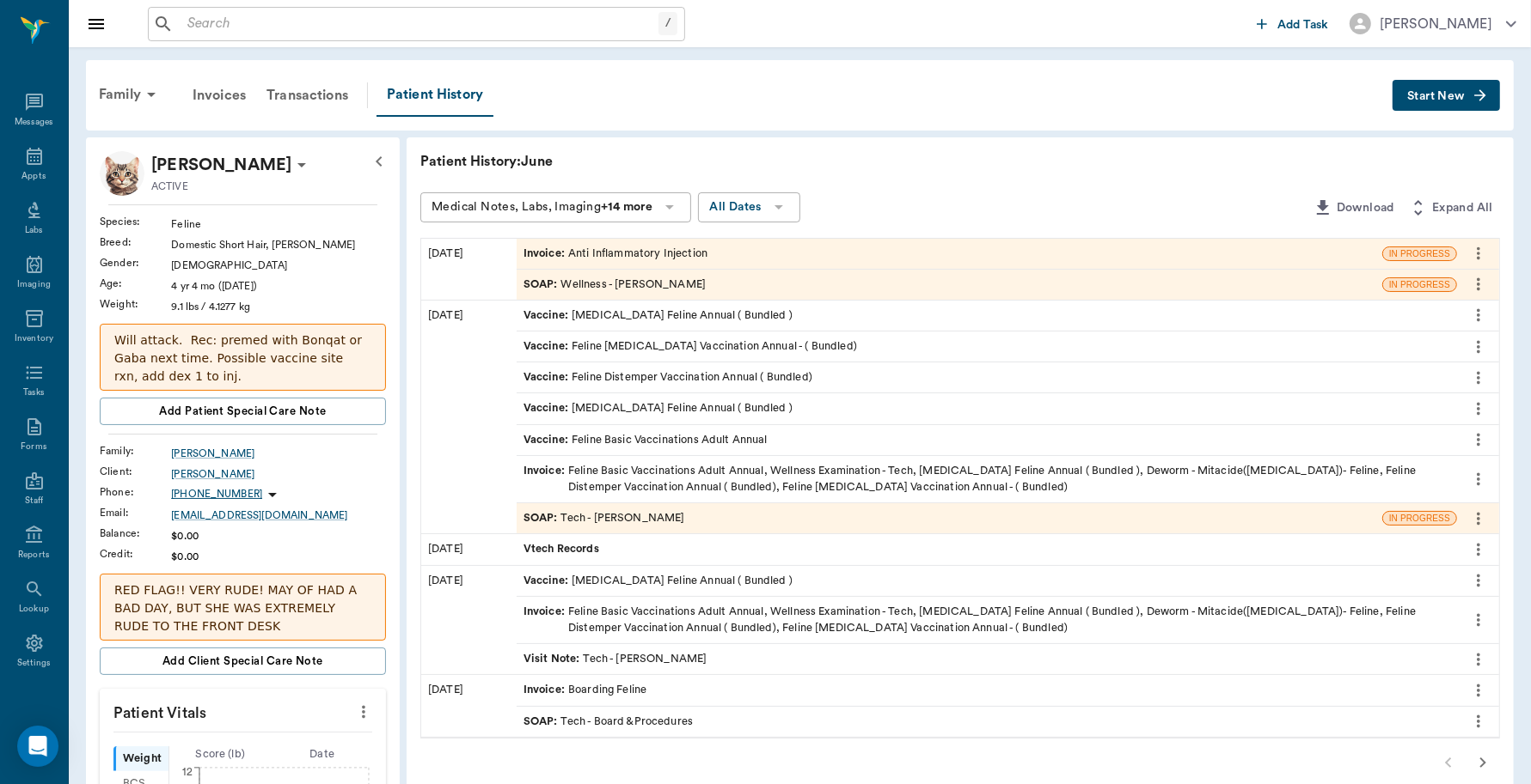
click at [654, 249] on div "Invoice : Anti Inflammatory Injection" at bounding box center [615, 253] width 184 height 16
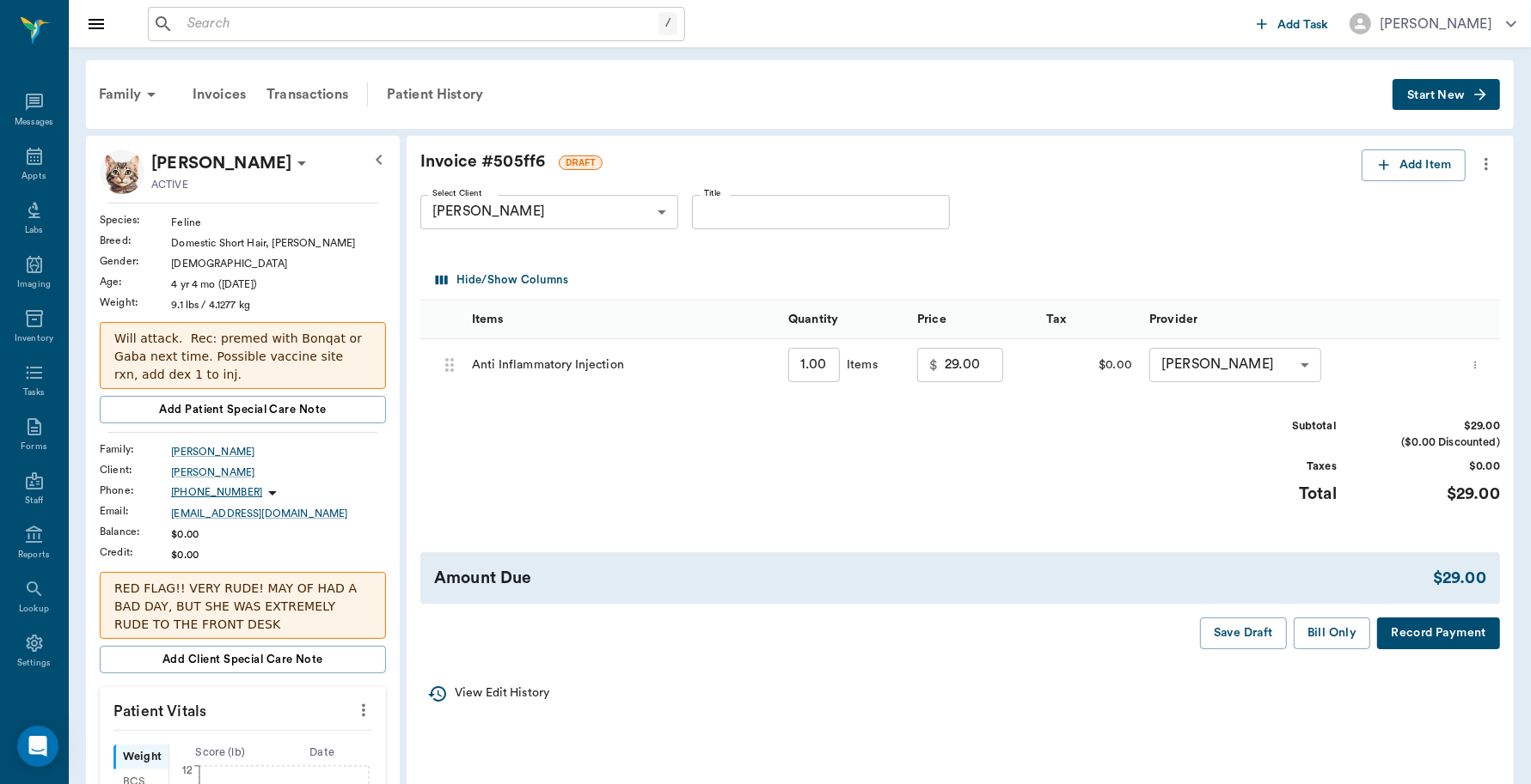
click at [1411, 631] on button "Record Payment" at bounding box center [1439, 633] width 123 height 32
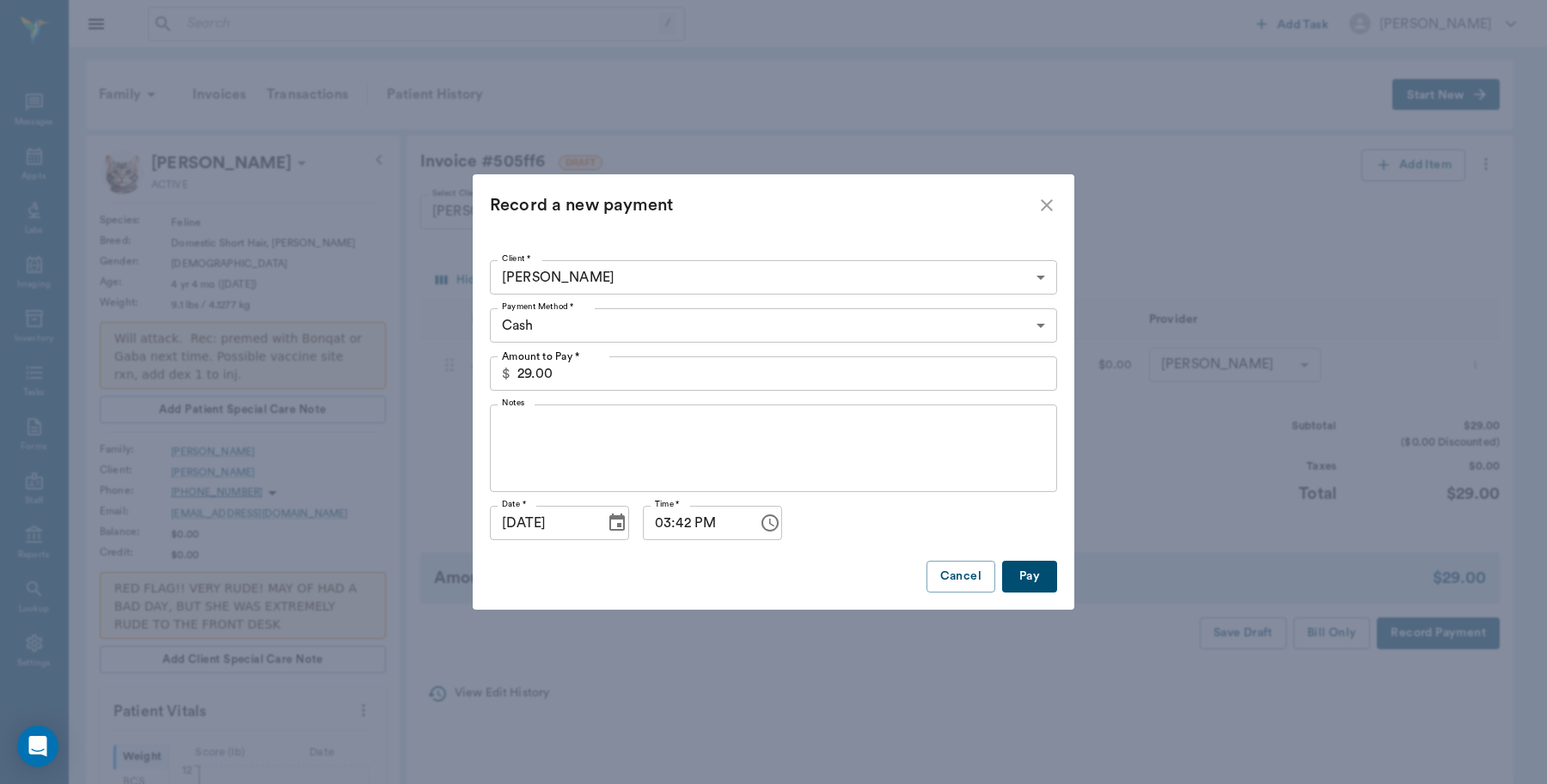
click at [560, 317] on body "/ ​ Add Task Dr. Bert Ellsworth Nectar Messages Appts Labs Imaging Inventory Ta…" at bounding box center [774, 746] width 1547 height 1491
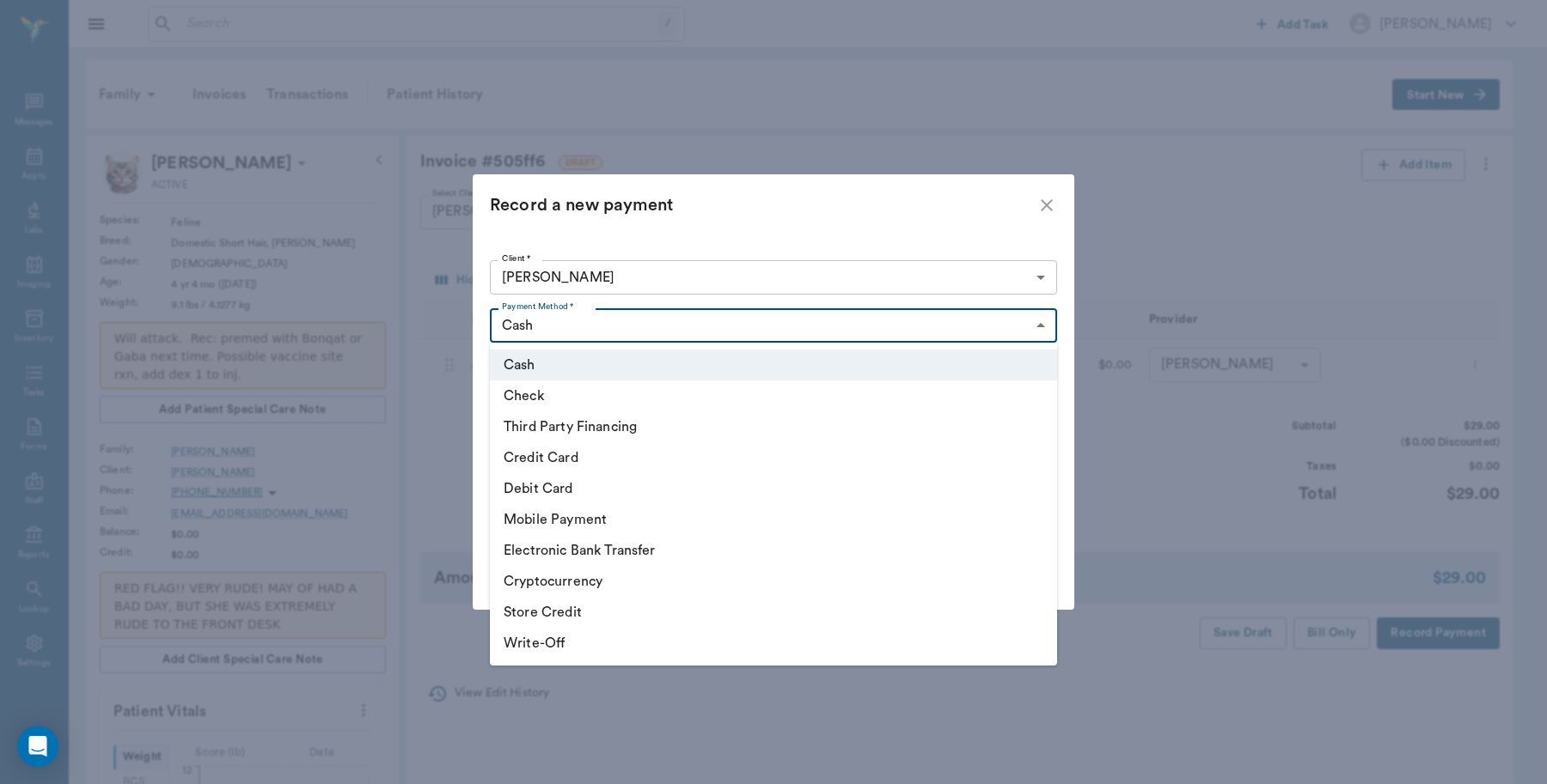
click at [555, 451] on li "Credit Card" at bounding box center [773, 458] width 567 height 31
type input "CREDIT_CARD"
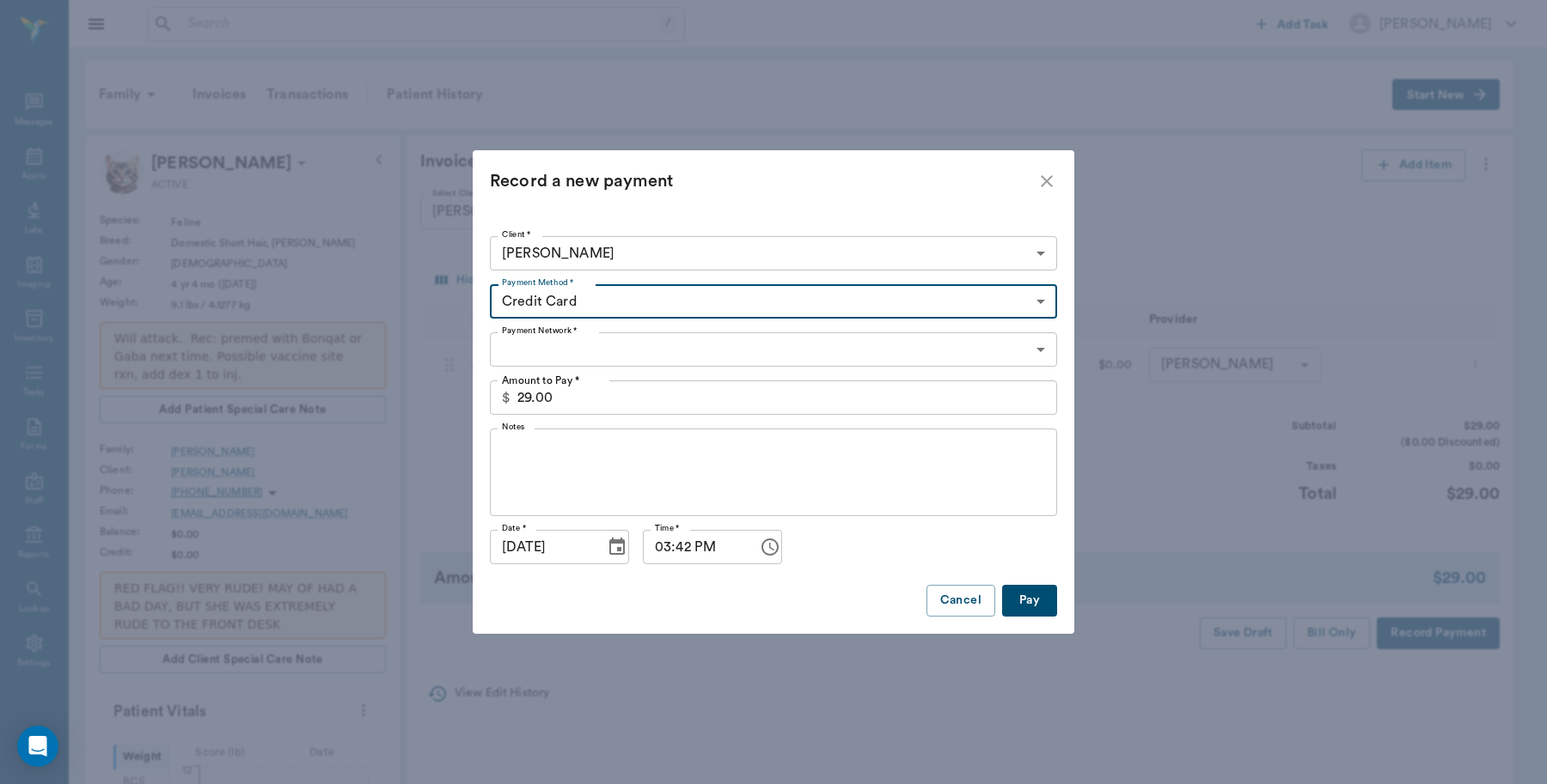
click at [586, 344] on body "/ ​ Add Task Dr. Bert Ellsworth Nectar Messages Appts Labs Imaging Inventory Ta…" at bounding box center [774, 746] width 1547 height 1491
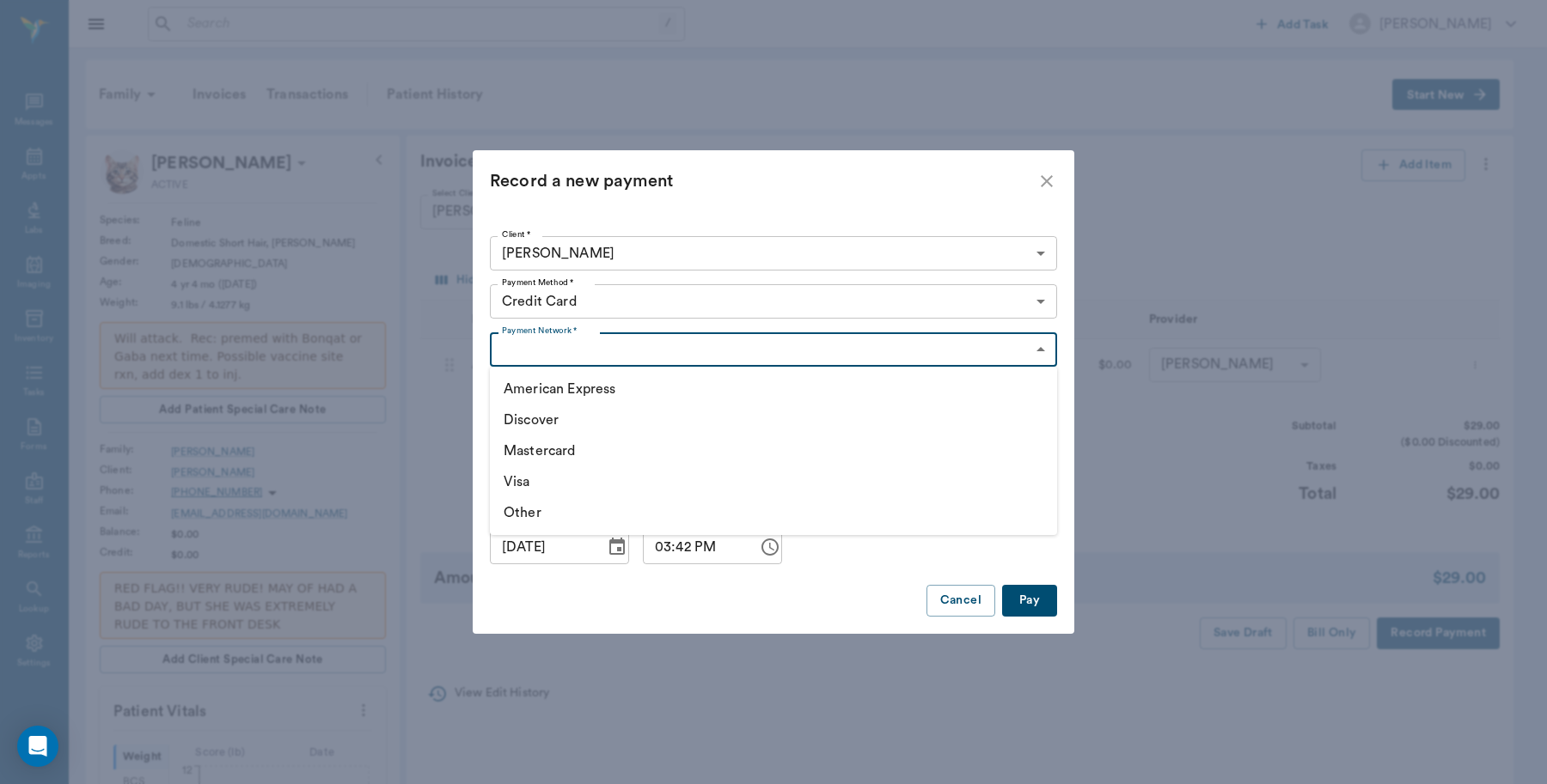
click at [569, 392] on li "American Express" at bounding box center [773, 389] width 567 height 31
type input "AMERICAN_EXPRESS"
click at [1040, 603] on button "Pay" at bounding box center [1028, 600] width 55 height 32
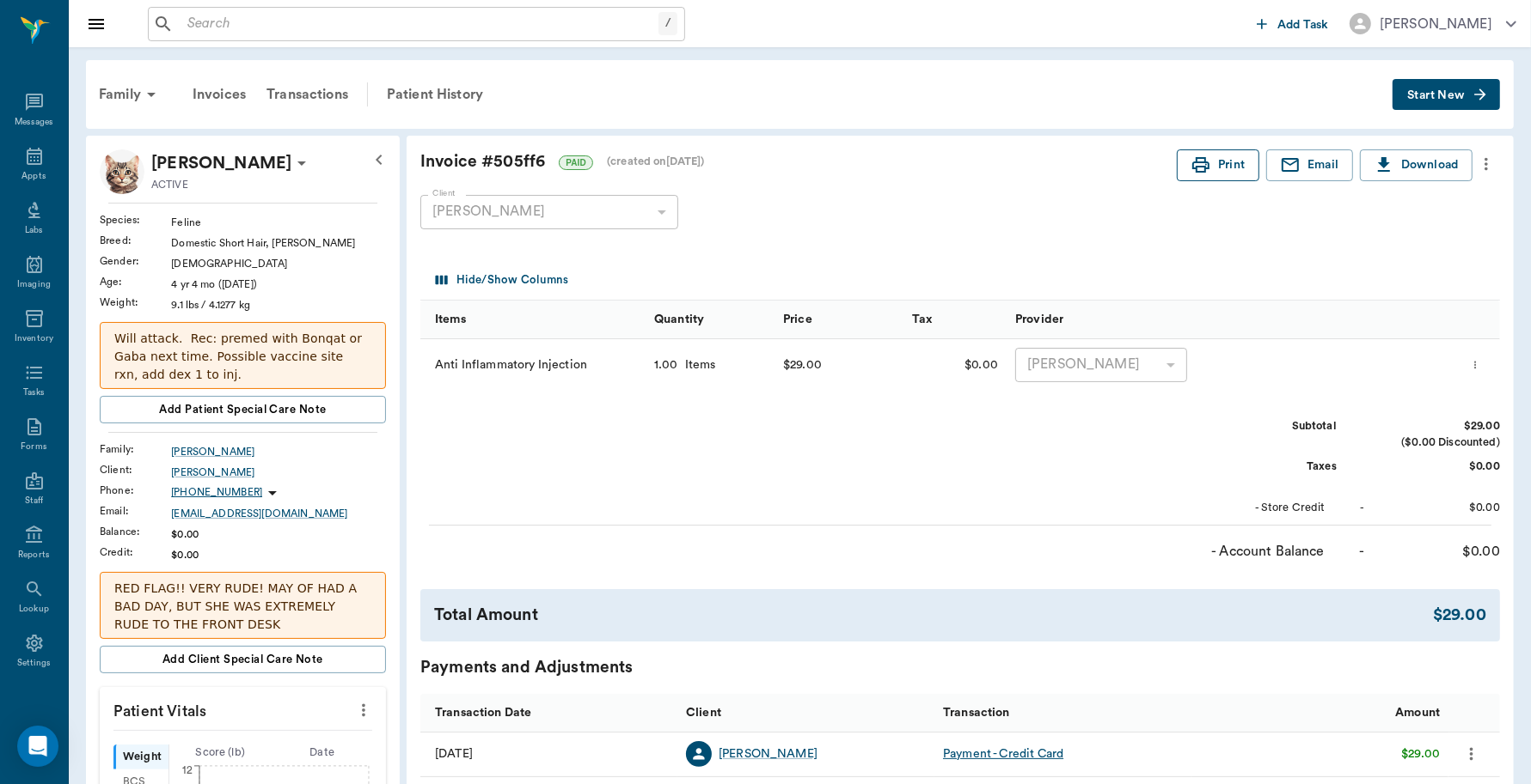
click at [1234, 164] on button "Print" at bounding box center [1218, 164] width 83 height 32
click at [23, 172] on div "Appts" at bounding box center [33, 176] width 24 height 13
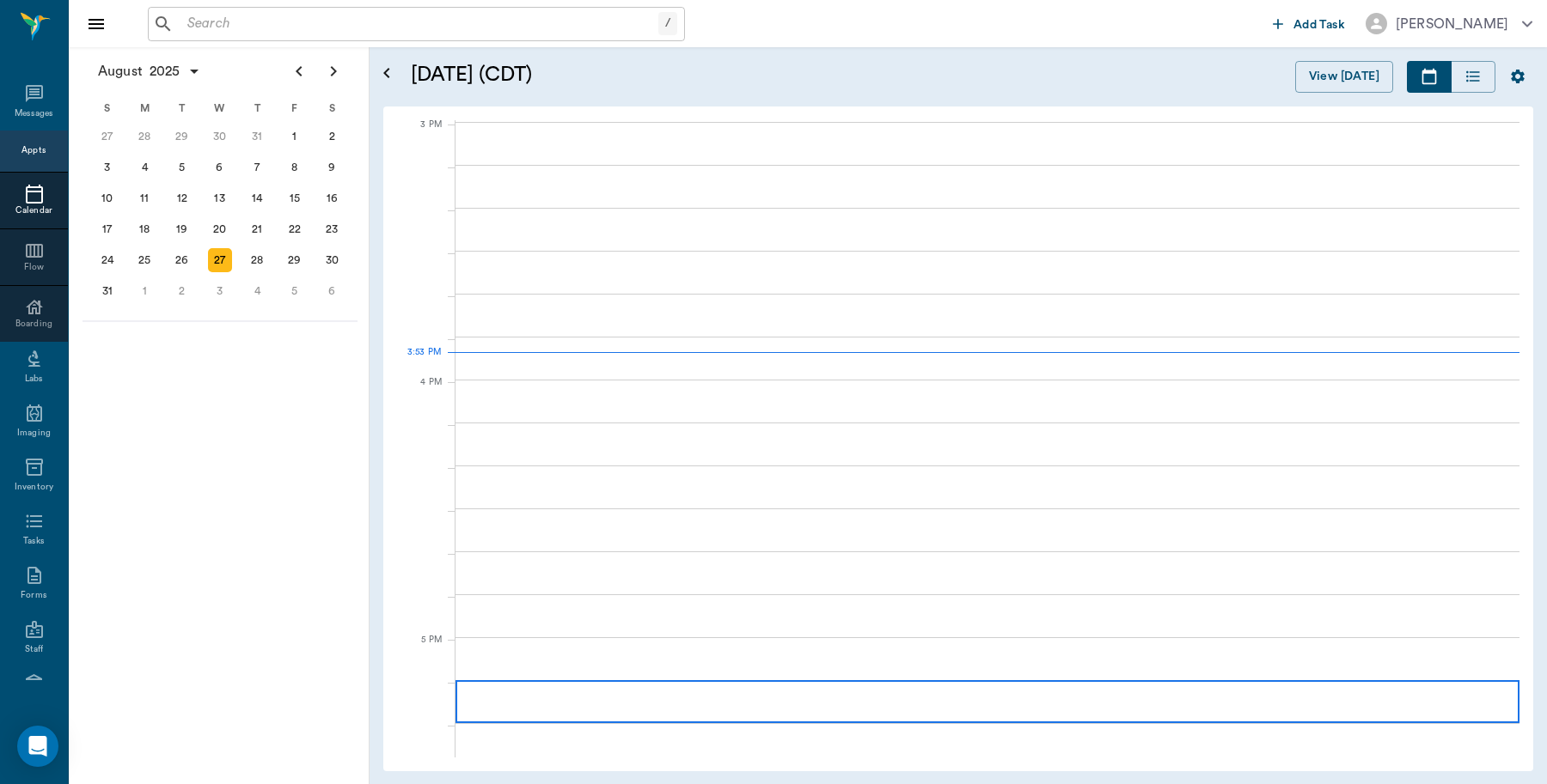
scroll to position [1806, 0]
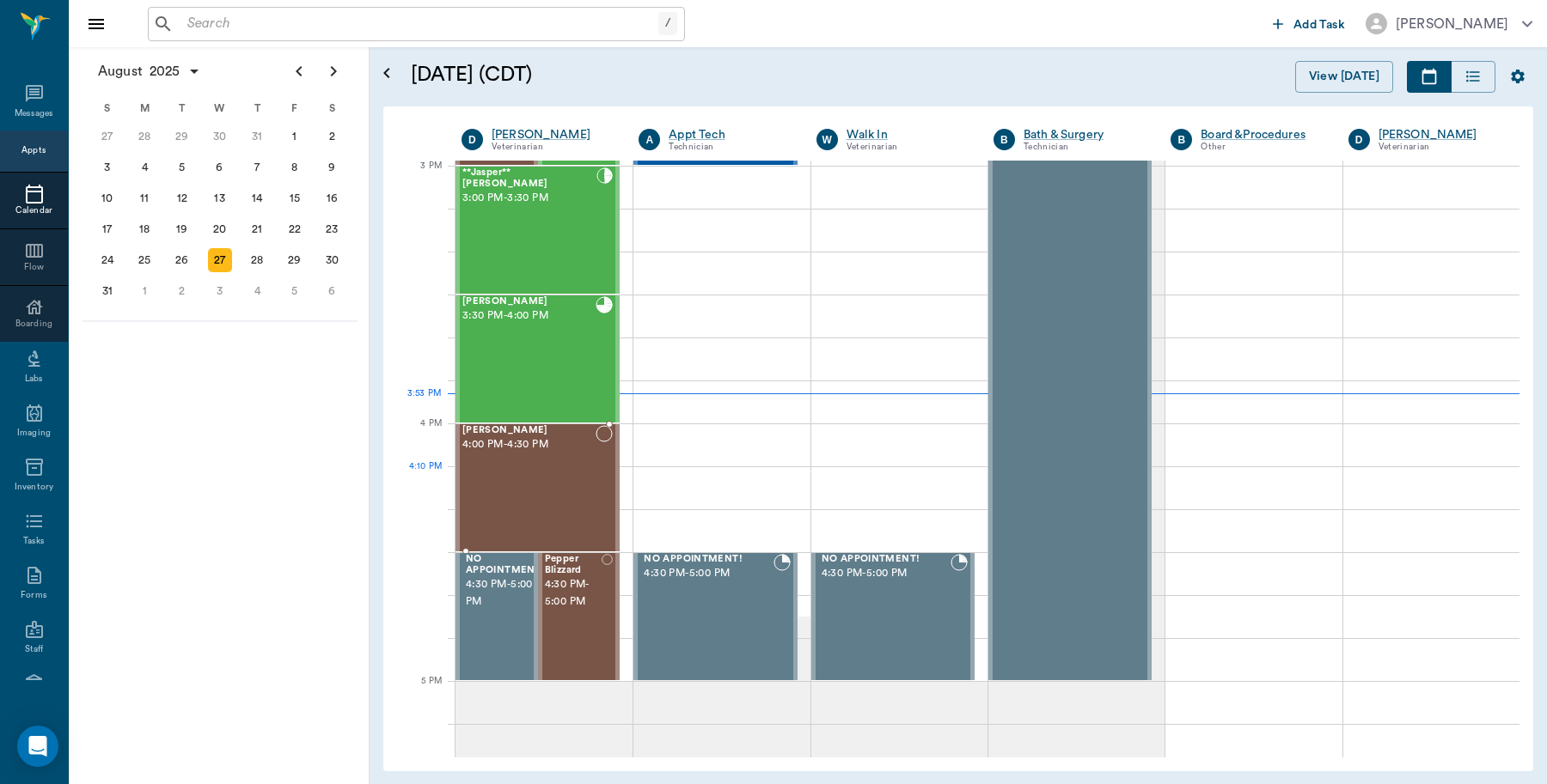
click at [548, 502] on div "Gracie Benson 4:00 PM - 4:30 PM" at bounding box center [528, 488] width 133 height 125
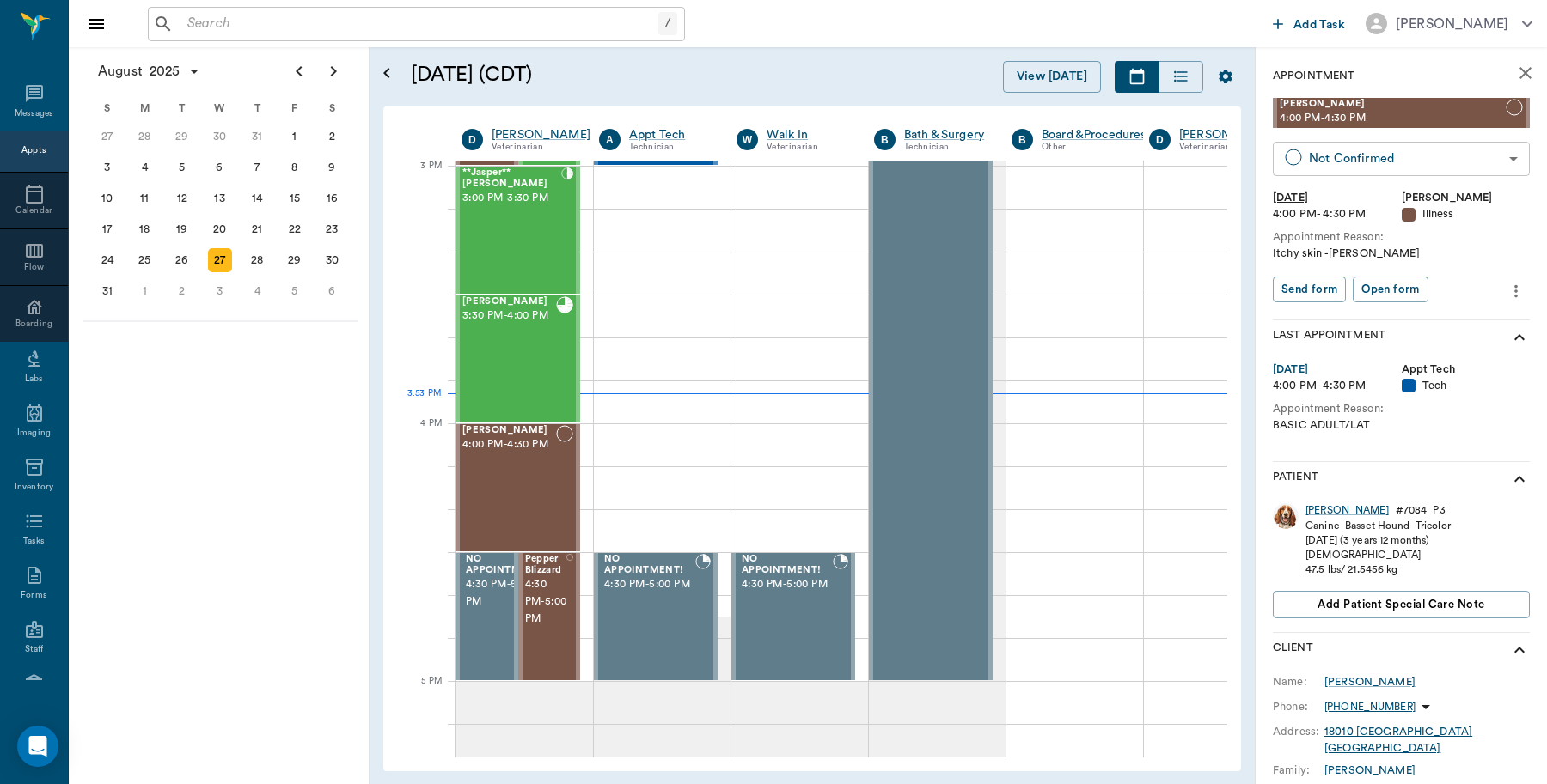
click at [1320, 159] on body "/ ​ Add Task Dr. Bert Ellsworth Nectar Messages Appts Calendar Flow Boarding La…" at bounding box center [774, 392] width 1547 height 784
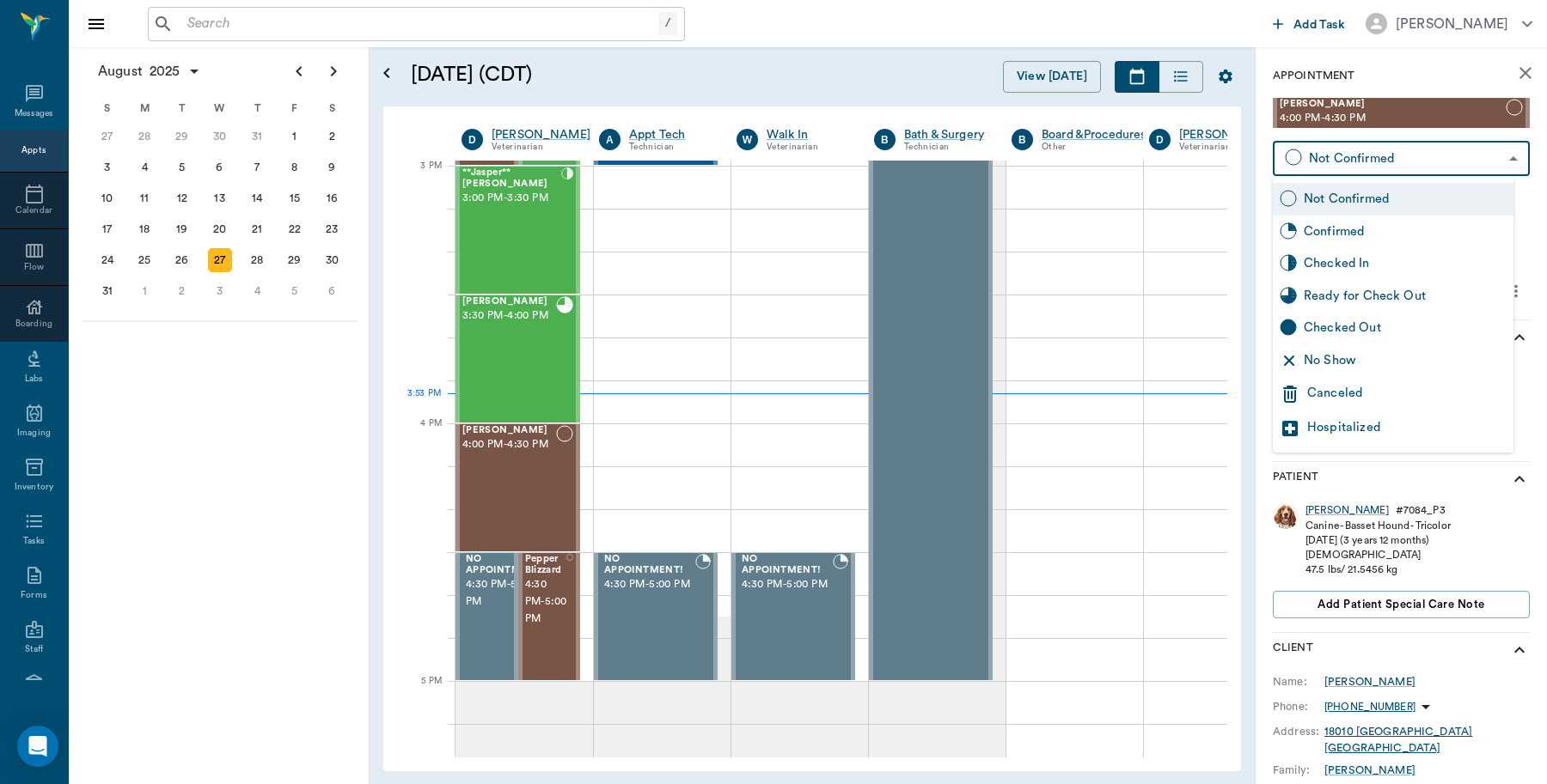
click at [1315, 266] on div "Checked In" at bounding box center [1405, 264] width 203 height 19
type input "CHECKED_IN"
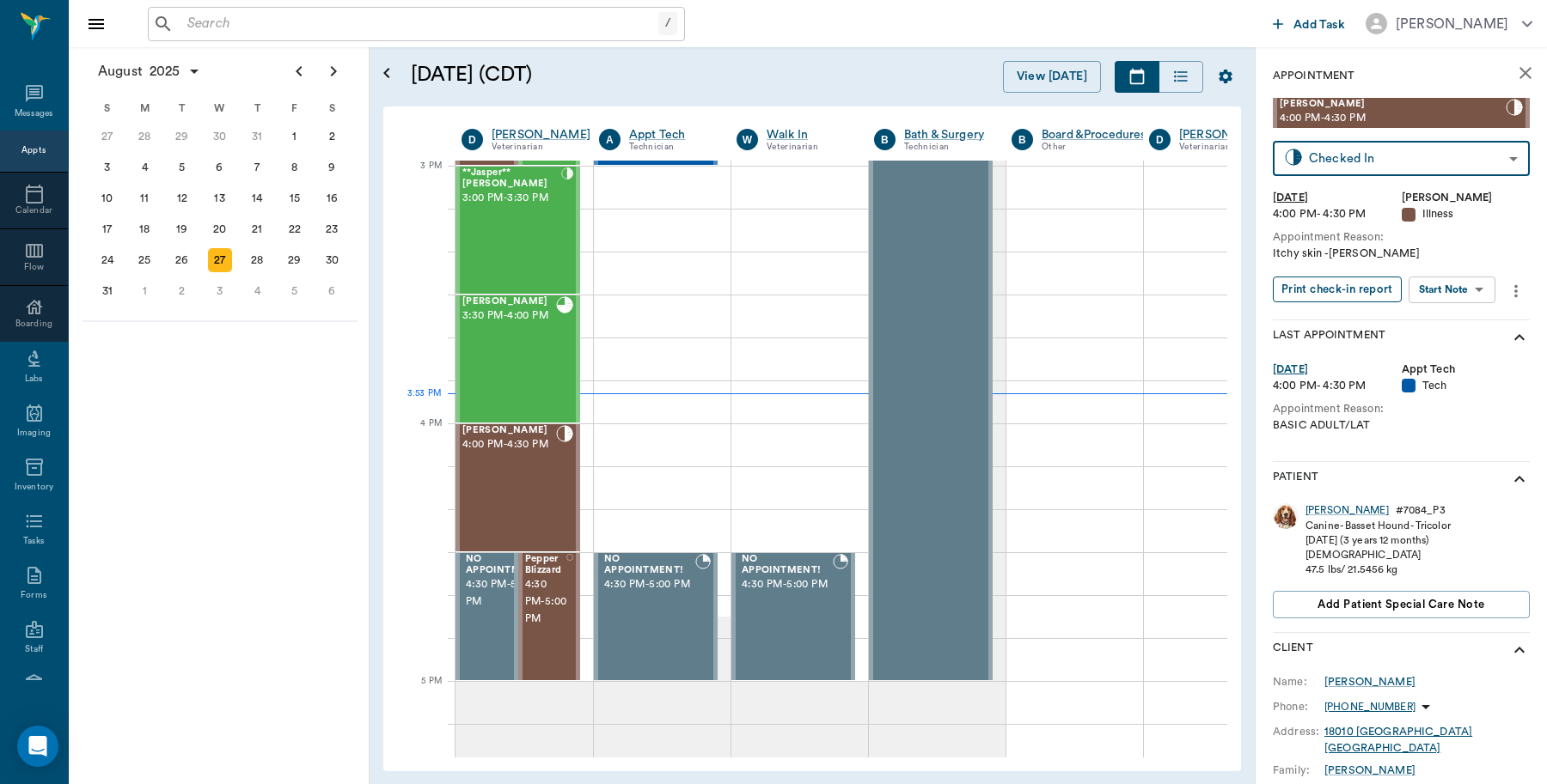
click at [1315, 289] on button "Print check-in report" at bounding box center [1337, 291] width 129 height 27
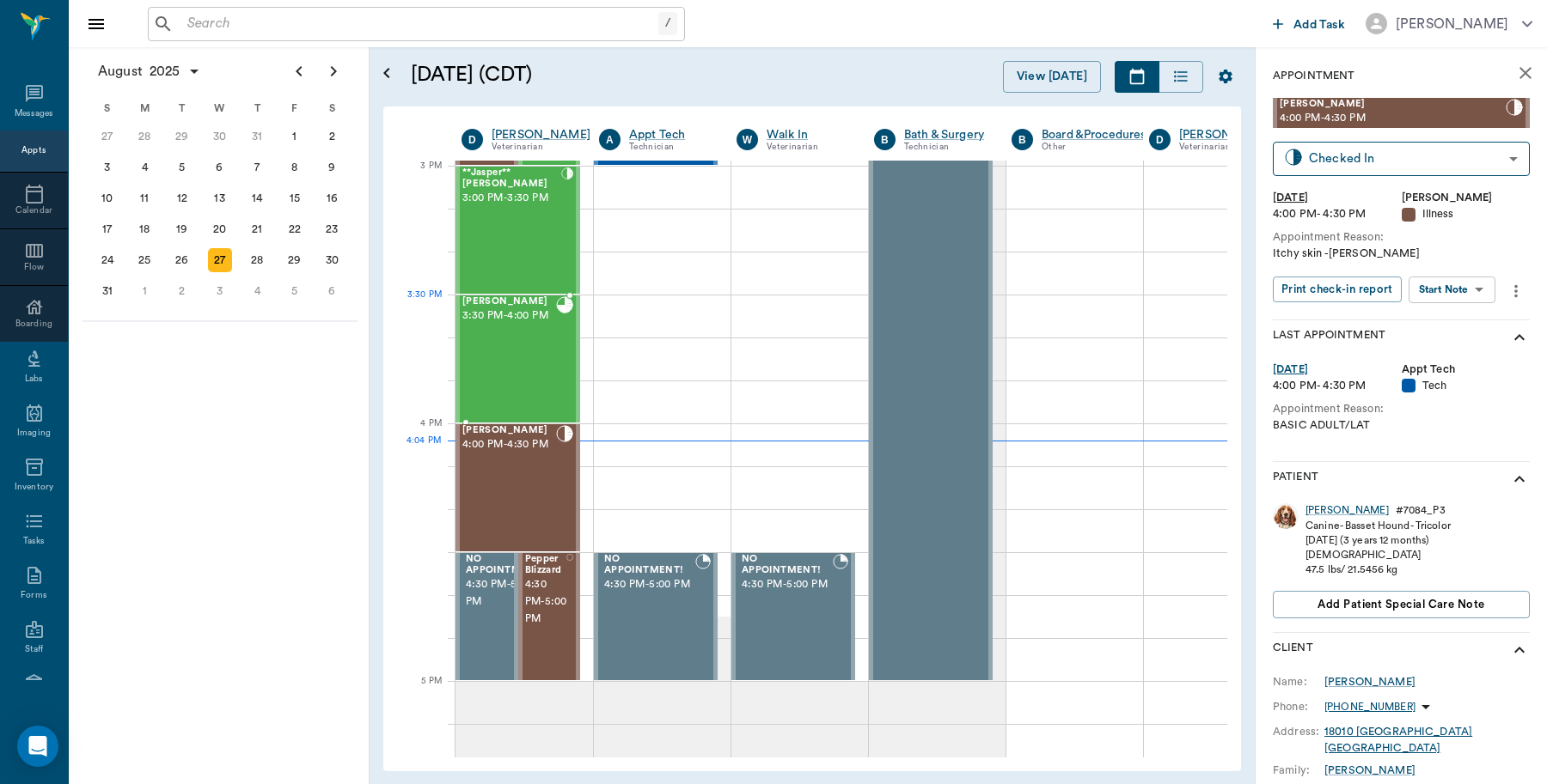
click at [504, 323] on span "3:30 PM - 4:00 PM" at bounding box center [508, 316] width 93 height 17
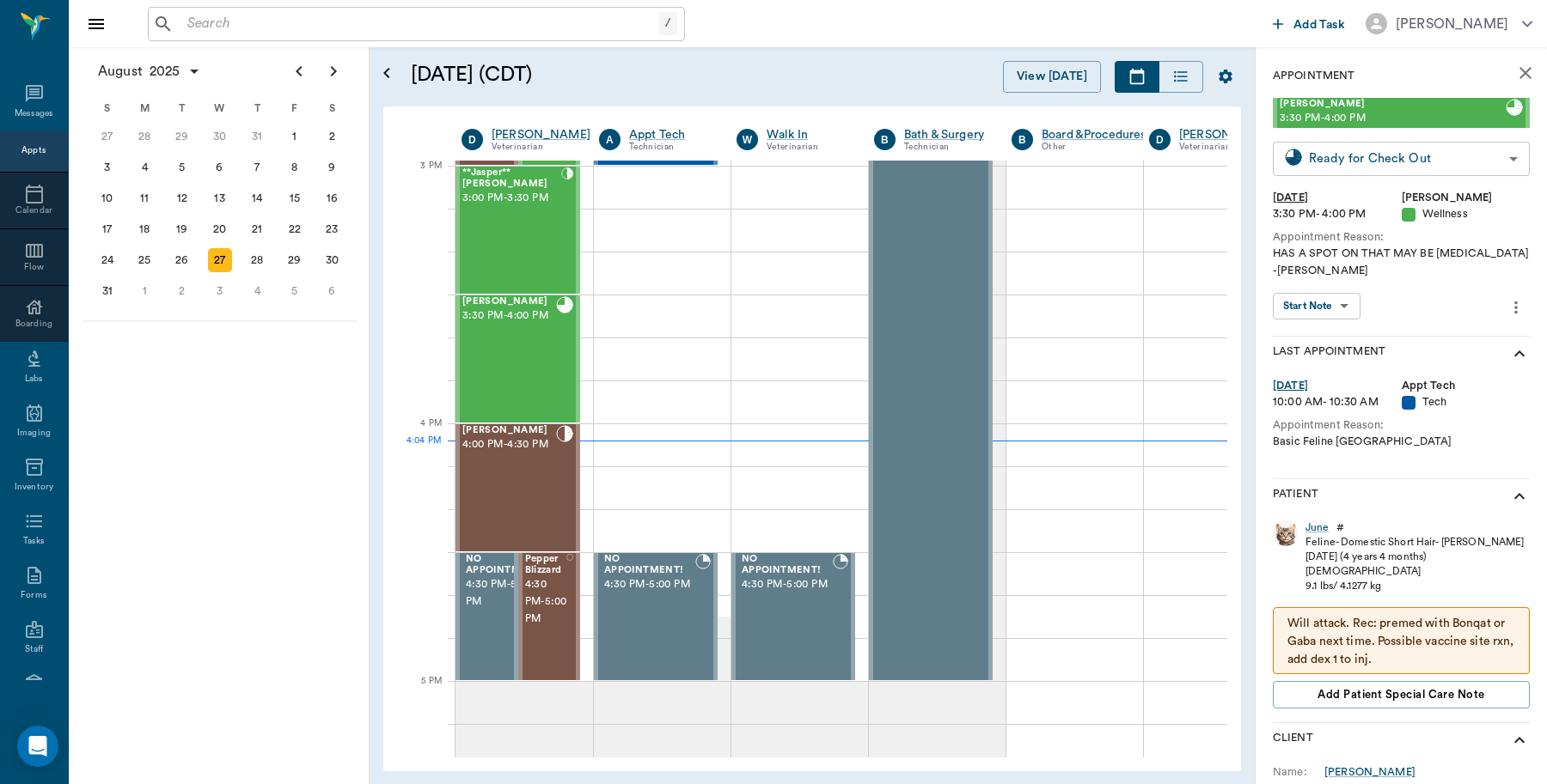
click at [1362, 156] on body "/ ​ Add Task Dr. Bert Ellsworth Nectar Messages Appts Calendar Flow Boarding La…" at bounding box center [774, 392] width 1547 height 784
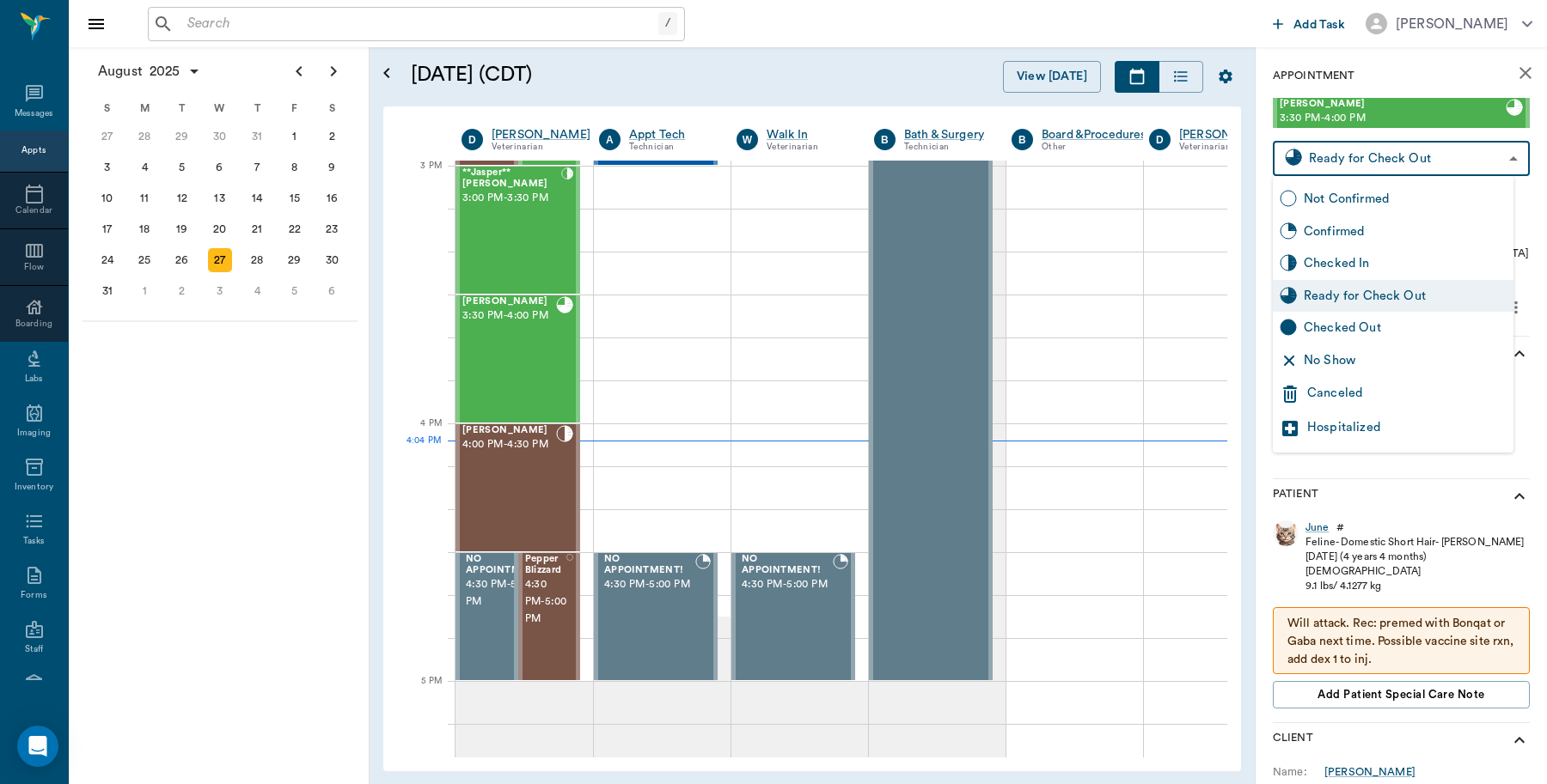
click at [1343, 324] on div "Checked Out" at bounding box center [1405, 328] width 203 height 19
type input "CHECKED_OUT"
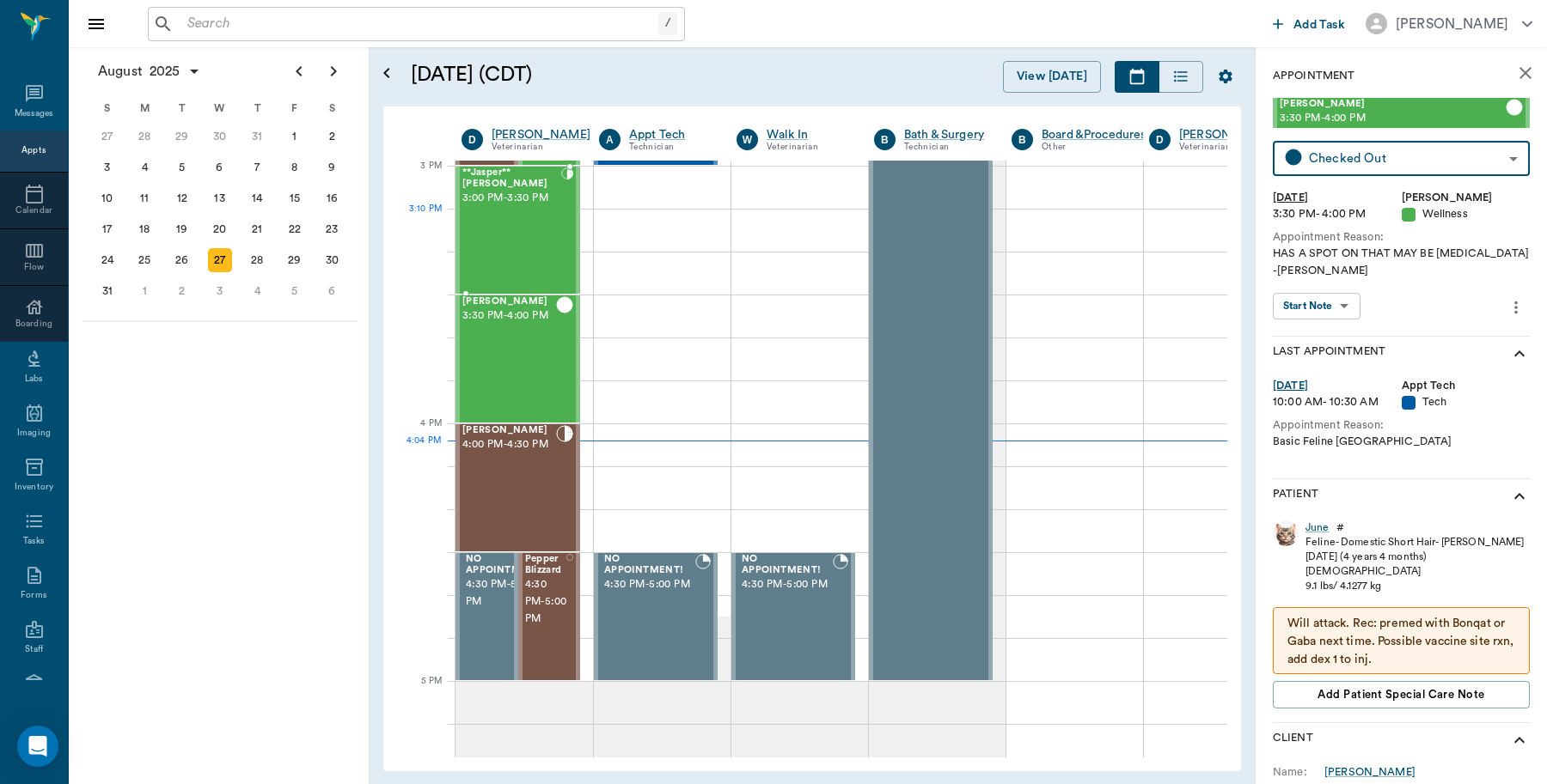
click at [535, 221] on div "**Jasper** Crocker 3:00 PM - 3:30 PM" at bounding box center [511, 230] width 99 height 125
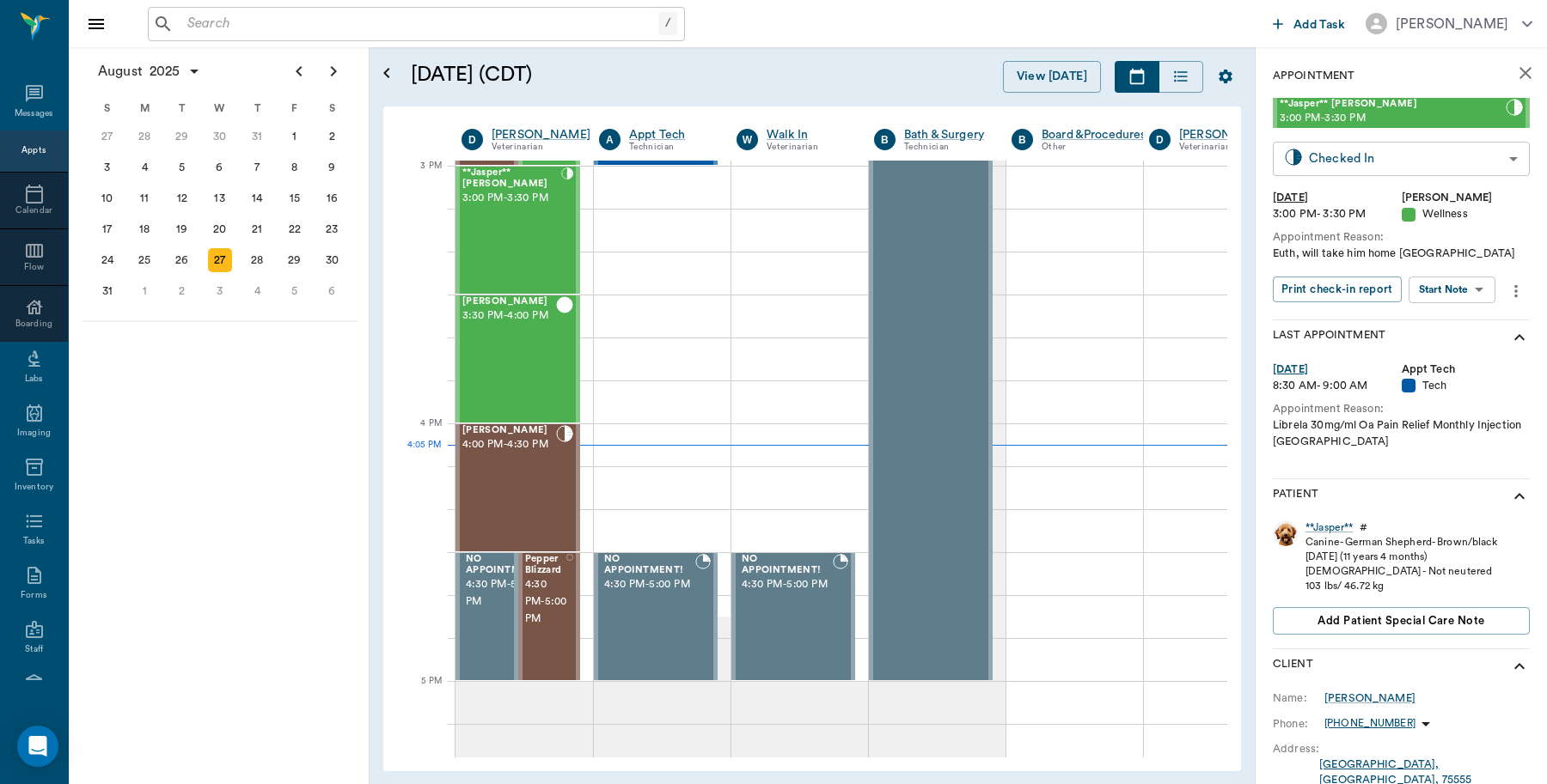
click at [1371, 161] on body "/ ​ Add Task Dr. Bert Ellsworth Nectar Messages Appts Calendar Flow Boarding La…" at bounding box center [774, 392] width 1547 height 784
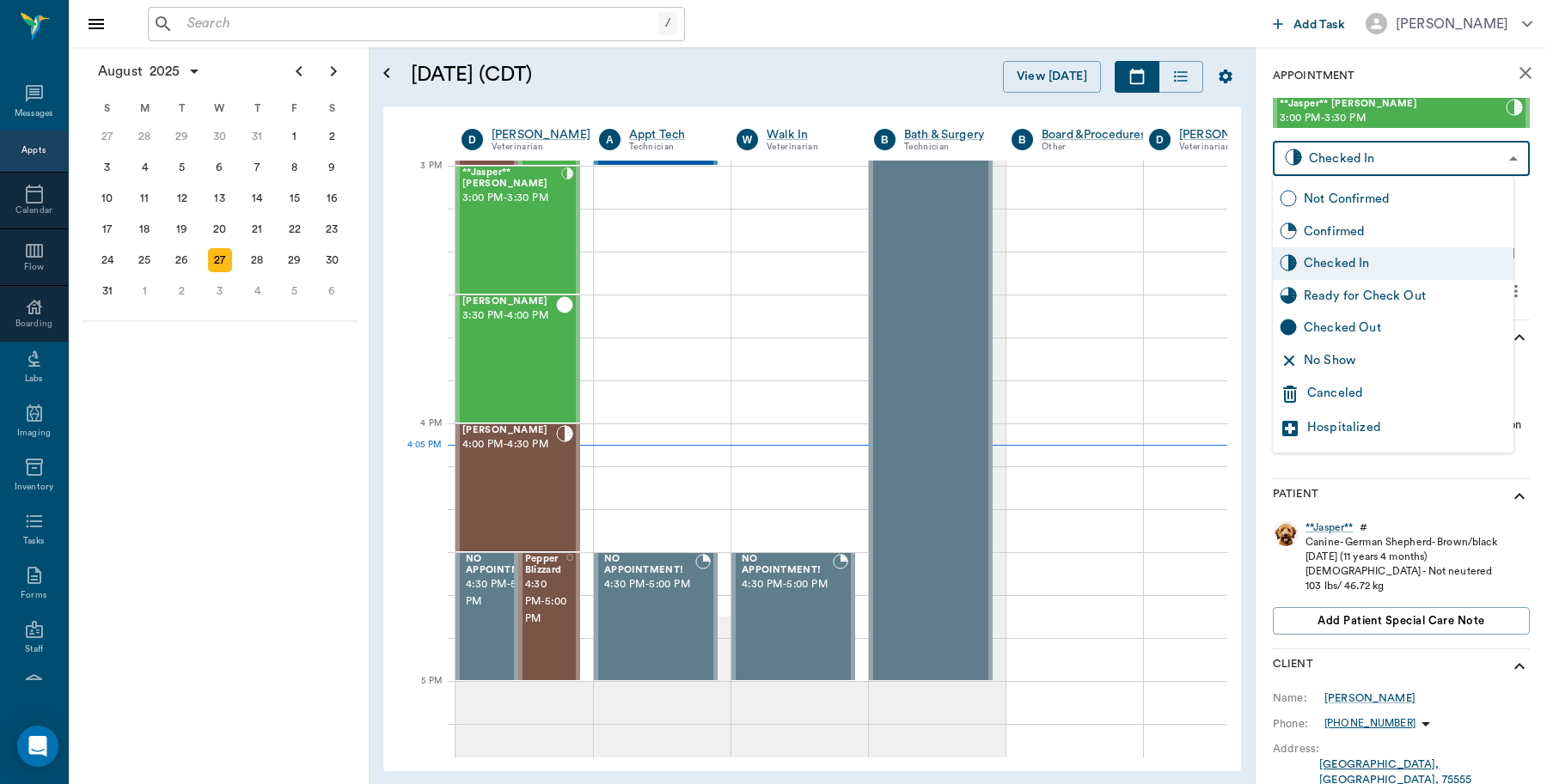
click at [1336, 328] on div "Checked Out" at bounding box center [1405, 328] width 203 height 19
type input "CHECKED_OUT"
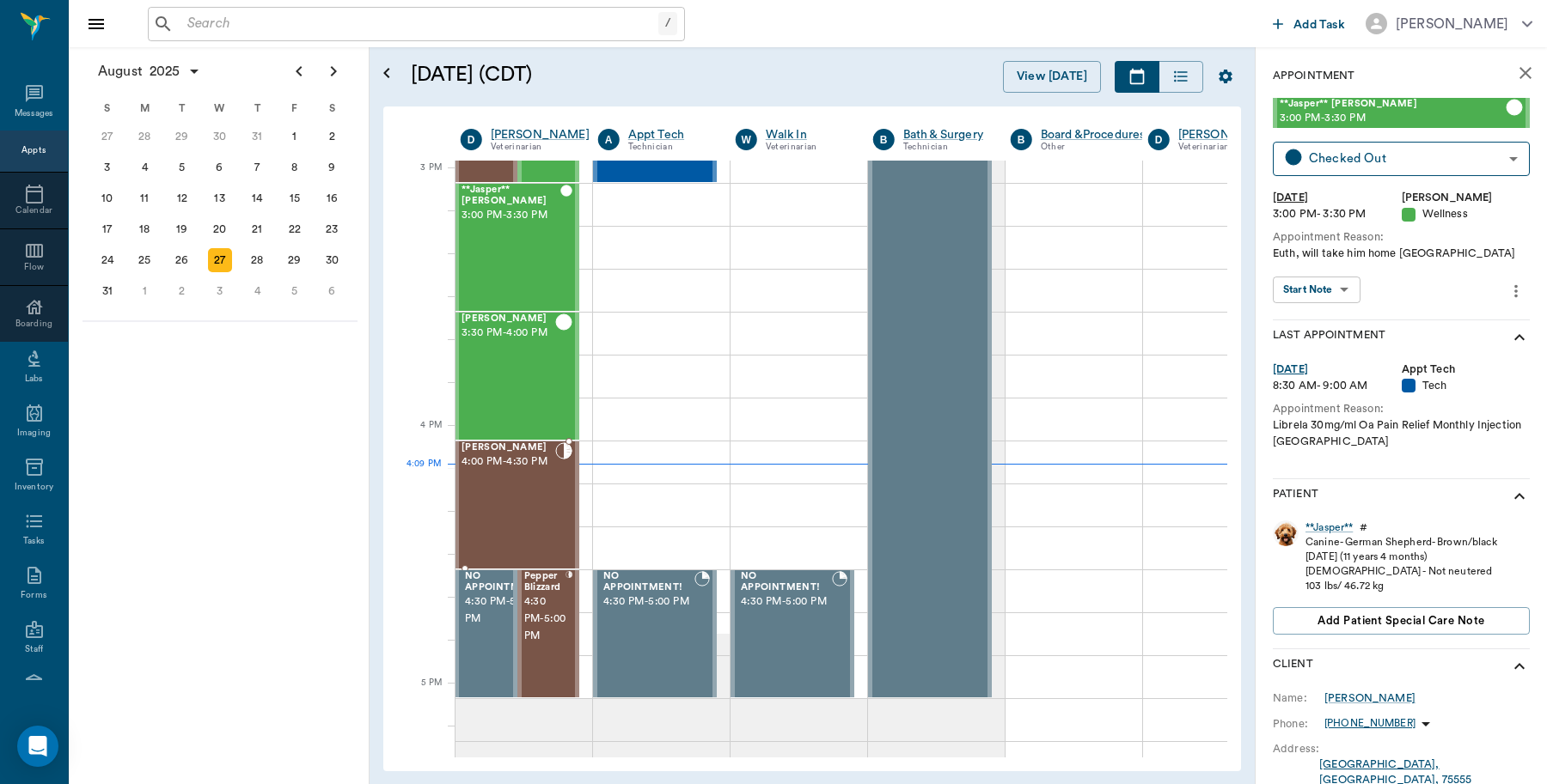
scroll to position [1806, 1]
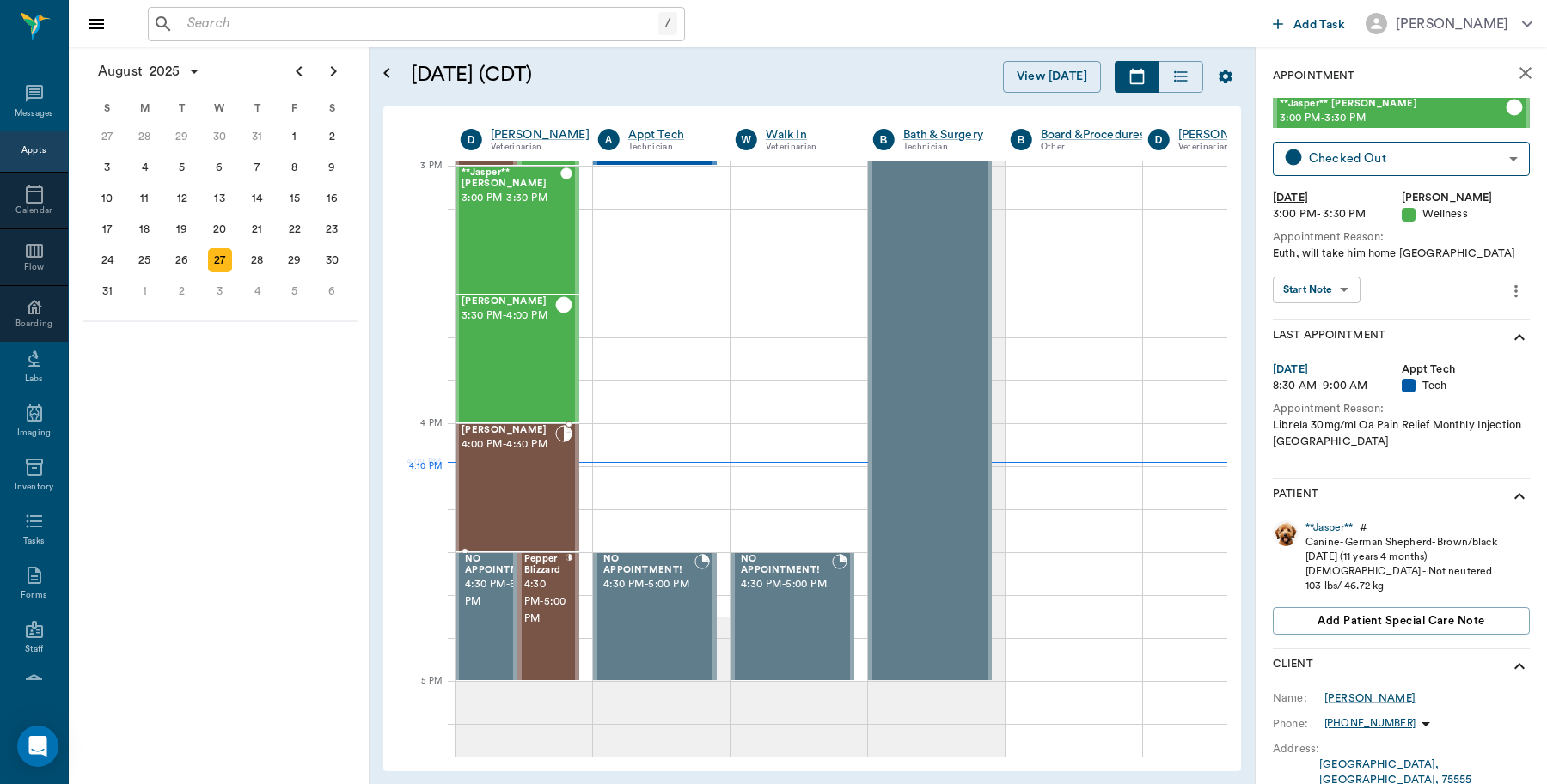
click at [531, 483] on div "[PERSON_NAME] 4:00 PM - 4:30 PM" at bounding box center [508, 488] width 93 height 125
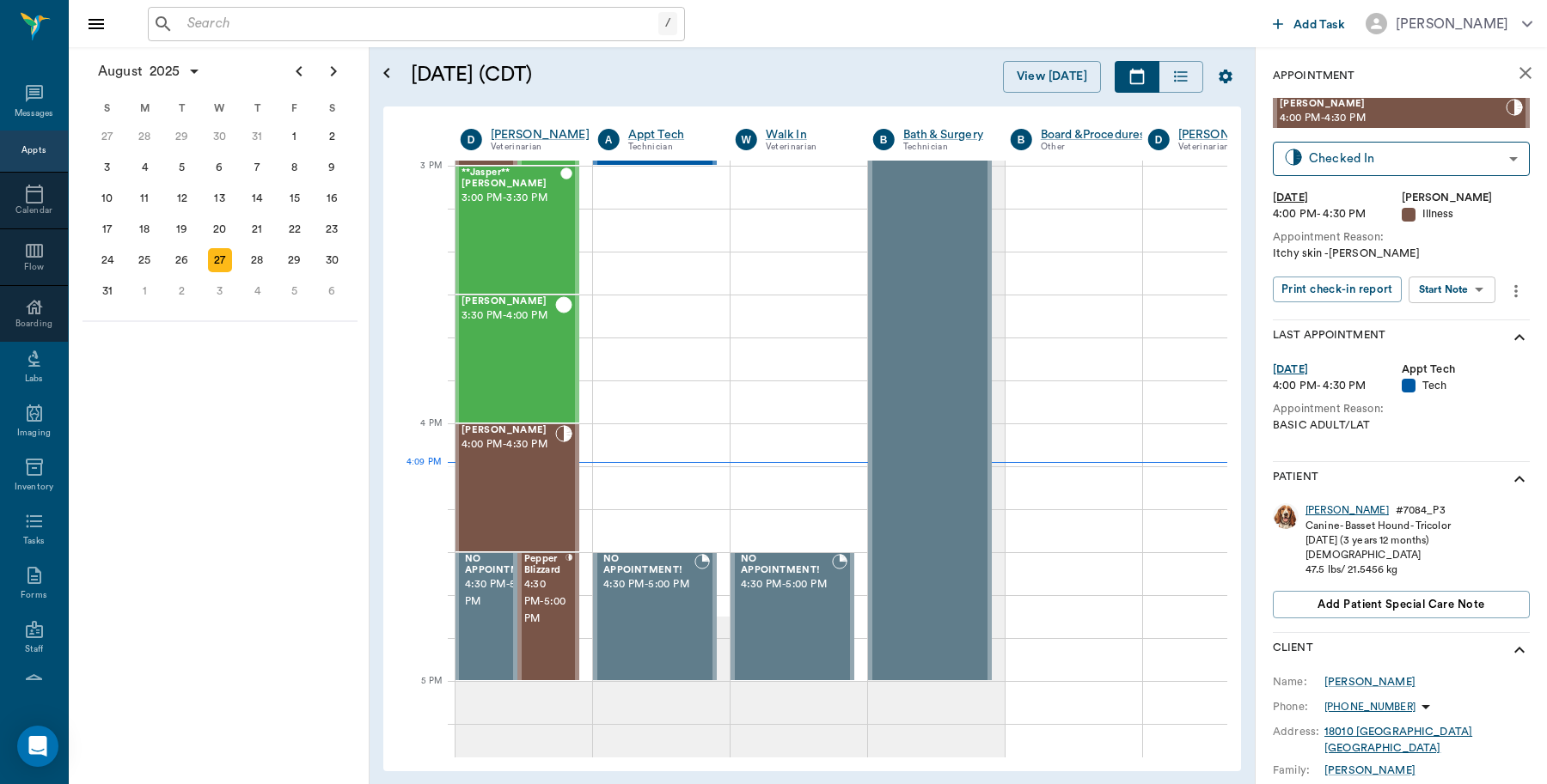
click at [1322, 510] on div "[PERSON_NAME]" at bounding box center [1347, 510] width 84 height 14
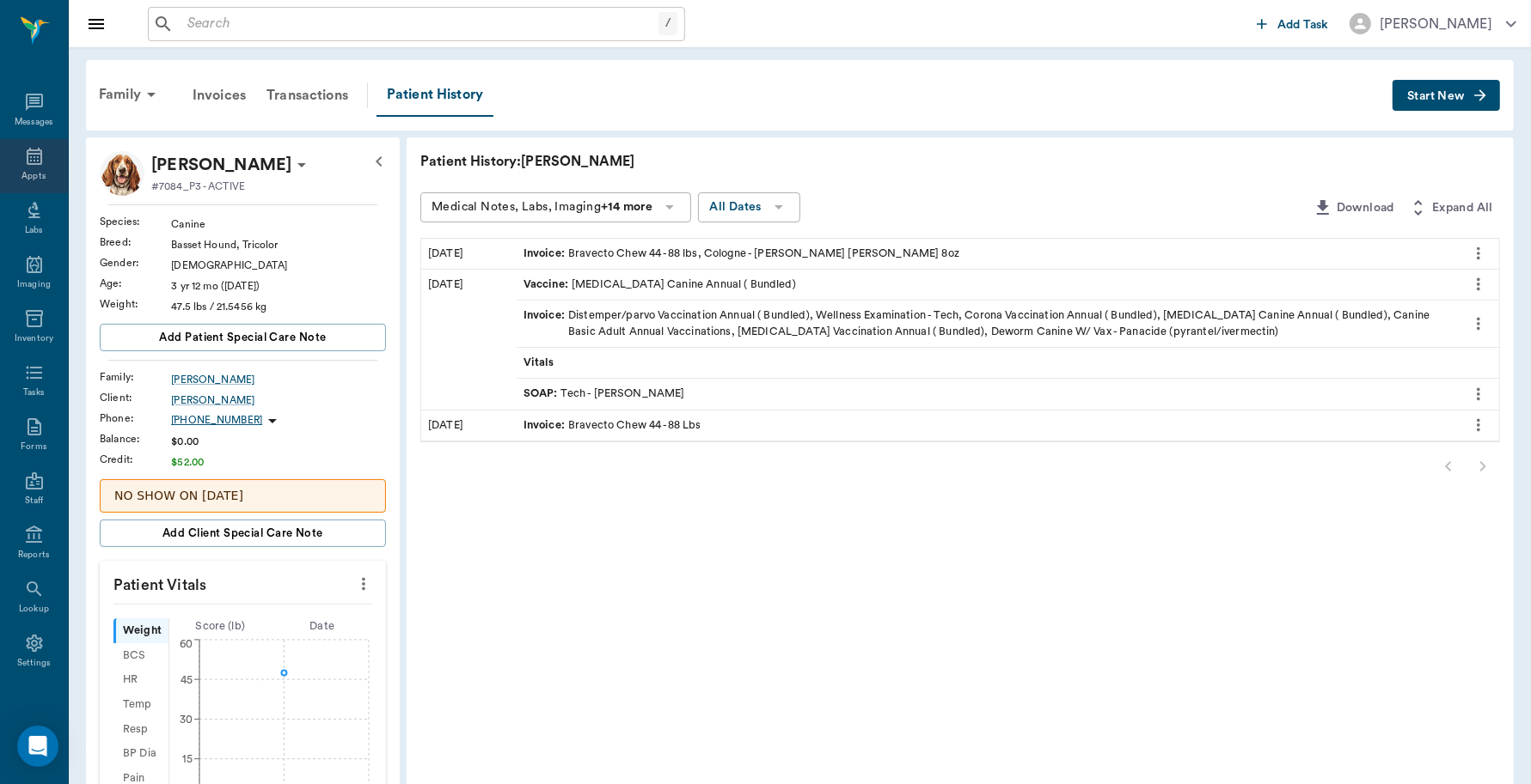
click at [27, 164] on icon at bounding box center [35, 157] width 15 height 17
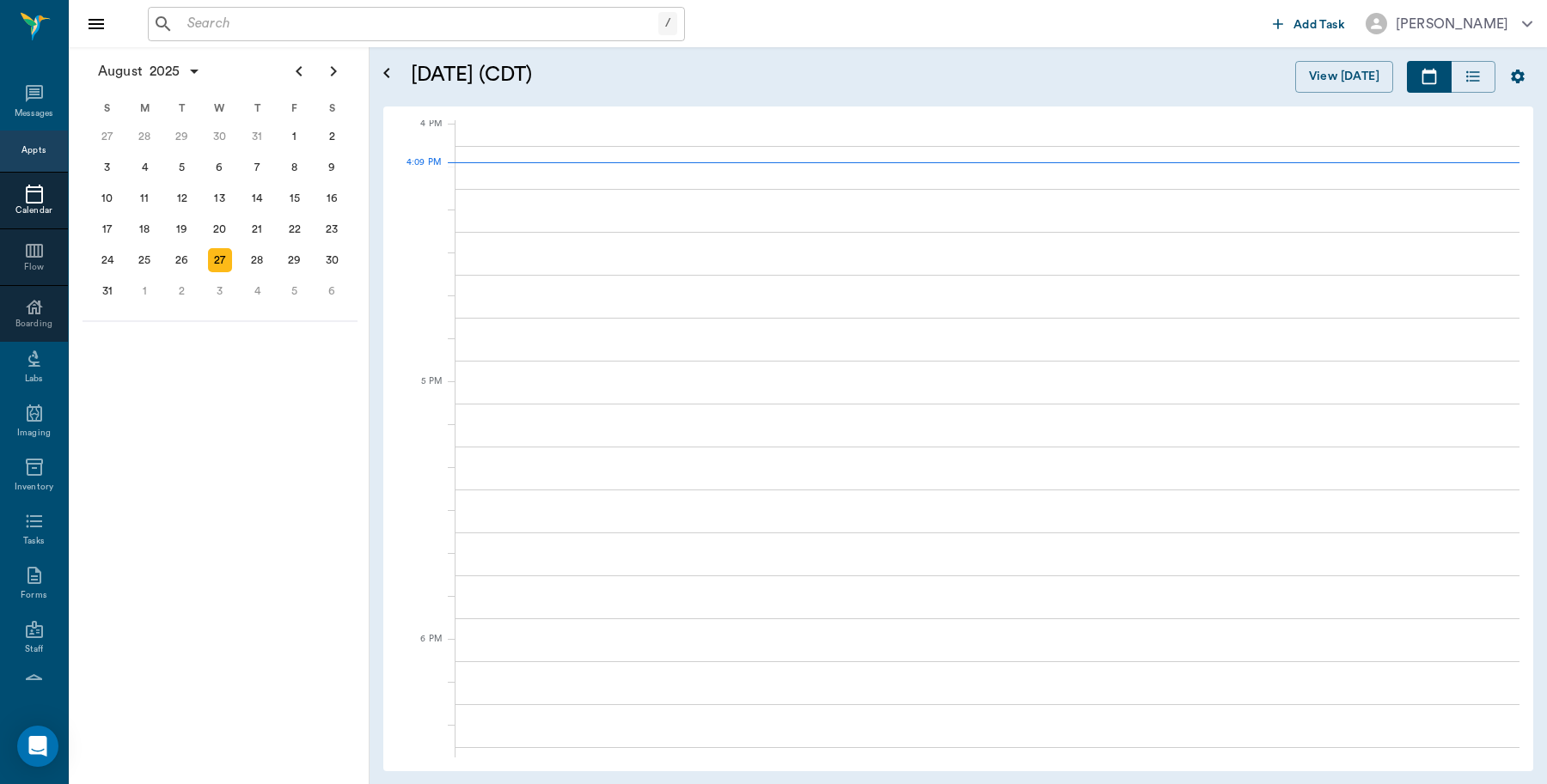
scroll to position [2064, 0]
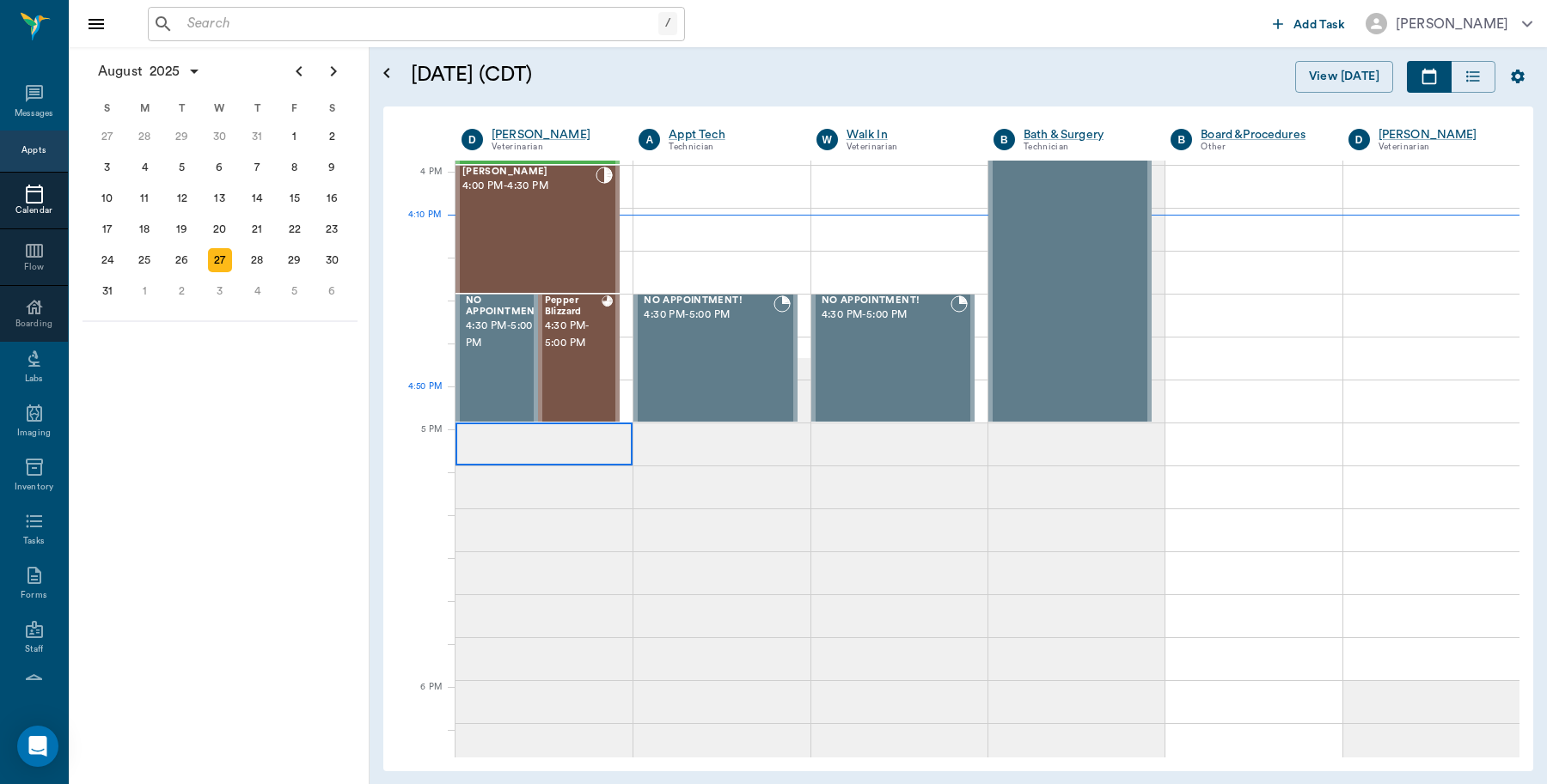
scroll to position [1957, 0]
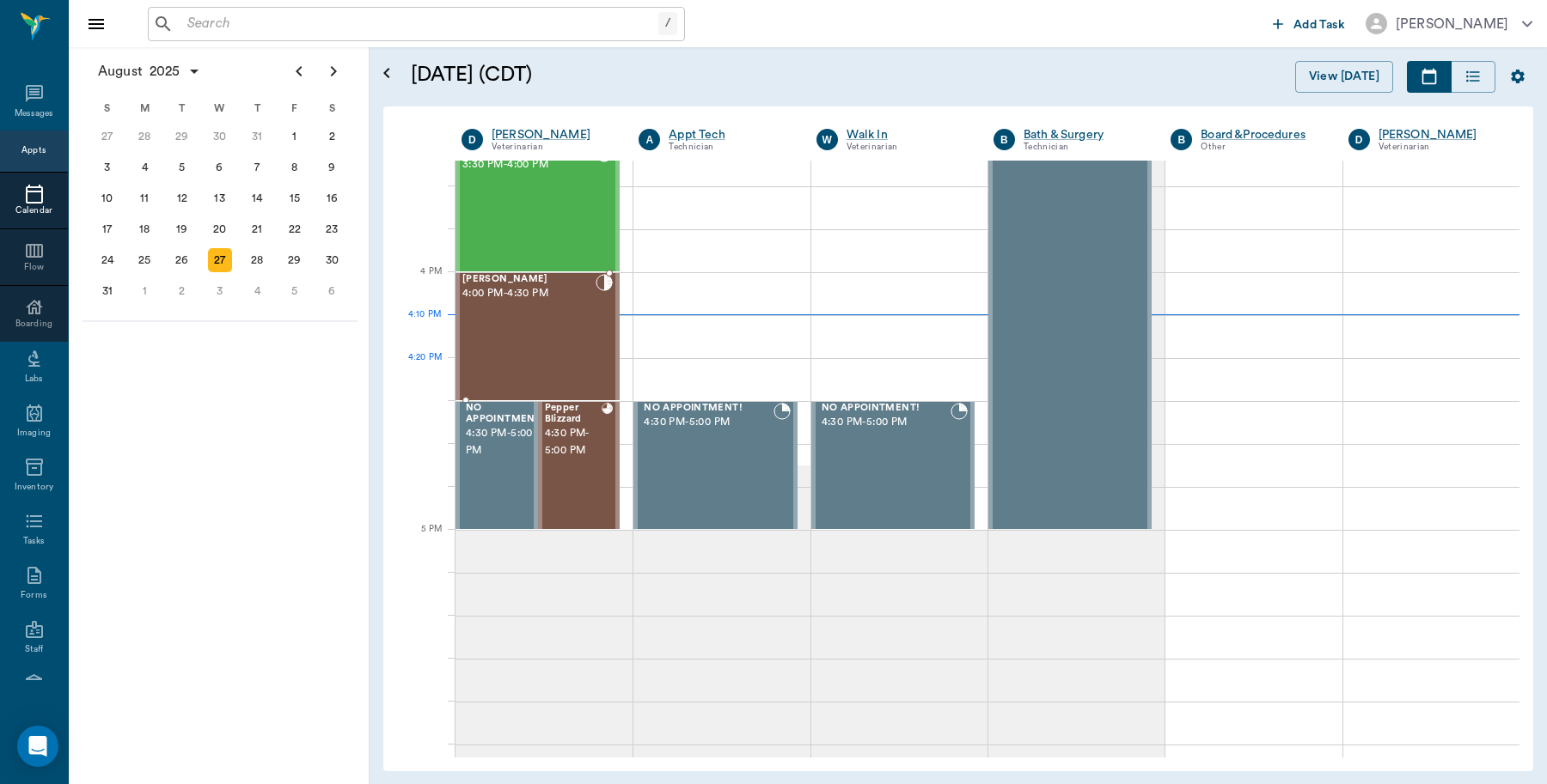
click at [534, 363] on div "[PERSON_NAME] 4:00 PM - 4:30 PM" at bounding box center [528, 337] width 133 height 125
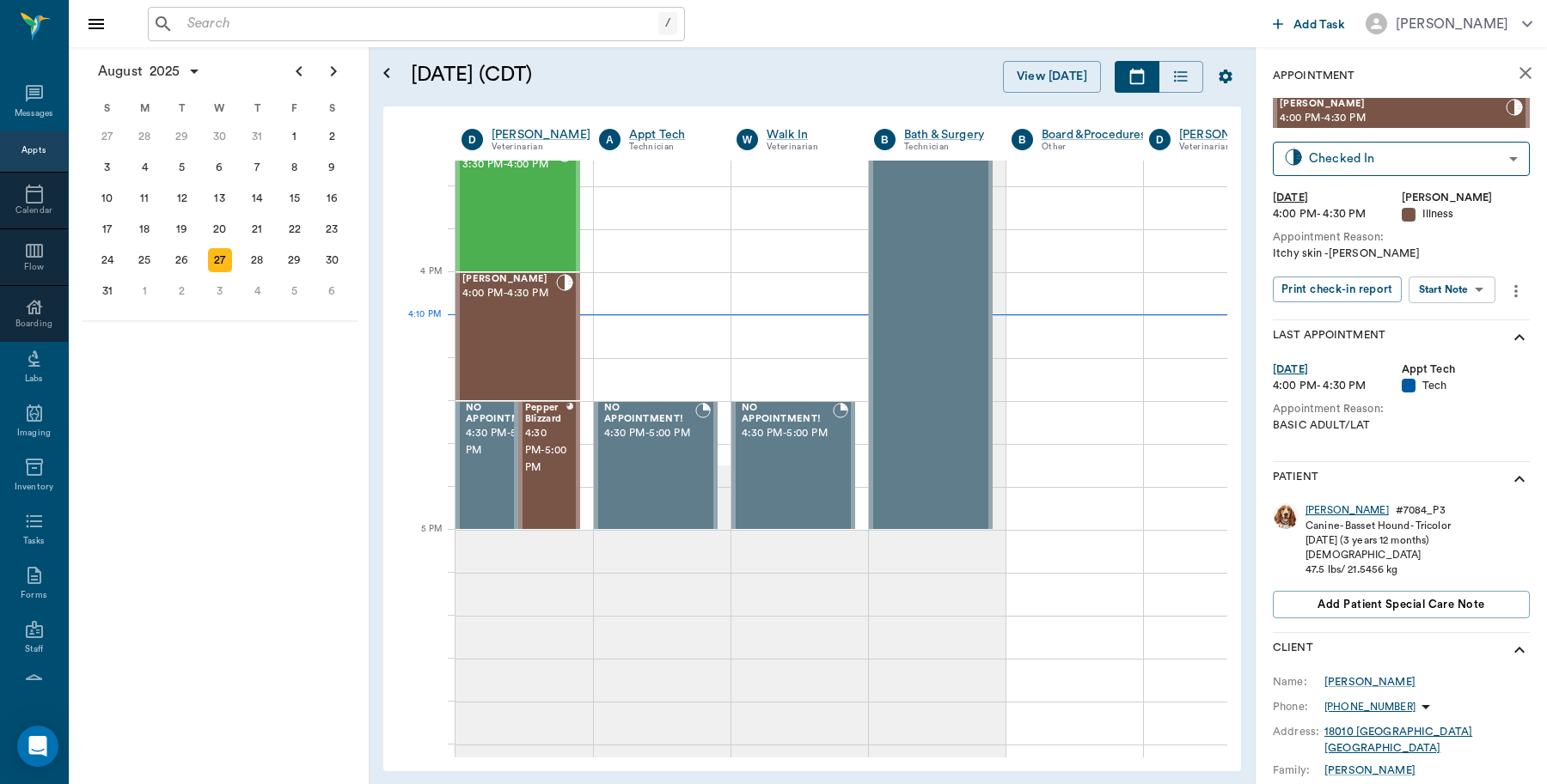
click at [1325, 517] on div "[PERSON_NAME]" at bounding box center [1347, 510] width 84 height 14
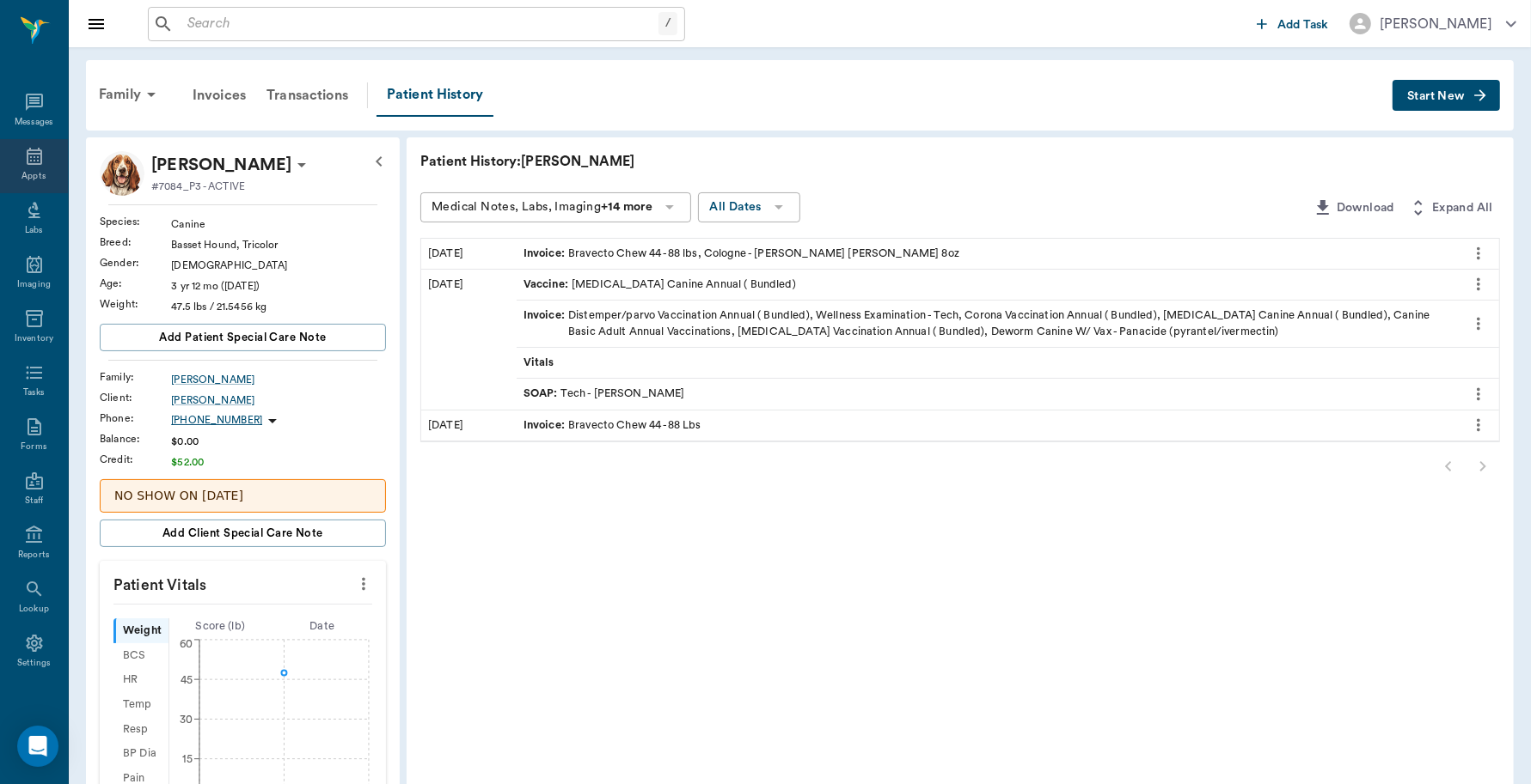
click at [21, 167] on div "Appts" at bounding box center [34, 166] width 68 height 54
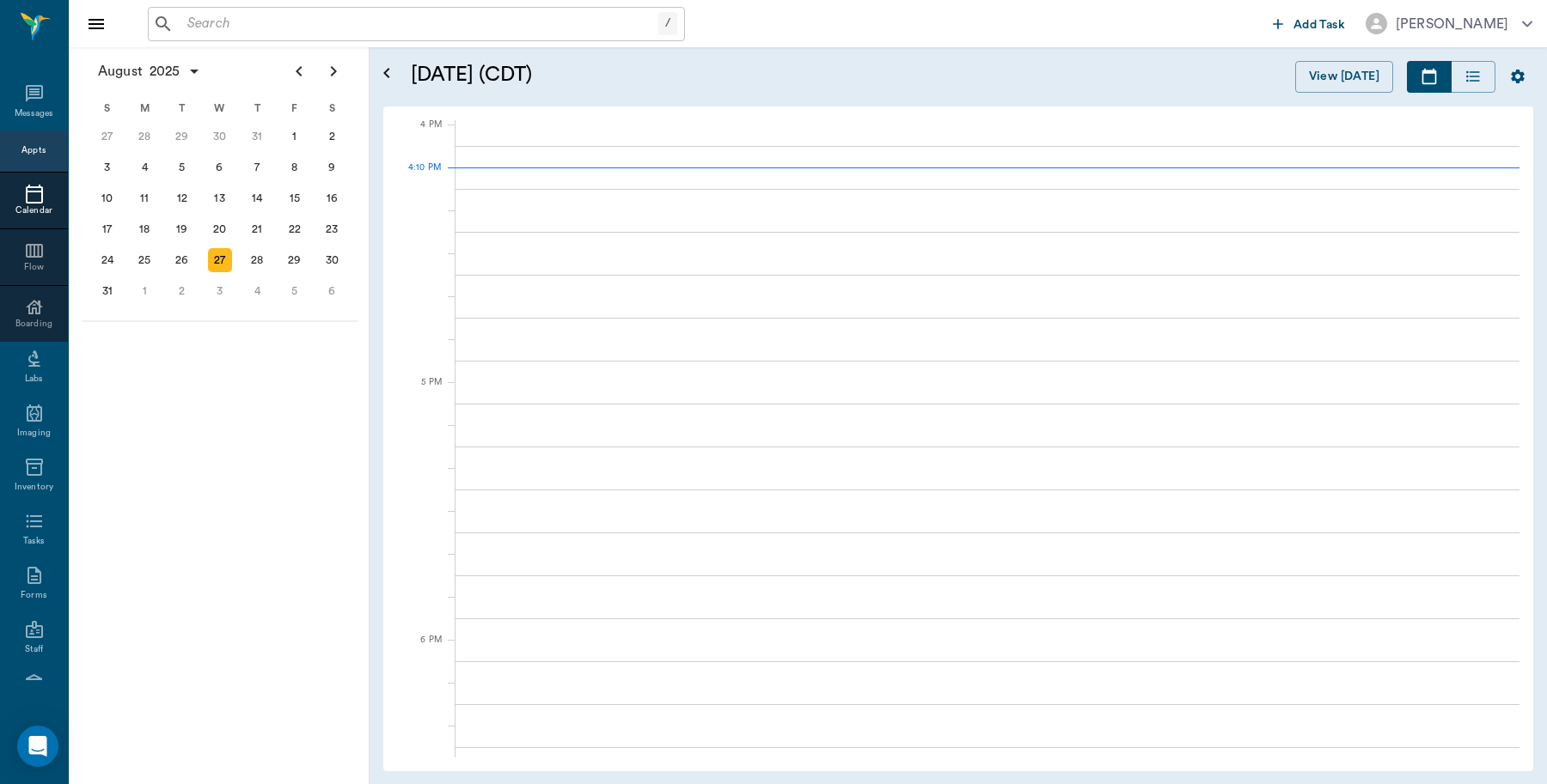
scroll to position [2063, 0]
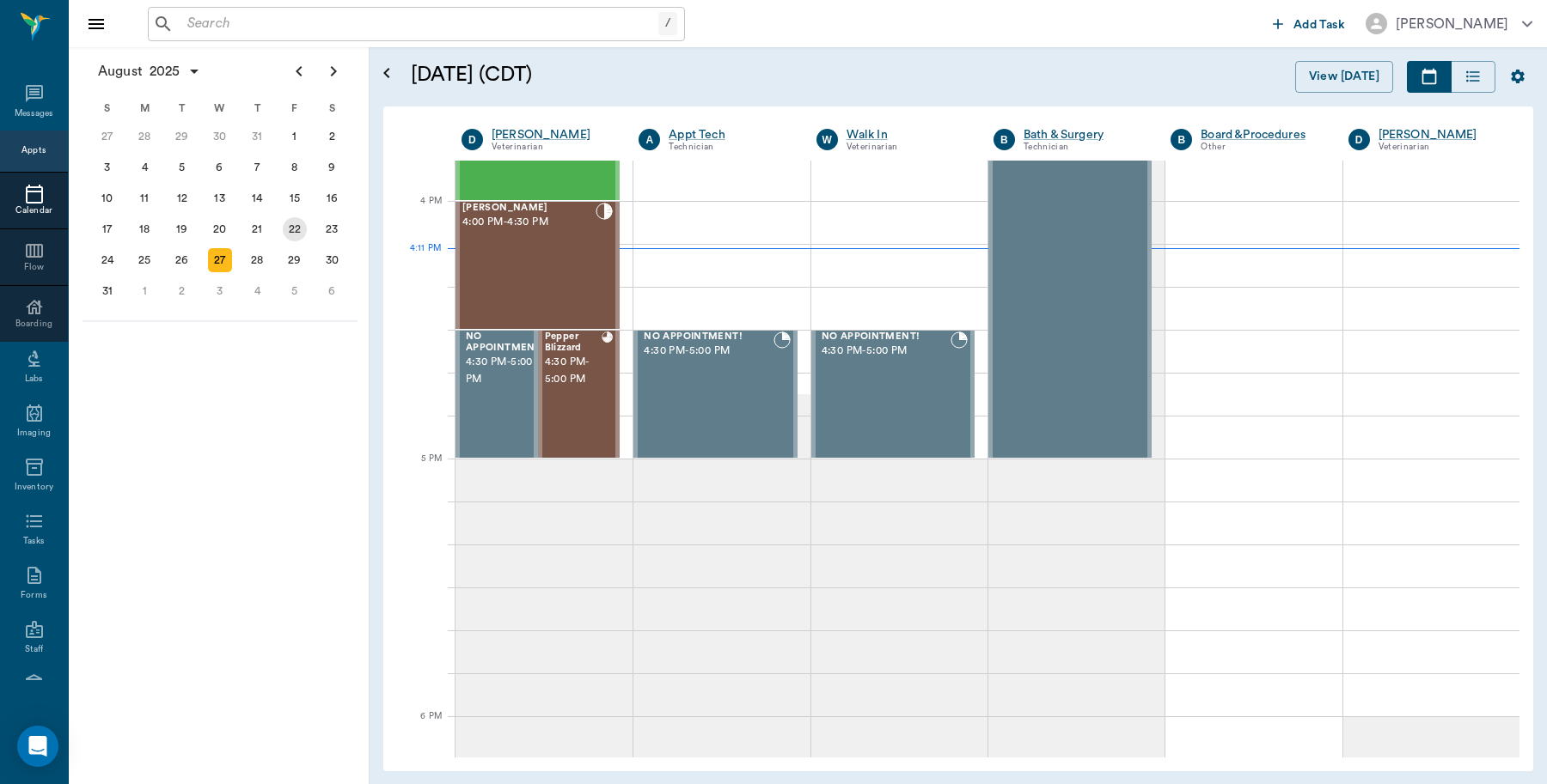
scroll to position [2063, 0]
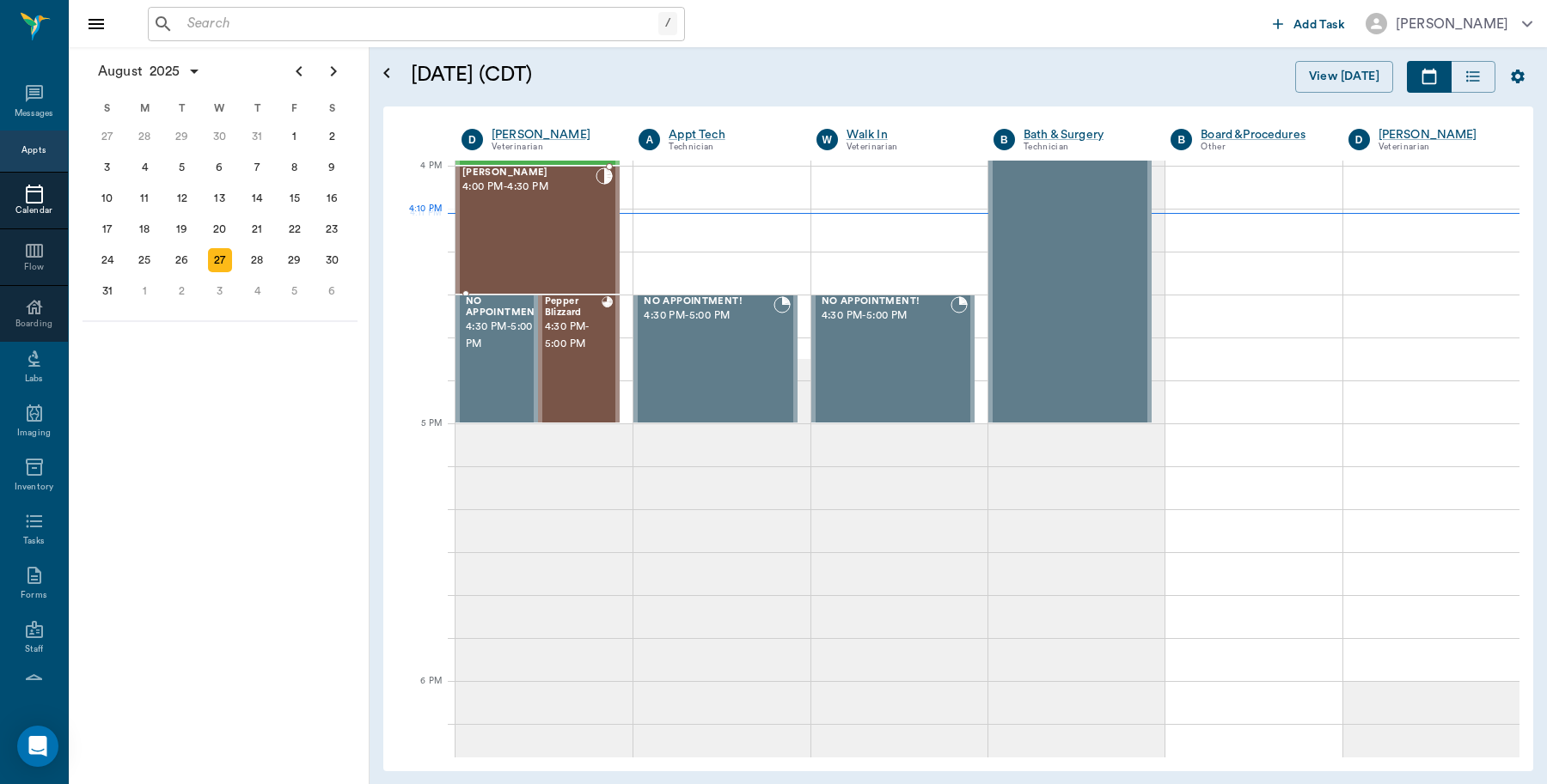
click at [530, 235] on div "[PERSON_NAME] 4:00 PM - 4:30 PM" at bounding box center [528, 230] width 133 height 125
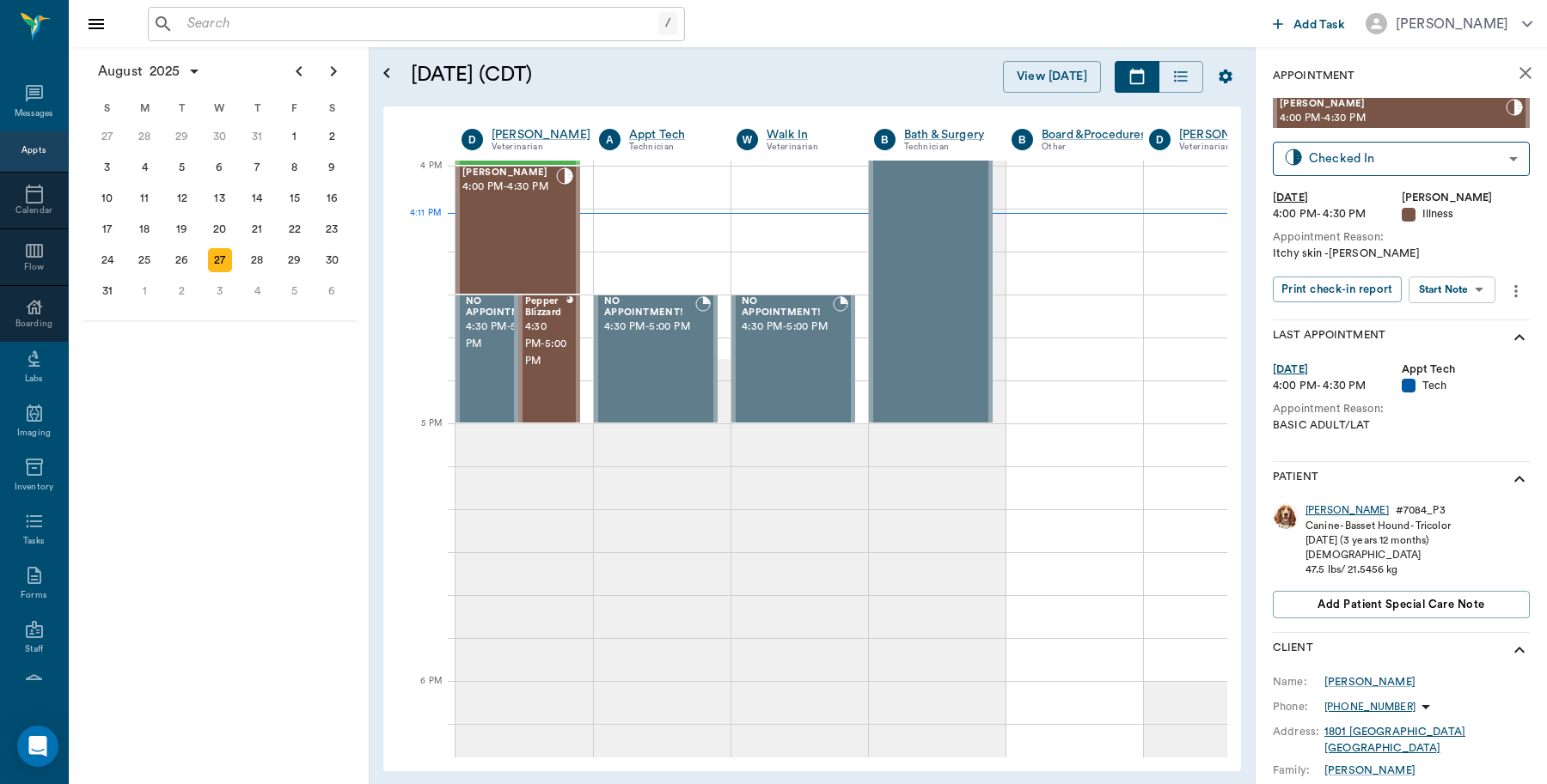
click at [1315, 505] on div "[PERSON_NAME]" at bounding box center [1347, 510] width 84 height 14
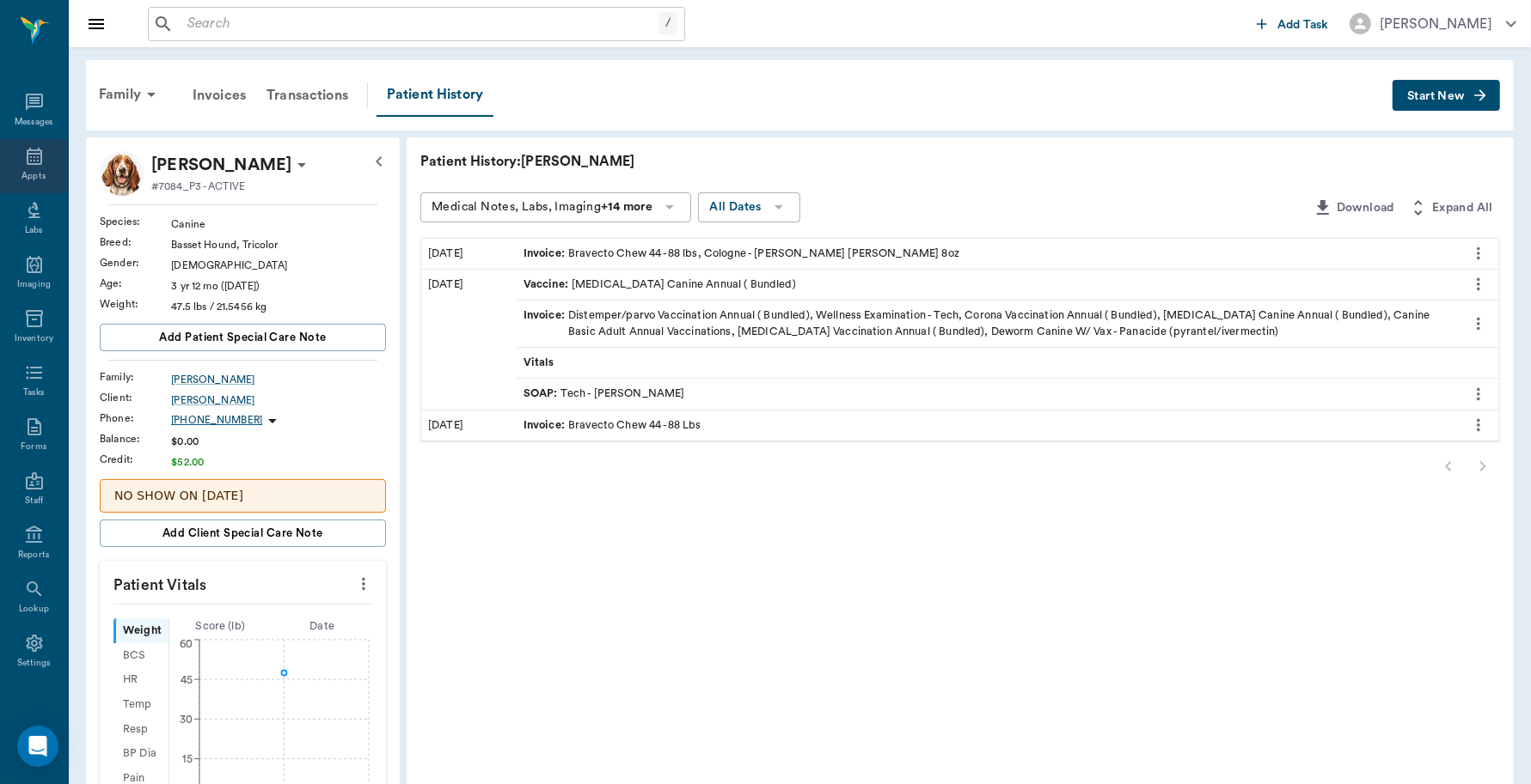
click at [27, 153] on icon at bounding box center [35, 157] width 15 height 17
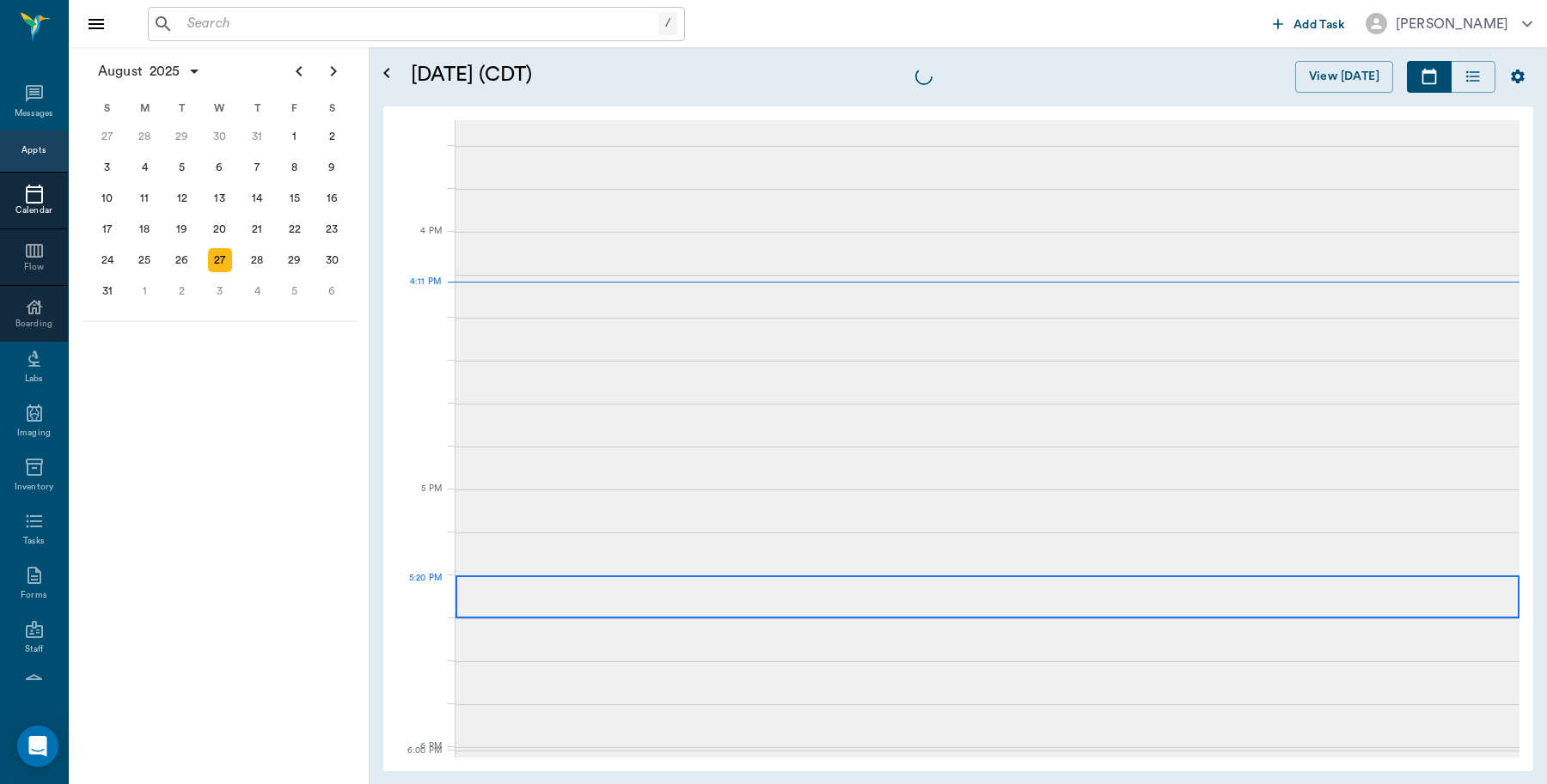
scroll to position [2063, 0]
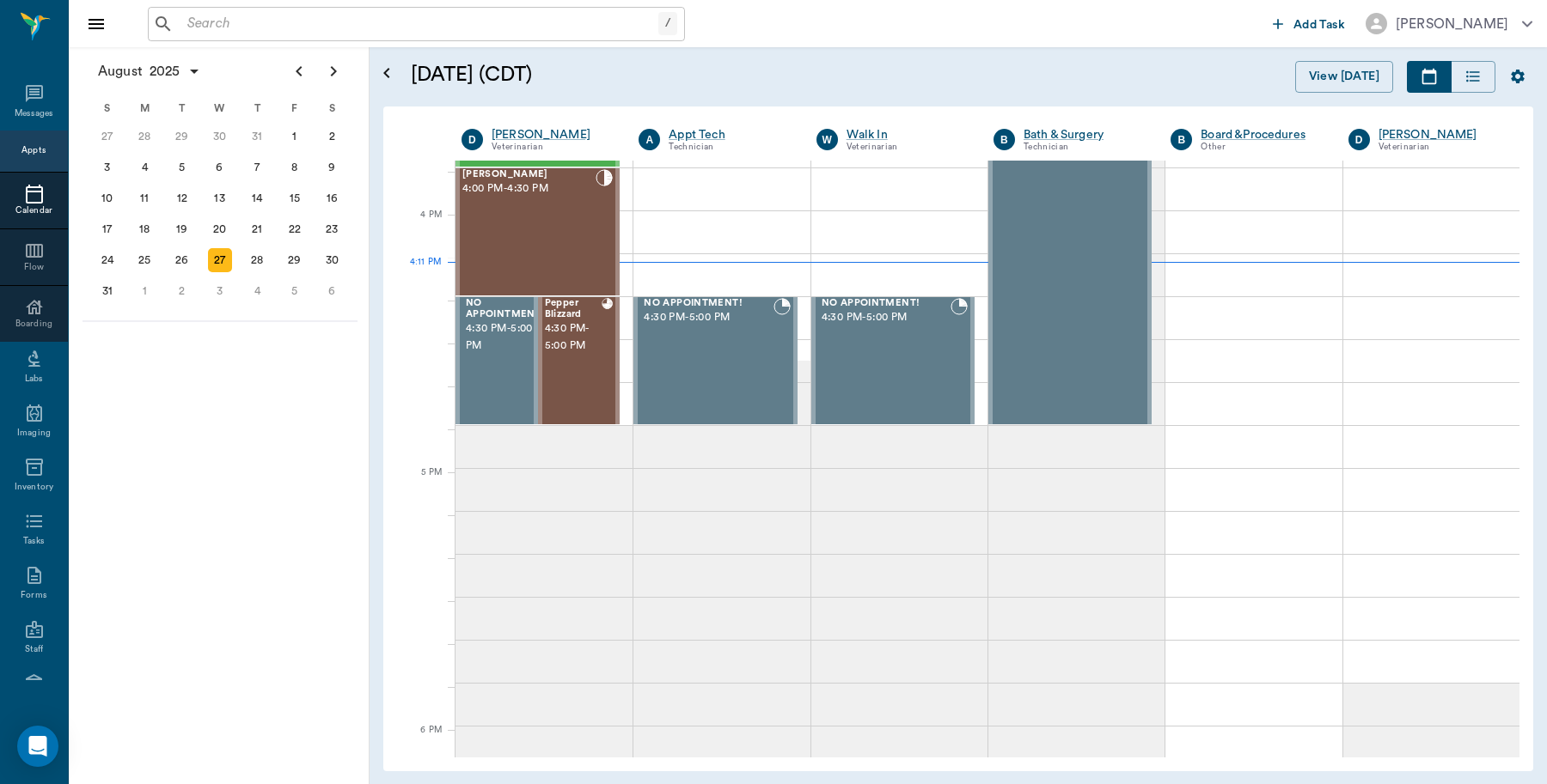
scroll to position [2063, 0]
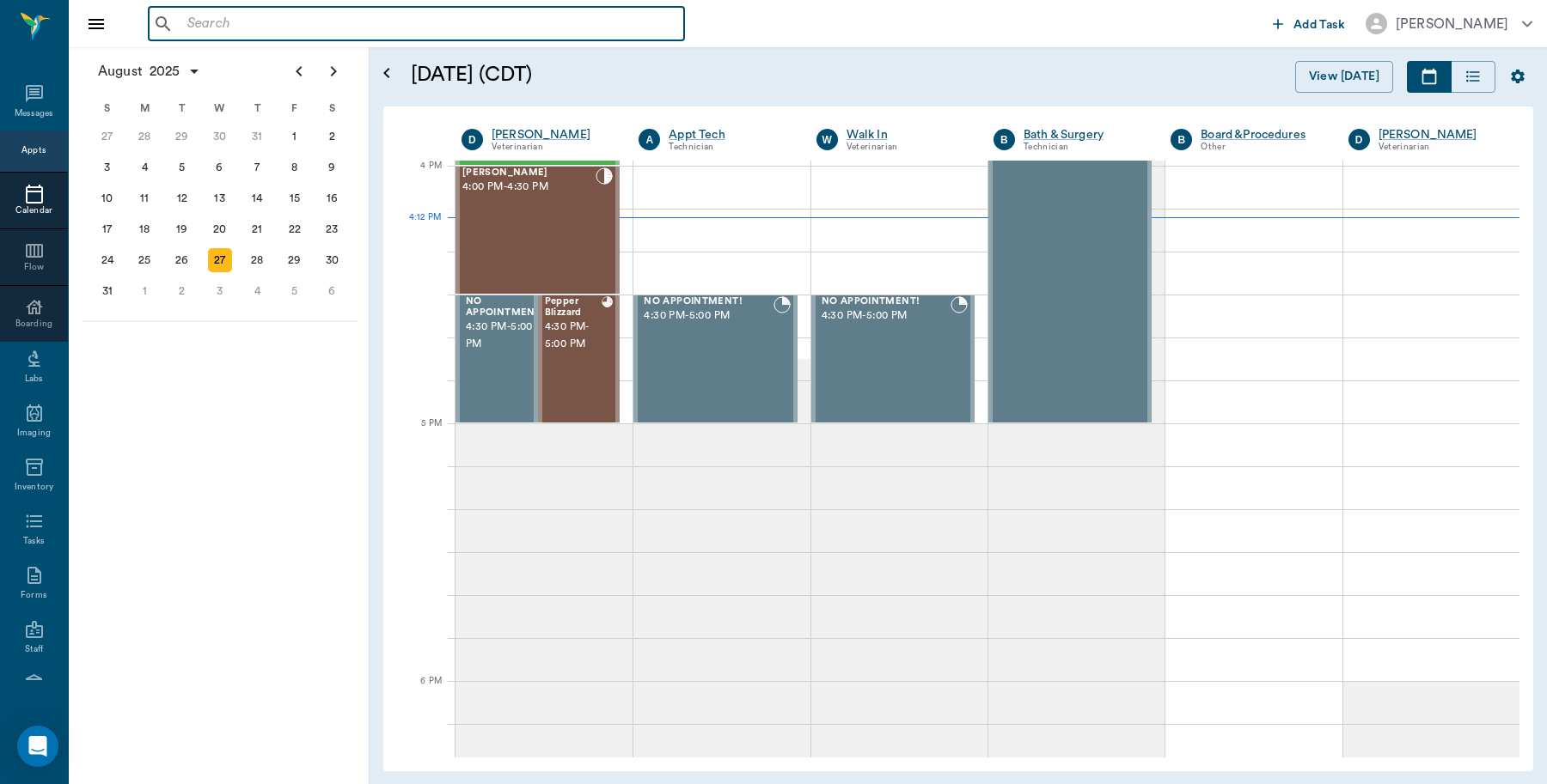
click at [292, 20] on input "text" at bounding box center [429, 24] width 496 height 24
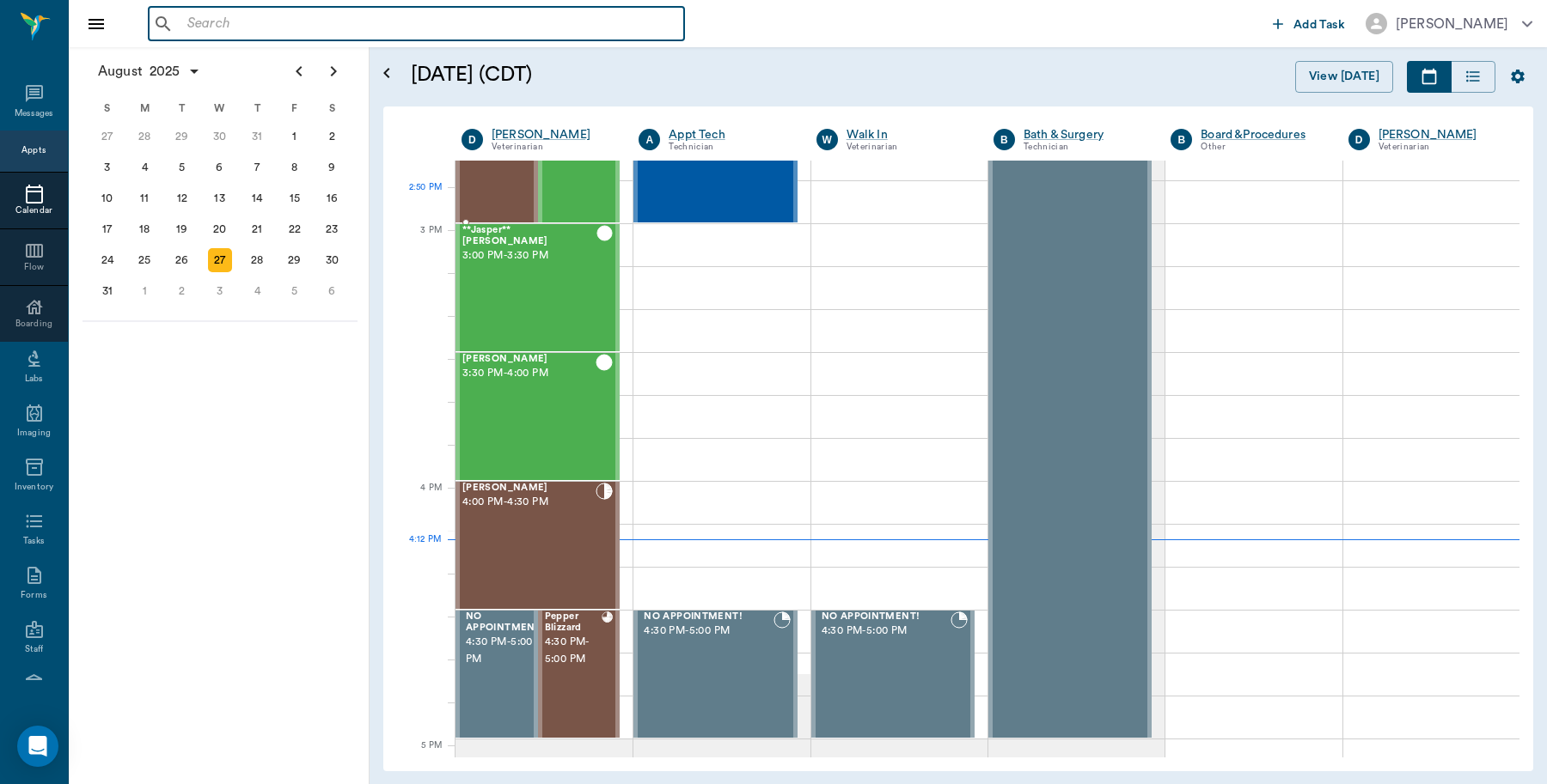
scroll to position [1741, 0]
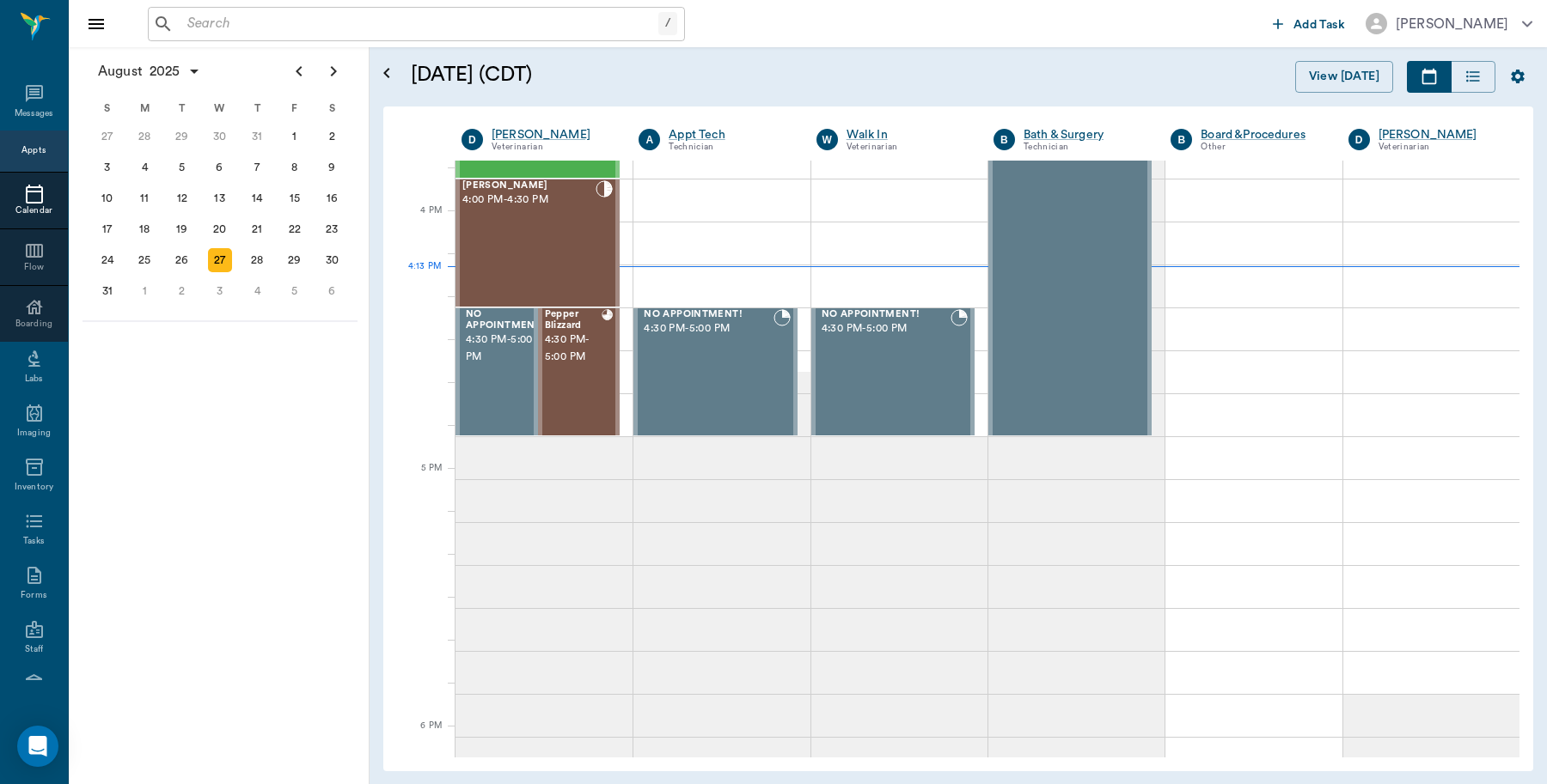
scroll to position [2063, 0]
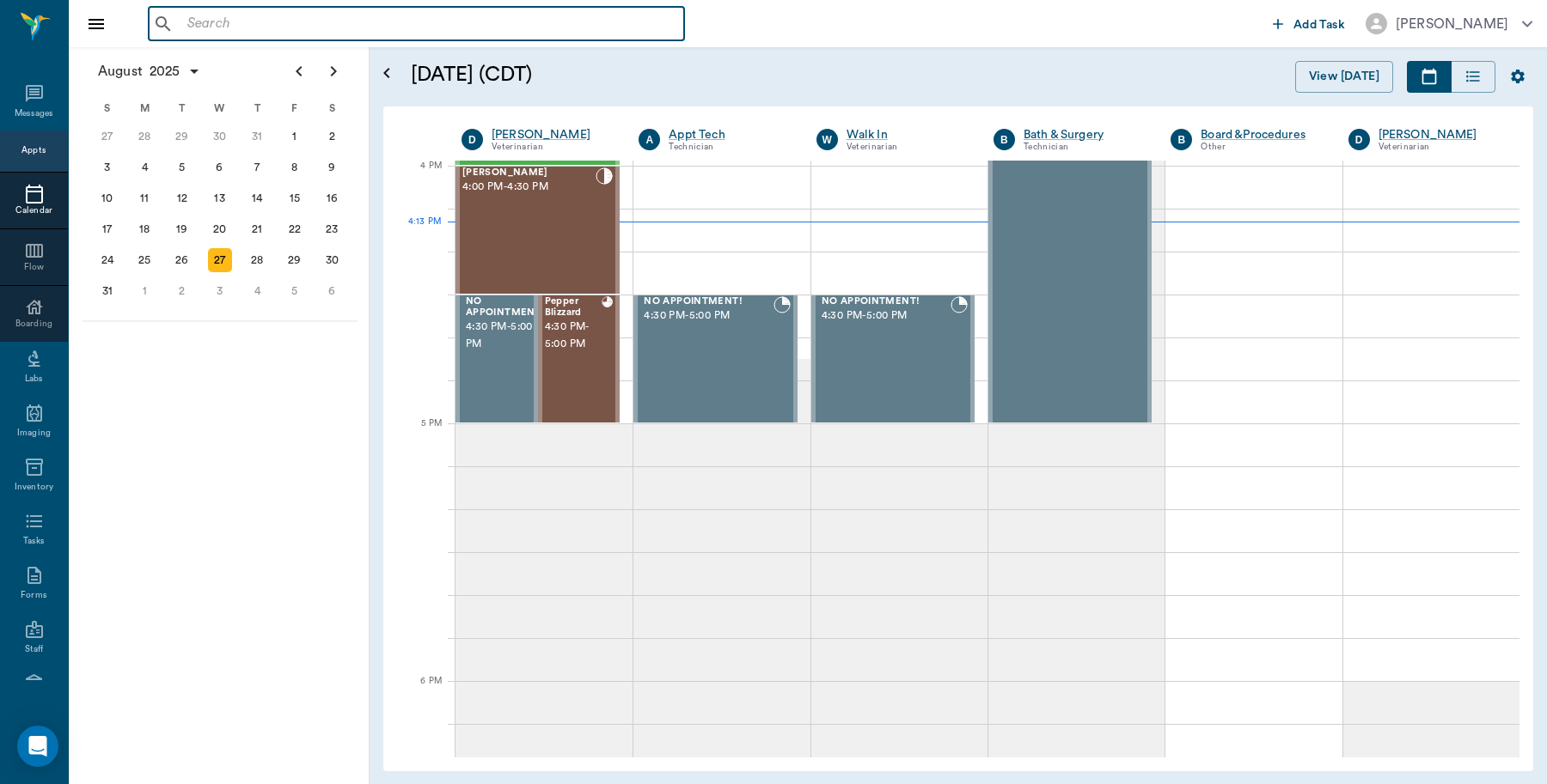
click at [350, 27] on input "text" at bounding box center [429, 24] width 496 height 24
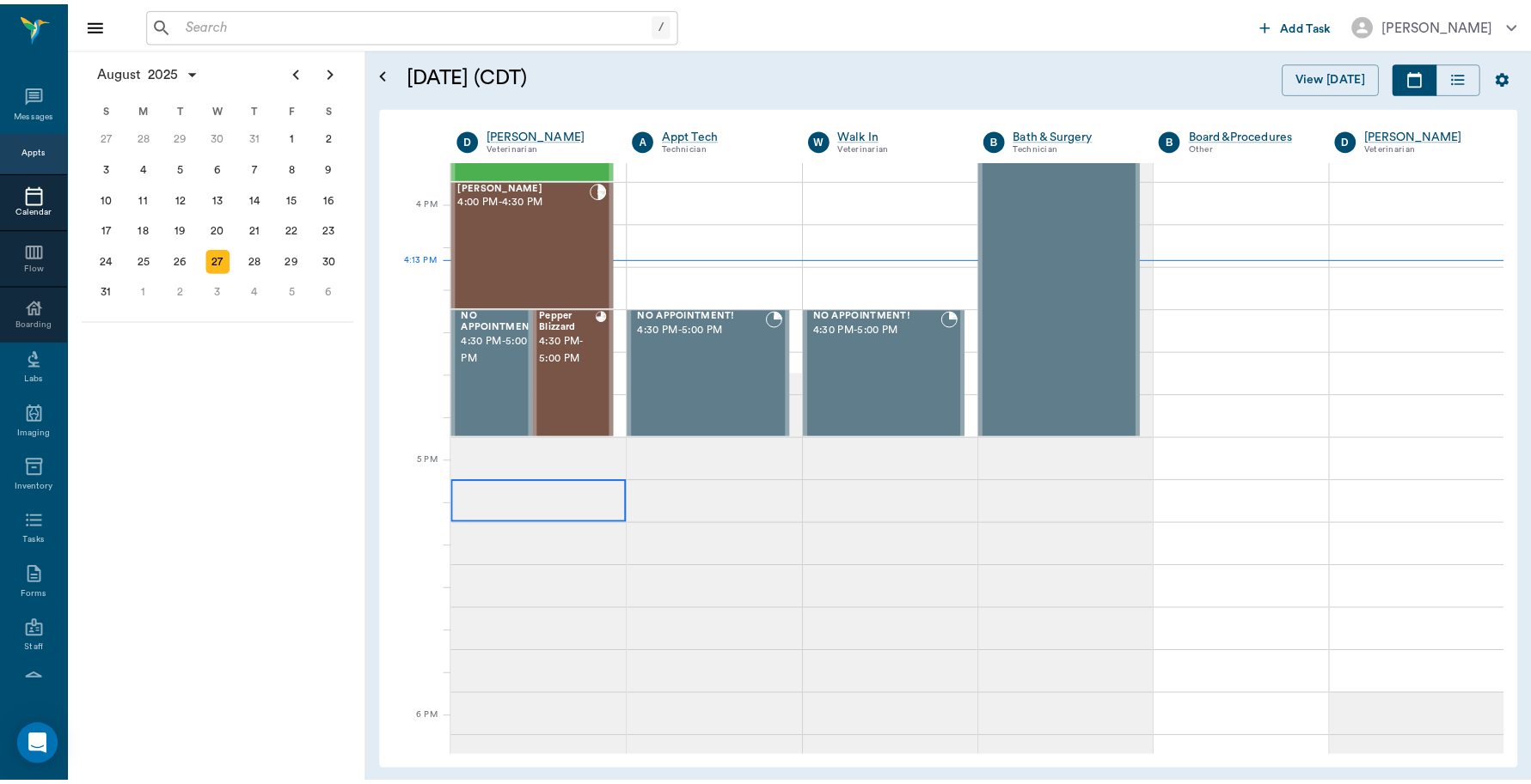
scroll to position [2063, 0]
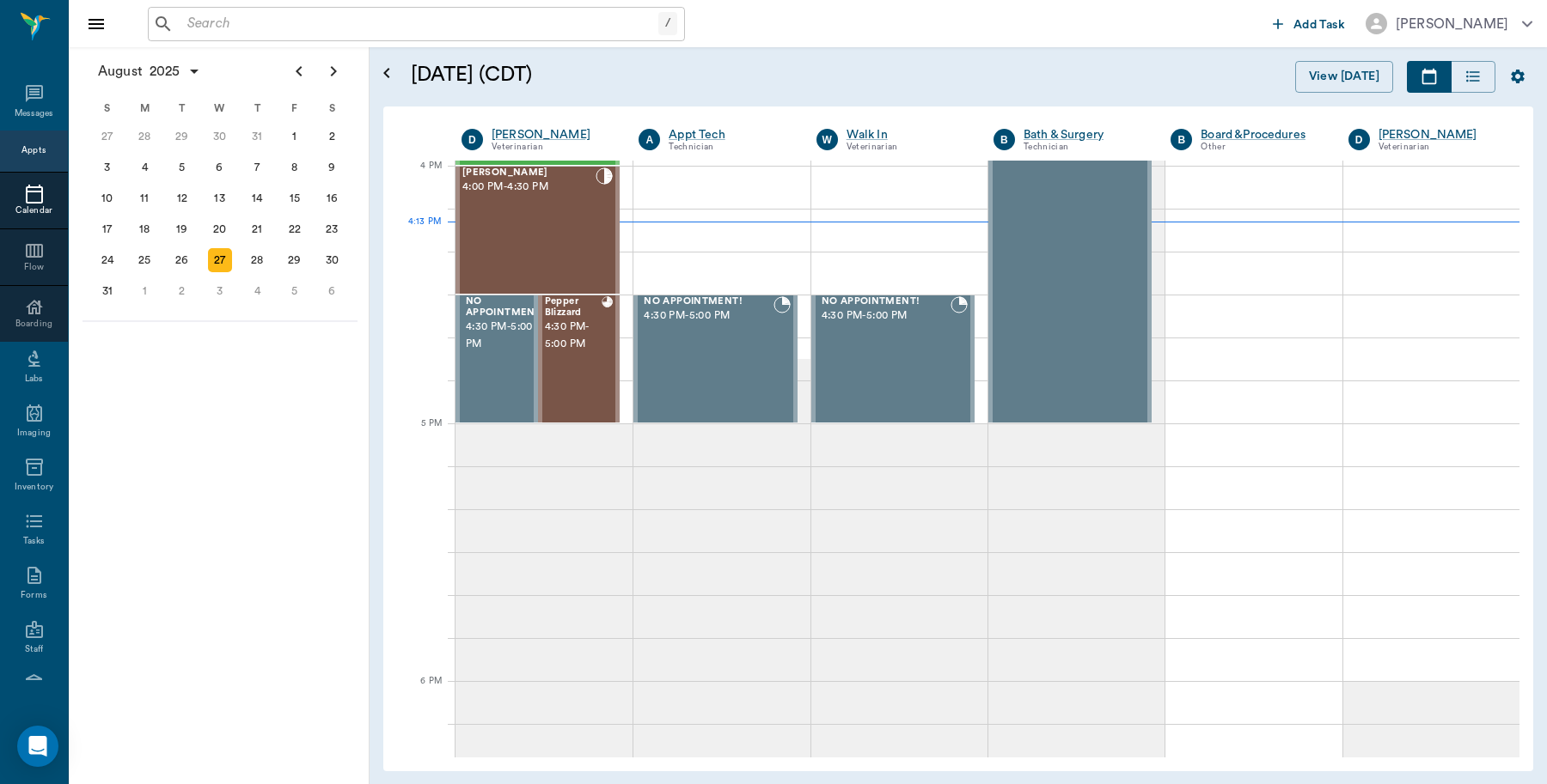
click at [254, 26] on input "text" at bounding box center [419, 24] width 478 height 24
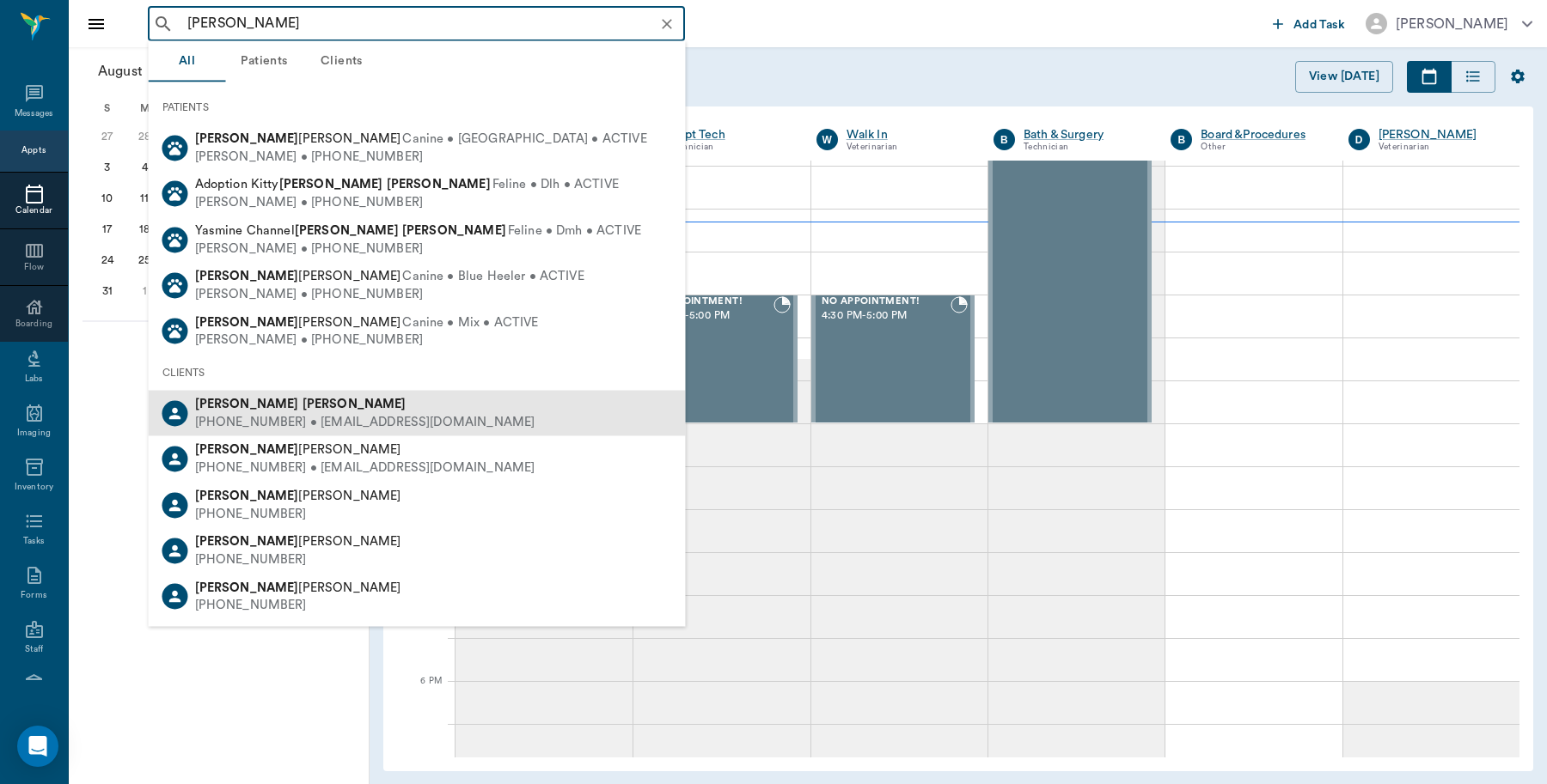
click at [223, 396] on div "[PERSON_NAME]" at bounding box center [366, 405] width 341 height 18
type input "[PERSON_NAME]"
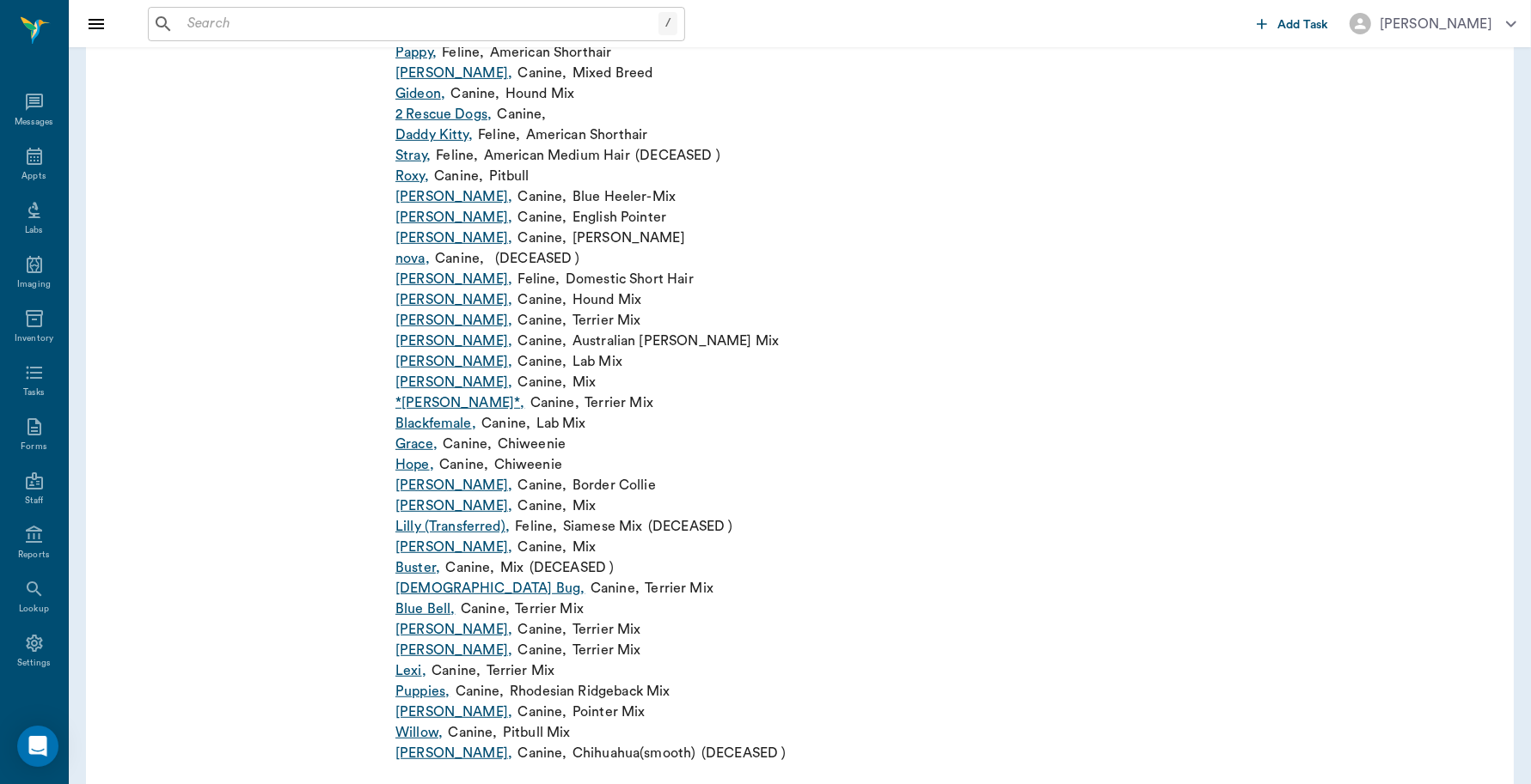
scroll to position [736, 0]
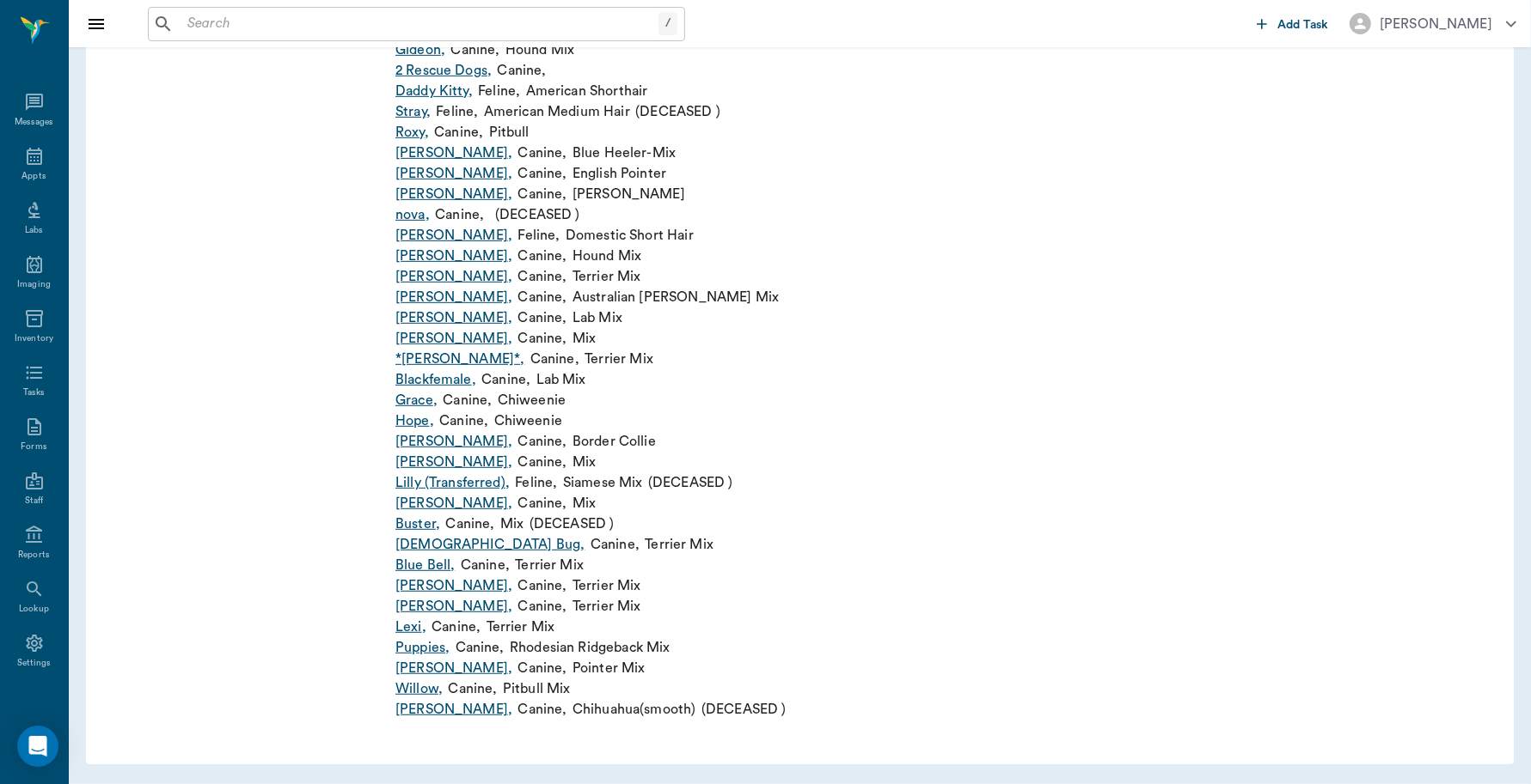
click at [430, 687] on link "Willow ," at bounding box center [419, 689] width 47 height 20
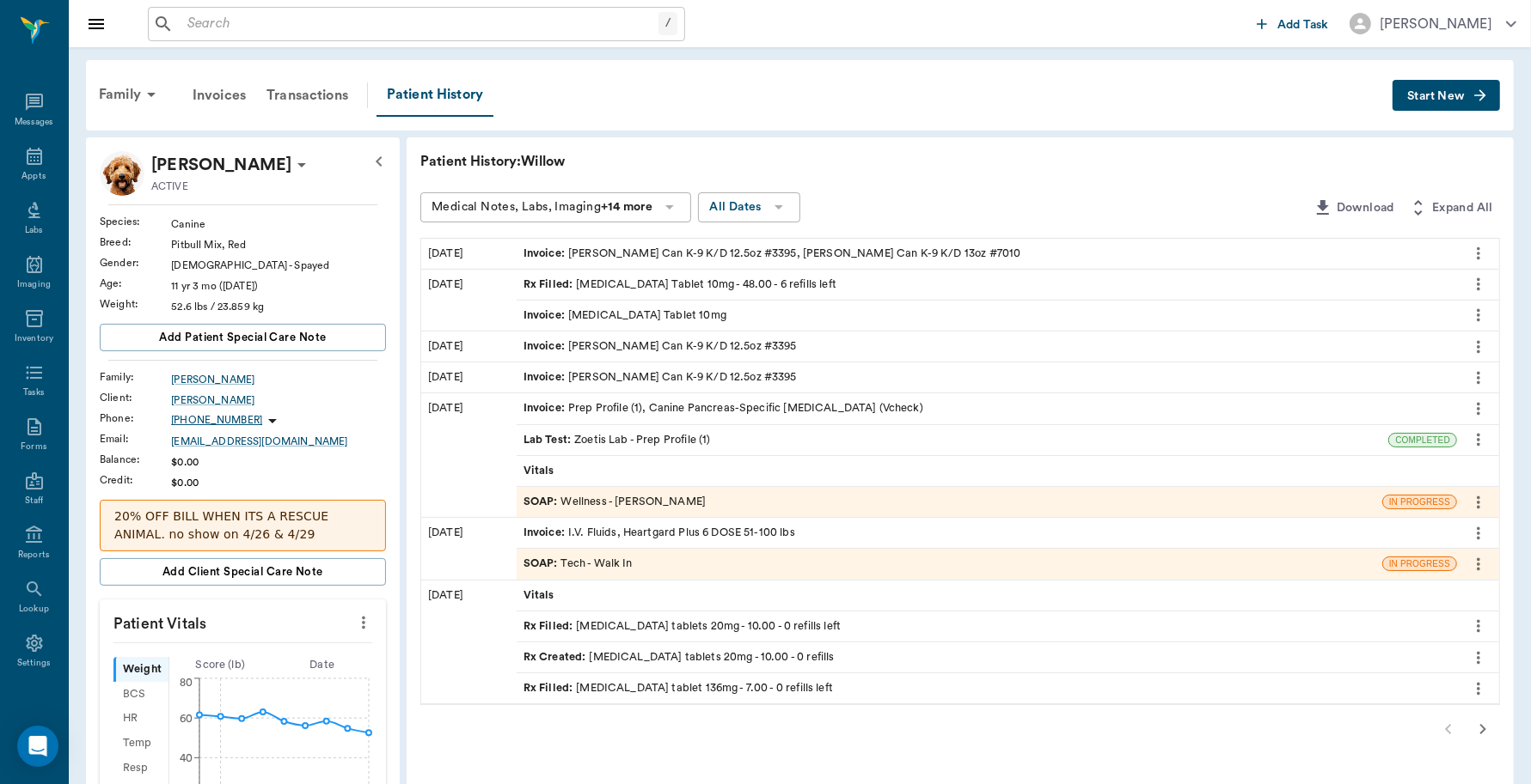
click at [1407, 100] on button "Start New" at bounding box center [1446, 95] width 108 height 32
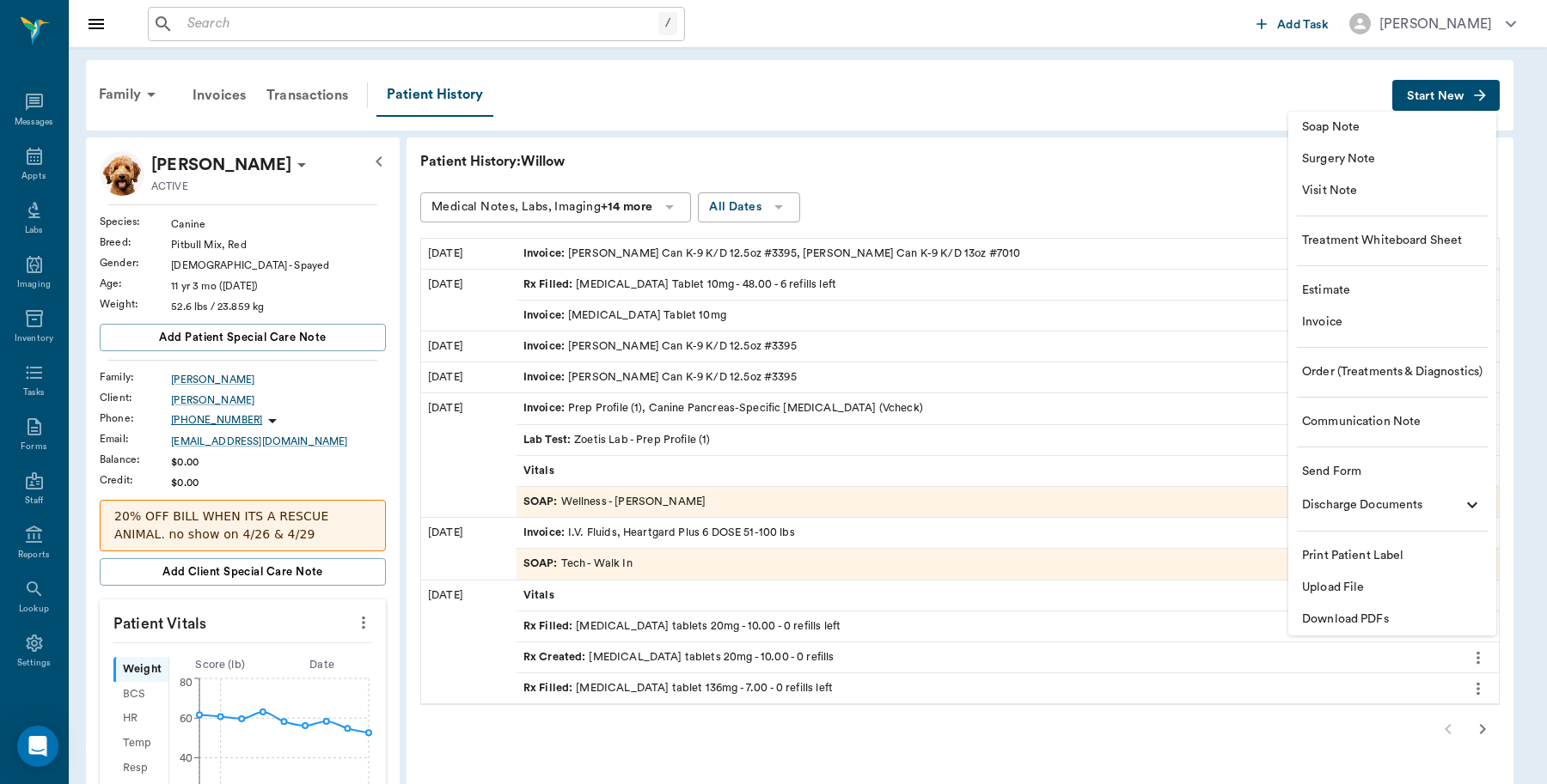
click at [1326, 325] on span "Invoice" at bounding box center [1392, 322] width 181 height 18
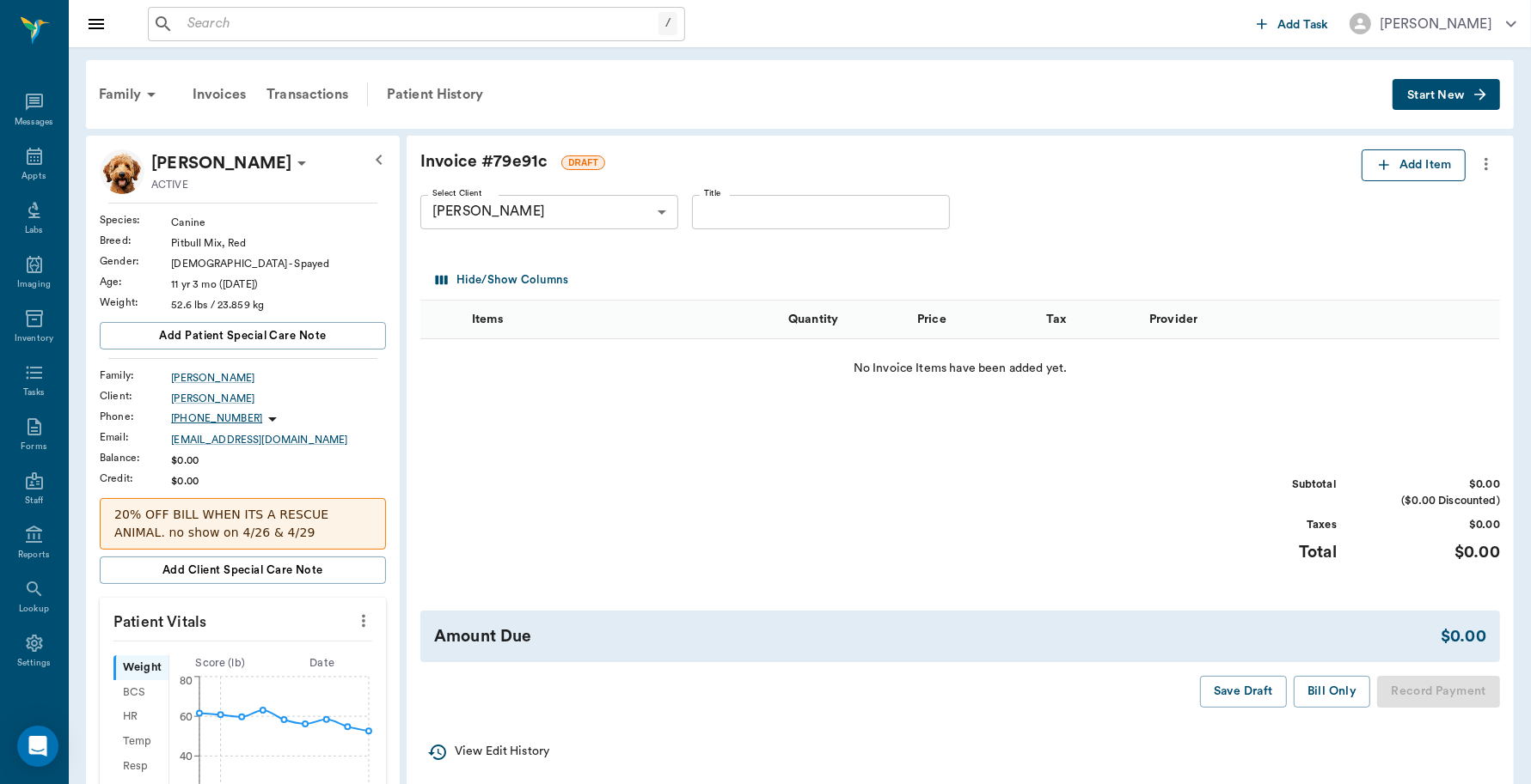
click at [1411, 165] on button "Add Item" at bounding box center [1414, 164] width 104 height 32
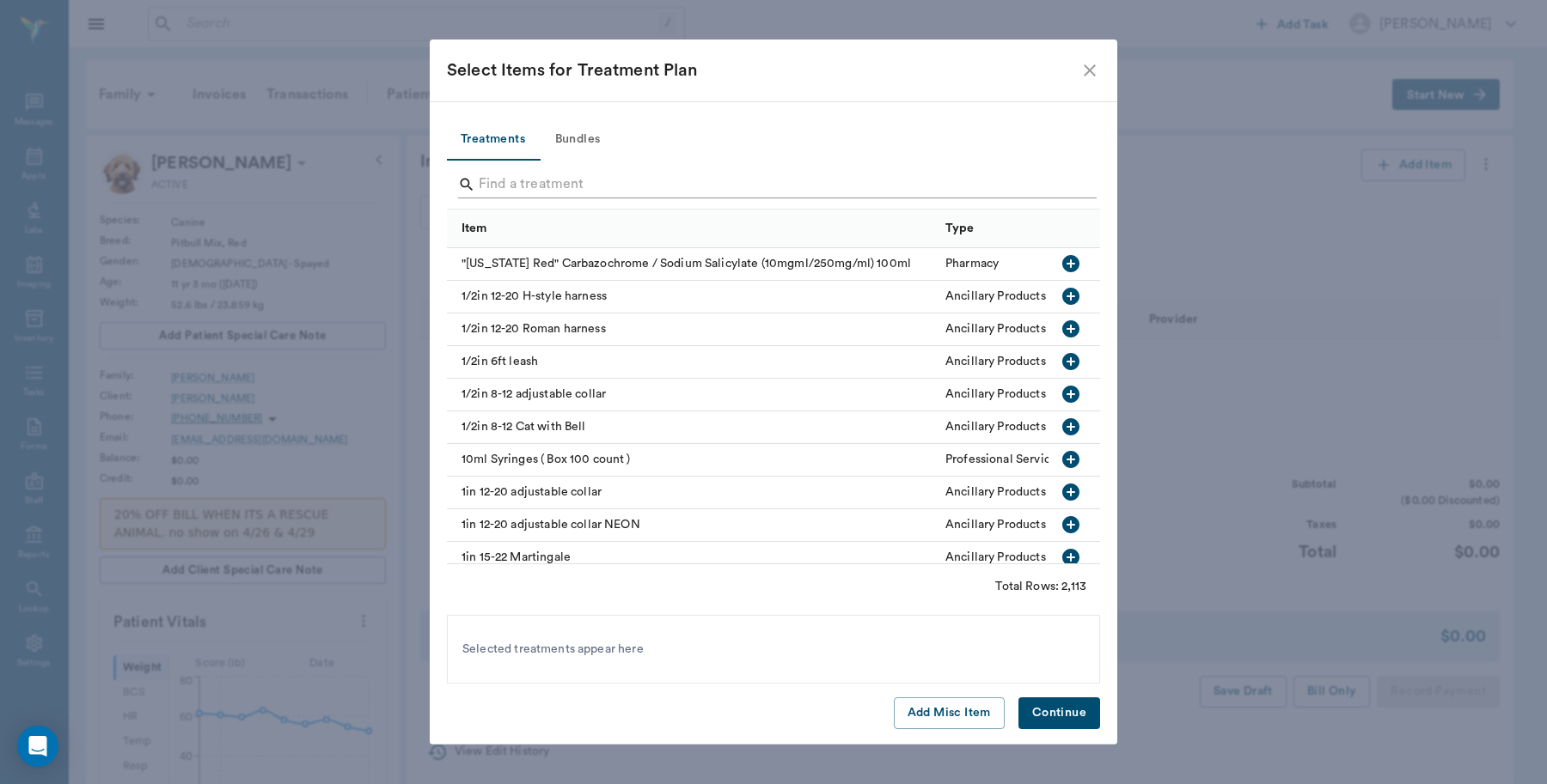
click at [864, 172] on input "Search" at bounding box center [774, 185] width 592 height 28
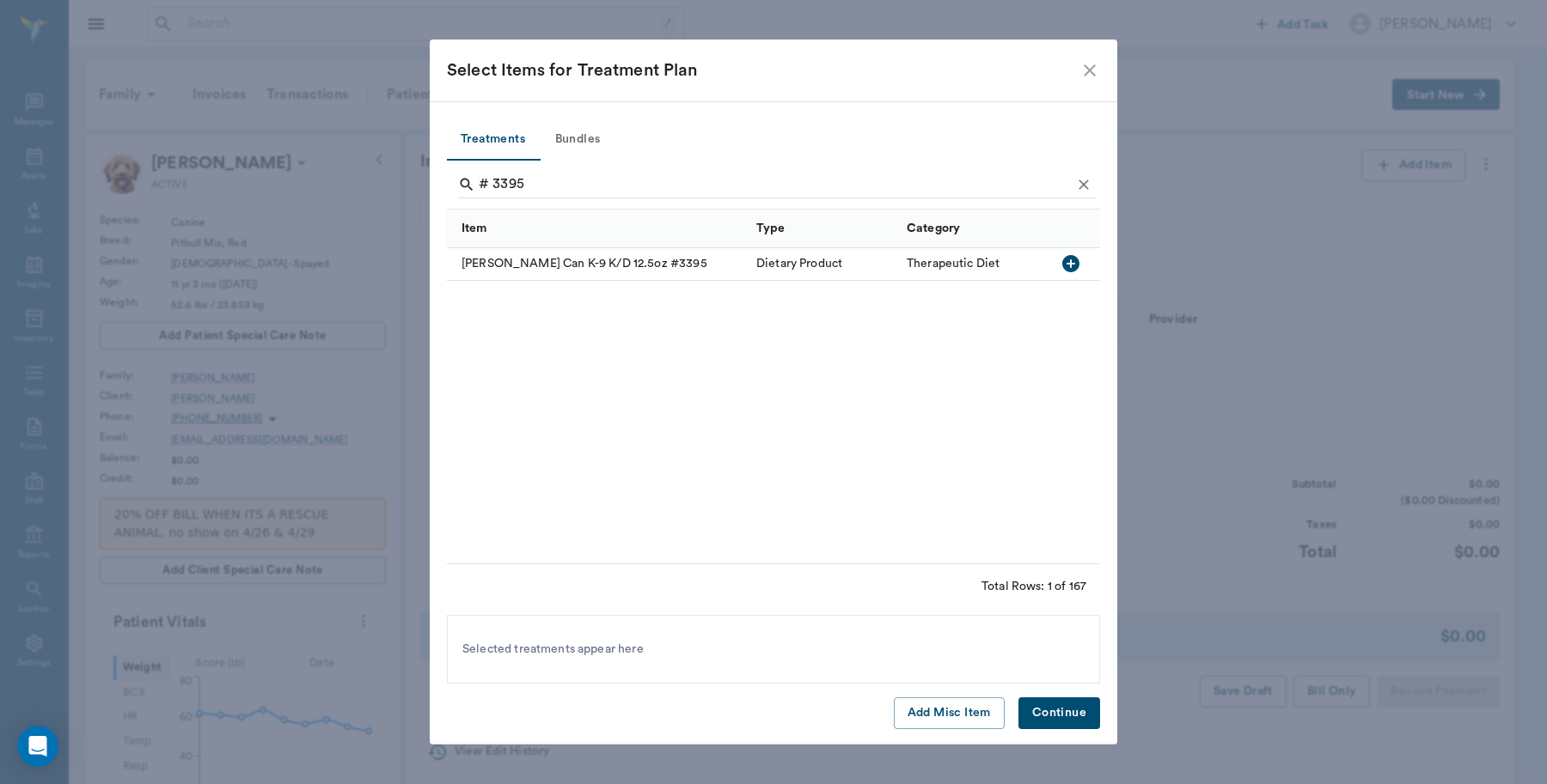
click at [1067, 262] on icon "button" at bounding box center [1071, 264] width 17 height 17
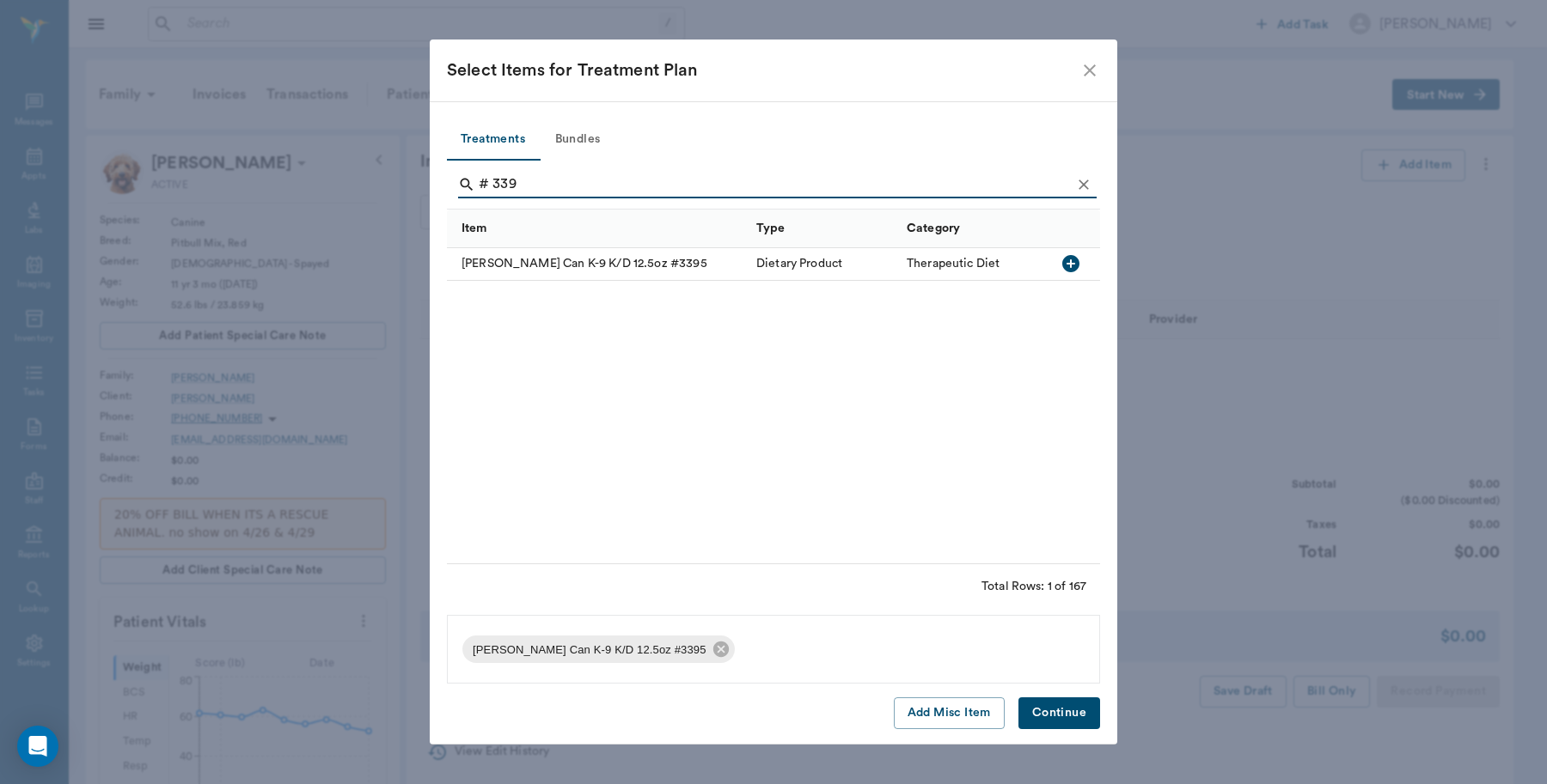
type input "# 339"
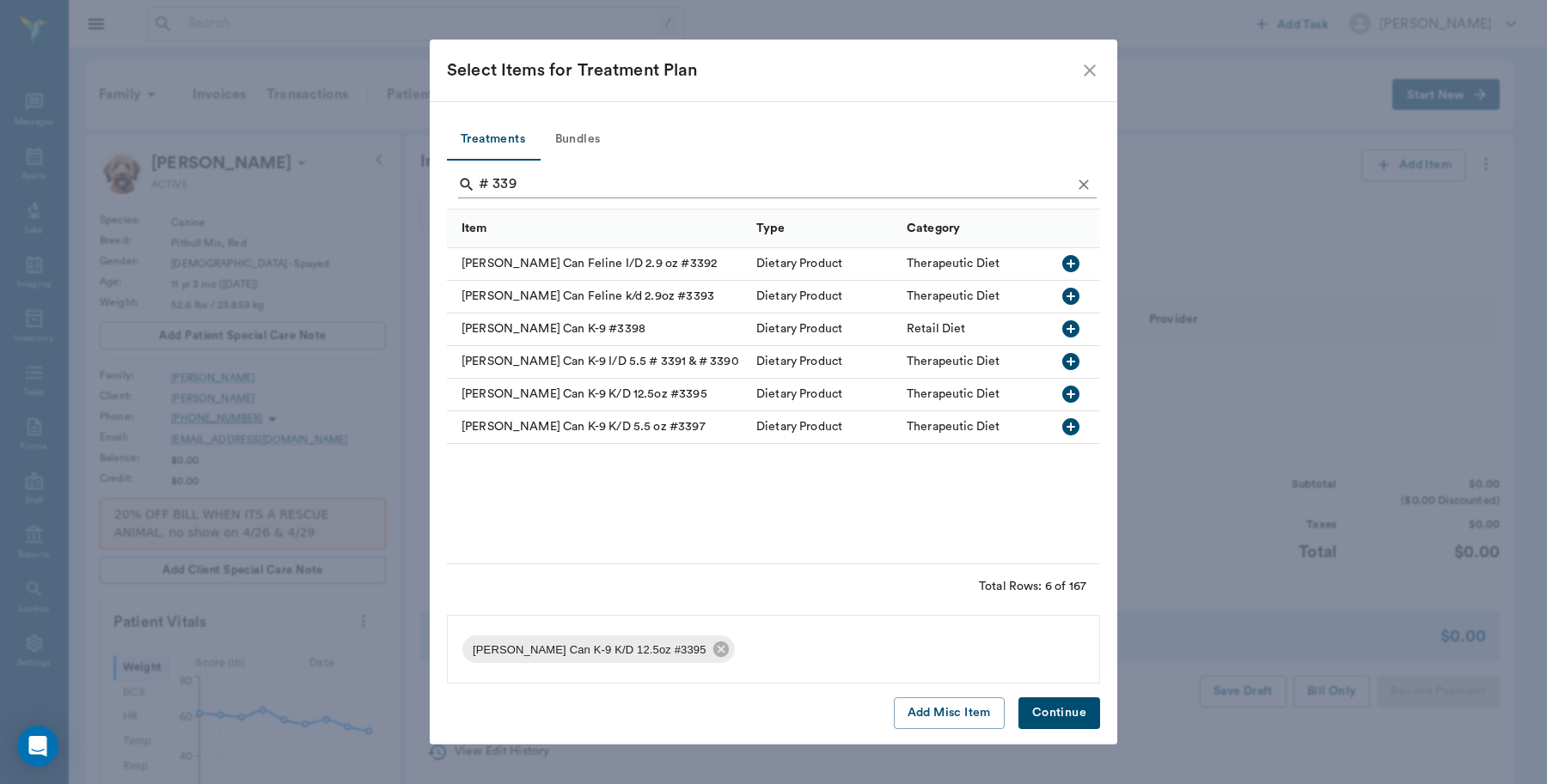
click at [772, 173] on input "# 339" at bounding box center [774, 185] width 592 height 28
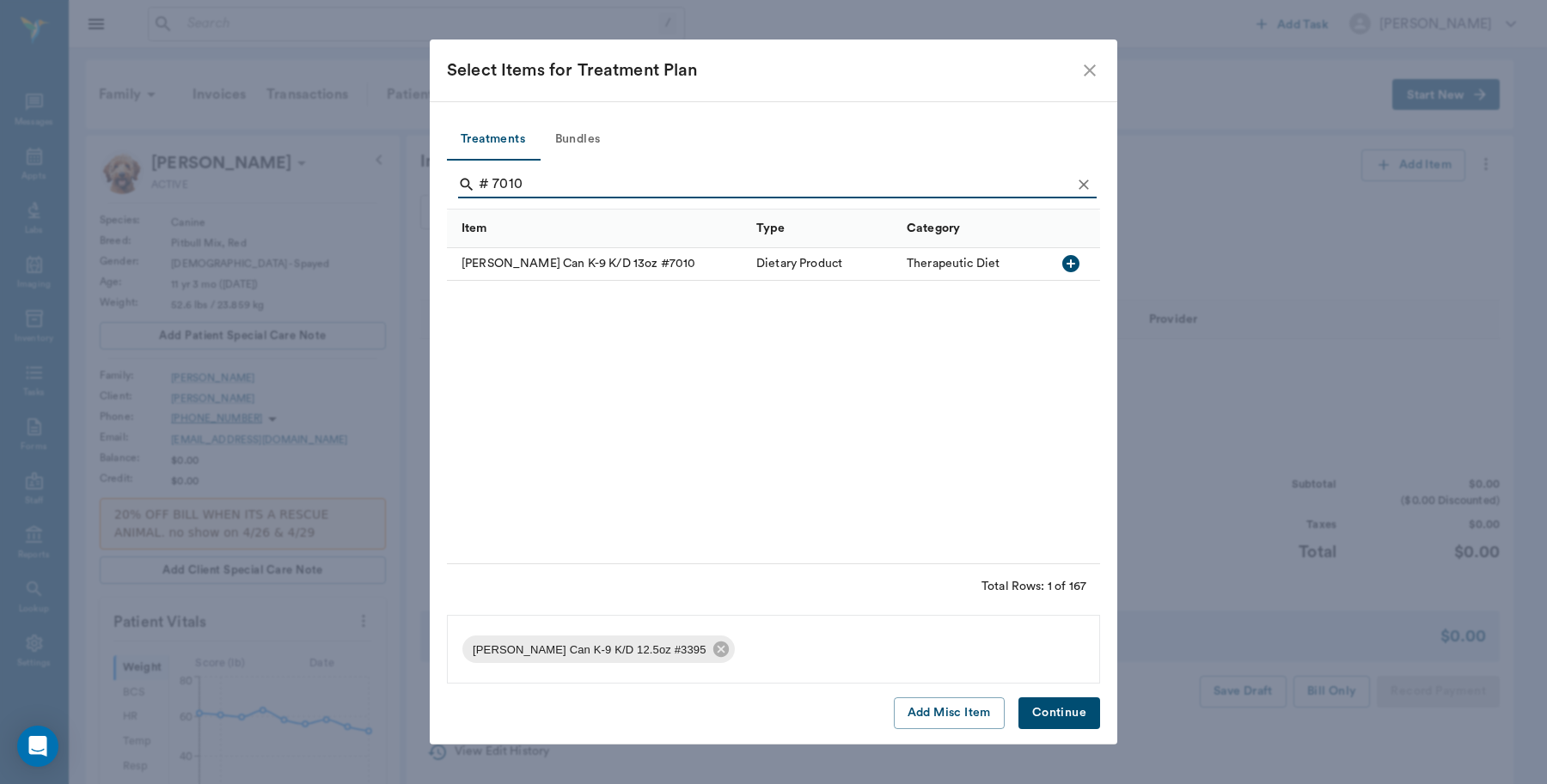
type input "# 7010"
click at [1077, 262] on icon "button" at bounding box center [1071, 264] width 17 height 17
click at [1054, 711] on button "Continue" at bounding box center [1058, 713] width 82 height 32
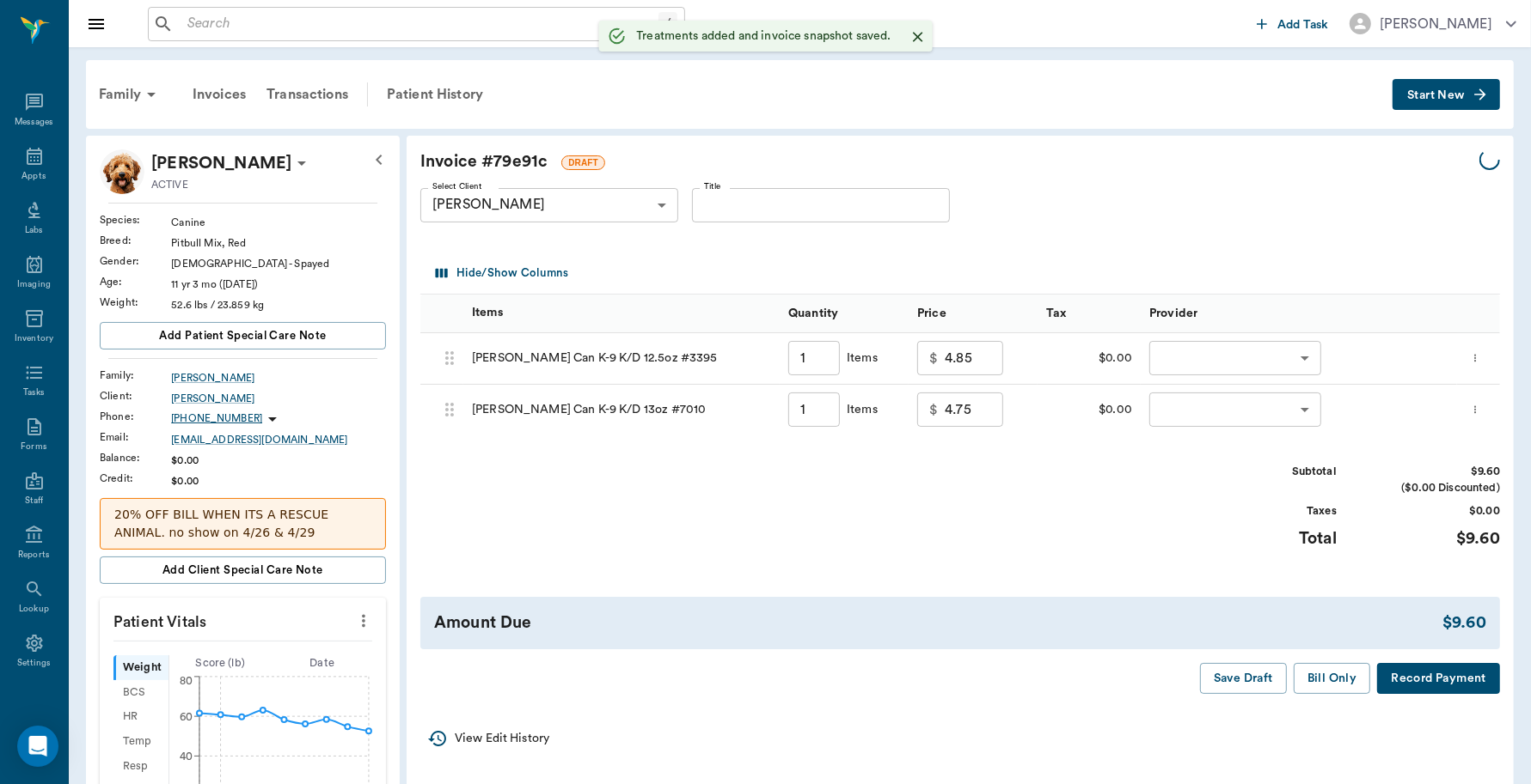
type input "1.00"
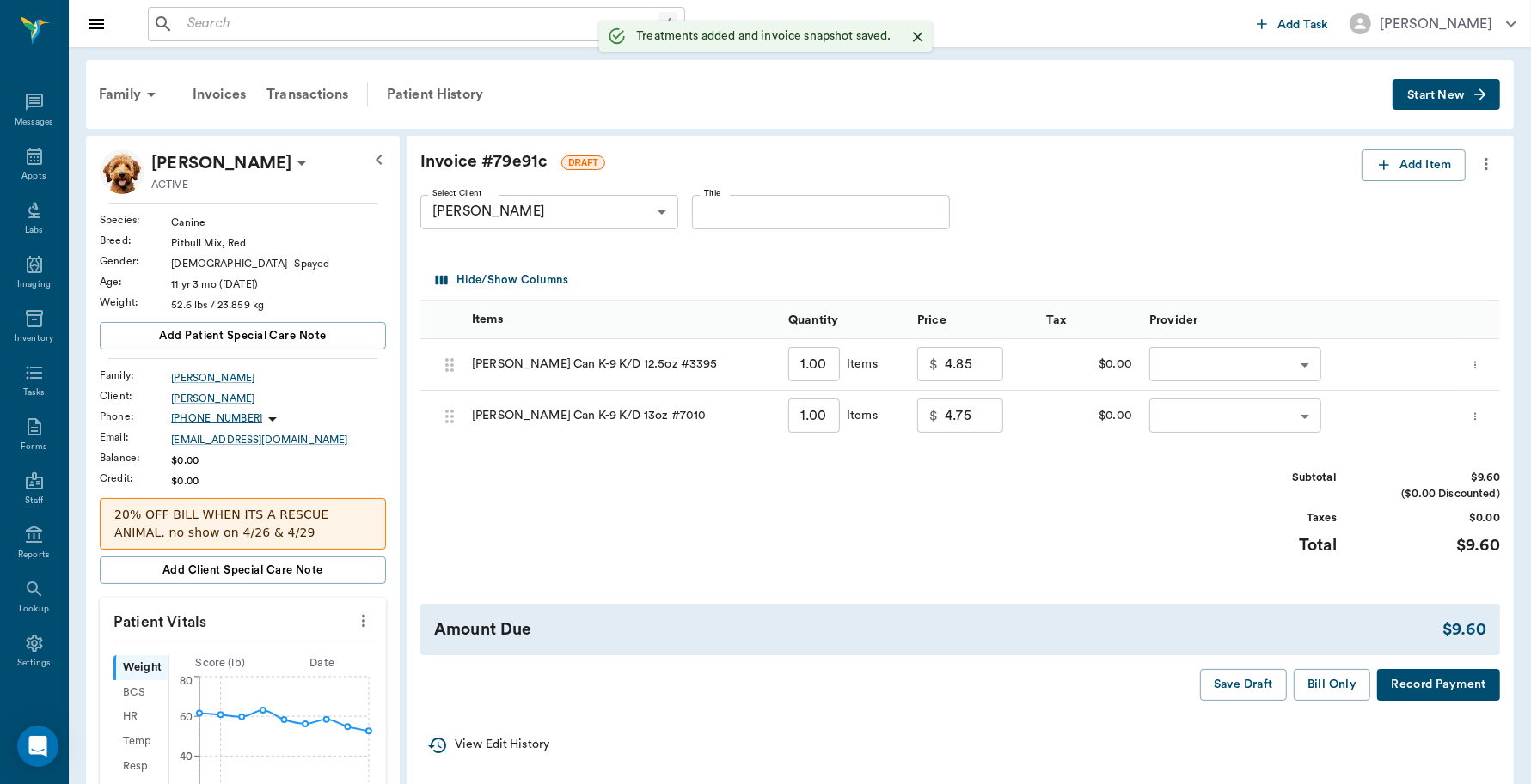
click at [819, 363] on input "1.00" at bounding box center [814, 366] width 52 height 35
type input "6"
type input "29.10"
type input "6"
click at [1196, 362] on body "/ ​ Add Task [PERSON_NAME] Nectar Messages Appts Labs Imaging Inventory Tasks F…" at bounding box center [765, 717] width 1531 height 1433
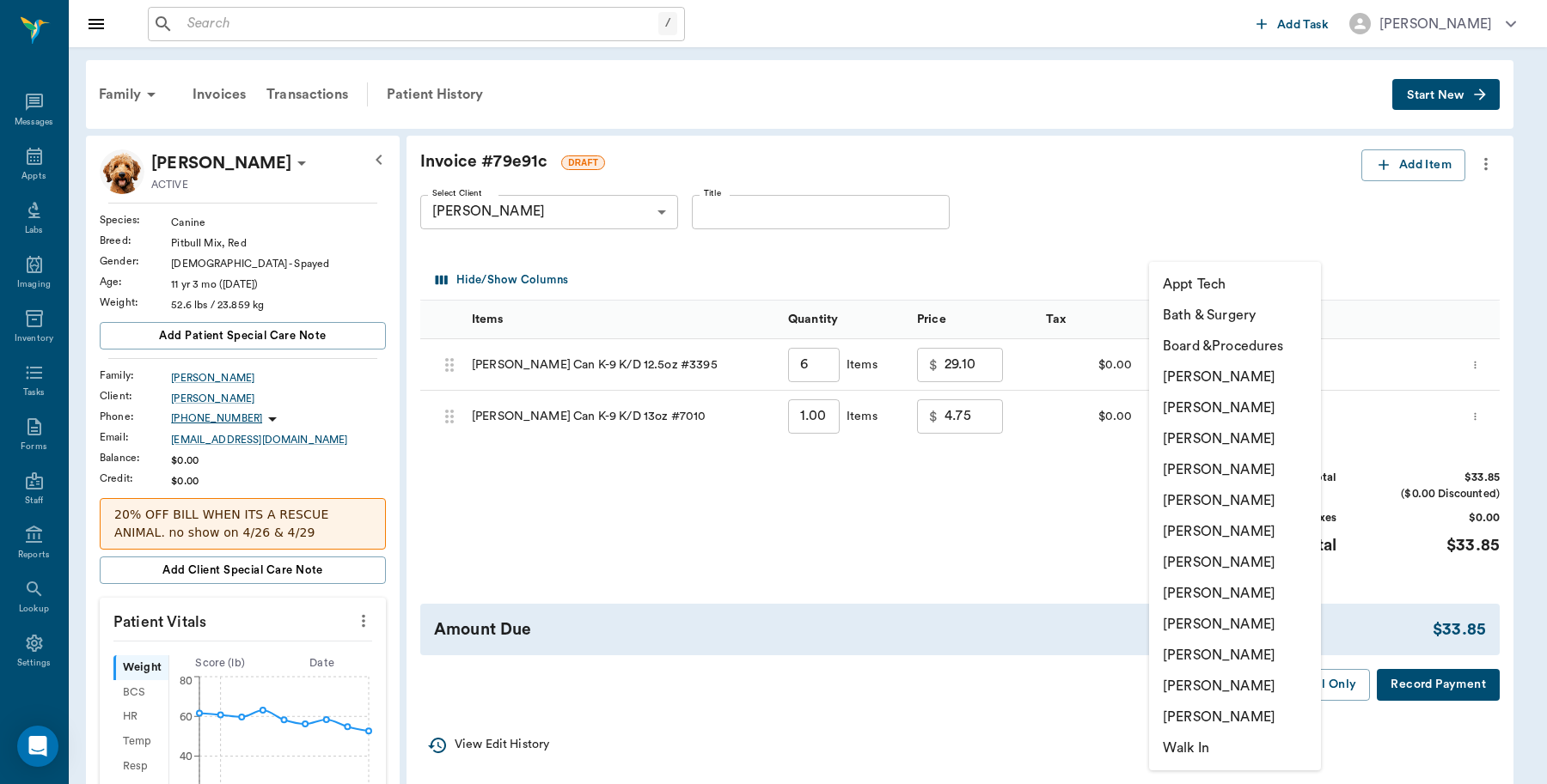
click at [1196, 681] on li "[PERSON_NAME]" at bounding box center [1234, 687] width 172 height 31
type input "none-63ec2ece52e12b0ba117cc90"
click at [1214, 414] on body "/ ​ Add Task [PERSON_NAME] Nectar Messages Appts Labs Imaging Inventory Tasks F…" at bounding box center [774, 717] width 1547 height 1433
click at [1195, 687] on li "[PERSON_NAME]" at bounding box center [1234, 687] width 172 height 31
type input "none-63ec2ece52e12b0ba117cc90"
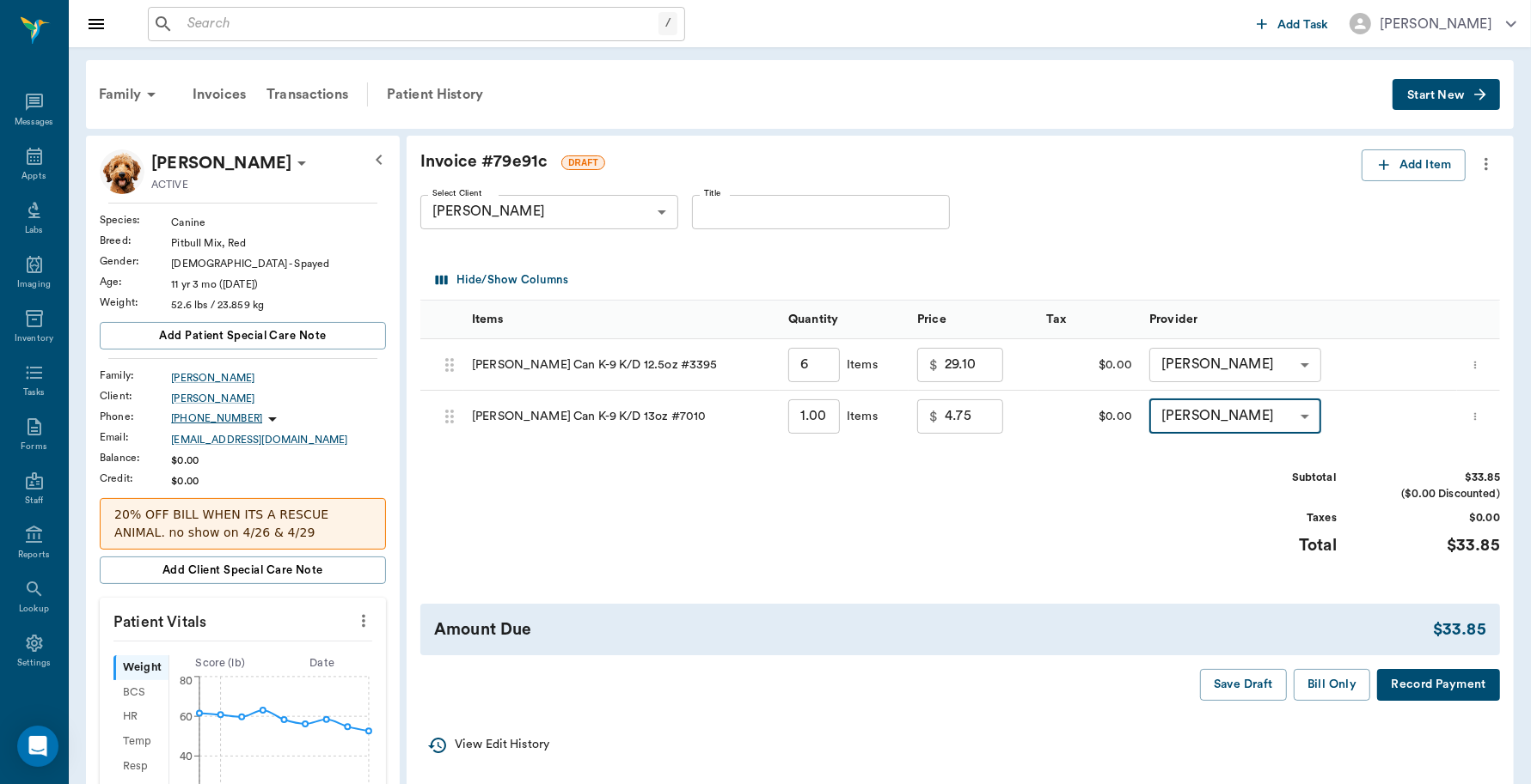
click at [1415, 692] on button "Record Payment" at bounding box center [1439, 685] width 123 height 32
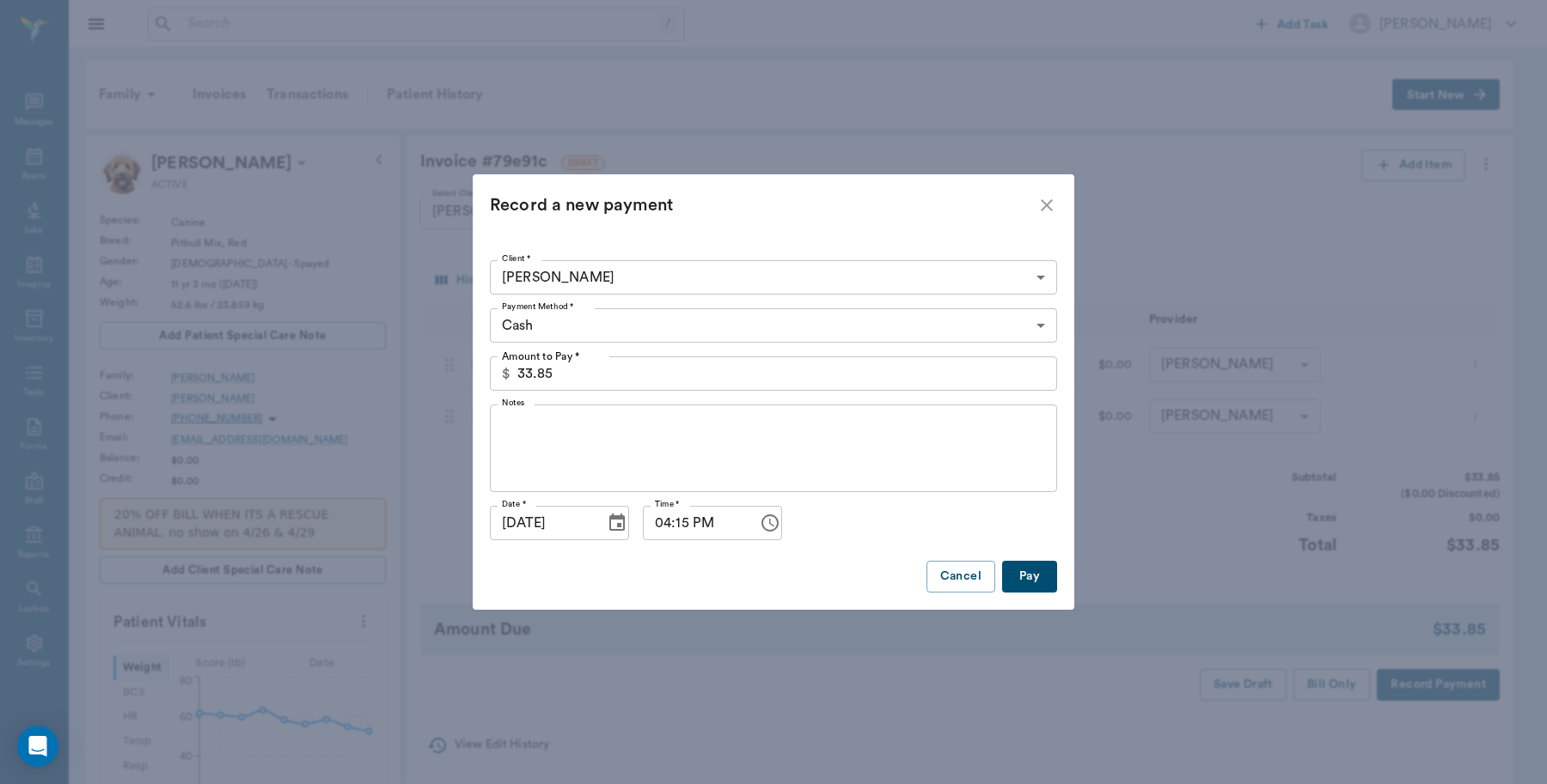
click at [663, 331] on body "/ ​ Add Task [PERSON_NAME] Nectar Messages Appts Labs Imaging Inventory Tasks F…" at bounding box center [774, 717] width 1547 height 1433
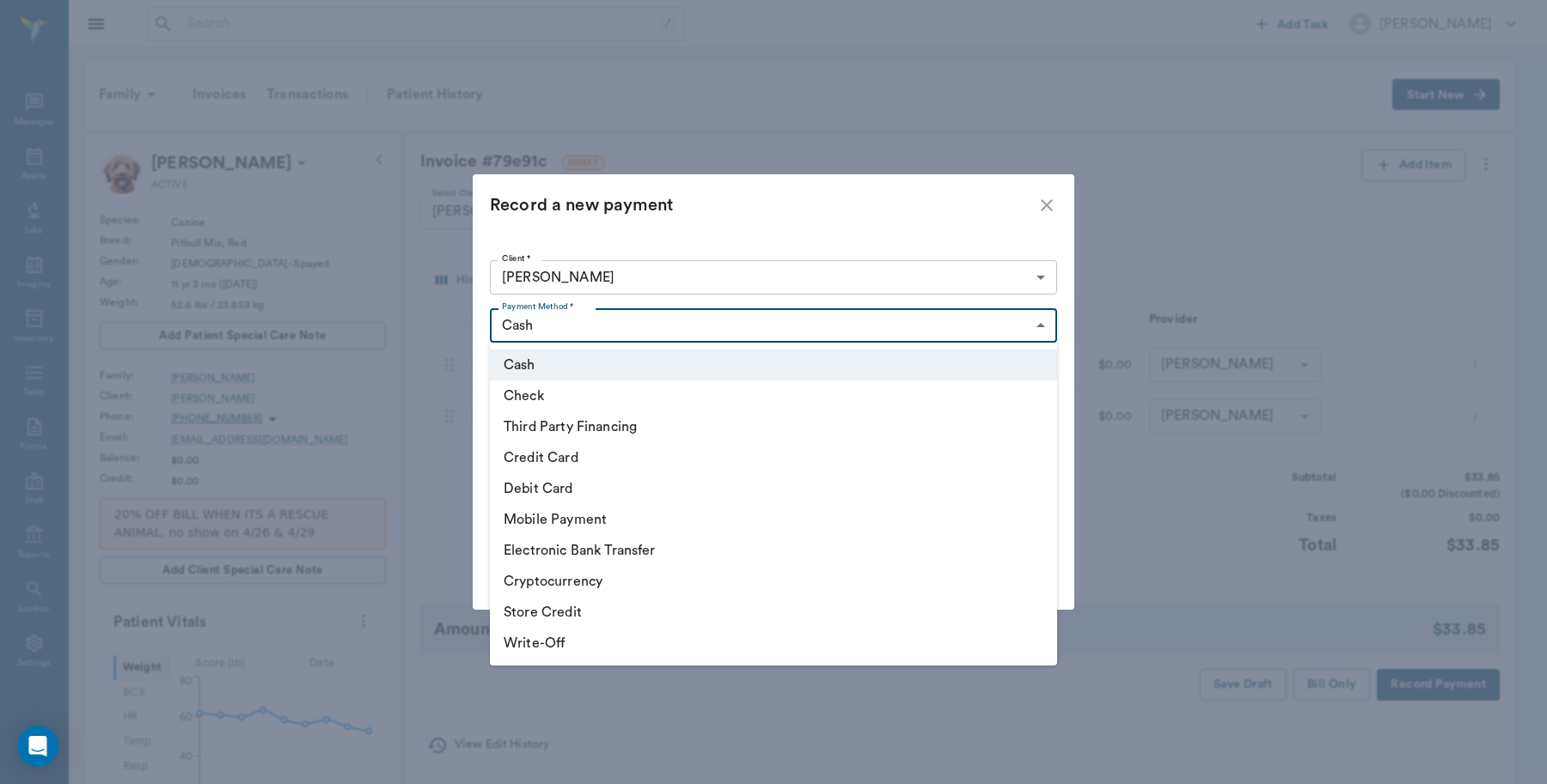
click at [1121, 547] on div at bounding box center [774, 392] width 1547 height 784
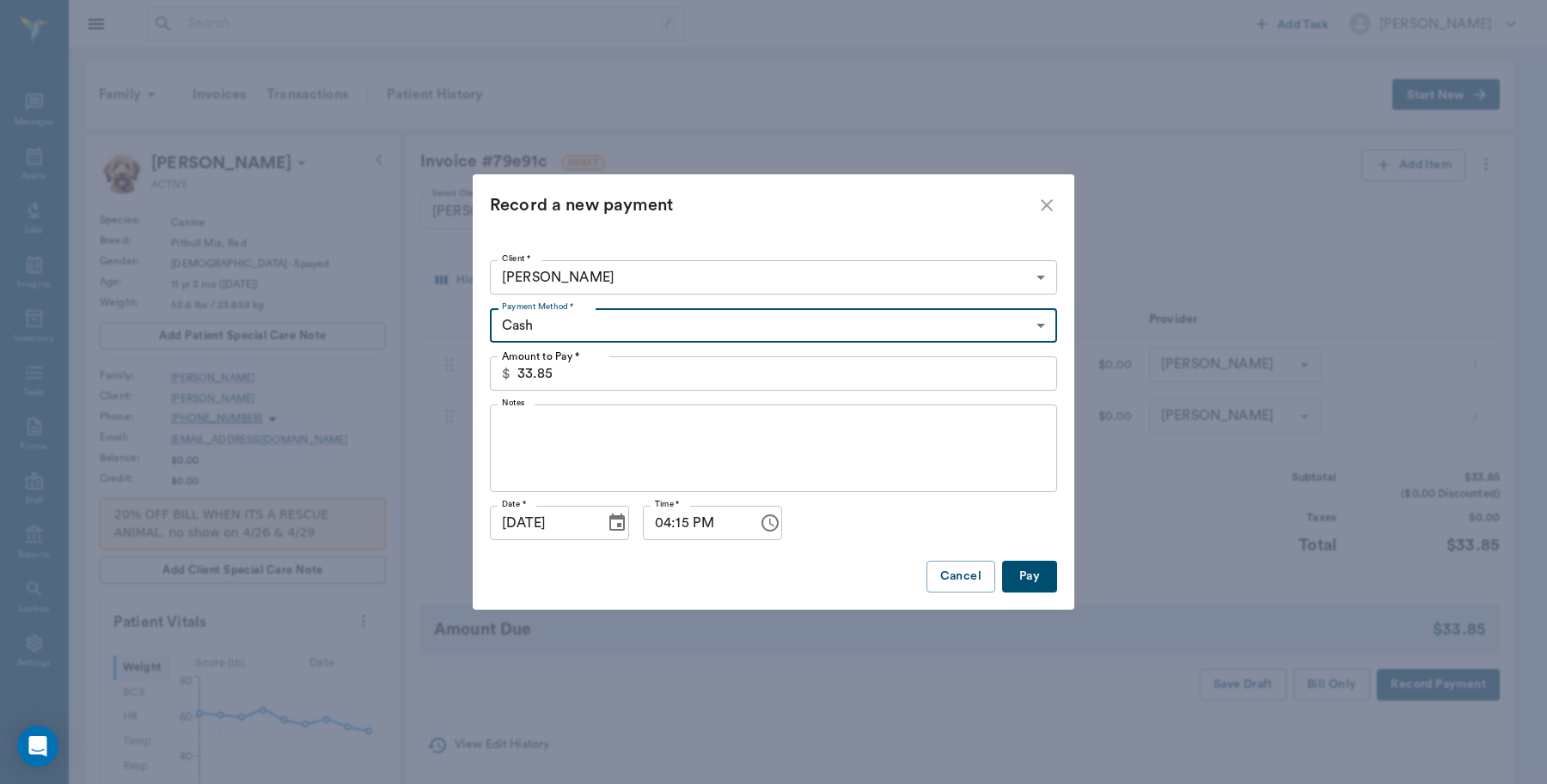
click at [602, 323] on body "/ ​ Add Task [PERSON_NAME] Nectar Messages Appts Labs Imaging Inventory Tasks F…" at bounding box center [774, 717] width 1547 height 1433
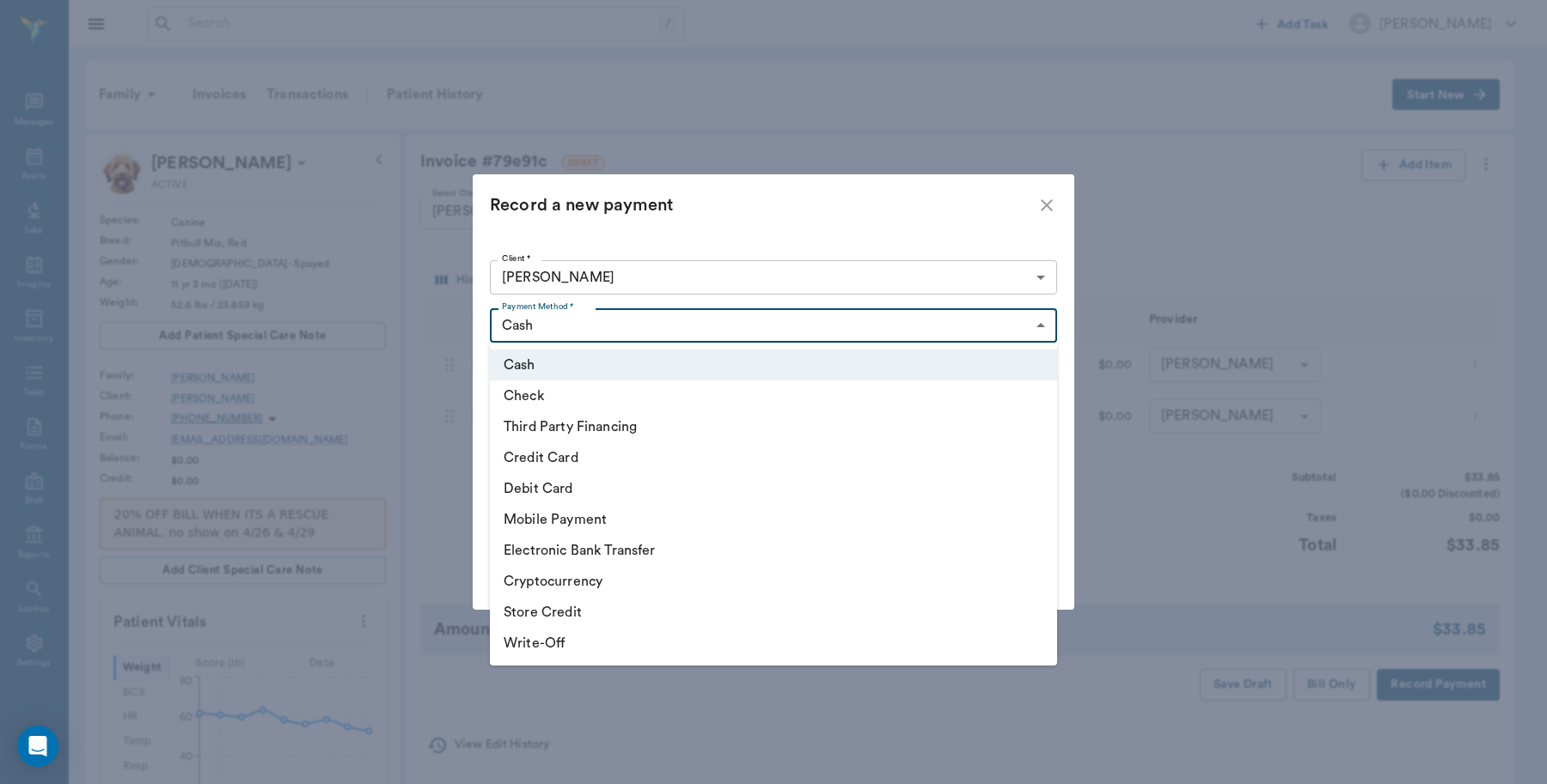
click at [567, 451] on li "Credit Card" at bounding box center [773, 458] width 567 height 31
type input "CREDIT_CARD"
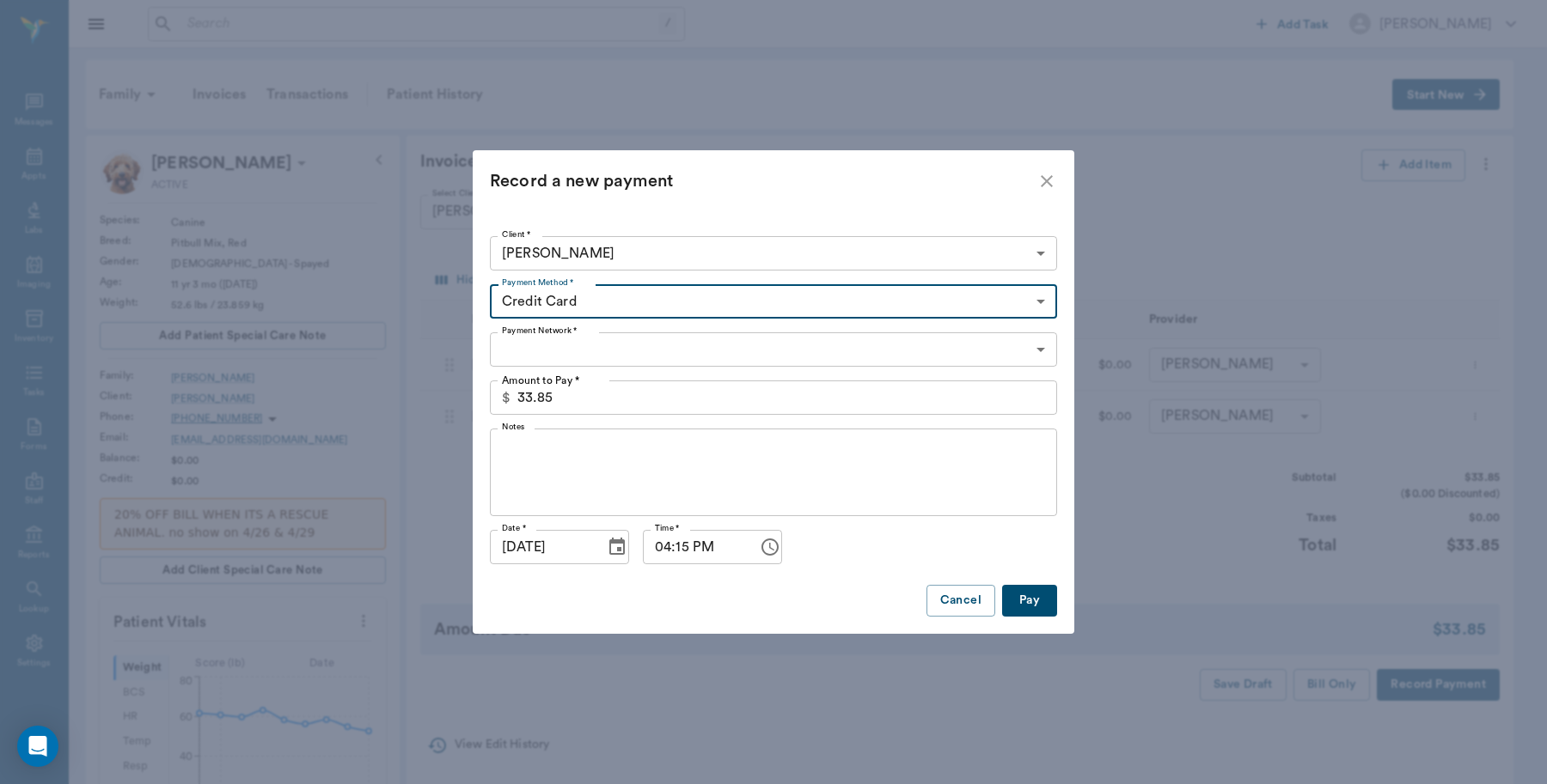
click at [598, 358] on body "/ ​ Add Task [PERSON_NAME] Nectar Messages Appts Labs Imaging Inventory Tasks F…" at bounding box center [774, 717] width 1547 height 1433
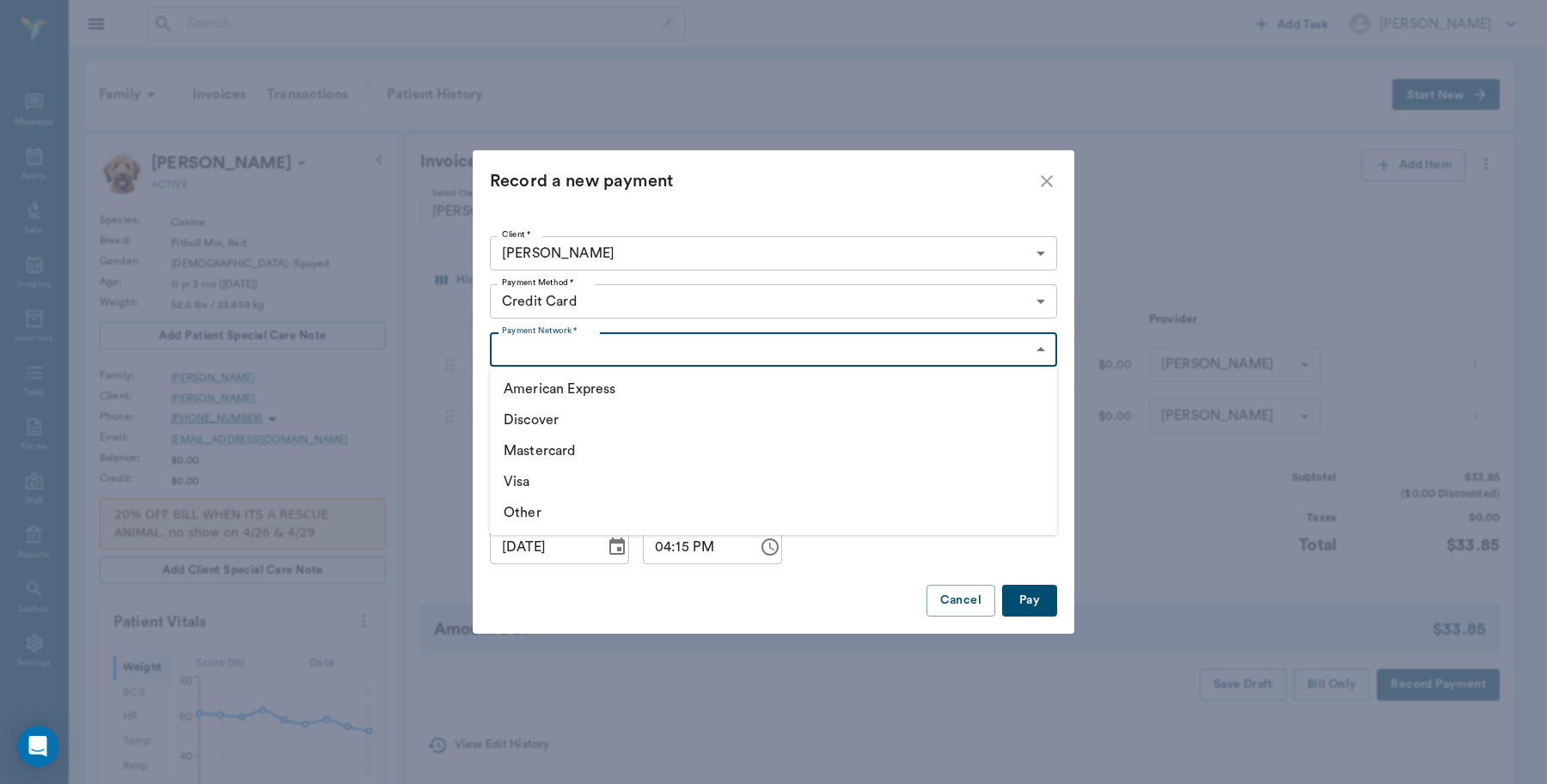
click at [539, 452] on li "Mastercard" at bounding box center [773, 451] width 567 height 31
type input "MASTERCARD"
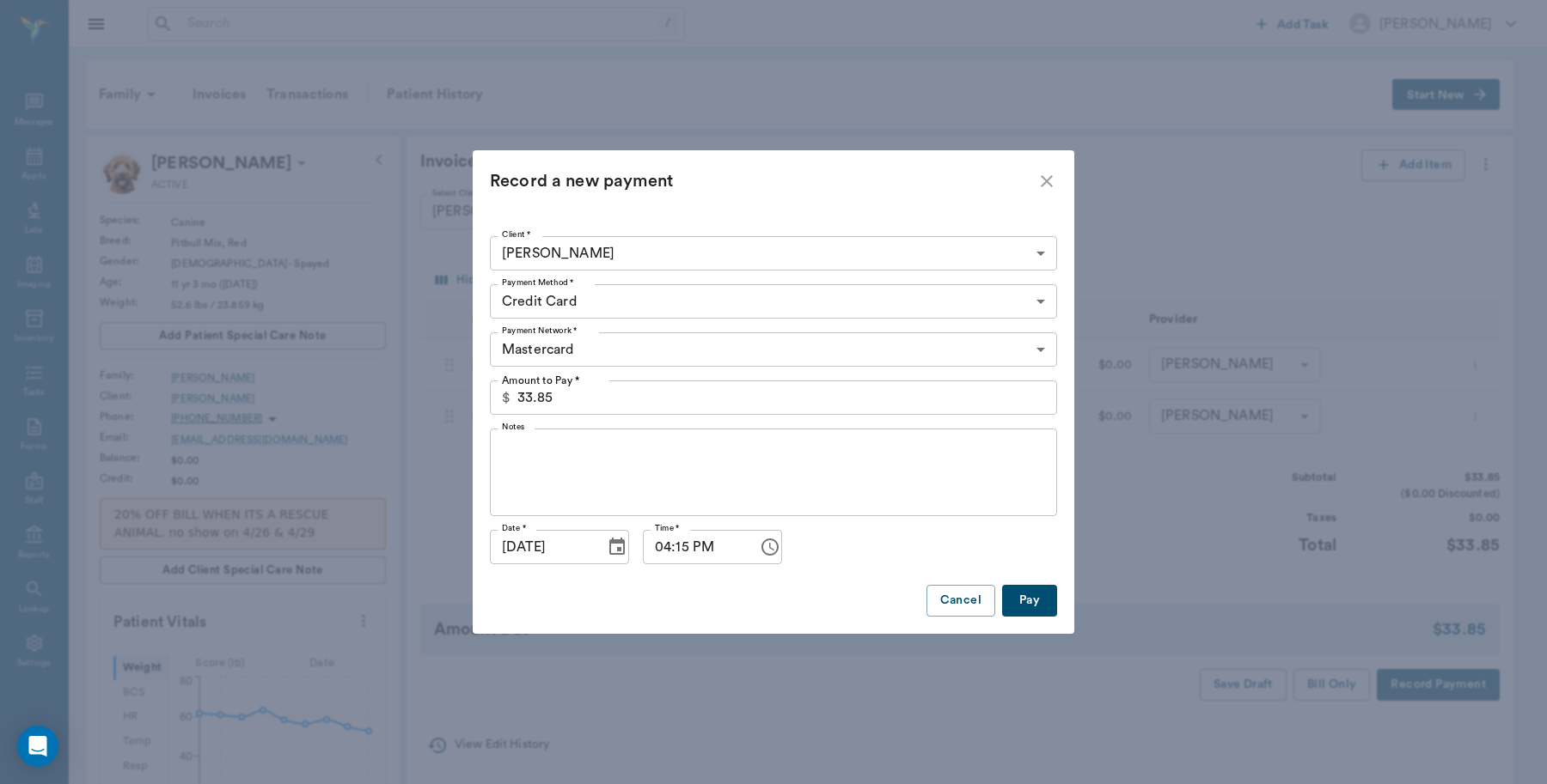
click at [1018, 594] on button "Pay" at bounding box center [1028, 600] width 55 height 32
type input "6.00"
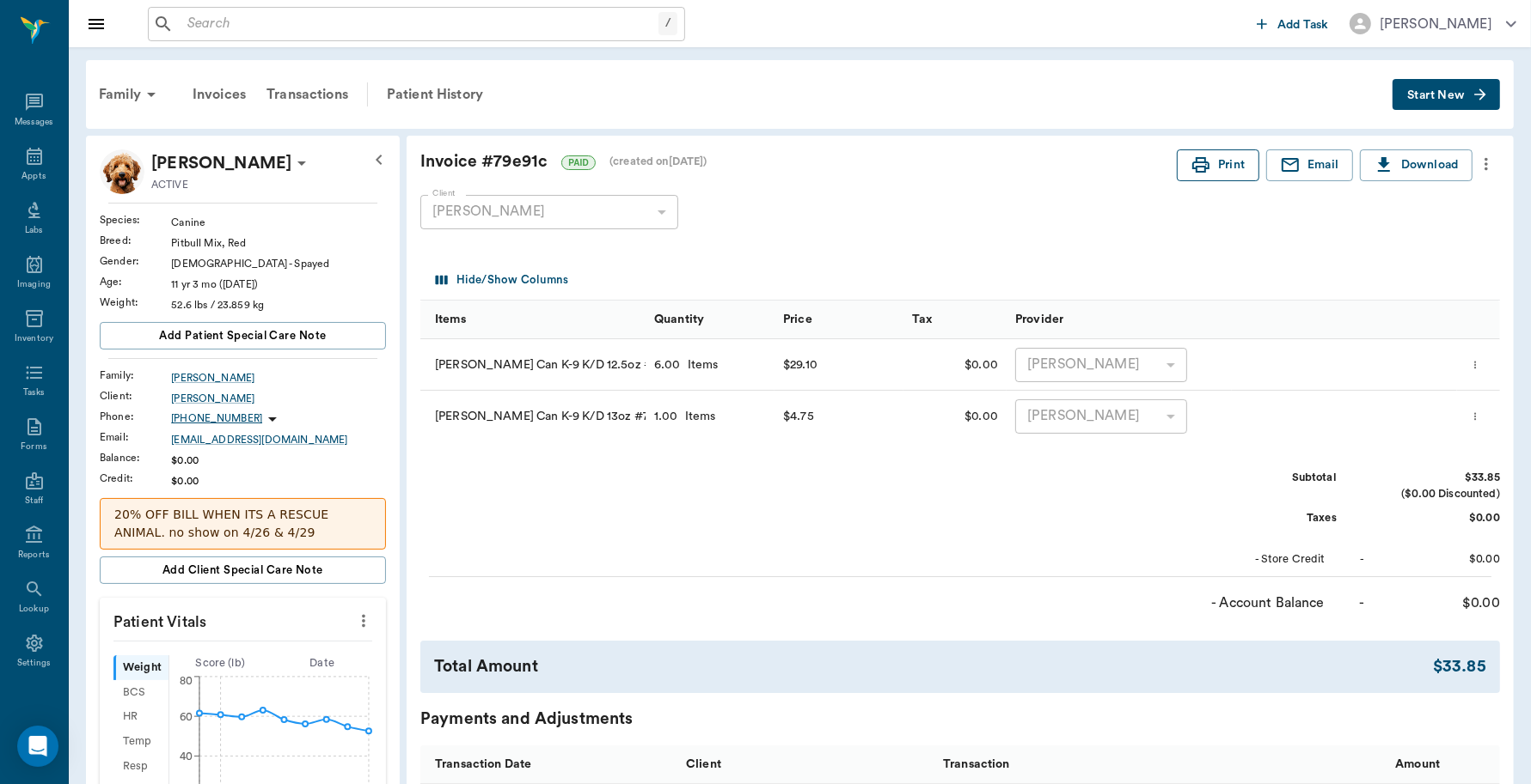
click at [1218, 164] on button "Print" at bounding box center [1218, 164] width 83 height 32
click at [13, 161] on div "Appts" at bounding box center [34, 166] width 68 height 54
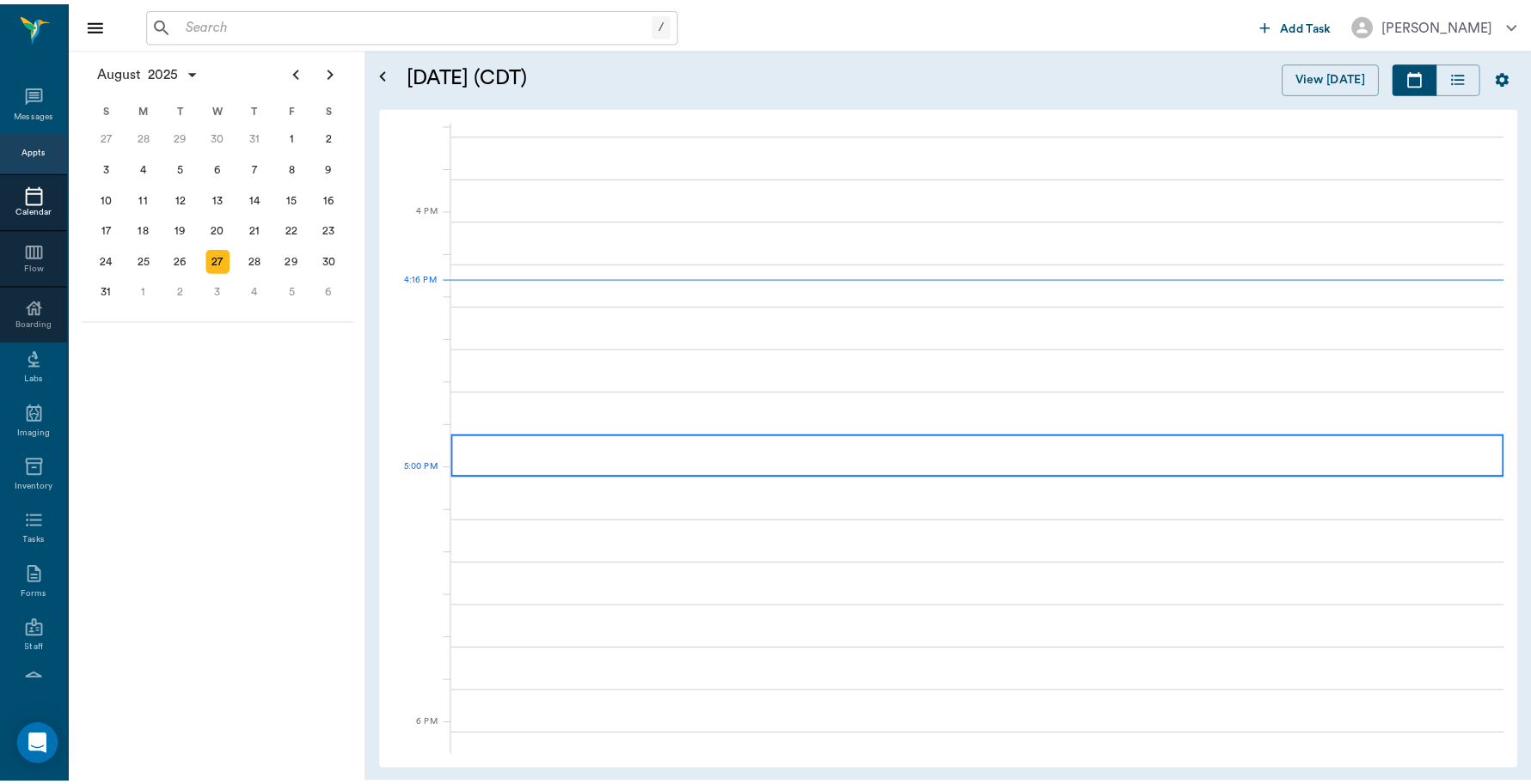
scroll to position [2061, 0]
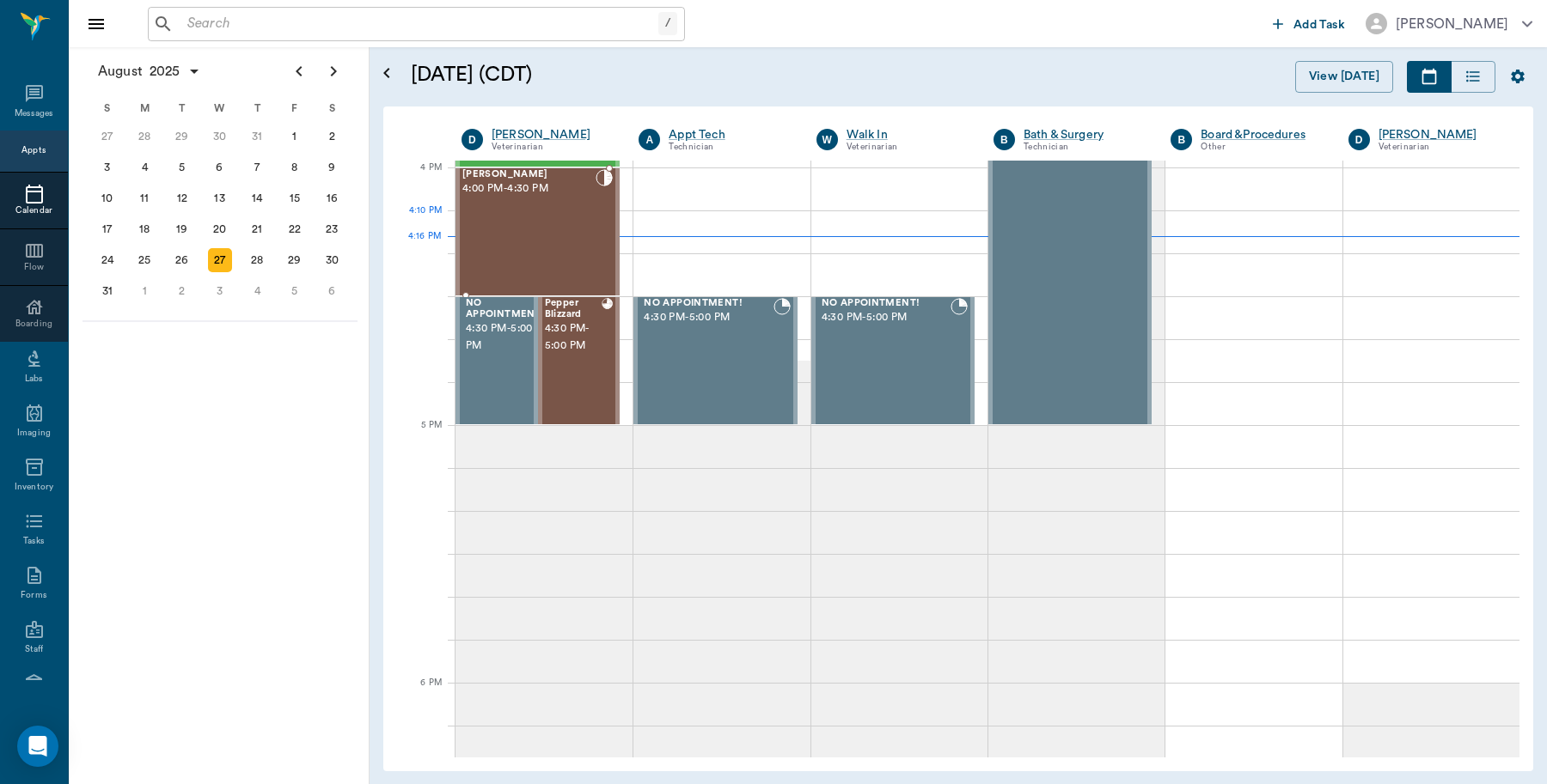
click at [519, 251] on div "[PERSON_NAME] 4:00 PM - 4:30 PM" at bounding box center [528, 232] width 133 height 125
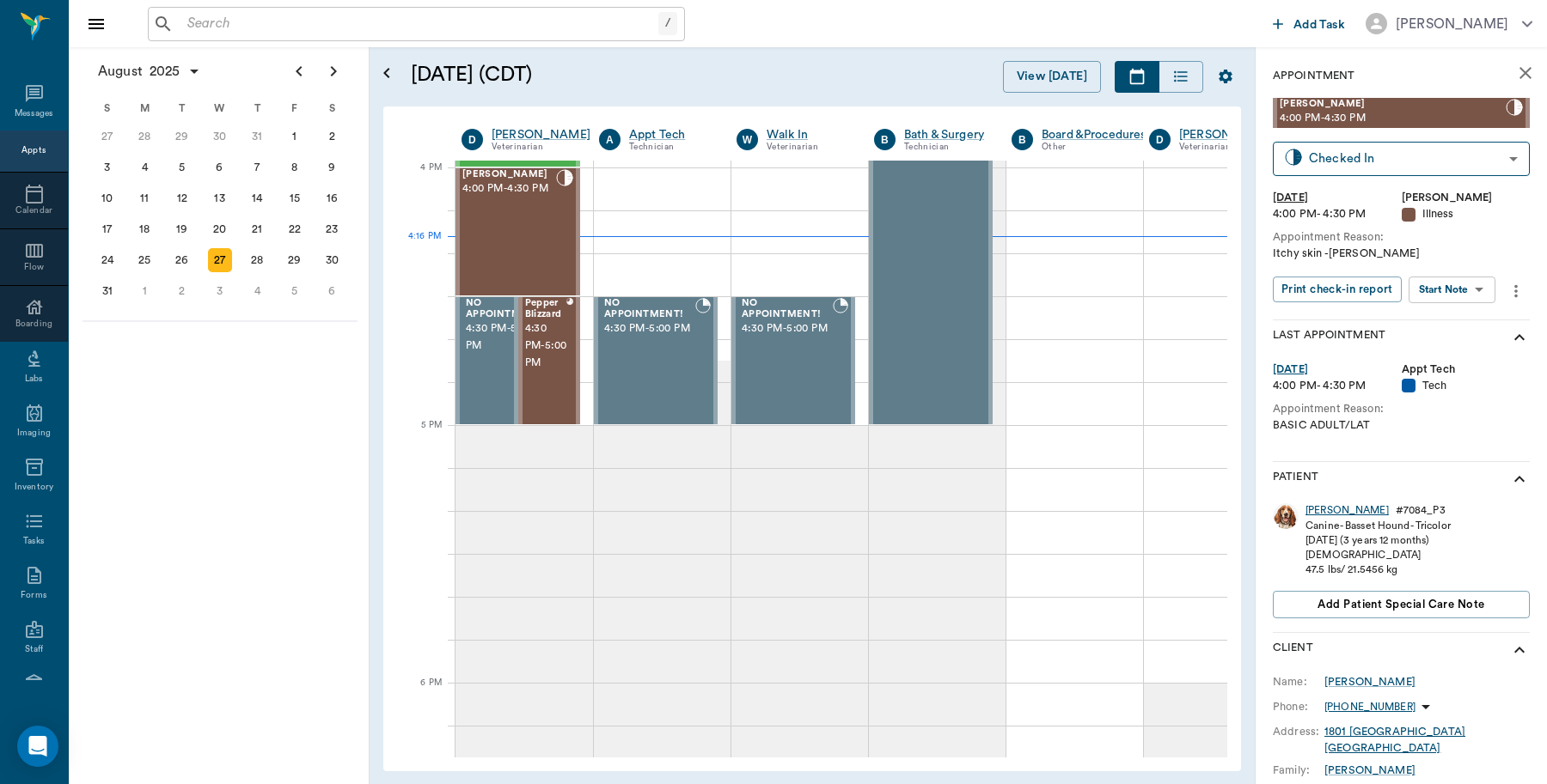
click at [1319, 507] on div "[PERSON_NAME]" at bounding box center [1347, 510] width 84 height 14
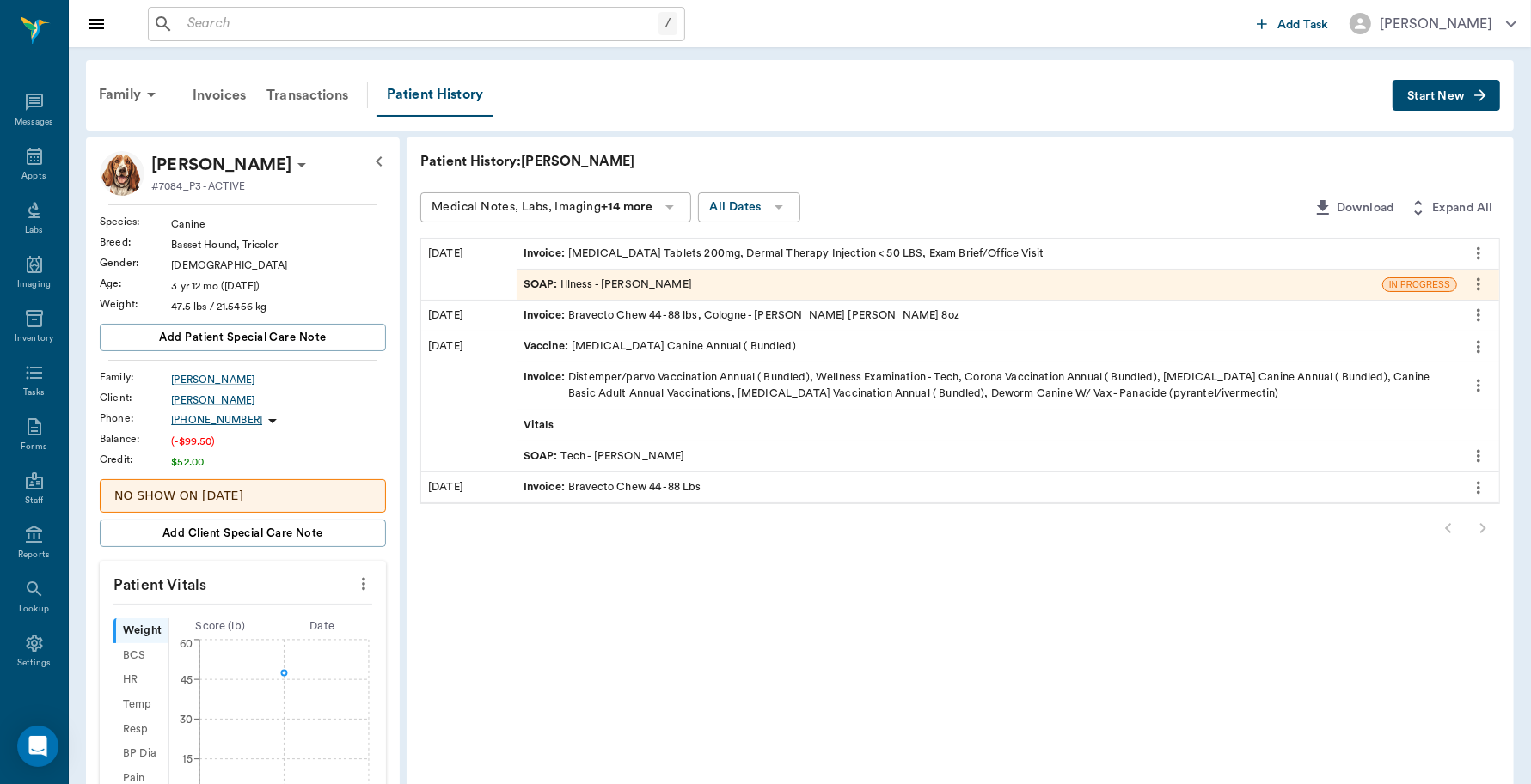
click at [627, 249] on div "Invoice : [MEDICAL_DATA] Tablets 200mg, Dermal Therapy Injection < 50 LBS, Exam…" at bounding box center [783, 253] width 520 height 16
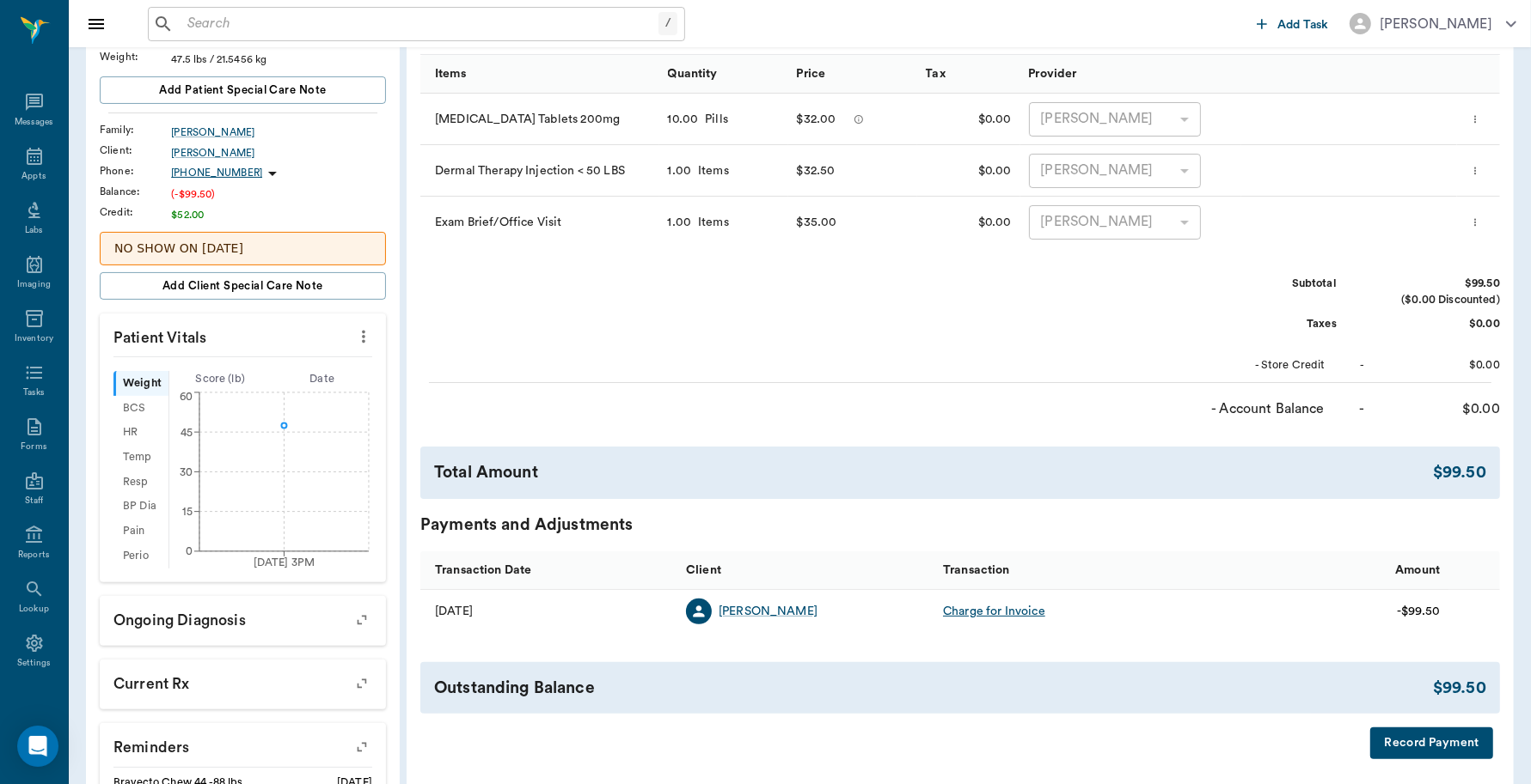
scroll to position [322, 0]
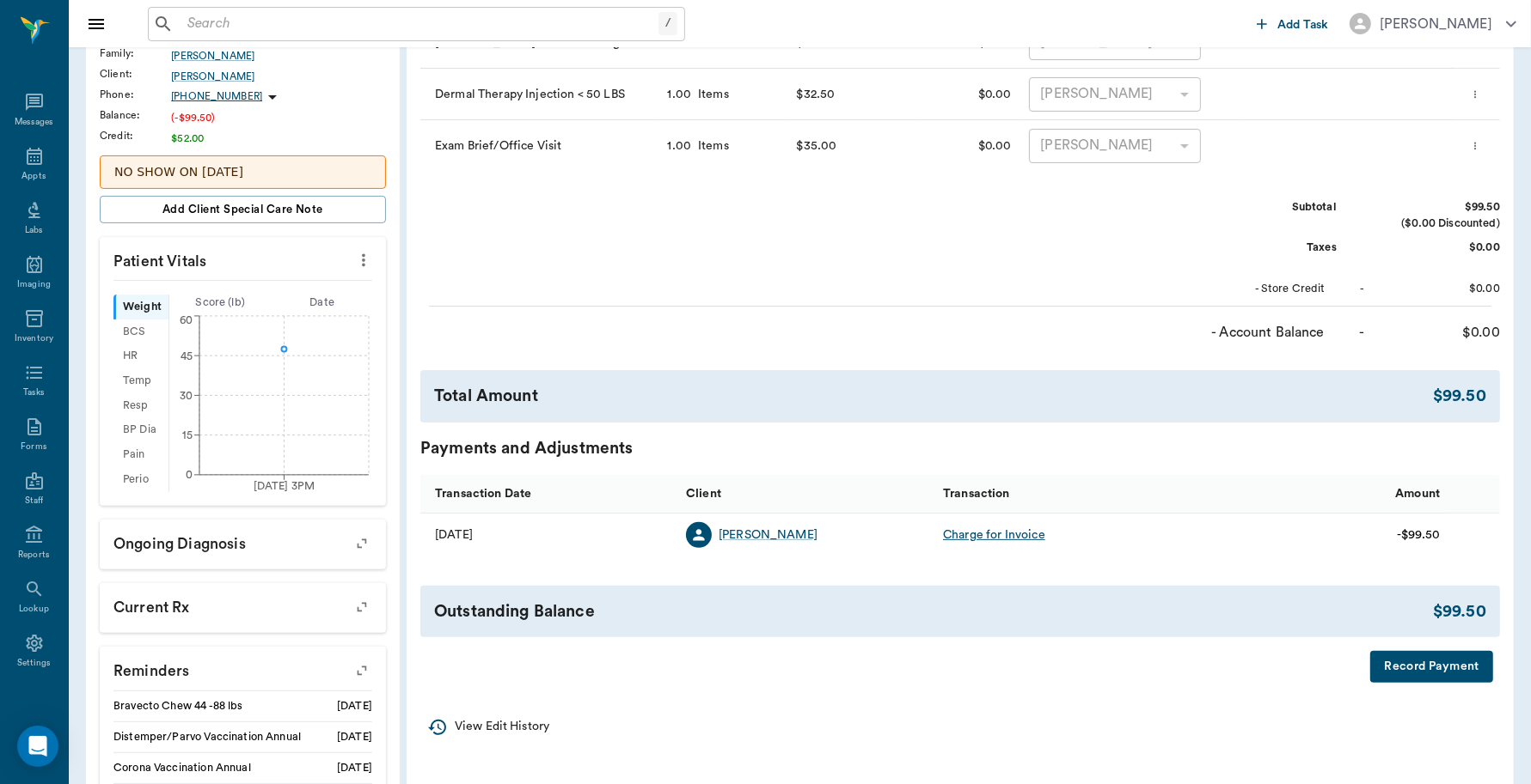
click at [1432, 675] on button "Record Payment" at bounding box center [1432, 667] width 123 height 32
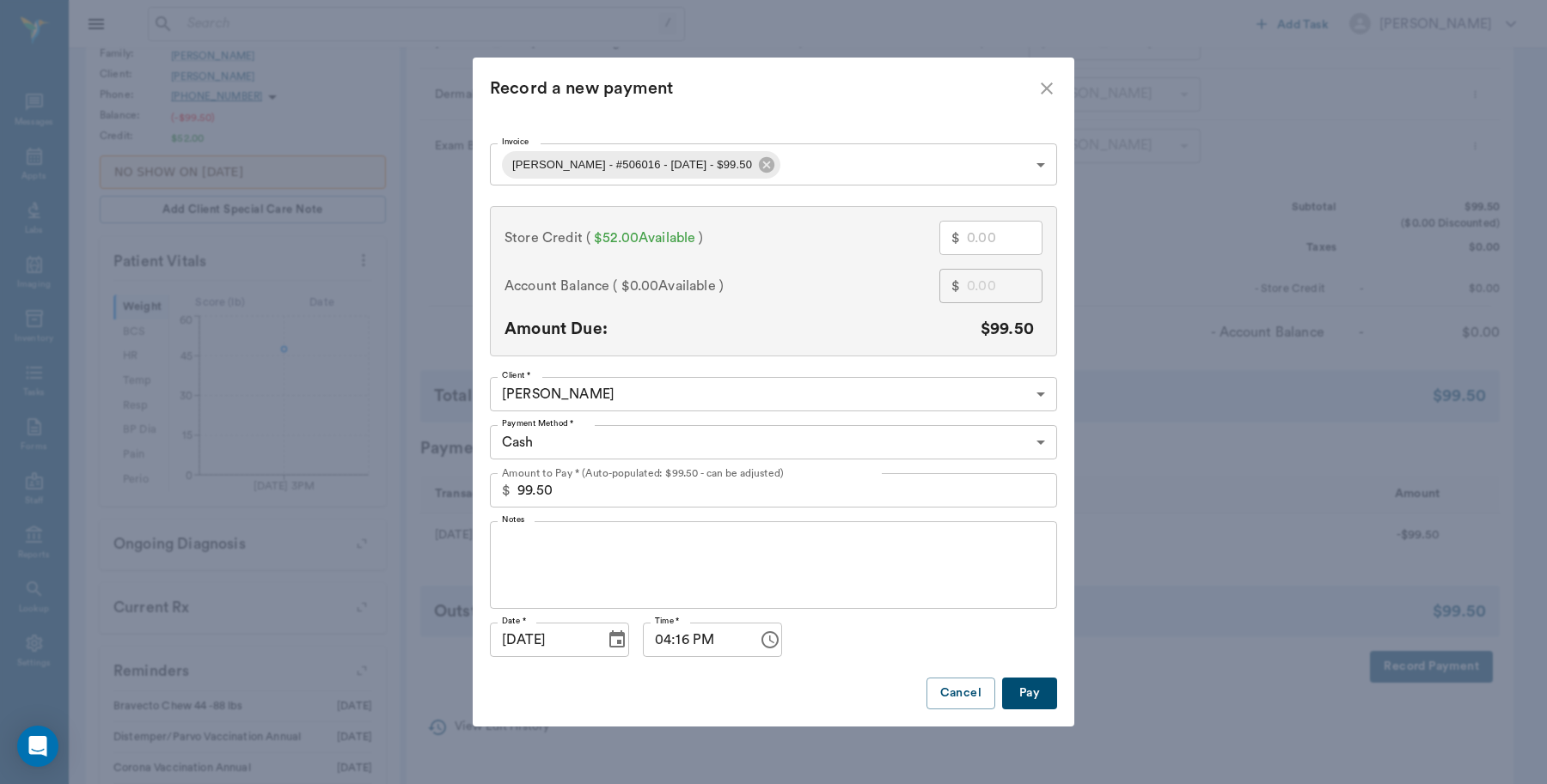
click at [998, 239] on input "text" at bounding box center [1004, 239] width 76 height 35
type input "5"
type input "94.50"
type input "52"
type input "47.50"
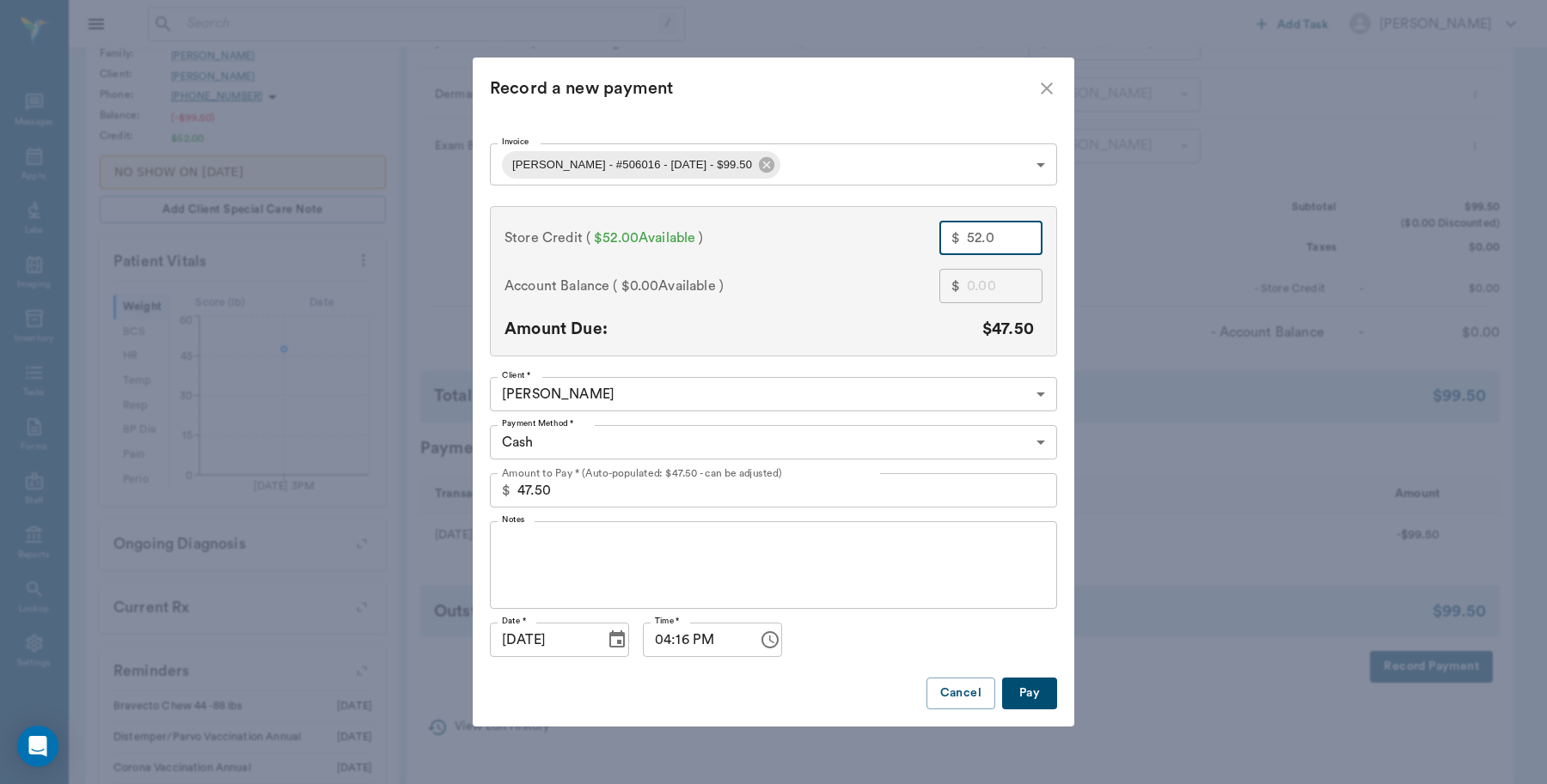
type input "52.00"
type input "99.50"
type input "52.00"
click at [950, 697] on button "Cancel" at bounding box center [960, 694] width 68 height 32
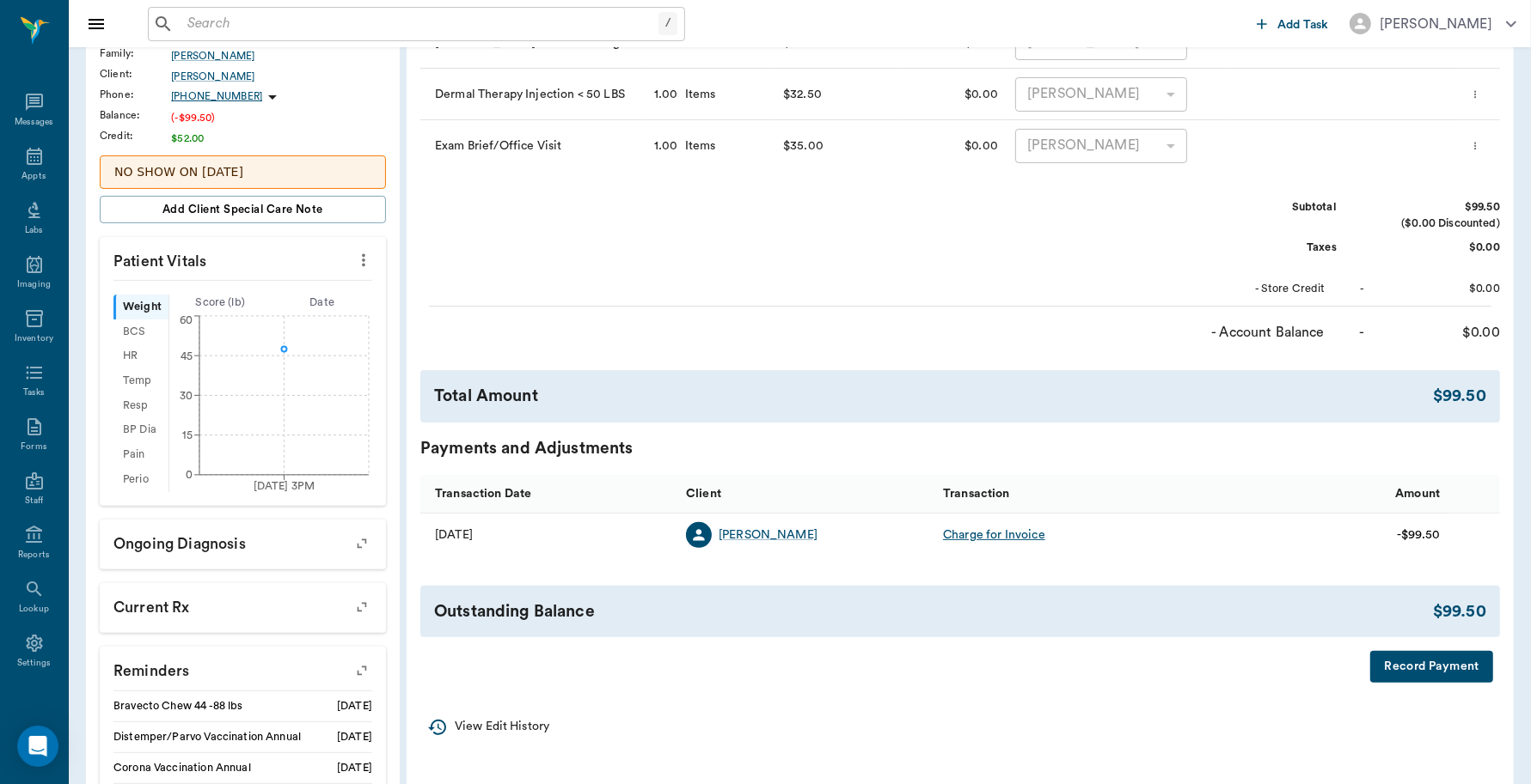
click at [1438, 676] on button "Record Payment" at bounding box center [1432, 667] width 123 height 32
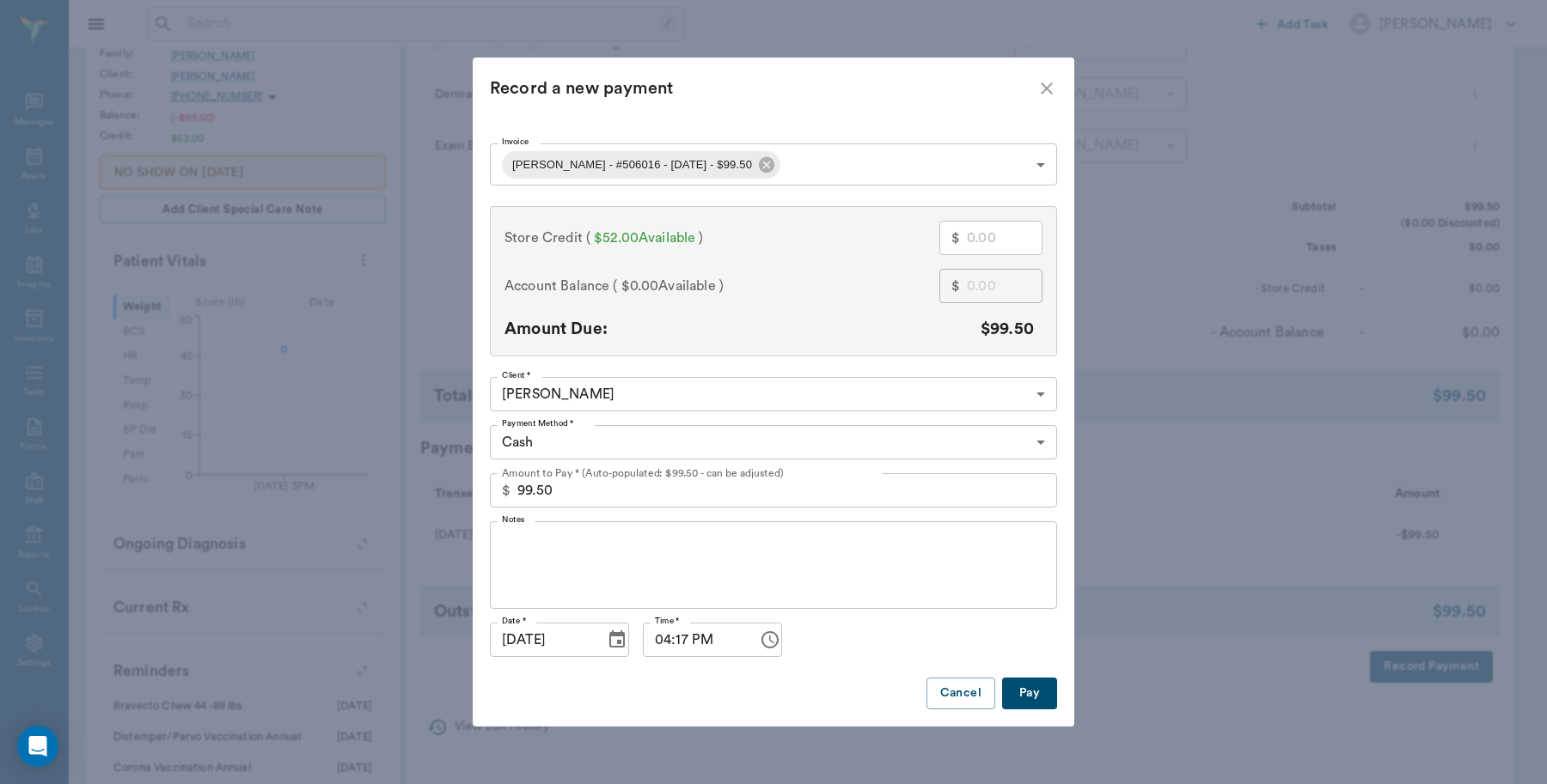
click at [991, 243] on input "text" at bounding box center [1004, 239] width 76 height 35
type input "5"
type input "94.50"
type input "52"
type input "47.50"
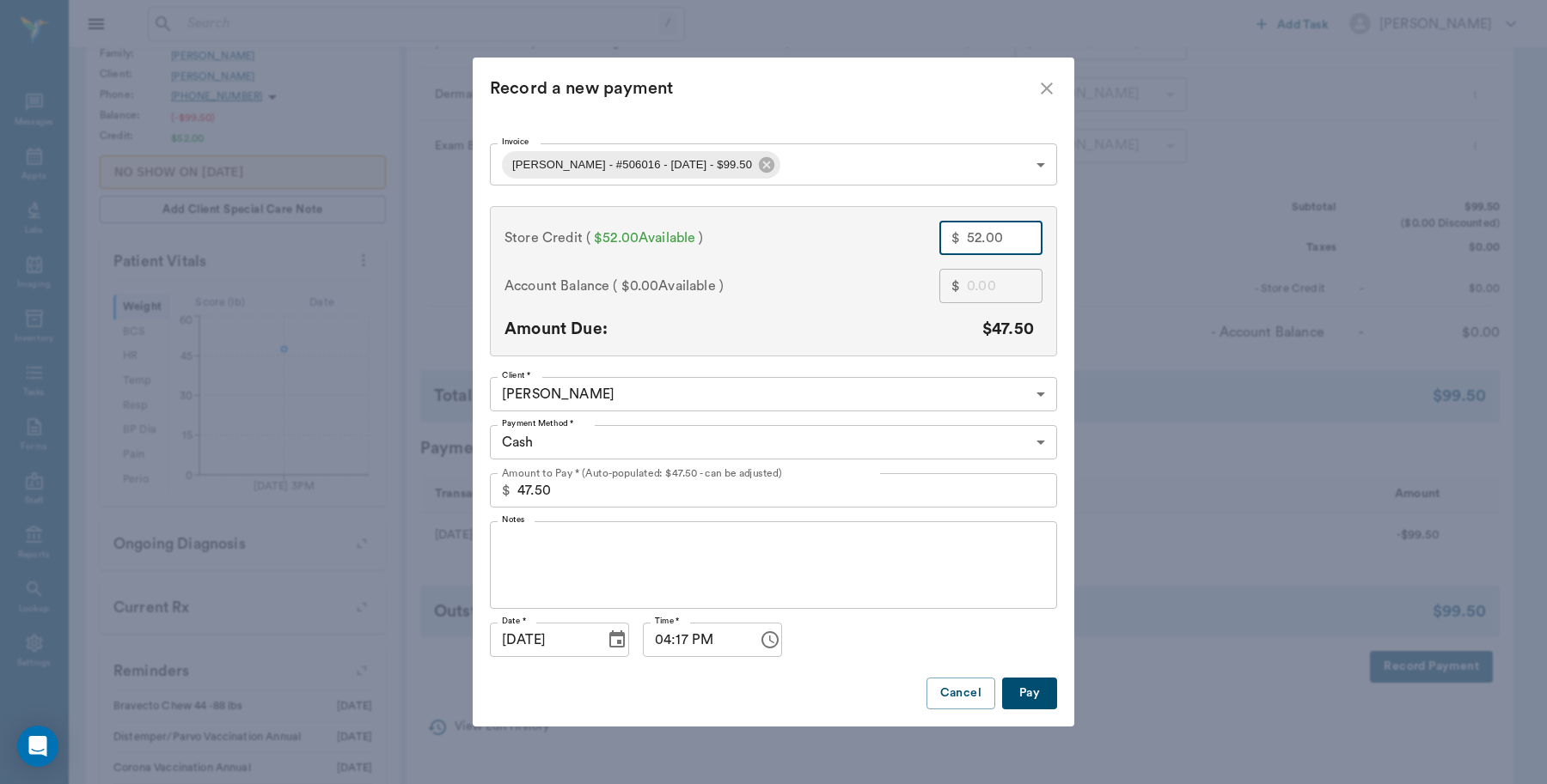
type input "52.00"
click at [660, 443] on body "/ ​ Add Task [PERSON_NAME] Nectar Messages Appts Labs Imaging Inventory Tasks F…" at bounding box center [774, 328] width 1547 height 1301
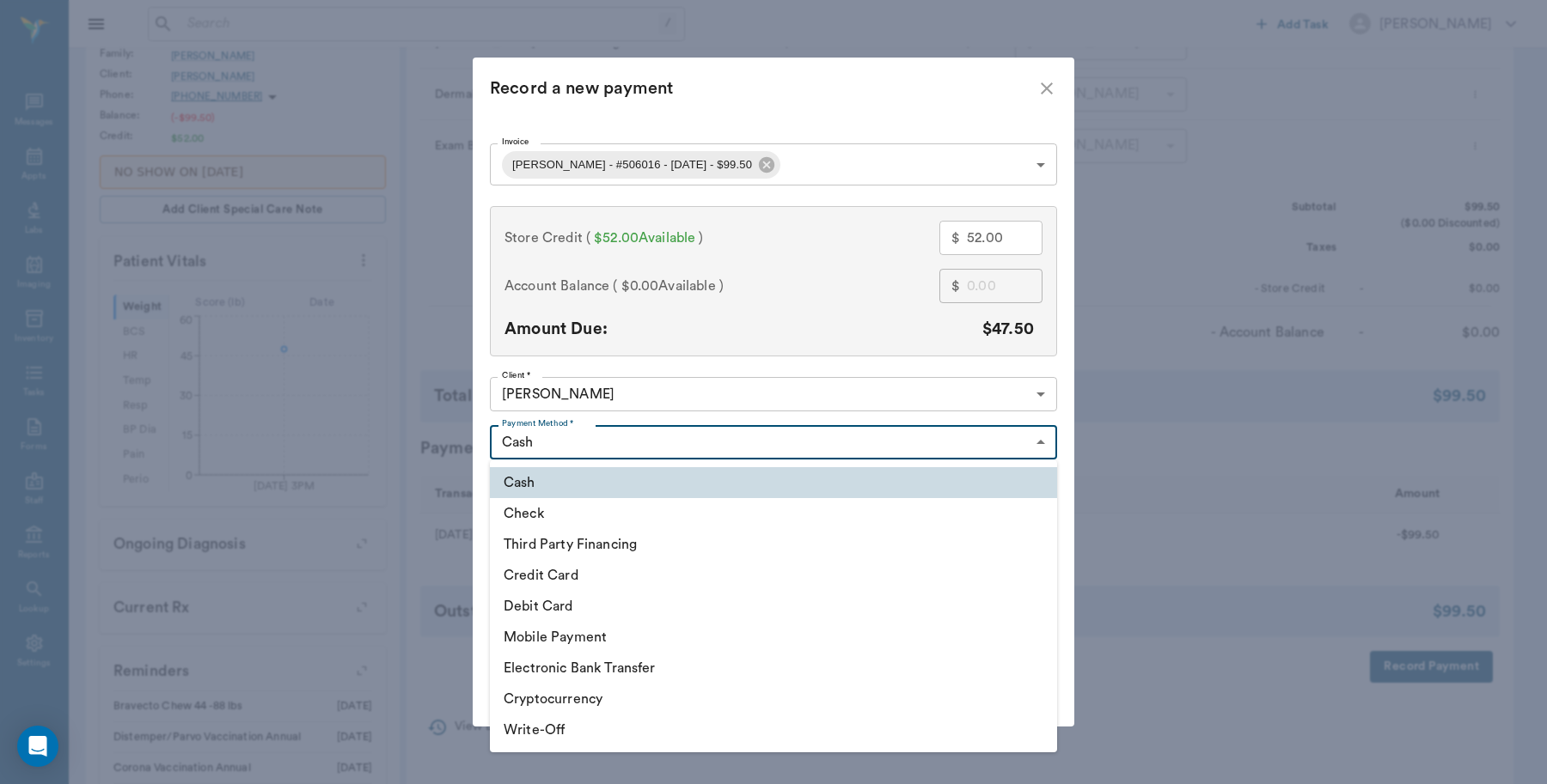
click at [577, 573] on li "Credit Card" at bounding box center [773, 575] width 567 height 31
type input "CREDIT_CARD"
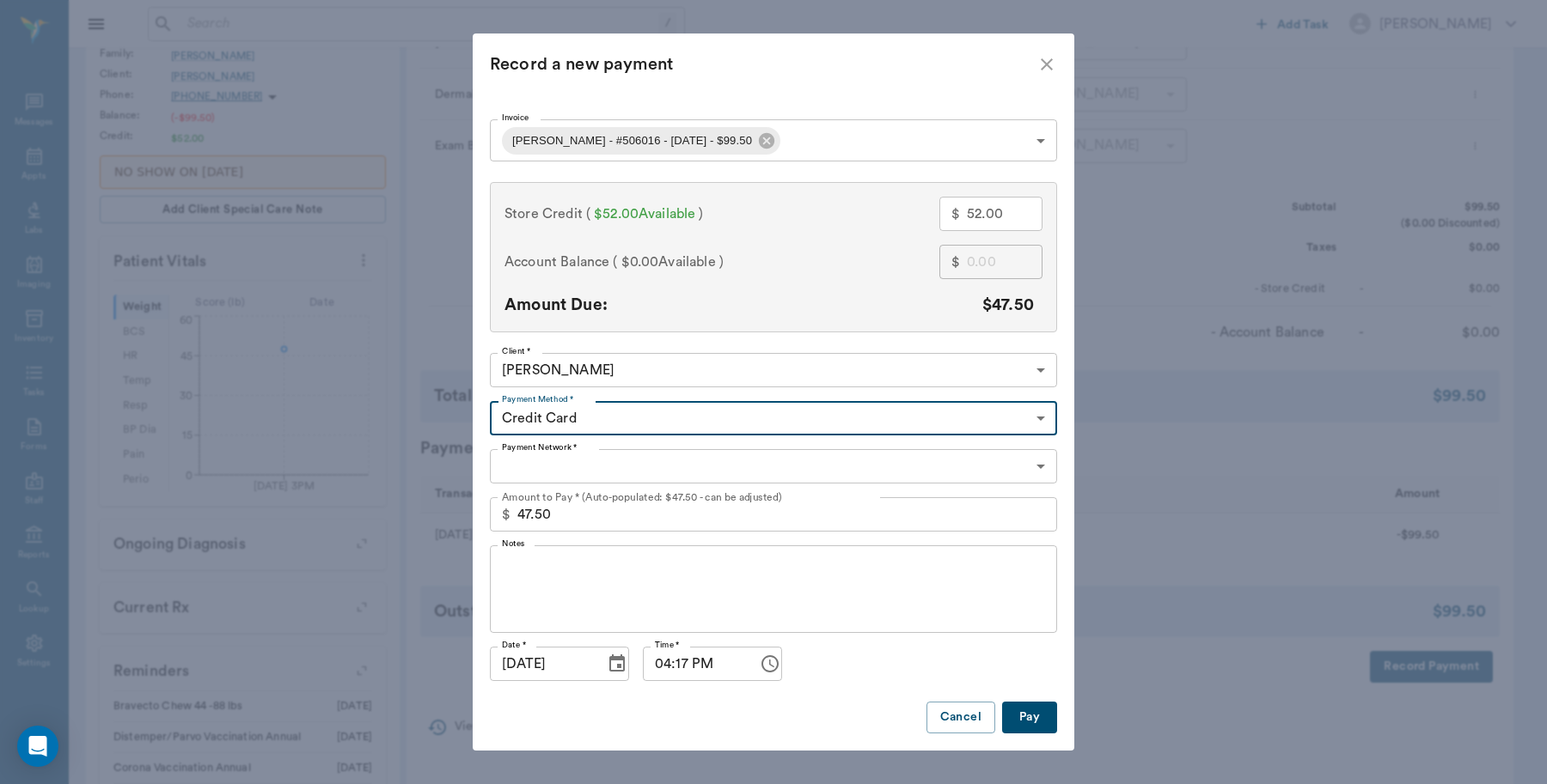
click at [596, 470] on body "/ ​ Add Task [PERSON_NAME] Nectar Messages Appts Labs Imaging Inventory Tasks F…" at bounding box center [774, 328] width 1547 height 1301
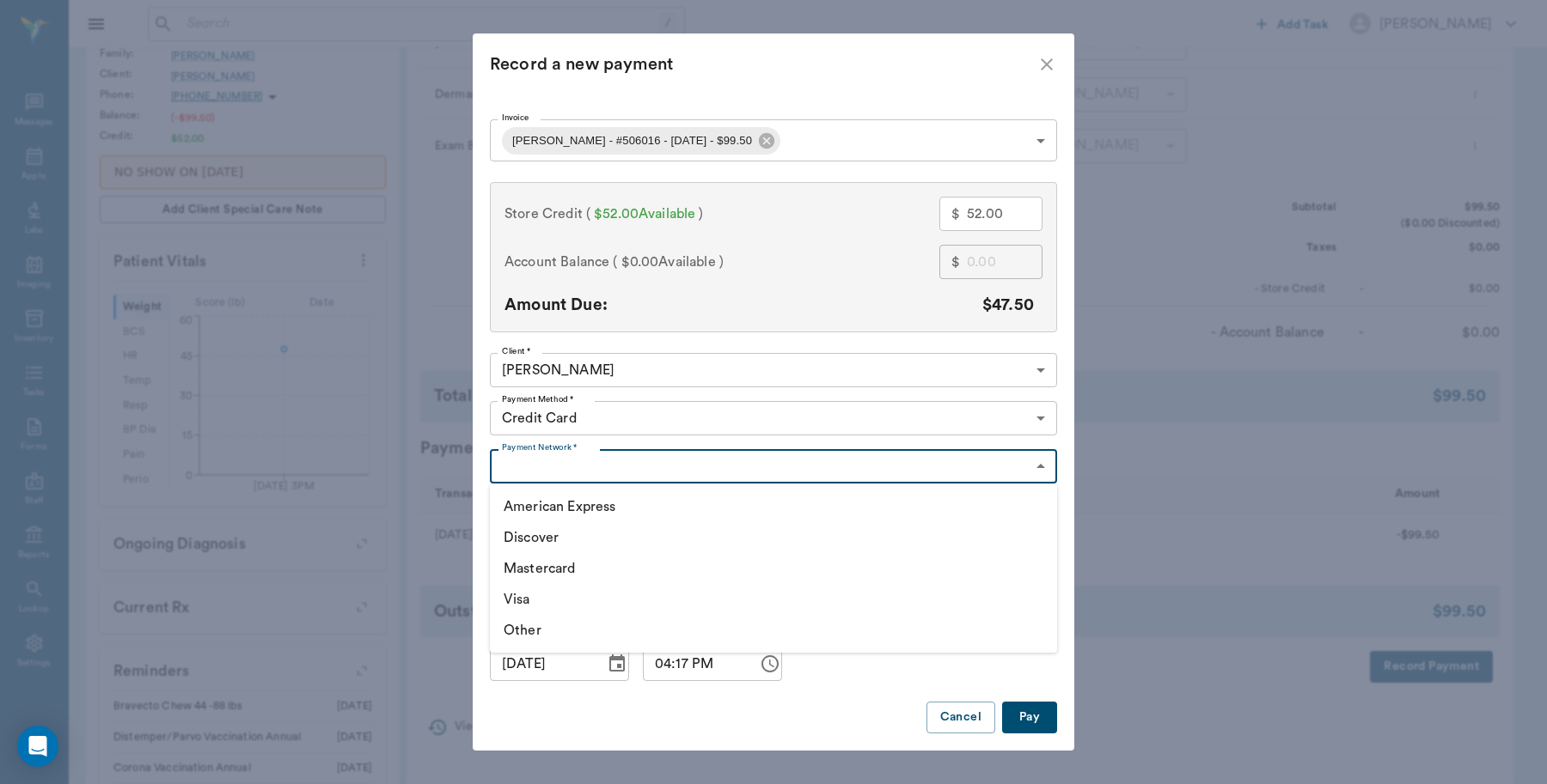
type input "99.50"
click at [533, 594] on li "Visa" at bounding box center [773, 599] width 567 height 31
type input "VISA"
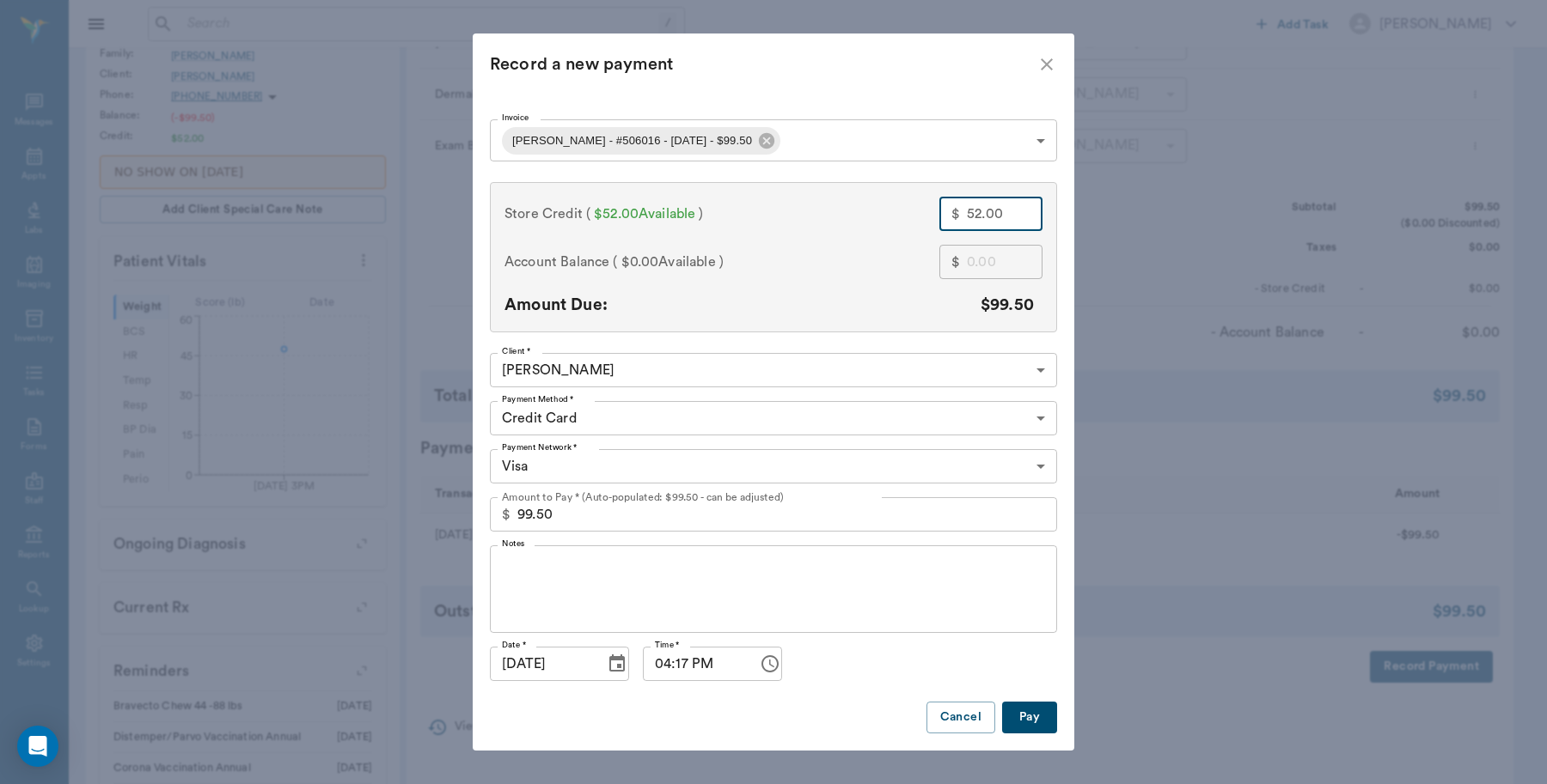
click at [1017, 221] on input "52.00" at bounding box center [1004, 215] width 76 height 35
type input "5"
type input "94.50"
type input "52"
type input "47.50"
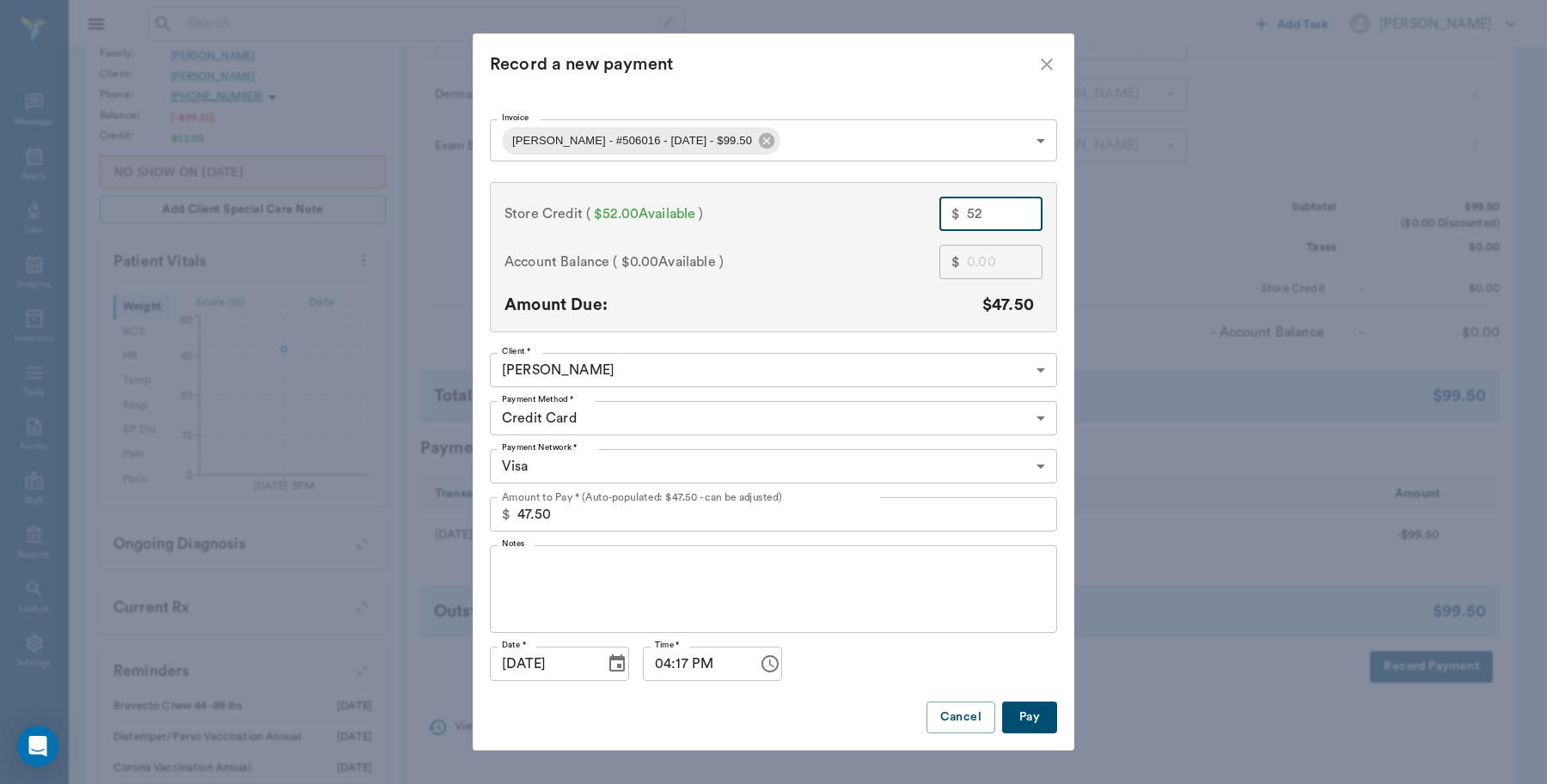
type input "520"
type input "0.00"
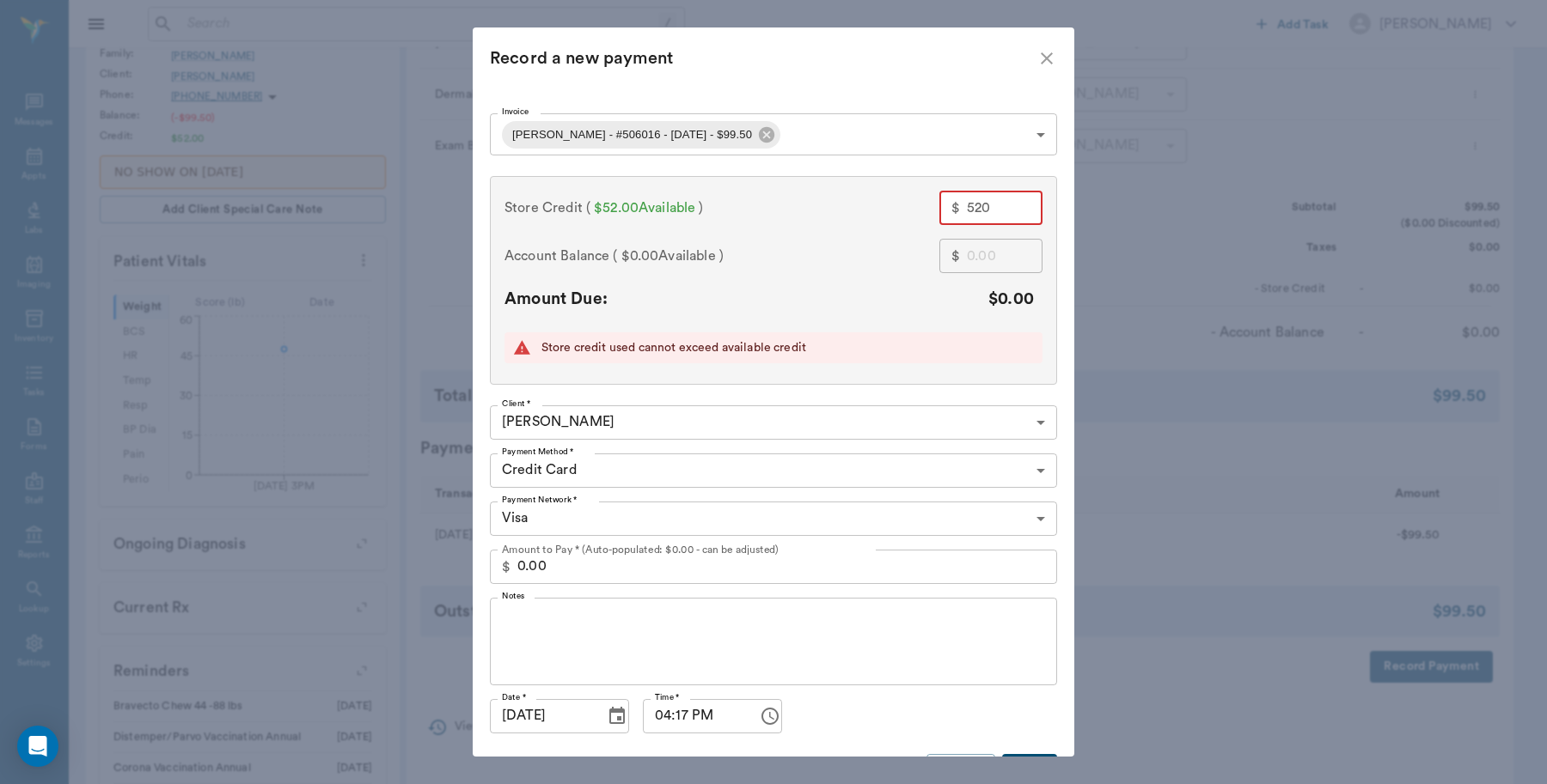
type input "52"
type input "47.50"
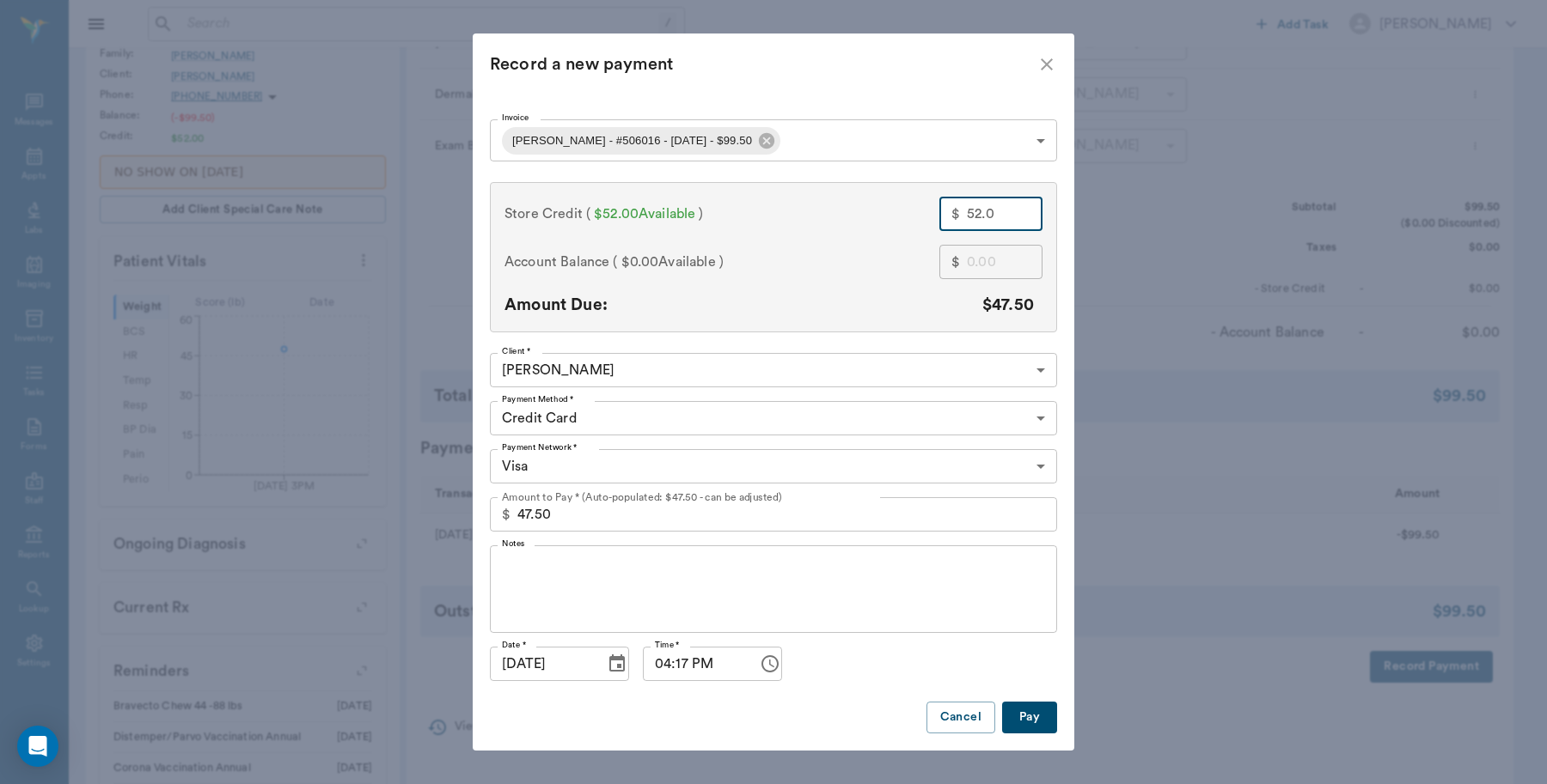
type input "52.00"
click at [1023, 714] on button "Pay" at bounding box center [1028, 718] width 55 height 32
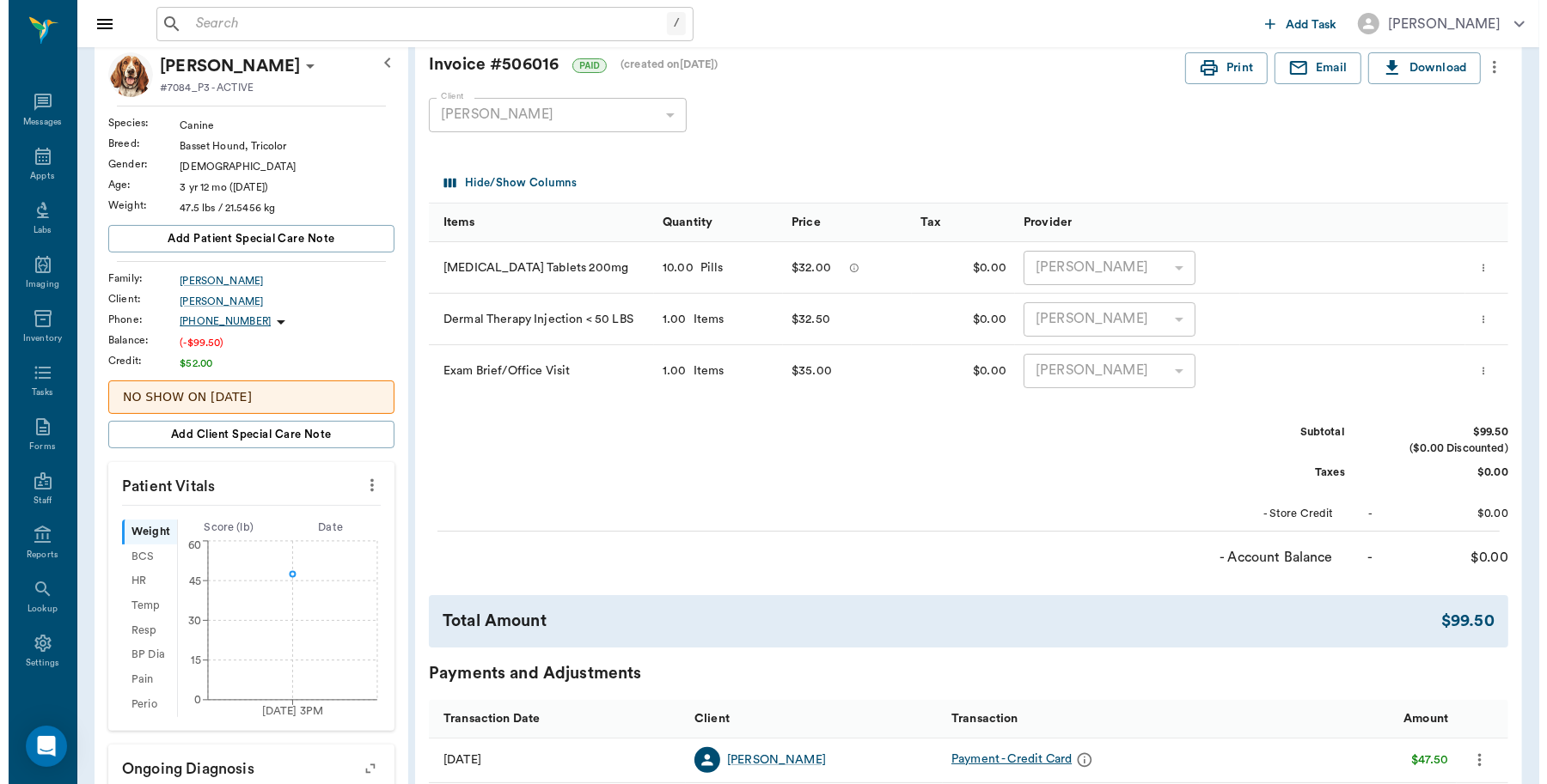
scroll to position [0, 0]
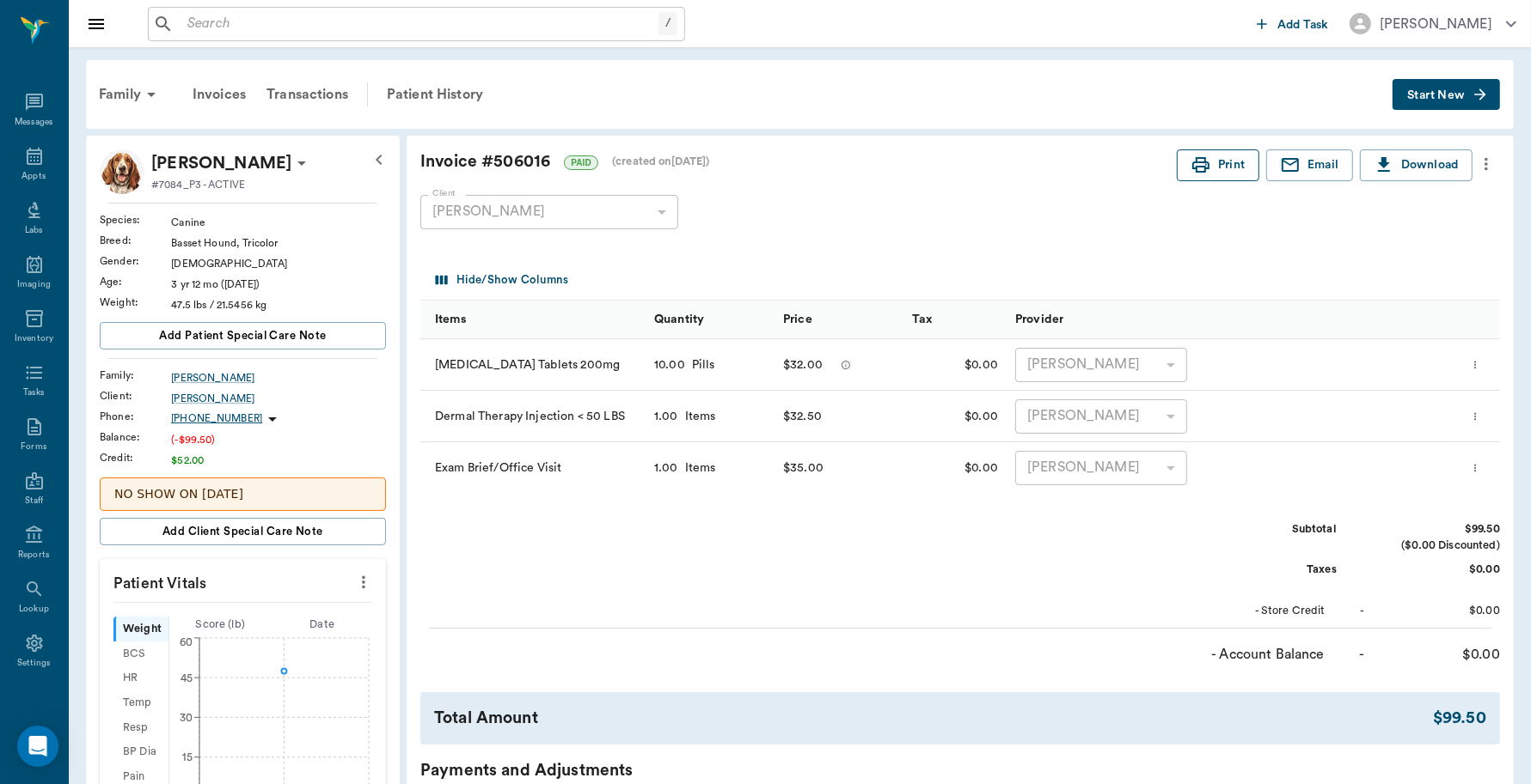
click at [1234, 169] on button "Print" at bounding box center [1218, 164] width 83 height 32
click at [342, 96] on div "Transactions" at bounding box center [307, 94] width 102 height 41
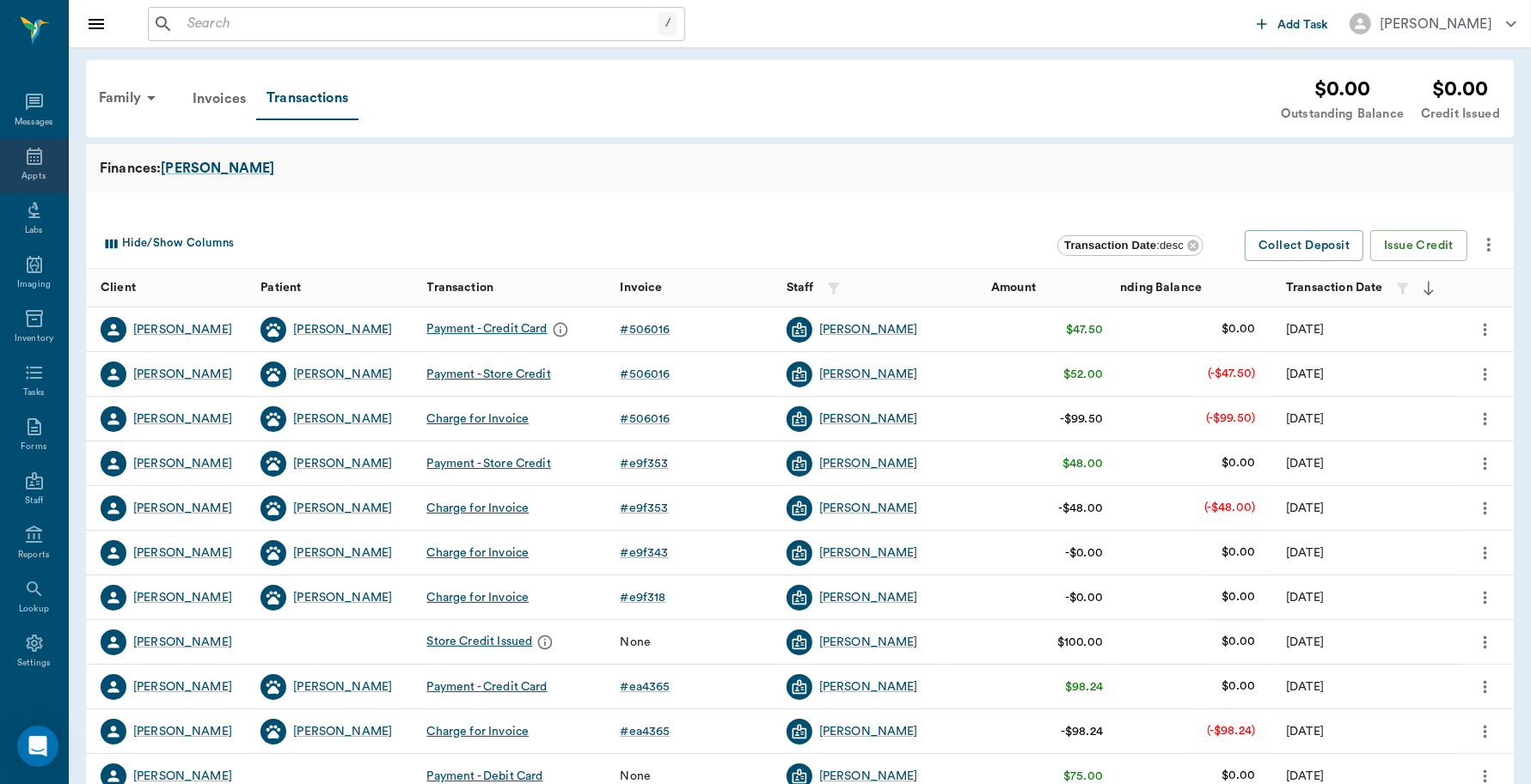
click at [27, 162] on icon at bounding box center [34, 156] width 20 height 20
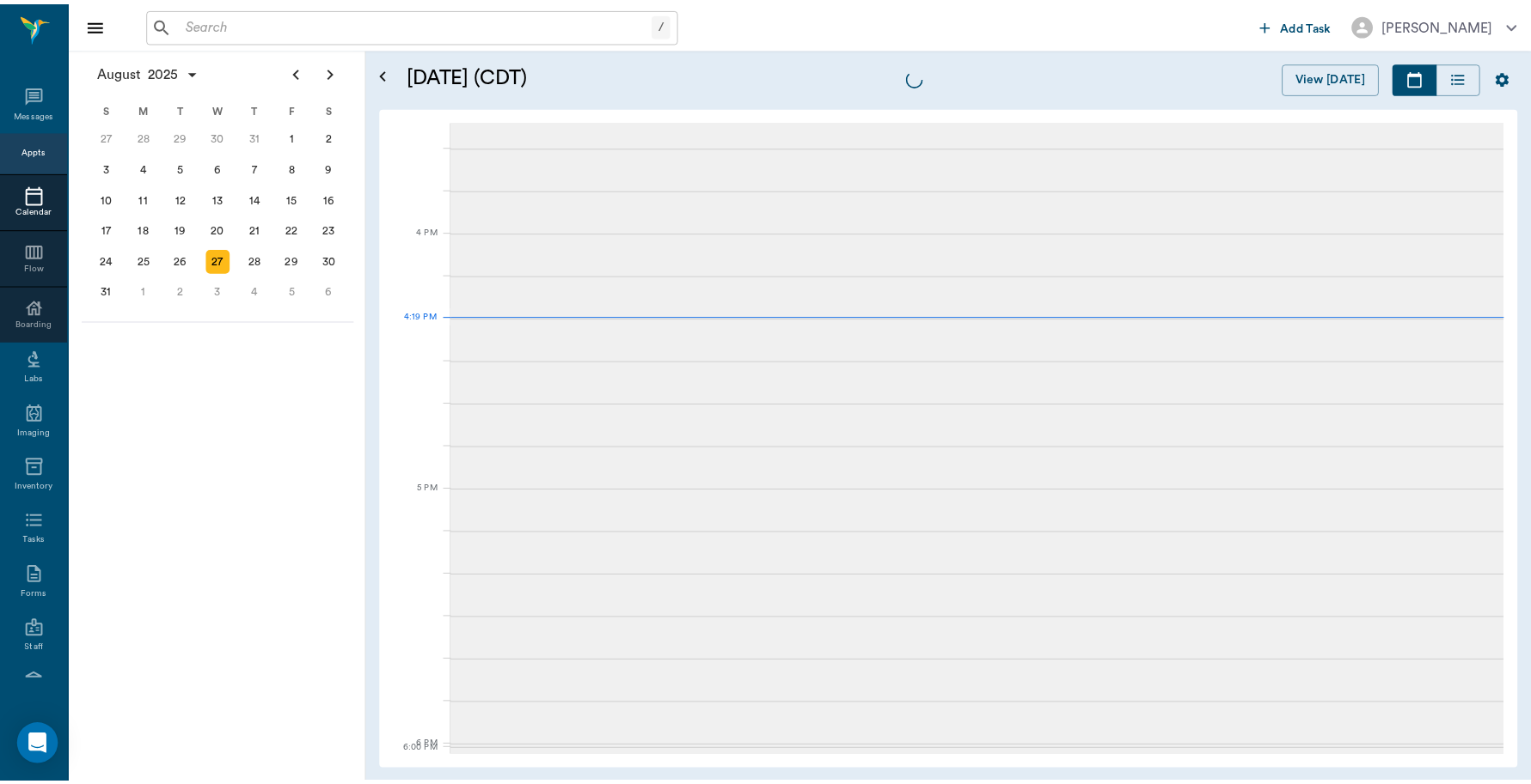
scroll to position [2062, 0]
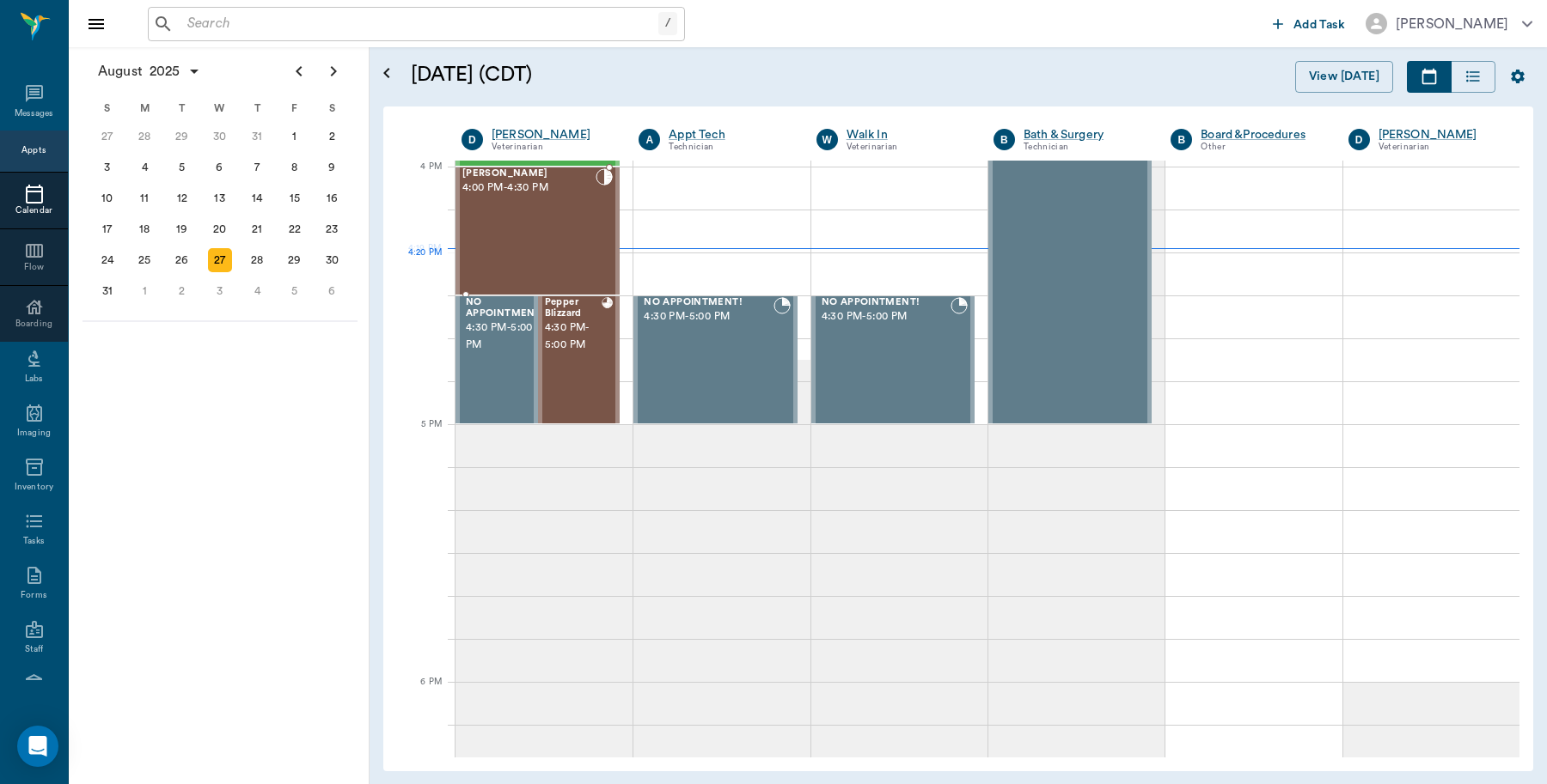
click at [551, 246] on div "[PERSON_NAME] 4:00 PM - 4:30 PM" at bounding box center [528, 231] width 133 height 125
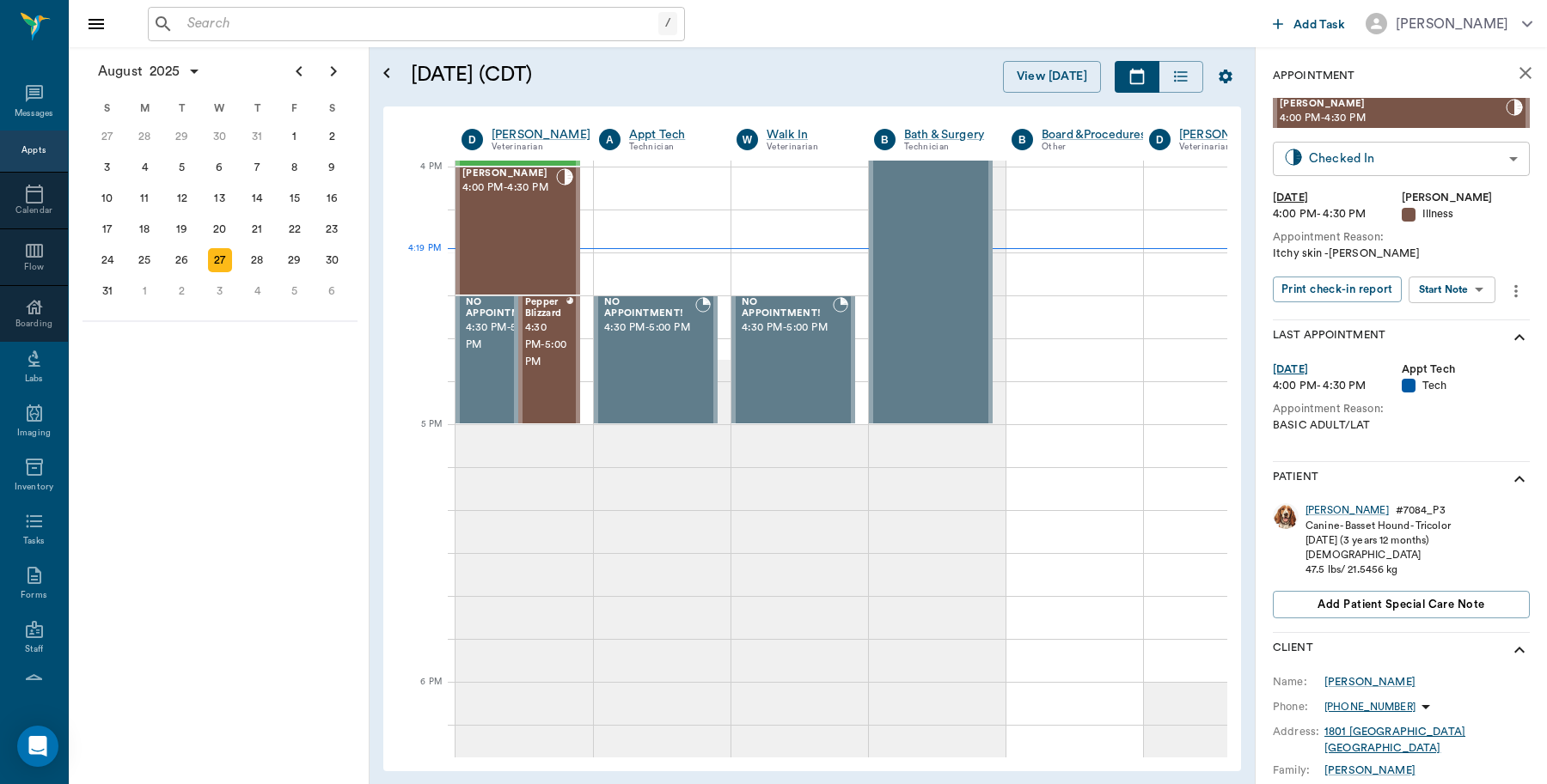
click at [1347, 155] on body "/ ​ Add Task [PERSON_NAME] Nectar Messages Appts Calendar Flow Boarding Labs Im…" at bounding box center [774, 392] width 1547 height 784
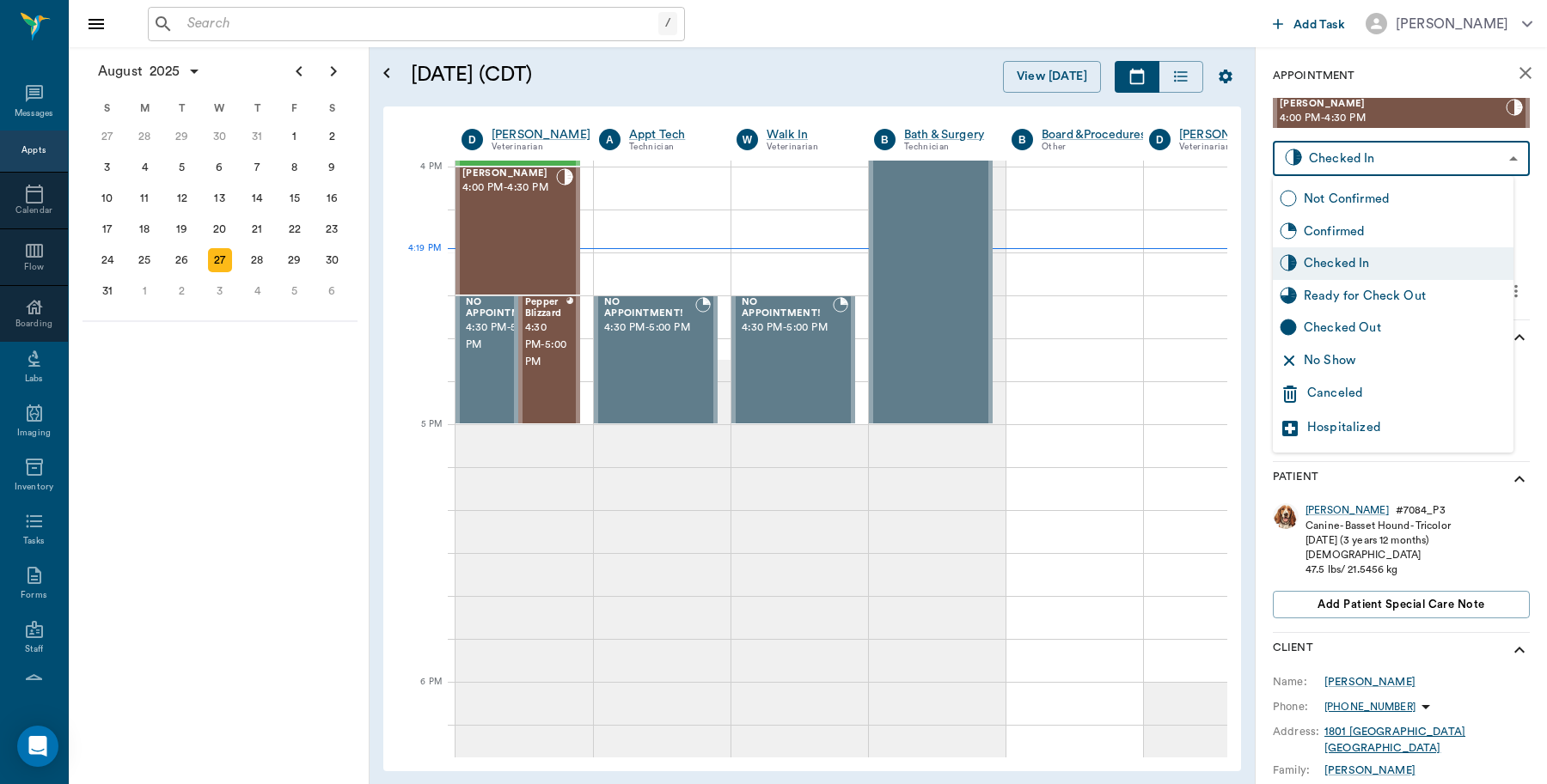
click at [1342, 326] on div "Checked Out" at bounding box center [1405, 328] width 203 height 19
type input "CHECKED_OUT"
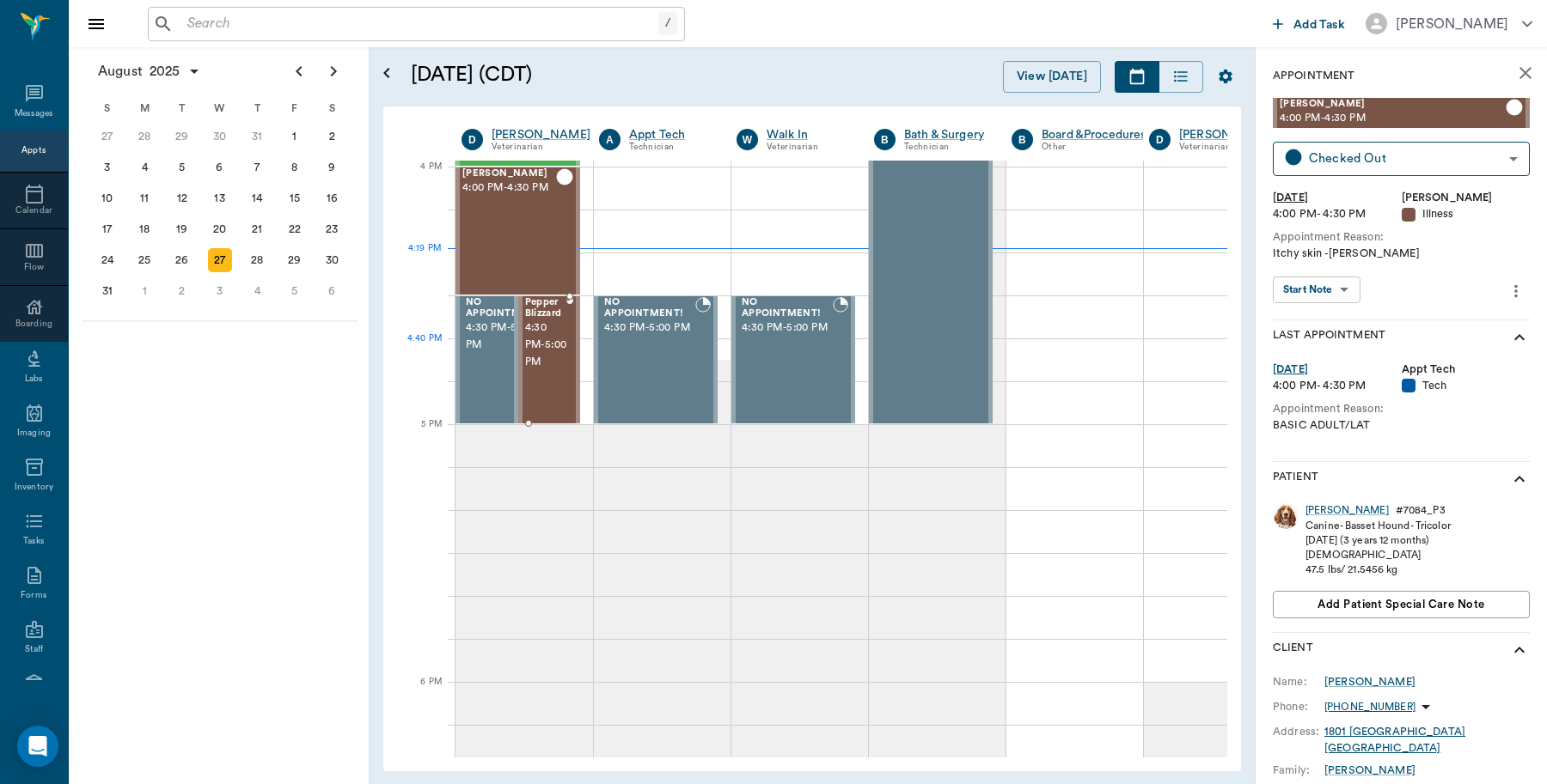
click at [535, 344] on span "4:30 PM - 5:00 PM" at bounding box center [546, 345] width 42 height 52
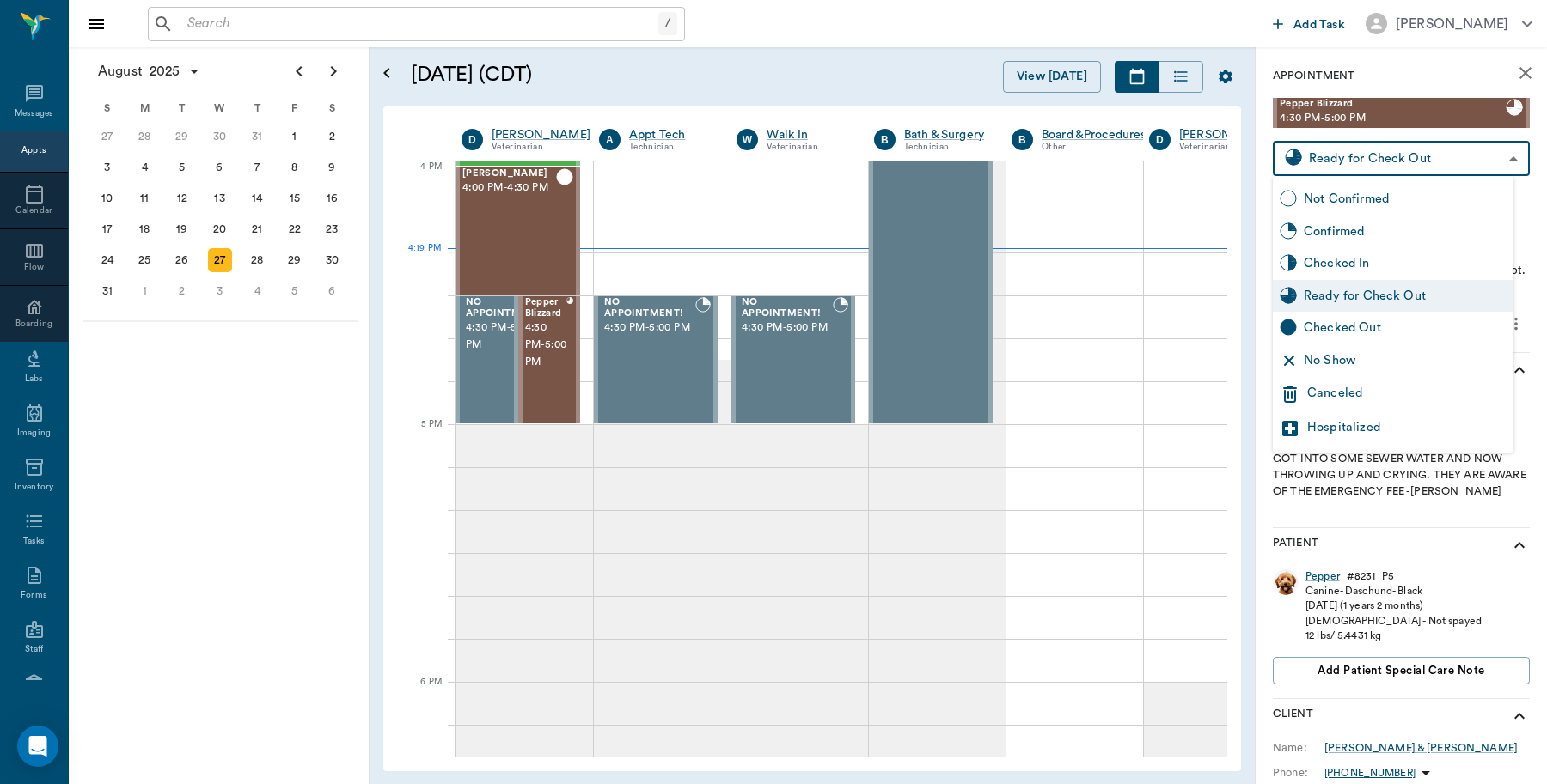
click at [1341, 159] on body "/ ​ Add Task [PERSON_NAME] Nectar Messages Appts Calendar Flow Boarding Labs Im…" at bounding box center [774, 392] width 1547 height 784
click at [1343, 255] on div "Checked In" at bounding box center [1405, 264] width 203 height 19
type input "CHECKED_IN"
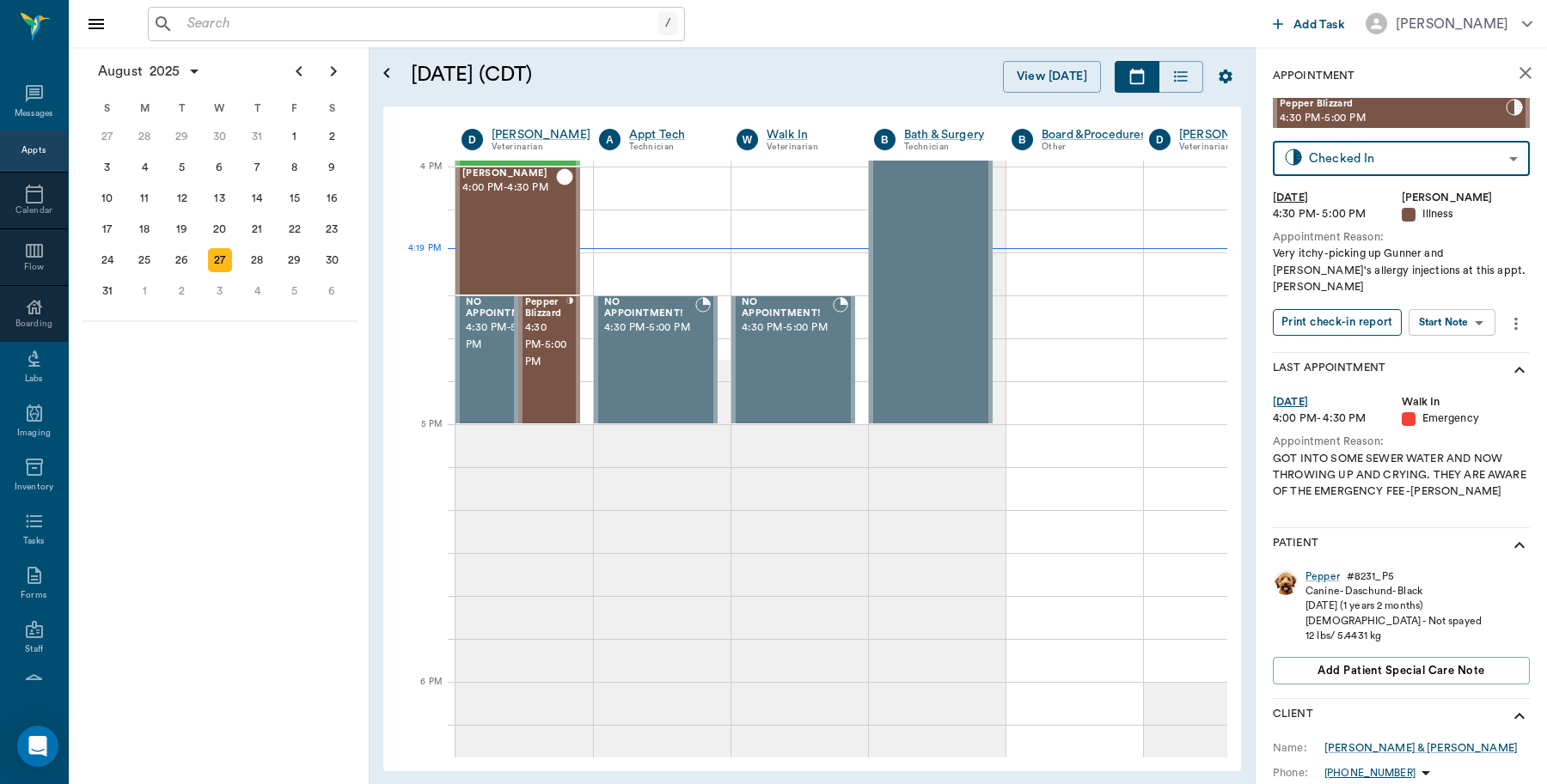
click at [1338, 310] on button "Print check-in report" at bounding box center [1337, 323] width 129 height 27
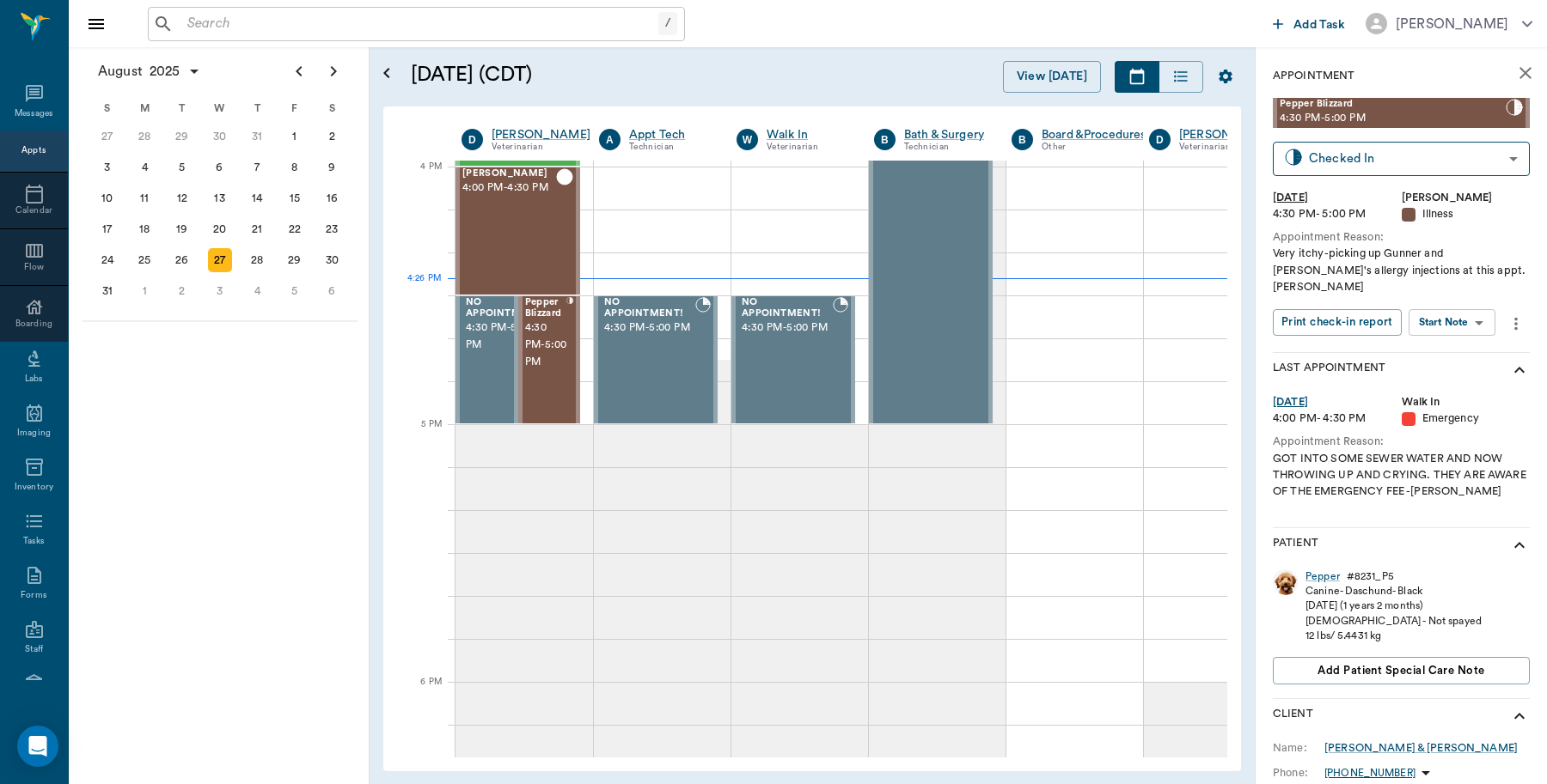
click at [259, 22] on input "text" at bounding box center [419, 24] width 478 height 24
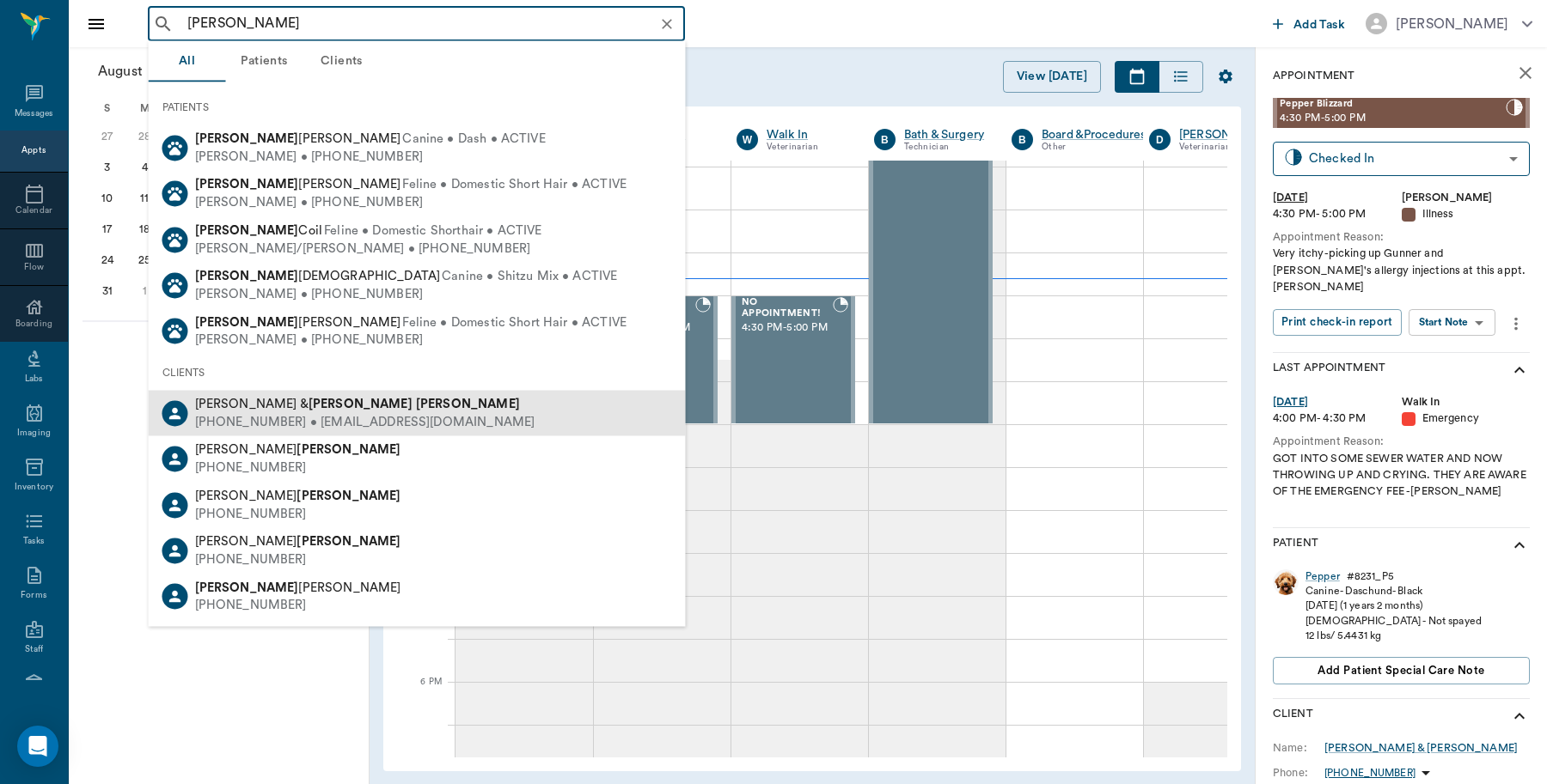
click at [422, 396] on div "[PERSON_NAME] & [PERSON_NAME]" at bounding box center [366, 405] width 341 height 18
type input "[PERSON_NAME]"
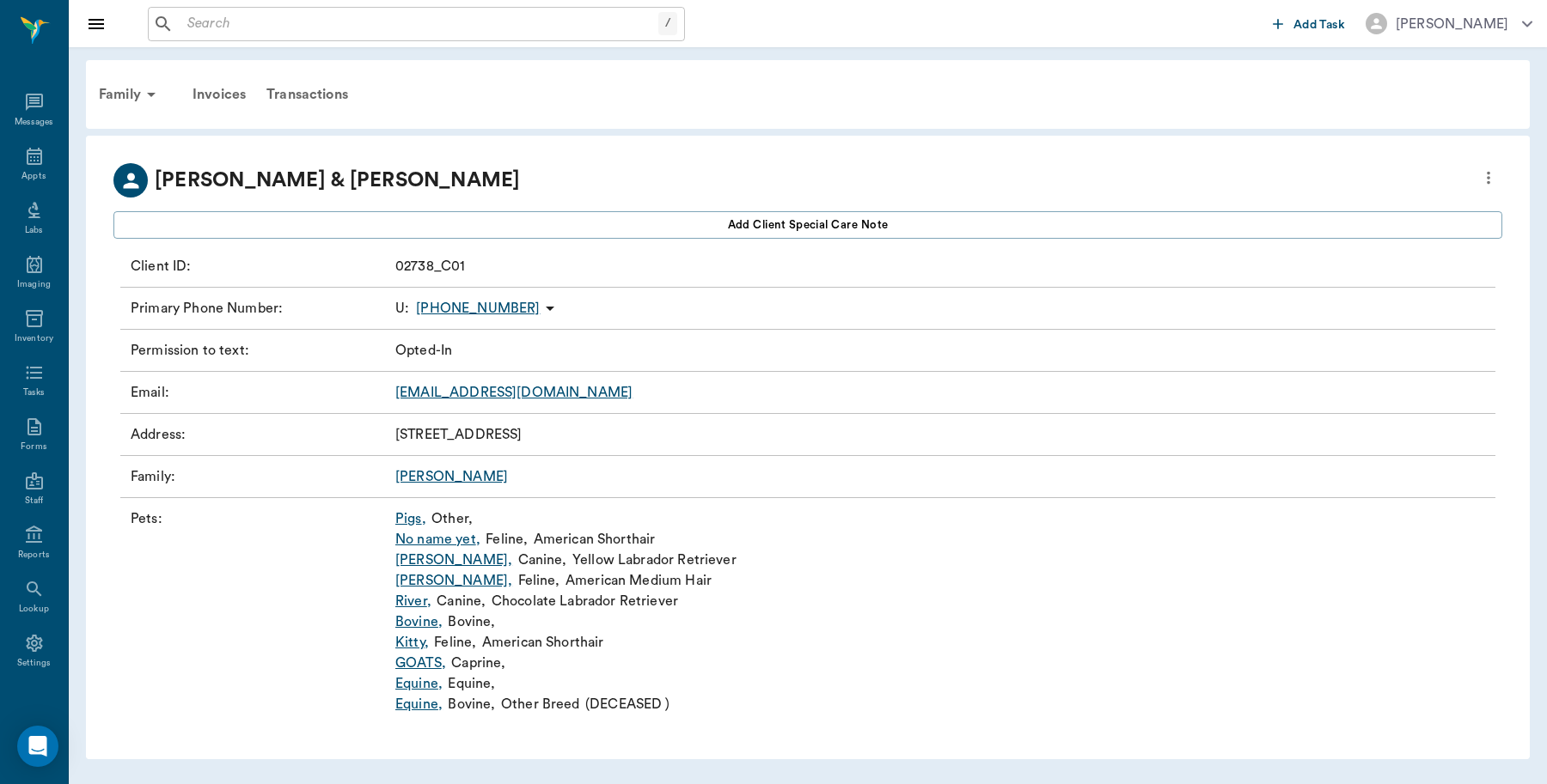
click at [320, 68] on div "Family Invoices Transactions" at bounding box center [807, 94] width 1443 height 68
click at [329, 95] on div "Transactions" at bounding box center [307, 94] width 102 height 41
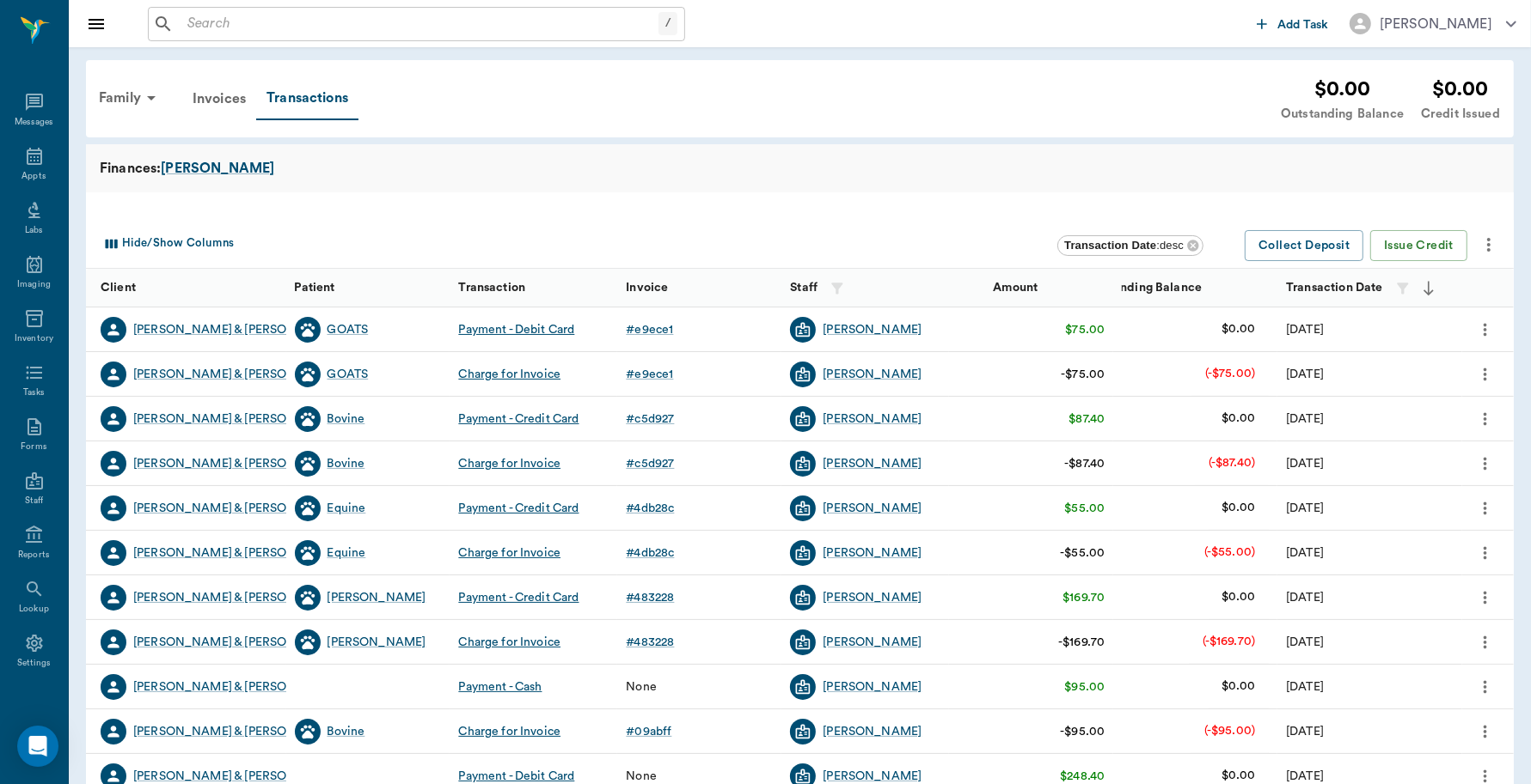
click at [224, 26] on input "text" at bounding box center [420, 24] width 478 height 24
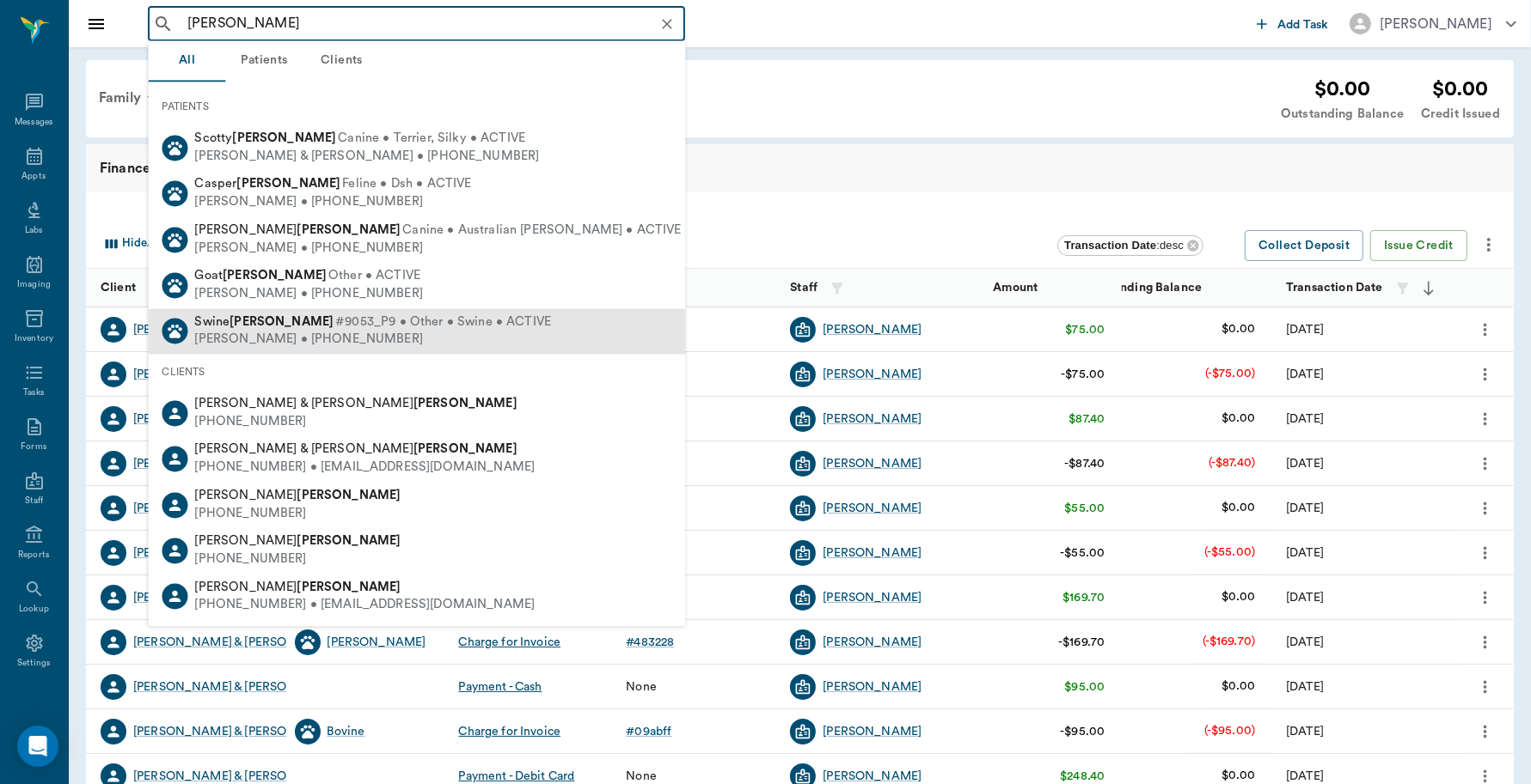
click at [375, 340] on div "[PERSON_NAME] • [PHONE_NUMBER]" at bounding box center [373, 341] width 357 height 18
type input "[PERSON_NAME]"
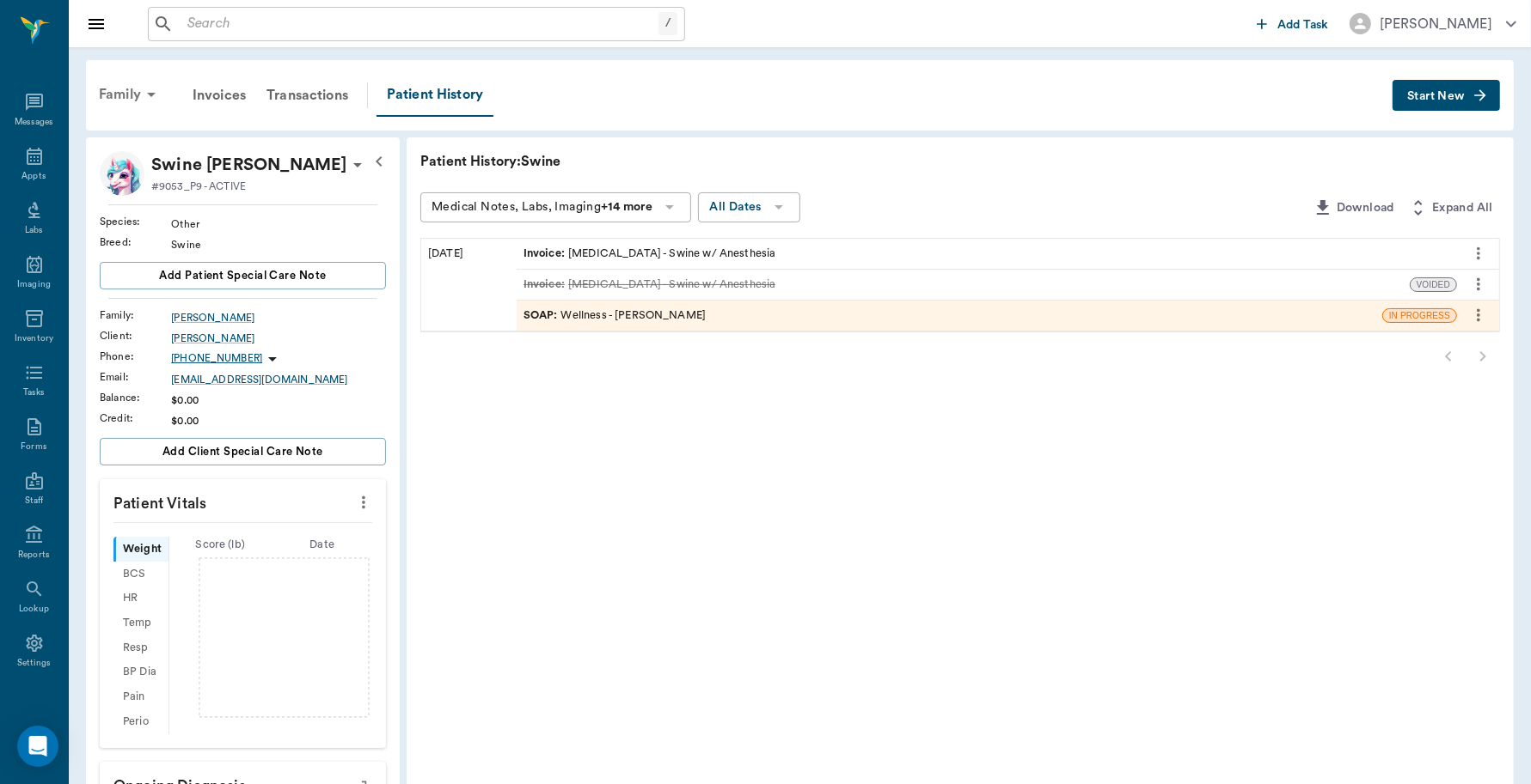
click at [120, 84] on div "Family" at bounding box center [130, 94] width 84 height 41
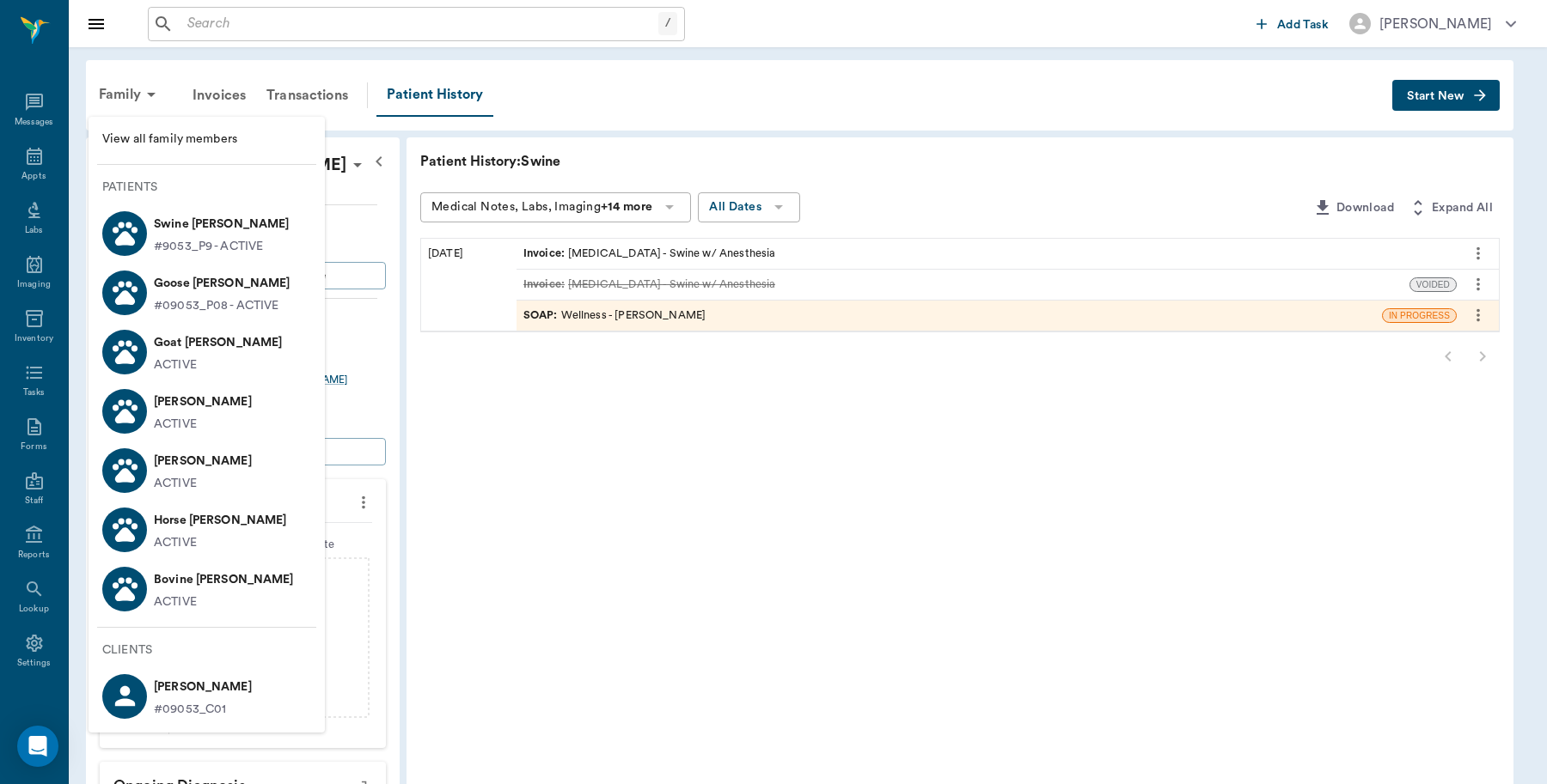
click at [219, 242] on p "#9053_P9 - ACTIVE" at bounding box center [208, 246] width 109 height 18
click at [694, 441] on div at bounding box center [774, 392] width 1547 height 784
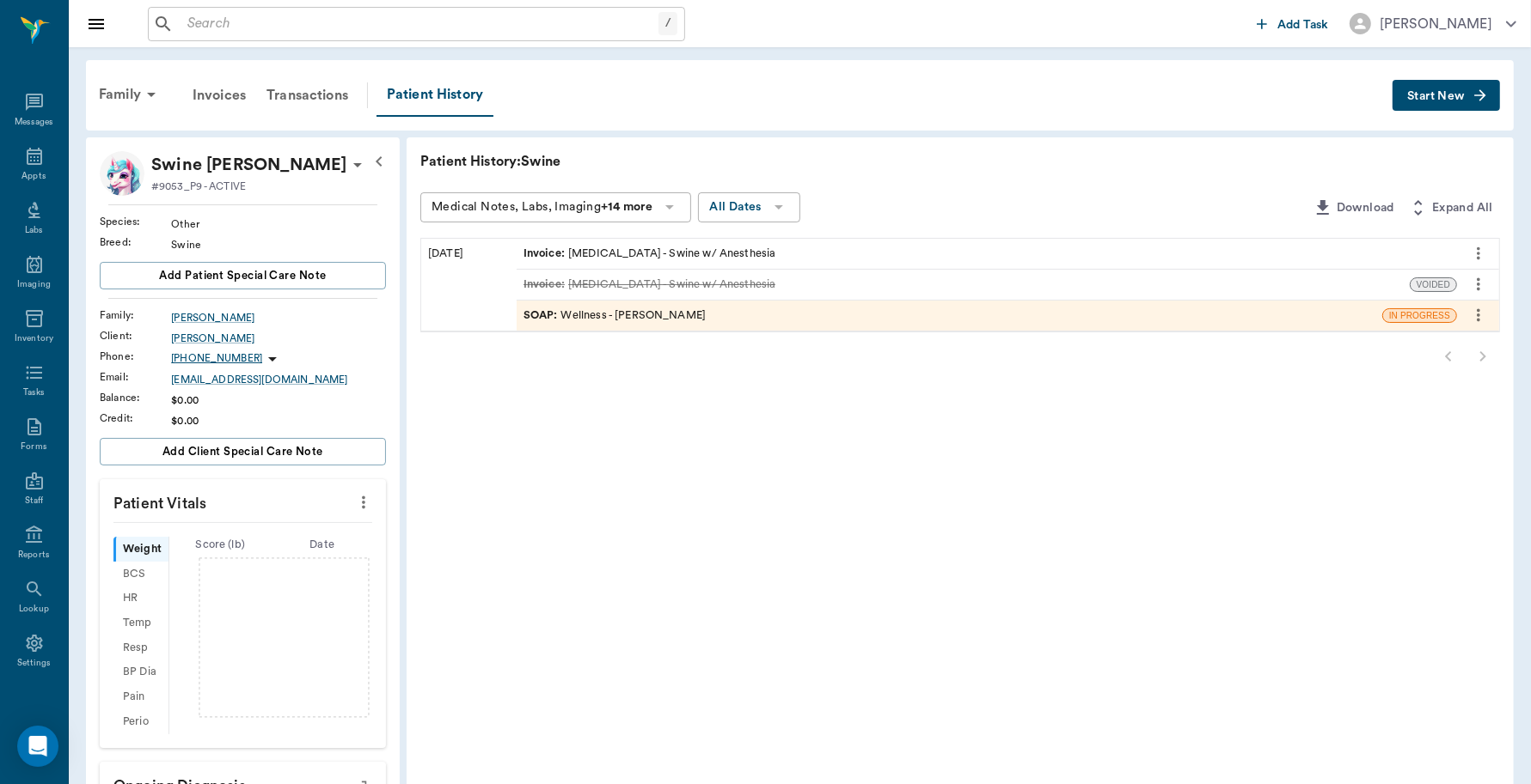
click at [237, 17] on input "text" at bounding box center [420, 24] width 478 height 24
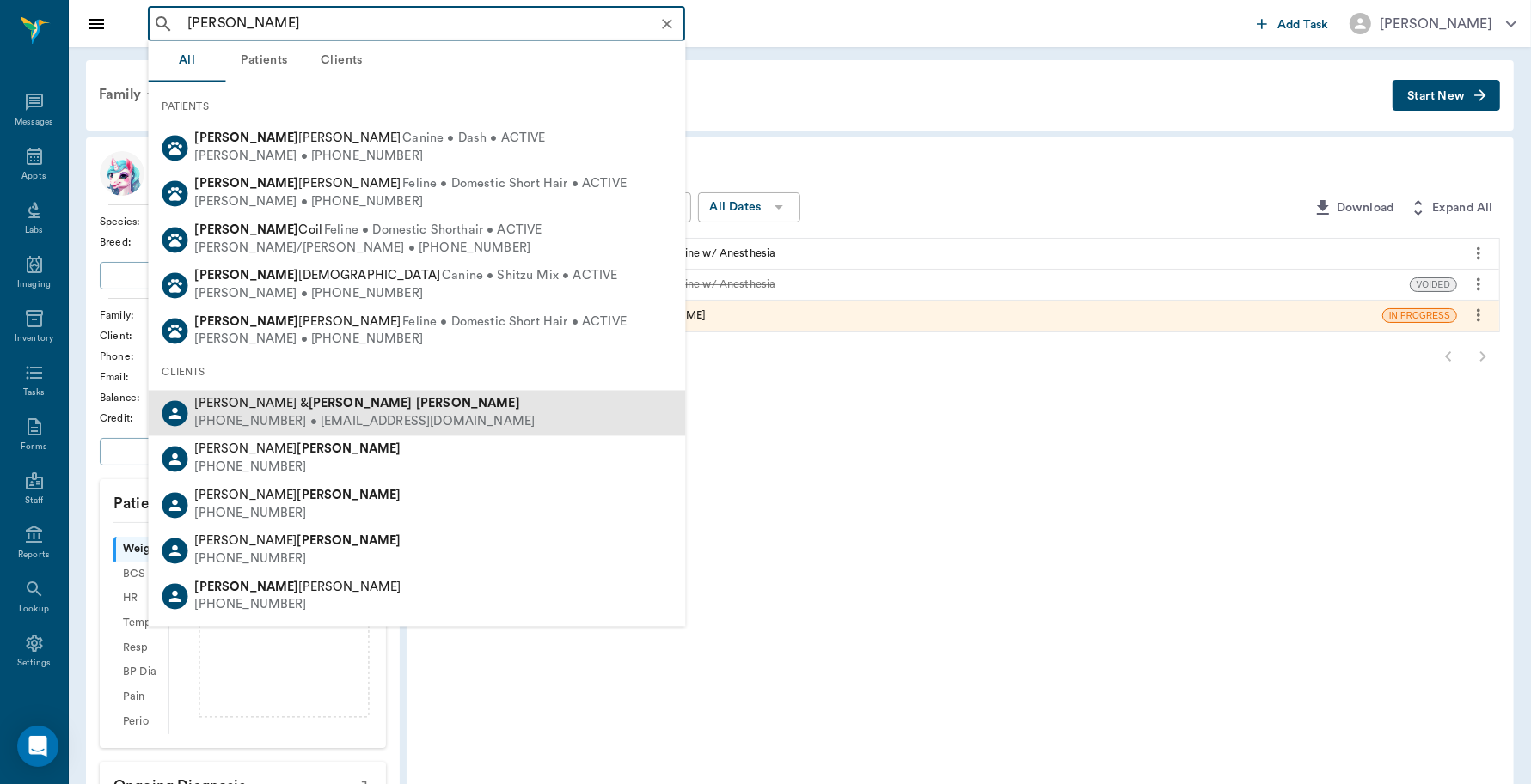
click at [362, 425] on div "[PHONE_NUMBER] • [EMAIL_ADDRESS][DOMAIN_NAME]" at bounding box center [366, 422] width 341 height 18
type input "[PERSON_NAME]"
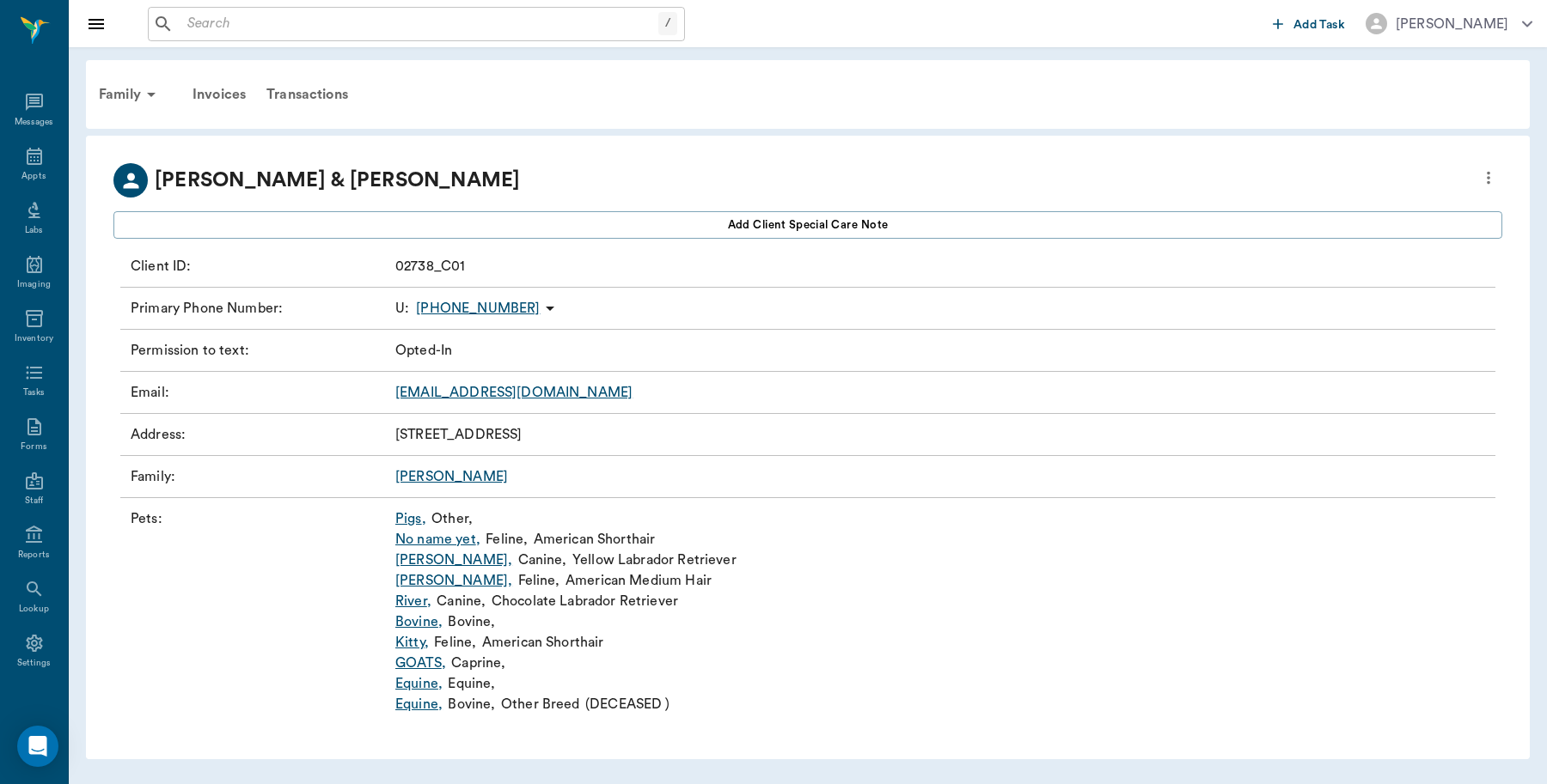
click at [414, 518] on link "Pigs ," at bounding box center [411, 518] width 31 height 20
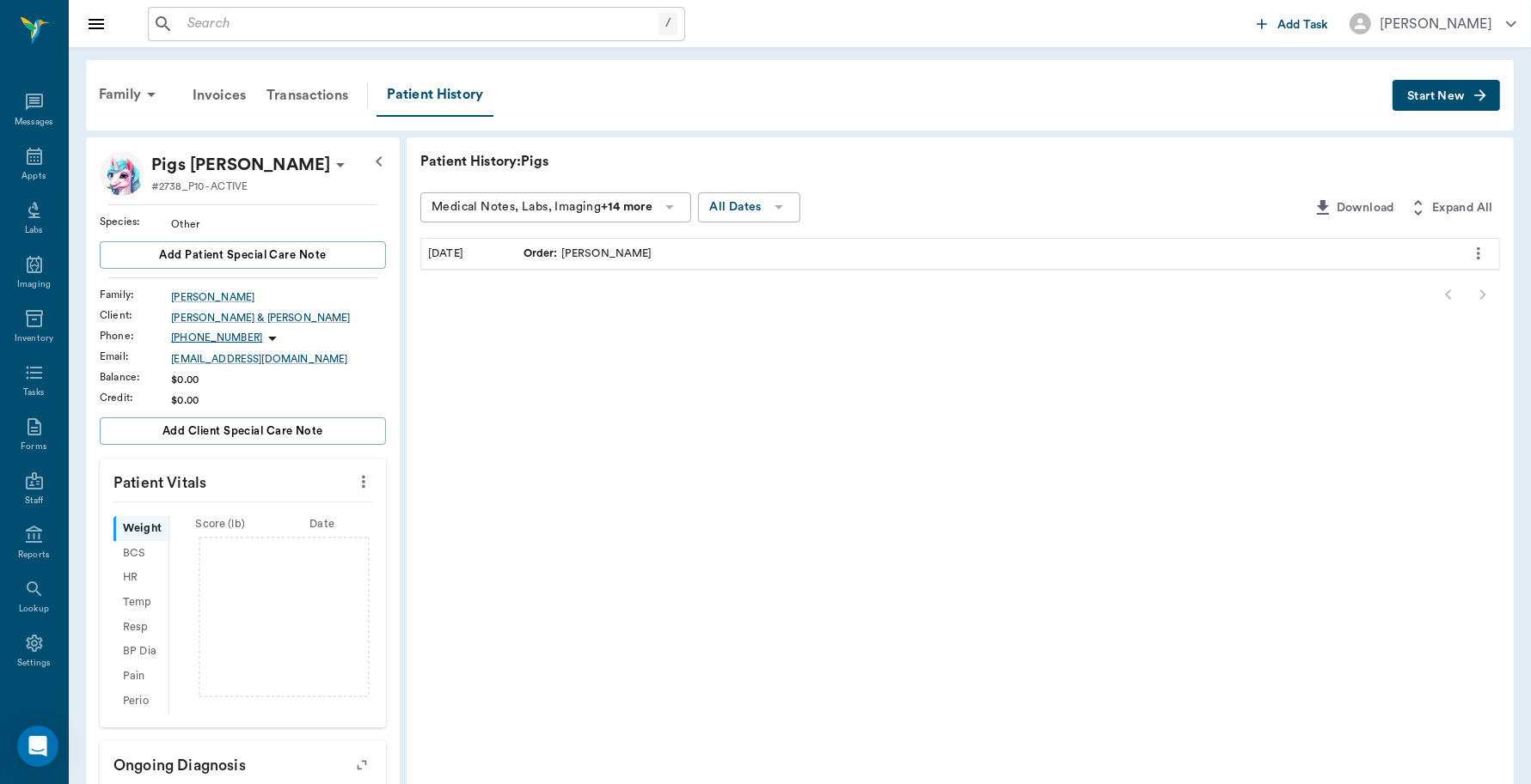
click at [591, 259] on div "Order : [PERSON_NAME]" at bounding box center [588, 253] width 129 height 16
click at [1472, 249] on icon "more" at bounding box center [1478, 253] width 19 height 20
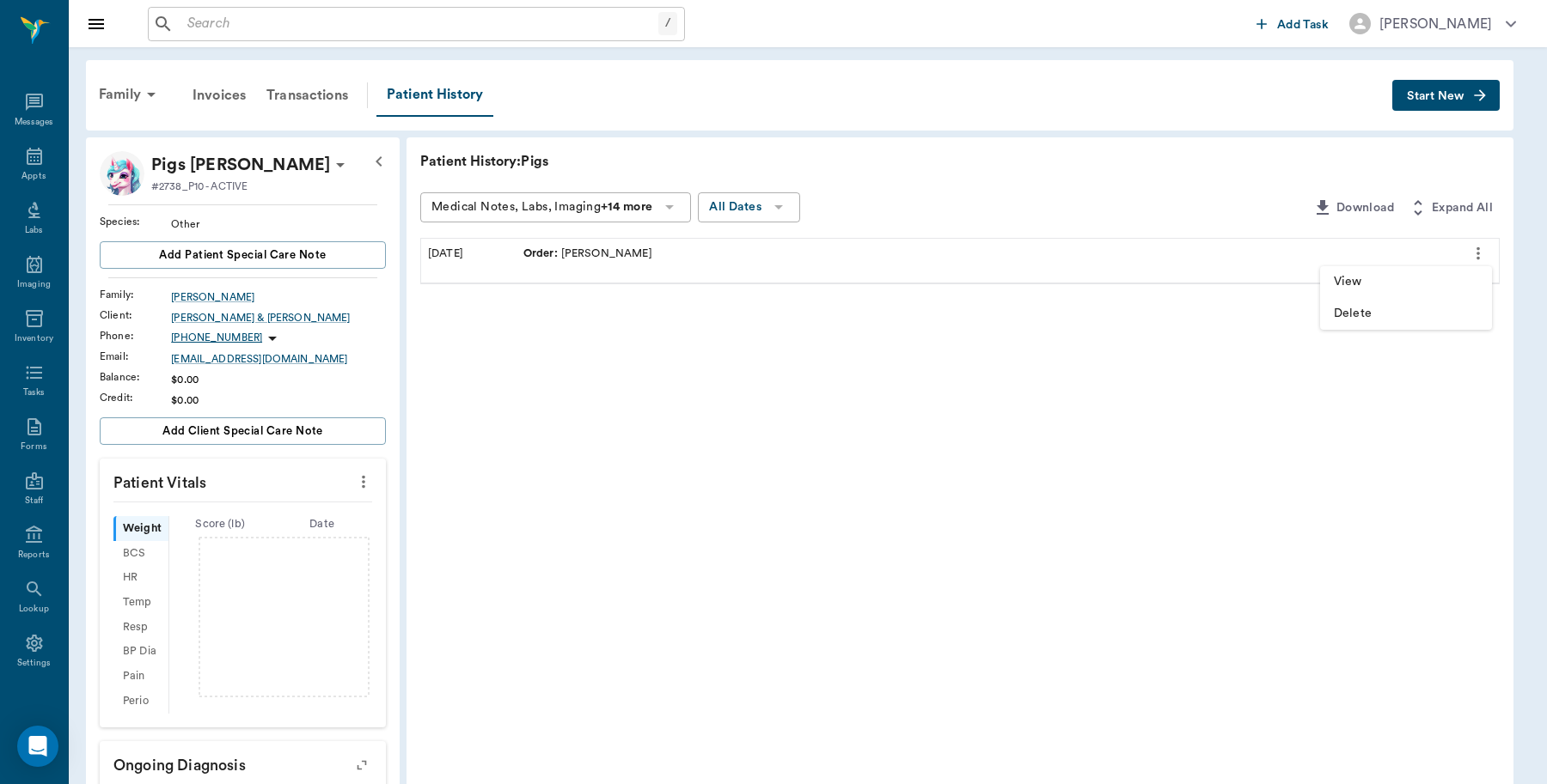
click at [1384, 276] on span "View" at bounding box center [1406, 282] width 144 height 18
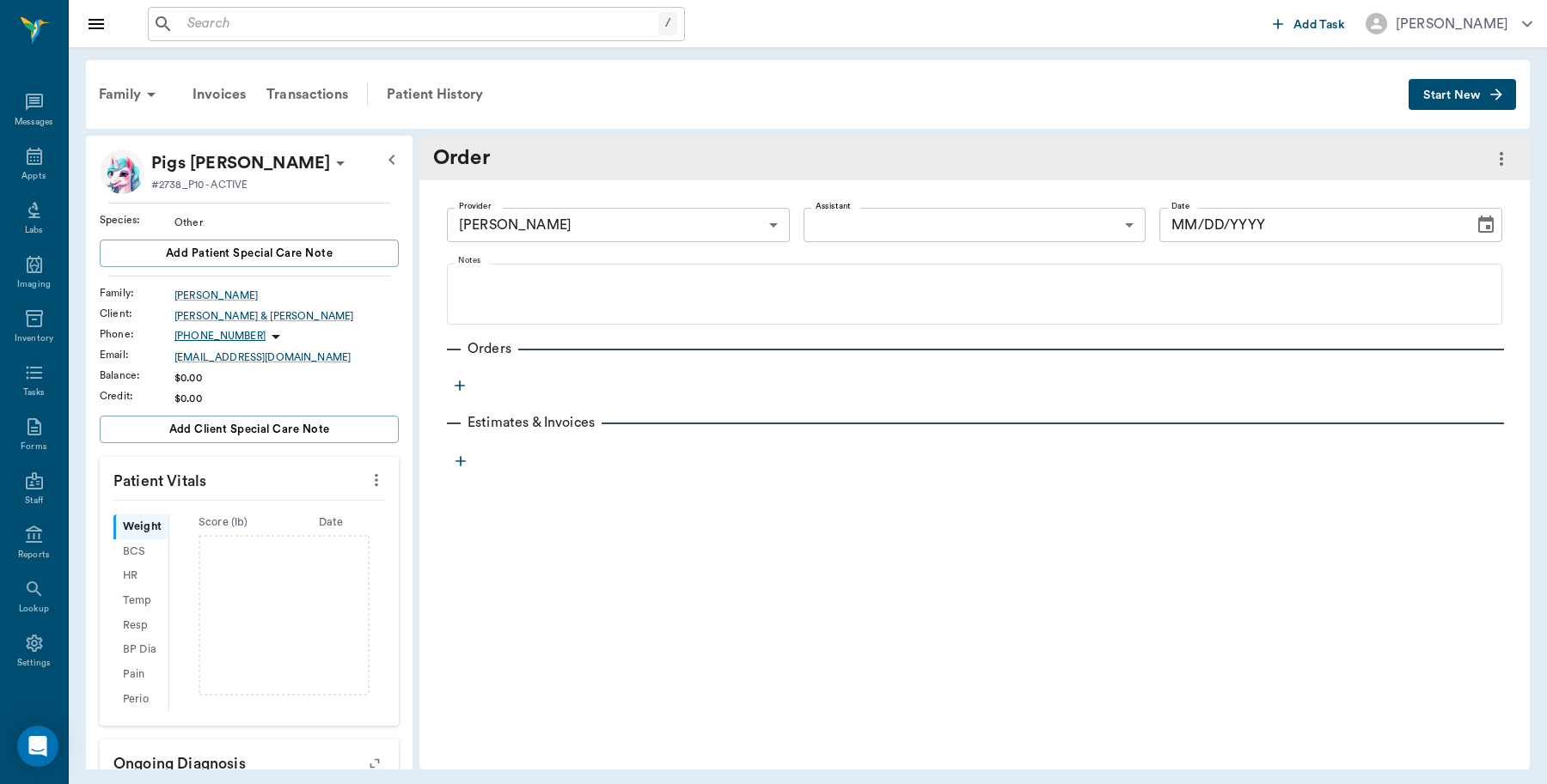
type input "[DATE]"
click at [334, 91] on div "Transactions" at bounding box center [307, 94] width 102 height 41
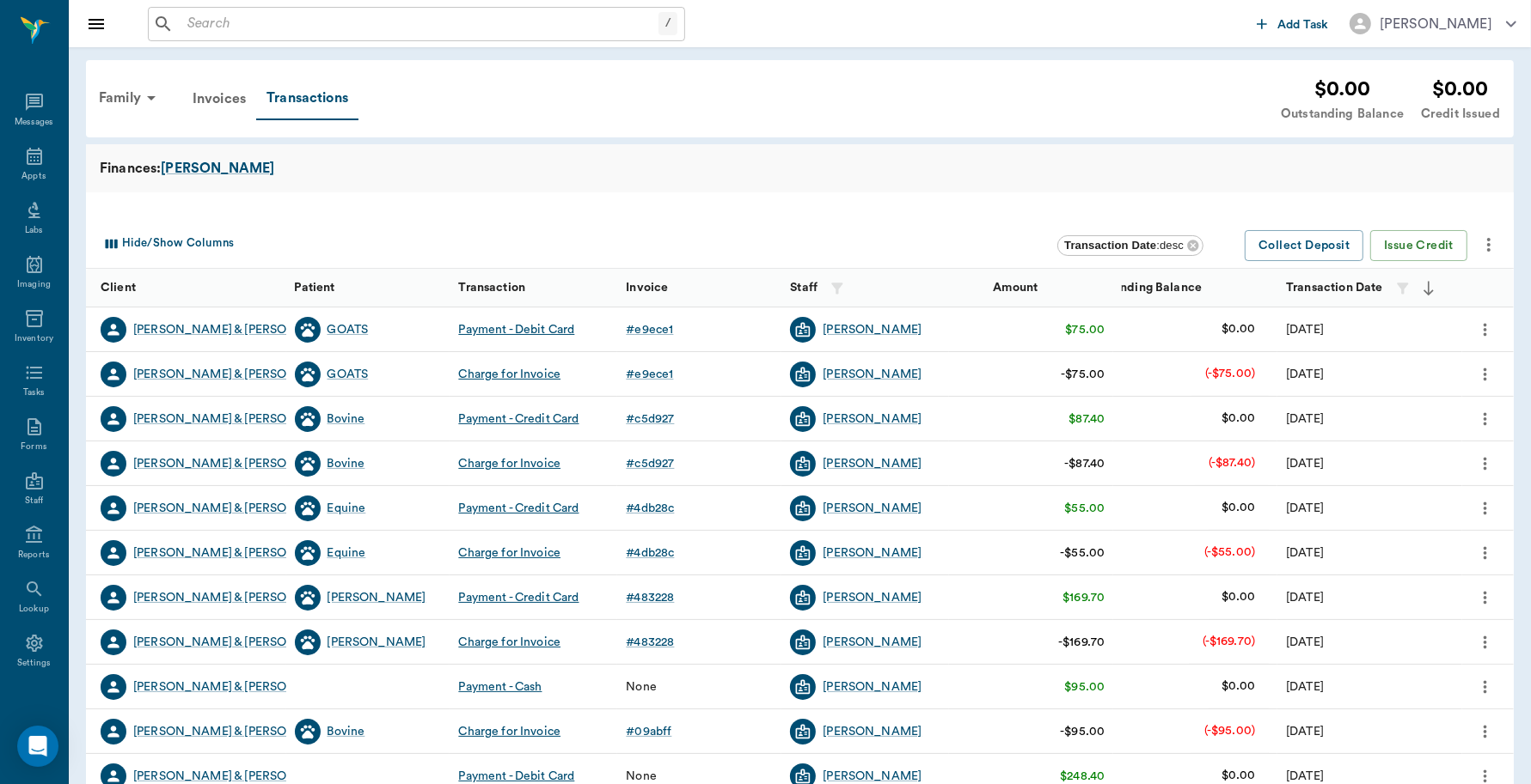
click at [280, 28] on input "text" at bounding box center [420, 24] width 478 height 24
click at [114, 103] on div "Family" at bounding box center [130, 97] width 84 height 41
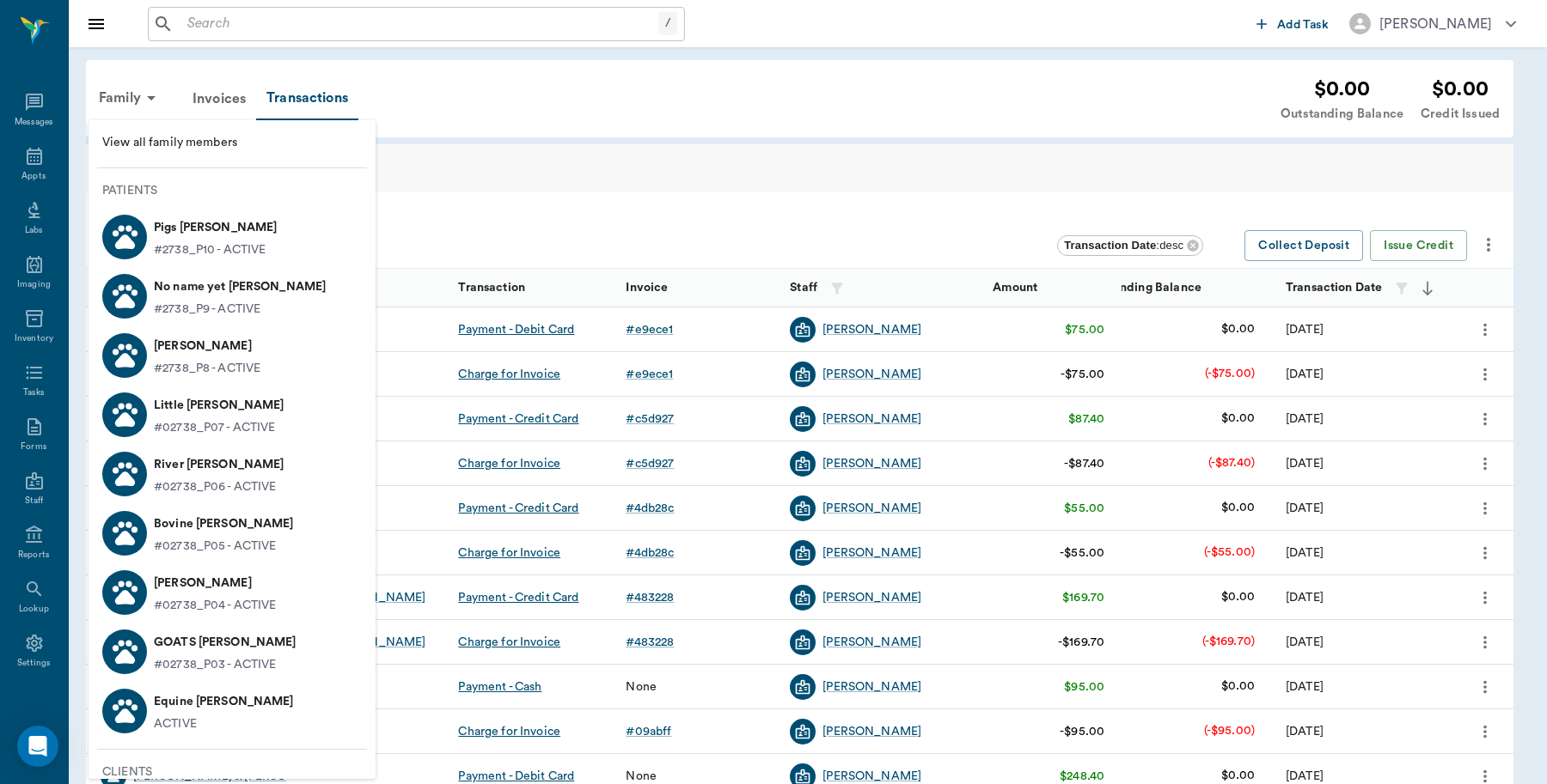
click at [173, 228] on p "Pigs [PERSON_NAME]" at bounding box center [216, 227] width 123 height 28
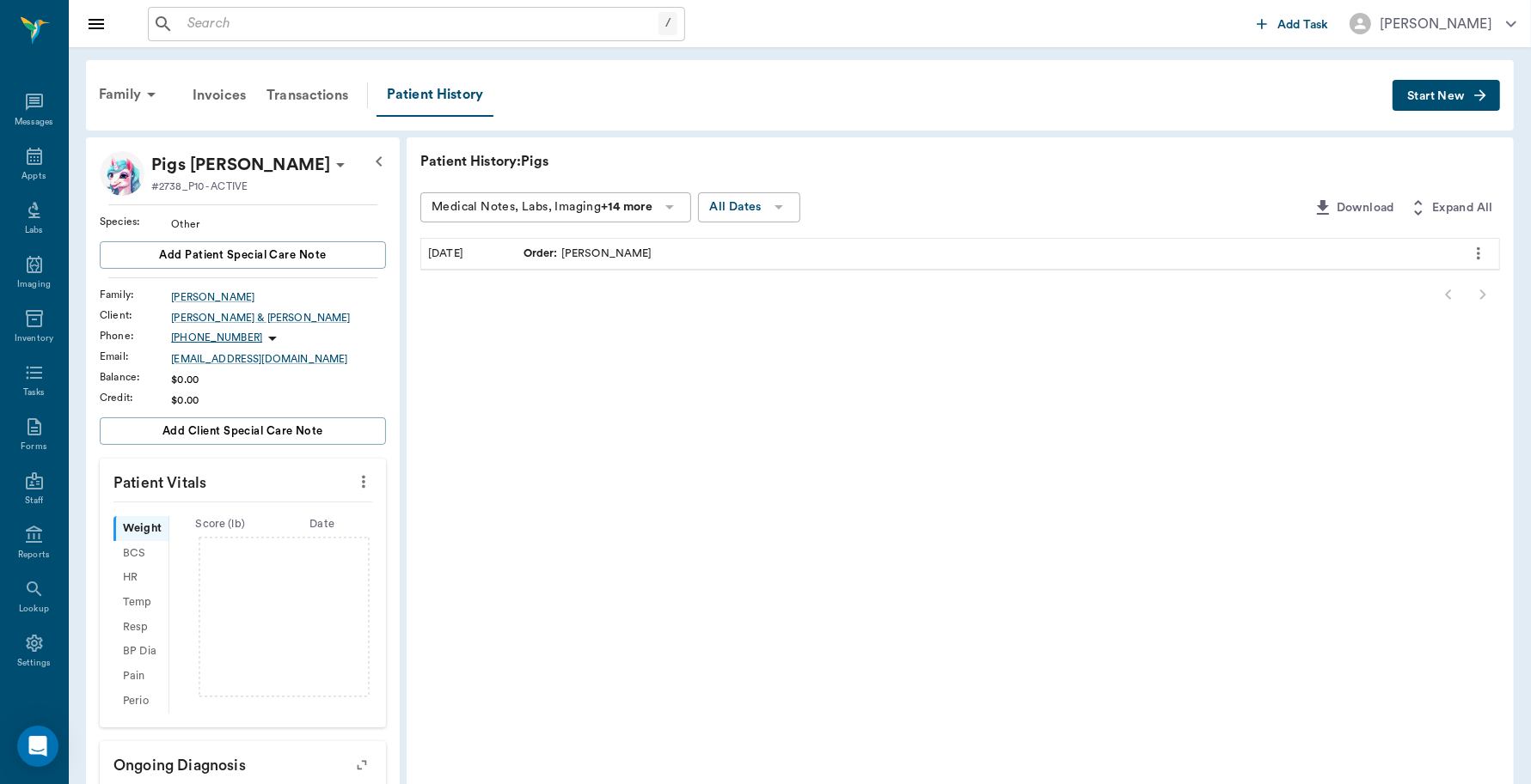
click at [1483, 246] on icon "more" at bounding box center [1478, 253] width 19 height 20
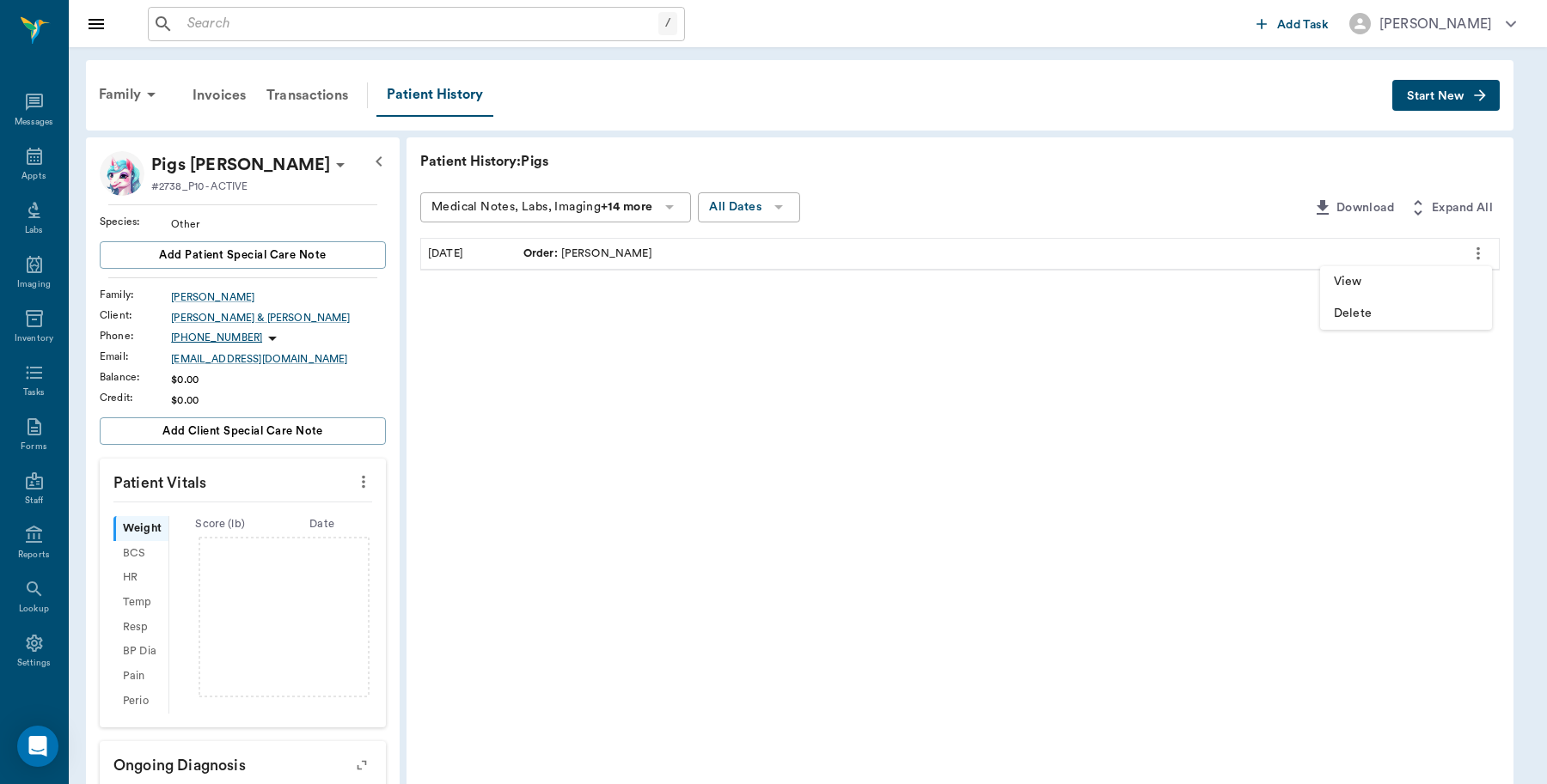
click at [1413, 276] on span "View" at bounding box center [1406, 282] width 144 height 18
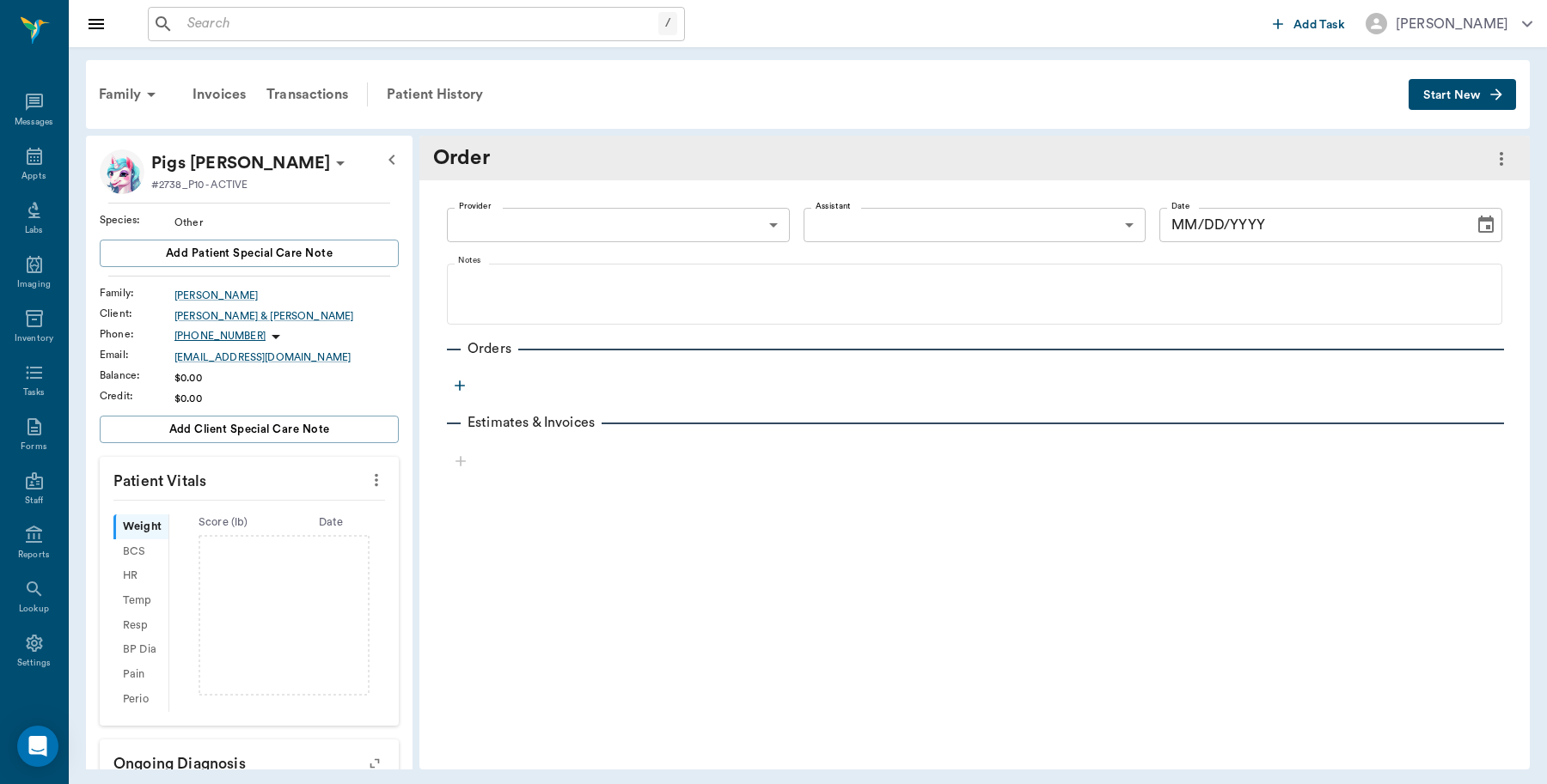
type input "63ec2f075fda476ae8351a4d"
type input "[DATE]"
click at [456, 387] on icon "button" at bounding box center [460, 386] width 17 height 17
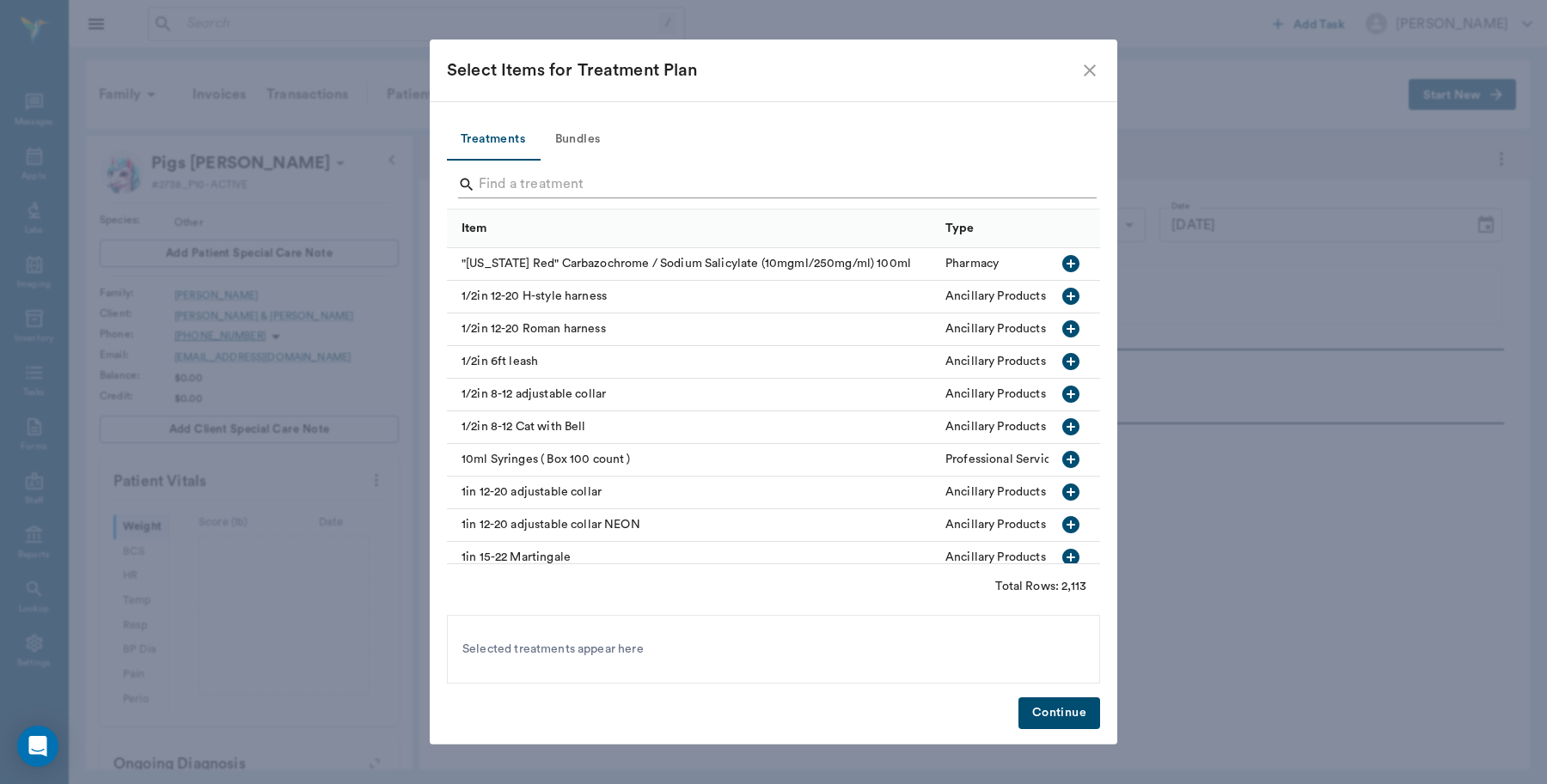
click at [582, 178] on input "Search" at bounding box center [774, 185] width 592 height 28
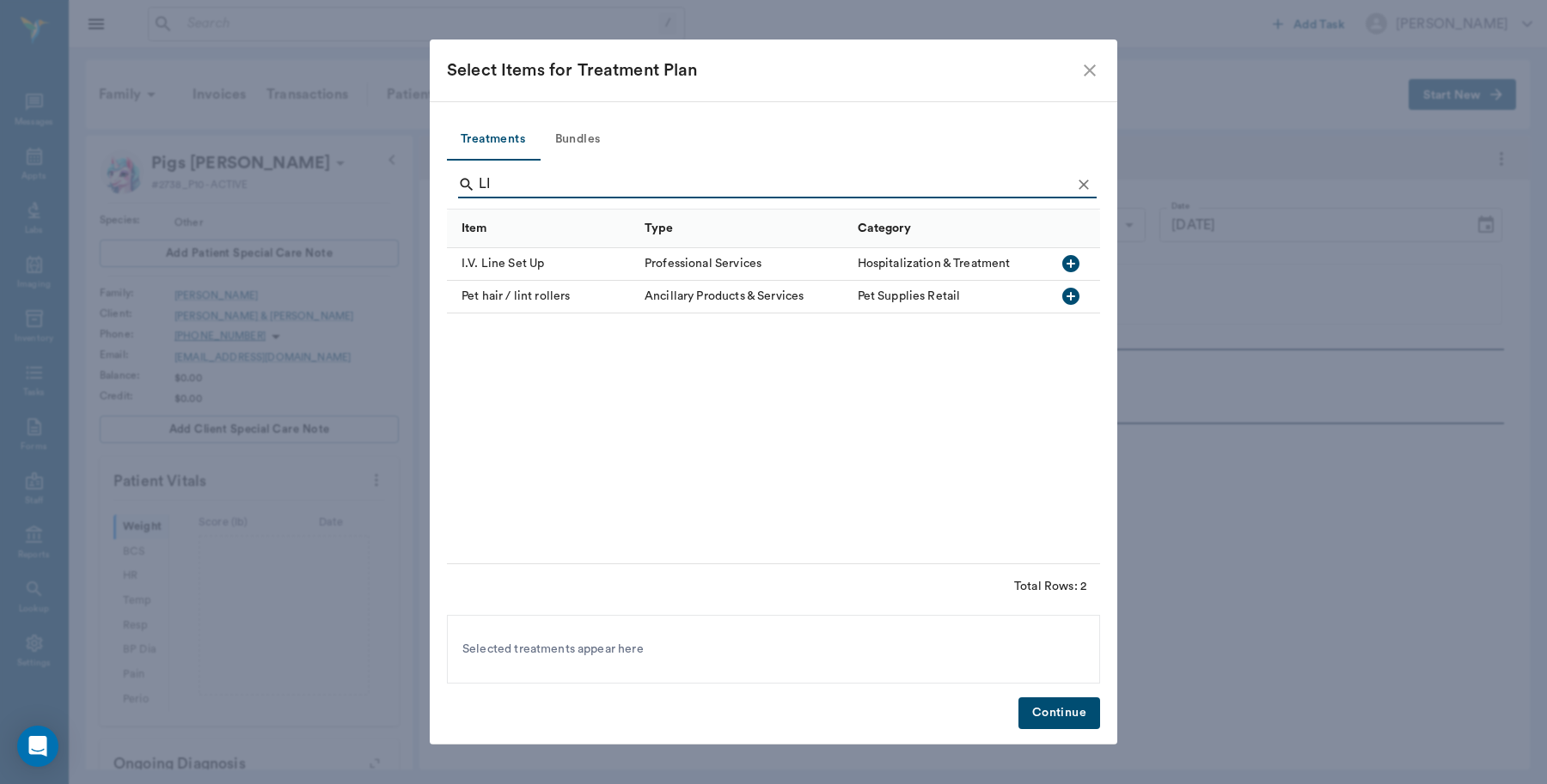
type input "L"
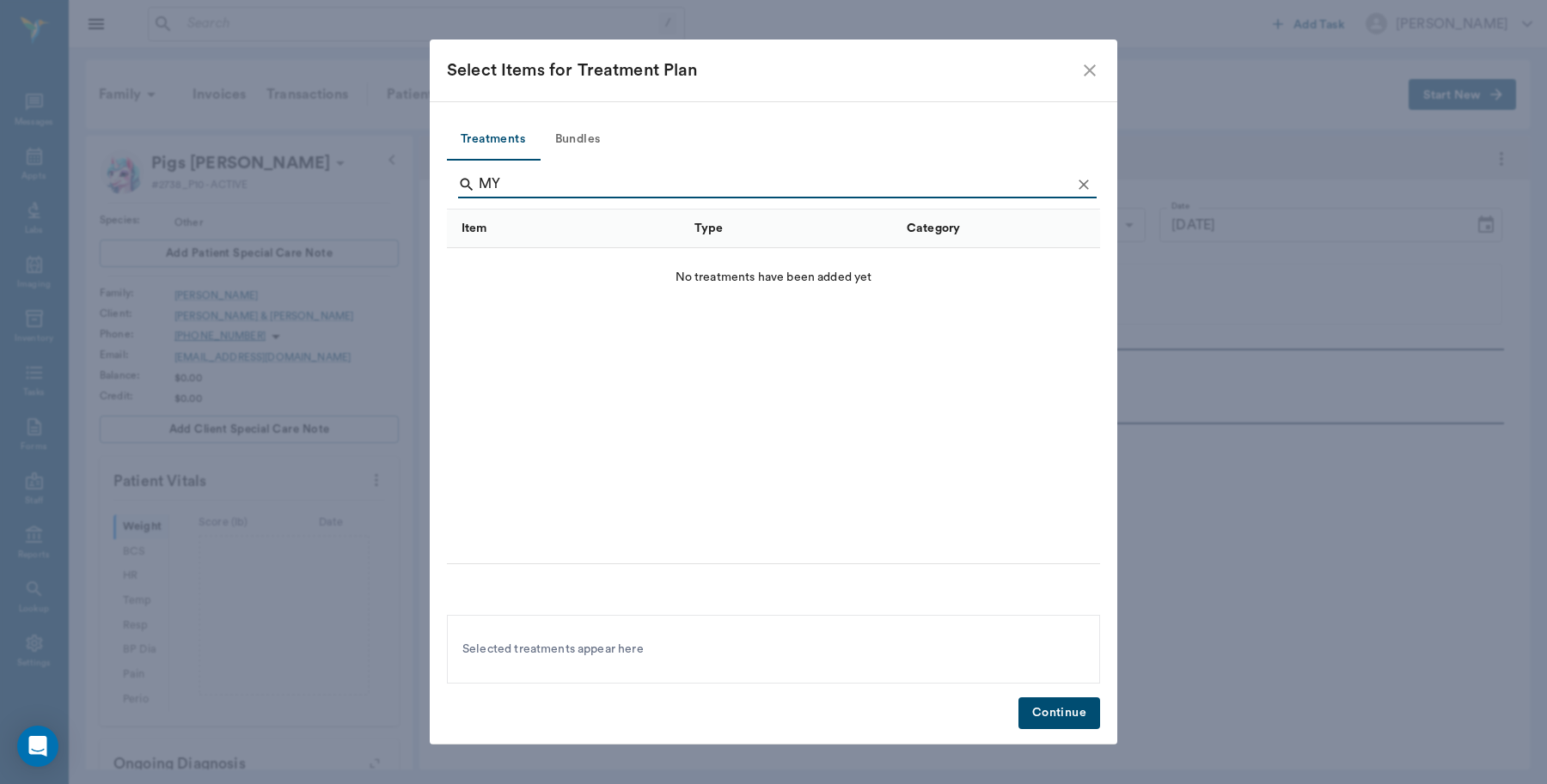
type input "M"
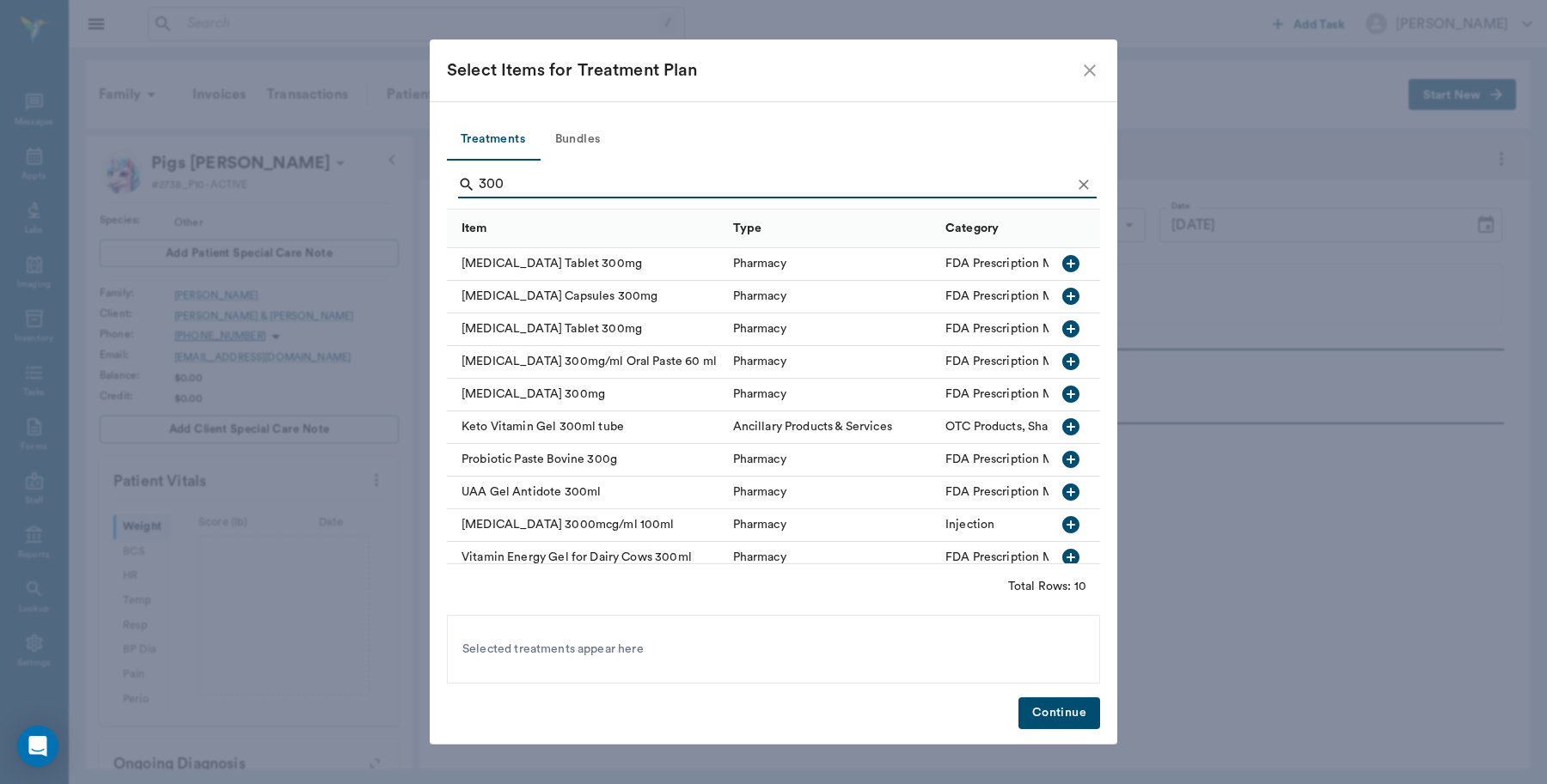
type input "300"
click at [1081, 181] on icon "Clear" at bounding box center [1083, 185] width 17 height 17
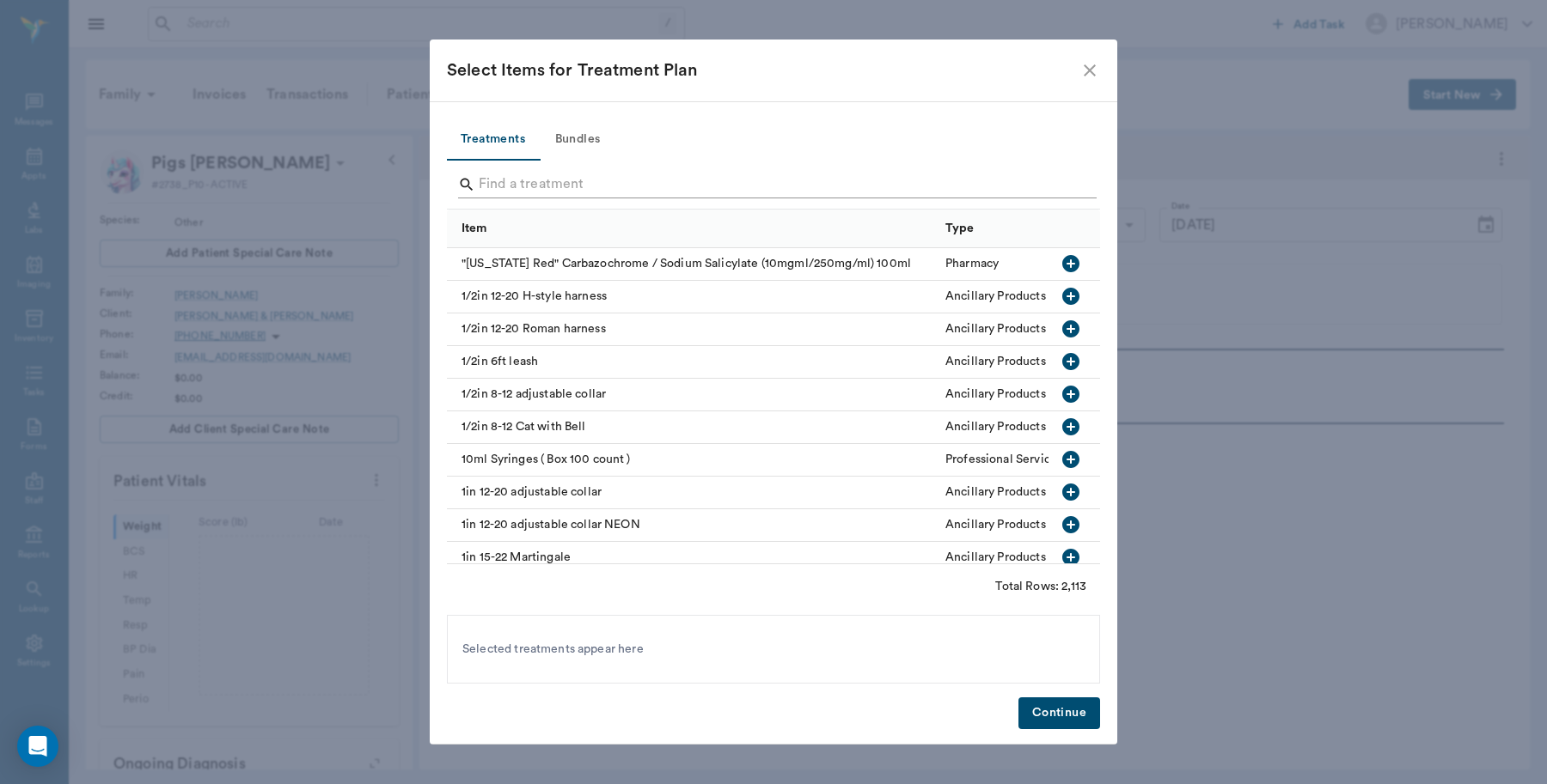
click at [1049, 182] on input "Search" at bounding box center [774, 185] width 592 height 28
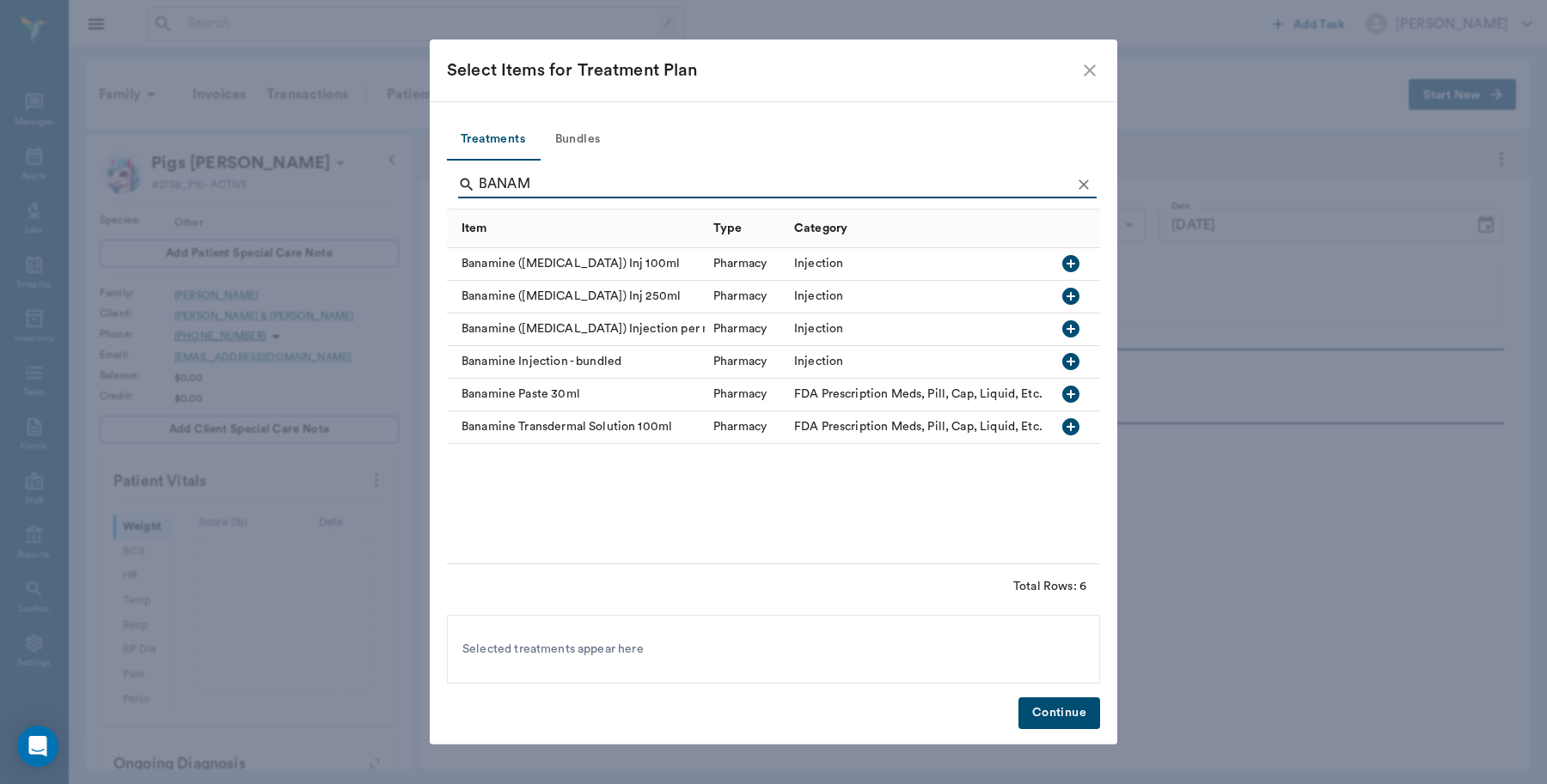
type input "BANAM"
click at [1077, 331] on icon "button" at bounding box center [1071, 329] width 17 height 17
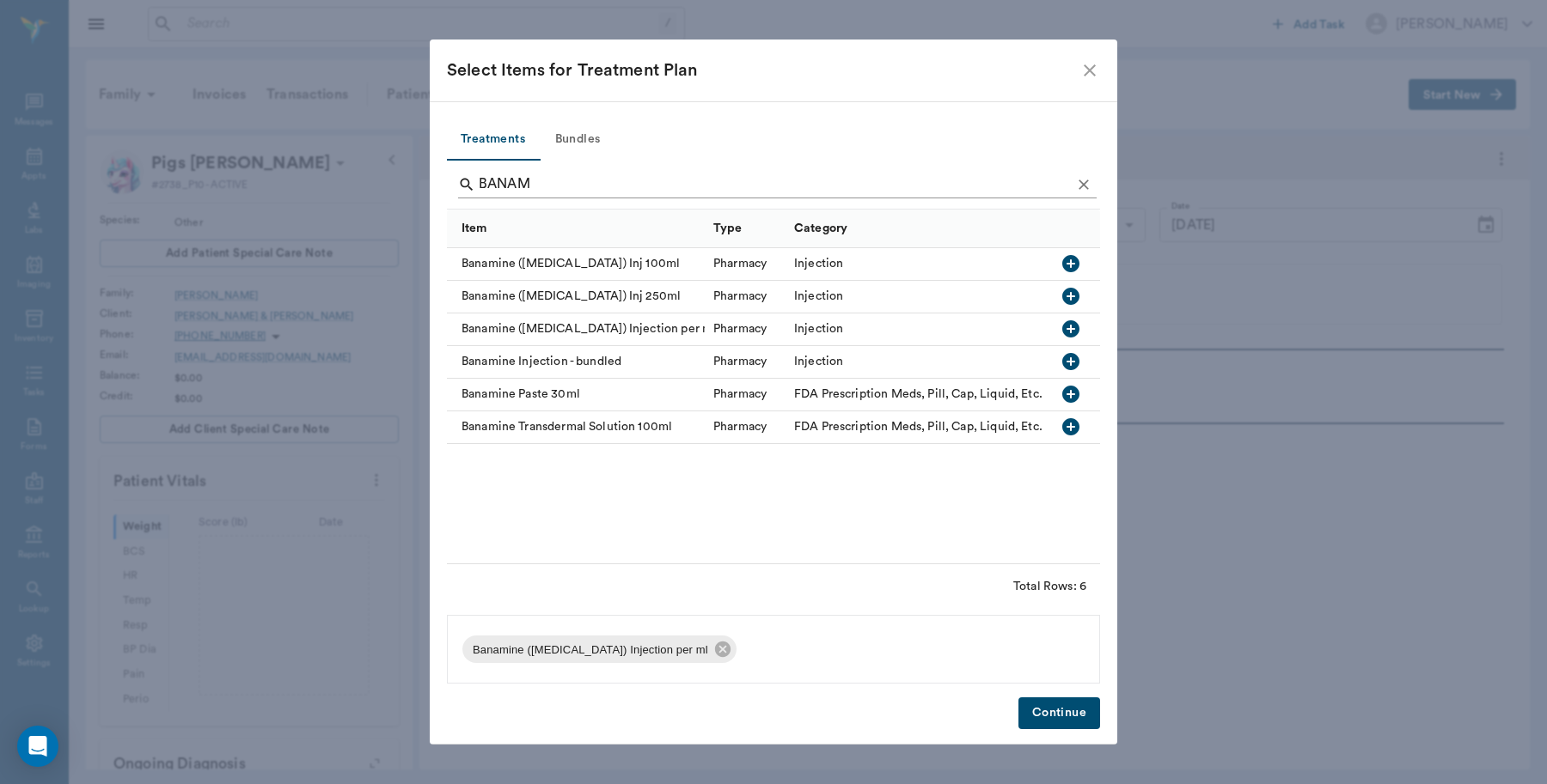
click at [1087, 177] on icon "Clear" at bounding box center [1083, 185] width 17 height 17
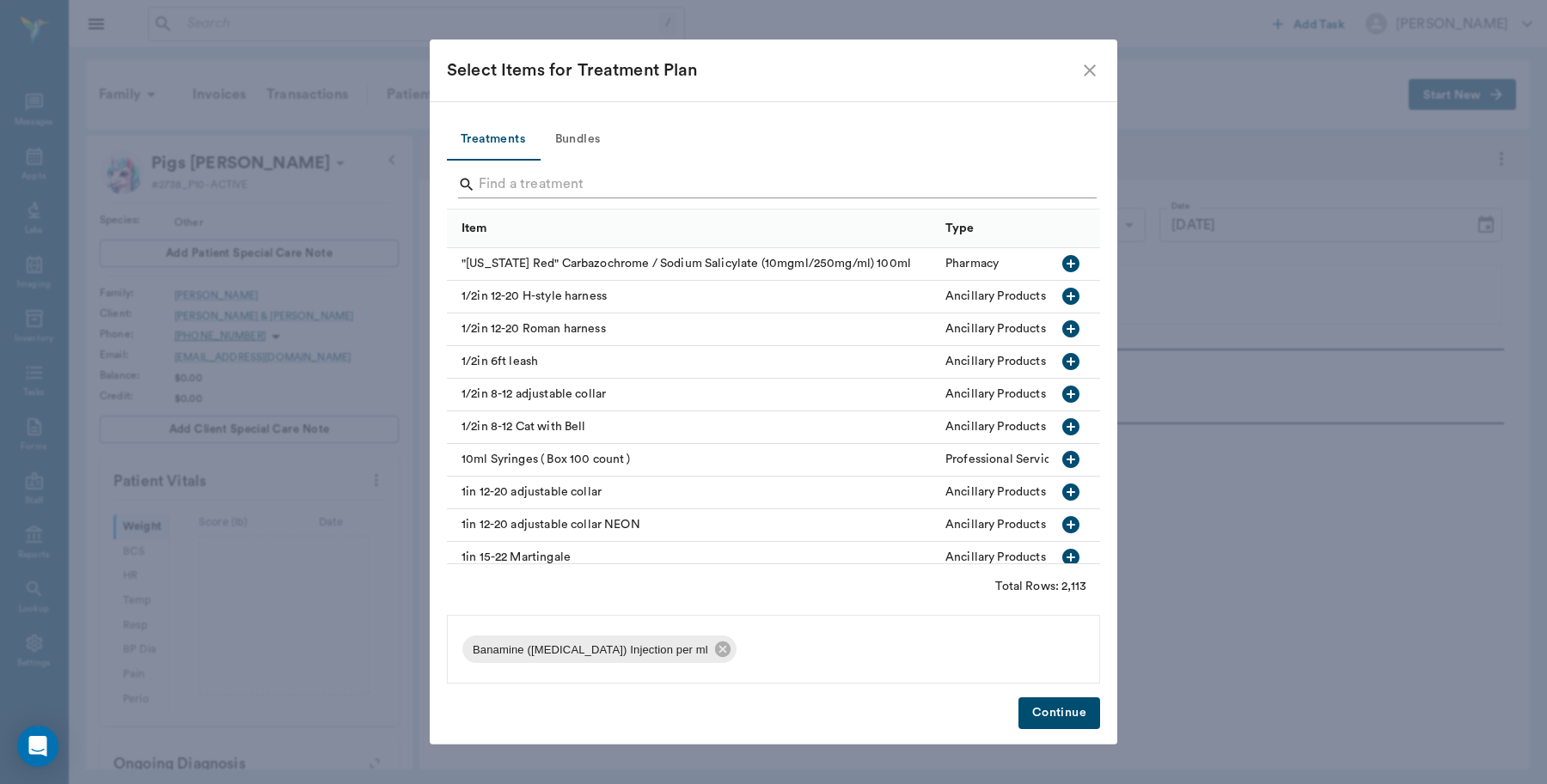
click at [1059, 190] on input "Search" at bounding box center [774, 185] width 592 height 28
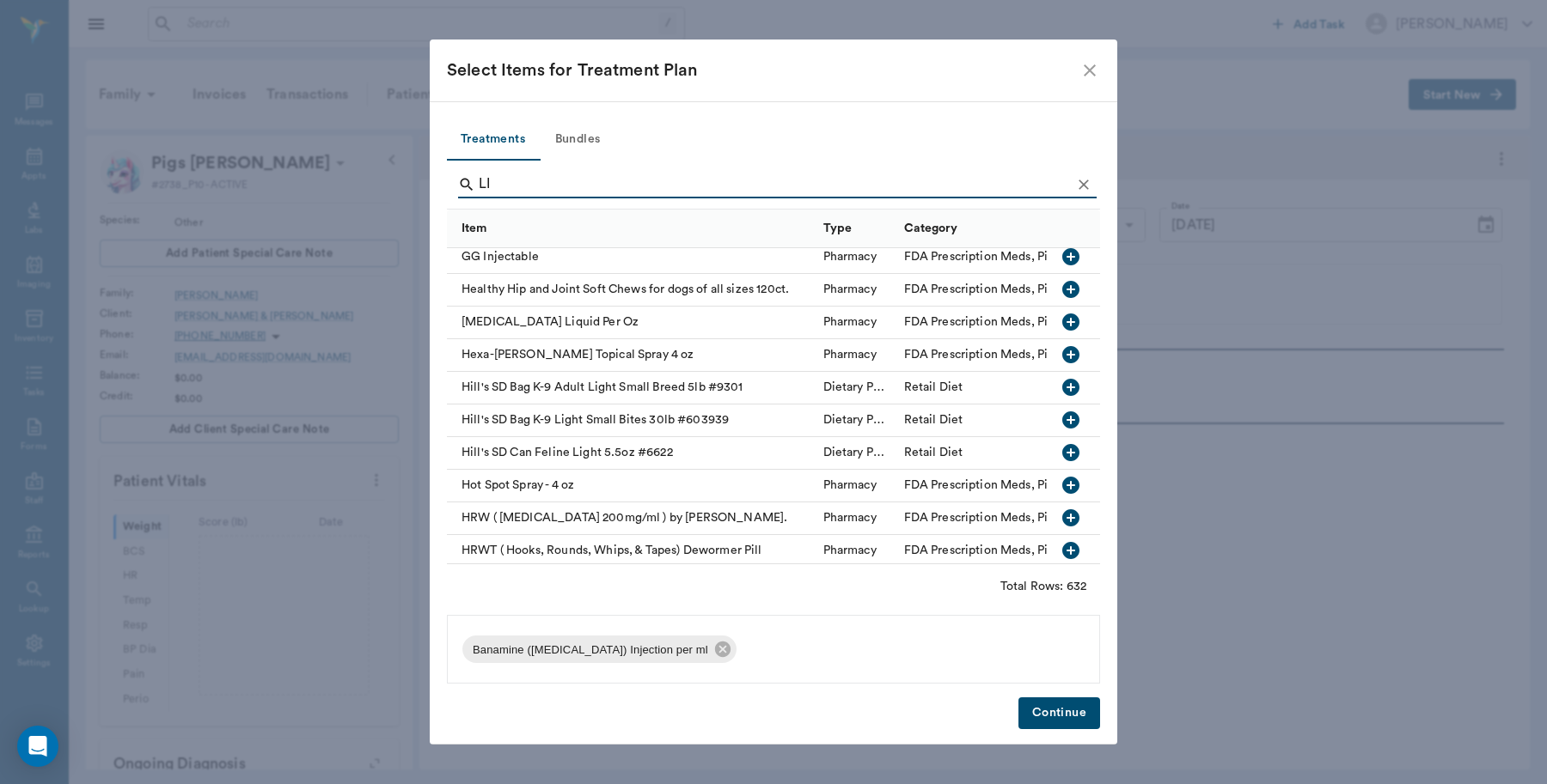
scroll to position [9020, 0]
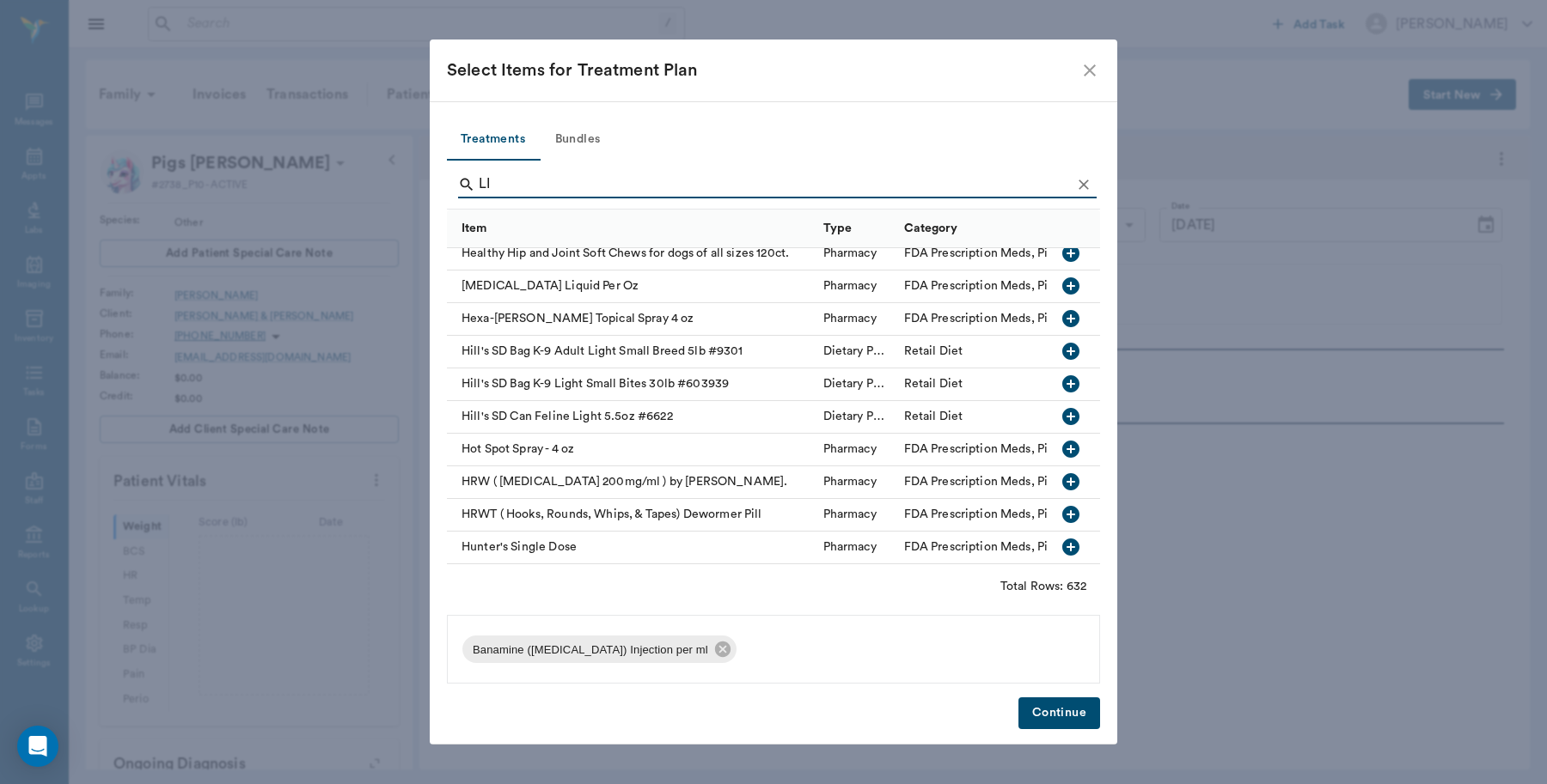
type input "LI"
click at [1078, 181] on icon "Clear" at bounding box center [1083, 185] width 17 height 17
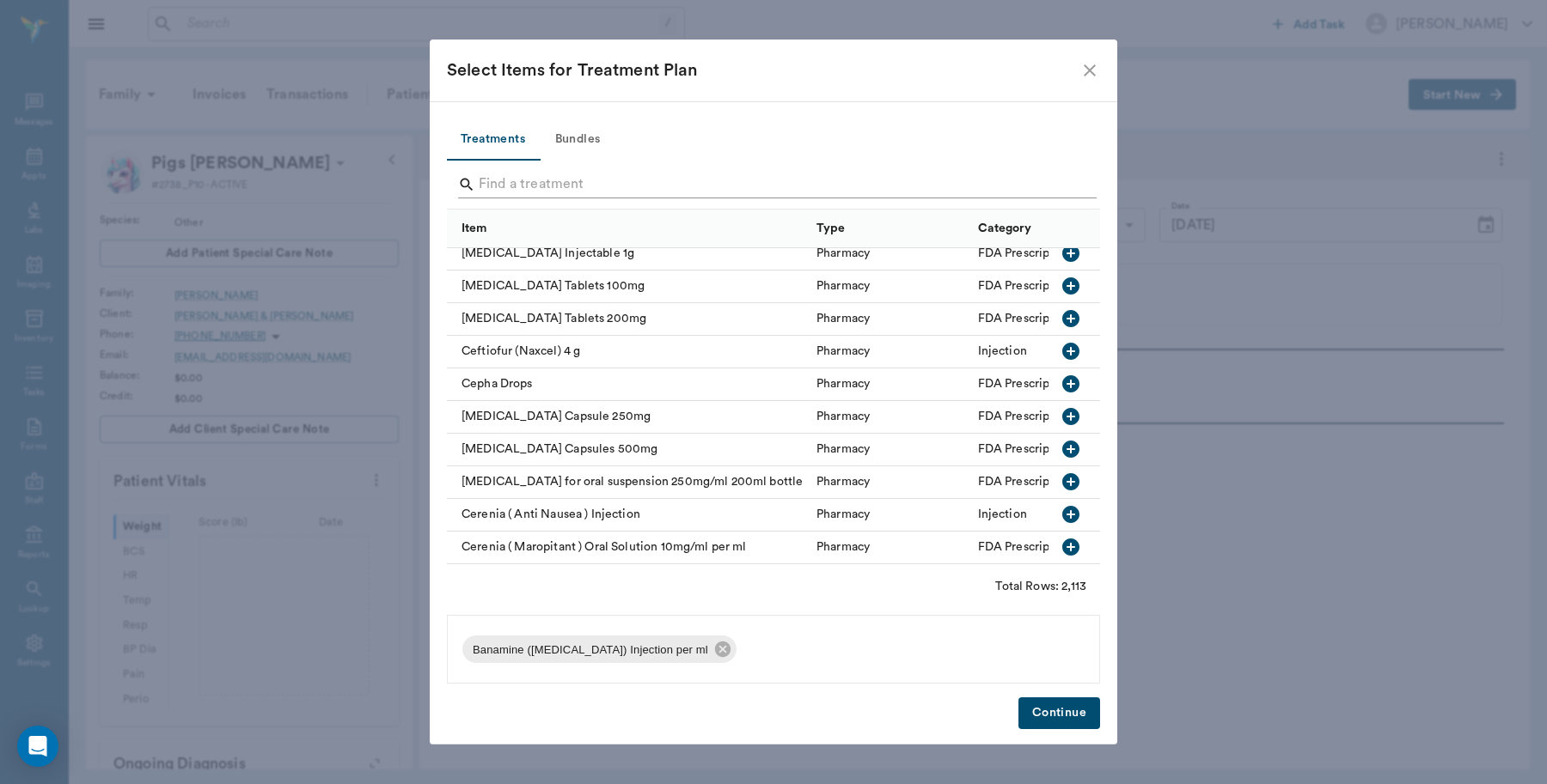
click at [1055, 181] on input "Search" at bounding box center [774, 185] width 592 height 28
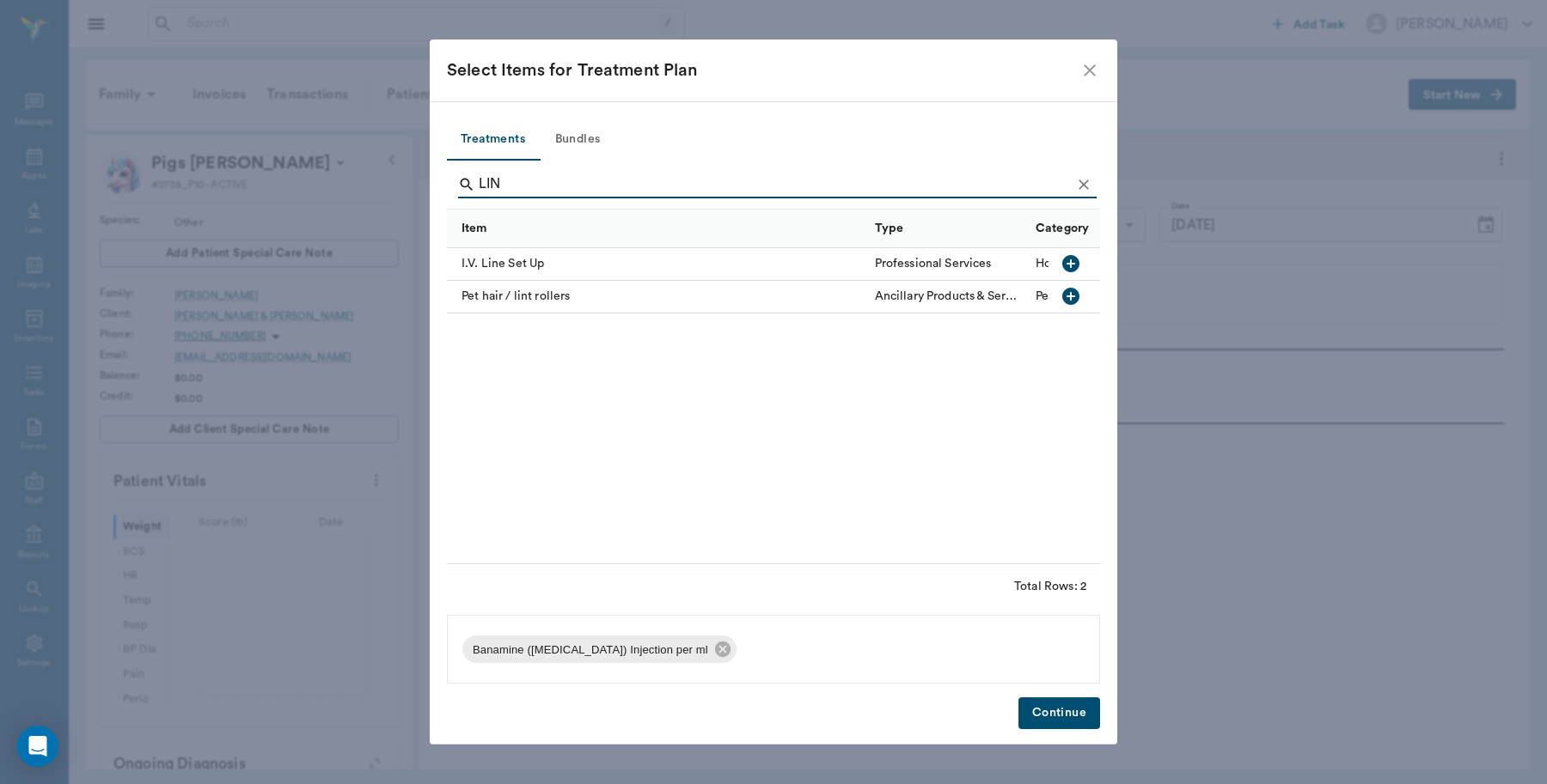
scroll to position [0, 0]
type input "L"
type input "M"
type input "L"
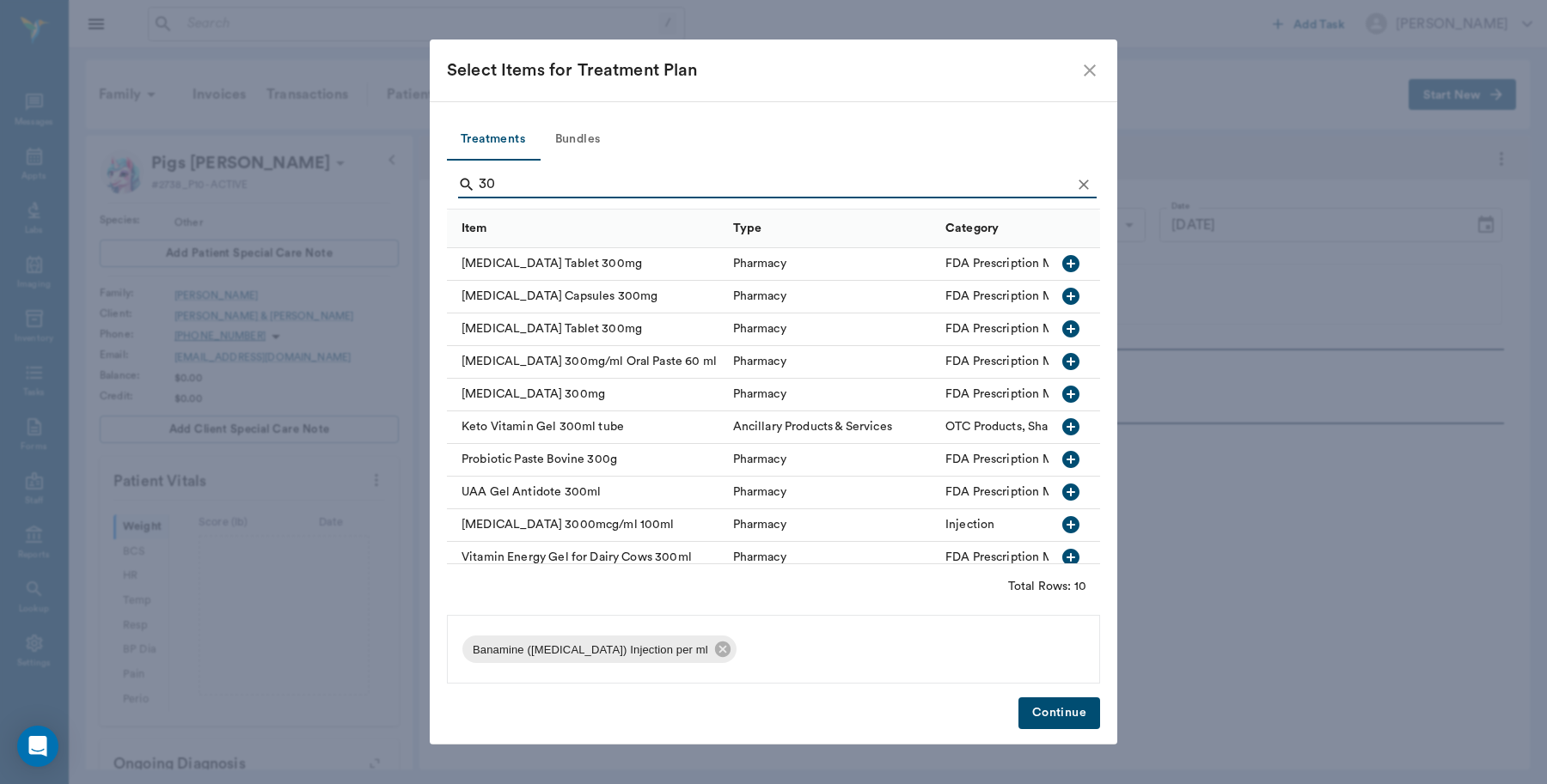
type input "3"
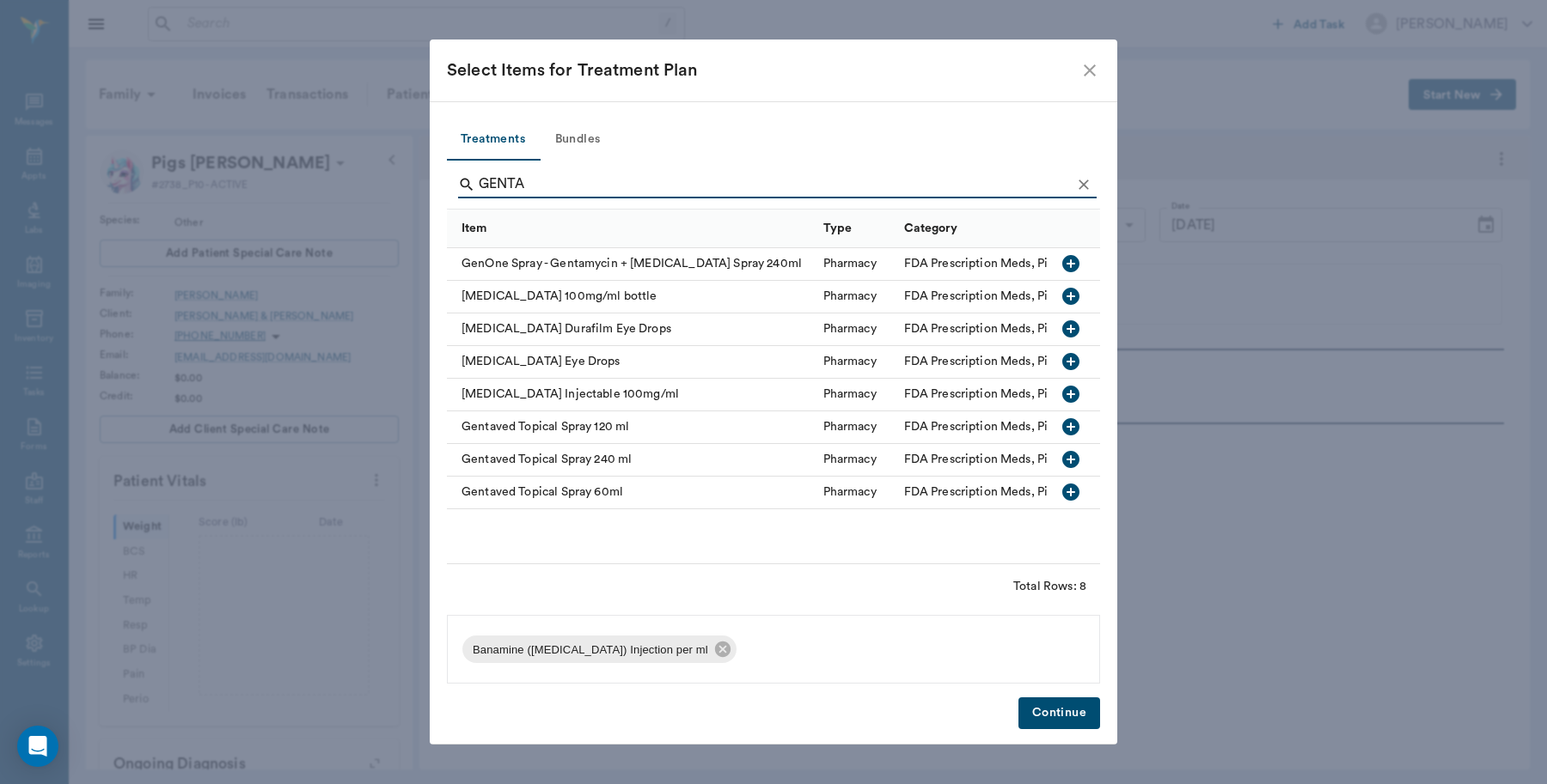
type input "GENTA"
click at [1082, 177] on icon "Clear" at bounding box center [1083, 185] width 17 height 17
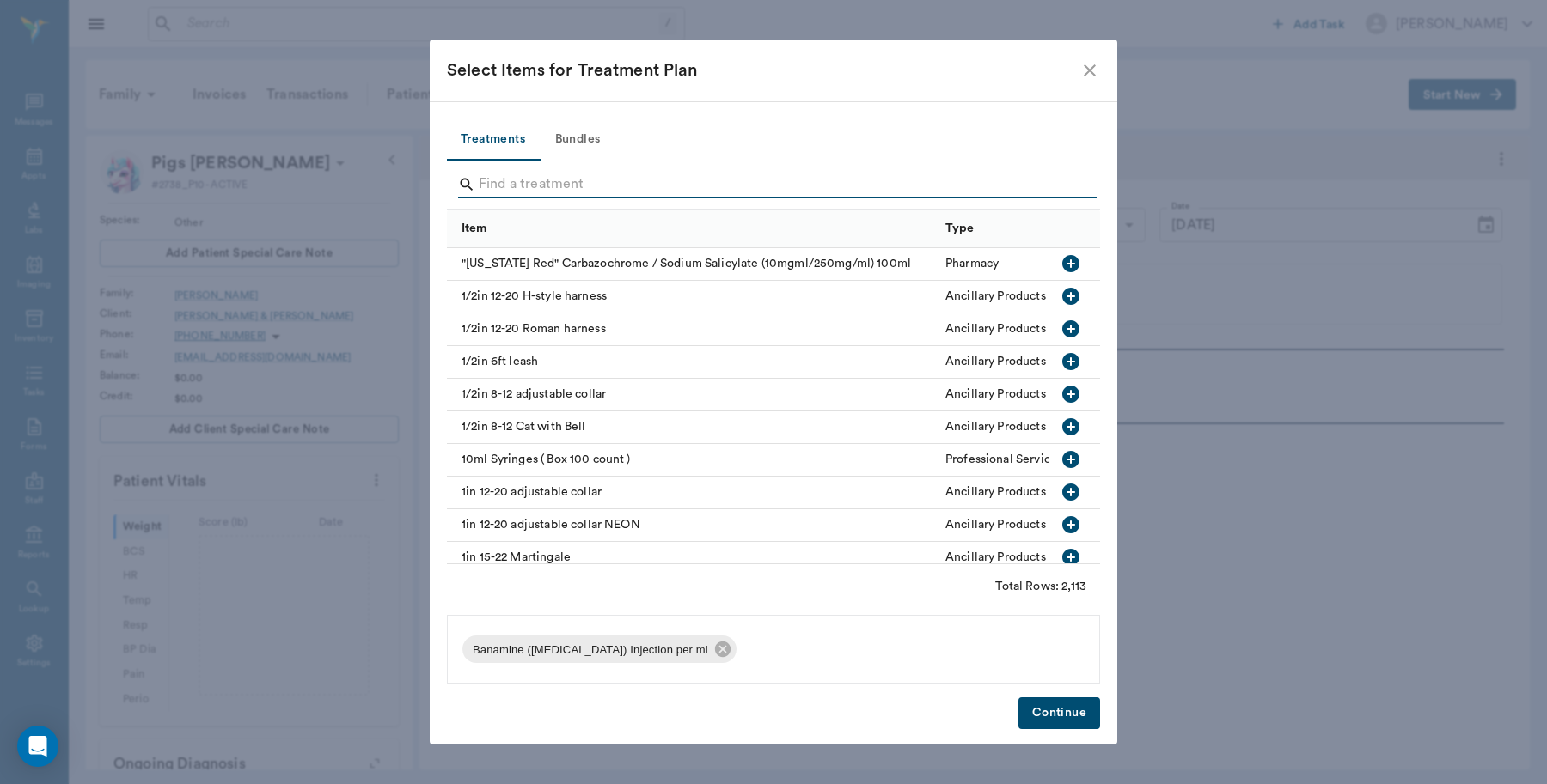
click at [1024, 190] on input "Search" at bounding box center [774, 185] width 592 height 28
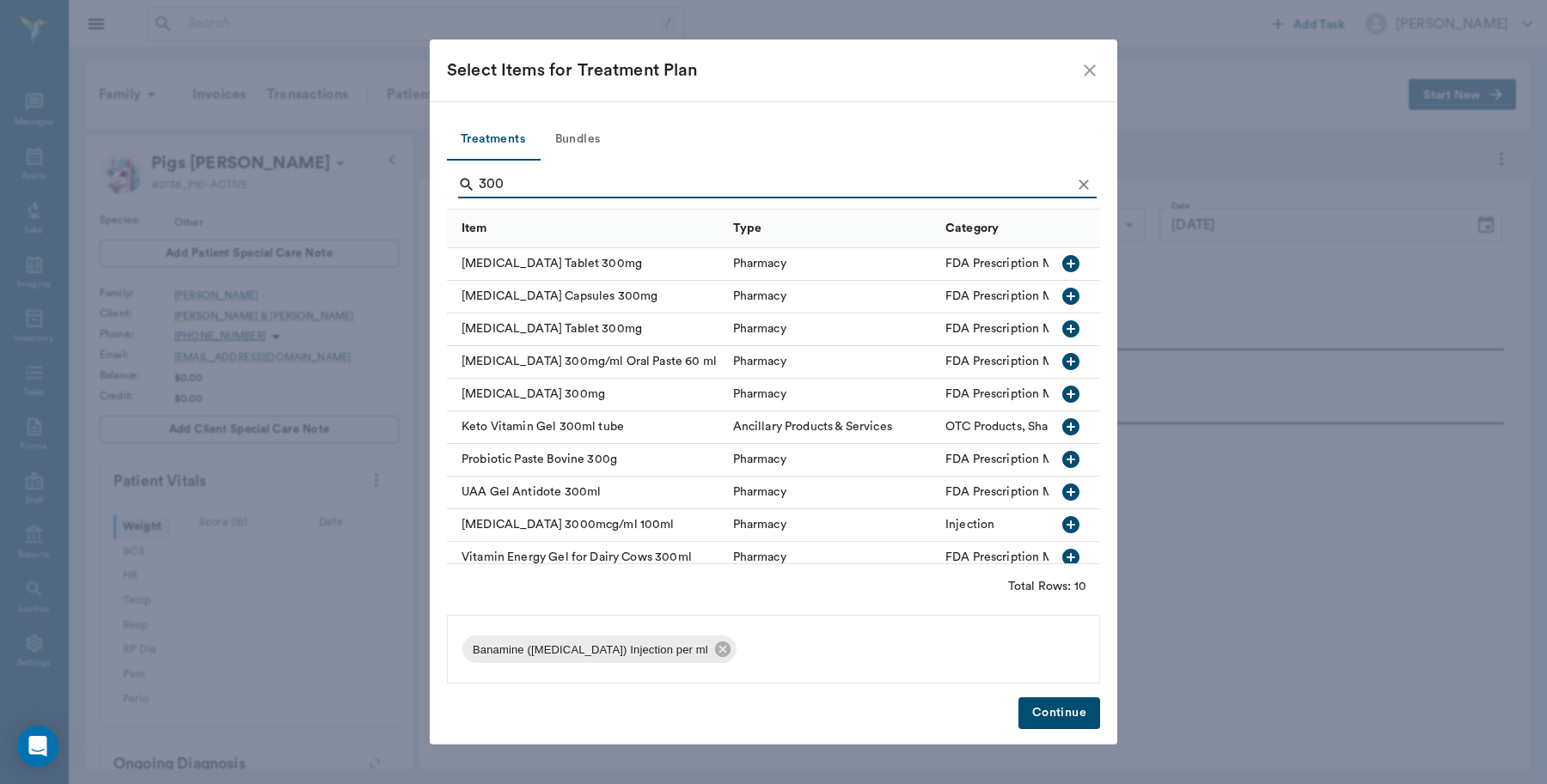
type input "300"
click at [1083, 176] on icon "Clear" at bounding box center [1083, 185] width 17 height 17
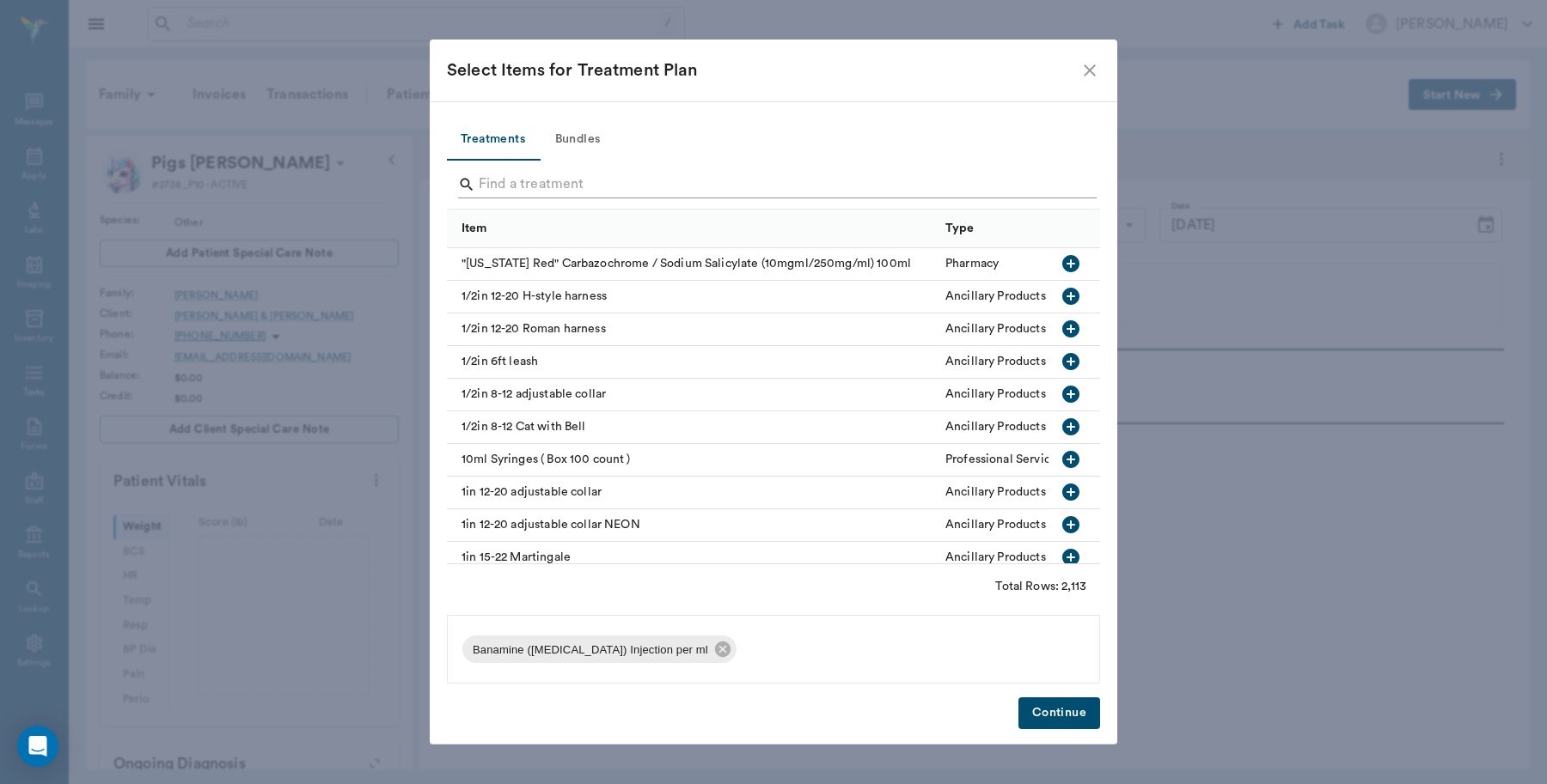
click at [995, 188] on input "Search" at bounding box center [774, 185] width 592 height 28
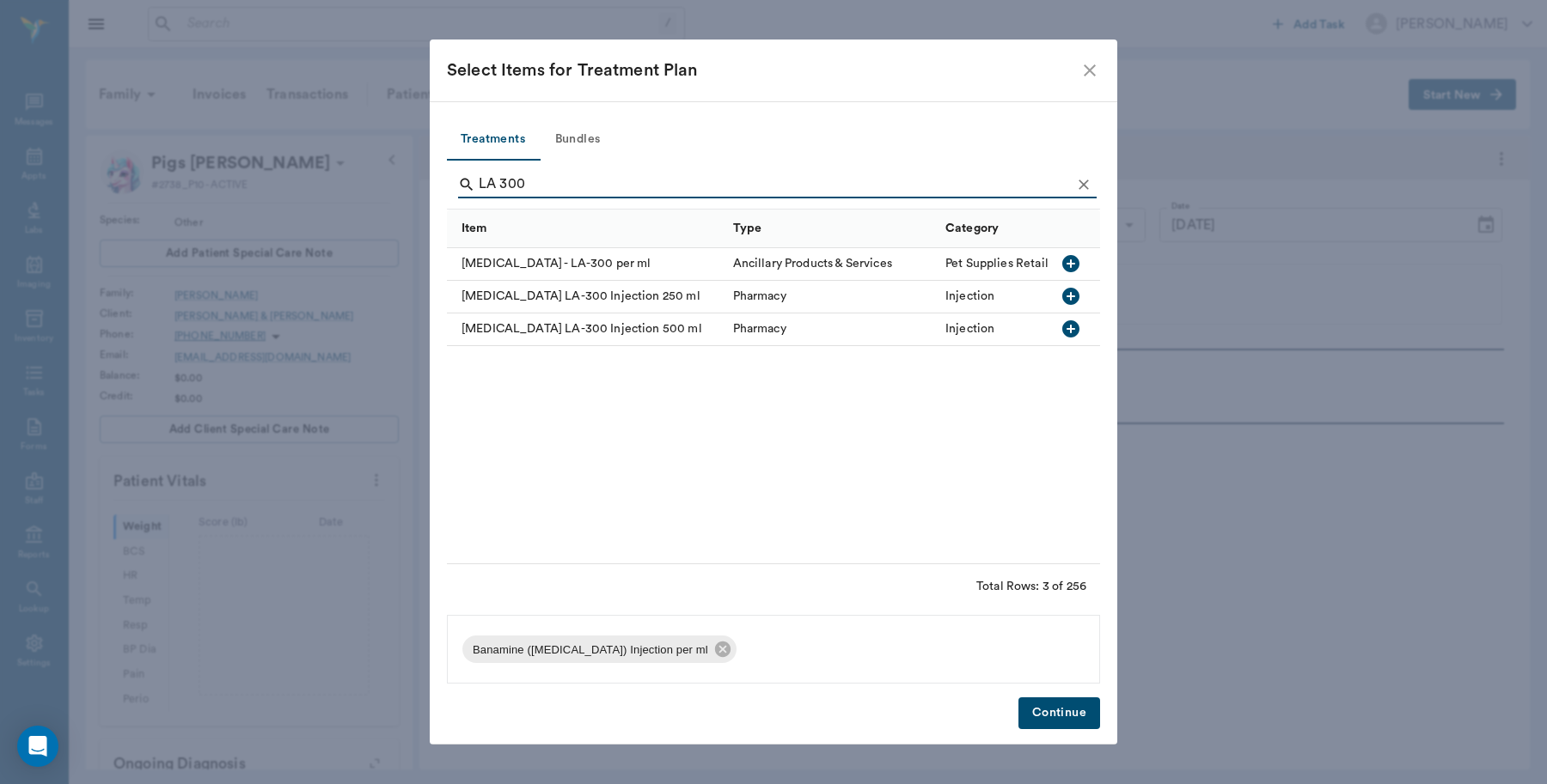
type input "LA 300"
click at [1081, 183] on icon "Clear" at bounding box center [1083, 185] width 11 height 11
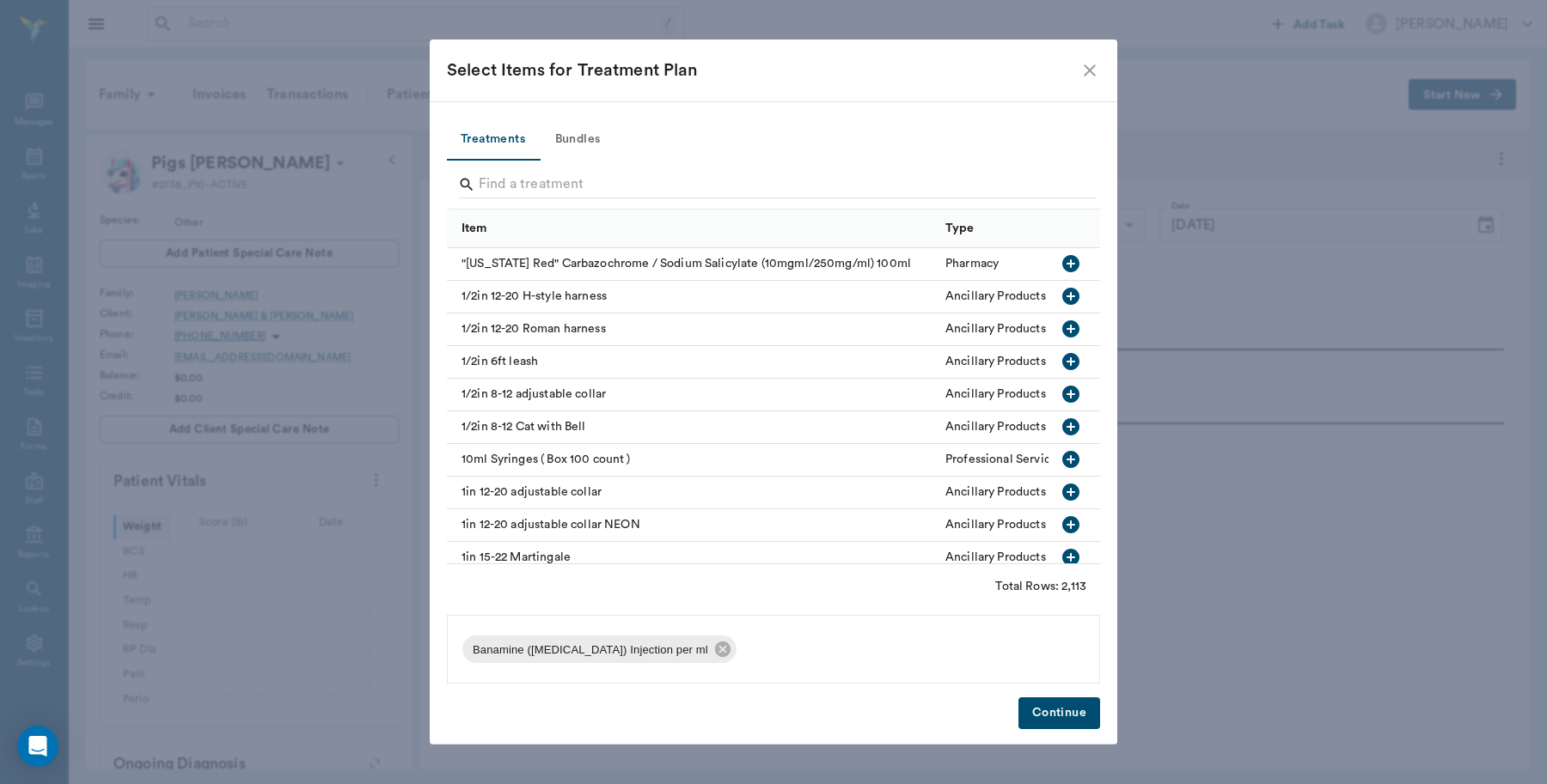
click at [1079, 715] on button "Continue" at bounding box center [1058, 713] width 82 height 32
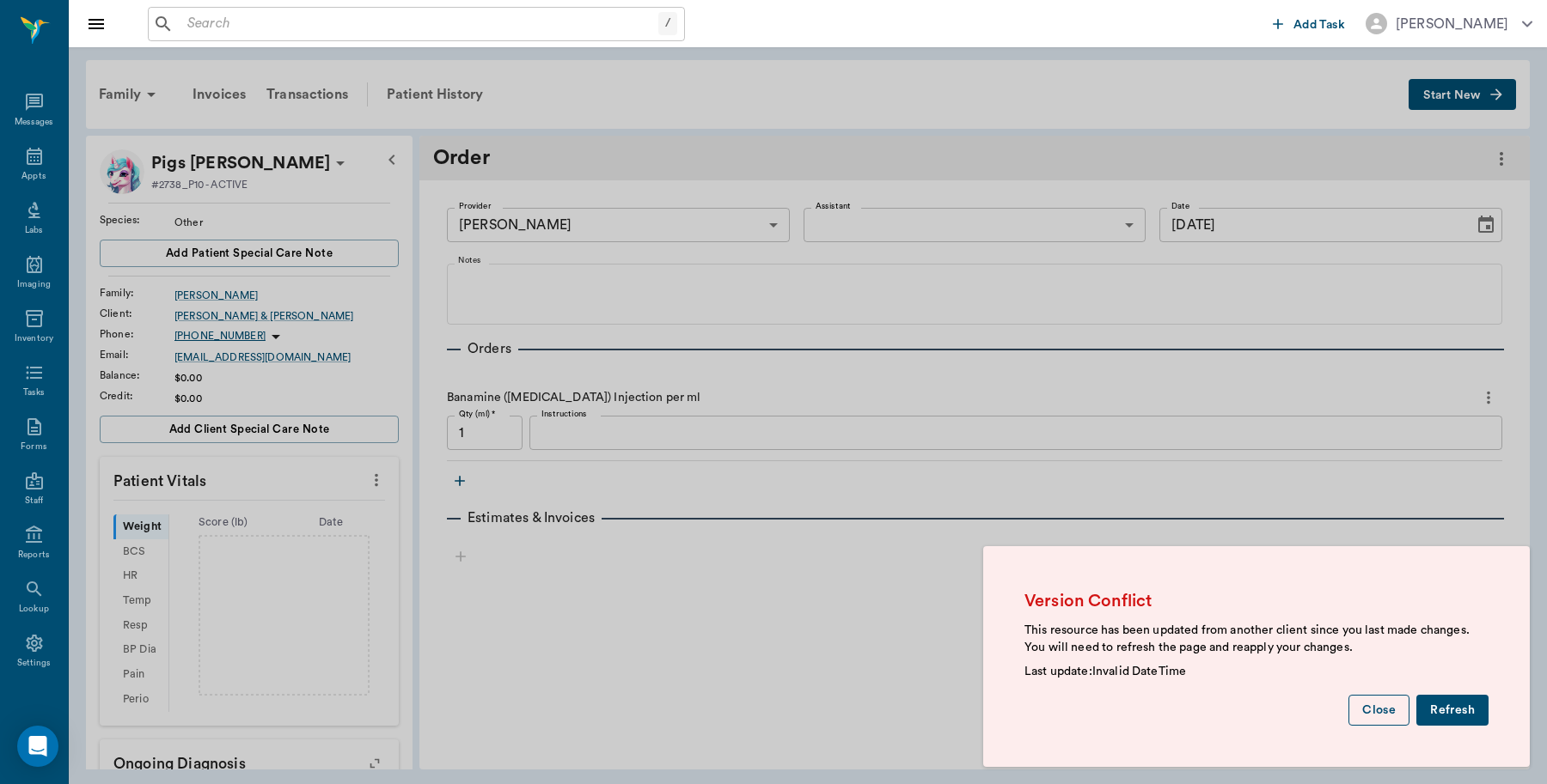
click at [1390, 719] on button "Close" at bounding box center [1378, 711] width 61 height 32
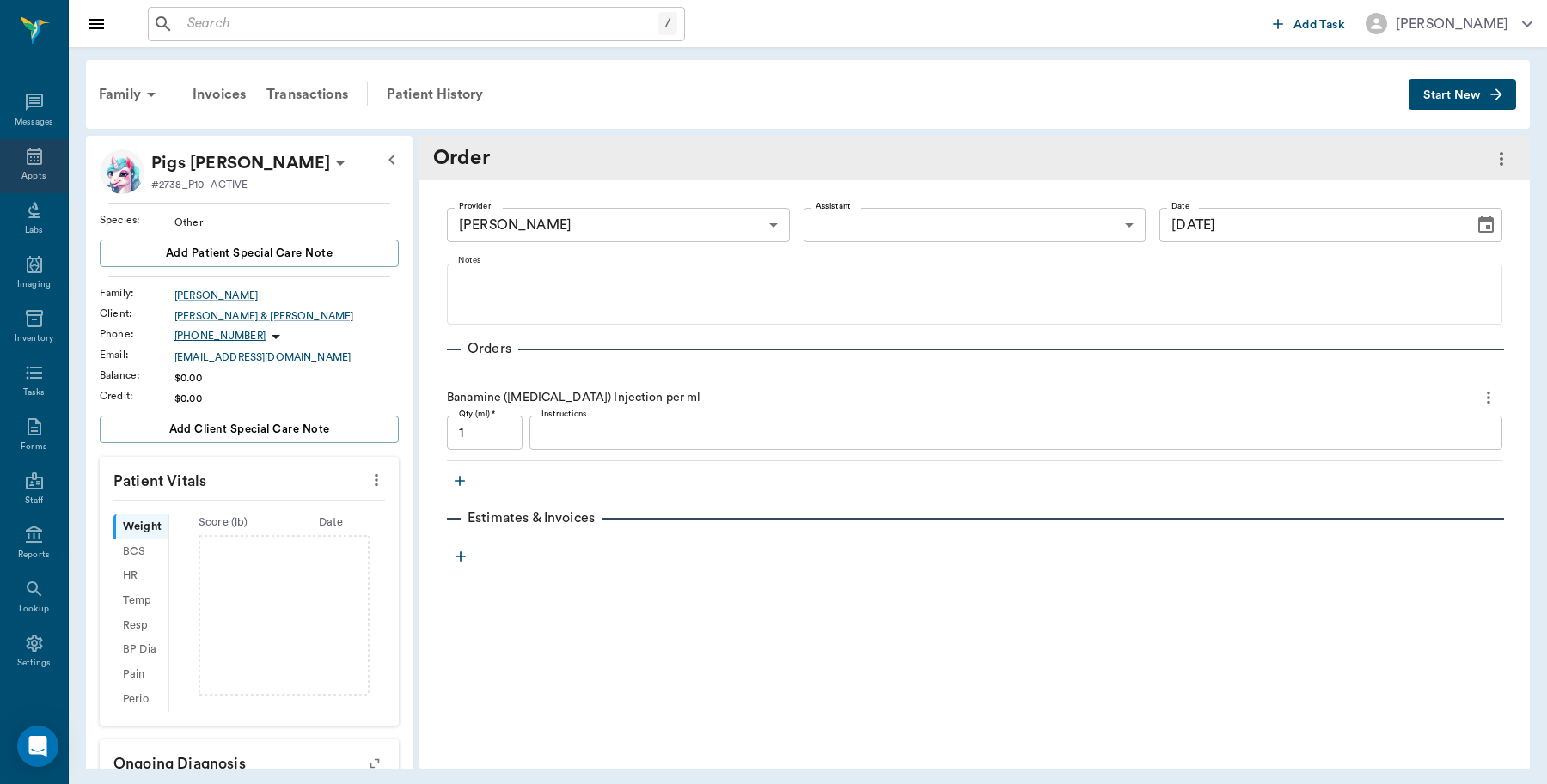
click at [27, 164] on icon at bounding box center [35, 157] width 15 height 17
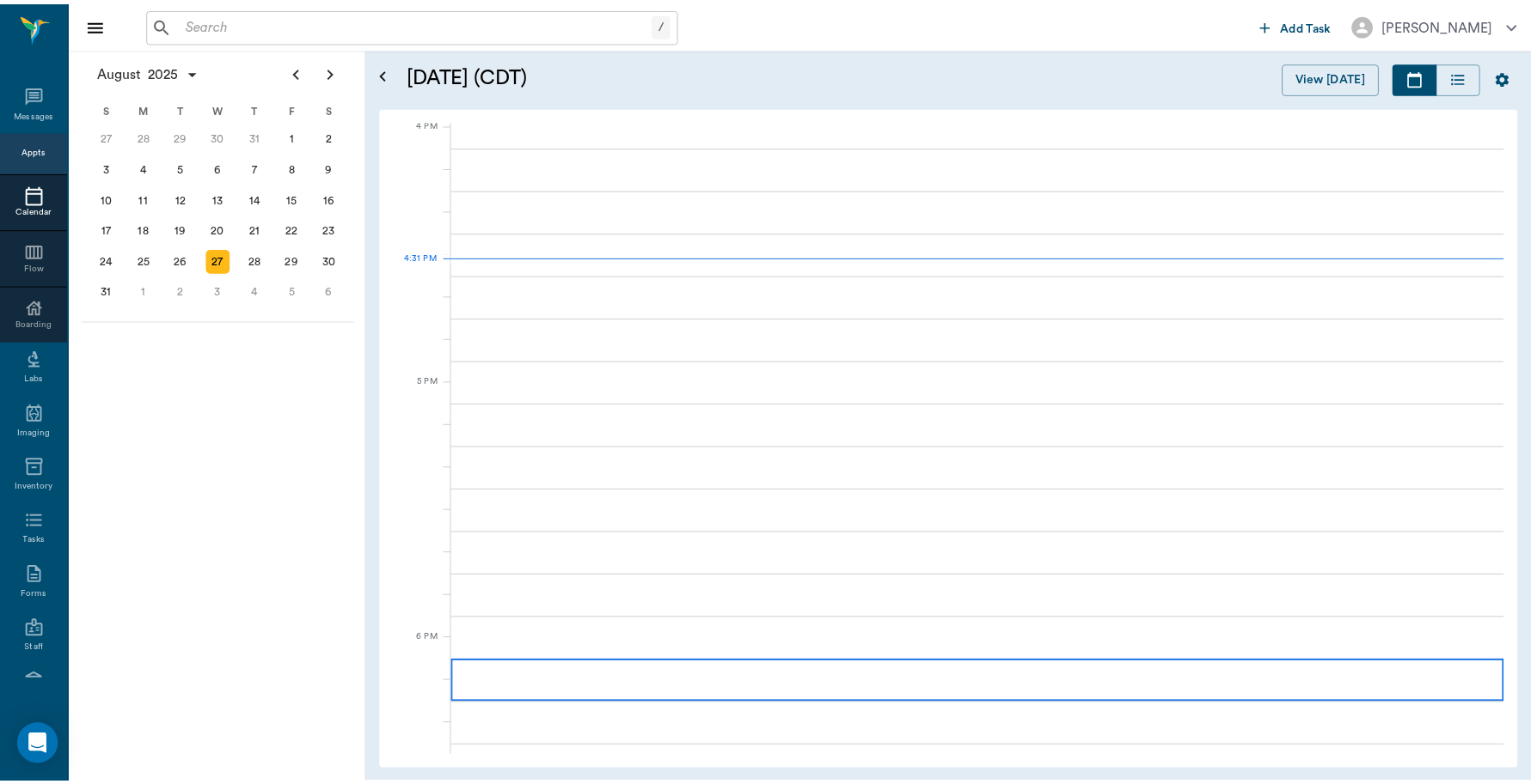
scroll to position [2064, 0]
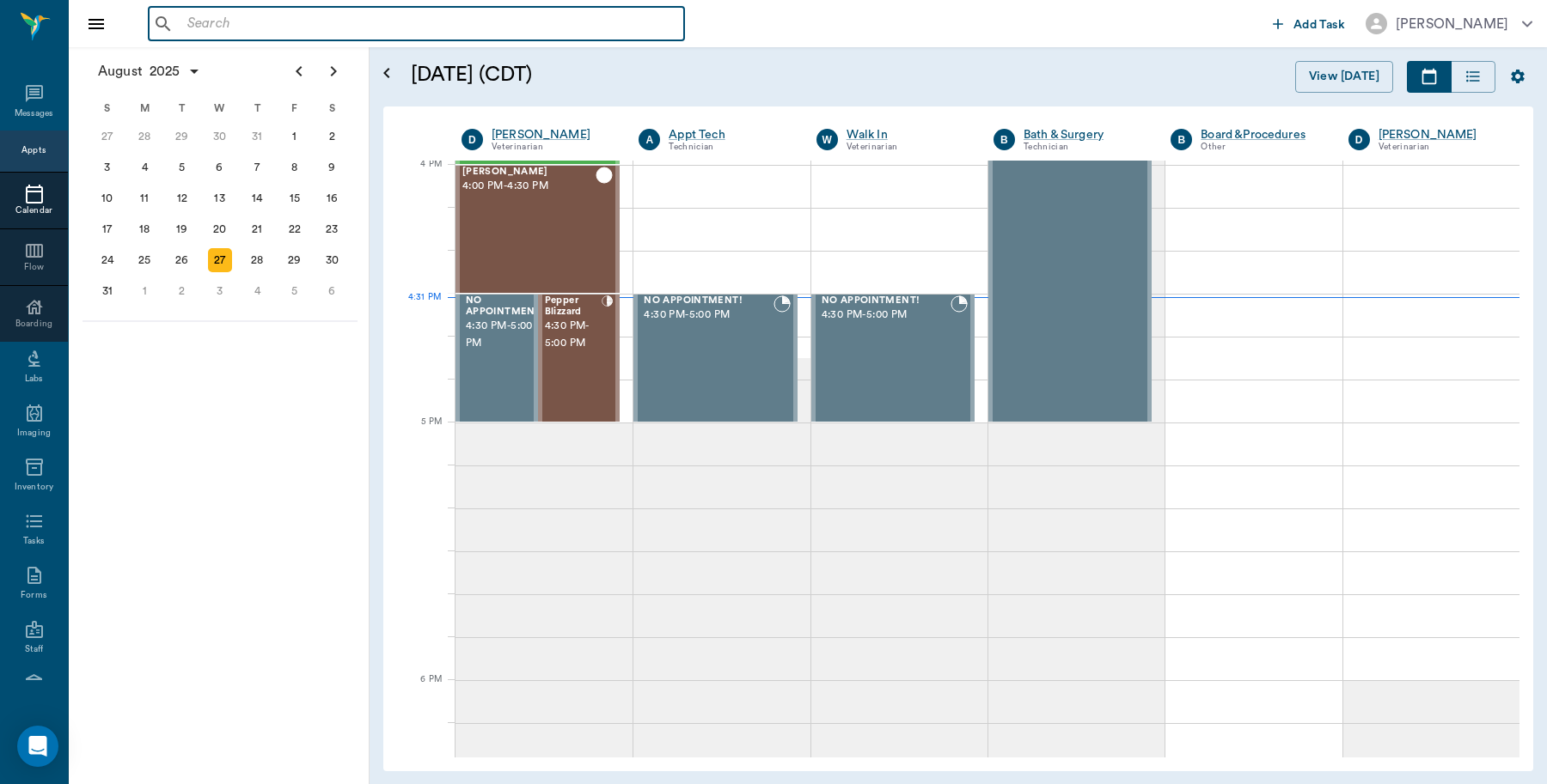
click at [572, 21] on input "text" at bounding box center [429, 24] width 496 height 24
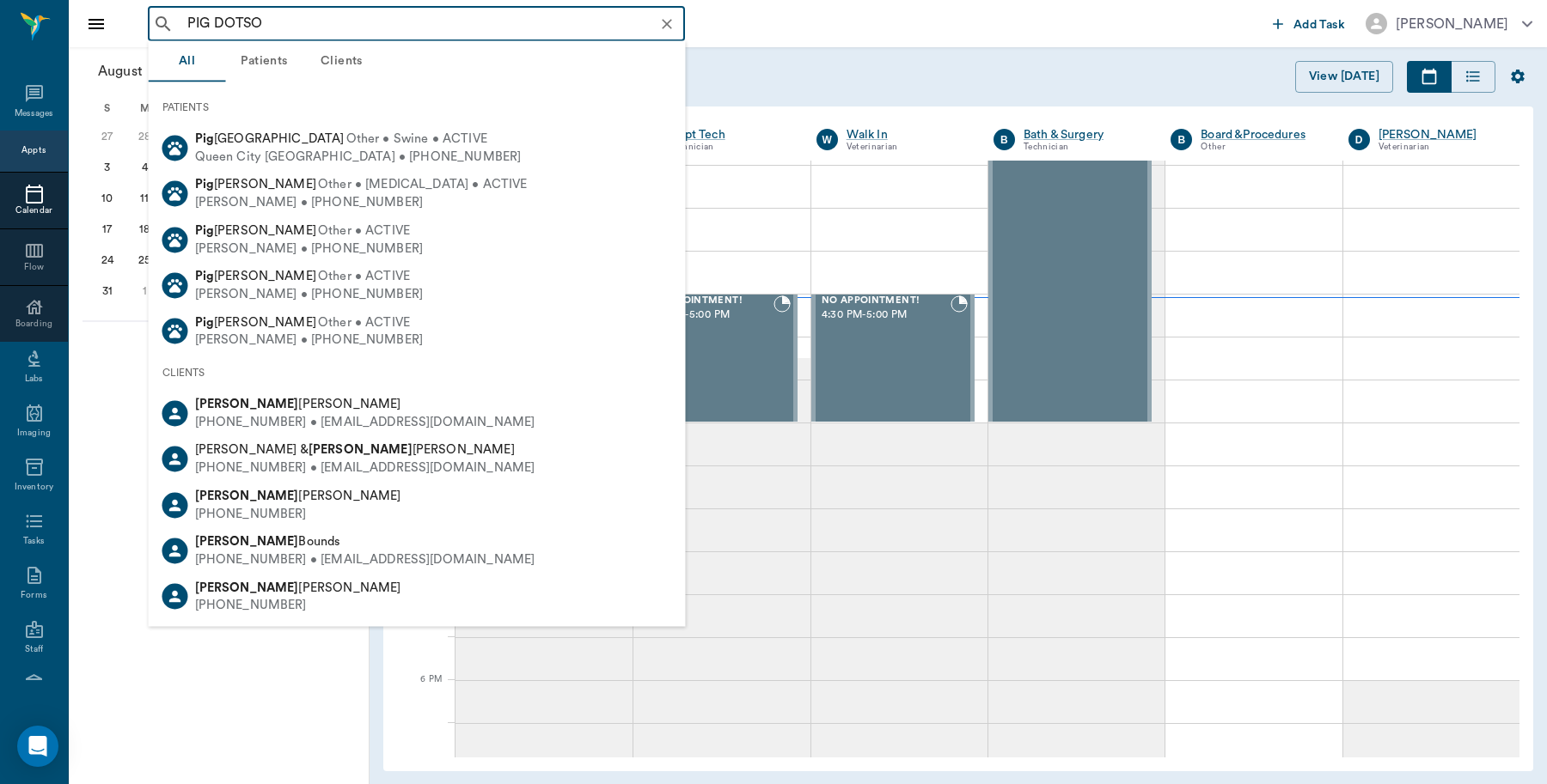
type input "PIG [PERSON_NAME]"
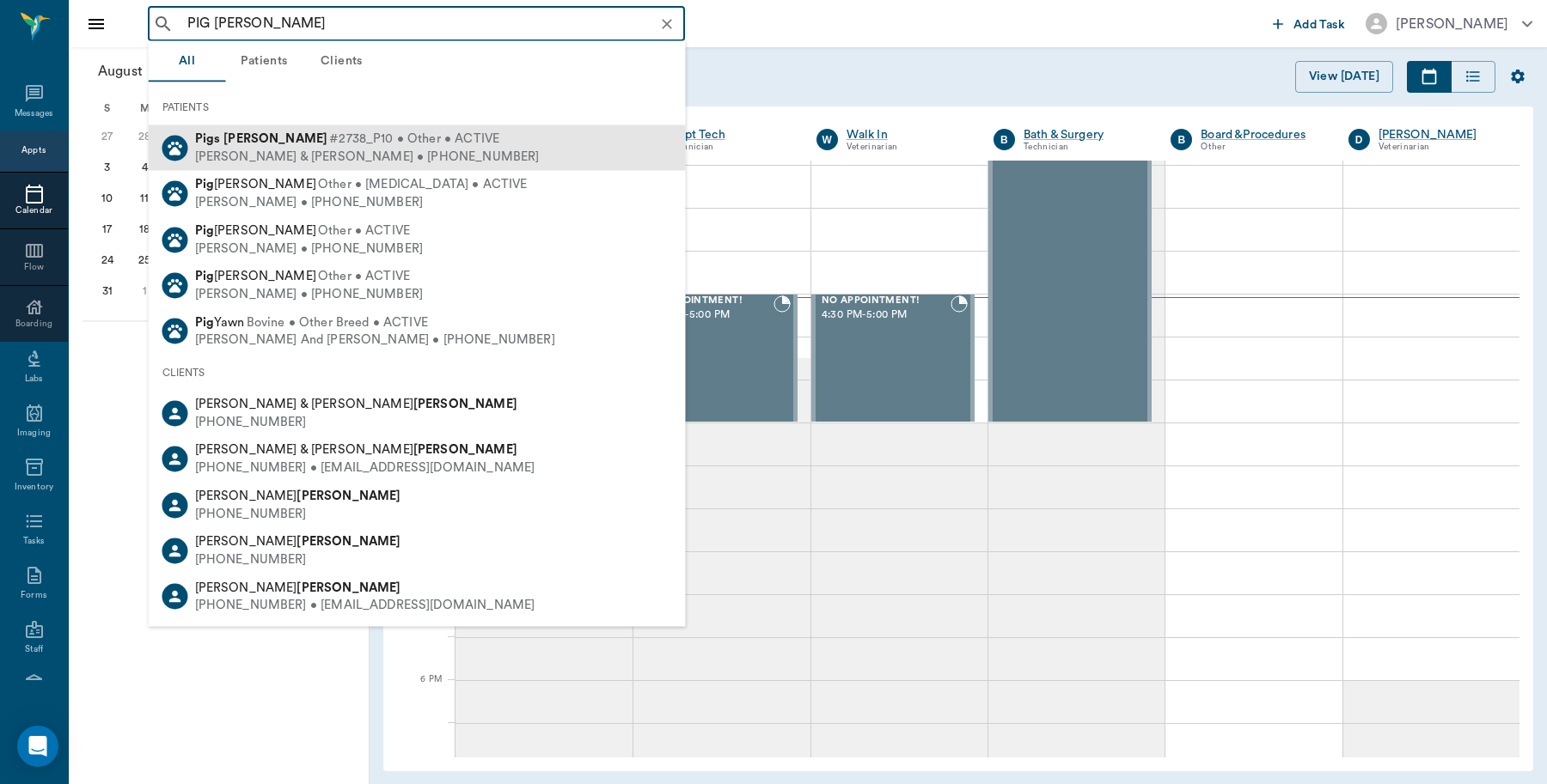
click at [389, 140] on span "#2738_P10 • Other • ACTIVE" at bounding box center [414, 139] width 170 height 18
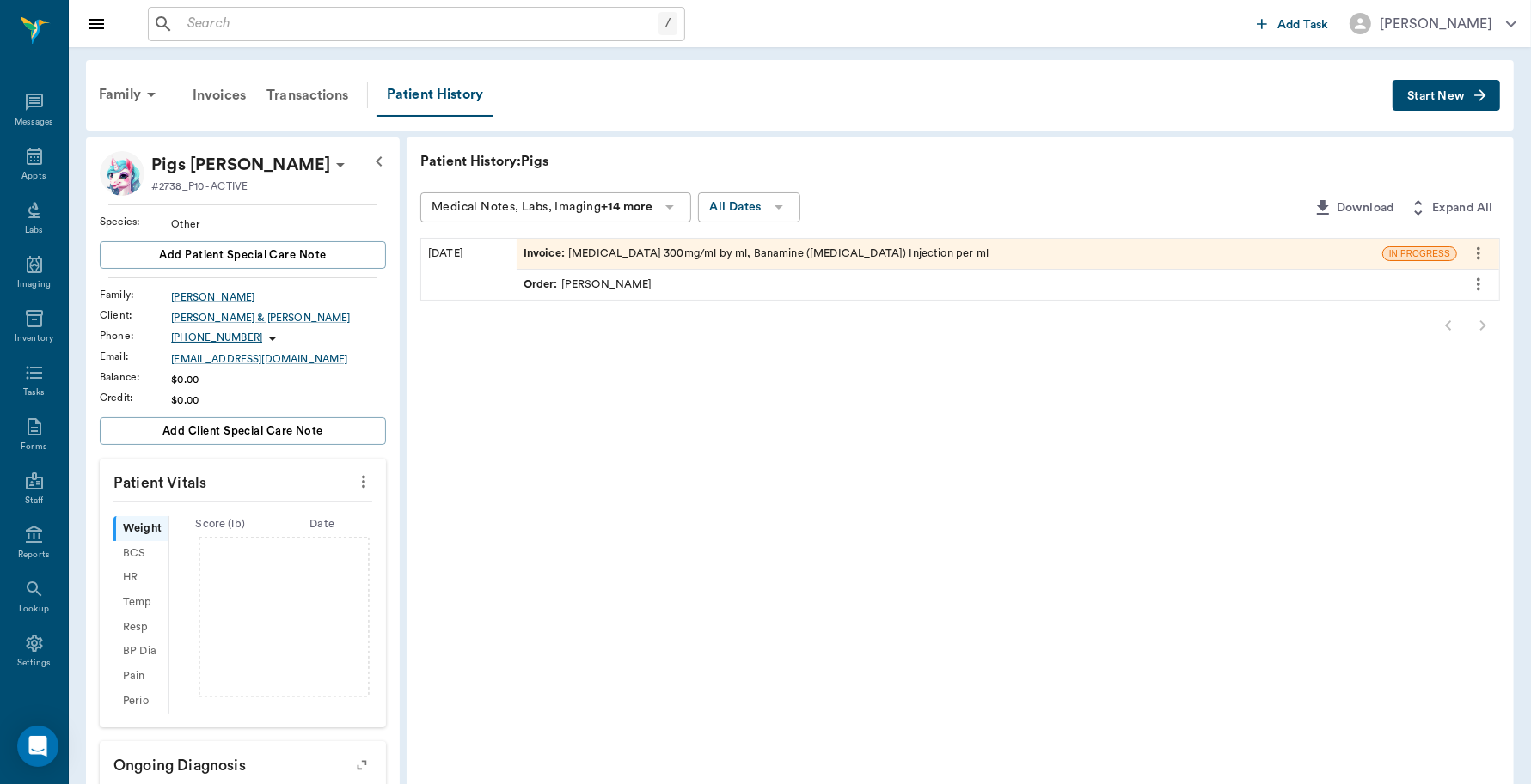
click at [643, 247] on div "Invoice : [MEDICAL_DATA] 300mg/ml by ml, Banamine ([MEDICAL_DATA]) Injection pe…" at bounding box center [755, 253] width 465 height 16
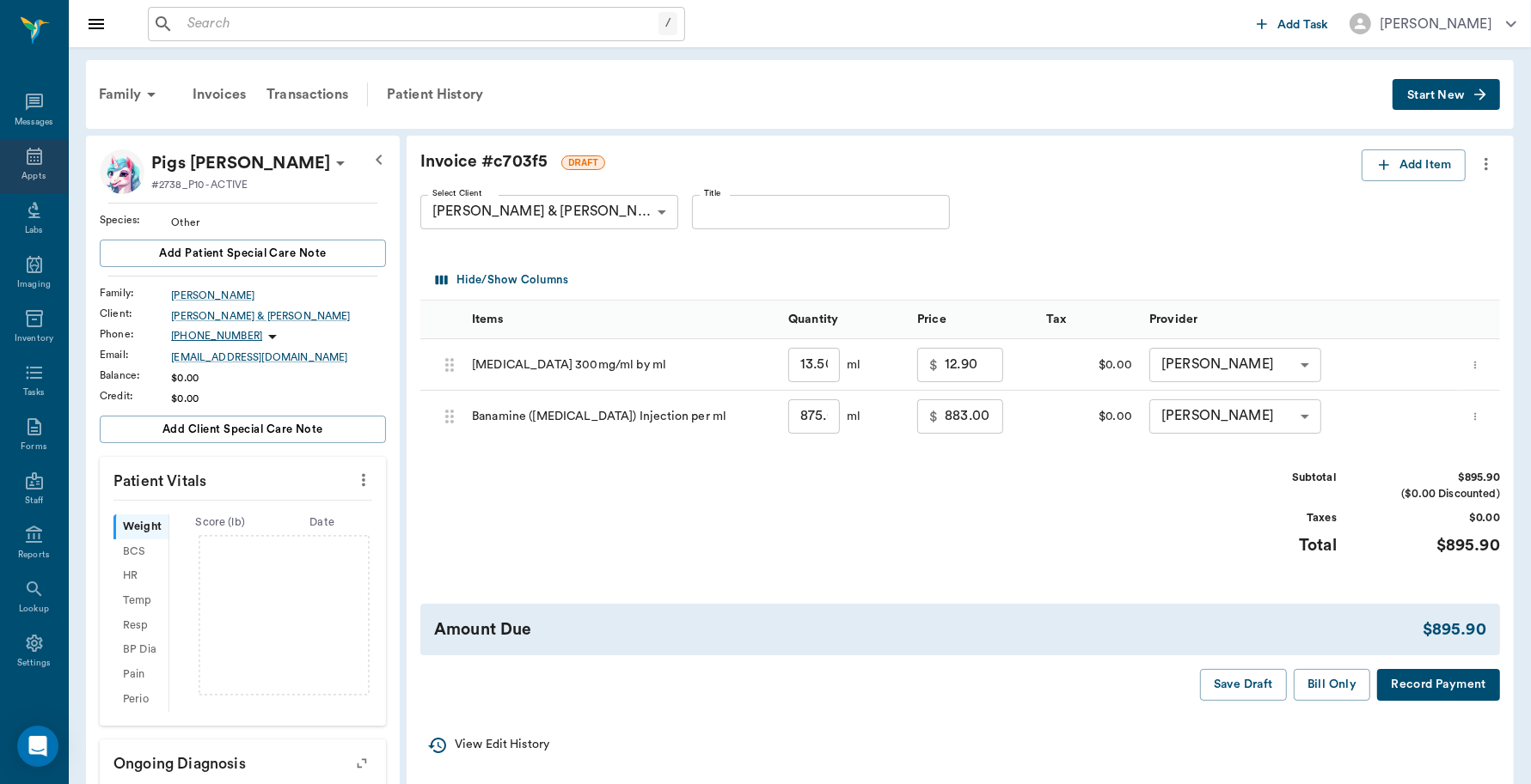
click at [27, 157] on icon at bounding box center [35, 157] width 15 height 17
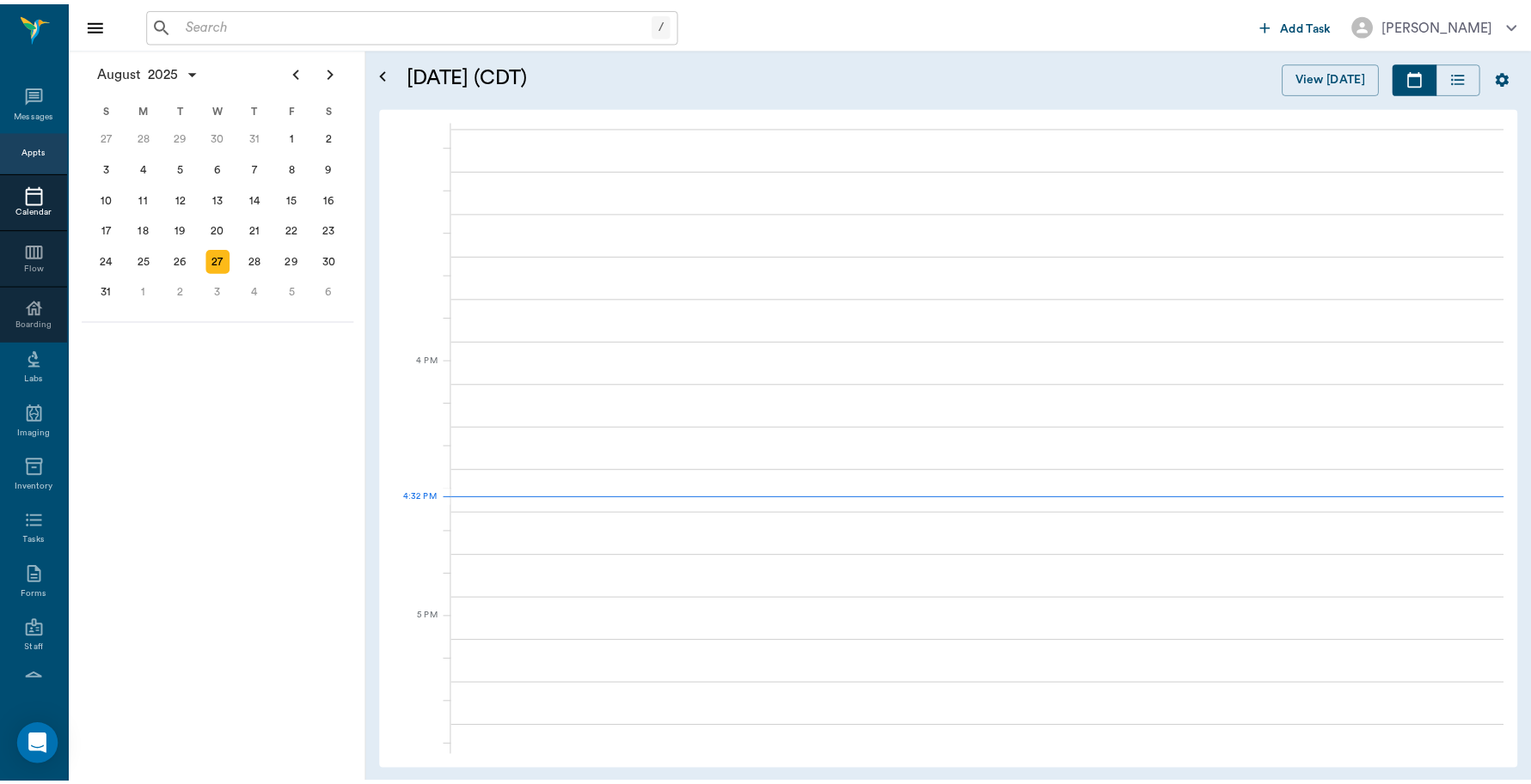
scroll to position [2062, 0]
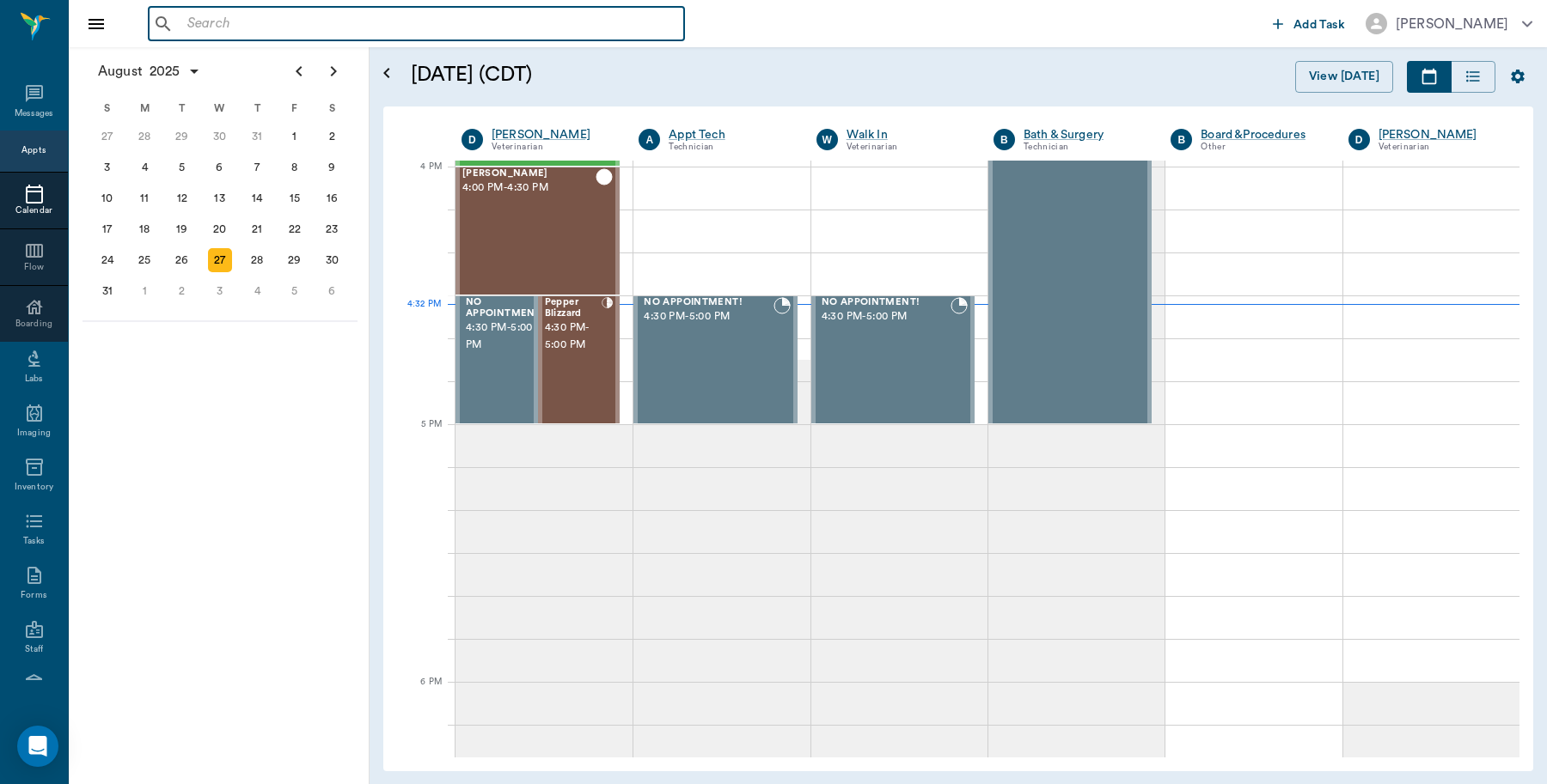
click at [353, 30] on input "text" at bounding box center [429, 24] width 496 height 24
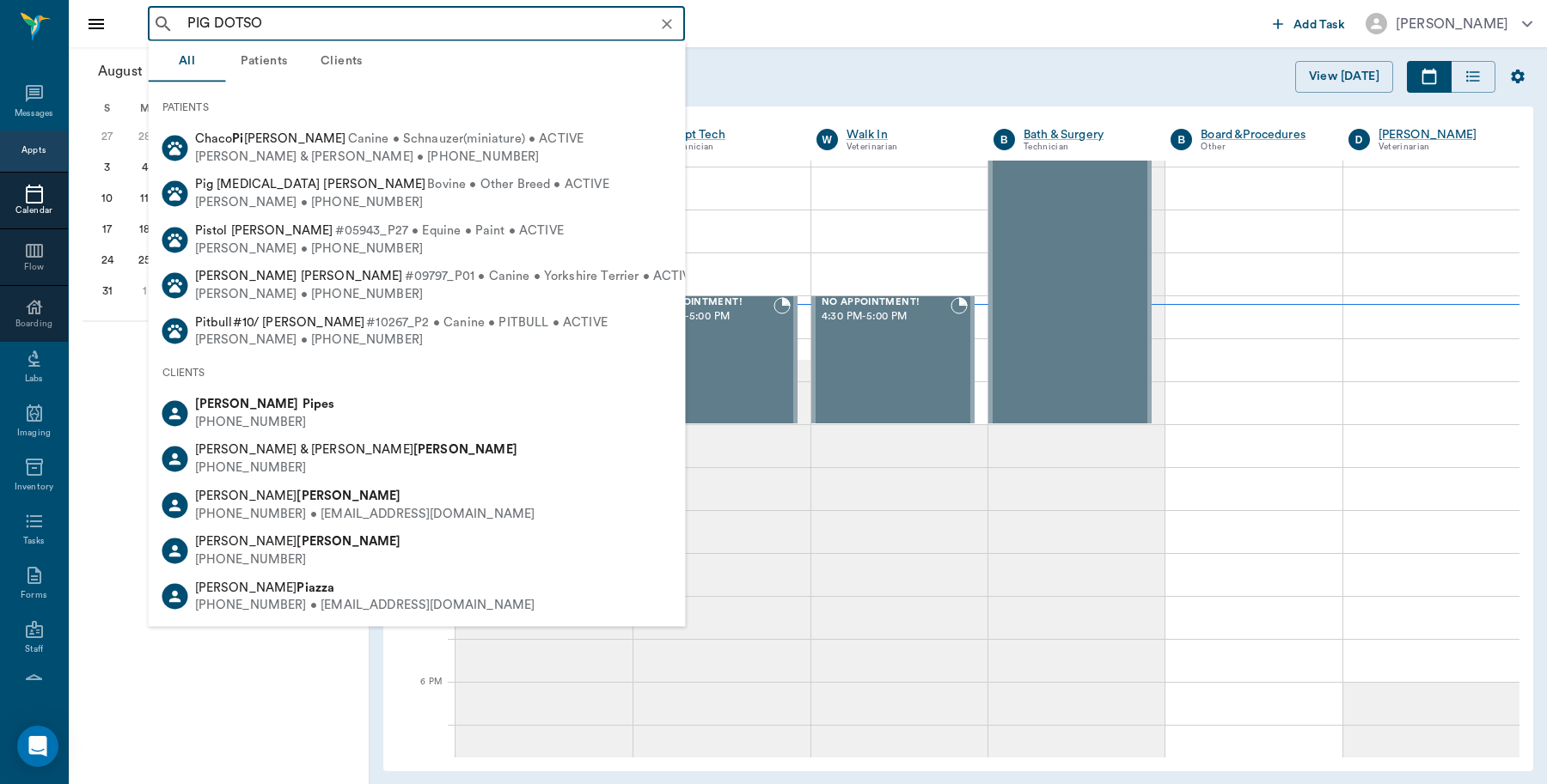
type input "PIG [PERSON_NAME]"
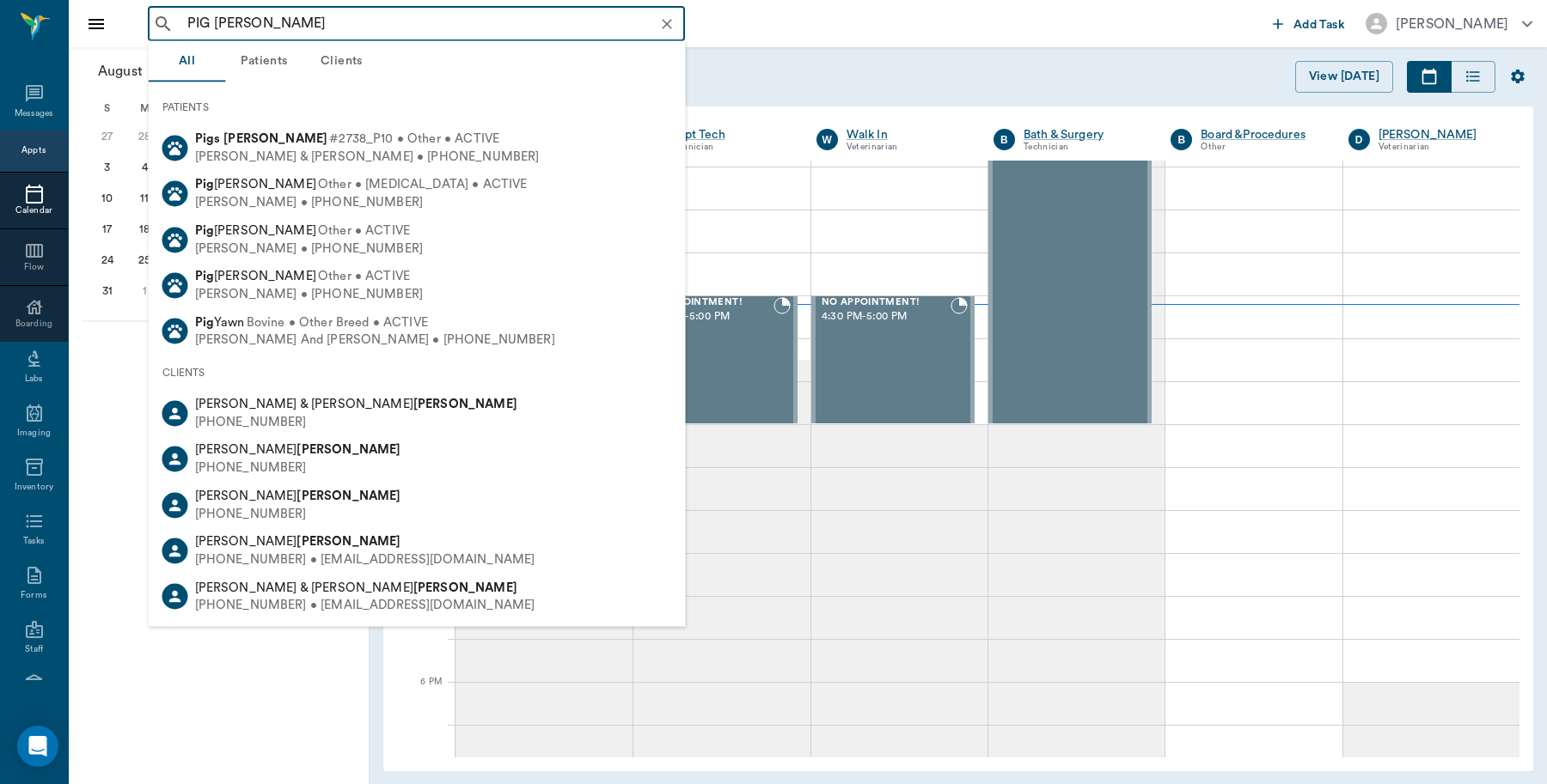
click at [329, 132] on span "#2738_P10 • Other • ACTIVE" at bounding box center [414, 139] width 170 height 18
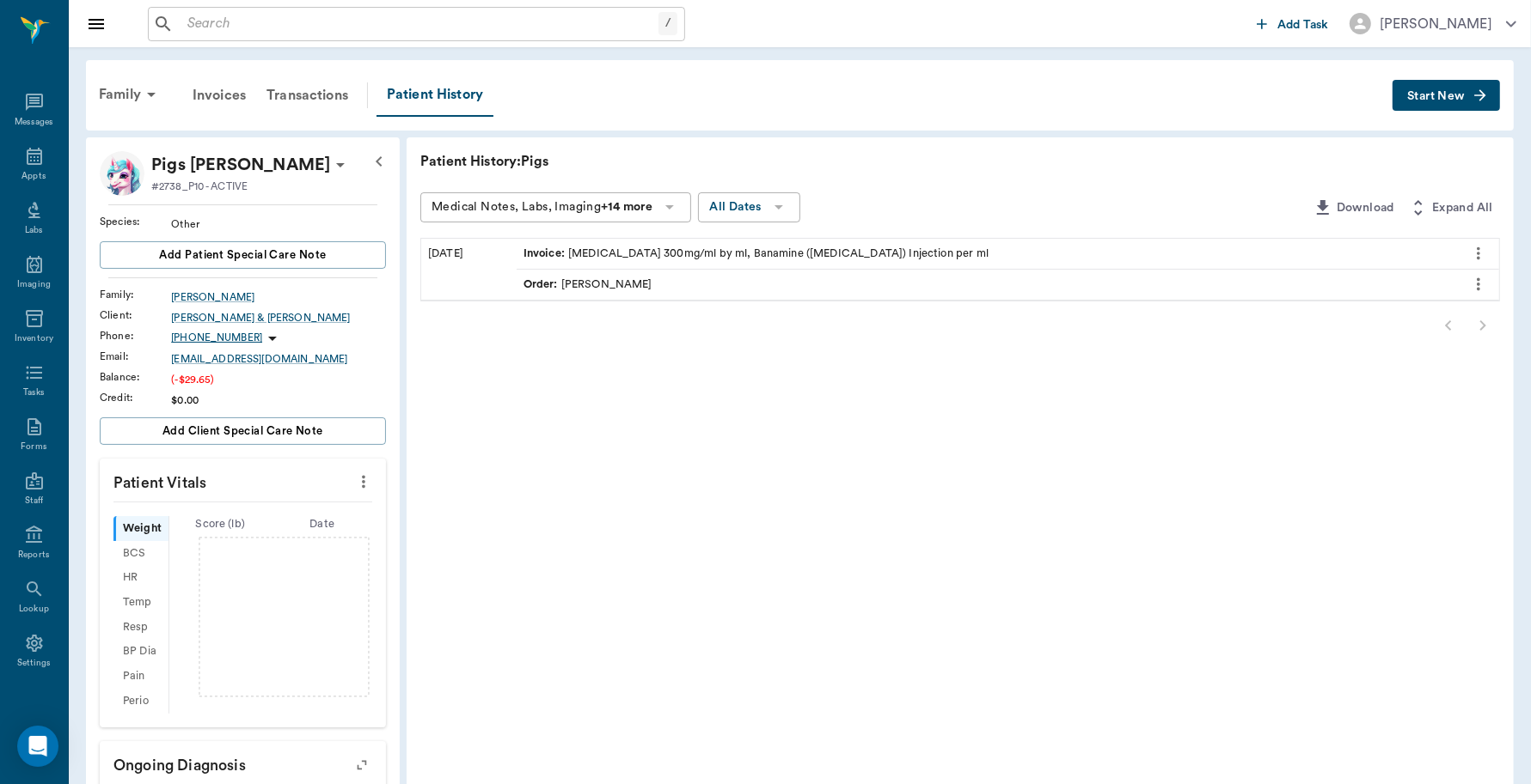
click at [580, 245] on div "Invoice : [MEDICAL_DATA] 300mg/ml by ml, Banamine ([MEDICAL_DATA]) Injection pe…" at bounding box center [755, 253] width 465 height 16
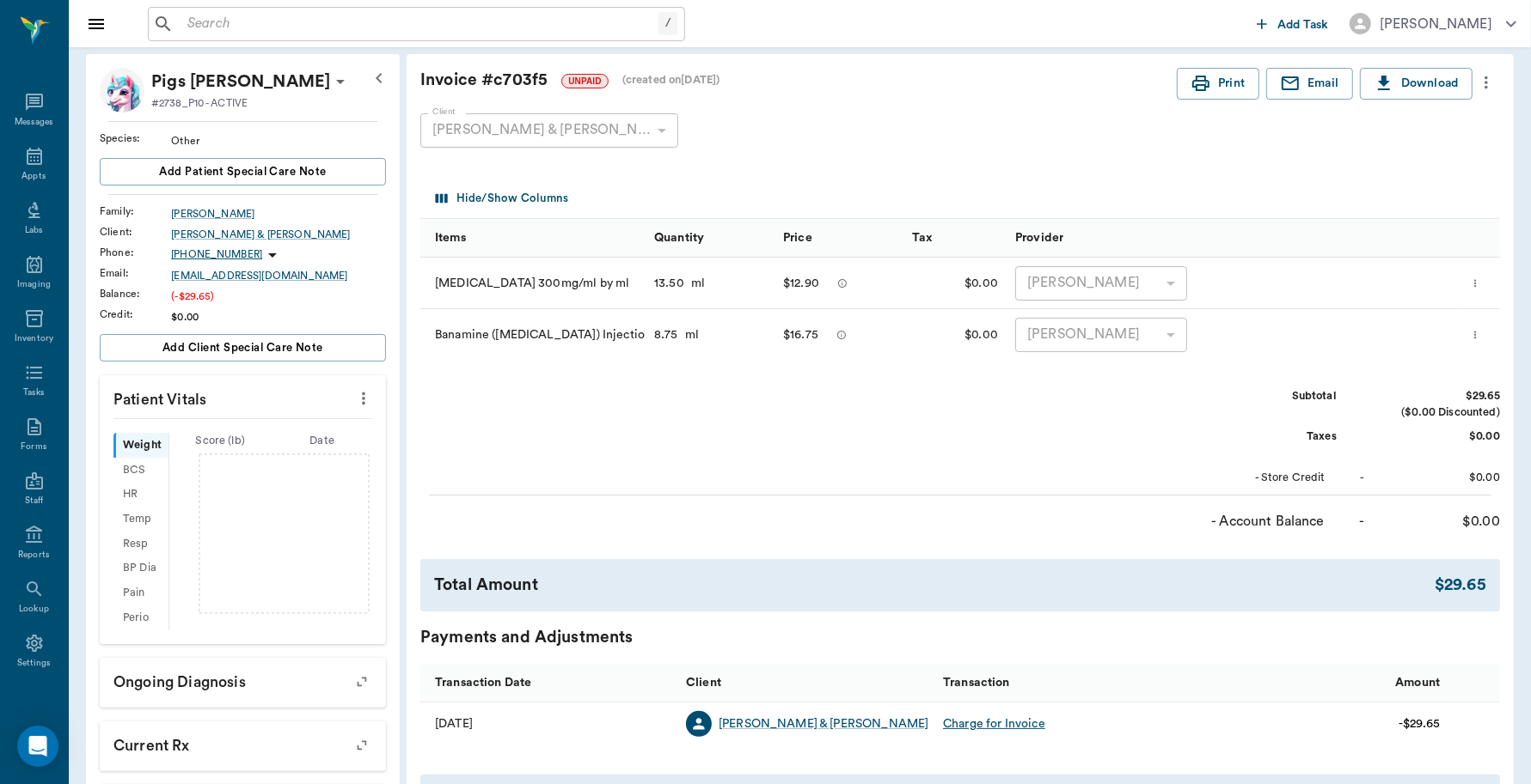
scroll to position [291, 0]
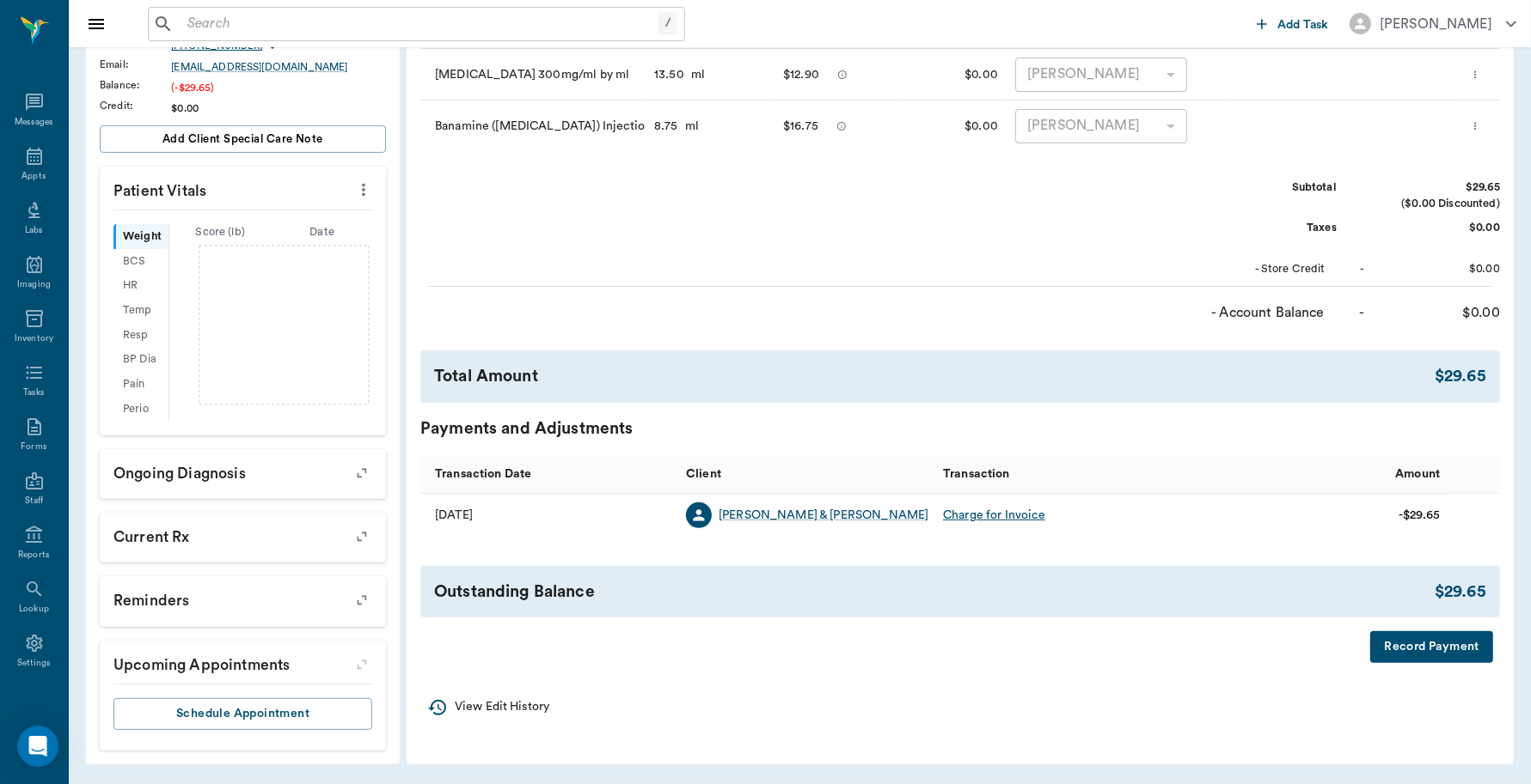
click at [1407, 646] on button "Record Payment" at bounding box center [1432, 646] width 123 height 32
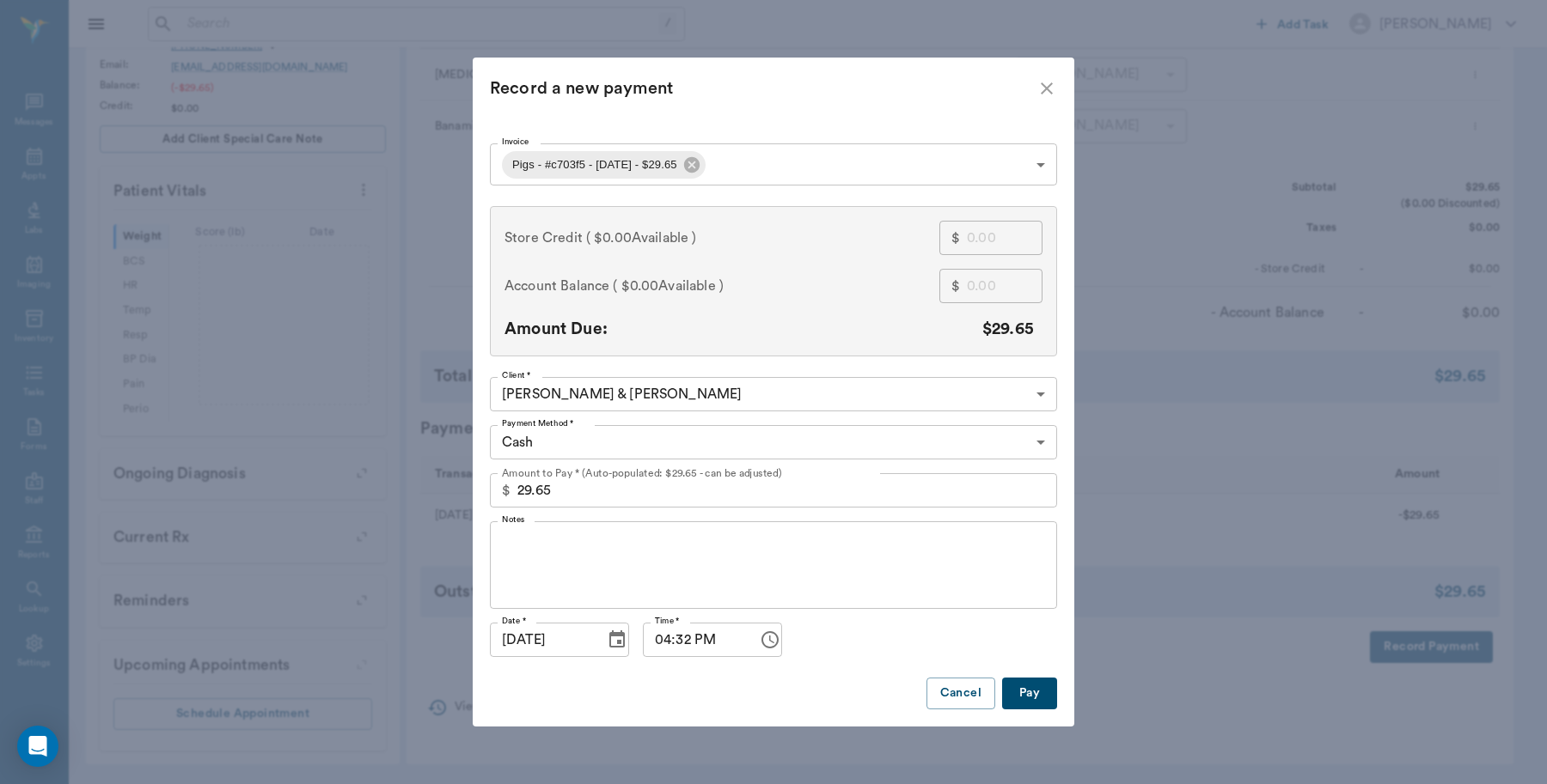
click at [607, 431] on body "/ ​ Add Task [PERSON_NAME] Nectar Messages Appts Labs Imaging Inventory Tasks F…" at bounding box center [774, 246] width 1547 height 1075
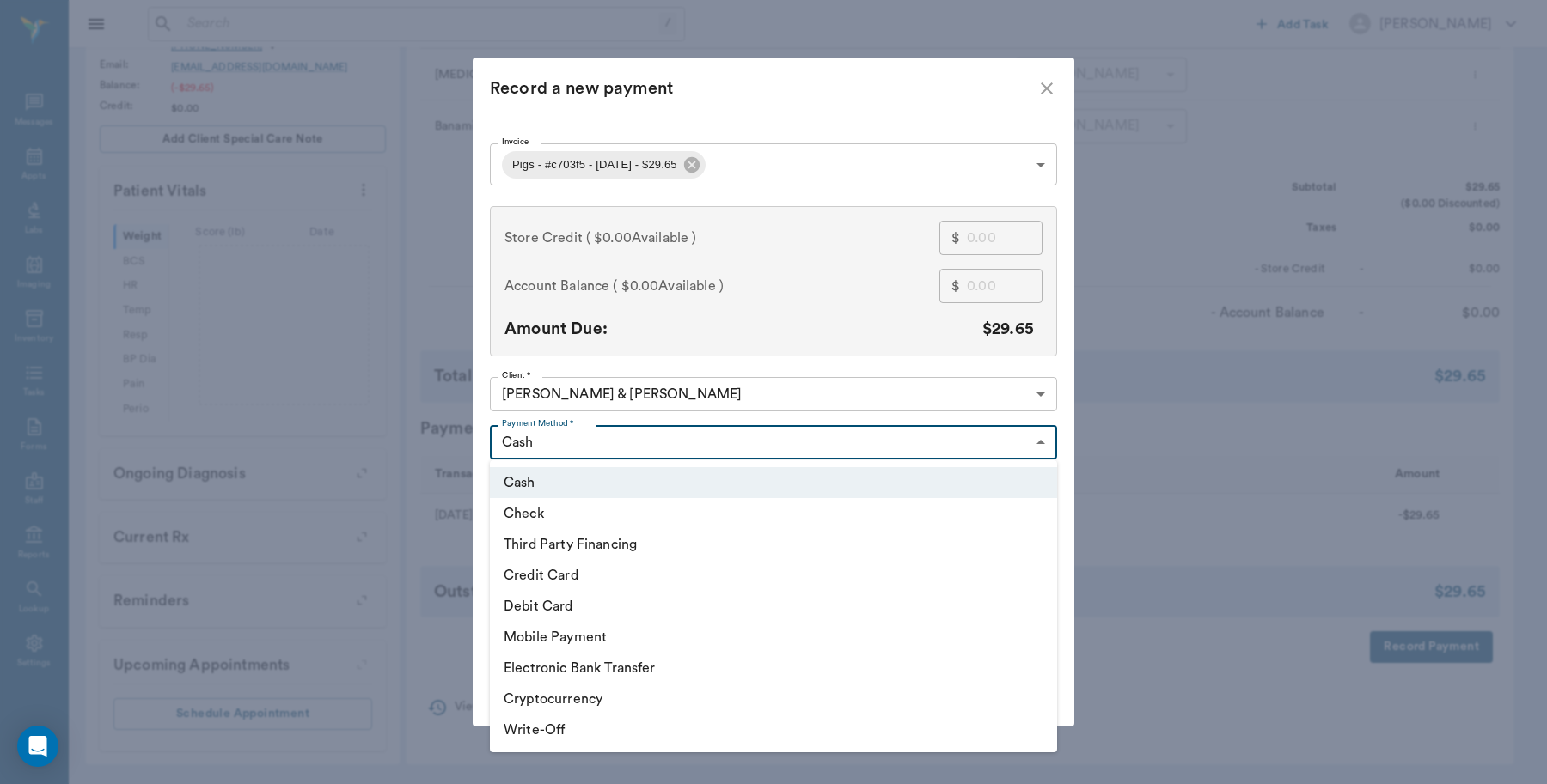
click at [560, 571] on li "Credit Card" at bounding box center [773, 575] width 567 height 31
type input "CREDIT_CARD"
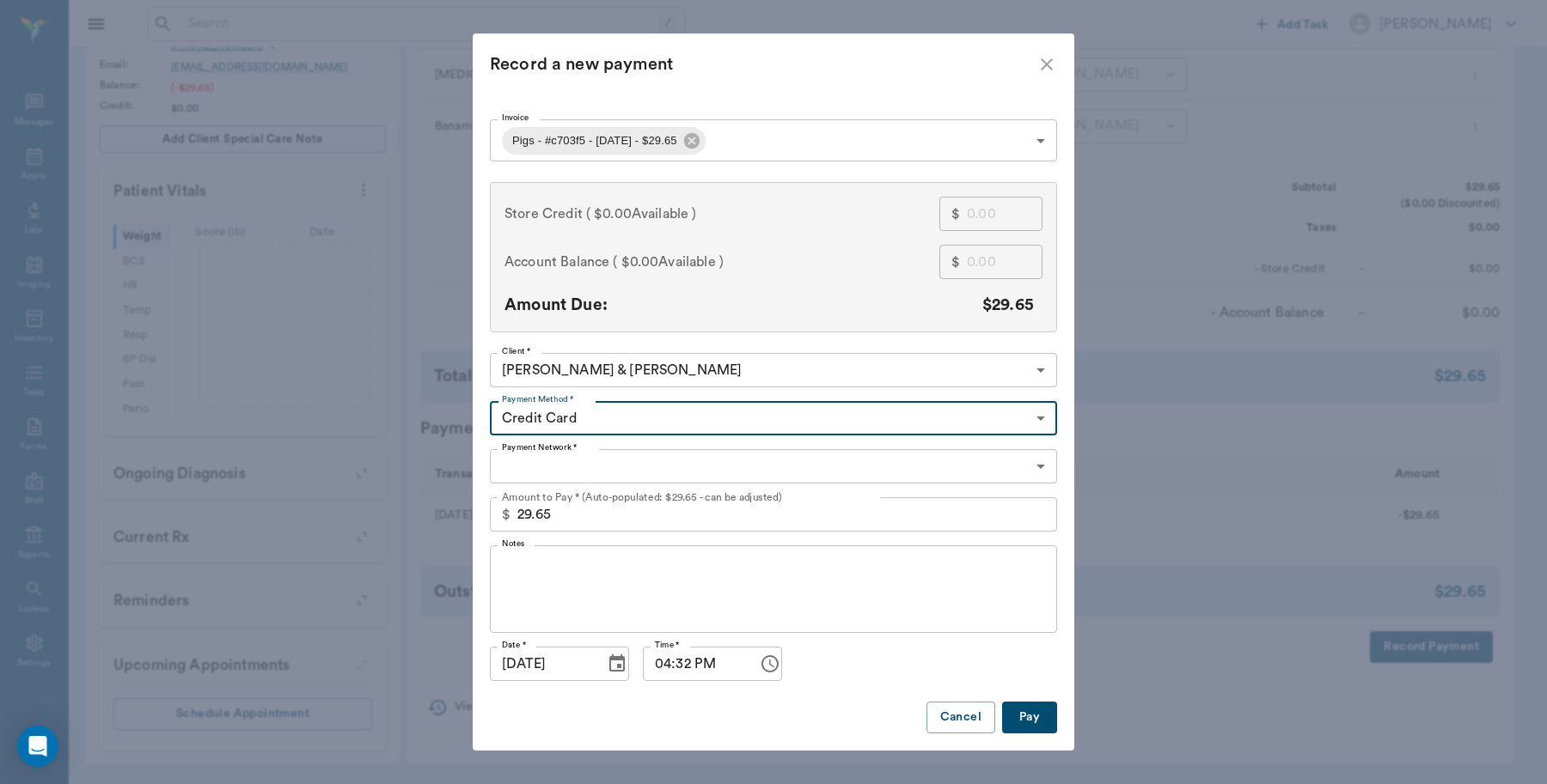
click at [615, 457] on body "/ ​ Add Task [PERSON_NAME] Nectar Messages Appts Labs Imaging Inventory Tasks F…" at bounding box center [774, 246] width 1547 height 1075
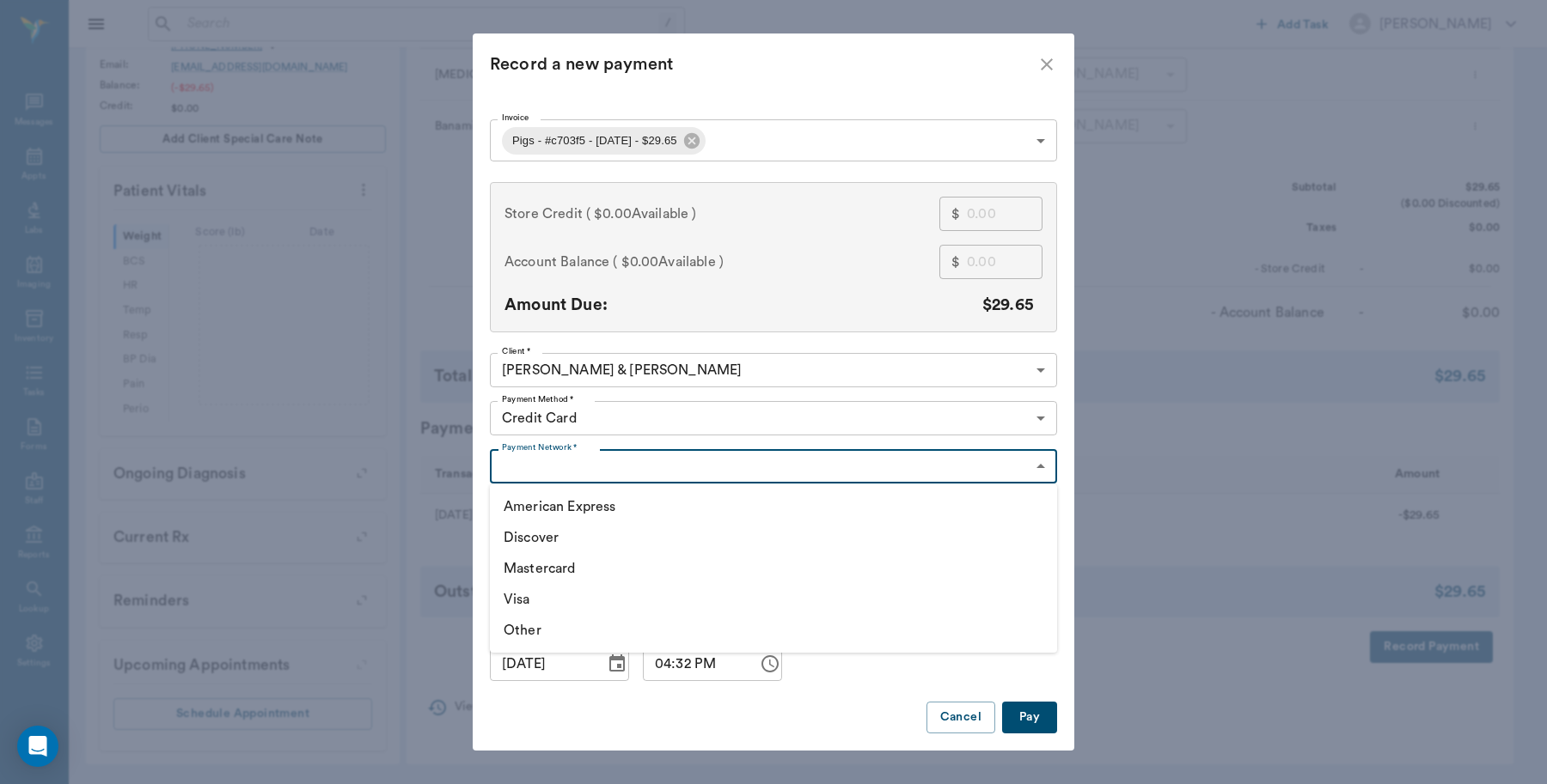
click at [530, 597] on li "Visa" at bounding box center [773, 599] width 567 height 31
type input "VISA"
click at [1010, 709] on button "Pay" at bounding box center [1028, 718] width 55 height 32
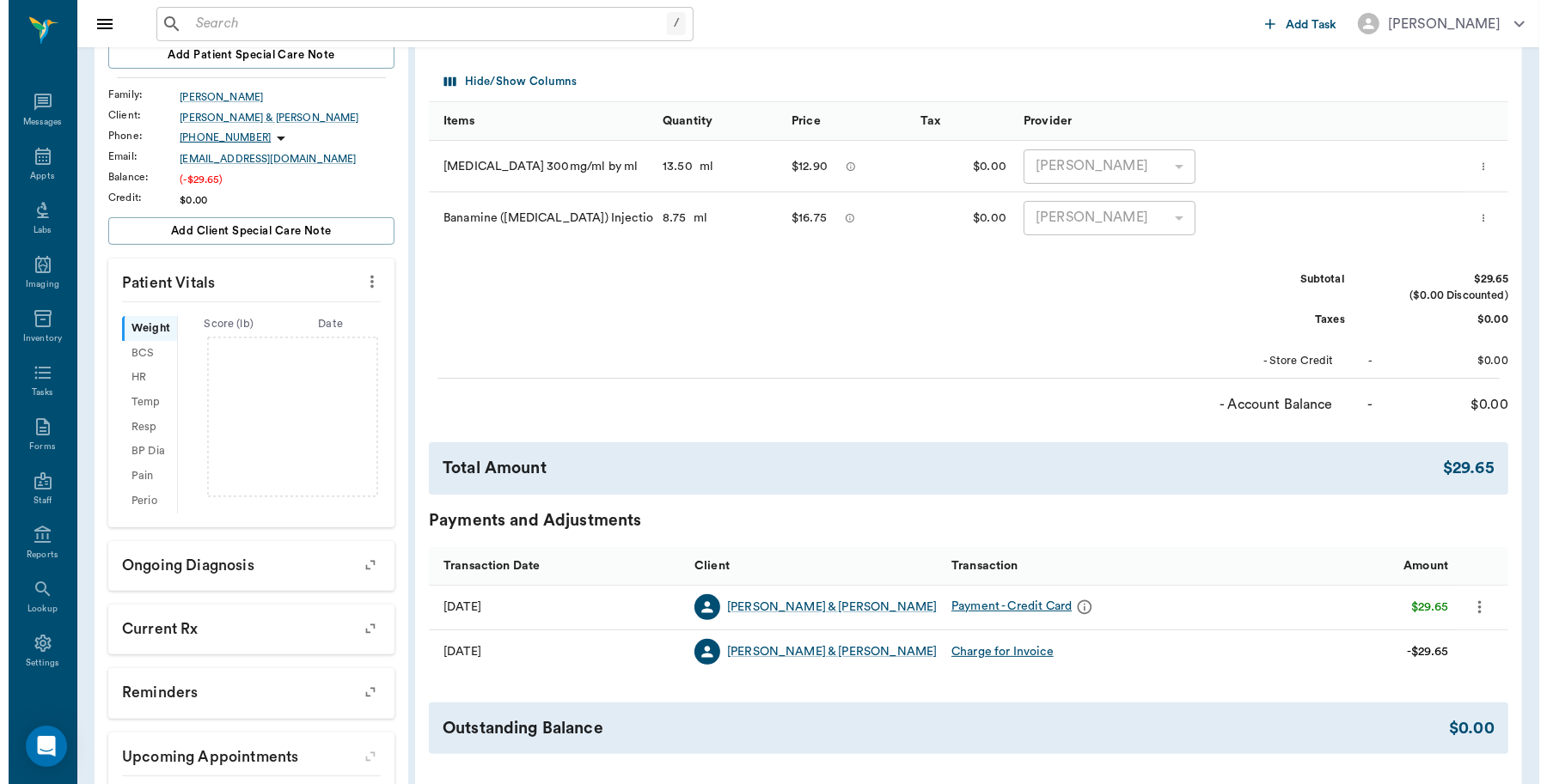
scroll to position [0, 0]
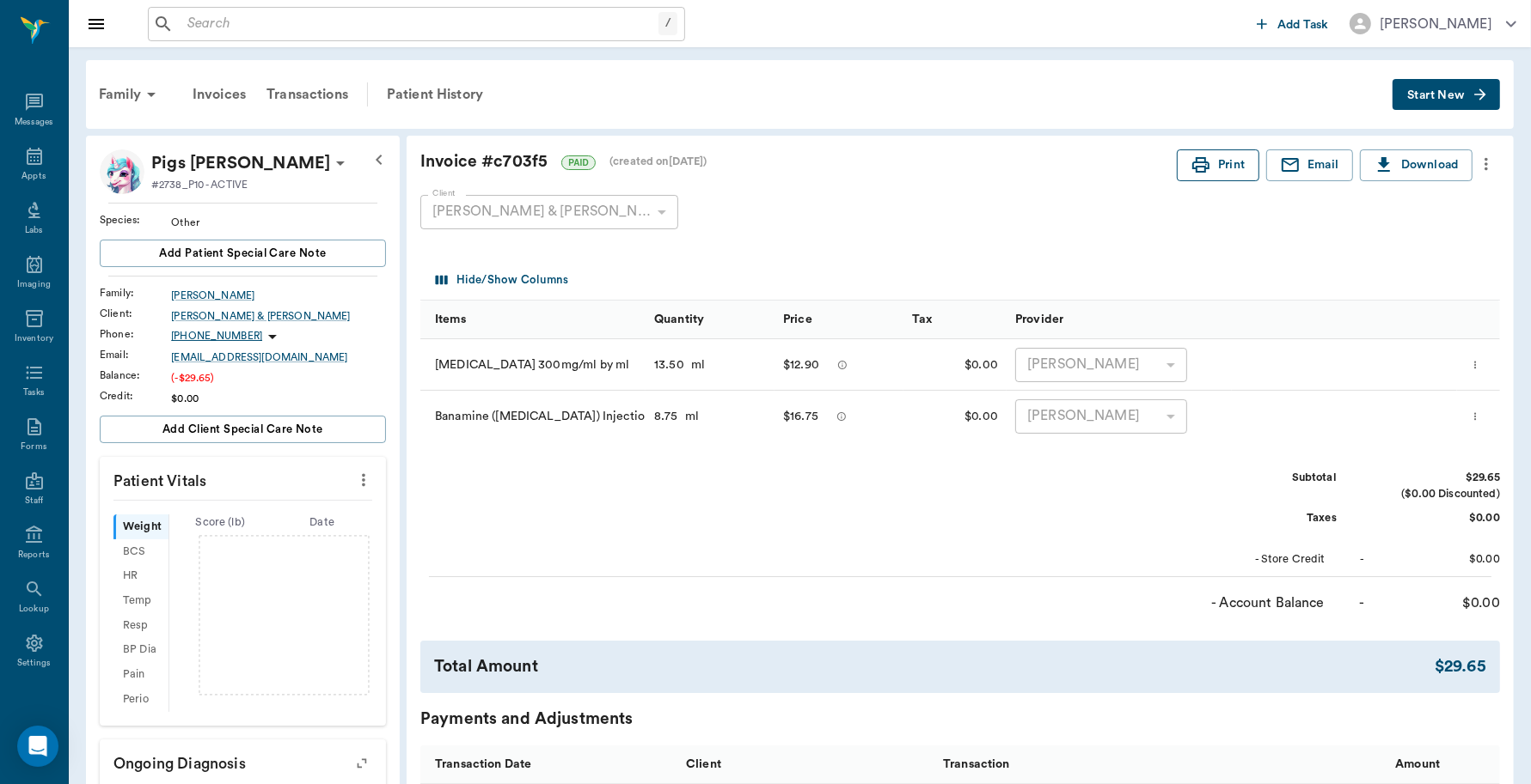
click at [1205, 162] on icon "button" at bounding box center [1200, 164] width 20 height 20
click at [12, 173] on div "Appts" at bounding box center [34, 166] width 68 height 54
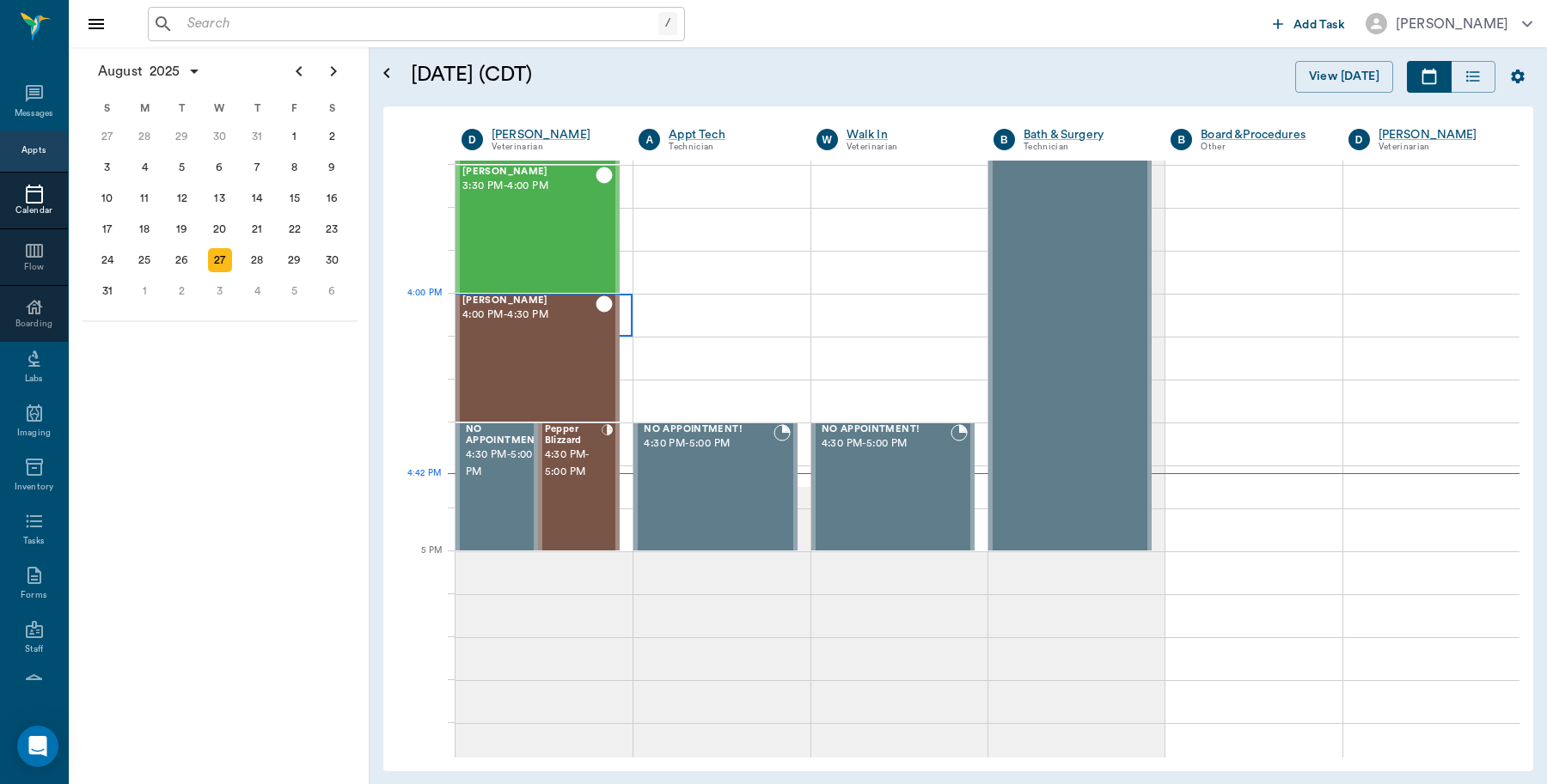
scroll to position [1742, 0]
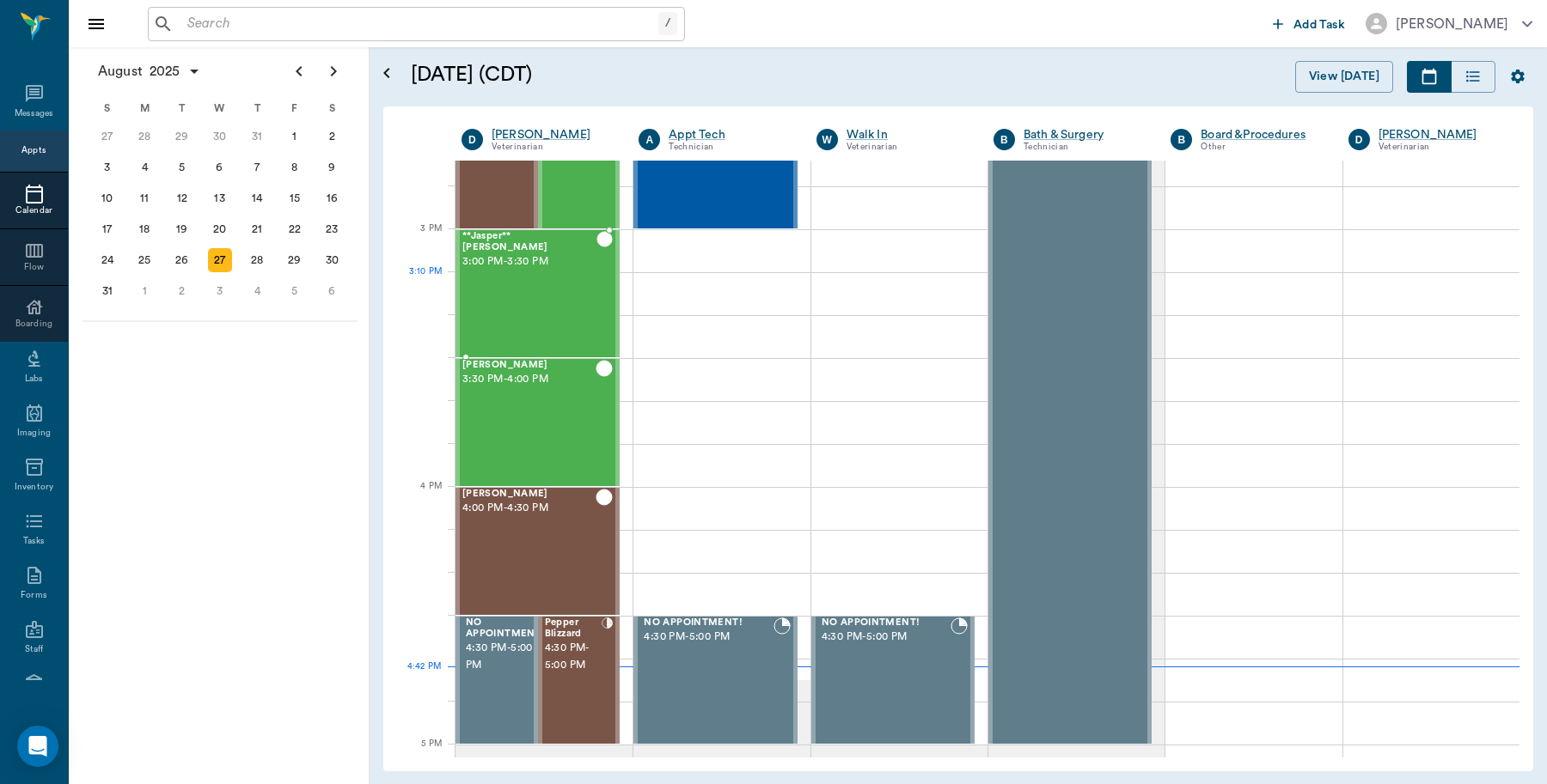
click at [533, 302] on div "**Jasper** [PERSON_NAME] 3:00 PM - 3:30 PM" at bounding box center [528, 293] width 134 height 125
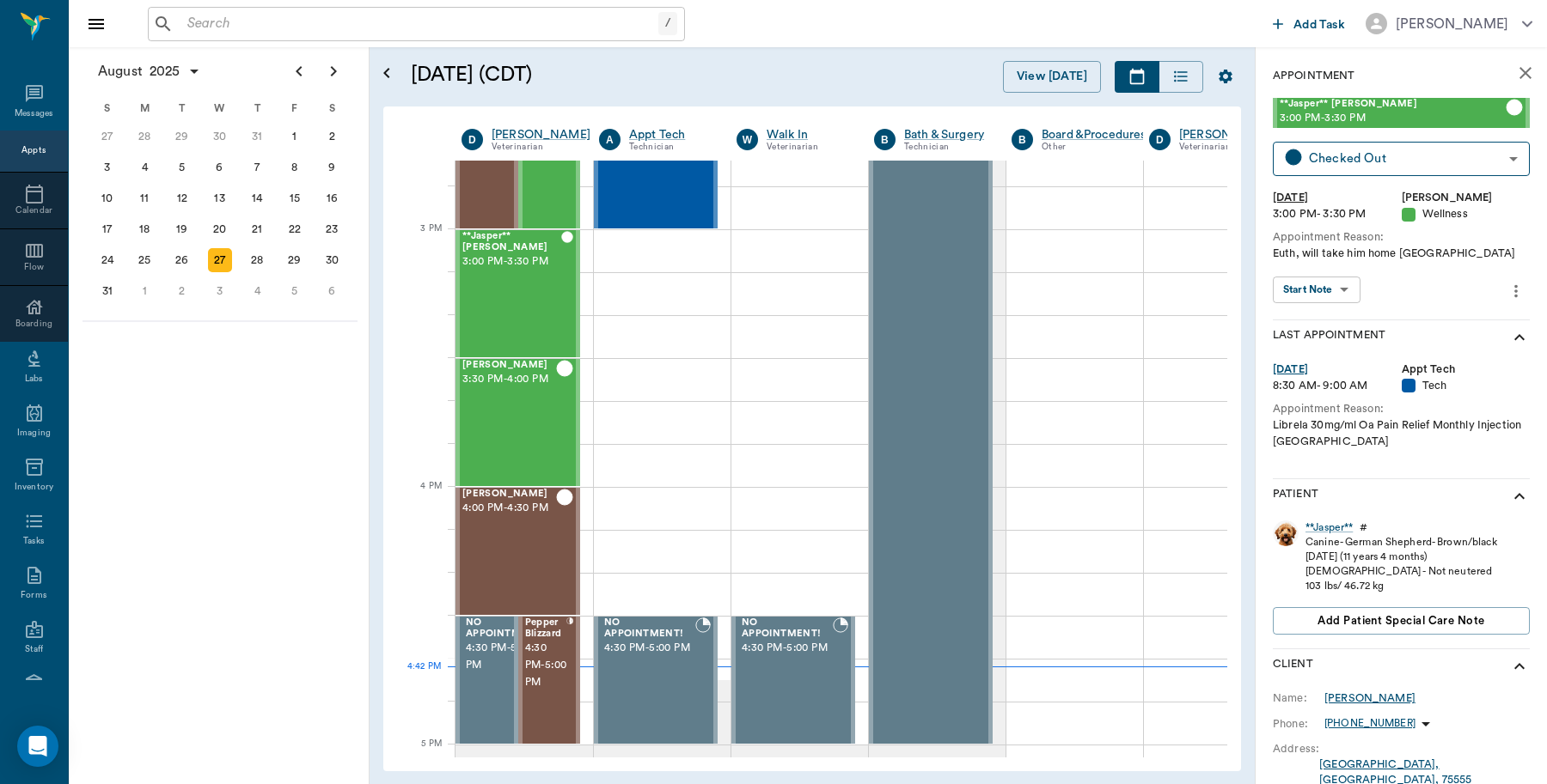
click at [1356, 695] on div "Jill Crocker" at bounding box center [1369, 698] width 91 height 15
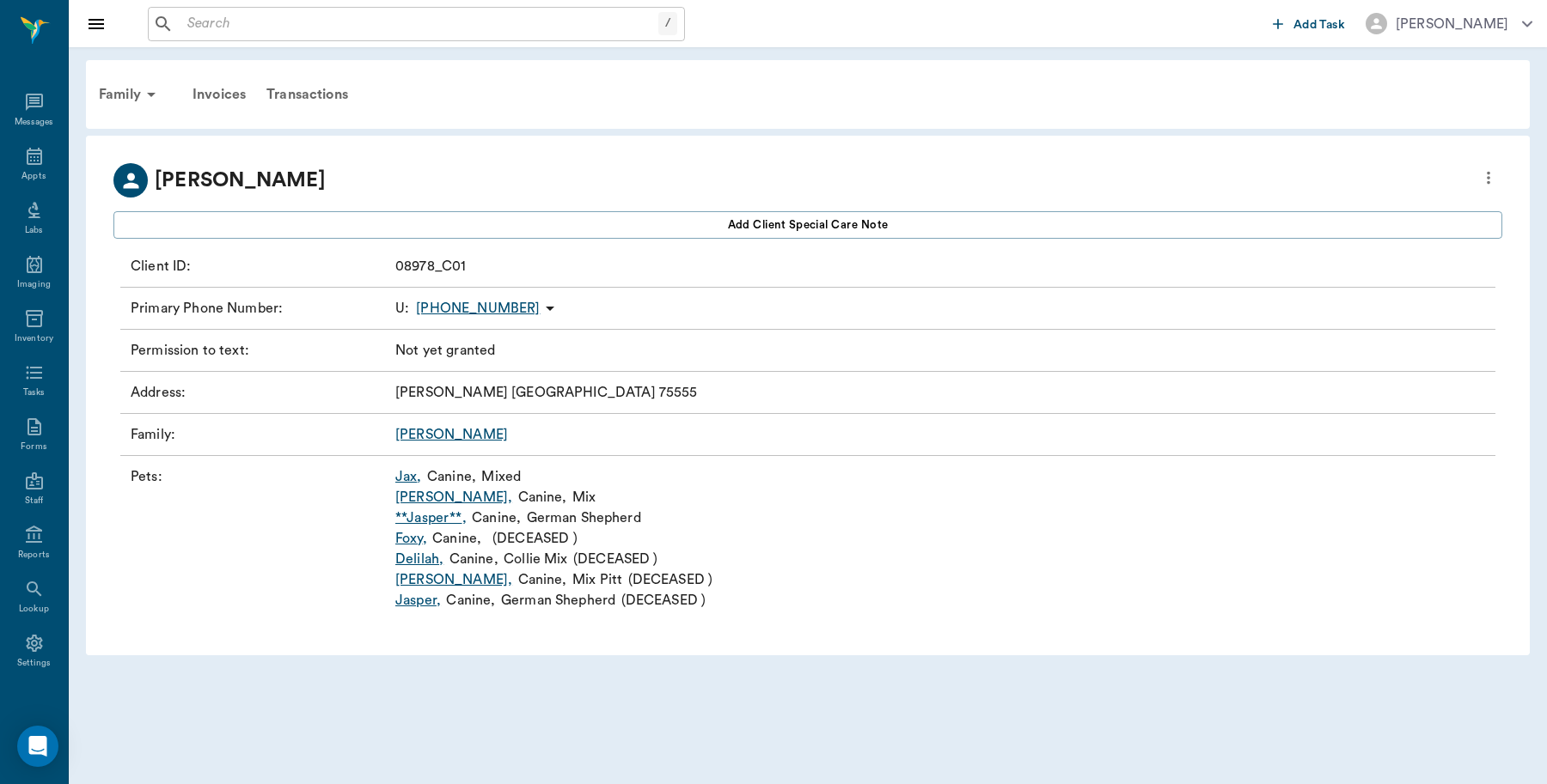
click at [1491, 186] on icon "more" at bounding box center [1488, 177] width 19 height 20
click at [1289, 205] on span "Edit profile" at bounding box center [1363, 207] width 242 height 18
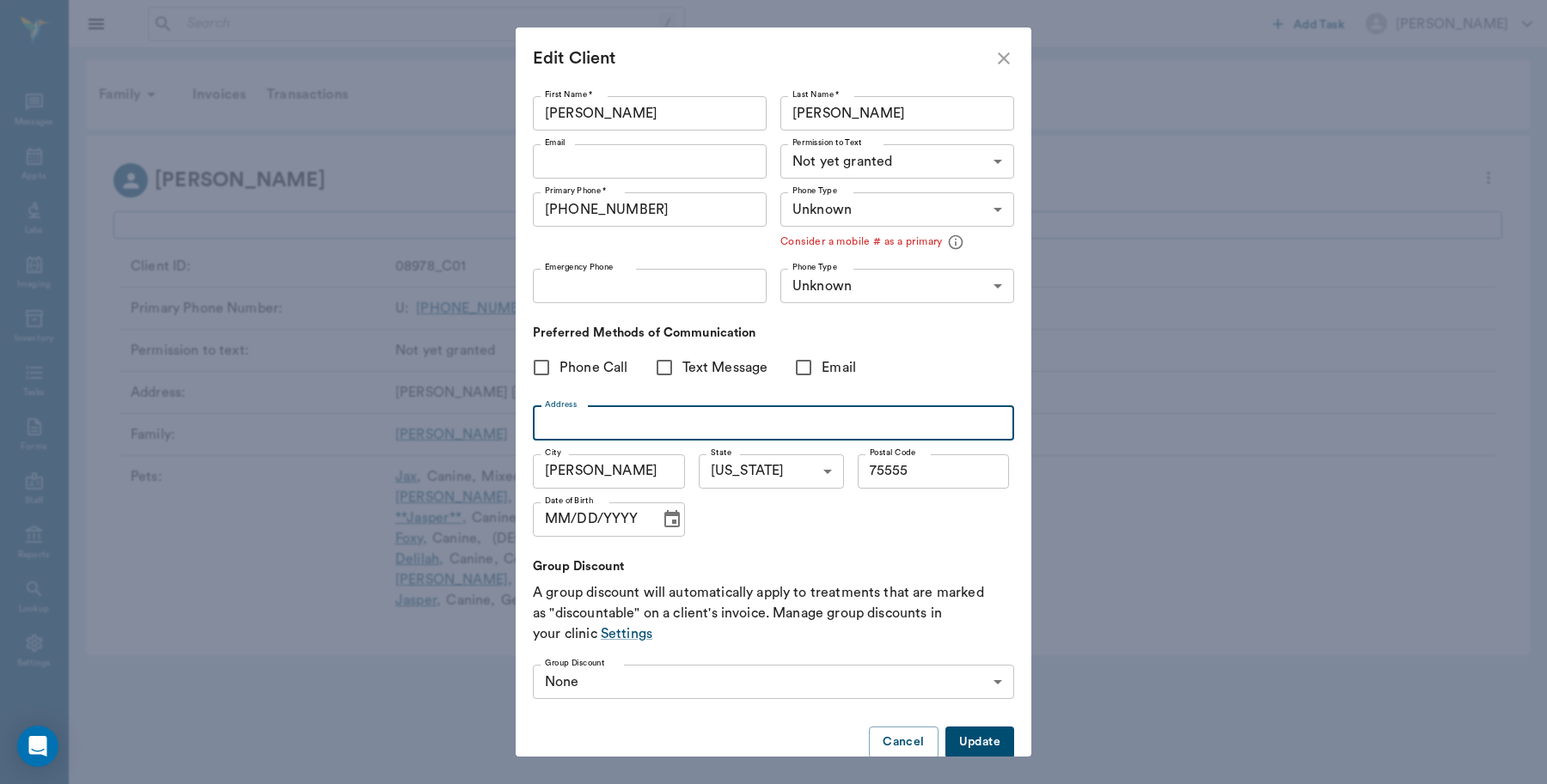
click at [619, 408] on input "Address" at bounding box center [774, 423] width 481 height 35
type input "P.O. BOX 43"
click at [953, 737] on button "Update" at bounding box center [978, 743] width 68 height 32
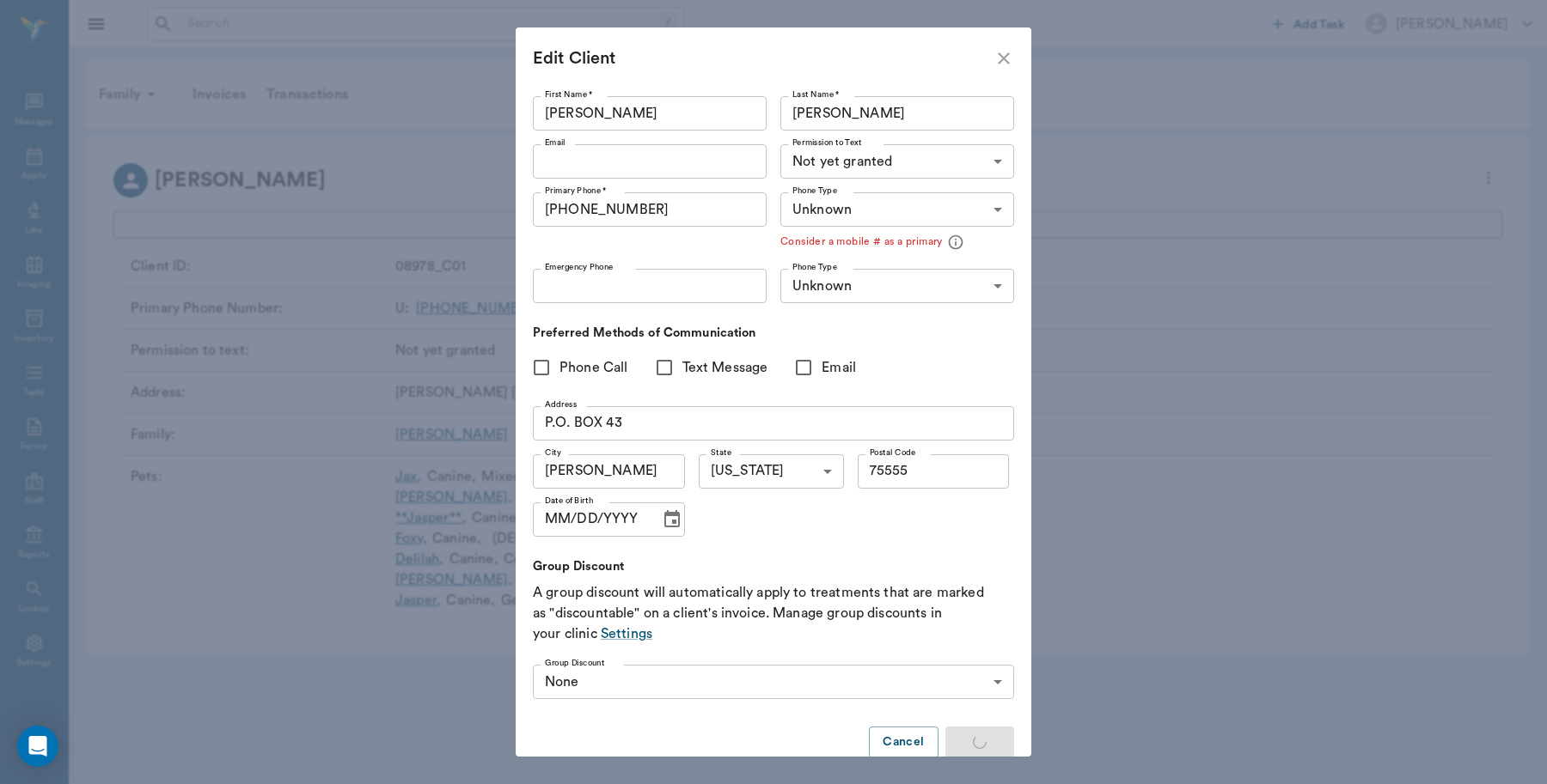
type input "MOBILE"
type input "LANDLINE"
type input "UNKNOWN"
type input "75555"
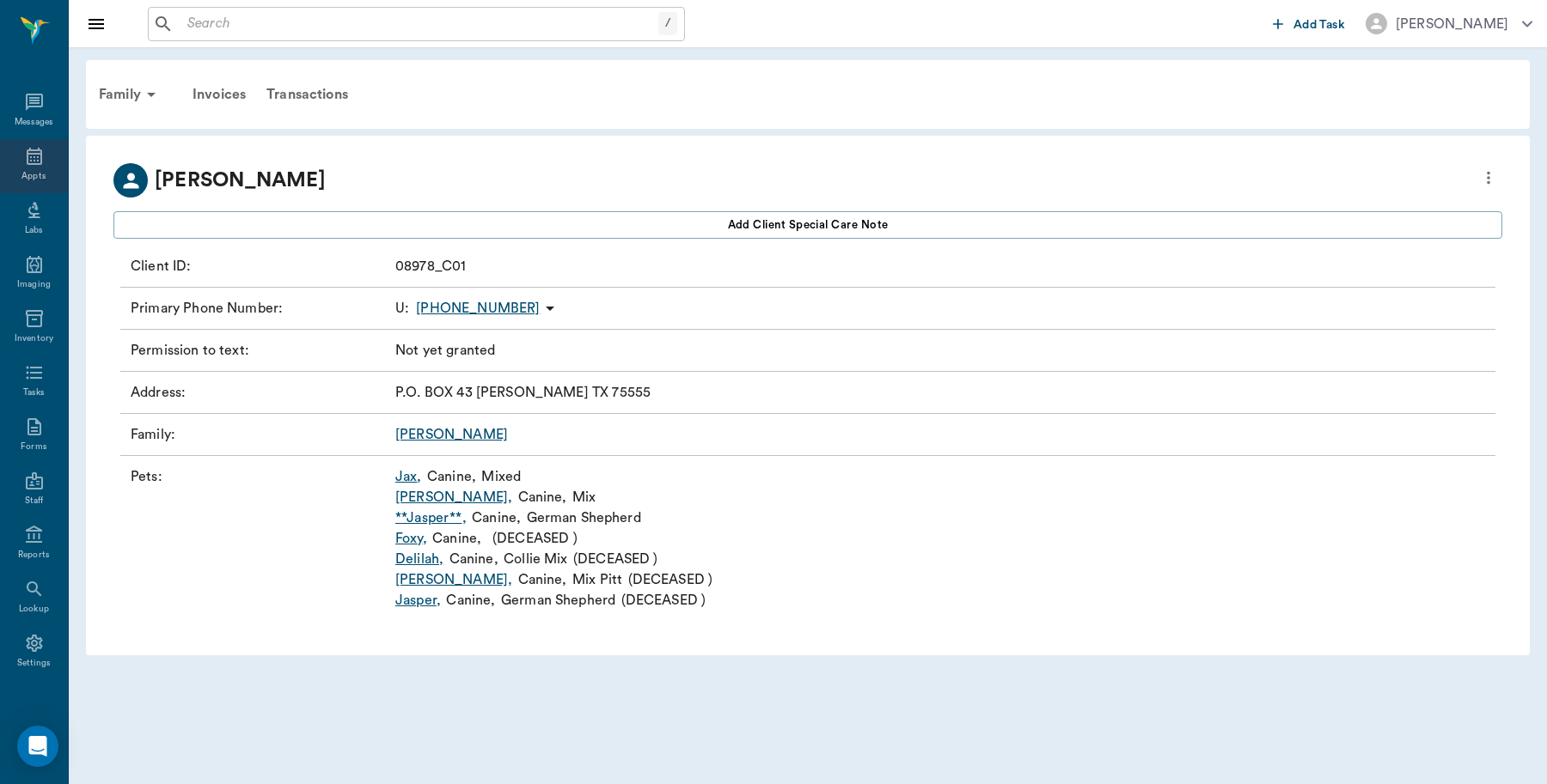
click at [27, 164] on icon at bounding box center [35, 157] width 15 height 17
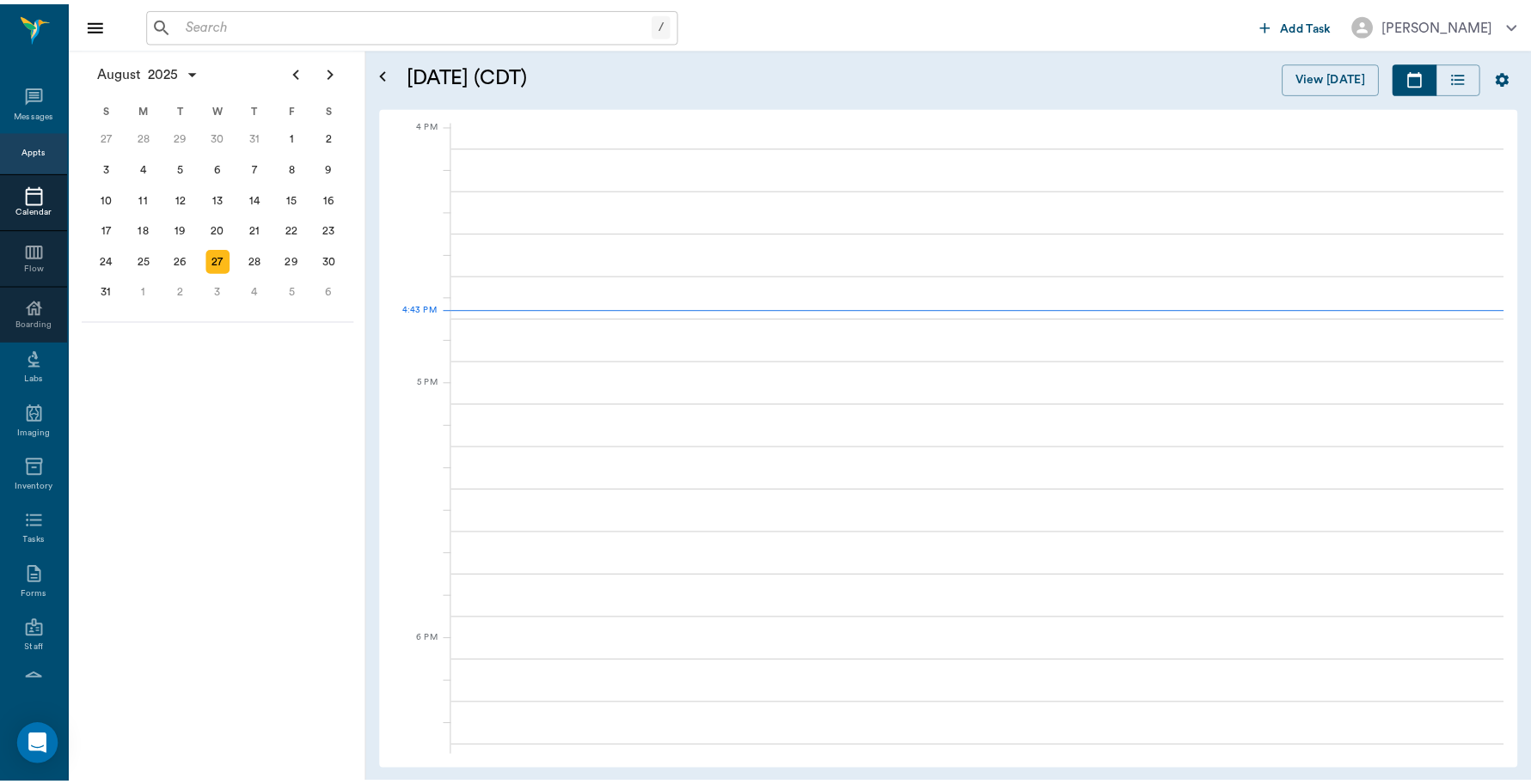
scroll to position [2063, 0]
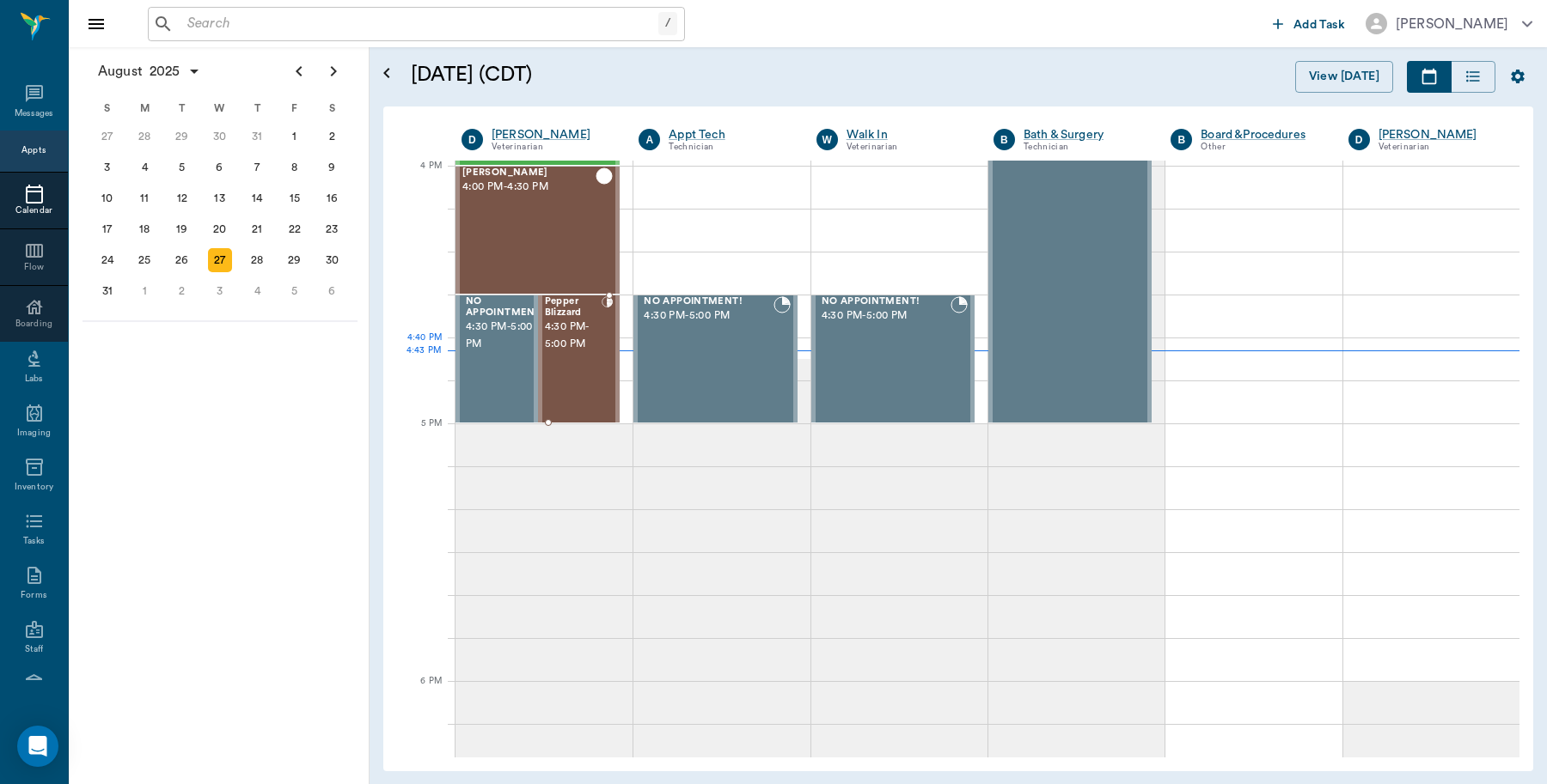
click at [573, 341] on span "4:30 PM - 5:00 PM" at bounding box center [572, 336] width 57 height 35
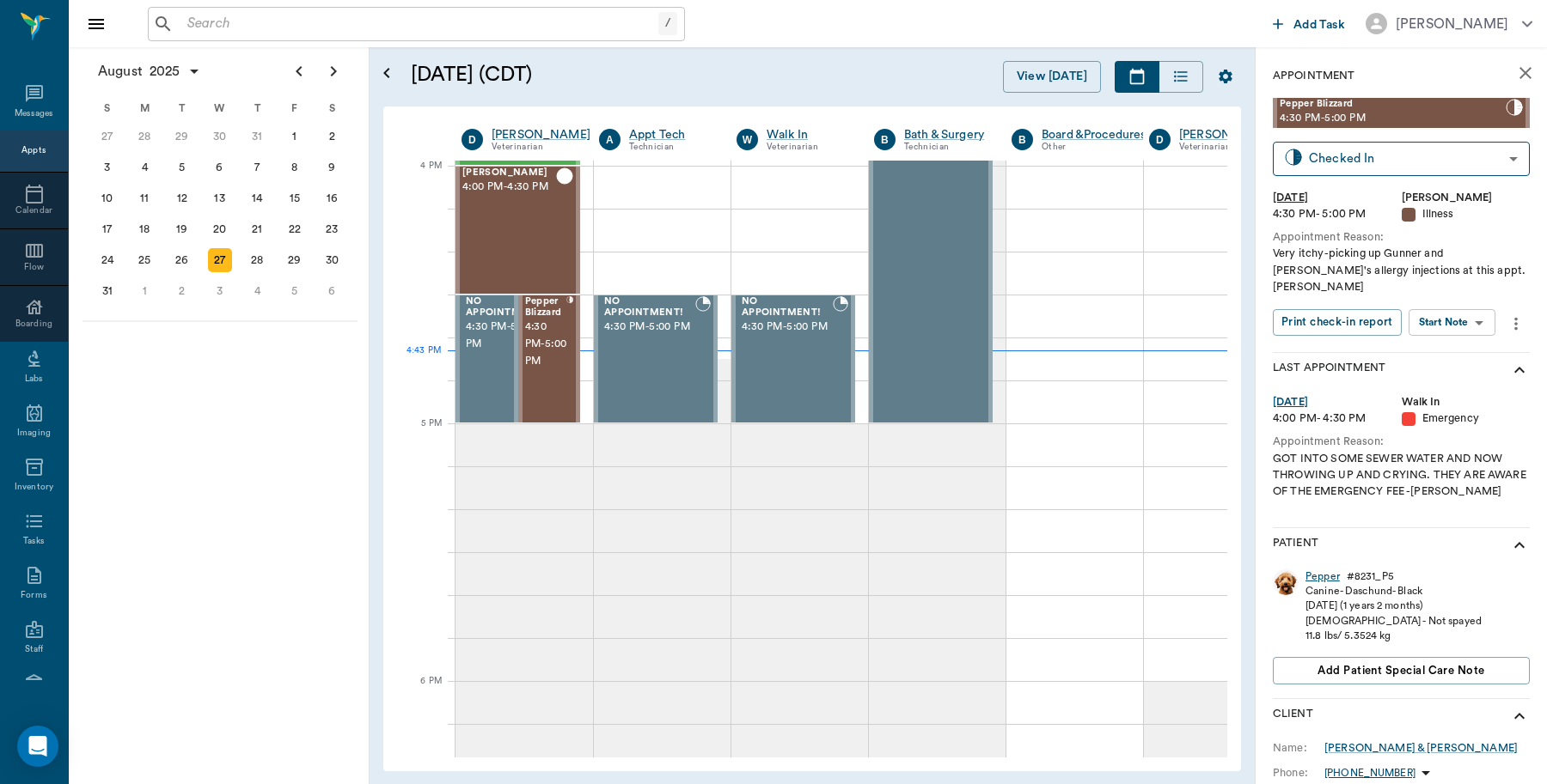
click at [1320, 569] on div "Pepper" at bounding box center [1323, 576] width 35 height 14
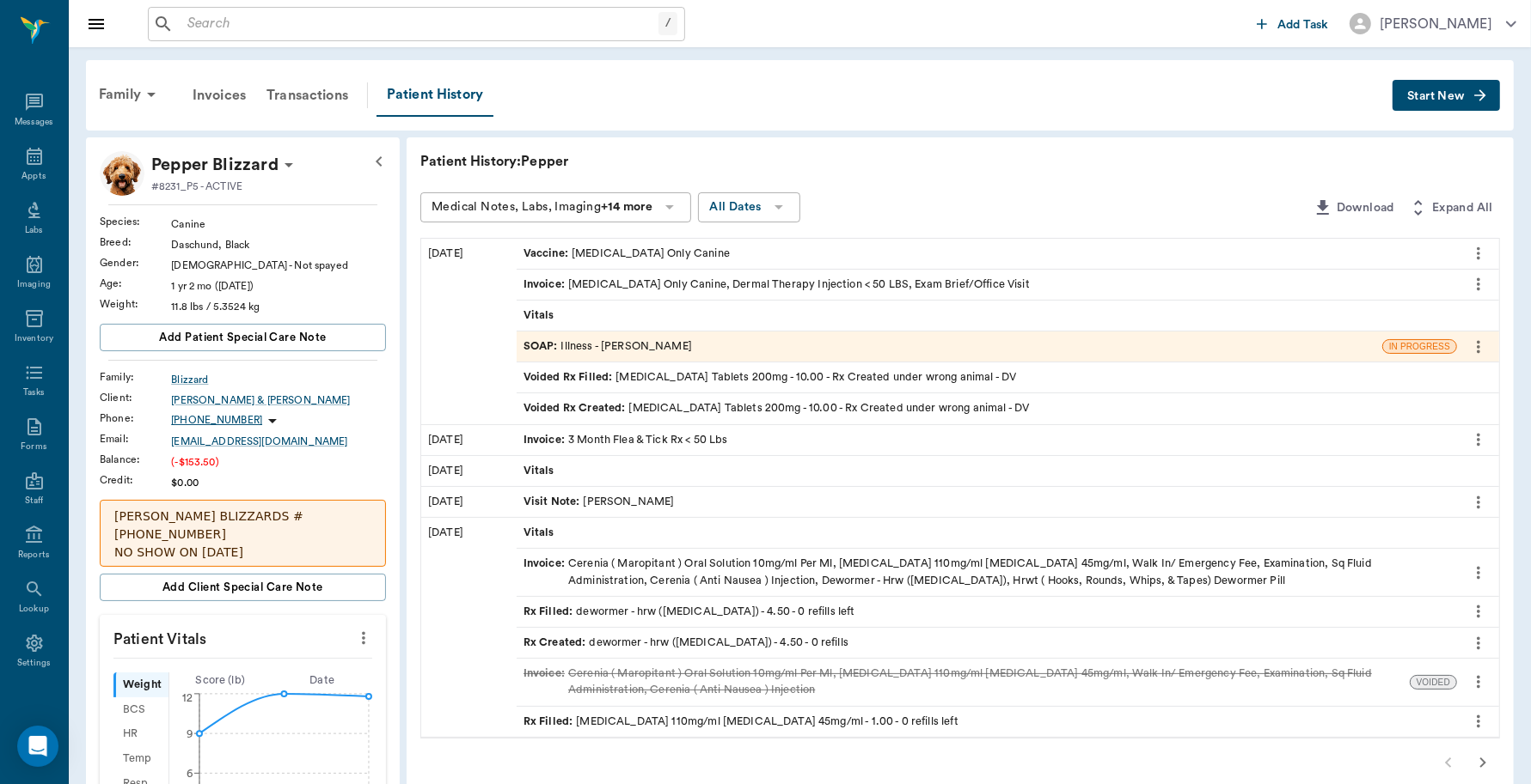
click at [640, 282] on div "Invoice : Rabies Vaccination Only Canine, Dermal Therapy Injection < 50 LBS, Ex…" at bounding box center [777, 285] width 506 height 16
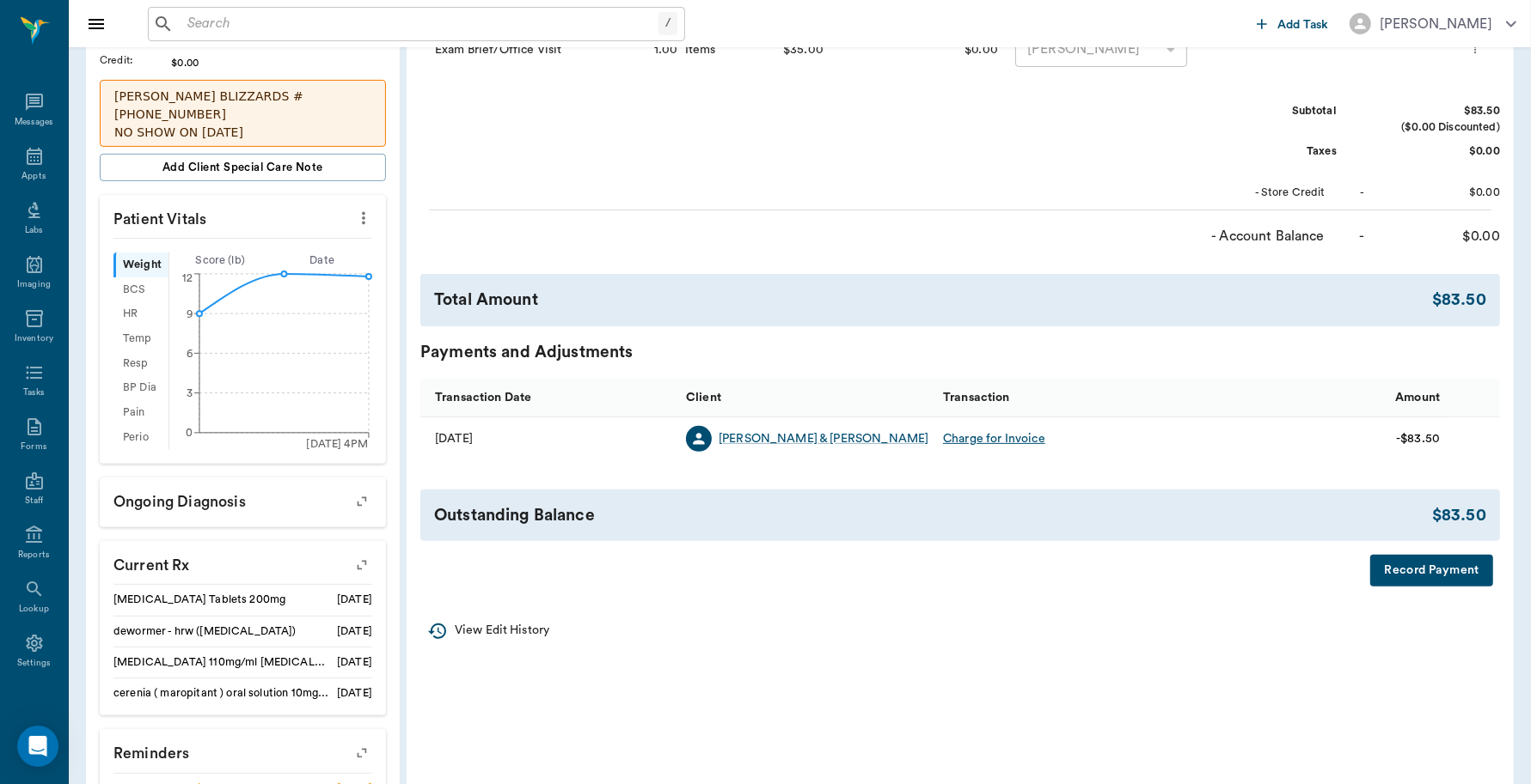
scroll to position [430, 0]
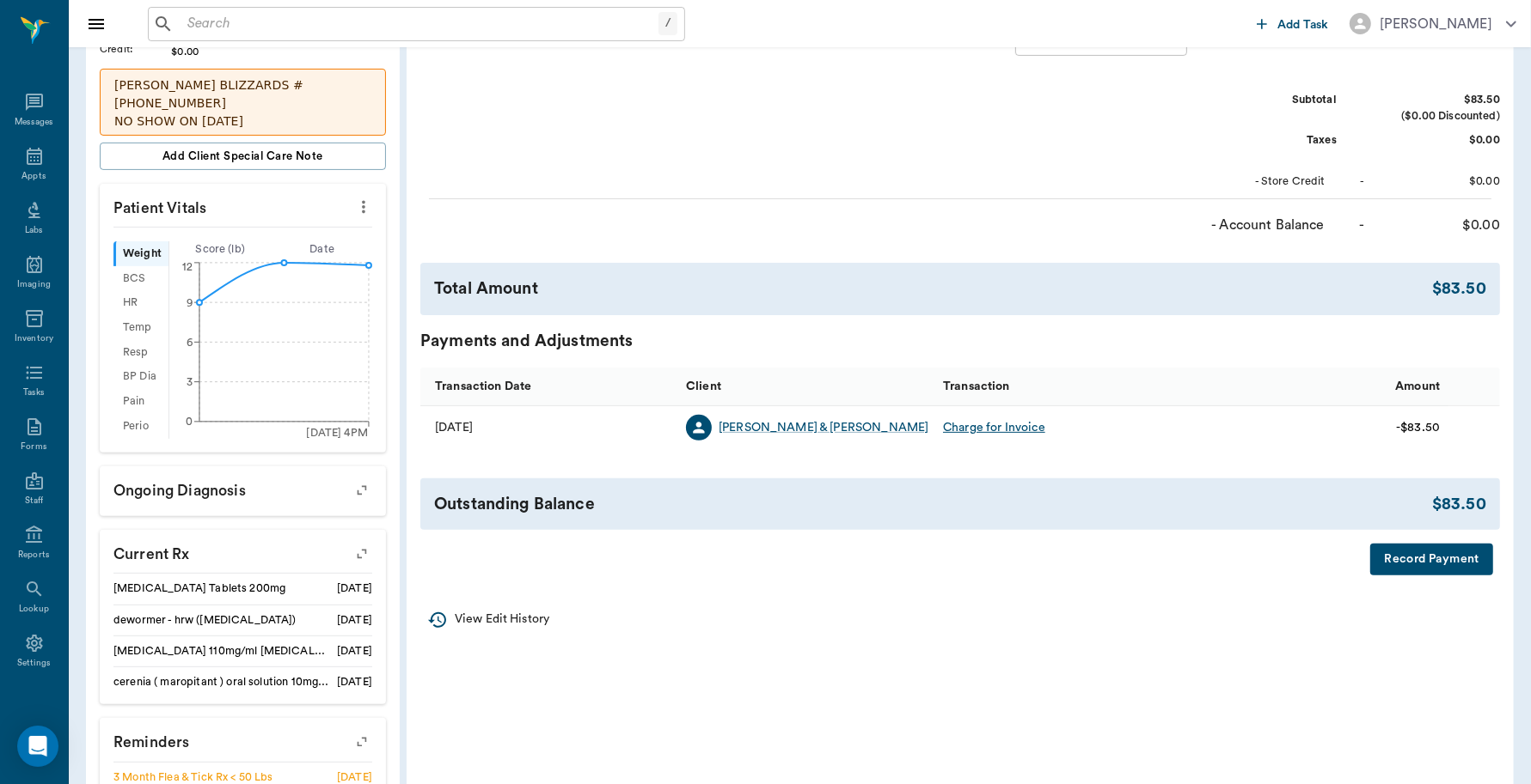
click at [1440, 564] on button "Record Payment" at bounding box center [1432, 559] width 123 height 32
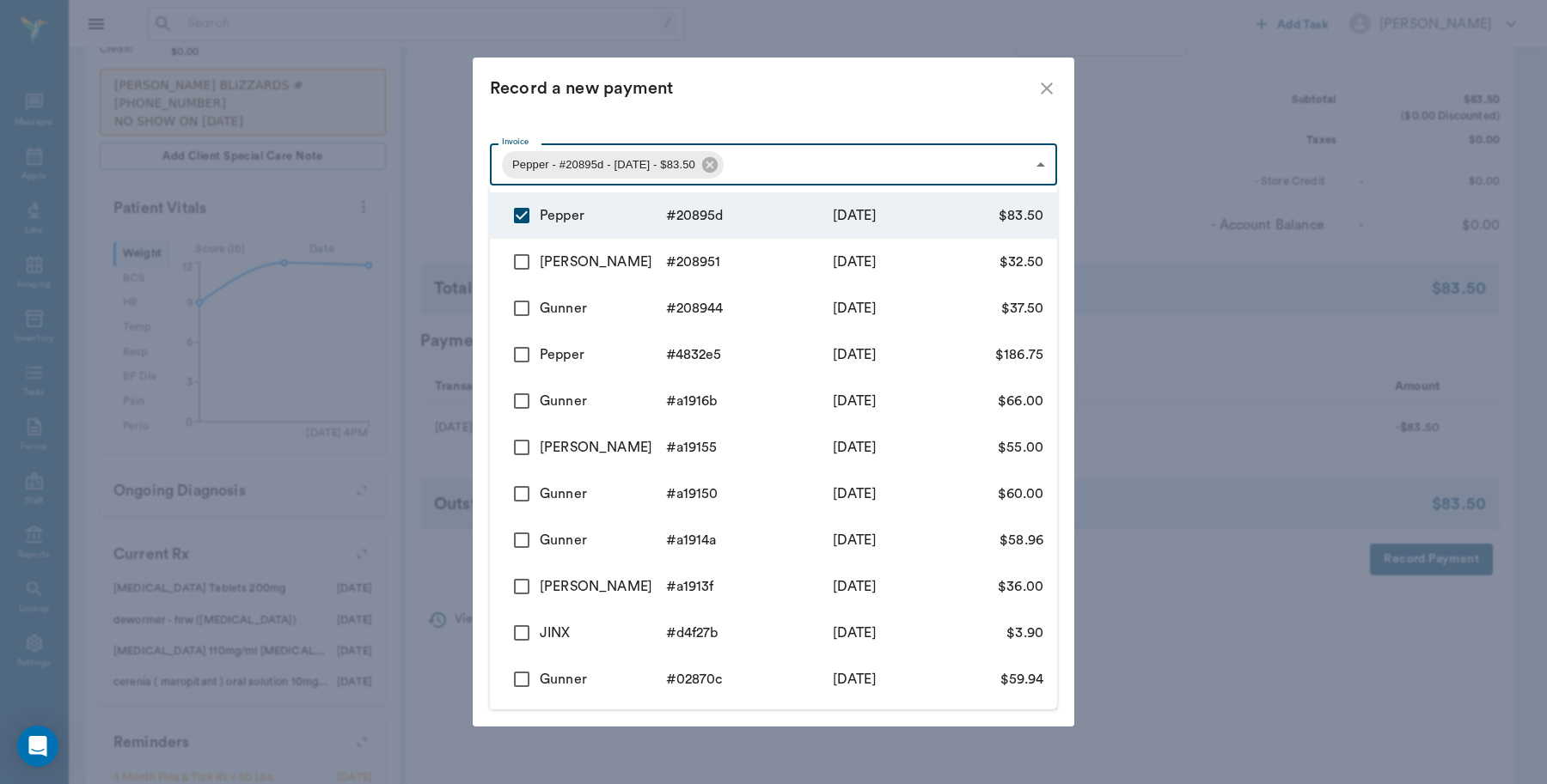
click at [770, 155] on body "/ ​ Add Task Dr. Bert Ellsworth Nectar Messages Appts Labs Imaging Inventory Ta…" at bounding box center [774, 279] width 1547 height 1418
click at [520, 259] on input "checkbox" at bounding box center [521, 263] width 37 height 37
checkbox input "true"
type input "68af7b72dc60dabd0420895d,68af775edc60dabd04208951"
type input "116.00"
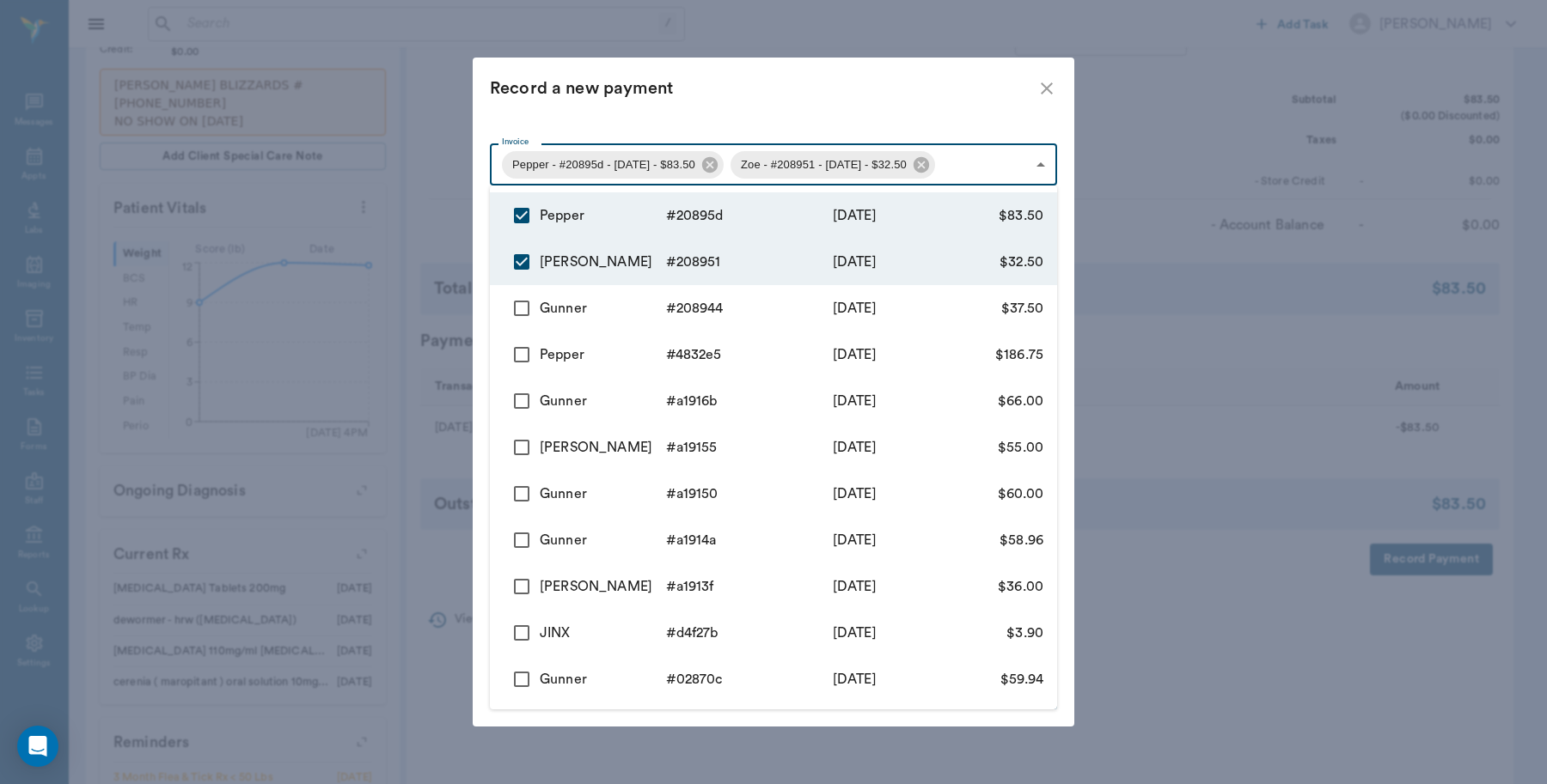
click at [520, 308] on input "checkbox" at bounding box center [521, 309] width 37 height 37
checkbox input "true"
type input "68af7b72dc60dabd0420895d,68af775edc60dabd04208951,68af772edc60dabd04208944"
type input "153.50"
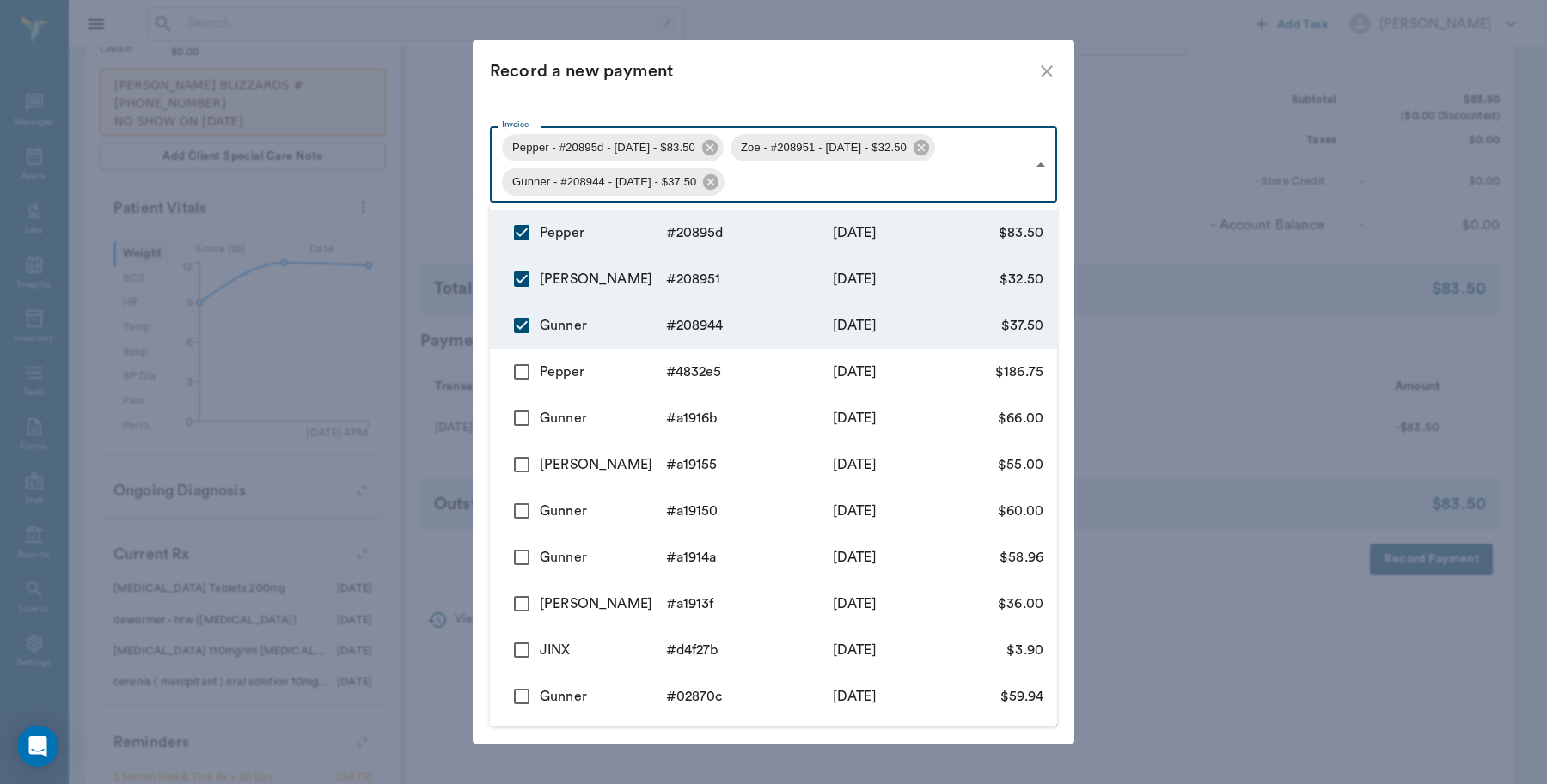
click at [749, 92] on div at bounding box center [774, 392] width 1547 height 784
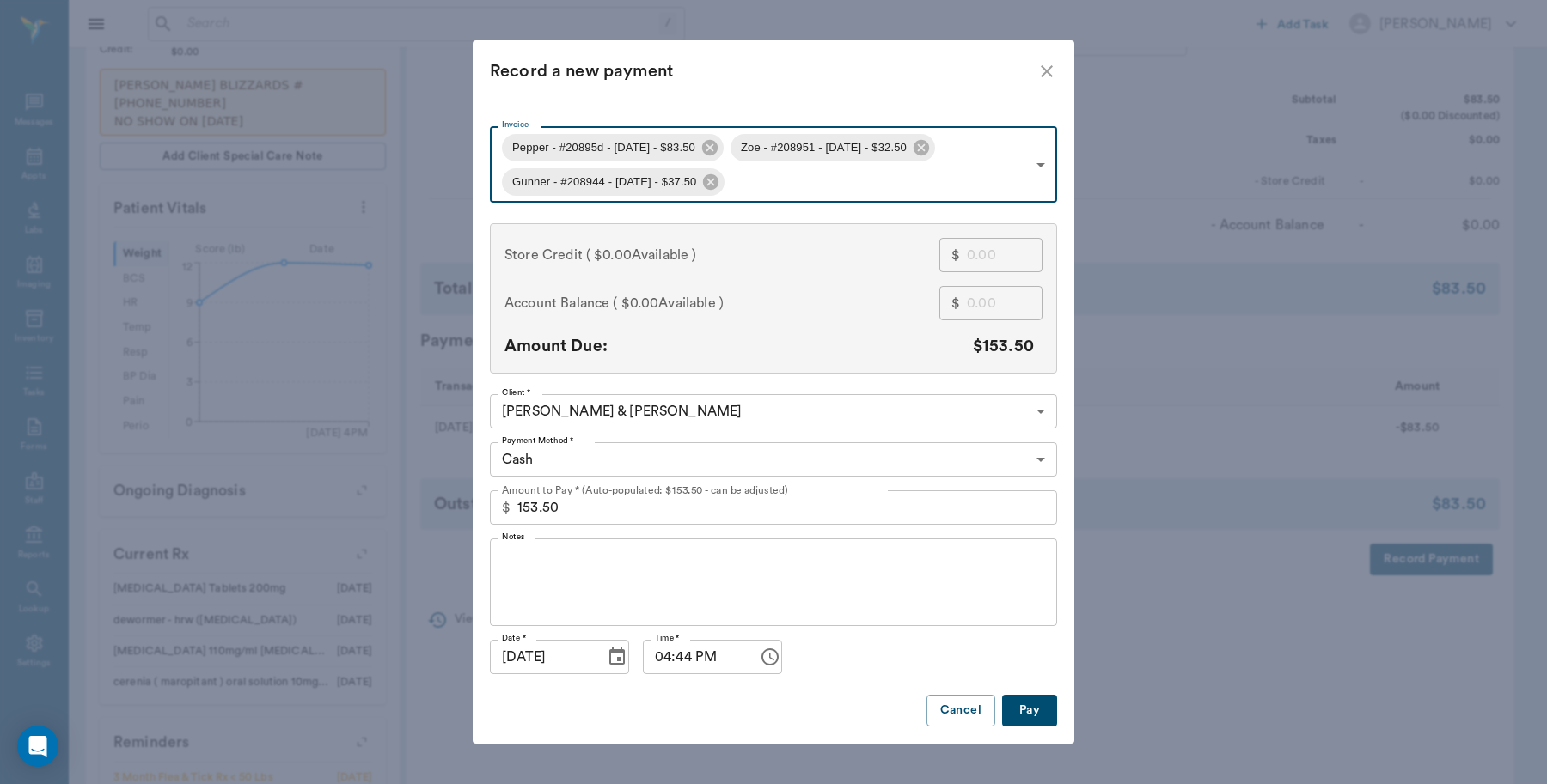
click at [572, 457] on body "/ ​ Add Task Dr. Bert Ellsworth Nectar Messages Appts Labs Imaging Inventory Ta…" at bounding box center [774, 279] width 1547 height 1418
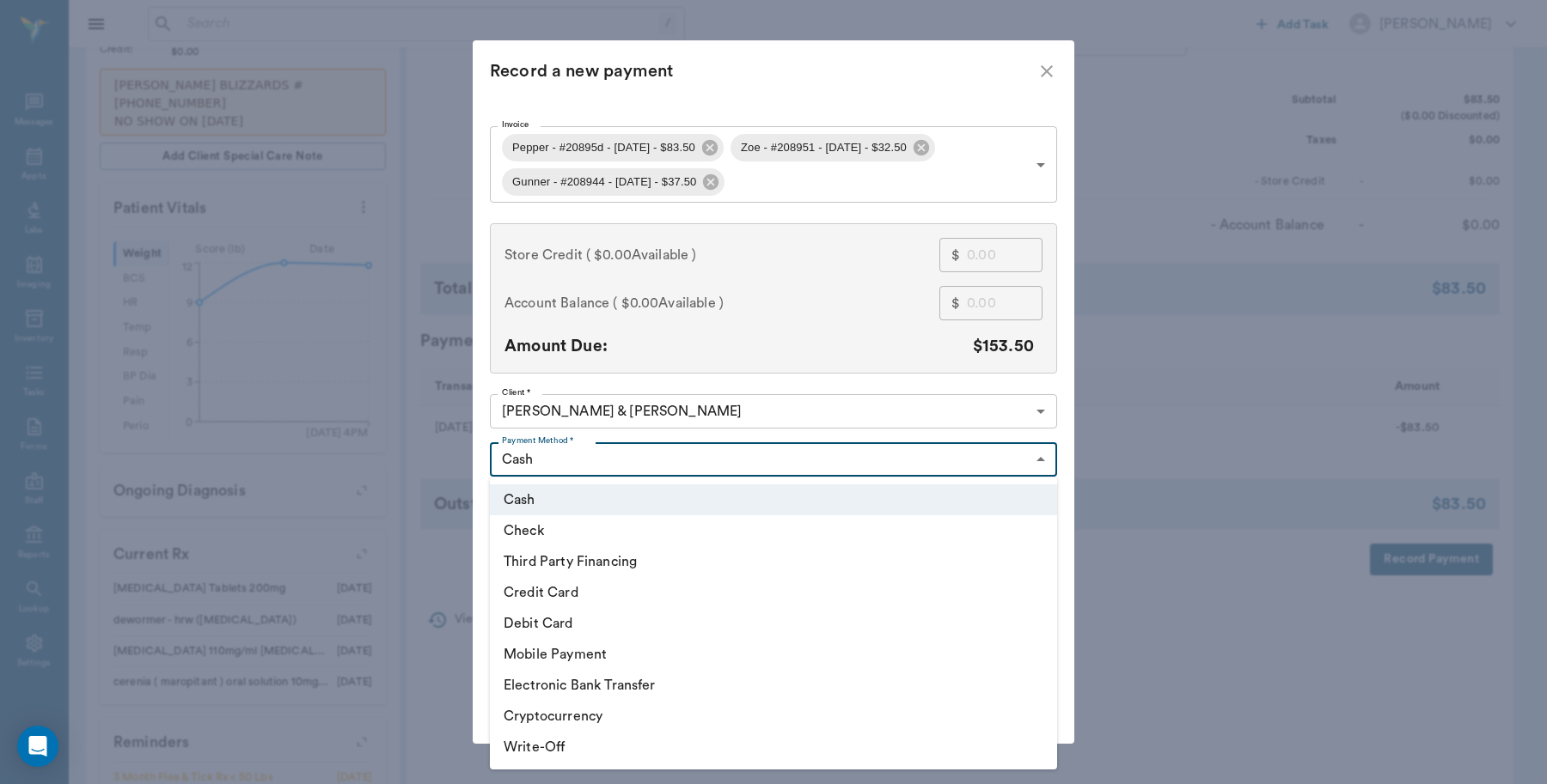
click at [570, 591] on li "Credit Card" at bounding box center [773, 593] width 567 height 31
type input "CREDIT_CARD"
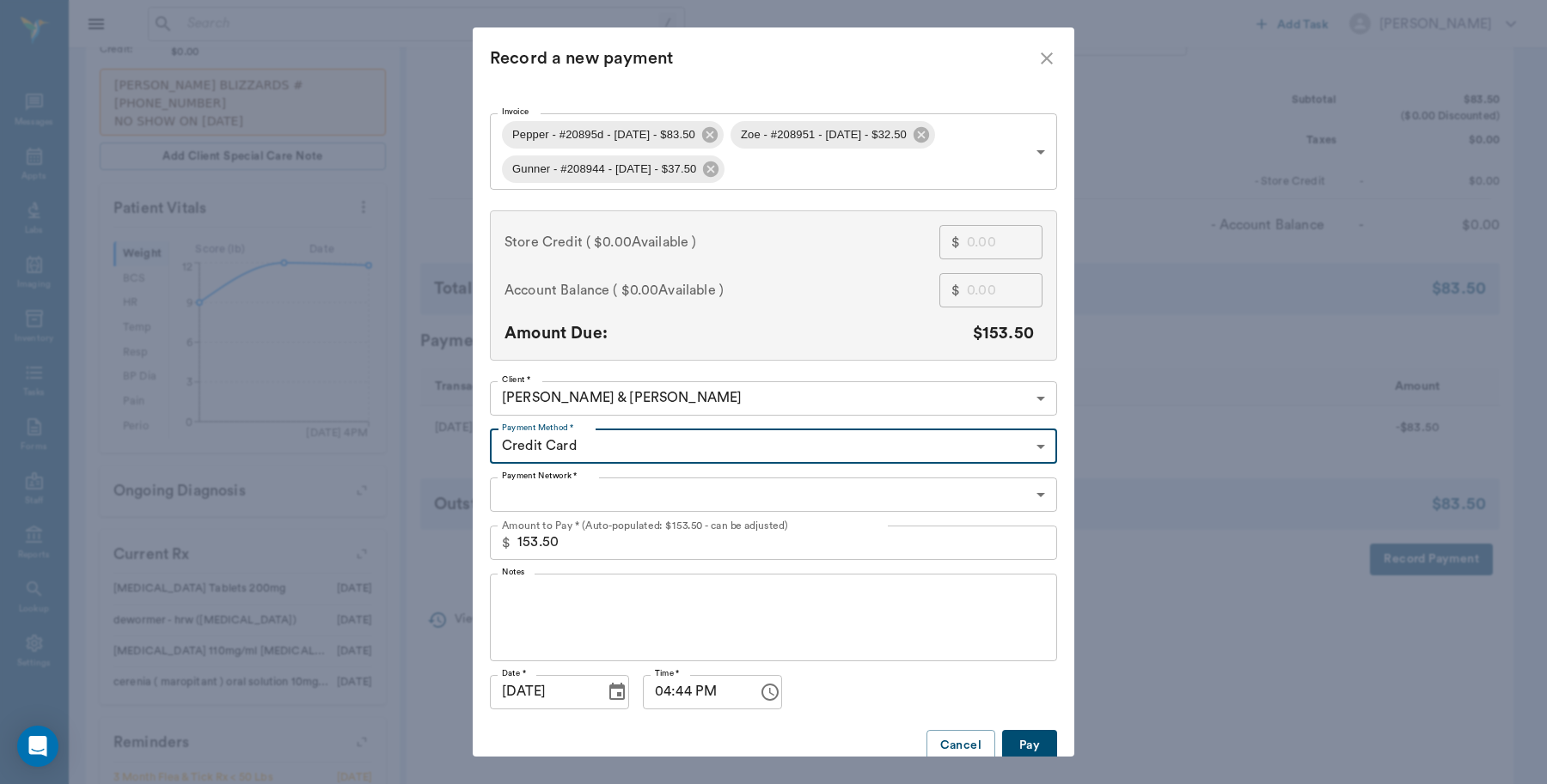
click at [582, 500] on body "/ ​ Add Task Dr. Bert Ellsworth Nectar Messages Appts Labs Imaging Inventory Ta…" at bounding box center [774, 279] width 1547 height 1418
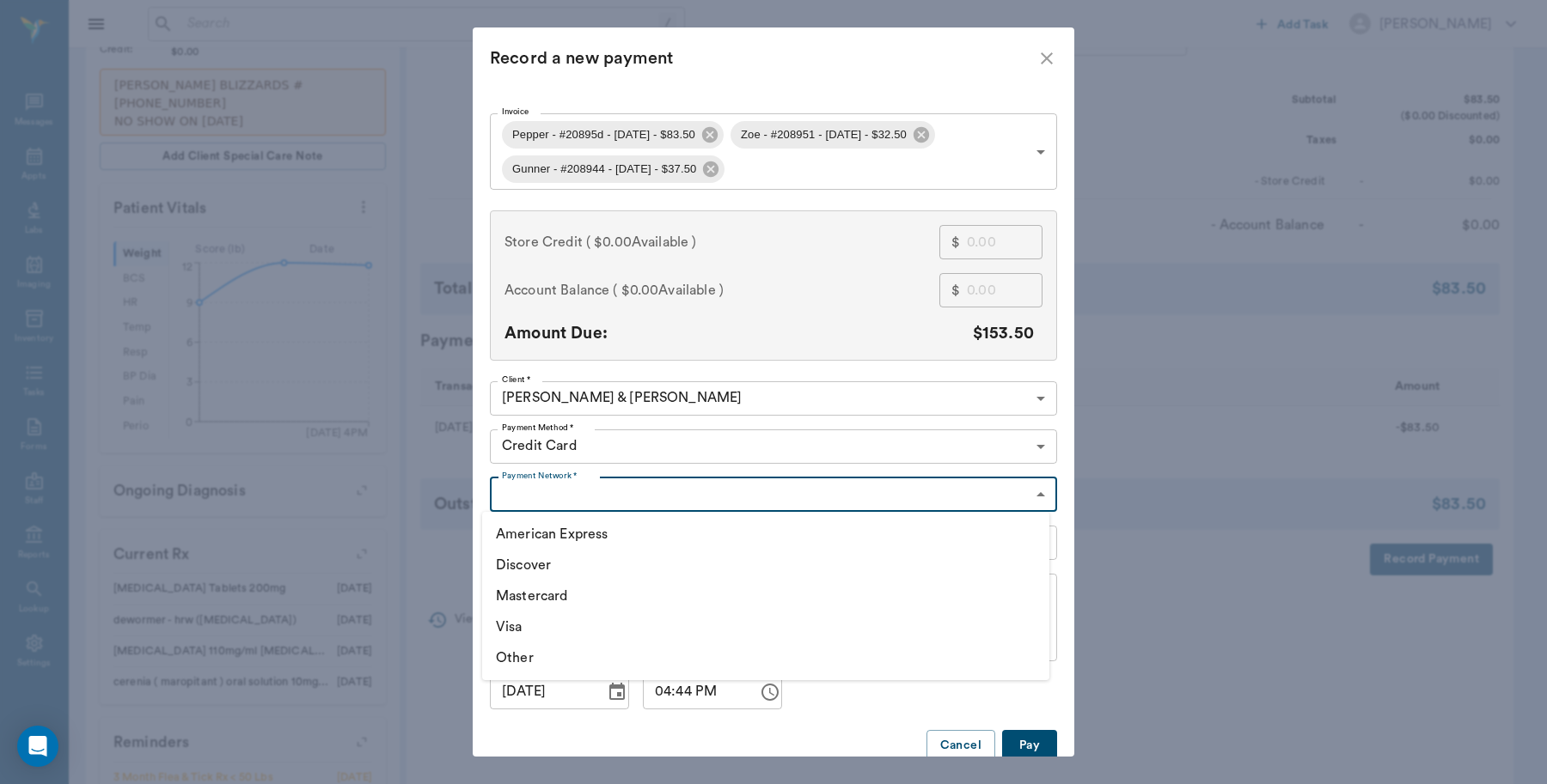
click at [555, 591] on li "Mastercard" at bounding box center [765, 596] width 567 height 31
type input "MASTERCARD"
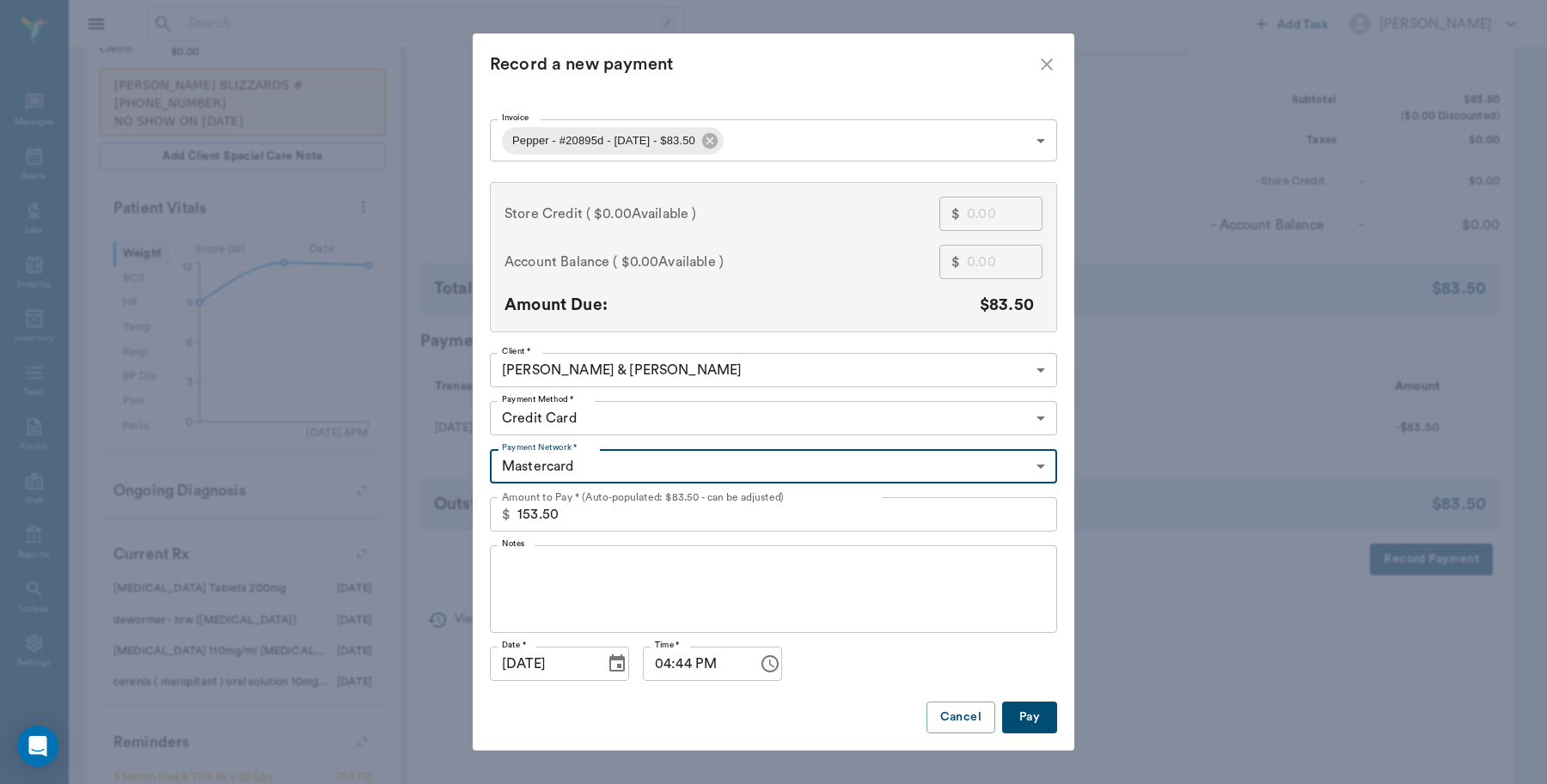
type input "68af7b72dc60dabd0420895d"
type input "83.50"
click at [792, 140] on body "/ ​ Add Task Dr. Bert Ellsworth Nectar Messages Appts Labs Imaging Inventory Ta…" at bounding box center [774, 279] width 1547 height 1418
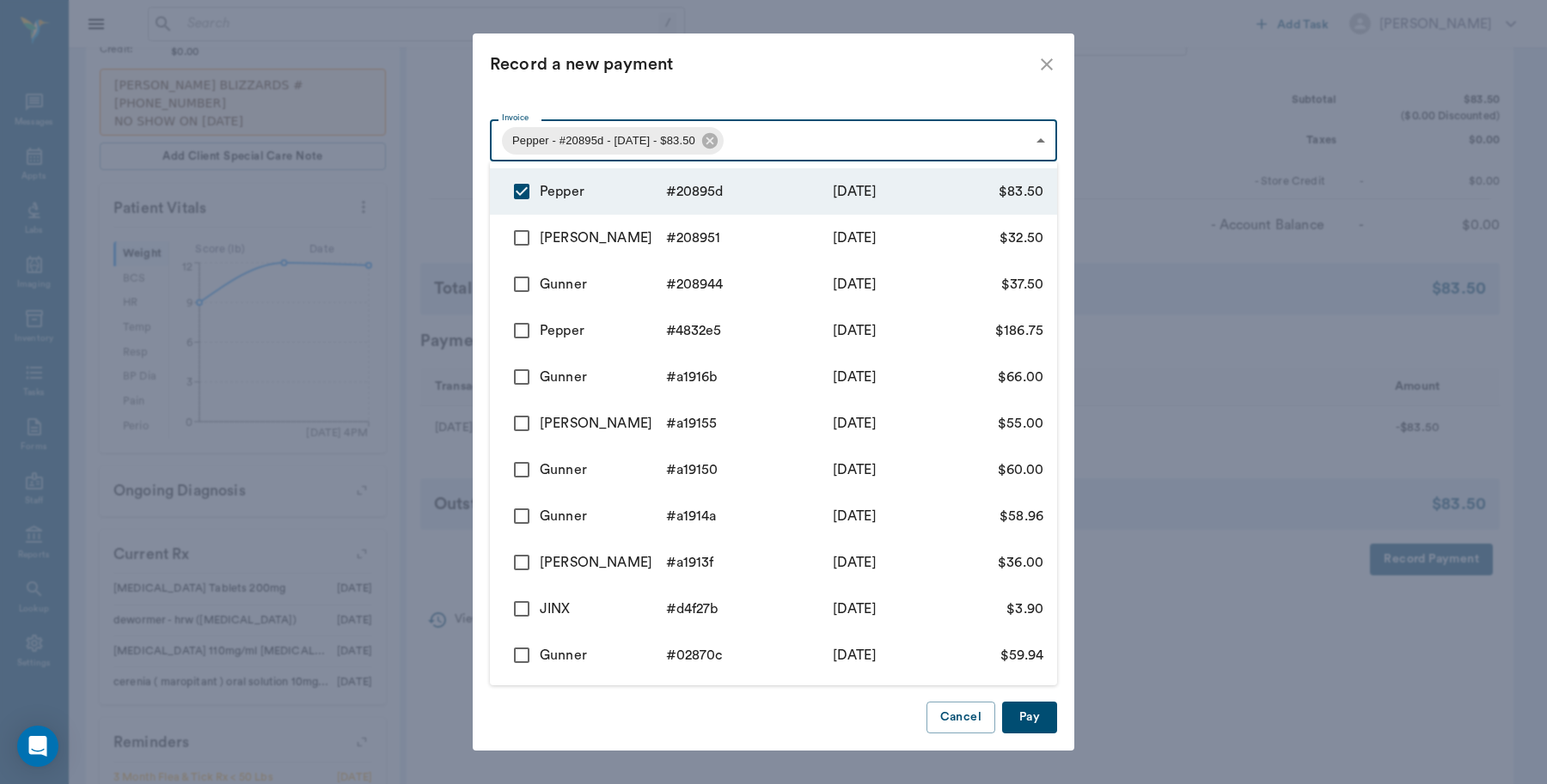
click at [522, 234] on input "checkbox" at bounding box center [521, 239] width 37 height 37
checkbox input "true"
type input "68af7b72dc60dabd0420895d,68af775edc60dabd04208951"
type input "116.00"
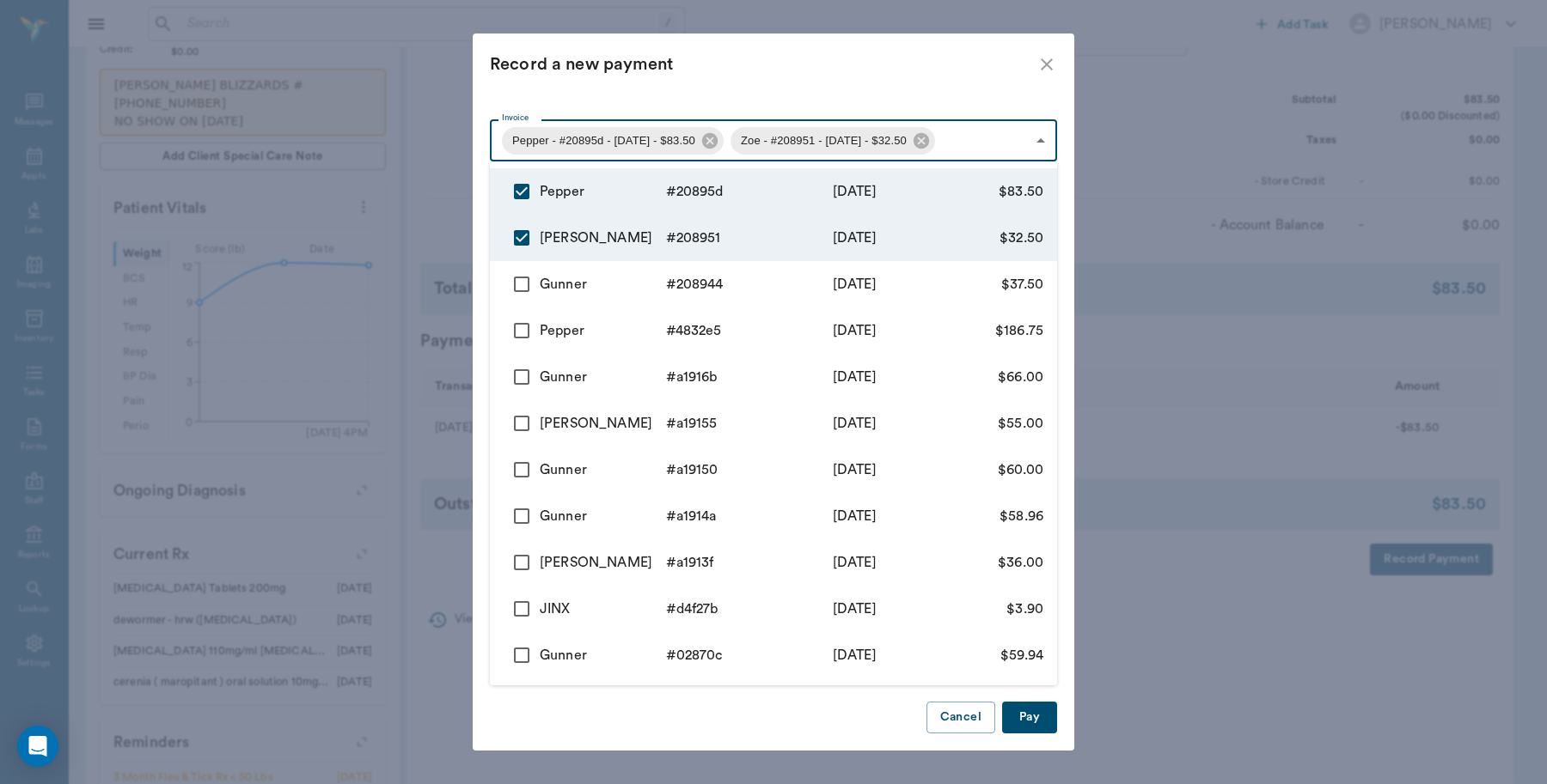
click at [520, 279] on input "checkbox" at bounding box center [521, 285] width 37 height 37
checkbox input "true"
type input "68af7b72dc60dabd0420895d,68af775edc60dabd04208951,68af772edc60dabd04208944"
type input "153.50"
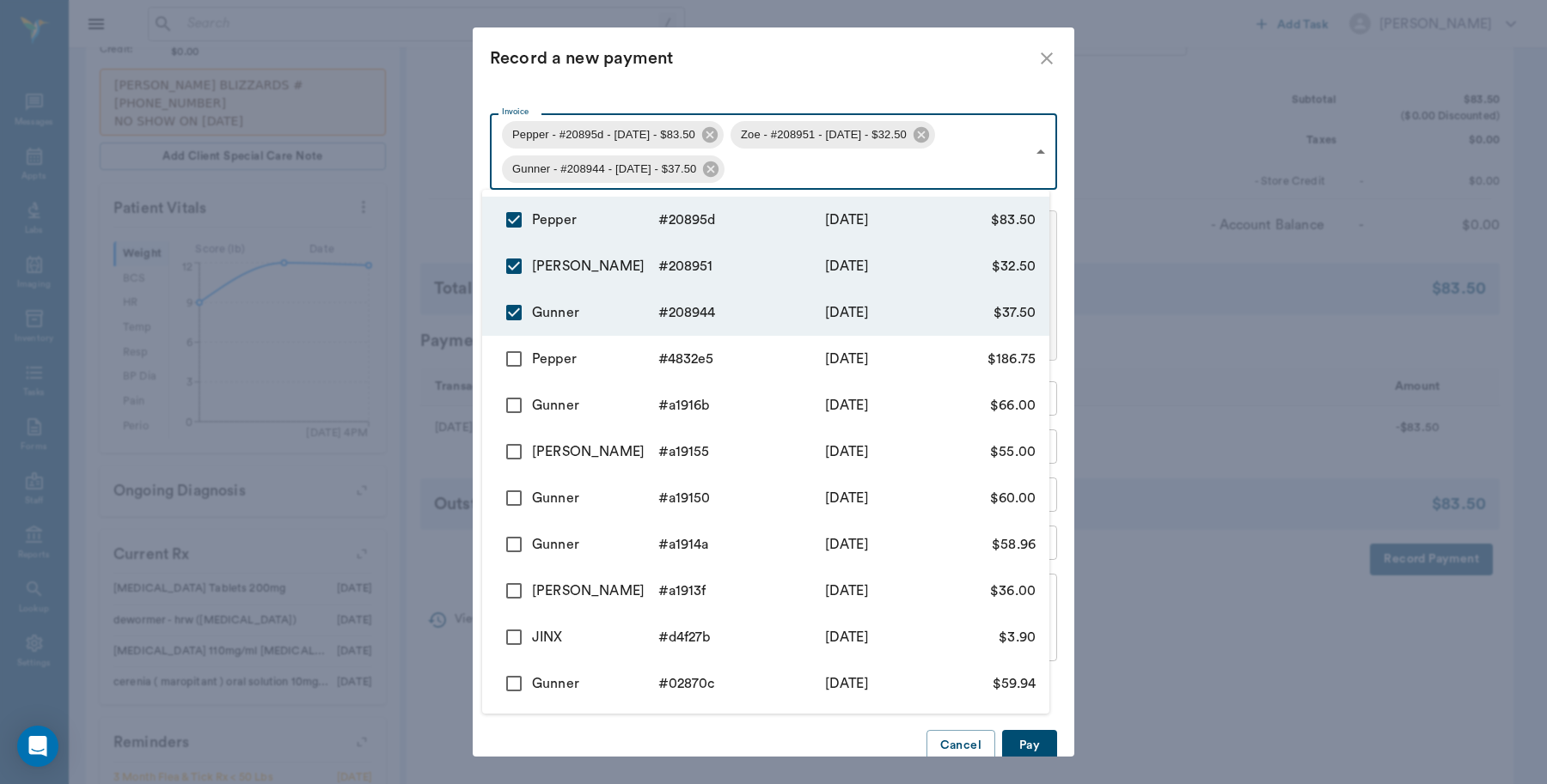
click at [753, 77] on div at bounding box center [774, 392] width 1547 height 784
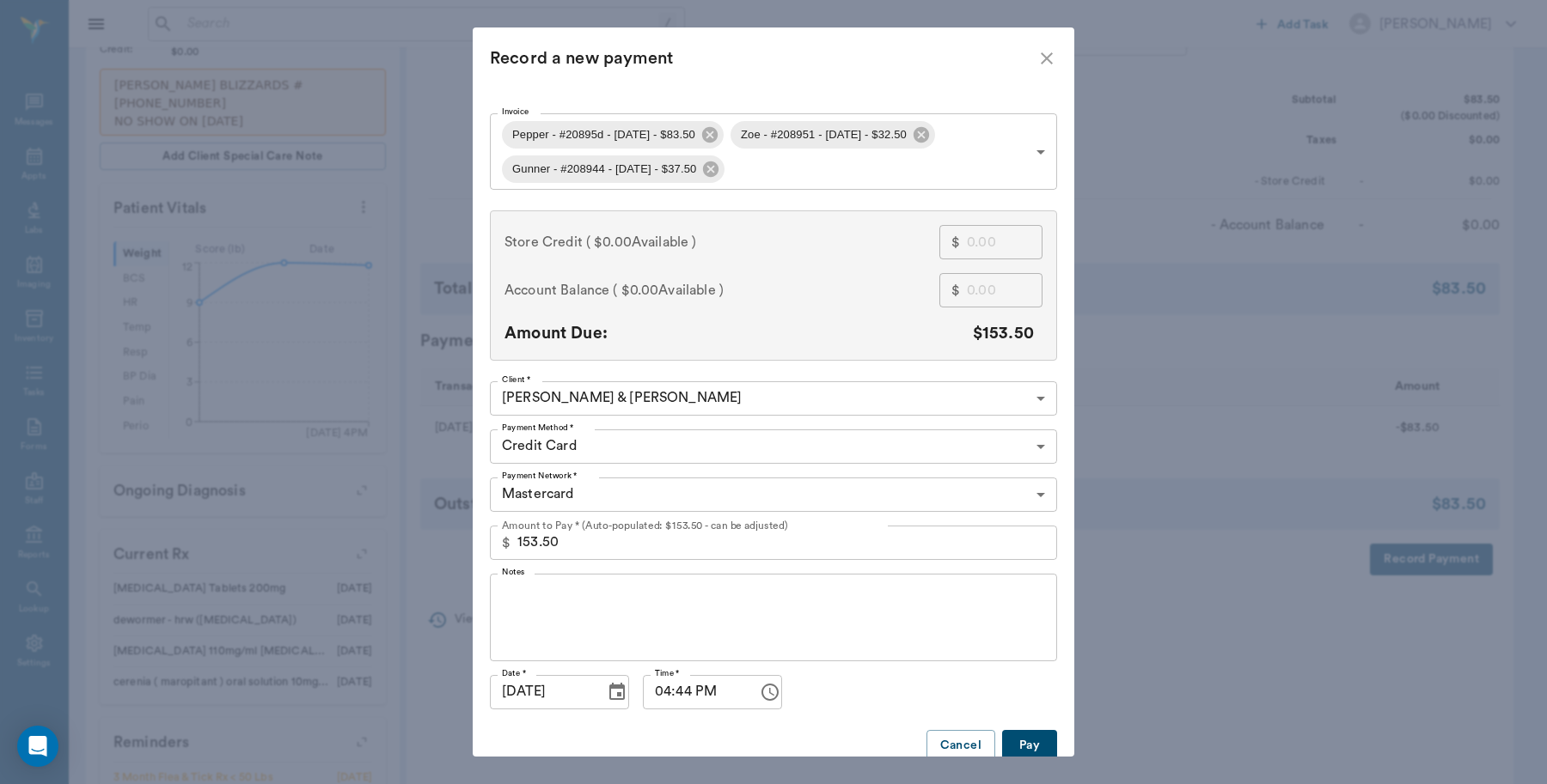
click at [1033, 733] on button "Pay" at bounding box center [1028, 746] width 55 height 32
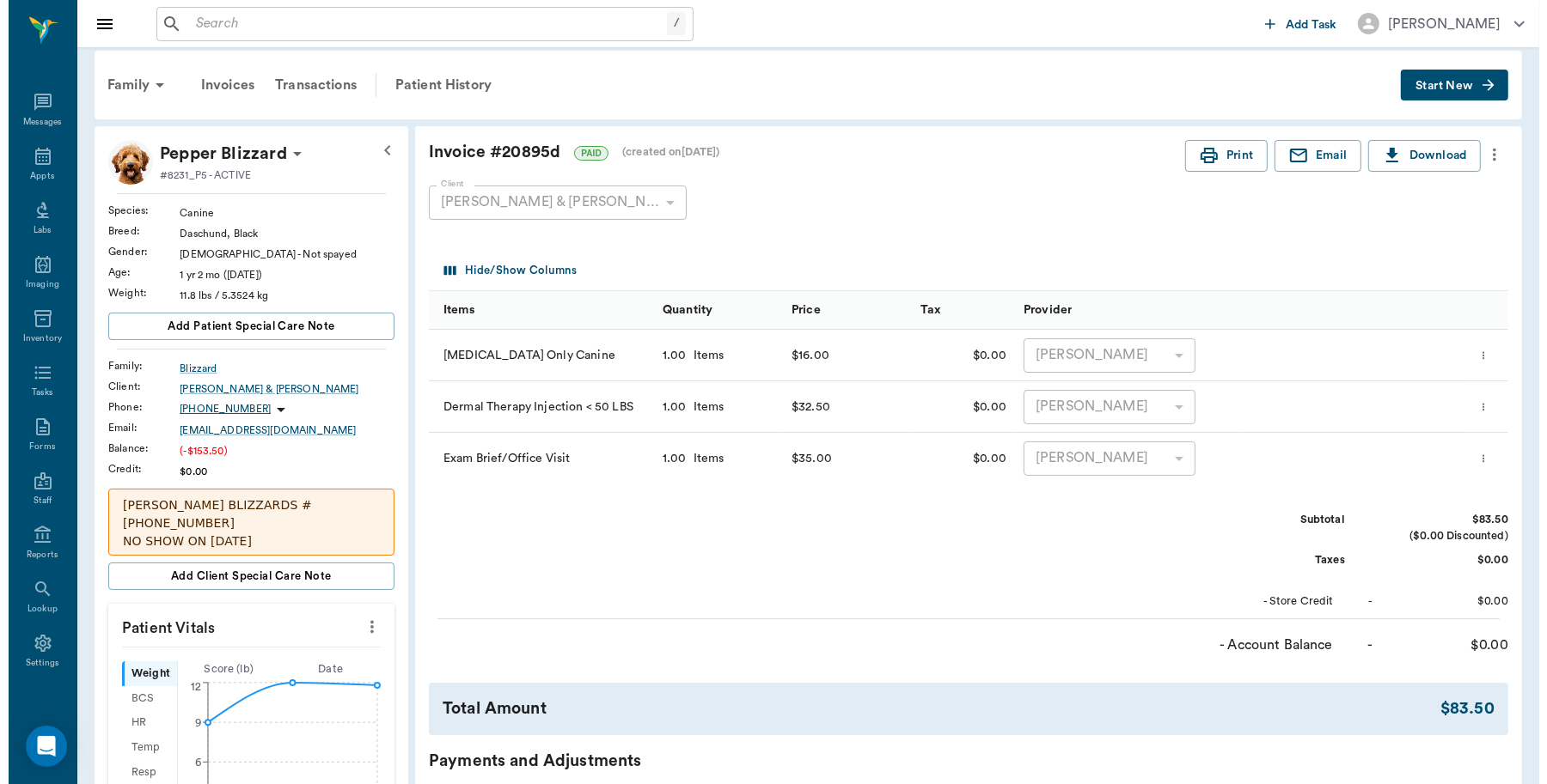
scroll to position [0, 0]
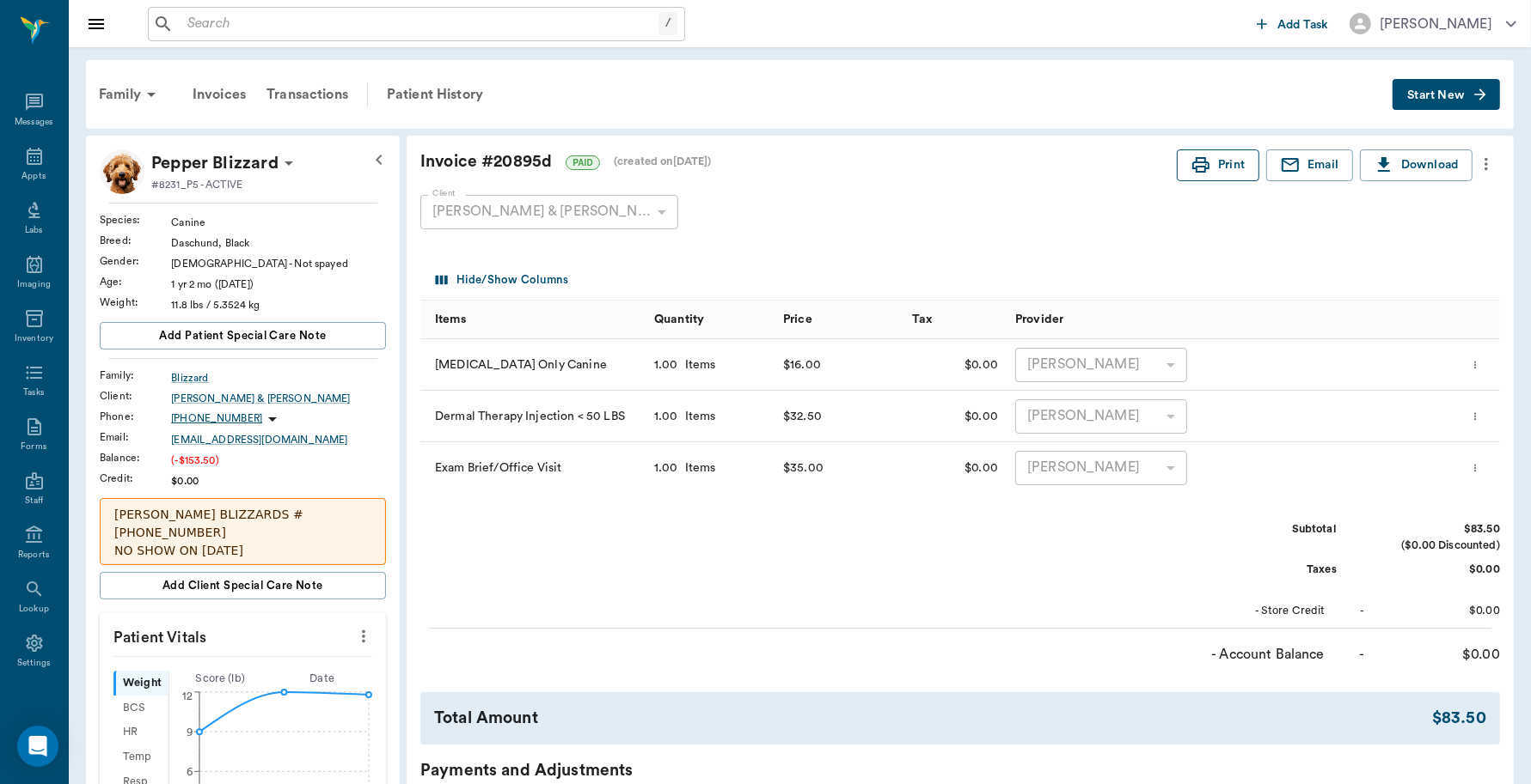
click at [1190, 173] on icon "button" at bounding box center [1200, 164] width 20 height 20
click at [326, 100] on div "Transactions" at bounding box center [307, 94] width 102 height 41
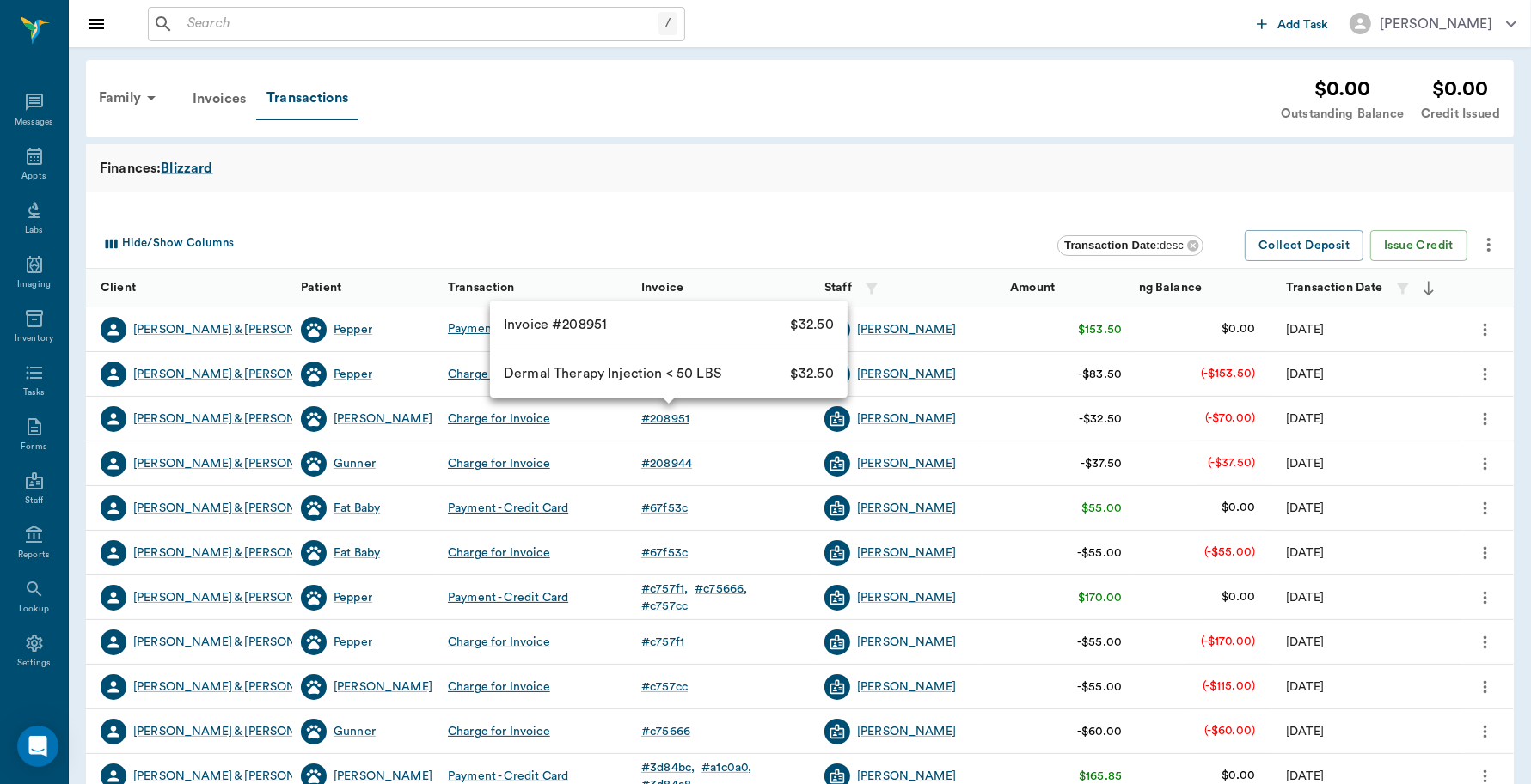
click at [672, 417] on div "# 208951" at bounding box center [665, 419] width 48 height 17
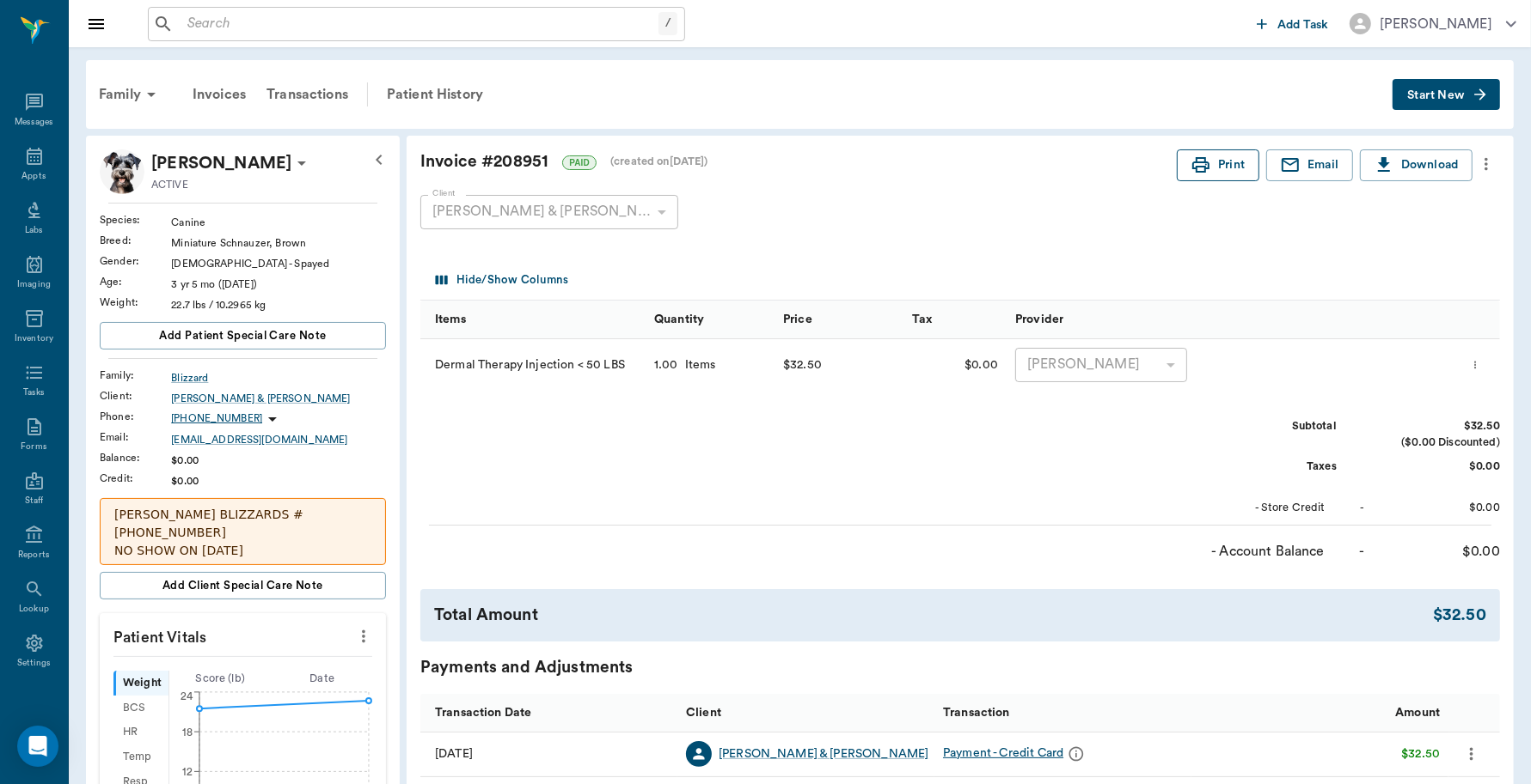
click at [1220, 162] on button "Print" at bounding box center [1218, 164] width 83 height 32
click at [320, 85] on div "Transactions" at bounding box center [307, 94] width 102 height 41
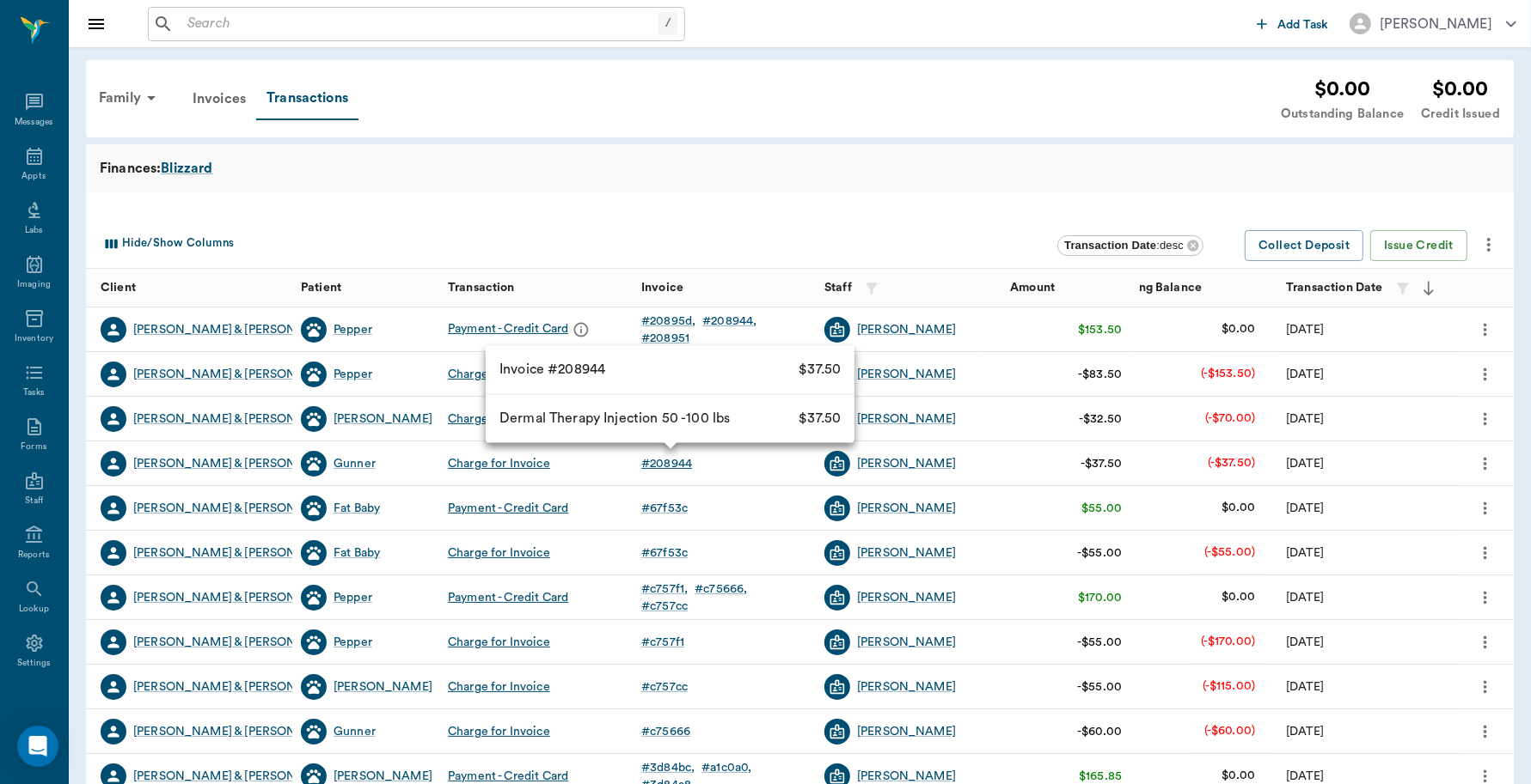
click at [659, 460] on div "# 208944" at bounding box center [666, 464] width 51 height 17
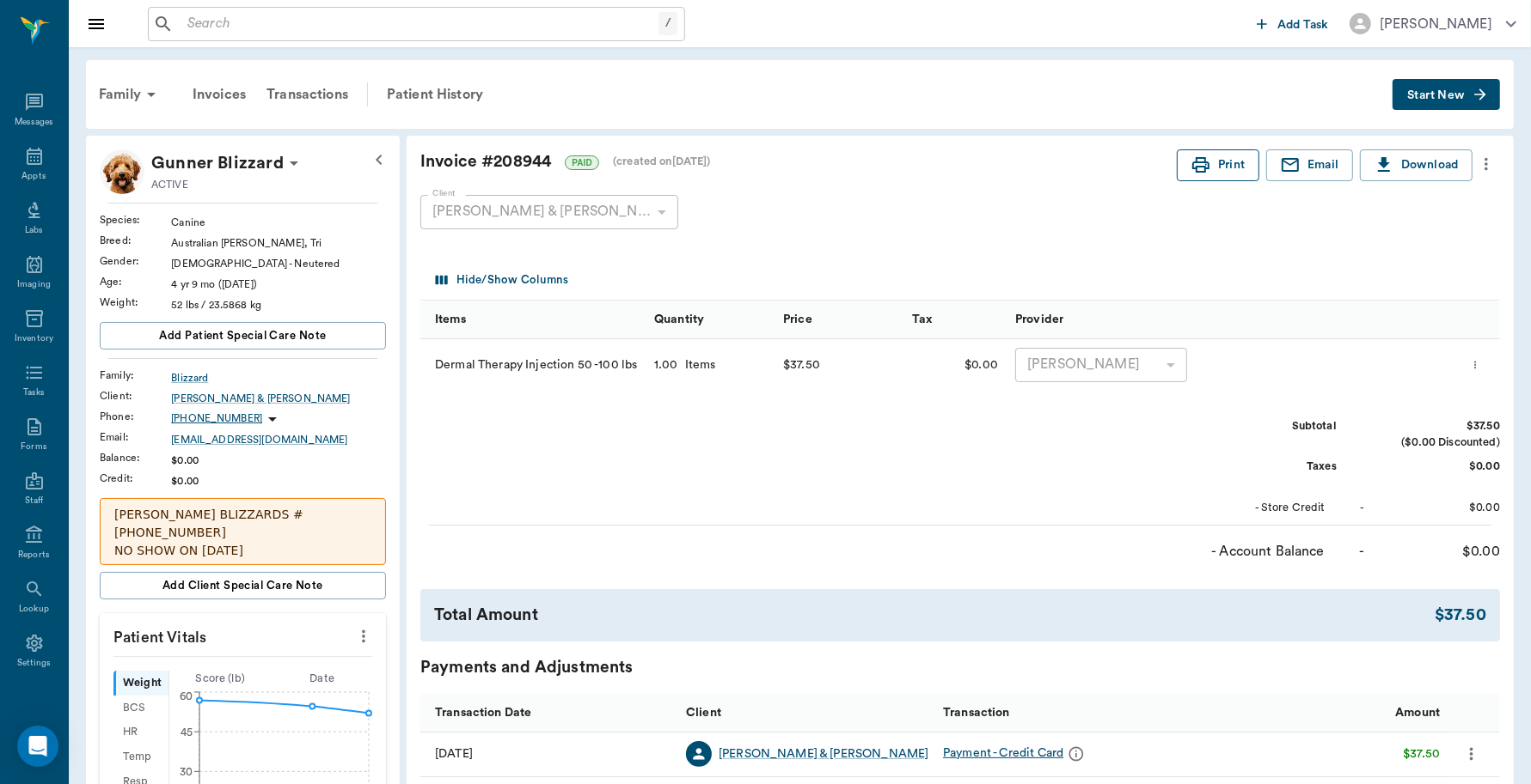
click at [1232, 168] on button "Print" at bounding box center [1218, 164] width 83 height 32
click at [131, 91] on div "Family" at bounding box center [130, 94] width 84 height 41
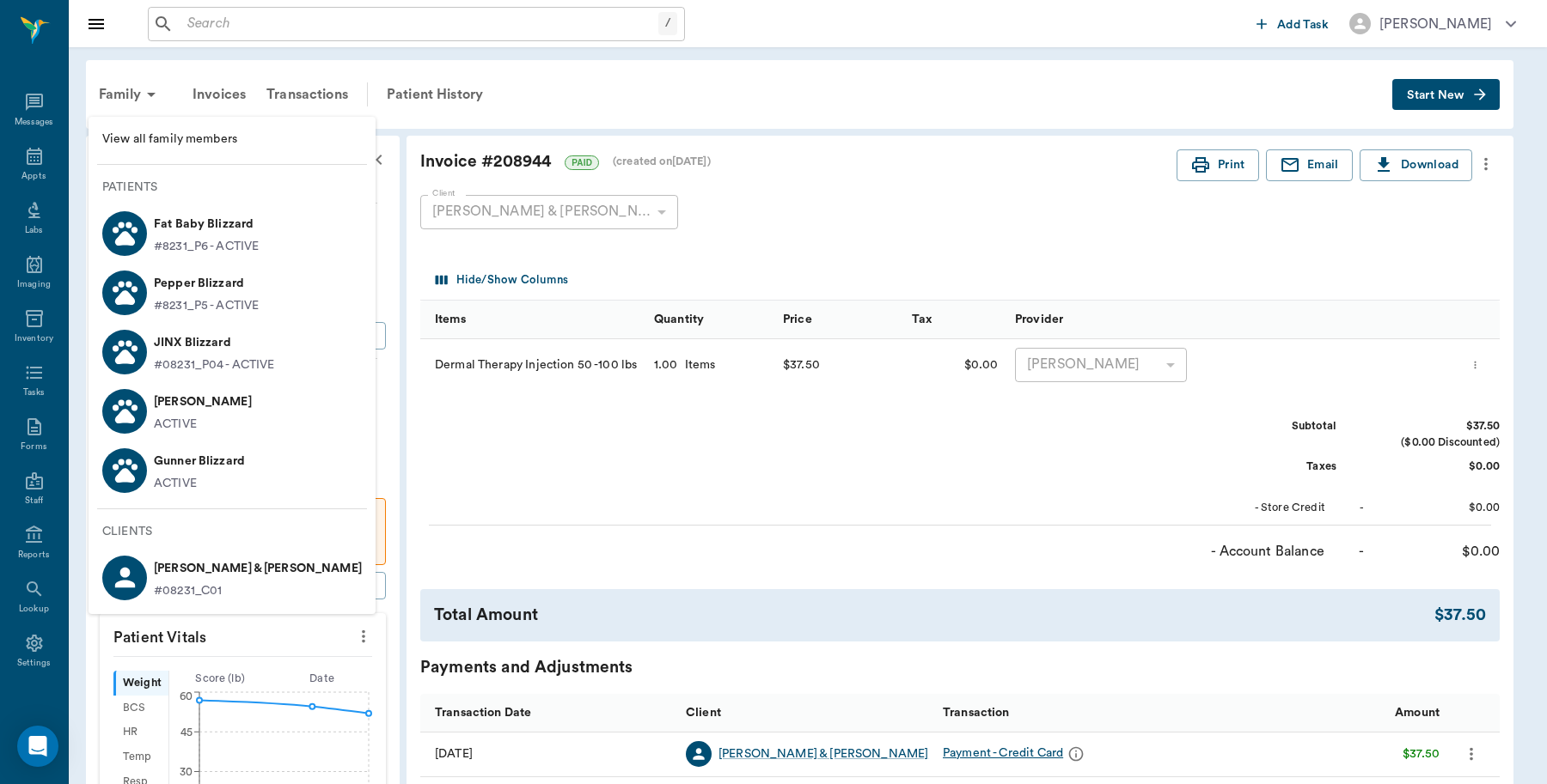
click at [170, 282] on p "Pepper Blizzard" at bounding box center [206, 283] width 105 height 28
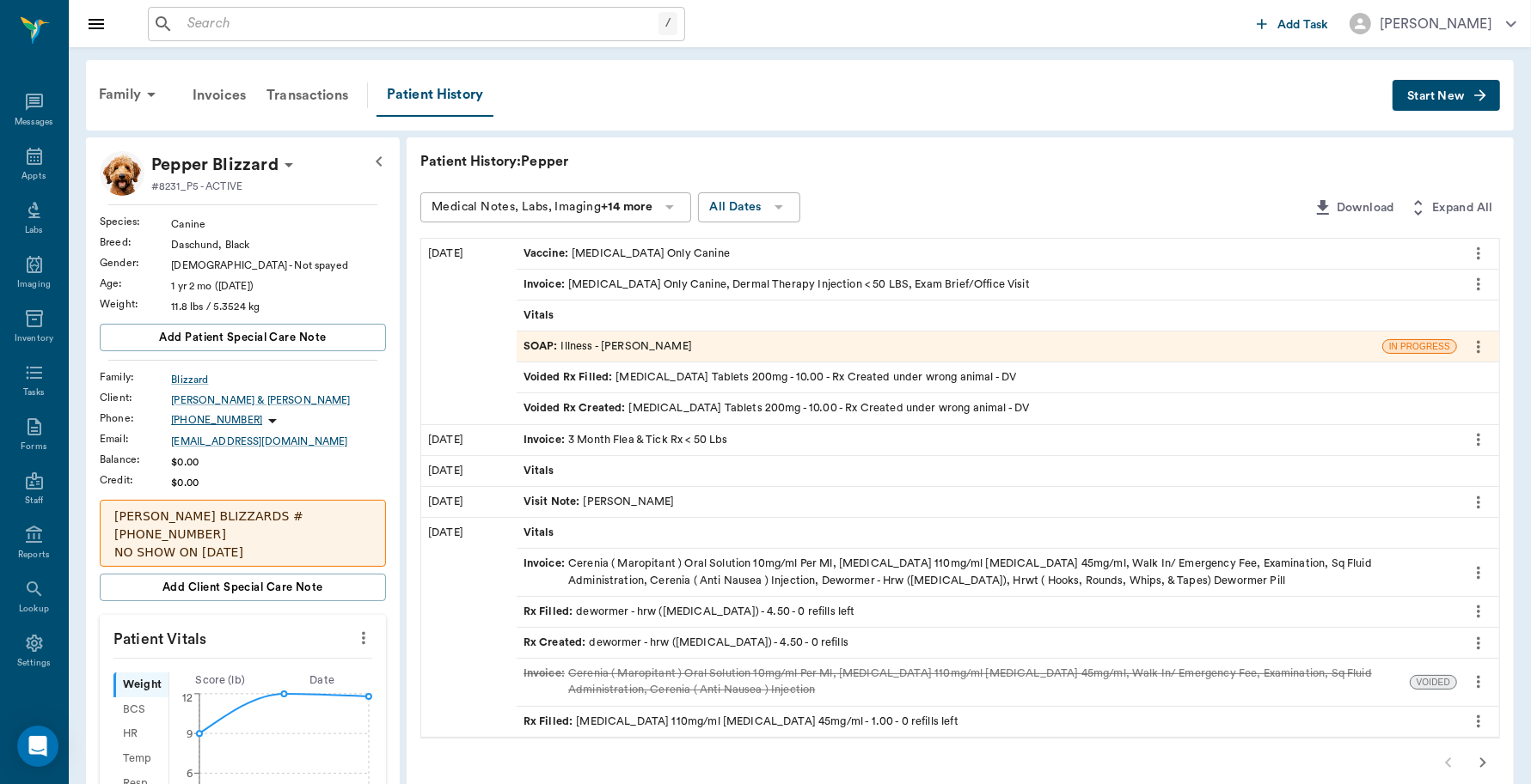
click at [649, 341] on div "SOAP : Illness - Dr. Bert Ellsworth" at bounding box center [607, 346] width 168 height 16
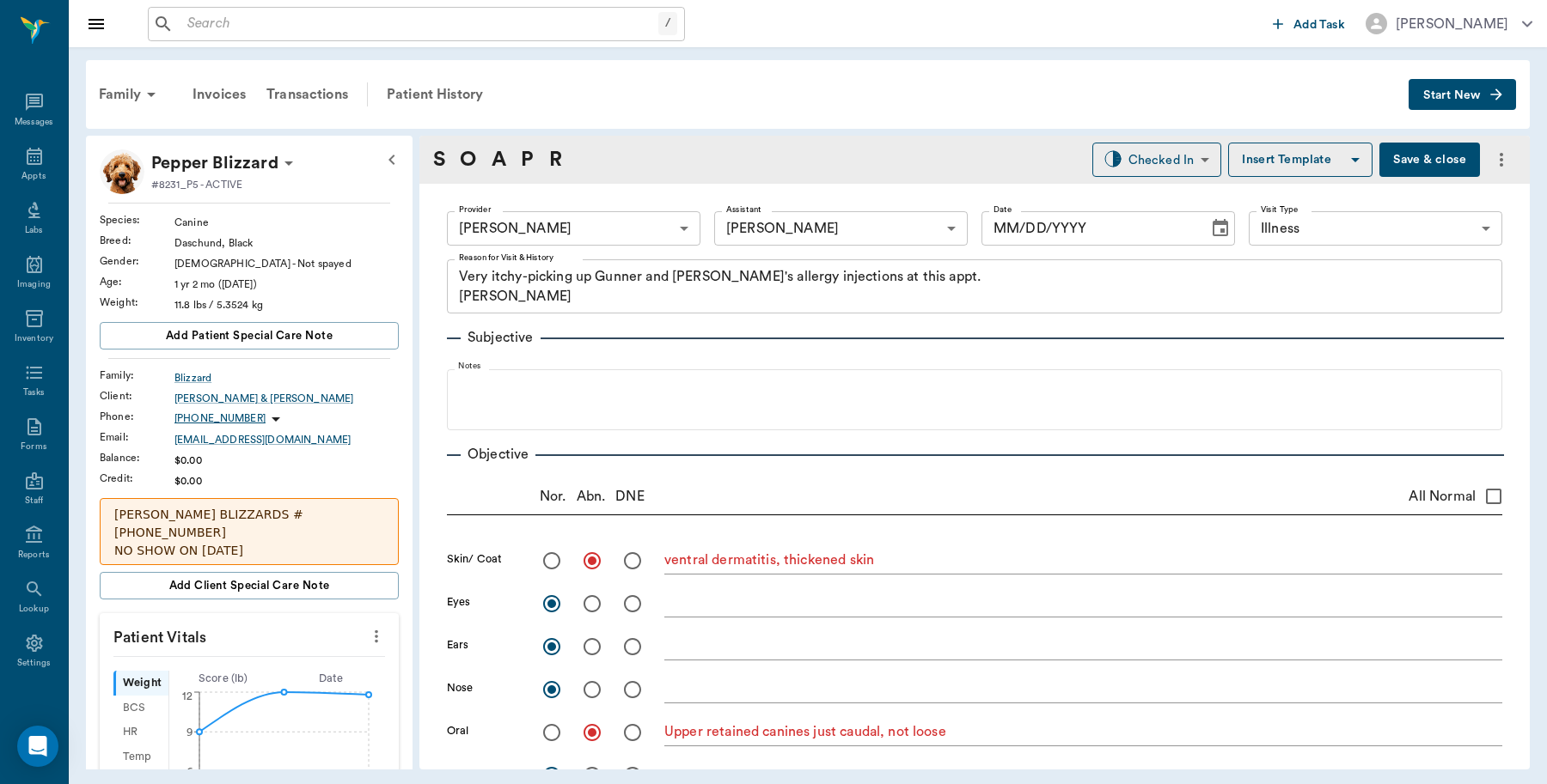
type input "63ec2f075fda476ae8351a4d"
type input "63ec2e7e52e12b0ba117b124"
type input "65d2be4f46e3a538d89b8c15"
type textarea "Very itchy-picking up Gunner and Zoe's allergy injections at this appt. Christy"
radio input "true"
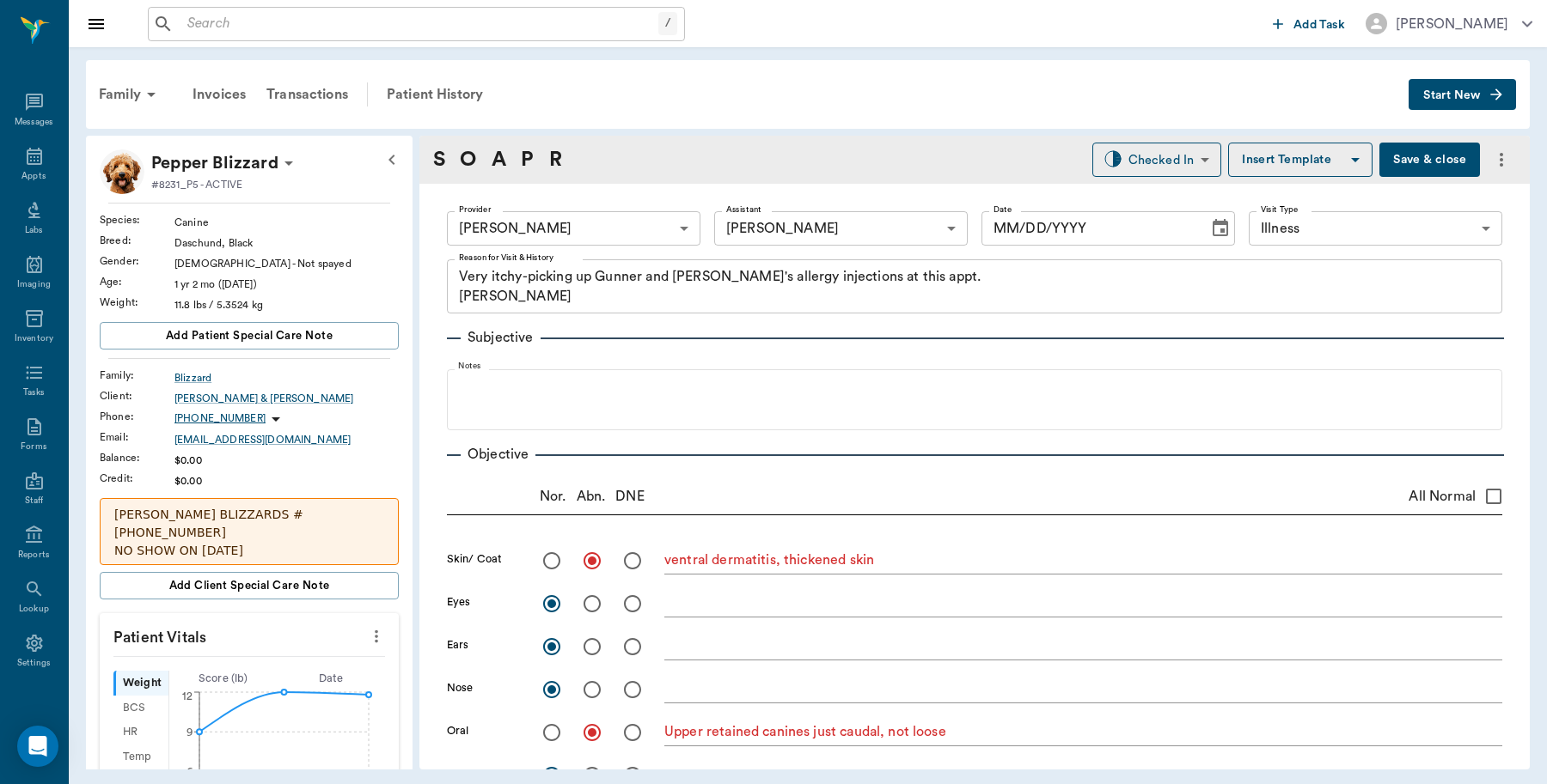
type textarea "ventral dermatitis, thickened skin"
radio input "true"
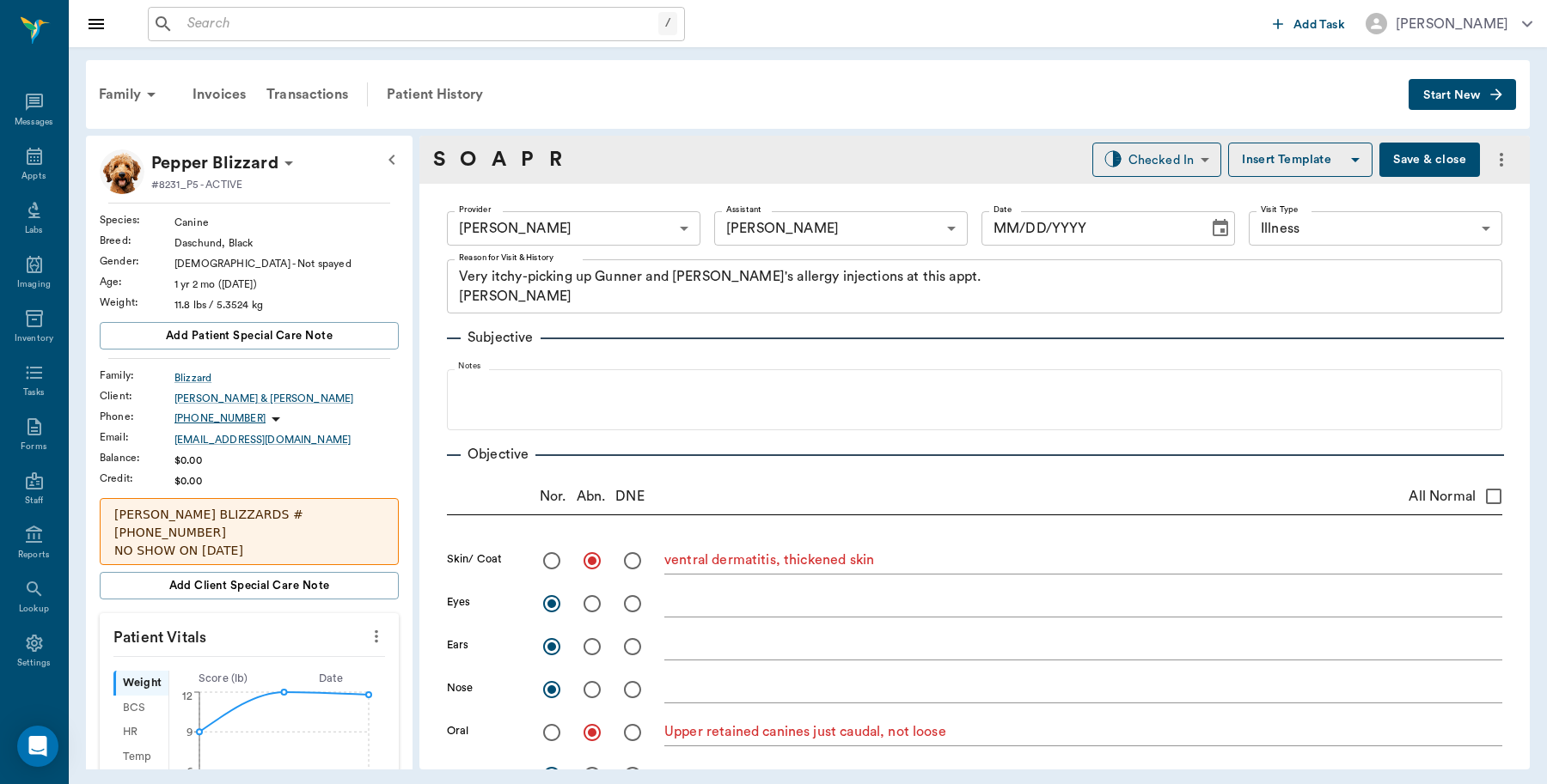
type textarea "Upper retained canines just caudal, not loose"
radio input "true"
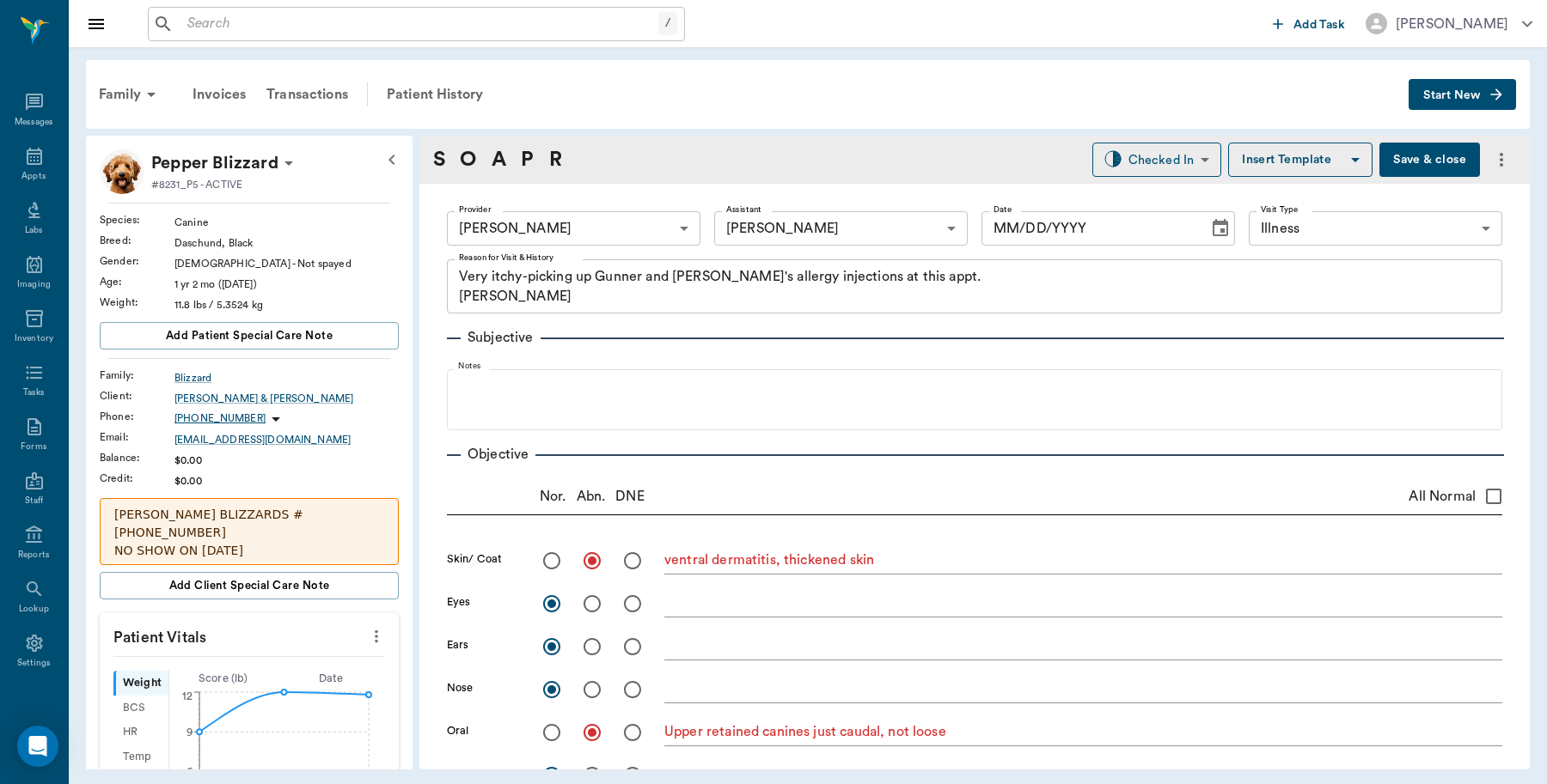
radio input "true"
type input "[DATE]"
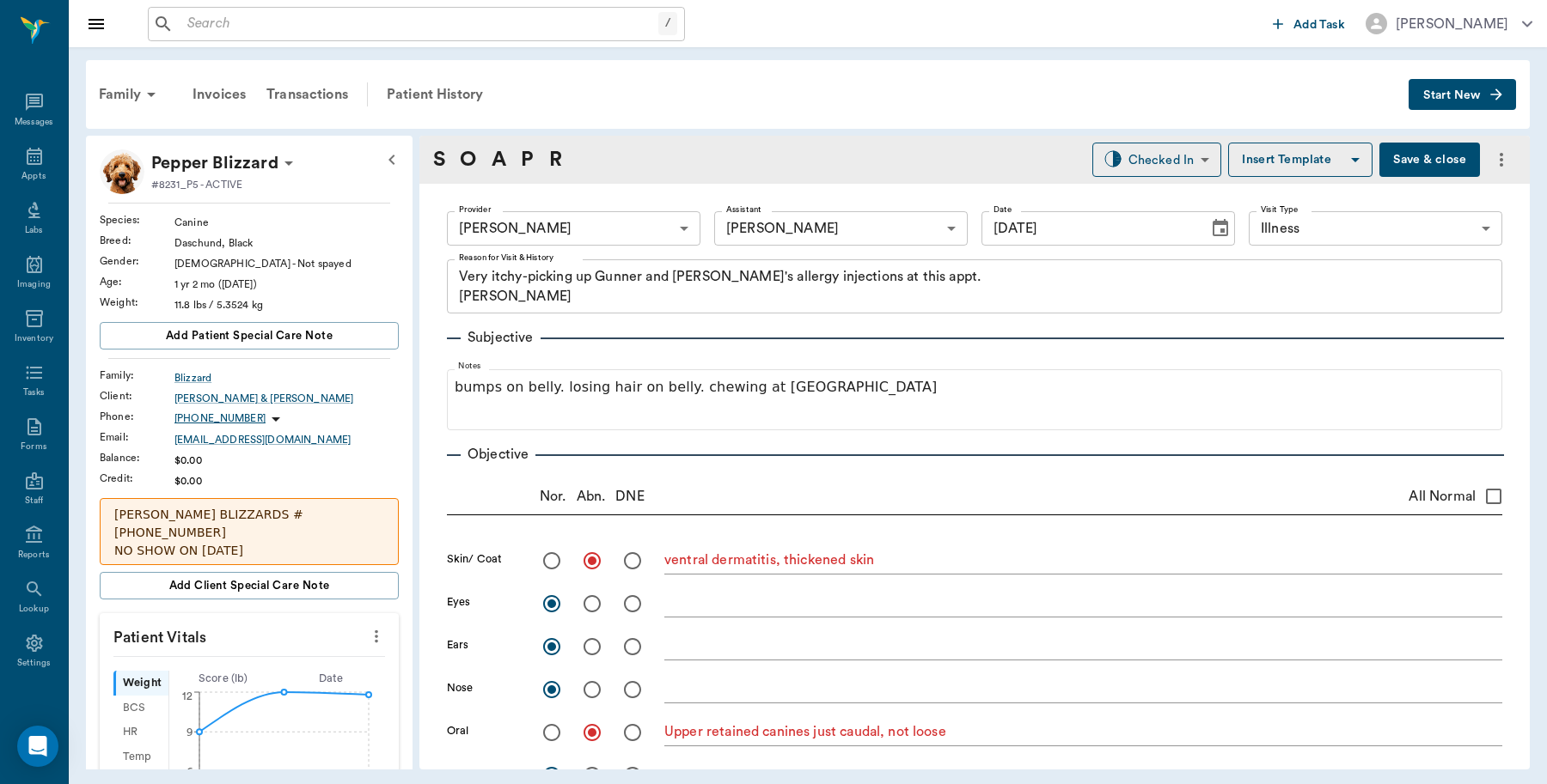
type input "READY_TO_CHECKOUT"
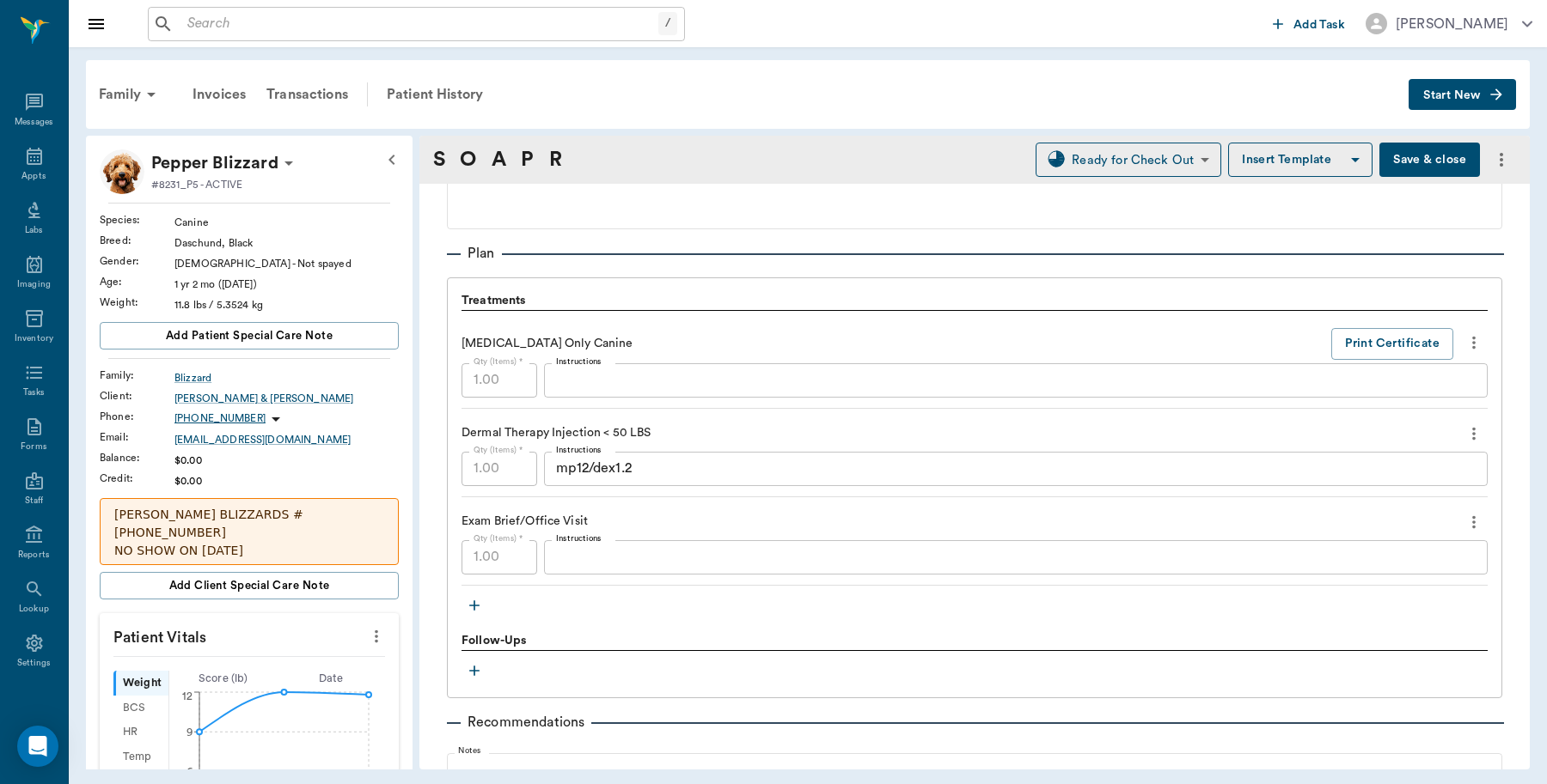
scroll to position [967, 0]
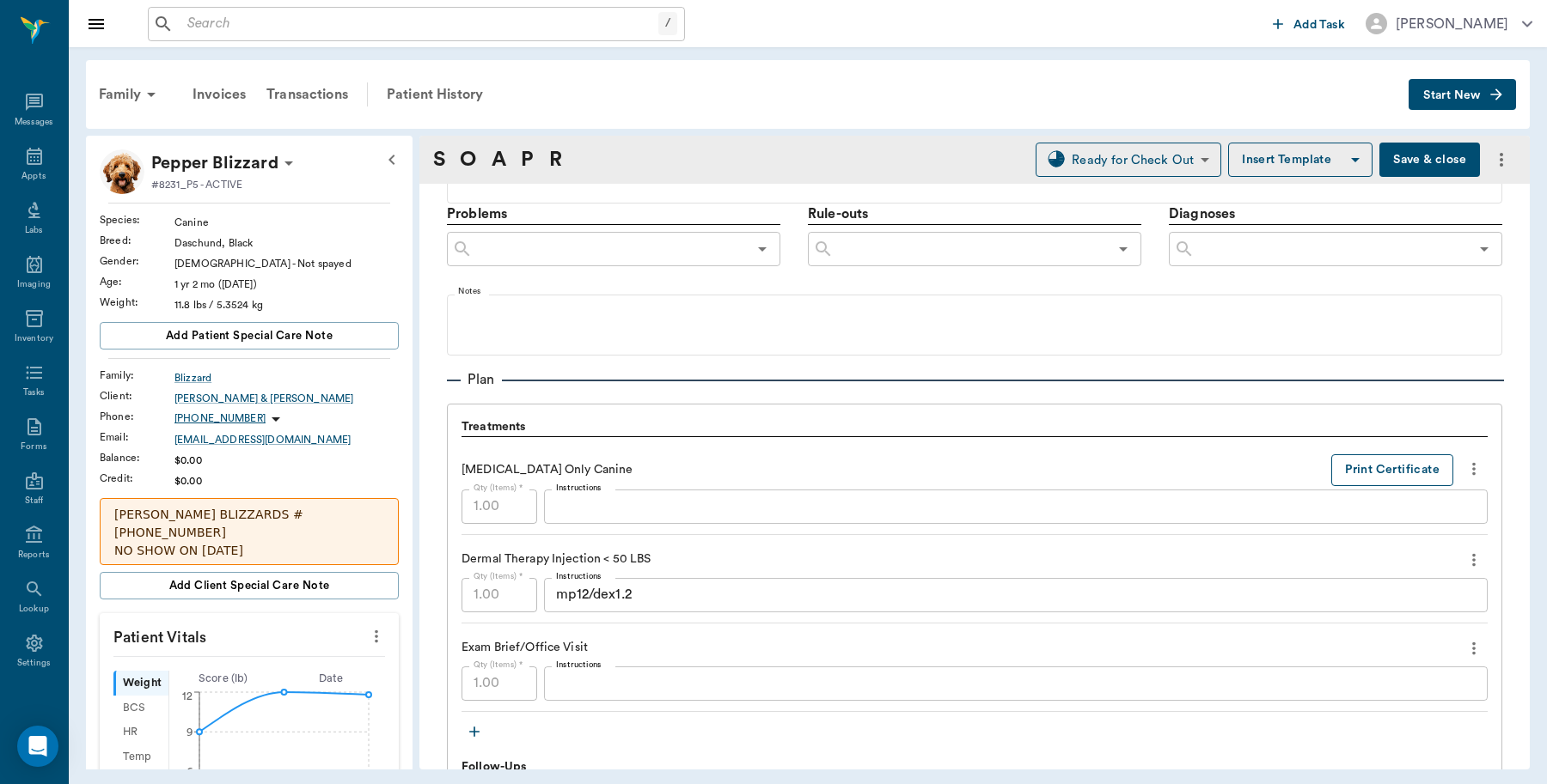
click at [1349, 478] on button "Print Certificate" at bounding box center [1391, 469] width 122 height 32
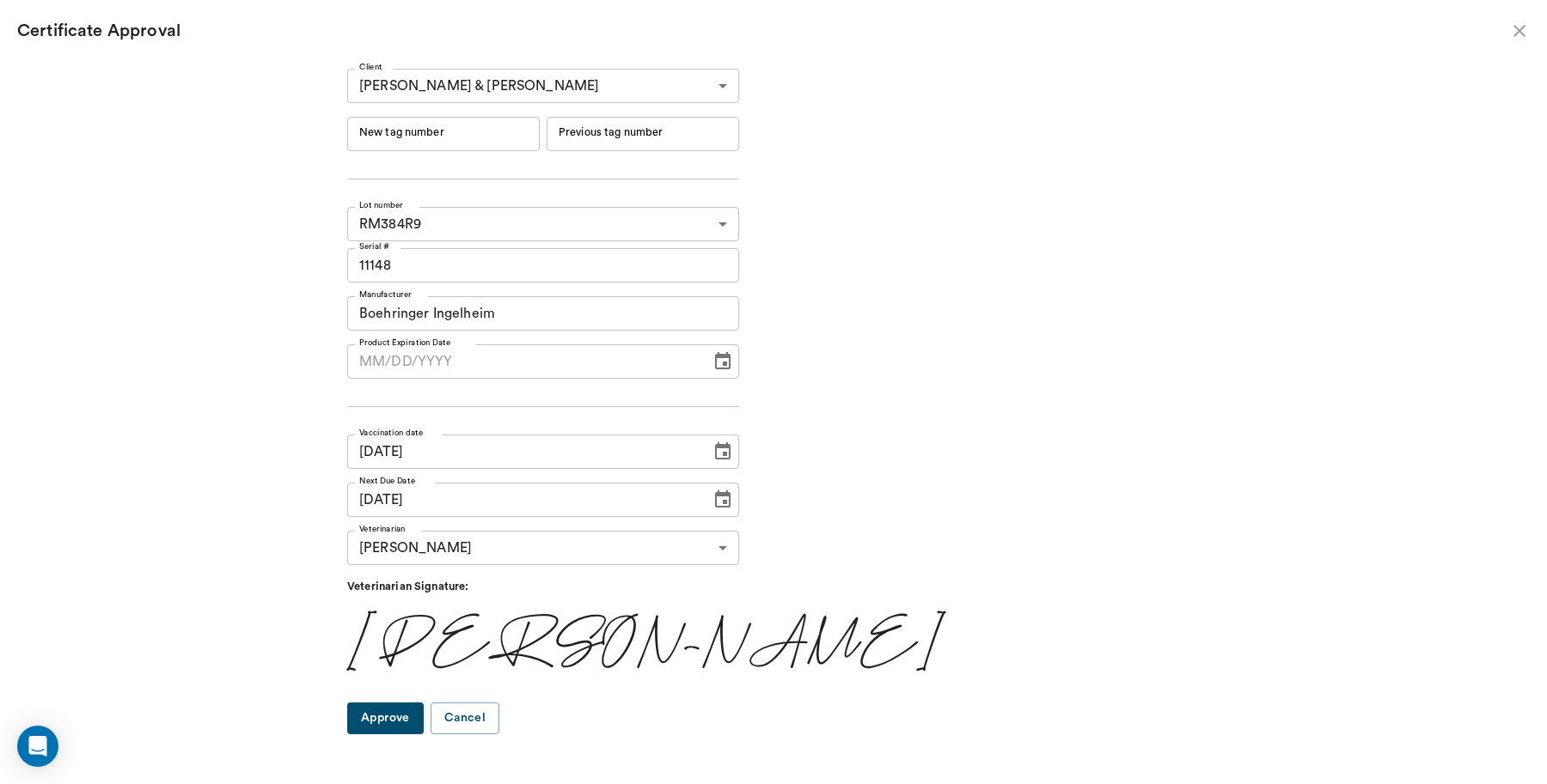
click at [472, 135] on input "New tag number" at bounding box center [444, 134] width 192 height 35
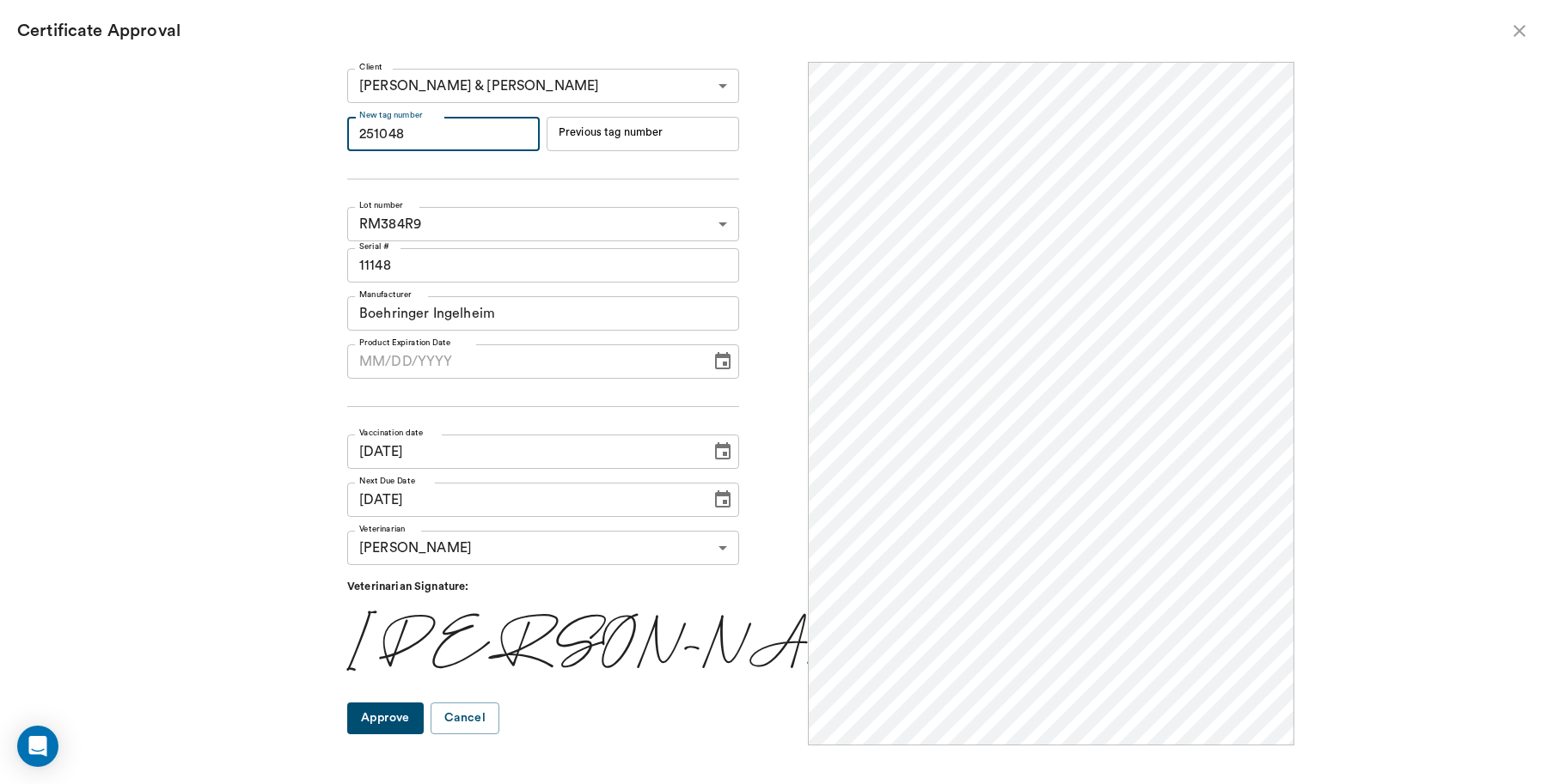
scroll to position [0, 0]
type input "251048"
click at [423, 711] on button "Approve" at bounding box center [385, 719] width 76 height 32
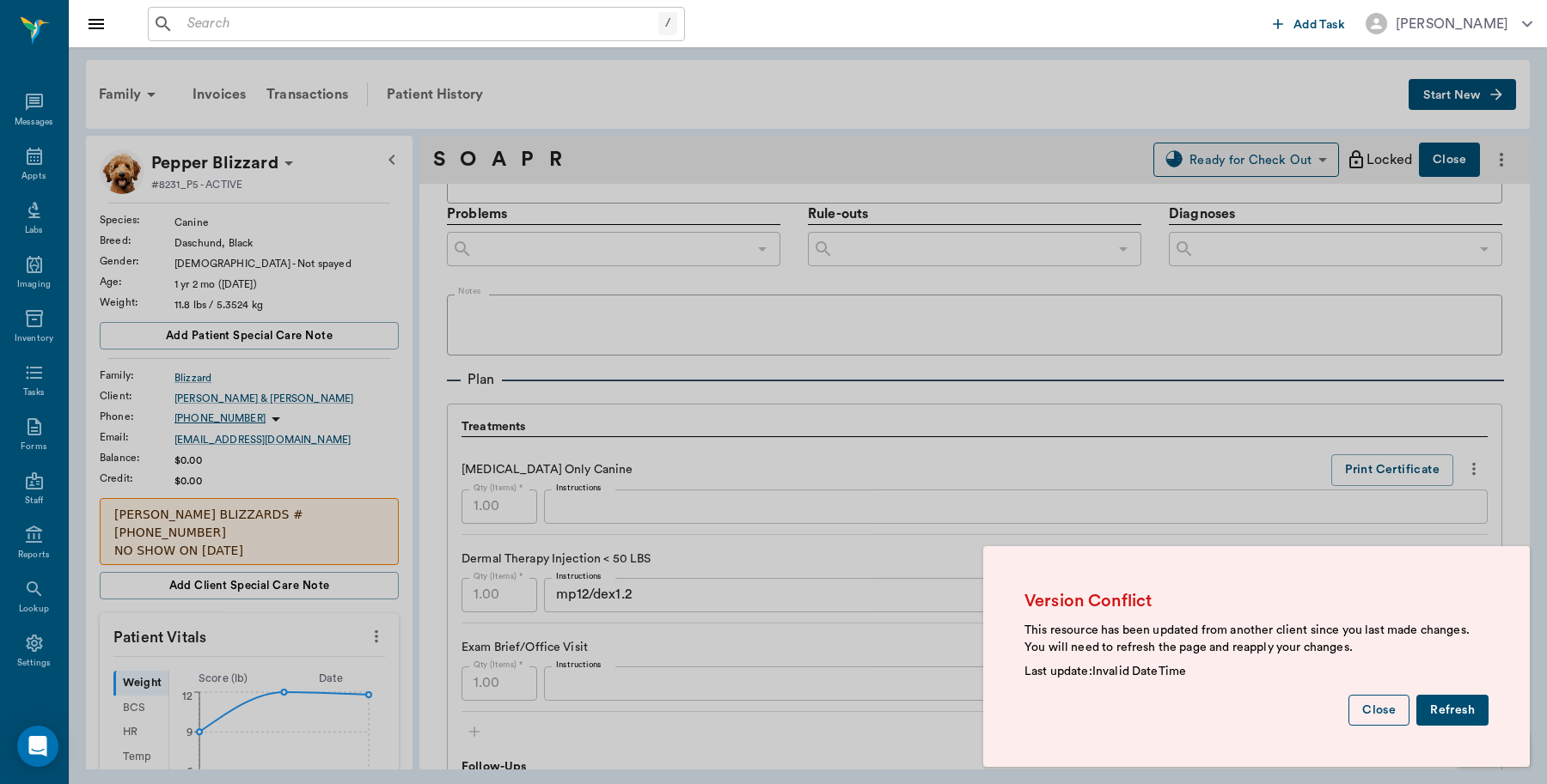
click at [1382, 710] on button "Close" at bounding box center [1378, 711] width 61 height 32
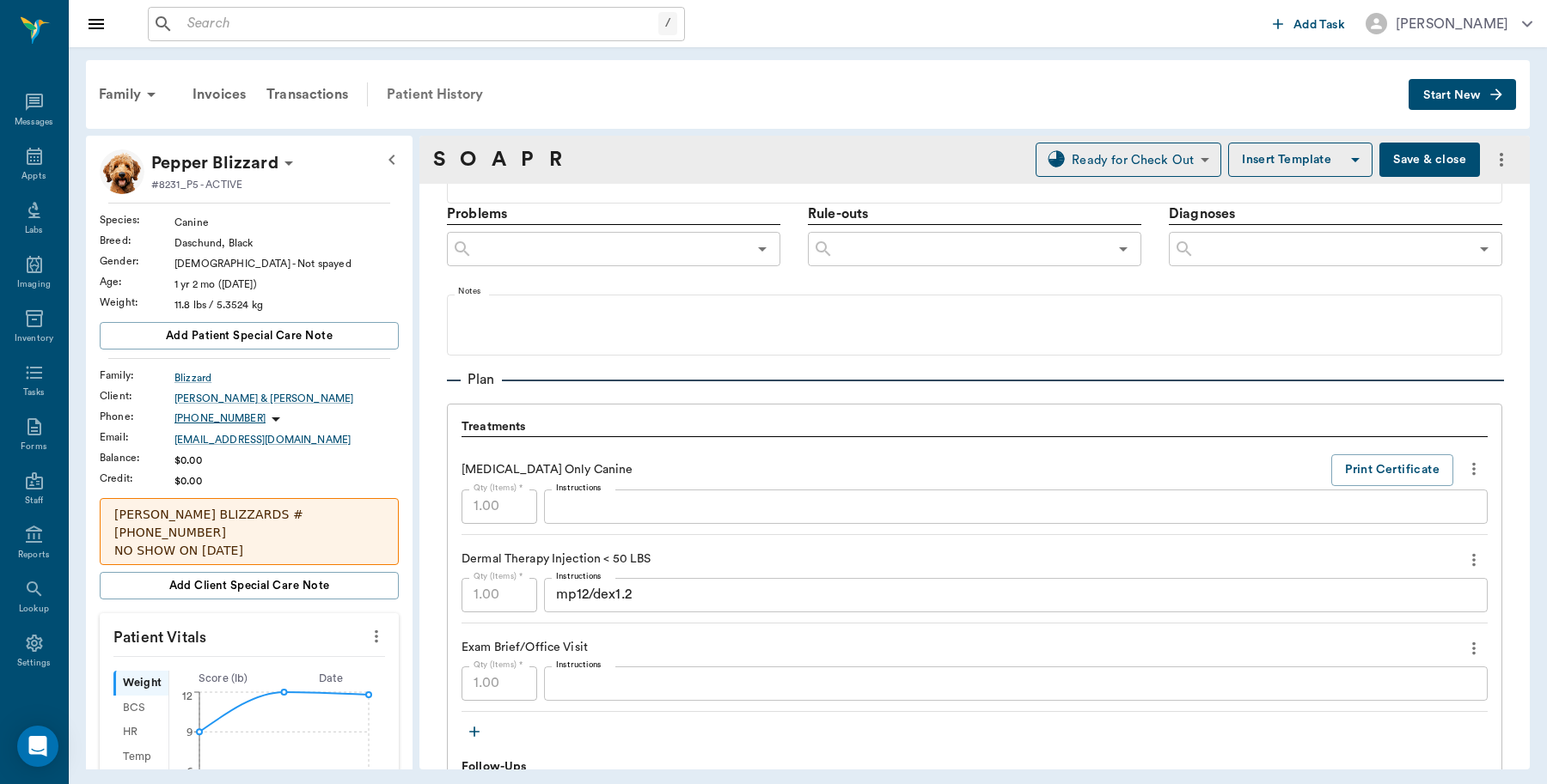
click at [434, 96] on div "Patient History" at bounding box center [434, 94] width 116 height 41
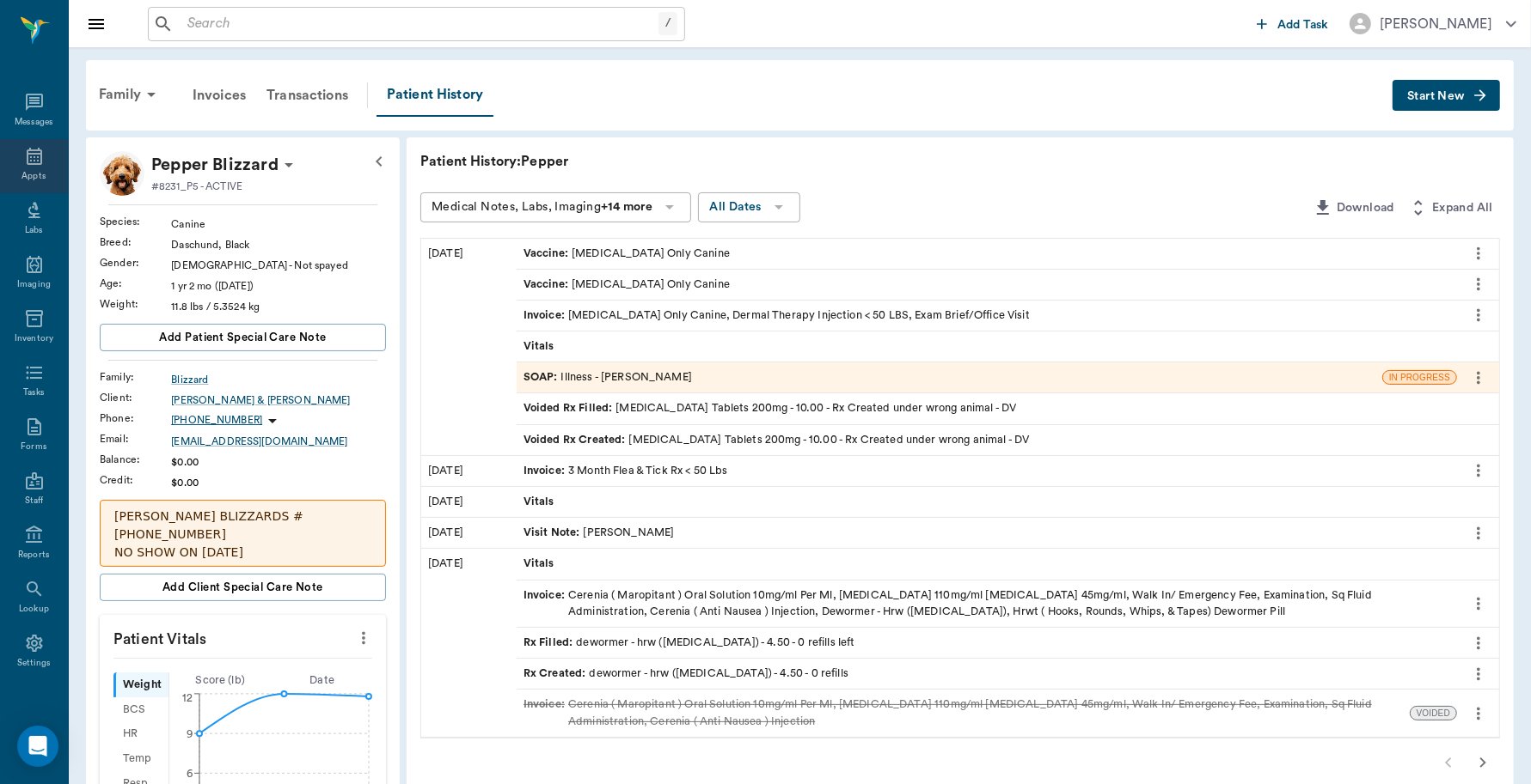
click at [27, 168] on div "Appts" at bounding box center [34, 166] width 68 height 54
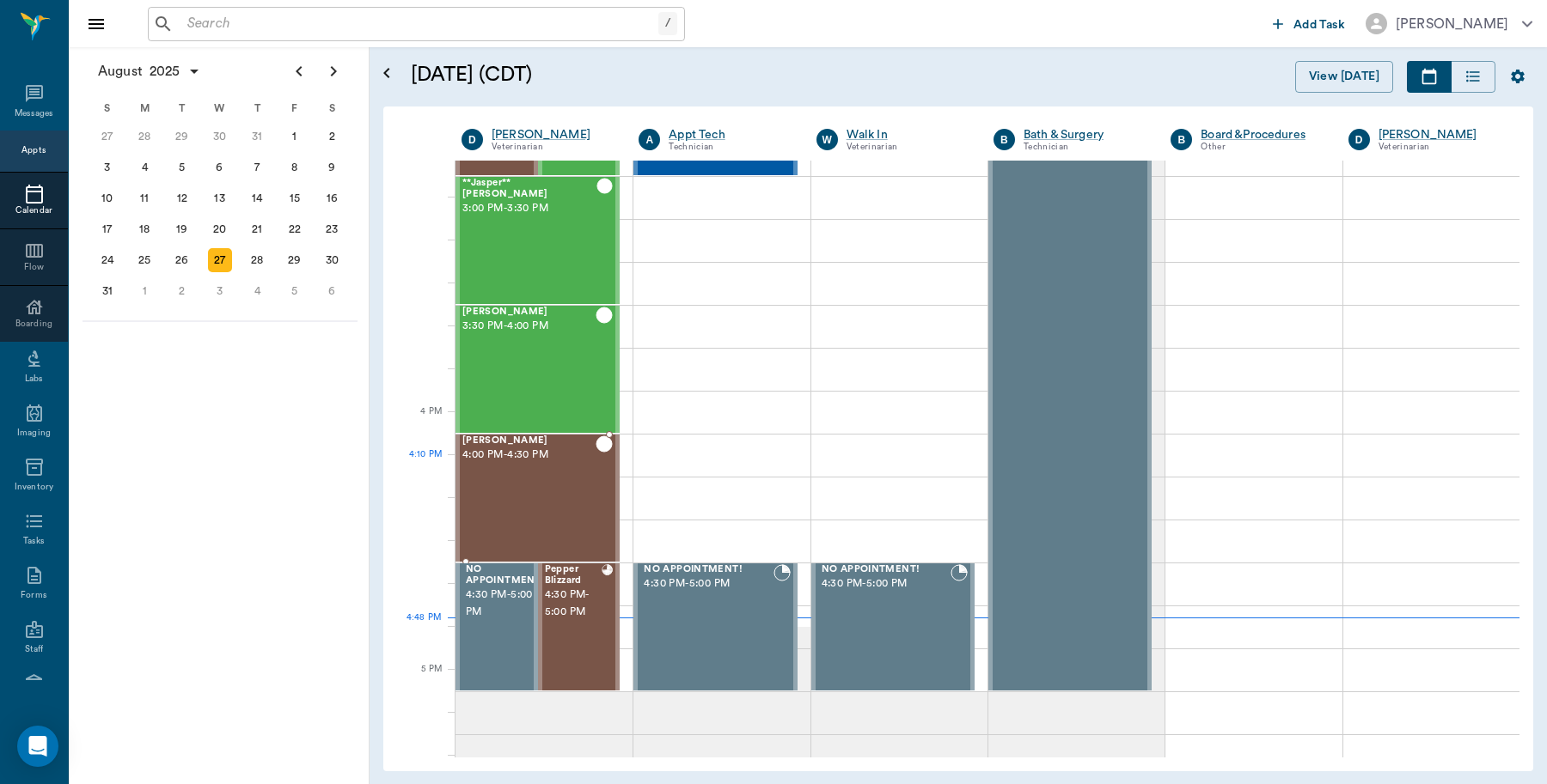
scroll to position [1741, 0]
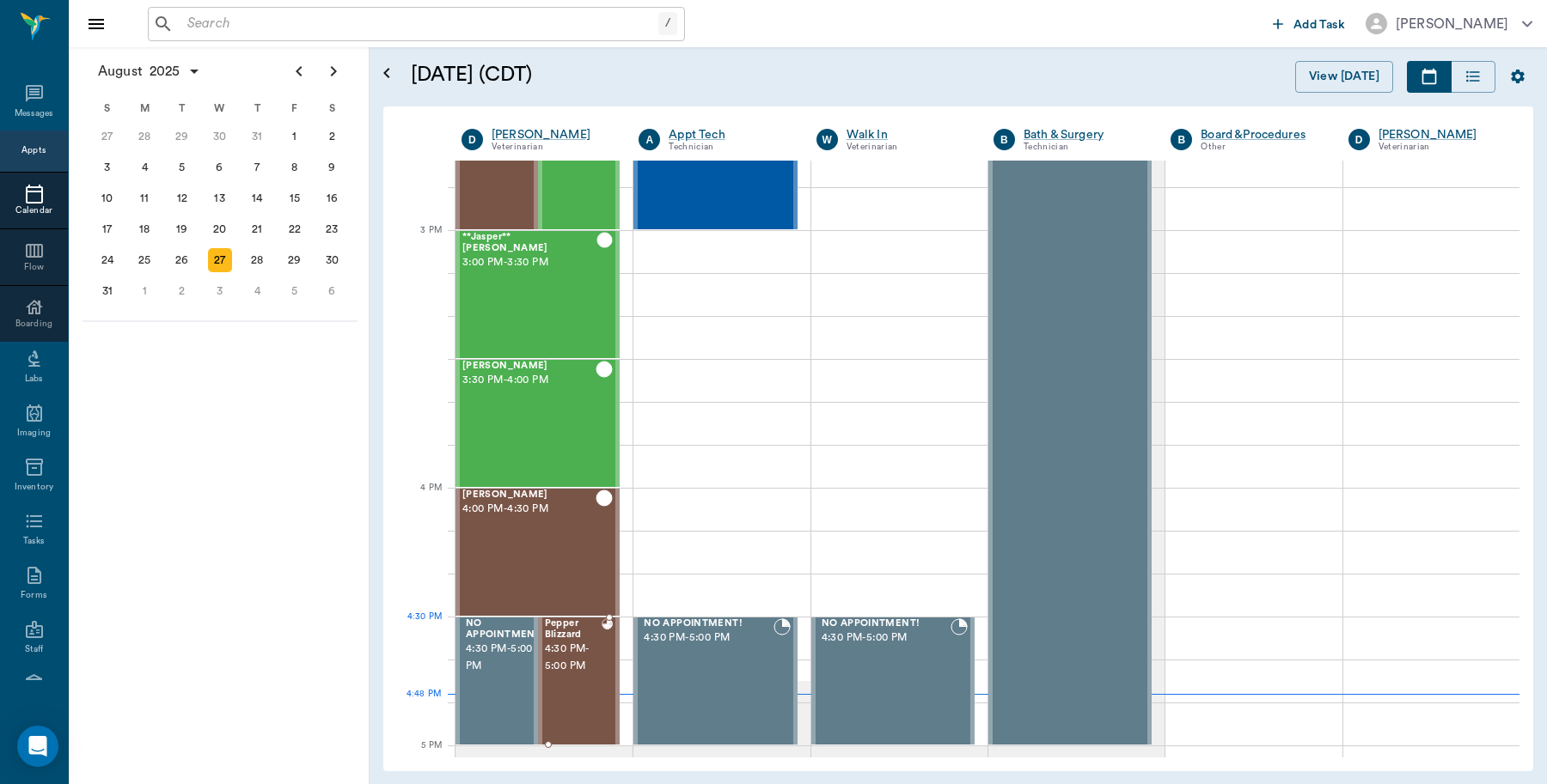
drag, startPoint x: 586, startPoint y: 645, endPoint x: 647, endPoint y: 591, distance: 81.5
click at [586, 646] on span "4:30 PM - 5:00 PM" at bounding box center [572, 658] width 57 height 35
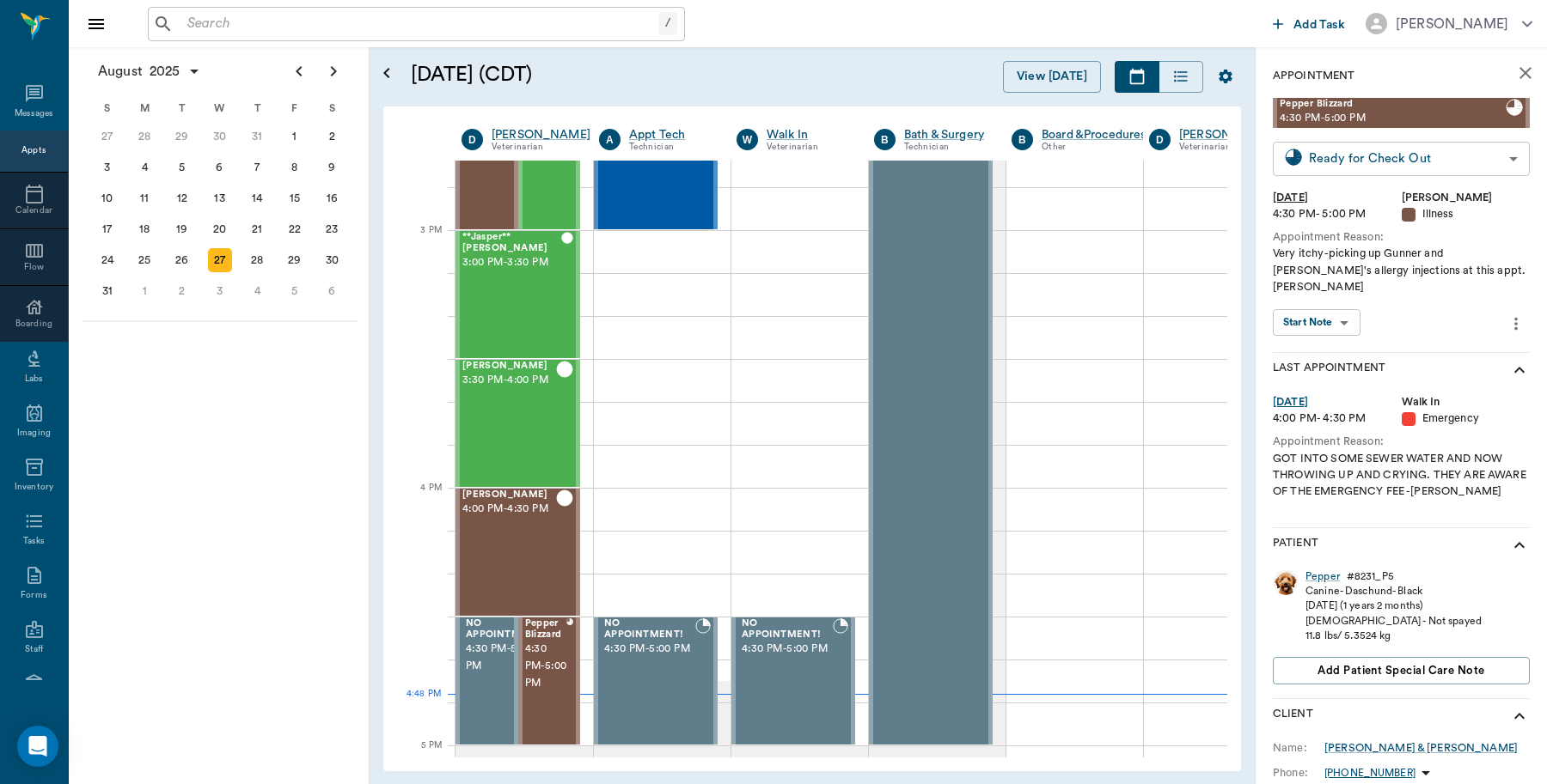
click at [1314, 165] on body "/ ​ Add Task Dr. Bert Ellsworth Nectar Messages Appts Calendar Flow Boarding La…" at bounding box center [774, 392] width 1547 height 784
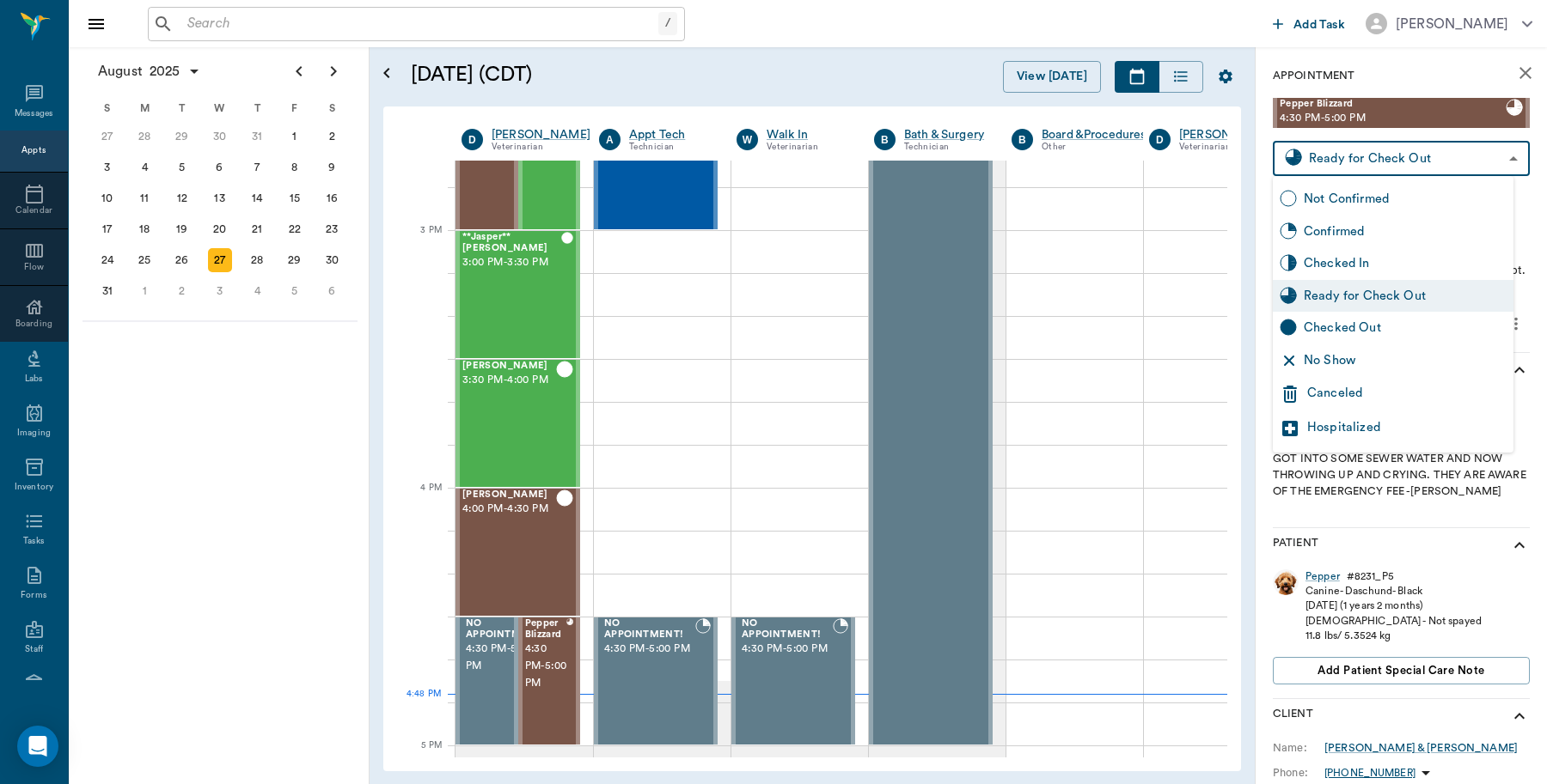
click at [1324, 315] on div "Checked Out" at bounding box center [1393, 328] width 241 height 33
type input "CHECKED_OUT"
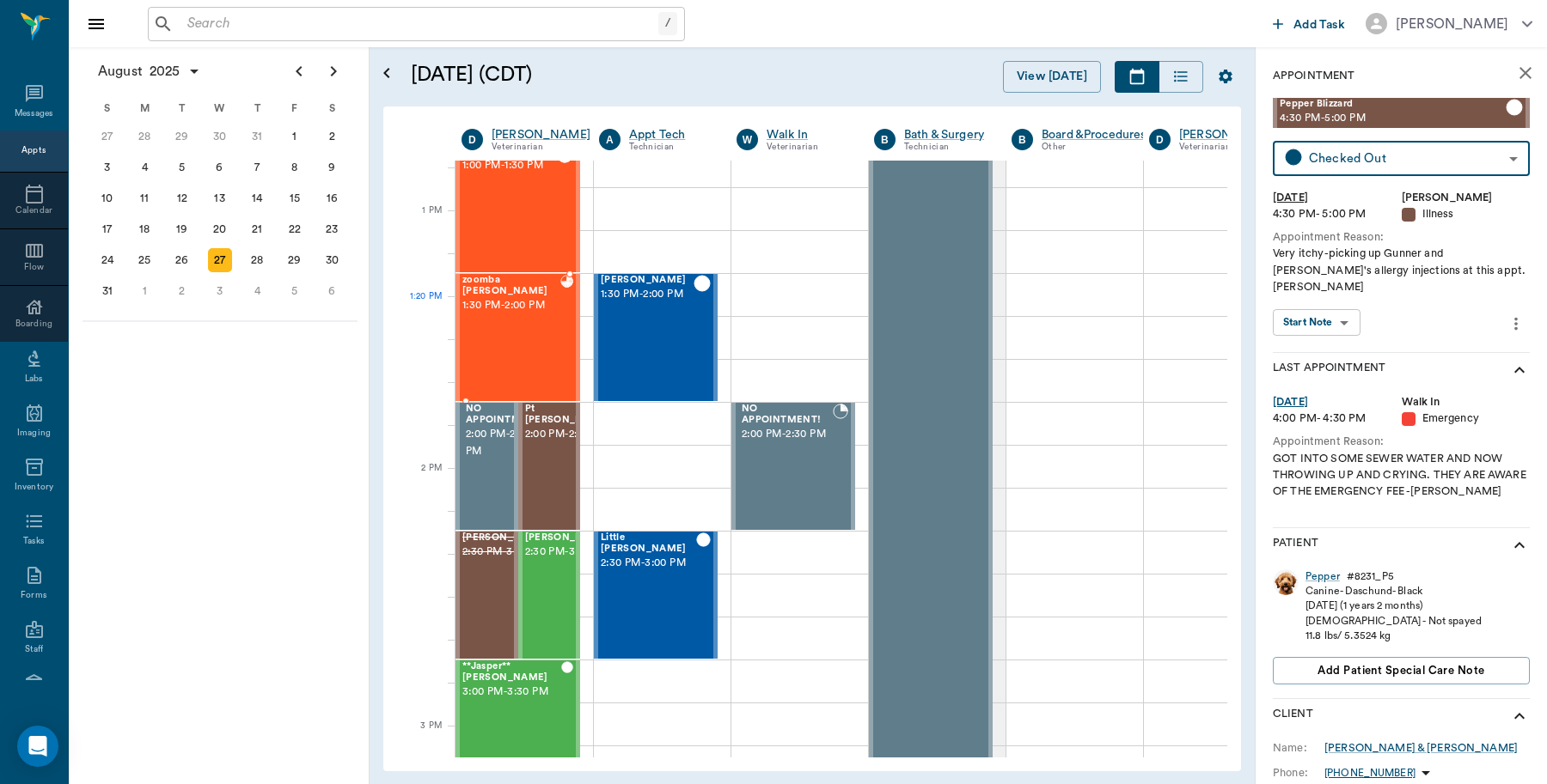
scroll to position [1097, 0]
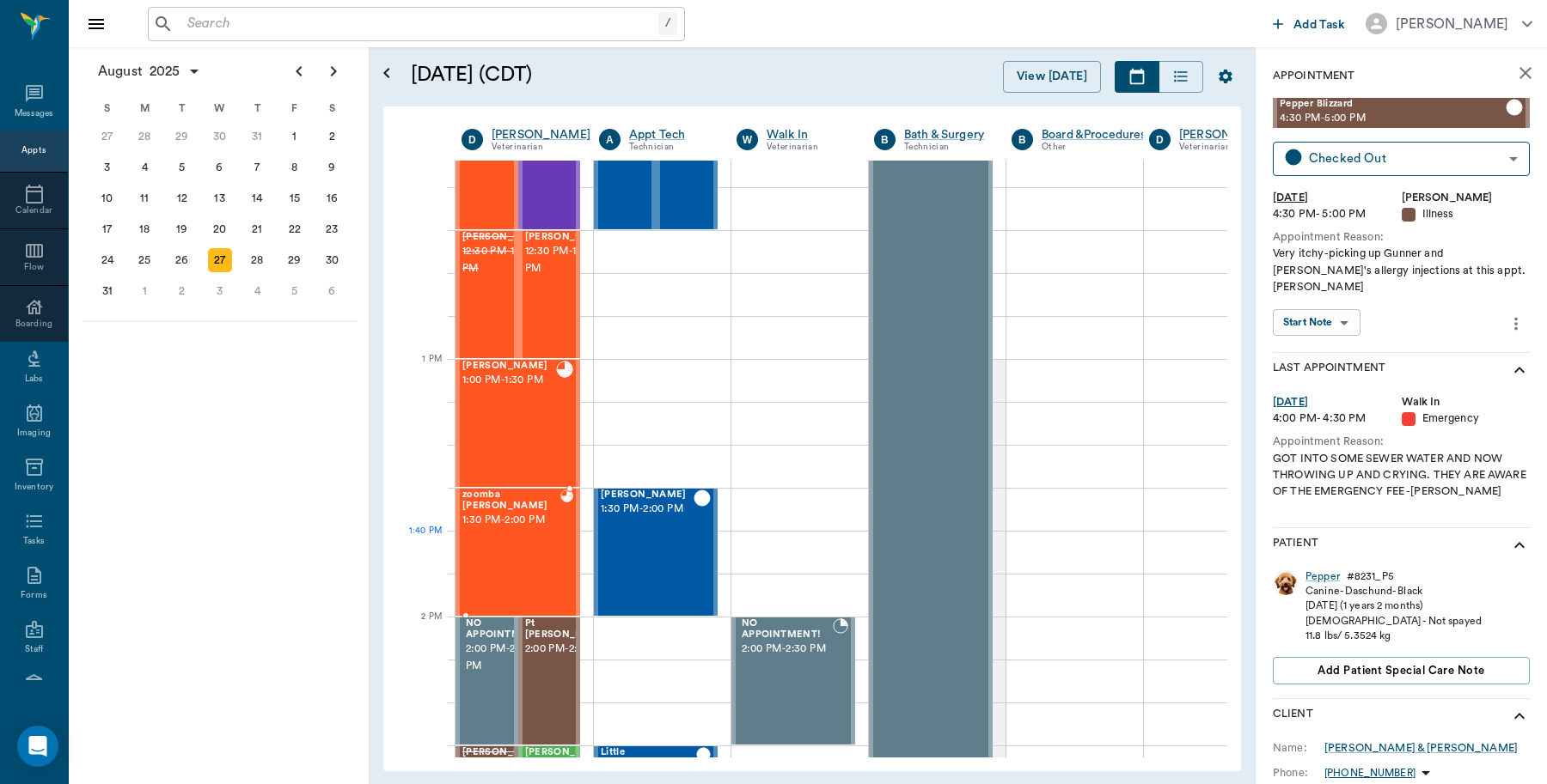
click at [520, 533] on div "zoomba Vandevender 1:30 PM - 2:00 PM" at bounding box center [511, 552] width 98 height 125
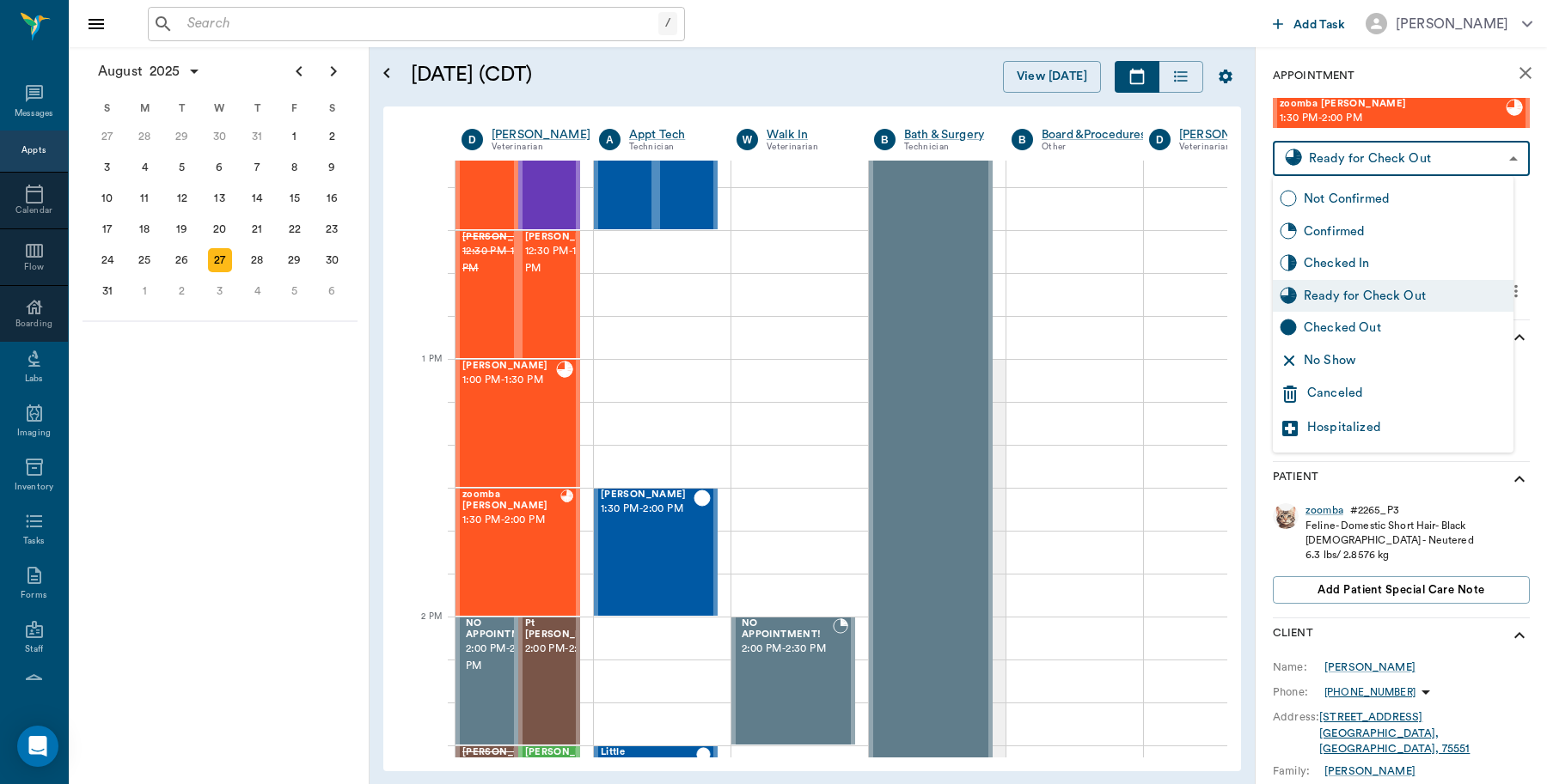
click at [1340, 161] on body "/ ​ Add Task Dr. Bert Ellsworth Nectar Messages Appts Calendar Flow Boarding La…" at bounding box center [774, 392] width 1547 height 784
click at [1337, 335] on div "Checked Out" at bounding box center [1405, 328] width 203 height 19
type input "CHECKED_OUT"
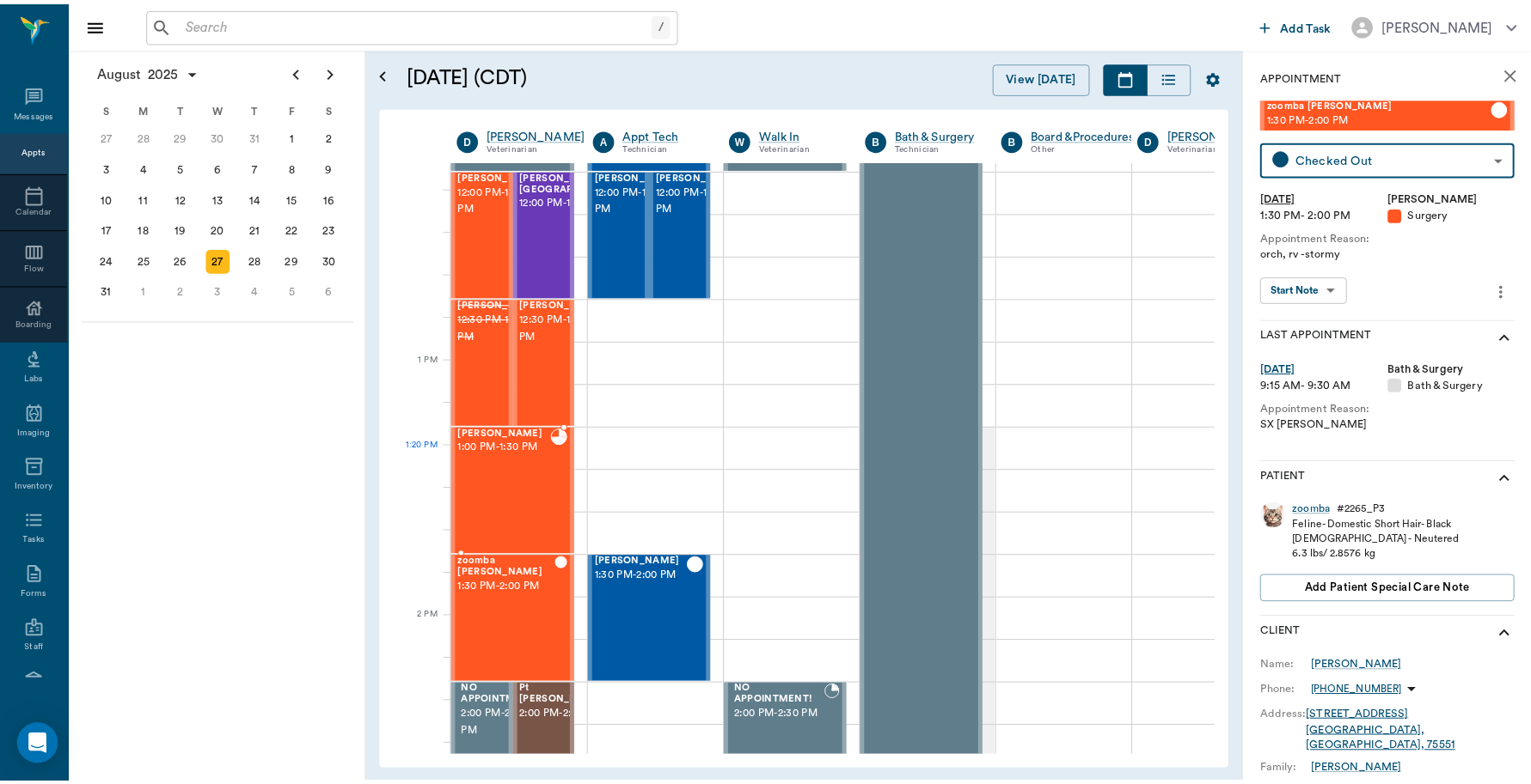
scroll to position [1097, 0]
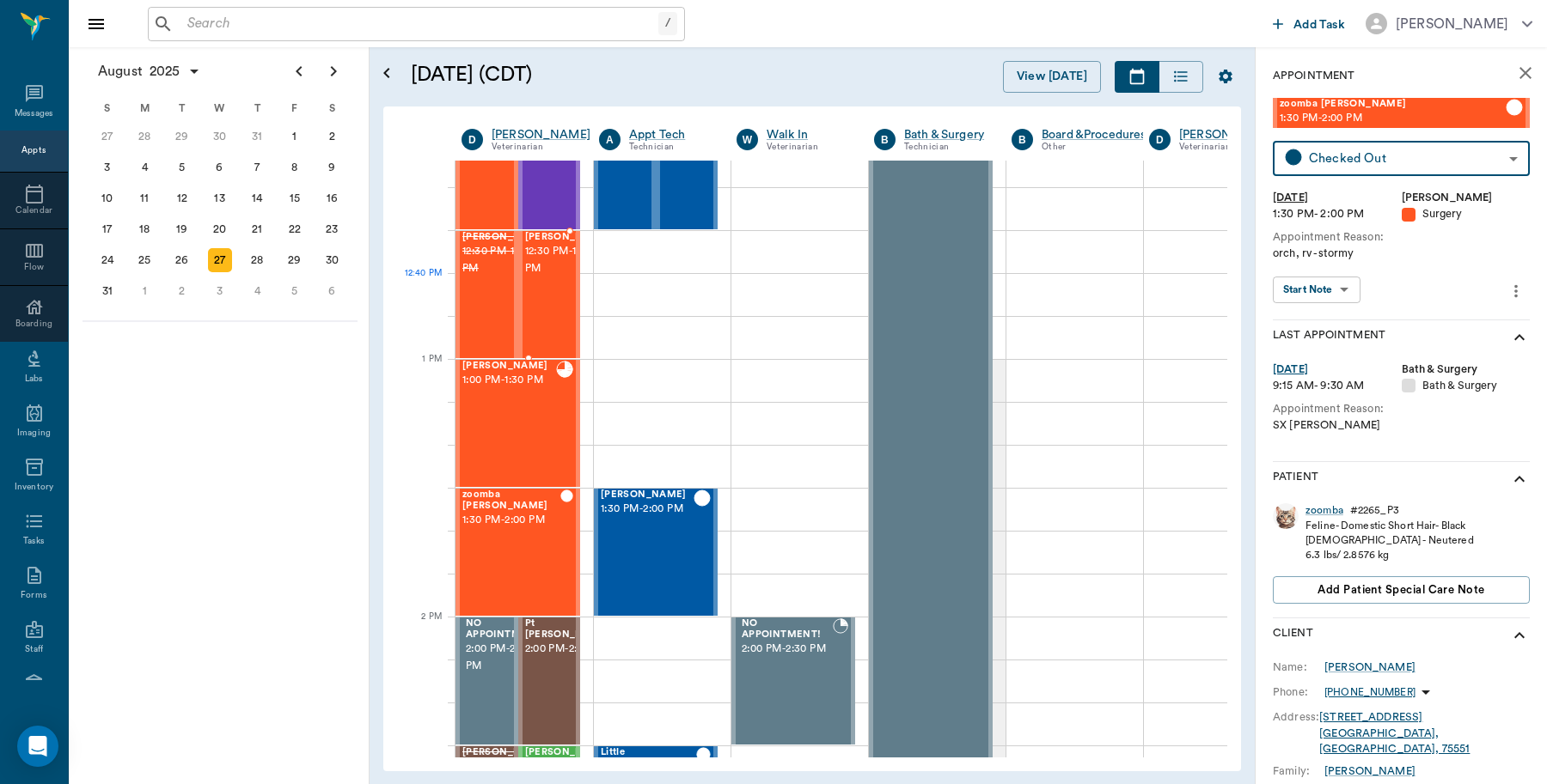
click at [550, 306] on div "George Spay 12:30 PM - 1:00 PM" at bounding box center [568, 294] width 86 height 125
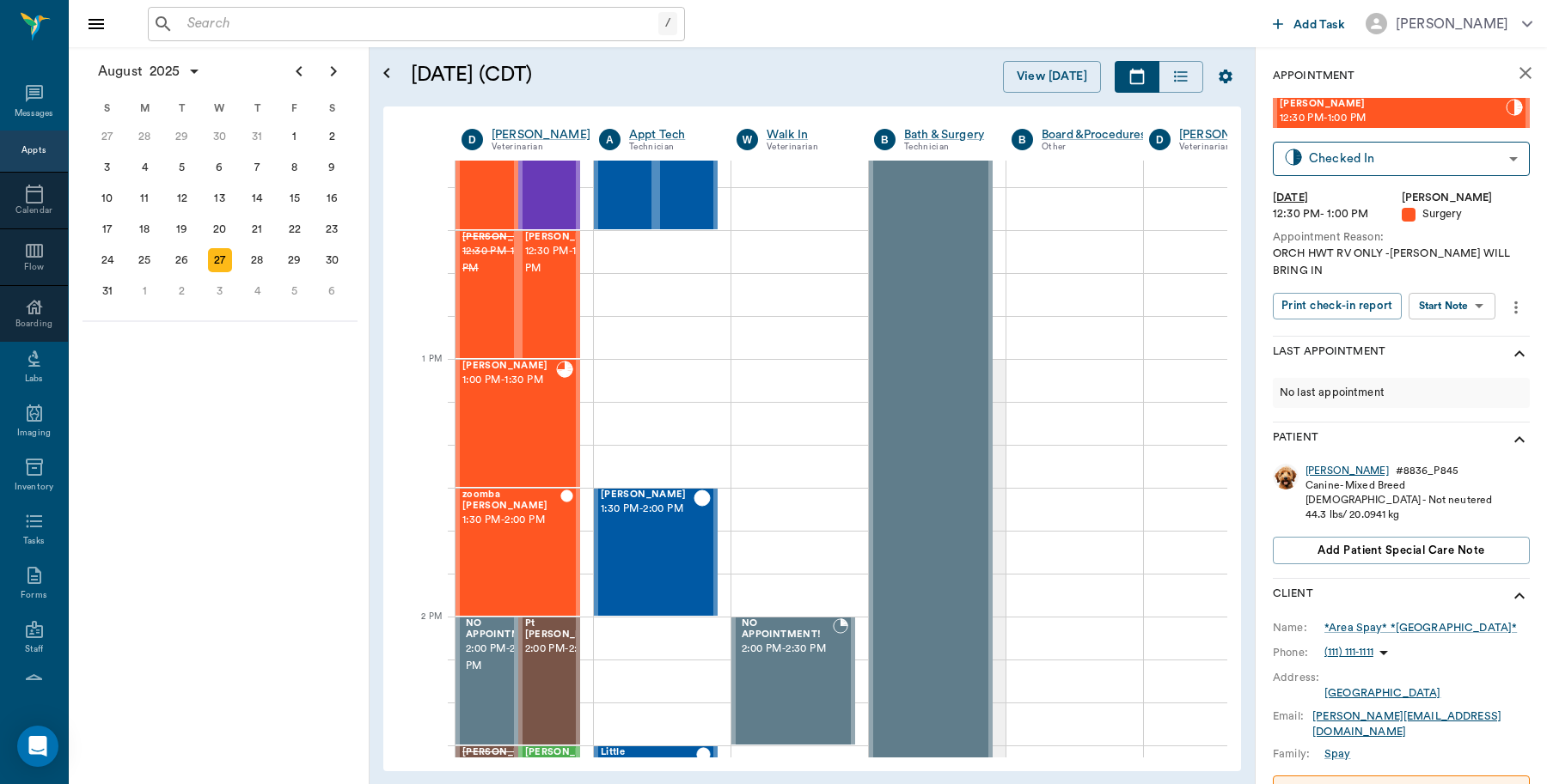
click at [1319, 470] on div "George" at bounding box center [1347, 470] width 84 height 14
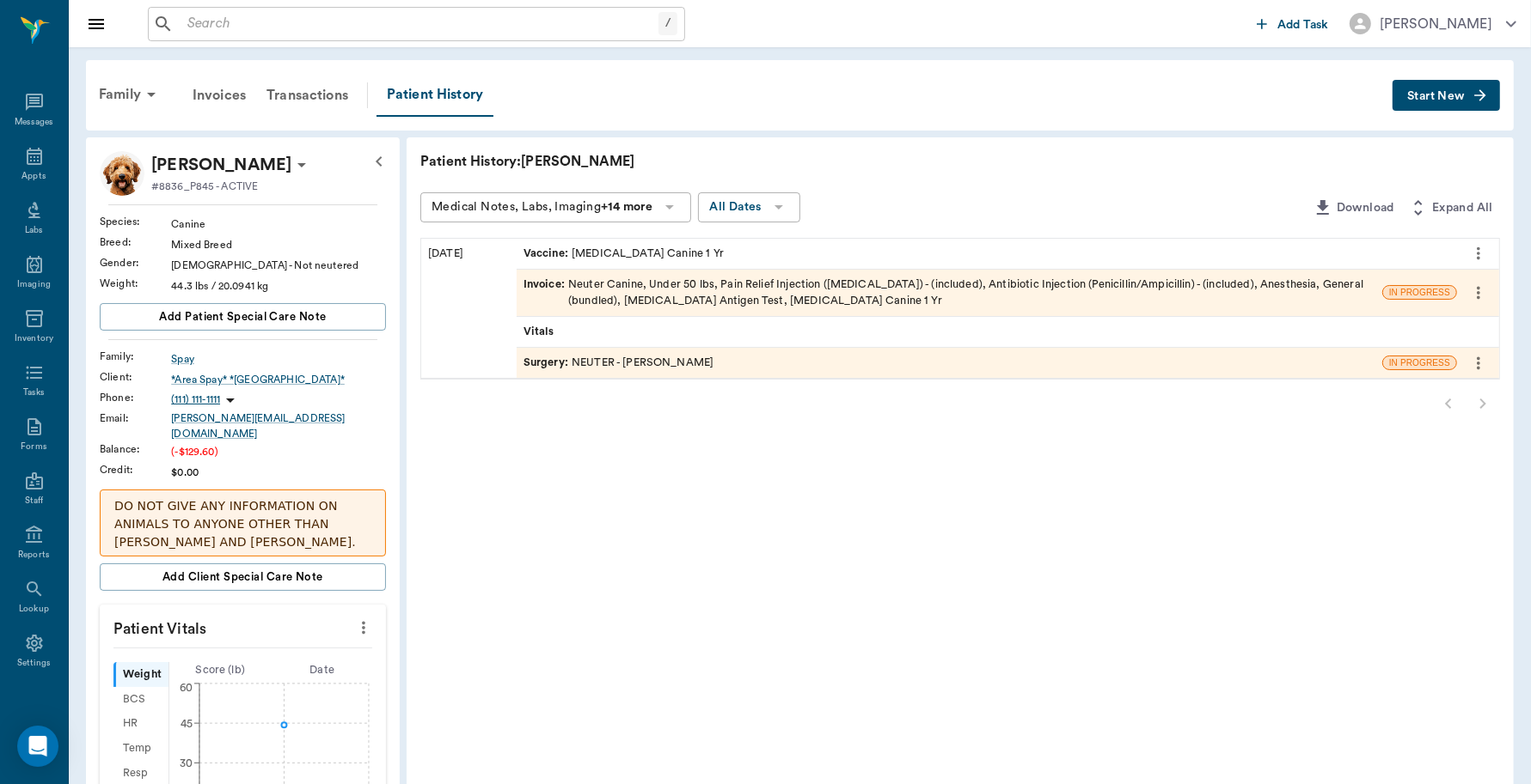
click at [662, 291] on div "Invoice : Neuter Canine, Under 50 lbs, Pain Relief Injection (meloxicam) - (inc…" at bounding box center [949, 293] width 852 height 33
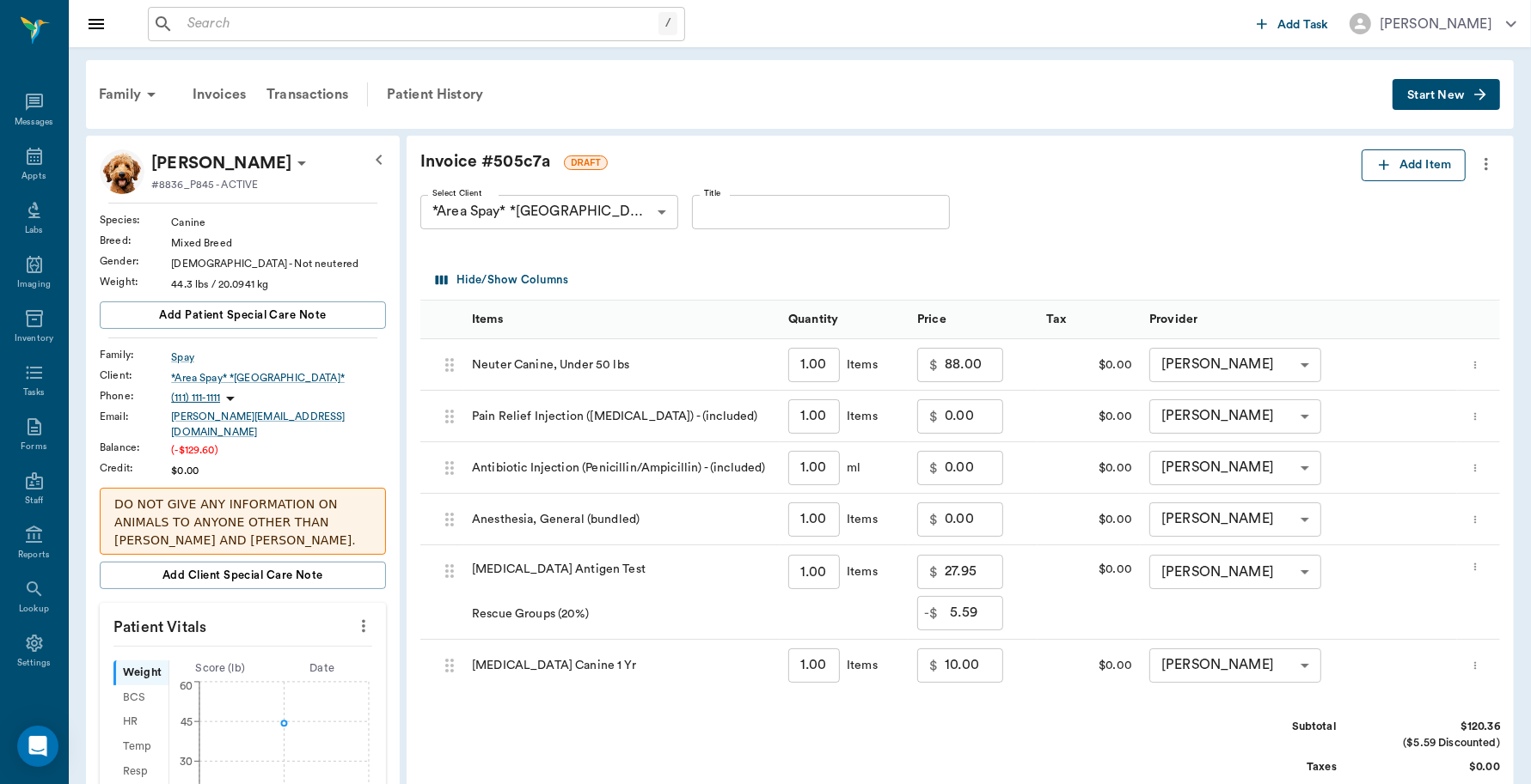
click at [1391, 162] on button "Add Item" at bounding box center [1414, 164] width 104 height 32
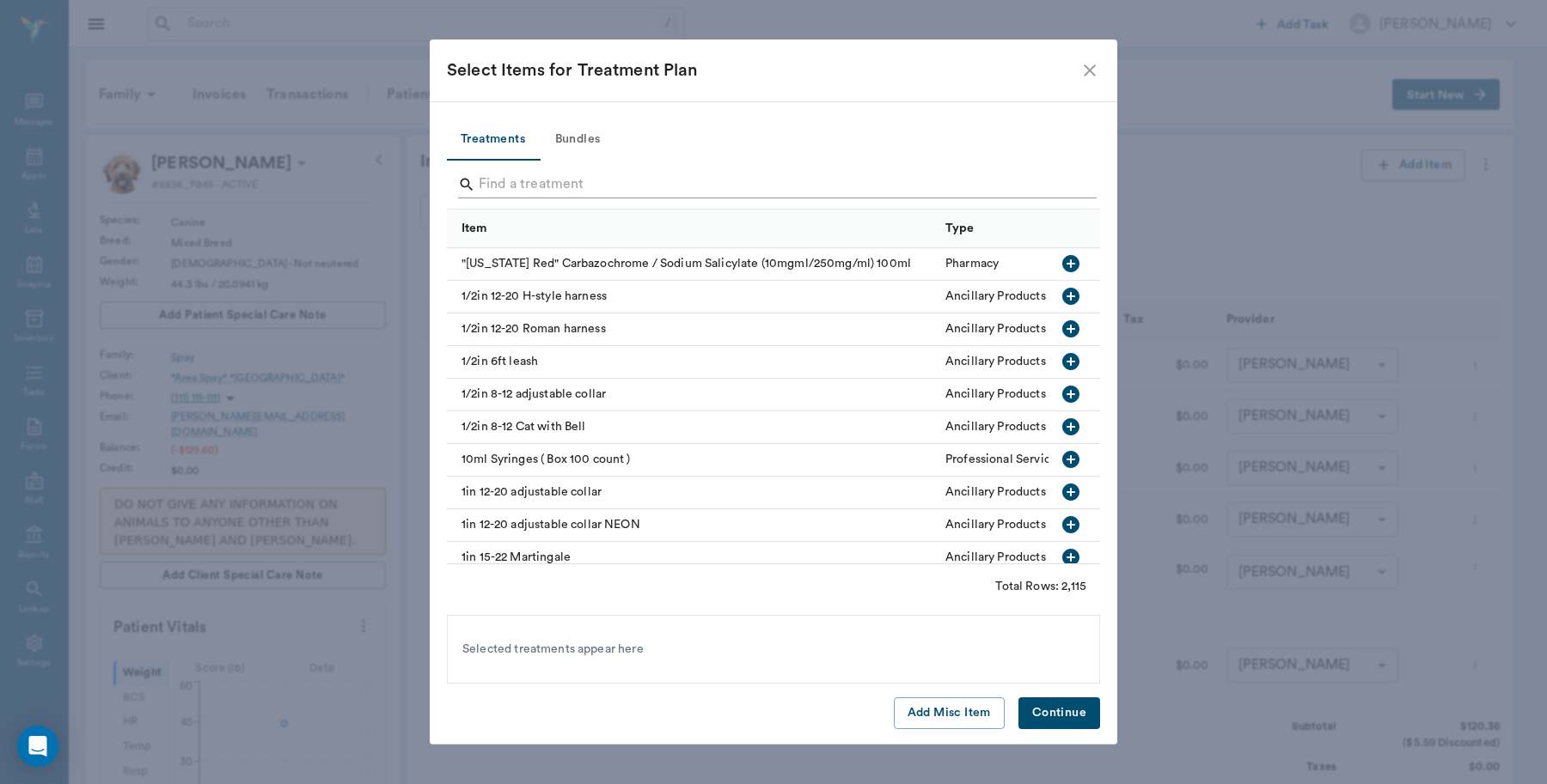
click at [648, 181] on input "Search" at bounding box center [774, 185] width 592 height 28
type input "2"
click at [942, 703] on button "Add Misc Item" at bounding box center [949, 713] width 111 height 32
click at [1058, 711] on button "Continue" at bounding box center [1058, 713] width 82 height 32
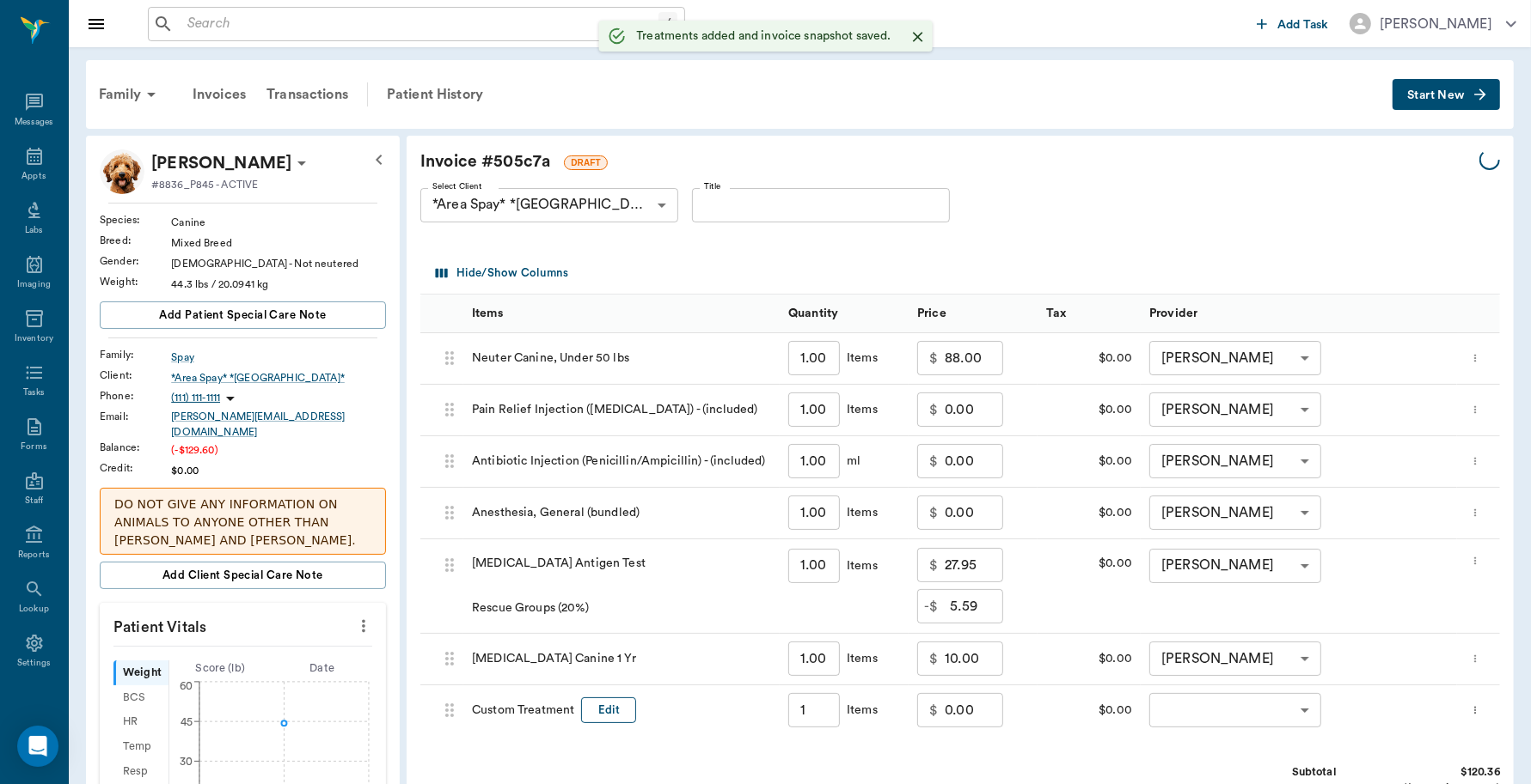
click at [623, 709] on button "Edit" at bounding box center [608, 711] width 55 height 27
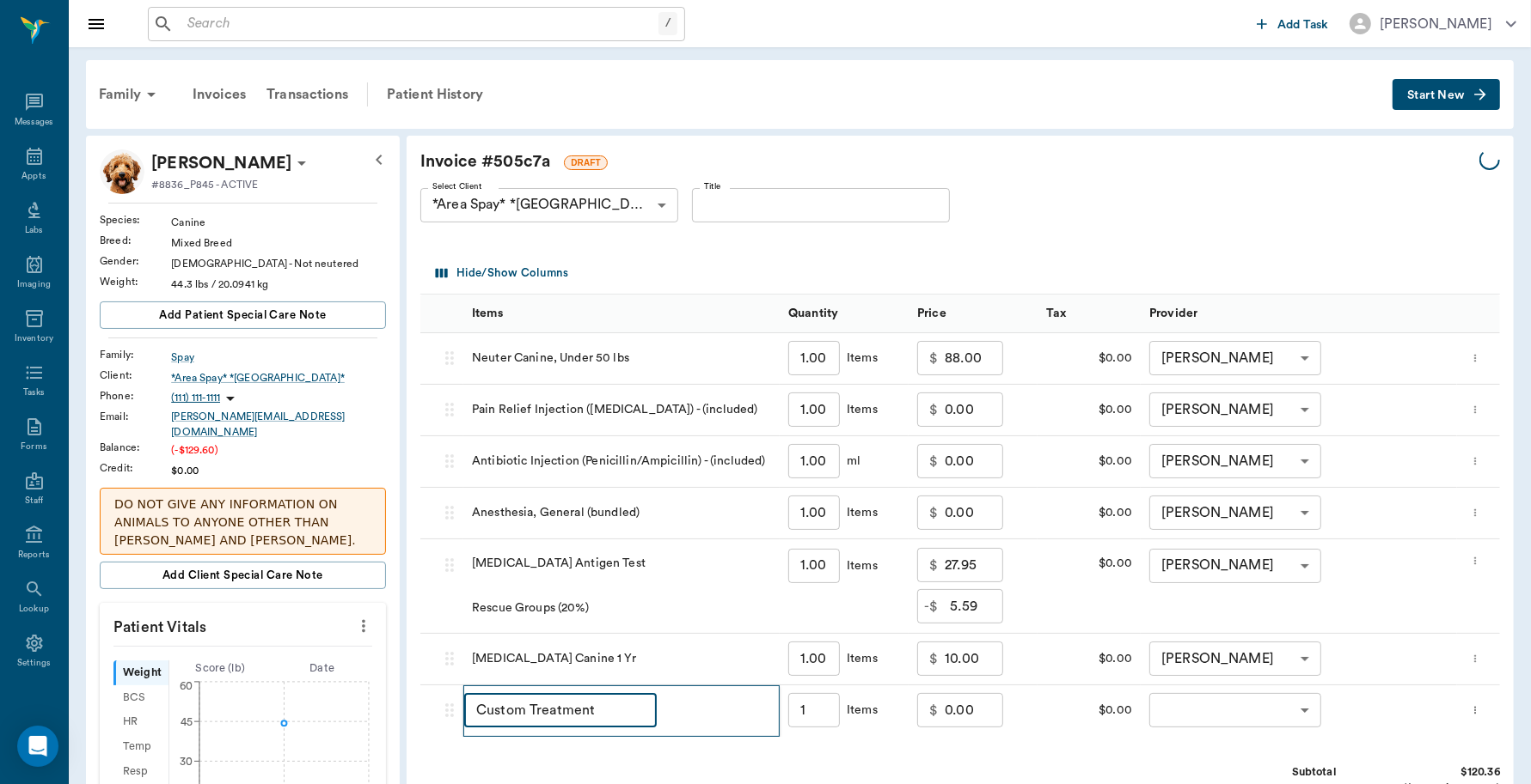
type input "1.00"
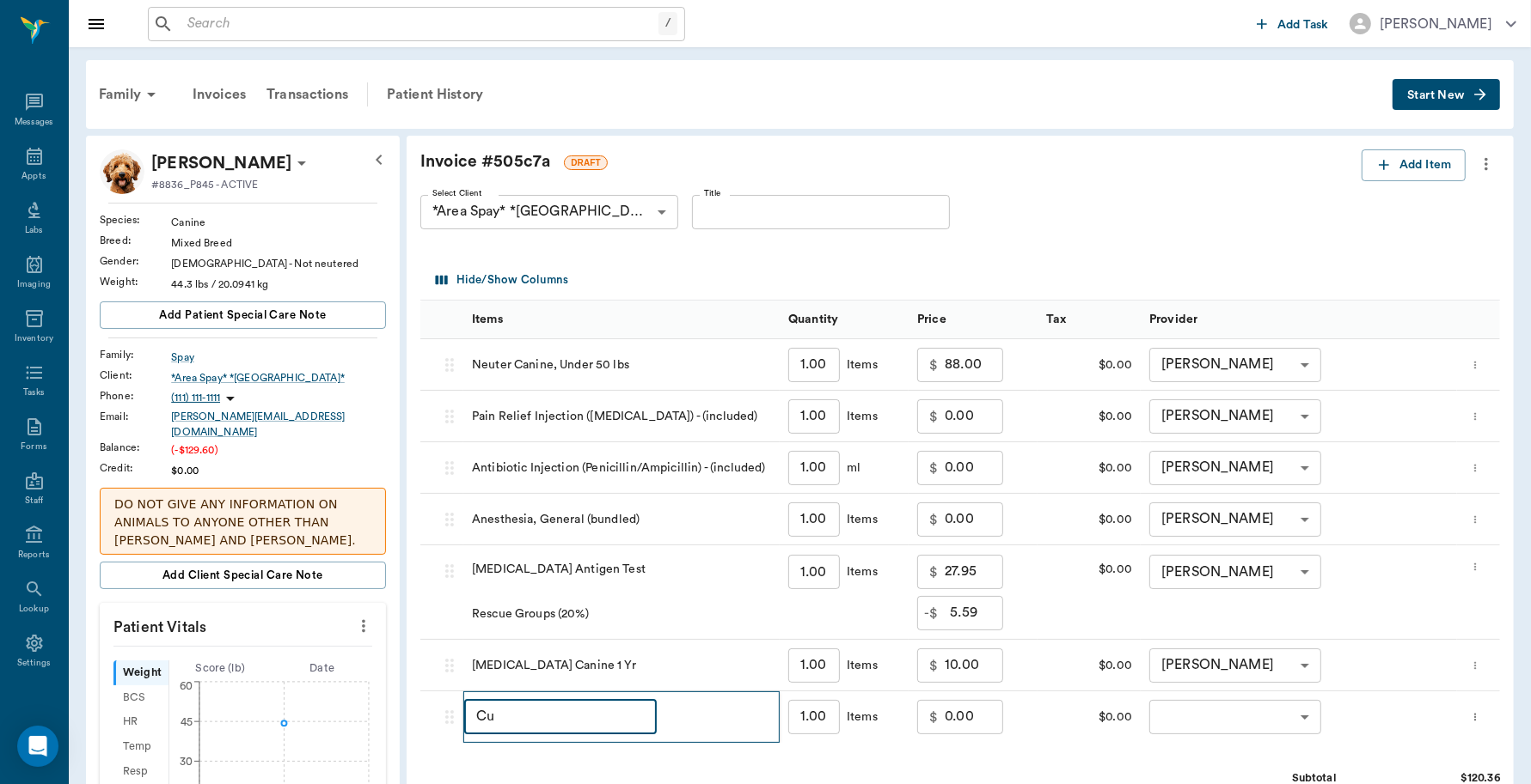
type input "C"
type input "DISCOUNT"
click at [977, 718] on input "0.00" at bounding box center [974, 718] width 59 height 35
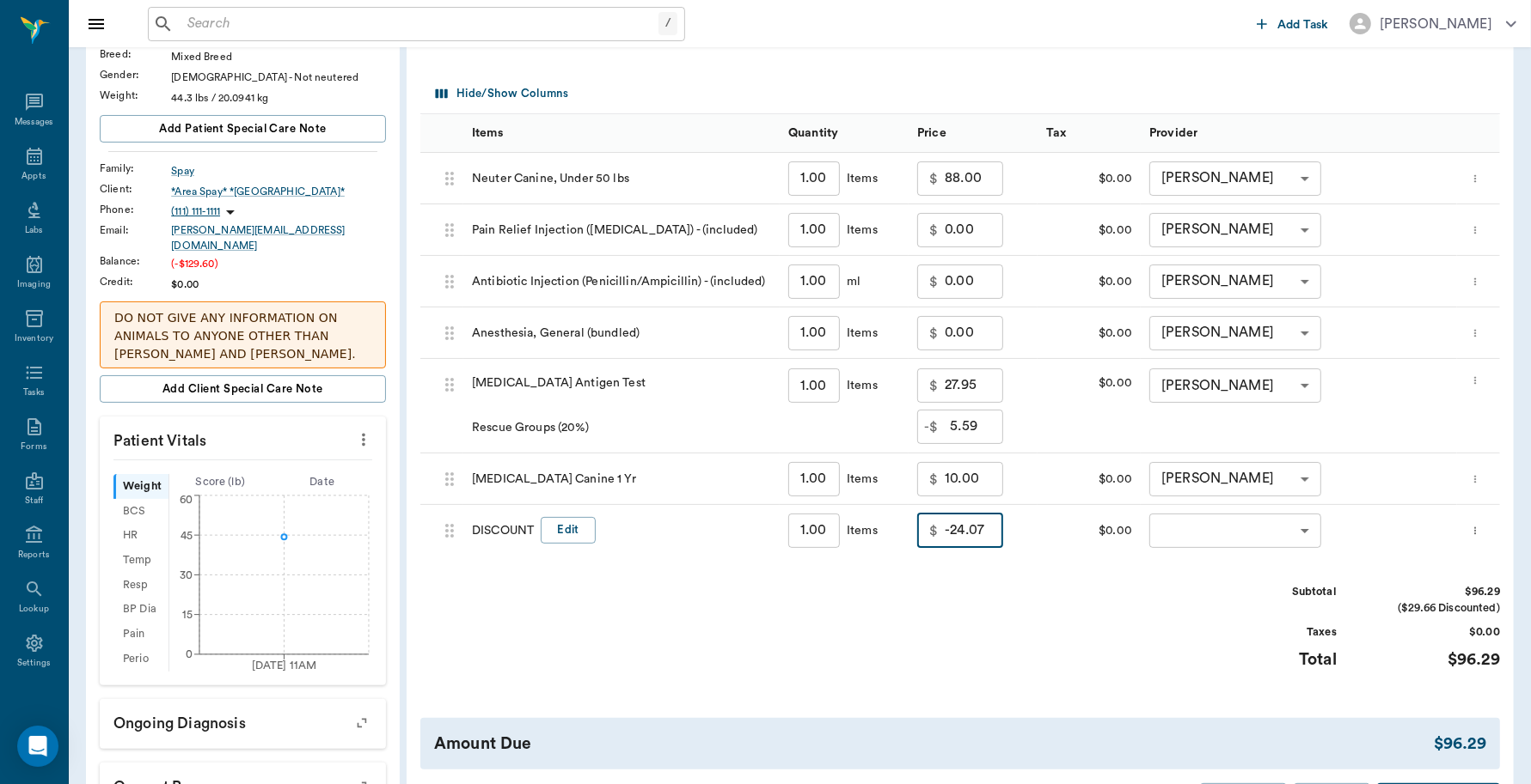
scroll to position [215, 0]
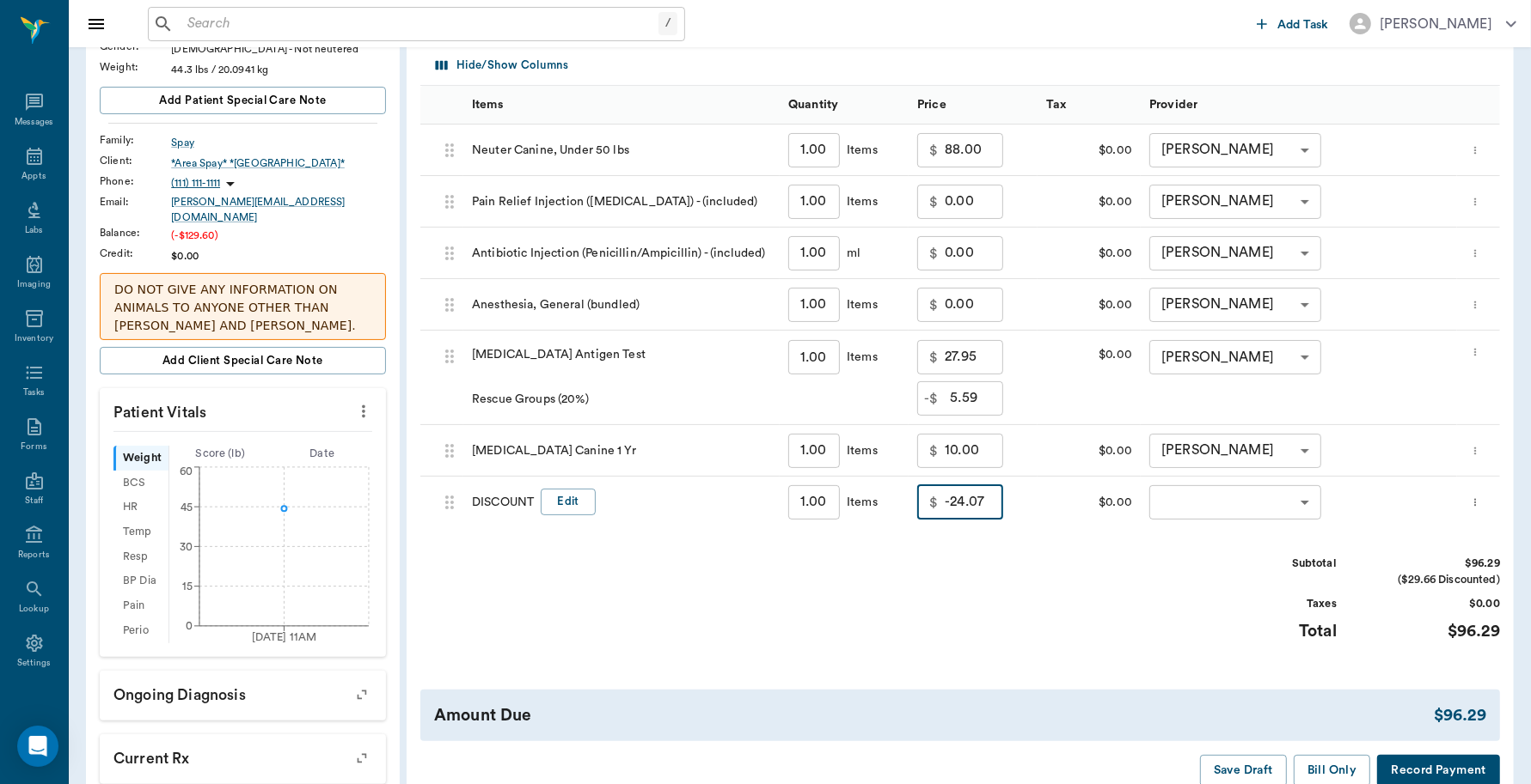
type input "-24.07"
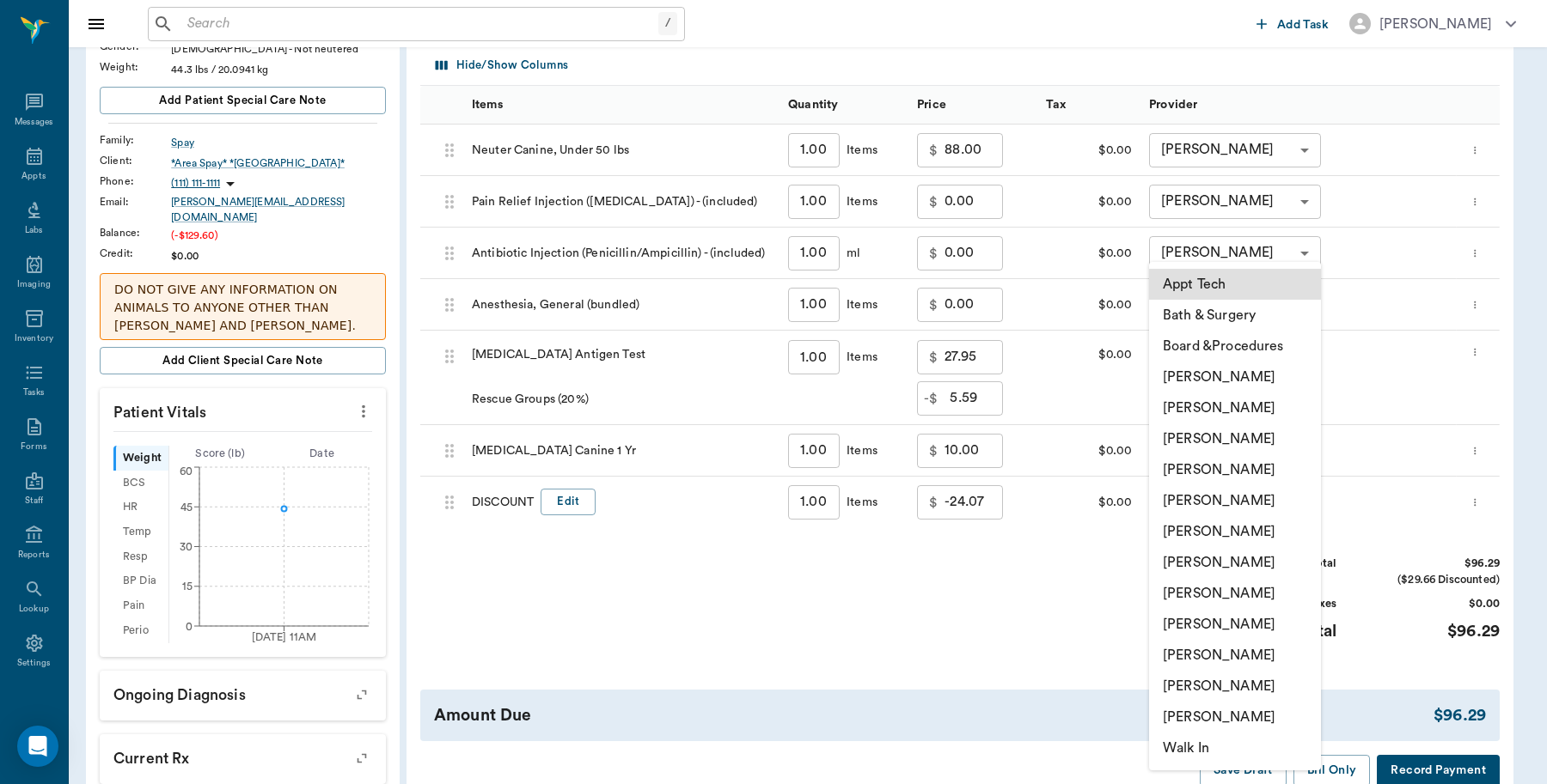
click at [1183, 505] on body "/ ​ Add Task Dr. Bert Ellsworth Nectar Messages Appts Labs Imaging Inventory Ta…" at bounding box center [774, 395] width 1547 height 1221
click at [1231, 684] on li "Lorean Lingle" at bounding box center [1234, 687] width 172 height 31
type input "none-63ec2ece52e12b0ba117cc90"
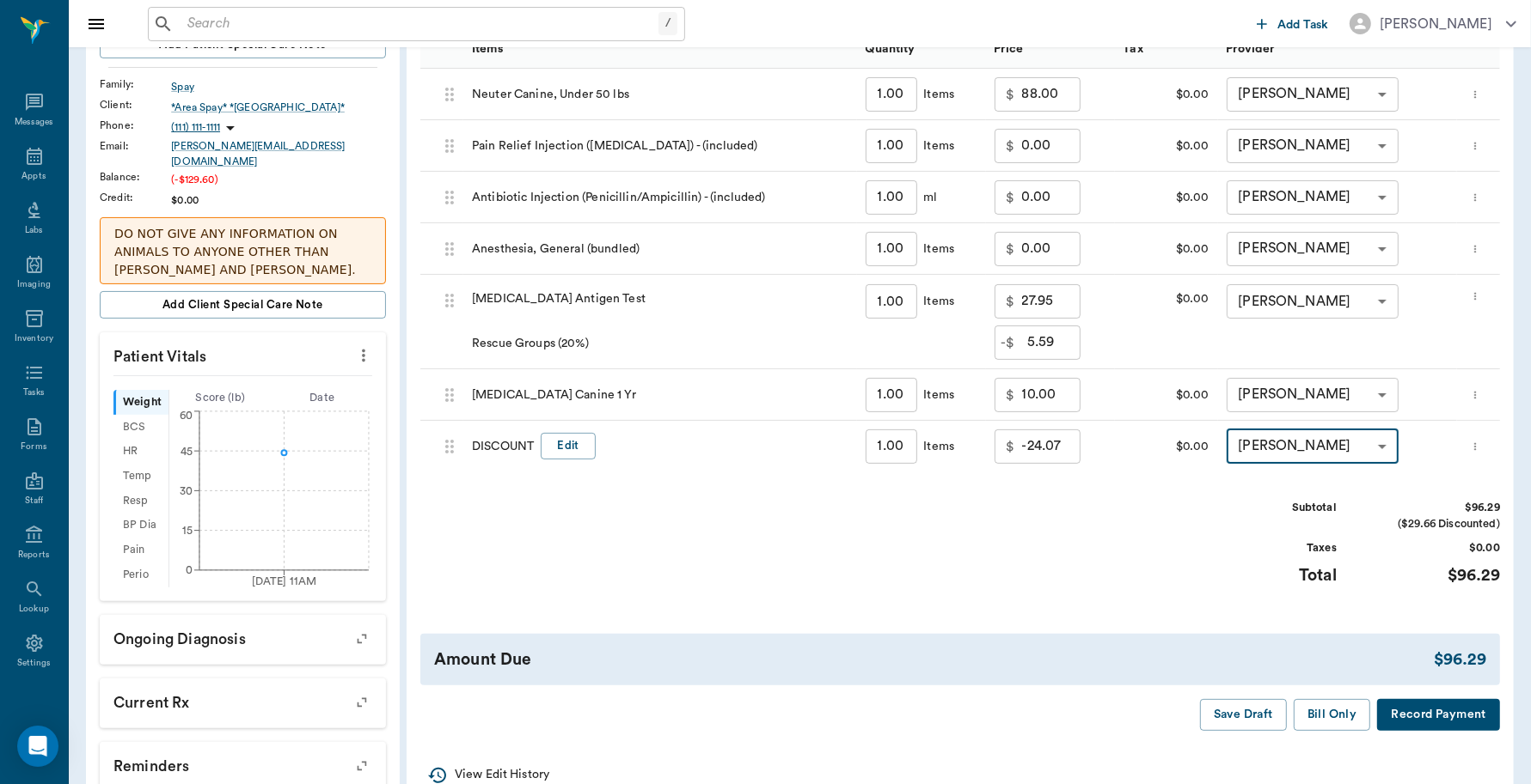
scroll to position [322, 0]
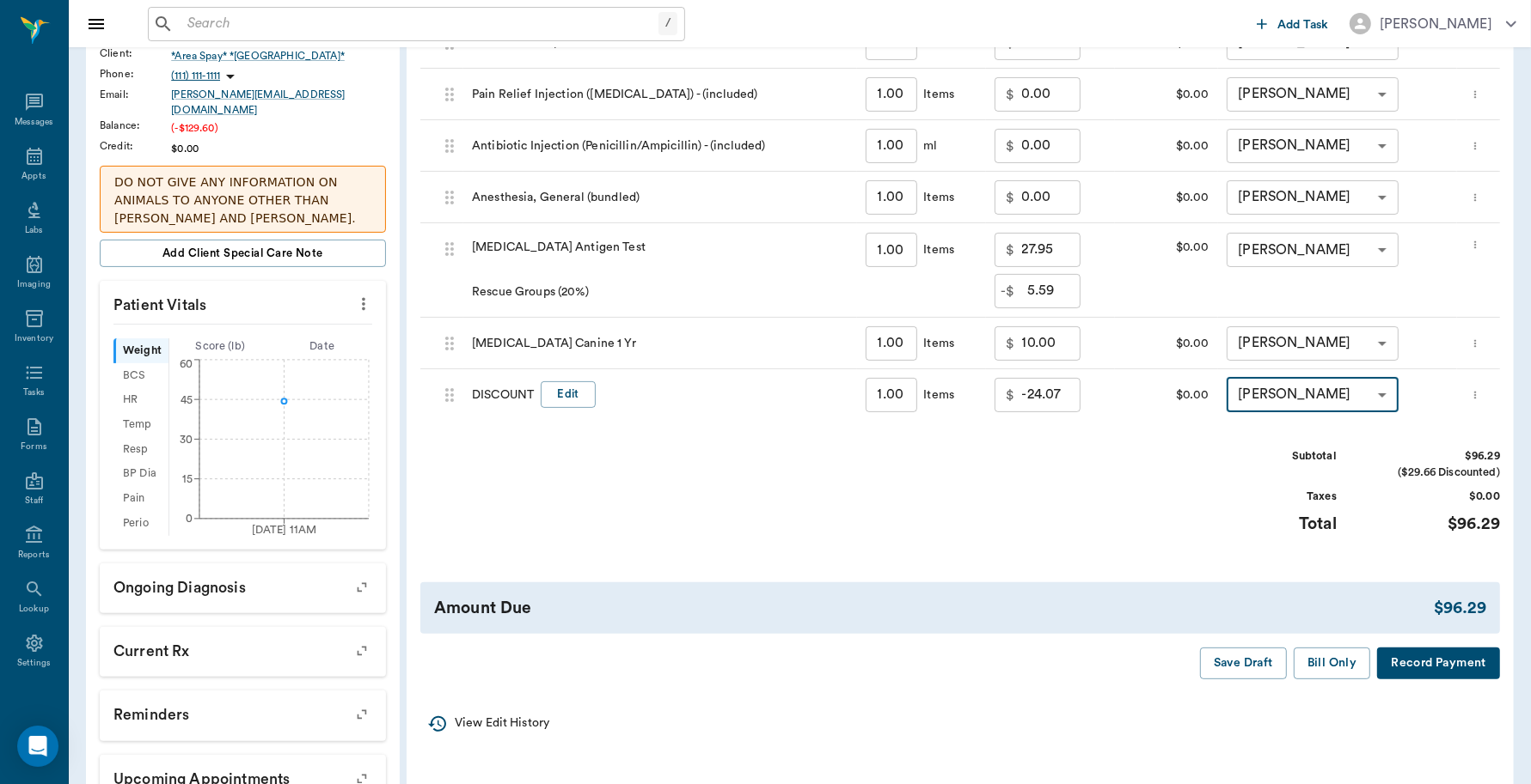
click at [1070, 395] on input "-24.07" at bounding box center [1051, 395] width 59 height 35
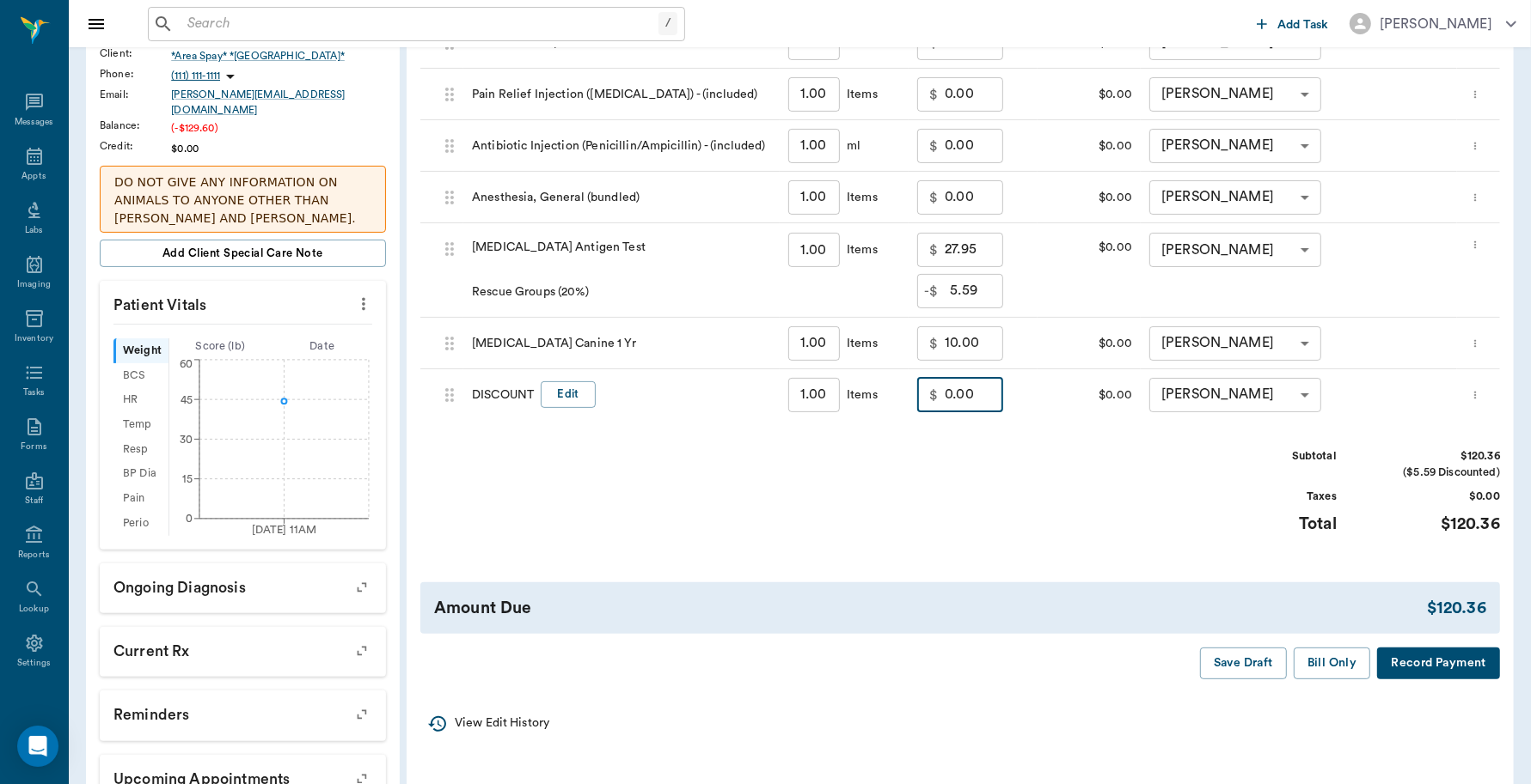
click at [994, 392] on input "0.00" at bounding box center [974, 395] width 59 height 35
type input "0"
type input "-18.48"
click at [1320, 655] on button "Bill Only" at bounding box center [1332, 663] width 77 height 32
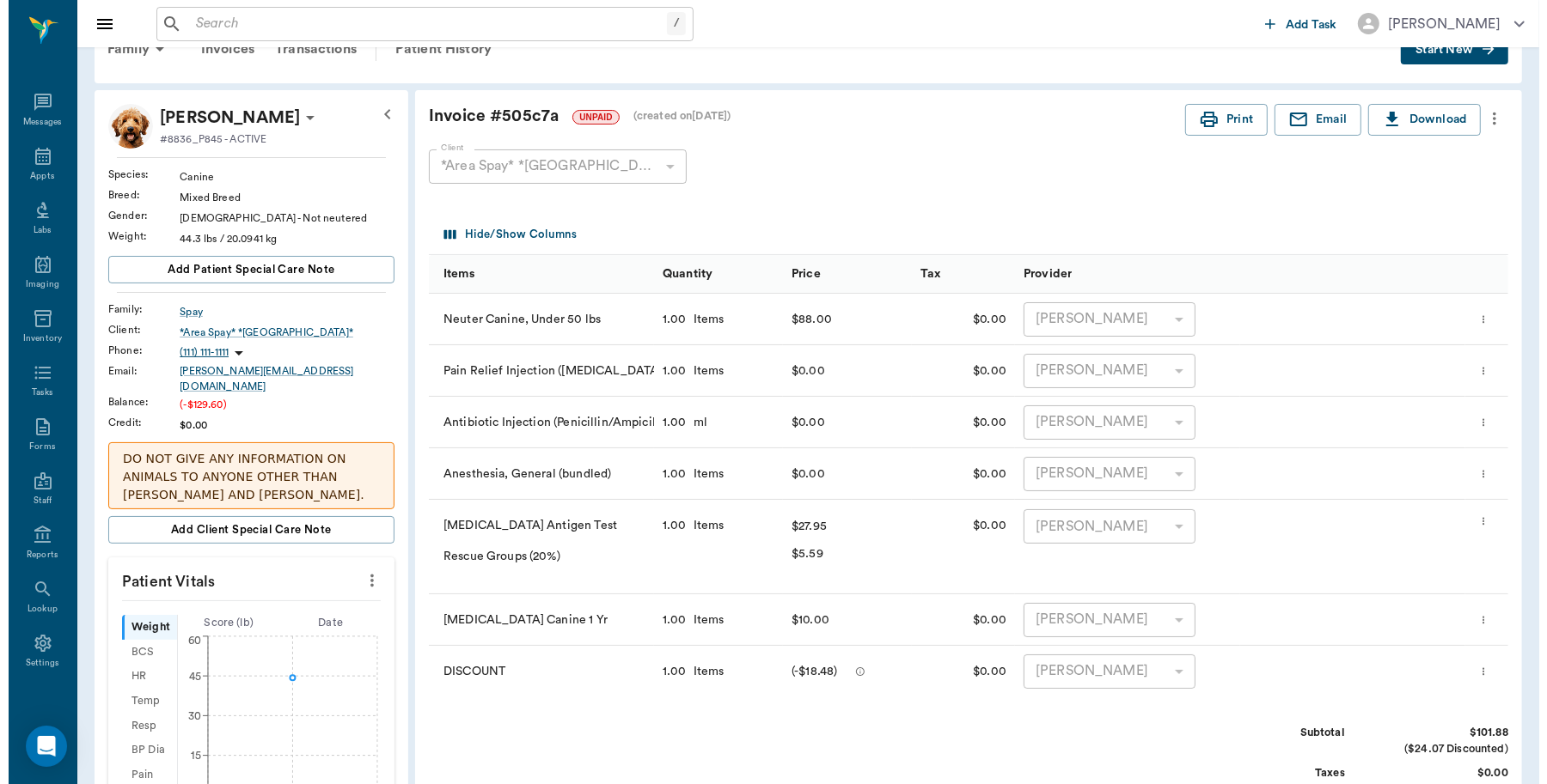
scroll to position [0, 0]
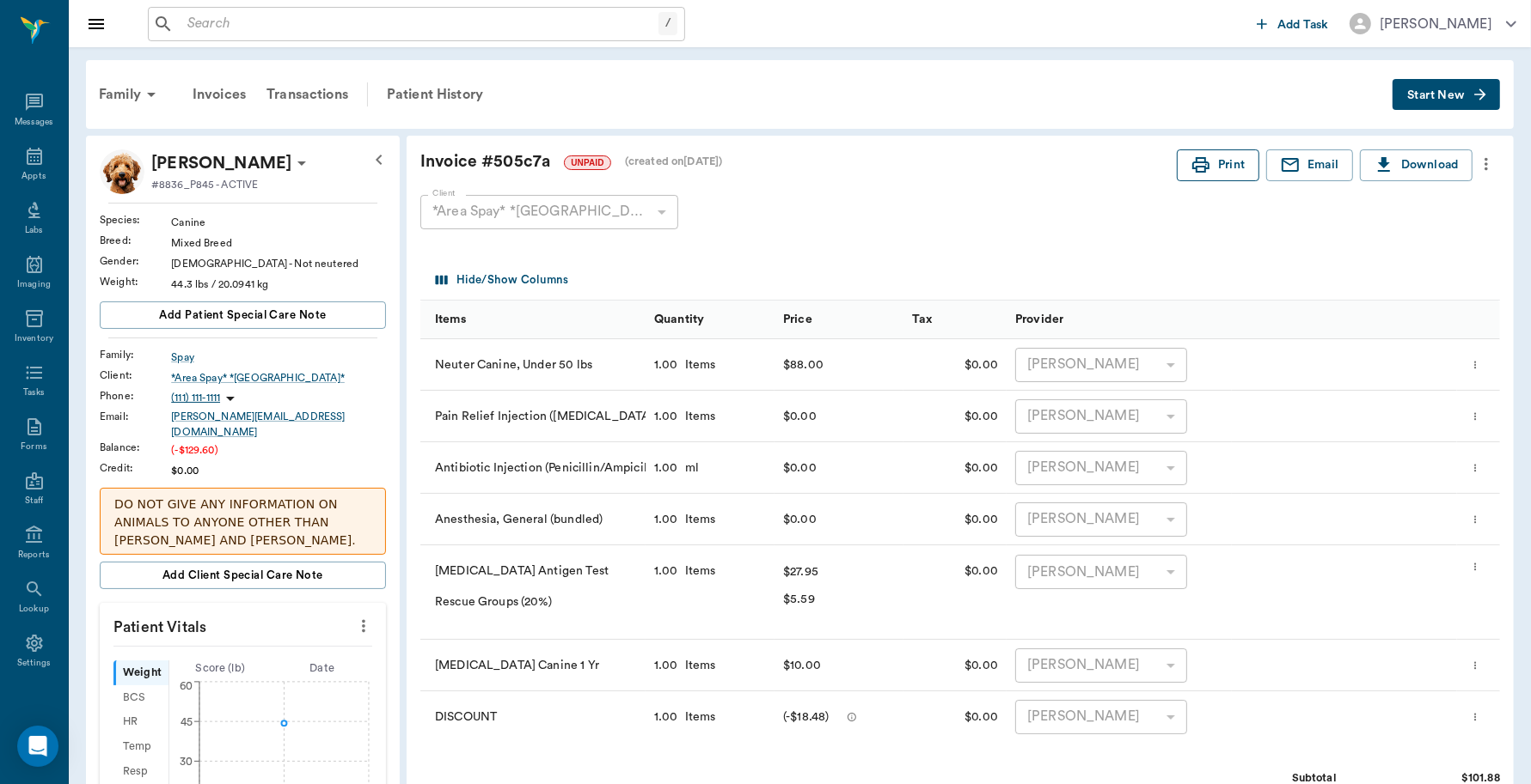
click at [1236, 173] on button "Print" at bounding box center [1218, 164] width 83 height 32
click at [23, 165] on div "Appts" at bounding box center [34, 166] width 68 height 54
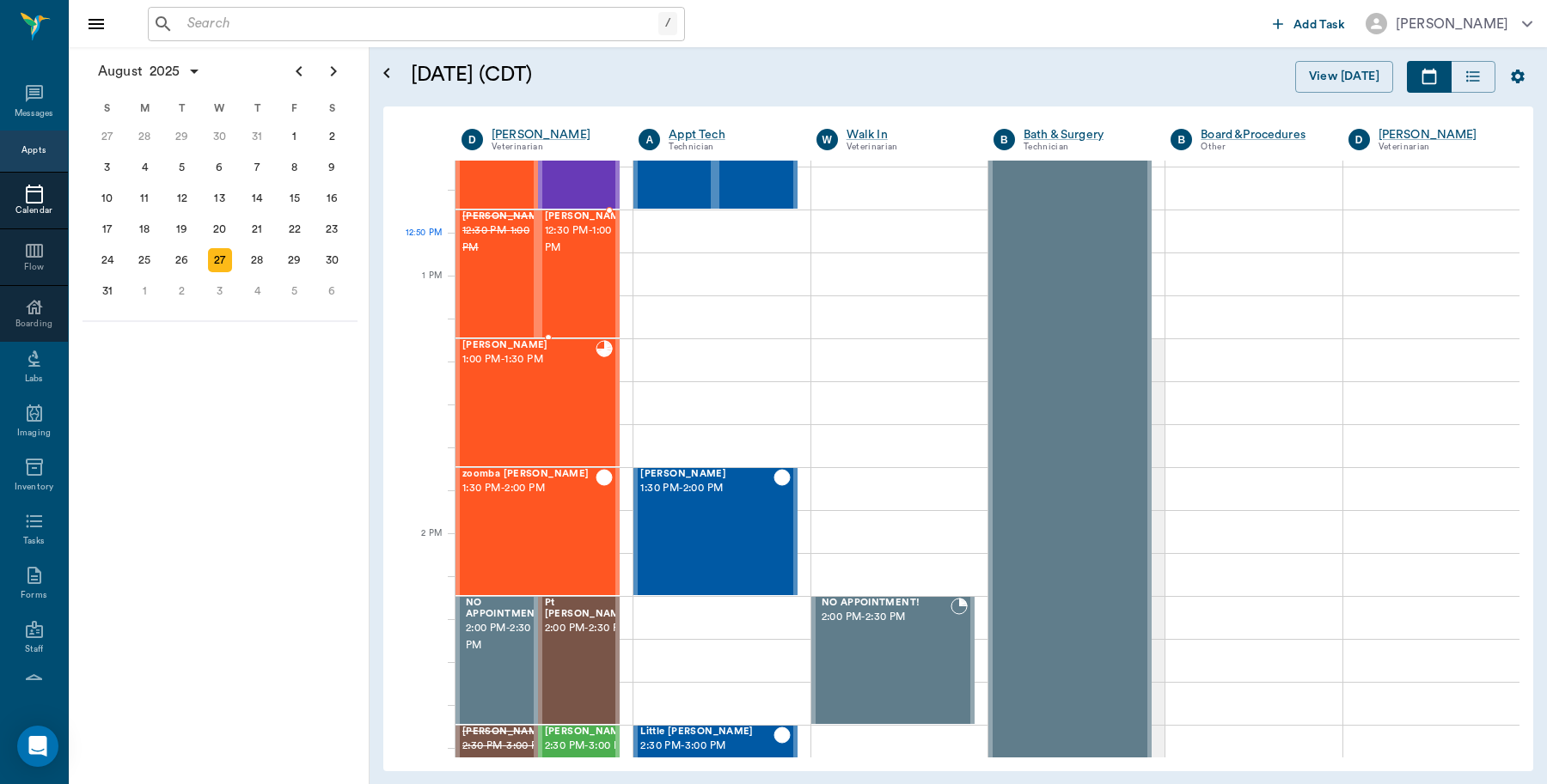
scroll to position [1098, 0]
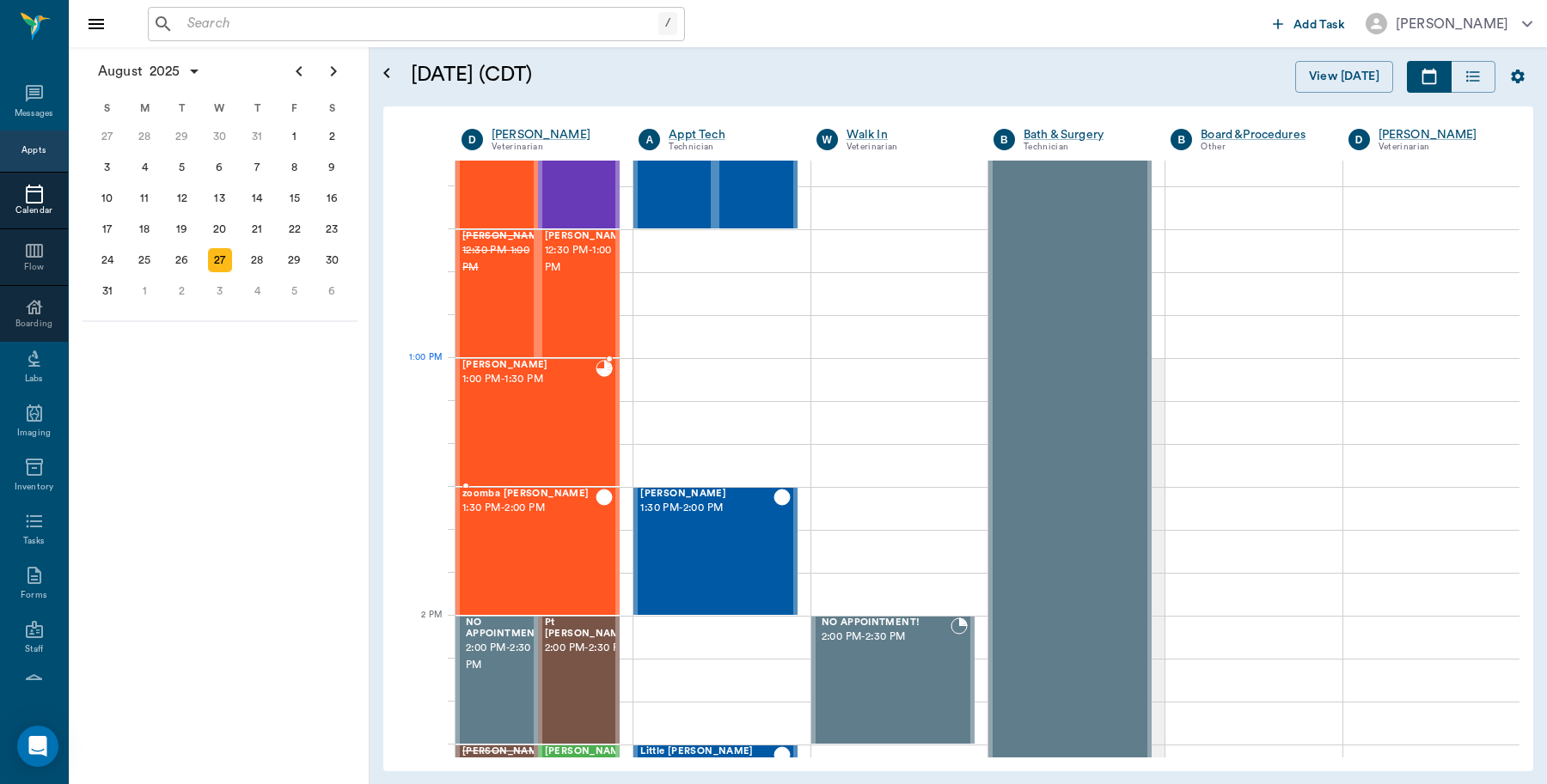
click at [569, 388] on span "1:00 PM - 1:30 PM" at bounding box center [528, 380] width 133 height 17
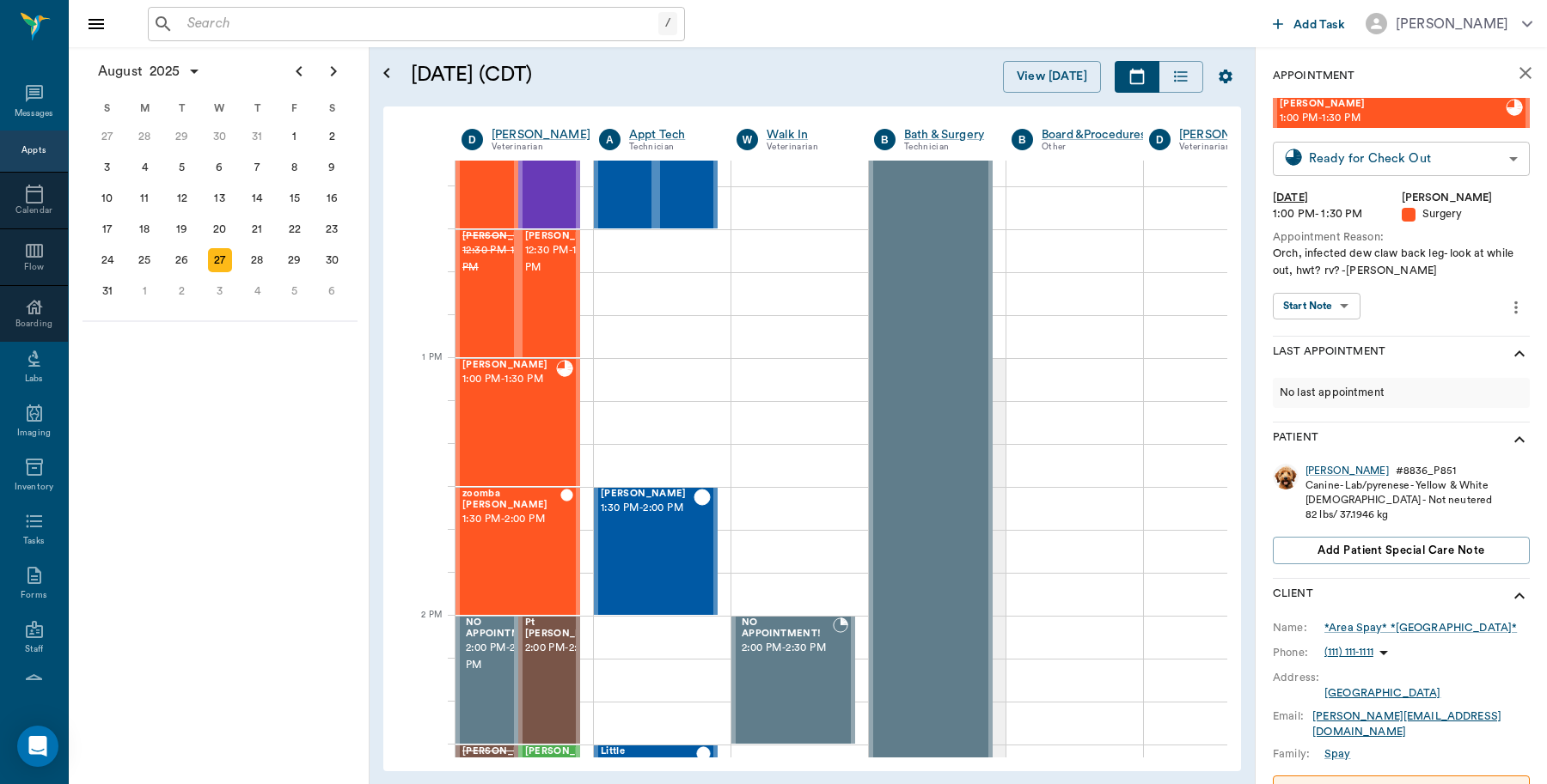
click at [1345, 164] on body "/ ​ Add Task Dr. Bert Ellsworth Nectar Messages Appts Calendar Flow Boarding La…" at bounding box center [774, 392] width 1547 height 784
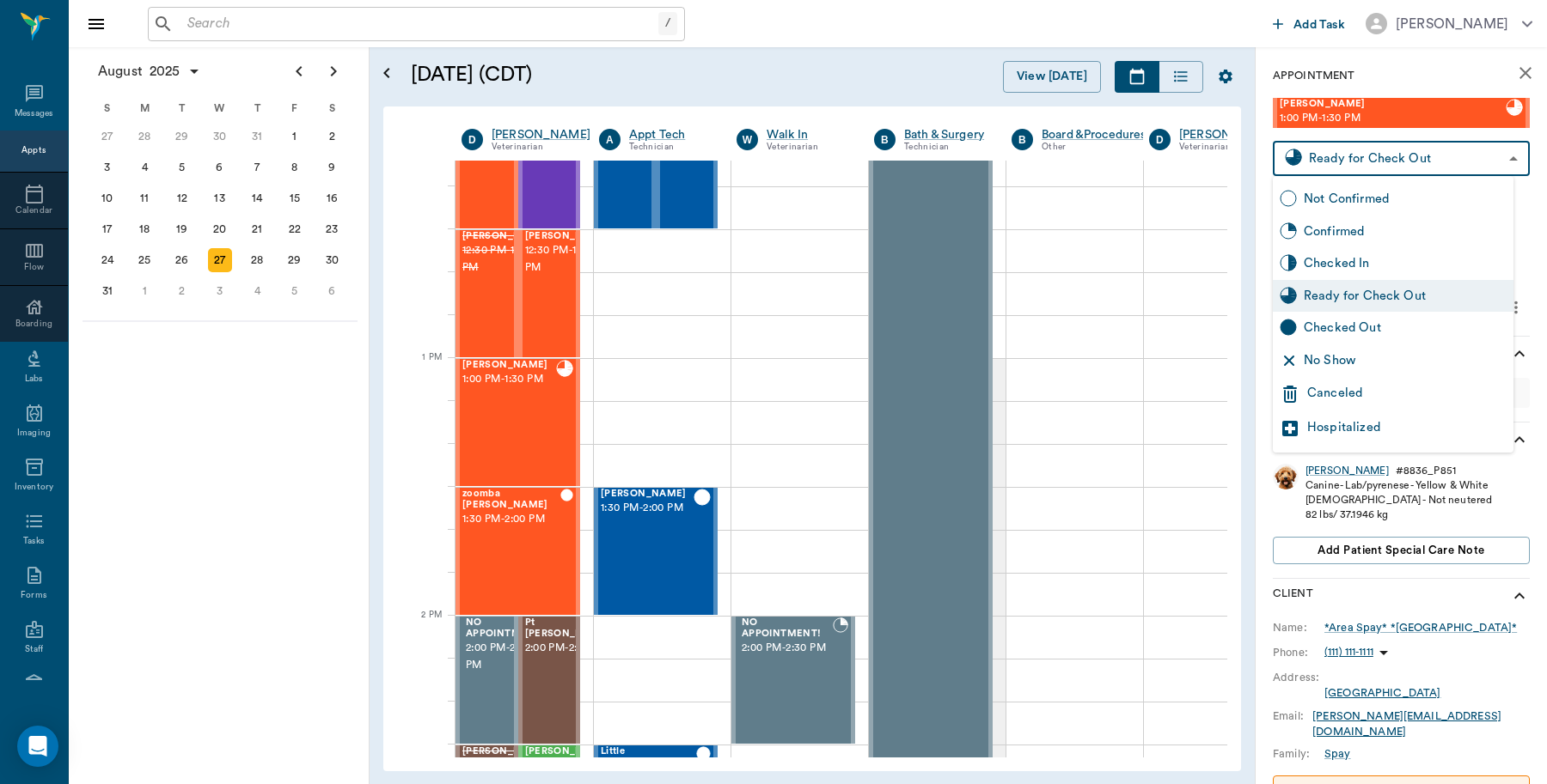
click at [1315, 329] on div "Checked Out" at bounding box center [1405, 328] width 203 height 19
type input "CHECKED_OUT"
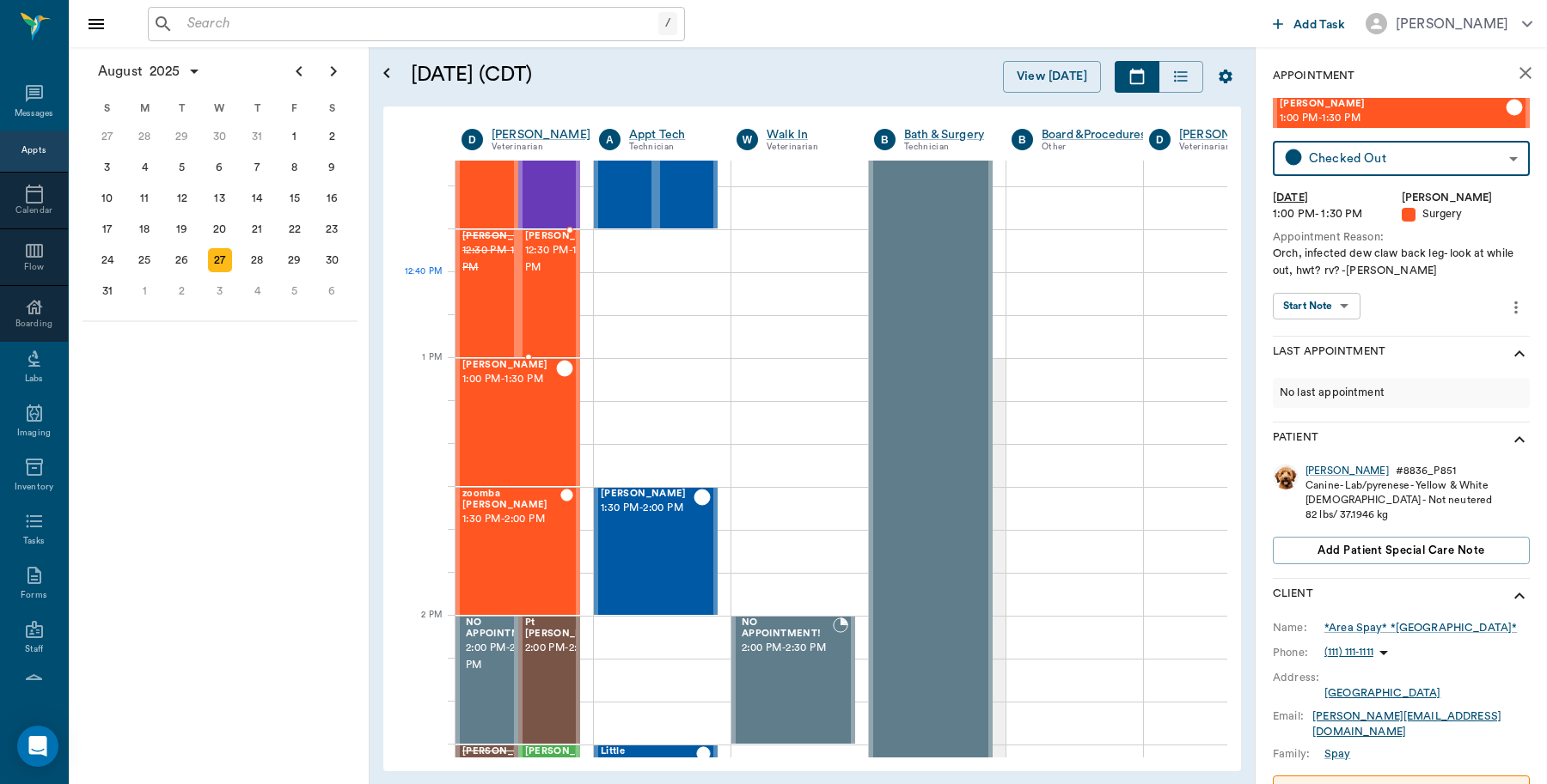
click at [559, 305] on div "George Spay 12:30 PM - 1:00 PM" at bounding box center [568, 293] width 86 height 125
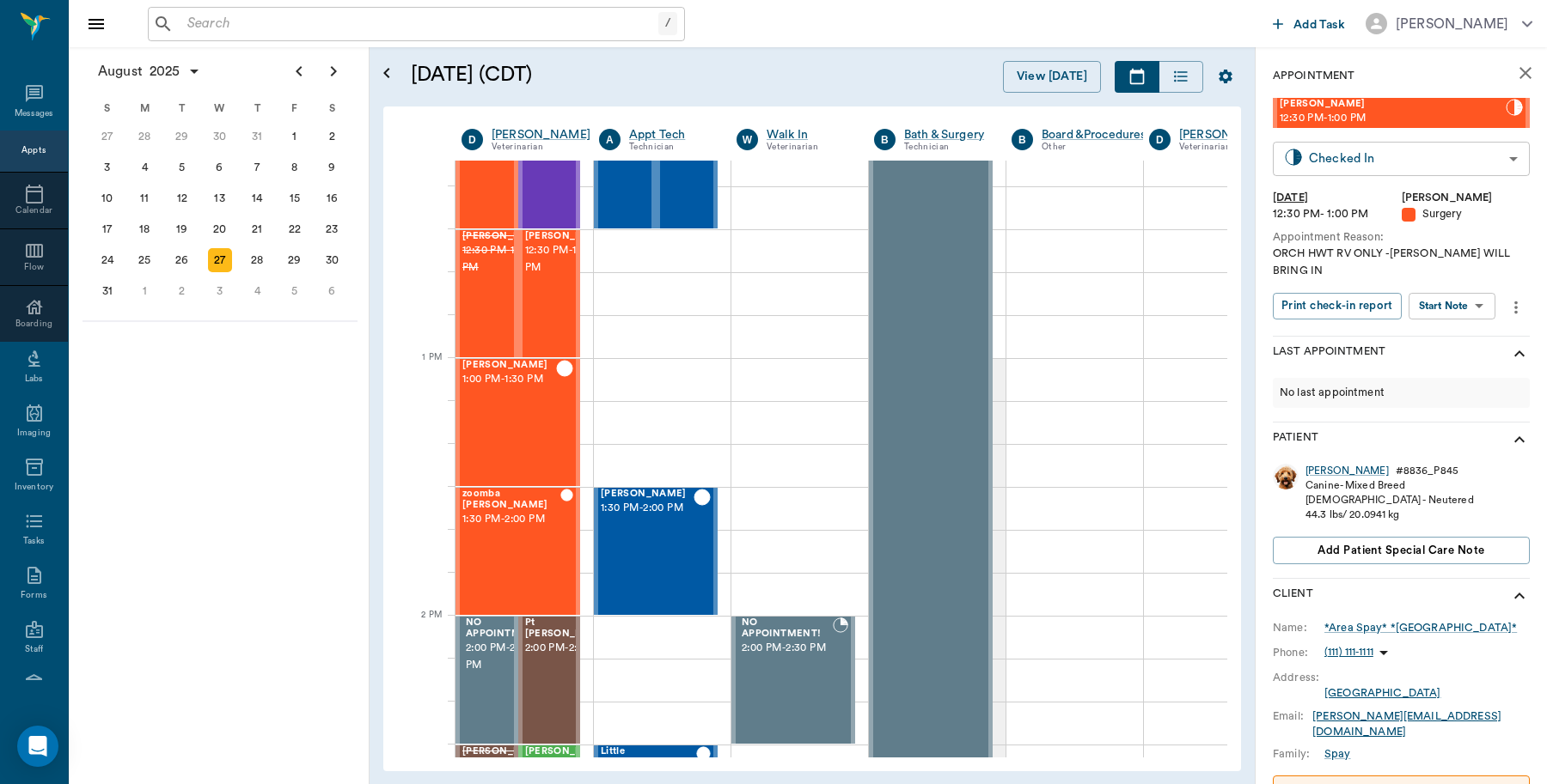
click at [1360, 152] on body "/ ​ Add Task Dr. Bert Ellsworth Nectar Messages Appts Calendar Flow Boarding La…" at bounding box center [774, 392] width 1547 height 784
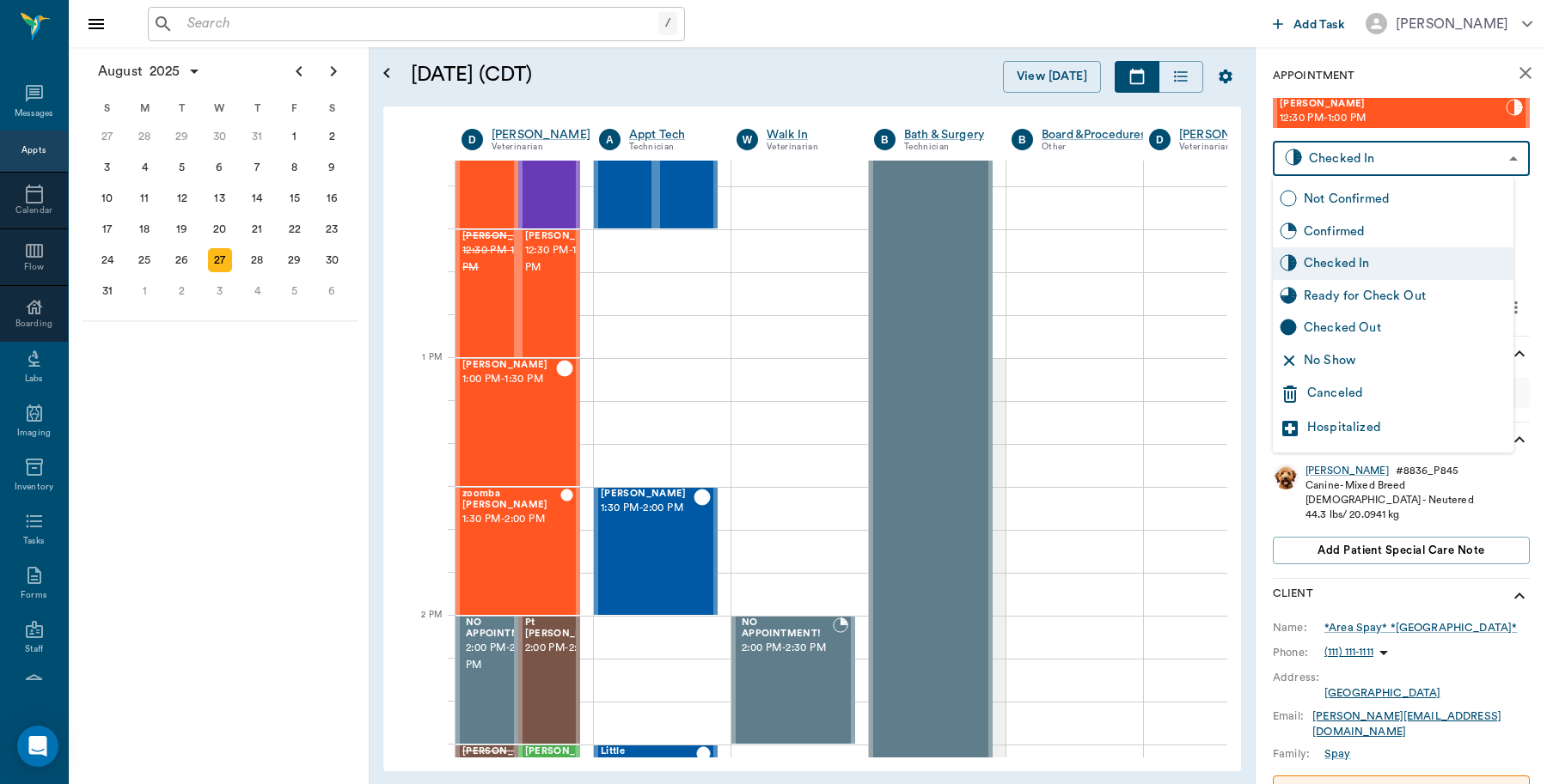
click at [1358, 320] on div "Checked Out" at bounding box center [1405, 328] width 203 height 19
type input "CHECKED_OUT"
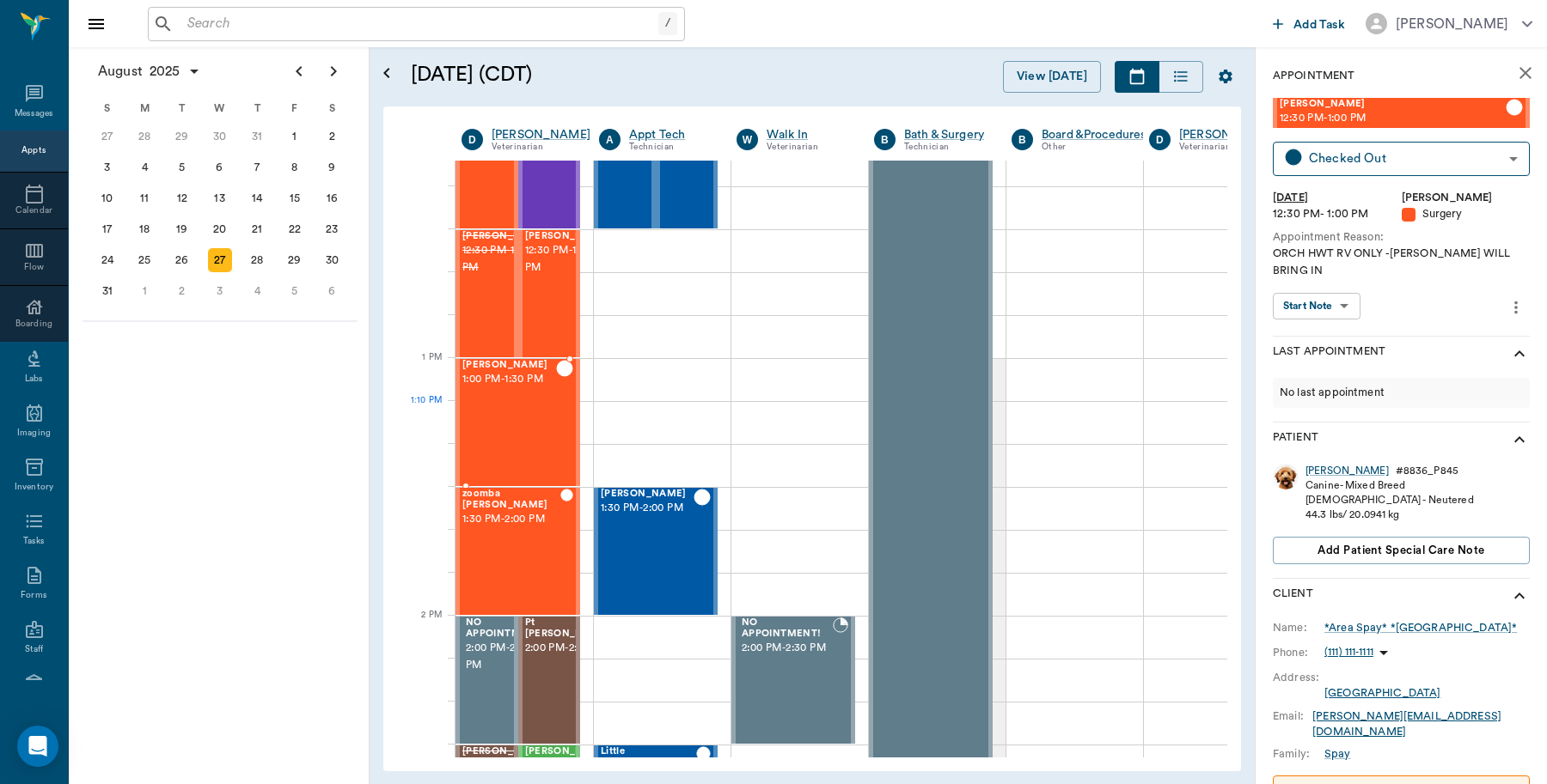
click at [522, 417] on div "Steve Spay 1:00 PM - 1:30 PM" at bounding box center [508, 422] width 93 height 125
click at [1324, 469] on div "Steve" at bounding box center [1347, 470] width 84 height 14
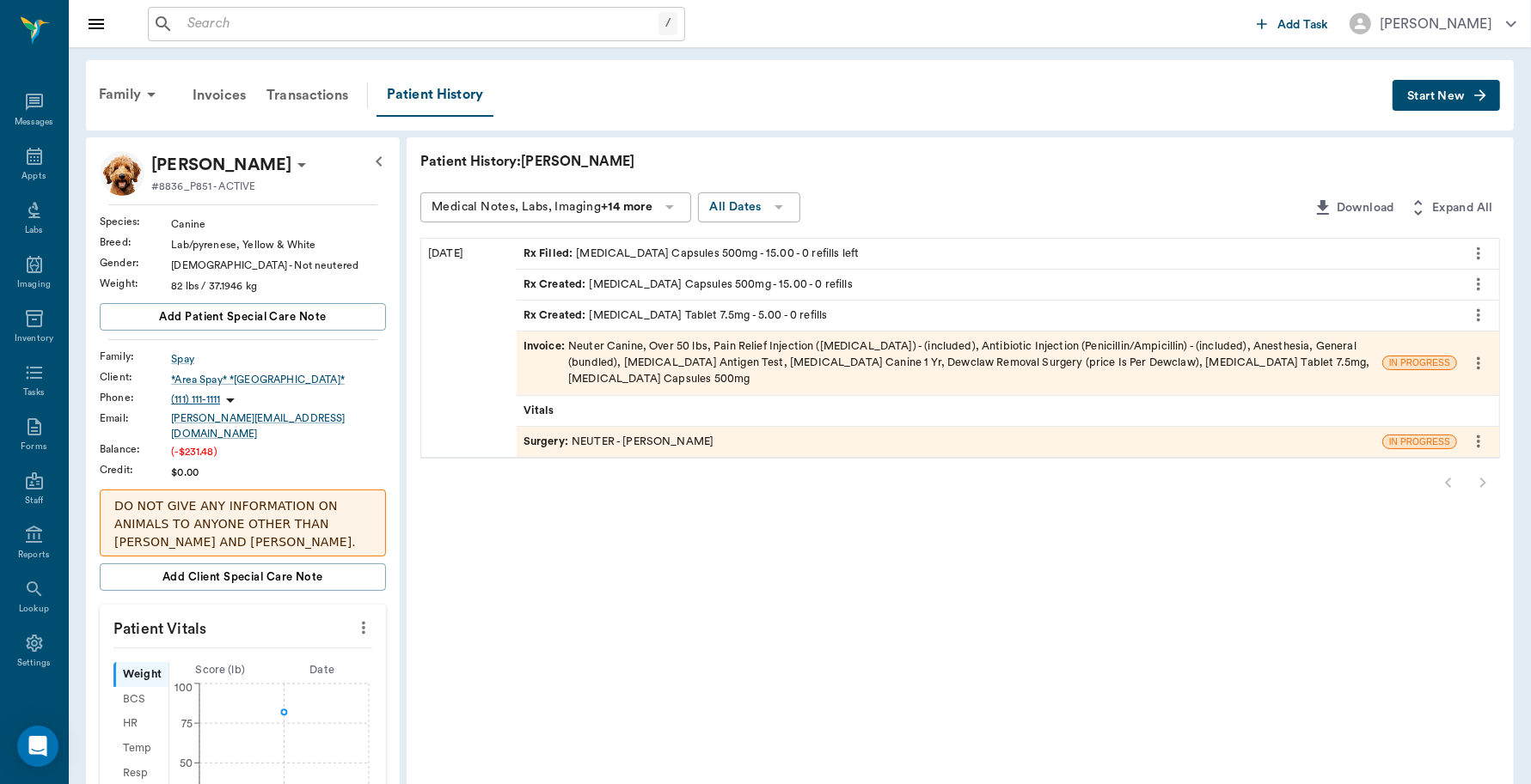
click at [680, 443] on div "Surgery : NEUTER - Dr. Bert Ellsworth" at bounding box center [619, 442] width 191 height 16
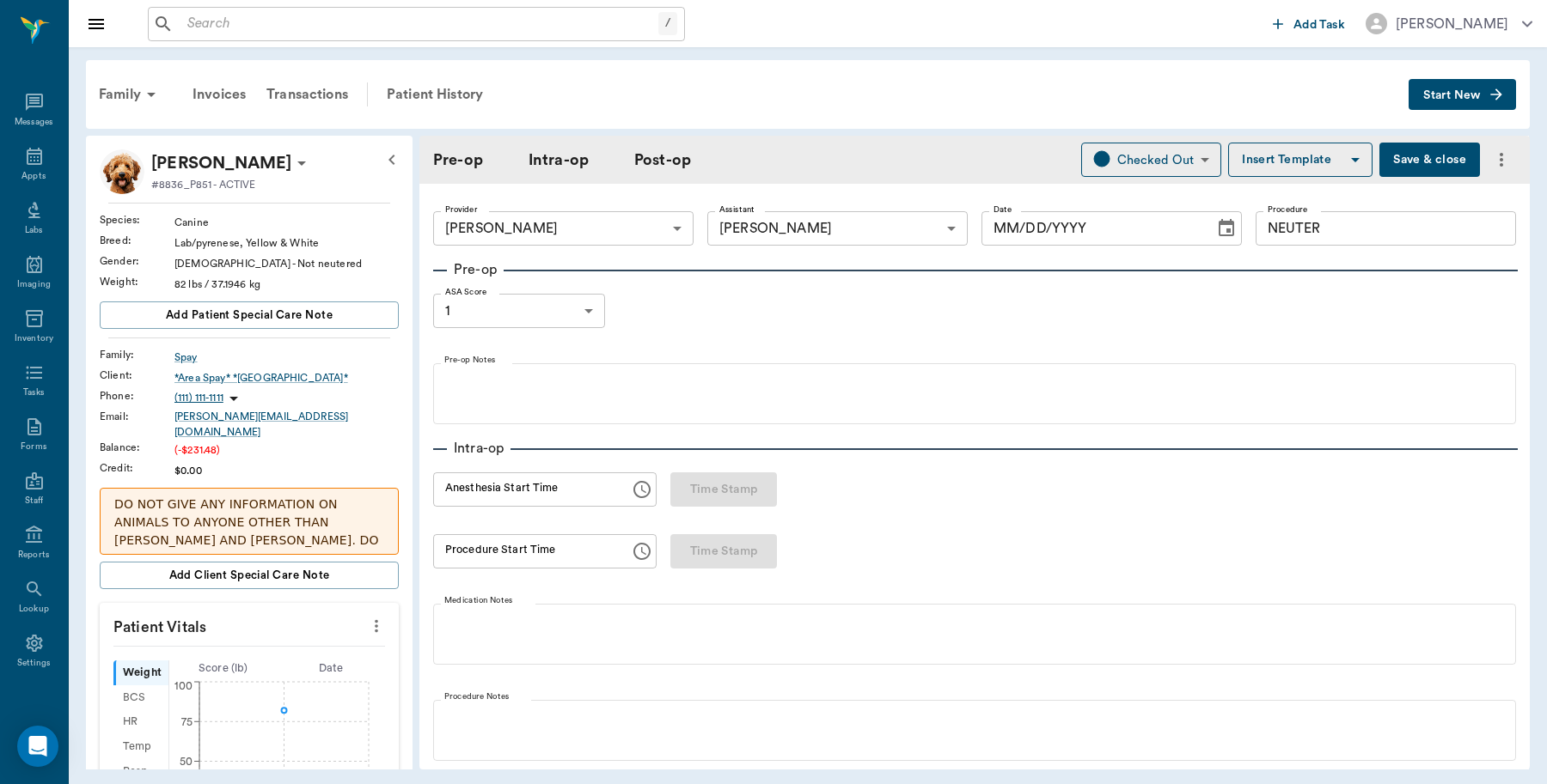
type input "63ec2f075fda476ae8351a4d"
type input "682b670d8bdc6f7f8feef3db"
type input "NEUTER"
type input "1"
radio input "true"
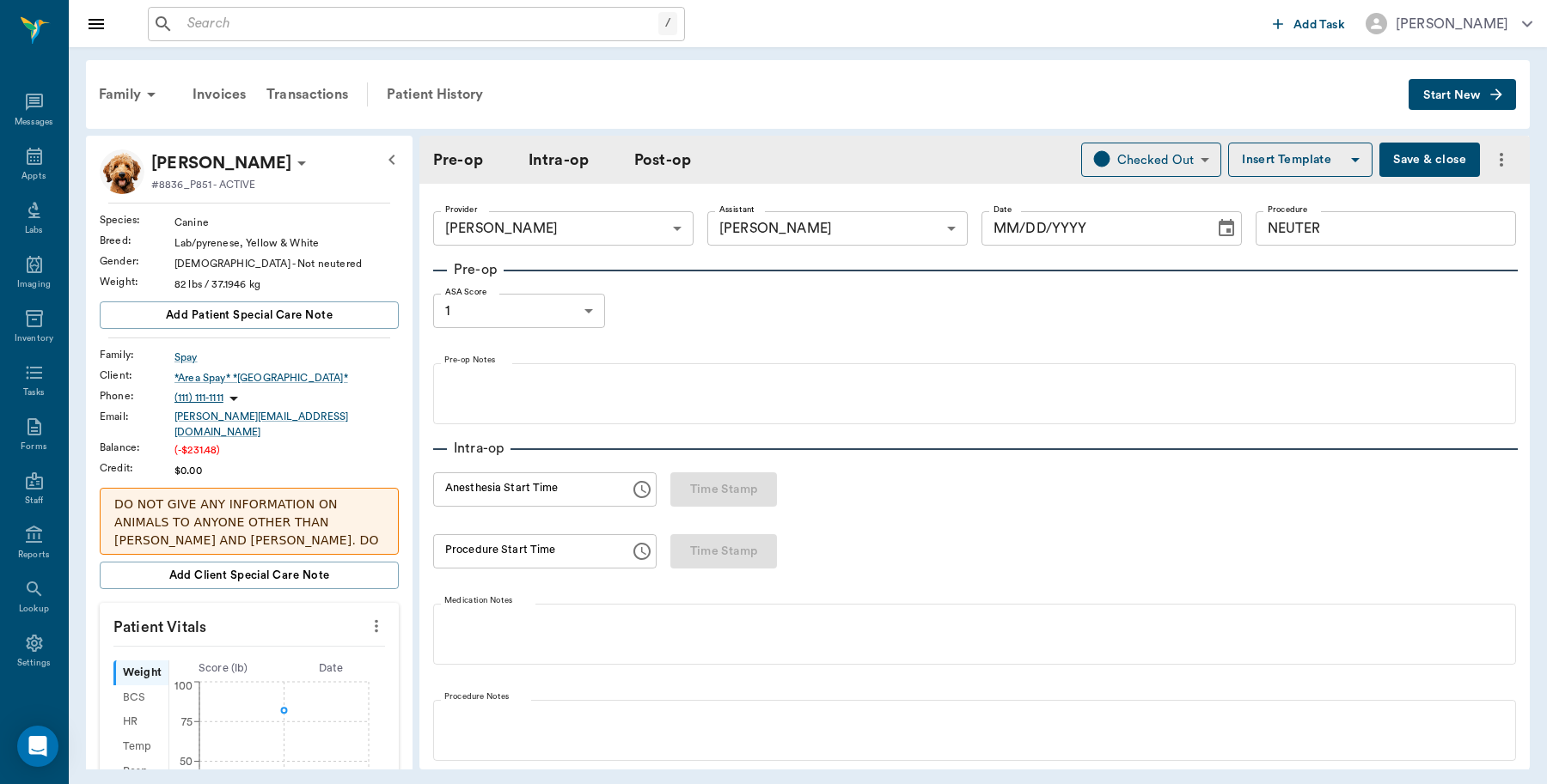
type input "[DATE]"
type input "12:08 PM"
type input "12:25 PM"
type input "01:22 PM"
type input "01:25 PM"
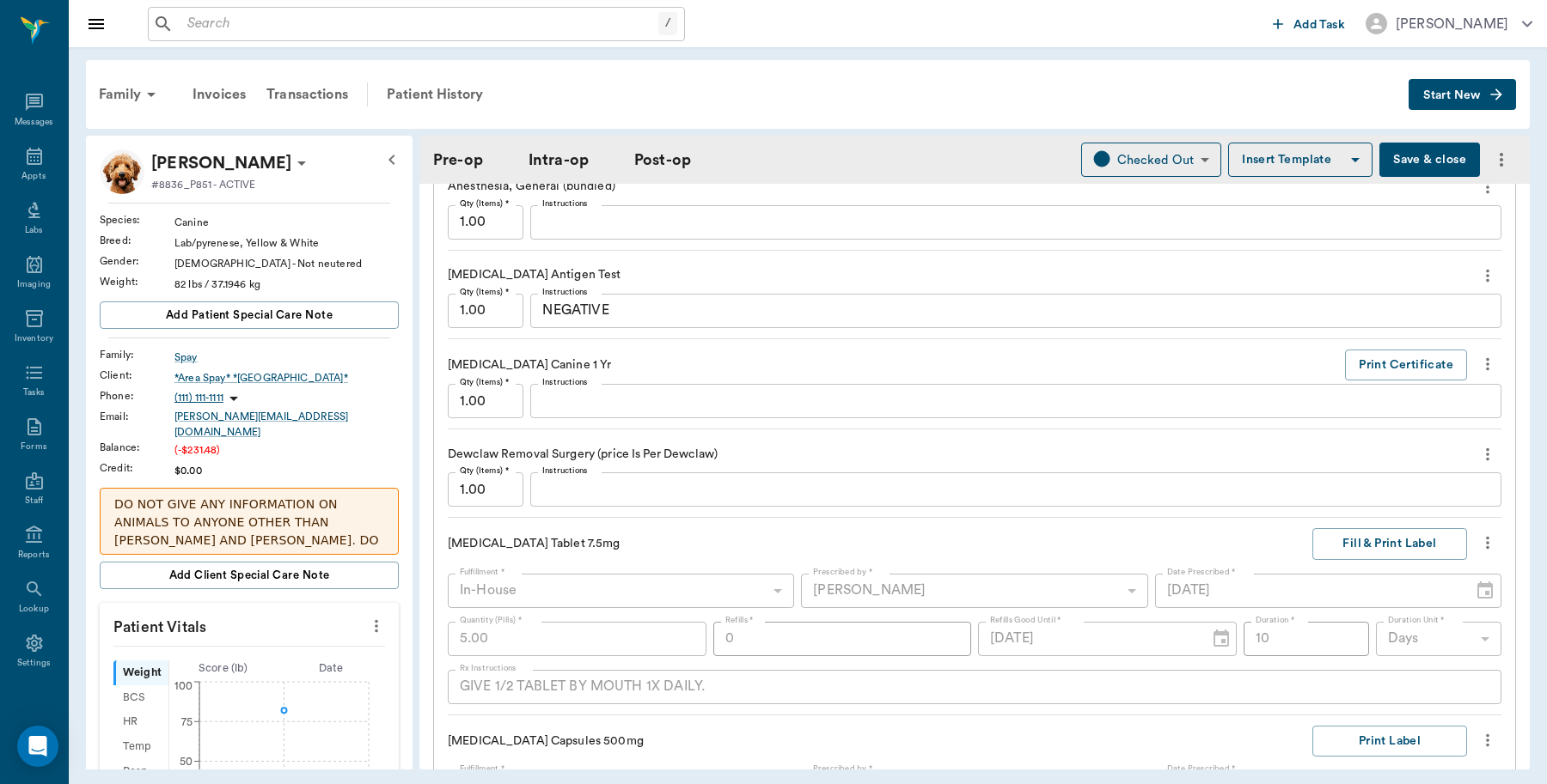
scroll to position [2040, 0]
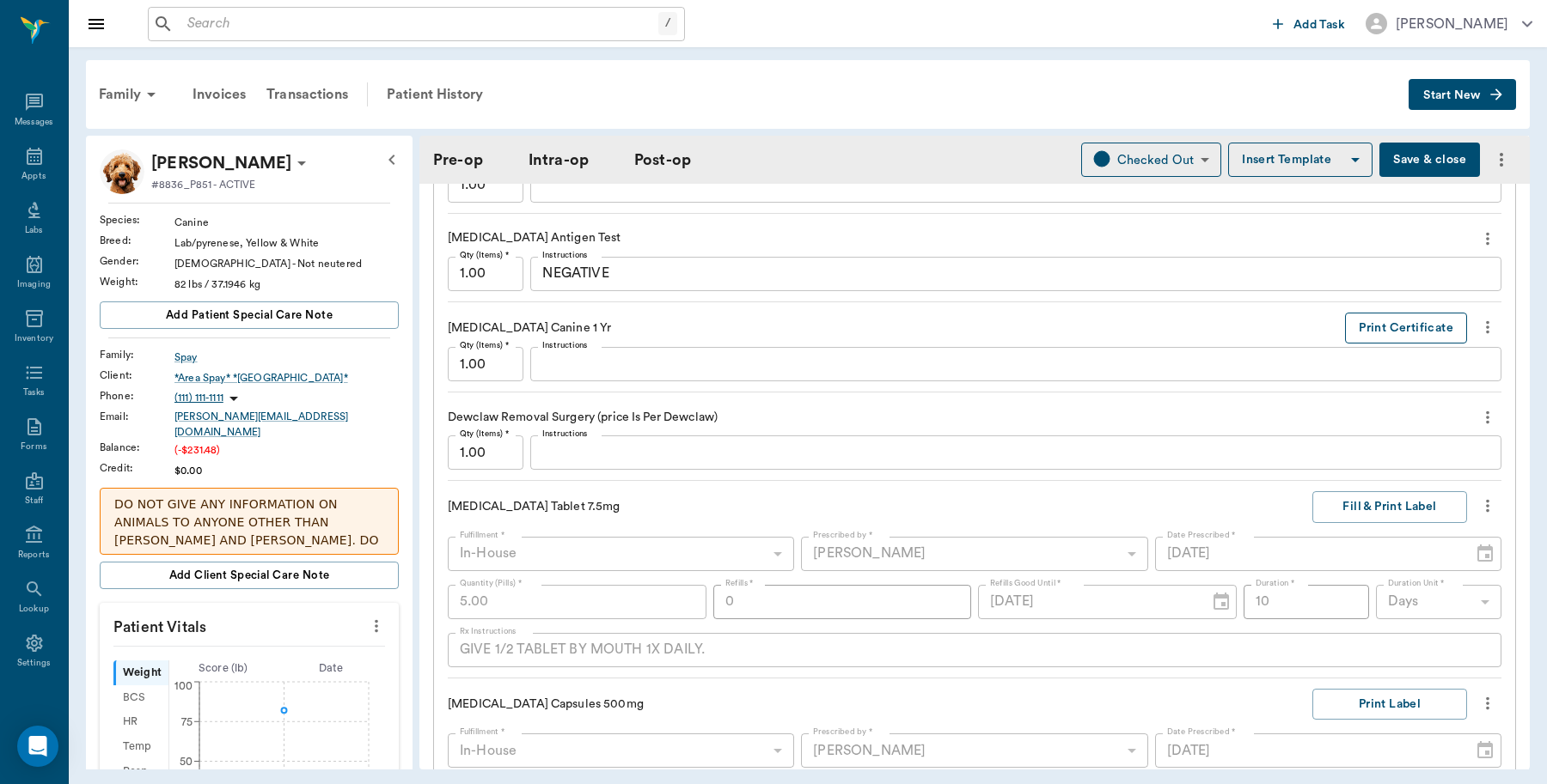
click at [1360, 332] on button "Print Certificate" at bounding box center [1406, 328] width 122 height 32
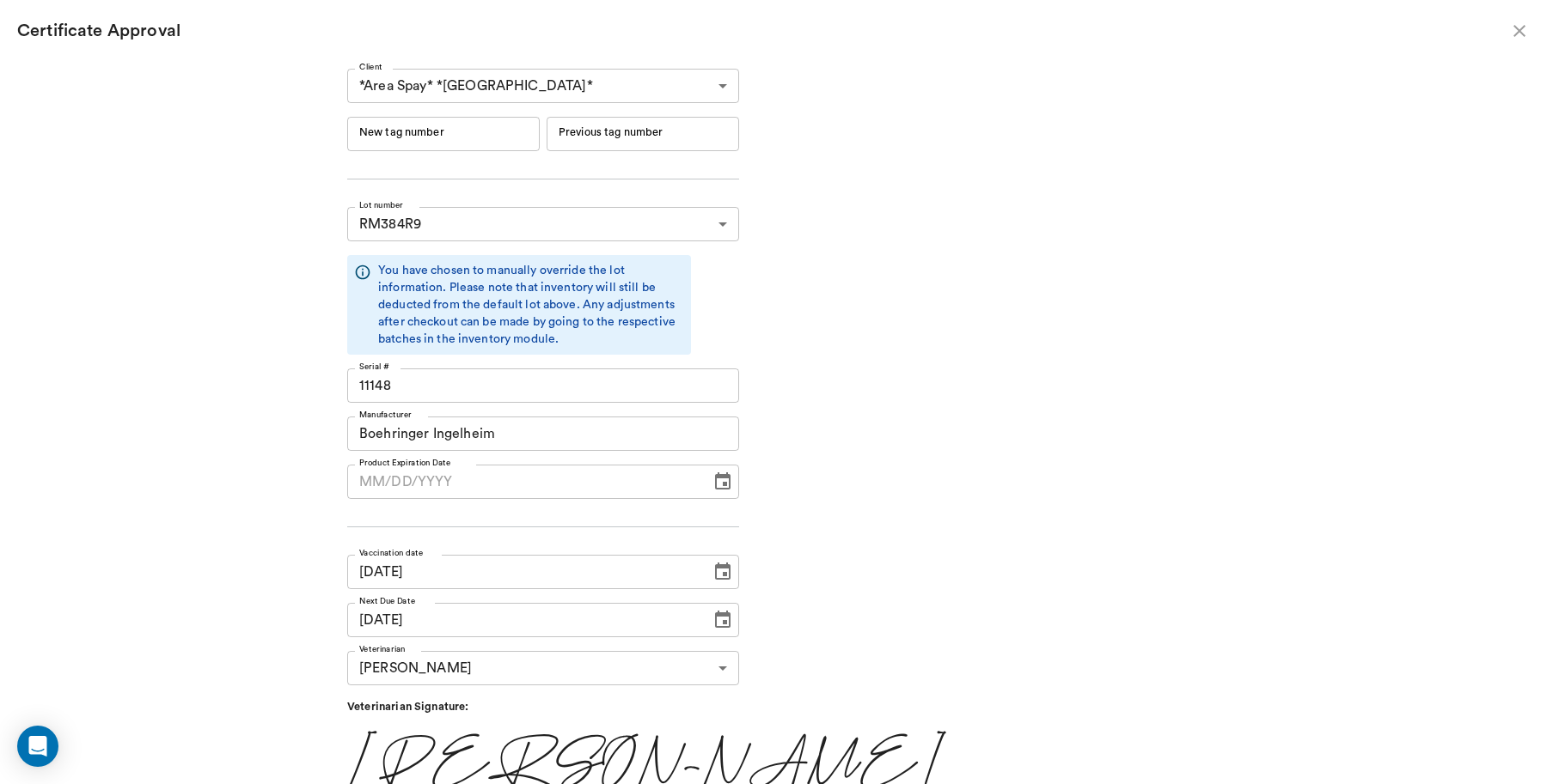
type input "06/19/2026"
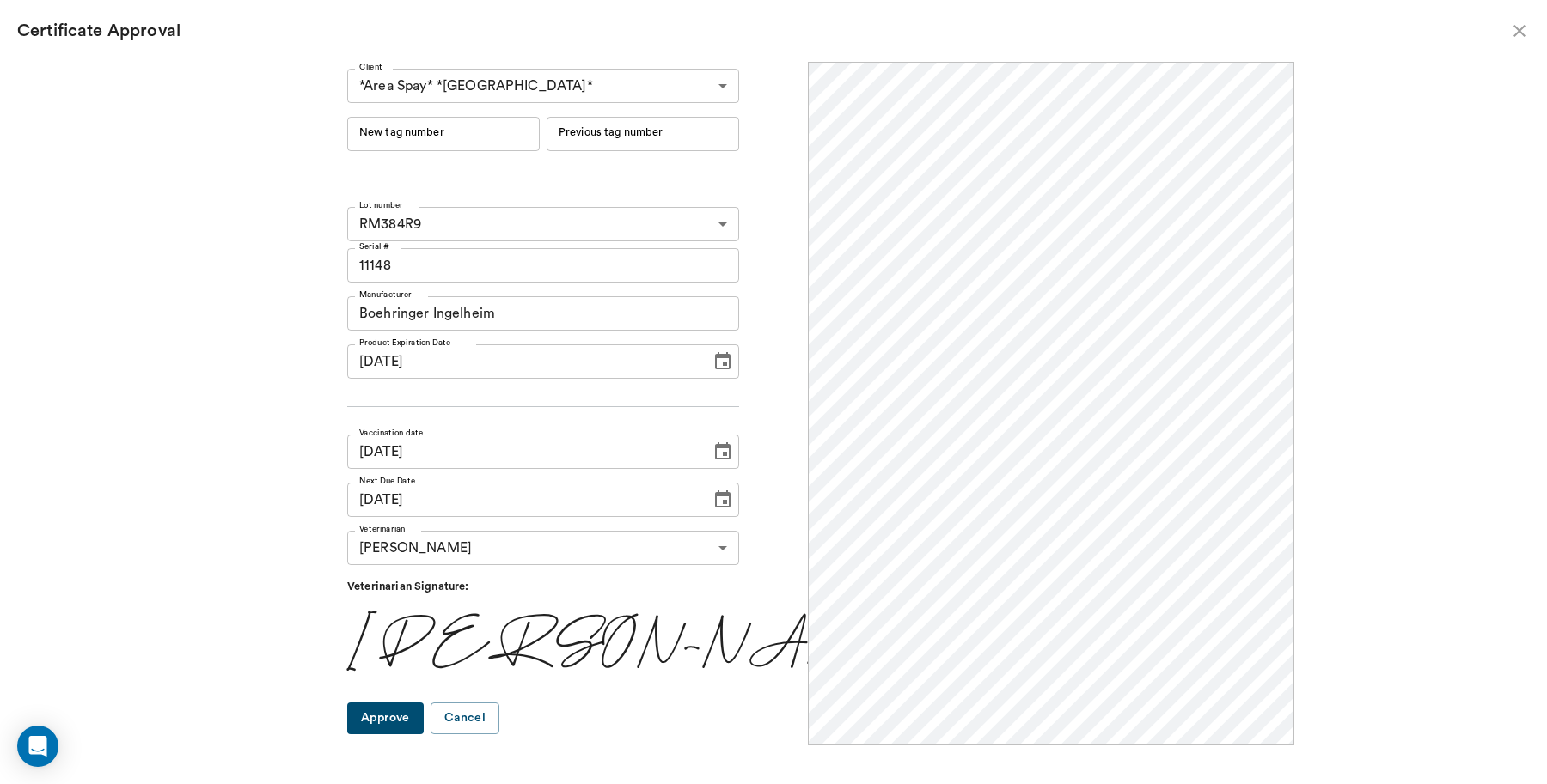
scroll to position [0, 0]
click at [524, 132] on input "New tag number" at bounding box center [444, 134] width 192 height 35
type input "251049"
click at [422, 723] on button "Approve" at bounding box center [385, 719] width 76 height 32
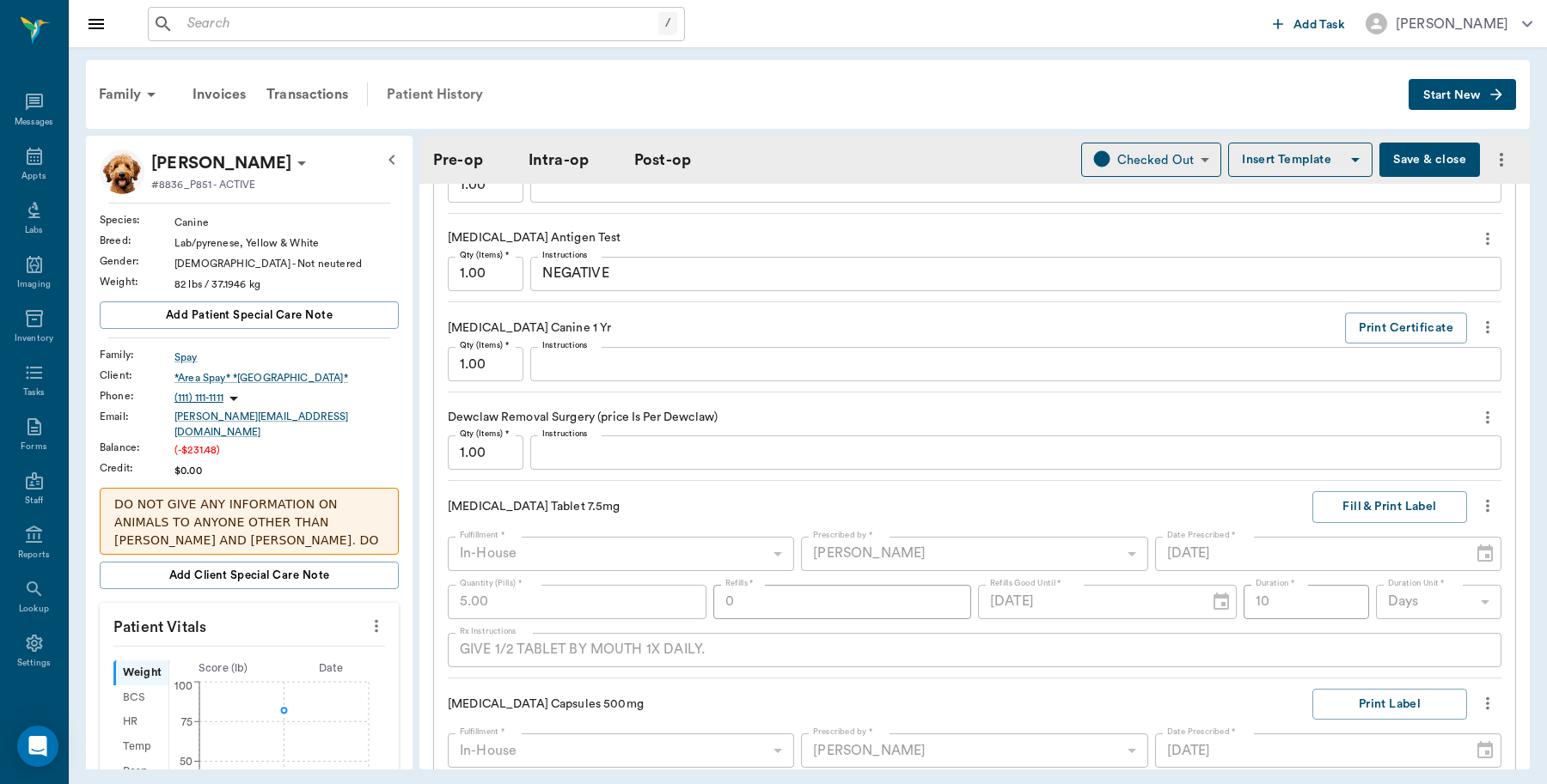
click at [418, 92] on div "Patient History" at bounding box center [434, 94] width 116 height 41
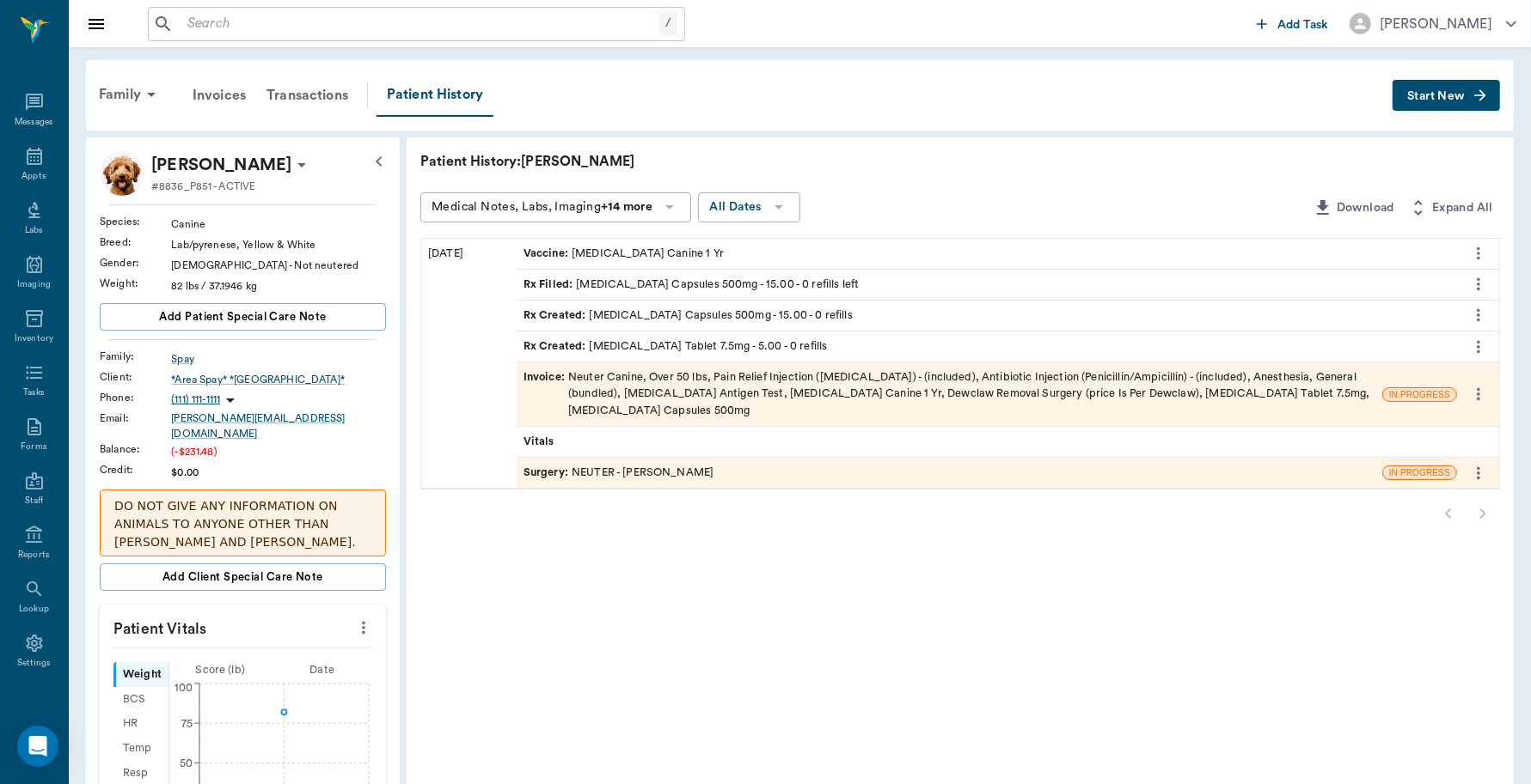
click at [707, 398] on div "Invoice : Neuter Canine, Over 50 lbs, Pain Relief Injection (meloxicam) - (incl…" at bounding box center [949, 394] width 852 height 50
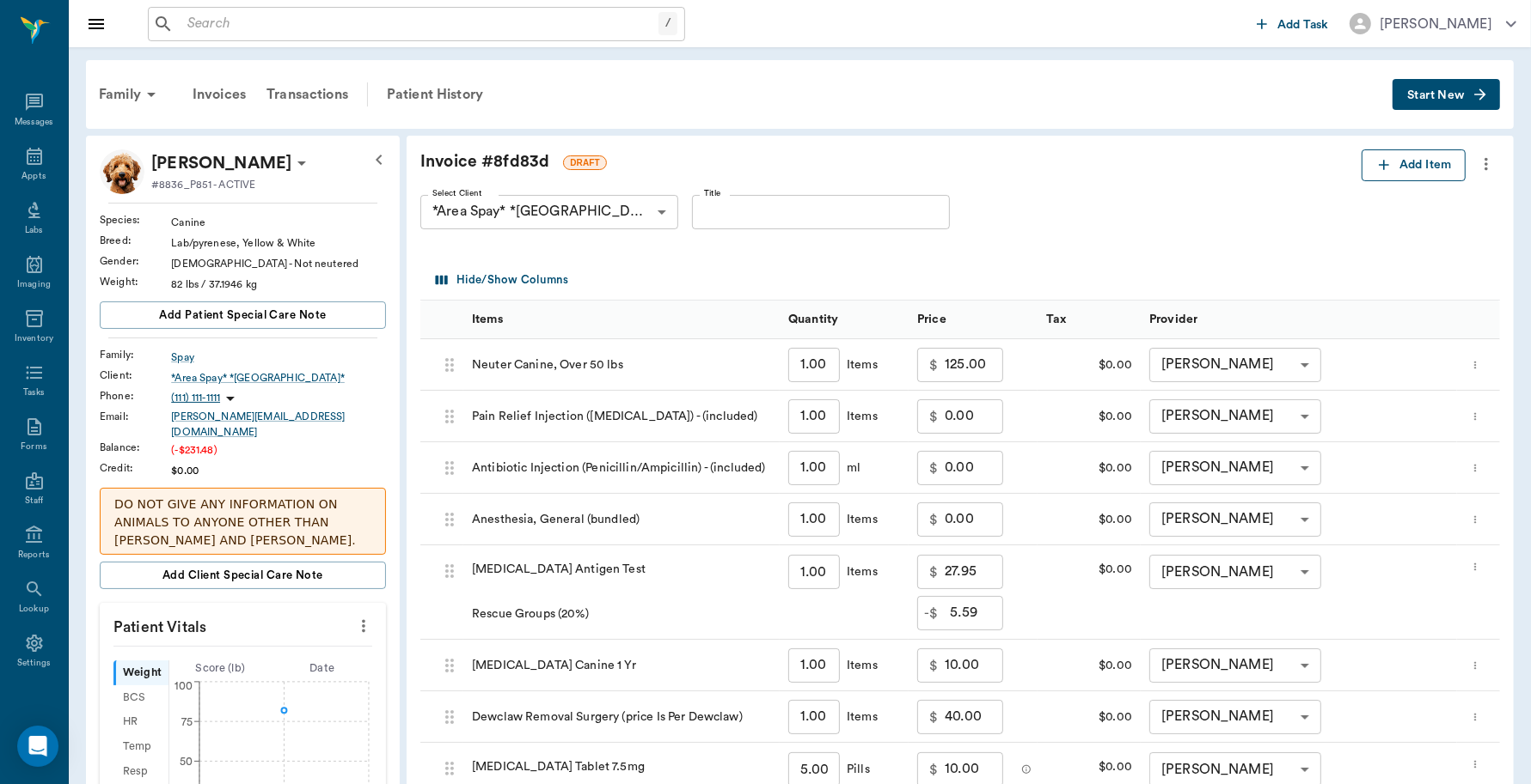
click at [1384, 164] on icon "button" at bounding box center [1384, 165] width 17 height 17
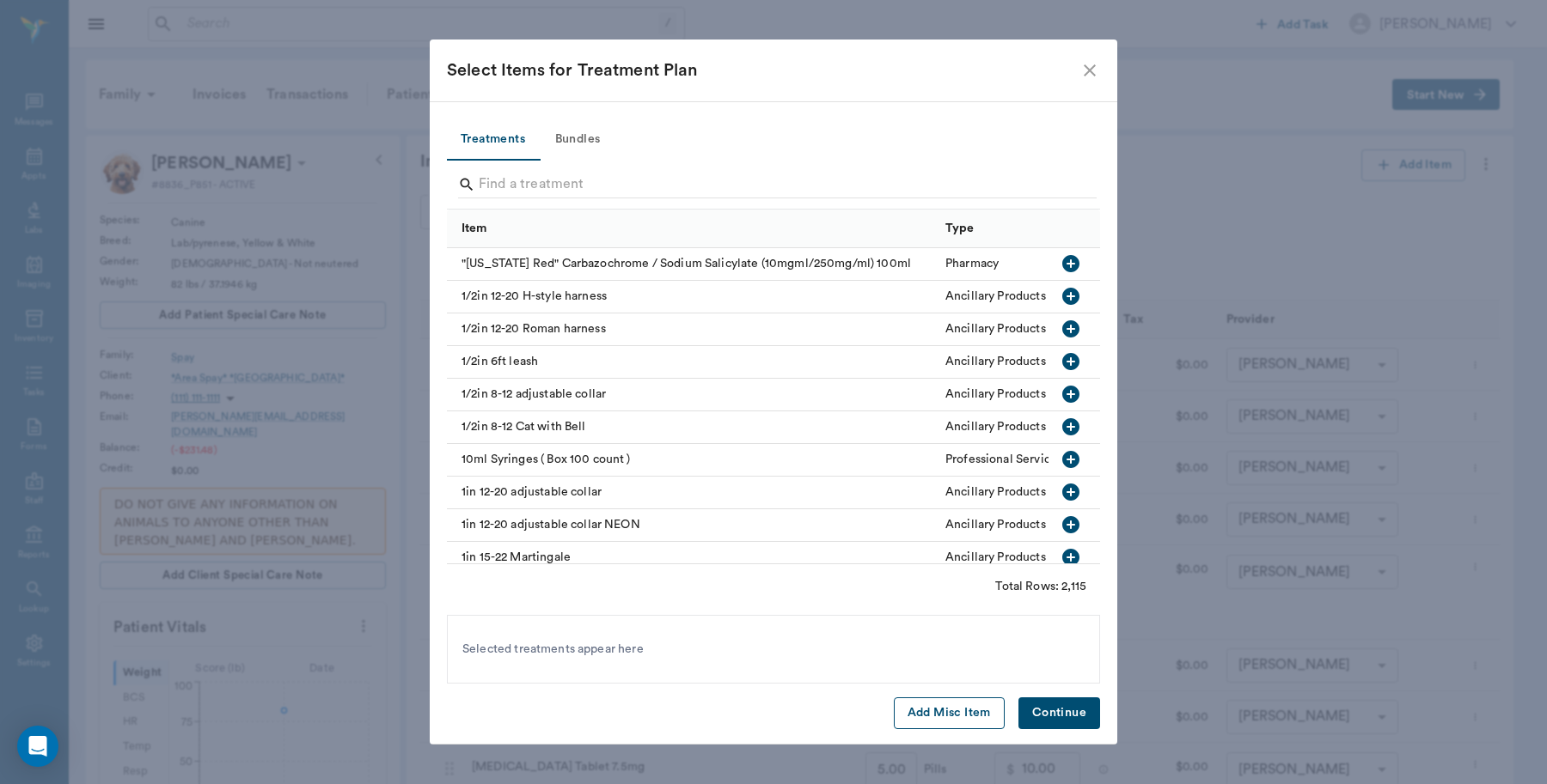
click at [968, 718] on button "Add Misc Item" at bounding box center [949, 713] width 111 height 32
click at [1074, 714] on button "Continue" at bounding box center [1058, 713] width 82 height 32
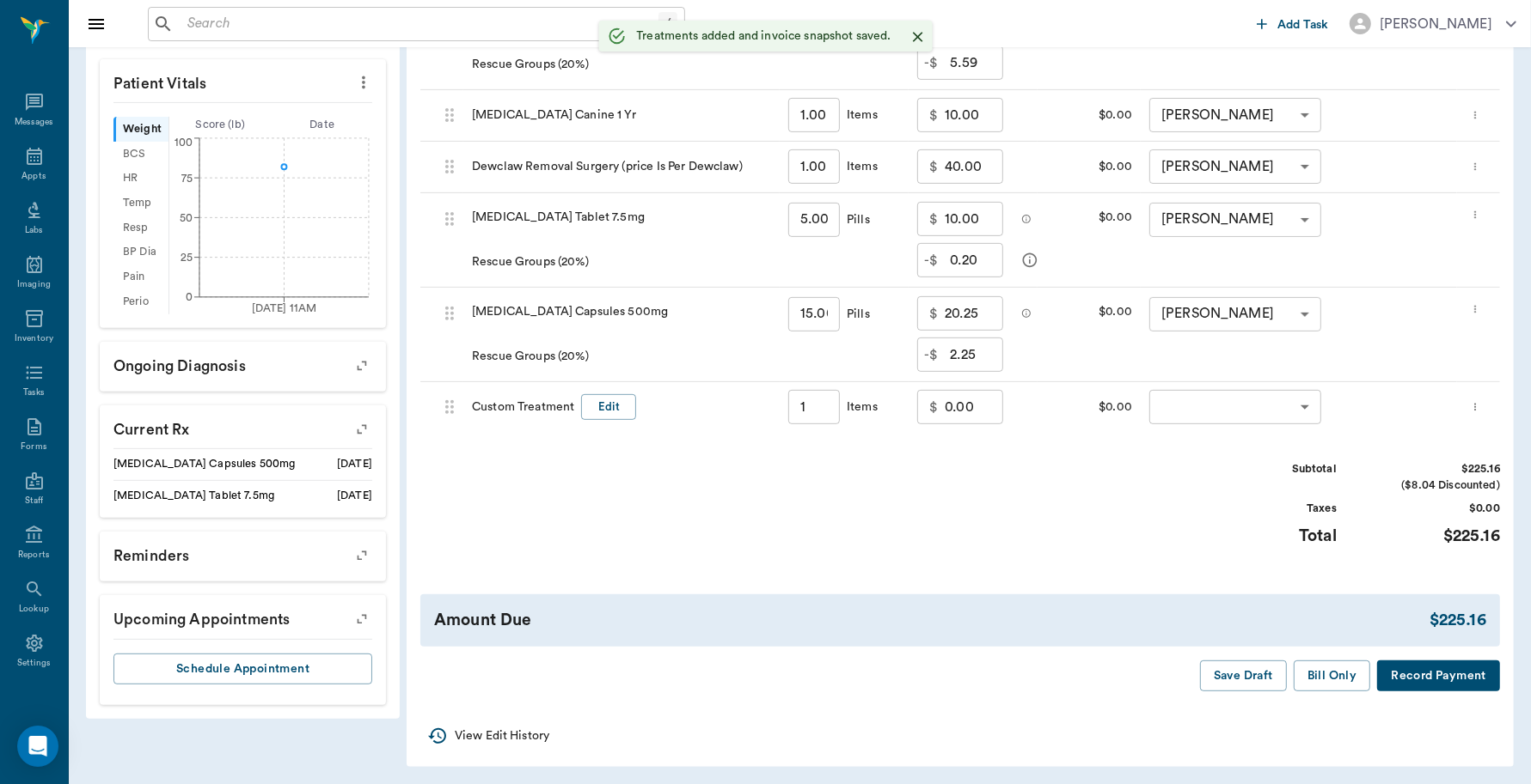
scroll to position [546, 0]
type input "1.00"
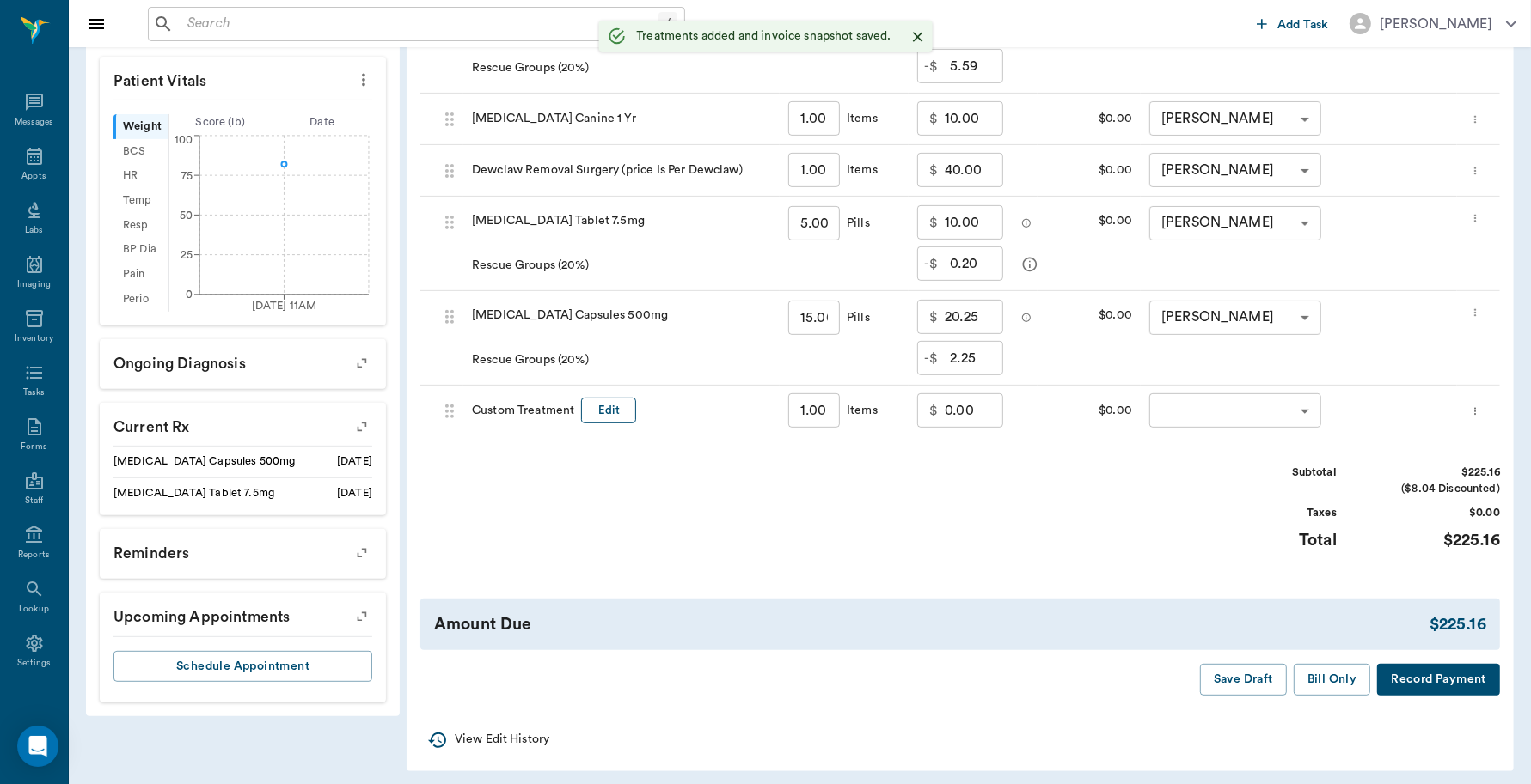
click at [600, 398] on button "Edit" at bounding box center [608, 412] width 55 height 27
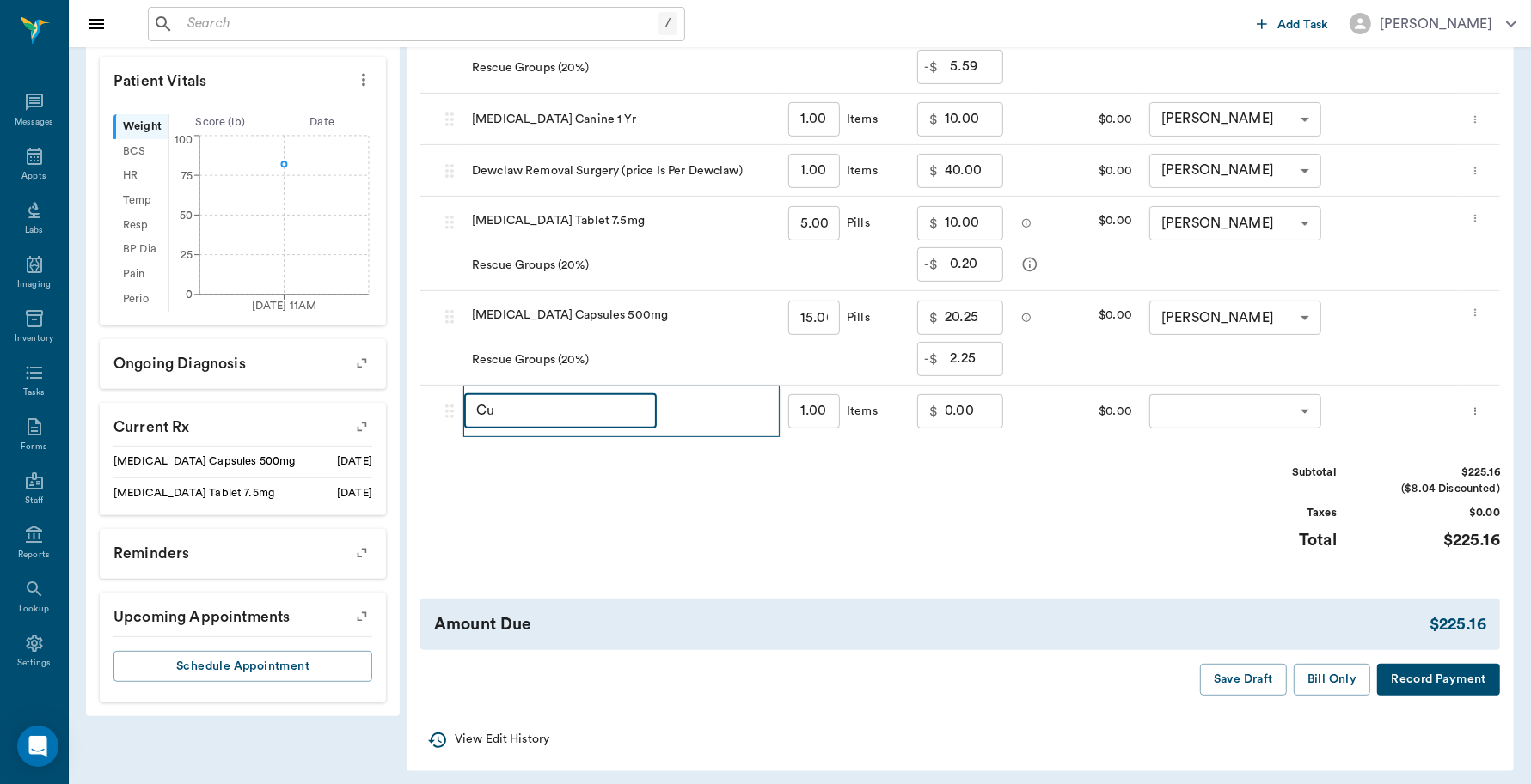
type input "C"
type input "DISCOUNT"
click at [982, 409] on input "0.00" at bounding box center [974, 412] width 59 height 35
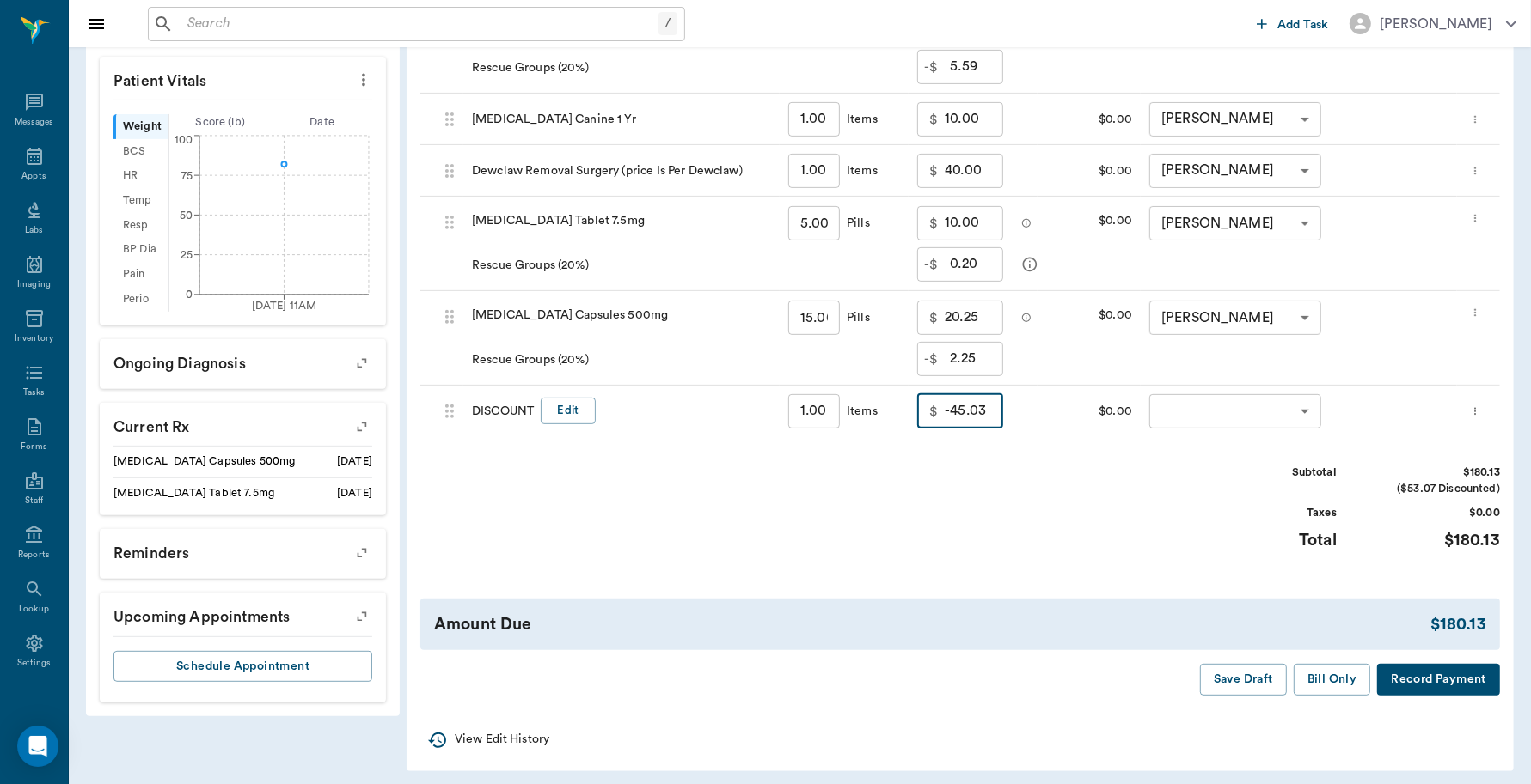
type input "-45.03"
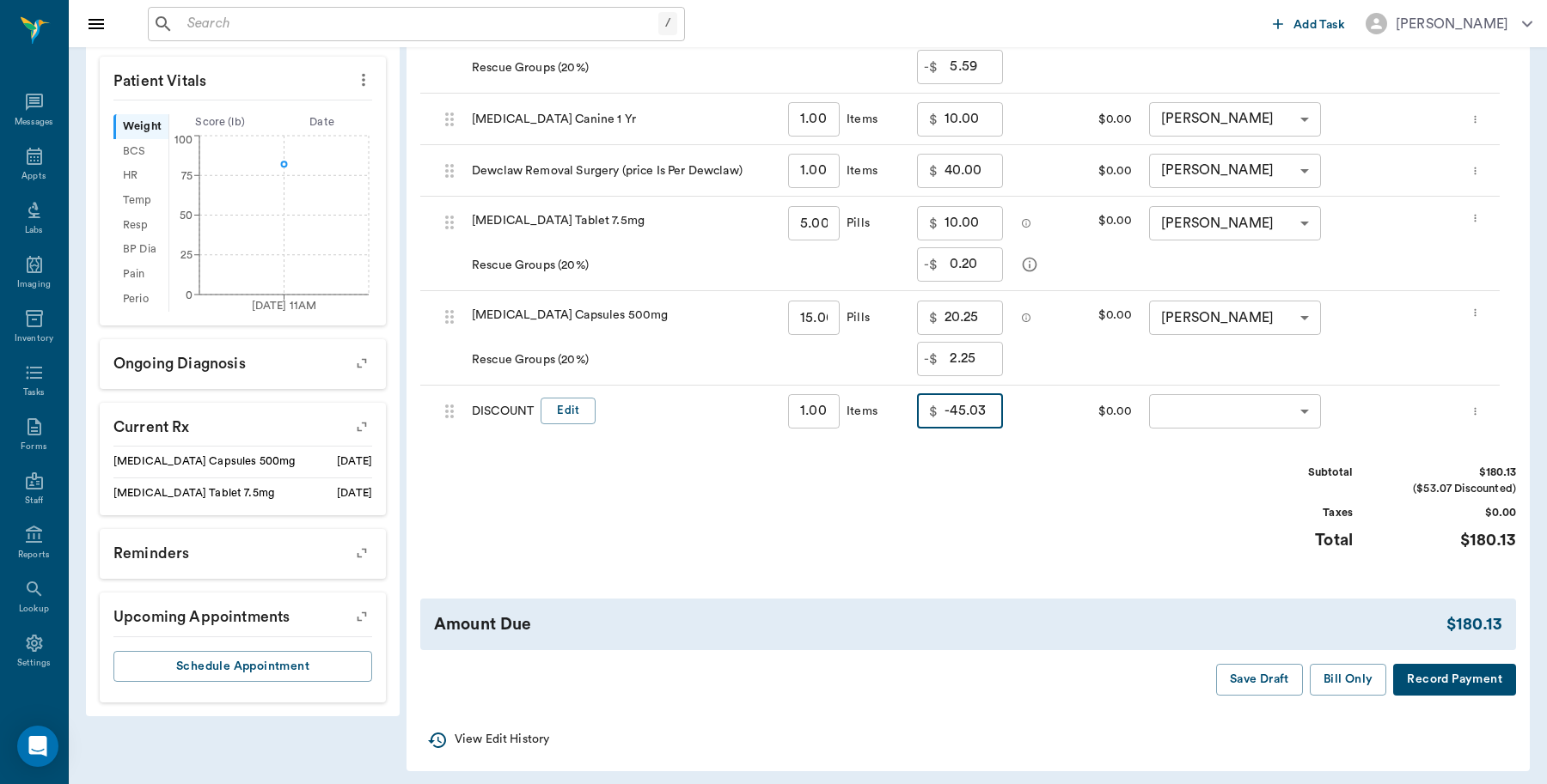
click at [1196, 409] on body "/ ​ Add Task Dr. Bert Ellsworth Nectar Messages Appts Labs Imaging Inventory Ta…" at bounding box center [774, 122] width 1547 height 1338
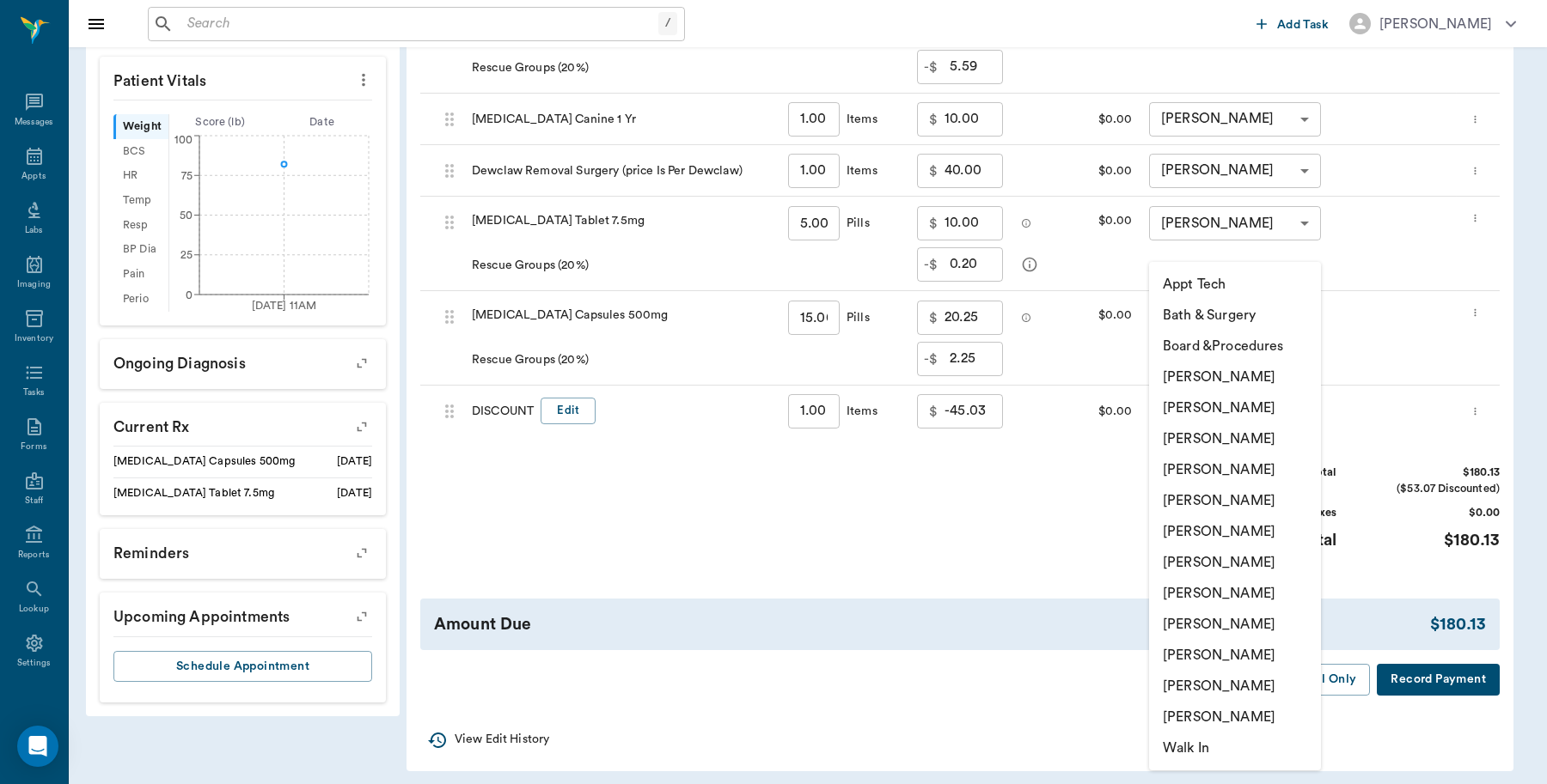
click at [1202, 462] on li "[PERSON_NAME]" at bounding box center [1234, 469] width 172 height 31
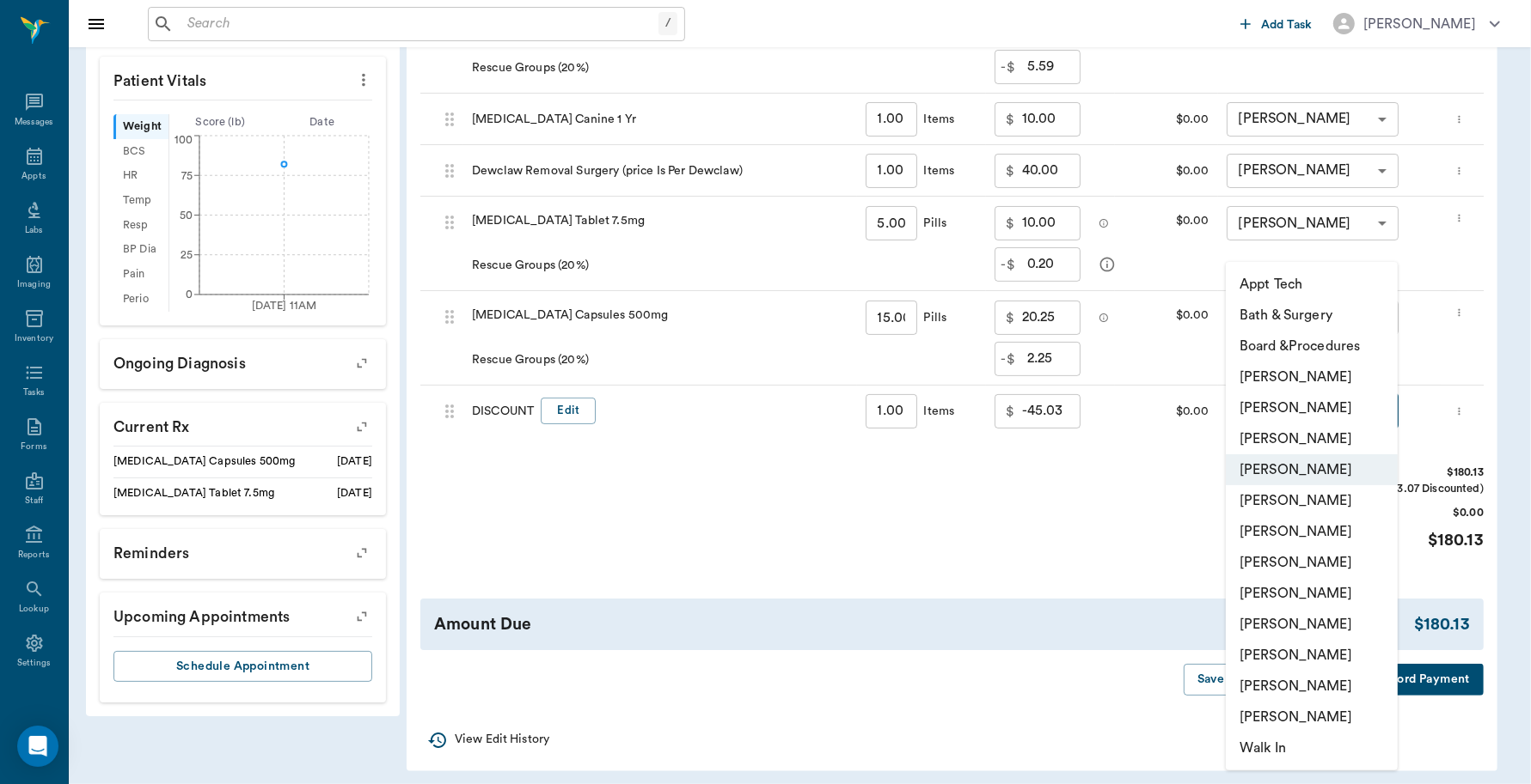
click at [1250, 405] on body "/ ​ Add Task Dr. Bert Ellsworth Nectar Messages Appts Labs Imaging Inventory Ta…" at bounding box center [765, 122] width 1531 height 1338
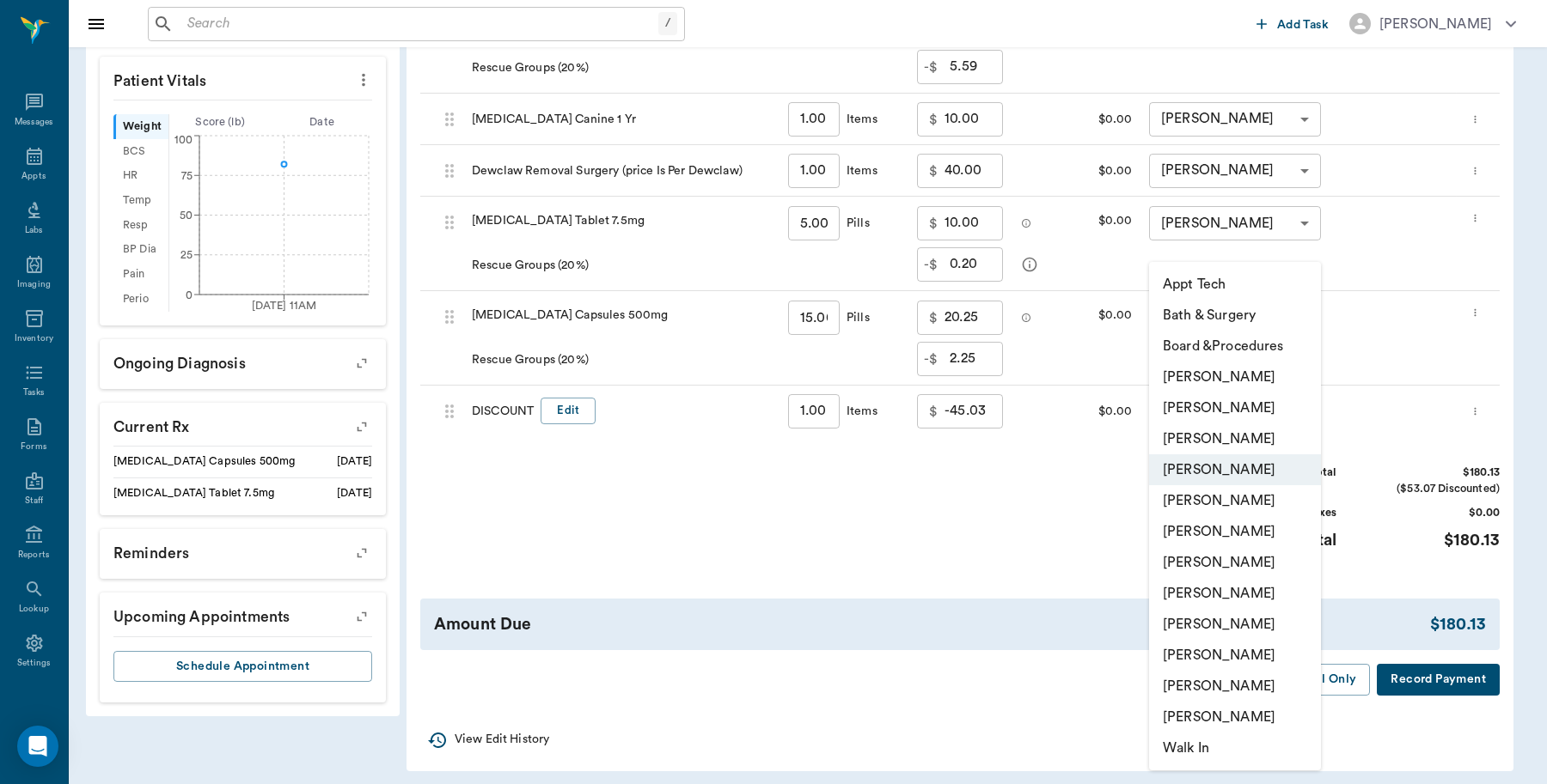
click at [1233, 671] on li "Lorean Lingle" at bounding box center [1234, 687] width 172 height 31
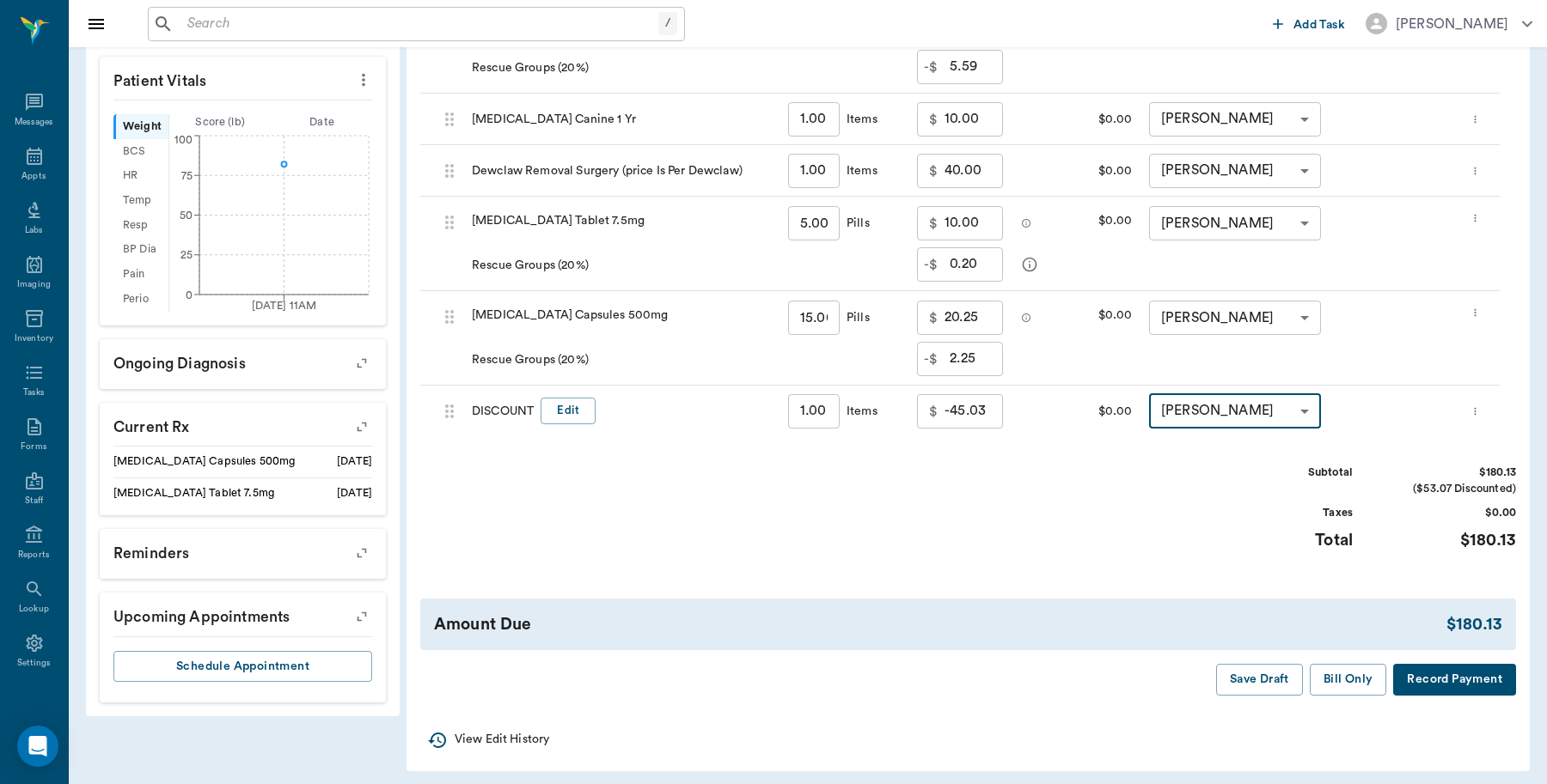
type input "none-63ec2ece52e12b0ba117cc90"
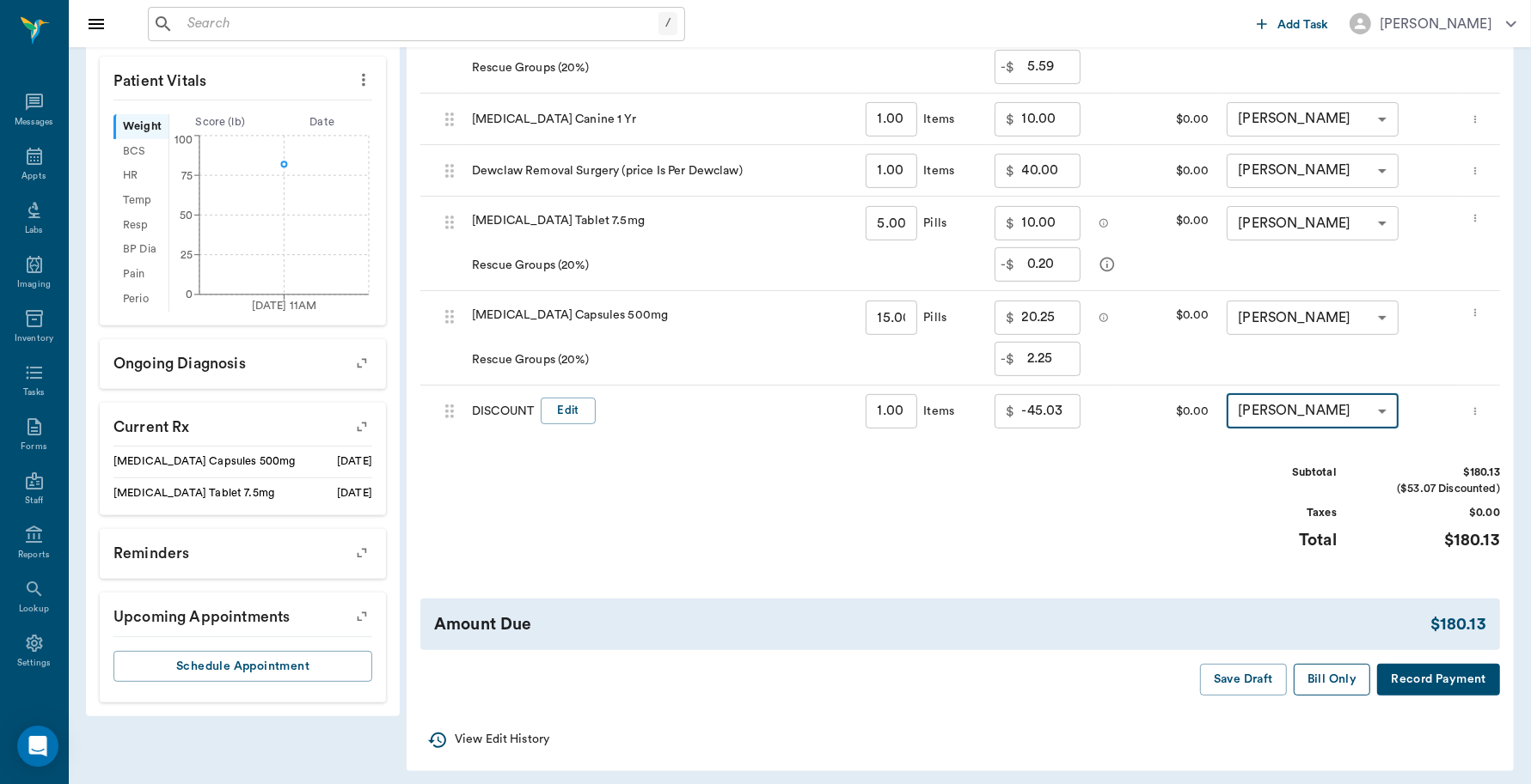
click at [1322, 676] on button "Bill Only" at bounding box center [1332, 679] width 77 height 32
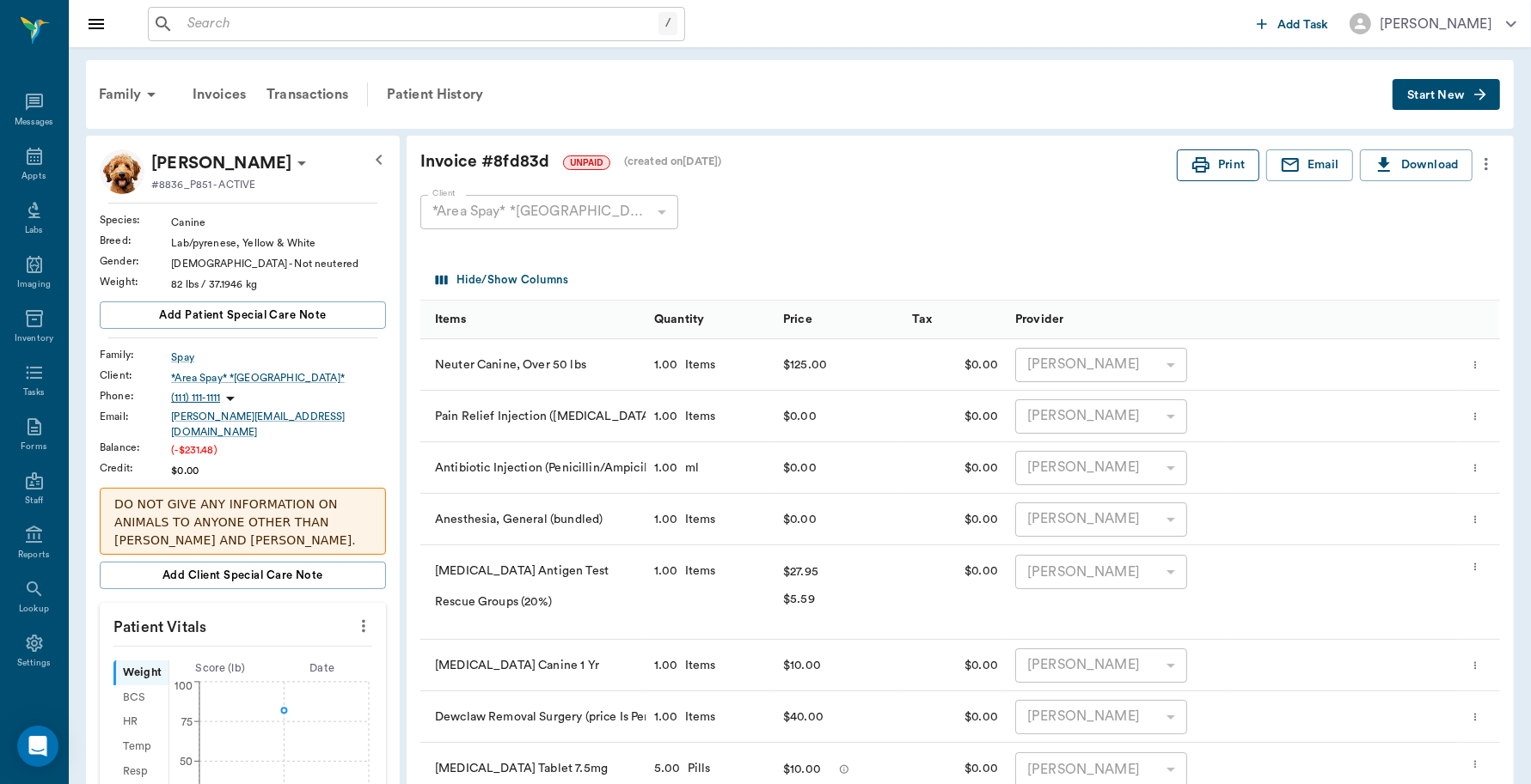
click at [1214, 176] on button "Print" at bounding box center [1218, 164] width 83 height 32
click at [364, 28] on input "text" at bounding box center [420, 24] width 478 height 24
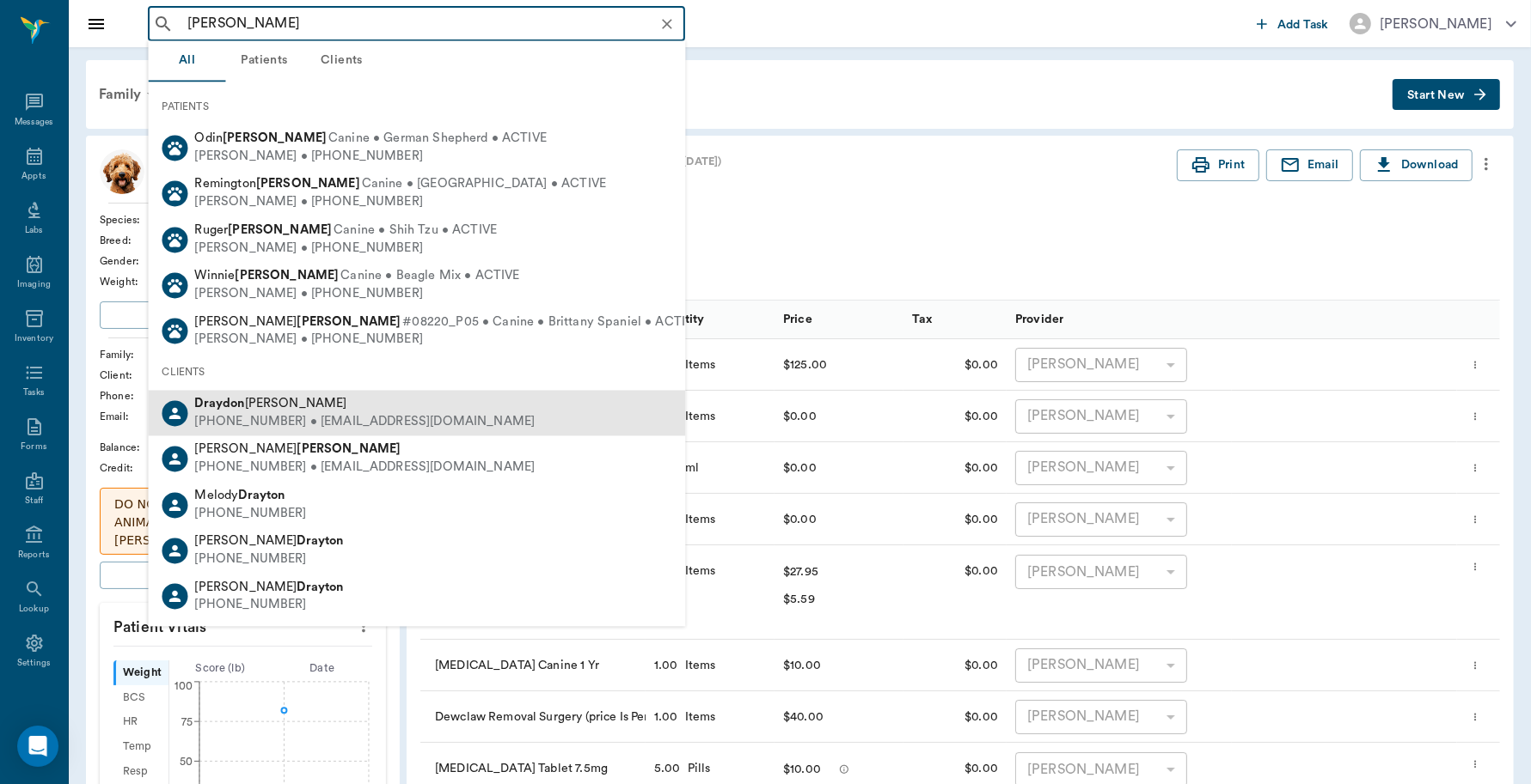
click at [268, 406] on span "[PERSON_NAME]" at bounding box center [271, 404] width 152 height 13
type input "[PERSON_NAME]"
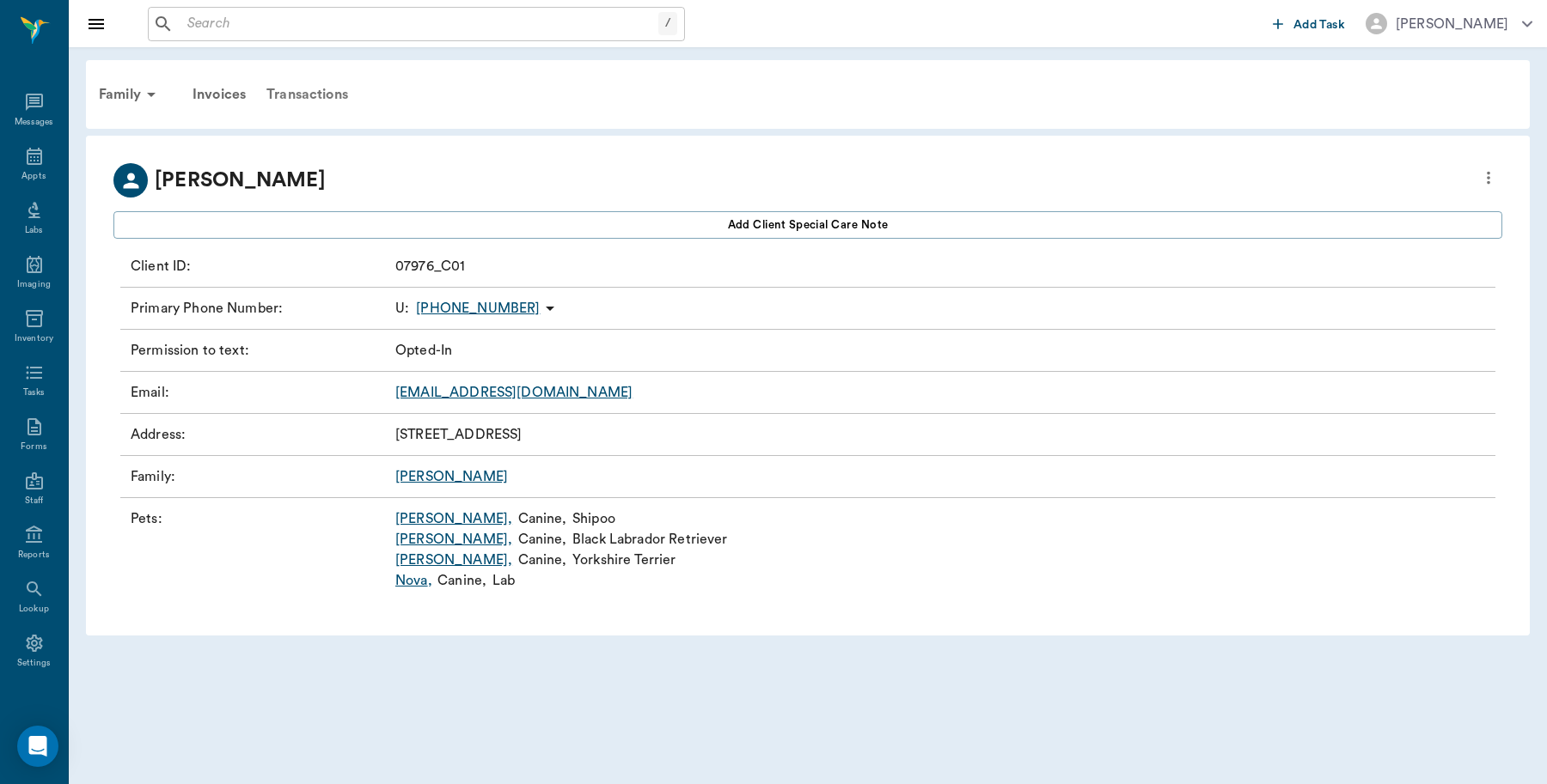
click at [310, 86] on div "Transactions" at bounding box center [307, 94] width 102 height 41
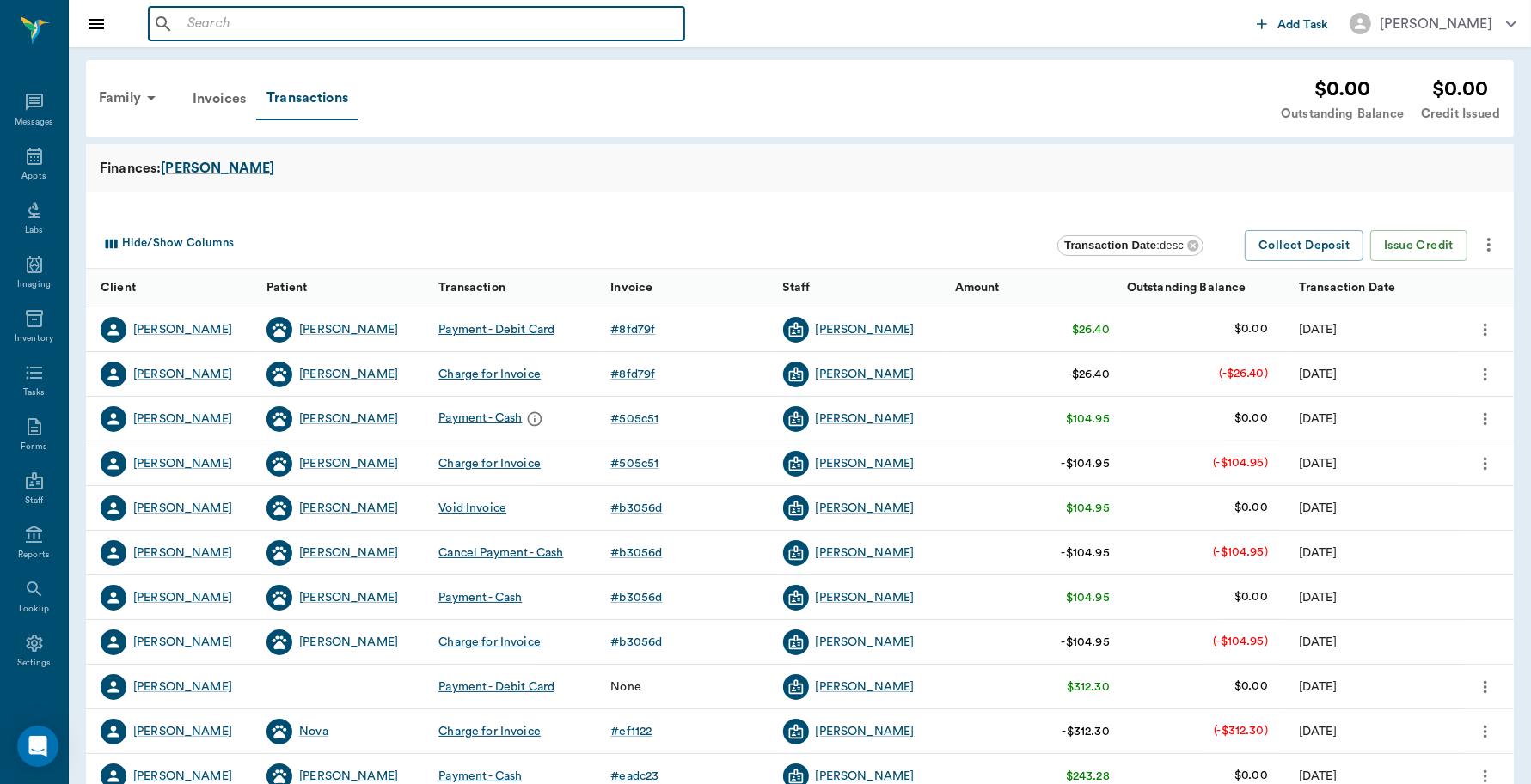
click at [258, 32] on input "text" at bounding box center [429, 24] width 497 height 24
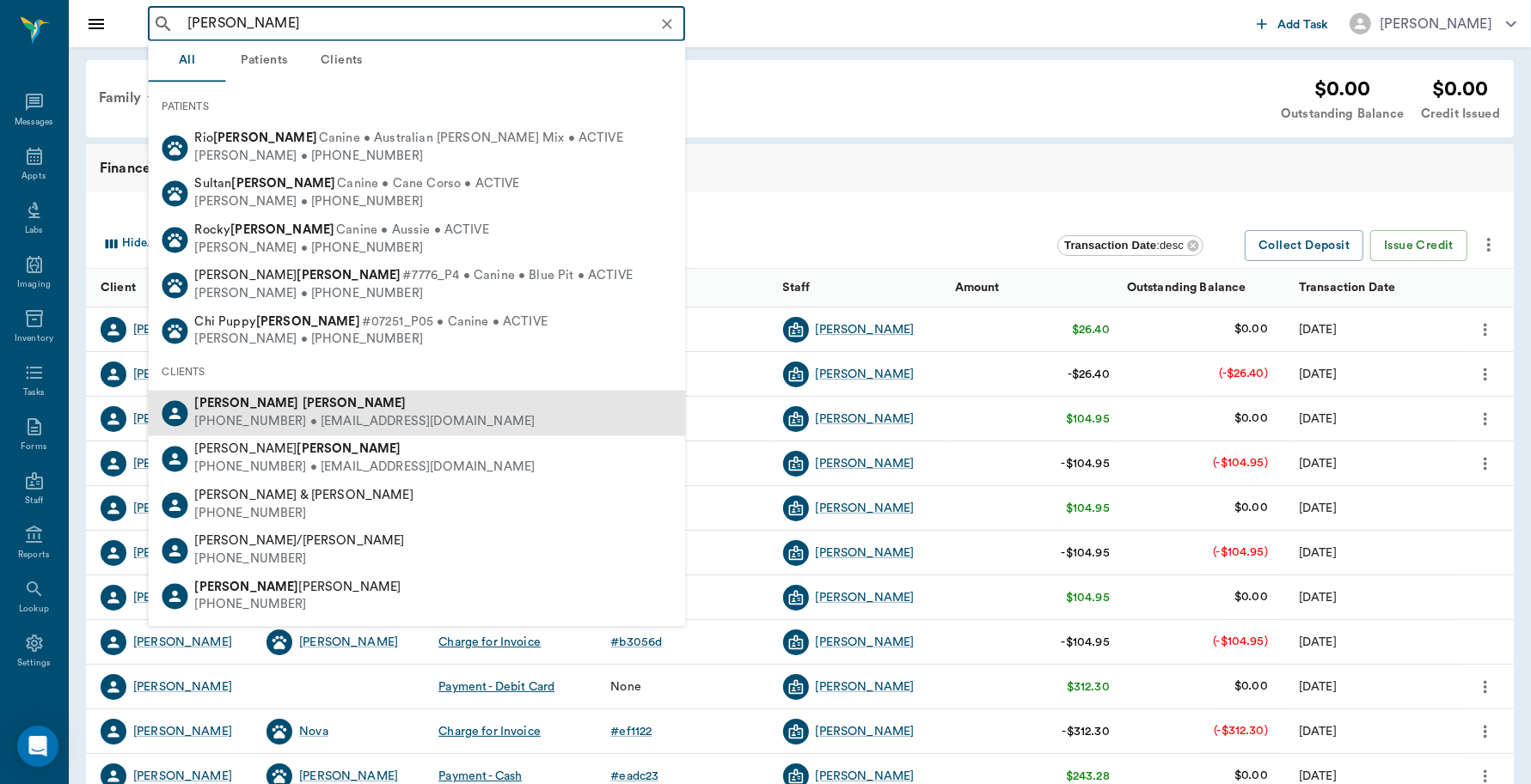
click at [228, 401] on b "[PERSON_NAME]" at bounding box center [247, 404] width 104 height 13
type input "[PERSON_NAME]"
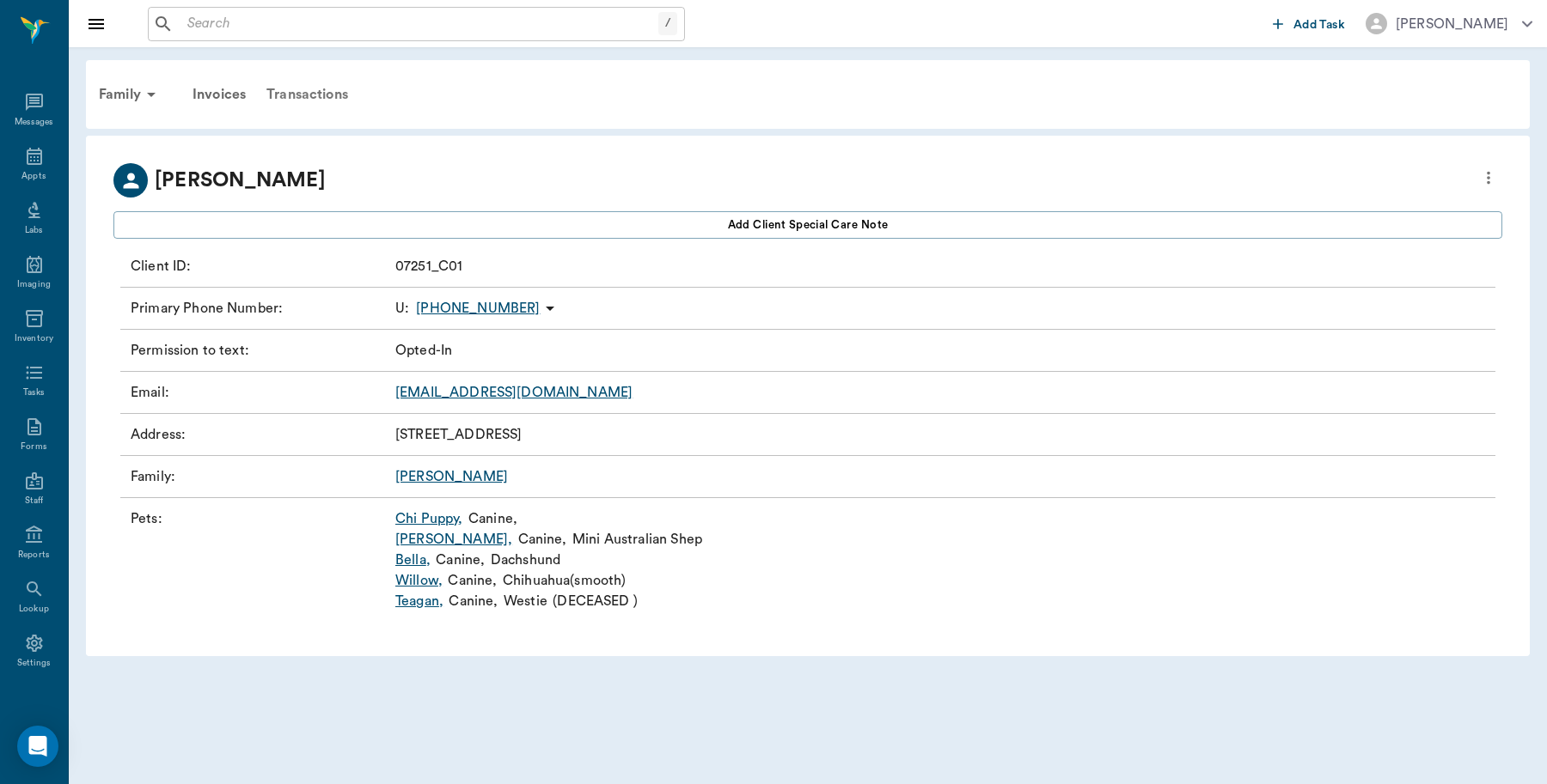
click at [293, 95] on div "Transactions" at bounding box center [307, 94] width 102 height 41
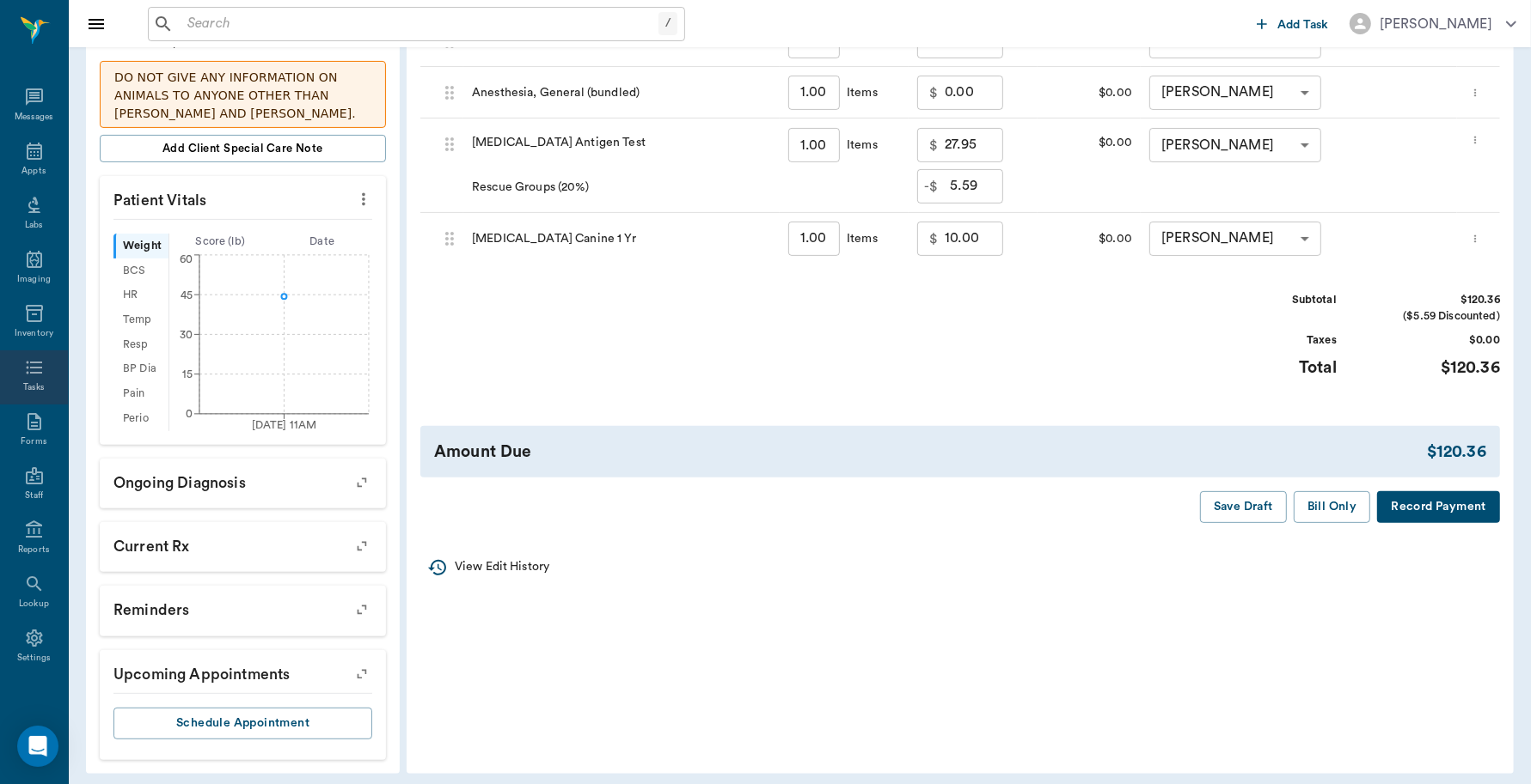
scroll to position [4, 0]
click at [27, 540] on icon at bounding box center [34, 530] width 20 height 20
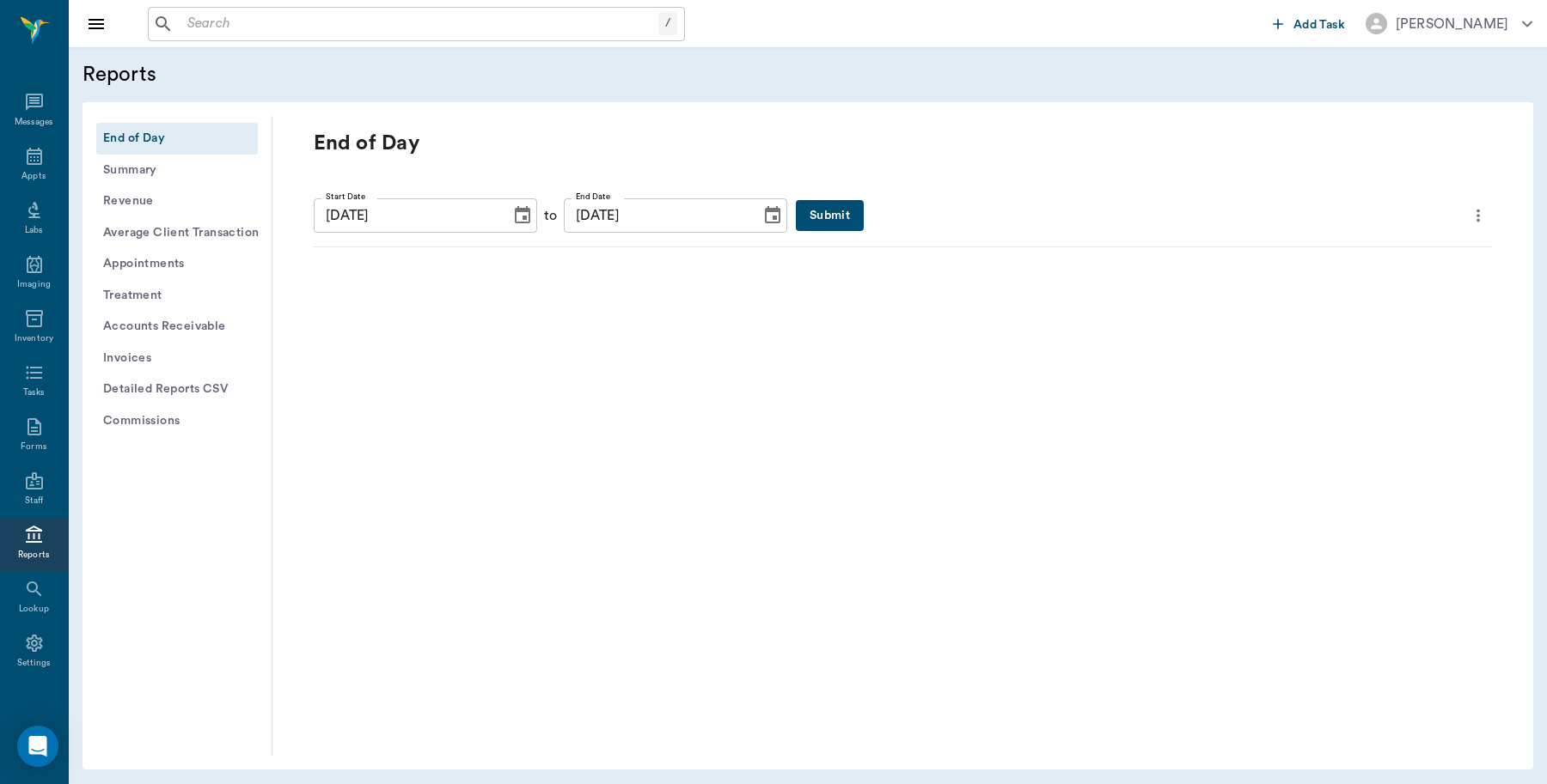
scroll to position [4, 0]
click at [796, 216] on button "Submit" at bounding box center [829, 215] width 68 height 32
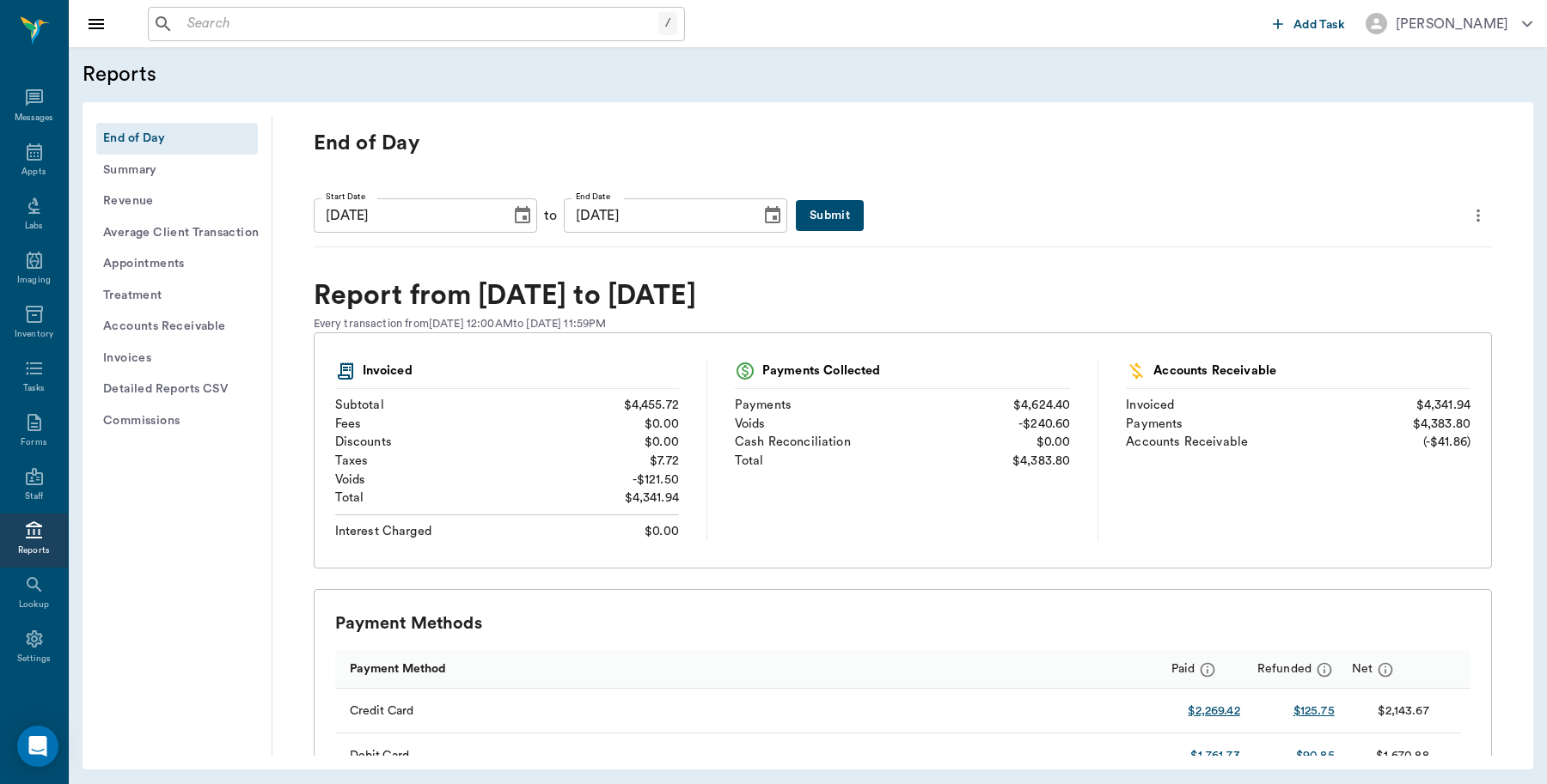
click at [1468, 219] on icon "more" at bounding box center [1478, 215] width 19 height 20
click at [1331, 316] on span "Print Report" at bounding box center [1380, 313] width 165 height 18
click at [202, 390] on button "Detailed Reports CSV" at bounding box center [177, 389] width 162 height 32
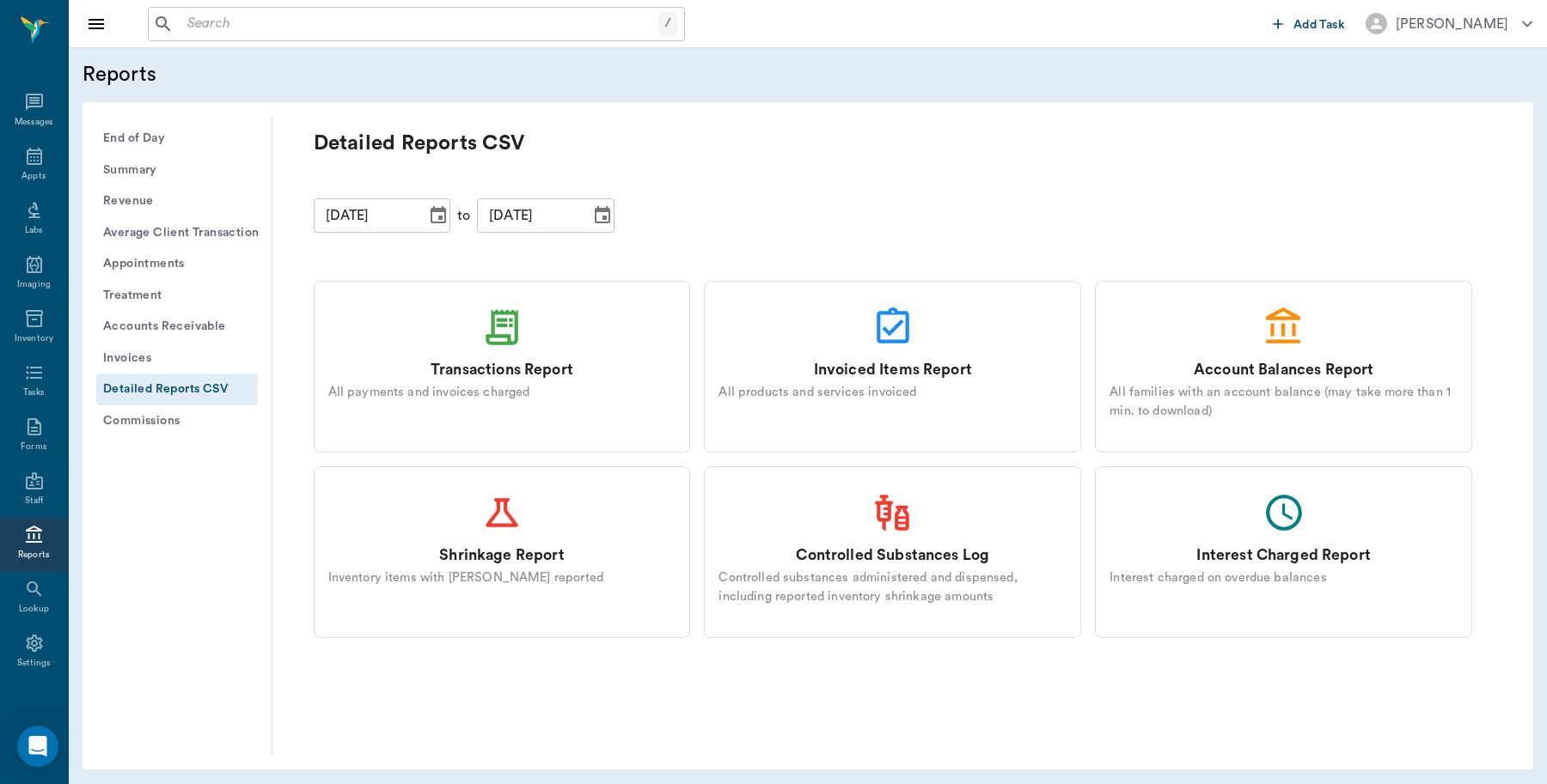
scroll to position [4, 0]
click at [498, 340] on icon at bounding box center [501, 327] width 43 height 43
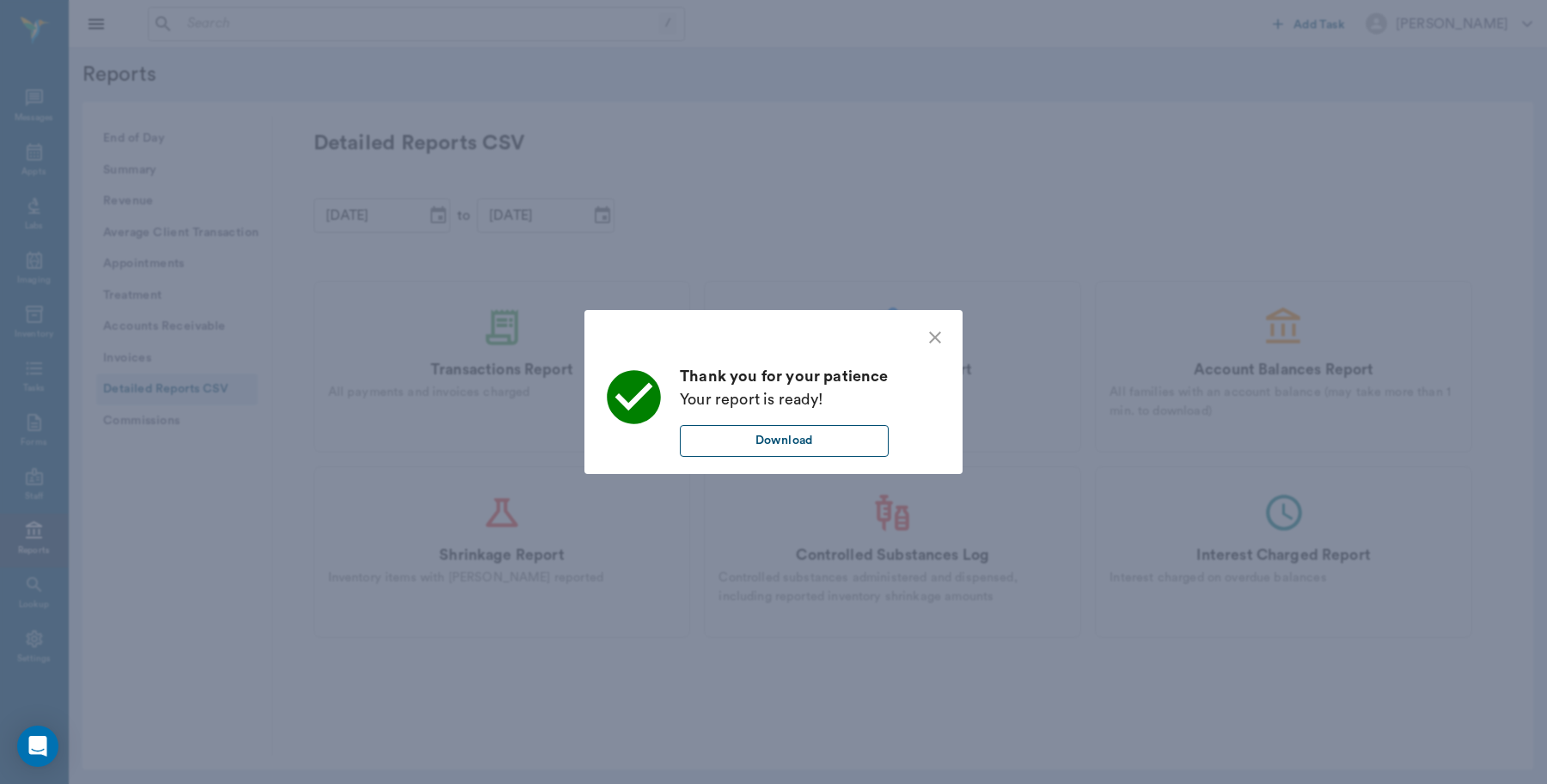
click at [771, 436] on button "Download" at bounding box center [783, 441] width 209 height 32
click at [939, 341] on icon "close" at bounding box center [934, 337] width 20 height 20
